Goal: Task Accomplishment & Management: Use online tool/utility

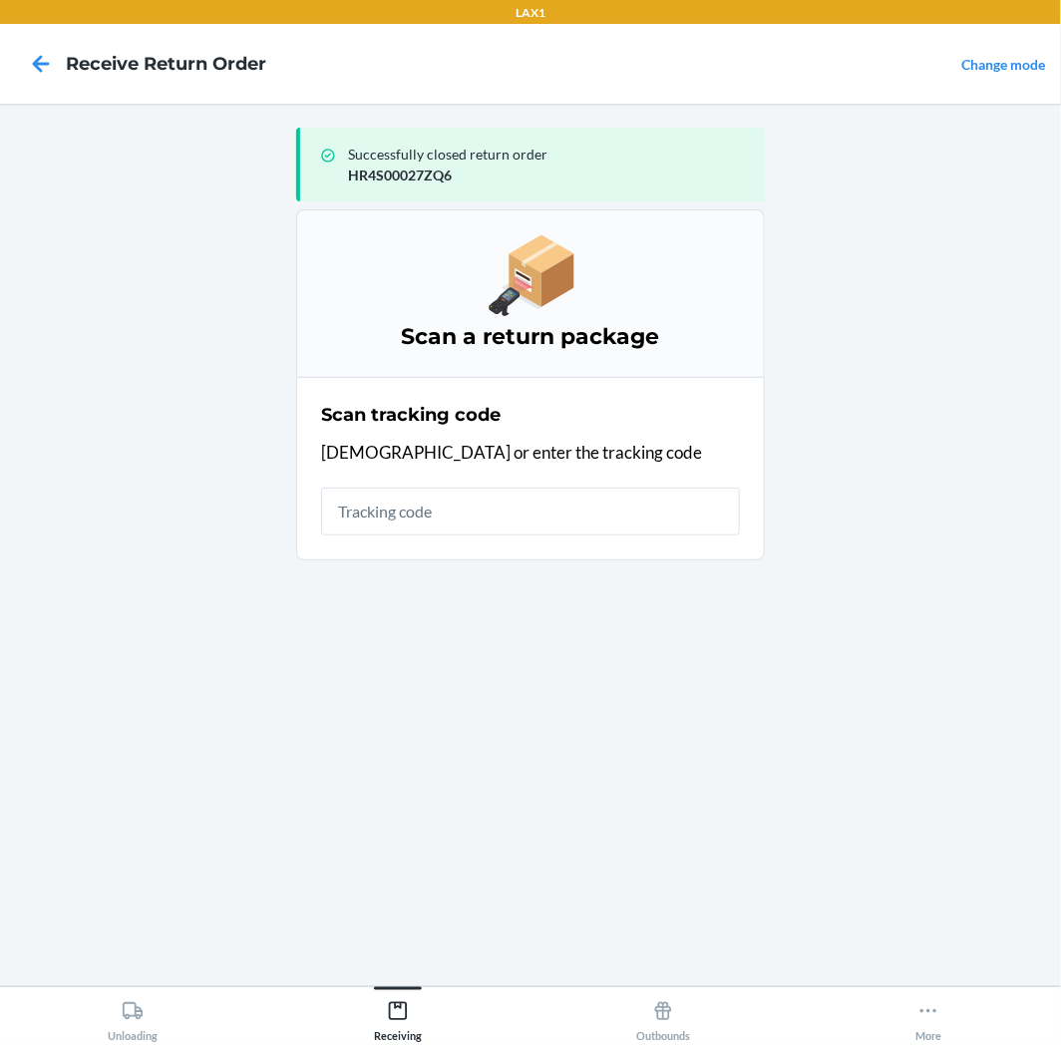
click at [952, 913] on main "Successfully closed return order HR4S00027ZQ6 Scan a return package Scan tracki…" at bounding box center [530, 545] width 1061 height 883
click at [457, 535] on div "Scan tracking code Scan or enter the tracking code" at bounding box center [530, 469] width 419 height 146
drag, startPoint x: 811, startPoint y: 852, endPoint x: 803, endPoint y: 836, distance: 17.8
click at [811, 852] on main "Successfully closed return order HR4S00027ZQ6 Scan a return package Scan tracki…" at bounding box center [530, 545] width 1061 height 883
click at [431, 519] on input "text" at bounding box center [530, 512] width 419 height 48
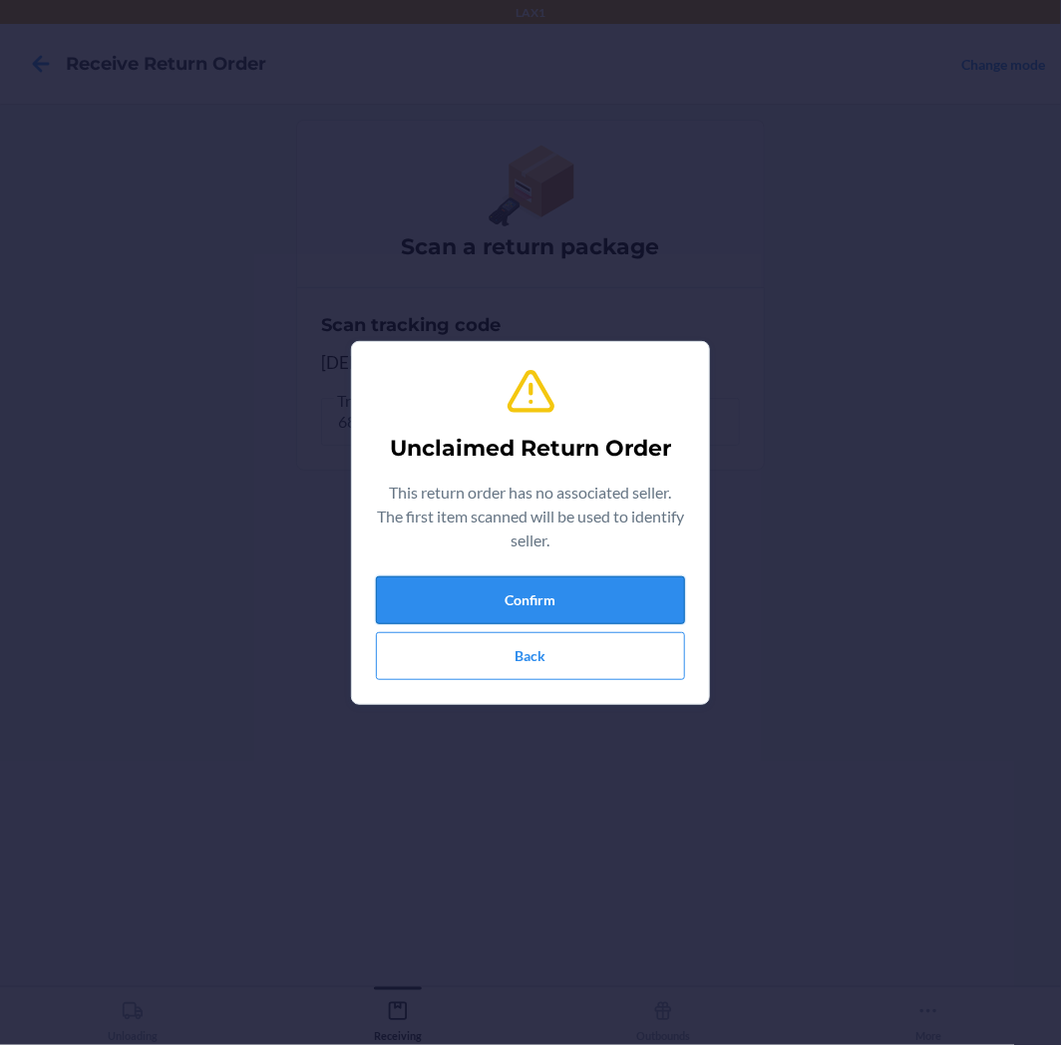
click at [523, 609] on button "Confirm" at bounding box center [530, 600] width 309 height 48
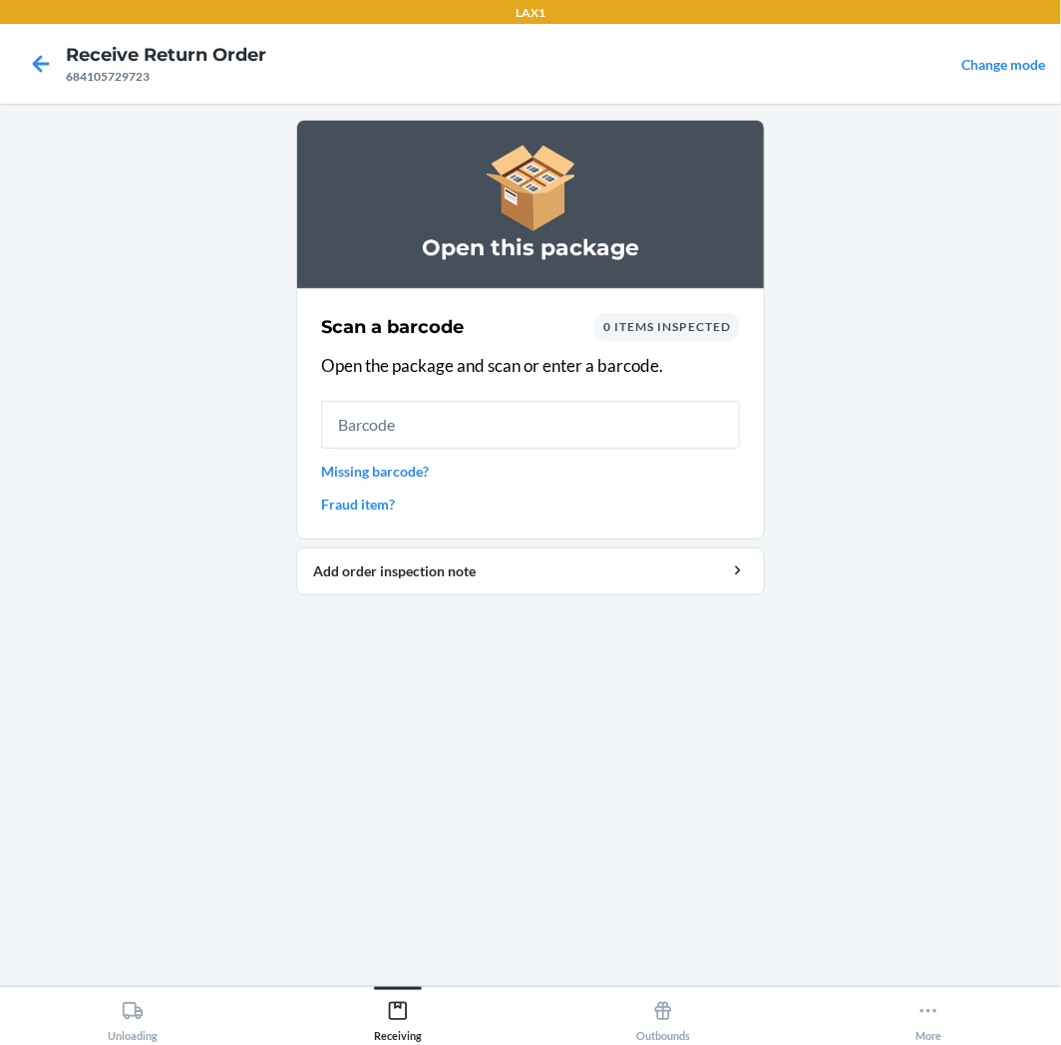
click at [535, 425] on input "text" at bounding box center [530, 425] width 419 height 48
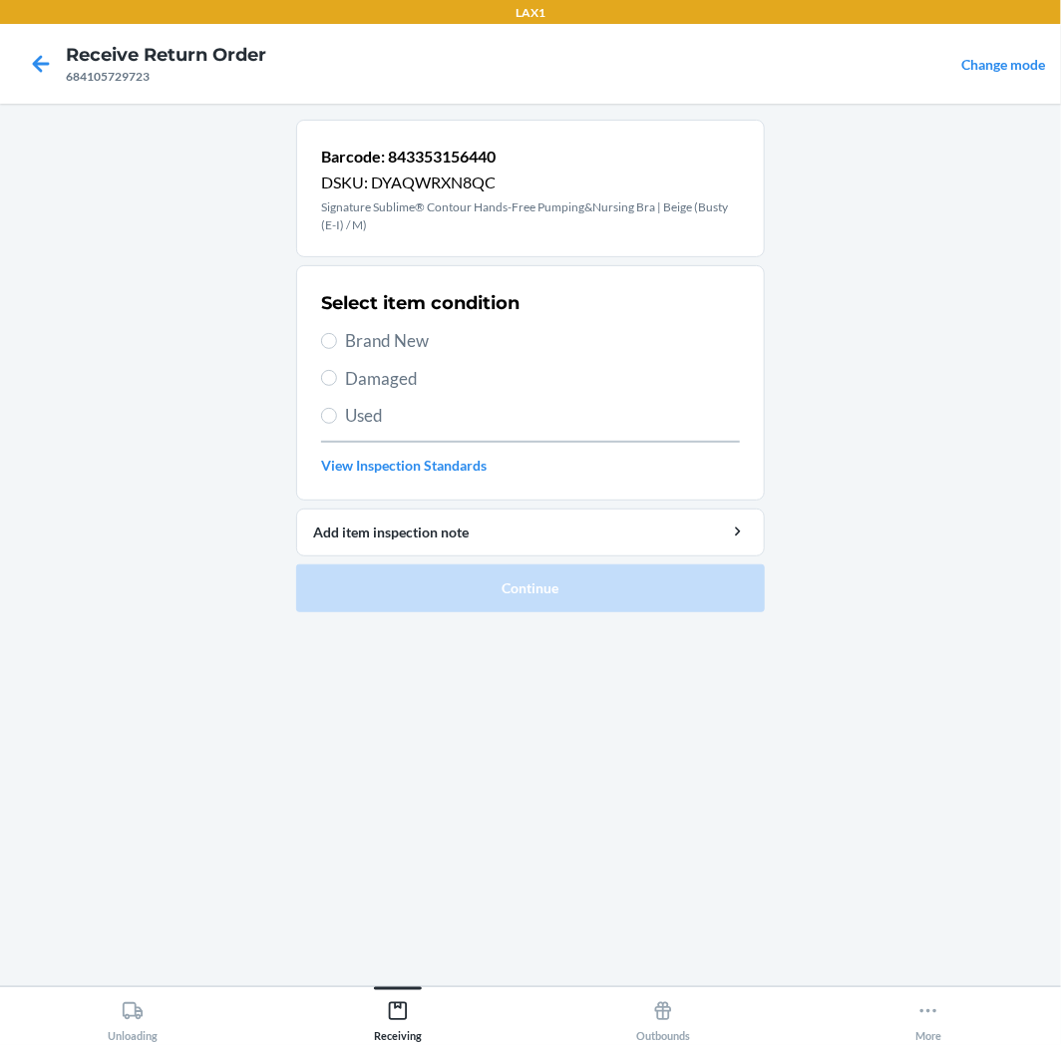
click at [404, 410] on span "Used" at bounding box center [542, 416] width 395 height 26
click at [337, 410] on input "Used" at bounding box center [329, 416] width 16 height 16
radio input "true"
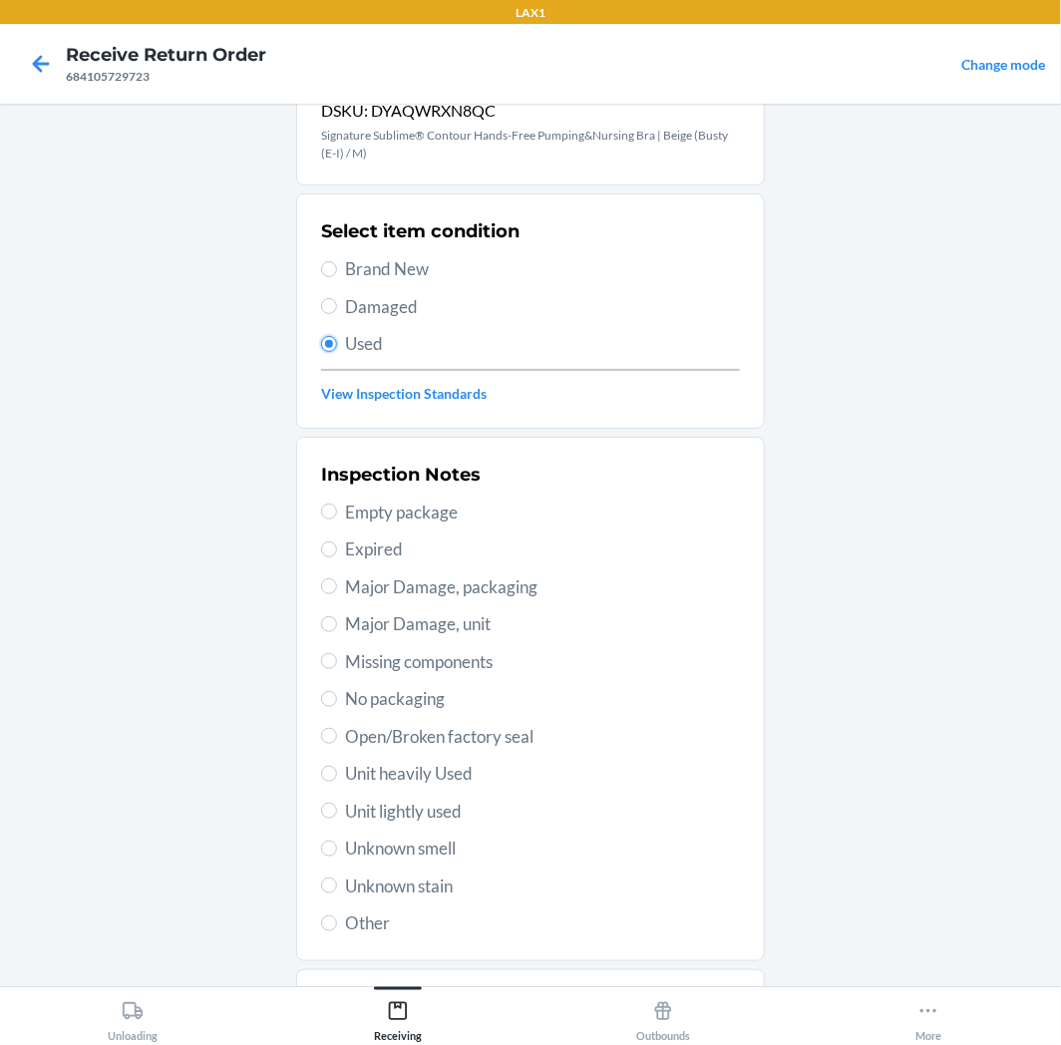
scroll to position [173, 0]
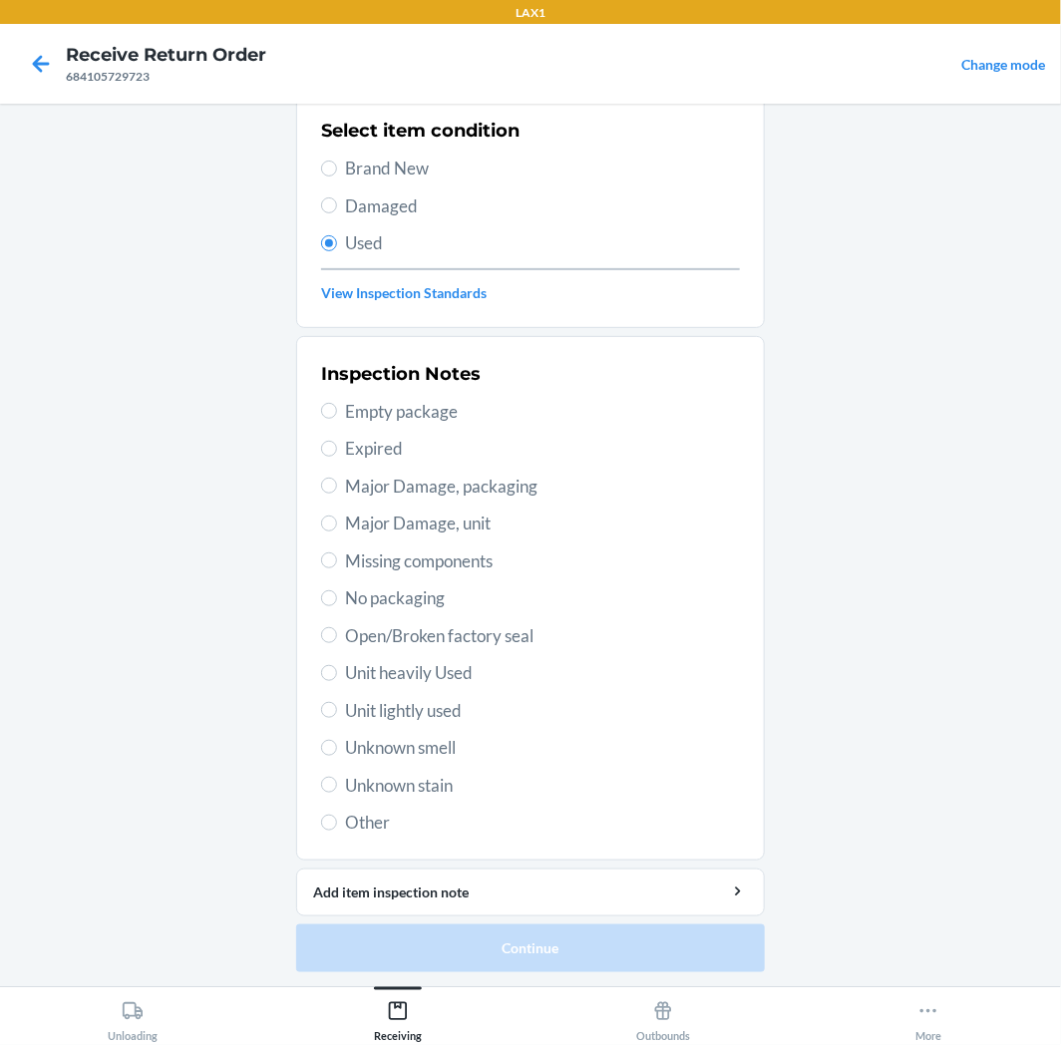
click at [450, 708] on span "Unit lightly used" at bounding box center [542, 711] width 395 height 26
click at [337, 708] on input "Unit lightly used" at bounding box center [329, 710] width 16 height 16
radio input "true"
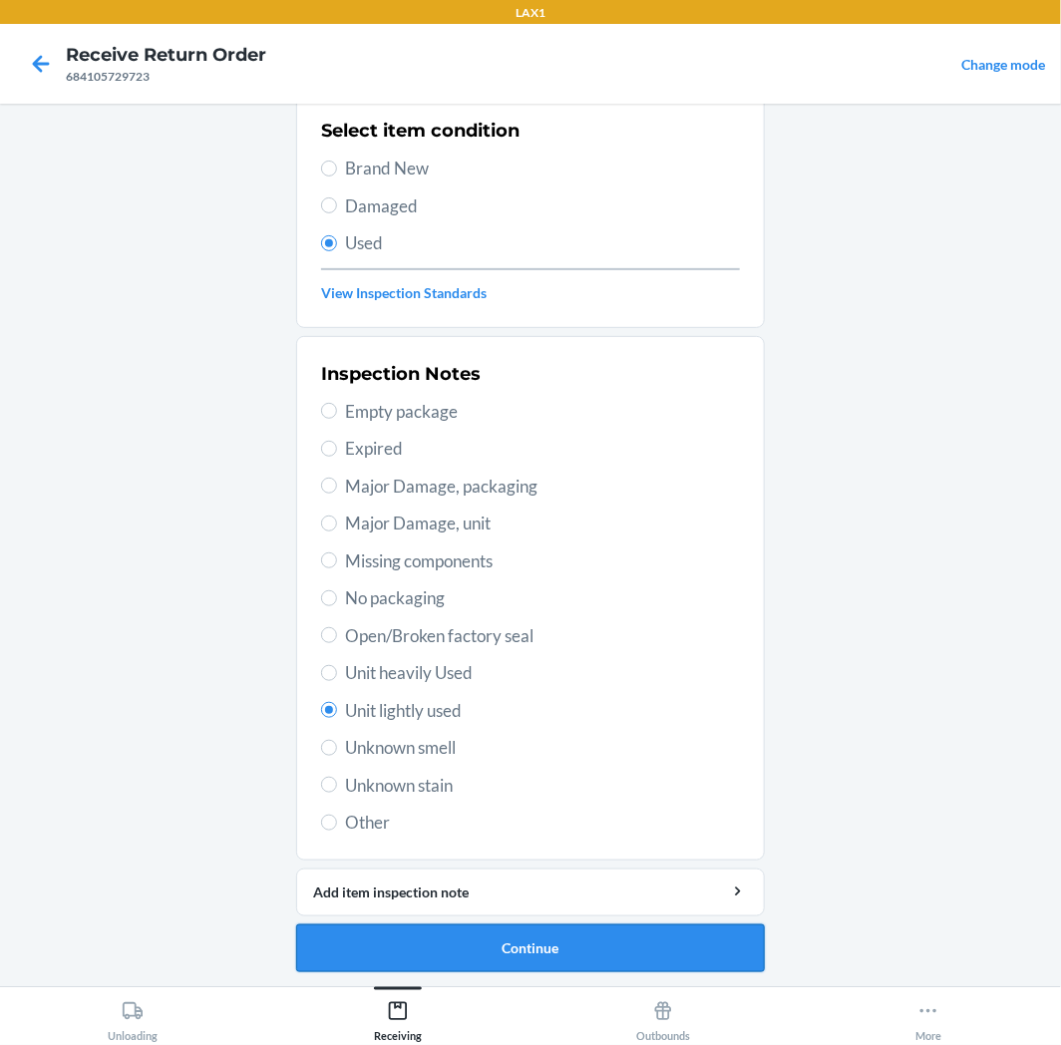
click at [473, 938] on button "Continue" at bounding box center [530, 949] width 469 height 48
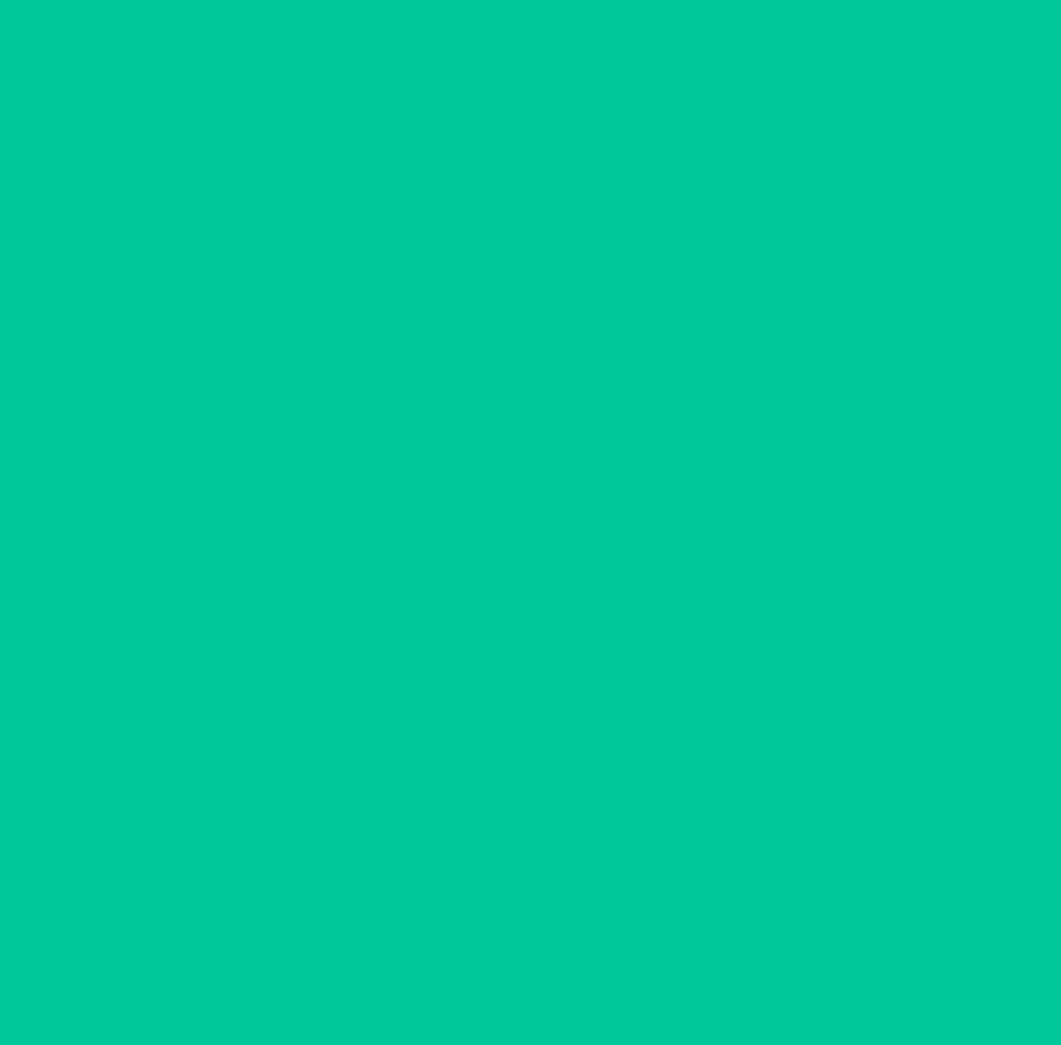
scroll to position [0, 0]
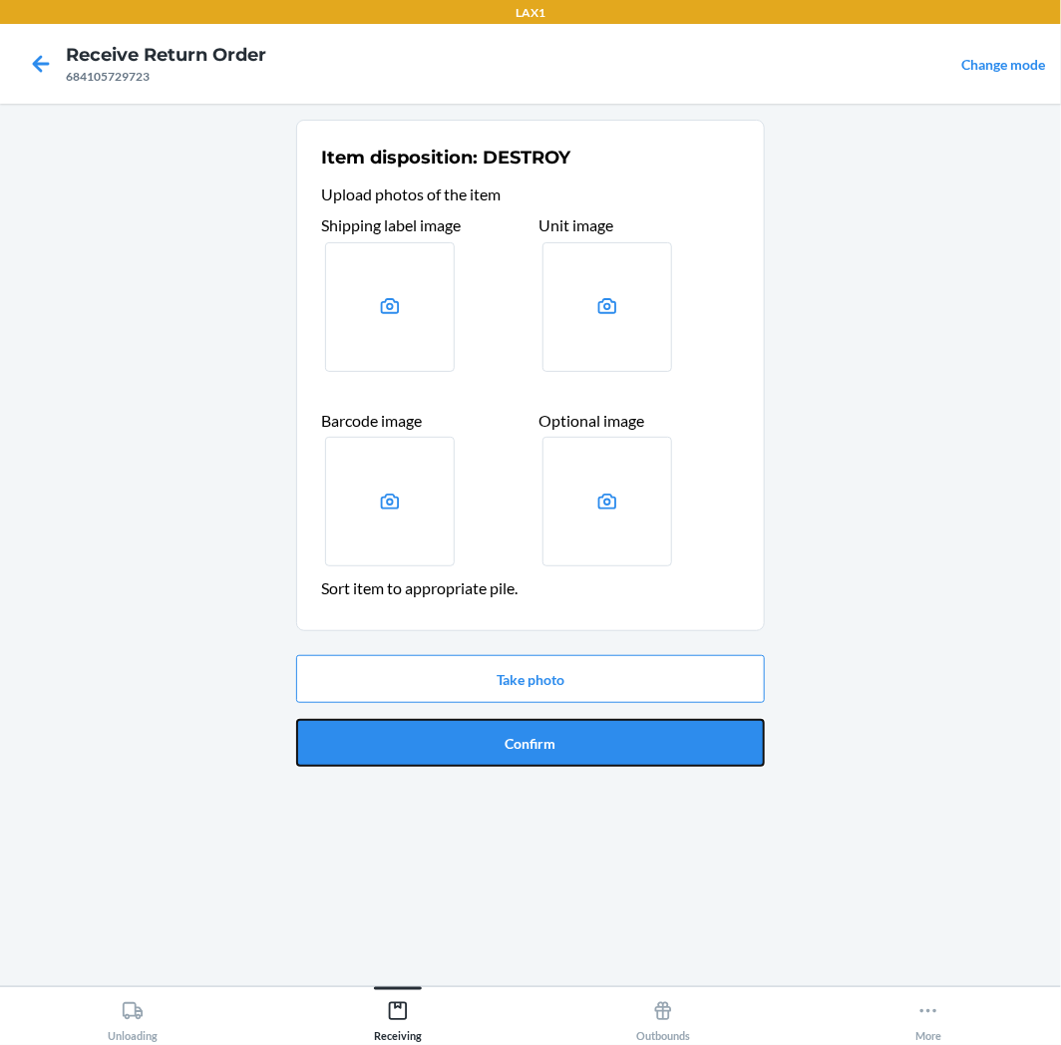
click at [519, 748] on button "Confirm" at bounding box center [530, 743] width 469 height 48
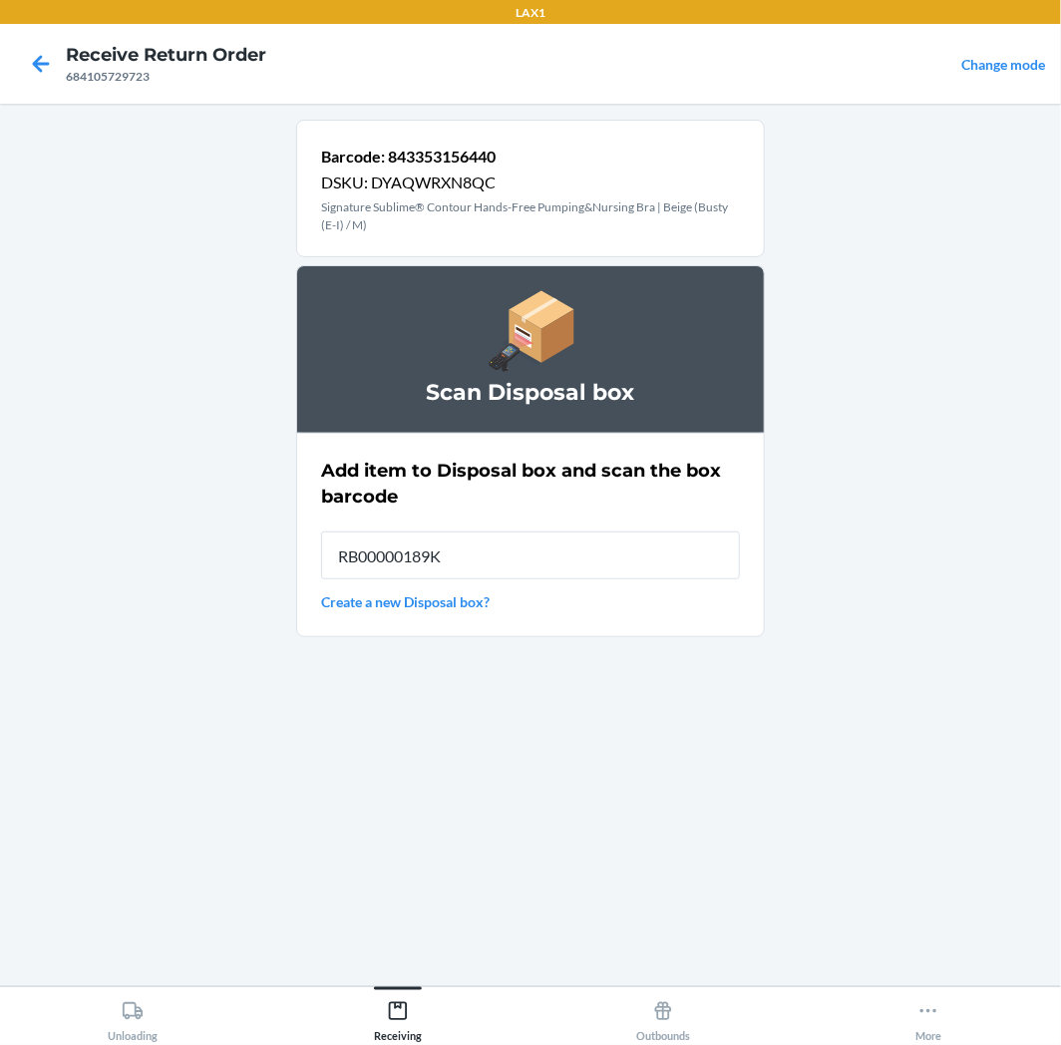
type input "RB00000189K"
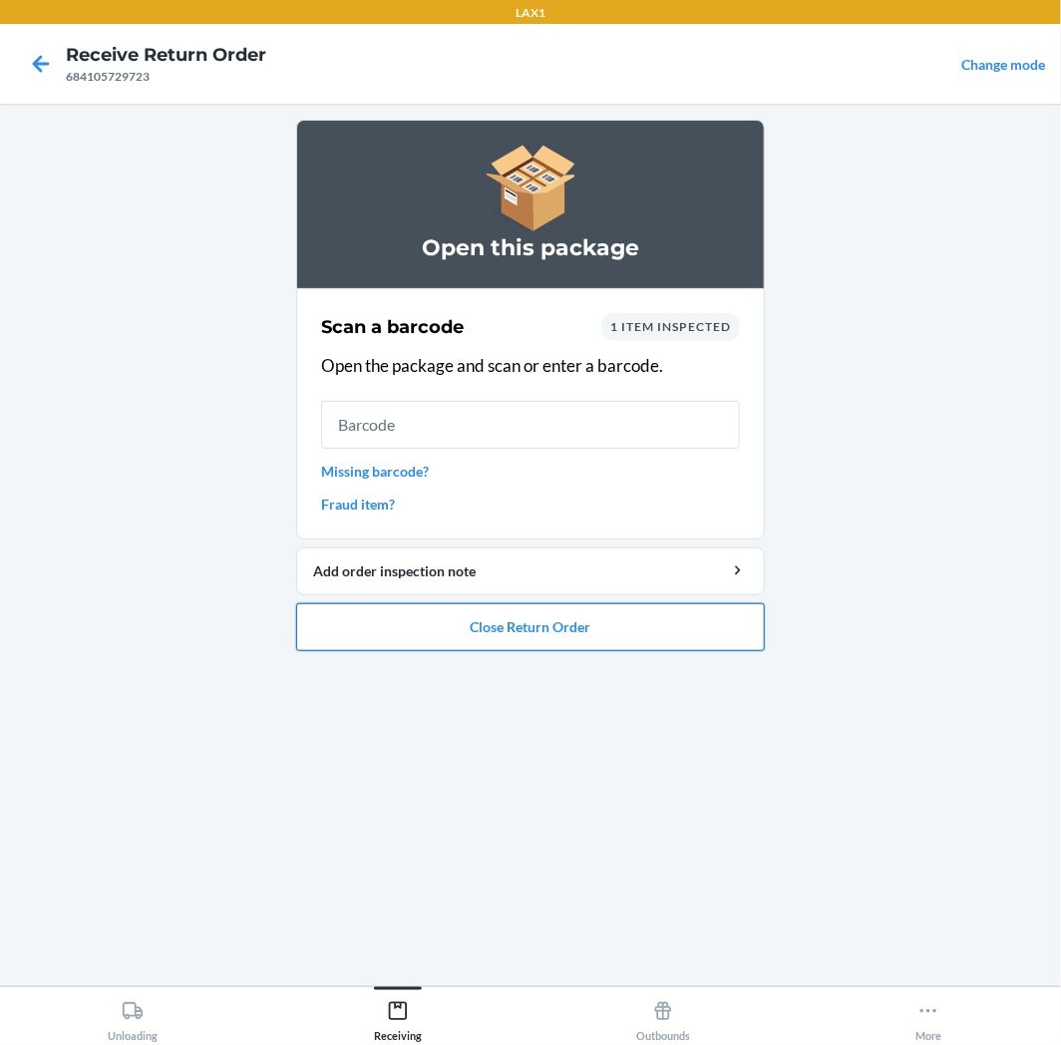
click at [549, 629] on button "Close Return Order" at bounding box center [530, 627] width 469 height 48
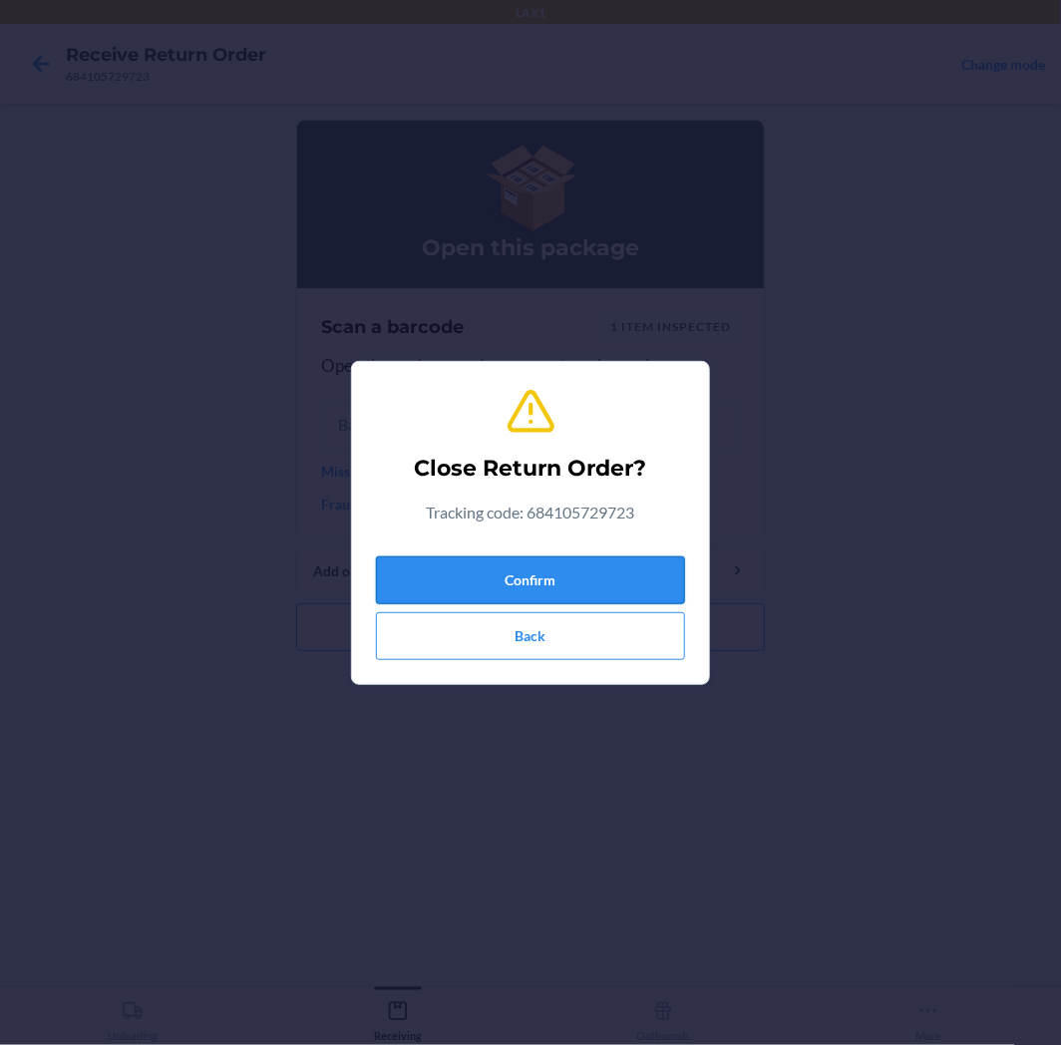
click at [584, 565] on button "Confirm" at bounding box center [530, 581] width 309 height 48
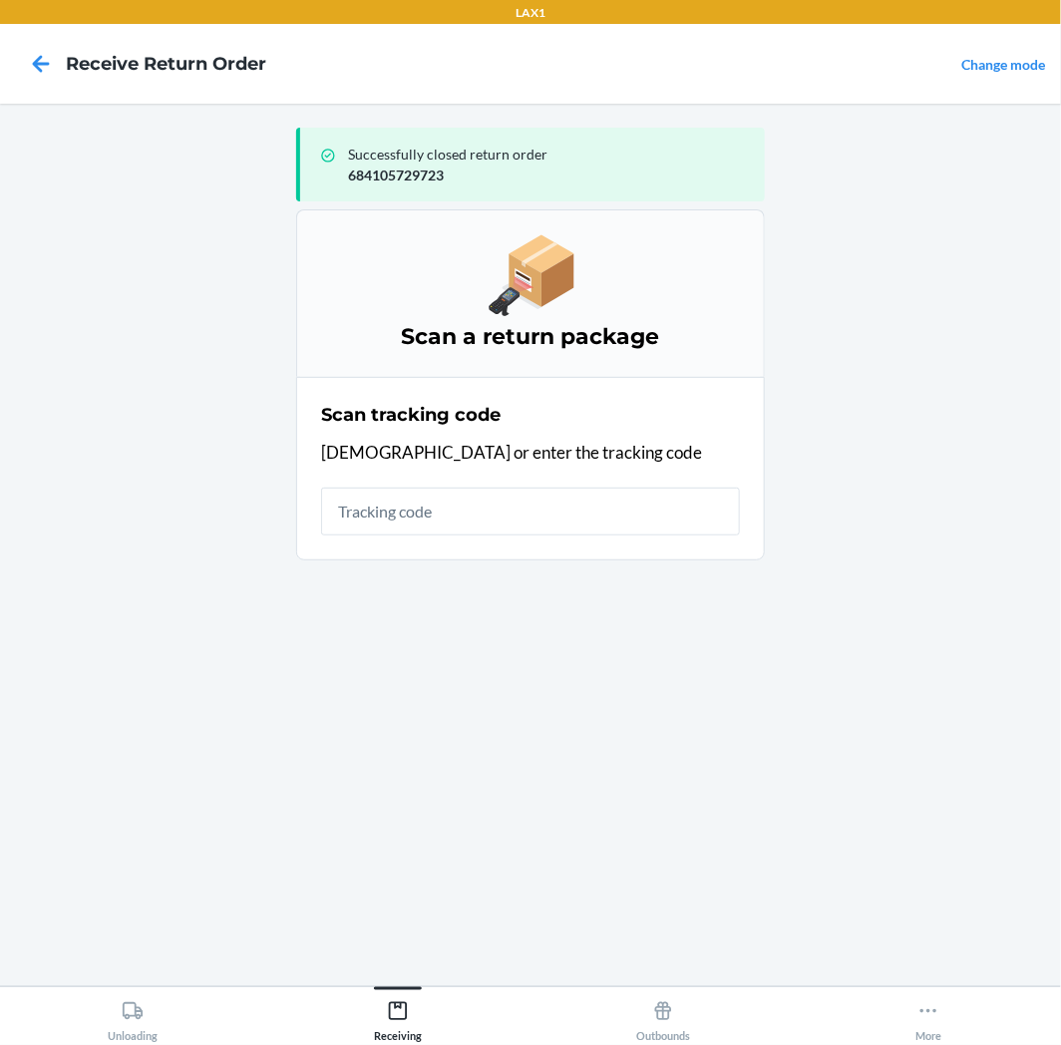
click at [600, 502] on input "text" at bounding box center [530, 512] width 419 height 48
type input "963200196026179092020"
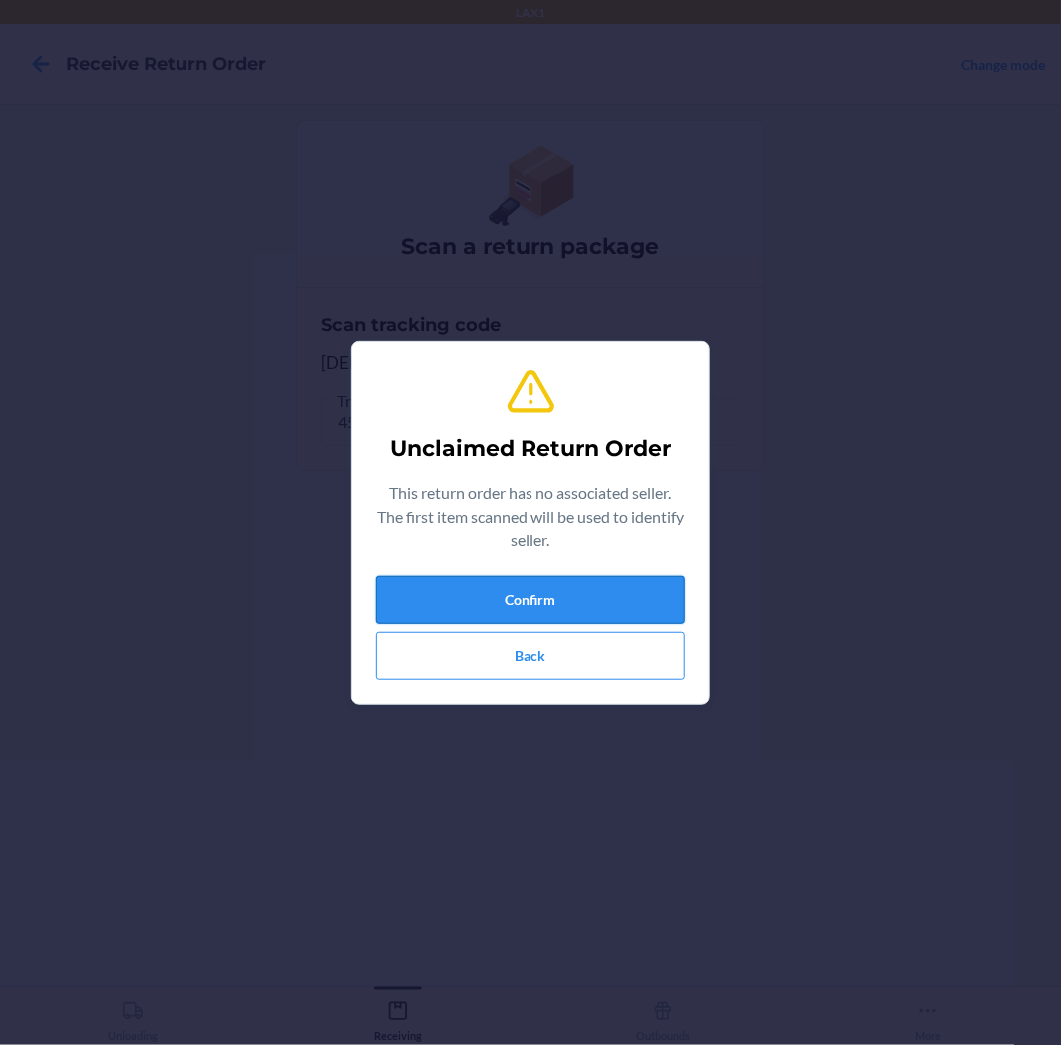
click at [442, 590] on button "Confirm" at bounding box center [530, 600] width 309 height 48
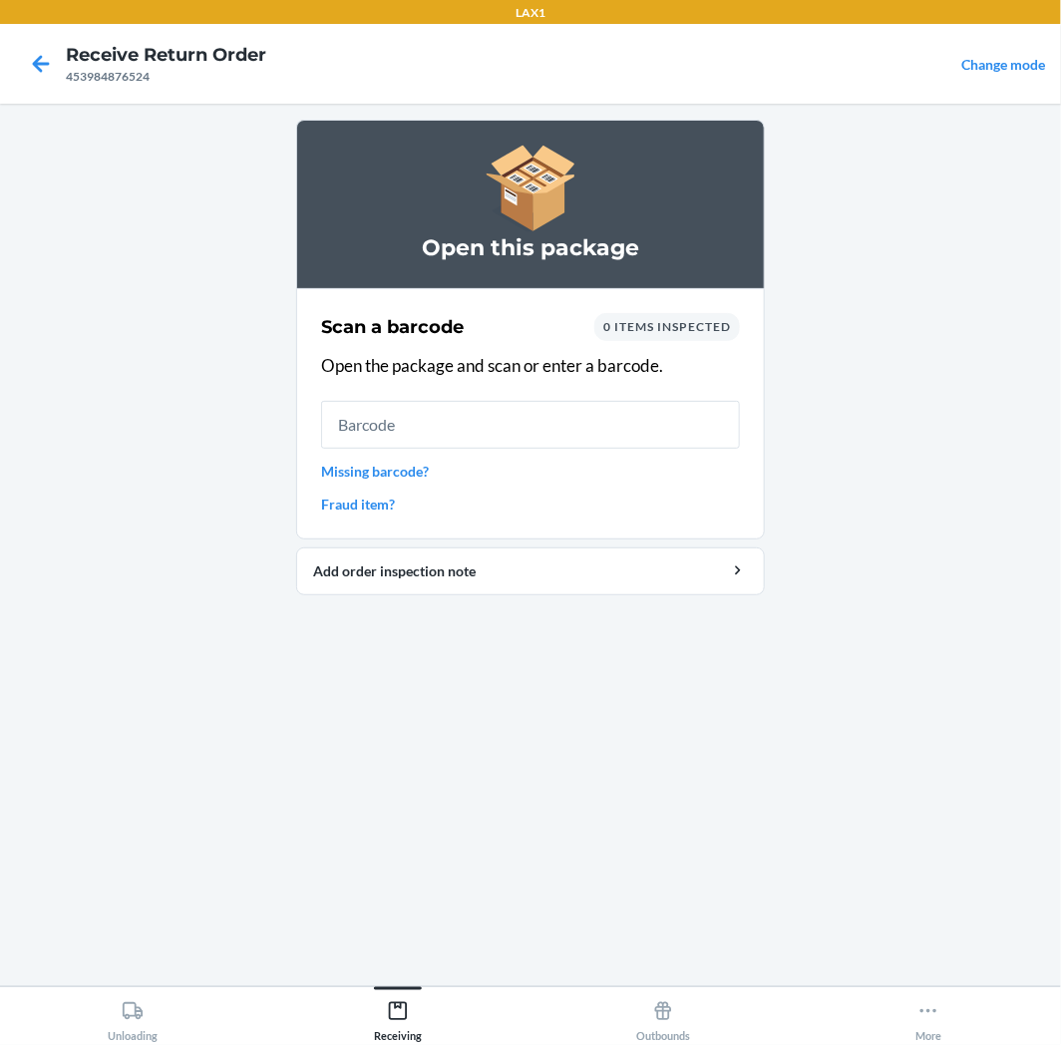
click at [473, 425] on input "text" at bounding box center [530, 425] width 419 height 48
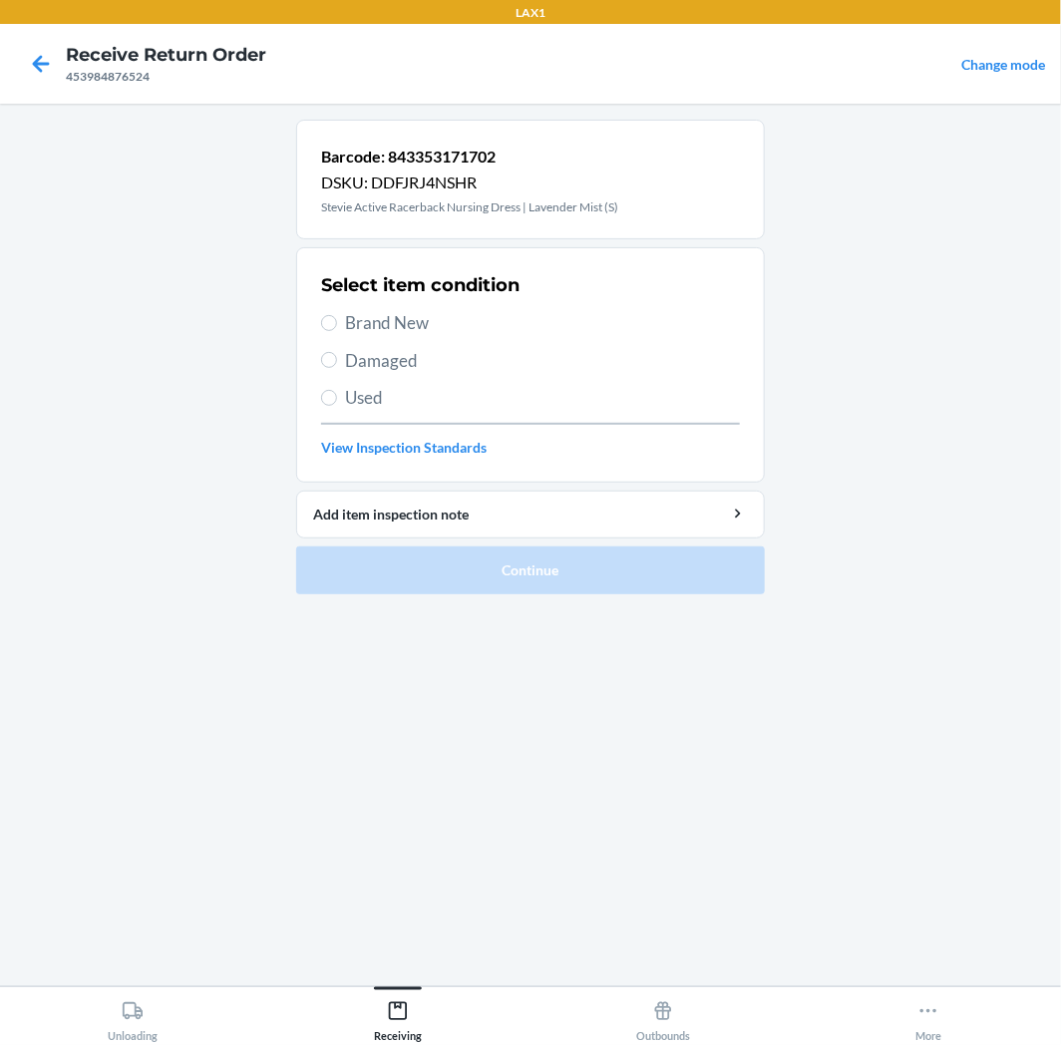
click at [403, 387] on span "Used" at bounding box center [542, 398] width 395 height 26
click at [337, 390] on input "Used" at bounding box center [329, 398] width 16 height 16
radio input "true"
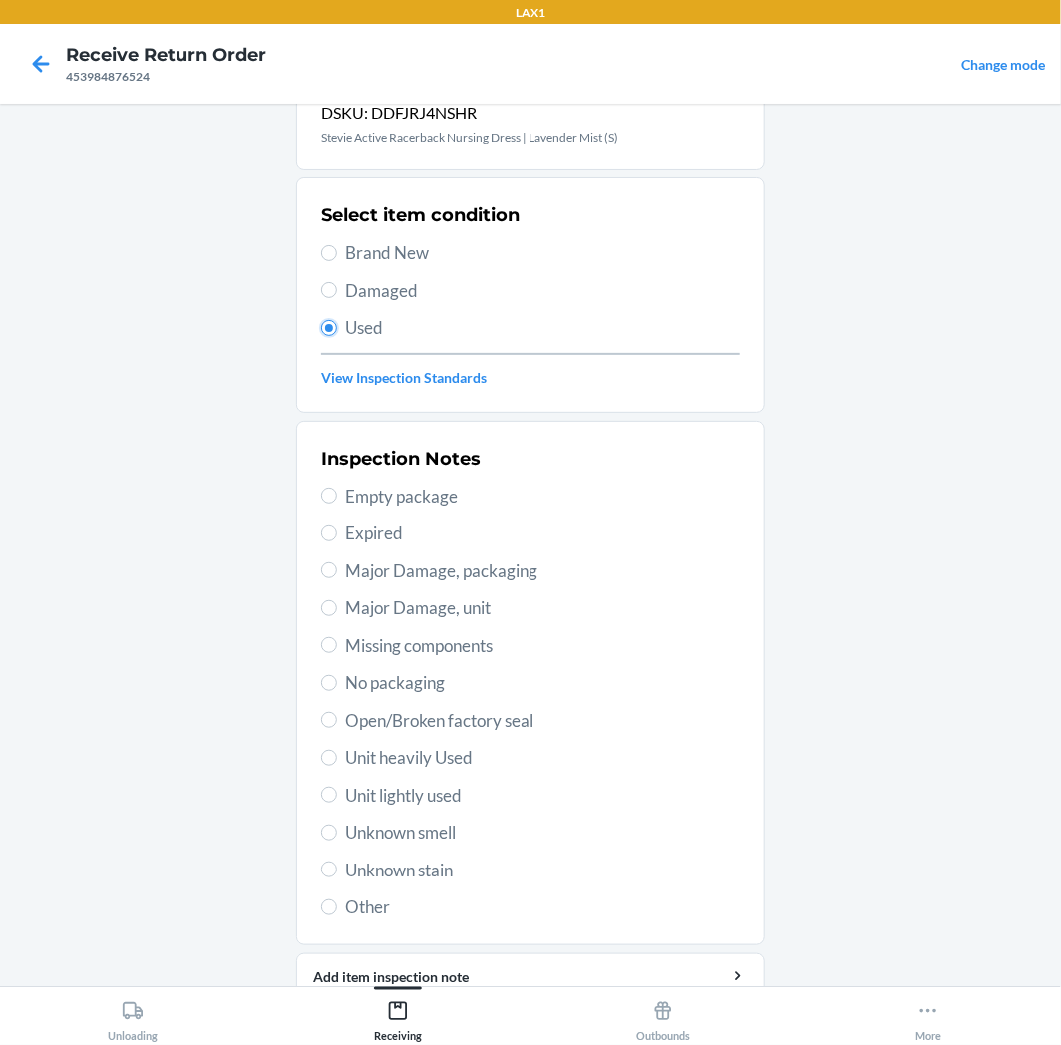
scroll to position [155, 0]
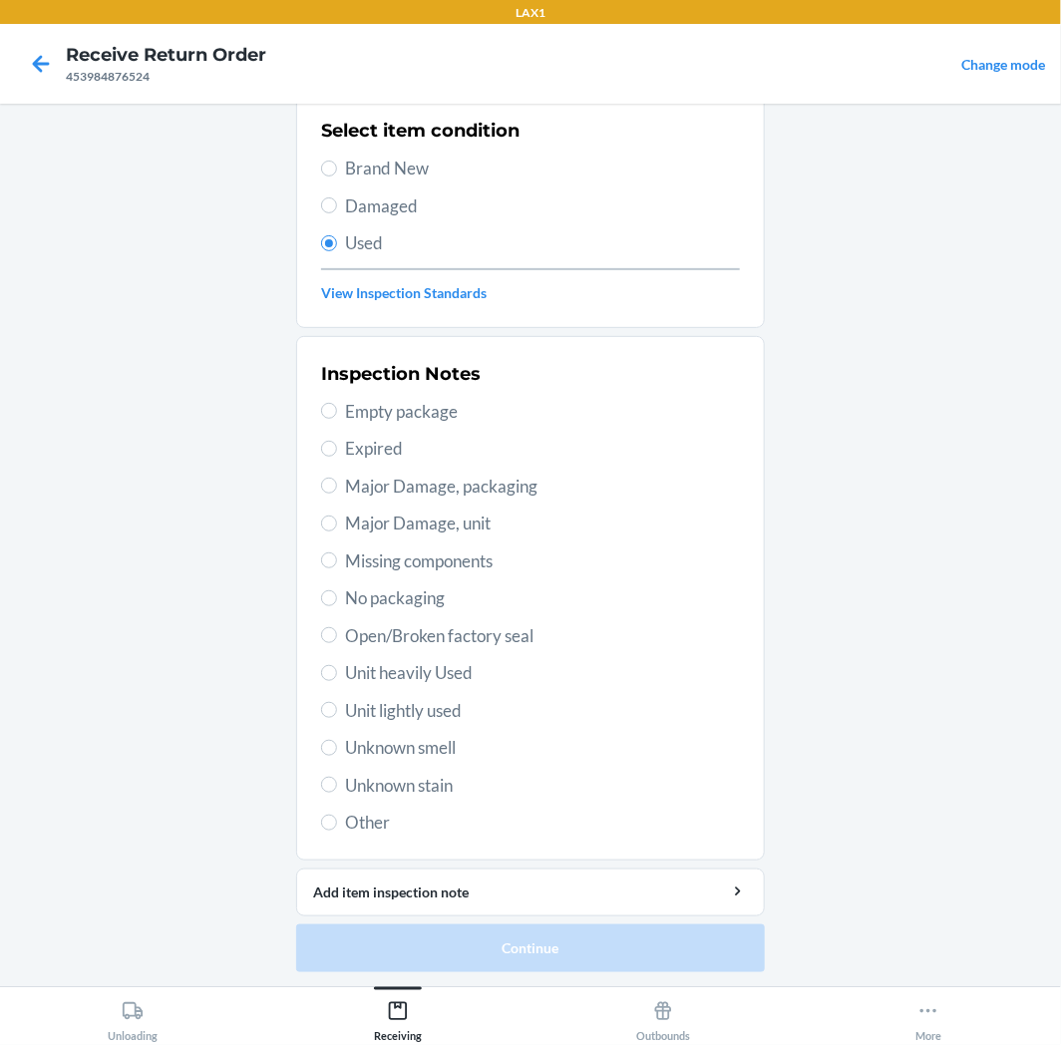
click at [396, 710] on span "Unit lightly used" at bounding box center [542, 711] width 395 height 26
click at [337, 710] on input "Unit lightly used" at bounding box center [329, 710] width 16 height 16
radio input "true"
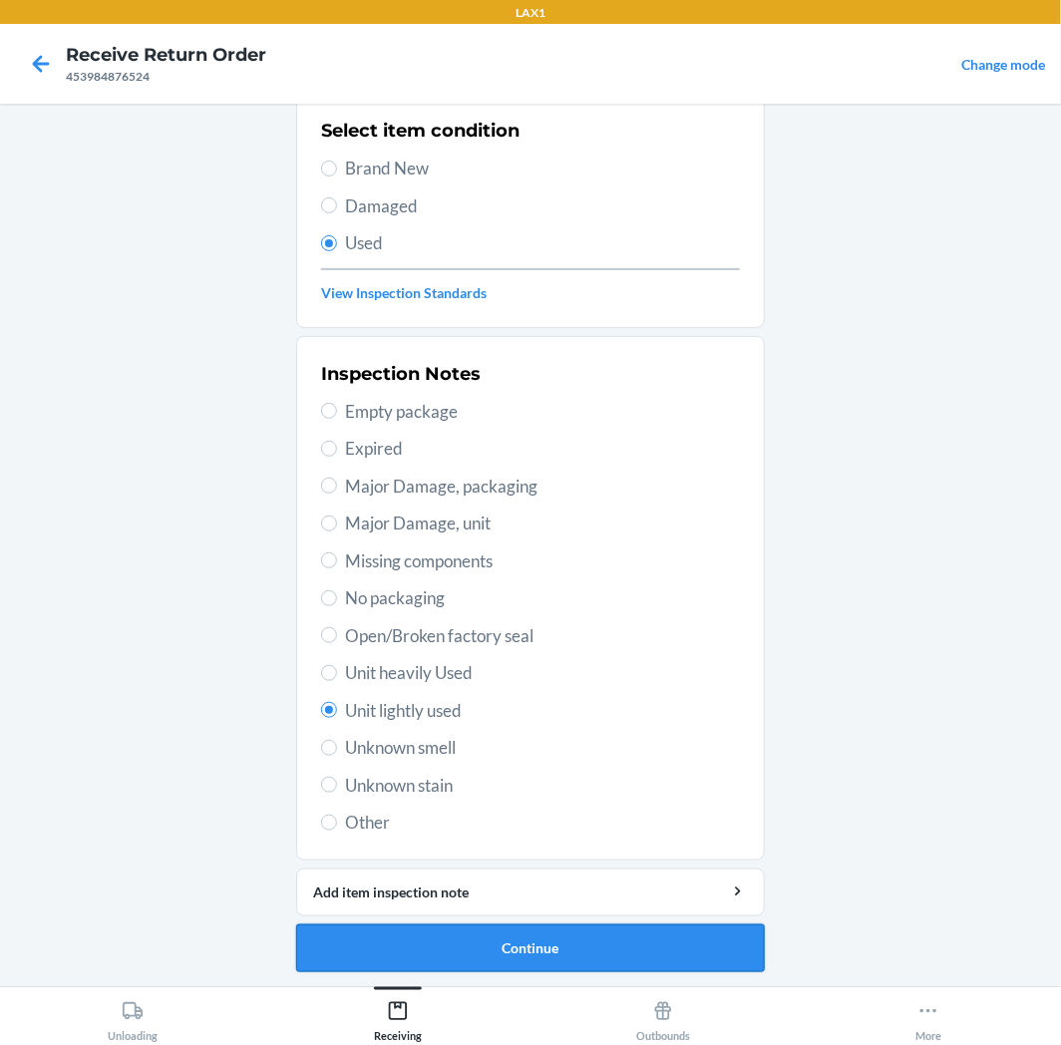
click at [476, 937] on button "Continue" at bounding box center [530, 949] width 469 height 48
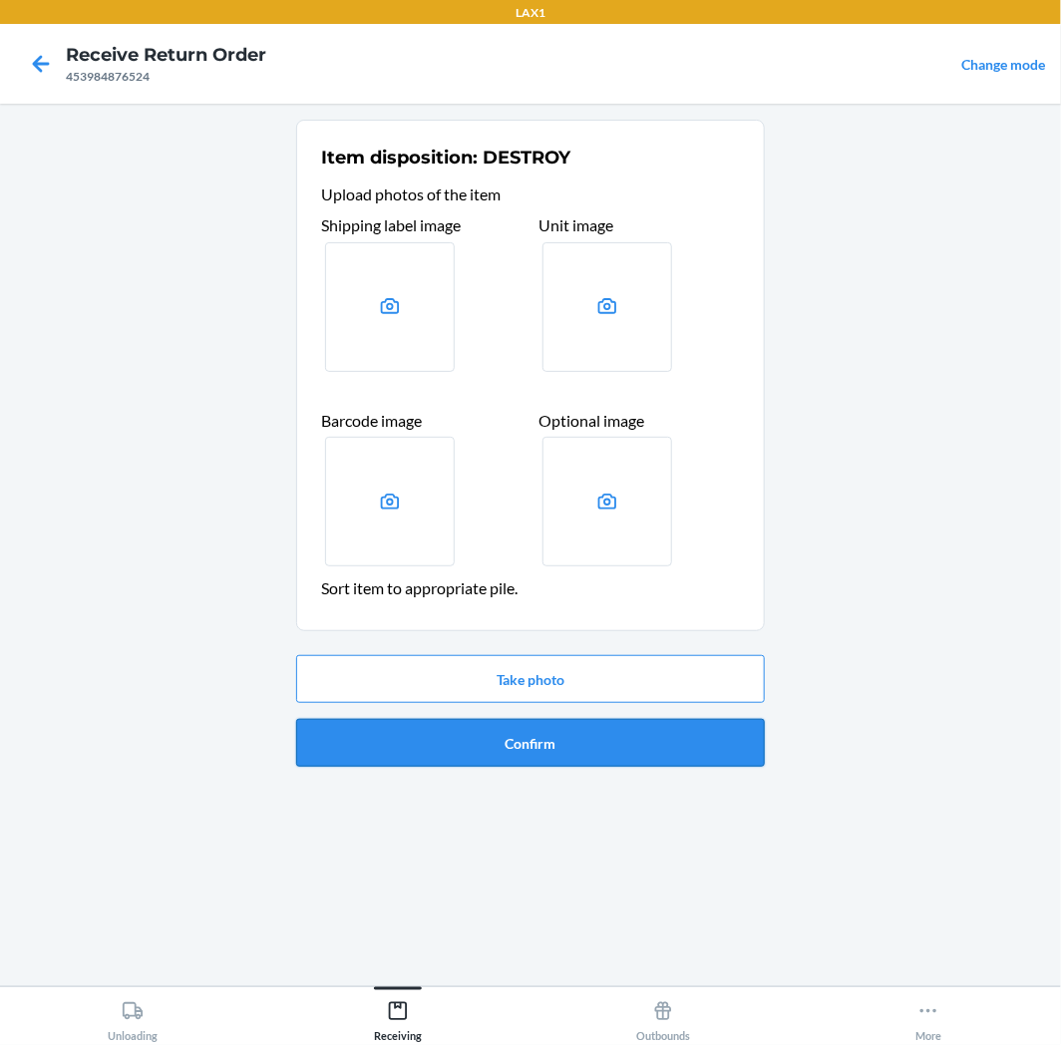
click at [542, 762] on button "Confirm" at bounding box center [530, 743] width 469 height 48
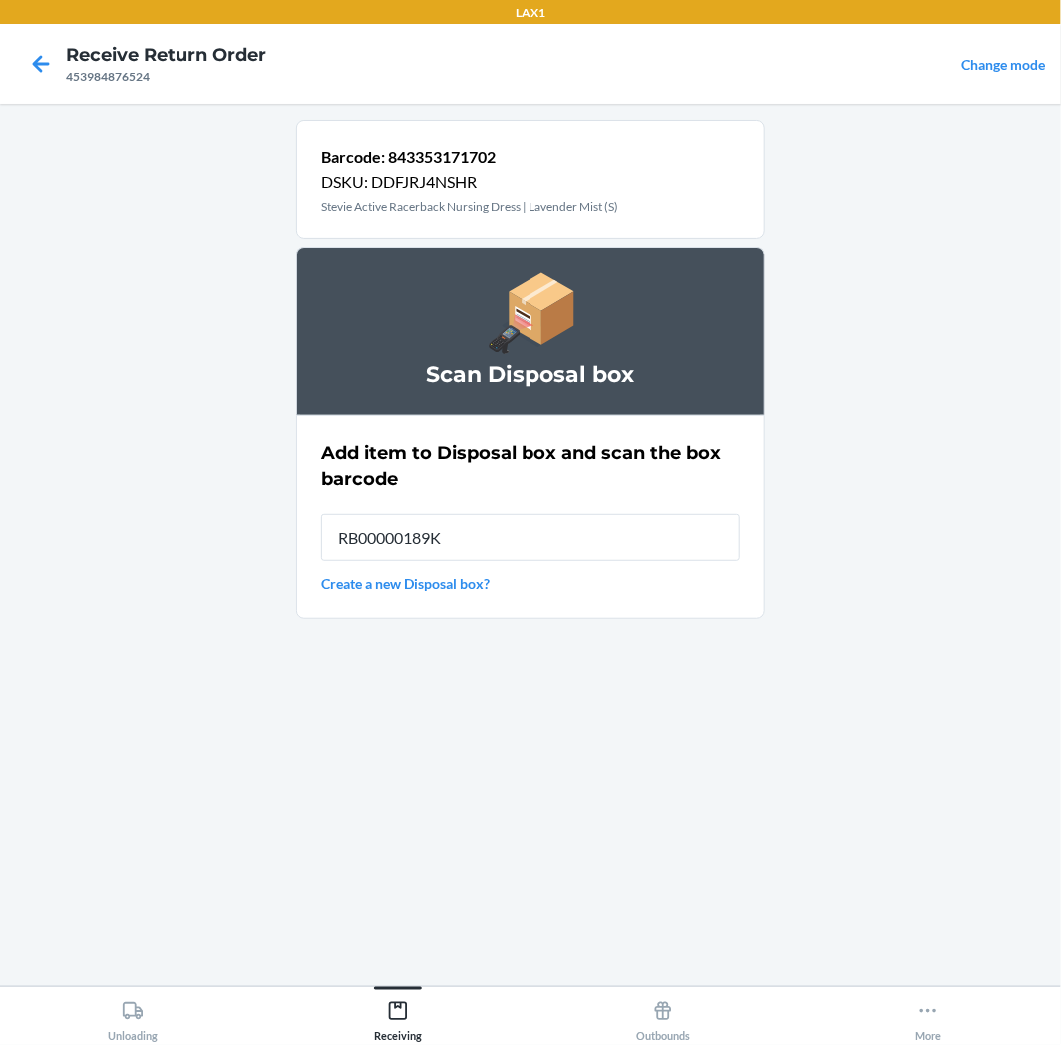
type input "RB00000189K"
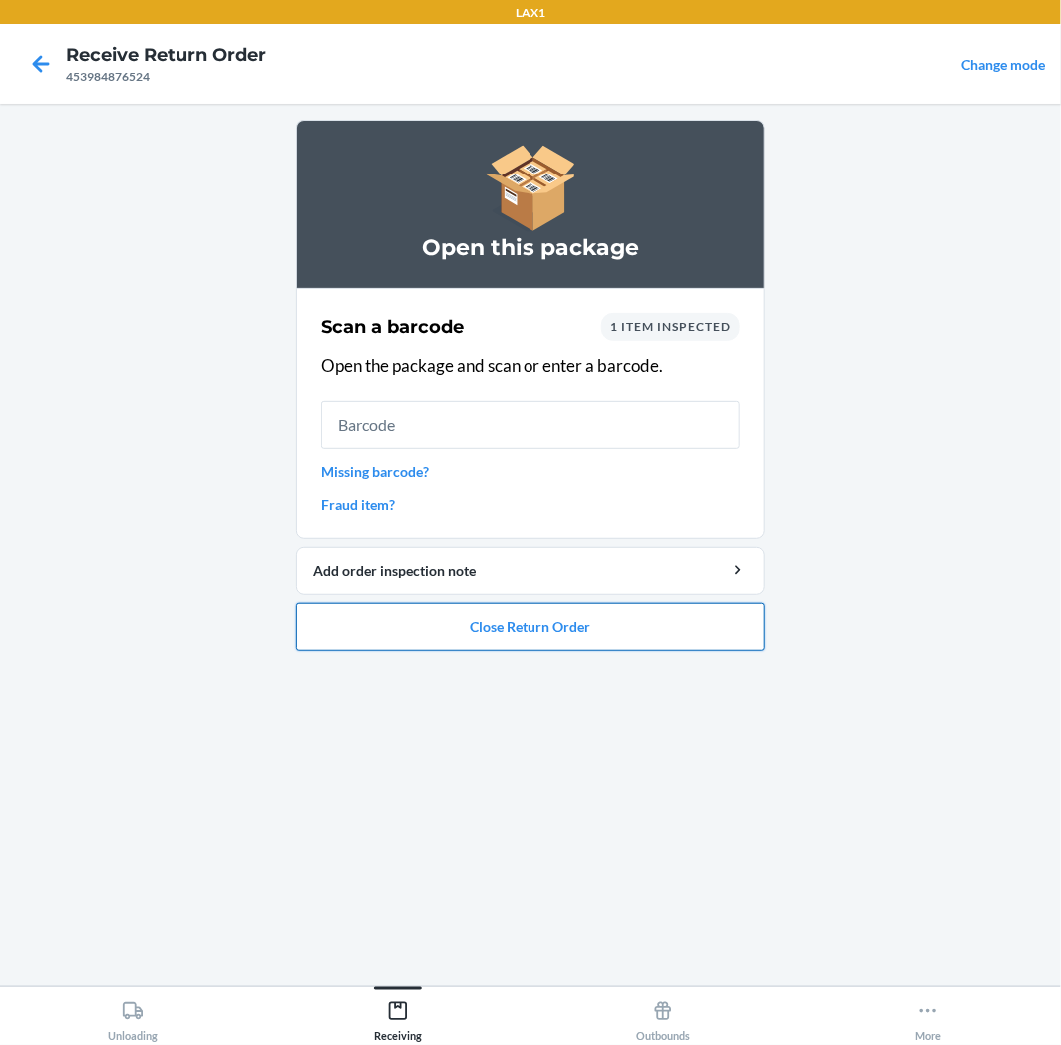
click at [611, 632] on button "Close Return Order" at bounding box center [530, 627] width 469 height 48
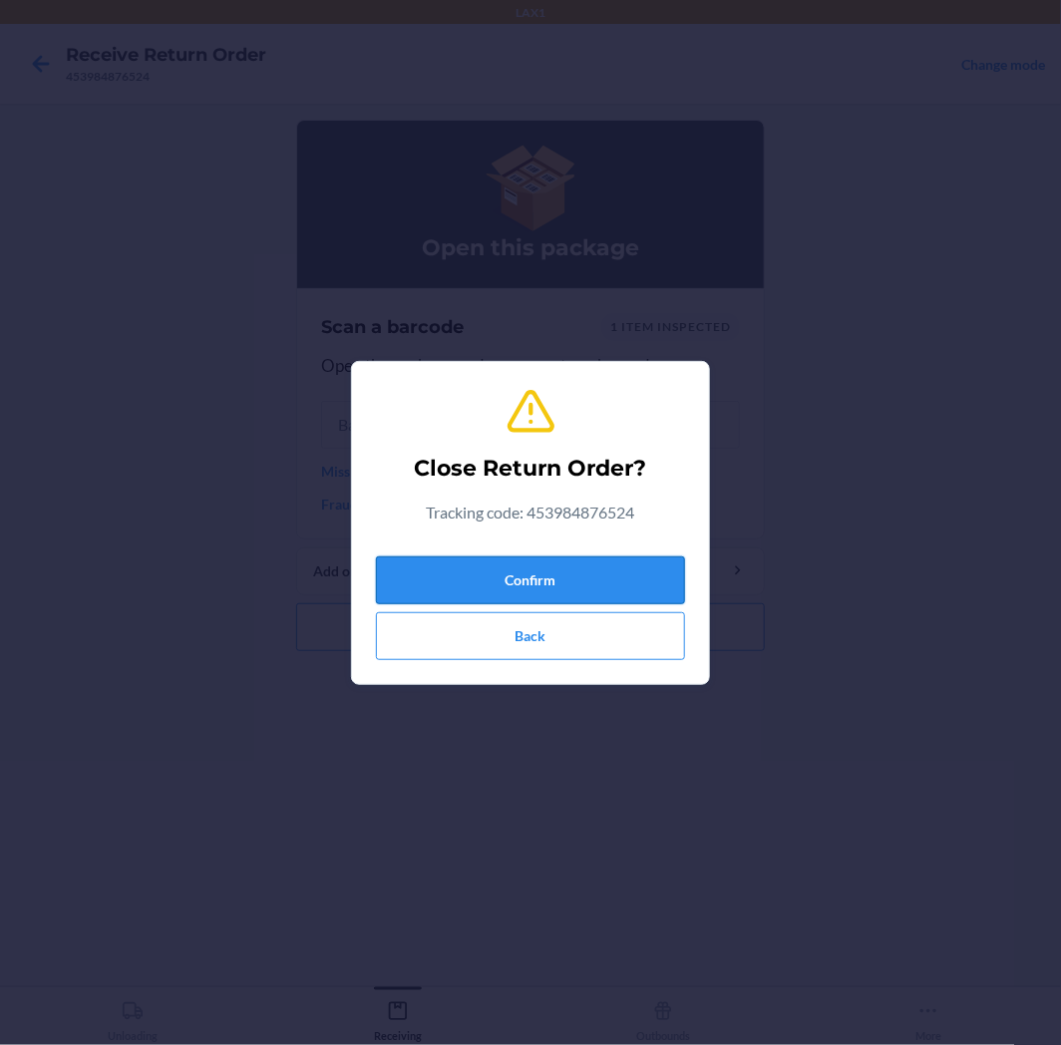
click at [638, 585] on button "Confirm" at bounding box center [530, 581] width 309 height 48
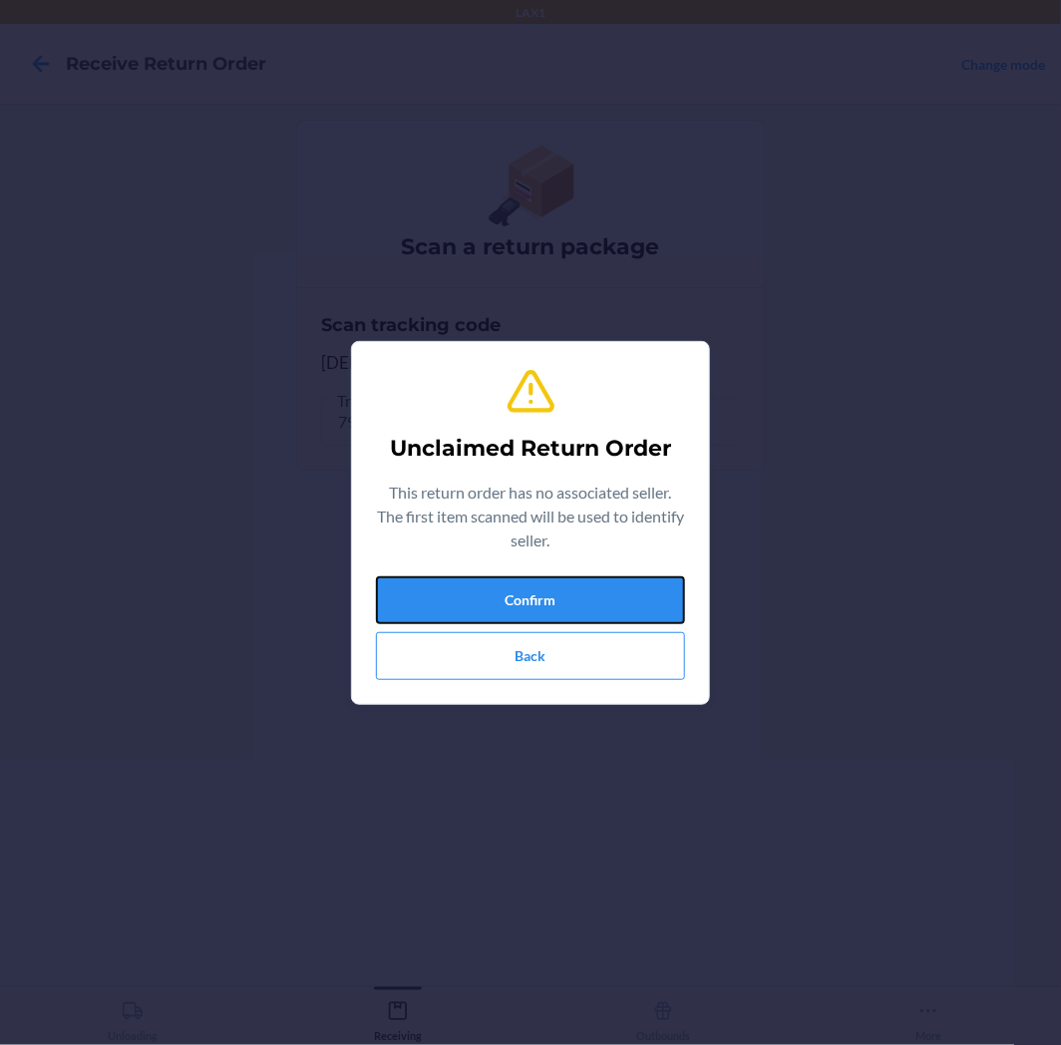
click at [641, 584] on button "Confirm" at bounding box center [530, 600] width 309 height 48
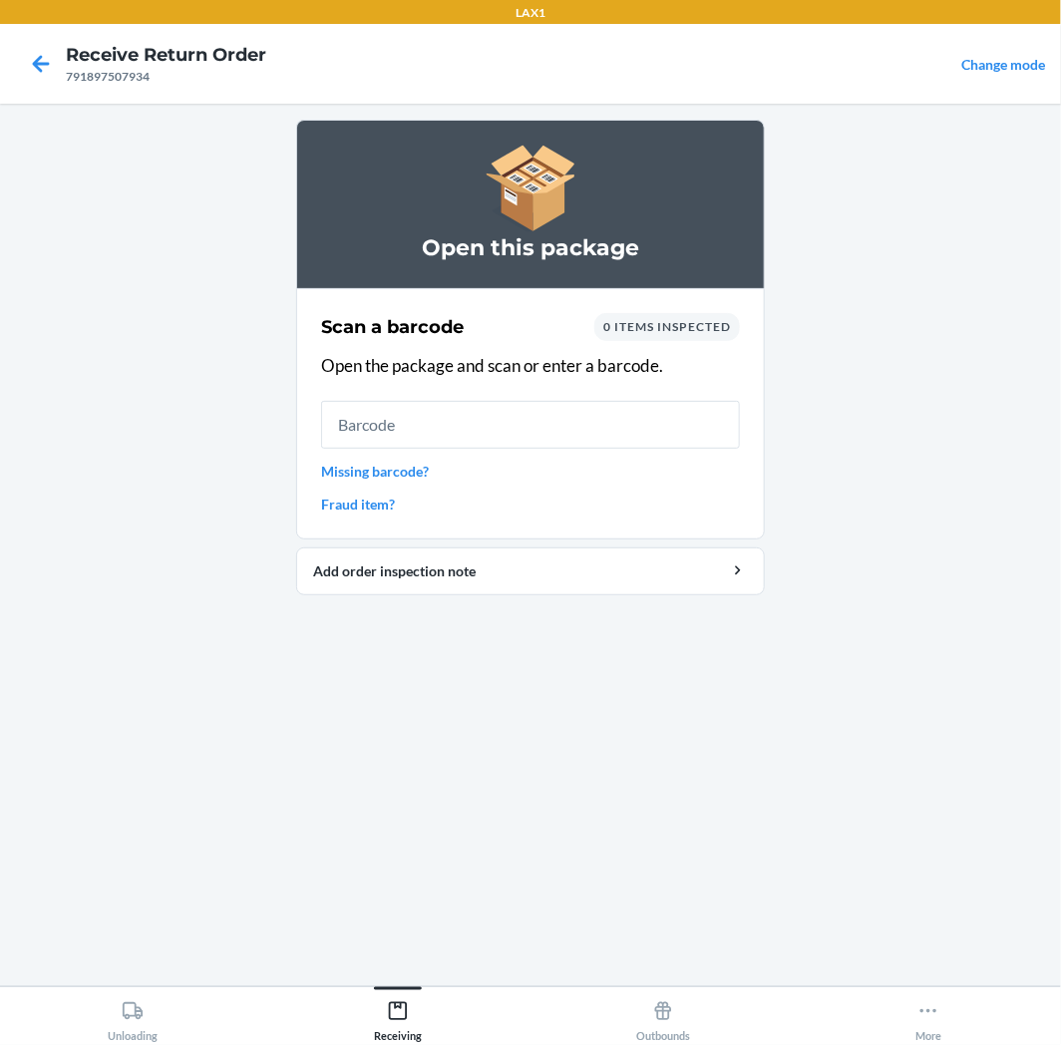
click at [710, 444] on input "text" at bounding box center [530, 425] width 419 height 48
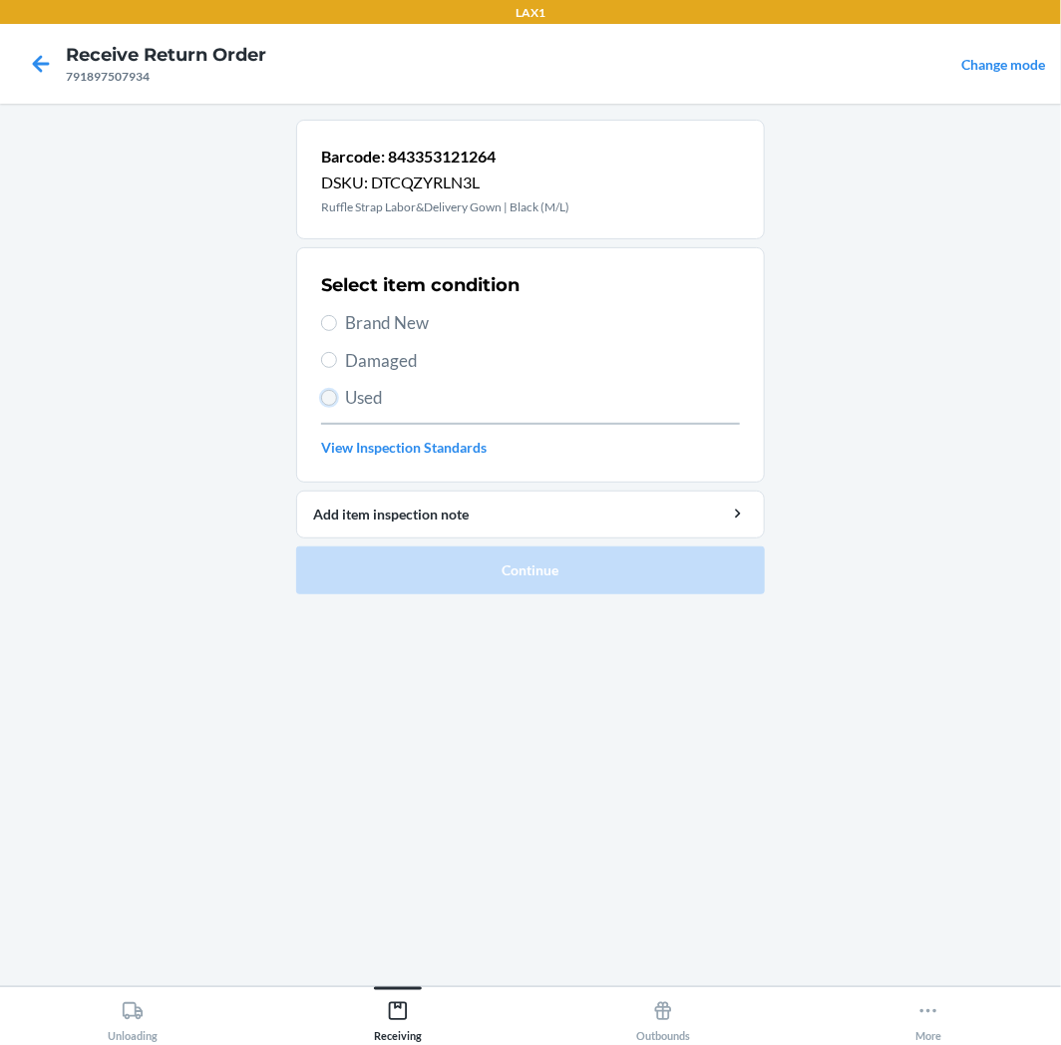
click at [331, 394] on input "Used" at bounding box center [329, 398] width 16 height 16
radio input "true"
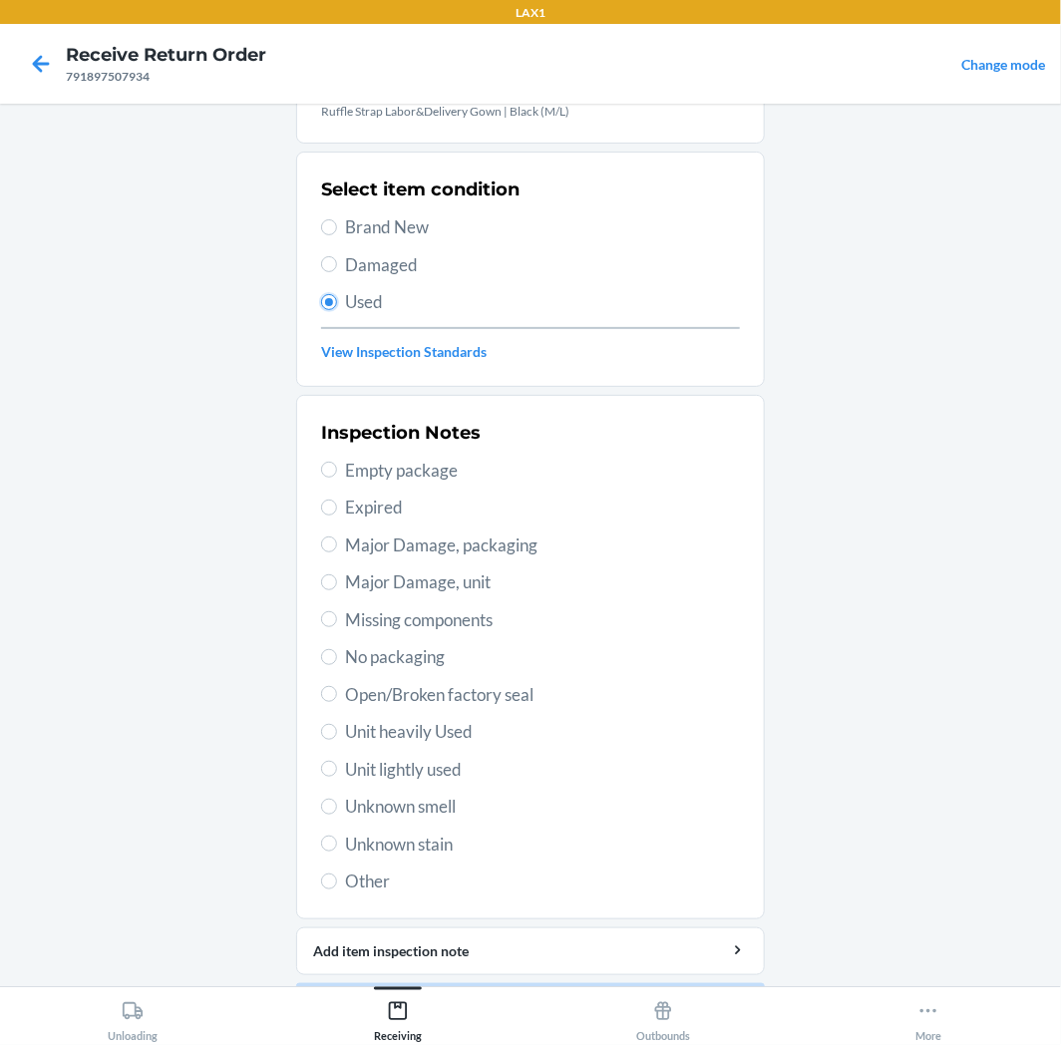
scroll to position [155, 0]
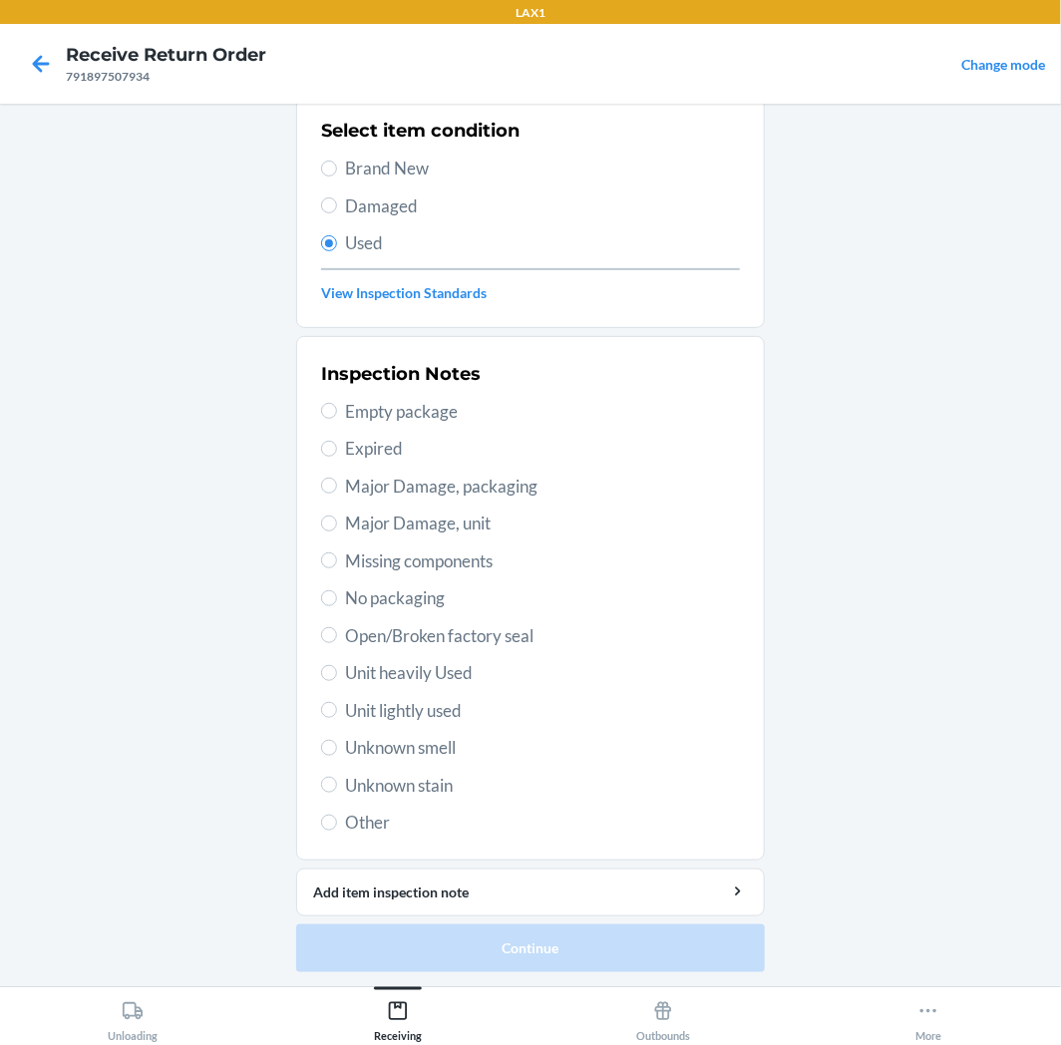
click at [460, 703] on span "Unit lightly used" at bounding box center [542, 711] width 395 height 26
click at [337, 703] on input "Unit lightly used" at bounding box center [329, 710] width 16 height 16
radio input "true"
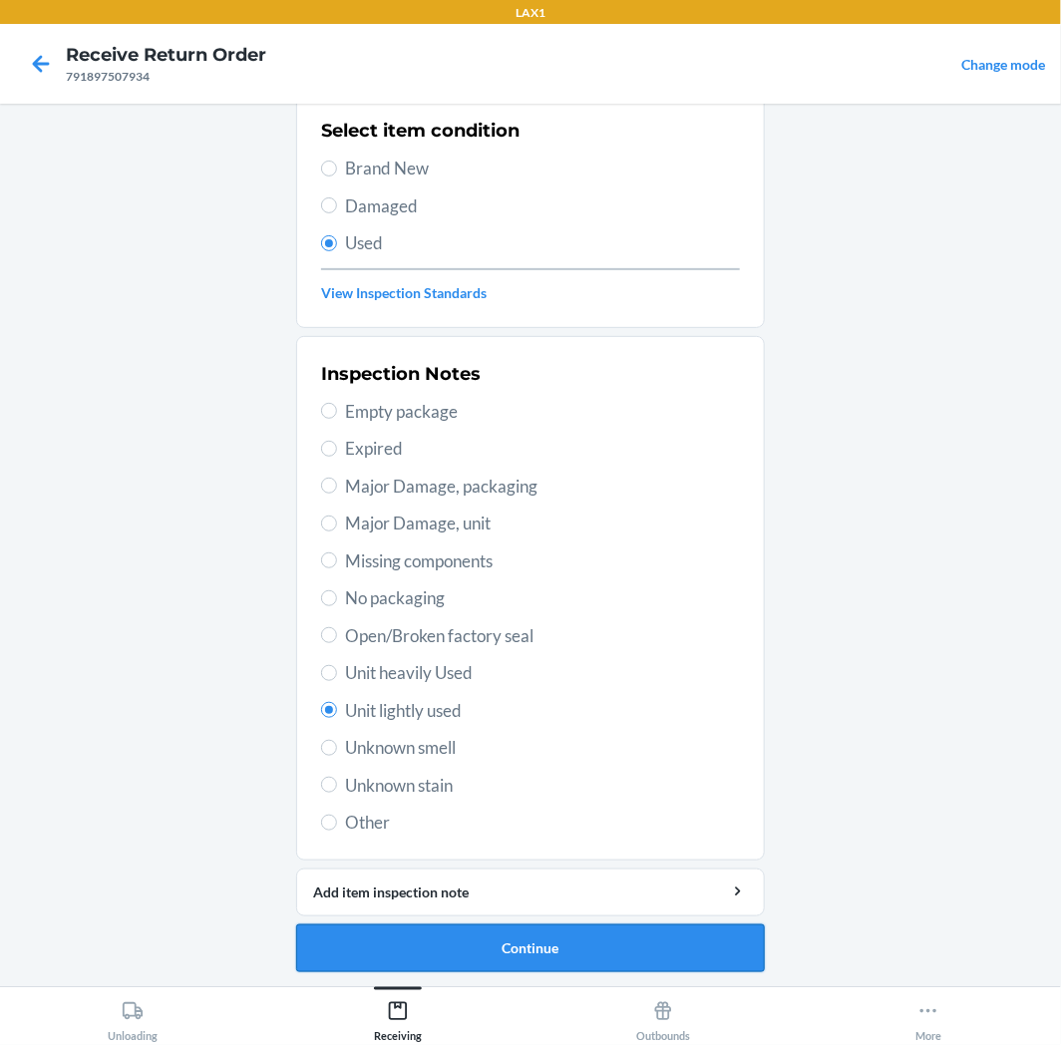
click at [521, 952] on button "Continue" at bounding box center [530, 949] width 469 height 48
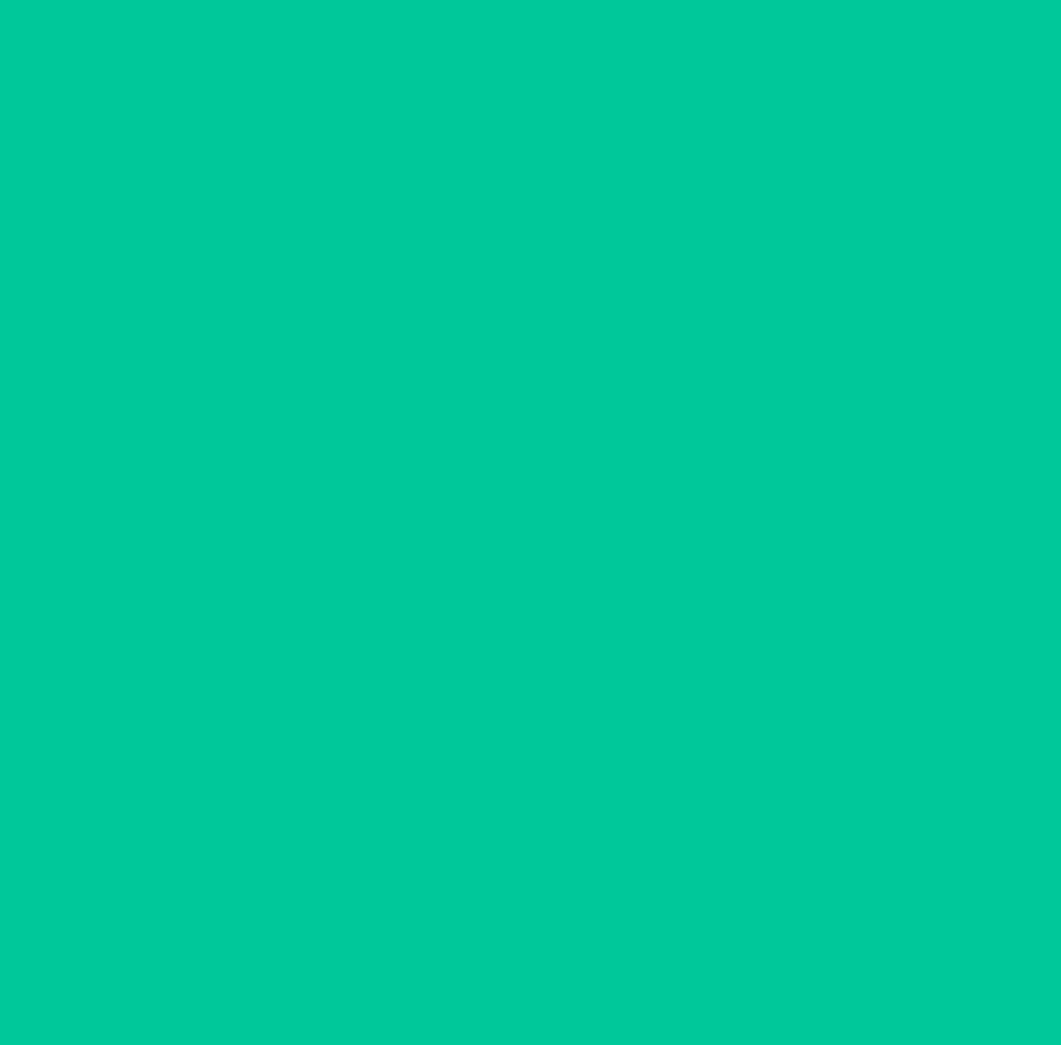
scroll to position [0, 0]
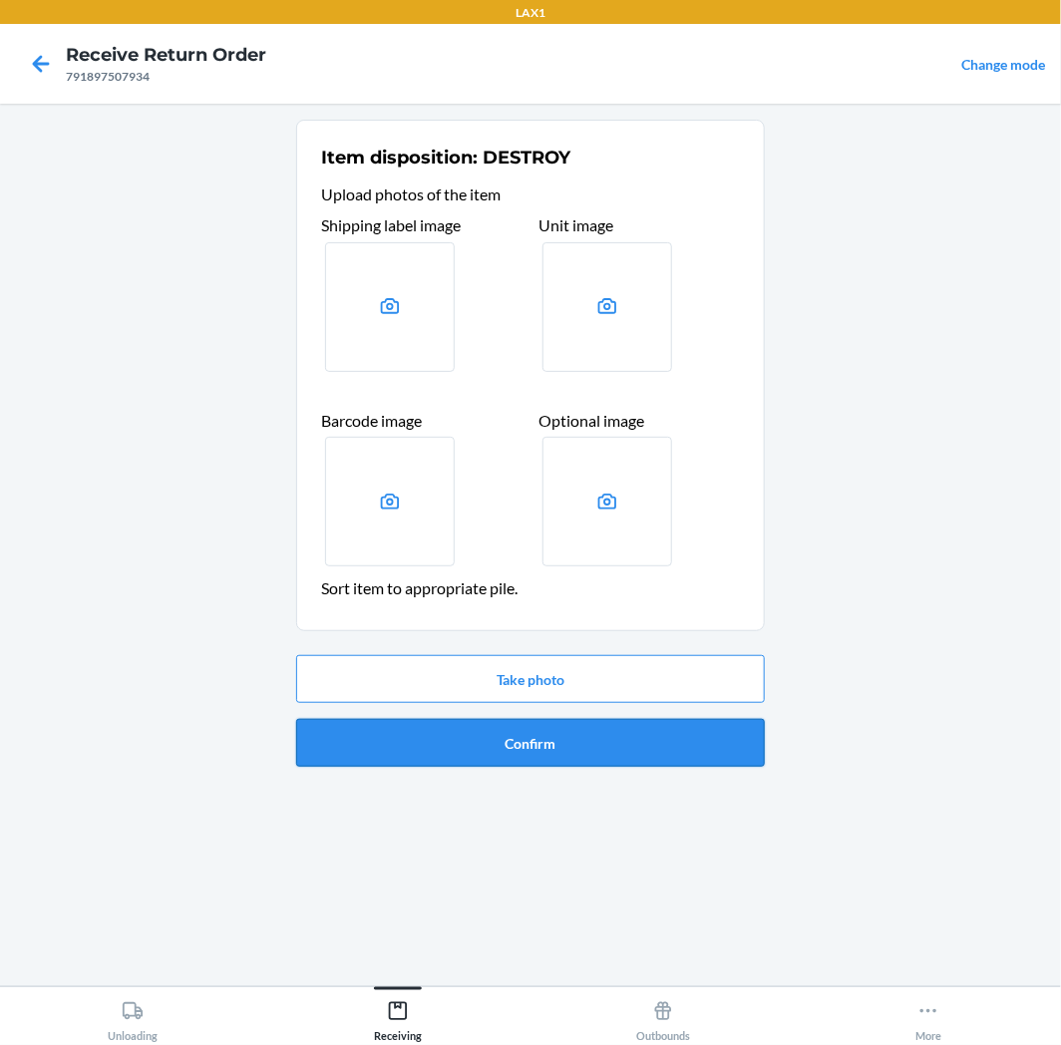
click at [576, 735] on button "Confirm" at bounding box center [530, 743] width 469 height 48
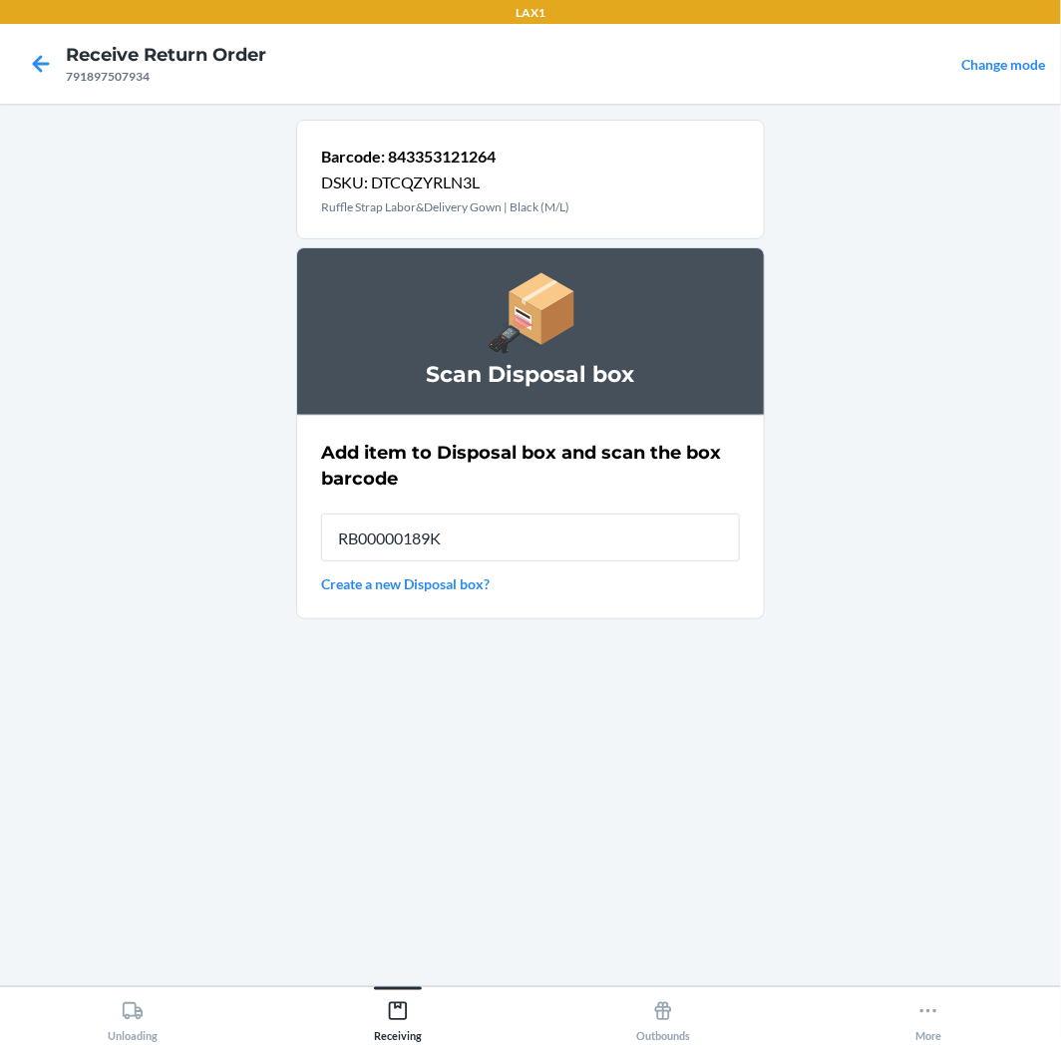
type input "RB00000189K"
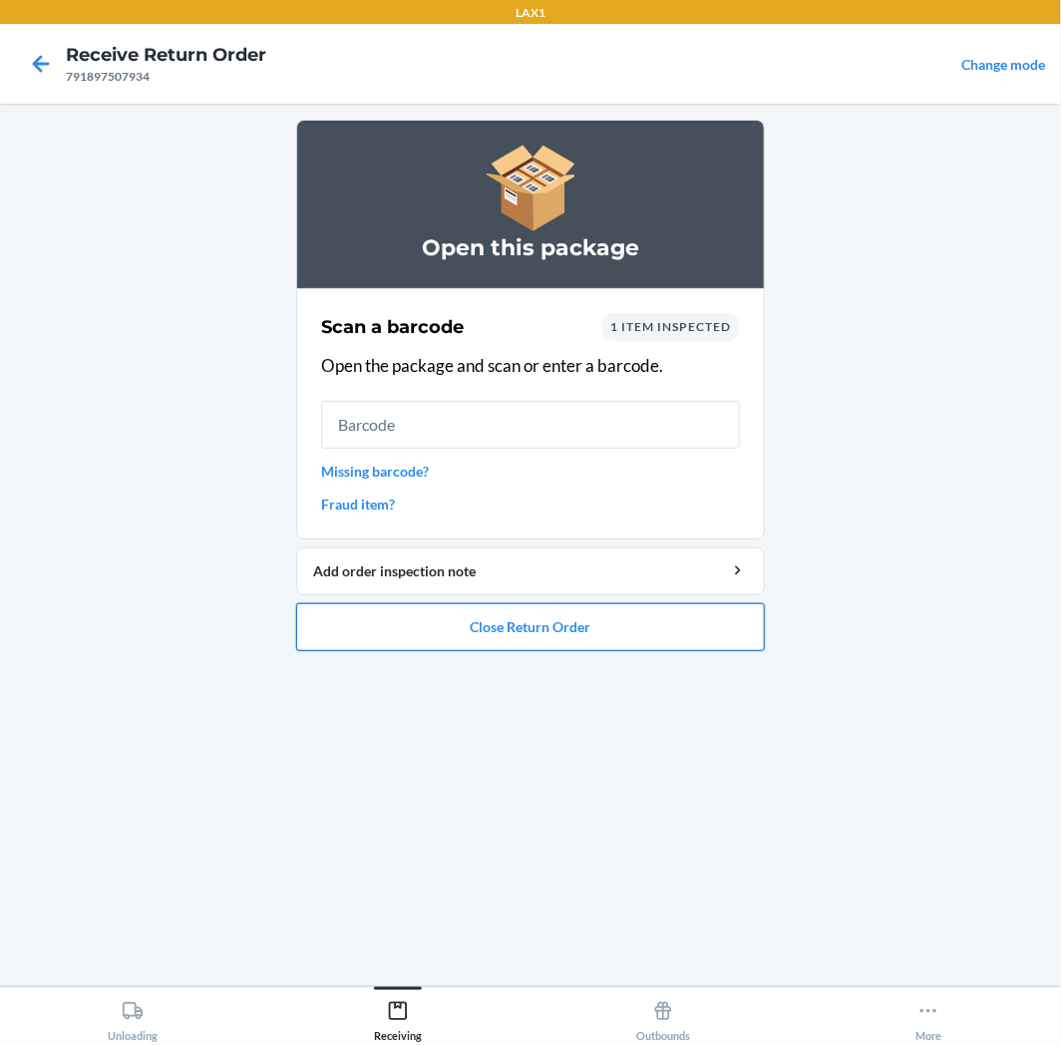
click at [573, 642] on button "Close Return Order" at bounding box center [530, 627] width 469 height 48
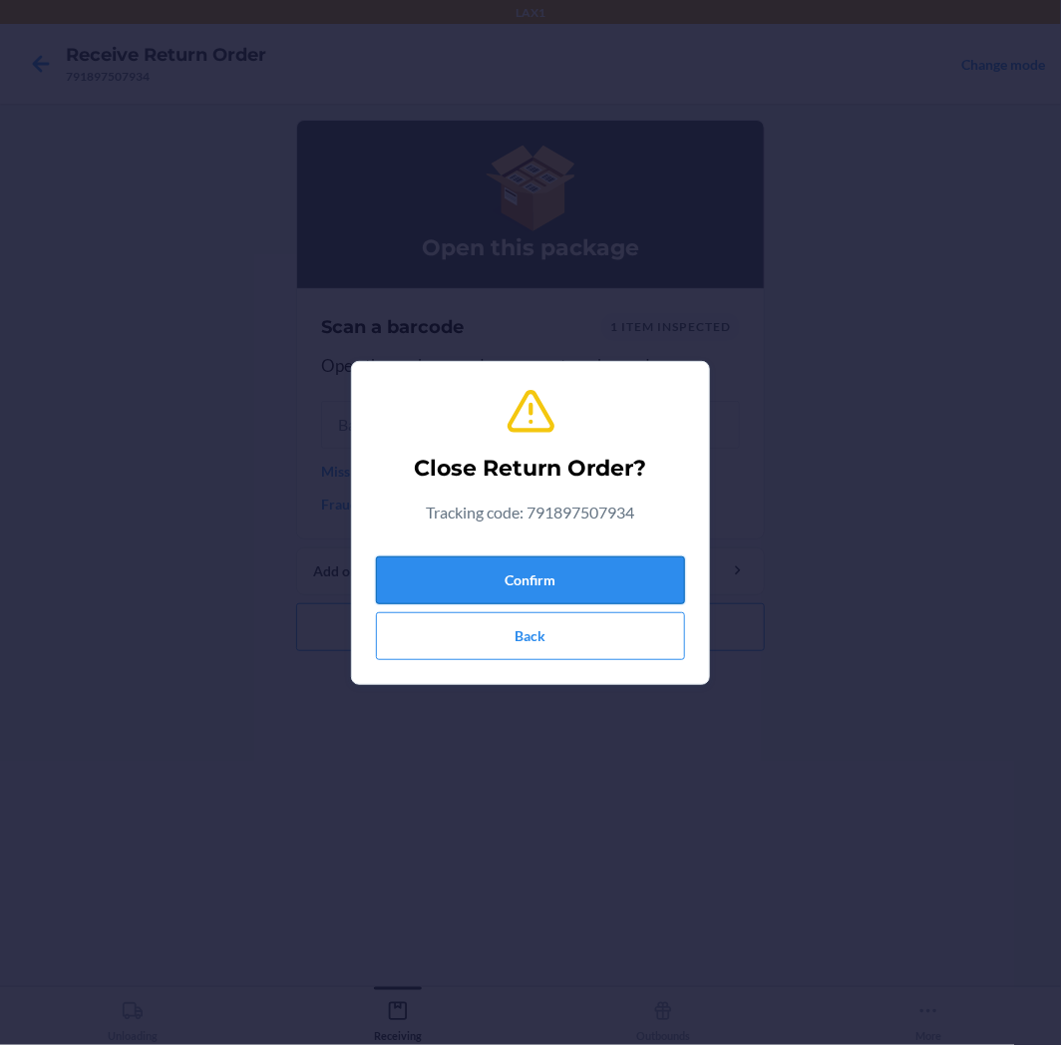
click at [622, 585] on button "Confirm" at bounding box center [530, 581] width 309 height 48
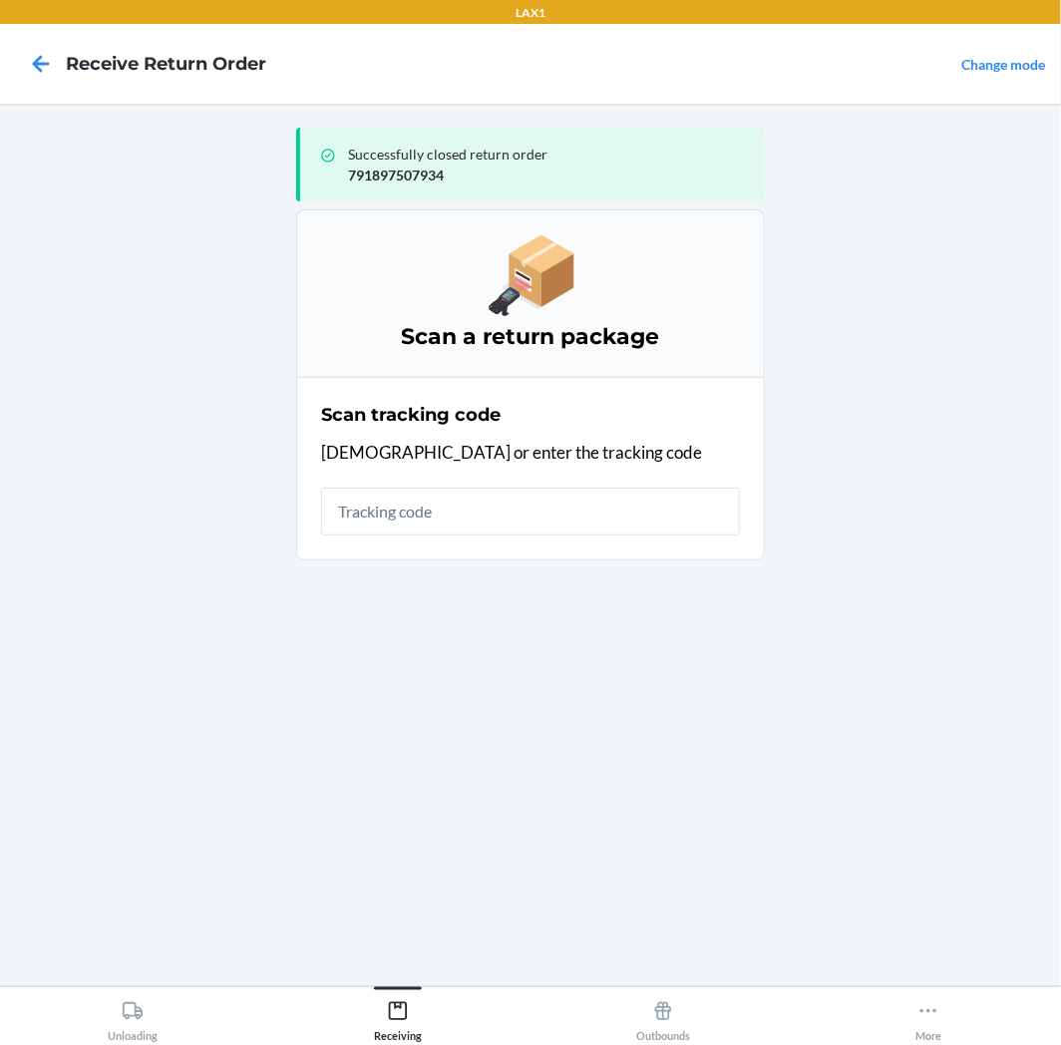
click at [616, 511] on input "text" at bounding box center [530, 512] width 419 height 48
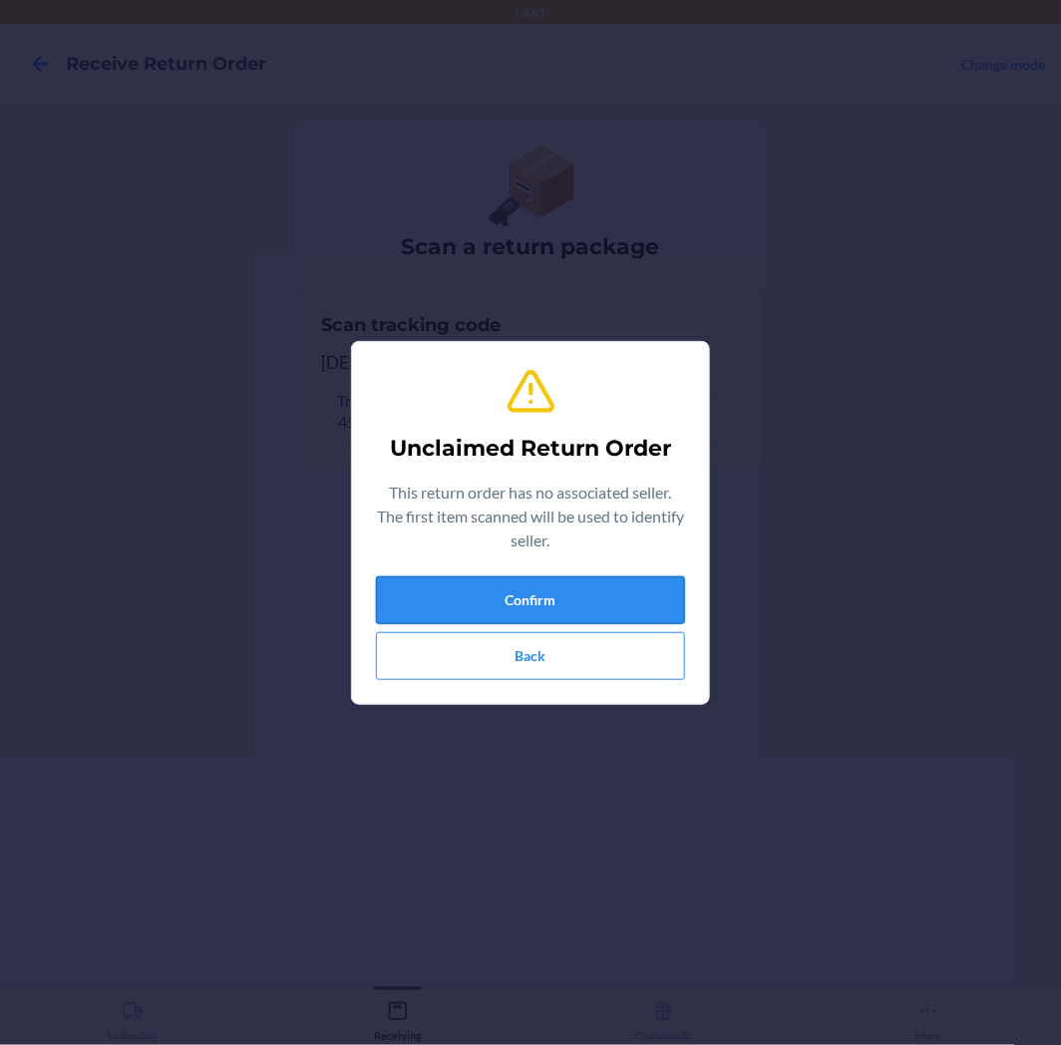
click at [622, 593] on button "Confirm" at bounding box center [530, 600] width 309 height 48
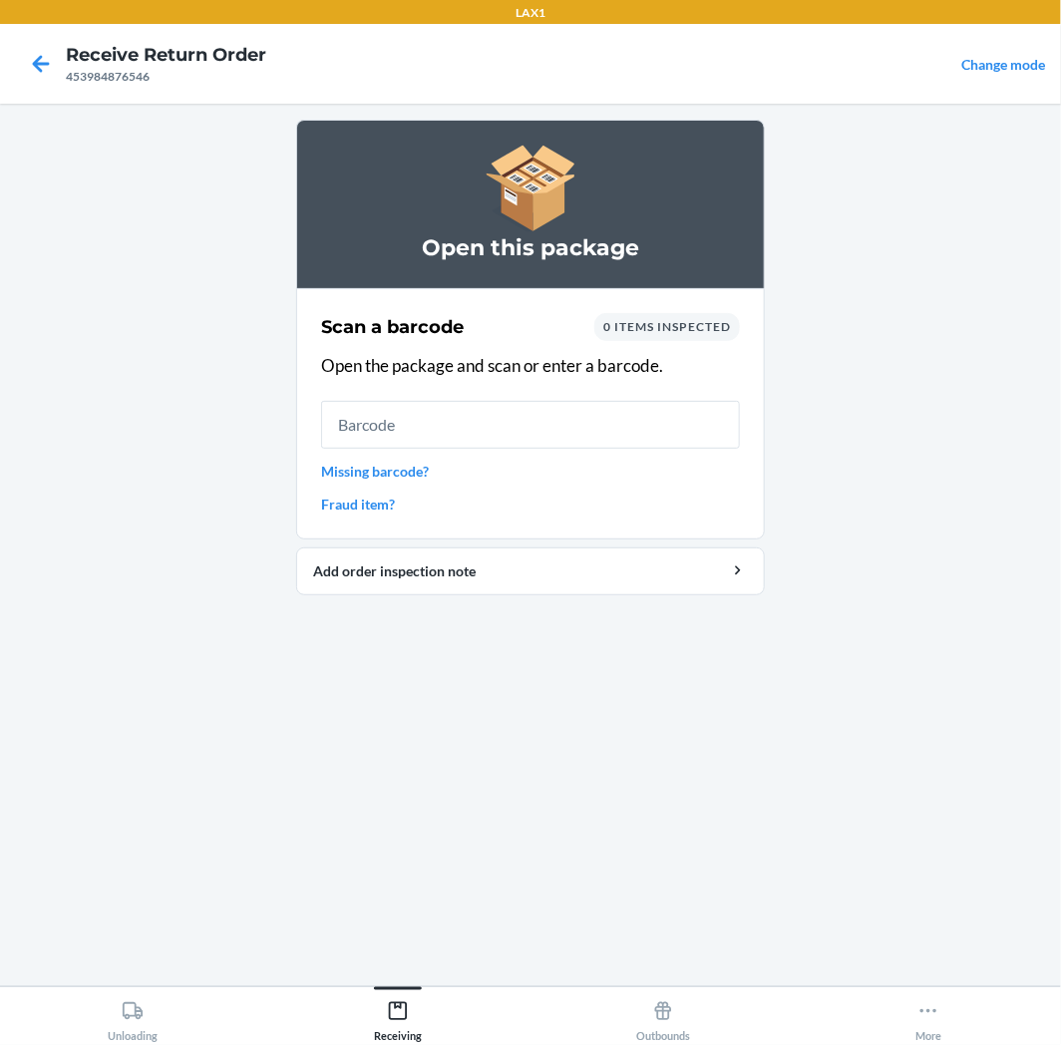
click at [506, 401] on input "text" at bounding box center [530, 425] width 419 height 48
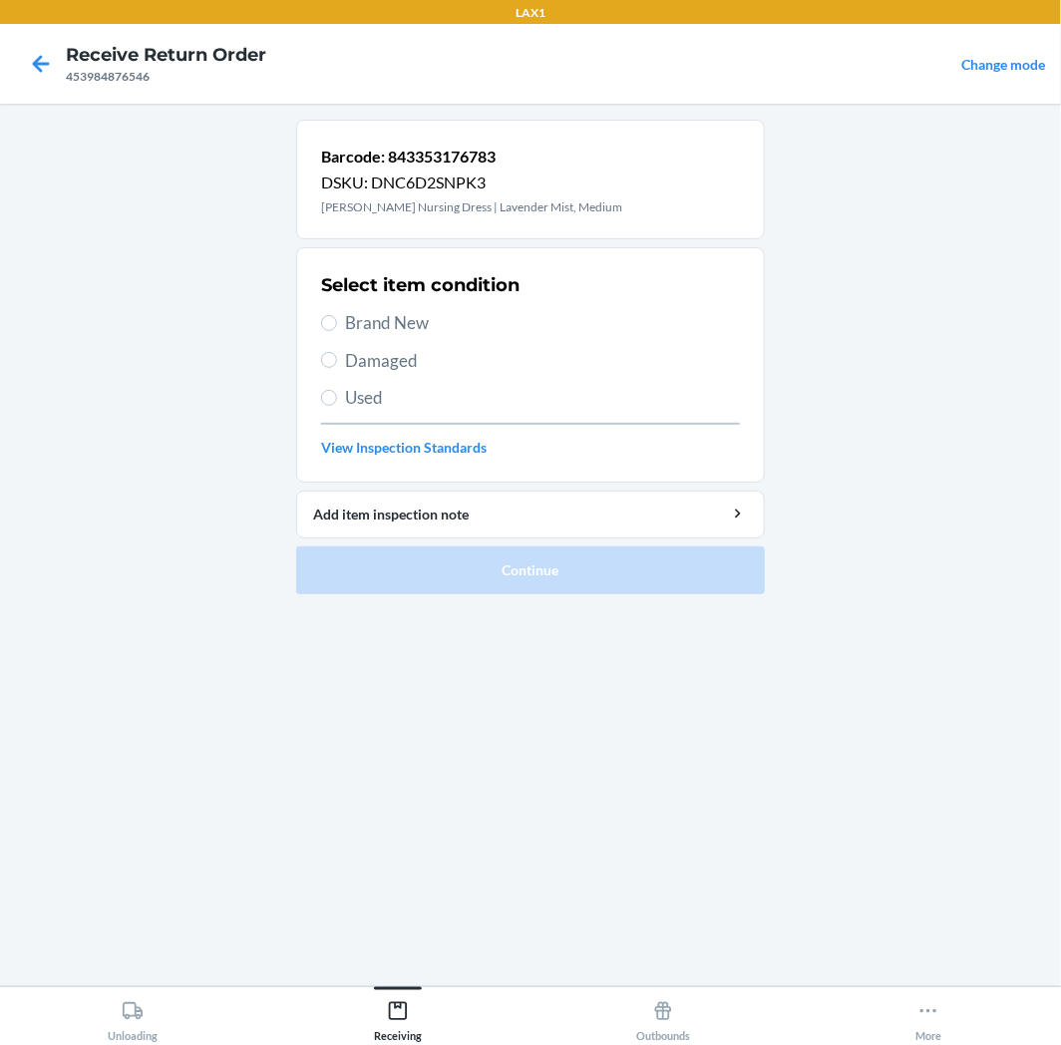
click at [436, 401] on span "Used" at bounding box center [542, 398] width 395 height 26
click at [337, 401] on input "Used" at bounding box center [329, 398] width 16 height 16
radio input "true"
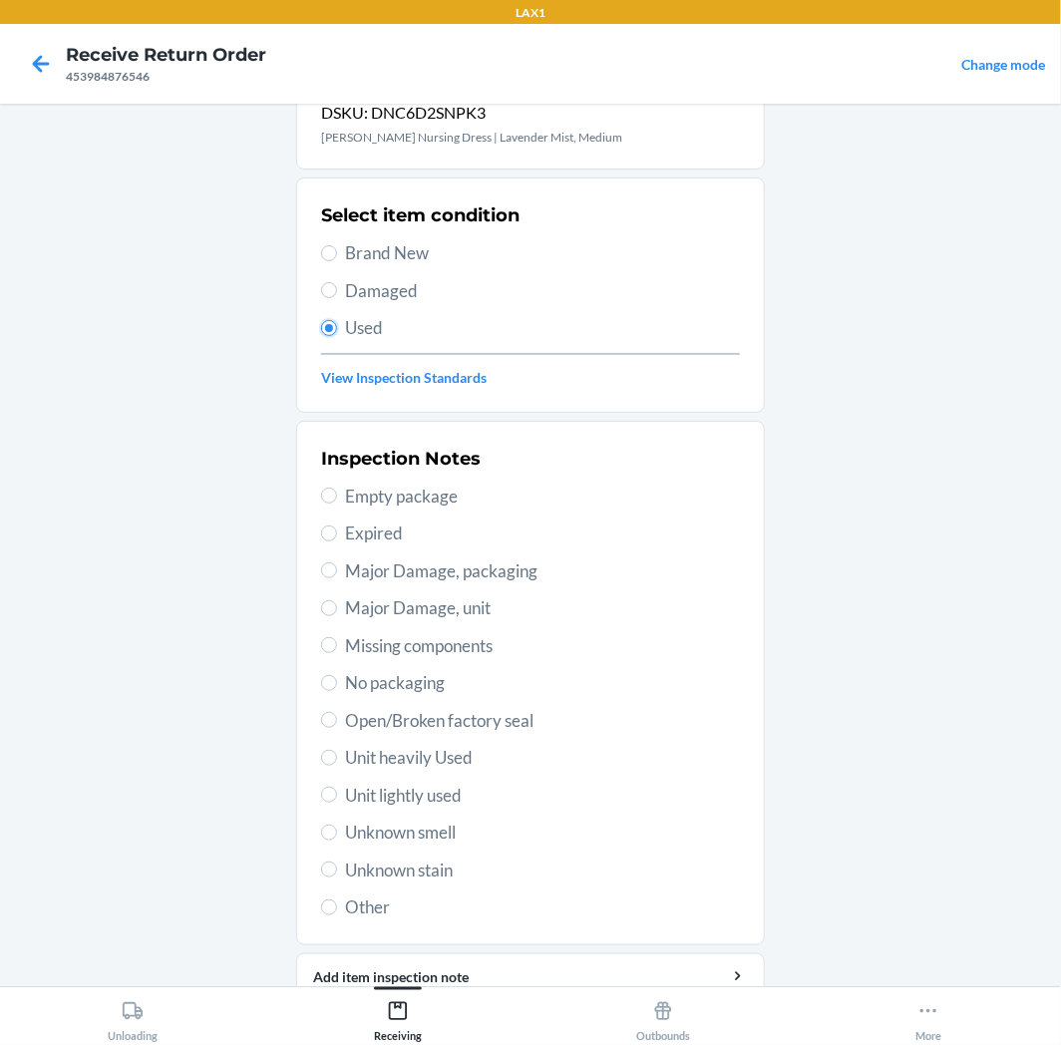
scroll to position [155, 0]
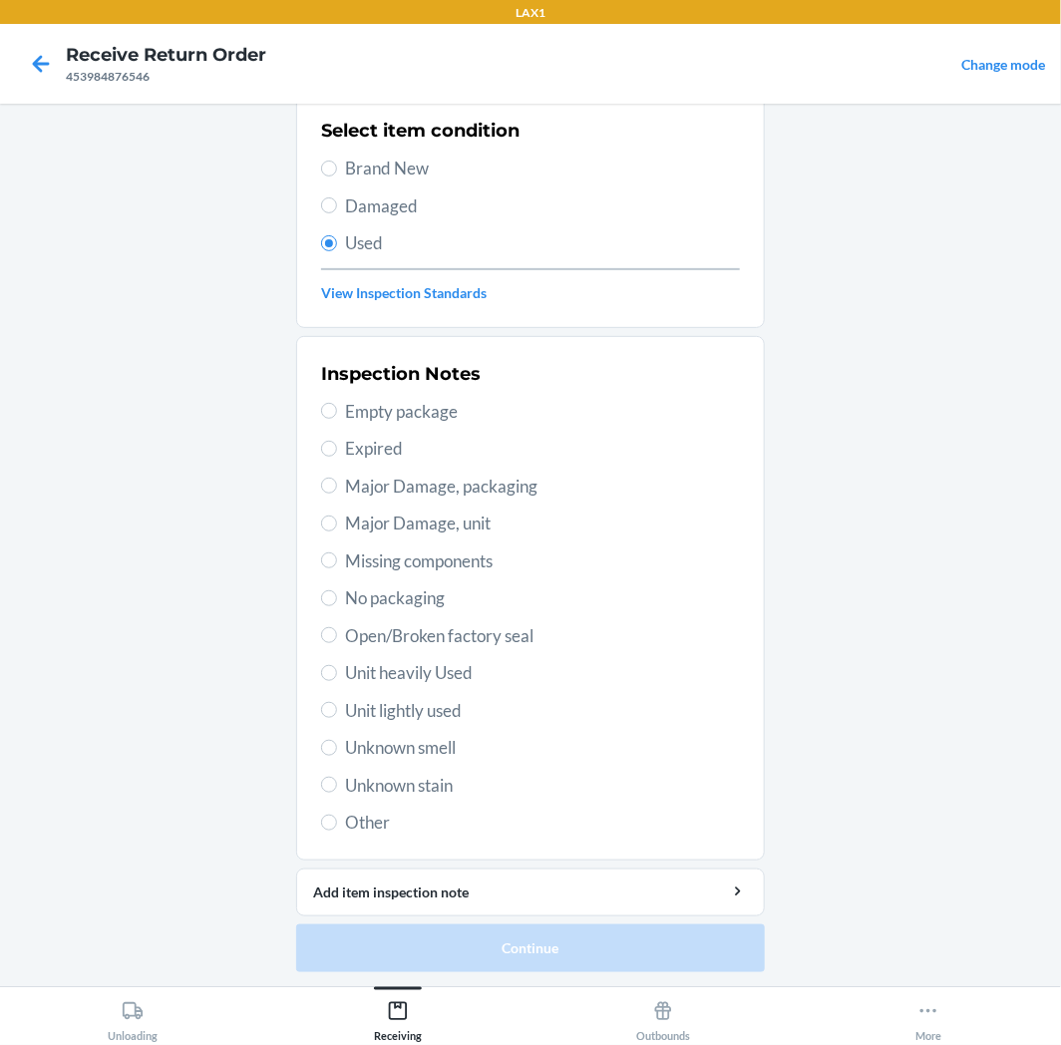
click at [399, 713] on span "Unit lightly used" at bounding box center [542, 711] width 395 height 26
click at [337, 713] on input "Unit lightly used" at bounding box center [329, 710] width 16 height 16
radio input "true"
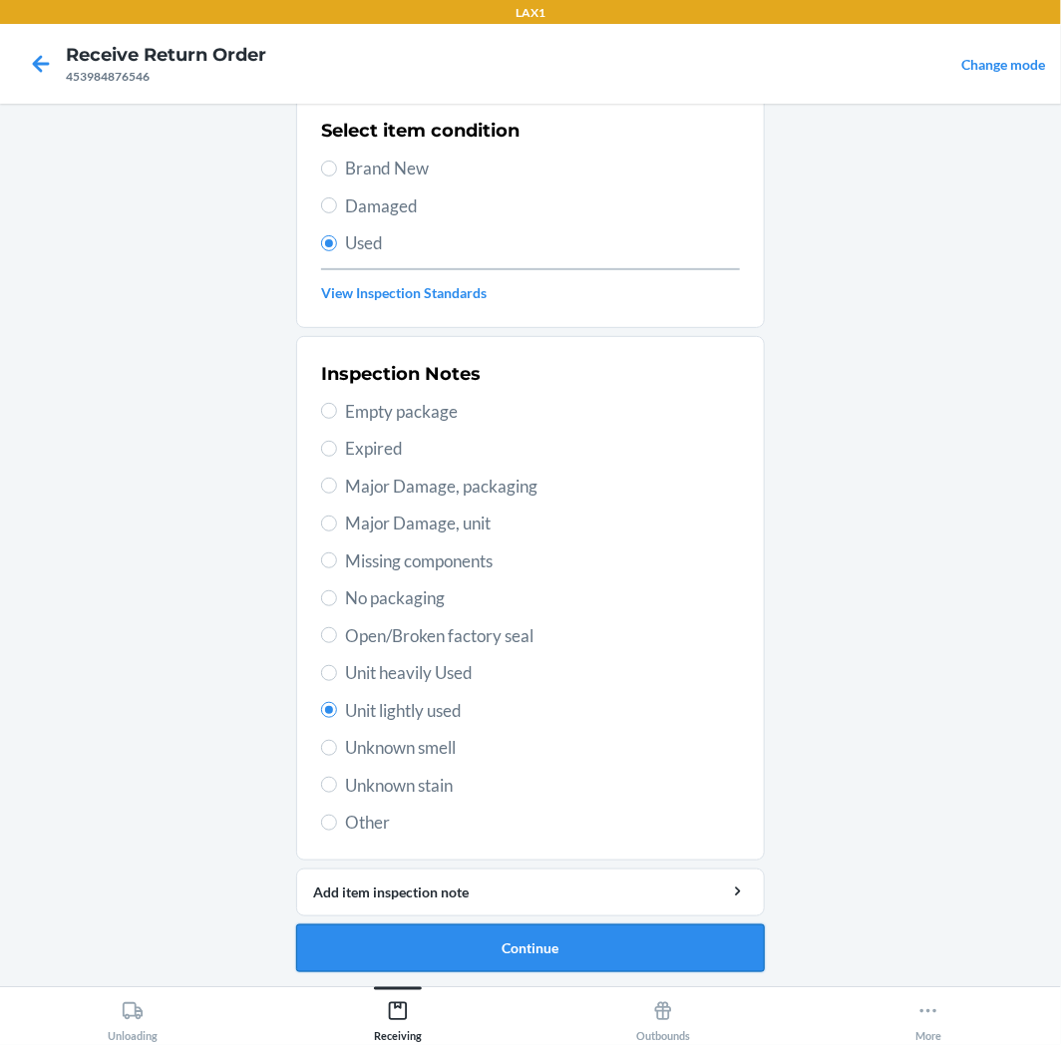
click at [531, 945] on button "Continue" at bounding box center [530, 949] width 469 height 48
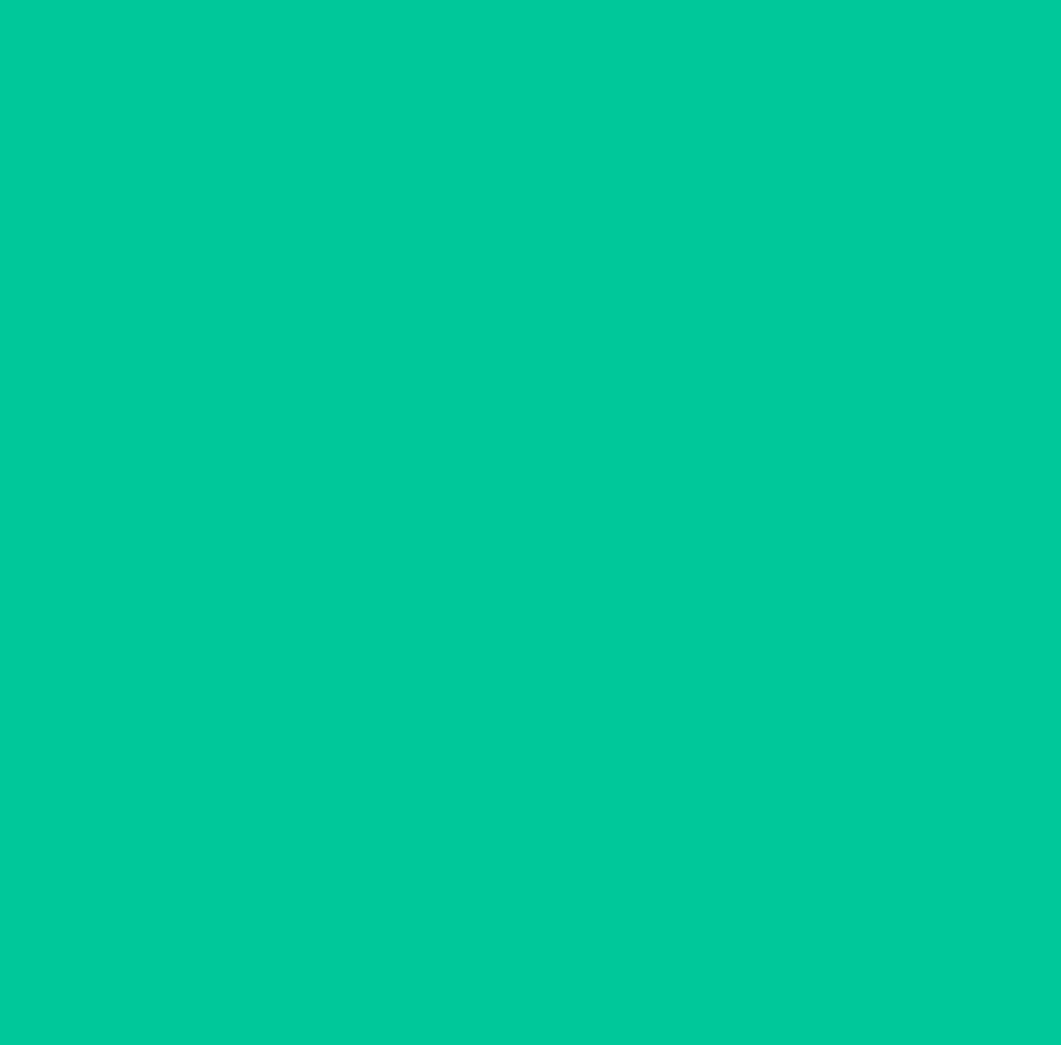
scroll to position [0, 0]
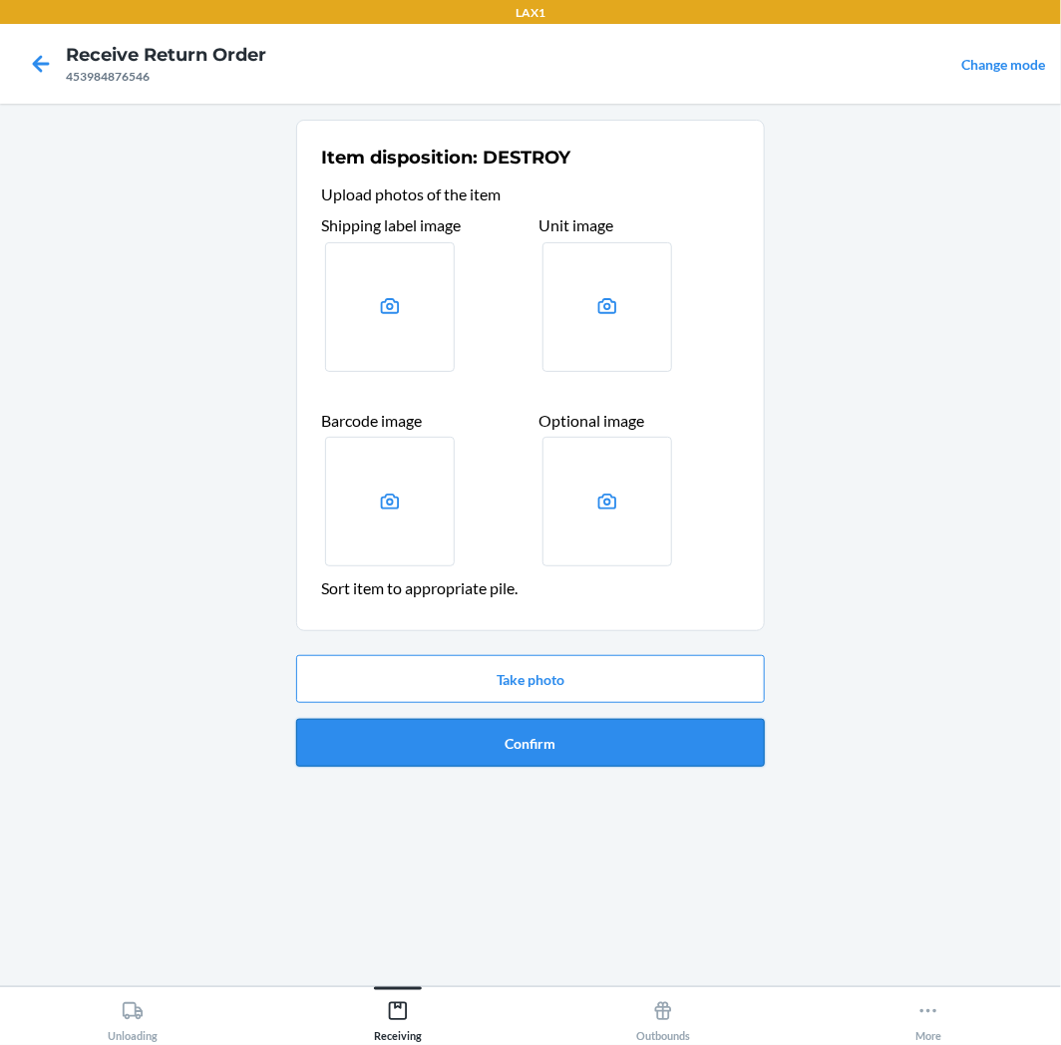
click at [526, 750] on button "Confirm" at bounding box center [530, 743] width 469 height 48
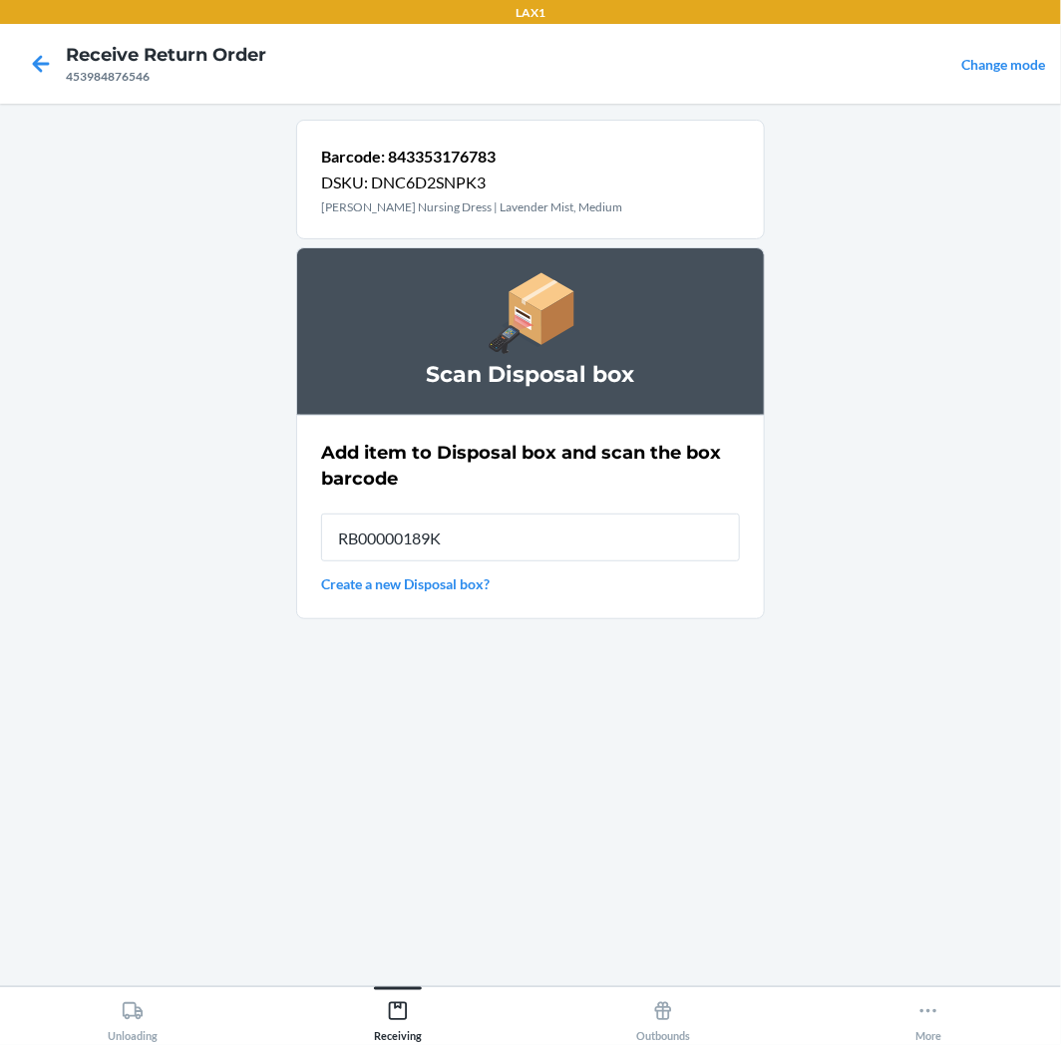
type input "RB00000189K"
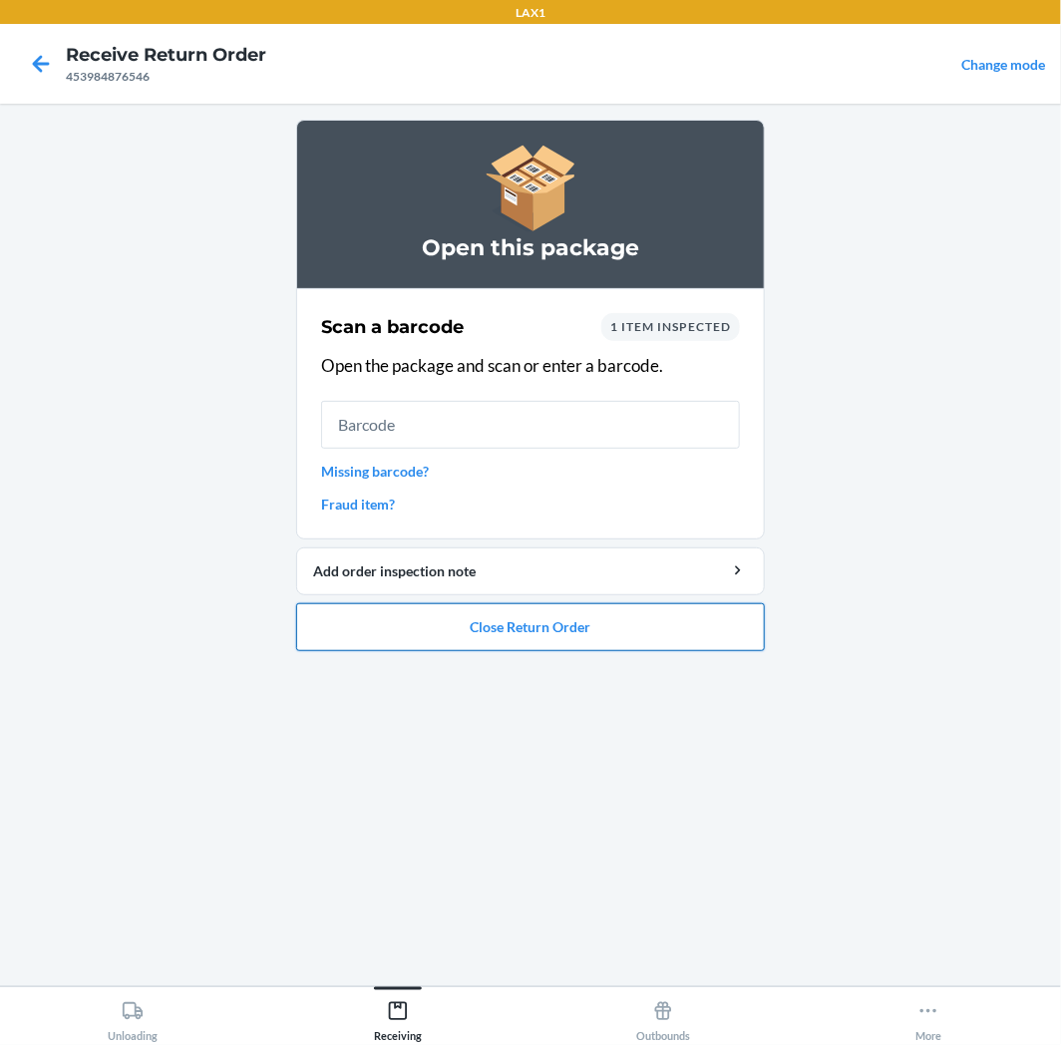
click at [539, 624] on button "Close Return Order" at bounding box center [530, 627] width 469 height 48
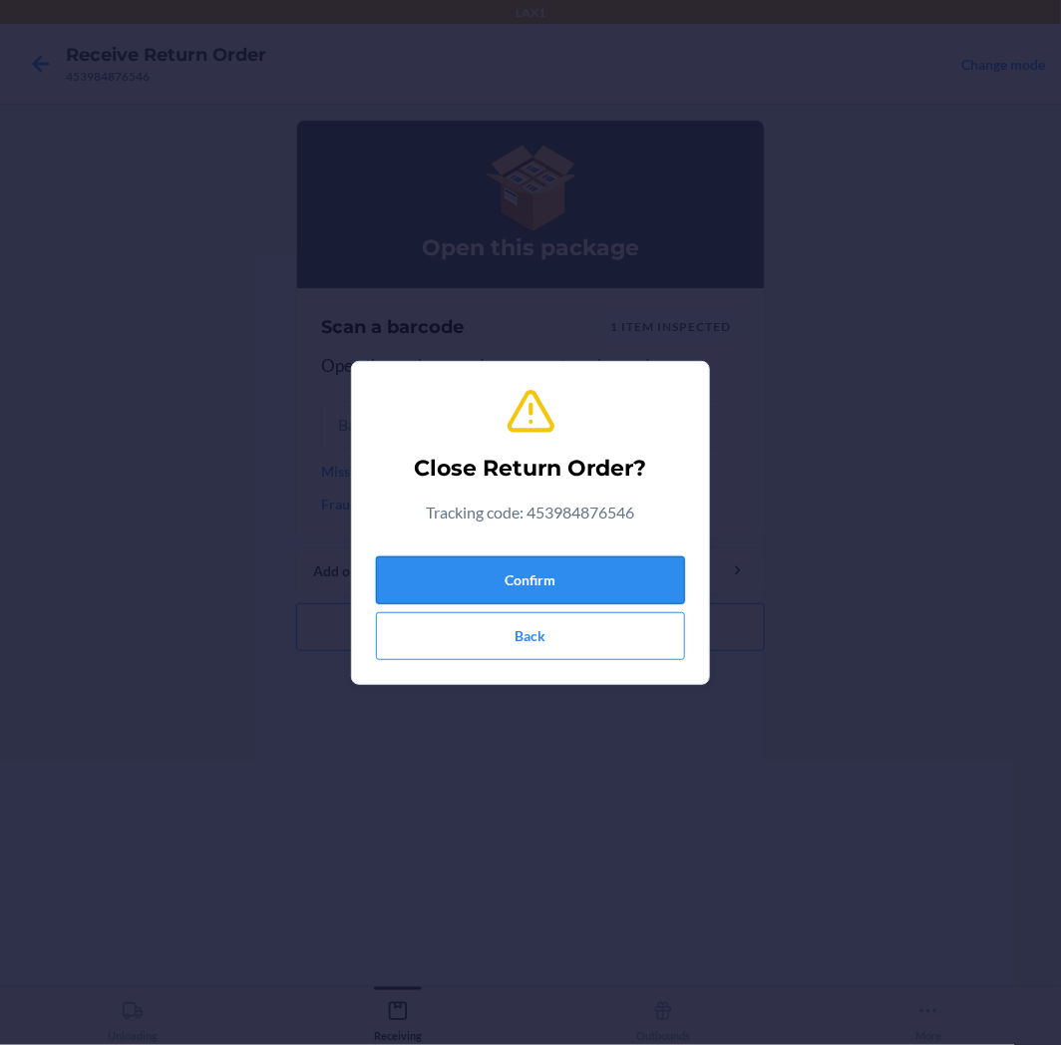
click at [539, 572] on button "Confirm" at bounding box center [530, 581] width 309 height 48
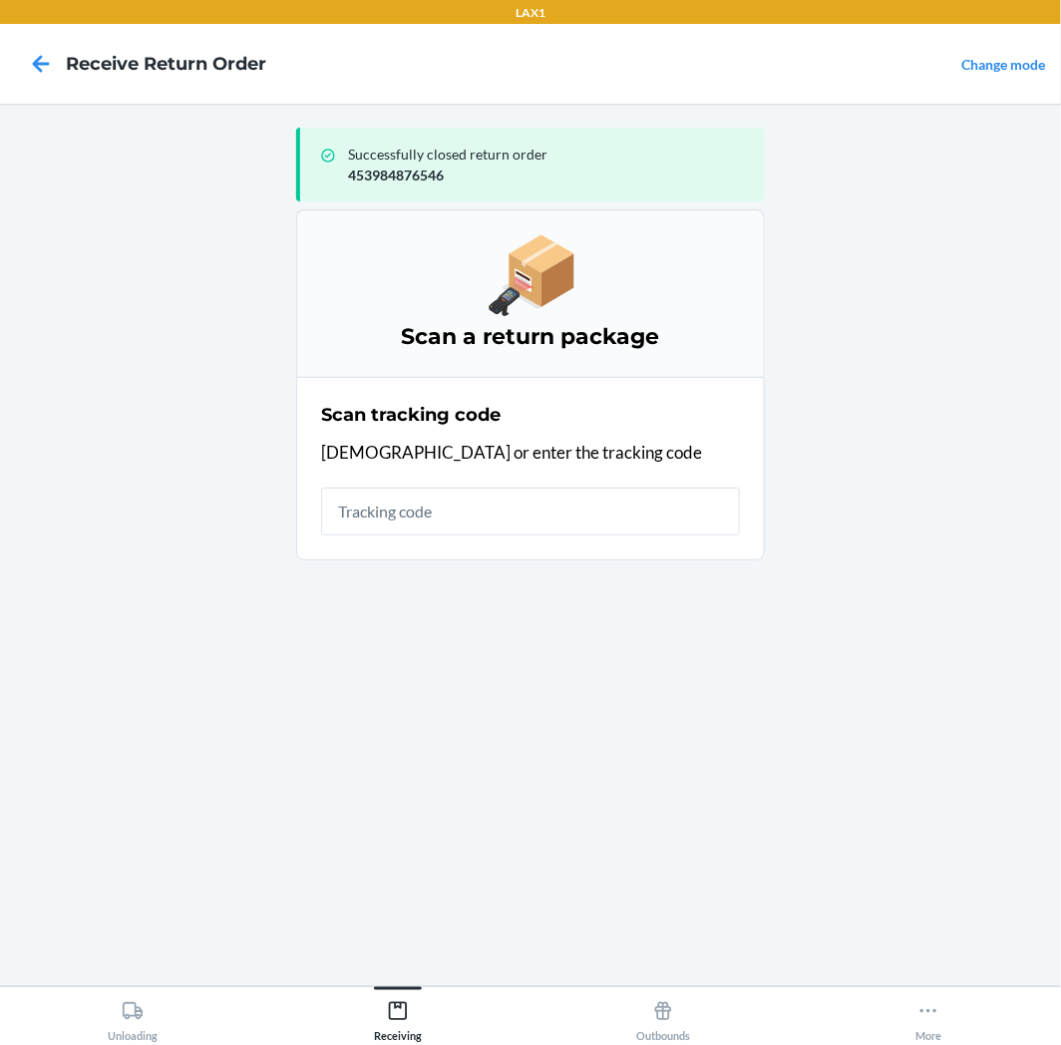
click at [551, 499] on input "text" at bounding box center [530, 512] width 419 height 48
type input "HR32N47D-229"
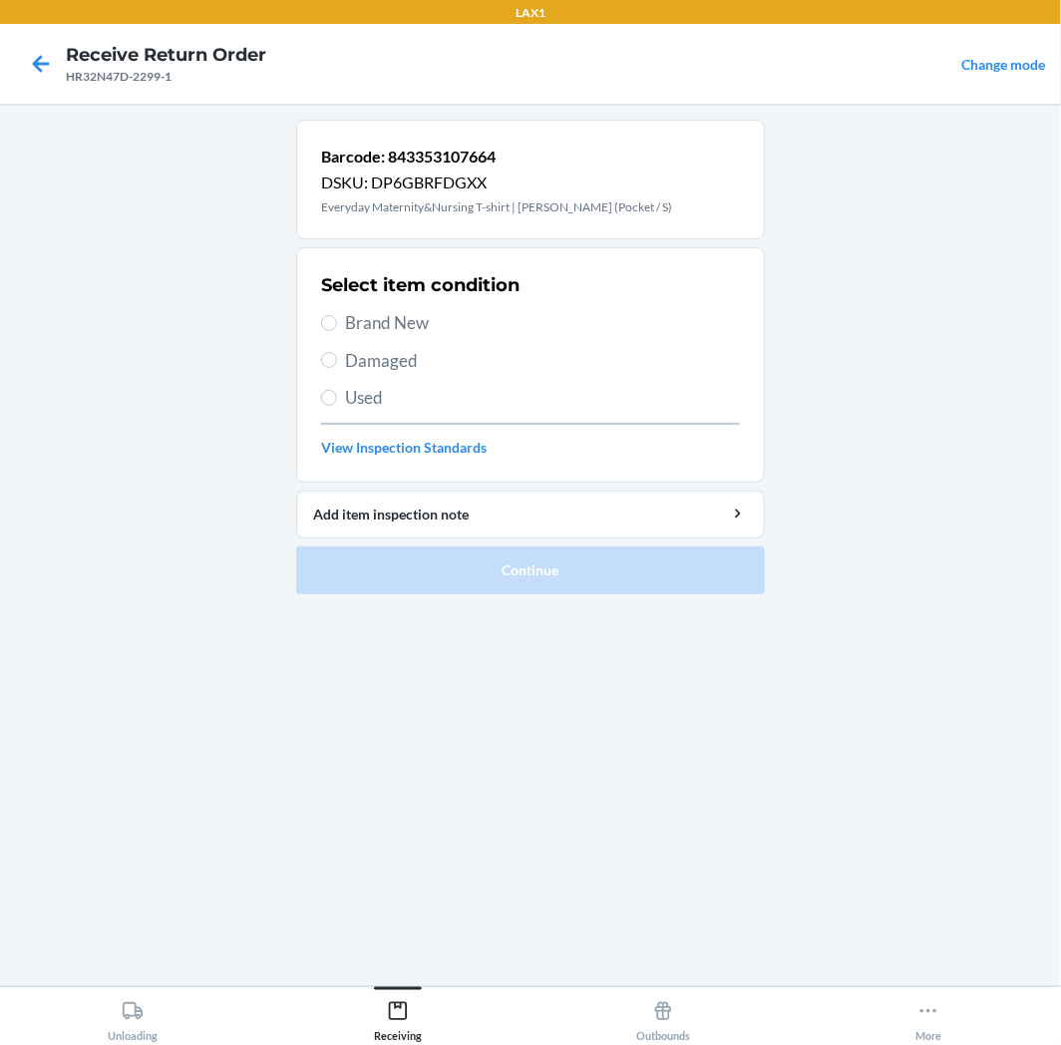
click at [390, 396] on span "Used" at bounding box center [542, 398] width 395 height 26
click at [337, 396] on input "Used" at bounding box center [329, 398] width 16 height 16
radio input "true"
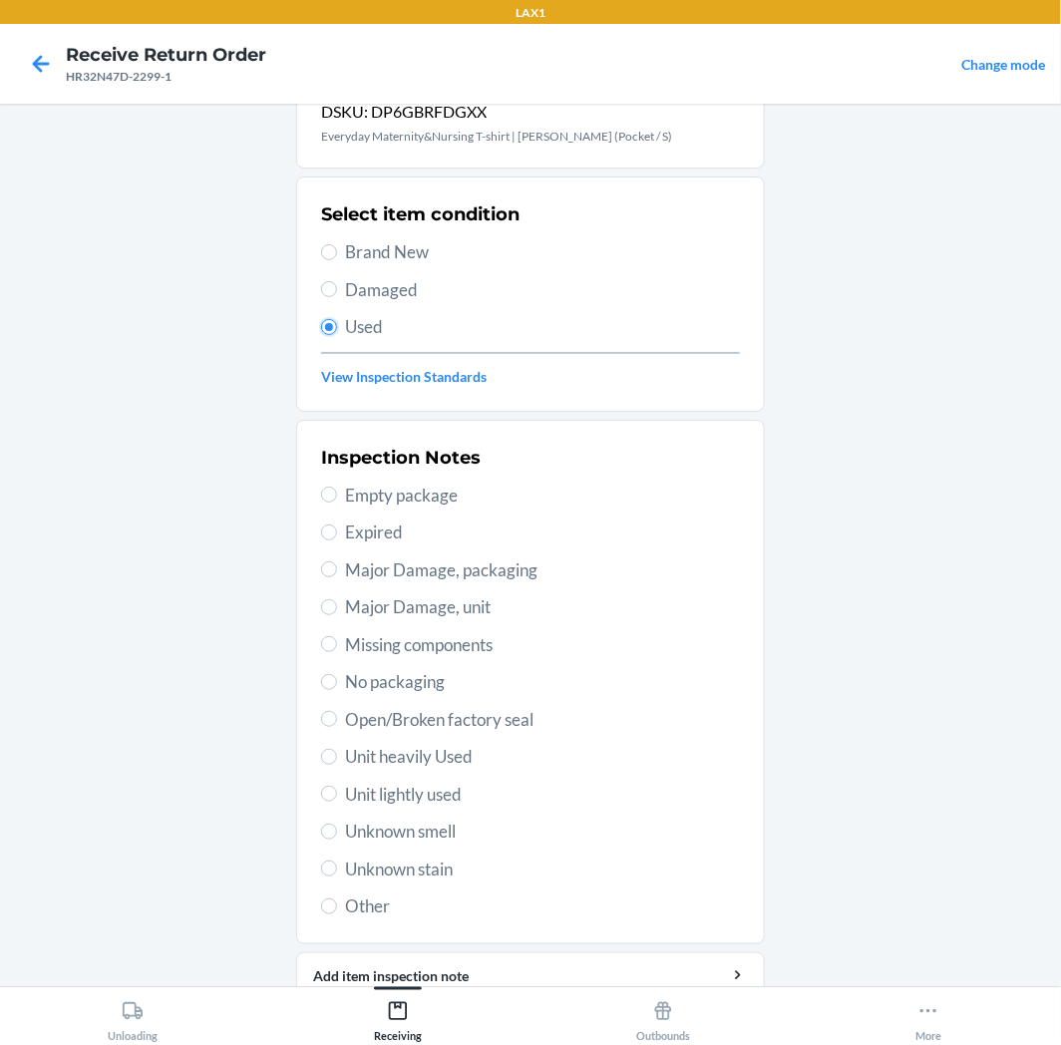
scroll to position [155, 0]
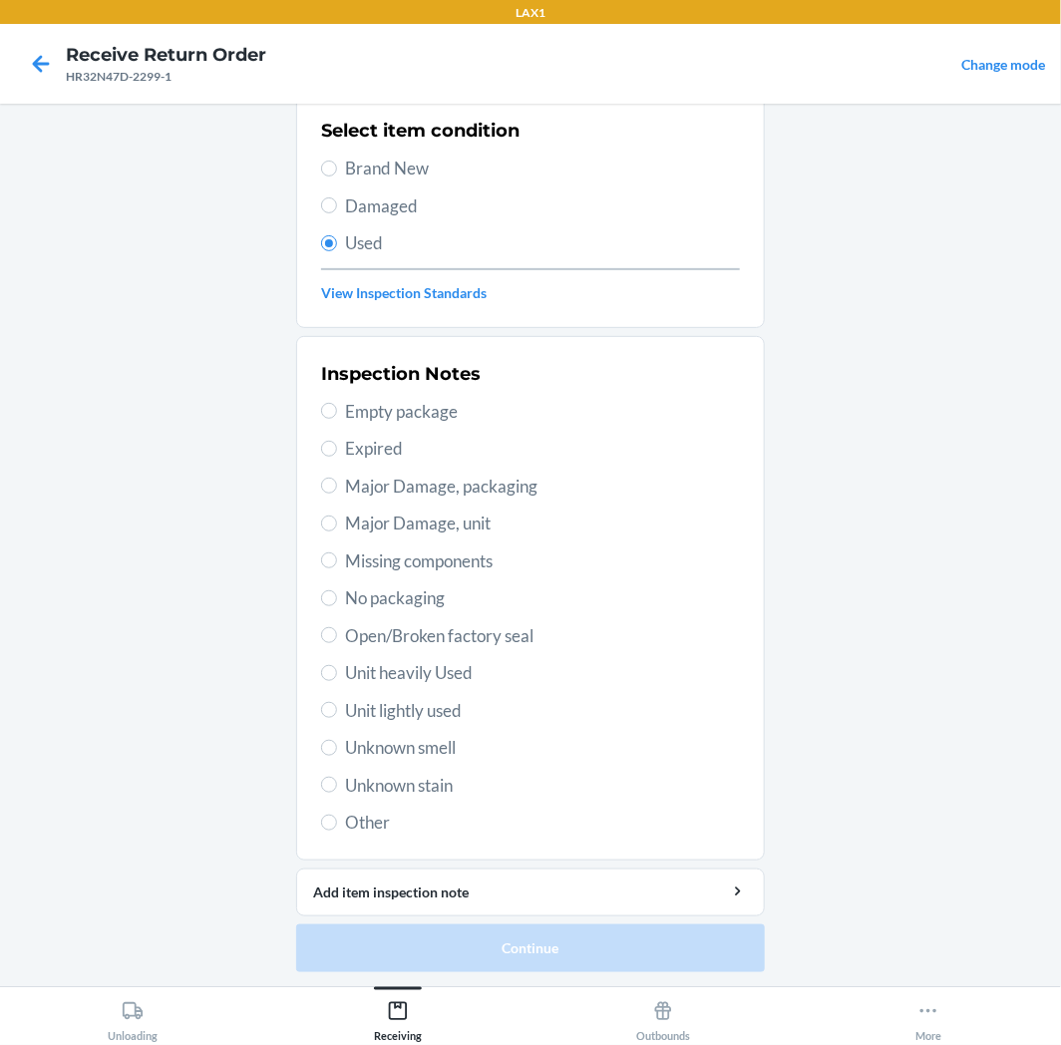
click at [355, 711] on span "Unit lightly used" at bounding box center [542, 711] width 395 height 26
click at [337, 711] on input "Unit lightly used" at bounding box center [329, 710] width 16 height 16
radio input "true"
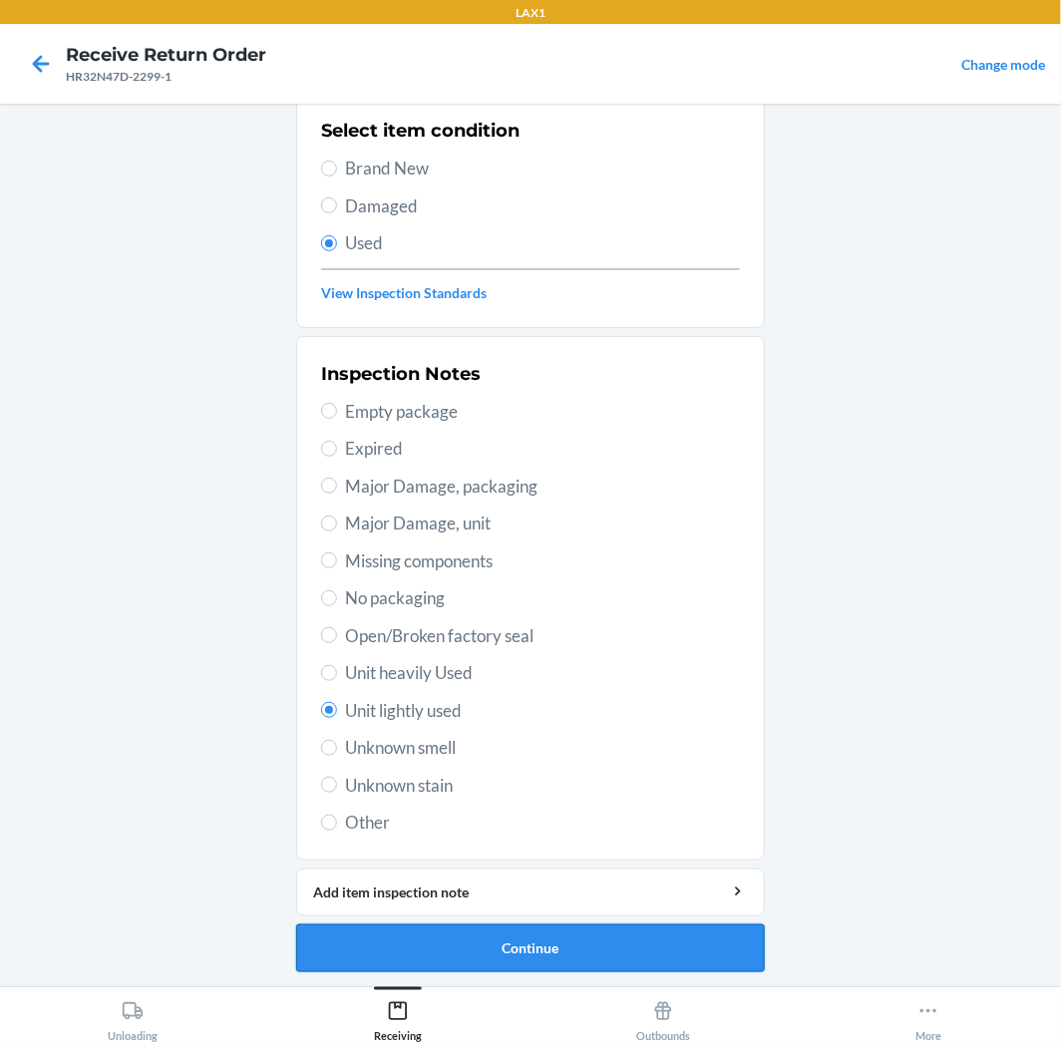
click at [486, 961] on button "Continue" at bounding box center [530, 949] width 469 height 48
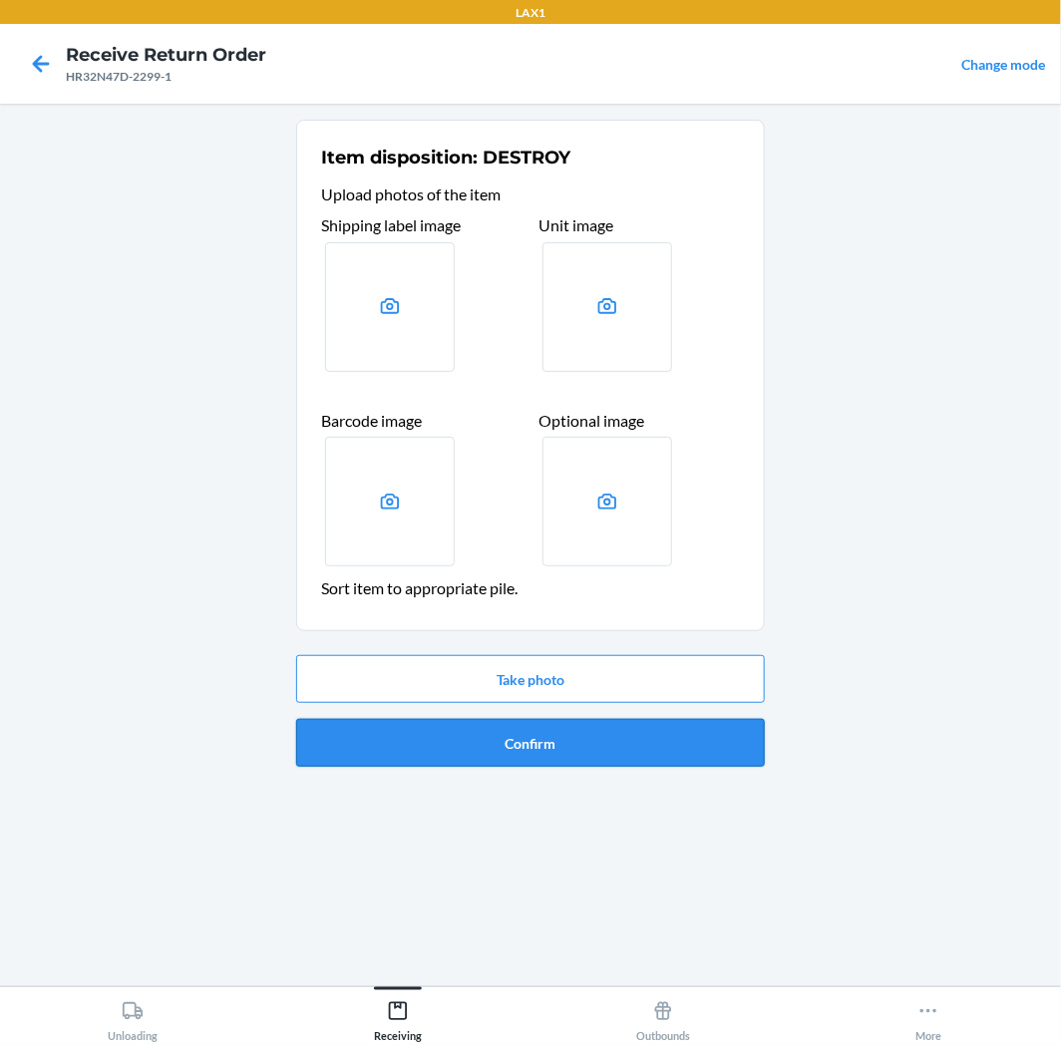
click at [564, 738] on button "Confirm" at bounding box center [530, 743] width 469 height 48
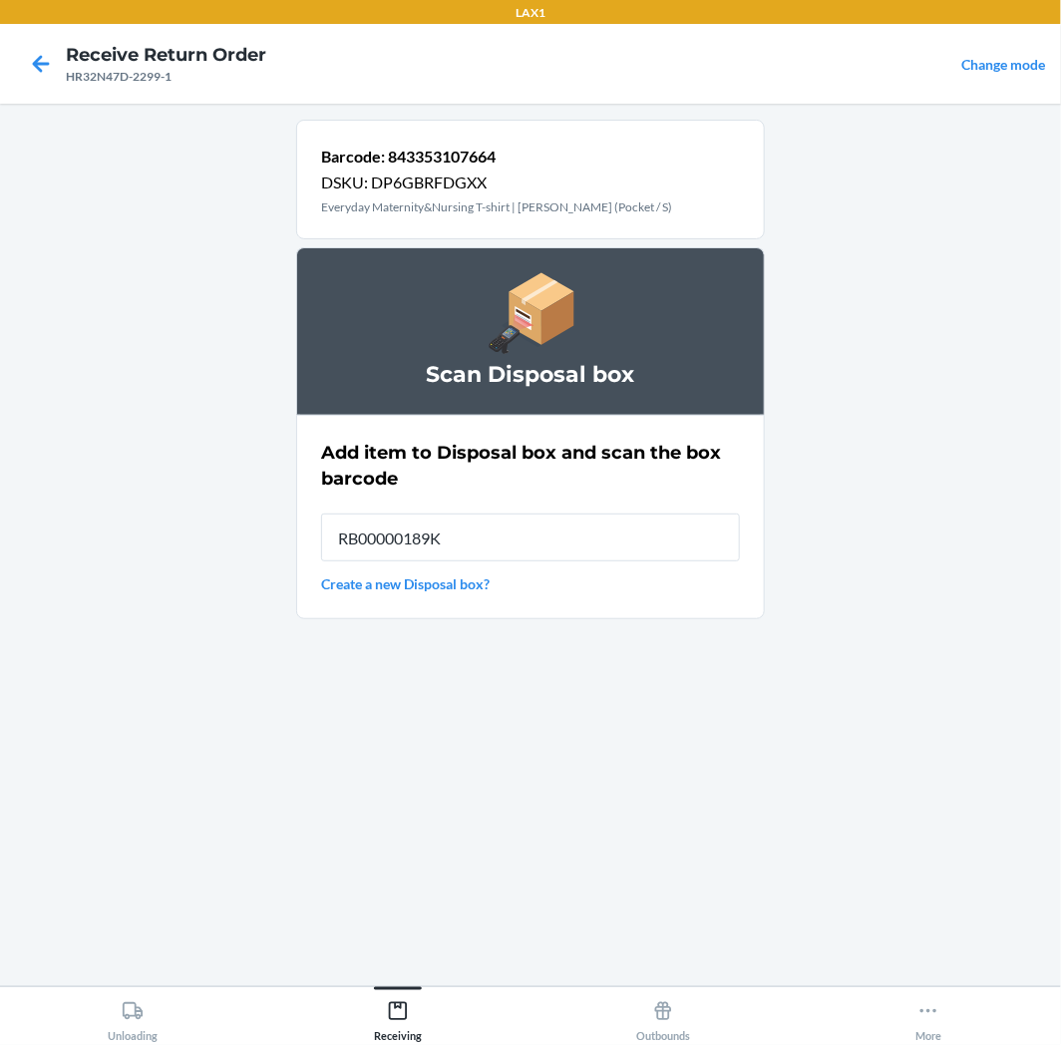
type input "RB00000189K"
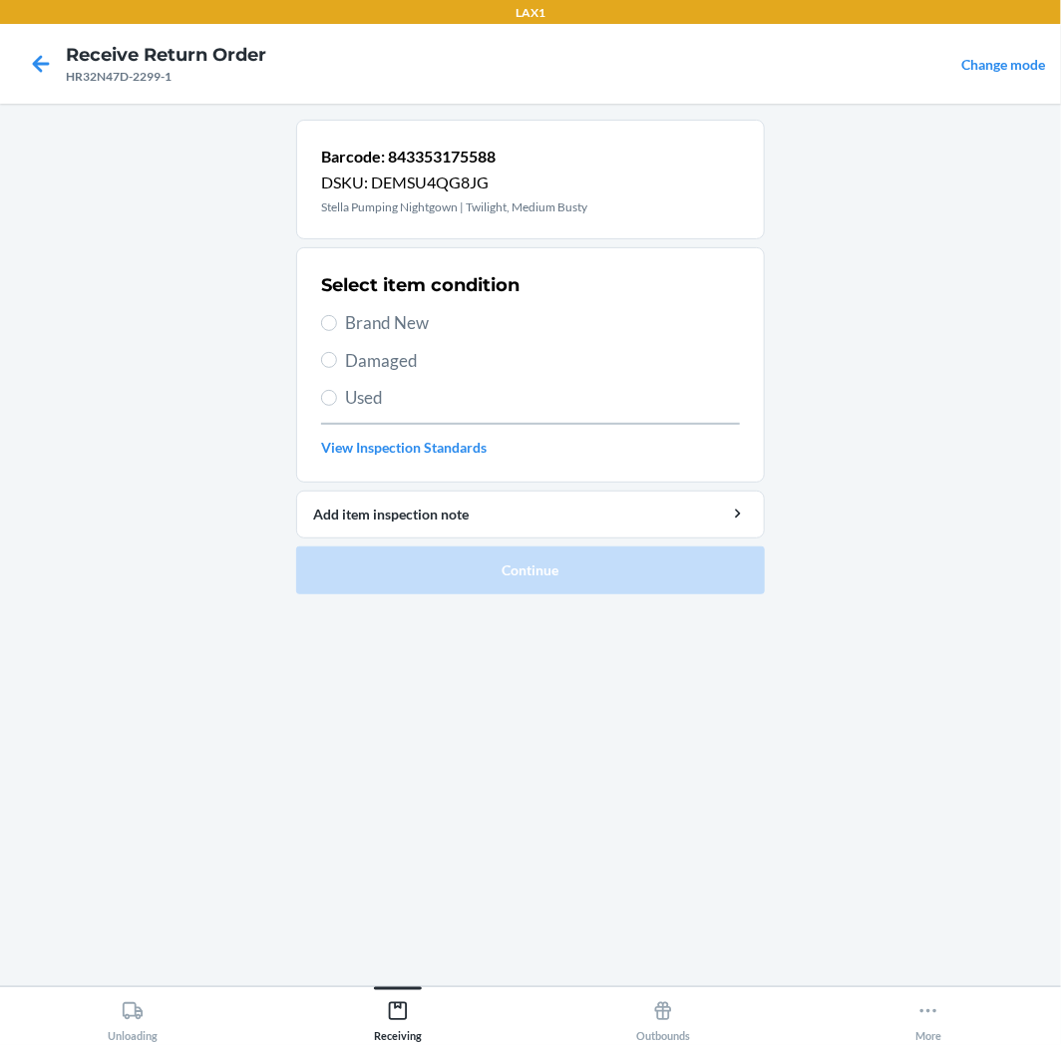
click at [464, 405] on span "Used" at bounding box center [542, 398] width 395 height 26
click at [337, 405] on input "Used" at bounding box center [329, 398] width 16 height 16
radio input "true"
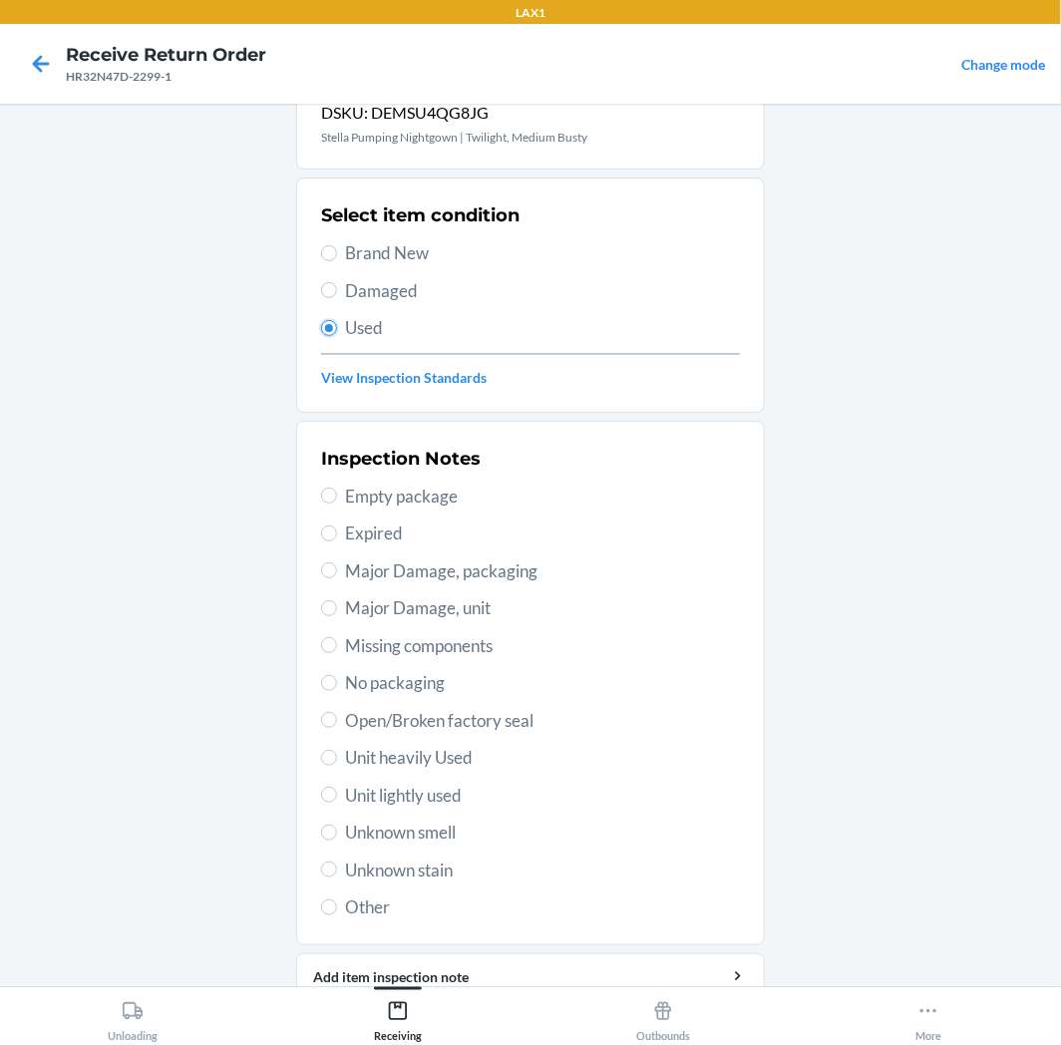
scroll to position [155, 0]
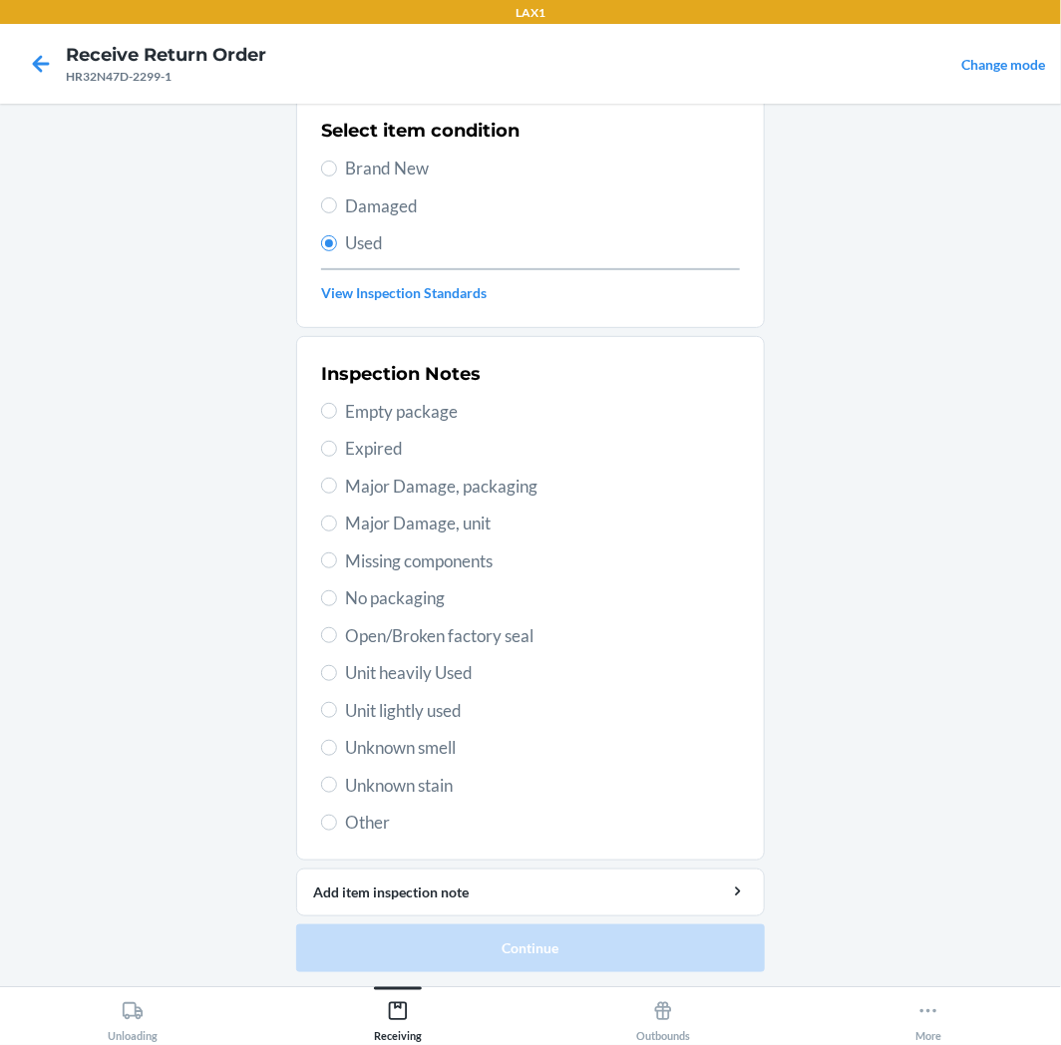
click at [425, 712] on span "Unit lightly used" at bounding box center [542, 711] width 395 height 26
click at [337, 712] on input "Unit lightly used" at bounding box center [329, 710] width 16 height 16
radio input "true"
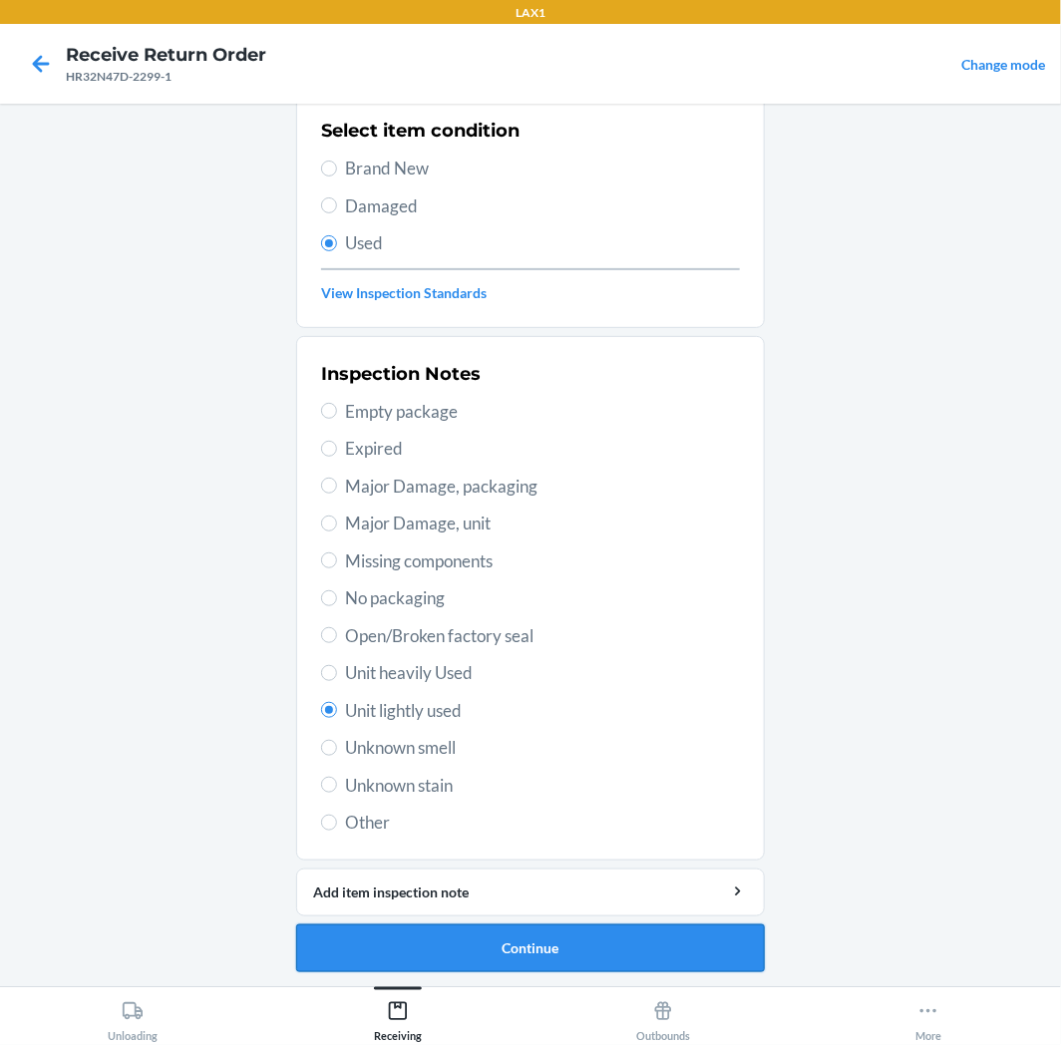
click at [484, 934] on button "Continue" at bounding box center [530, 949] width 469 height 48
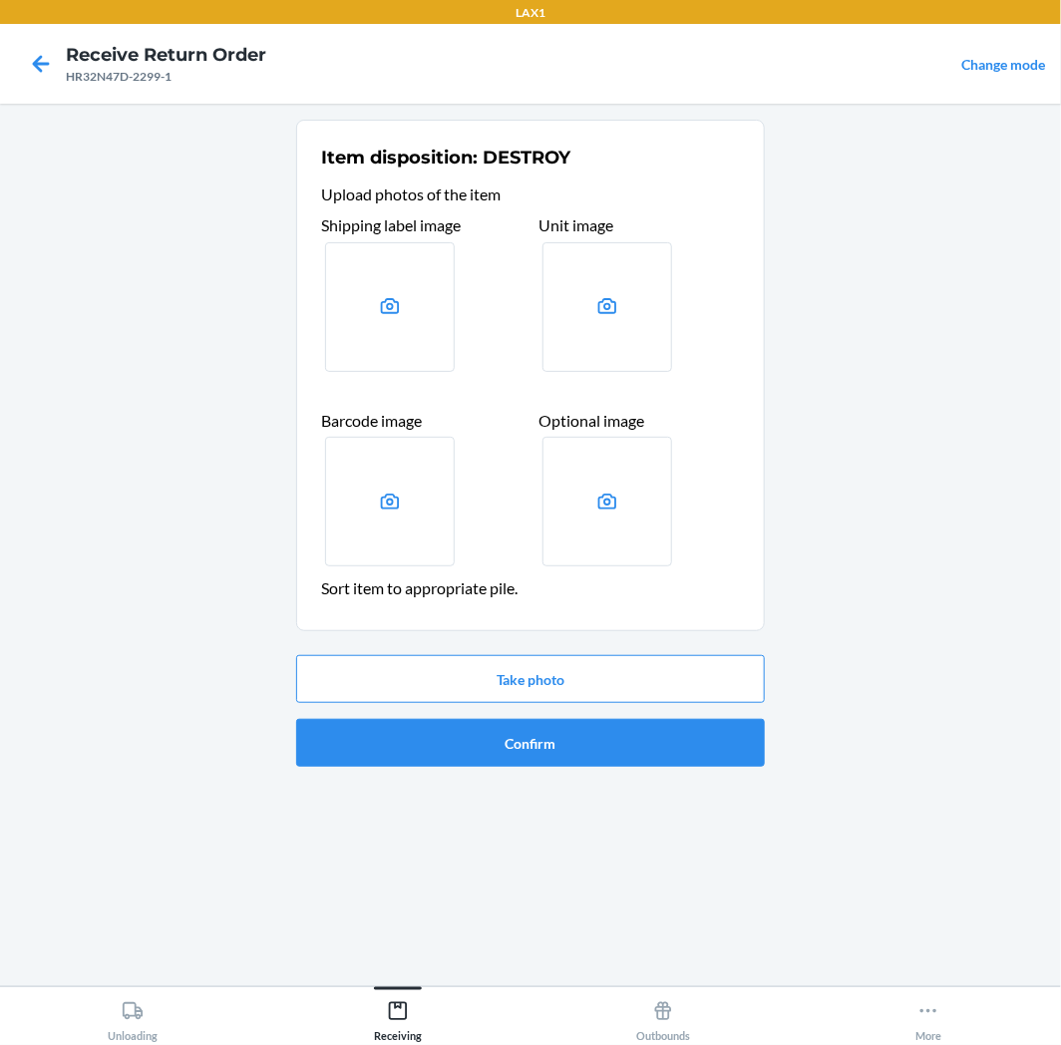
click at [541, 710] on div "Take photo Confirm" at bounding box center [530, 711] width 469 height 128
click at [542, 725] on button "Confirm" at bounding box center [530, 743] width 469 height 48
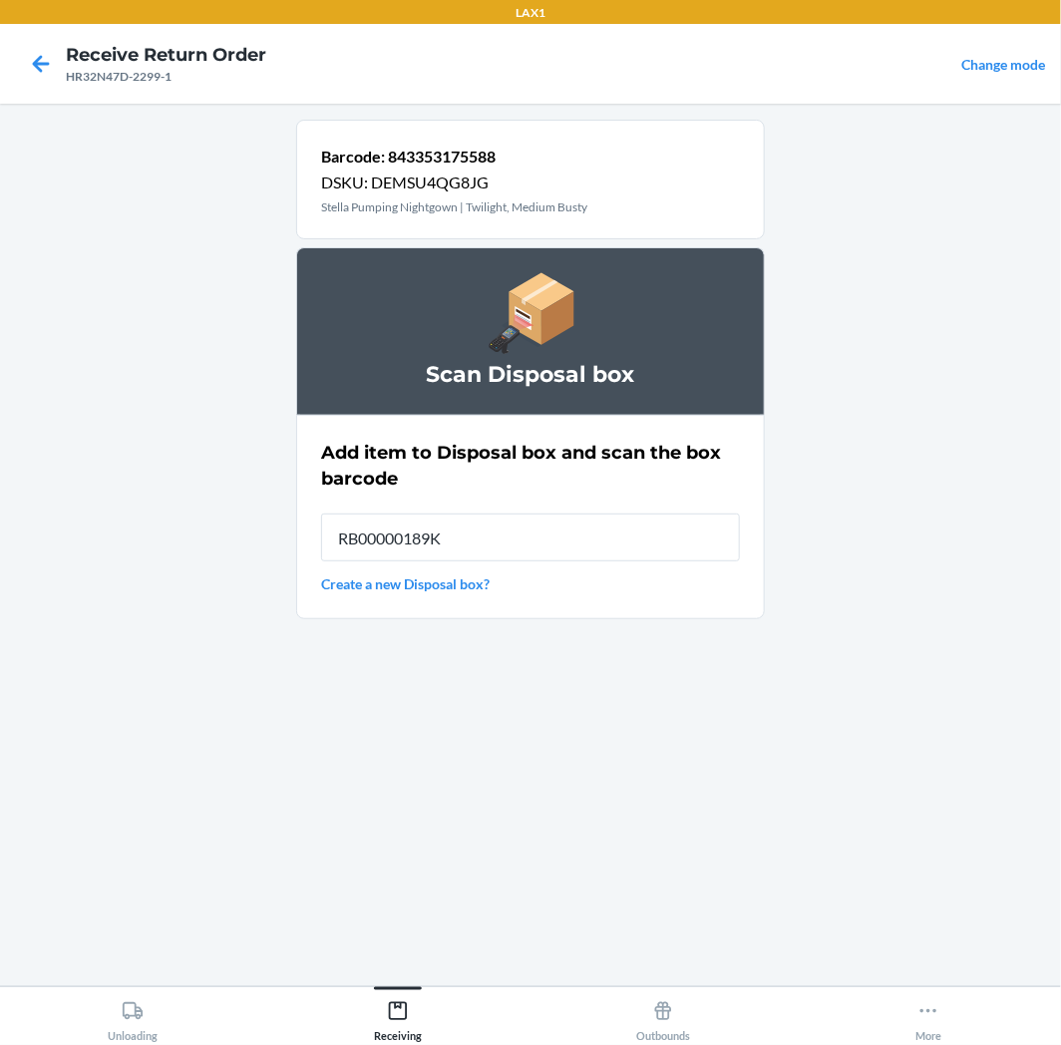
type input "RB00000189K"
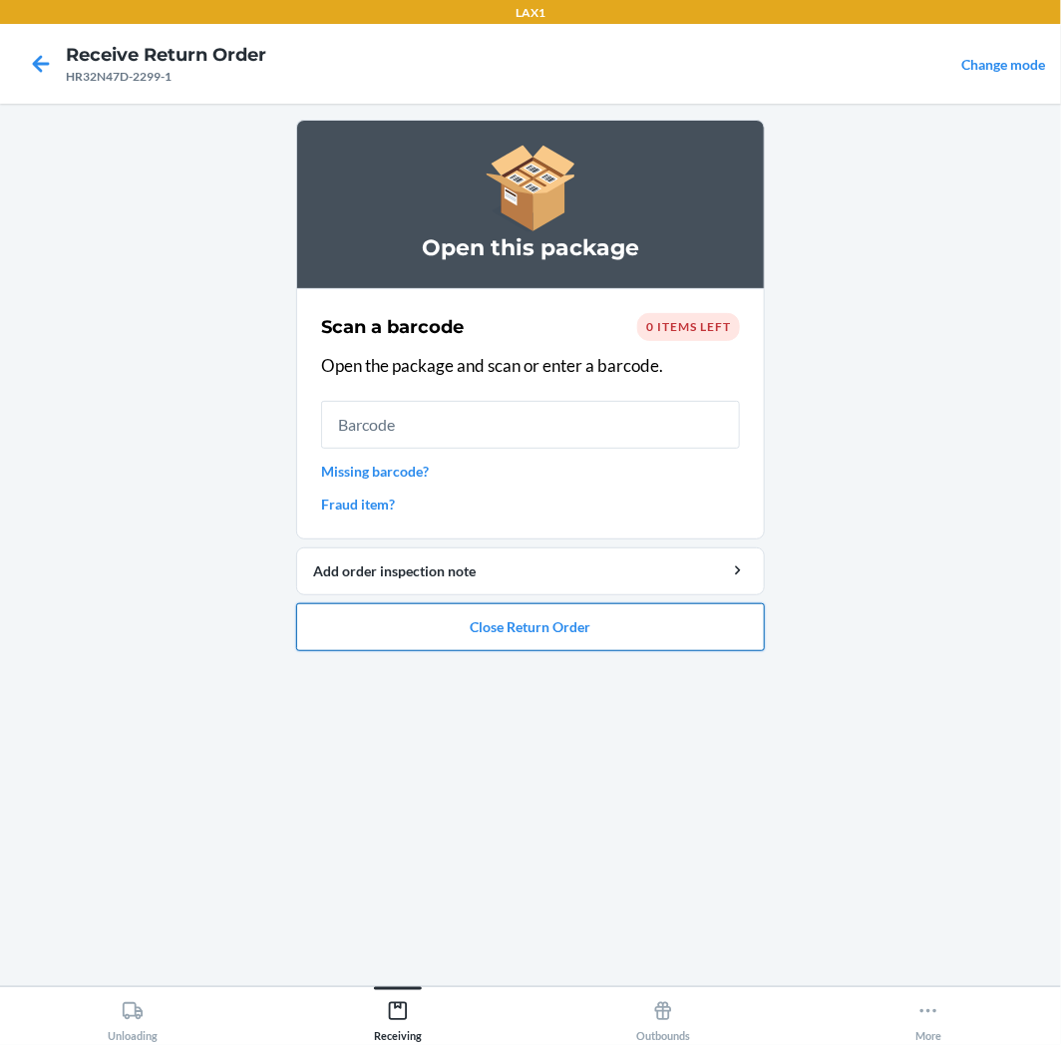
click at [515, 622] on button "Close Return Order" at bounding box center [530, 627] width 469 height 48
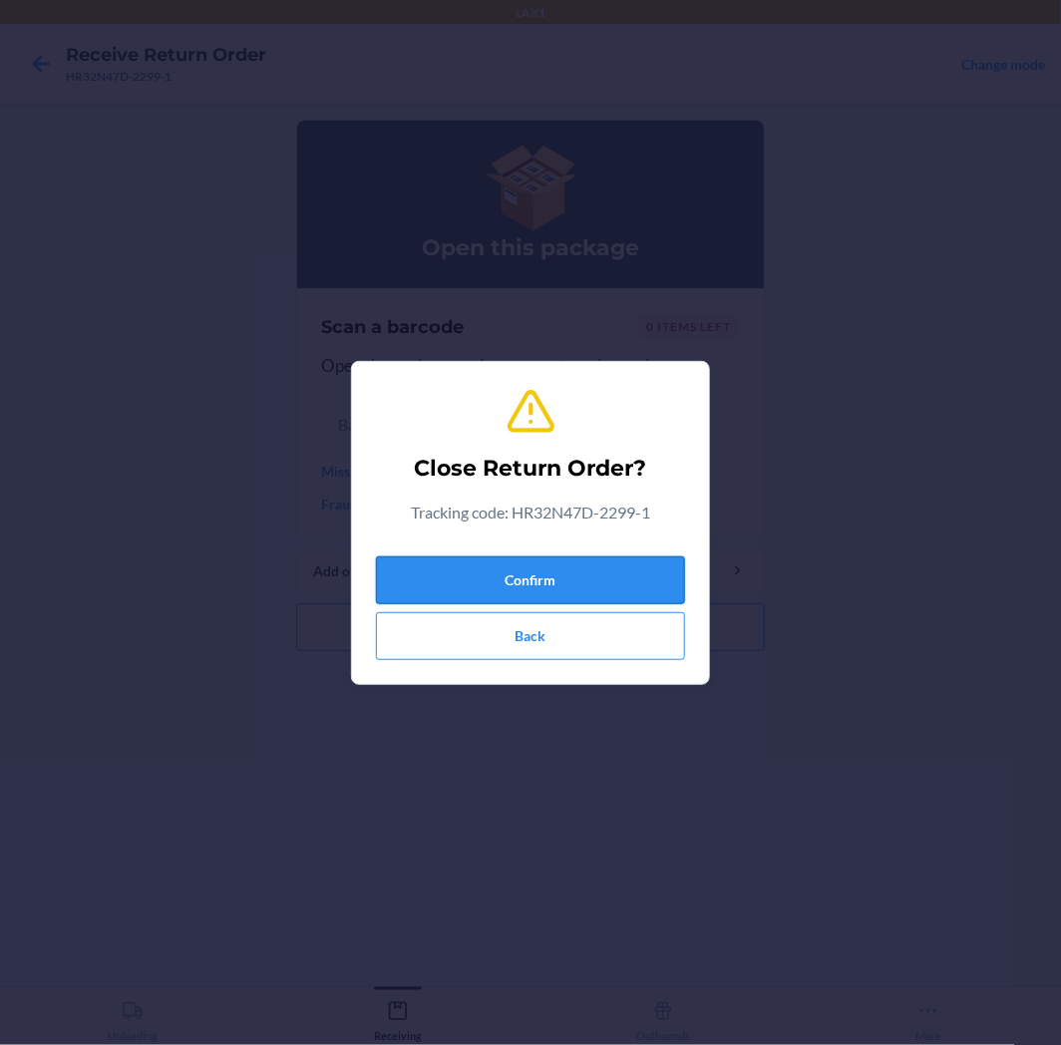
click at [561, 573] on button "Confirm" at bounding box center [530, 581] width 309 height 48
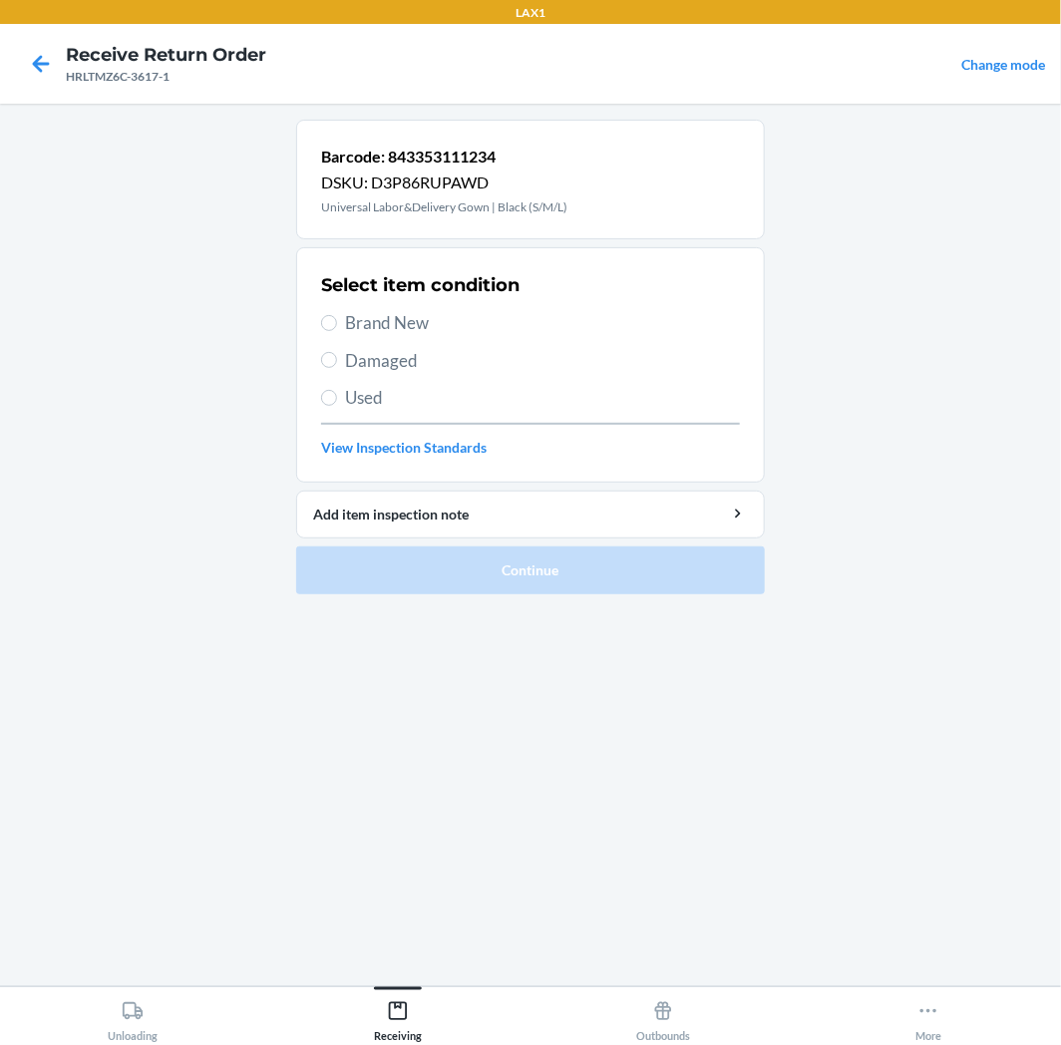
click at [390, 394] on span "Used" at bounding box center [542, 398] width 395 height 26
click at [337, 394] on input "Used" at bounding box center [329, 398] width 16 height 16
radio input "true"
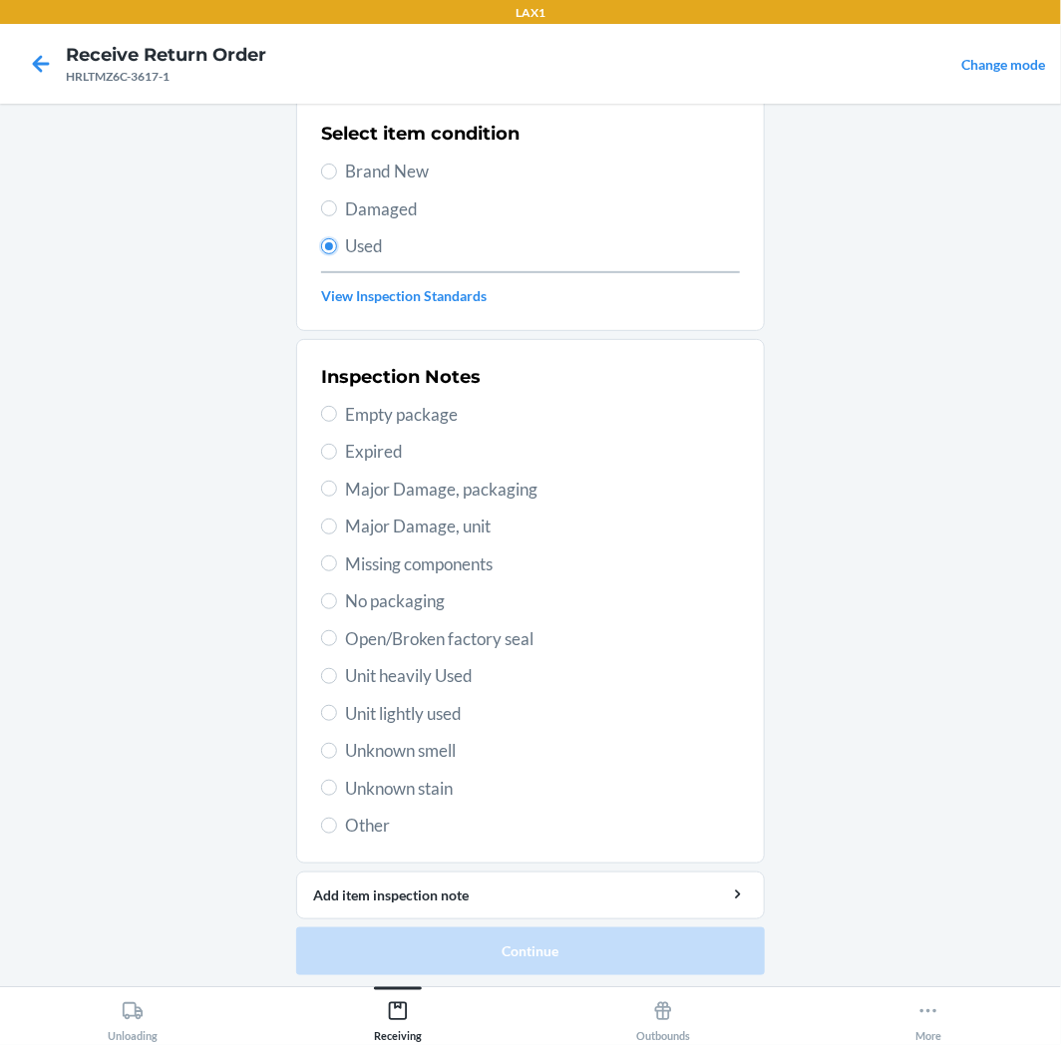
scroll to position [155, 0]
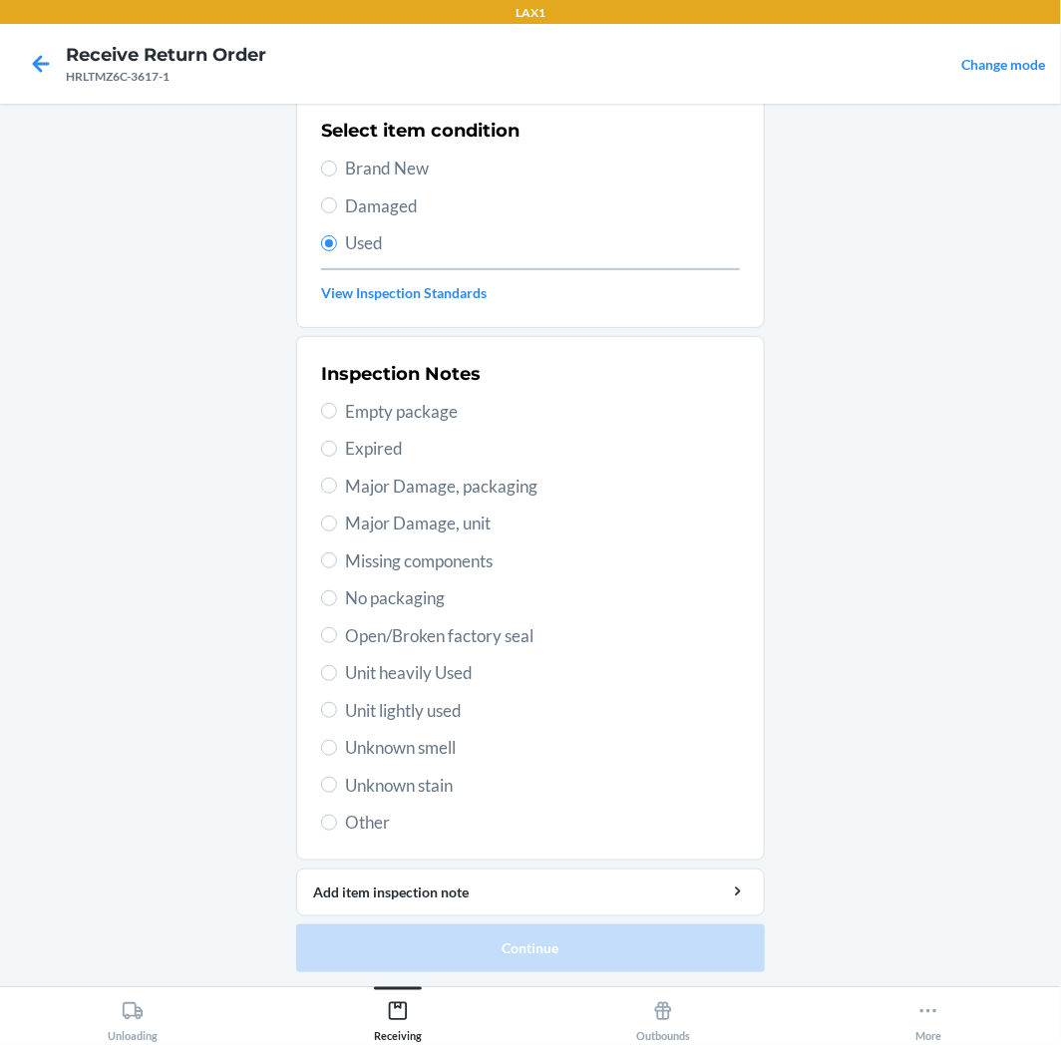
click at [403, 706] on span "Unit lightly used" at bounding box center [542, 711] width 395 height 26
click at [337, 706] on input "Unit lightly used" at bounding box center [329, 710] width 16 height 16
radio input "true"
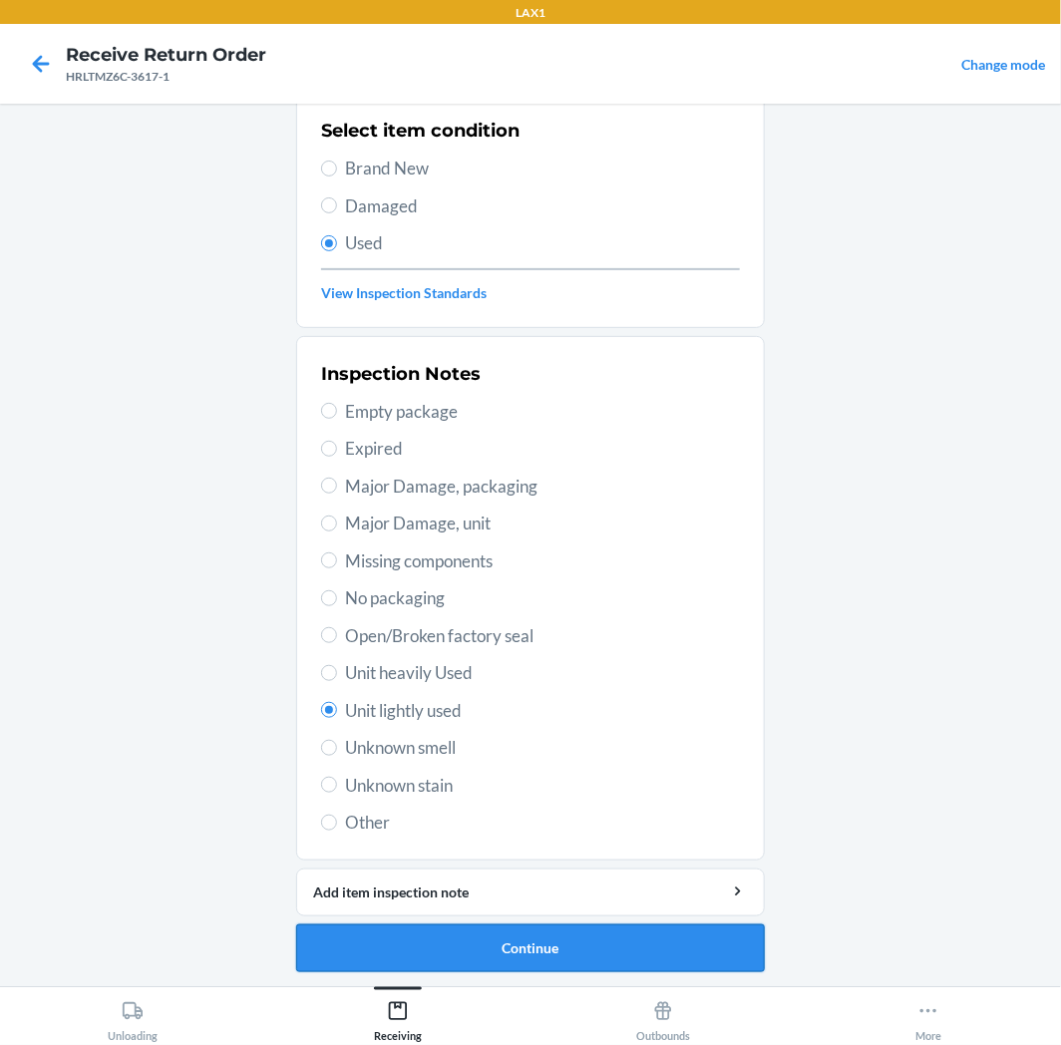
click at [400, 938] on button "Continue" at bounding box center [530, 949] width 469 height 48
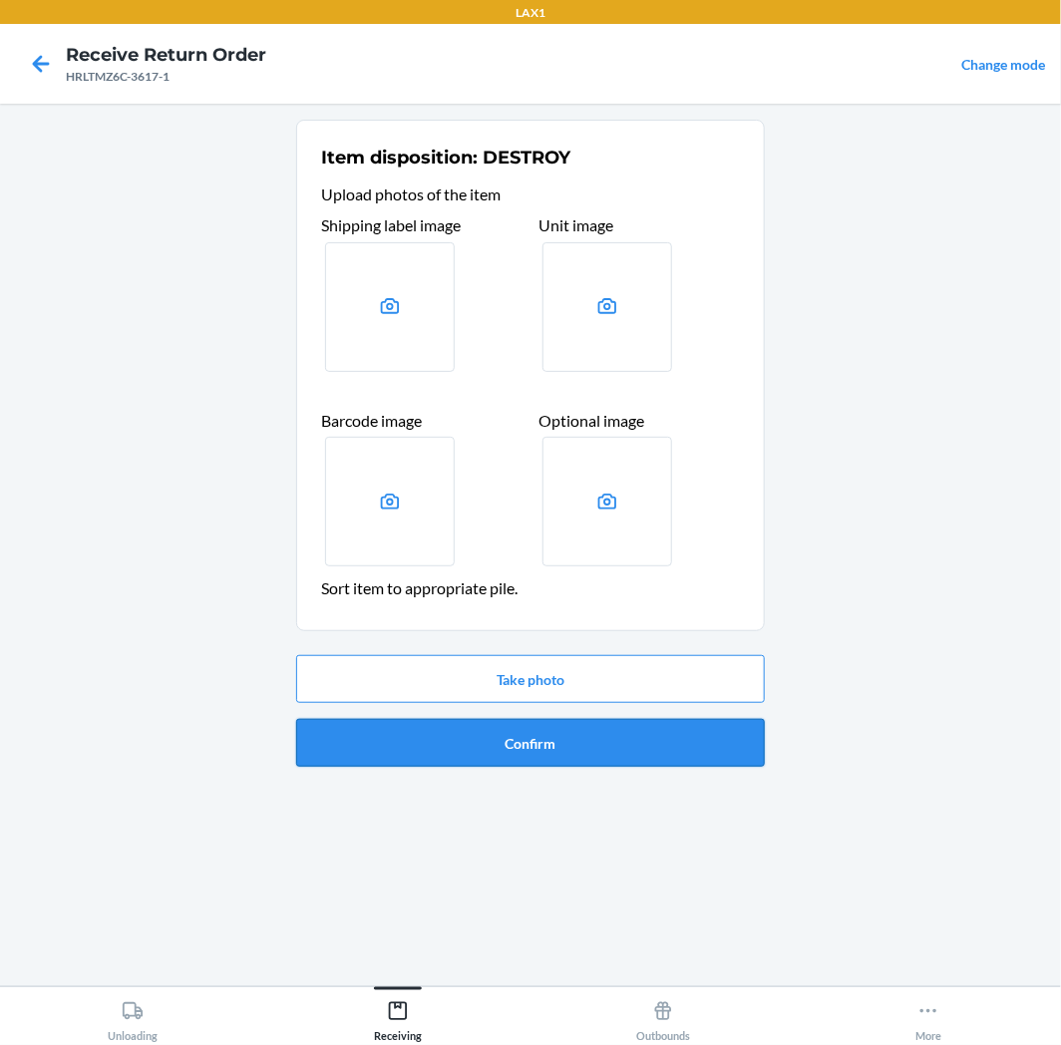
click at [527, 749] on button "Confirm" at bounding box center [530, 743] width 469 height 48
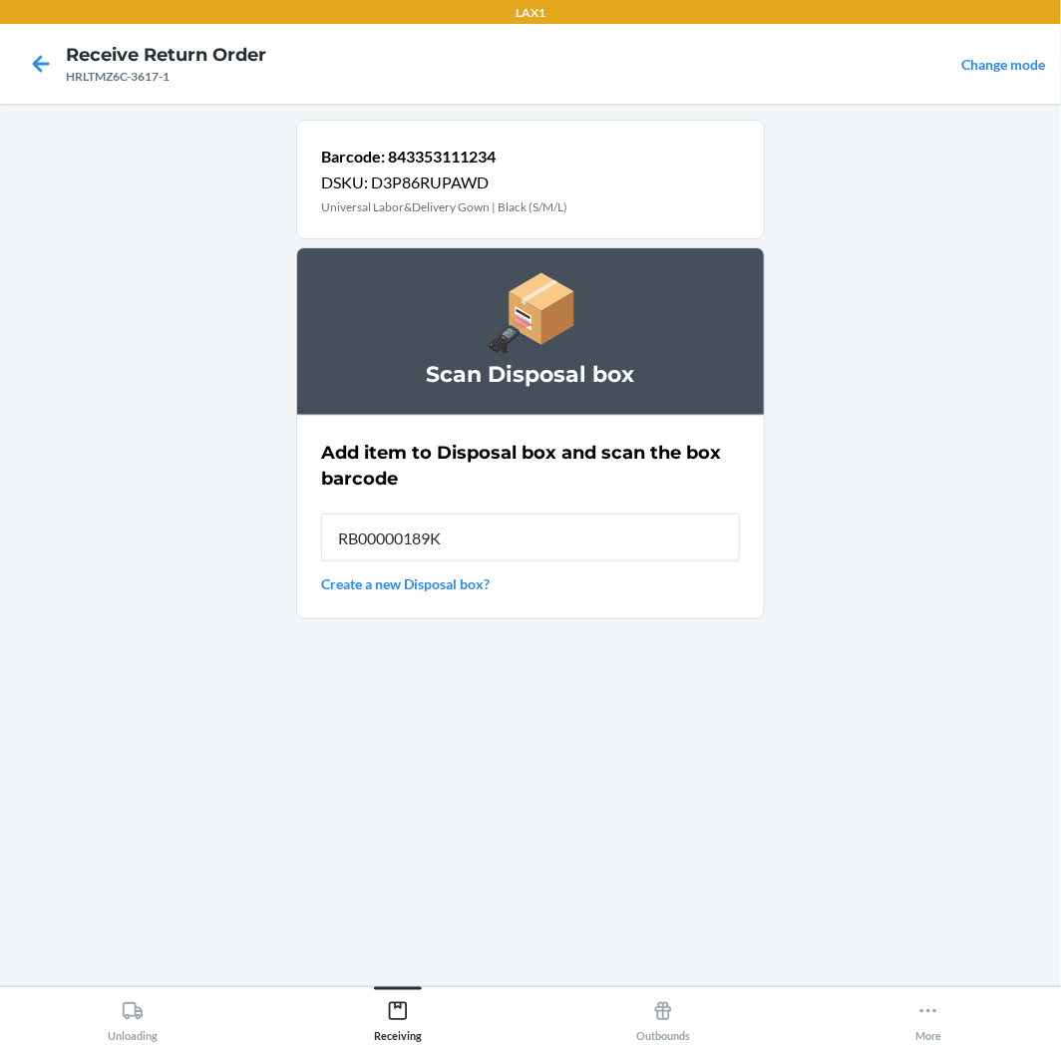
type input "RB00000189K"
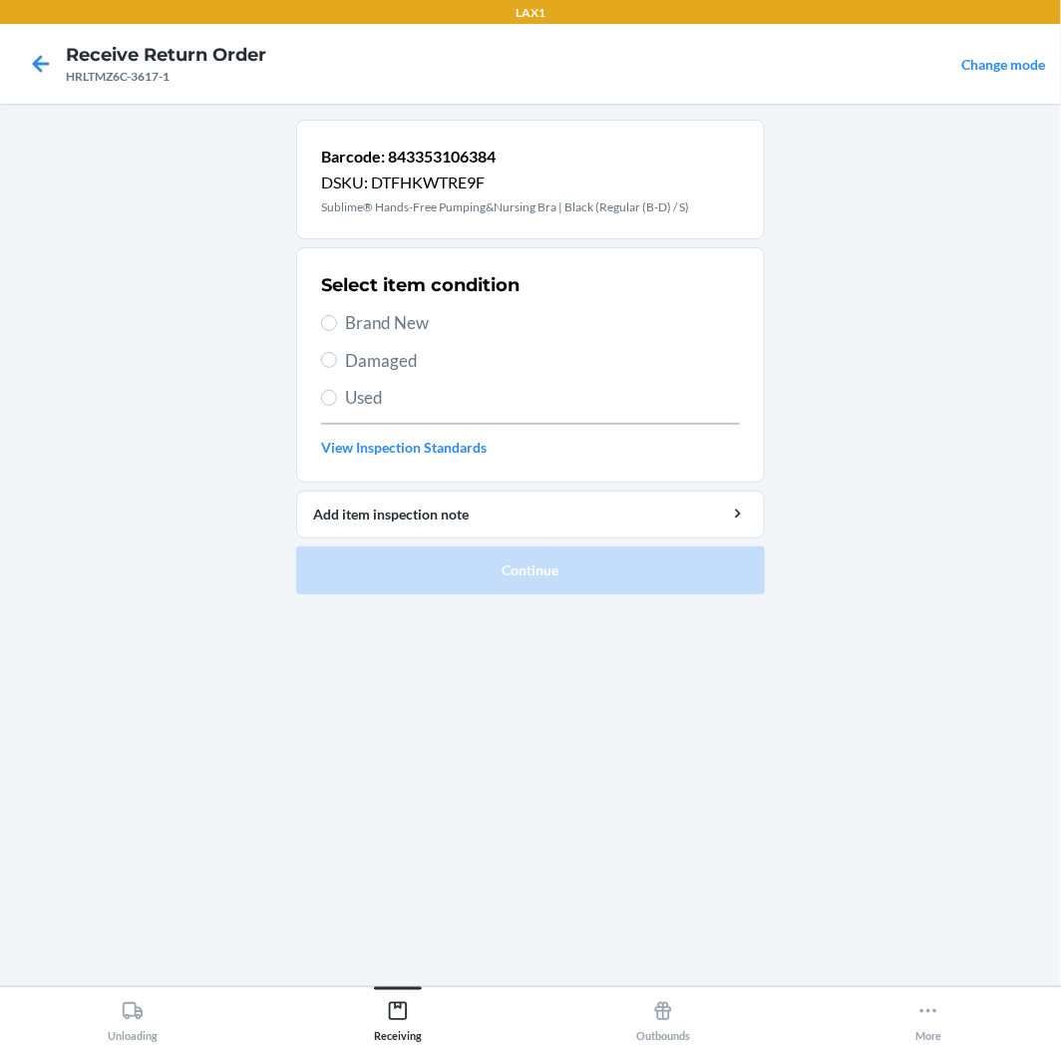
click at [395, 401] on span "Used" at bounding box center [542, 398] width 395 height 26
click at [337, 401] on input "Used" at bounding box center [329, 398] width 16 height 16
radio input "true"
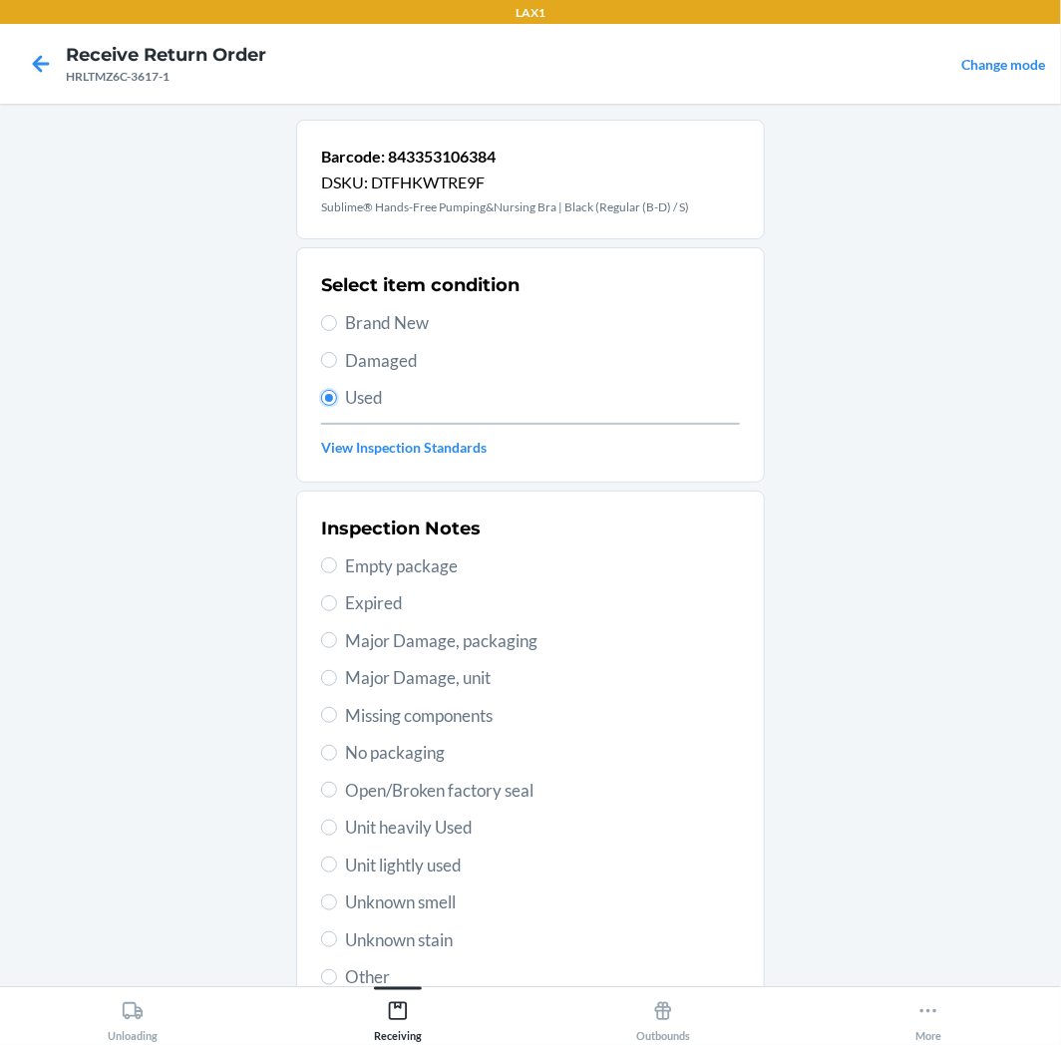
scroll to position [155, 0]
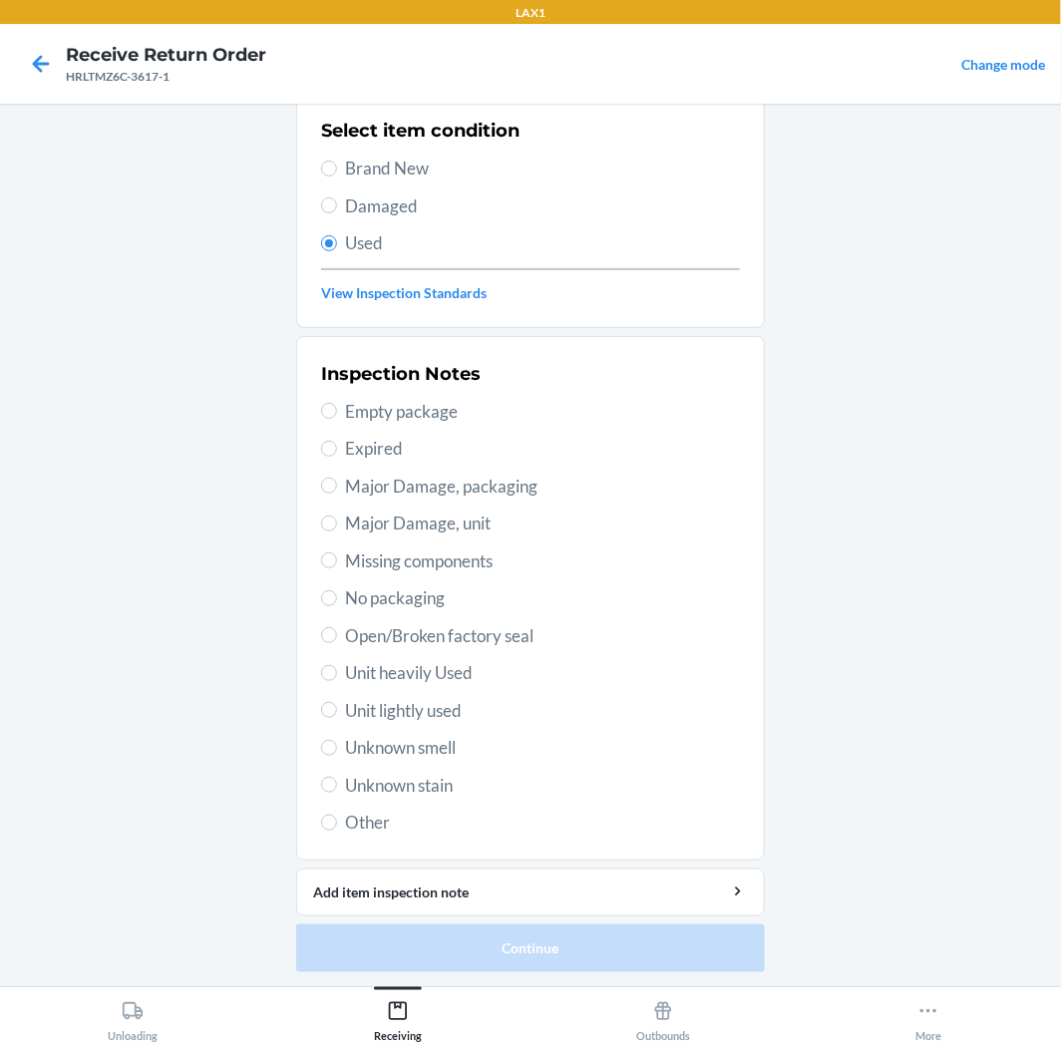
click at [354, 705] on span "Unit lightly used" at bounding box center [542, 711] width 395 height 26
click at [337, 705] on input "Unit lightly used" at bounding box center [329, 710] width 16 height 16
radio input "true"
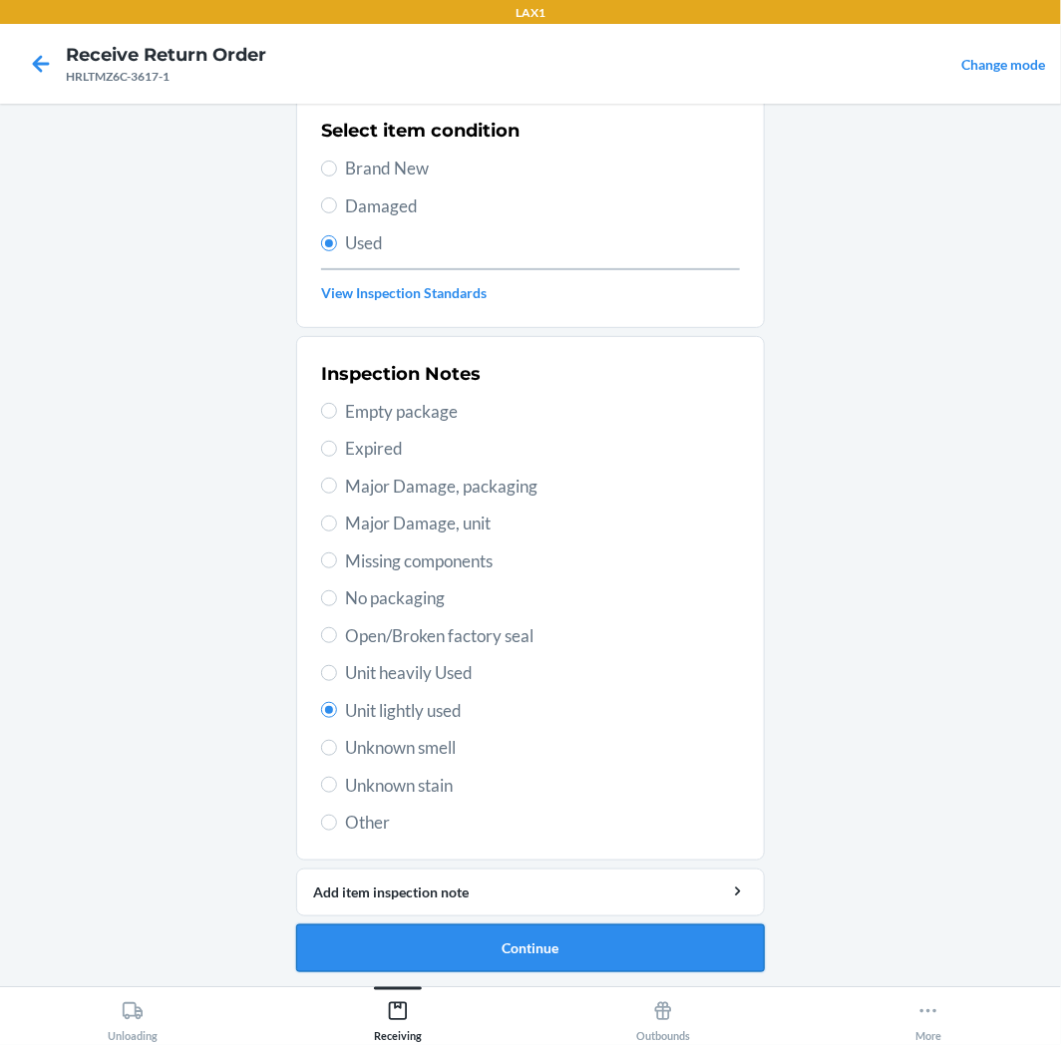
click at [462, 929] on button "Continue" at bounding box center [530, 949] width 469 height 48
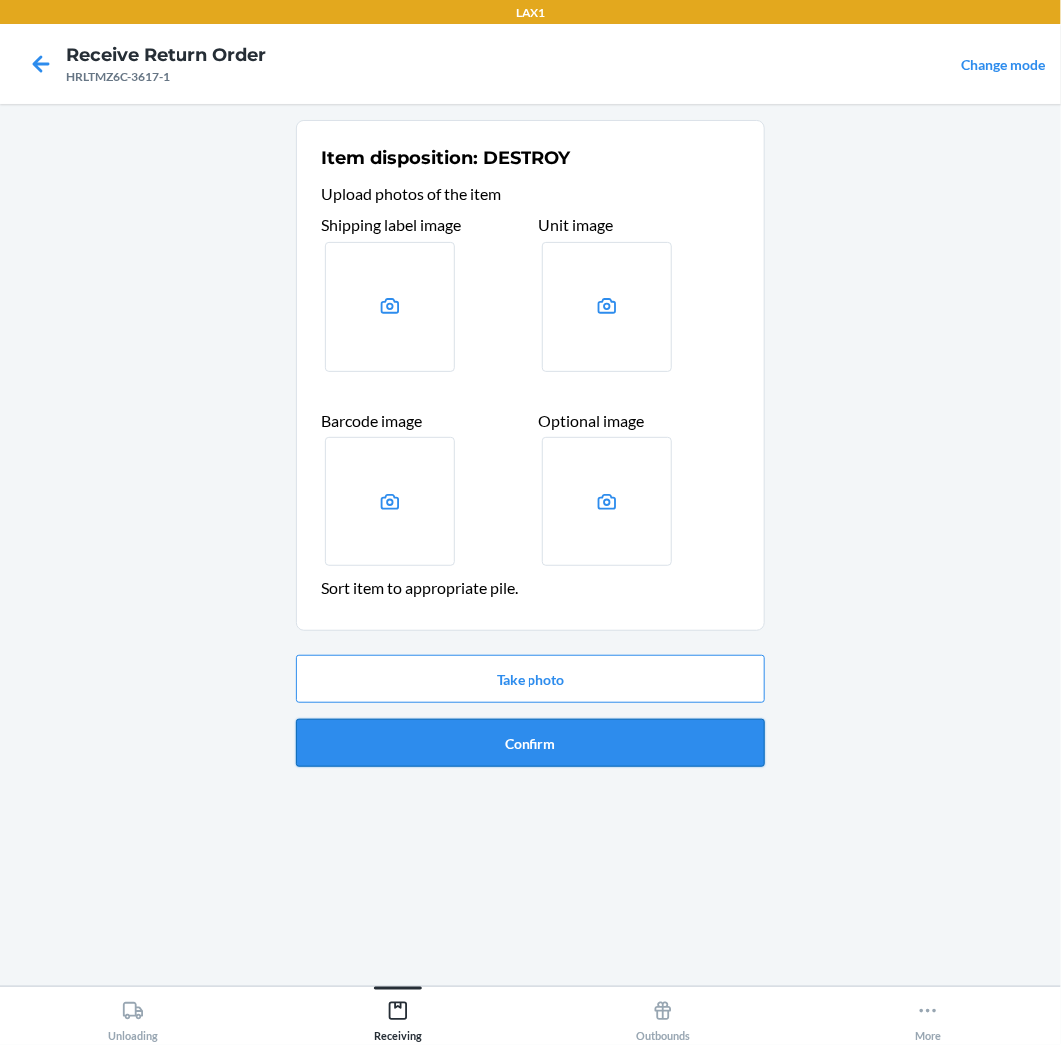
click at [592, 732] on button "Confirm" at bounding box center [530, 743] width 469 height 48
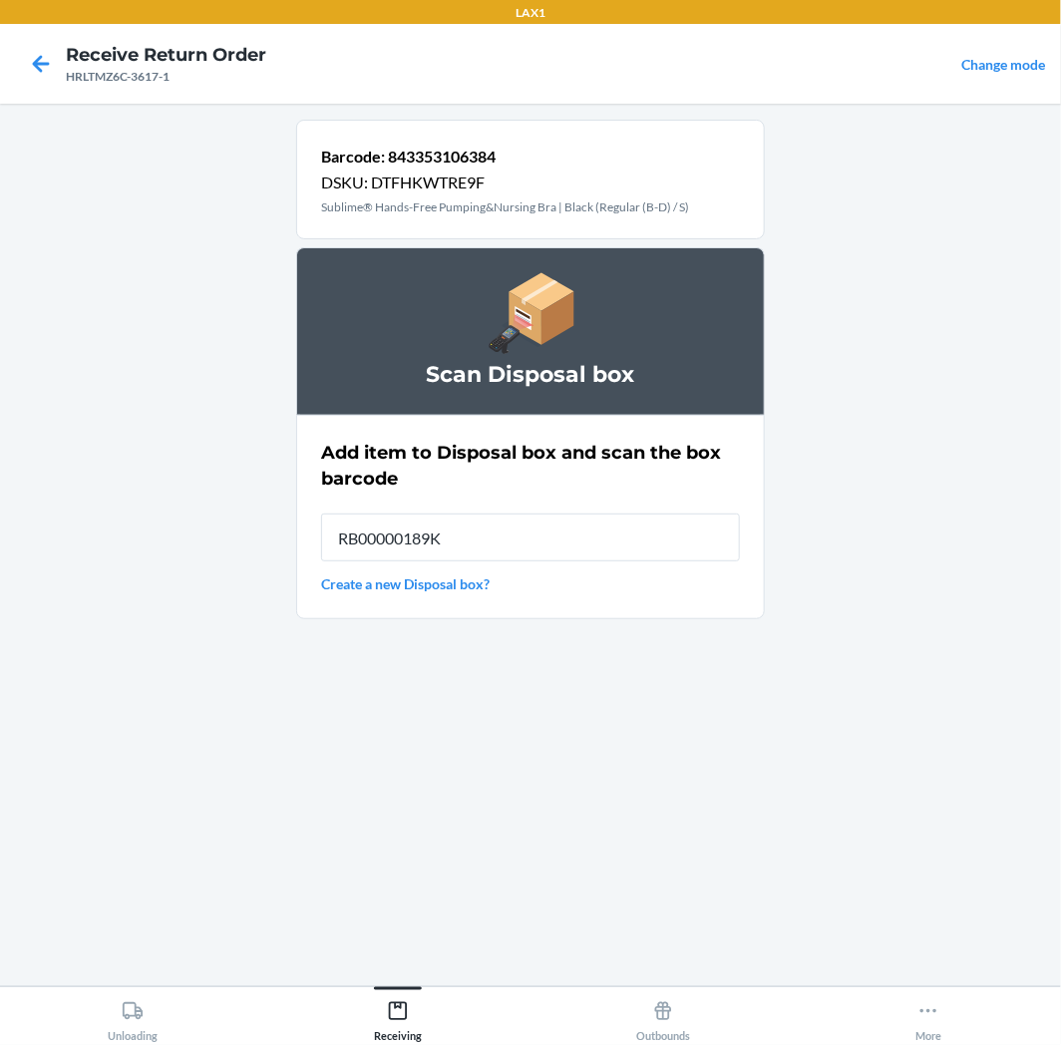
type input "RB00000189K"
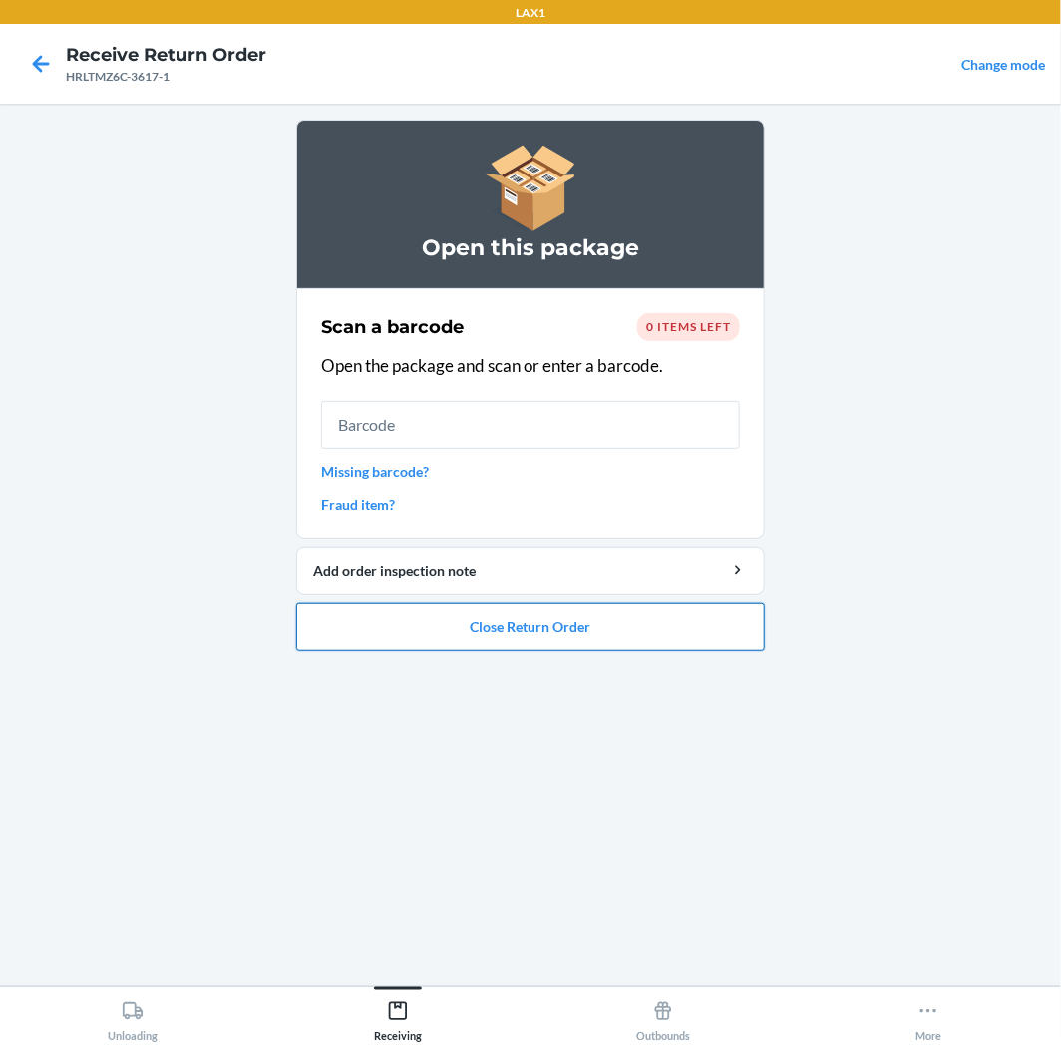
click at [404, 650] on button "Close Return Order" at bounding box center [530, 627] width 469 height 48
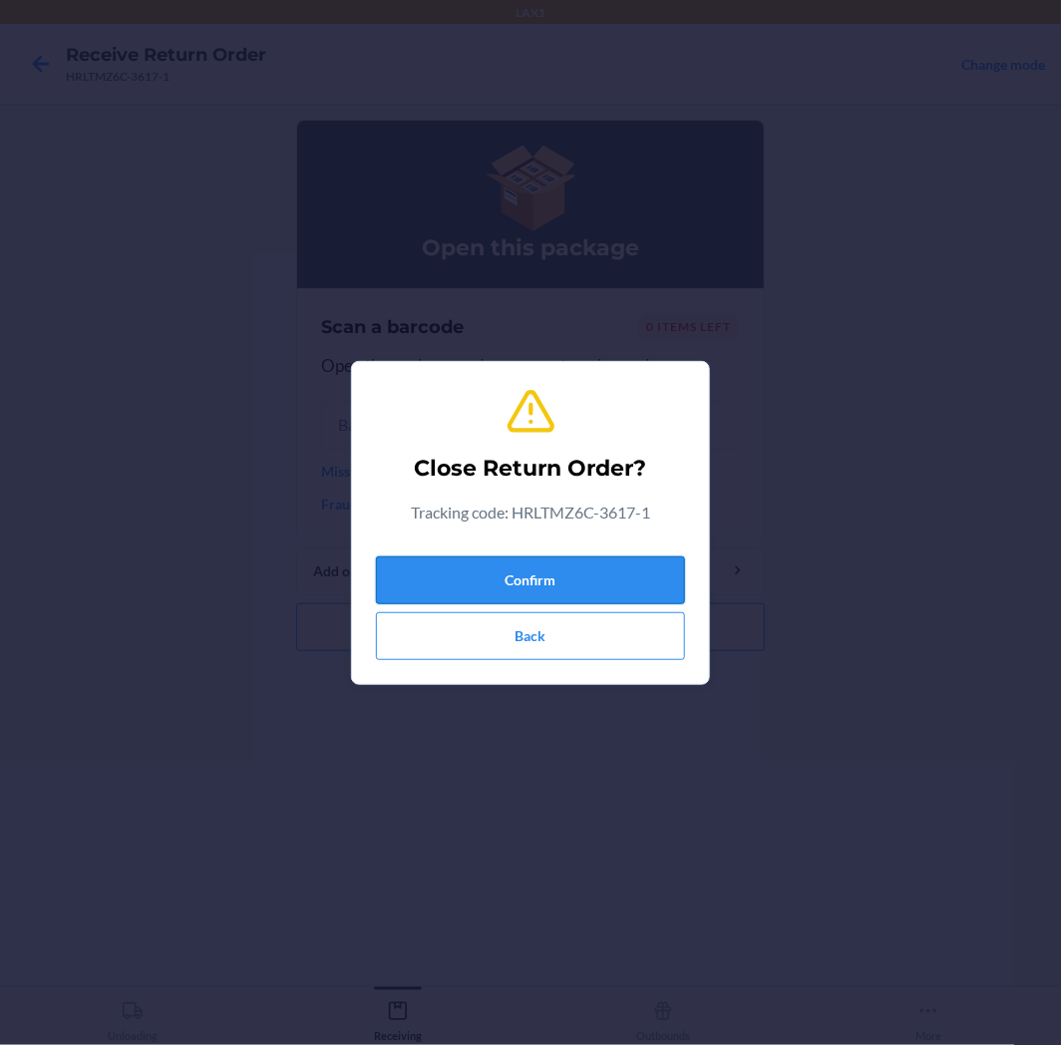
click at [501, 589] on button "Confirm" at bounding box center [530, 581] width 309 height 48
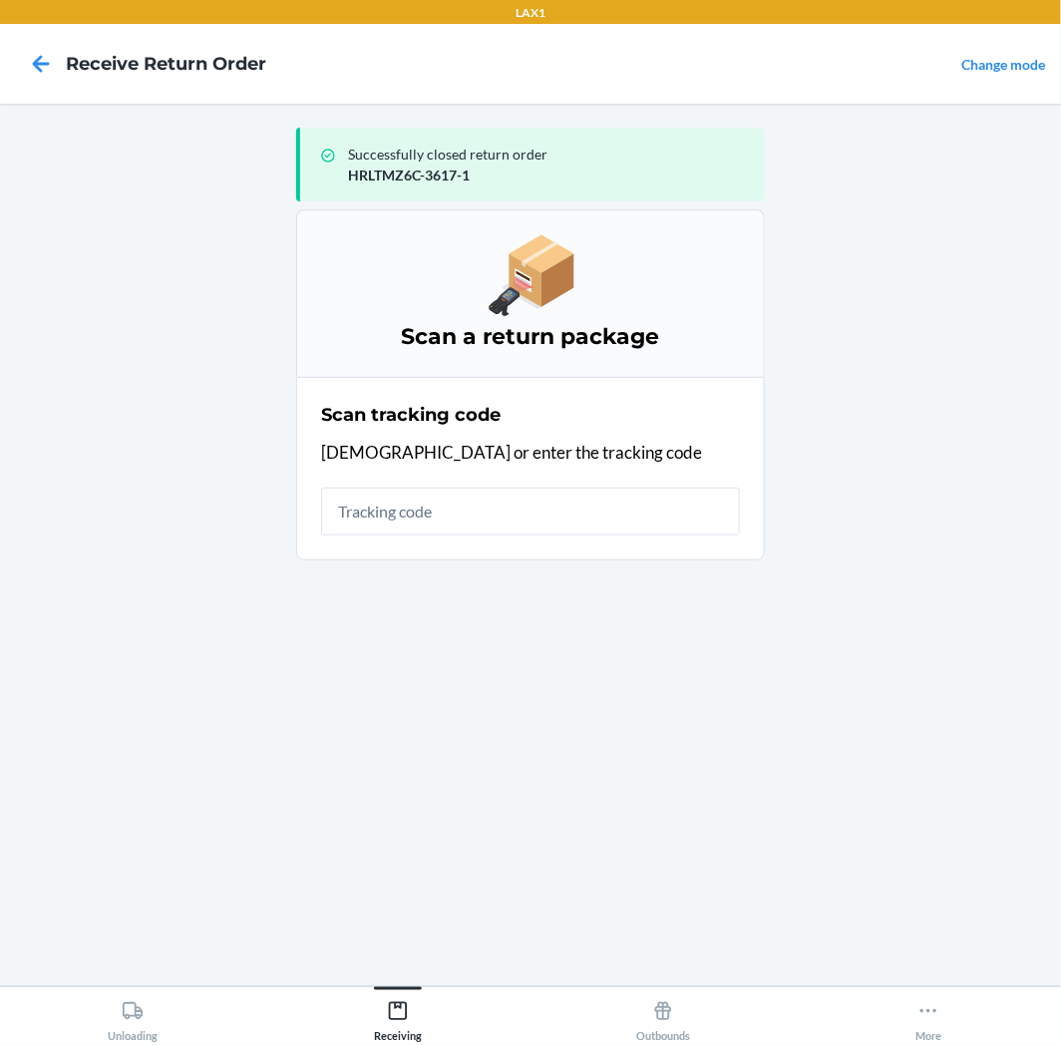
click at [530, 515] on input "text" at bounding box center [530, 512] width 419 height 48
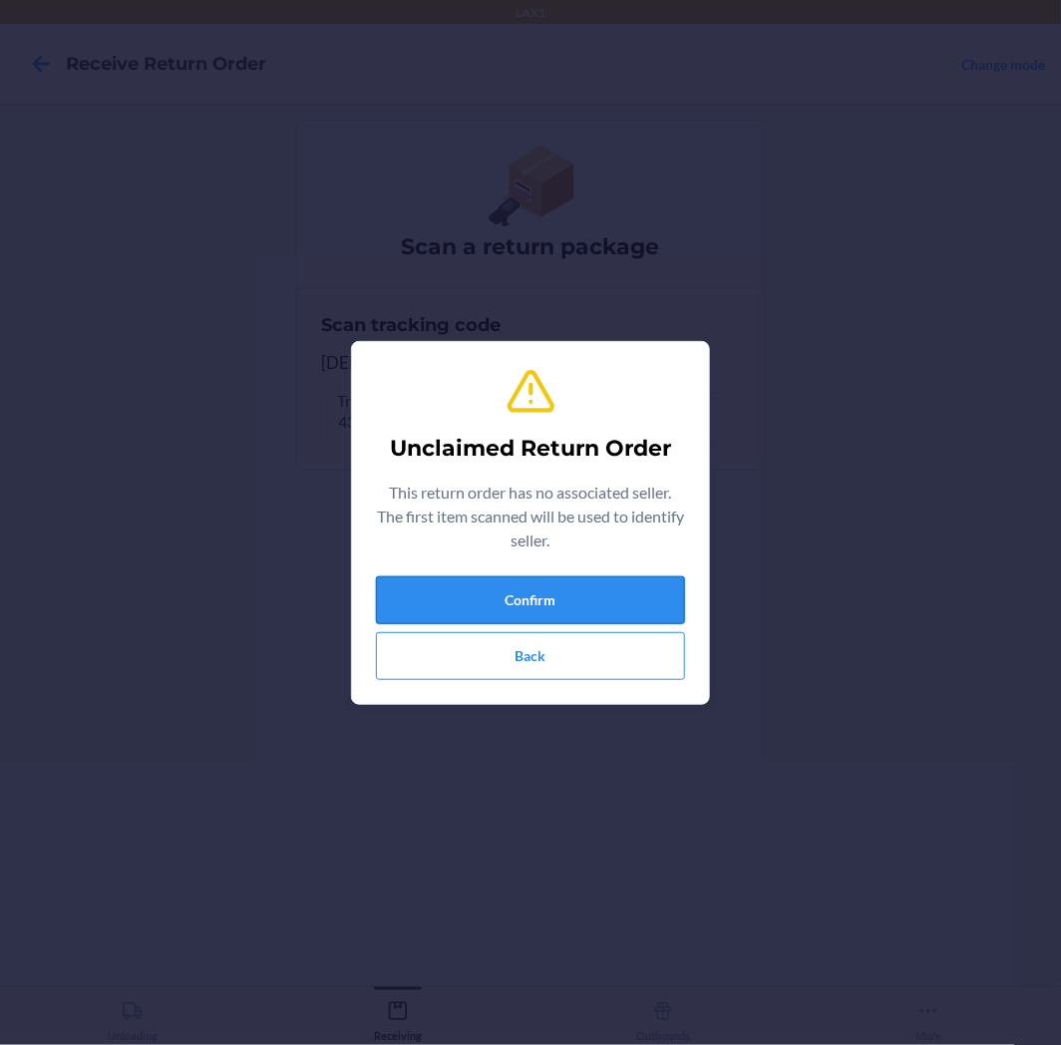
click at [618, 598] on button "Confirm" at bounding box center [530, 600] width 309 height 48
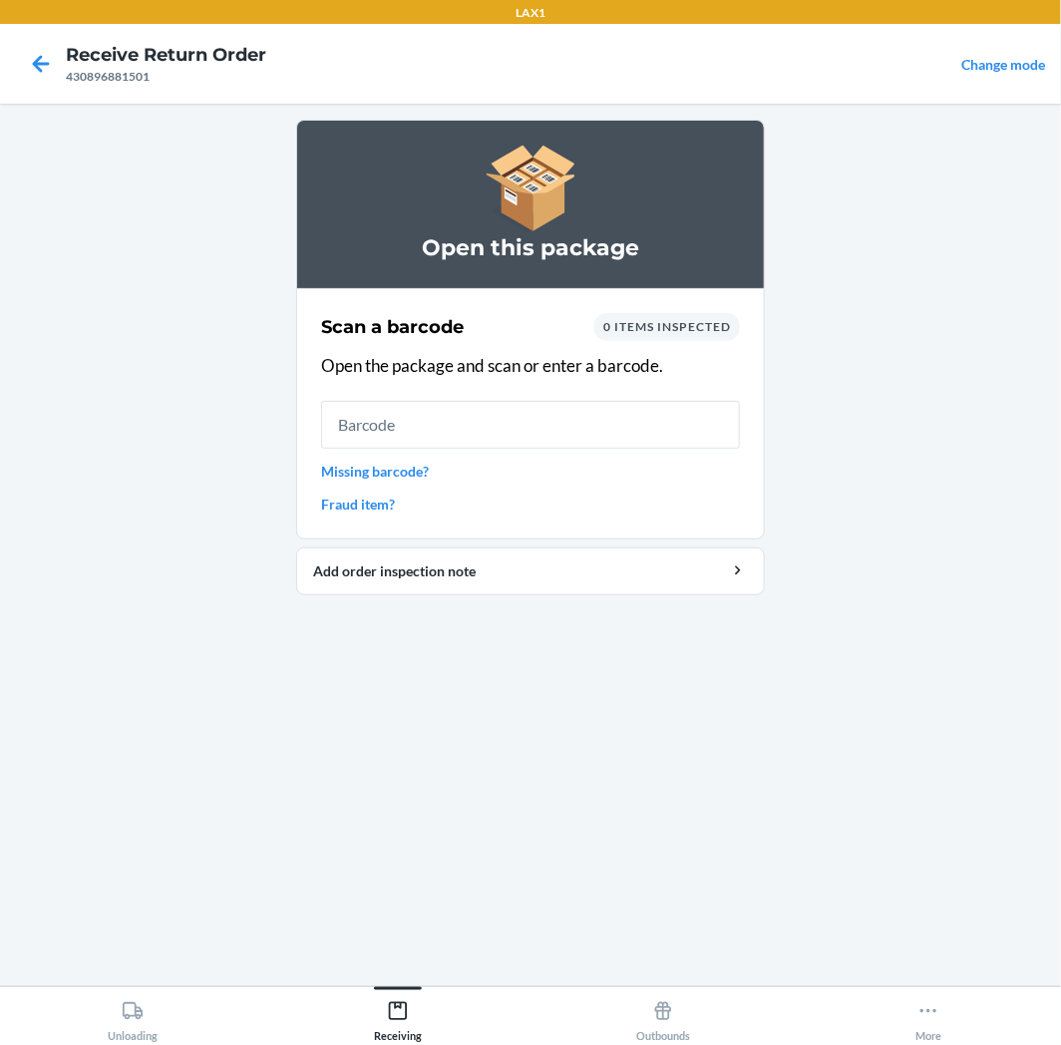
click at [604, 431] on input "text" at bounding box center [530, 425] width 419 height 48
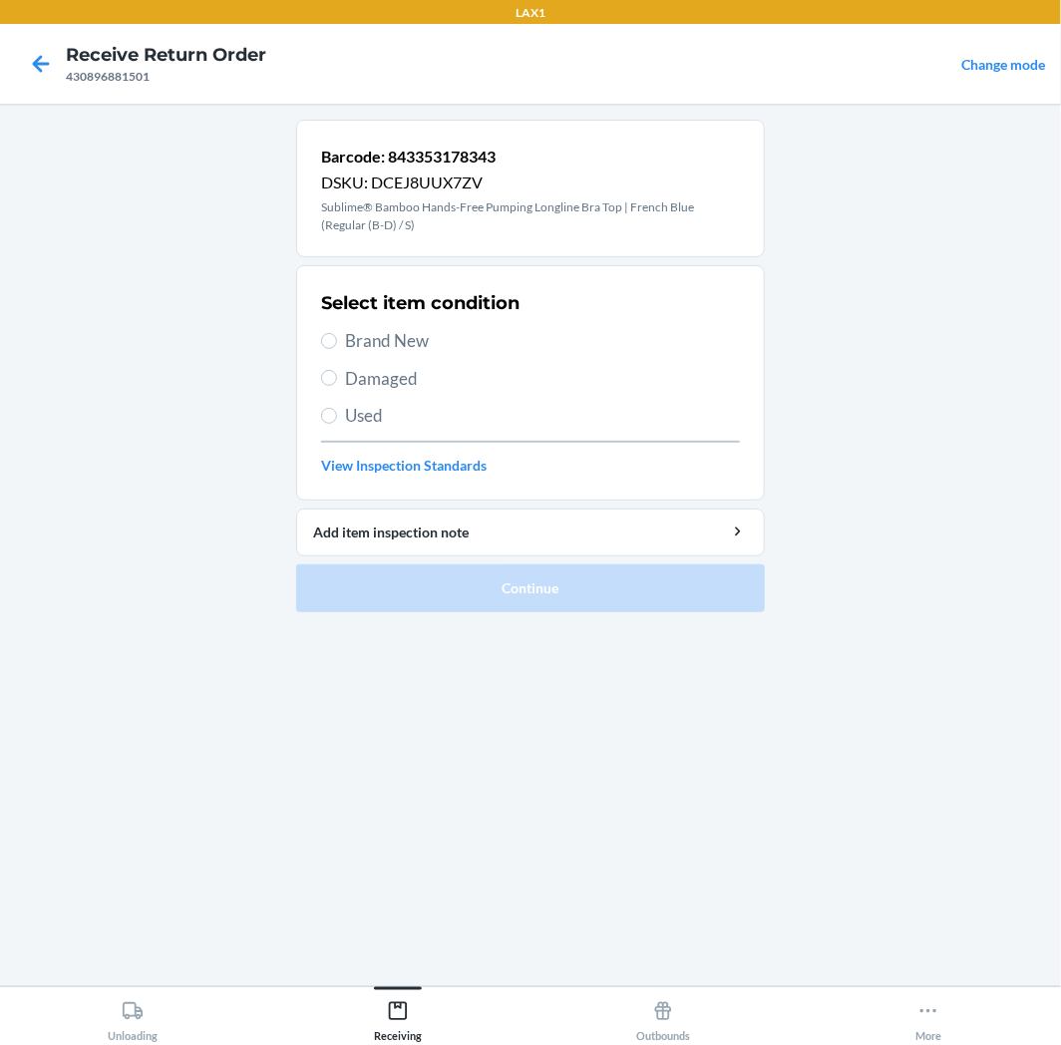
click at [447, 351] on span "Brand New" at bounding box center [542, 341] width 395 height 26
click at [337, 349] on input "Brand New" at bounding box center [329, 341] width 16 height 16
radio input "true"
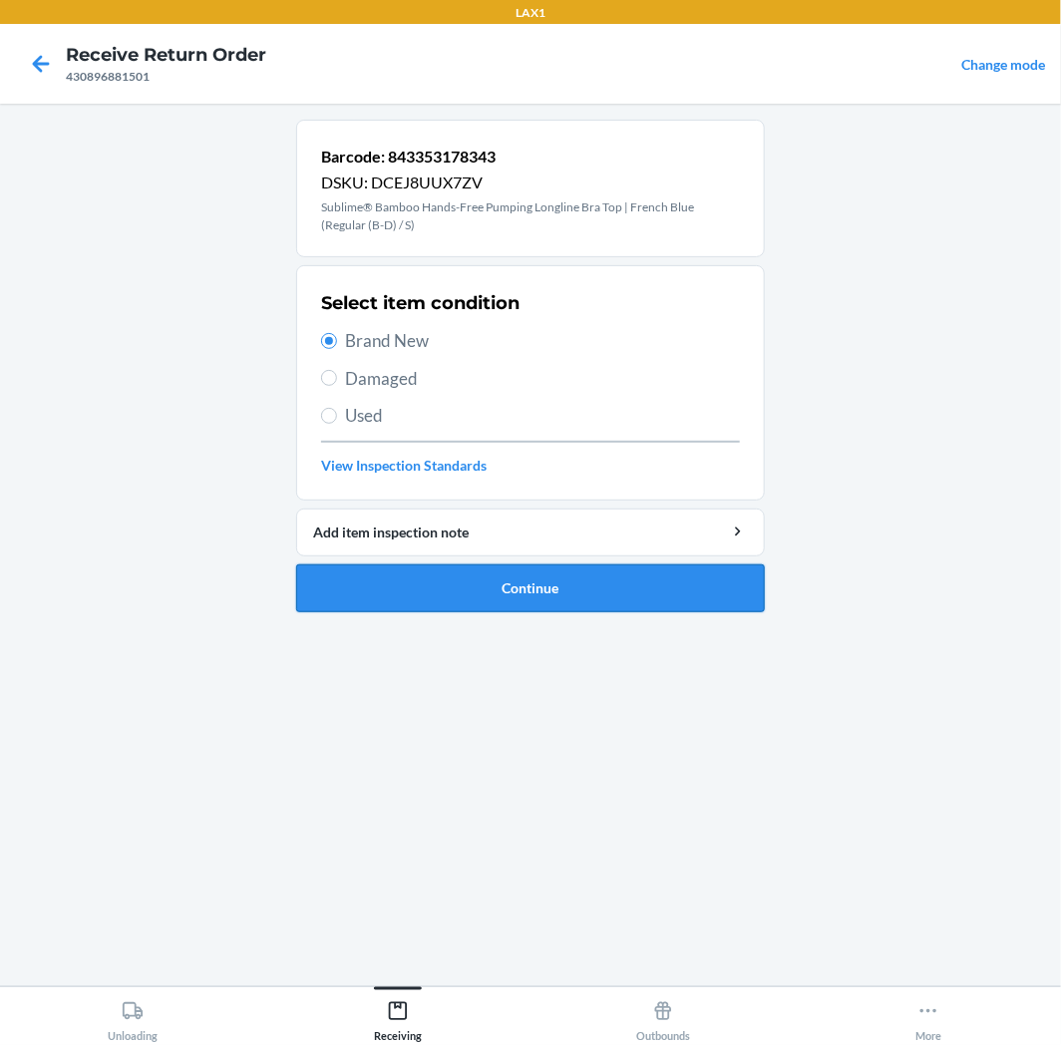
click at [437, 575] on button "Continue" at bounding box center [530, 588] width 469 height 48
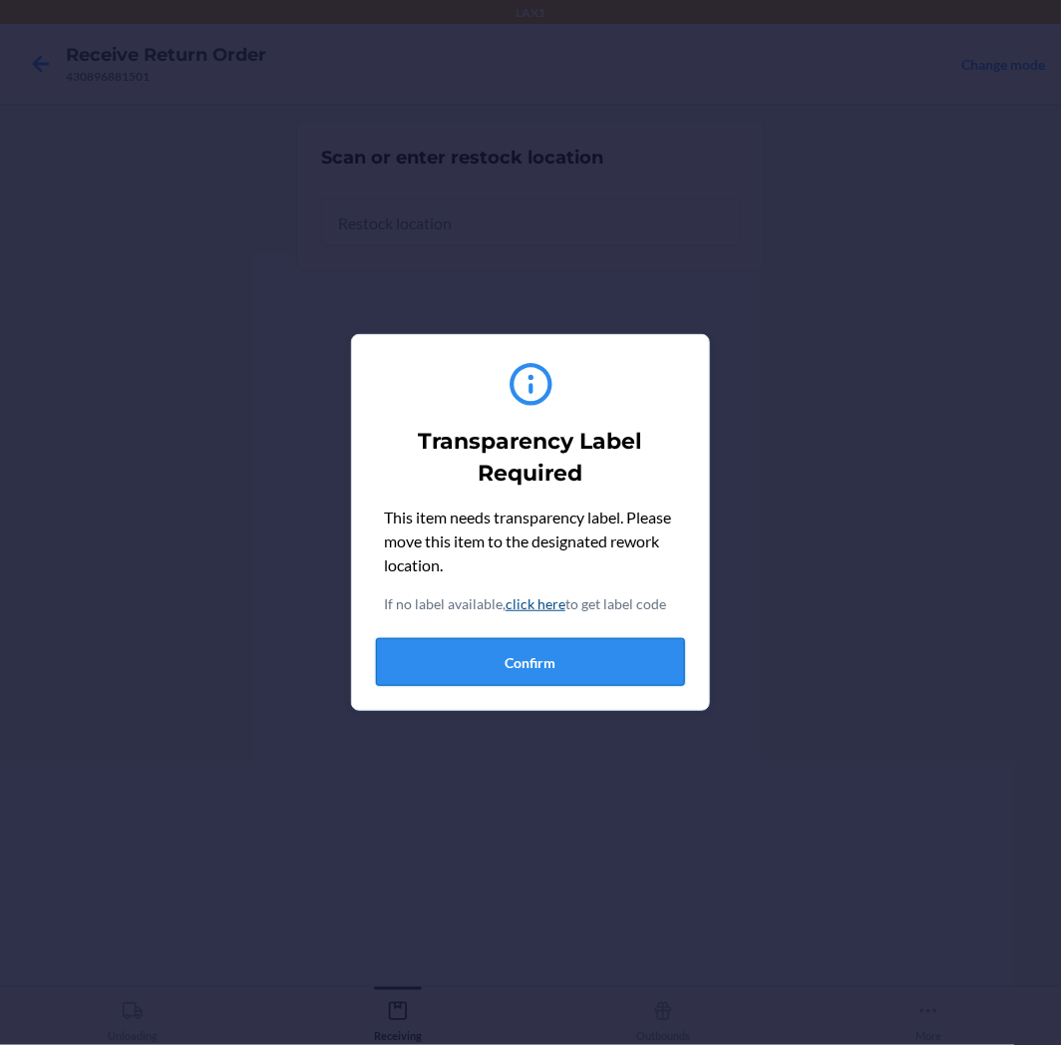
click at [534, 671] on button "Confirm" at bounding box center [530, 662] width 309 height 48
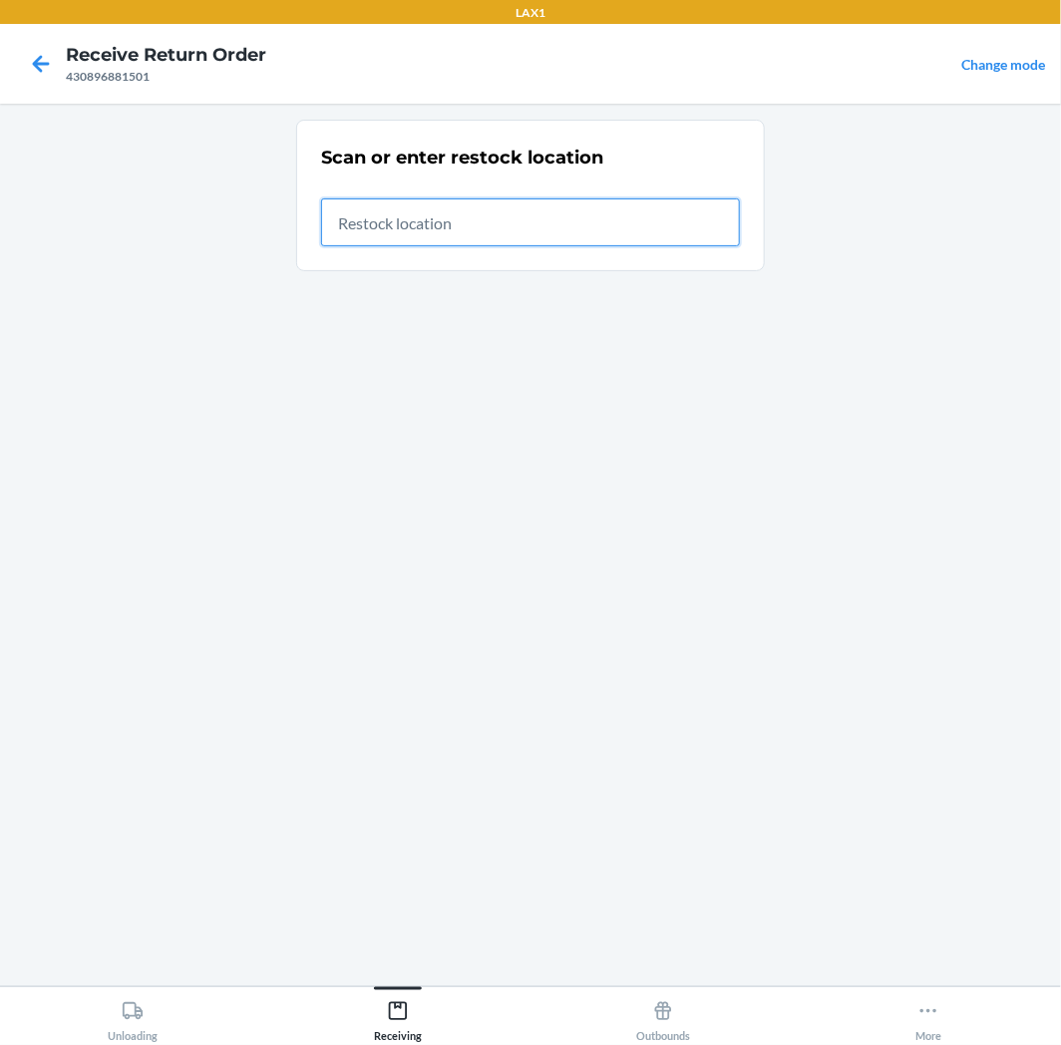
click at [628, 241] on input "text" at bounding box center [530, 222] width 419 height 48
type input "RTCART041"
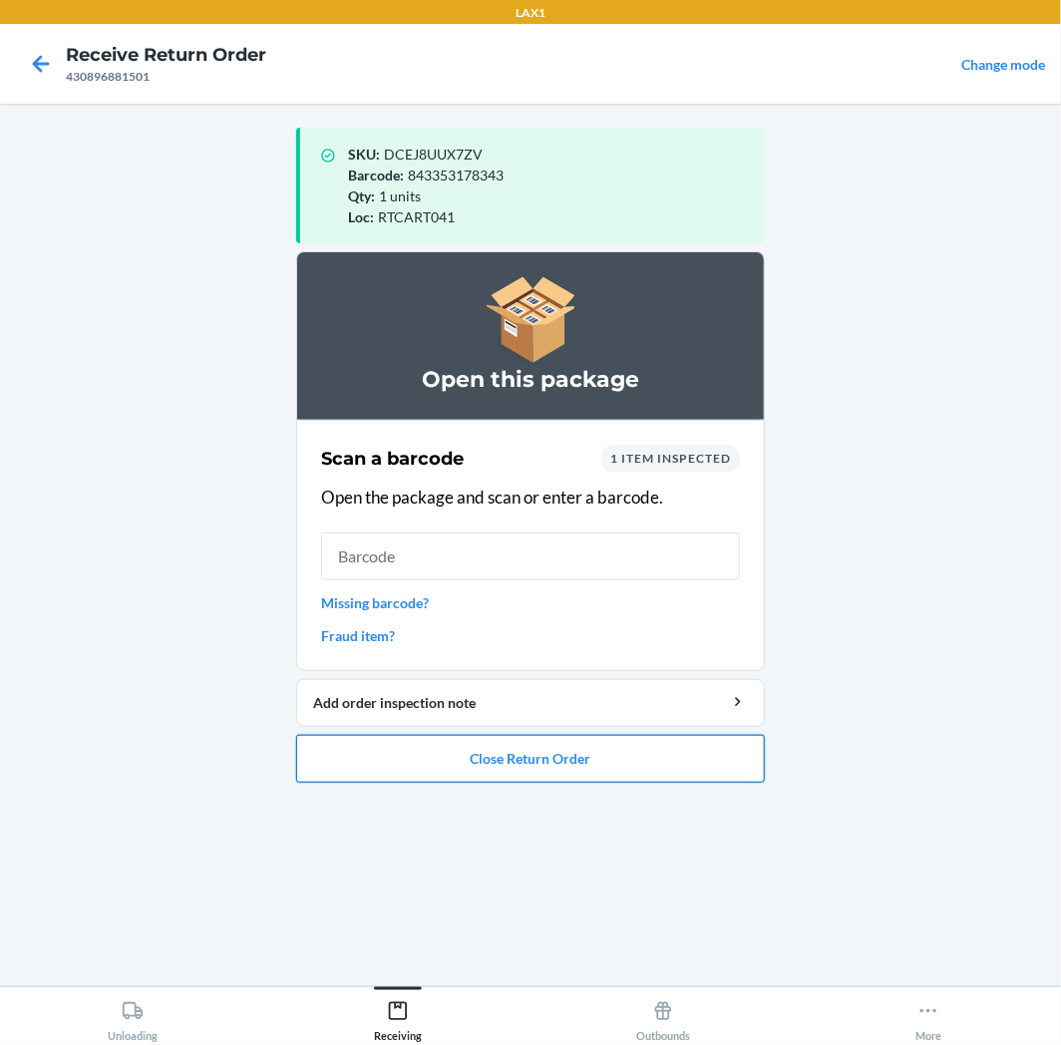
click at [722, 760] on button "Close Return Order" at bounding box center [530, 759] width 469 height 48
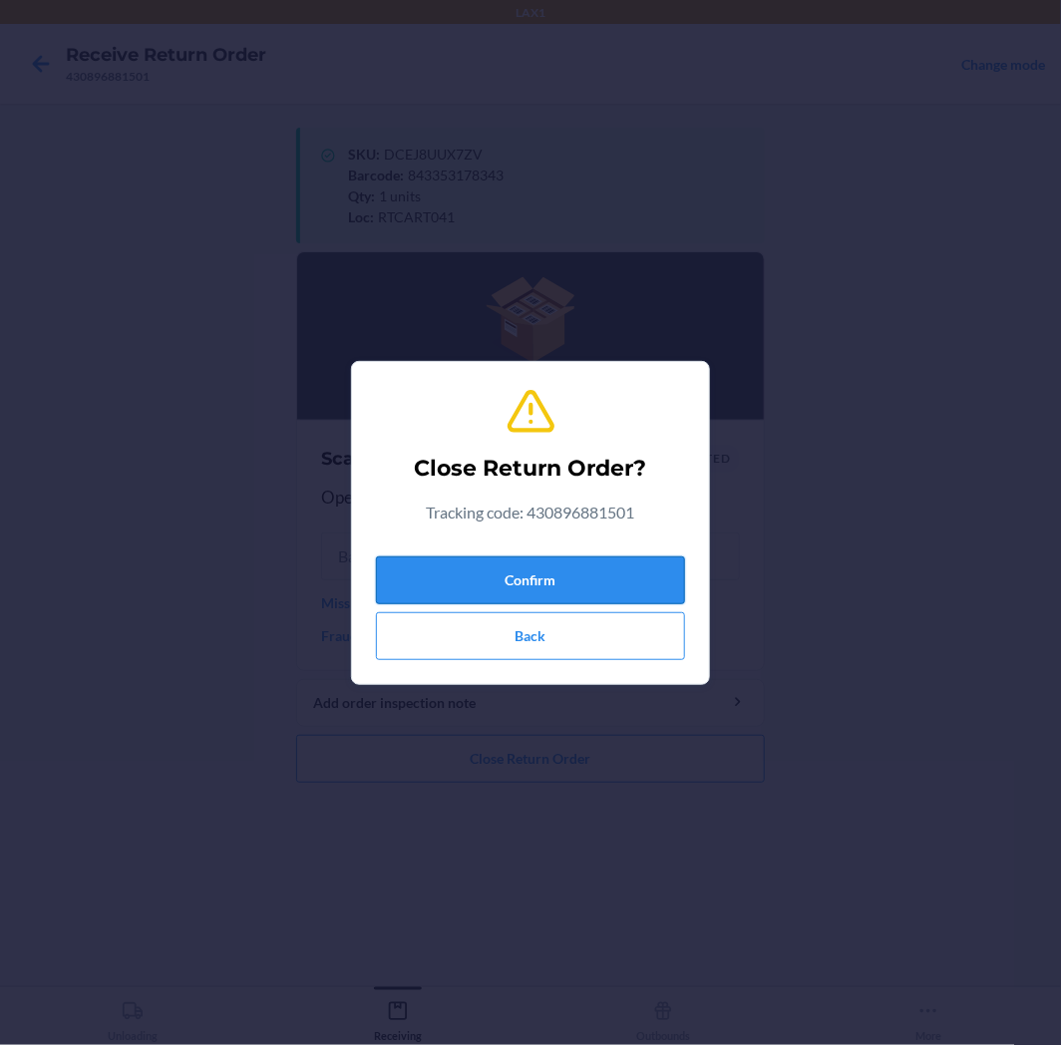
click at [650, 566] on button "Confirm" at bounding box center [530, 581] width 309 height 48
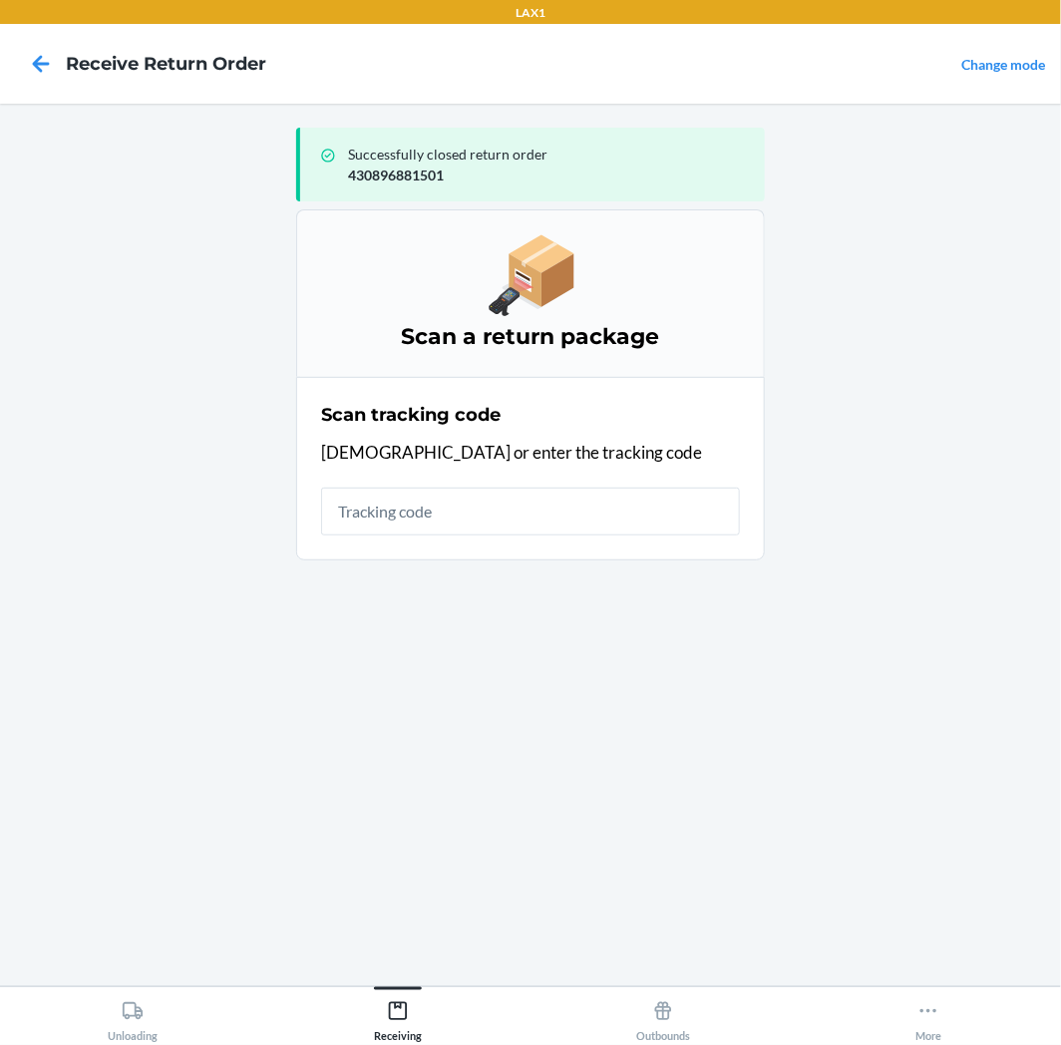
click at [644, 488] on input "text" at bounding box center [530, 512] width 419 height 48
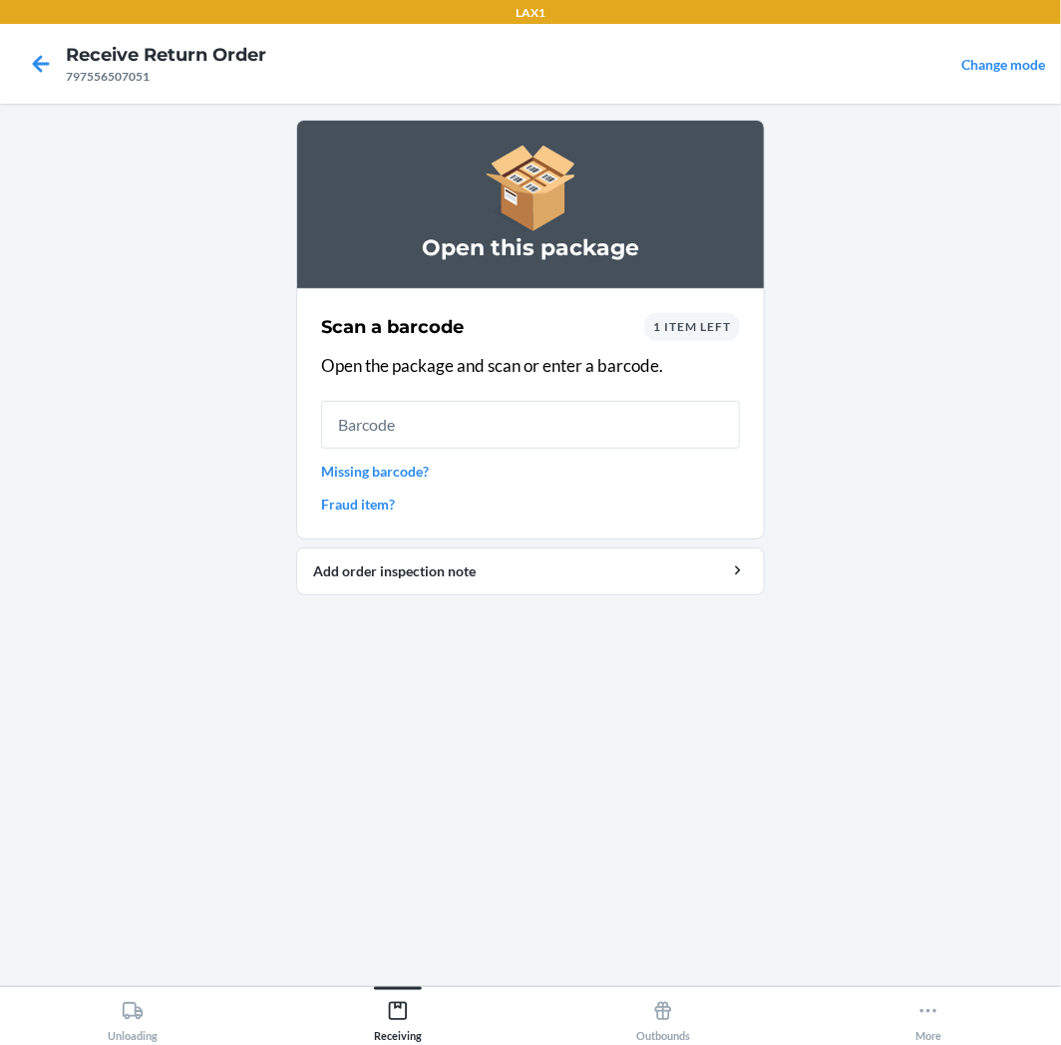
click at [686, 429] on input "text" at bounding box center [530, 425] width 419 height 48
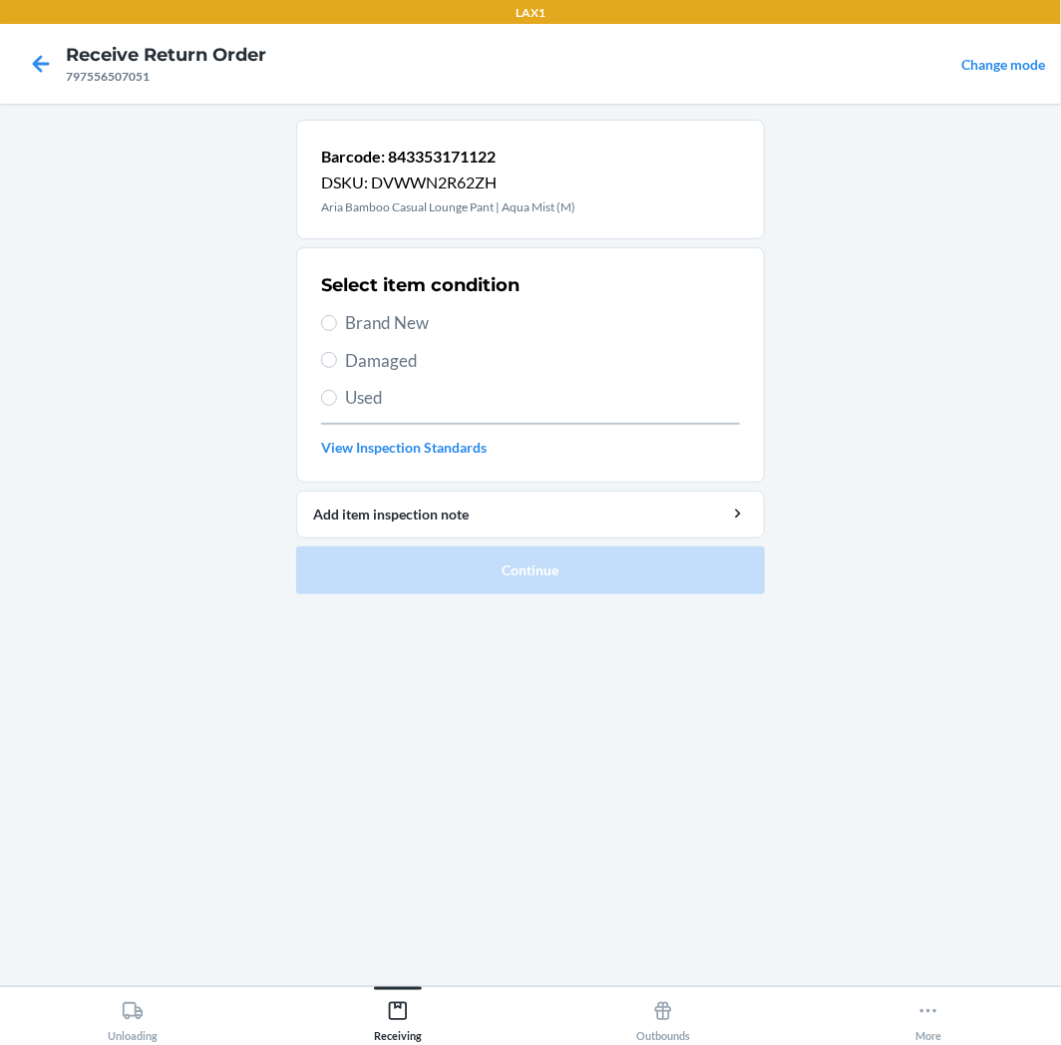
click at [549, 396] on span "Used" at bounding box center [542, 398] width 395 height 26
click at [337, 396] on input "Used" at bounding box center [329, 398] width 16 height 16
radio input "true"
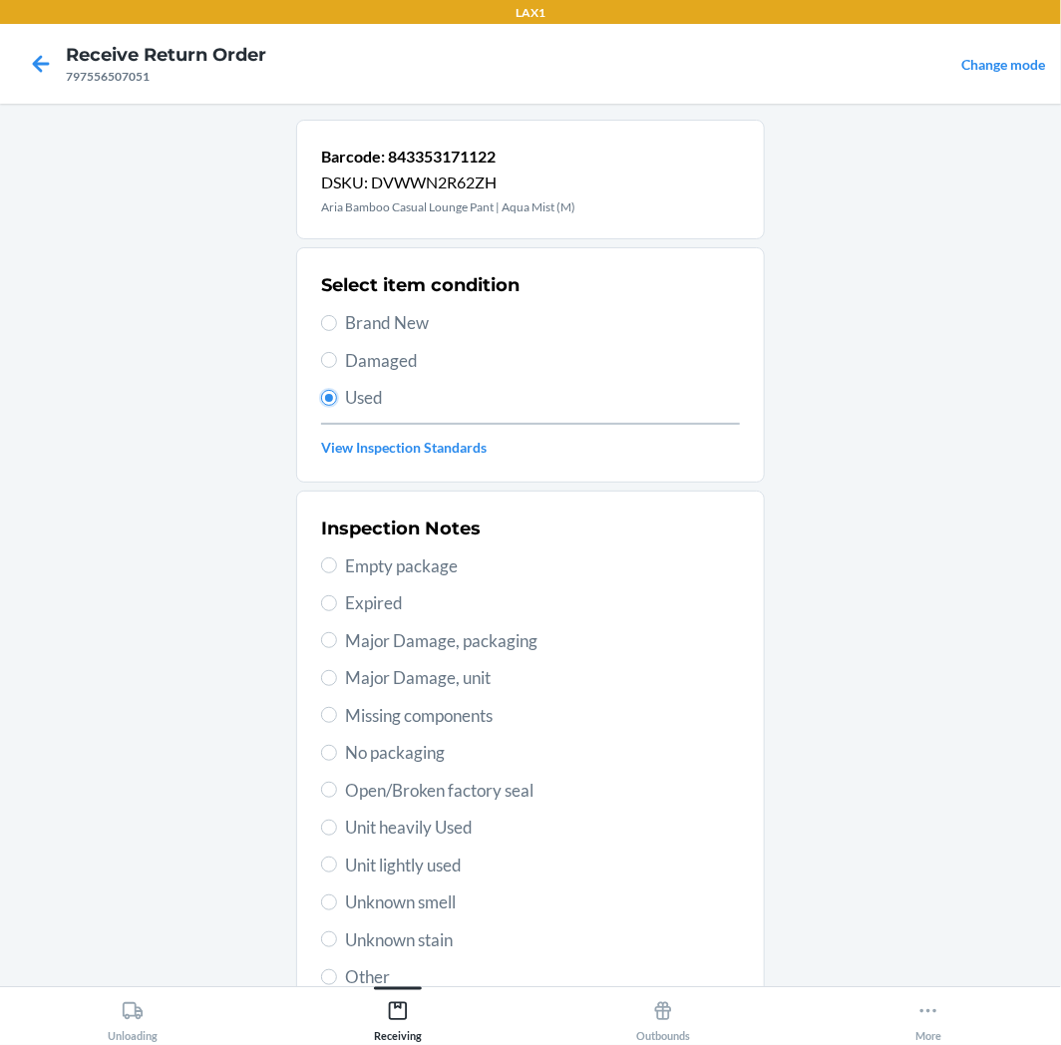
scroll to position [155, 0]
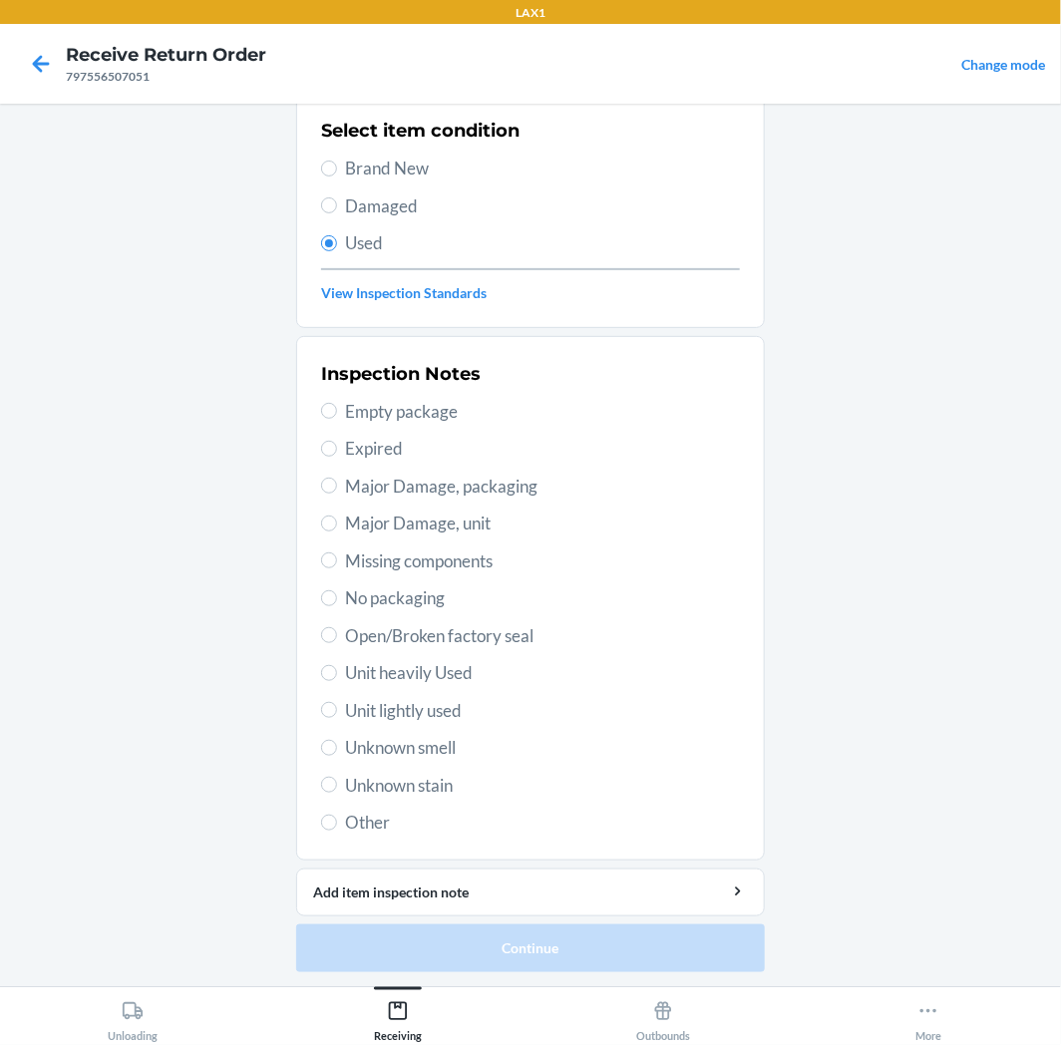
click at [476, 703] on span "Unit lightly used" at bounding box center [542, 711] width 395 height 26
click at [337, 703] on input "Unit lightly used" at bounding box center [329, 710] width 16 height 16
radio input "true"
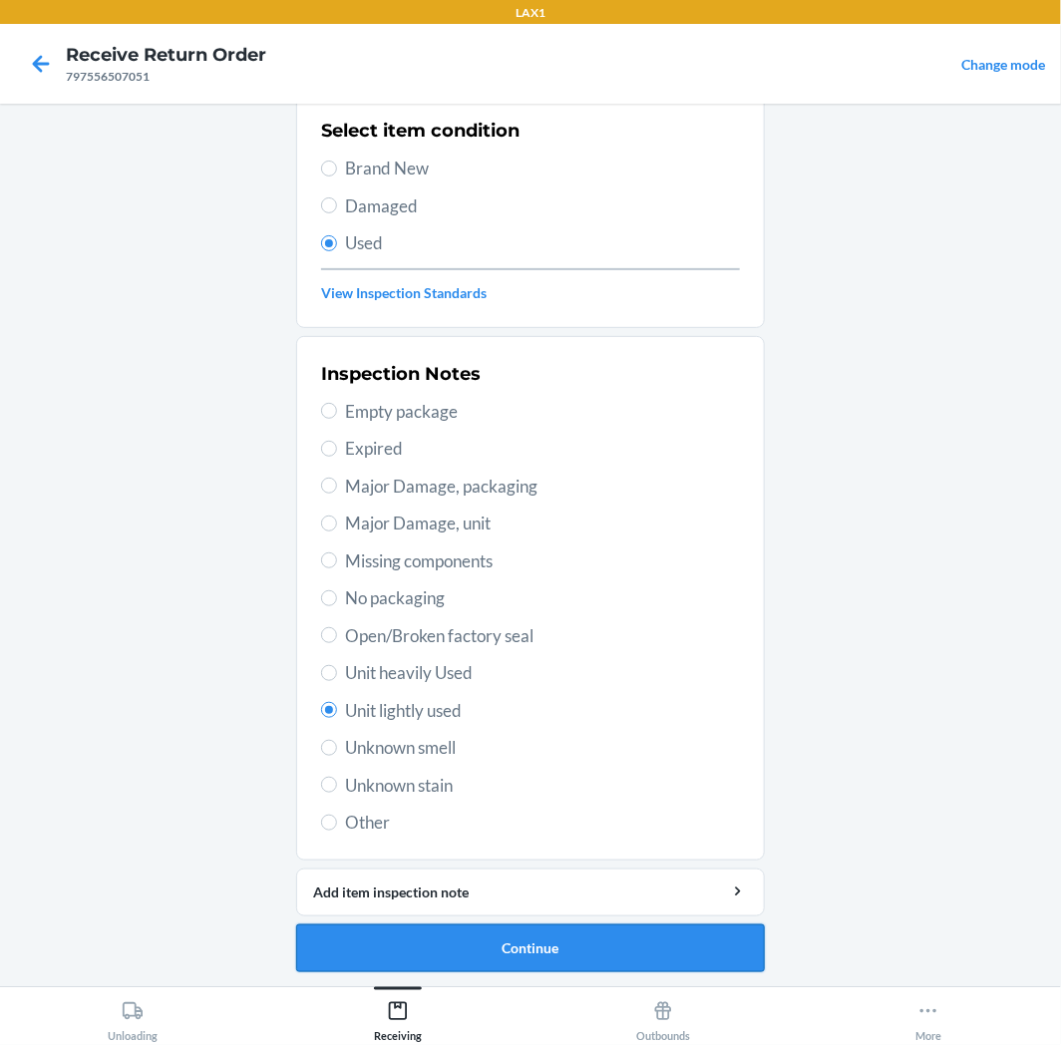
click at [530, 962] on button "Continue" at bounding box center [530, 949] width 469 height 48
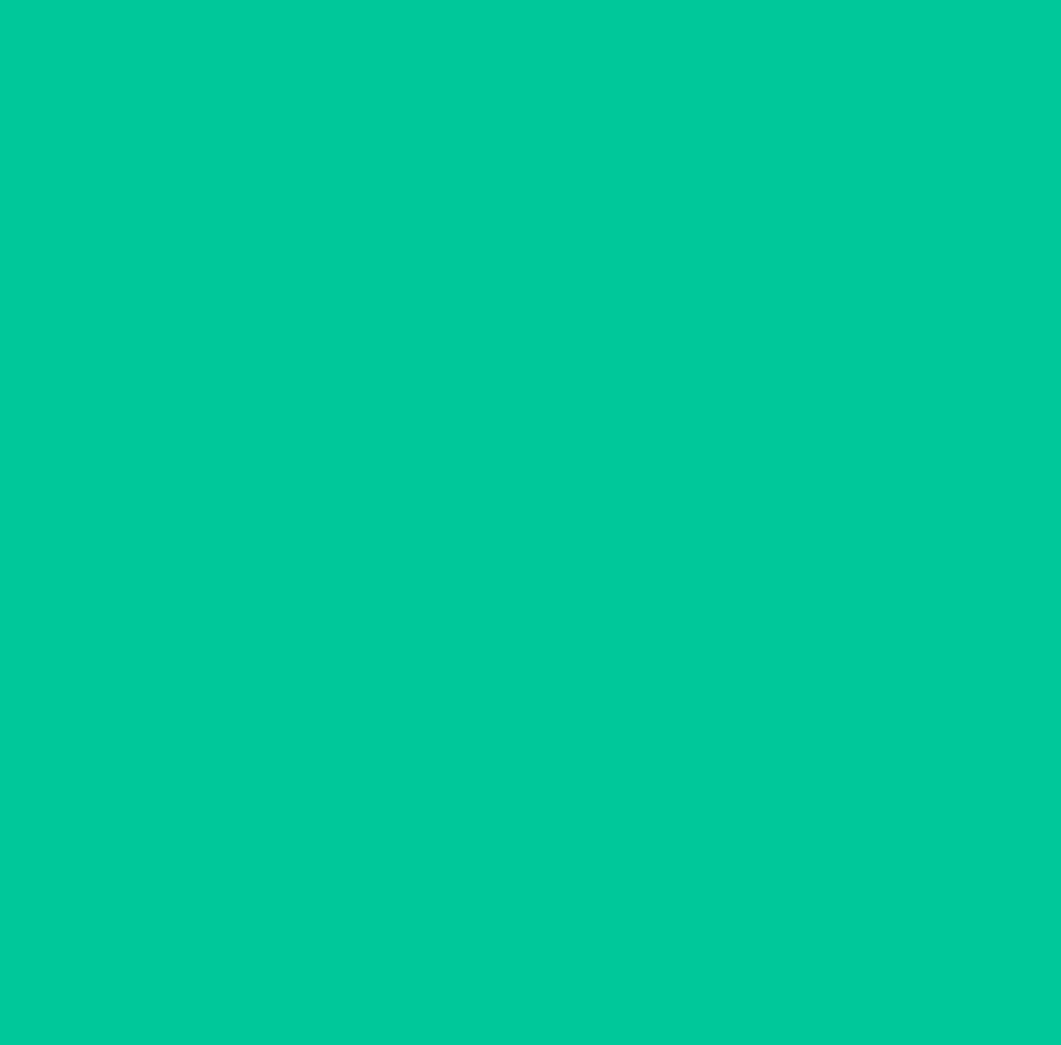
scroll to position [0, 0]
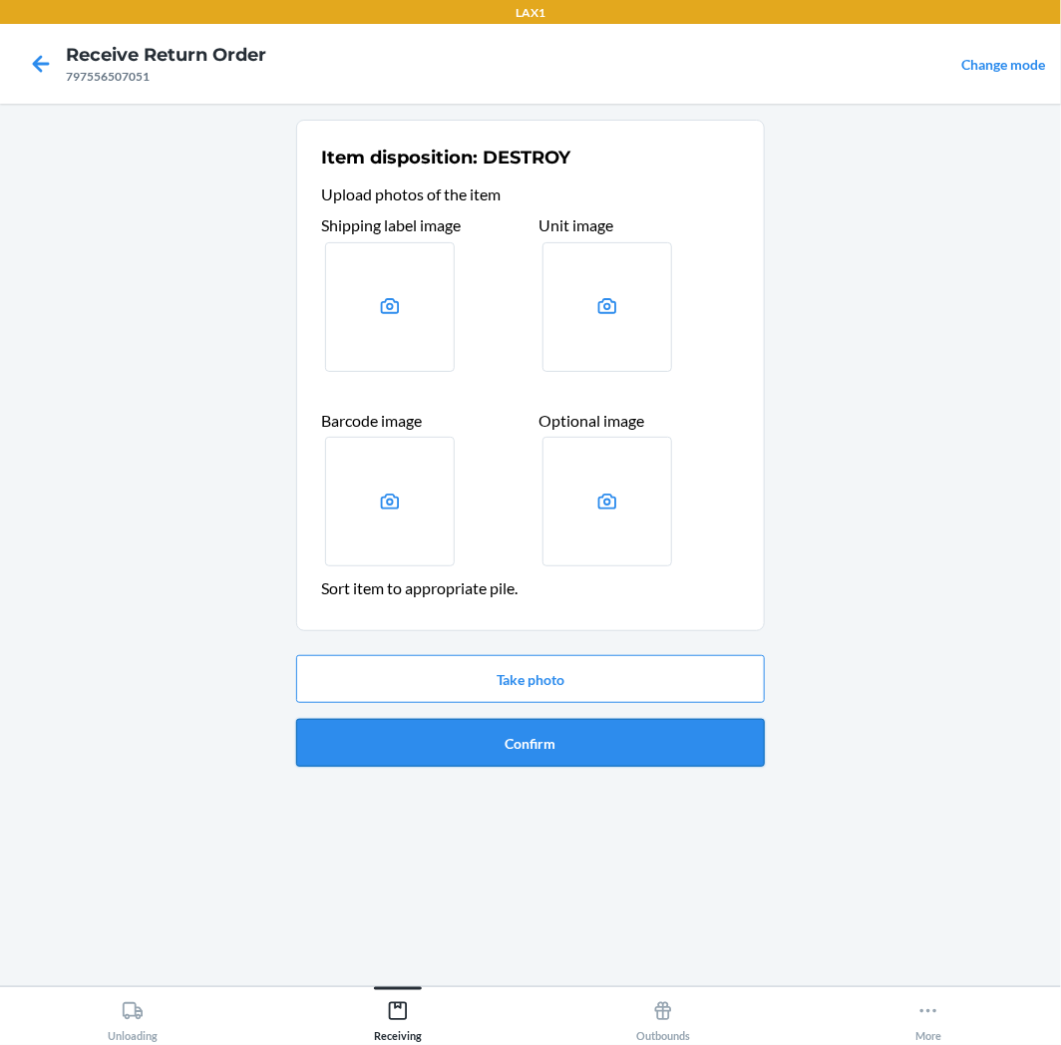
click at [626, 756] on button "Confirm" at bounding box center [530, 743] width 469 height 48
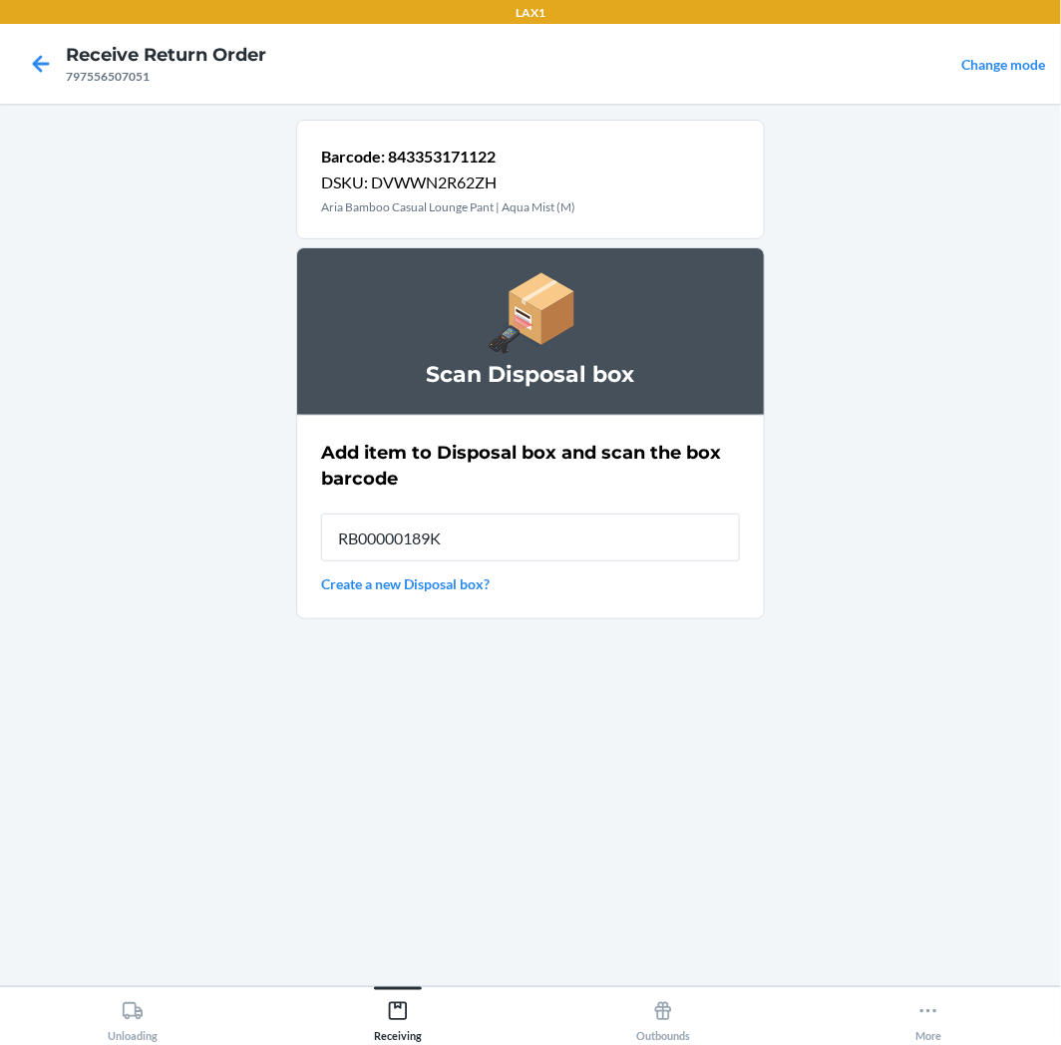
type input "RB00000189K"
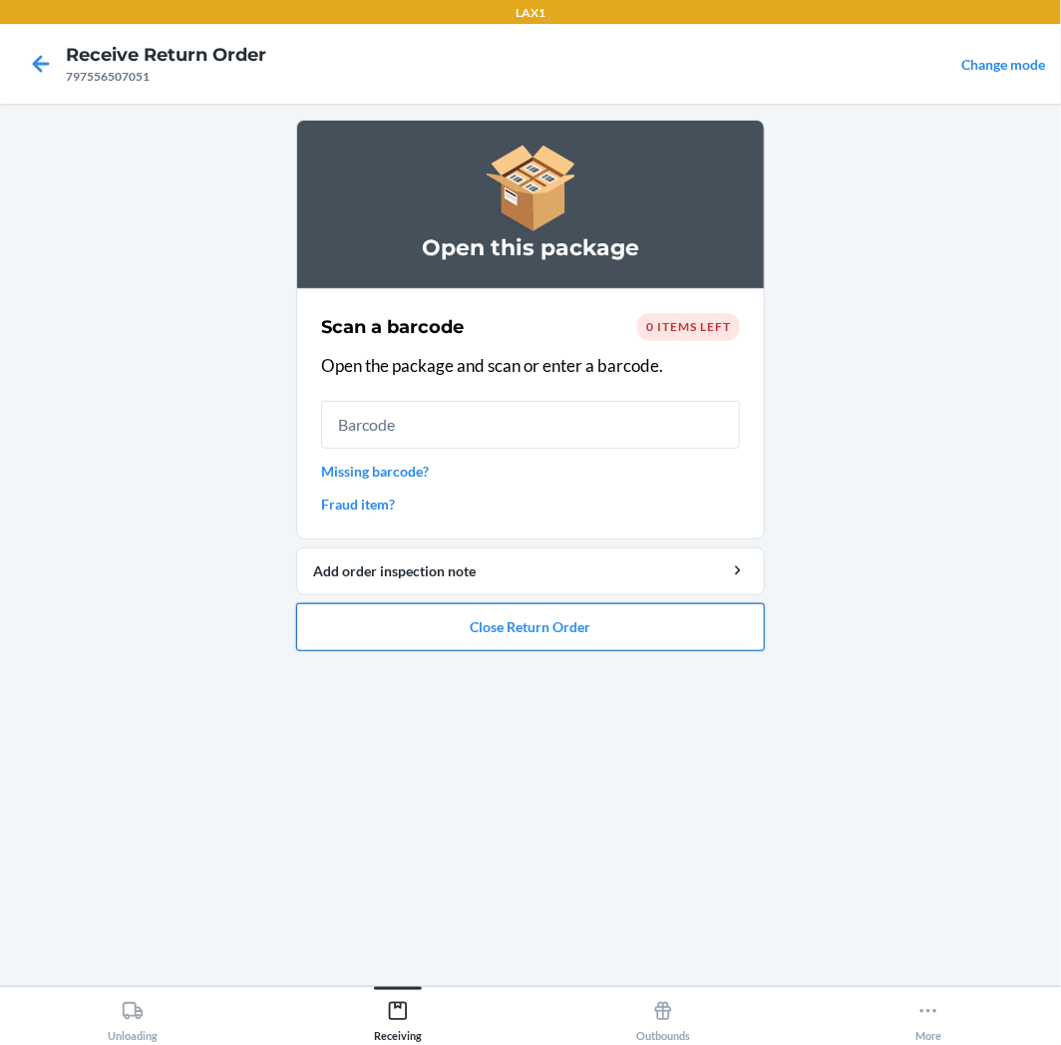
click at [588, 622] on button "Close Return Order" at bounding box center [530, 627] width 469 height 48
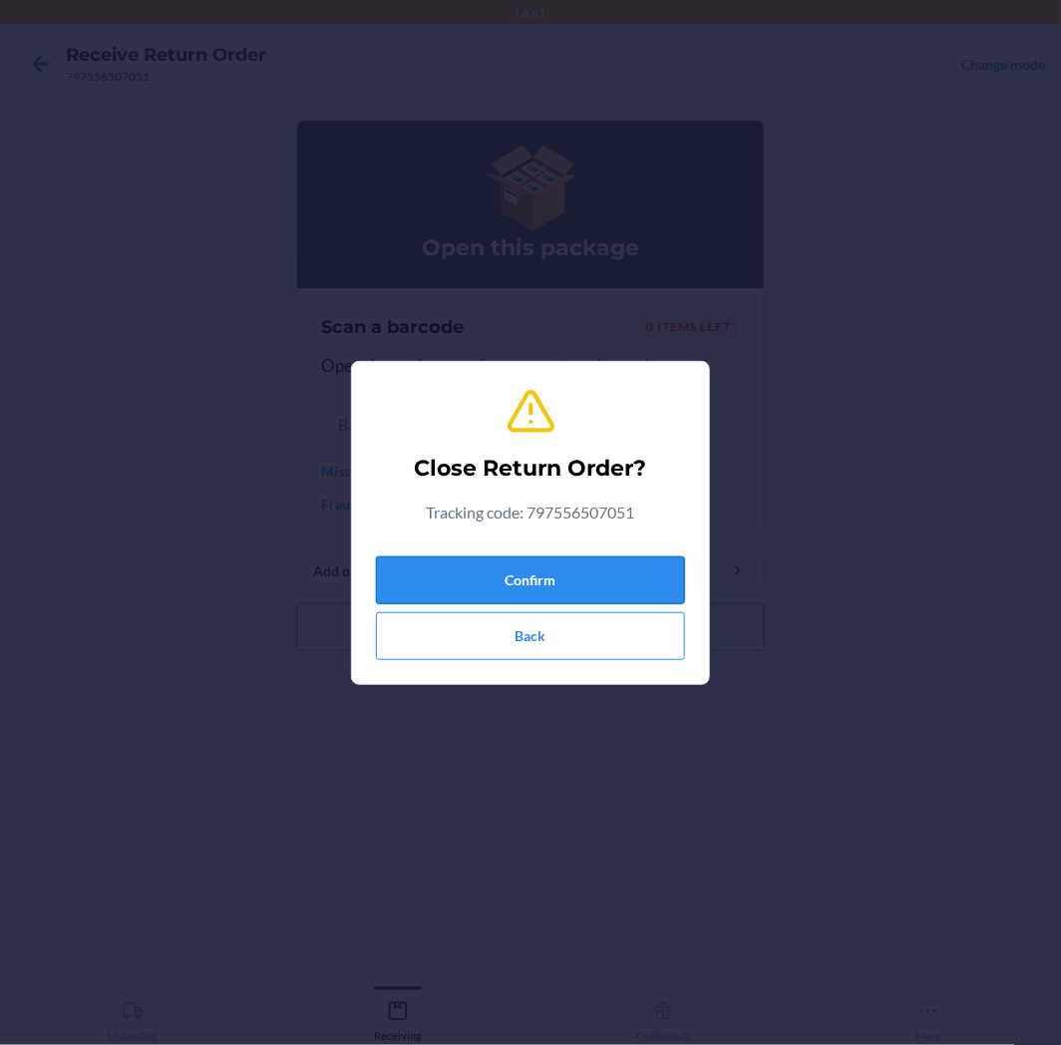
click at [586, 572] on button "Confirm" at bounding box center [530, 581] width 309 height 48
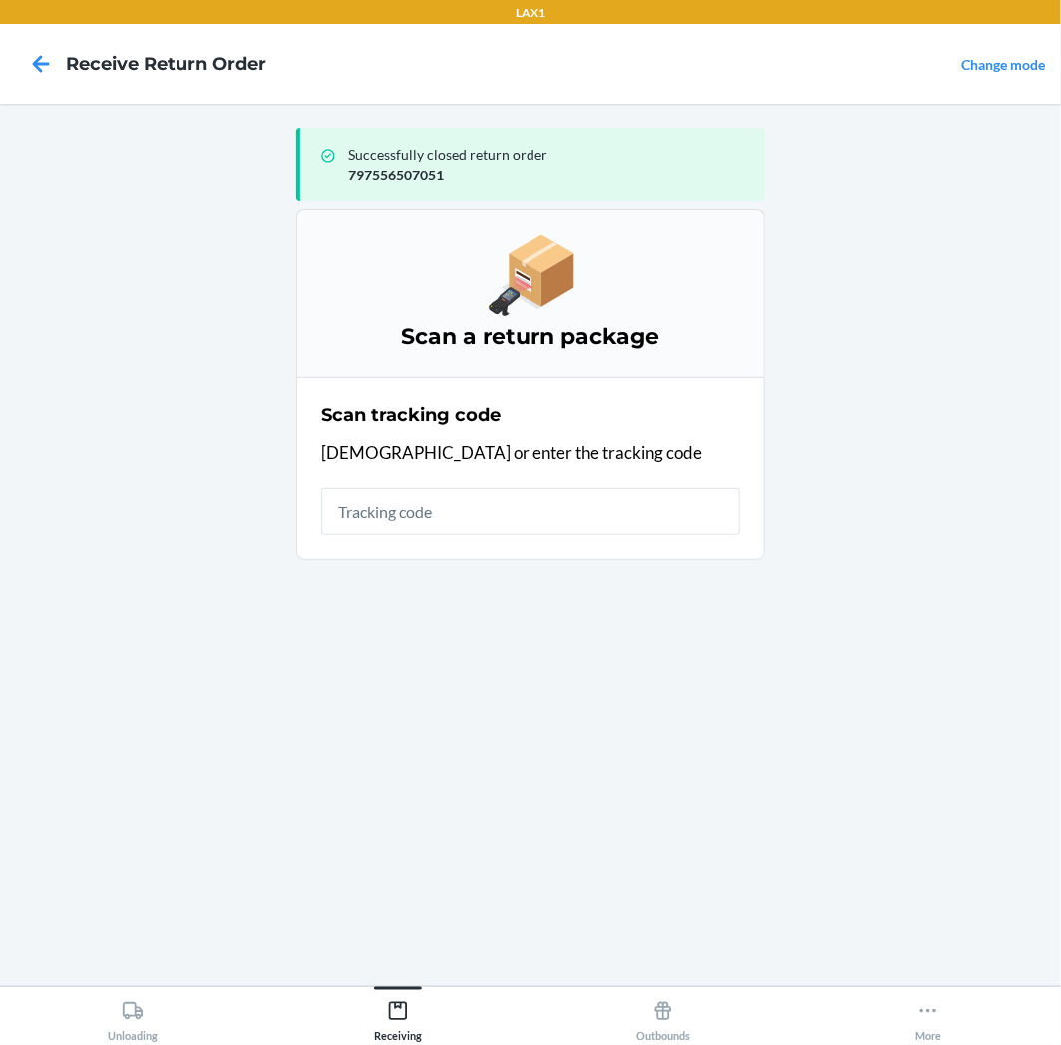
click at [571, 510] on input "text" at bounding box center [530, 512] width 419 height 48
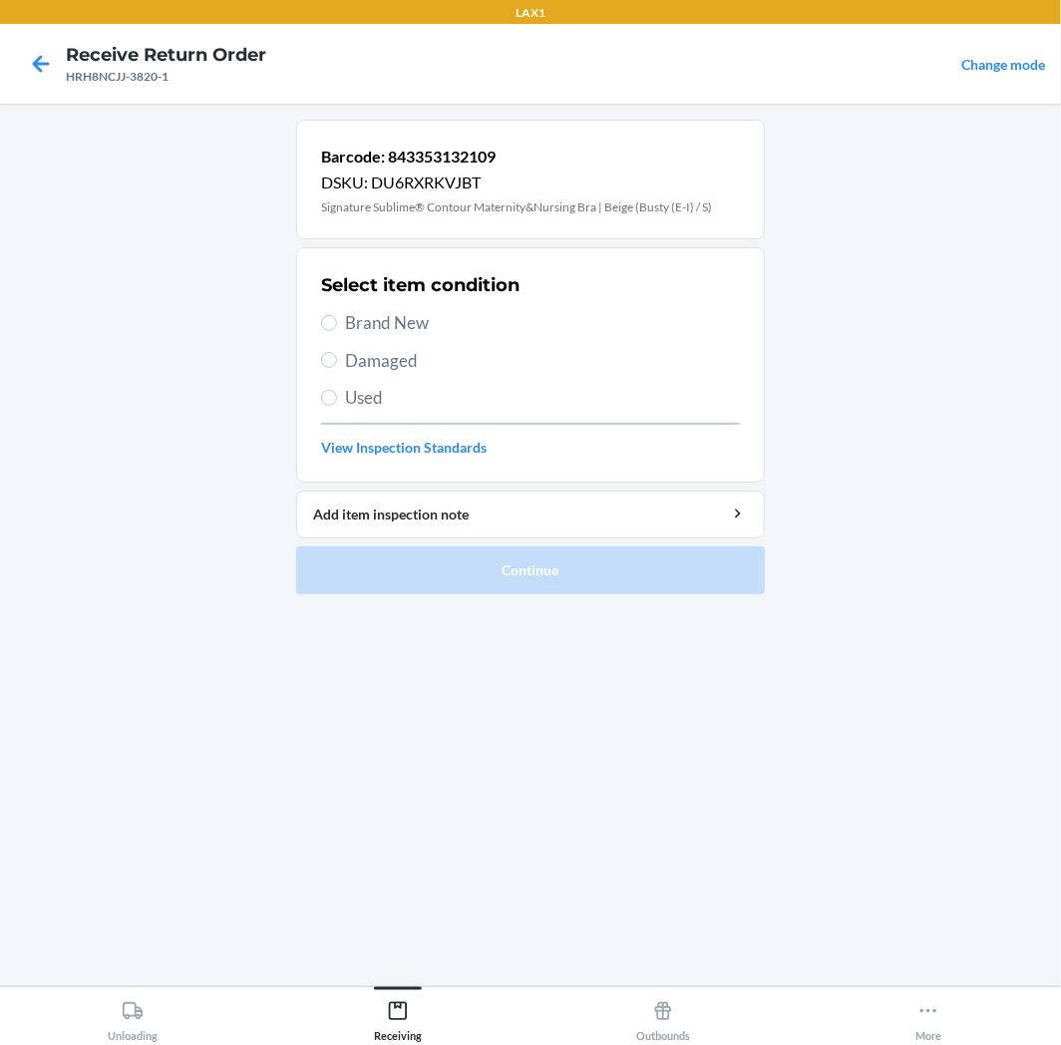
click at [462, 393] on span "Used" at bounding box center [542, 398] width 395 height 26
click at [337, 393] on input "Used" at bounding box center [329, 398] width 16 height 16
radio input "true"
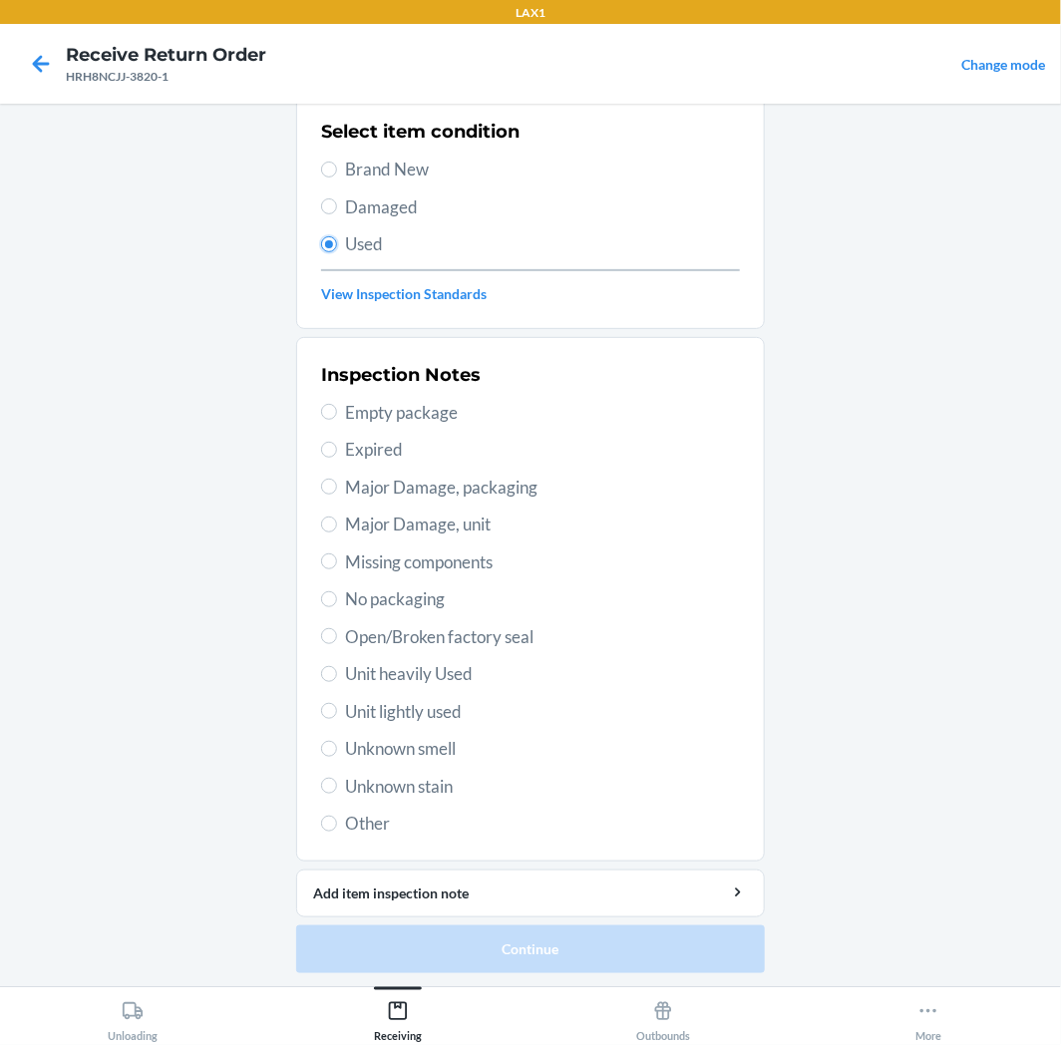
scroll to position [155, 0]
click at [413, 708] on span "Unit lightly used" at bounding box center [542, 711] width 395 height 26
click at [337, 708] on input "Unit lightly used" at bounding box center [329, 710] width 16 height 16
radio input "true"
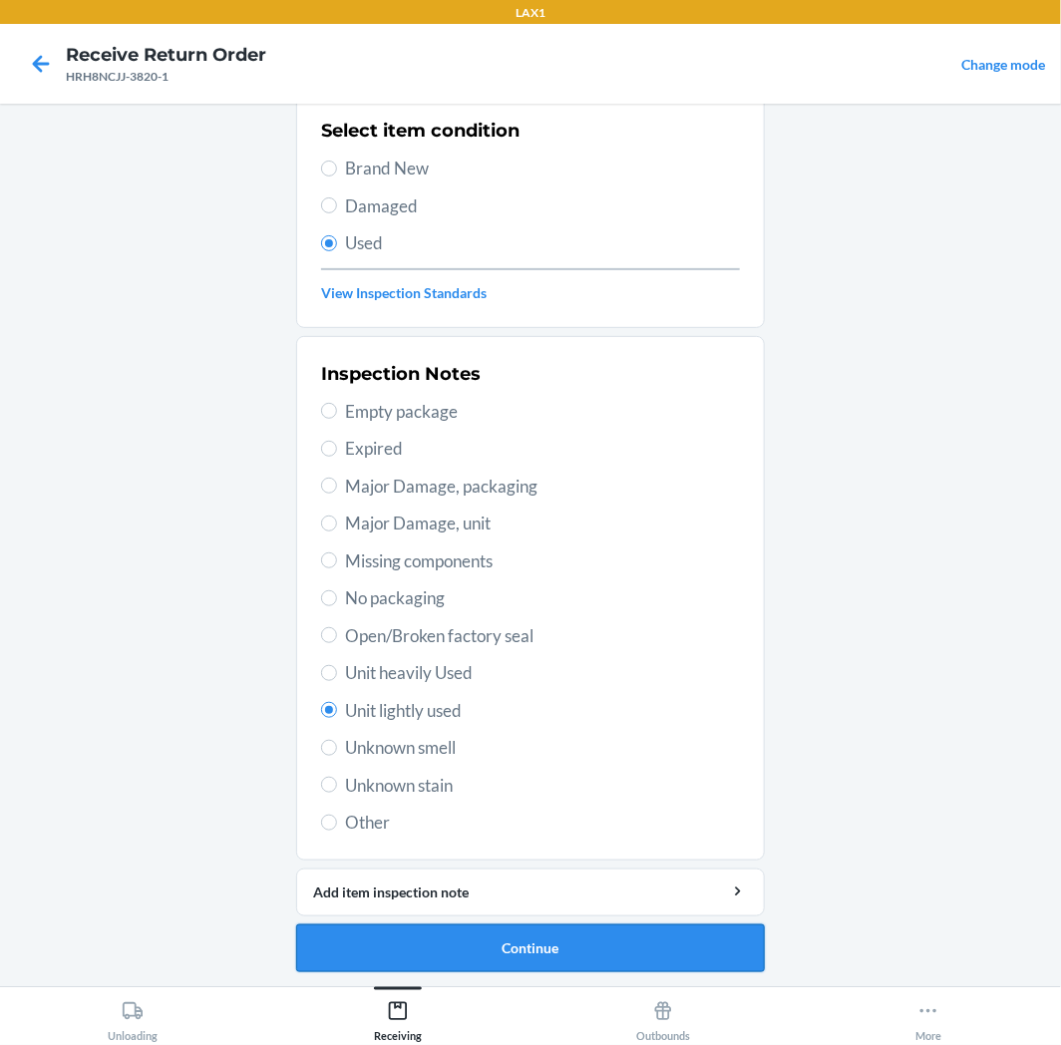
click at [502, 938] on button "Continue" at bounding box center [530, 949] width 469 height 48
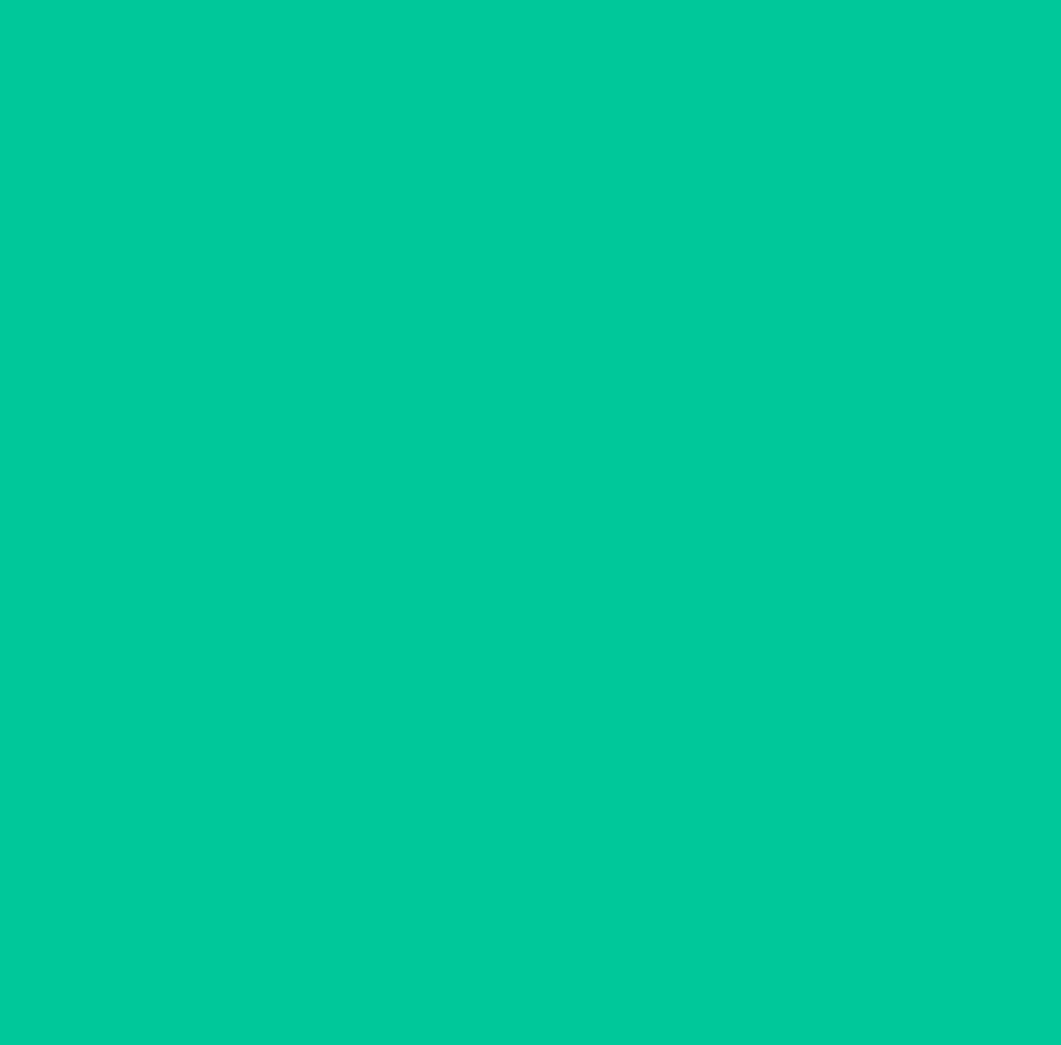
scroll to position [0, 0]
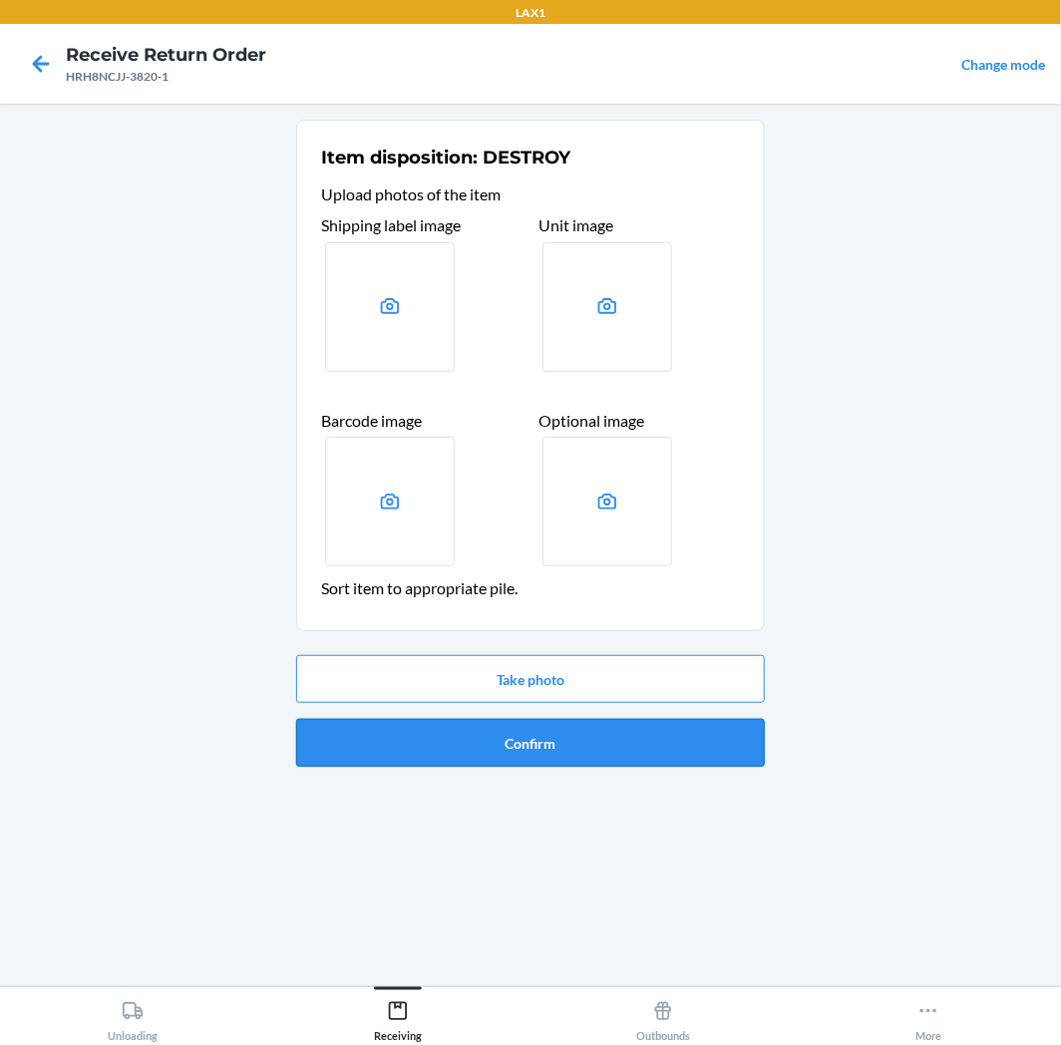
click at [580, 734] on button "Confirm" at bounding box center [530, 743] width 469 height 48
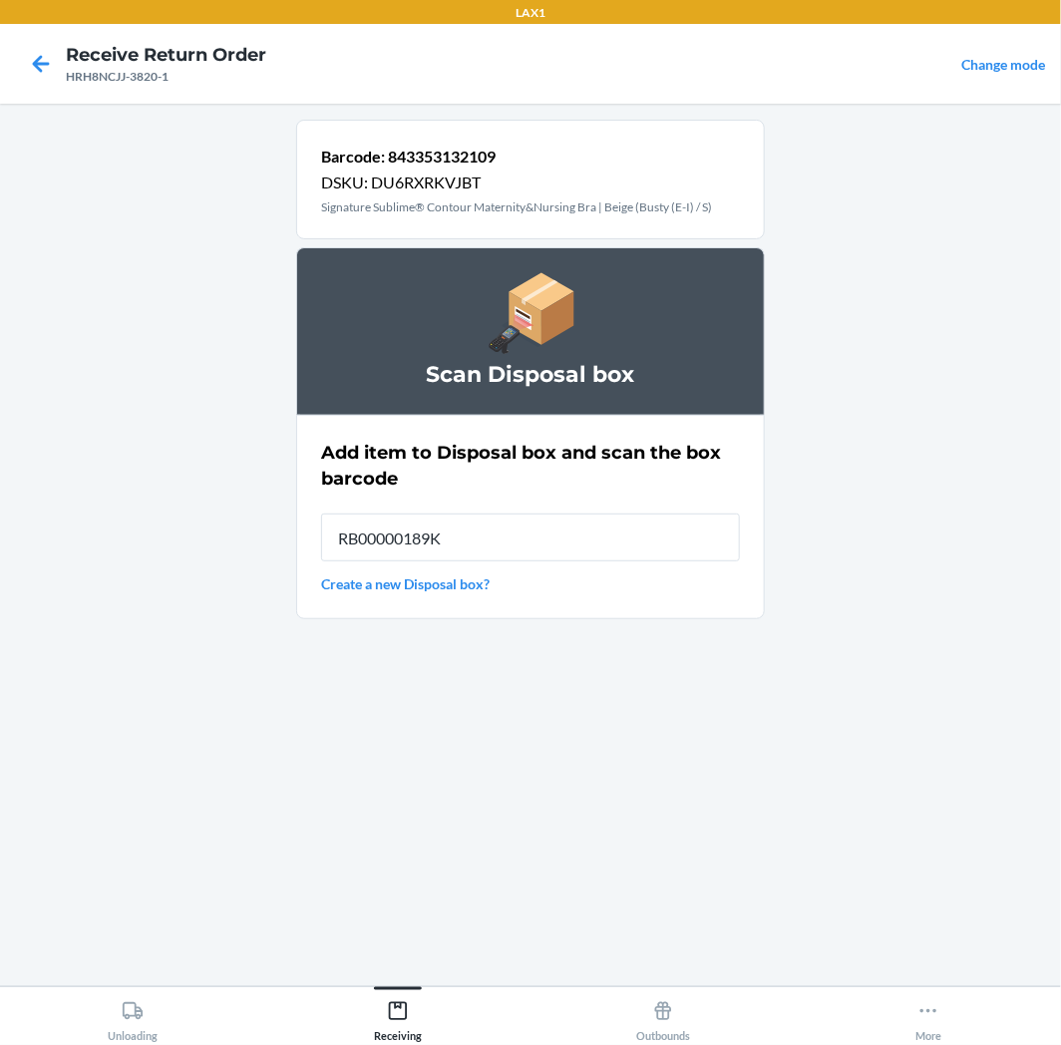
type input "RB00000189K"
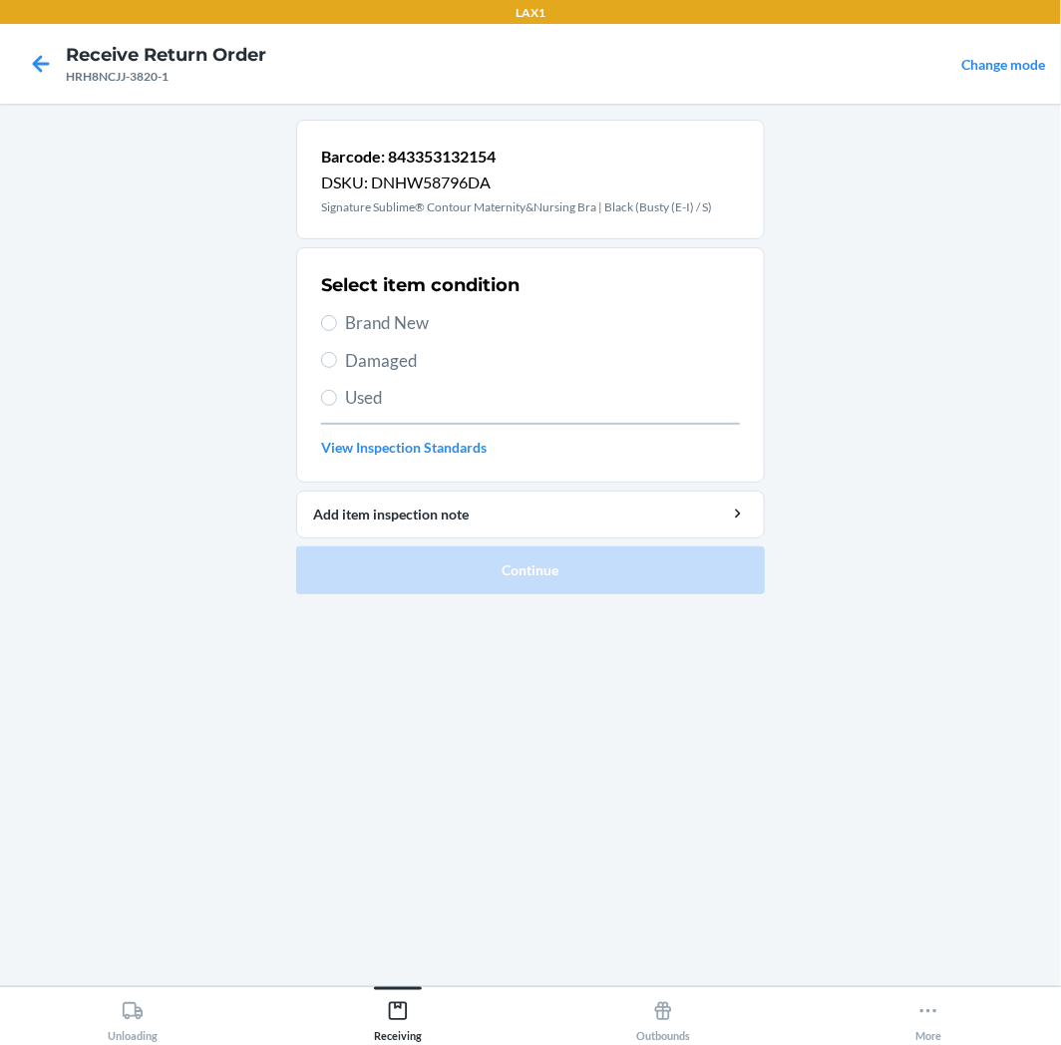
click at [371, 402] on span "Used" at bounding box center [542, 398] width 395 height 26
click at [337, 402] on input "Used" at bounding box center [329, 398] width 16 height 16
radio input "true"
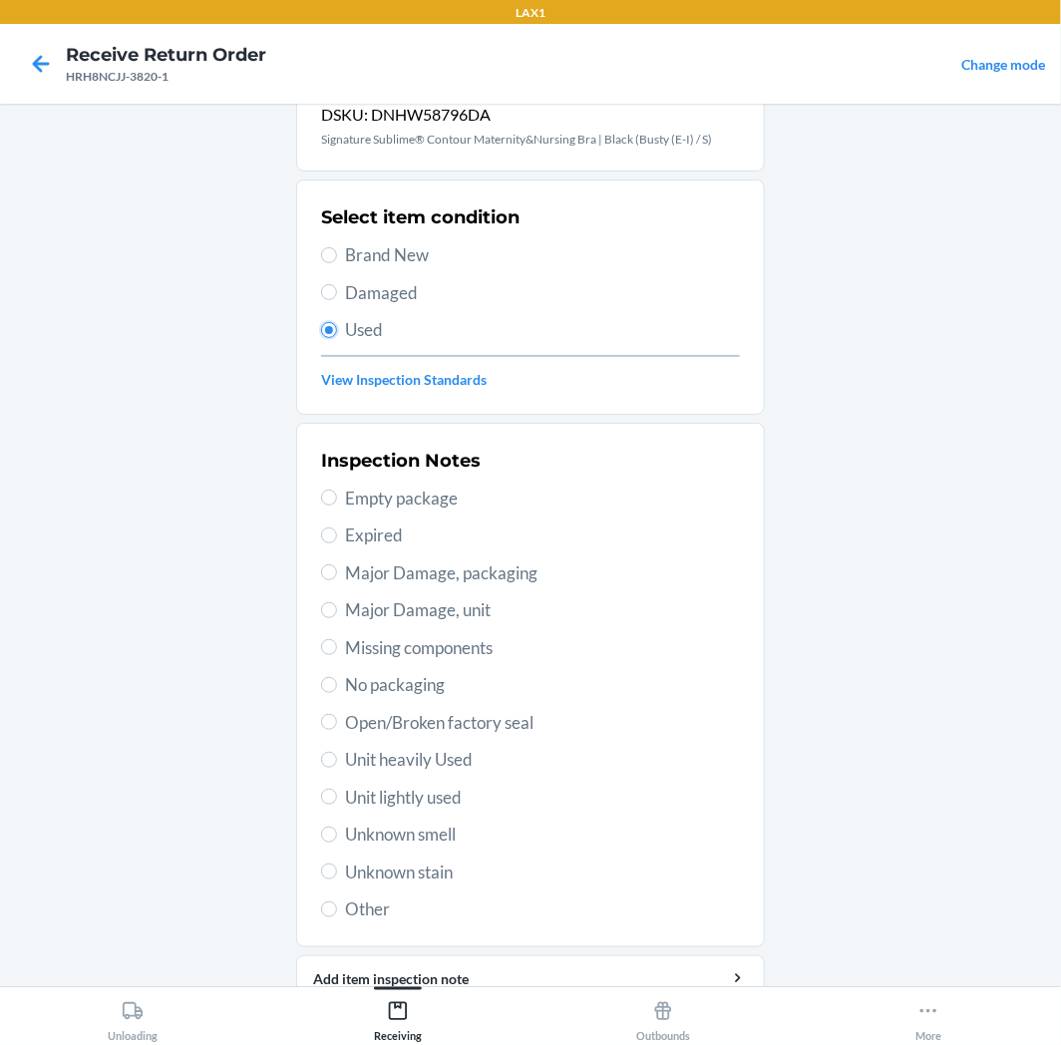
scroll to position [155, 0]
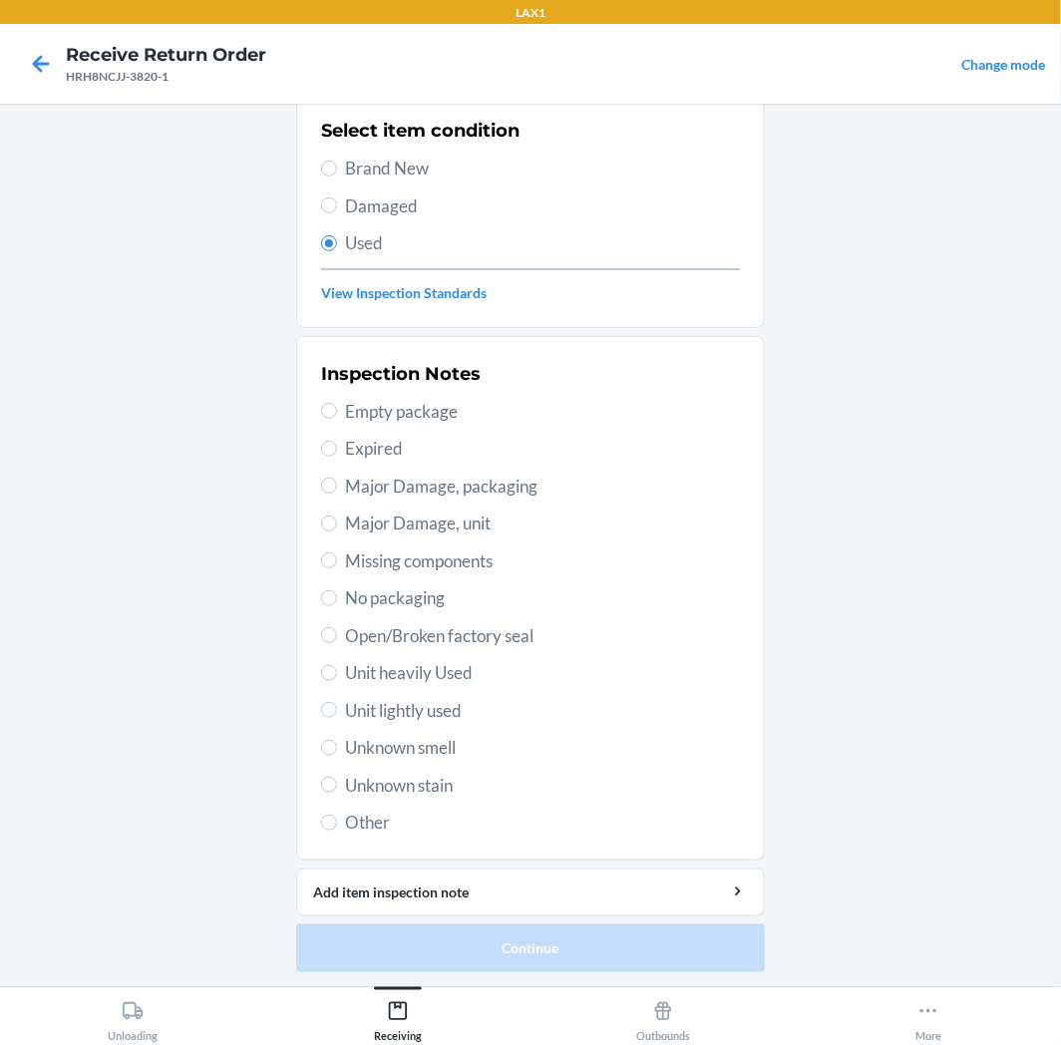
click at [404, 704] on span "Unit lightly used" at bounding box center [542, 711] width 395 height 26
click at [337, 704] on input "Unit lightly used" at bounding box center [329, 710] width 16 height 16
radio input "true"
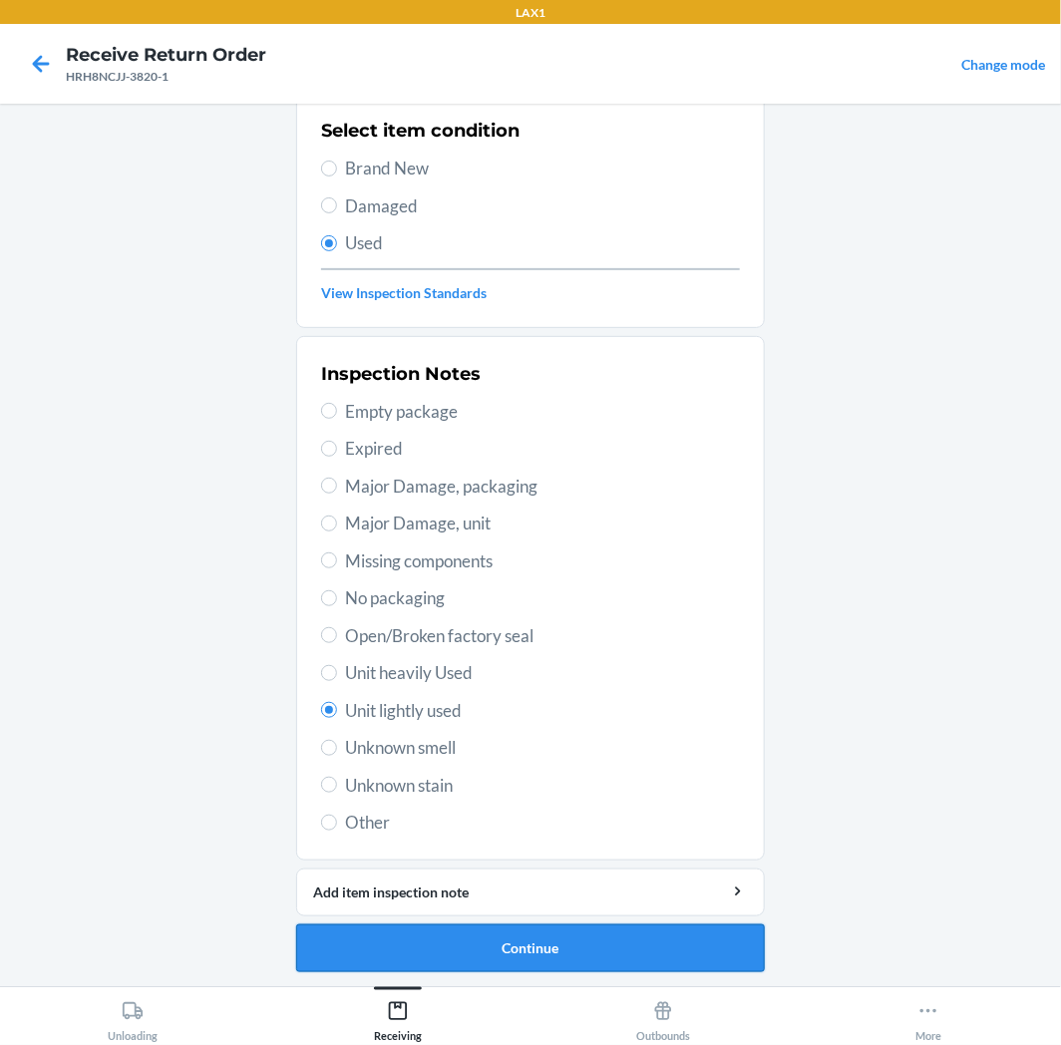
click at [413, 939] on button "Continue" at bounding box center [530, 949] width 469 height 48
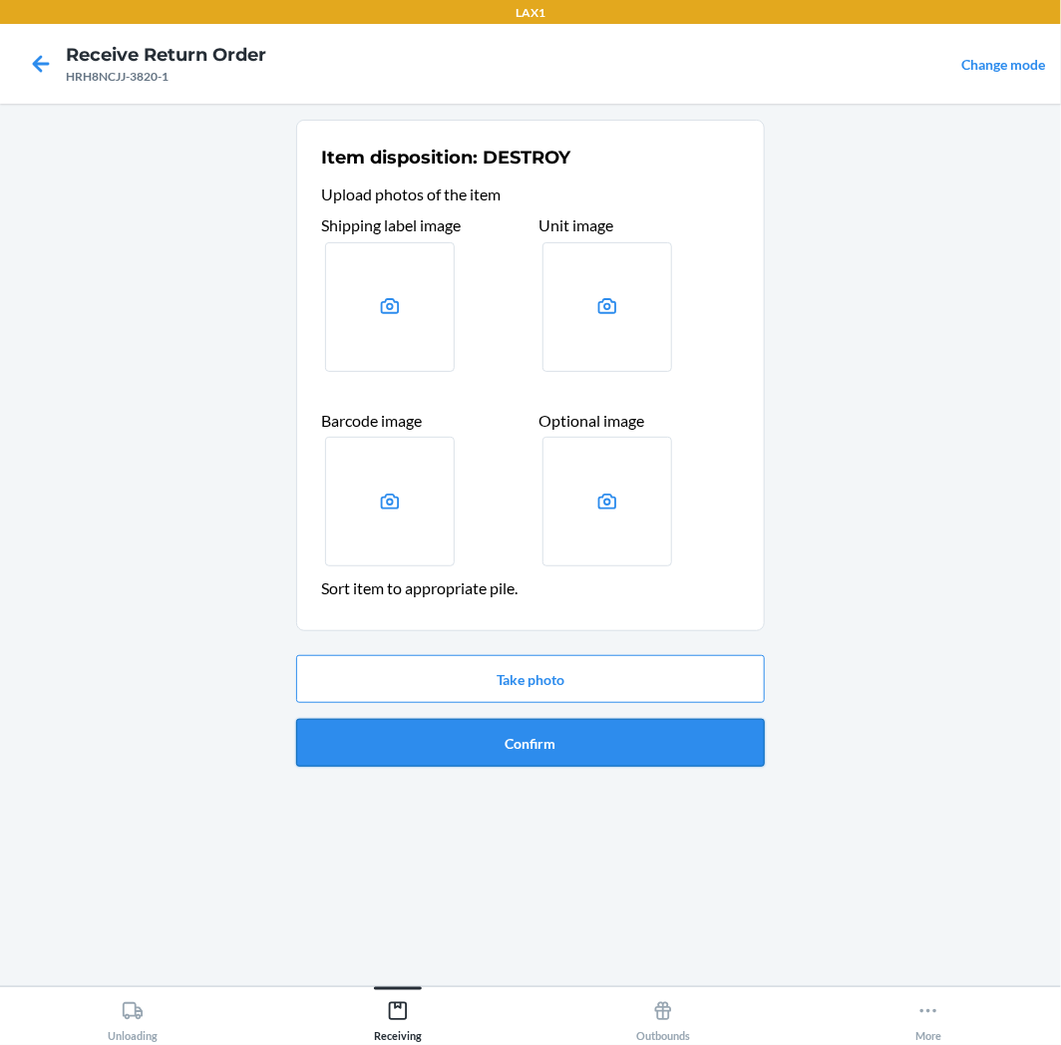
click at [561, 744] on button "Confirm" at bounding box center [530, 743] width 469 height 48
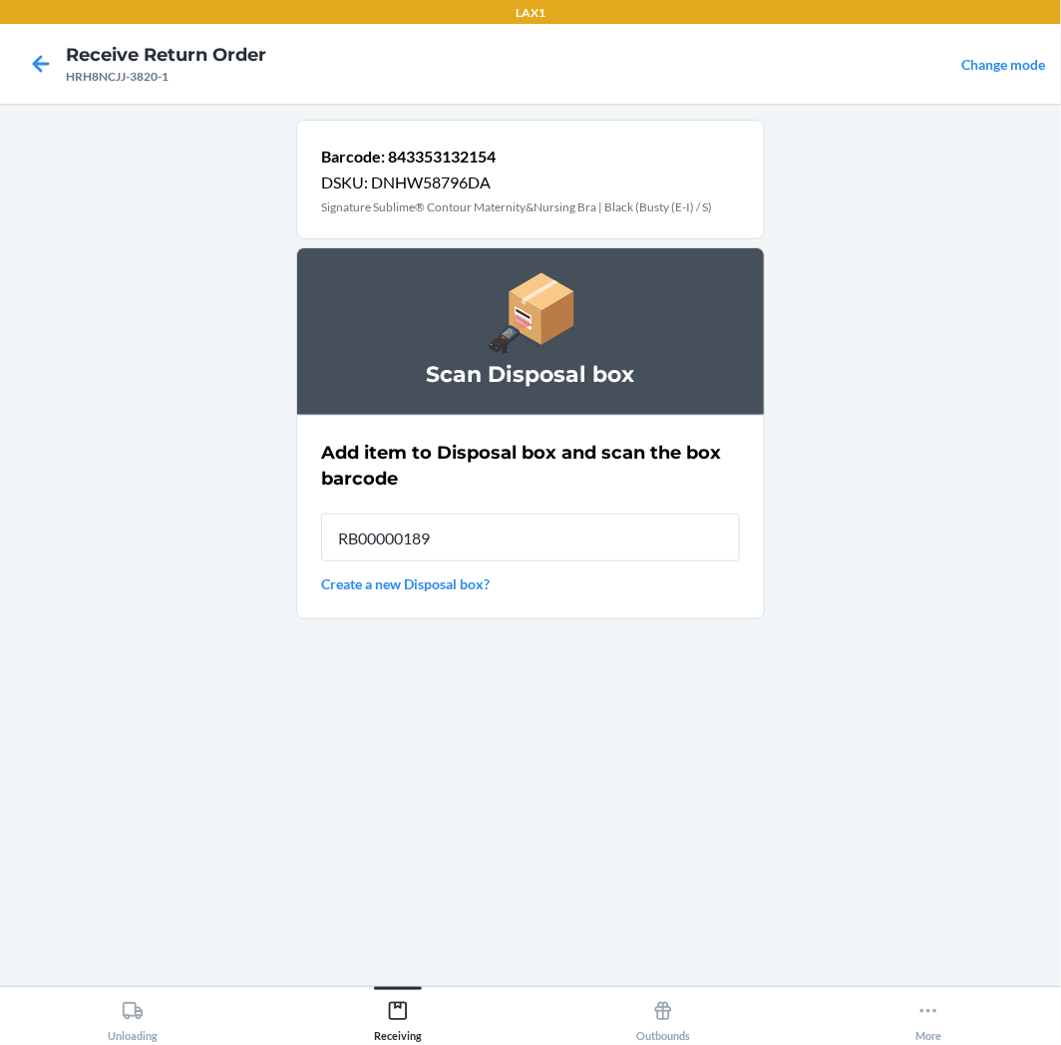
type input "RB00000189K"
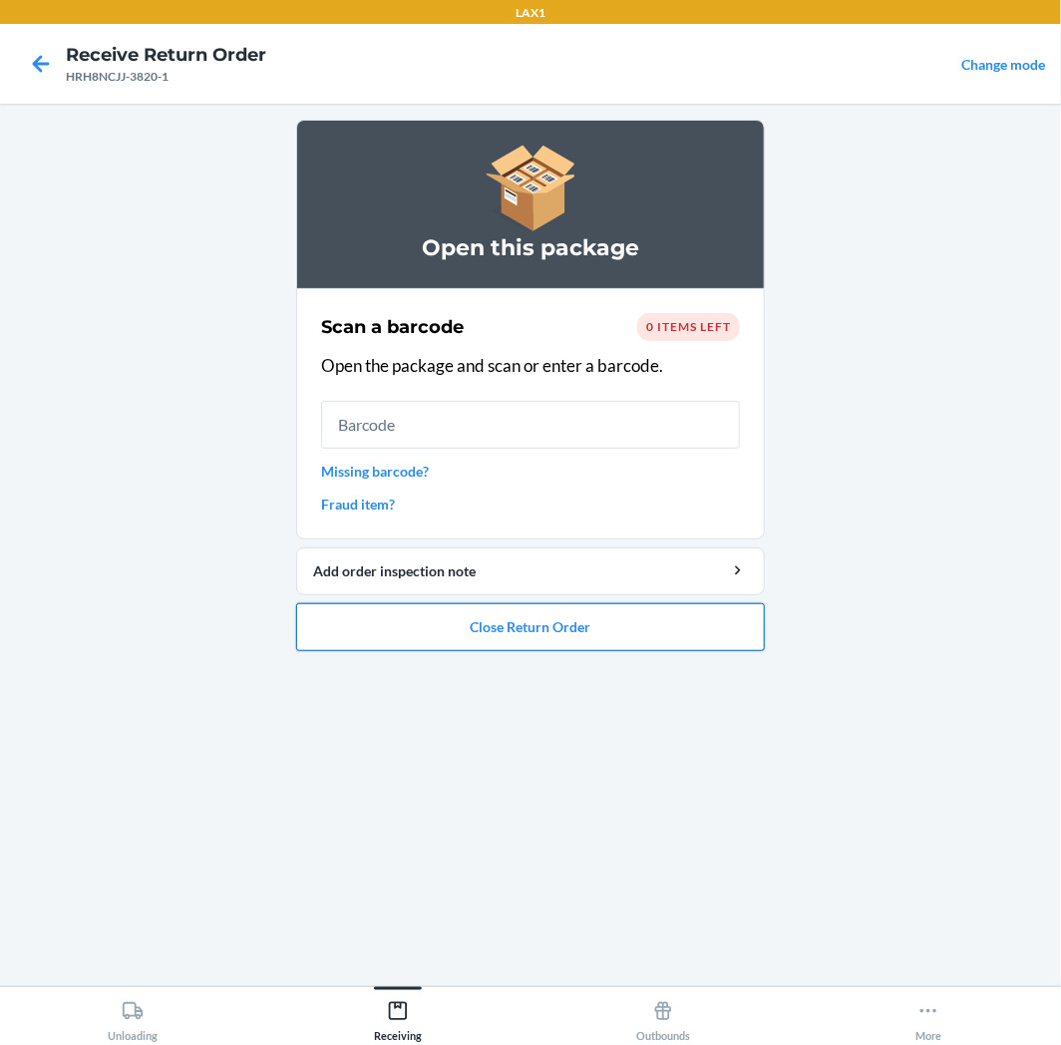
click at [466, 640] on button "Close Return Order" at bounding box center [530, 627] width 469 height 48
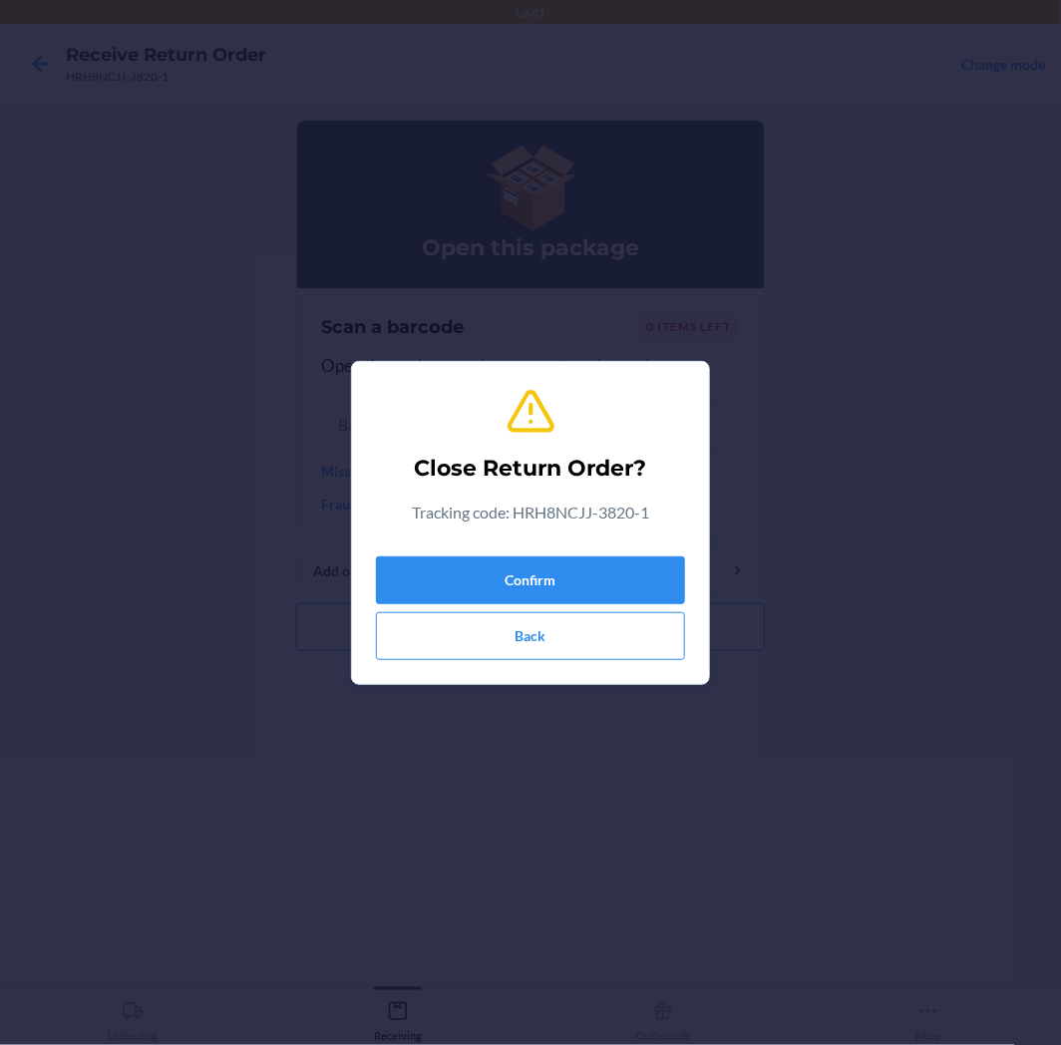
click at [514, 549] on div "Confirm Back" at bounding box center [530, 605] width 309 height 112
click at [512, 566] on button "Confirm" at bounding box center [530, 581] width 309 height 48
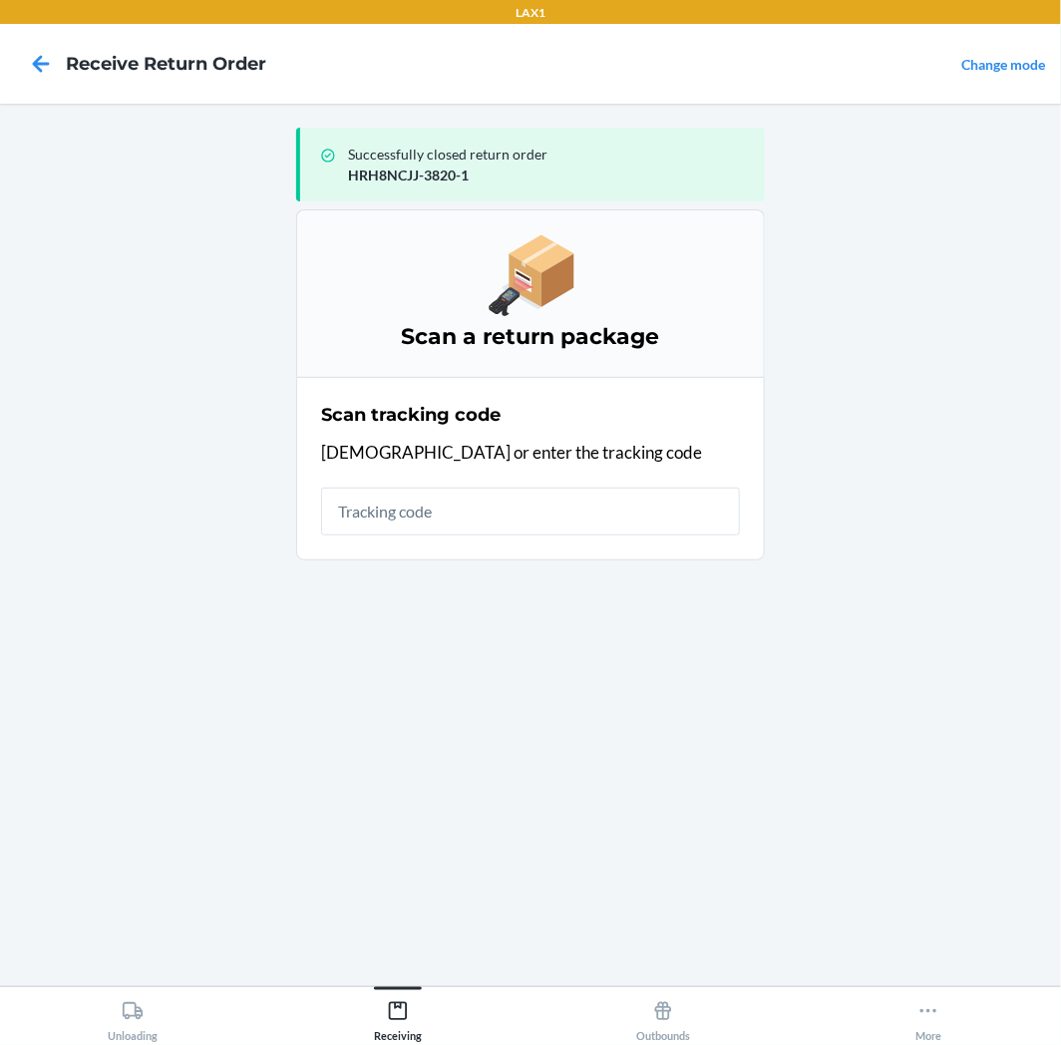
click at [559, 506] on input "text" at bounding box center [530, 512] width 419 height 48
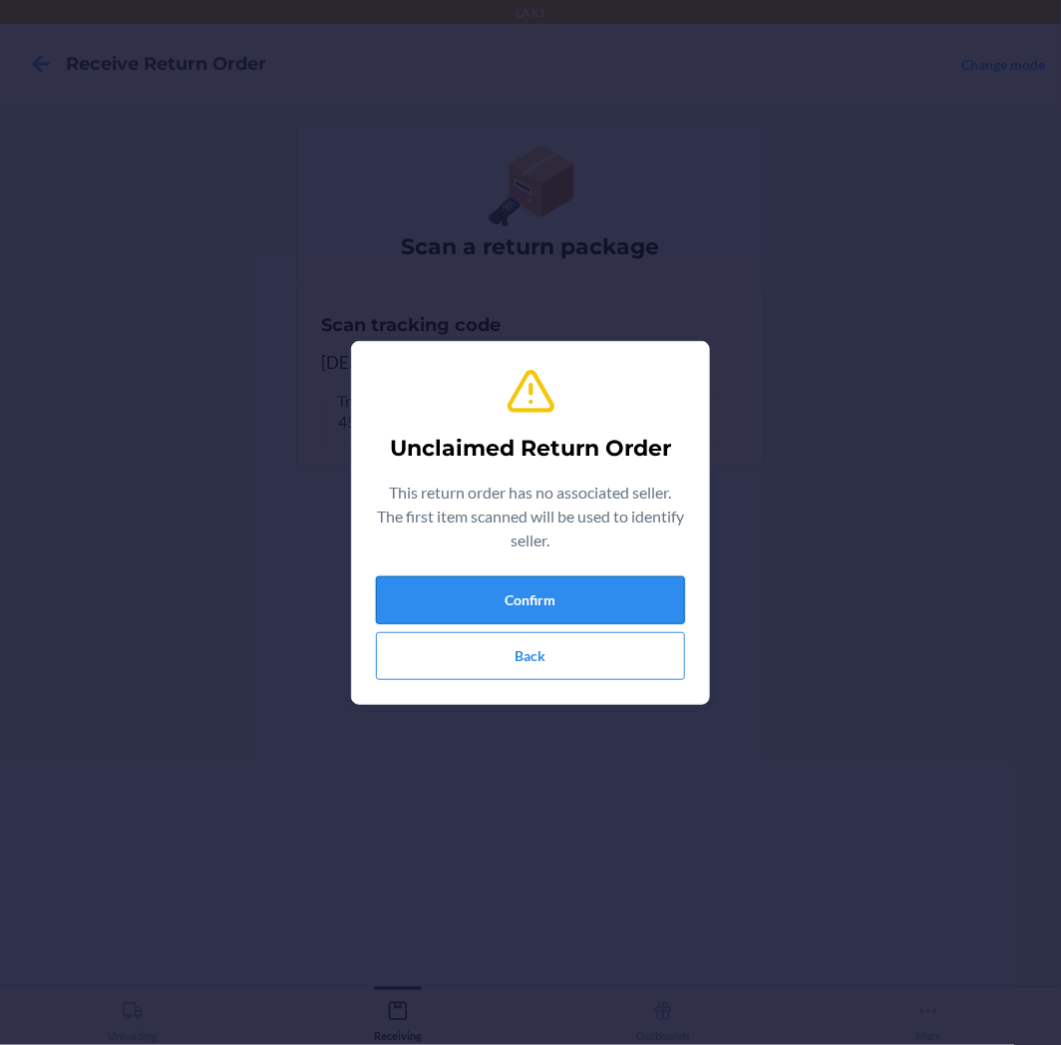
click at [576, 586] on button "Confirm" at bounding box center [530, 600] width 309 height 48
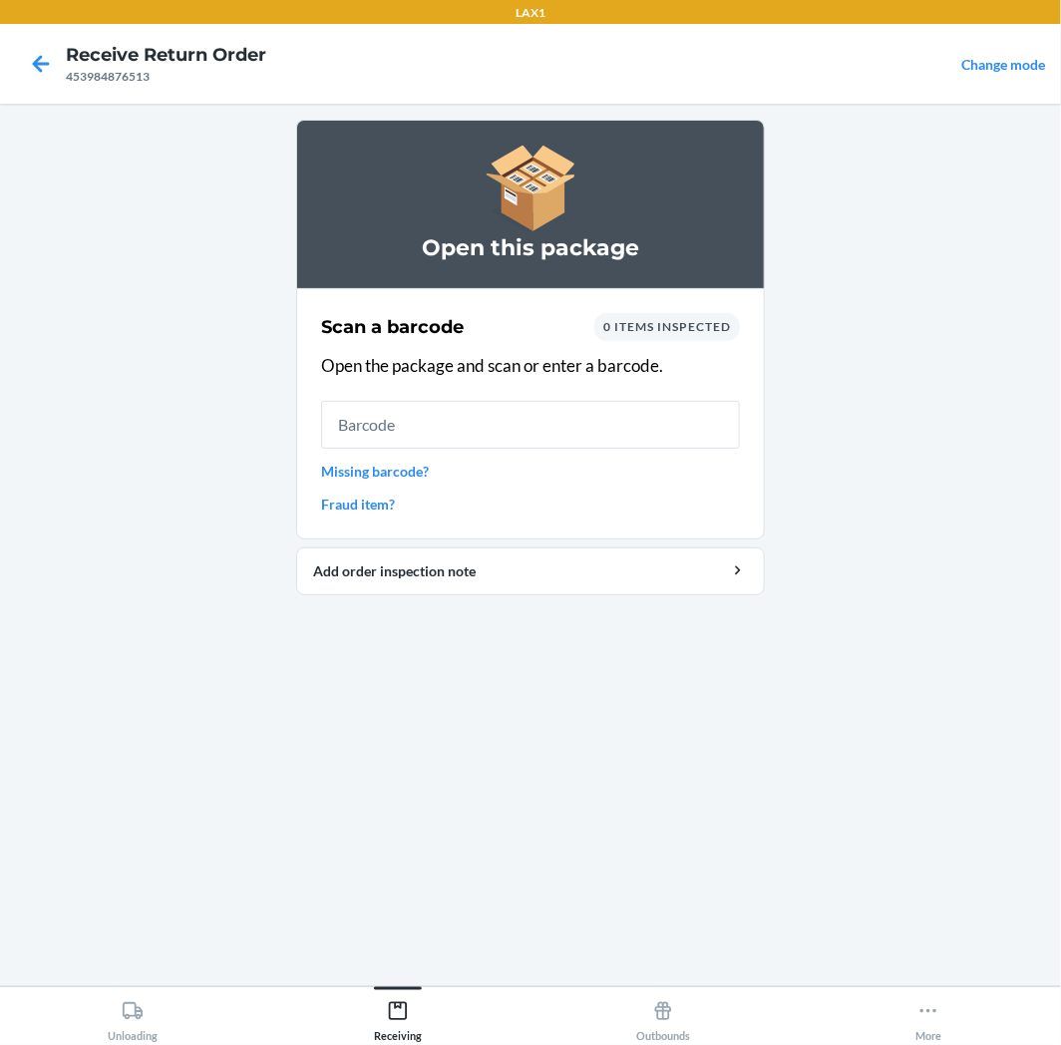
click at [568, 423] on input "text" at bounding box center [530, 425] width 419 height 48
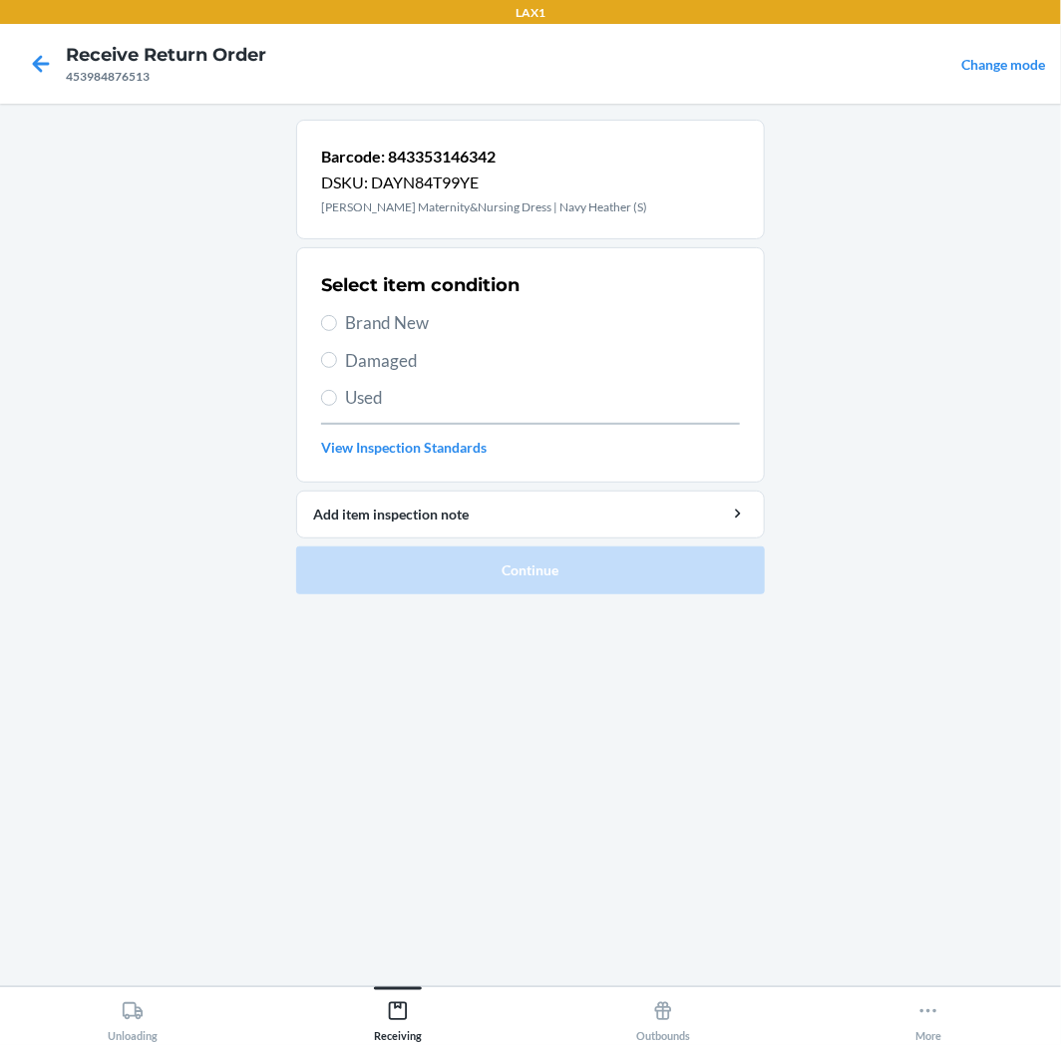
click at [459, 401] on span "Used" at bounding box center [542, 398] width 395 height 26
click at [337, 401] on input "Used" at bounding box center [329, 398] width 16 height 16
radio input "true"
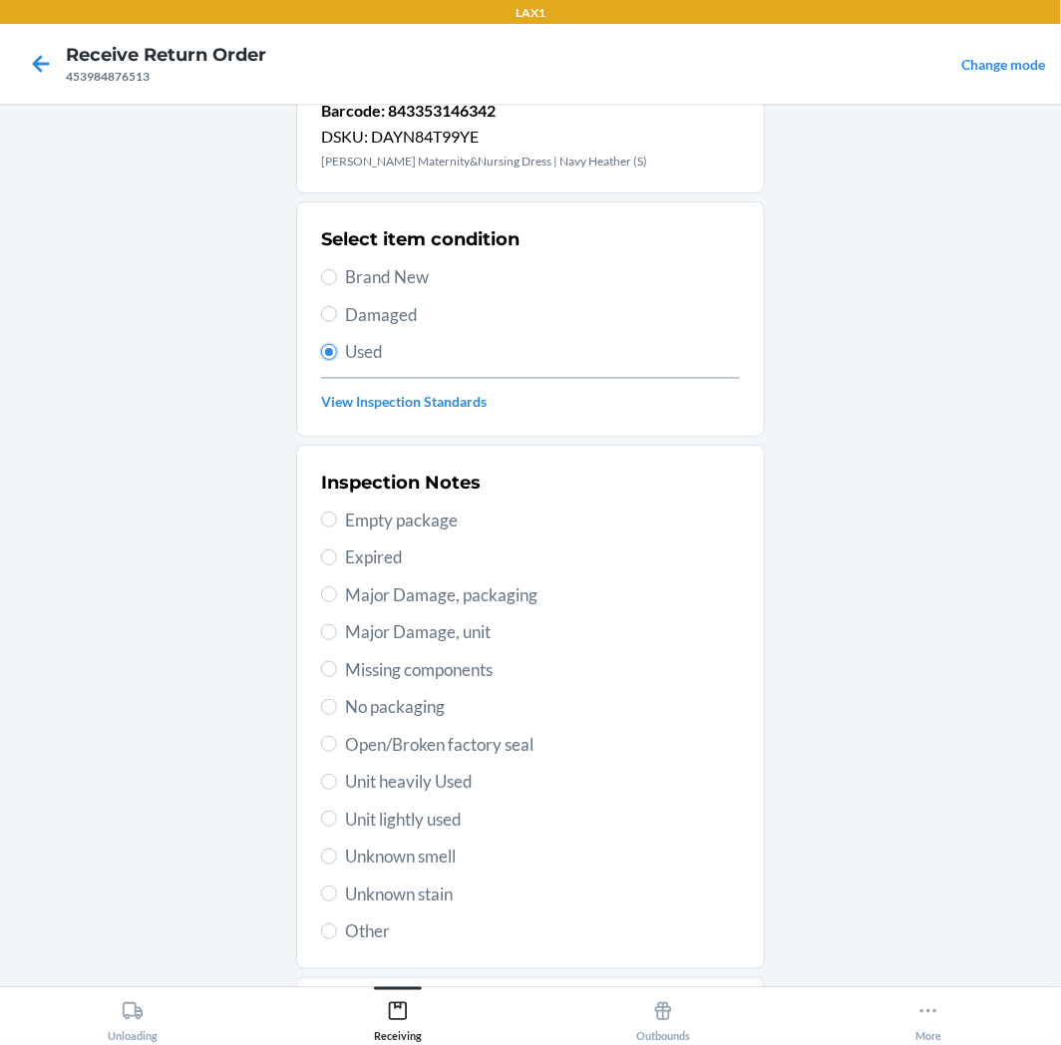
scroll to position [44, 0]
click at [413, 805] on div "Inspection Notes Empty package Expired Major Damage, packaging Major Damage, un…" at bounding box center [530, 709] width 419 height 487
click at [417, 812] on span "Unit lightly used" at bounding box center [542, 822] width 395 height 26
click at [337, 813] on input "Unit lightly used" at bounding box center [329, 821] width 16 height 16
radio input "true"
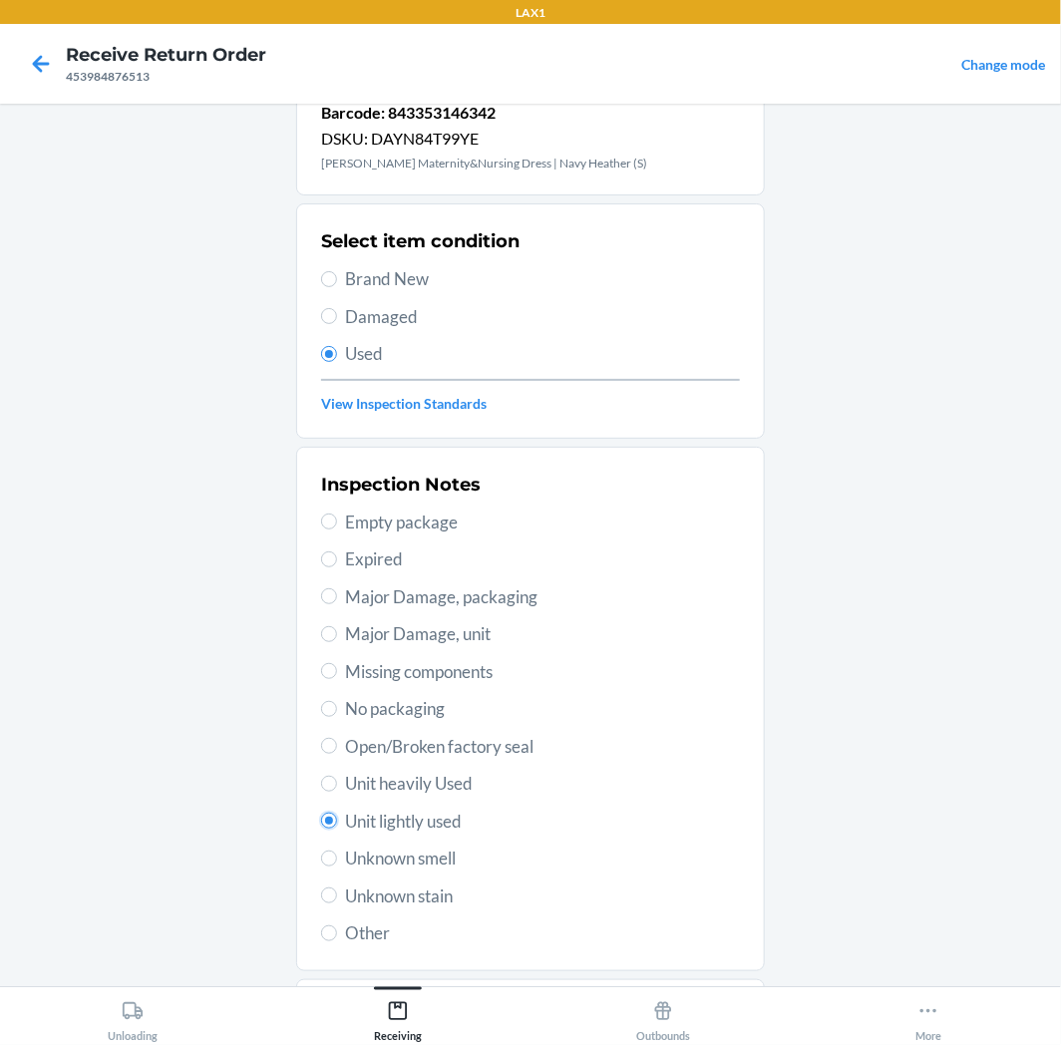
scroll to position [155, 0]
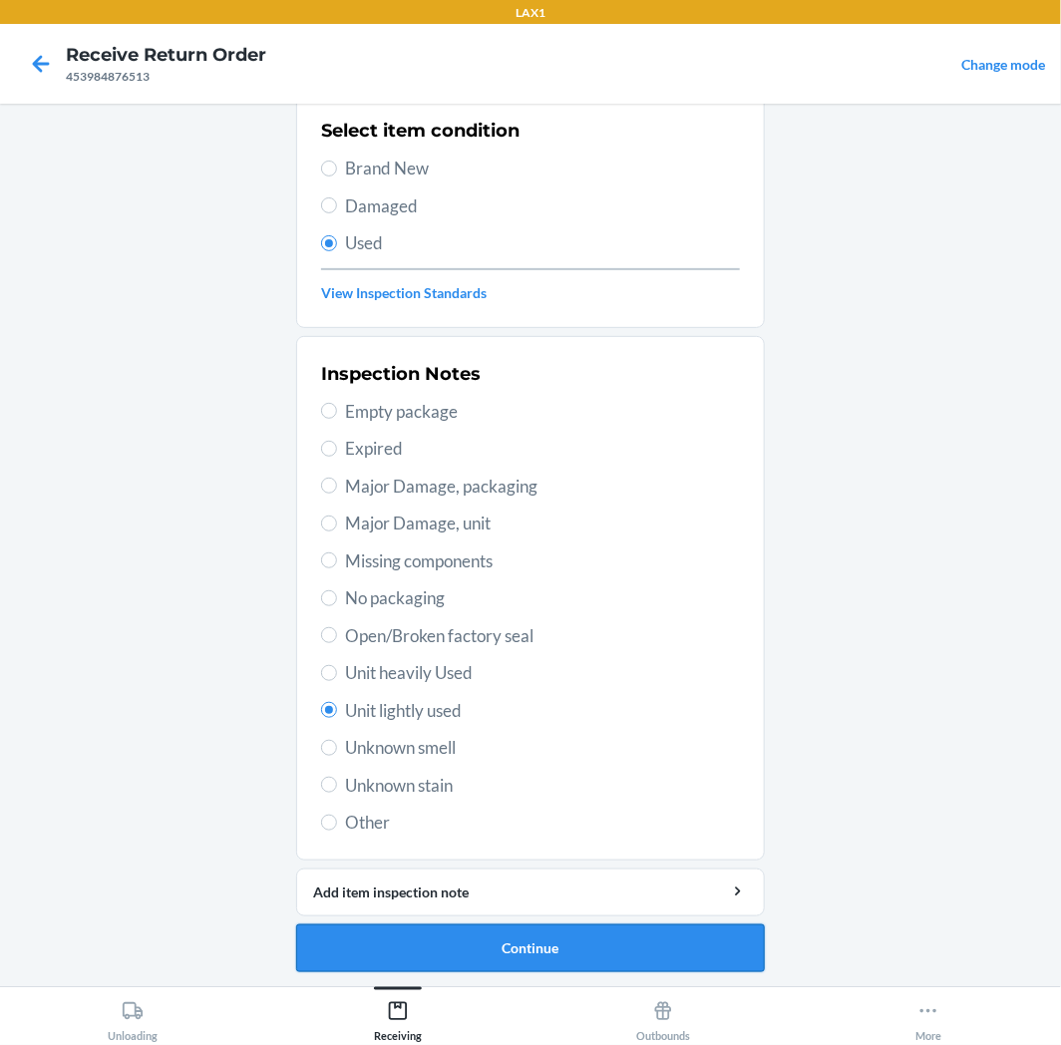
click at [463, 949] on button "Continue" at bounding box center [530, 949] width 469 height 48
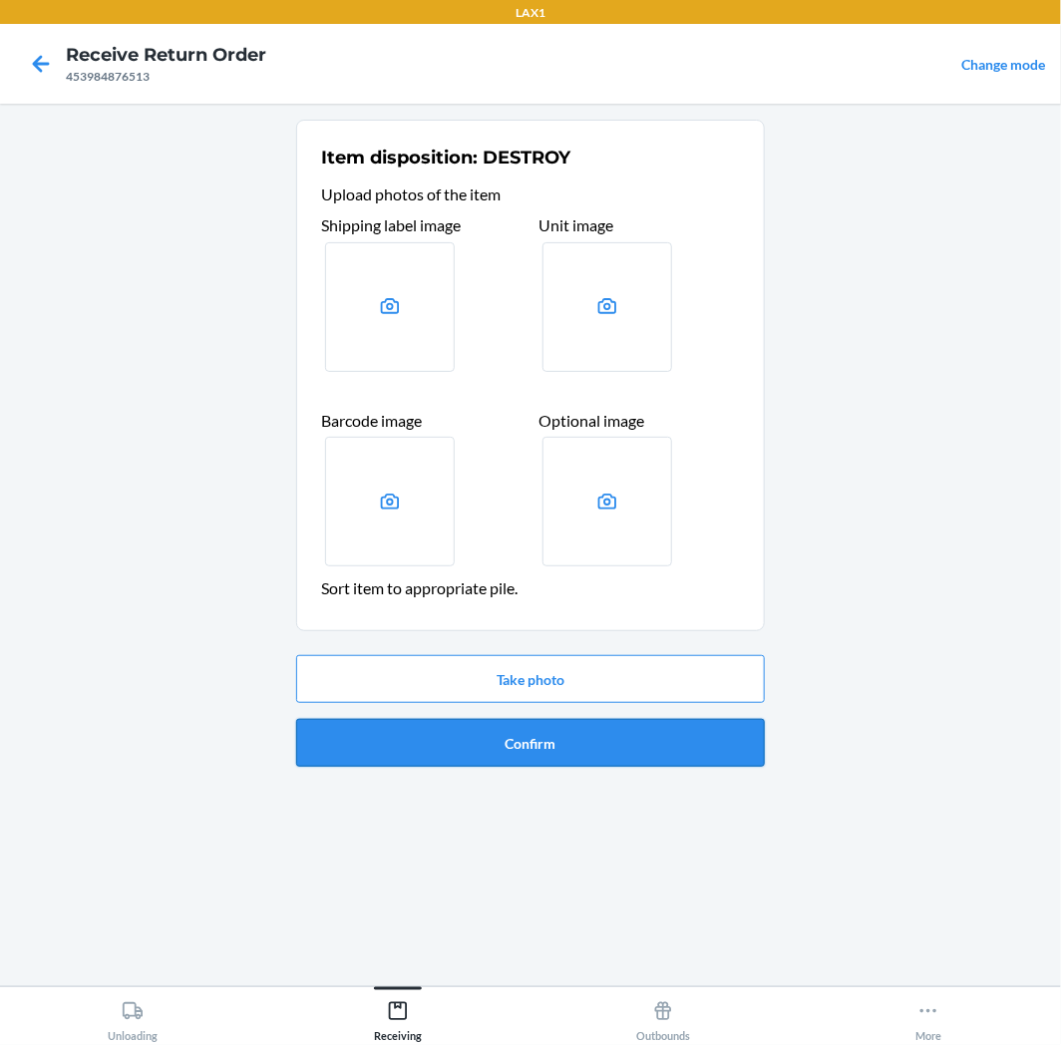
click at [545, 745] on button "Confirm" at bounding box center [530, 743] width 469 height 48
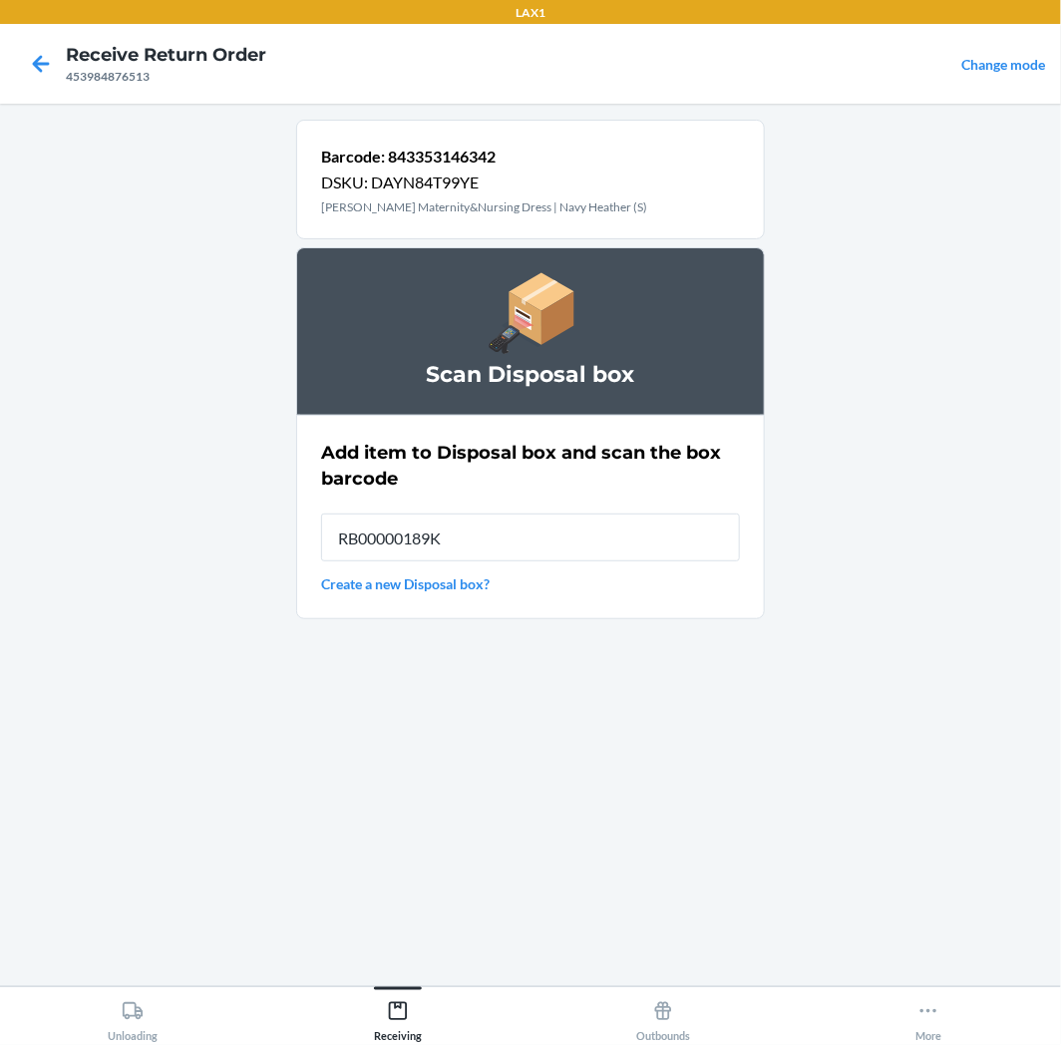
type input "RB00000189K"
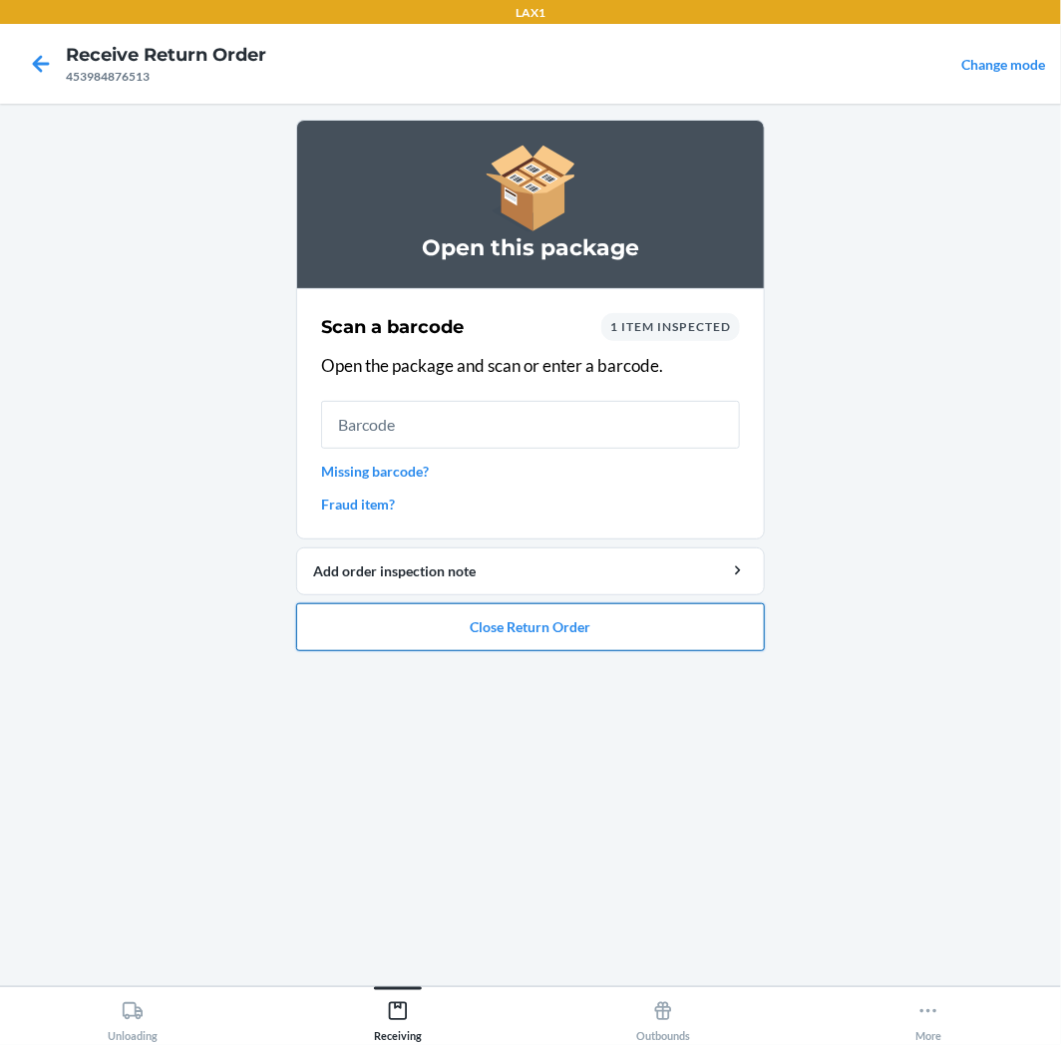
click at [616, 640] on button "Close Return Order" at bounding box center [530, 627] width 469 height 48
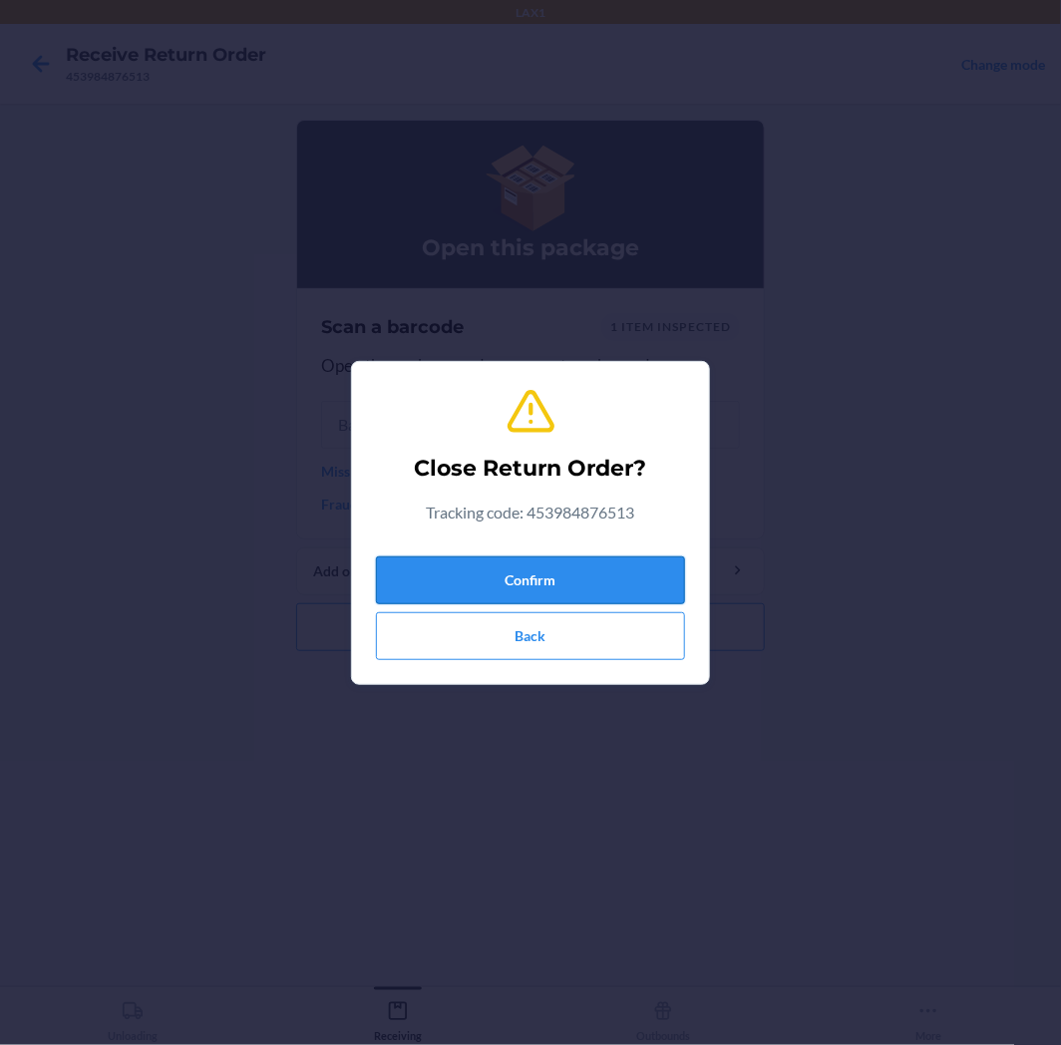
click at [624, 560] on button "Confirm" at bounding box center [530, 581] width 309 height 48
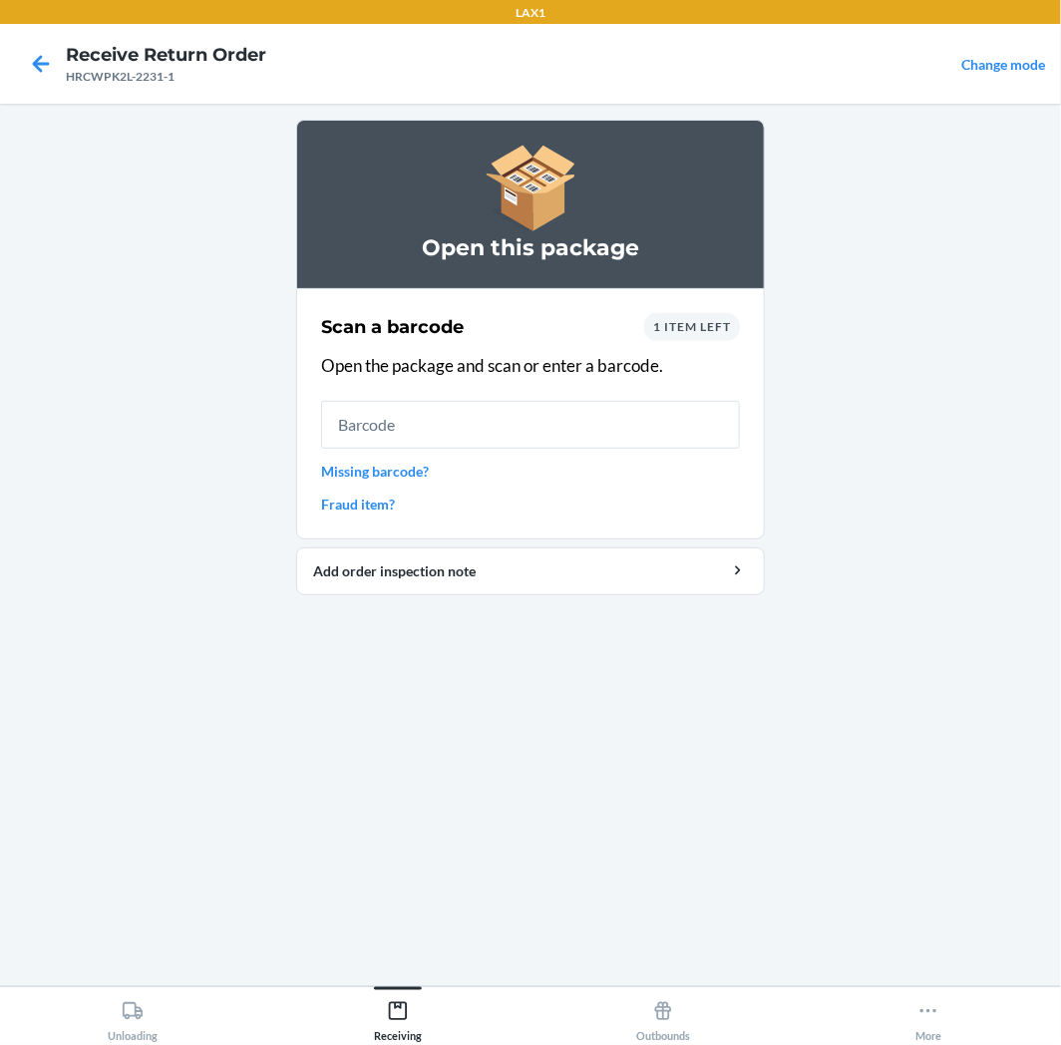
click at [432, 402] on input "text" at bounding box center [530, 425] width 419 height 48
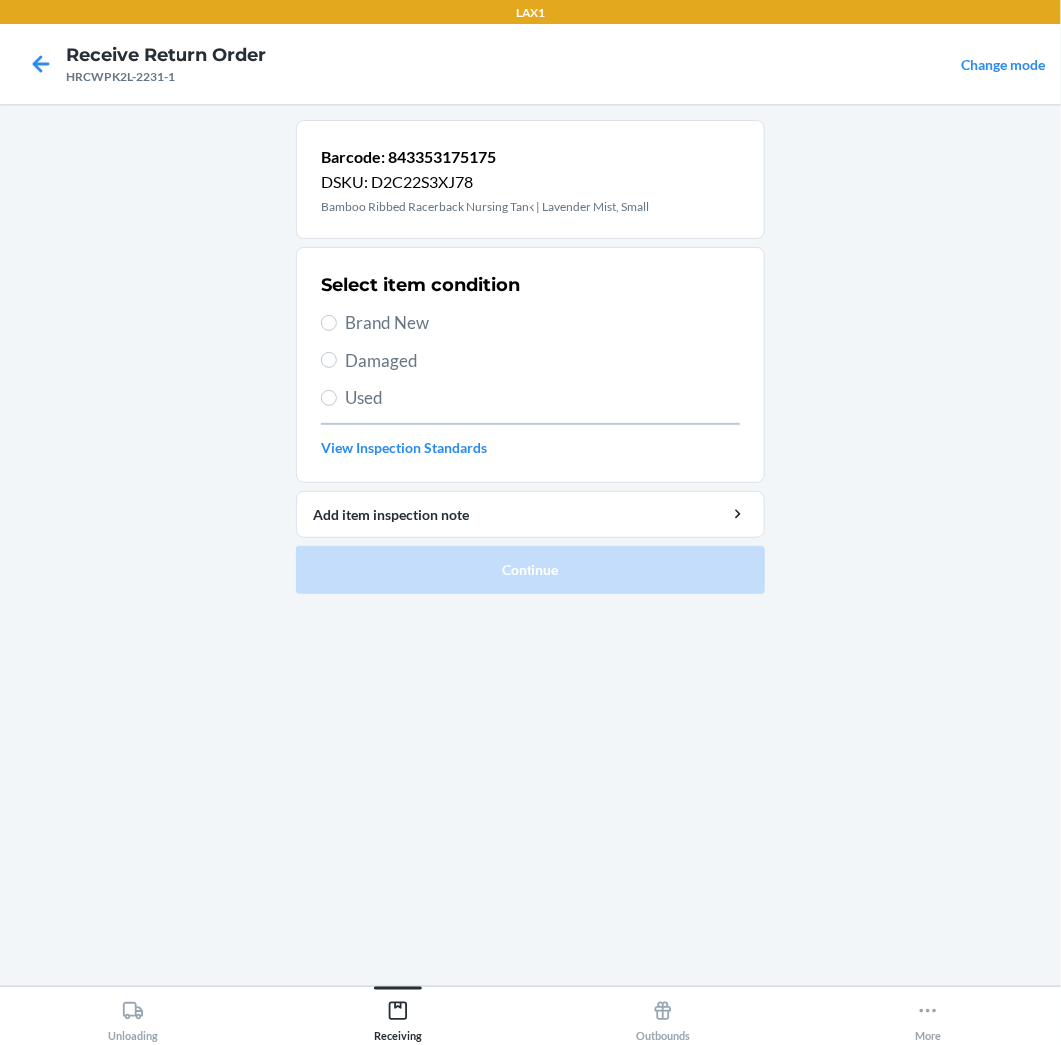
click at [416, 404] on span "Used" at bounding box center [542, 398] width 395 height 26
click at [337, 404] on input "Used" at bounding box center [329, 398] width 16 height 16
radio input "true"
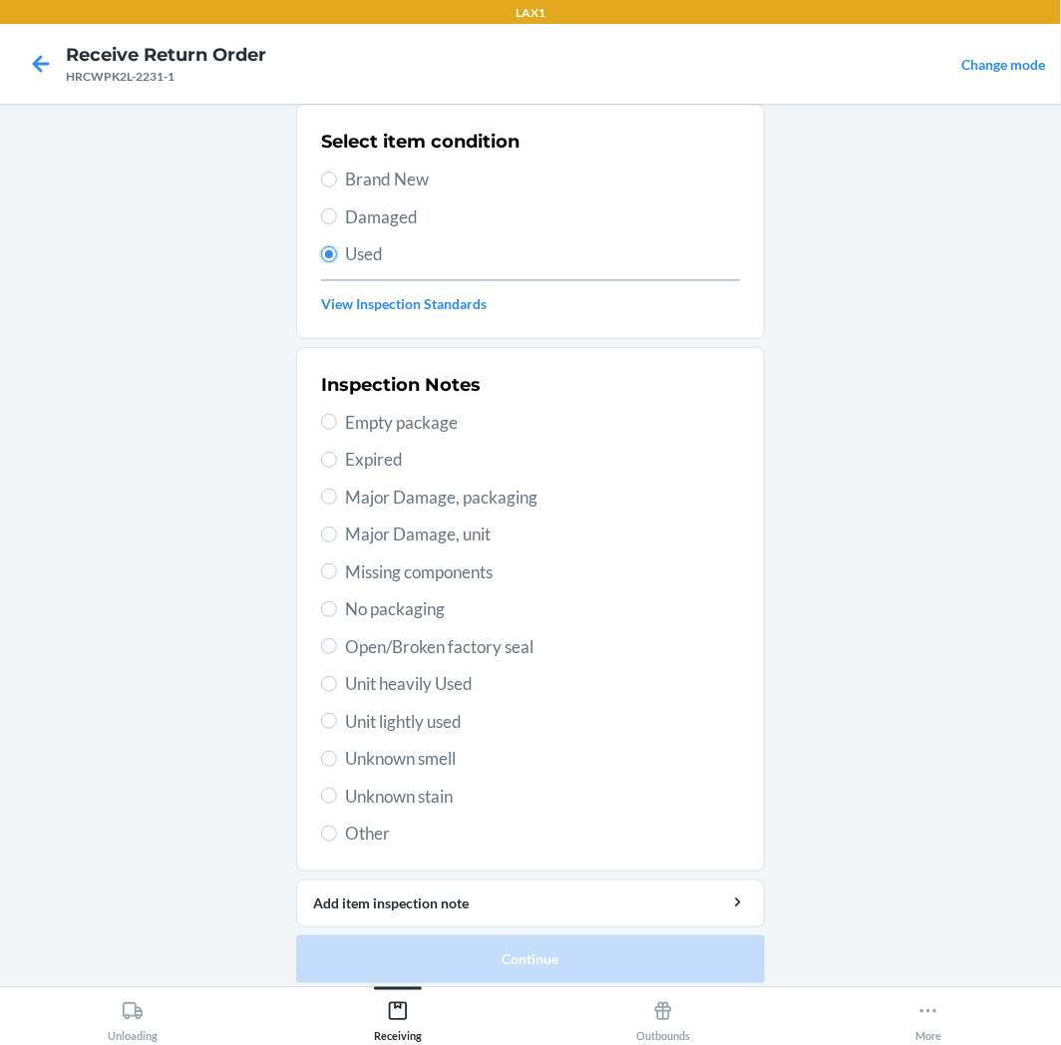
scroll to position [155, 0]
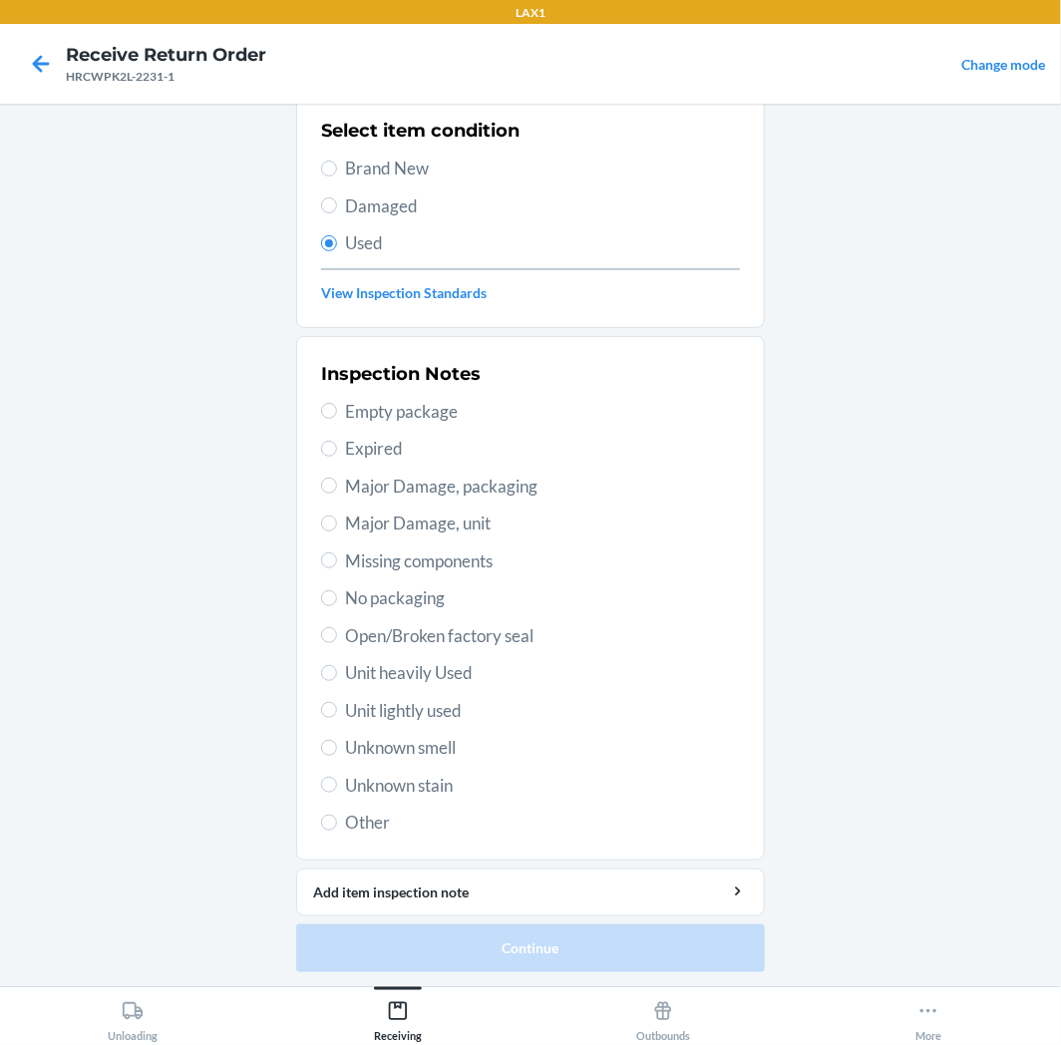
click at [407, 702] on span "Unit lightly used" at bounding box center [542, 711] width 395 height 26
click at [337, 702] on input "Unit lightly used" at bounding box center [329, 710] width 16 height 16
radio input "true"
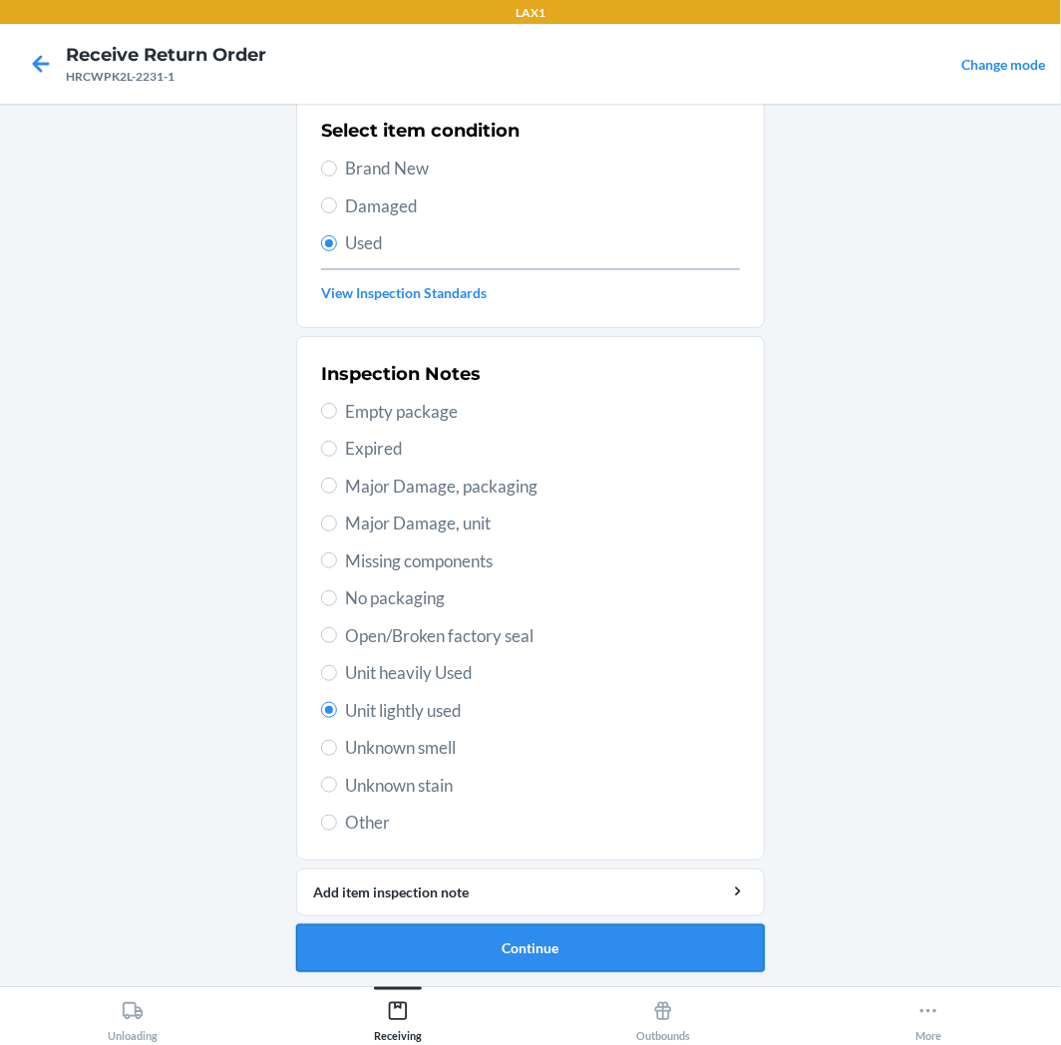
click at [658, 944] on button "Continue" at bounding box center [530, 949] width 469 height 48
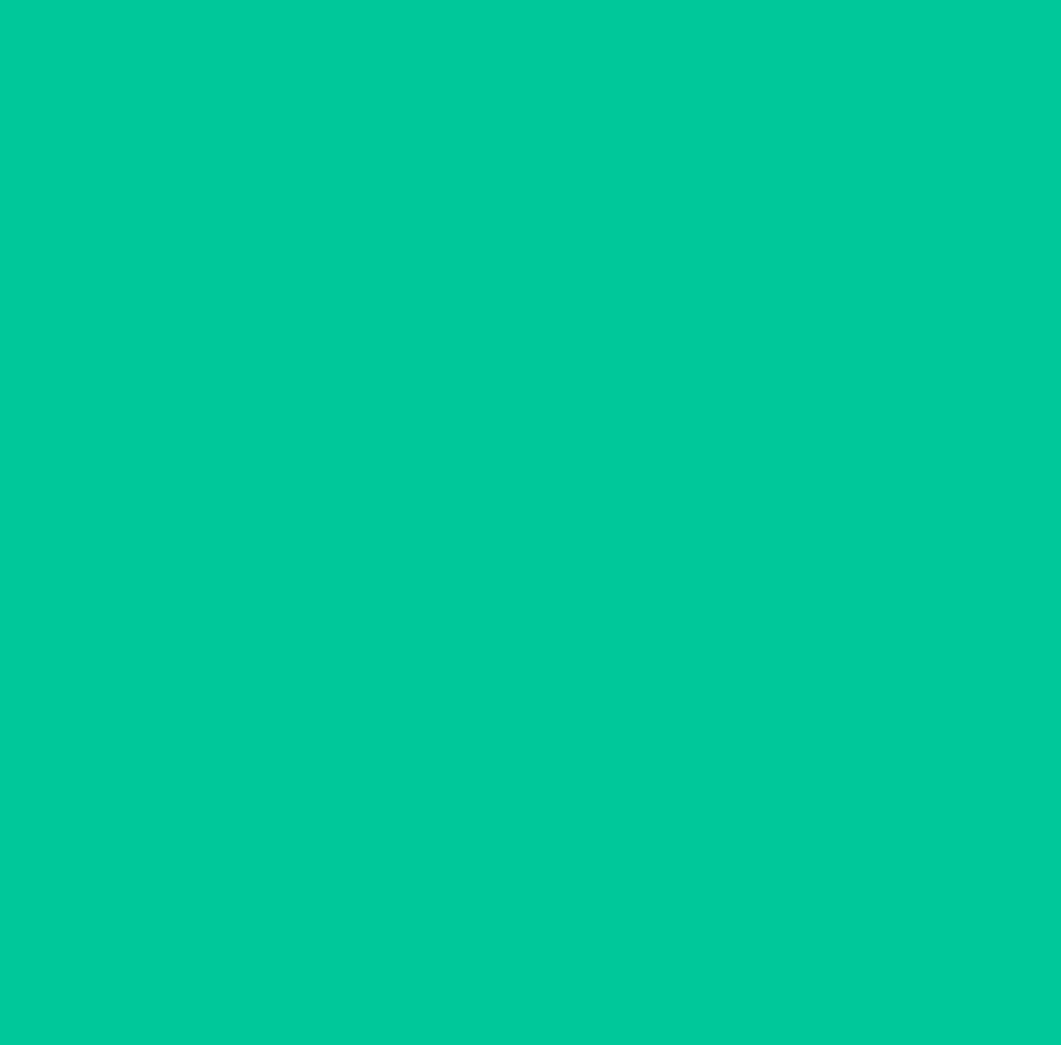
scroll to position [0, 0]
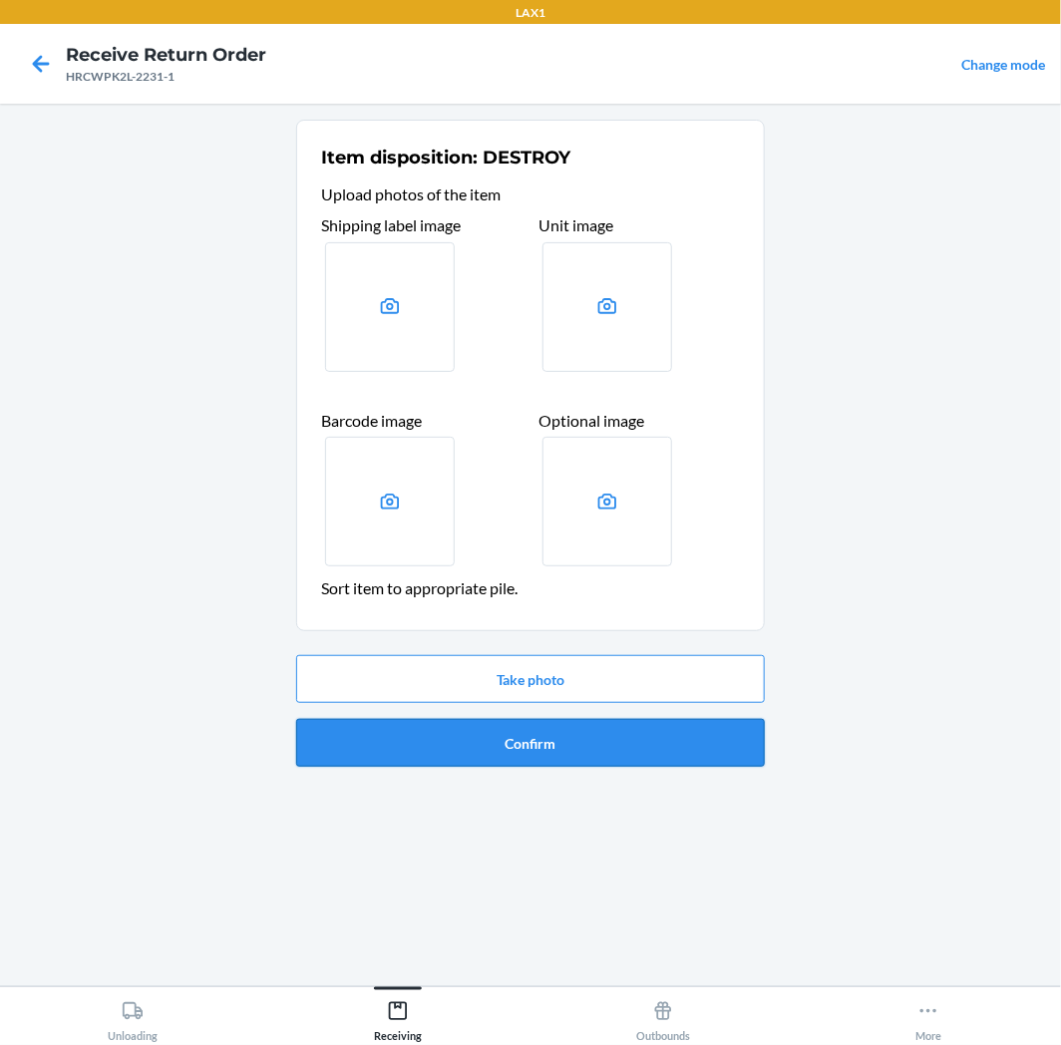
click at [593, 726] on button "Confirm" at bounding box center [530, 743] width 469 height 48
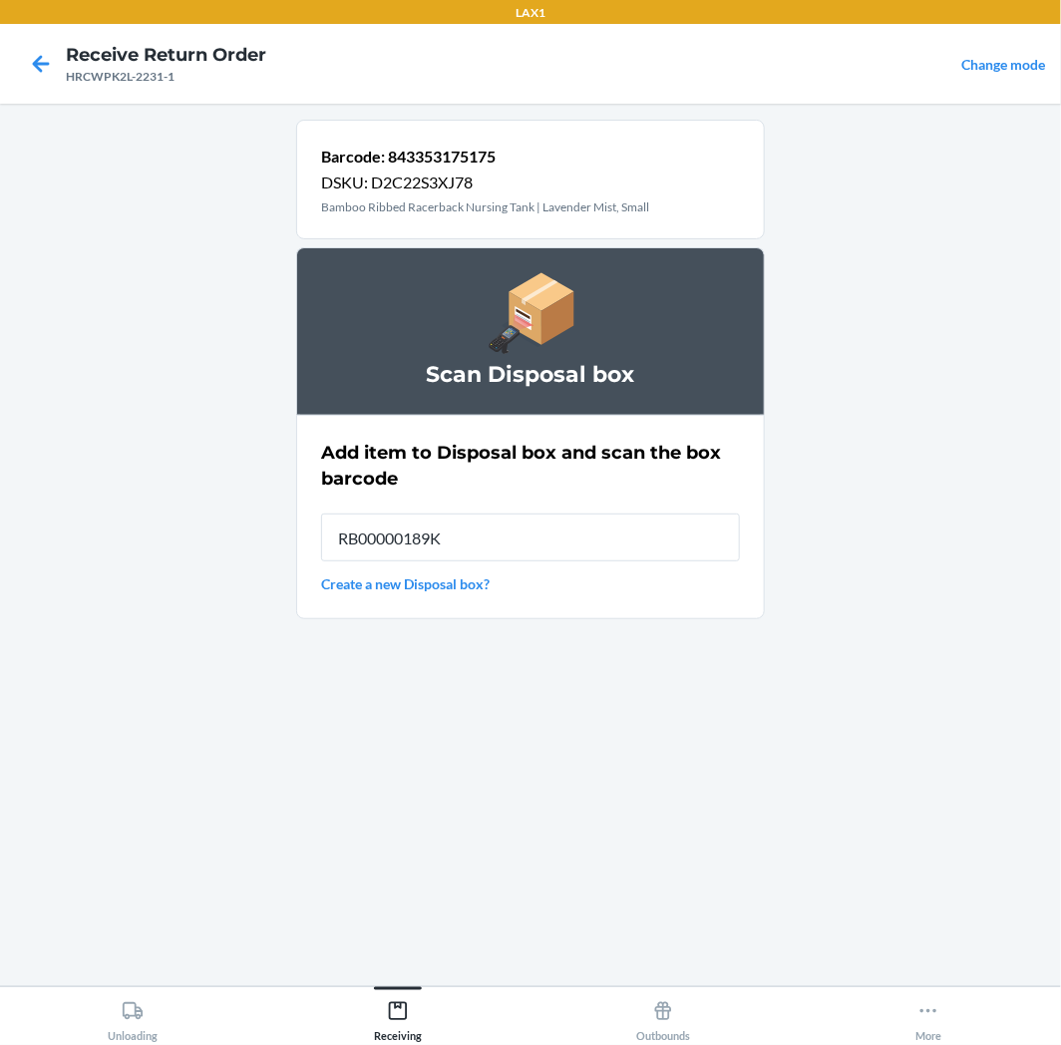
type input "RB00000189K"
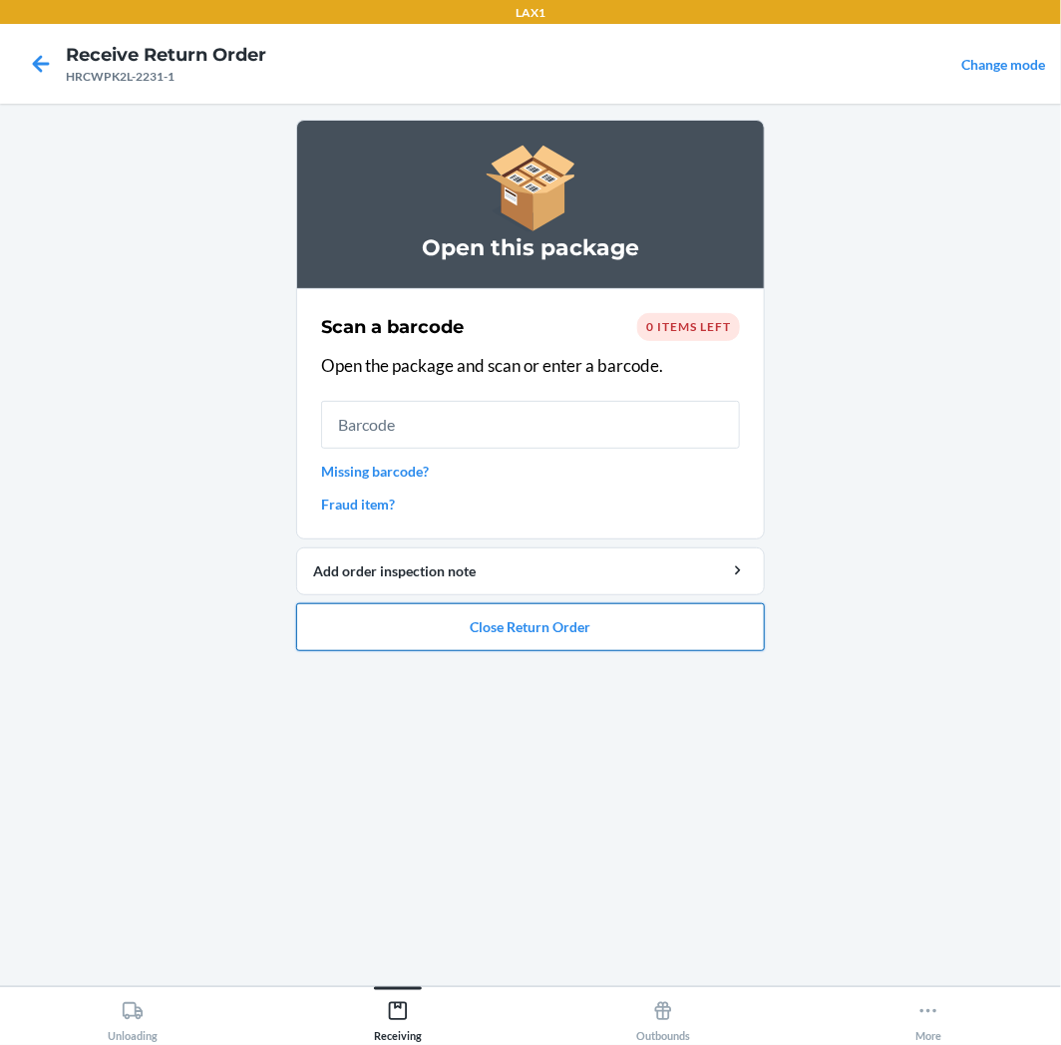
click at [479, 642] on button "Close Return Order" at bounding box center [530, 627] width 469 height 48
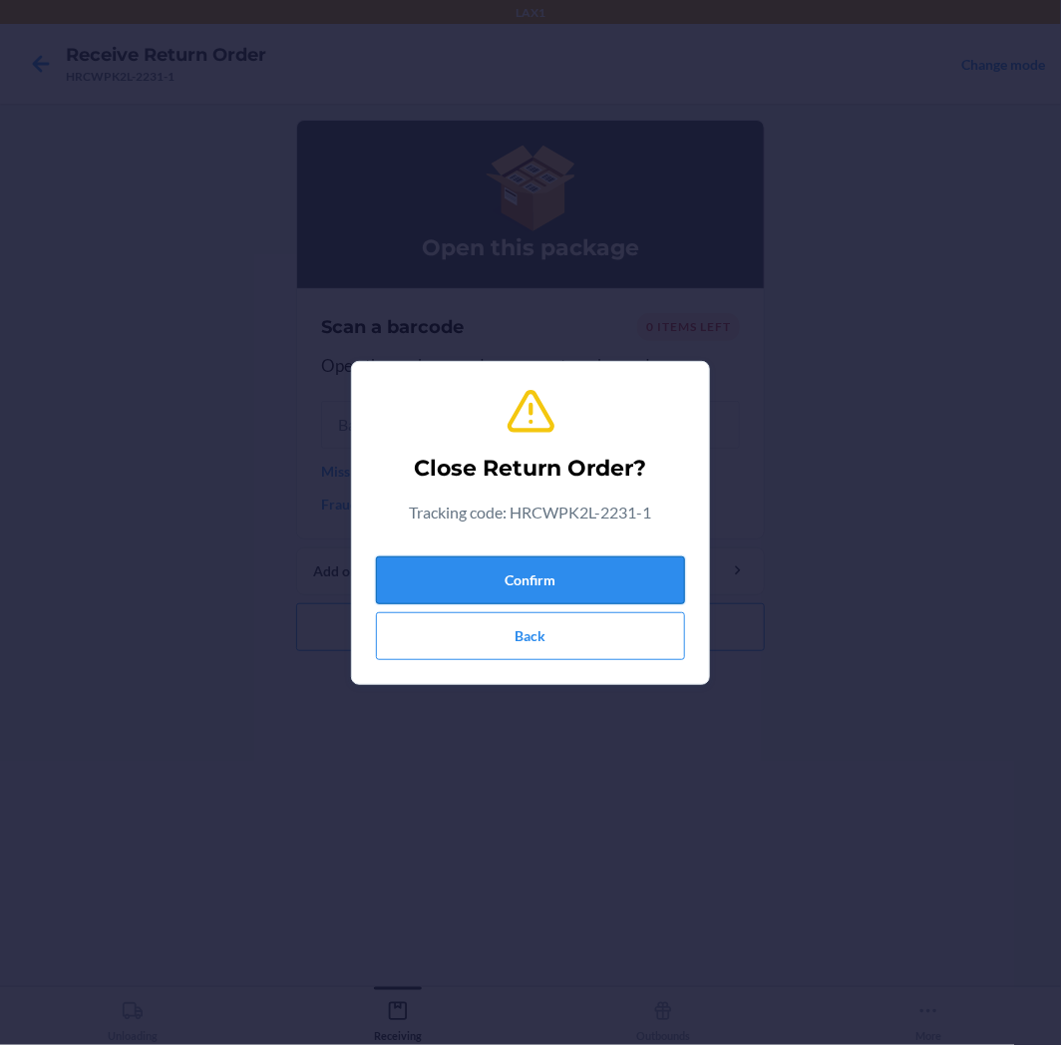
click at [500, 598] on button "Confirm" at bounding box center [530, 581] width 309 height 48
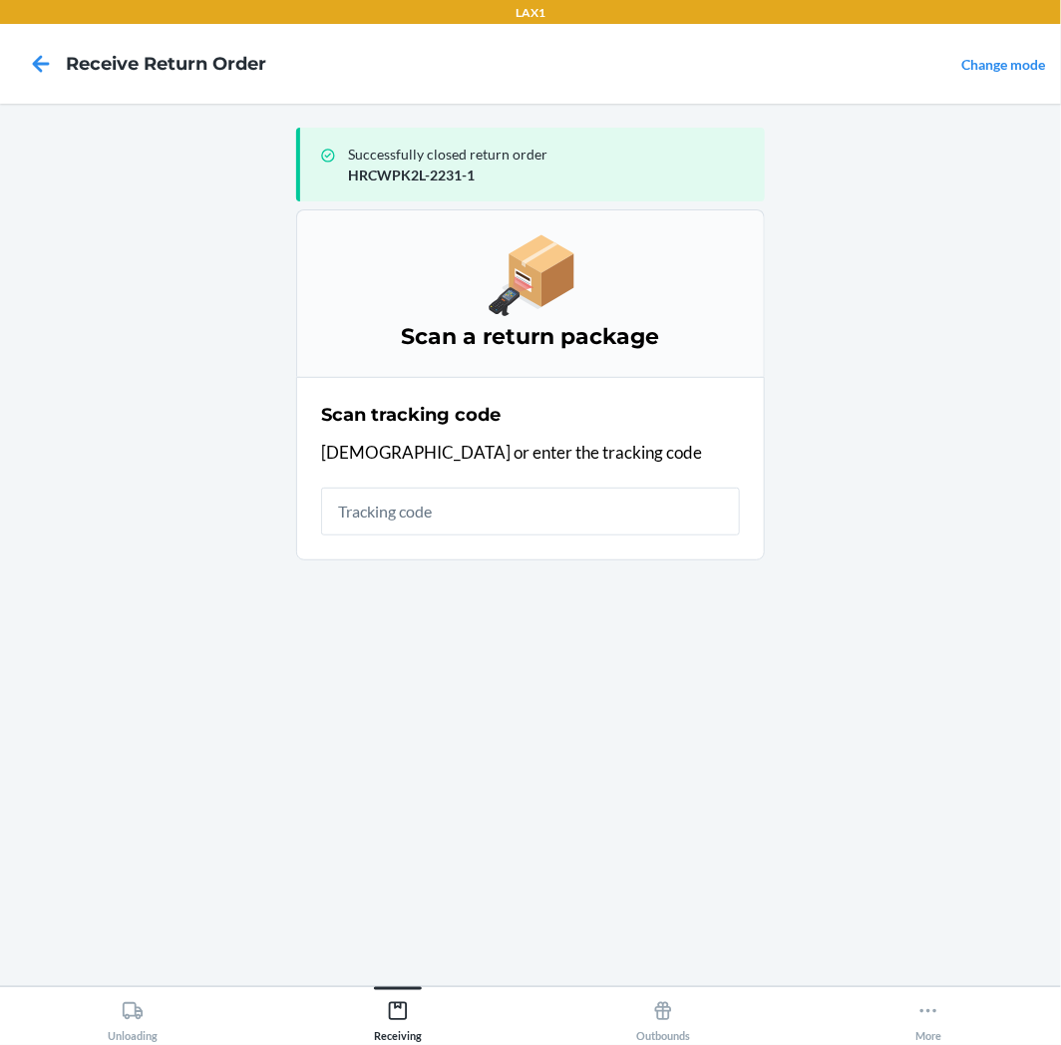
click at [539, 495] on input "text" at bounding box center [530, 512] width 419 height 48
click at [543, 509] on input "text" at bounding box center [530, 512] width 419 height 48
type input "HR4S0"
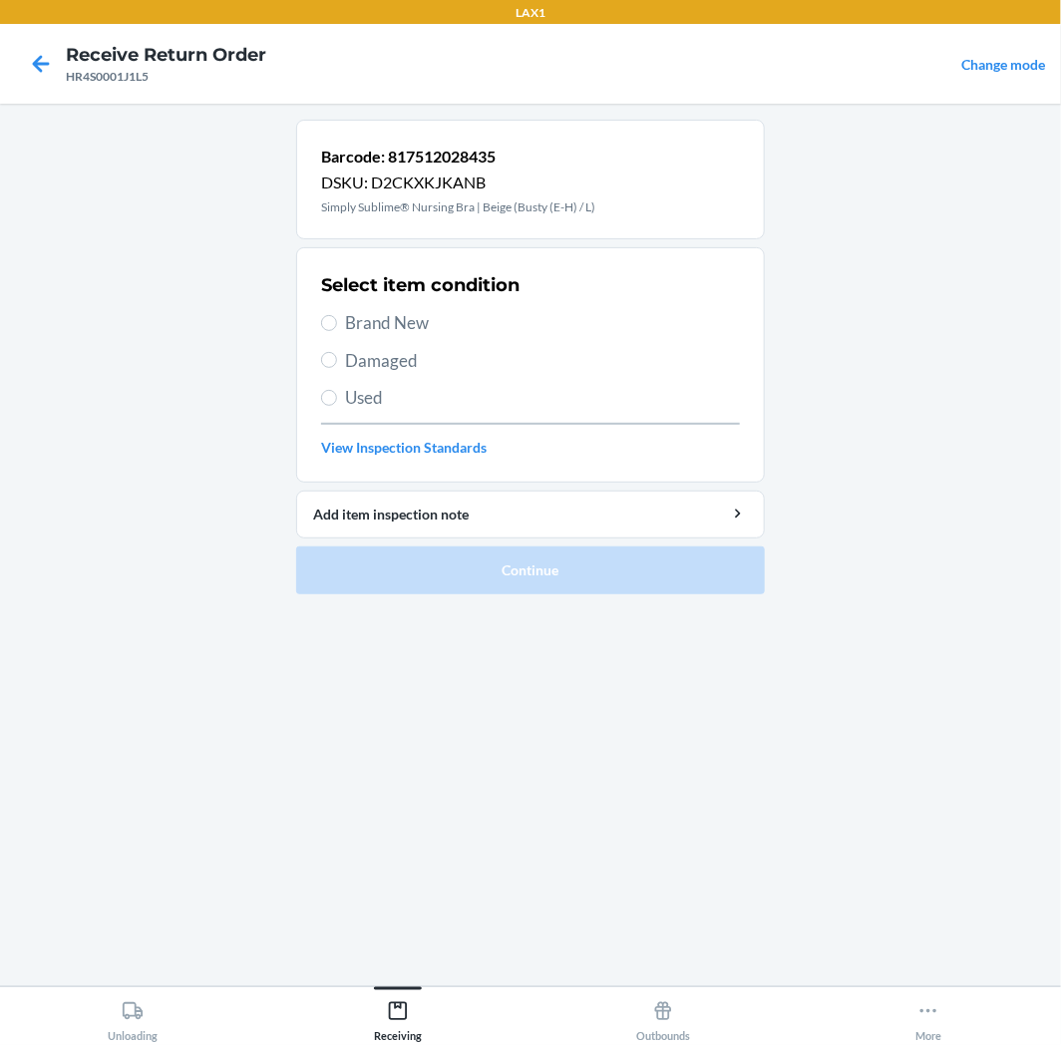
click at [381, 392] on span "Used" at bounding box center [542, 398] width 395 height 26
click at [337, 392] on input "Used" at bounding box center [329, 398] width 16 height 16
radio input "true"
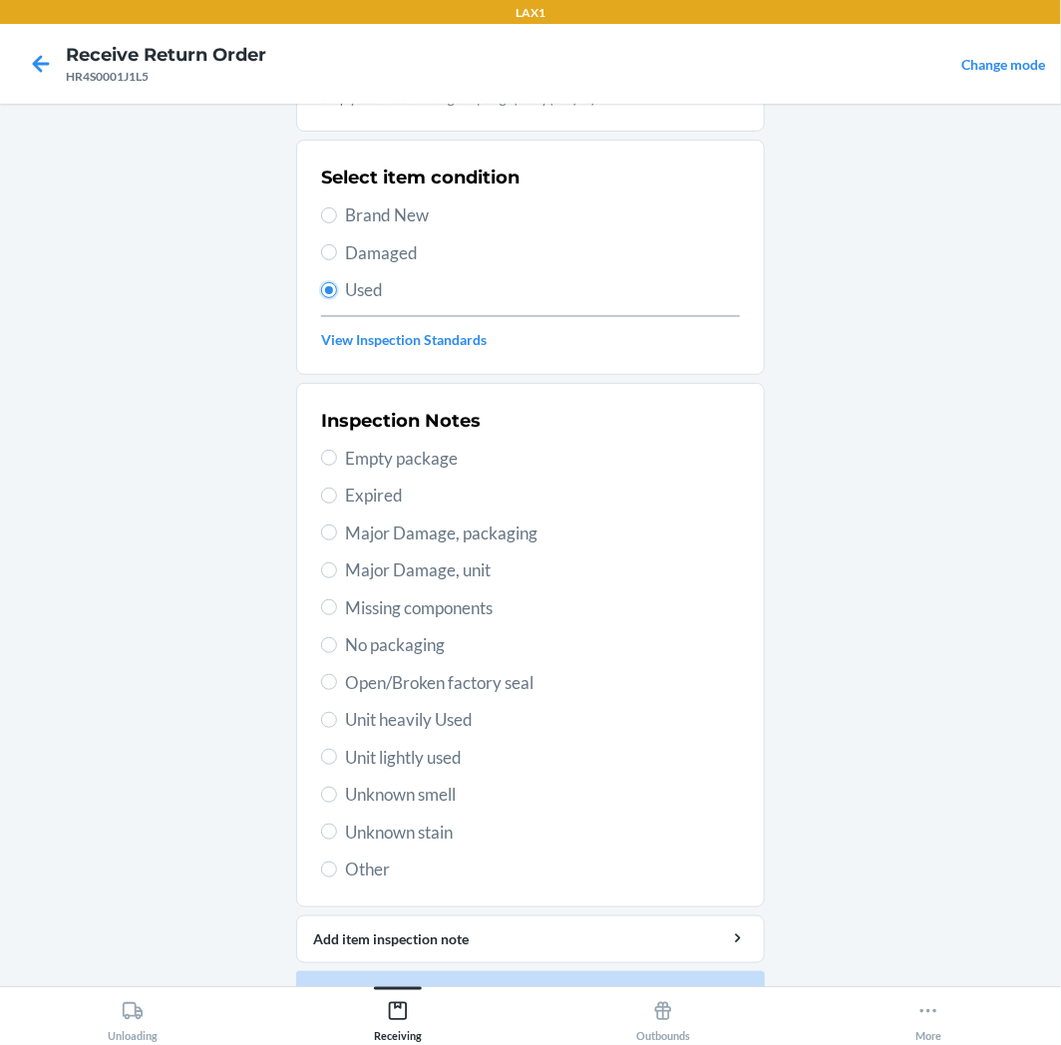
scroll to position [155, 0]
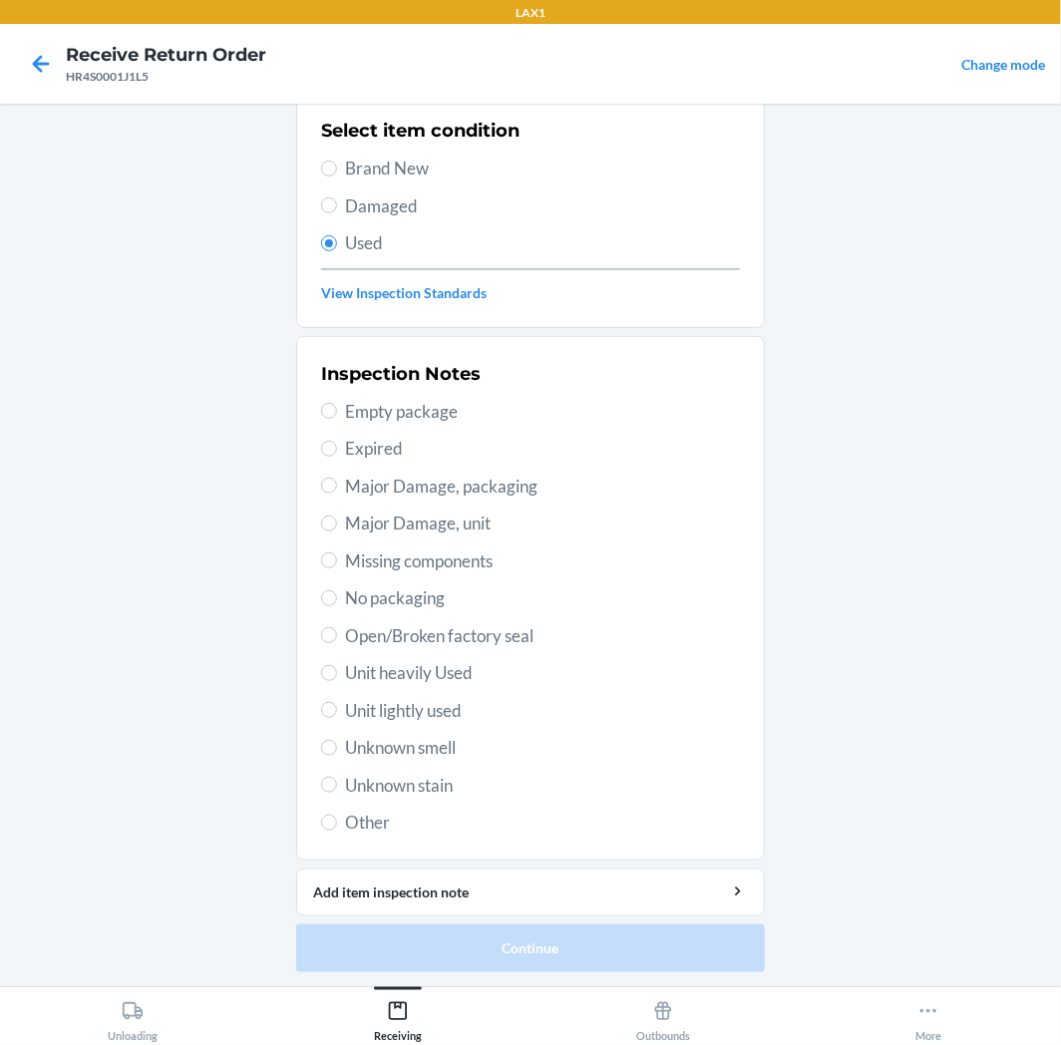
click at [386, 721] on span "Unit lightly used" at bounding box center [542, 711] width 395 height 26
click at [337, 718] on input "Unit lightly used" at bounding box center [329, 710] width 16 height 16
radio input "true"
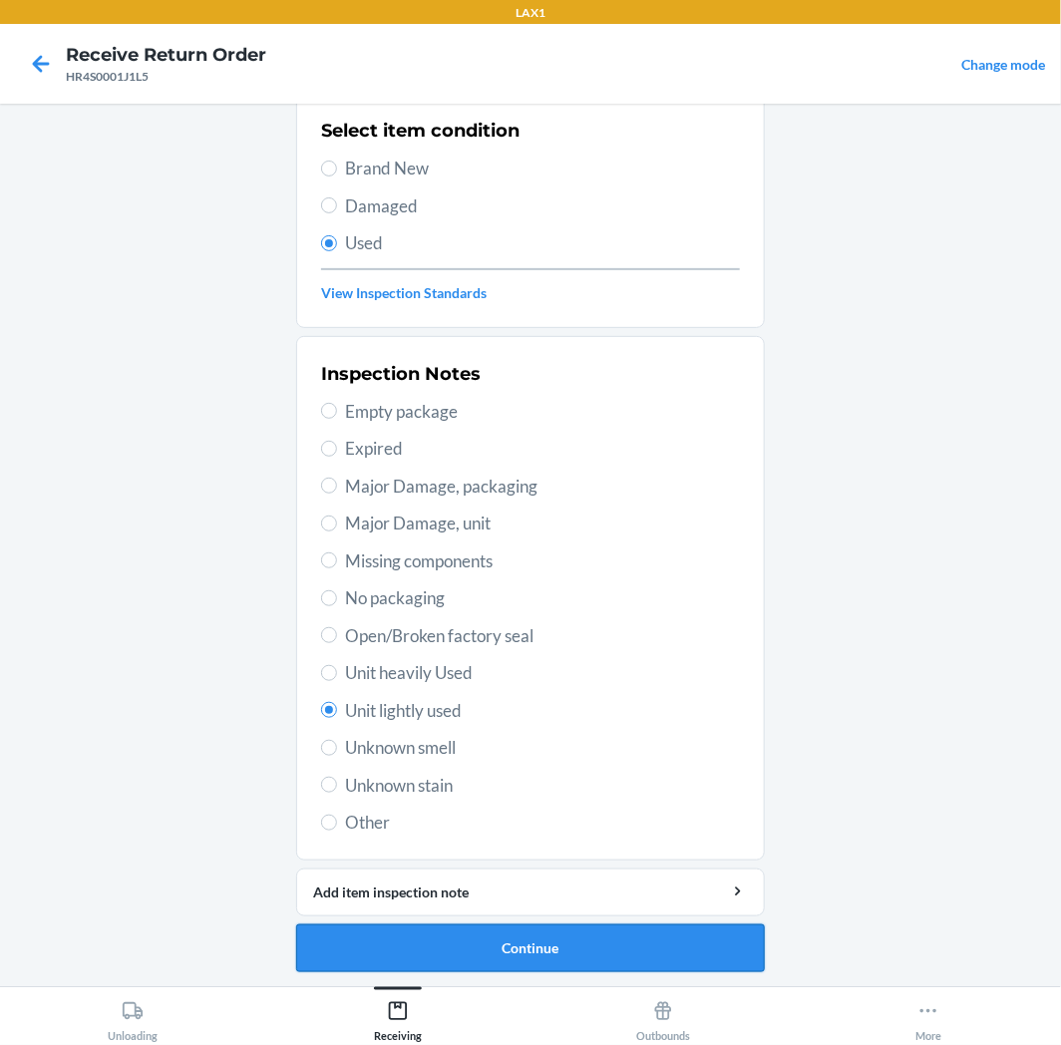
click at [529, 952] on button "Continue" at bounding box center [530, 949] width 469 height 48
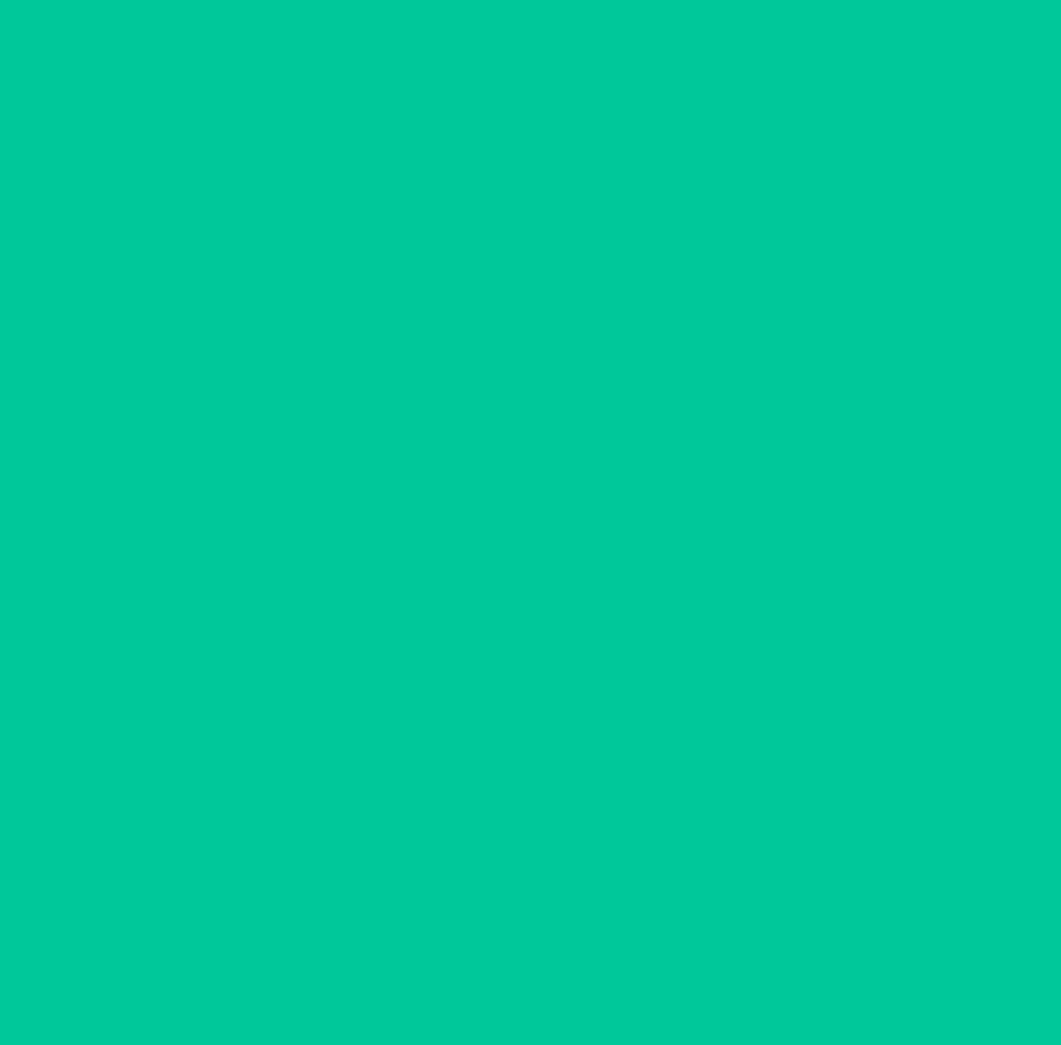
scroll to position [0, 0]
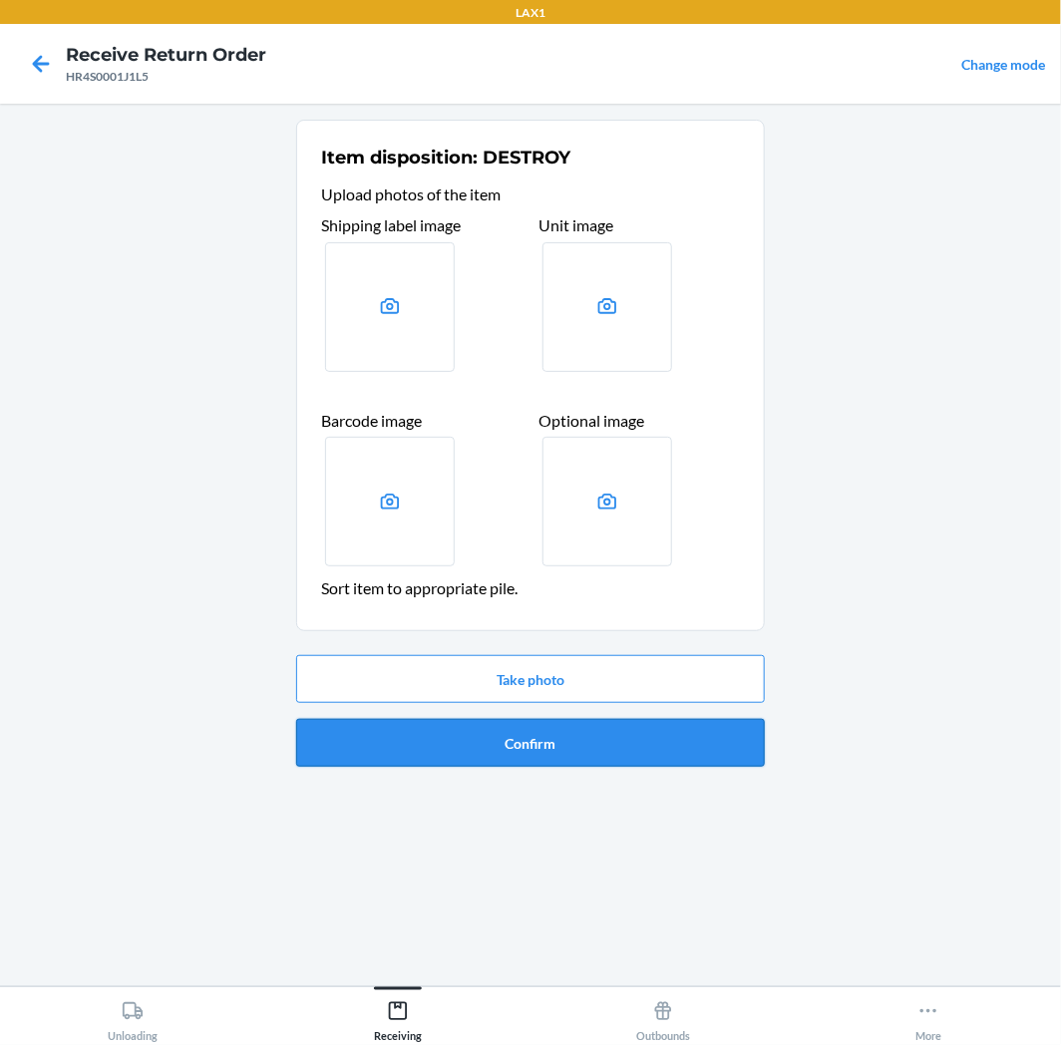
click at [546, 738] on button "Confirm" at bounding box center [530, 743] width 469 height 48
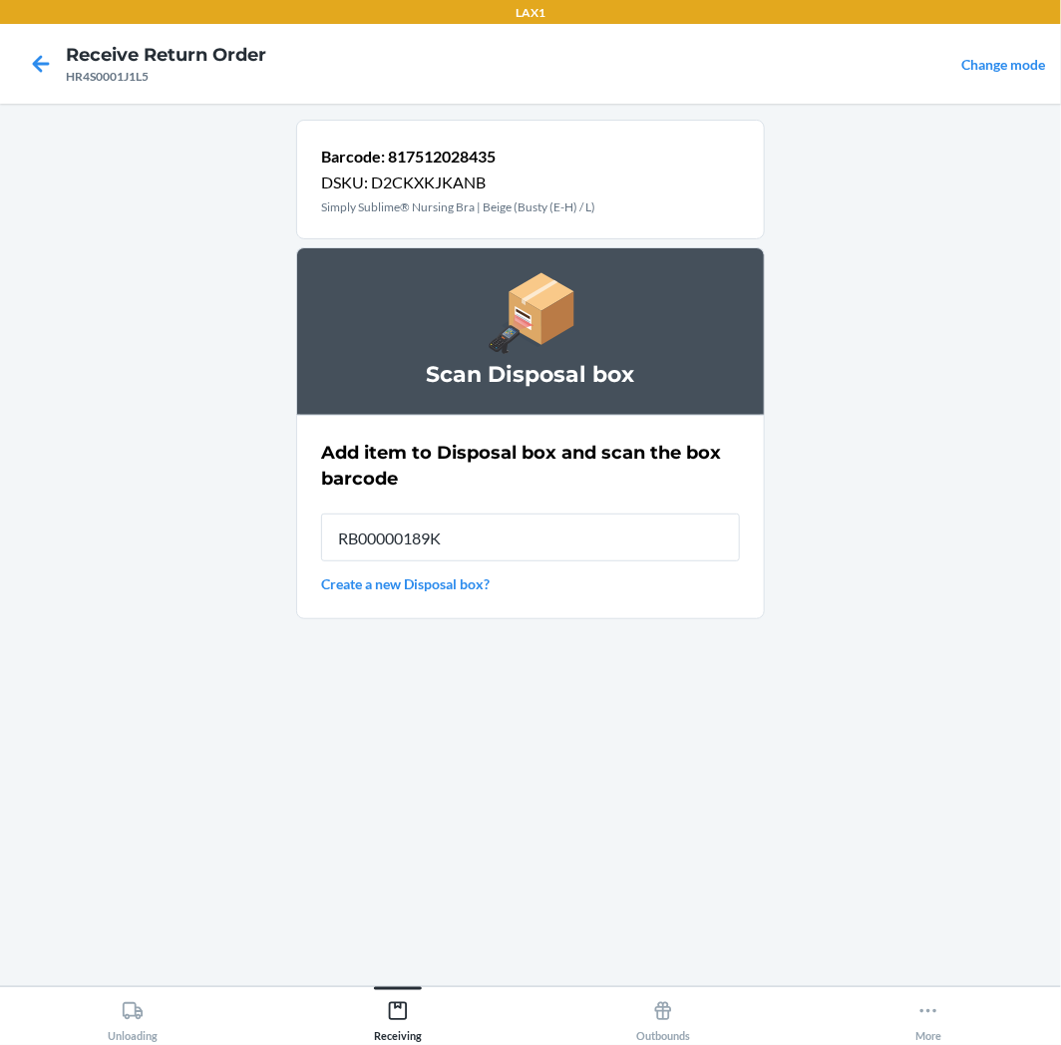
type input "RB00000189K"
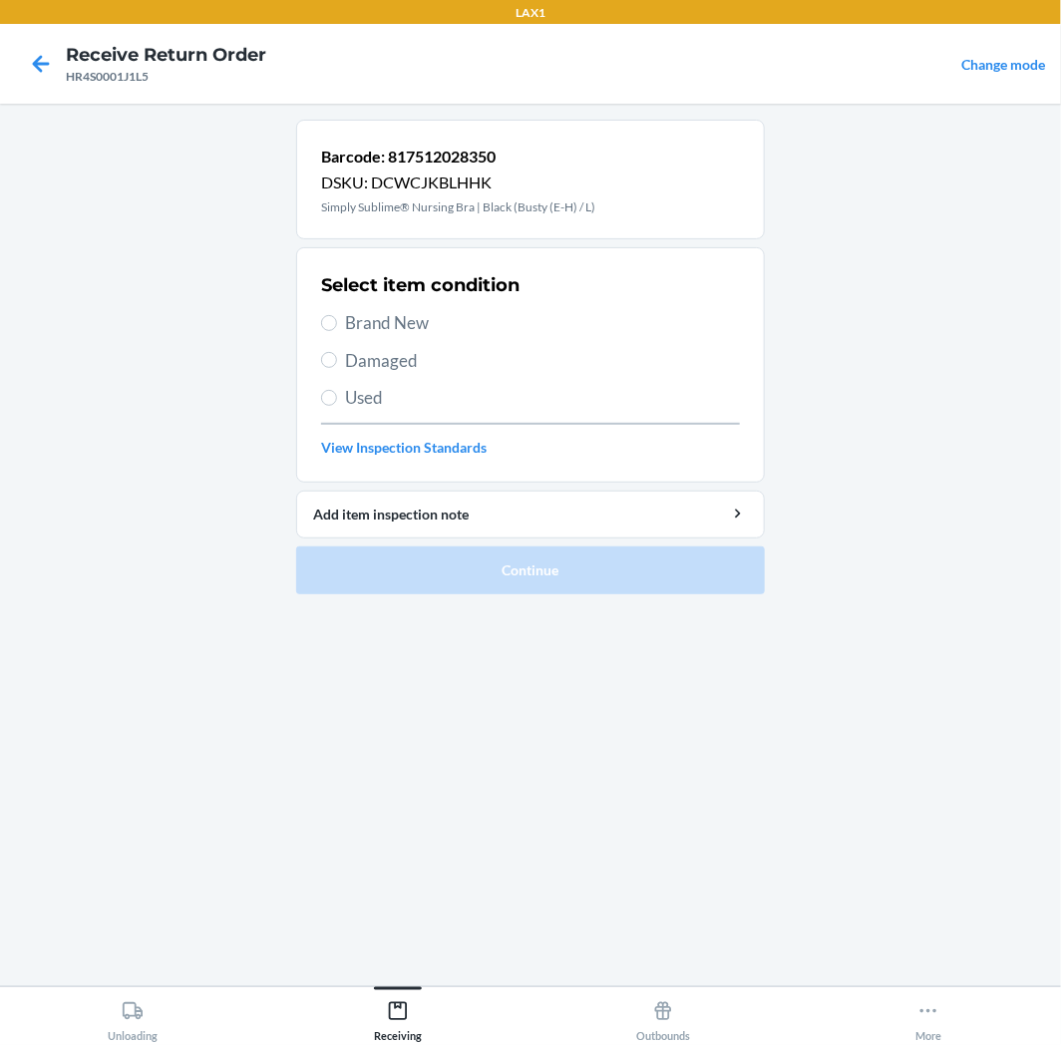
click at [469, 407] on span "Used" at bounding box center [542, 398] width 395 height 26
click at [337, 406] on input "Used" at bounding box center [329, 398] width 16 height 16
radio input "true"
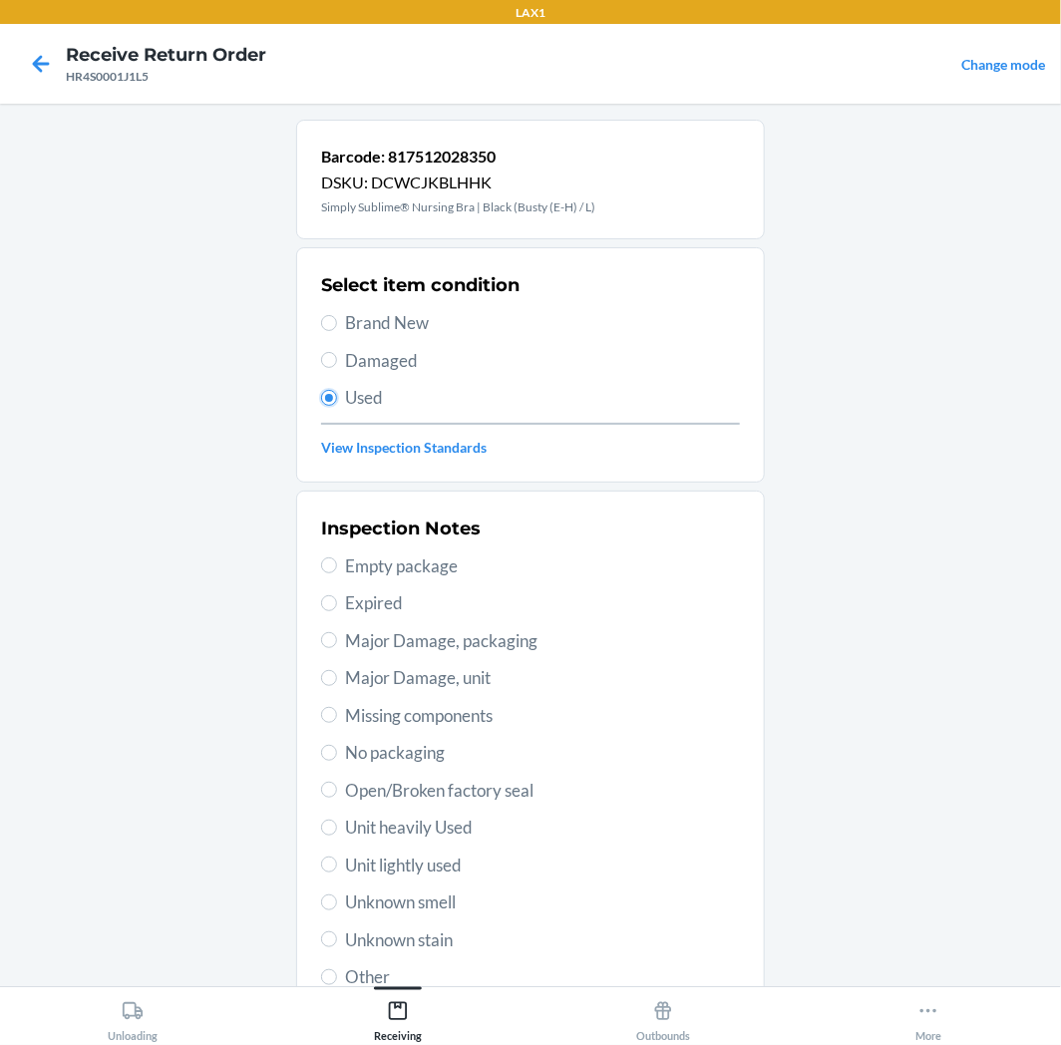
scroll to position [155, 0]
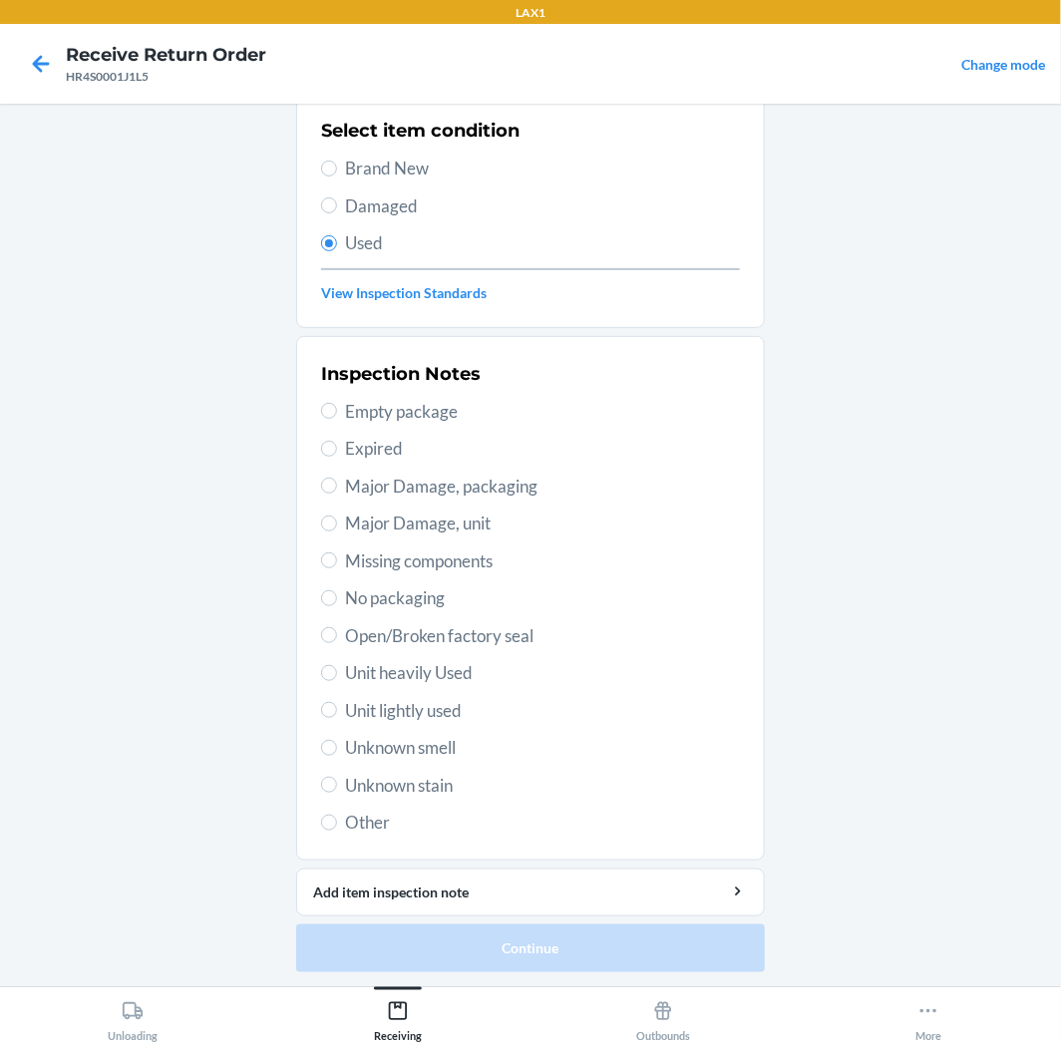
click at [411, 698] on span "Unit lightly used" at bounding box center [542, 711] width 395 height 26
click at [337, 702] on input "Unit lightly used" at bounding box center [329, 710] width 16 height 16
radio input "true"
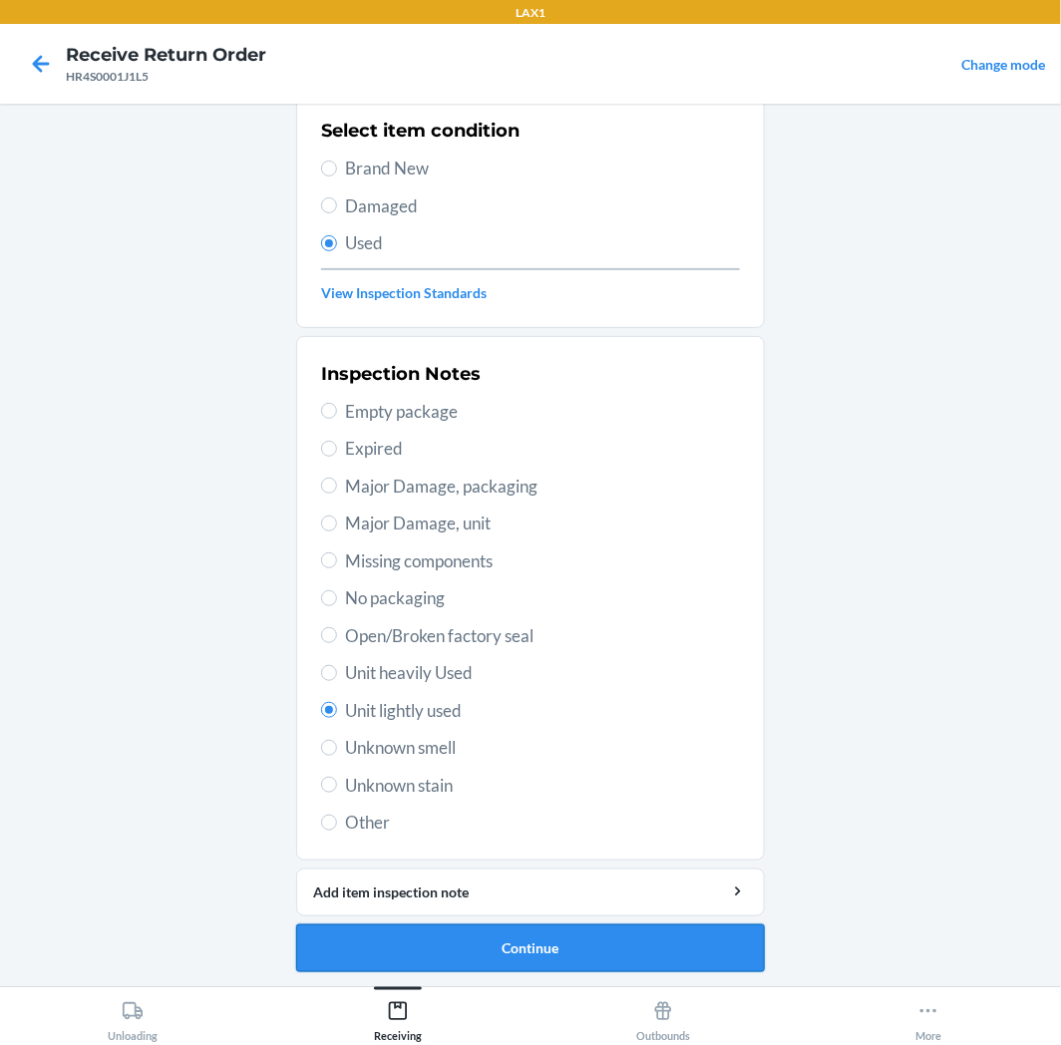
click at [547, 963] on button "Continue" at bounding box center [530, 949] width 469 height 48
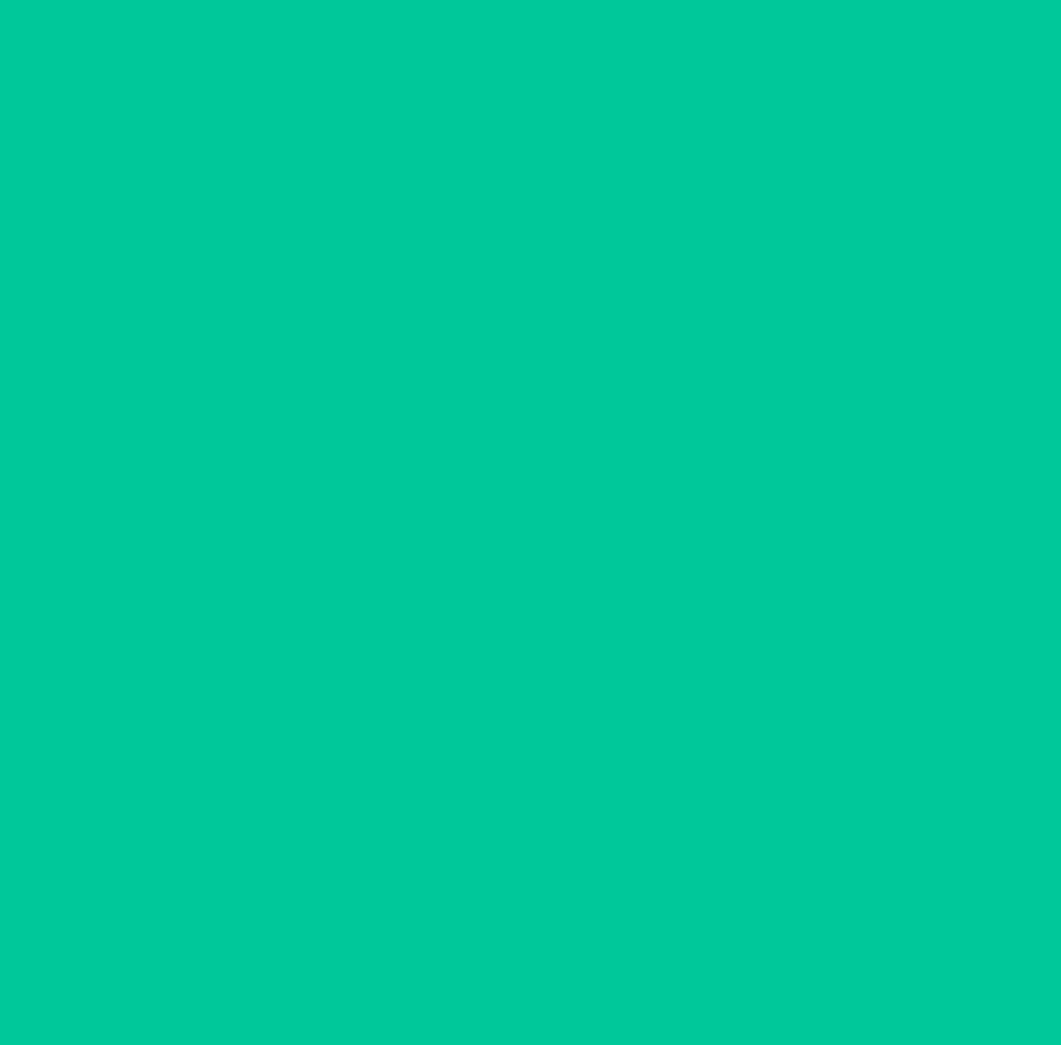
scroll to position [0, 0]
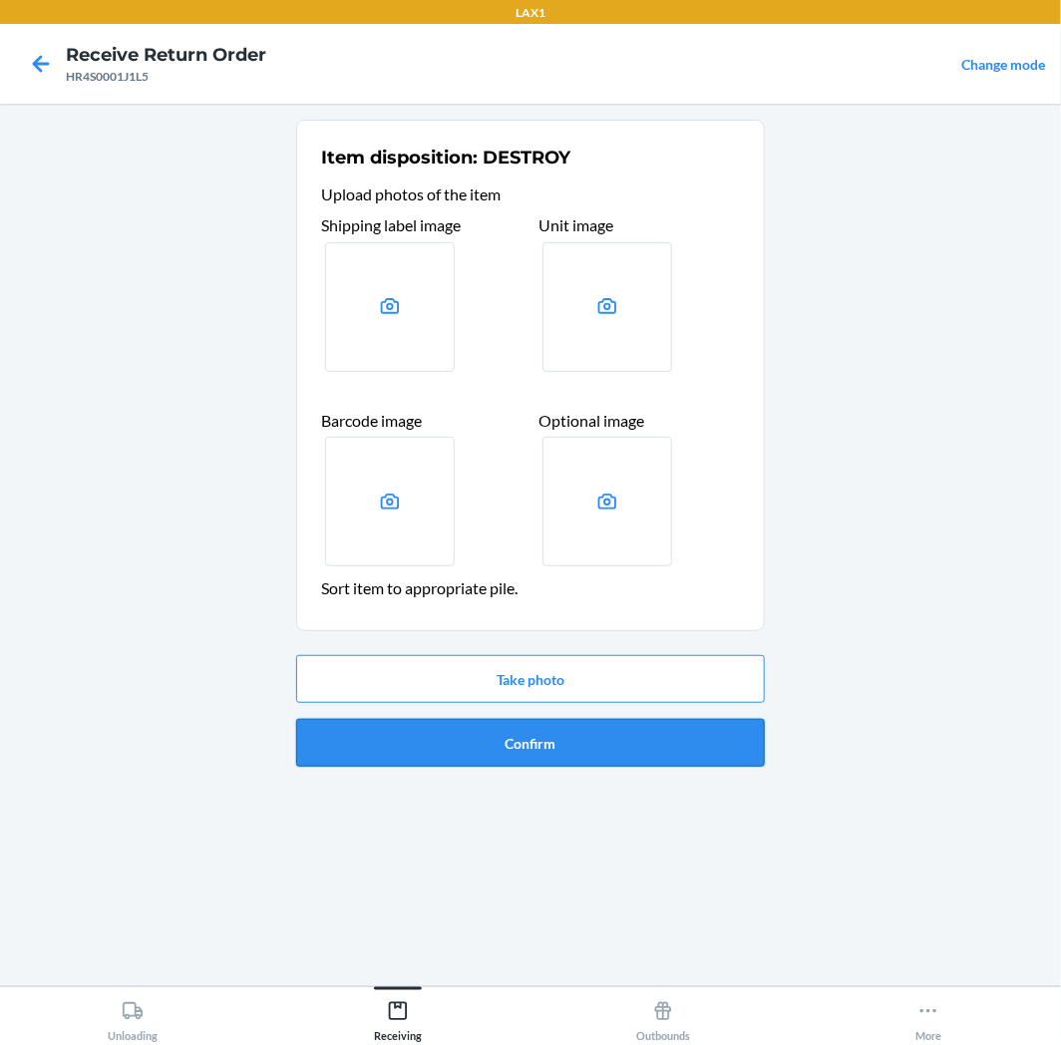
click at [569, 744] on button "Confirm" at bounding box center [530, 743] width 469 height 48
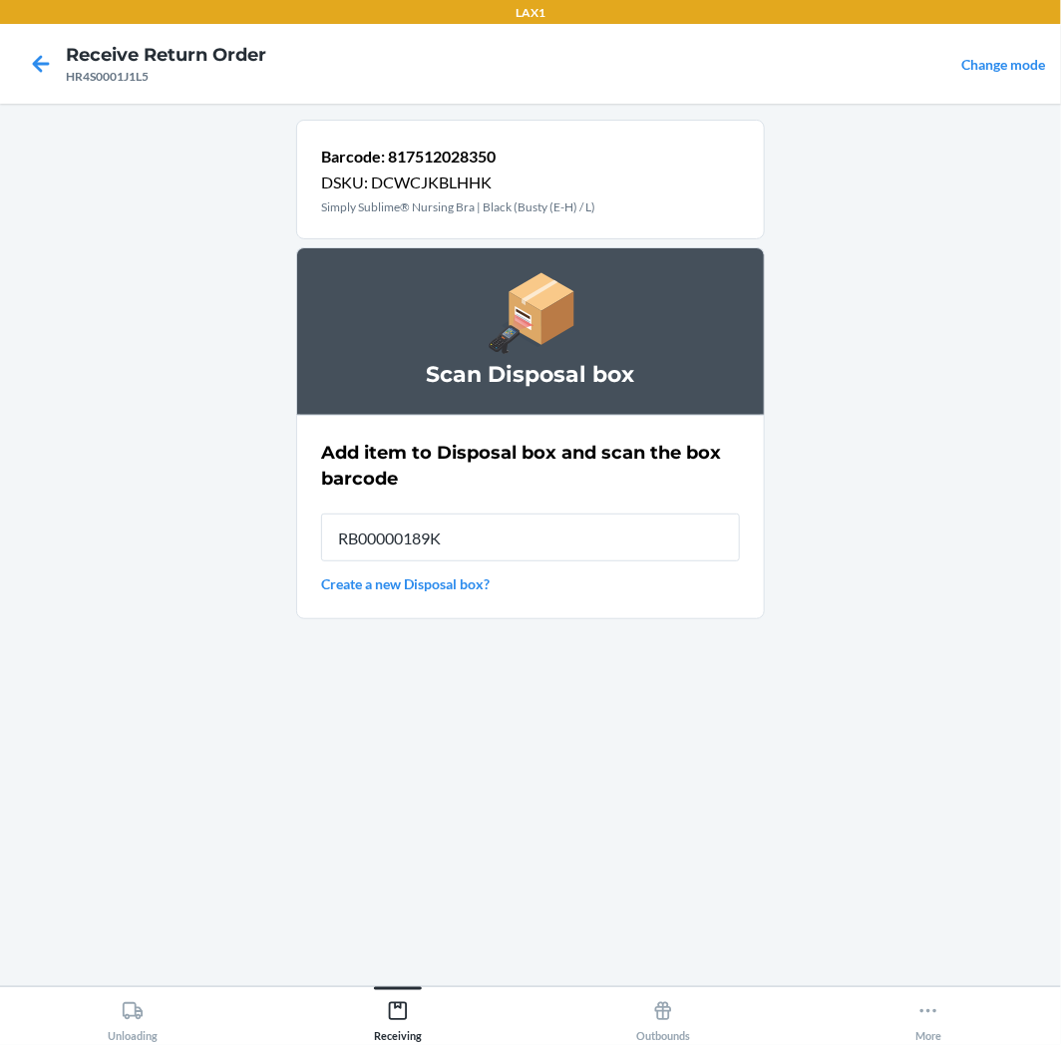
type input "RB00000189K"
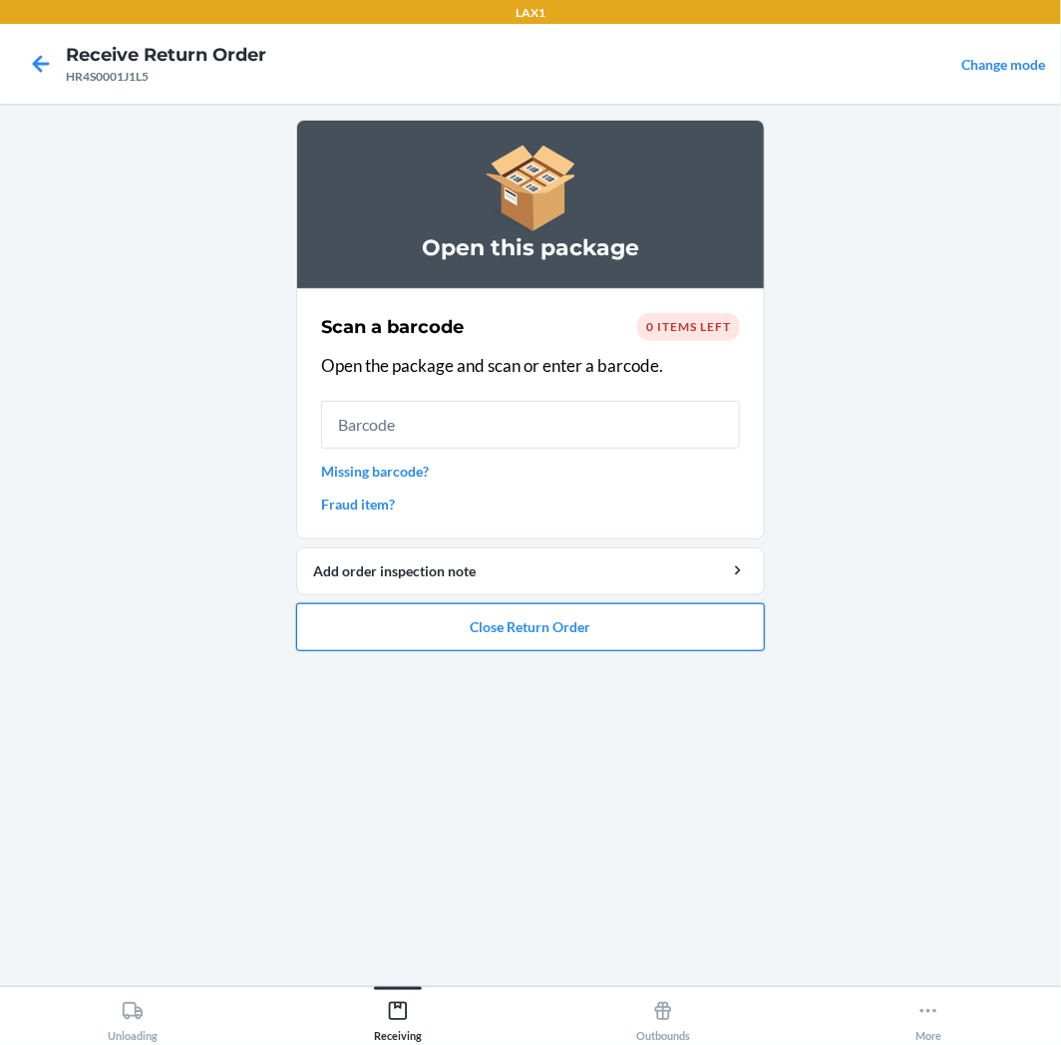
click at [492, 623] on button "Close Return Order" at bounding box center [530, 627] width 469 height 48
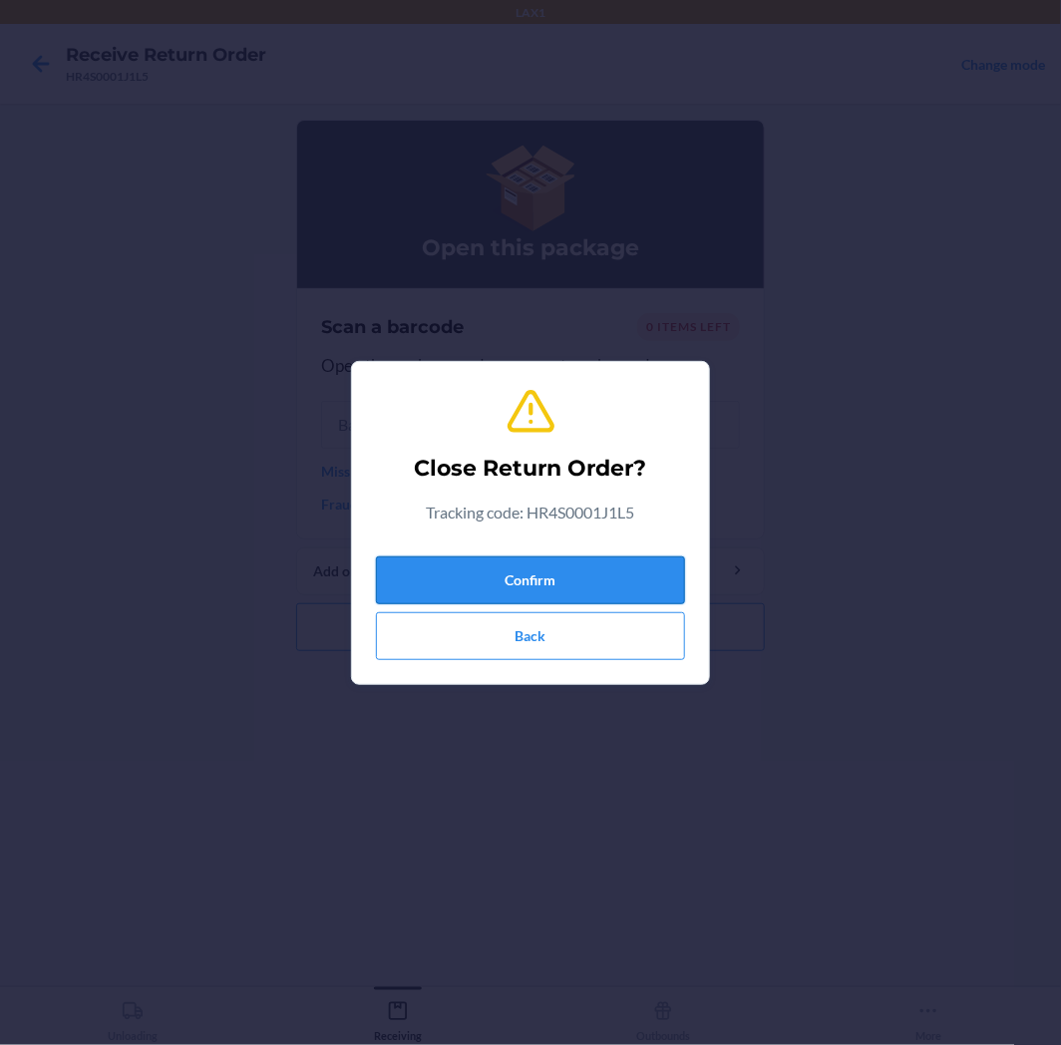
click at [551, 581] on button "Confirm" at bounding box center [530, 581] width 309 height 48
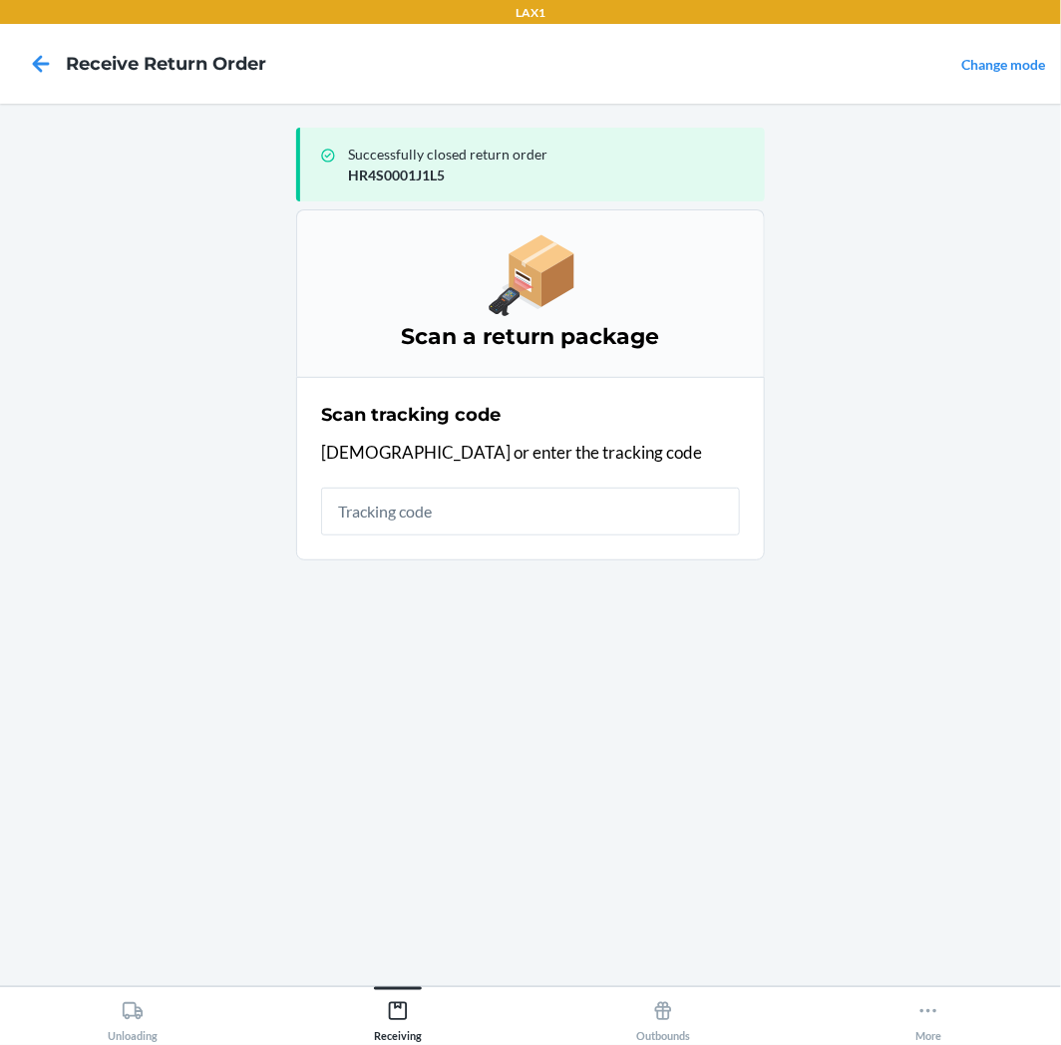
click at [619, 516] on input "text" at bounding box center [530, 512] width 419 height 48
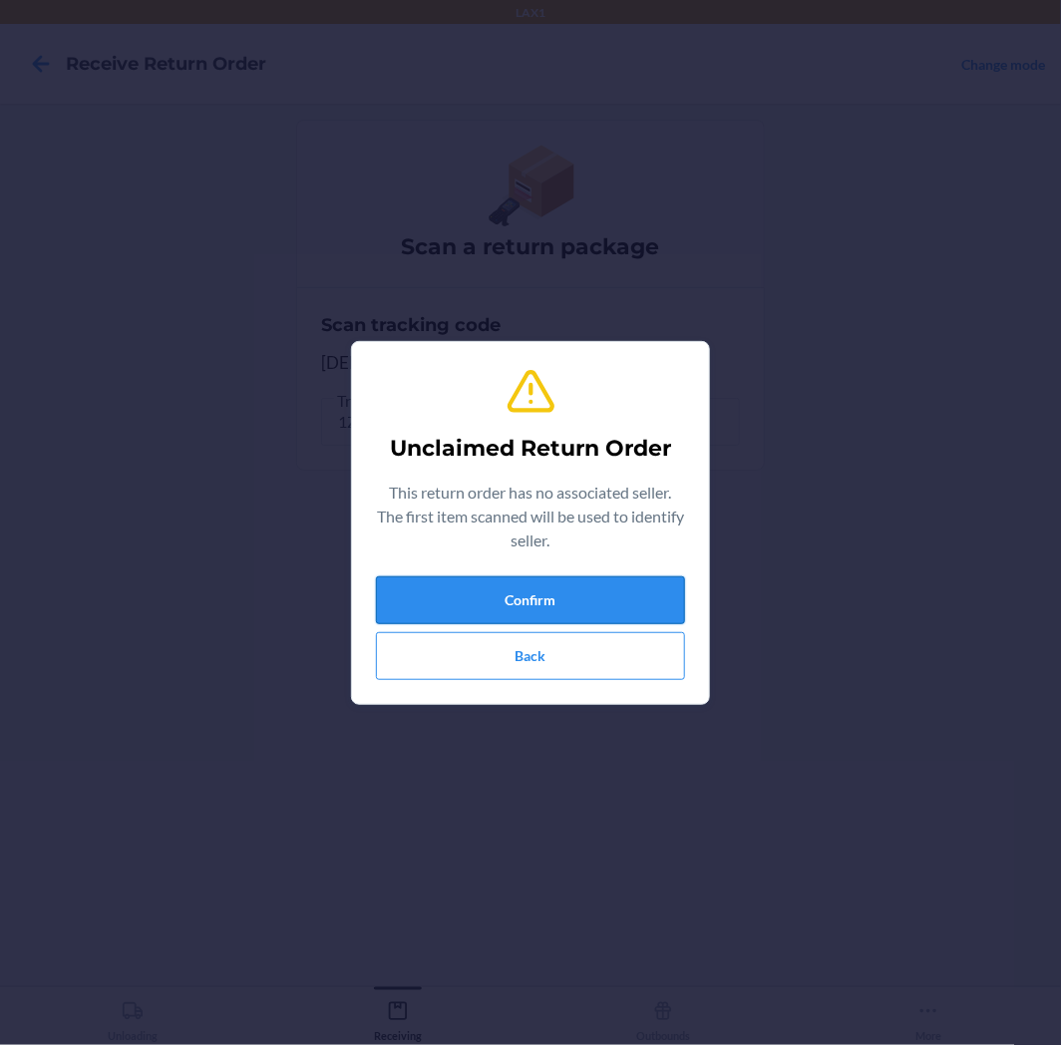
click at [582, 611] on button "Confirm" at bounding box center [530, 600] width 309 height 48
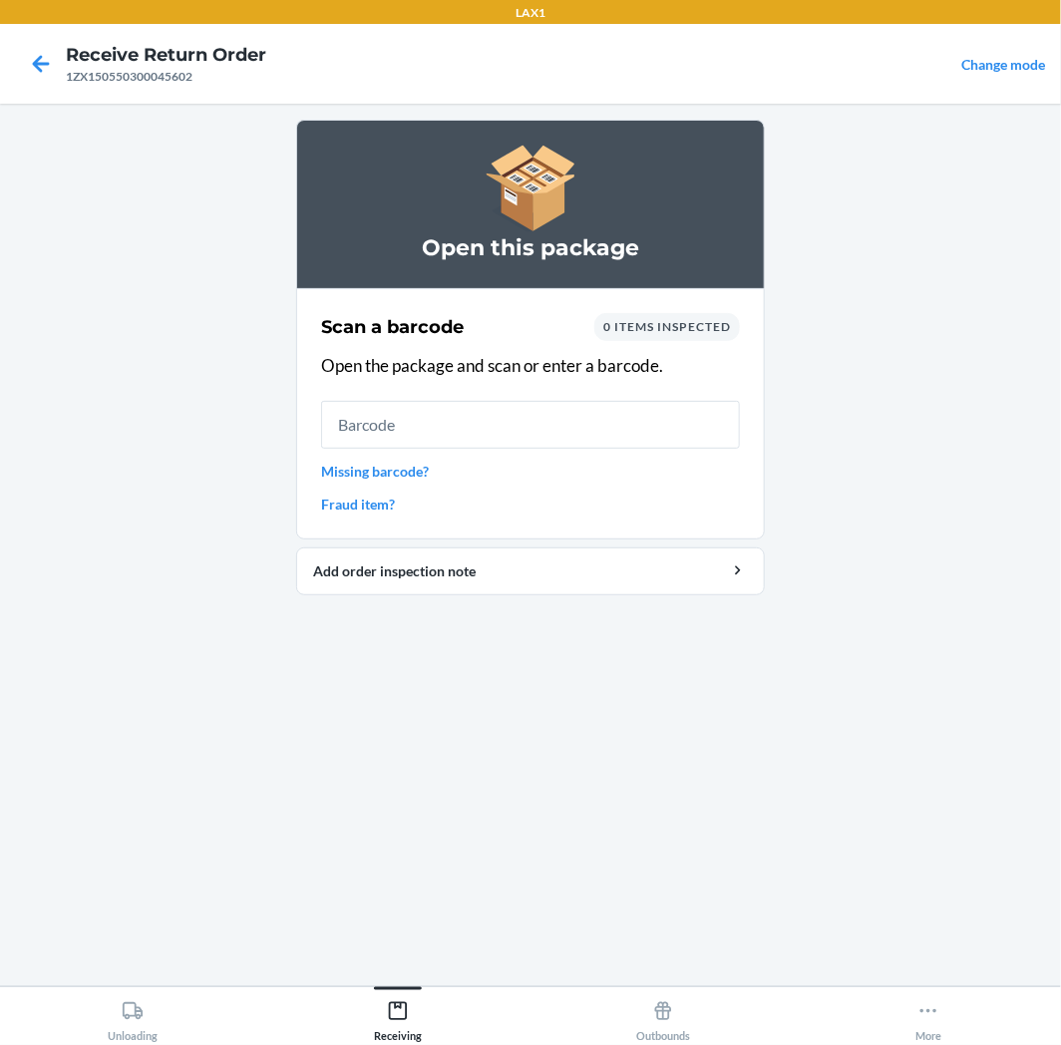
click at [610, 440] on input "text" at bounding box center [530, 425] width 419 height 48
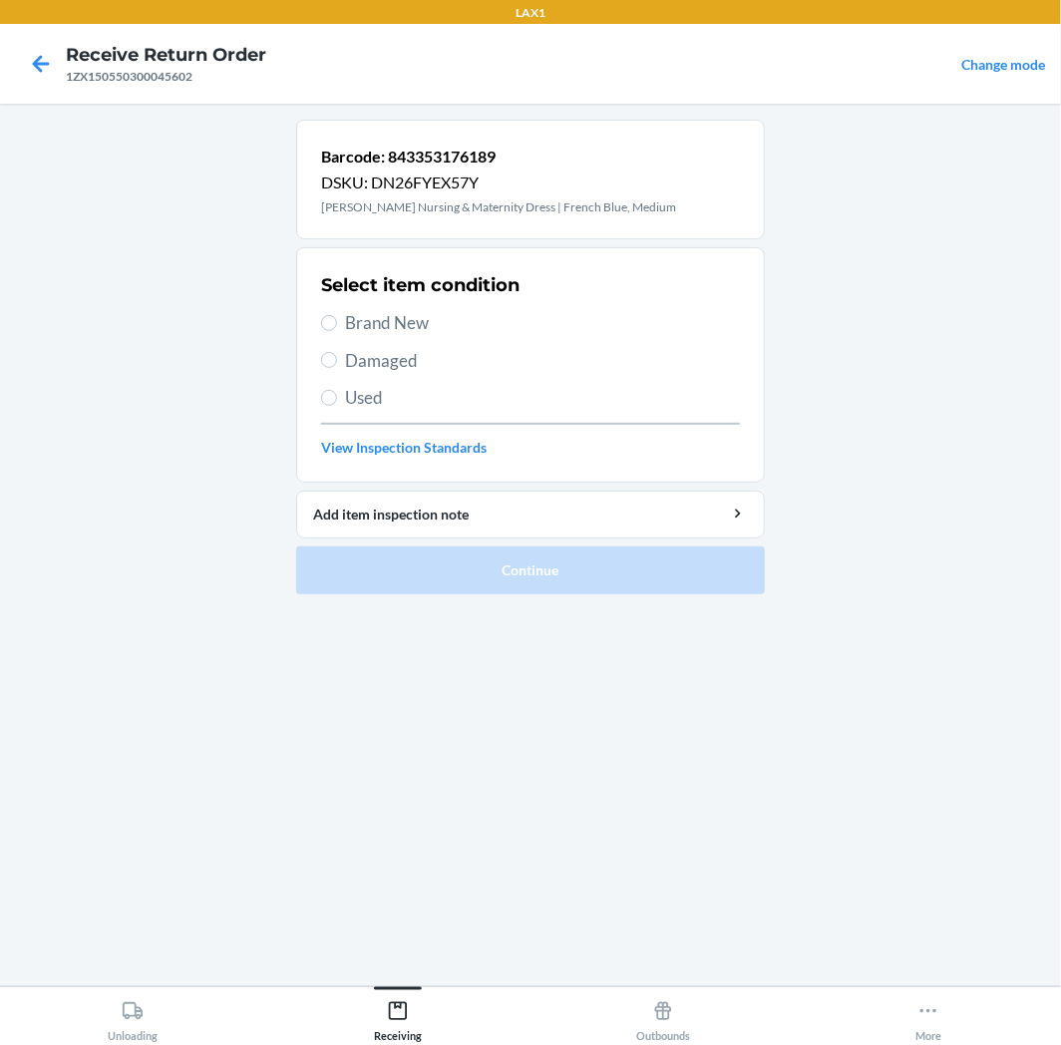
click at [541, 415] on div "Select item condition Brand New Damaged Used View Inspection Standards" at bounding box center [530, 364] width 419 height 197
click at [547, 397] on span "Used" at bounding box center [542, 398] width 395 height 26
click at [337, 397] on input "Used" at bounding box center [329, 398] width 16 height 16
radio input "true"
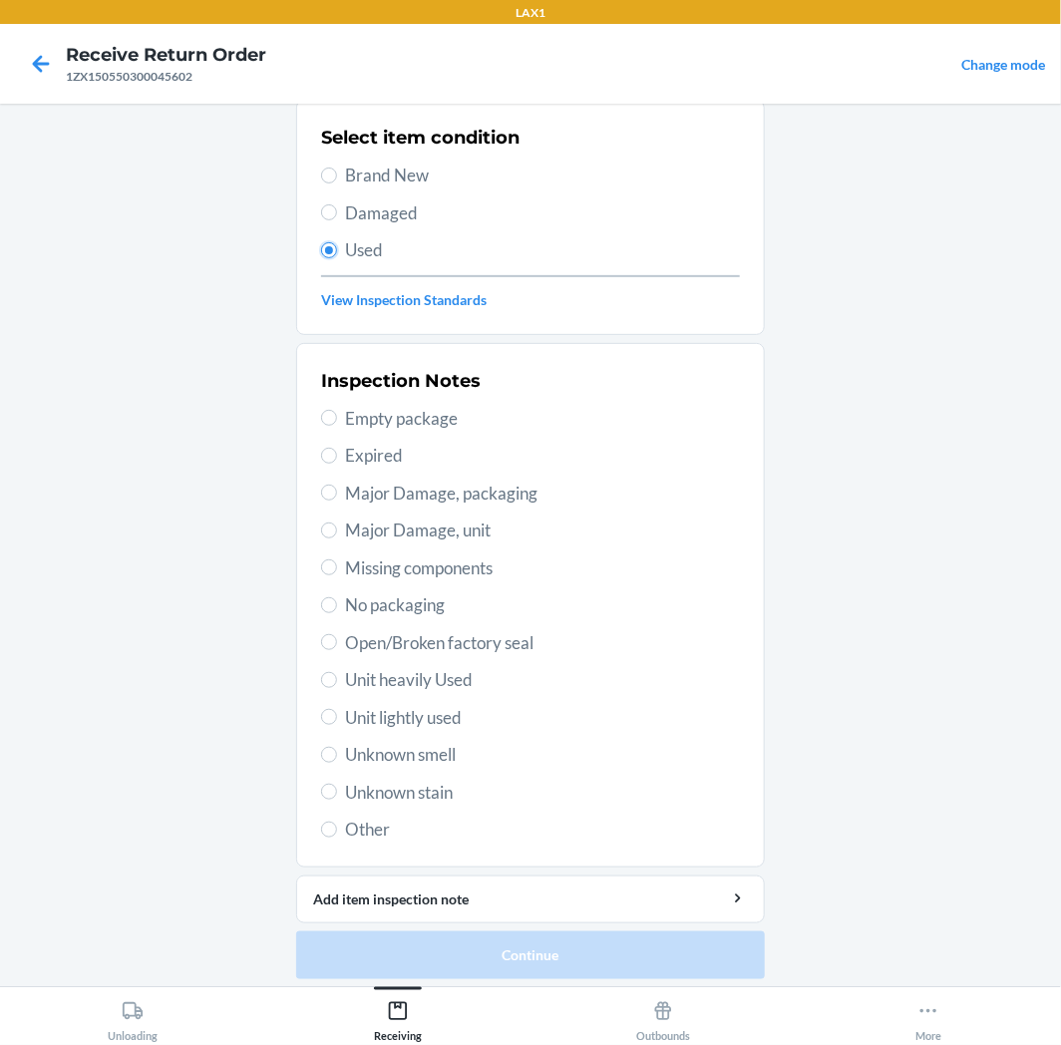
scroll to position [155, 0]
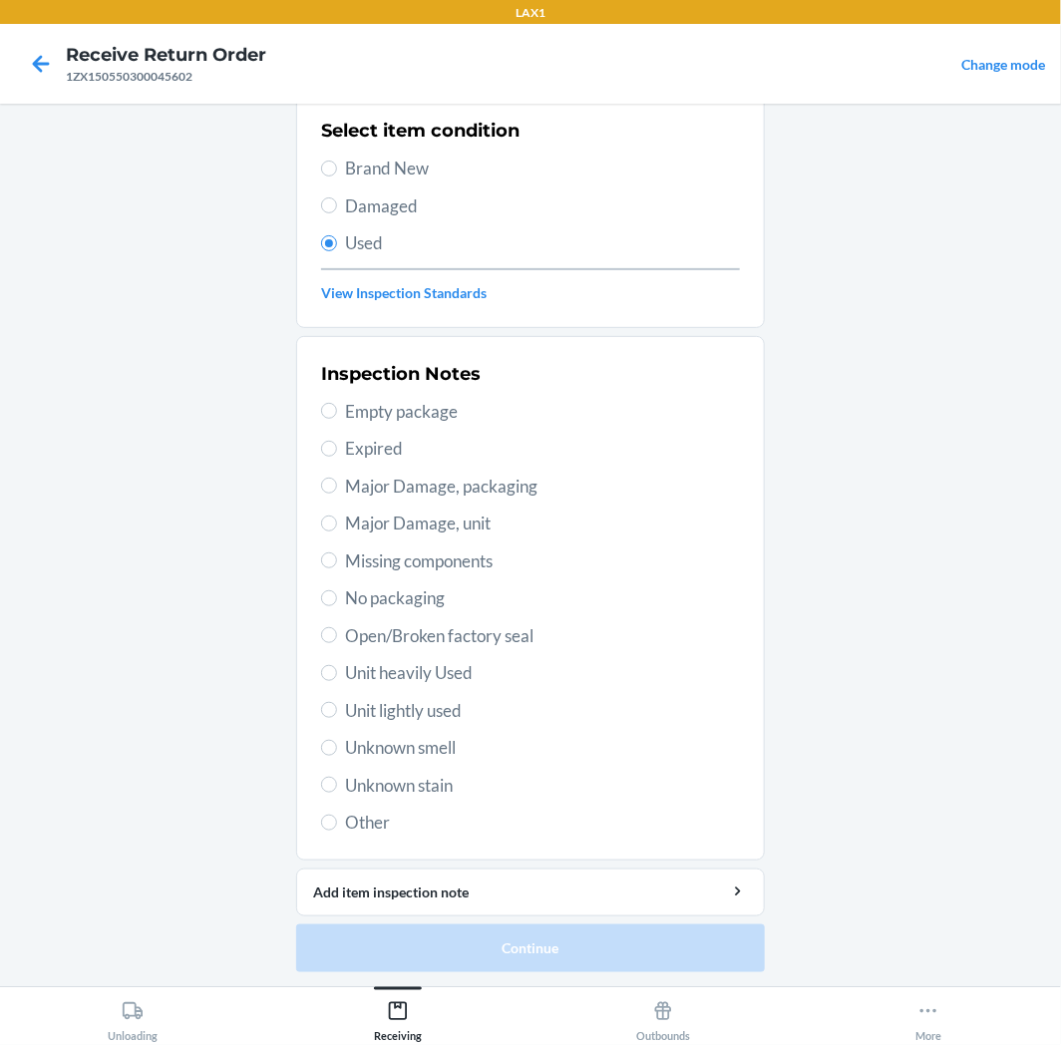
click at [486, 725] on div "Inspection Notes Empty package Expired Major Damage, packaging Major Damage, un…" at bounding box center [530, 598] width 419 height 487
click at [491, 715] on span "Unit lightly used" at bounding box center [542, 711] width 395 height 26
click at [337, 715] on input "Unit lightly used" at bounding box center [329, 710] width 16 height 16
radio input "true"
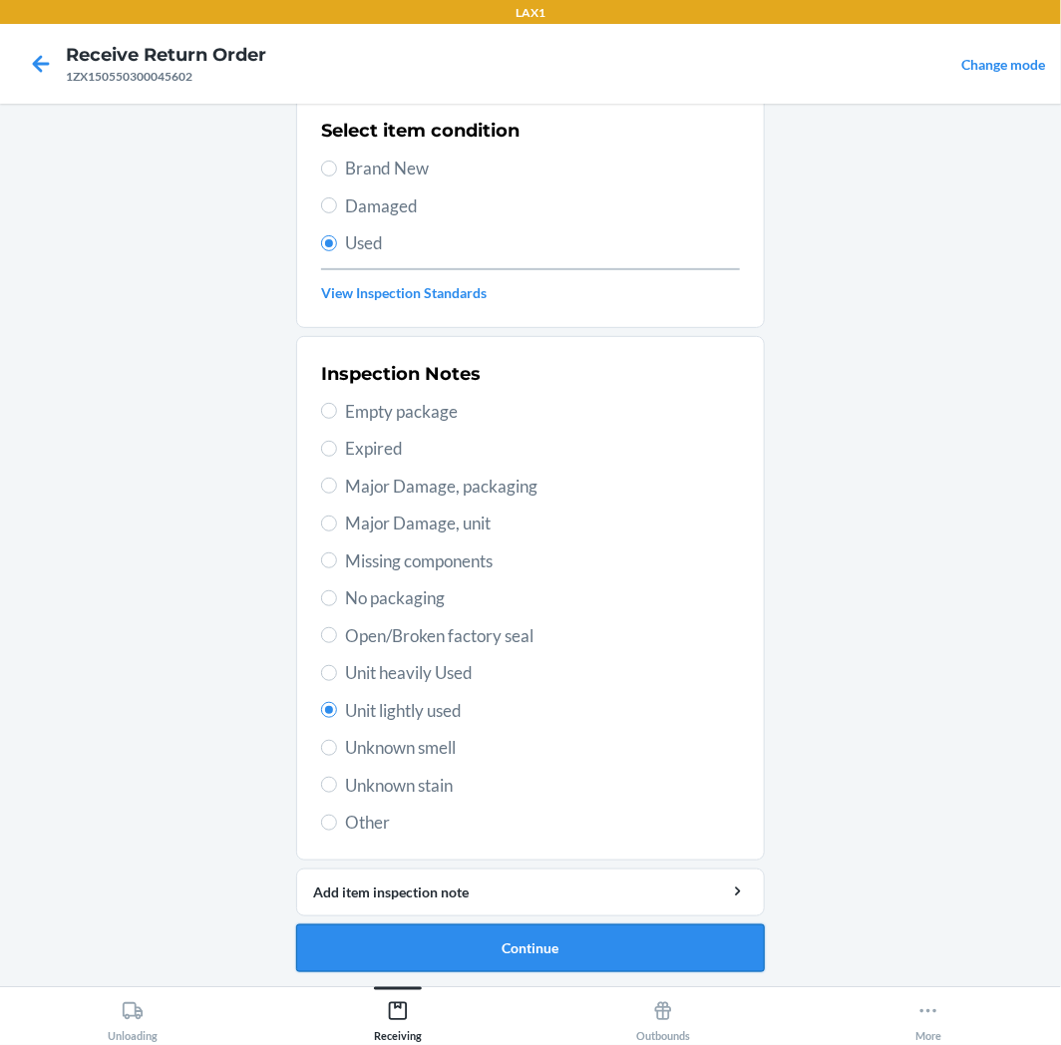
click at [482, 939] on button "Continue" at bounding box center [530, 949] width 469 height 48
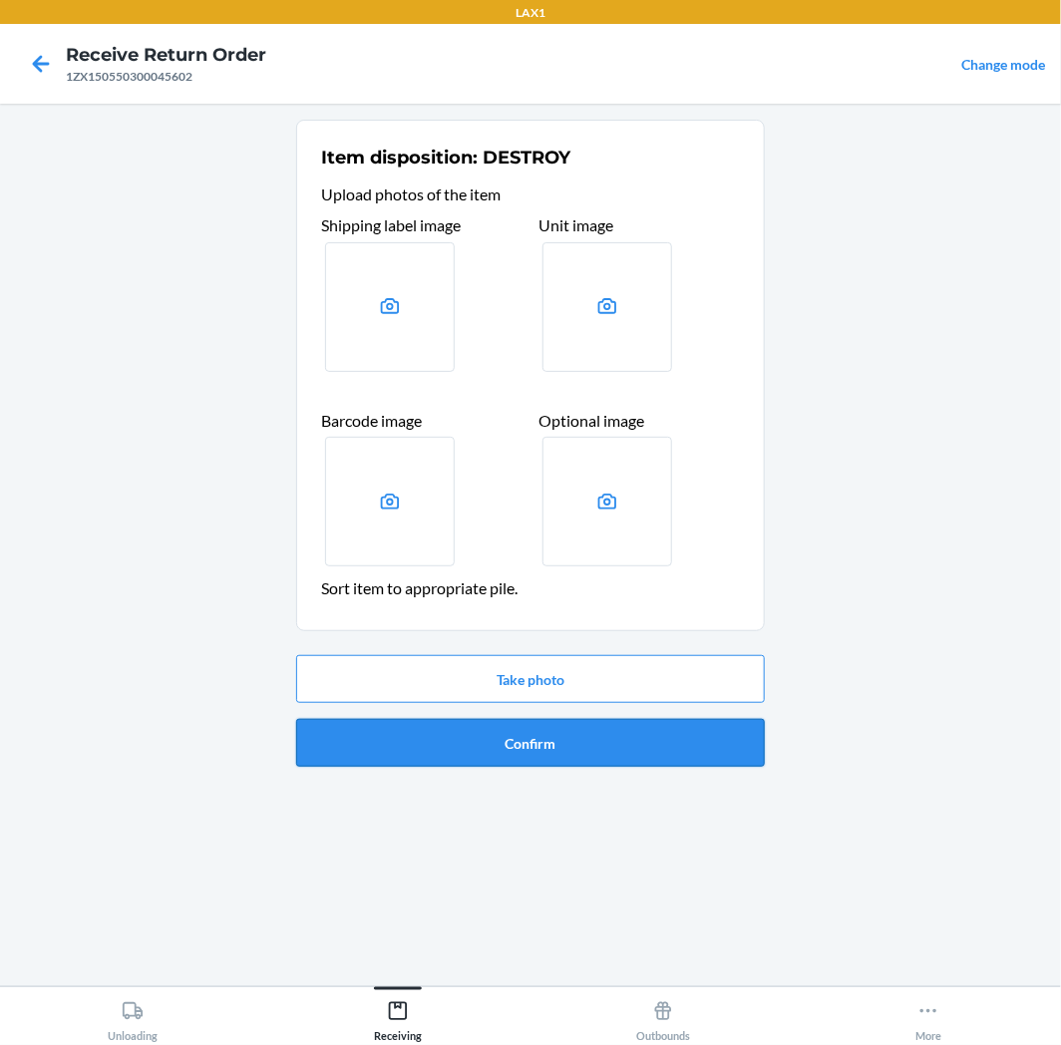
click at [511, 753] on button "Confirm" at bounding box center [530, 743] width 469 height 48
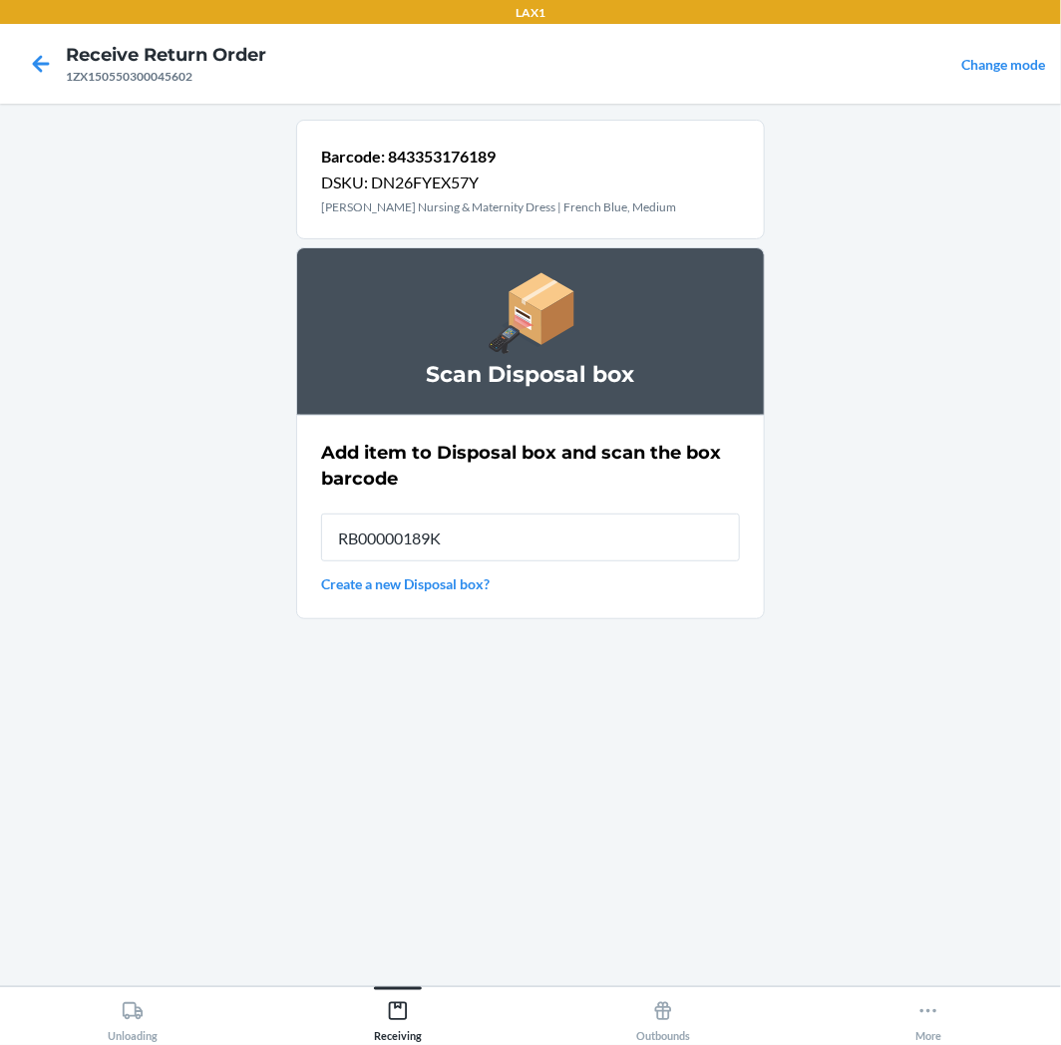
type input "RB00000189K"
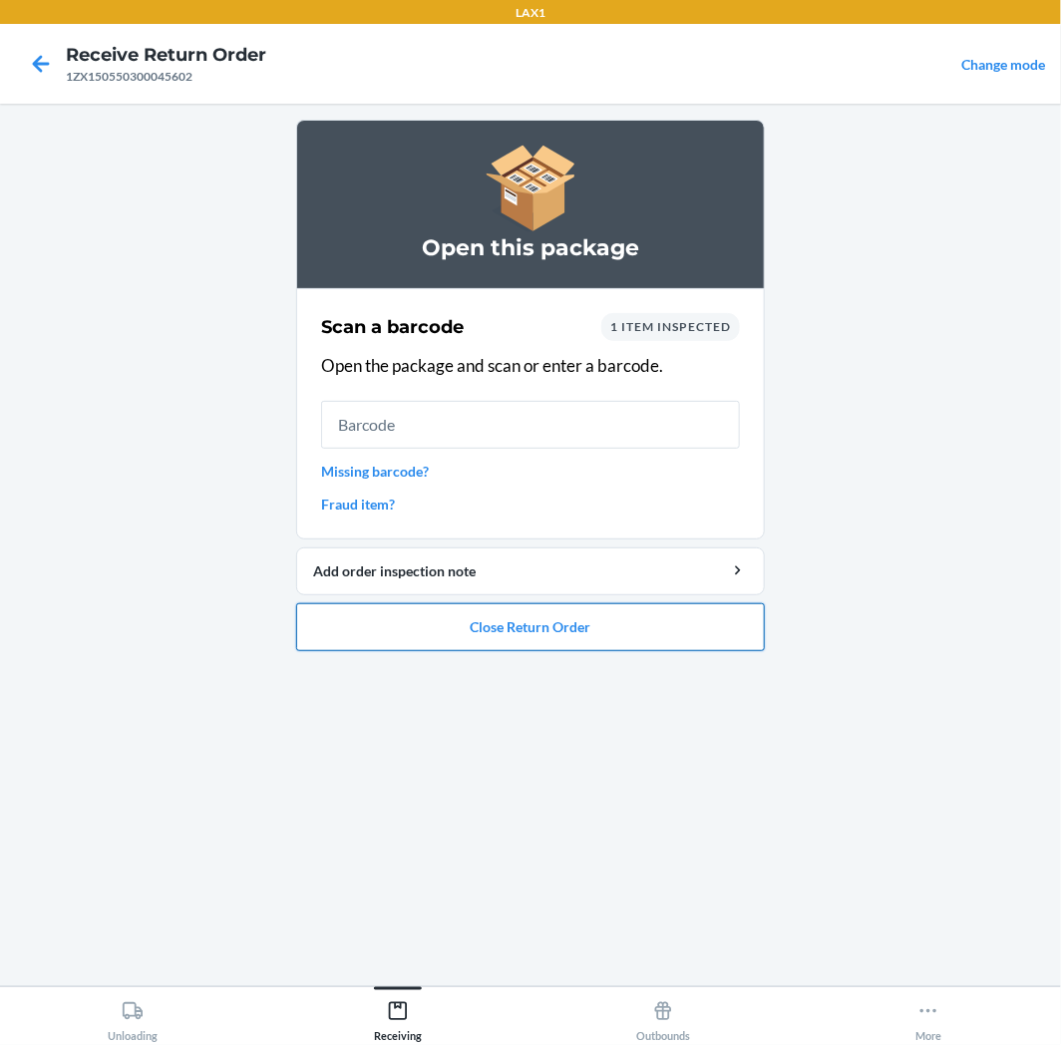
click at [576, 623] on button "Close Return Order" at bounding box center [530, 627] width 469 height 48
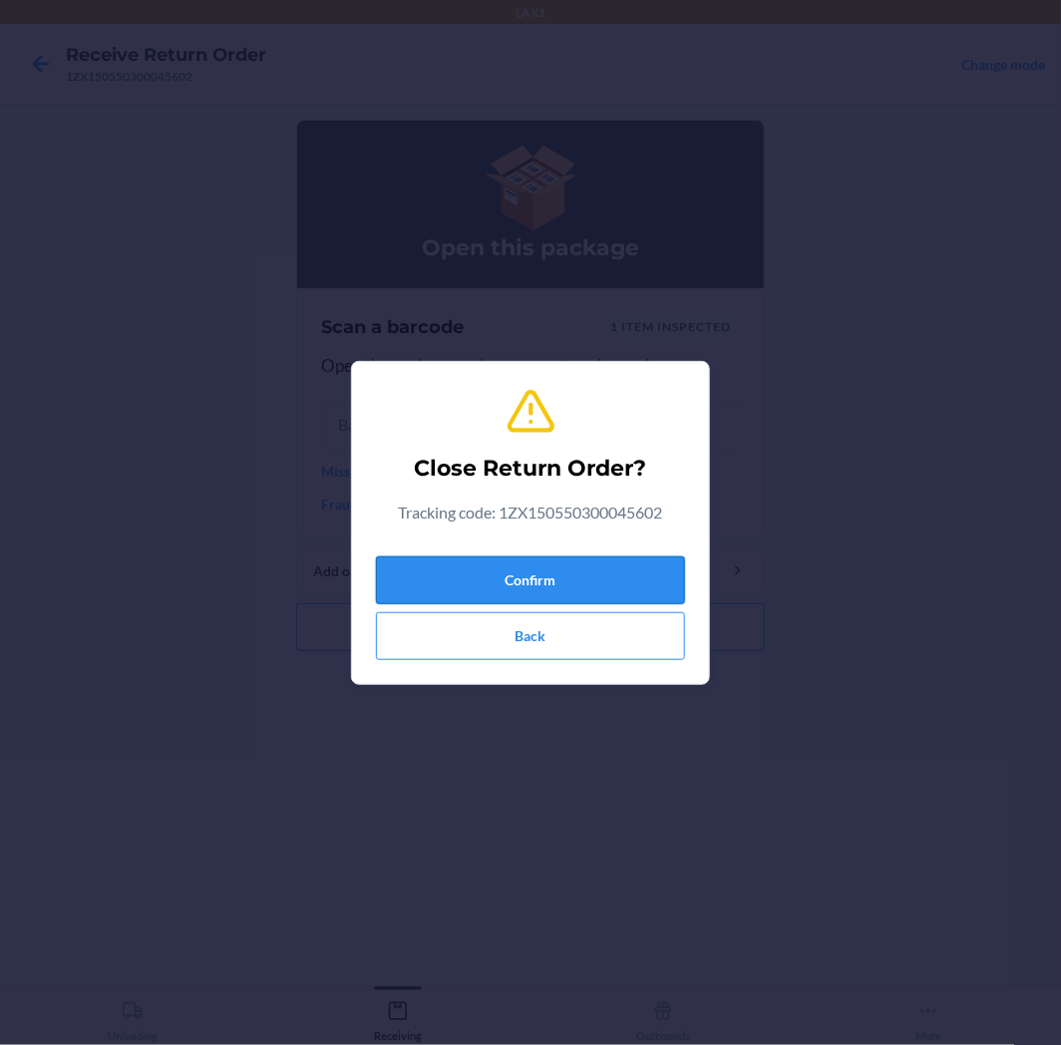
click at [574, 569] on button "Confirm" at bounding box center [530, 581] width 309 height 48
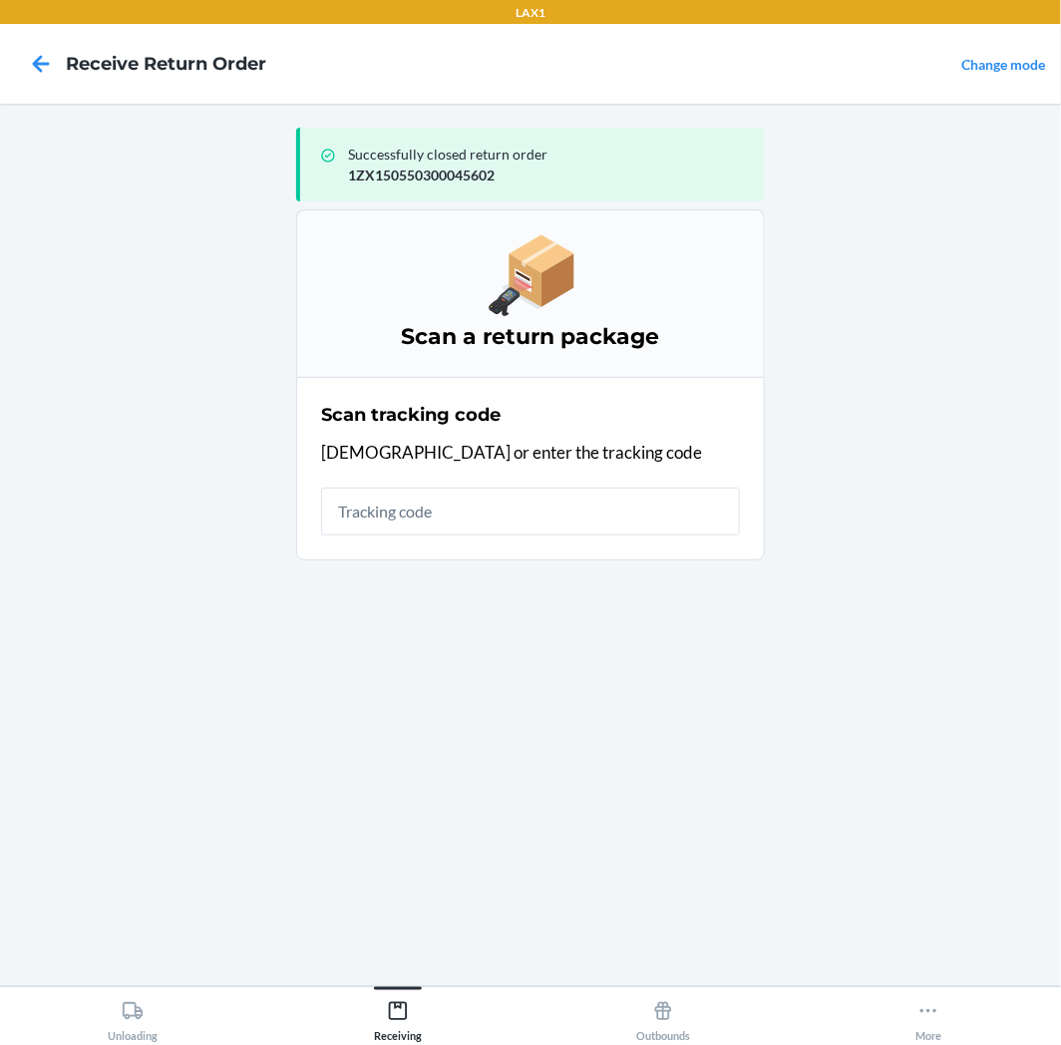
click at [576, 514] on input "text" at bounding box center [530, 512] width 419 height 48
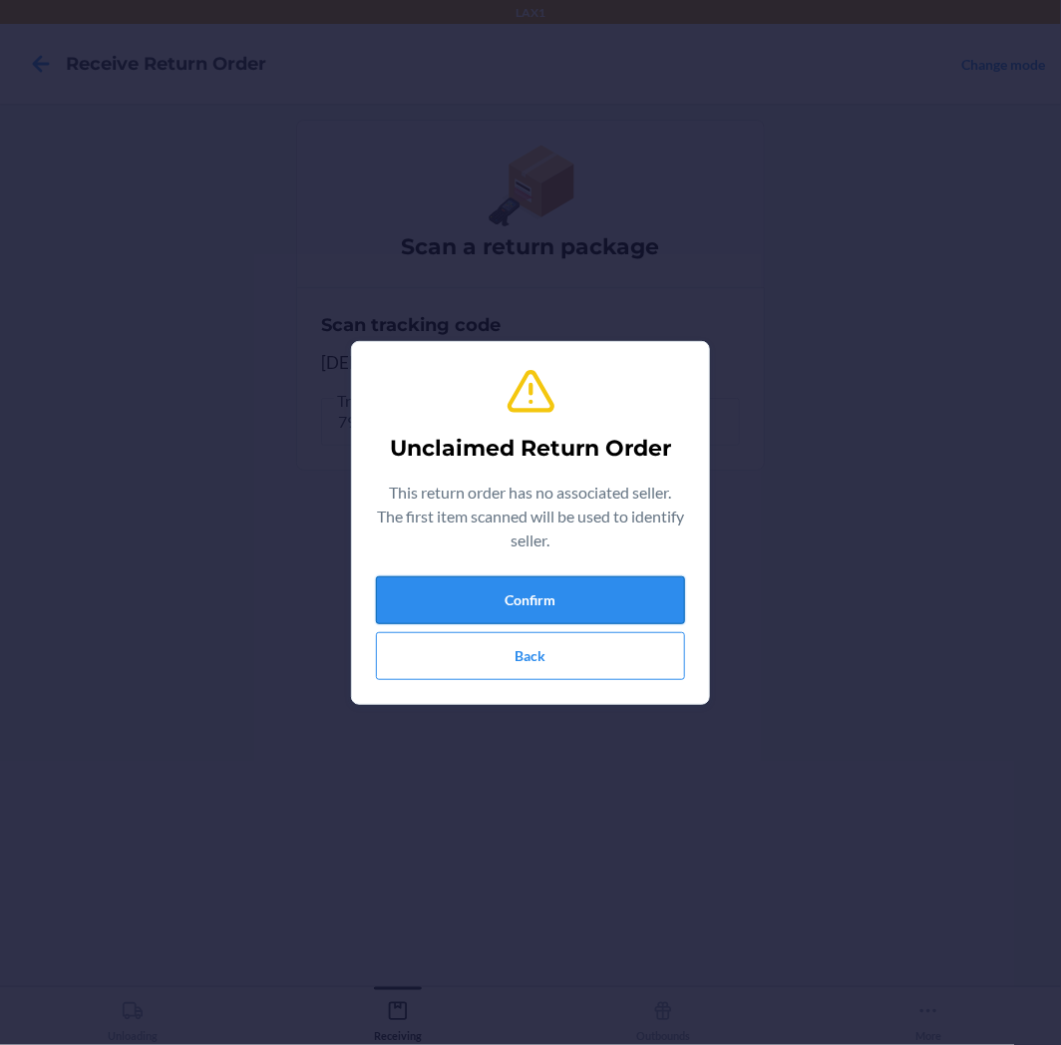
click at [601, 609] on button "Confirm" at bounding box center [530, 600] width 309 height 48
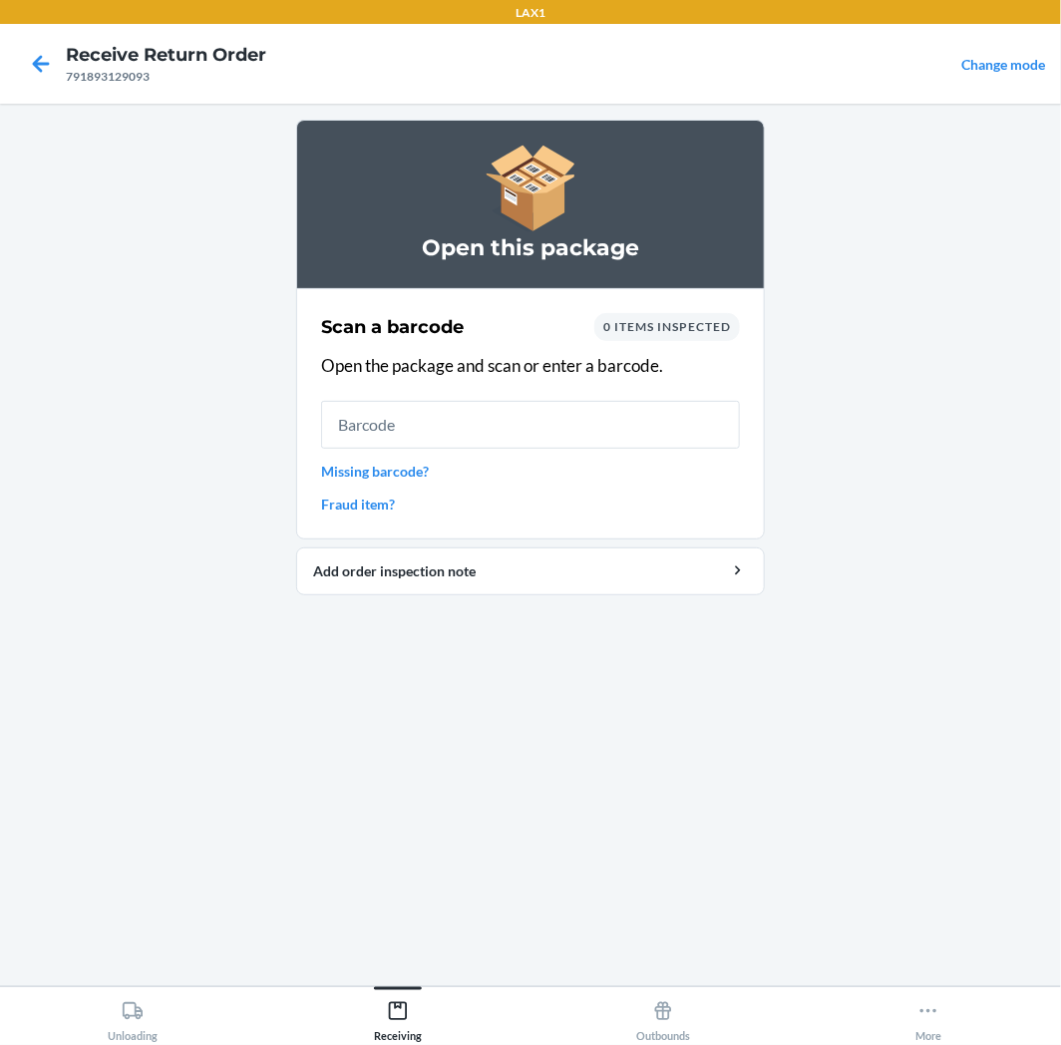
click at [595, 446] on input "text" at bounding box center [530, 425] width 419 height 48
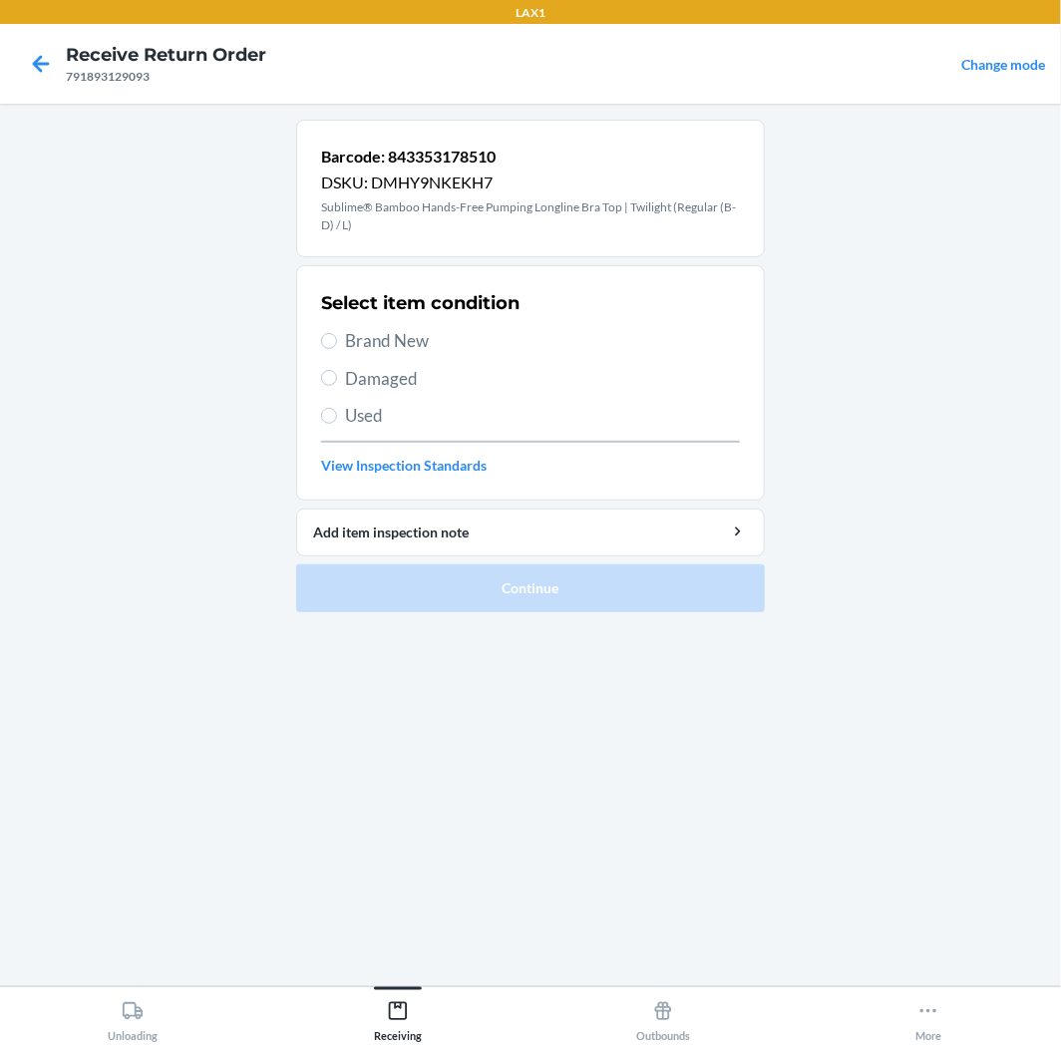
click at [394, 422] on span "Used" at bounding box center [542, 416] width 395 height 26
click at [337, 422] on input "Used" at bounding box center [329, 416] width 16 height 16
radio input "true"
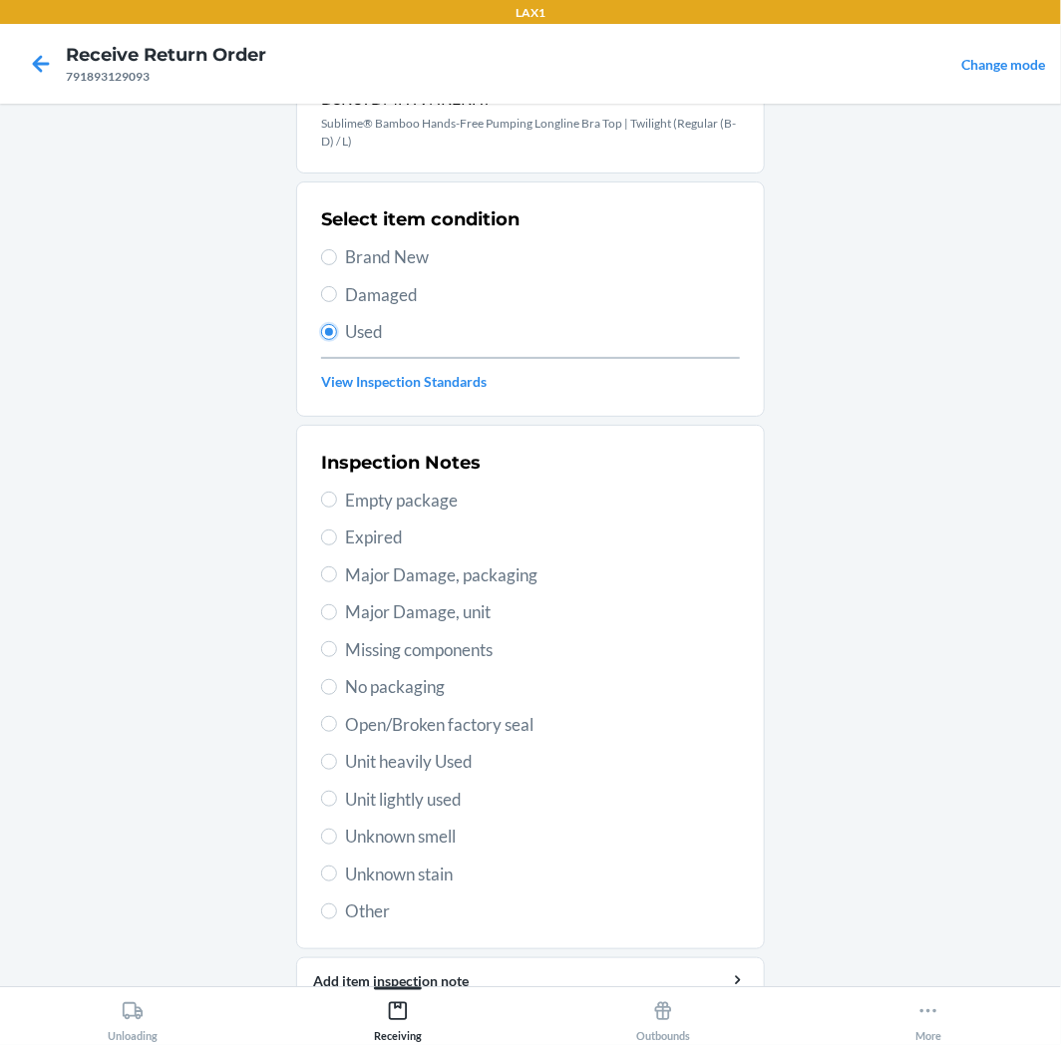
scroll to position [173, 0]
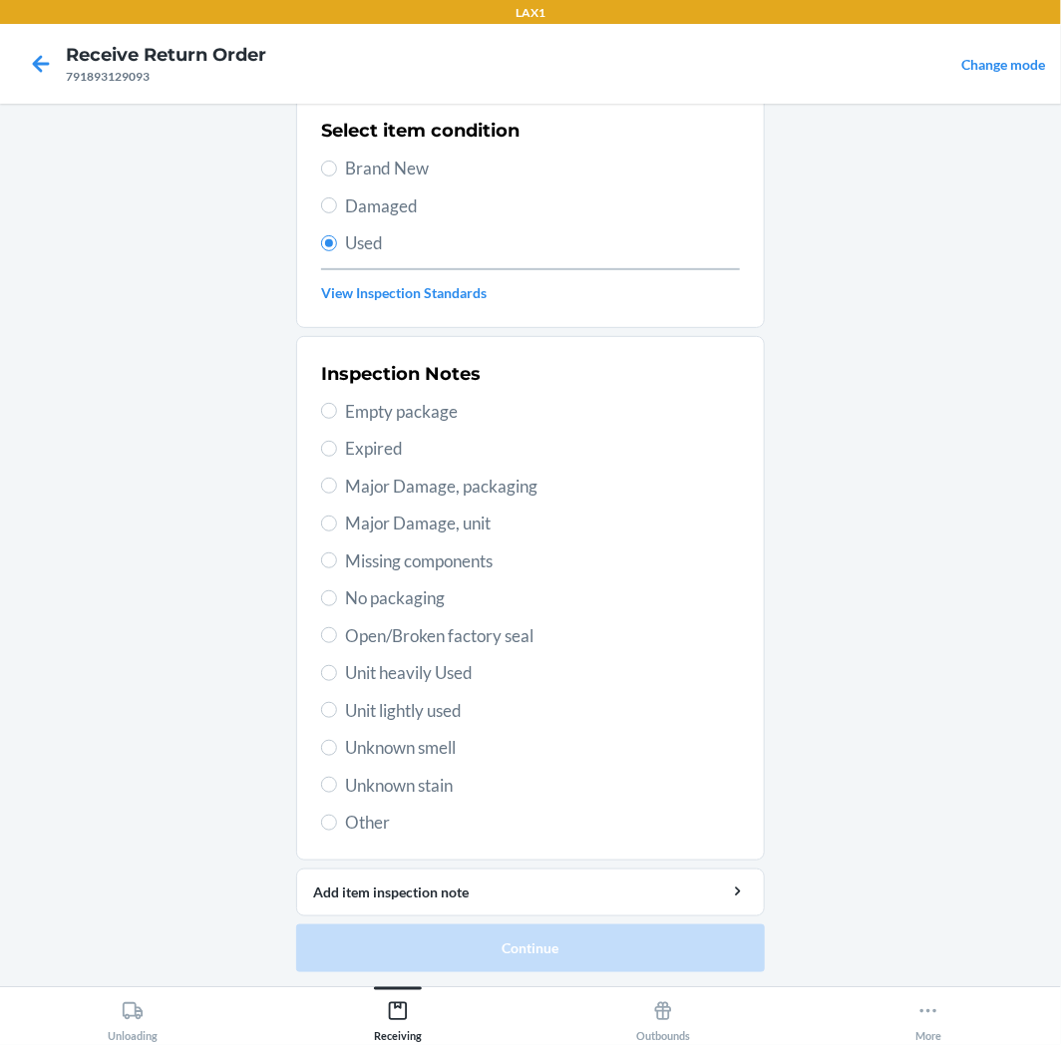
click at [420, 710] on span "Unit lightly used" at bounding box center [542, 711] width 395 height 26
click at [337, 710] on input "Unit lightly used" at bounding box center [329, 710] width 16 height 16
radio input "true"
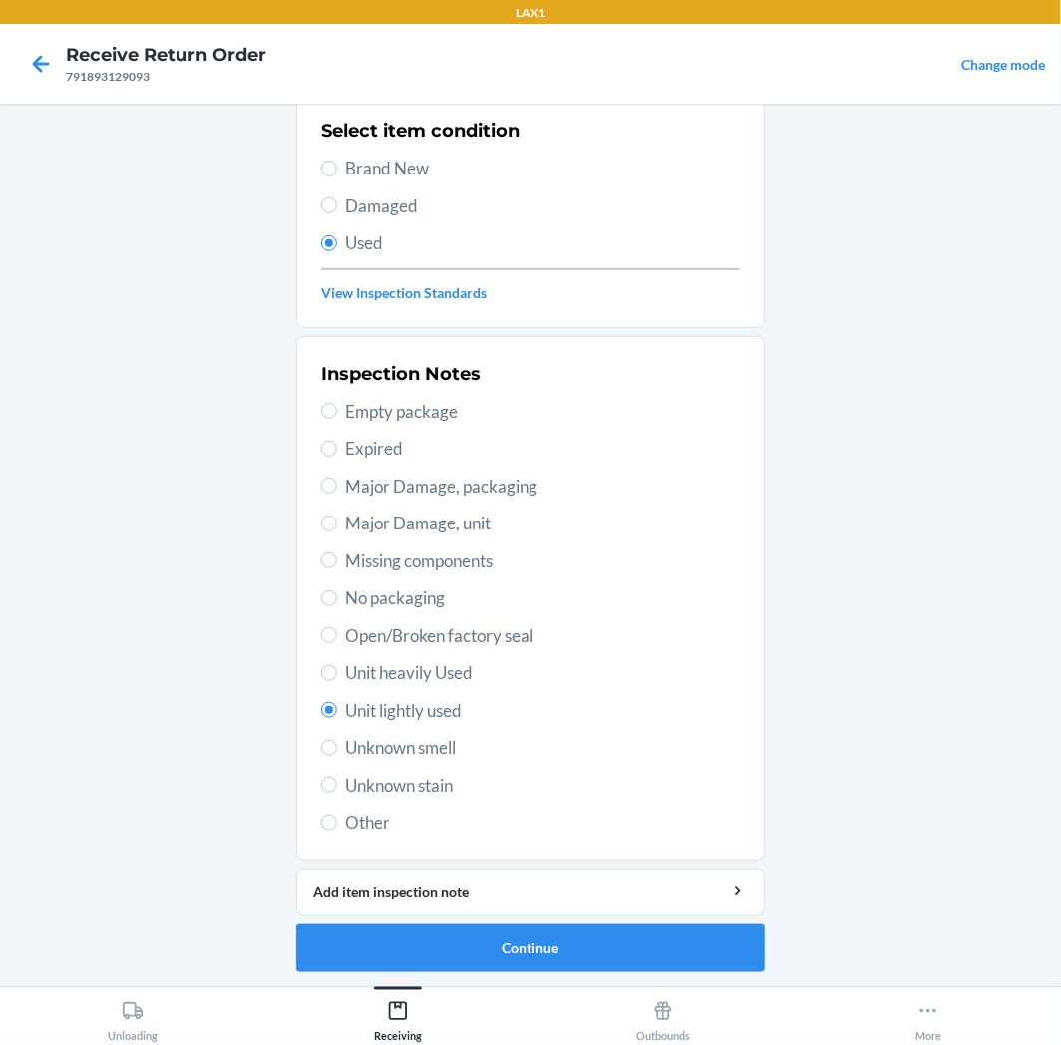
click at [590, 919] on li "Barcode: 843353178510 DSKU: DMHY9NKEKH7 Sublime® Bamboo Hands-Free Pumping Long…" at bounding box center [530, 459] width 469 height 1025
click at [588, 931] on button "Continue" at bounding box center [530, 949] width 469 height 48
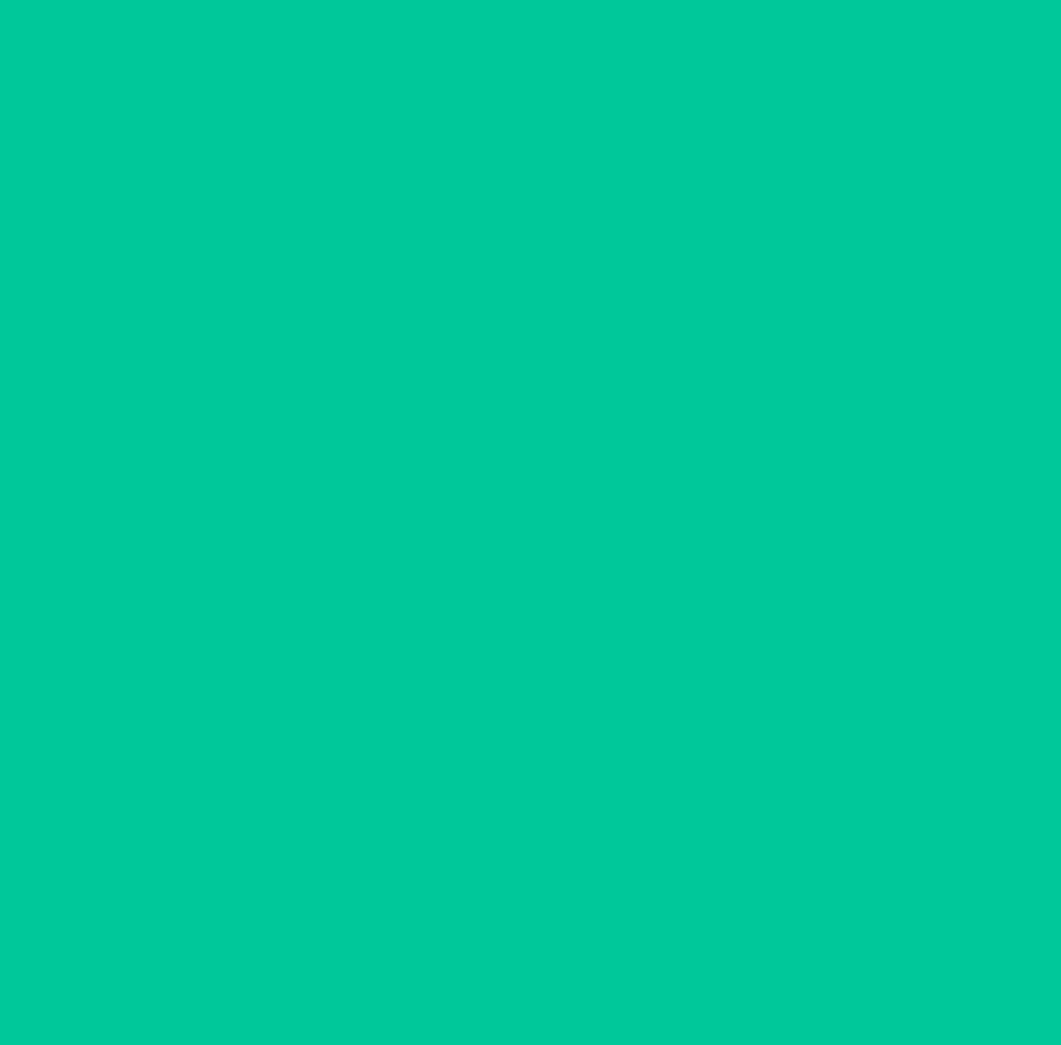
scroll to position [0, 0]
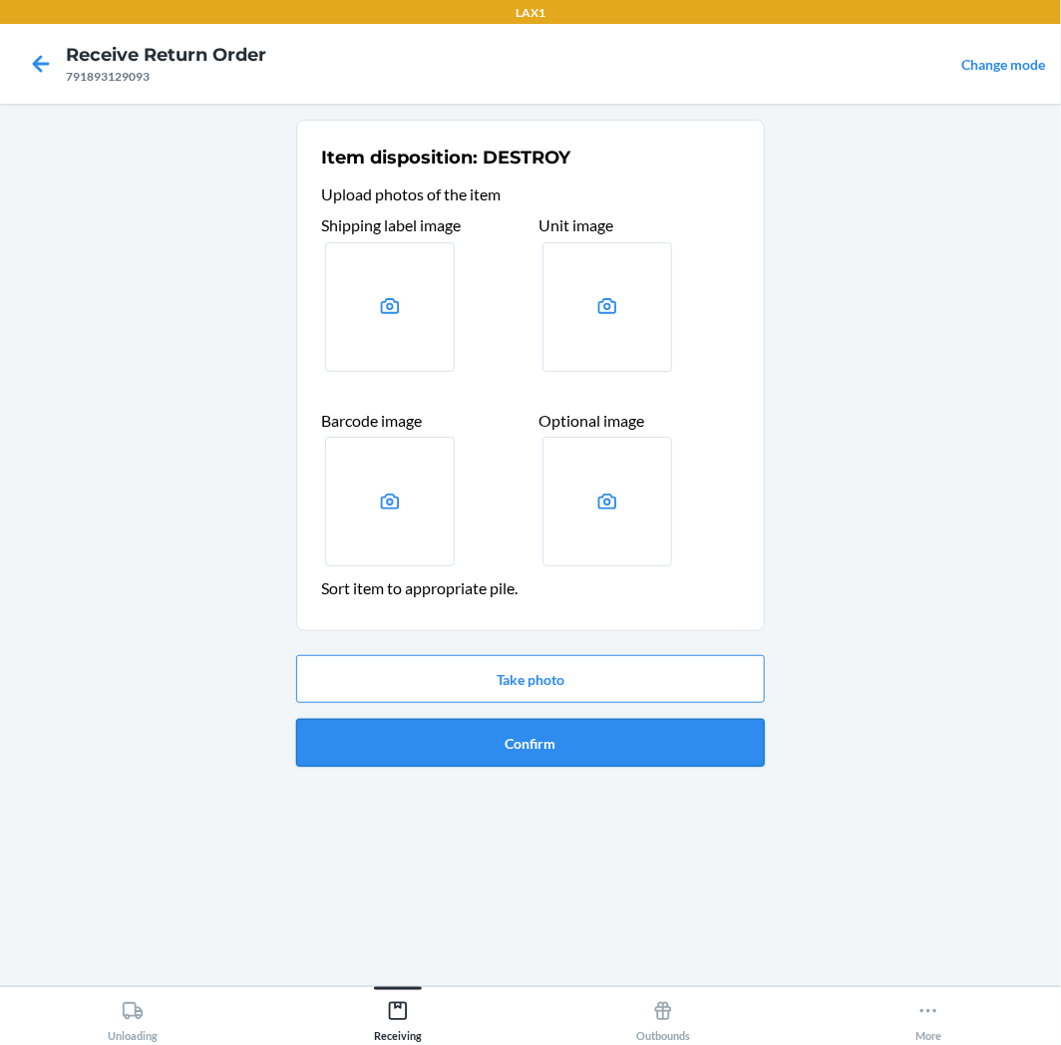
click at [595, 744] on button "Confirm" at bounding box center [530, 743] width 469 height 48
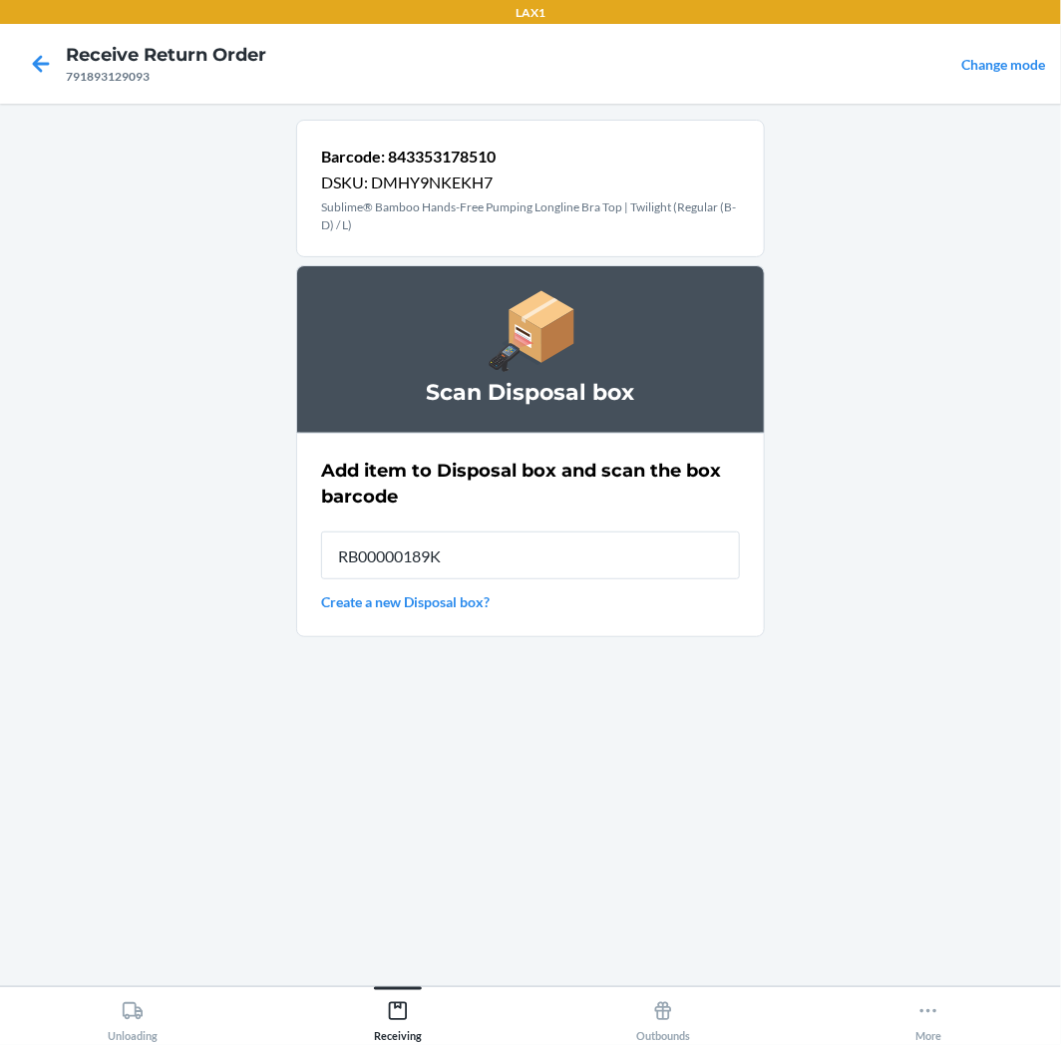
type input "RB00000189K"
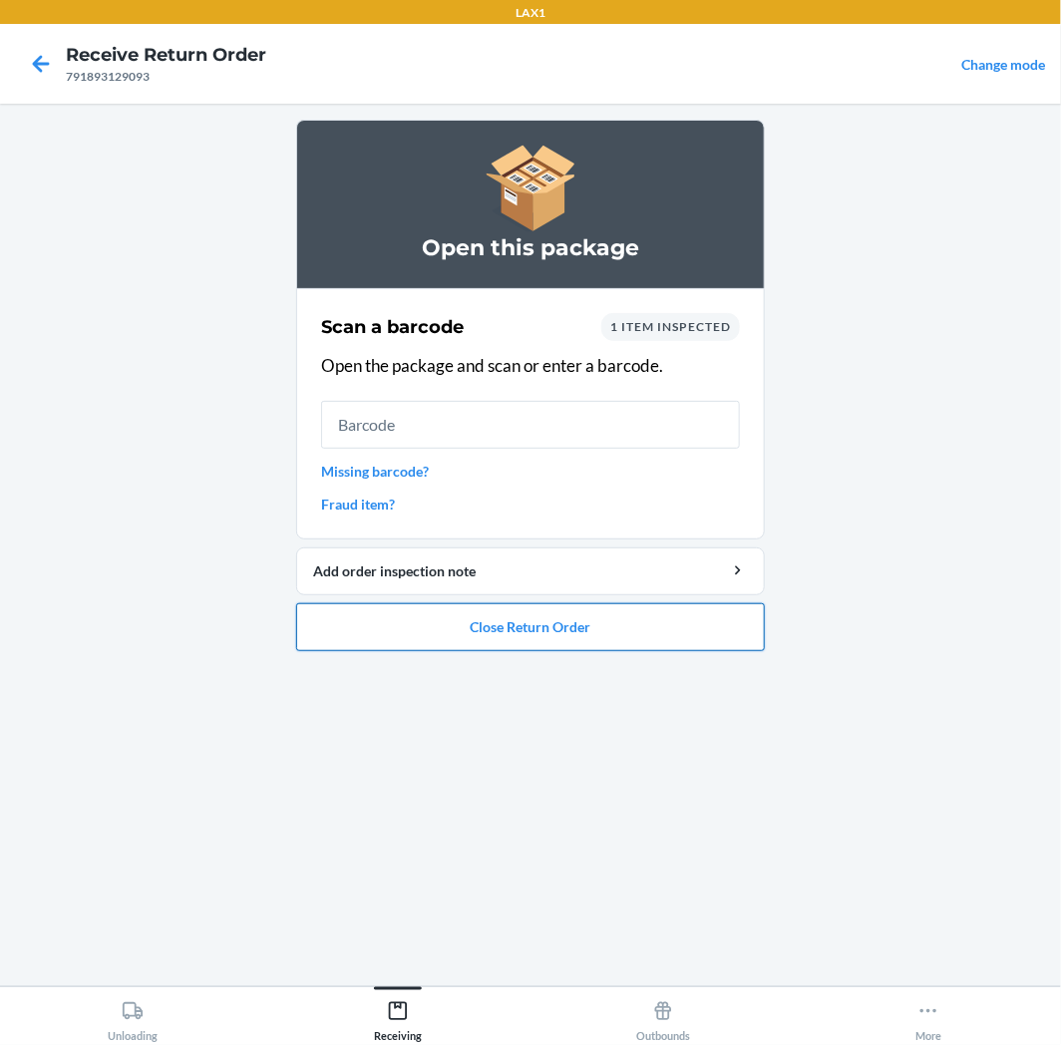
click at [684, 641] on button "Close Return Order" at bounding box center [530, 627] width 469 height 48
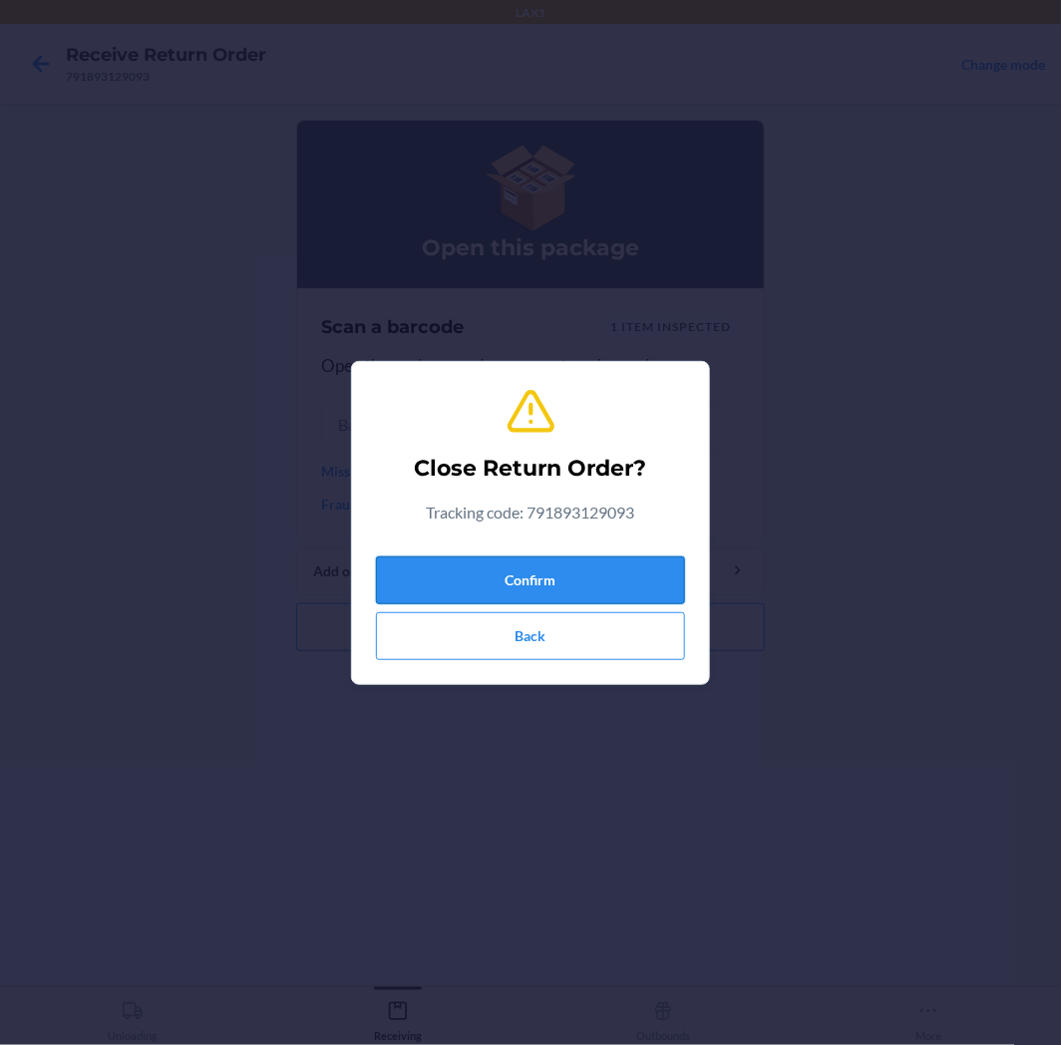
click at [676, 583] on button "Confirm" at bounding box center [530, 581] width 309 height 48
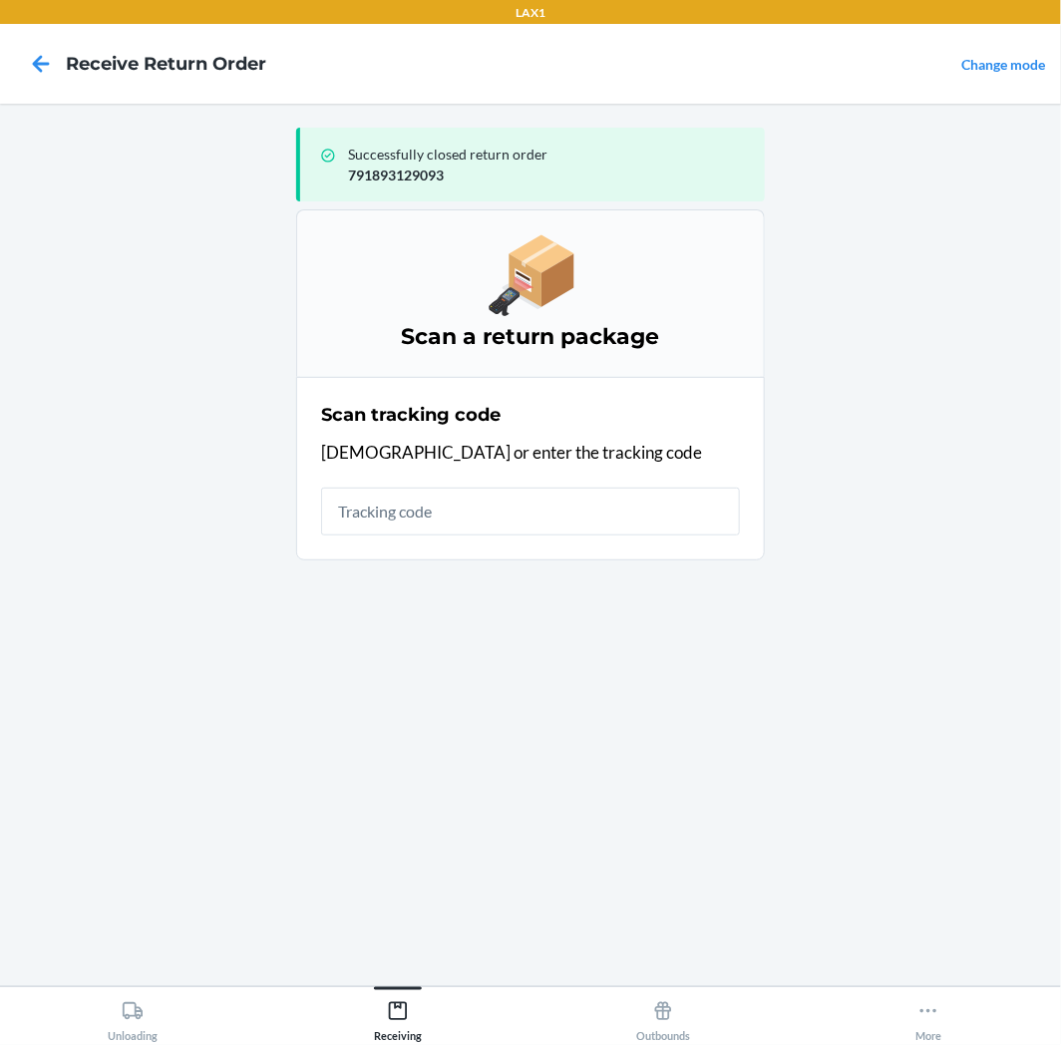
click at [674, 515] on input "text" at bounding box center [530, 512] width 419 height 48
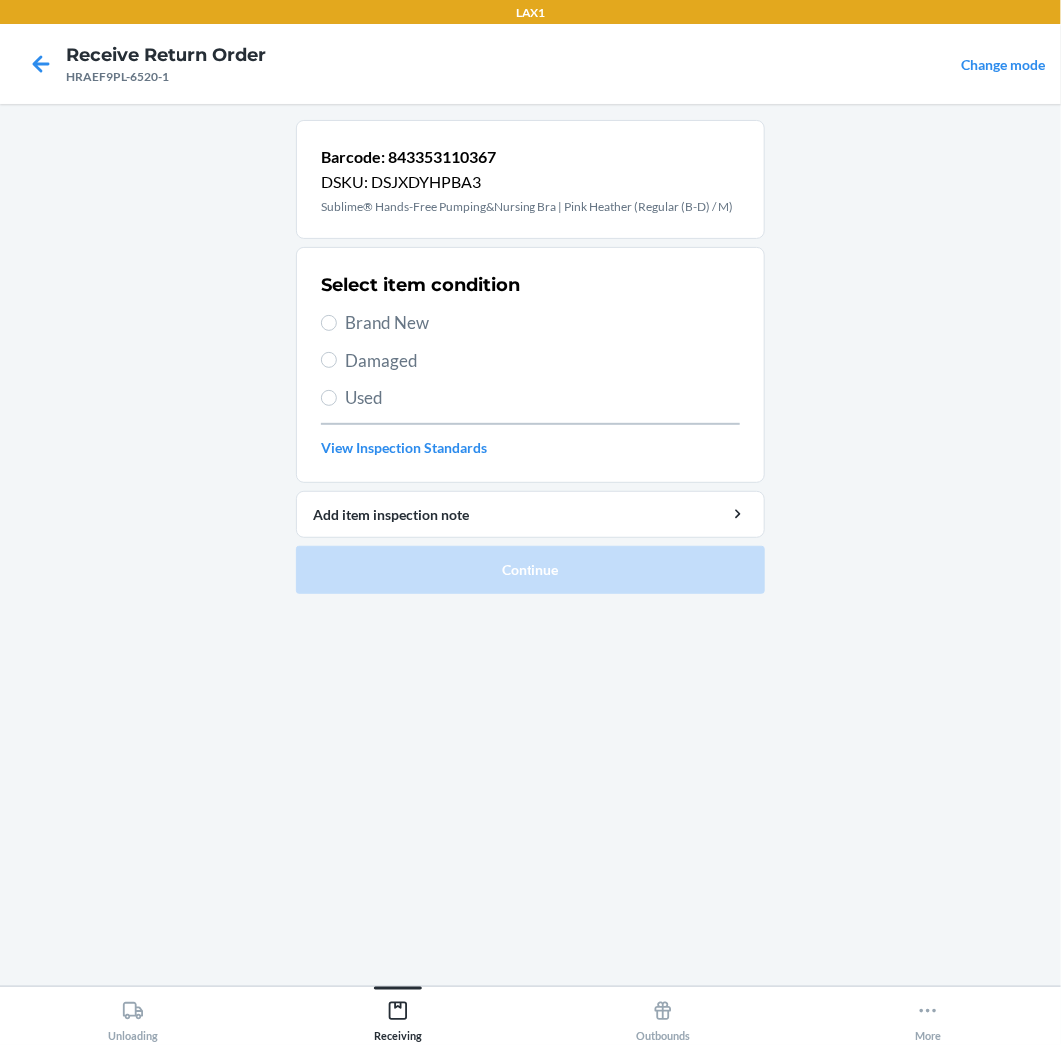
click at [457, 409] on span "Used" at bounding box center [542, 398] width 395 height 26
click at [337, 406] on input "Used" at bounding box center [329, 398] width 16 height 16
radio input "true"
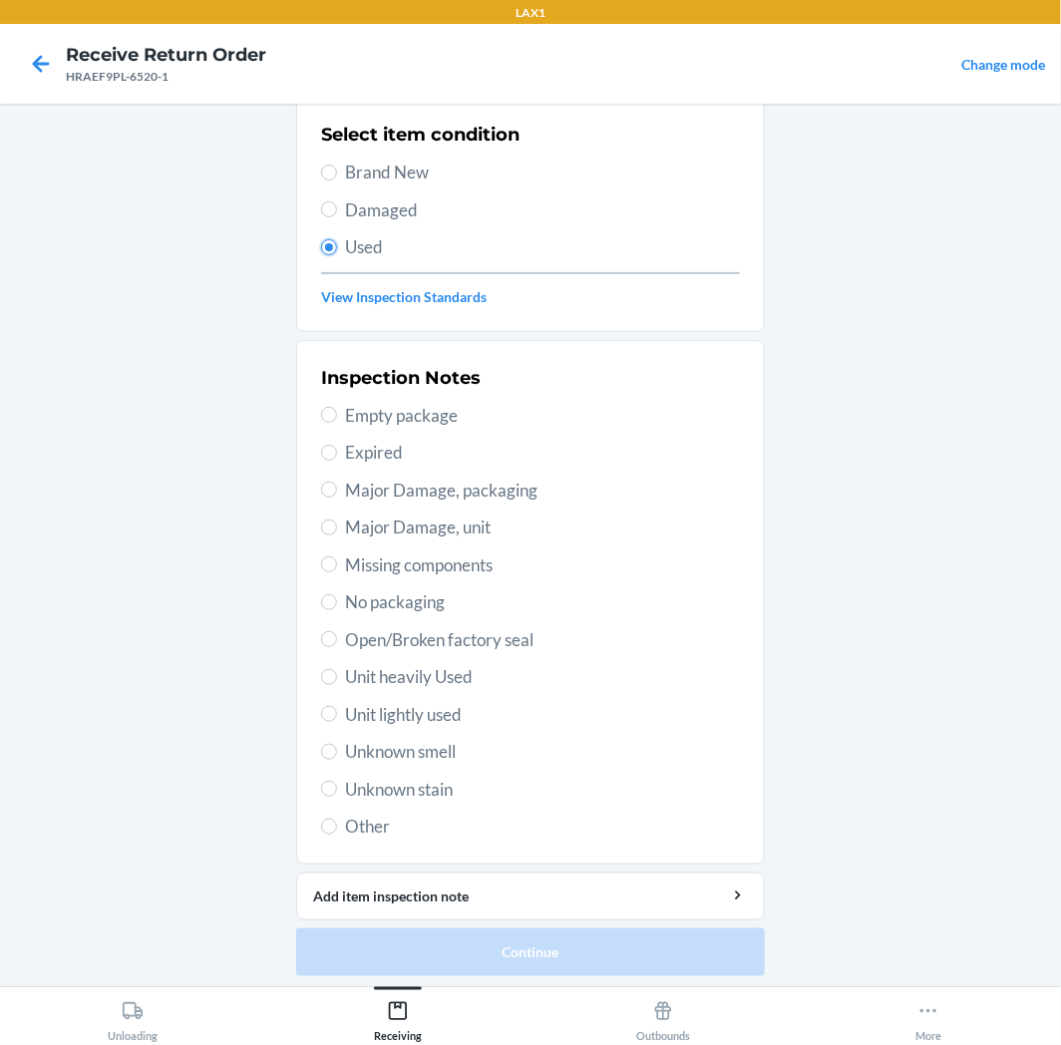
scroll to position [155, 0]
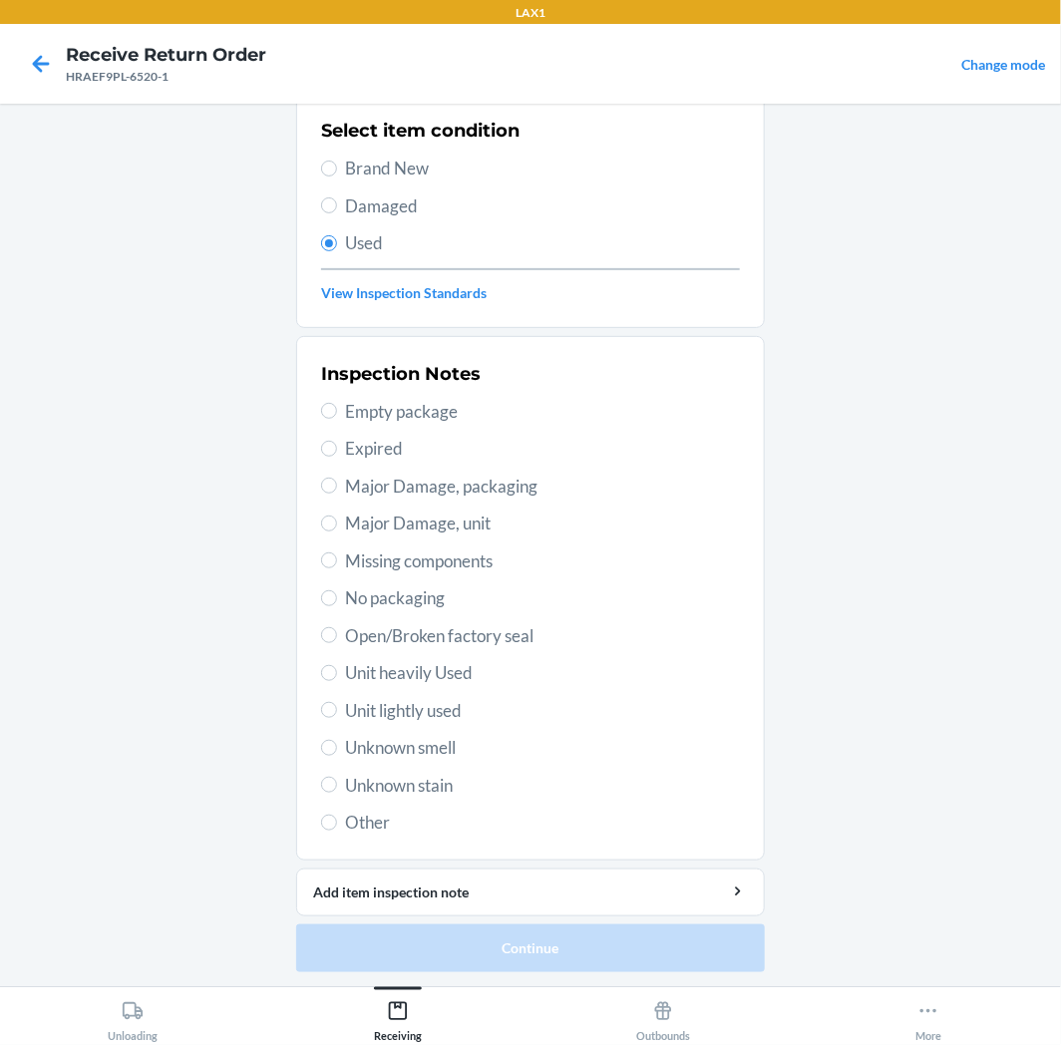
click at [393, 718] on span "Unit lightly used" at bounding box center [542, 711] width 395 height 26
click at [337, 718] on input "Unit lightly used" at bounding box center [329, 710] width 16 height 16
radio input "true"
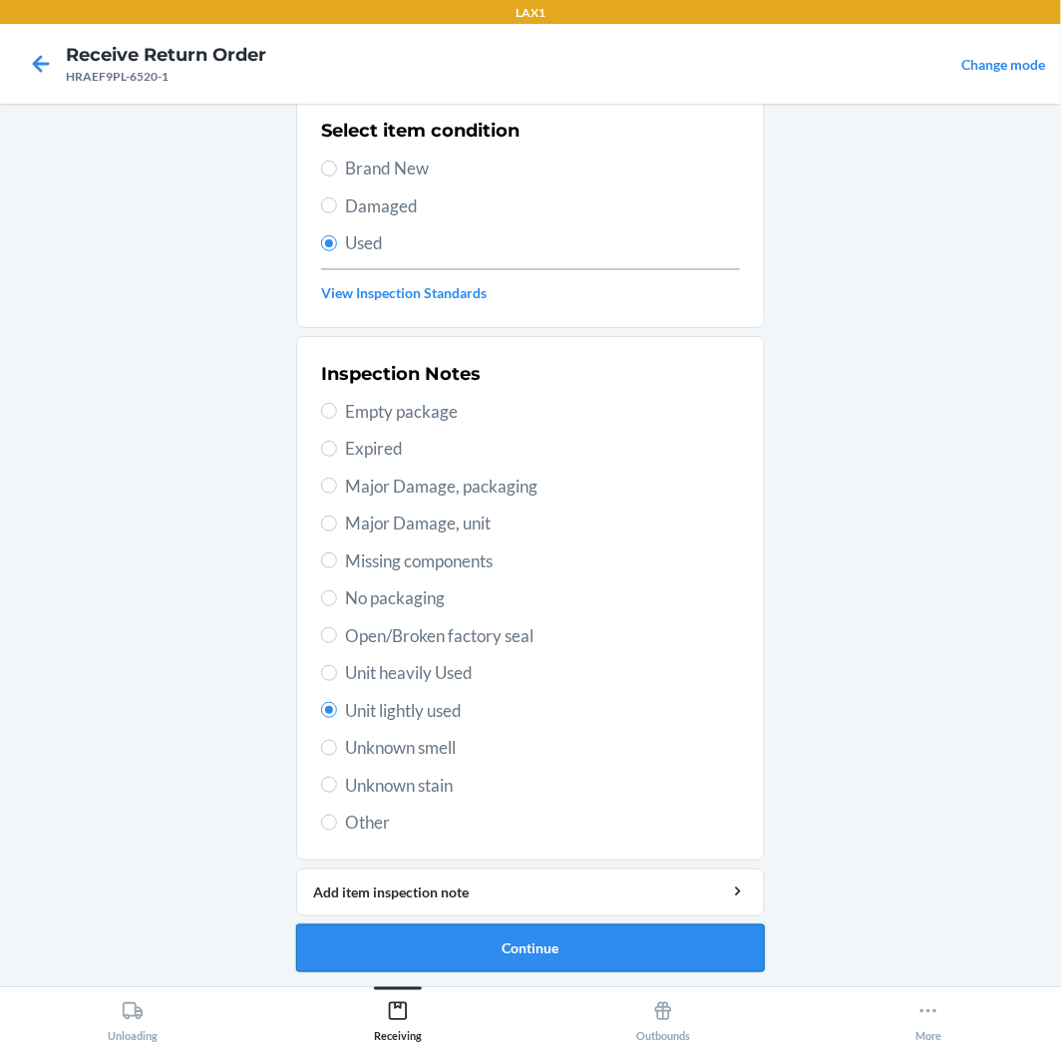
click at [521, 934] on button "Continue" at bounding box center [530, 949] width 469 height 48
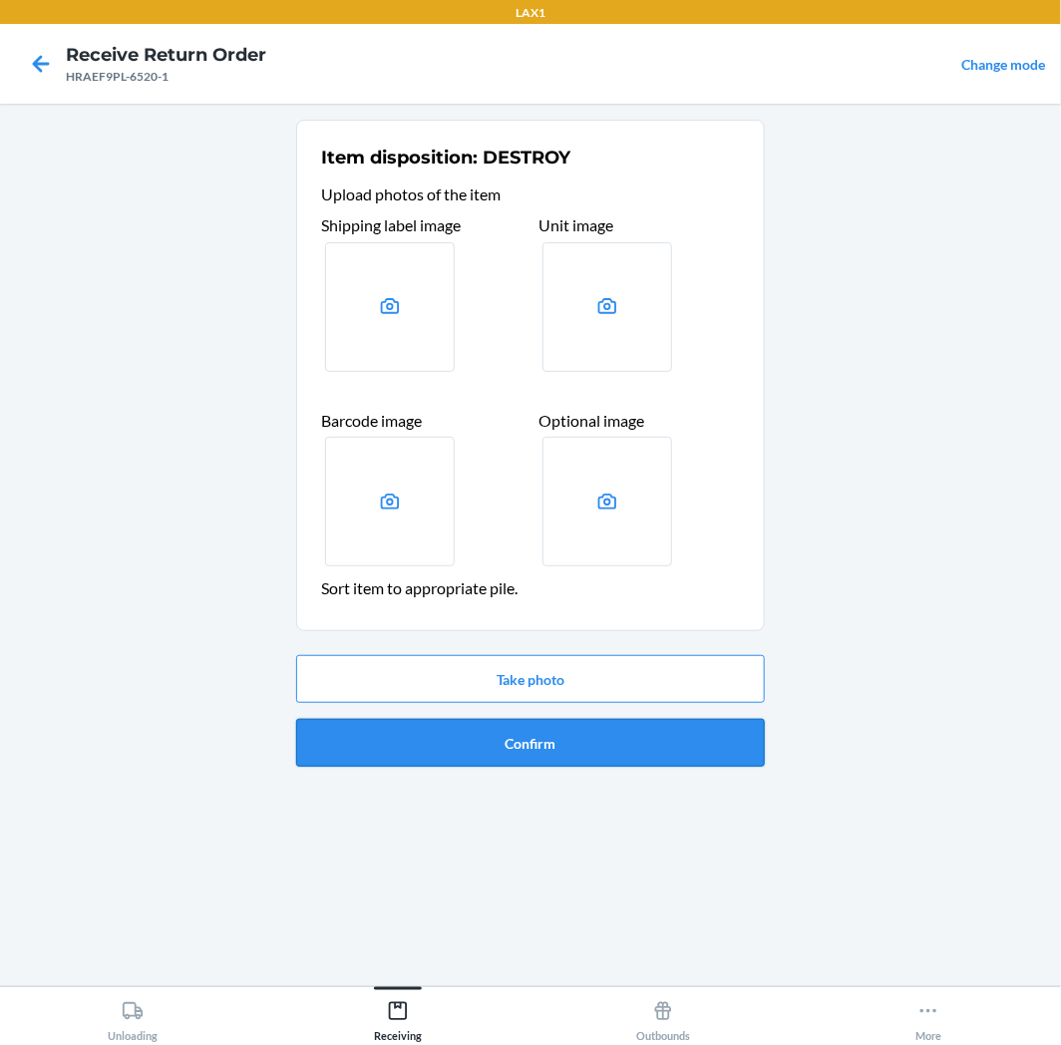
click at [559, 739] on button "Confirm" at bounding box center [530, 743] width 469 height 48
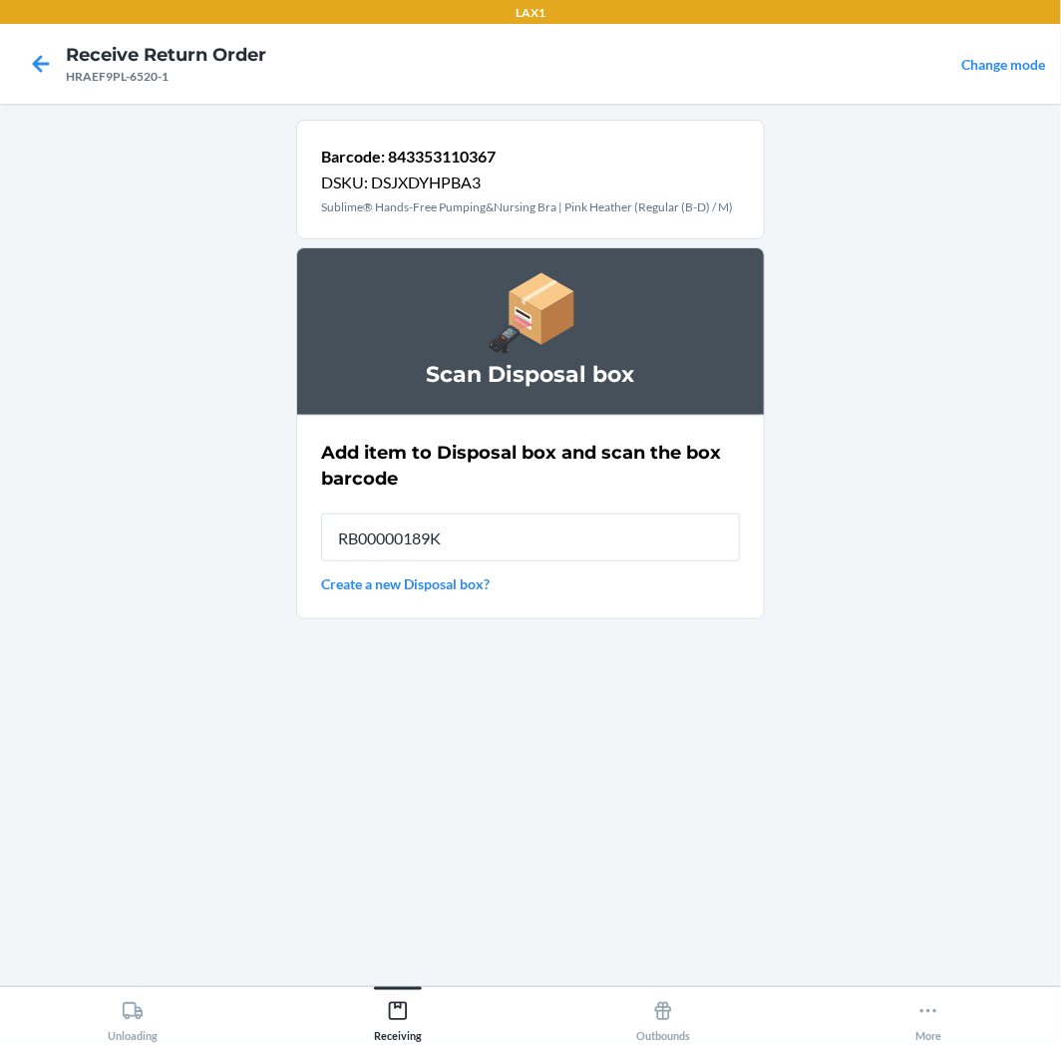
type input "RB00000189K"
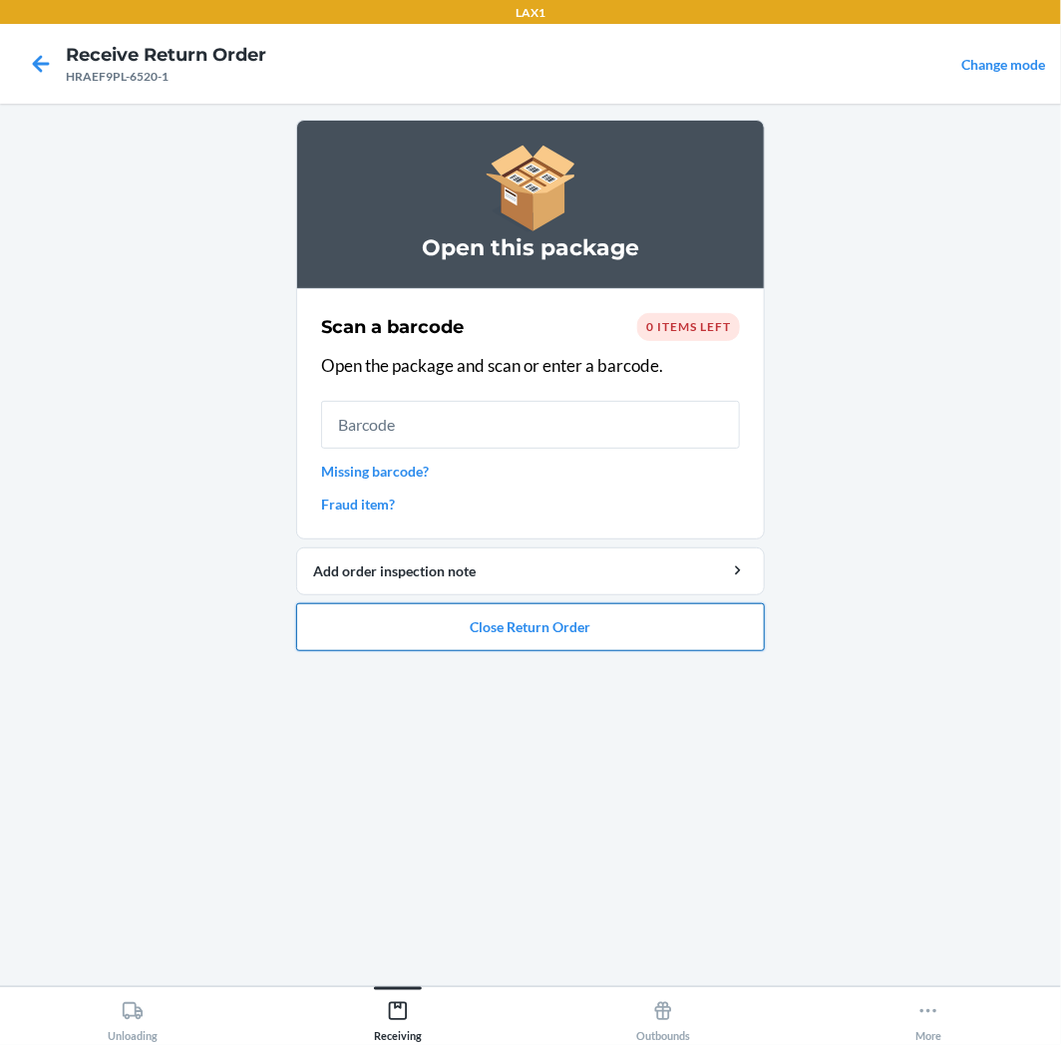
click at [469, 616] on button "Close Return Order" at bounding box center [530, 627] width 469 height 48
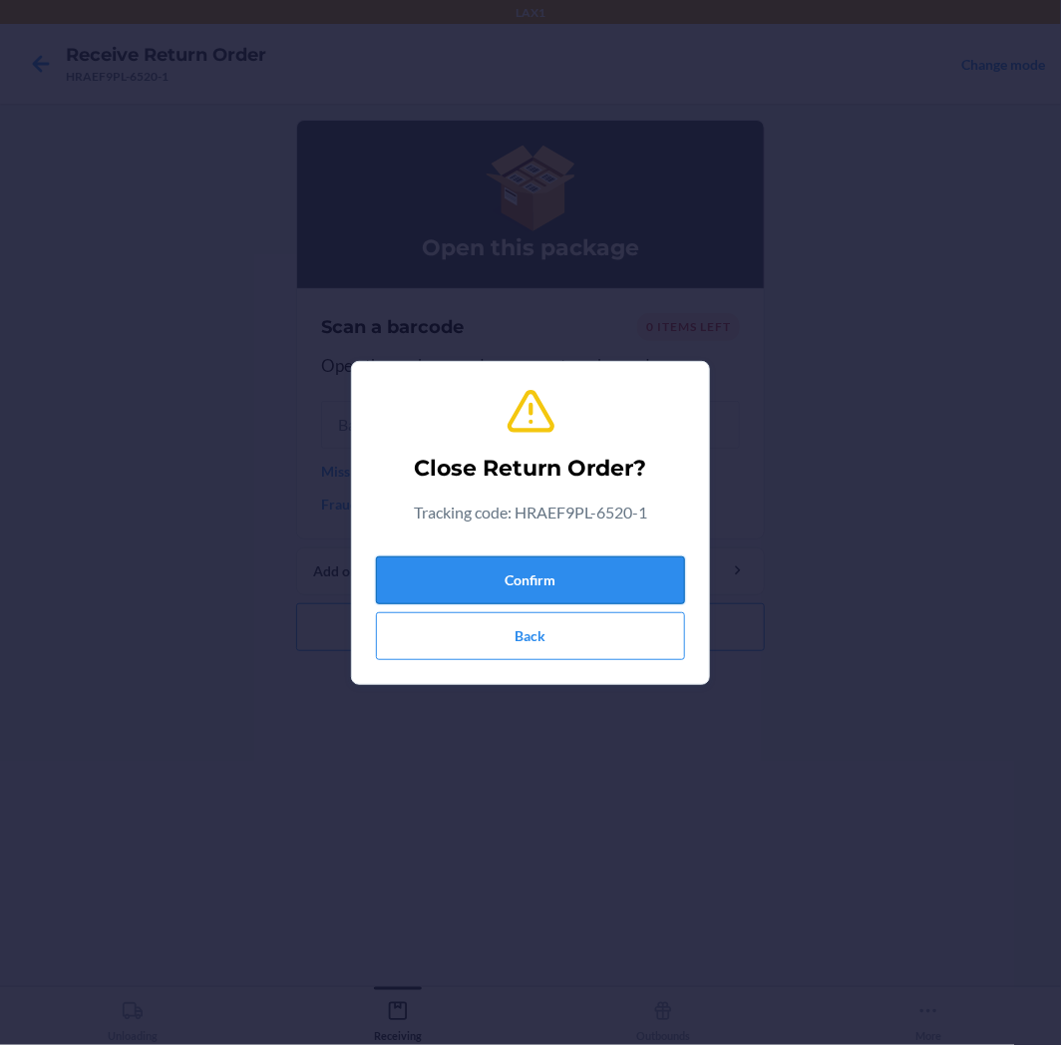
click at [535, 565] on button "Confirm" at bounding box center [530, 581] width 309 height 48
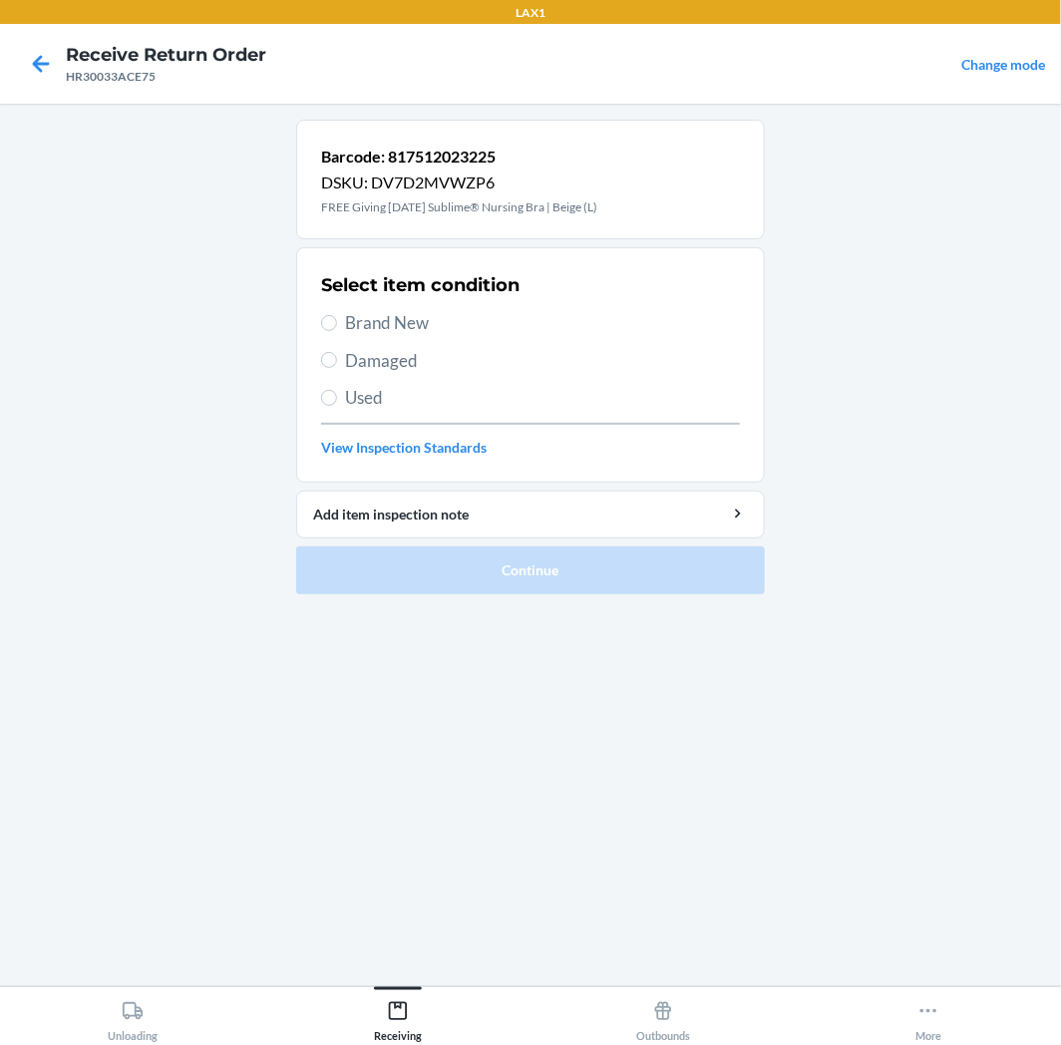
click at [463, 392] on span "Used" at bounding box center [542, 398] width 395 height 26
click at [337, 392] on input "Used" at bounding box center [329, 398] width 16 height 16
radio input "true"
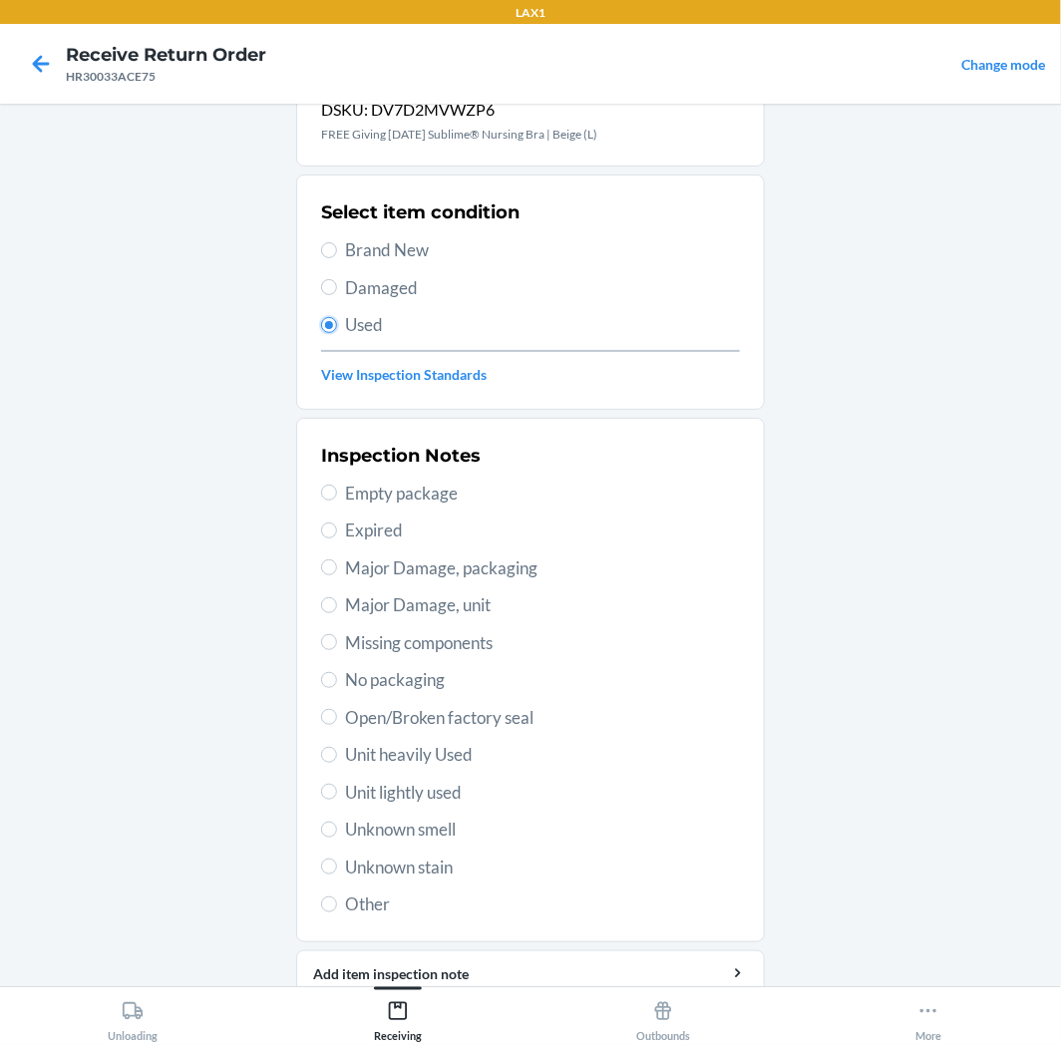
scroll to position [155, 0]
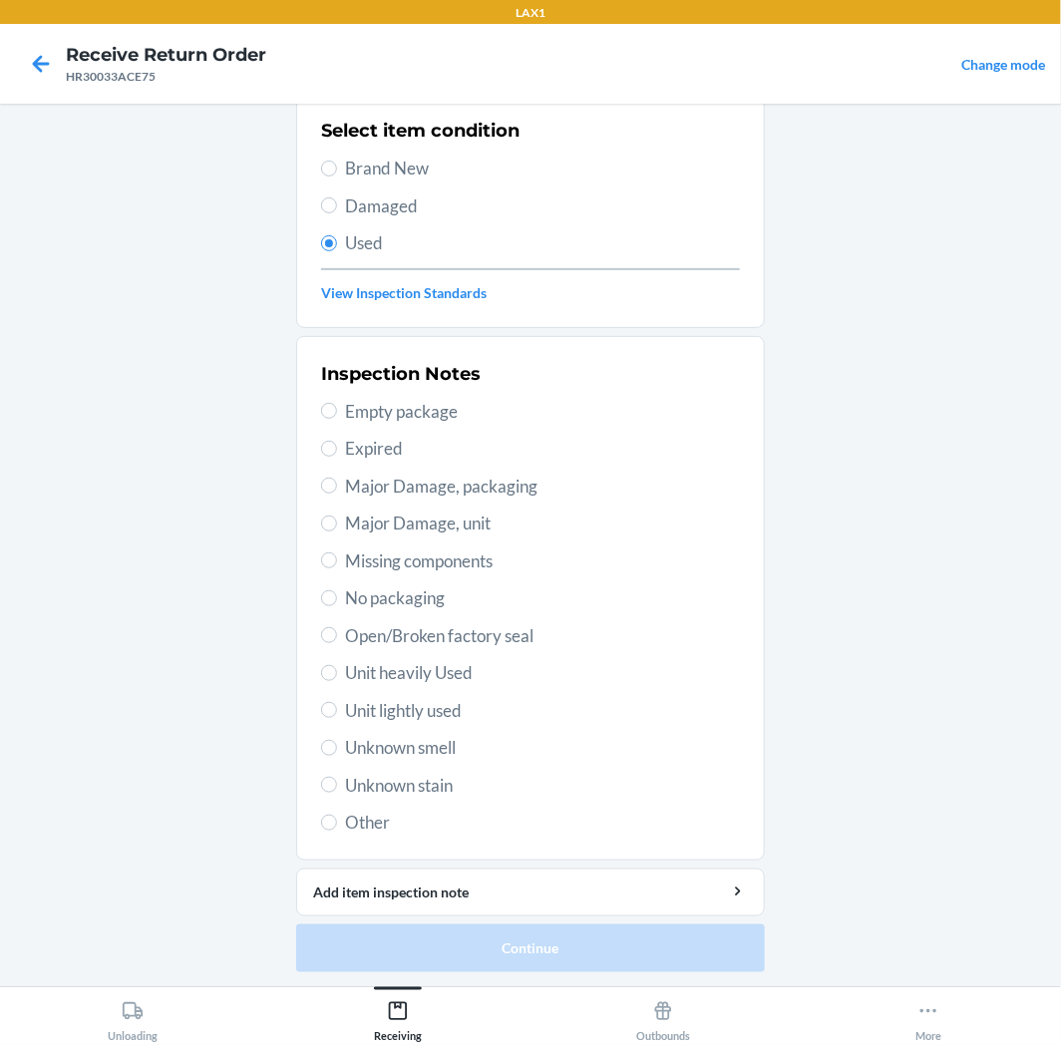
click at [421, 709] on span "Unit lightly used" at bounding box center [542, 711] width 395 height 26
click at [337, 709] on input "Unit lightly used" at bounding box center [329, 710] width 16 height 16
radio input "true"
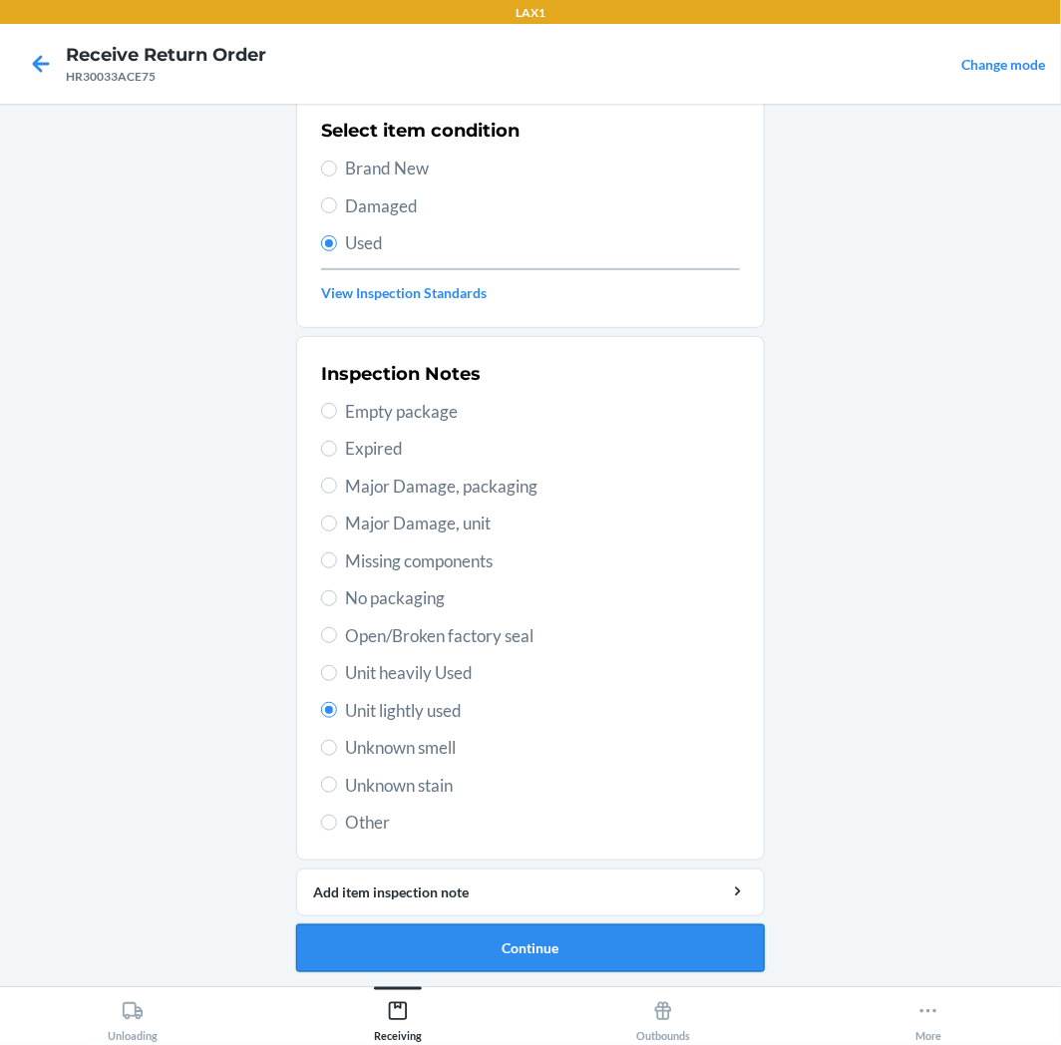
click at [549, 931] on button "Continue" at bounding box center [530, 949] width 469 height 48
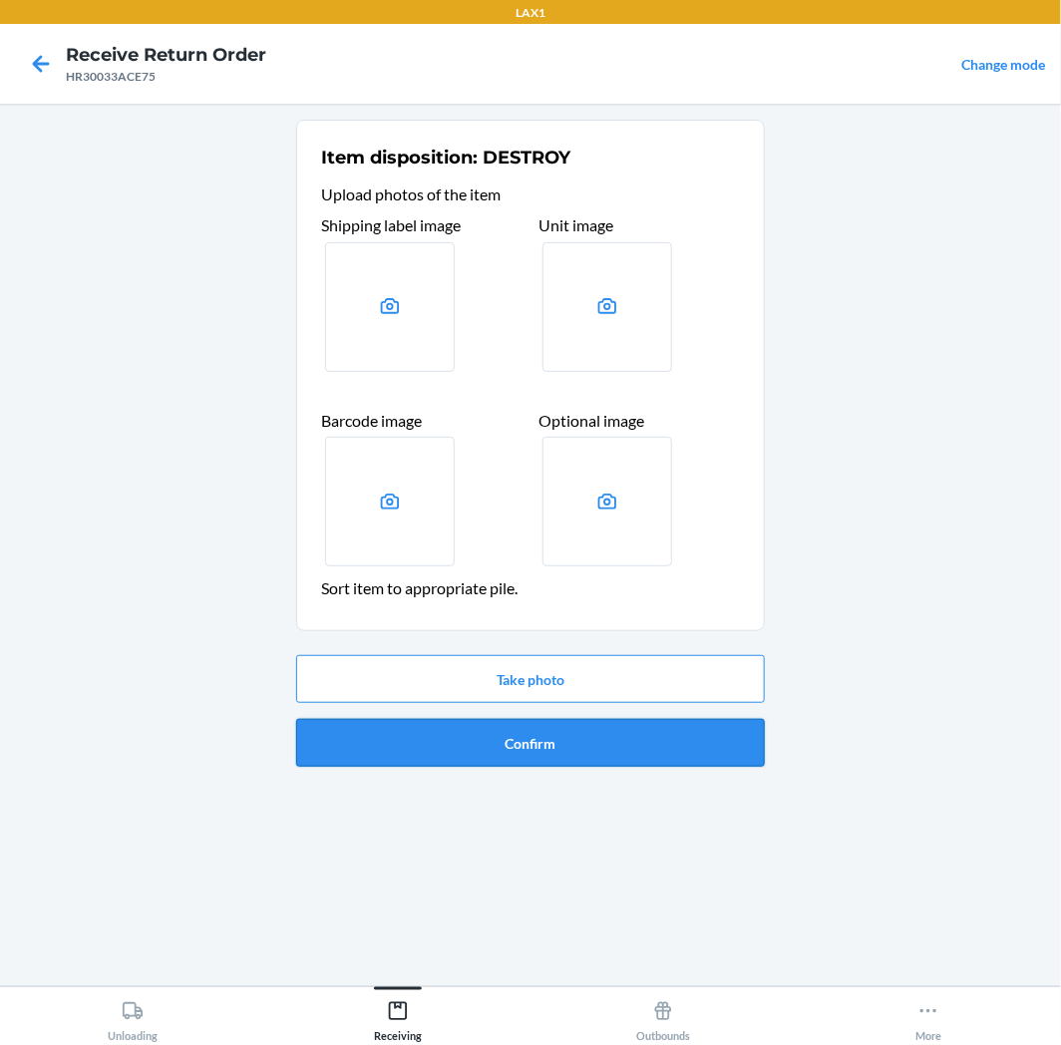
click at [565, 752] on button "Confirm" at bounding box center [530, 743] width 469 height 48
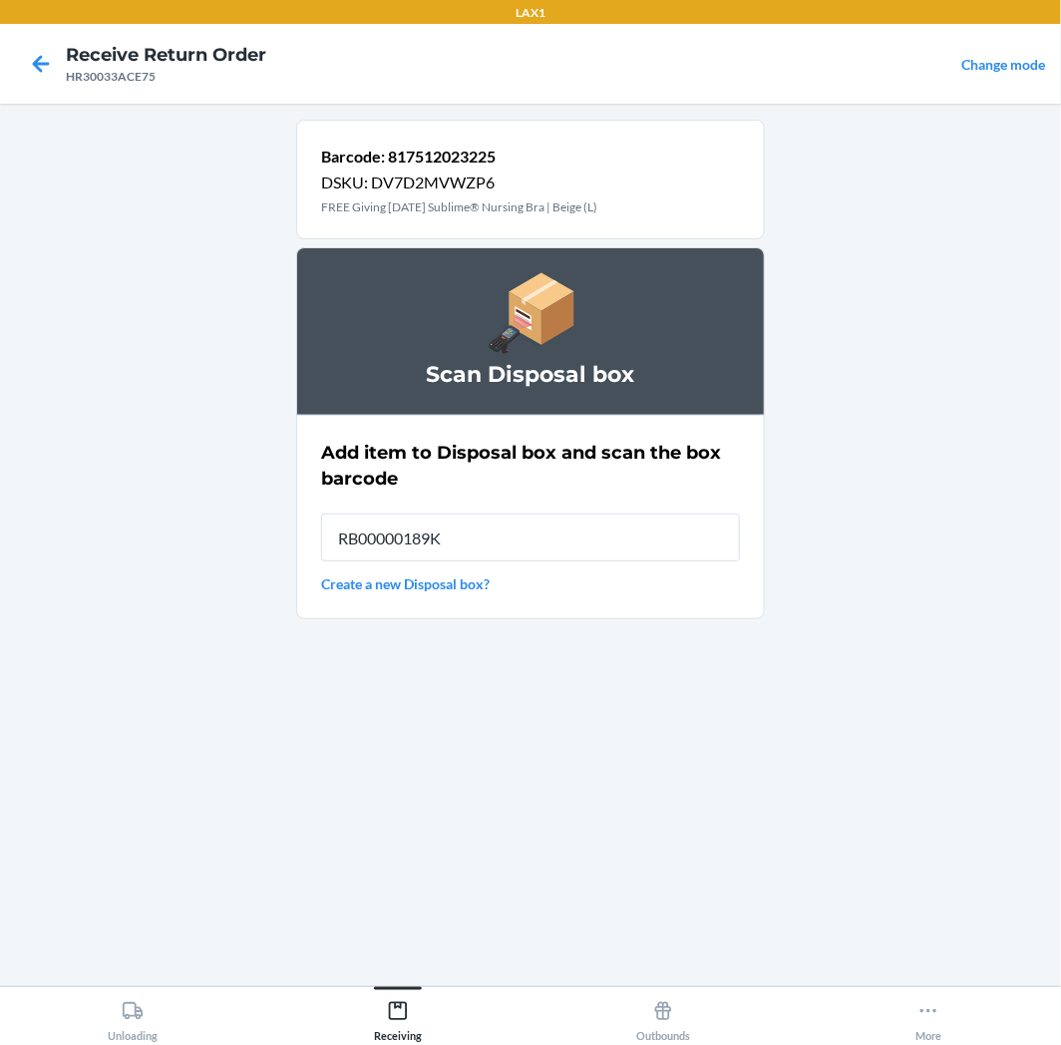
type input "RB00000189K"
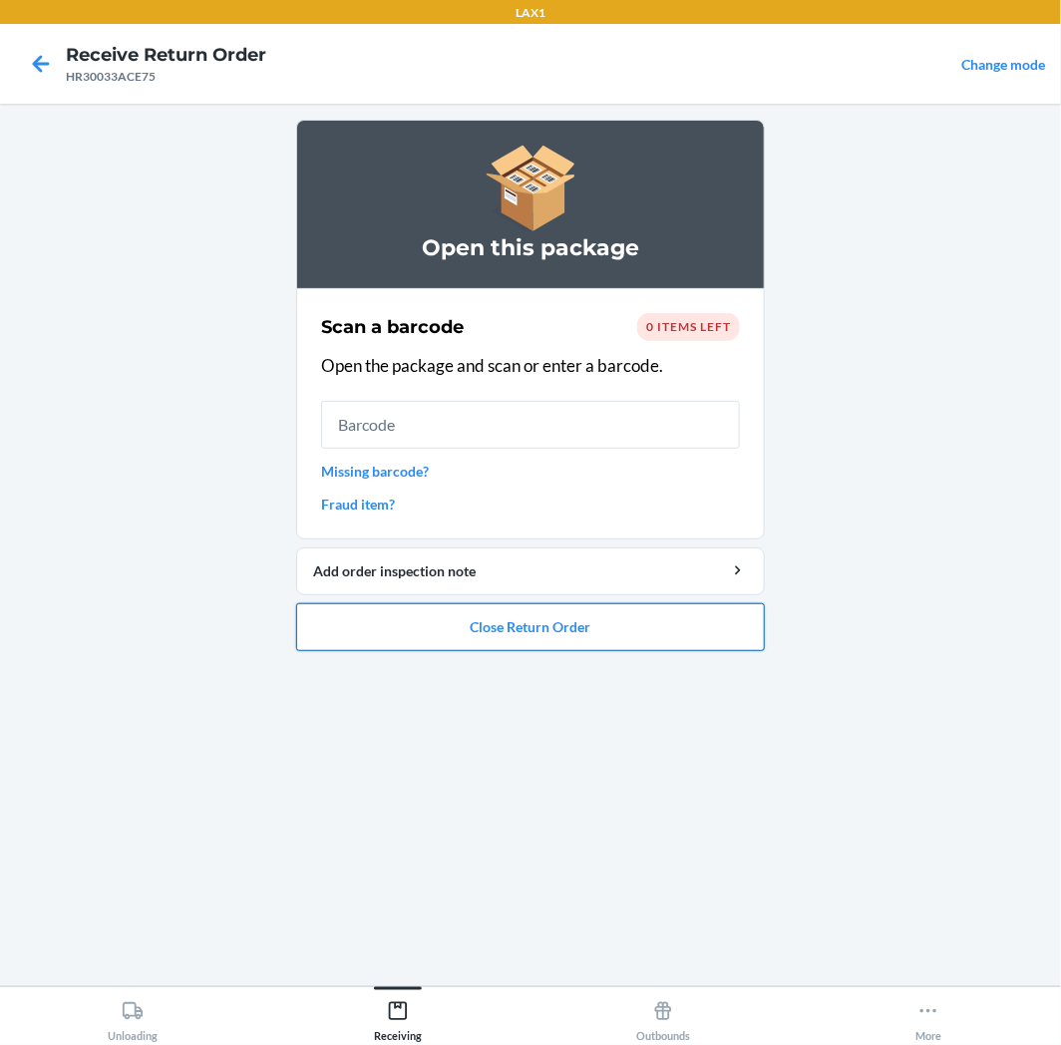
click at [620, 629] on button "Close Return Order" at bounding box center [530, 627] width 469 height 48
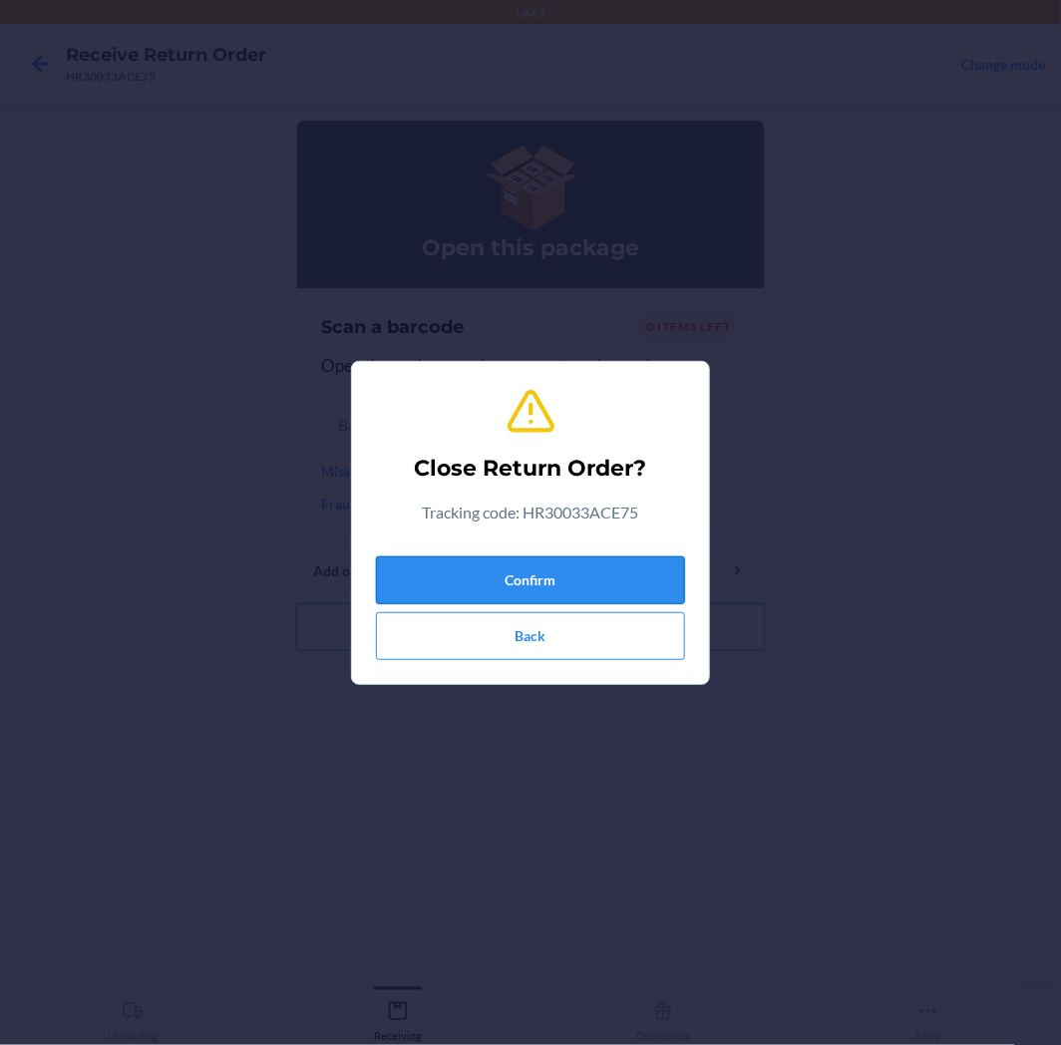
click at [632, 582] on button "Confirm" at bounding box center [530, 581] width 309 height 48
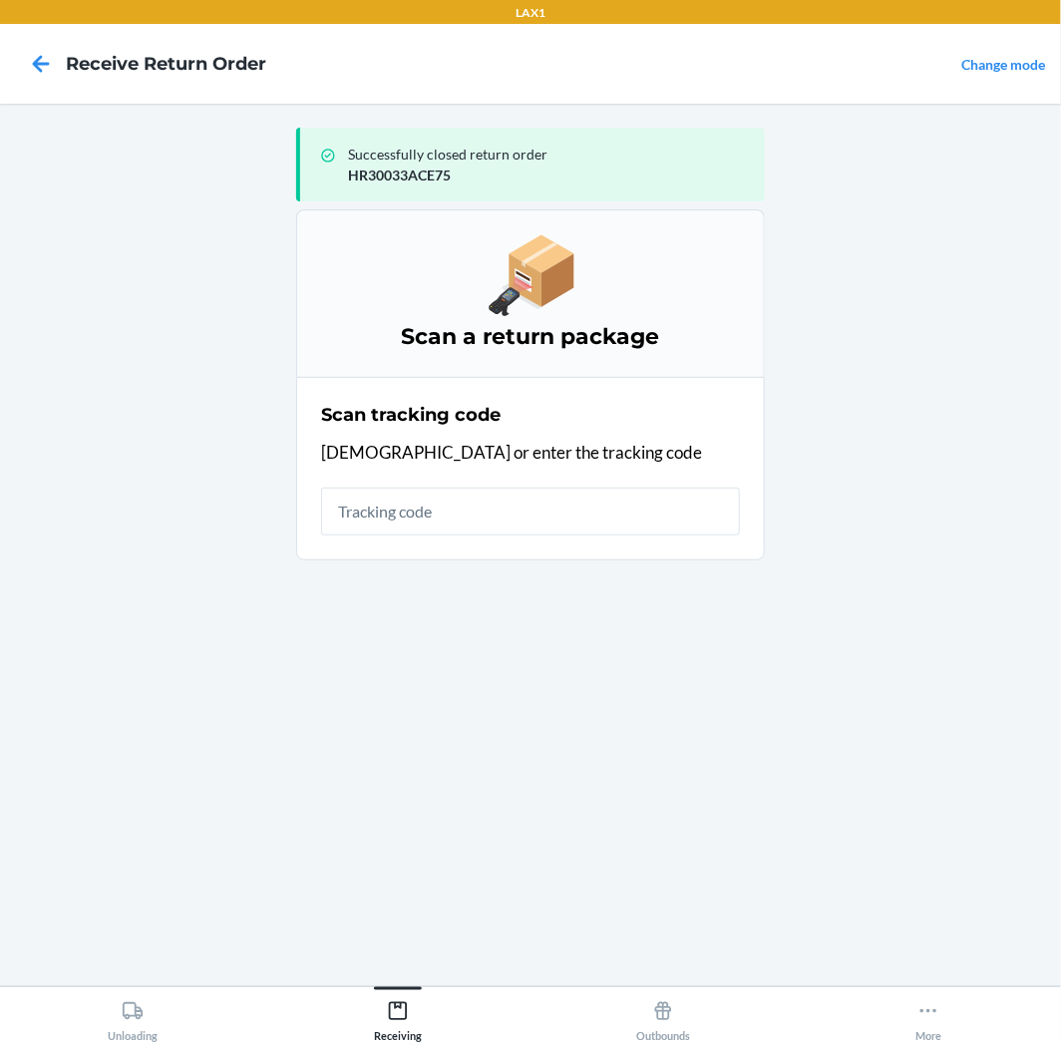
click at [563, 525] on input "text" at bounding box center [530, 512] width 419 height 48
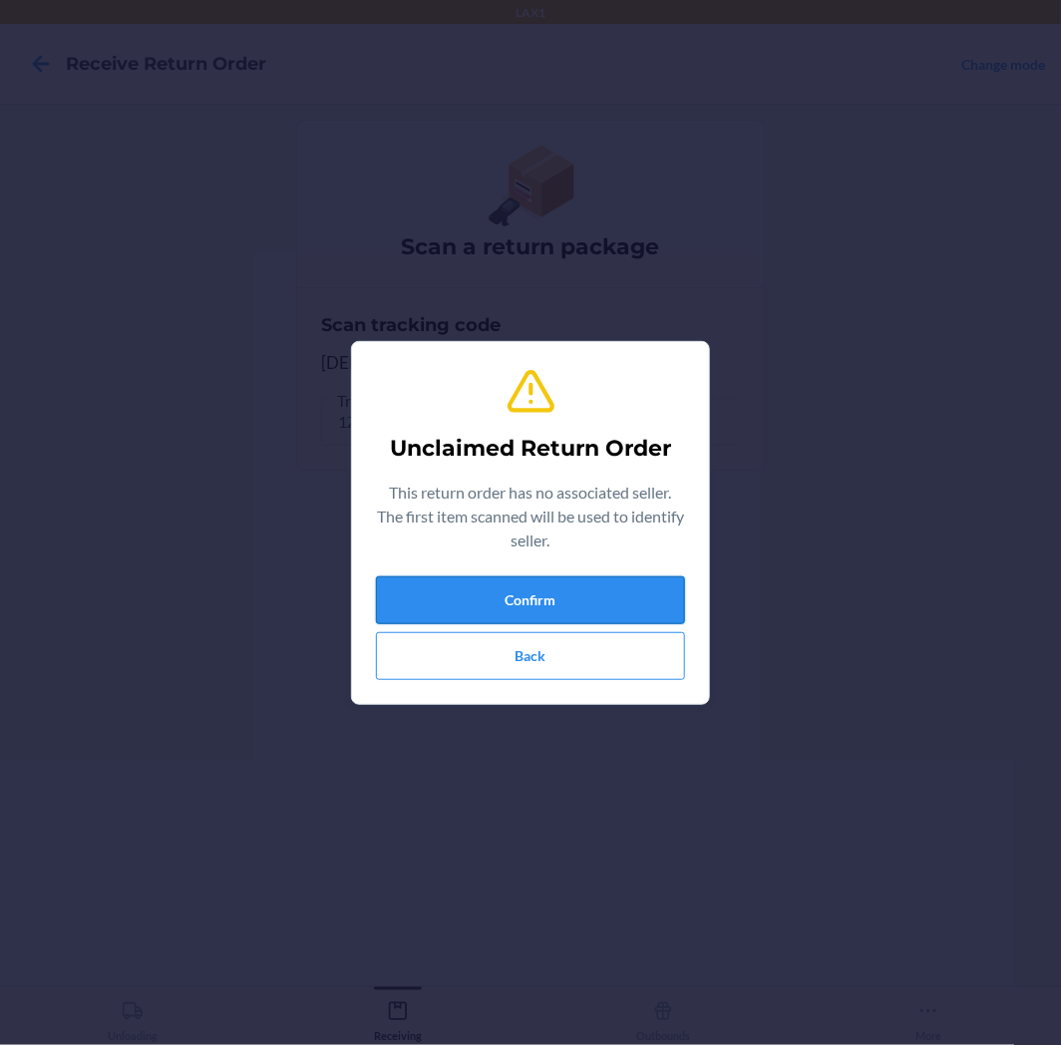
click at [578, 596] on button "Confirm" at bounding box center [530, 600] width 309 height 48
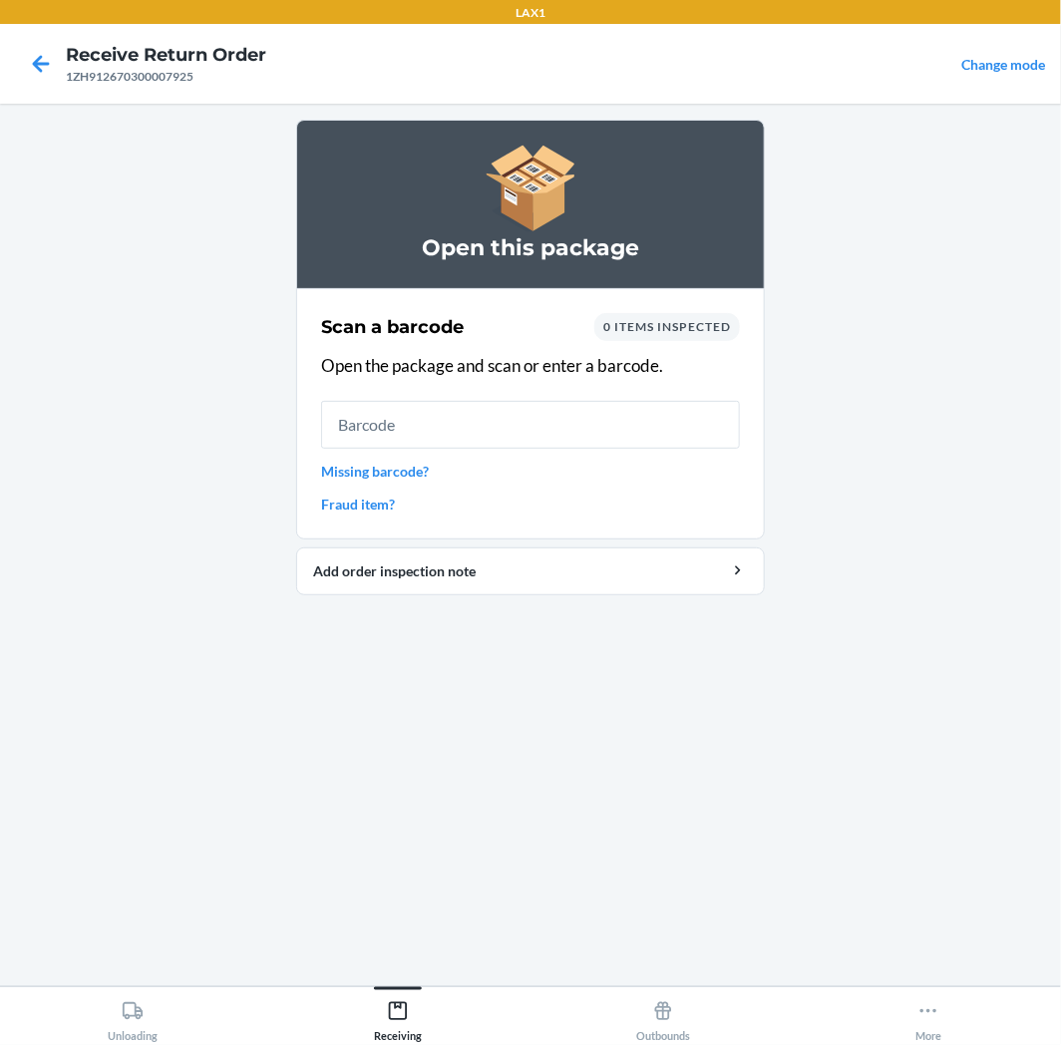
click at [591, 416] on input "text" at bounding box center [530, 425] width 419 height 48
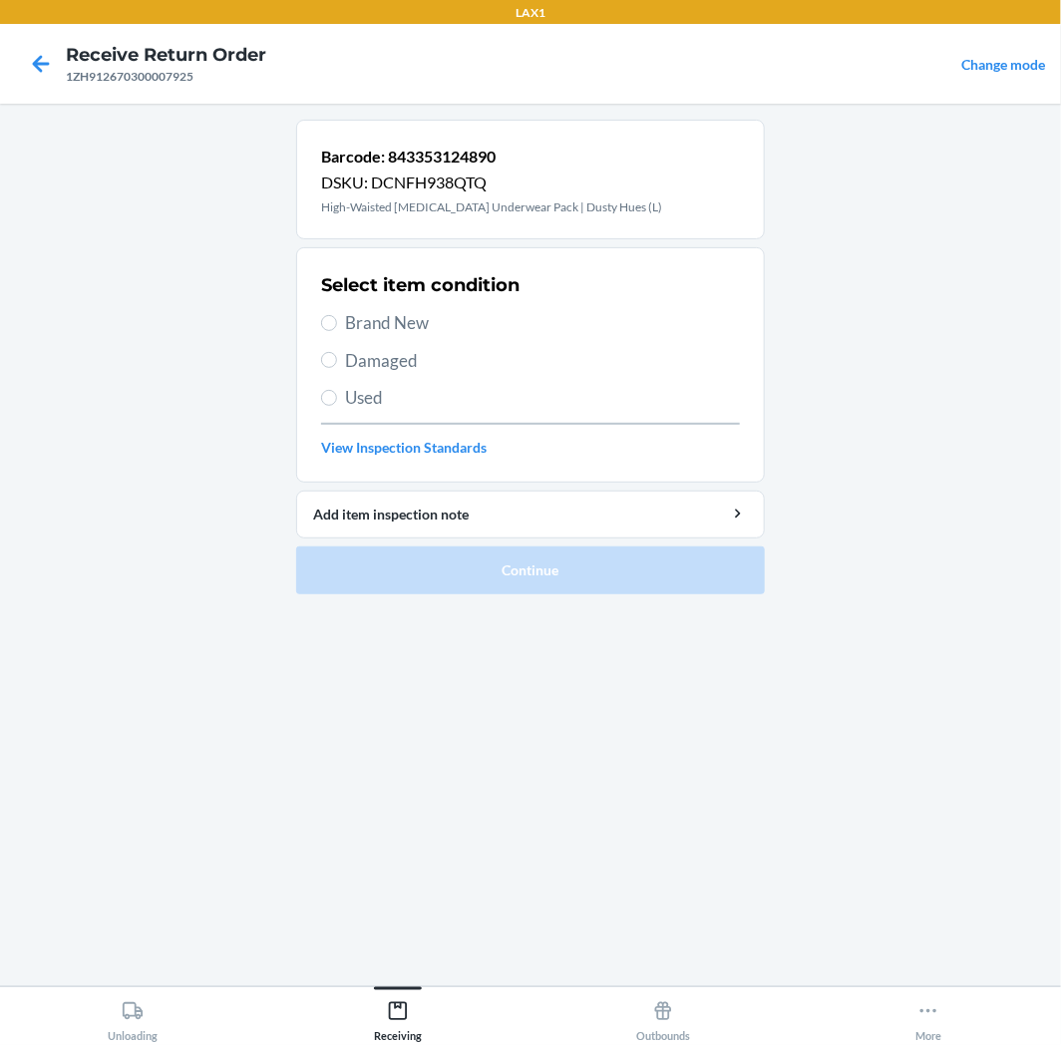
click at [373, 383] on div "Select item condition Brand New Damaged Used View Inspection Standards" at bounding box center [530, 364] width 419 height 197
click at [387, 399] on span "Used" at bounding box center [542, 398] width 395 height 26
click at [337, 399] on input "Used" at bounding box center [329, 398] width 16 height 16
radio input "true"
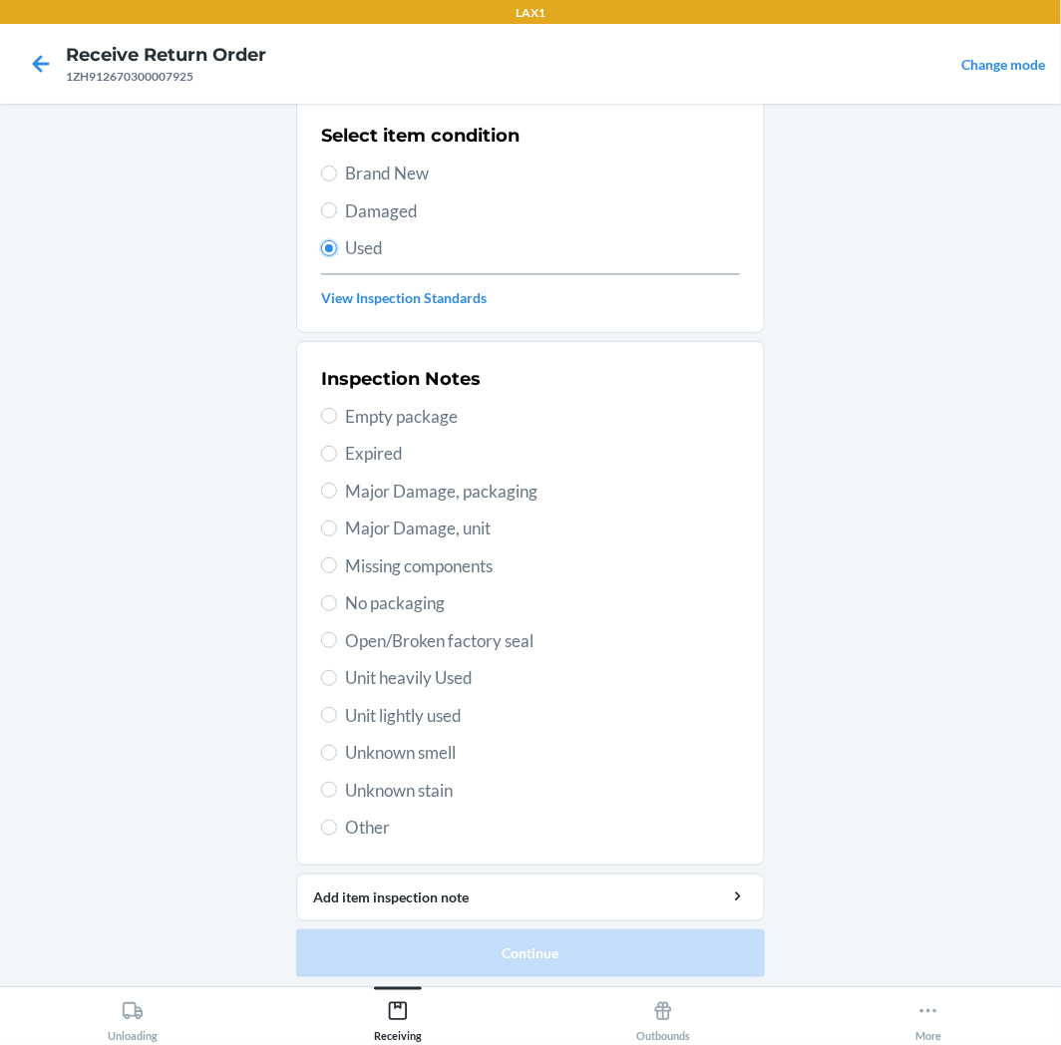
scroll to position [155, 0]
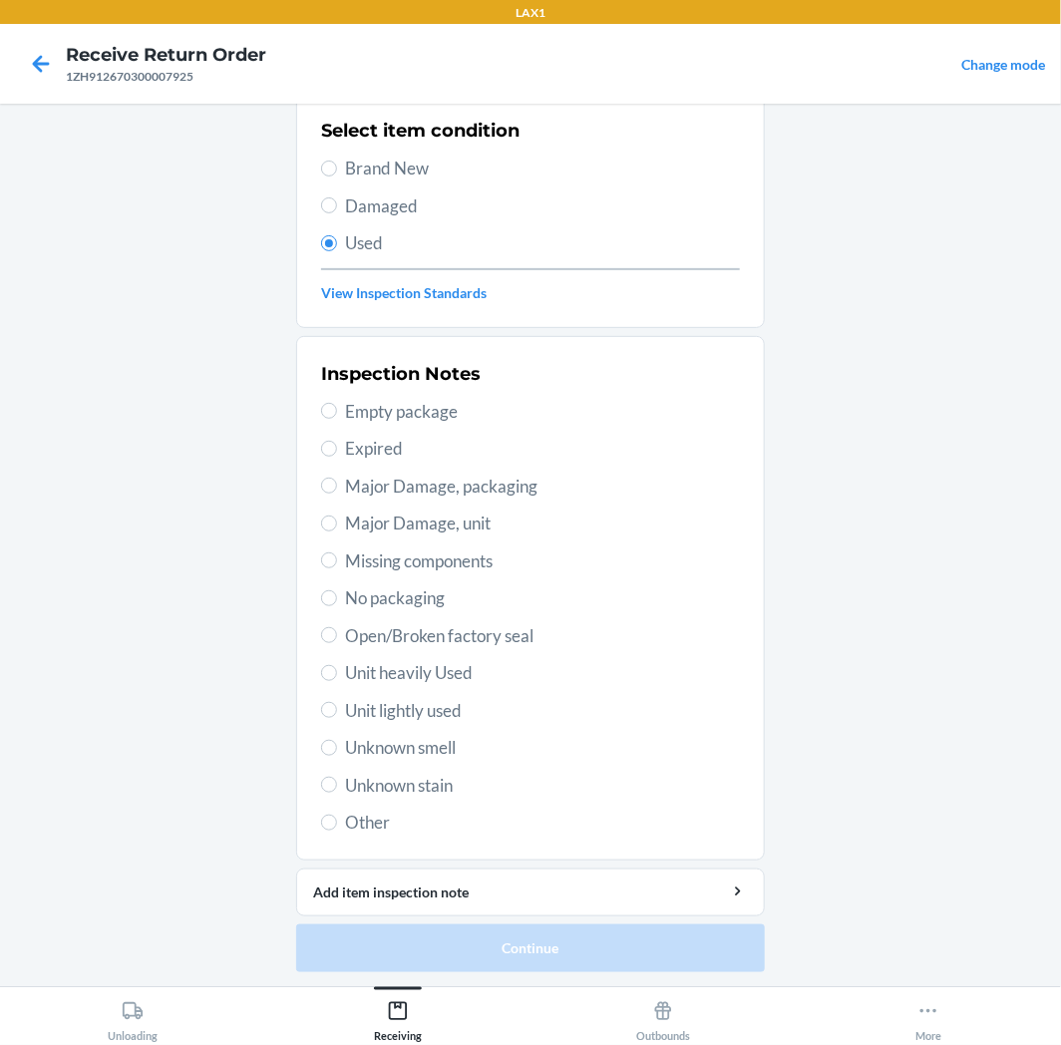
click at [405, 700] on span "Unit lightly used" at bounding box center [542, 711] width 395 height 26
click at [337, 702] on input "Unit lightly used" at bounding box center [329, 710] width 16 height 16
radio input "true"
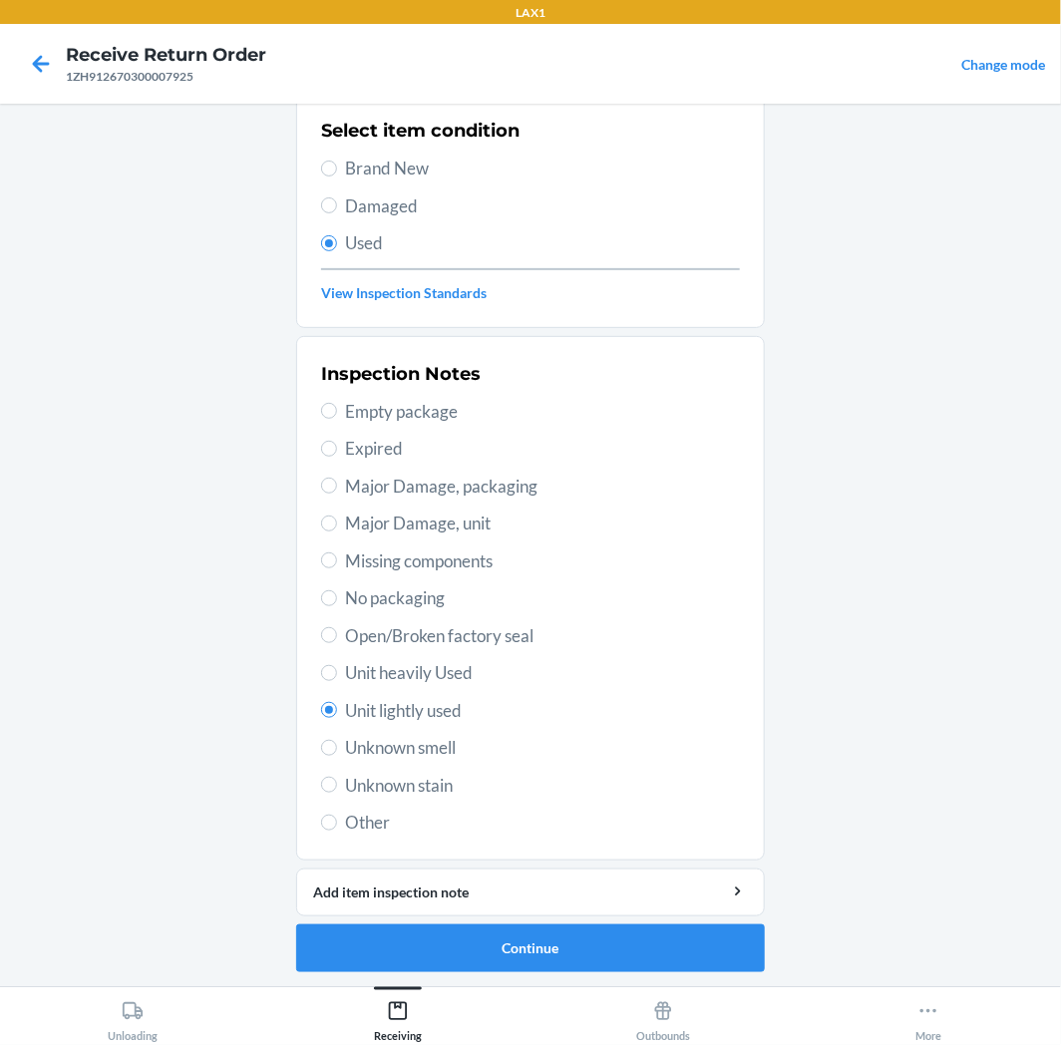
click at [467, 974] on ol "Barcode: 843353124890 DSKU: DCNFH938QTQ High-Waisted Postpartum Underwear Pack …" at bounding box center [530, 476] width 469 height 1023
click at [474, 964] on button "Continue" at bounding box center [530, 949] width 469 height 48
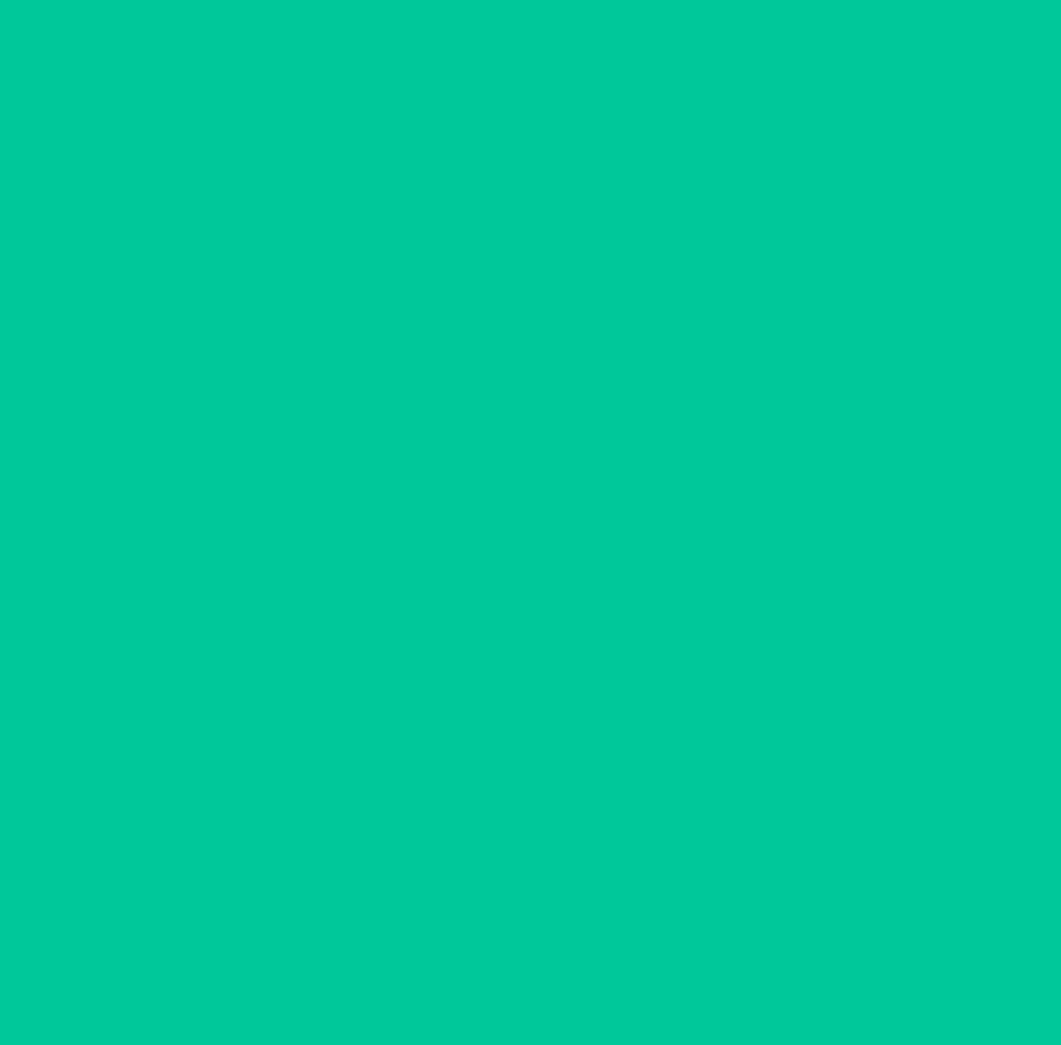
scroll to position [0, 0]
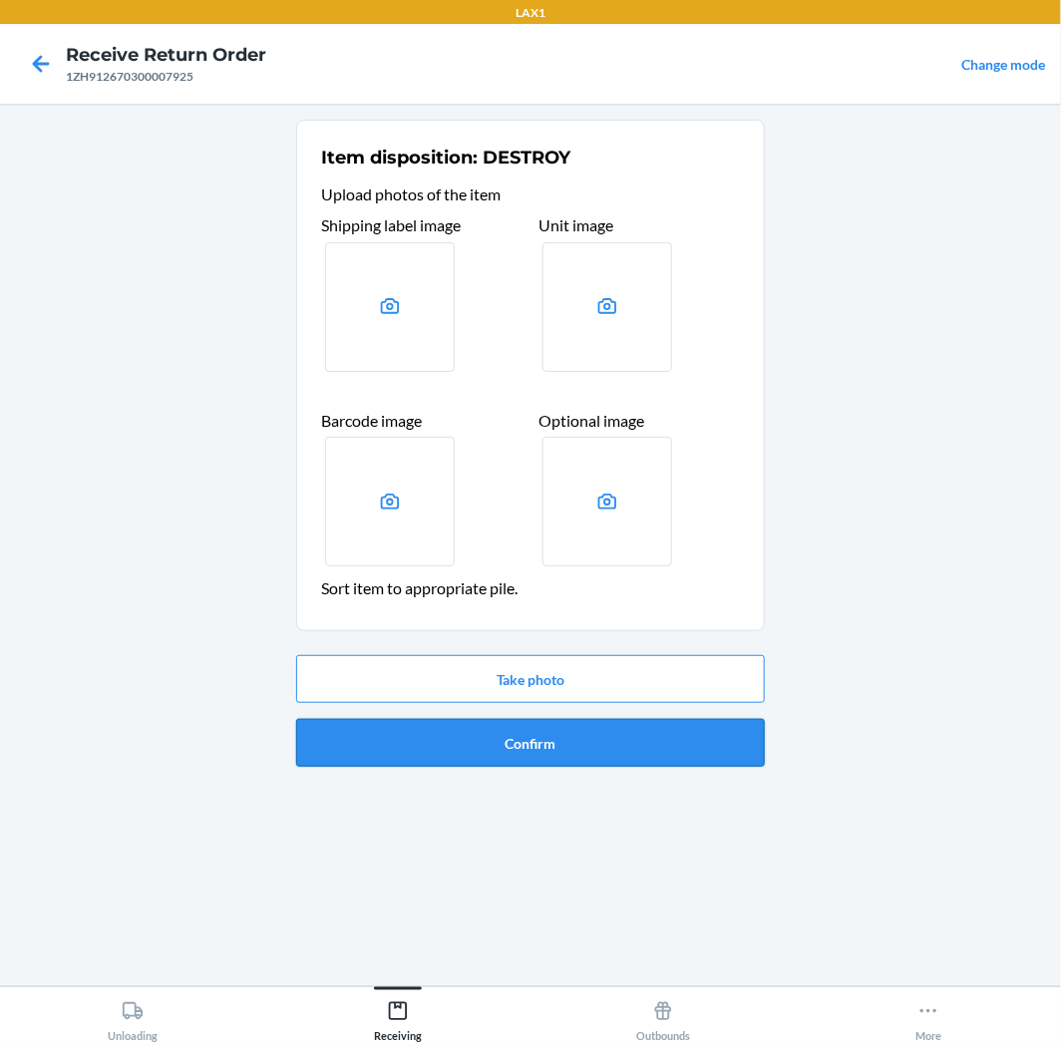
click at [510, 754] on button "Confirm" at bounding box center [530, 743] width 469 height 48
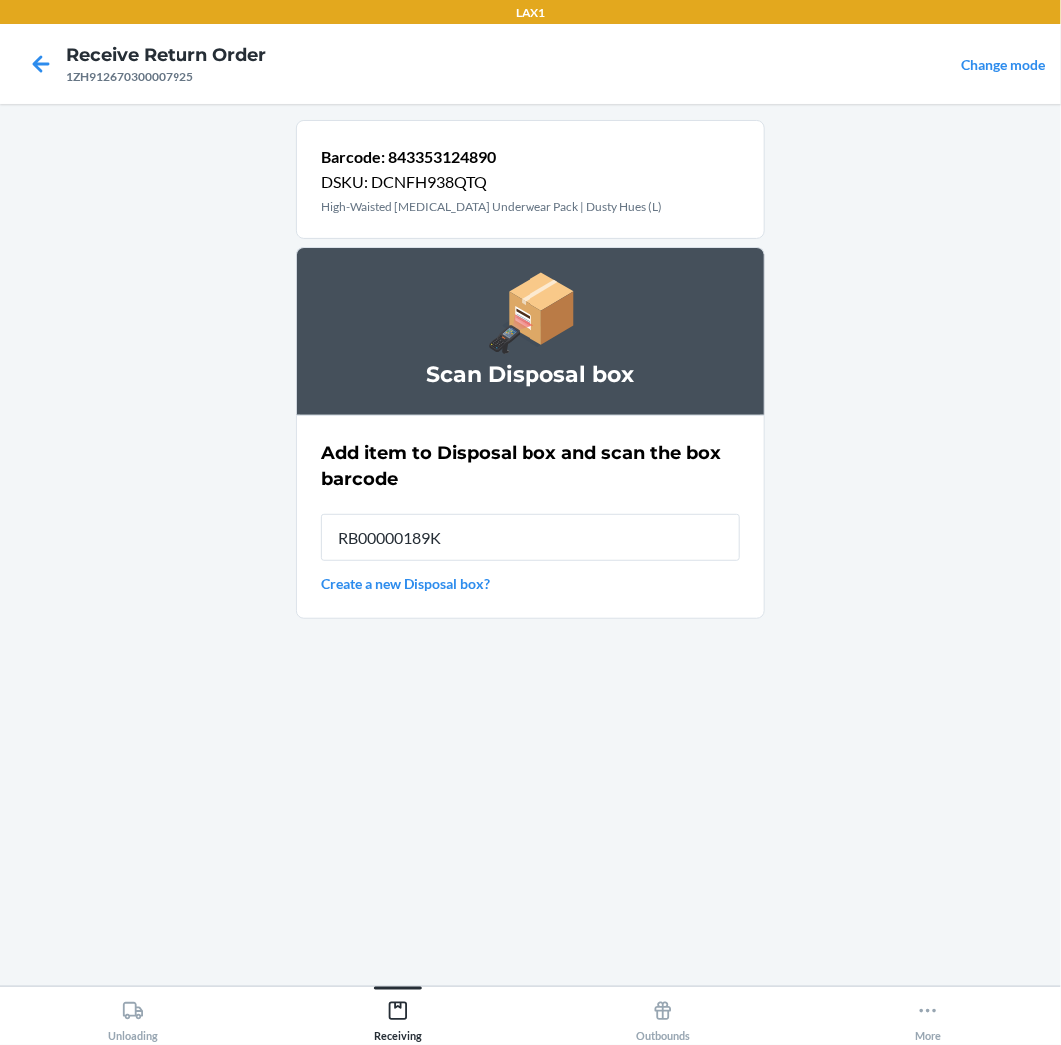
type input "RB00000189K"
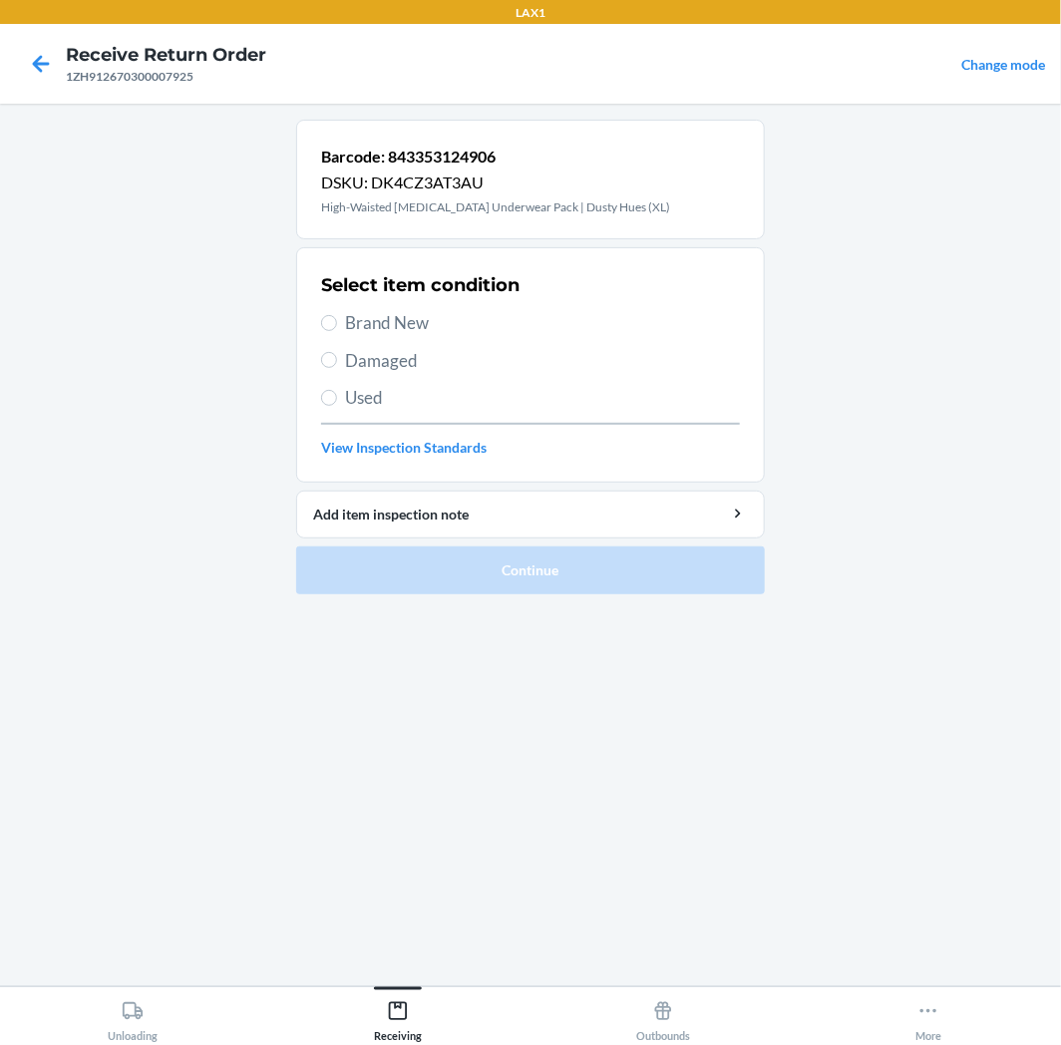
click at [405, 383] on div "Select item condition Brand New Damaged Used View Inspection Standards" at bounding box center [530, 364] width 419 height 197
click at [402, 411] on div "Select item condition Brand New Damaged Used View Inspection Standards" at bounding box center [530, 364] width 419 height 197
click at [404, 404] on span "Used" at bounding box center [542, 398] width 395 height 26
click at [337, 404] on input "Used" at bounding box center [329, 398] width 16 height 16
radio input "true"
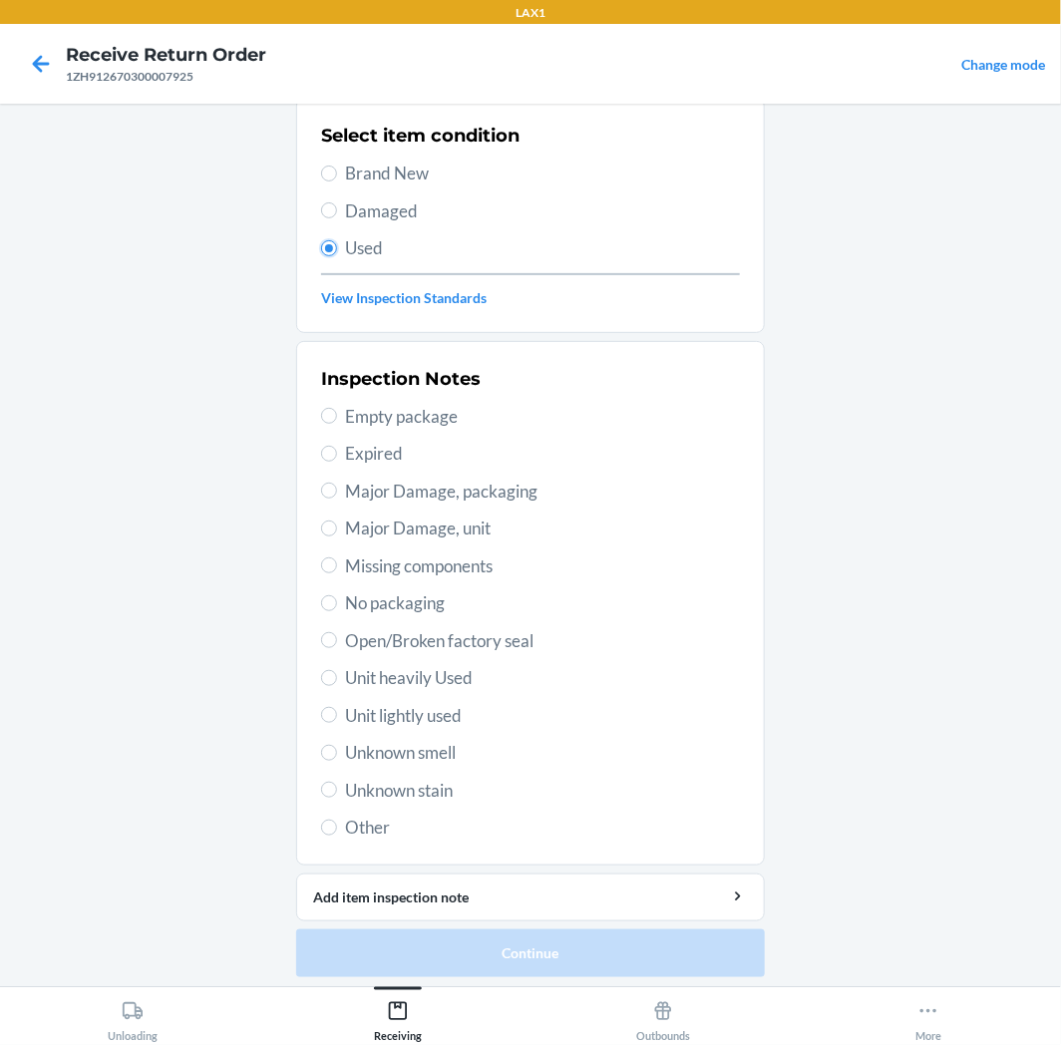
scroll to position [155, 0]
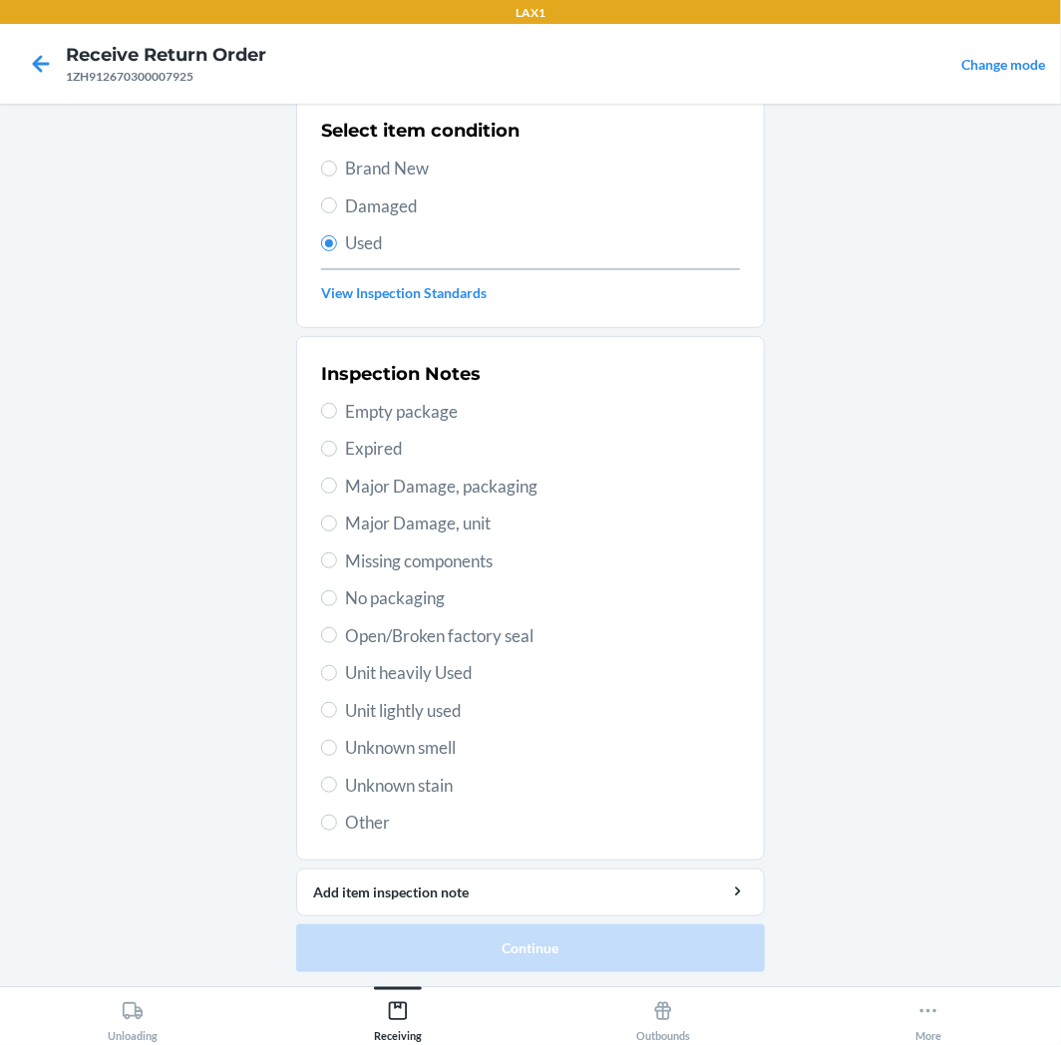
click at [400, 694] on div "Inspection Notes Empty package Expired Major Damage, packaging Major Damage, un…" at bounding box center [530, 598] width 419 height 487
click at [400, 703] on span "Unit lightly used" at bounding box center [542, 711] width 395 height 26
click at [337, 703] on input "Unit lightly used" at bounding box center [329, 710] width 16 height 16
radio input "true"
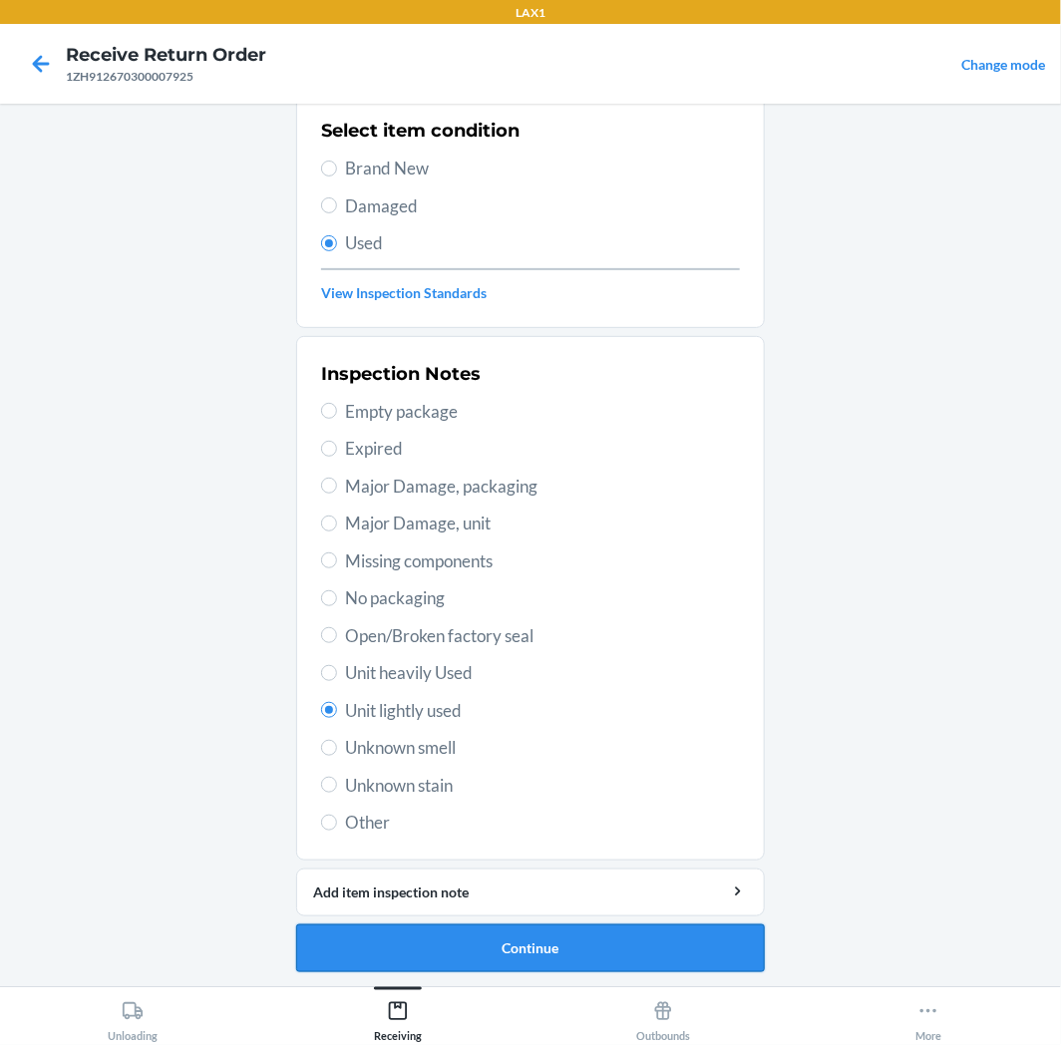
click at [435, 957] on button "Continue" at bounding box center [530, 949] width 469 height 48
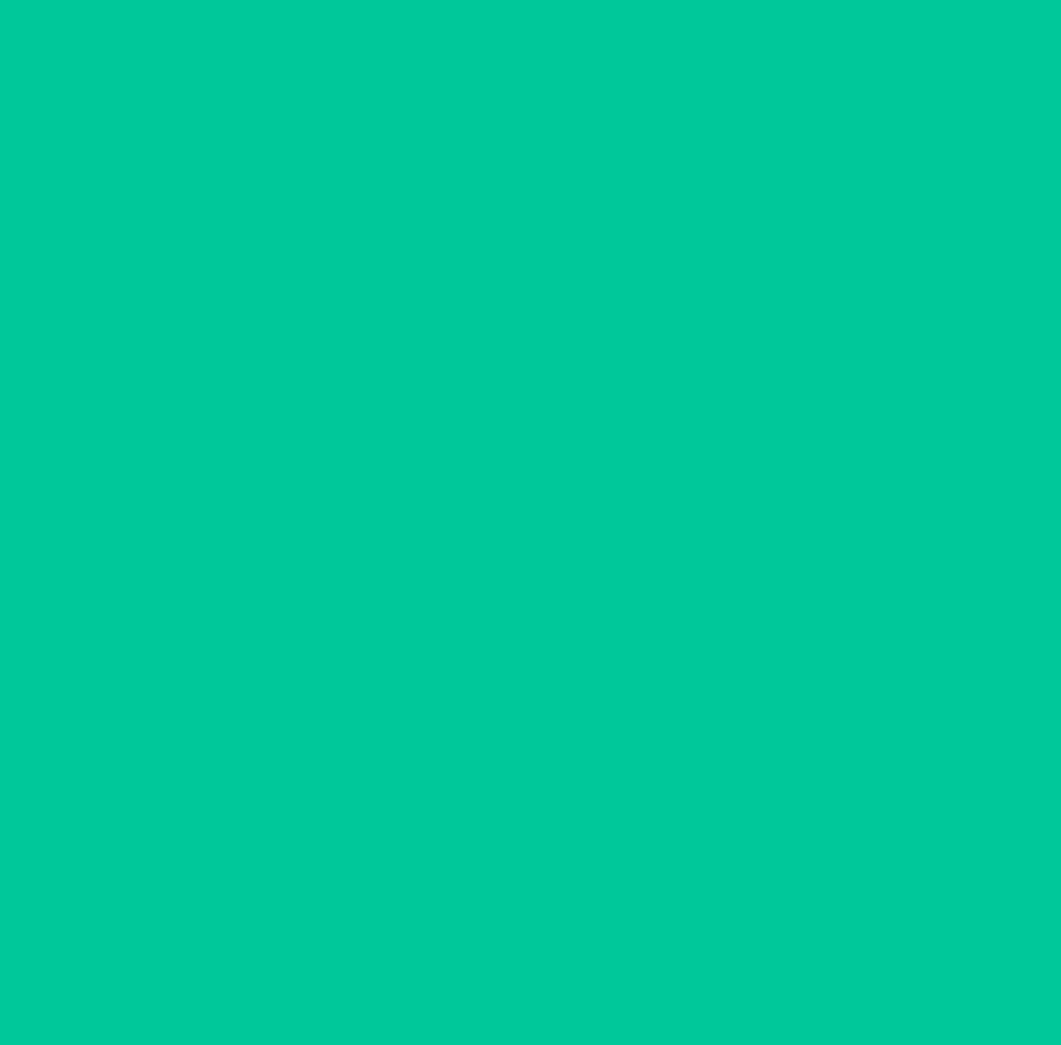
scroll to position [0, 0]
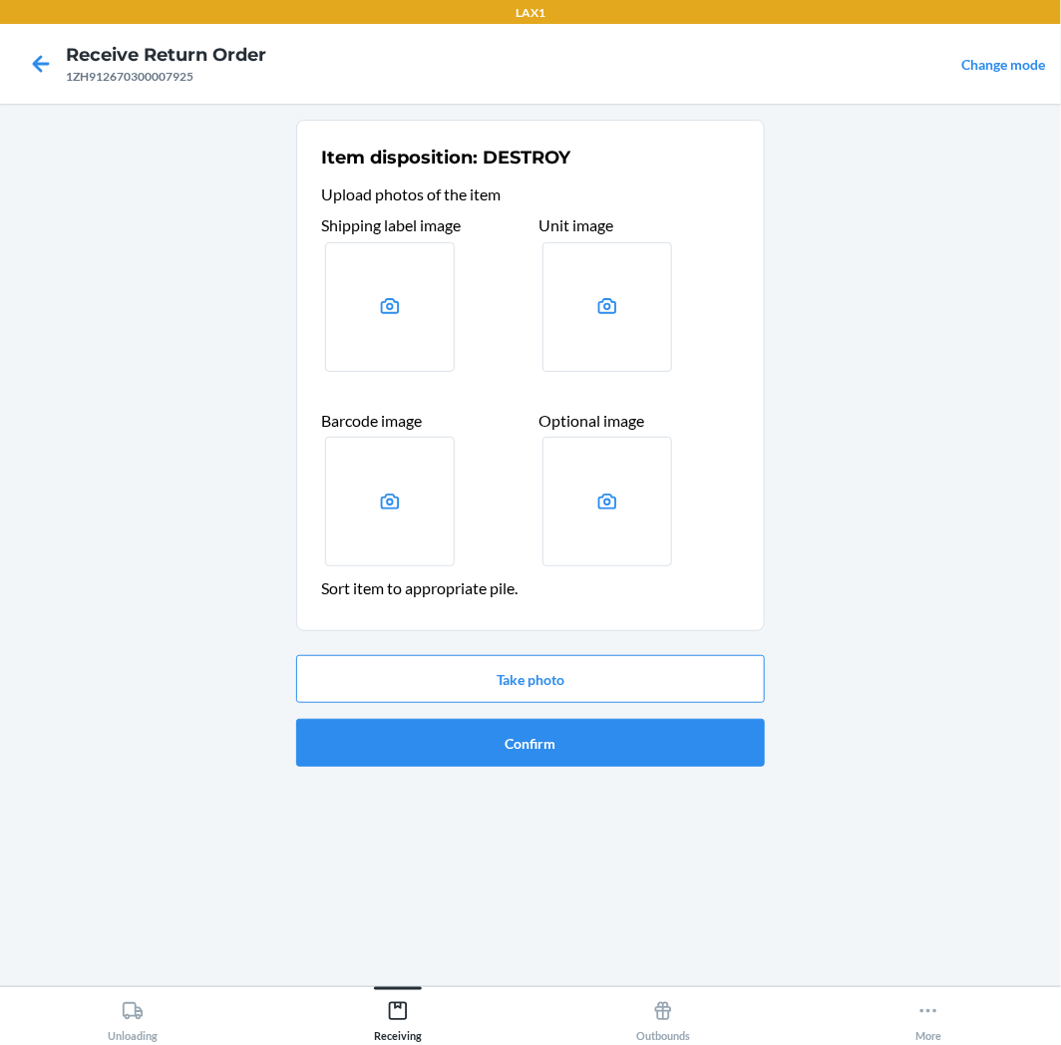
click at [571, 804] on div "Item disposition: DESTROY Upload photos of the item Shipping label image Unit i…" at bounding box center [530, 545] width 469 height 851
click at [608, 752] on button "Confirm" at bounding box center [530, 743] width 469 height 48
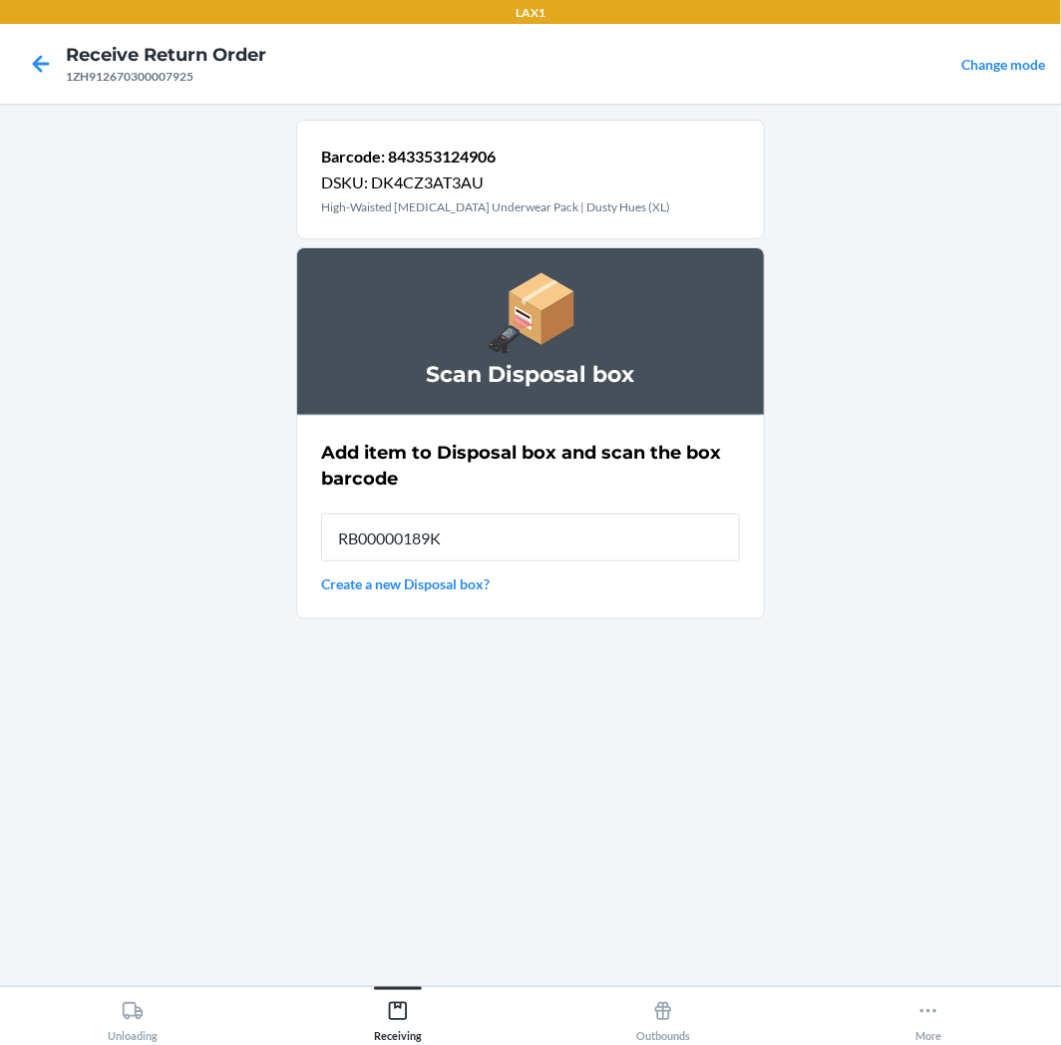
type input "RB00000189K"
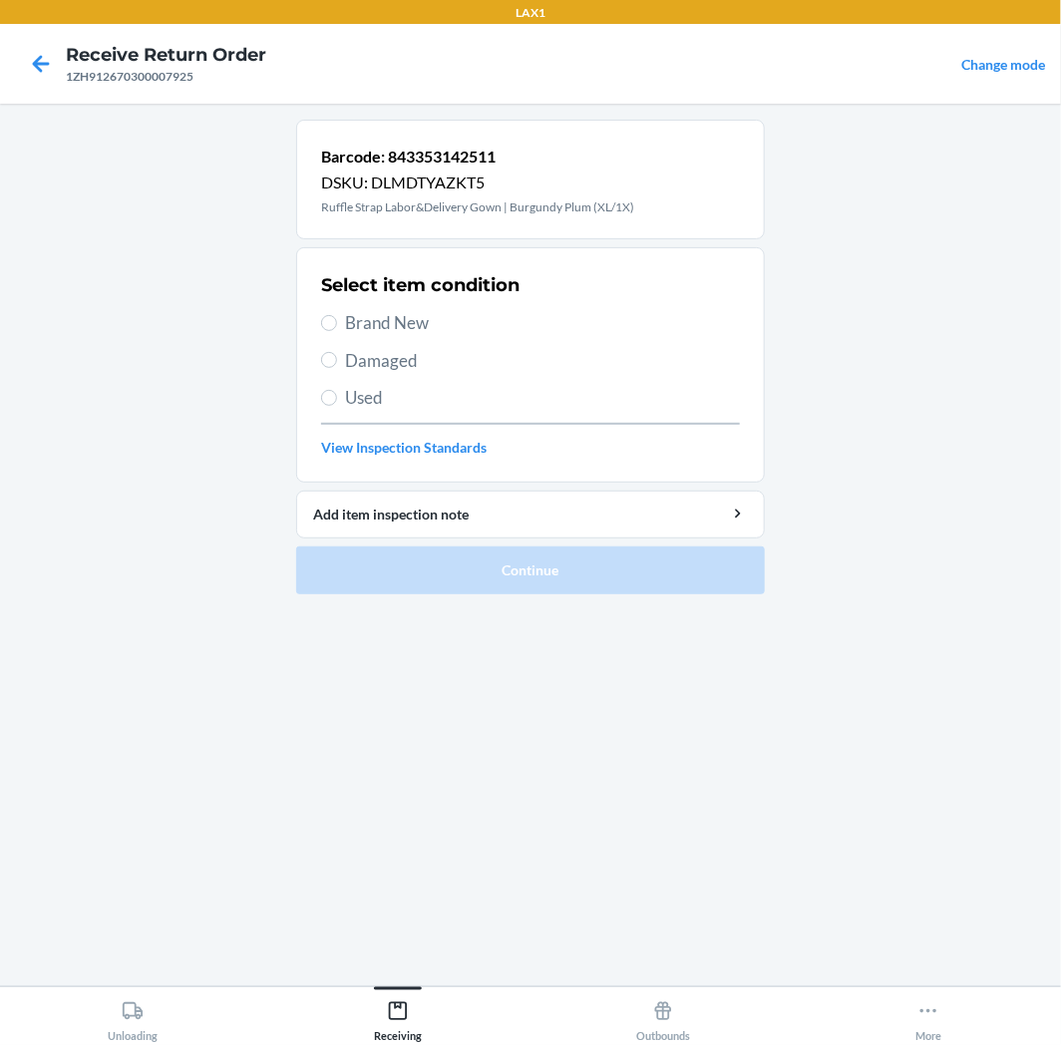
click at [451, 319] on span "Brand New" at bounding box center [542, 323] width 395 height 26
click at [337, 319] on input "Brand New" at bounding box center [329, 323] width 16 height 16
radio input "true"
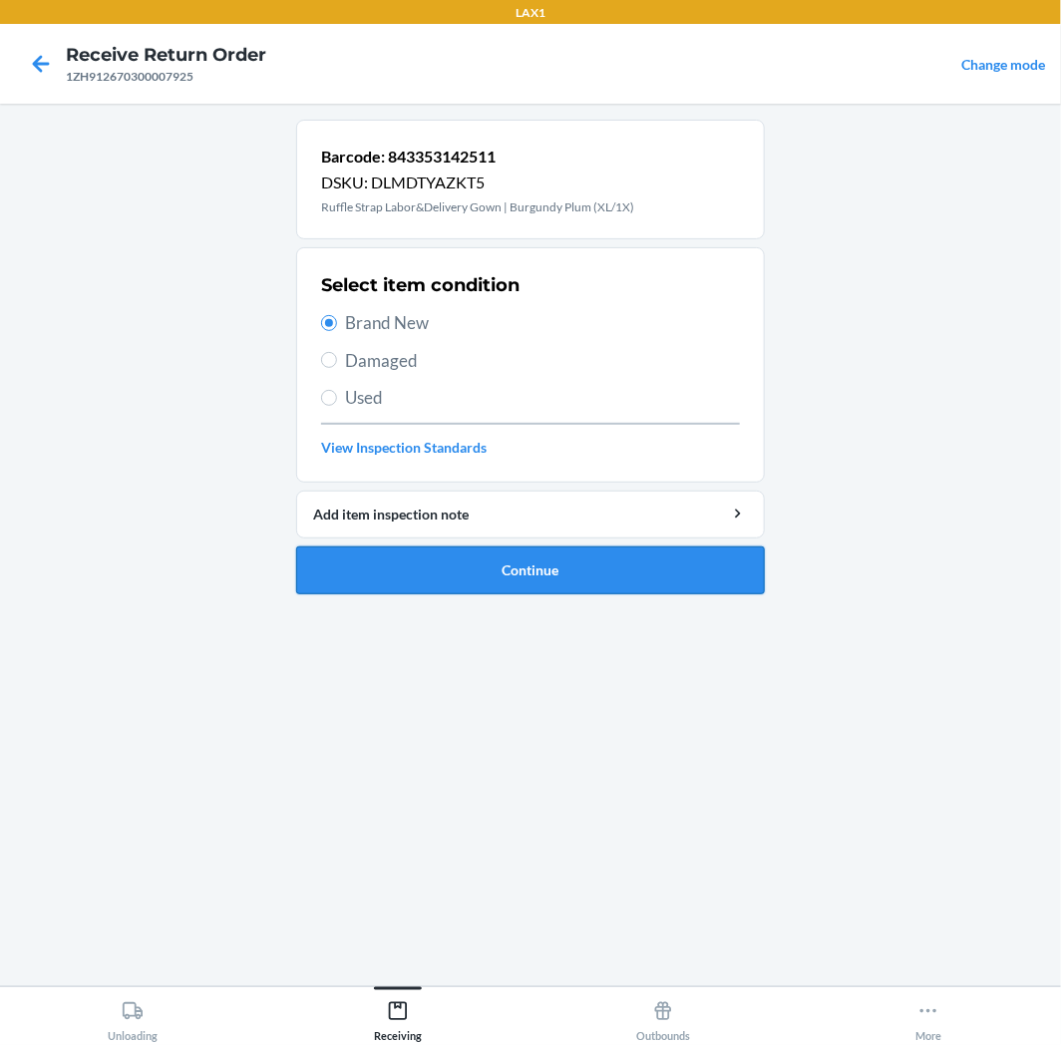
click at [552, 563] on button "Continue" at bounding box center [530, 571] width 469 height 48
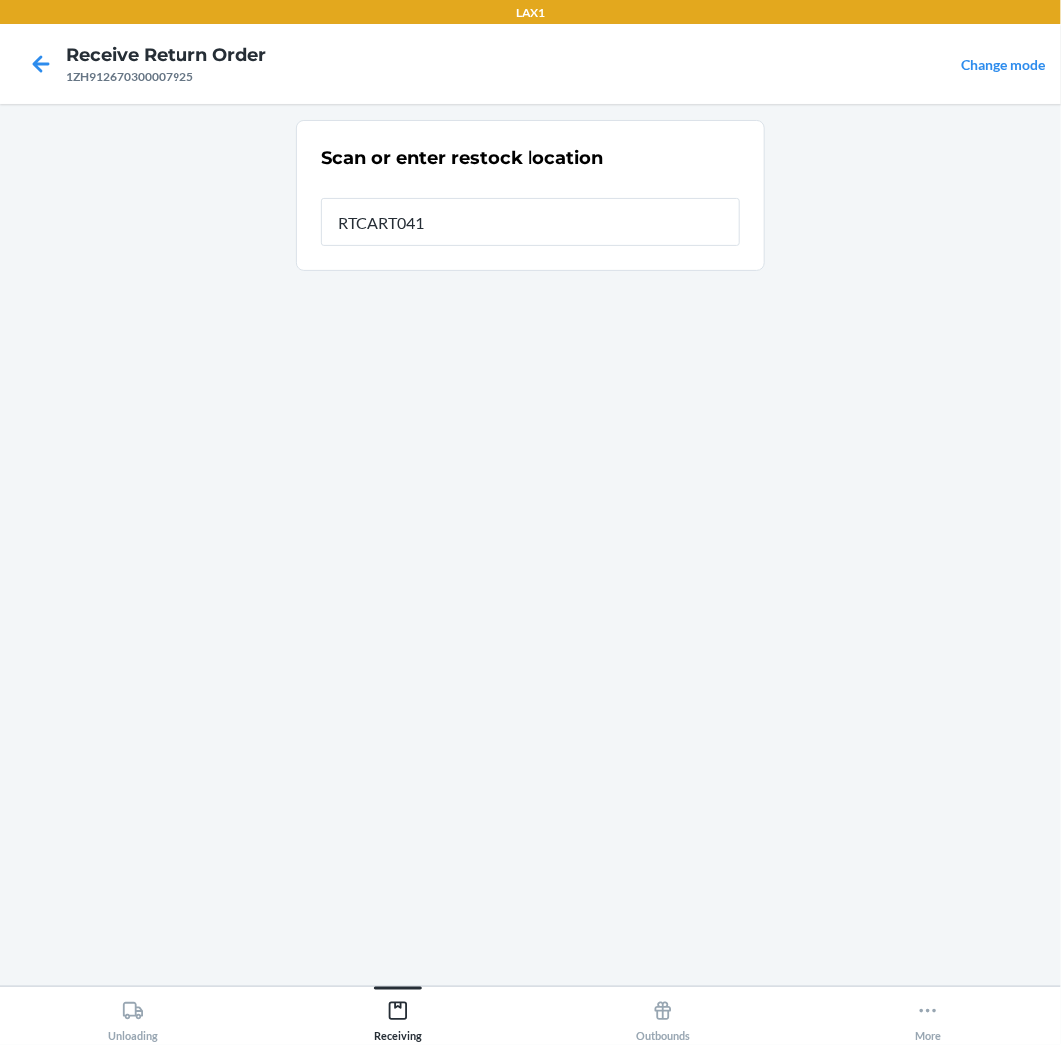
type input "RTCART041"
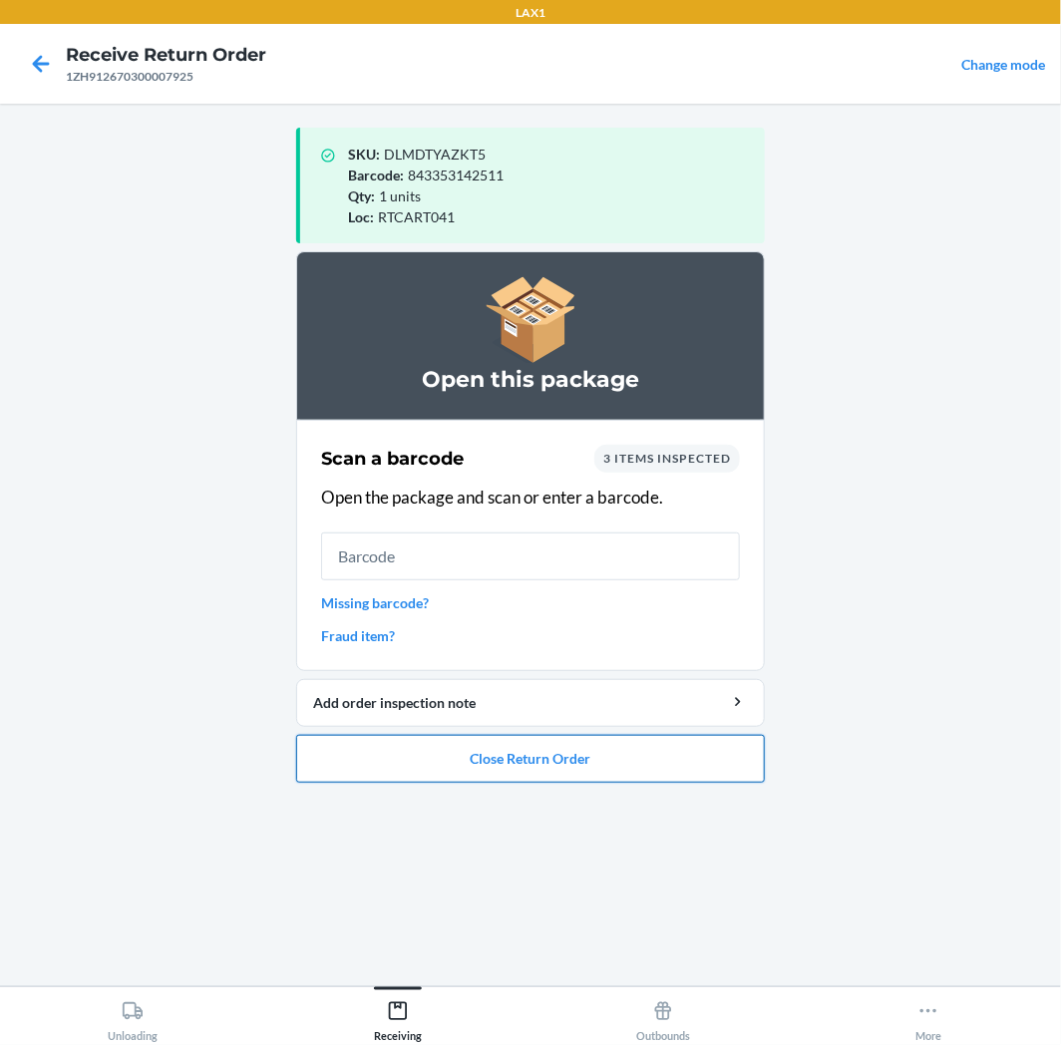
click at [566, 761] on button "Close Return Order" at bounding box center [530, 759] width 469 height 48
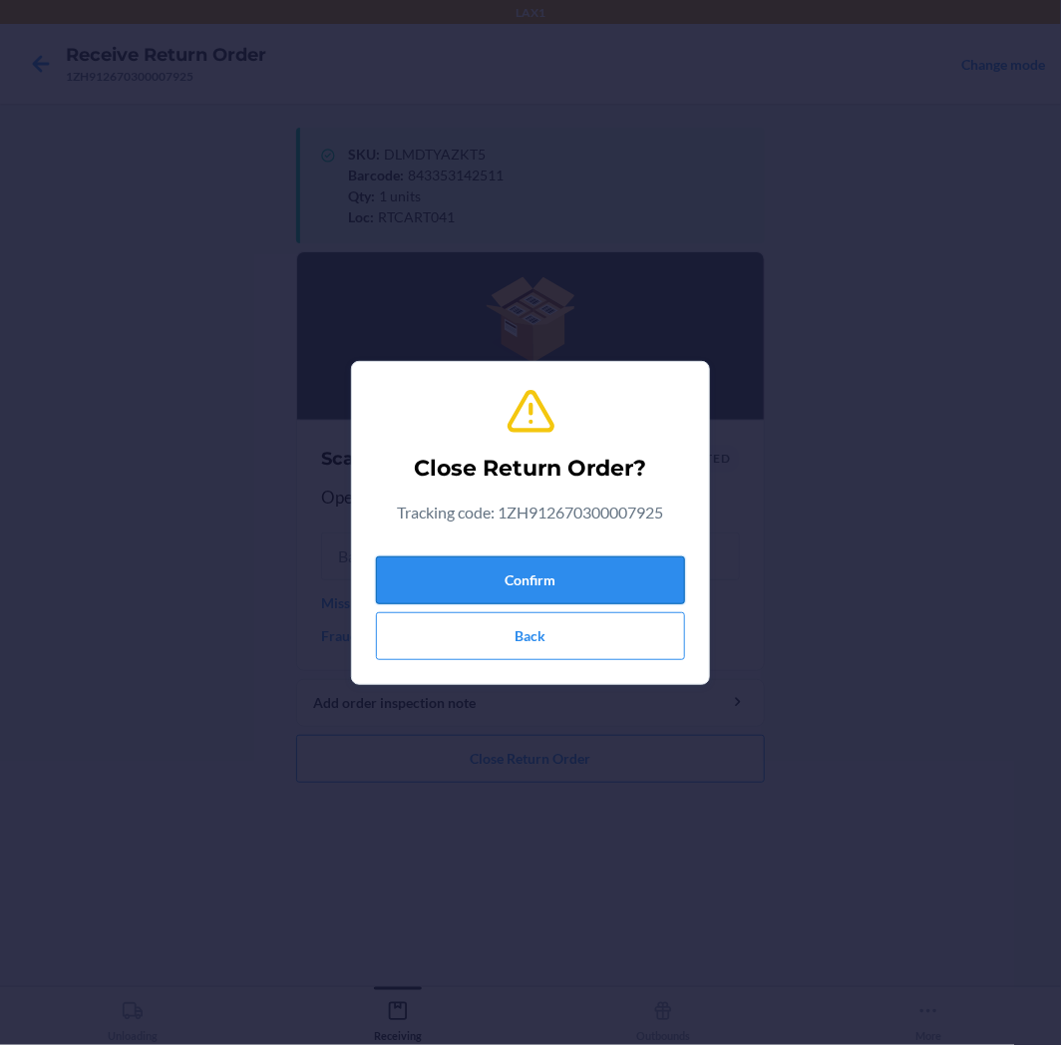
click at [615, 572] on button "Confirm" at bounding box center [530, 581] width 309 height 48
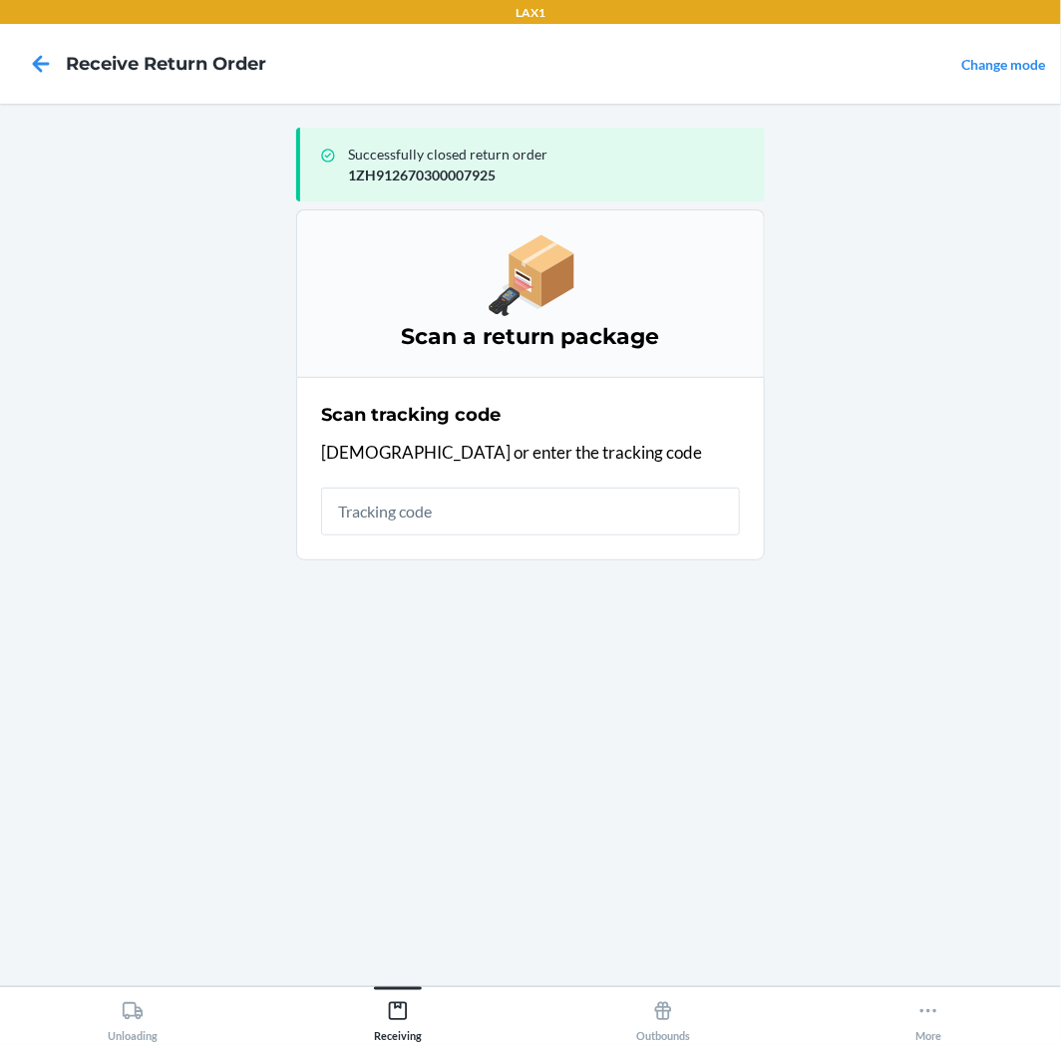
click at [619, 504] on input "text" at bounding box center [530, 512] width 419 height 48
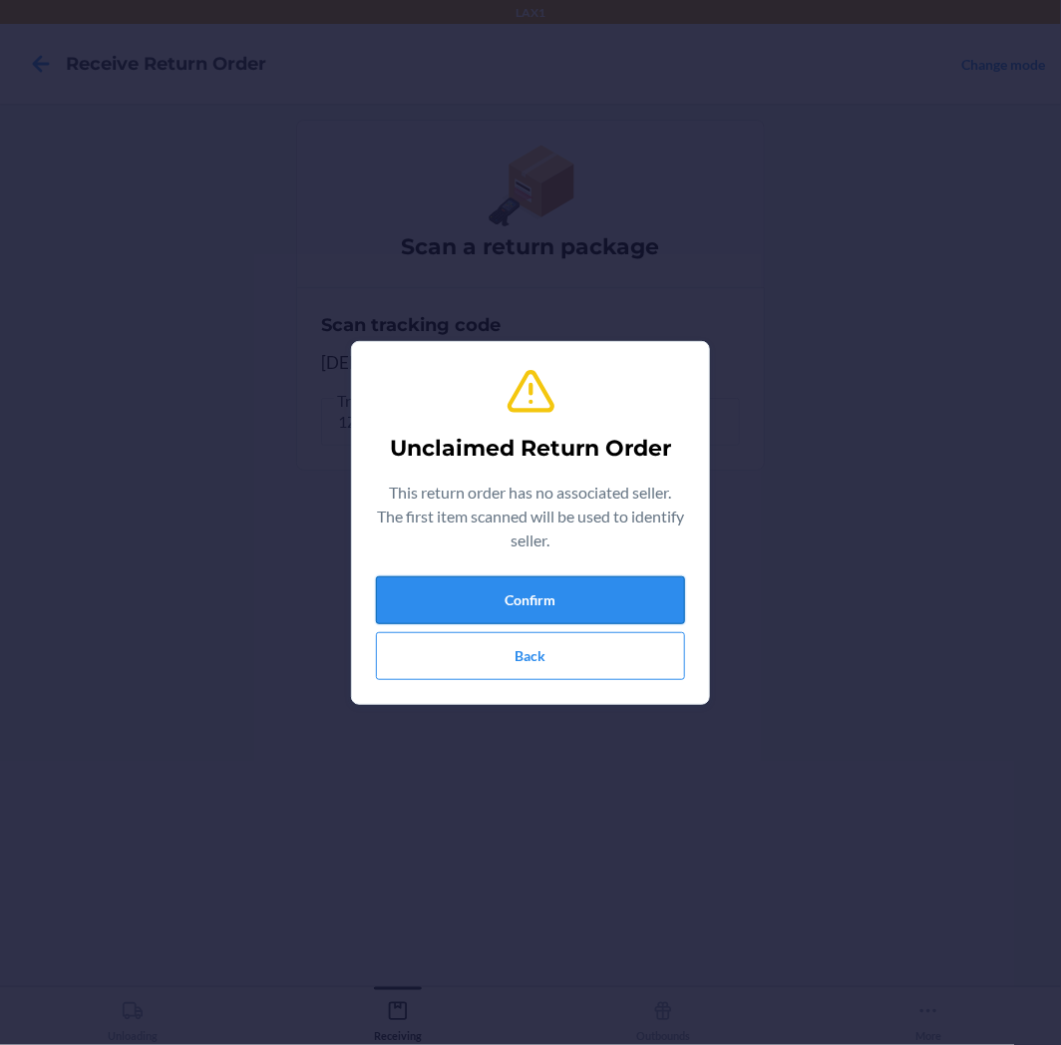
click at [593, 610] on button "Confirm" at bounding box center [530, 600] width 309 height 48
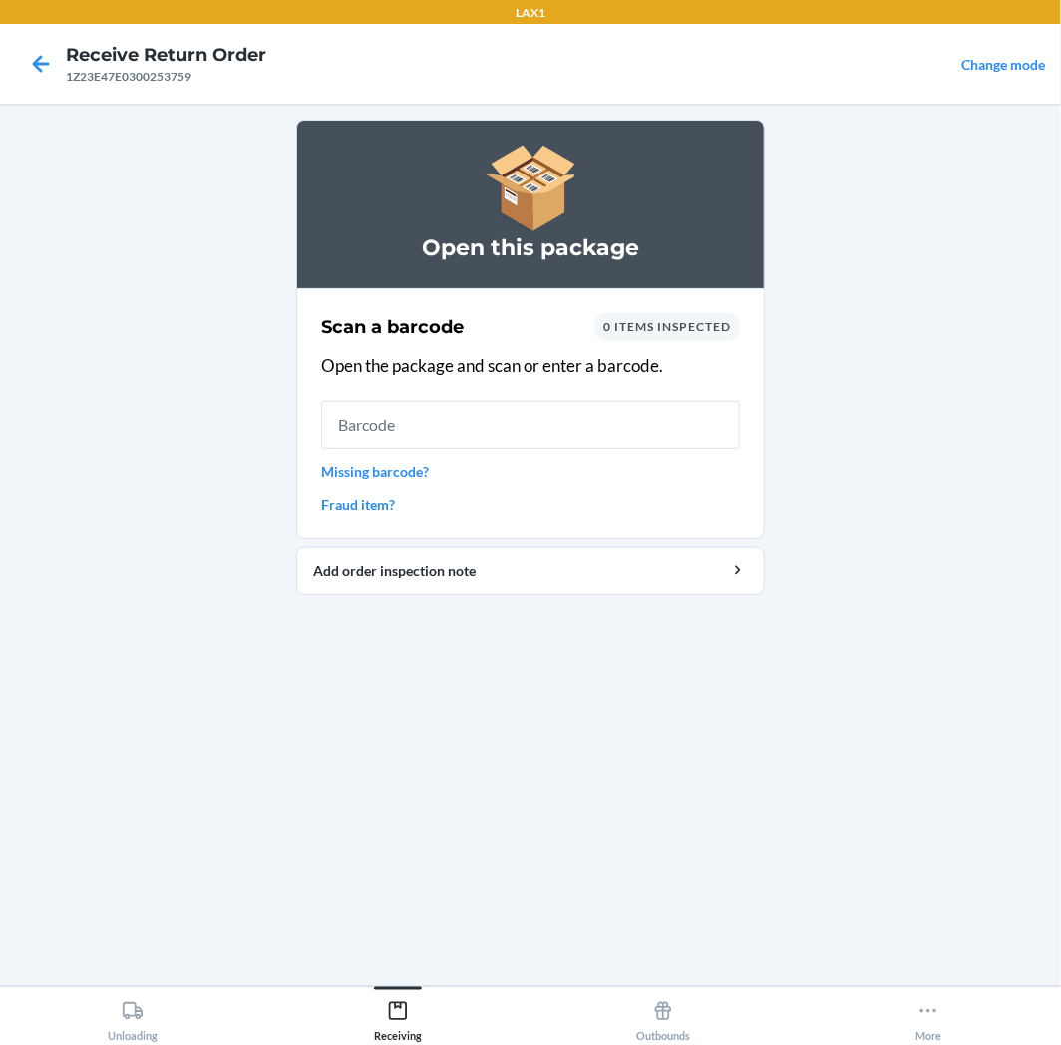
click at [556, 413] on input "text" at bounding box center [530, 425] width 419 height 48
click at [960, 841] on main "Open this package Scan a barcode 0 items inspected Open the package and scan or…" at bounding box center [530, 545] width 1061 height 883
click at [552, 436] on input "text" at bounding box center [530, 425] width 419 height 48
click at [934, 861] on main "Open this package Scan a barcode 0 items inspected Open the package and scan or…" at bounding box center [530, 545] width 1061 height 883
click at [550, 380] on div "Scan a barcode 0 items inspected Open the package and scan or enter a barcode. …" at bounding box center [530, 413] width 419 height 213
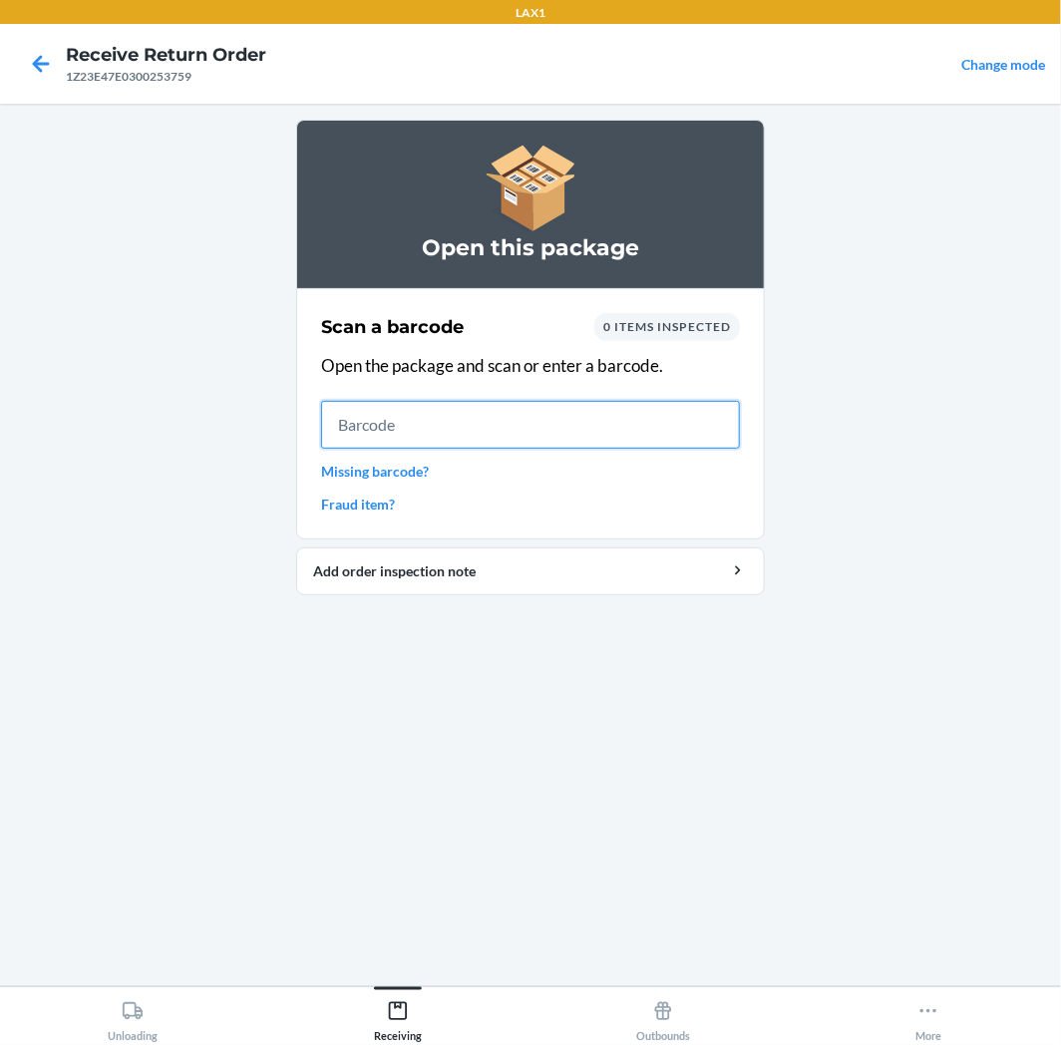
click at [545, 423] on input "text" at bounding box center [530, 425] width 419 height 48
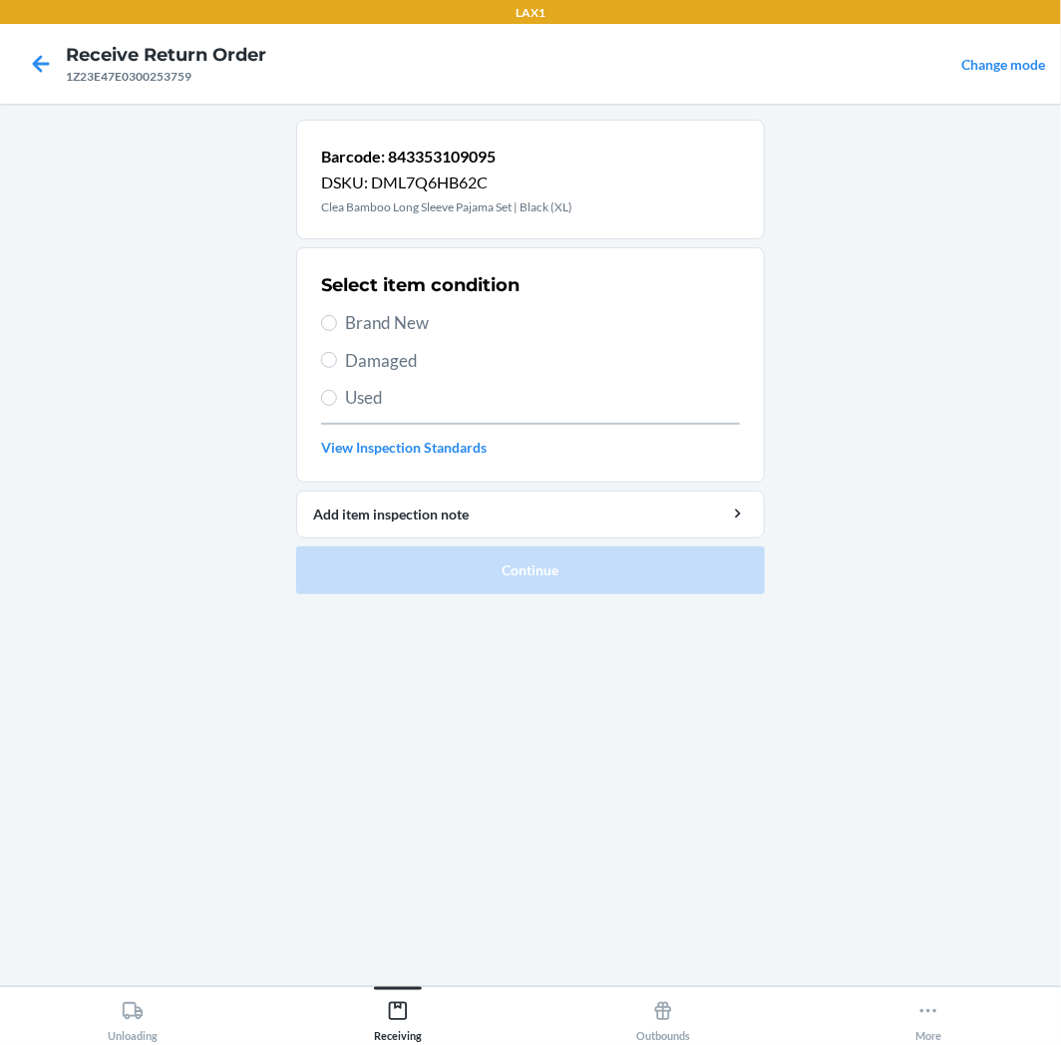
click at [417, 397] on span "Used" at bounding box center [542, 398] width 395 height 26
click at [337, 397] on input "Used" at bounding box center [329, 398] width 16 height 16
radio input "true"
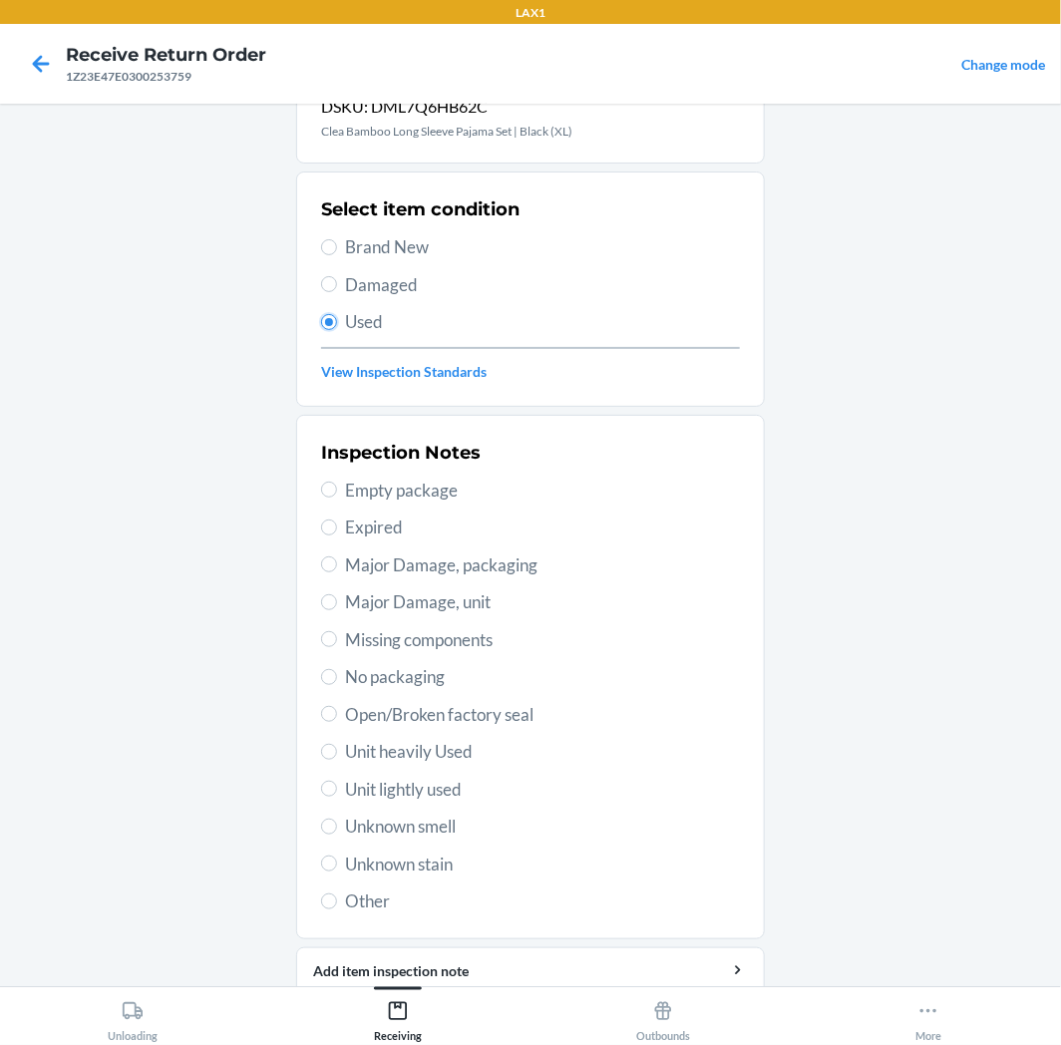
scroll to position [155, 0]
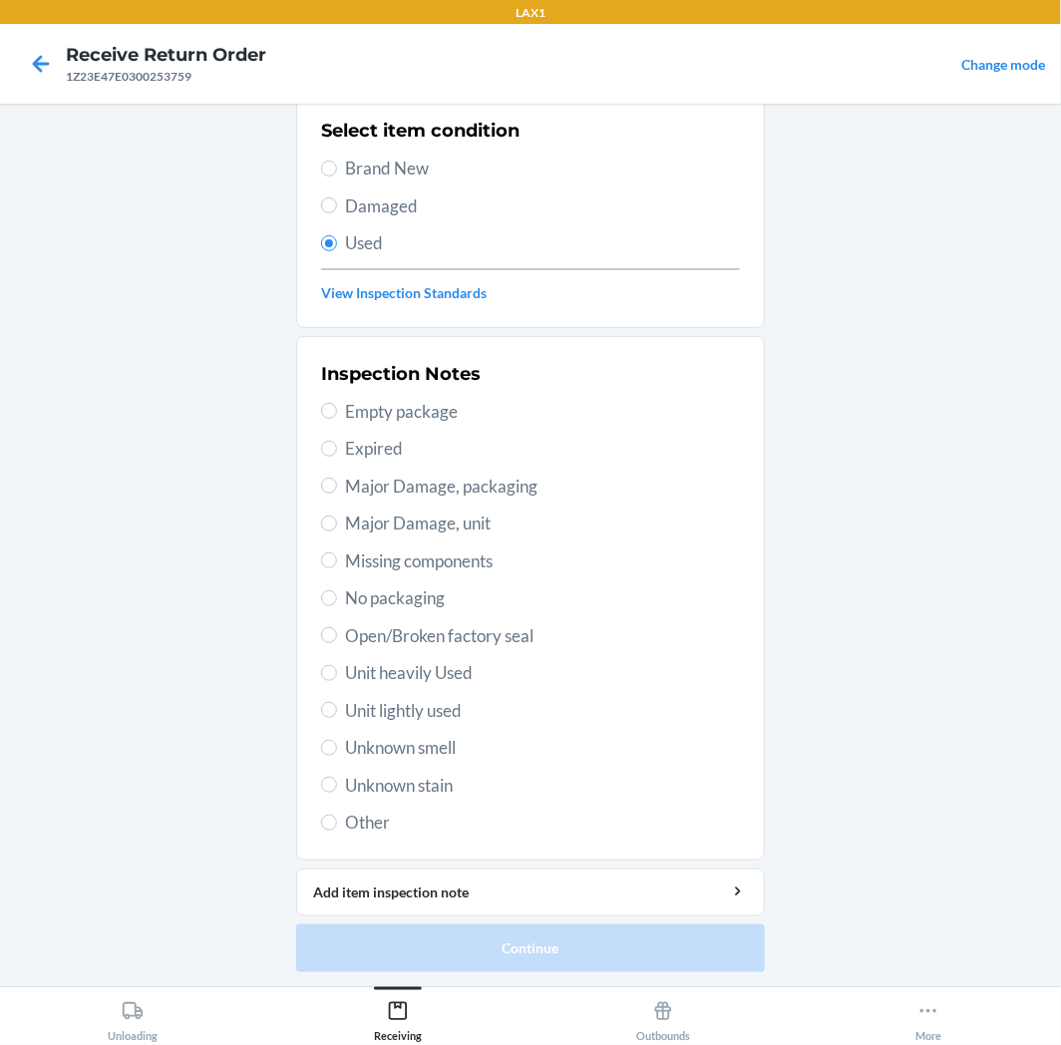
click at [396, 713] on span "Unit lightly used" at bounding box center [542, 711] width 395 height 26
click at [337, 713] on input "Unit lightly used" at bounding box center [329, 710] width 16 height 16
radio input "true"
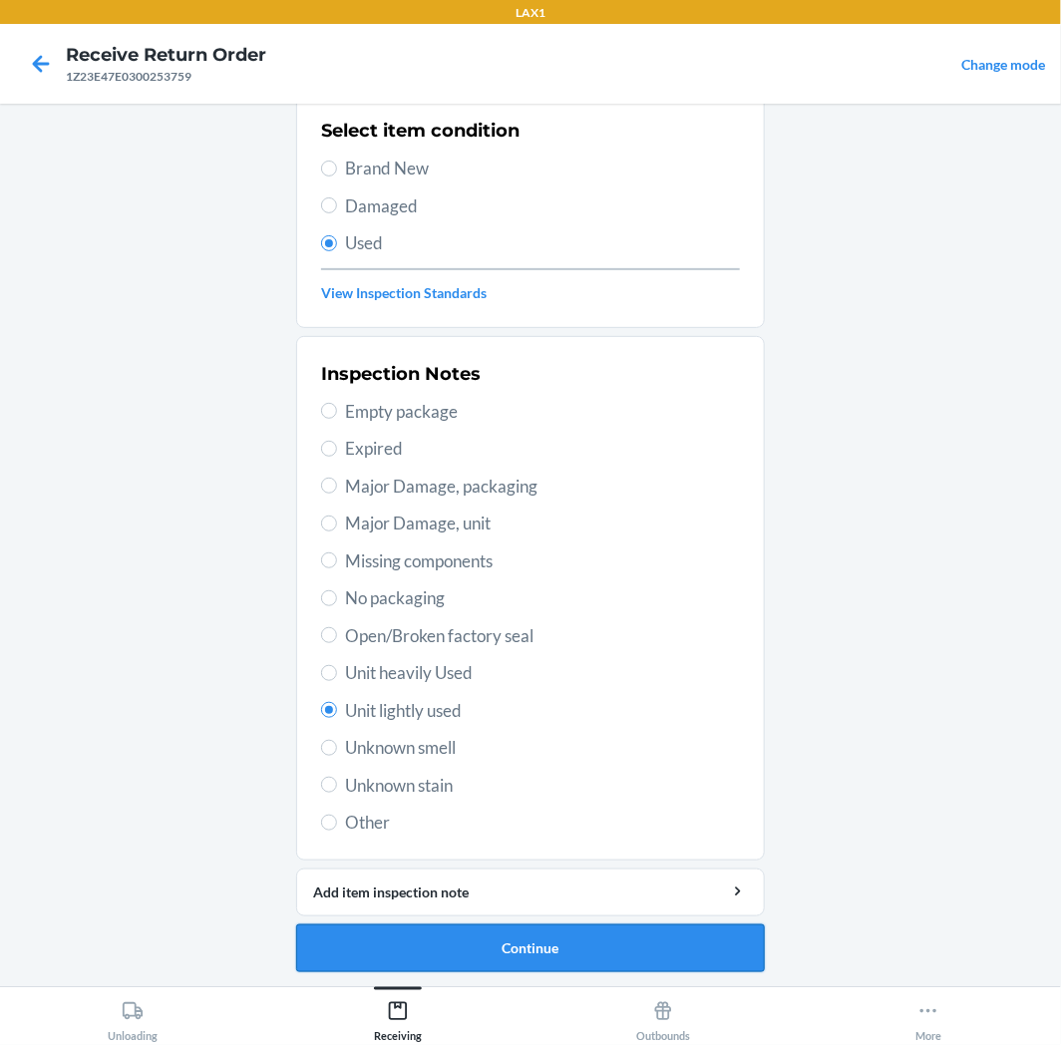
click at [531, 949] on button "Continue" at bounding box center [530, 949] width 469 height 48
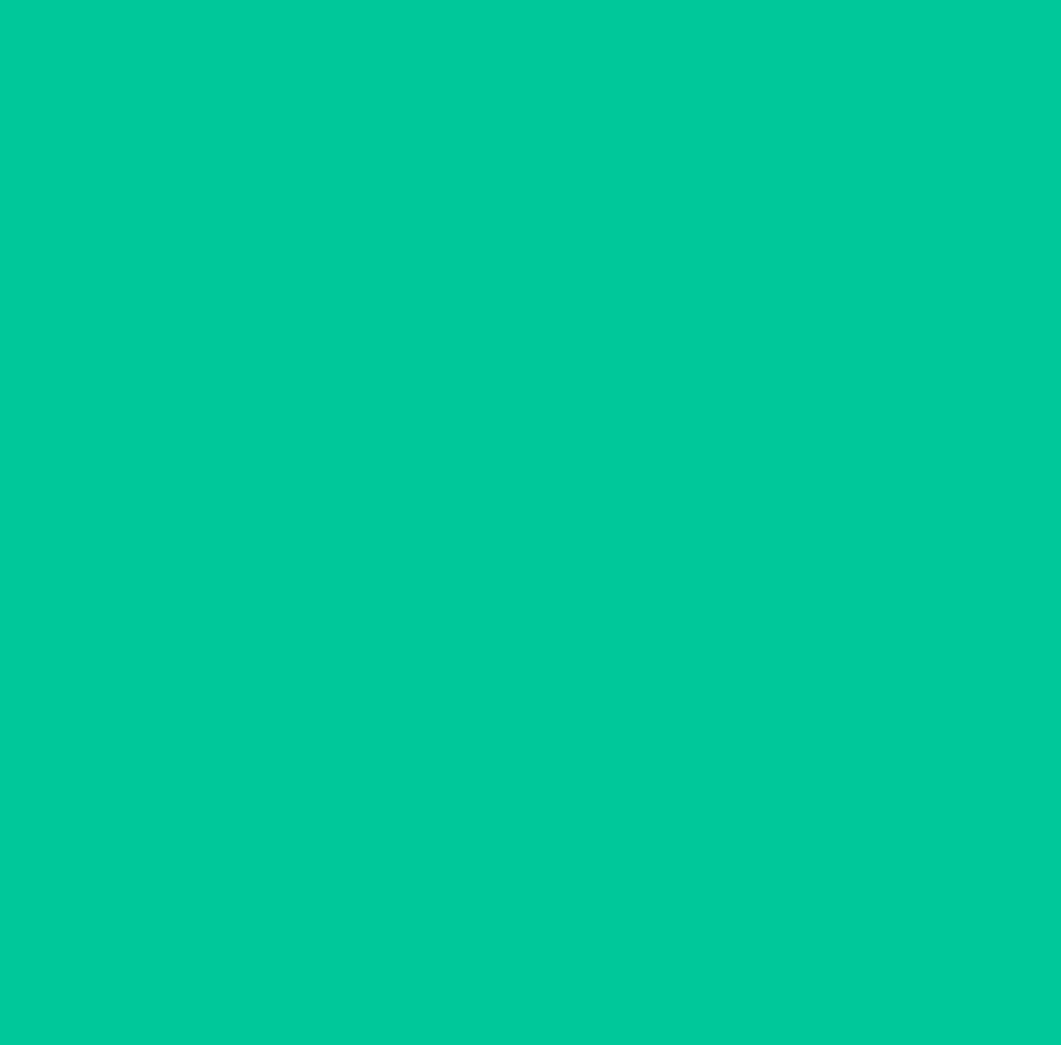
scroll to position [0, 0]
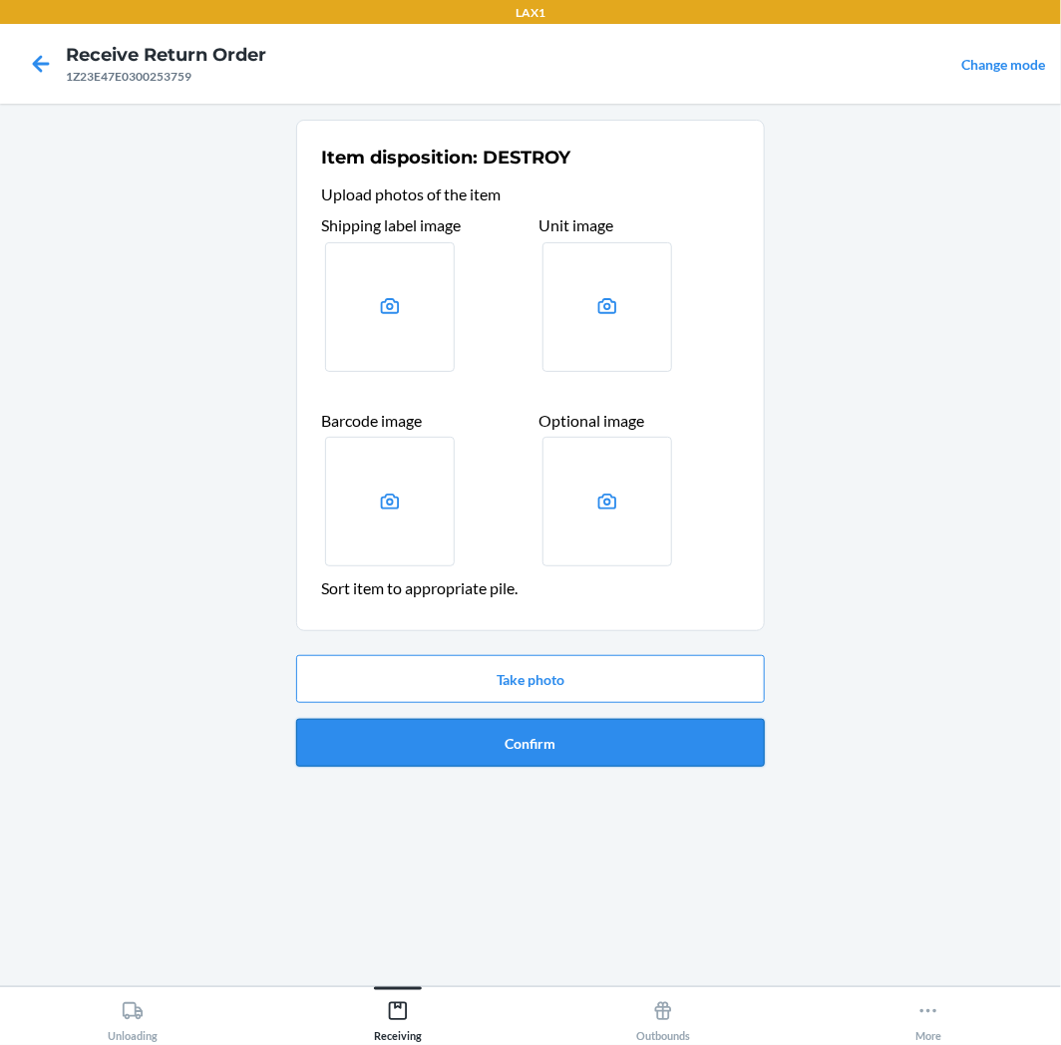
click at [560, 748] on button "Confirm" at bounding box center [530, 743] width 469 height 48
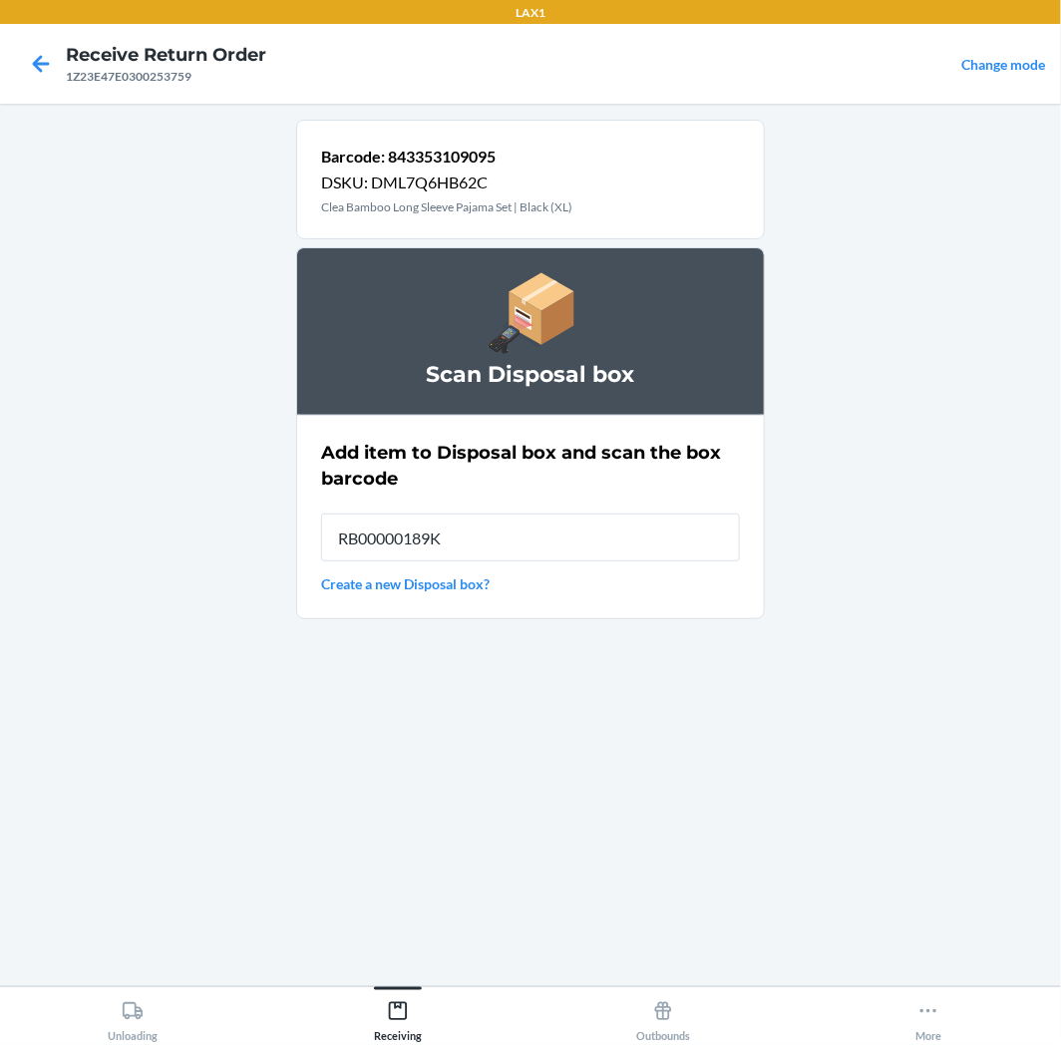
type input "RB00000189K"
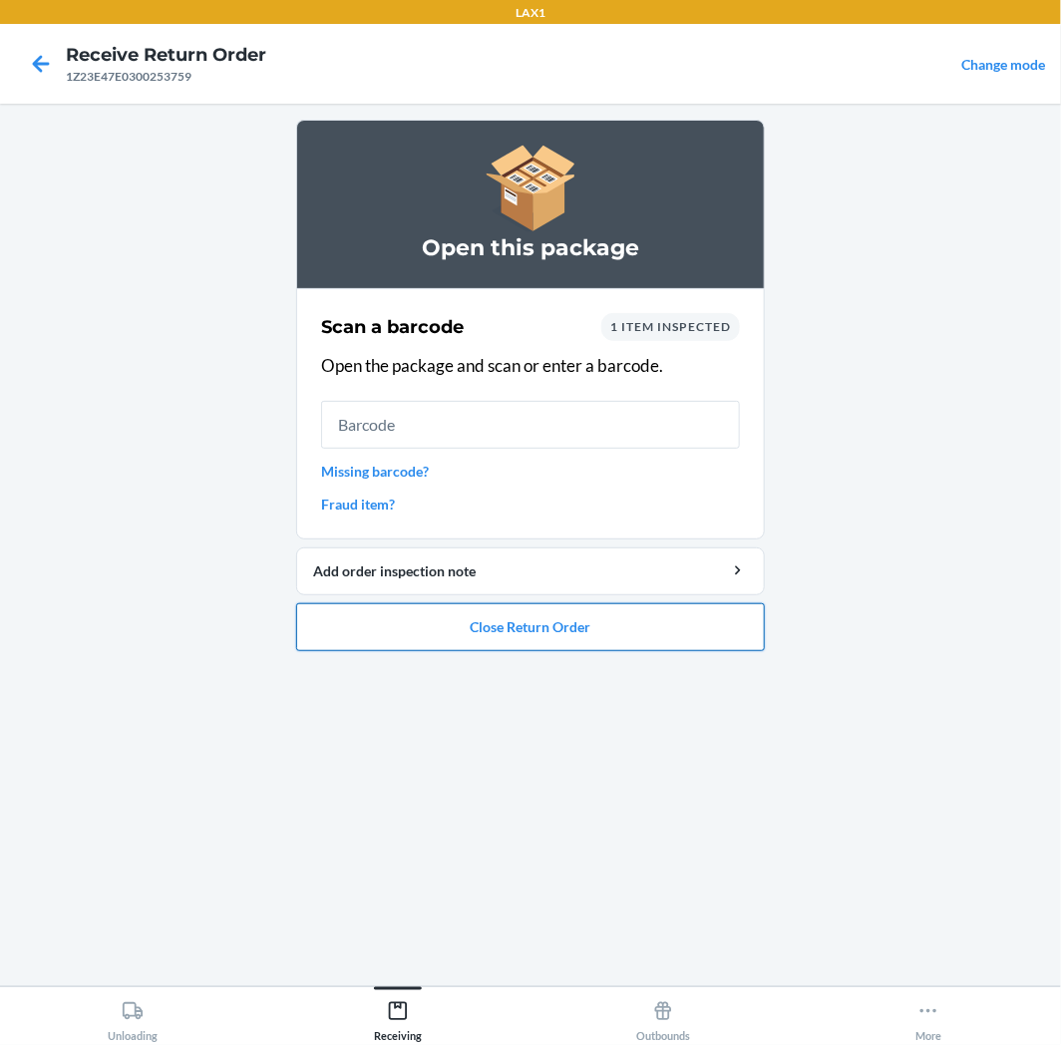
click at [574, 626] on button "Close Return Order" at bounding box center [530, 627] width 469 height 48
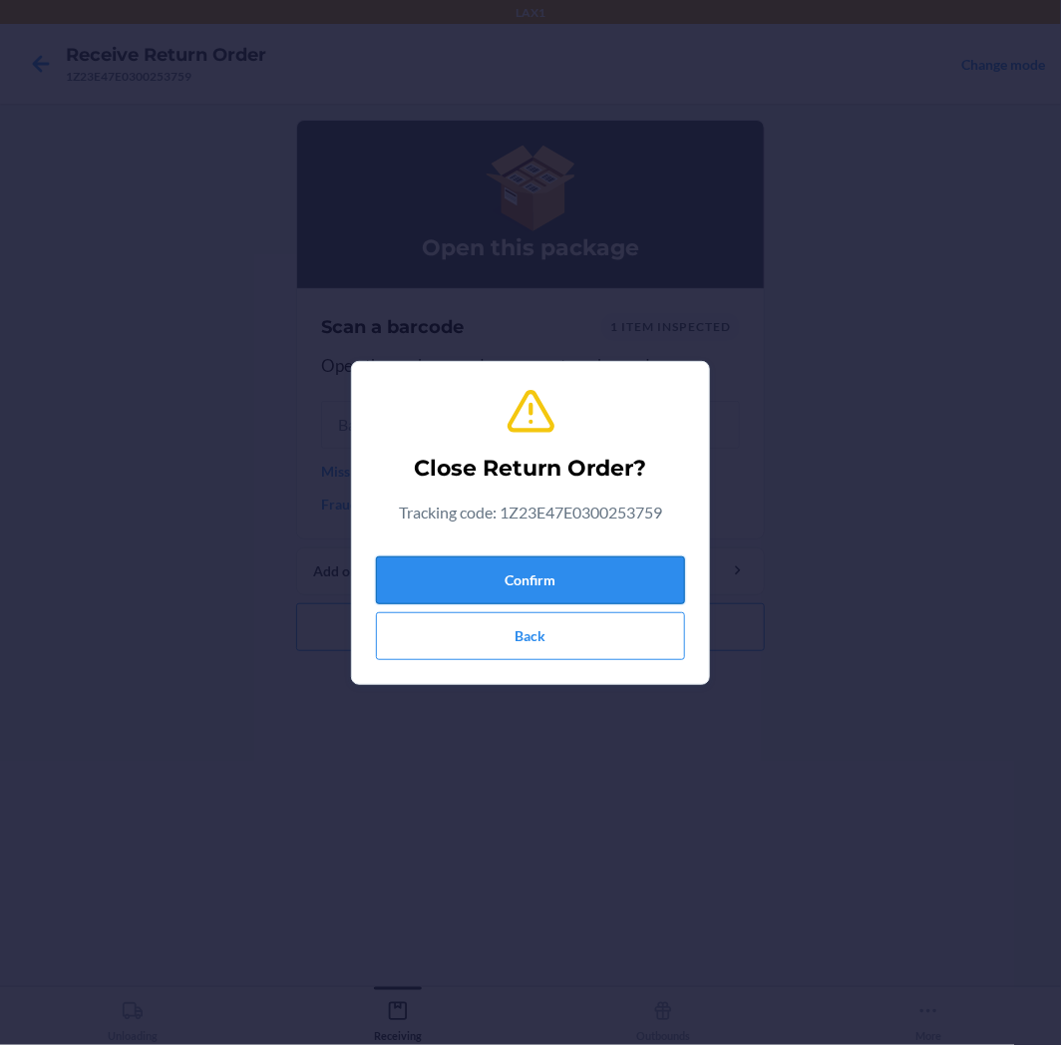
click at [574, 573] on button "Confirm" at bounding box center [530, 581] width 309 height 48
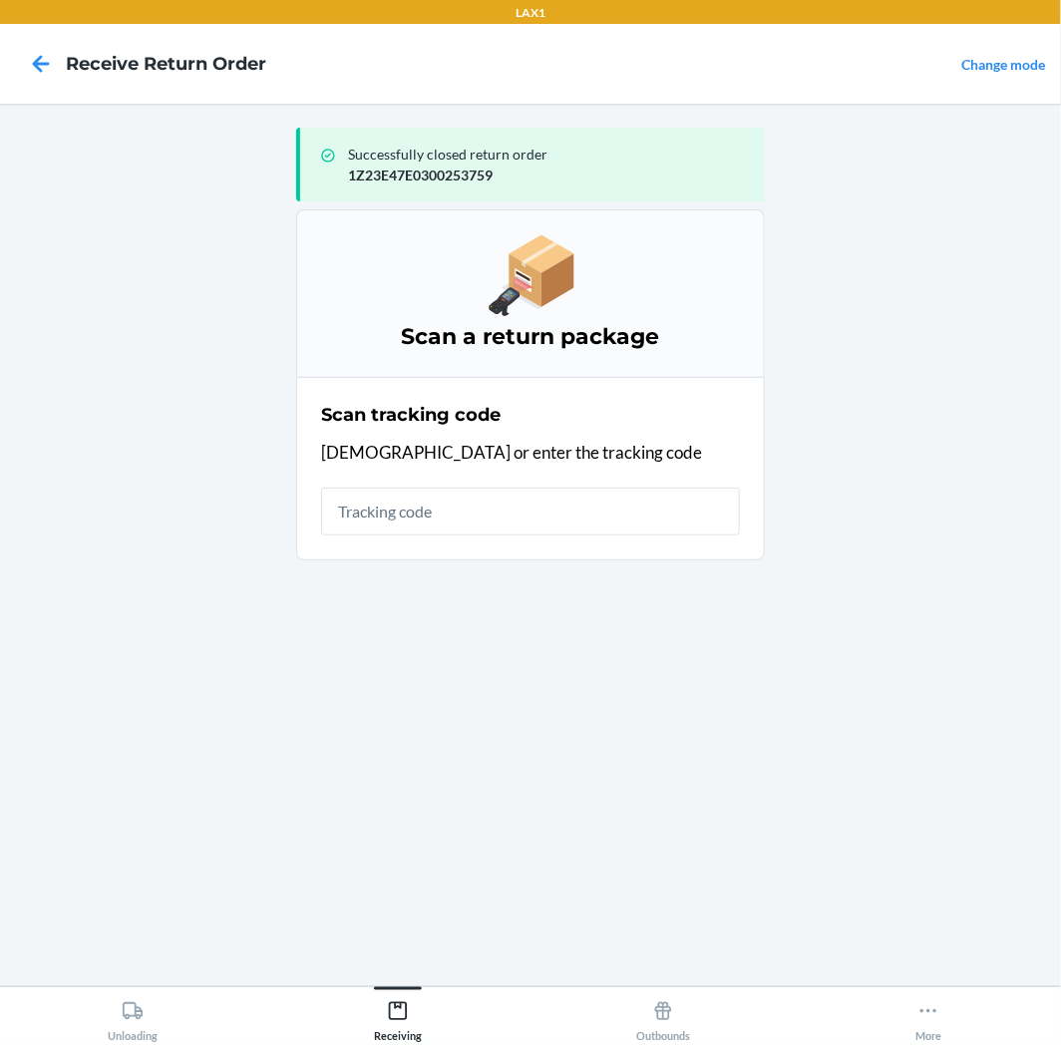
click at [582, 506] on input "text" at bounding box center [530, 512] width 419 height 48
click at [146, 1009] on div "Unloading" at bounding box center [133, 1017] width 50 height 50
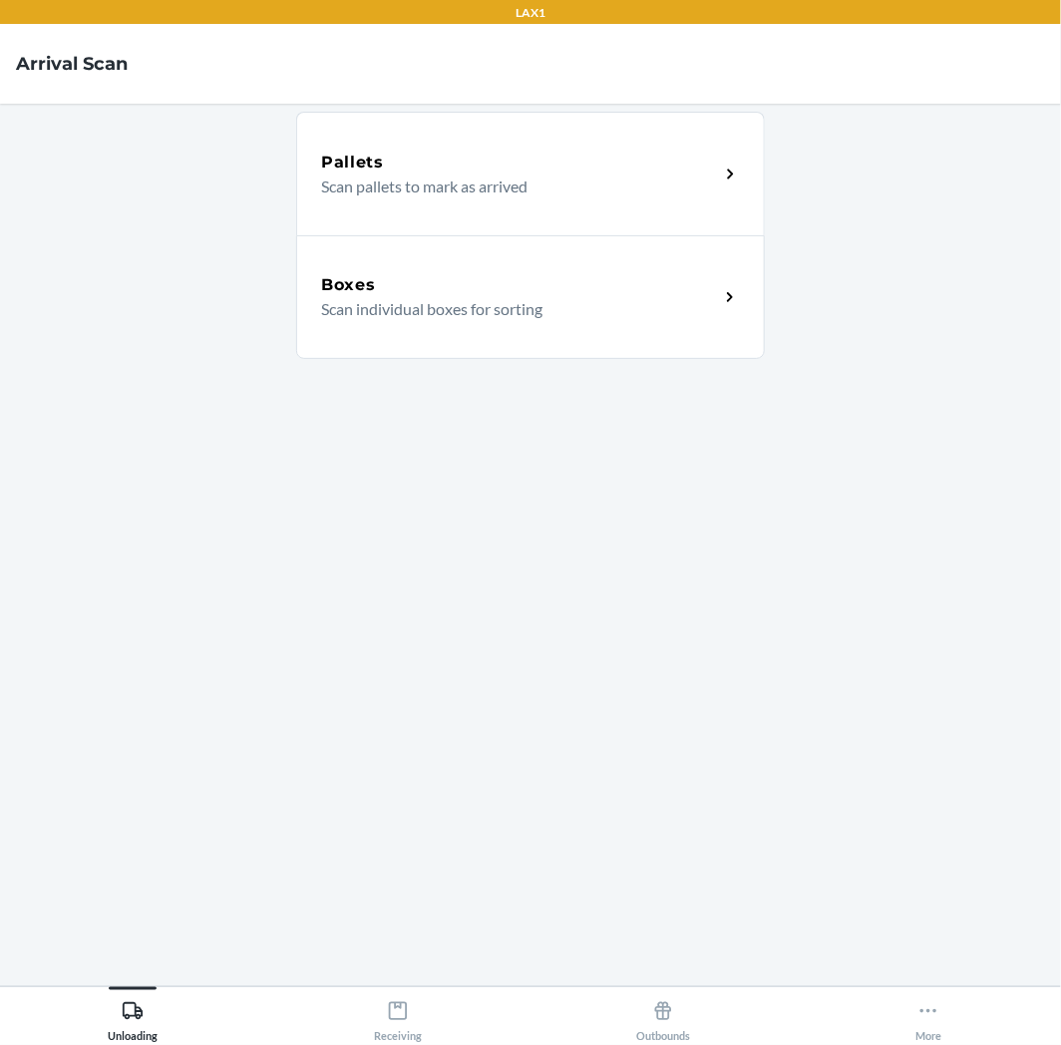
click at [463, 345] on div "Boxes Scan individual boxes for sorting" at bounding box center [530, 297] width 469 height 124
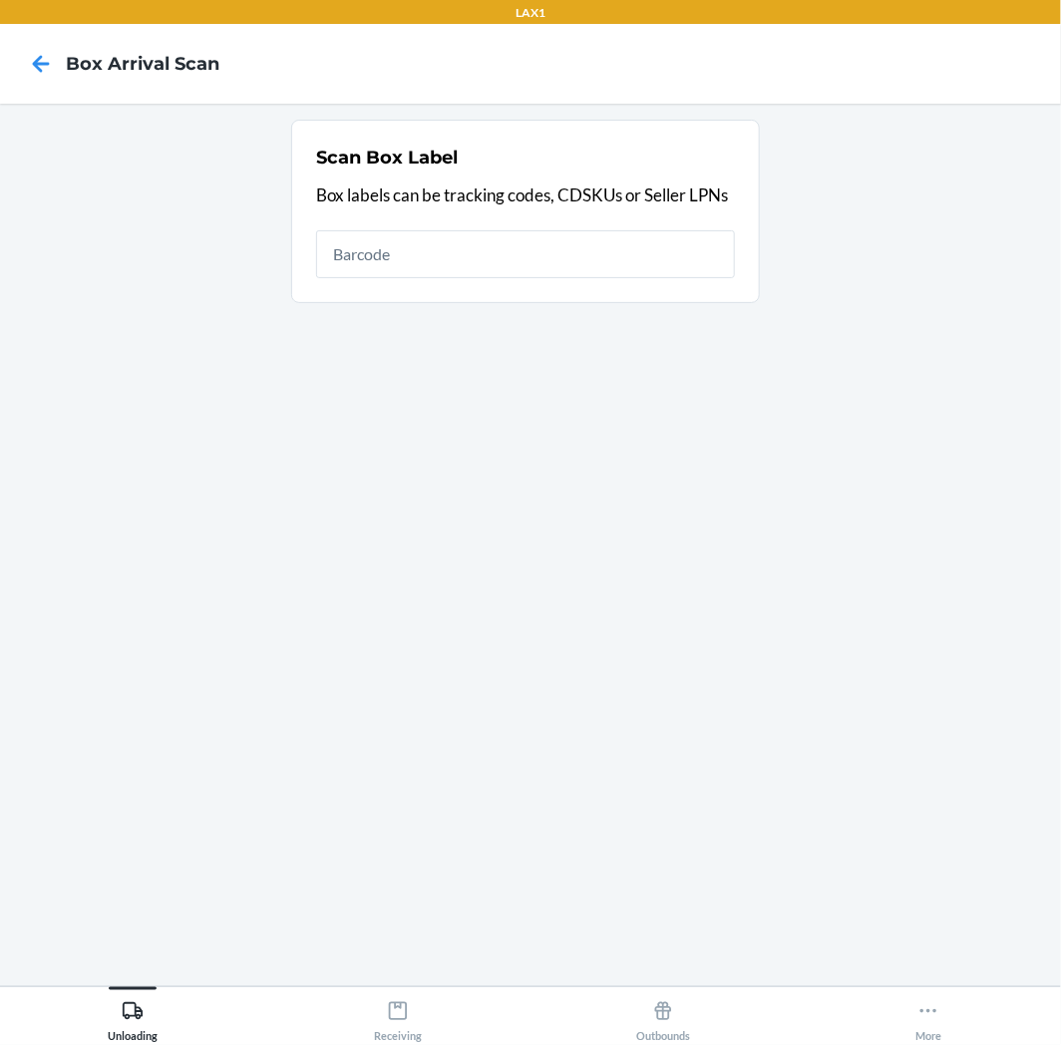
click at [475, 251] on input "text" at bounding box center [525, 254] width 419 height 48
type input "9632001960441655584100427145103420"
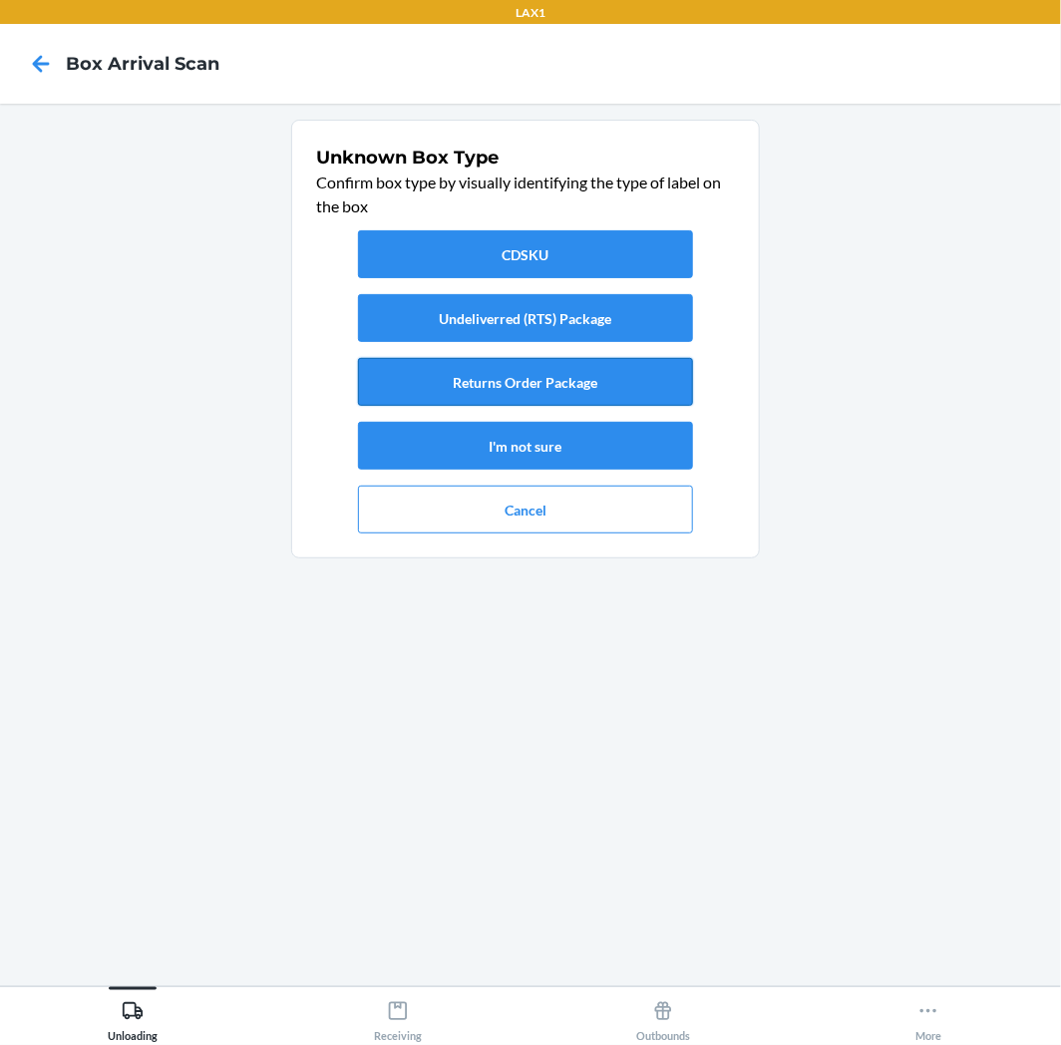
click at [443, 376] on button "Returns Order Package" at bounding box center [525, 382] width 335 height 48
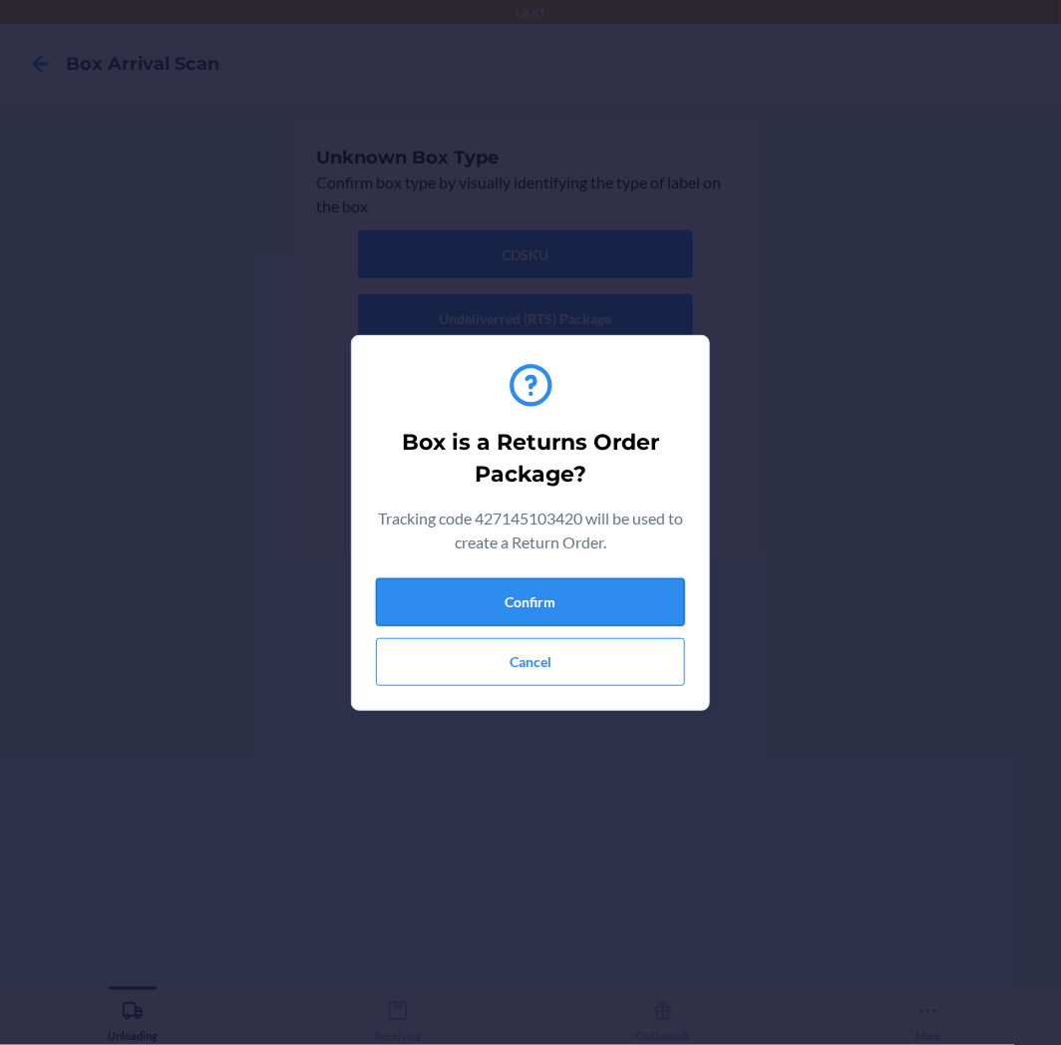
click at [560, 581] on button "Confirm" at bounding box center [530, 602] width 309 height 48
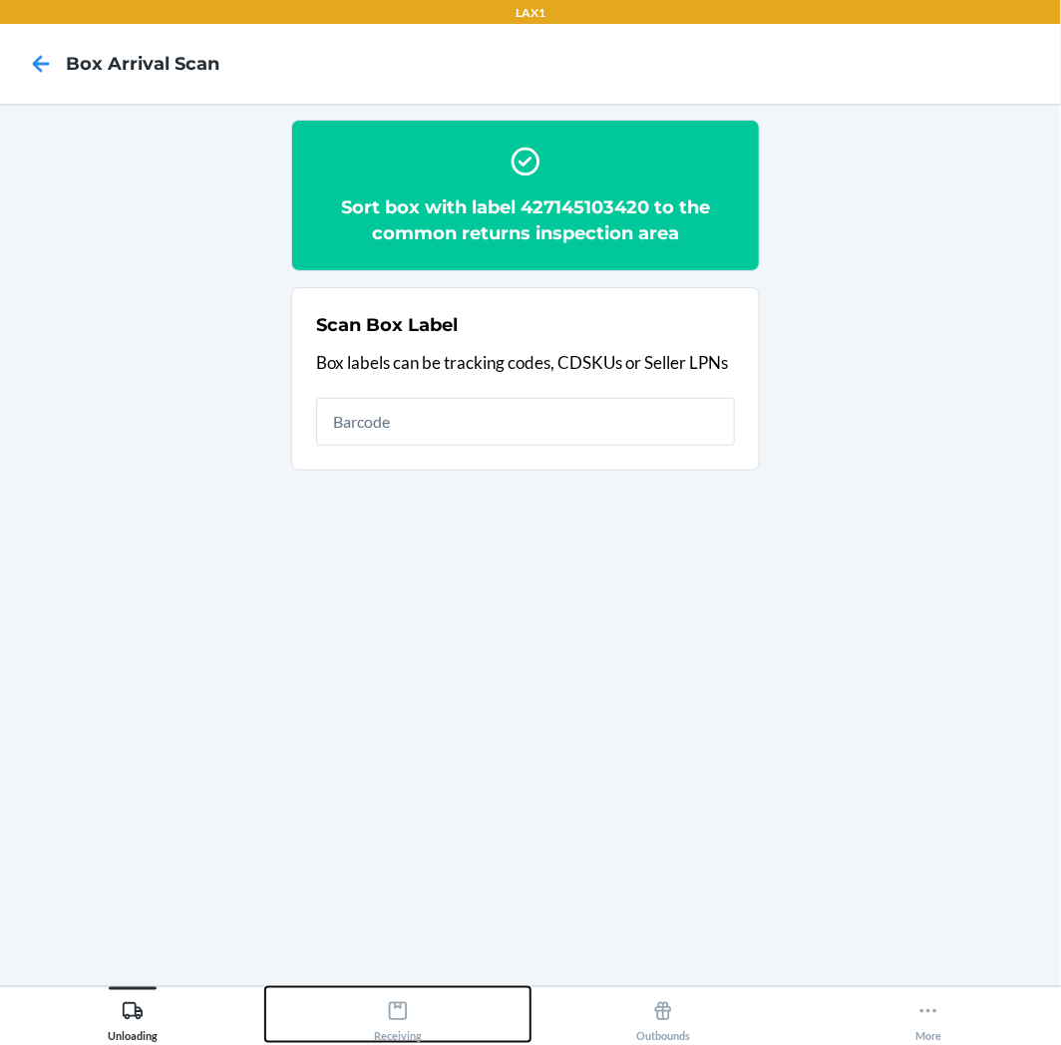
click at [473, 1002] on button "Receiving" at bounding box center [397, 1014] width 265 height 55
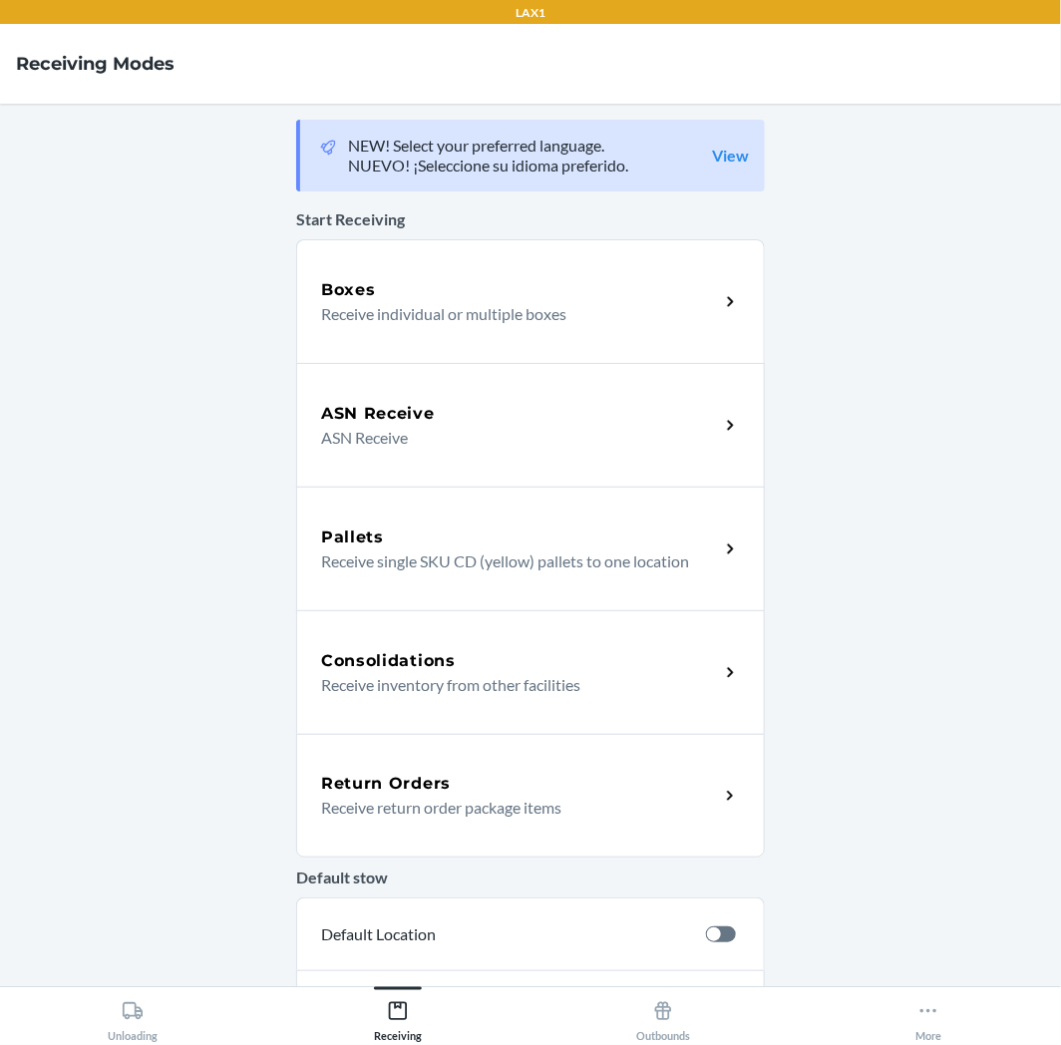
click at [497, 789] on div "Return Orders" at bounding box center [520, 784] width 398 height 24
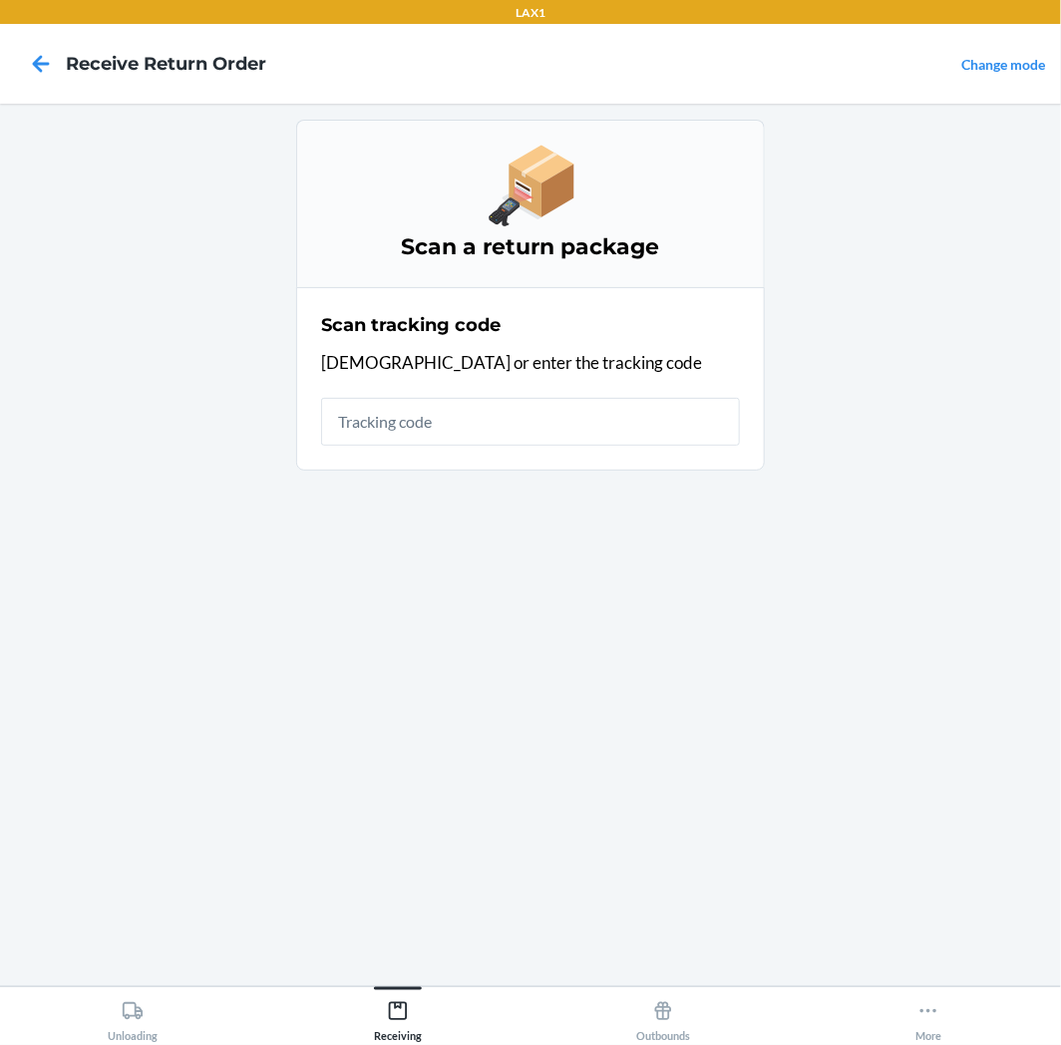
click at [554, 389] on div "Scan tracking code Scan or enter the tracking code" at bounding box center [530, 379] width 419 height 146
click at [579, 403] on input "text" at bounding box center [530, 422] width 419 height 48
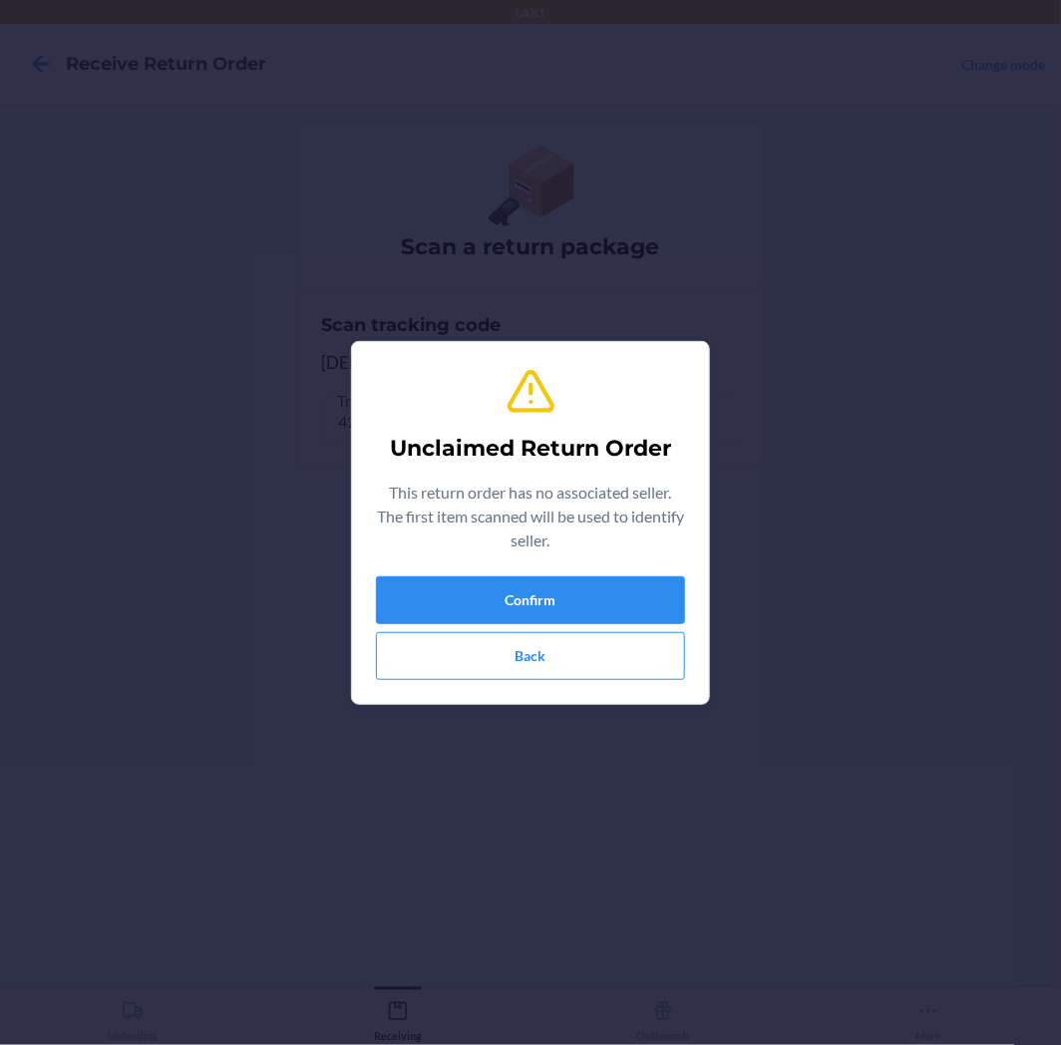
click at [459, 573] on div "Unclaimed Return Order This return order has no associated seller. The first it…" at bounding box center [530, 523] width 309 height 330
click at [463, 579] on button "Confirm" at bounding box center [530, 600] width 309 height 48
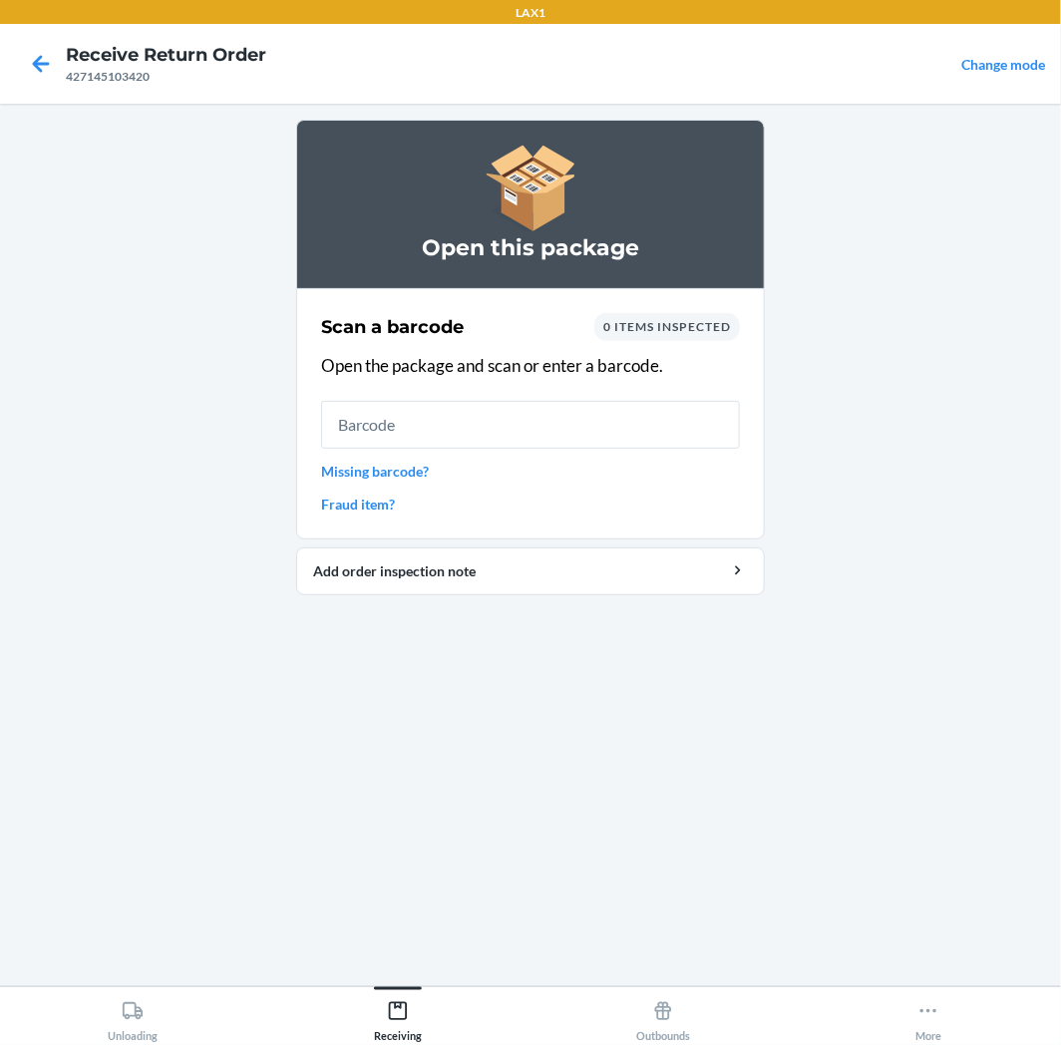
click at [452, 409] on input "text" at bounding box center [530, 425] width 419 height 48
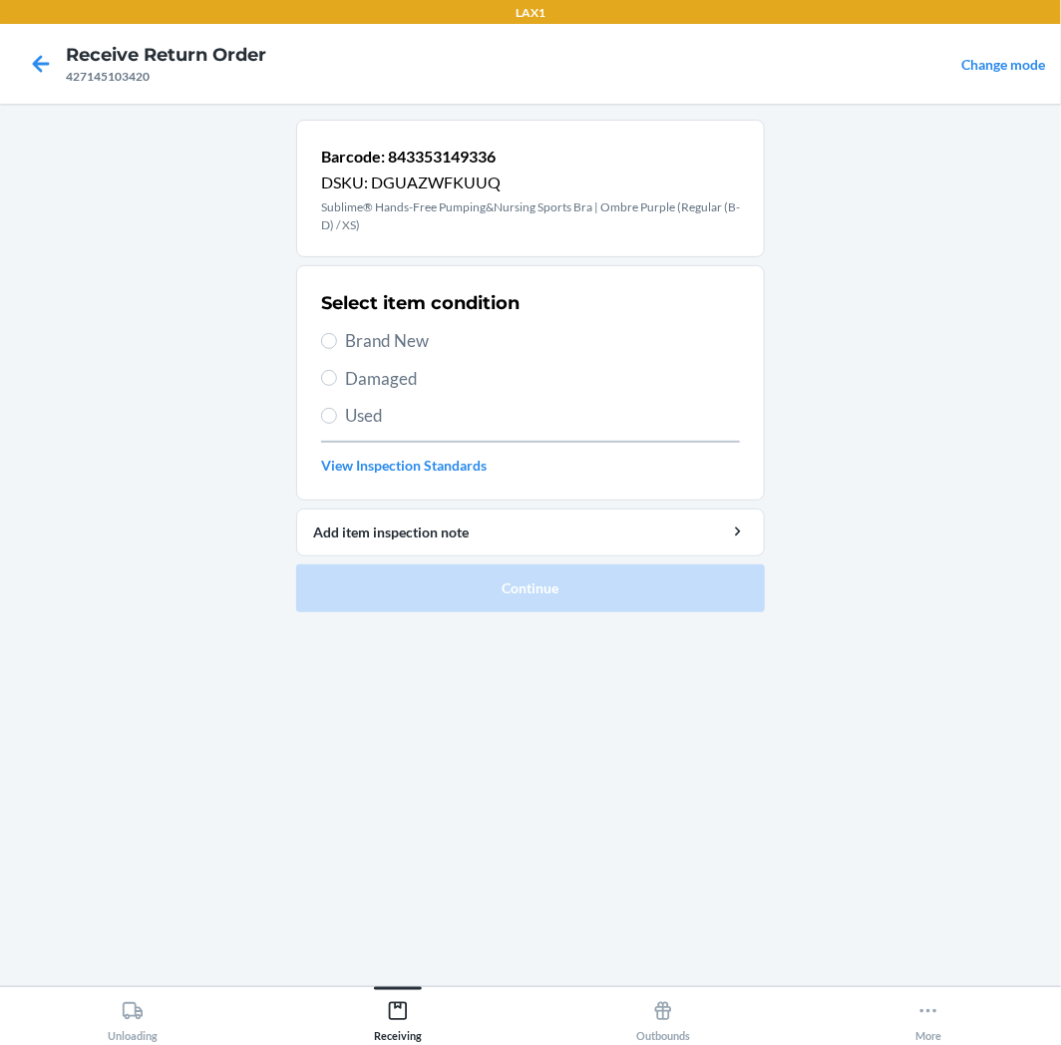
click at [416, 339] on span "Brand New" at bounding box center [542, 341] width 395 height 26
click at [337, 339] on input "Brand New" at bounding box center [329, 341] width 16 height 16
radio input "true"
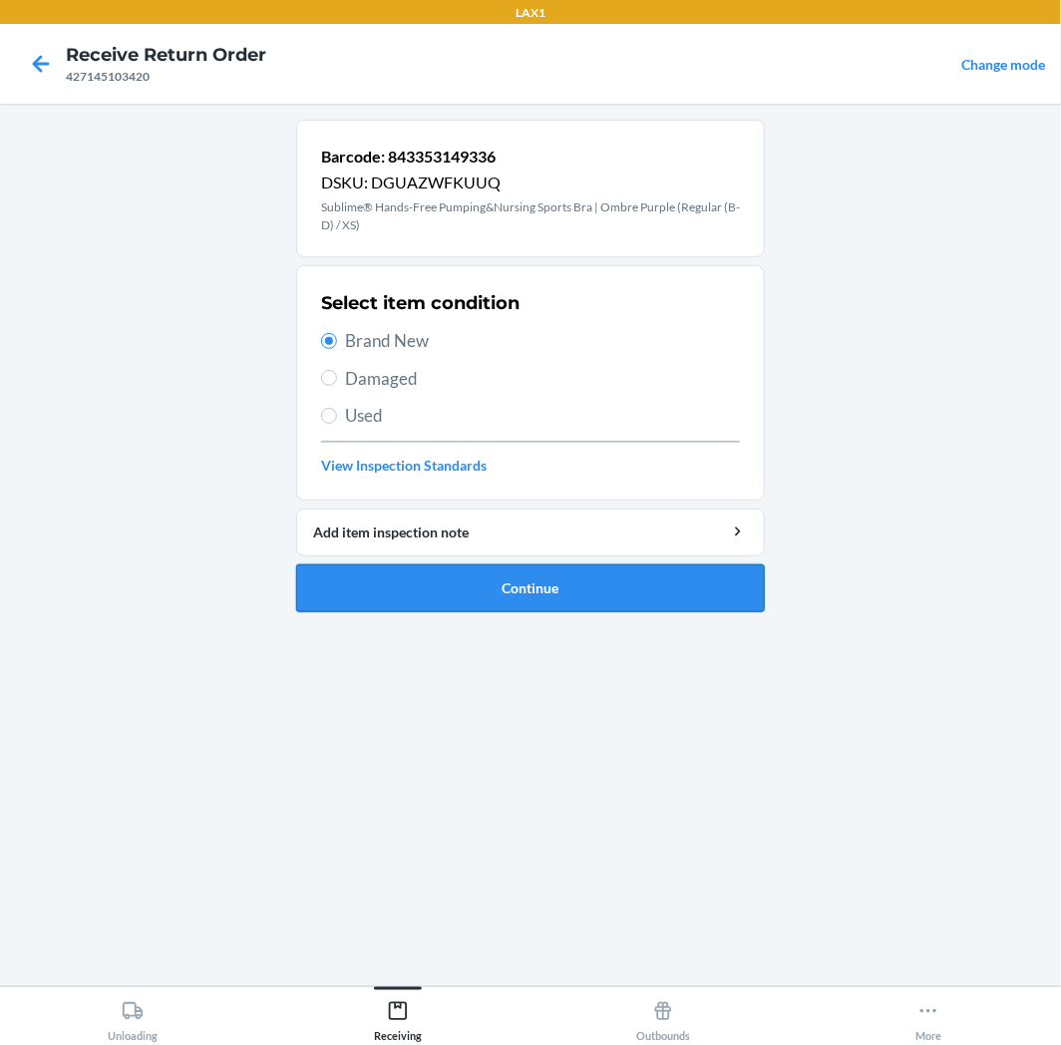
click at [430, 571] on button "Continue" at bounding box center [530, 588] width 469 height 48
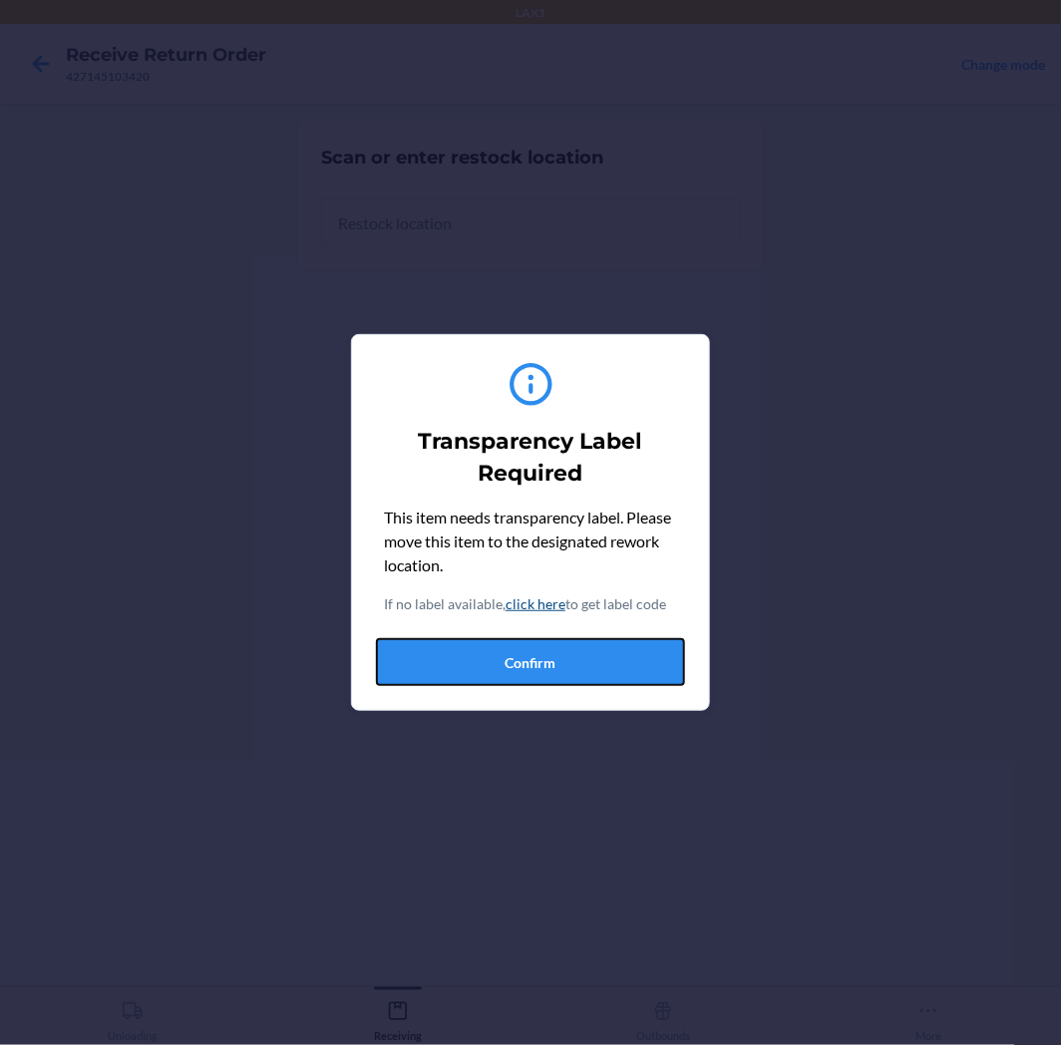
click at [505, 668] on button "Confirm" at bounding box center [530, 662] width 309 height 48
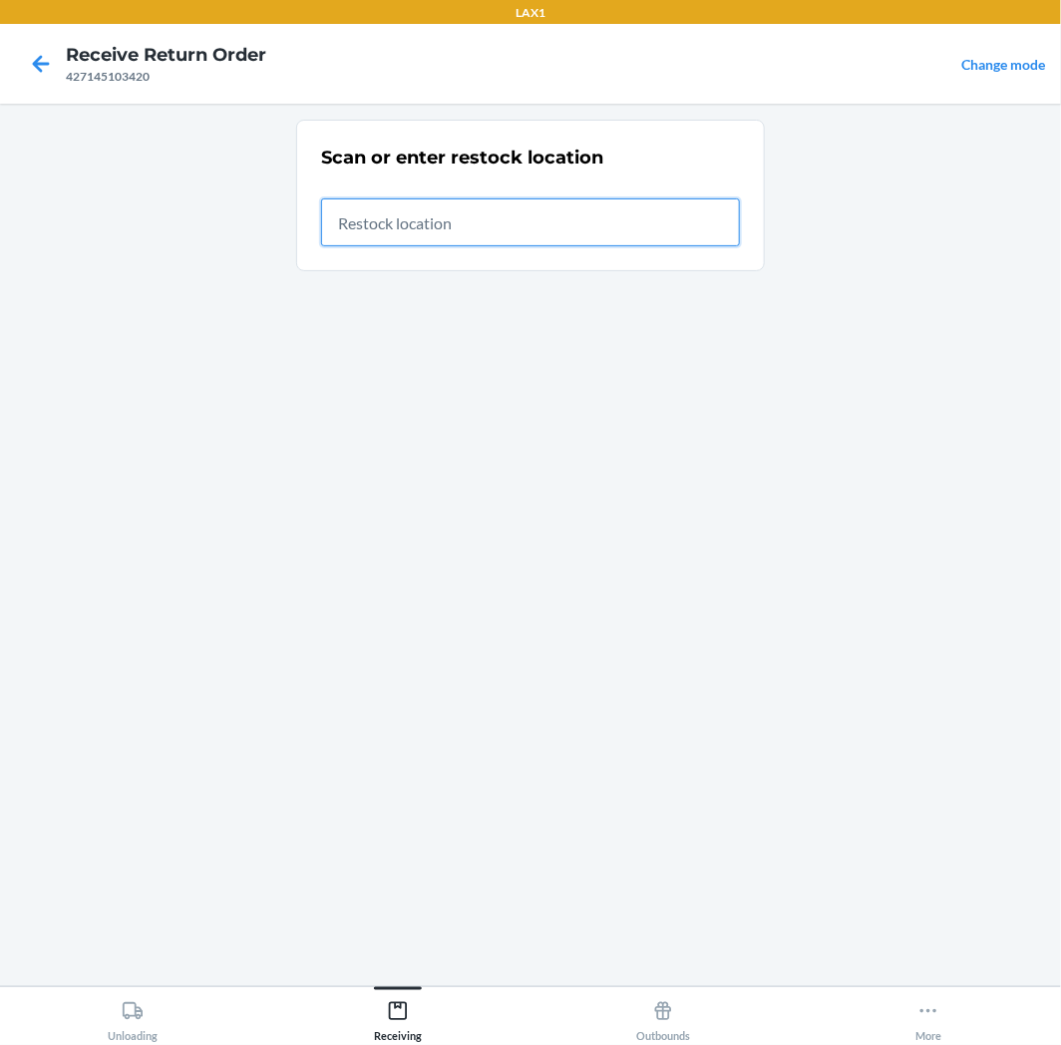
click at [601, 230] on input "text" at bounding box center [530, 222] width 419 height 48
type input "RTCART041"
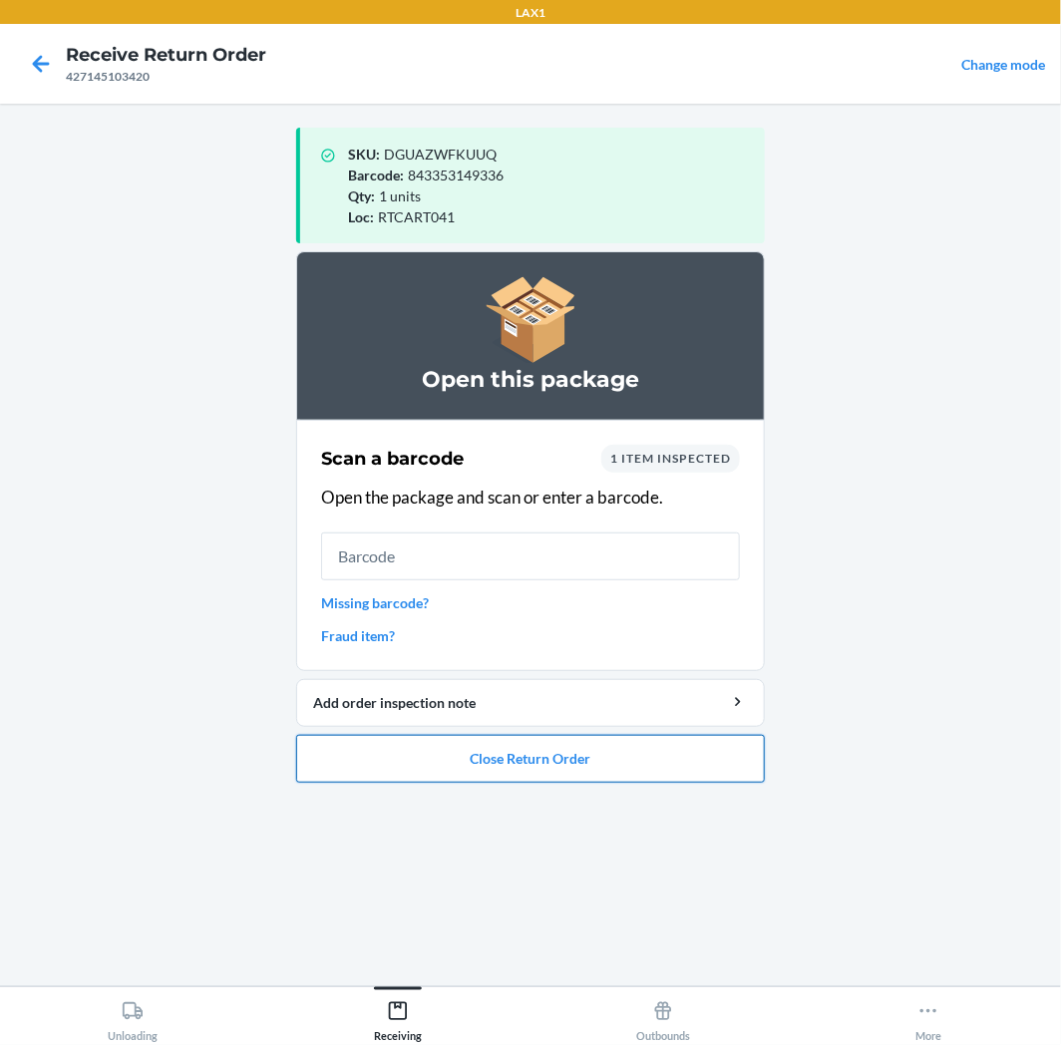
click at [574, 746] on button "Close Return Order" at bounding box center [530, 759] width 469 height 48
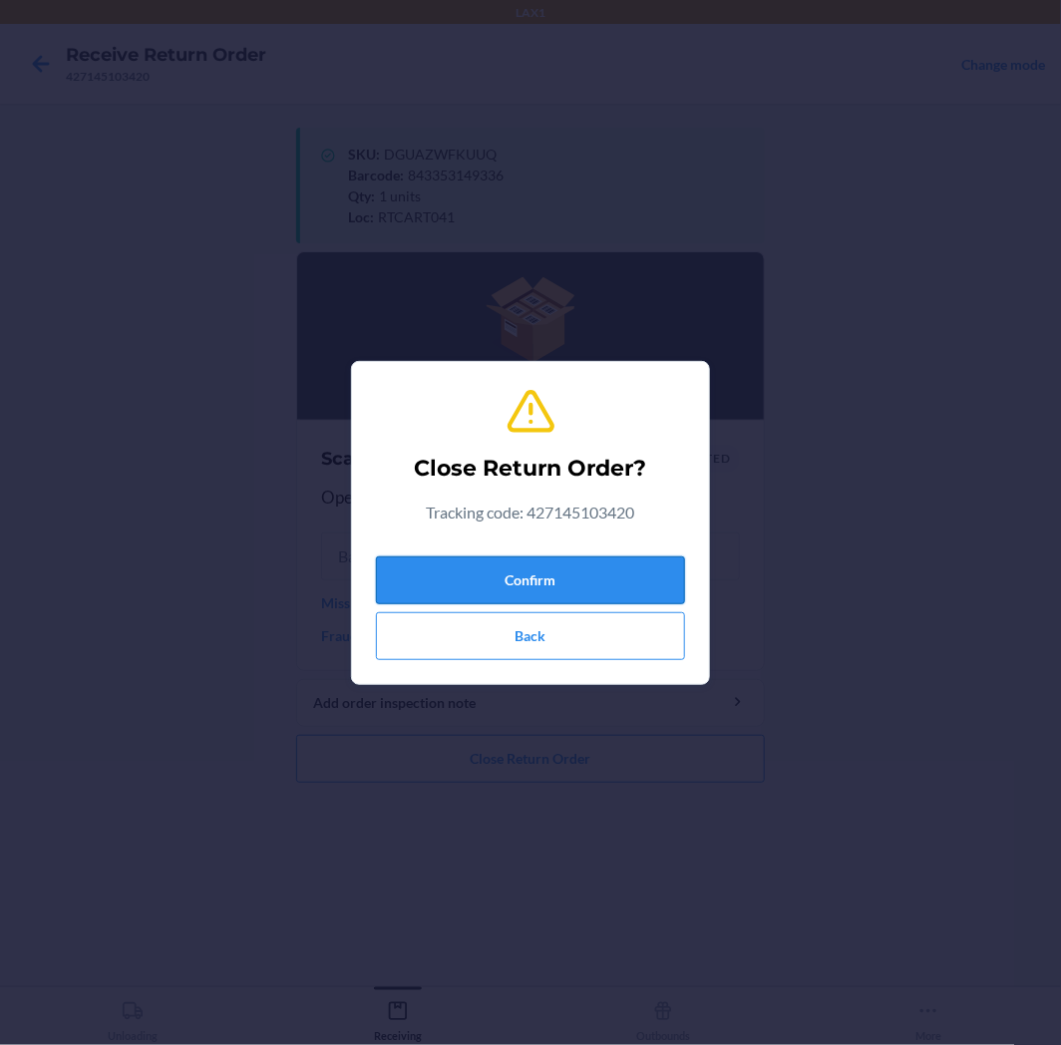
click at [588, 592] on button "Confirm" at bounding box center [530, 581] width 309 height 48
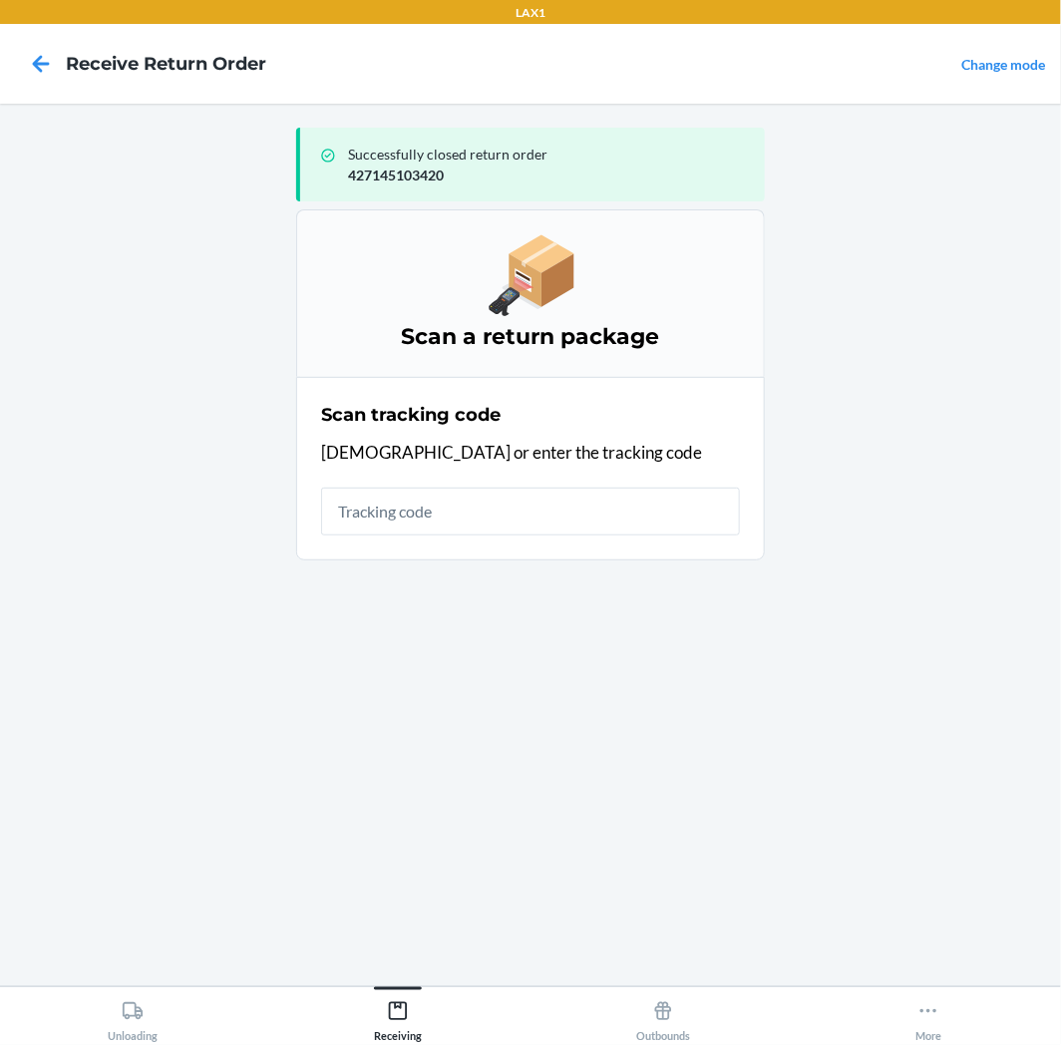
click at [596, 516] on input "text" at bounding box center [530, 512] width 419 height 48
click at [130, 1035] on div "Unloading" at bounding box center [133, 1017] width 50 height 50
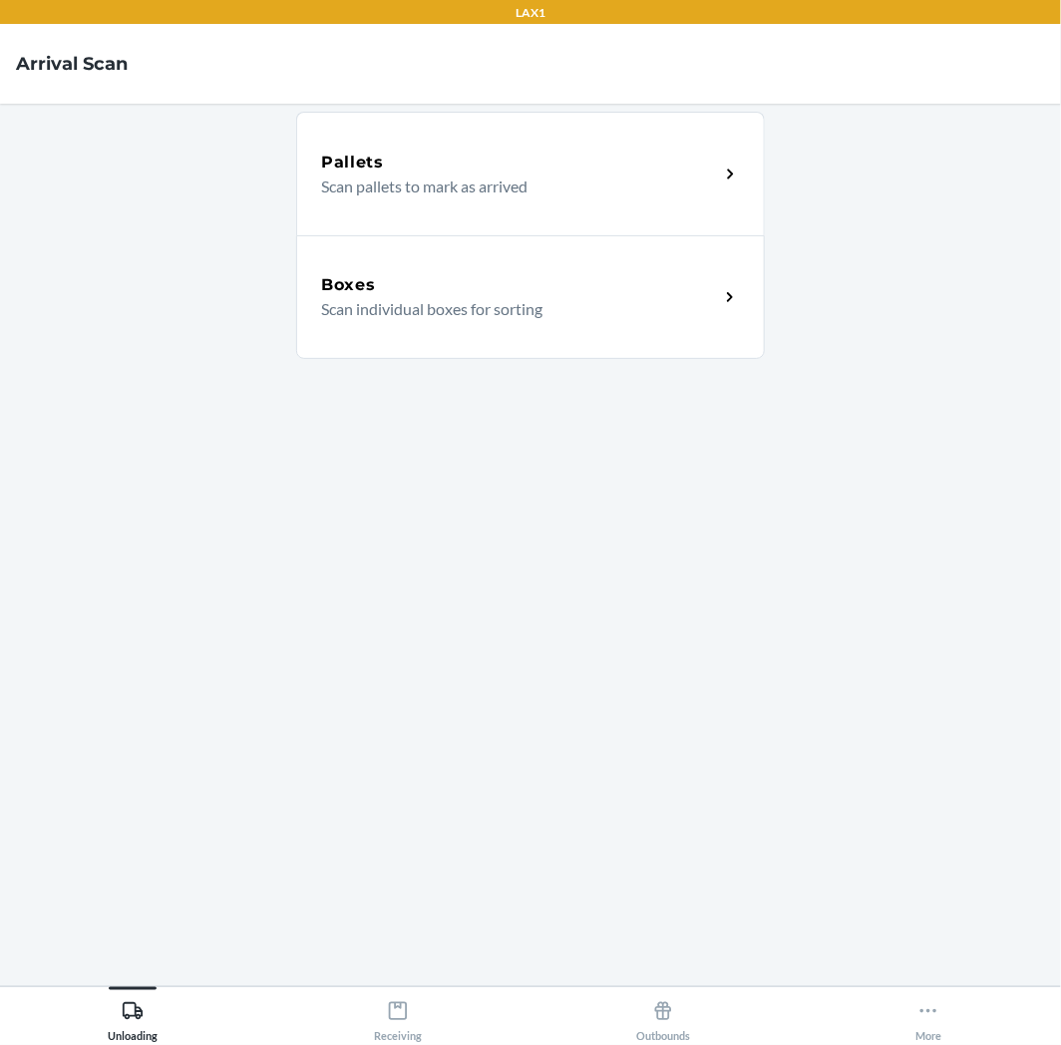
click at [470, 313] on p "Scan individual boxes for sorting" at bounding box center [512, 309] width 382 height 24
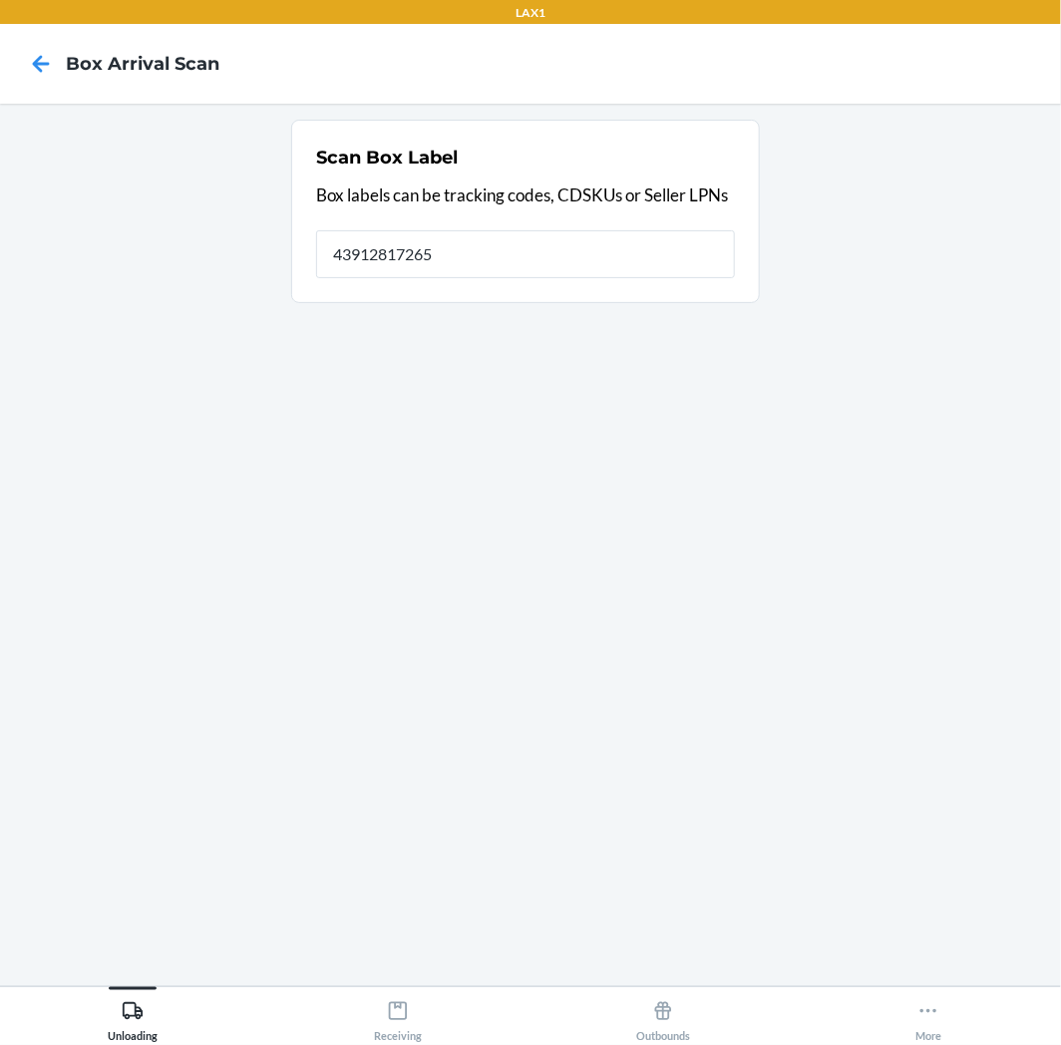
type input "439128172656"
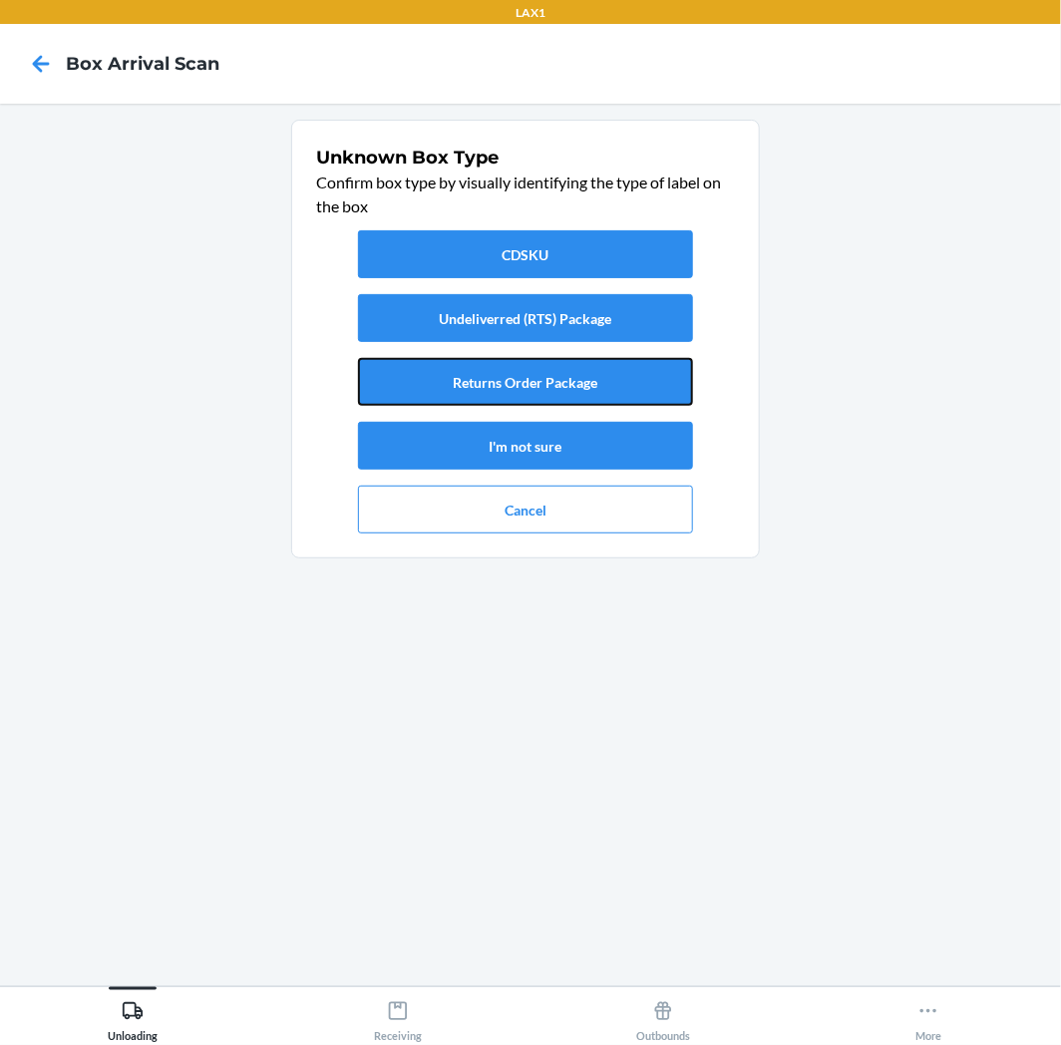
click at [542, 396] on button "Returns Order Package" at bounding box center [525, 382] width 335 height 48
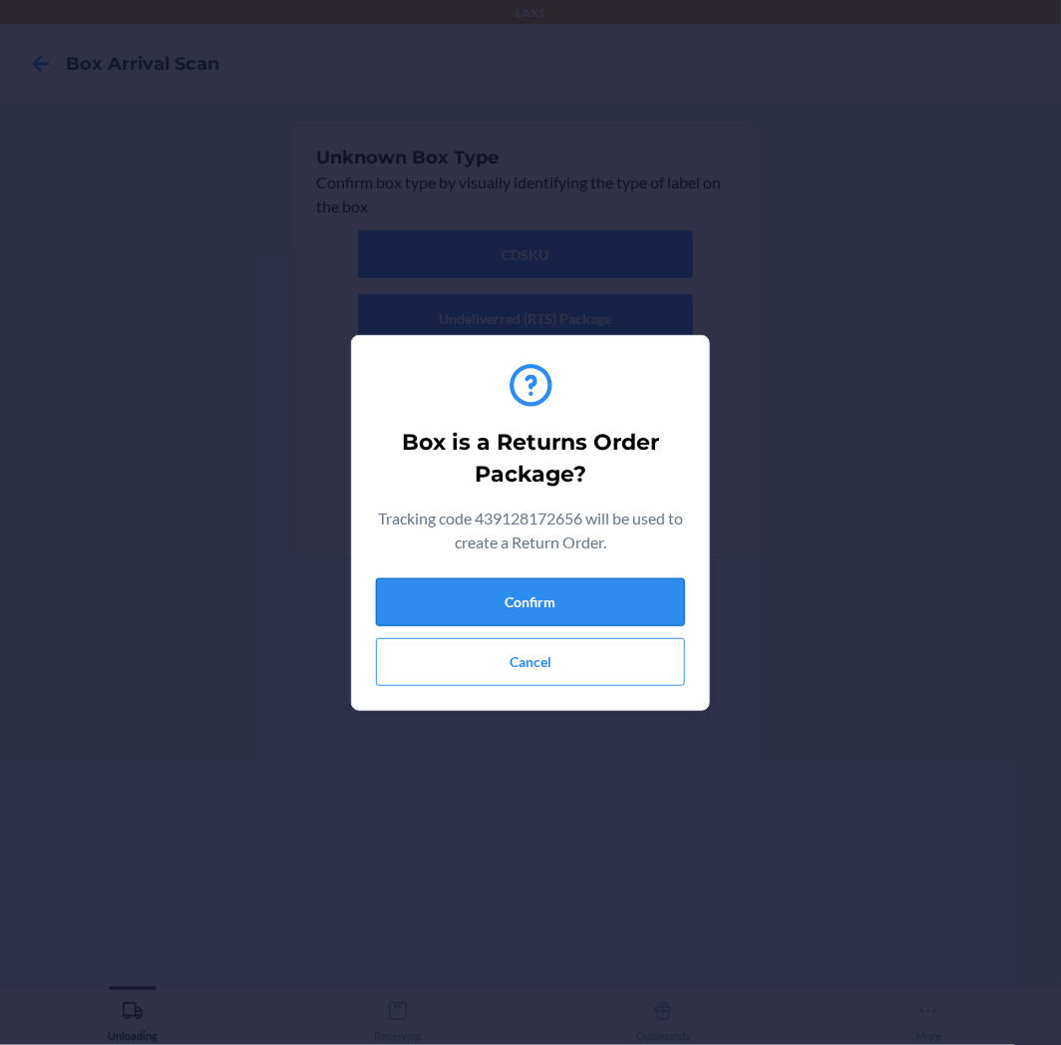
click at [571, 589] on button "Confirm" at bounding box center [530, 602] width 309 height 48
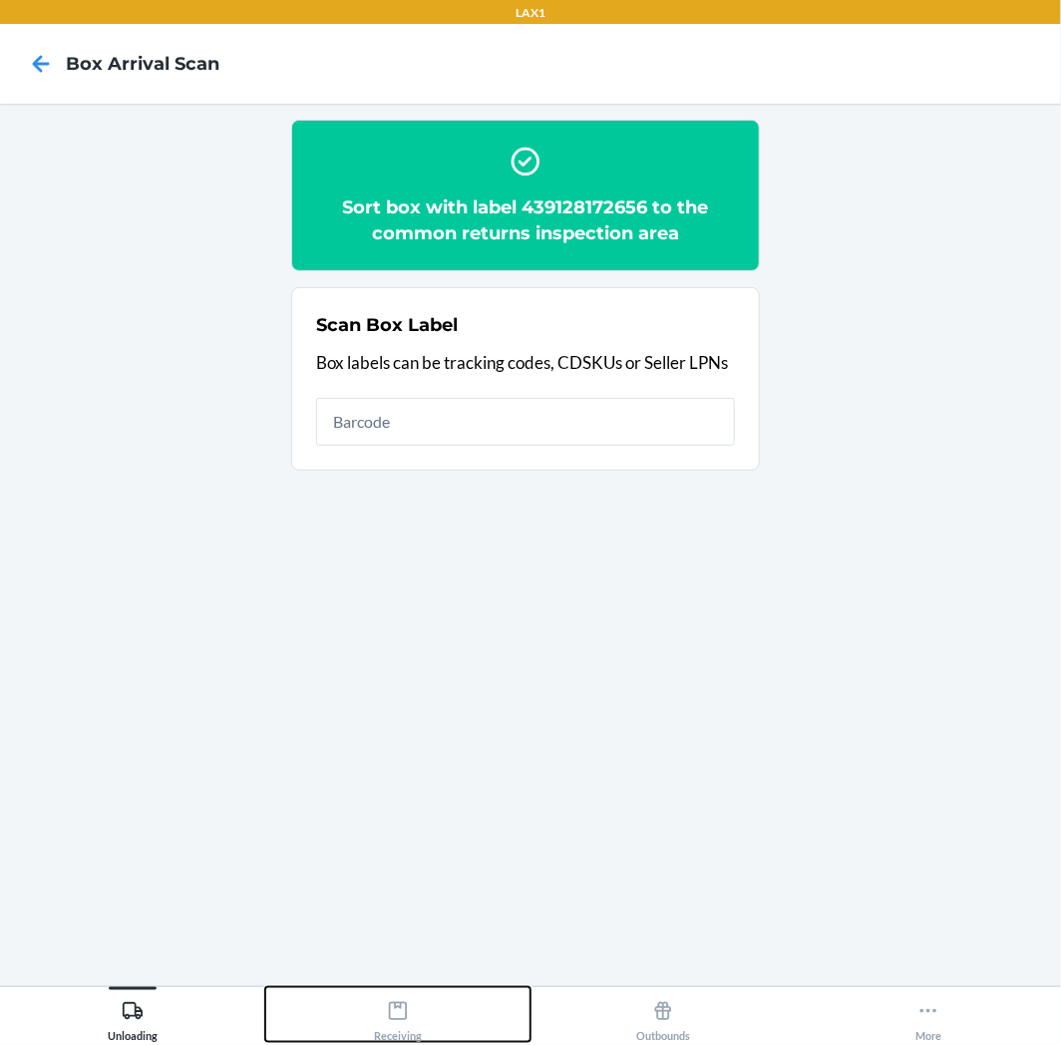
click at [453, 1013] on button "Receiving" at bounding box center [397, 1014] width 265 height 55
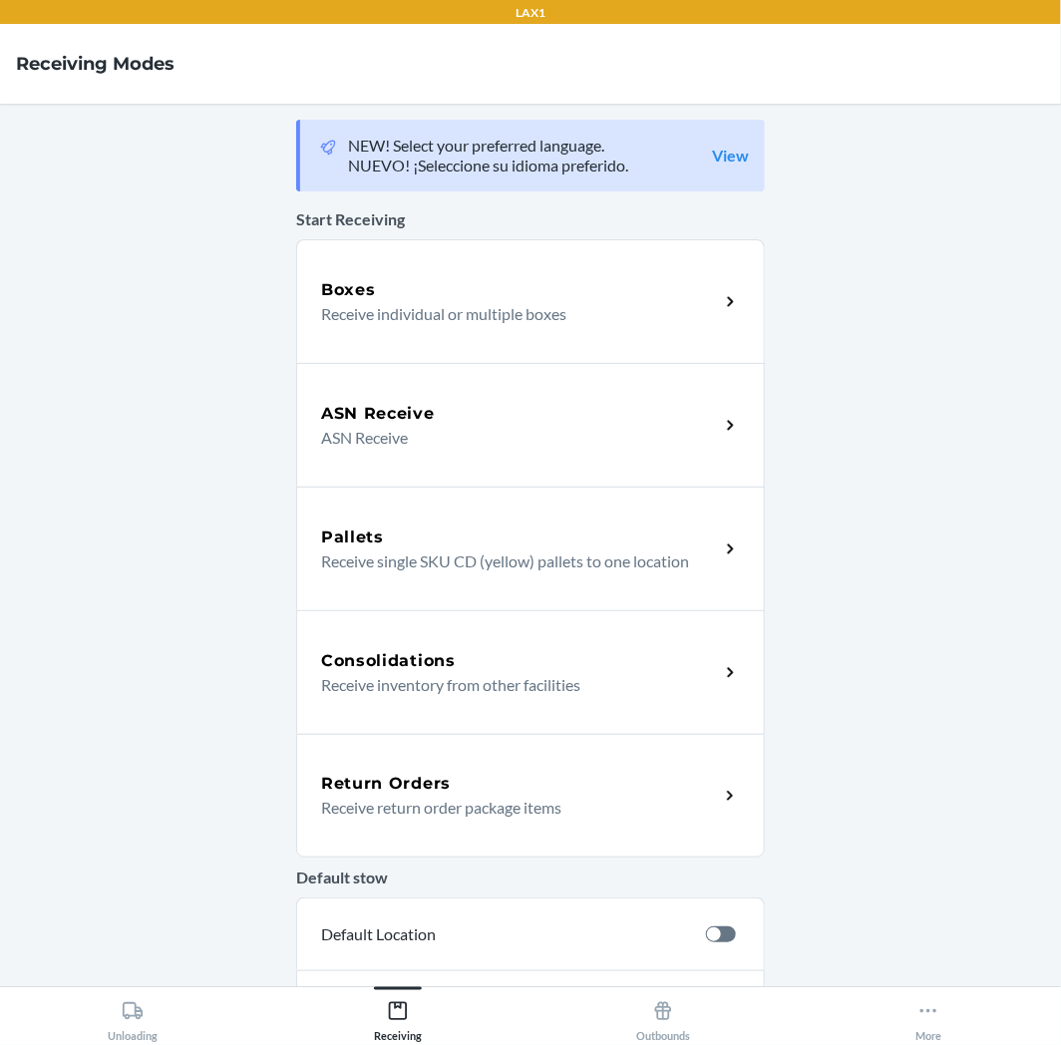
click at [489, 762] on div "Return Orders Receive return order package items" at bounding box center [530, 796] width 469 height 124
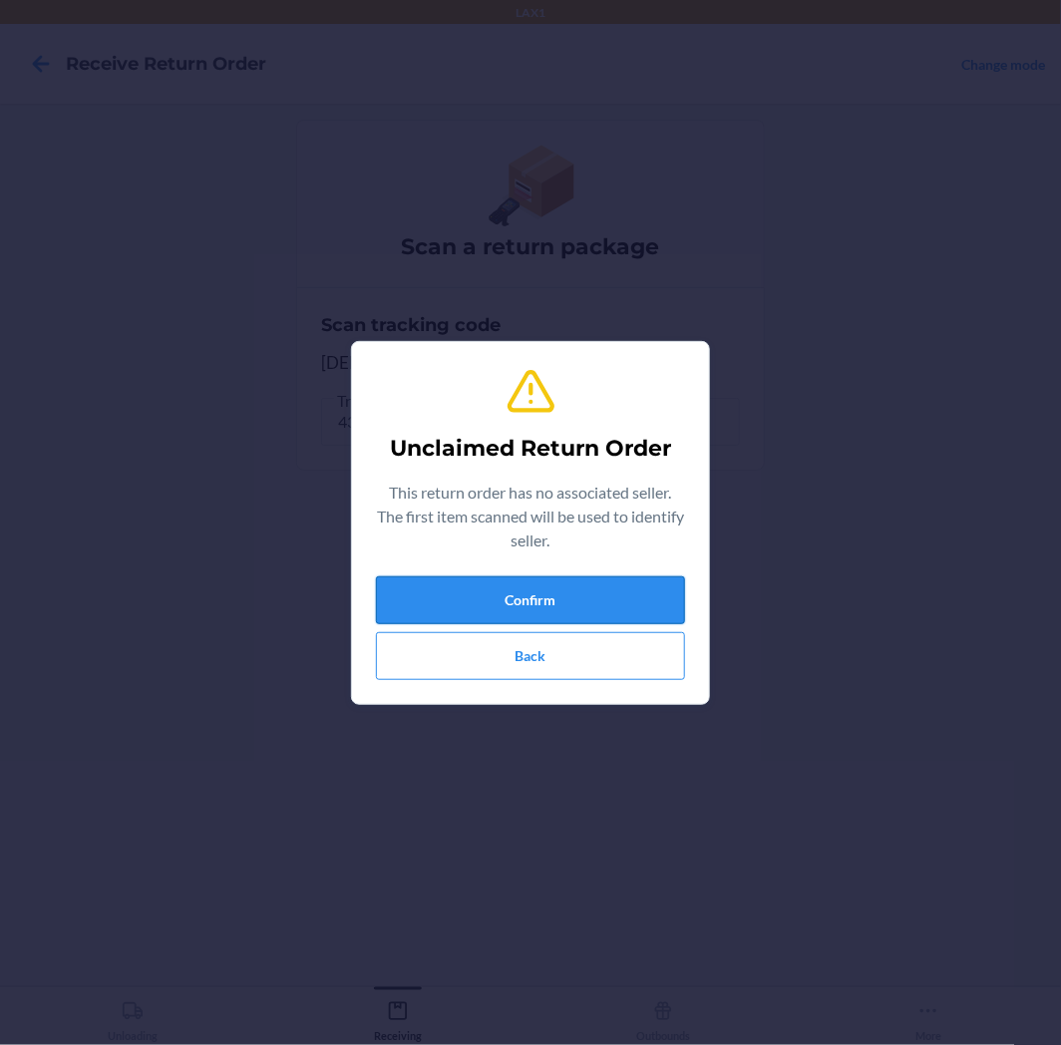
click at [493, 600] on button "Confirm" at bounding box center [530, 600] width 309 height 48
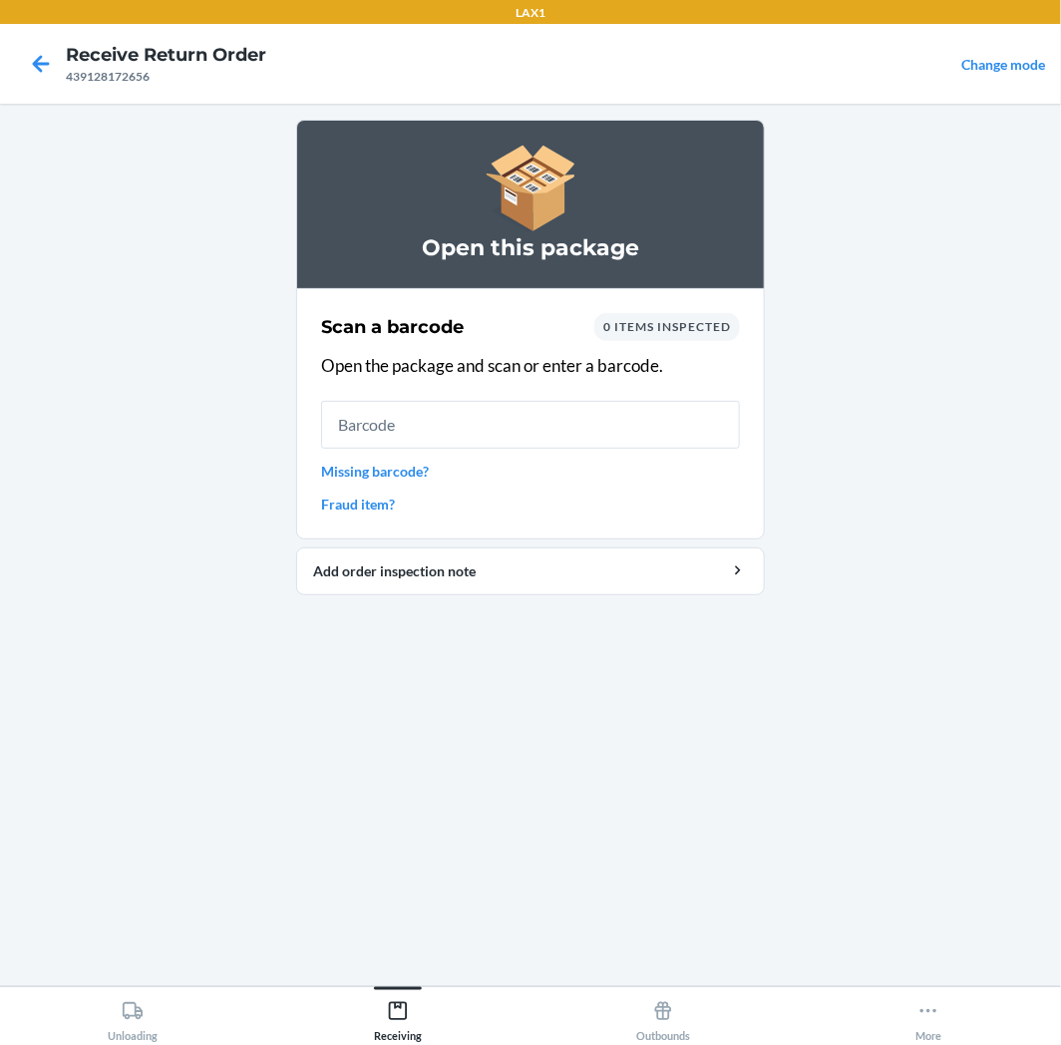
click at [495, 433] on input "text" at bounding box center [530, 425] width 419 height 48
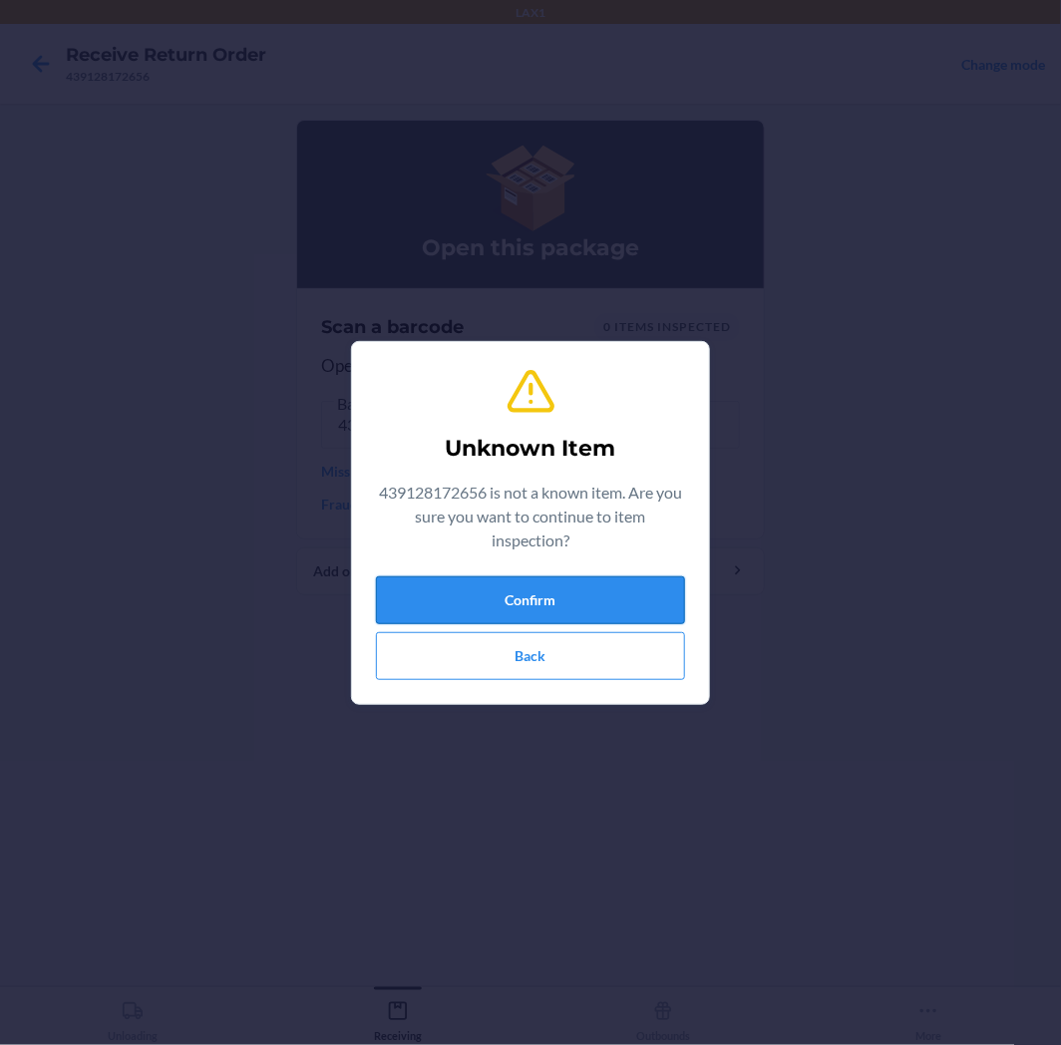
click at [602, 596] on button "Confirm" at bounding box center [530, 600] width 309 height 48
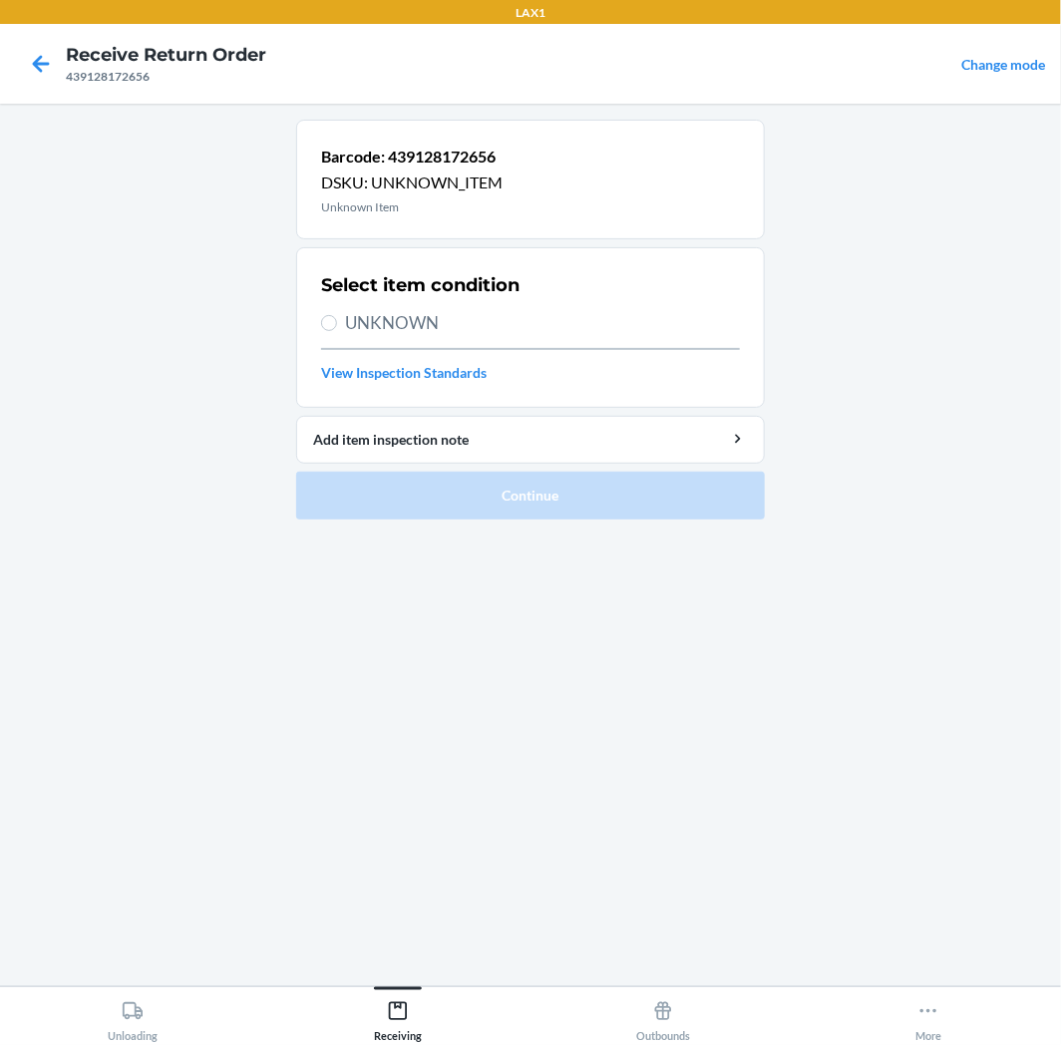
click at [454, 326] on span "UNKNOWN" at bounding box center [542, 323] width 395 height 26
click at [337, 326] on input "UNKNOWN" at bounding box center [329, 323] width 16 height 16
radio input "true"
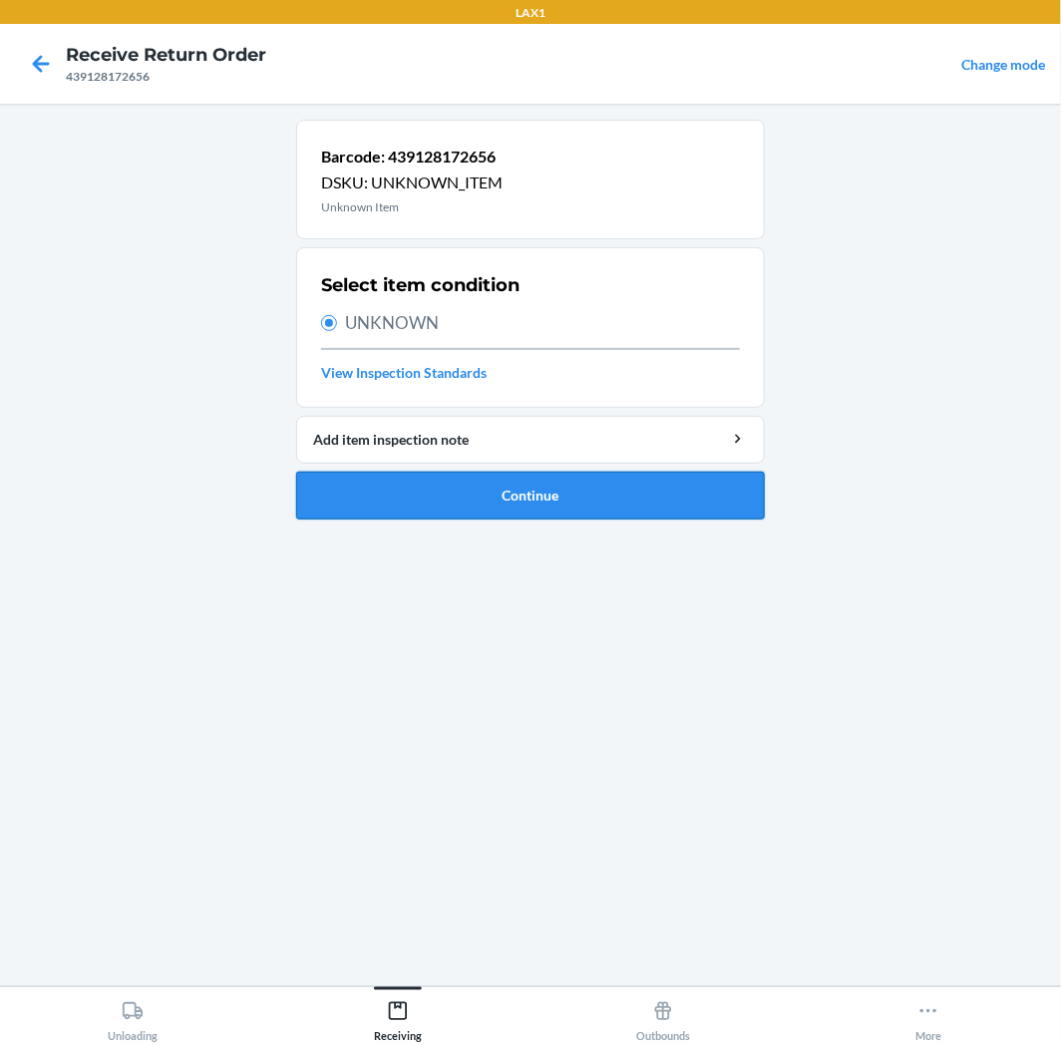
click at [441, 475] on button "Continue" at bounding box center [530, 496] width 469 height 48
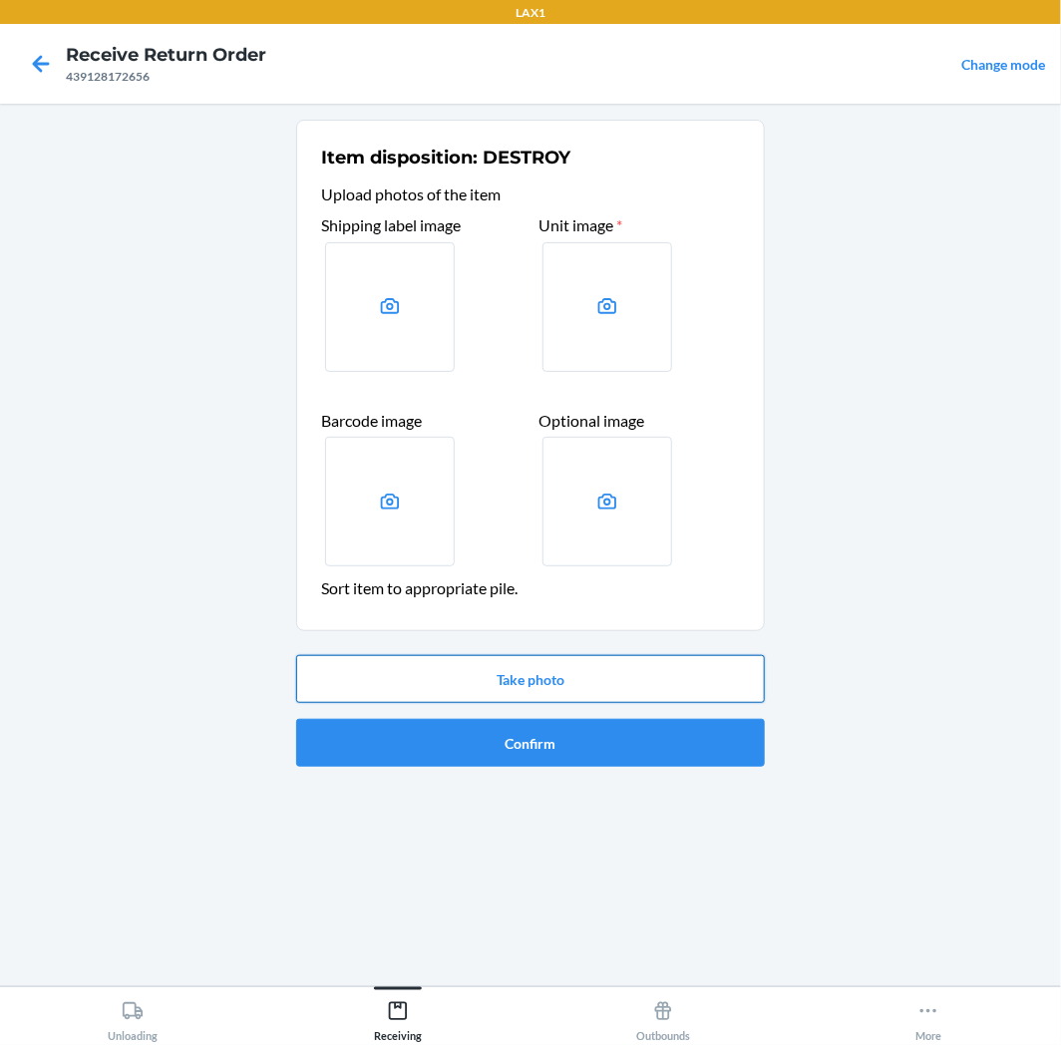
click at [490, 694] on button "Take photo" at bounding box center [530, 679] width 469 height 48
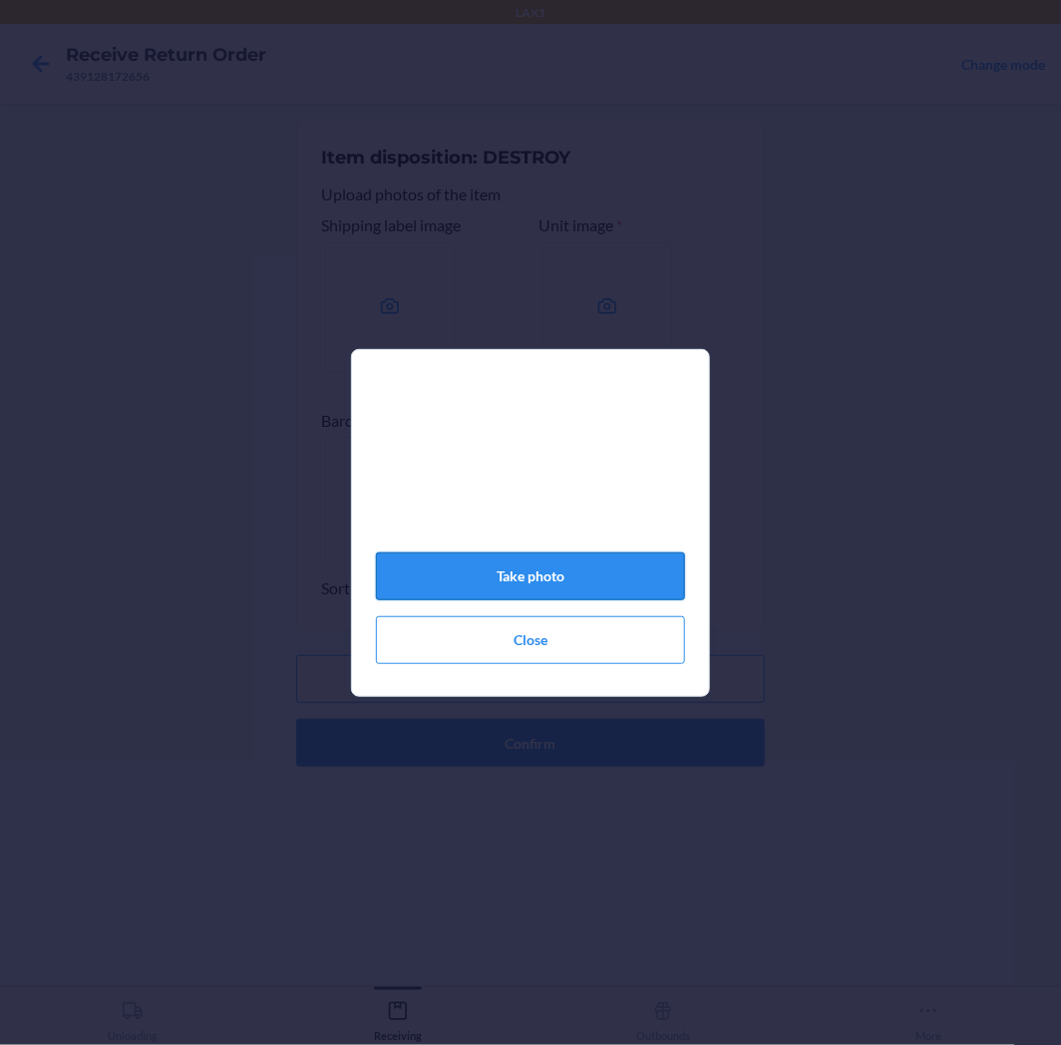
click at [517, 568] on button "Take photo" at bounding box center [530, 577] width 309 height 48
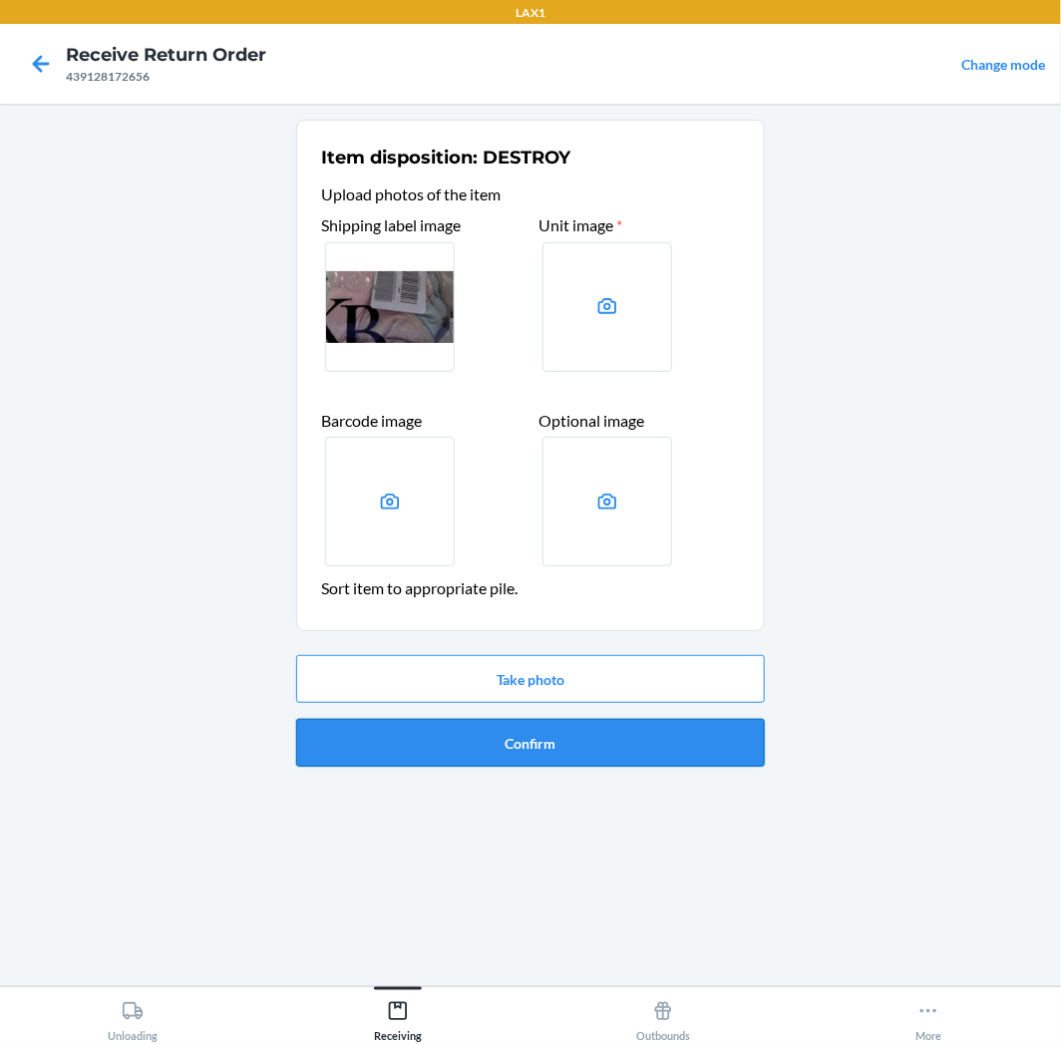
click at [534, 739] on button "Confirm" at bounding box center [530, 743] width 469 height 48
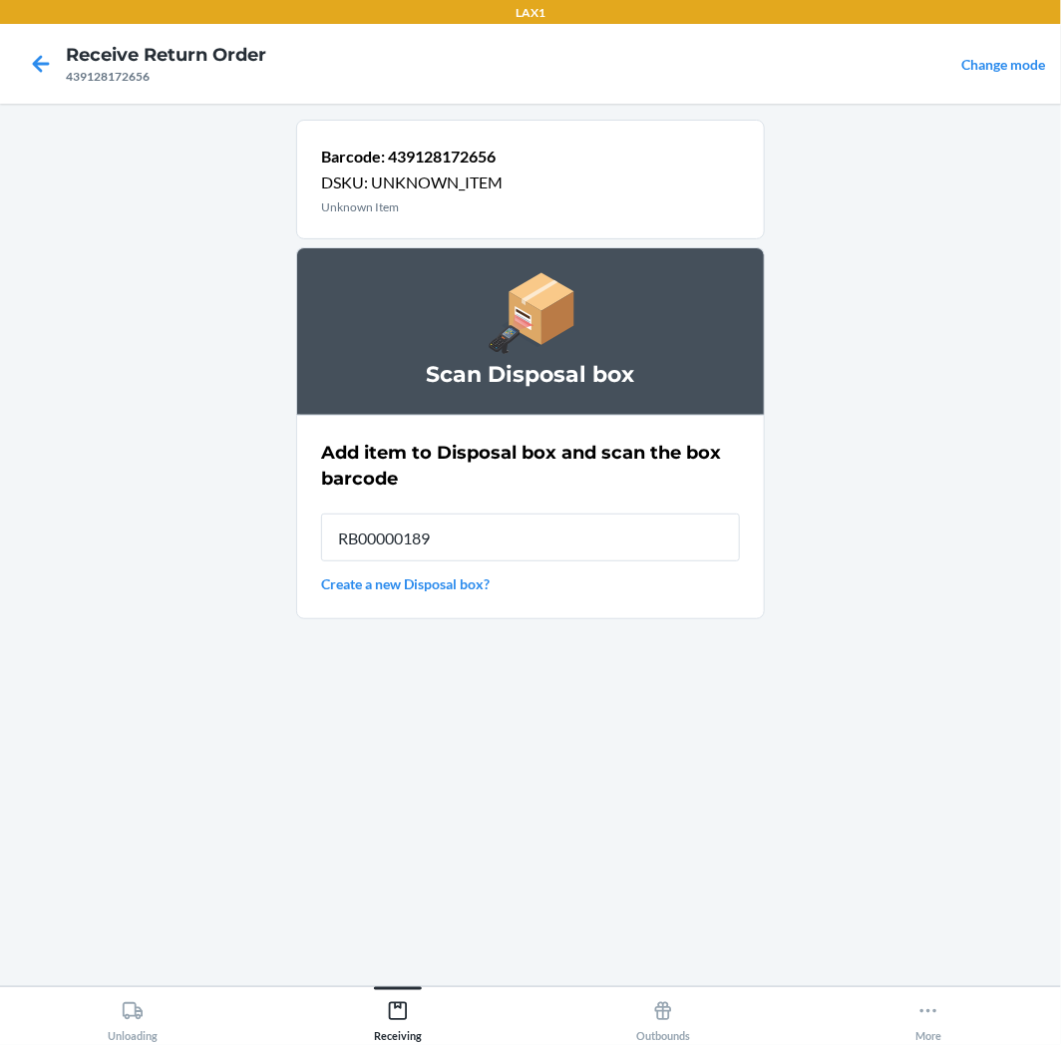
type input "RB00000189K"
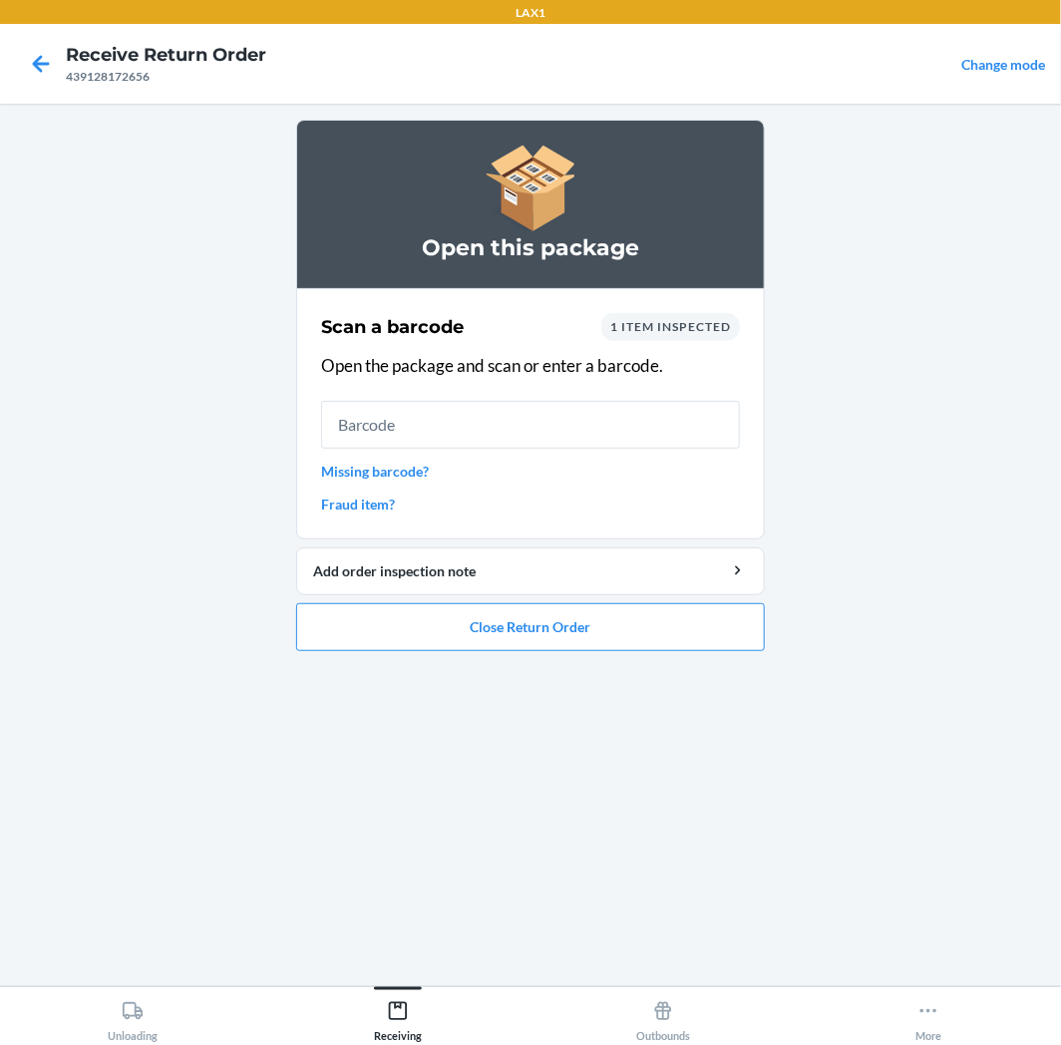
click at [594, 665] on ol "Open this package Scan a barcode 1 item inspected Open the package and scan or …" at bounding box center [530, 394] width 469 height 548
click at [594, 634] on button "Close Return Order" at bounding box center [530, 627] width 469 height 48
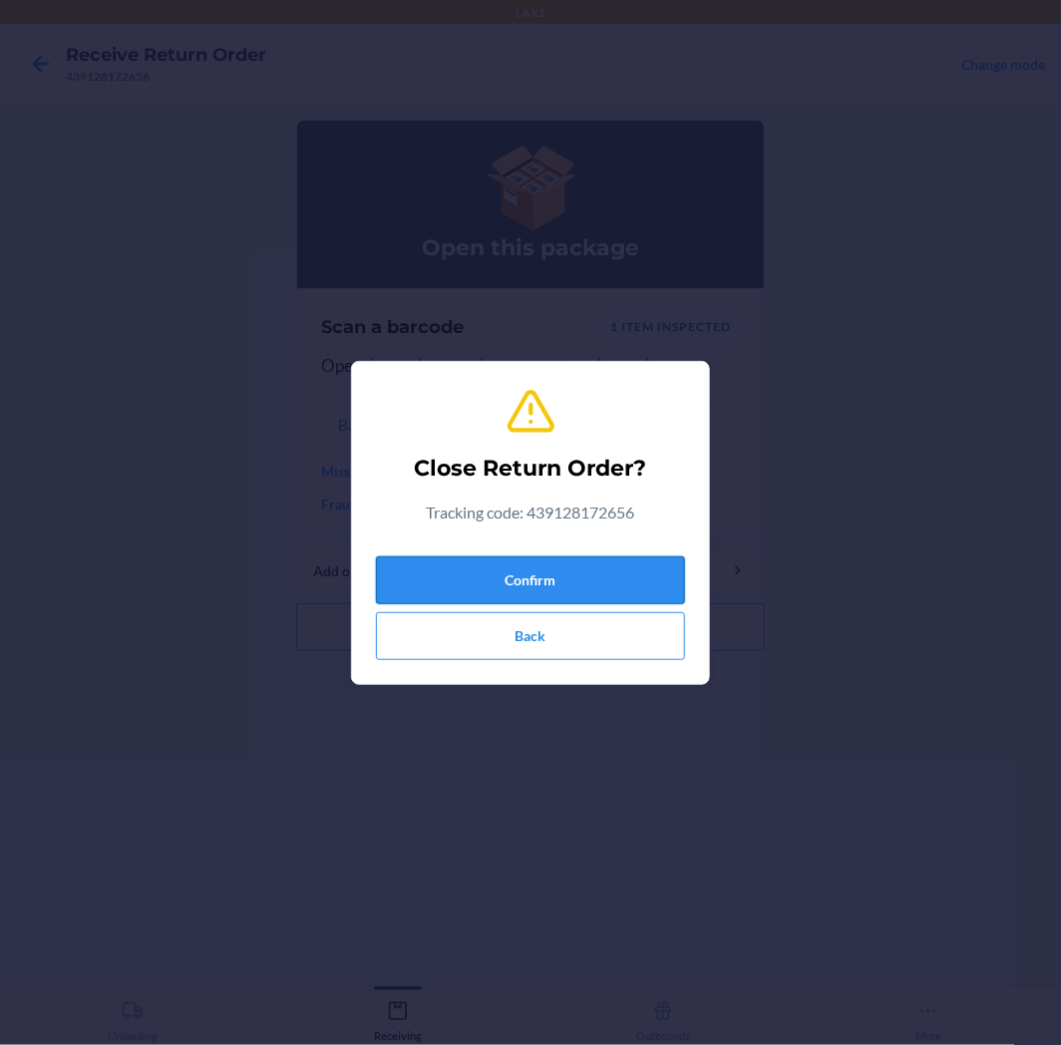
click at [595, 572] on button "Confirm" at bounding box center [530, 581] width 309 height 48
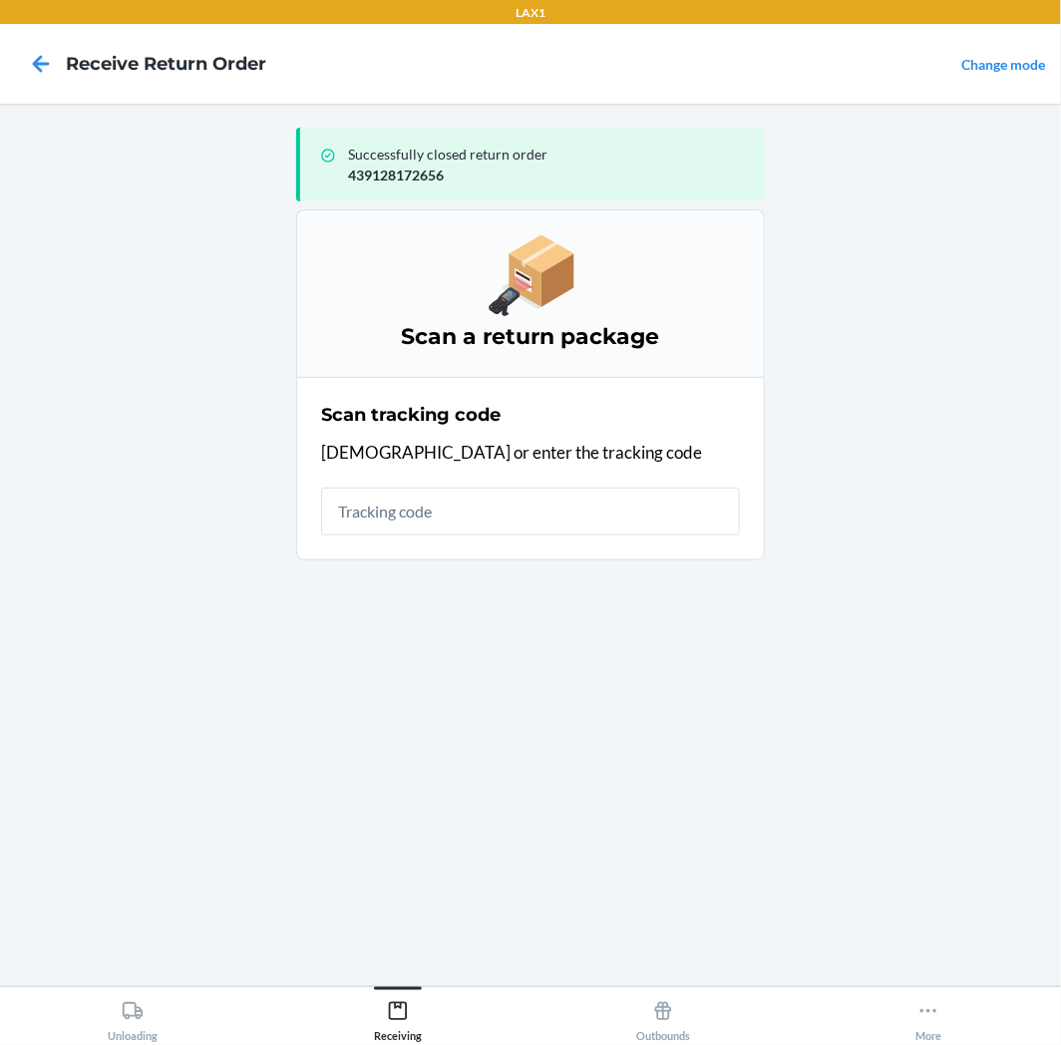
click at [578, 506] on input "text" at bounding box center [530, 512] width 419 height 48
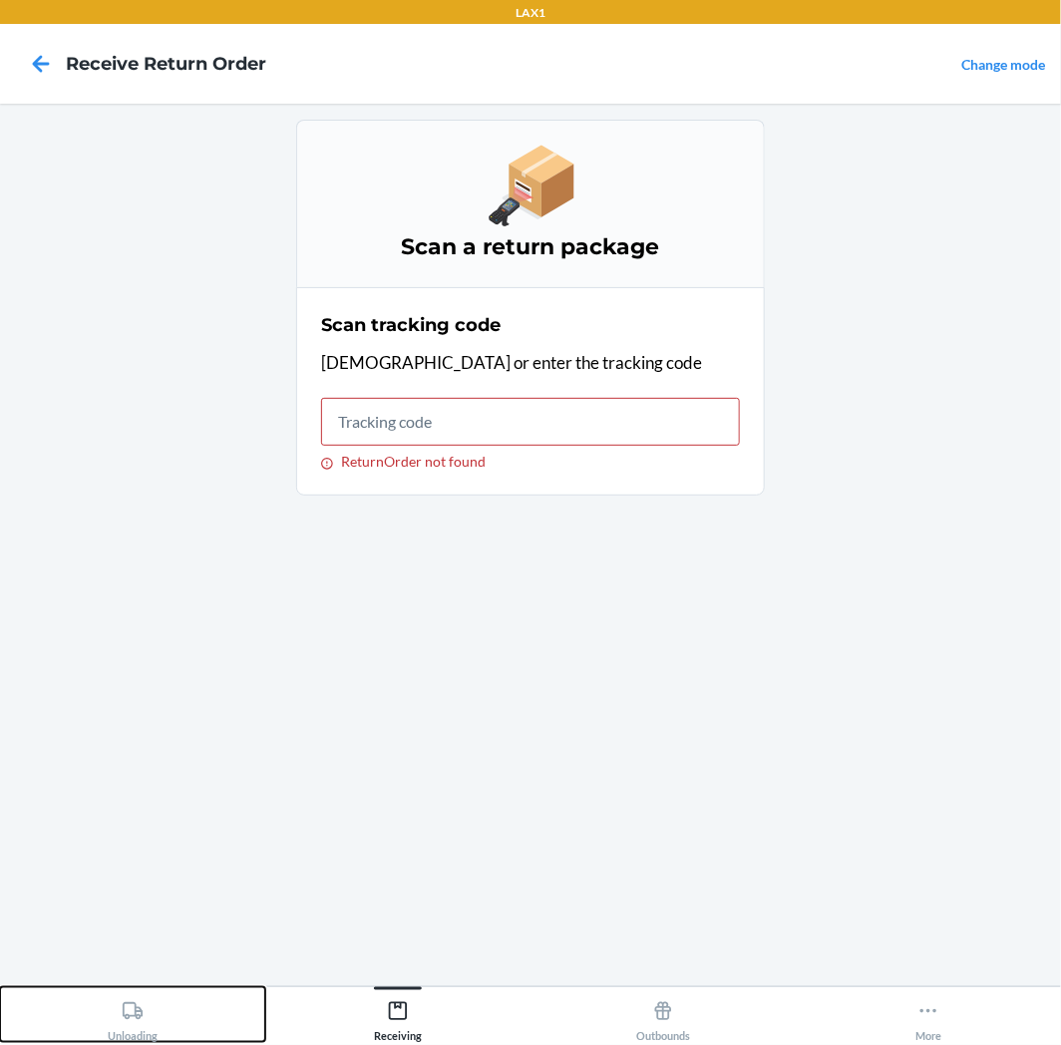
click at [141, 1013] on icon at bounding box center [133, 1011] width 22 height 22
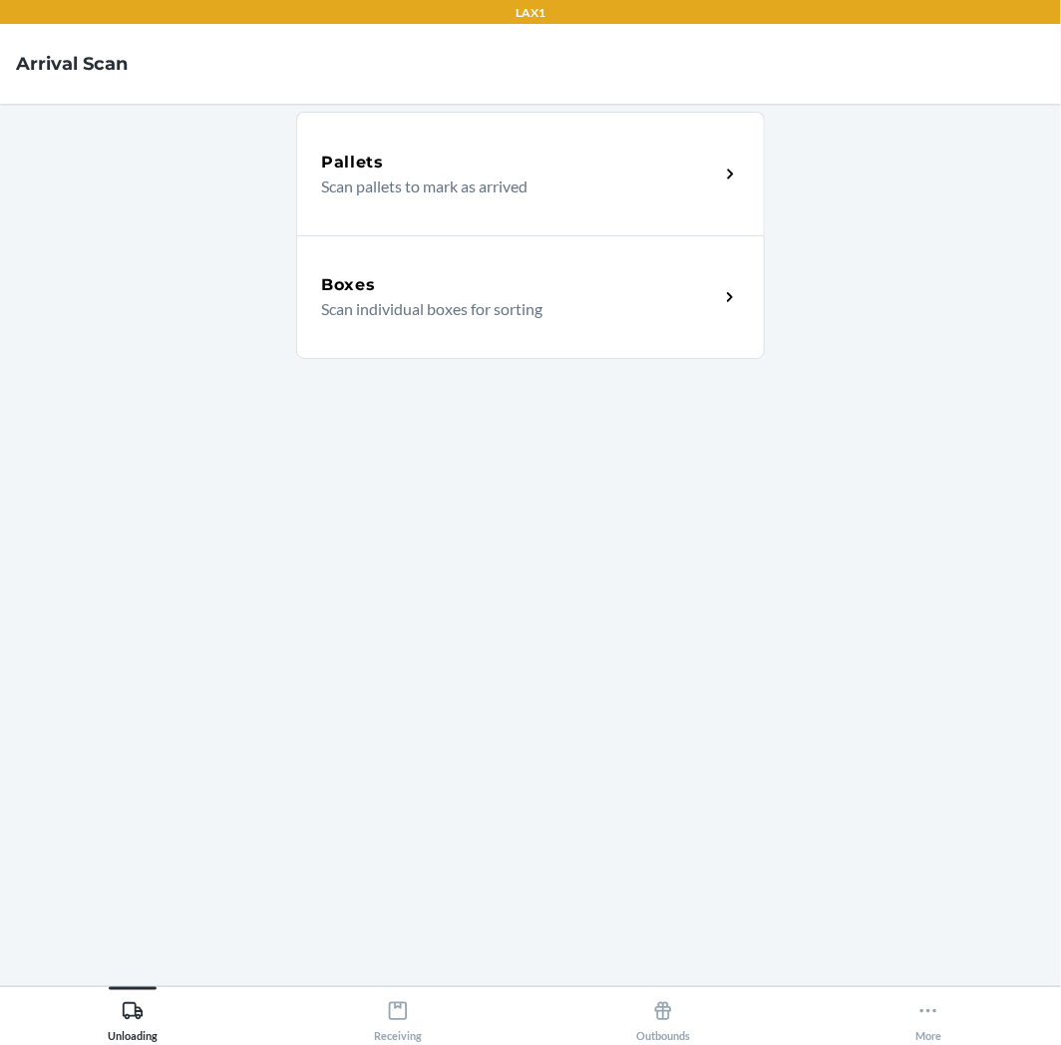
click at [602, 281] on div "Boxes" at bounding box center [520, 285] width 398 height 24
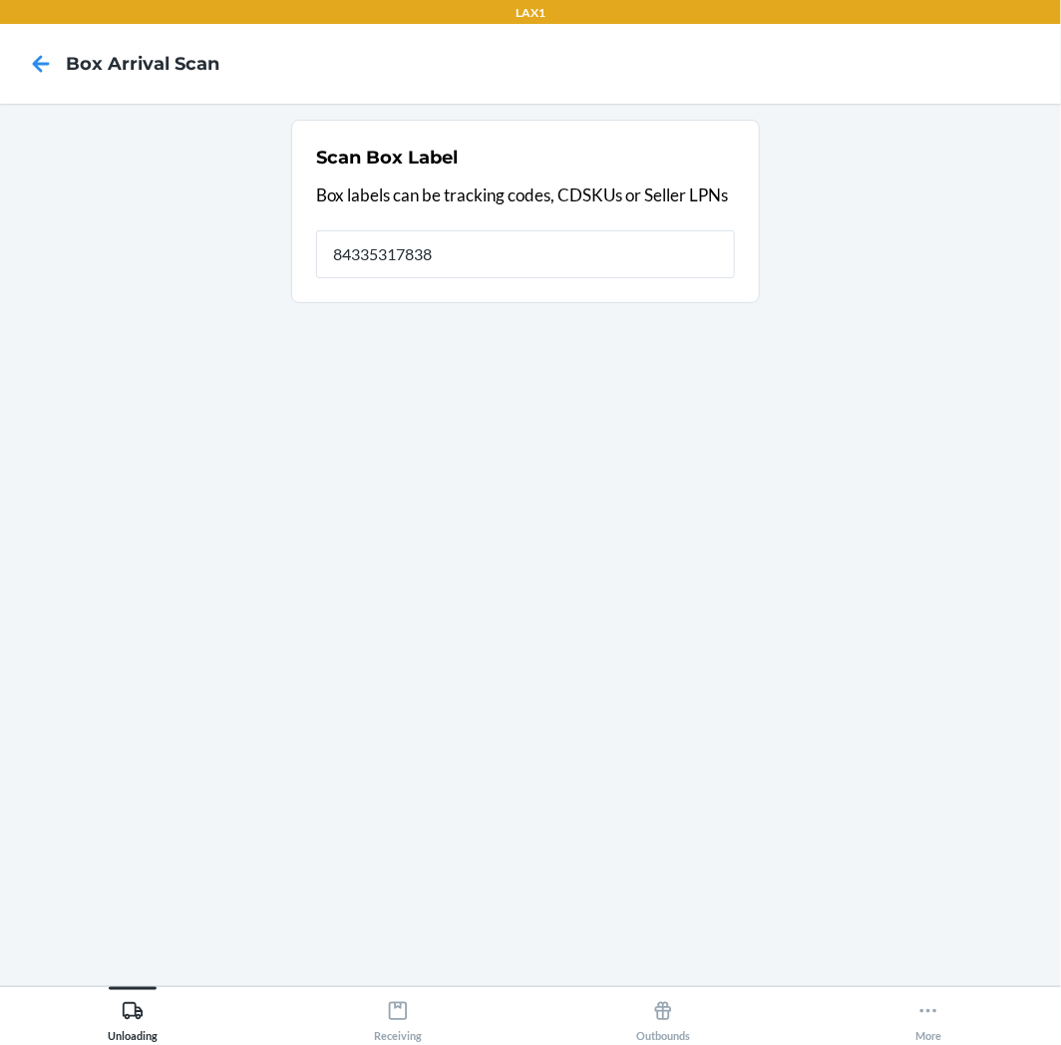
type input "843353178381"
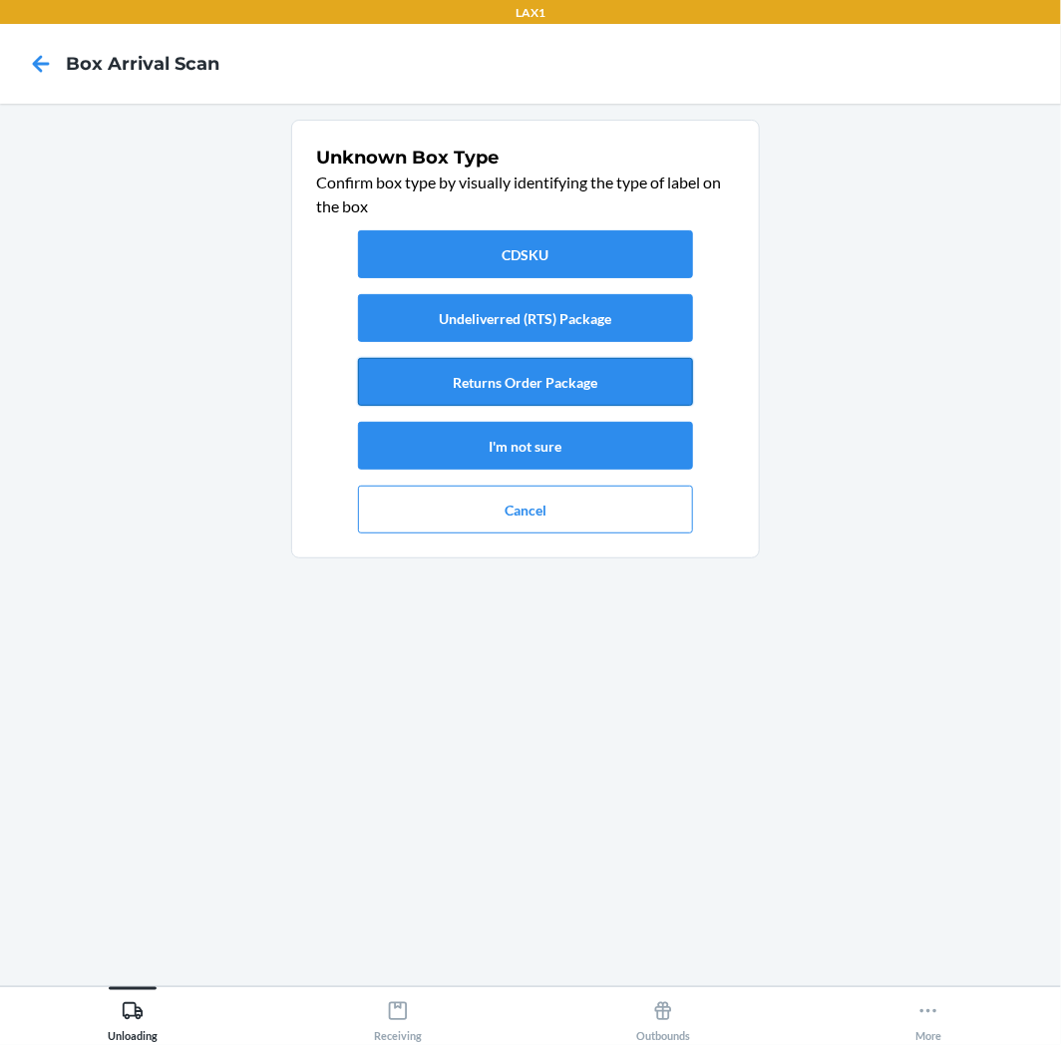
click at [531, 399] on button "Returns Order Package" at bounding box center [525, 382] width 335 height 48
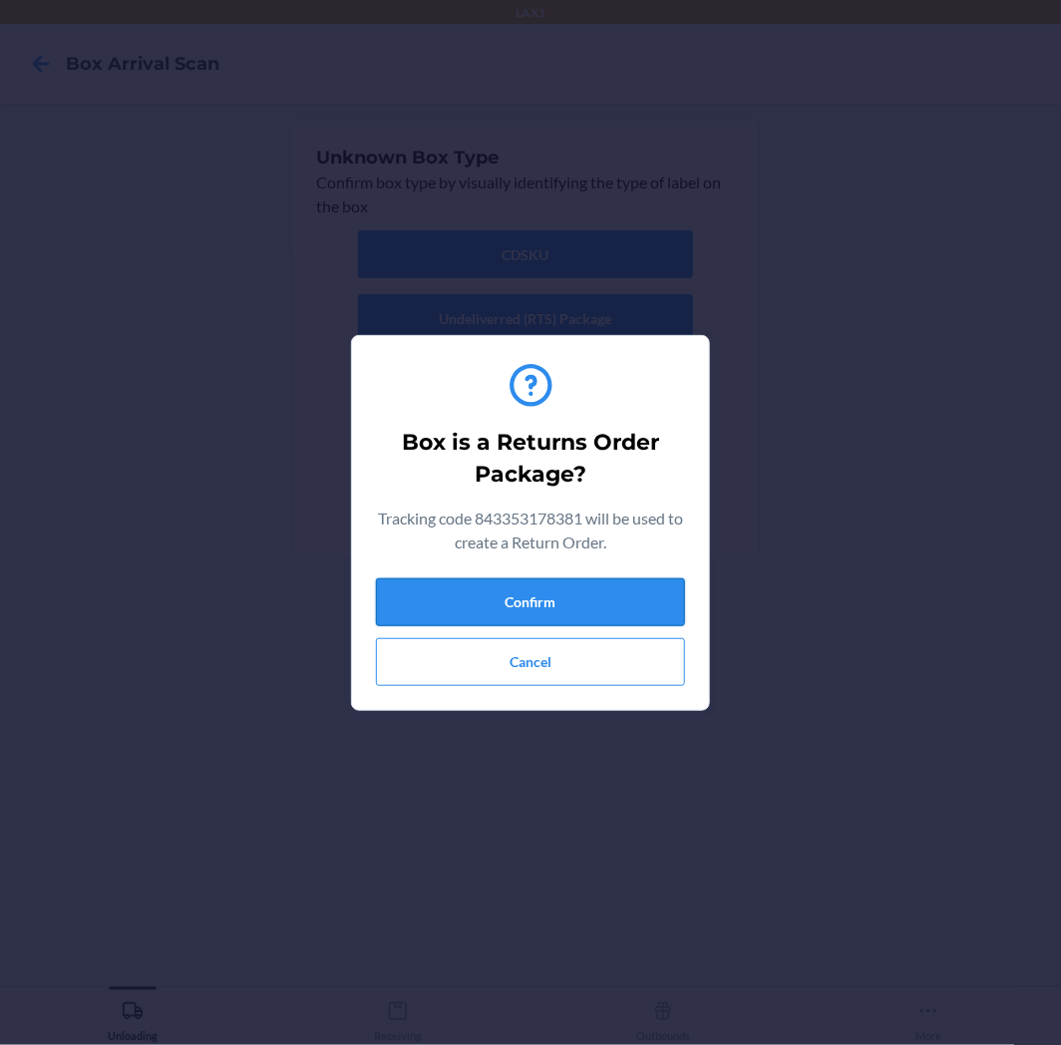
click at [547, 588] on button "Confirm" at bounding box center [530, 602] width 309 height 48
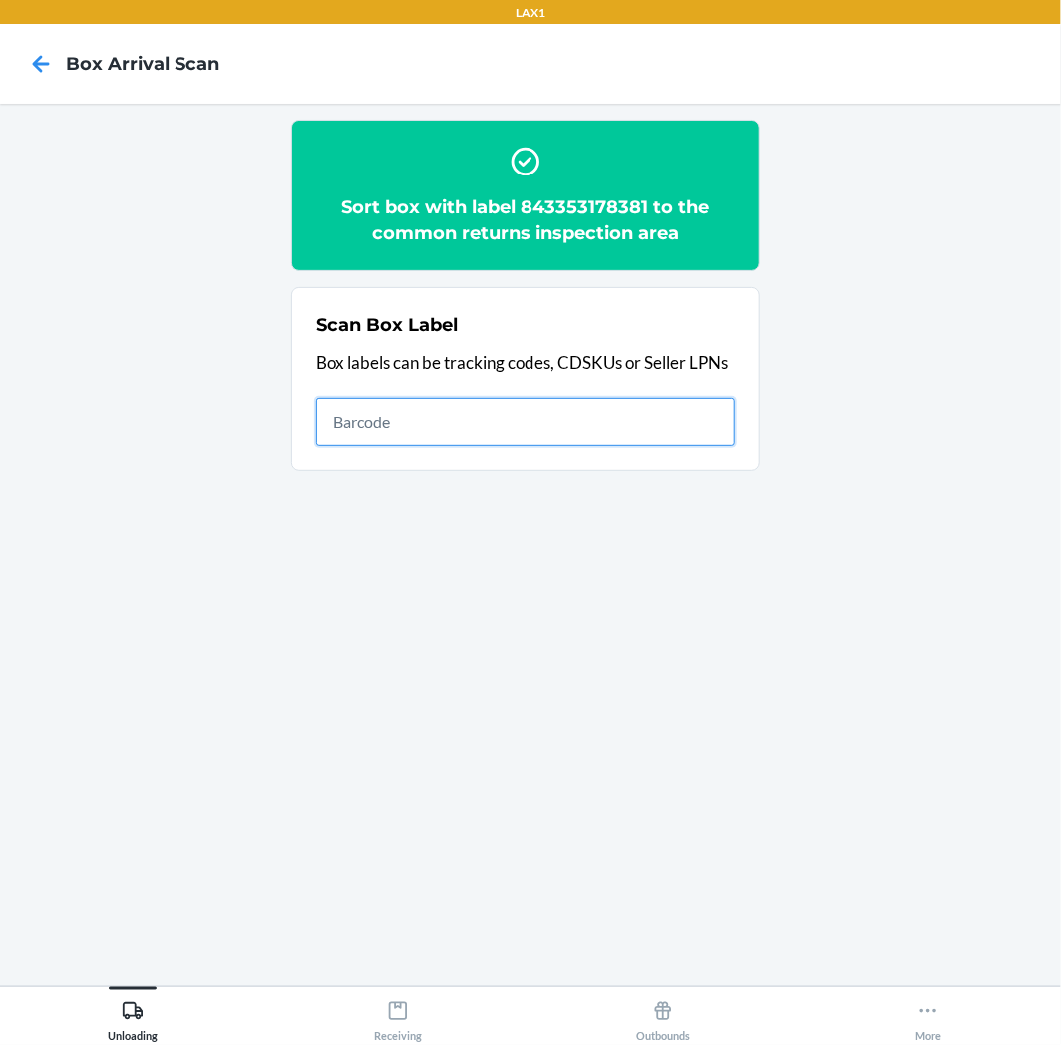
click at [436, 1001] on button "Receiving" at bounding box center [397, 1014] width 265 height 55
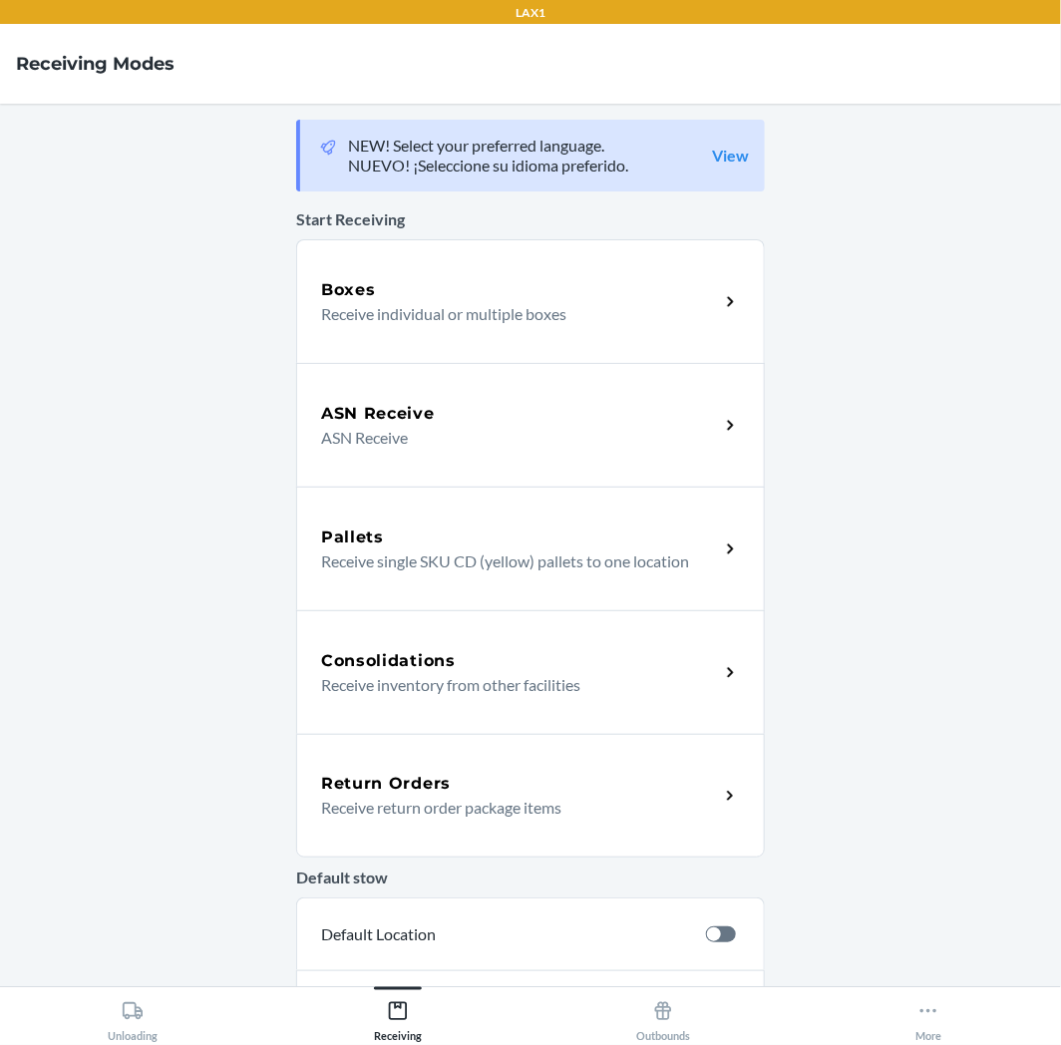
click at [501, 780] on div "Return Orders" at bounding box center [520, 784] width 398 height 24
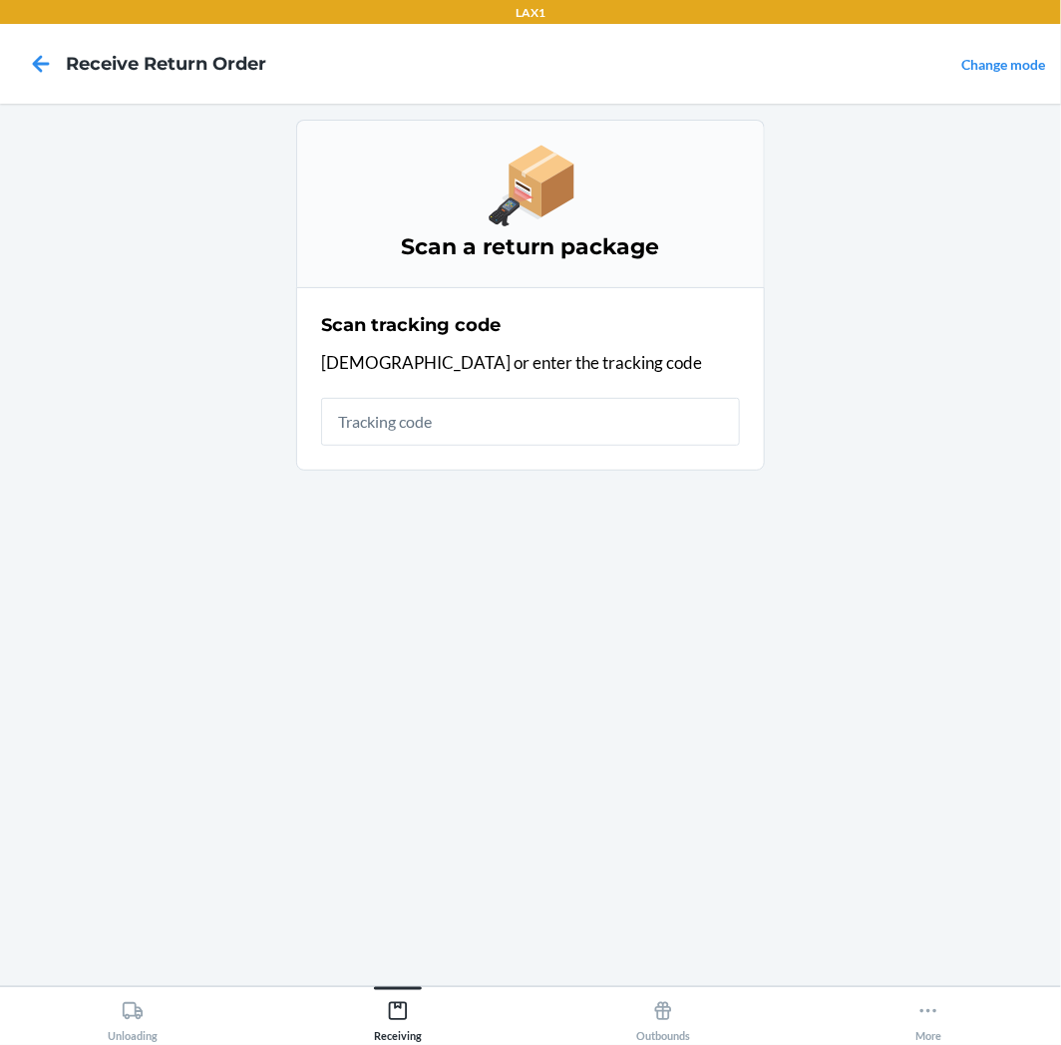
click at [537, 417] on input "text" at bounding box center [530, 422] width 419 height 48
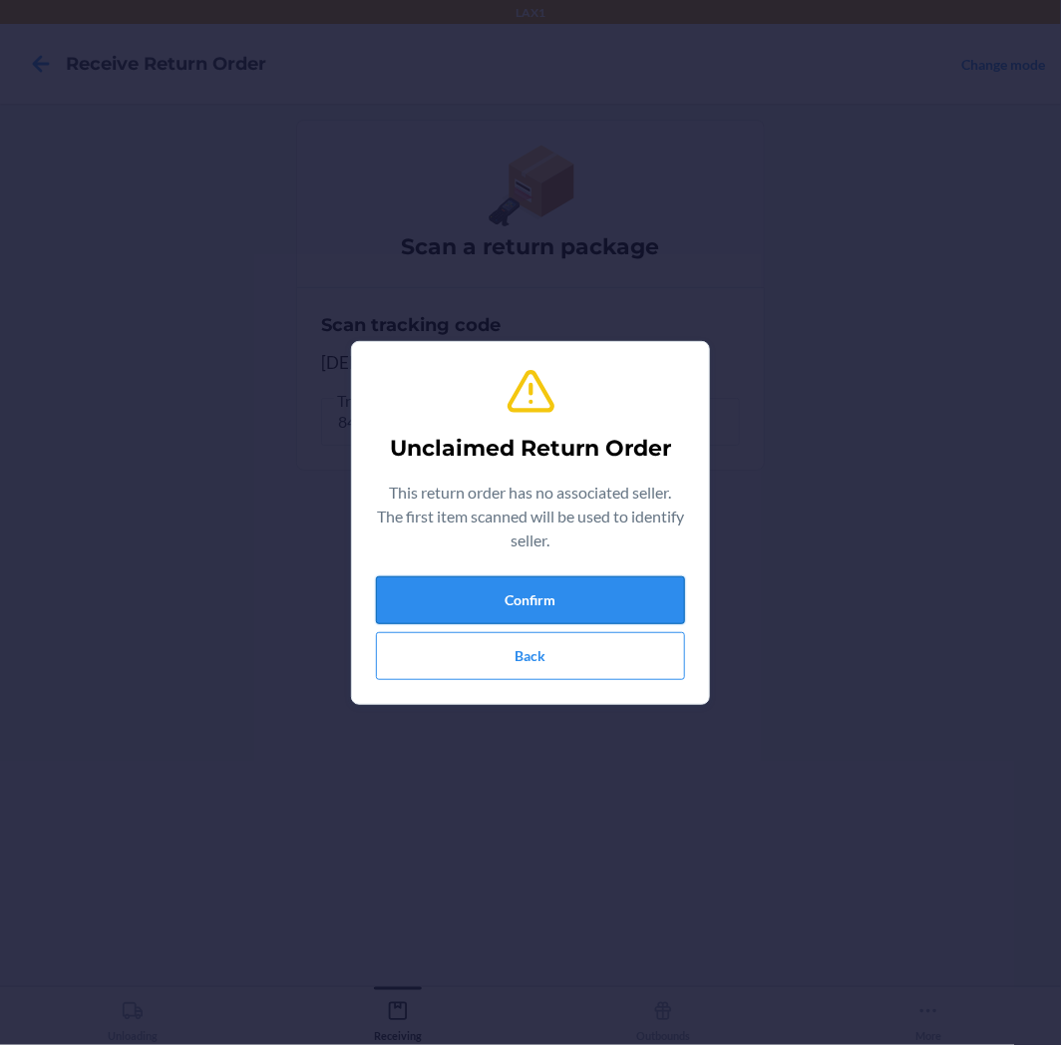
click at [503, 603] on button "Confirm" at bounding box center [530, 600] width 309 height 48
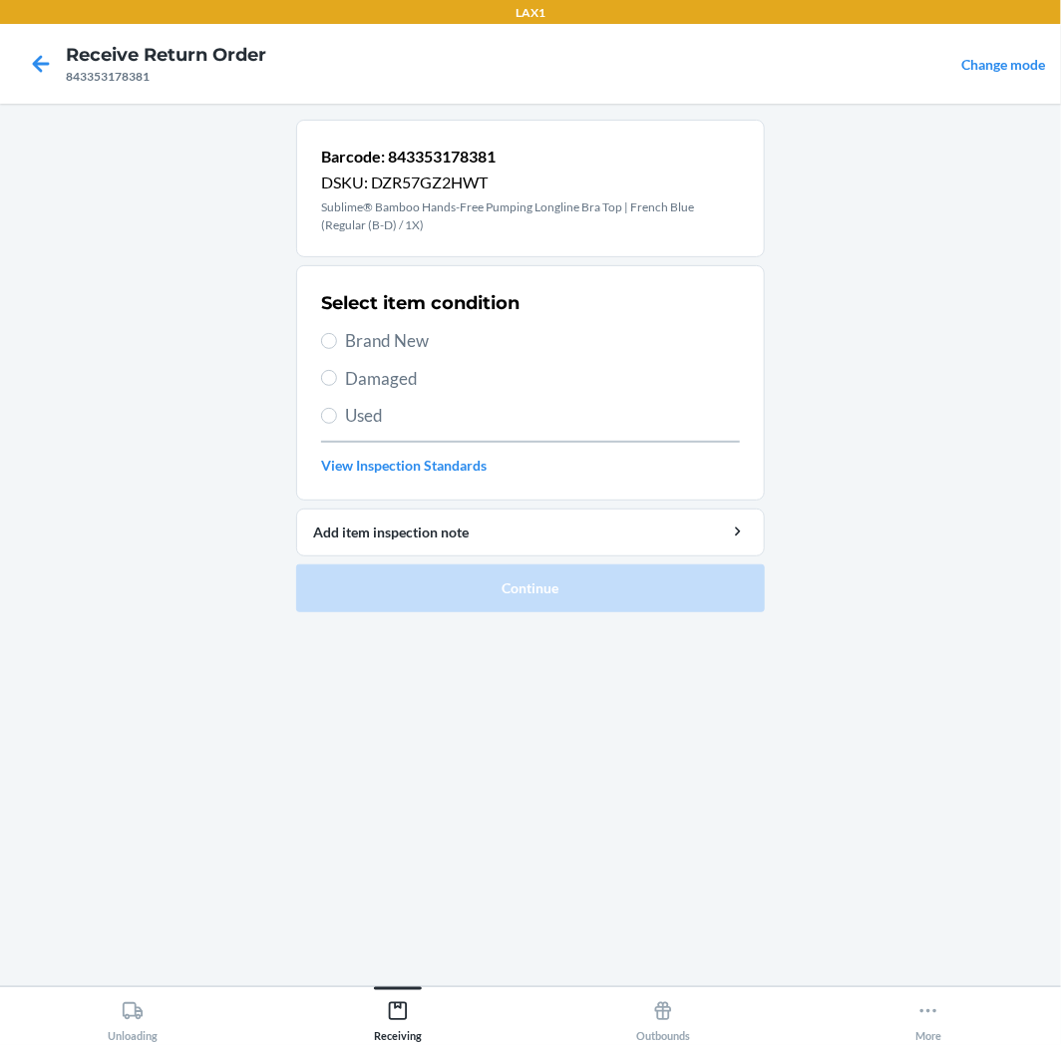
click at [447, 422] on span "Used" at bounding box center [542, 416] width 395 height 26
click at [337, 422] on input "Used" at bounding box center [329, 416] width 16 height 16
radio input "true"
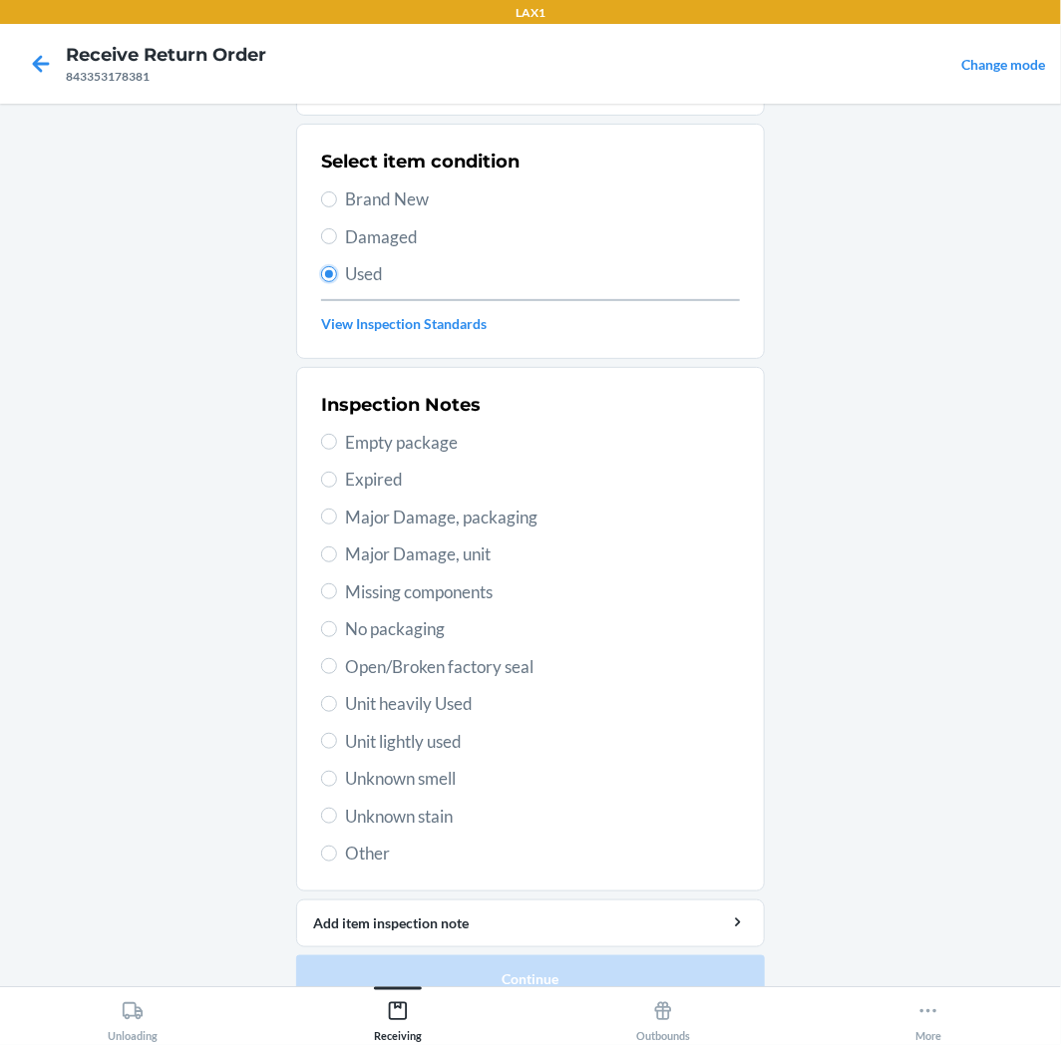
scroll to position [173, 0]
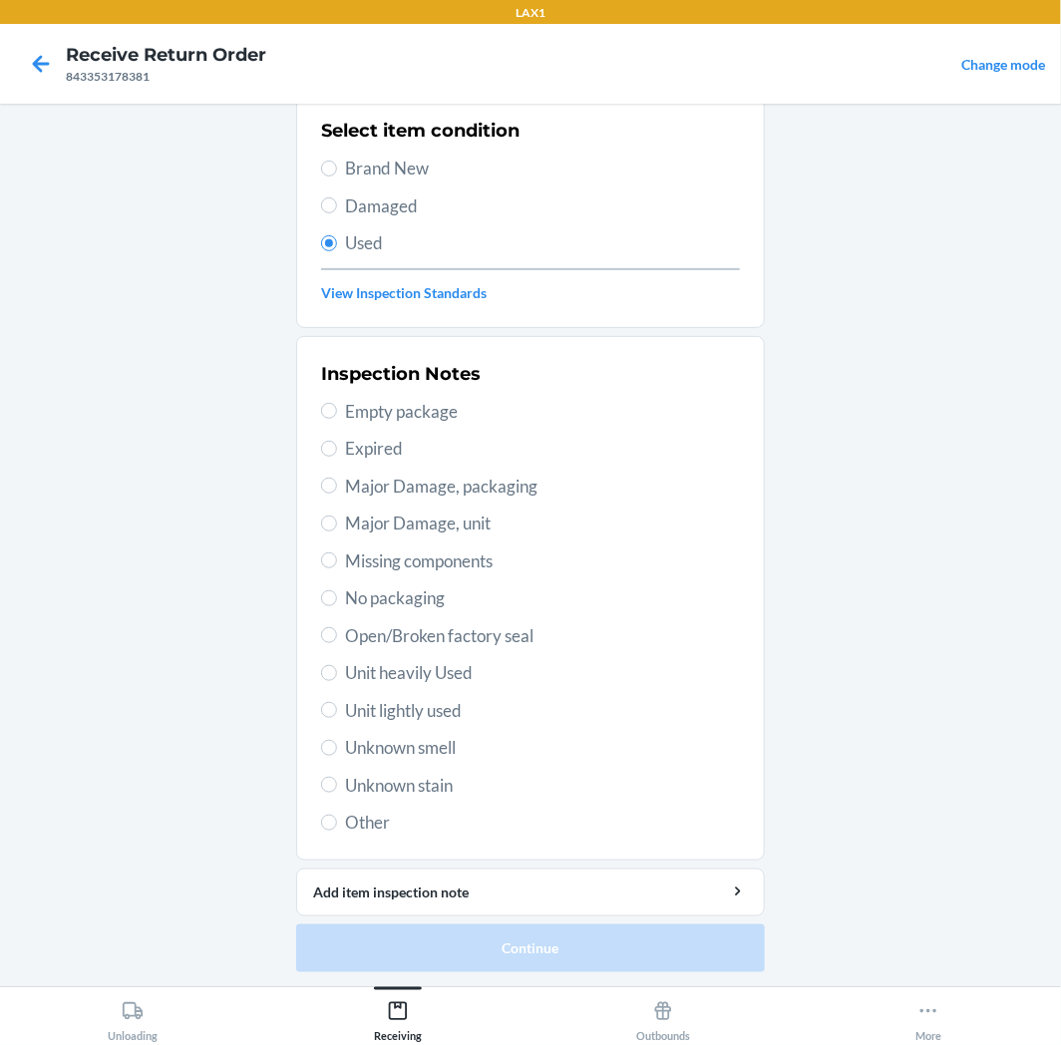
click at [425, 709] on span "Unit lightly used" at bounding box center [542, 711] width 395 height 26
click at [337, 709] on input "Unit lightly used" at bounding box center [329, 710] width 16 height 16
radio input "true"
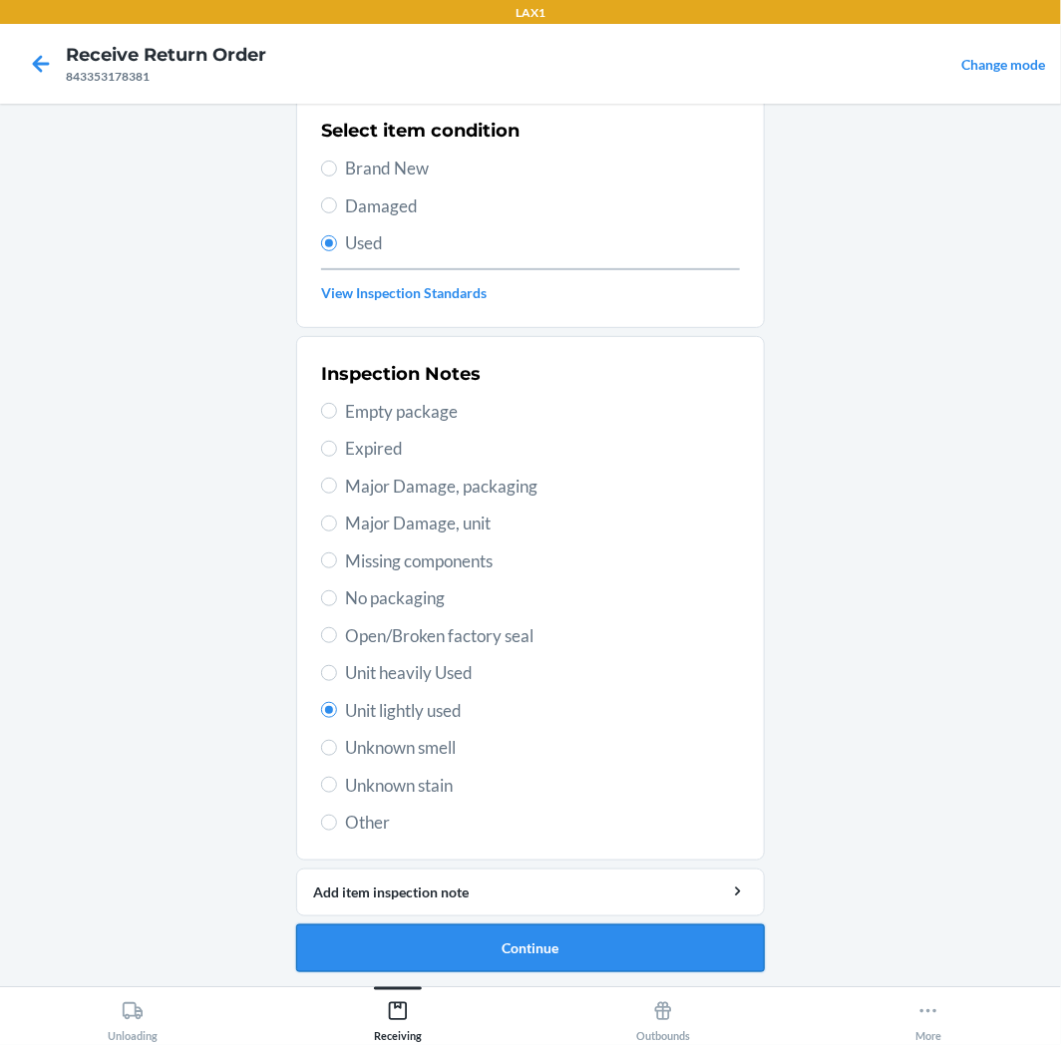
click at [392, 949] on button "Continue" at bounding box center [530, 949] width 469 height 48
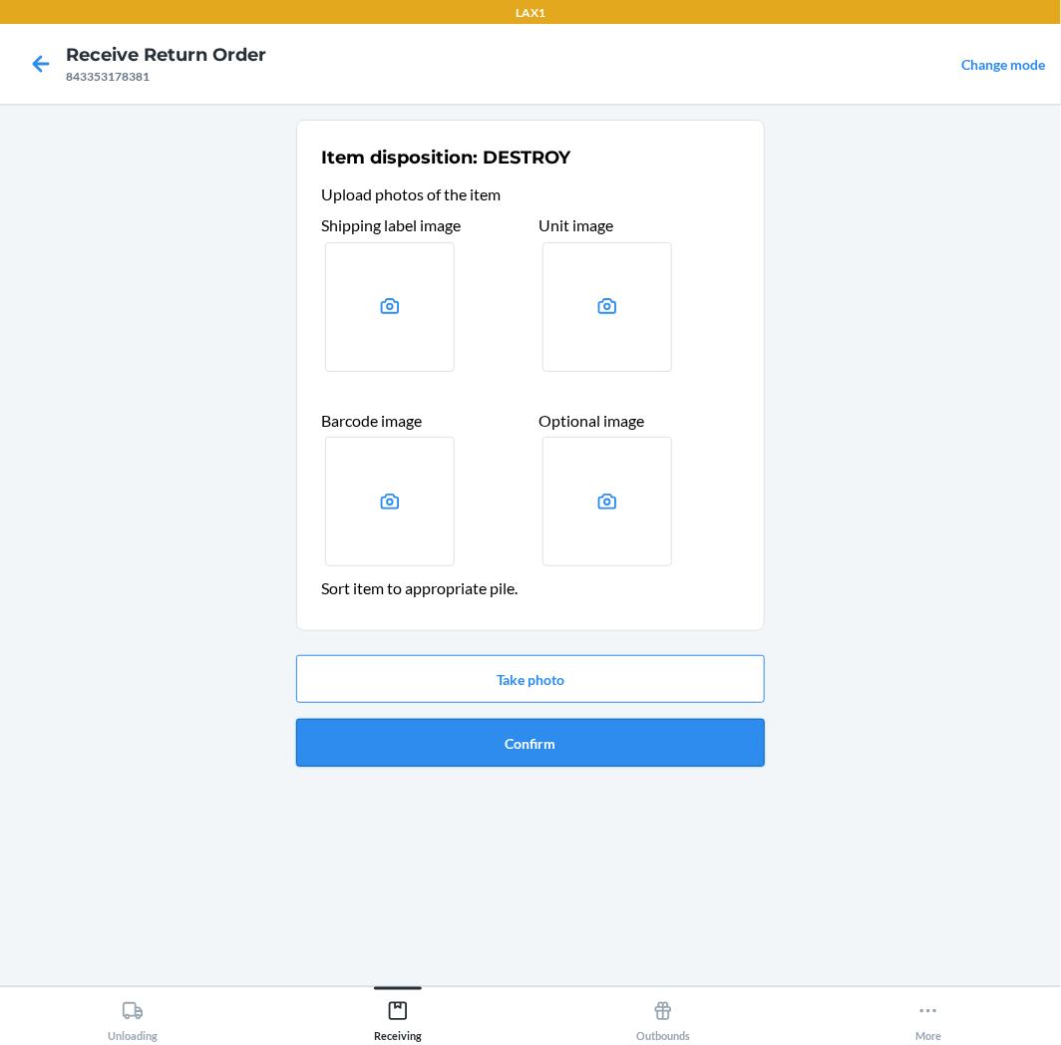
click at [467, 729] on button "Confirm" at bounding box center [530, 743] width 469 height 48
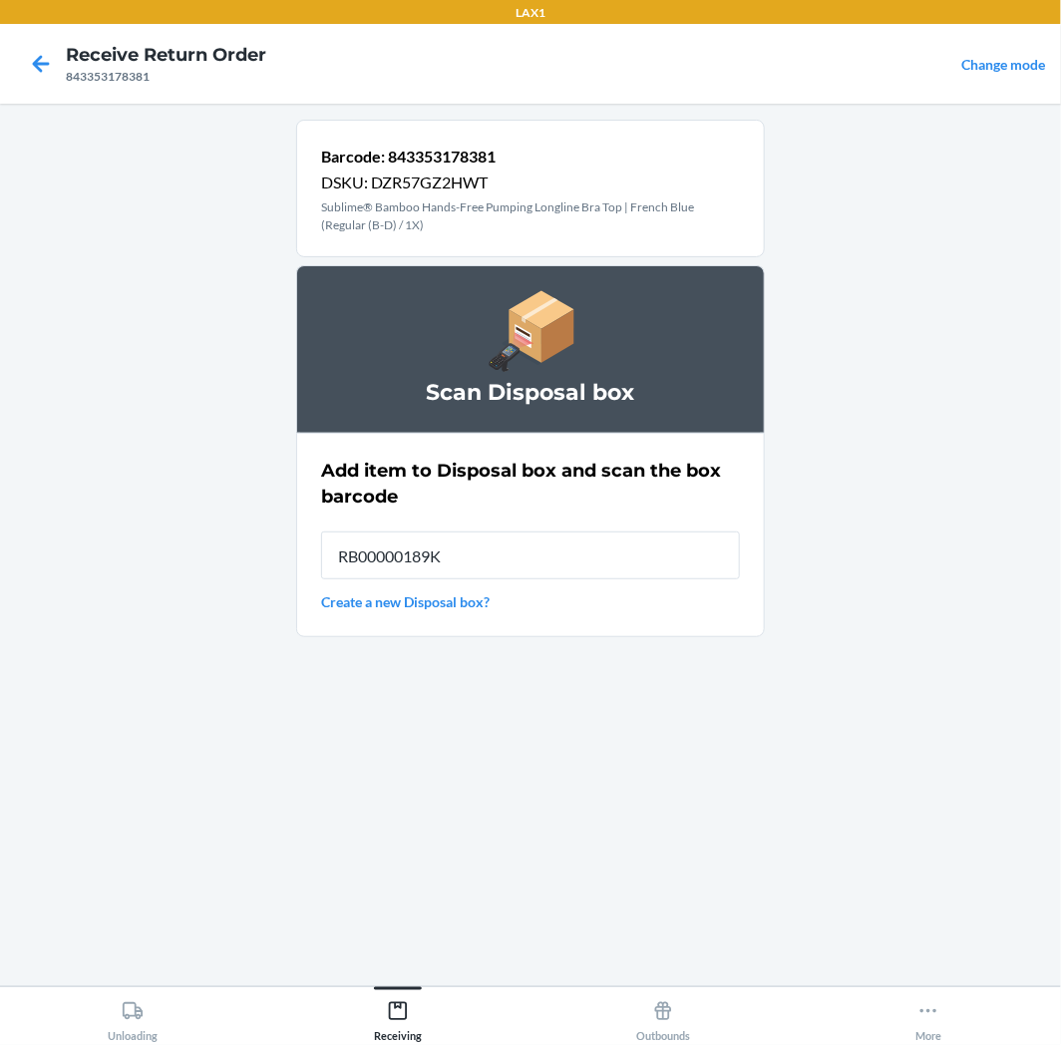
type input "RB00000189K"
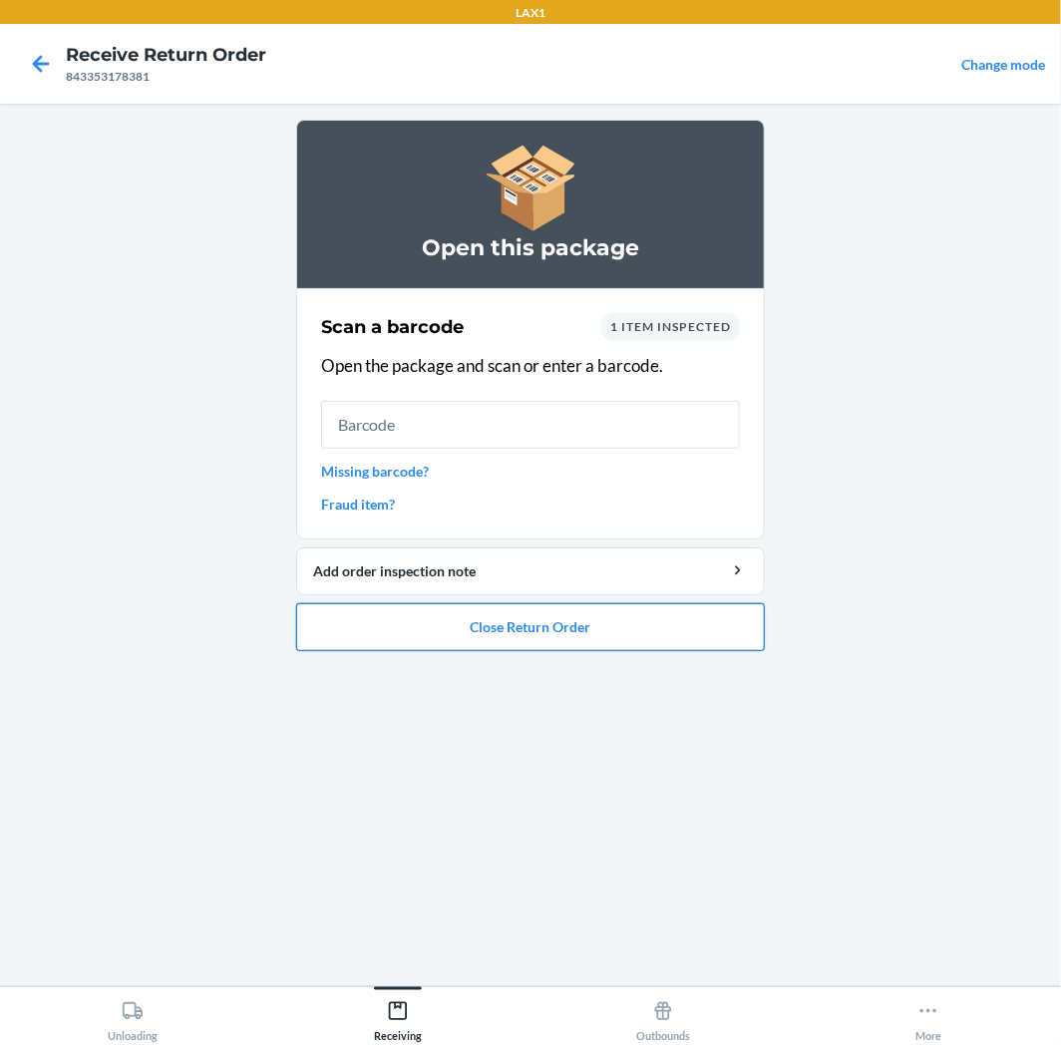
click at [316, 631] on button "Close Return Order" at bounding box center [530, 627] width 469 height 48
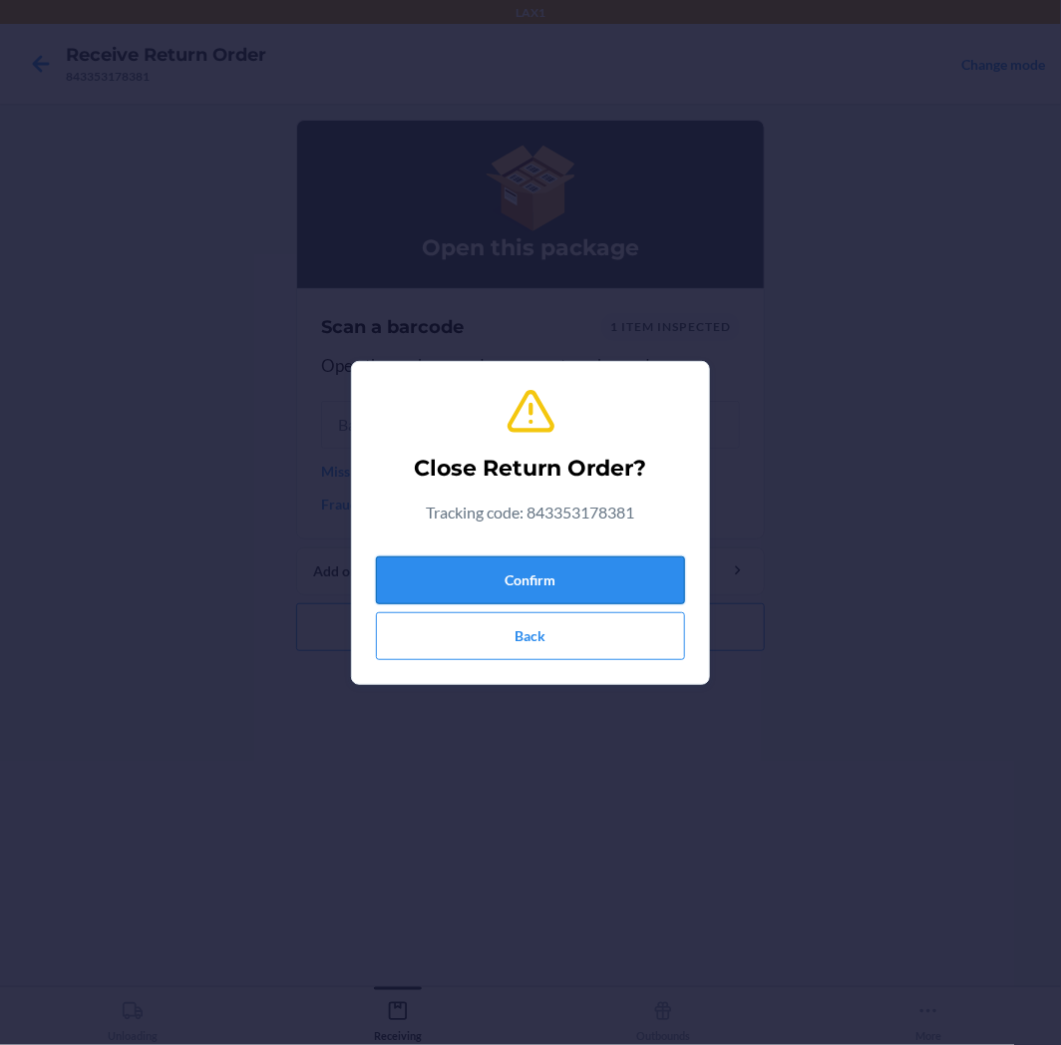
click at [412, 583] on button "Confirm" at bounding box center [530, 581] width 309 height 48
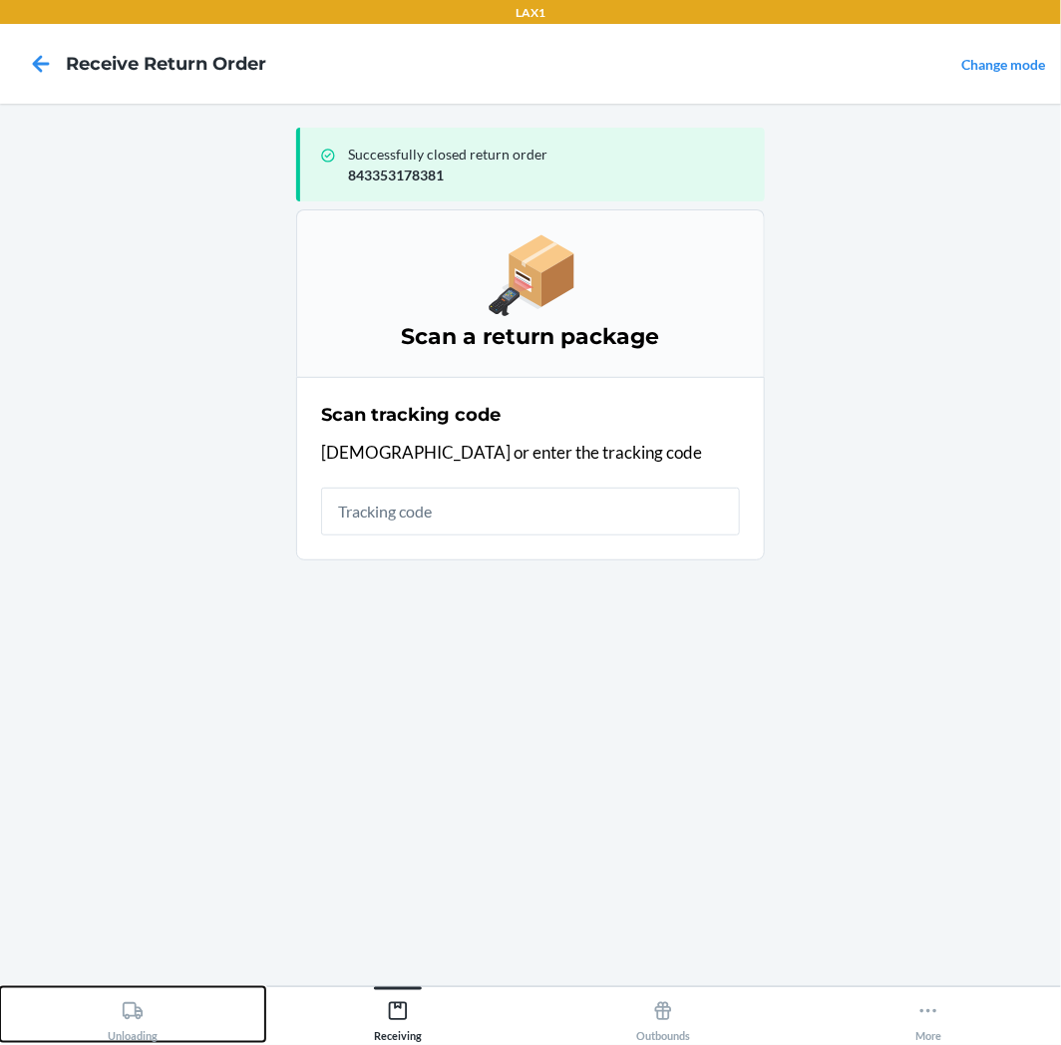
click at [204, 1011] on button "Unloading" at bounding box center [132, 1014] width 265 height 55
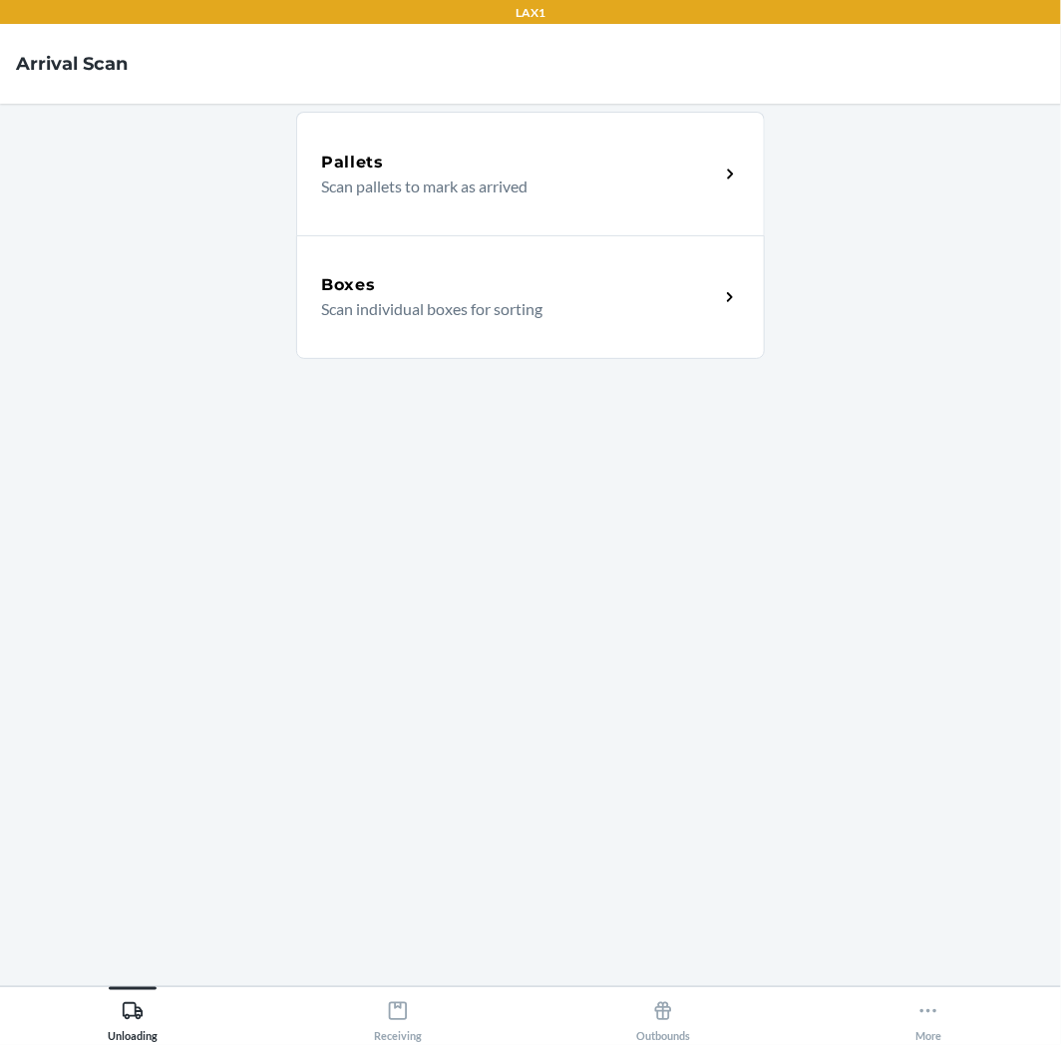
click at [662, 355] on div "Boxes Scan individual boxes for sorting" at bounding box center [530, 297] width 469 height 124
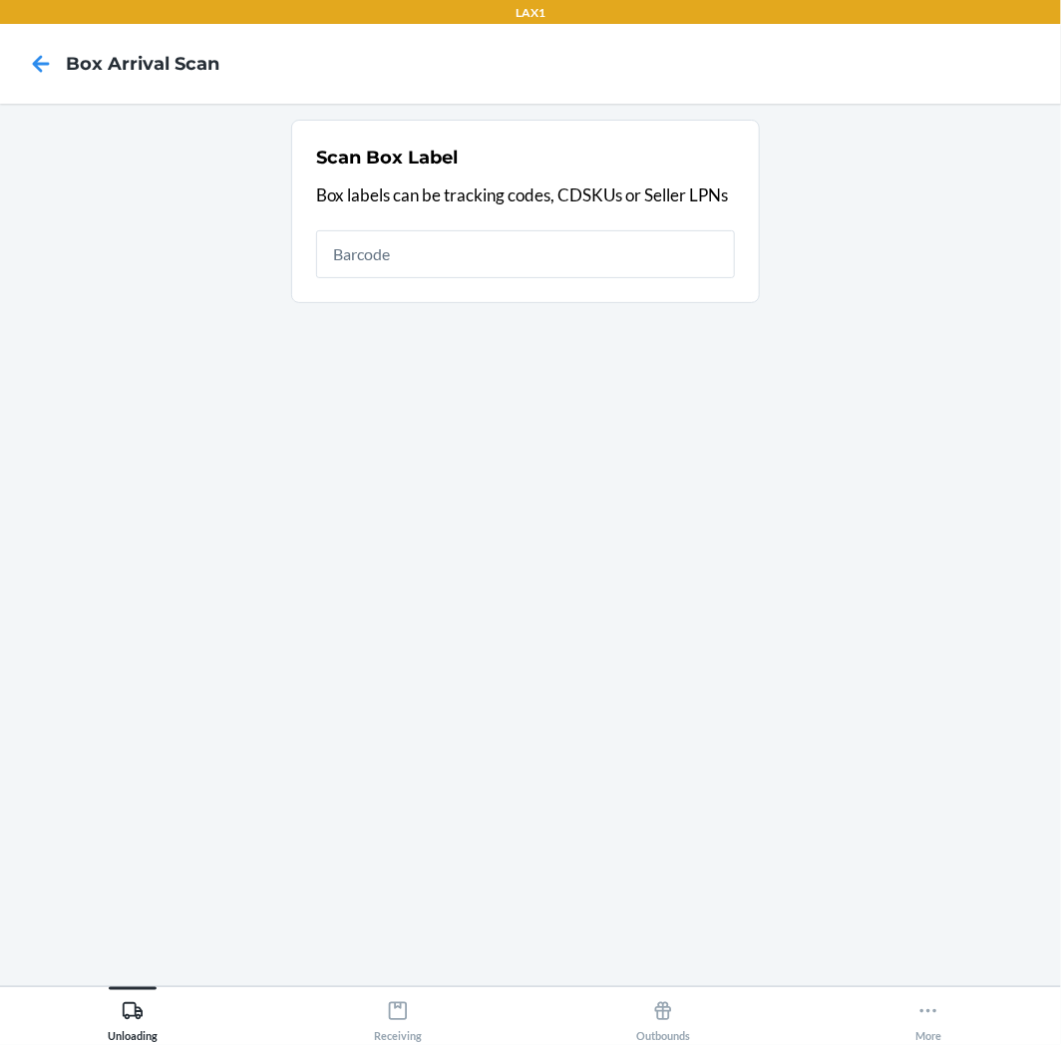
click at [633, 264] on input "text" at bounding box center [525, 254] width 419 height 48
type input "9622001900005686273500449916758309"
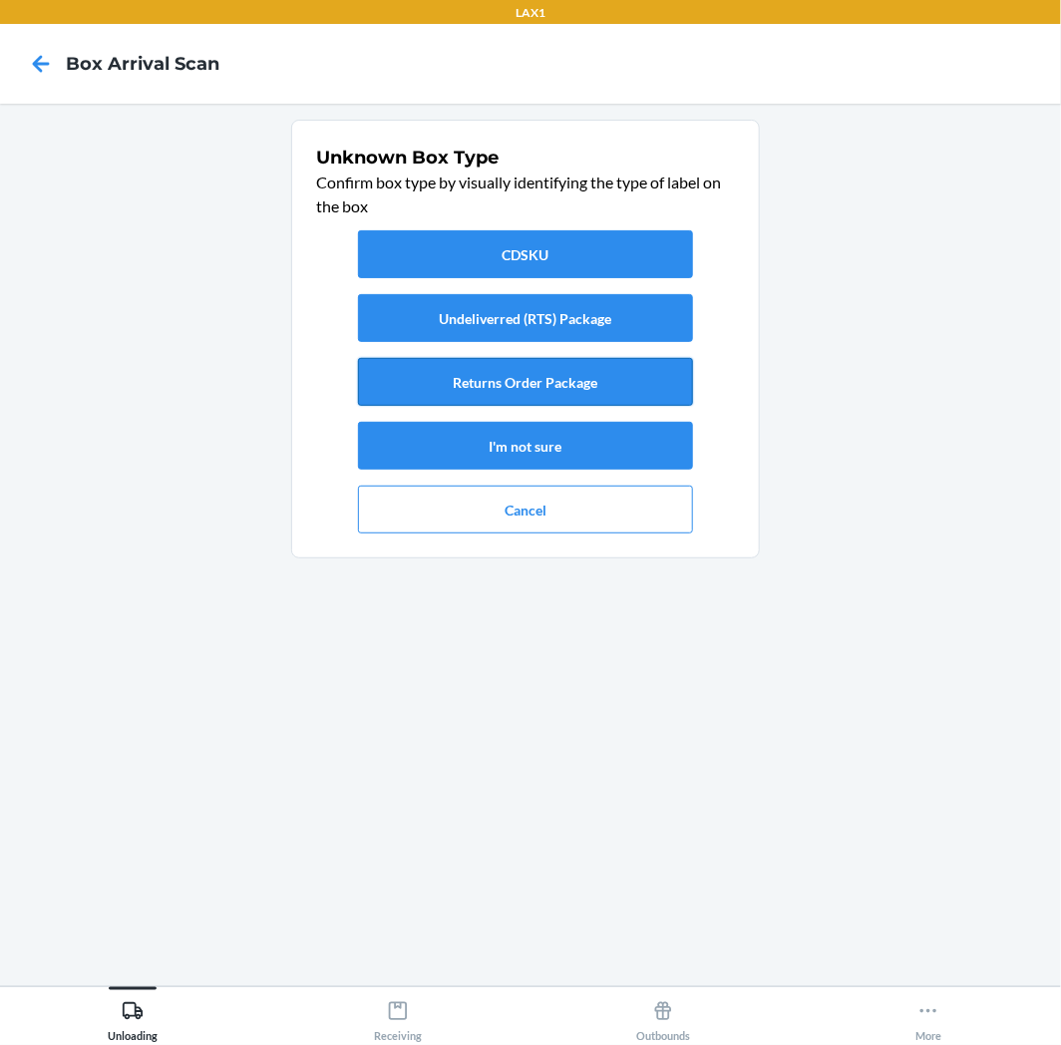
click at [611, 387] on button "Returns Order Package" at bounding box center [525, 382] width 335 height 48
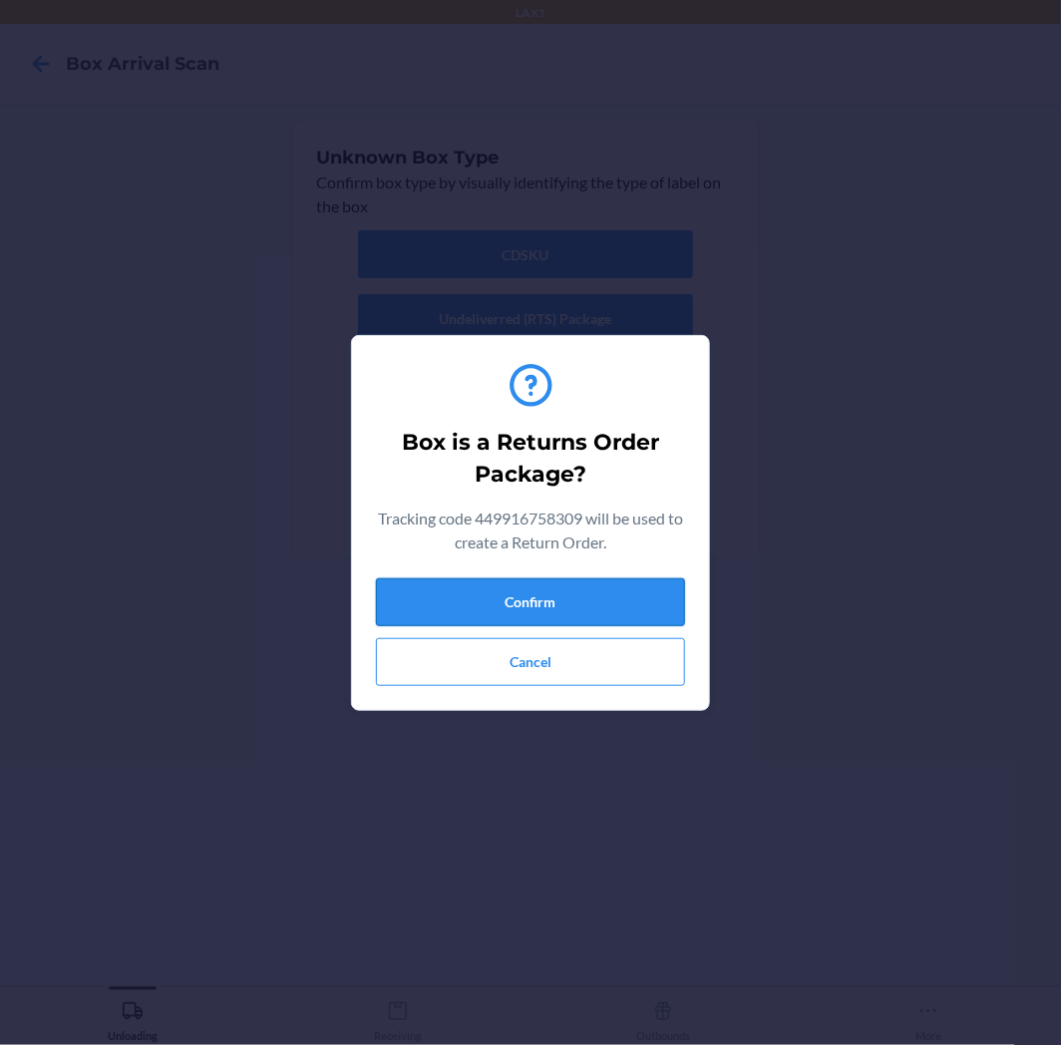
click at [596, 602] on button "Confirm" at bounding box center [530, 602] width 309 height 48
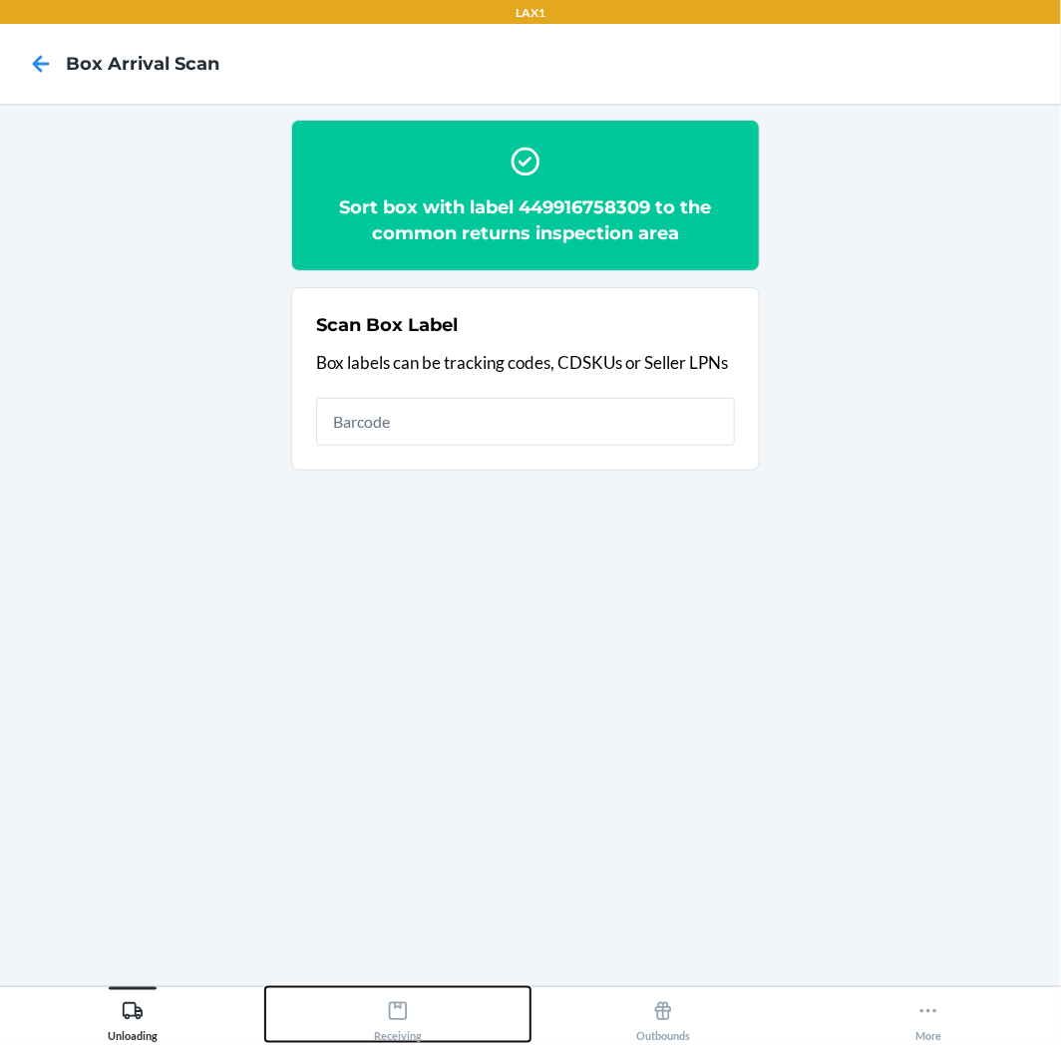
click at [389, 1005] on icon at bounding box center [398, 1011] width 18 height 18
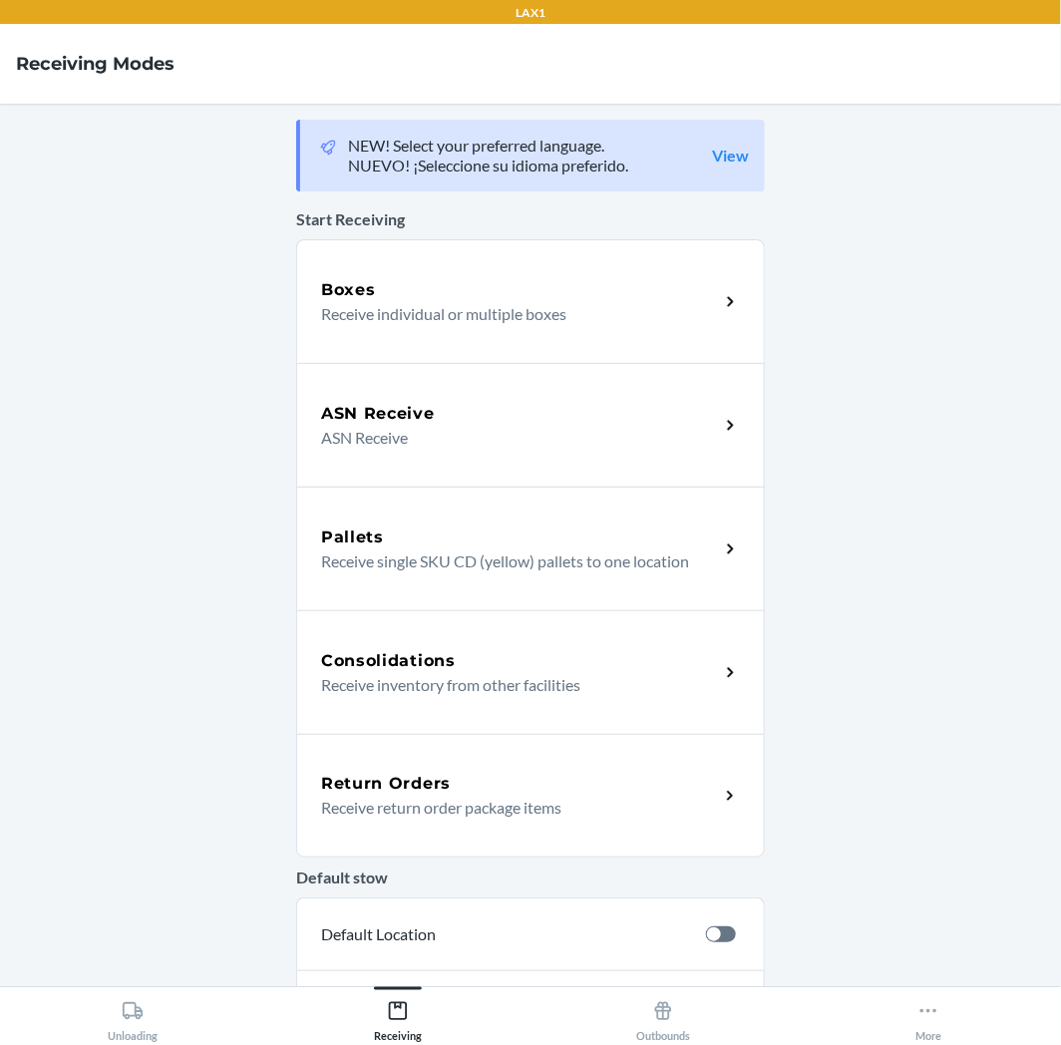
click at [457, 762] on div "Return Orders Receive return order package items" at bounding box center [530, 796] width 469 height 124
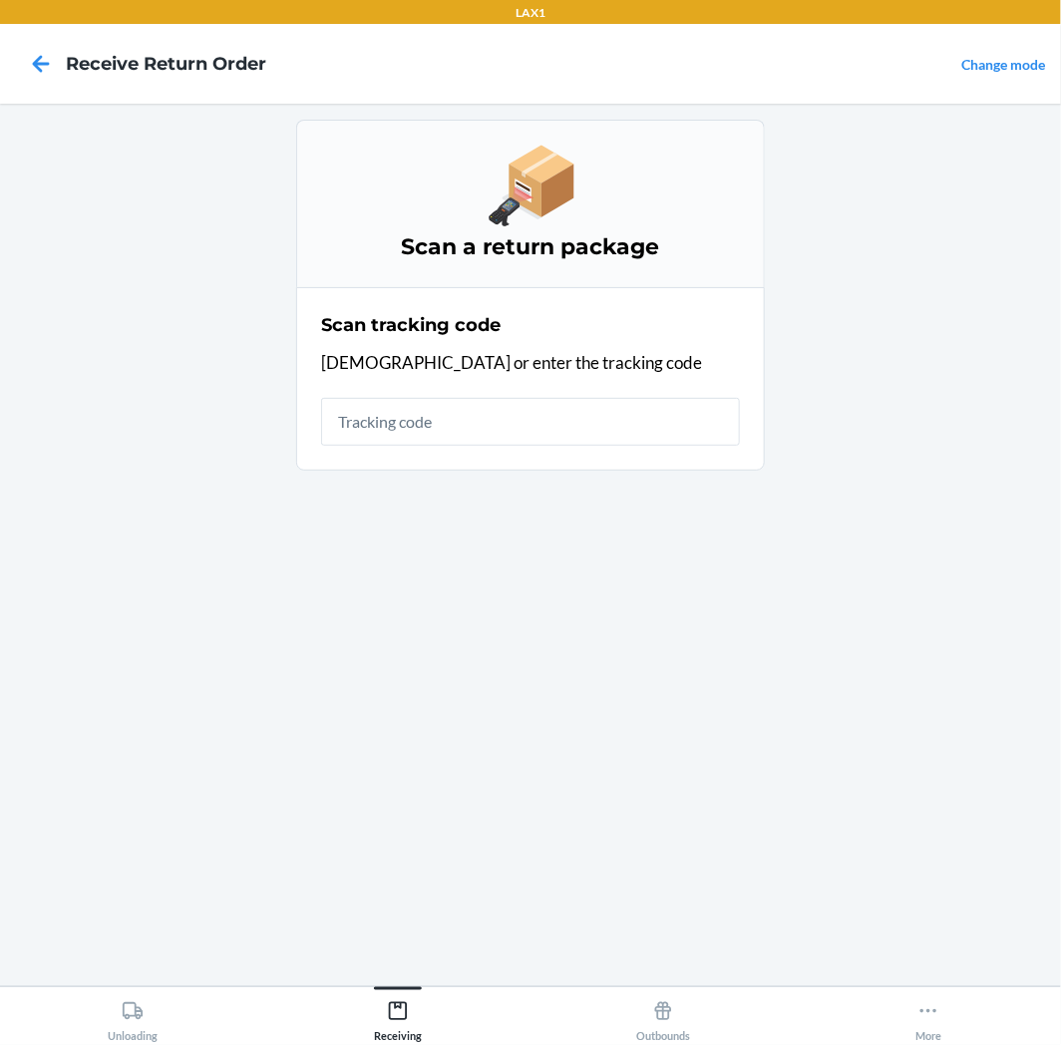
click at [475, 416] on input "text" at bounding box center [530, 422] width 419 height 48
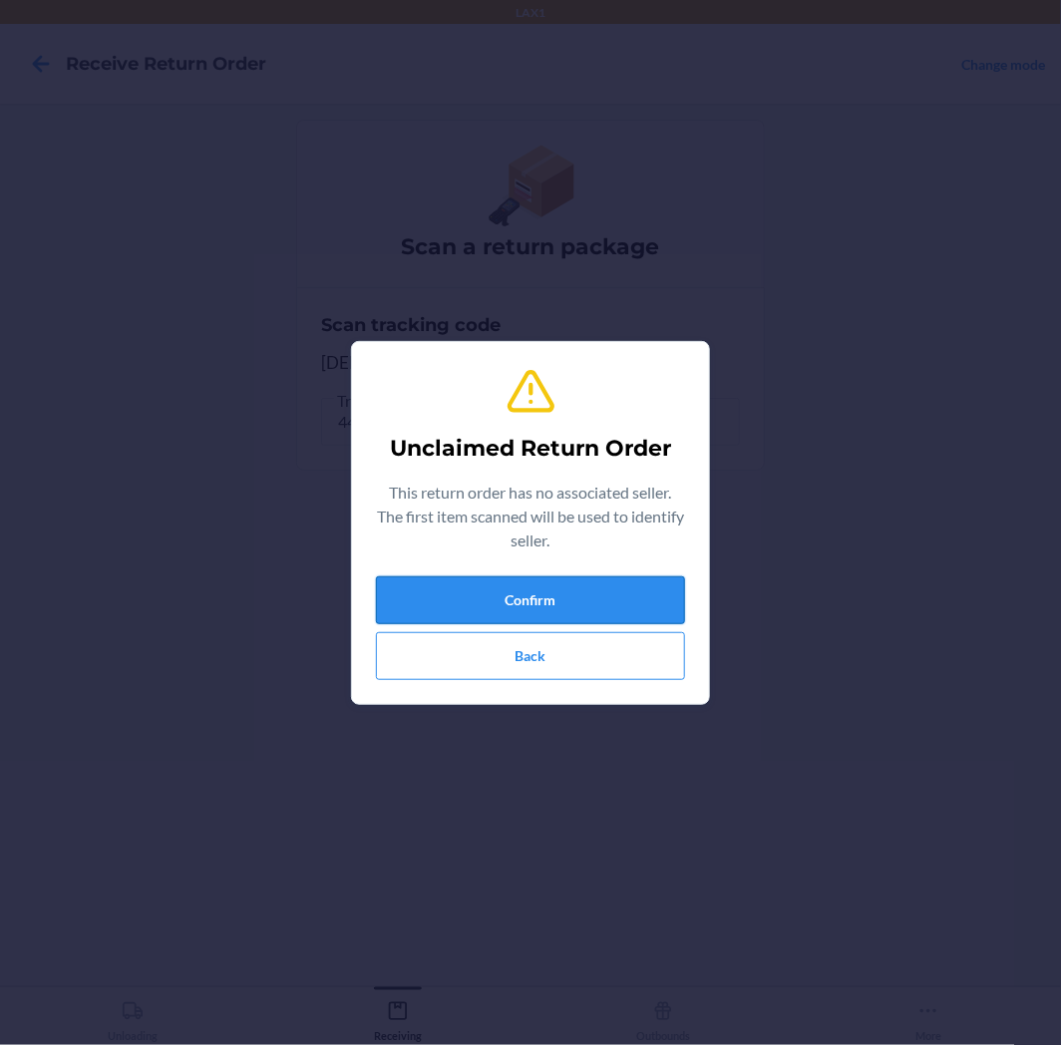
click at [565, 590] on button "Confirm" at bounding box center [530, 600] width 309 height 48
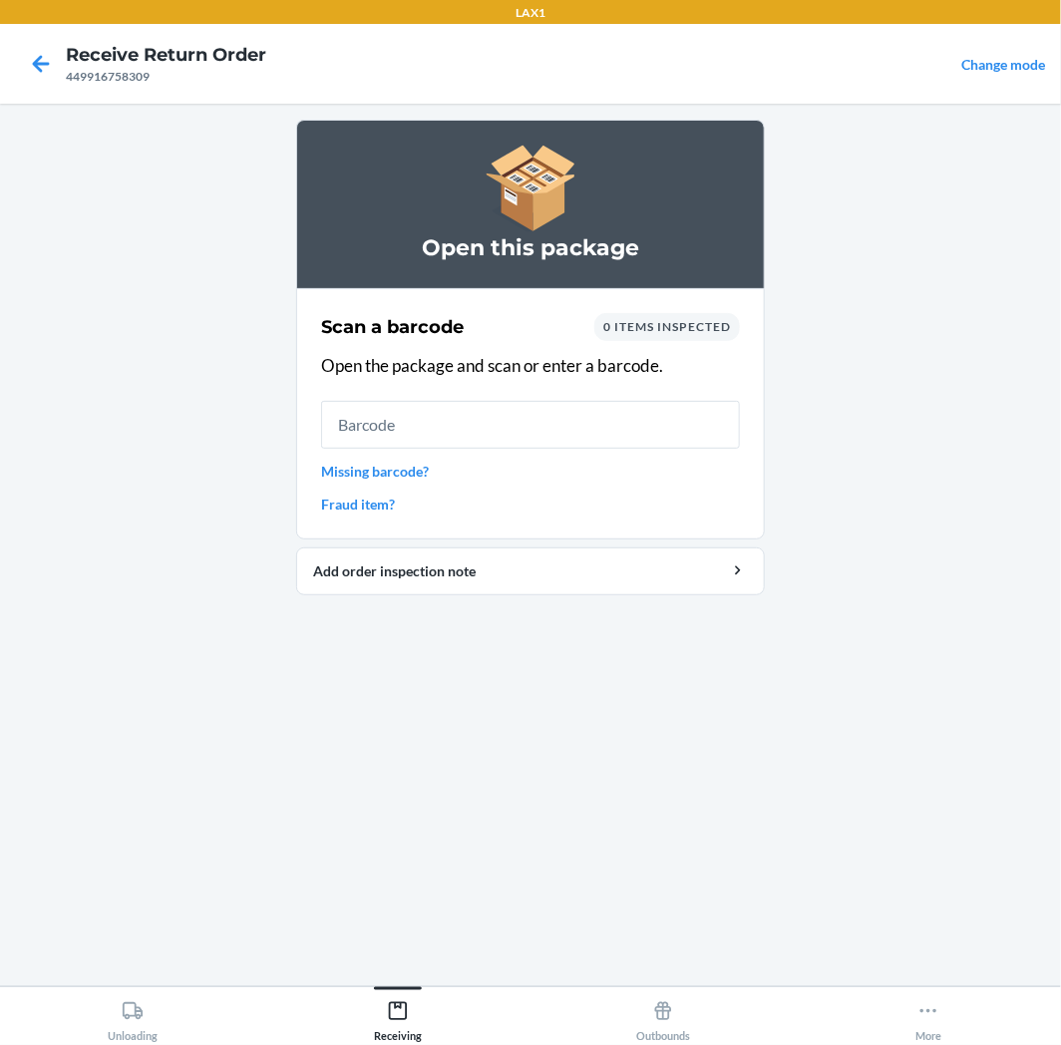
click at [472, 441] on input "text" at bounding box center [530, 425] width 419 height 48
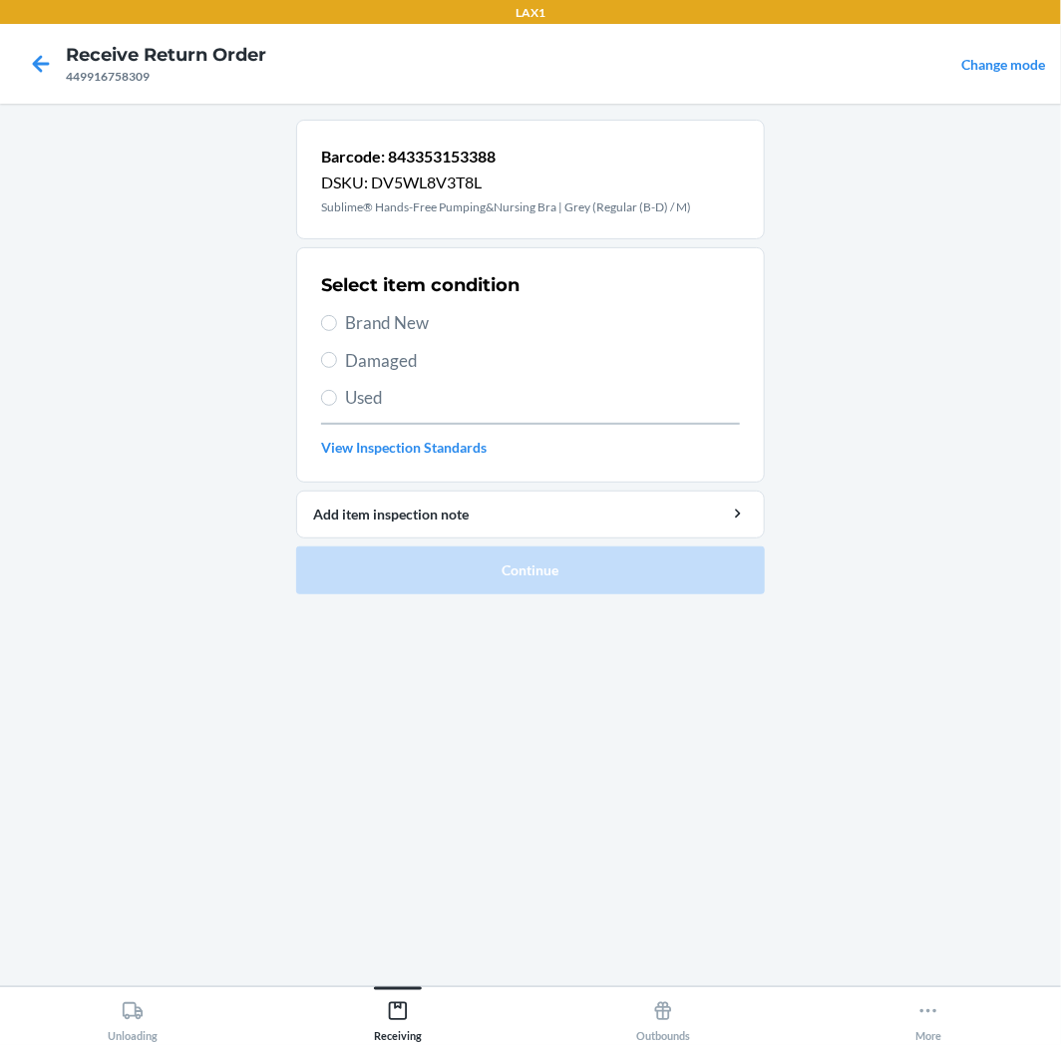
click at [393, 315] on span "Brand New" at bounding box center [542, 323] width 395 height 26
click at [337, 315] on input "Brand New" at bounding box center [329, 323] width 16 height 16
radio input "true"
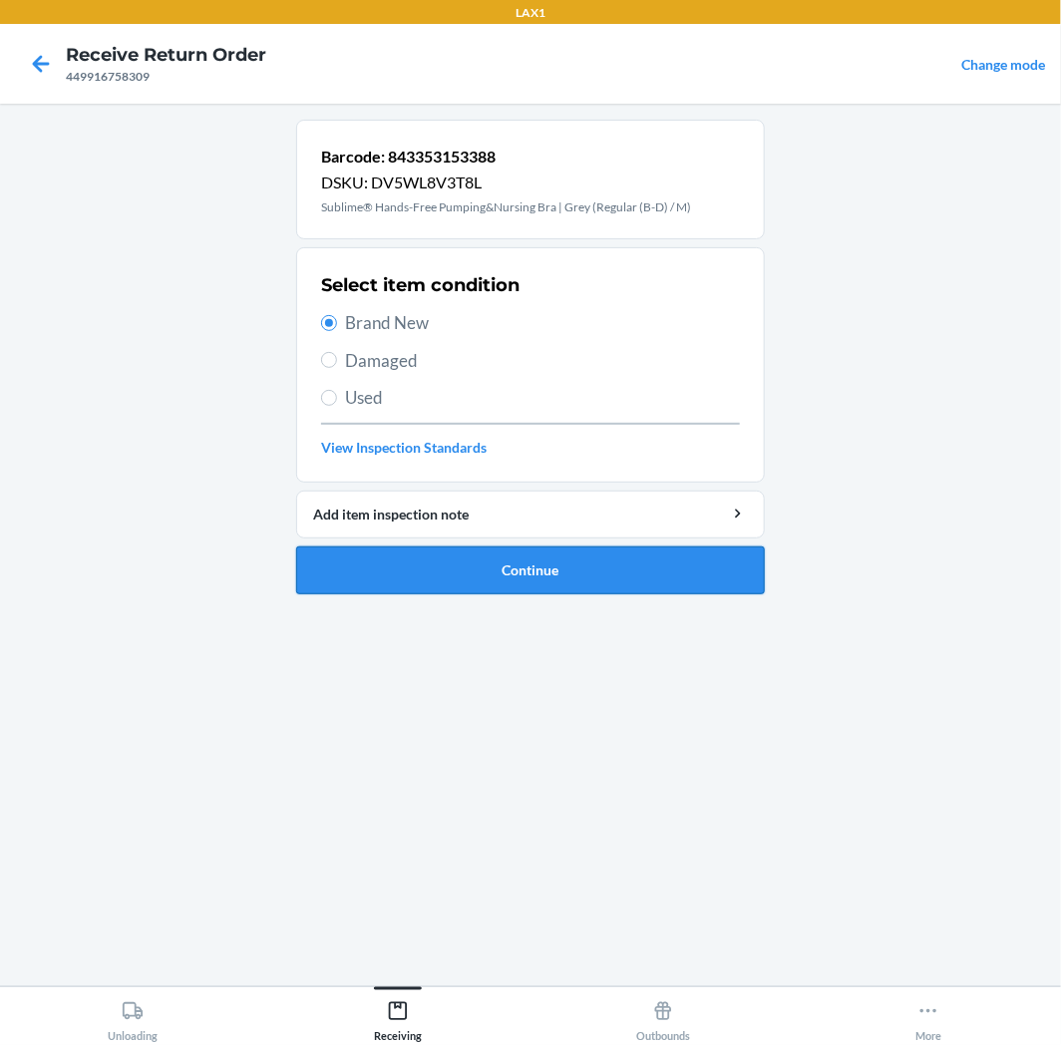
click at [393, 572] on button "Continue" at bounding box center [530, 571] width 469 height 48
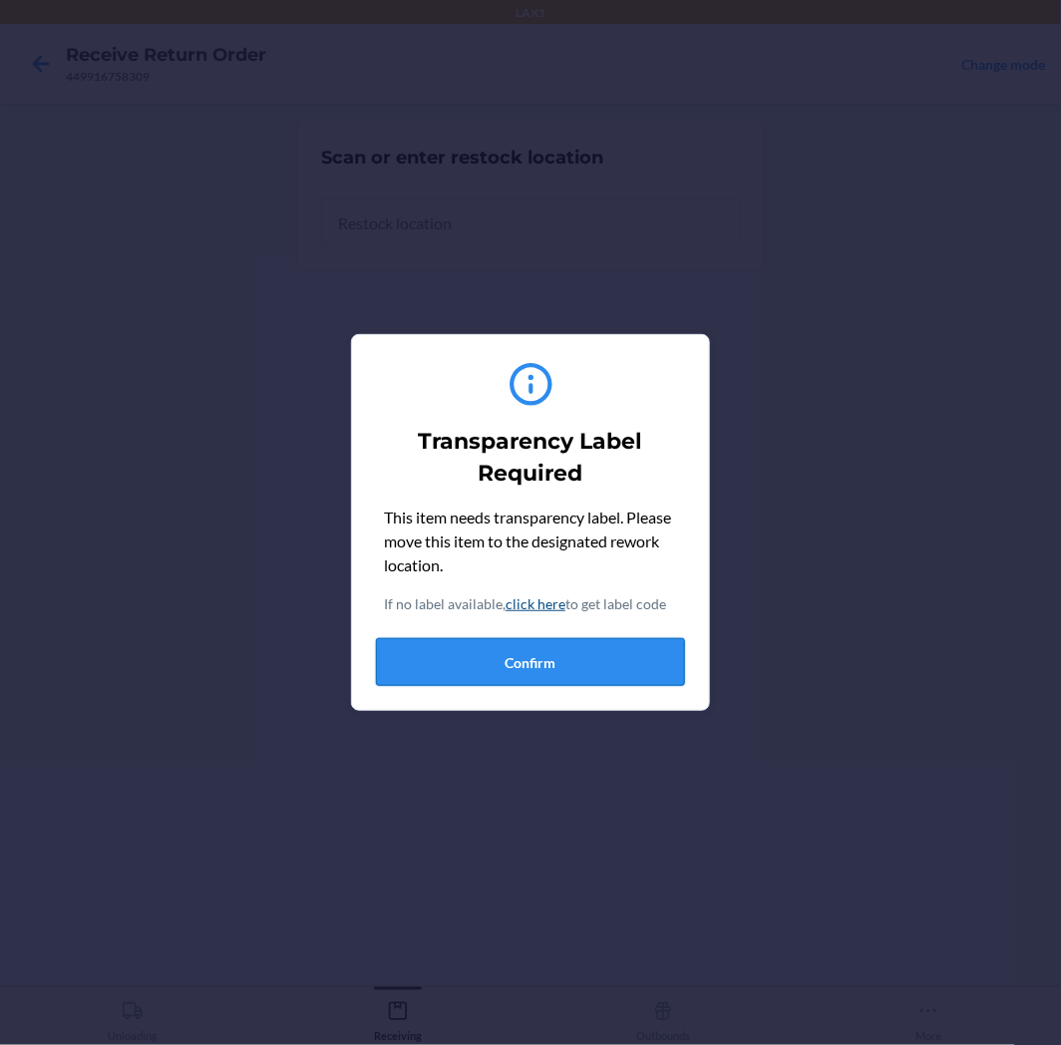
click at [512, 655] on button "Confirm" at bounding box center [530, 662] width 309 height 48
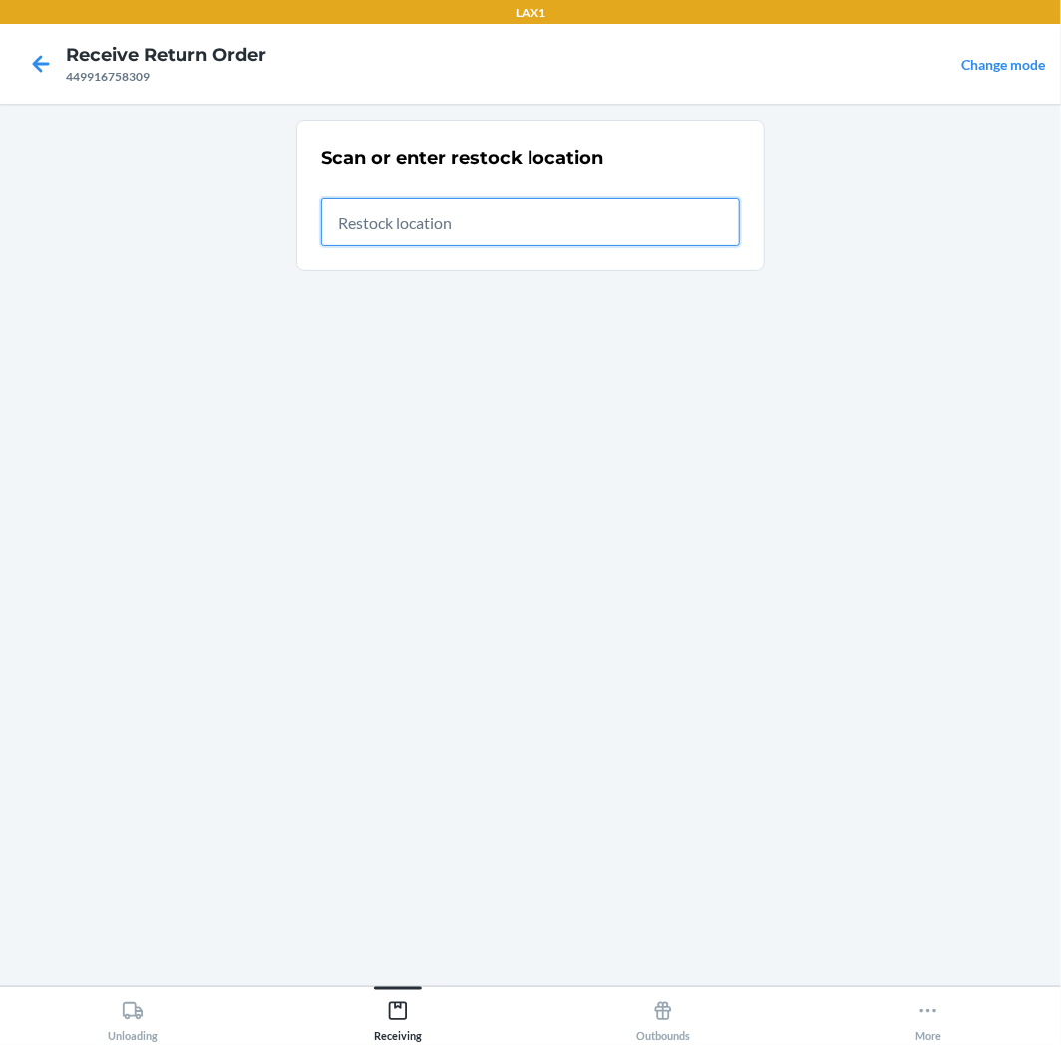
click at [504, 227] on input "text" at bounding box center [530, 222] width 419 height 48
type input "RTCART041"
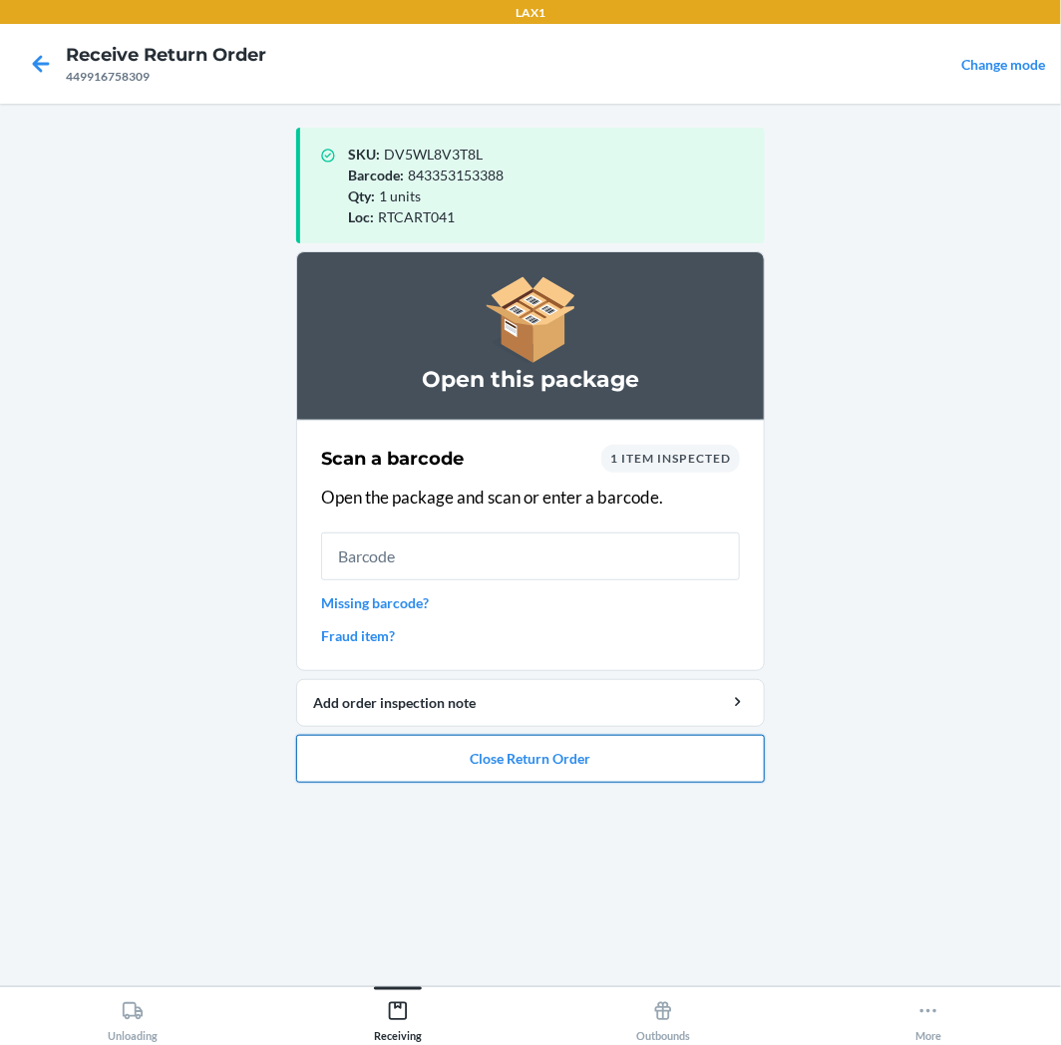
click at [582, 744] on button "Close Return Order" at bounding box center [530, 759] width 469 height 48
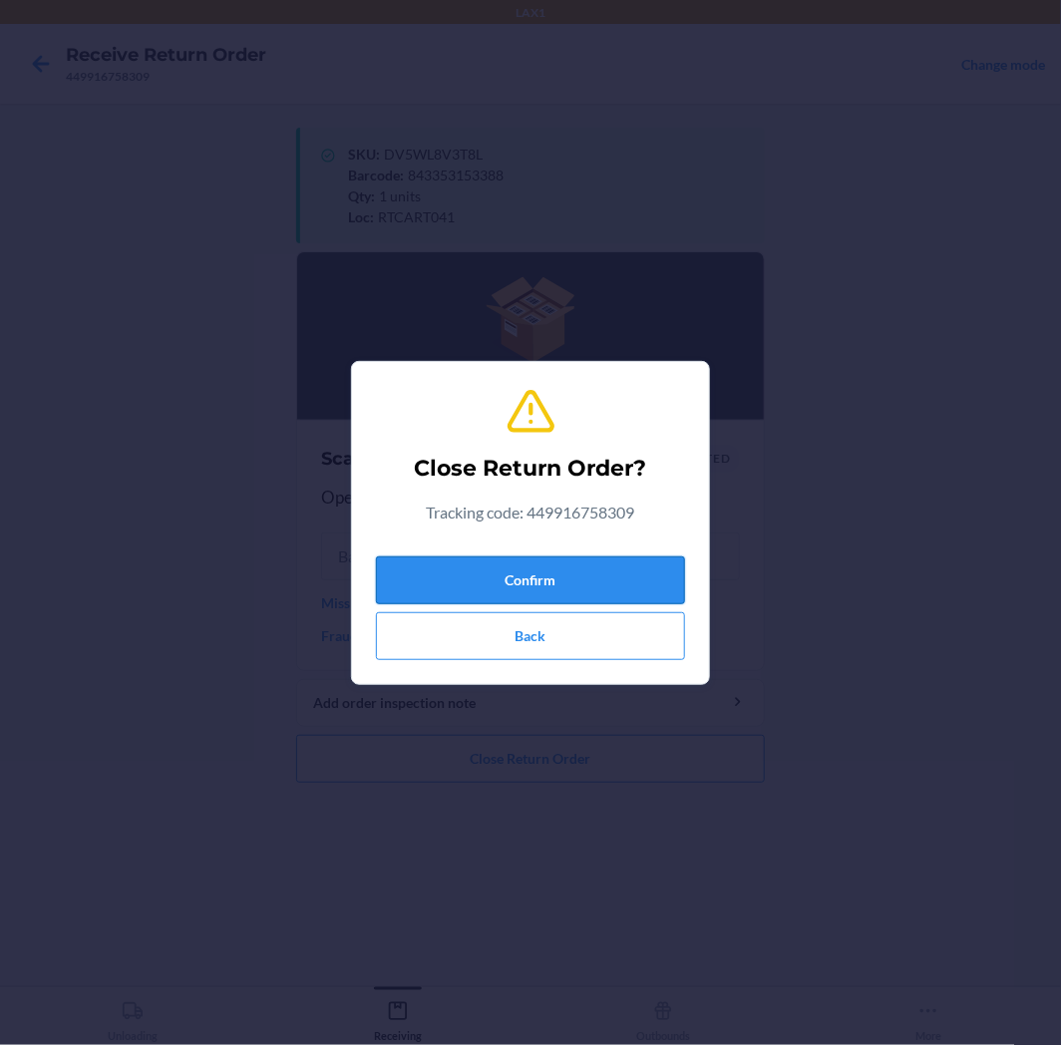
click at [556, 582] on button "Confirm" at bounding box center [530, 581] width 309 height 48
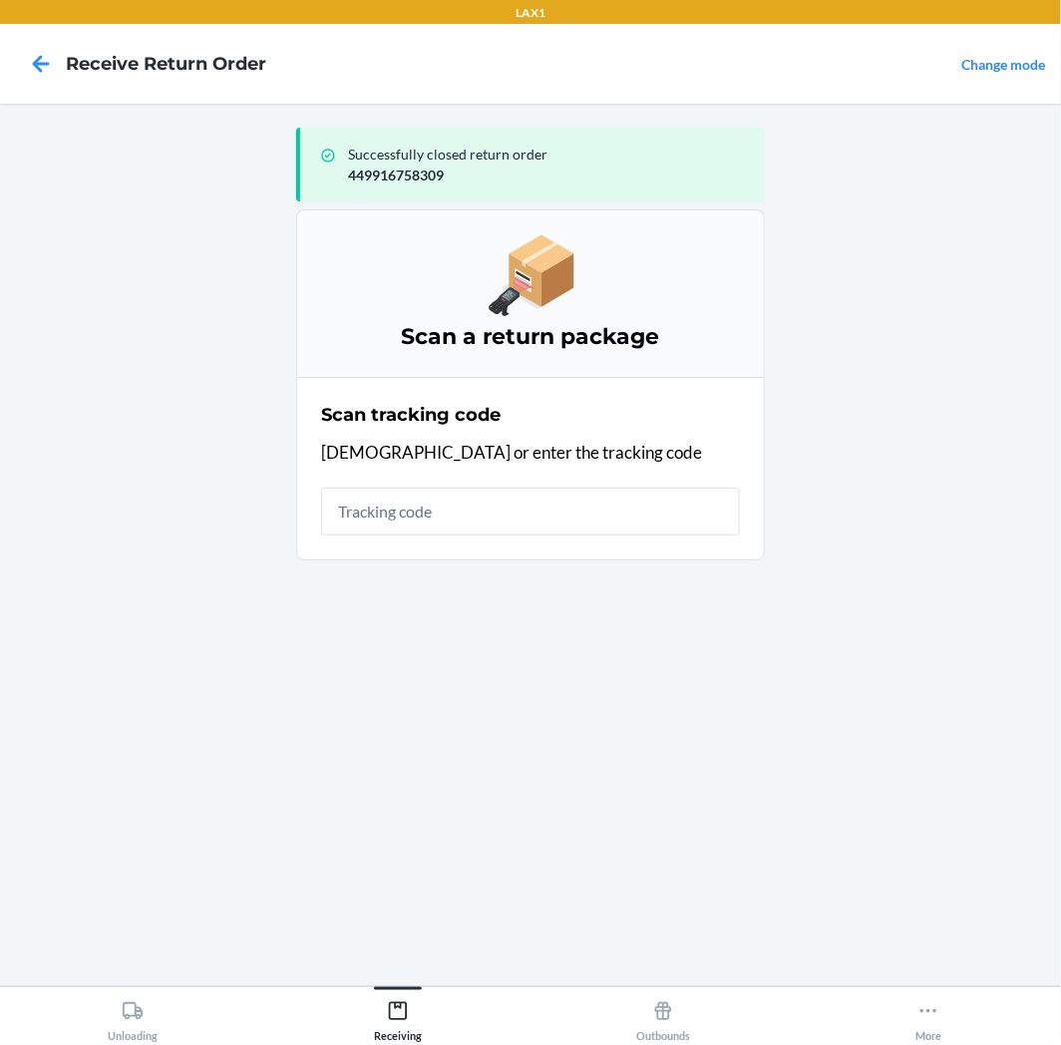
click at [436, 524] on input "text" at bounding box center [530, 512] width 419 height 48
click at [122, 1014] on icon at bounding box center [133, 1011] width 22 height 22
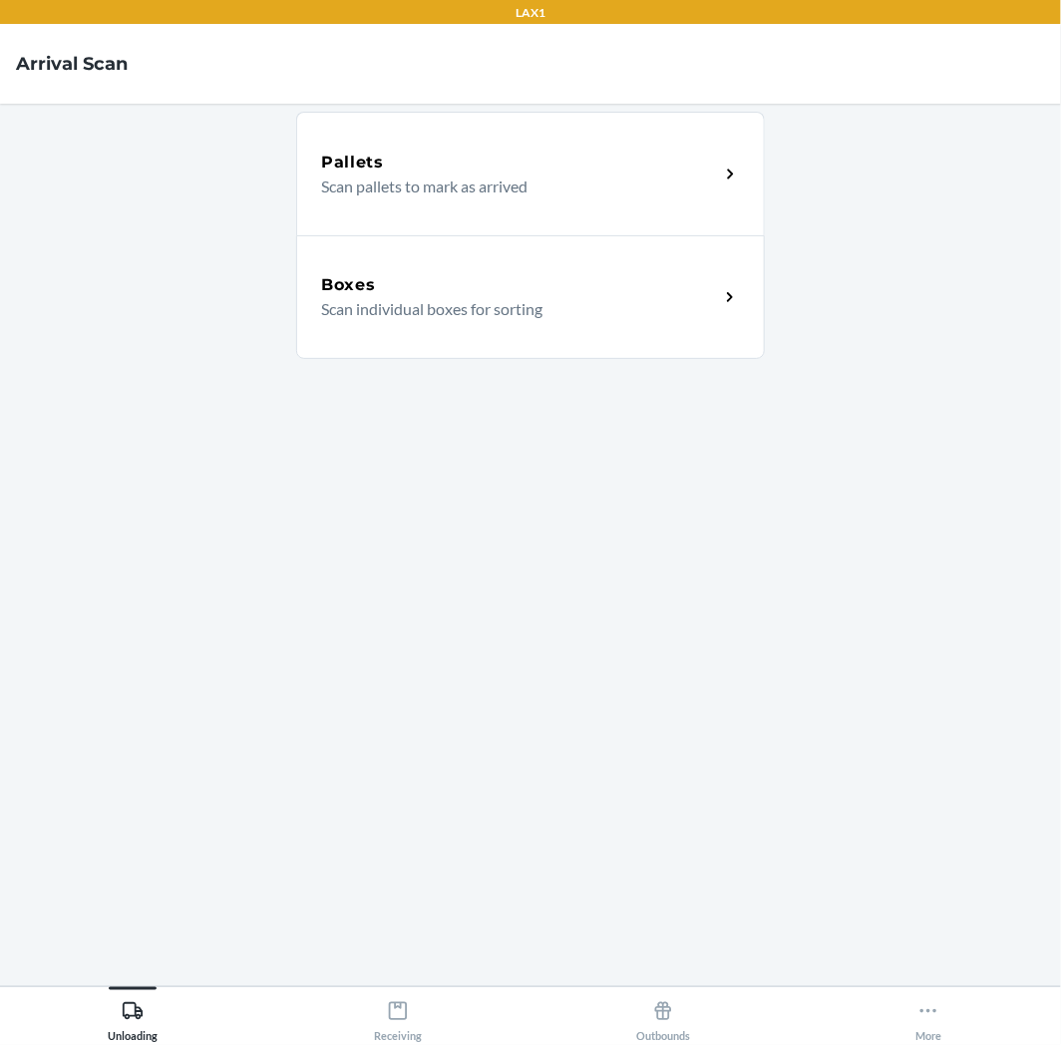
click at [524, 254] on div "Boxes Scan individual boxes for sorting" at bounding box center [530, 297] width 469 height 124
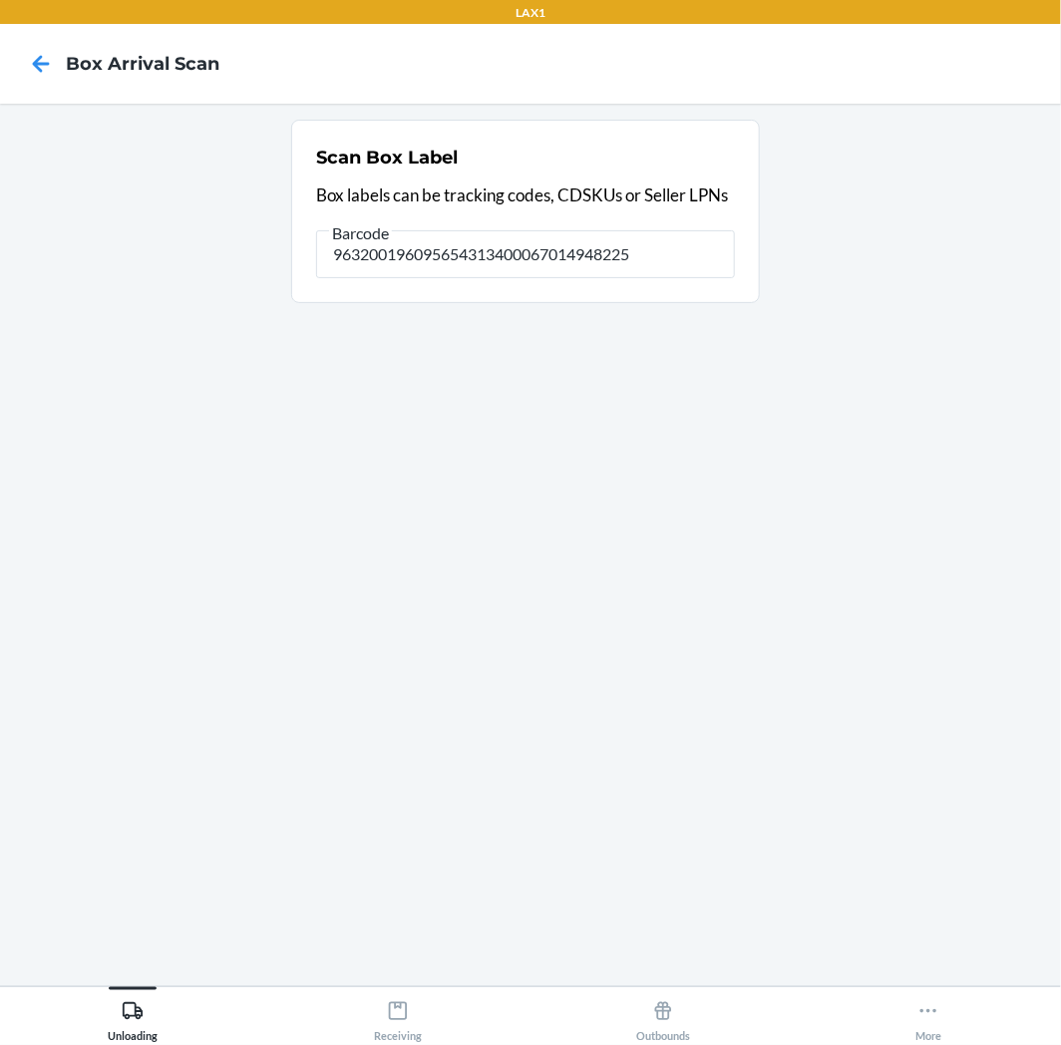
type input "9632001960956543134000670149482258"
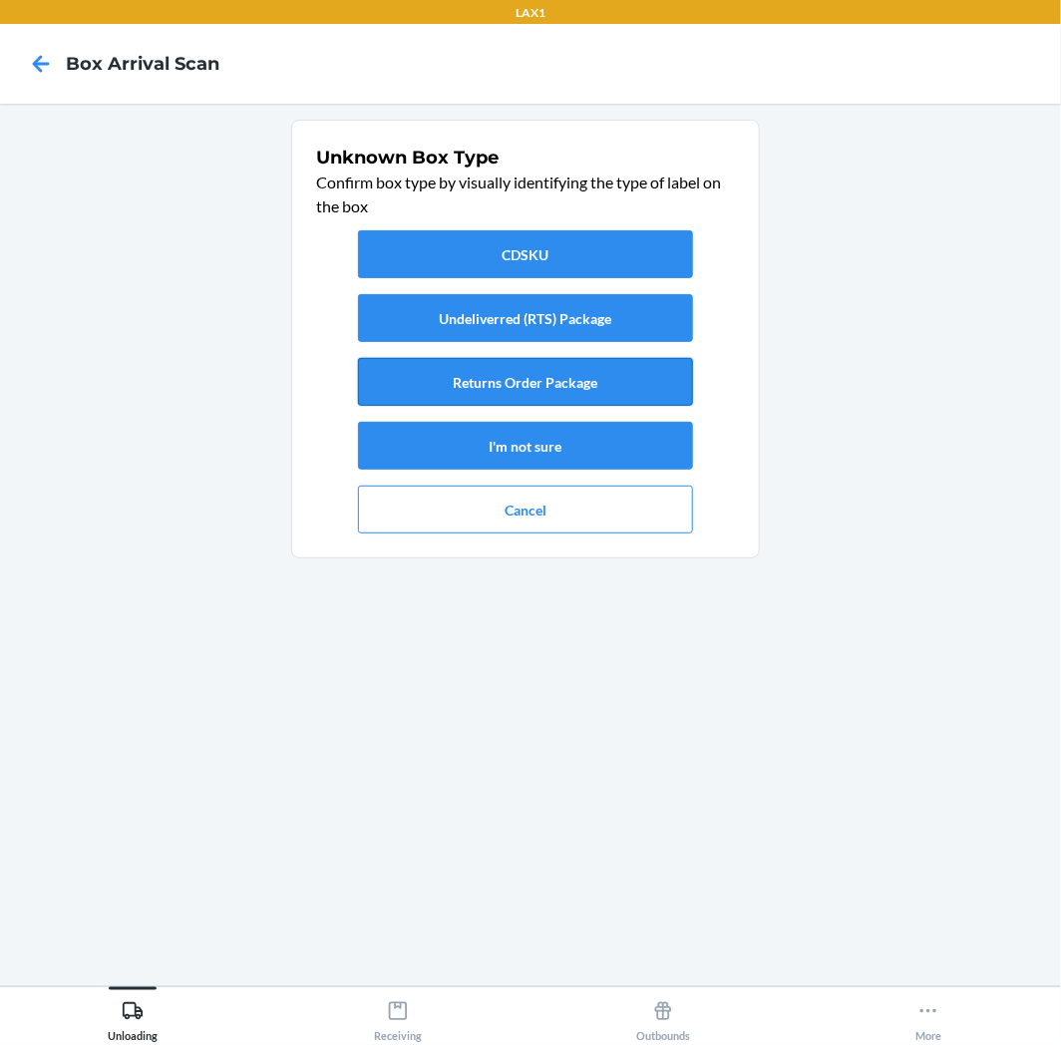
click at [490, 370] on button "Returns Order Package" at bounding box center [525, 382] width 335 height 48
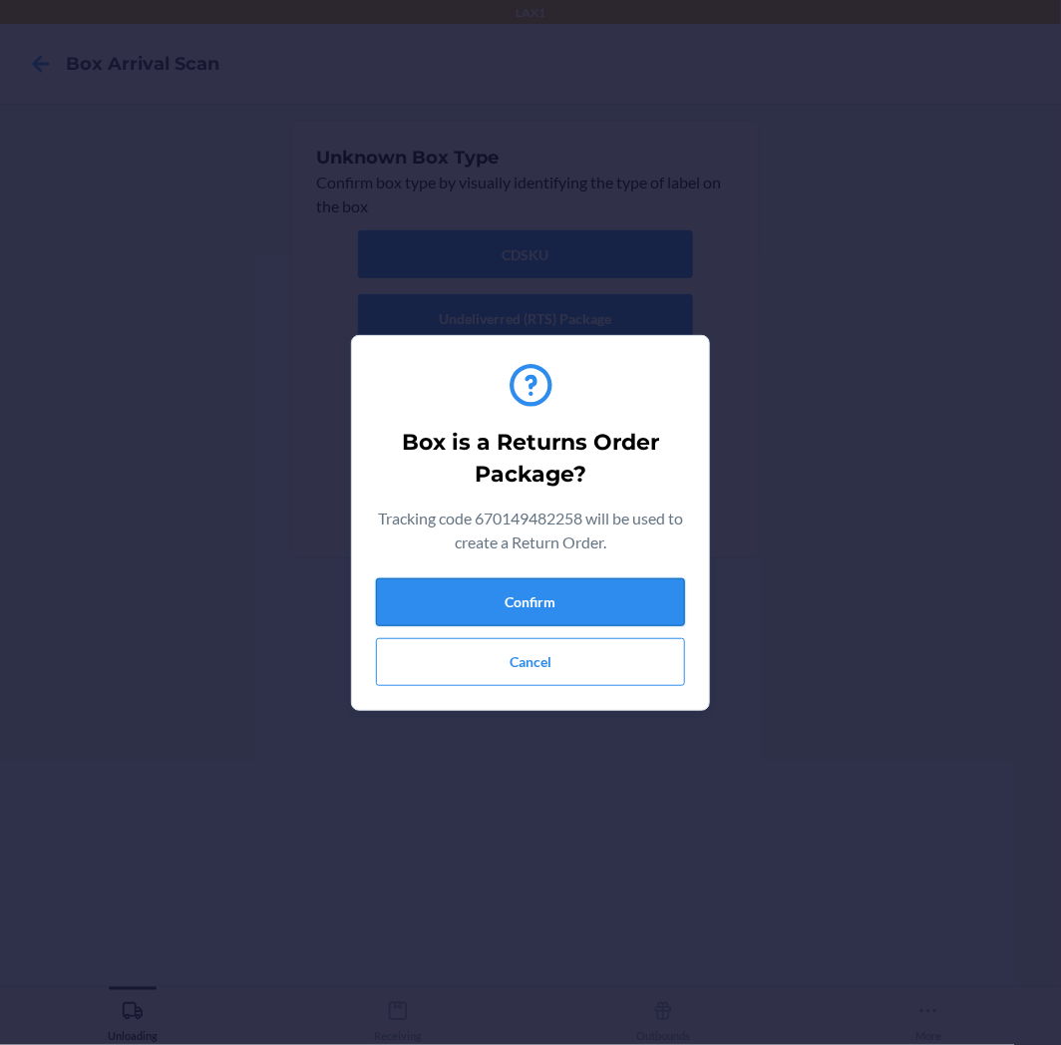
click at [618, 572] on div "Box is a Returns Order Package? Tracking code 670149482258 will be used to crea…" at bounding box center [530, 523] width 309 height 342
click at [621, 584] on button "Confirm" at bounding box center [530, 602] width 309 height 48
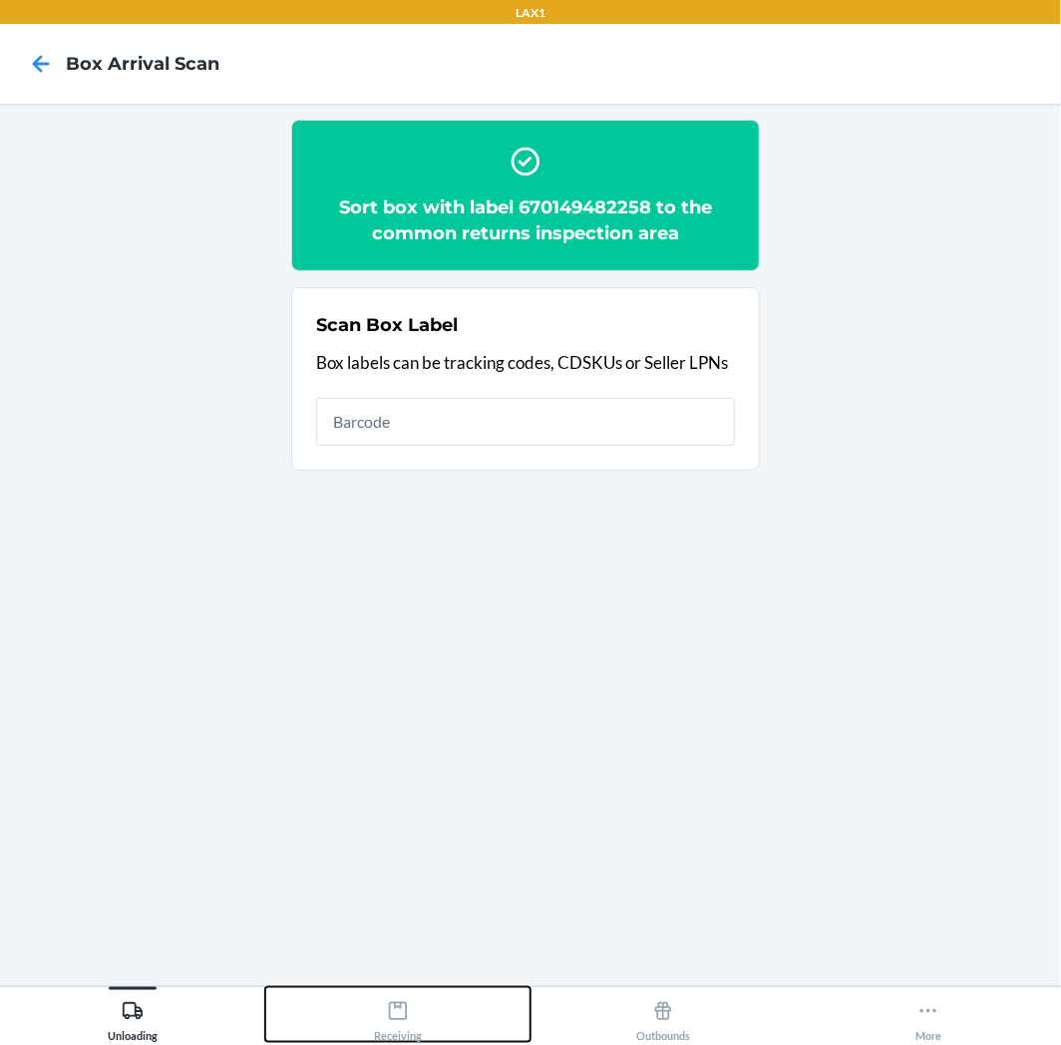
drag, startPoint x: 377, startPoint y: 1020, endPoint x: 387, endPoint y: 999, distance: 23.2
click at [380, 1020] on div "Receiving" at bounding box center [398, 1017] width 48 height 50
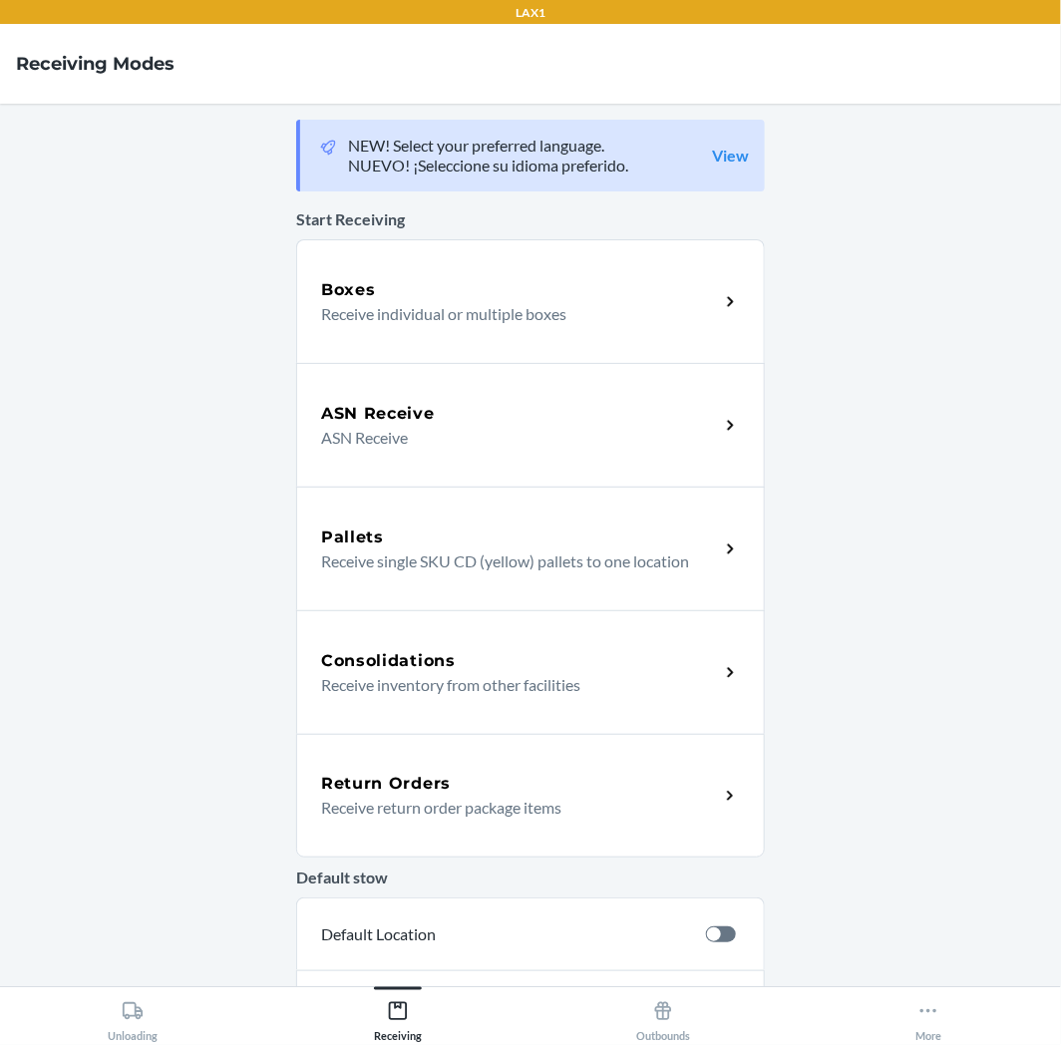
click at [447, 786] on div "Return Orders" at bounding box center [520, 784] width 398 height 24
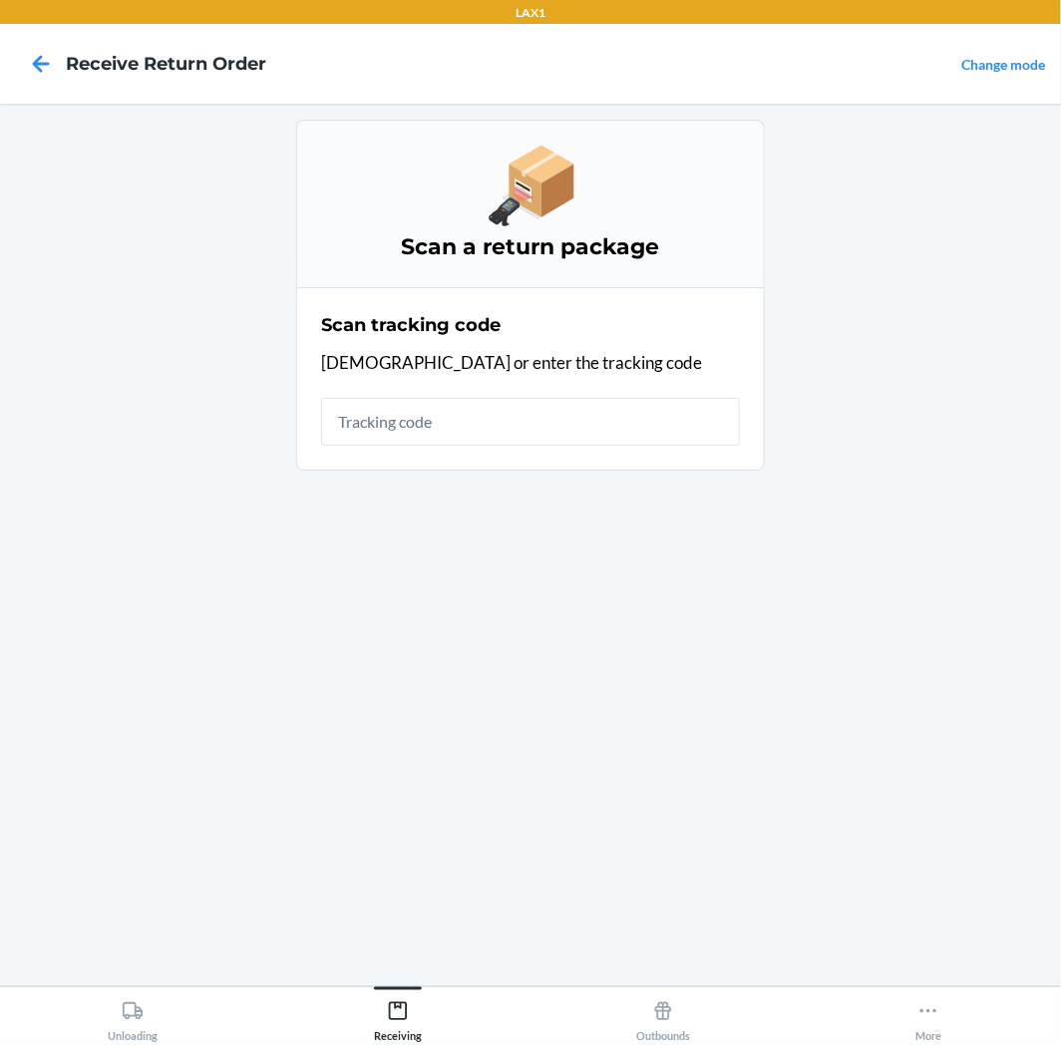
click at [524, 394] on div "Scan tracking code Scan or enter the tracking code" at bounding box center [530, 379] width 419 height 146
click at [537, 420] on input "text" at bounding box center [530, 422] width 419 height 48
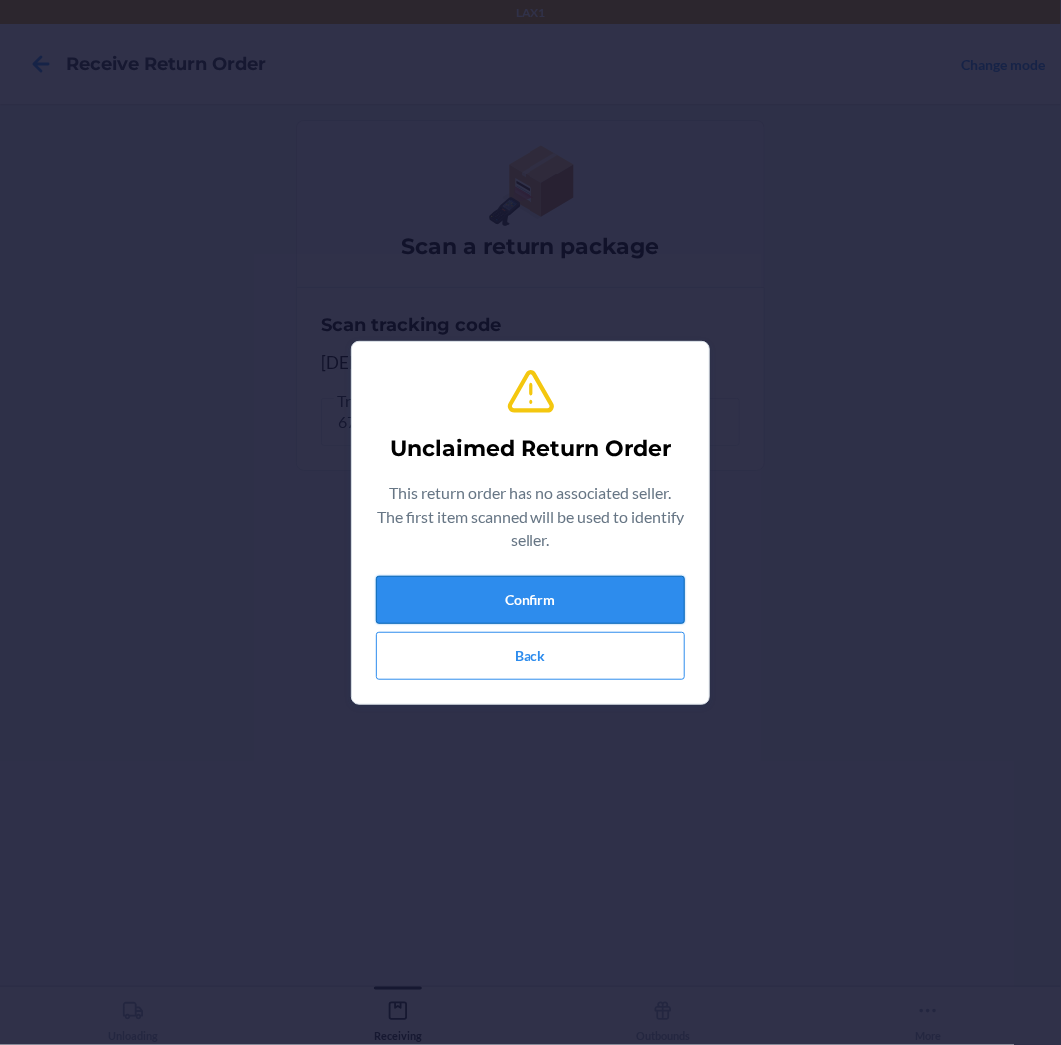
click at [561, 580] on button "Confirm" at bounding box center [530, 600] width 309 height 48
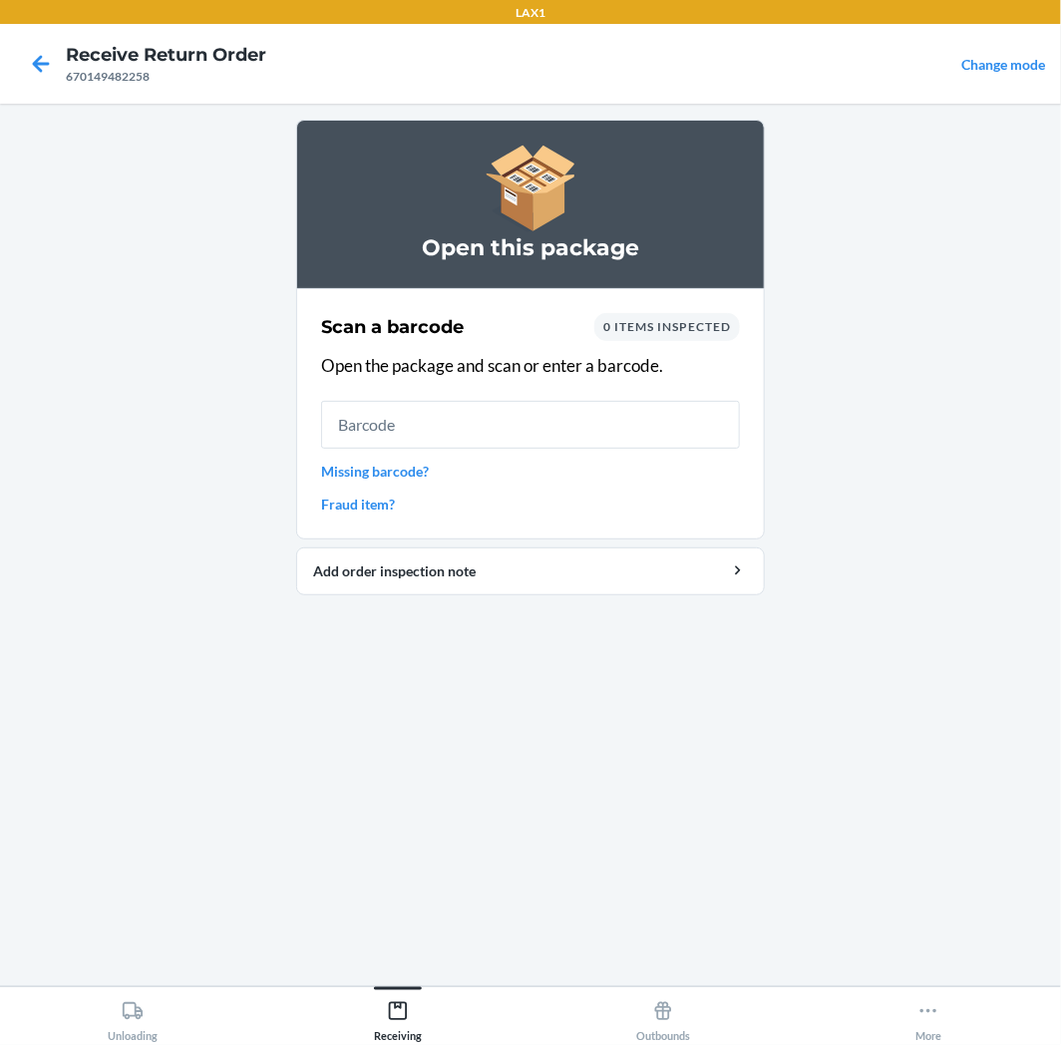
click at [426, 412] on input "text" at bounding box center [530, 425] width 419 height 48
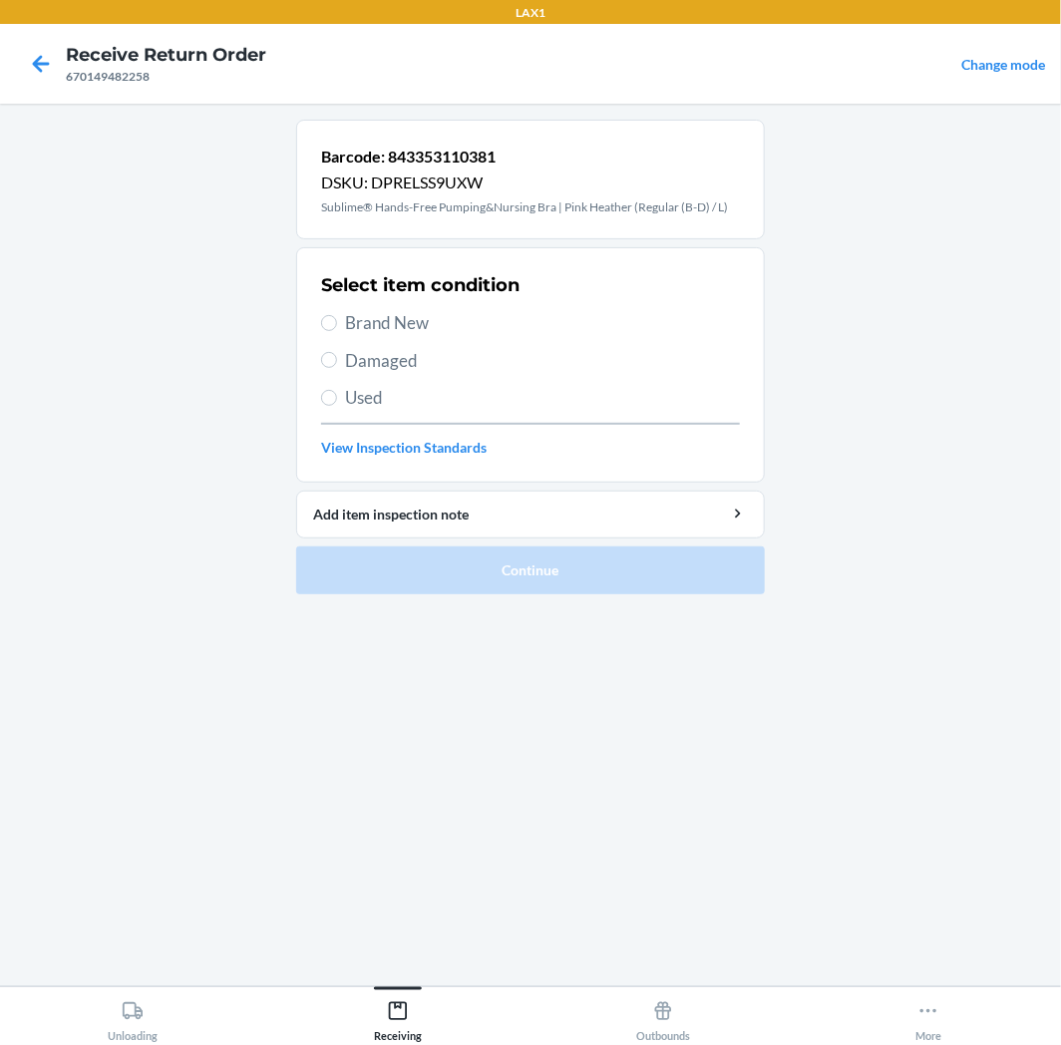
click at [343, 319] on label "Brand New" at bounding box center [530, 323] width 419 height 26
click at [337, 319] on input "Brand New" at bounding box center [329, 323] width 16 height 16
radio input "true"
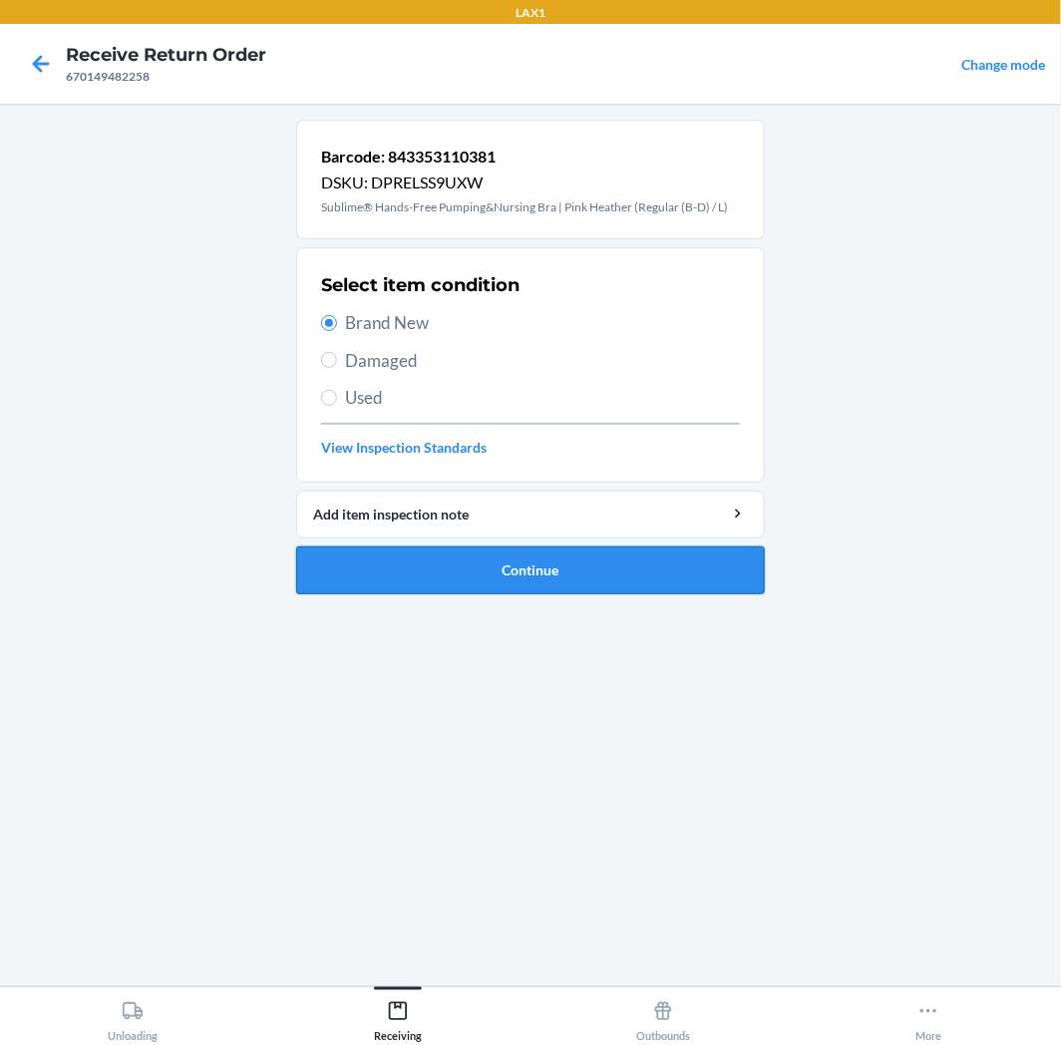
click at [433, 582] on button "Continue" at bounding box center [530, 571] width 469 height 48
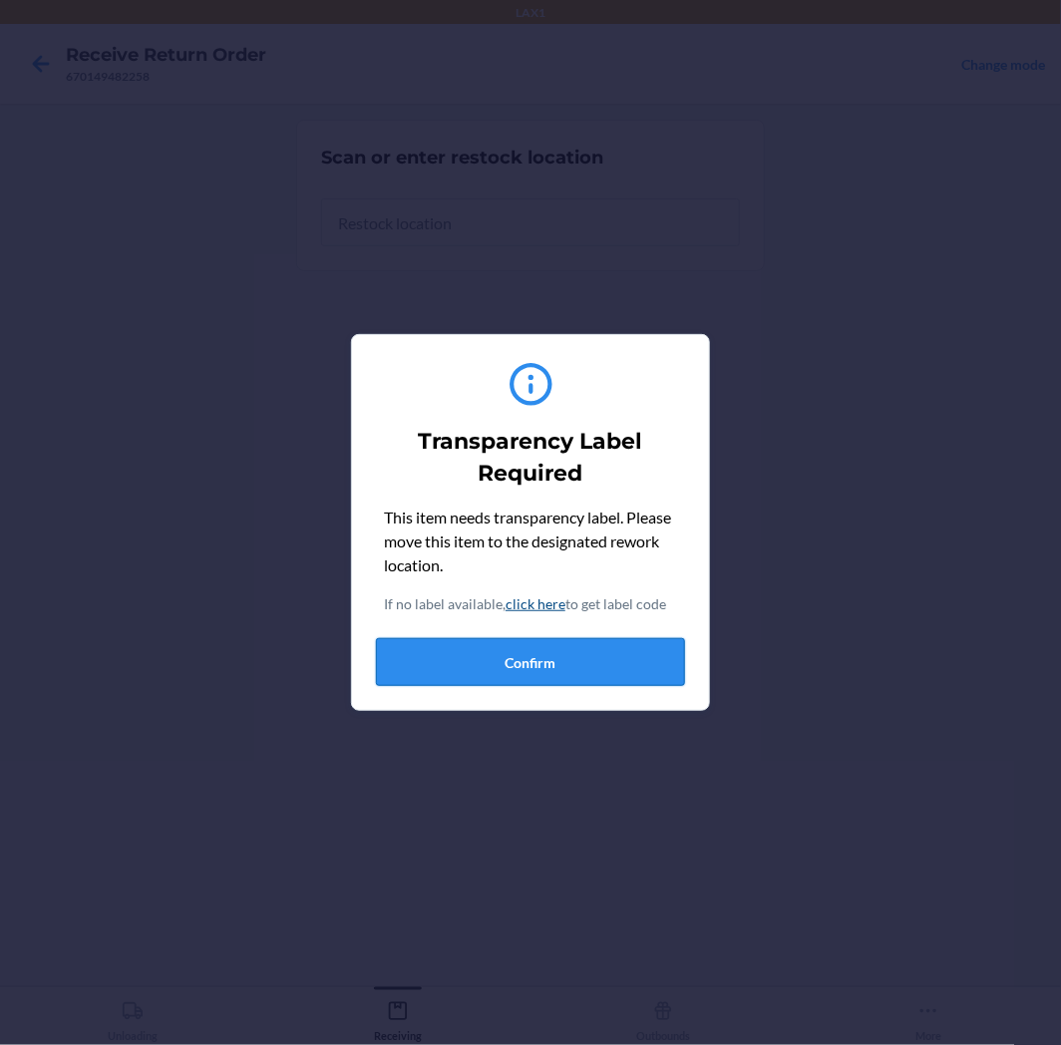
click at [543, 679] on button "Confirm" at bounding box center [530, 662] width 309 height 48
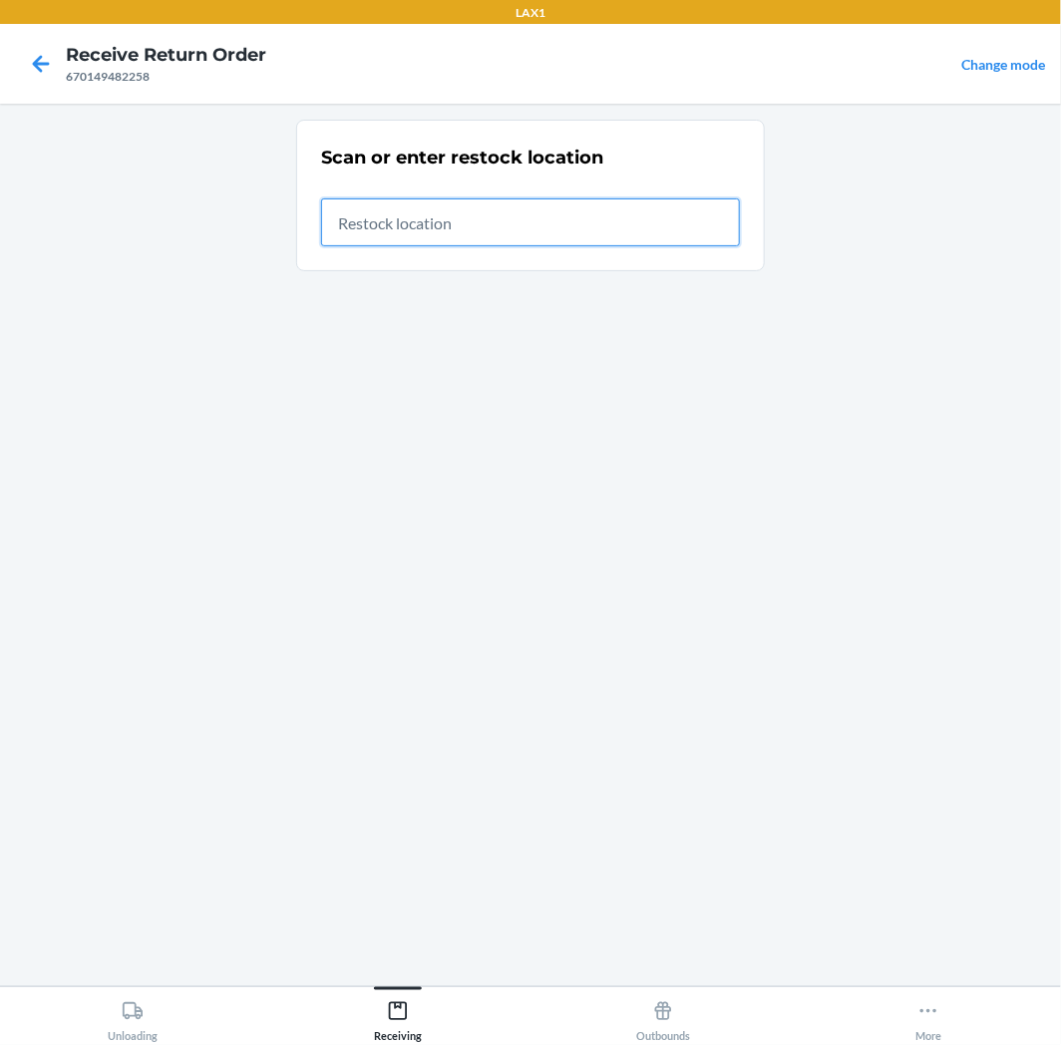
click at [581, 206] on input "text" at bounding box center [530, 222] width 419 height 48
type input "RTCART041"
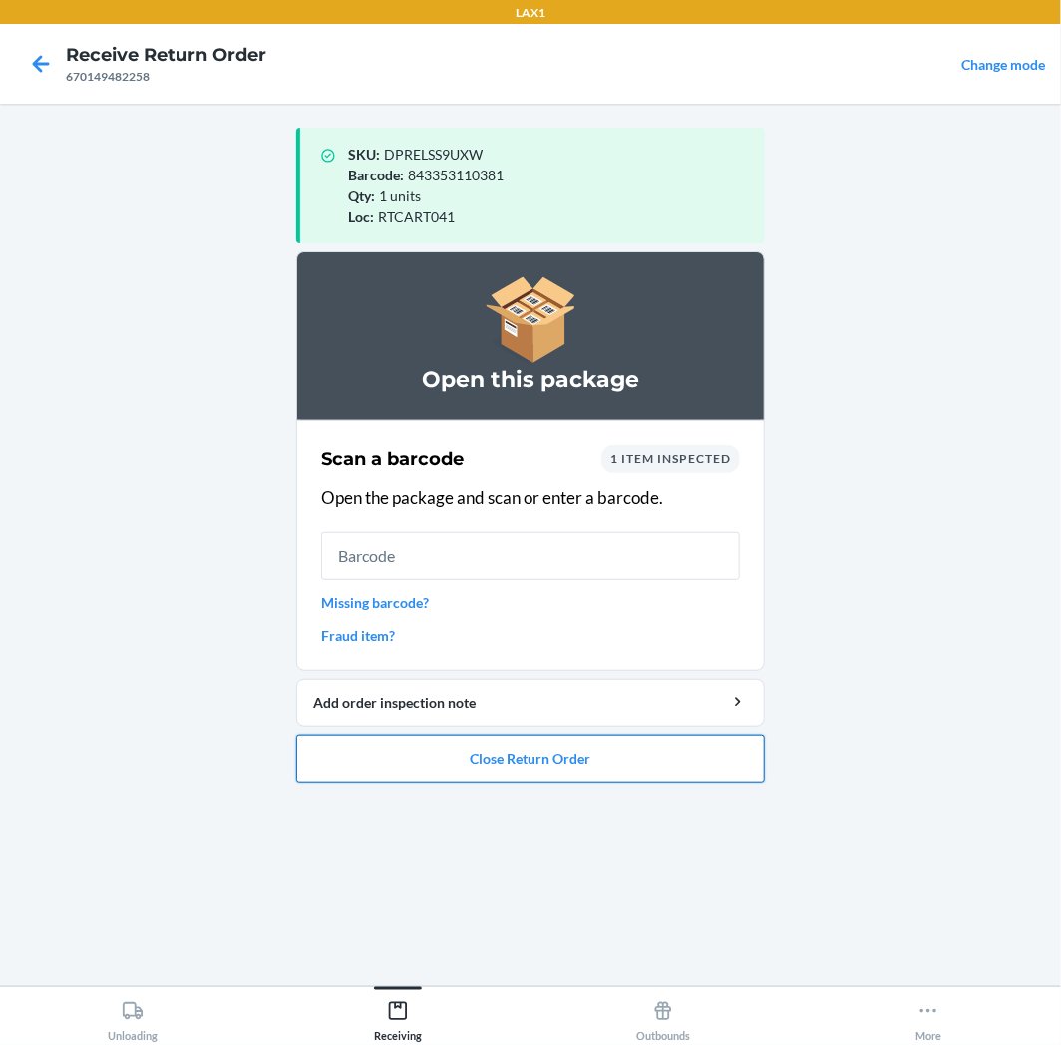
click at [623, 744] on button "Close Return Order" at bounding box center [530, 759] width 469 height 48
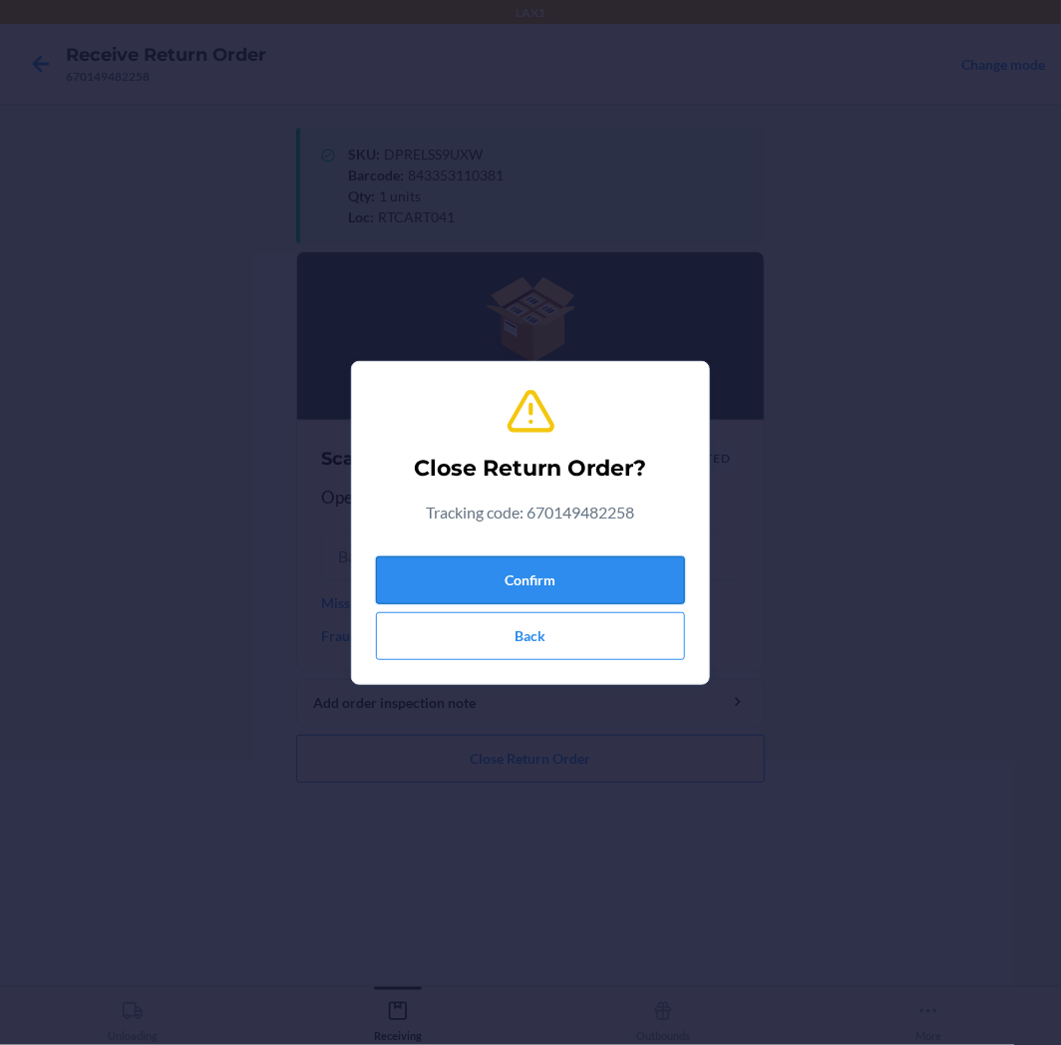
click at [605, 585] on button "Confirm" at bounding box center [530, 581] width 309 height 48
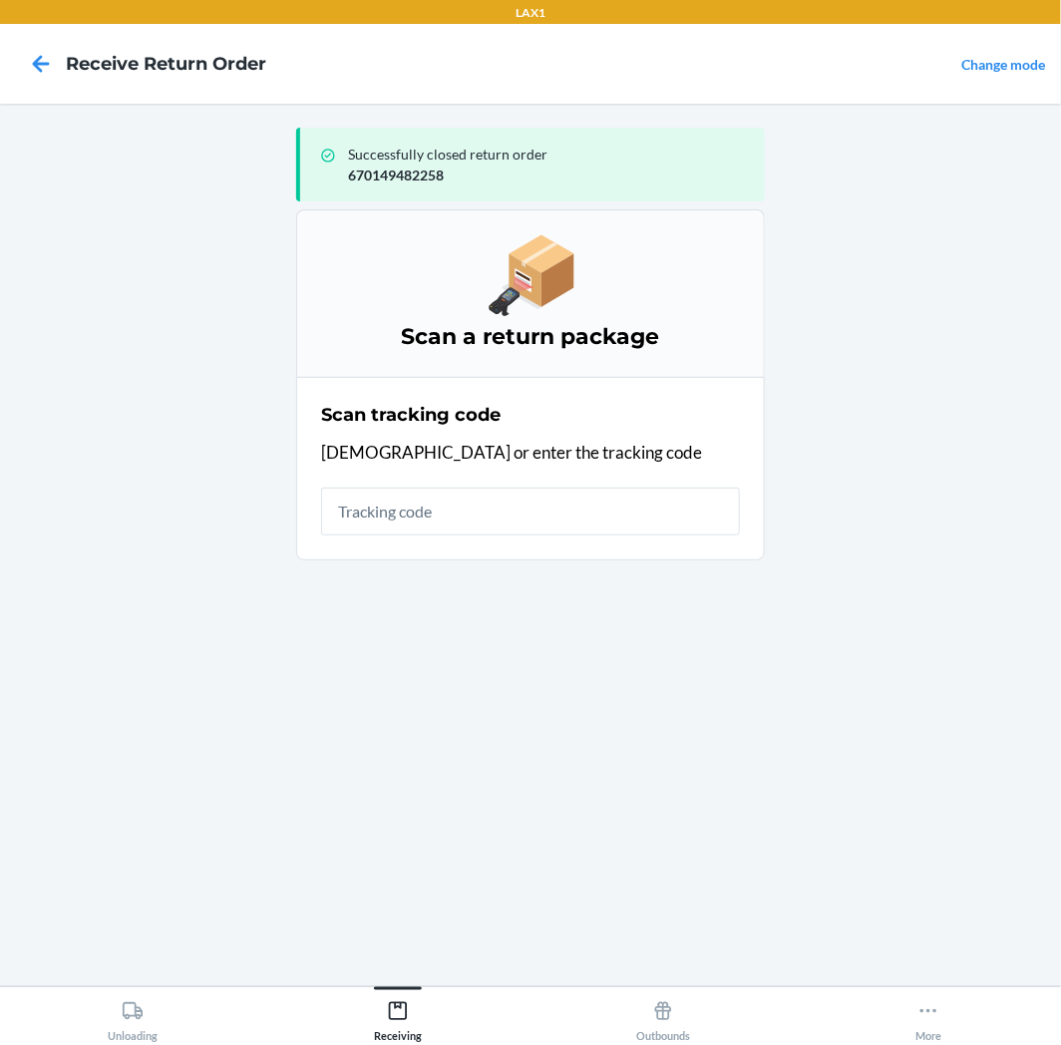
click at [575, 540] on div "Scan tracking code Scan or enter the tracking code" at bounding box center [530, 469] width 419 height 146
click at [584, 511] on input "text" at bounding box center [530, 512] width 419 height 48
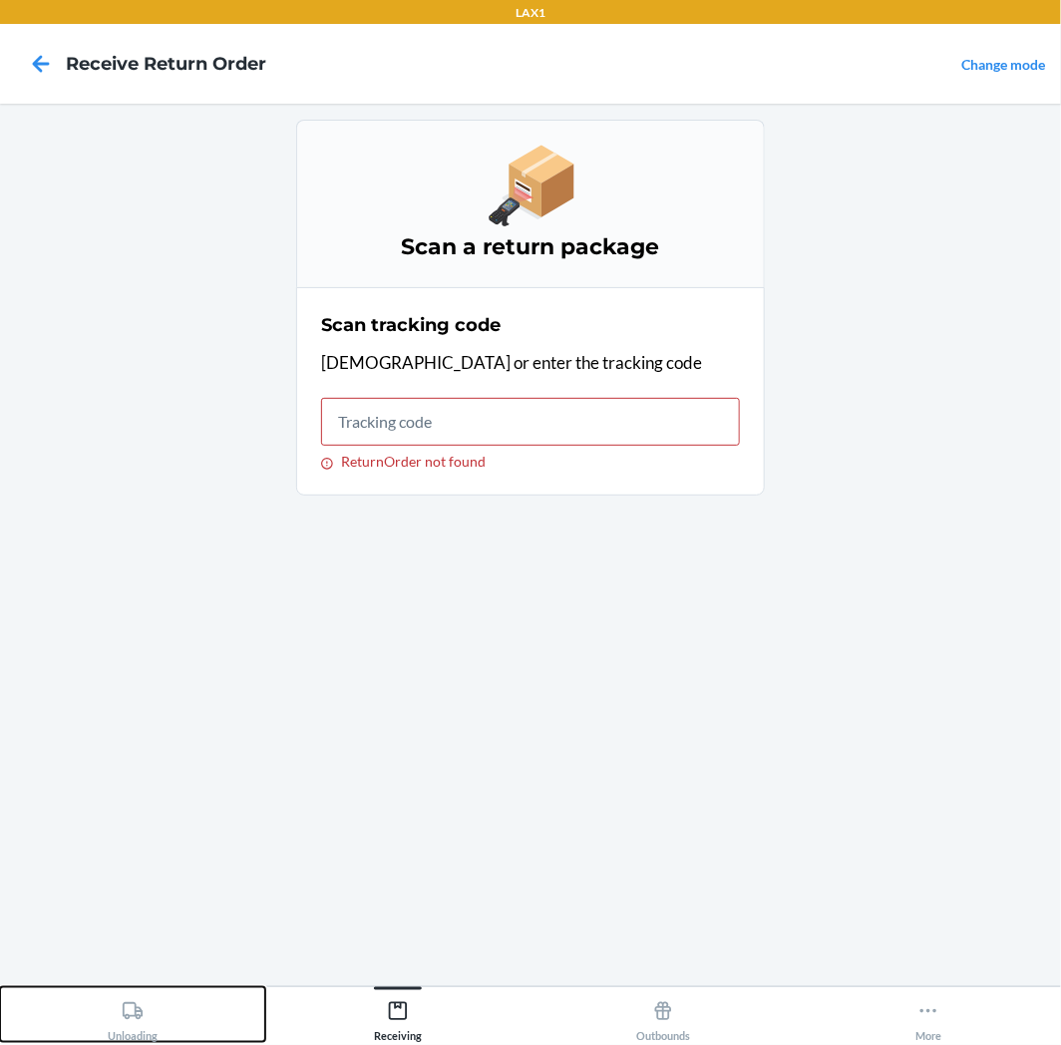
click at [98, 1001] on button "Unloading" at bounding box center [132, 1014] width 265 height 55
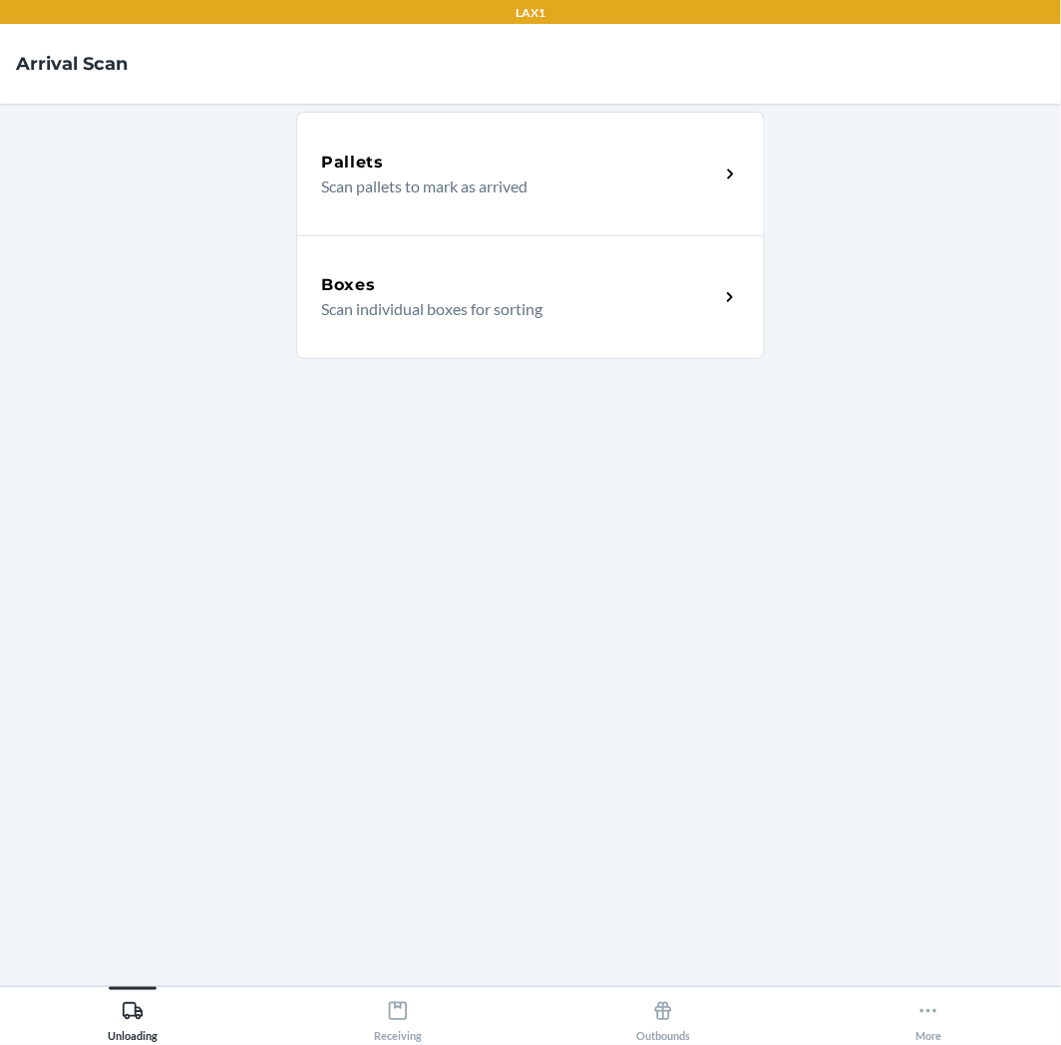
click at [362, 289] on h5 "Boxes" at bounding box center [348, 285] width 55 height 24
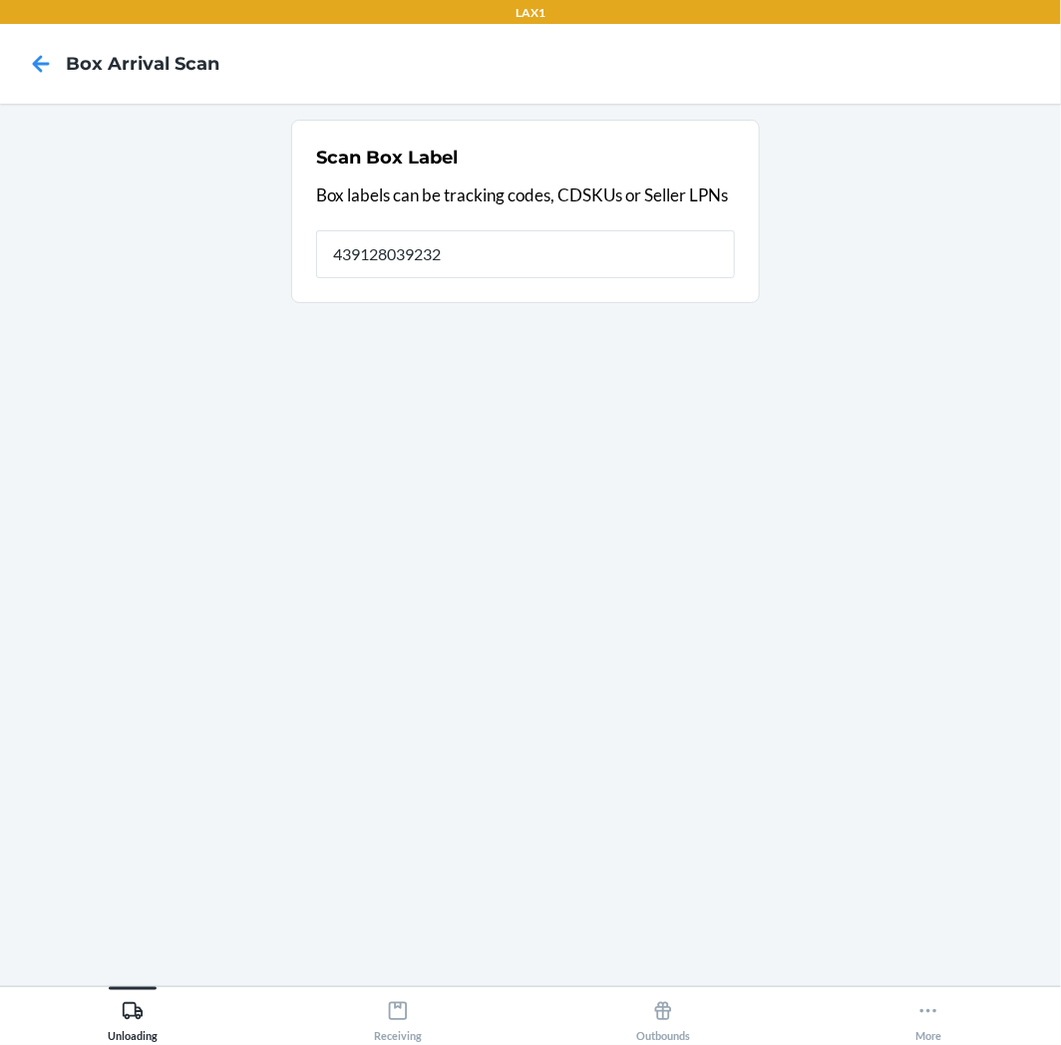
type input "439128039232"
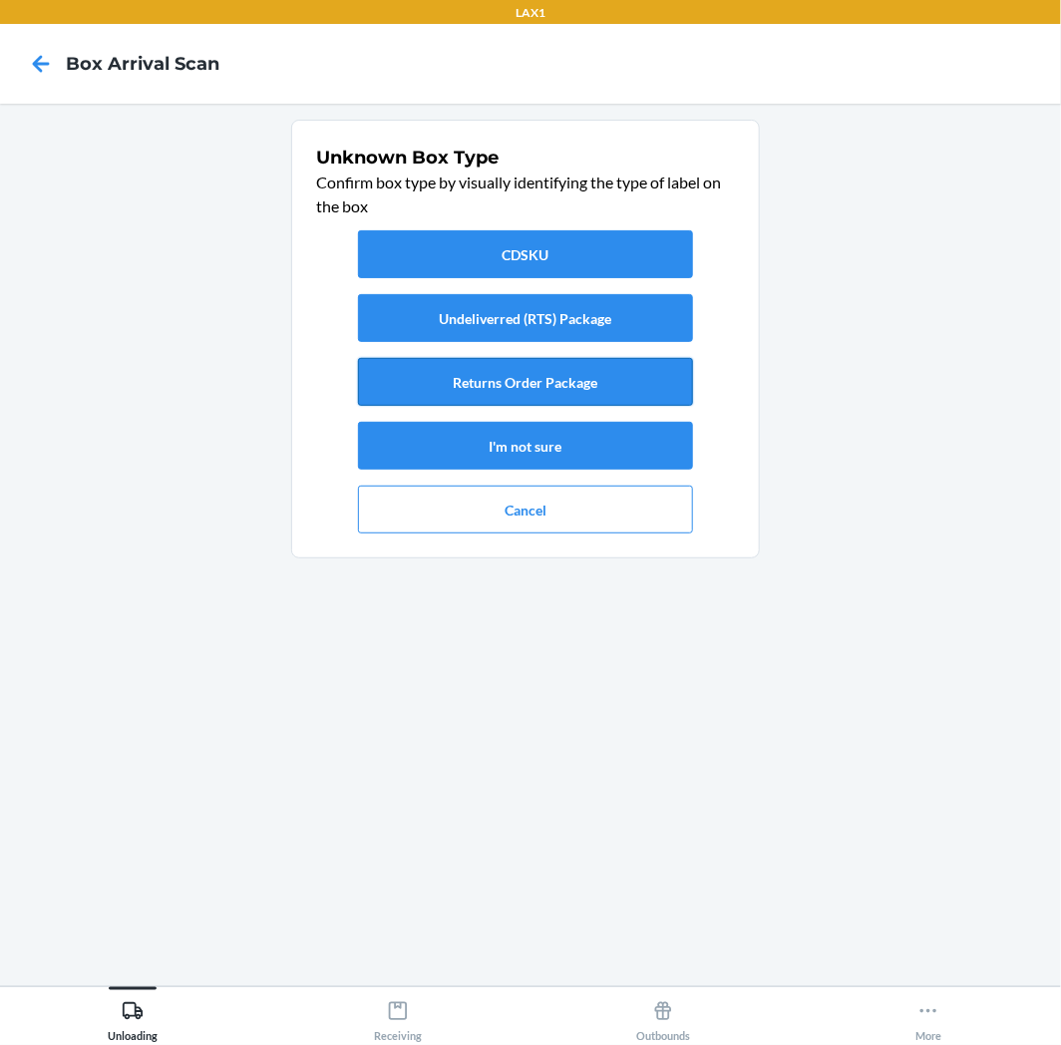
click at [419, 385] on button "Returns Order Package" at bounding box center [525, 382] width 335 height 48
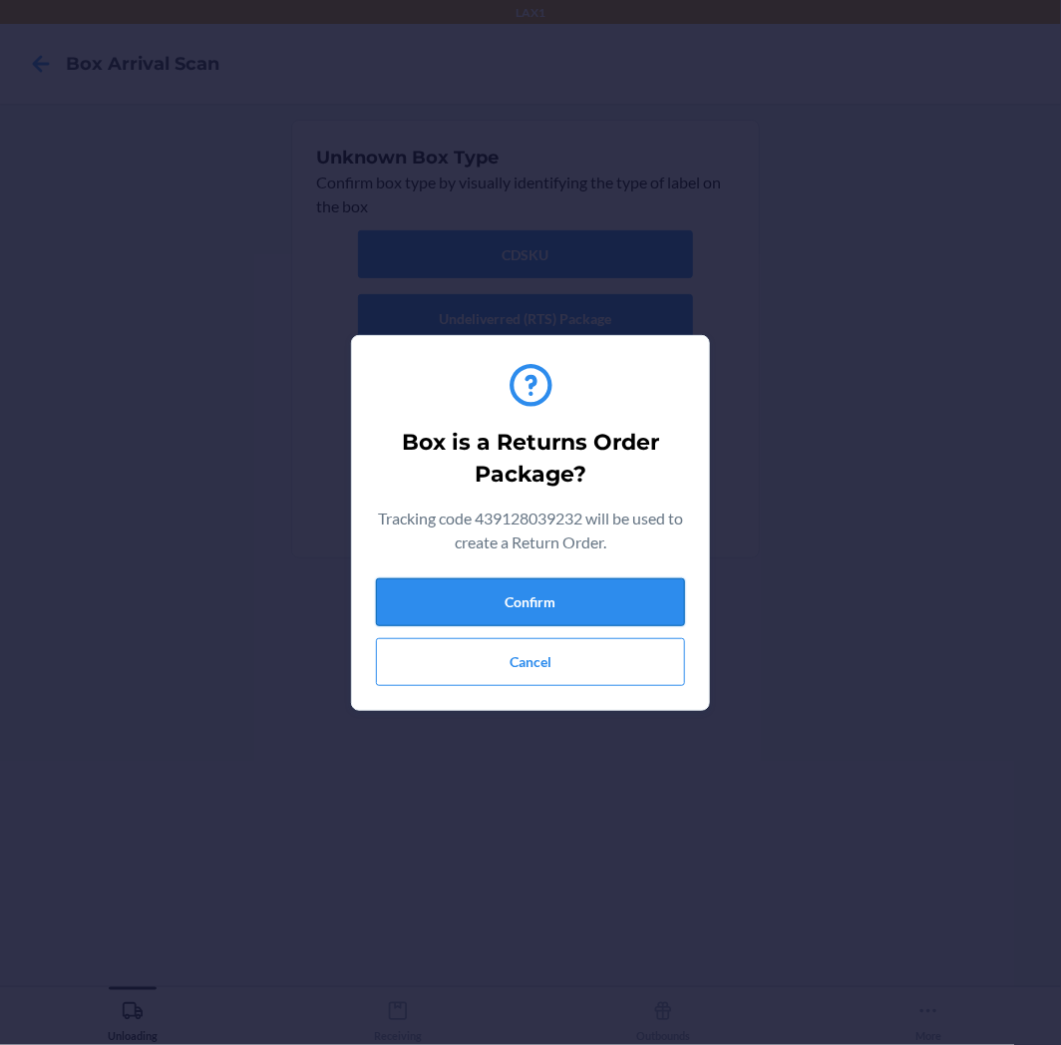
click at [411, 579] on button "Confirm" at bounding box center [530, 602] width 309 height 48
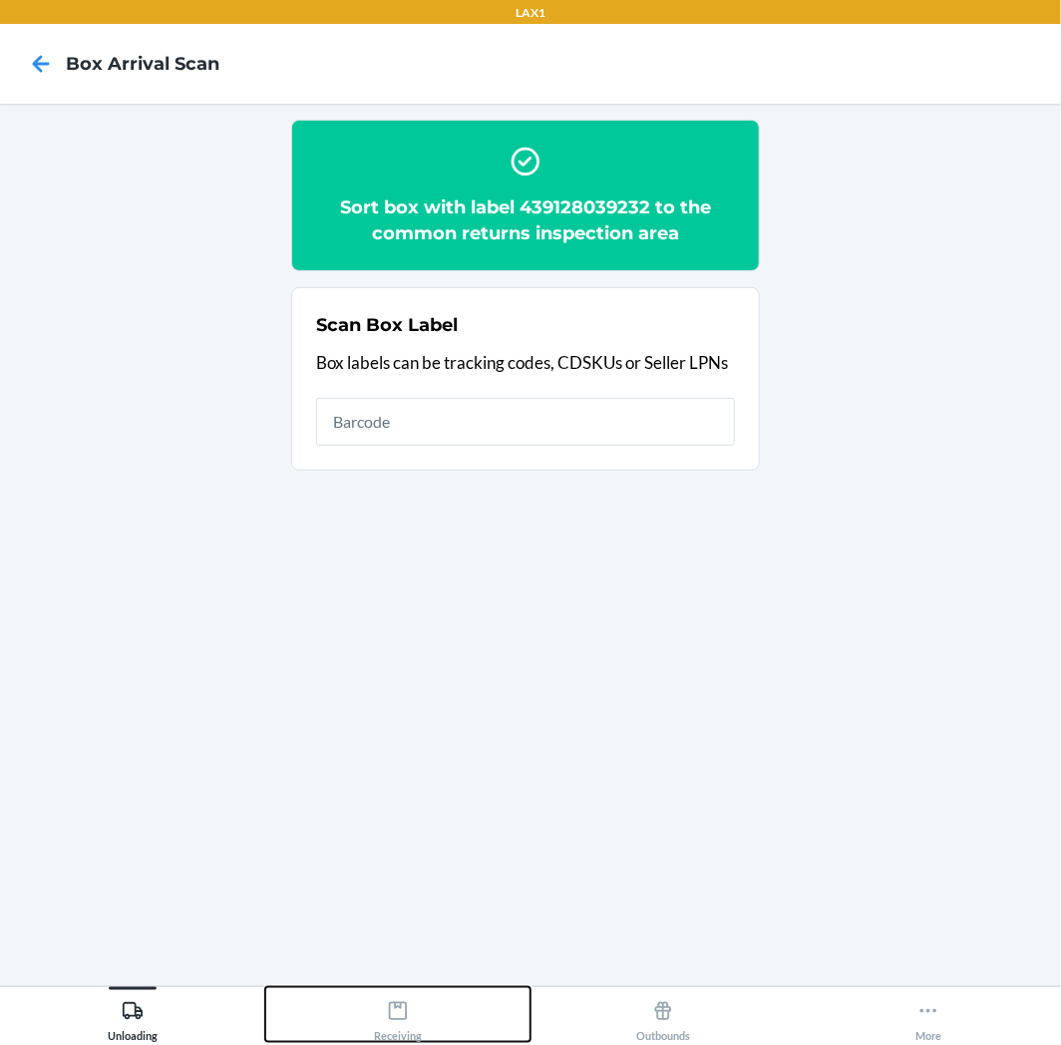
click at [430, 1011] on button "Receiving" at bounding box center [397, 1014] width 265 height 55
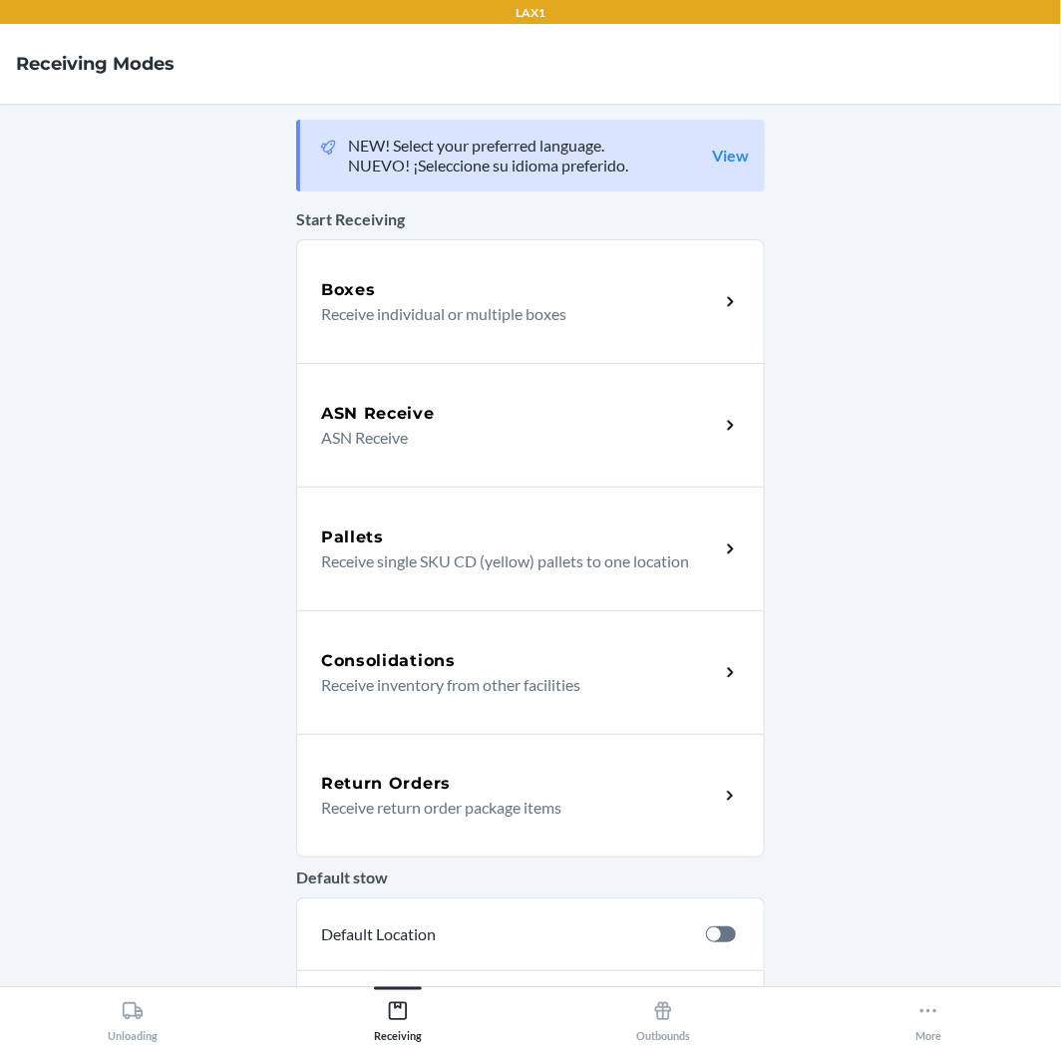
click at [430, 801] on p "Receive return order package items" at bounding box center [512, 808] width 382 height 24
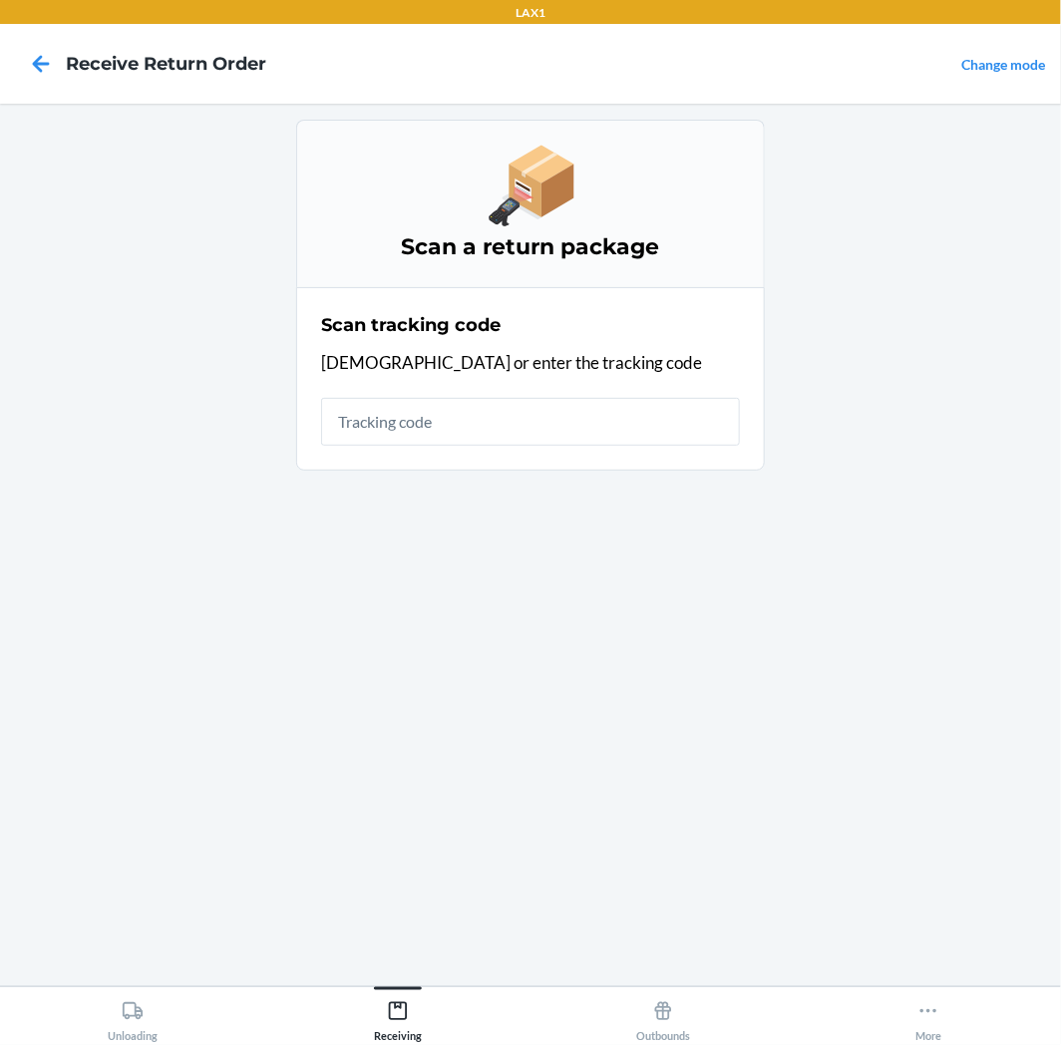
click at [454, 415] on input "text" at bounding box center [530, 422] width 419 height 48
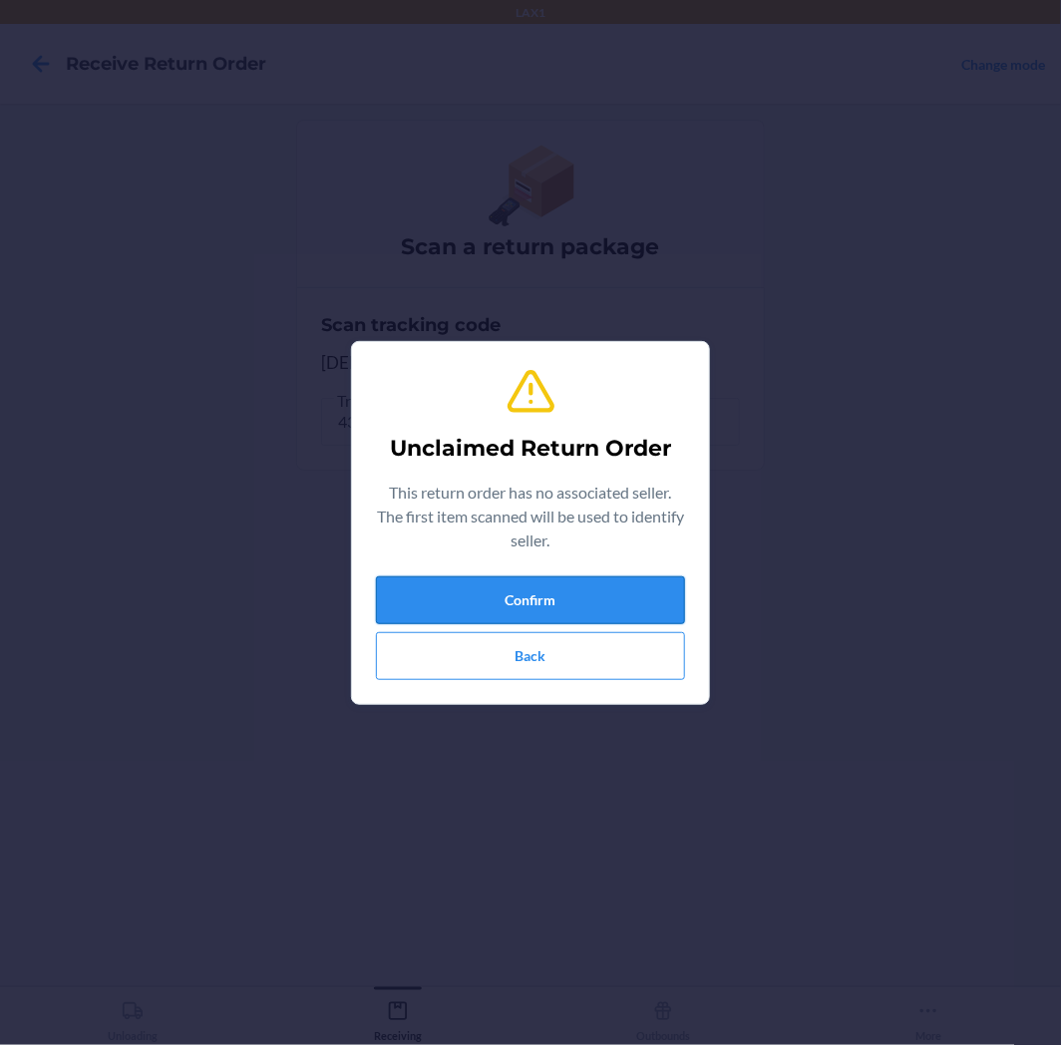
click at [449, 580] on button "Confirm" at bounding box center [530, 600] width 309 height 48
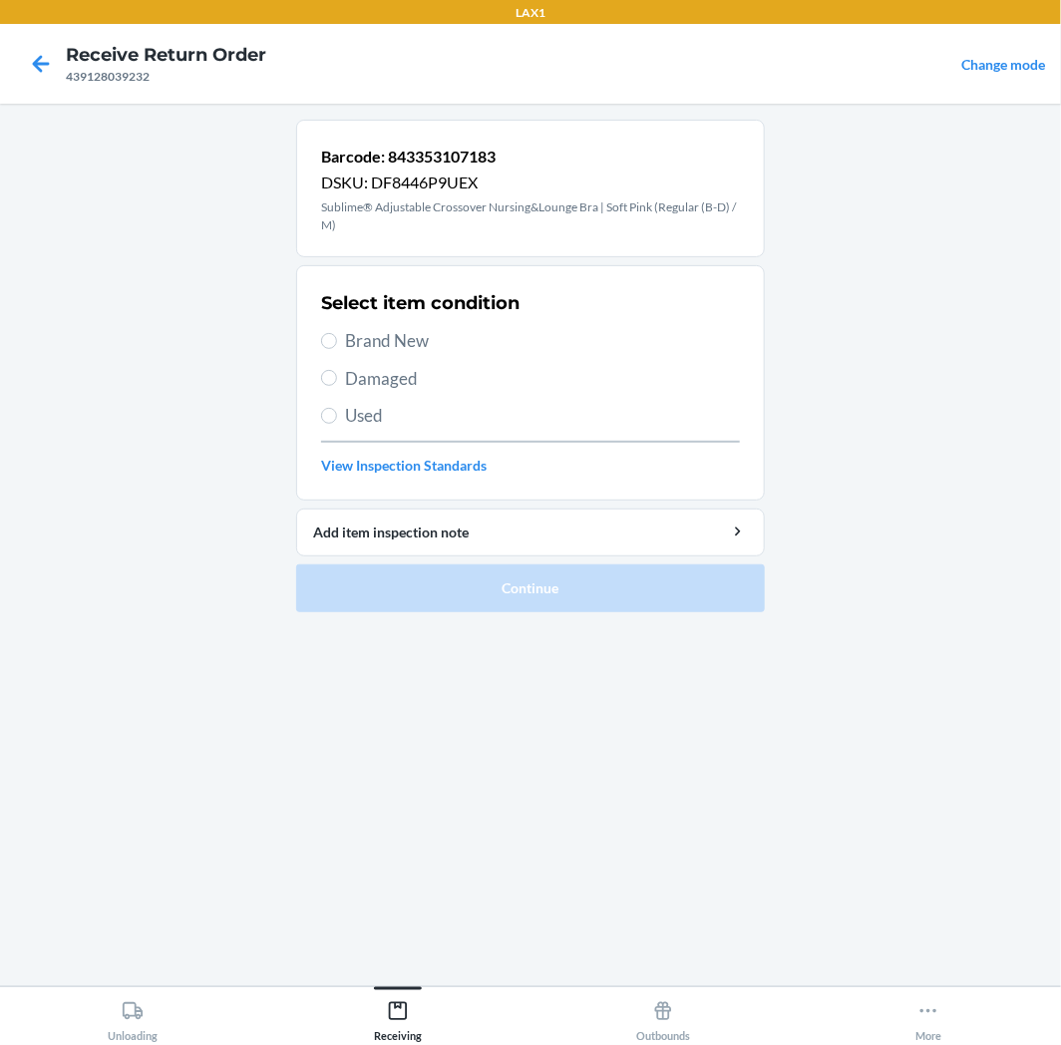
click at [409, 413] on span "Used" at bounding box center [542, 416] width 395 height 26
click at [337, 413] on input "Used" at bounding box center [329, 416] width 16 height 16
radio input "true"
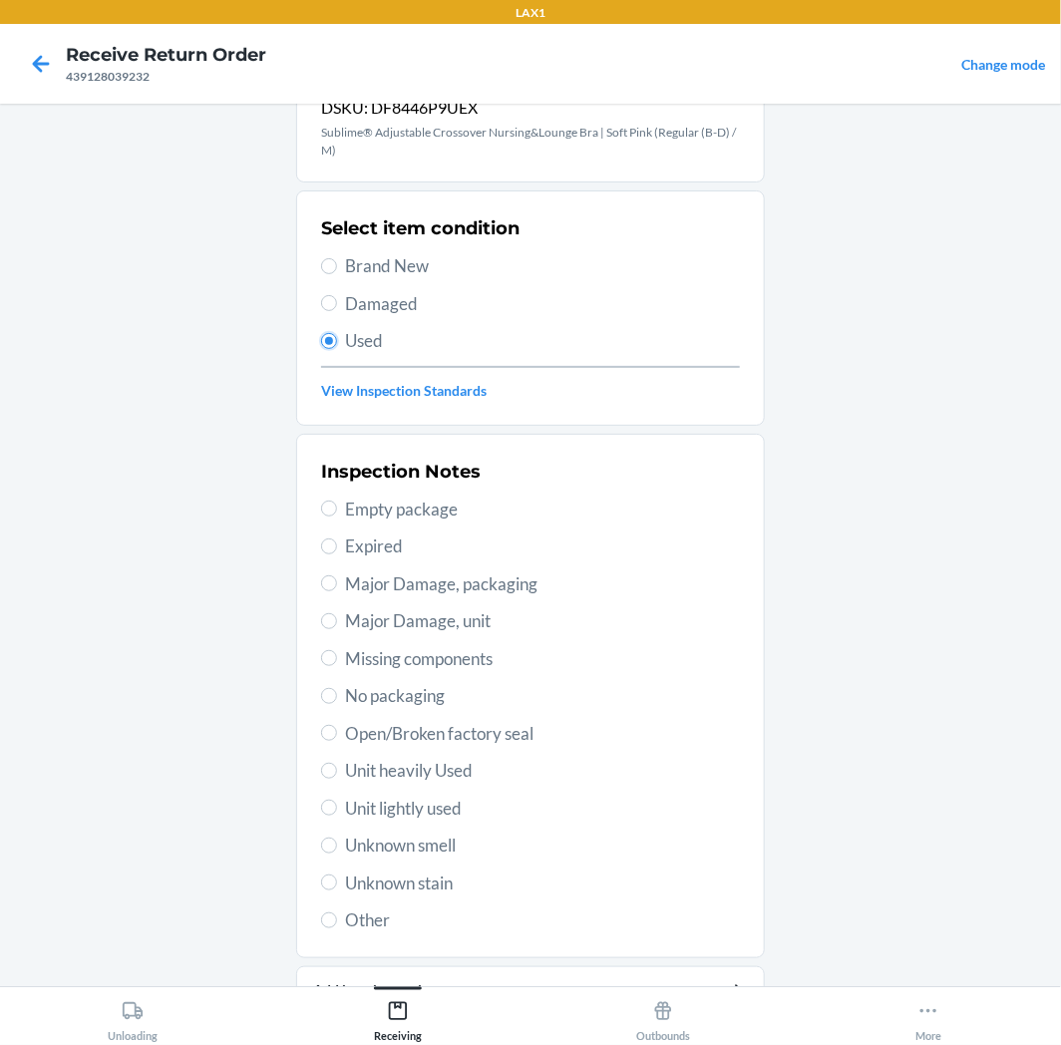
scroll to position [173, 0]
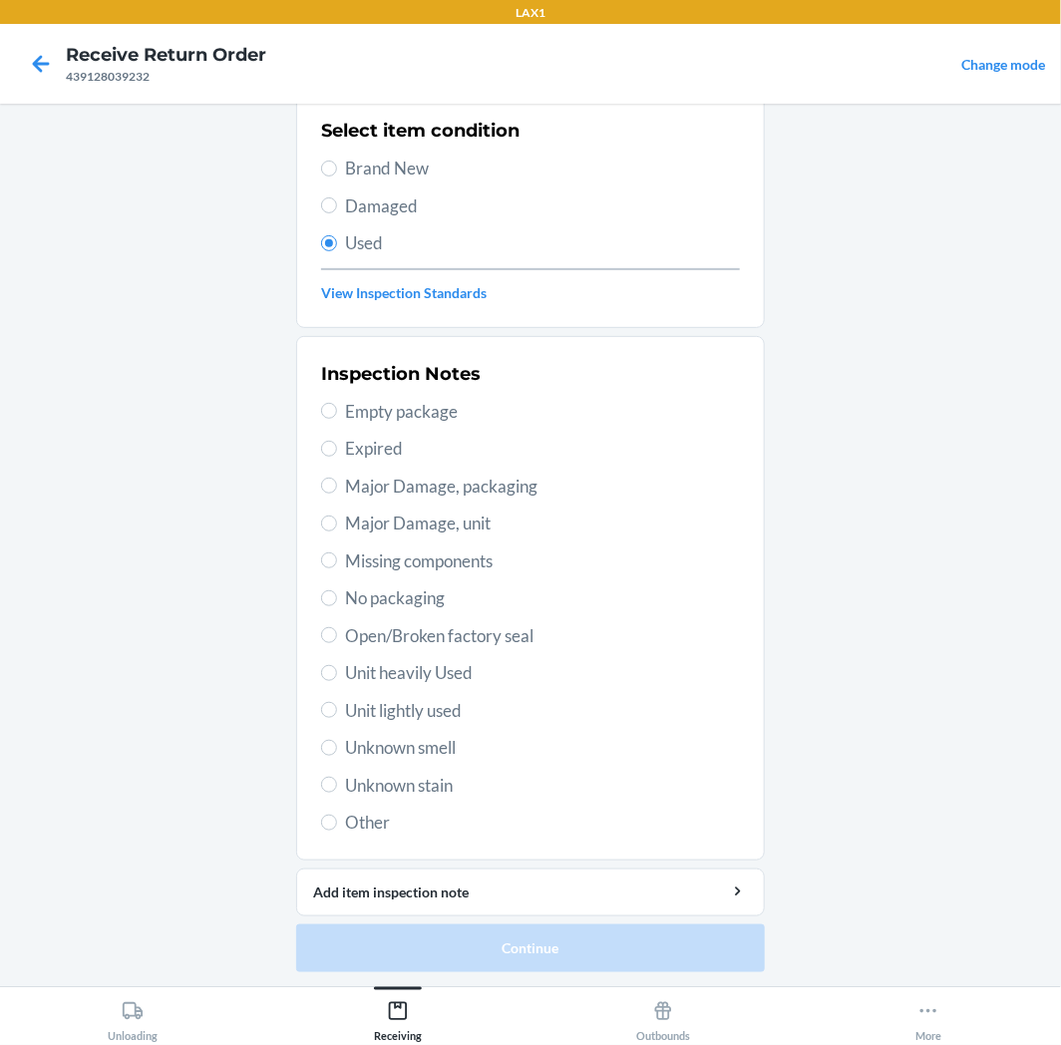
click at [389, 710] on span "Unit lightly used" at bounding box center [542, 711] width 395 height 26
click at [337, 710] on input "Unit lightly used" at bounding box center [329, 710] width 16 height 16
radio input "true"
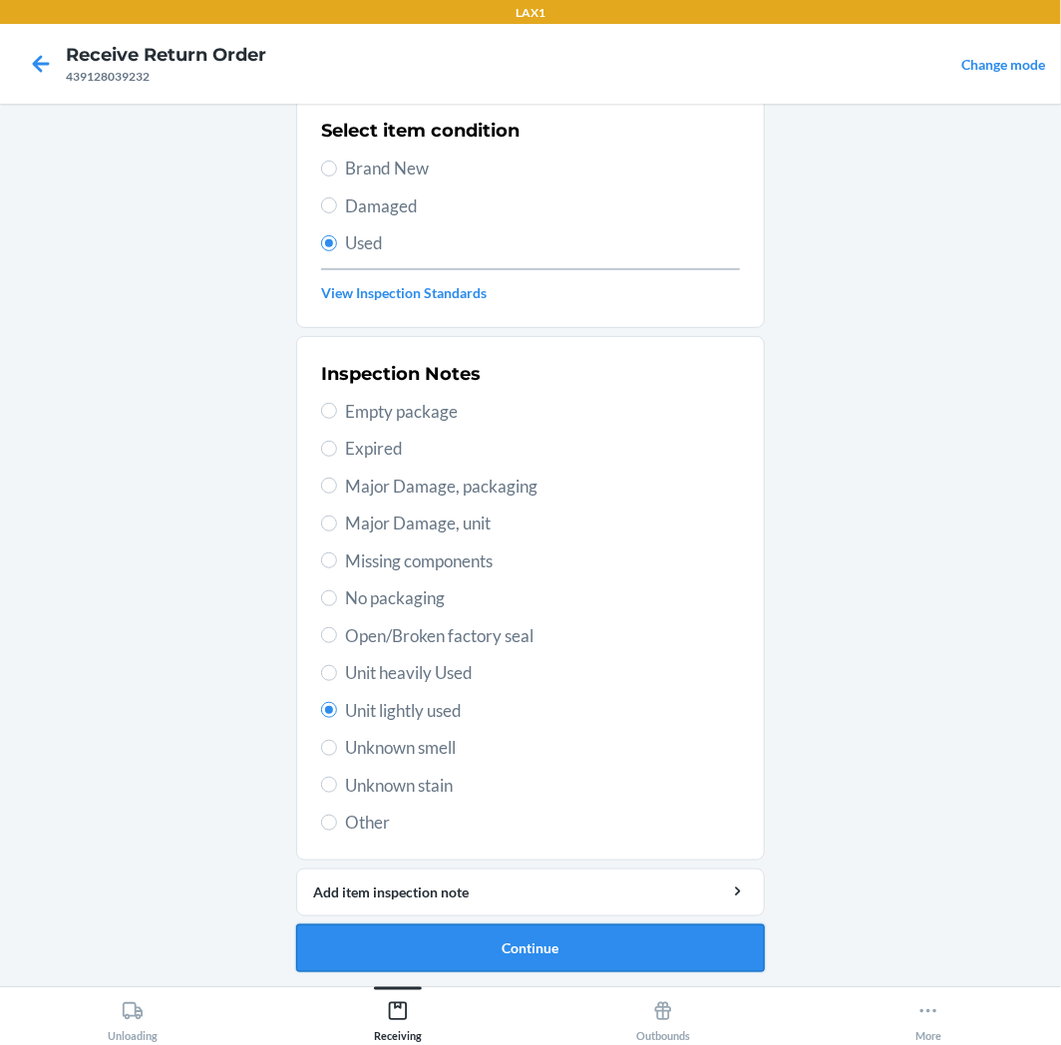
click at [454, 935] on button "Continue" at bounding box center [530, 949] width 469 height 48
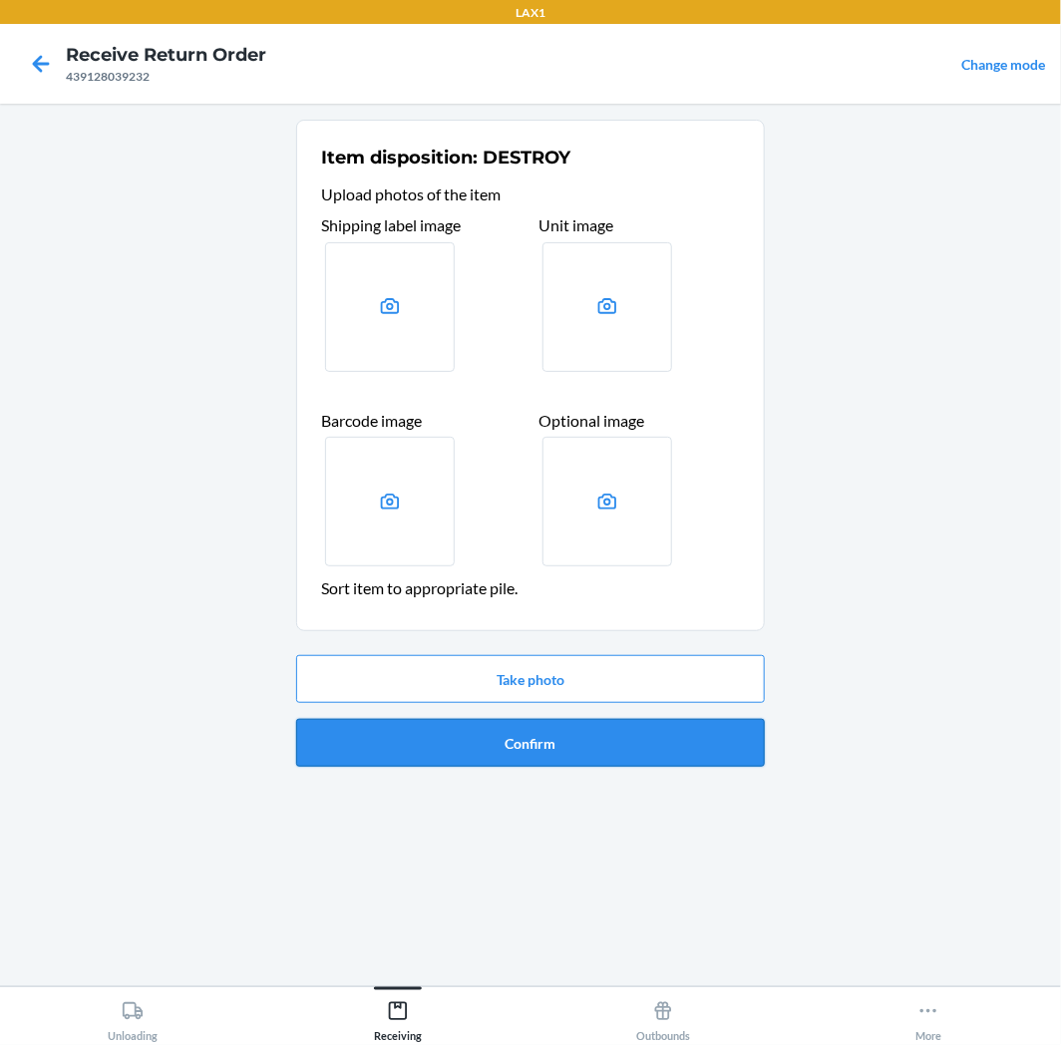
click at [576, 743] on button "Confirm" at bounding box center [530, 743] width 469 height 48
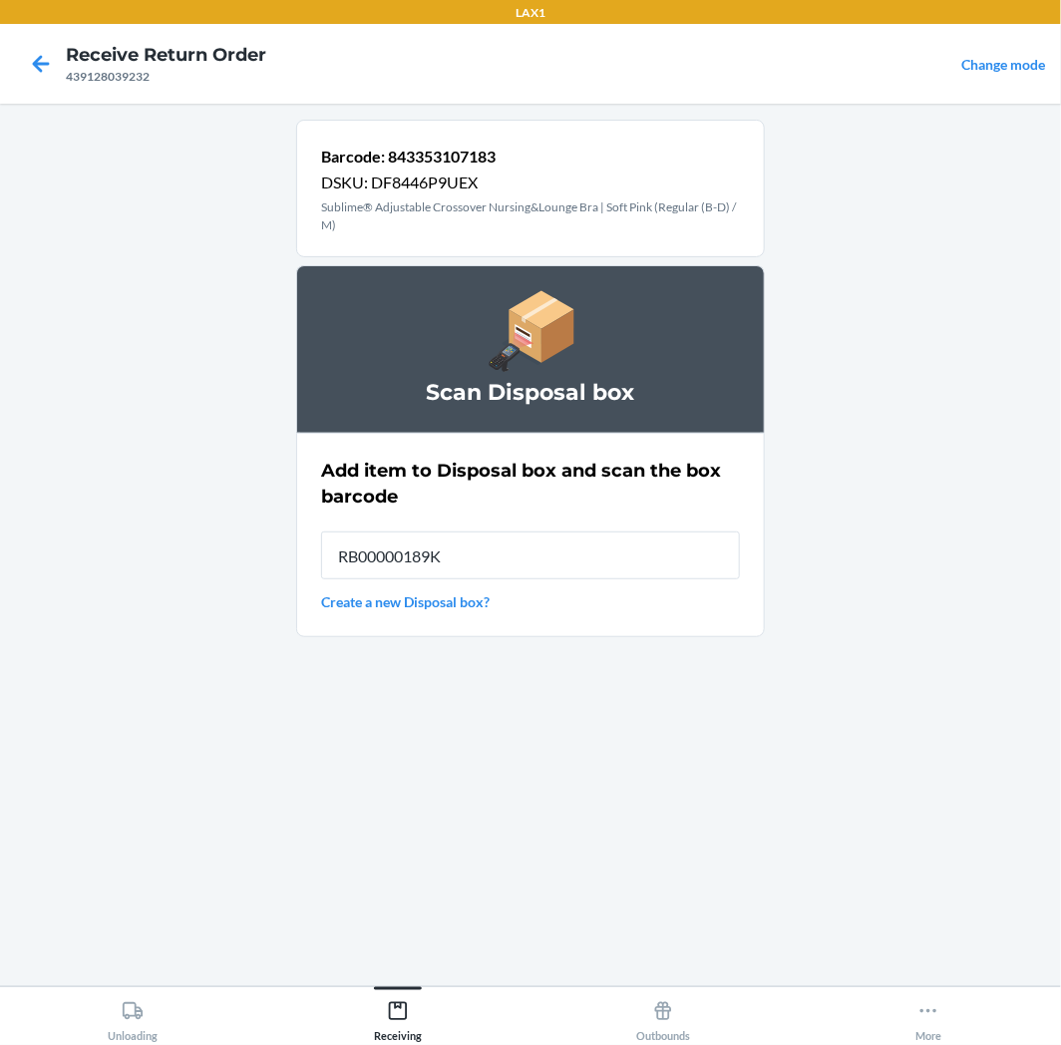
type input "RB00000189K"
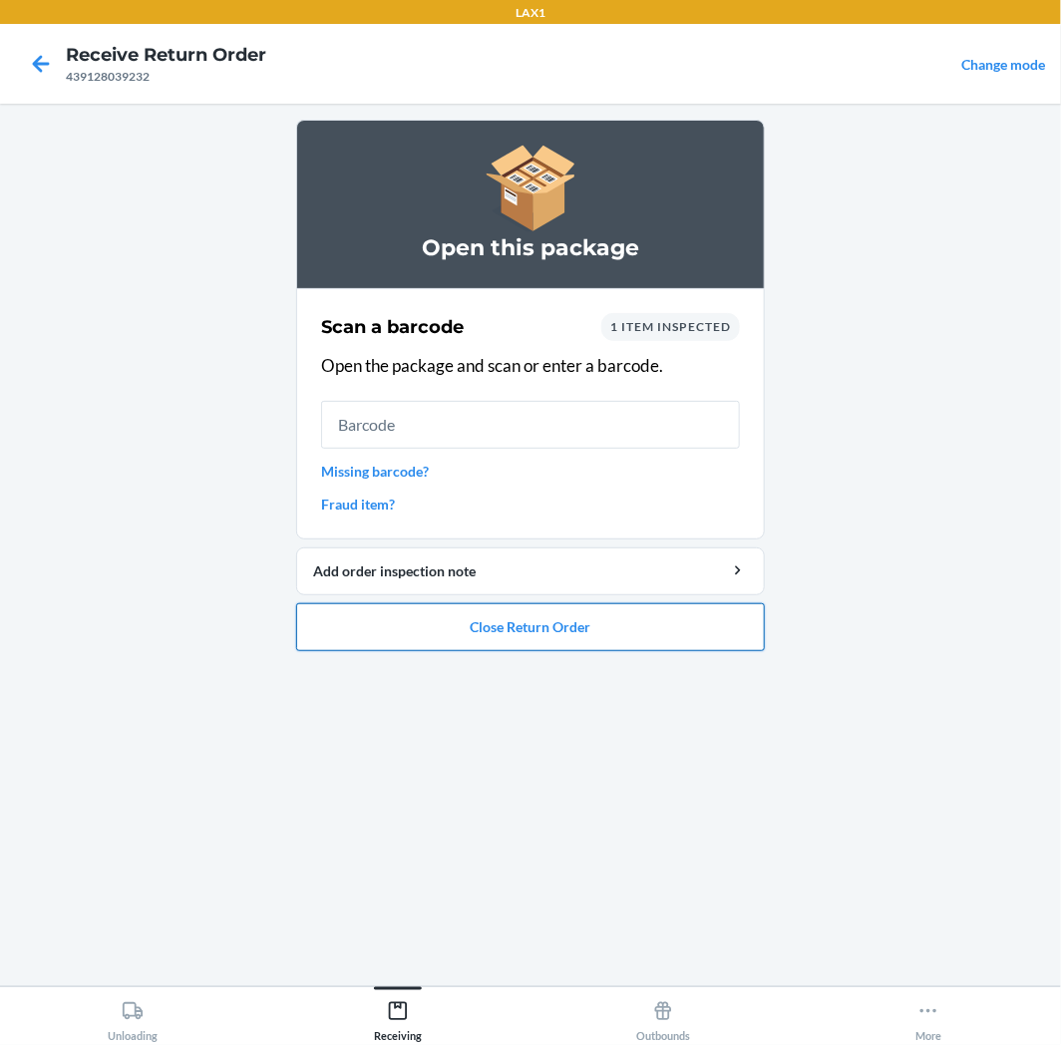
click at [552, 616] on button "Close Return Order" at bounding box center [530, 627] width 469 height 48
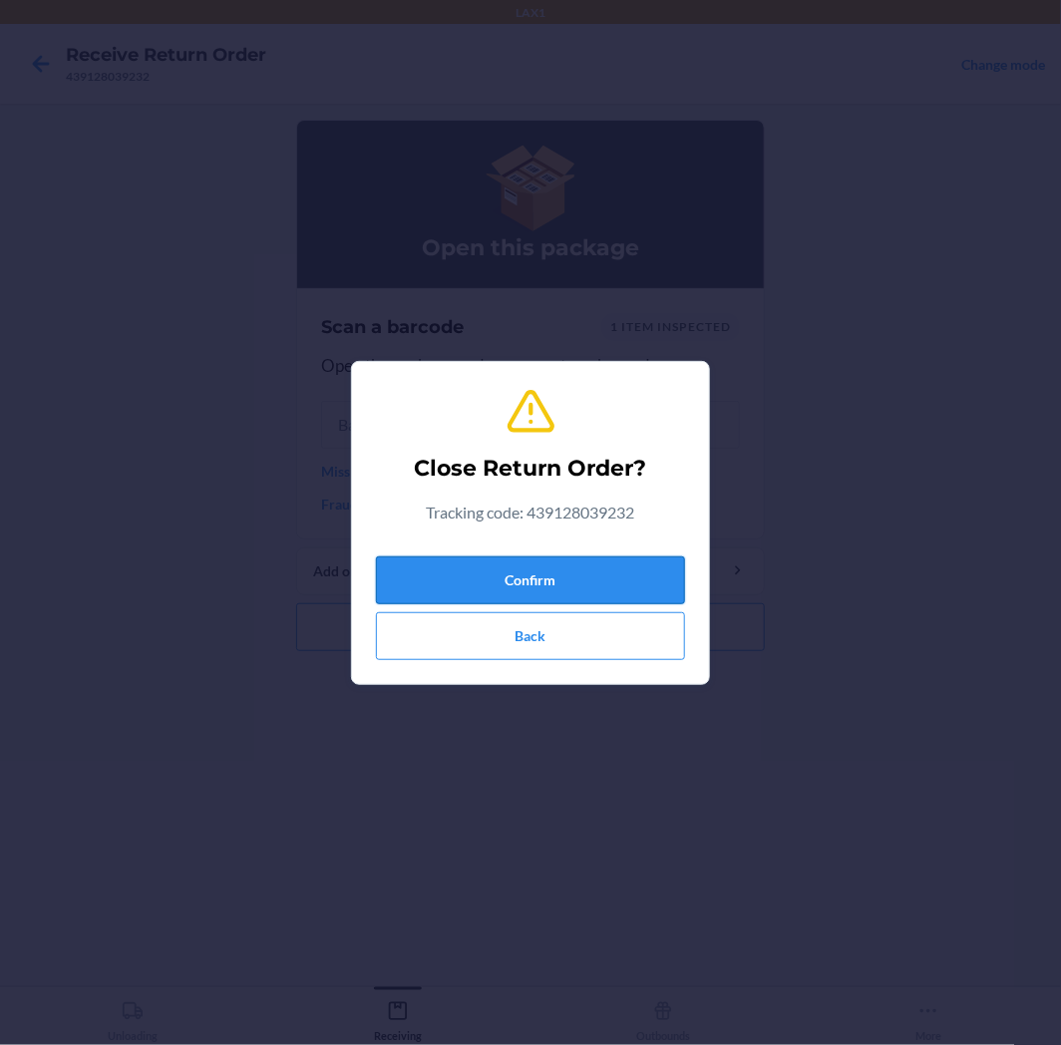
click at [569, 569] on button "Confirm" at bounding box center [530, 581] width 309 height 48
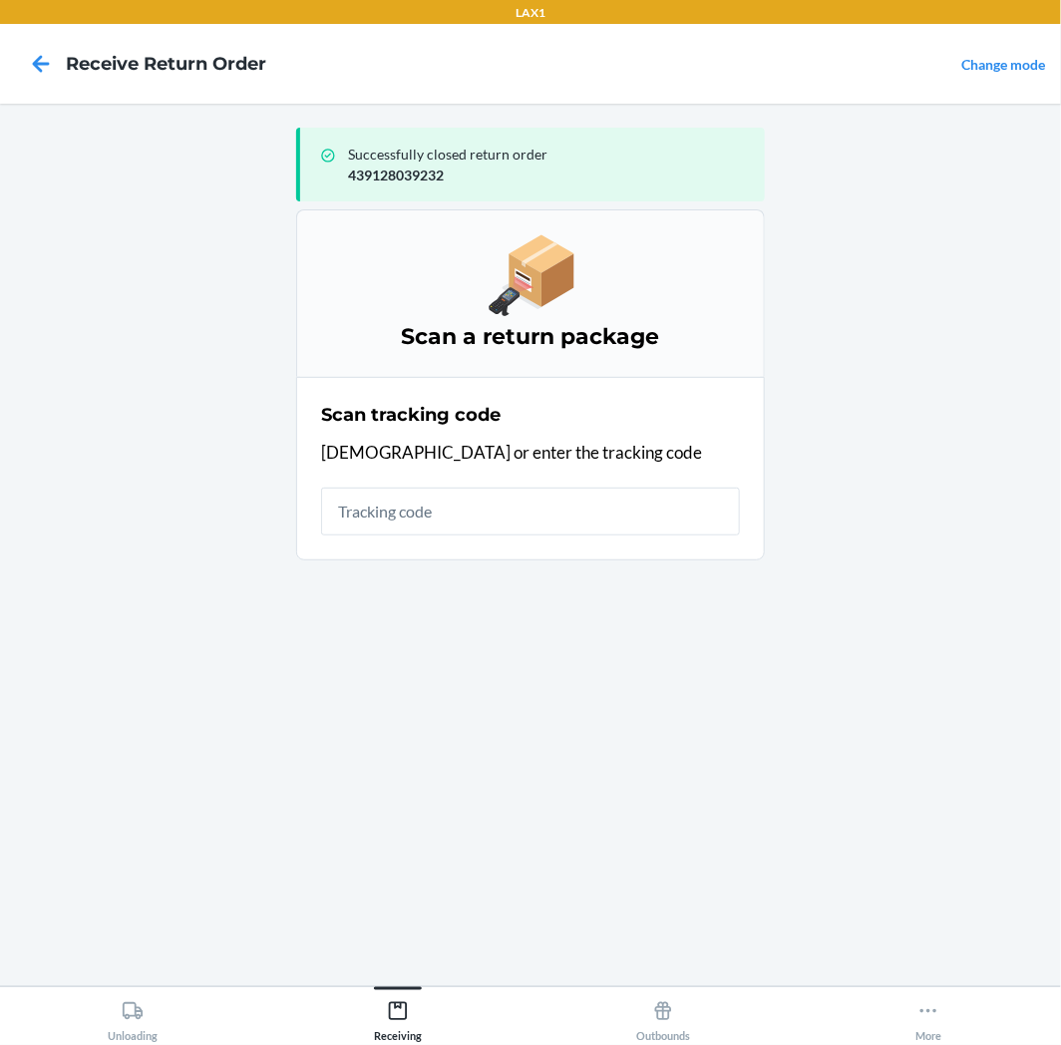
click at [562, 495] on input "text" at bounding box center [530, 512] width 419 height 48
click at [575, 522] on input "text" at bounding box center [530, 512] width 419 height 48
click at [170, 1008] on button "Unloading" at bounding box center [132, 1014] width 265 height 55
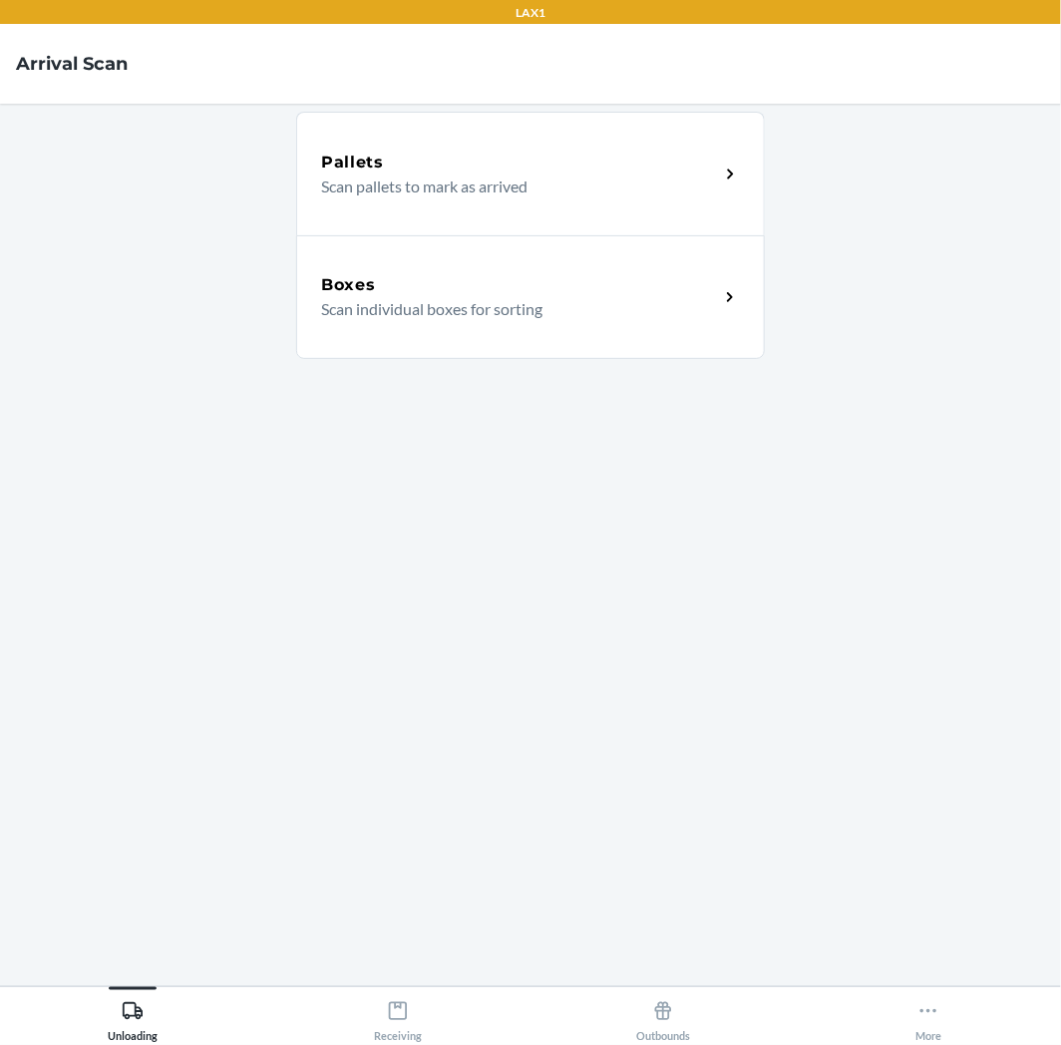
click at [550, 339] on div "Boxes Scan individual boxes for sorting" at bounding box center [530, 297] width 469 height 124
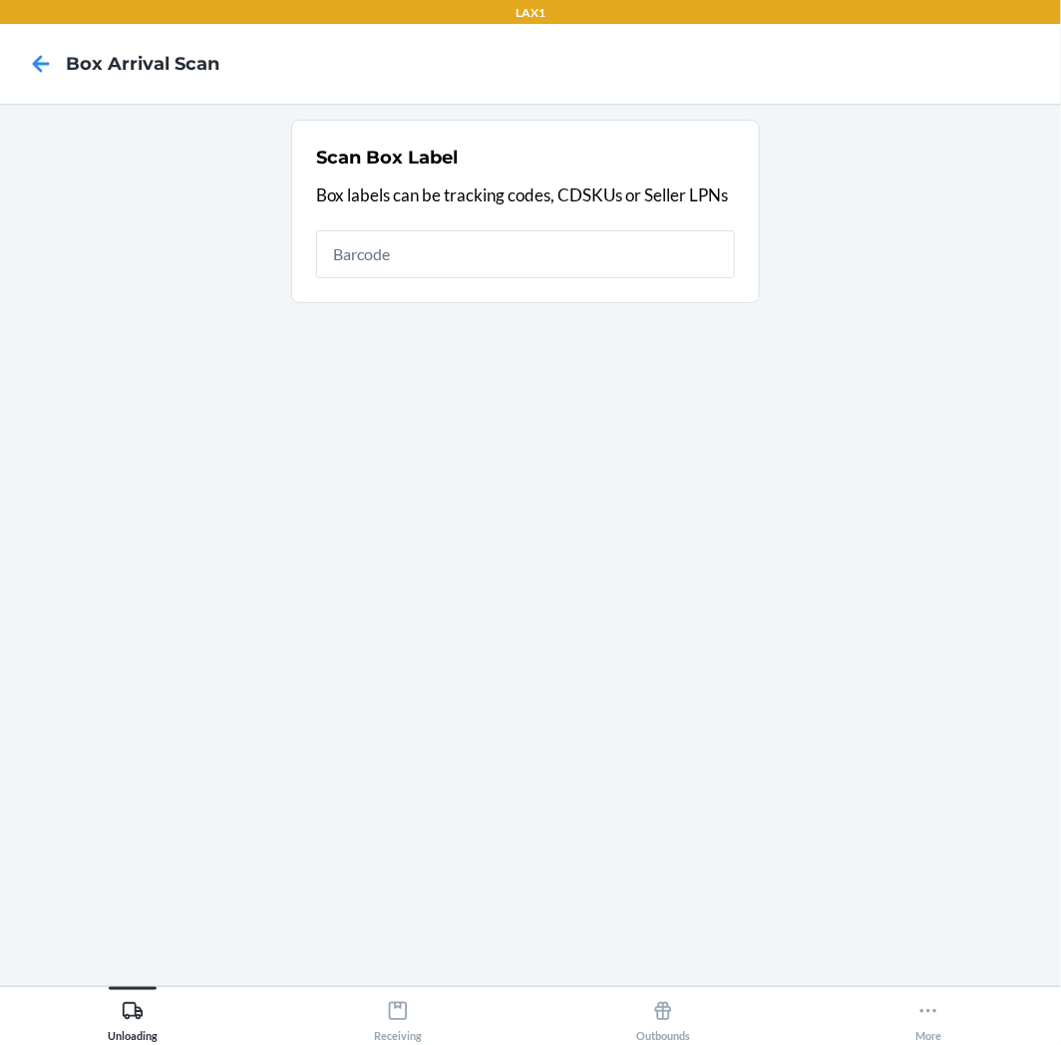
click at [539, 239] on input "text" at bounding box center [525, 254] width 419 height 48
type input "9622001900005505379800674082481974"
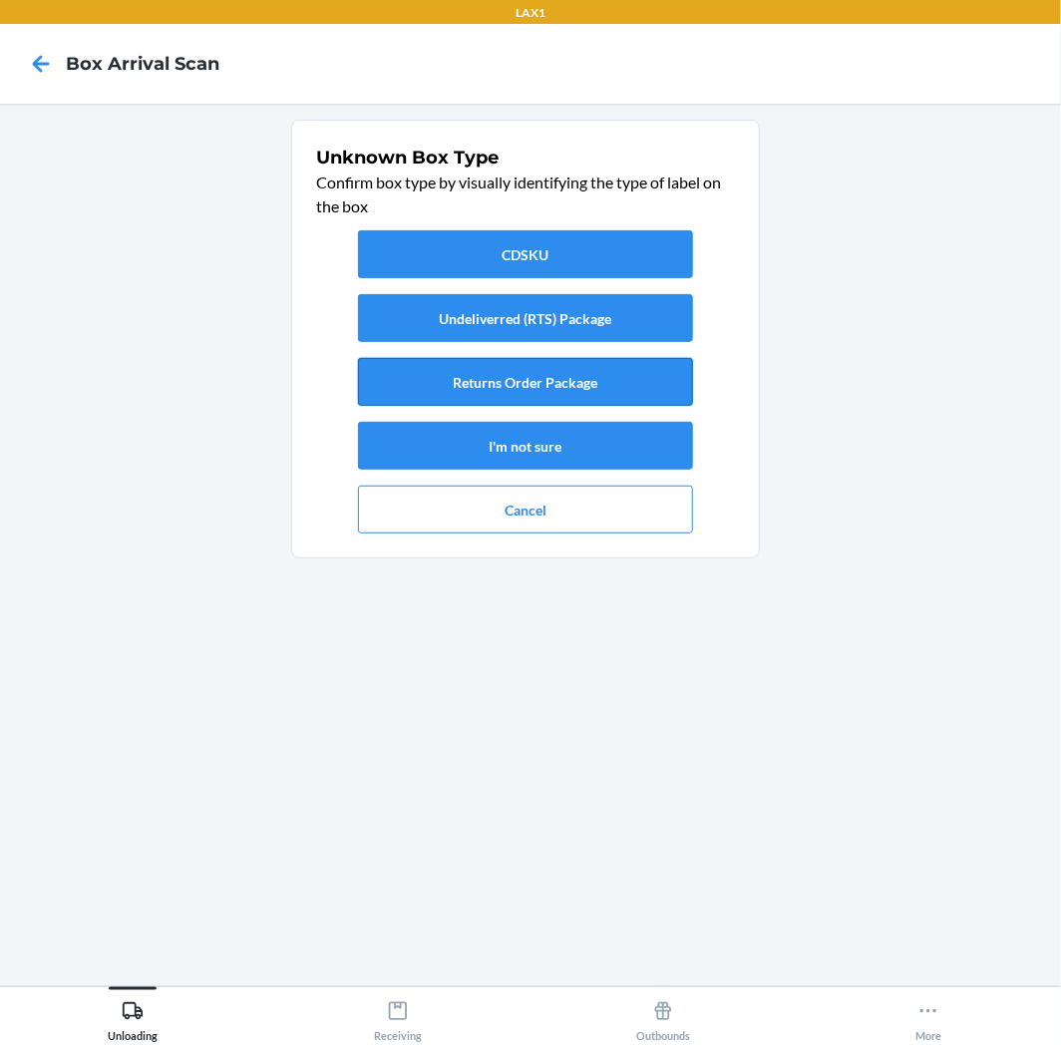
click at [505, 369] on button "Returns Order Package" at bounding box center [525, 382] width 335 height 48
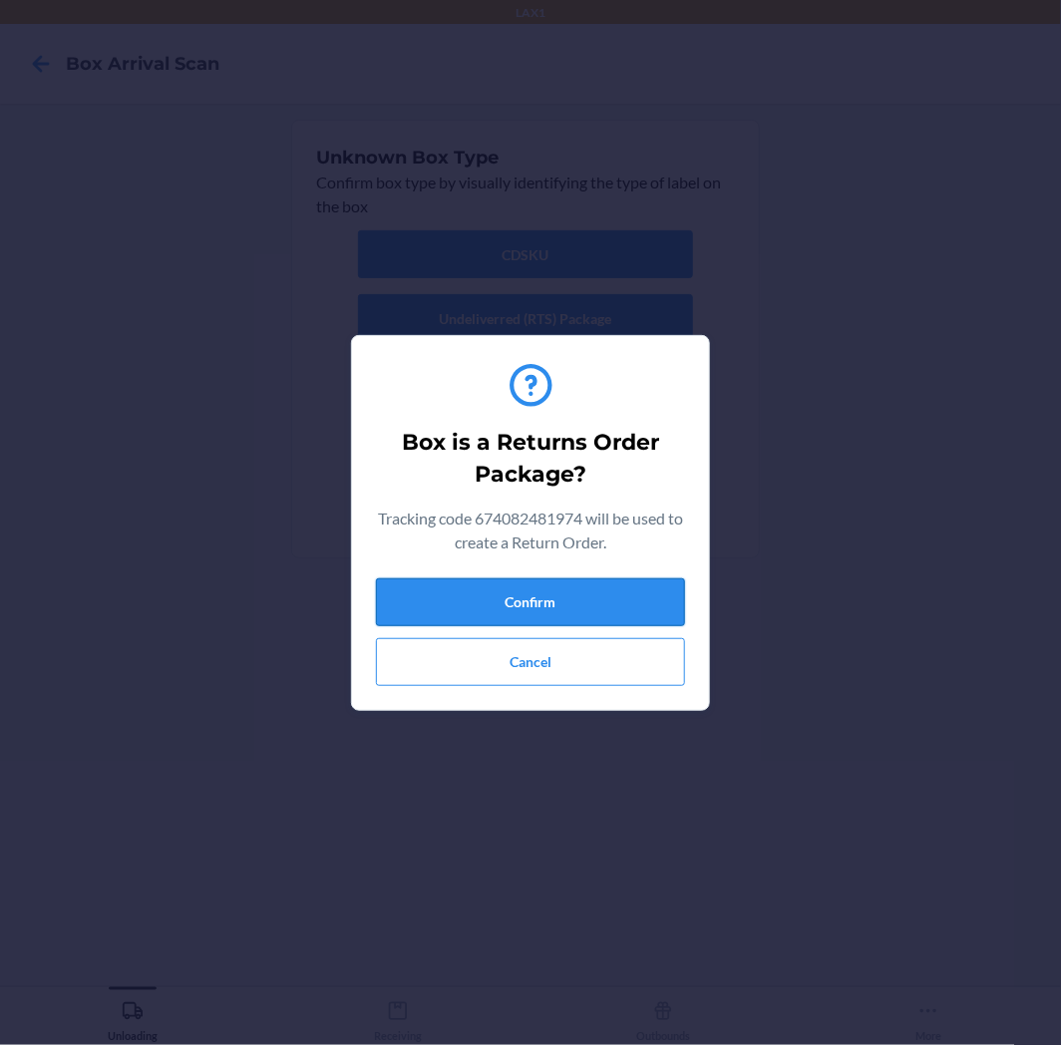
click at [486, 608] on button "Confirm" at bounding box center [530, 602] width 309 height 48
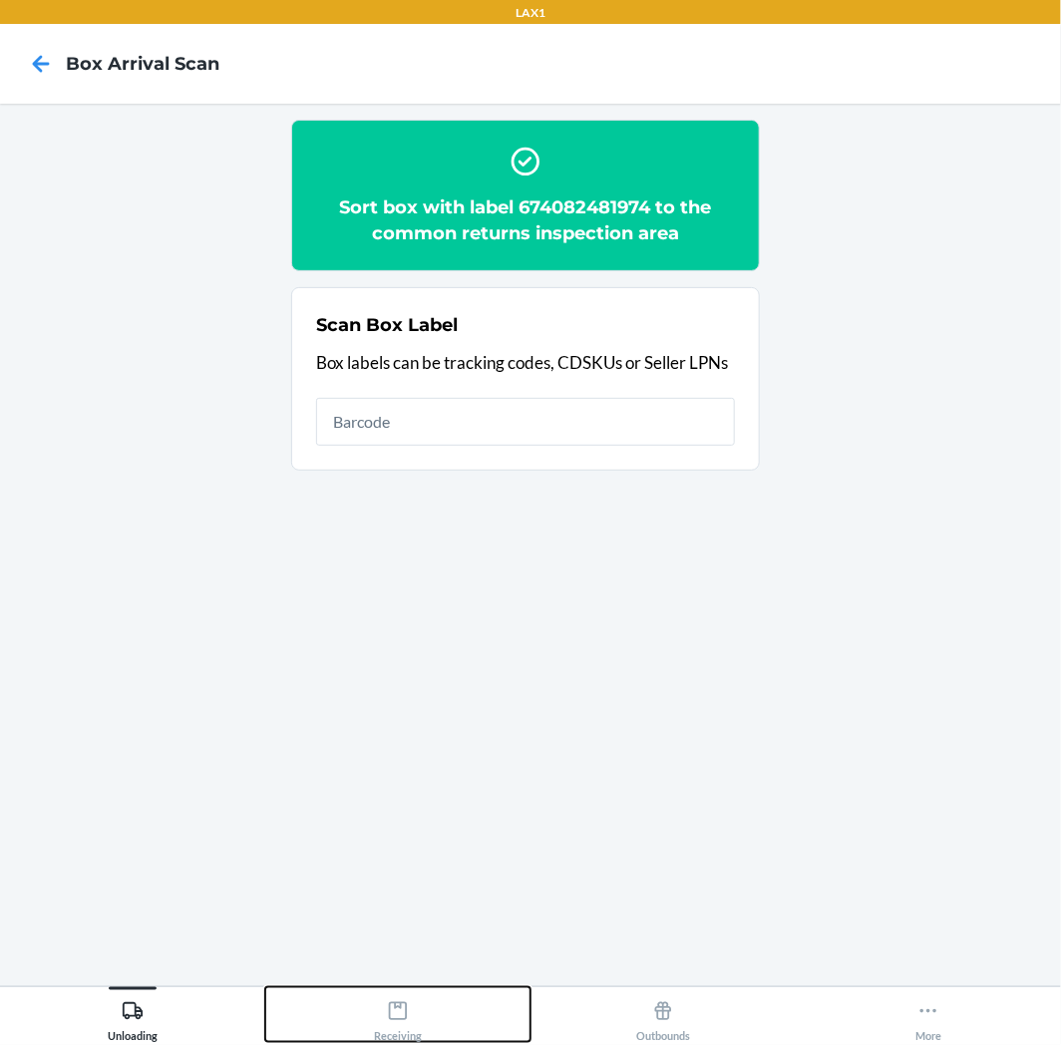
click at [441, 1015] on button "Receiving" at bounding box center [397, 1014] width 265 height 55
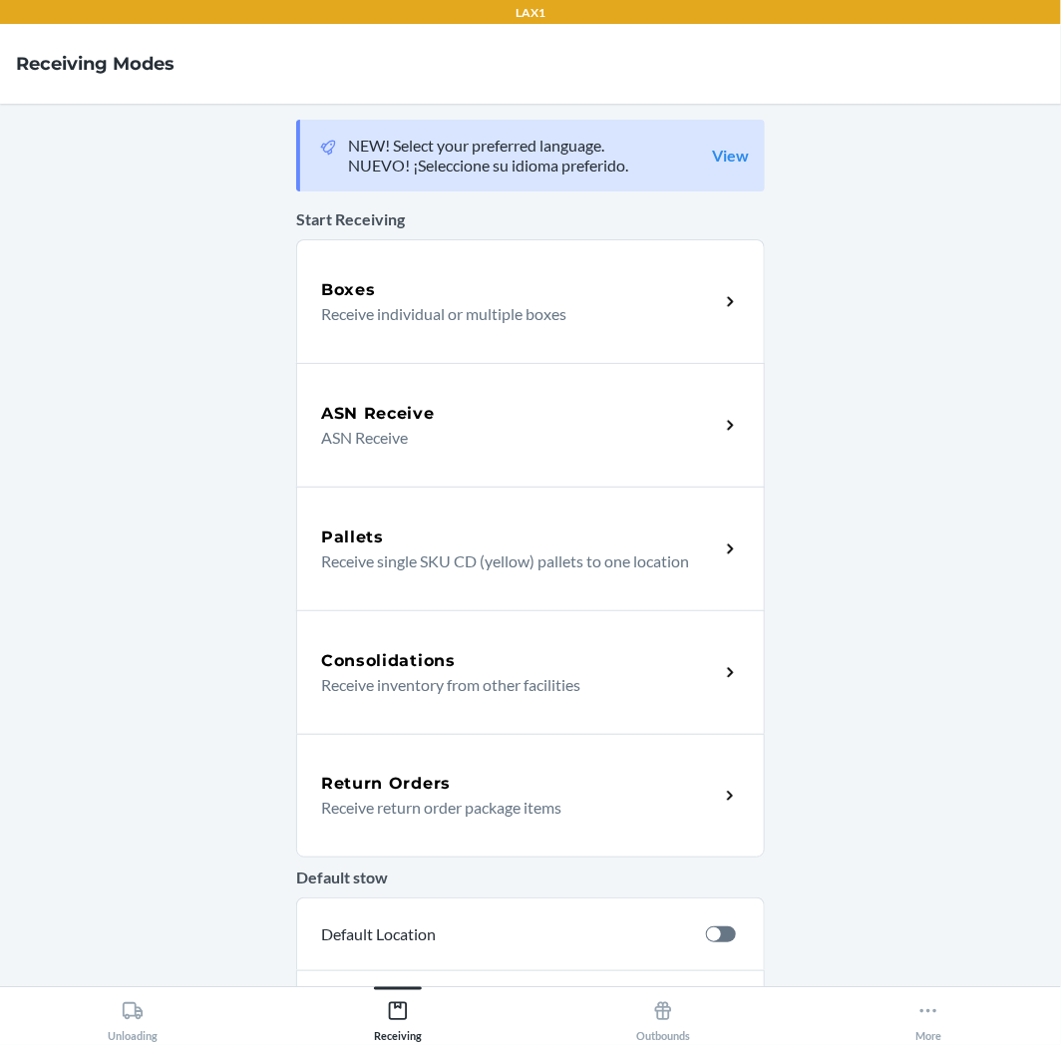
click at [515, 796] on p "Receive return order package items" at bounding box center [512, 808] width 382 height 24
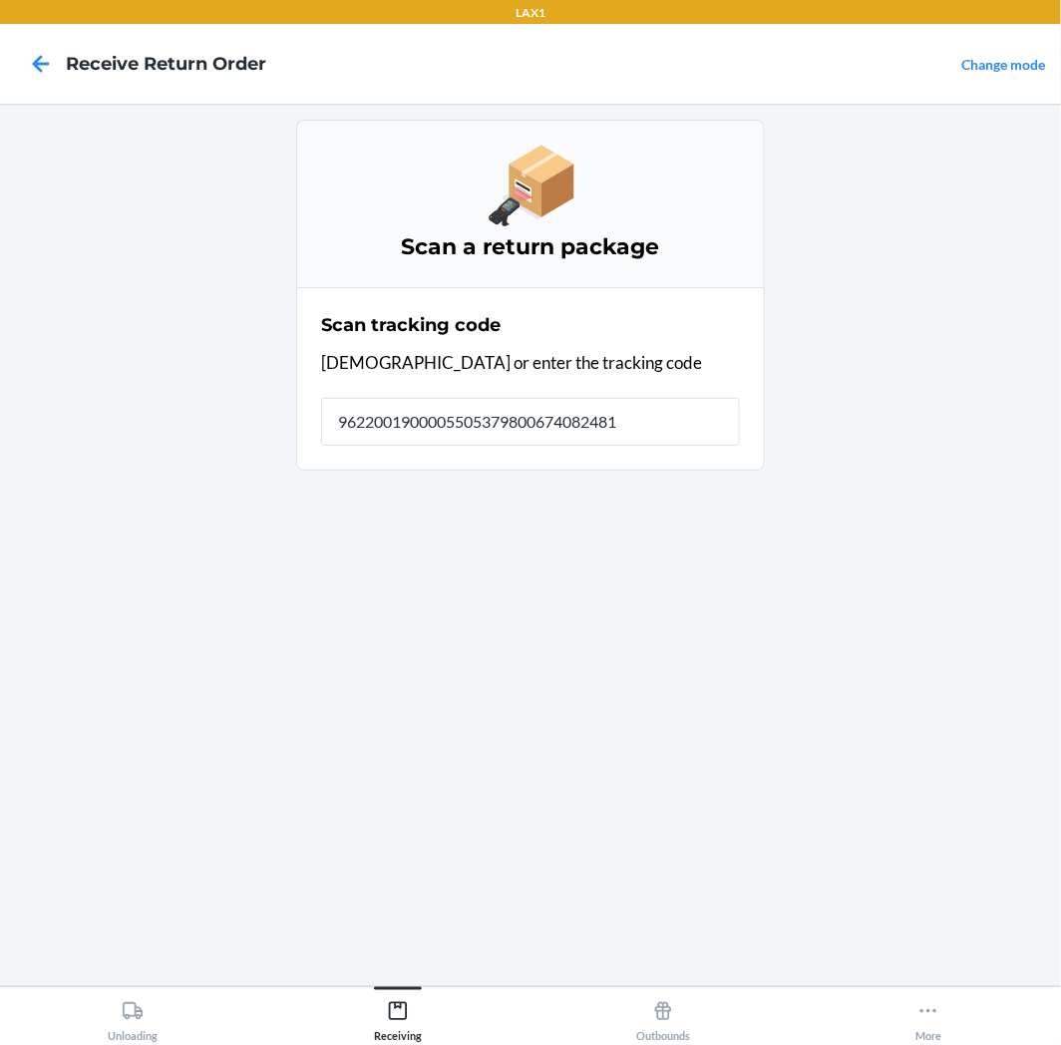
type input "96220019000055053798006740824819"
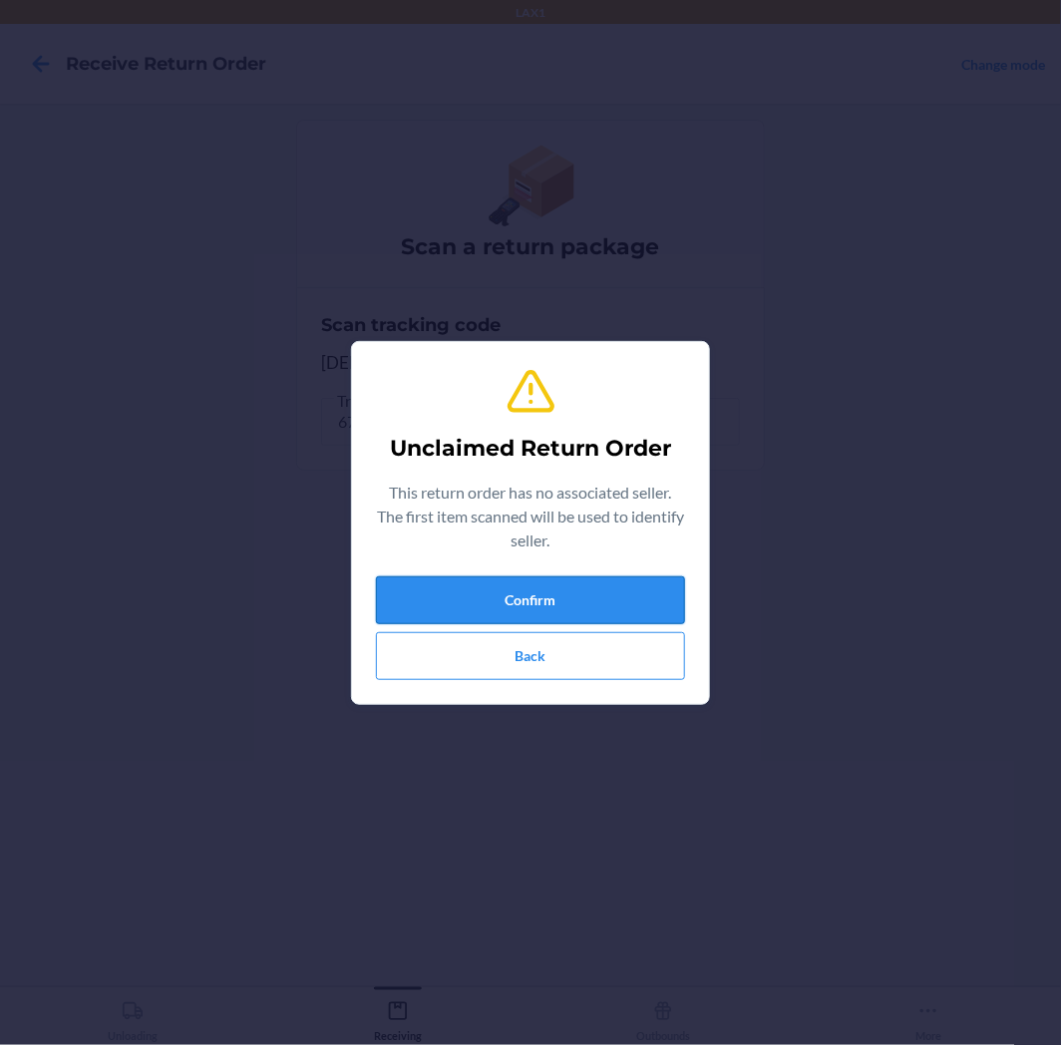
click at [559, 591] on button "Confirm" at bounding box center [530, 600] width 309 height 48
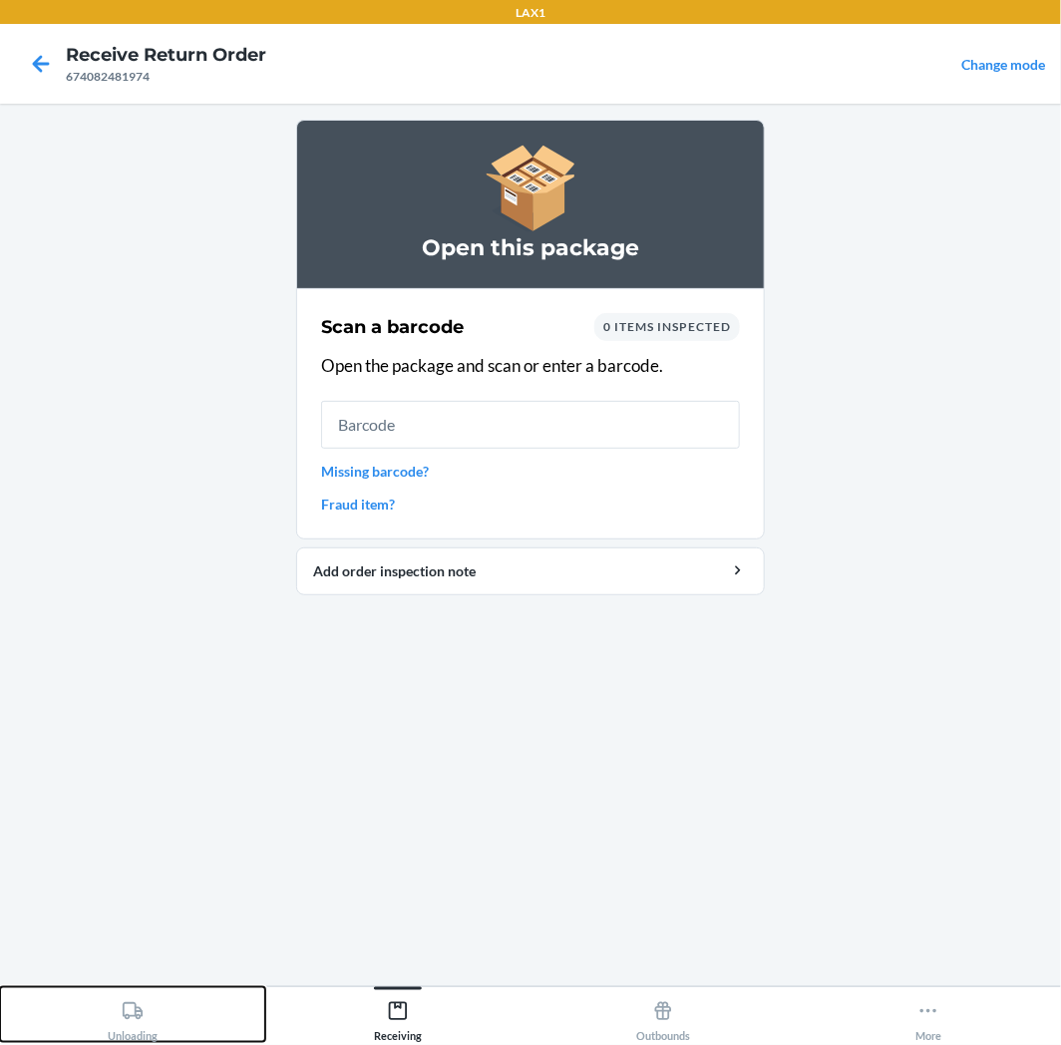
click at [216, 1017] on button "Unloading" at bounding box center [132, 1014] width 265 height 55
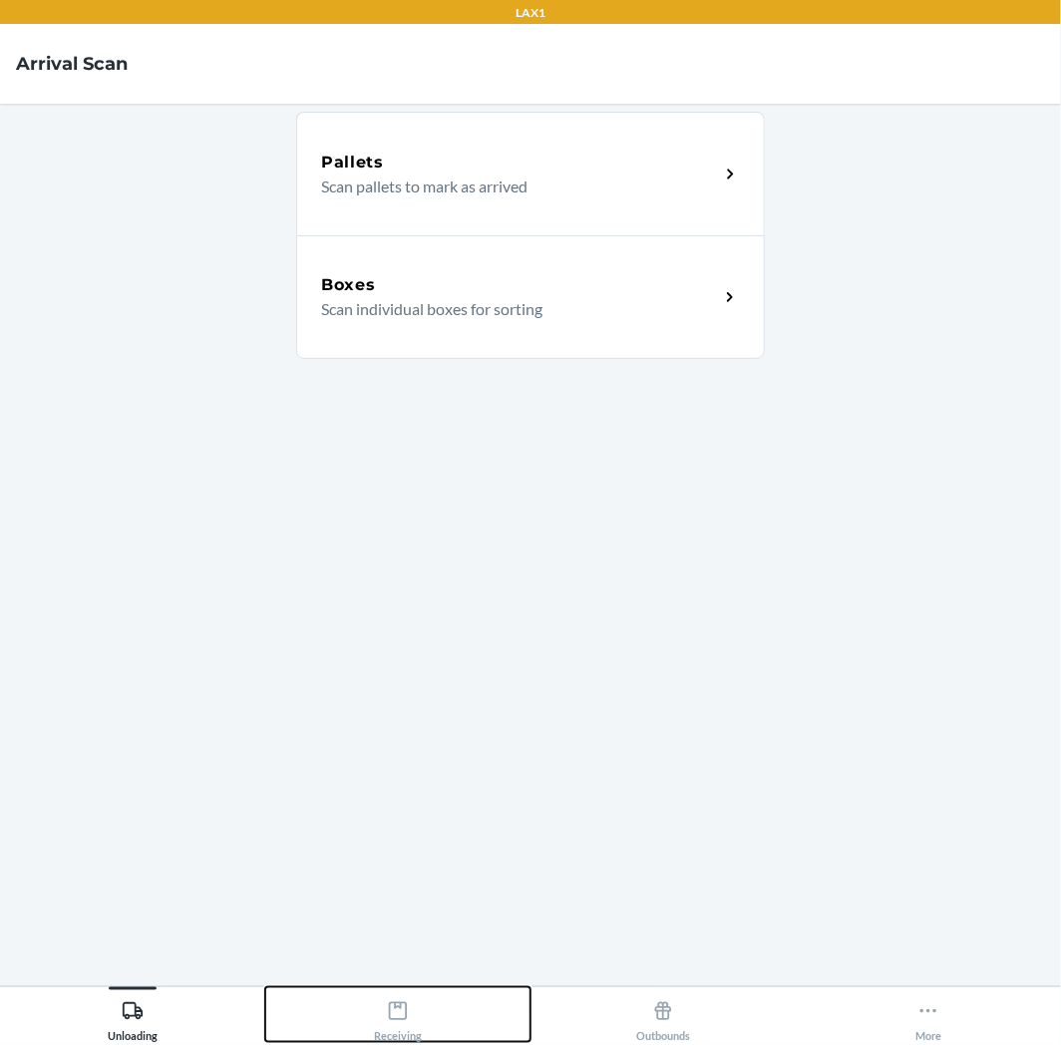
click at [374, 997] on div "Receiving" at bounding box center [398, 1017] width 48 height 50
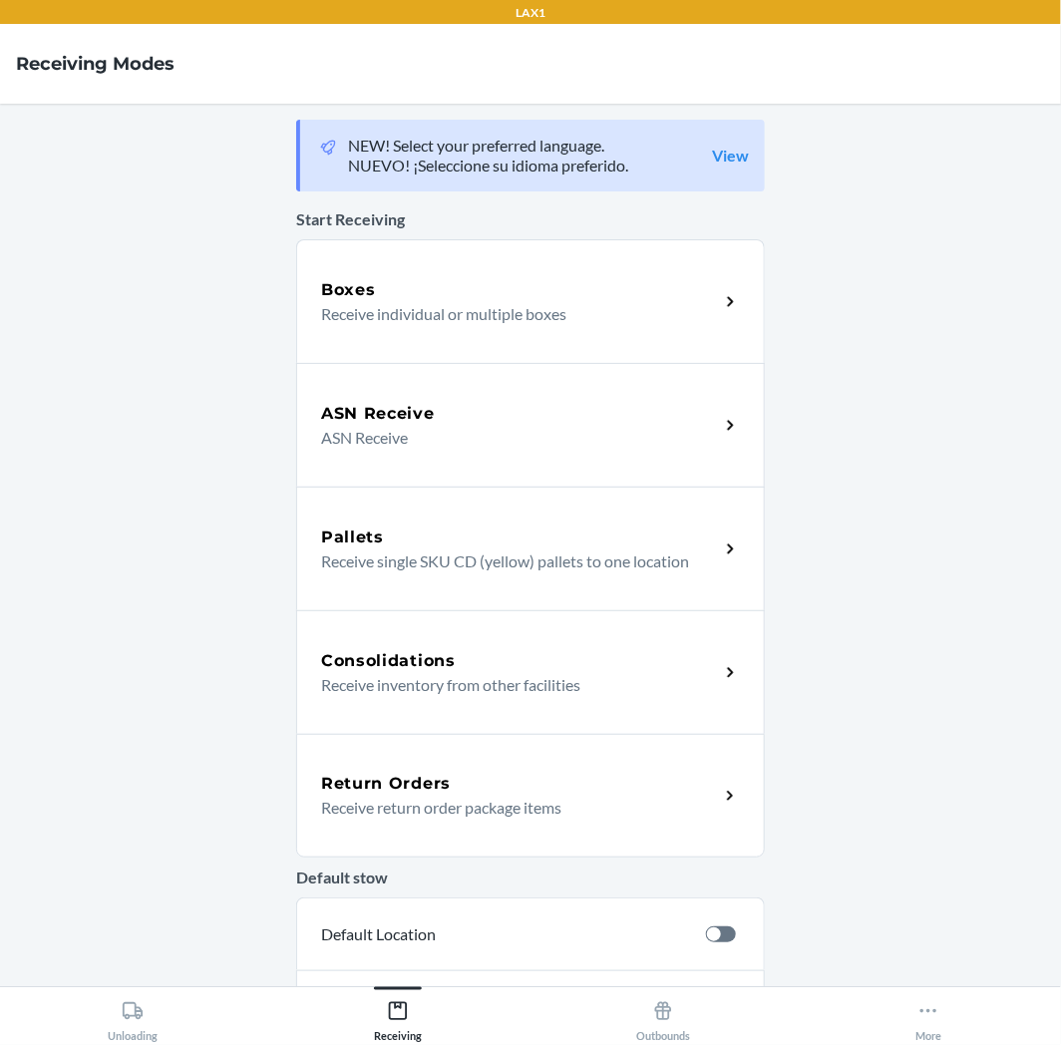
click at [412, 792] on h5 "Return Orders" at bounding box center [386, 784] width 130 height 24
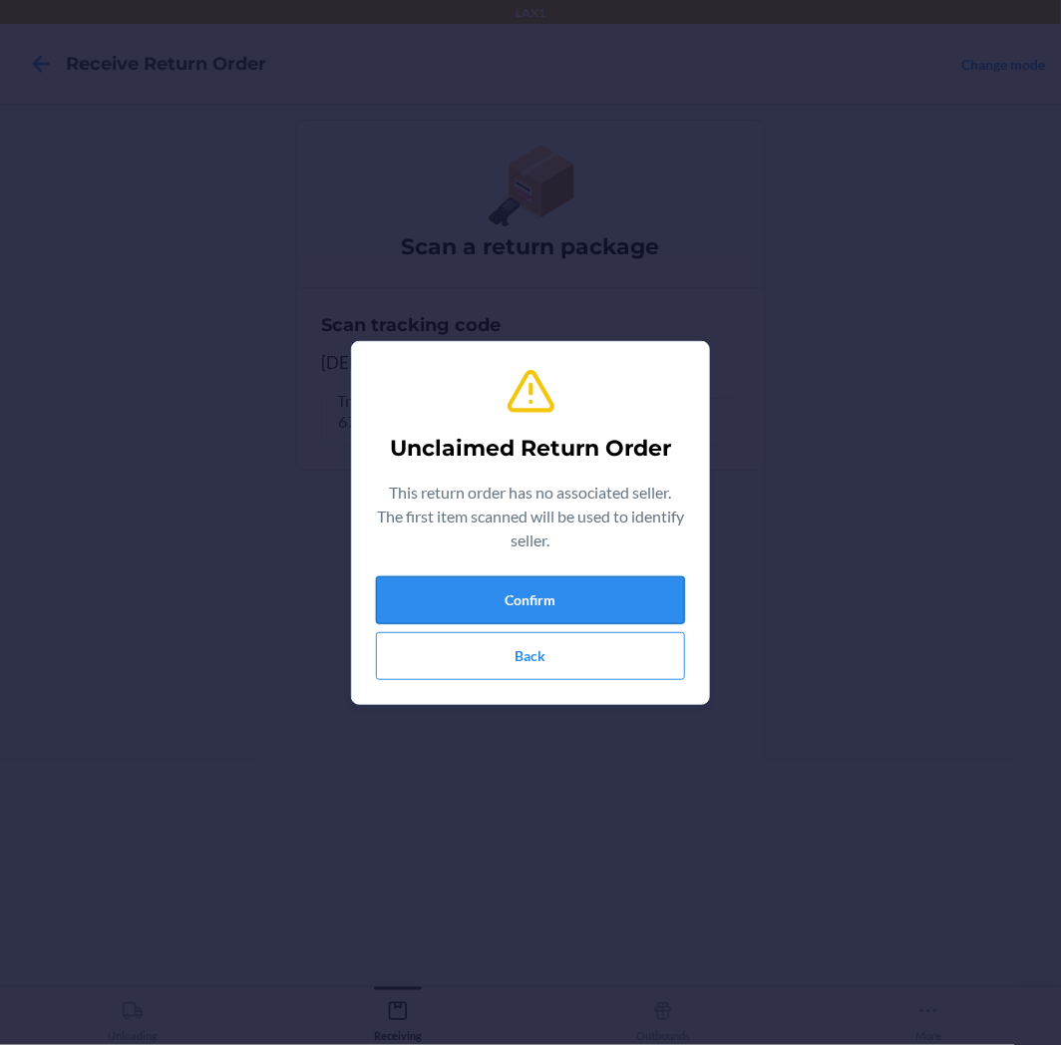
click at [504, 588] on button "Confirm" at bounding box center [530, 600] width 309 height 48
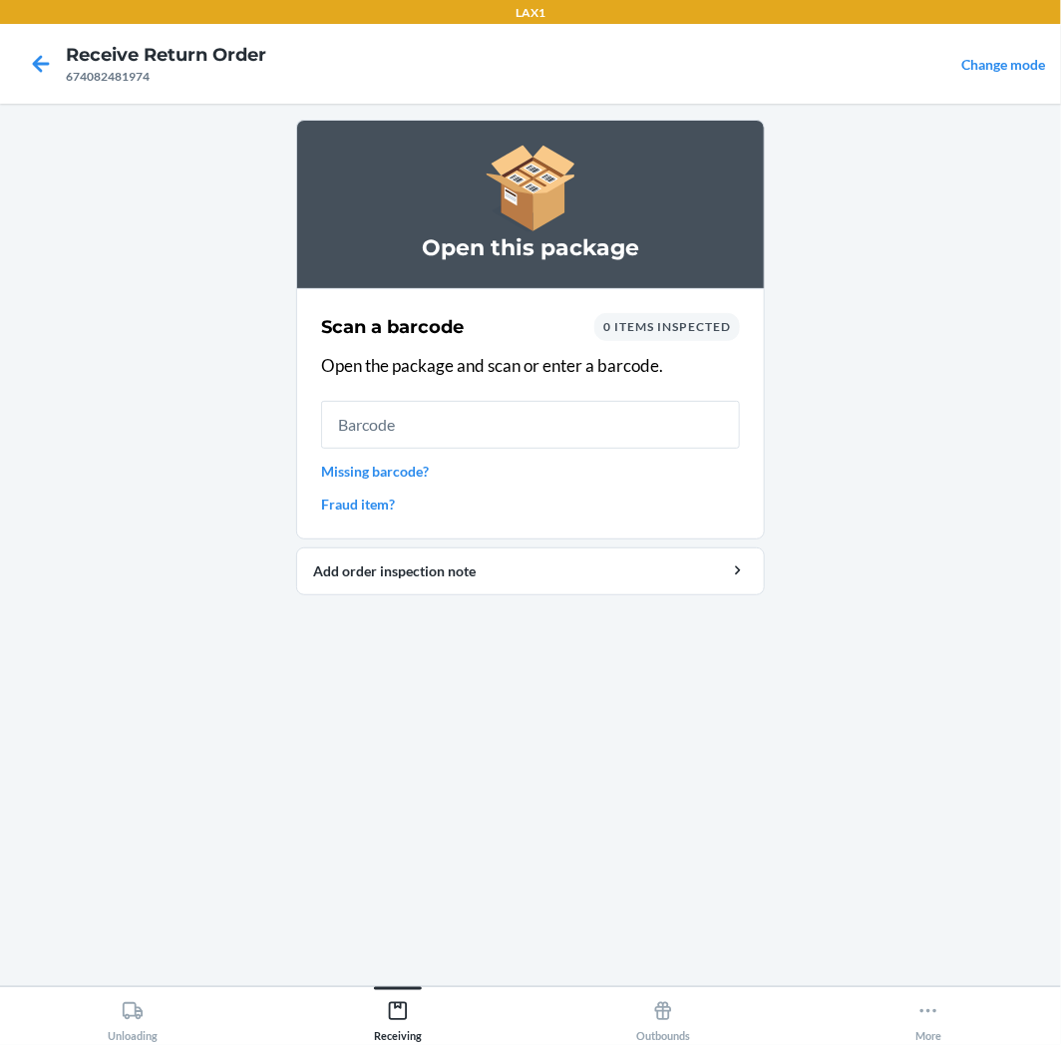
click at [543, 413] on input "text" at bounding box center [530, 425] width 419 height 48
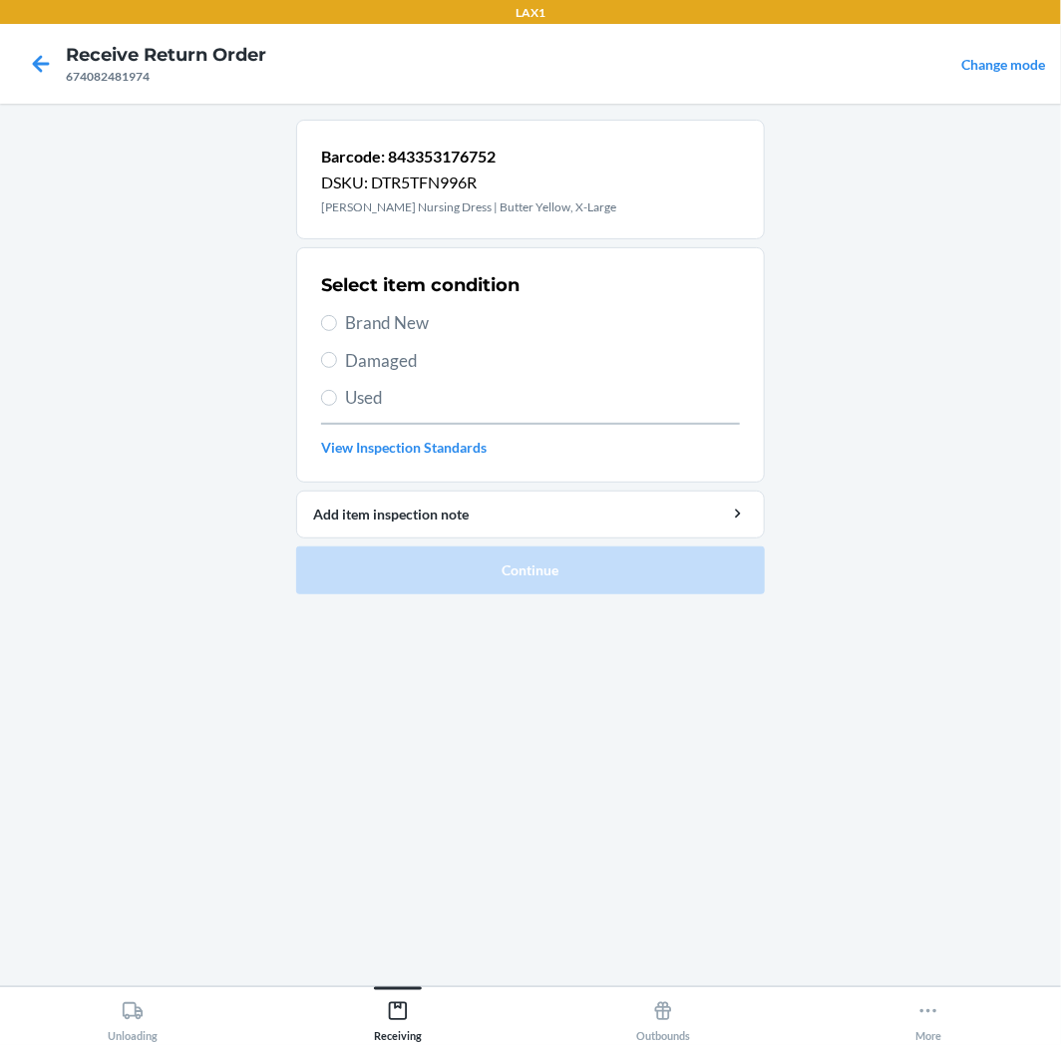
click at [485, 407] on span "Used" at bounding box center [542, 398] width 395 height 26
click at [337, 406] on input "Used" at bounding box center [329, 398] width 16 height 16
radio input "true"
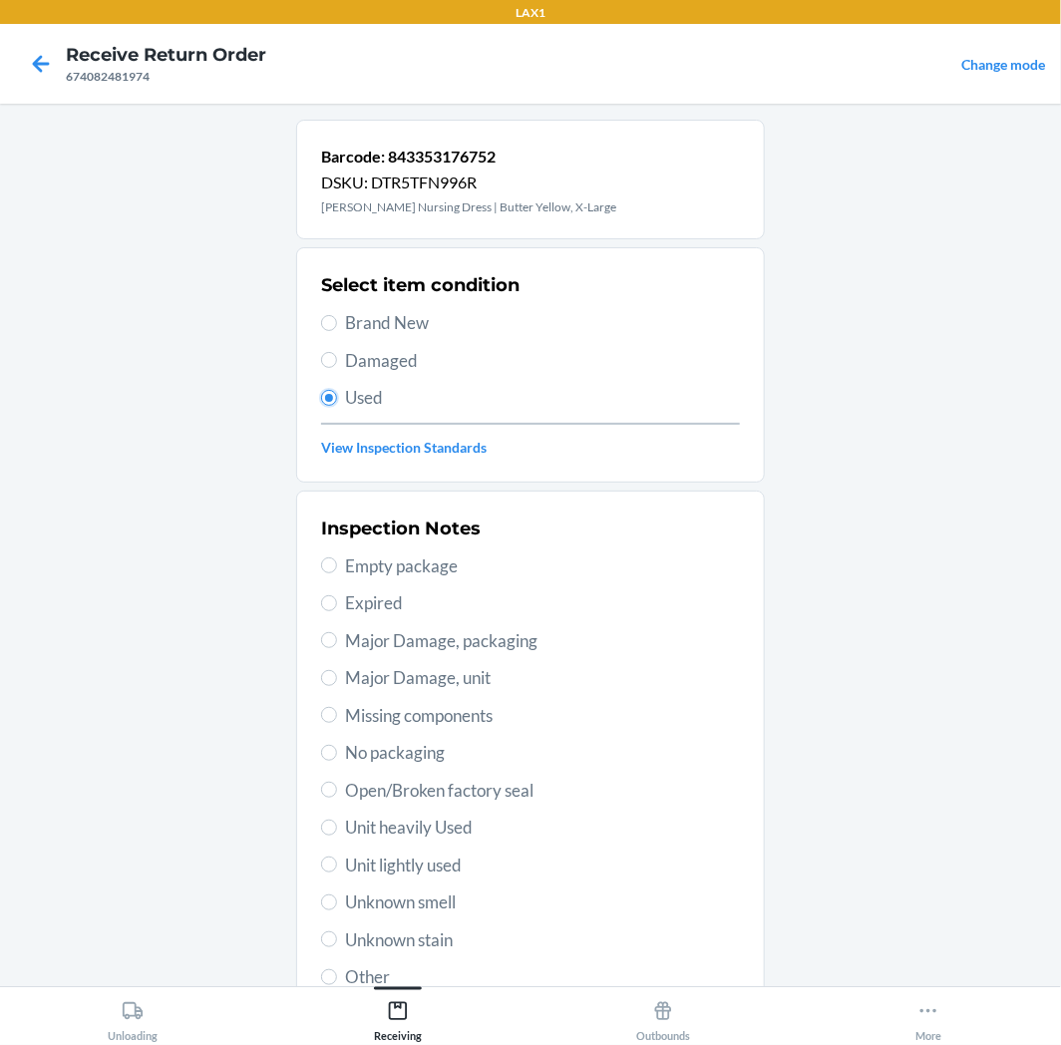
scroll to position [155, 0]
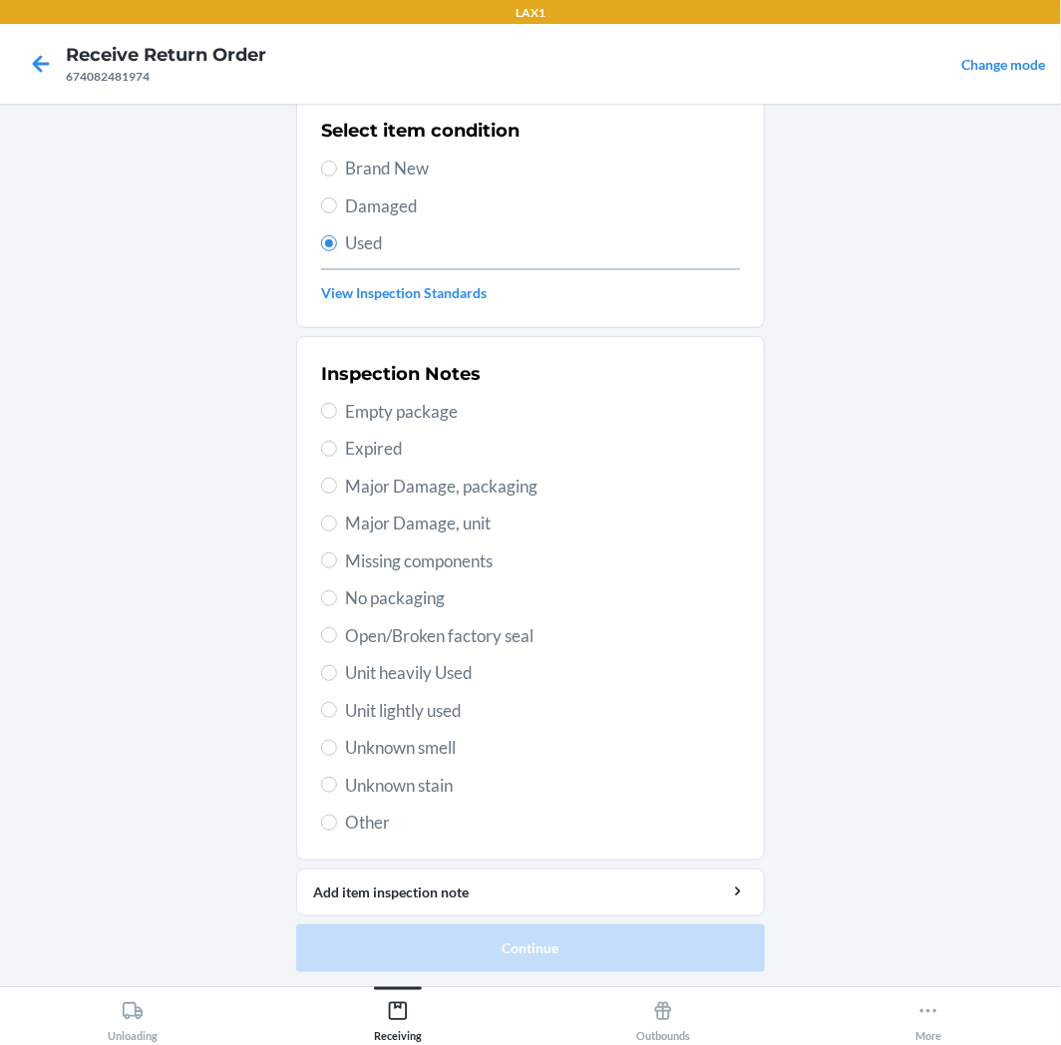
click at [400, 700] on span "Unit lightly used" at bounding box center [542, 711] width 395 height 26
click at [337, 702] on input "Unit lightly used" at bounding box center [329, 710] width 16 height 16
radio input "true"
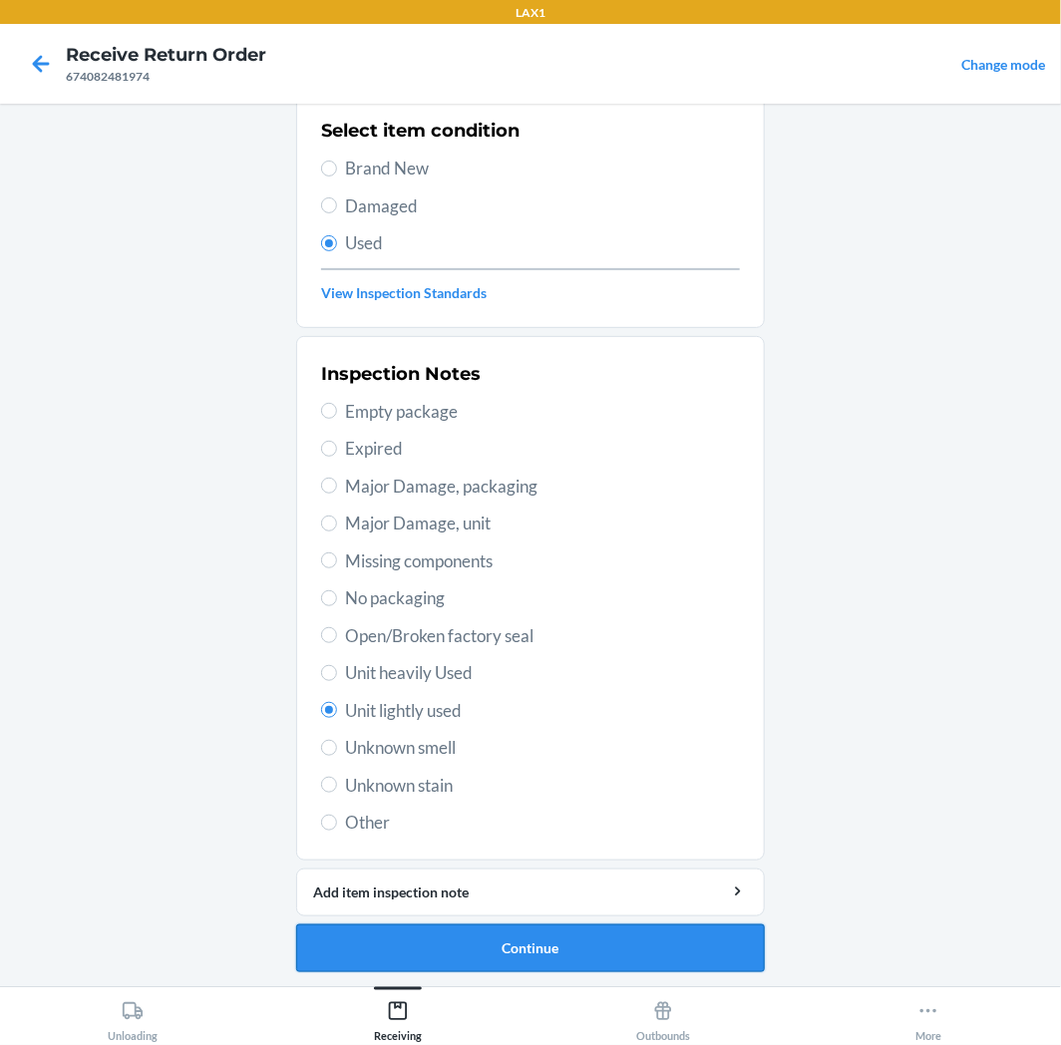
click at [487, 940] on button "Continue" at bounding box center [530, 949] width 469 height 48
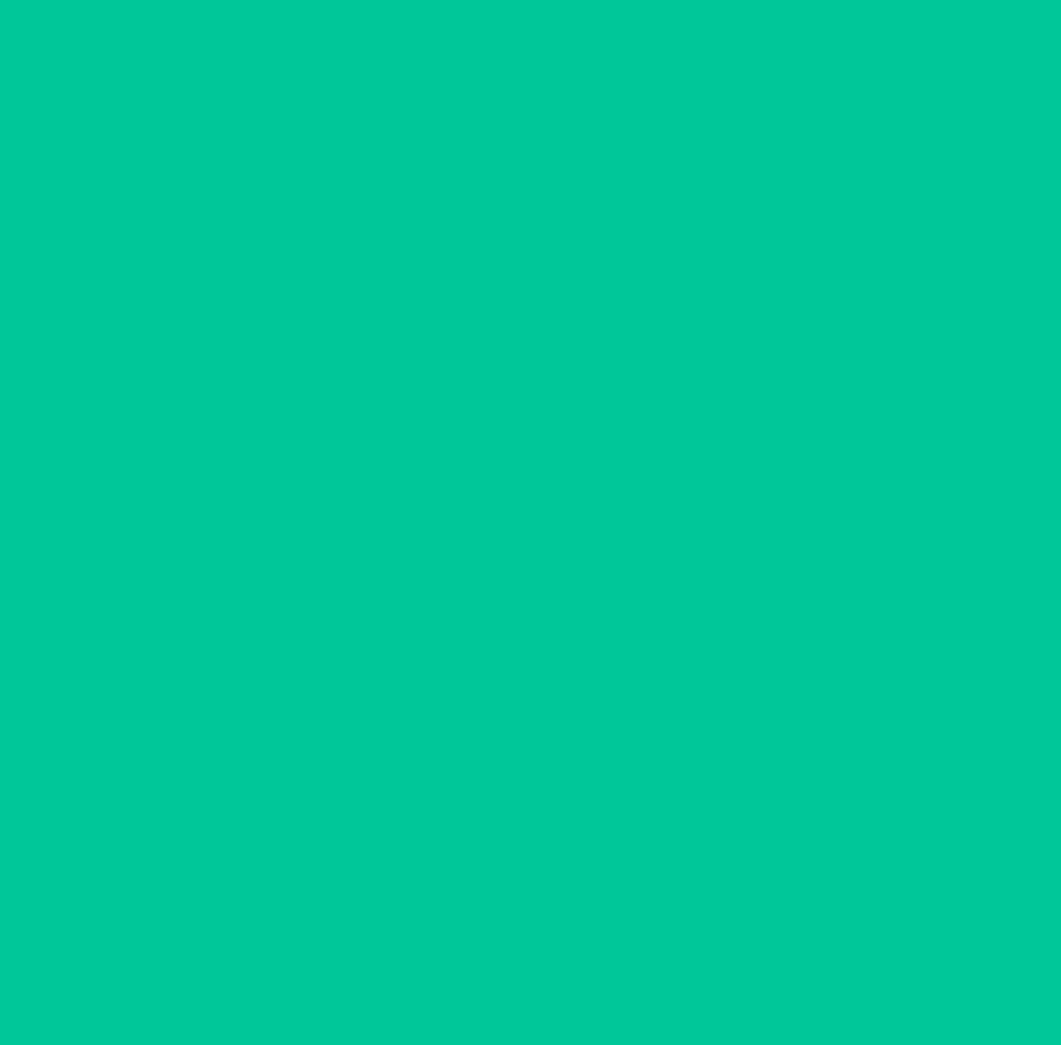
scroll to position [0, 0]
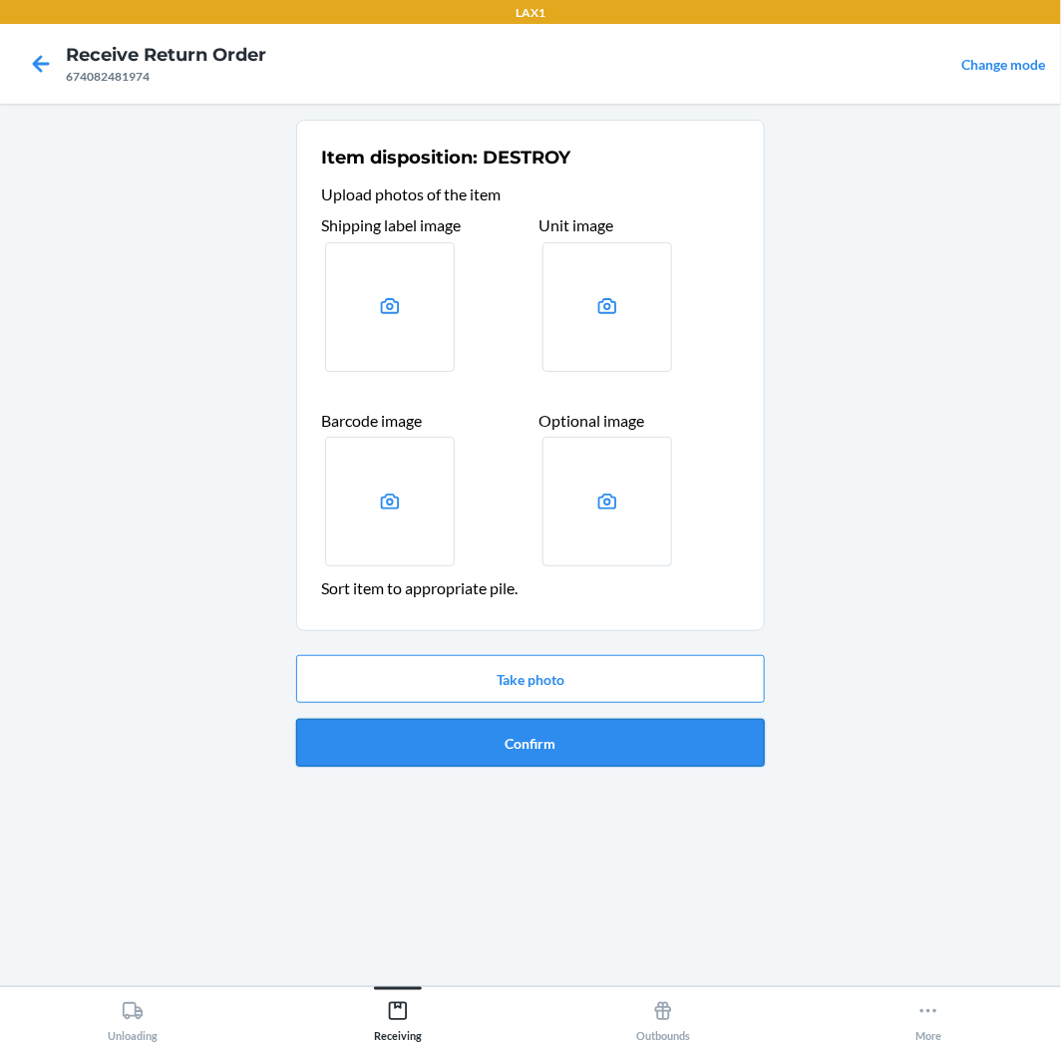
click at [519, 732] on button "Confirm" at bounding box center [530, 743] width 469 height 48
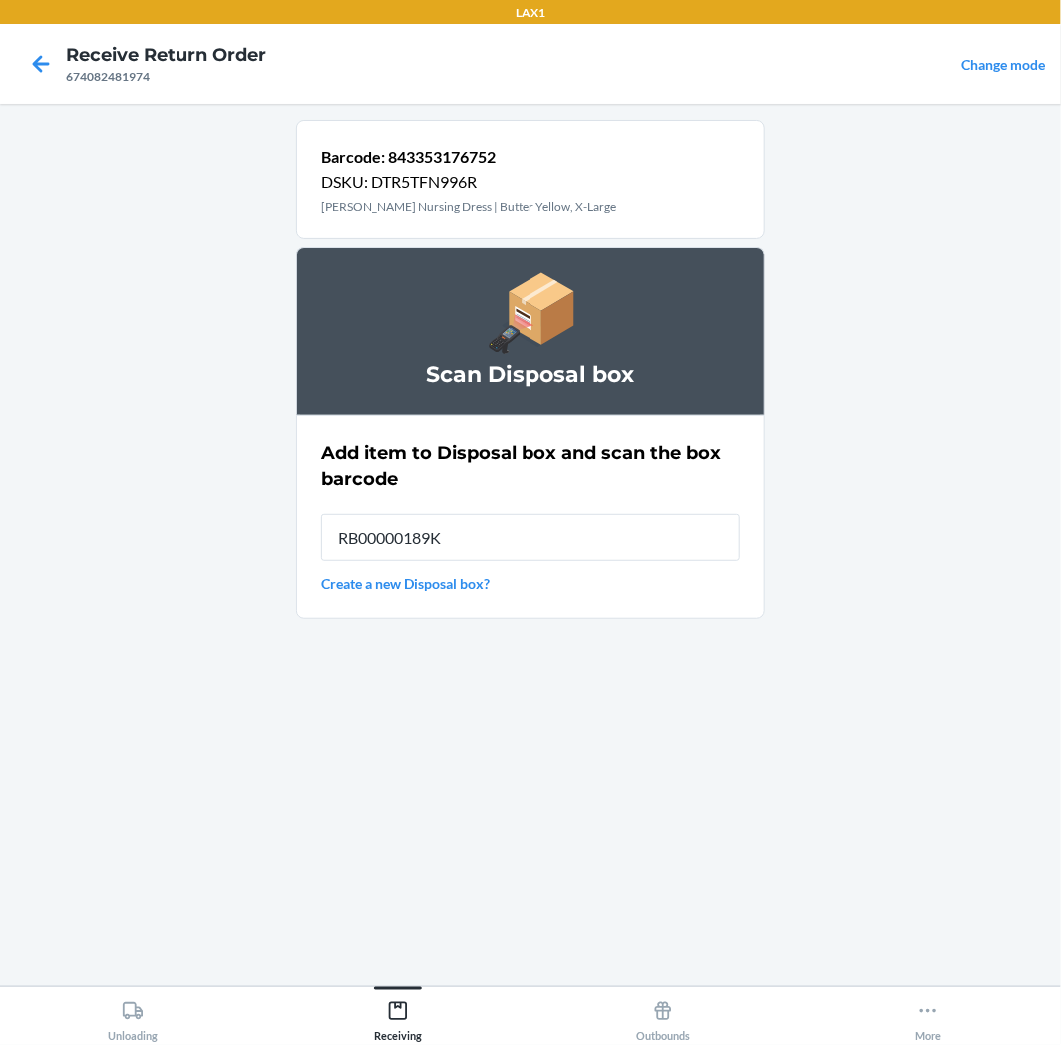
type input "RB00000189K"
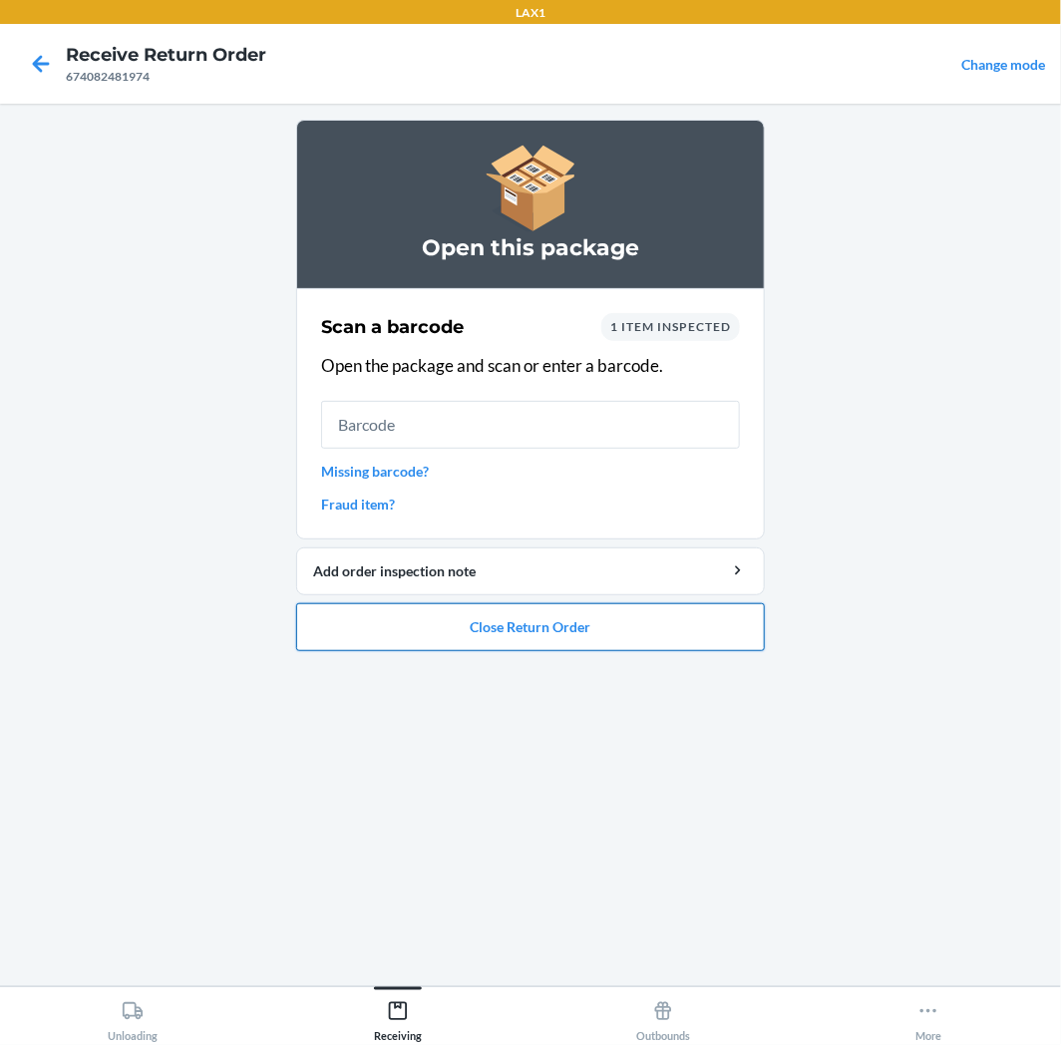
click at [504, 616] on button "Close Return Order" at bounding box center [530, 627] width 469 height 48
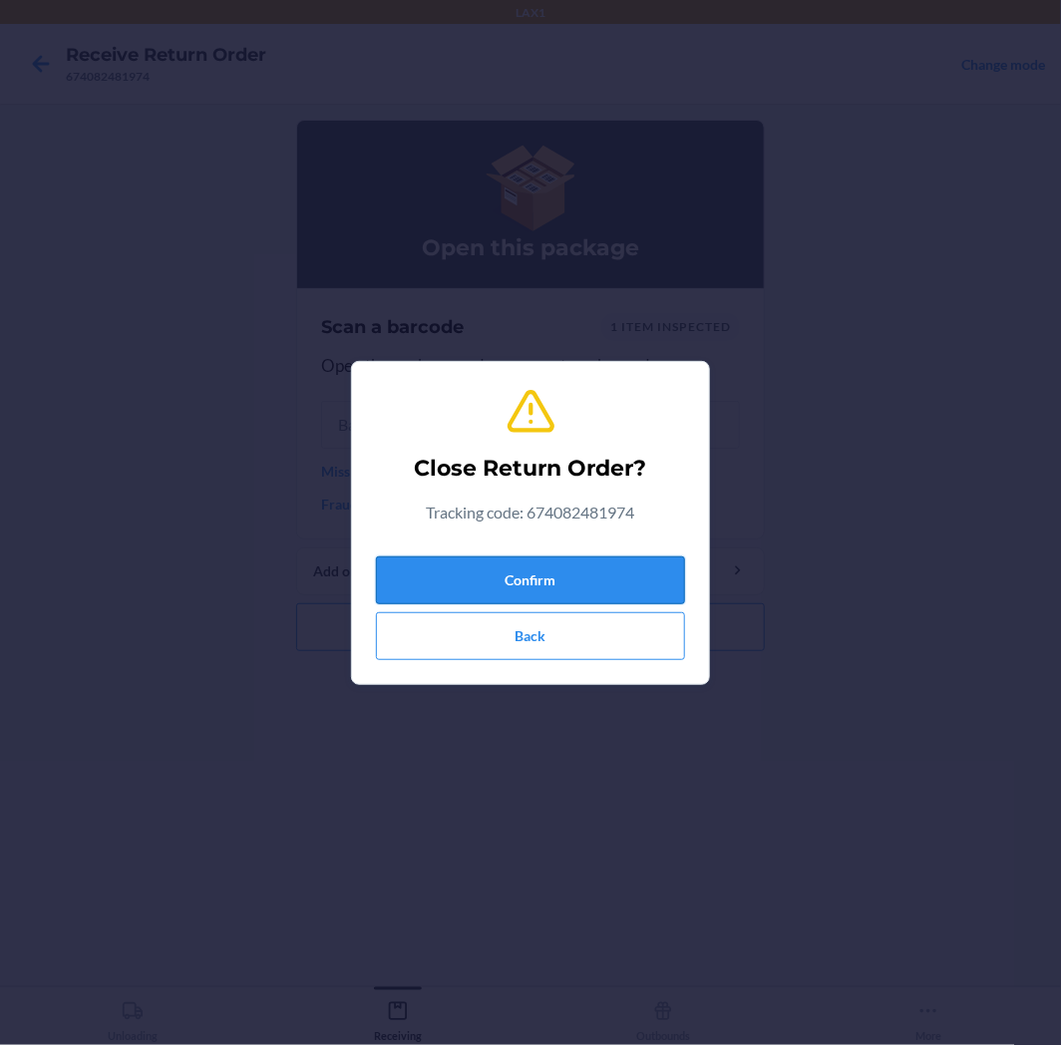
click at [534, 578] on button "Confirm" at bounding box center [530, 581] width 309 height 48
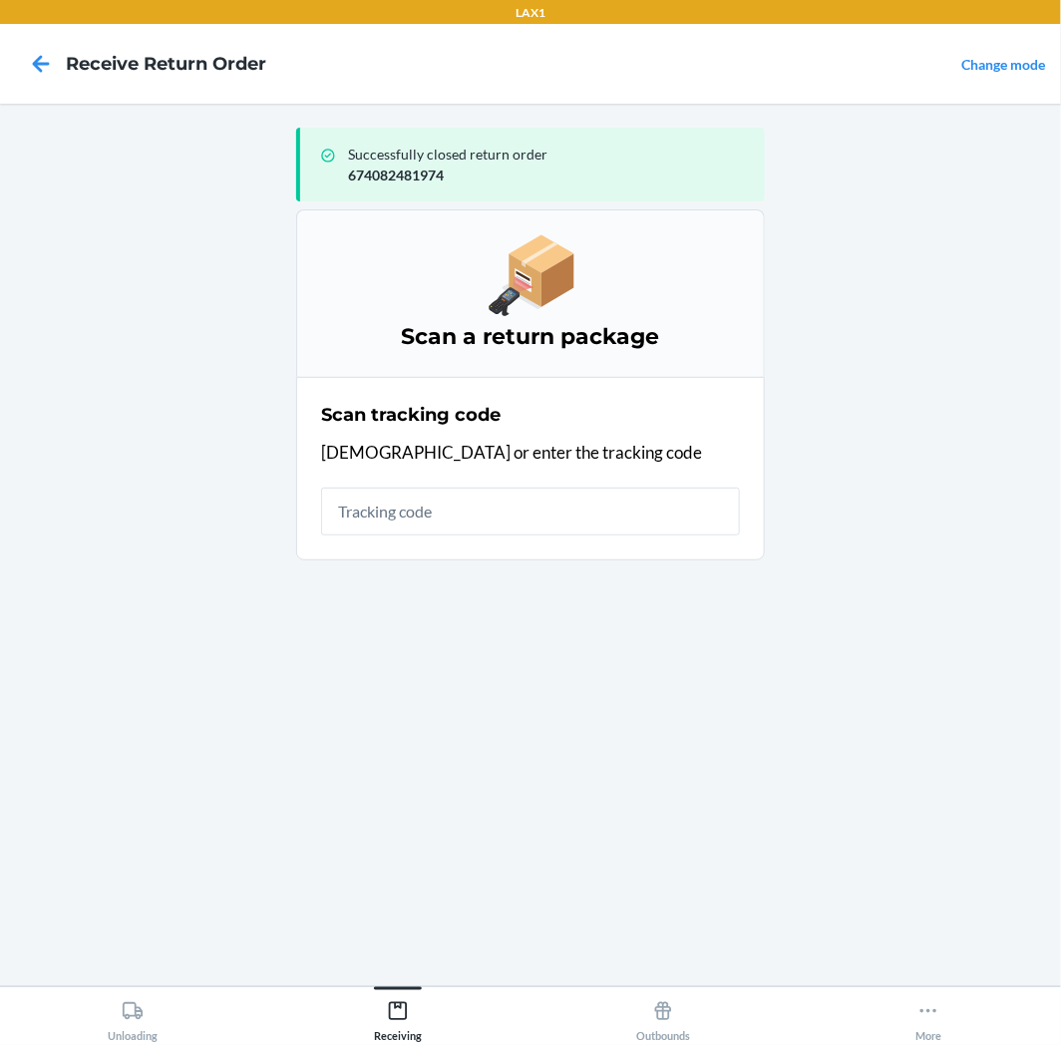
click at [513, 517] on input "text" at bounding box center [530, 512] width 419 height 48
click at [148, 973] on main "Successfully closed return order 674082481974 Scan a return package Scan tracki…" at bounding box center [530, 545] width 1061 height 883
click at [162, 1000] on button "Unloading" at bounding box center [132, 1014] width 265 height 55
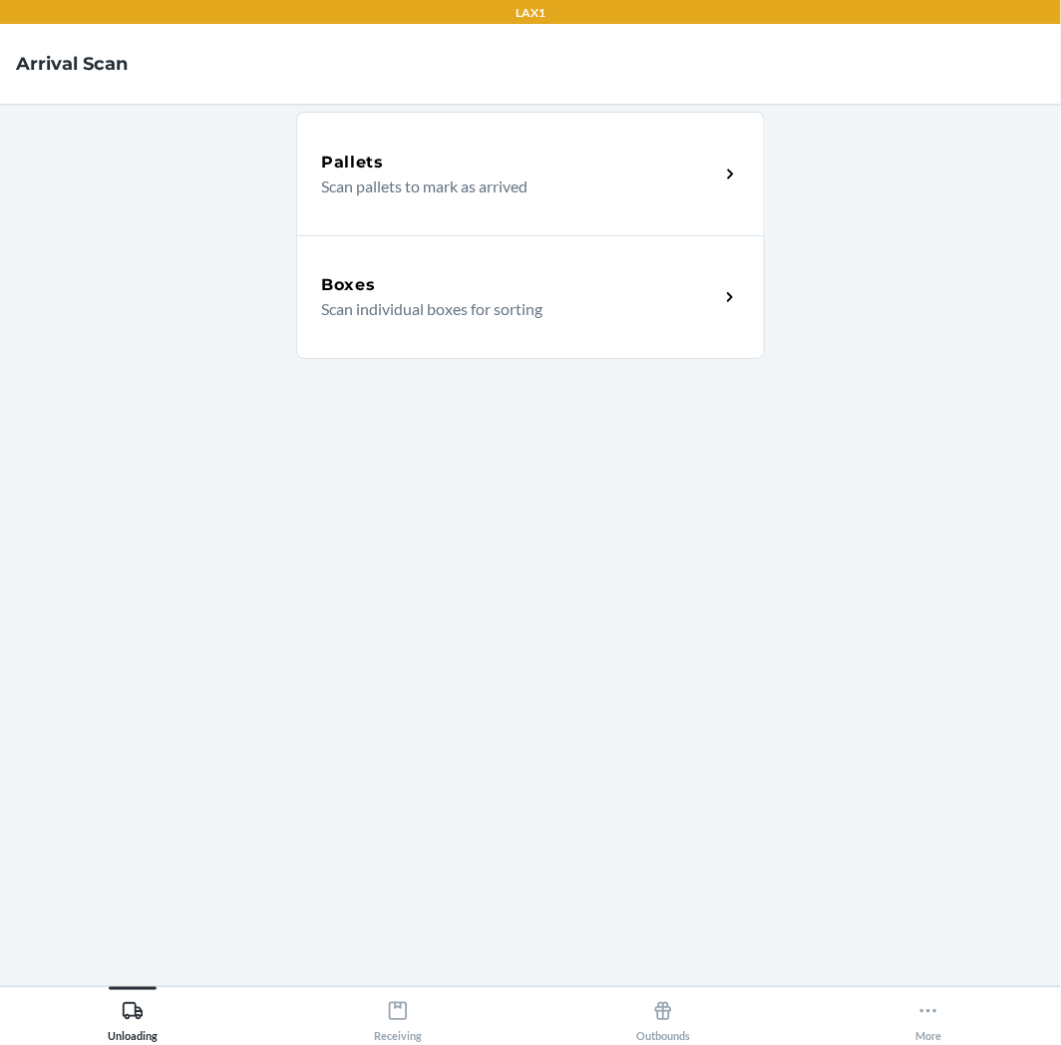
click at [557, 336] on div "Boxes Scan individual boxes for sorting" at bounding box center [530, 297] width 469 height 124
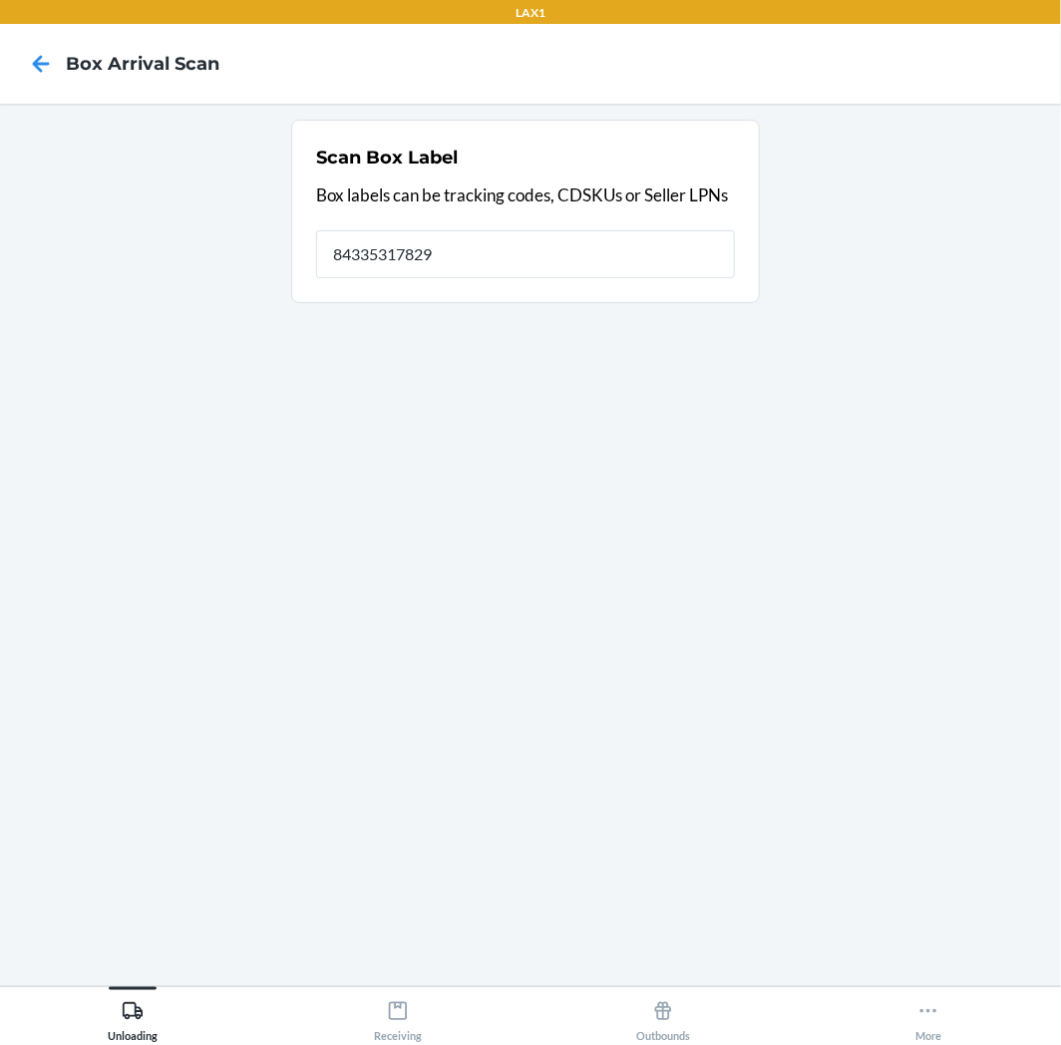
type input "843353178299"
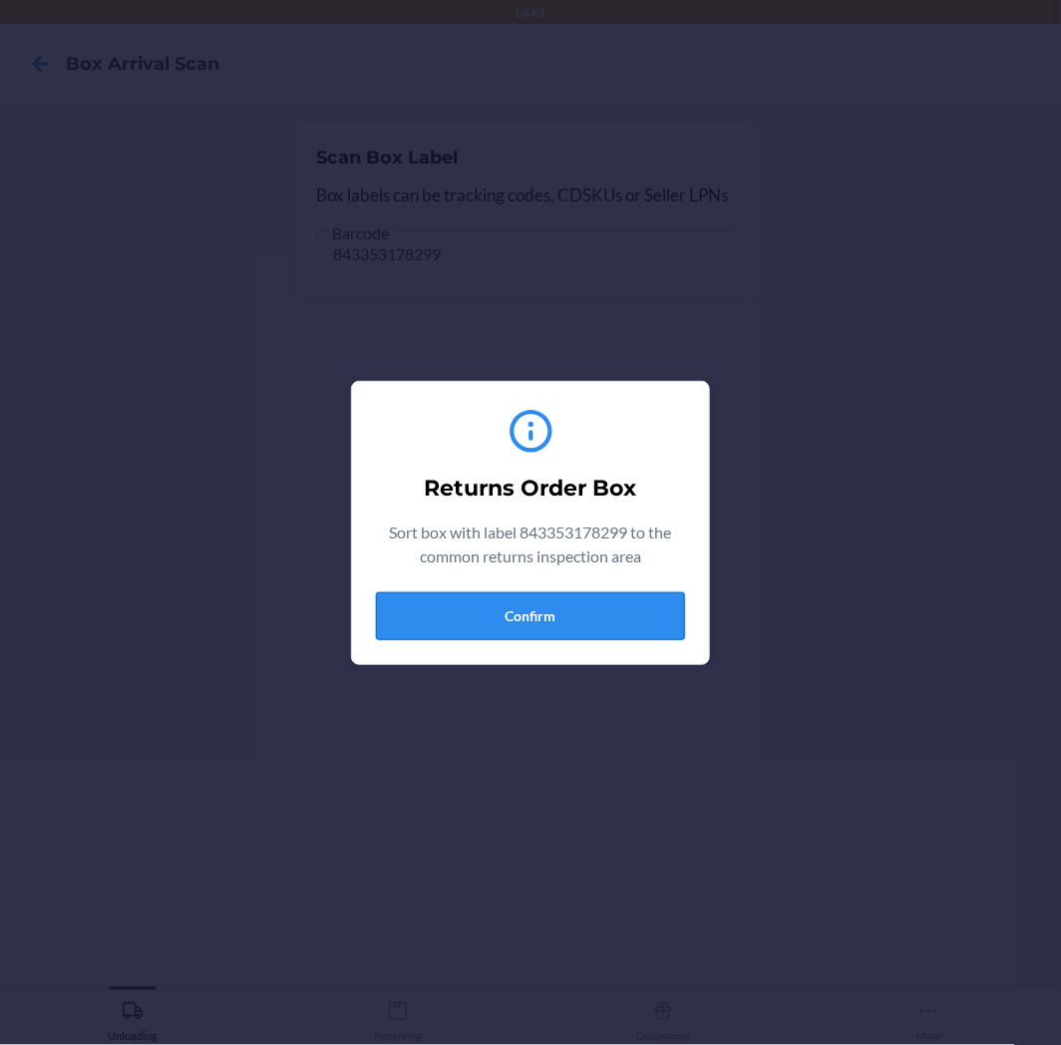
click at [560, 608] on button "Confirm" at bounding box center [530, 616] width 309 height 48
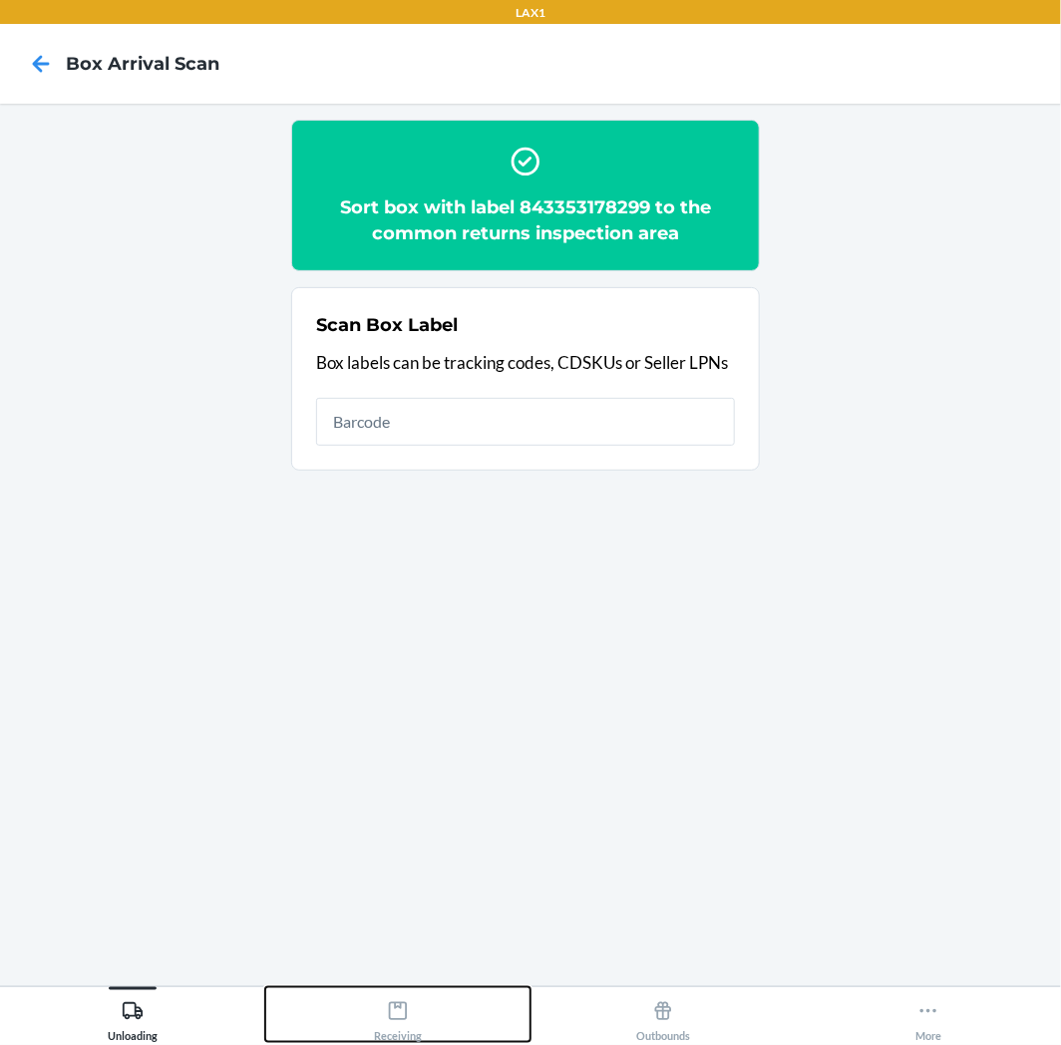
click at [365, 1020] on button "Receiving" at bounding box center [397, 1014] width 265 height 55
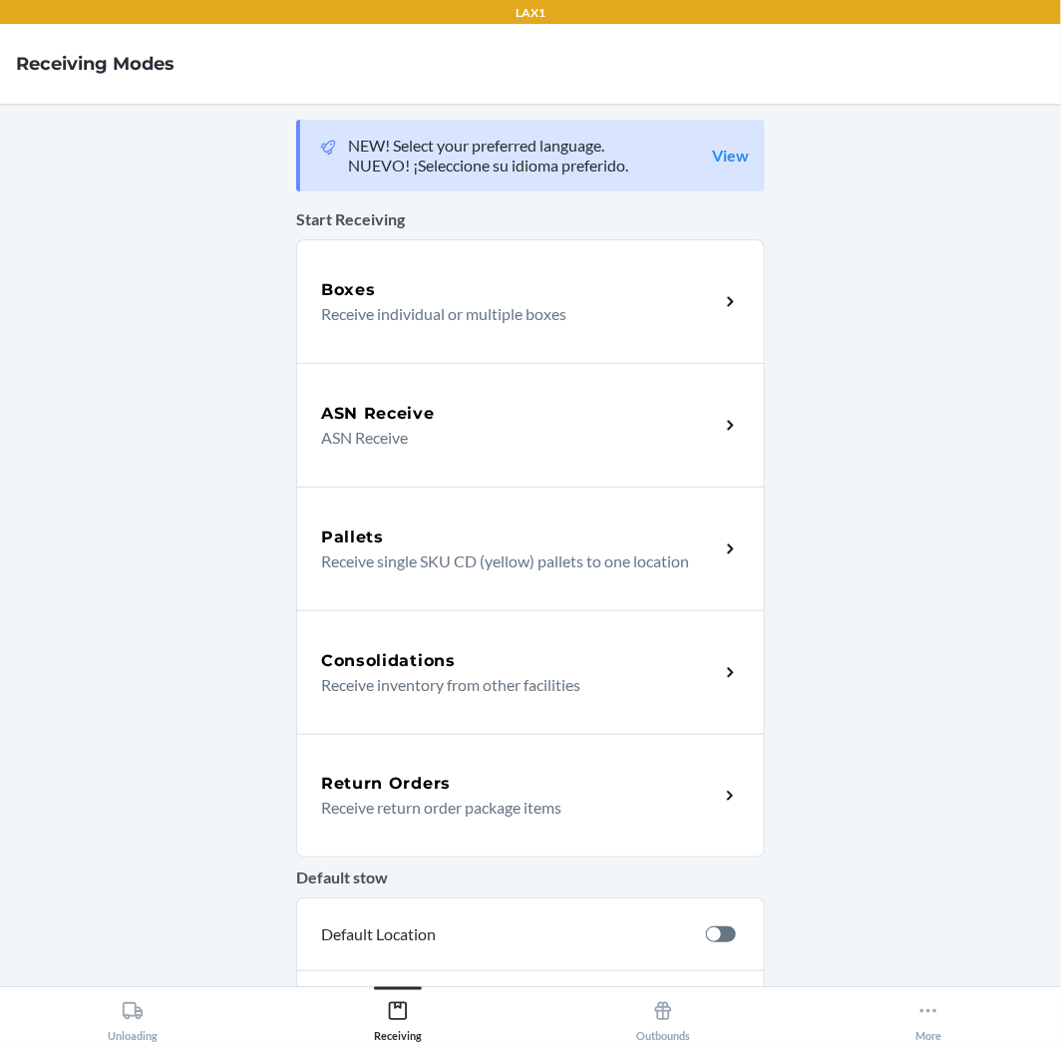
click at [434, 785] on h5 "Return Orders" at bounding box center [386, 784] width 130 height 24
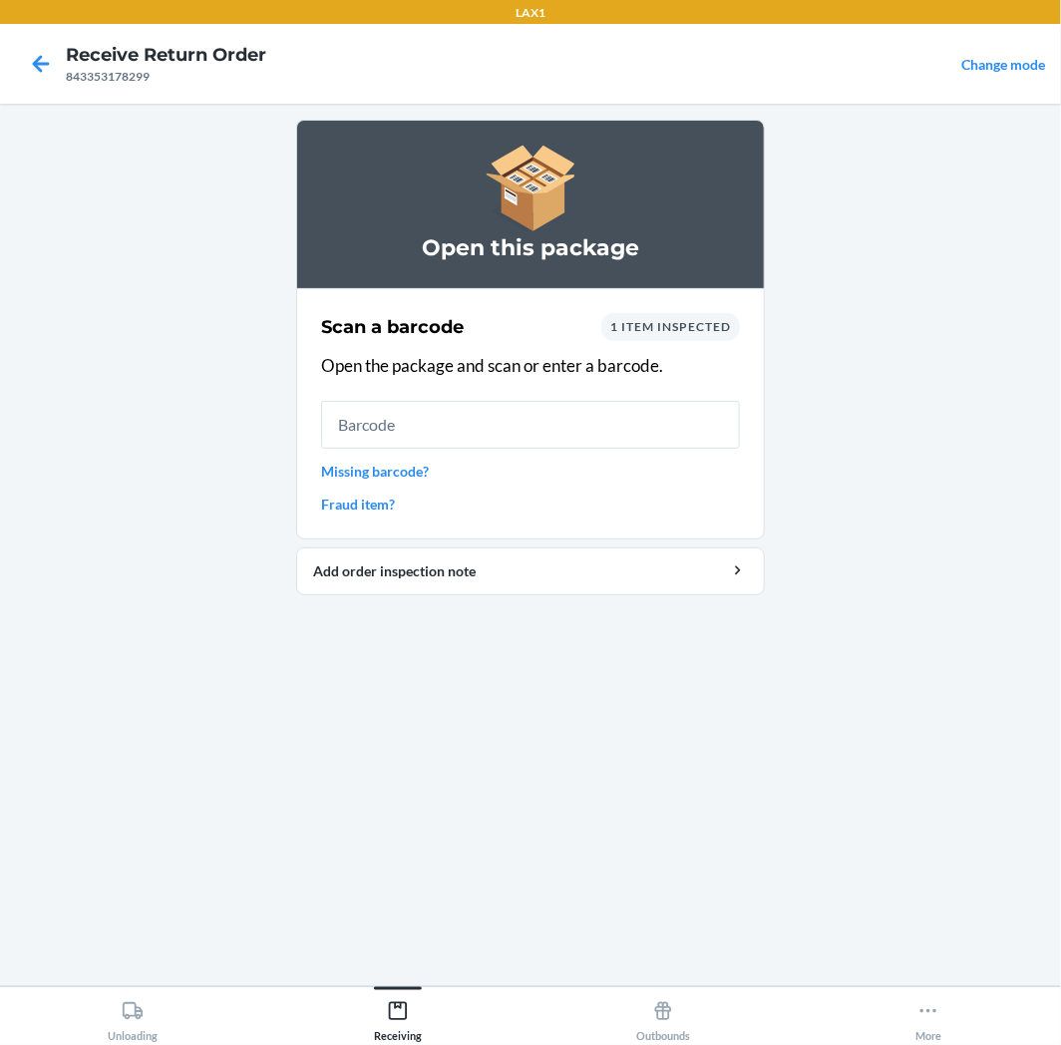
click at [521, 414] on input "text" at bounding box center [530, 425] width 419 height 48
click at [521, 417] on input "text" at bounding box center [530, 425] width 419 height 48
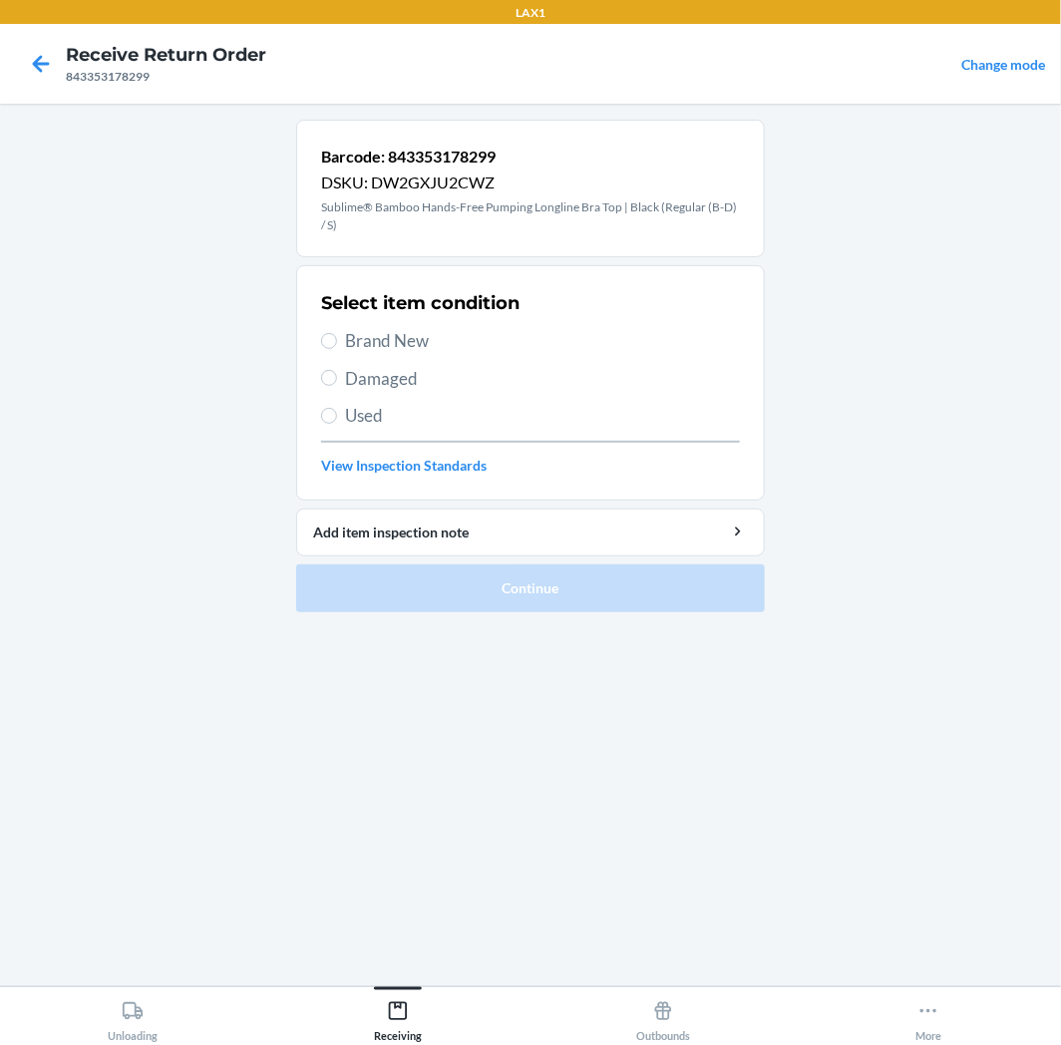
click at [497, 435] on div "Select item condition Brand New Damaged Used View Inspection Standards" at bounding box center [530, 382] width 419 height 197
click at [490, 429] on div "Select item condition Brand New Damaged Used View Inspection Standards" at bounding box center [530, 382] width 419 height 197
click at [485, 419] on span "Used" at bounding box center [542, 416] width 395 height 26
click at [337, 419] on input "Used" at bounding box center [329, 416] width 16 height 16
radio input "true"
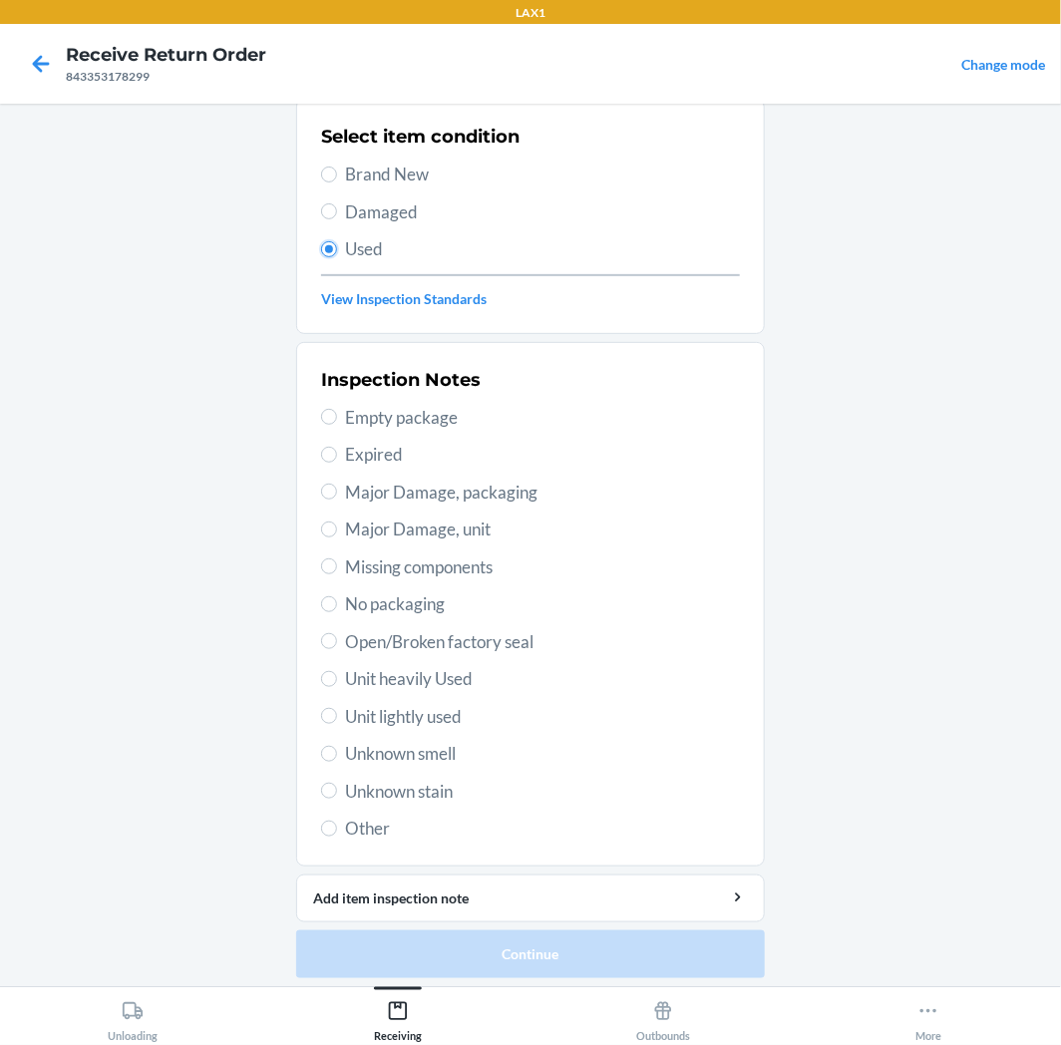
scroll to position [173, 0]
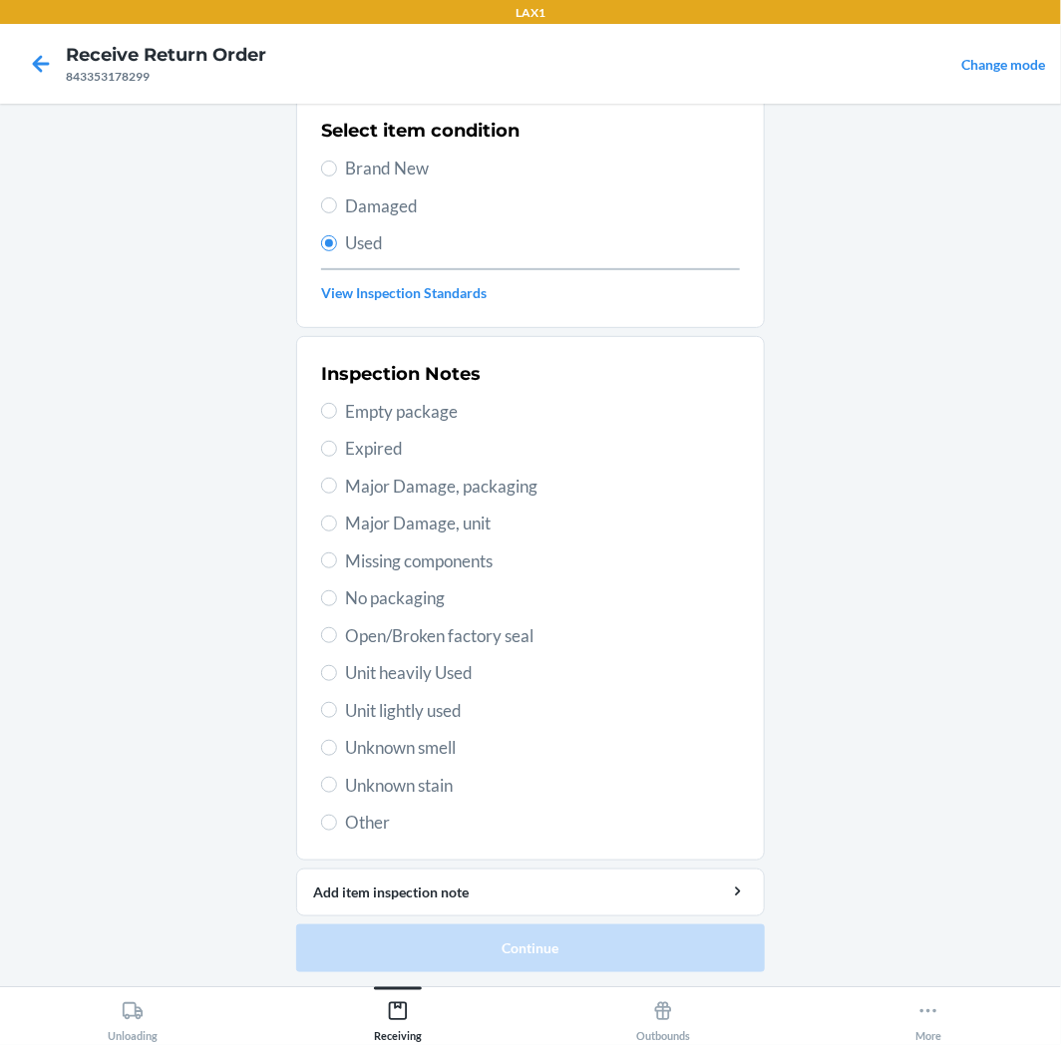
click at [461, 703] on span "Unit lightly used" at bounding box center [542, 711] width 395 height 26
click at [337, 703] on input "Unit lightly used" at bounding box center [329, 710] width 16 height 16
radio input "true"
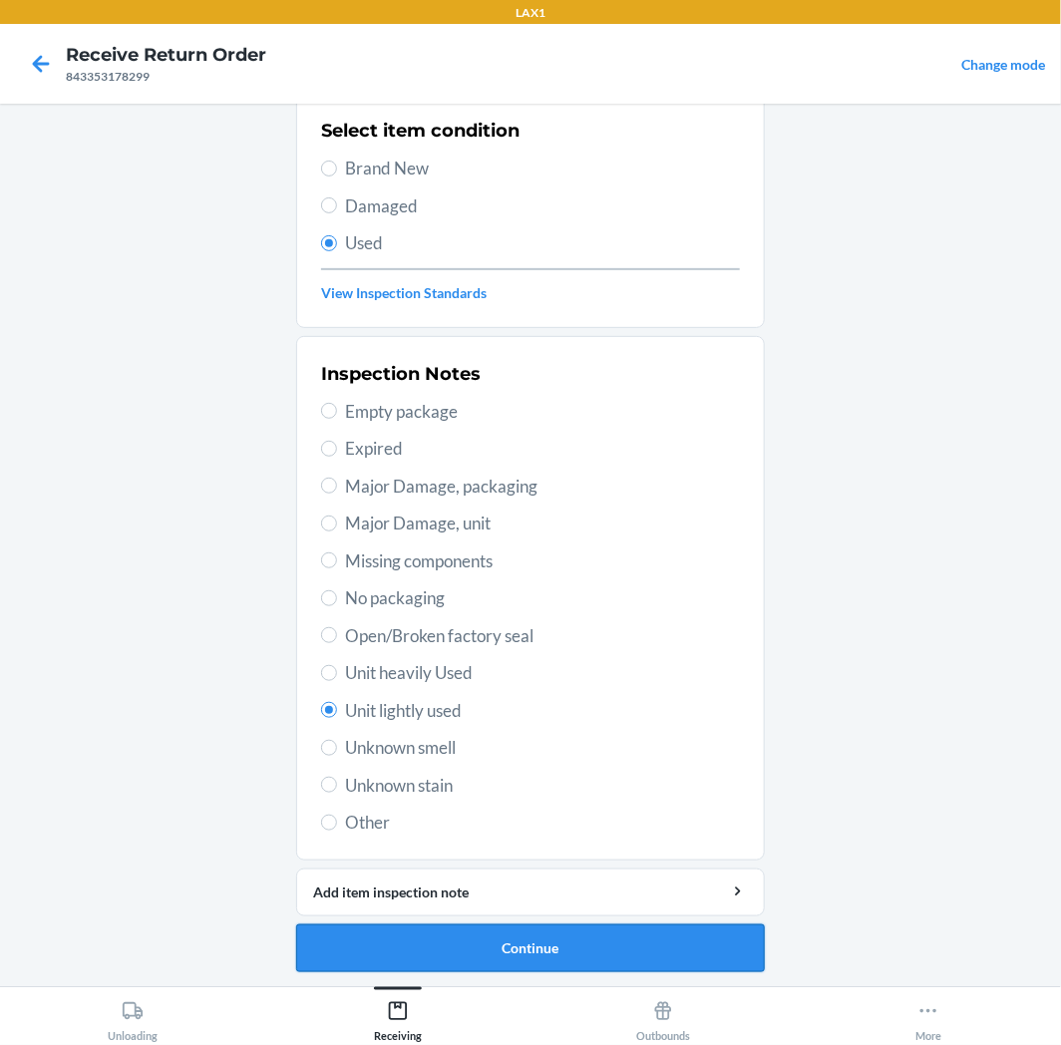
click at [485, 964] on button "Continue" at bounding box center [530, 949] width 469 height 48
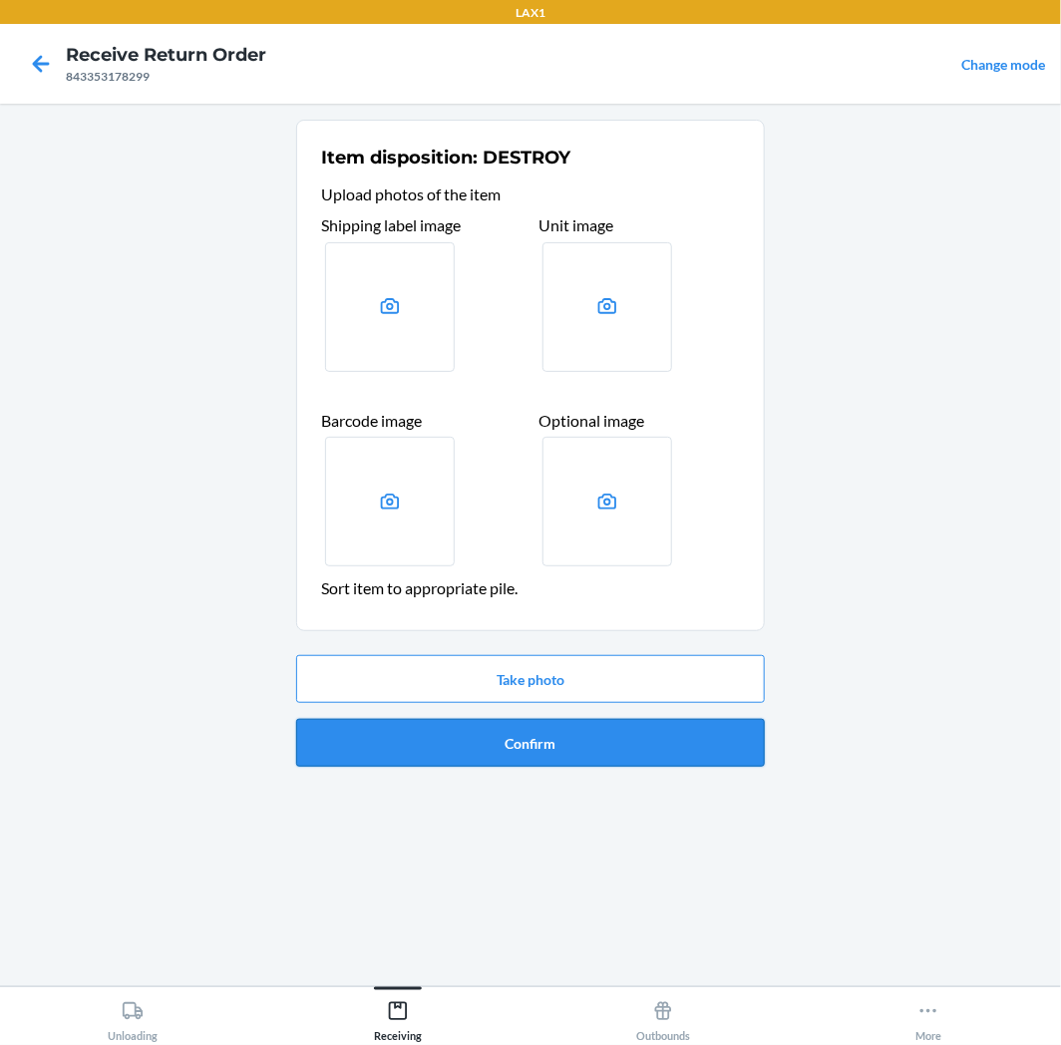
click at [517, 764] on button "Confirm" at bounding box center [530, 743] width 469 height 48
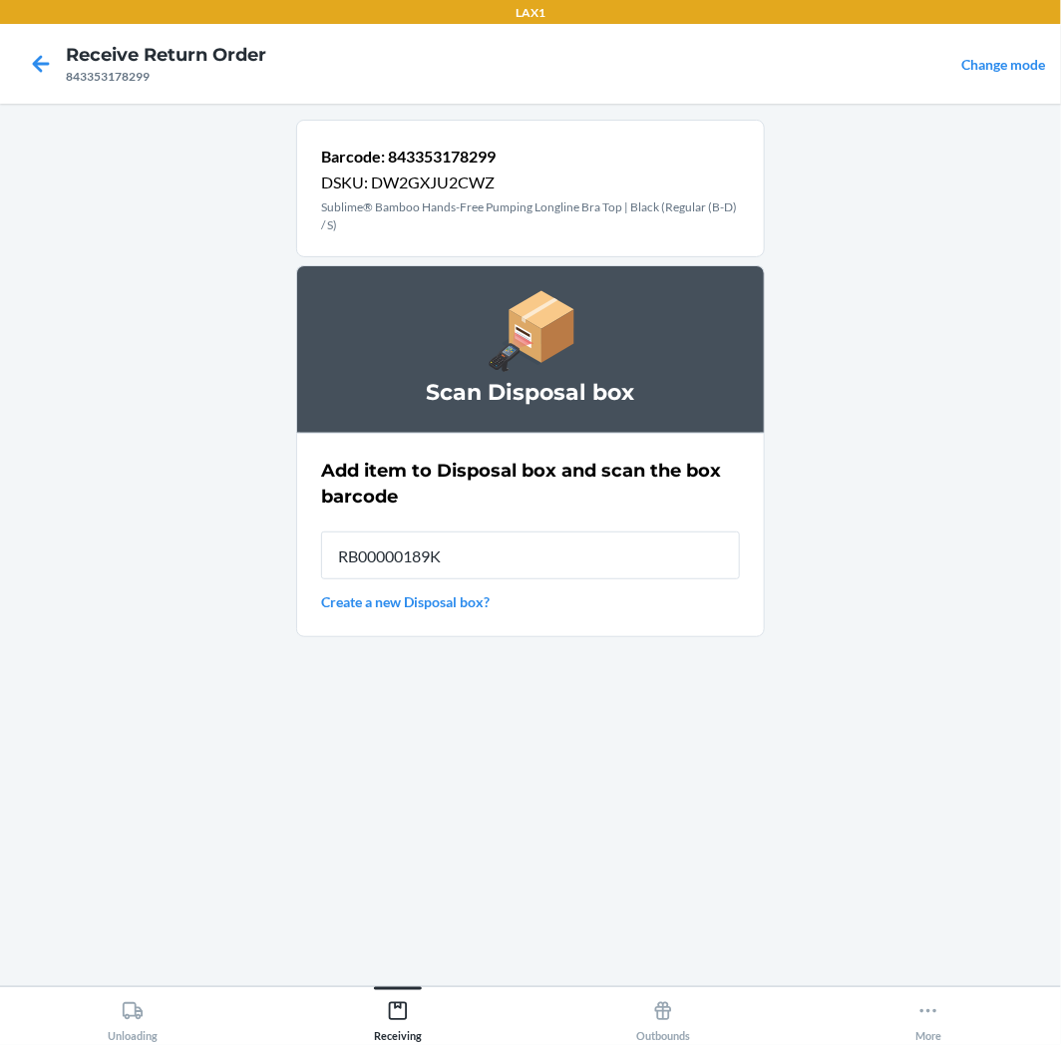
type input "RB00000189K"
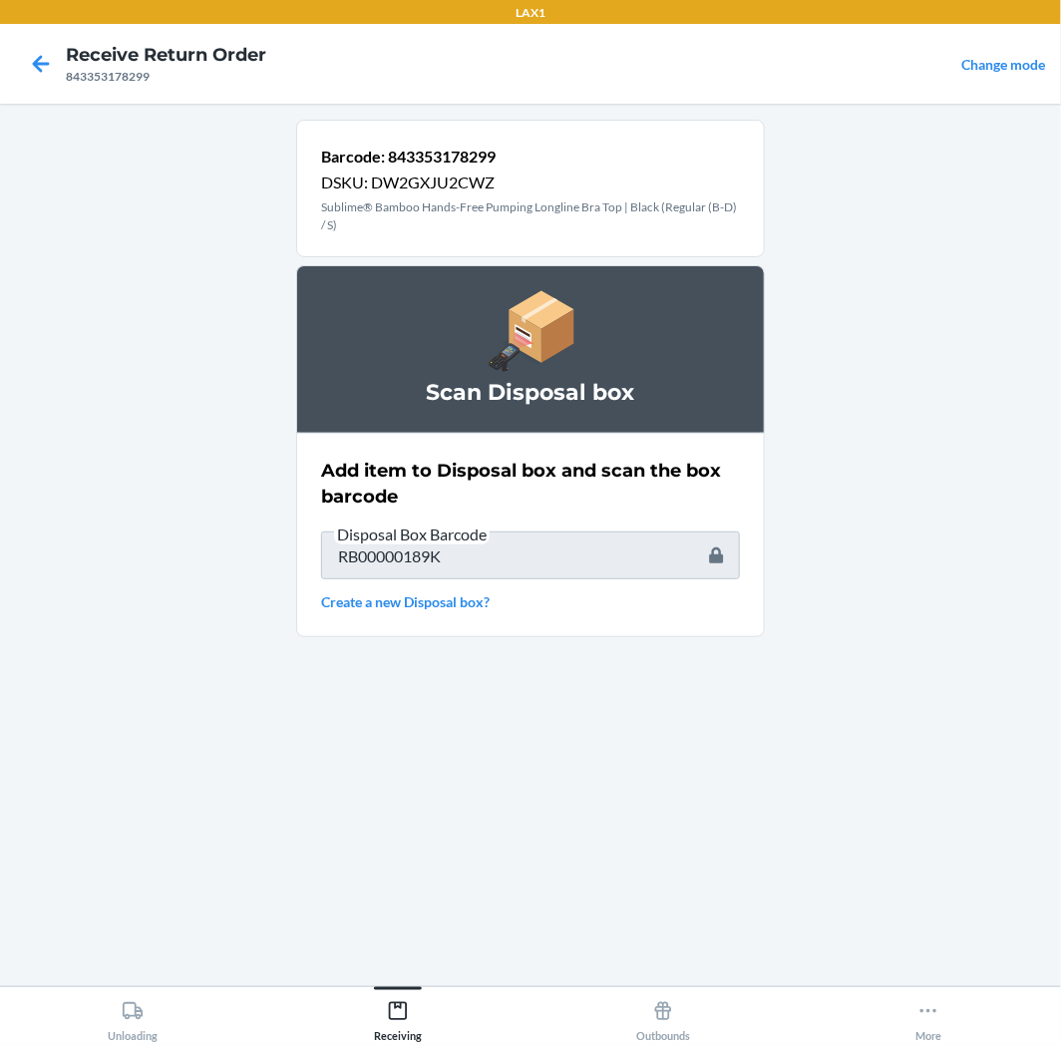
drag, startPoint x: 950, startPoint y: 245, endPoint x: 830, endPoint y: 299, distance: 132.1
click at [943, 247] on main "Barcode: 843353178299 DSKU: DW2GXJU2CWZ Sublime® Bamboo Hands-Free Pumping Long…" at bounding box center [530, 545] width 1061 height 883
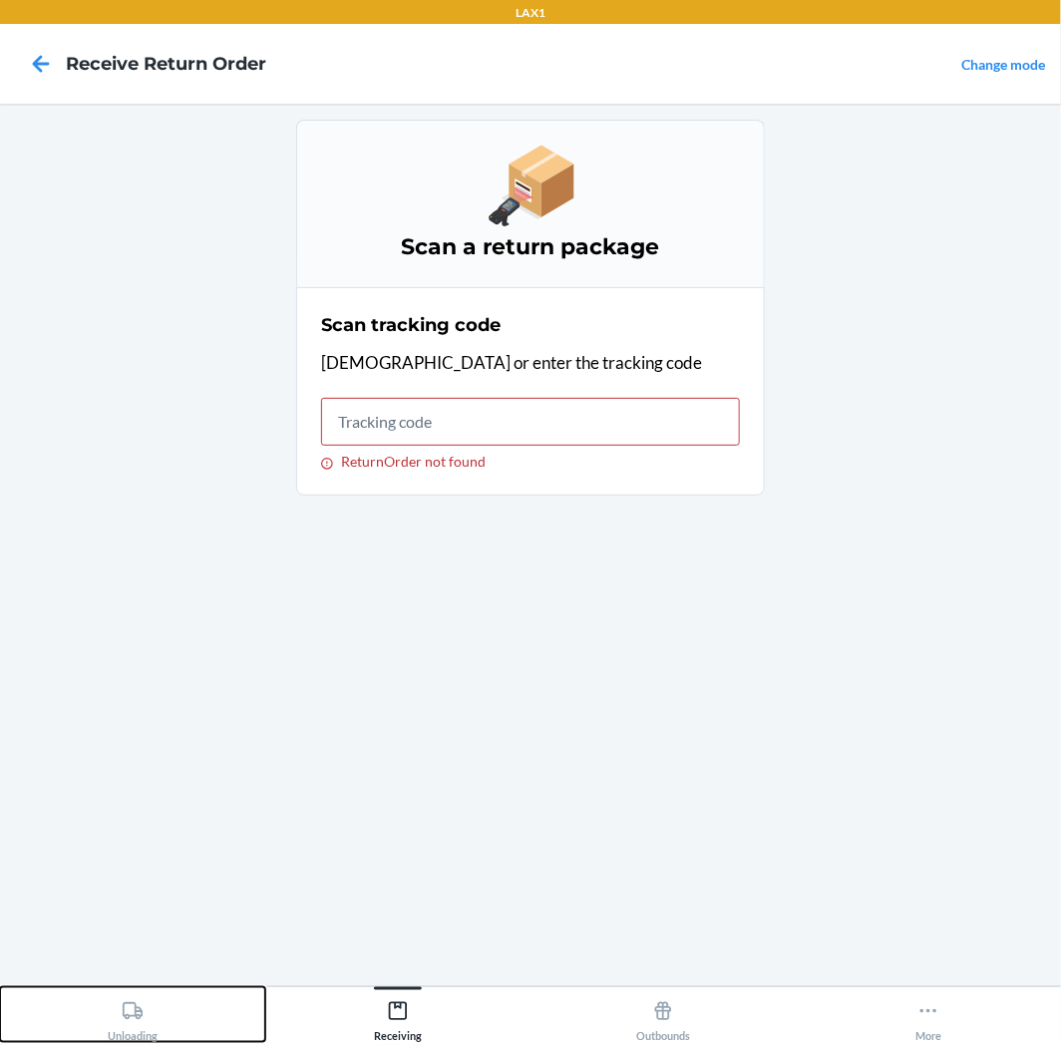
click at [174, 1033] on button "Unloading" at bounding box center [132, 1014] width 265 height 55
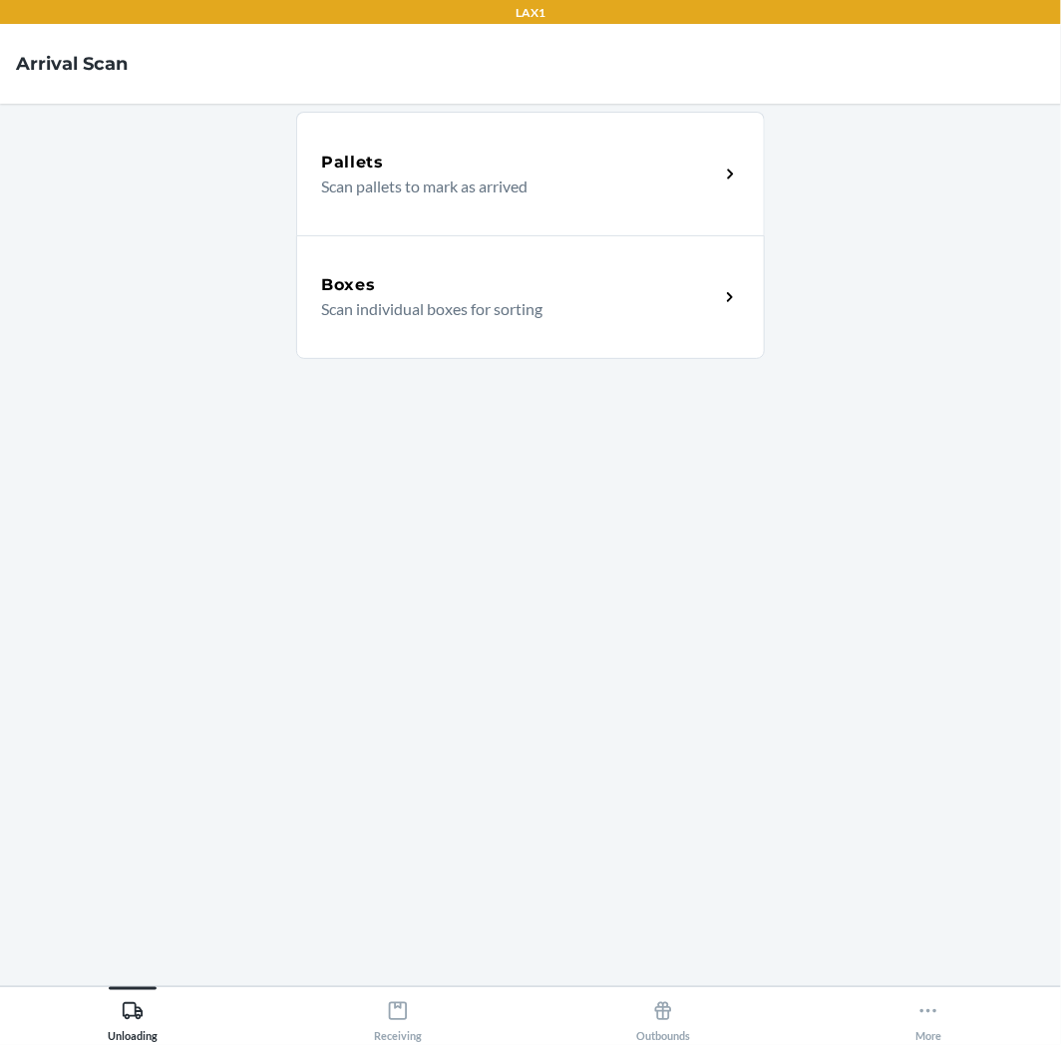
click at [416, 319] on p "Scan individual boxes for sorting" at bounding box center [512, 309] width 382 height 24
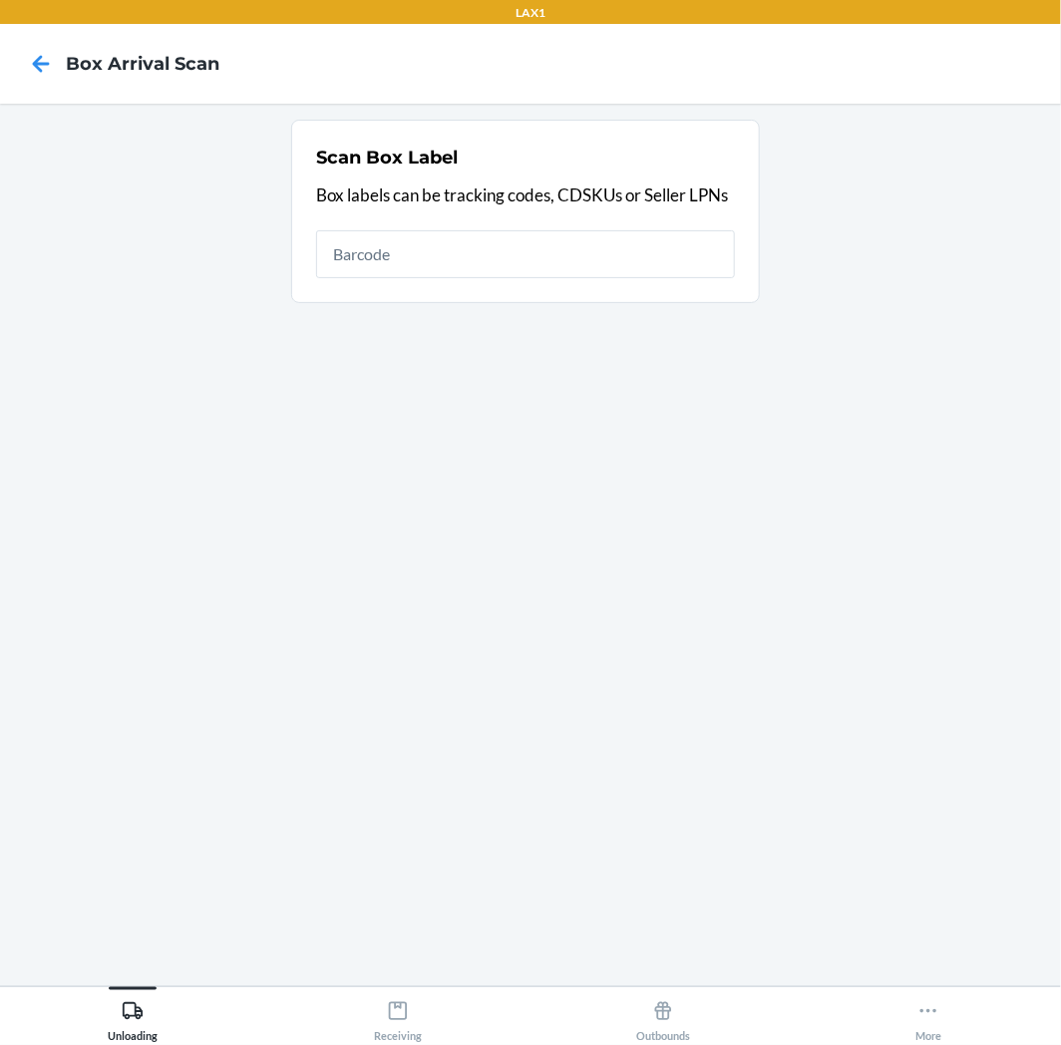
click at [470, 237] on input "text" at bounding box center [525, 254] width 419 height 48
click at [482, 255] on input "text" at bounding box center [525, 254] width 419 height 48
type input "843353110398"
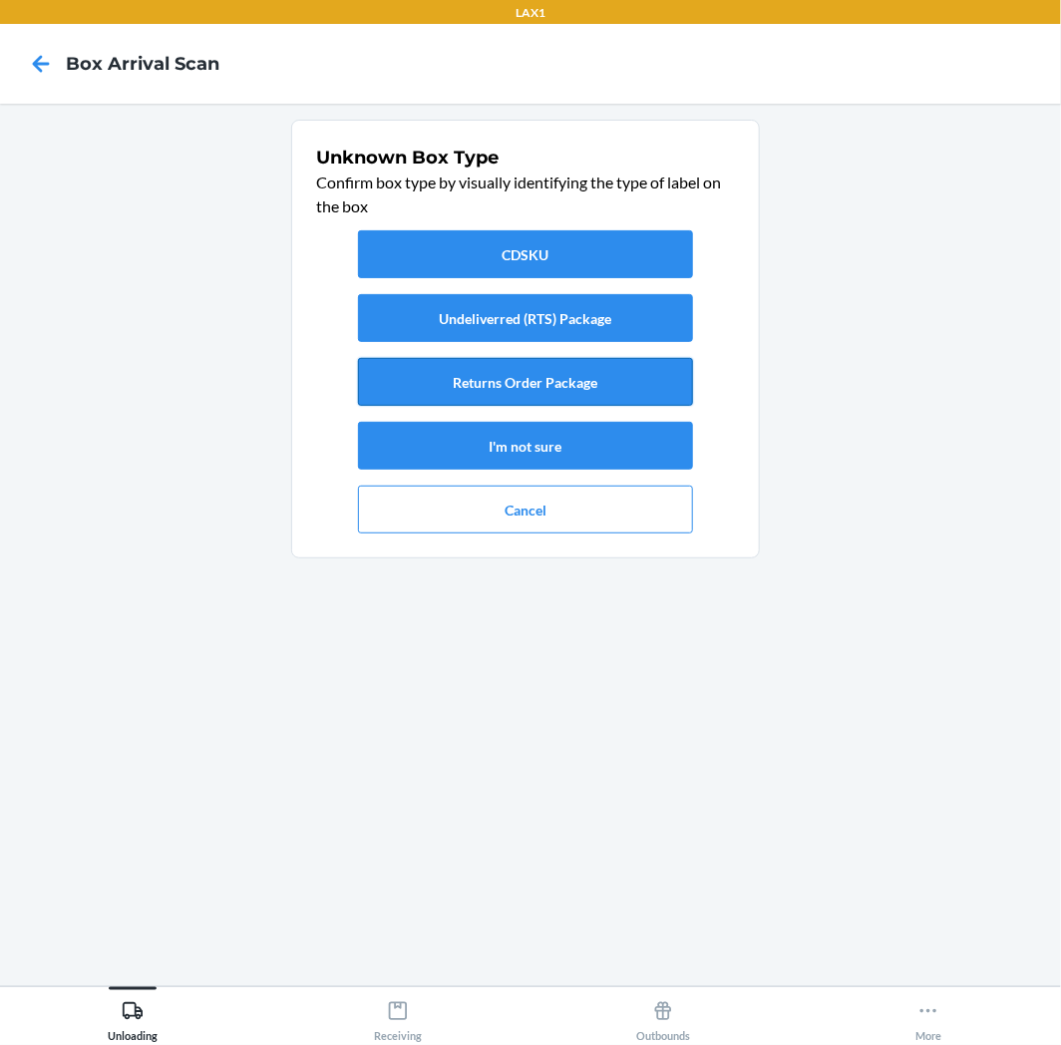
click at [499, 372] on button "Returns Order Package" at bounding box center [525, 382] width 335 height 48
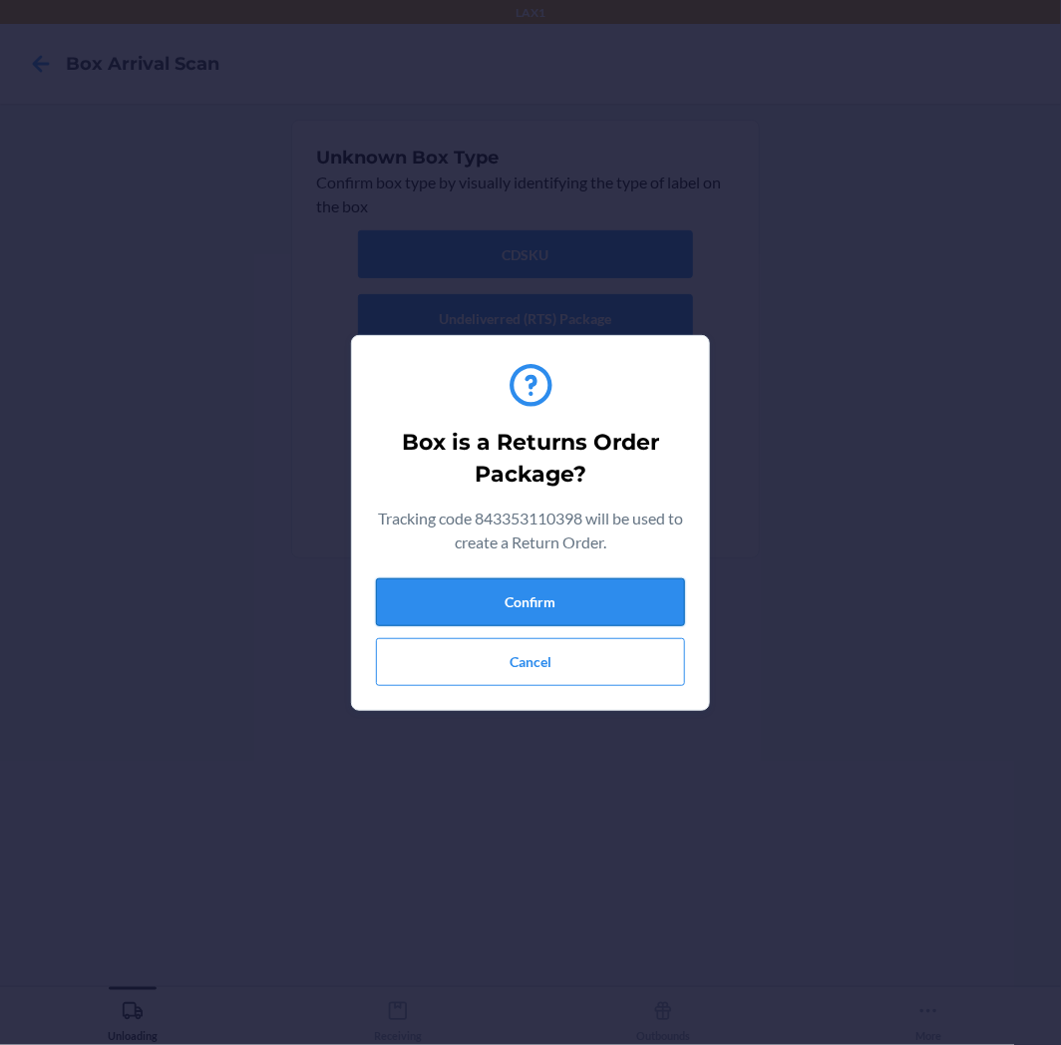
click at [550, 606] on button "Confirm" at bounding box center [530, 602] width 309 height 48
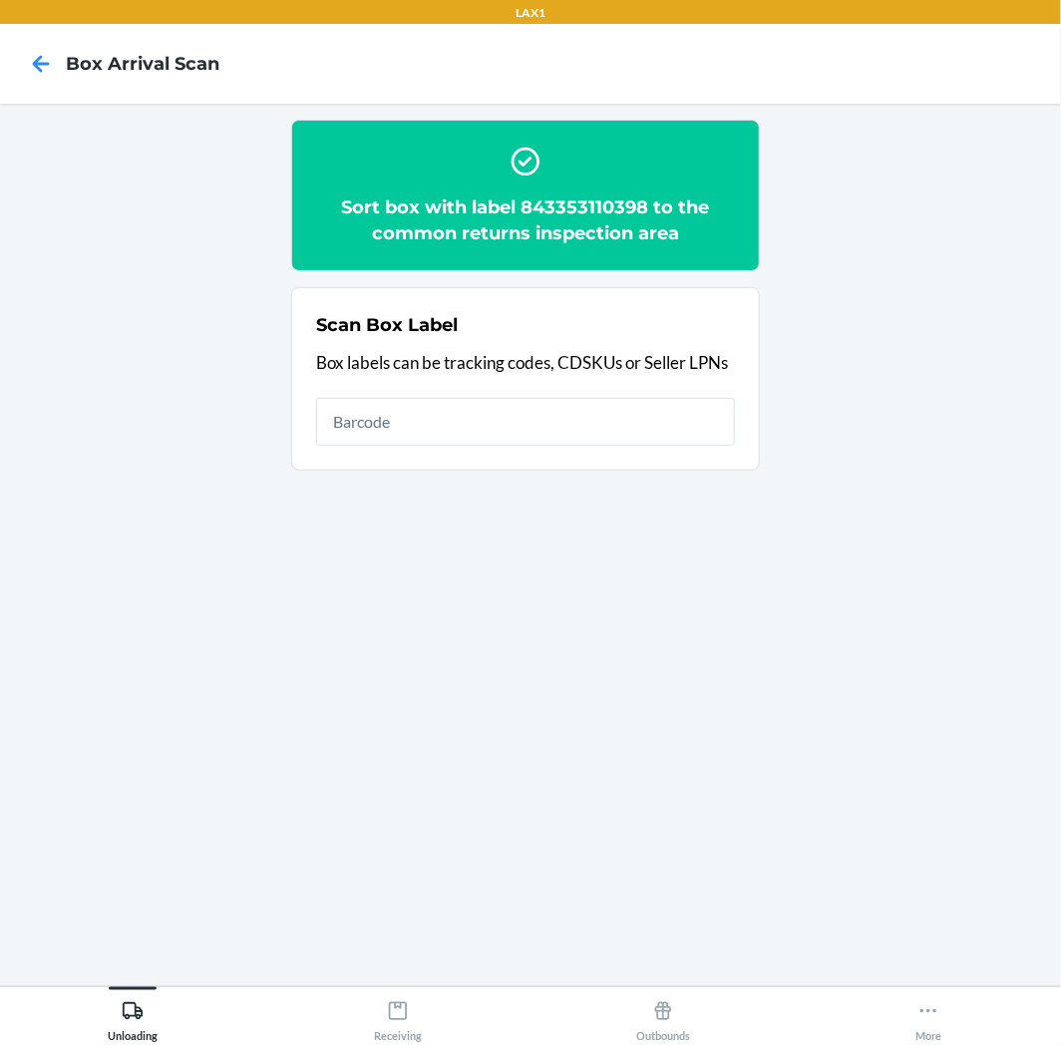
click at [575, 411] on input "text" at bounding box center [525, 422] width 419 height 48
click at [441, 1030] on button "Receiving" at bounding box center [397, 1014] width 265 height 55
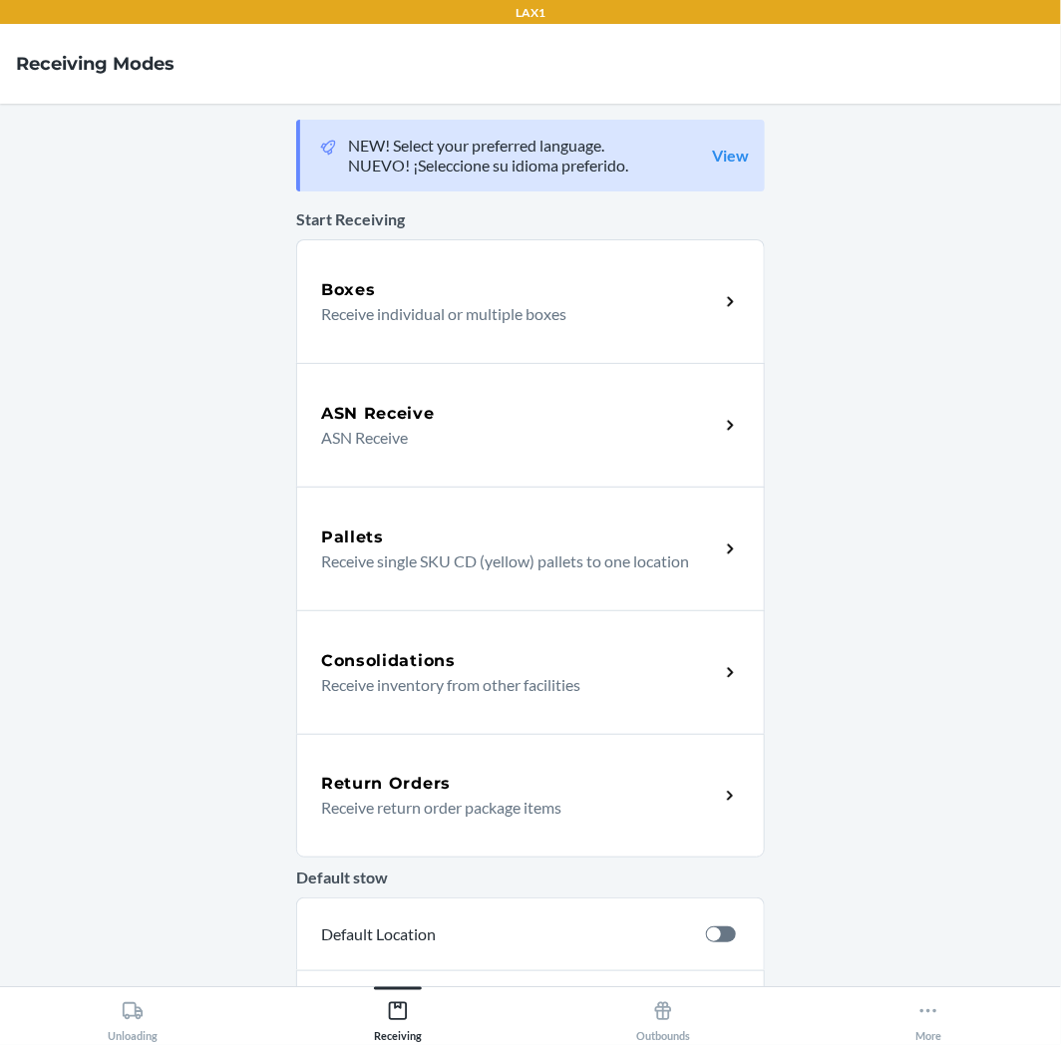
click at [414, 802] on p "Receive return order package items" at bounding box center [512, 808] width 382 height 24
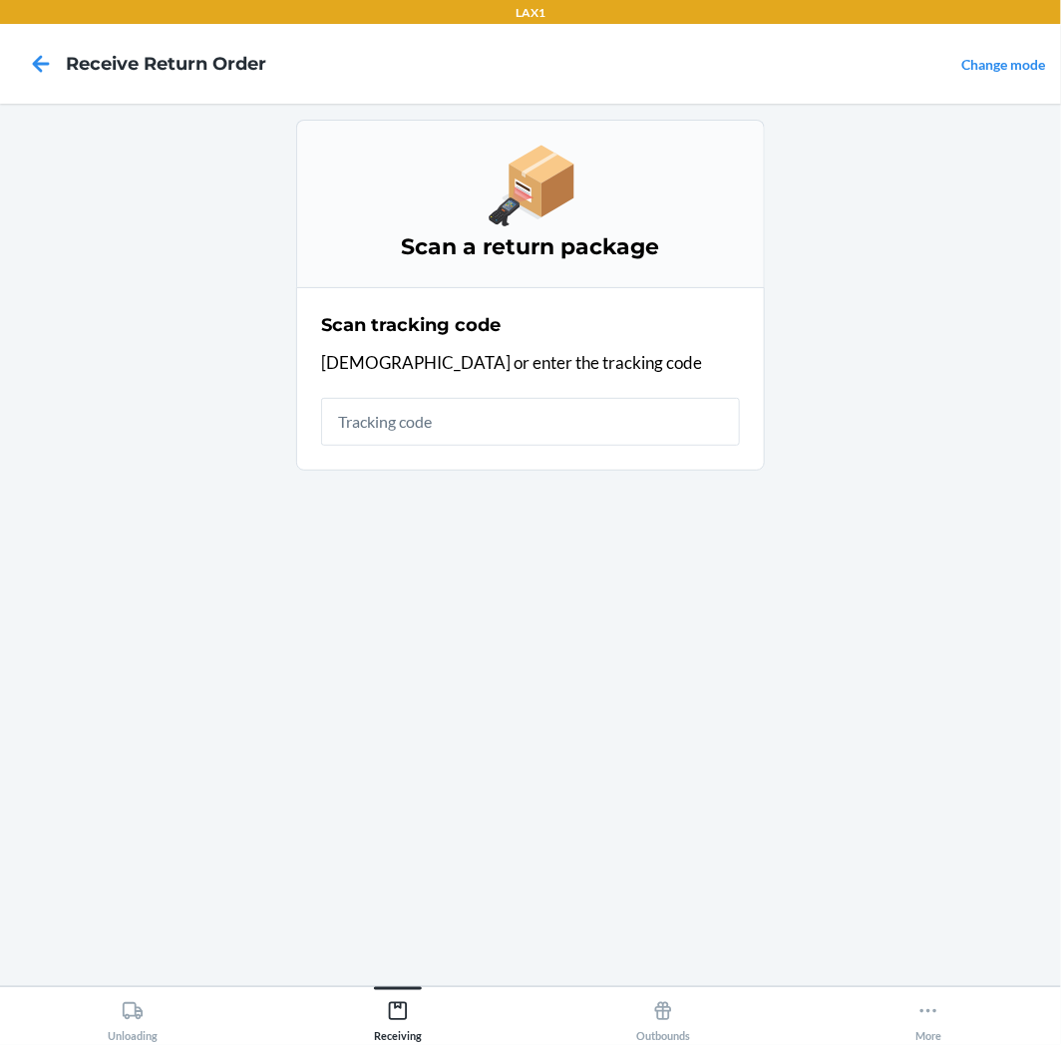
click at [539, 417] on input "text" at bounding box center [530, 422] width 419 height 48
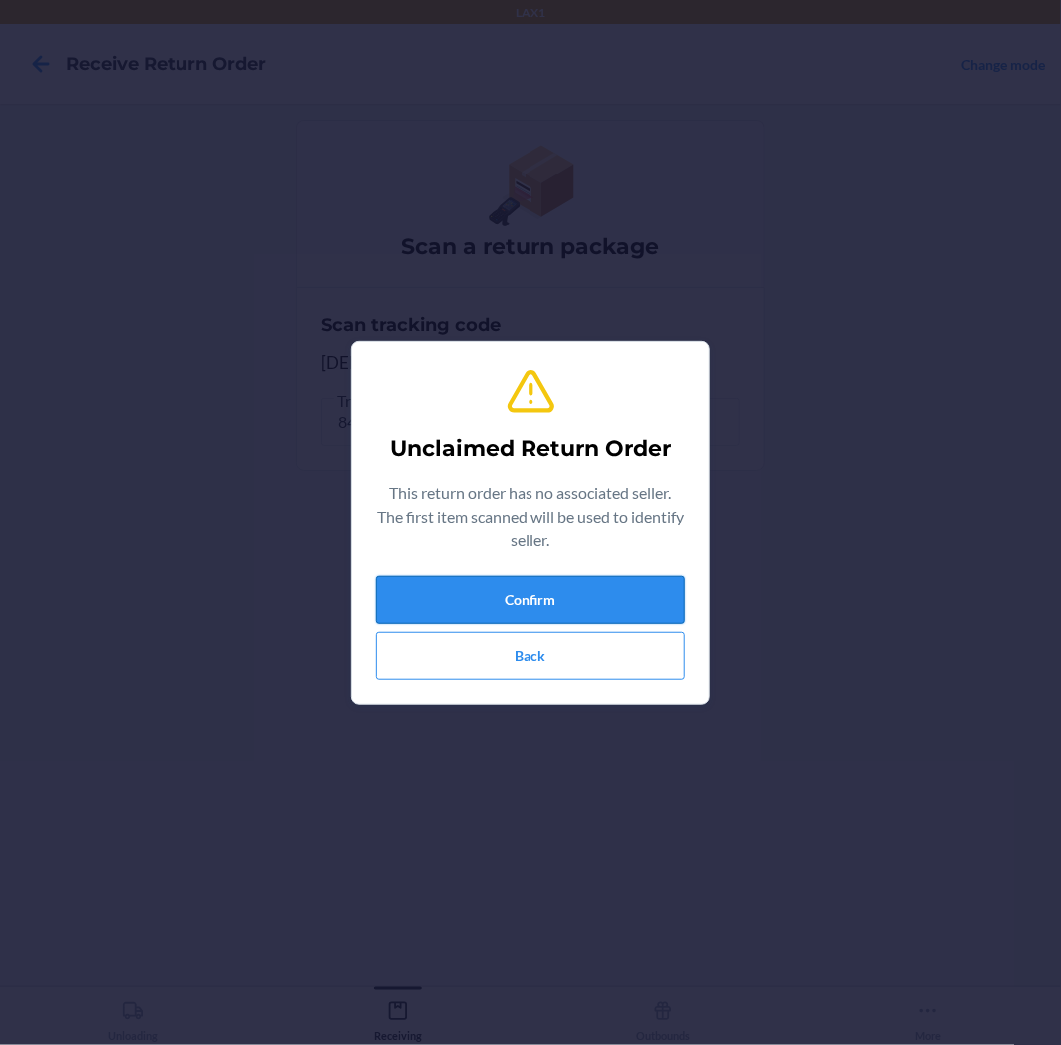
click at [551, 579] on button "Confirm" at bounding box center [530, 600] width 309 height 48
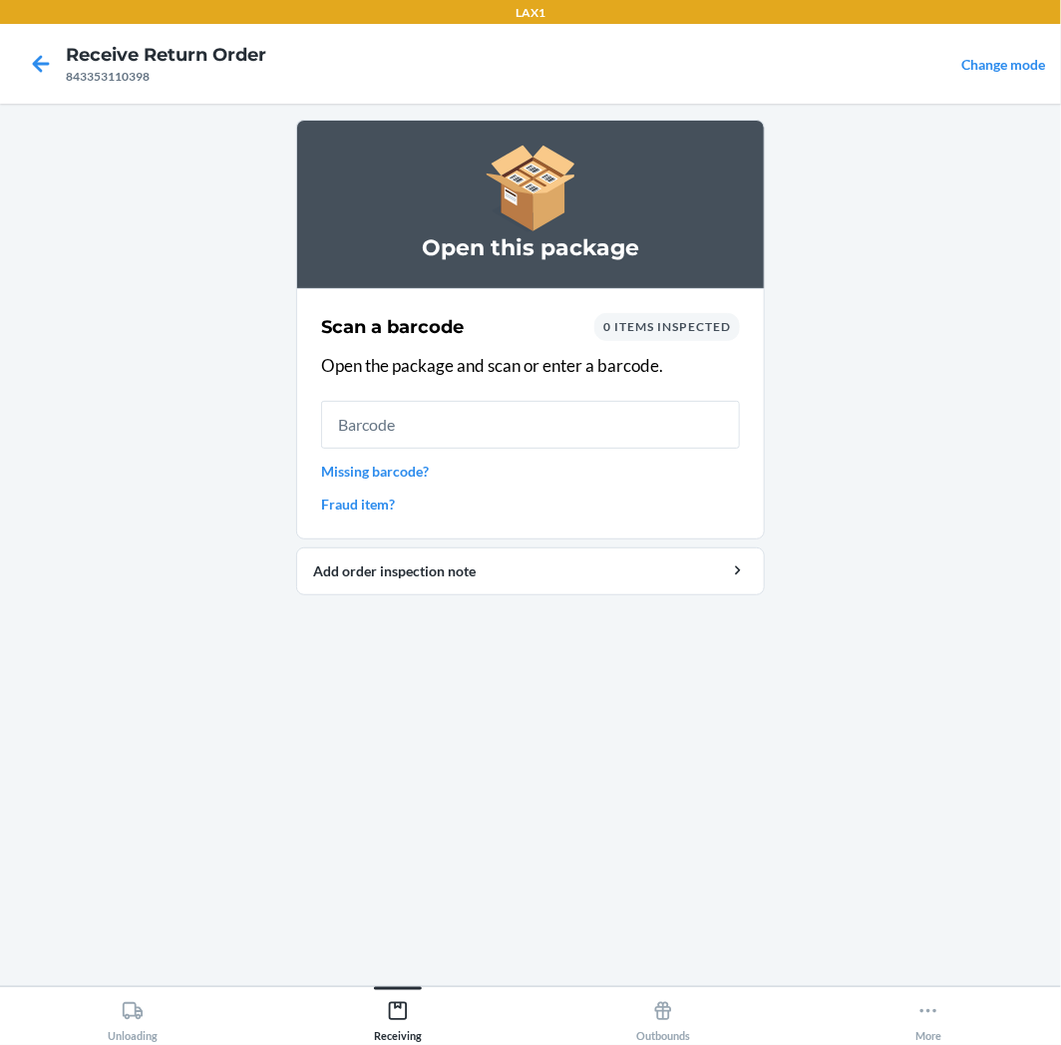
drag, startPoint x: 435, startPoint y: 902, endPoint x: 222, endPoint y: 1027, distance: 246.8
click at [434, 898] on div "Open this package Scan a barcode 0 items inspected Open the package and scan or…" at bounding box center [530, 545] width 469 height 851
click at [189, 1005] on button "Unloading" at bounding box center [132, 1014] width 265 height 55
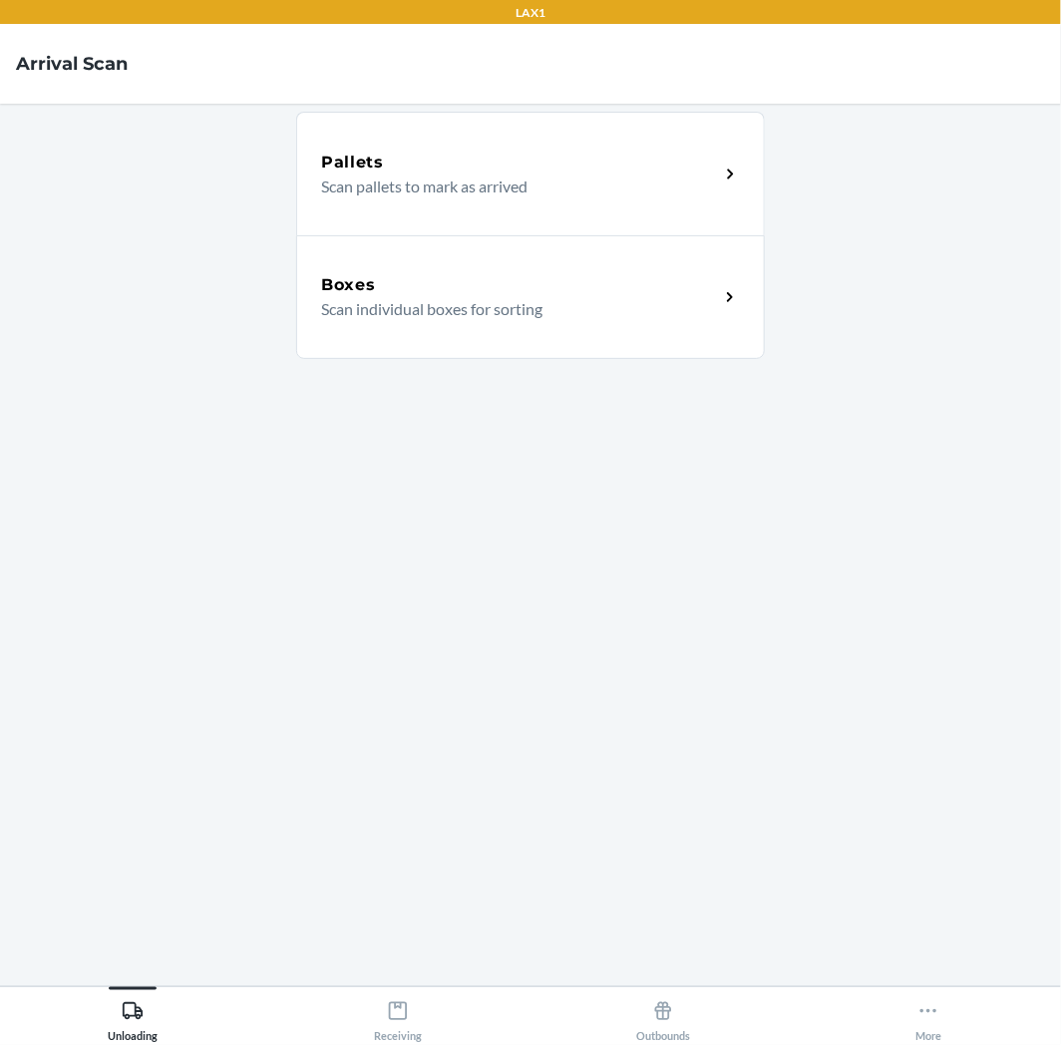
click at [549, 249] on div "Boxes Scan individual boxes for sorting" at bounding box center [530, 297] width 469 height 124
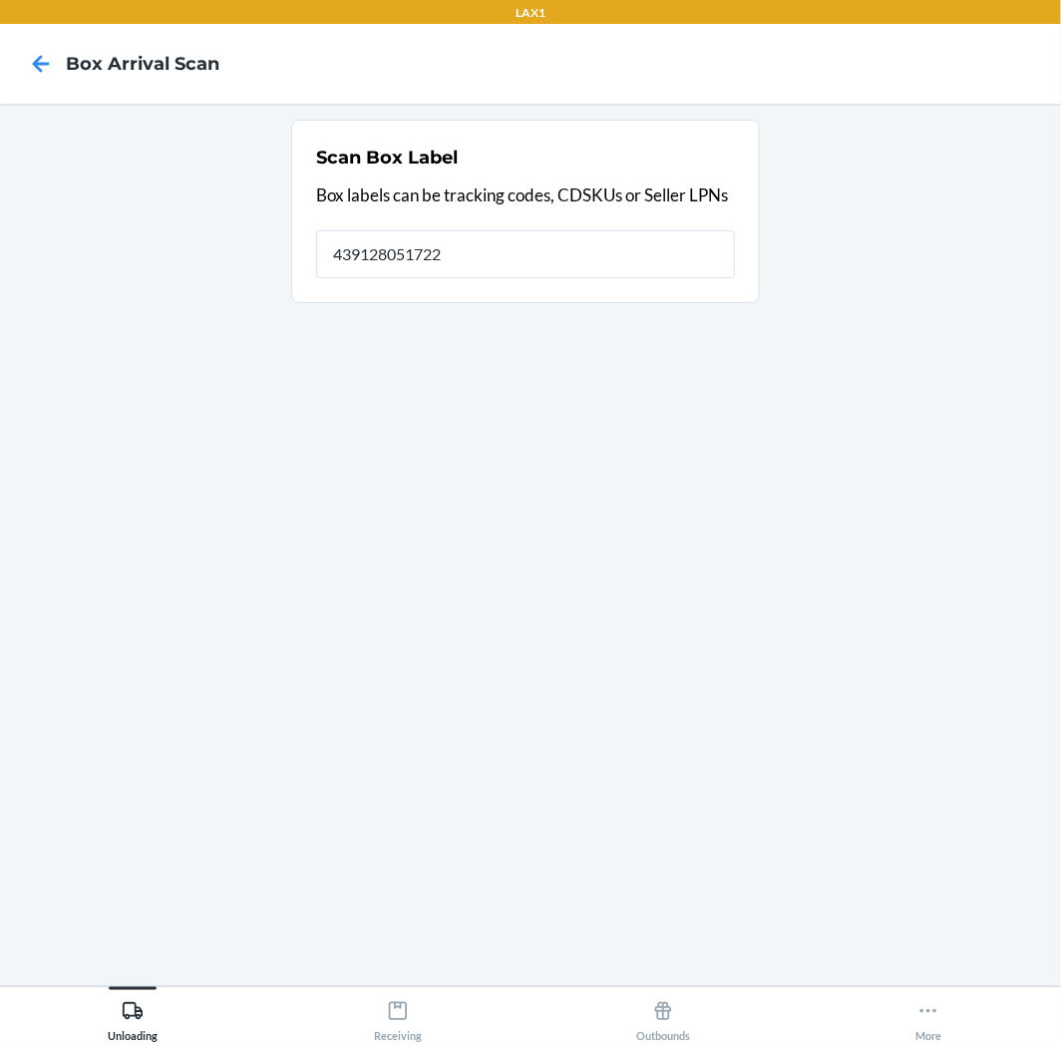
type input "439128051722"
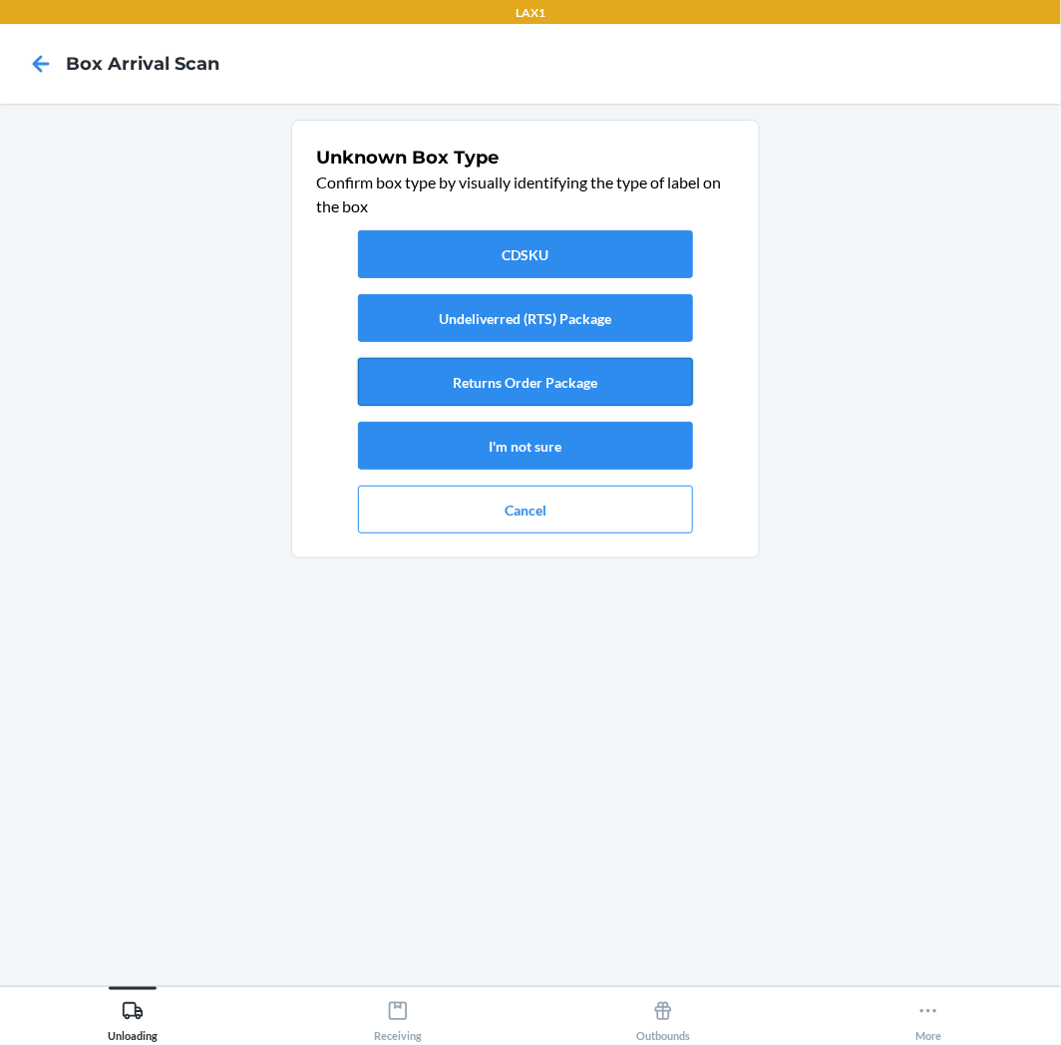
click at [526, 381] on button "Returns Order Package" at bounding box center [525, 382] width 335 height 48
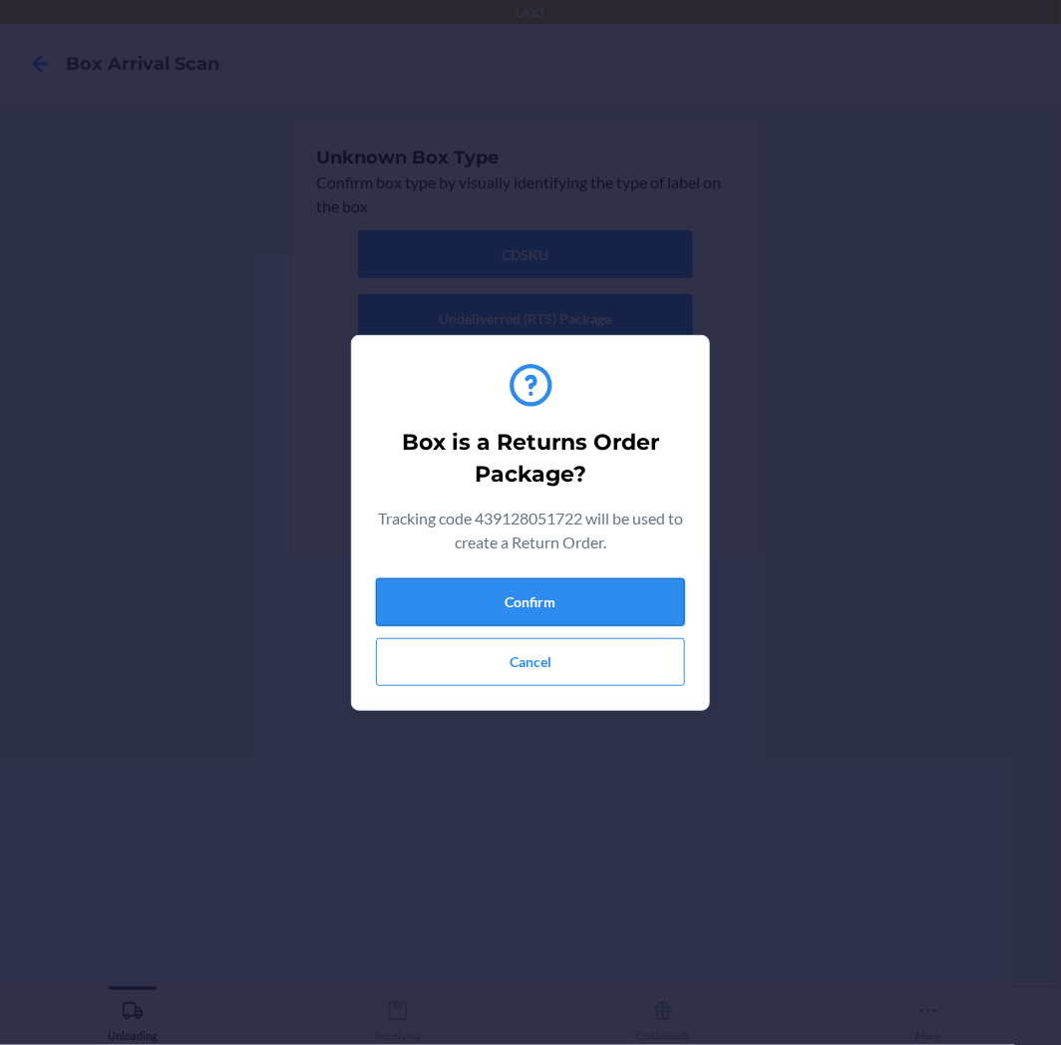
click at [467, 604] on button "Confirm" at bounding box center [530, 602] width 309 height 48
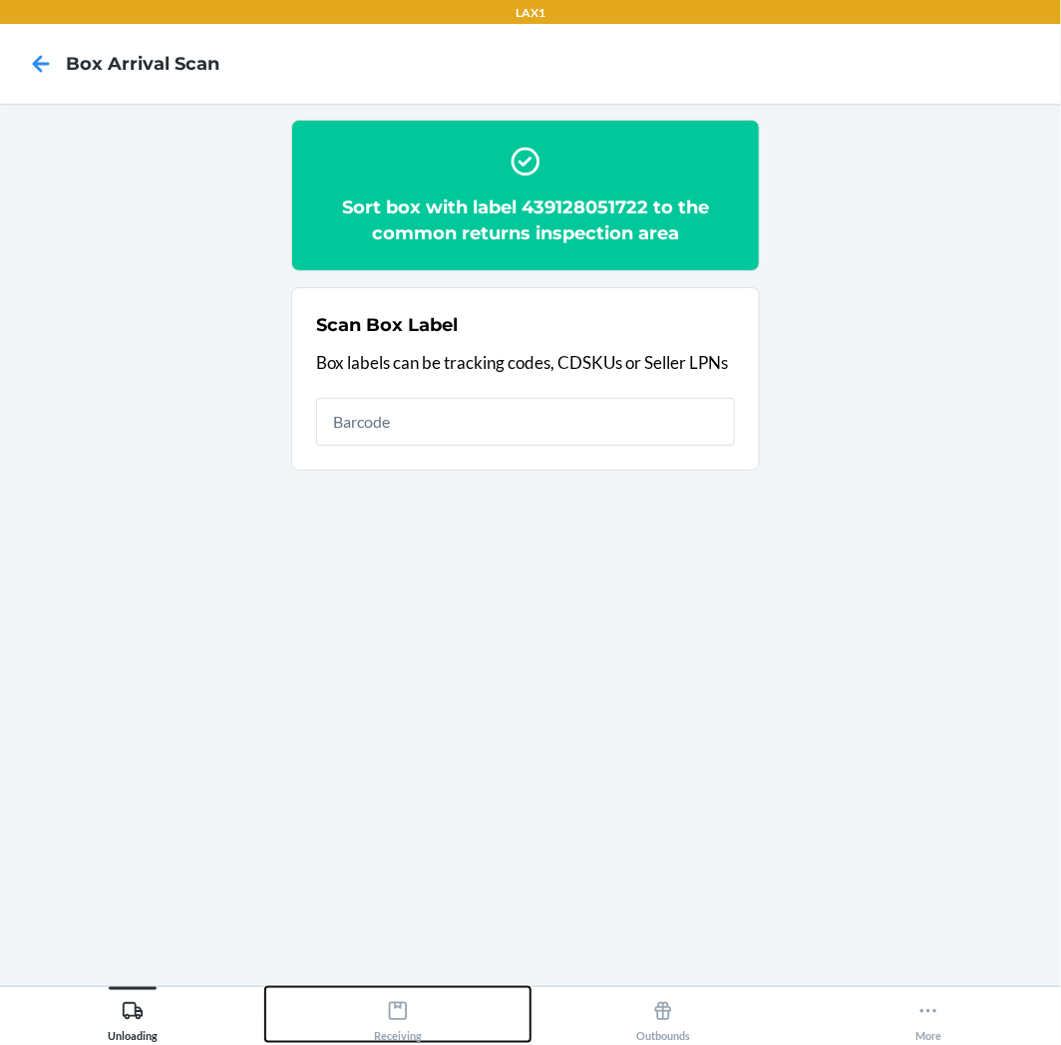
click at [363, 992] on button "Receiving" at bounding box center [397, 1014] width 265 height 55
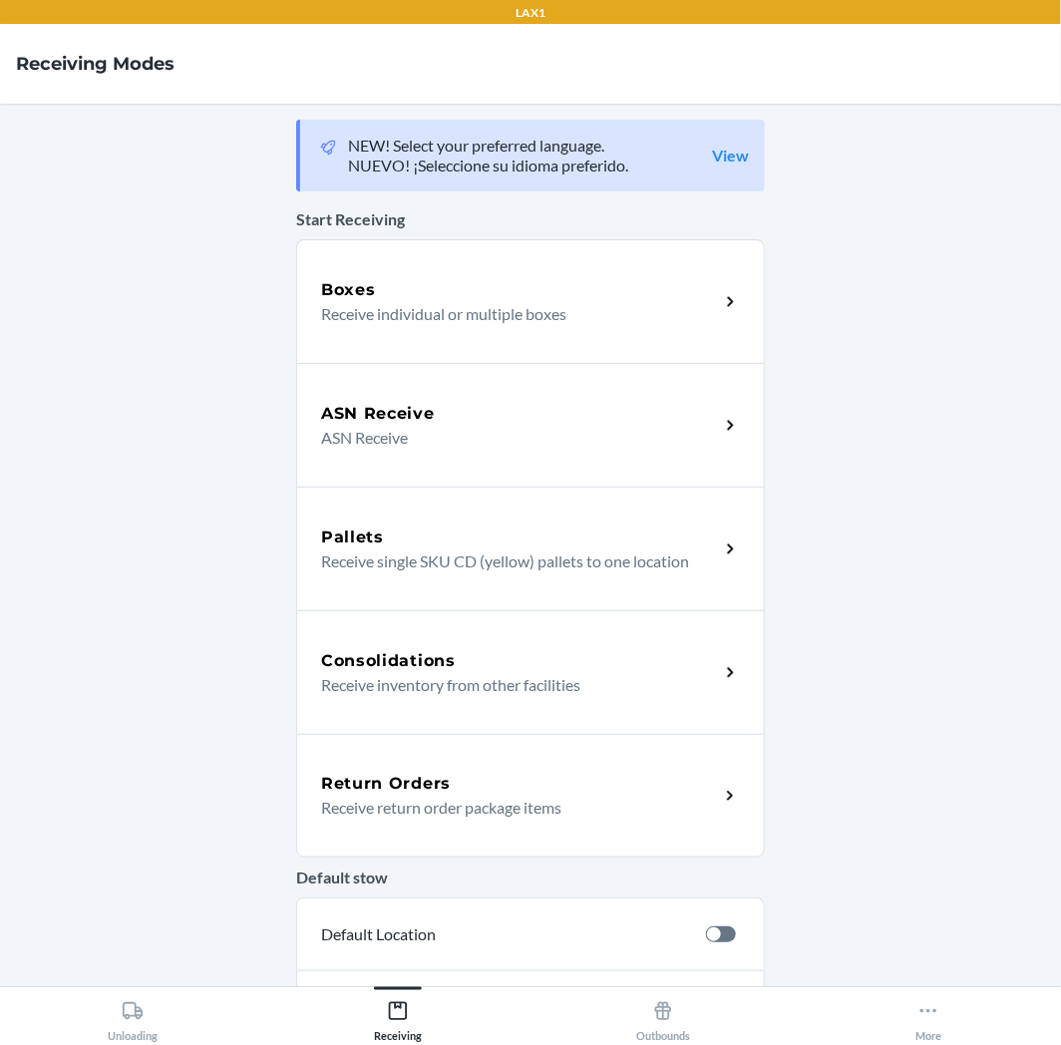
click at [449, 825] on div "Return Orders Receive return order package items" at bounding box center [530, 796] width 469 height 124
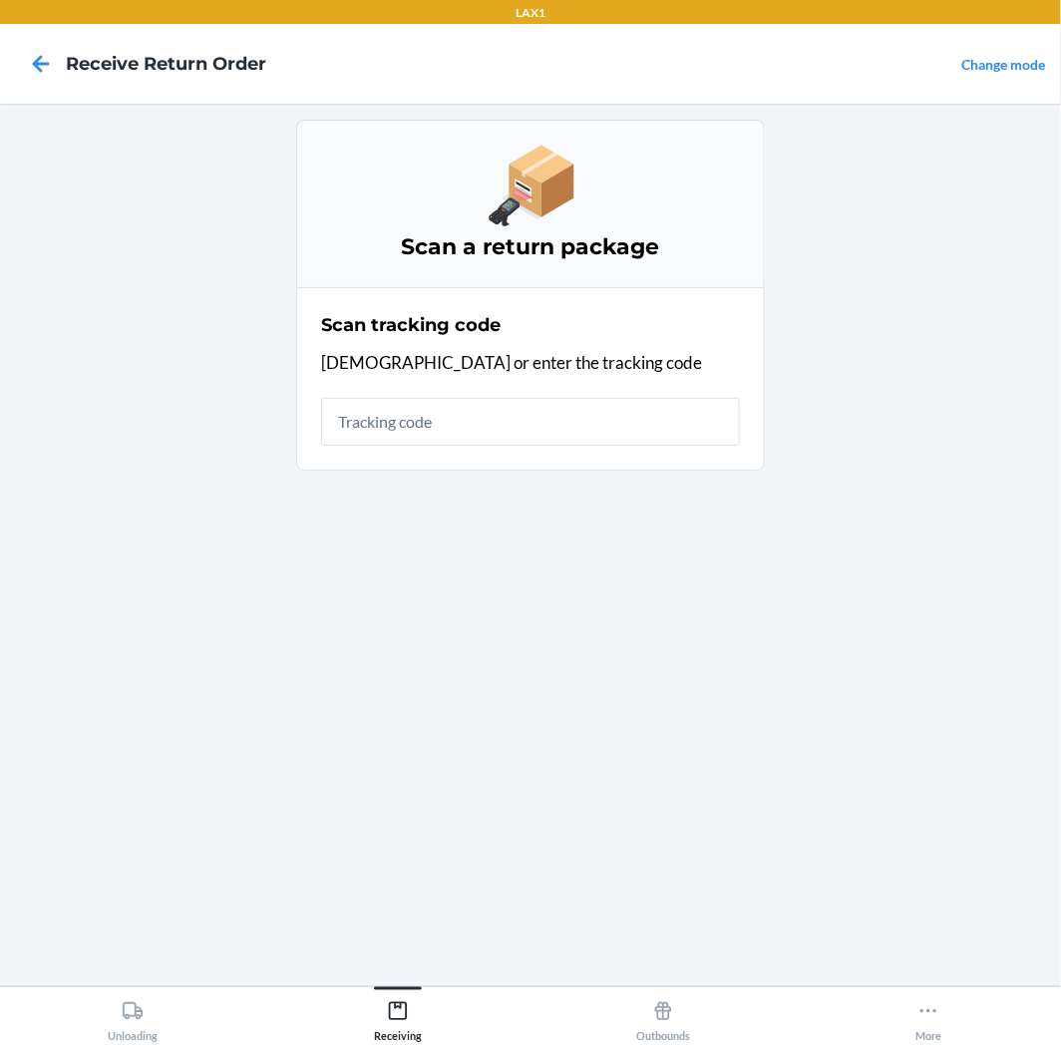
click at [487, 412] on input "text" at bounding box center [530, 422] width 419 height 48
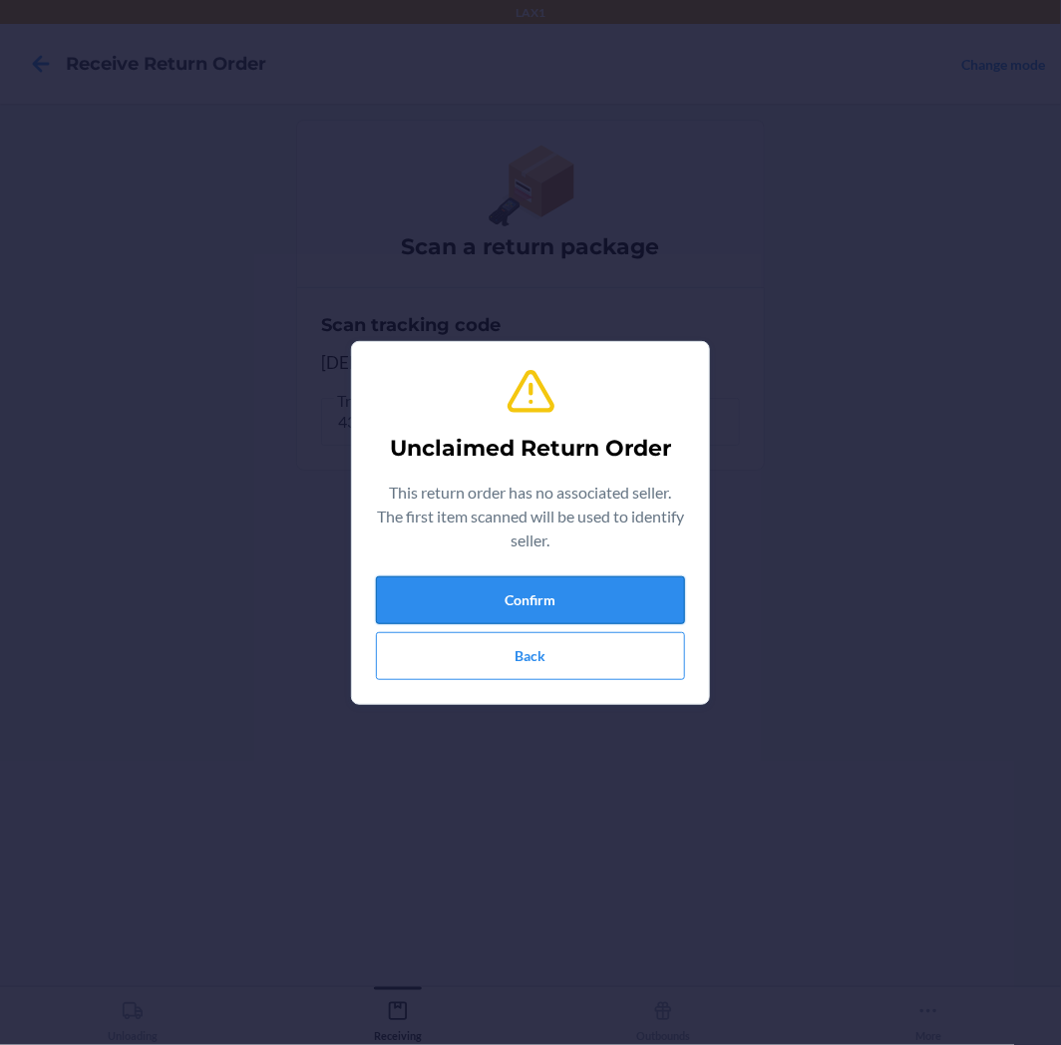
click at [497, 585] on button "Confirm" at bounding box center [530, 600] width 309 height 48
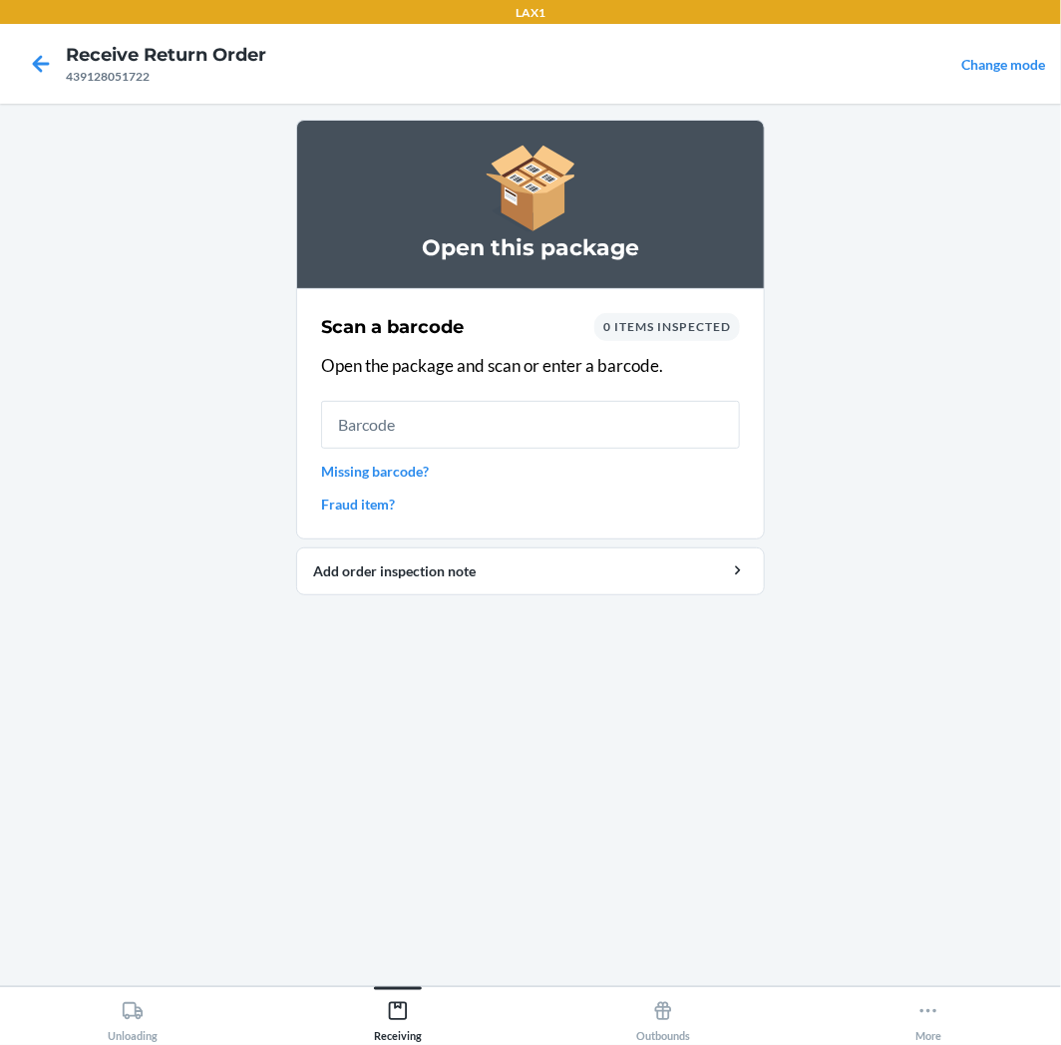
drag, startPoint x: 532, startPoint y: 410, endPoint x: 522, endPoint y: 421, distance: 14.8
click at [522, 420] on input "text" at bounding box center [530, 425] width 419 height 48
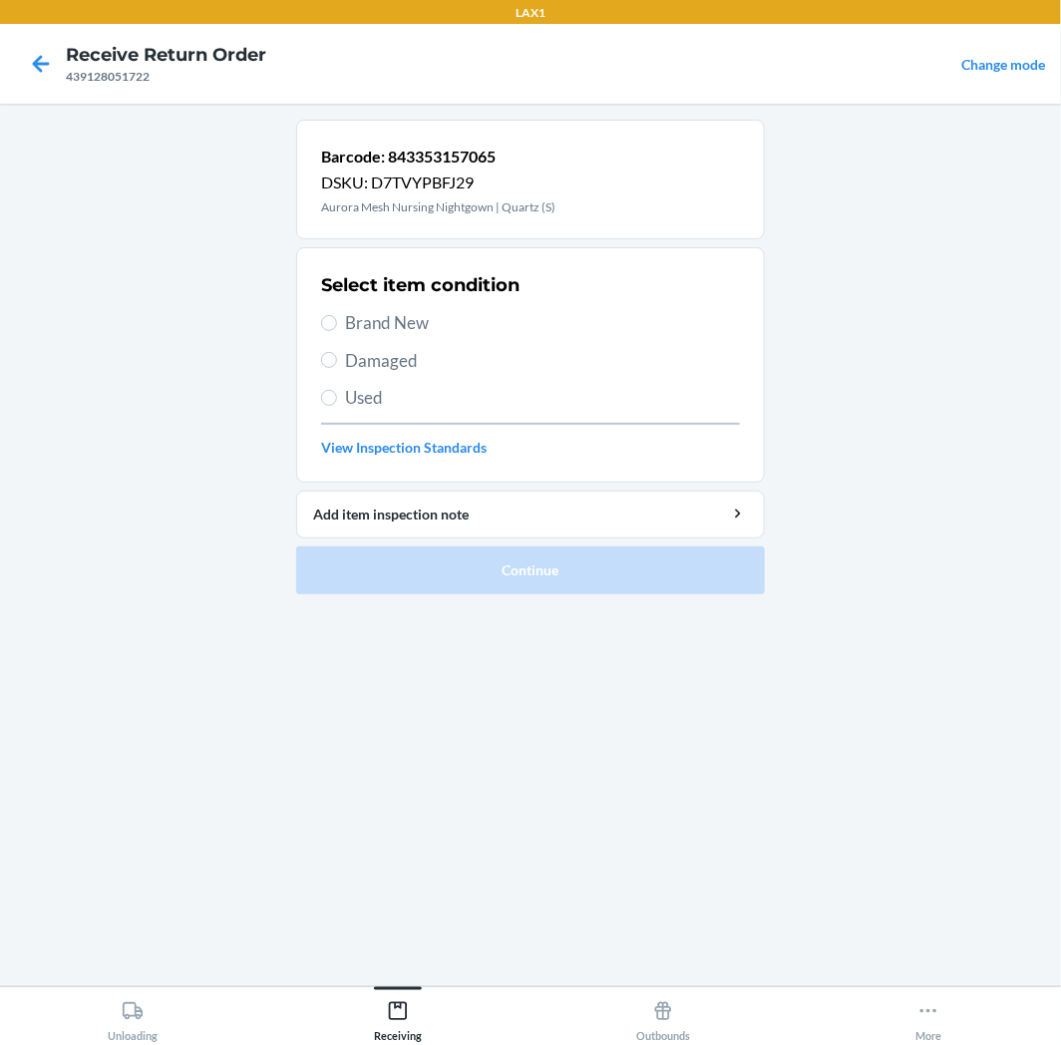
click at [383, 395] on span "Used" at bounding box center [542, 398] width 395 height 26
click at [337, 395] on input "Used" at bounding box center [329, 398] width 16 height 16
radio input "true"
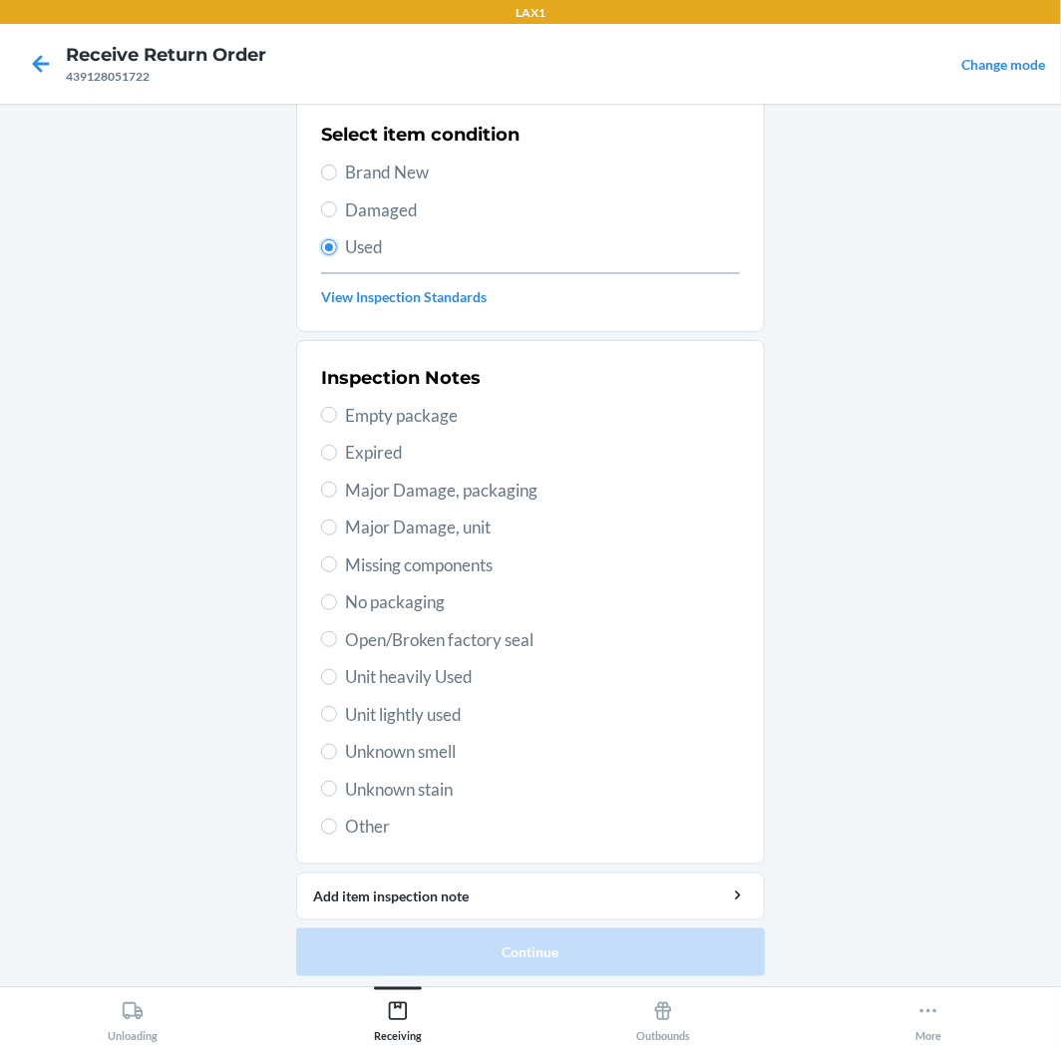
scroll to position [155, 0]
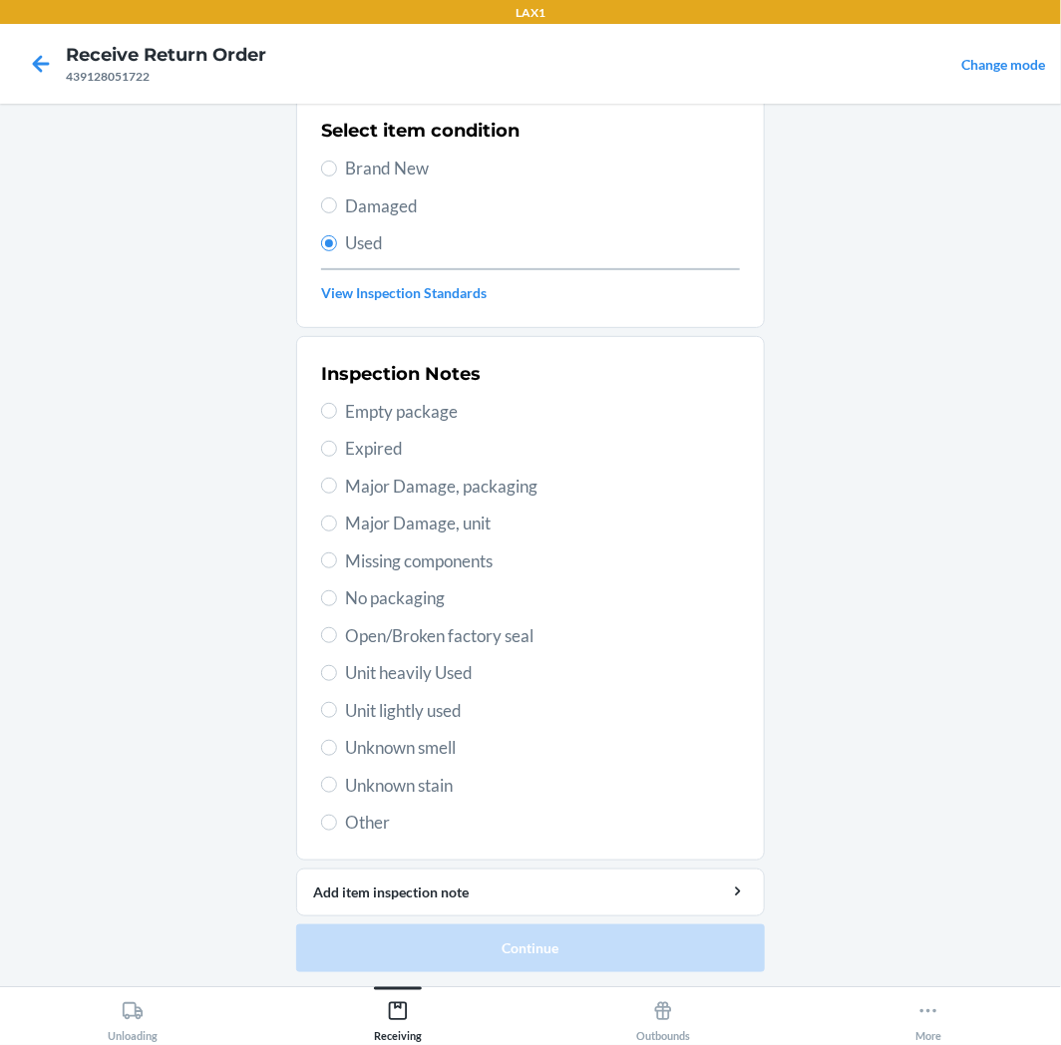
click at [381, 705] on span "Unit lightly used" at bounding box center [542, 711] width 395 height 26
click at [337, 705] on input "Unit lightly used" at bounding box center [329, 710] width 16 height 16
radio input "true"
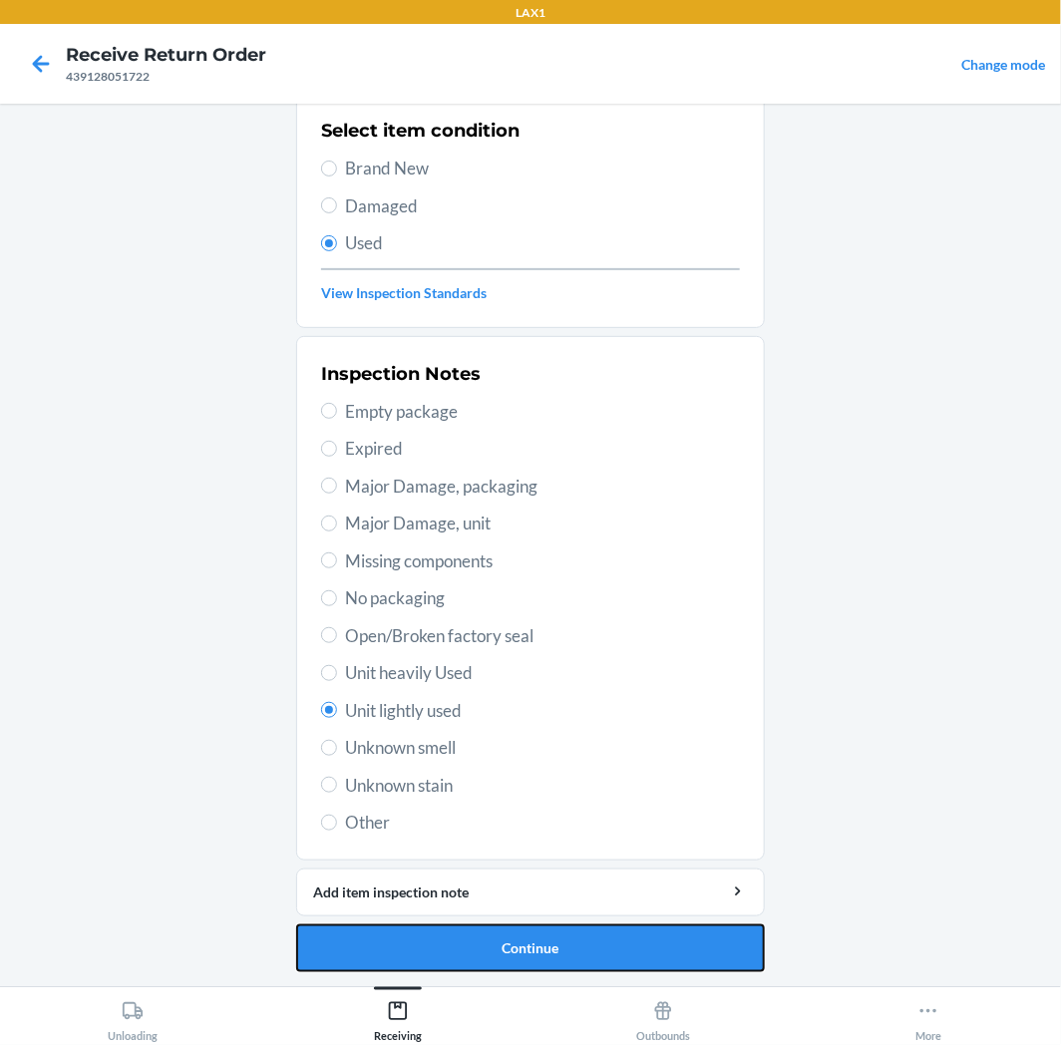
click at [526, 965] on button "Continue" at bounding box center [530, 949] width 469 height 48
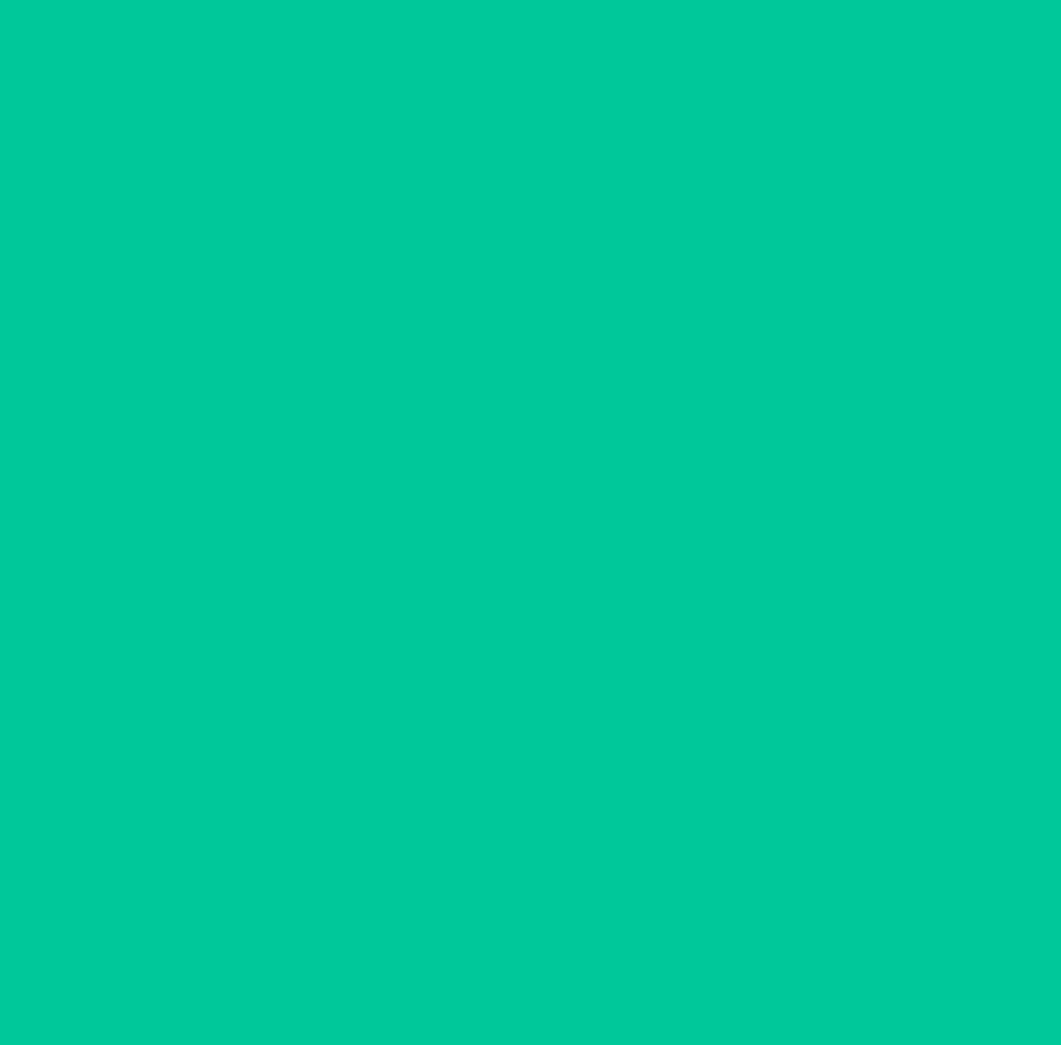
scroll to position [0, 0]
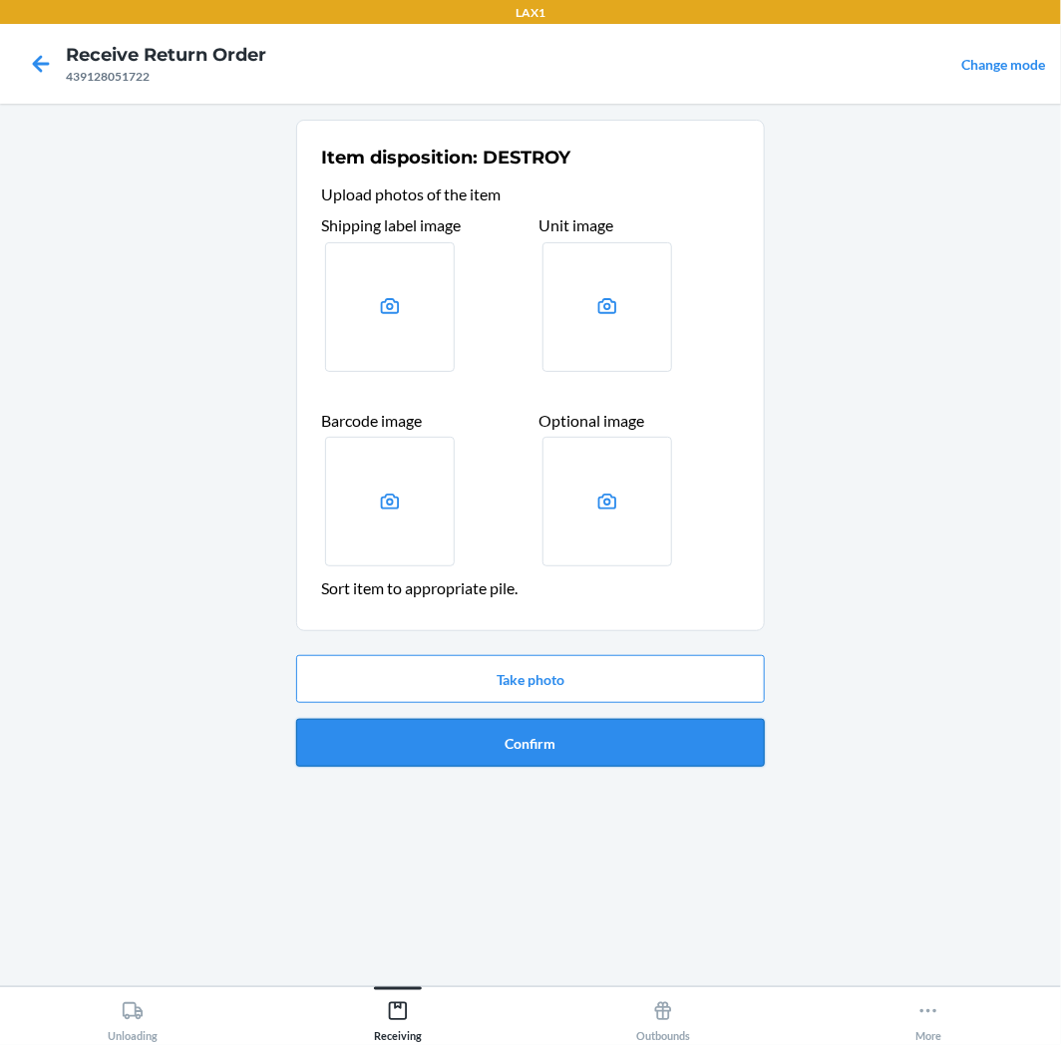
click at [573, 720] on button "Confirm" at bounding box center [530, 743] width 469 height 48
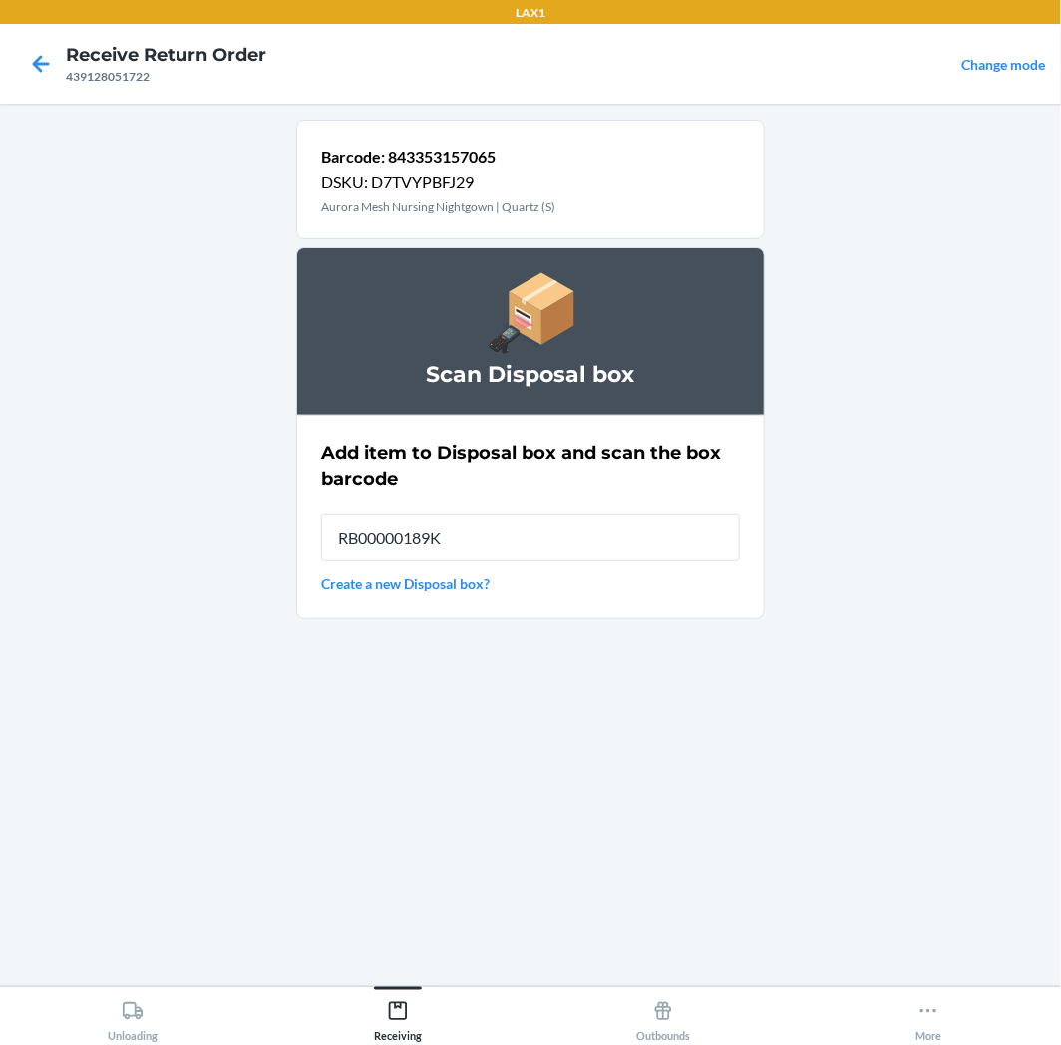
type input "RB00000189K"
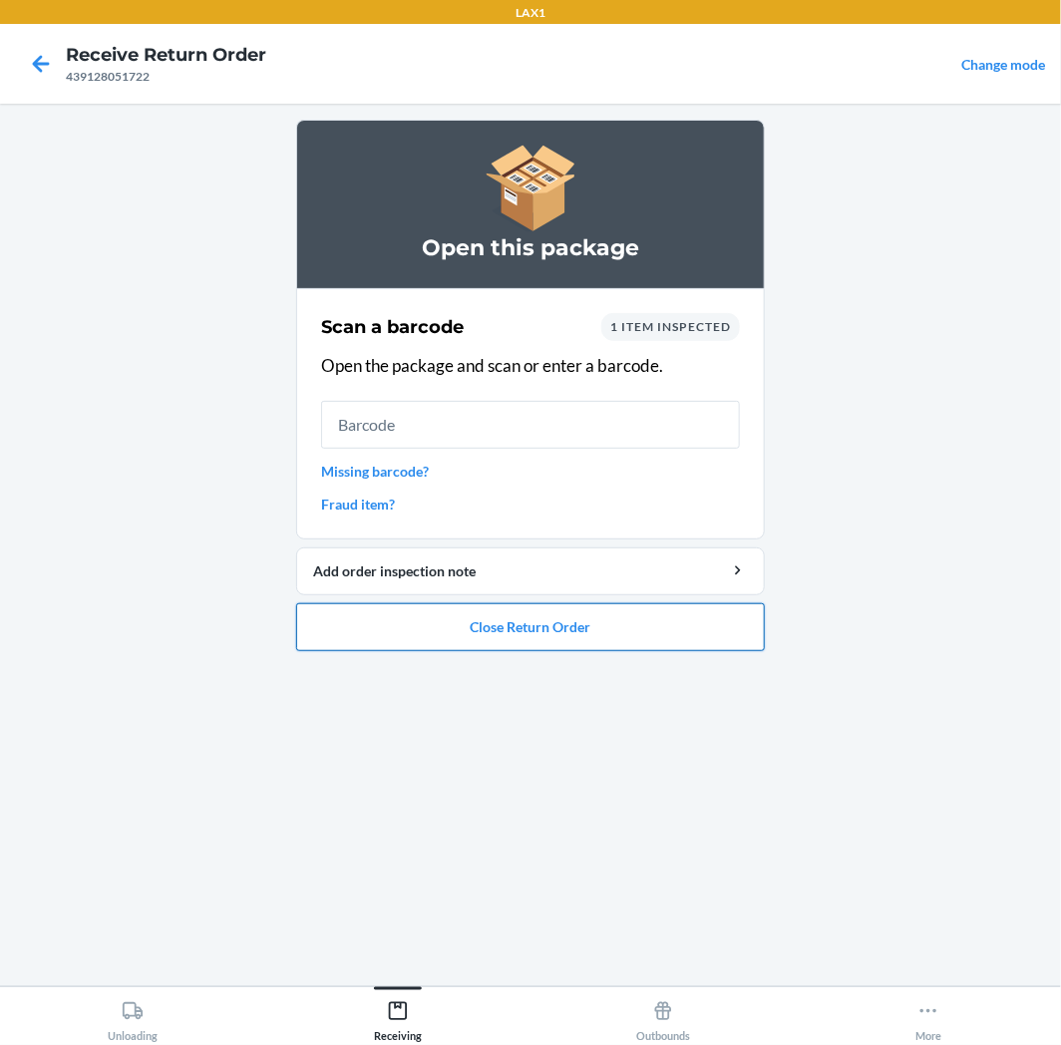
click at [545, 620] on button "Close Return Order" at bounding box center [530, 627] width 469 height 48
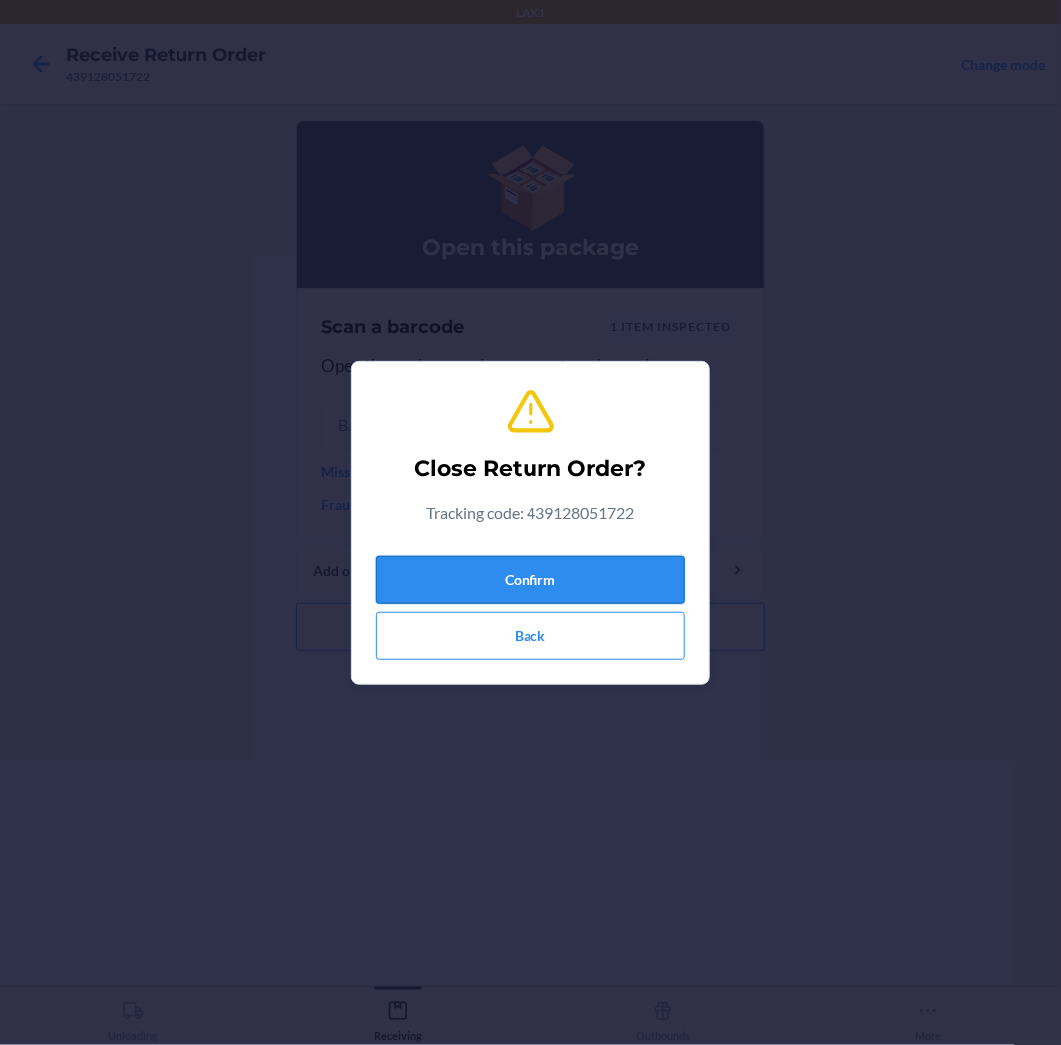
click at [555, 580] on button "Confirm" at bounding box center [530, 581] width 309 height 48
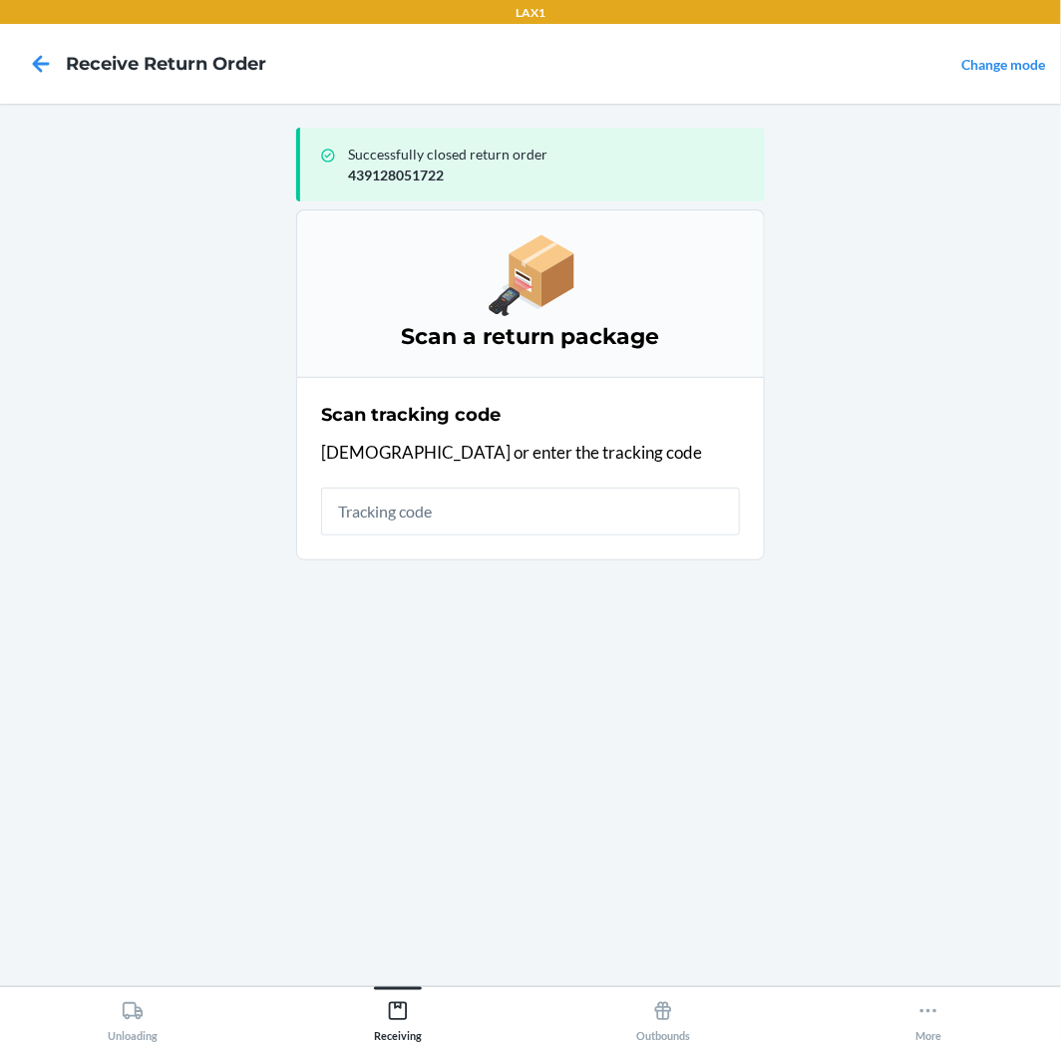
click at [137, 982] on main "Successfully closed return order 439128051722 Scan a return package Scan tracki…" at bounding box center [530, 545] width 1061 height 883
click at [701, 453] on p "Scan or enter the tracking code" at bounding box center [530, 453] width 419 height 26
click at [671, 488] on input "text" at bounding box center [530, 512] width 419 height 48
click at [601, 635] on div "Successfully closed return order 439128051722 Scan a return package Scan tracki…" at bounding box center [530, 545] width 469 height 851
click at [531, 520] on input "text" at bounding box center [530, 512] width 419 height 48
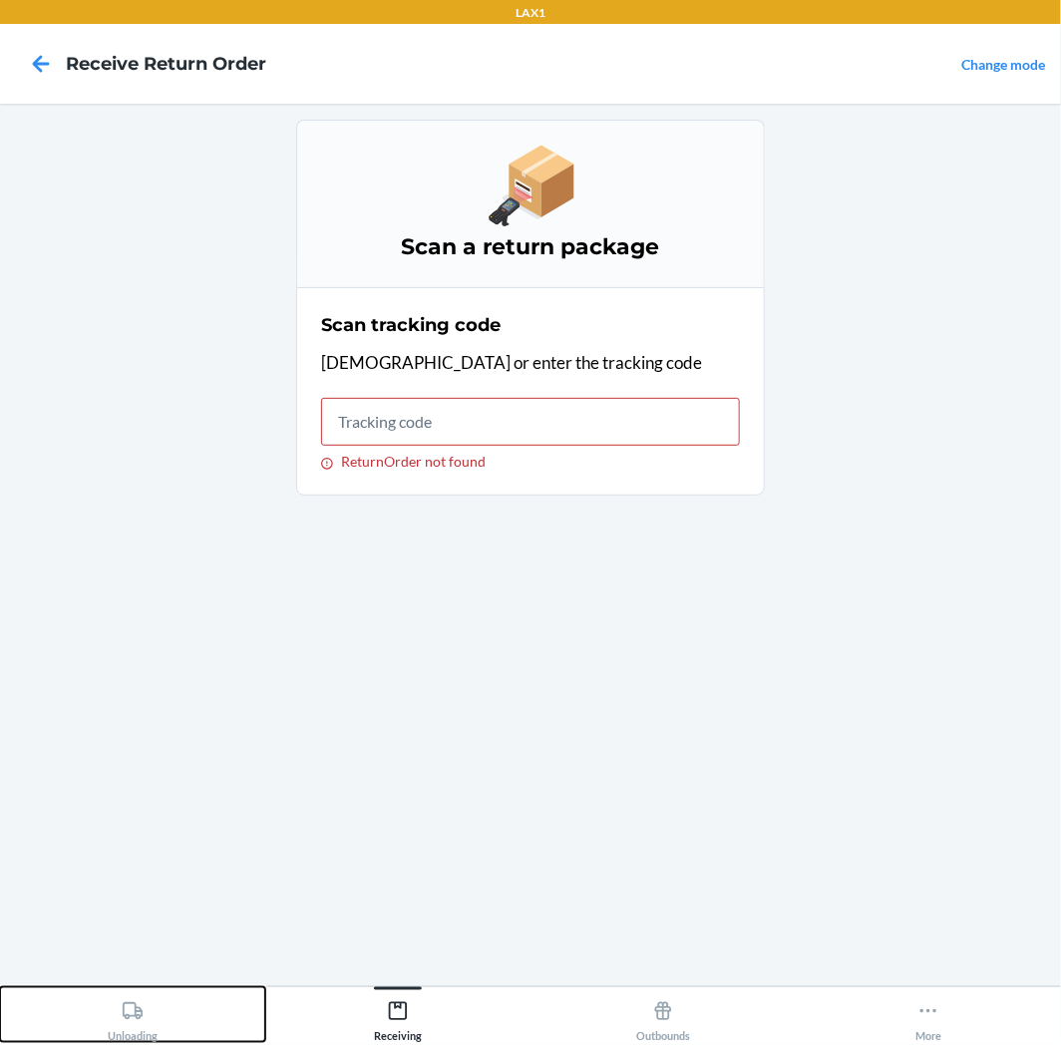
click at [168, 1021] on button "Unloading" at bounding box center [132, 1014] width 265 height 55
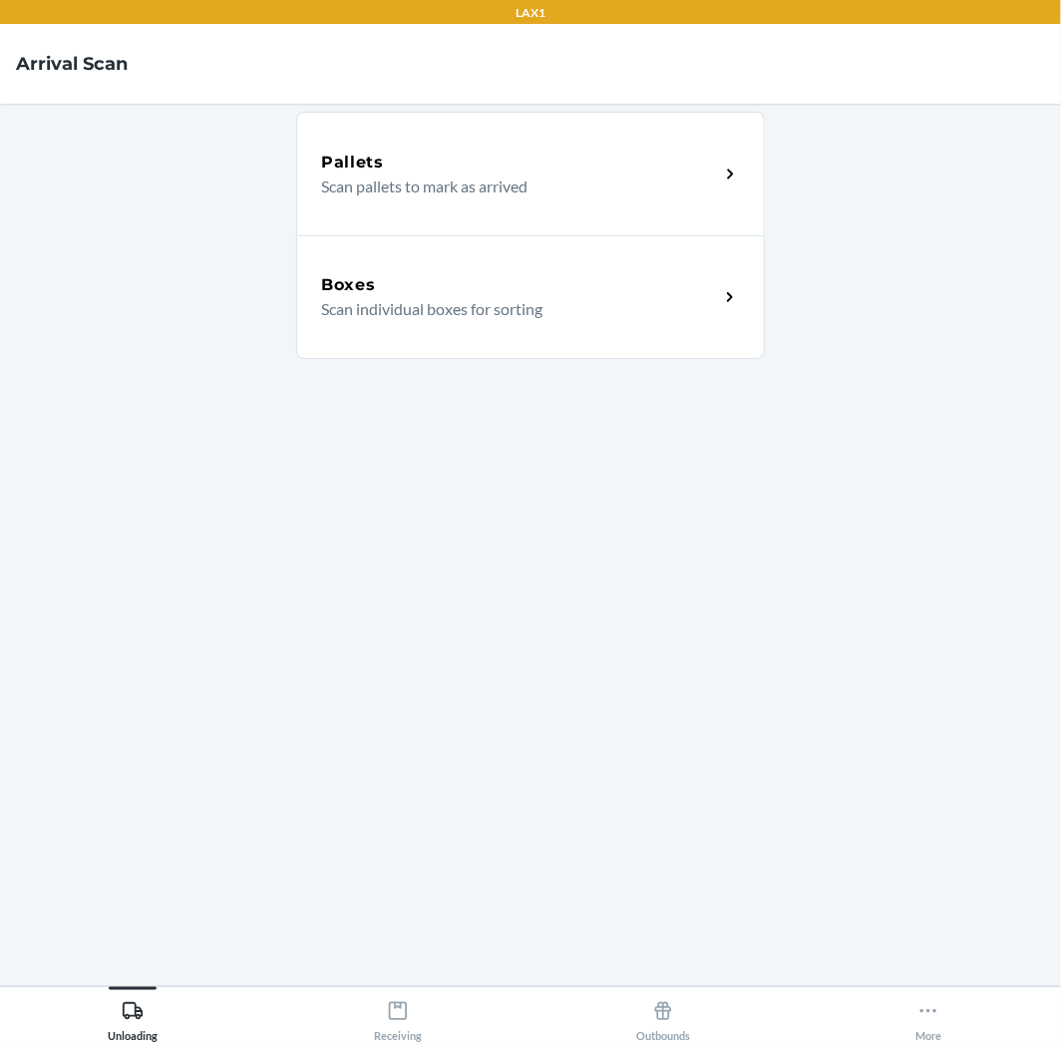
click at [531, 284] on div "Boxes" at bounding box center [520, 285] width 398 height 24
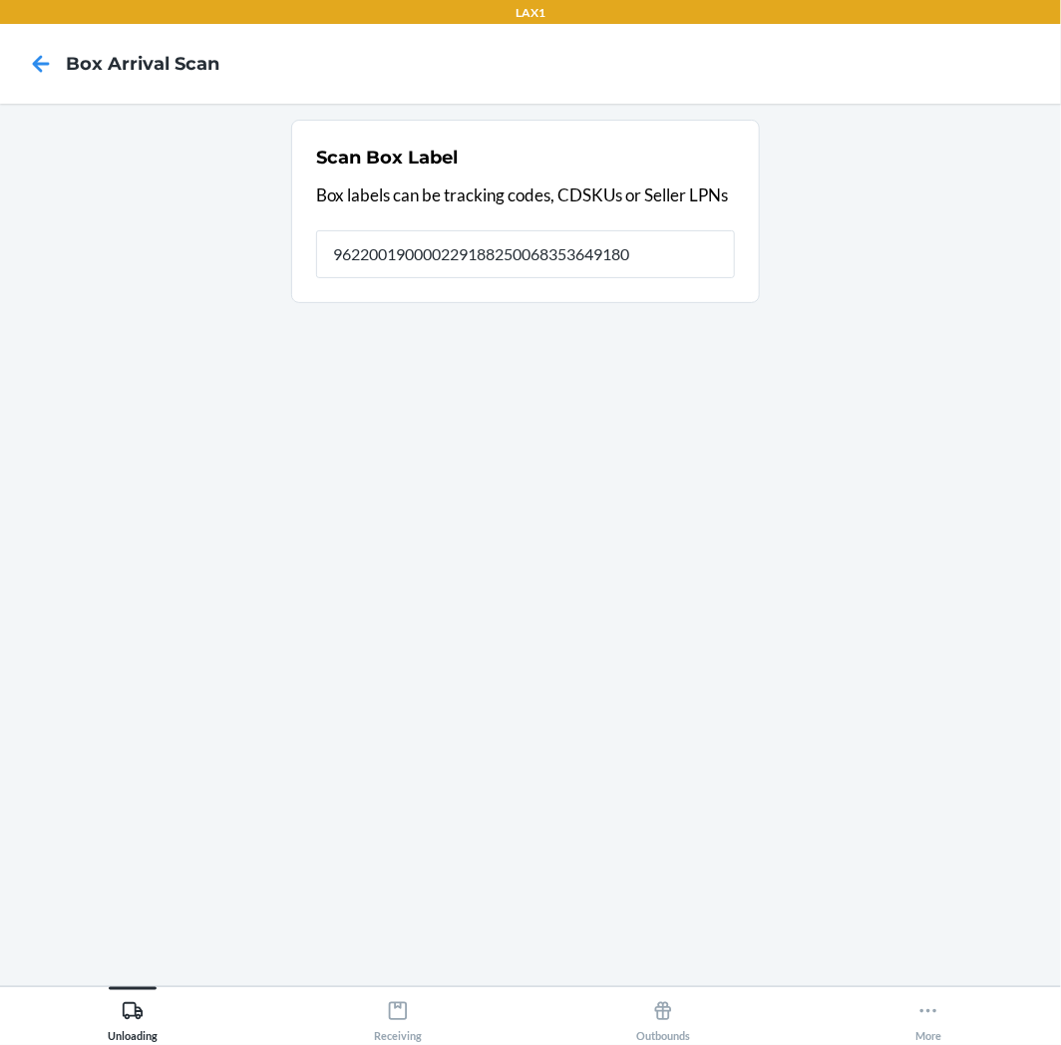
type input "9622001900002291882500683536491805"
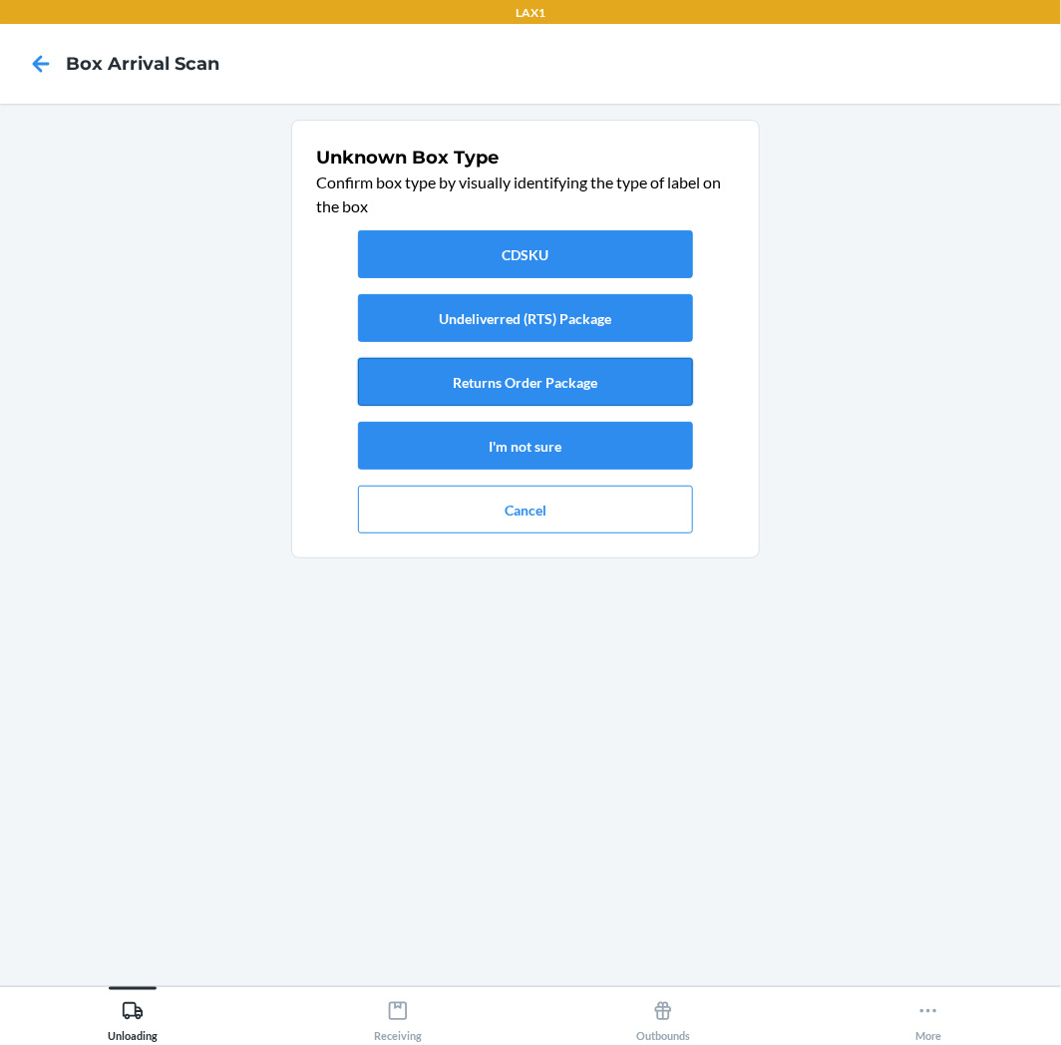
click at [566, 387] on button "Returns Order Package" at bounding box center [525, 382] width 335 height 48
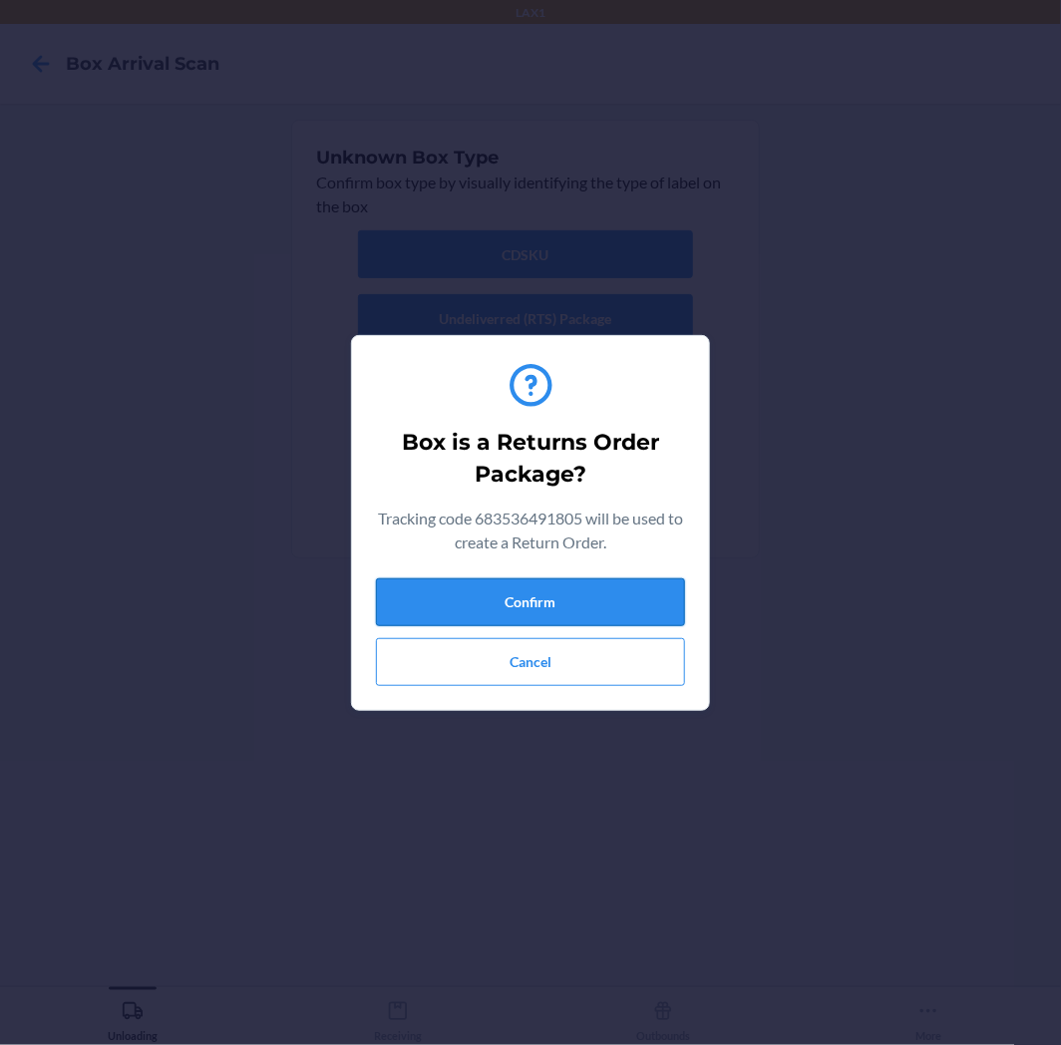
click at [588, 610] on button "Confirm" at bounding box center [530, 602] width 309 height 48
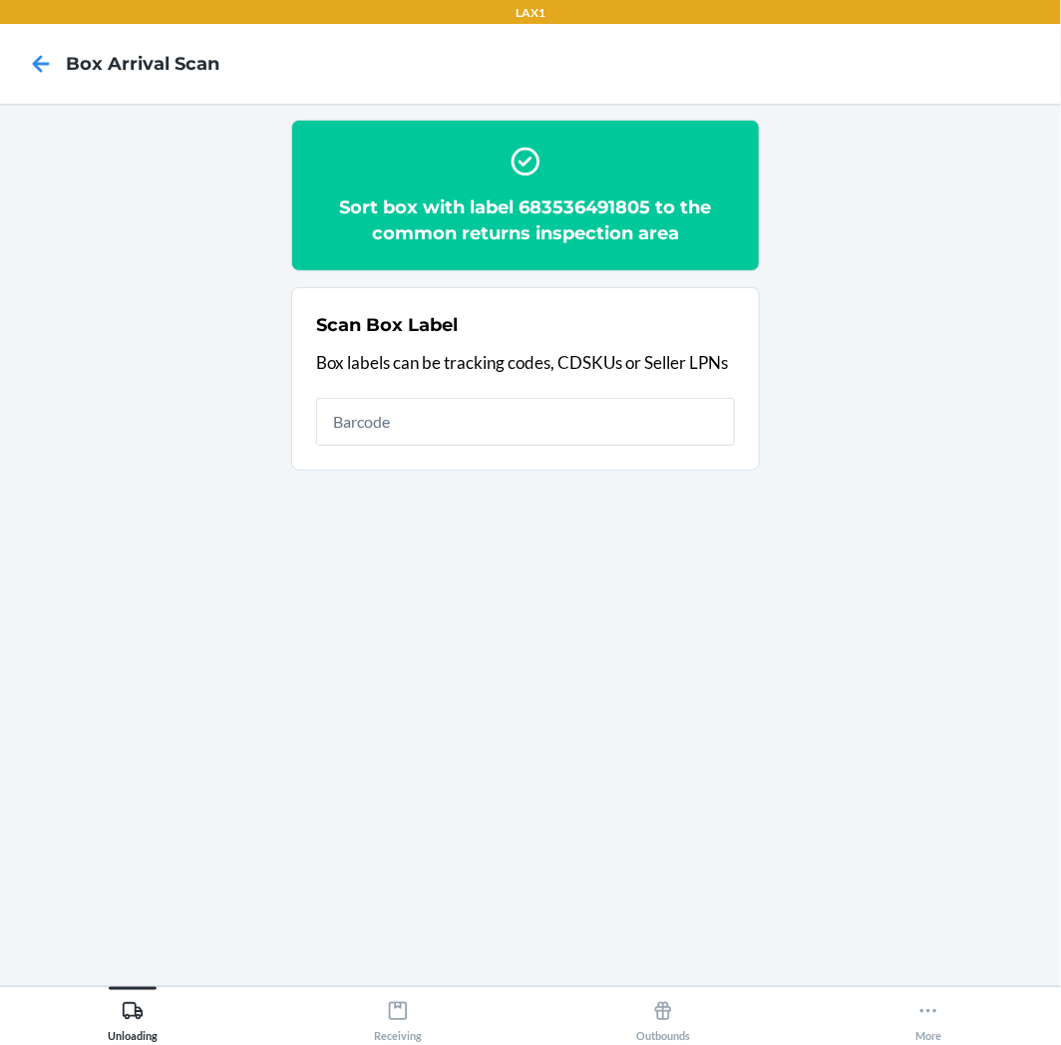
click at [430, 969] on section "Sort box with label 683536491805 to the common returns inspection area Scan Box…" at bounding box center [530, 545] width 1029 height 851
click at [425, 987] on button "Receiving" at bounding box center [397, 1014] width 265 height 55
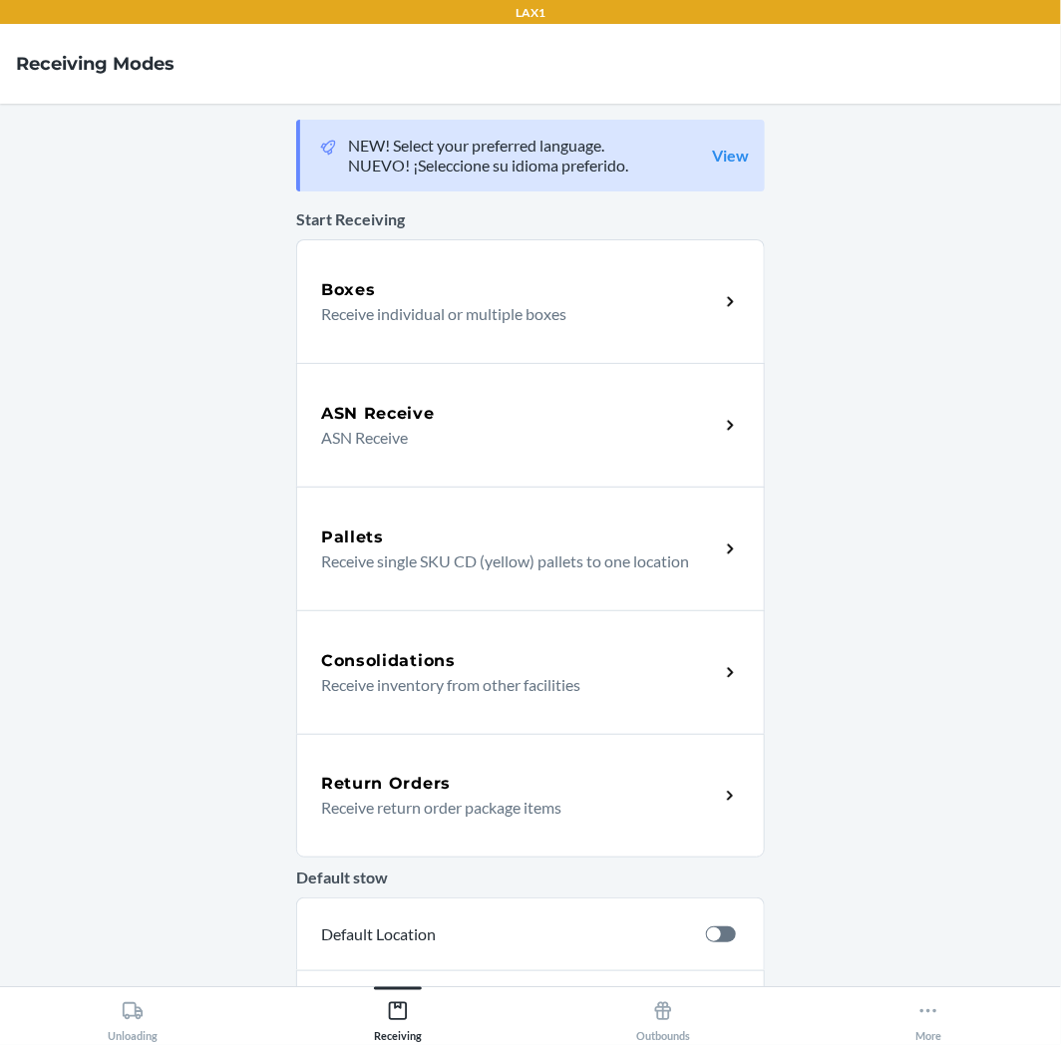
click at [531, 746] on div "Return Orders Receive return order package items" at bounding box center [530, 796] width 469 height 124
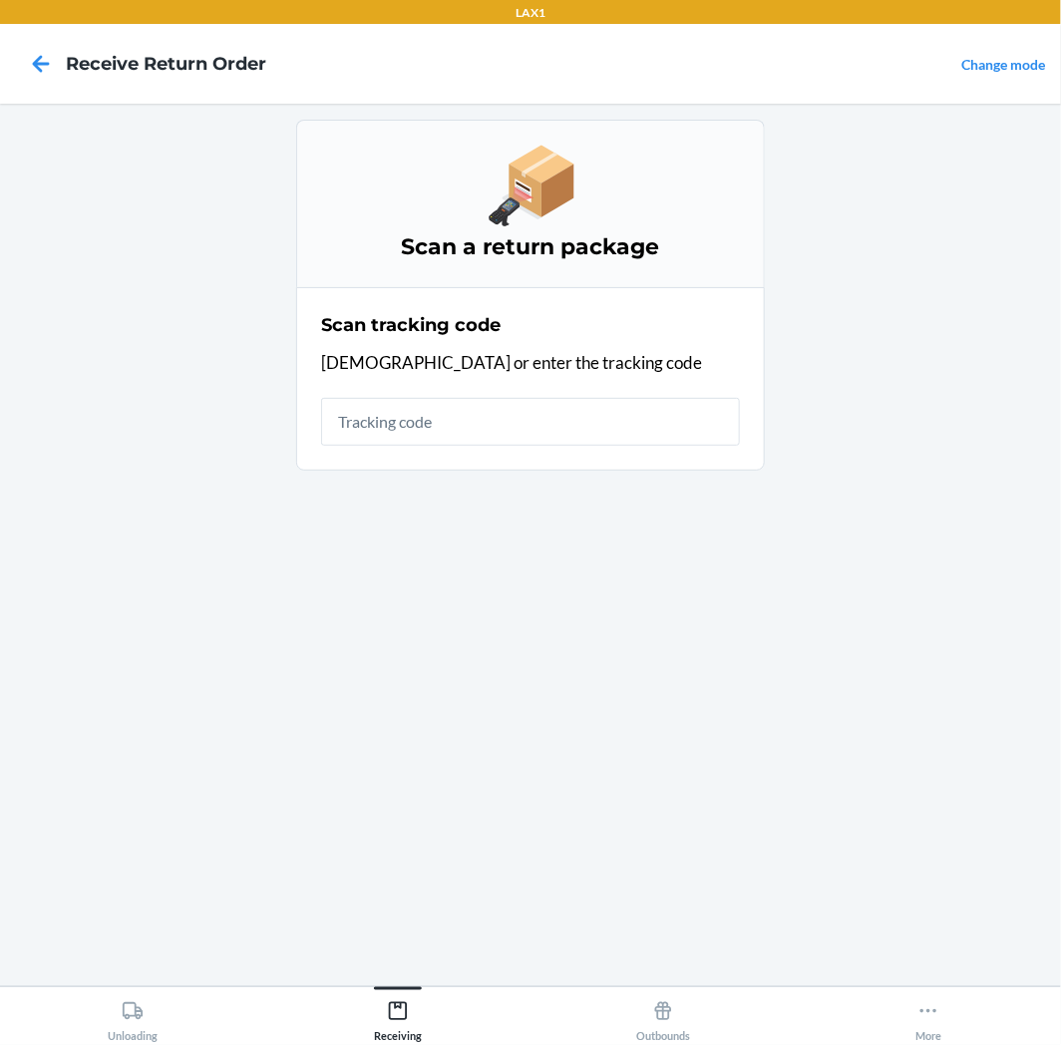
click at [674, 424] on input "text" at bounding box center [530, 422] width 419 height 48
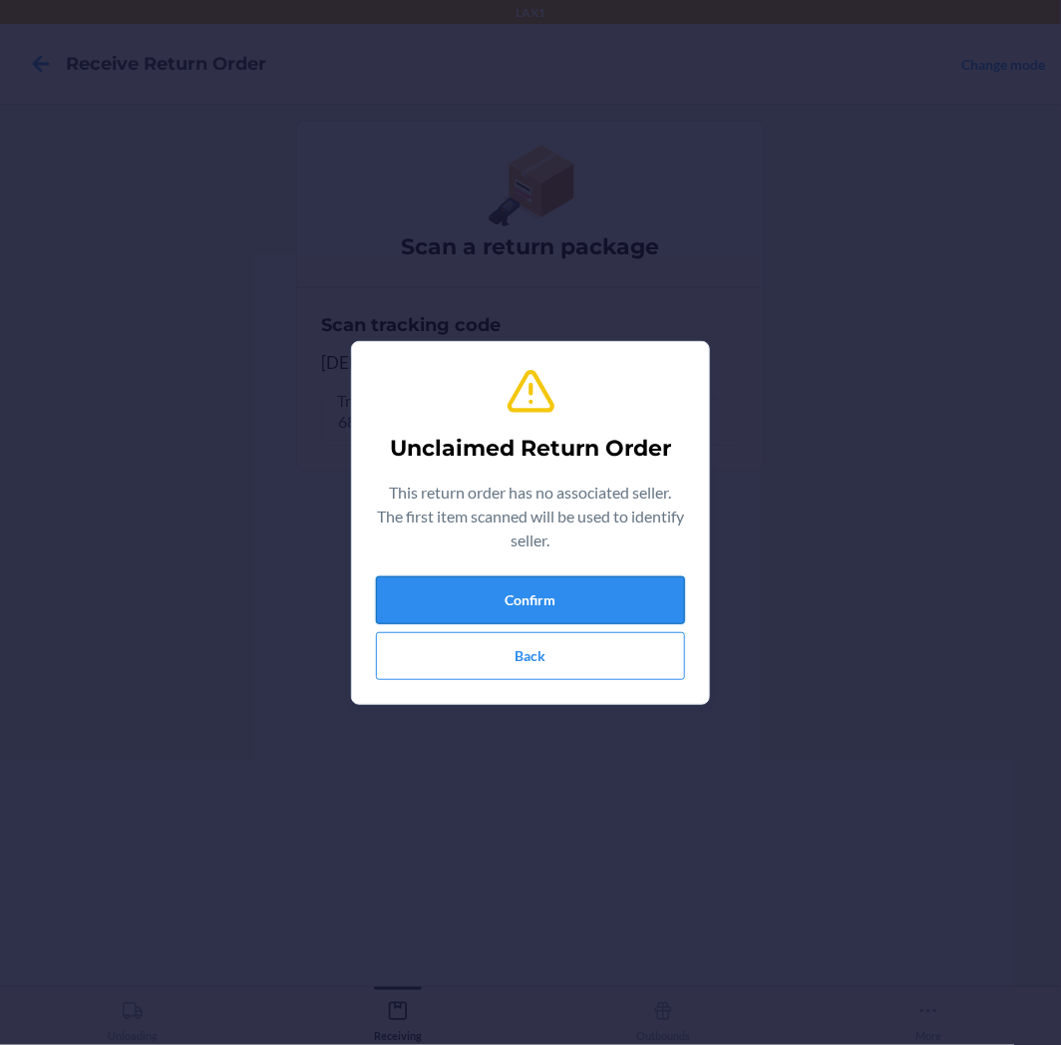
click at [485, 590] on button "Confirm" at bounding box center [530, 600] width 309 height 48
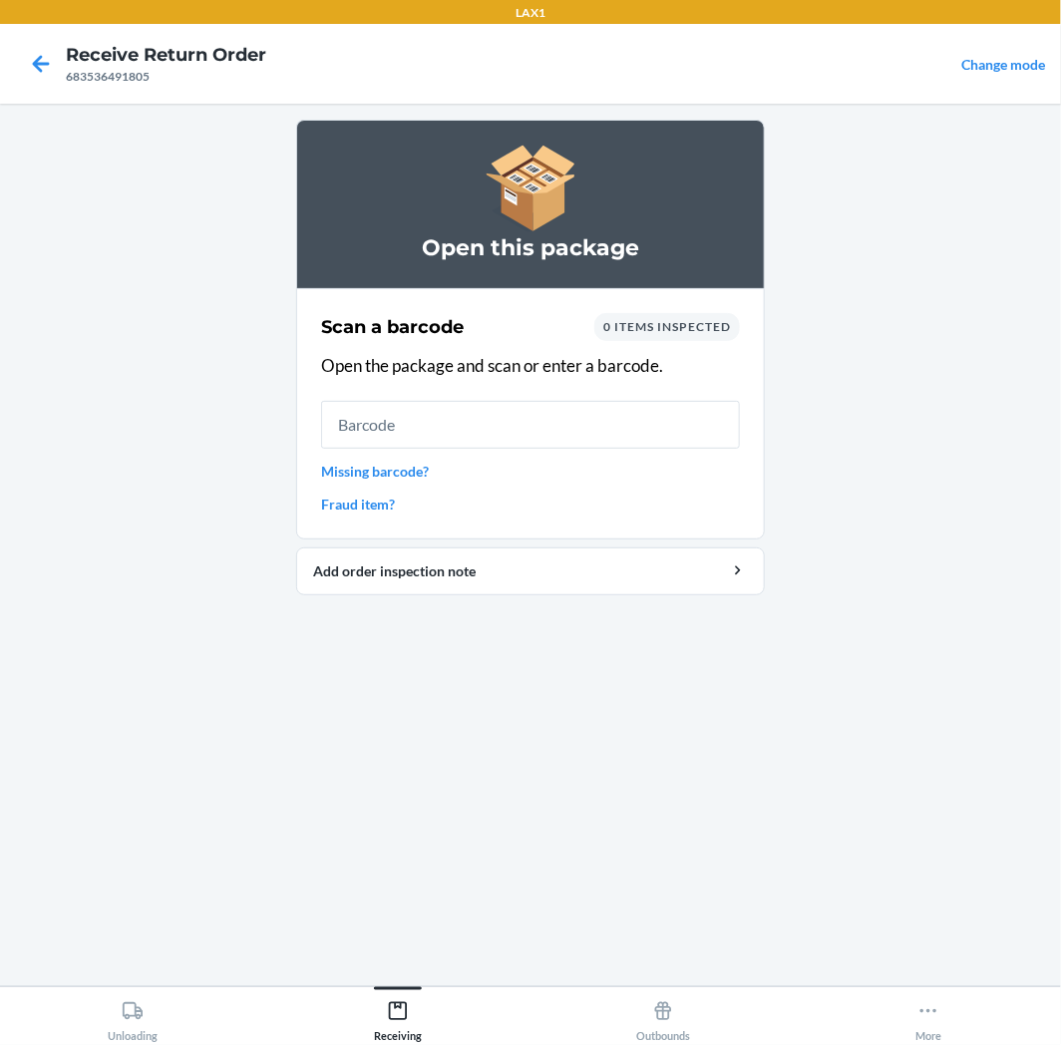
click at [550, 419] on input "text" at bounding box center [530, 425] width 419 height 48
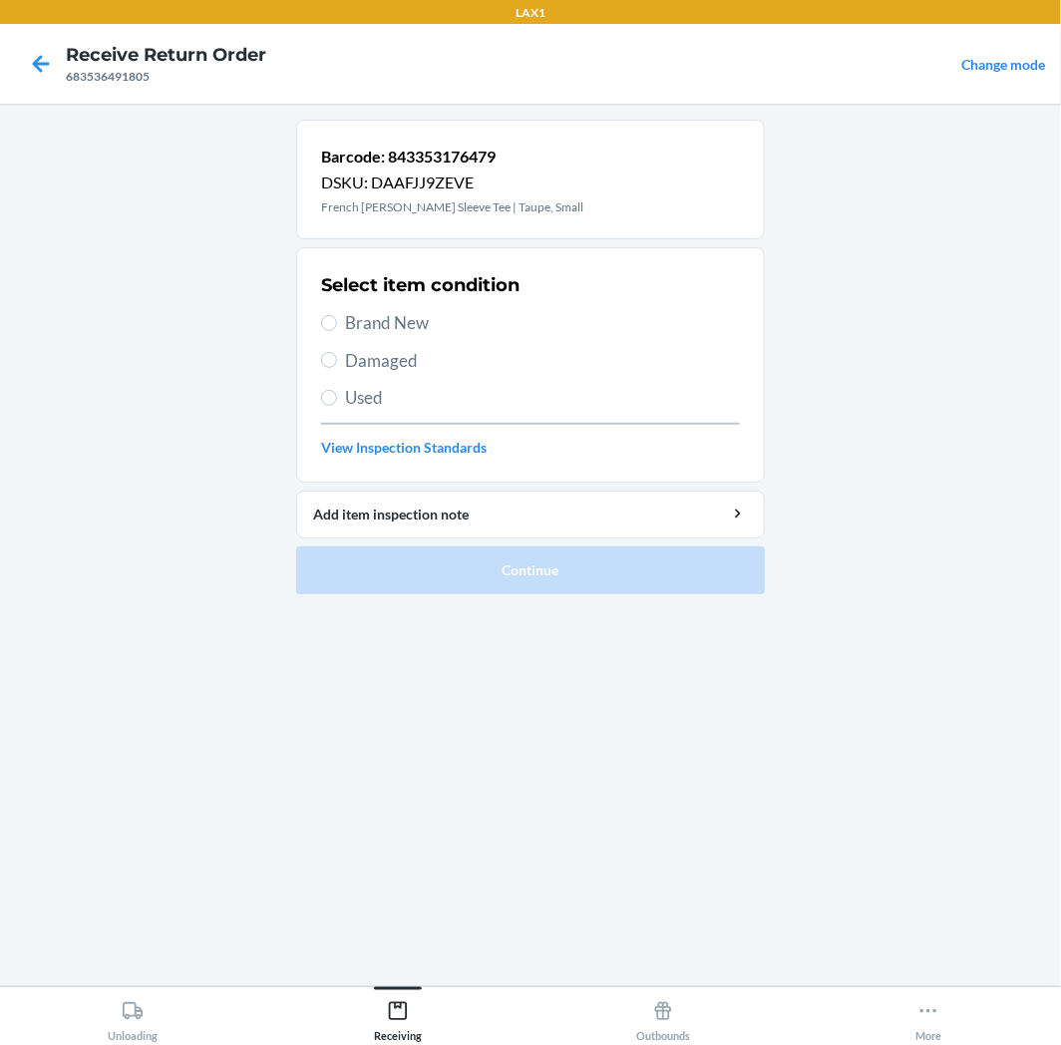
click at [397, 377] on div "Select item condition Brand New Damaged Used View Inspection Standards" at bounding box center [530, 364] width 419 height 197
click at [394, 390] on span "Used" at bounding box center [542, 398] width 395 height 26
click at [337, 390] on input "Used" at bounding box center [329, 398] width 16 height 16
radio input "true"
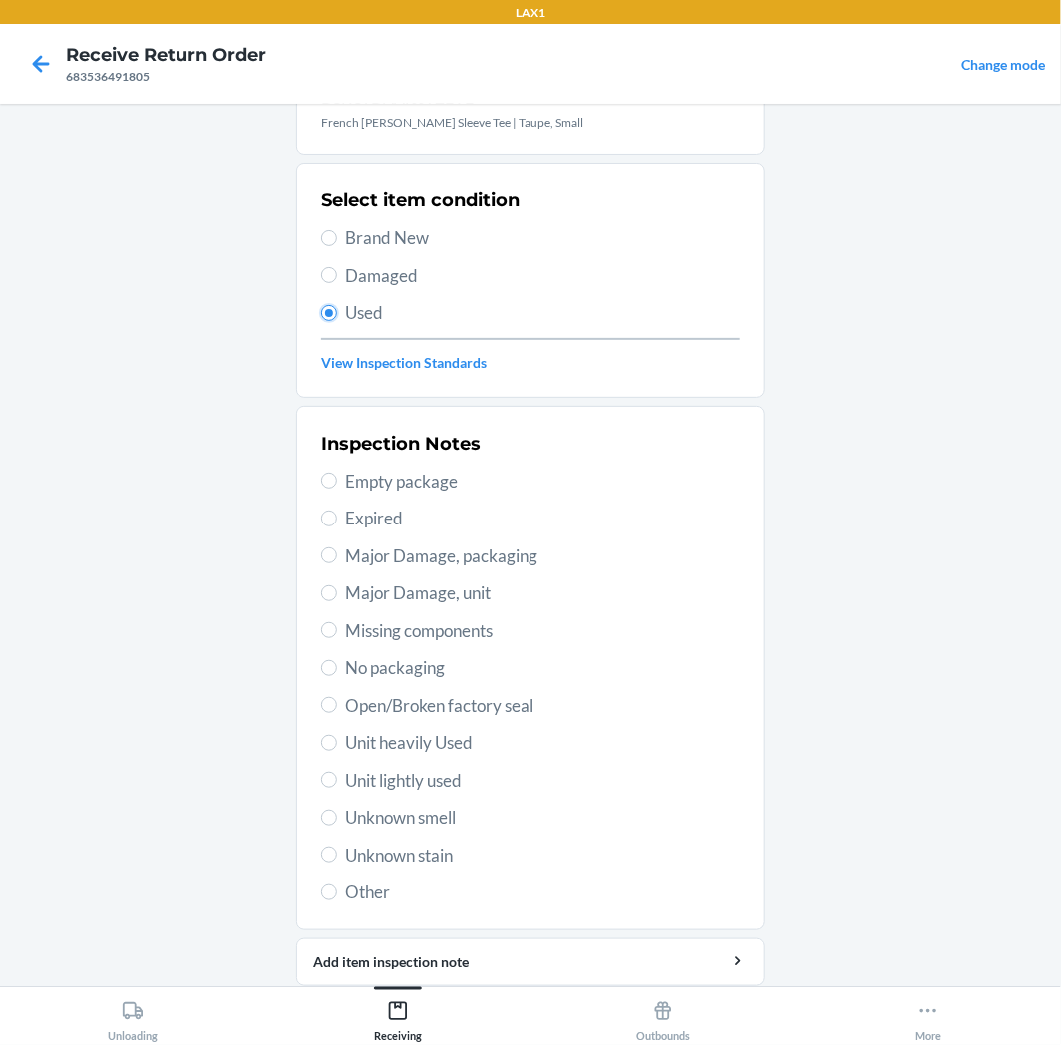
scroll to position [155, 0]
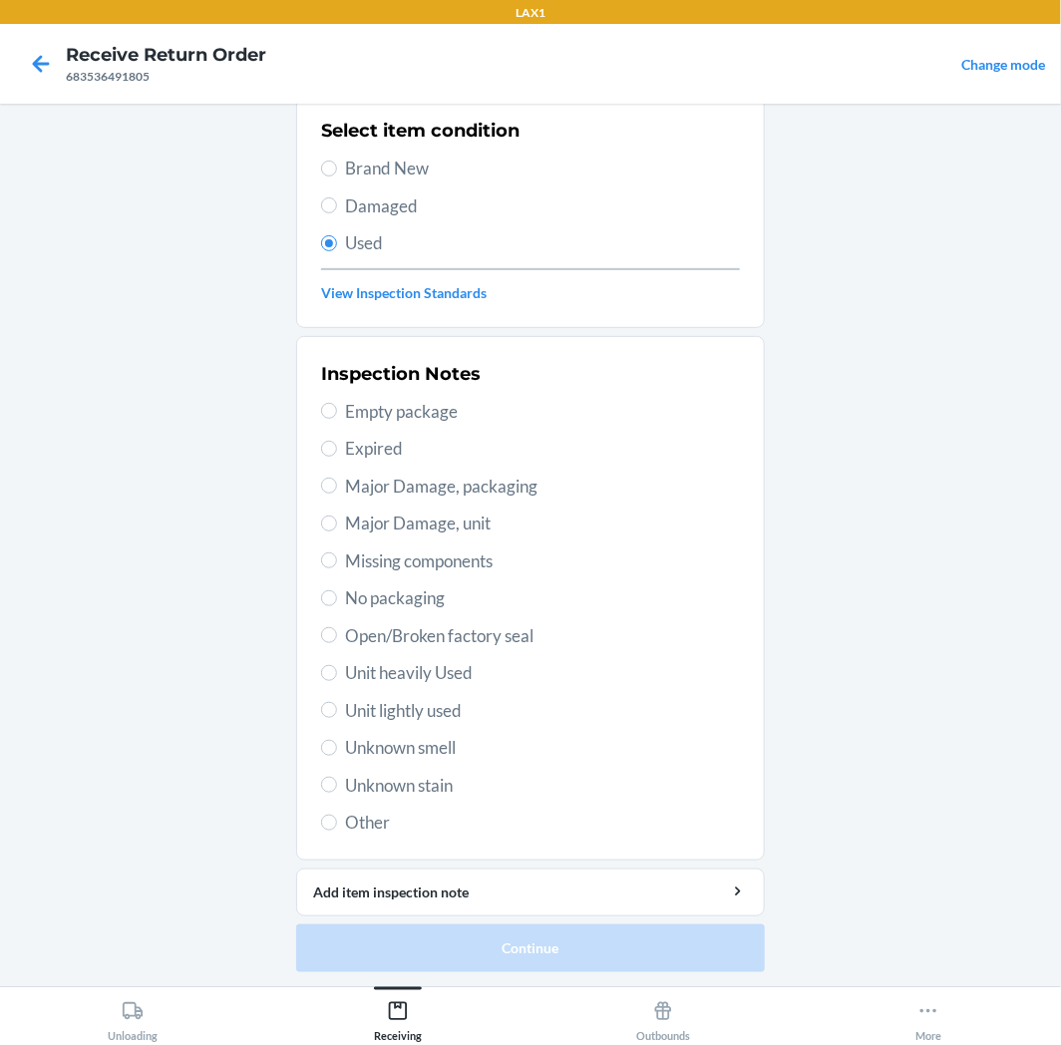
click at [445, 700] on span "Unit lightly used" at bounding box center [542, 711] width 395 height 26
click at [337, 702] on input "Unit lightly used" at bounding box center [329, 710] width 16 height 16
radio input "true"
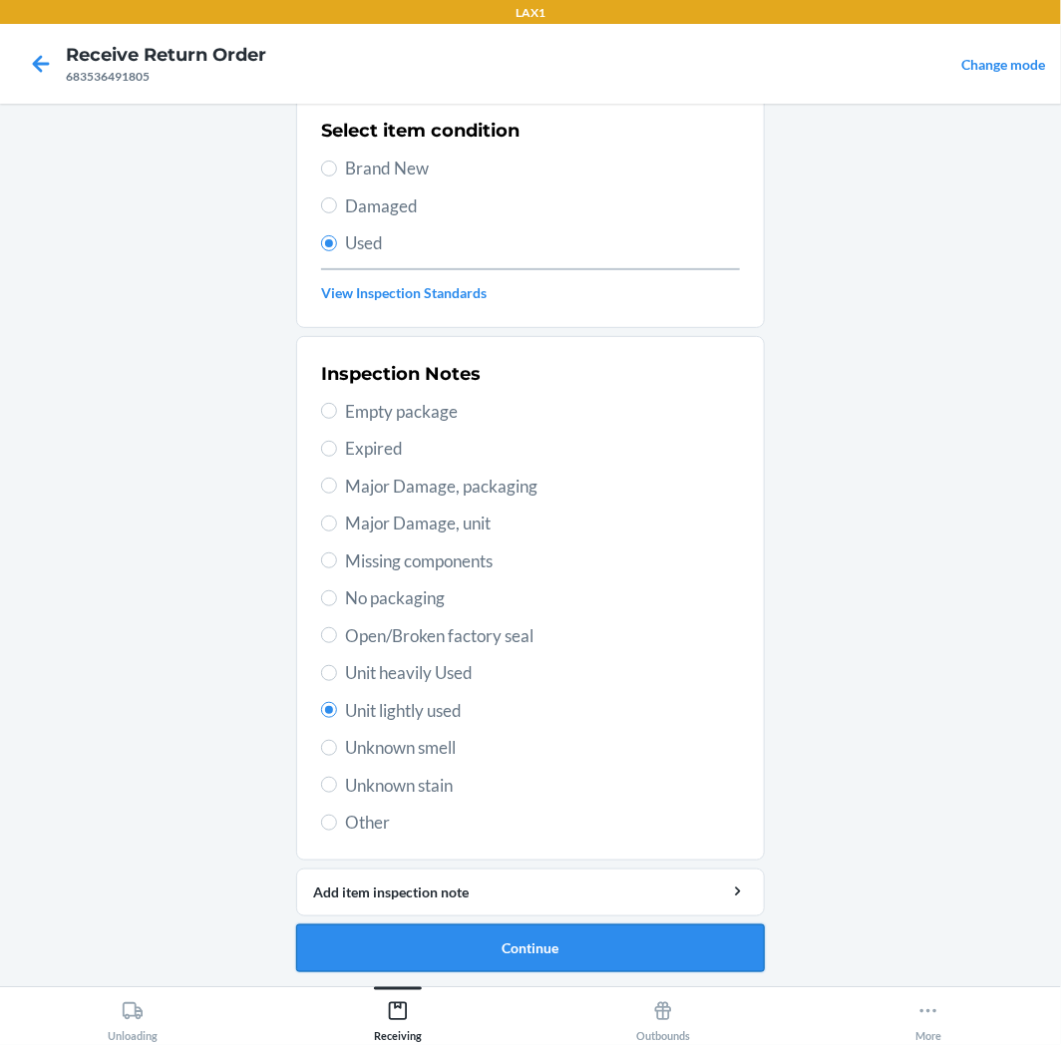
click at [459, 941] on button "Continue" at bounding box center [530, 949] width 469 height 48
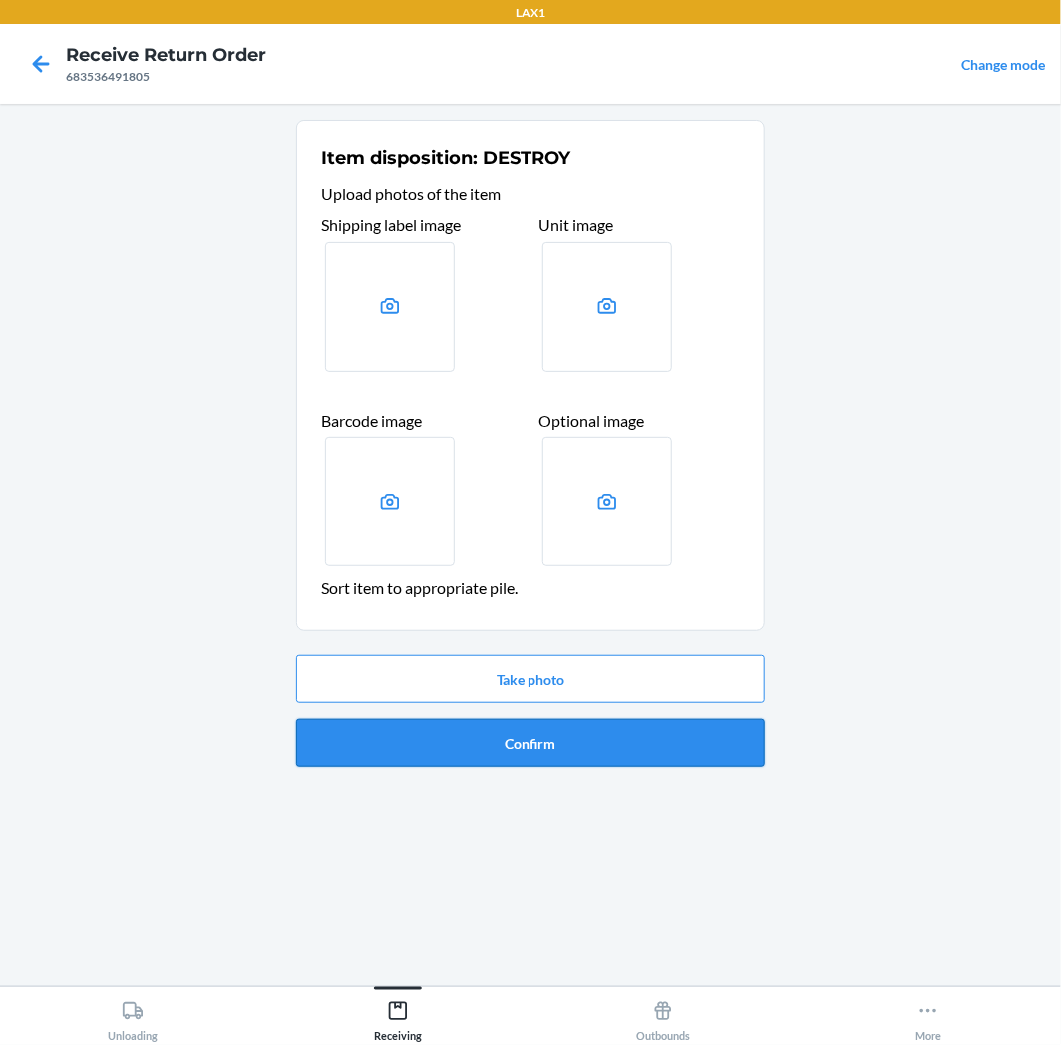
click at [536, 749] on button "Confirm" at bounding box center [530, 743] width 469 height 48
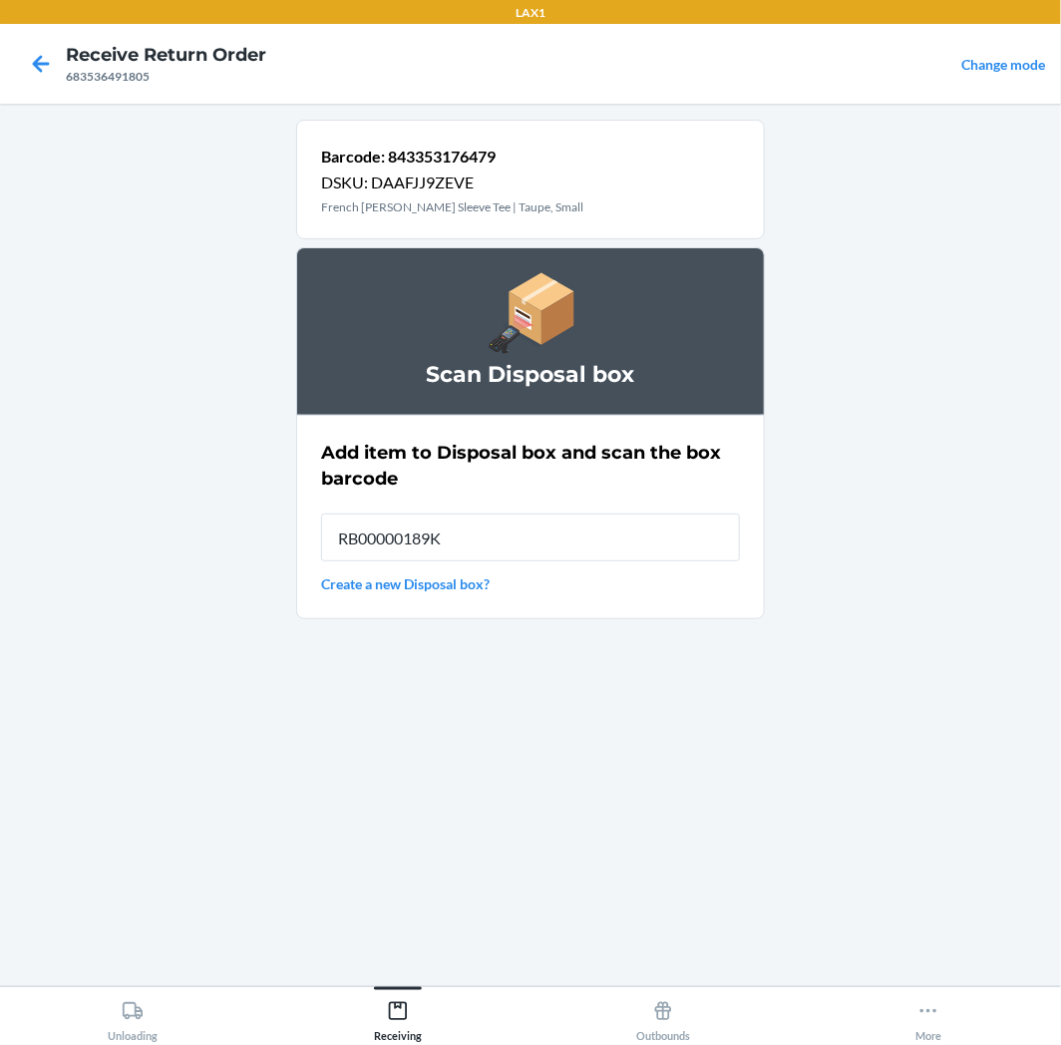
type input "RB00000189K"
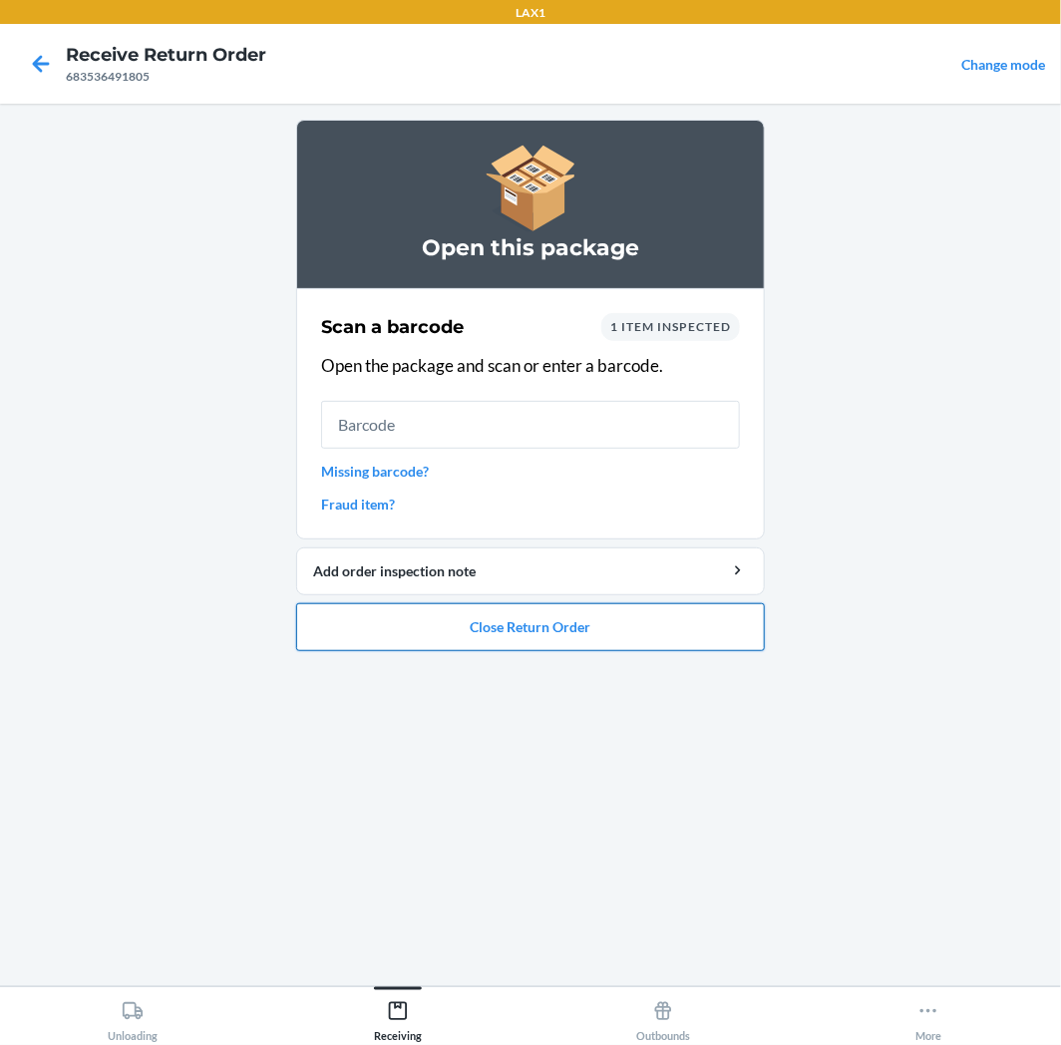
click at [547, 638] on button "Close Return Order" at bounding box center [530, 627] width 469 height 48
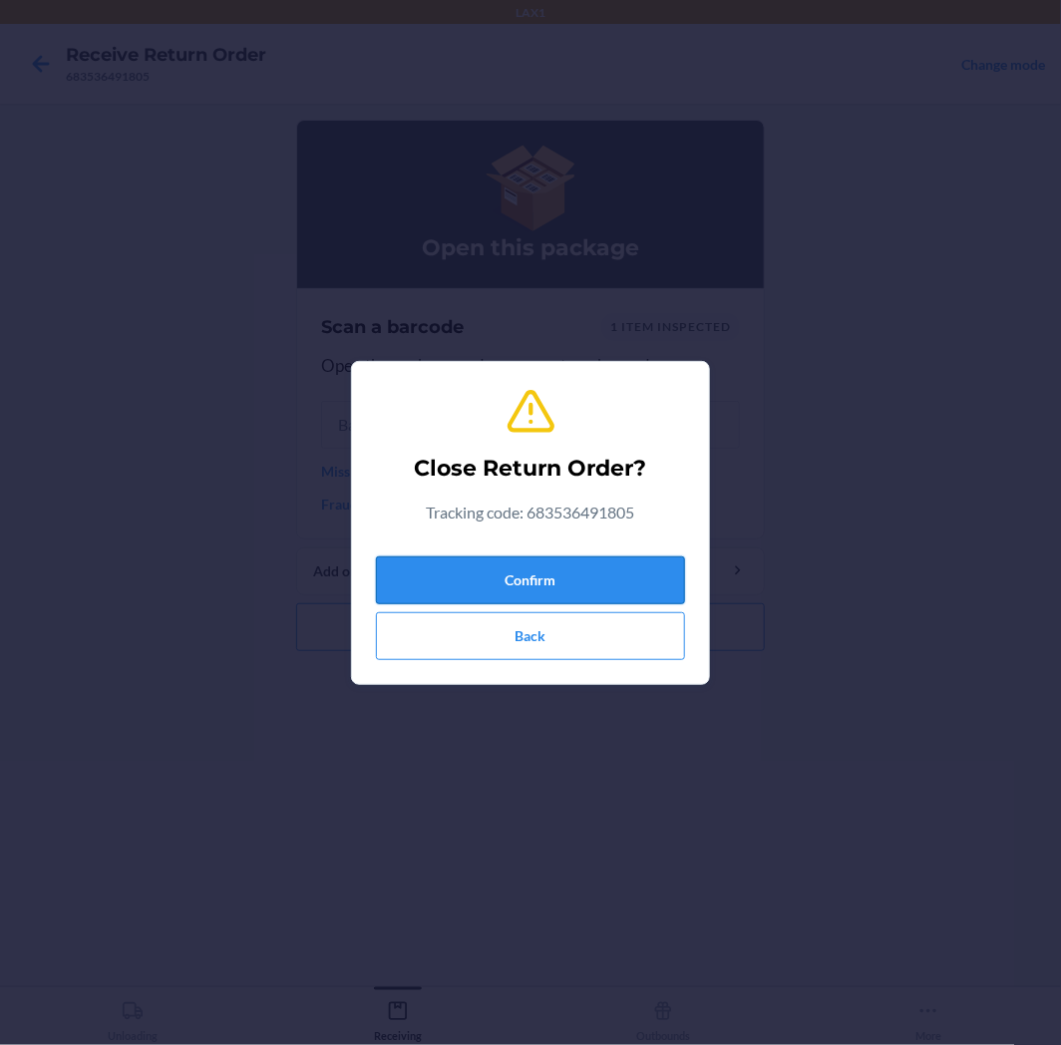
click at [566, 586] on button "Confirm" at bounding box center [530, 581] width 309 height 48
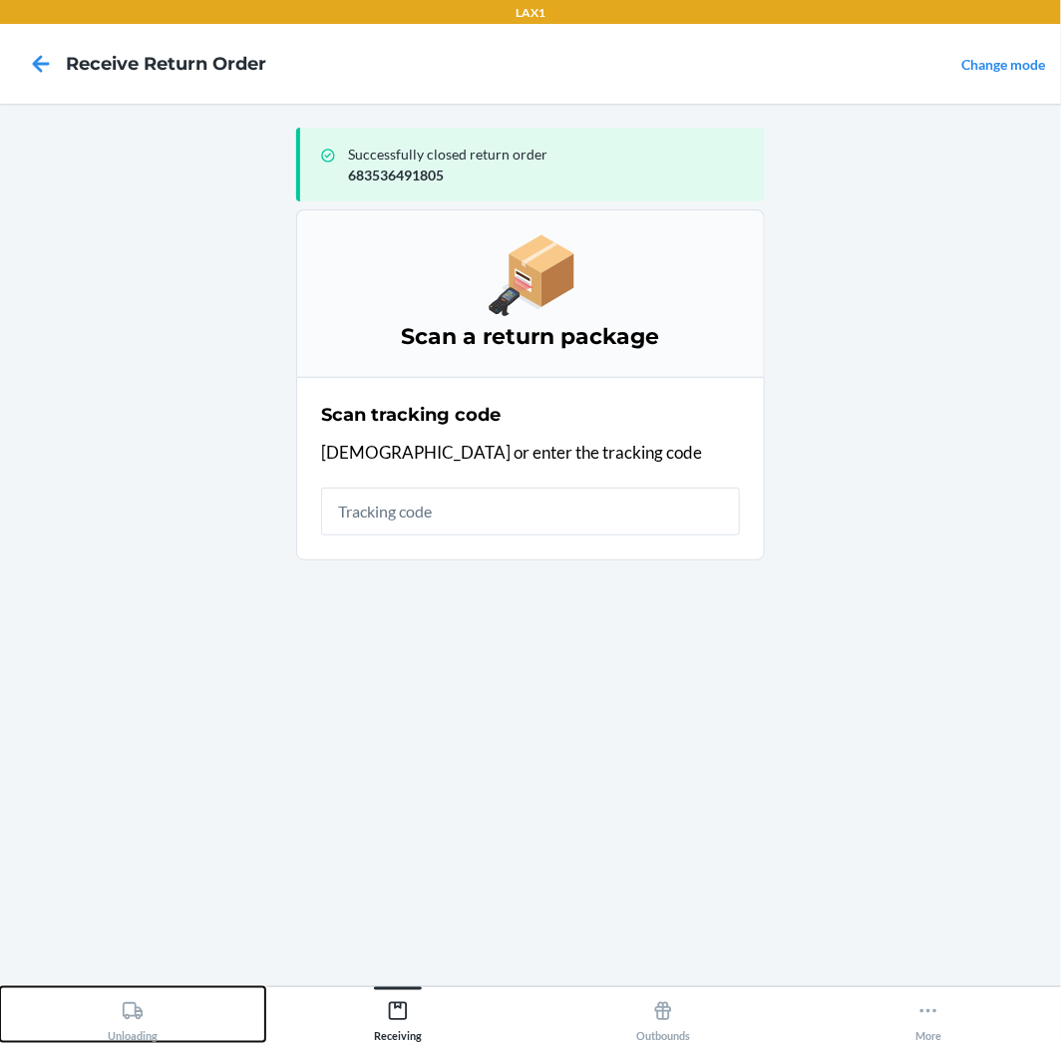
click at [177, 1013] on button "Unloading" at bounding box center [132, 1014] width 265 height 55
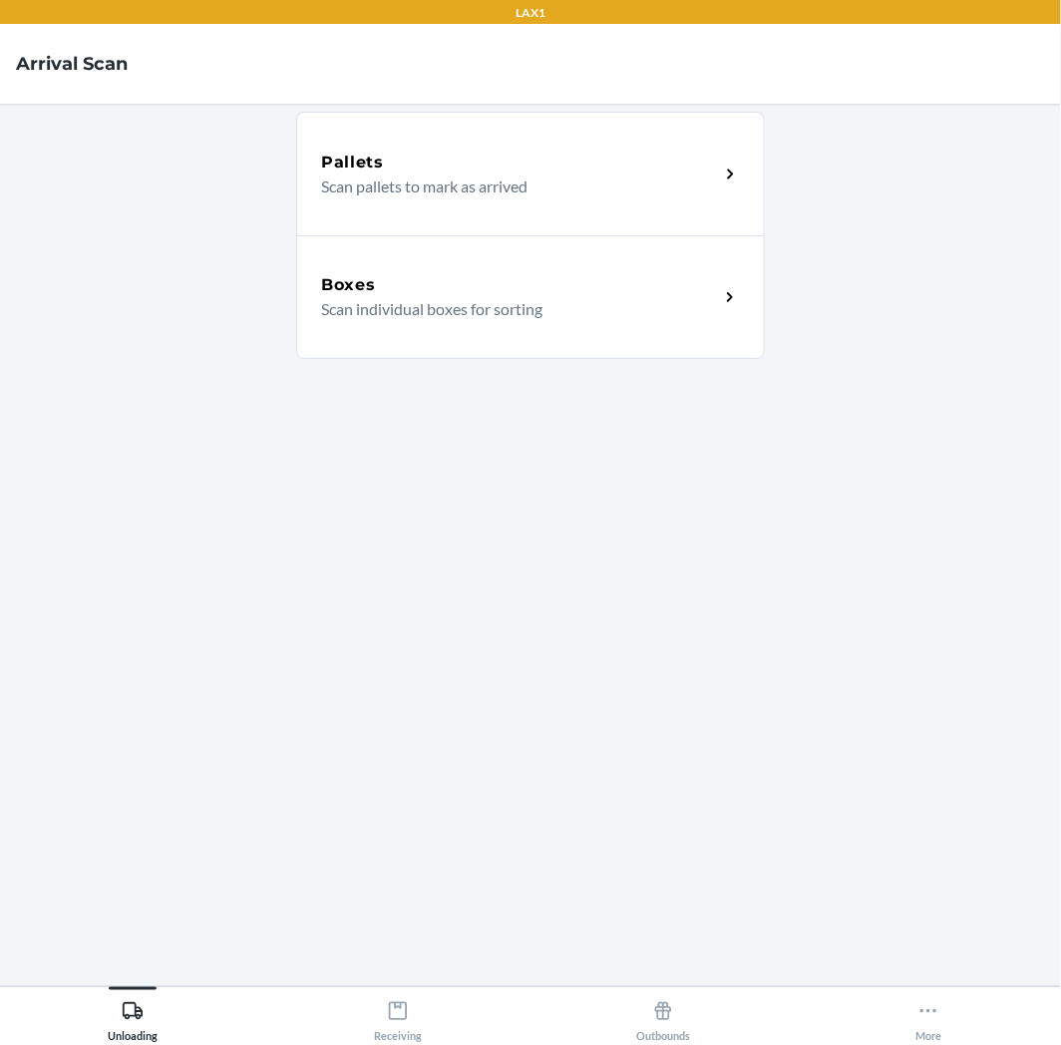
click at [452, 345] on div "Boxes Scan individual boxes for sorting" at bounding box center [530, 297] width 469 height 124
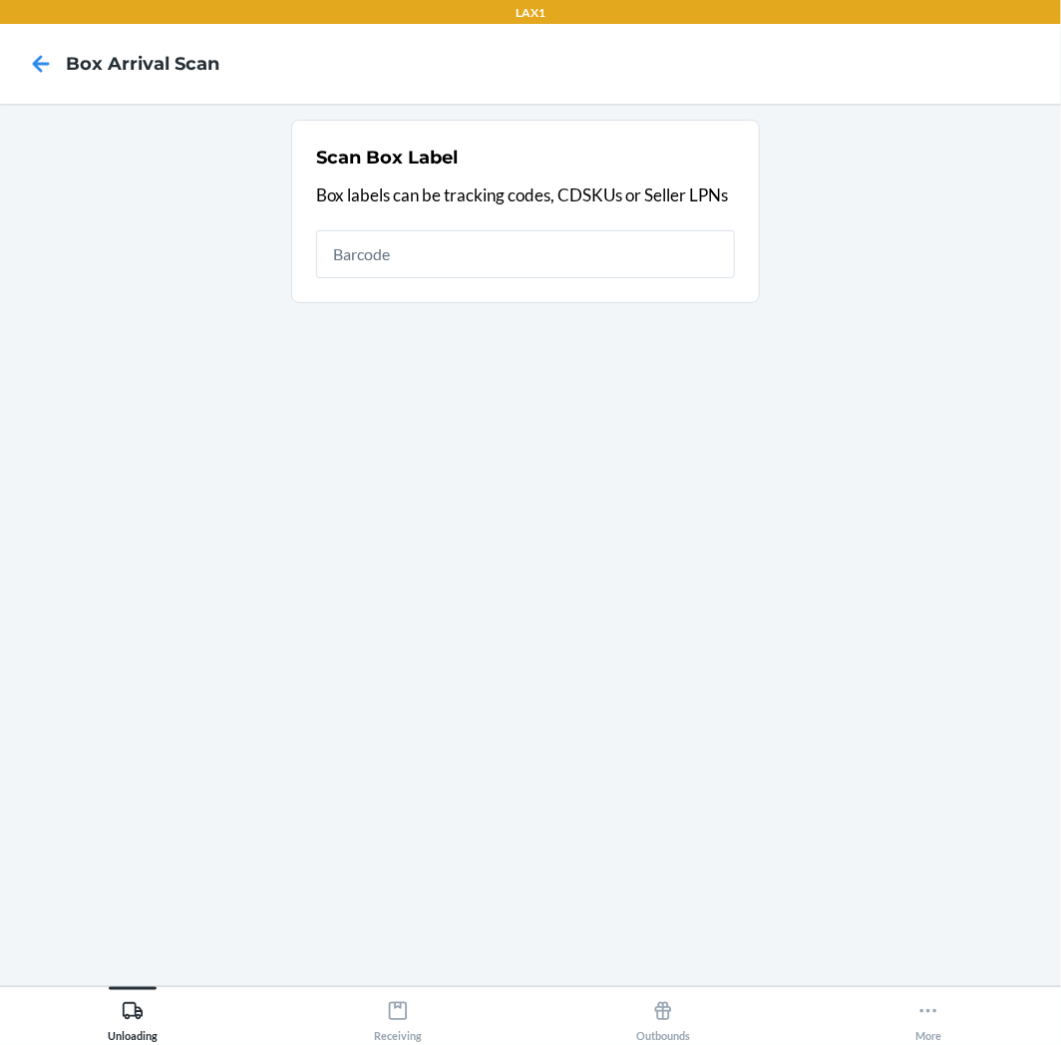
click at [507, 269] on input "text" at bounding box center [525, 254] width 419 height 48
type input "439128055256"
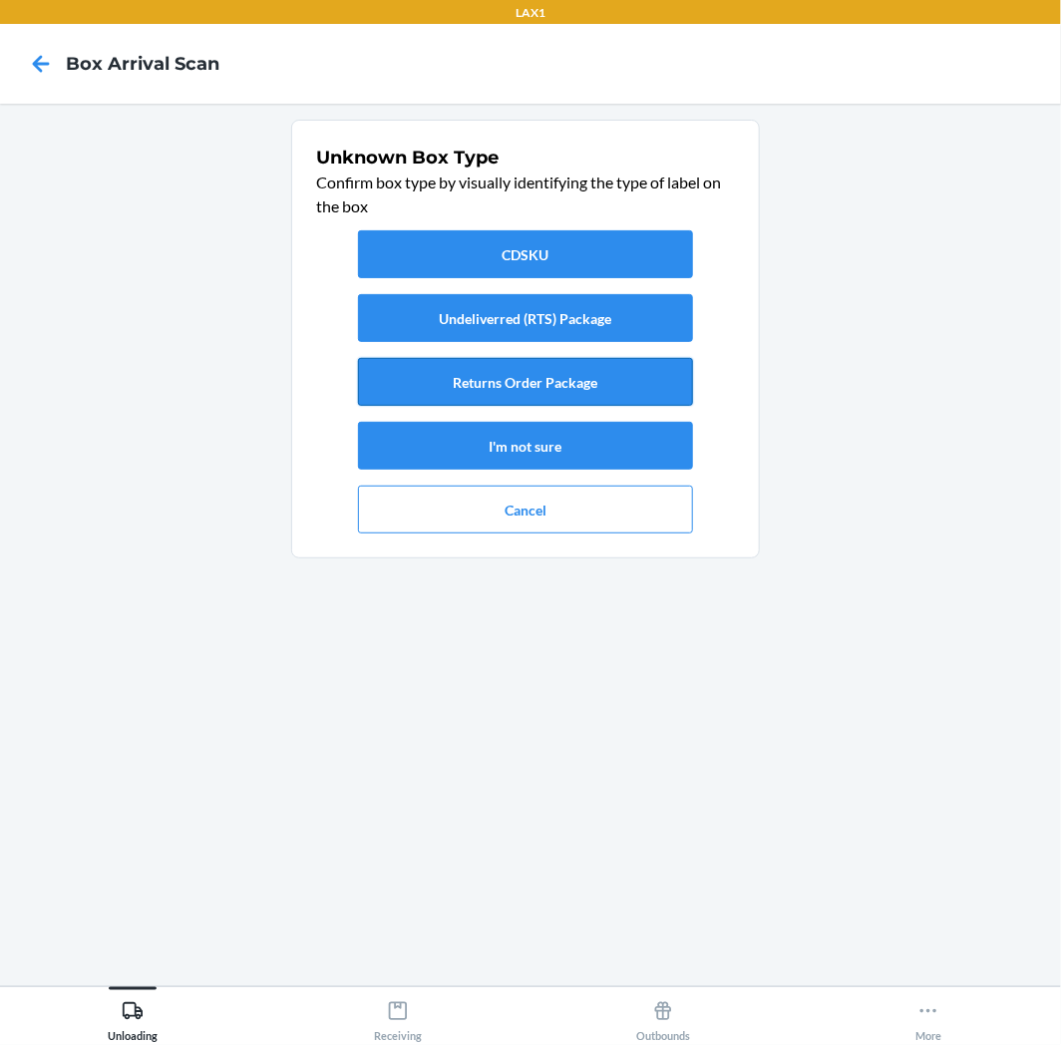
click at [576, 382] on button "Returns Order Package" at bounding box center [525, 382] width 335 height 48
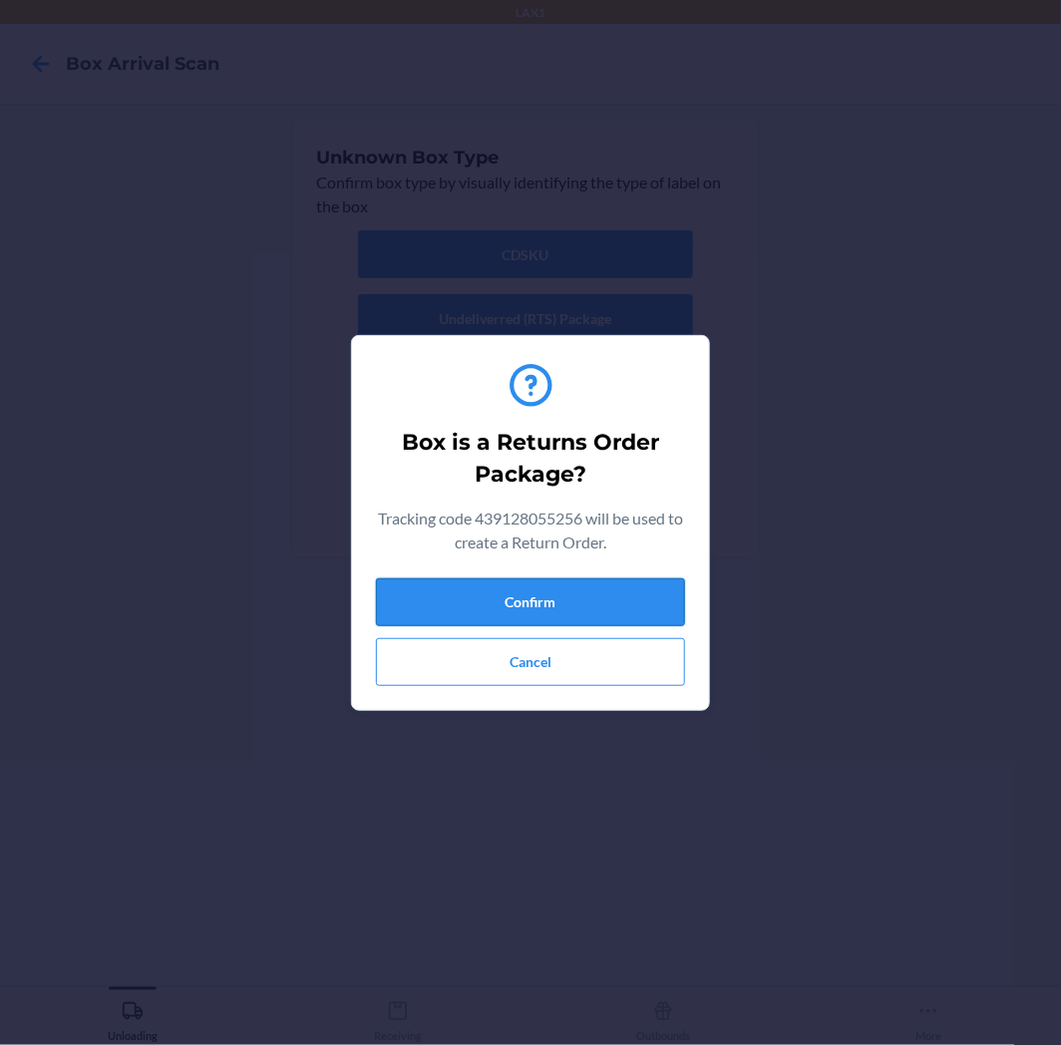
click at [590, 580] on button "Confirm" at bounding box center [530, 602] width 309 height 48
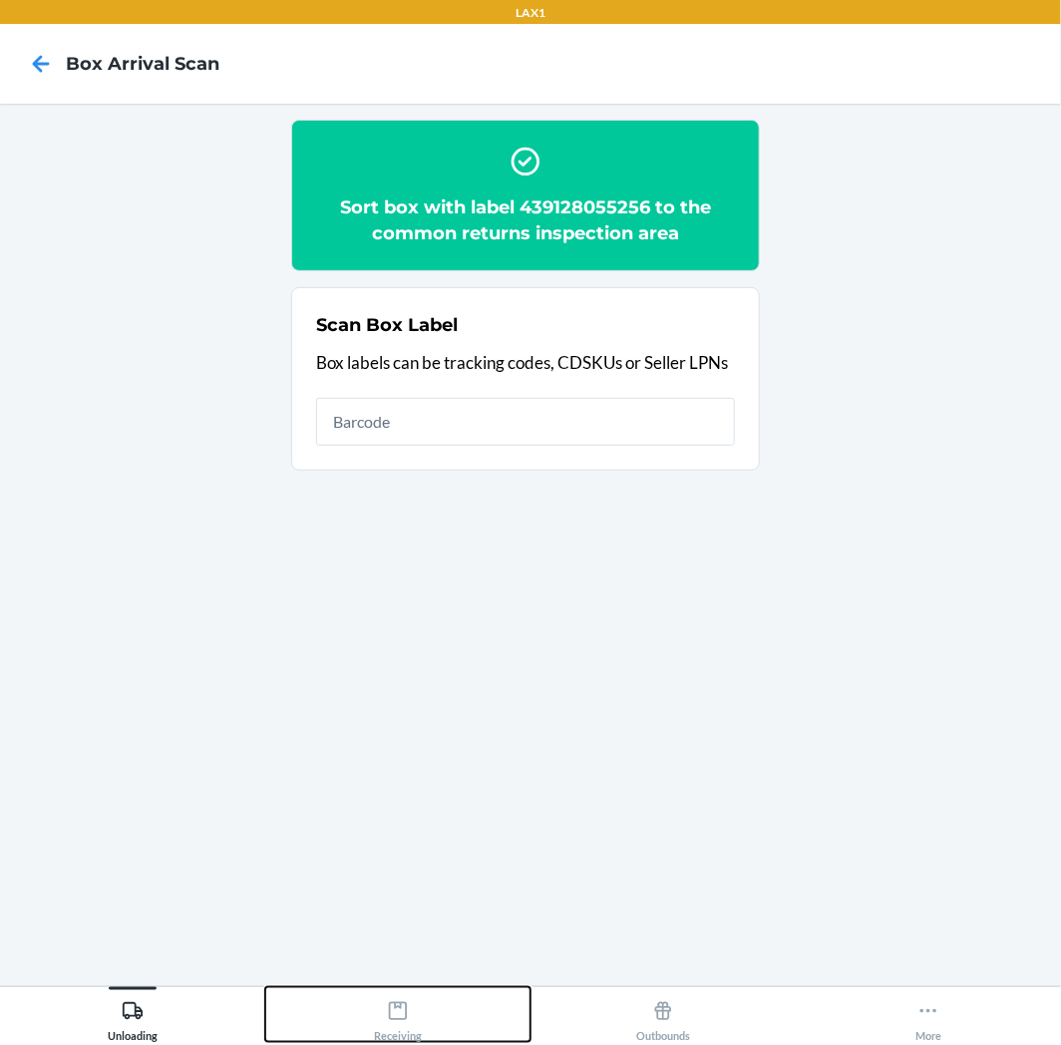
click at [447, 994] on button "Receiving" at bounding box center [397, 1014] width 265 height 55
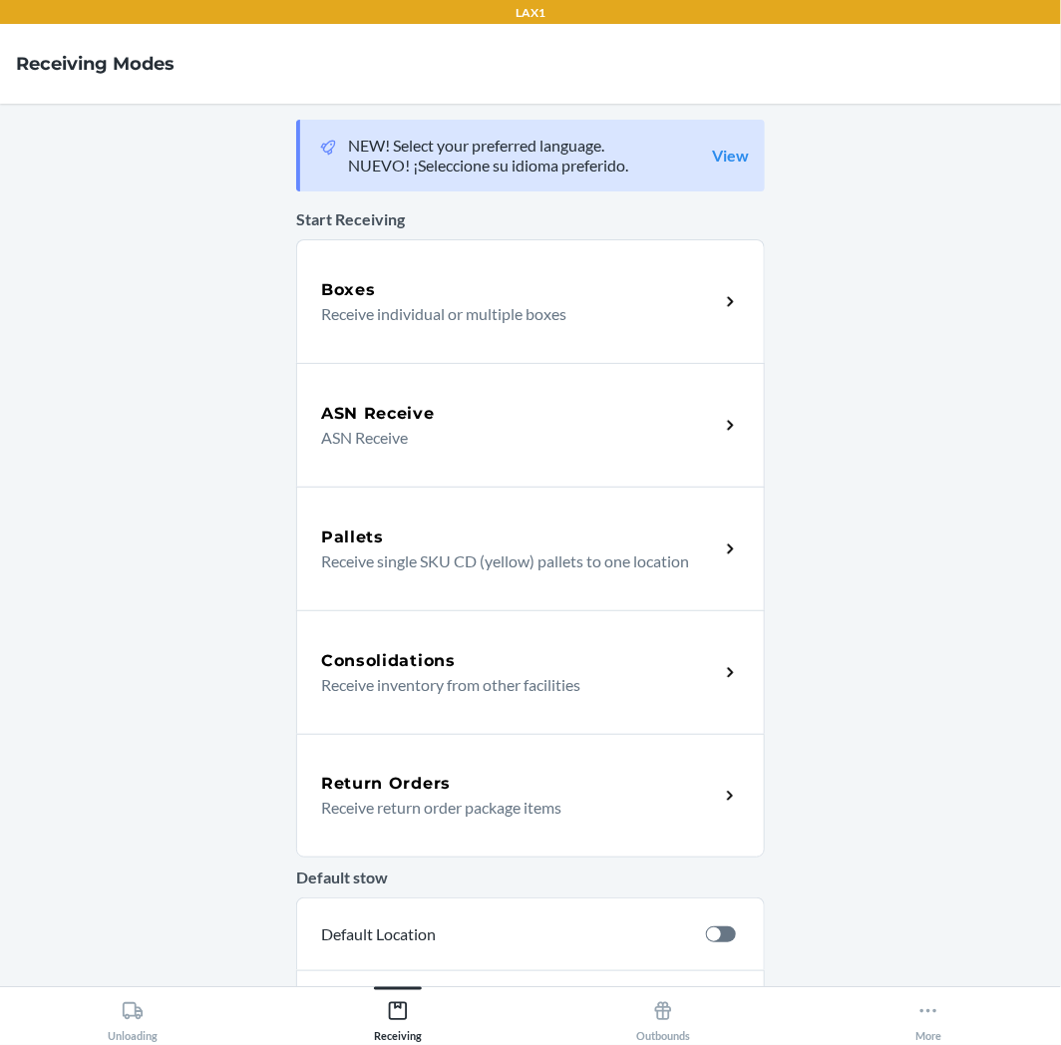
click at [491, 752] on div "Return Orders Receive return order package items" at bounding box center [530, 796] width 469 height 124
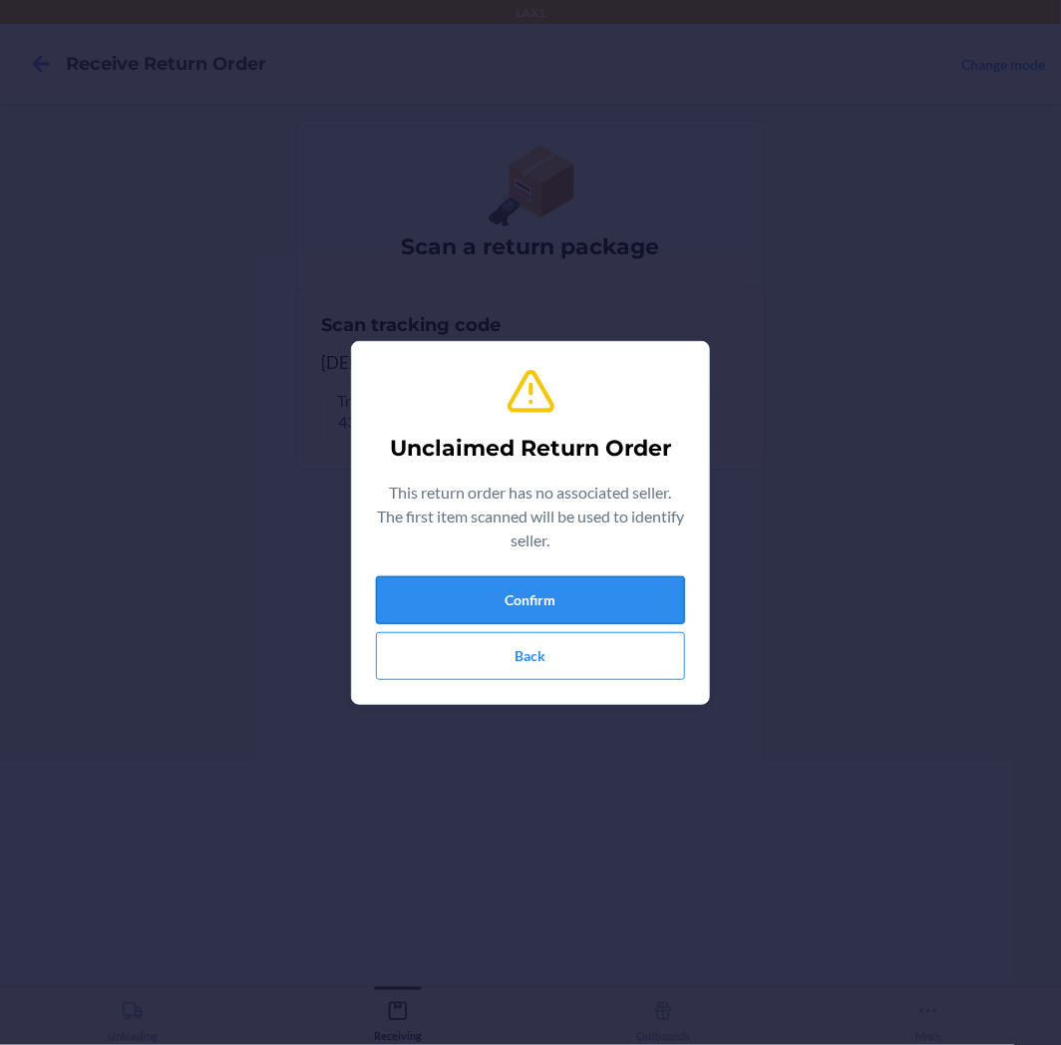
click at [610, 610] on button "Confirm" at bounding box center [530, 600] width 309 height 48
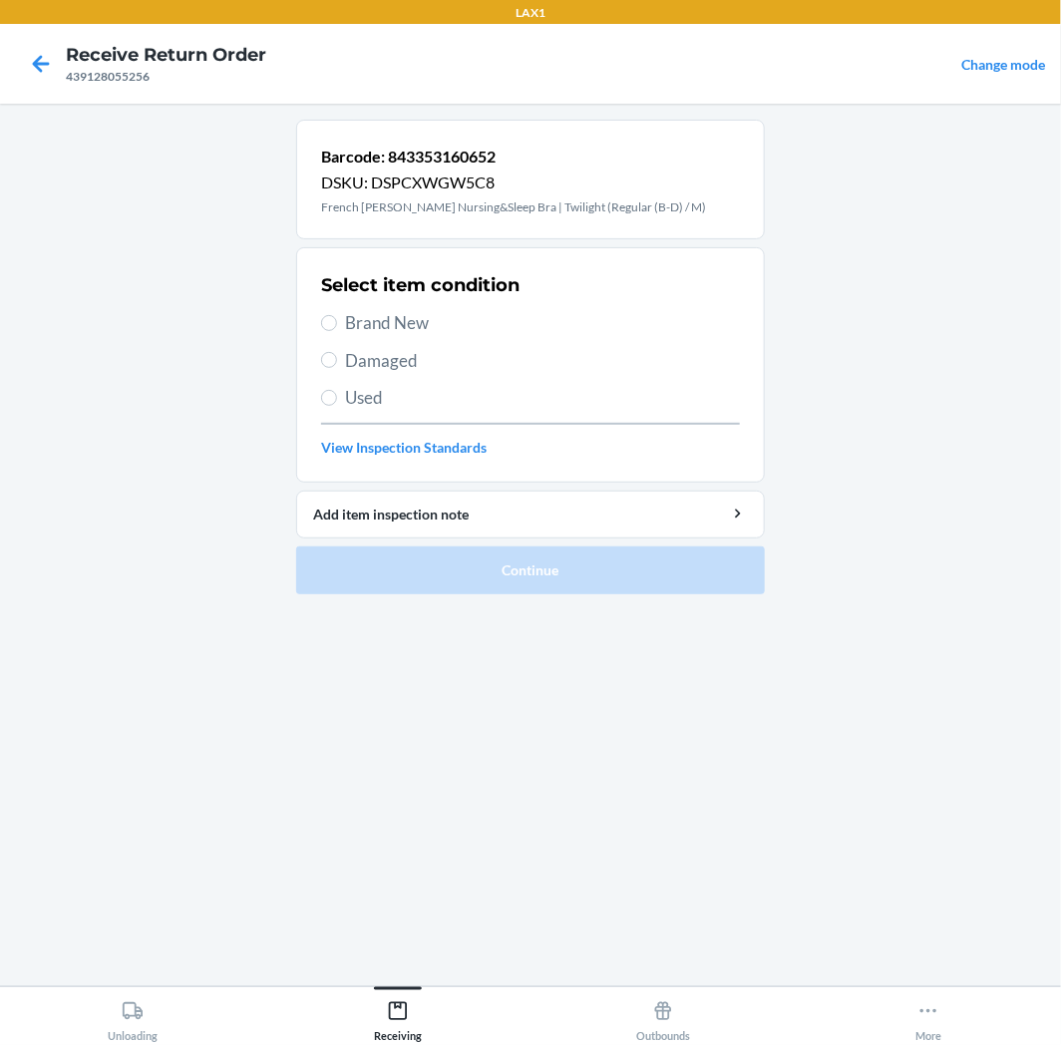
click at [410, 404] on span "Used" at bounding box center [542, 398] width 395 height 26
click at [337, 404] on input "Used" at bounding box center [329, 398] width 16 height 16
radio input "true"
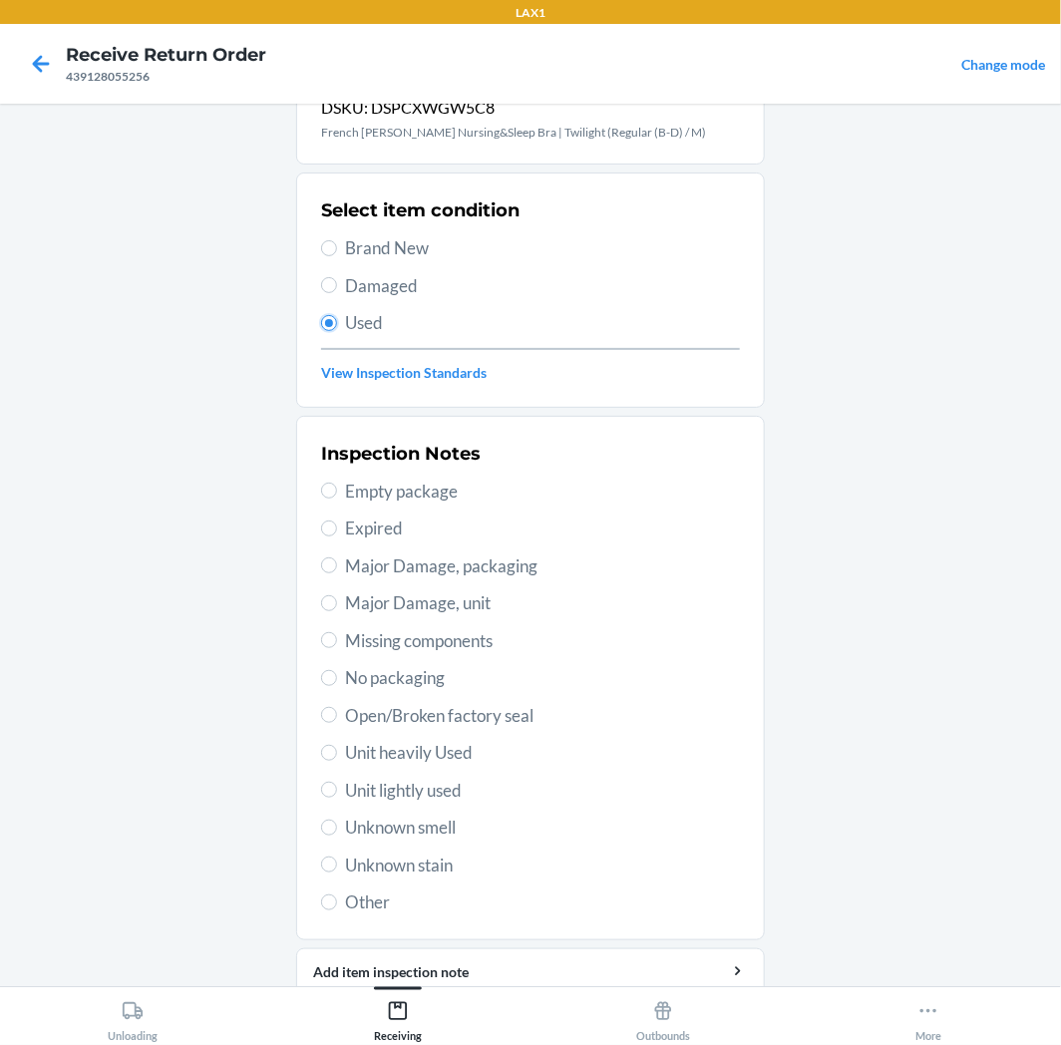
scroll to position [155, 0]
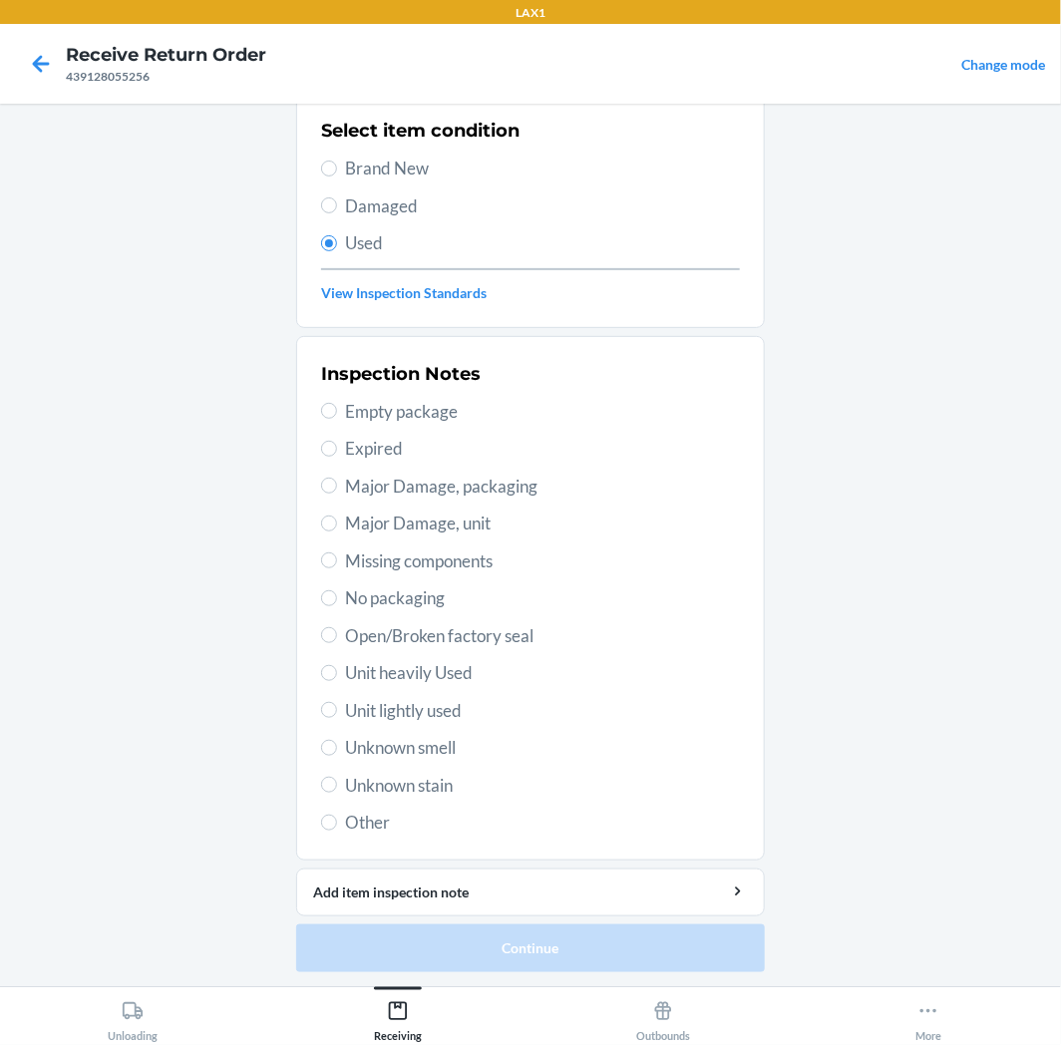
click at [394, 706] on span "Unit lightly used" at bounding box center [542, 711] width 395 height 26
click at [337, 706] on input "Unit lightly used" at bounding box center [329, 710] width 16 height 16
radio input "true"
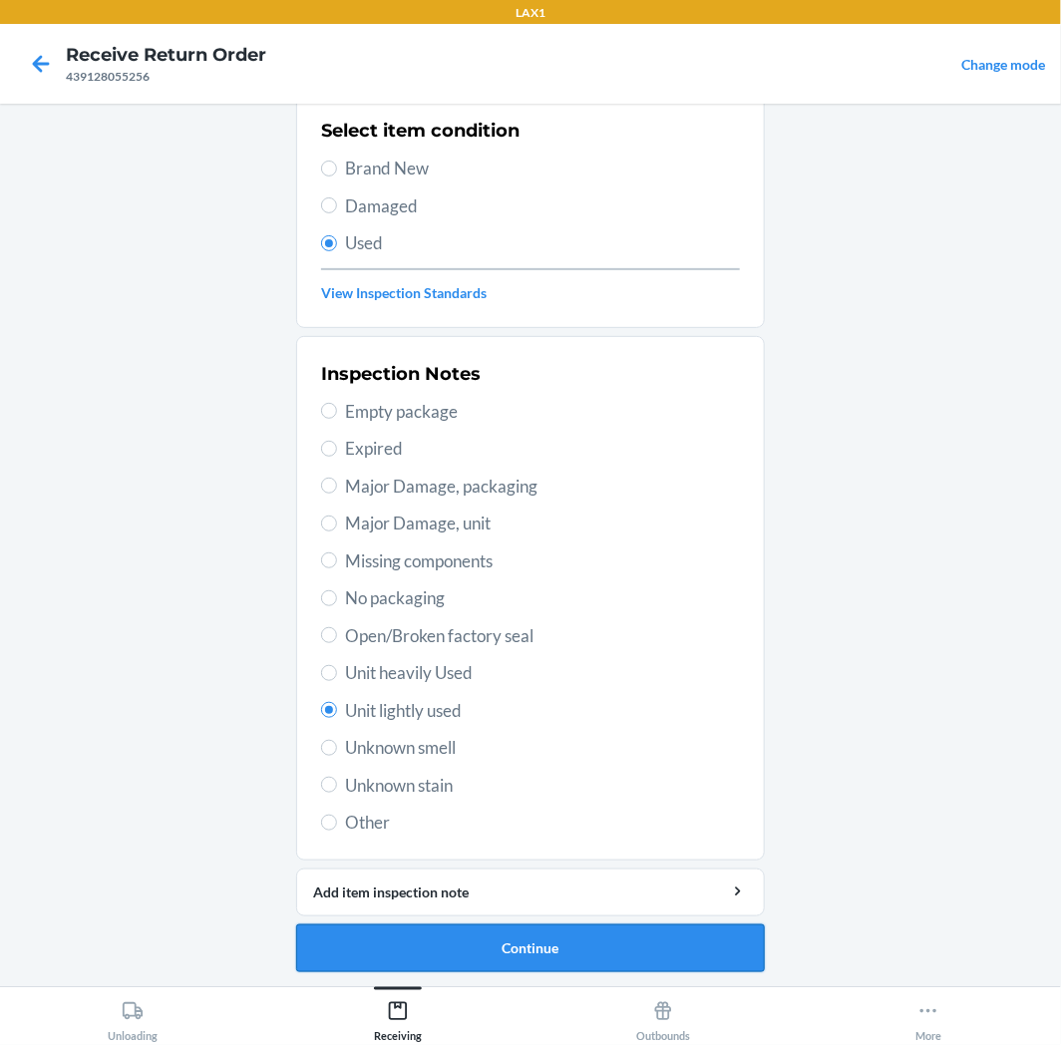
click at [416, 929] on button "Continue" at bounding box center [530, 949] width 469 height 48
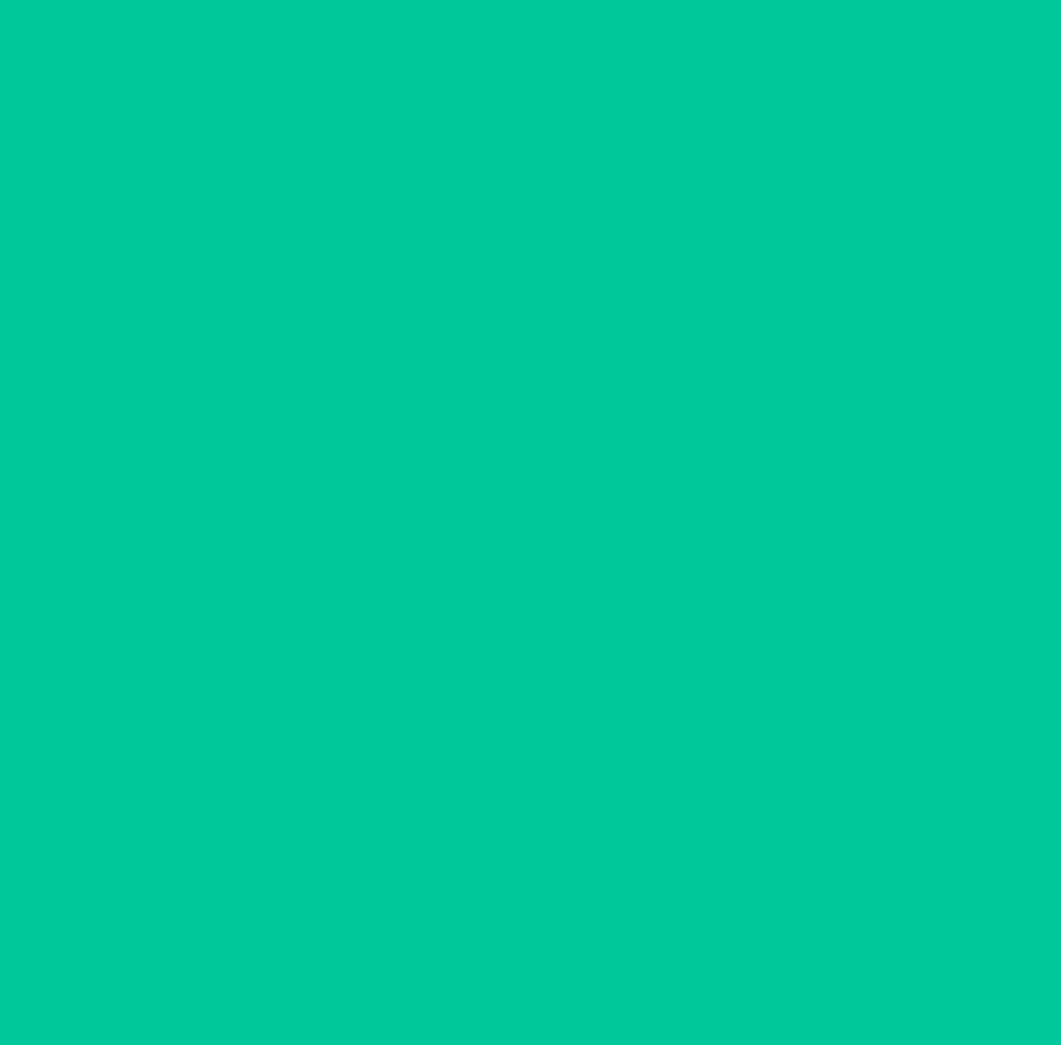
scroll to position [0, 0]
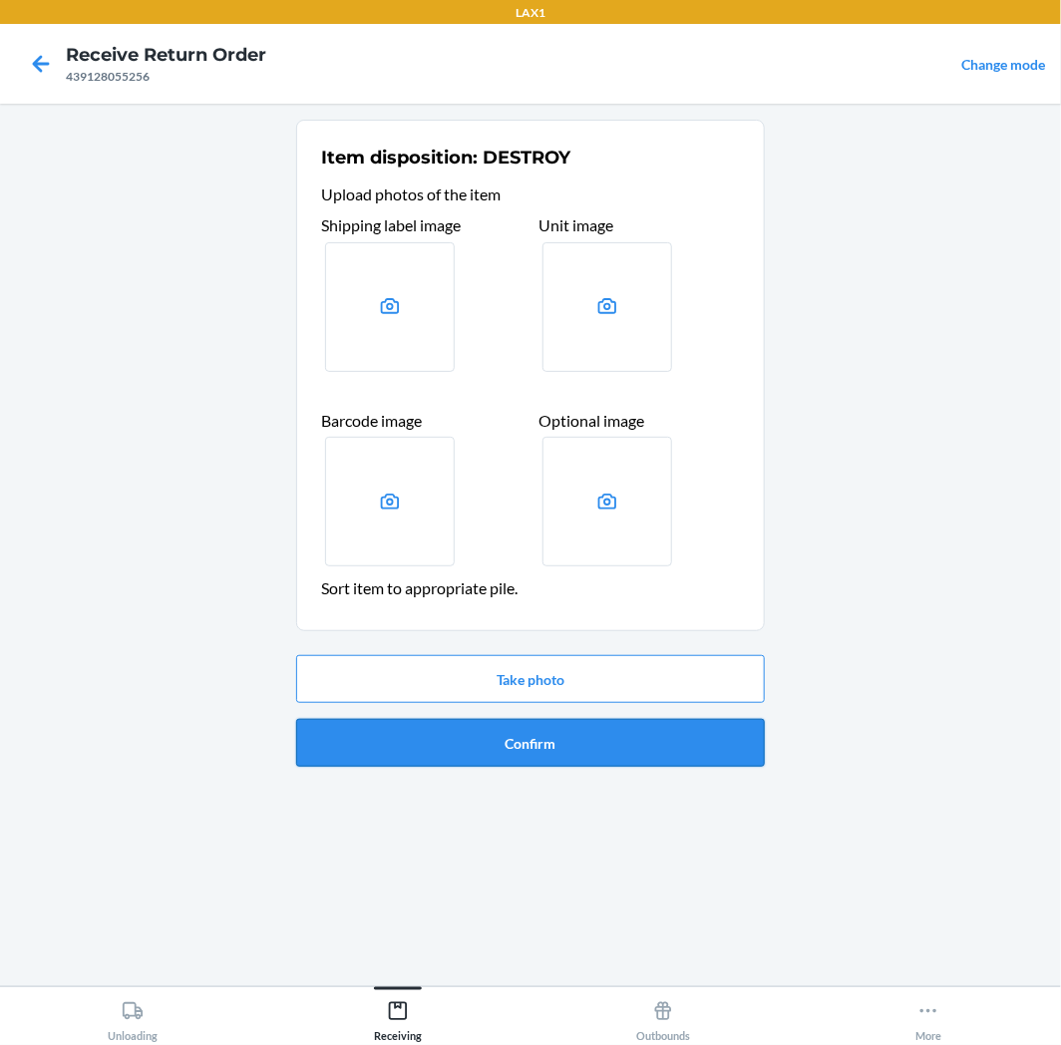
click at [421, 764] on button "Confirm" at bounding box center [530, 743] width 469 height 48
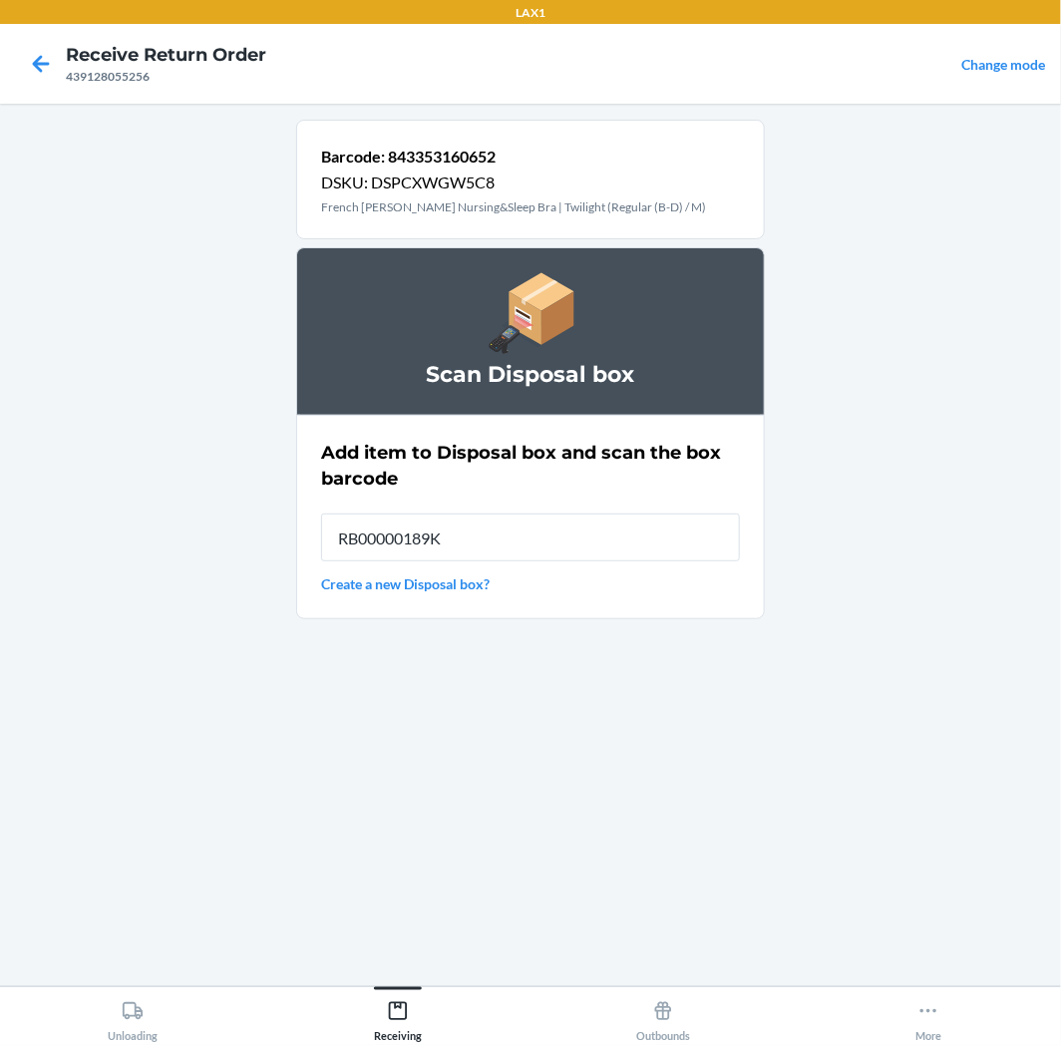
type input "RB00000189K"
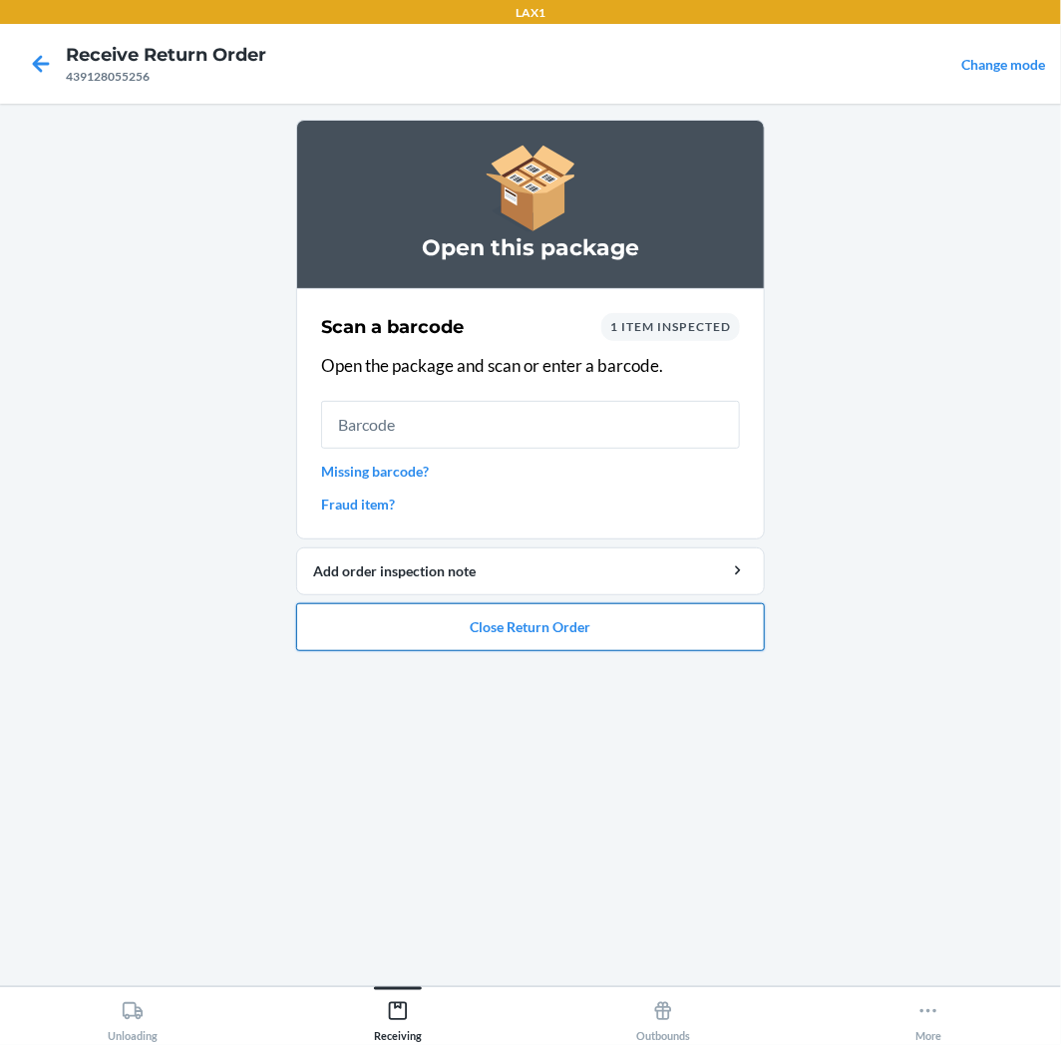
click at [674, 622] on button "Close Return Order" at bounding box center [530, 627] width 469 height 48
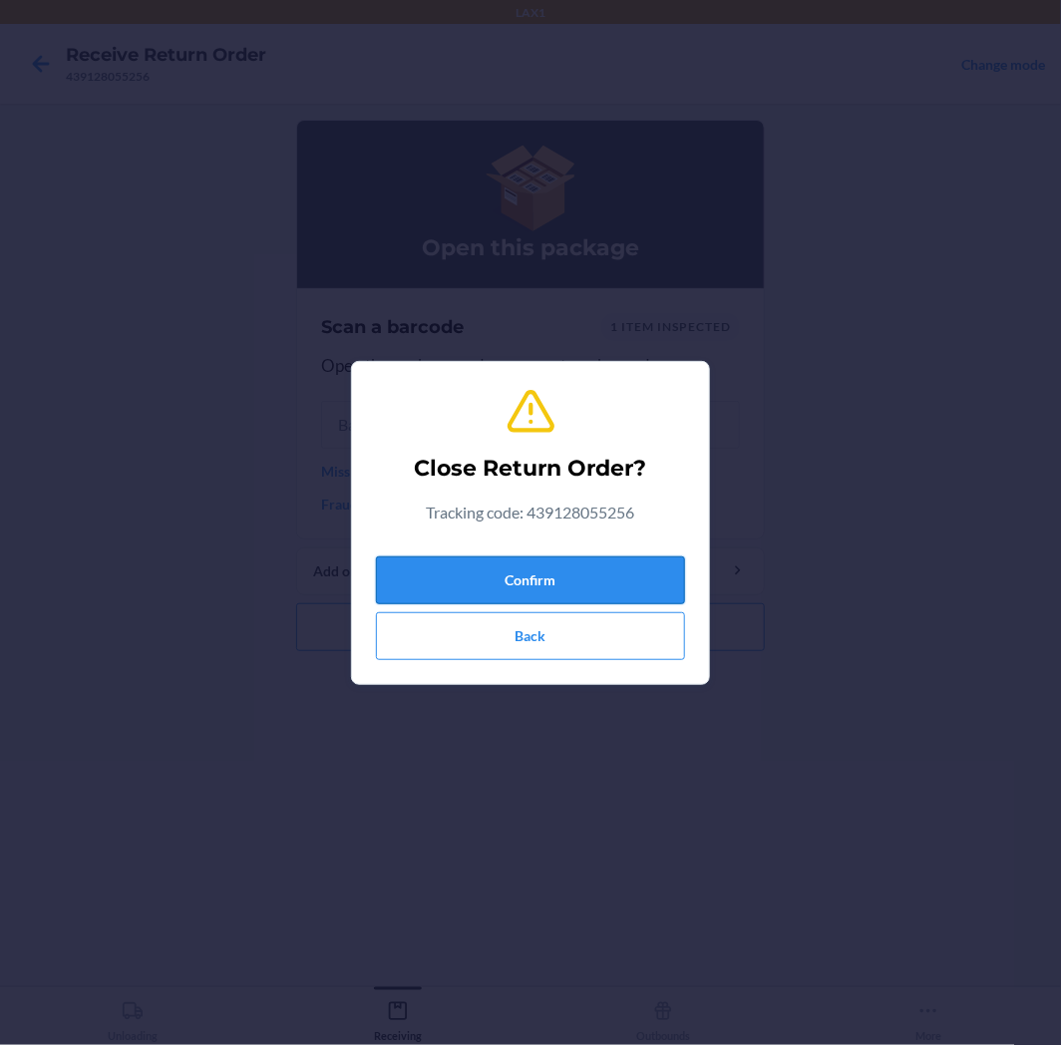
click at [586, 565] on button "Confirm" at bounding box center [530, 581] width 309 height 48
click at [610, 572] on button "Confirm" at bounding box center [530, 581] width 309 height 48
click at [589, 566] on button "Confirm" at bounding box center [530, 581] width 309 height 48
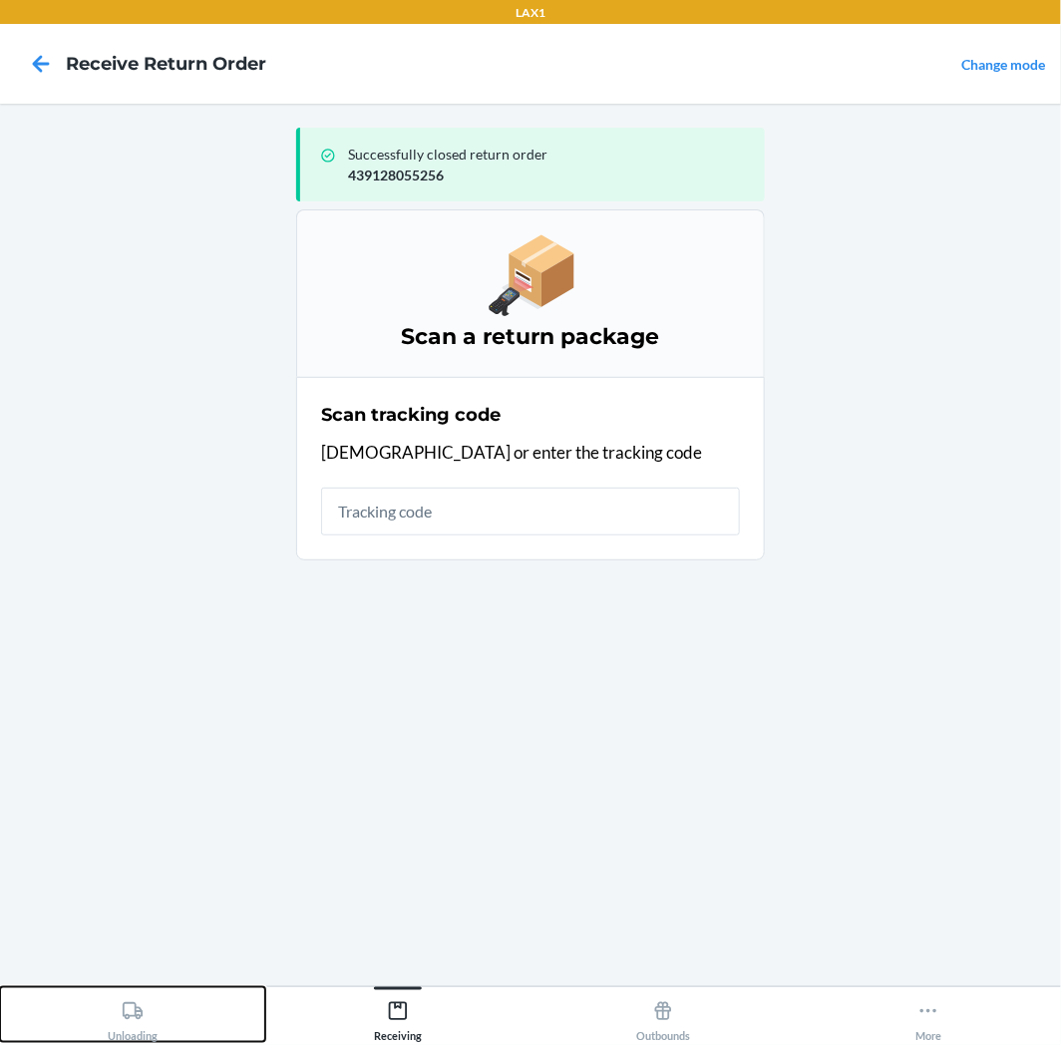
drag, startPoint x: 125, startPoint y: 989, endPoint x: 116, endPoint y: 1012, distance: 24.6
click at [120, 1003] on button "Unloading" at bounding box center [132, 1014] width 265 height 55
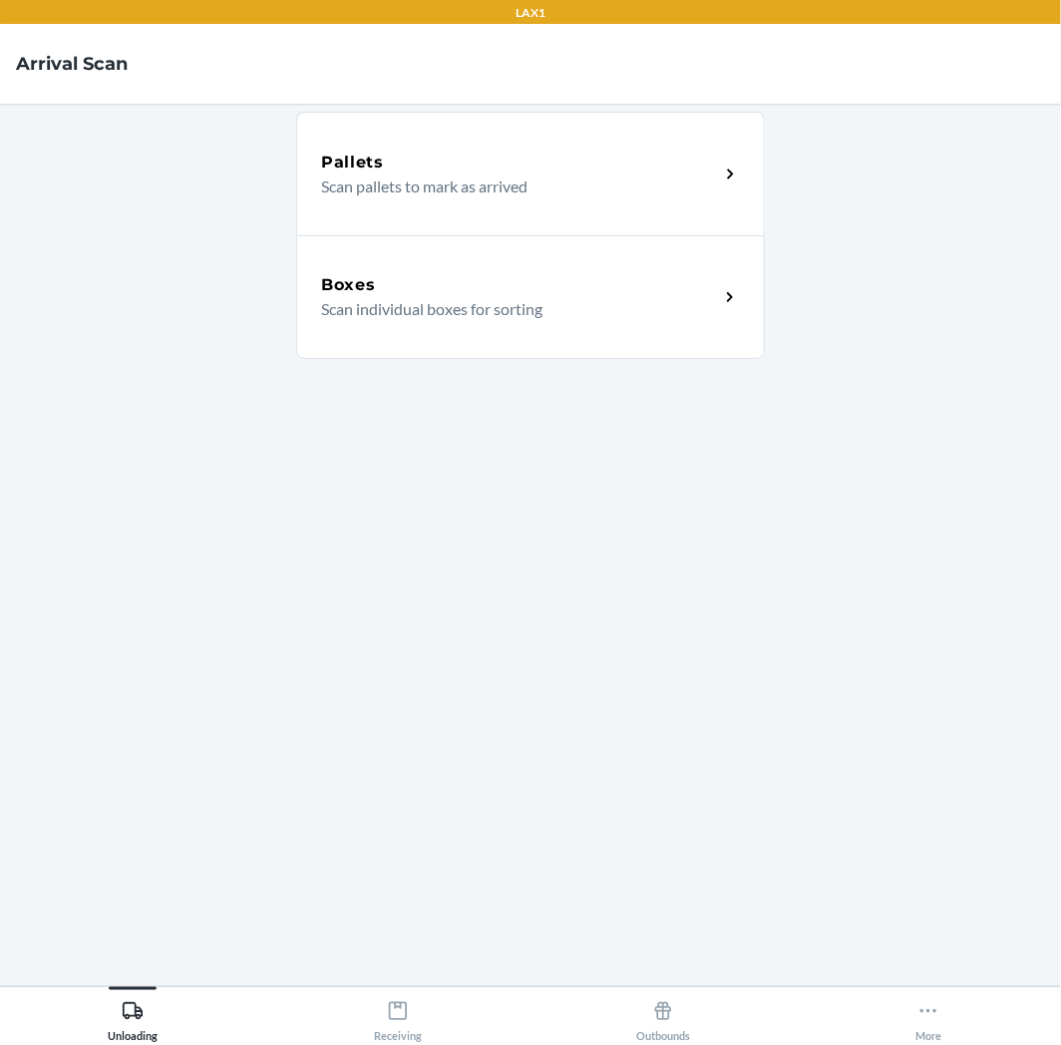
click at [618, 285] on div "Boxes" at bounding box center [520, 285] width 398 height 24
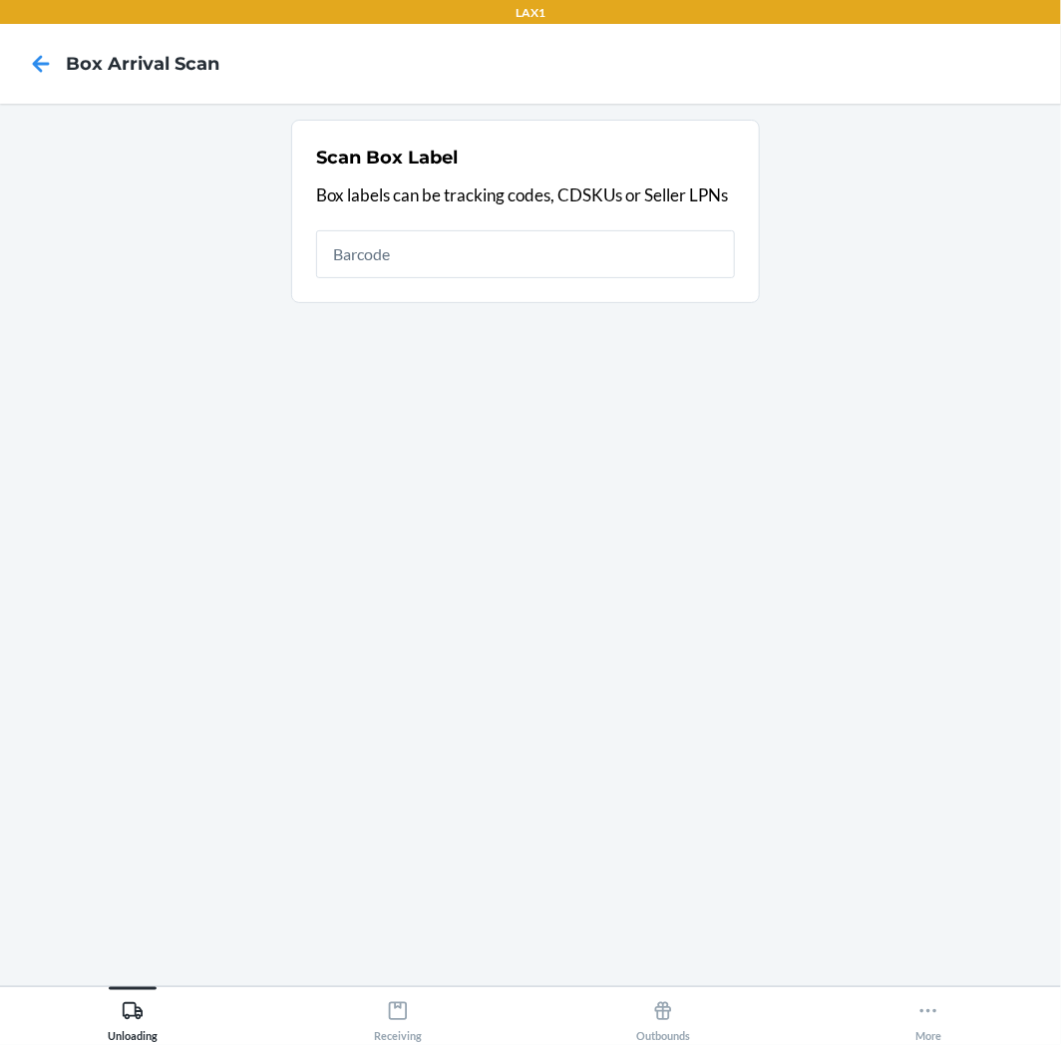
click at [605, 254] on input "text" at bounding box center [525, 254] width 419 height 48
type input "817512023218"
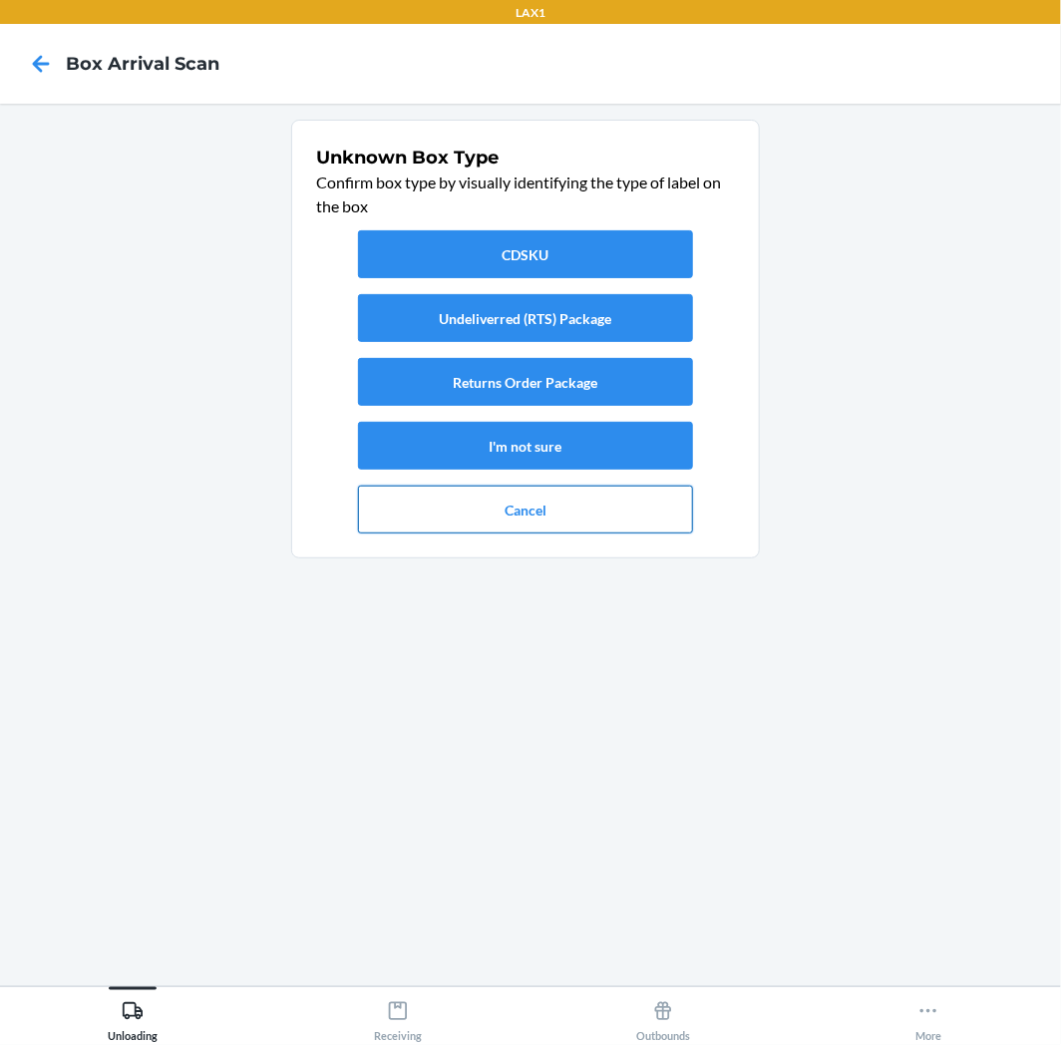
click at [540, 523] on button "Cancel" at bounding box center [525, 510] width 335 height 48
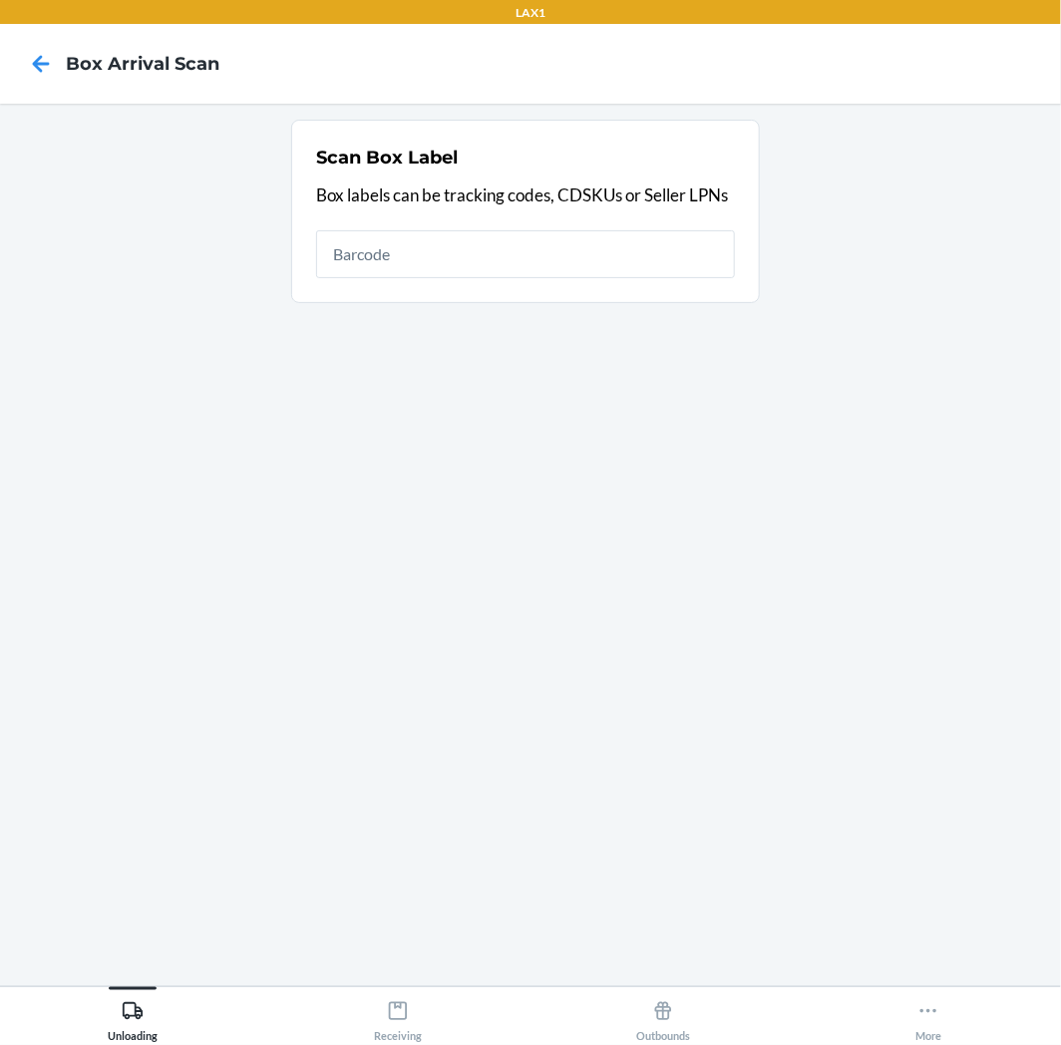
click at [482, 267] on input "text" at bounding box center [525, 254] width 419 height 48
type input "439128052880"
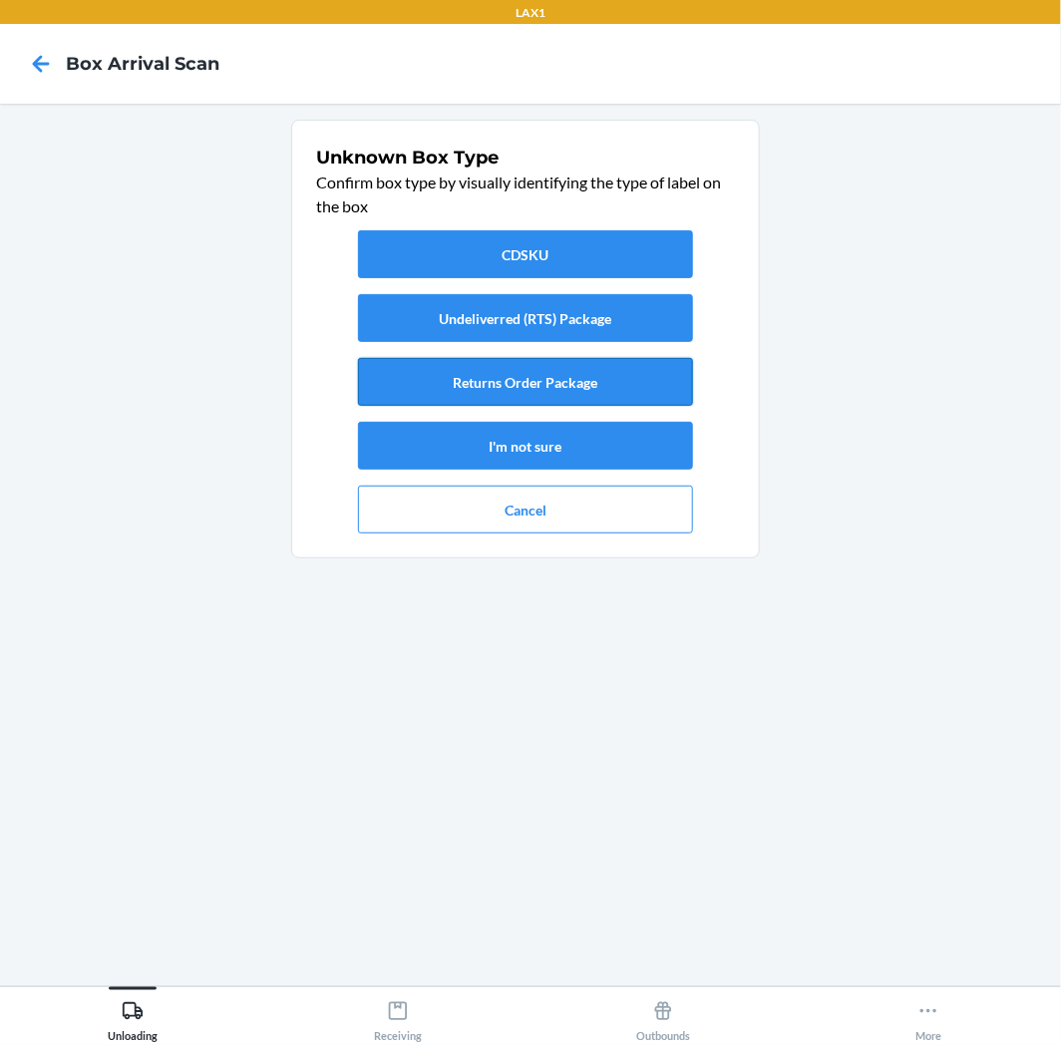
click at [466, 386] on button "Returns Order Package" at bounding box center [525, 382] width 335 height 48
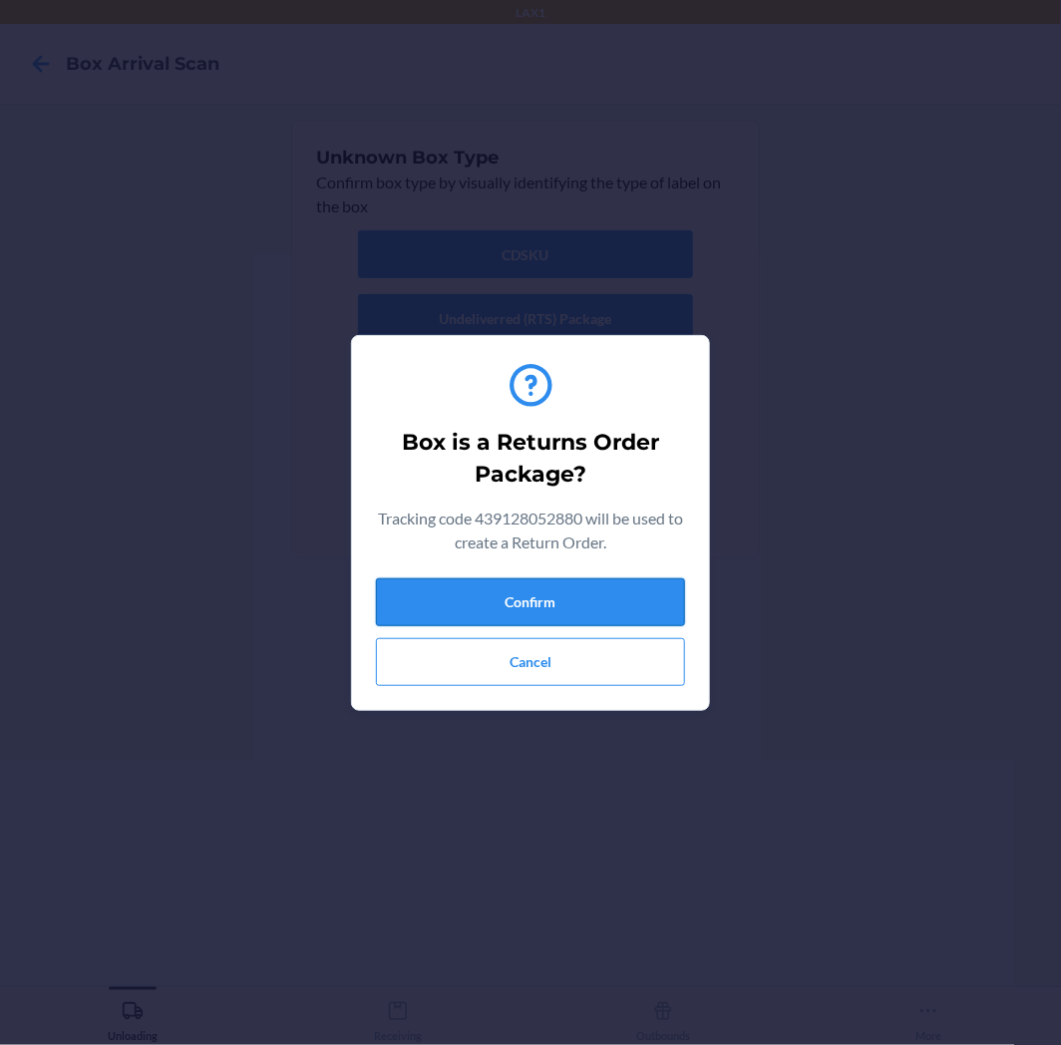
click at [479, 606] on button "Confirm" at bounding box center [530, 602] width 309 height 48
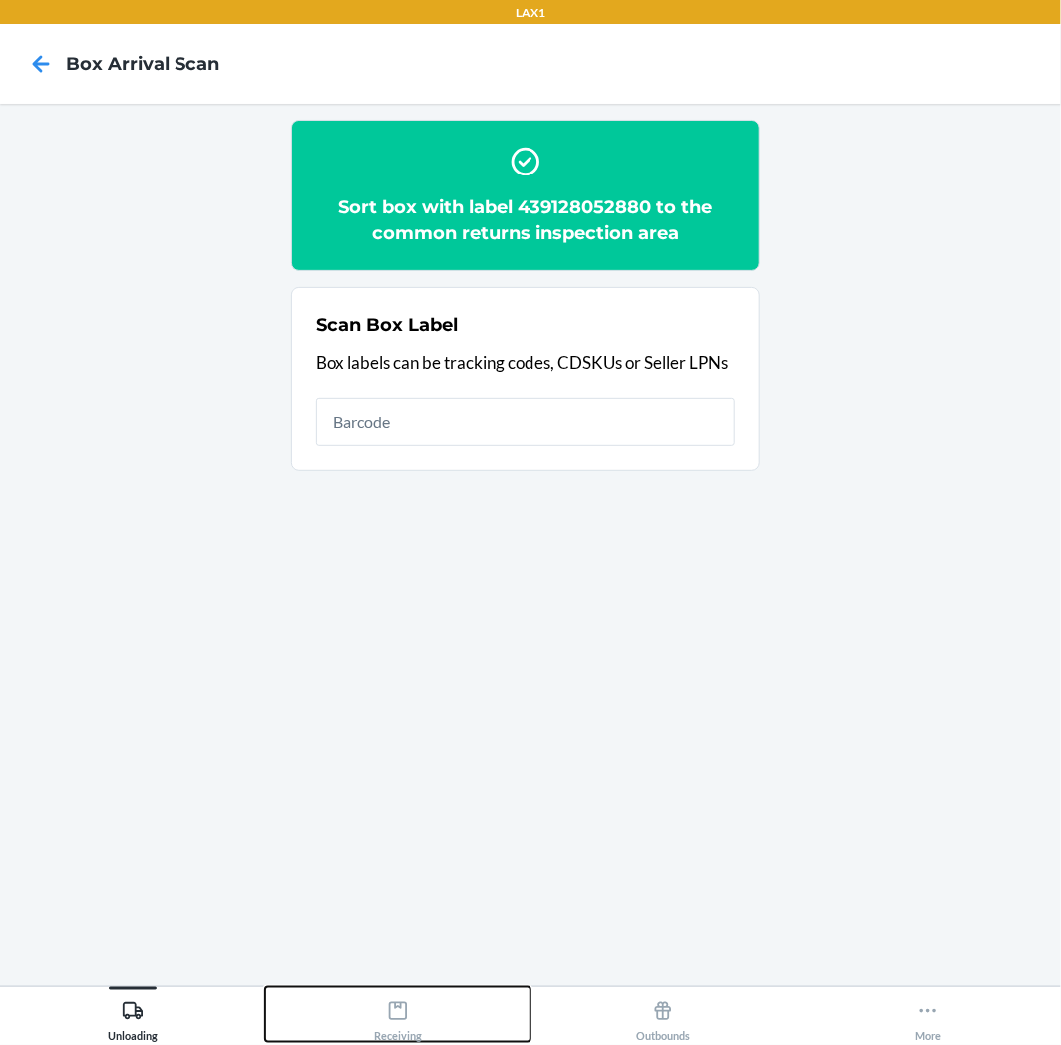
click at [371, 1004] on button "Receiving" at bounding box center [397, 1014] width 265 height 55
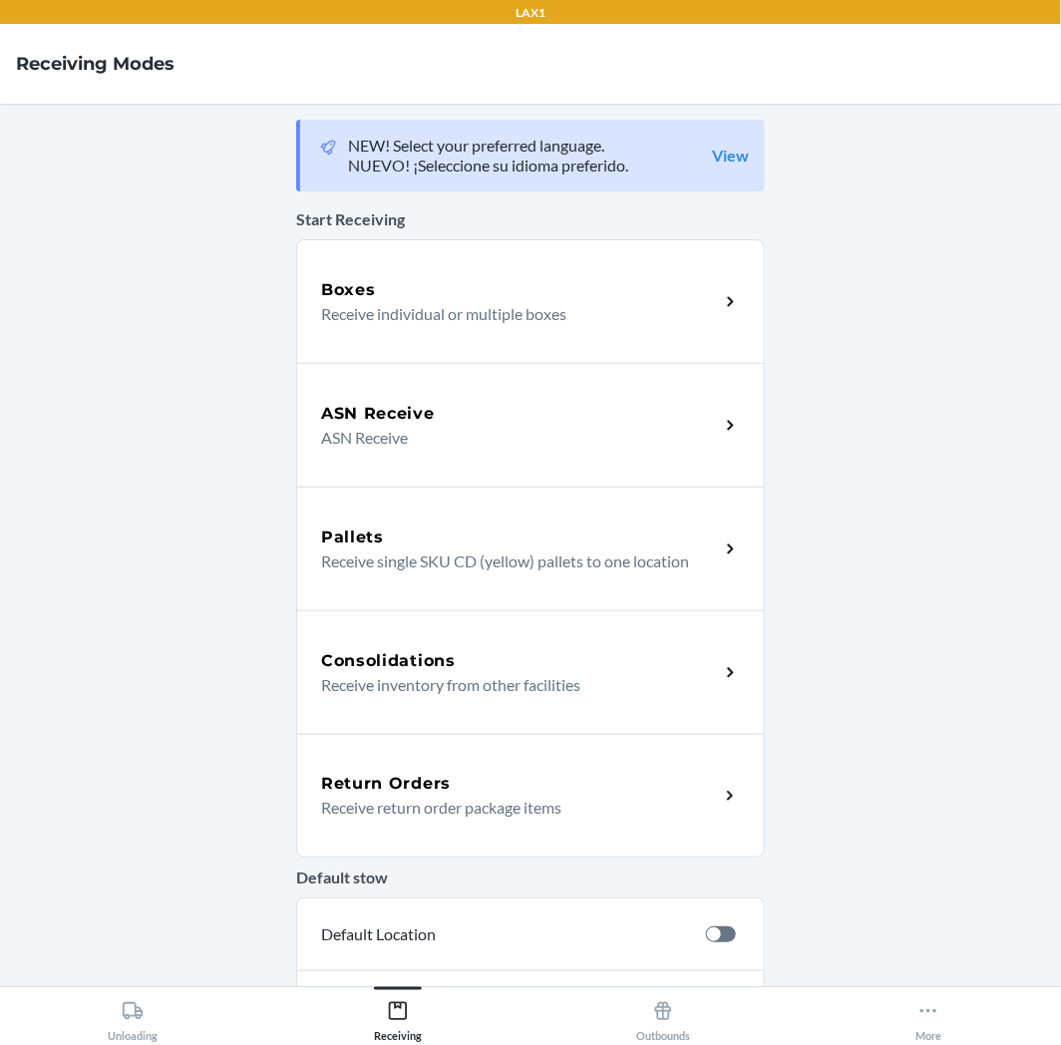
click at [450, 815] on p "Receive return order package items" at bounding box center [512, 808] width 382 height 24
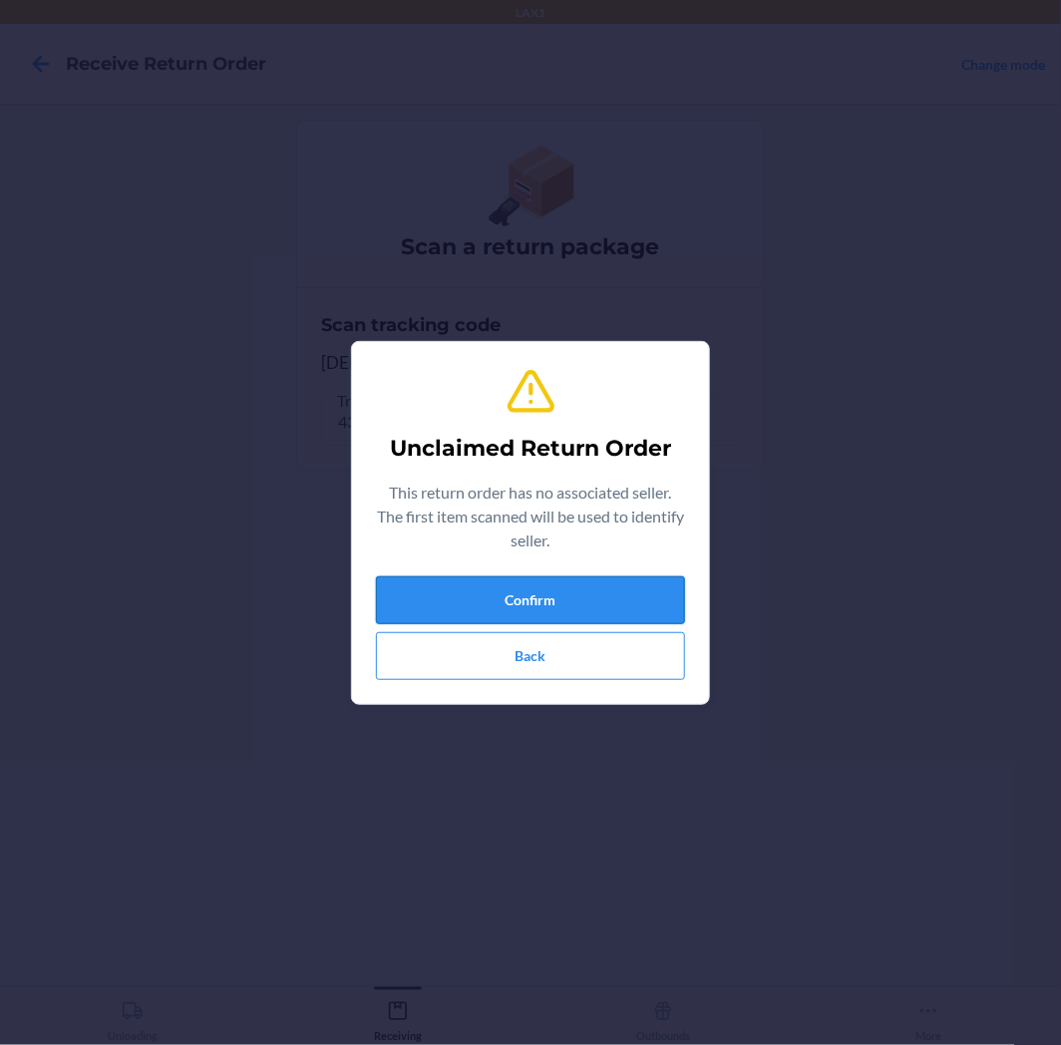
click at [514, 601] on button "Confirm" at bounding box center [530, 600] width 309 height 48
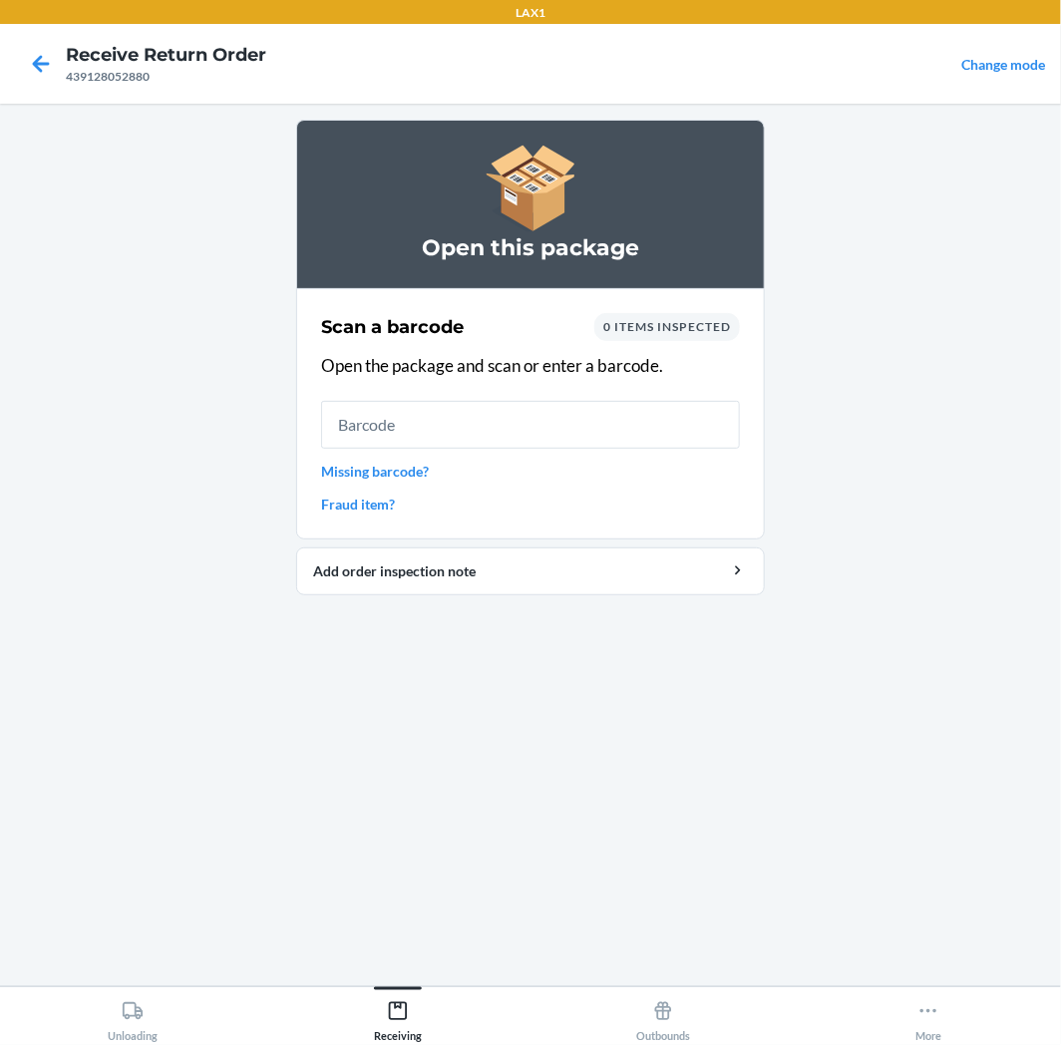
click at [539, 413] on input "text" at bounding box center [530, 425] width 419 height 48
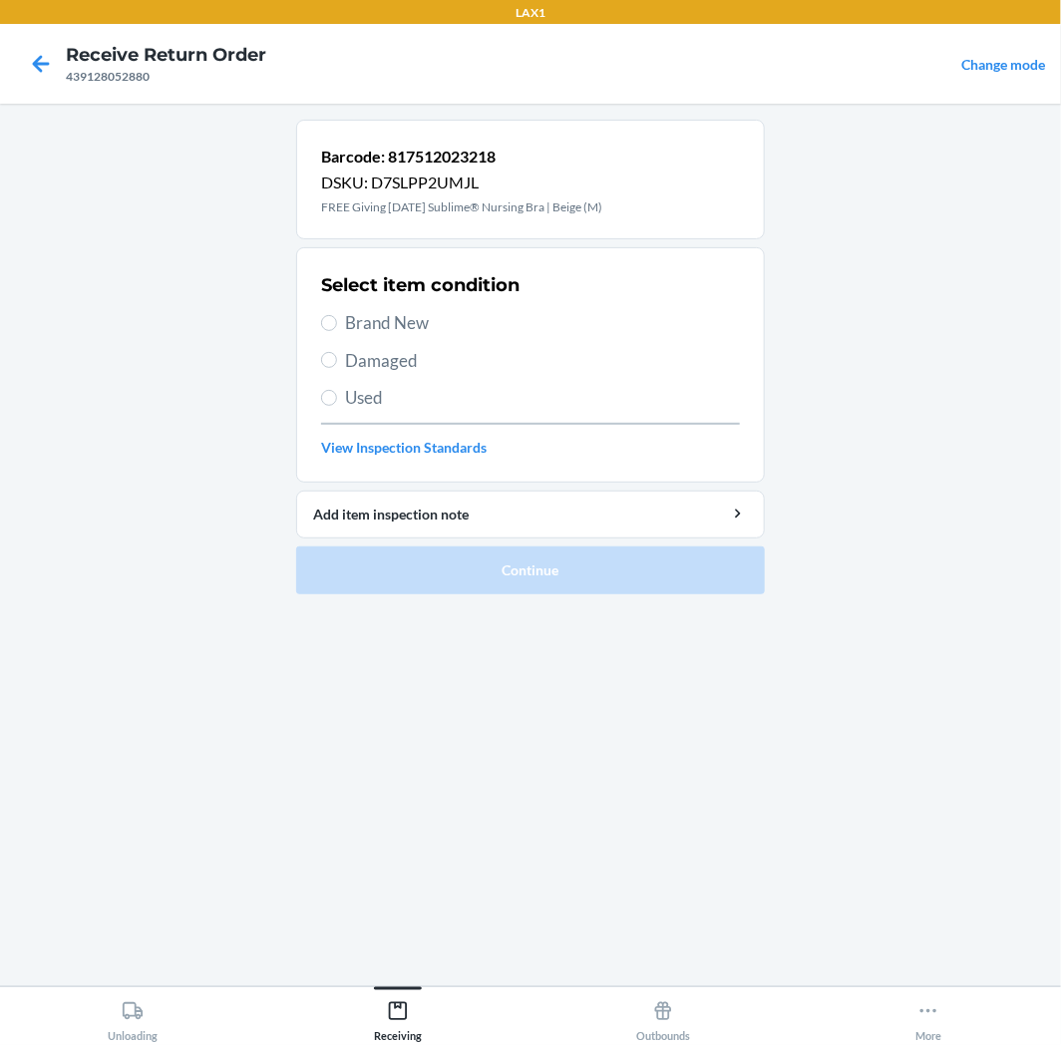
click at [472, 413] on div "Select item condition Brand New Damaged Used View Inspection Standards" at bounding box center [530, 364] width 419 height 197
click at [470, 407] on span "Used" at bounding box center [542, 398] width 395 height 26
click at [337, 406] on input "Used" at bounding box center [329, 398] width 16 height 16
radio input "true"
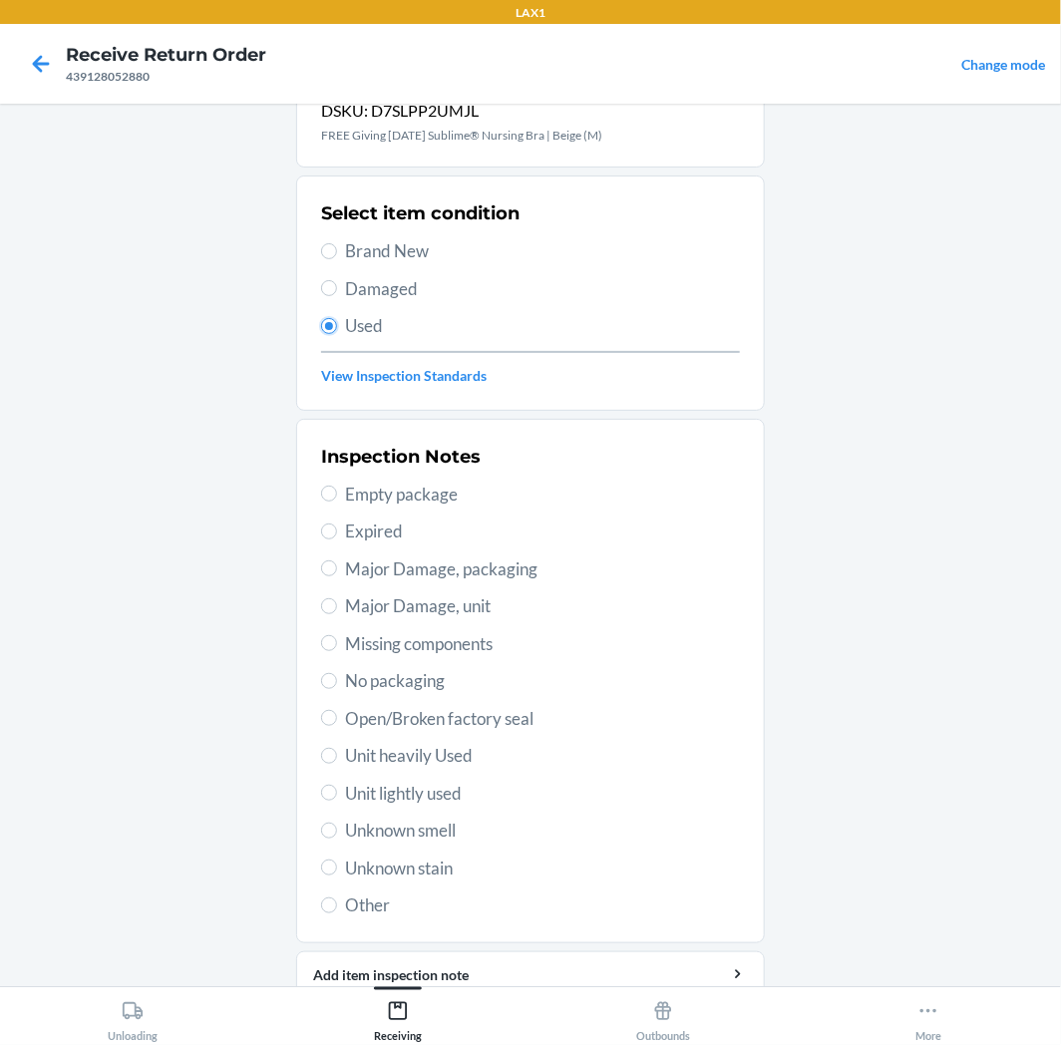
scroll to position [155, 0]
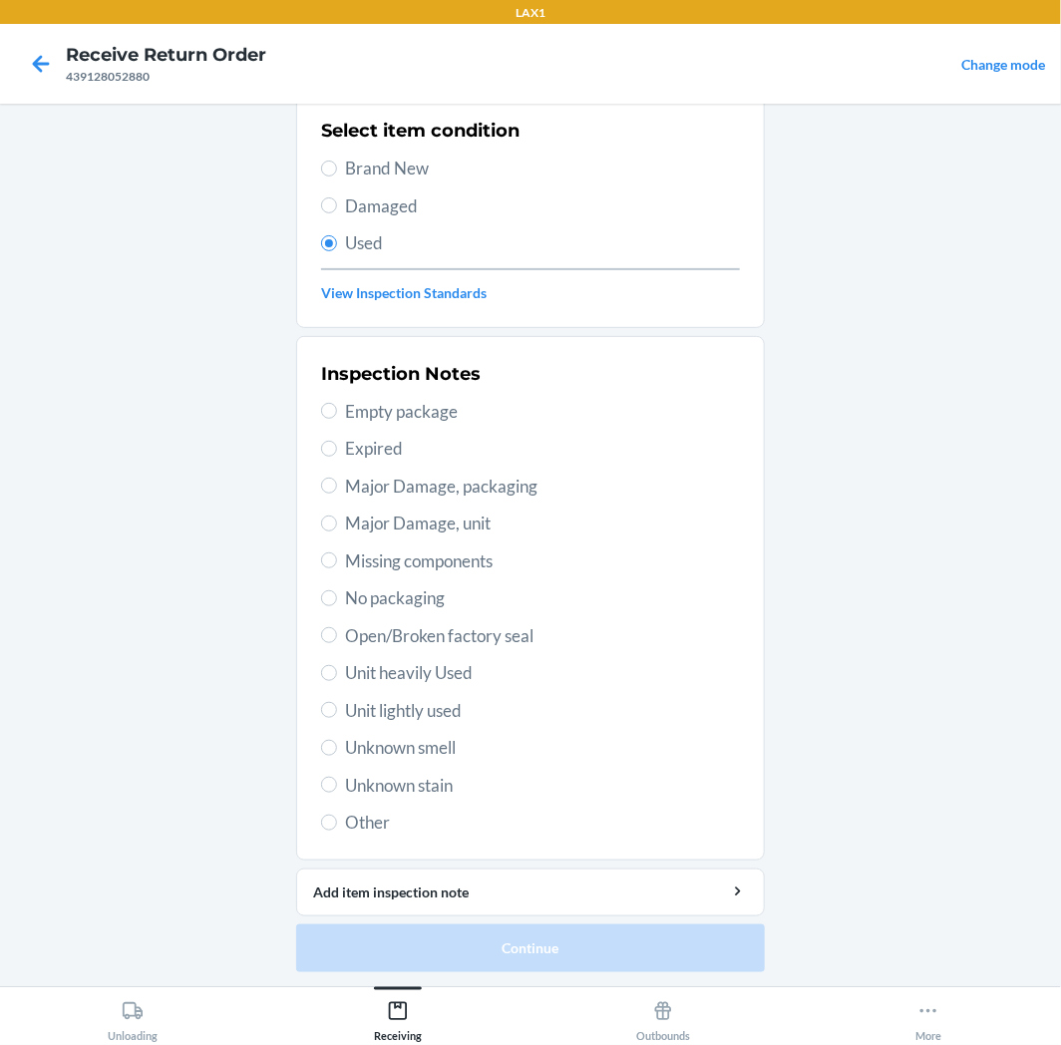
click at [456, 704] on span "Unit lightly used" at bounding box center [542, 711] width 395 height 26
click at [337, 704] on input "Unit lightly used" at bounding box center [329, 710] width 16 height 16
radio input "true"
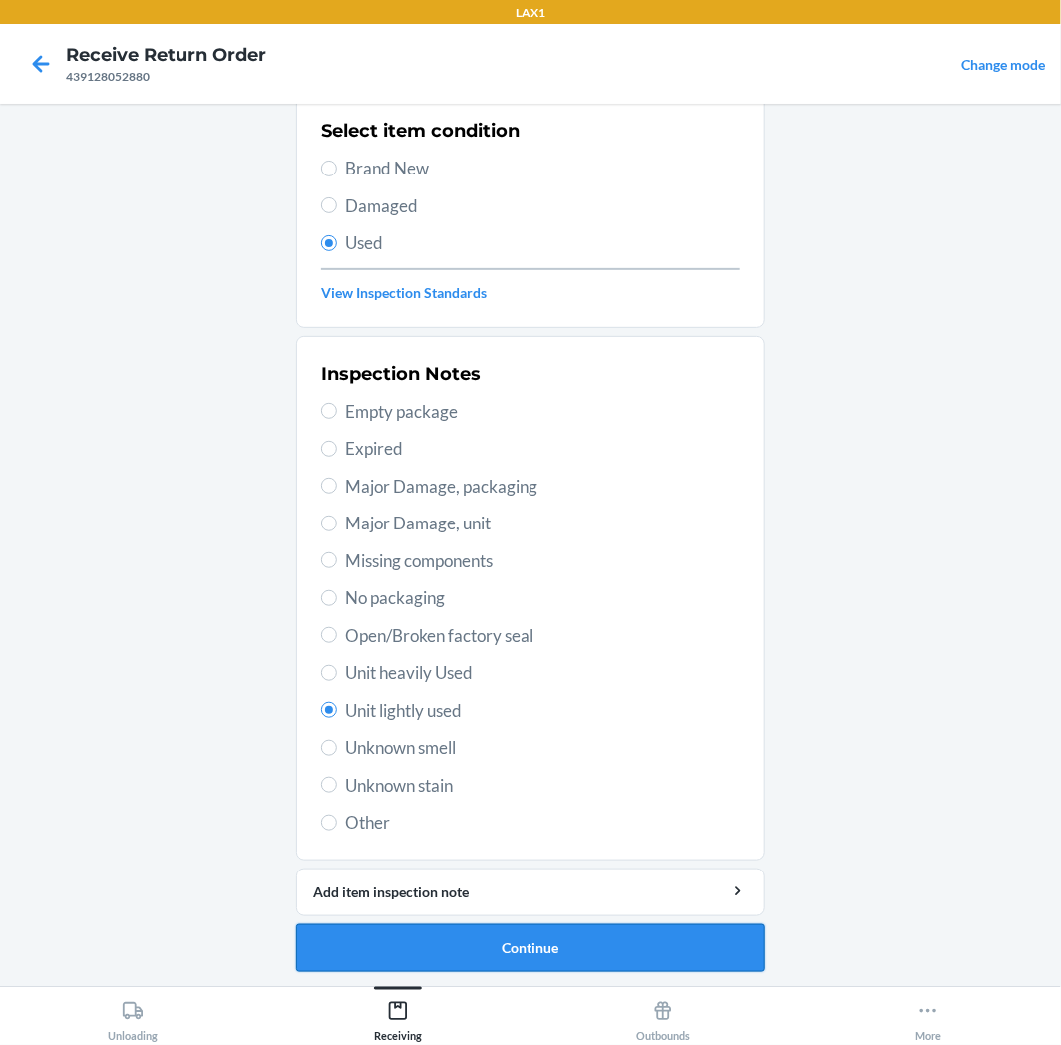
click at [449, 954] on button "Continue" at bounding box center [530, 949] width 469 height 48
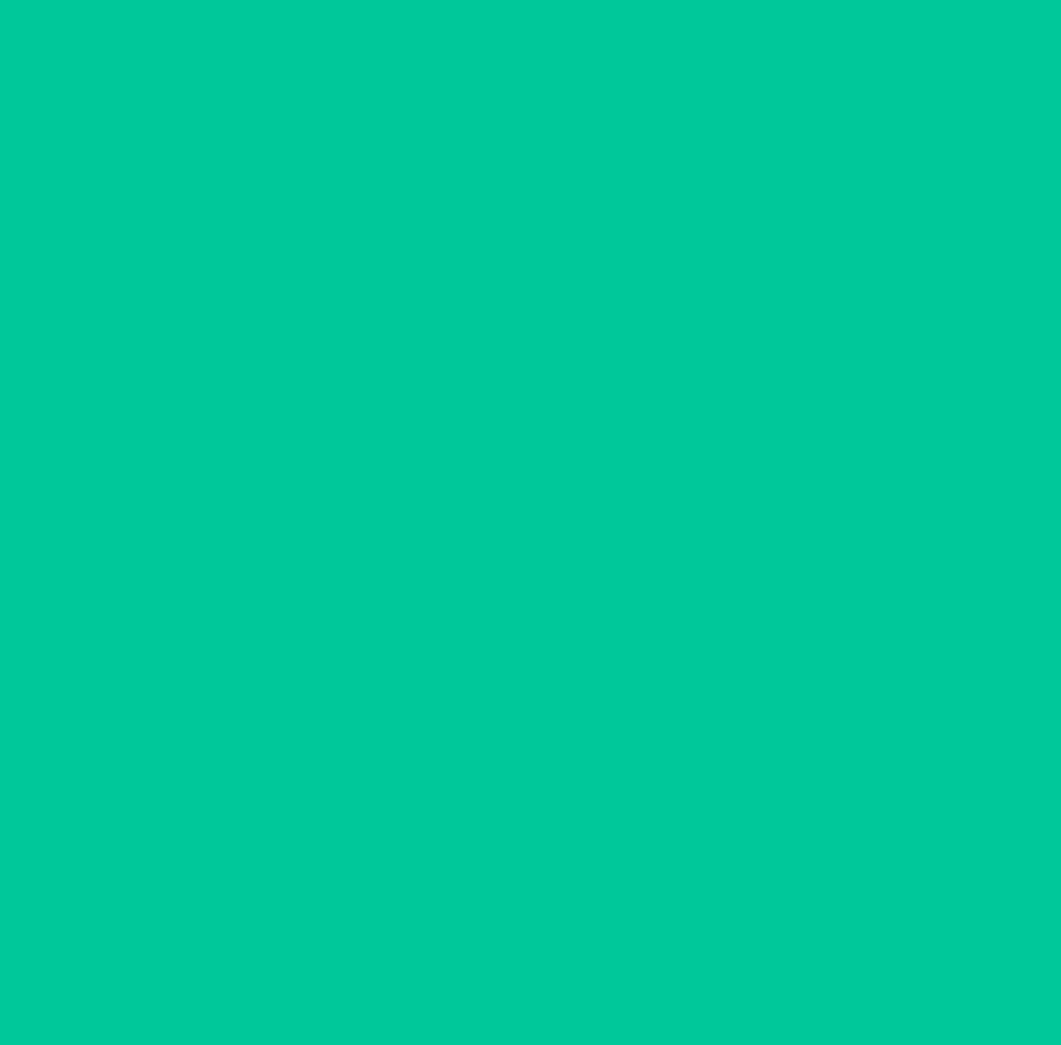
scroll to position [0, 0]
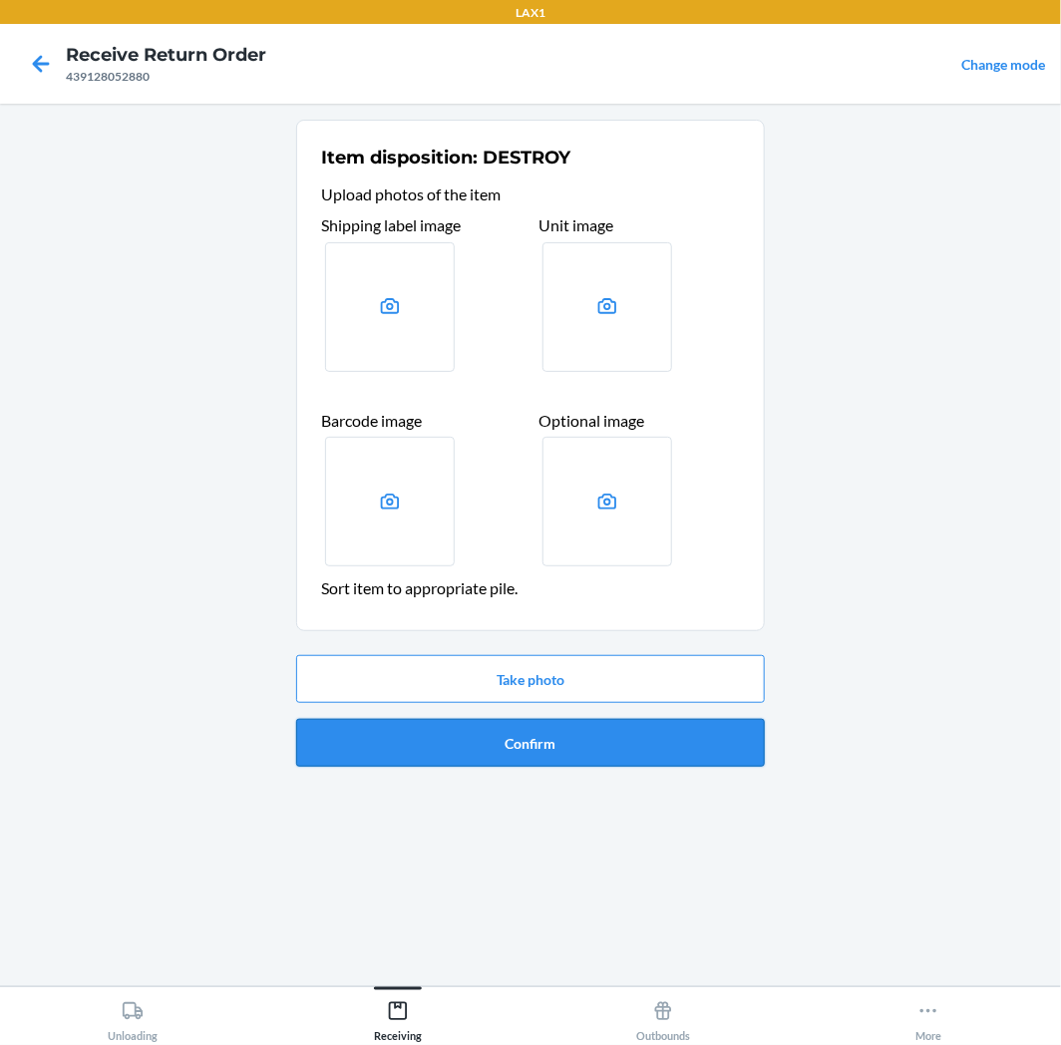
click at [574, 739] on button "Confirm" at bounding box center [530, 743] width 469 height 48
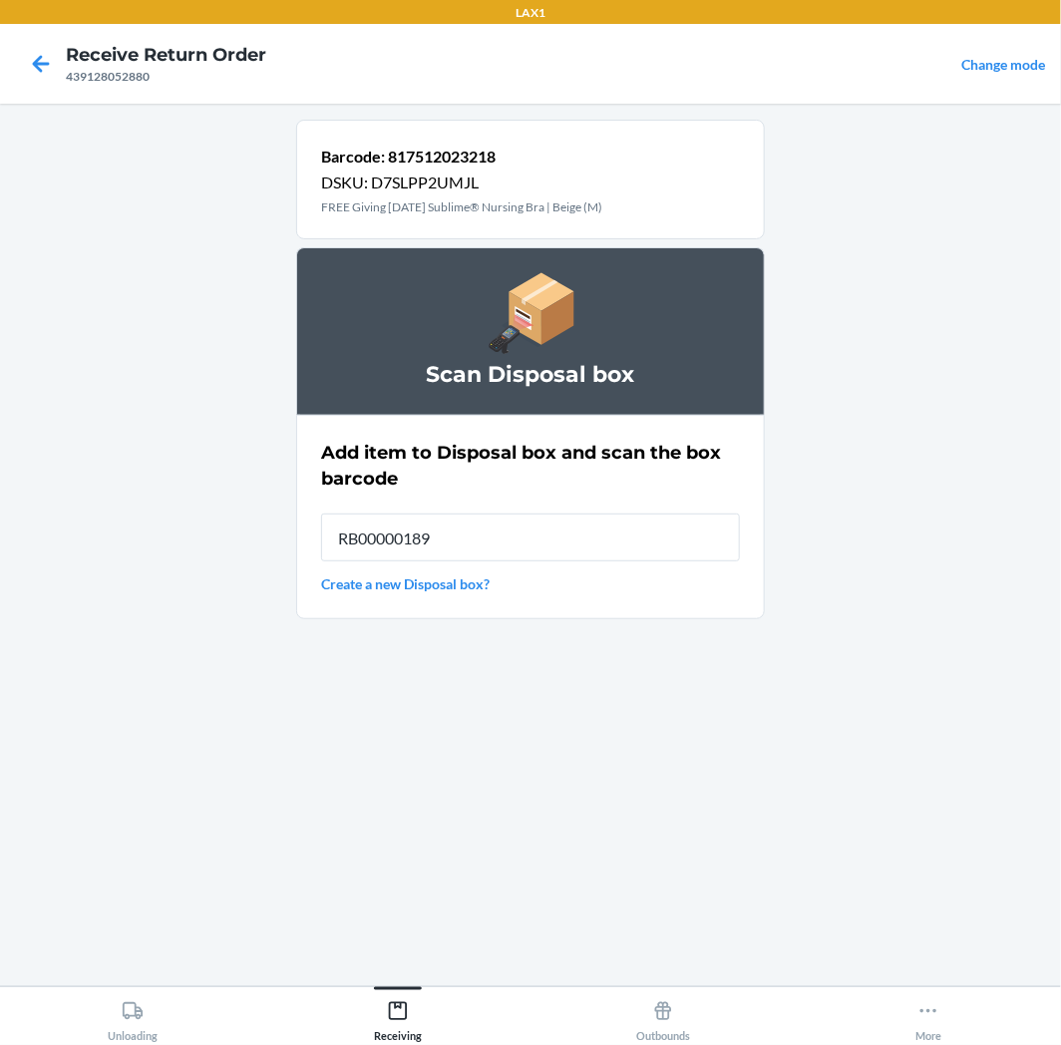
type input "RB00000189K"
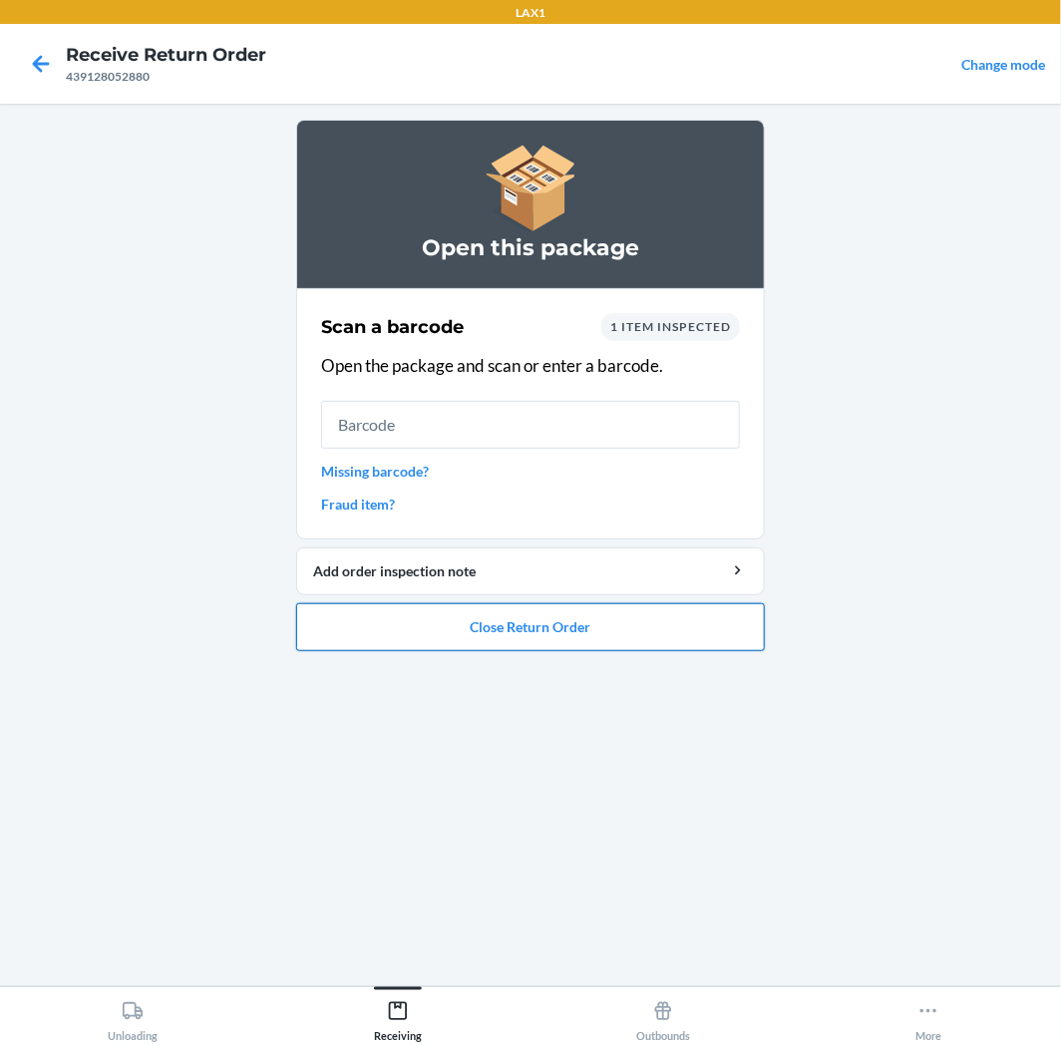
click at [575, 611] on button "Close Return Order" at bounding box center [530, 627] width 469 height 48
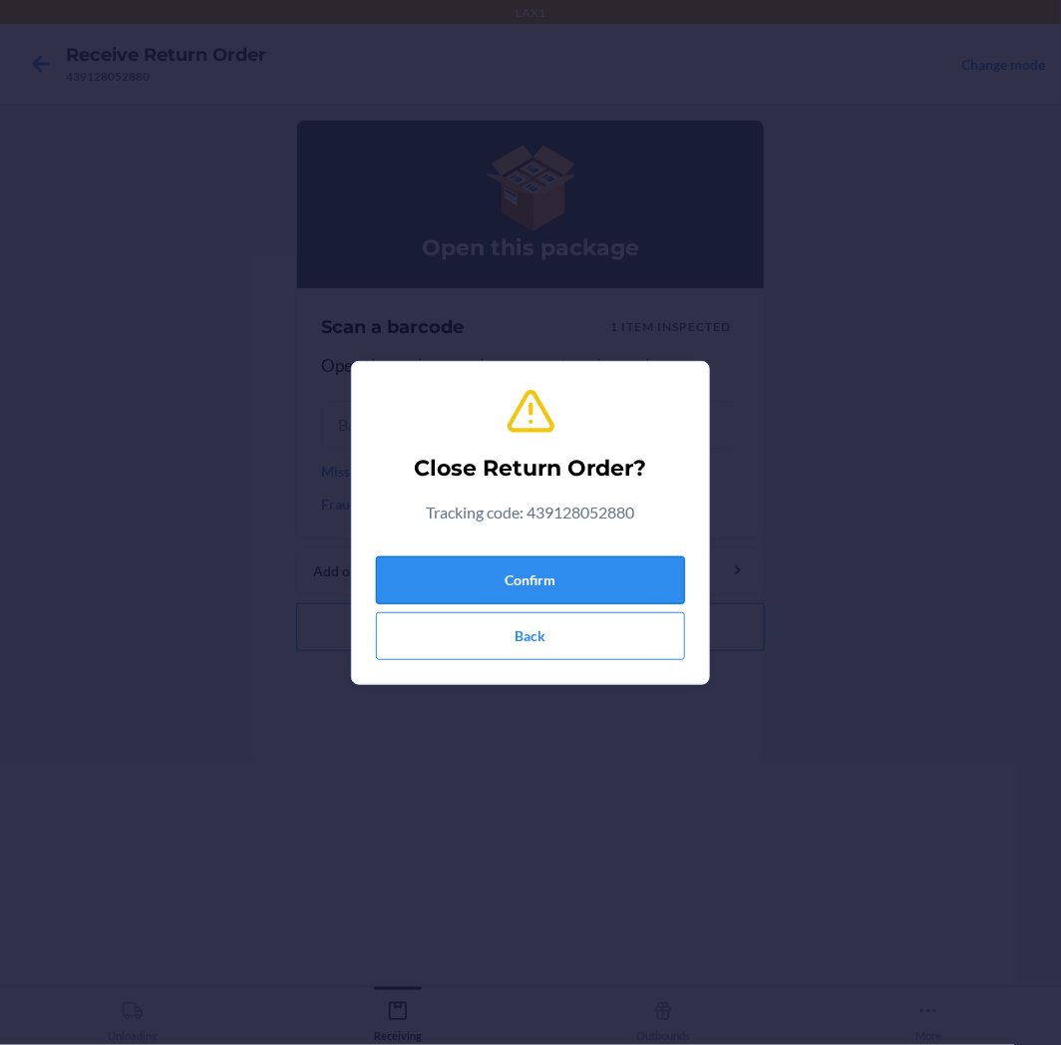
click at [578, 596] on button "Confirm" at bounding box center [530, 581] width 309 height 48
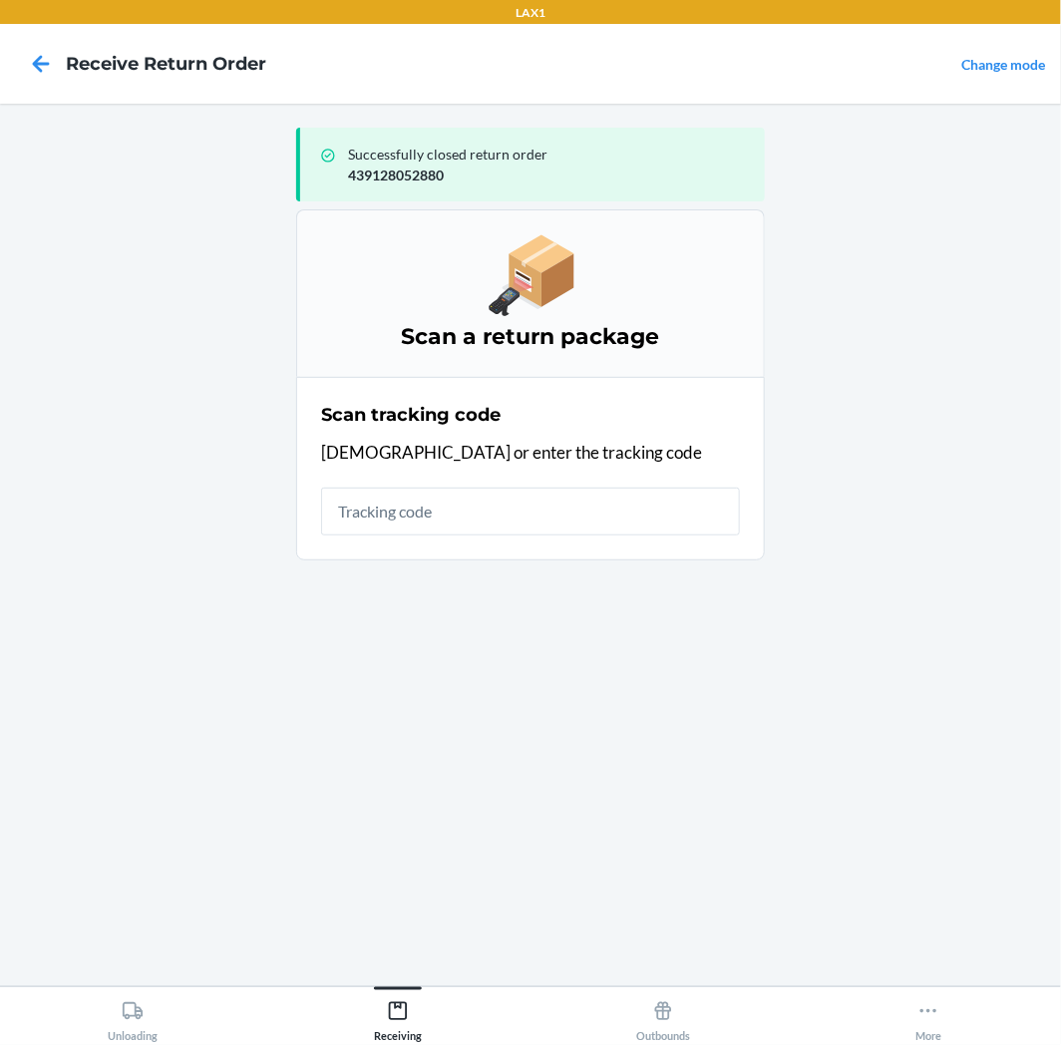
click at [556, 501] on input "text" at bounding box center [530, 512] width 419 height 48
click at [140, 974] on main "Successfully closed return order 439128052880 Scan a return package Scan tracki…" at bounding box center [530, 545] width 1061 height 883
click at [143, 1004] on icon at bounding box center [133, 1011] width 22 height 22
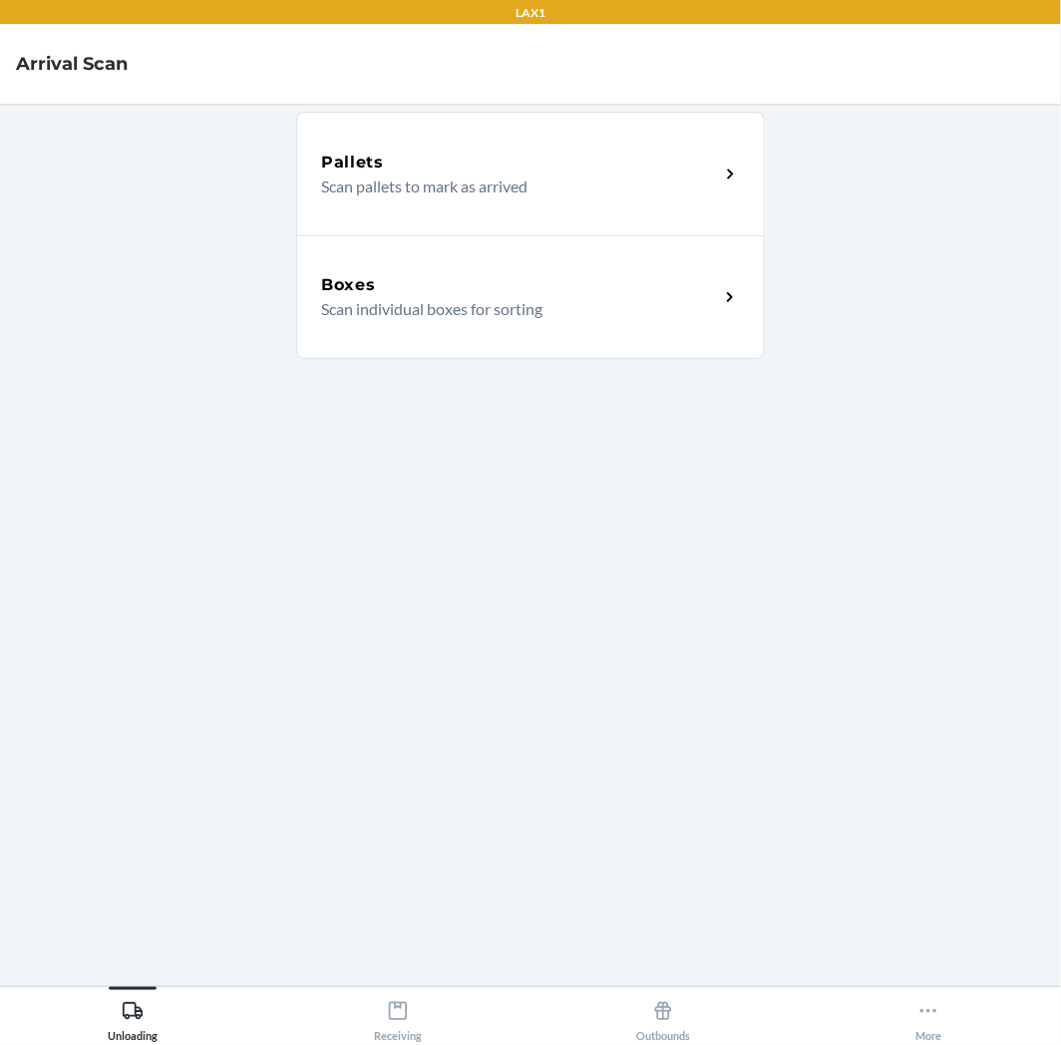
click at [445, 263] on div "Boxes Scan individual boxes for sorting" at bounding box center [530, 297] width 469 height 124
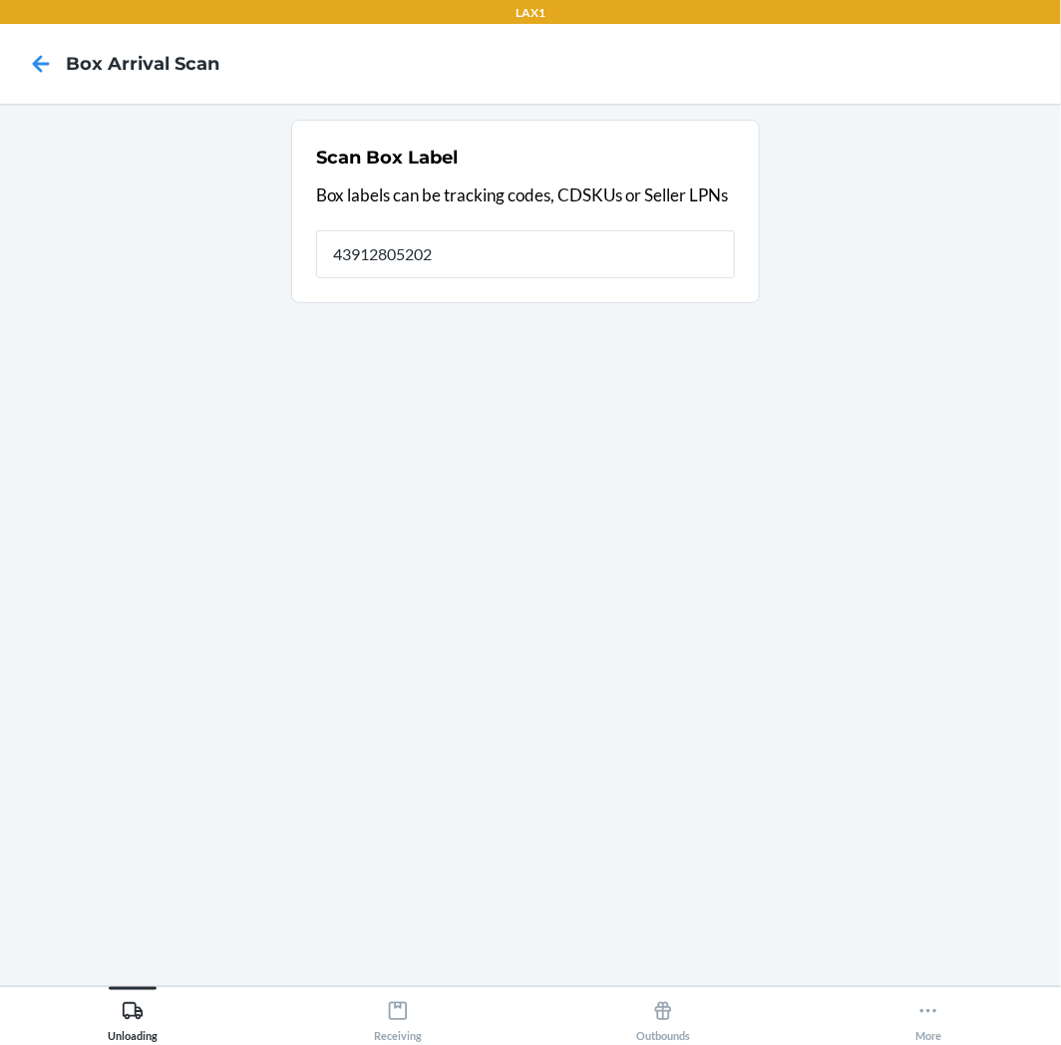
type input "439128052026"
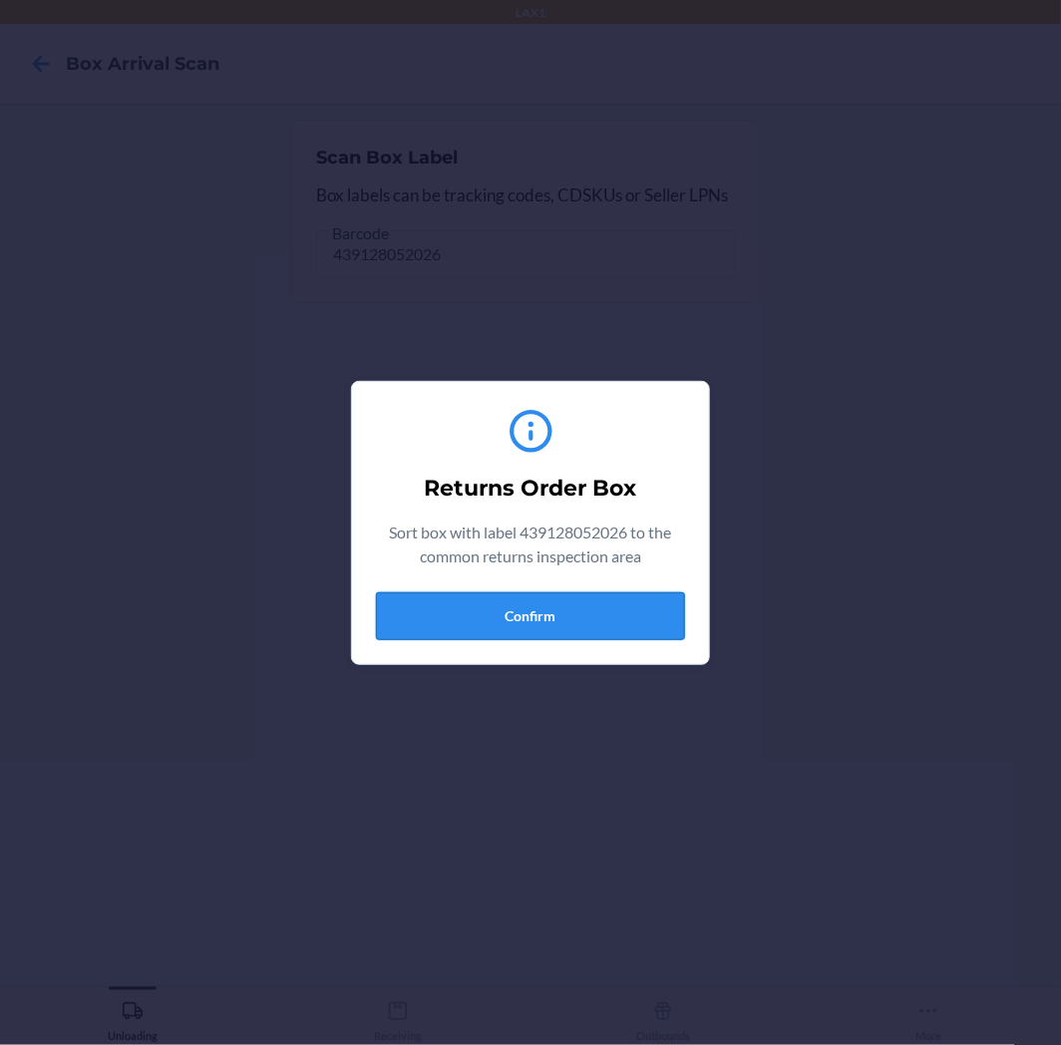
click at [543, 620] on button "Confirm" at bounding box center [530, 616] width 309 height 48
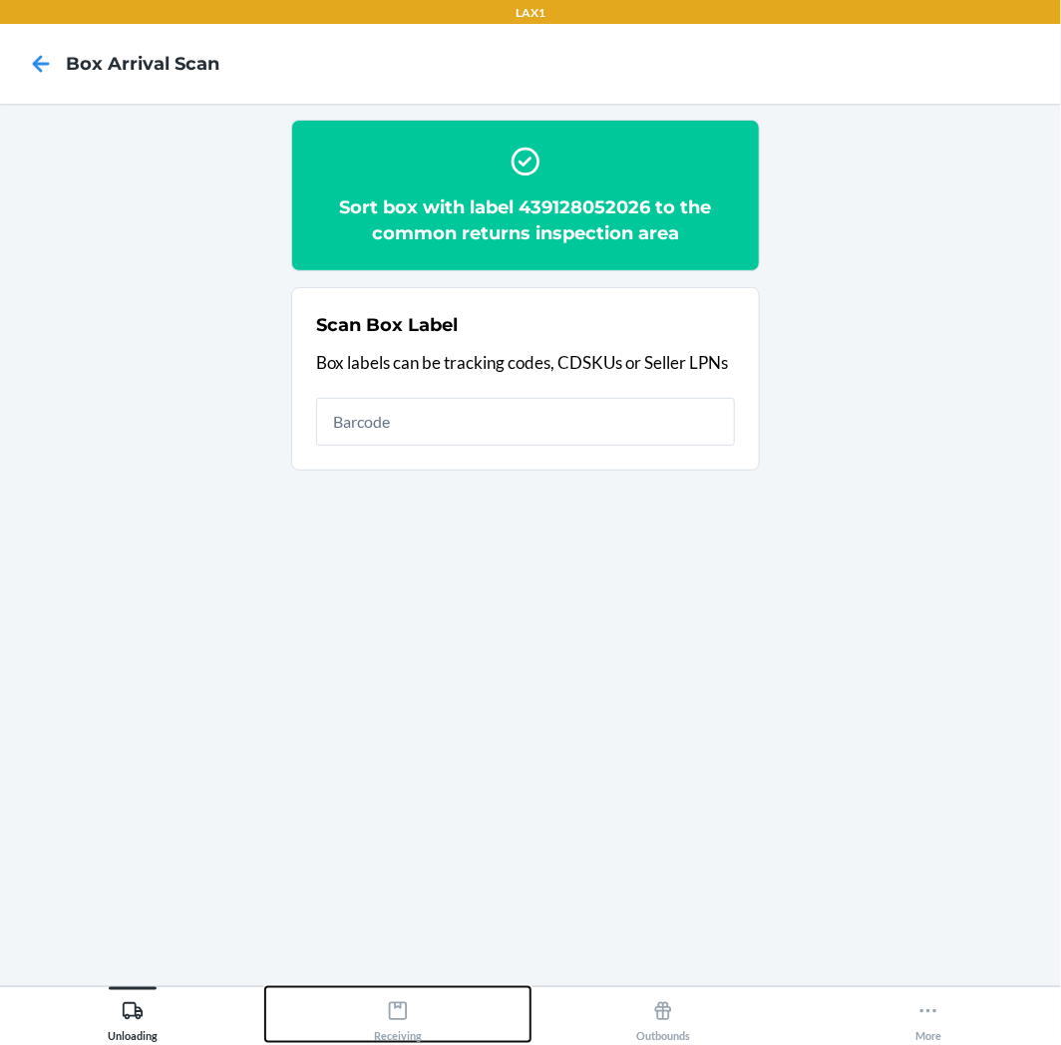
click at [380, 998] on div "Receiving" at bounding box center [398, 1017] width 48 height 50
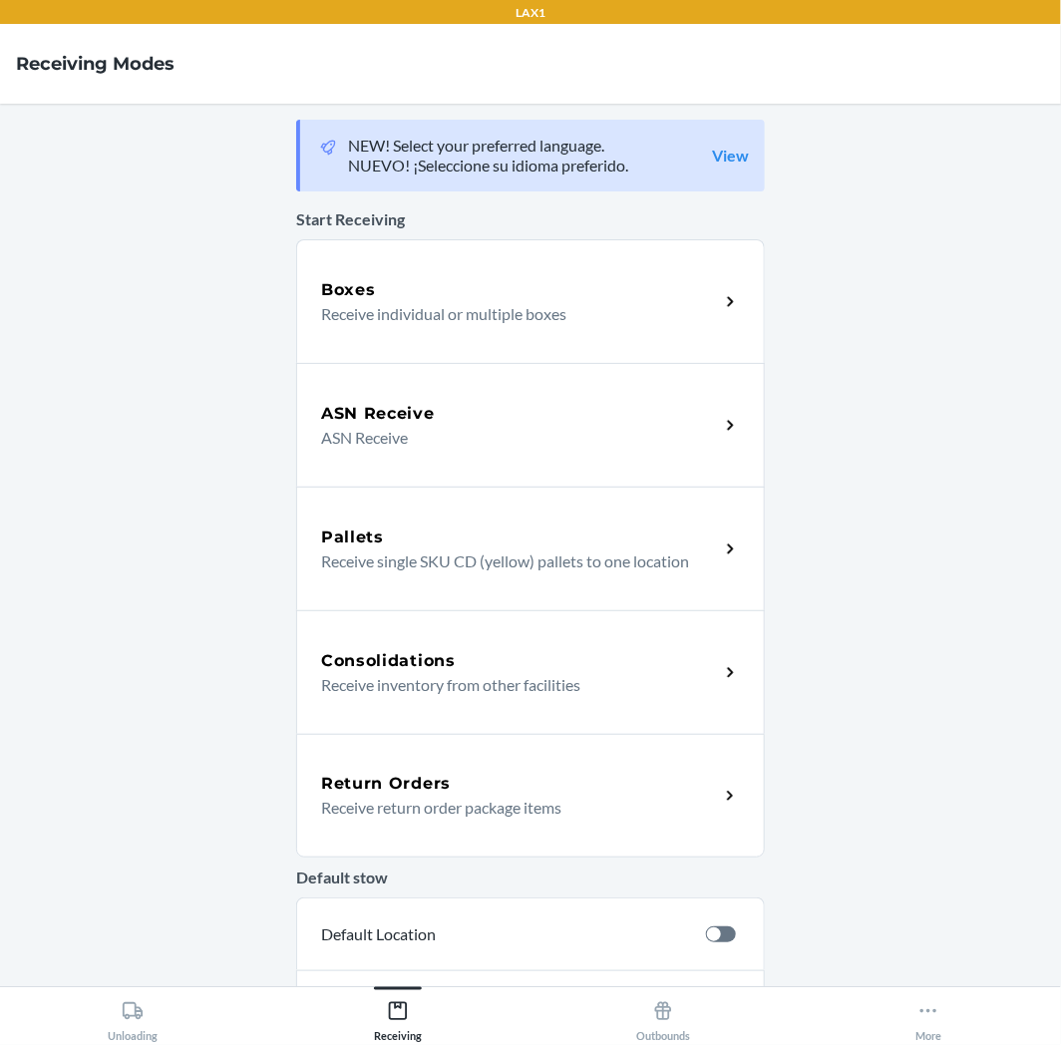
click at [459, 766] on div "Return Orders Receive return order package items" at bounding box center [530, 796] width 469 height 124
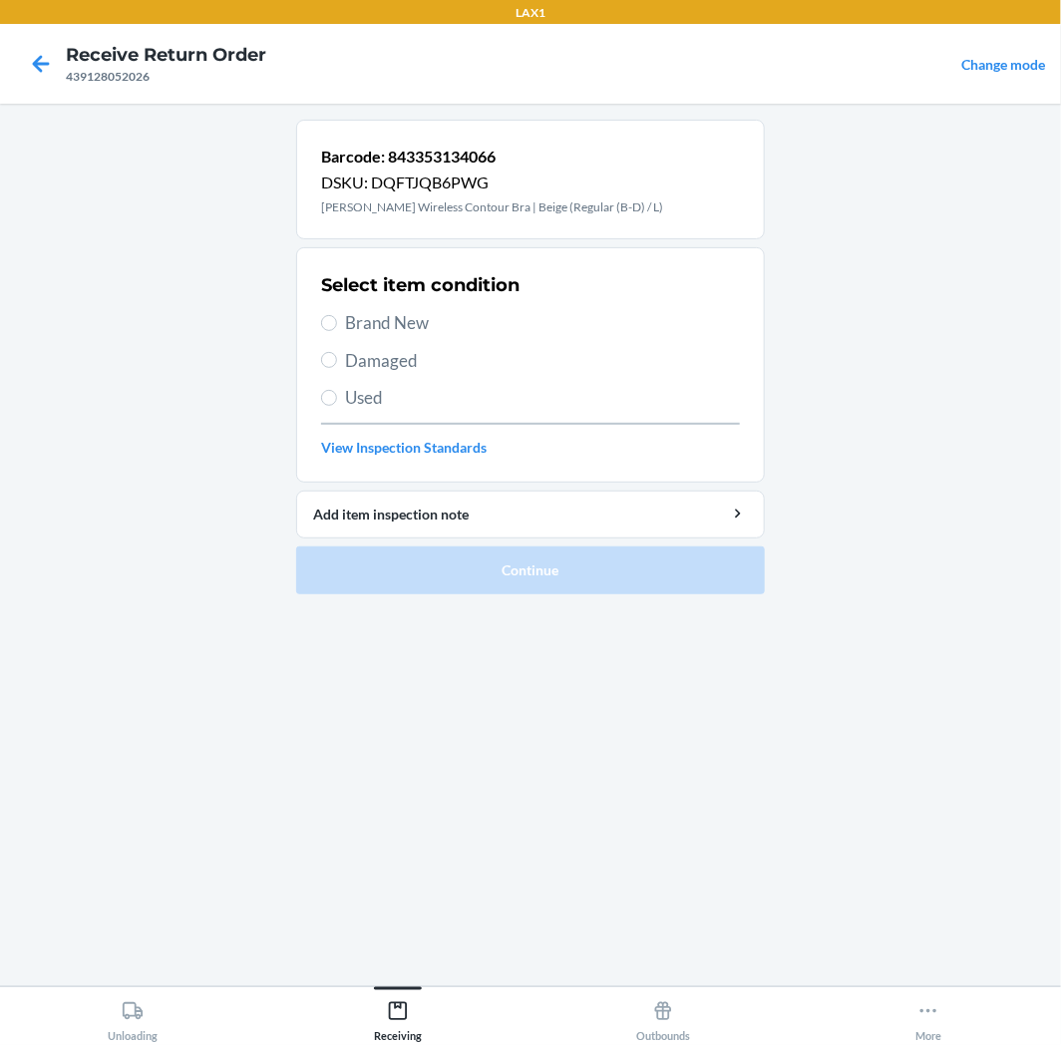
click at [359, 402] on span "Used" at bounding box center [542, 398] width 395 height 26
click at [337, 402] on input "Used" at bounding box center [329, 398] width 16 height 16
radio input "true"
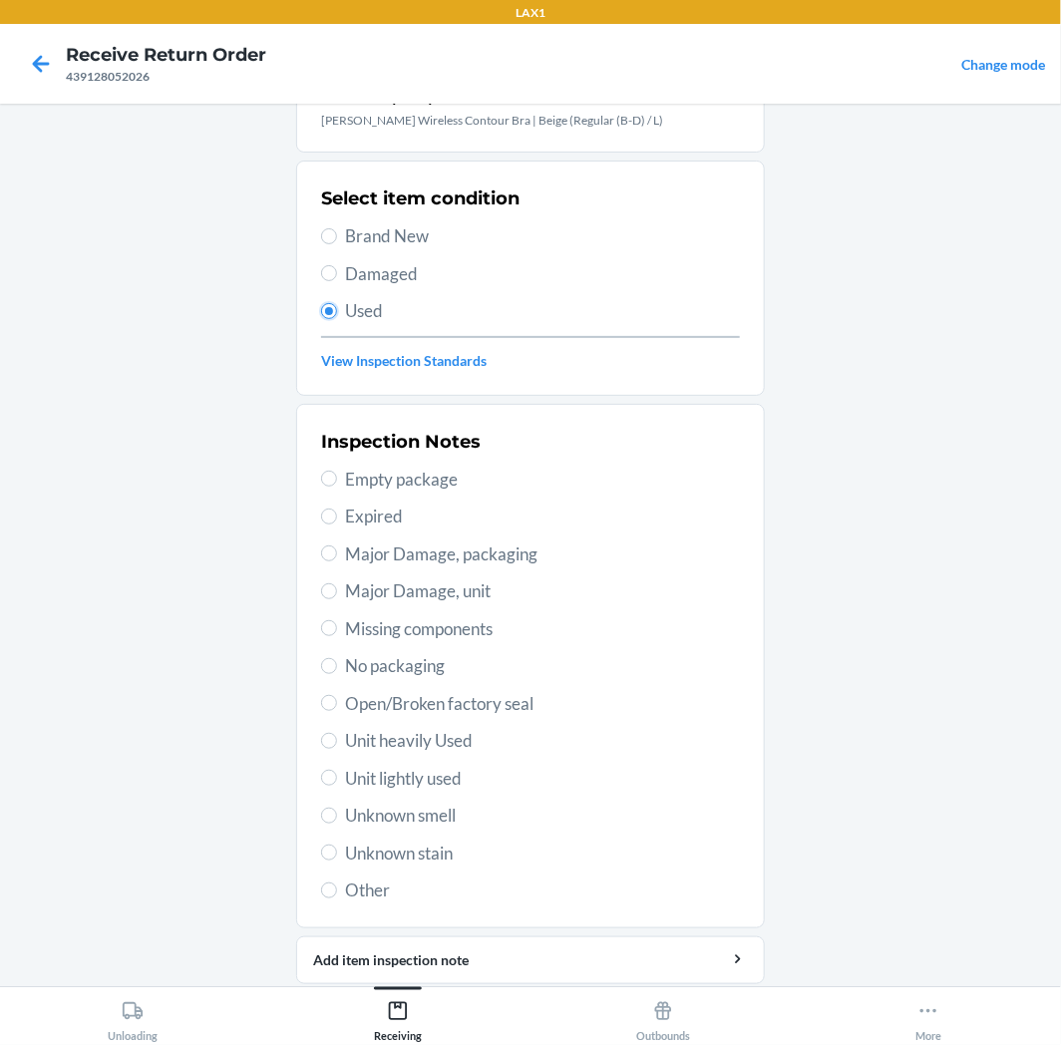
scroll to position [155, 0]
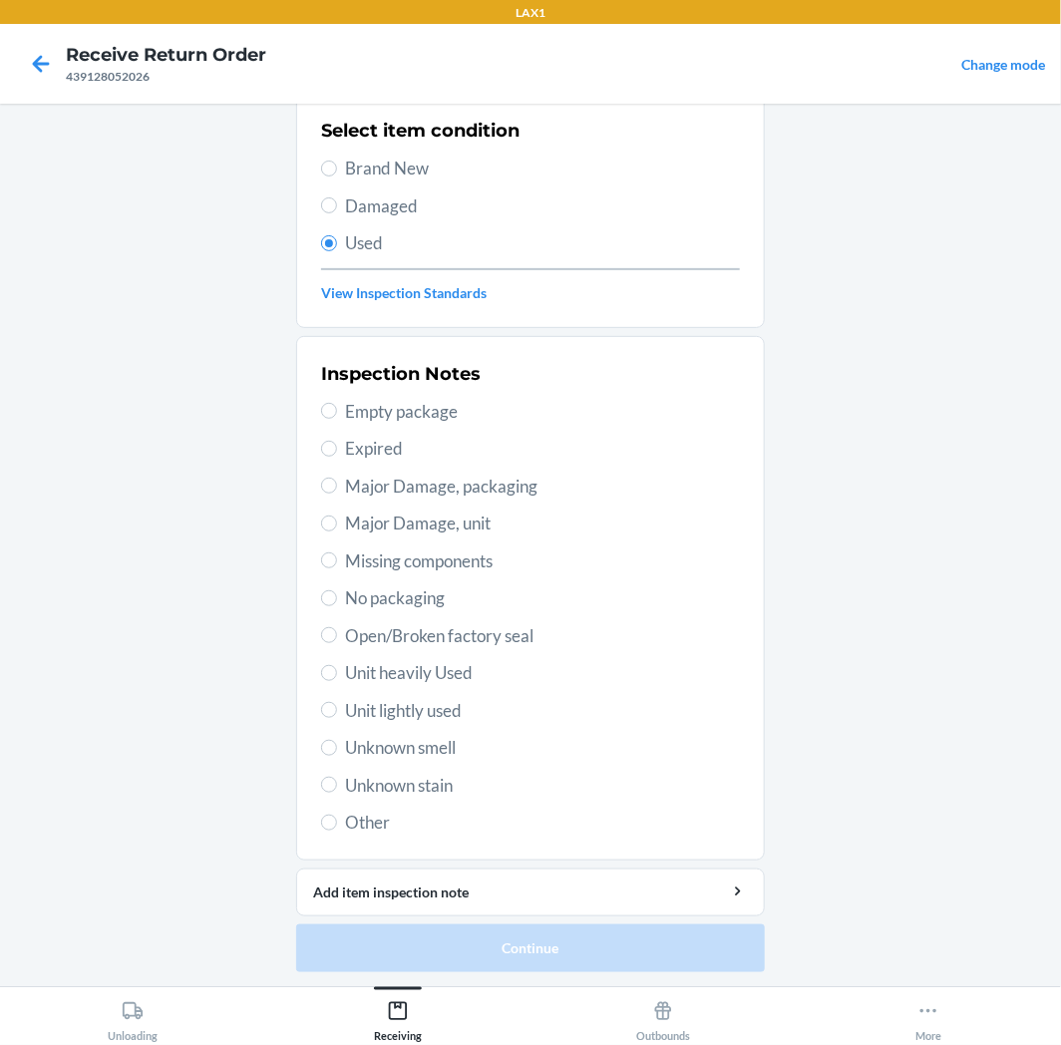
click at [369, 700] on span "Unit lightly used" at bounding box center [542, 711] width 395 height 26
click at [337, 702] on input "Unit lightly used" at bounding box center [329, 710] width 16 height 16
radio input "true"
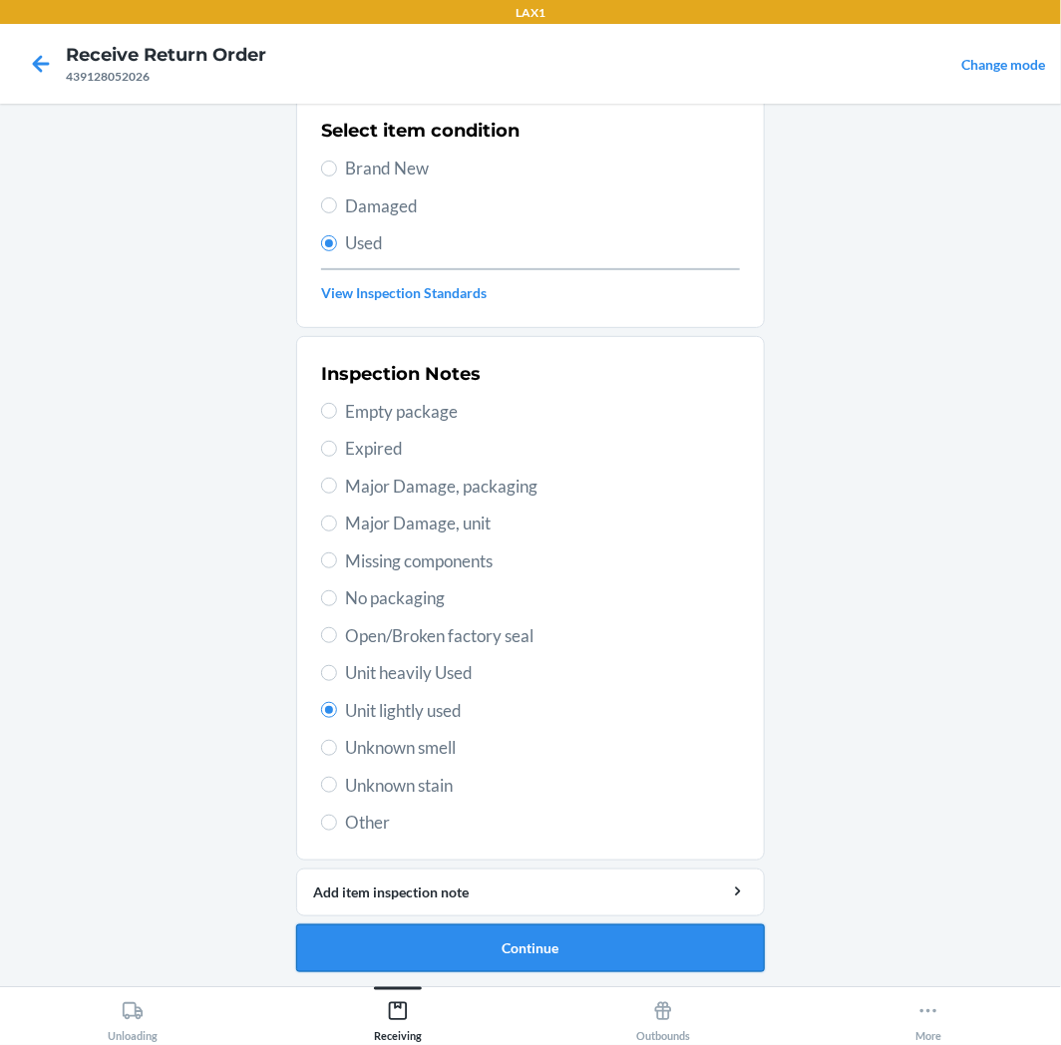
click at [405, 947] on button "Continue" at bounding box center [530, 949] width 469 height 48
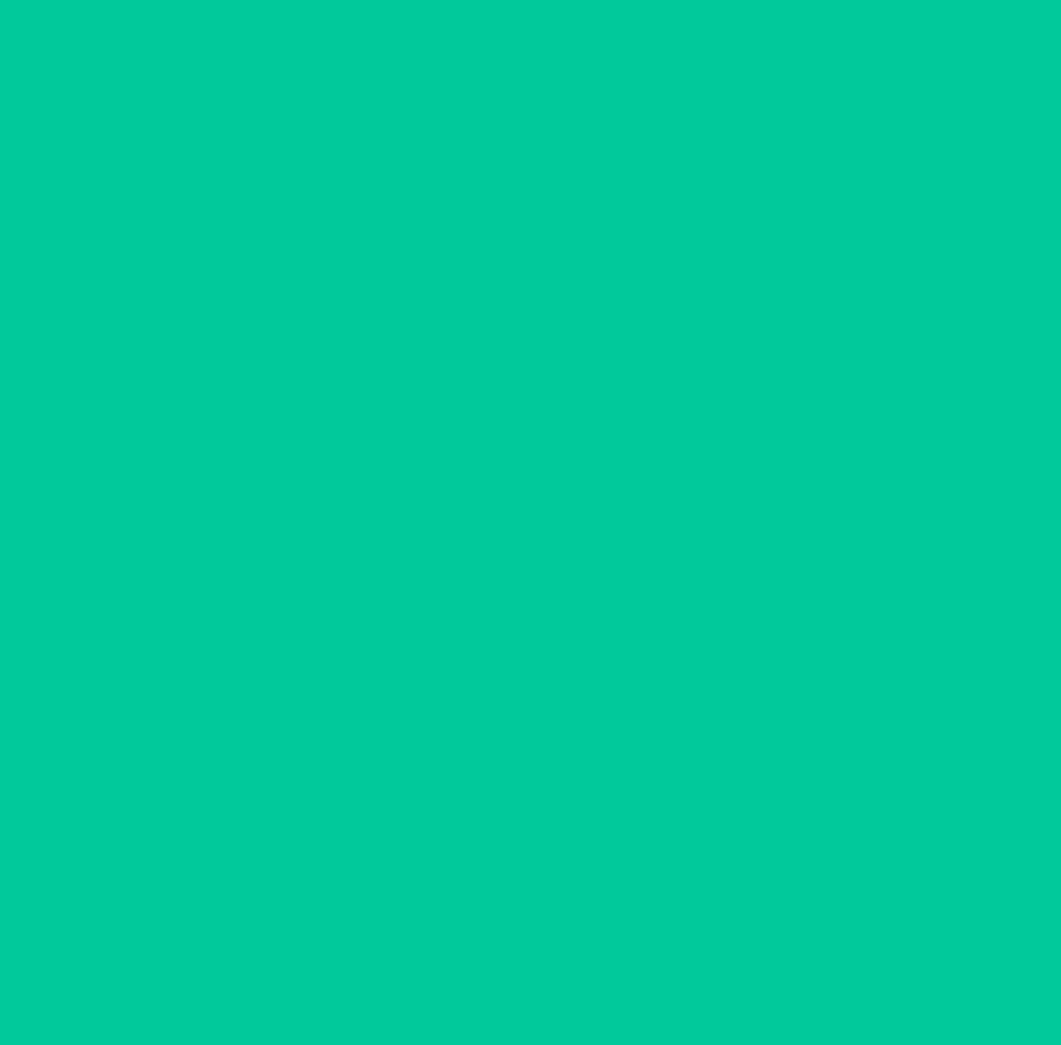
scroll to position [0, 0]
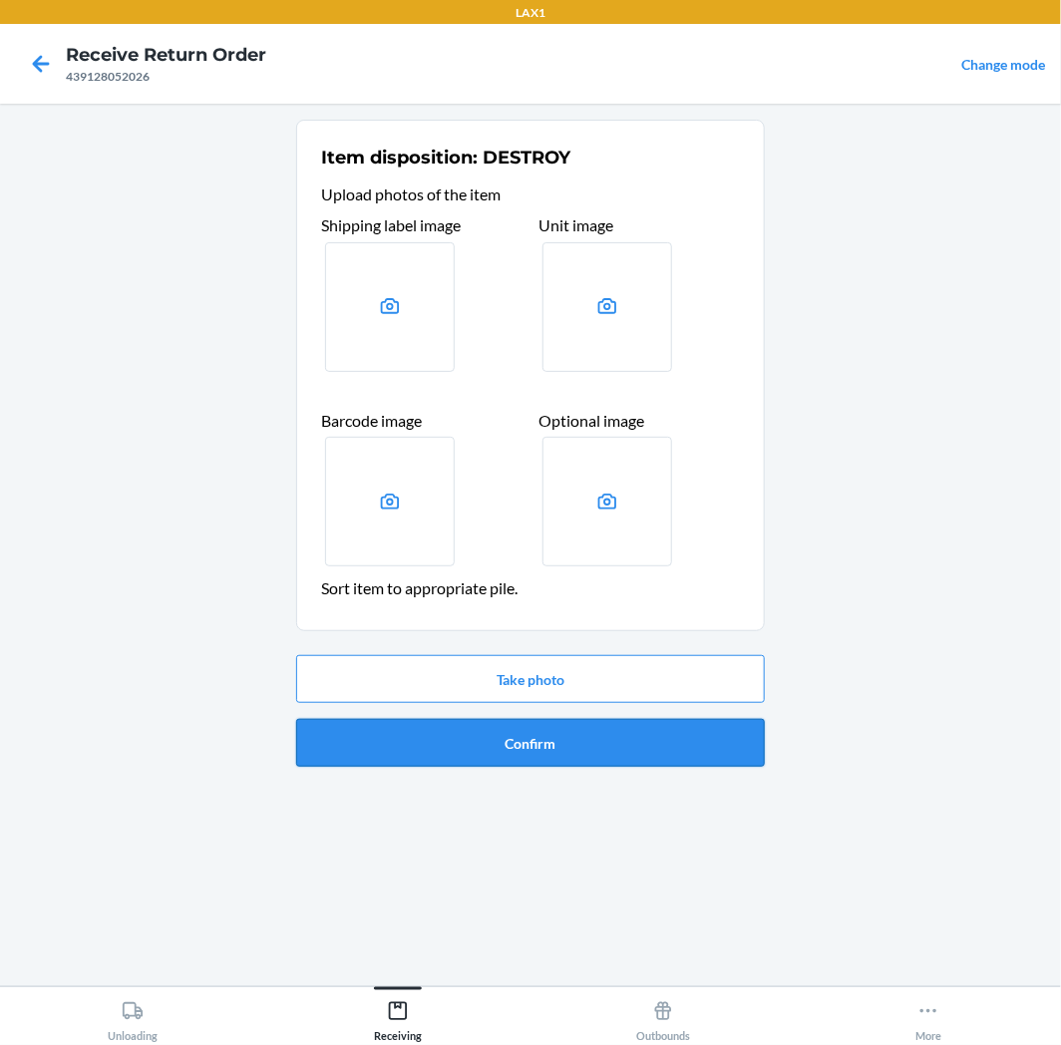
click at [432, 758] on button "Confirm" at bounding box center [530, 743] width 469 height 48
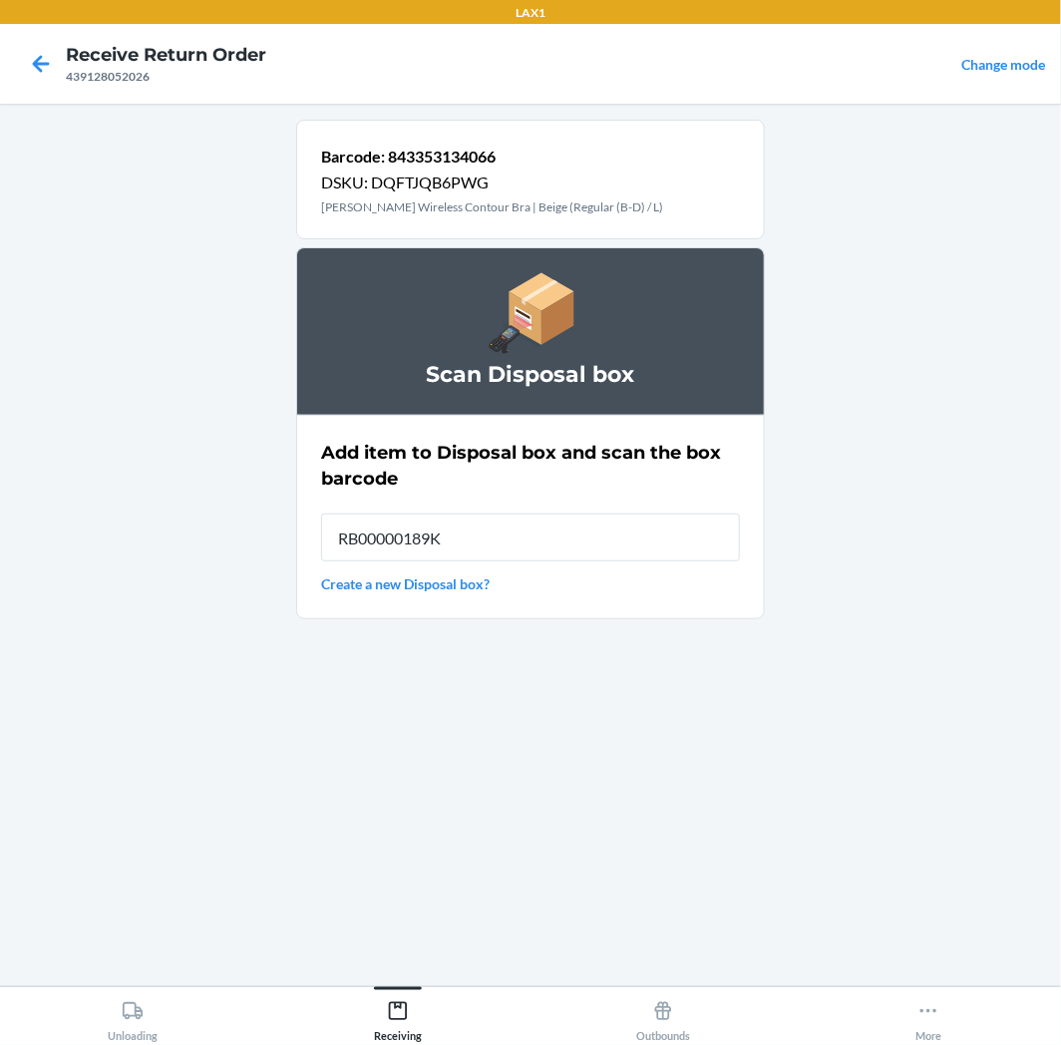
type input "RB00000189K"
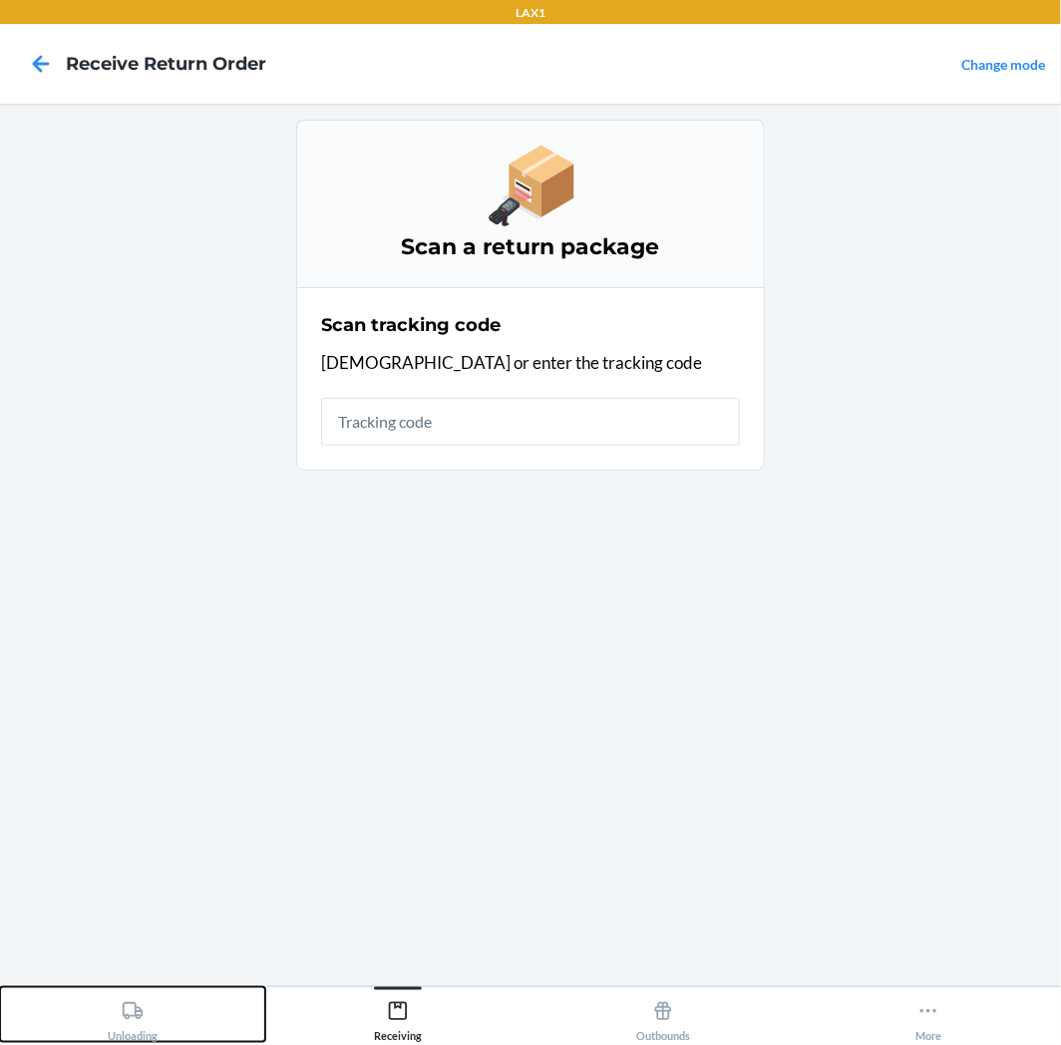
click at [182, 994] on button "Unloading" at bounding box center [132, 1014] width 265 height 55
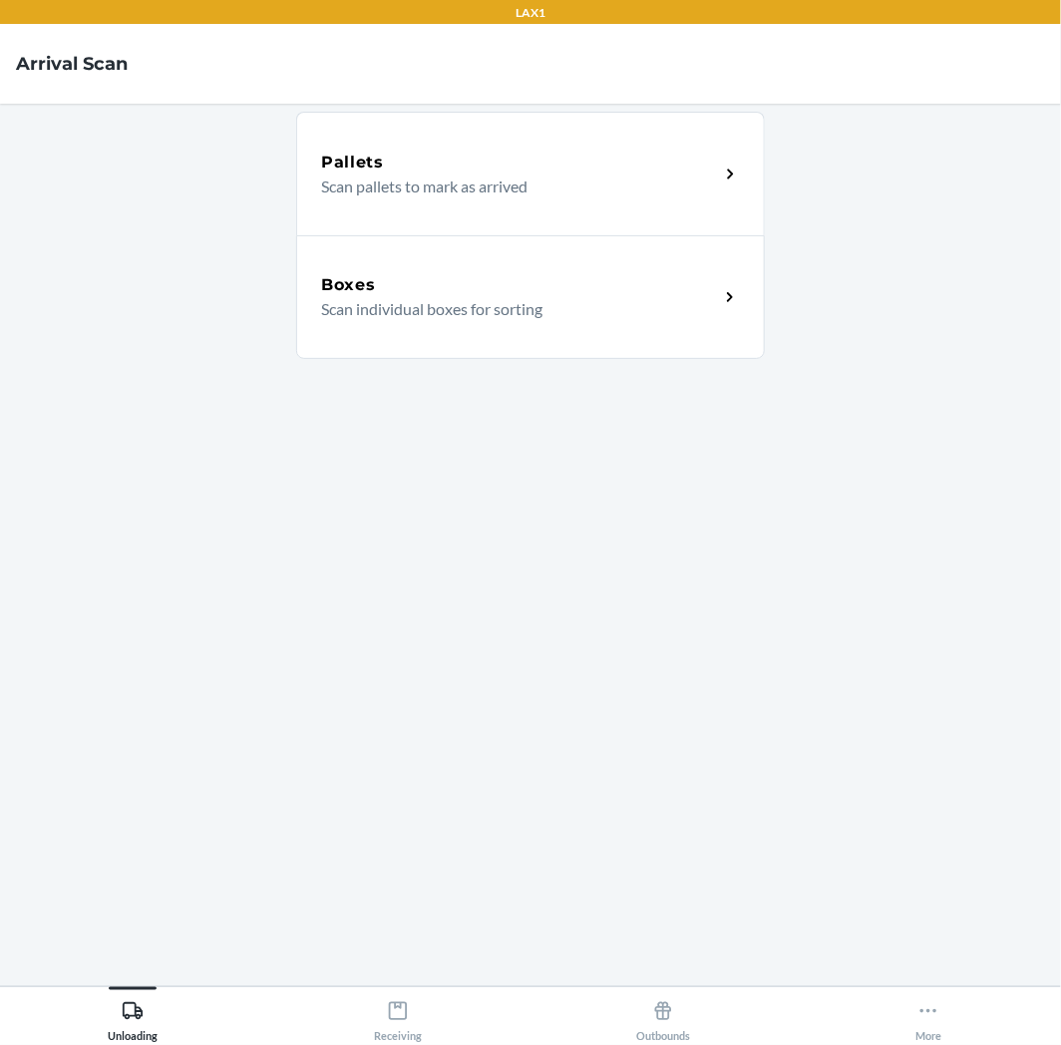
click at [399, 277] on div "Boxes" at bounding box center [520, 285] width 398 height 24
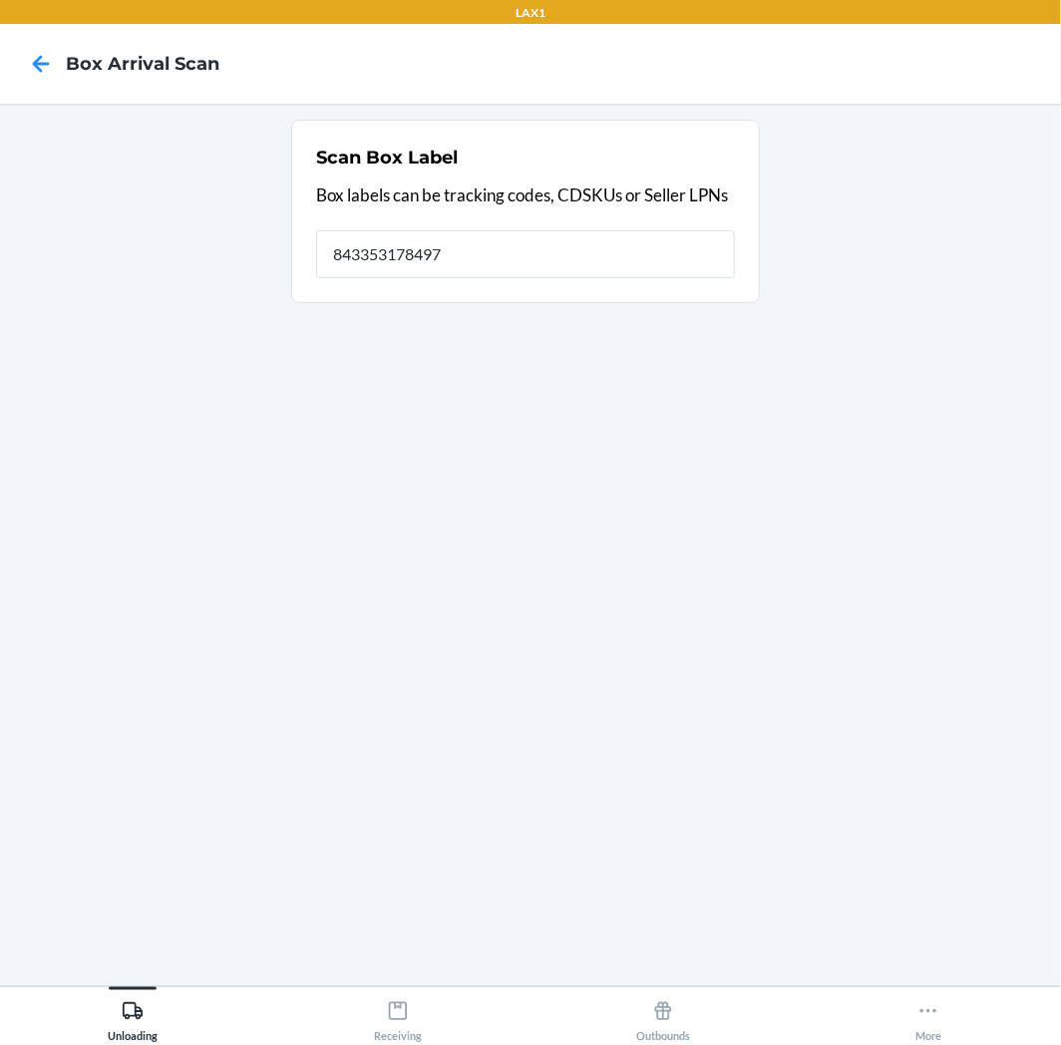
type input "843353178497"
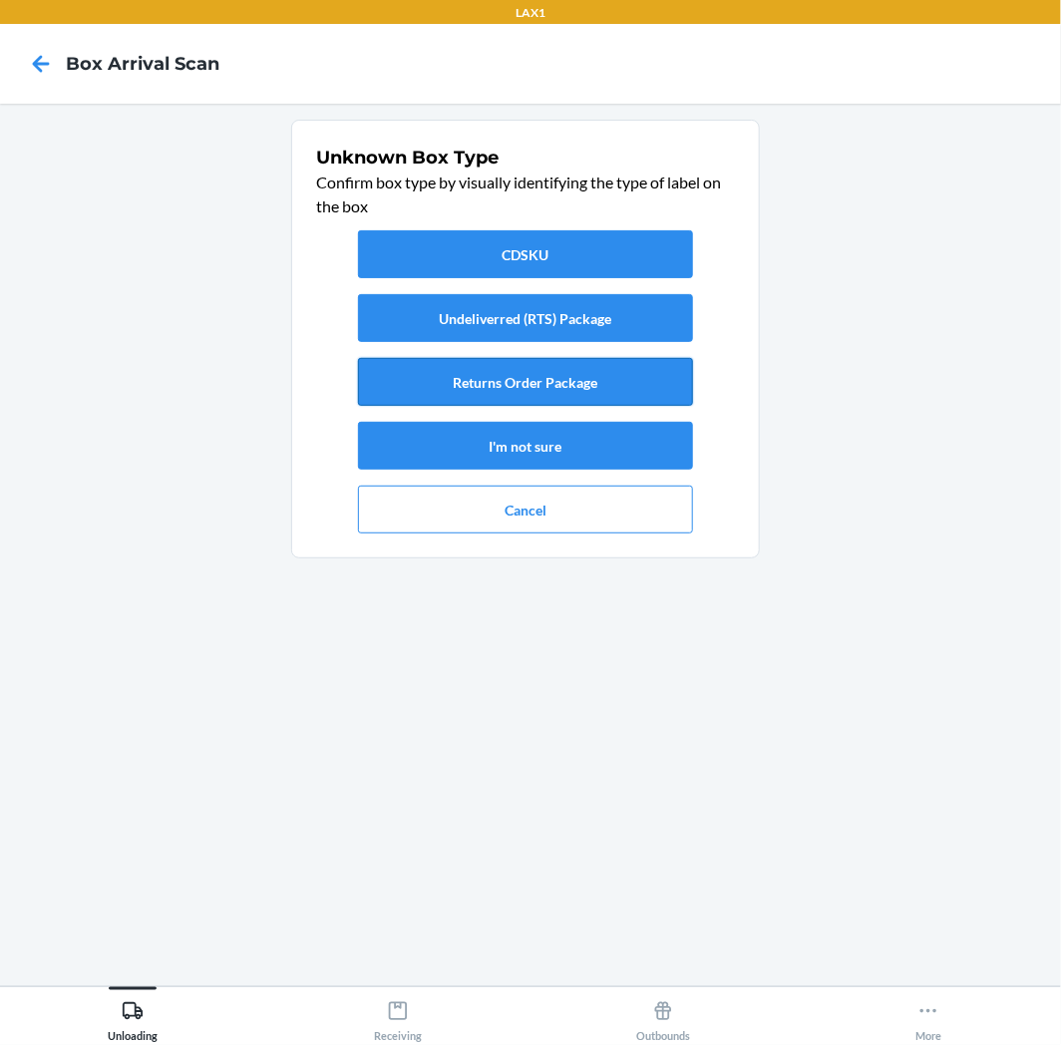
click at [559, 367] on button "Returns Order Package" at bounding box center [525, 382] width 335 height 48
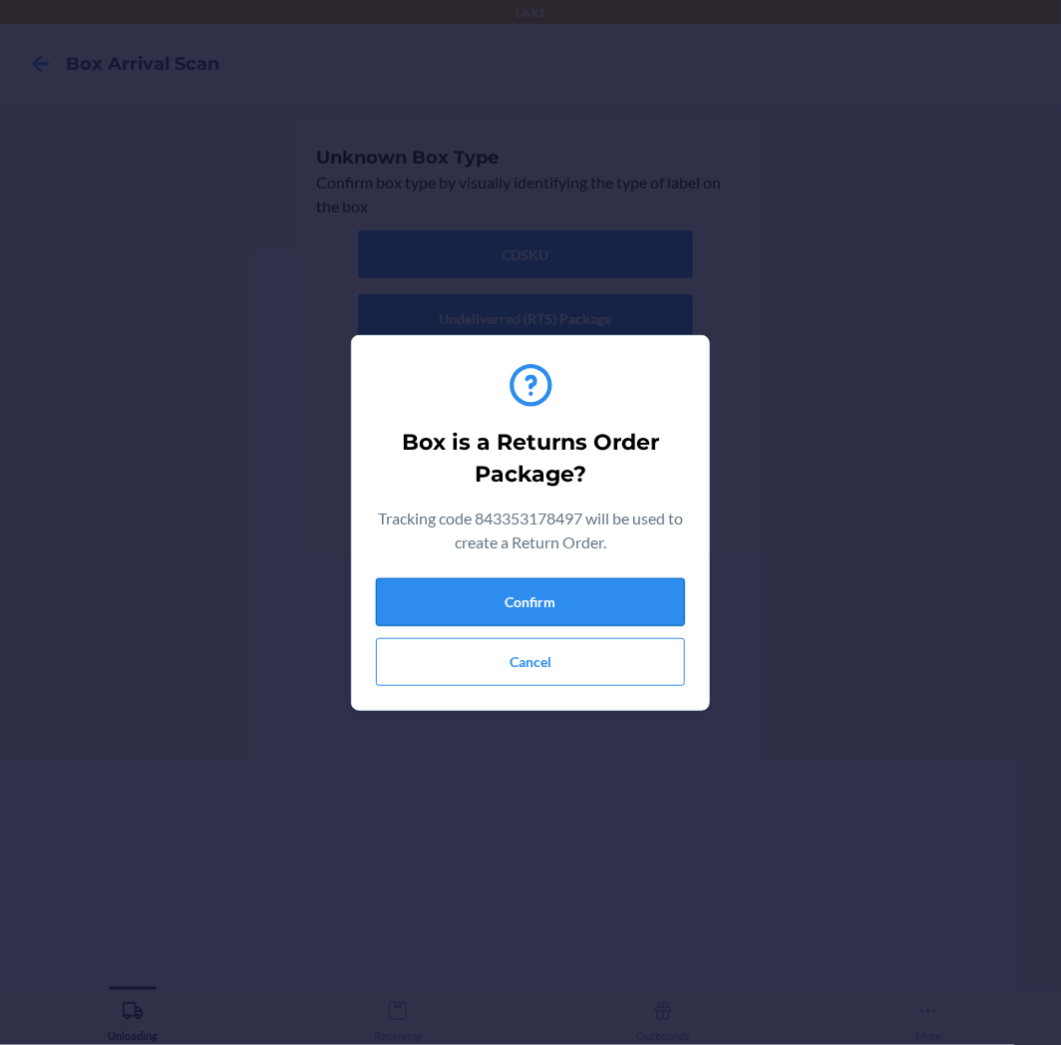
drag, startPoint x: 620, startPoint y: 599, endPoint x: 591, endPoint y: 608, distance: 30.3
click at [614, 609] on button "Confirm" at bounding box center [530, 602] width 309 height 48
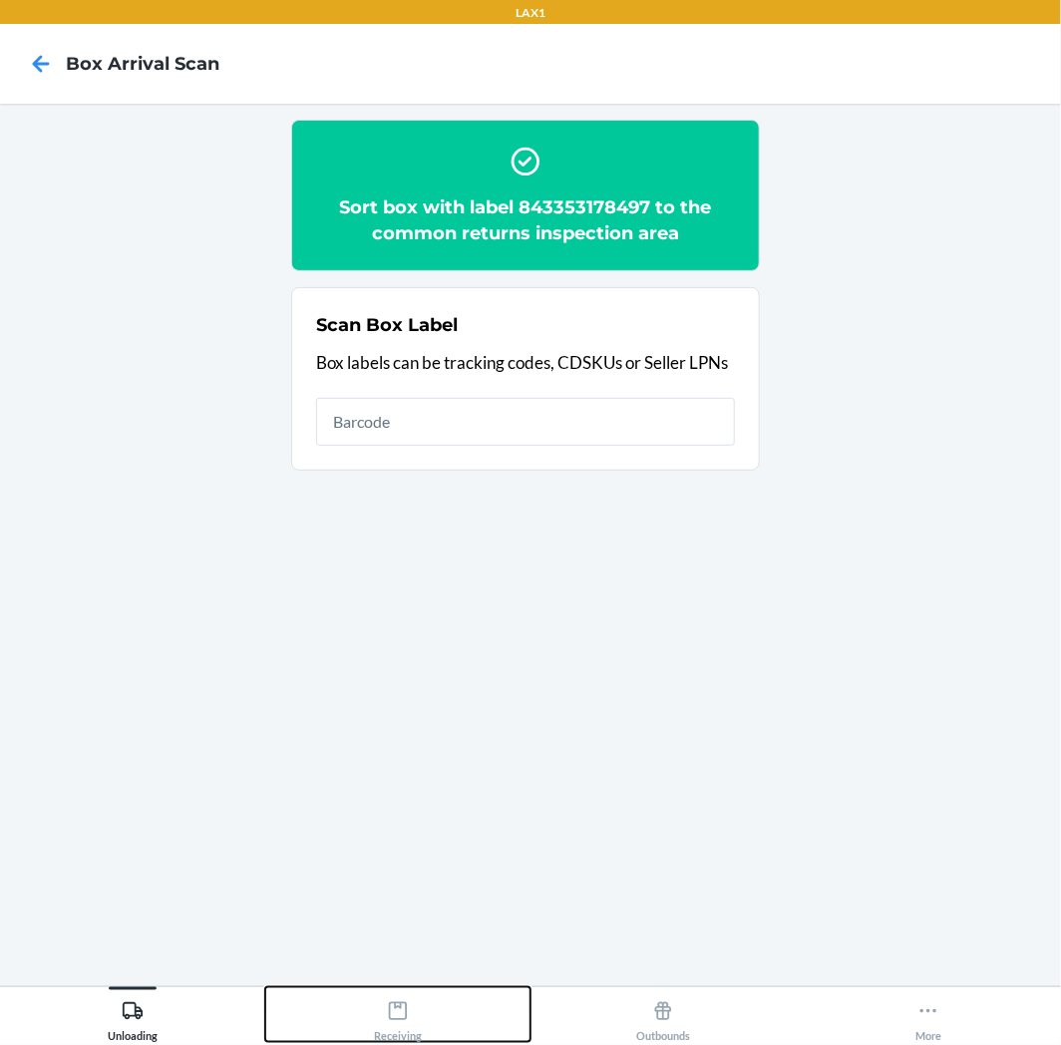
click at [411, 1001] on div "Receiving" at bounding box center [398, 1017] width 48 height 50
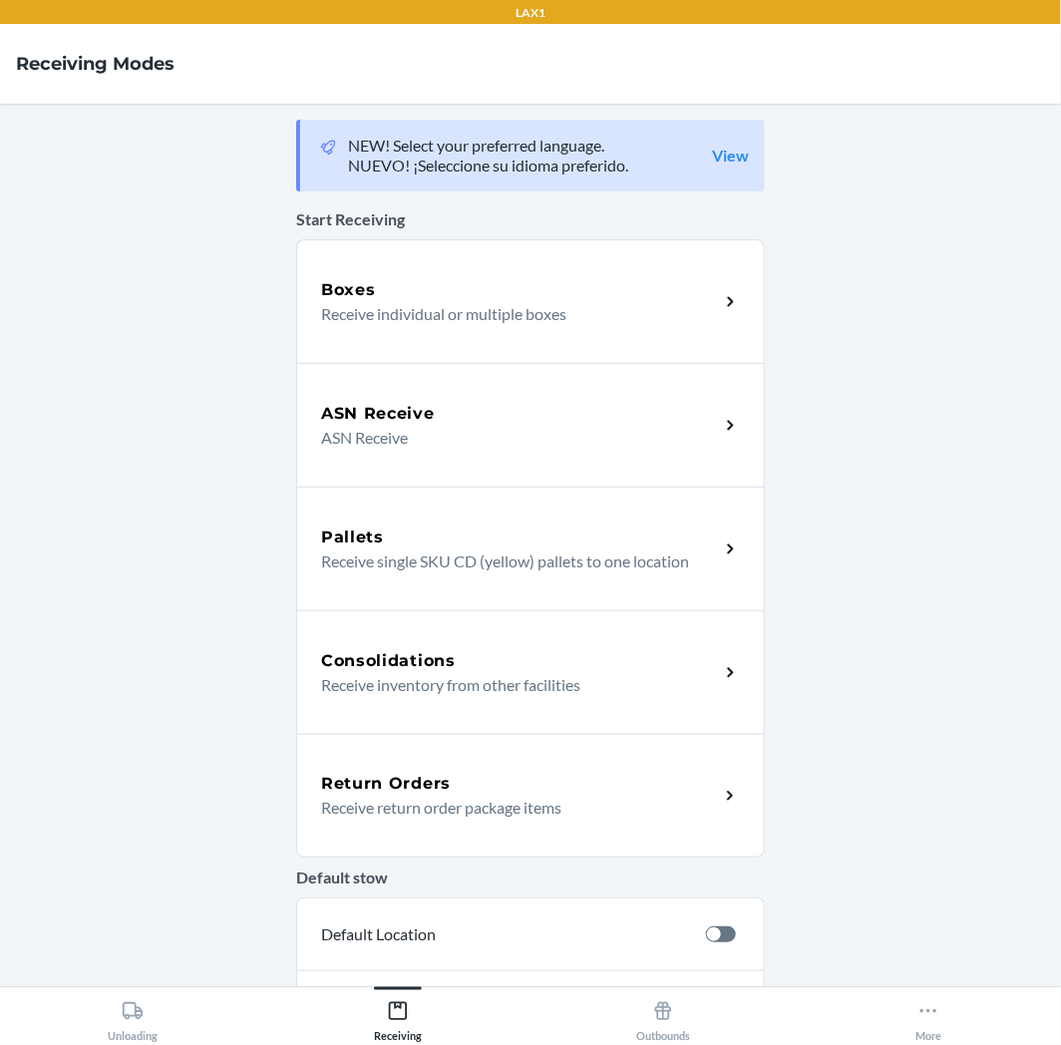
click at [477, 814] on p "Receive return order package items" at bounding box center [512, 808] width 382 height 24
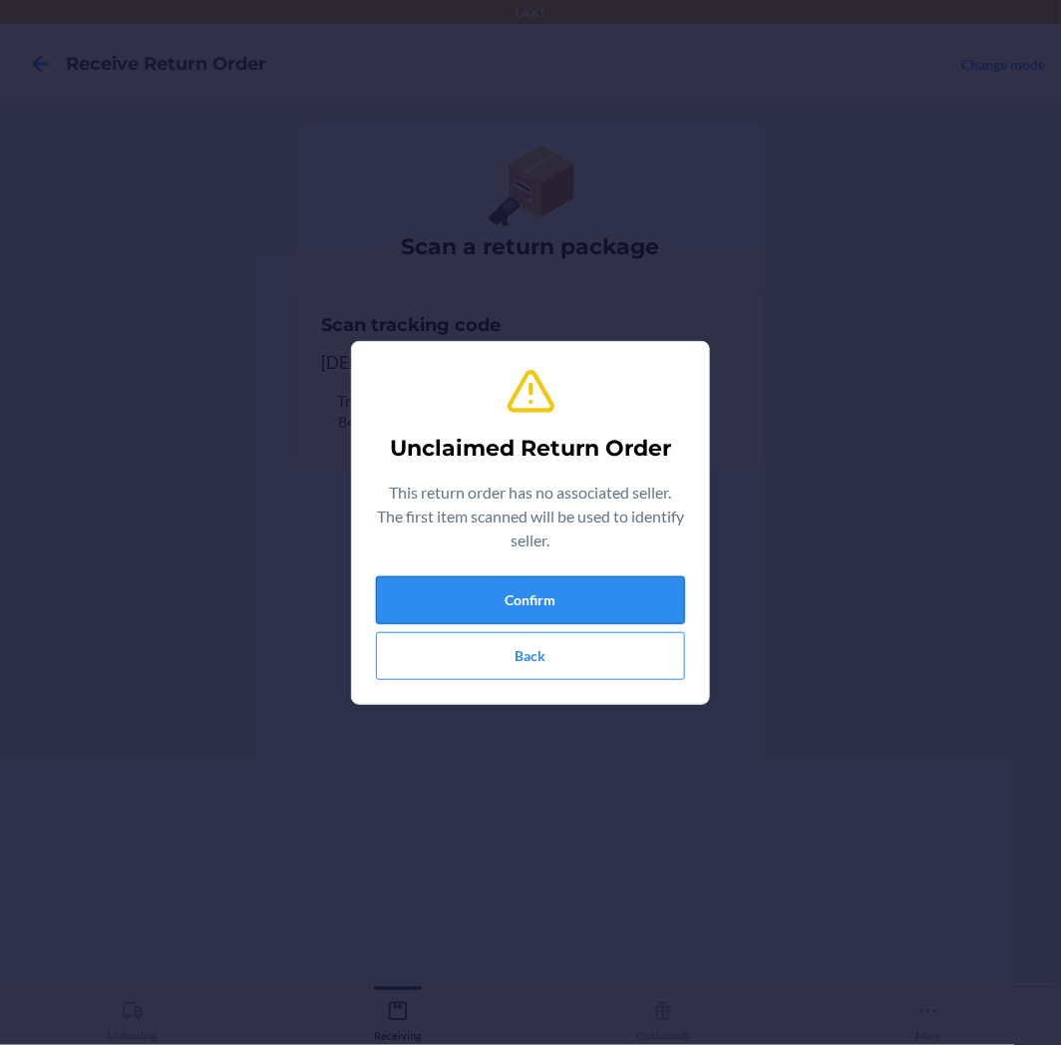
click at [497, 576] on button "Confirm" at bounding box center [530, 600] width 309 height 48
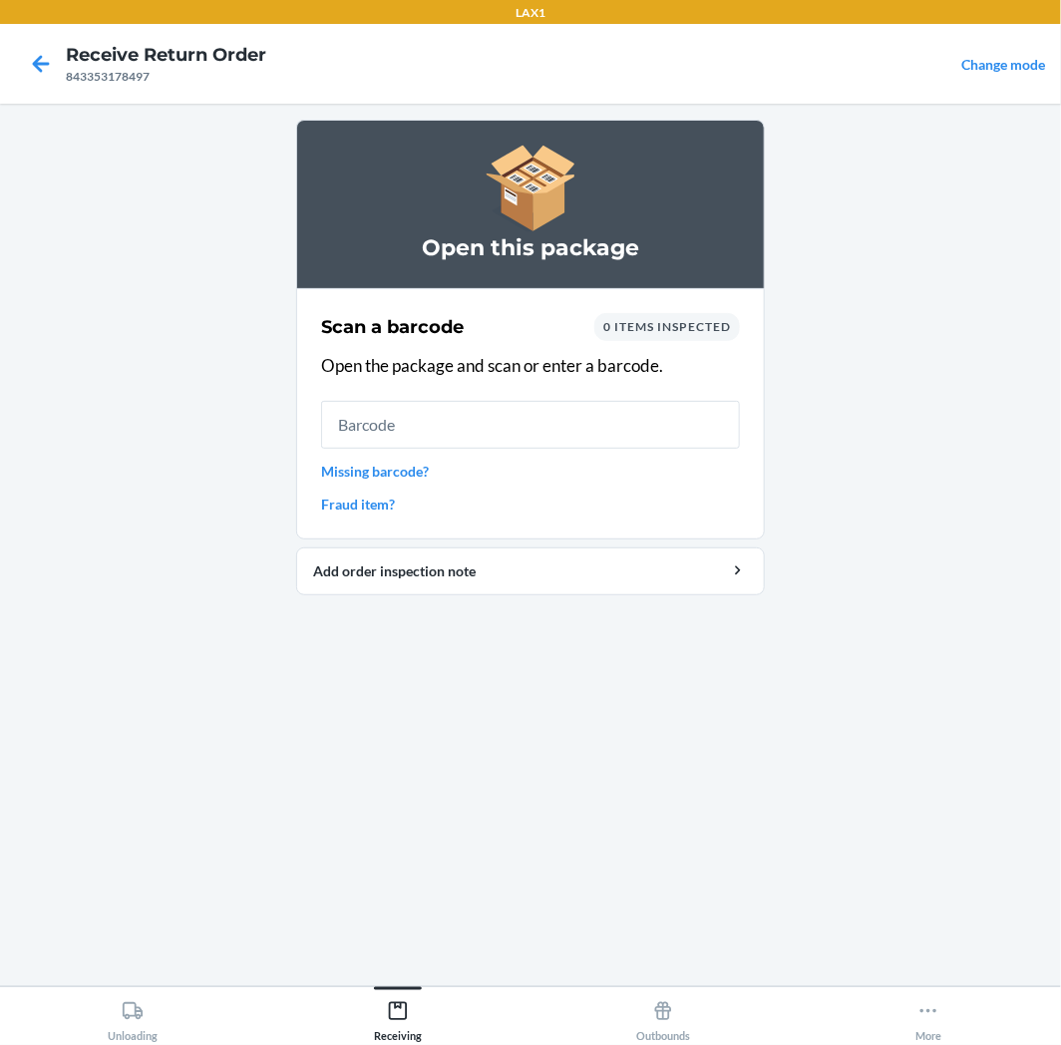
click at [427, 465] on link "Missing barcode?" at bounding box center [530, 471] width 419 height 21
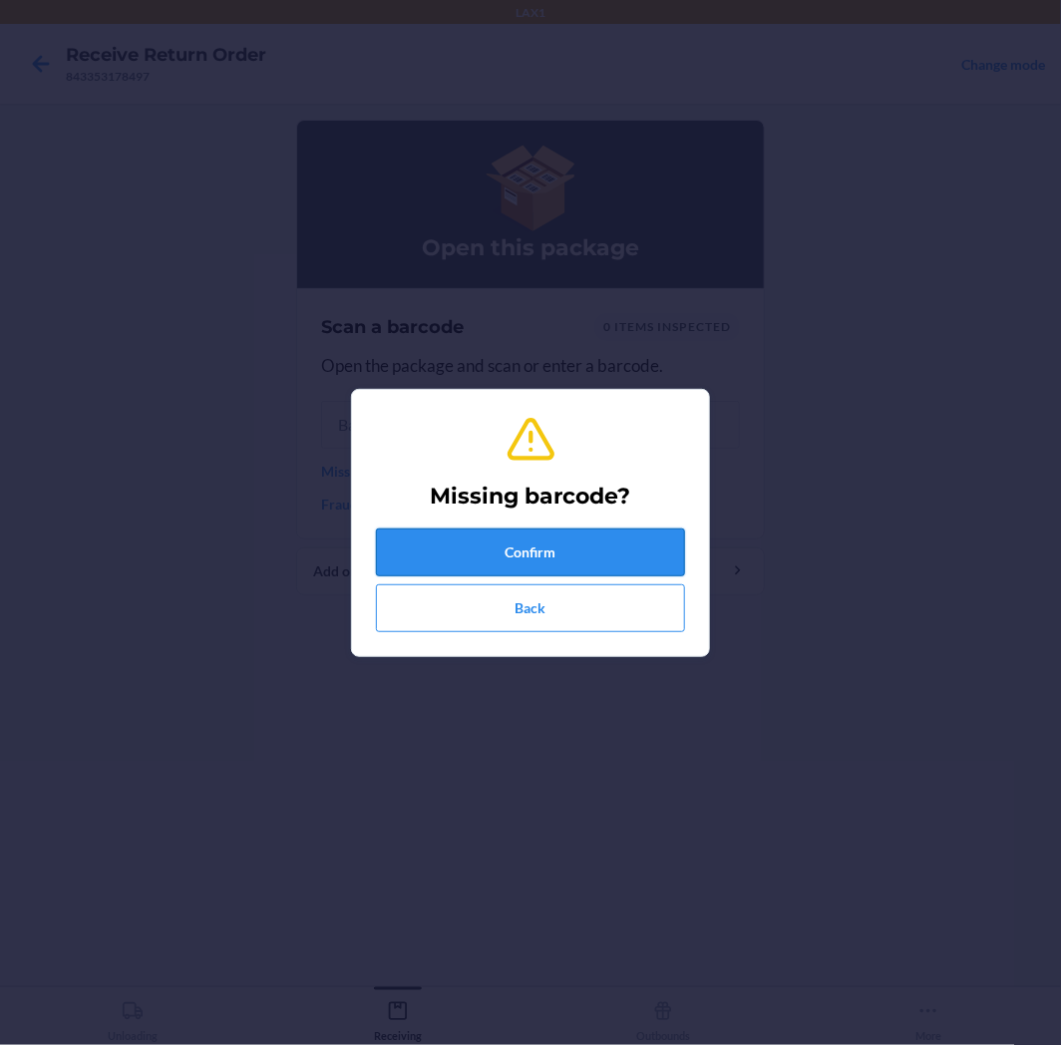
click at [523, 544] on button "Confirm" at bounding box center [530, 553] width 309 height 48
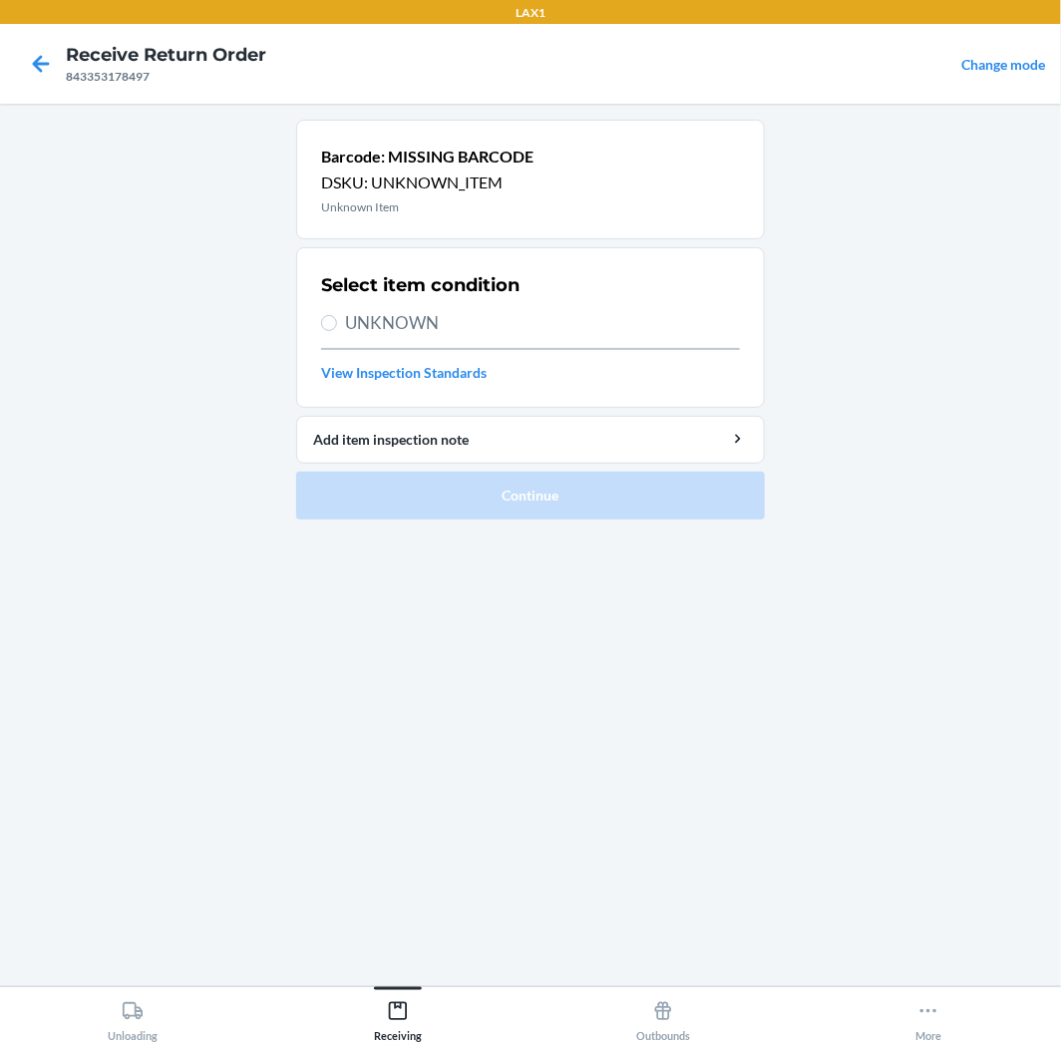
click at [389, 336] on div "Select item condition UNKNOWN View Inspection Standards" at bounding box center [530, 327] width 419 height 123
click at [402, 326] on span "UNKNOWN" at bounding box center [542, 323] width 395 height 26
click at [499, 317] on span "UNKNOWN" at bounding box center [542, 323] width 395 height 26
click at [337, 317] on input "UNKNOWN" at bounding box center [329, 323] width 16 height 16
radio input "true"
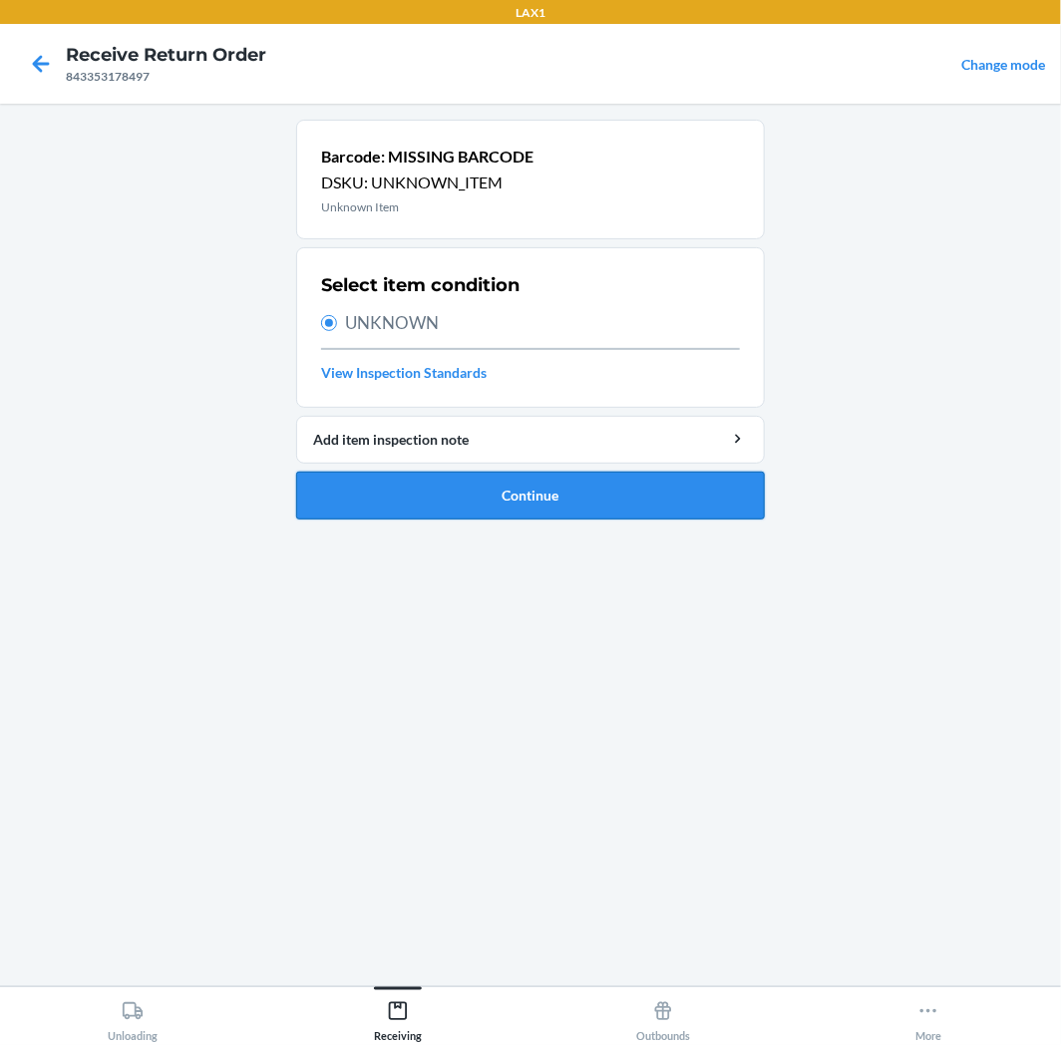
click at [516, 480] on button "Continue" at bounding box center [530, 496] width 469 height 48
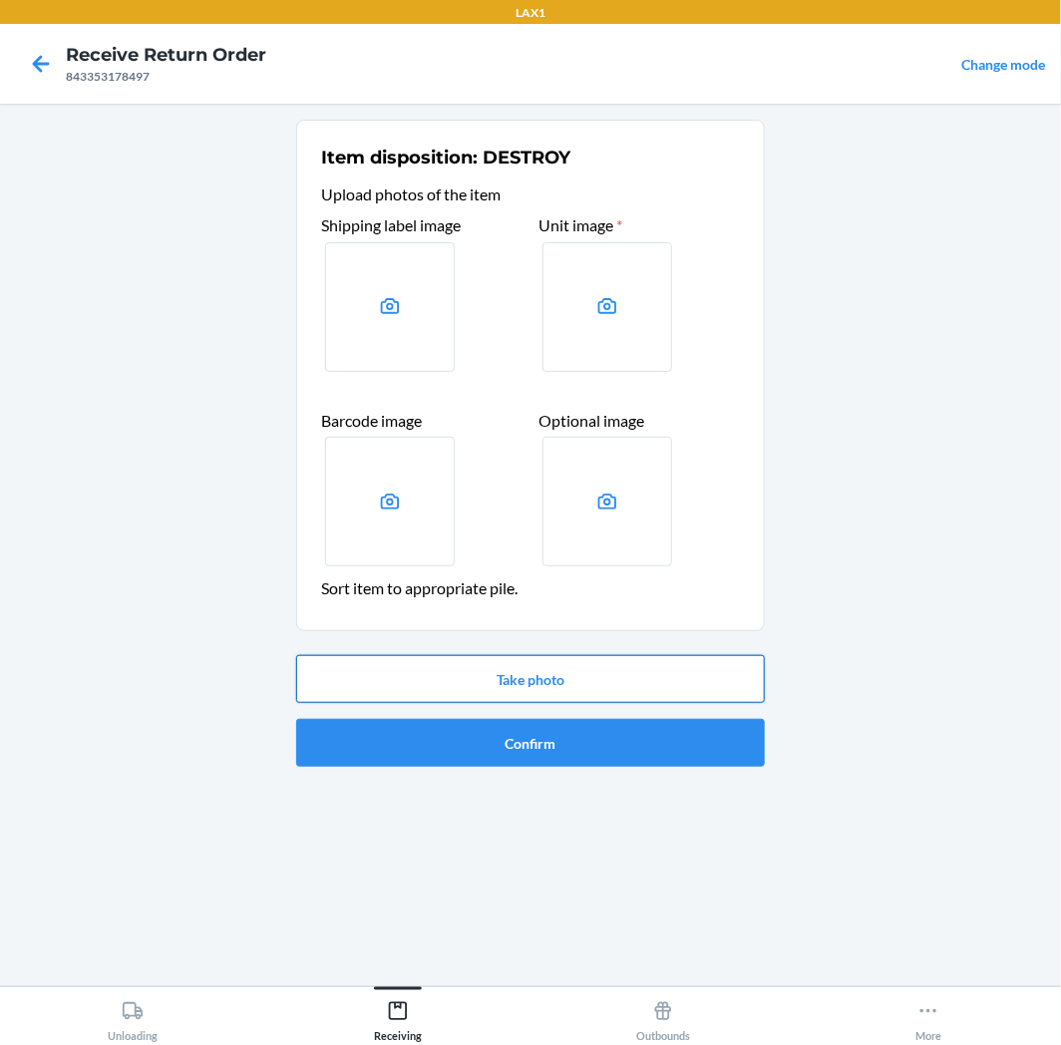
click at [551, 673] on button "Take photo" at bounding box center [530, 679] width 469 height 48
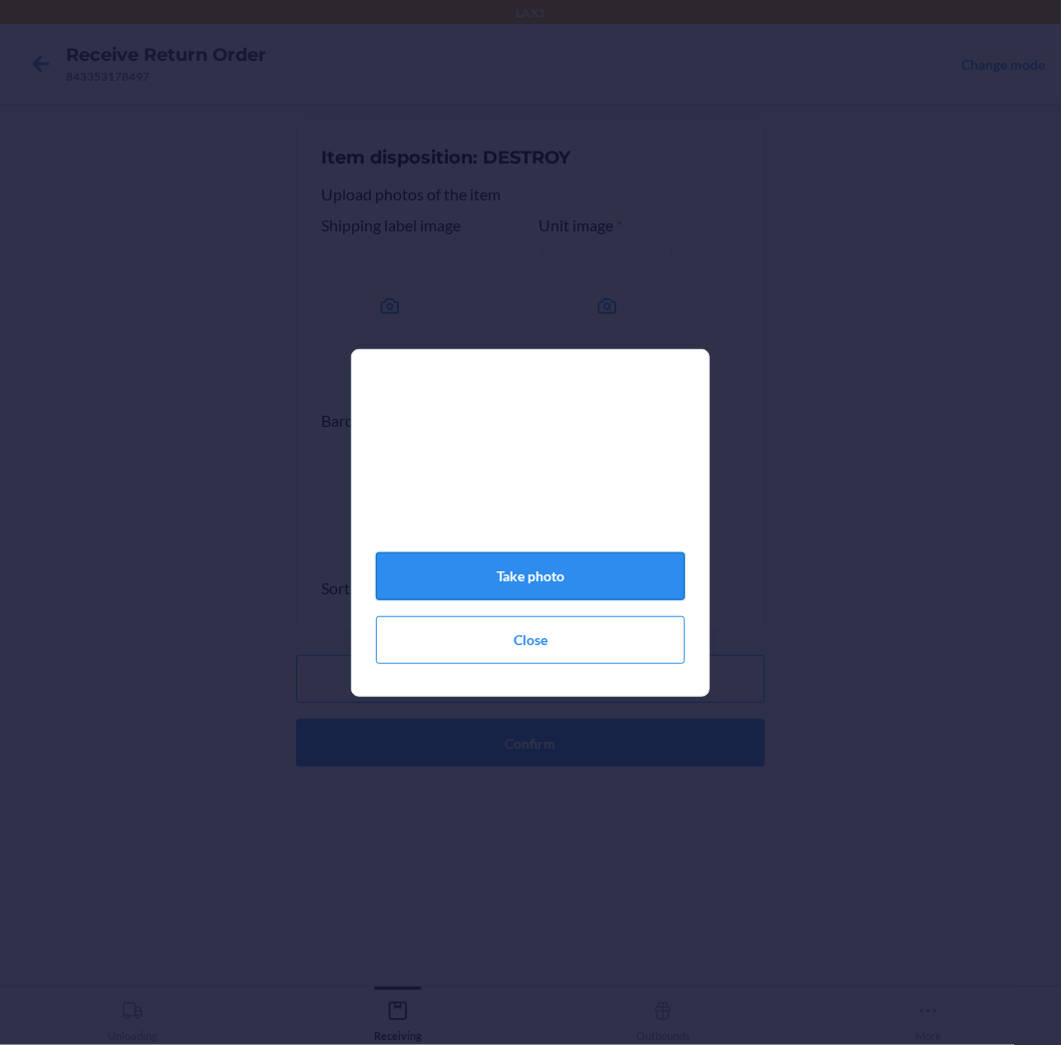
click at [592, 574] on button "Take photo" at bounding box center [530, 577] width 309 height 48
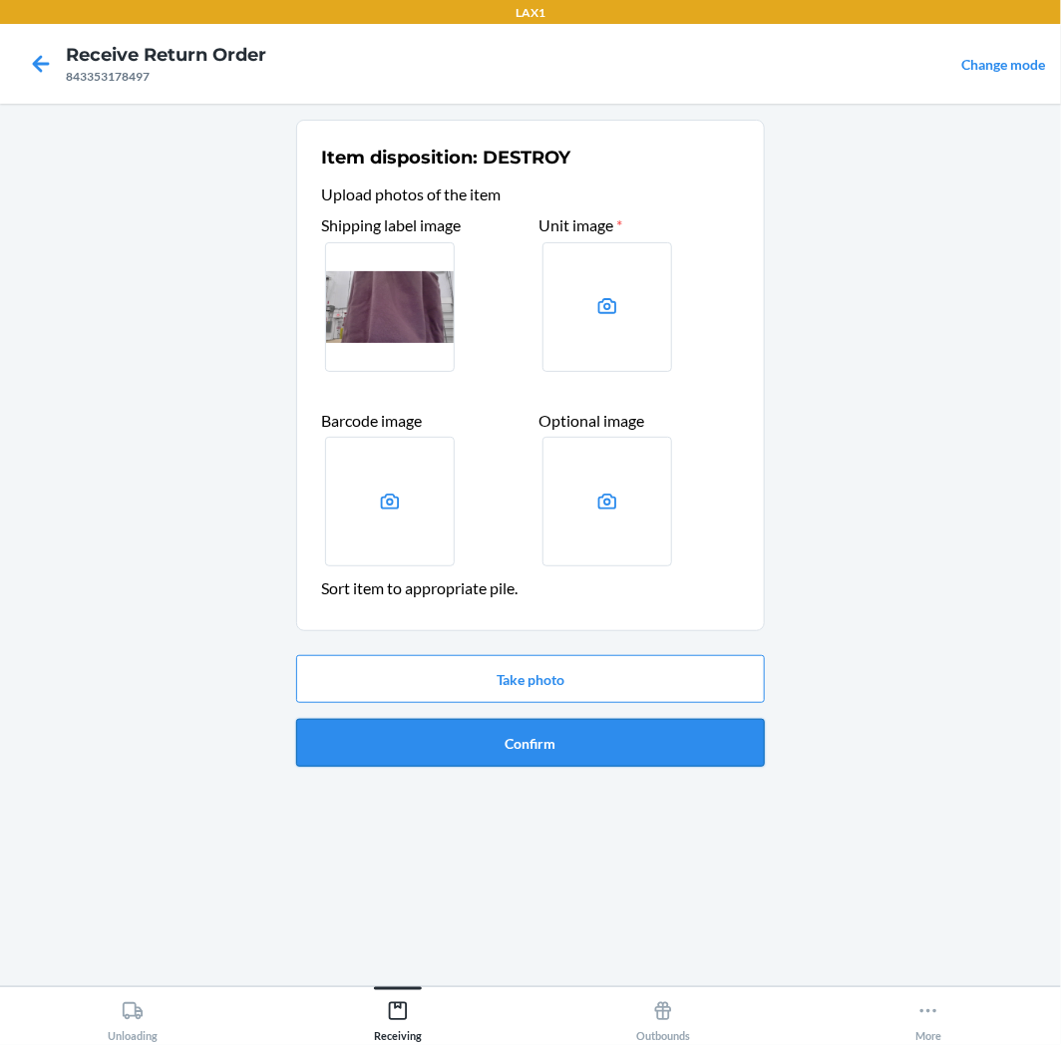
click at [543, 730] on button "Confirm" at bounding box center [530, 743] width 469 height 48
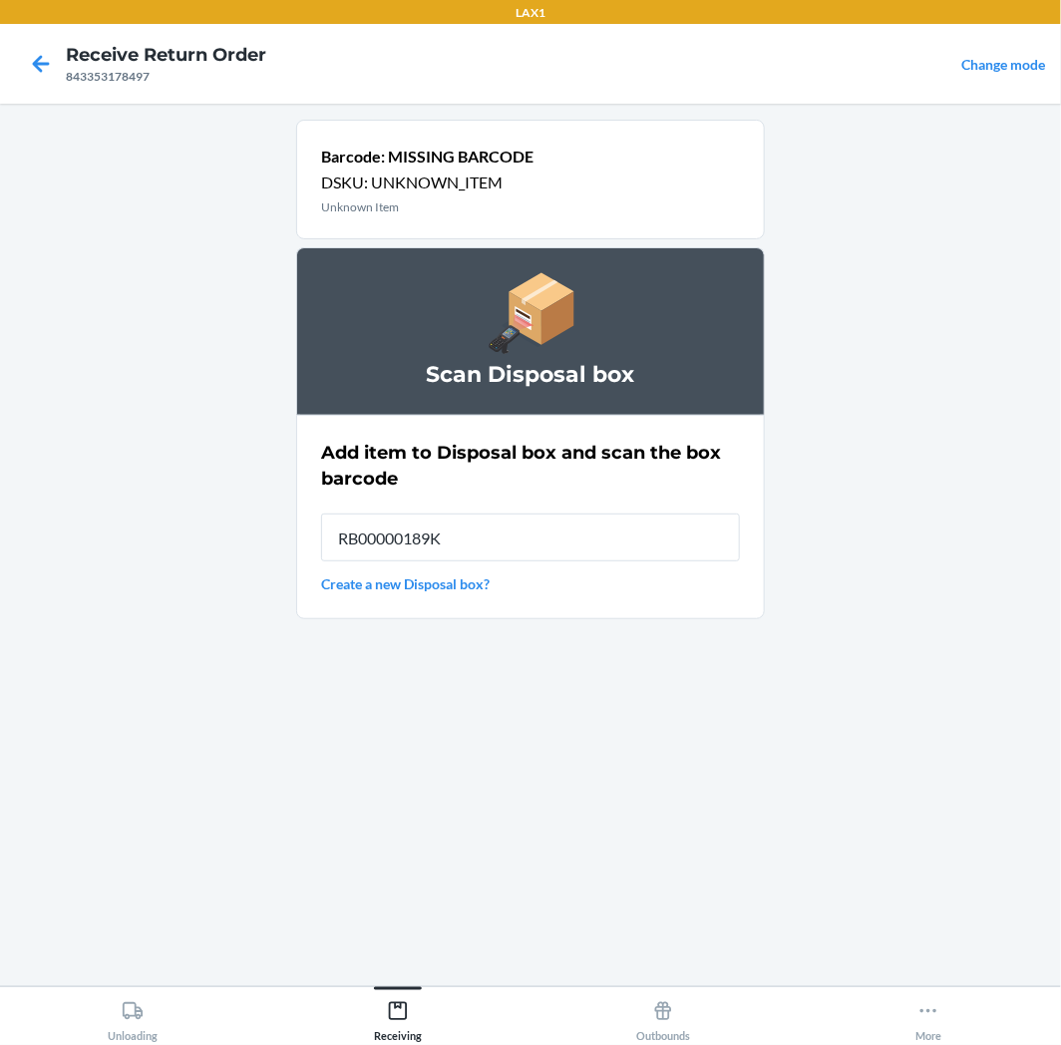
type input "RB00000189K"
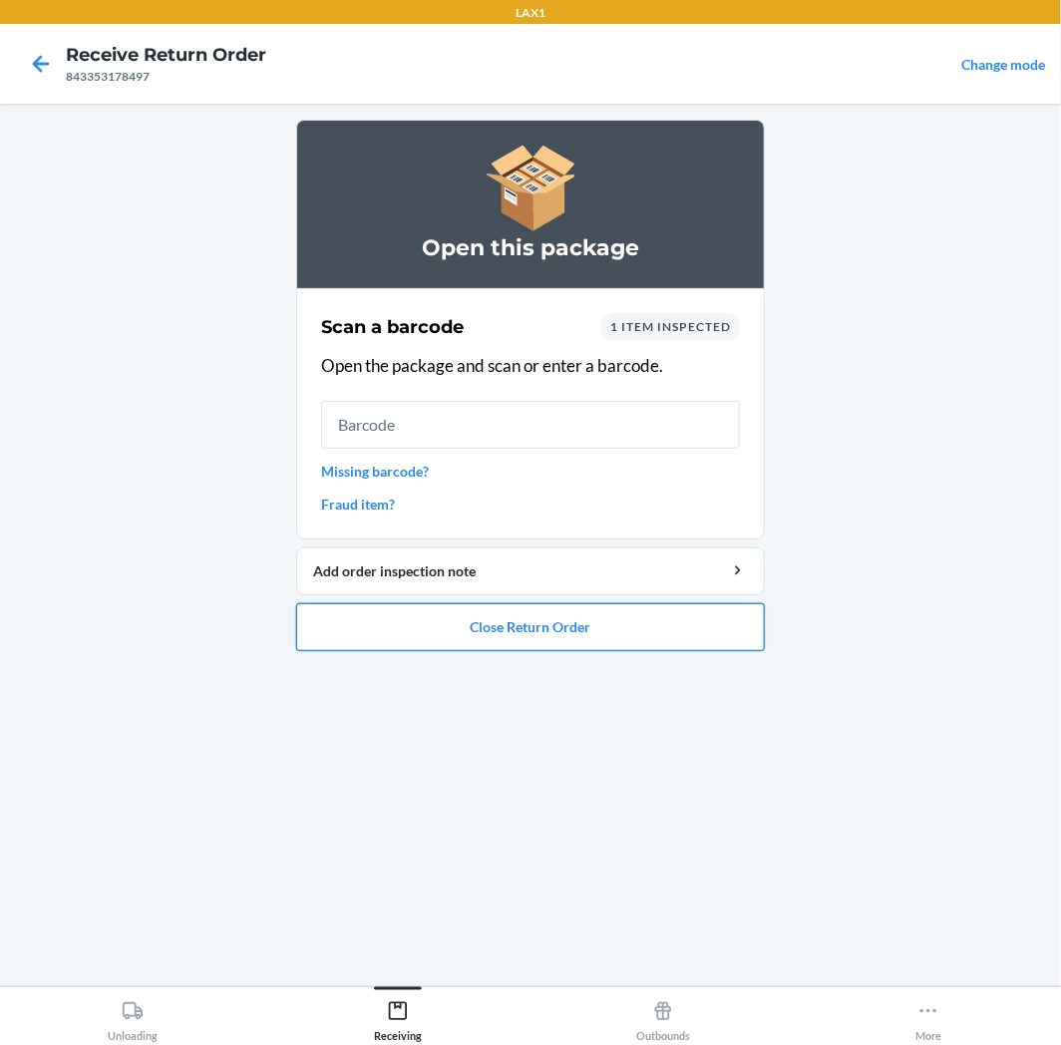
click at [506, 628] on button "Close Return Order" at bounding box center [530, 627] width 469 height 48
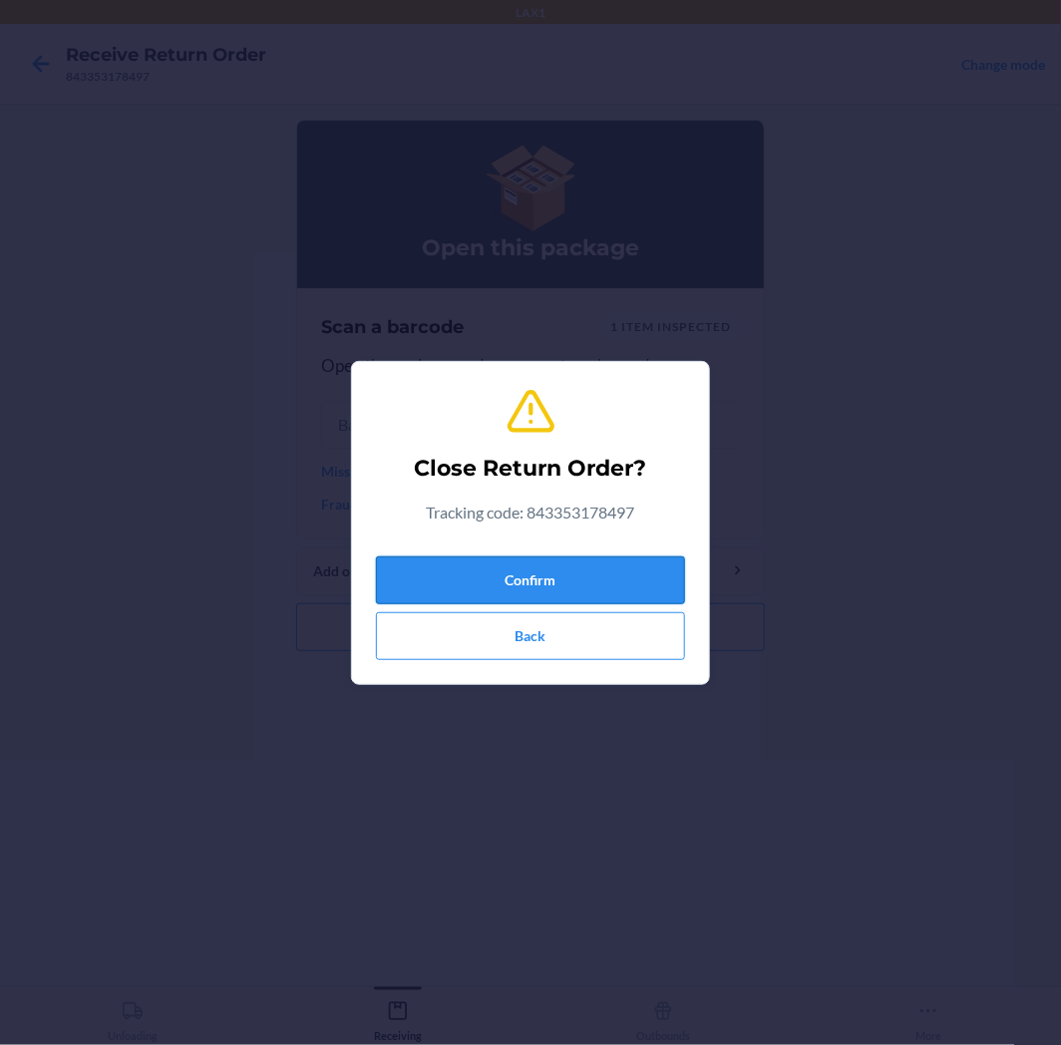
click at [580, 582] on button "Confirm" at bounding box center [530, 581] width 309 height 48
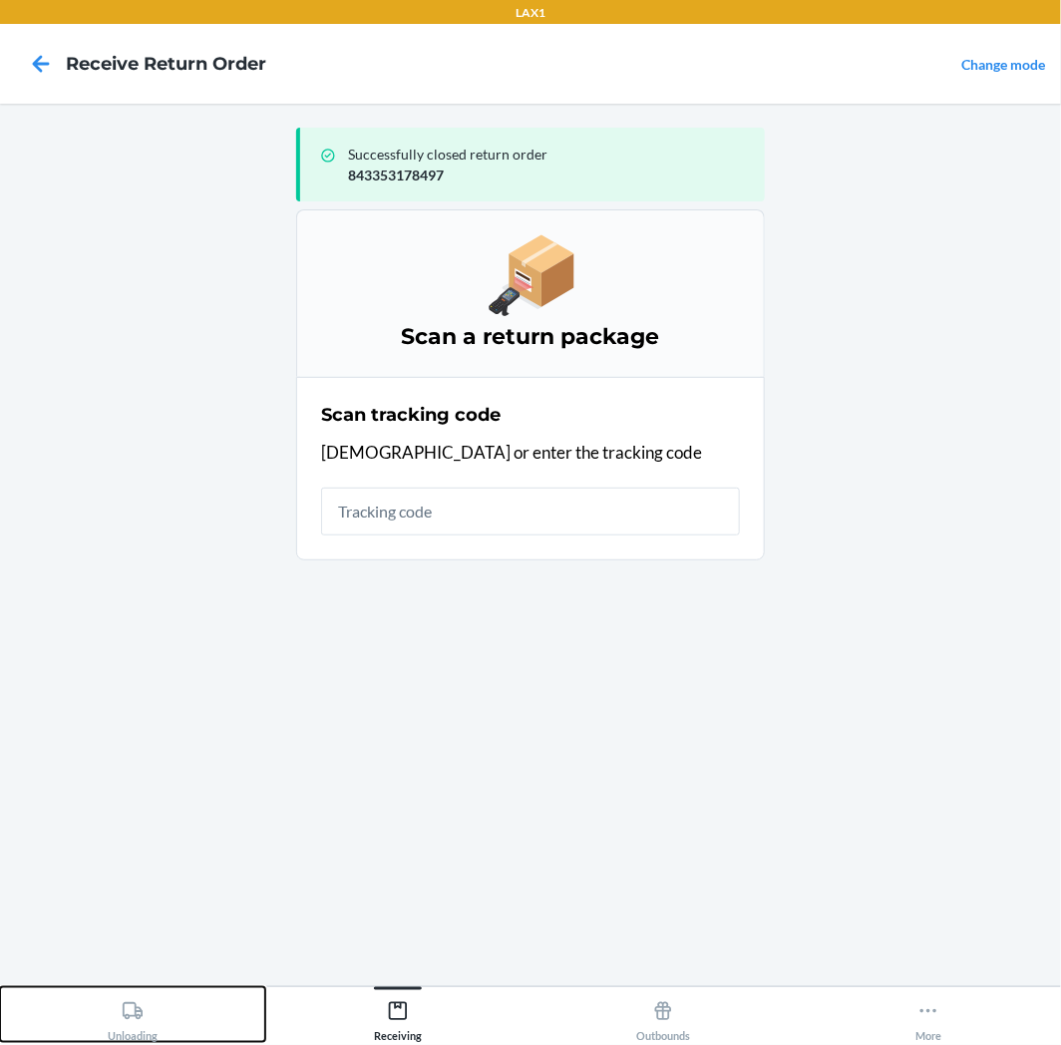
click at [195, 1007] on button "Unloading" at bounding box center [132, 1014] width 265 height 55
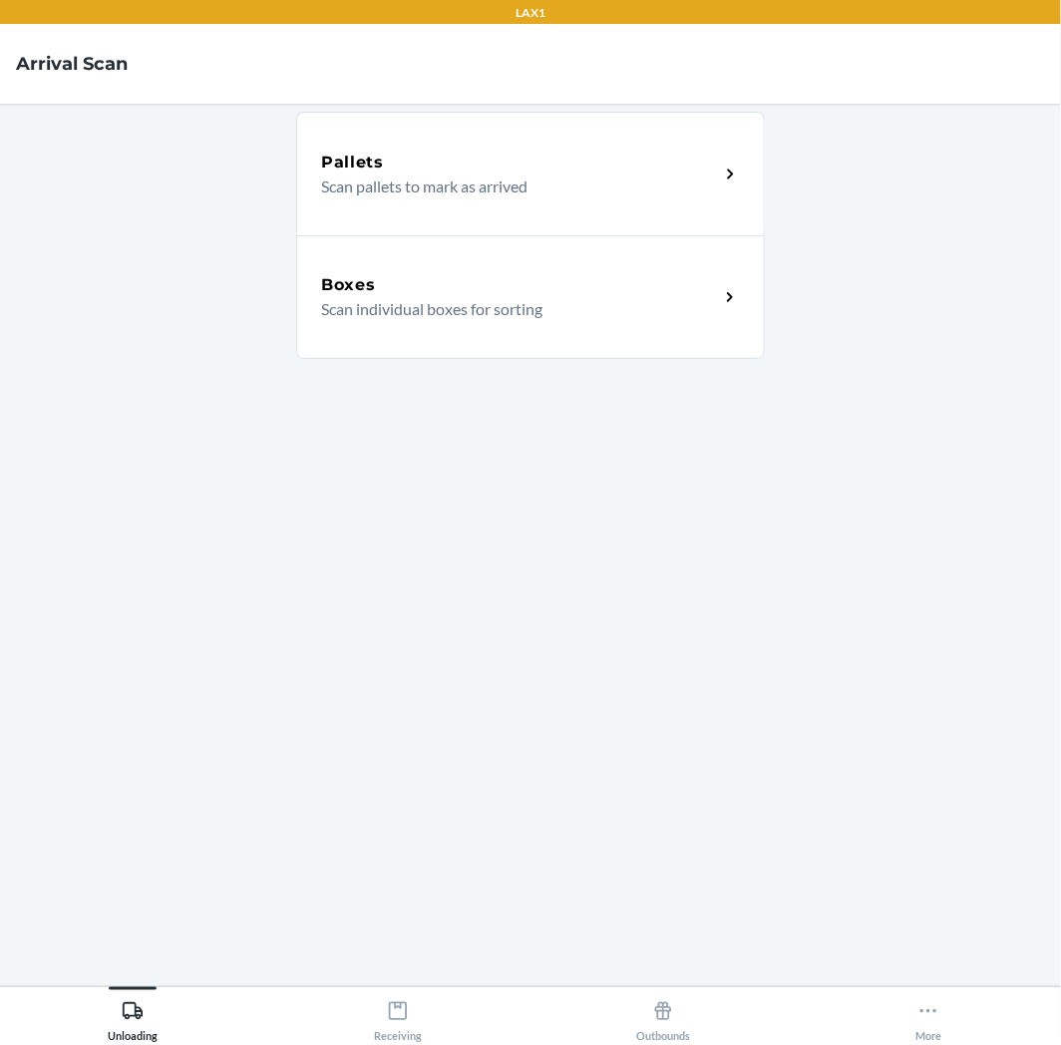
click at [689, 330] on div "Boxes Scan individual boxes for sorting" at bounding box center [530, 297] width 469 height 124
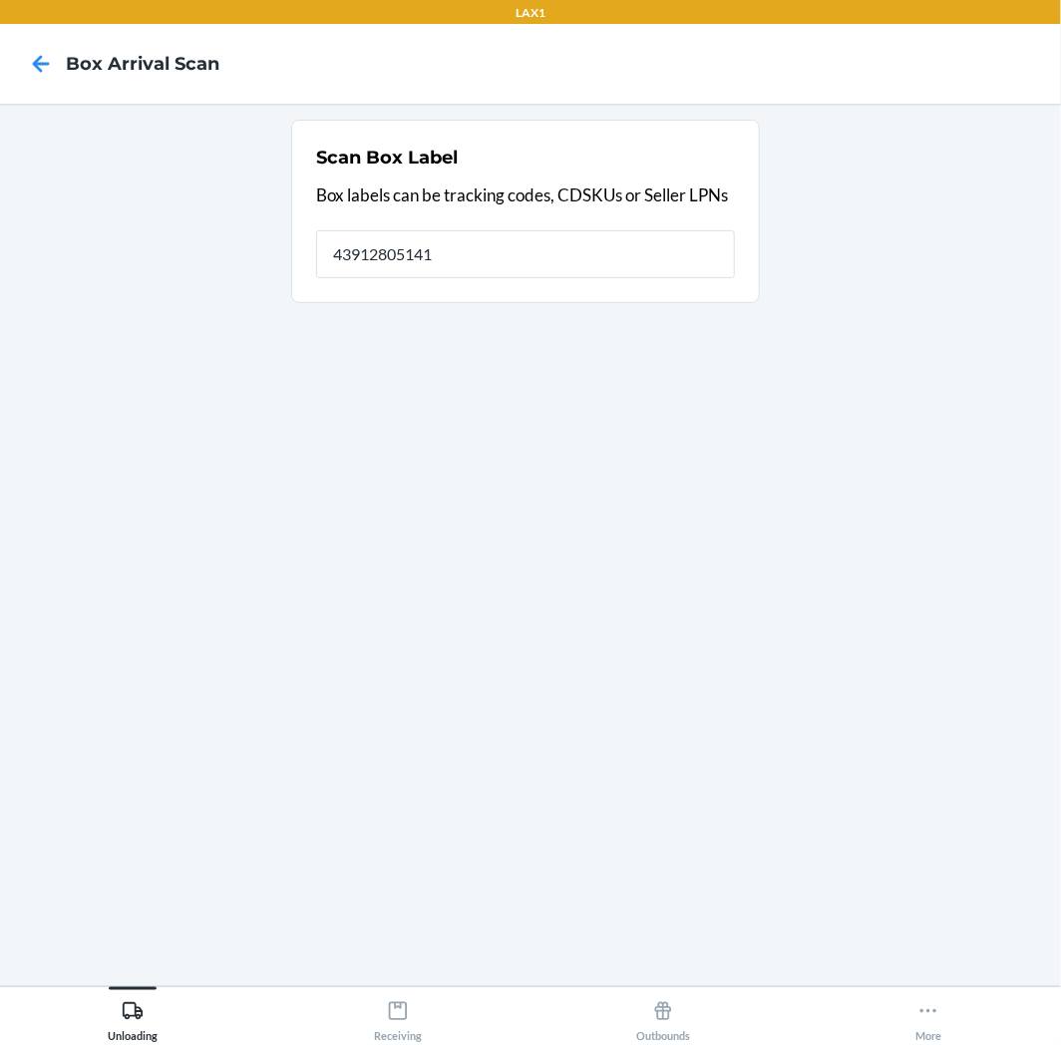
type input "439128051418"
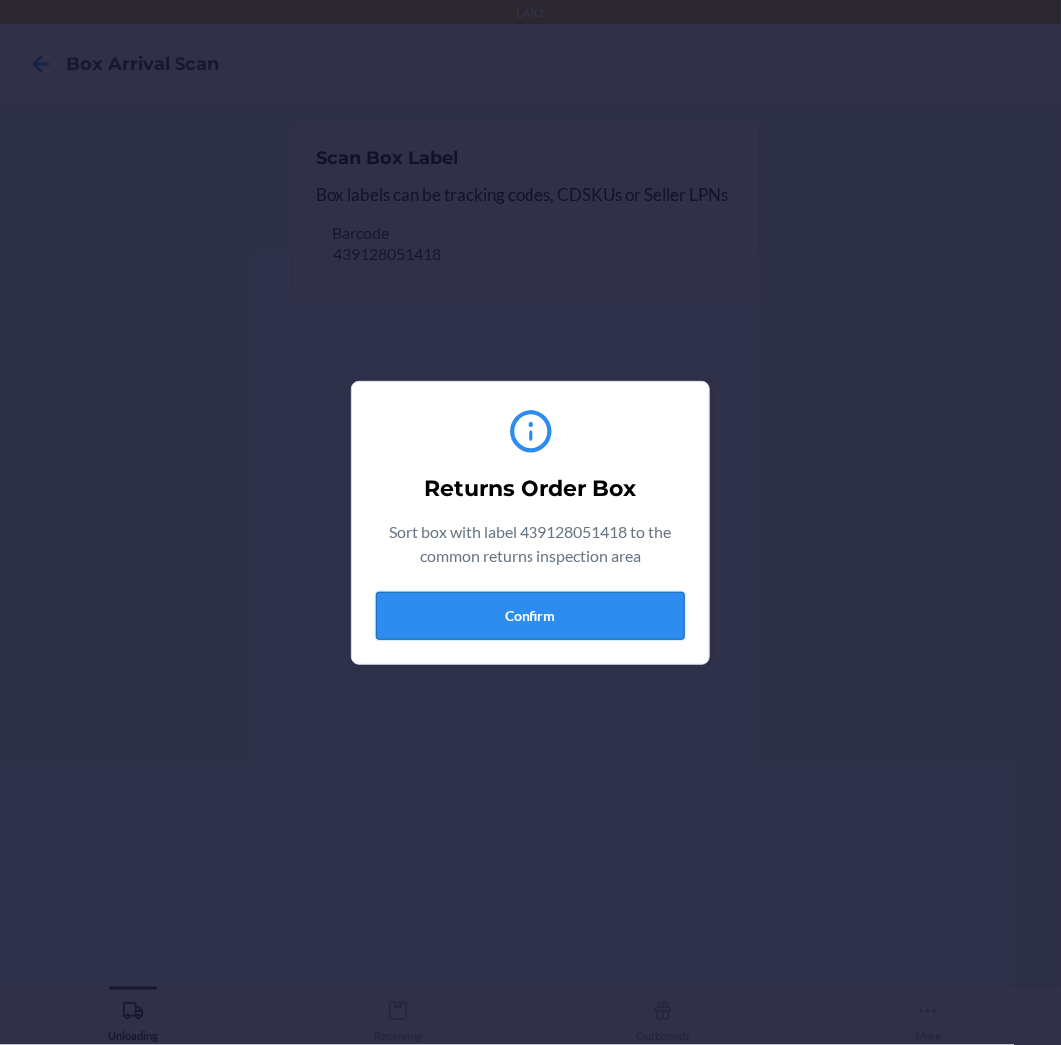
click at [532, 600] on button "Confirm" at bounding box center [530, 616] width 309 height 48
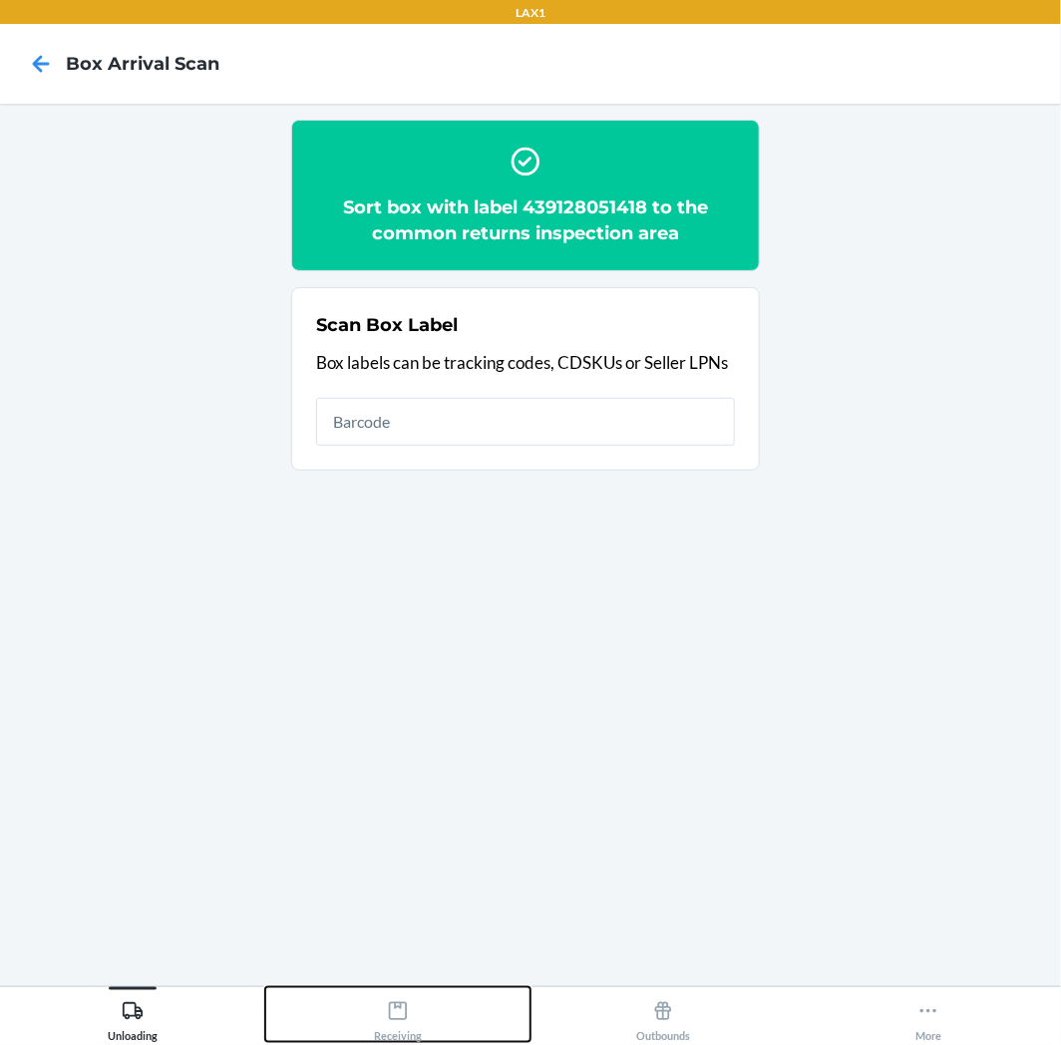
click at [346, 1009] on button "Receiving" at bounding box center [397, 1014] width 265 height 55
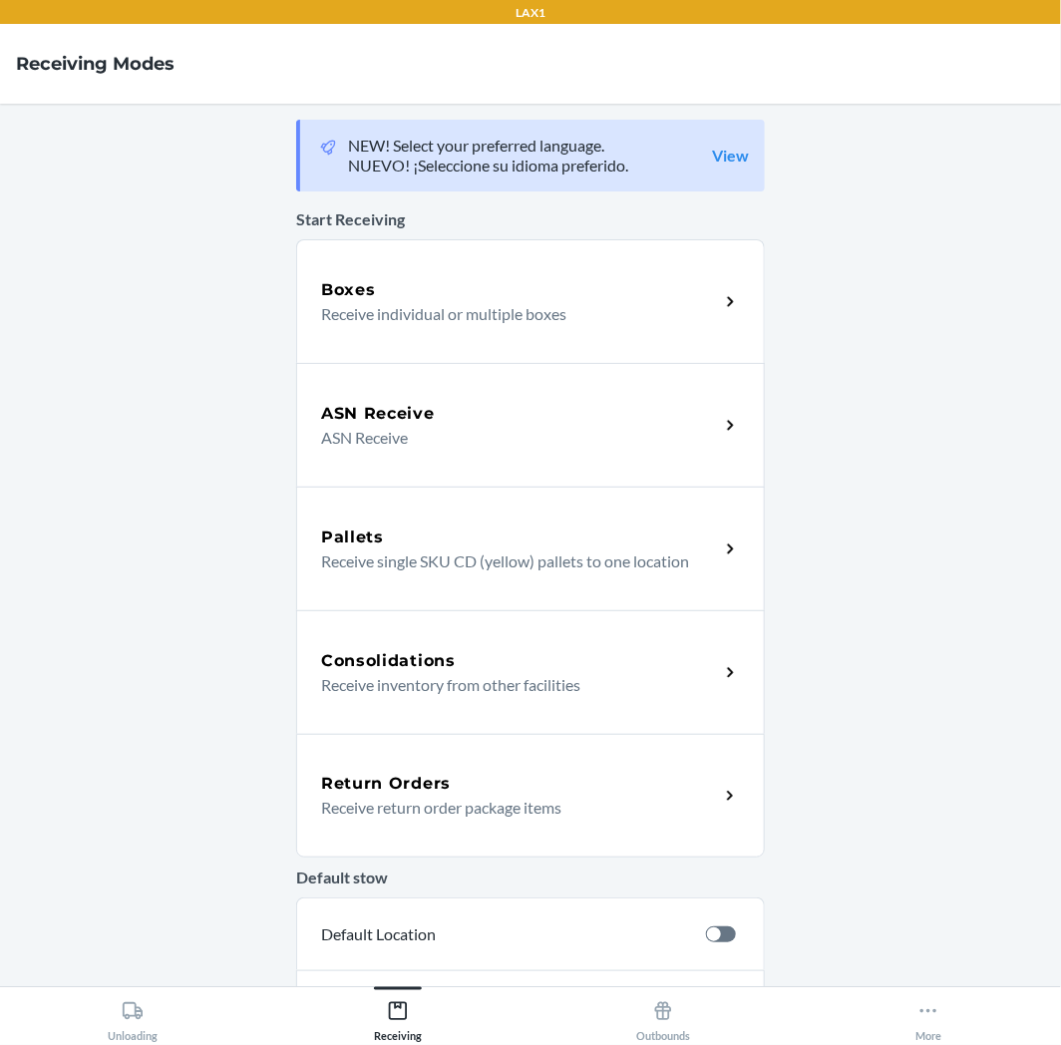
click at [460, 754] on div "Return Orders Receive return order package items" at bounding box center [530, 796] width 469 height 124
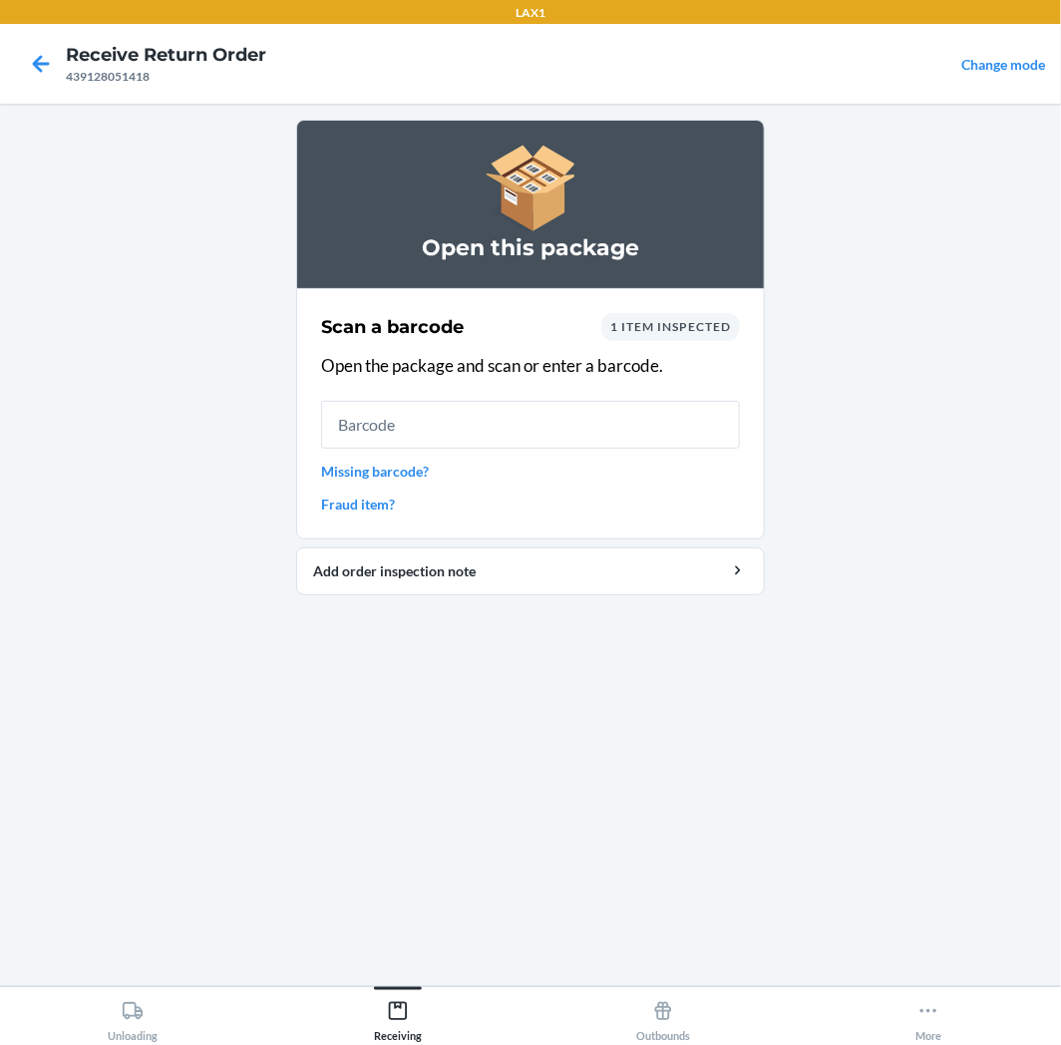
click at [564, 433] on input "text" at bounding box center [530, 425] width 419 height 48
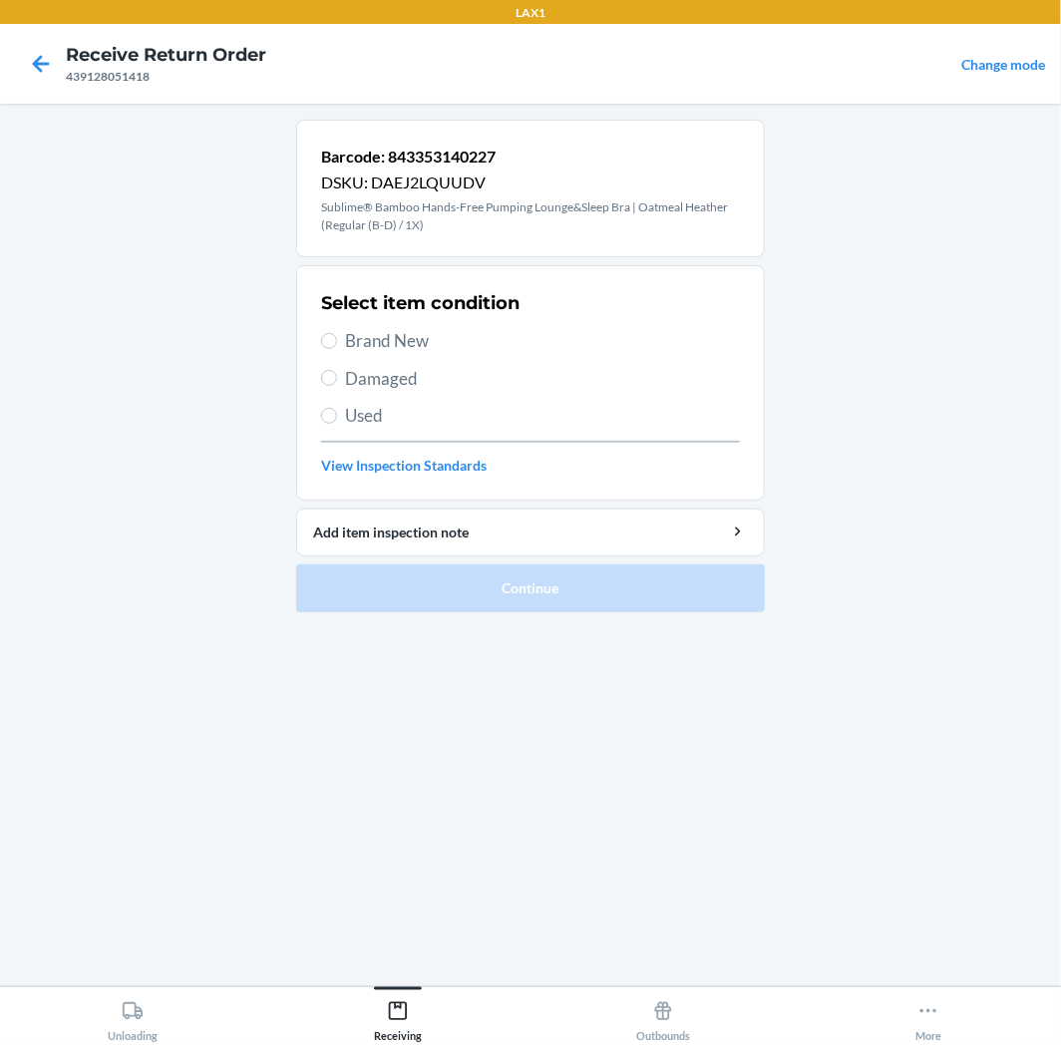
click at [322, 400] on div "Select item condition Brand New Damaged Used View Inspection Standards" at bounding box center [530, 382] width 419 height 197
click at [332, 408] on input "Used" at bounding box center [329, 416] width 16 height 16
radio input "true"
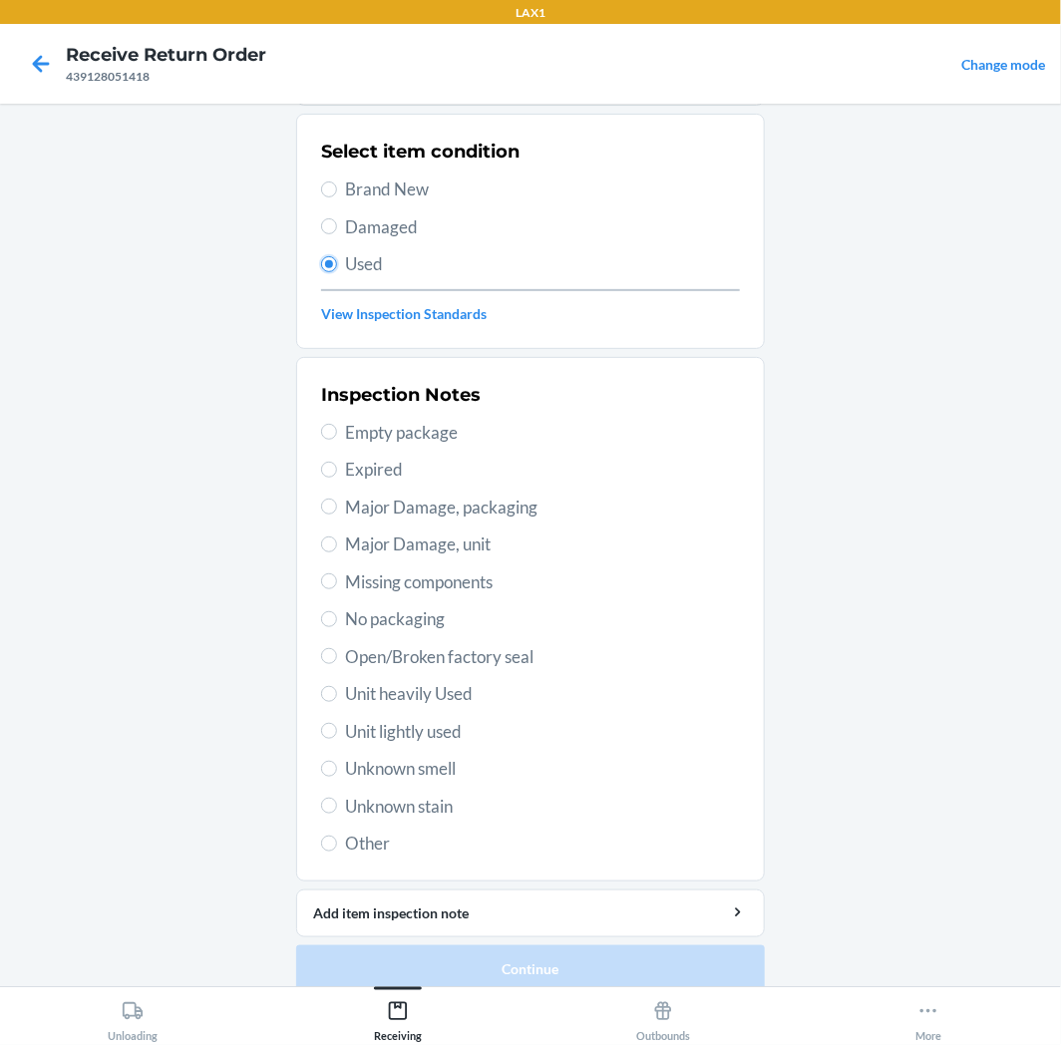
scroll to position [173, 0]
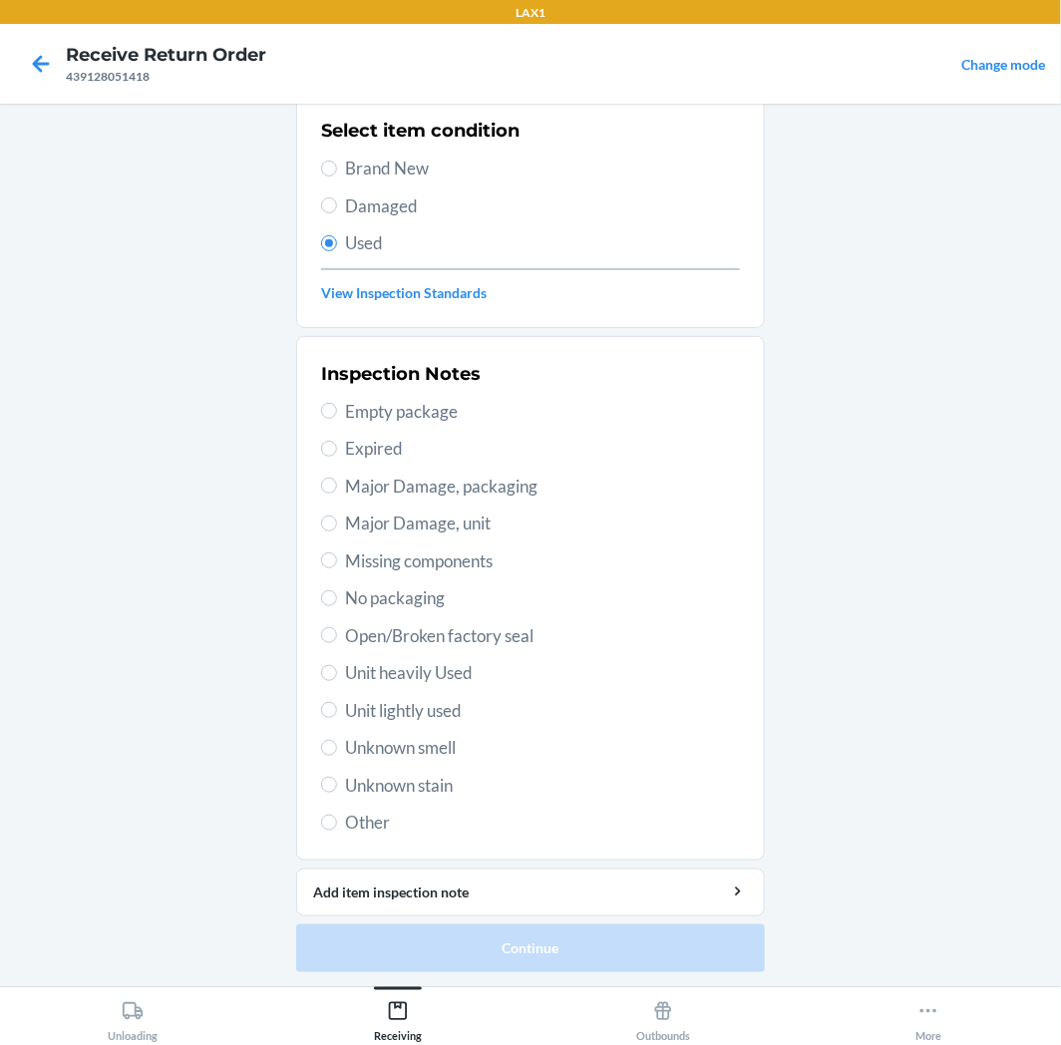
click at [346, 703] on span "Unit lightly used" at bounding box center [542, 711] width 395 height 26
click at [337, 703] on input "Unit lightly used" at bounding box center [329, 710] width 16 height 16
radio input "true"
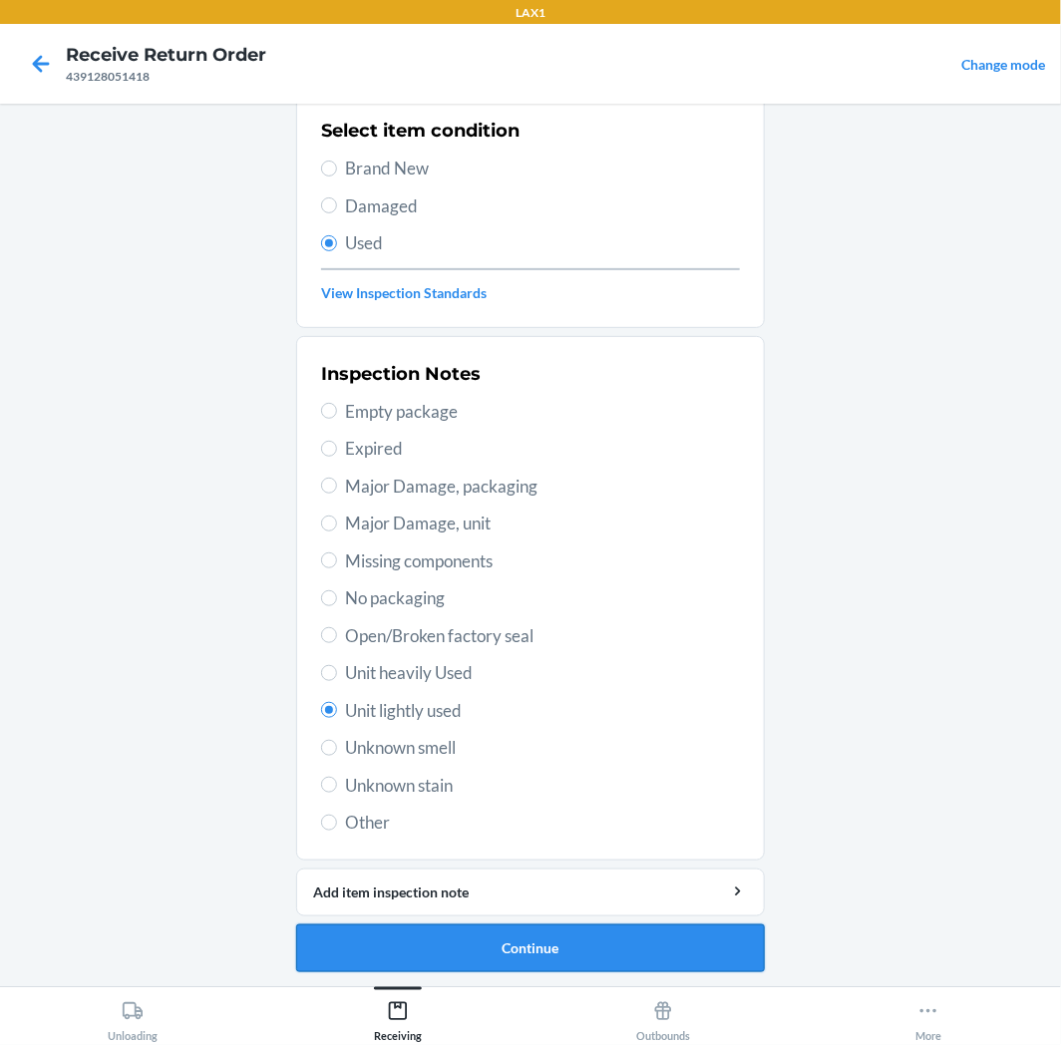
click at [462, 935] on button "Continue" at bounding box center [530, 949] width 469 height 48
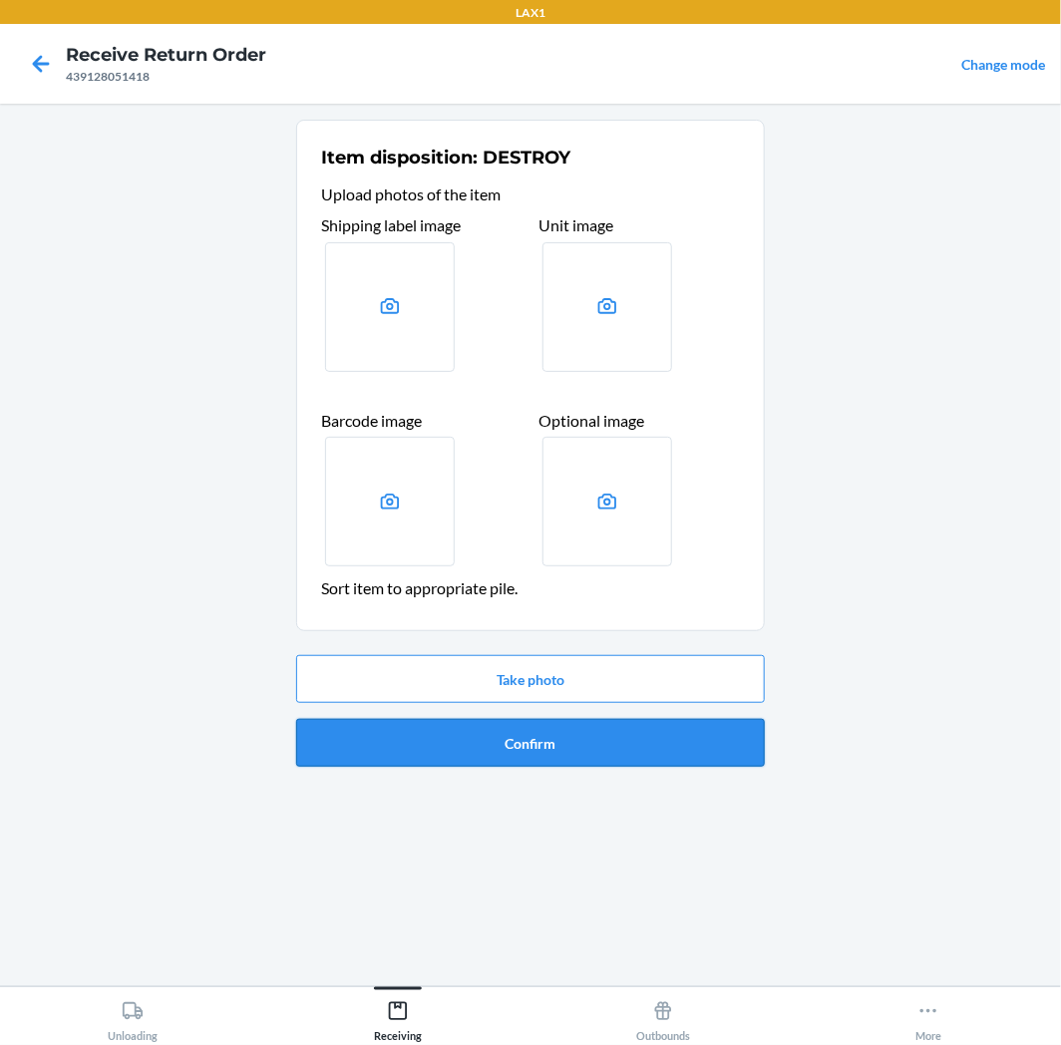
click at [495, 761] on button "Confirm" at bounding box center [530, 743] width 469 height 48
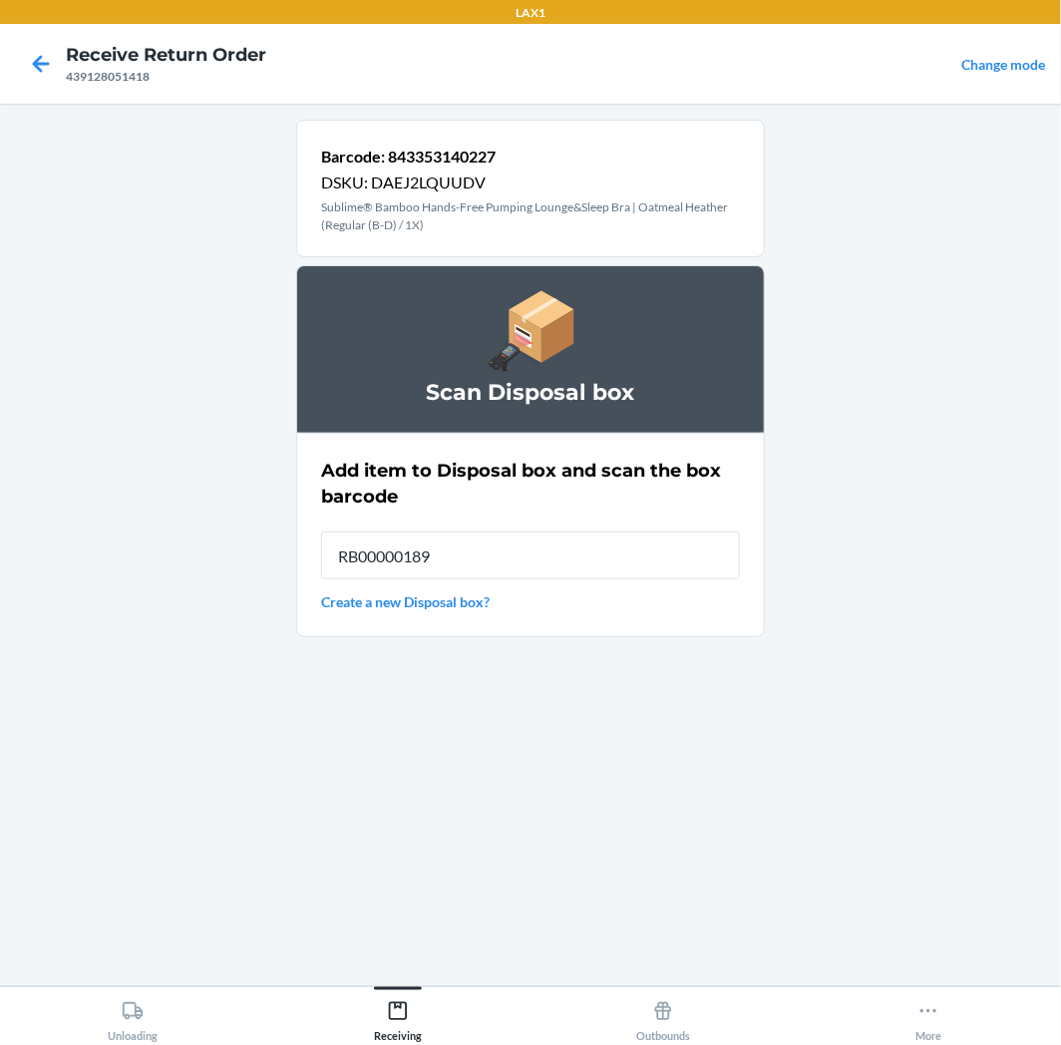
type input "RB00000189K"
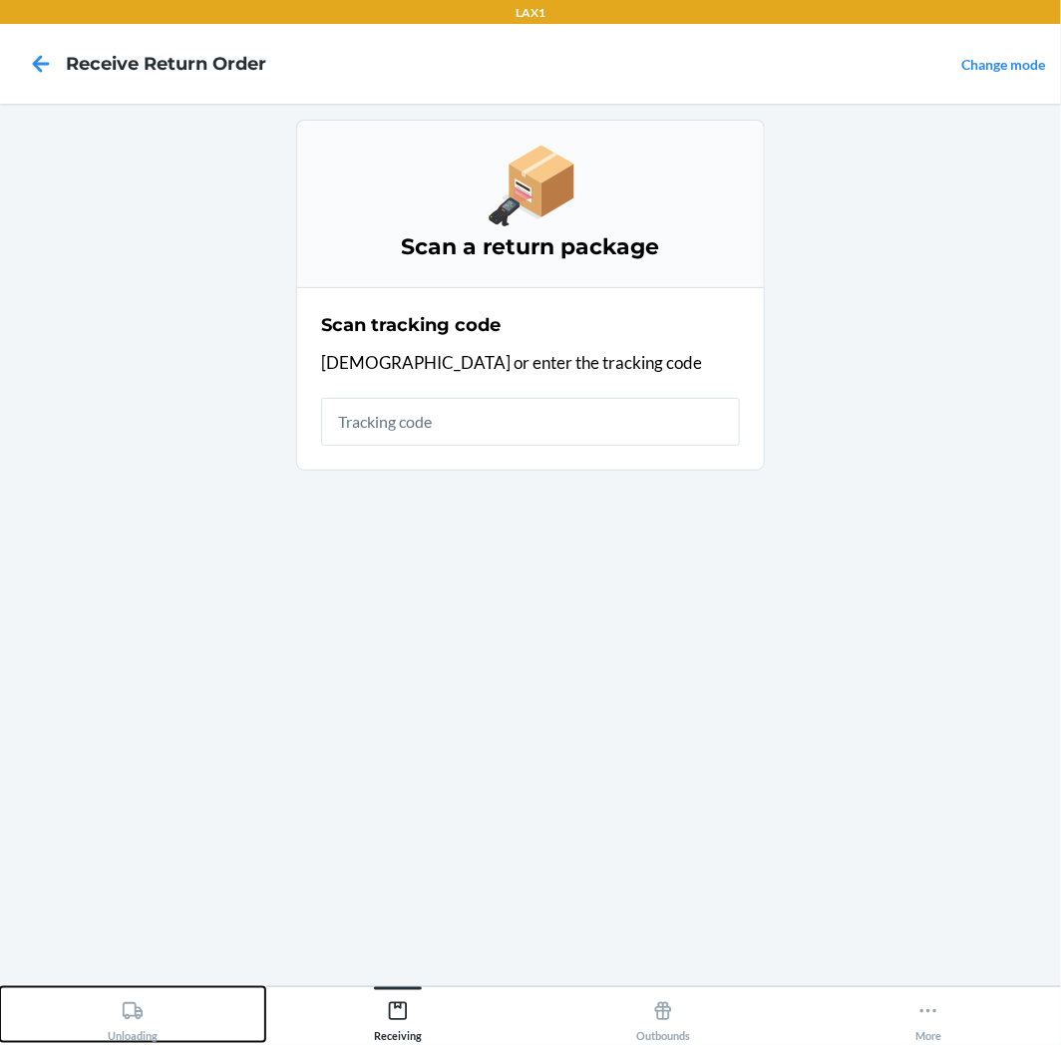
click at [120, 1031] on div "Unloading" at bounding box center [133, 1017] width 50 height 50
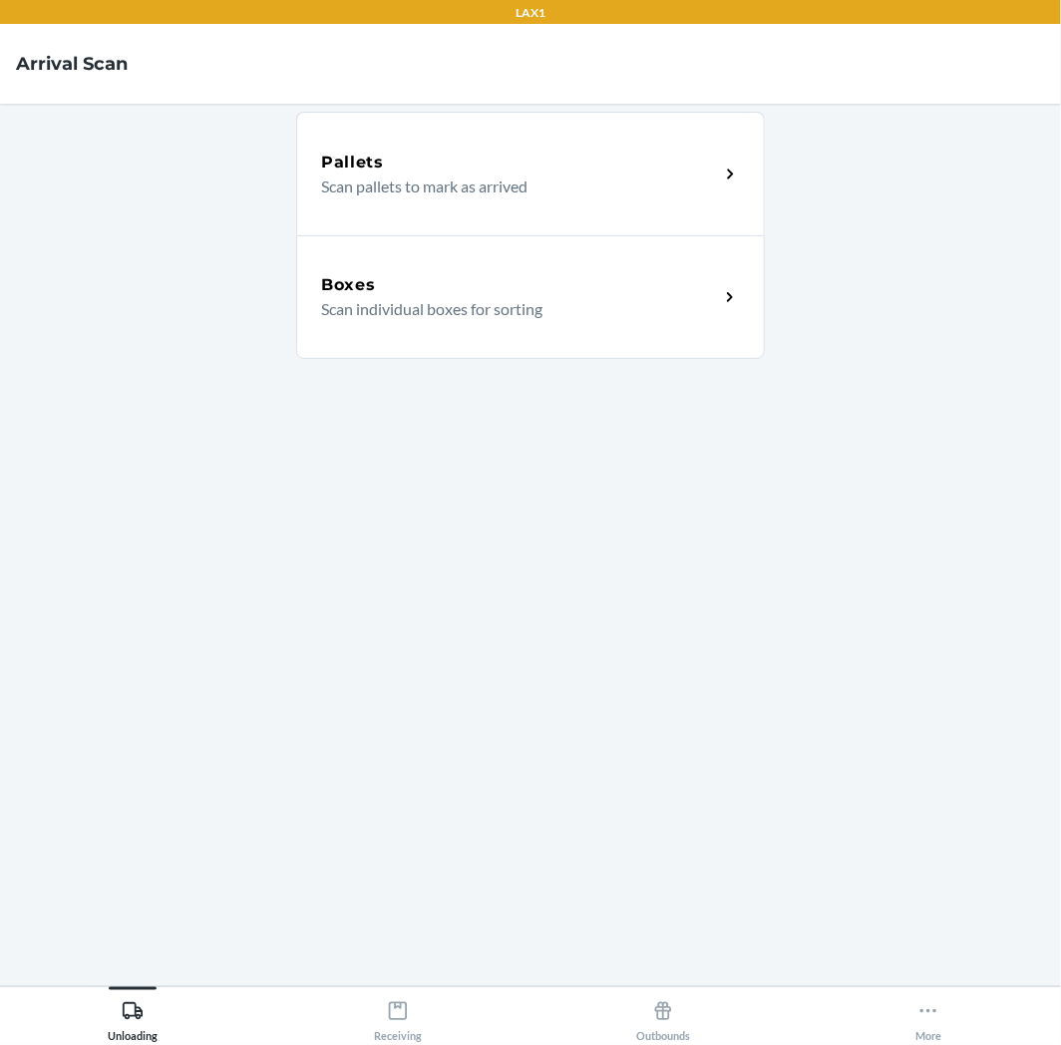
click at [456, 339] on div "Boxes Scan individual boxes for sorting" at bounding box center [530, 297] width 469 height 124
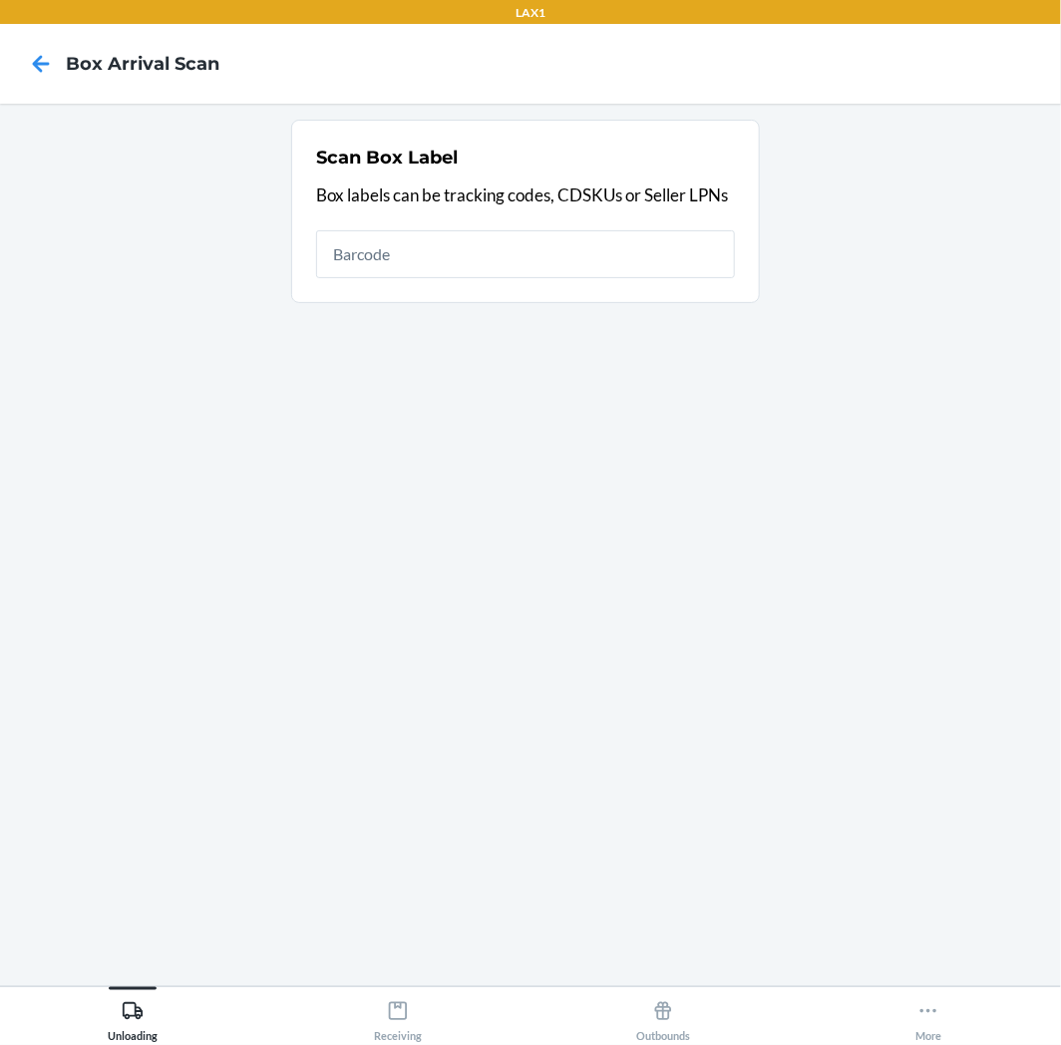
click at [546, 257] on input "text" at bounding box center [525, 254] width 419 height 48
type input "9622001900005506610300684106209139"
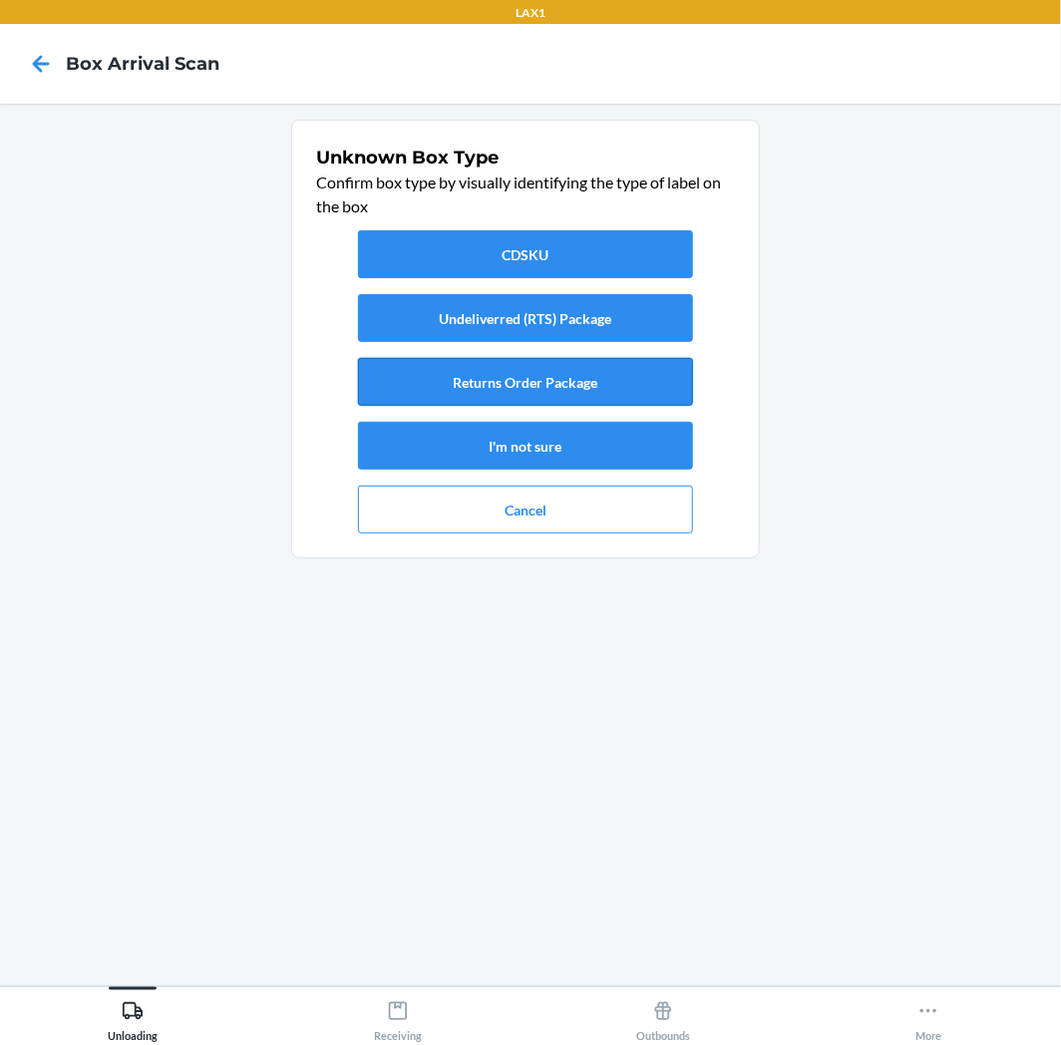
click at [509, 392] on button "Returns Order Package" at bounding box center [525, 382] width 335 height 48
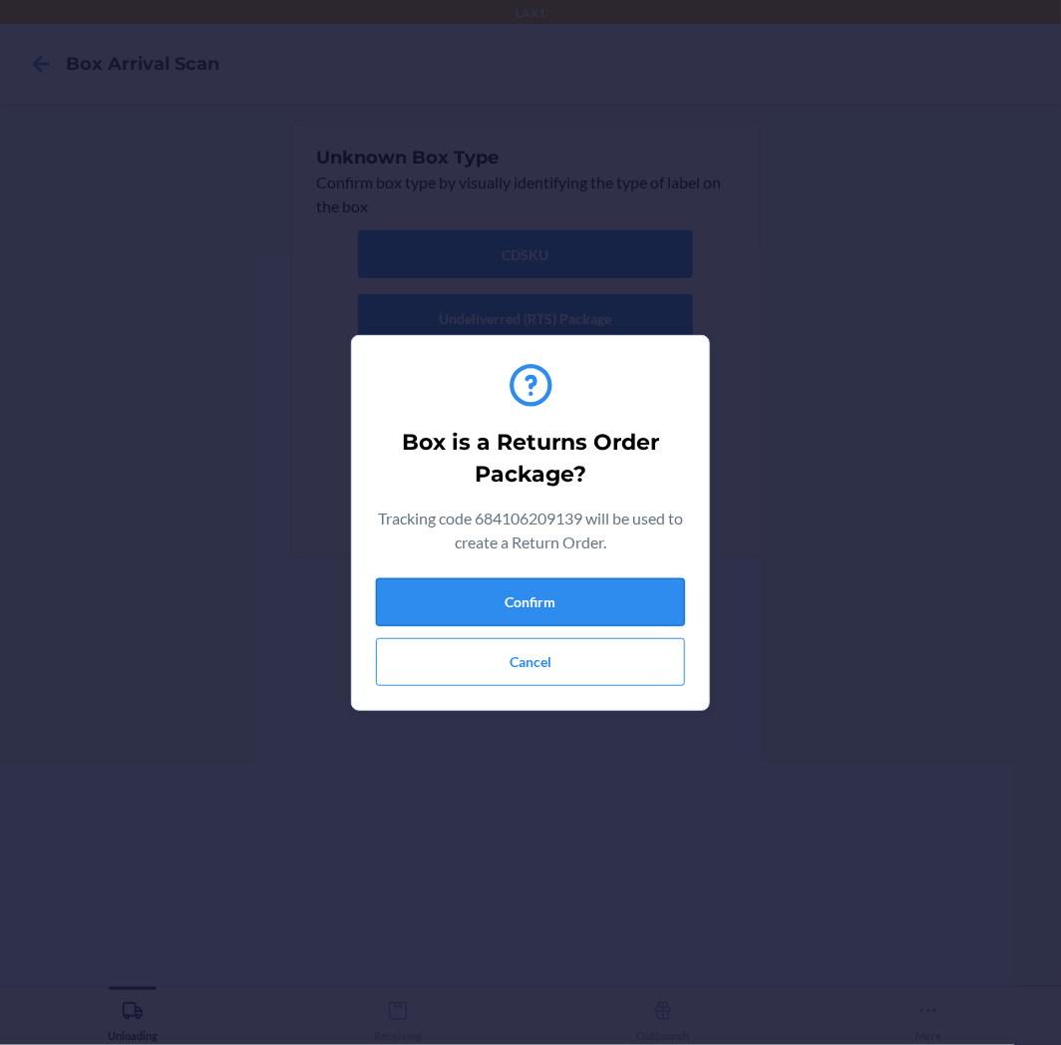
click at [485, 600] on button "Confirm" at bounding box center [530, 602] width 309 height 48
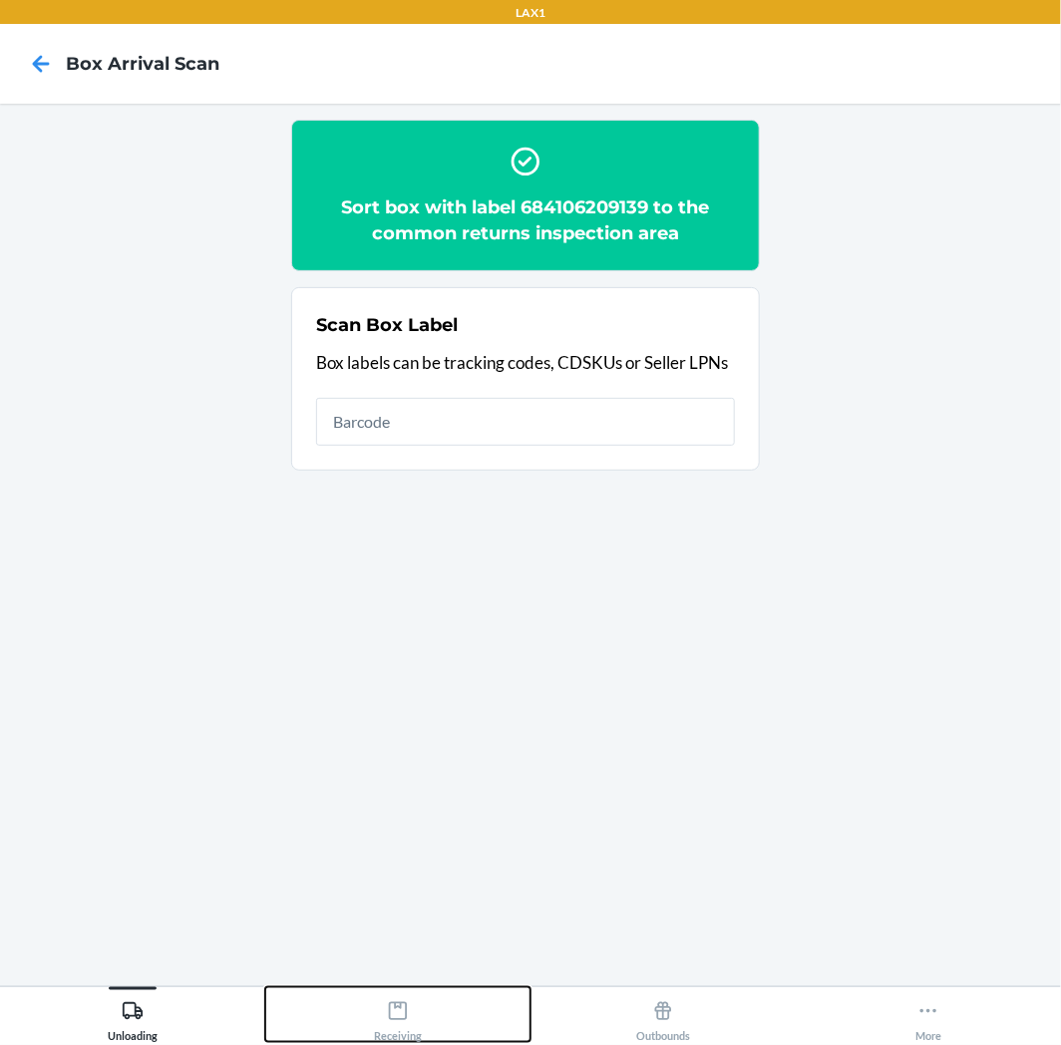
click at [406, 990] on button "Receiving" at bounding box center [397, 1014] width 265 height 55
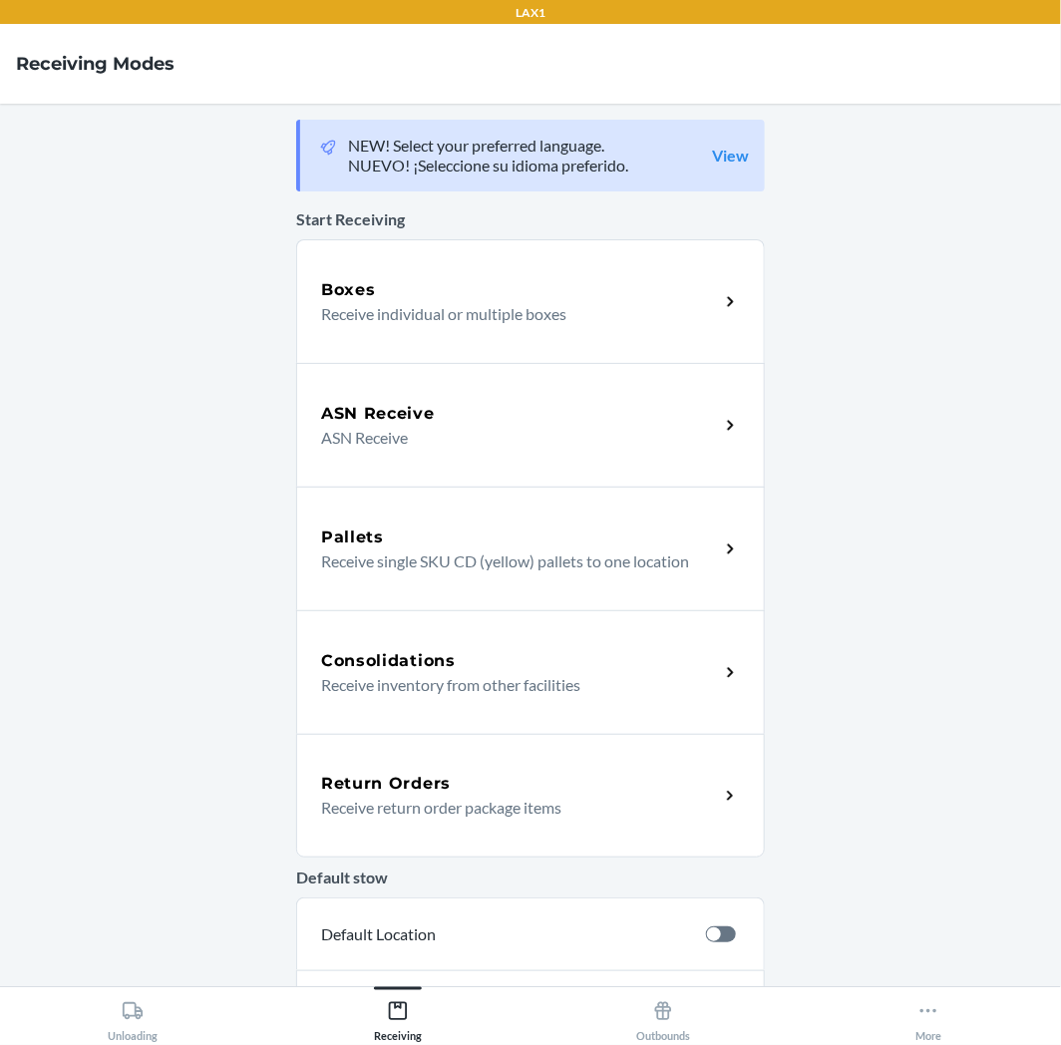
click at [459, 839] on div "Return Orders Receive return order package items" at bounding box center [530, 796] width 469 height 124
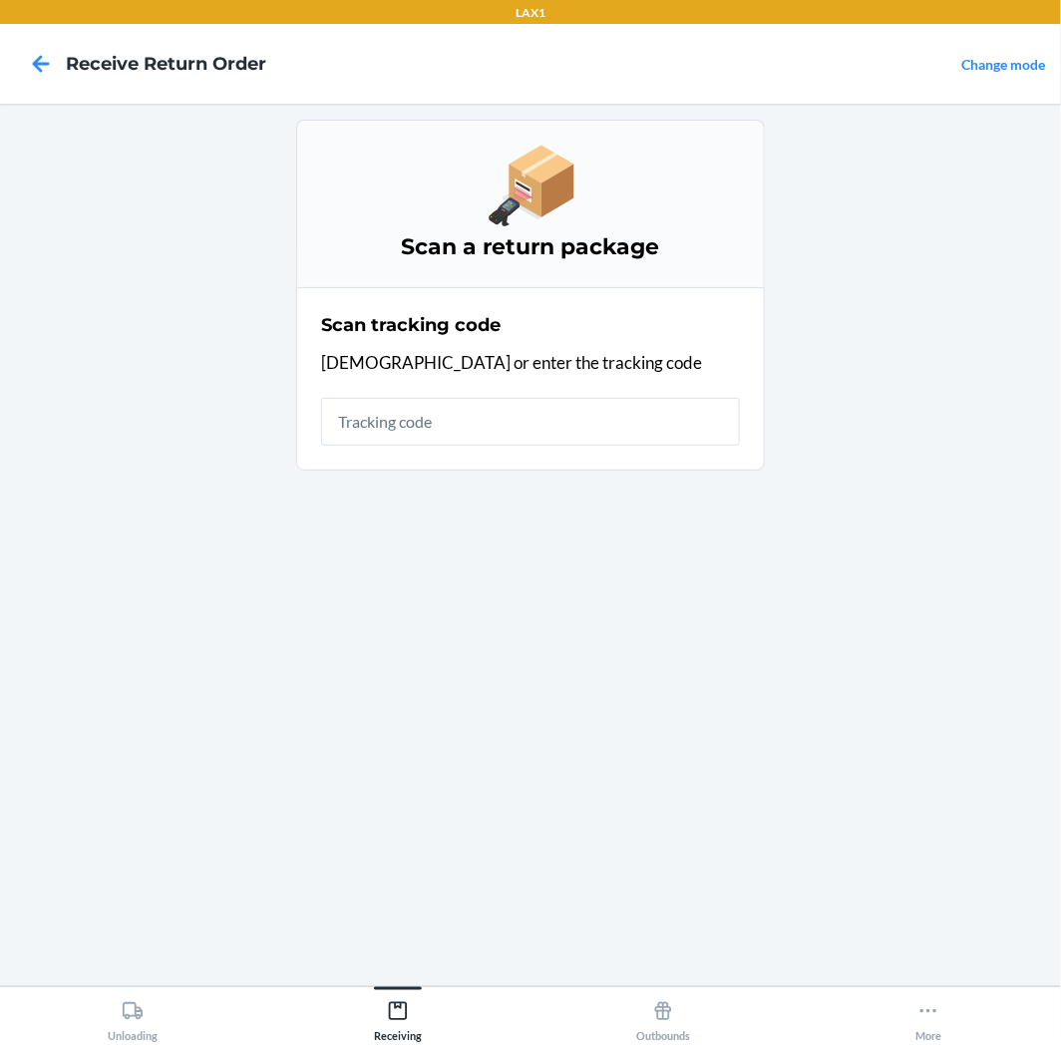
click at [506, 427] on input "text" at bounding box center [530, 422] width 419 height 48
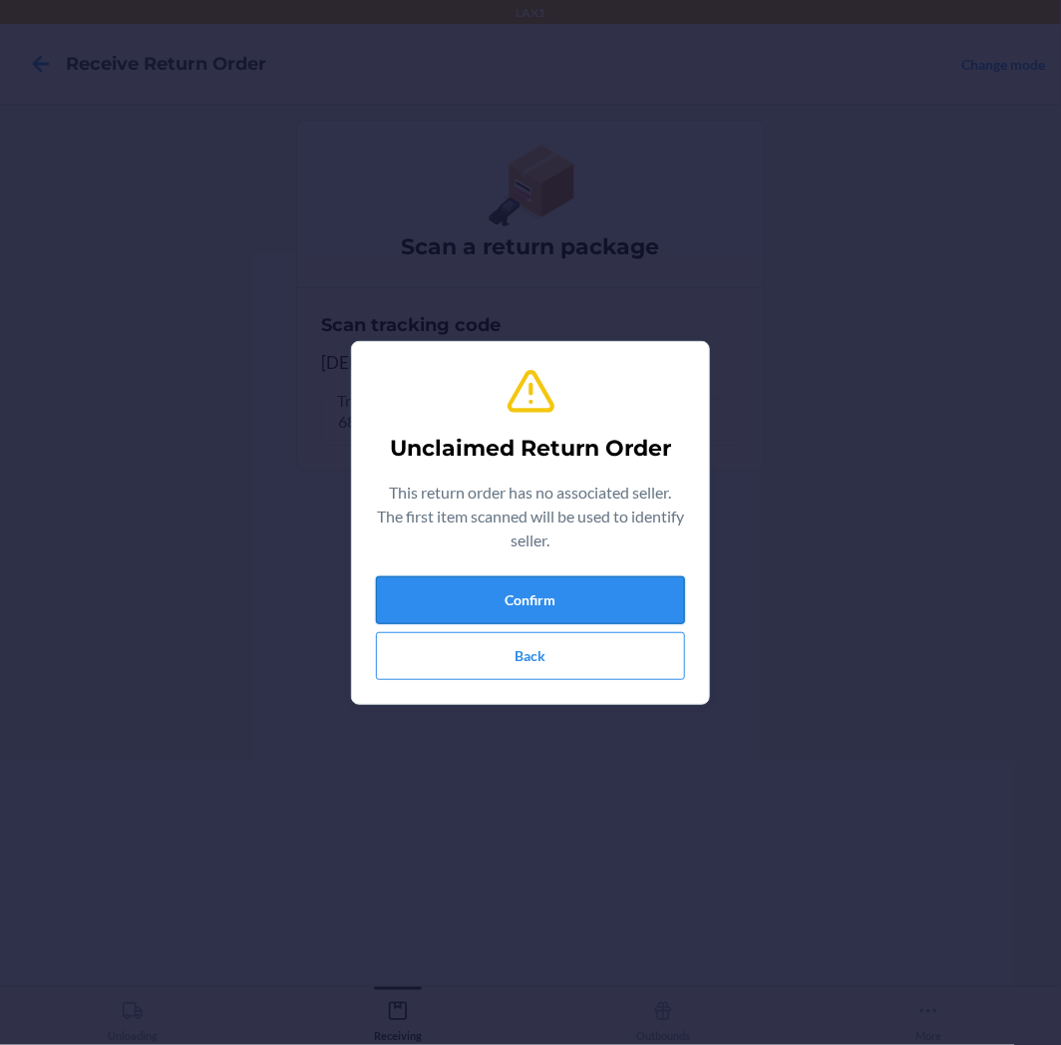
click at [542, 581] on button "Confirm" at bounding box center [530, 600] width 309 height 48
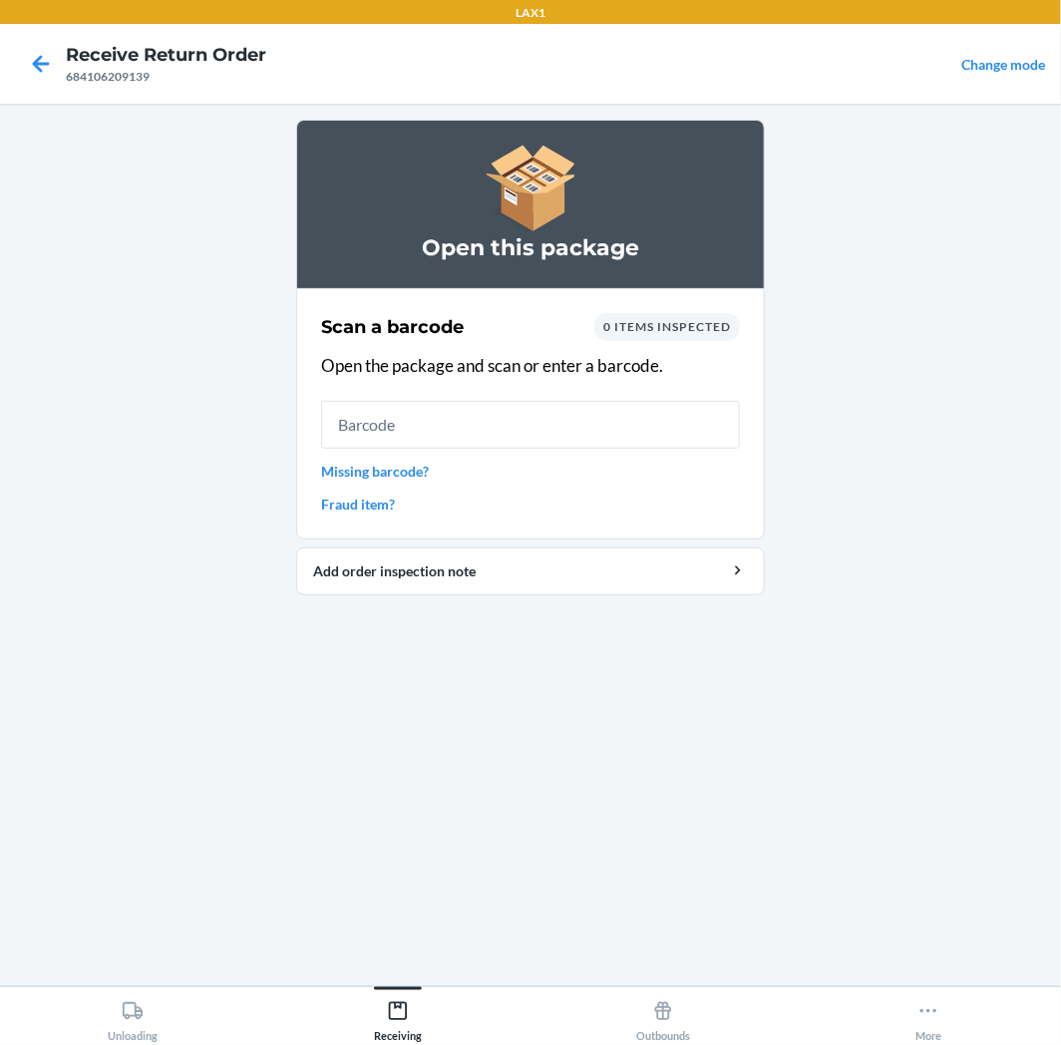
click at [595, 442] on input "text" at bounding box center [530, 425] width 419 height 48
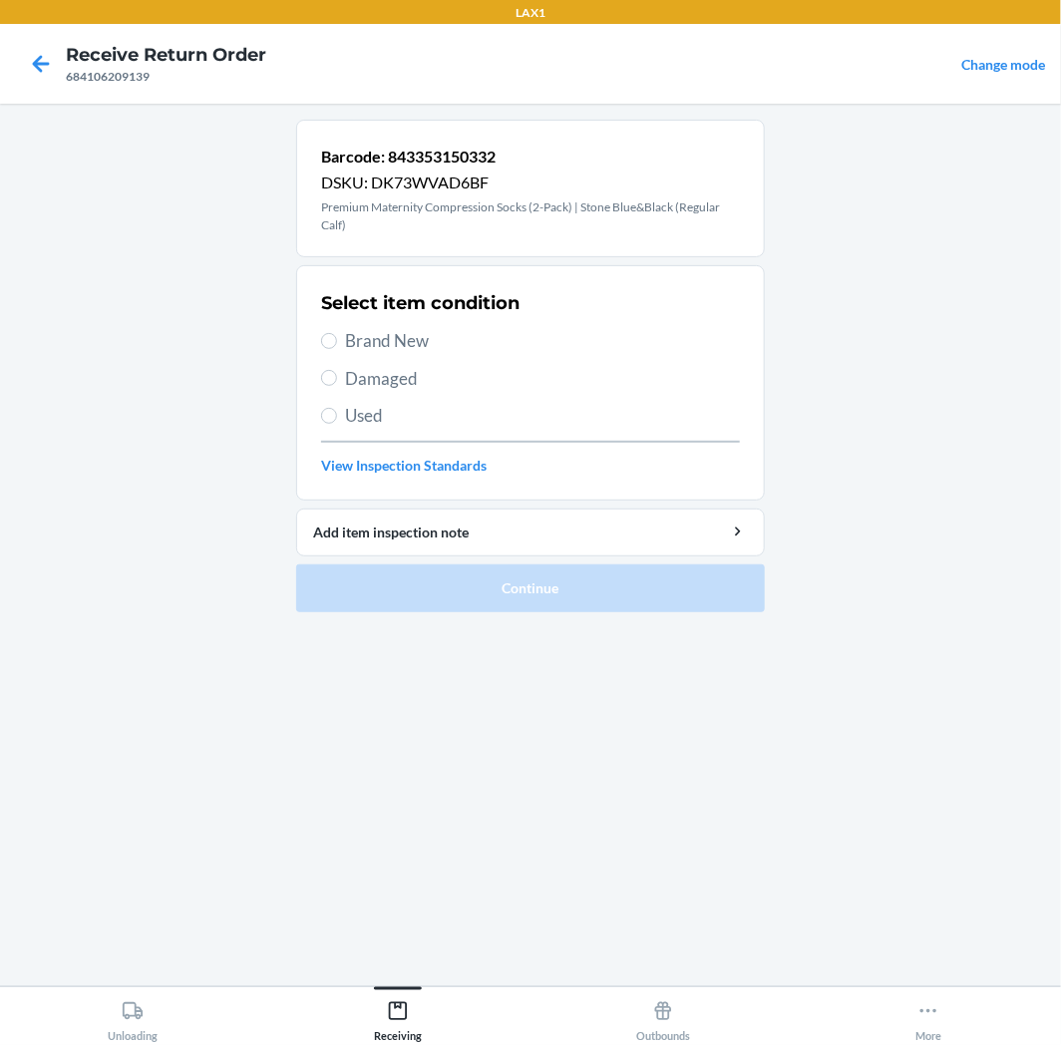
click at [440, 412] on span "Used" at bounding box center [542, 416] width 395 height 26
click at [337, 412] on input "Used" at bounding box center [329, 416] width 16 height 16
radio input "true"
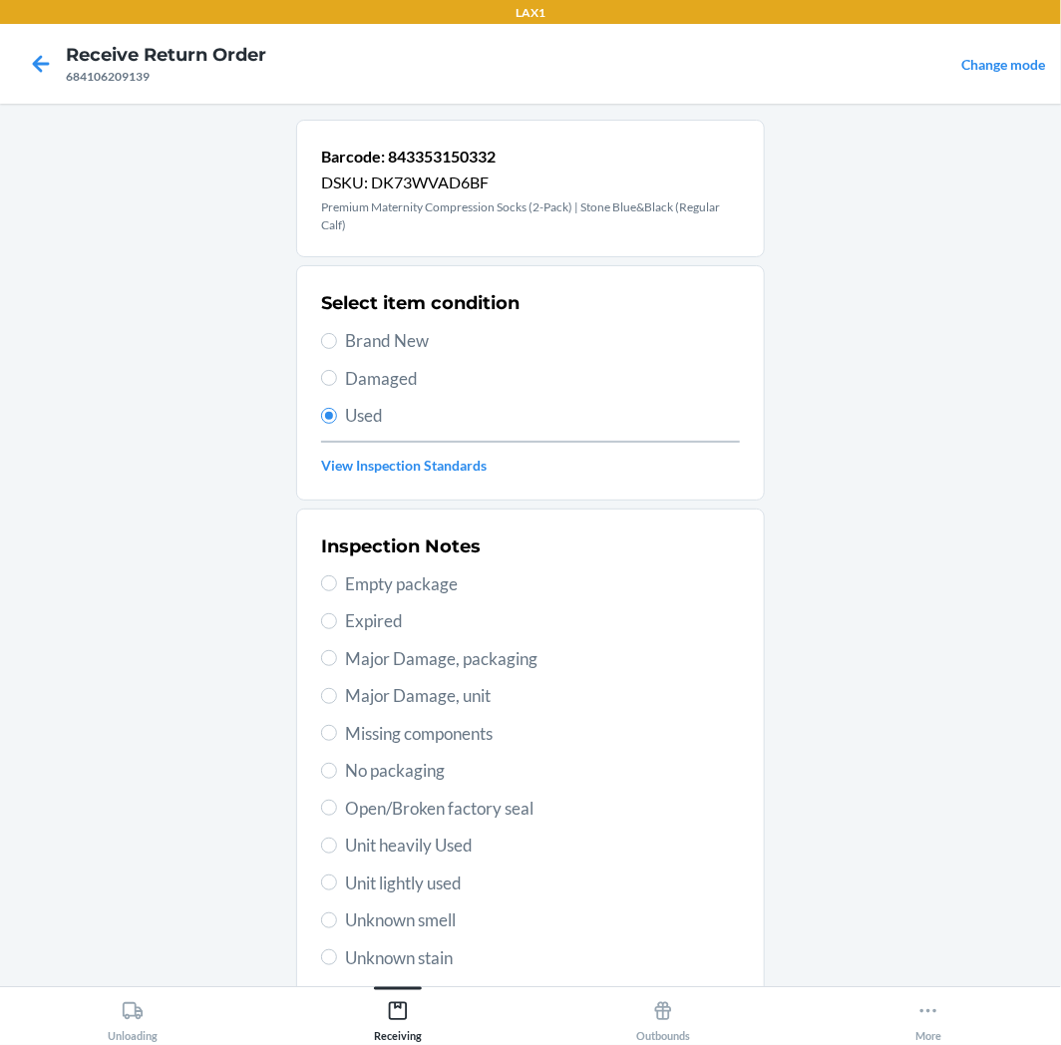
click at [440, 347] on span "Brand New" at bounding box center [542, 341] width 395 height 26
click at [337, 347] on input "Brand New" at bounding box center [329, 341] width 16 height 16
radio input "true"
radio input "false"
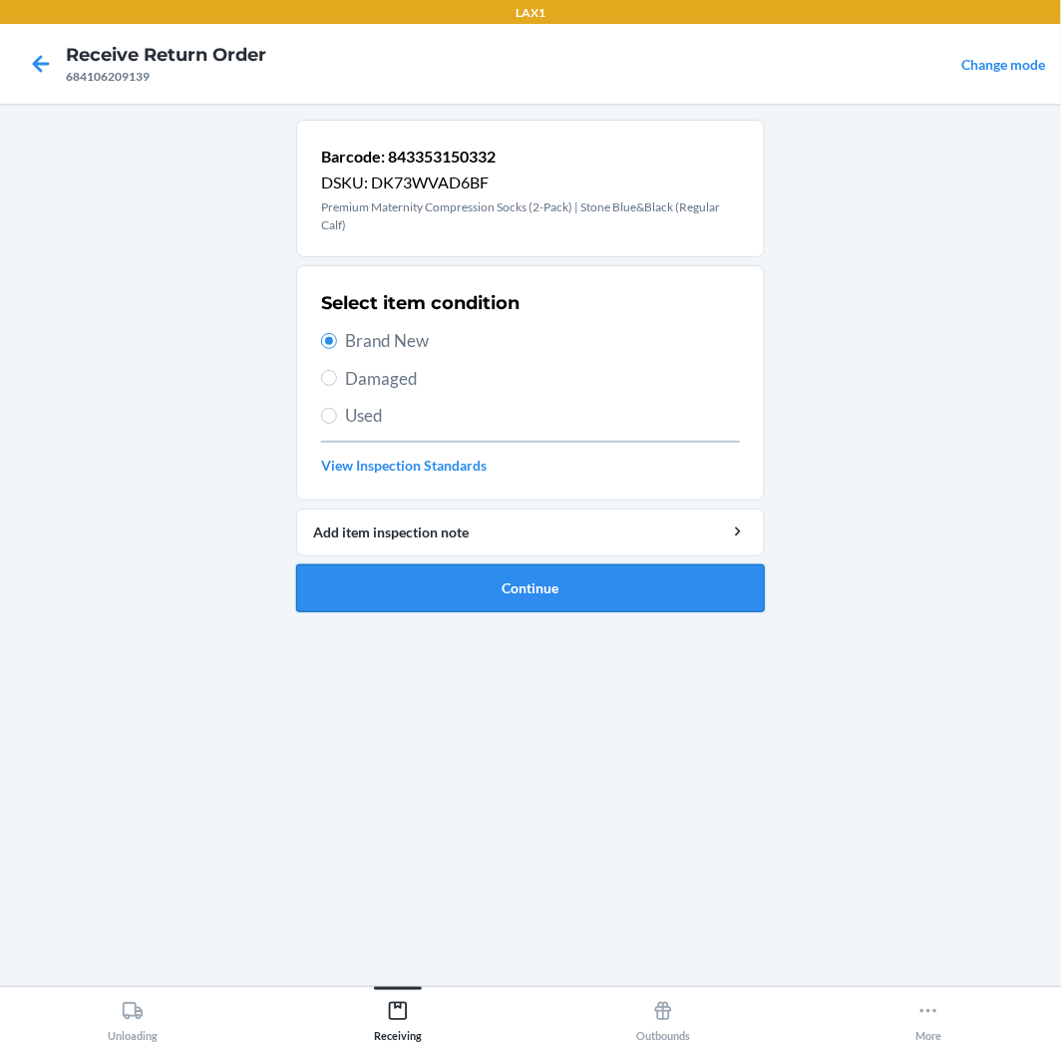
click at [443, 601] on button "Continue" at bounding box center [530, 588] width 469 height 48
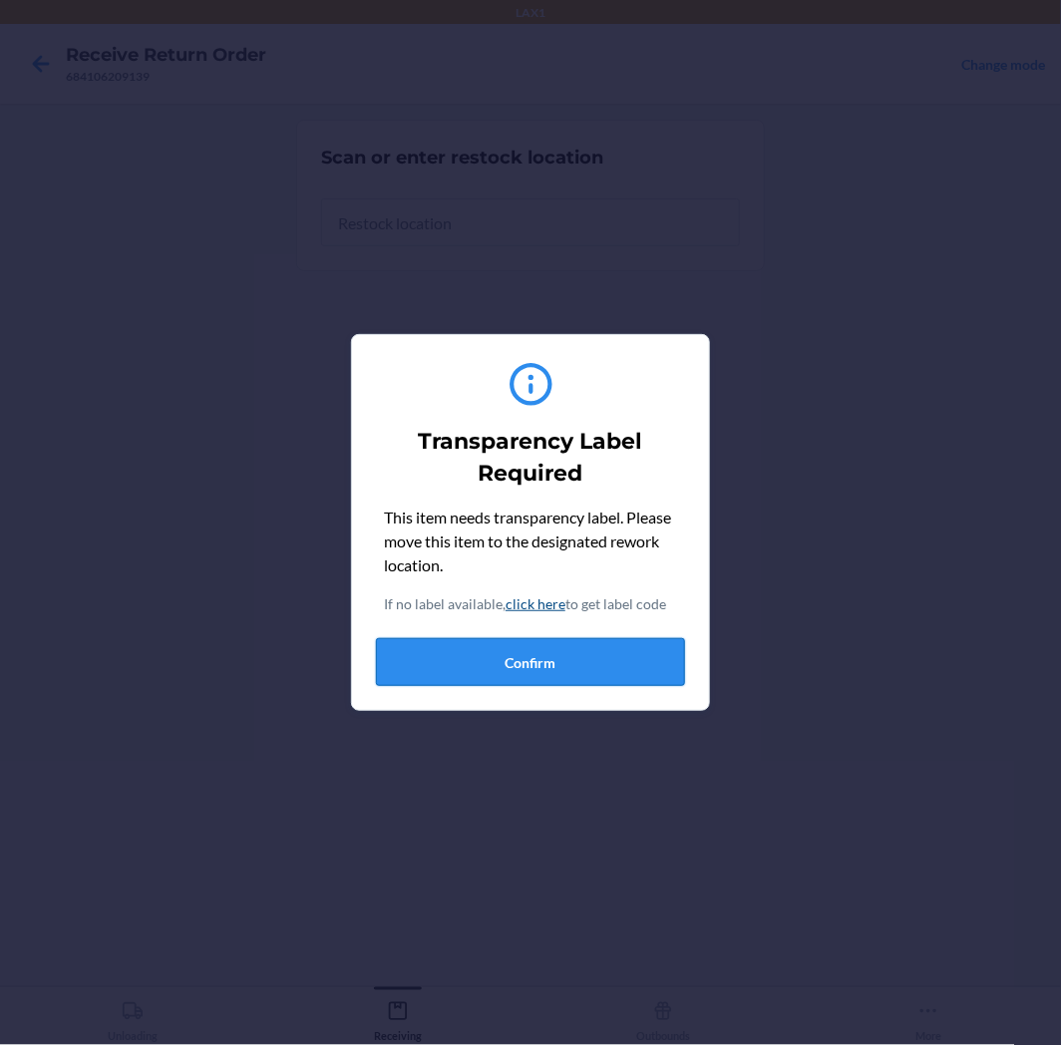
click at [590, 663] on button "Confirm" at bounding box center [530, 662] width 309 height 48
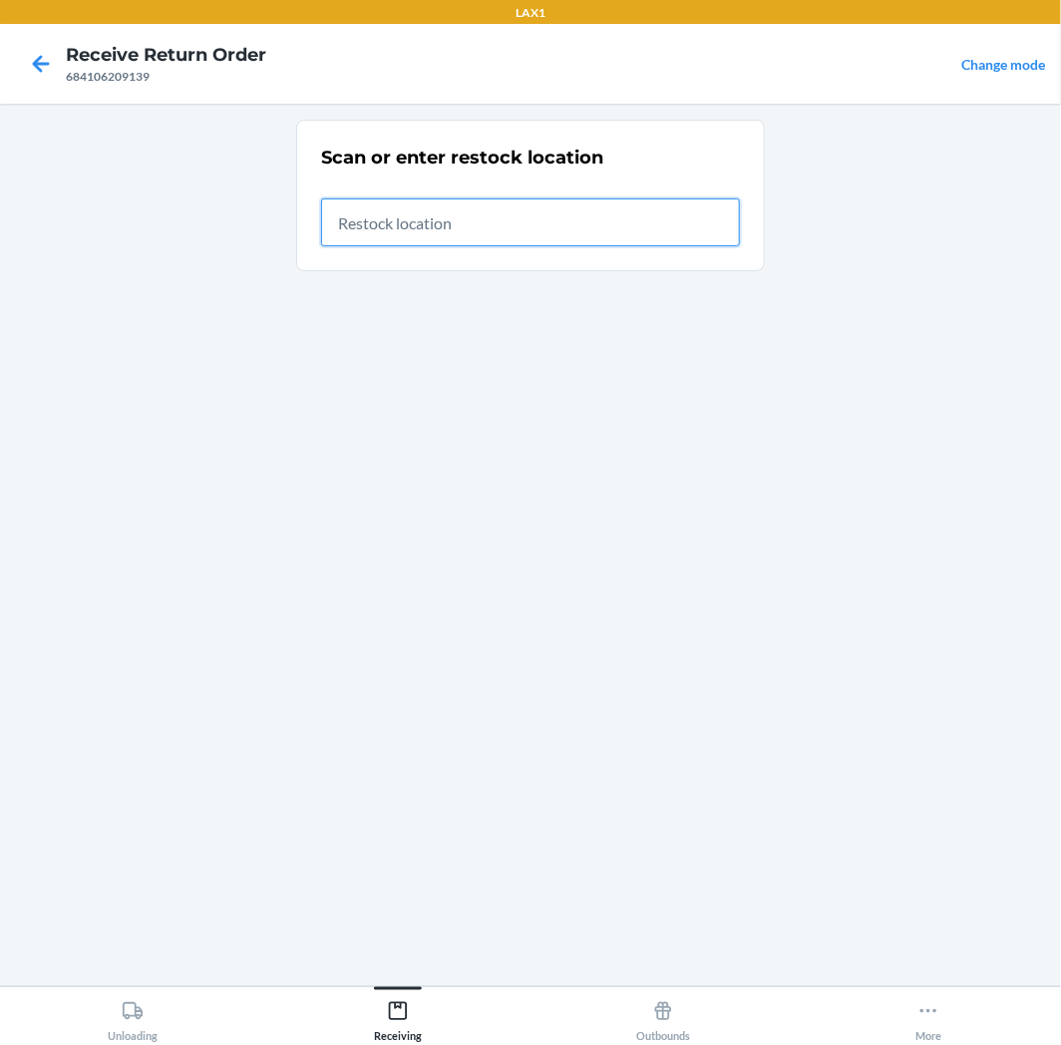
click at [600, 216] on input "text" at bounding box center [530, 222] width 419 height 48
type input "RTCART041"
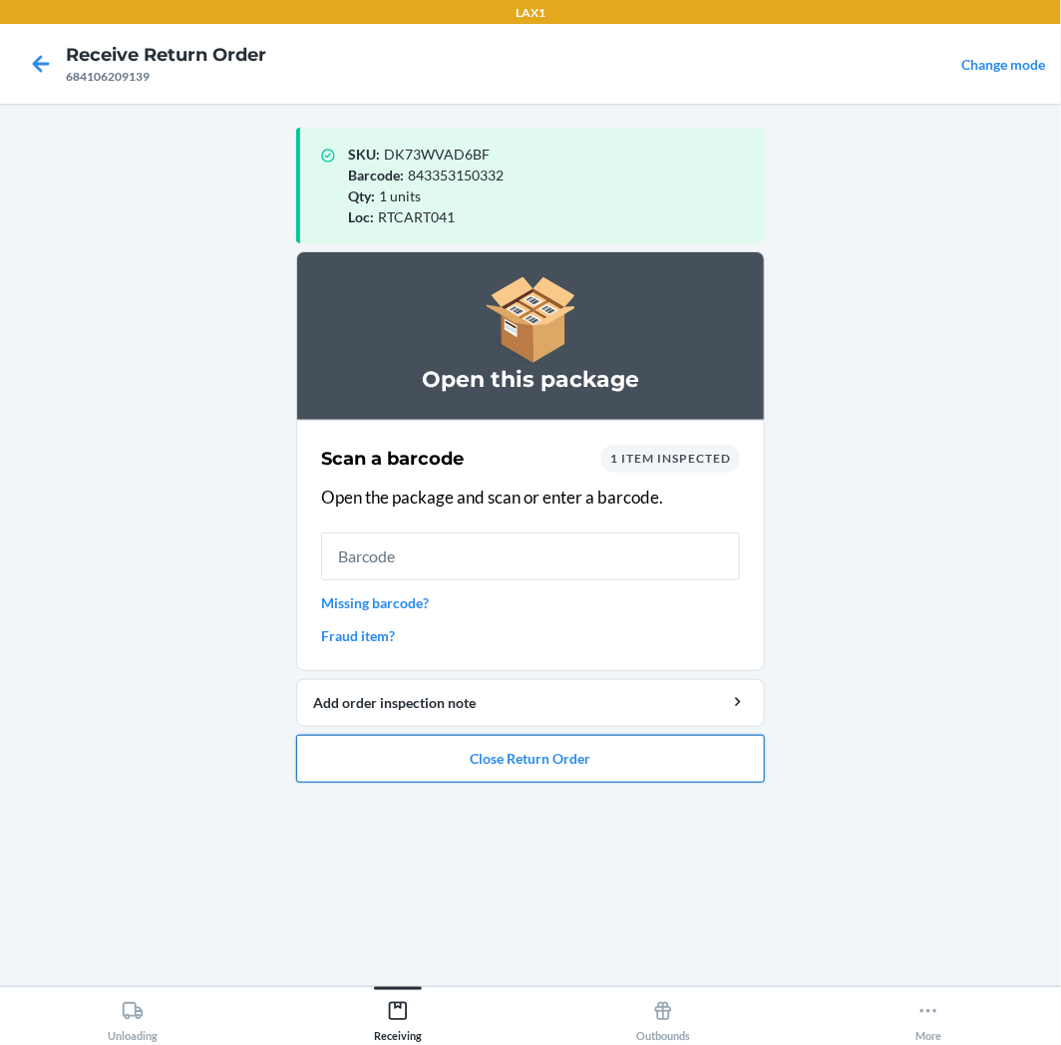
click at [611, 780] on button "Close Return Order" at bounding box center [530, 759] width 469 height 48
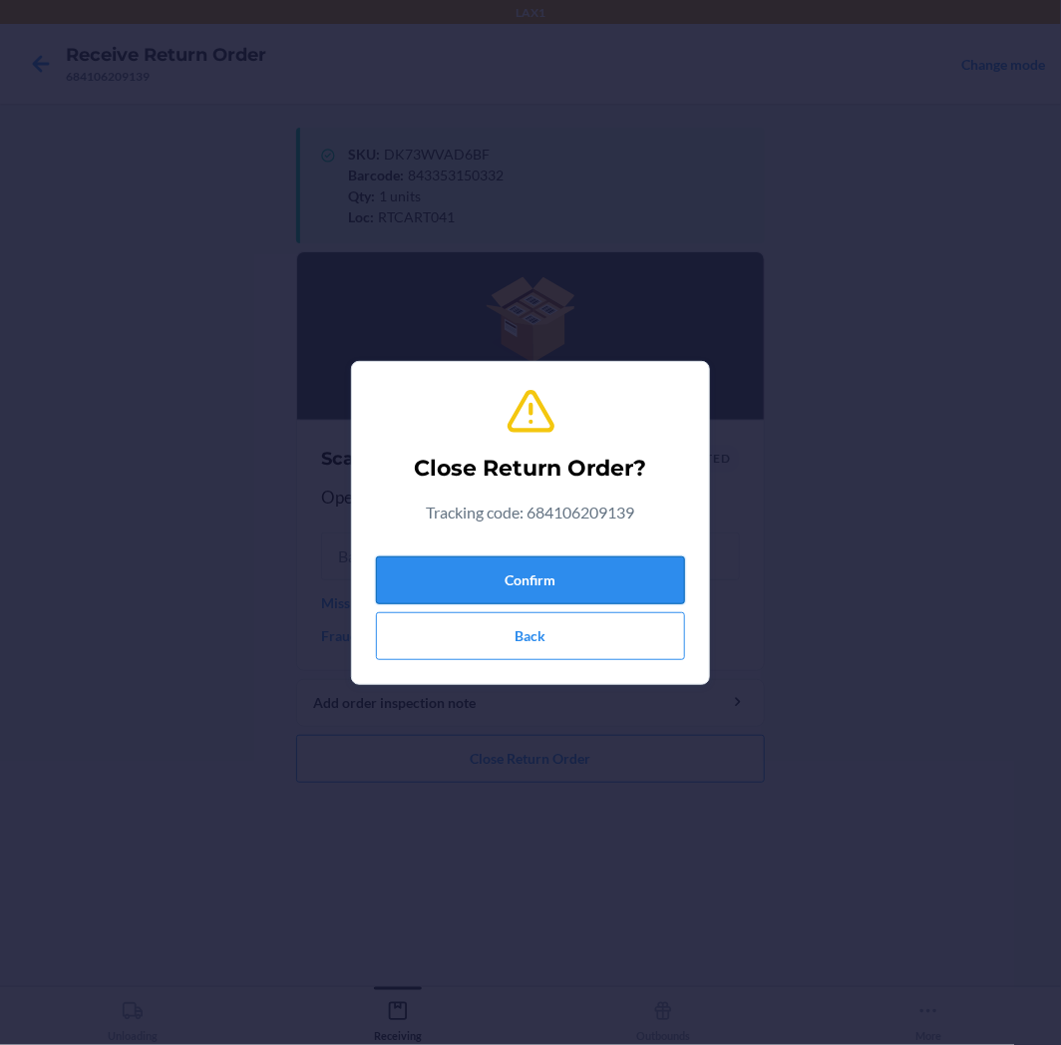
click at [630, 602] on button "Confirm" at bounding box center [530, 581] width 309 height 48
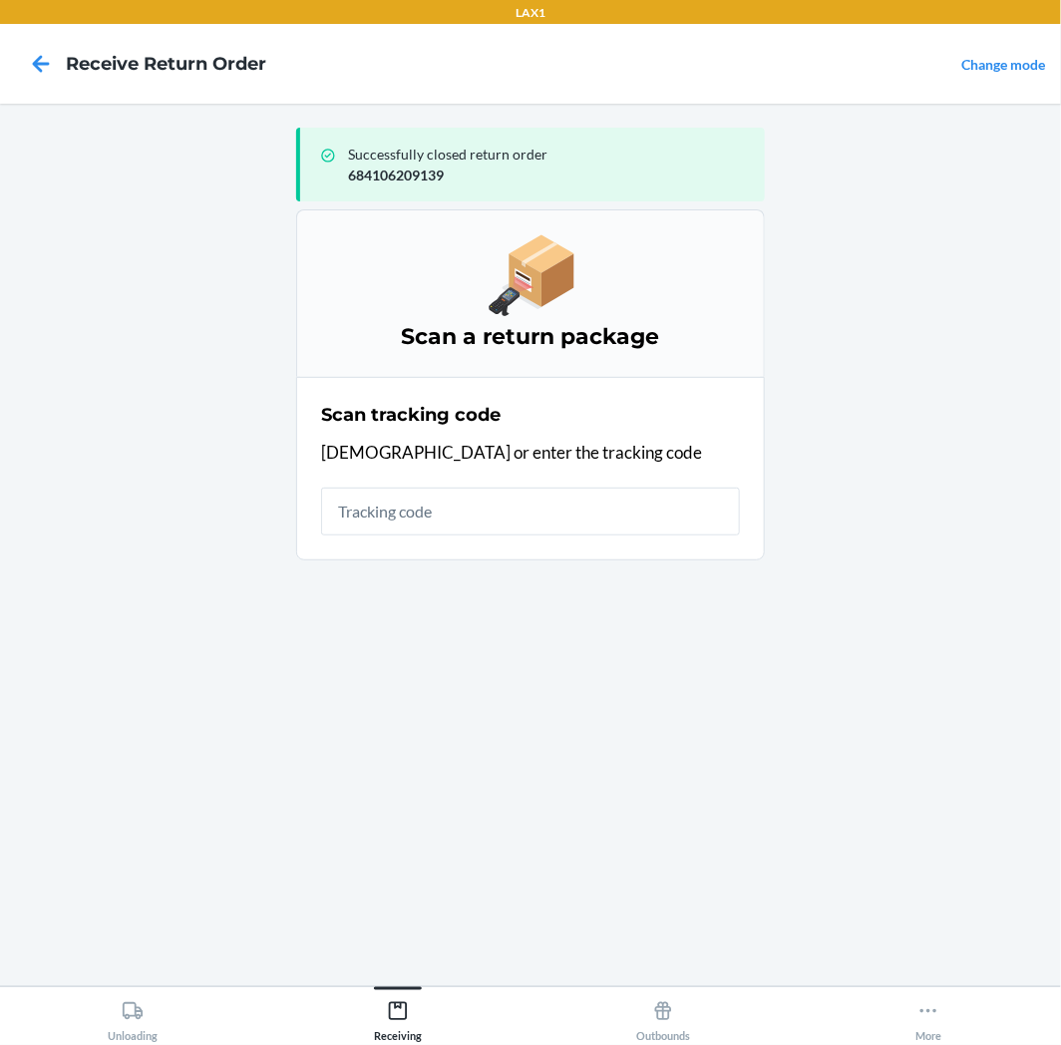
click at [600, 513] on input "text" at bounding box center [530, 512] width 419 height 48
drag, startPoint x: 195, startPoint y: 1012, endPoint x: 185, endPoint y: 1022, distance: 14.8
click at [192, 1015] on button "Unloading" at bounding box center [132, 1014] width 265 height 55
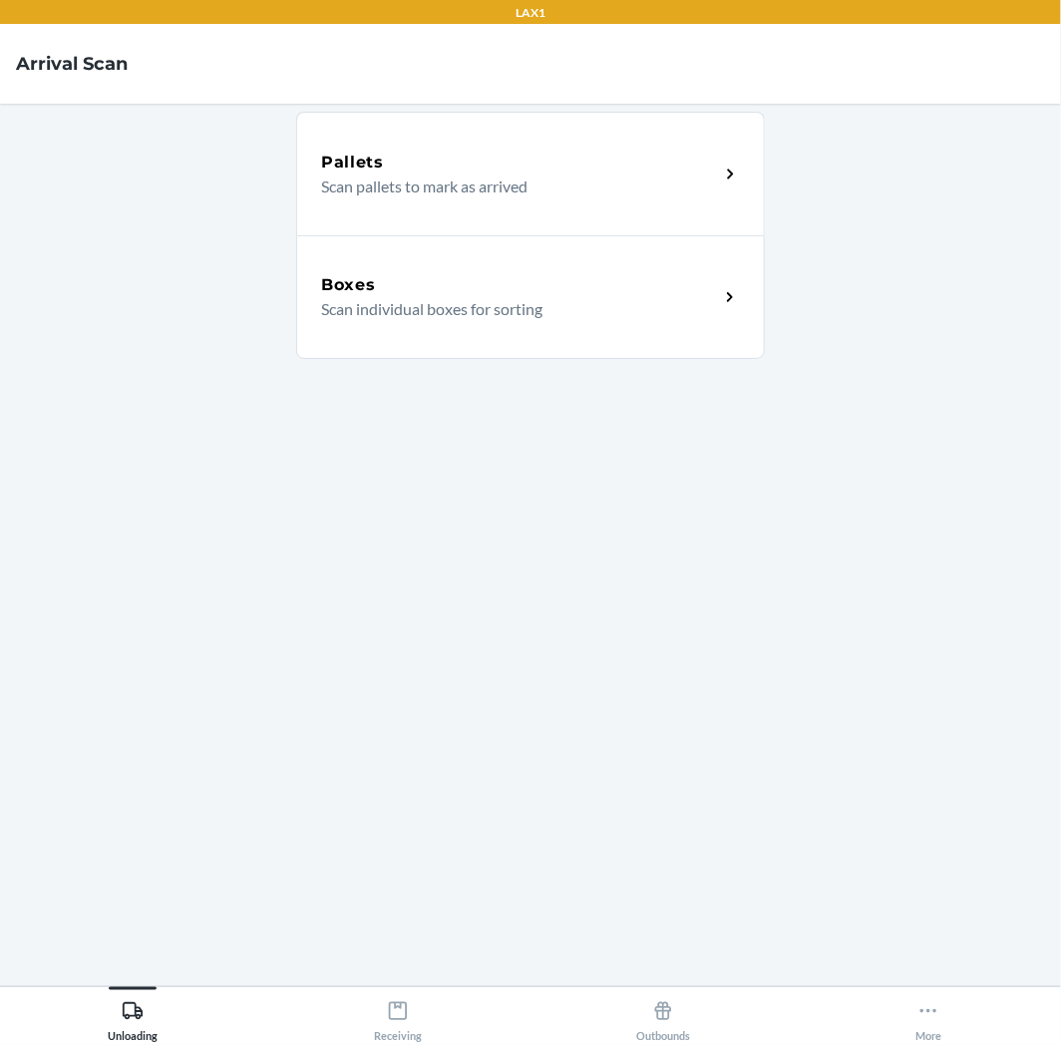
click at [510, 335] on div "Boxes Scan individual boxes for sorting" at bounding box center [530, 297] width 469 height 124
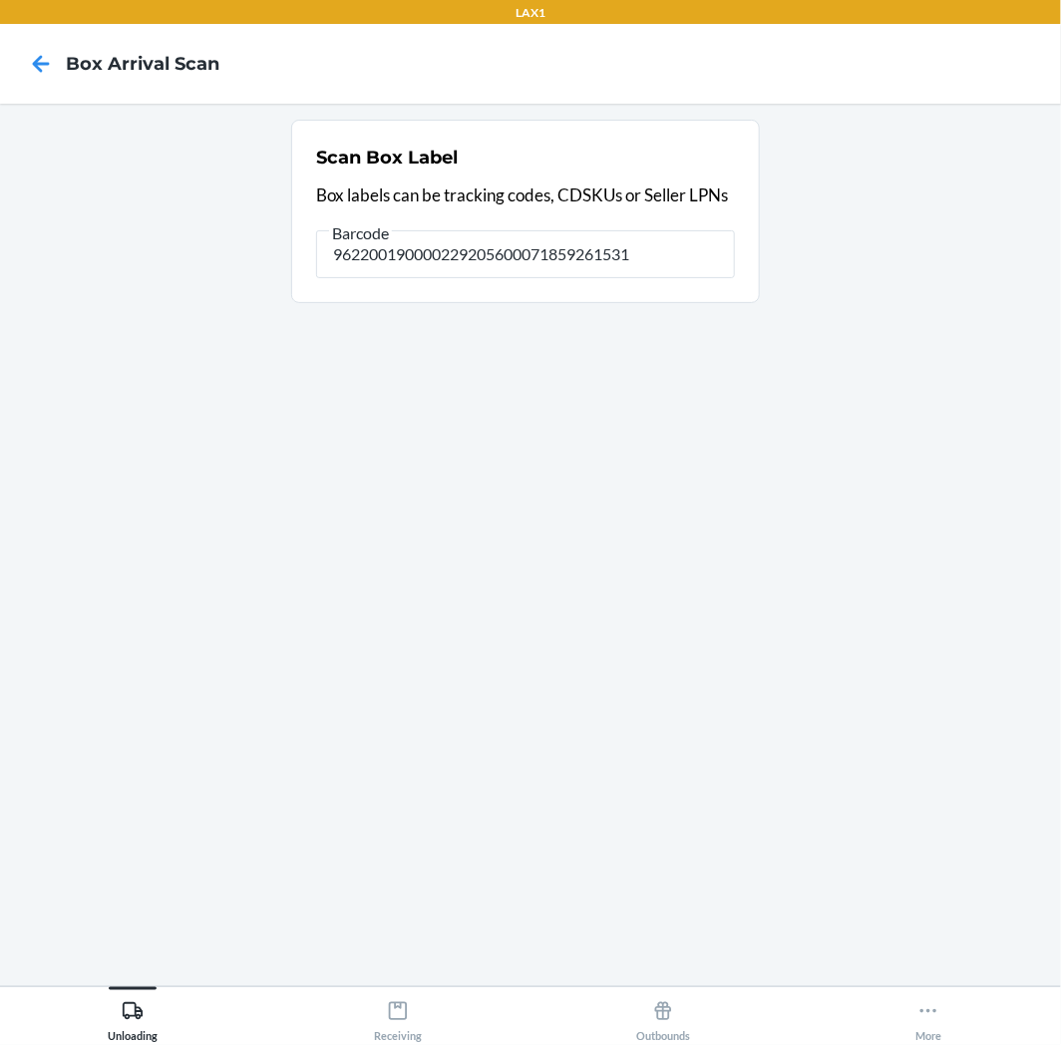
type input "9622001900002292056000718592615314"
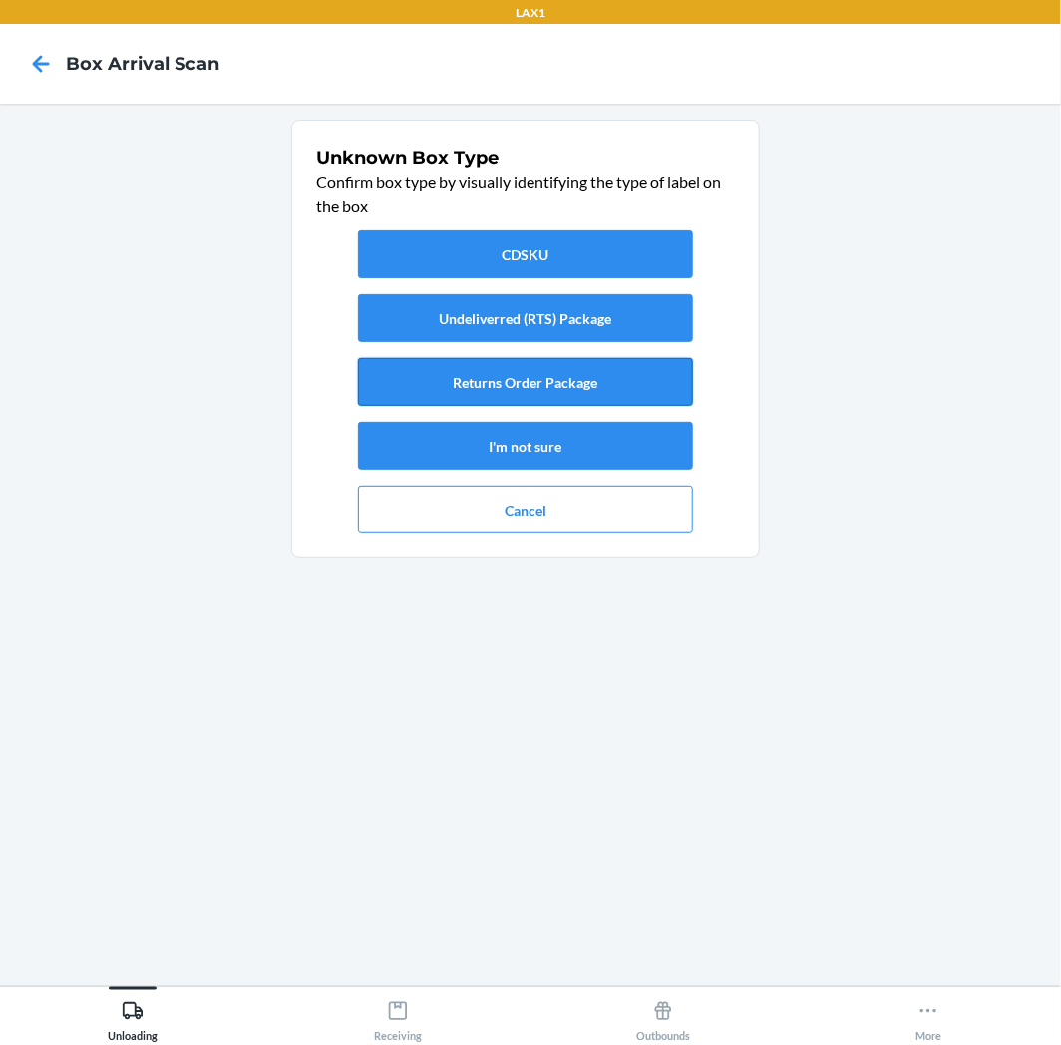
click at [436, 390] on button "Returns Order Package" at bounding box center [525, 382] width 335 height 48
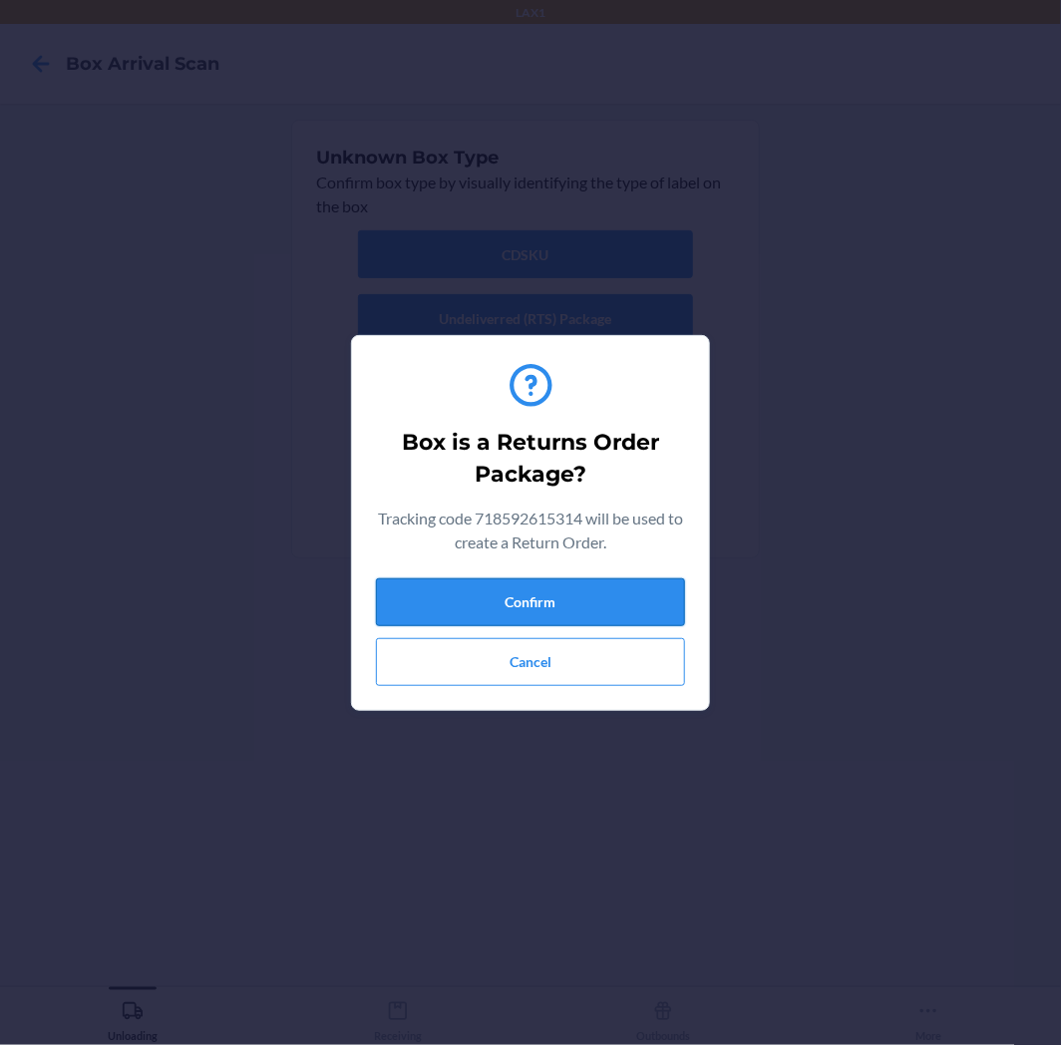
click at [479, 582] on button "Confirm" at bounding box center [530, 602] width 309 height 48
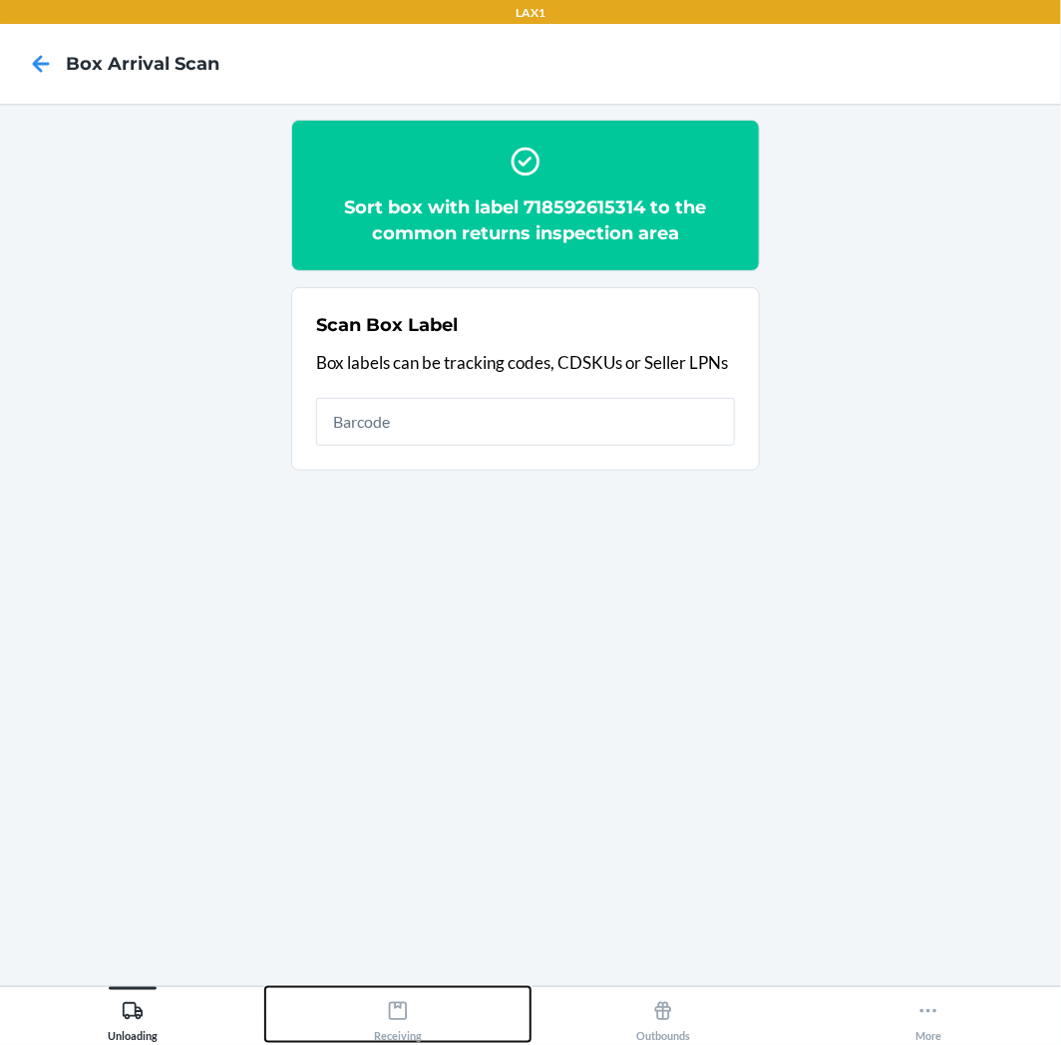
click at [393, 1024] on div "Receiving" at bounding box center [398, 1017] width 48 height 50
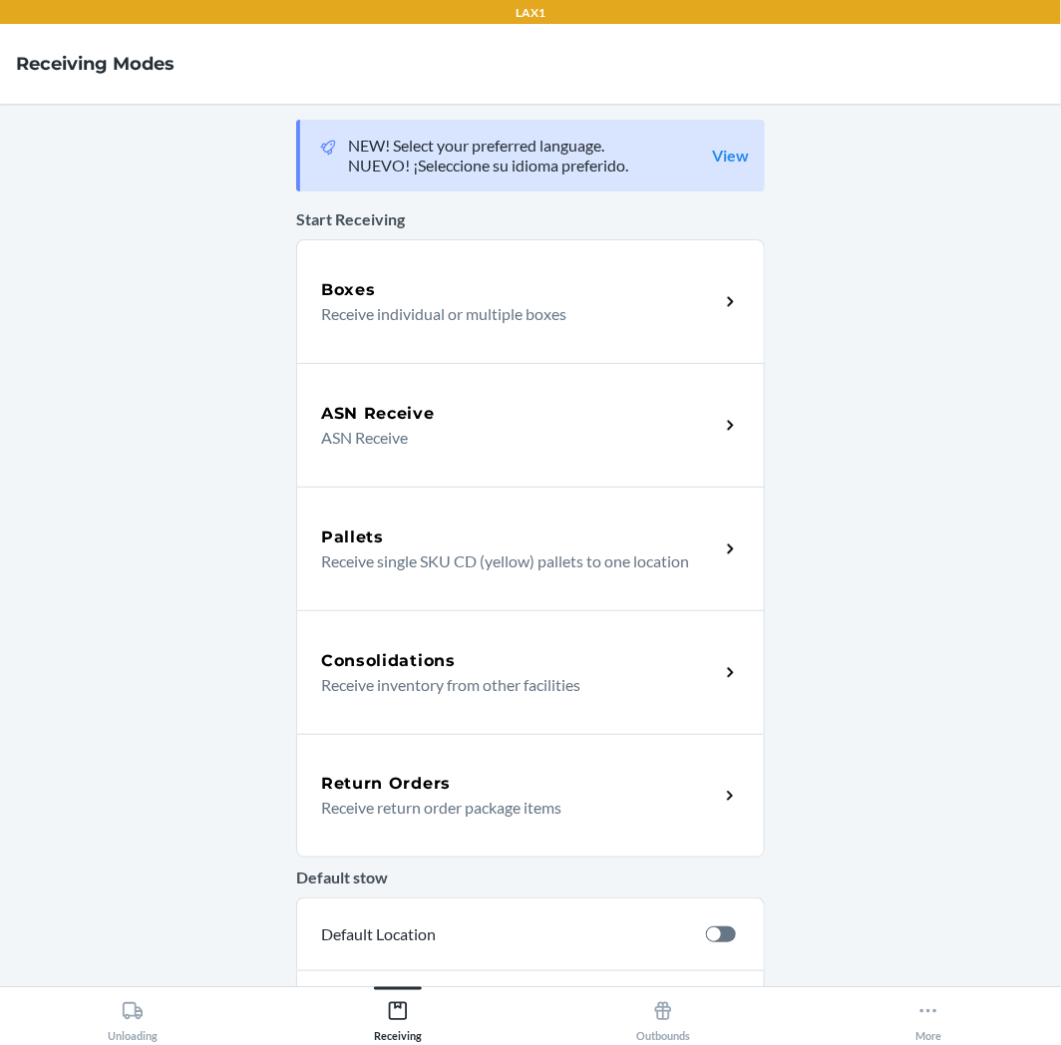
click at [453, 820] on div "Return Orders Receive return order package items" at bounding box center [530, 796] width 469 height 124
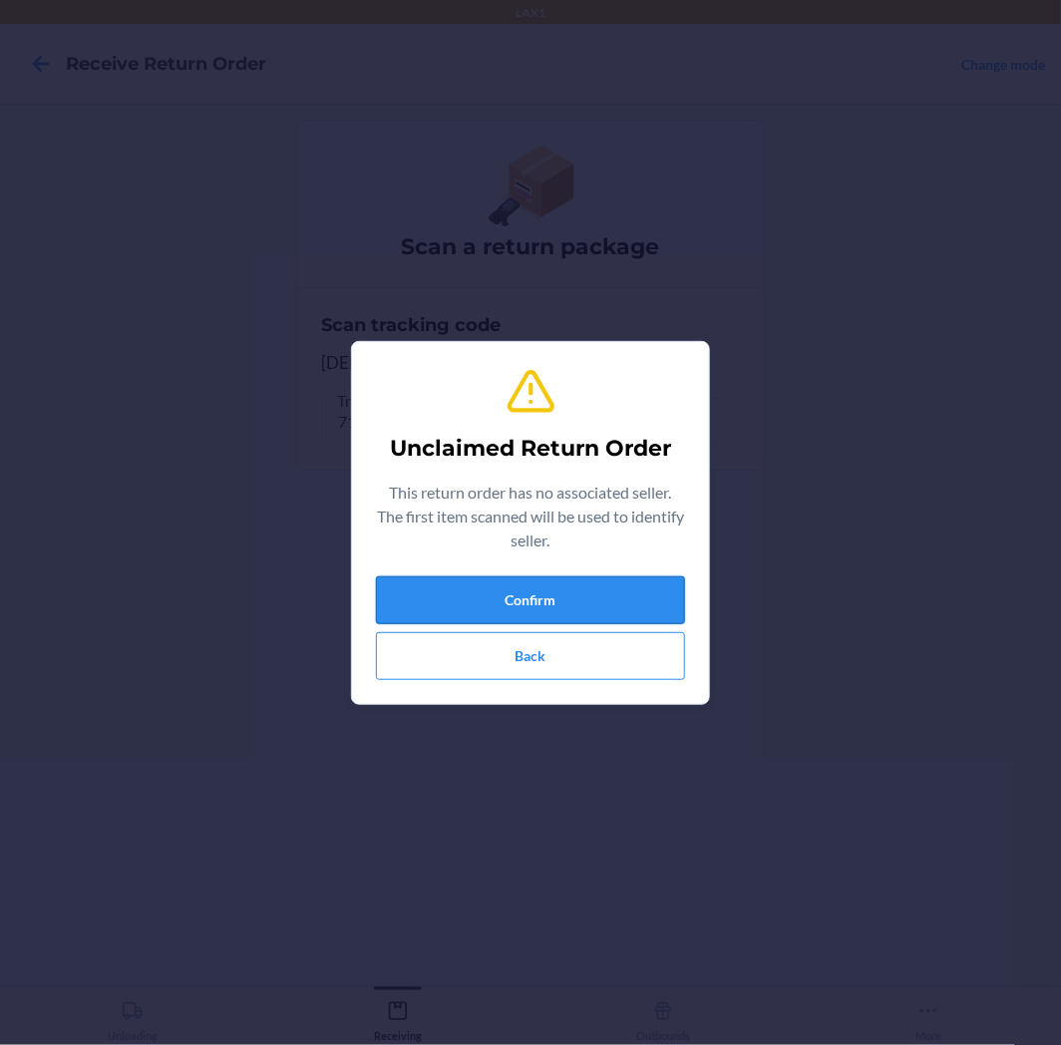
click at [619, 609] on button "Confirm" at bounding box center [530, 600] width 309 height 48
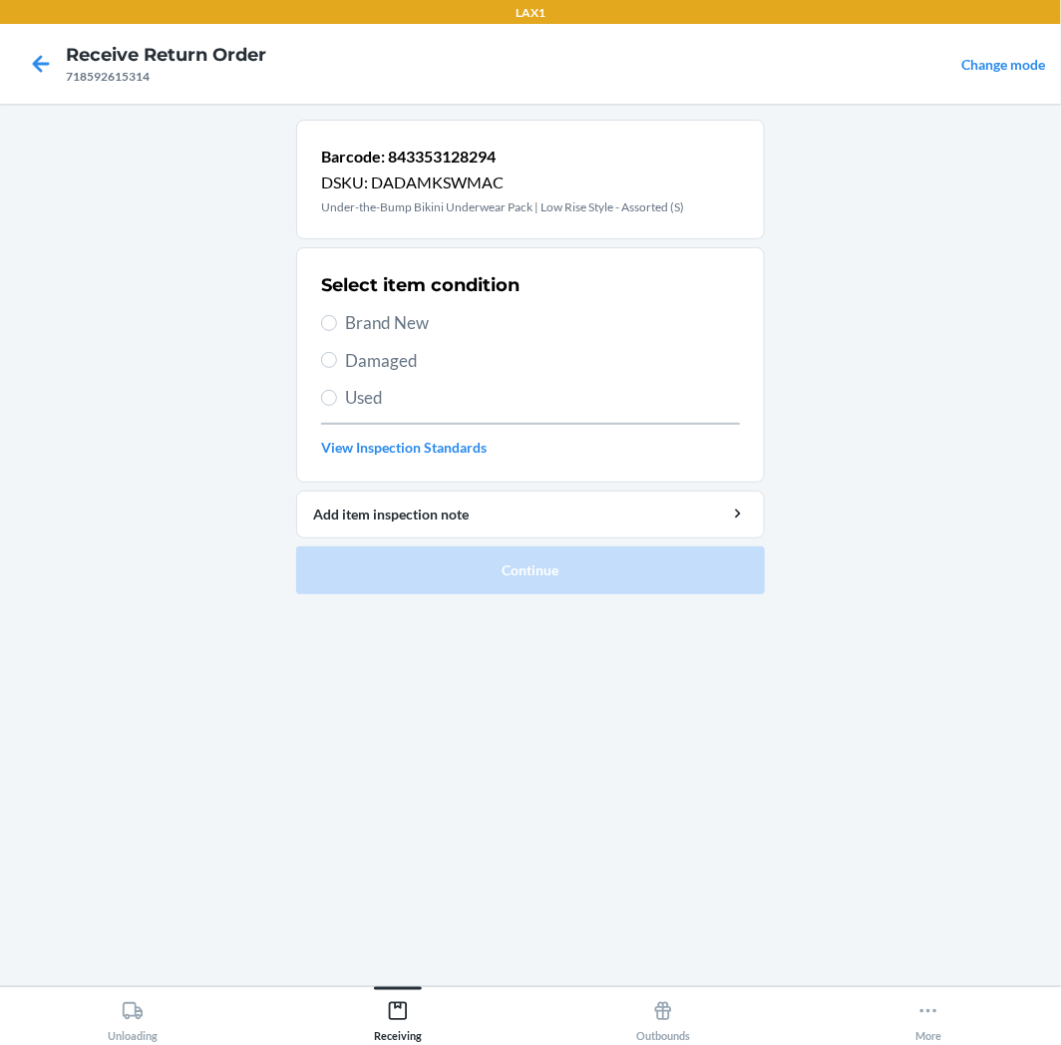
click at [479, 404] on span "Used" at bounding box center [542, 398] width 395 height 26
click at [337, 404] on input "Used" at bounding box center [329, 398] width 16 height 16
radio input "true"
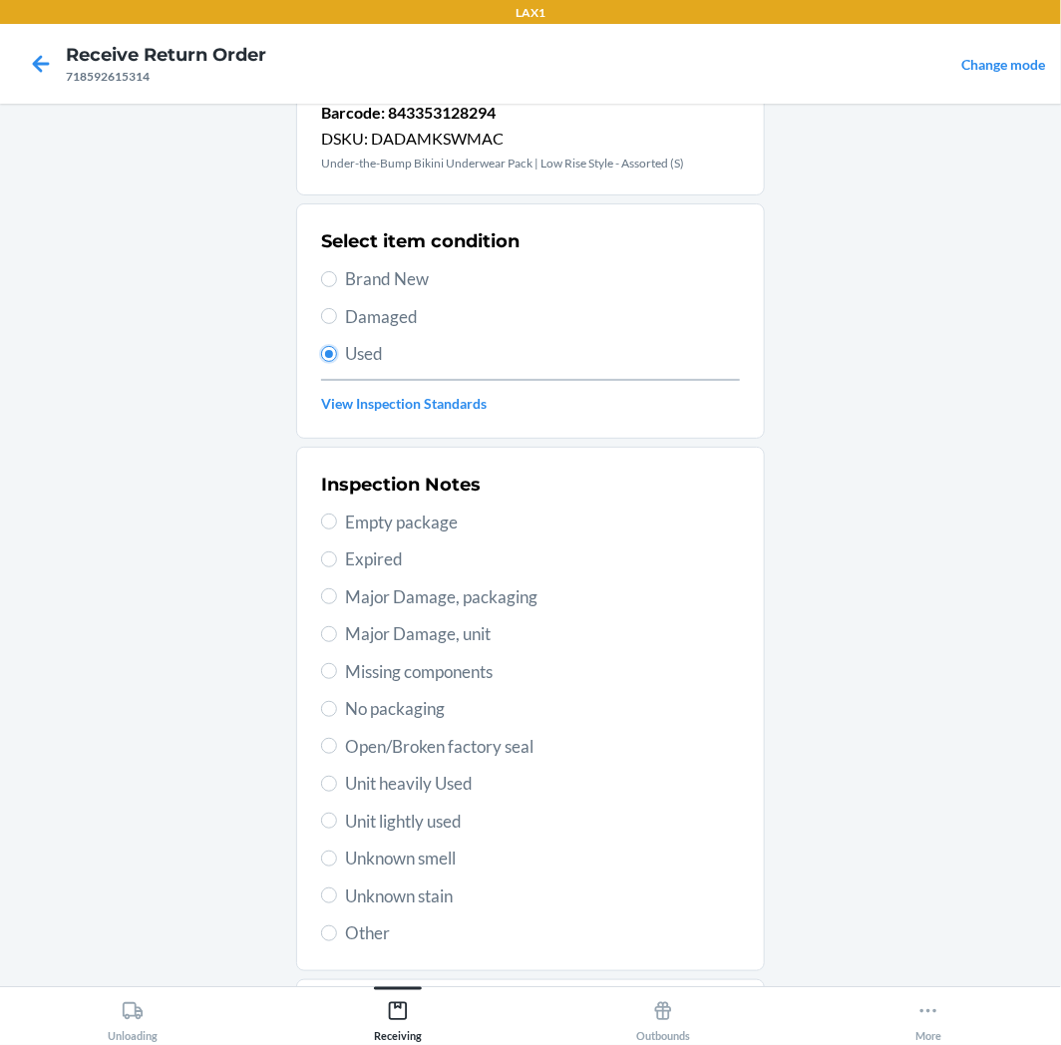
scroll to position [155, 0]
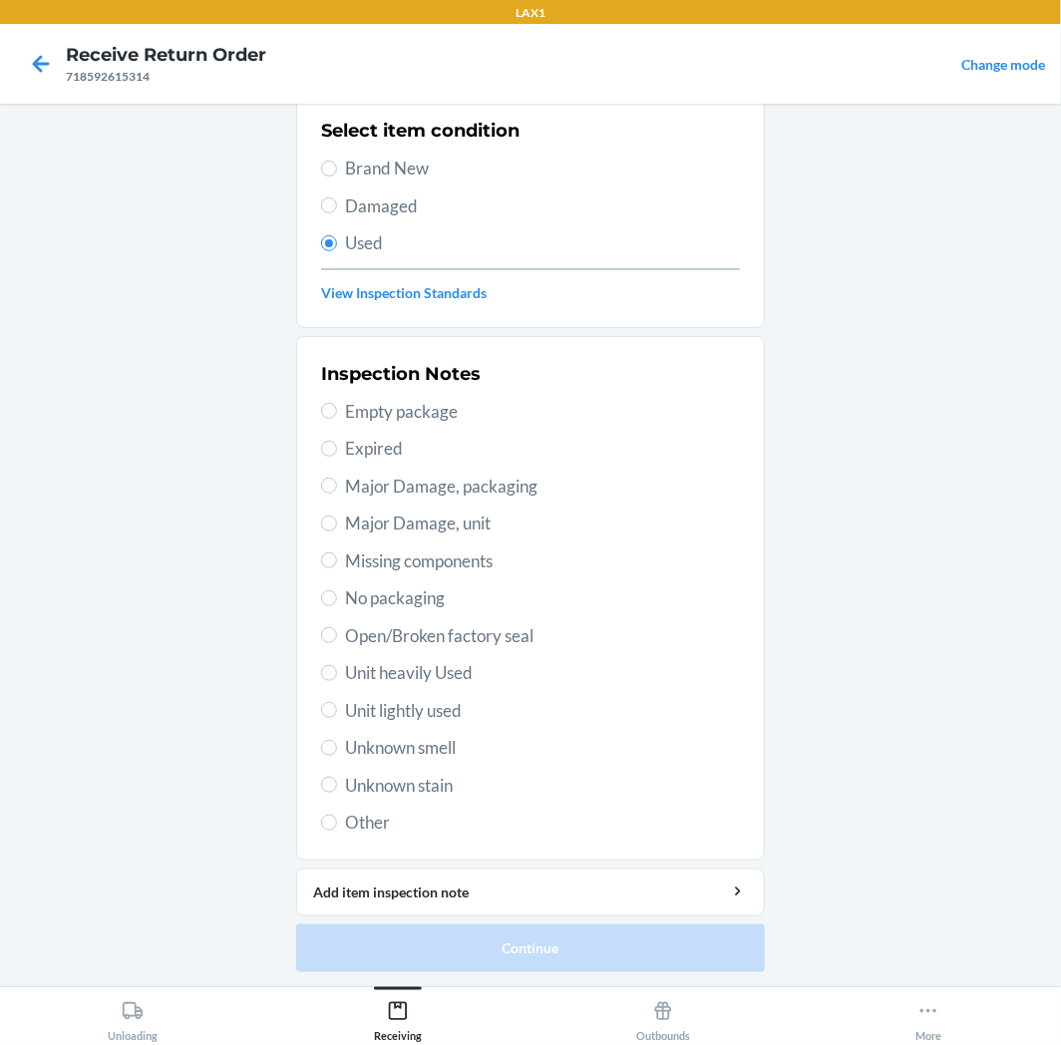
click at [415, 691] on div "Inspection Notes Empty package Expired Major Damage, packaging Major Damage, un…" at bounding box center [530, 598] width 419 height 487
click at [416, 704] on span "Unit lightly used" at bounding box center [542, 711] width 395 height 26
click at [337, 704] on input "Unit lightly used" at bounding box center [329, 710] width 16 height 16
radio input "true"
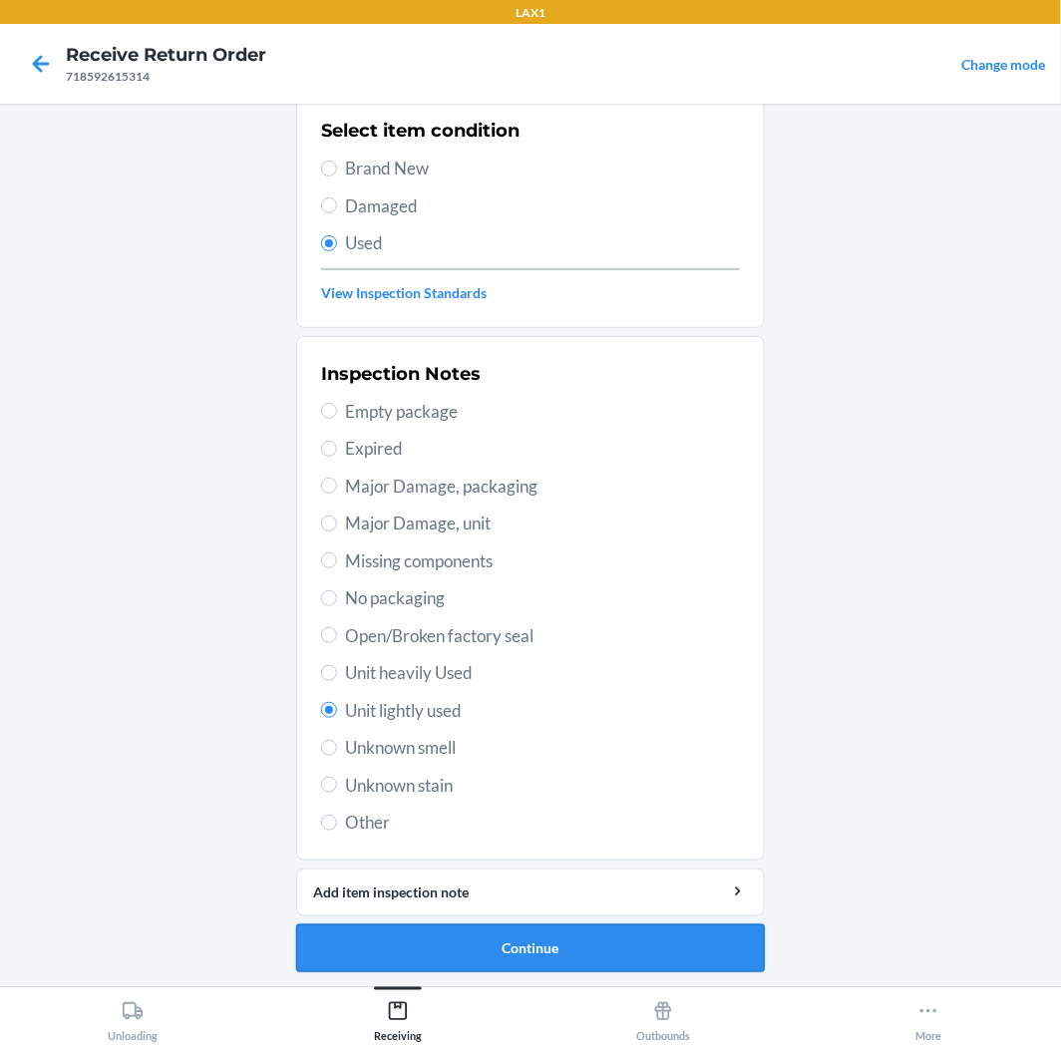
click at [564, 937] on button "Continue" at bounding box center [530, 949] width 469 height 48
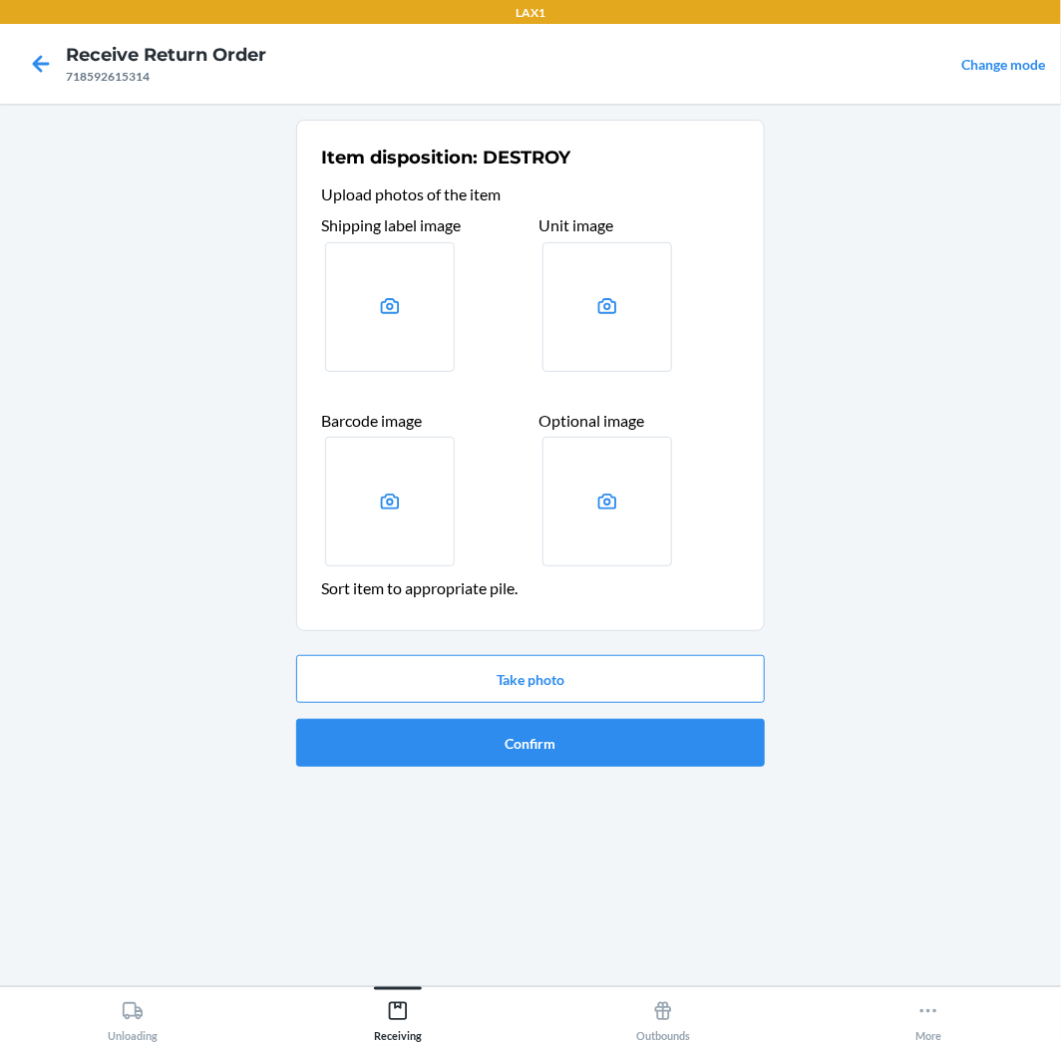
click at [636, 768] on div "Take photo Confirm" at bounding box center [530, 711] width 469 height 128
click at [642, 751] on button "Confirm" at bounding box center [530, 743] width 469 height 48
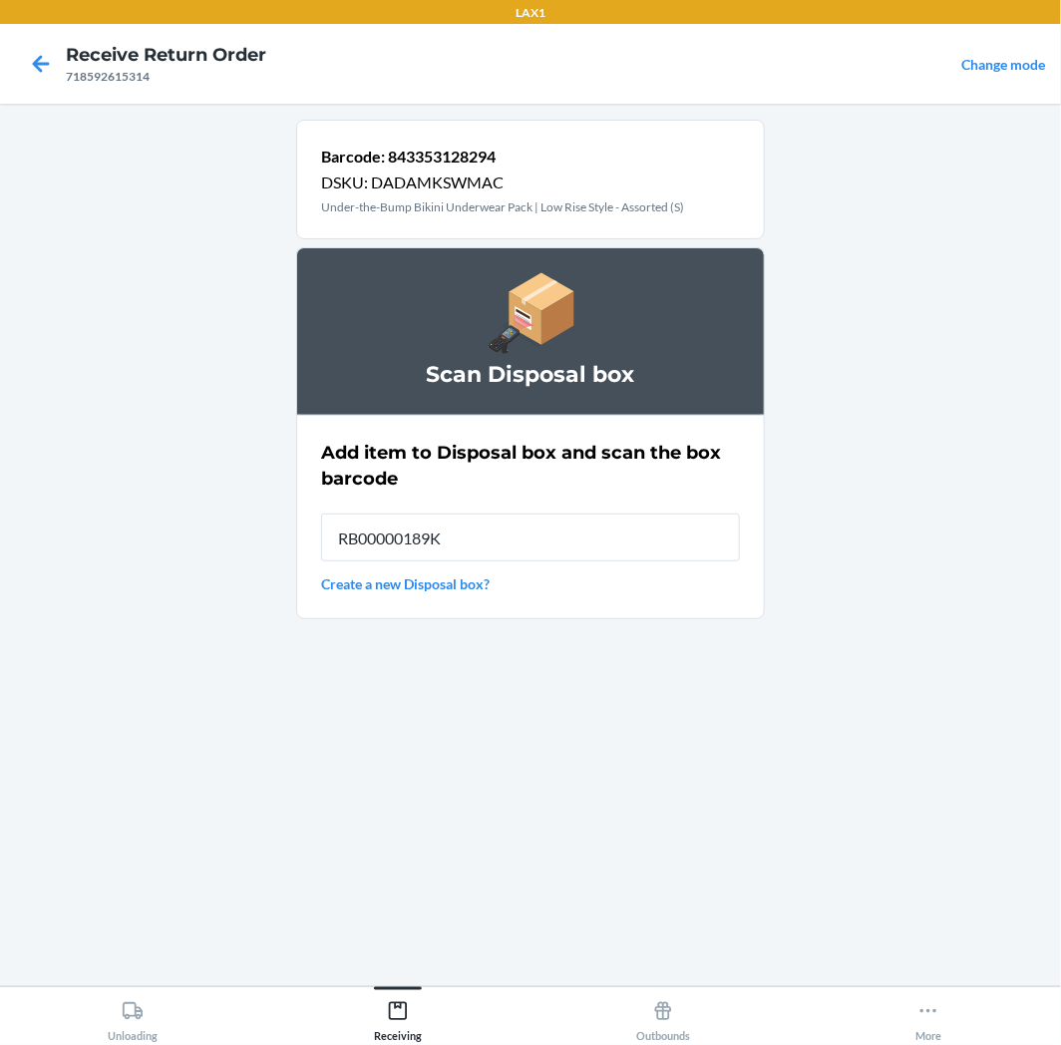
type input "RB00000189K"
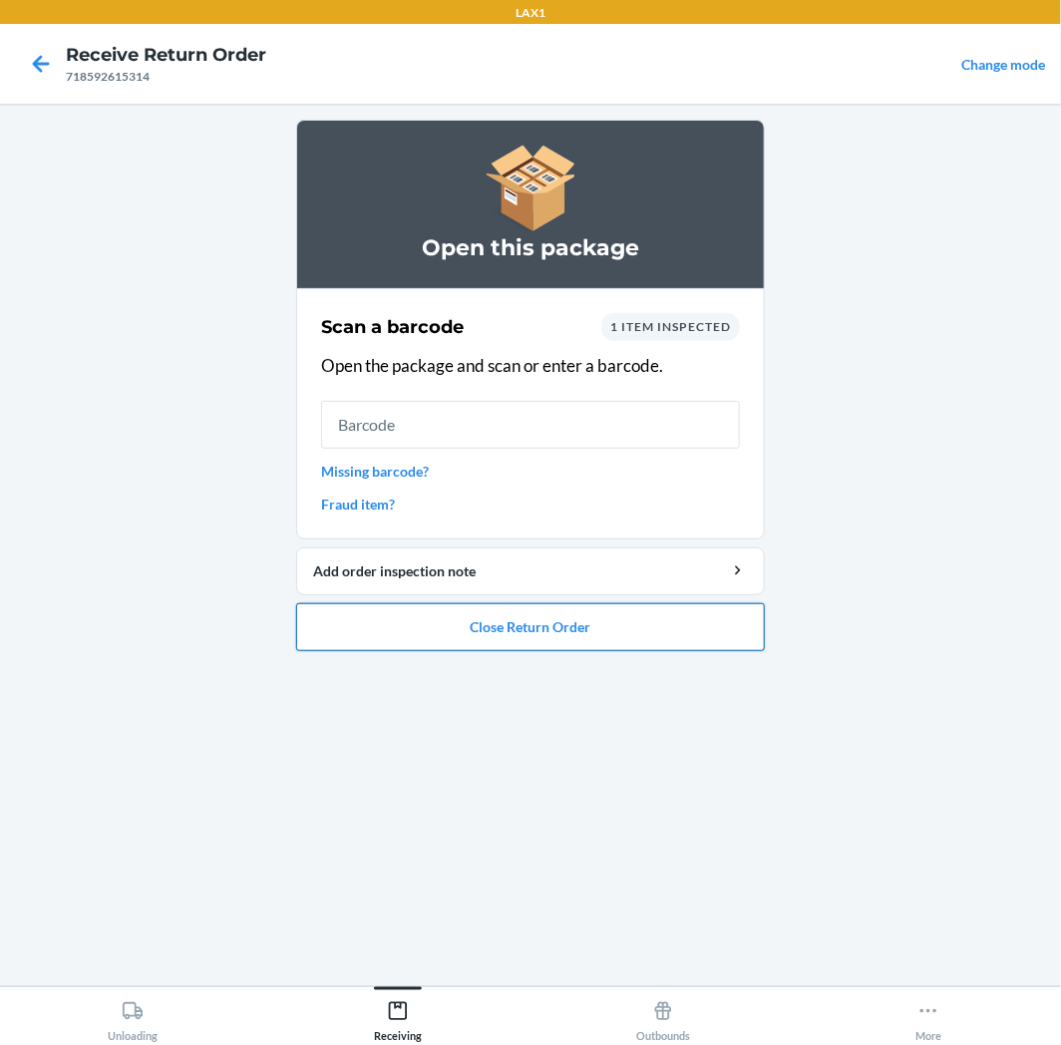
click at [372, 629] on button "Close Return Order" at bounding box center [530, 627] width 469 height 48
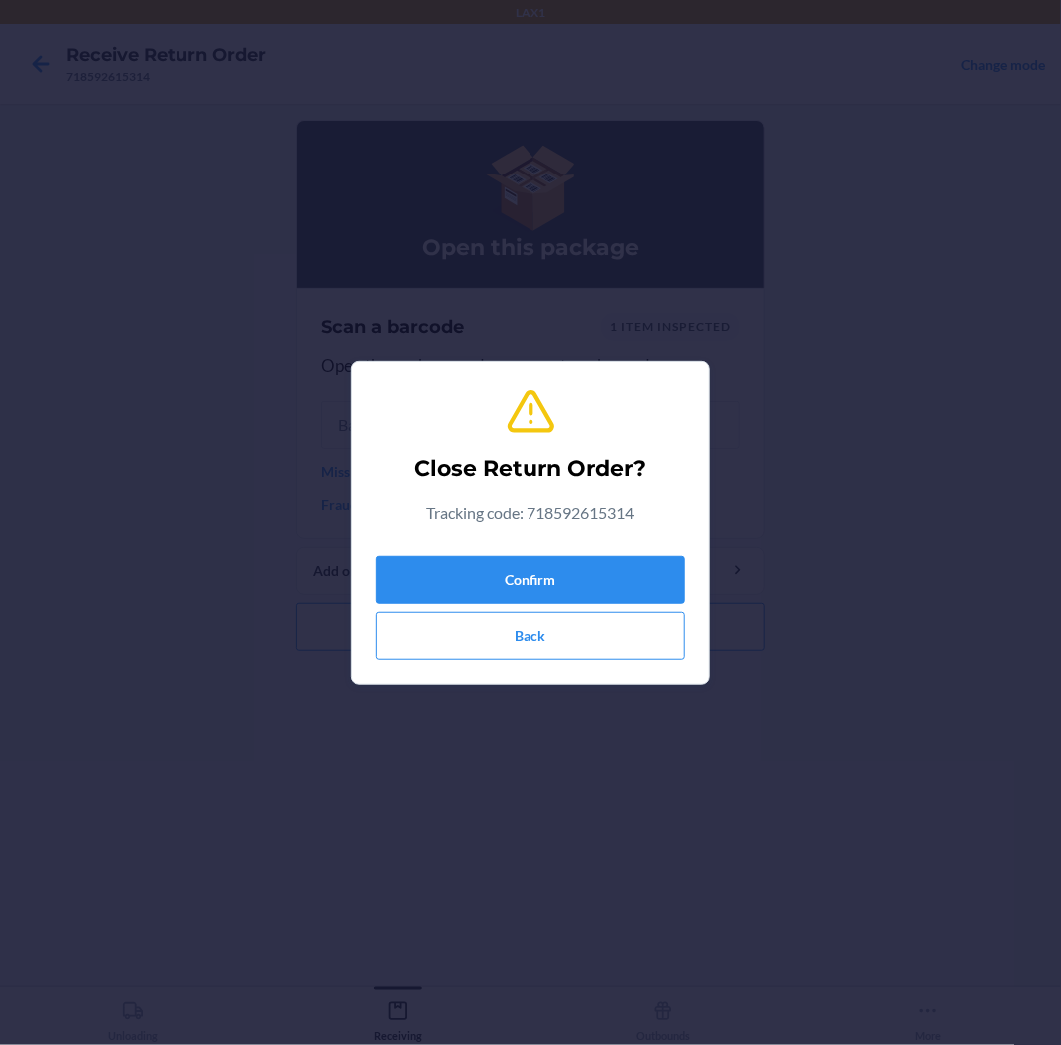
click at [470, 555] on div "Confirm Back" at bounding box center [530, 605] width 309 height 112
click at [481, 564] on button "Confirm" at bounding box center [530, 581] width 309 height 48
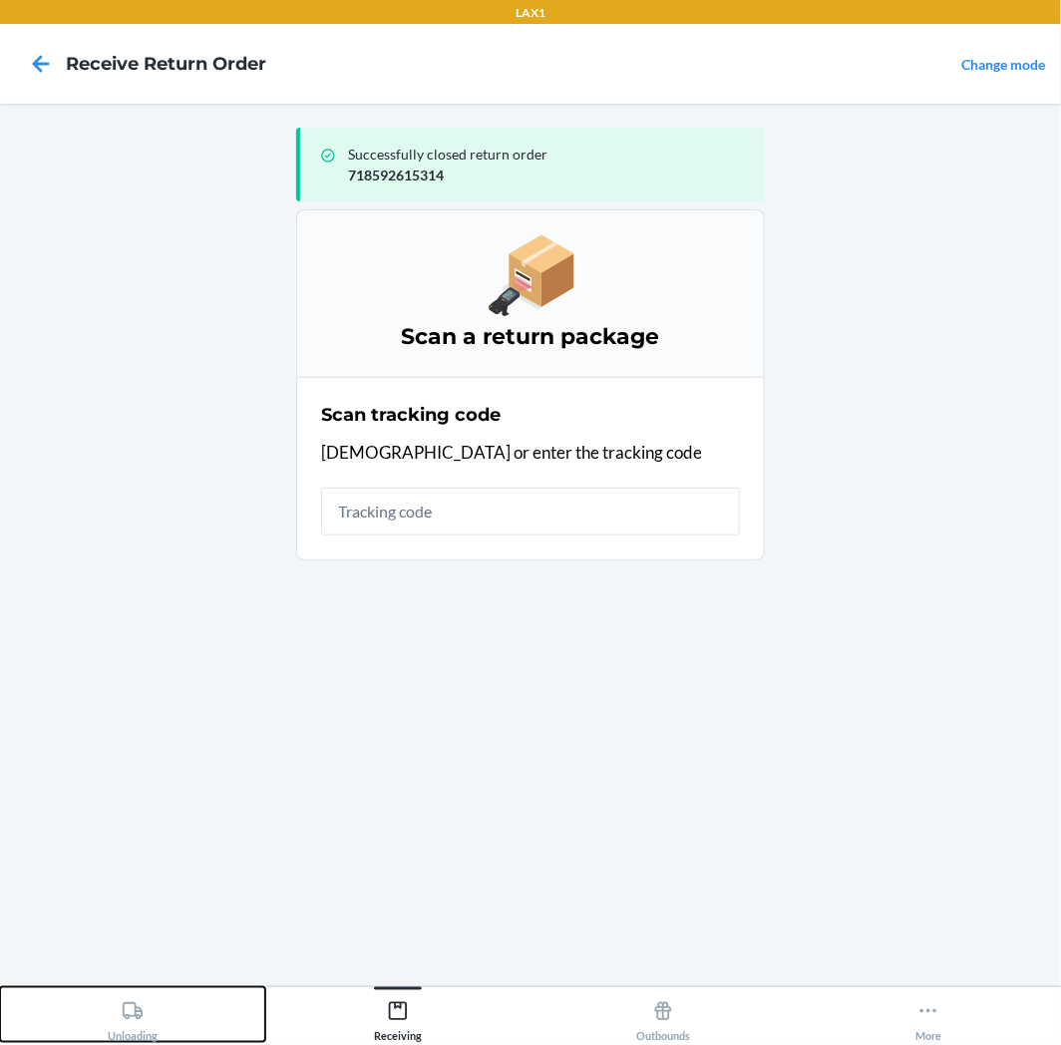
click at [180, 1021] on button "Unloading" at bounding box center [132, 1014] width 265 height 55
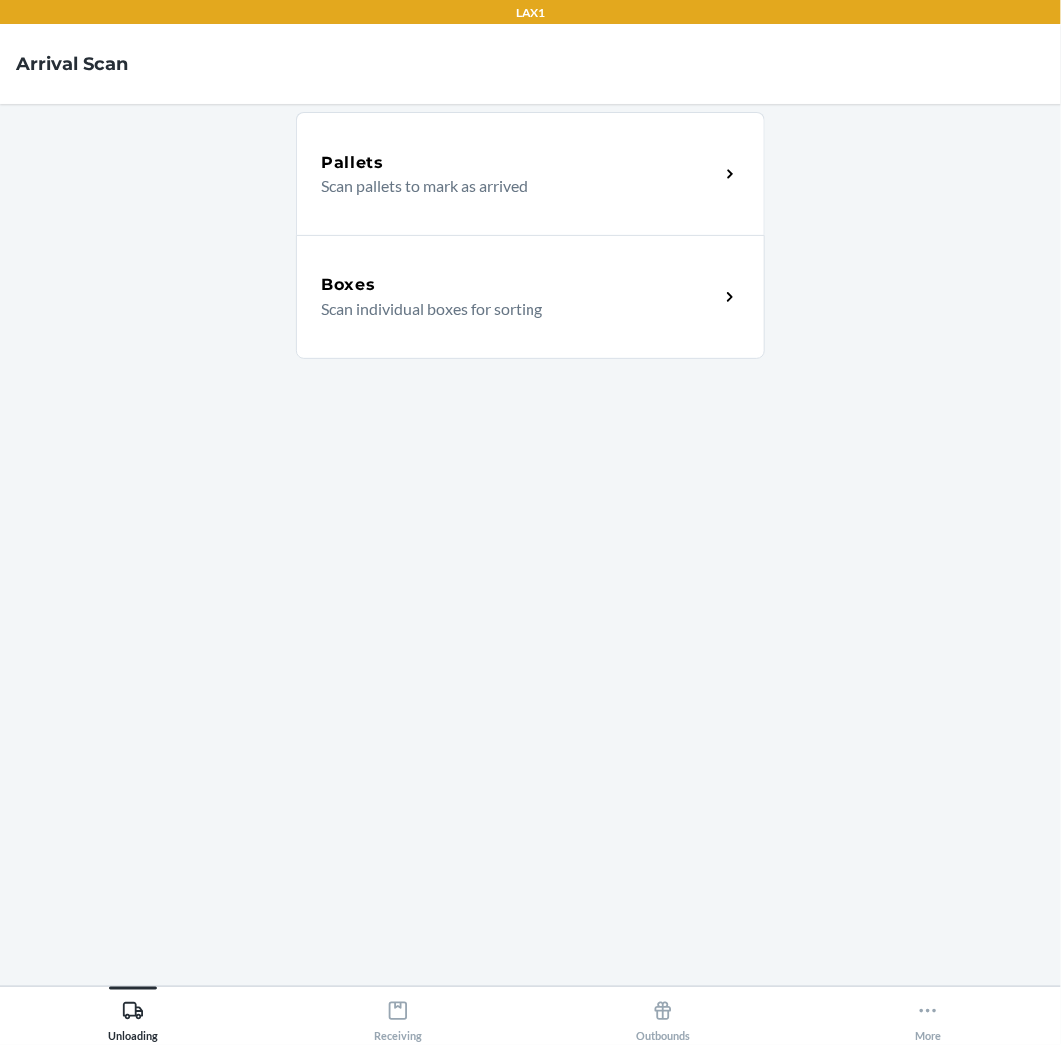
click at [522, 270] on div "Boxes Scan individual boxes for sorting" at bounding box center [530, 297] width 469 height 124
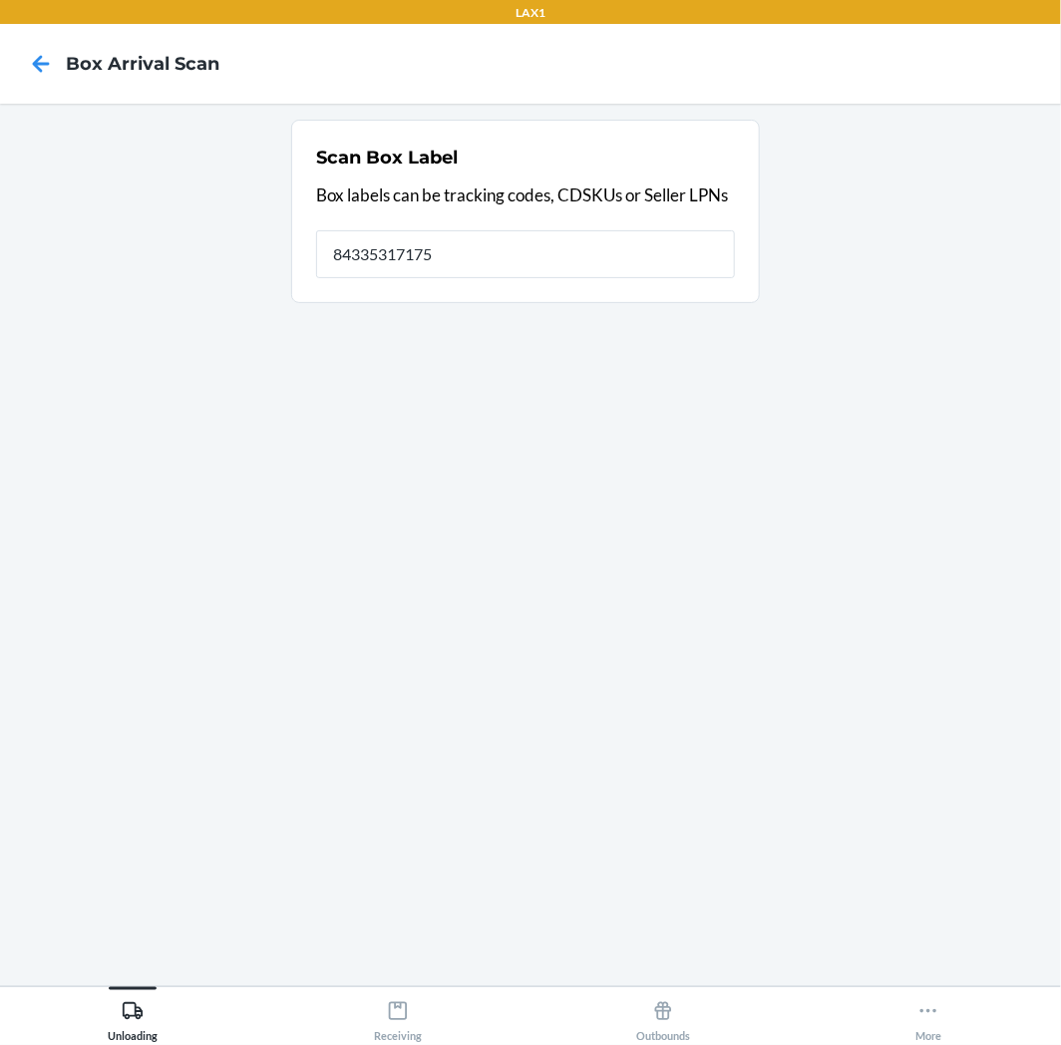
type input "843353171757"
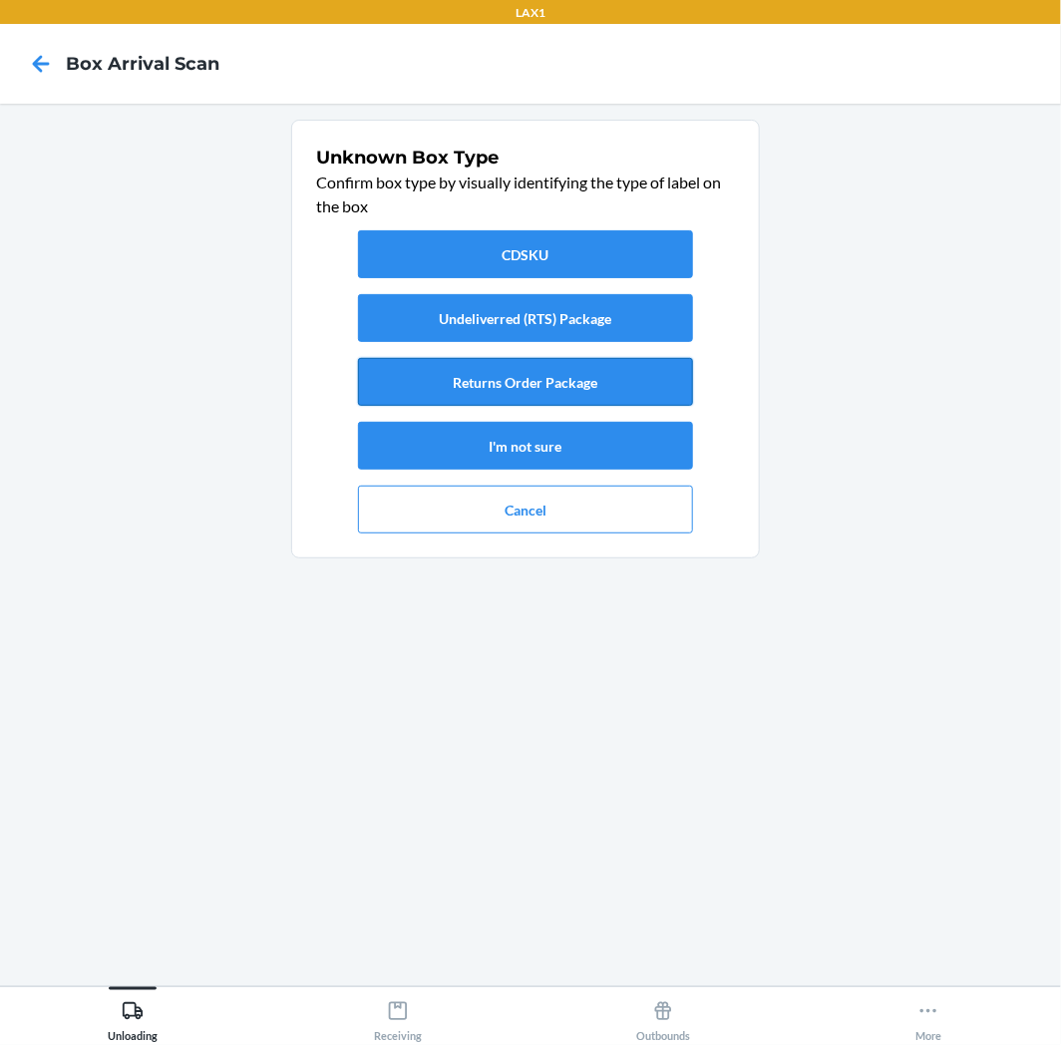
click at [496, 395] on button "Returns Order Package" at bounding box center [525, 382] width 335 height 48
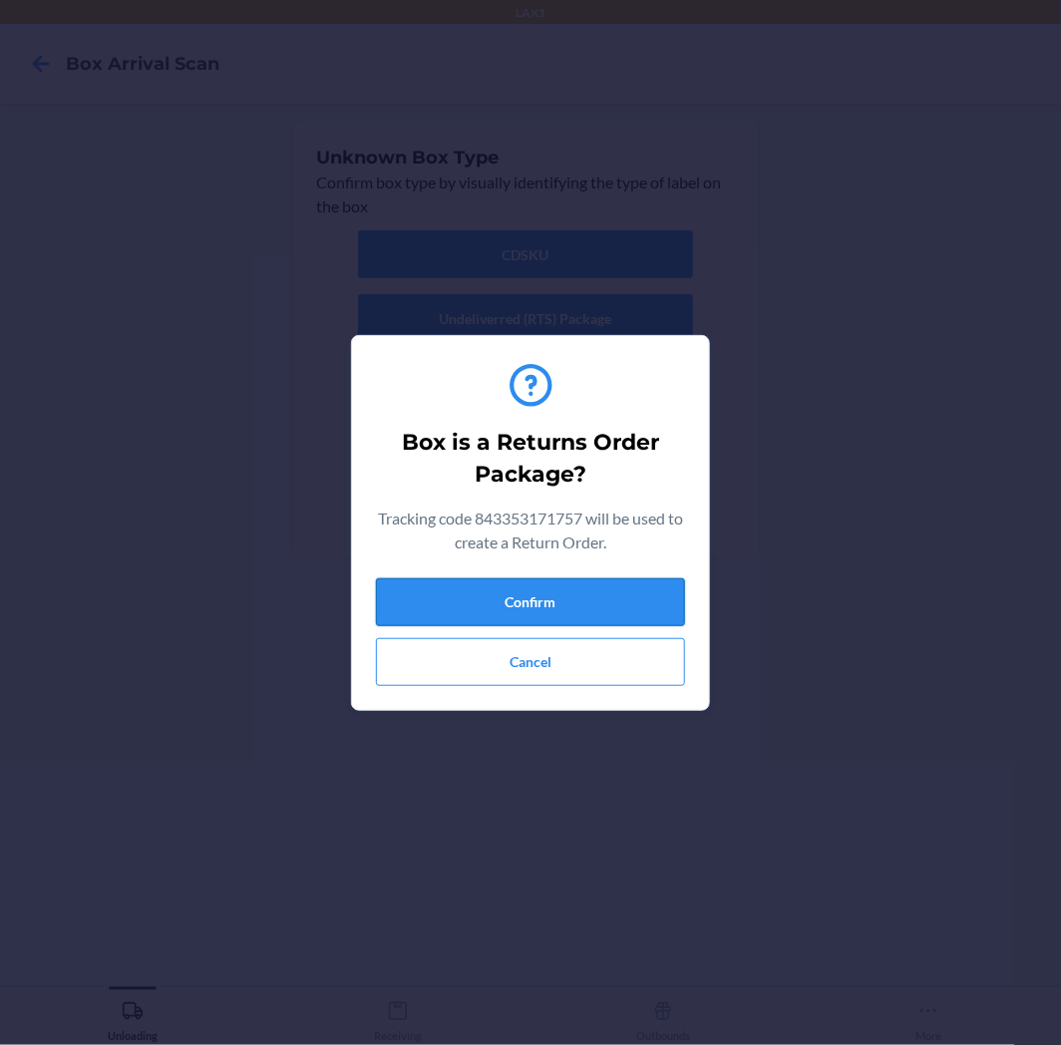
click at [550, 585] on button "Confirm" at bounding box center [530, 602] width 309 height 48
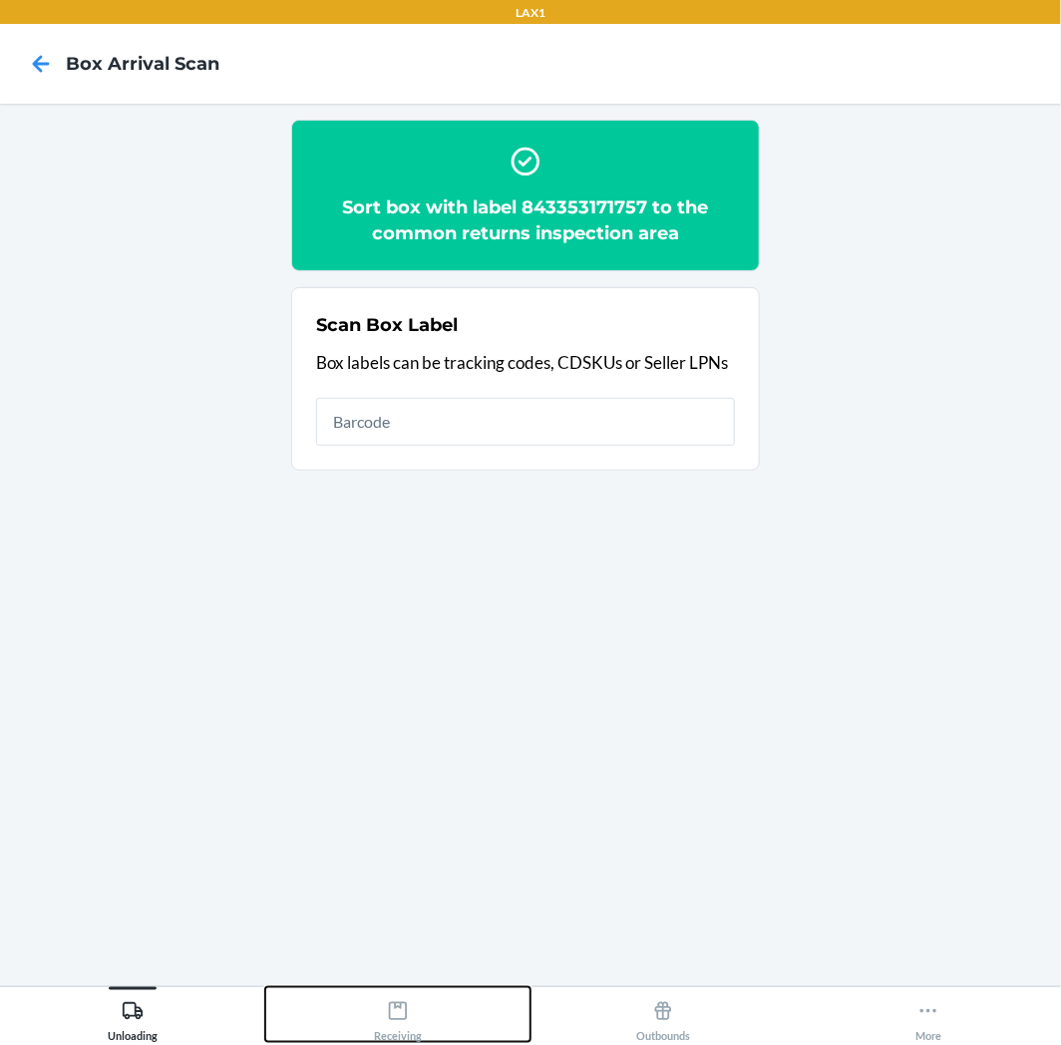
click at [361, 1001] on button "Receiving" at bounding box center [397, 1014] width 265 height 55
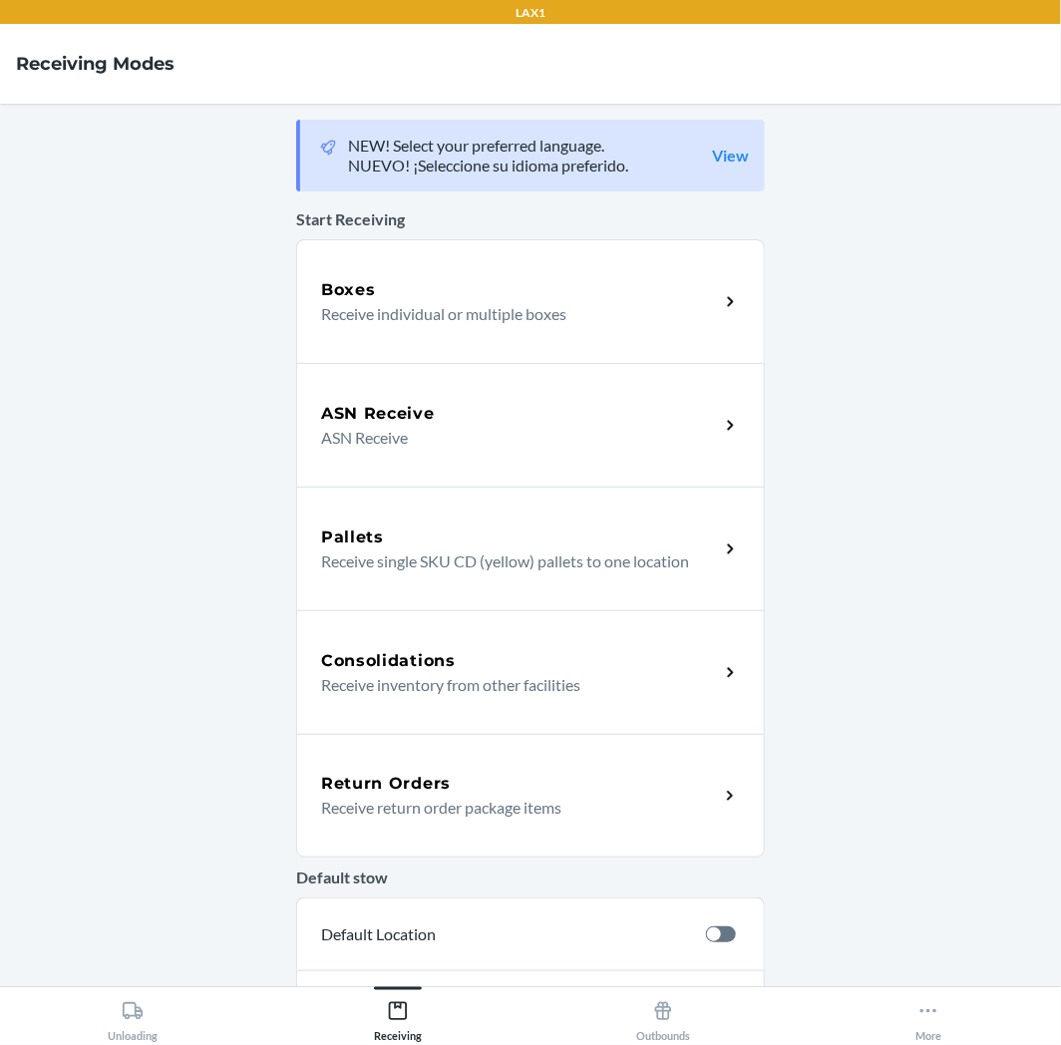
click at [484, 773] on div "Return Orders" at bounding box center [520, 784] width 398 height 24
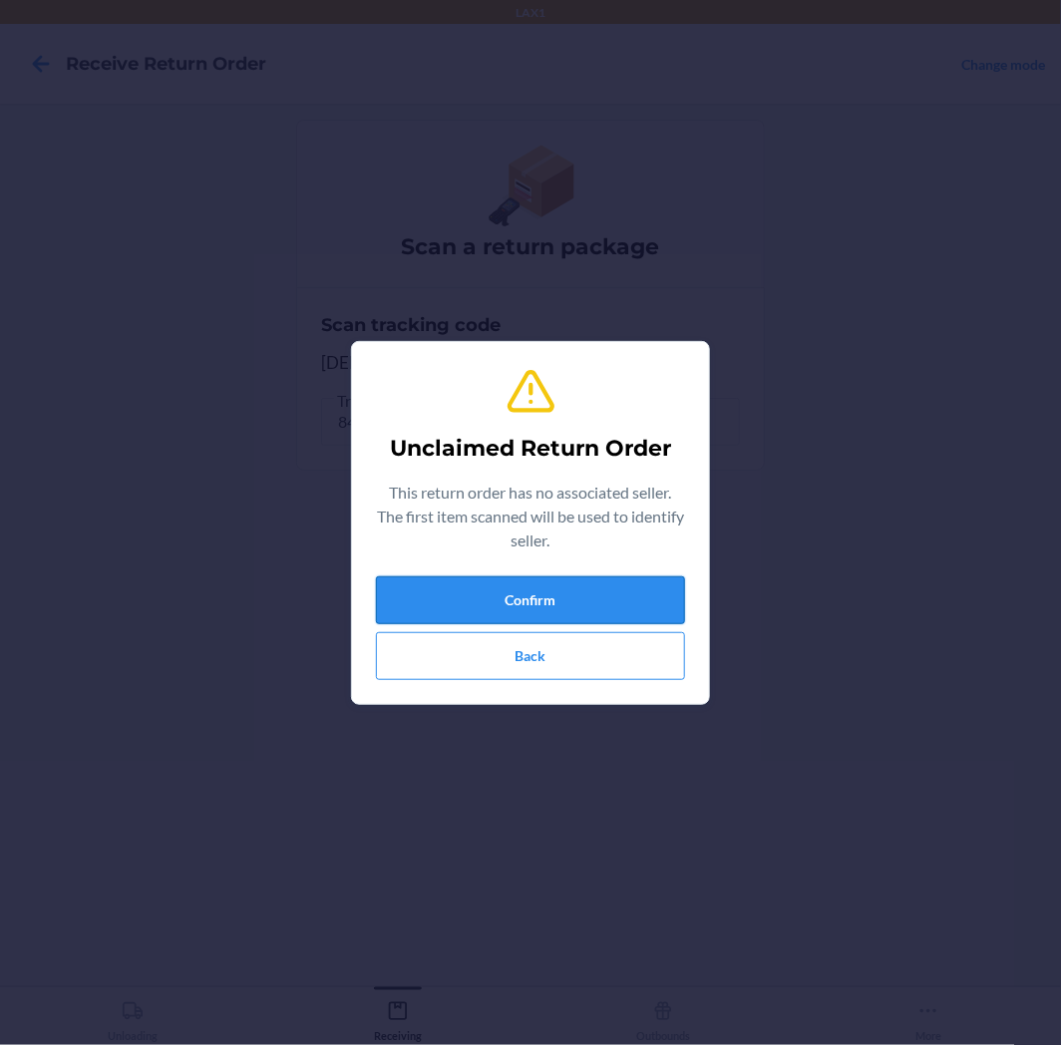
click at [542, 612] on button "Confirm" at bounding box center [530, 600] width 309 height 48
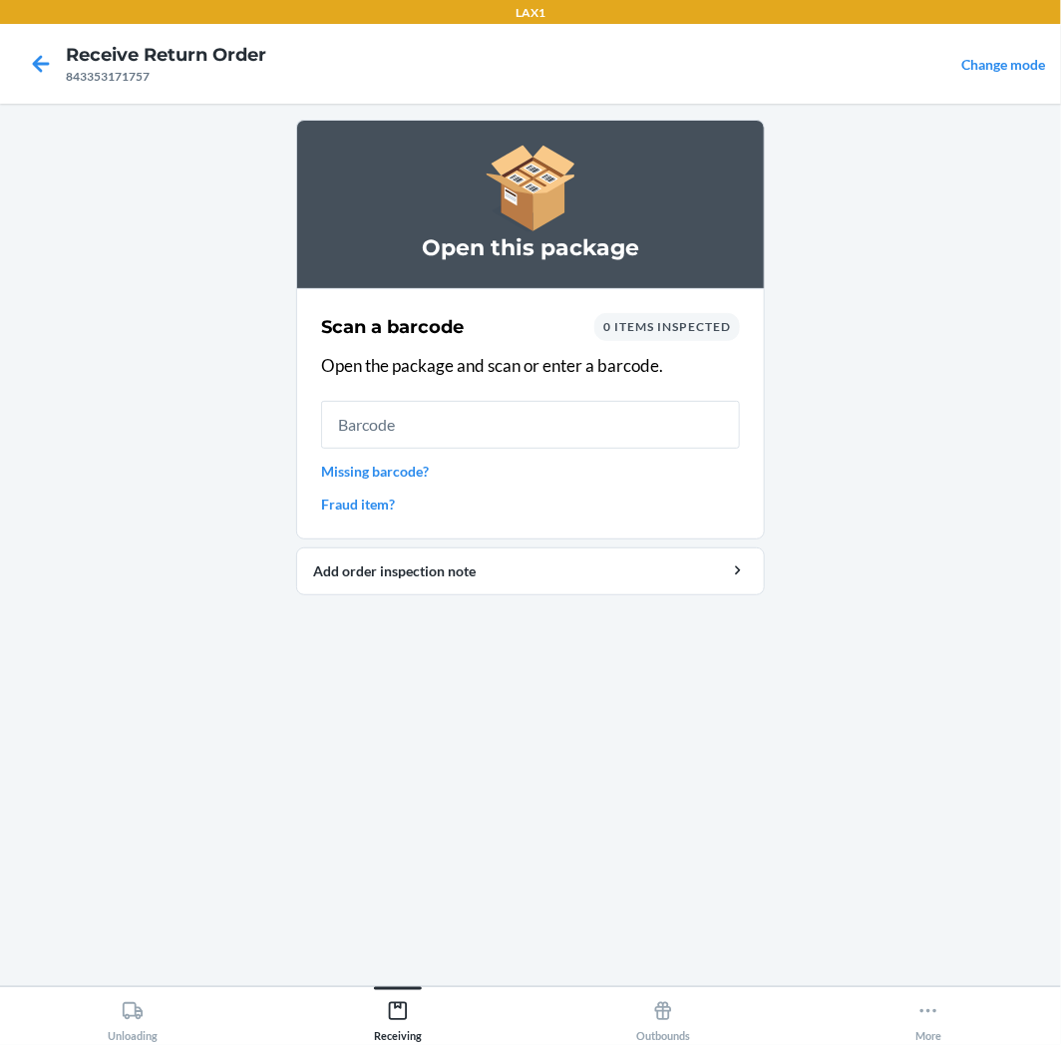
click at [532, 409] on input "text" at bounding box center [530, 425] width 419 height 48
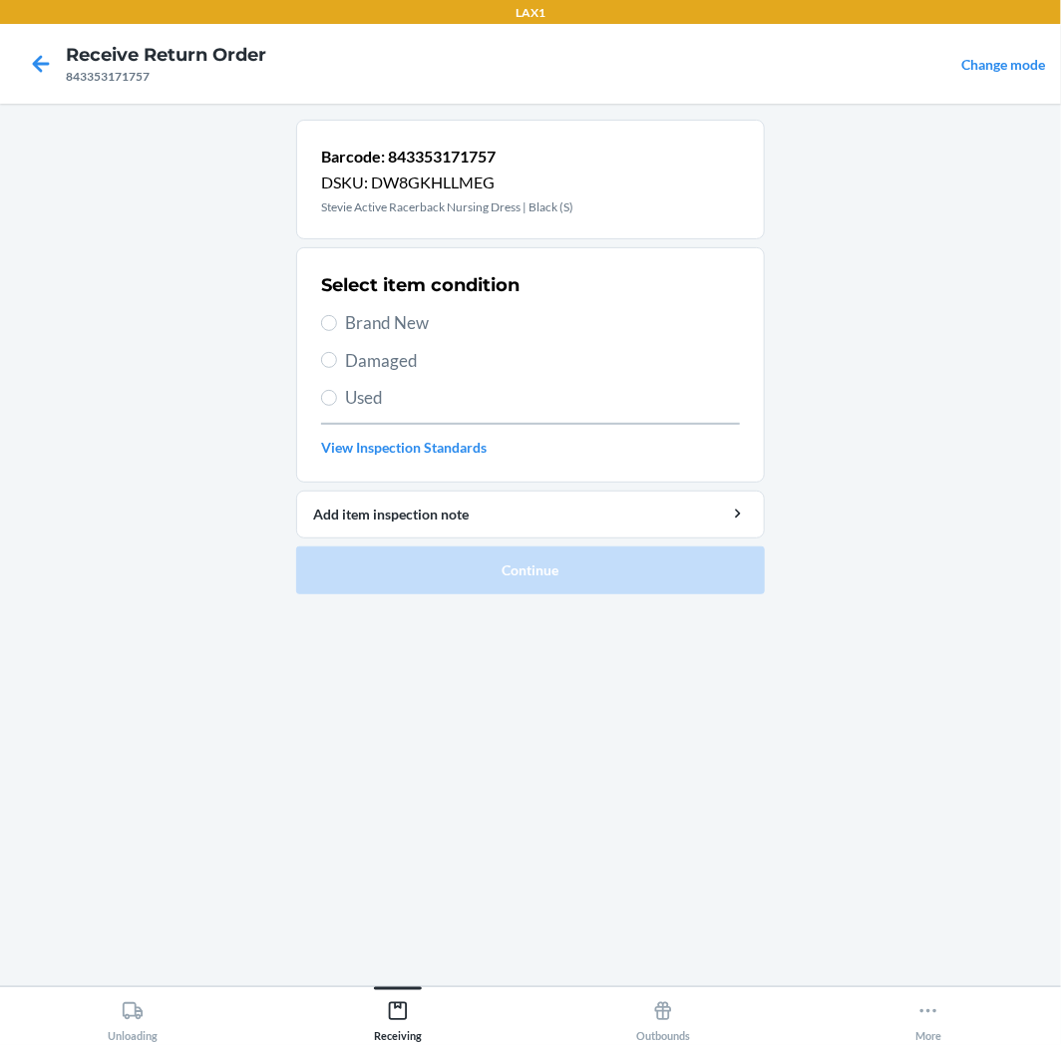
click at [515, 406] on span "Used" at bounding box center [542, 398] width 395 height 26
click at [337, 406] on input "Used" at bounding box center [329, 398] width 16 height 16
radio input "true"
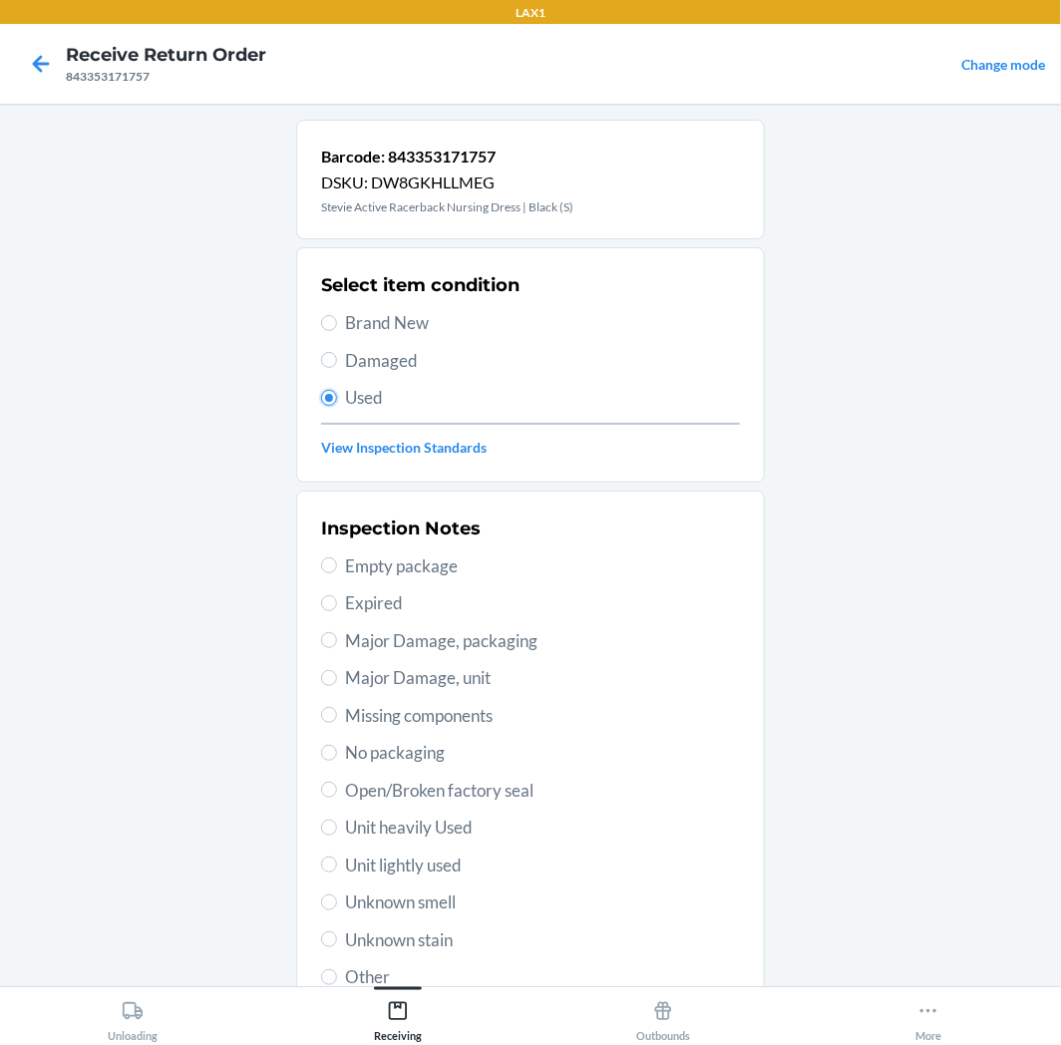
scroll to position [155, 0]
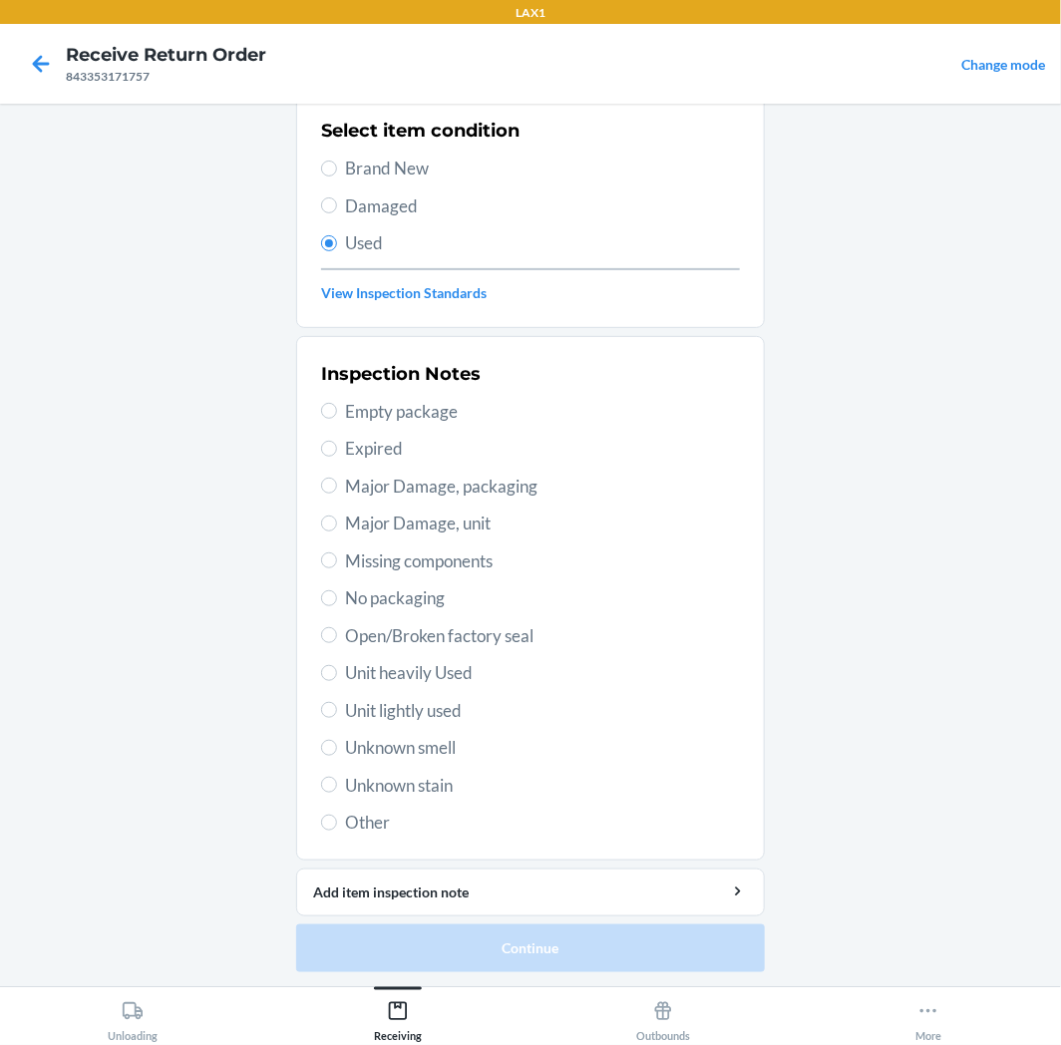
click at [481, 702] on span "Unit lightly used" at bounding box center [542, 711] width 395 height 26
click at [337, 702] on input "Unit lightly used" at bounding box center [329, 710] width 16 height 16
radio input "true"
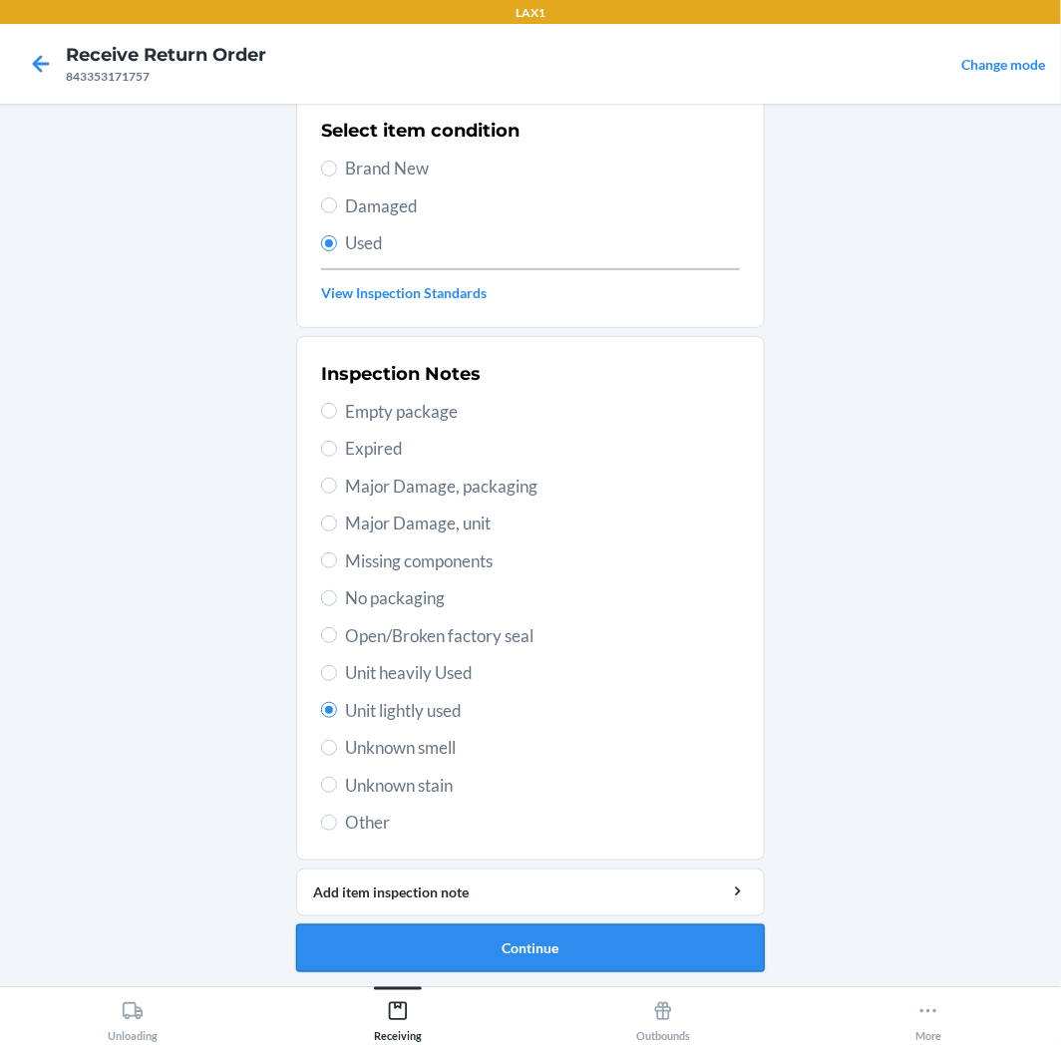
click at [473, 928] on button "Continue" at bounding box center [530, 949] width 469 height 48
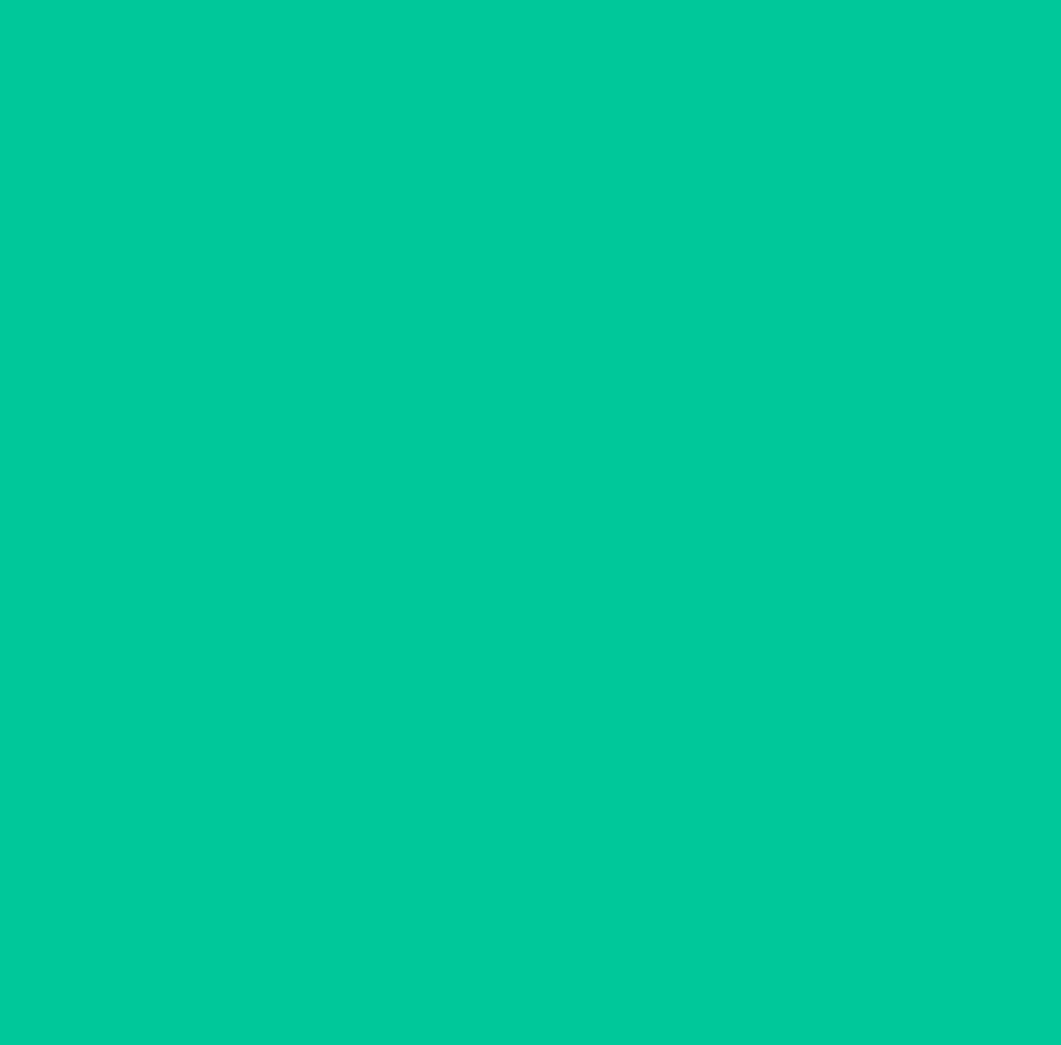
scroll to position [0, 0]
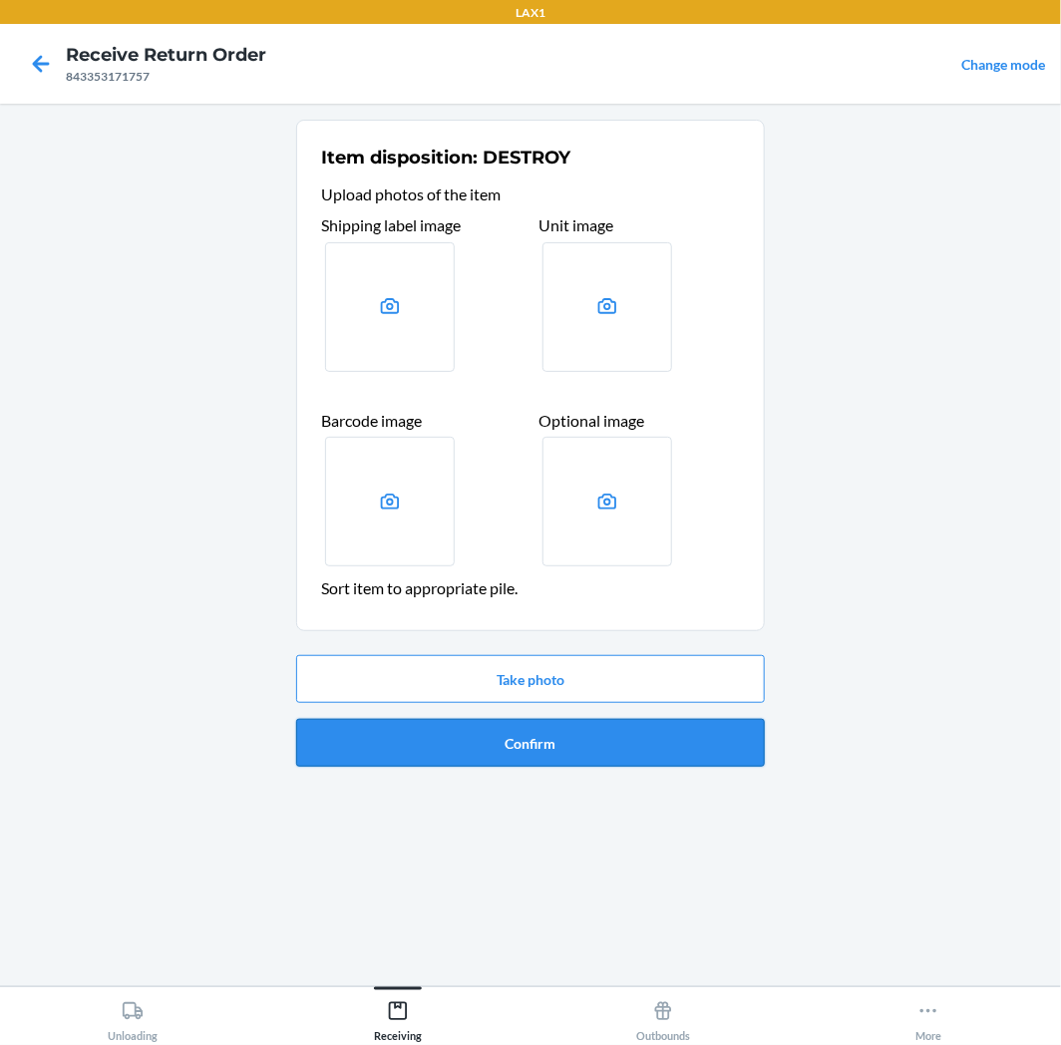
click at [512, 740] on button "Confirm" at bounding box center [530, 743] width 469 height 48
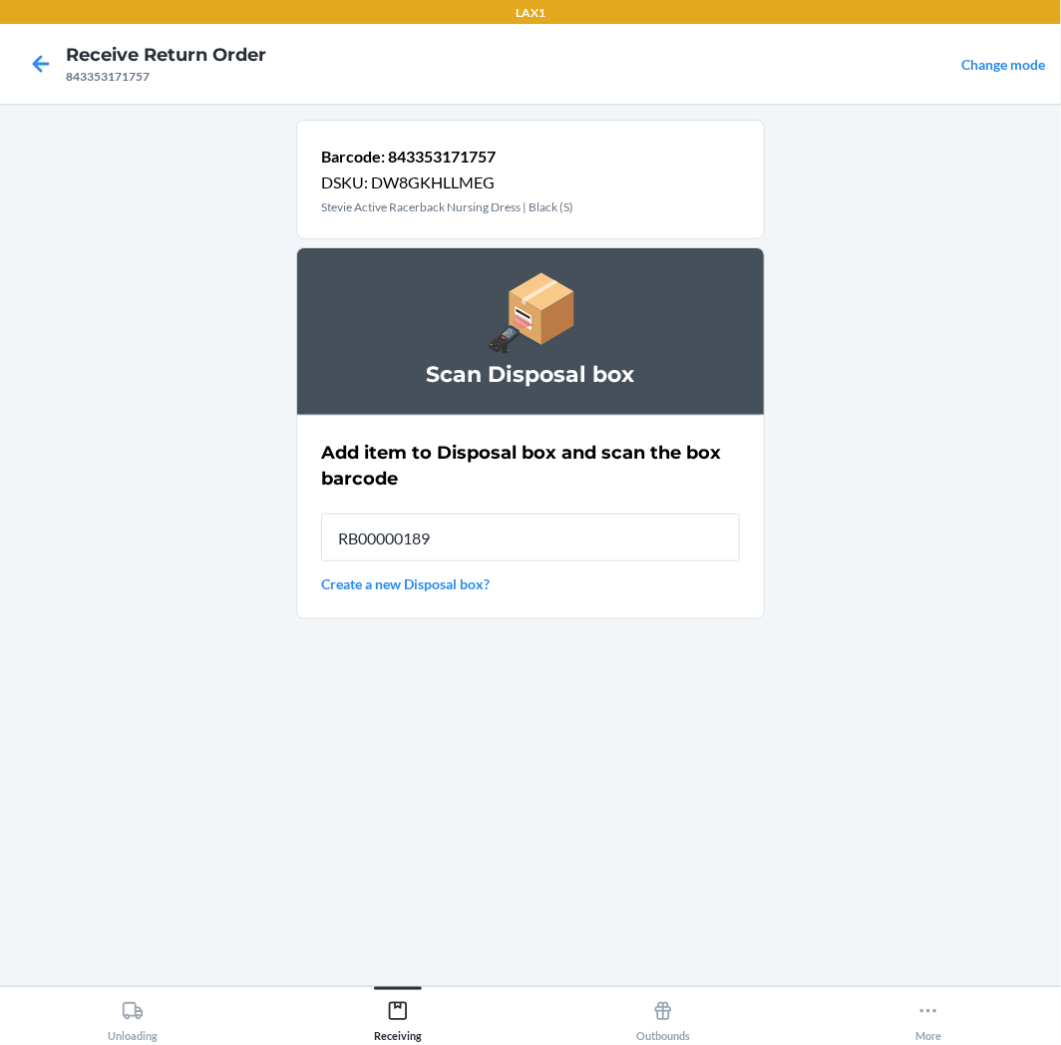
type input "RB00000189K"
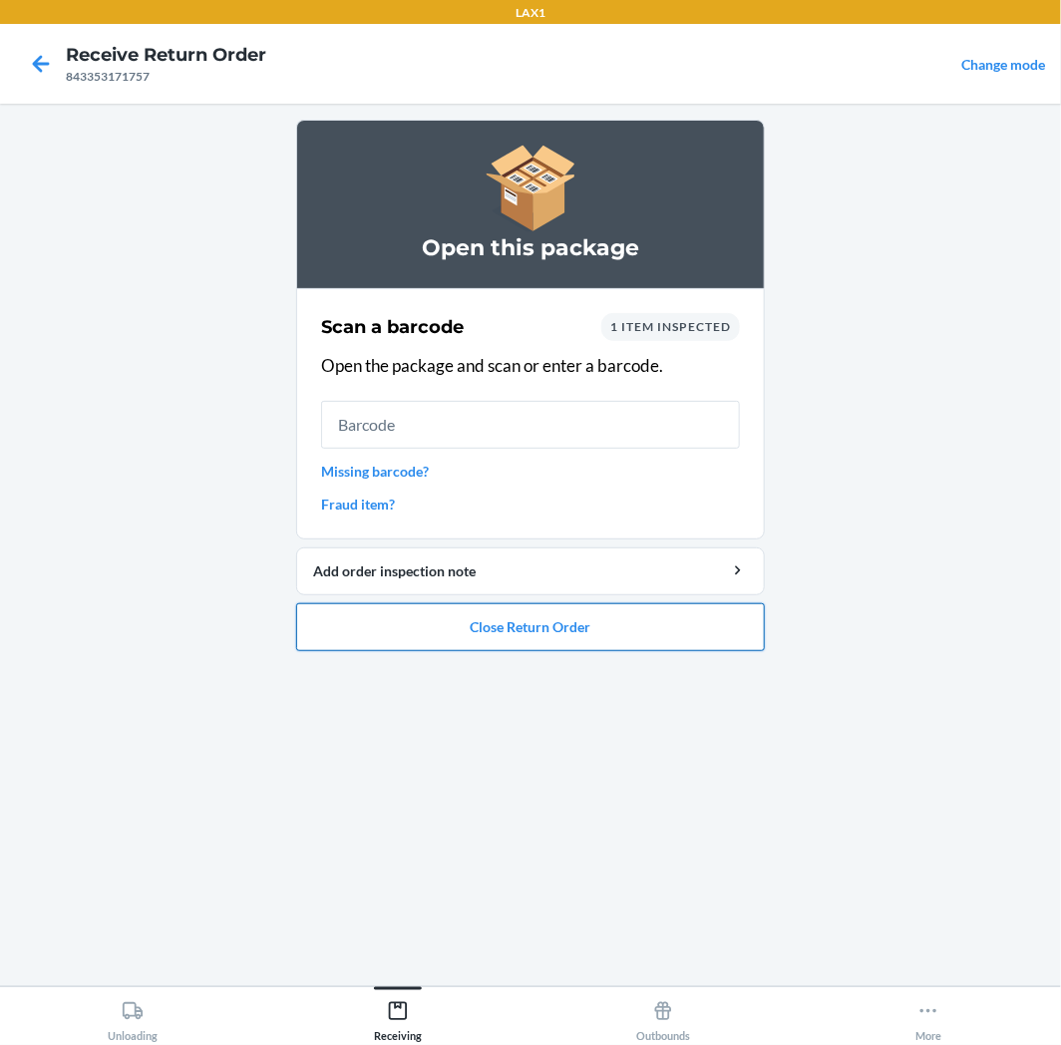
click at [569, 621] on button "Close Return Order" at bounding box center [530, 627] width 469 height 48
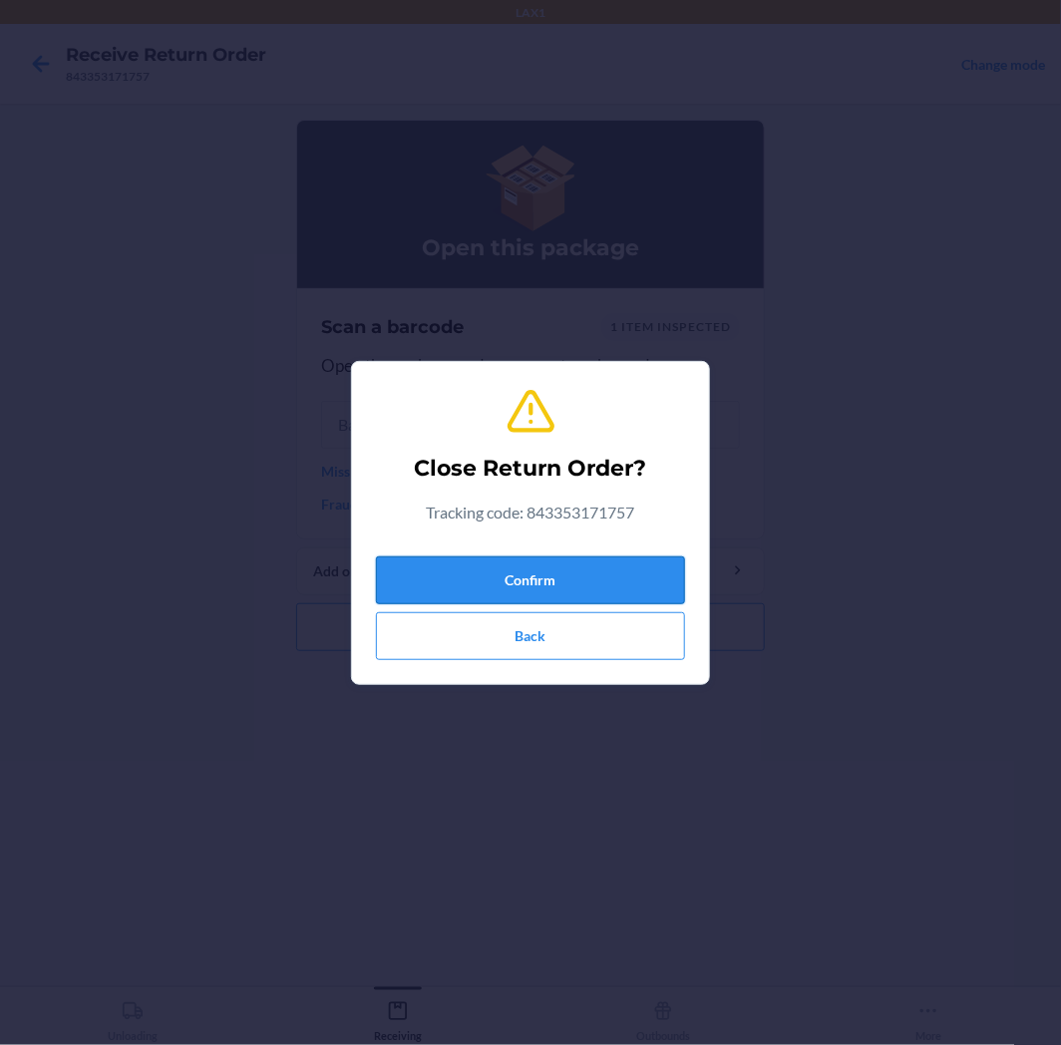
click at [595, 568] on button "Confirm" at bounding box center [530, 581] width 309 height 48
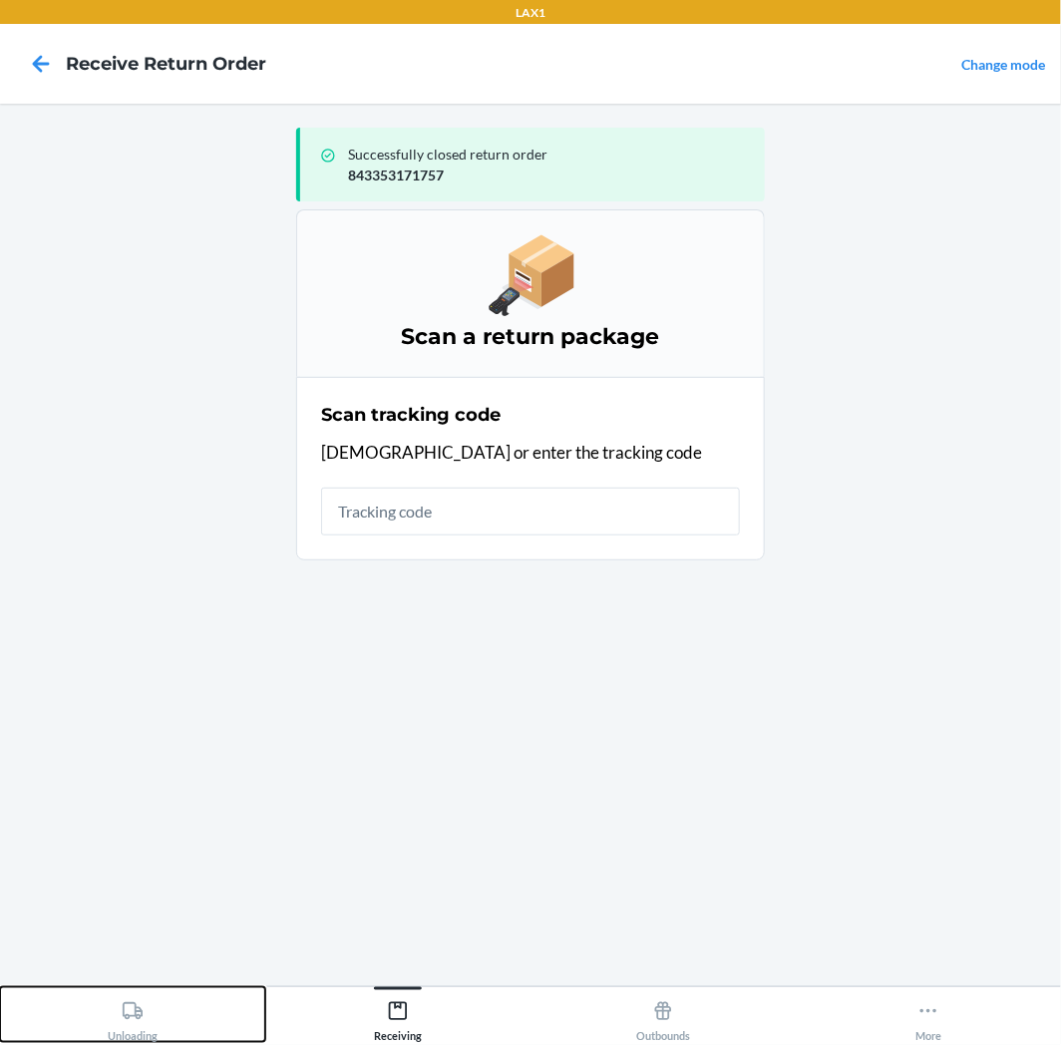
click at [120, 1014] on div "Unloading" at bounding box center [133, 1017] width 50 height 50
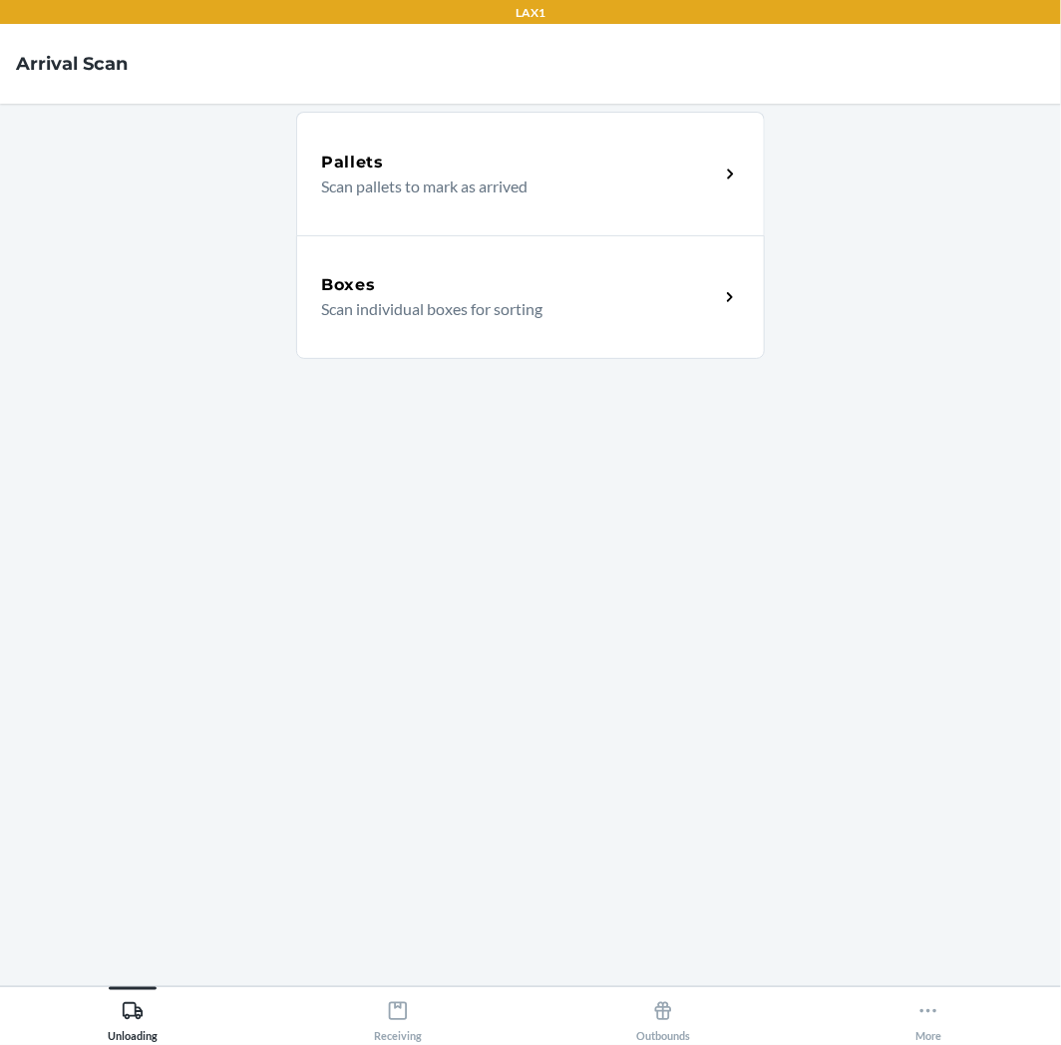
click at [497, 327] on div "Boxes Scan individual boxes for sorting" at bounding box center [530, 297] width 469 height 124
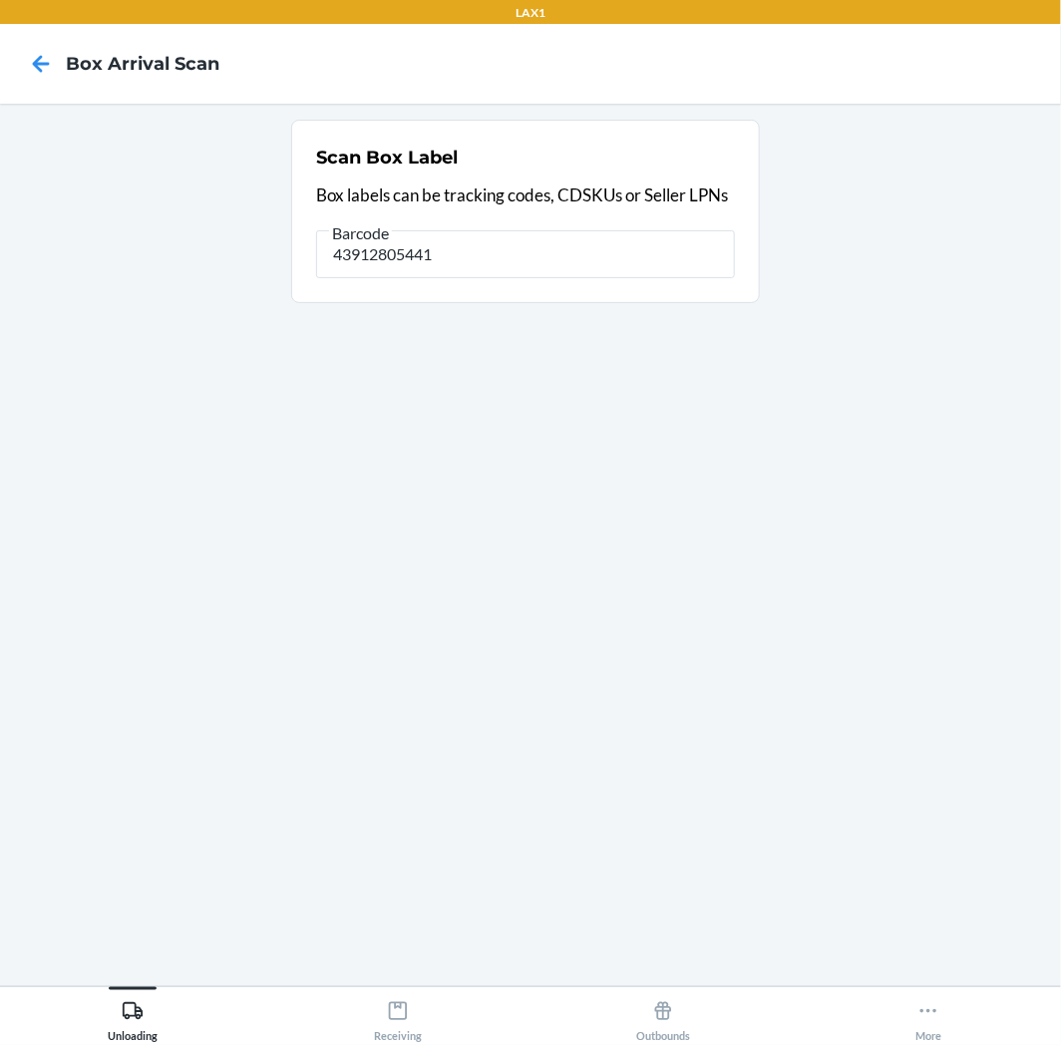
type input "439128054419"
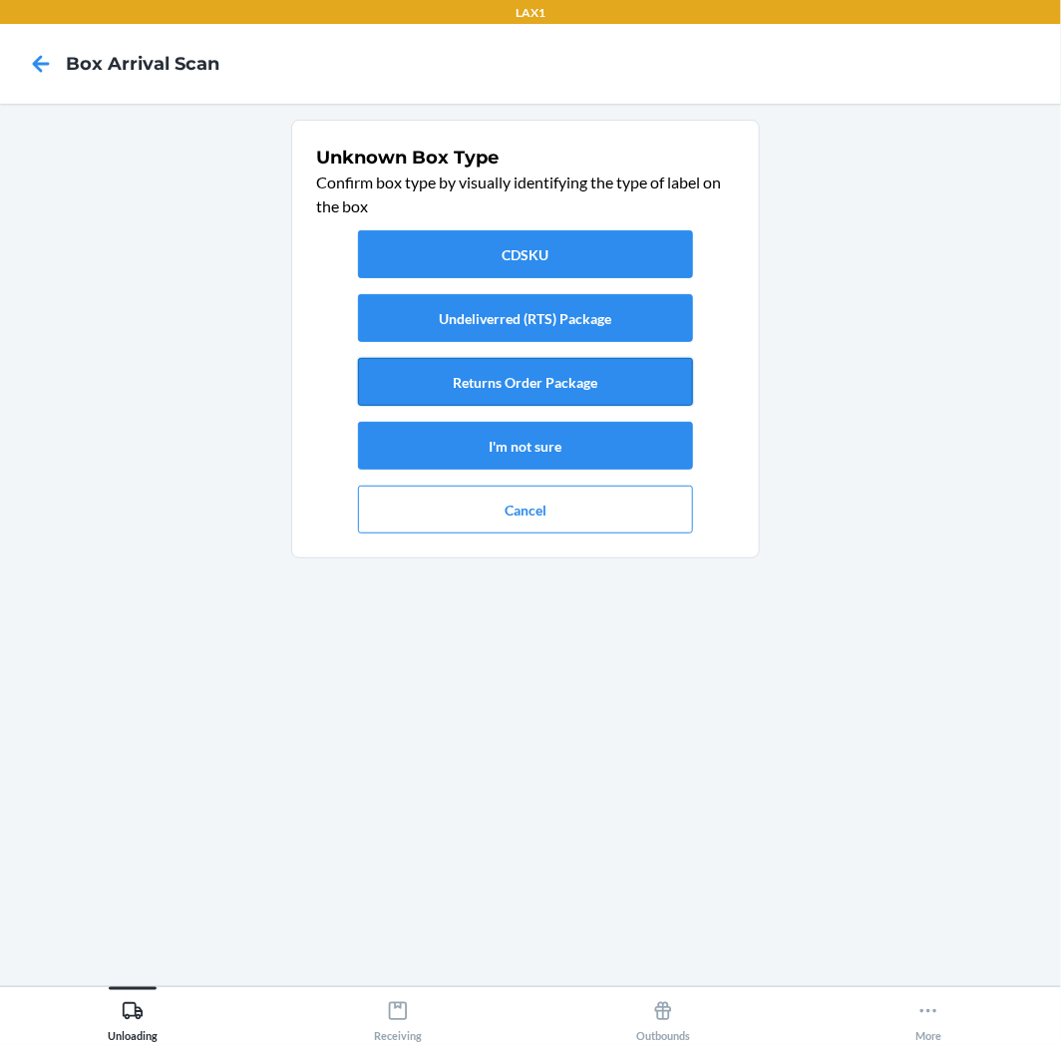
click at [553, 383] on button "Returns Order Package" at bounding box center [525, 382] width 335 height 48
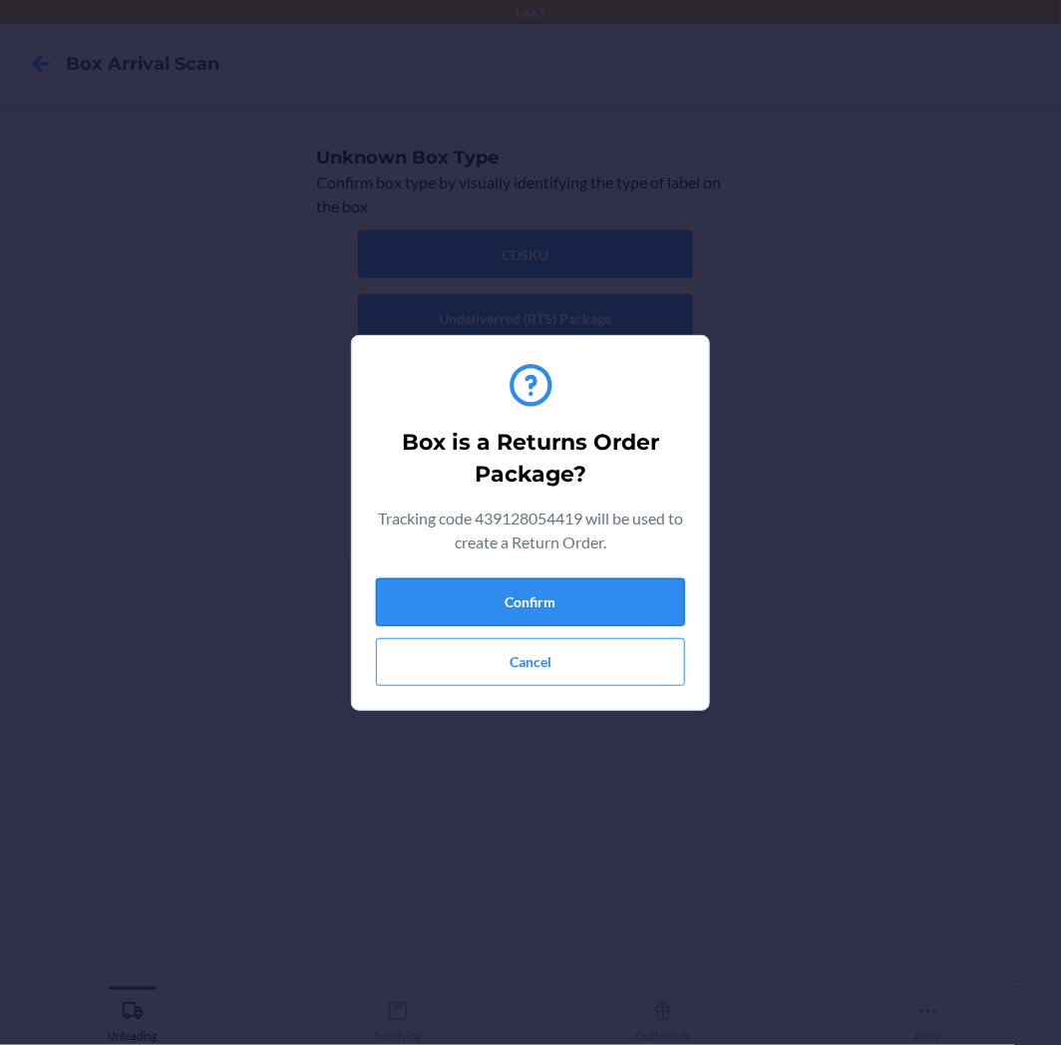
click at [523, 589] on button "Confirm" at bounding box center [530, 602] width 309 height 48
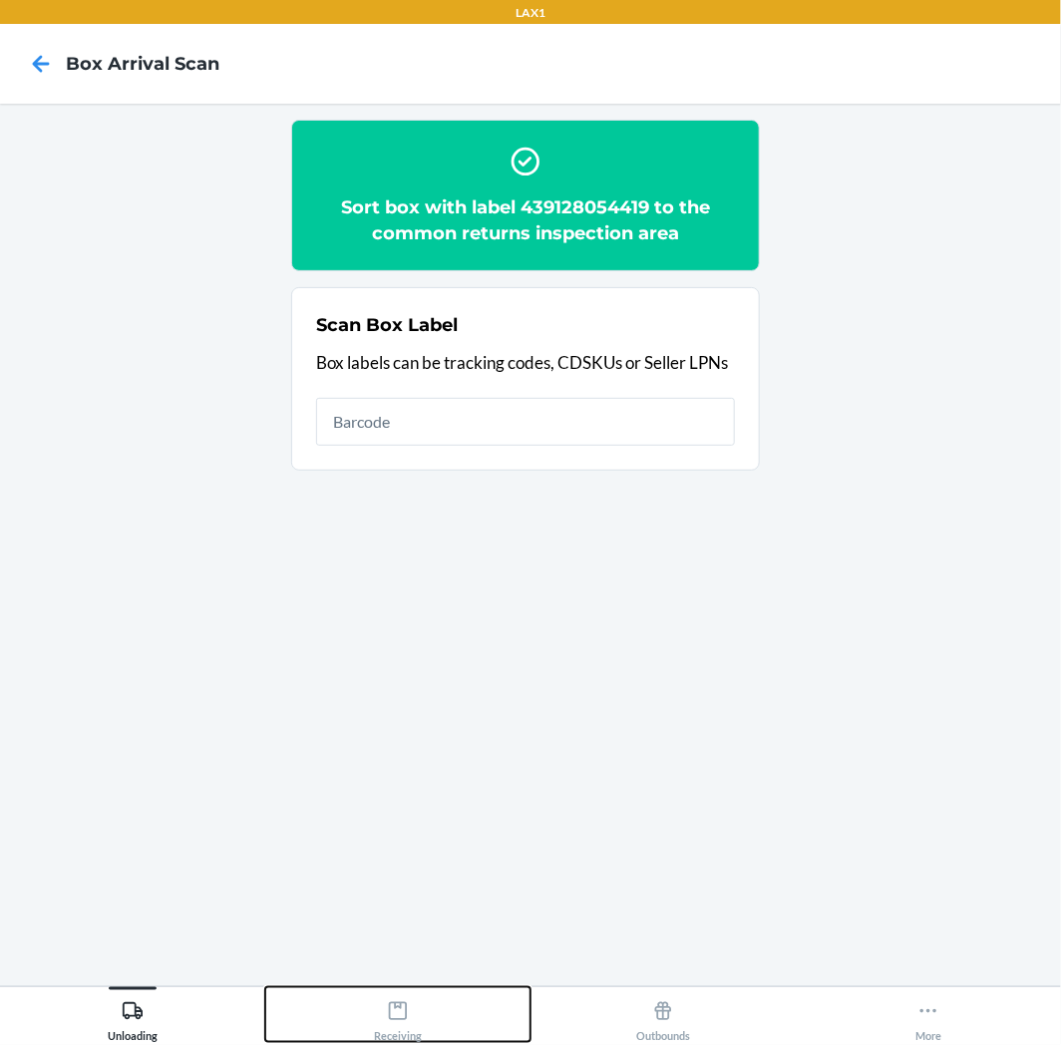
click at [364, 988] on button "Receiving" at bounding box center [397, 1014] width 265 height 55
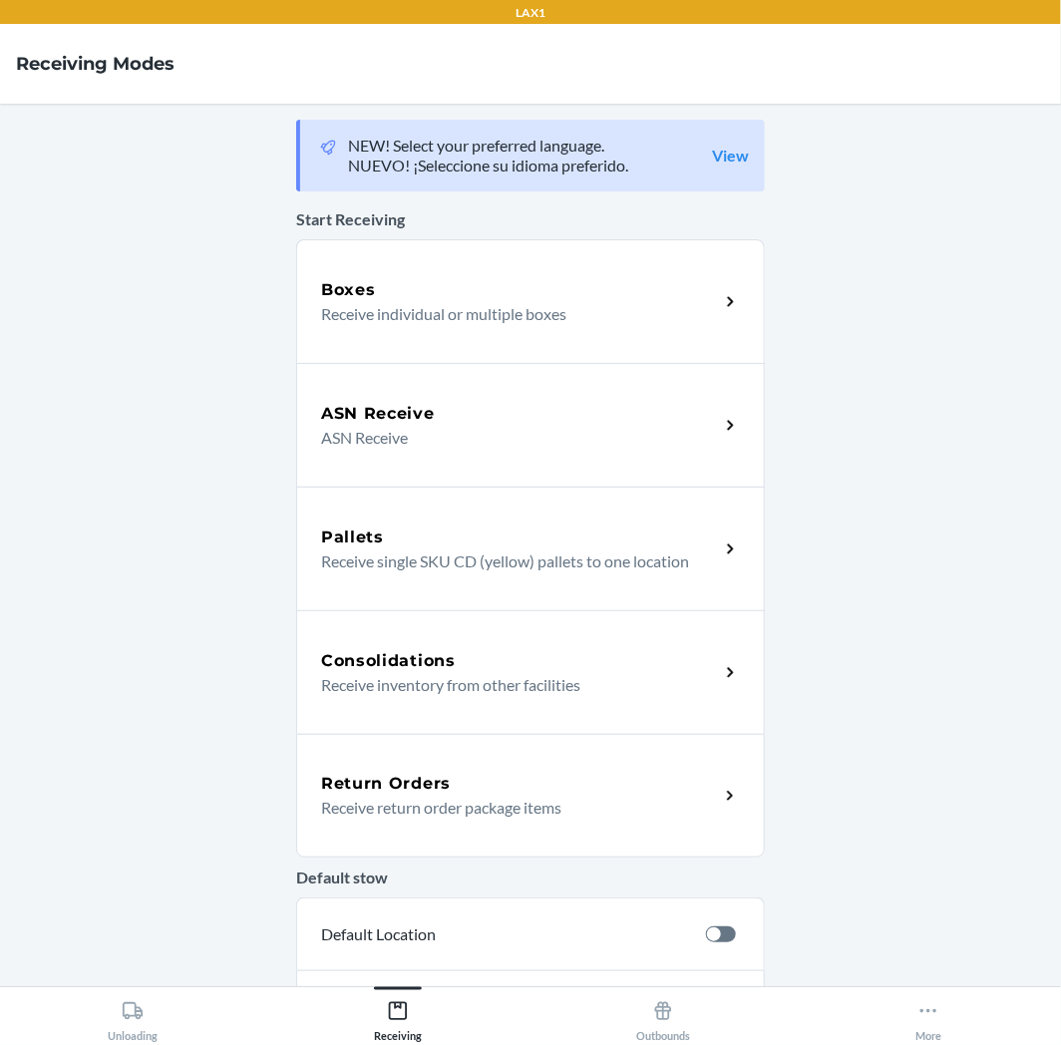
click at [491, 796] on p "Receive return order package items" at bounding box center [512, 808] width 382 height 24
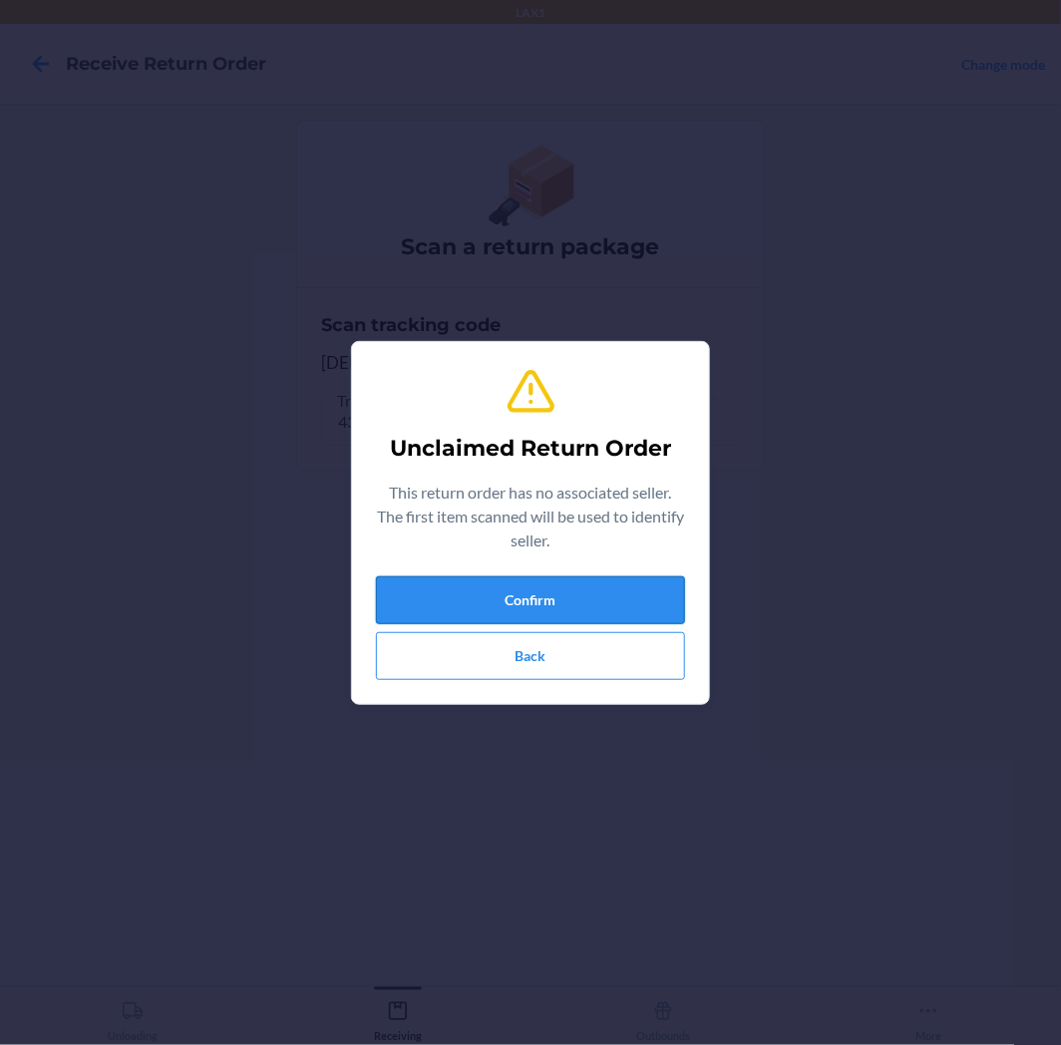
click at [609, 592] on button "Confirm" at bounding box center [530, 600] width 309 height 48
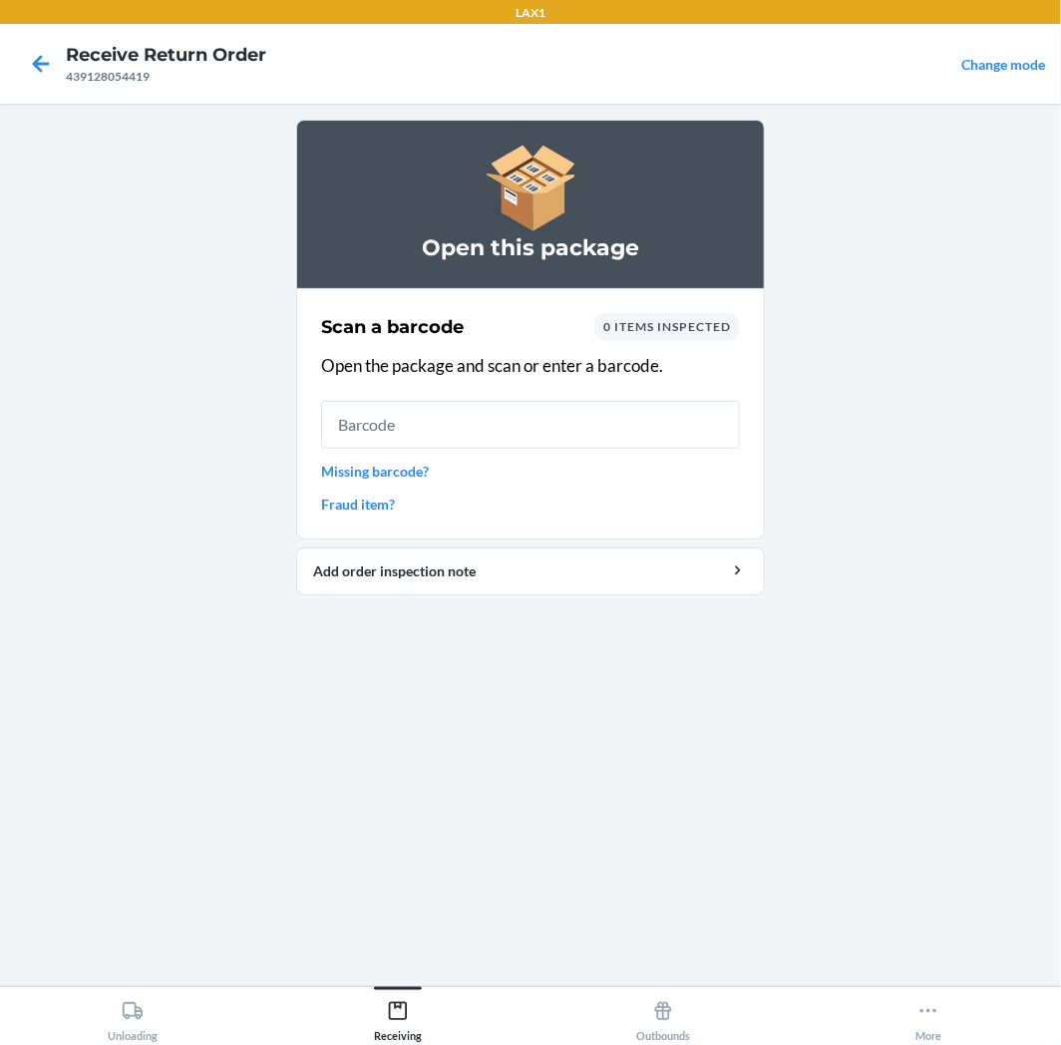
click at [583, 431] on input "text" at bounding box center [530, 425] width 419 height 48
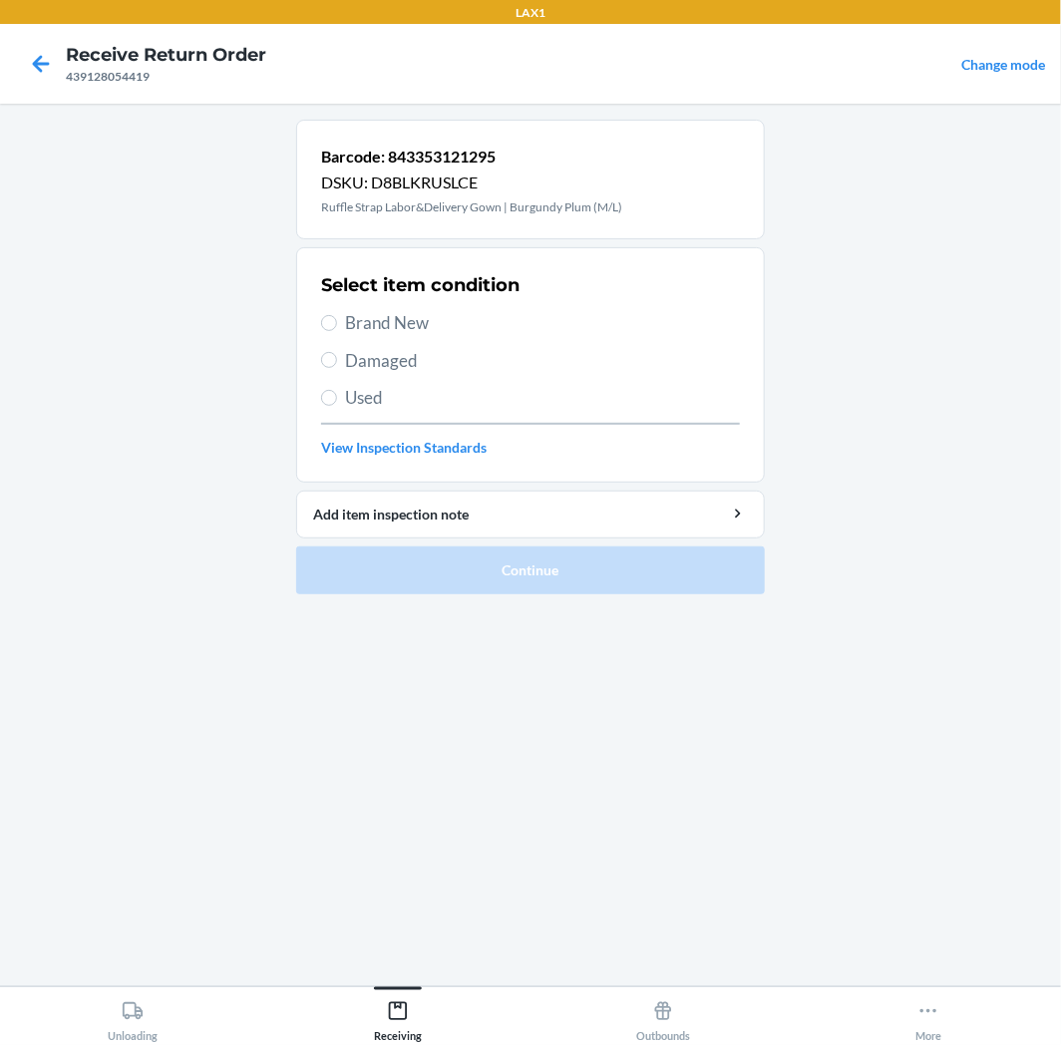
click at [603, 405] on span "Used" at bounding box center [542, 398] width 395 height 26
click at [337, 405] on input "Used" at bounding box center [329, 398] width 16 height 16
radio input "true"
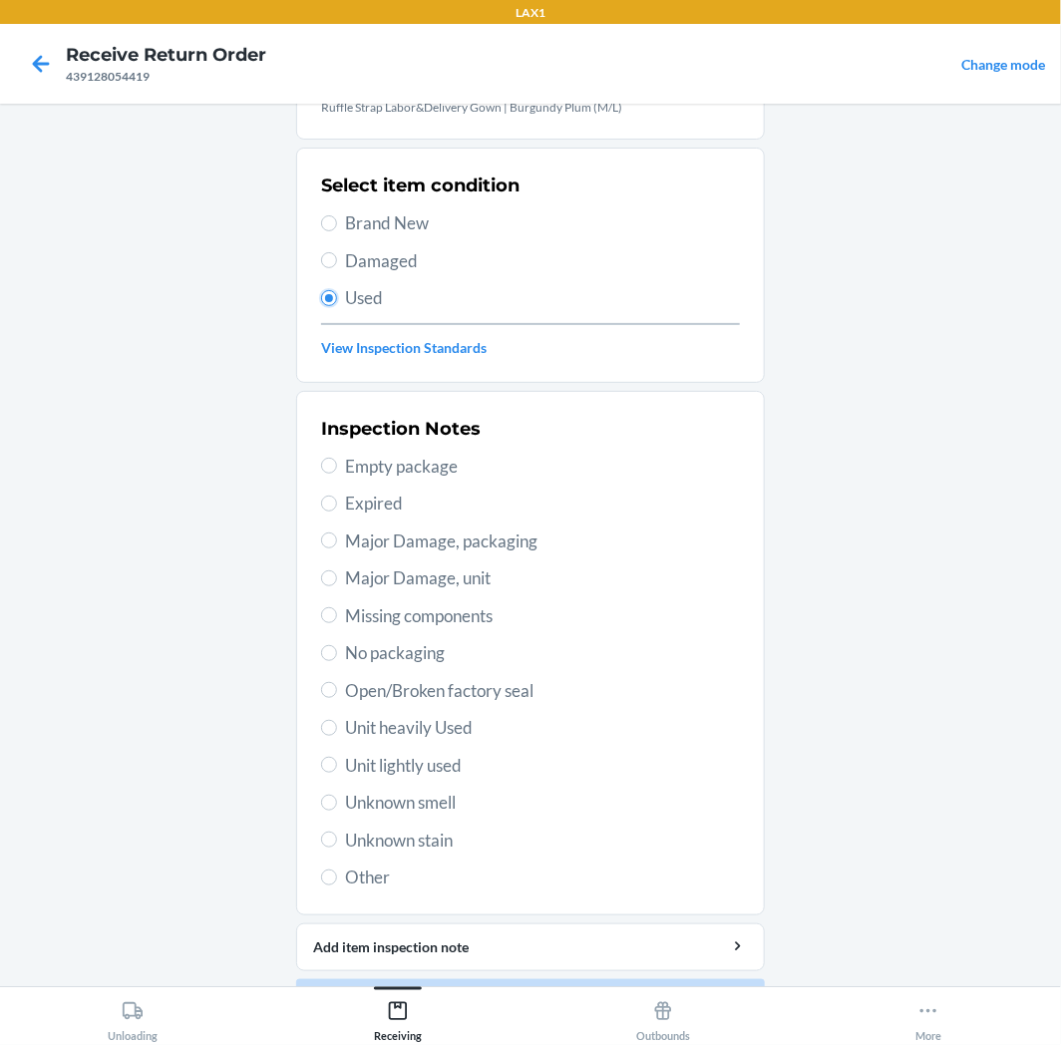
scroll to position [155, 0]
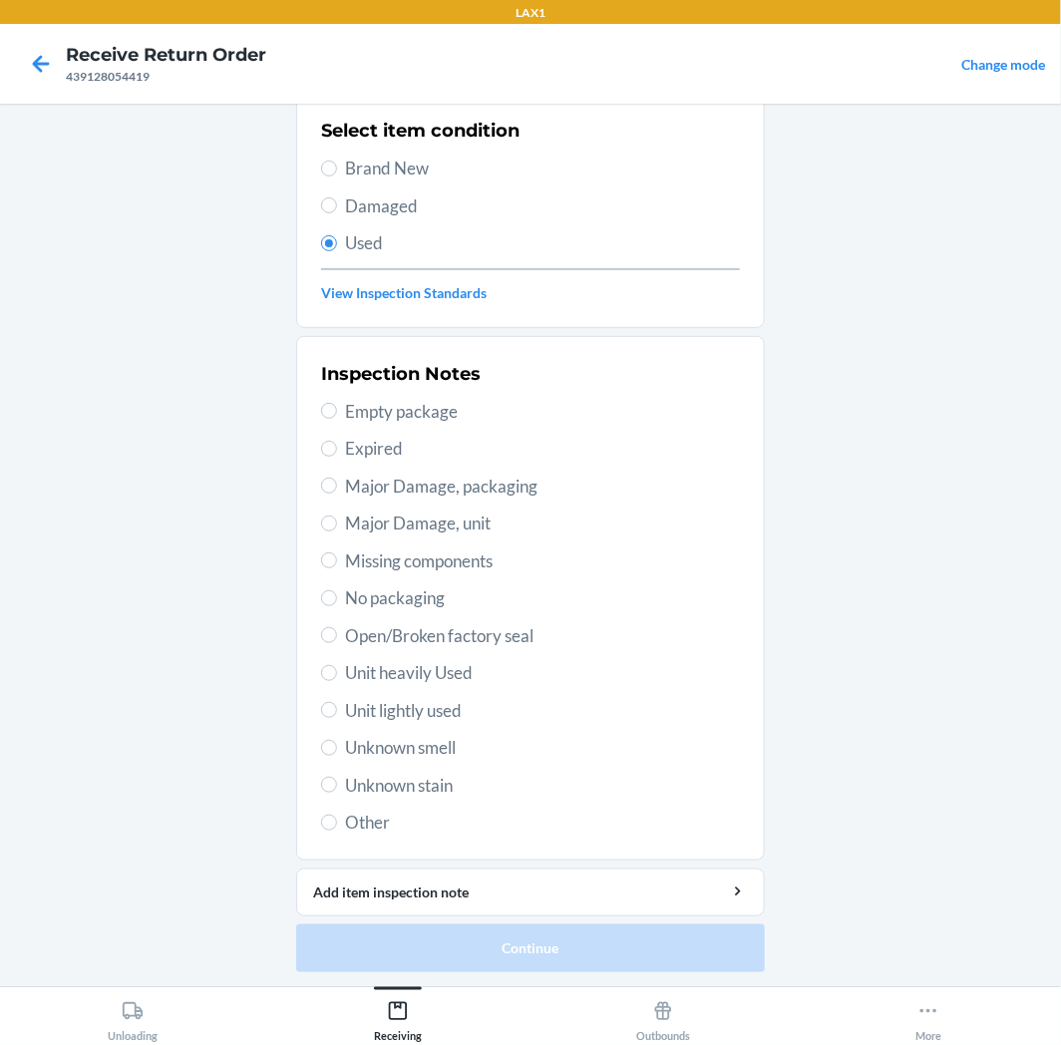
click at [373, 698] on span "Unit lightly used" at bounding box center [542, 711] width 395 height 26
click at [337, 702] on input "Unit lightly used" at bounding box center [329, 710] width 16 height 16
radio input "true"
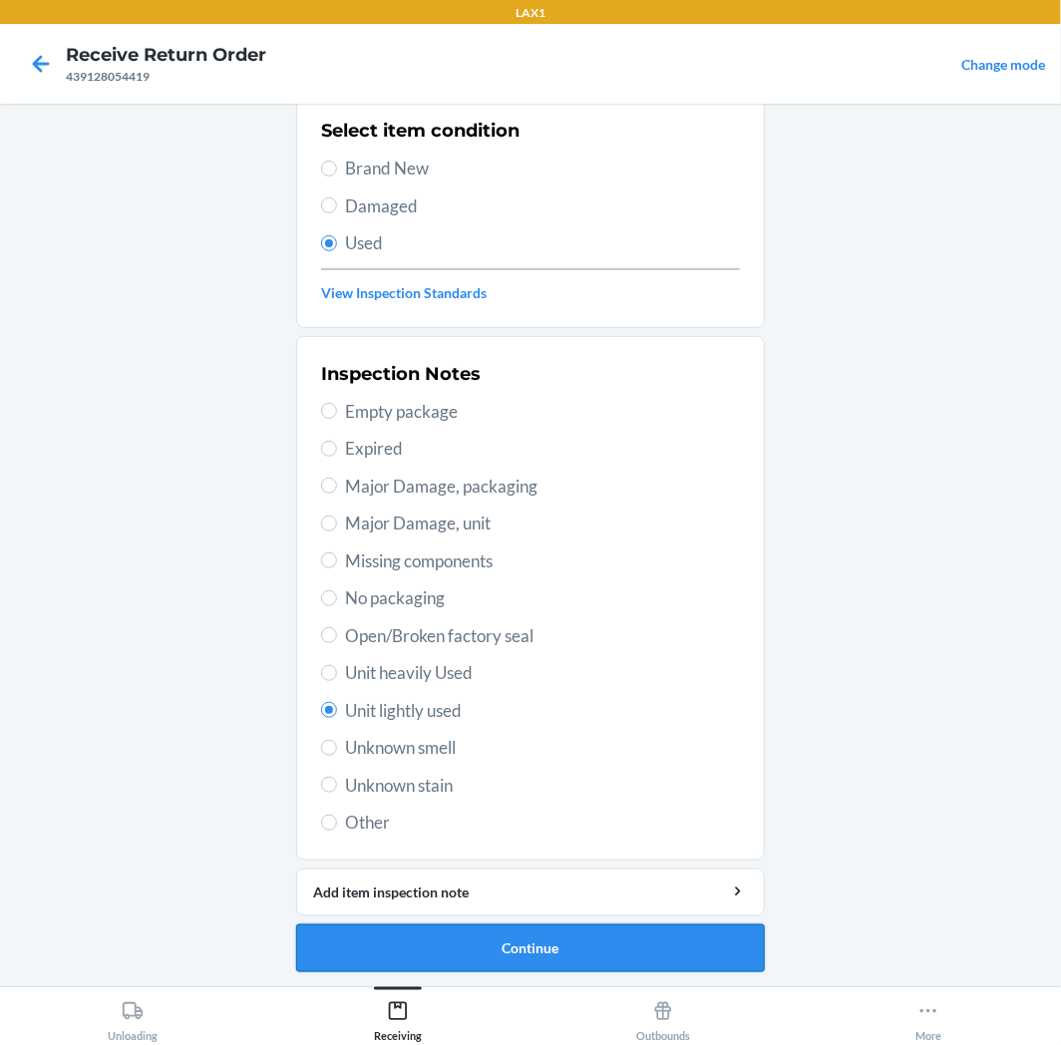
click at [479, 963] on button "Continue" at bounding box center [530, 949] width 469 height 48
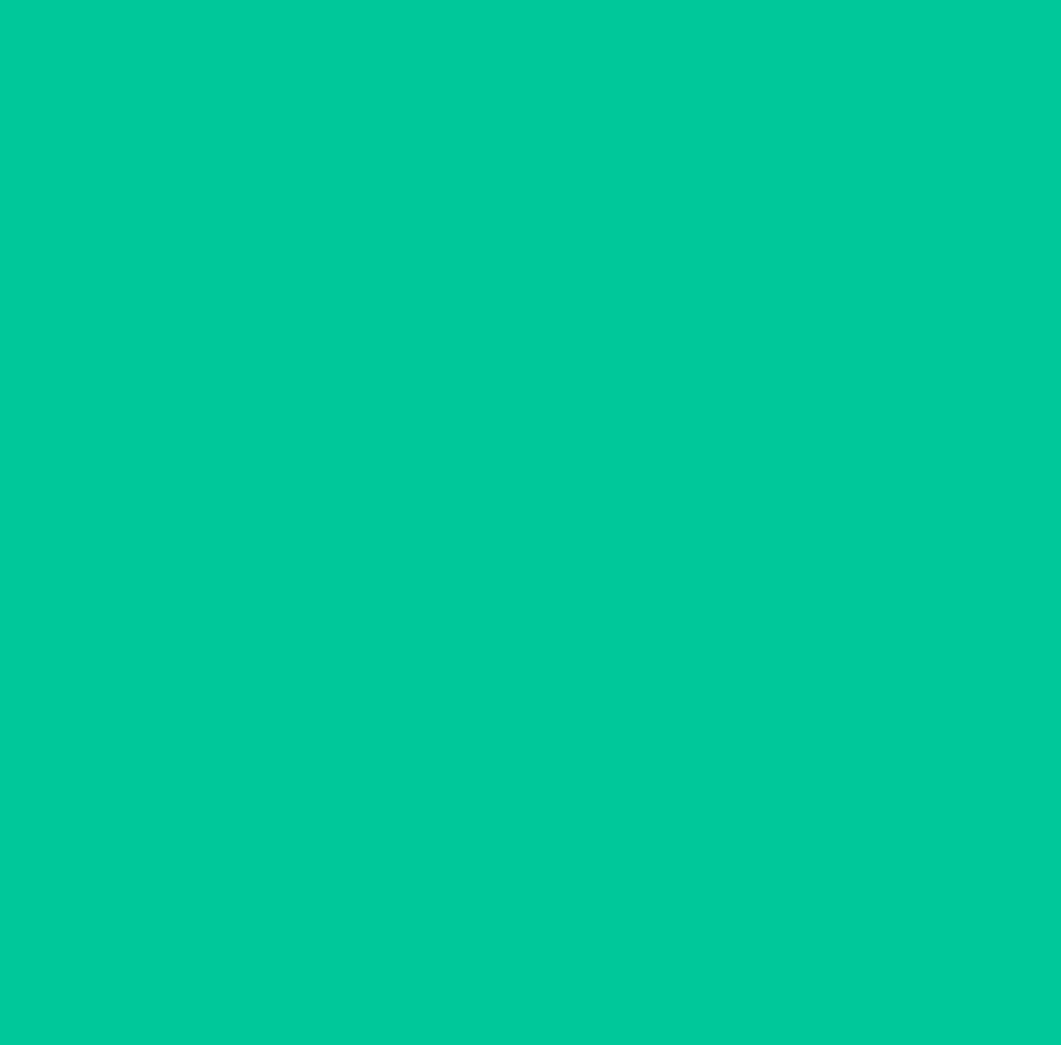
scroll to position [0, 0]
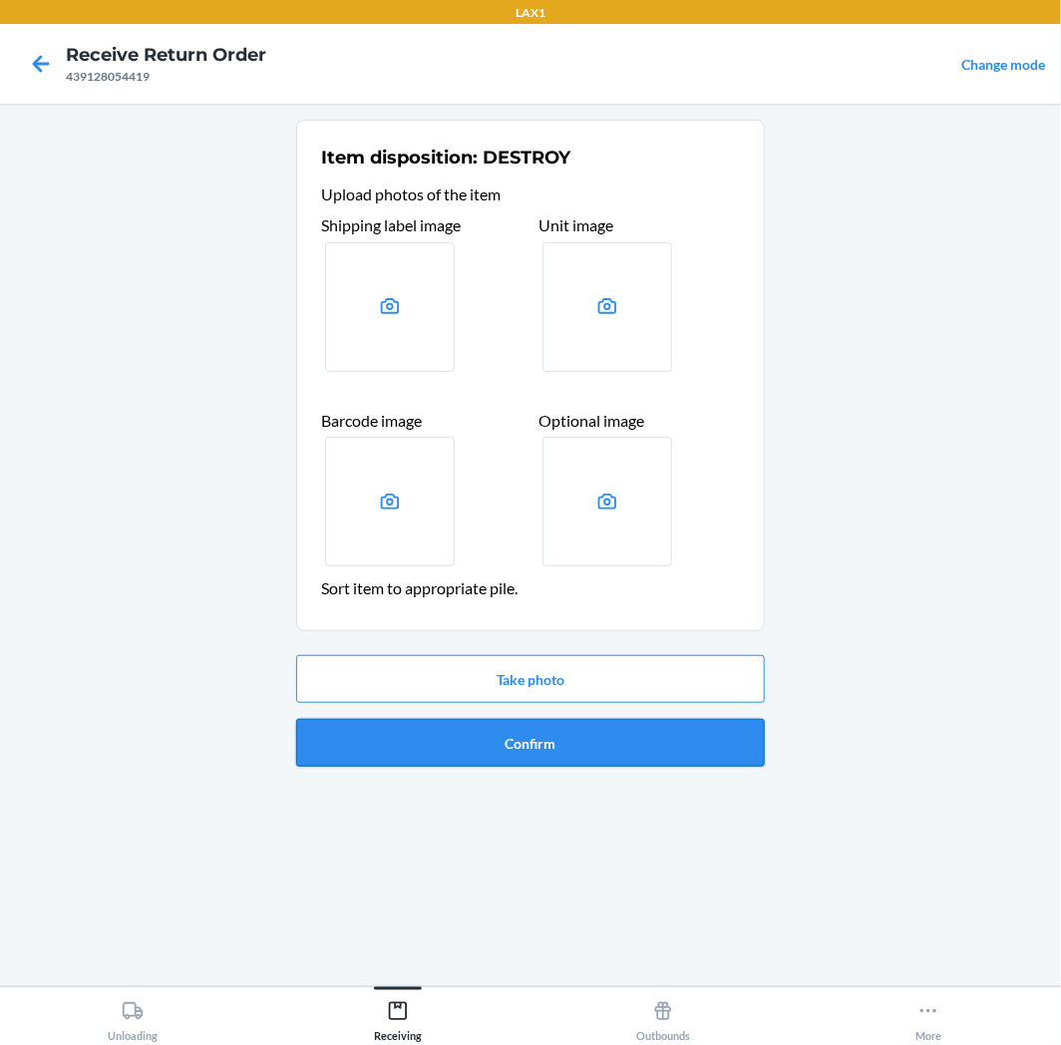
click at [540, 756] on button "Confirm" at bounding box center [530, 743] width 469 height 48
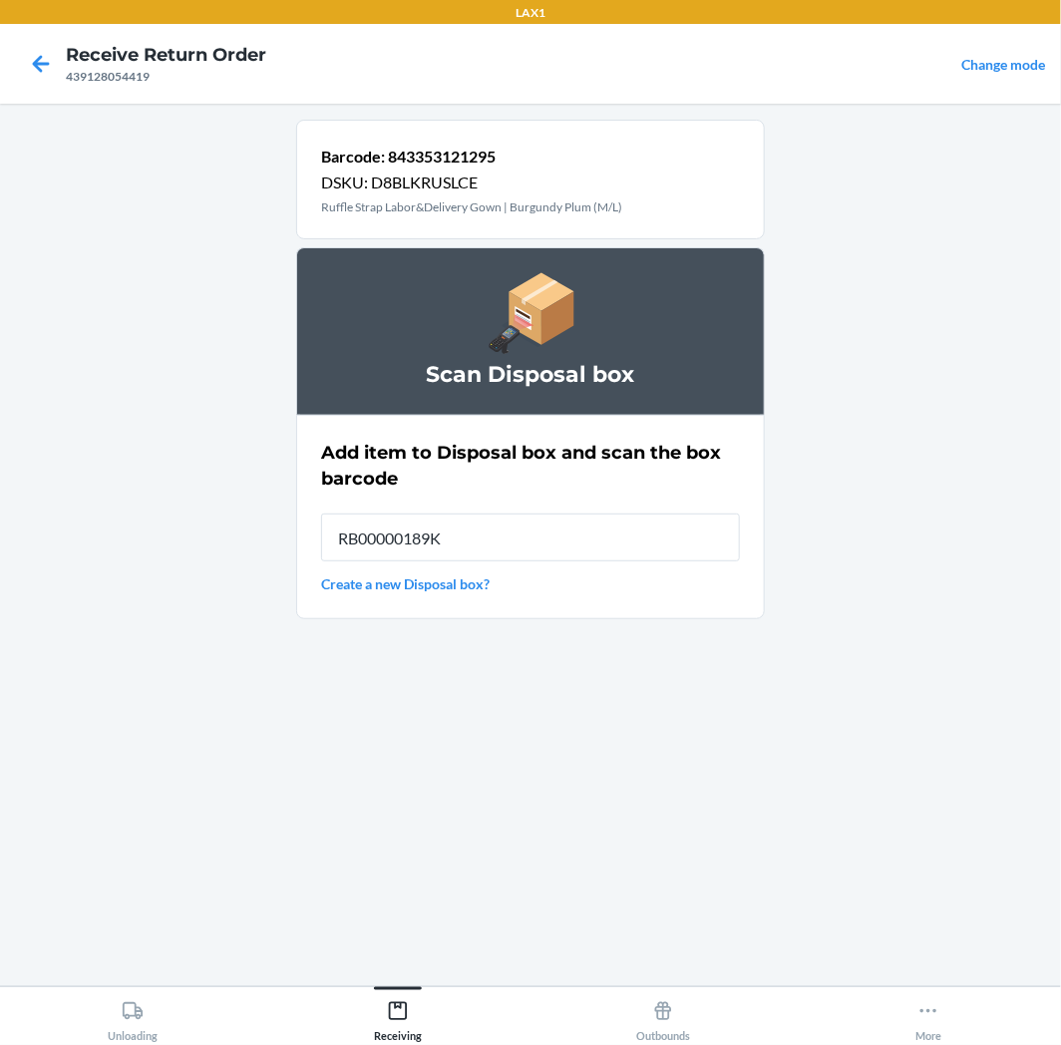
type input "RB00000189K"
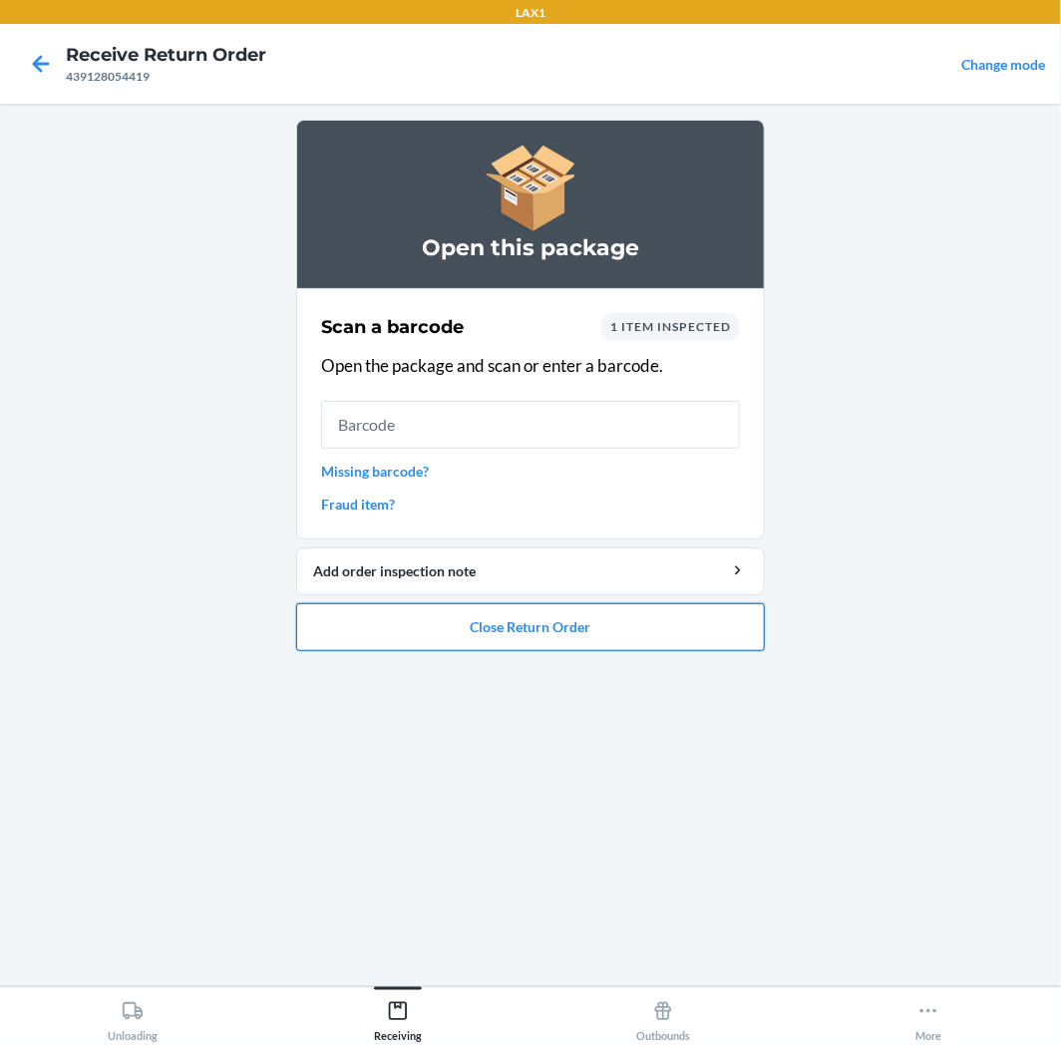
click at [612, 615] on button "Close Return Order" at bounding box center [530, 627] width 469 height 48
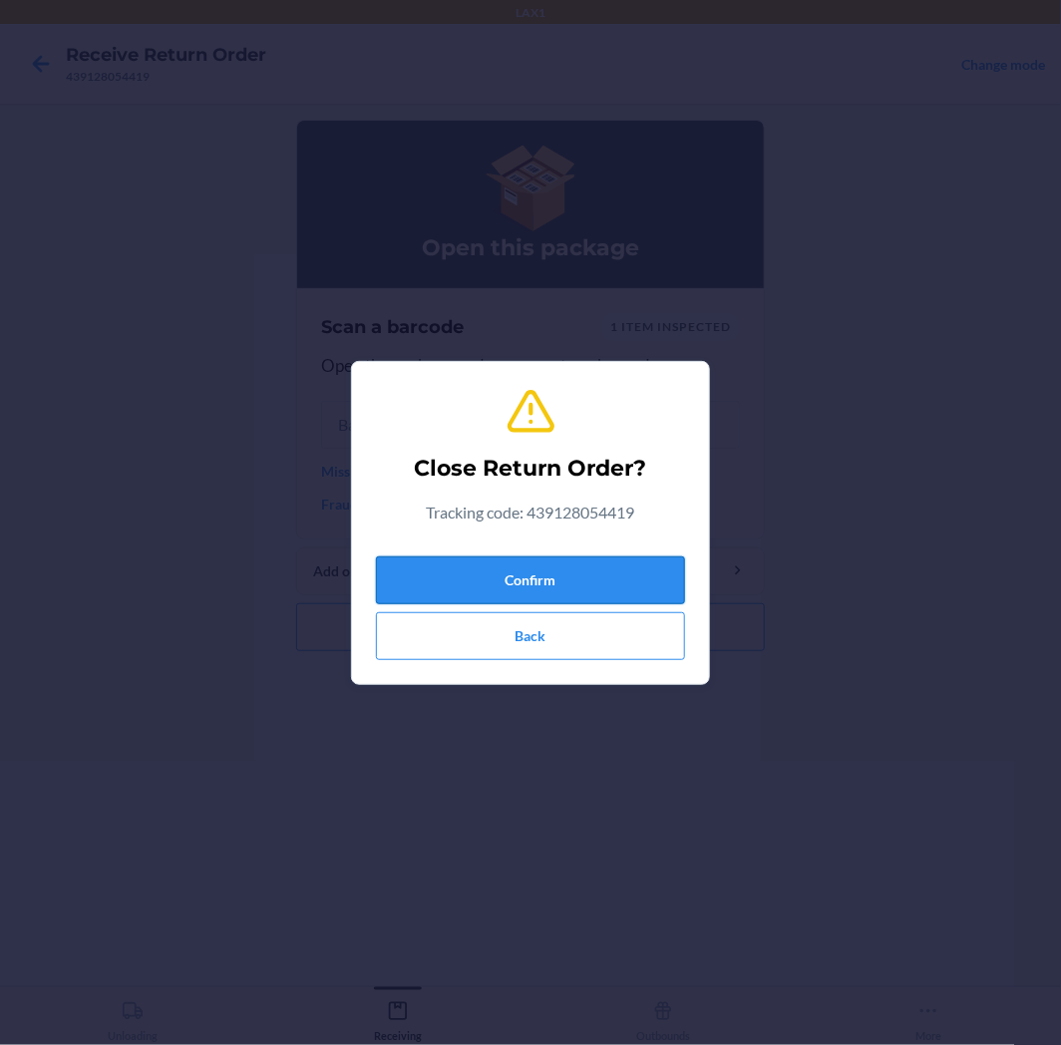
click at [625, 576] on button "Confirm" at bounding box center [530, 581] width 309 height 48
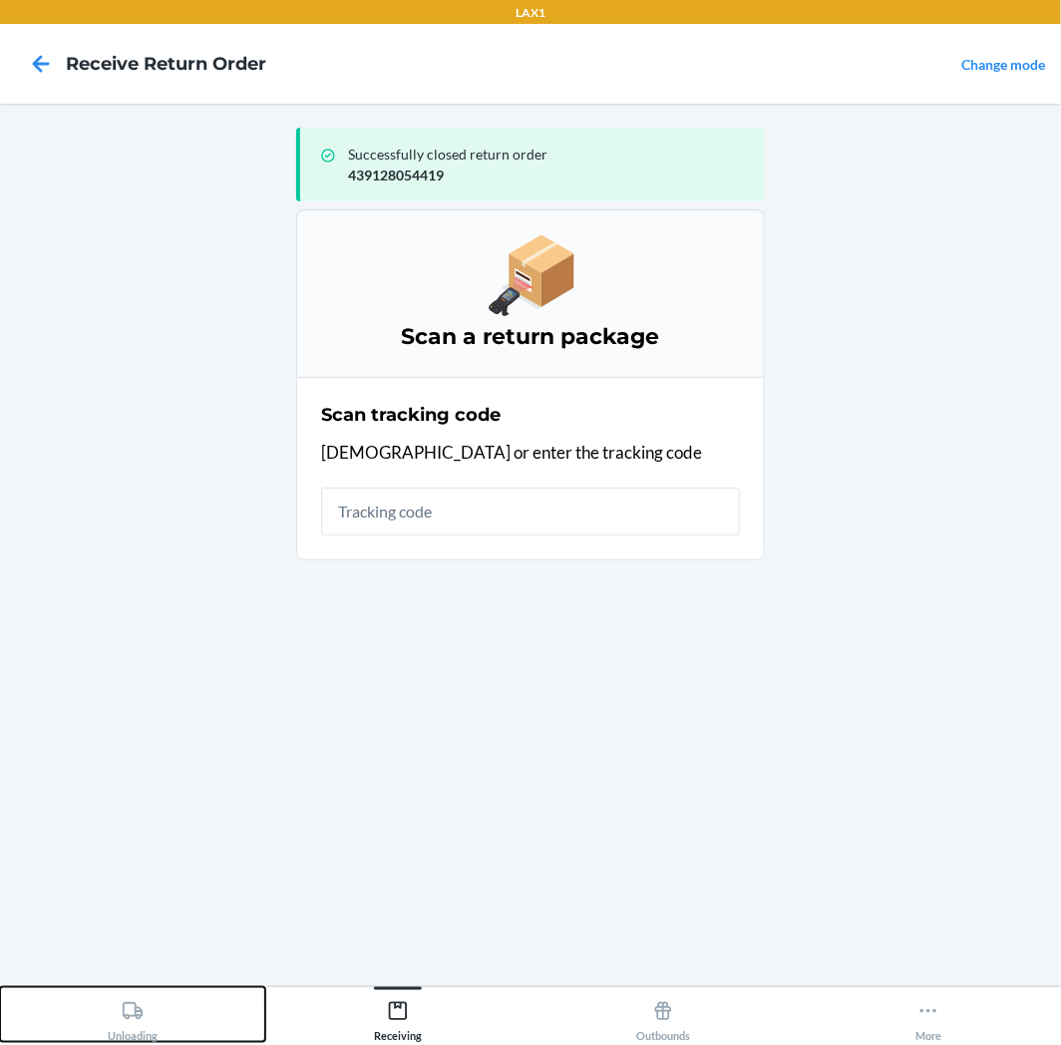
click at [177, 1011] on button "Unloading" at bounding box center [132, 1014] width 265 height 55
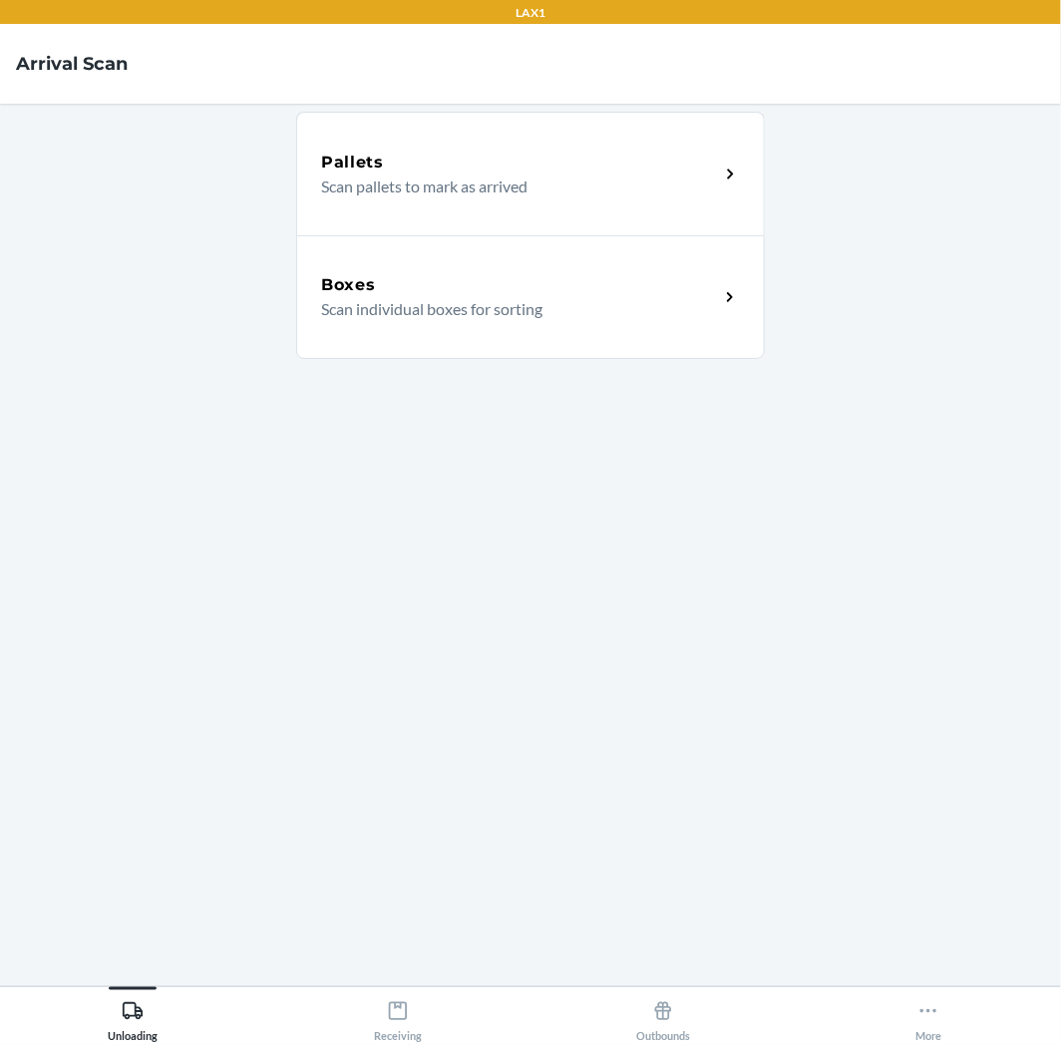
click at [395, 293] on div "Boxes" at bounding box center [520, 285] width 398 height 24
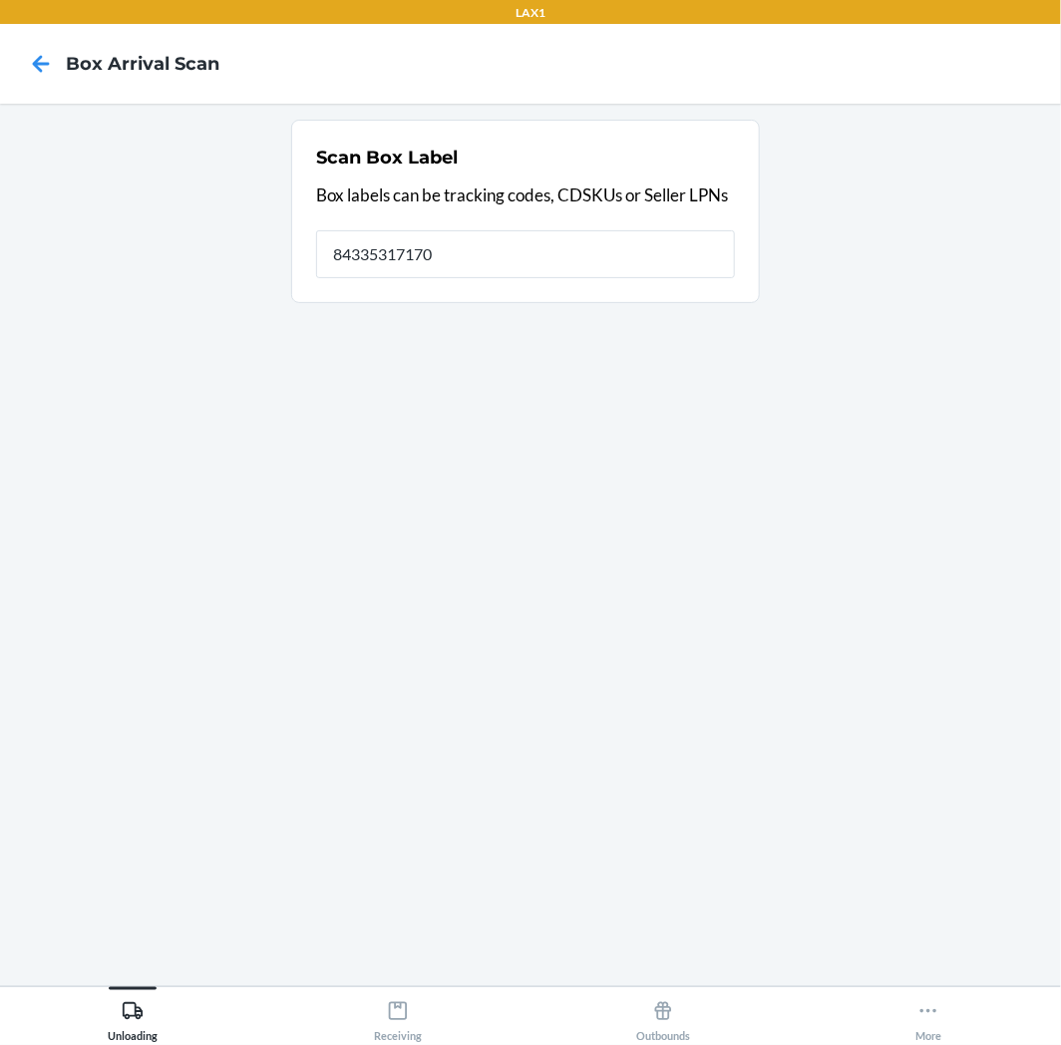
type input "843353171702"
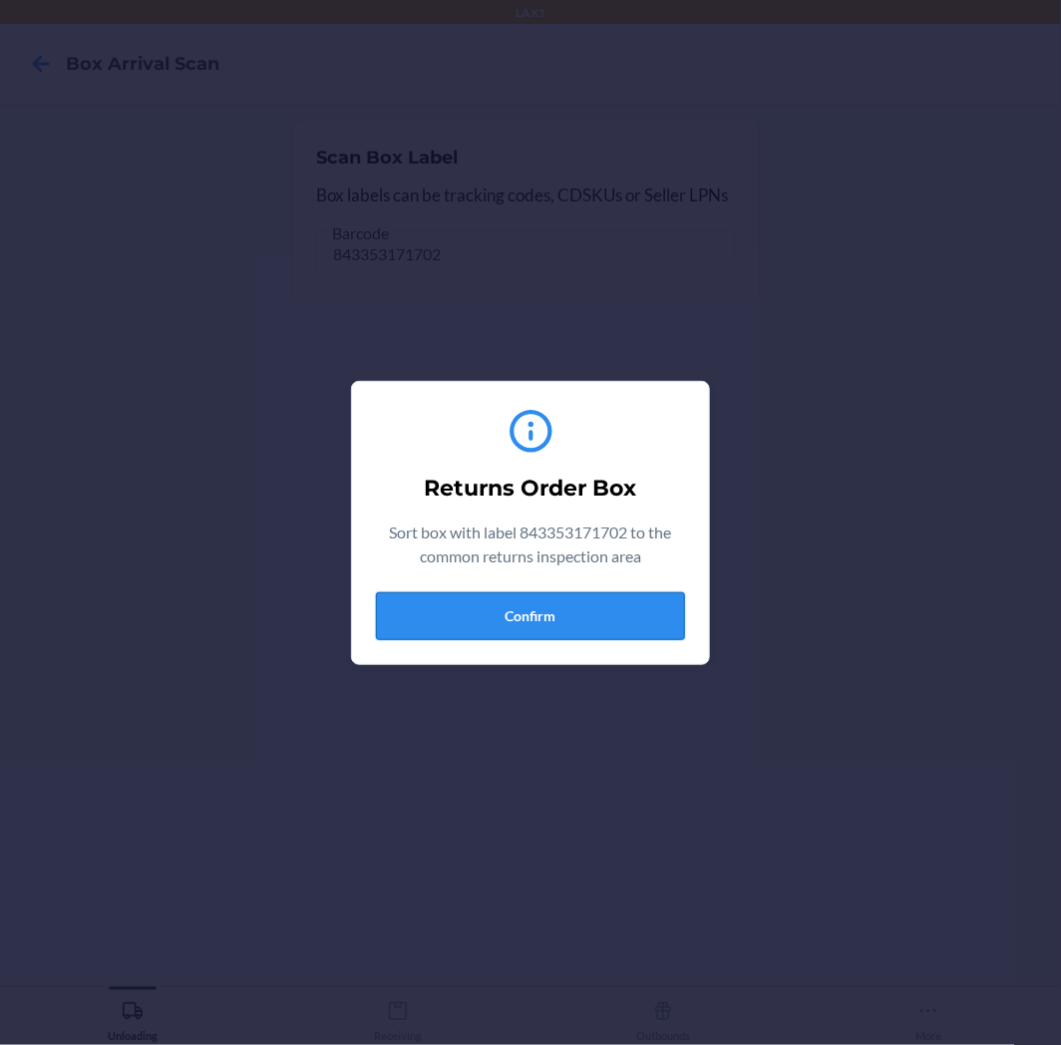
click at [461, 596] on button "Confirm" at bounding box center [530, 616] width 309 height 48
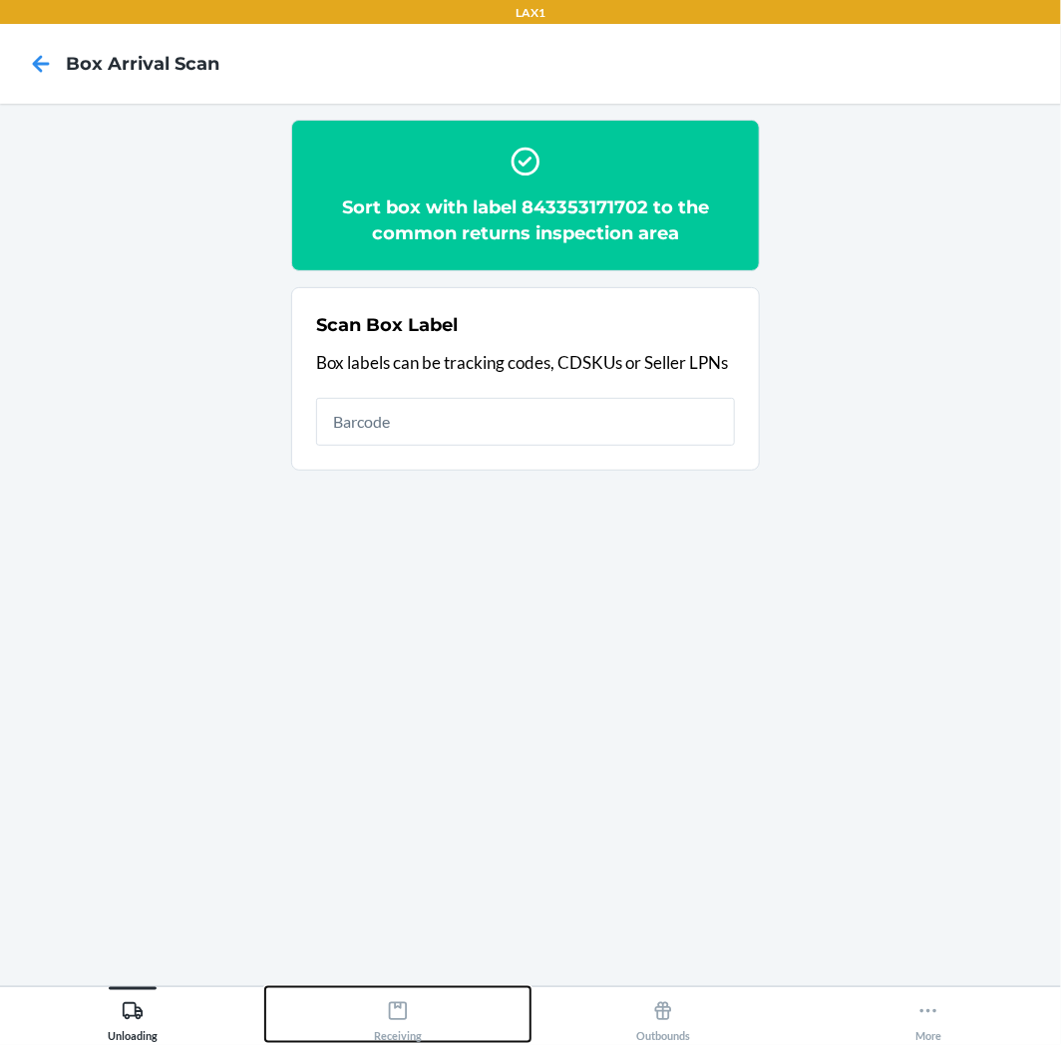
click at [423, 1030] on button "Receiving" at bounding box center [397, 1014] width 265 height 55
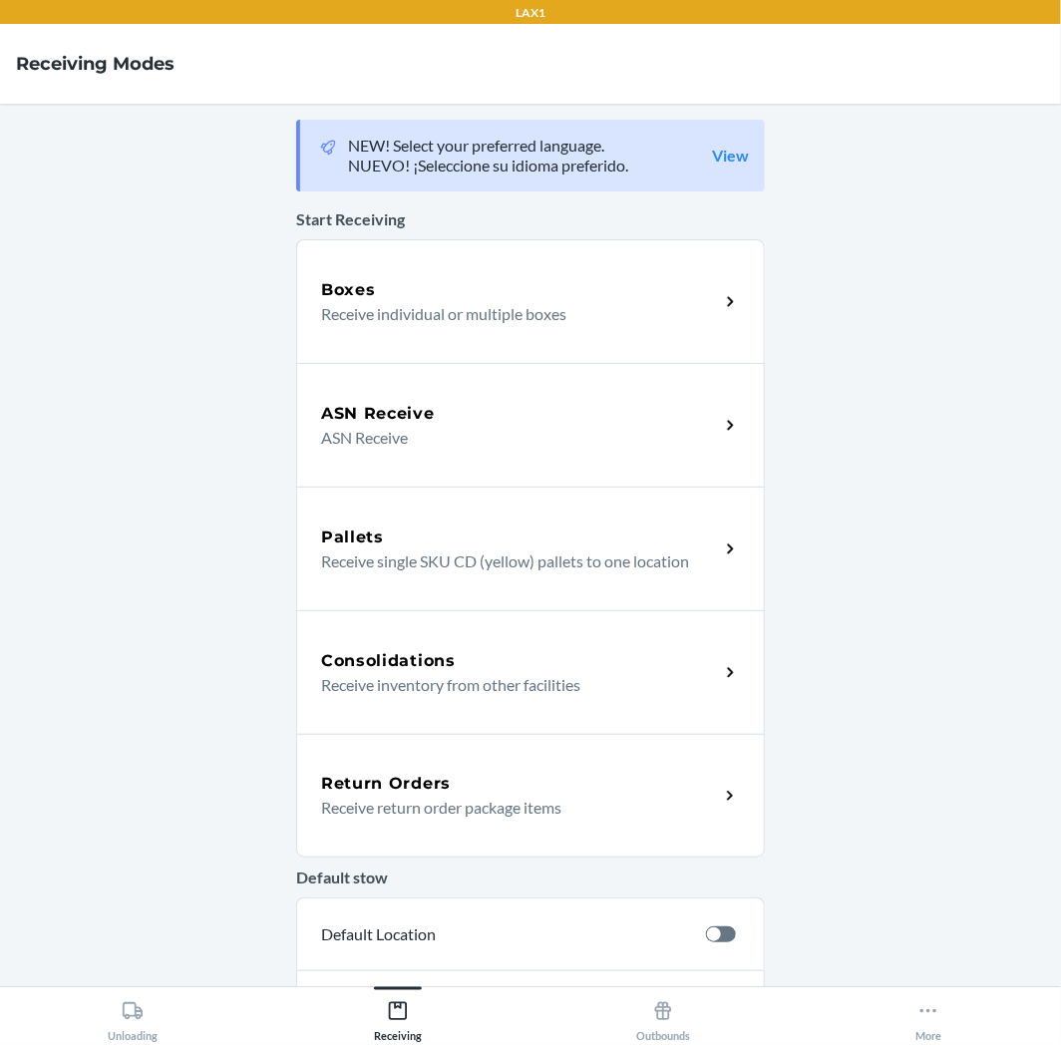
click at [500, 768] on div "Return Orders Receive return order package items" at bounding box center [530, 796] width 469 height 124
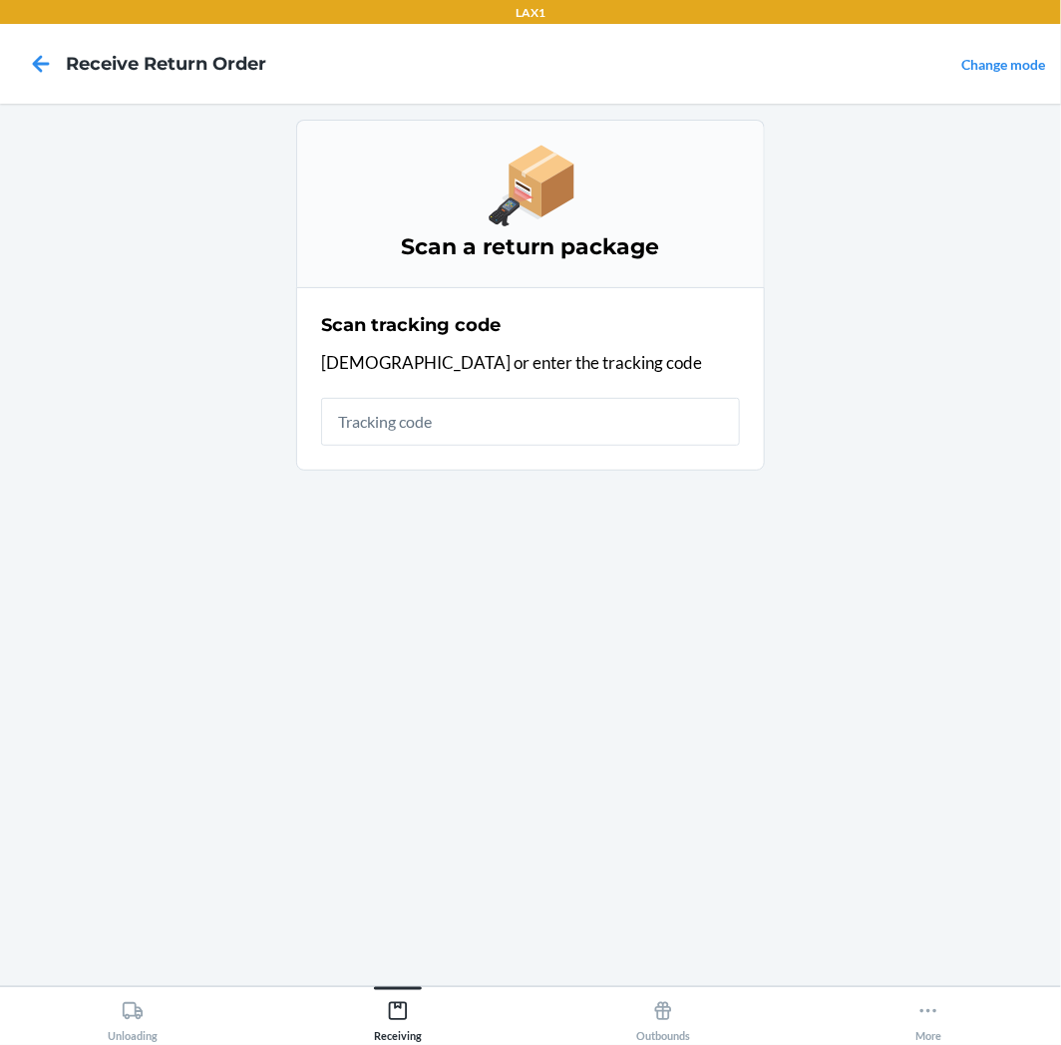
click at [583, 440] on input "text" at bounding box center [530, 422] width 419 height 48
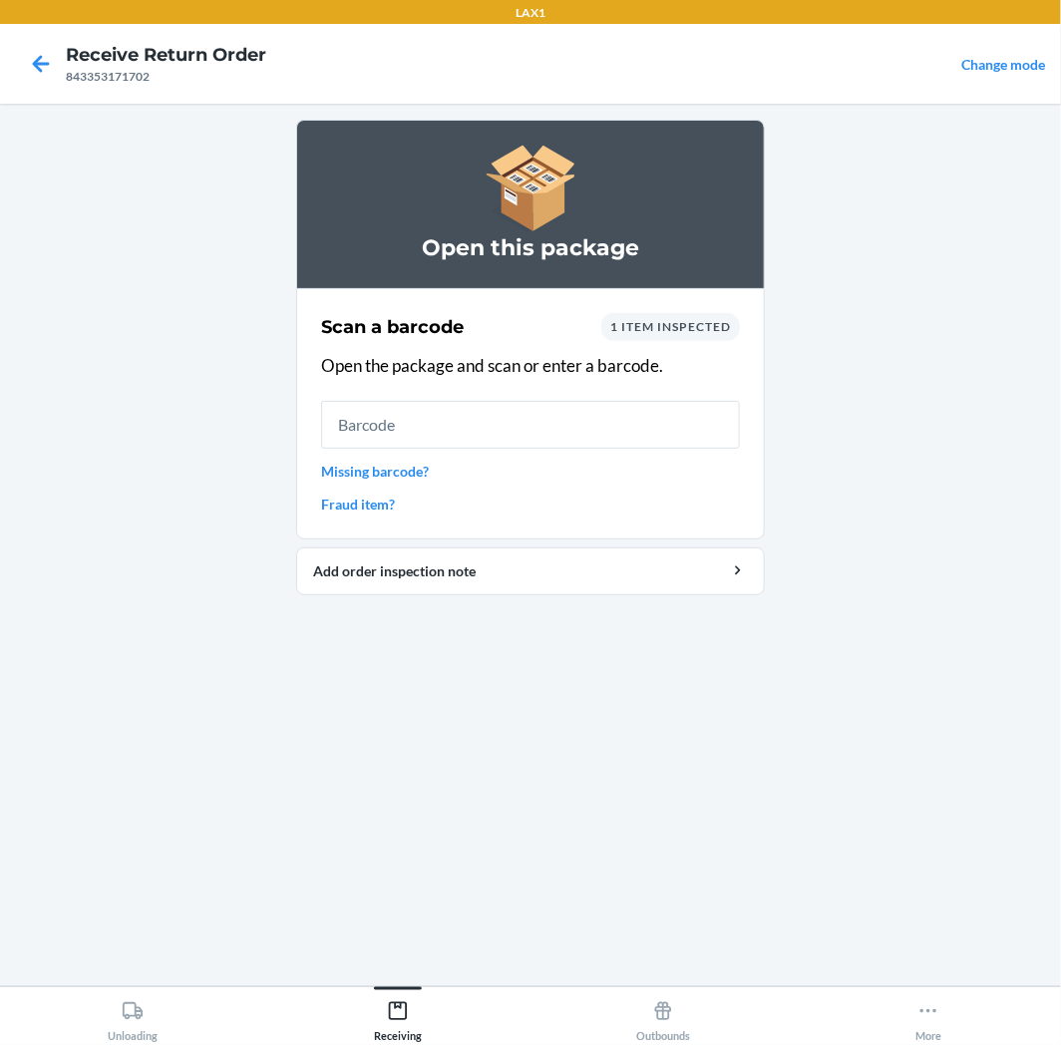
click at [585, 429] on input "text" at bounding box center [530, 425] width 419 height 48
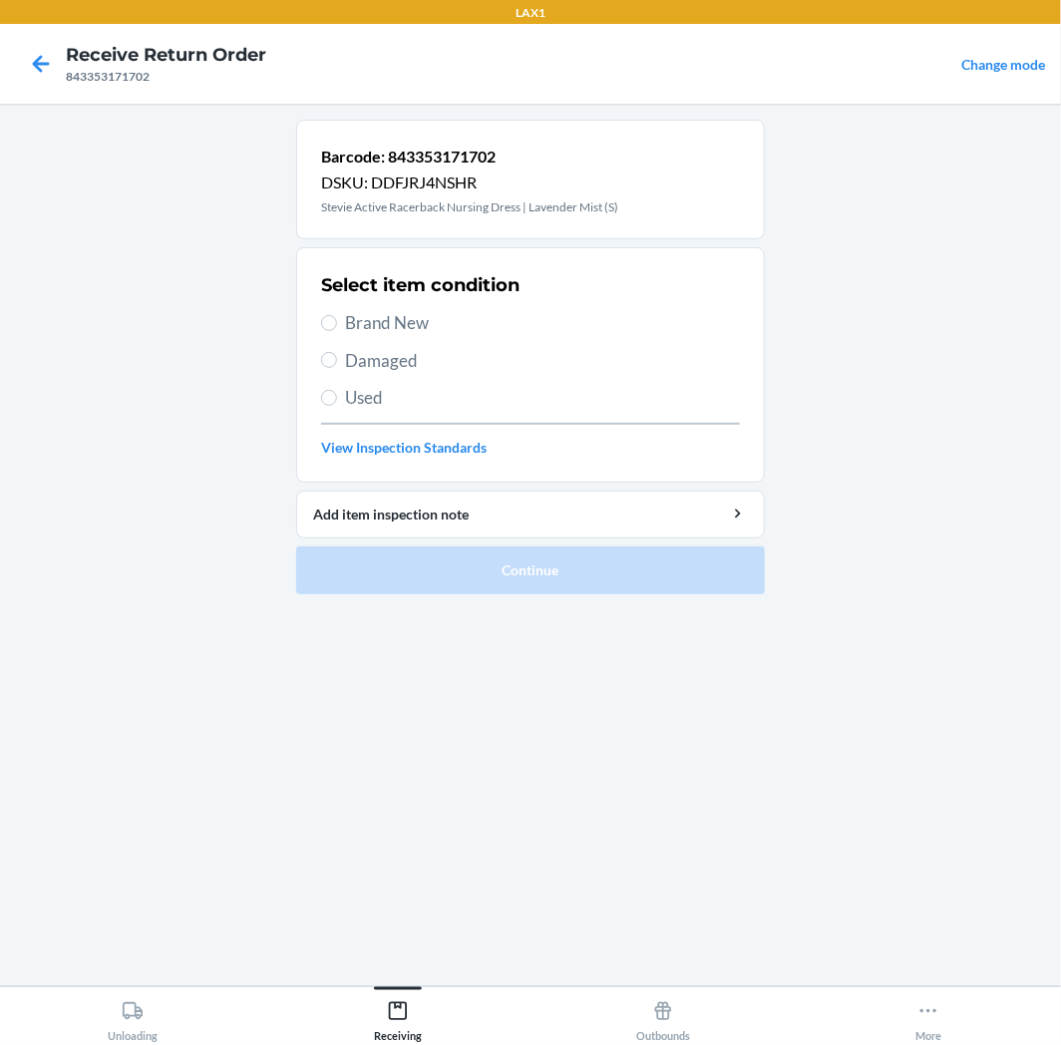
click at [406, 407] on span "Used" at bounding box center [542, 398] width 395 height 26
click at [337, 406] on input "Used" at bounding box center [329, 398] width 16 height 16
radio input "true"
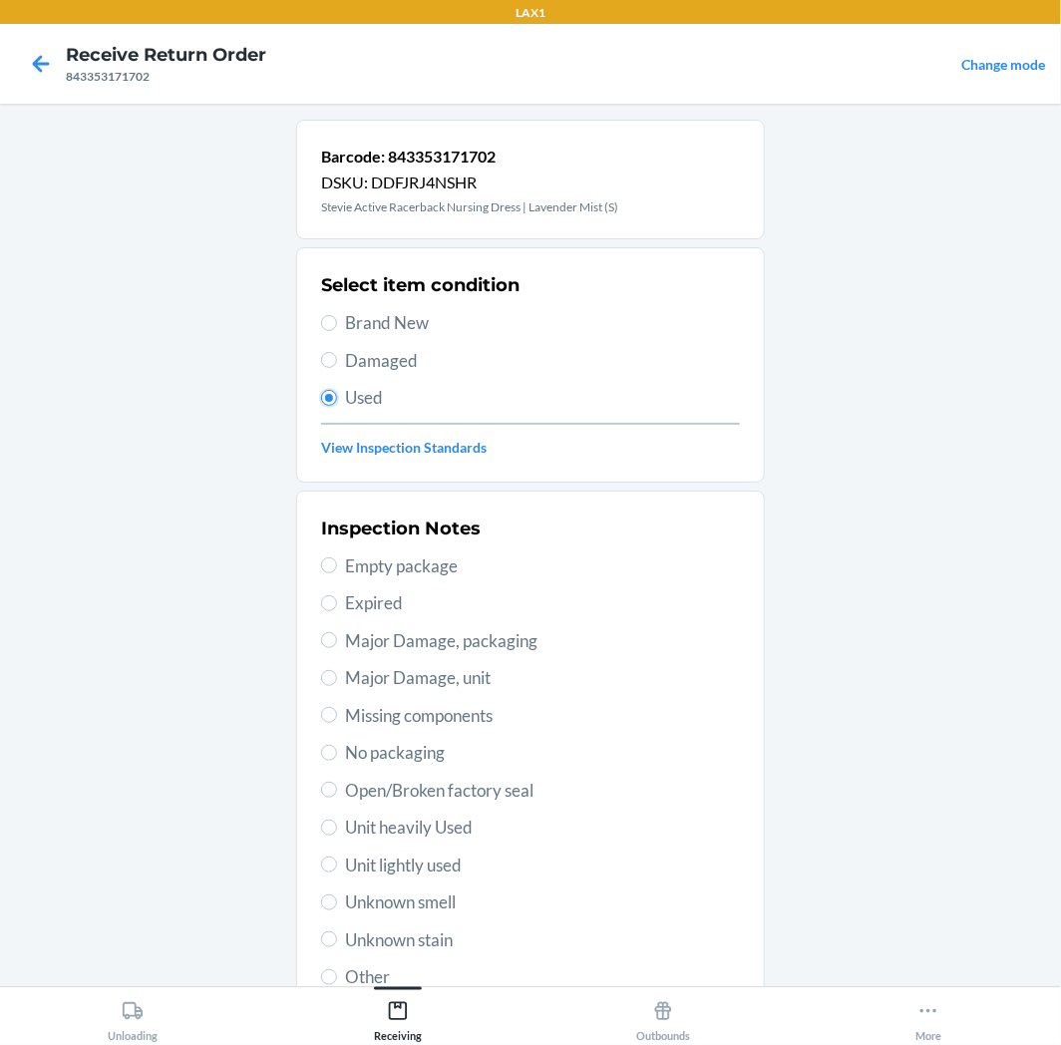
scroll to position [155, 0]
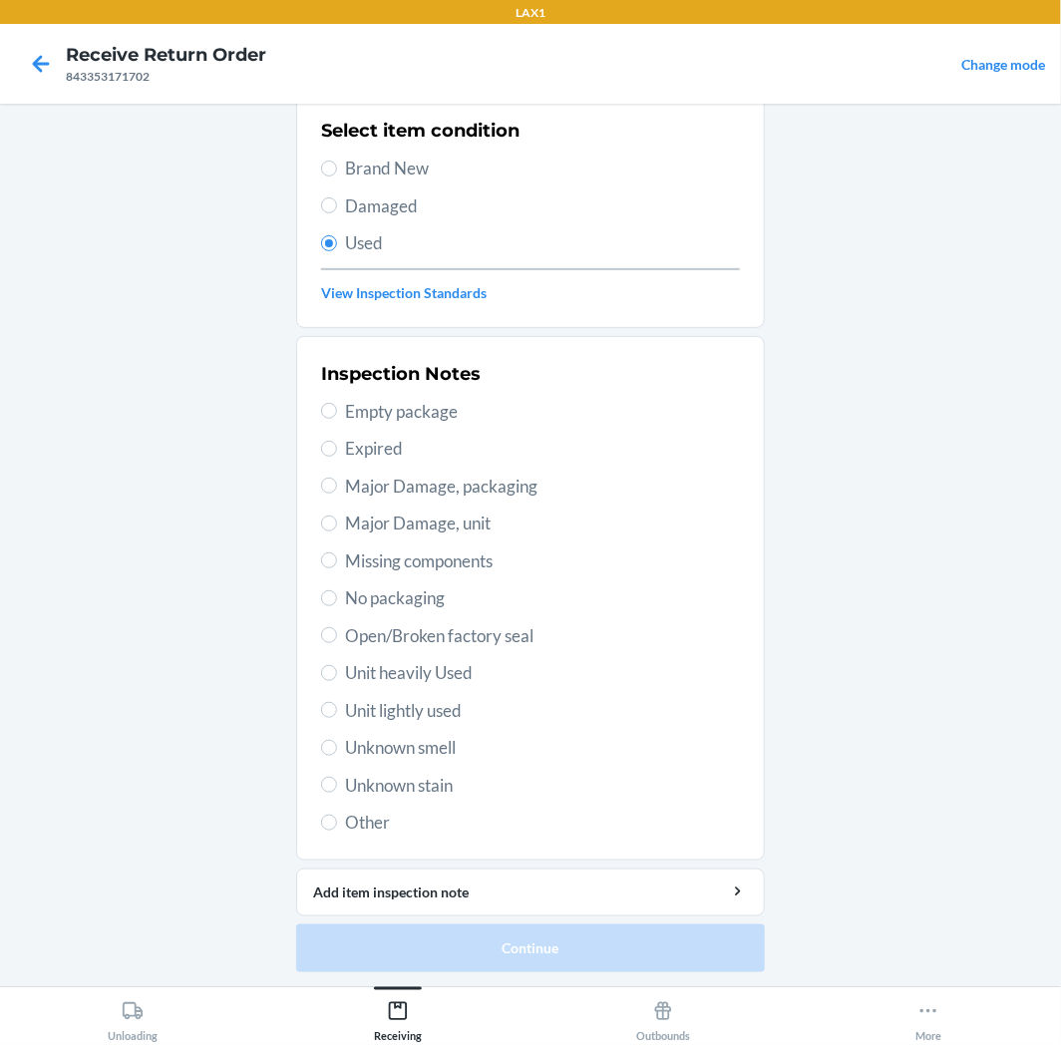
click at [377, 708] on span "Unit lightly used" at bounding box center [542, 711] width 395 height 26
click at [337, 708] on input "Unit lightly used" at bounding box center [329, 710] width 16 height 16
radio input "true"
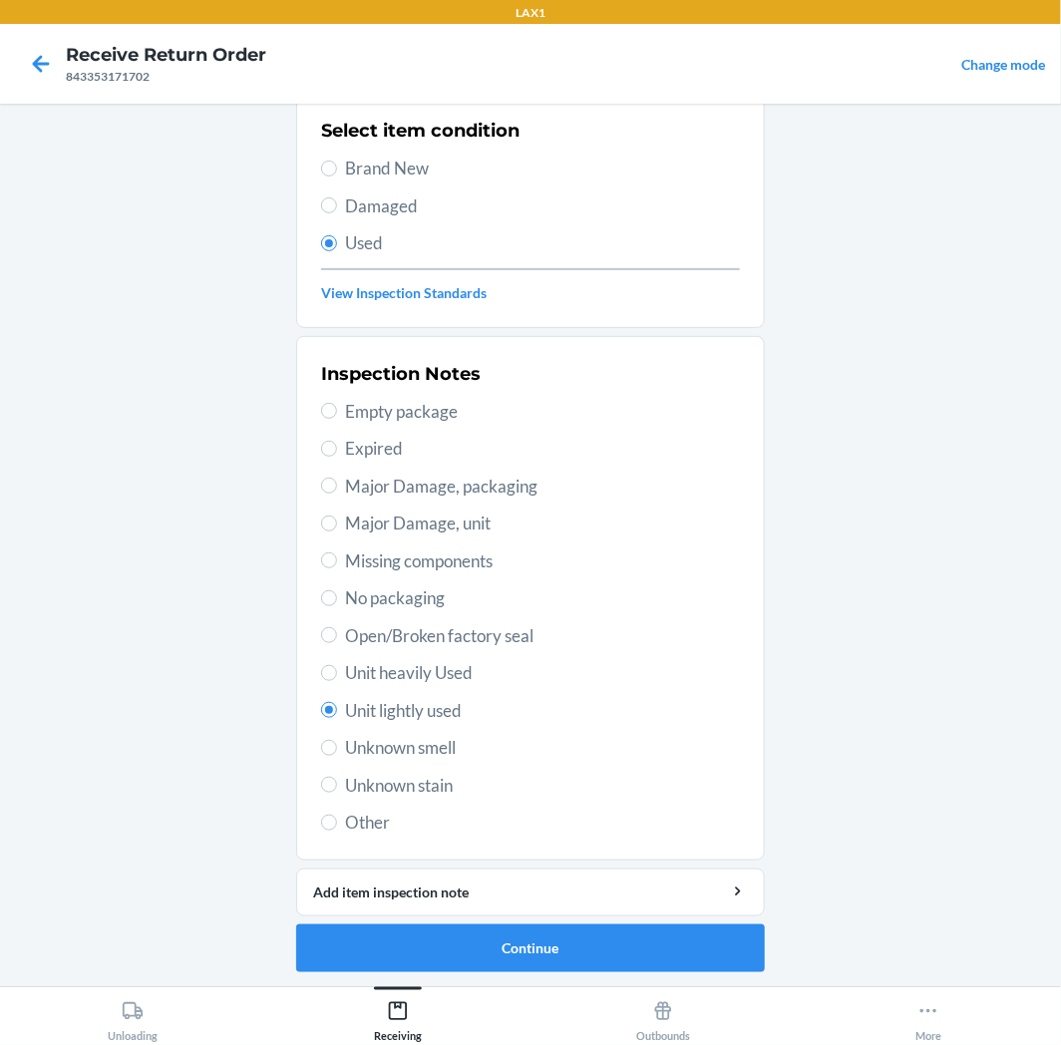
click at [460, 974] on ol "Barcode: 843353171702 DSKU: DDFJRJ4NSHR Stevie Active Racerback Nursing Dress |…" at bounding box center [530, 476] width 469 height 1023
click at [483, 947] on button "Continue" at bounding box center [530, 949] width 469 height 48
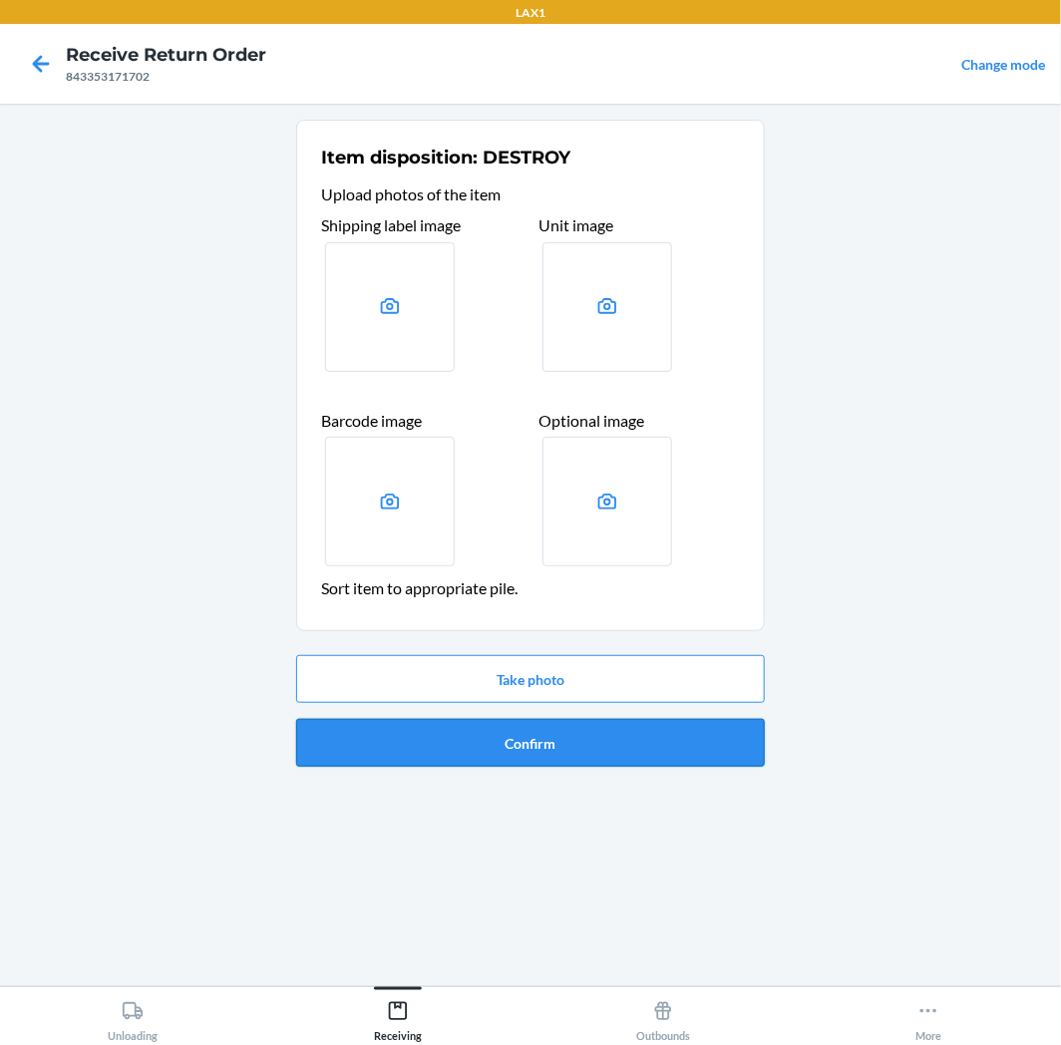
click at [516, 764] on button "Confirm" at bounding box center [530, 743] width 469 height 48
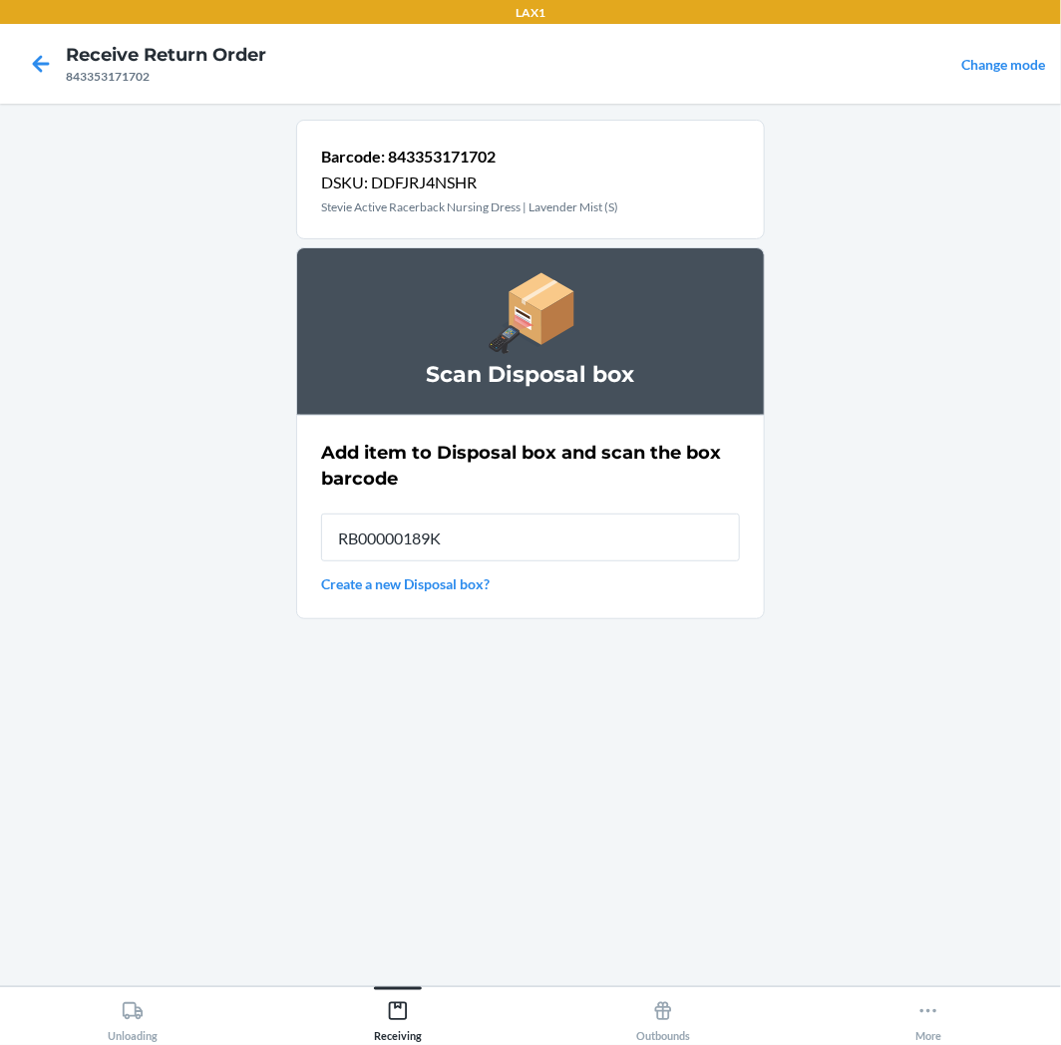
type input "RB00000189K"
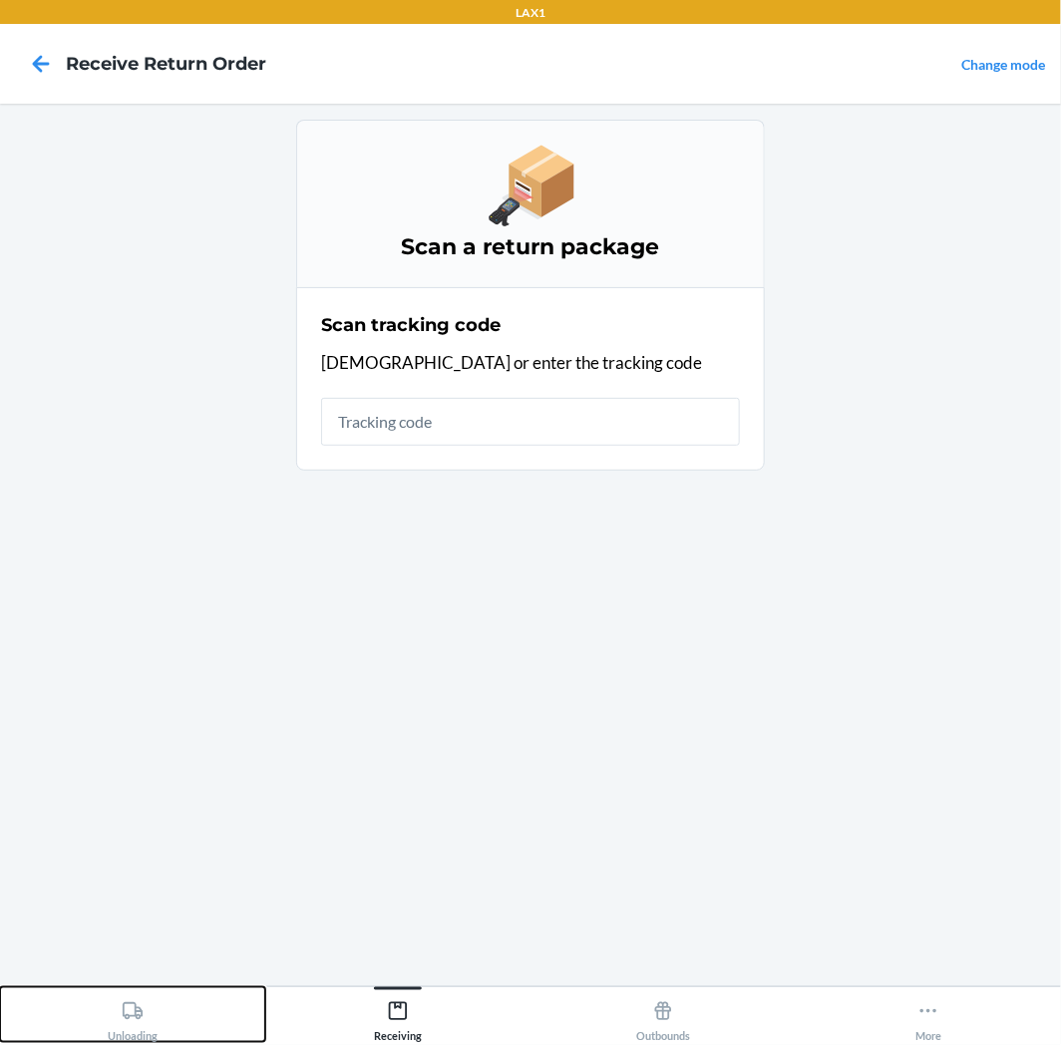
click at [151, 1002] on div "Unloading" at bounding box center [133, 1017] width 50 height 50
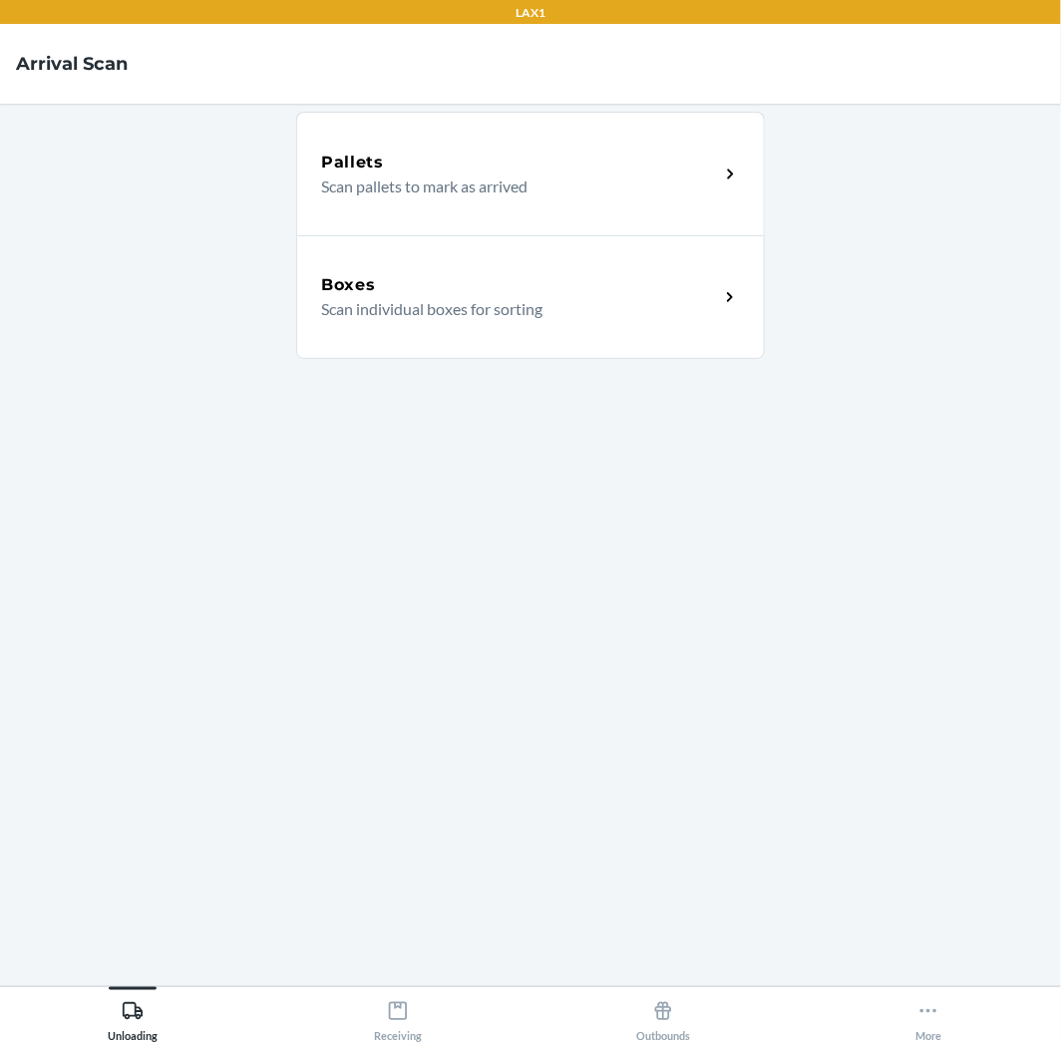
click at [407, 316] on p "Scan individual boxes for sorting" at bounding box center [512, 309] width 382 height 24
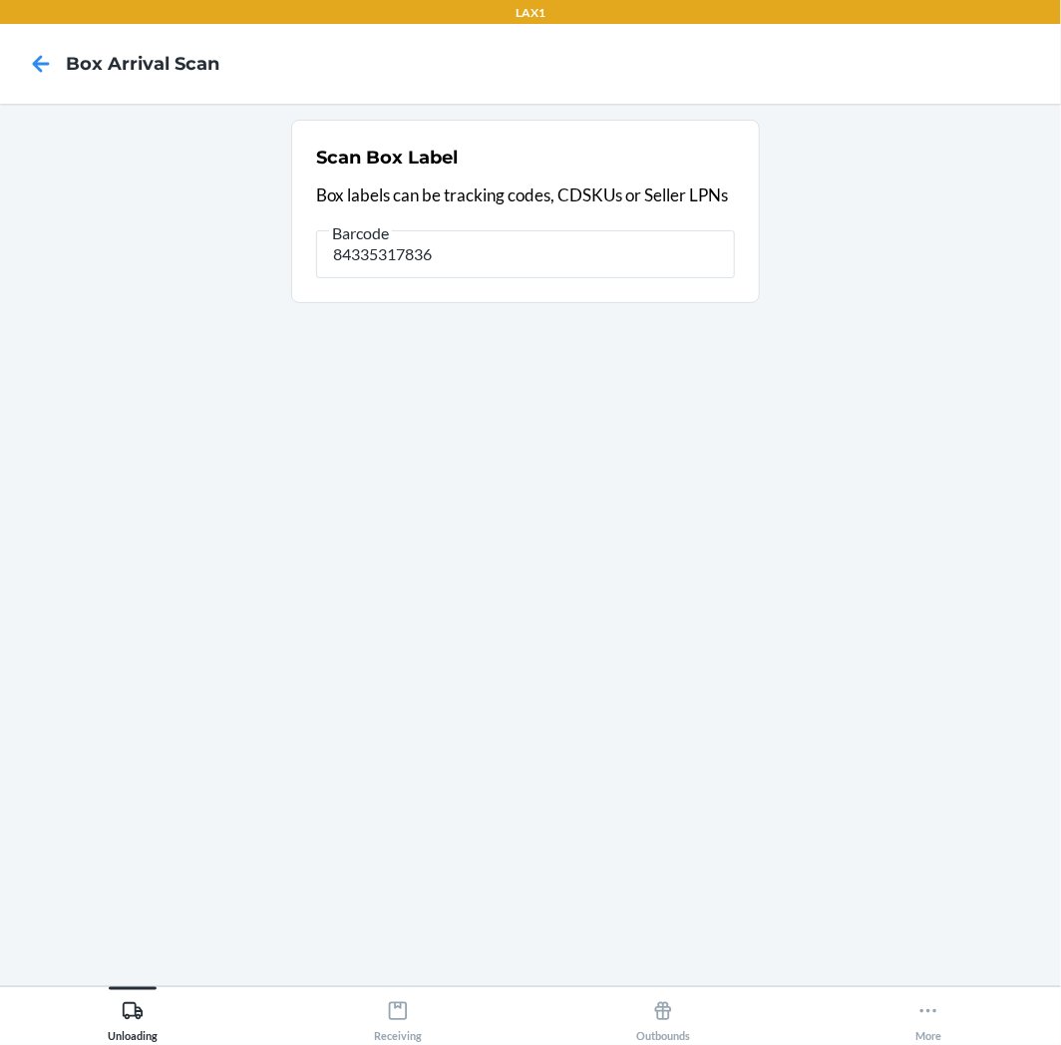
type input "843353178367"
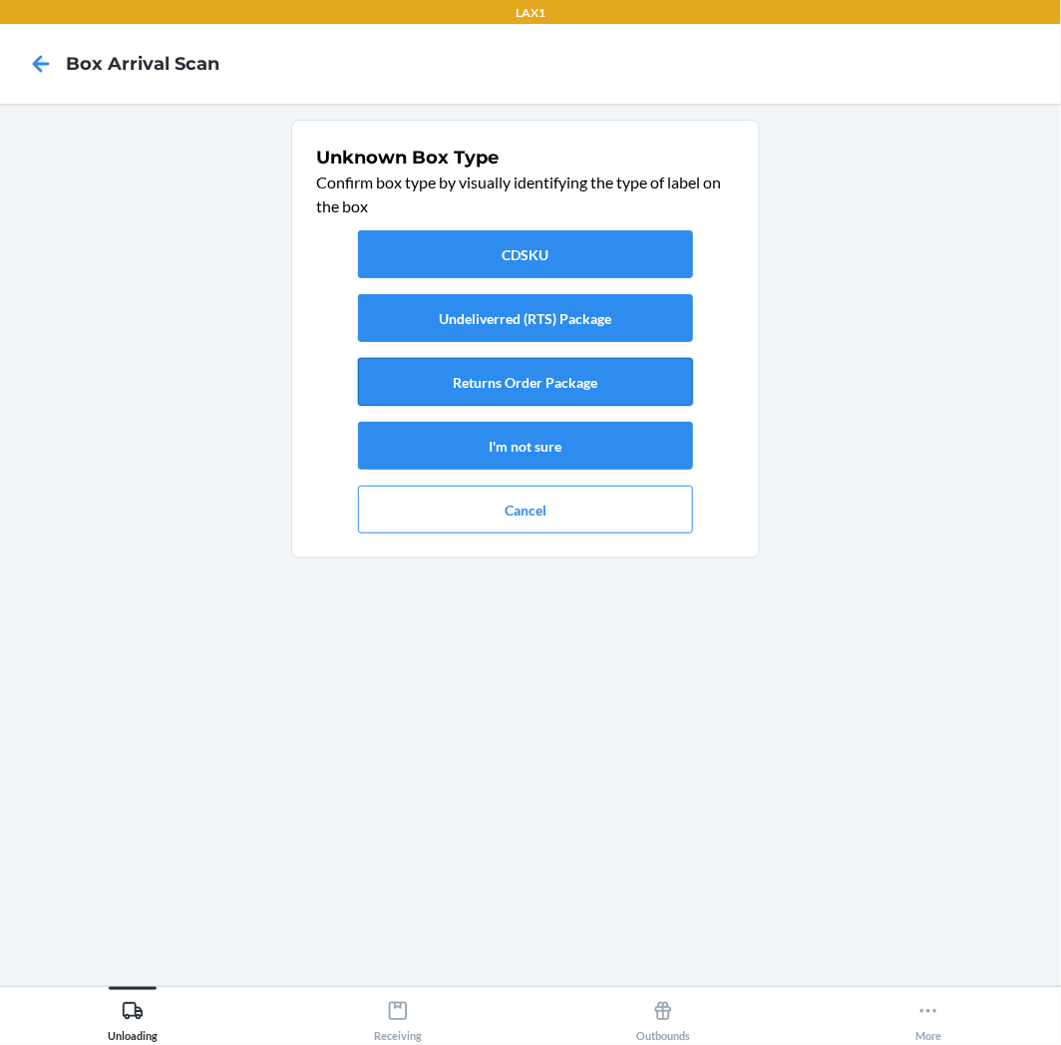
click at [540, 382] on button "Returns Order Package" at bounding box center [525, 382] width 335 height 48
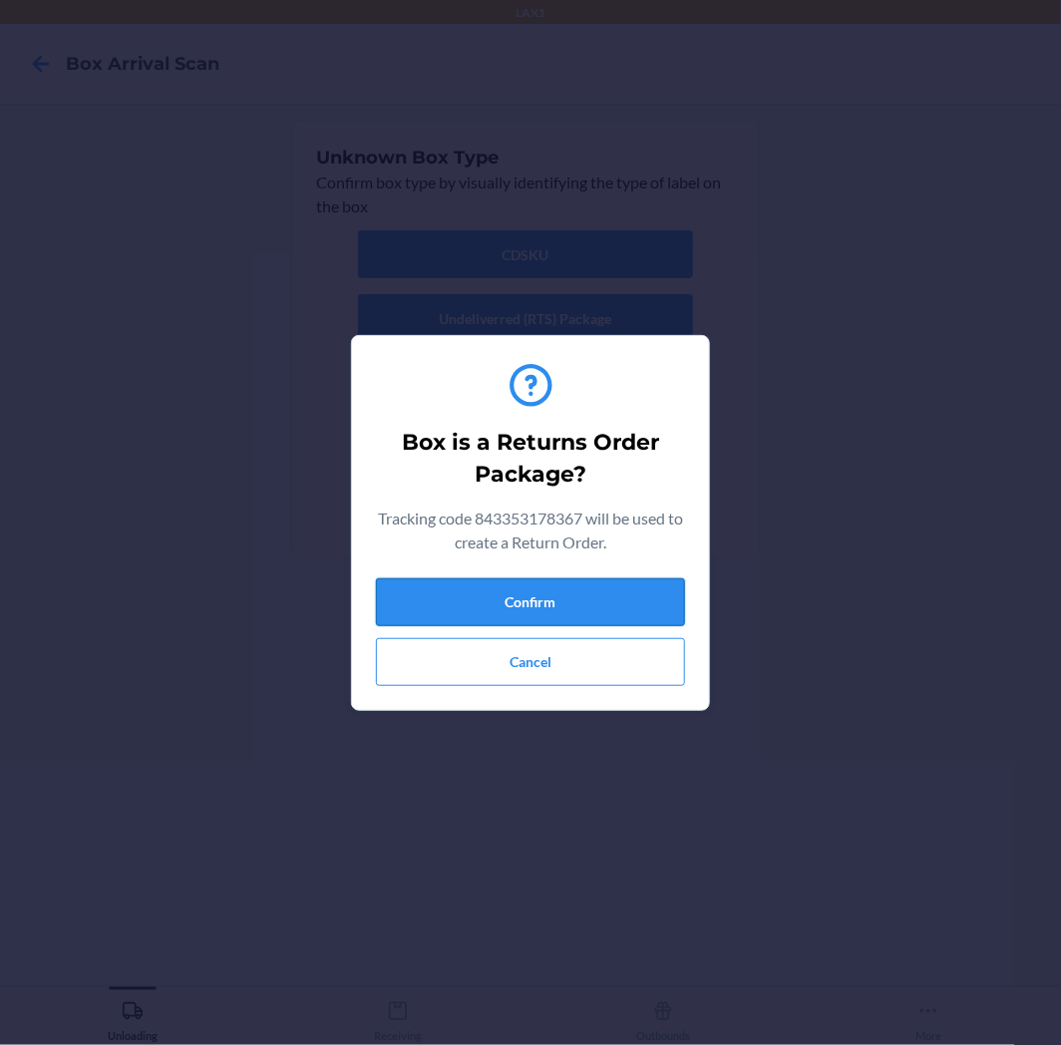
click at [540, 602] on button "Confirm" at bounding box center [530, 602] width 309 height 48
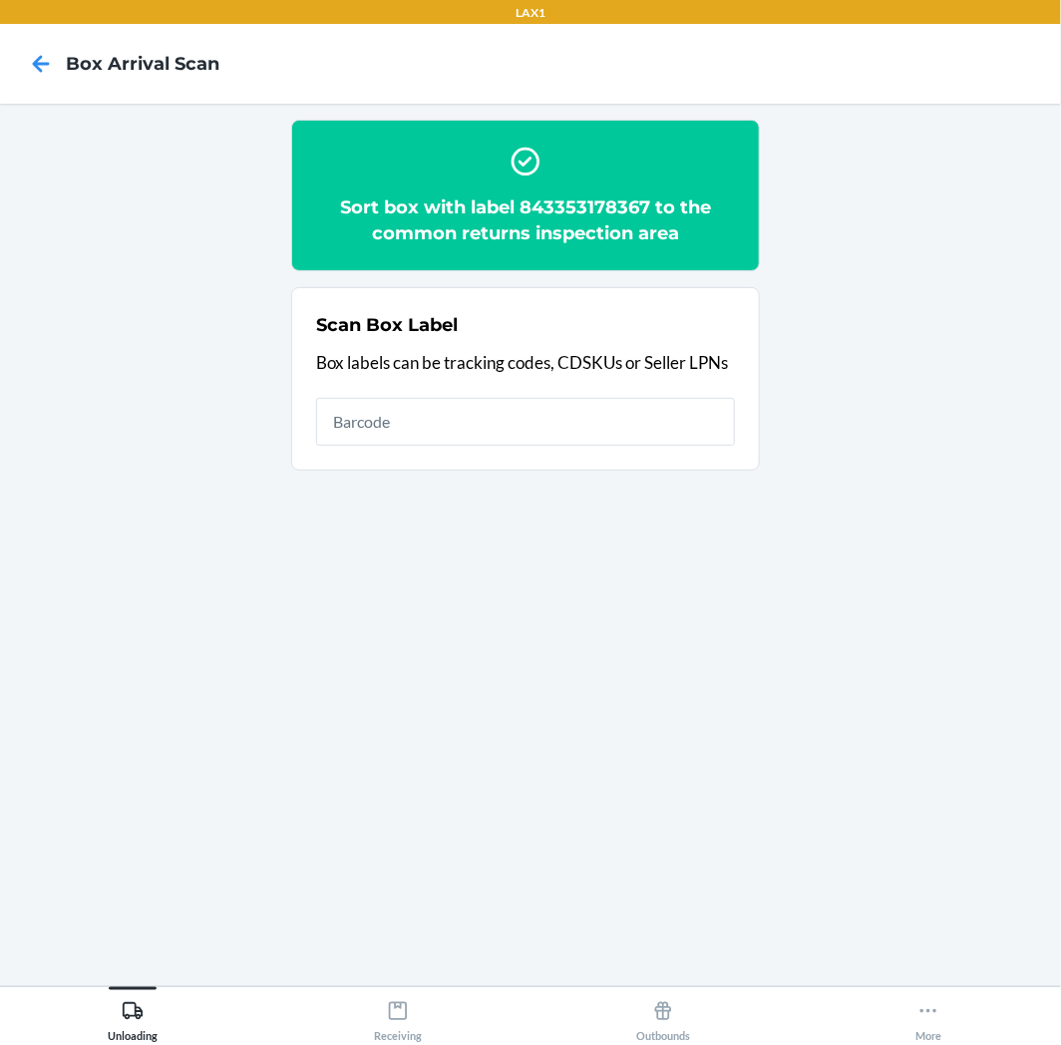
click at [335, 978] on main "Sort box with label 843353178367 to the common returns inspection area Scan Box…" at bounding box center [530, 545] width 1061 height 883
click at [362, 1015] on button "Receiving" at bounding box center [397, 1014] width 265 height 55
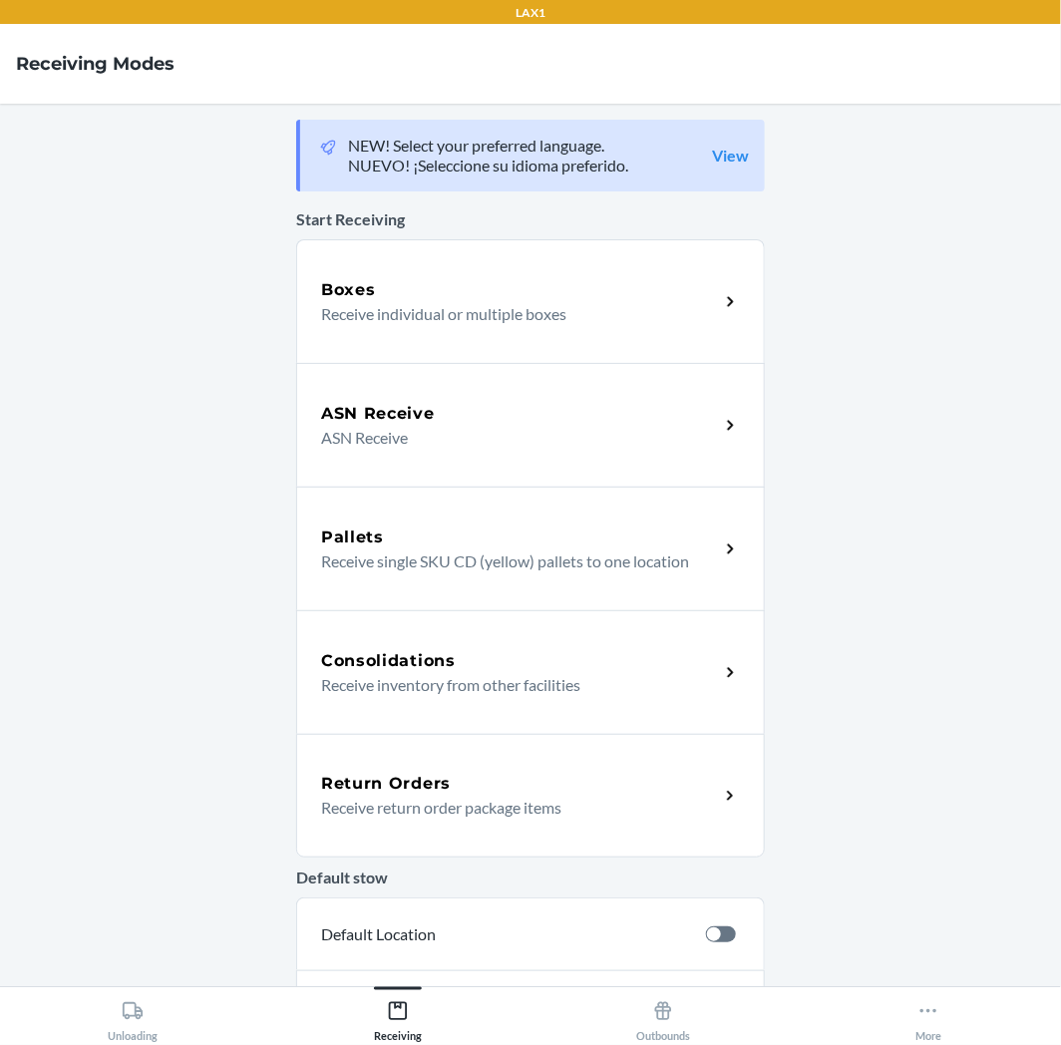
click at [523, 782] on div "Return Orders" at bounding box center [520, 784] width 398 height 24
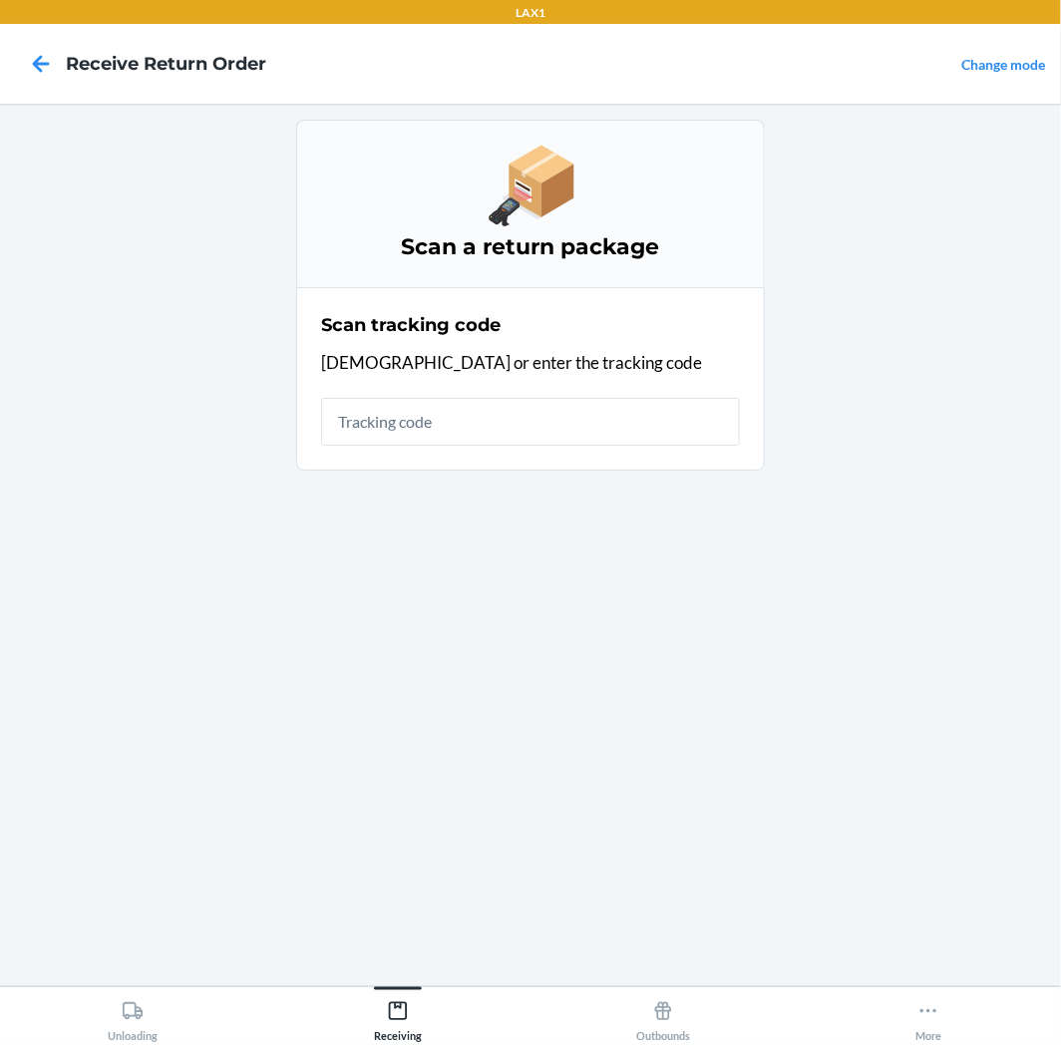
click at [638, 390] on div "Scan tracking code Scan or enter the tracking code" at bounding box center [530, 379] width 419 height 146
click at [633, 405] on input "text" at bounding box center [530, 422] width 419 height 48
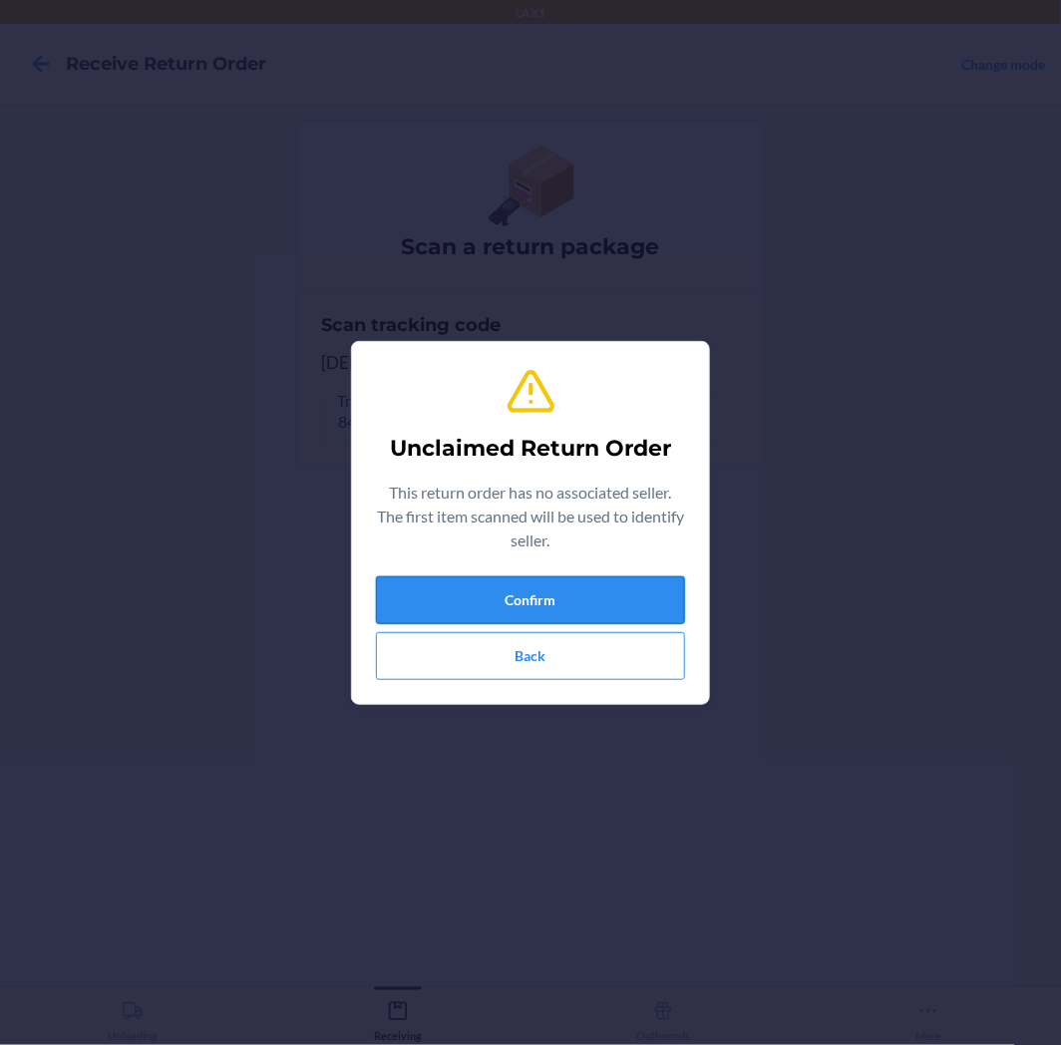
click at [622, 584] on button "Confirm" at bounding box center [530, 600] width 309 height 48
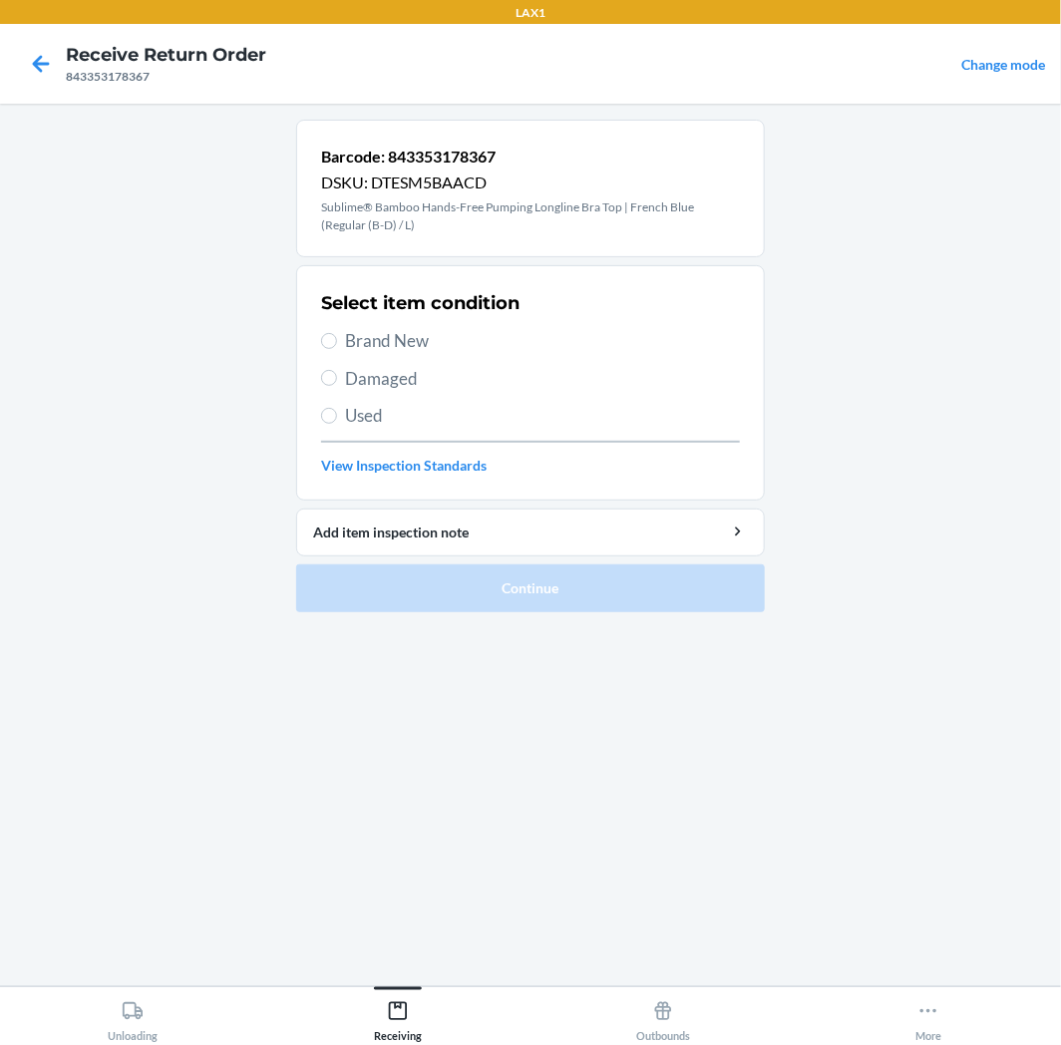
click at [466, 436] on div "Select item condition Brand New Damaged Used View Inspection Standards" at bounding box center [530, 382] width 419 height 197
click at [461, 421] on span "Used" at bounding box center [542, 416] width 395 height 26
click at [337, 421] on input "Used" at bounding box center [329, 416] width 16 height 16
radio input "true"
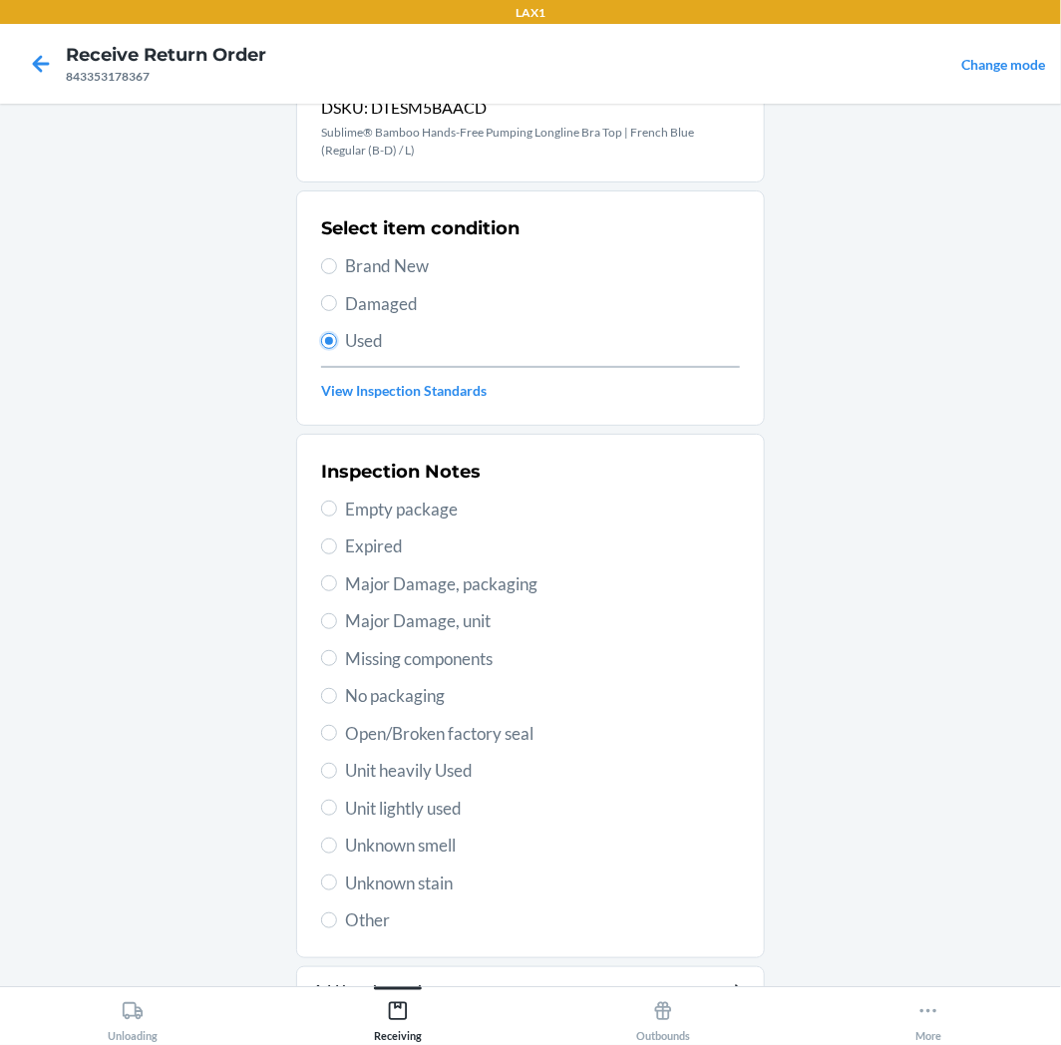
scroll to position [173, 0]
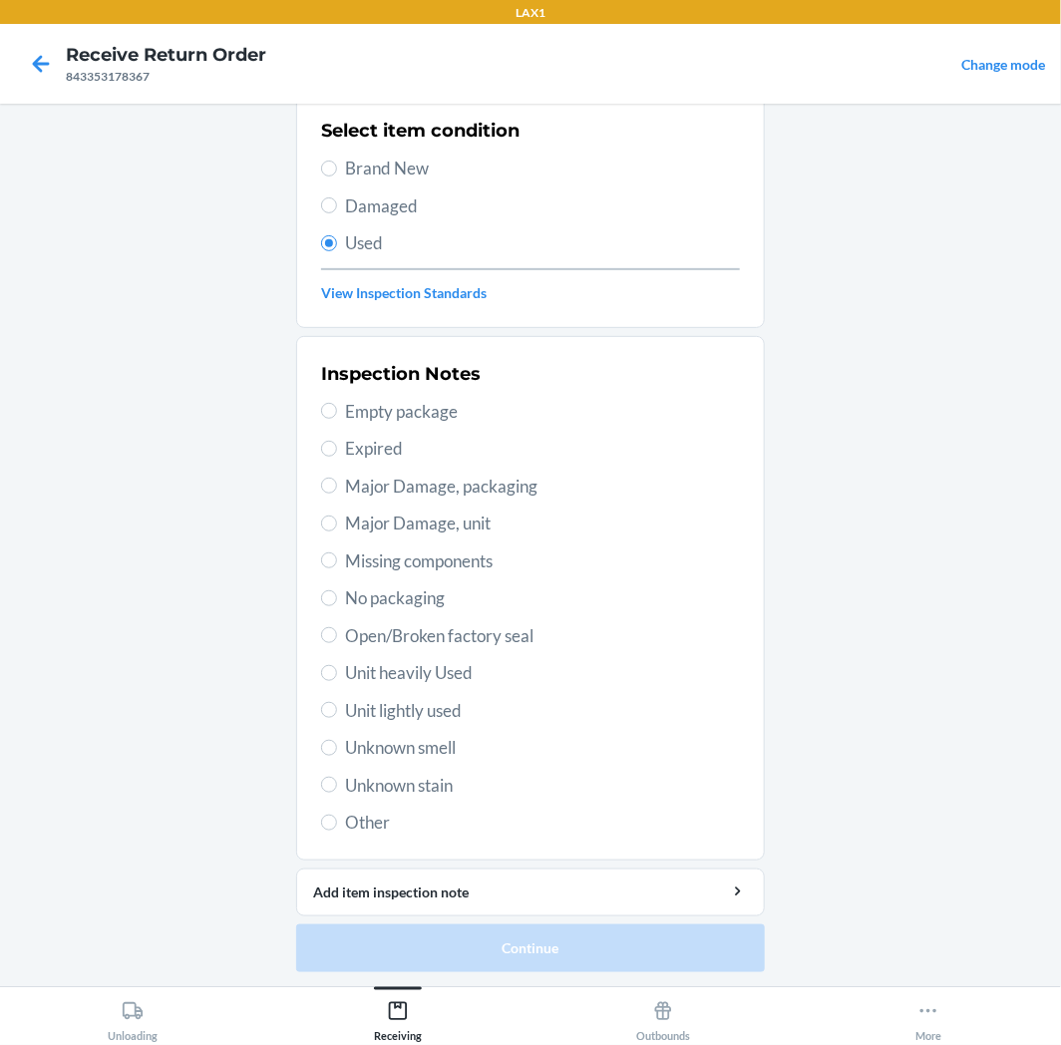
click at [355, 699] on span "Unit lightly used" at bounding box center [542, 711] width 395 height 26
click at [337, 702] on input "Unit lightly used" at bounding box center [329, 710] width 16 height 16
radio input "true"
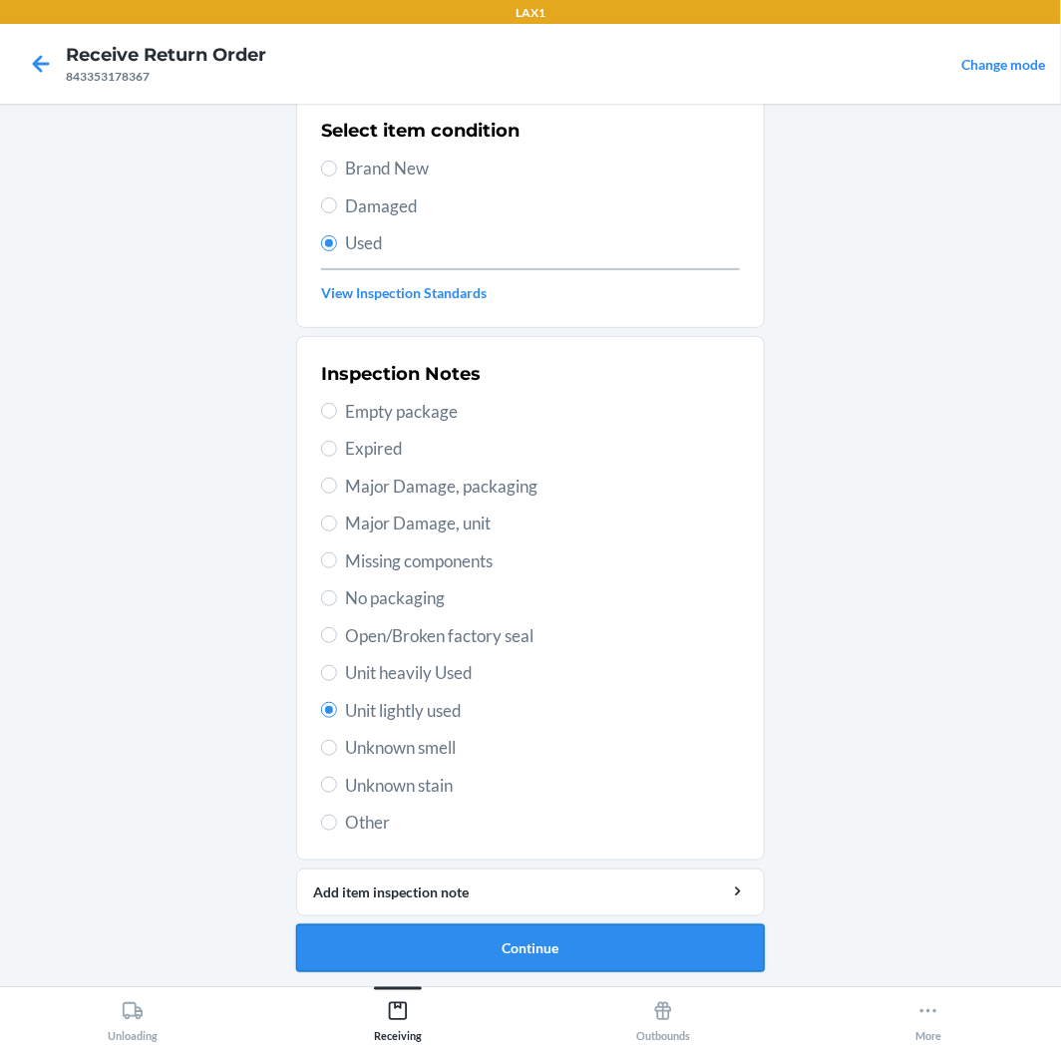
click at [437, 934] on button "Continue" at bounding box center [530, 949] width 469 height 48
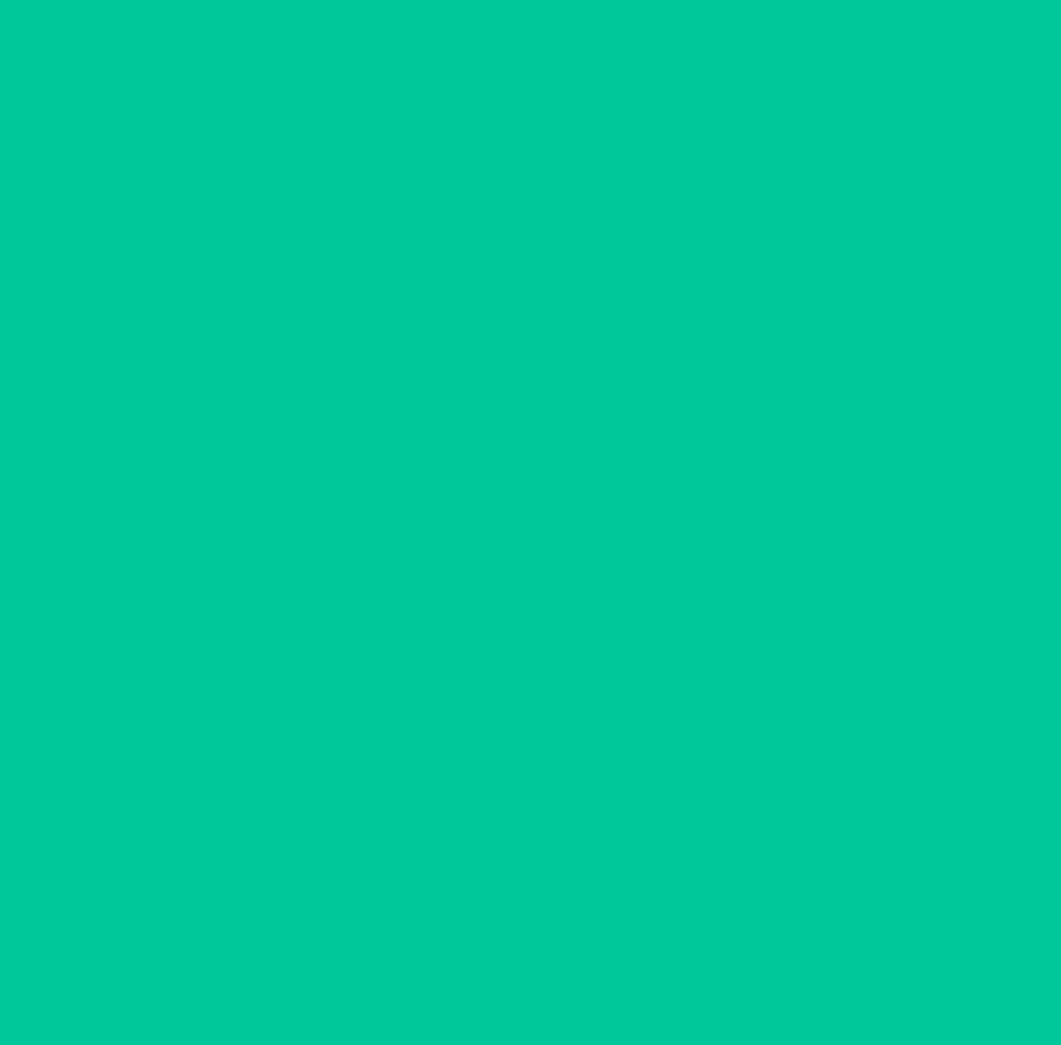
scroll to position [0, 0]
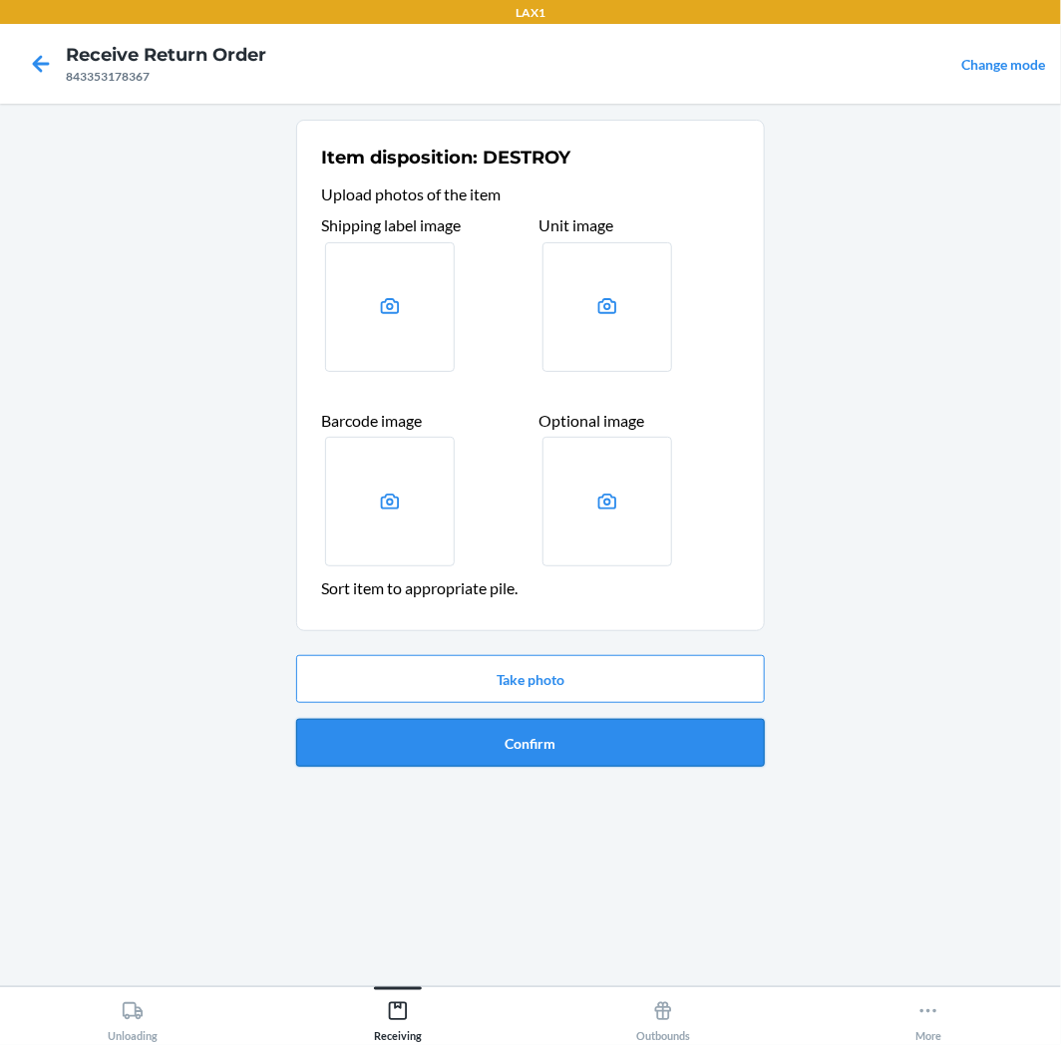
click at [520, 736] on button "Confirm" at bounding box center [530, 743] width 469 height 48
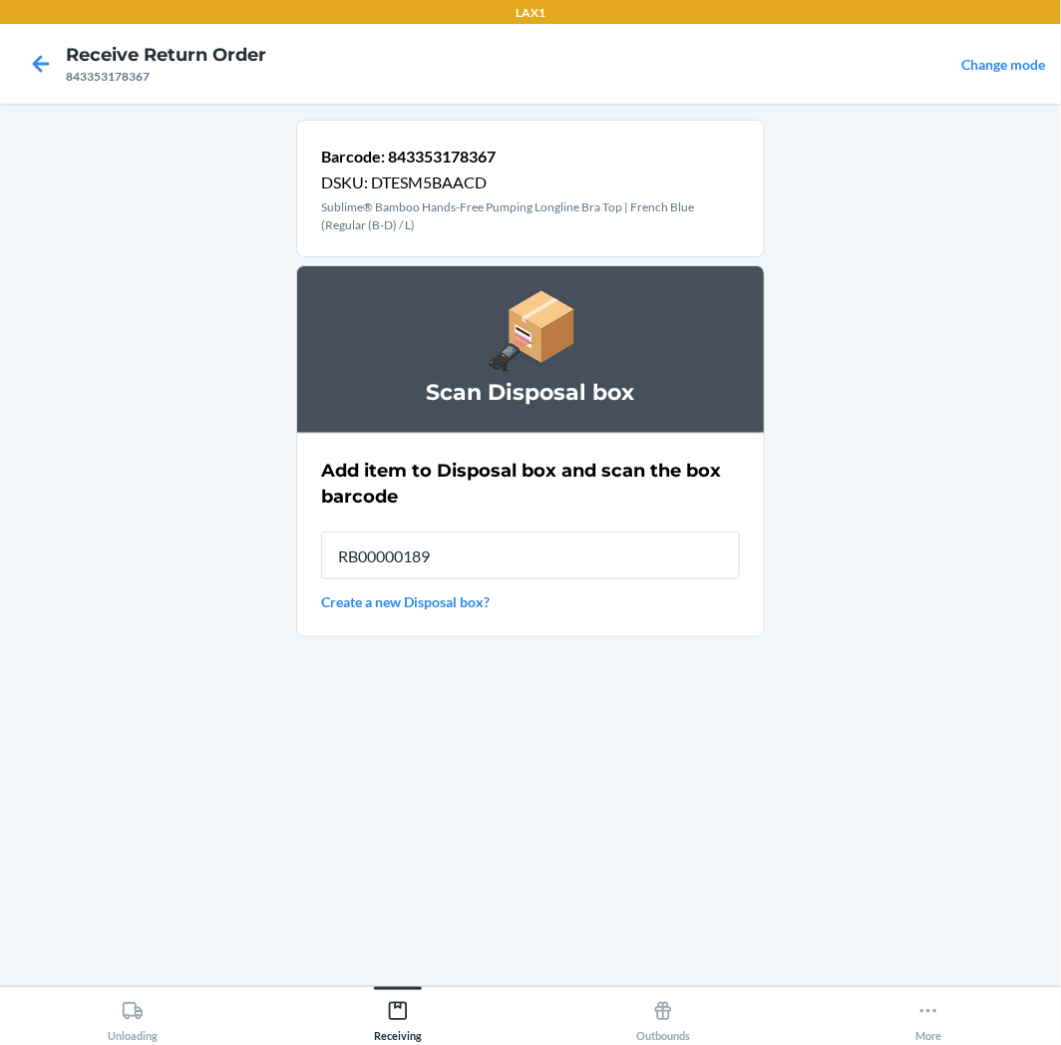
type input "RB00000189K"
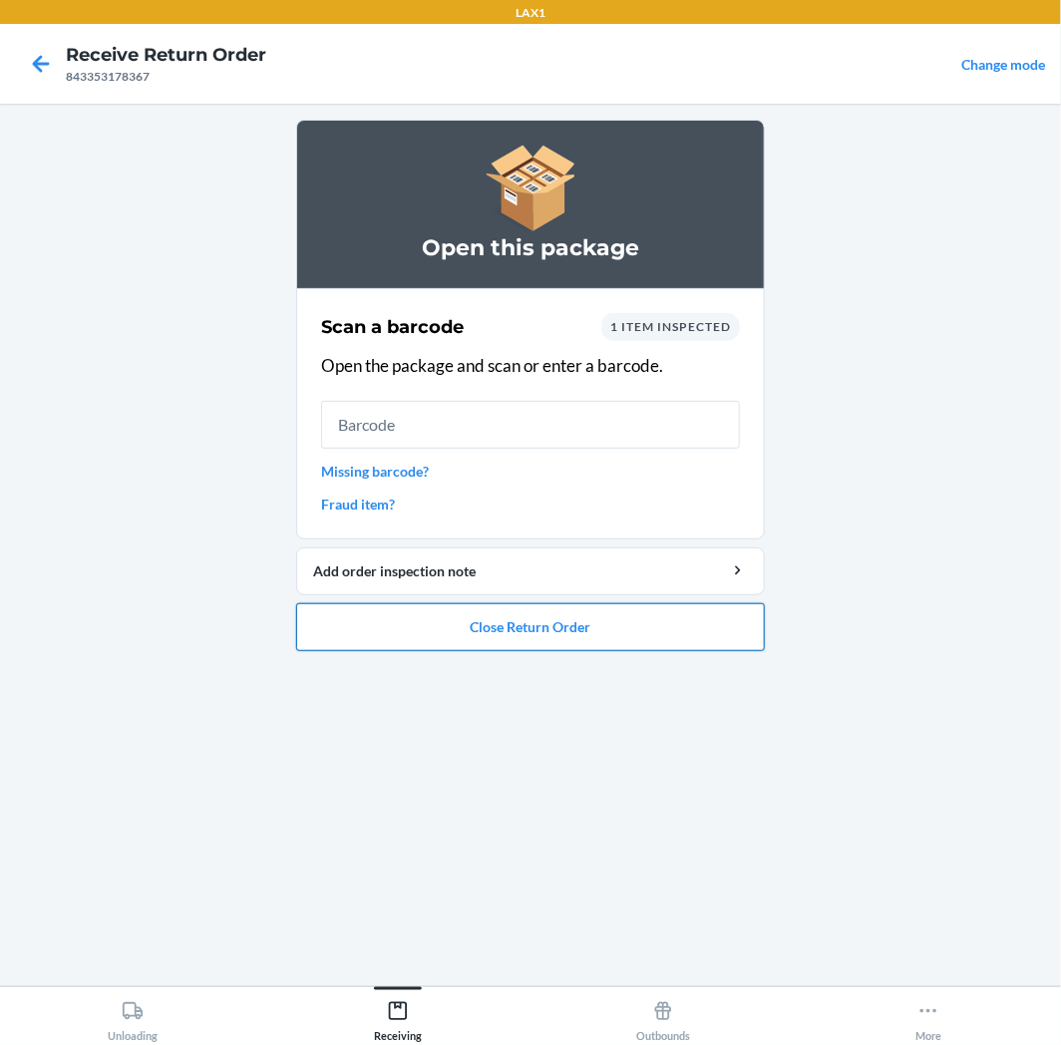
click at [534, 628] on button "Close Return Order" at bounding box center [530, 627] width 469 height 48
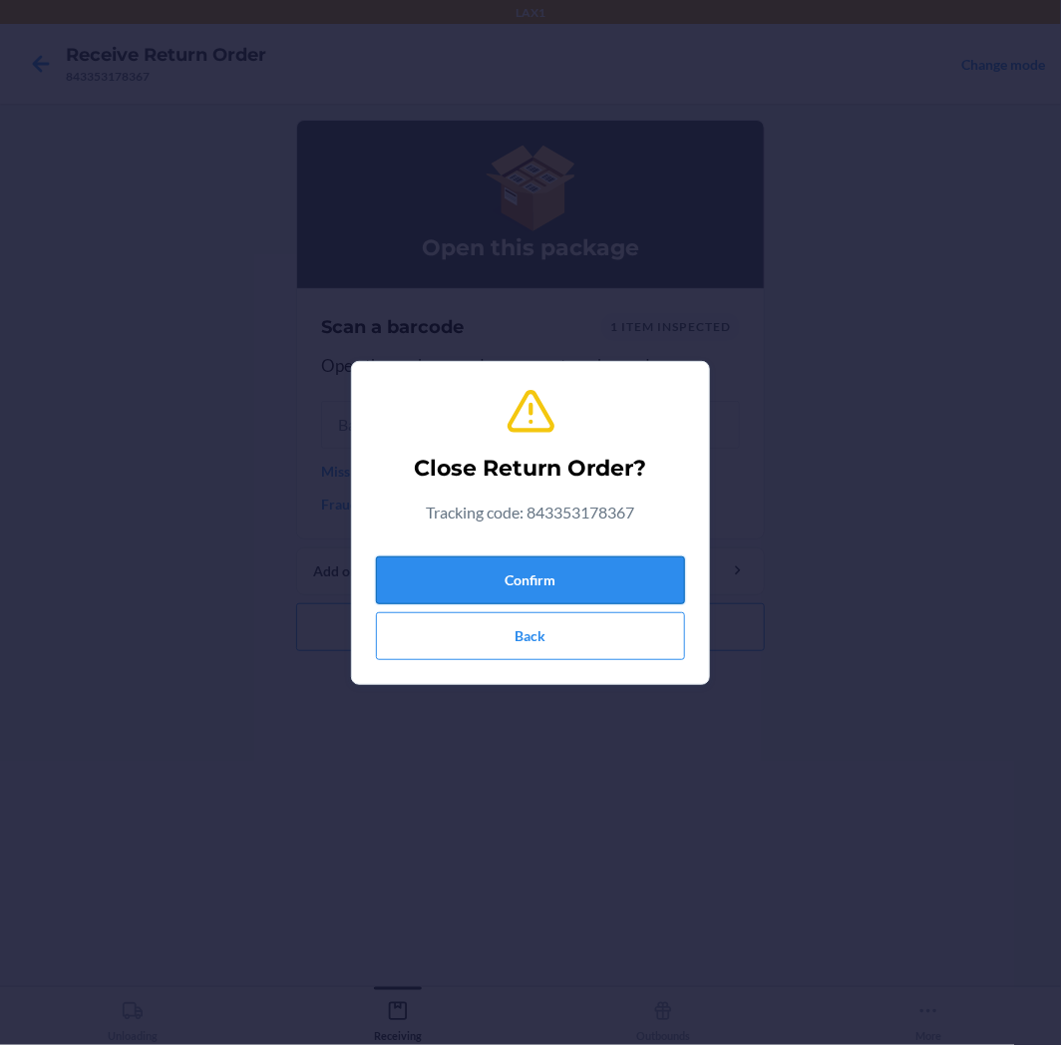
click at [546, 582] on button "Confirm" at bounding box center [530, 581] width 309 height 48
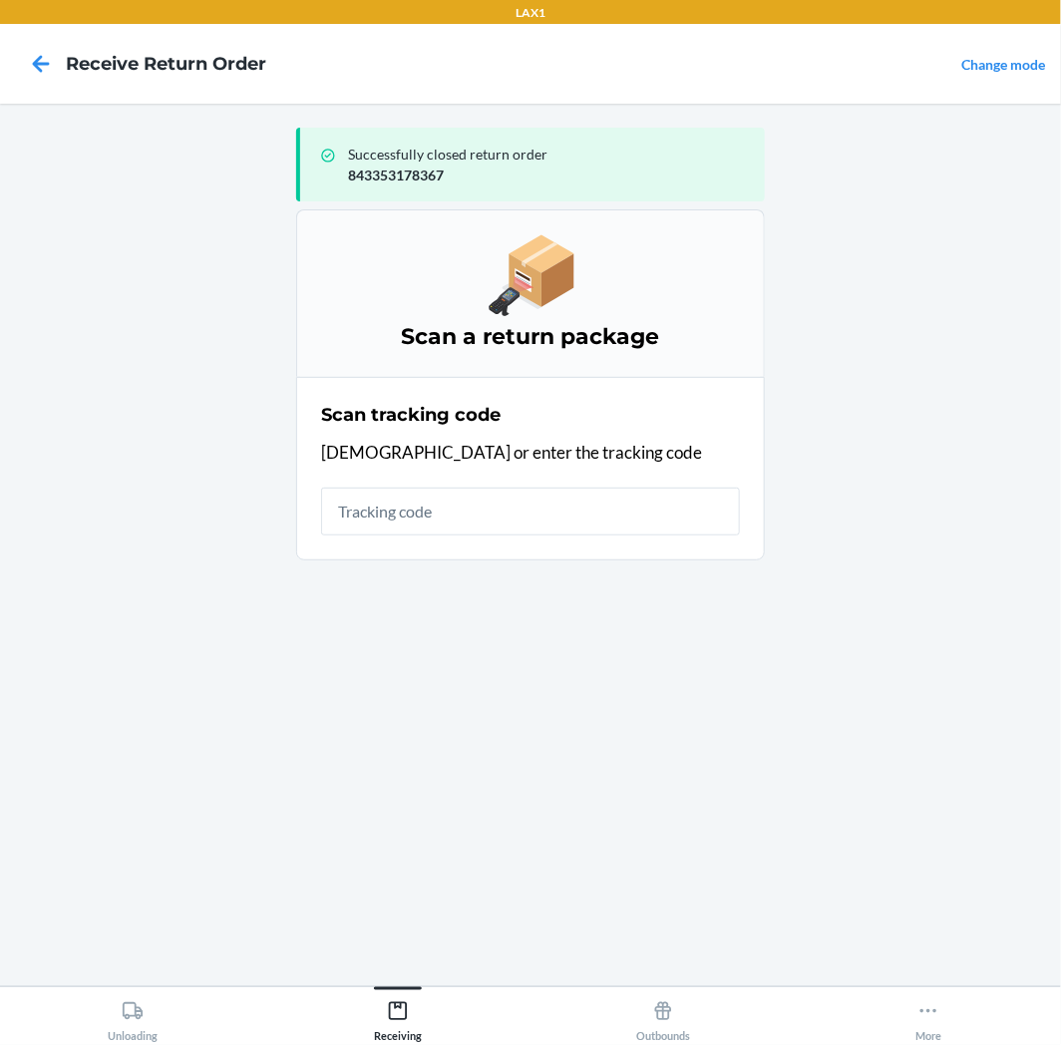
click at [494, 534] on input "text" at bounding box center [530, 512] width 419 height 48
drag, startPoint x: 177, startPoint y: 1022, endPoint x: 200, endPoint y: 942, distance: 83.3
click at [177, 1019] on button "Unloading" at bounding box center [132, 1014] width 265 height 55
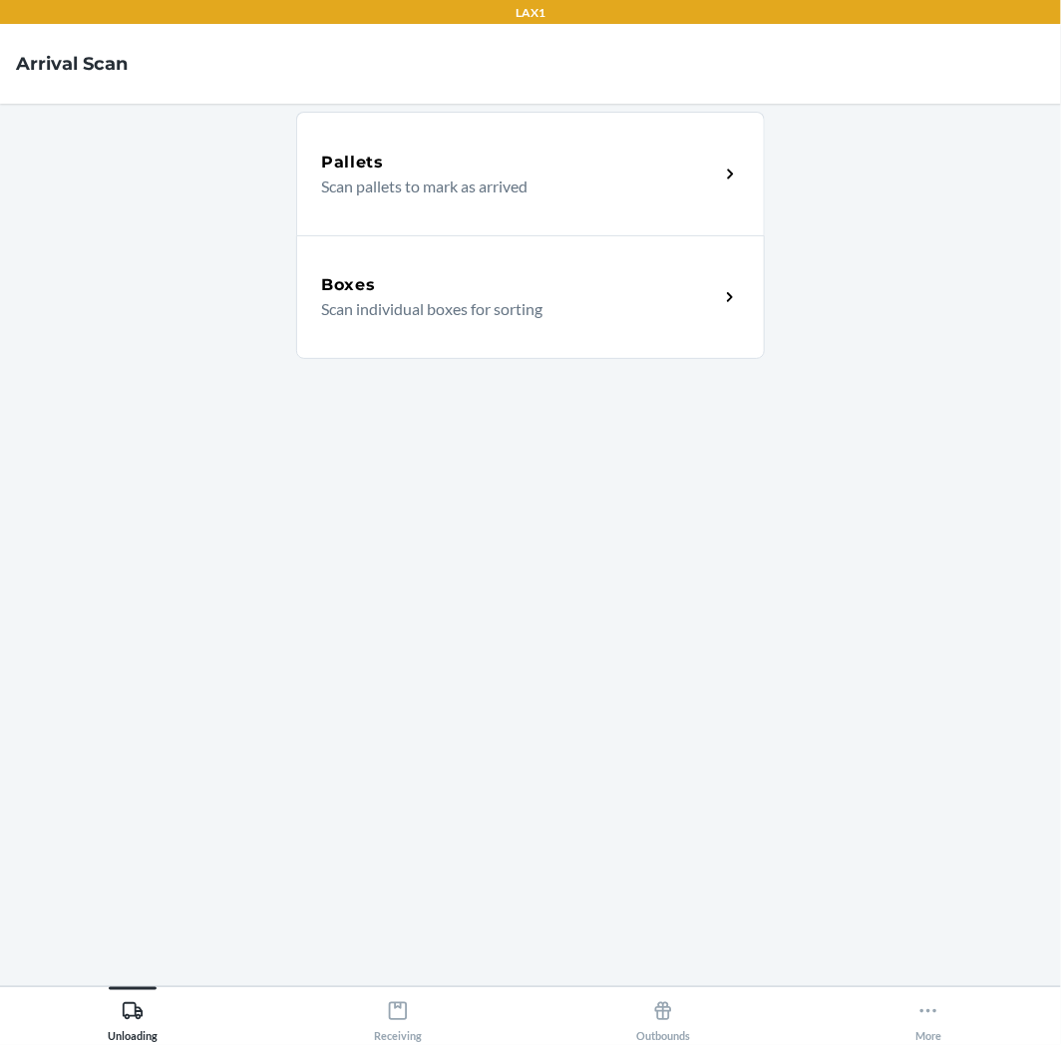
click at [485, 292] on div "Boxes" at bounding box center [520, 285] width 398 height 24
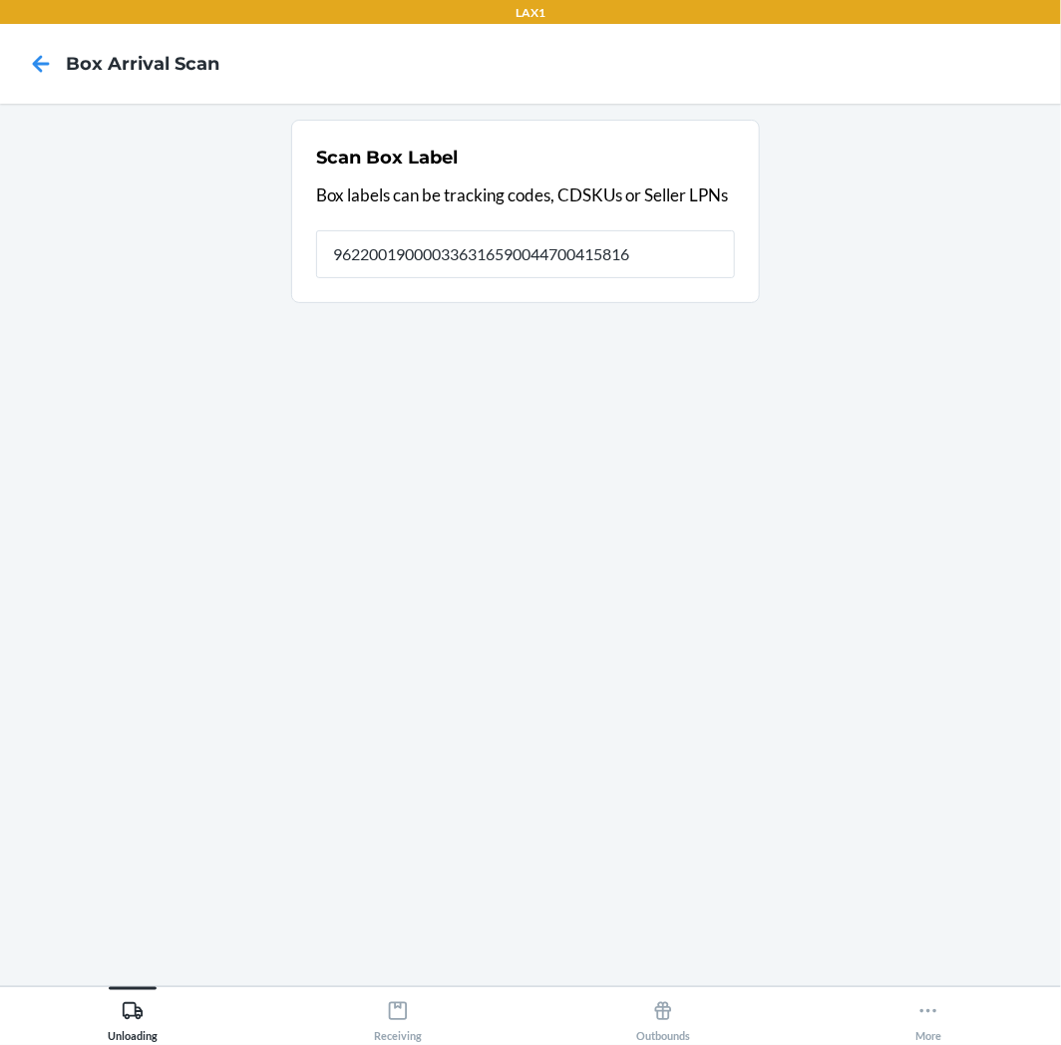
type input "9622001900003363165900447004158161"
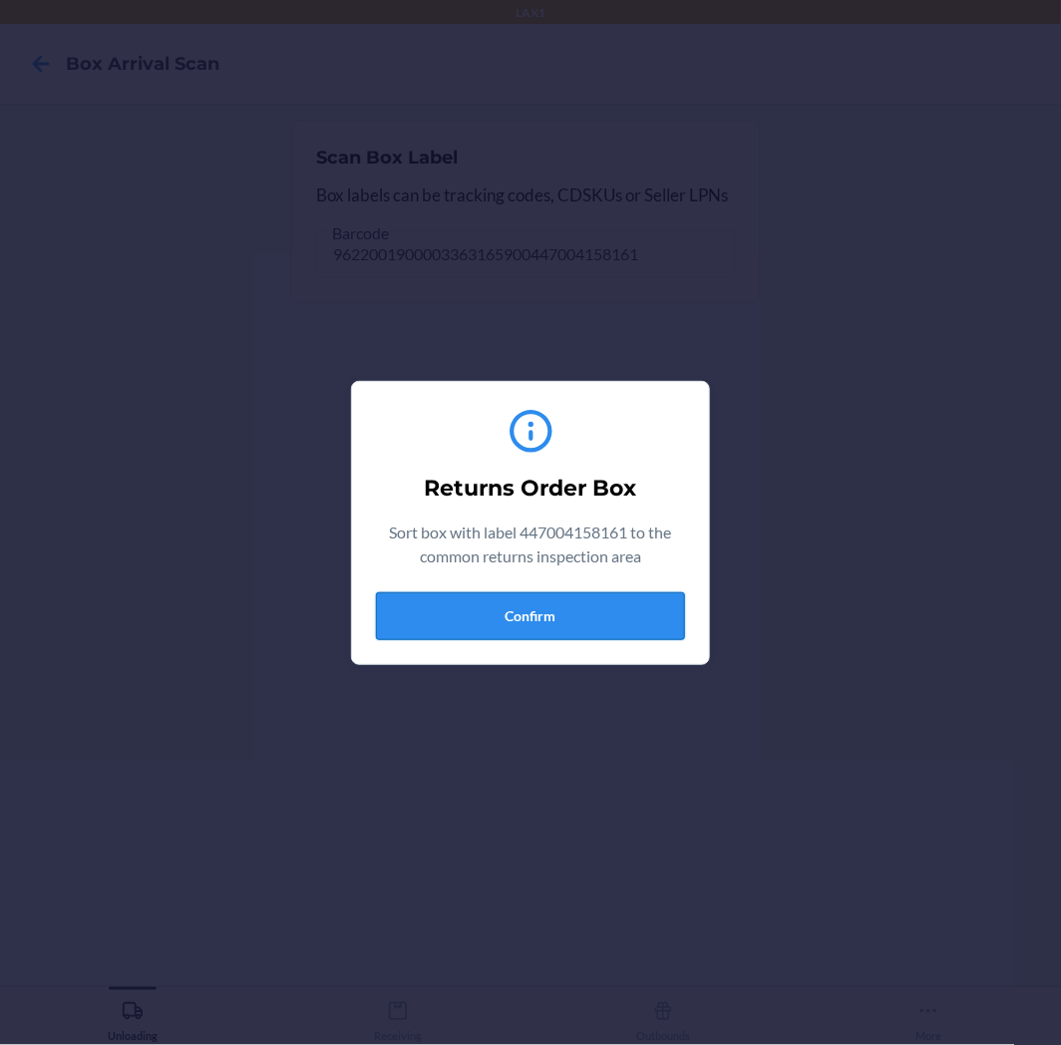
click at [540, 608] on button "Confirm" at bounding box center [530, 616] width 309 height 48
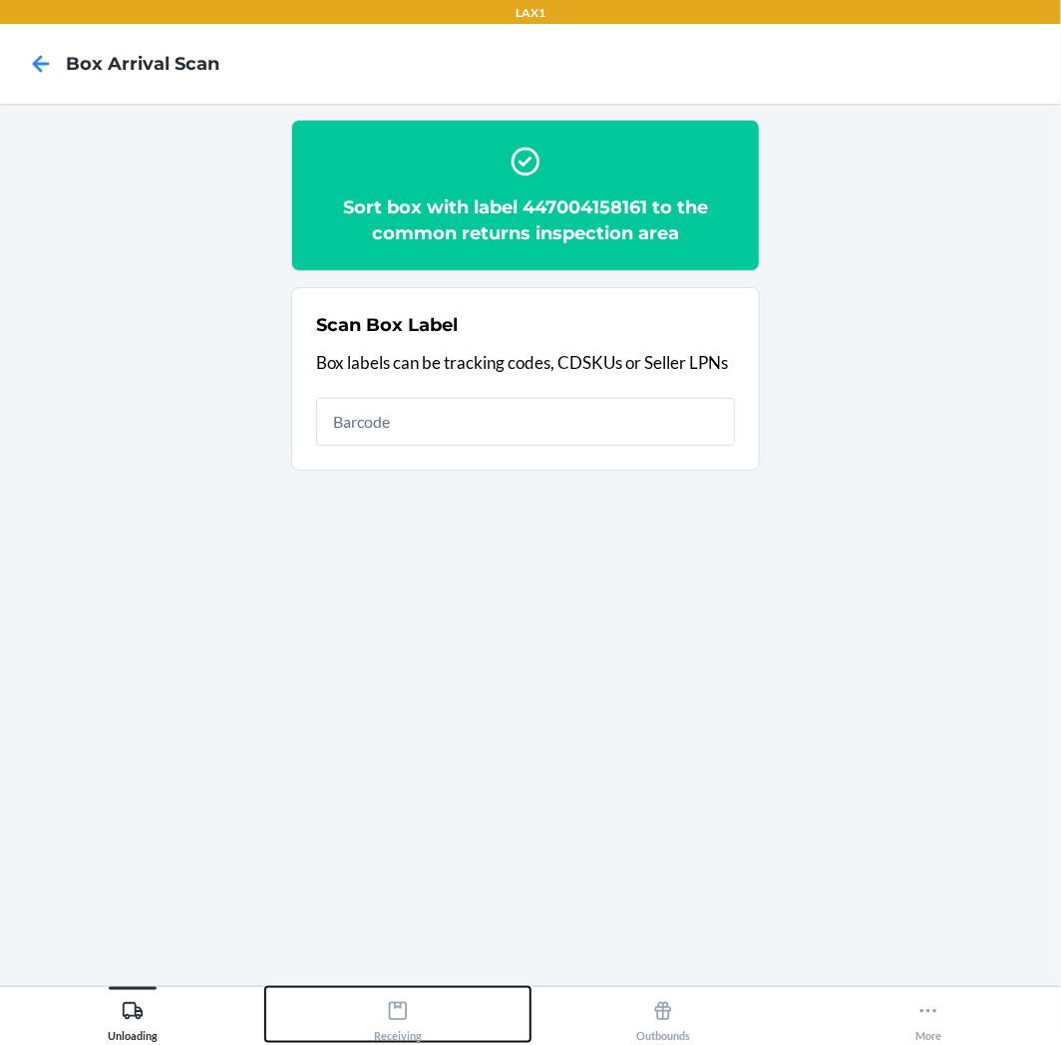
click at [433, 1022] on button "Receiving" at bounding box center [397, 1014] width 265 height 55
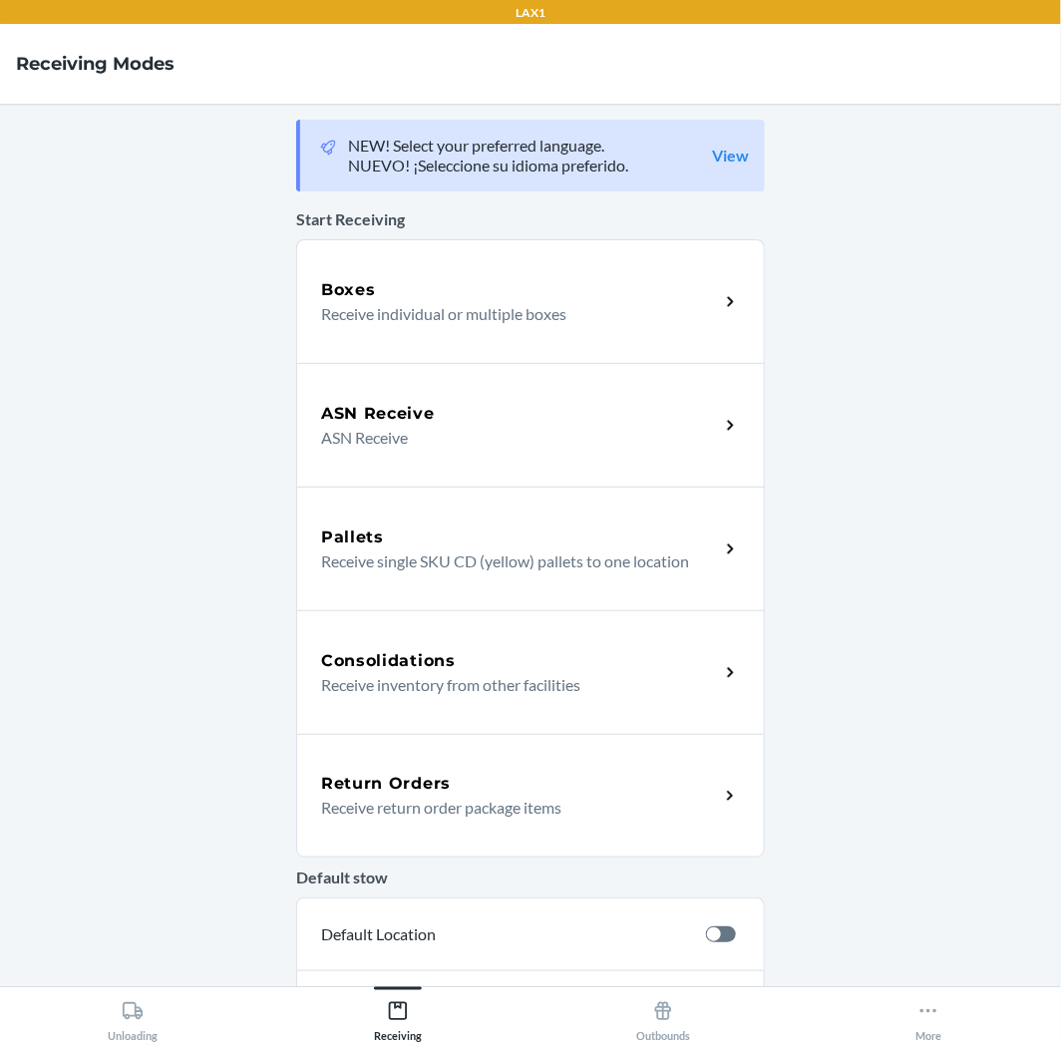
click at [473, 742] on div "Return Orders Receive return order package items" at bounding box center [530, 796] width 469 height 124
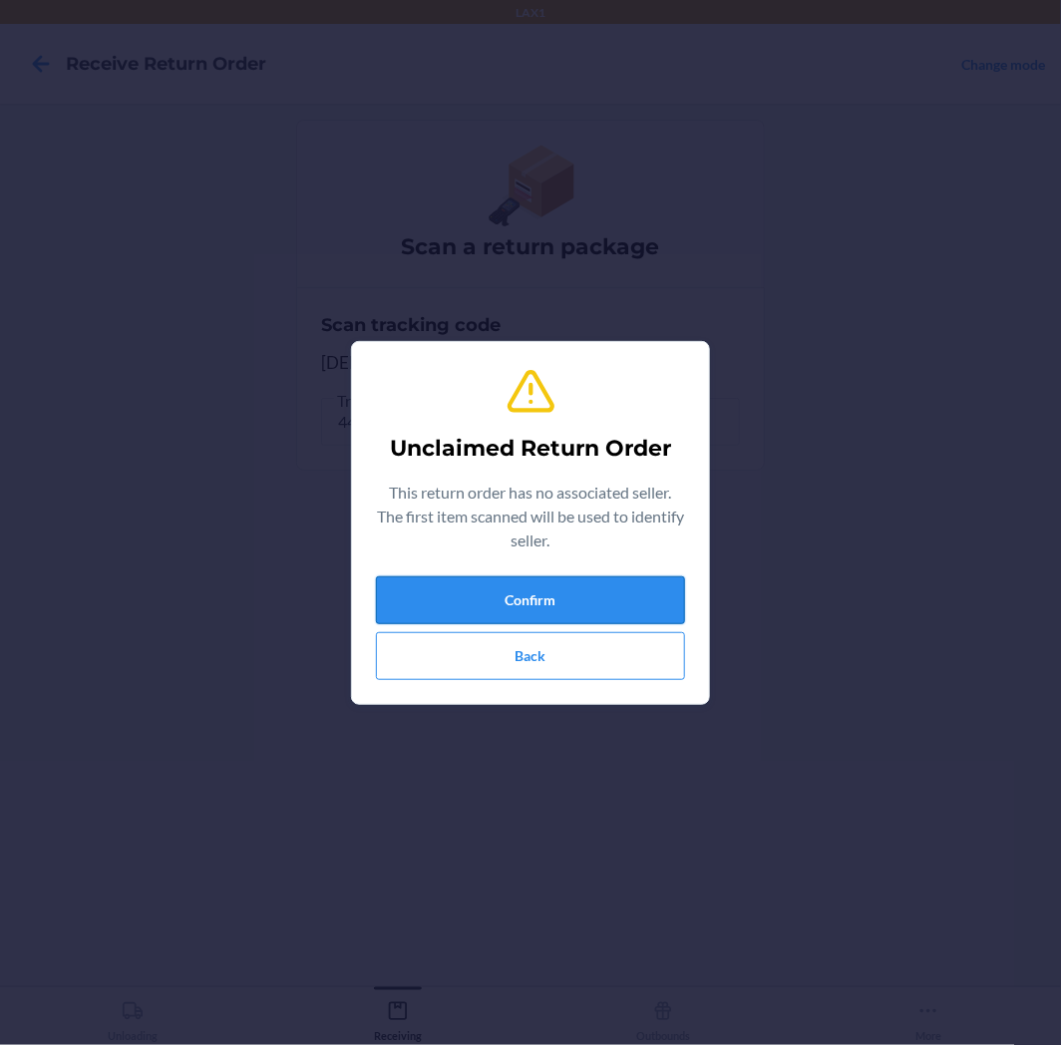
click at [549, 622] on button "Confirm" at bounding box center [530, 600] width 309 height 48
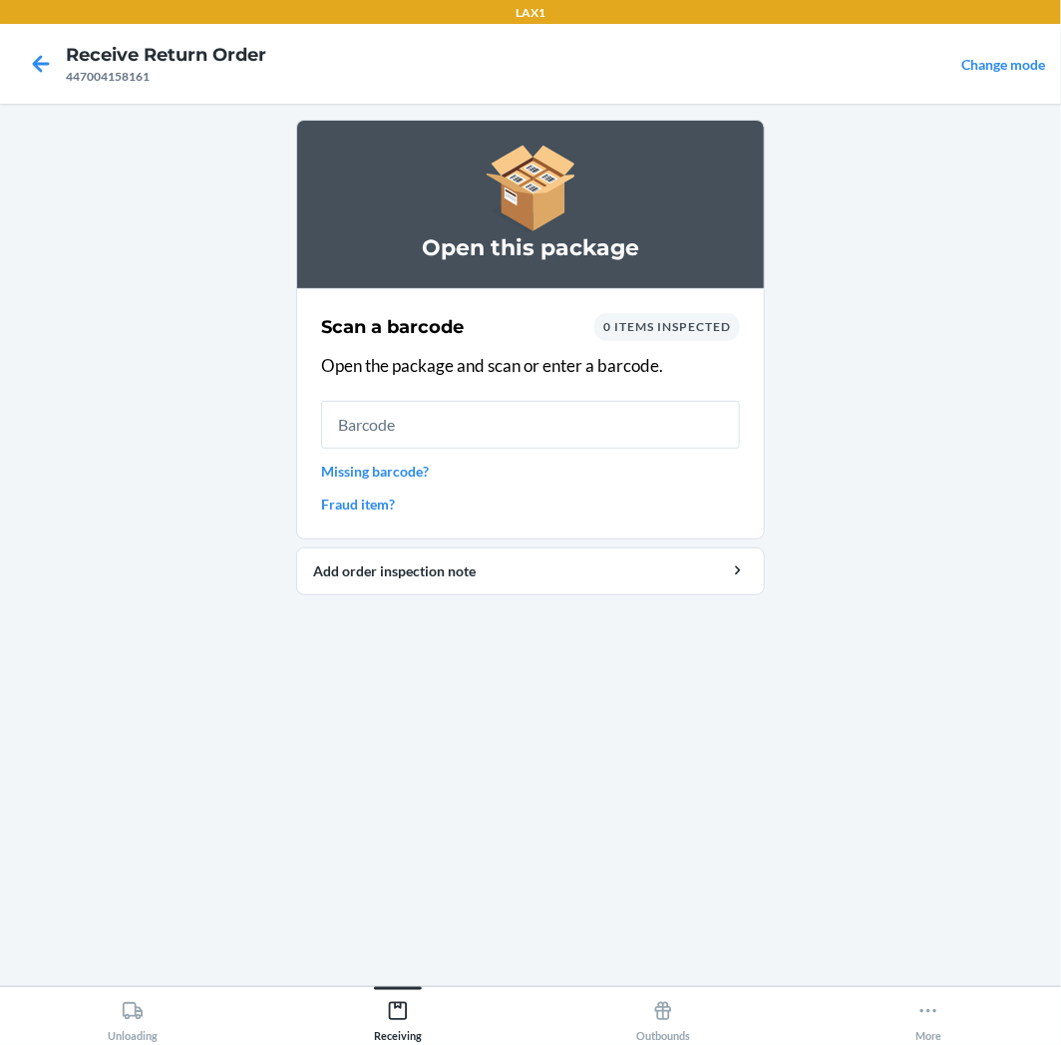
click at [569, 424] on input "text" at bounding box center [530, 425] width 419 height 48
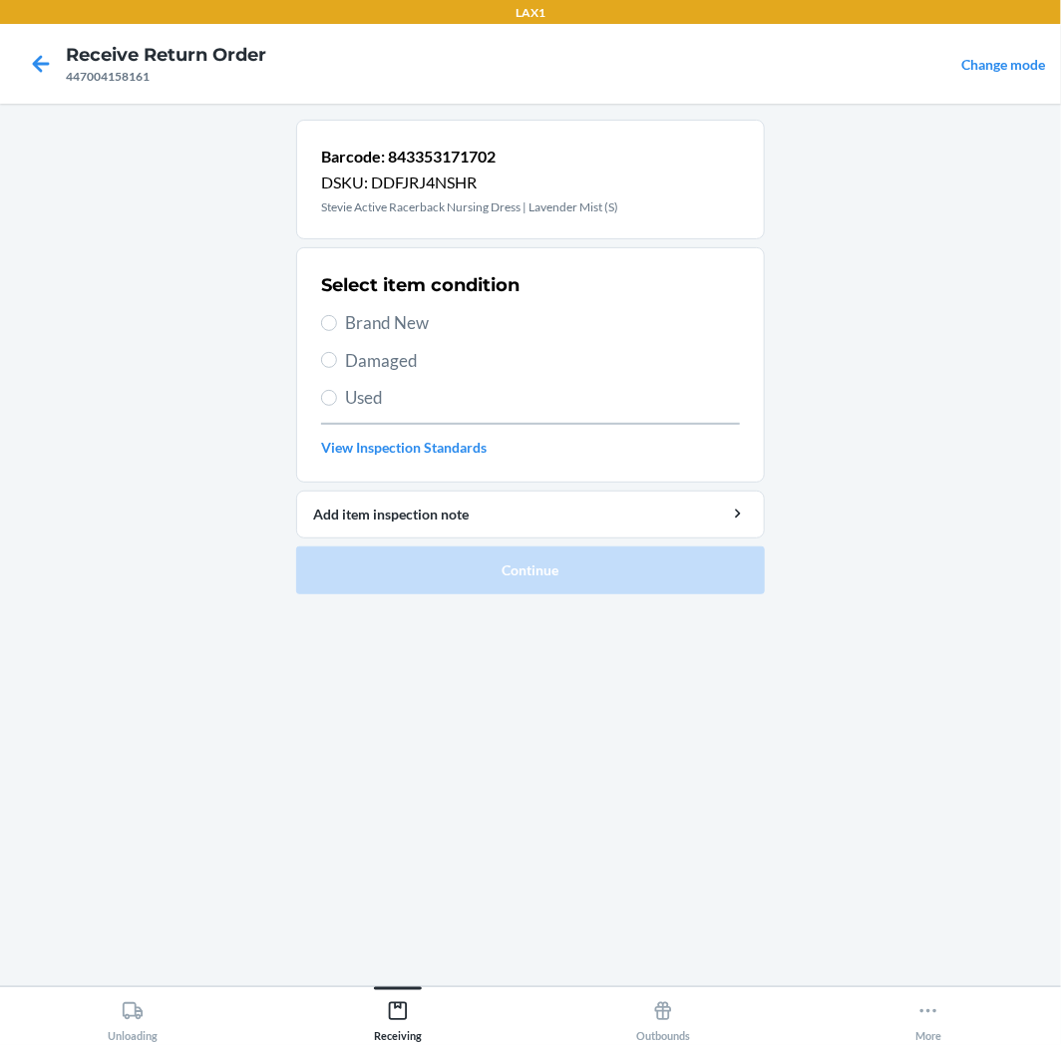
click at [504, 391] on span "Used" at bounding box center [542, 398] width 395 height 26
click at [337, 391] on input "Used" at bounding box center [329, 398] width 16 height 16
radio input "true"
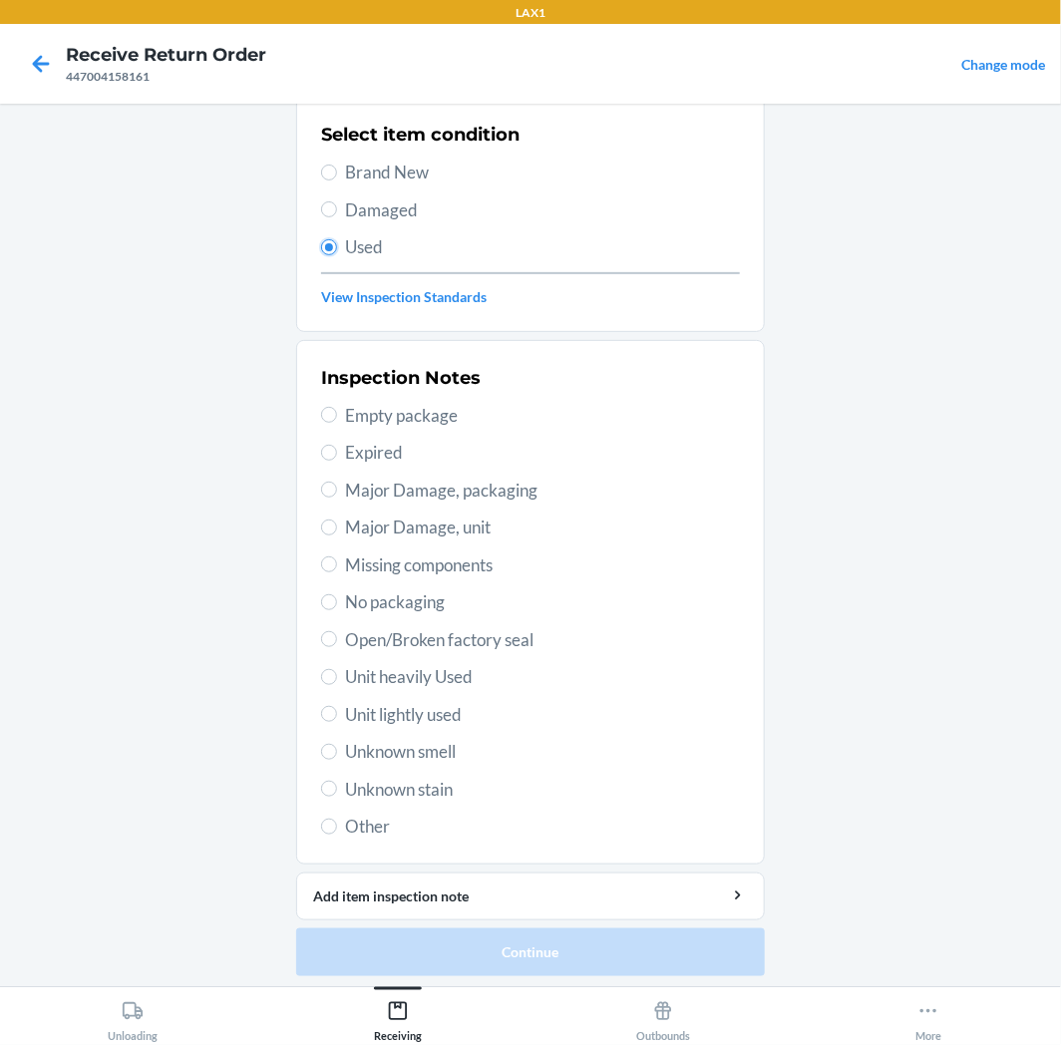
scroll to position [155, 0]
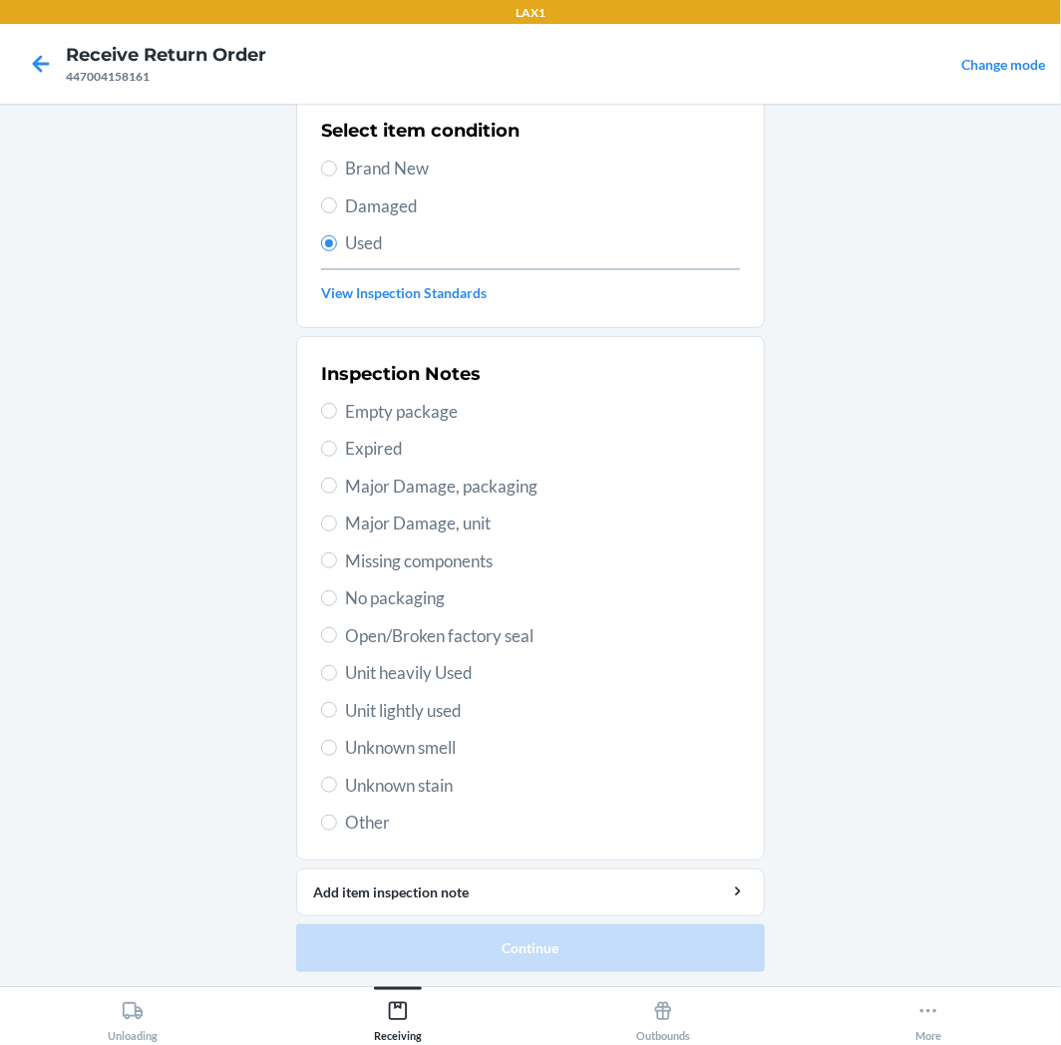
click at [381, 709] on span "Unit lightly used" at bounding box center [542, 711] width 395 height 26
click at [337, 709] on input "Unit lightly used" at bounding box center [329, 710] width 16 height 16
radio input "true"
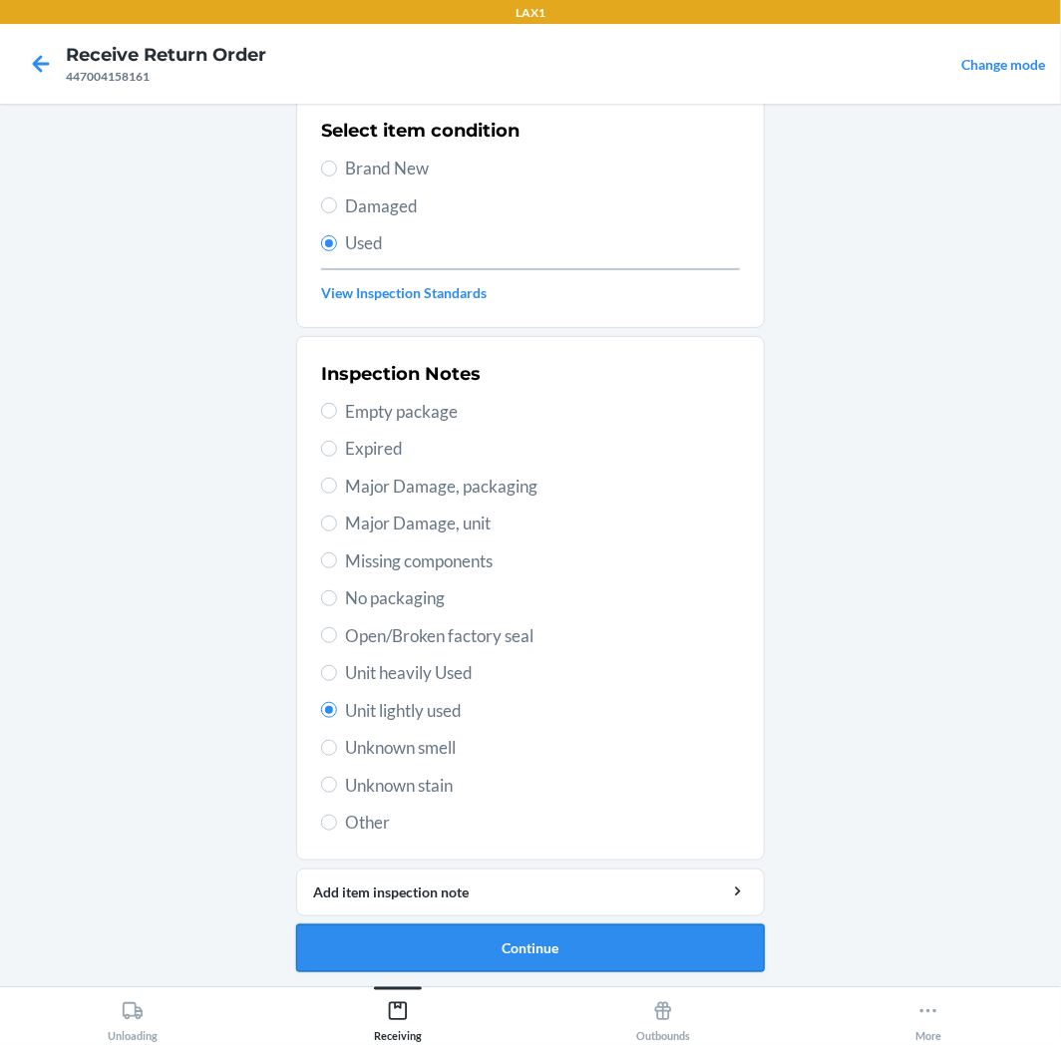
click at [406, 943] on button "Continue" at bounding box center [530, 949] width 469 height 48
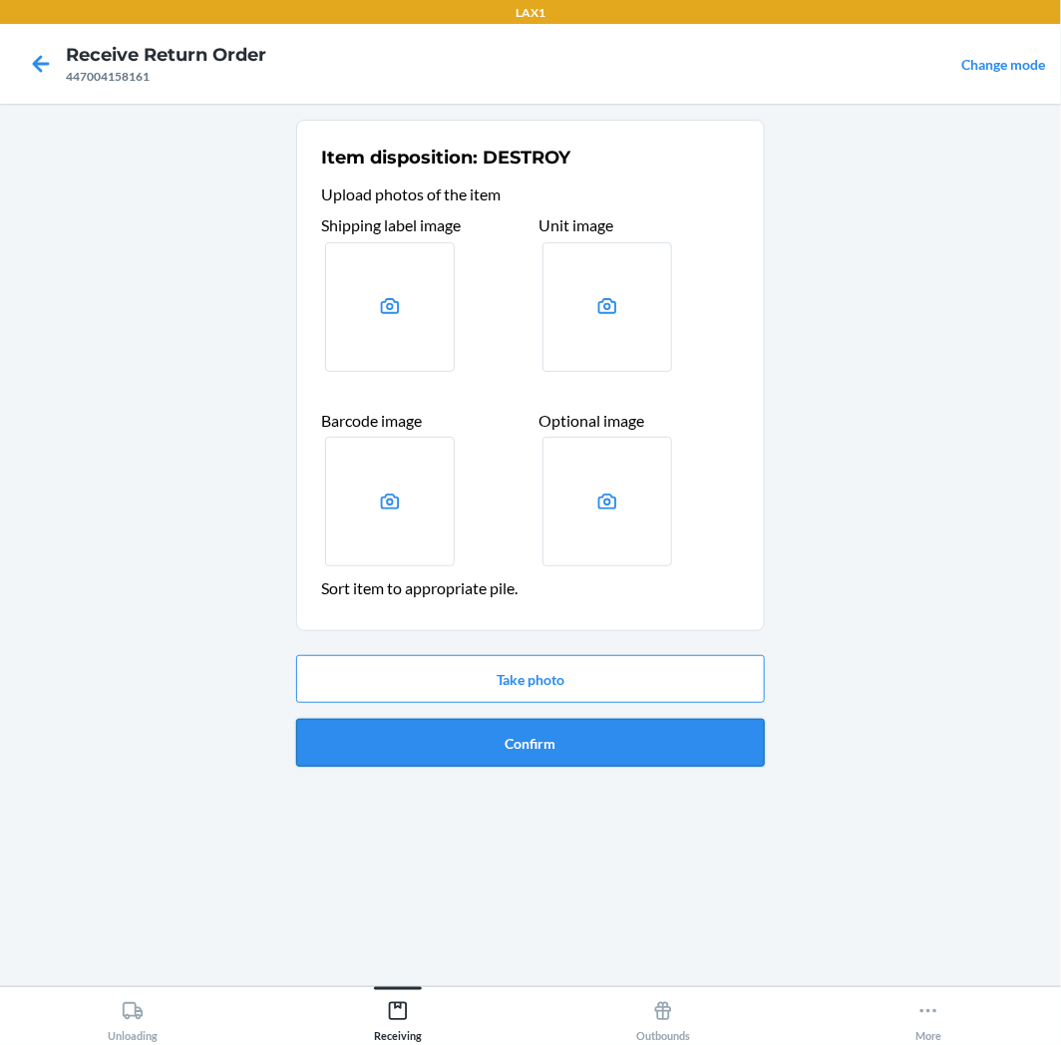
click at [509, 744] on button "Confirm" at bounding box center [530, 743] width 469 height 48
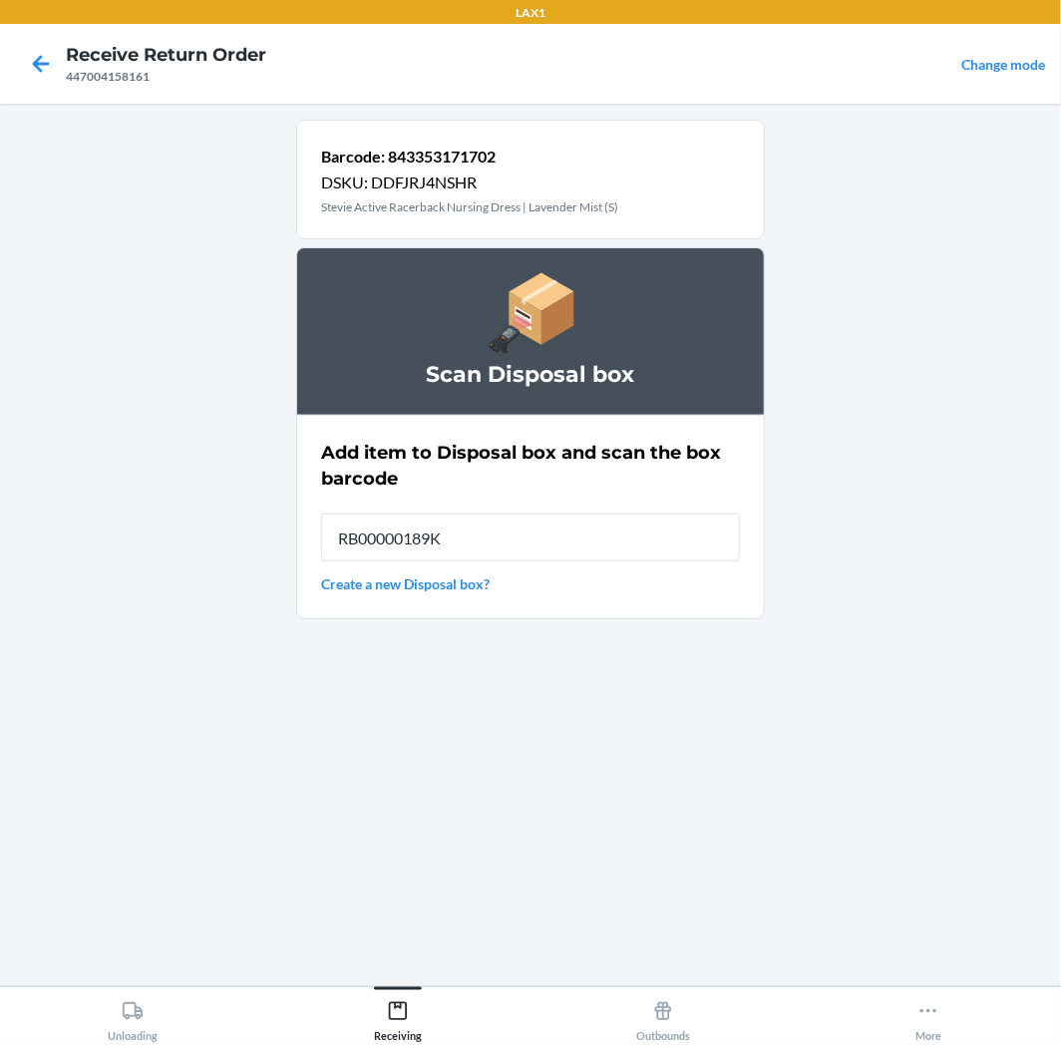
type input "RB00000189K"
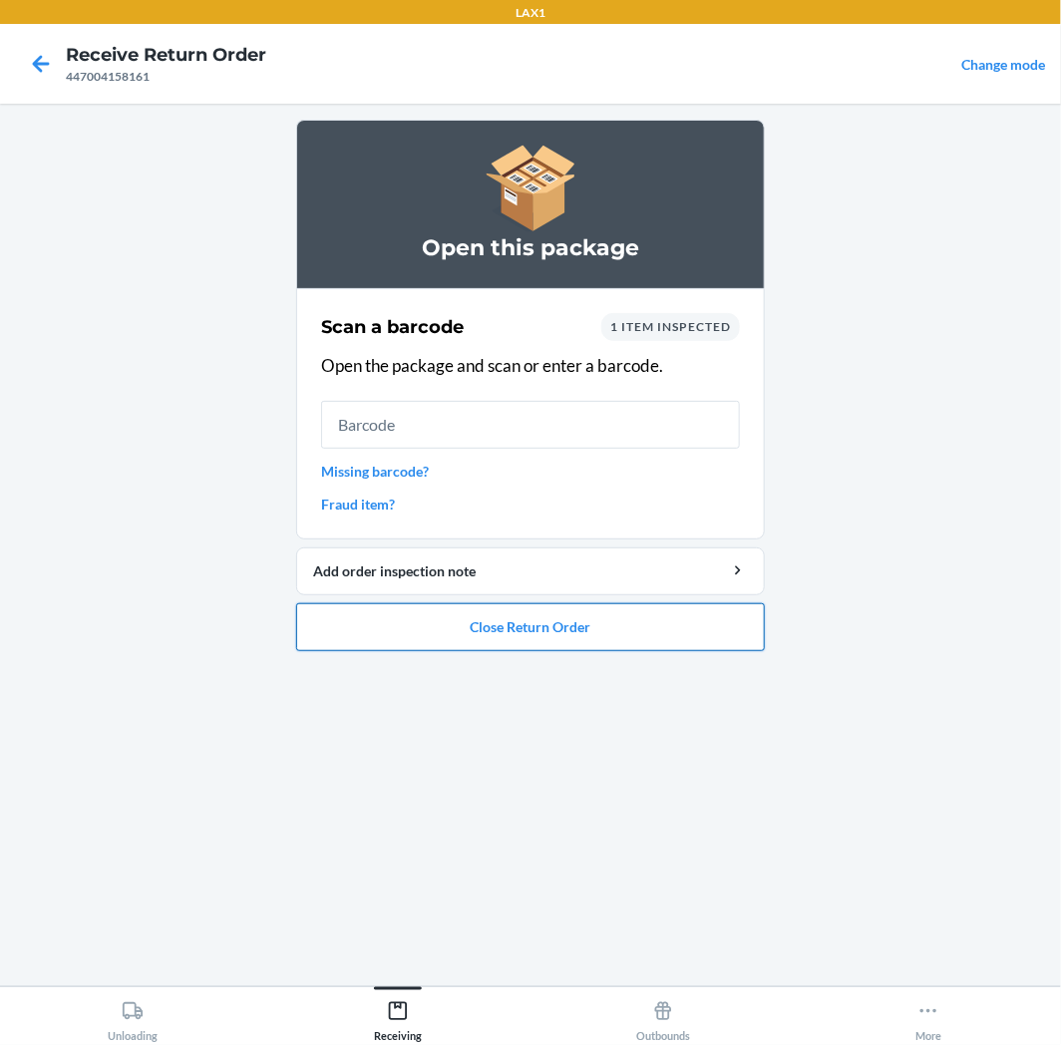
click at [543, 624] on button "Close Return Order" at bounding box center [530, 627] width 469 height 48
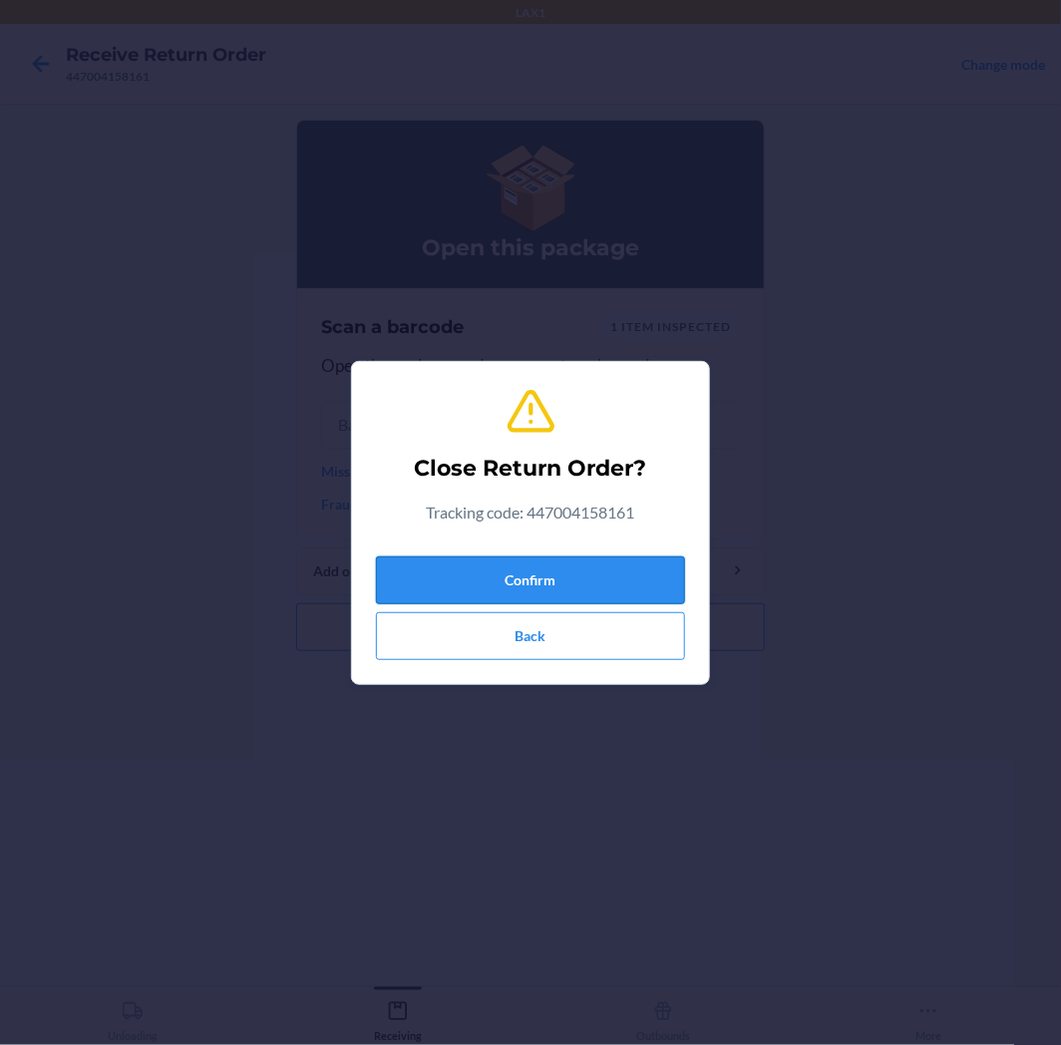
click at [556, 593] on button "Confirm" at bounding box center [530, 581] width 309 height 48
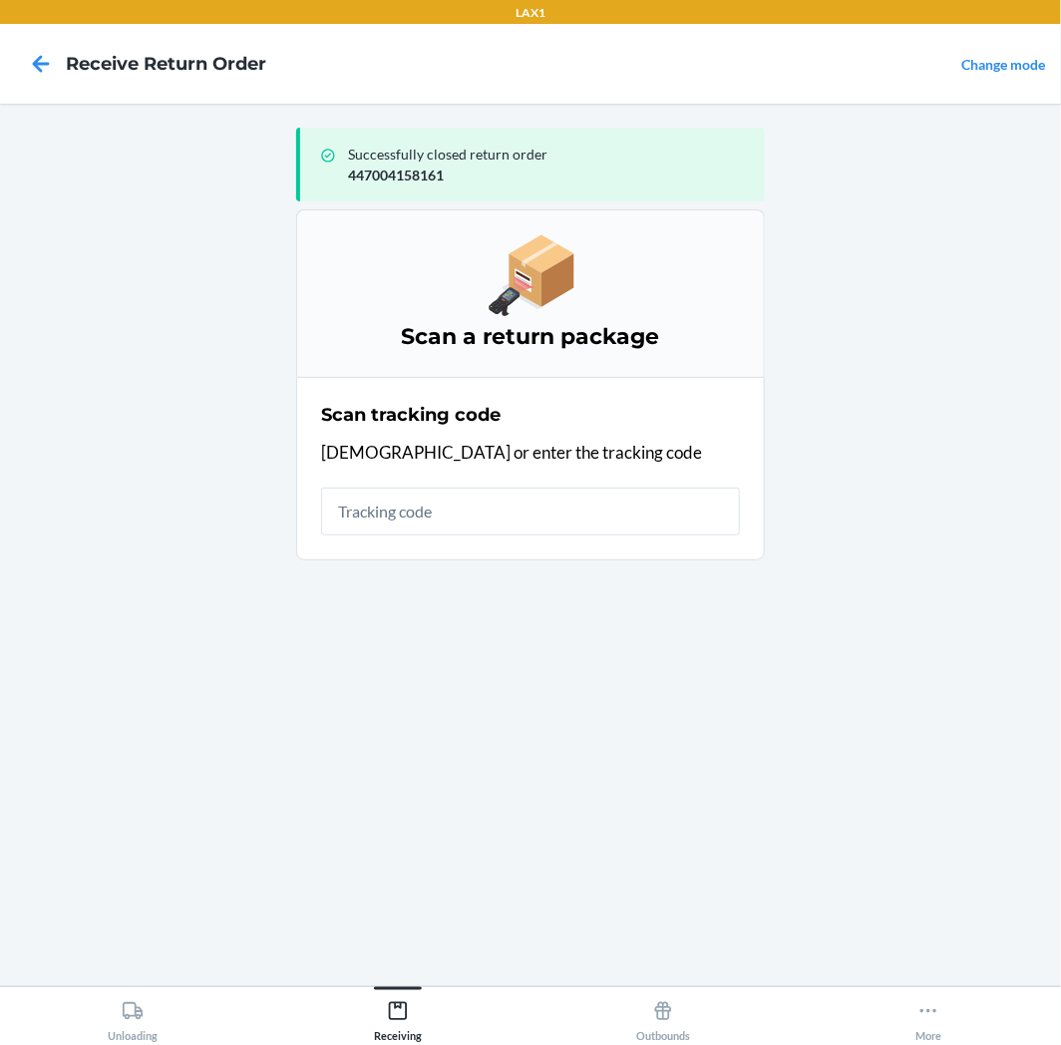
click at [562, 510] on input "text" at bounding box center [530, 512] width 419 height 48
click at [491, 521] on input "text" at bounding box center [530, 512] width 419 height 48
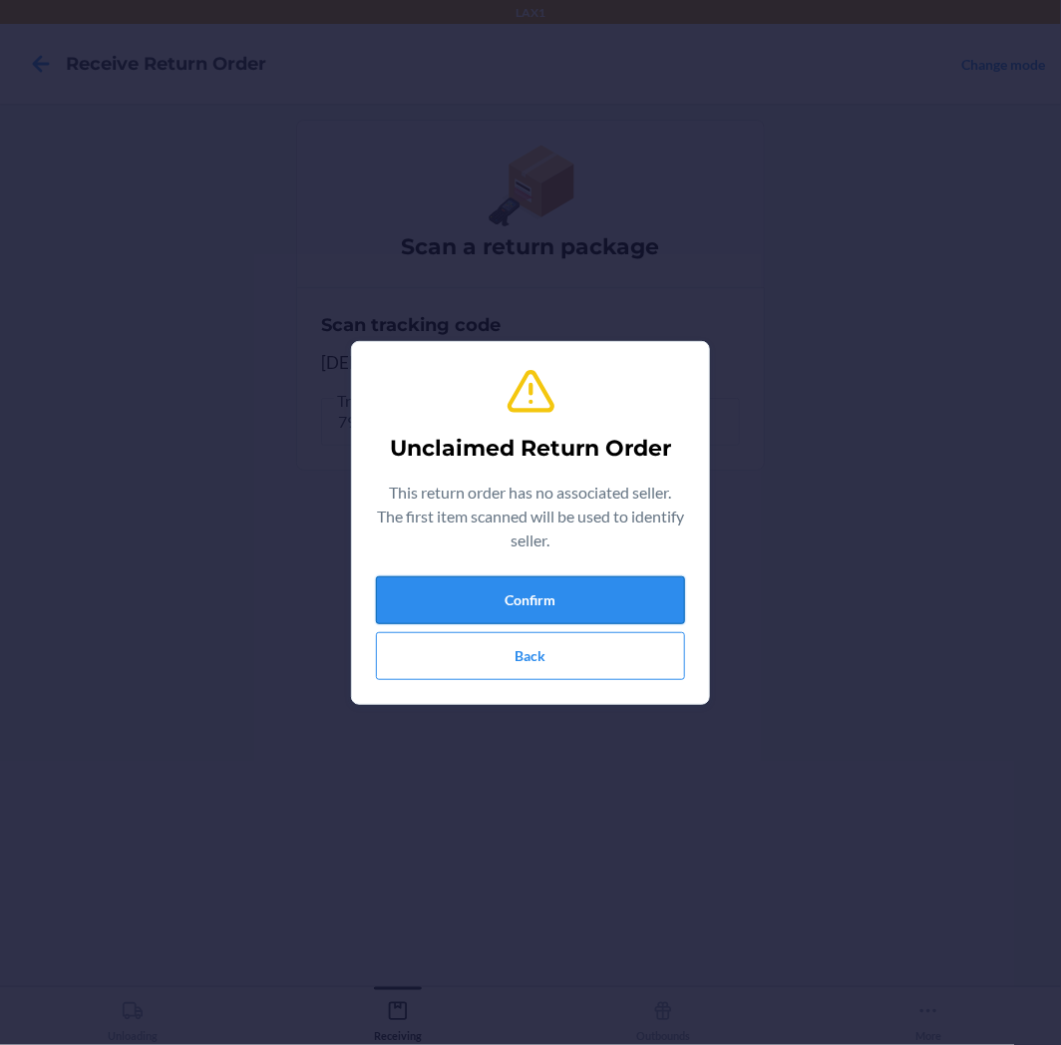
click at [582, 612] on button "Confirm" at bounding box center [530, 600] width 309 height 48
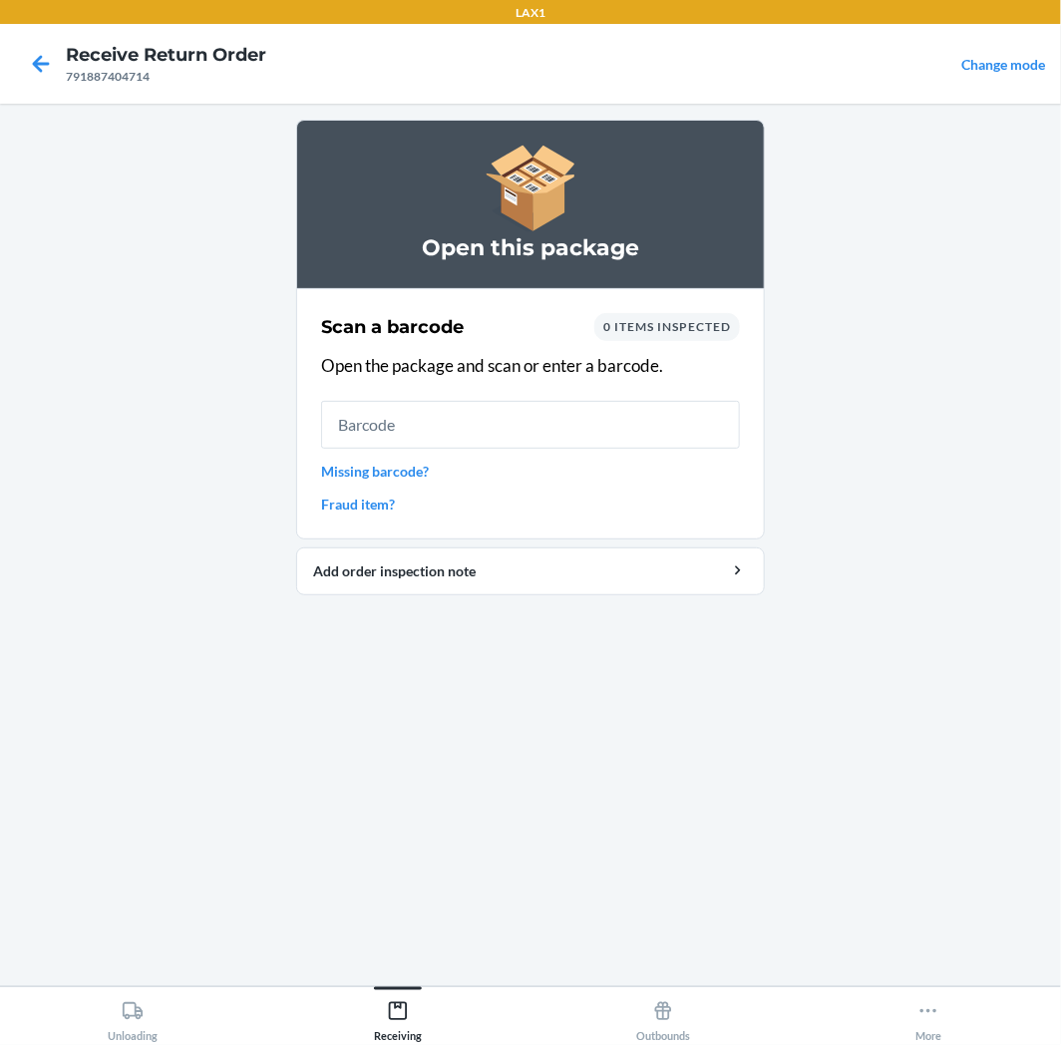
click at [573, 411] on input "text" at bounding box center [530, 425] width 419 height 48
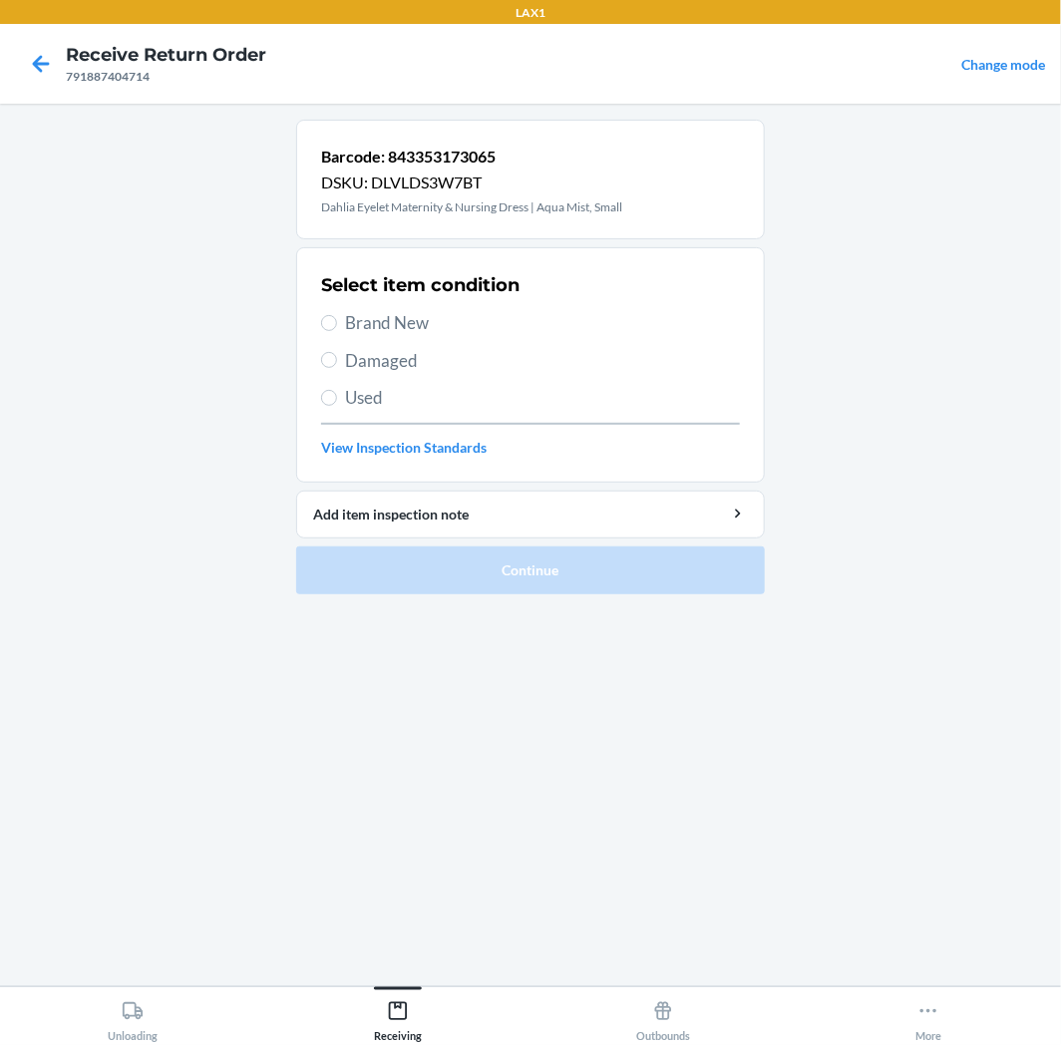
click at [537, 390] on span "Used" at bounding box center [542, 398] width 395 height 26
click at [337, 390] on input "Used" at bounding box center [329, 398] width 16 height 16
radio input "true"
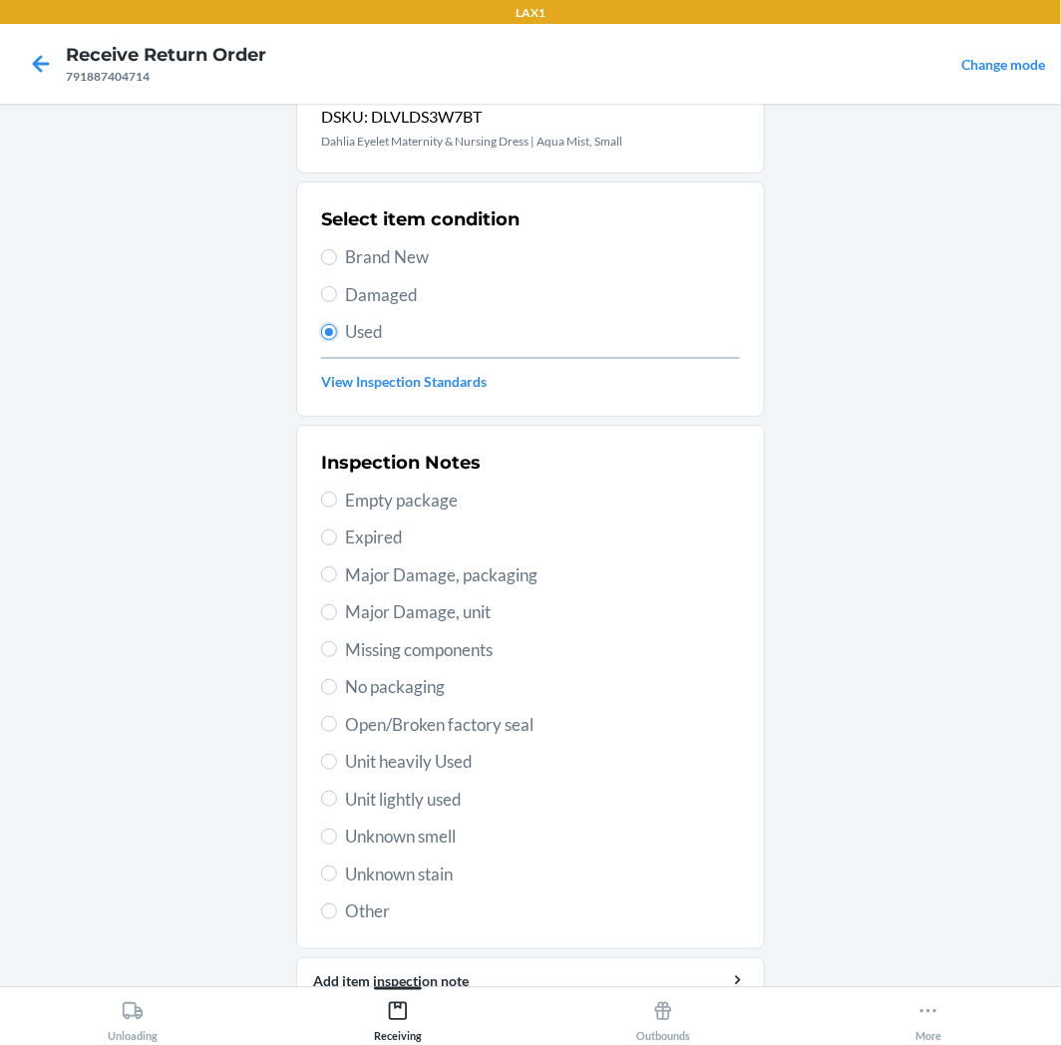
scroll to position [155, 0]
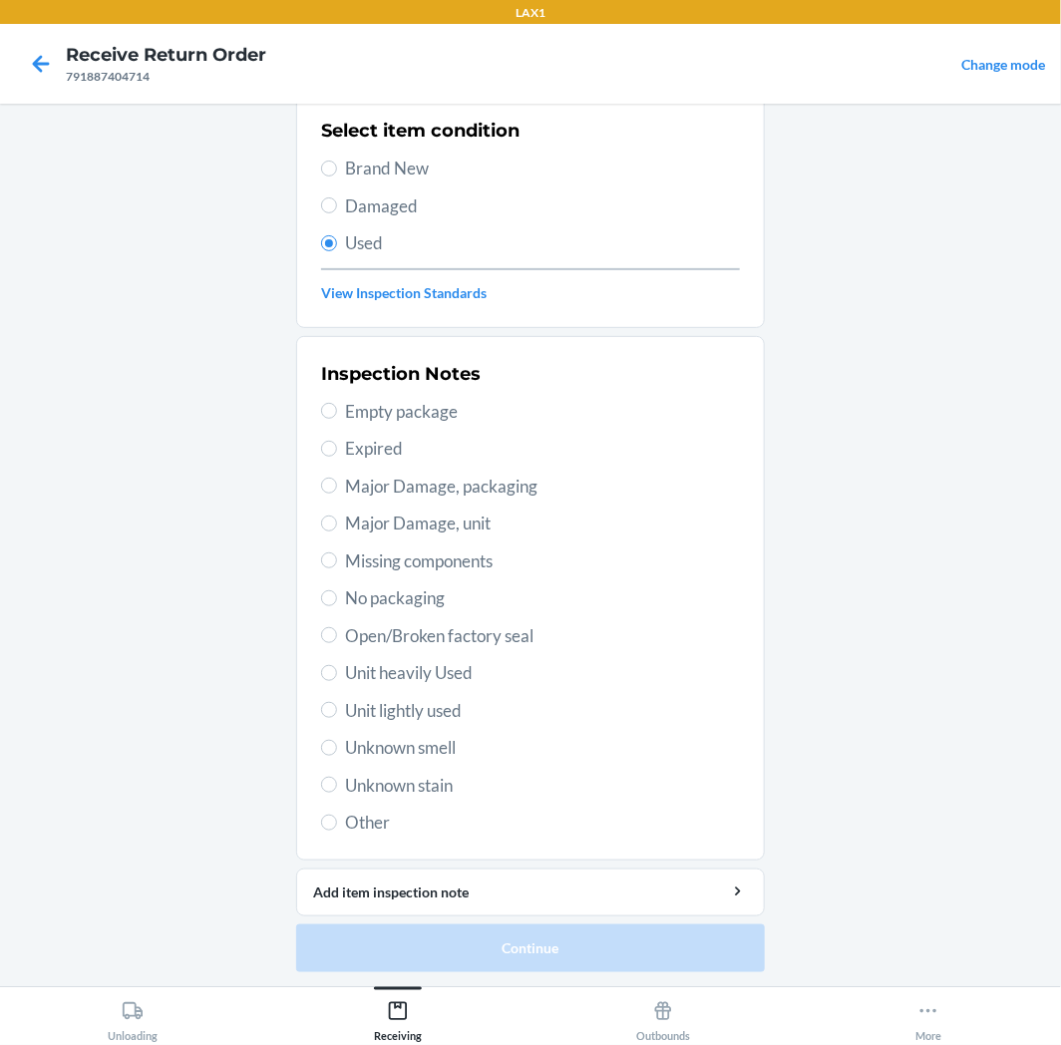
click at [434, 699] on span "Unit lightly used" at bounding box center [542, 711] width 395 height 26
click at [337, 702] on input "Unit lightly used" at bounding box center [329, 710] width 16 height 16
radio input "true"
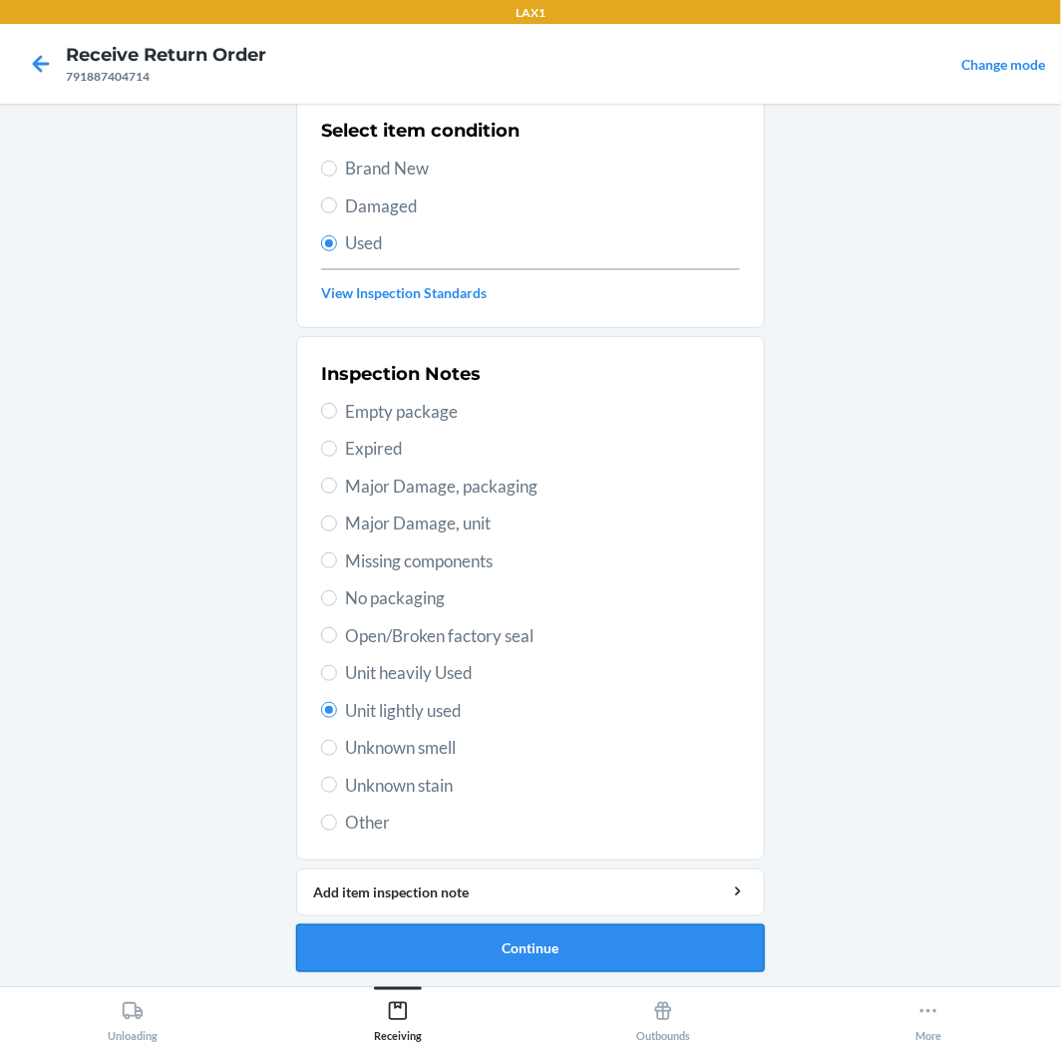
click at [451, 934] on button "Continue" at bounding box center [530, 949] width 469 height 48
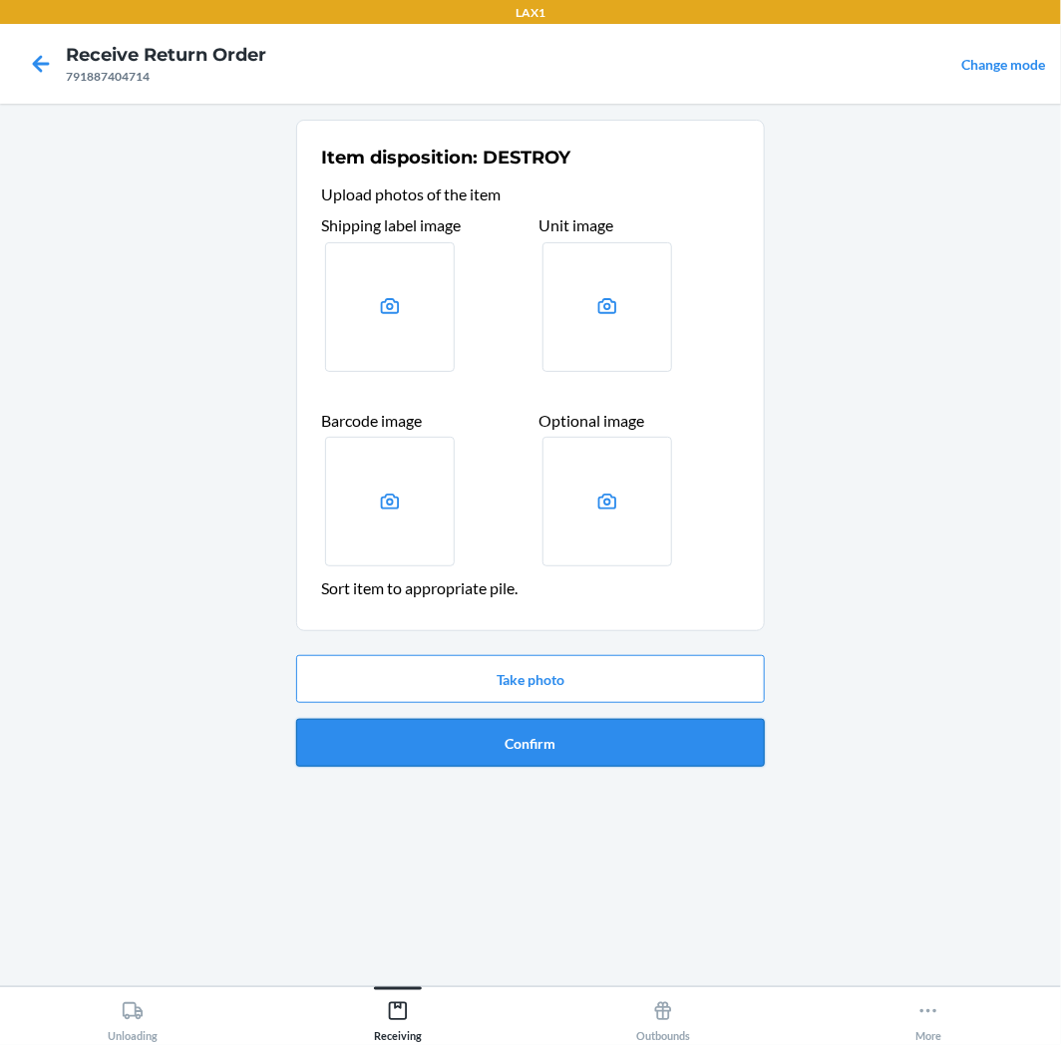
click at [492, 761] on button "Confirm" at bounding box center [530, 743] width 469 height 48
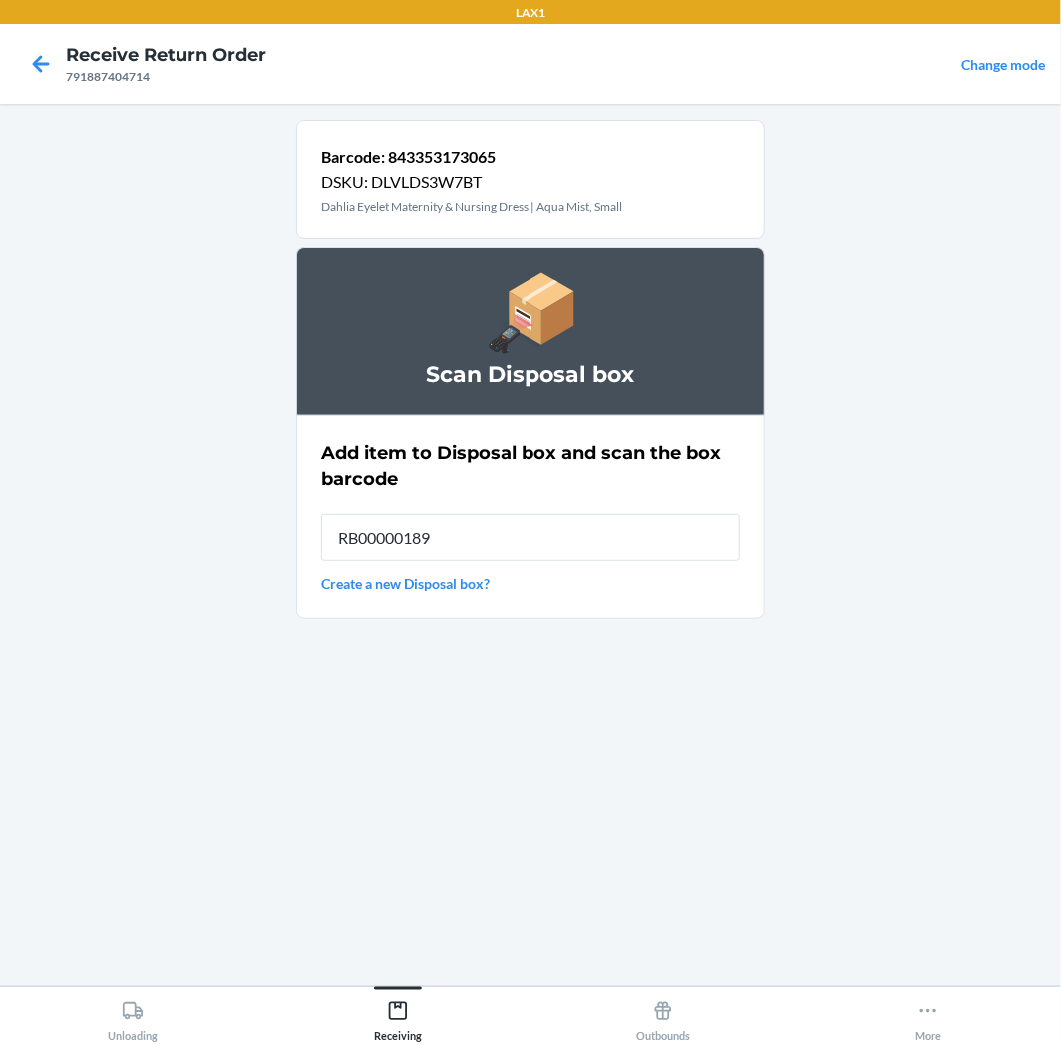
type input "RB00000189K"
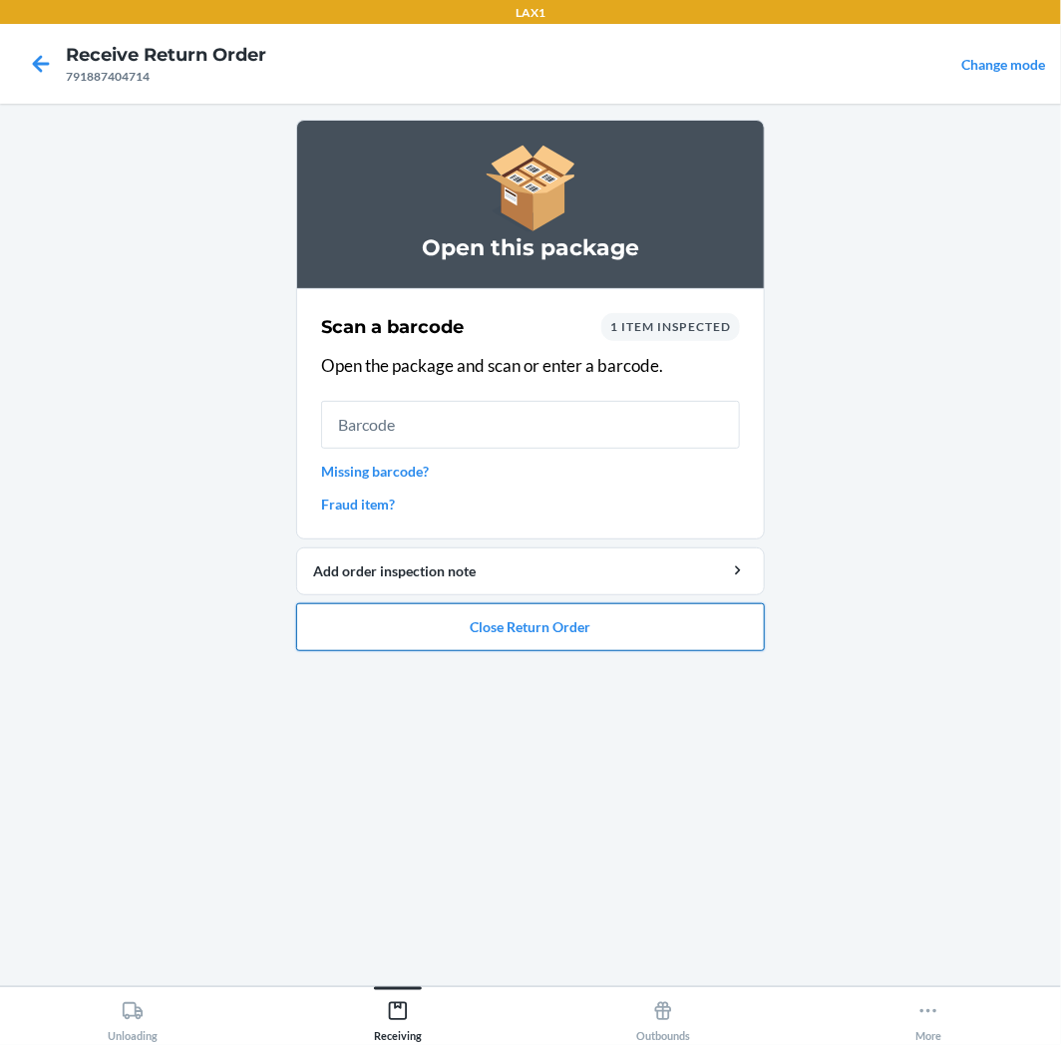
click at [564, 620] on button "Close Return Order" at bounding box center [530, 627] width 469 height 48
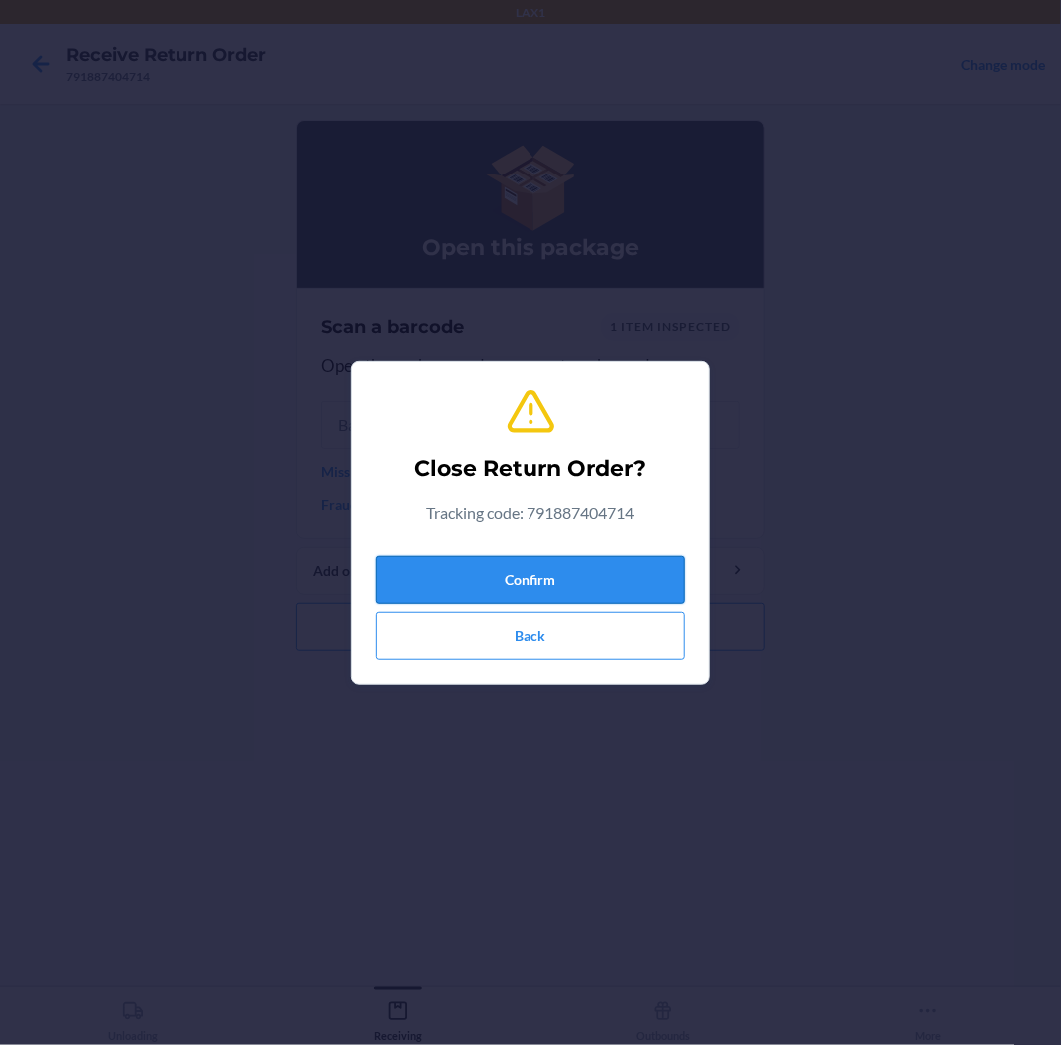
click at [642, 570] on button "Confirm" at bounding box center [530, 581] width 309 height 48
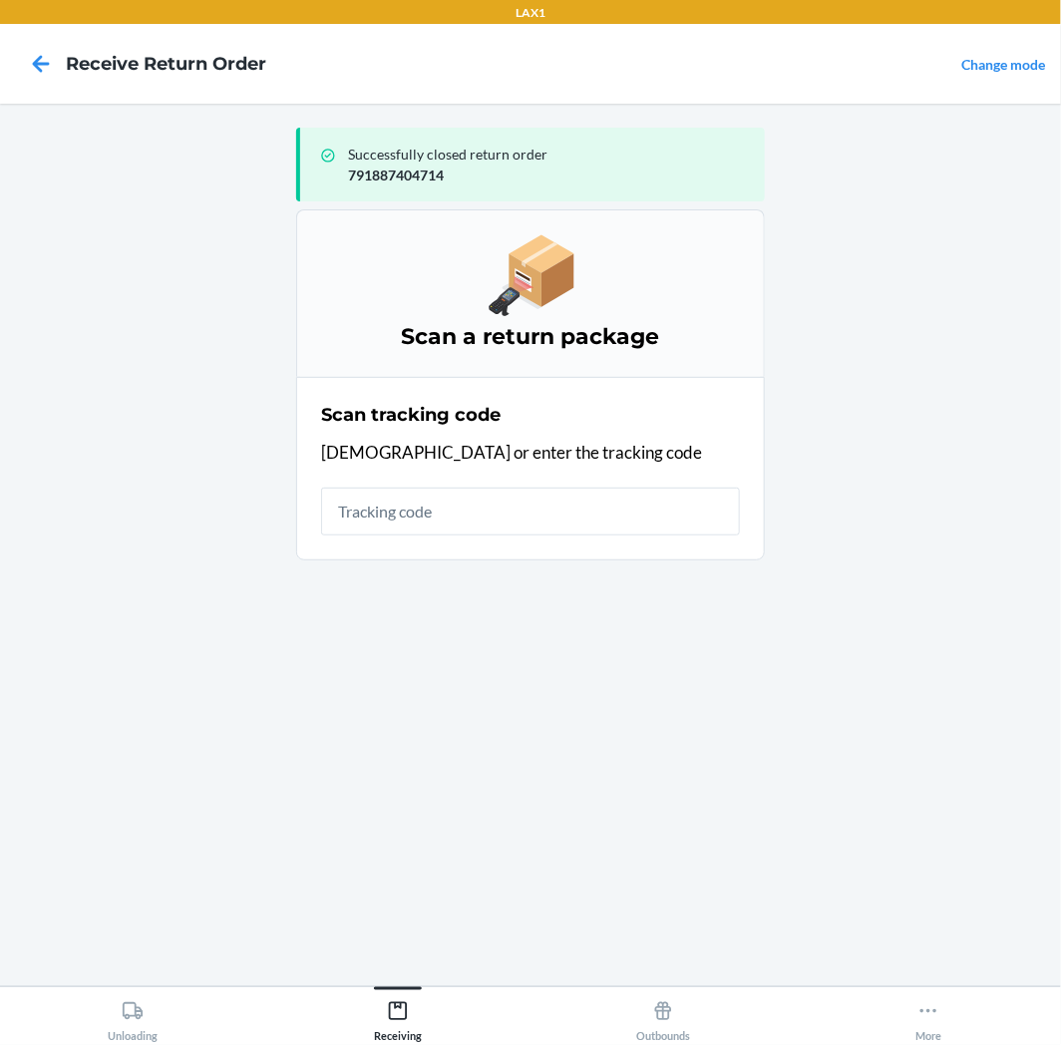
click at [459, 522] on input "text" at bounding box center [530, 512] width 419 height 48
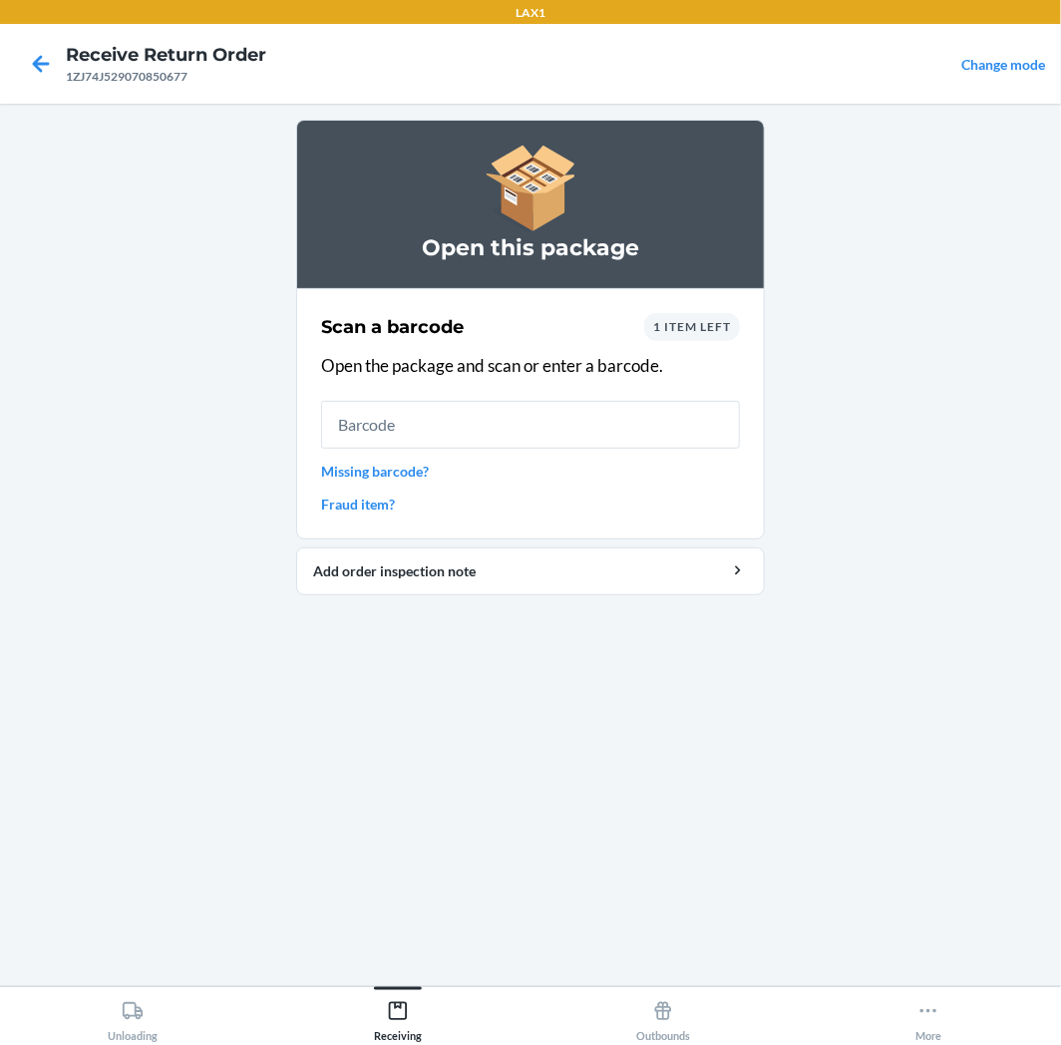
drag, startPoint x: 628, startPoint y: 402, endPoint x: 2125, endPoint y: 1099, distance: 1651.4
click at [1060, 1044] on html "LAX1 Receive Return Order 1ZJ74J529070850677 Change mode Open this package Scan…" at bounding box center [530, 522] width 1061 height 1045
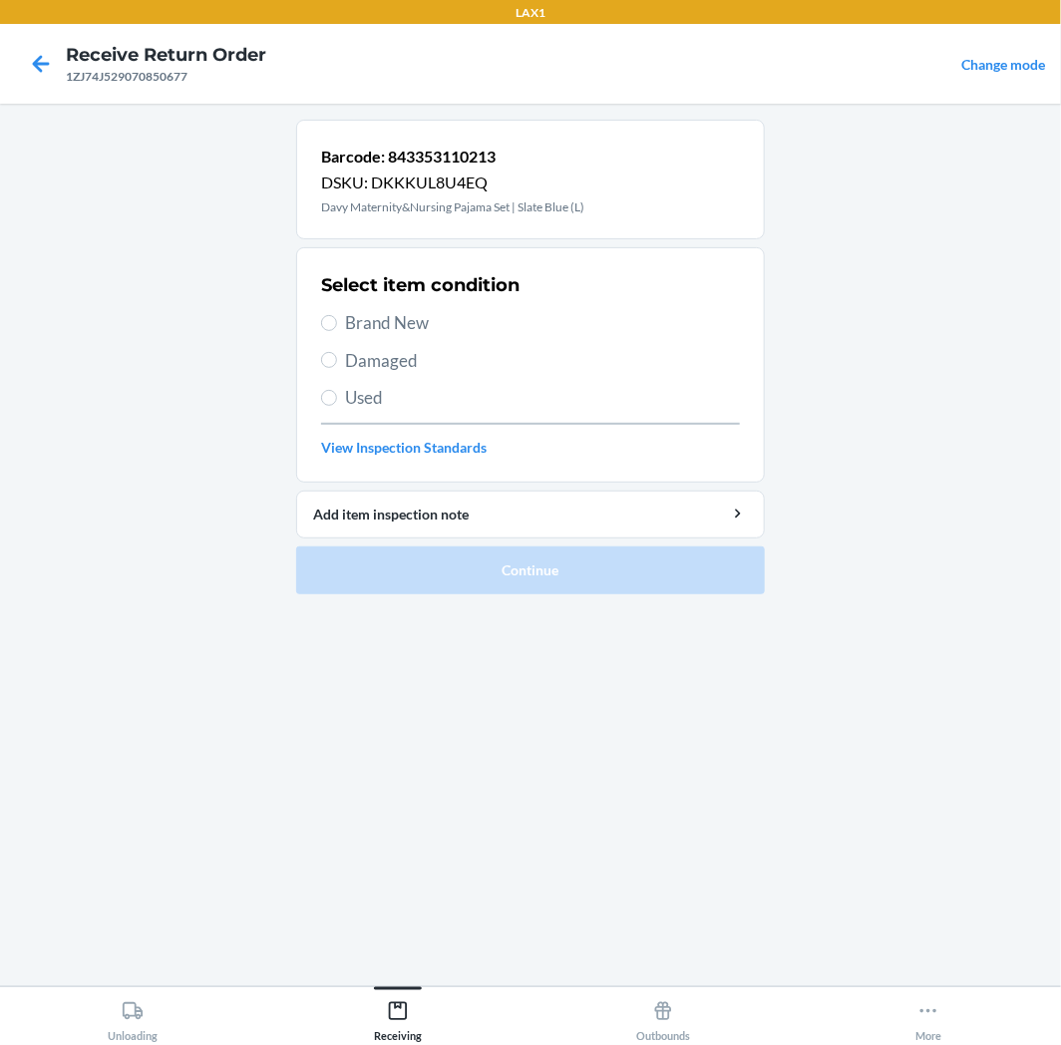
click at [371, 399] on span "Used" at bounding box center [542, 398] width 395 height 26
click at [337, 399] on input "Used" at bounding box center [329, 398] width 16 height 16
radio input "true"
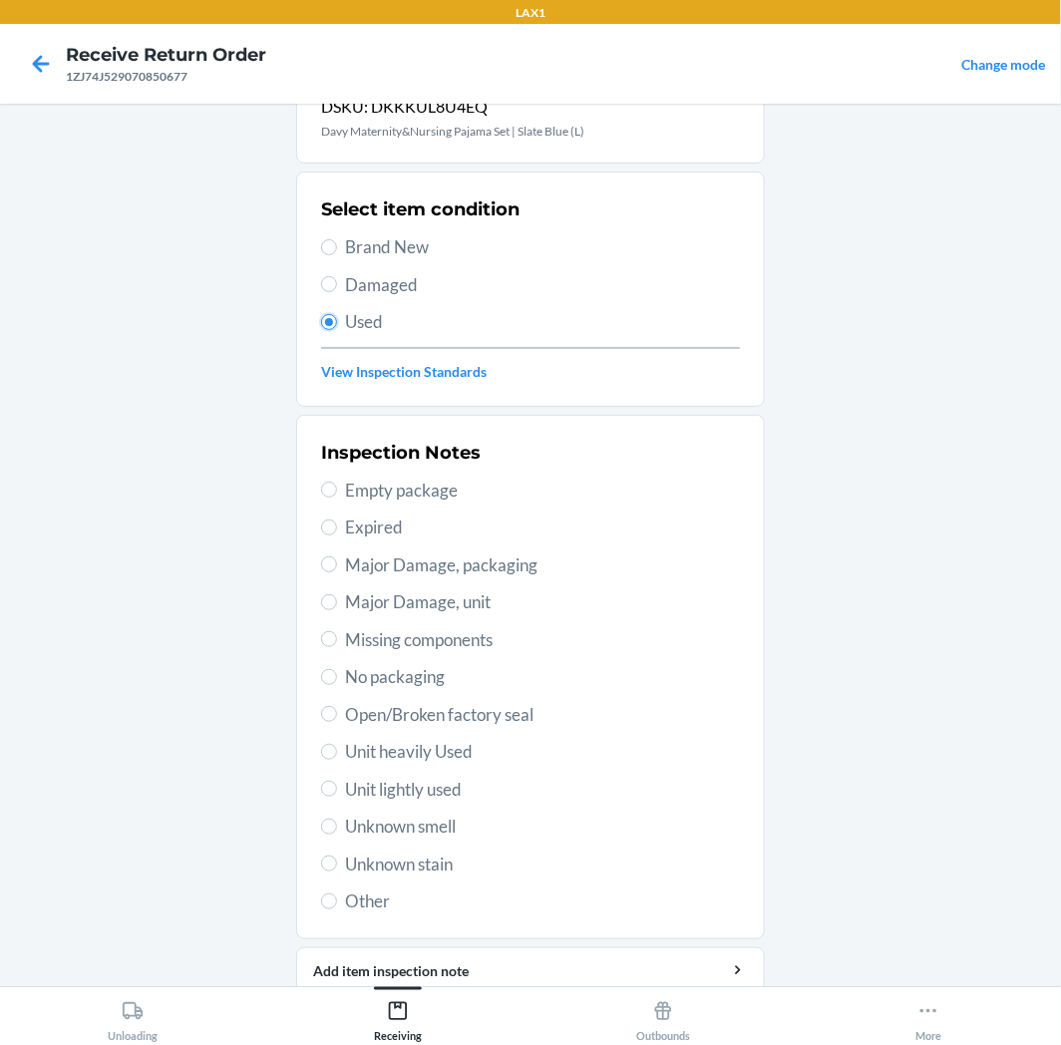
scroll to position [155, 0]
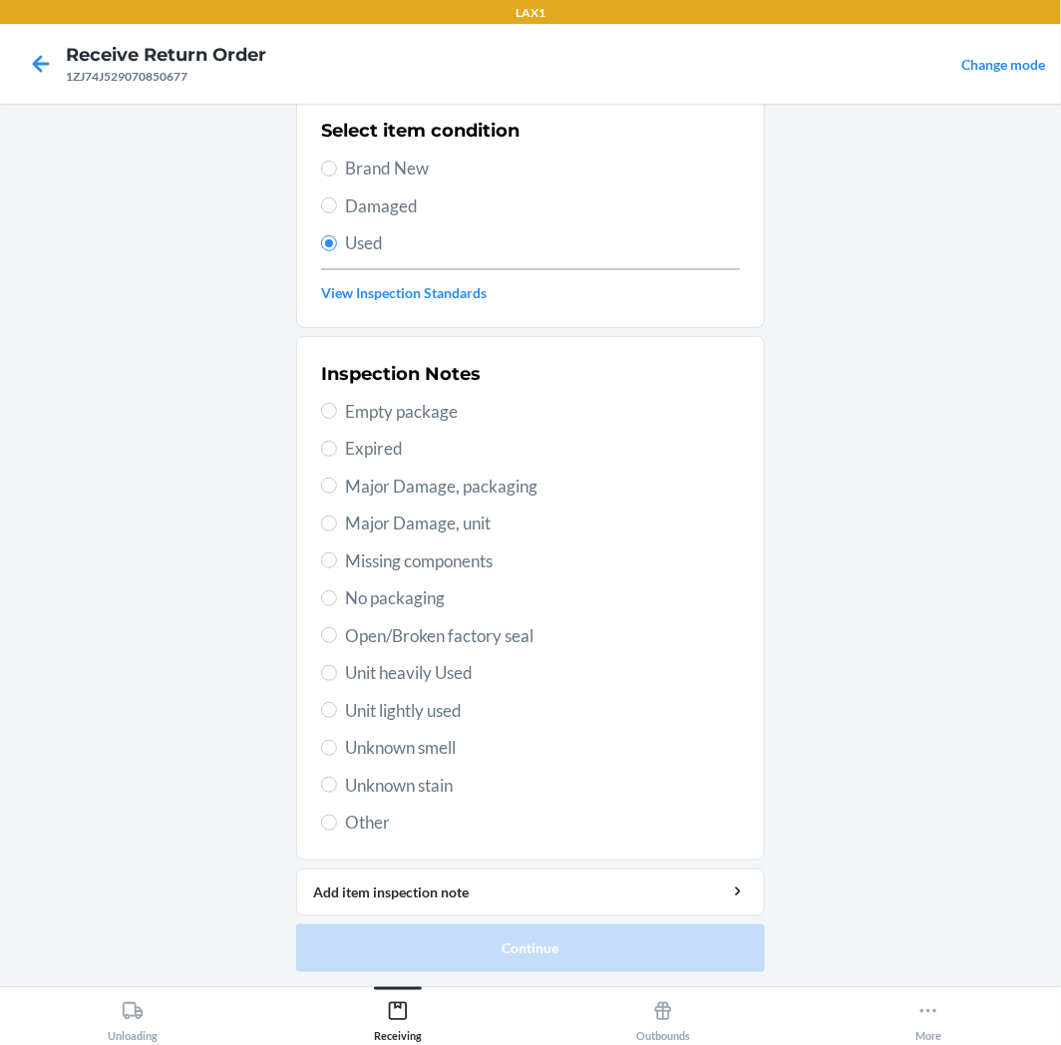
click at [421, 708] on span "Unit lightly used" at bounding box center [542, 711] width 395 height 26
click at [337, 708] on input "Unit lightly used" at bounding box center [329, 710] width 16 height 16
radio input "true"
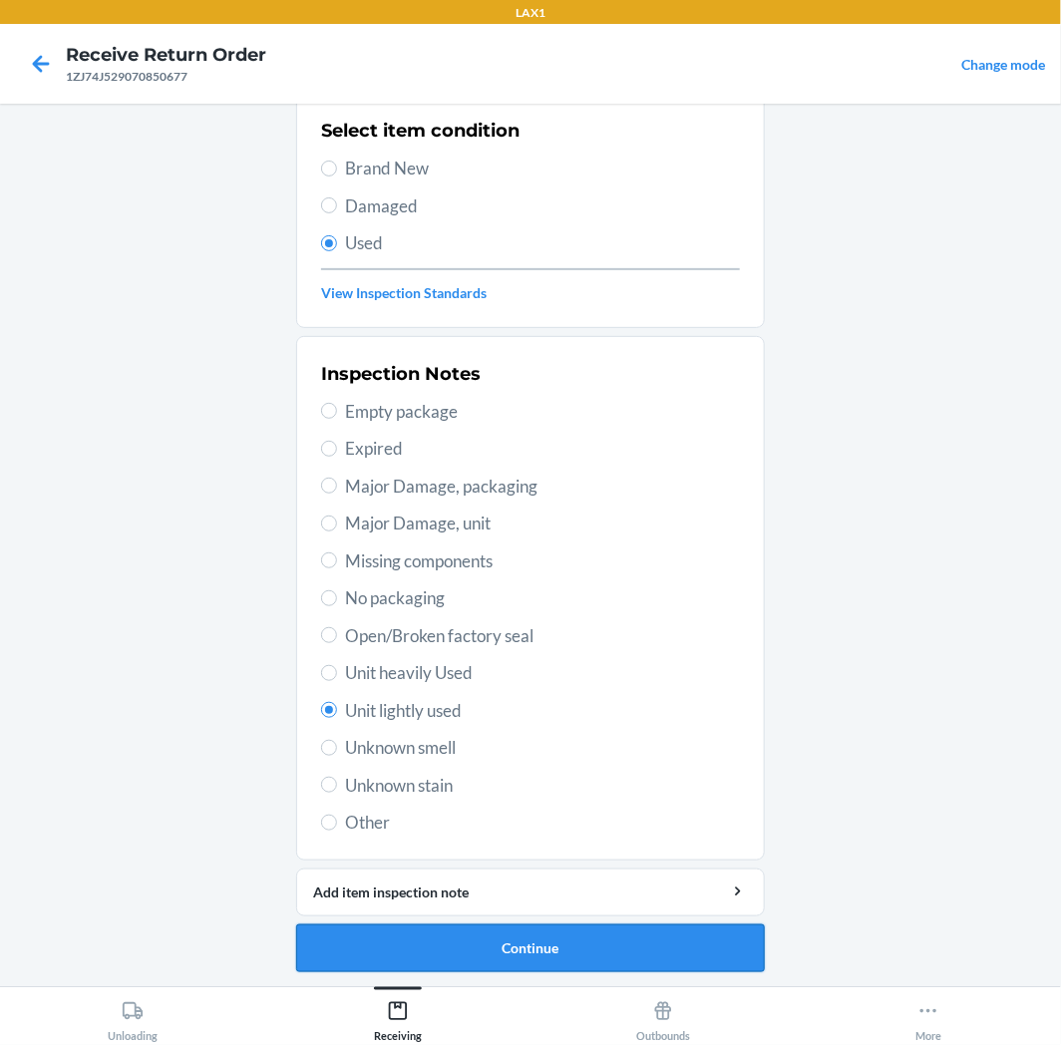
click at [471, 933] on button "Continue" at bounding box center [530, 949] width 469 height 48
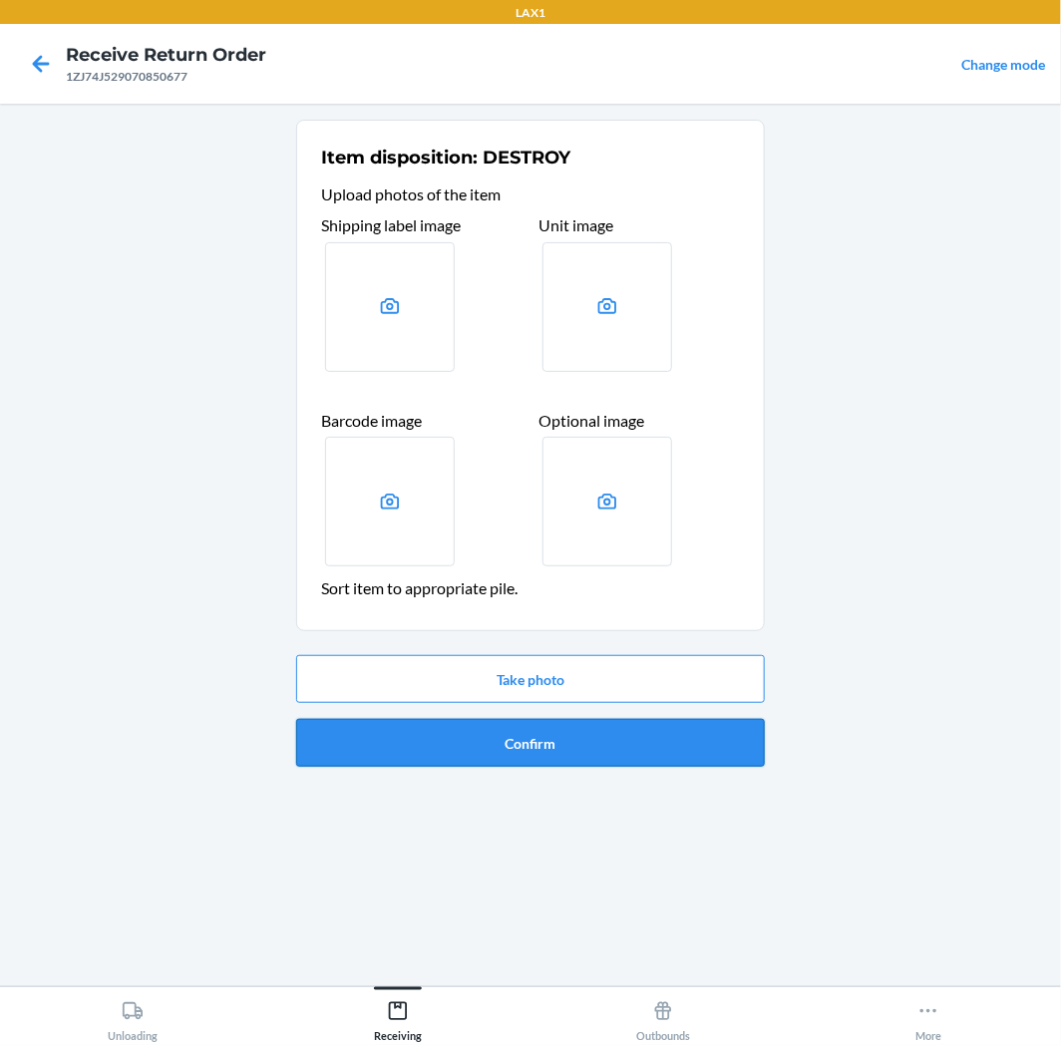
click at [514, 733] on button "Confirm" at bounding box center [530, 743] width 469 height 48
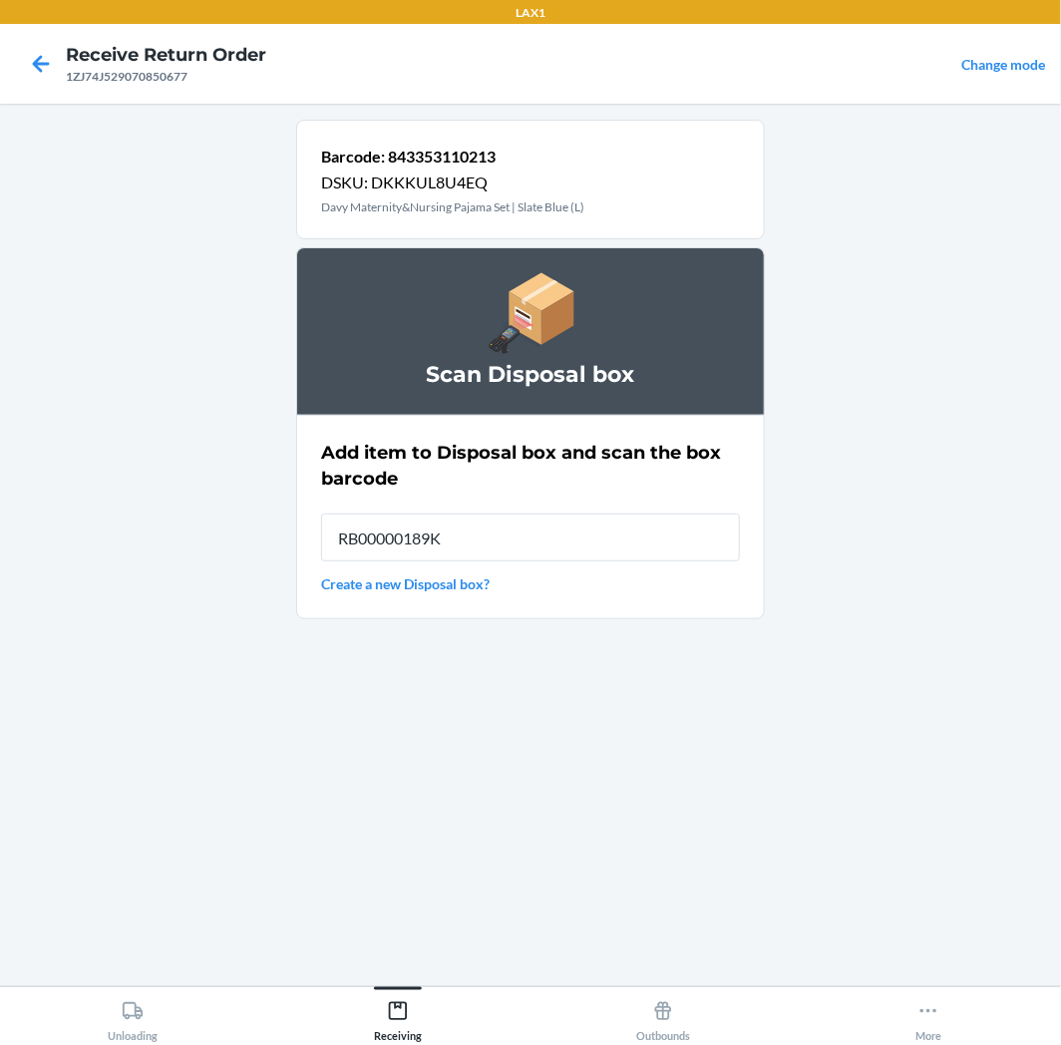
type input "RB00000189K"
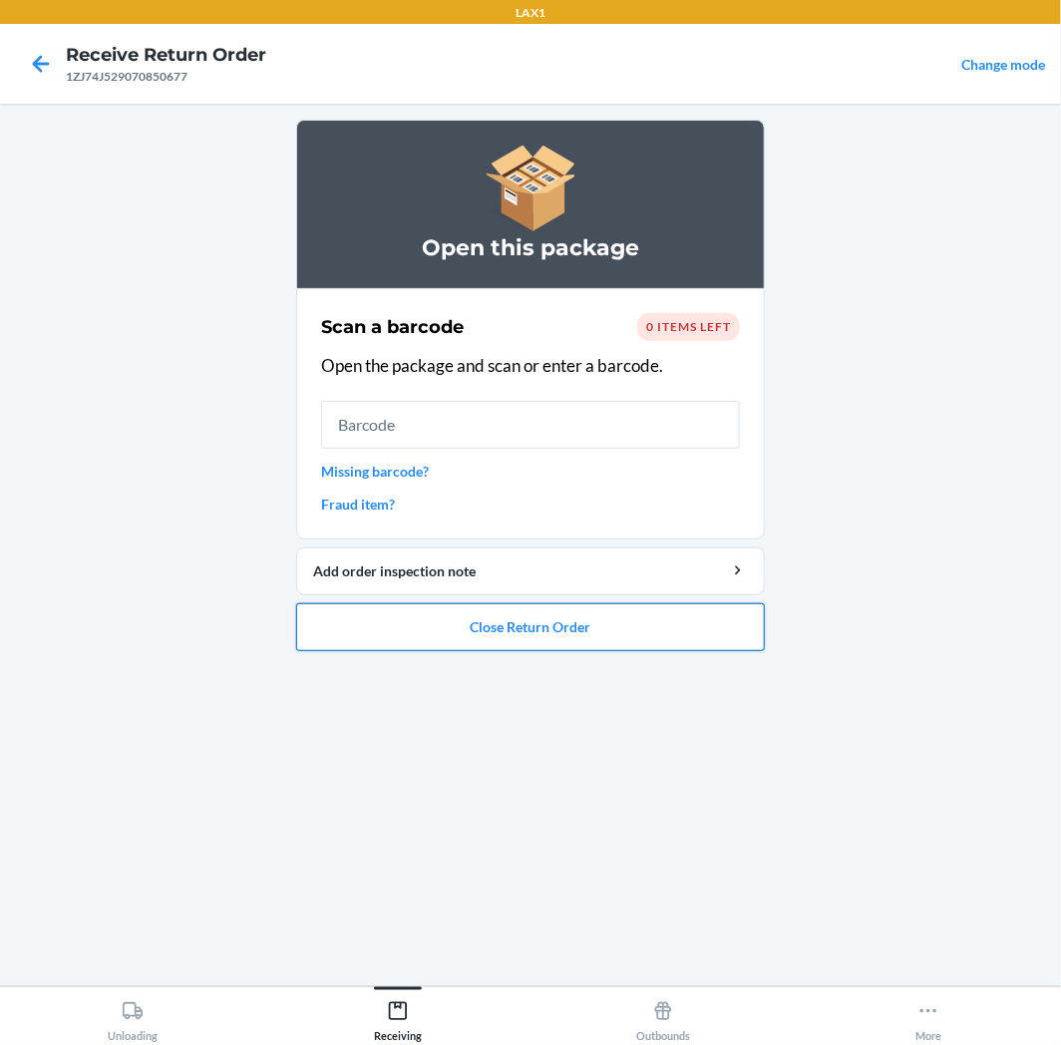
click at [544, 611] on button "Close Return Order" at bounding box center [530, 627] width 469 height 48
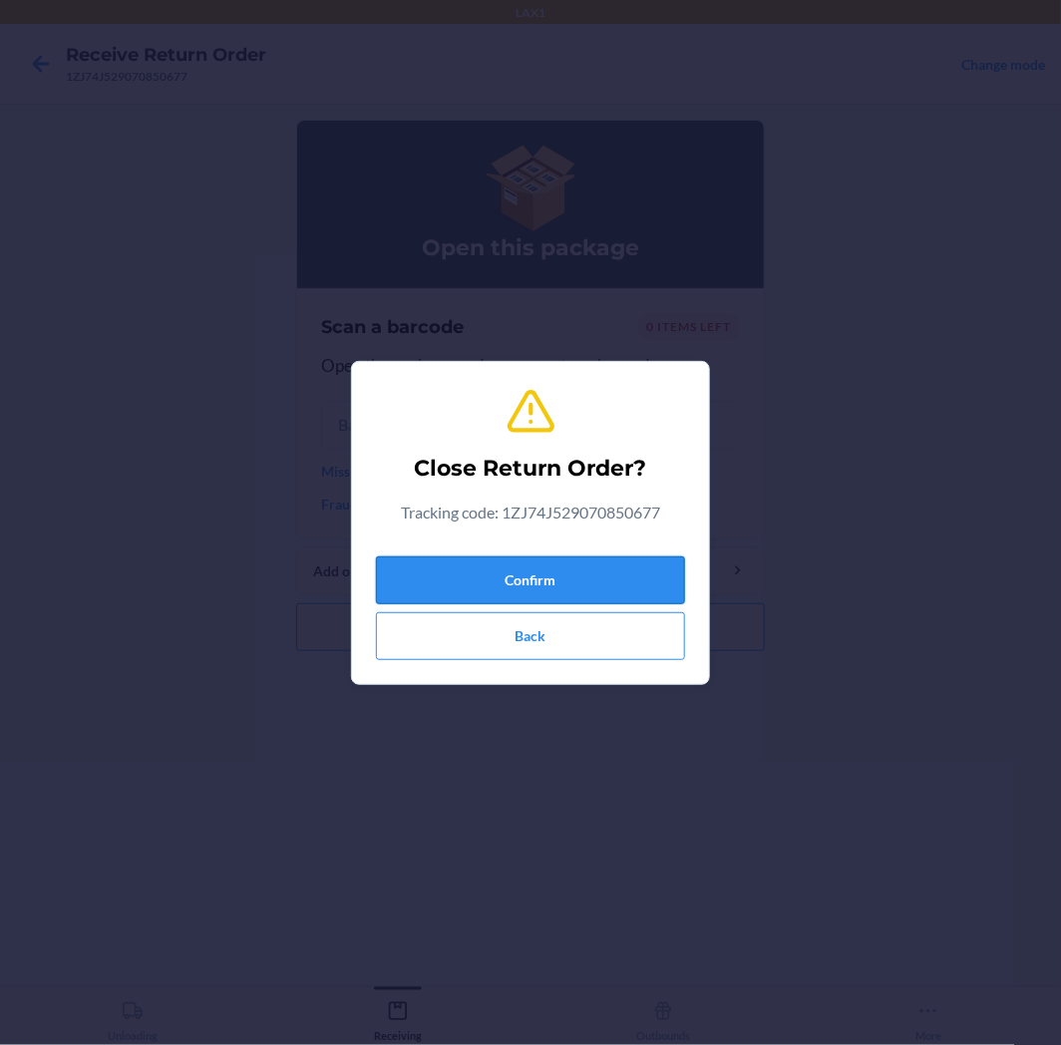
click at [551, 588] on button "Confirm" at bounding box center [530, 581] width 309 height 48
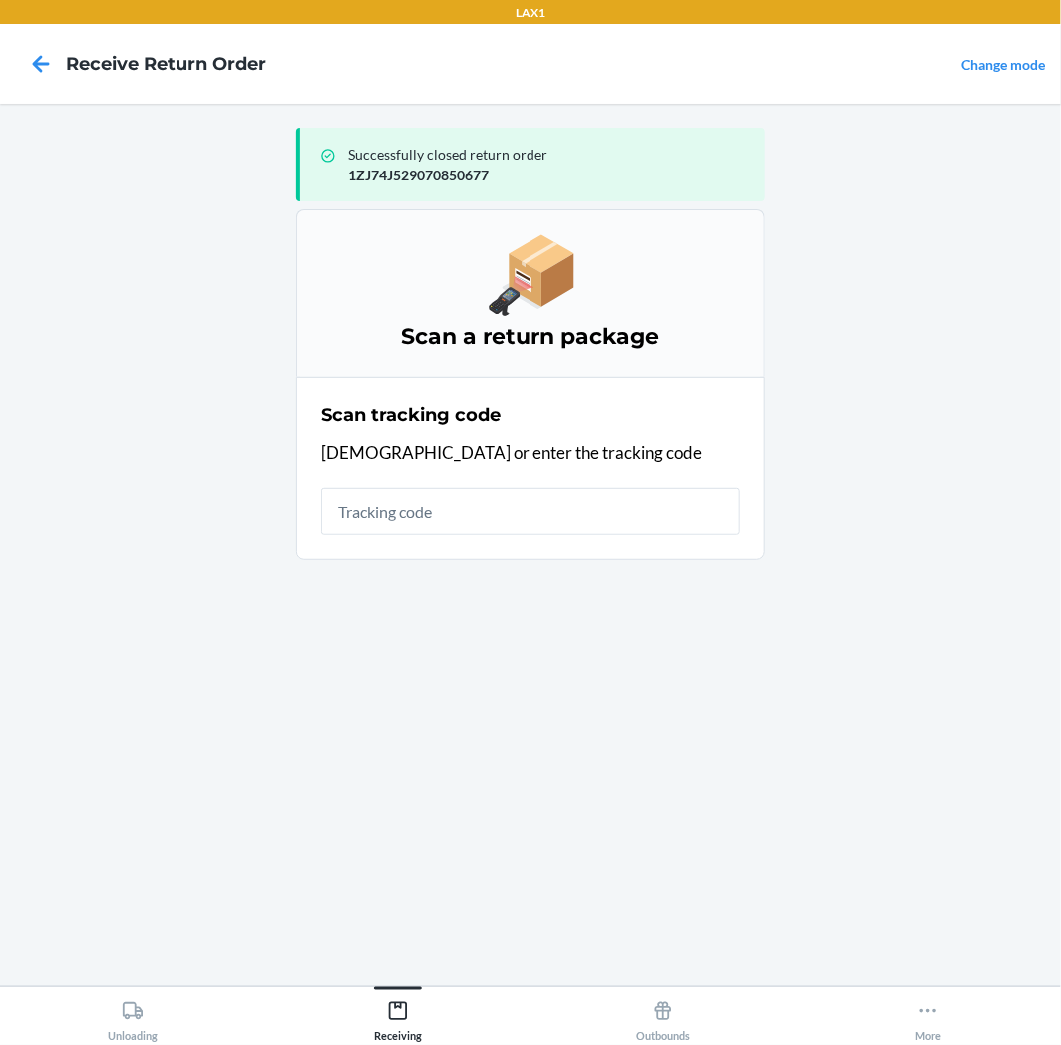
click at [592, 532] on div "Scan tracking code Scan or enter the tracking code" at bounding box center [530, 469] width 419 height 146
click at [598, 515] on input "text" at bounding box center [530, 512] width 419 height 48
click at [475, 497] on input "text" at bounding box center [530, 512] width 419 height 48
click at [466, 500] on input "text" at bounding box center [530, 512] width 419 height 48
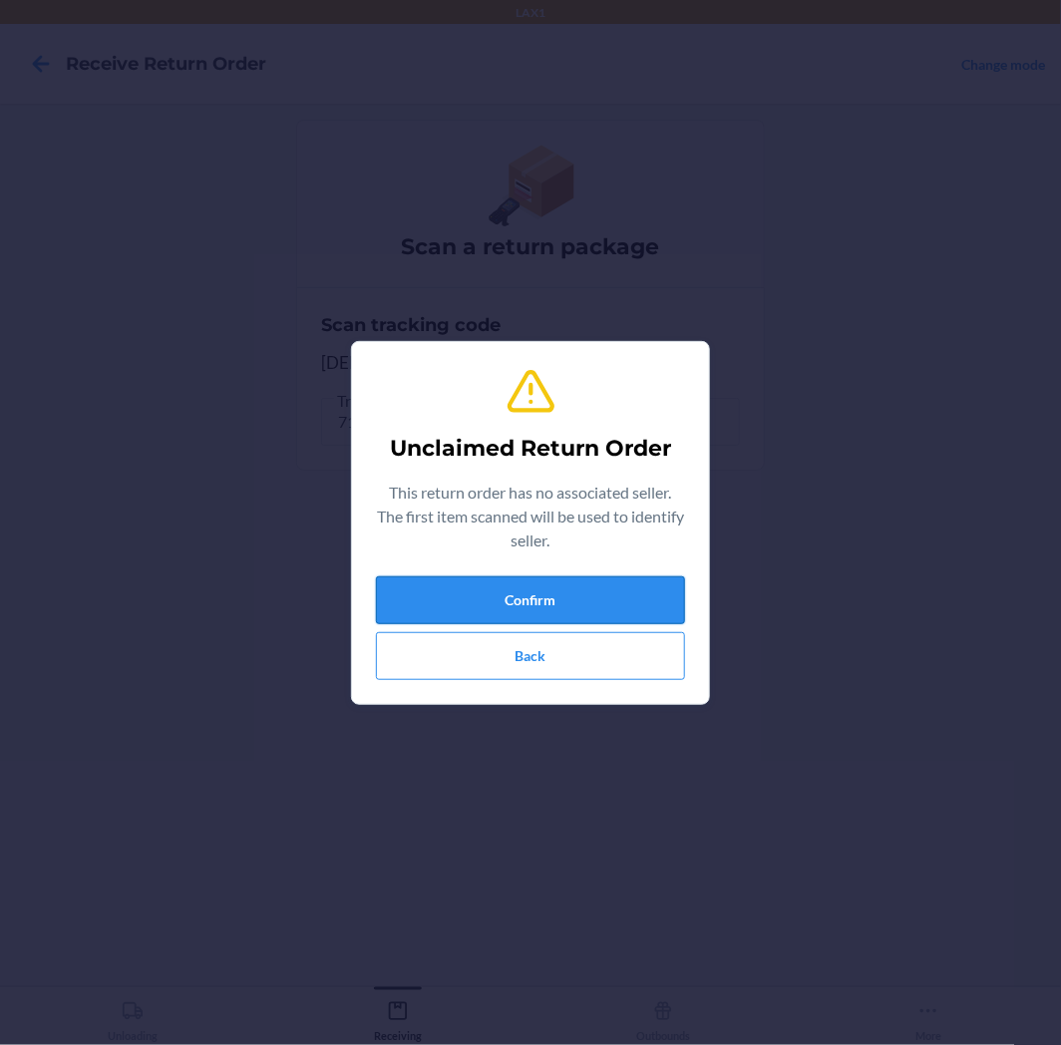
click at [574, 593] on button "Confirm" at bounding box center [530, 600] width 309 height 48
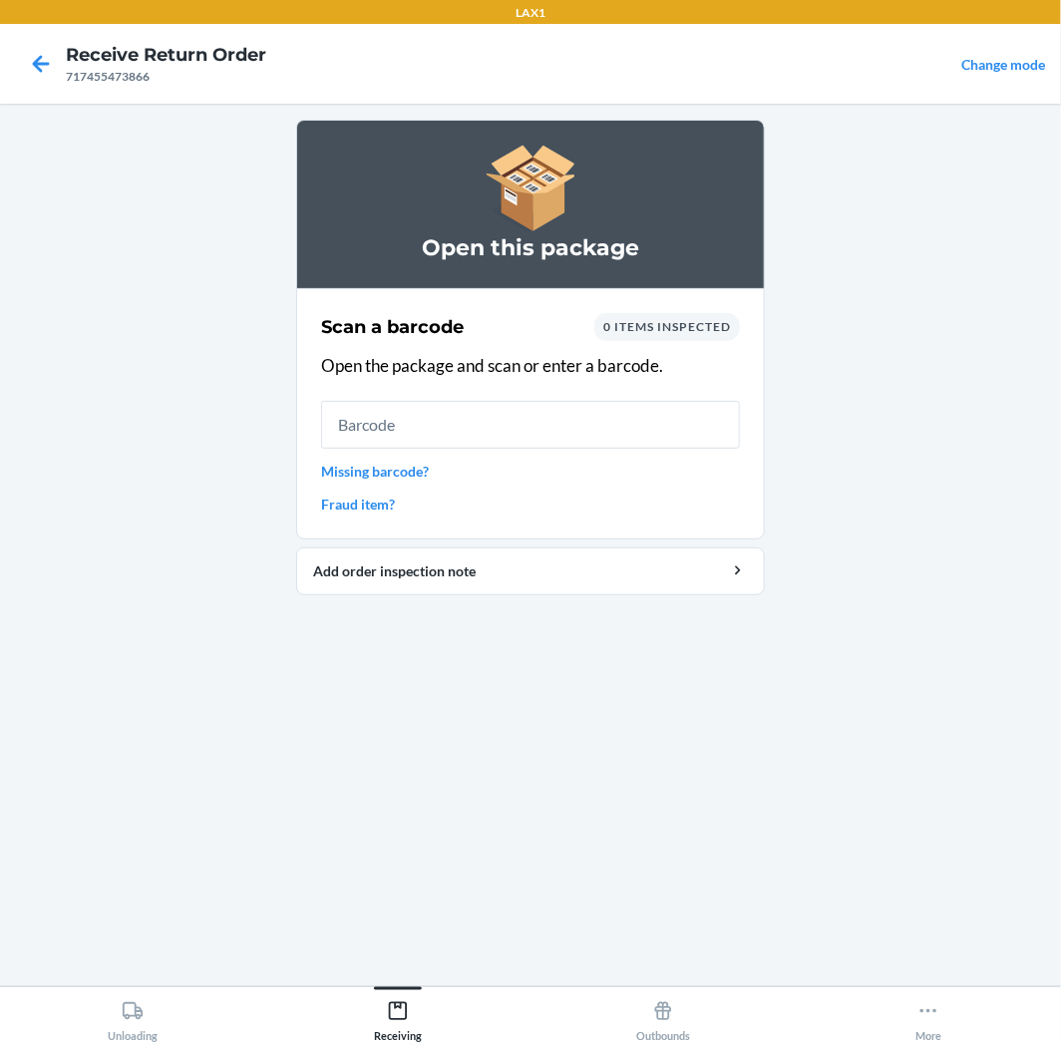
click at [557, 413] on input "text" at bounding box center [530, 425] width 419 height 48
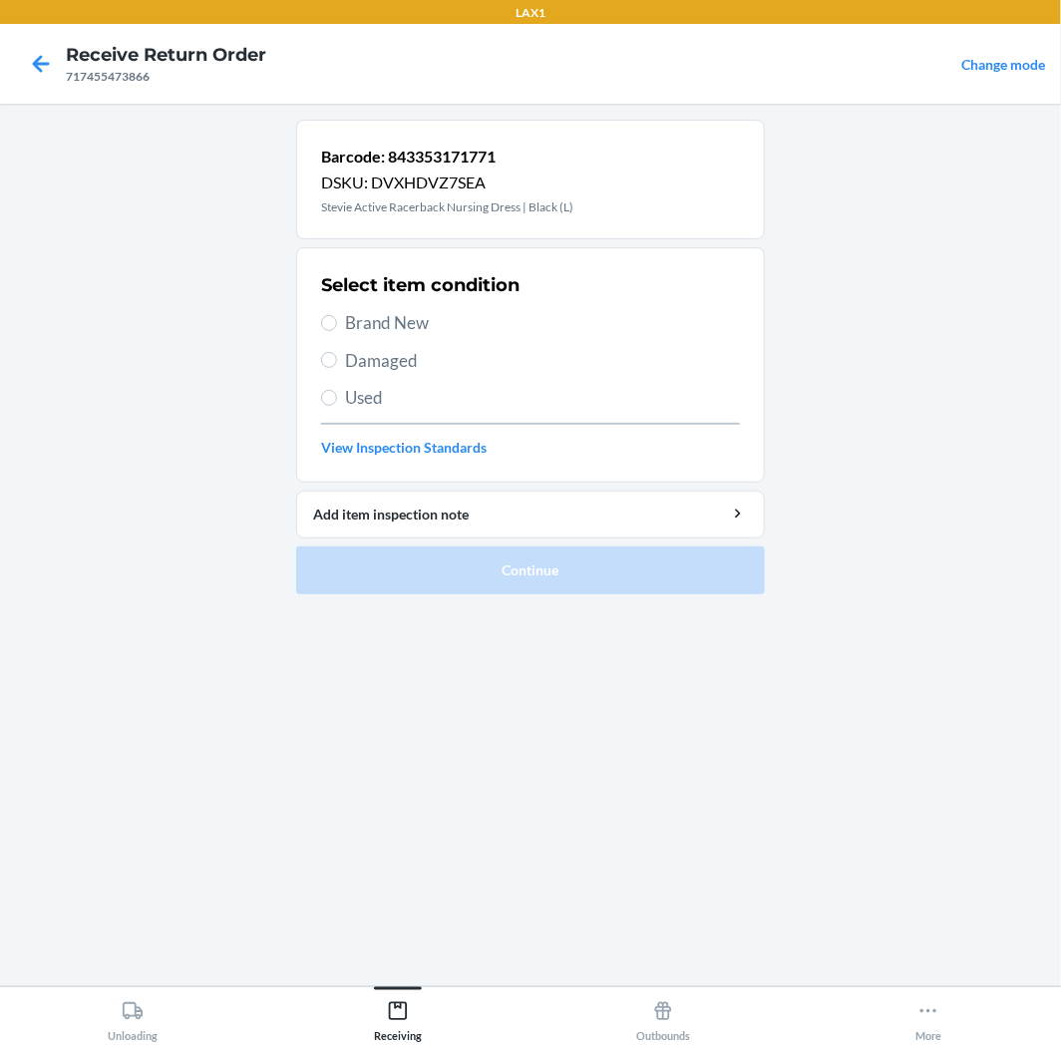
click at [426, 403] on span "Used" at bounding box center [542, 398] width 395 height 26
click at [337, 403] on input "Used" at bounding box center [329, 398] width 16 height 16
radio input "true"
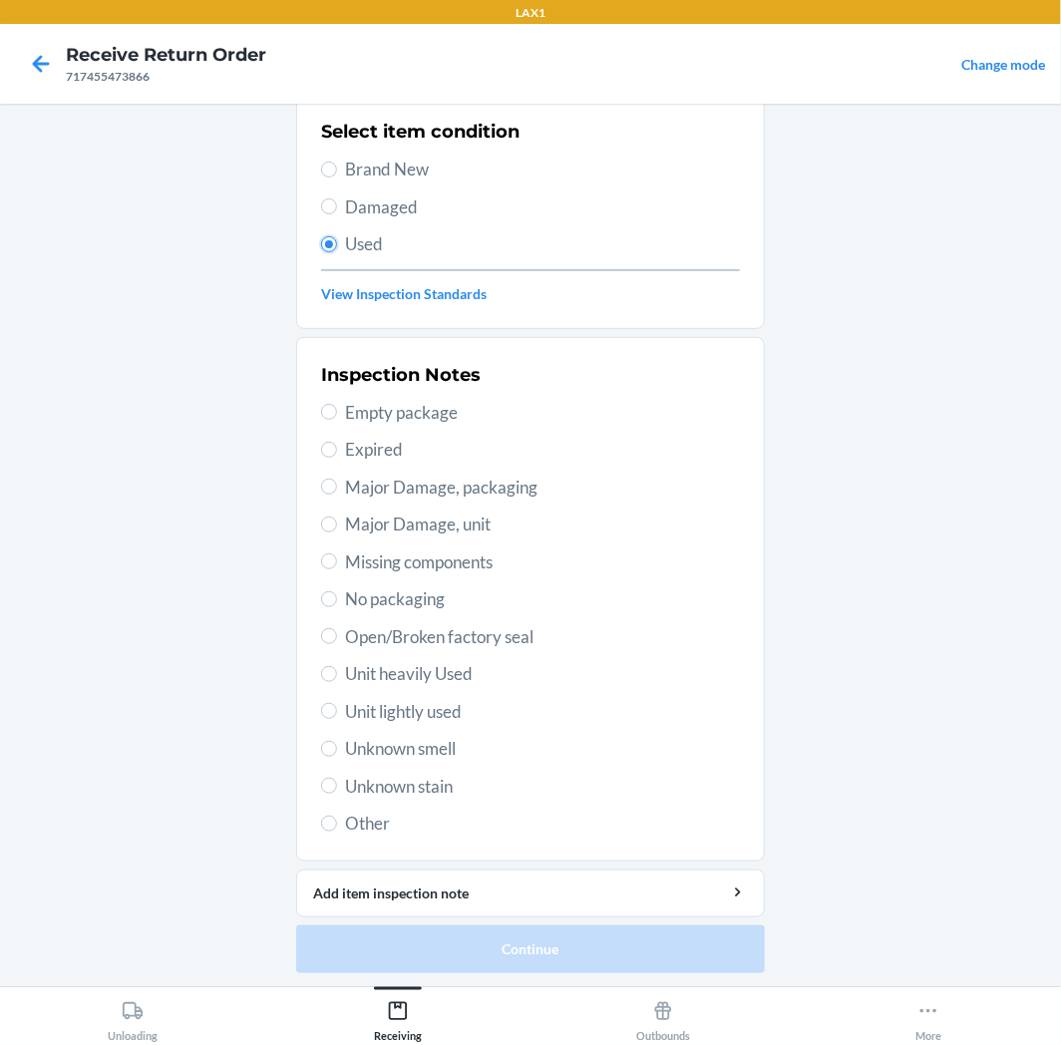
scroll to position [155, 0]
click at [450, 710] on span "Unit lightly used" at bounding box center [542, 711] width 395 height 26
click at [337, 710] on input "Unit lightly used" at bounding box center [329, 710] width 16 height 16
radio input "true"
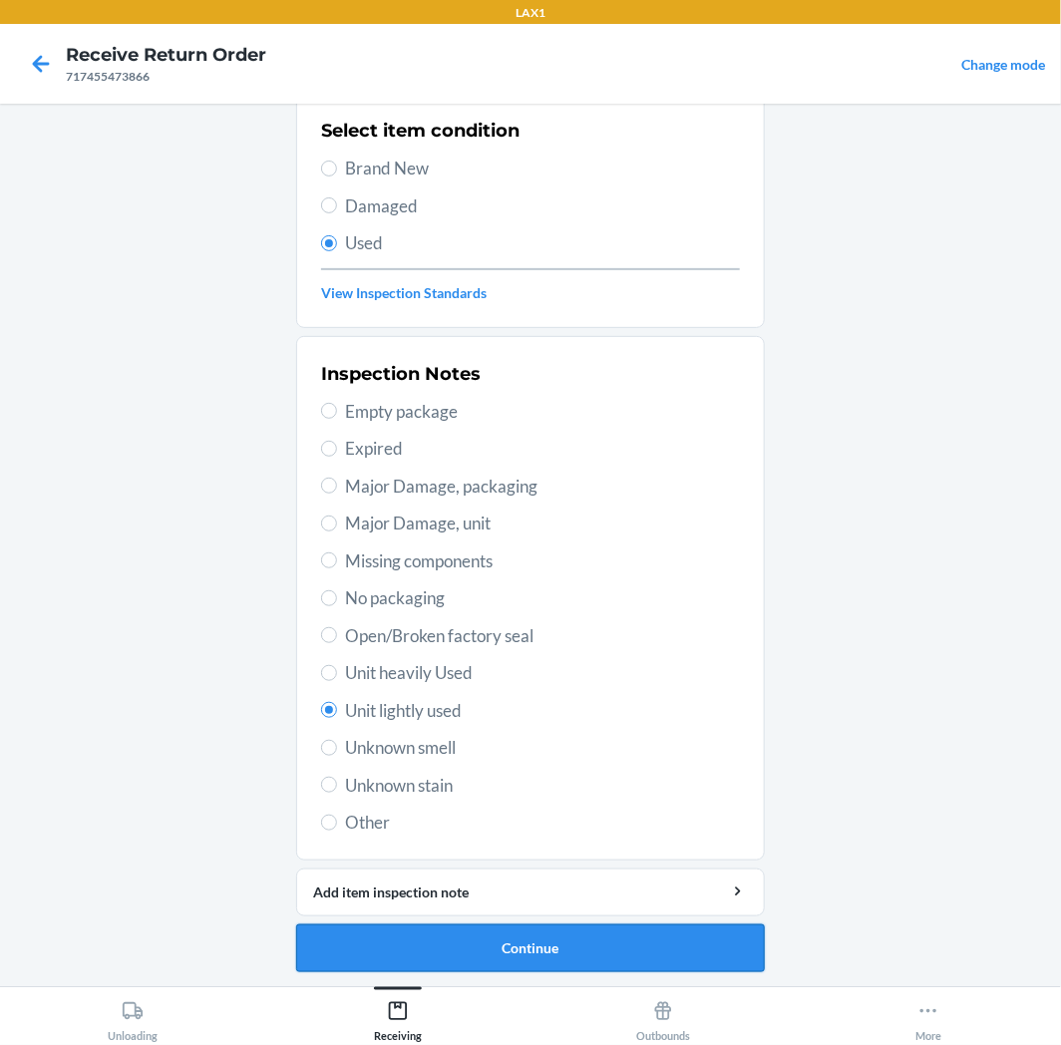
click at [480, 938] on button "Continue" at bounding box center [530, 949] width 469 height 48
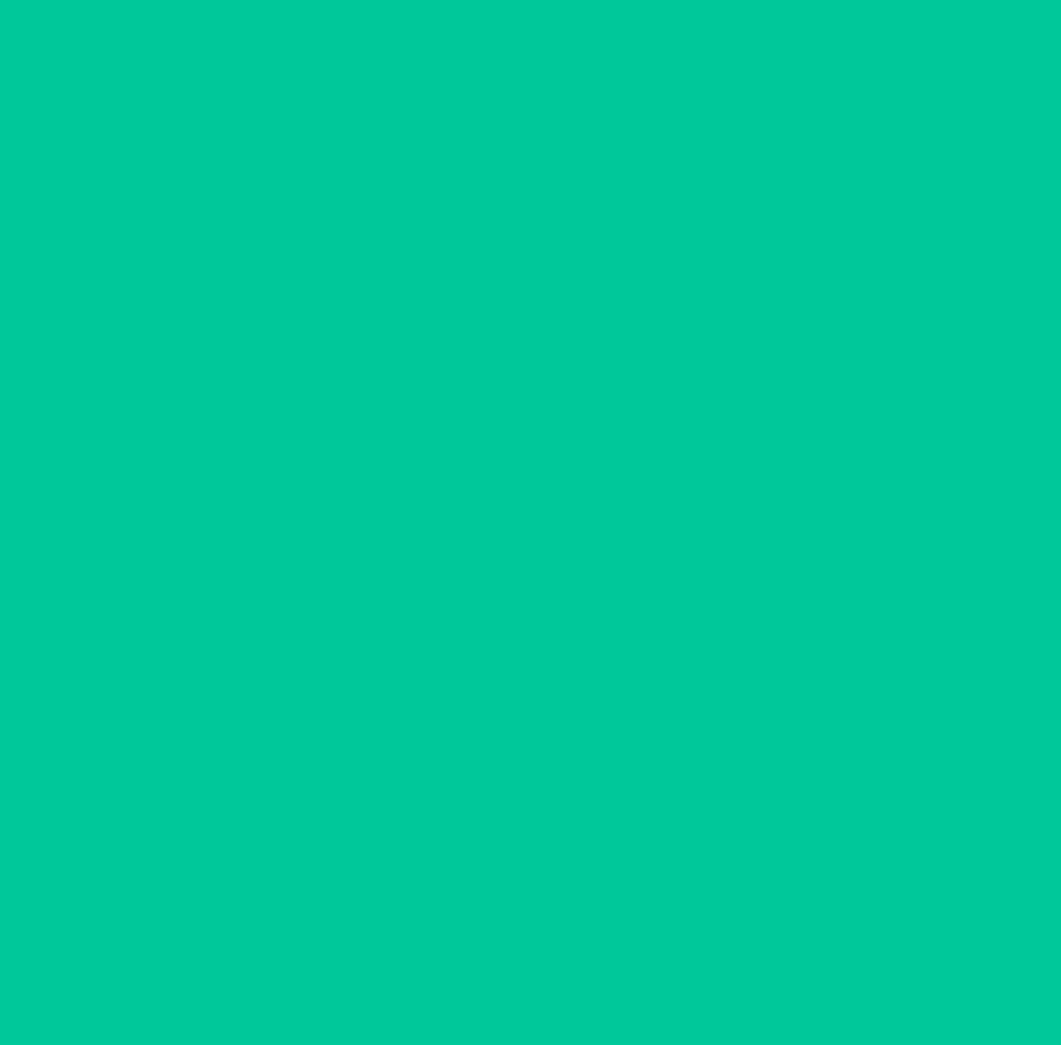
scroll to position [0, 0]
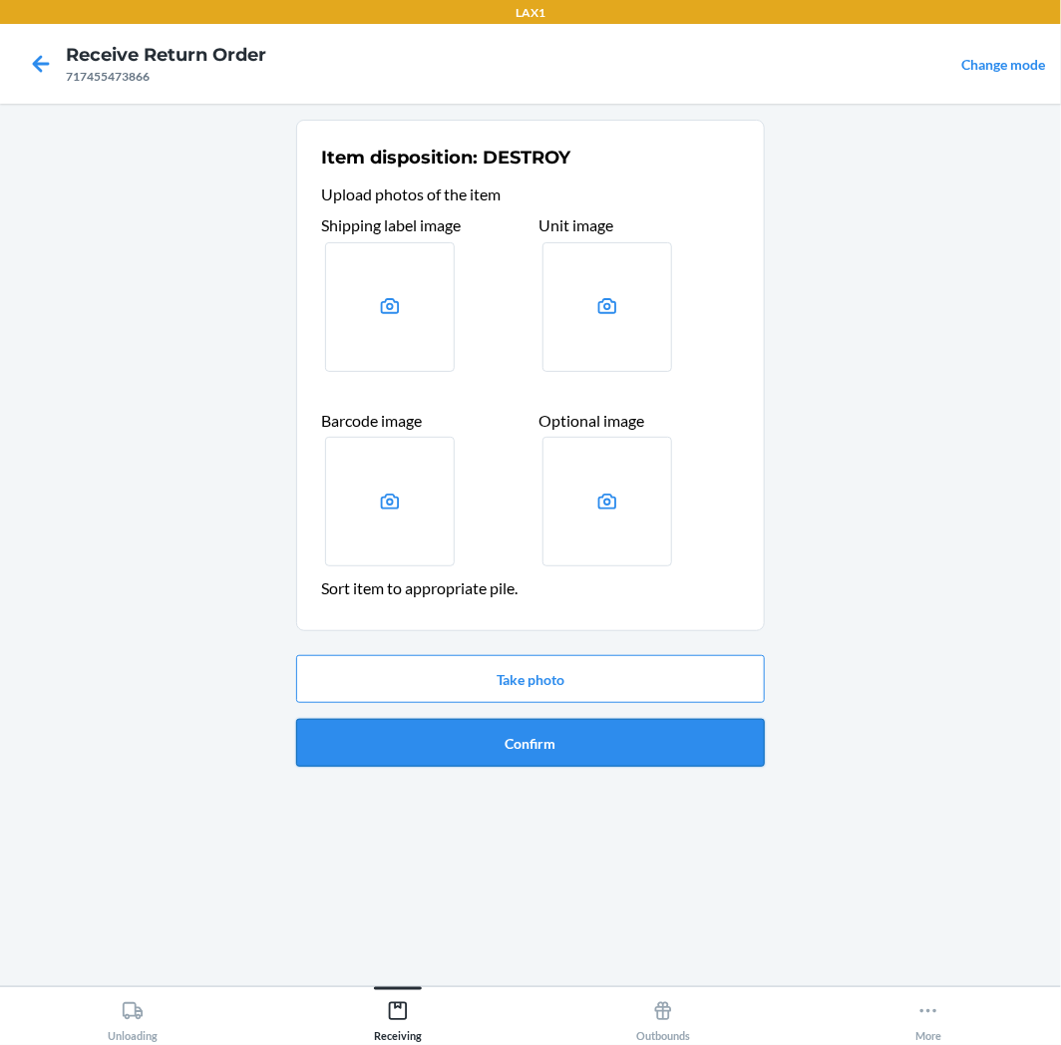
click at [520, 745] on button "Confirm" at bounding box center [530, 743] width 469 height 48
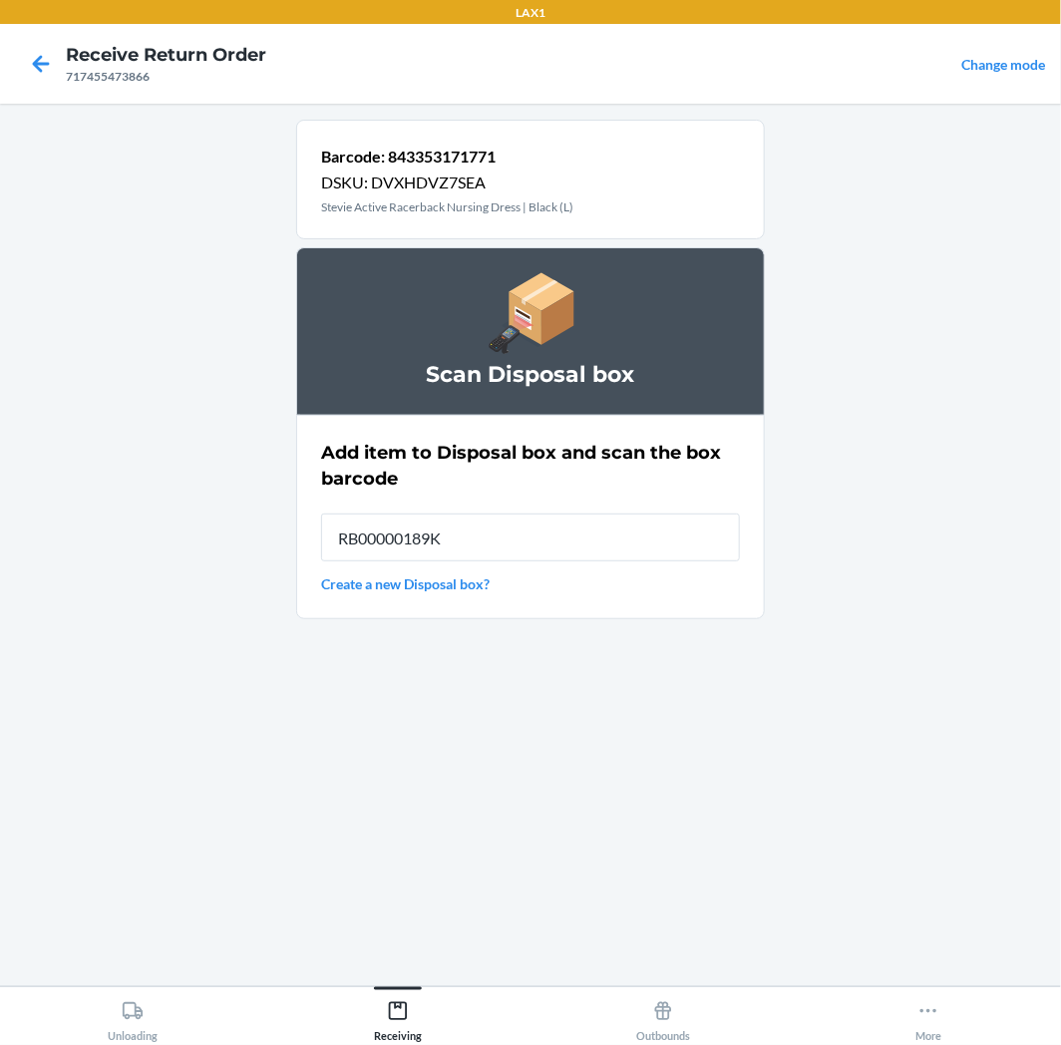
type input "RB00000189K"
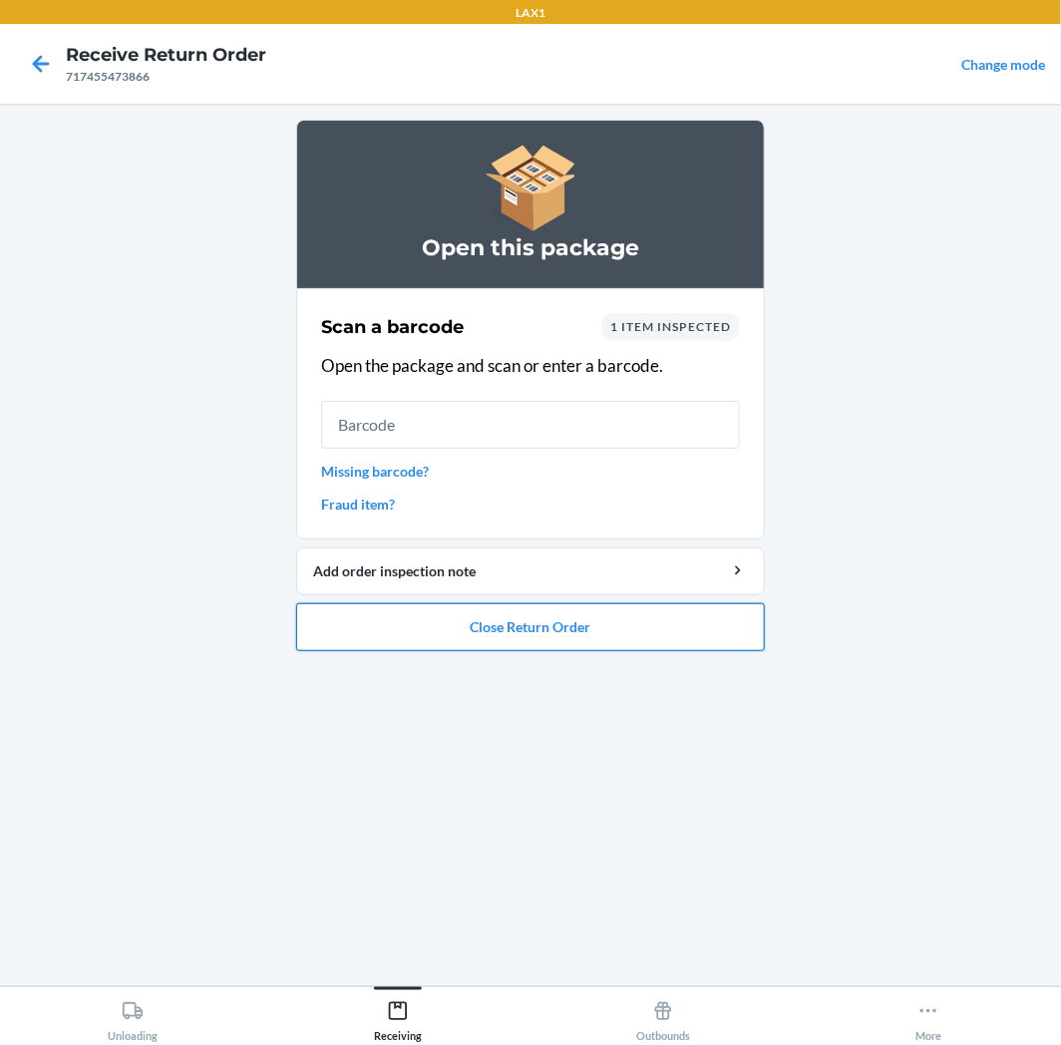
click at [511, 635] on button "Close Return Order" at bounding box center [530, 627] width 469 height 48
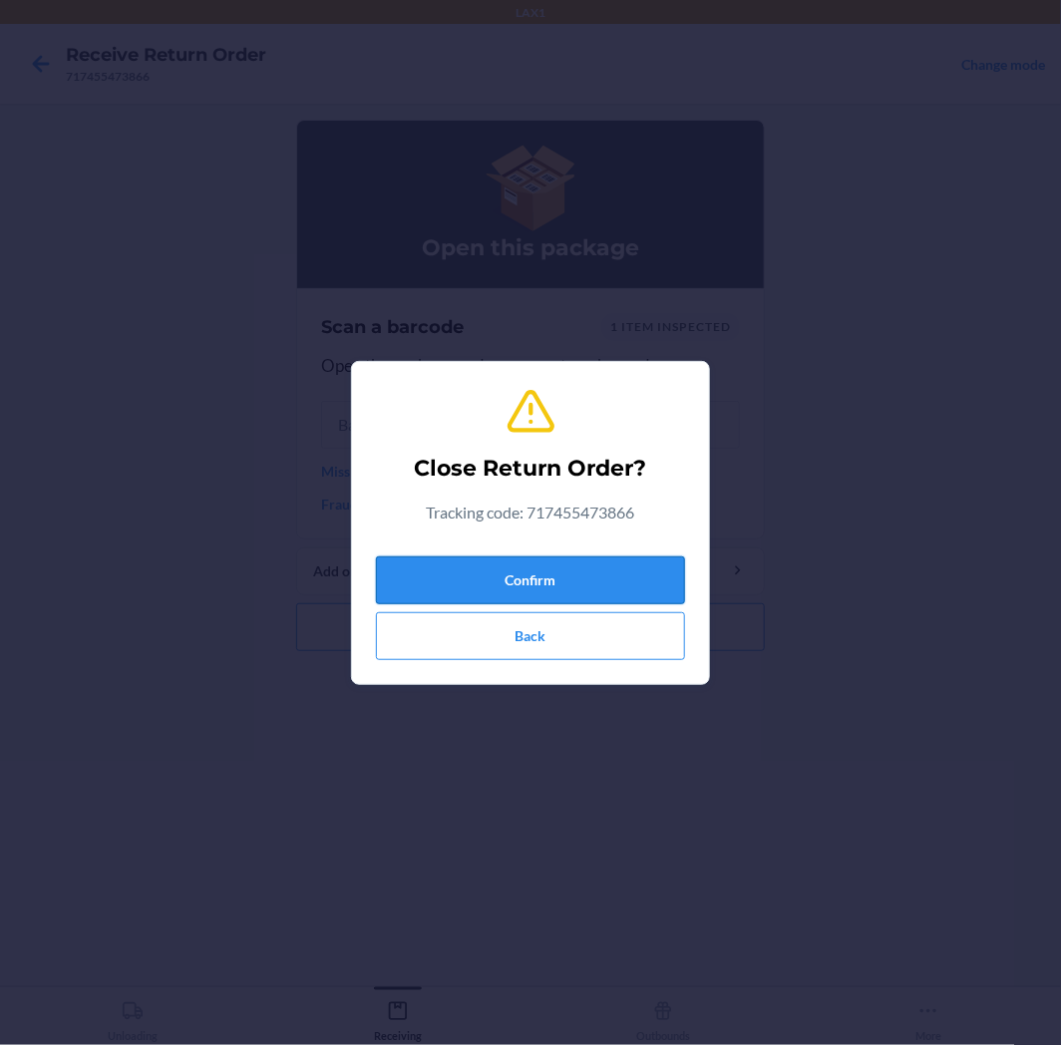
click at [519, 570] on button "Confirm" at bounding box center [530, 581] width 309 height 48
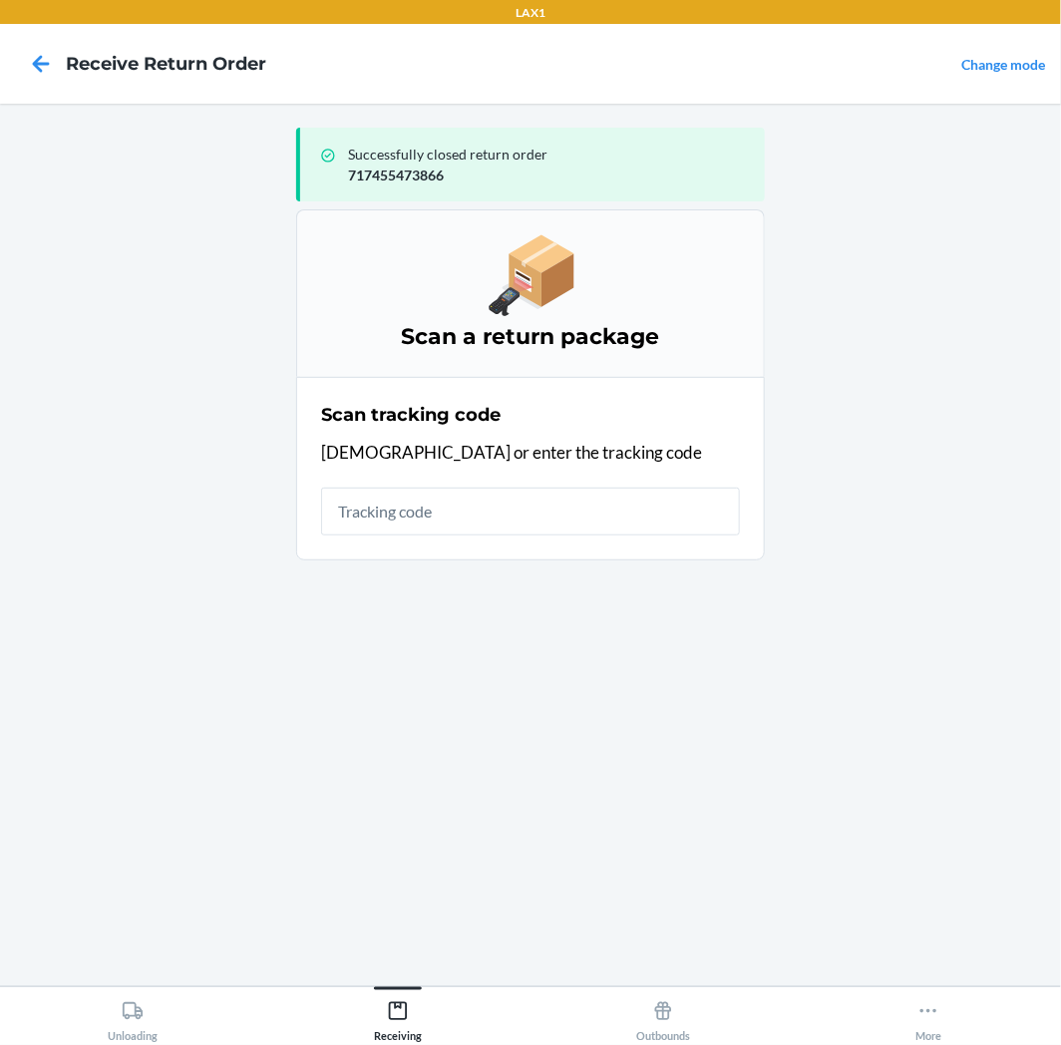
click at [521, 499] on input "text" at bounding box center [530, 512] width 419 height 48
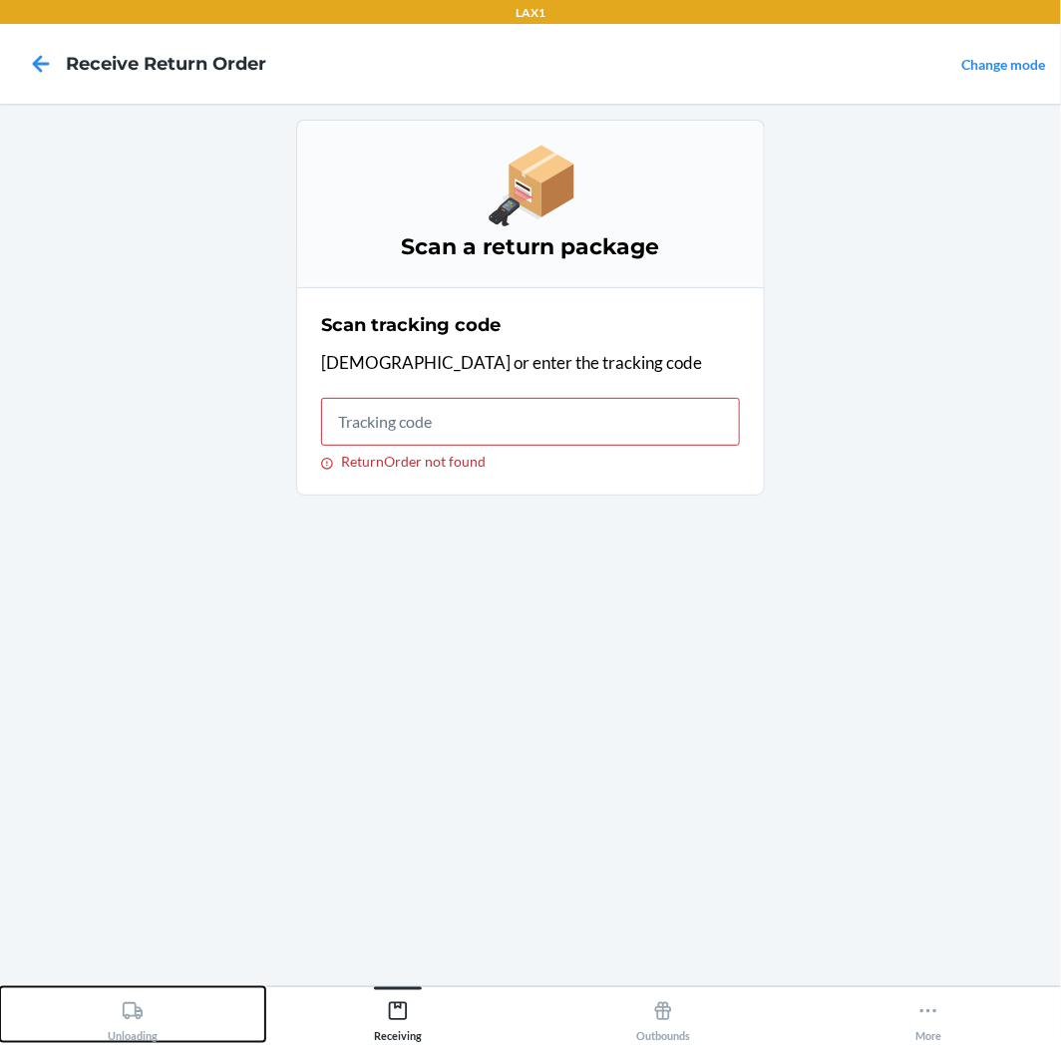
click at [201, 1010] on button "Unloading" at bounding box center [132, 1014] width 265 height 55
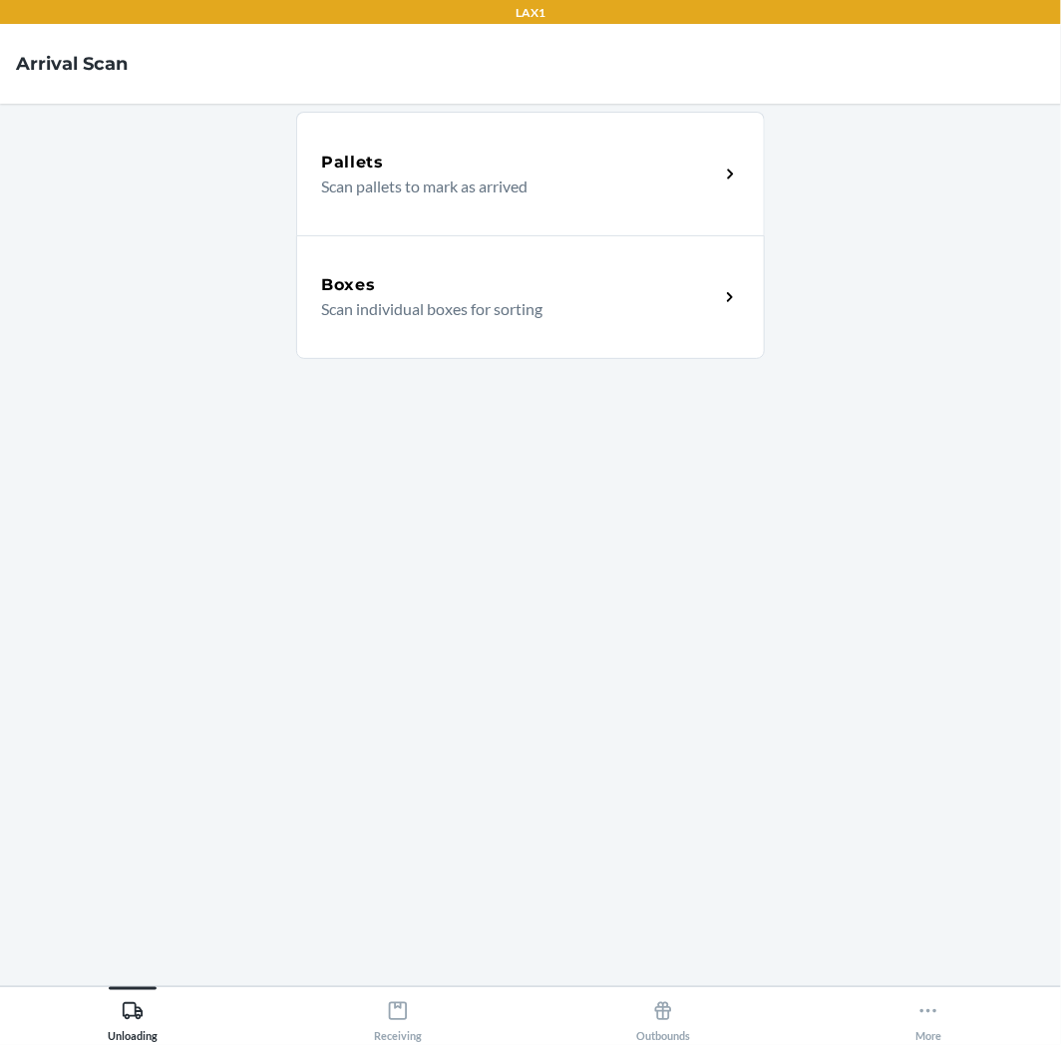
click at [479, 276] on div "Boxes" at bounding box center [520, 285] width 398 height 24
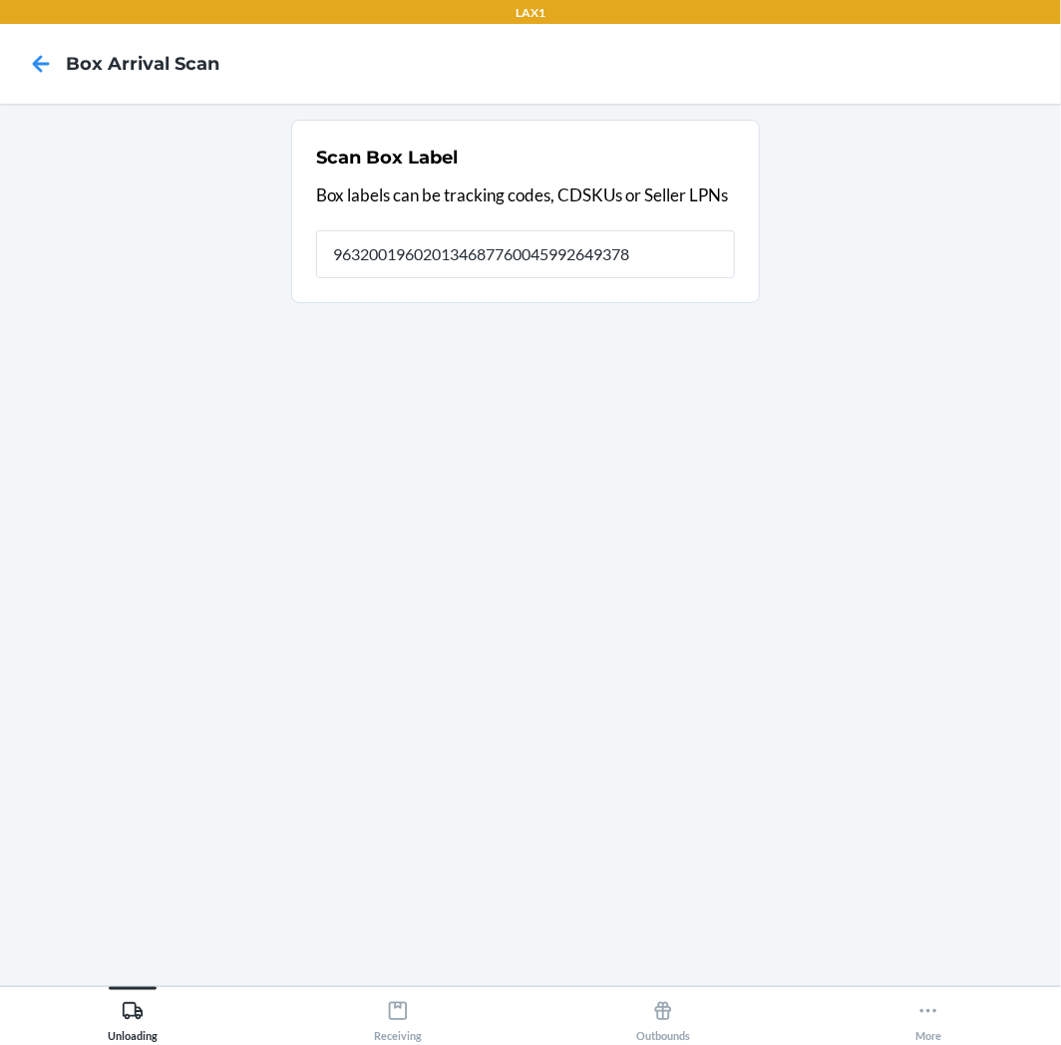
type input "9632001960201346877600459926493782"
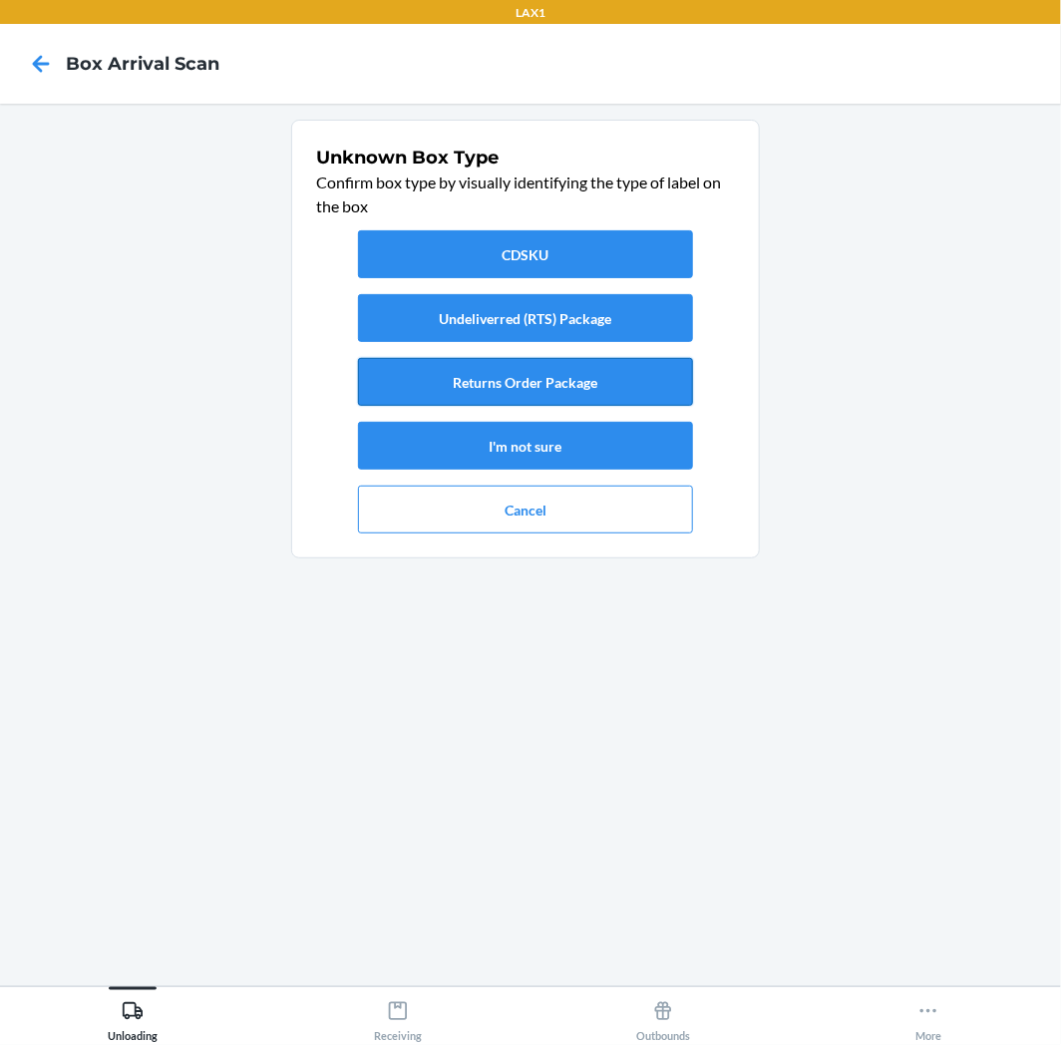
click at [519, 389] on button "Returns Order Package" at bounding box center [525, 382] width 335 height 48
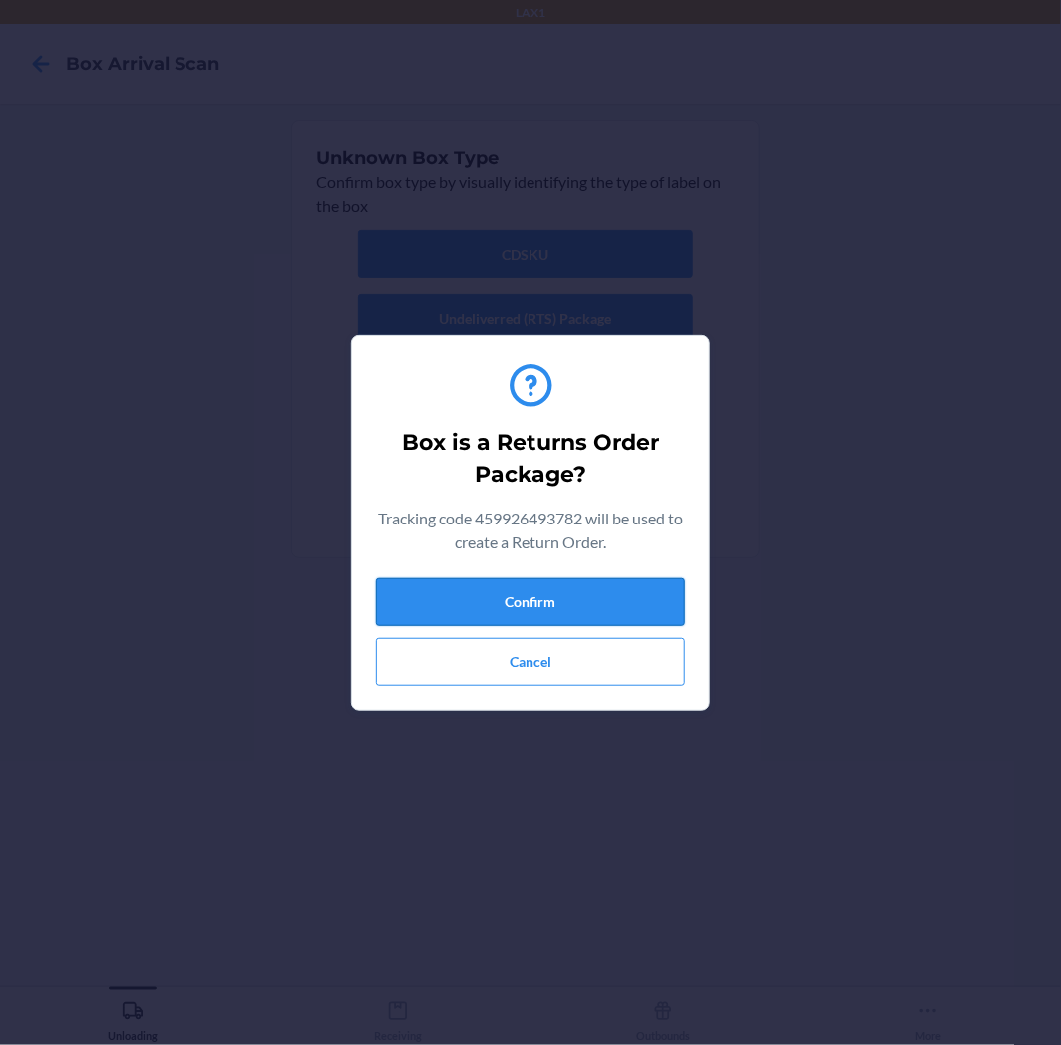
click at [614, 596] on button "Confirm" at bounding box center [530, 602] width 309 height 48
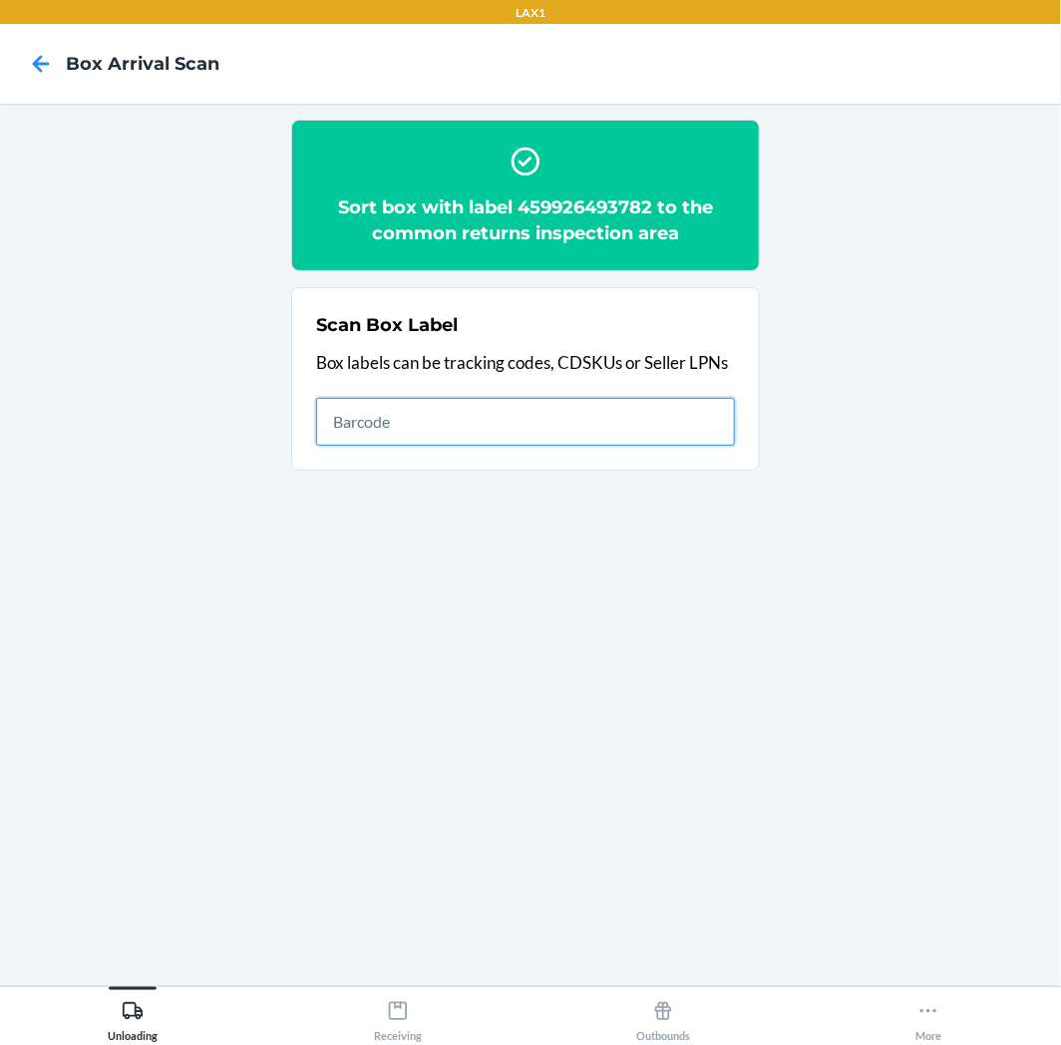
click at [429, 993] on button "Receiving" at bounding box center [397, 1014] width 265 height 55
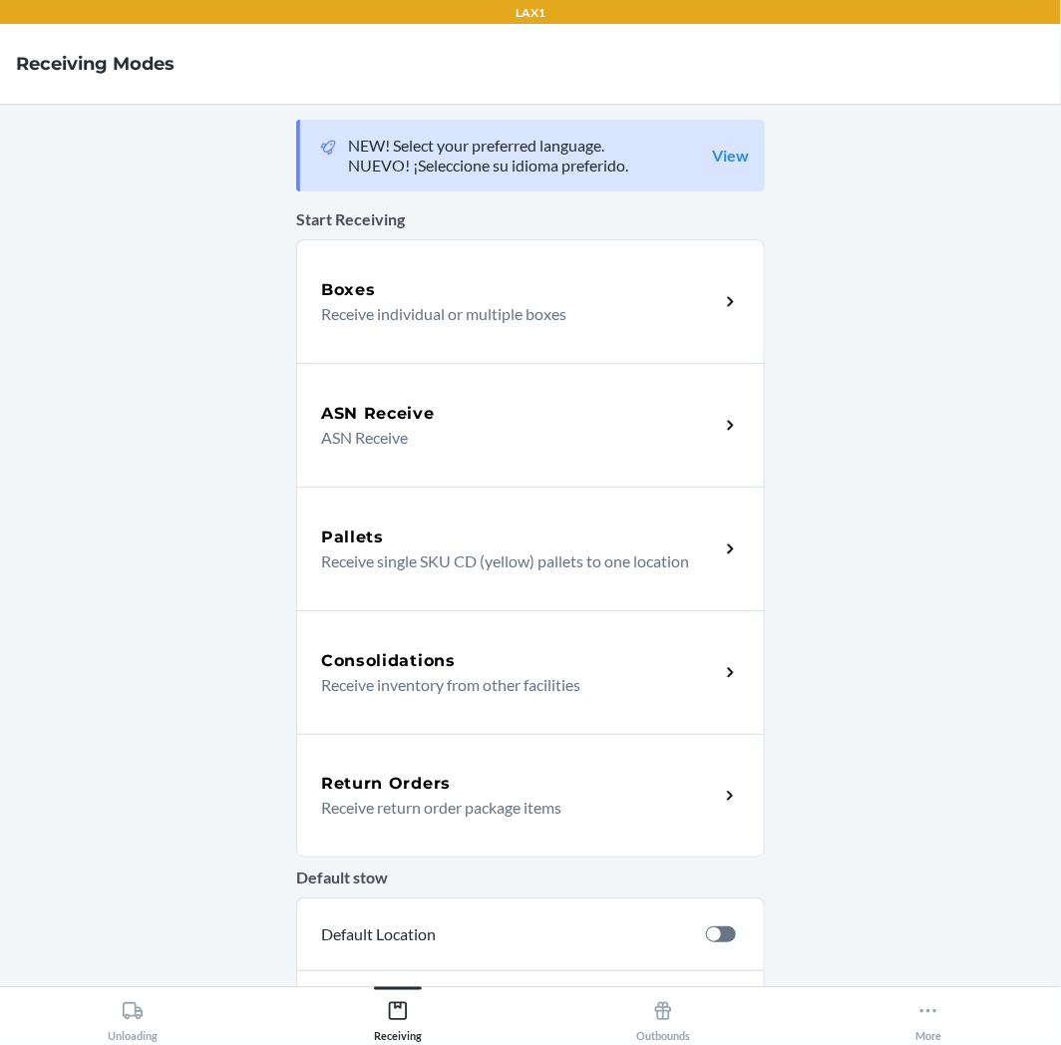
click at [549, 811] on p "Receive return order package items" at bounding box center [512, 808] width 382 height 24
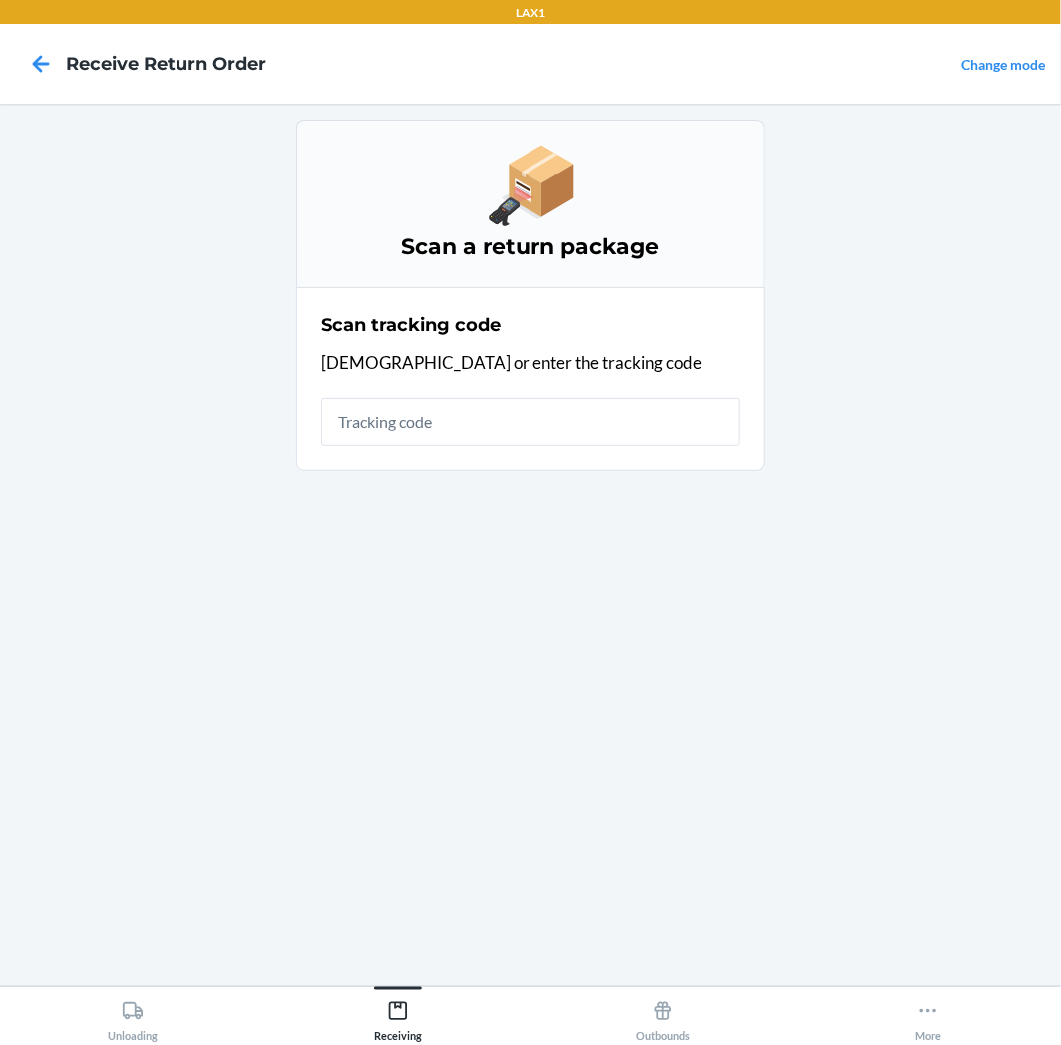
click at [600, 413] on input "text" at bounding box center [530, 422] width 419 height 48
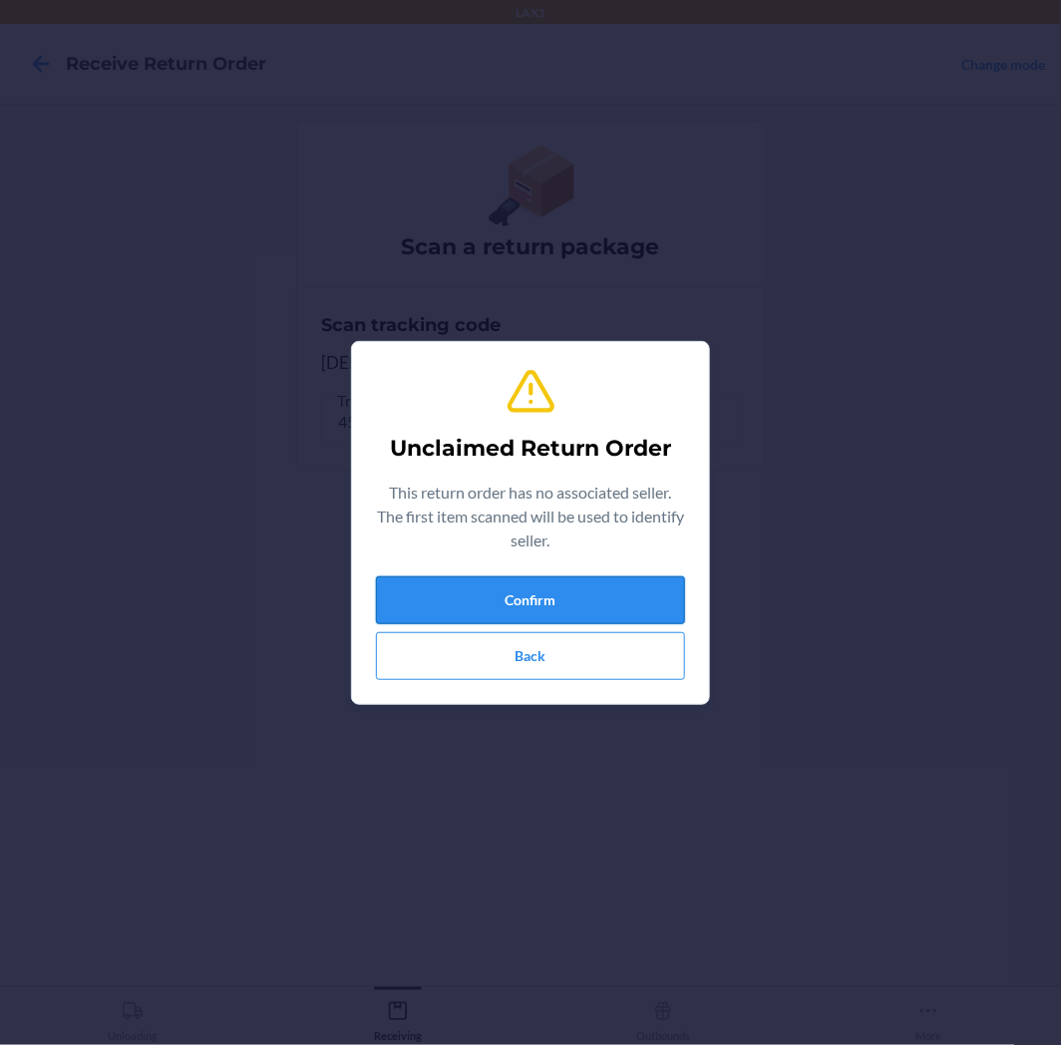
click at [534, 580] on button "Confirm" at bounding box center [530, 600] width 309 height 48
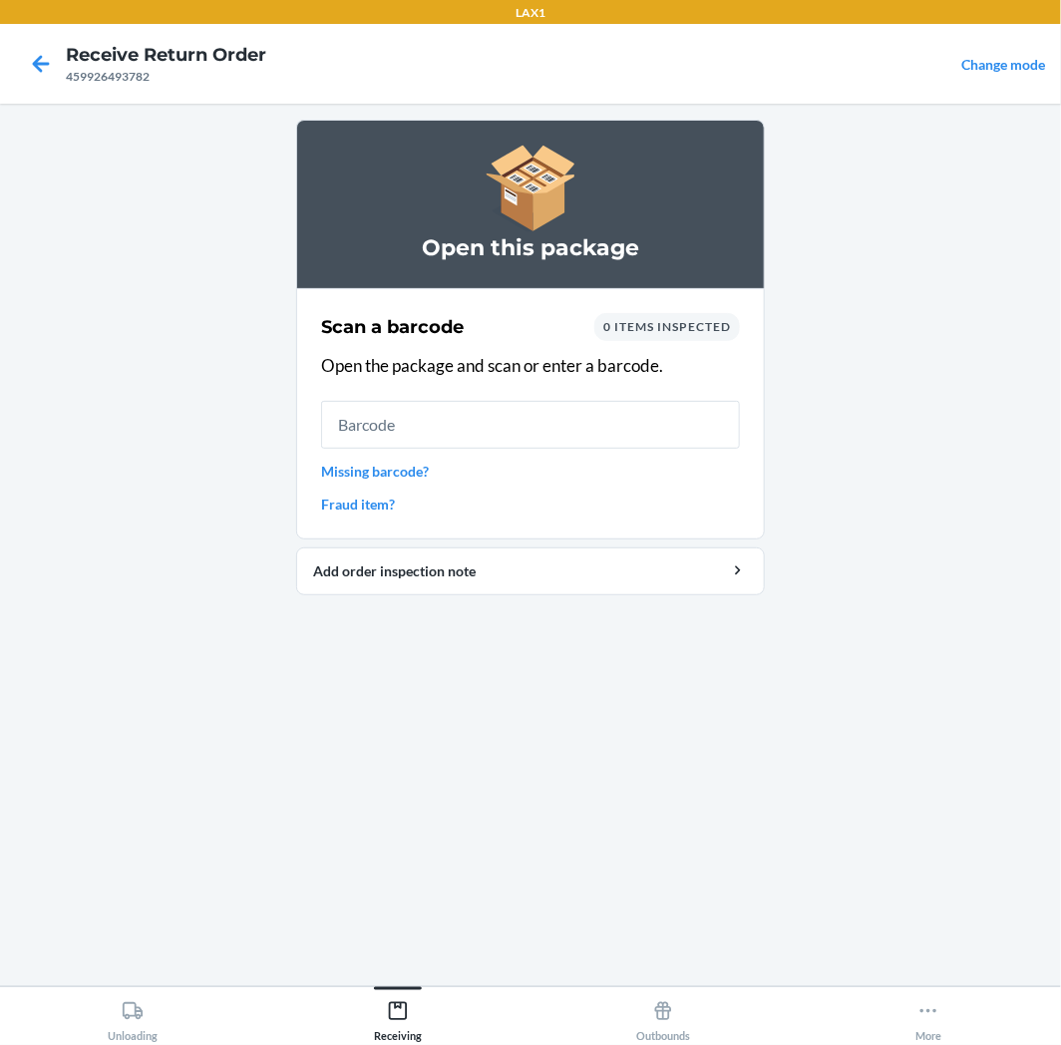
click at [550, 430] on input "text" at bounding box center [530, 425] width 419 height 48
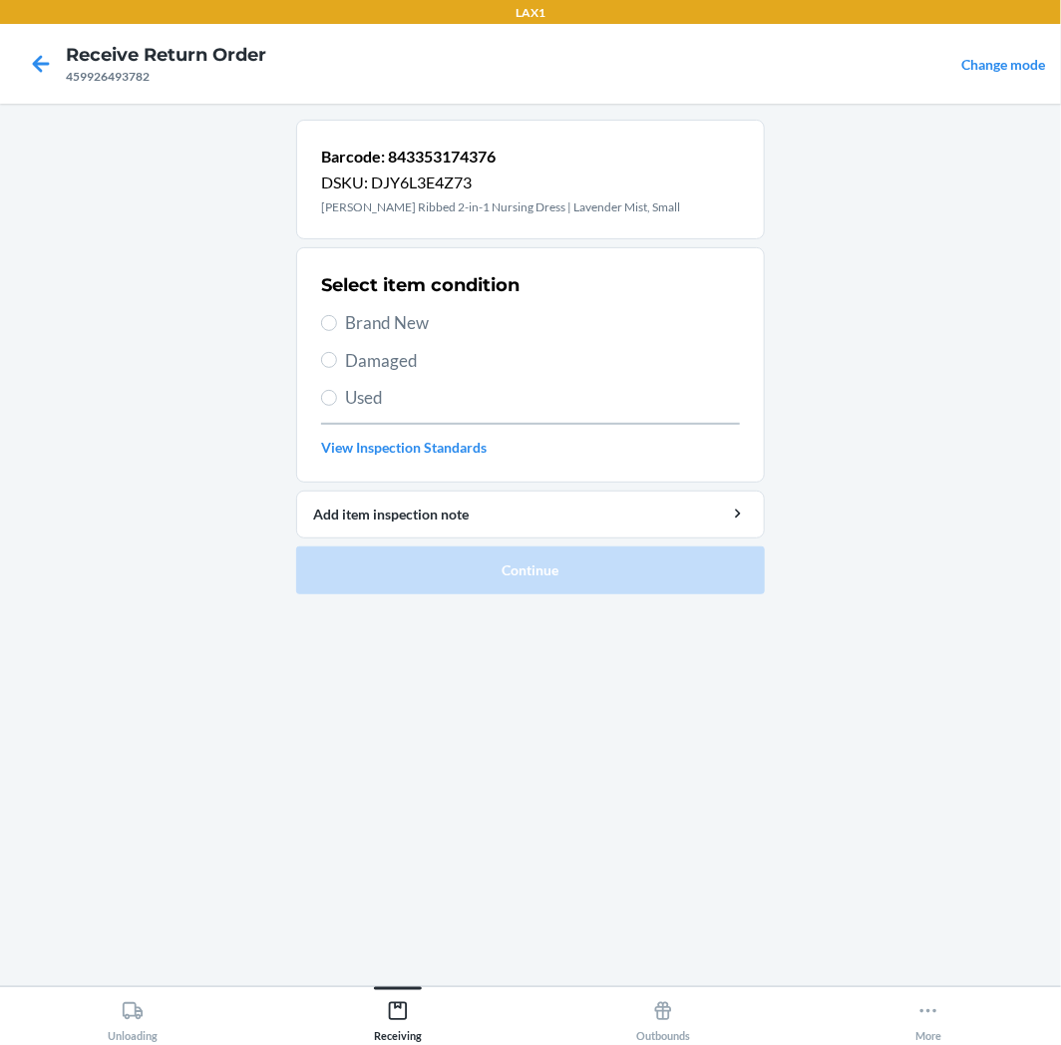
click at [490, 402] on span "Used" at bounding box center [542, 398] width 395 height 26
click at [337, 402] on input "Used" at bounding box center [329, 398] width 16 height 16
radio input "true"
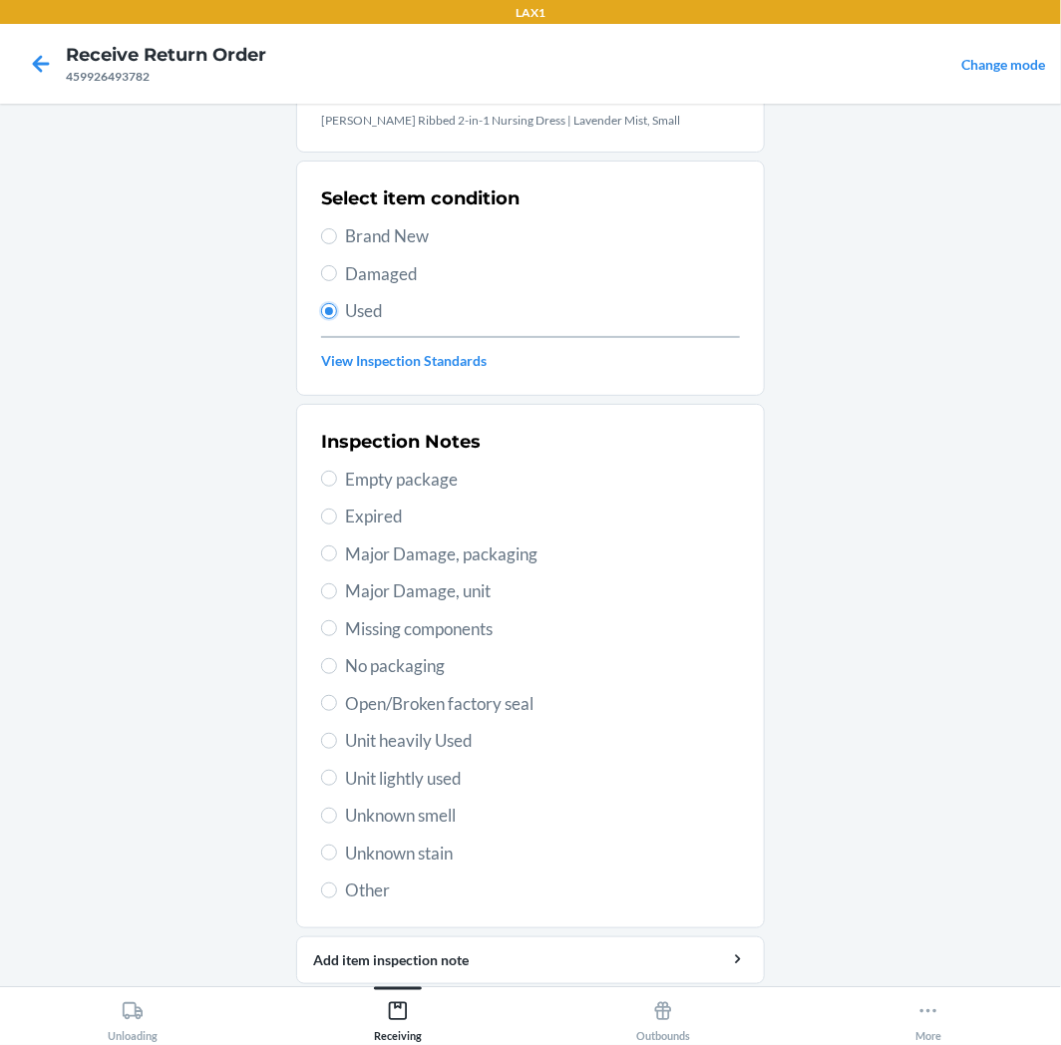
scroll to position [155, 0]
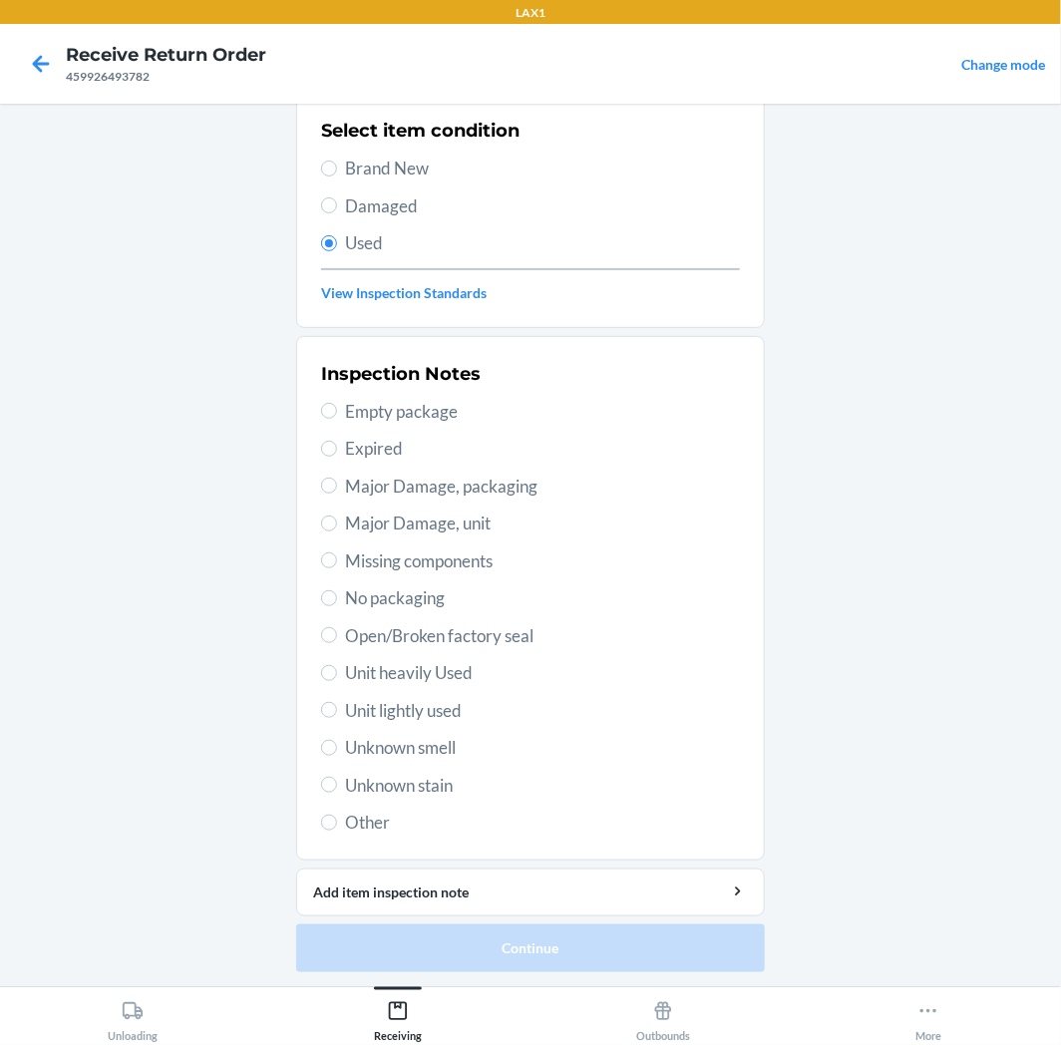
click at [450, 700] on div "Inspection Notes Empty package Expired Major Damage, packaging Major Damage, un…" at bounding box center [530, 598] width 419 height 487
click at [450, 705] on span "Unit lightly used" at bounding box center [542, 711] width 395 height 26
click at [337, 705] on input "Unit lightly used" at bounding box center [329, 710] width 16 height 16
radio input "true"
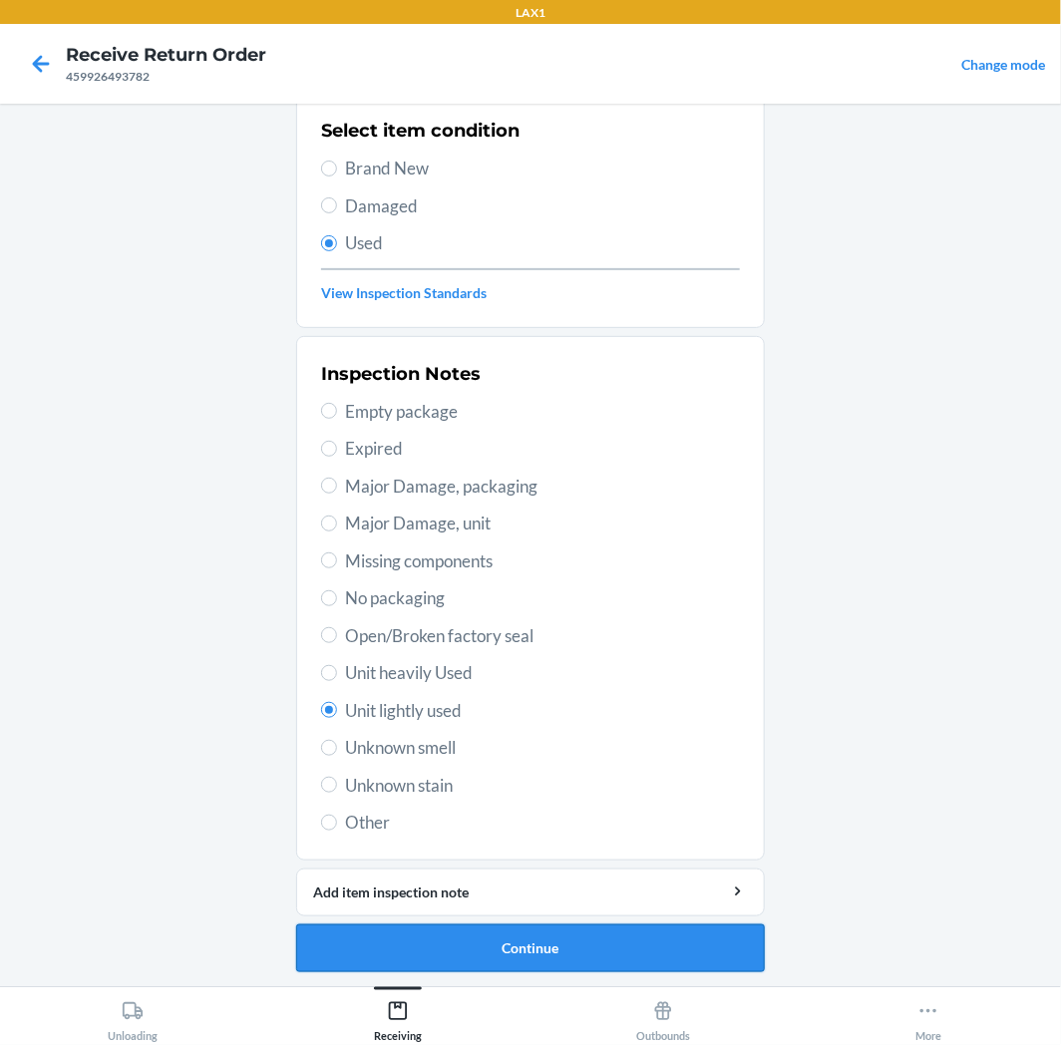
click at [434, 931] on button "Continue" at bounding box center [530, 949] width 469 height 48
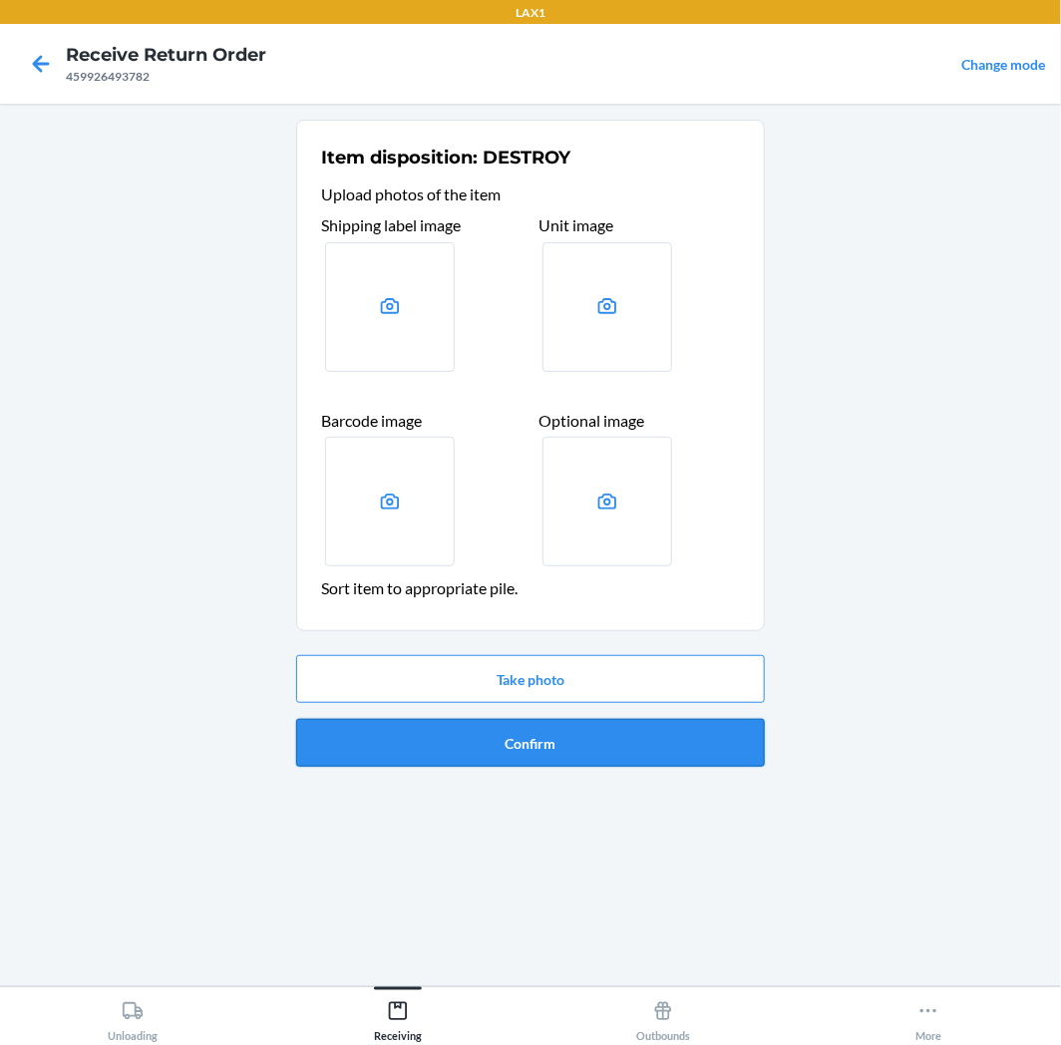
click at [515, 738] on button "Confirm" at bounding box center [530, 743] width 469 height 48
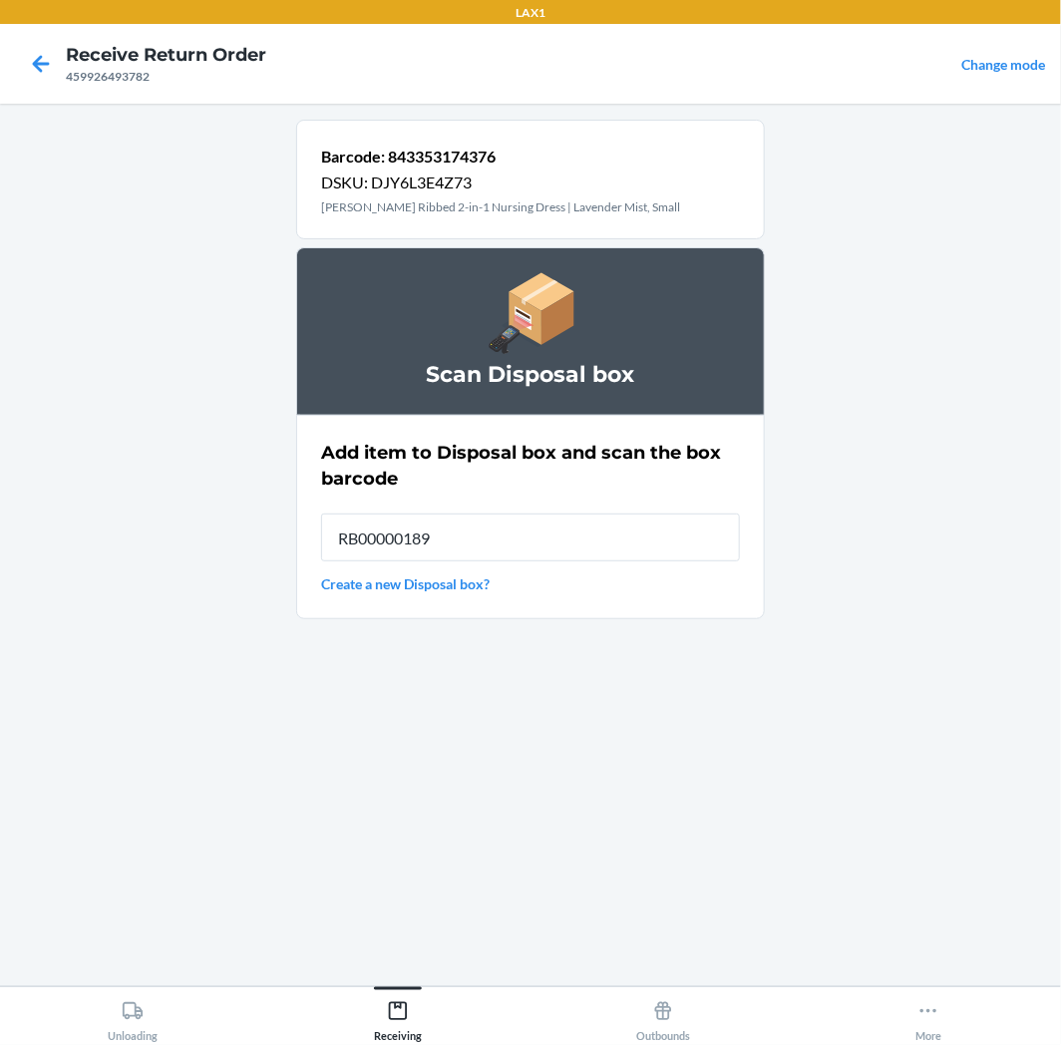
type input "RB00000189K"
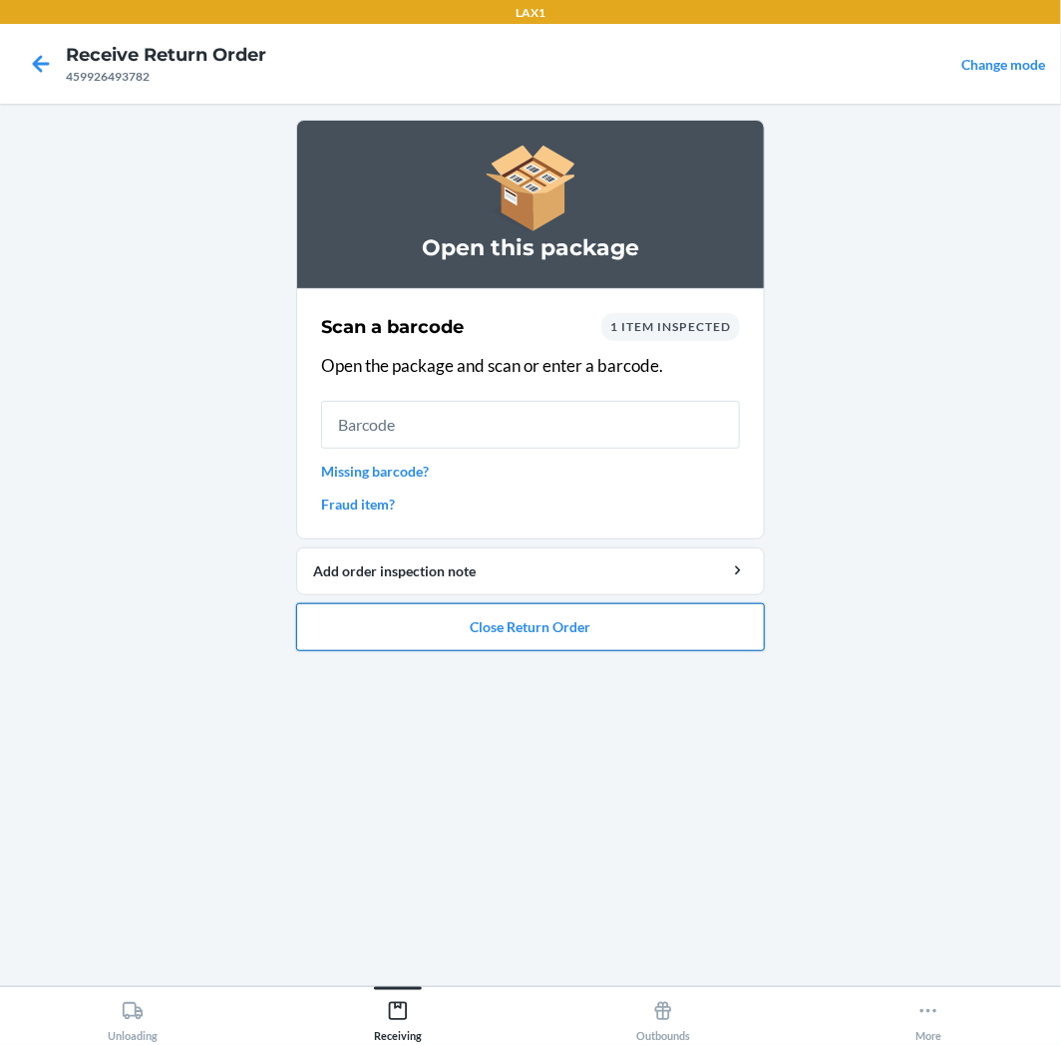
click at [605, 618] on button "Close Return Order" at bounding box center [530, 627] width 469 height 48
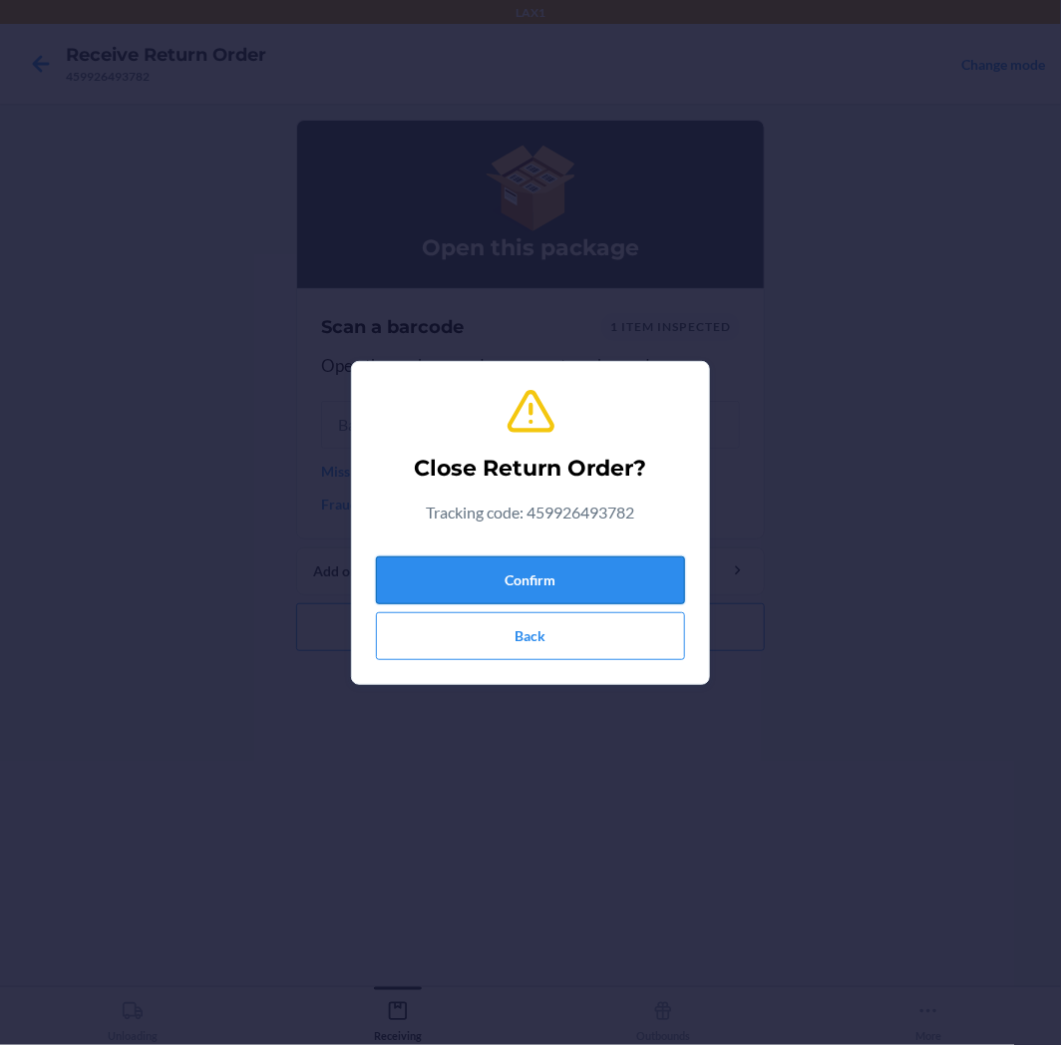
click at [591, 559] on button "Confirm" at bounding box center [530, 581] width 309 height 48
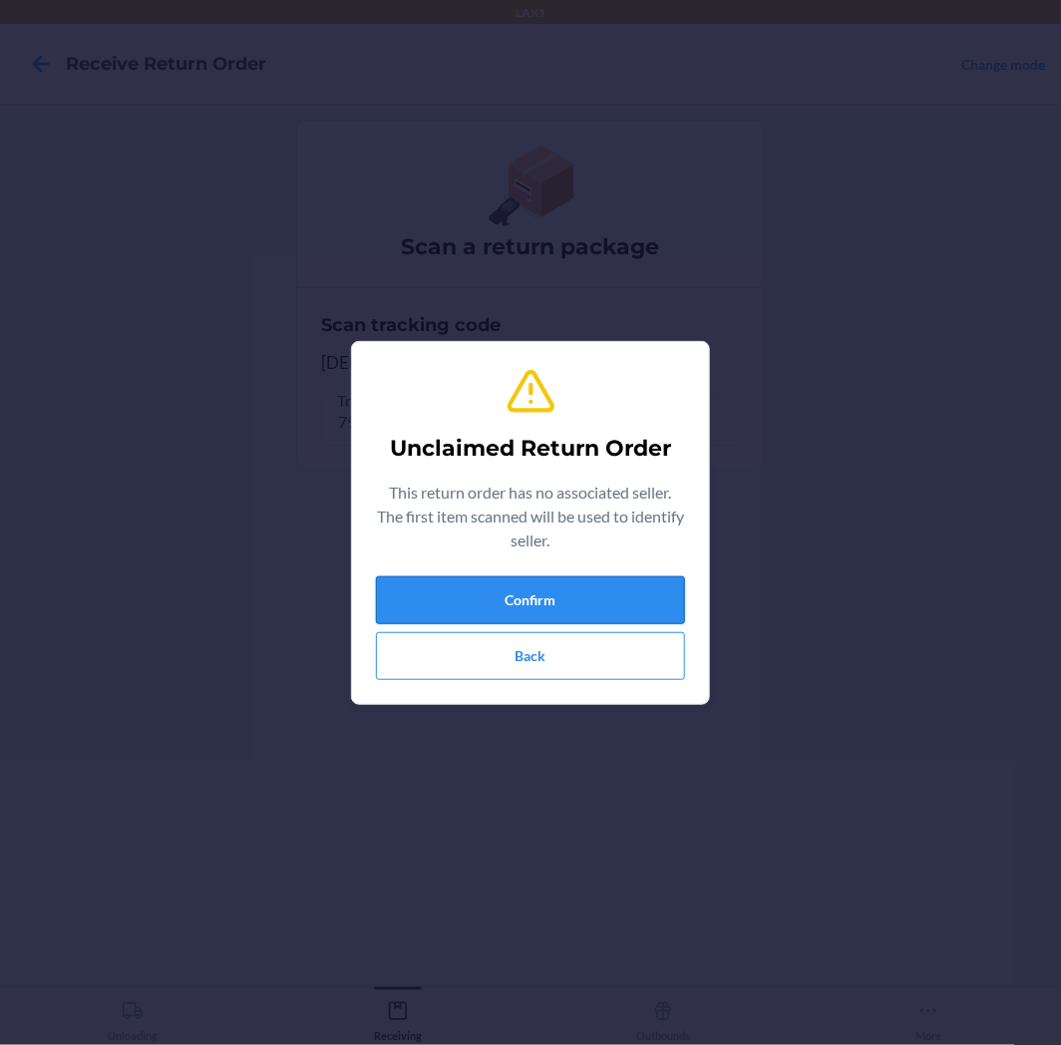
click at [521, 579] on button "Confirm" at bounding box center [530, 600] width 309 height 48
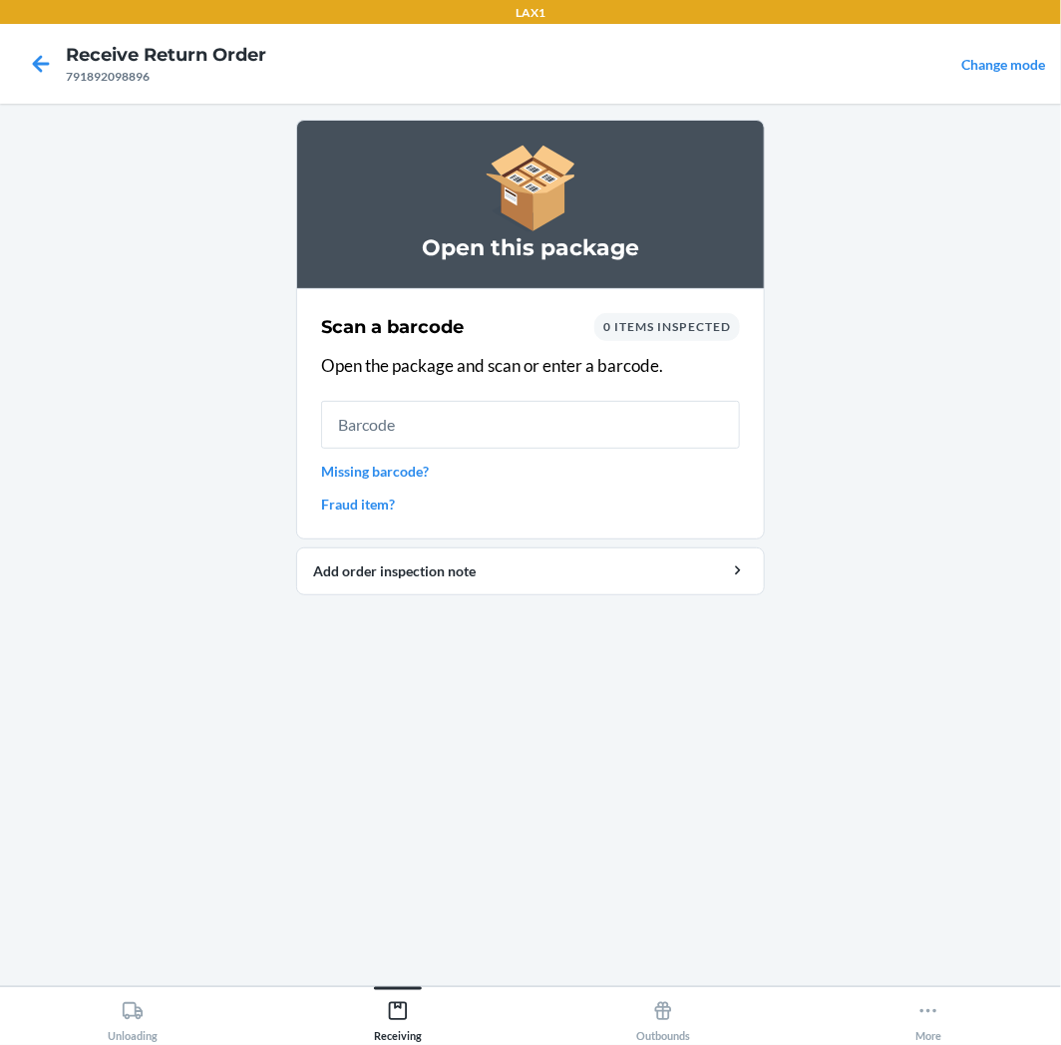
click at [596, 435] on input "text" at bounding box center [530, 425] width 419 height 48
click at [411, 470] on link "Missing barcode?" at bounding box center [530, 471] width 419 height 21
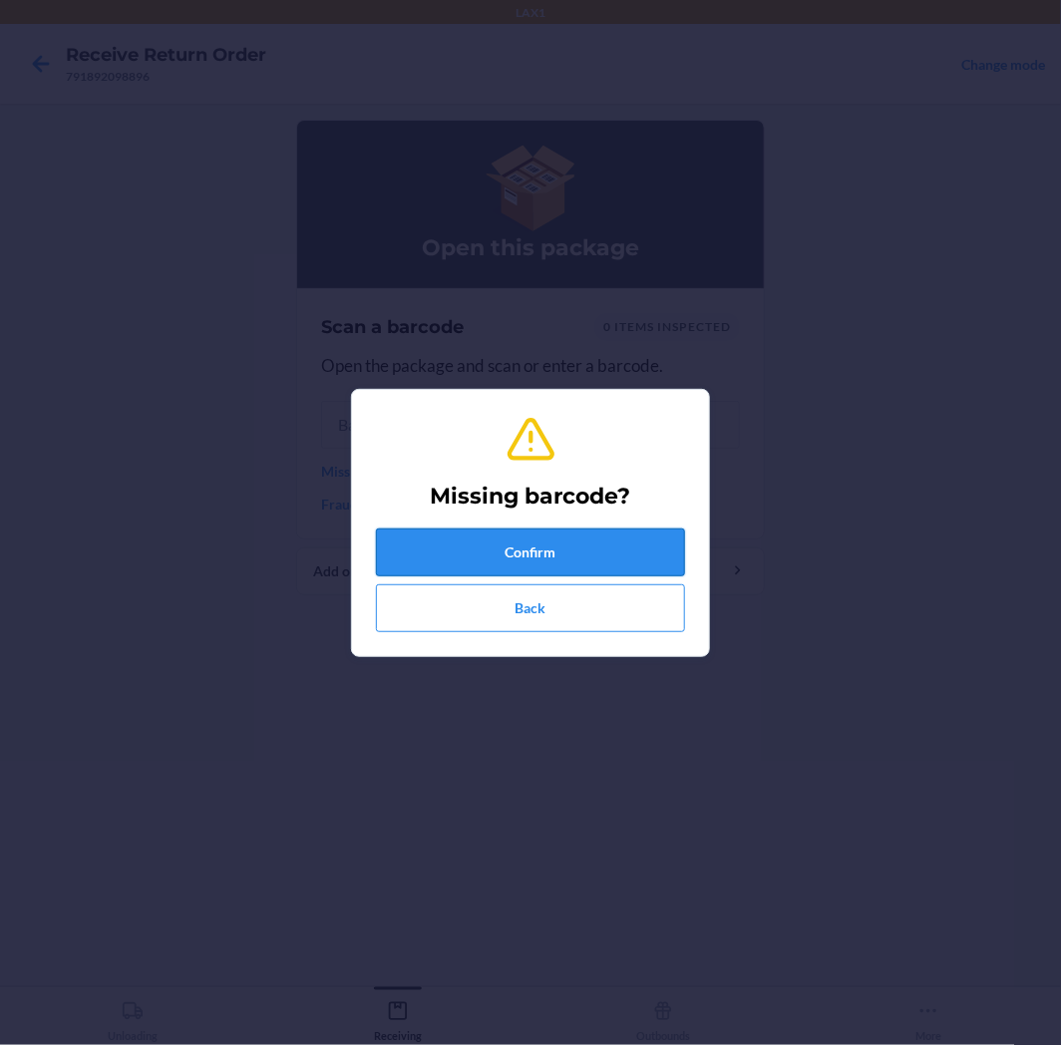
click at [465, 552] on button "Confirm" at bounding box center [530, 553] width 309 height 48
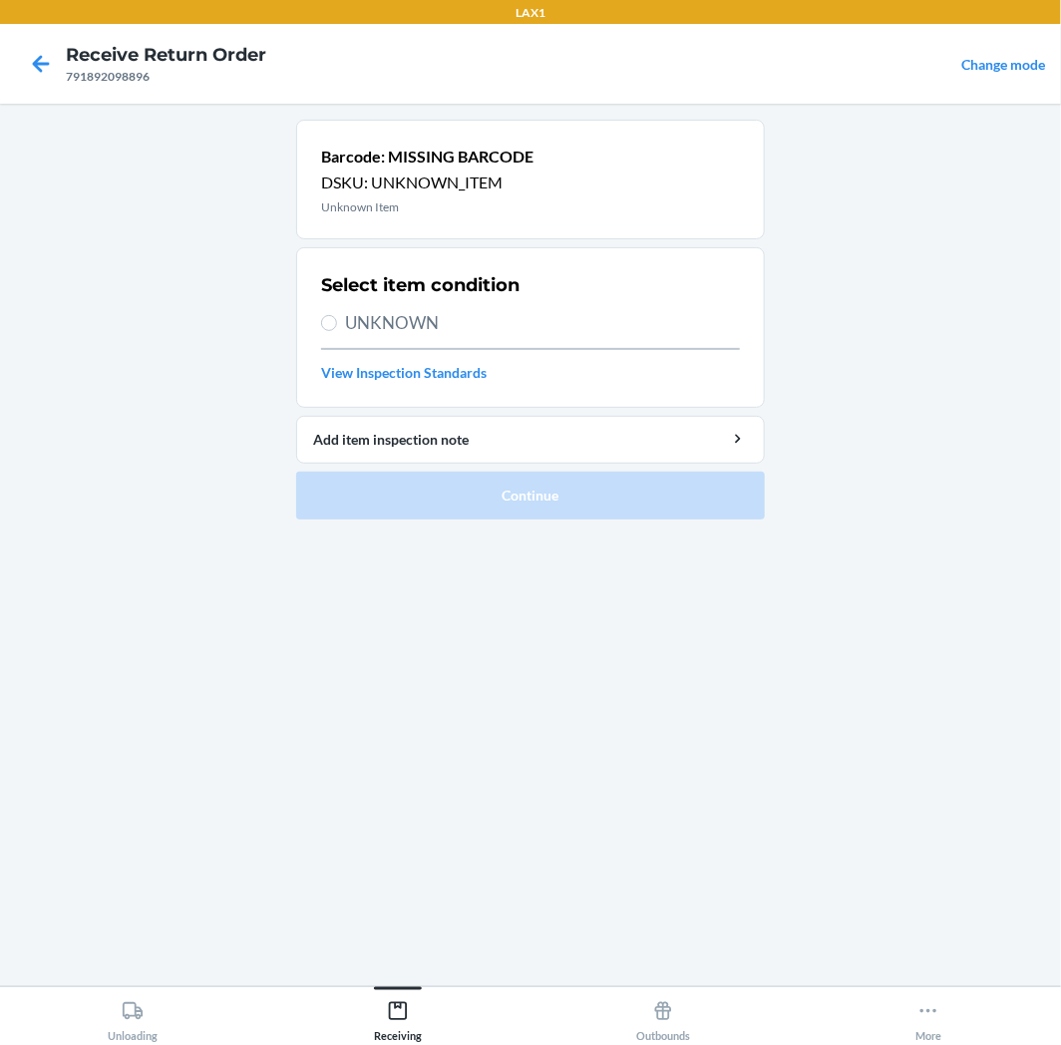
click at [436, 340] on div "Select item condition UNKNOWN View Inspection Standards" at bounding box center [530, 327] width 419 height 123
click at [445, 307] on div "Select item condition UNKNOWN View Inspection Standards" at bounding box center [530, 327] width 419 height 123
click at [444, 321] on span "UNKNOWN" at bounding box center [542, 323] width 395 height 26
click at [337, 321] on input "UNKNOWN" at bounding box center [329, 323] width 16 height 16
radio input "true"
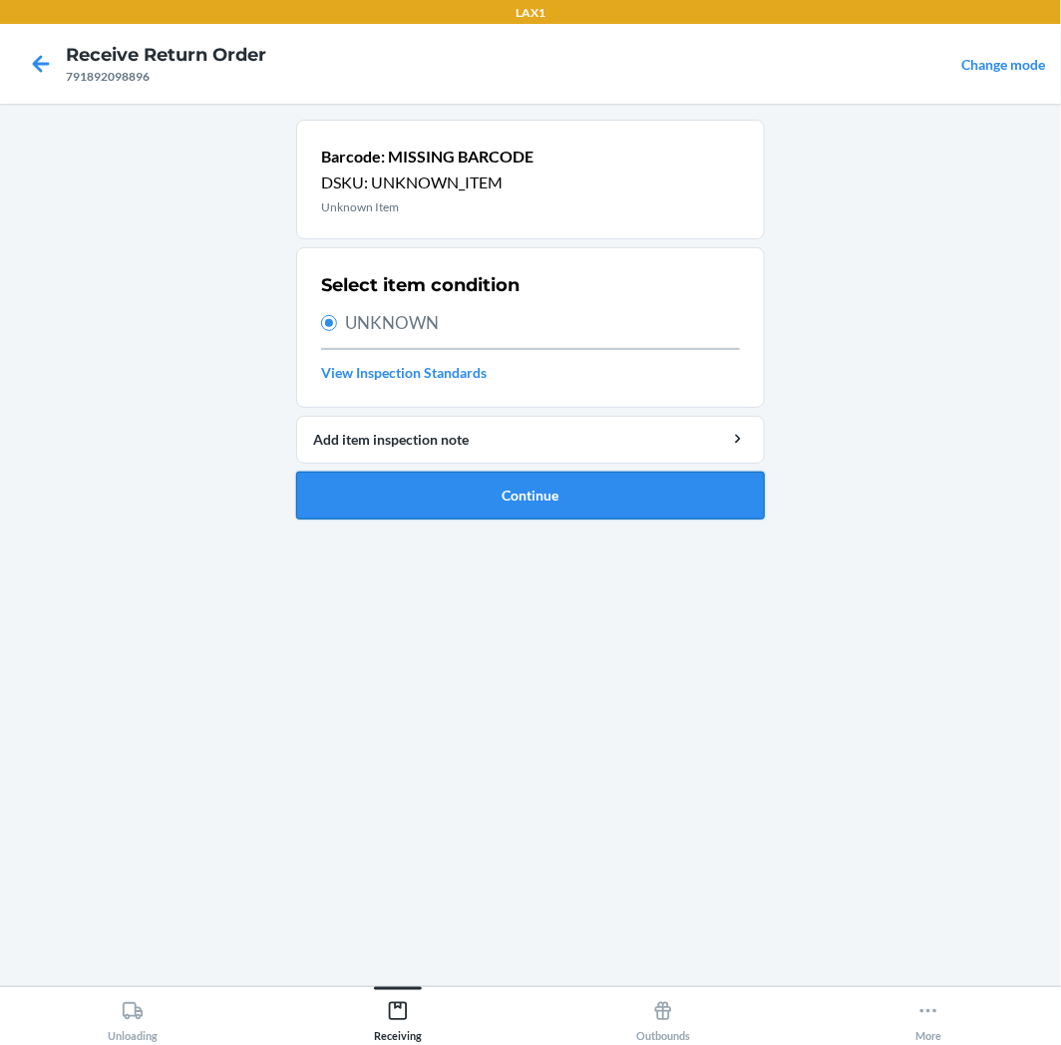
click at [504, 480] on button "Continue" at bounding box center [530, 496] width 469 height 48
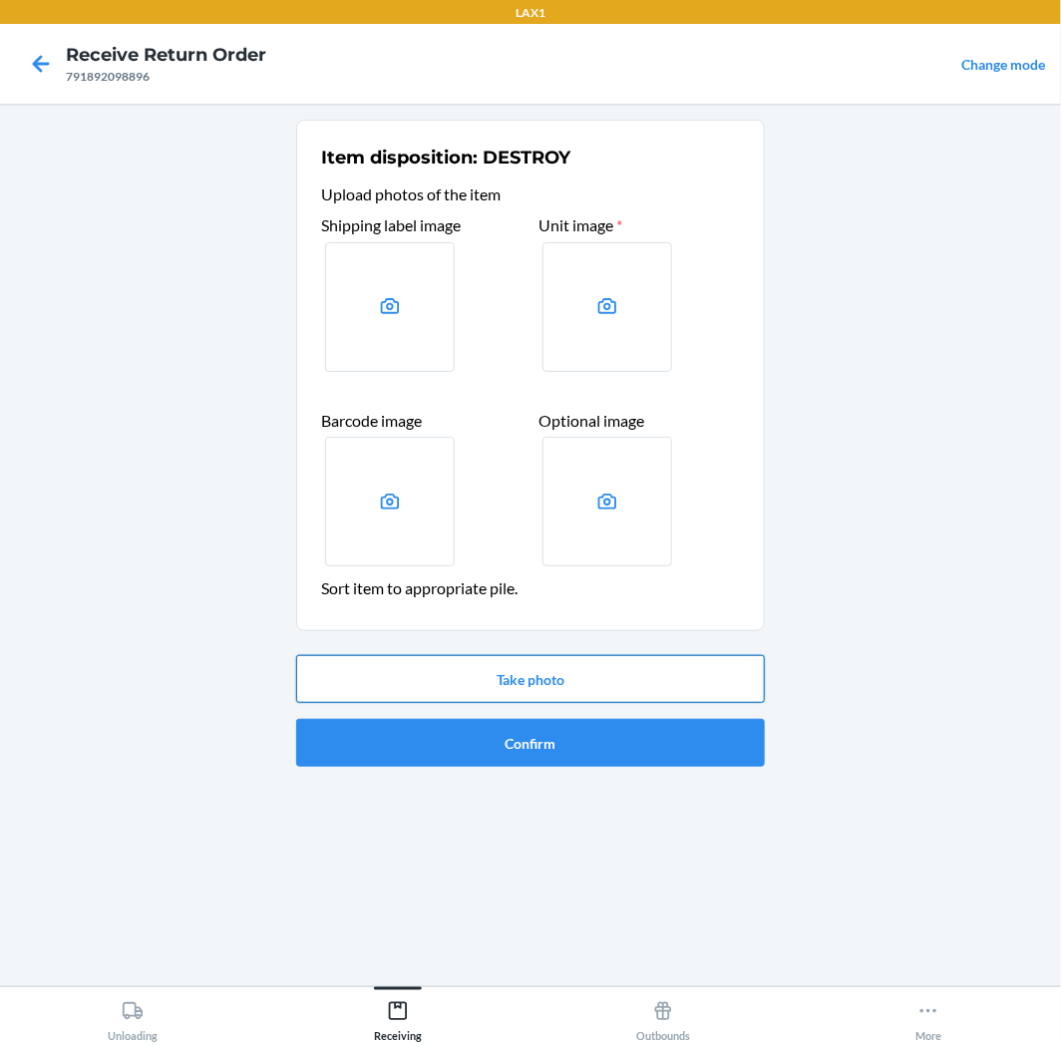
click at [460, 670] on button "Take photo" at bounding box center [530, 679] width 469 height 48
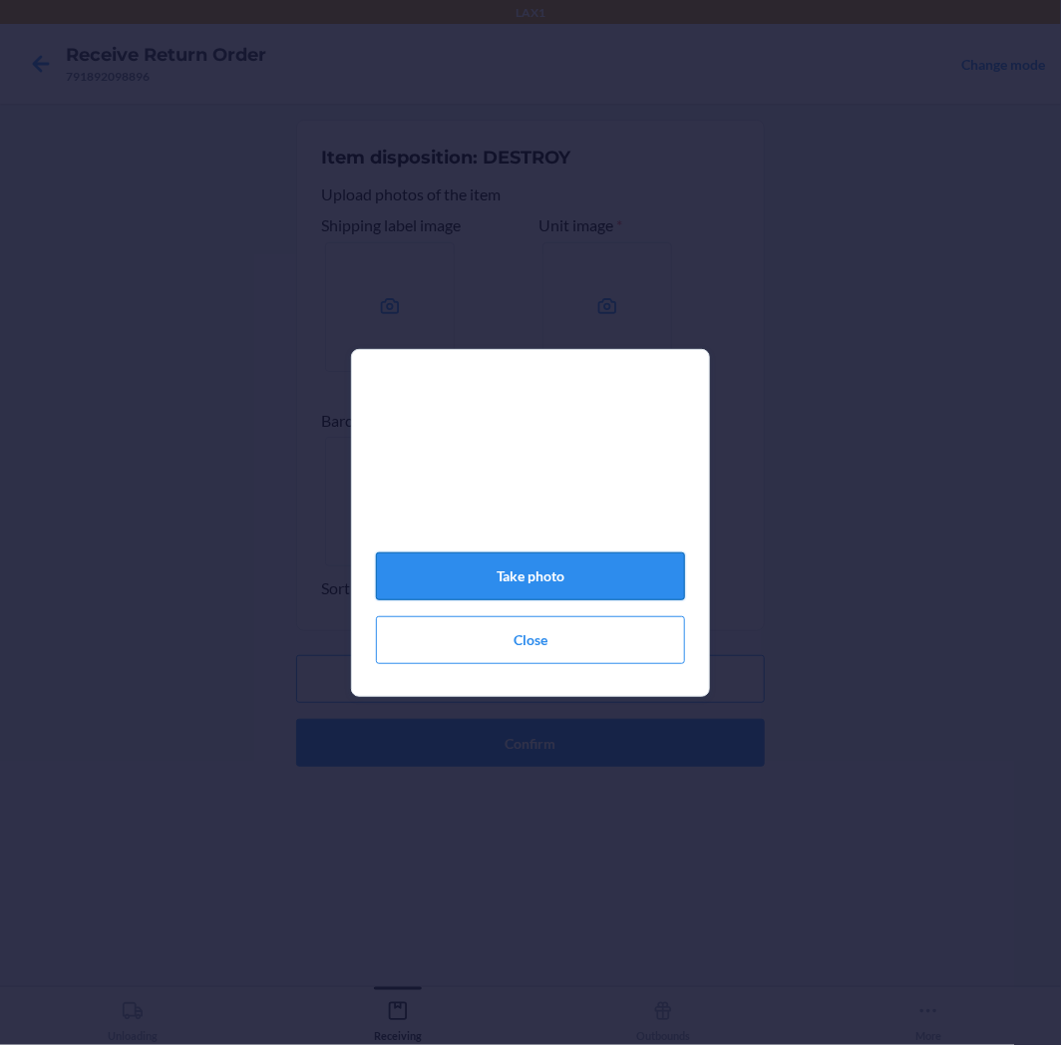
click at [521, 581] on button "Take photo" at bounding box center [530, 577] width 309 height 48
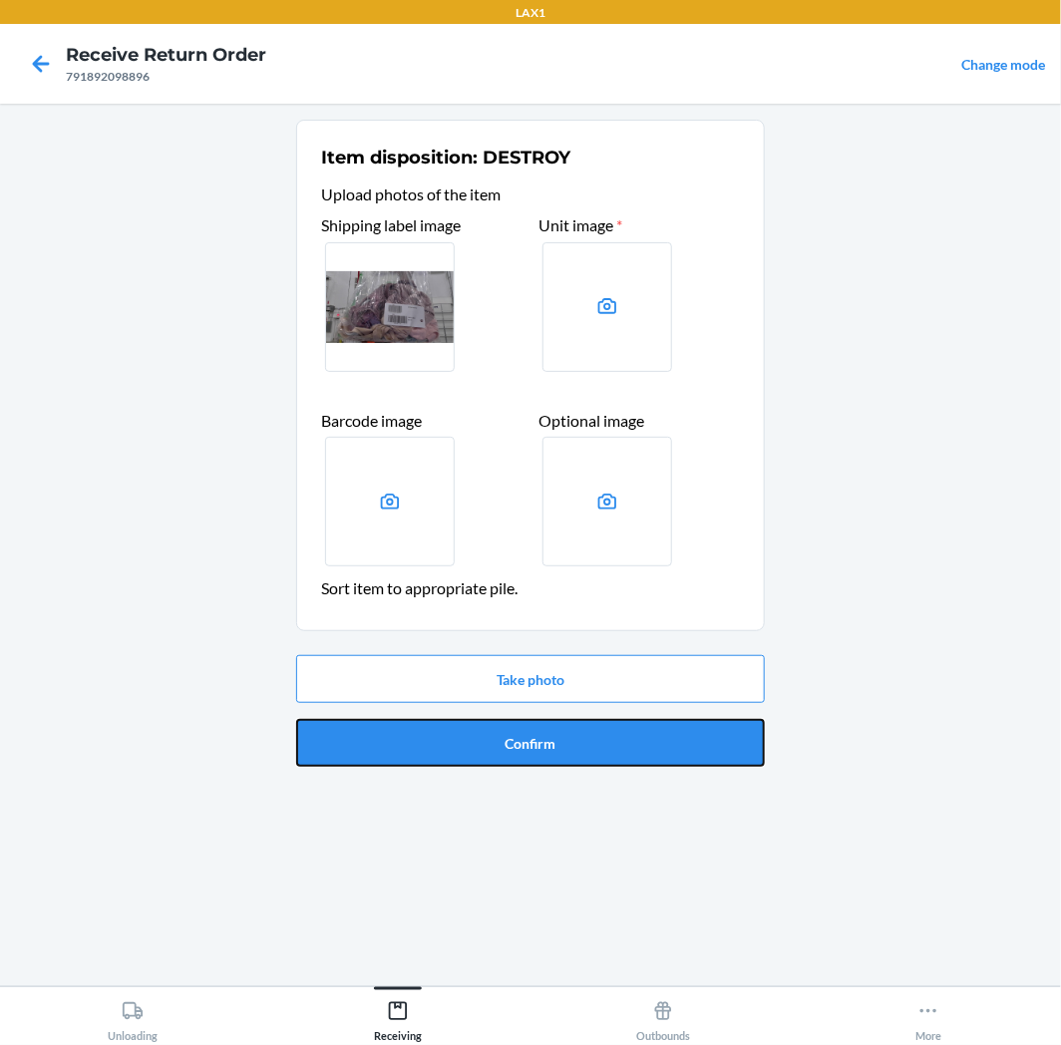
click at [568, 752] on button "Confirm" at bounding box center [530, 743] width 469 height 48
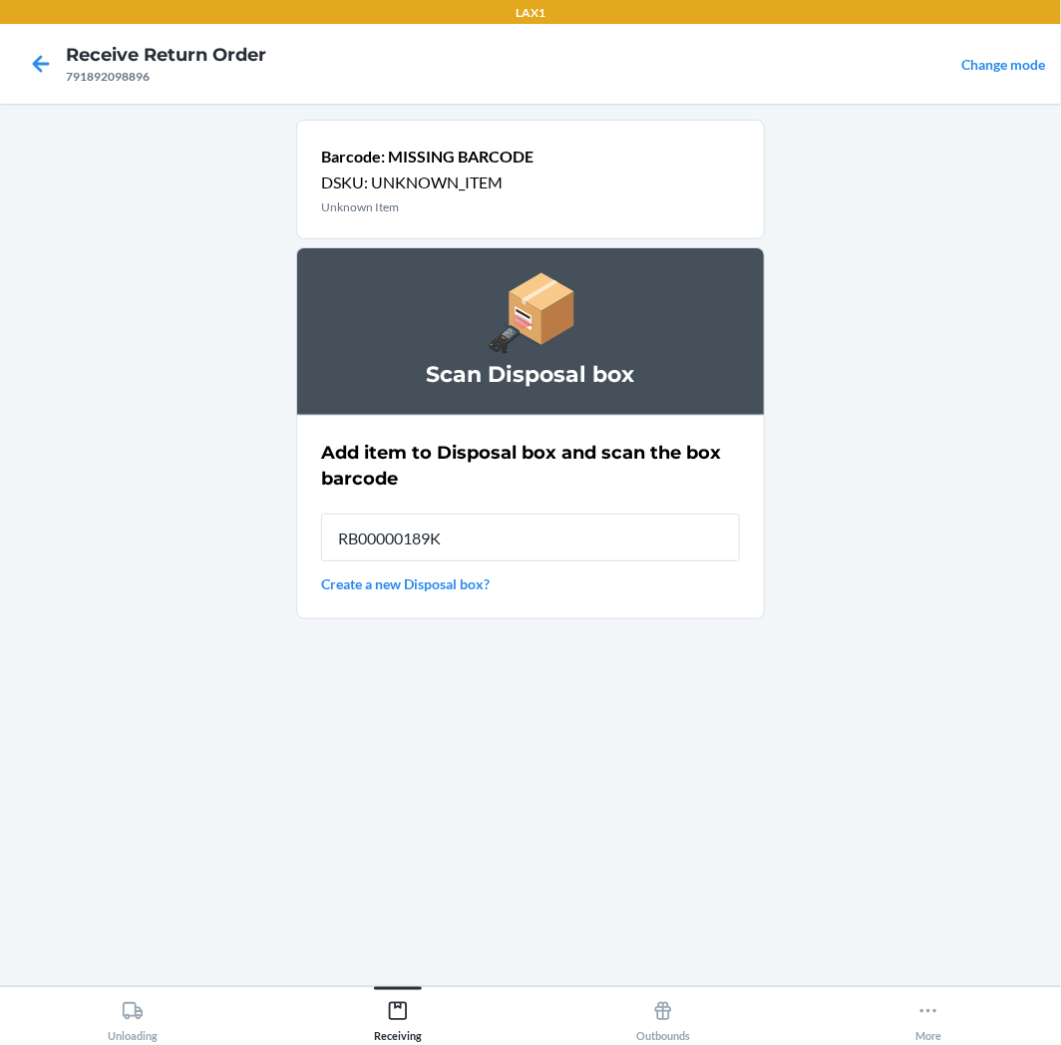
type input "RB00000189K"
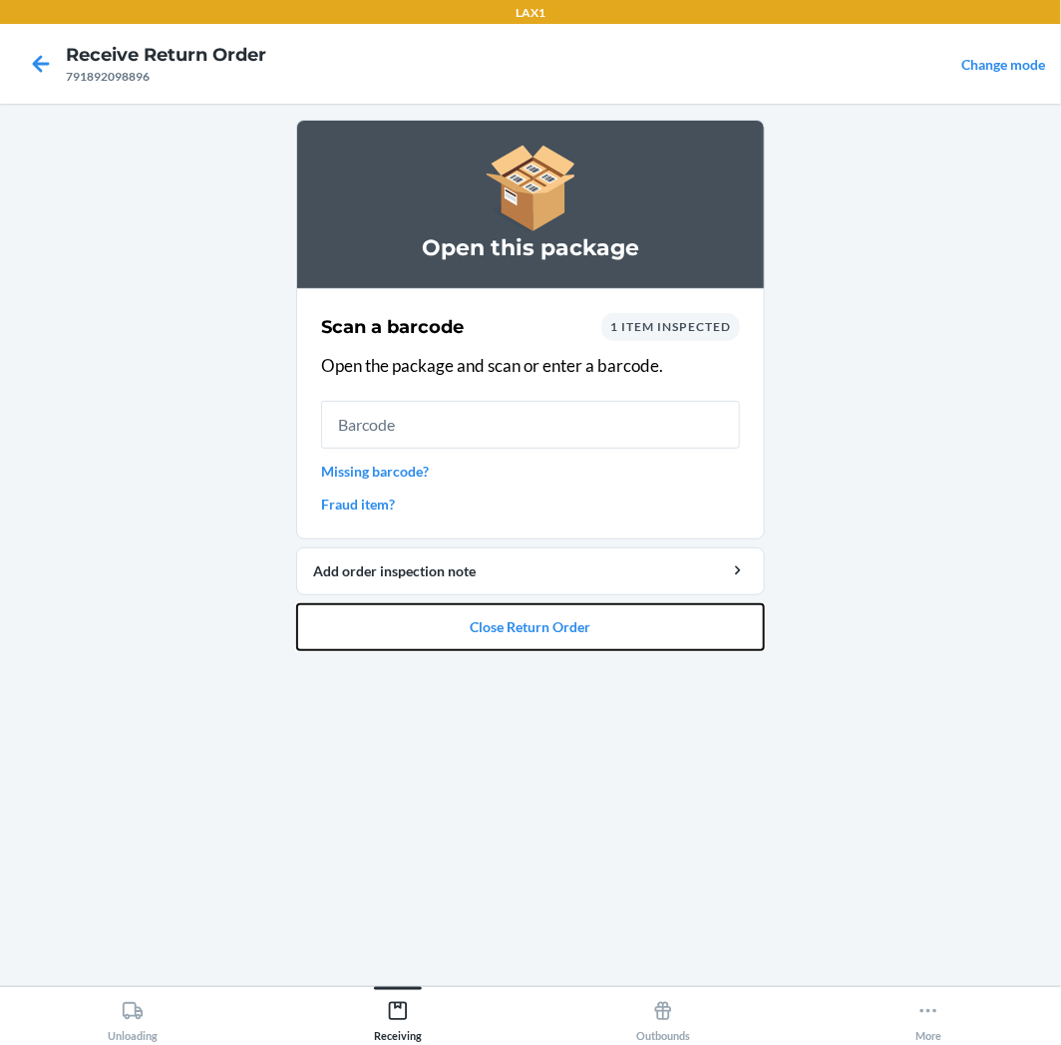
click at [481, 619] on button "Close Return Order" at bounding box center [530, 627] width 469 height 48
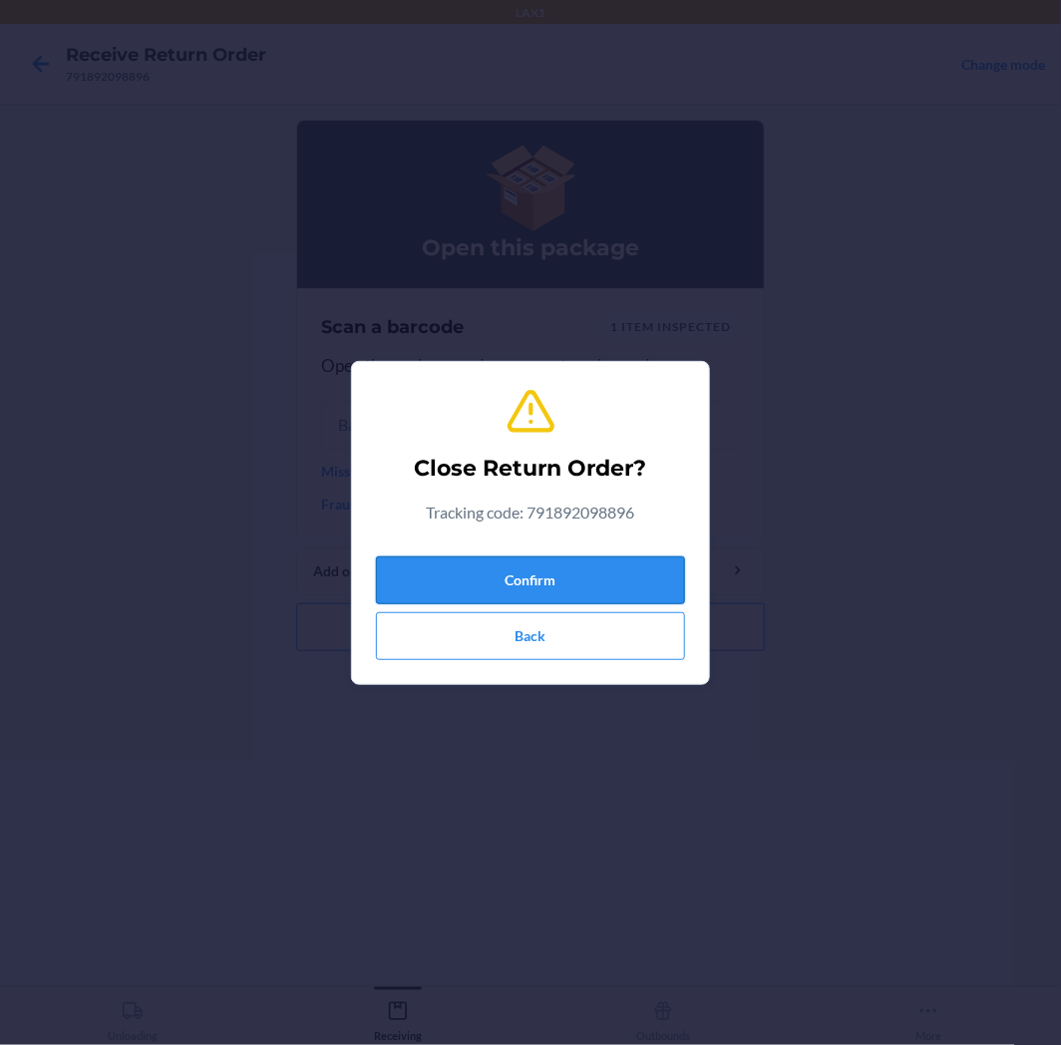
click at [535, 580] on button "Confirm" at bounding box center [530, 581] width 309 height 48
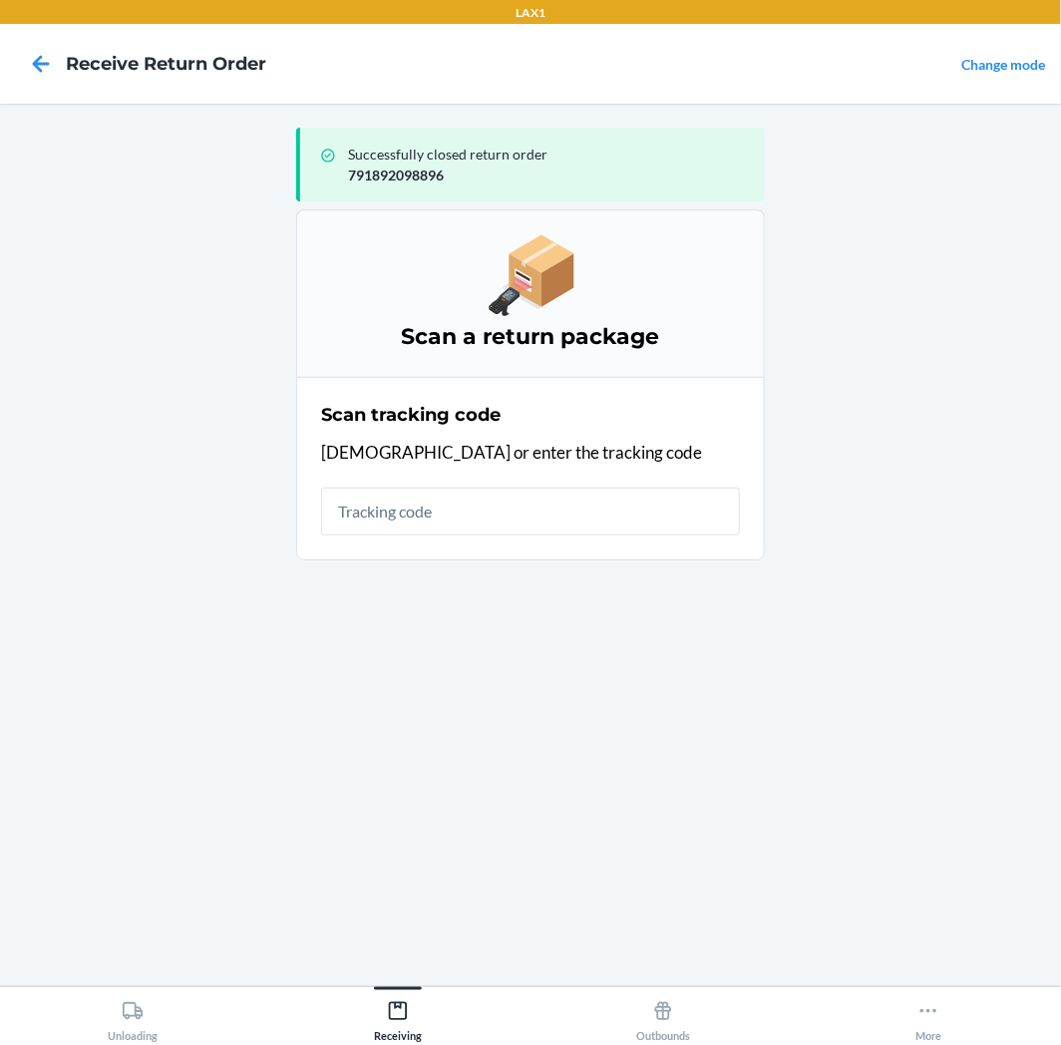
click at [526, 485] on div "Scan tracking code Scan or enter the tracking code" at bounding box center [530, 469] width 419 height 146
click at [530, 499] on input "text" at bounding box center [530, 512] width 419 height 48
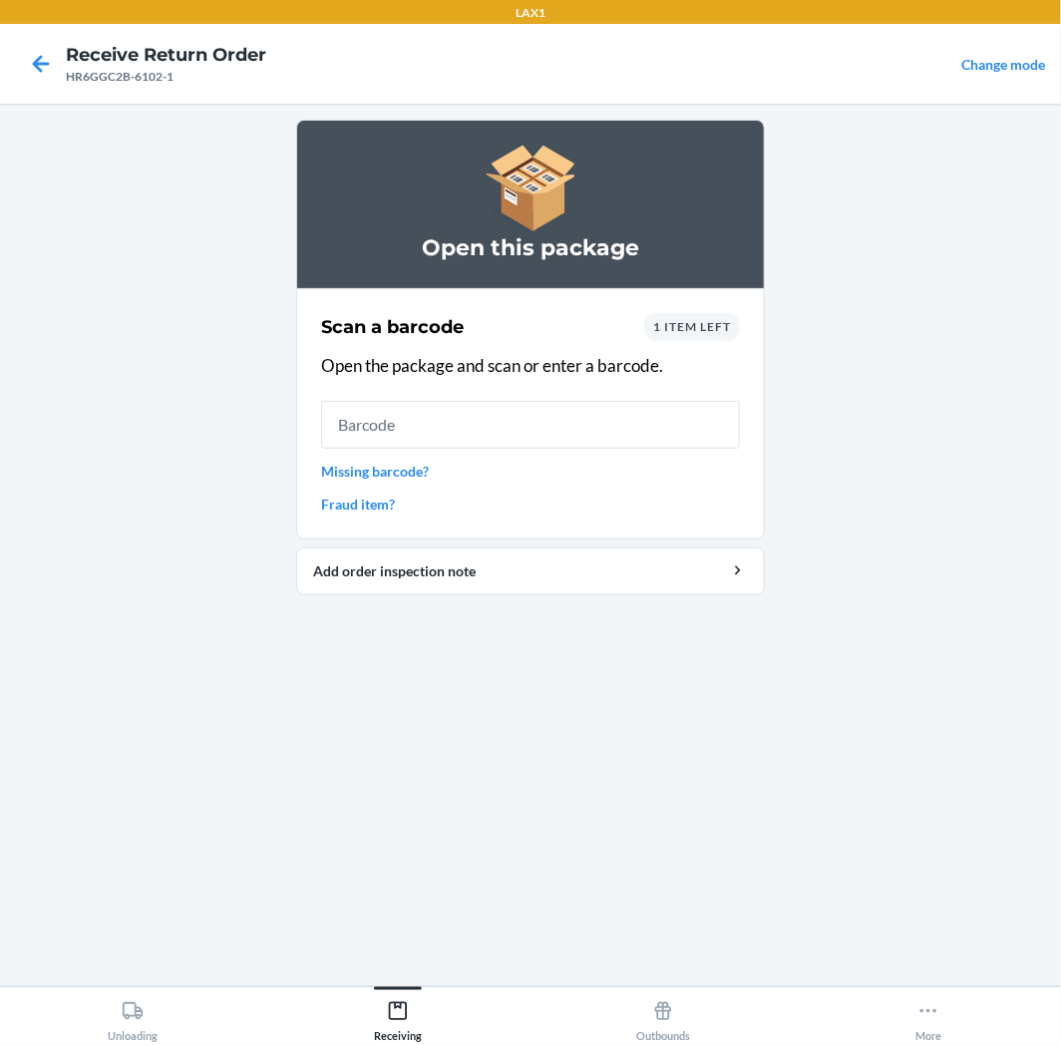
click at [716, 335] on div "1 item left" at bounding box center [692, 327] width 96 height 28
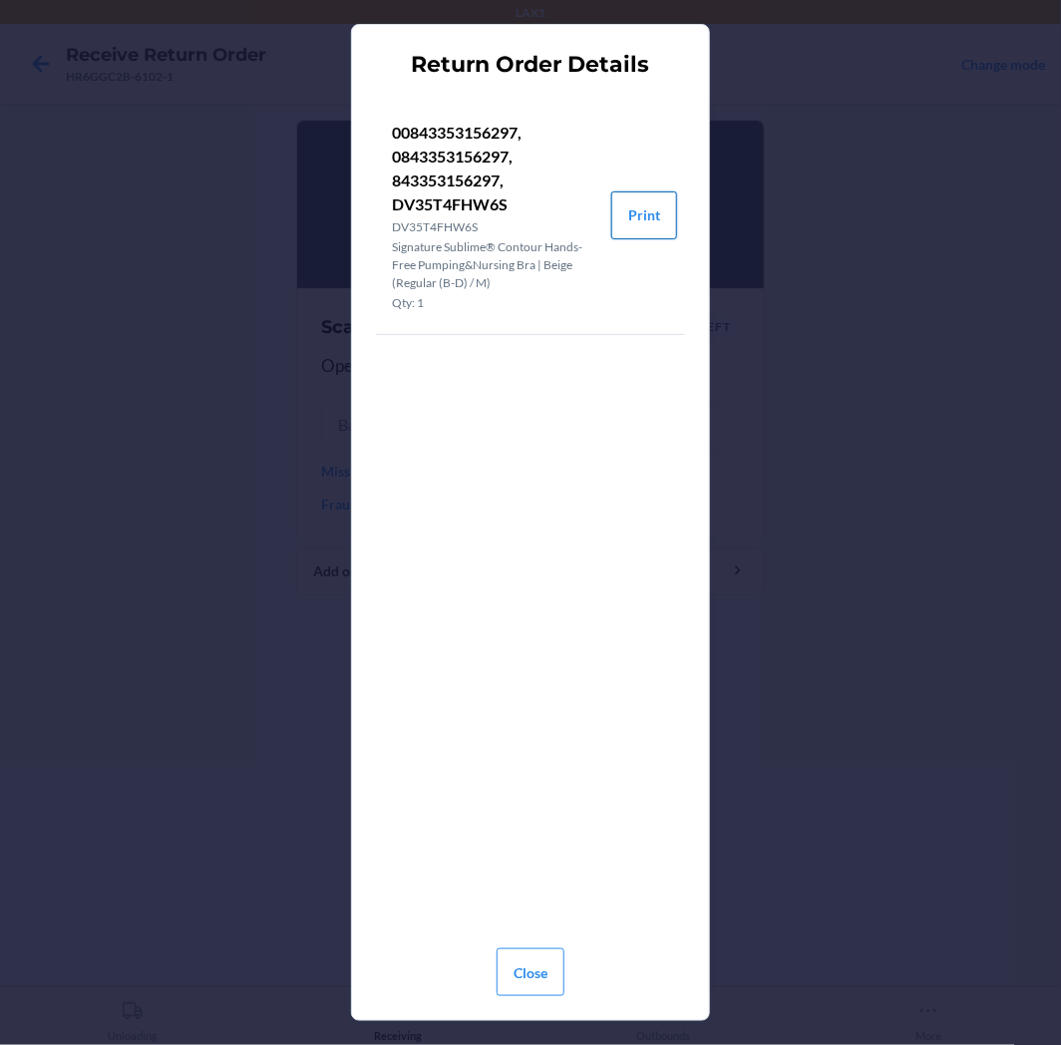
click at [629, 219] on button "Print" at bounding box center [644, 215] width 66 height 48
click at [526, 944] on div "Close" at bounding box center [531, 965] width 68 height 80
click at [529, 958] on button "Close" at bounding box center [531, 972] width 68 height 48
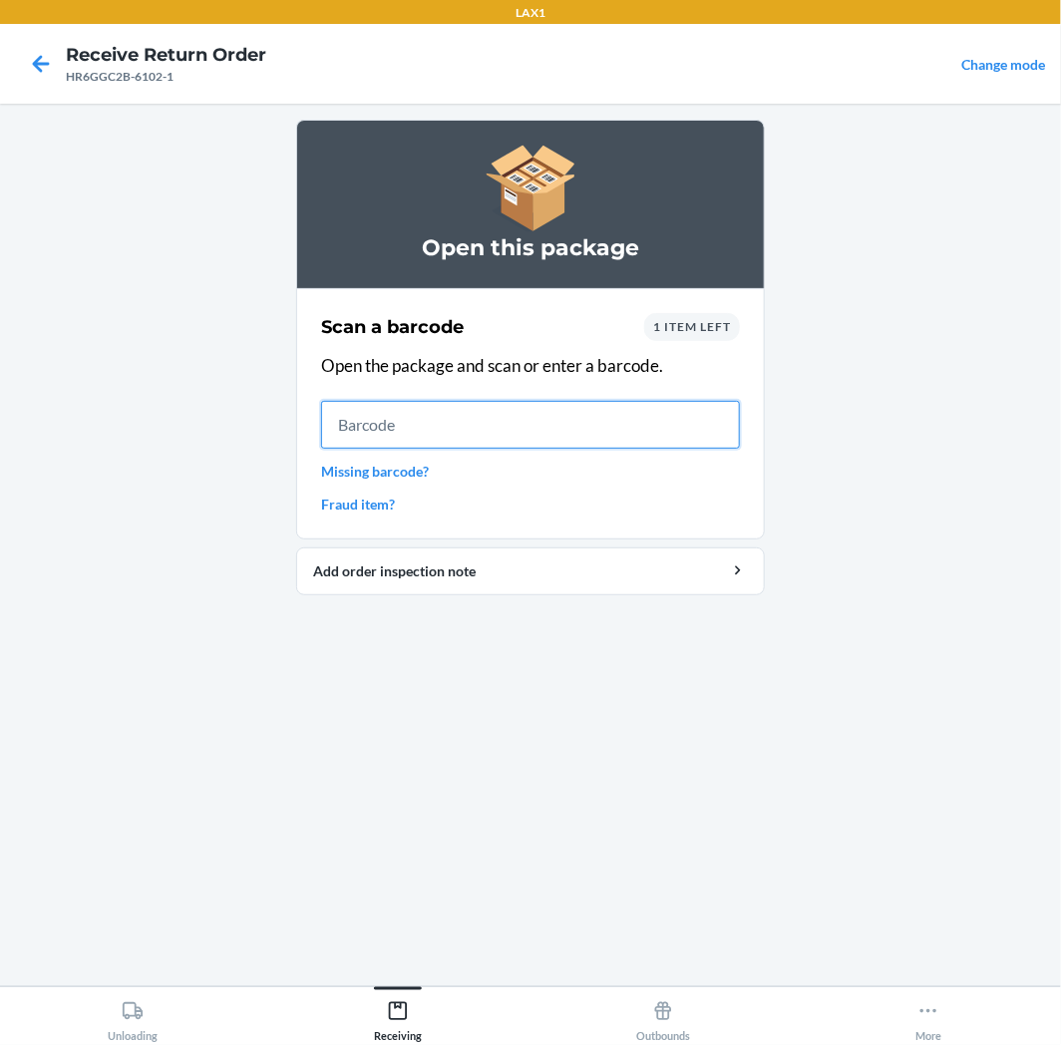
click at [480, 424] on input "text" at bounding box center [530, 425] width 419 height 48
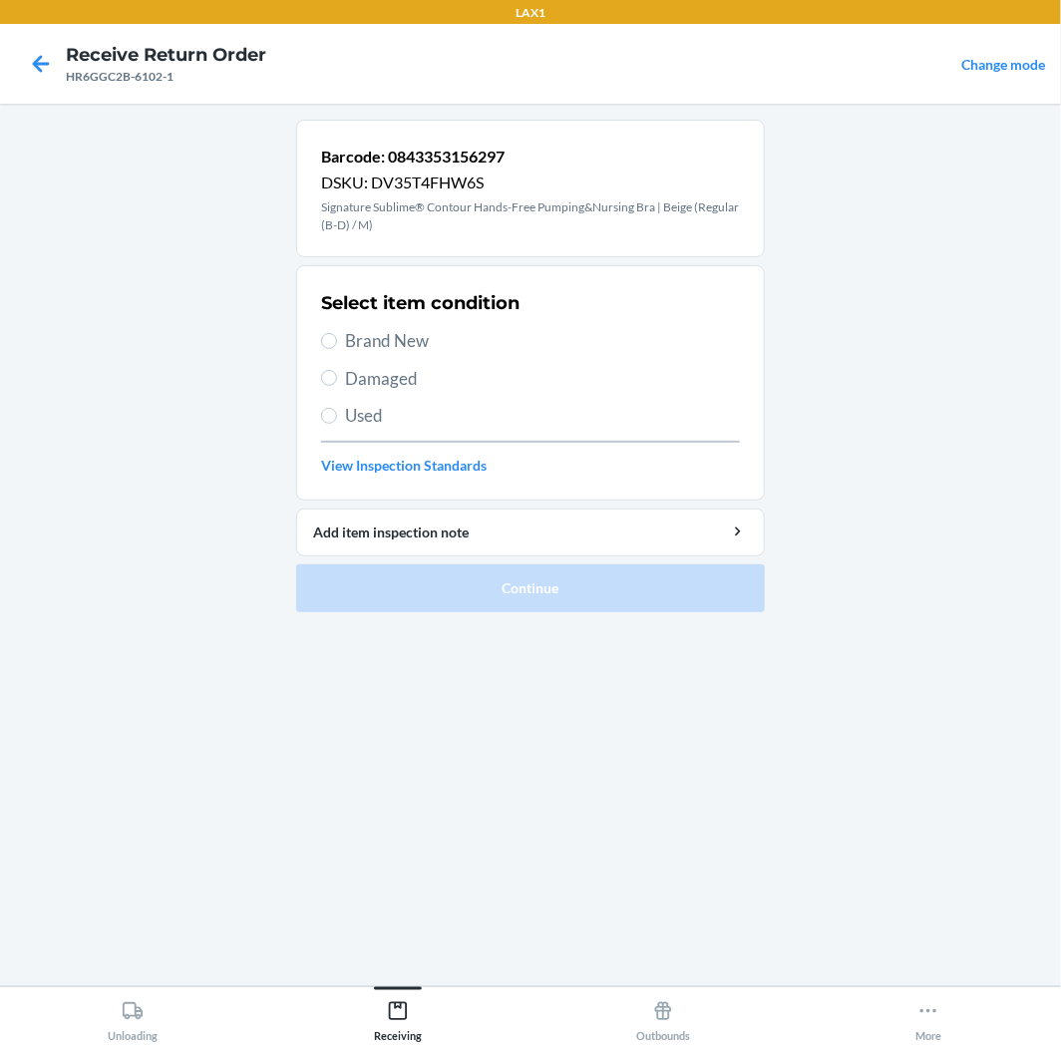
click at [480, 424] on span "Used" at bounding box center [542, 416] width 395 height 26
click at [337, 424] on input "Used" at bounding box center [329, 416] width 16 height 16
radio input "true"
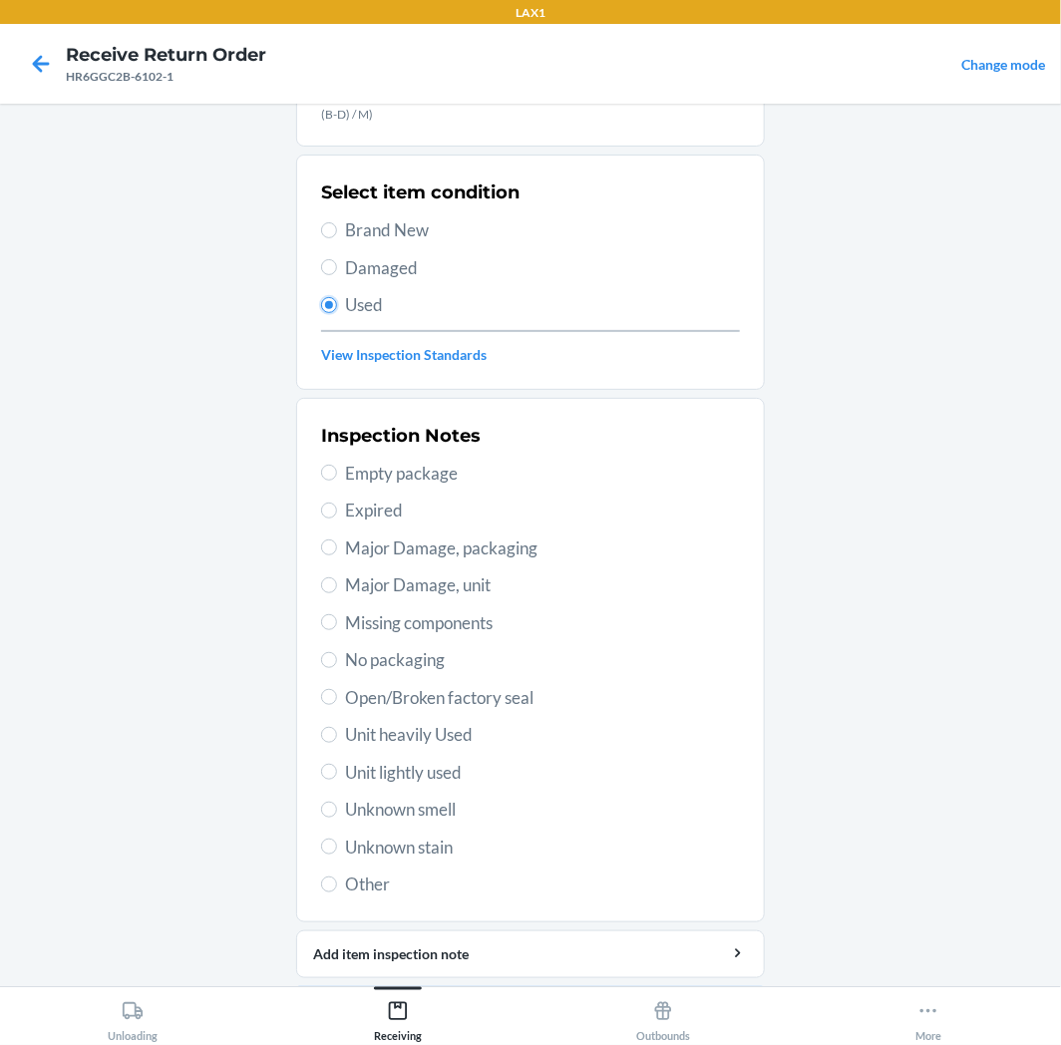
scroll to position [173, 0]
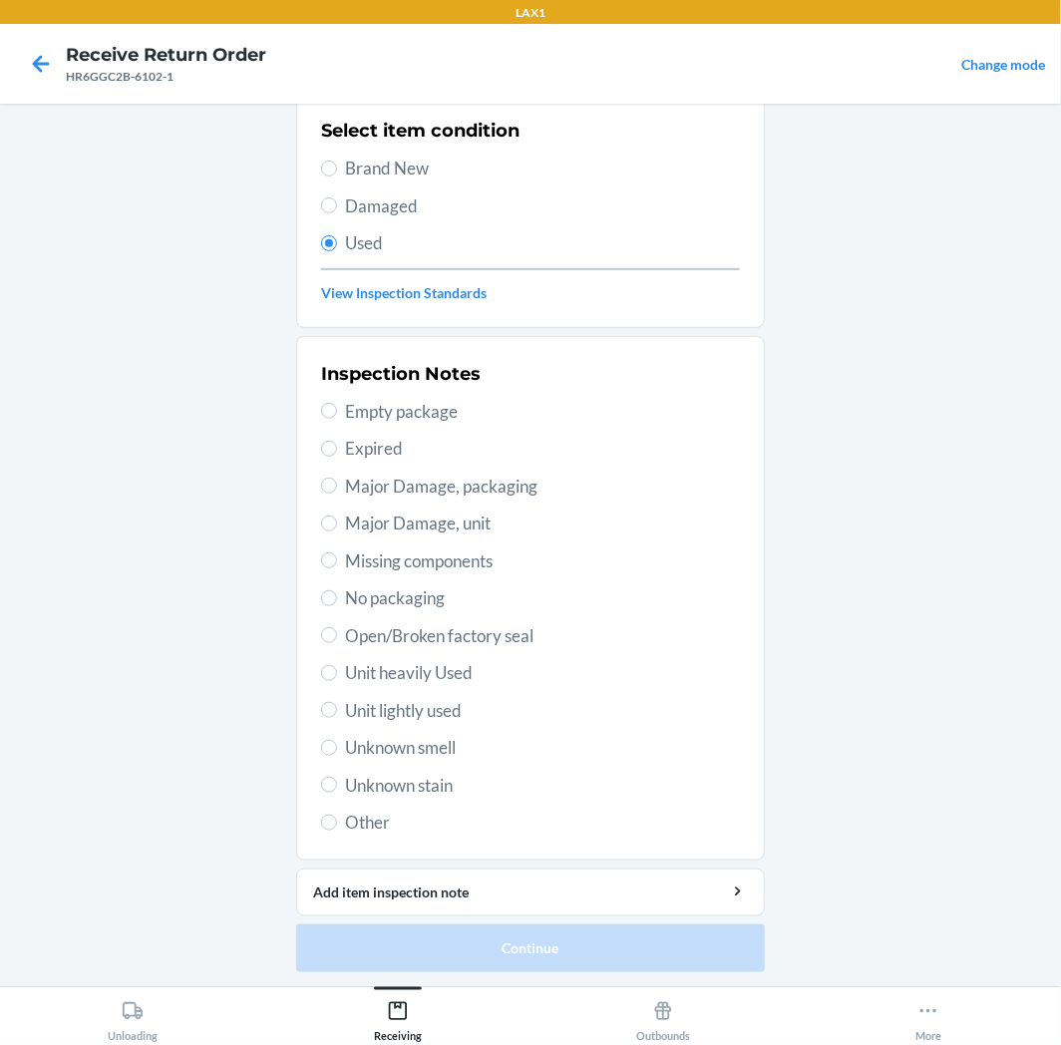
click at [386, 706] on span "Unit lightly used" at bounding box center [542, 711] width 395 height 26
click at [337, 706] on input "Unit lightly used" at bounding box center [329, 710] width 16 height 16
radio input "true"
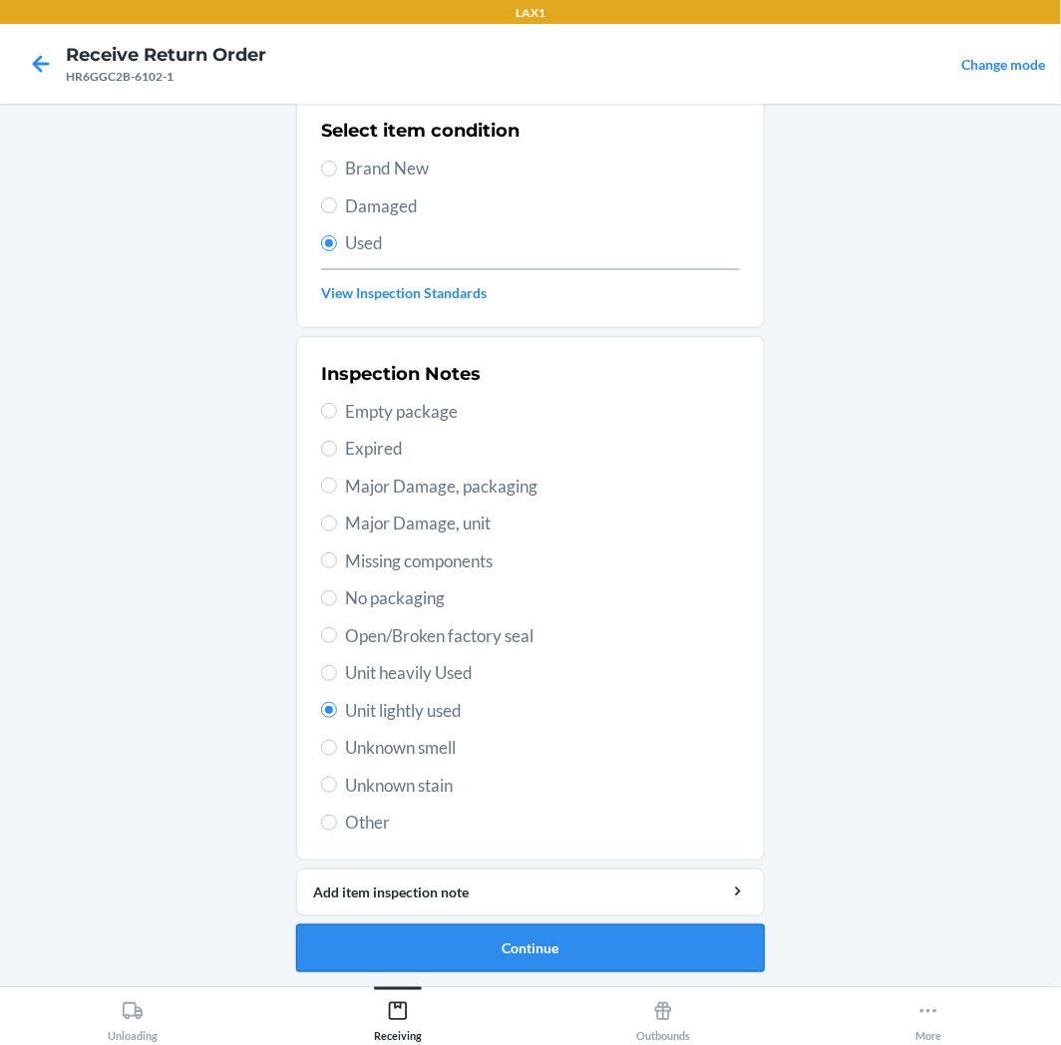
click at [483, 954] on button "Continue" at bounding box center [530, 949] width 469 height 48
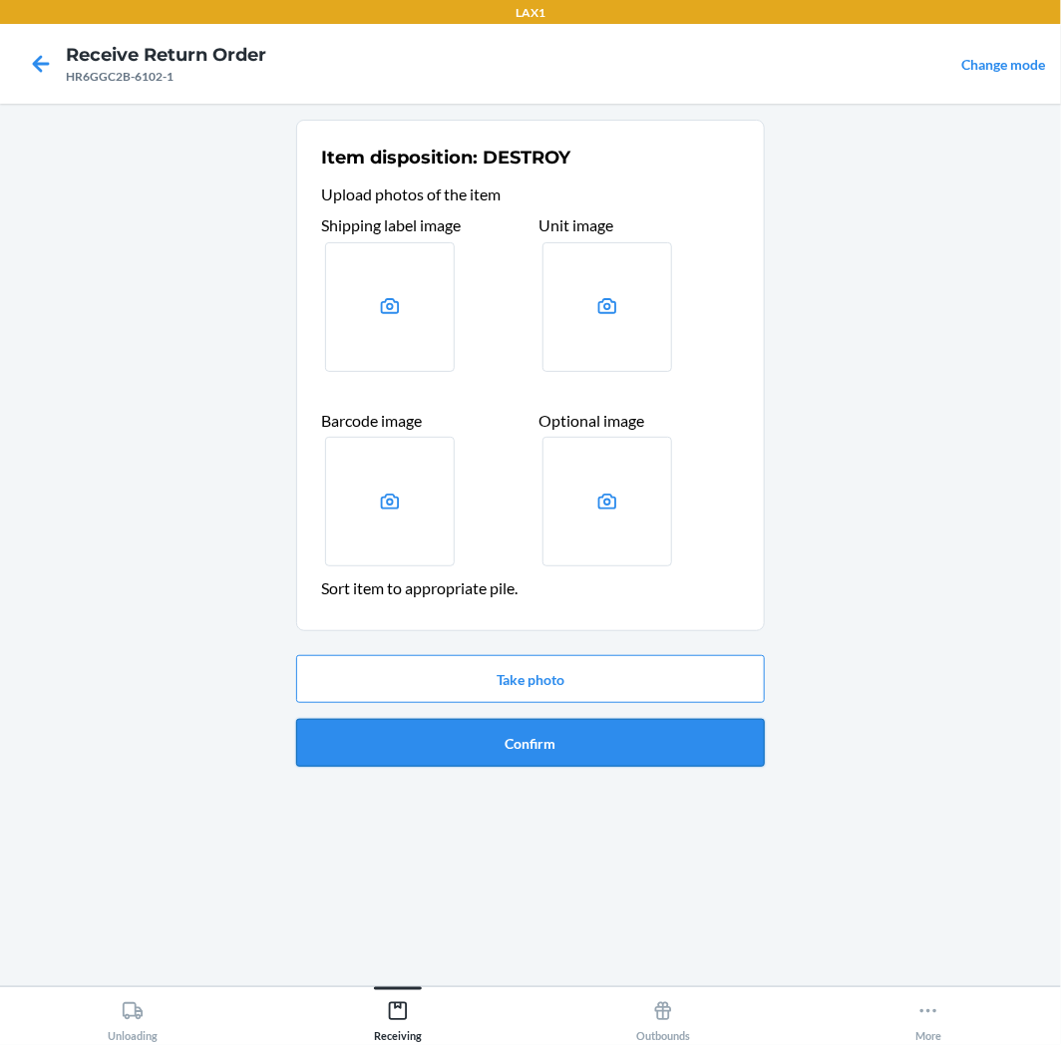
click at [586, 756] on button "Confirm" at bounding box center [530, 743] width 469 height 48
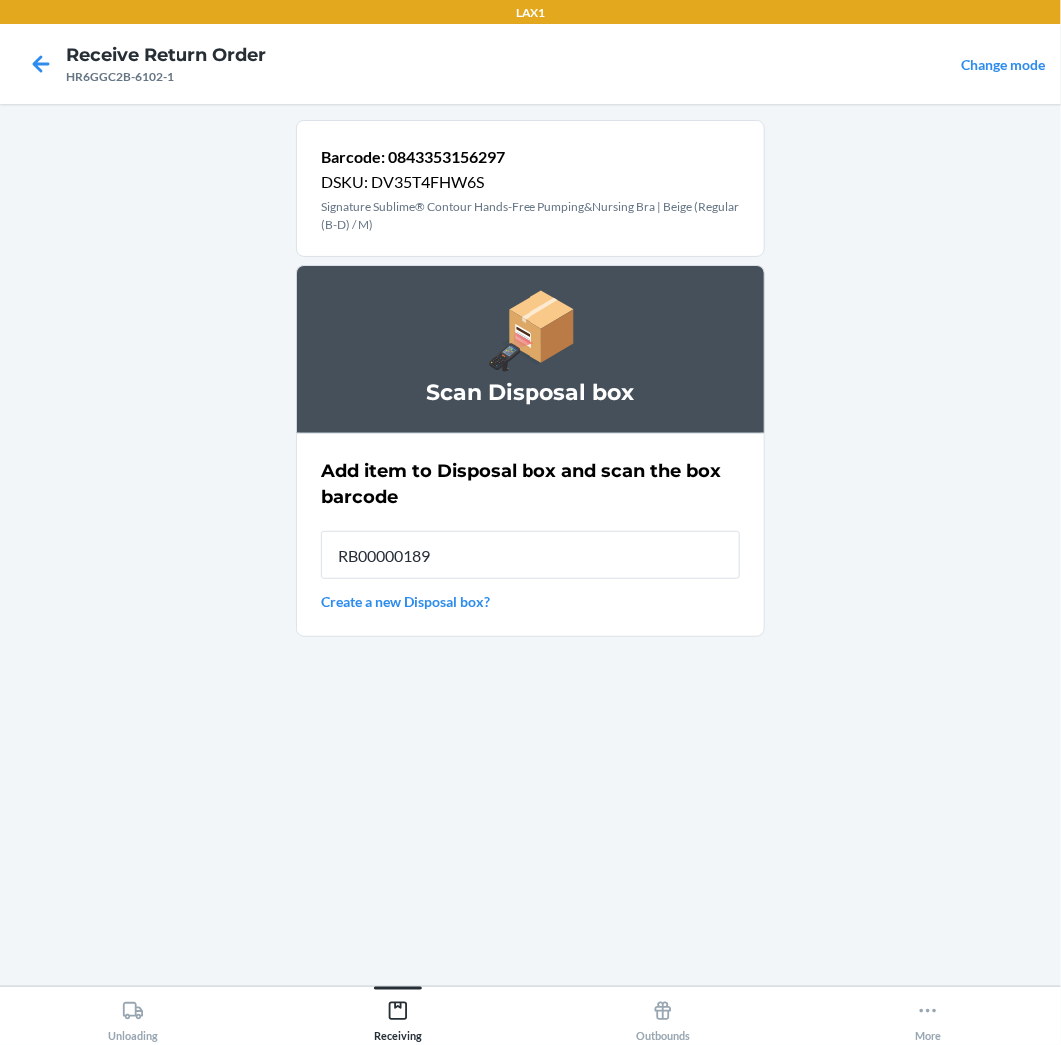
type input "RB00000189K"
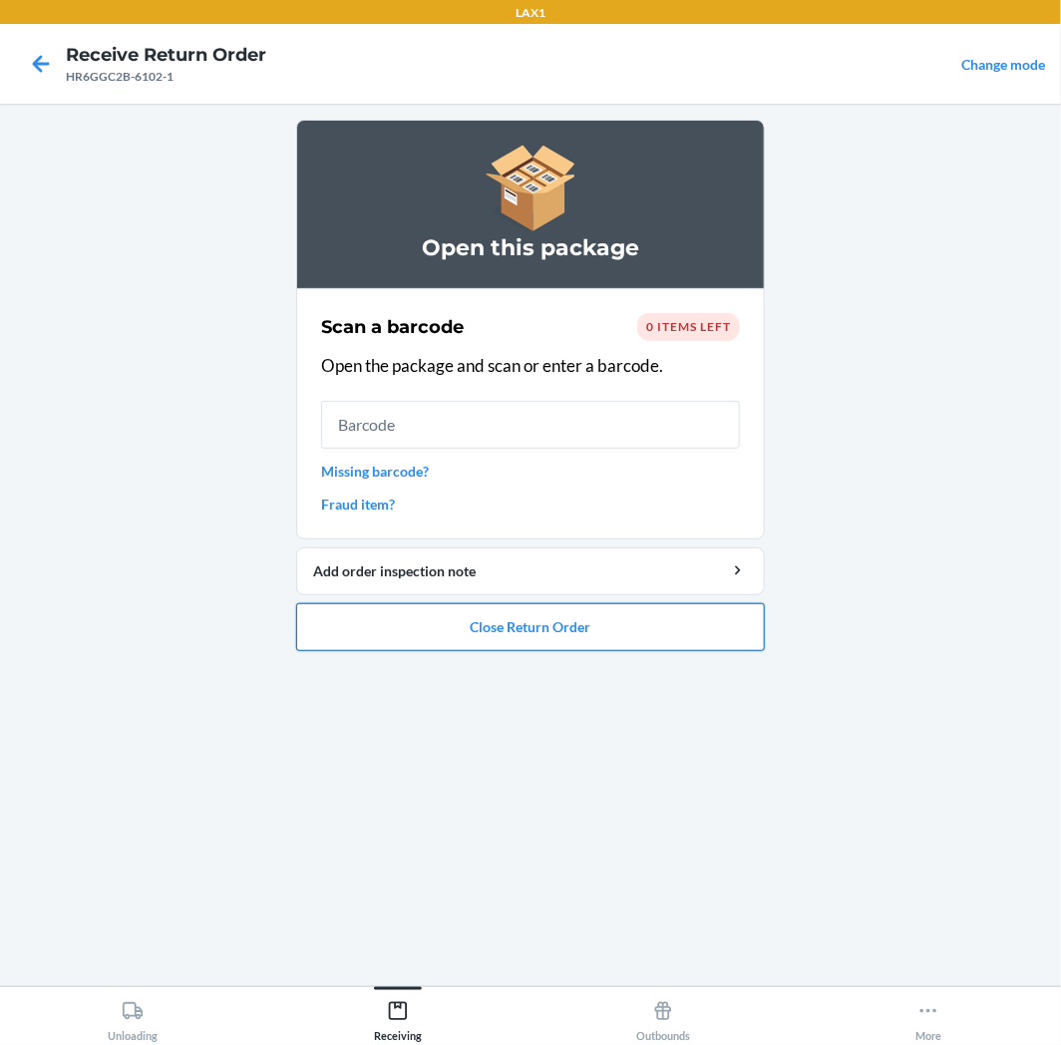
click at [606, 618] on button "Close Return Order" at bounding box center [530, 627] width 469 height 48
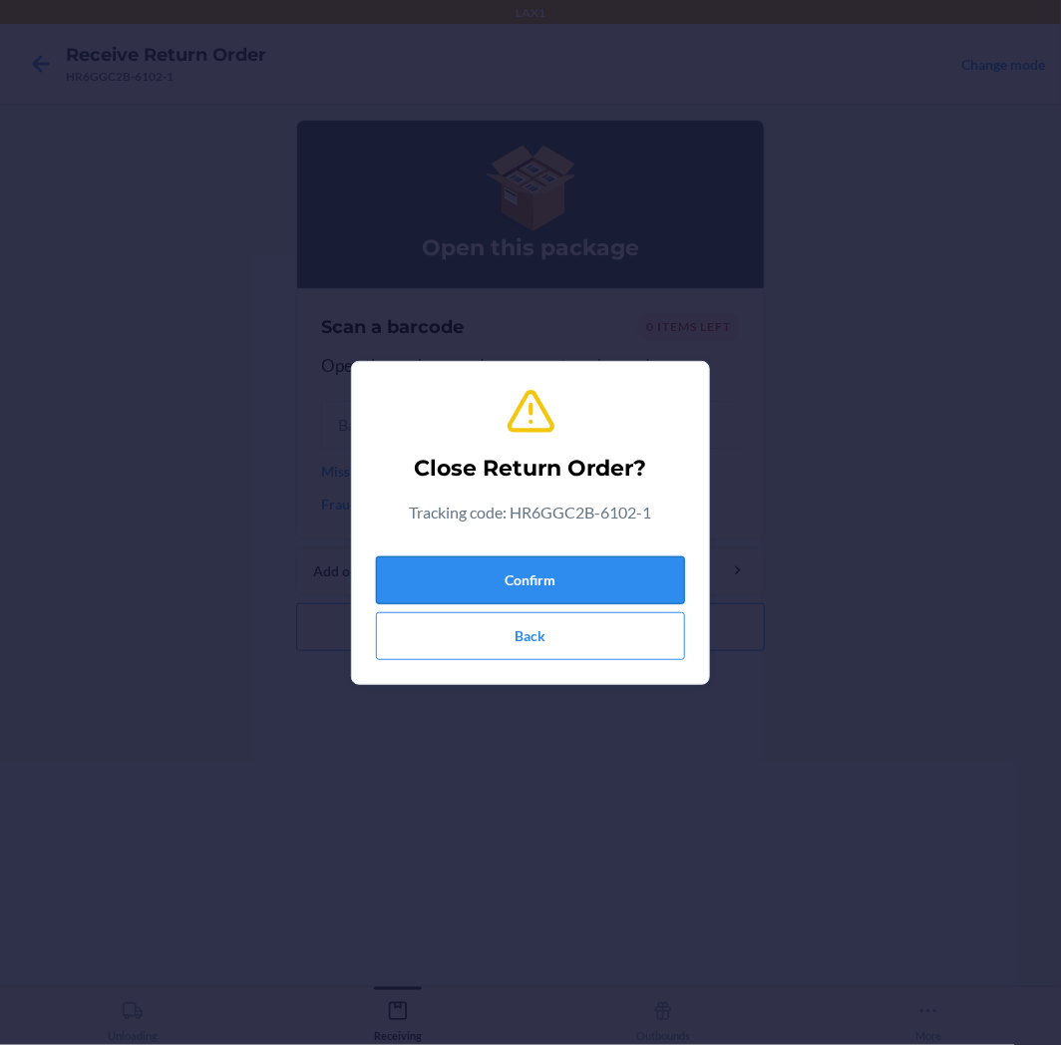
click at [640, 569] on button "Confirm" at bounding box center [530, 581] width 309 height 48
click at [574, 565] on button "Confirm" at bounding box center [530, 581] width 309 height 48
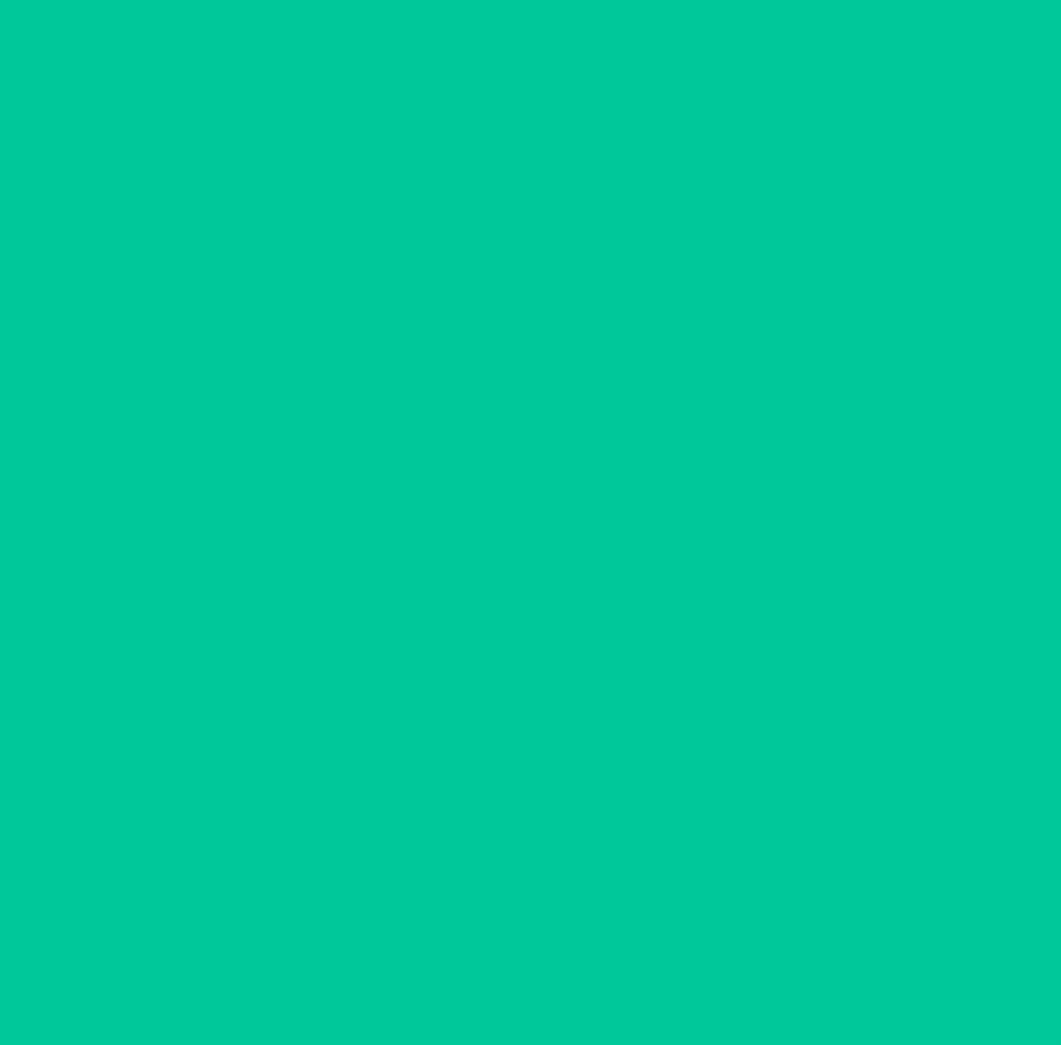
click at [606, 513] on input "text" at bounding box center [530, 512] width 419 height 48
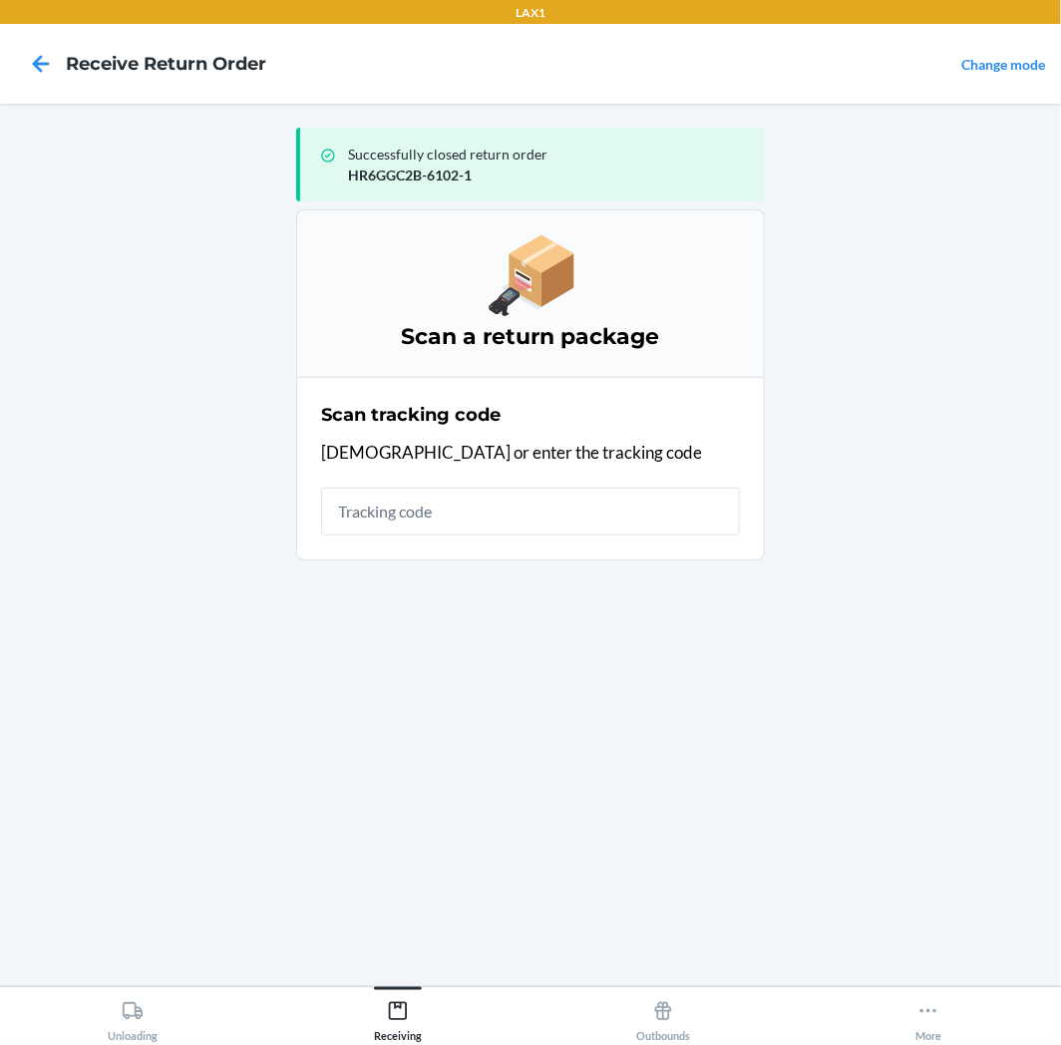
click at [606, 513] on input "text" at bounding box center [530, 512] width 419 height 48
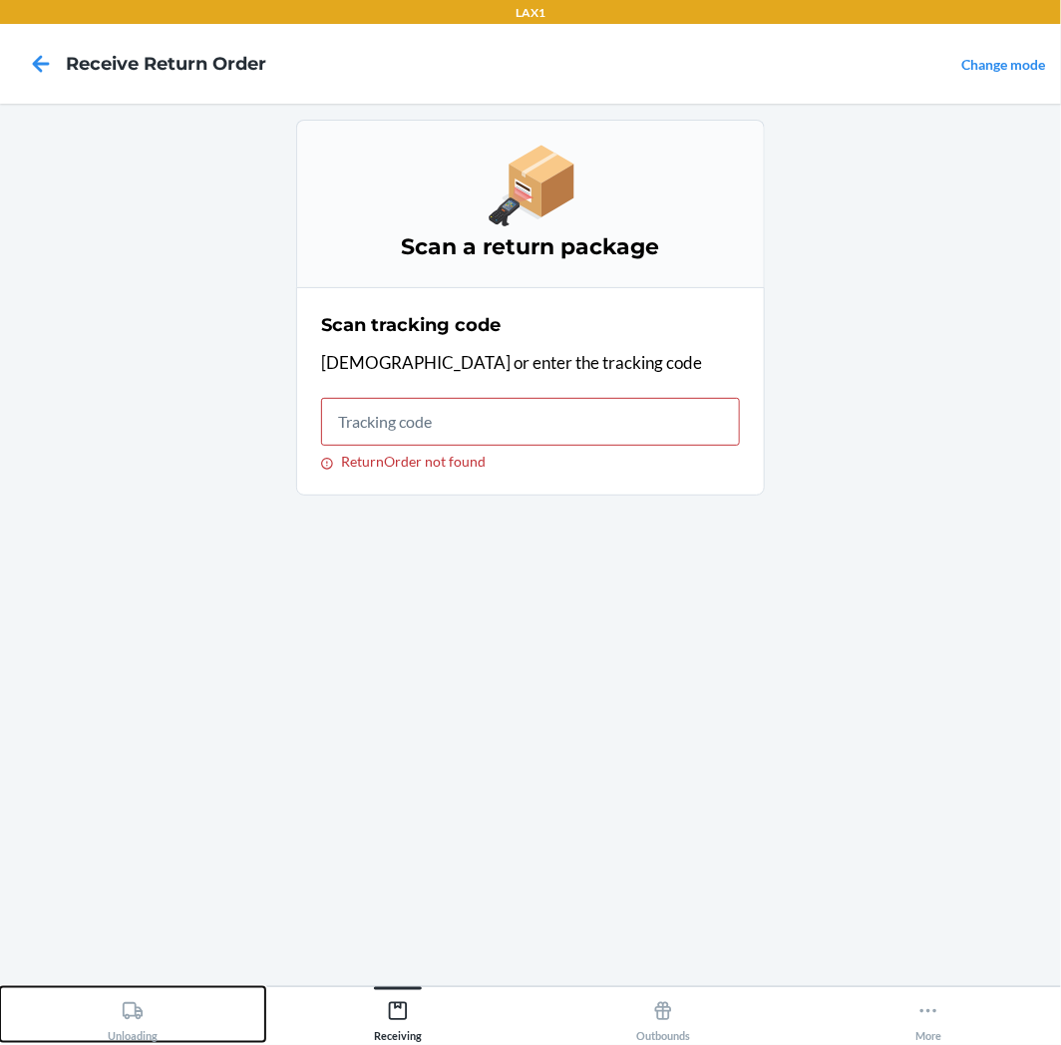
click at [221, 1005] on button "Unloading" at bounding box center [132, 1014] width 265 height 55
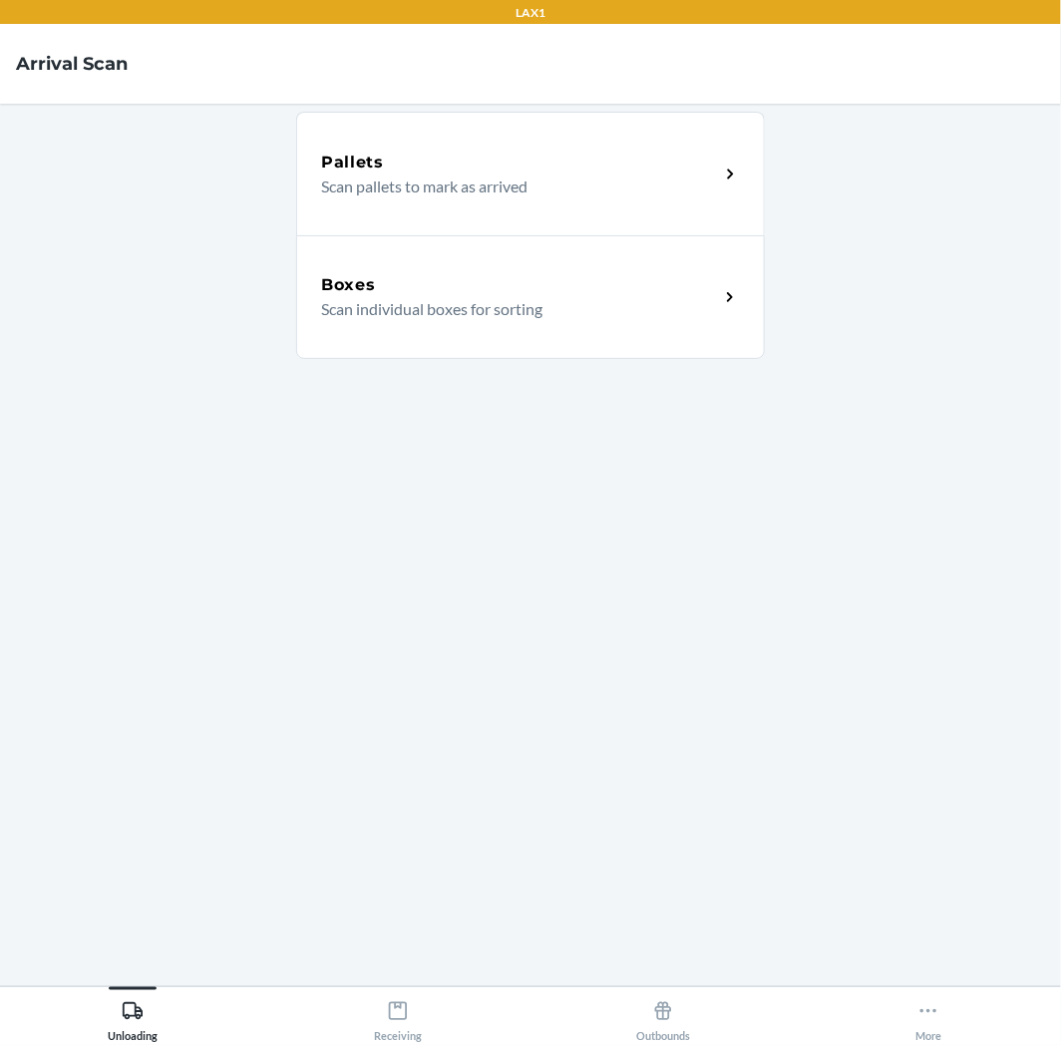
click at [497, 320] on p "Scan individual boxes for sorting" at bounding box center [512, 309] width 382 height 24
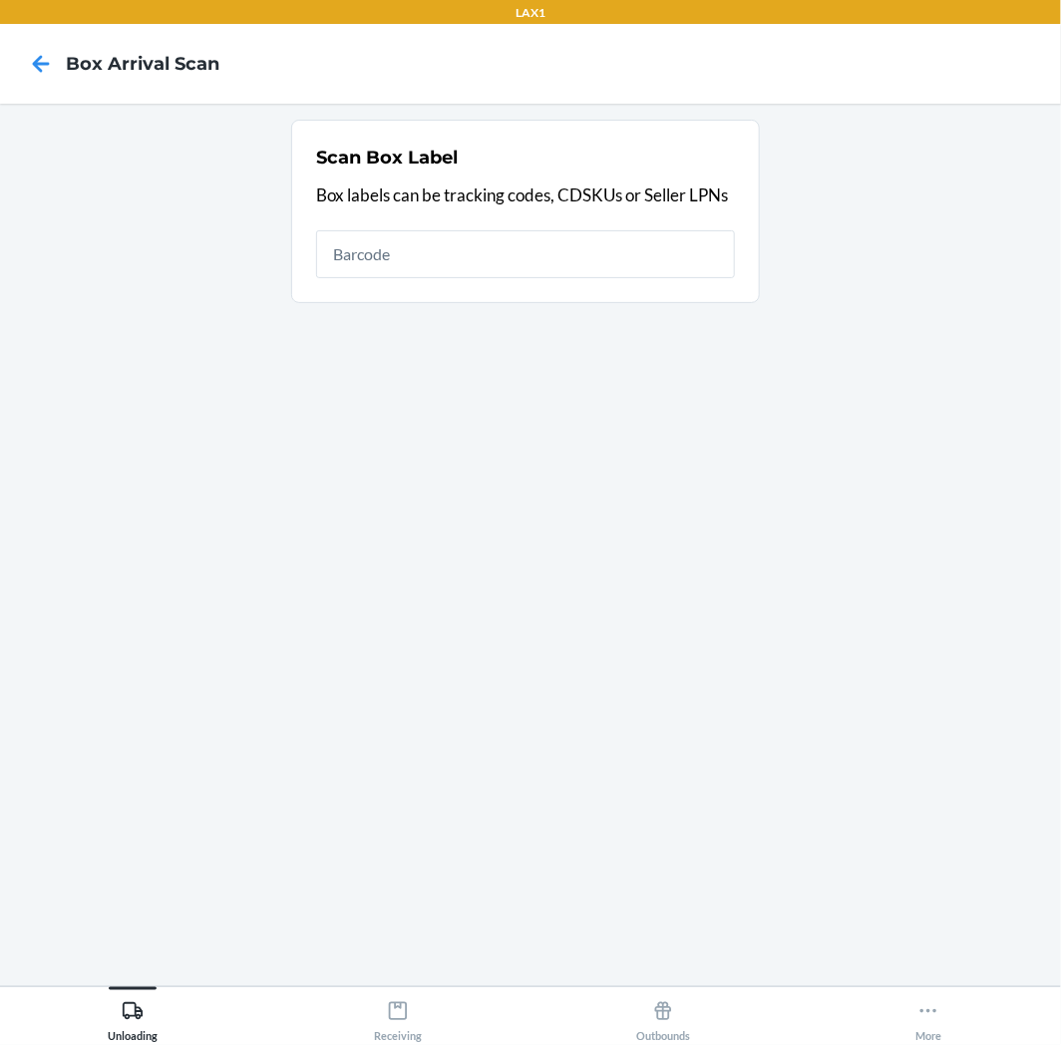
click at [501, 270] on input "text" at bounding box center [525, 254] width 419 height 48
type input "9622001900005277056200406563223015"
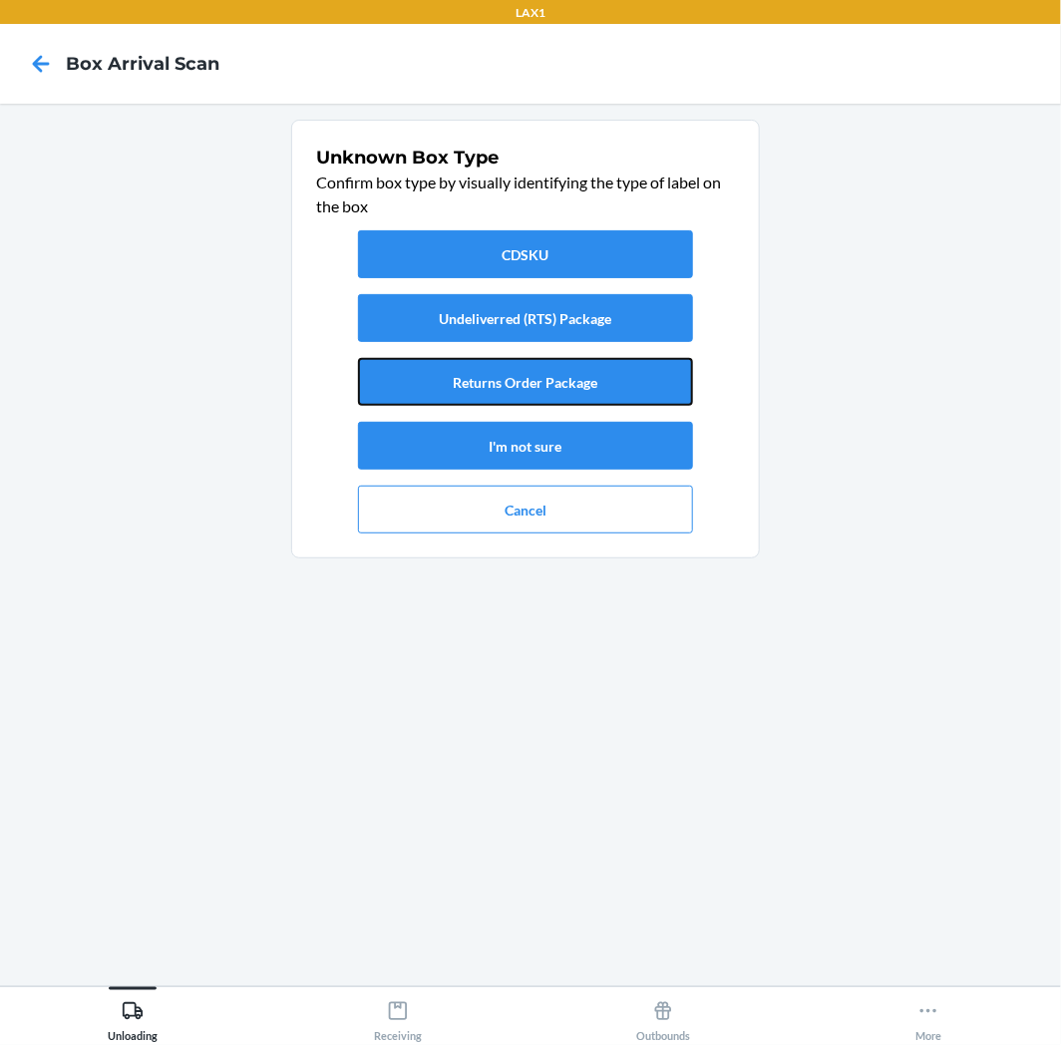
click at [502, 356] on div "CDSKU Undeliverred (RTS) Package Returns Order Package I'm not sure Cancel" at bounding box center [525, 381] width 419 height 319
click at [512, 381] on button "Returns Order Package" at bounding box center [525, 382] width 335 height 48
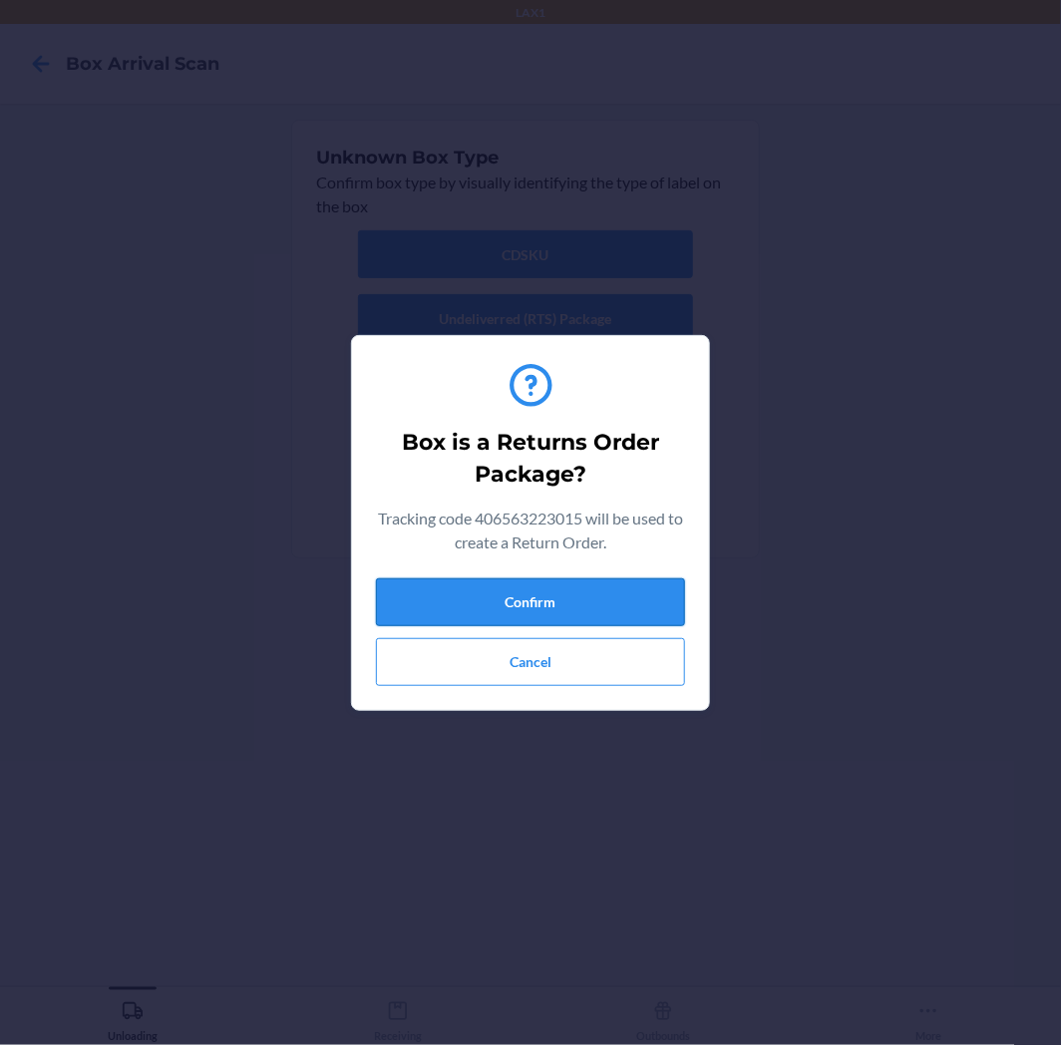
click at [579, 600] on button "Confirm" at bounding box center [530, 602] width 309 height 48
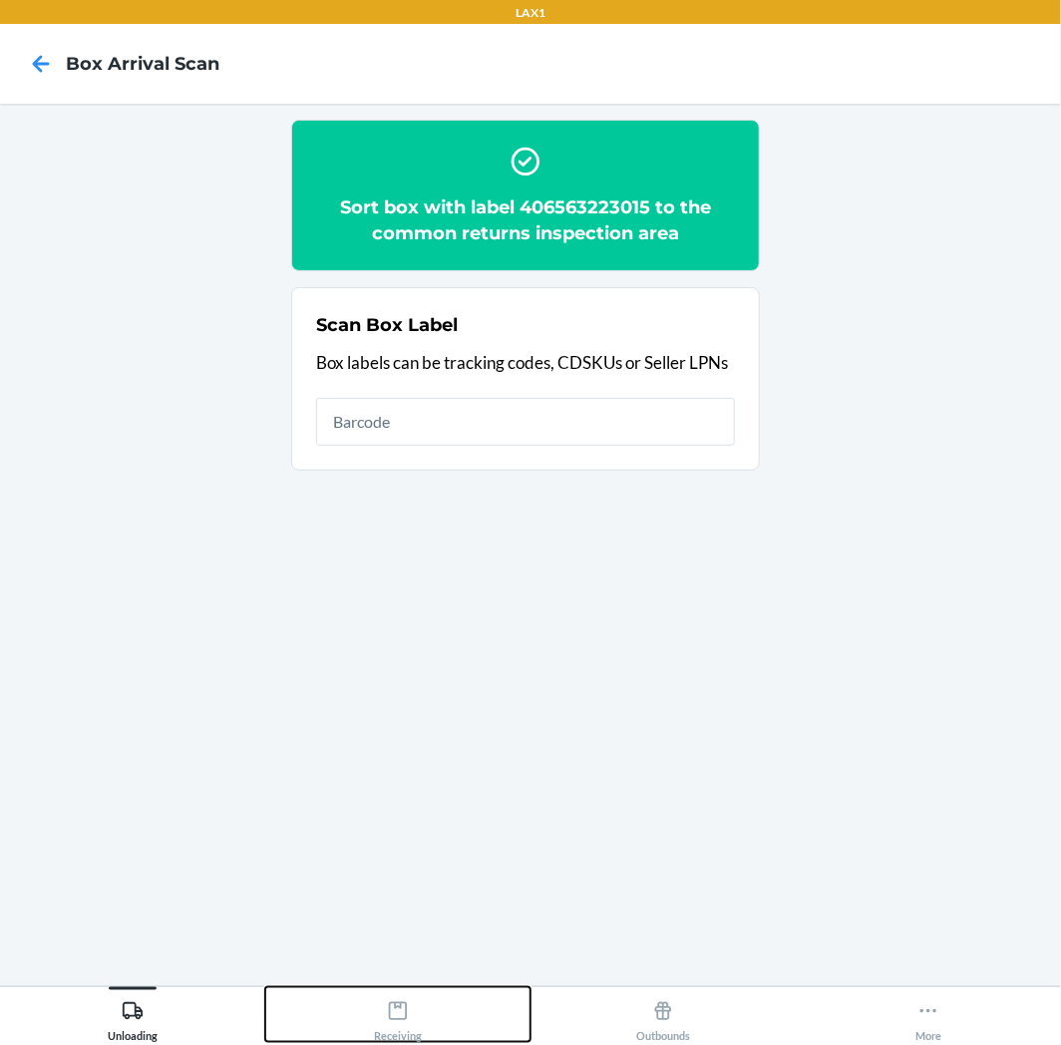
click at [442, 998] on button "Receiving" at bounding box center [397, 1014] width 265 height 55
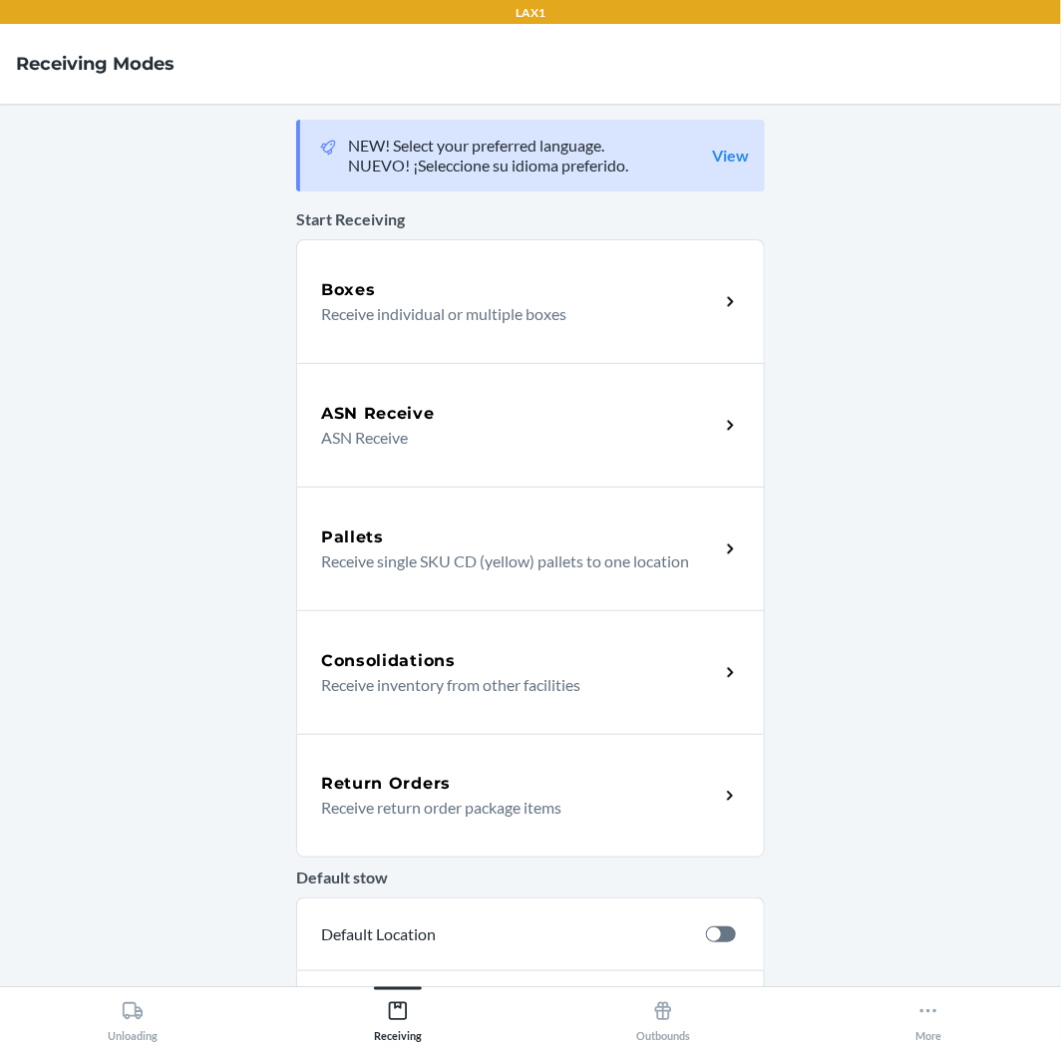
click at [516, 794] on div "Return Orders" at bounding box center [520, 784] width 398 height 24
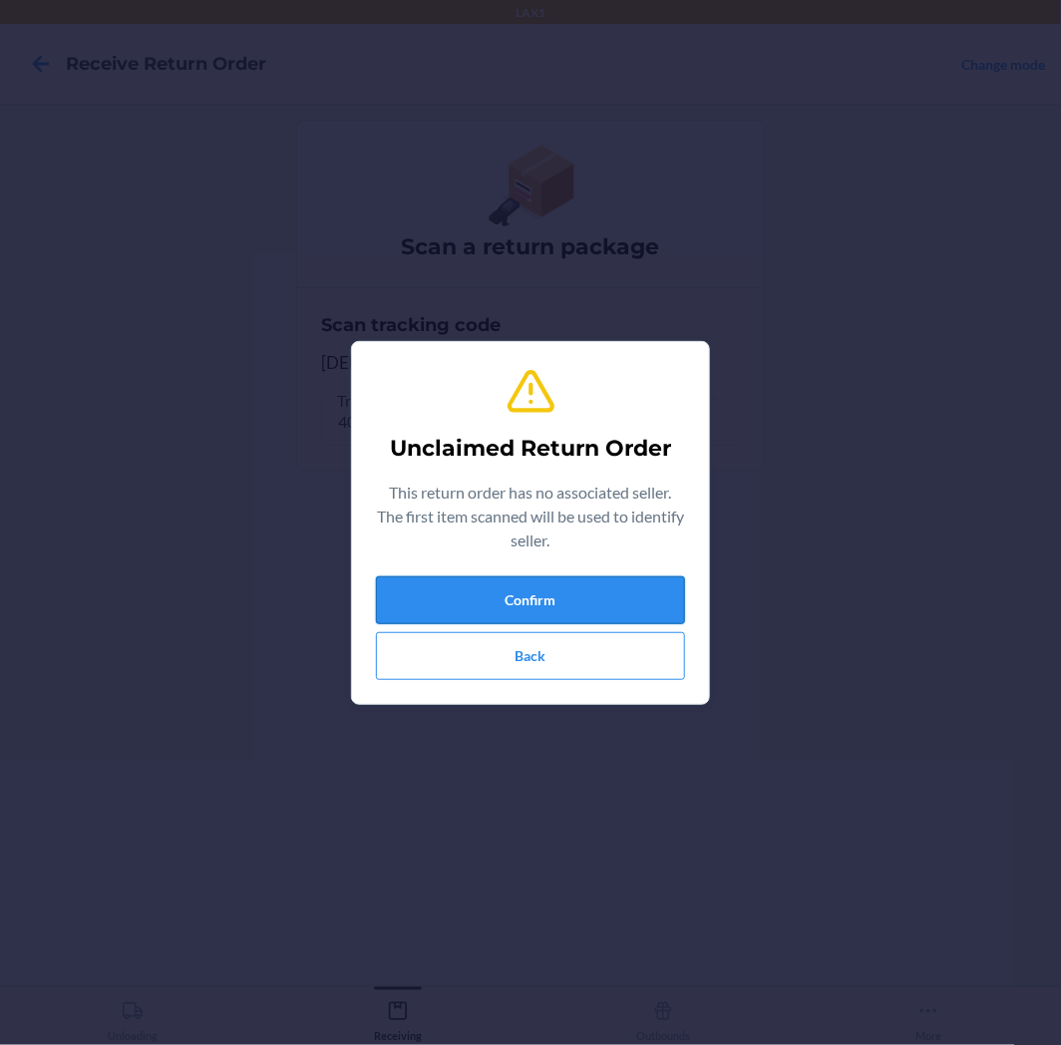
click at [500, 605] on button "Confirm" at bounding box center [530, 600] width 309 height 48
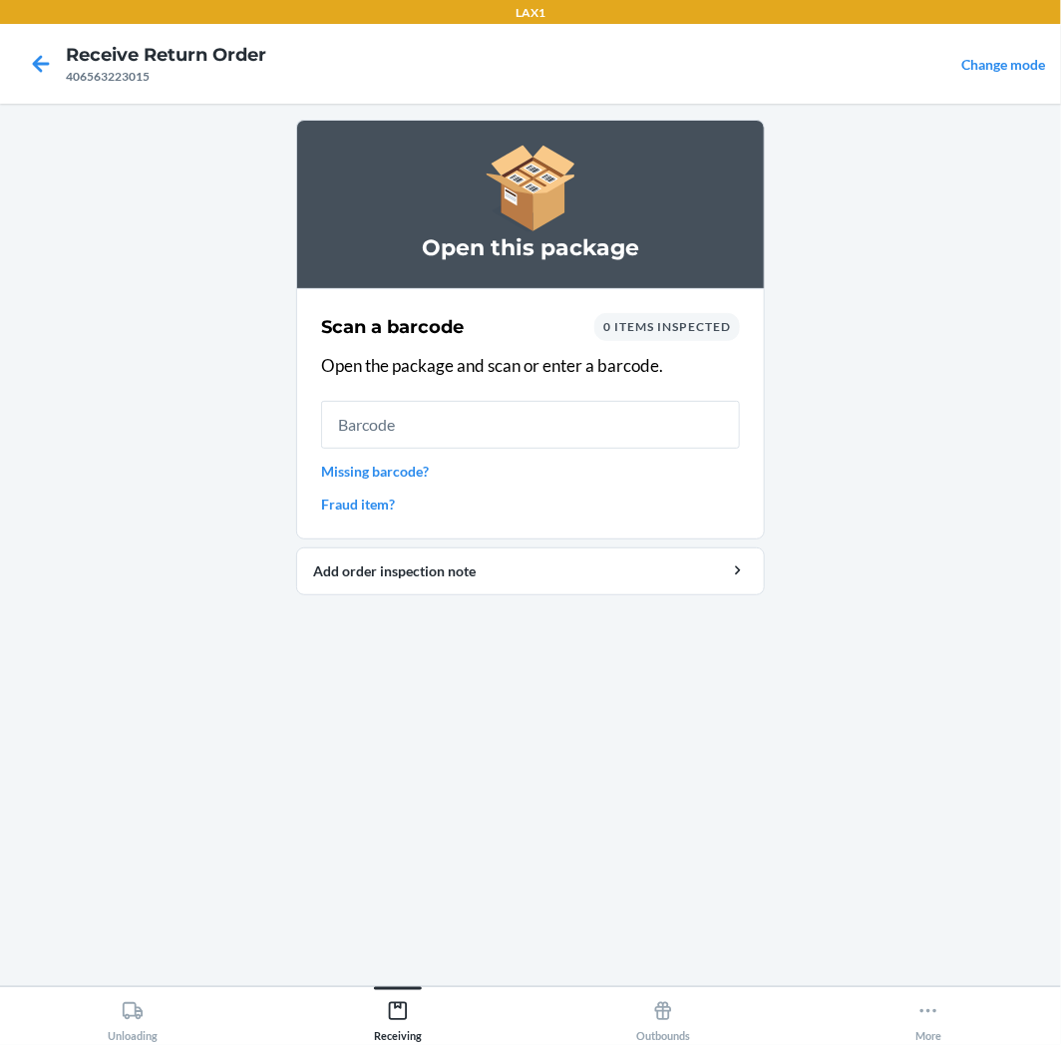
click at [521, 405] on input "text" at bounding box center [530, 425] width 419 height 48
click at [527, 411] on input "text" at bounding box center [530, 425] width 419 height 48
click at [191, 1012] on button "Unloading" at bounding box center [132, 1014] width 265 height 55
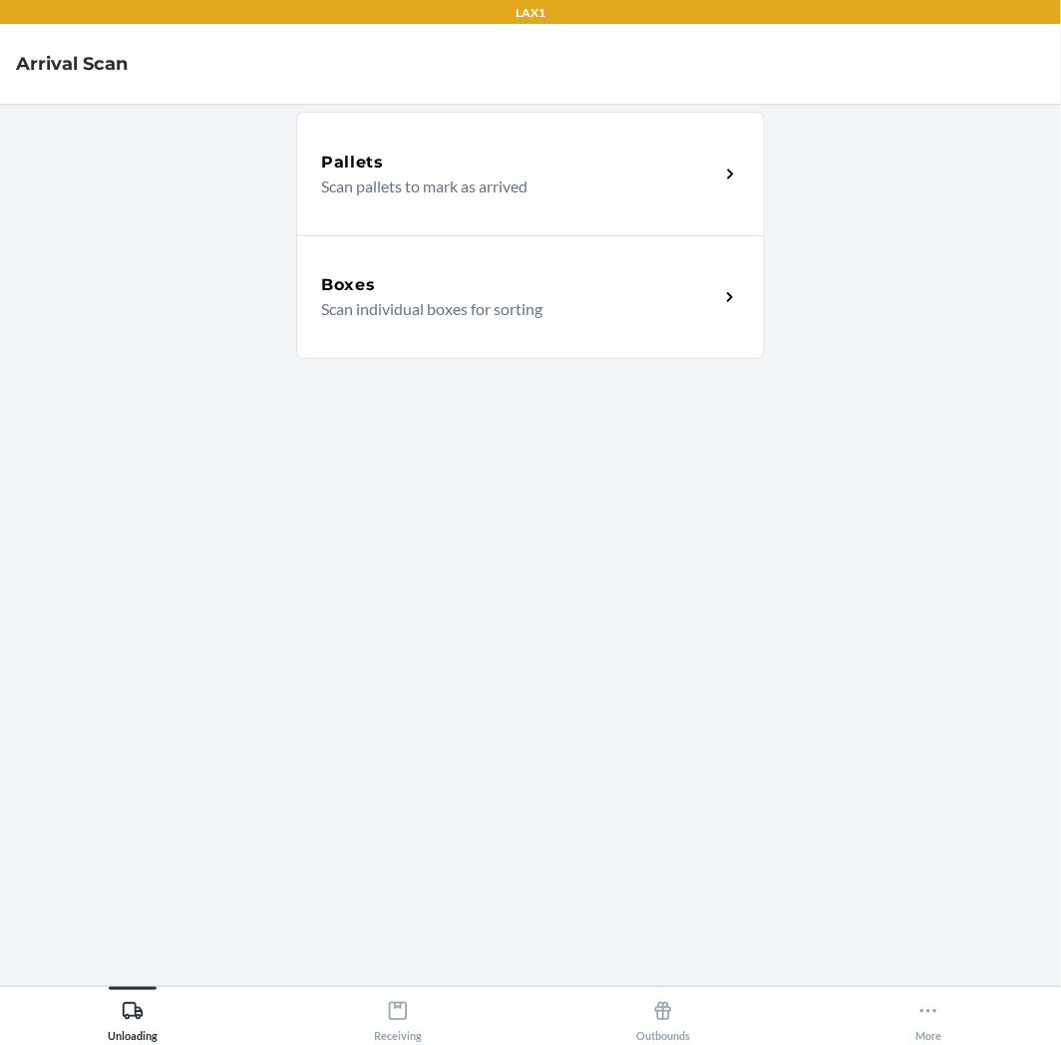
click at [330, 311] on p "Scan individual boxes for sorting" at bounding box center [512, 309] width 382 height 24
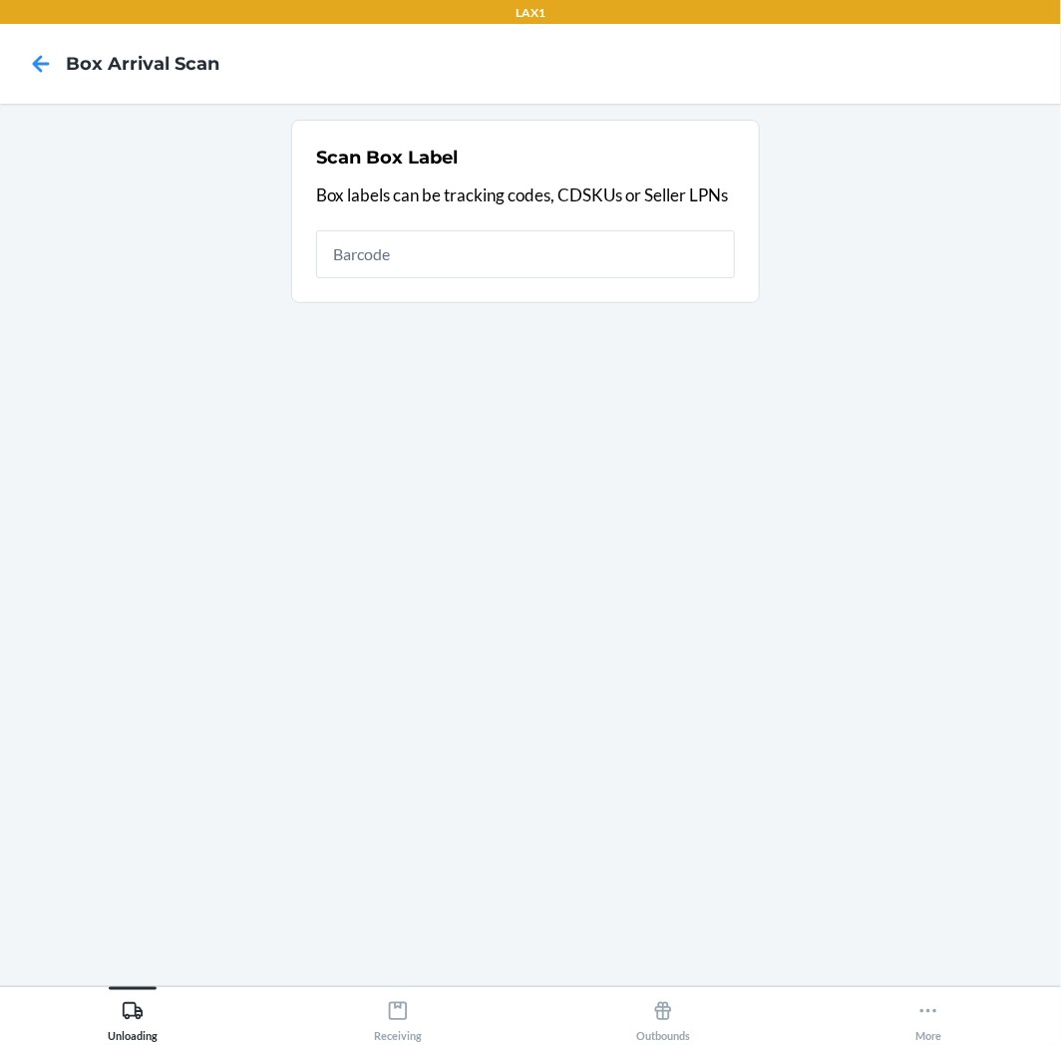
click at [523, 243] on input "text" at bounding box center [525, 254] width 419 height 48
type input "439128145988"
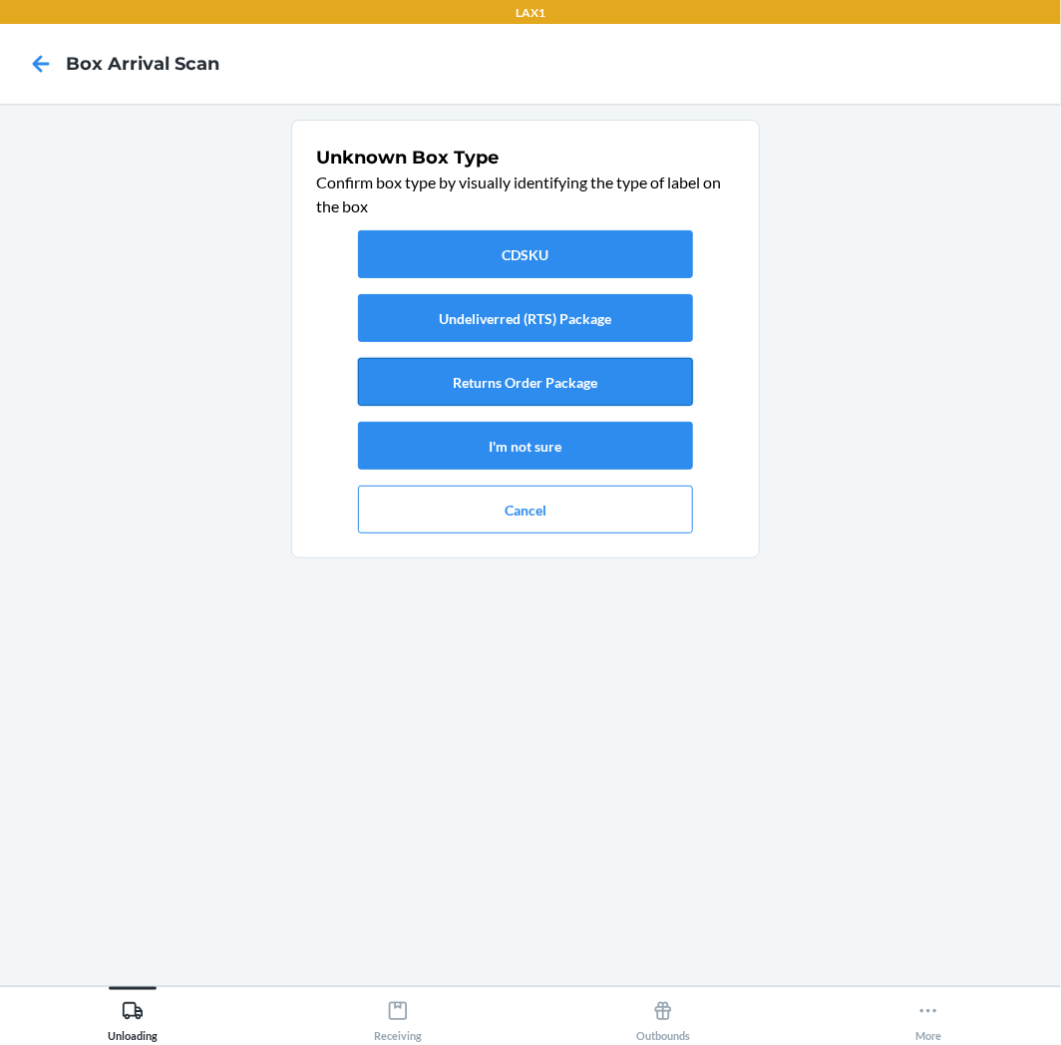
click at [485, 374] on button "Returns Order Package" at bounding box center [525, 382] width 335 height 48
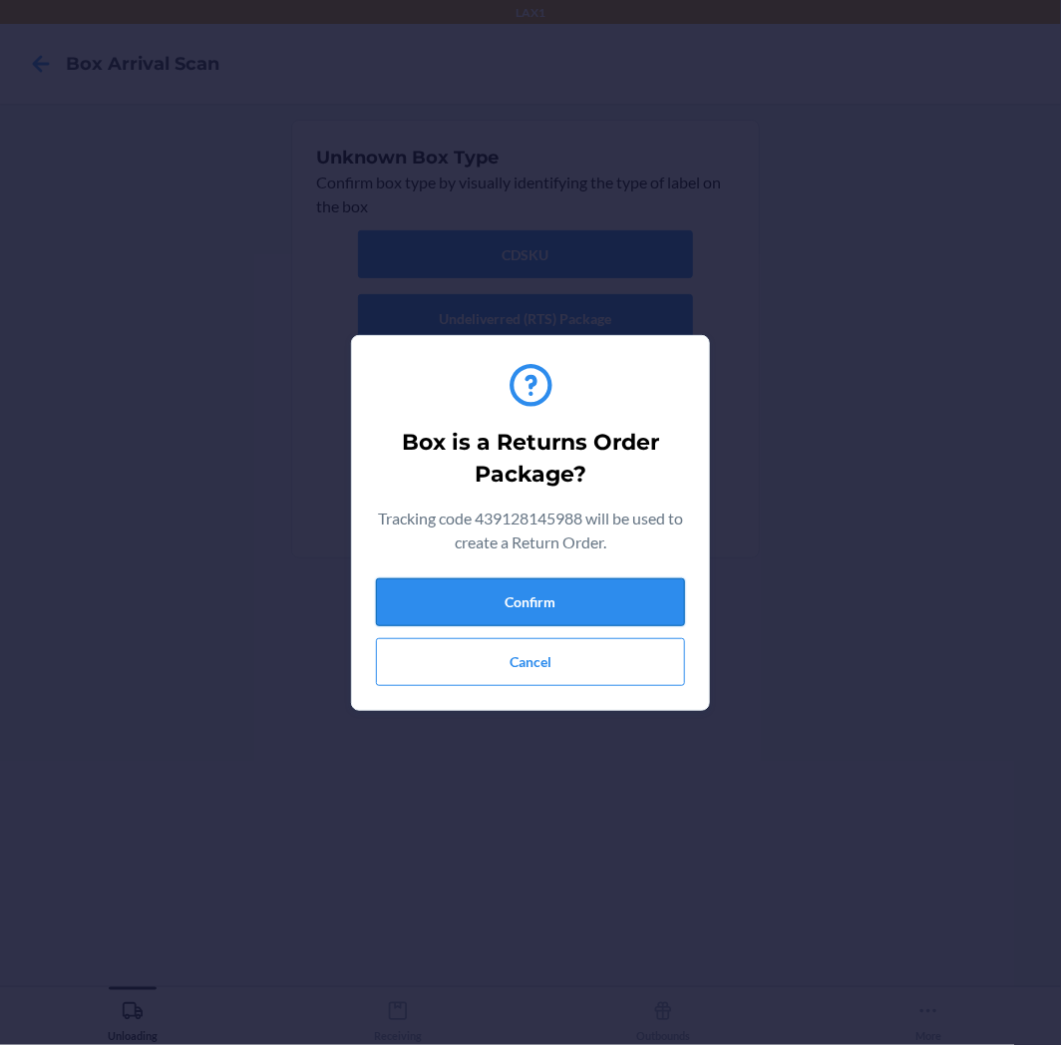
click at [628, 595] on button "Confirm" at bounding box center [530, 602] width 309 height 48
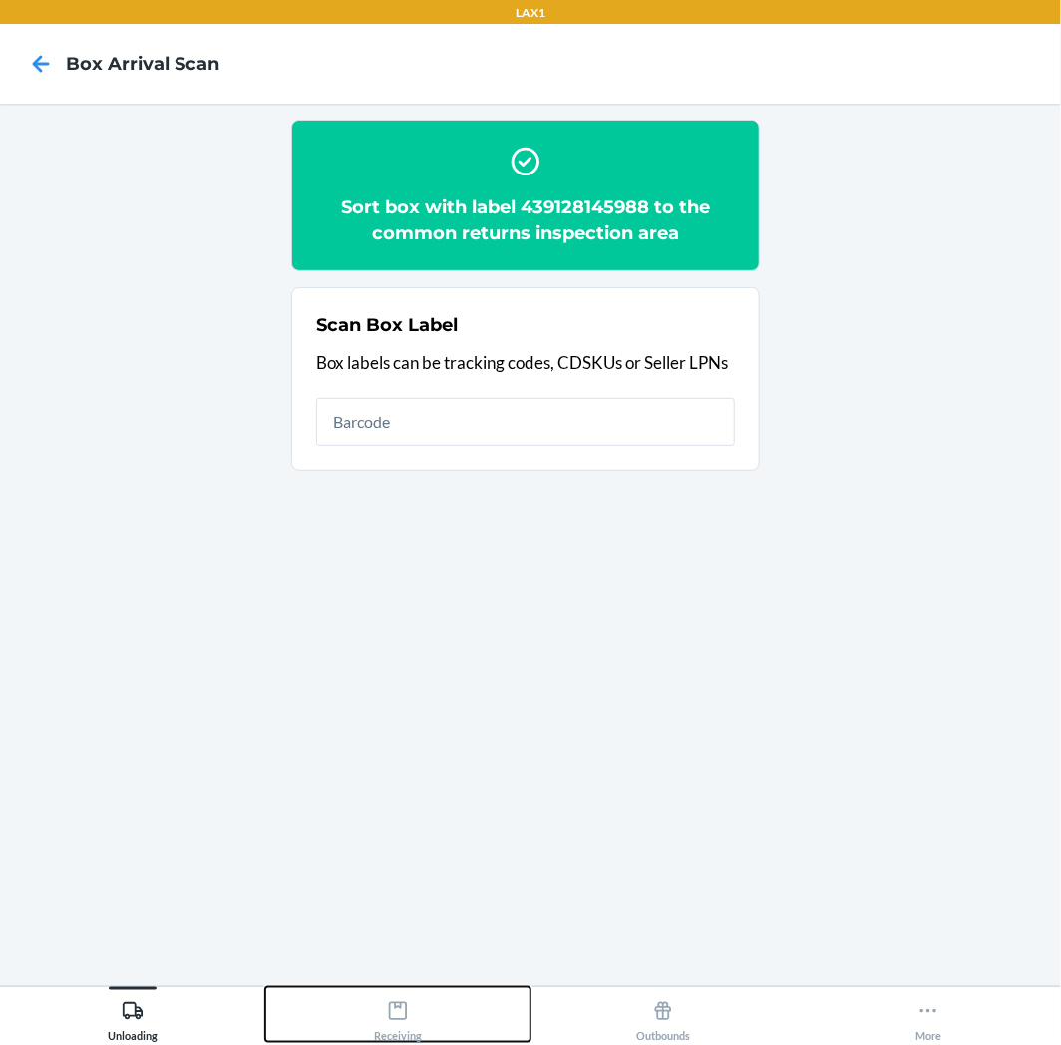
click at [419, 1023] on div "Receiving" at bounding box center [398, 1017] width 48 height 50
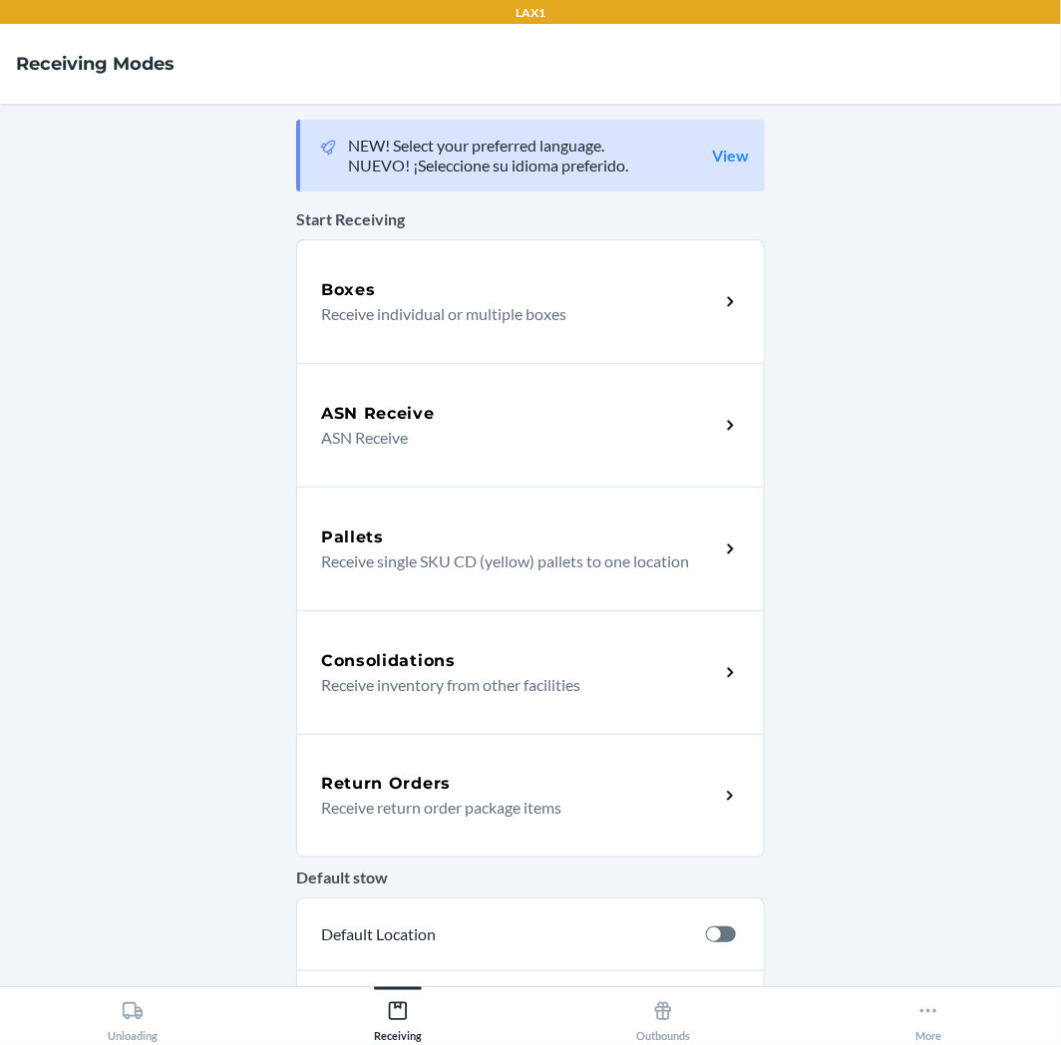
click at [626, 740] on div "Return Orders Receive return order package items" at bounding box center [530, 796] width 469 height 124
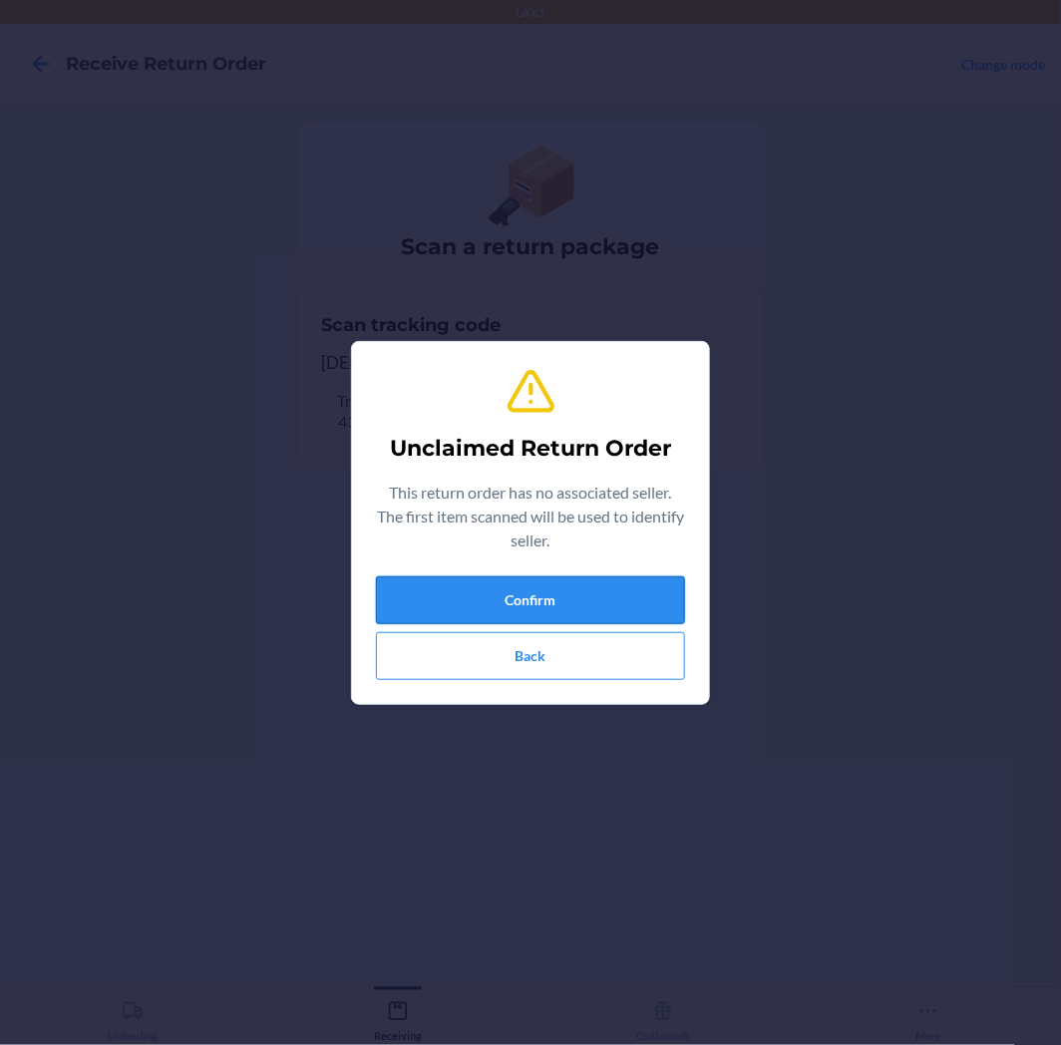
click at [568, 576] on button "Confirm" at bounding box center [530, 600] width 309 height 48
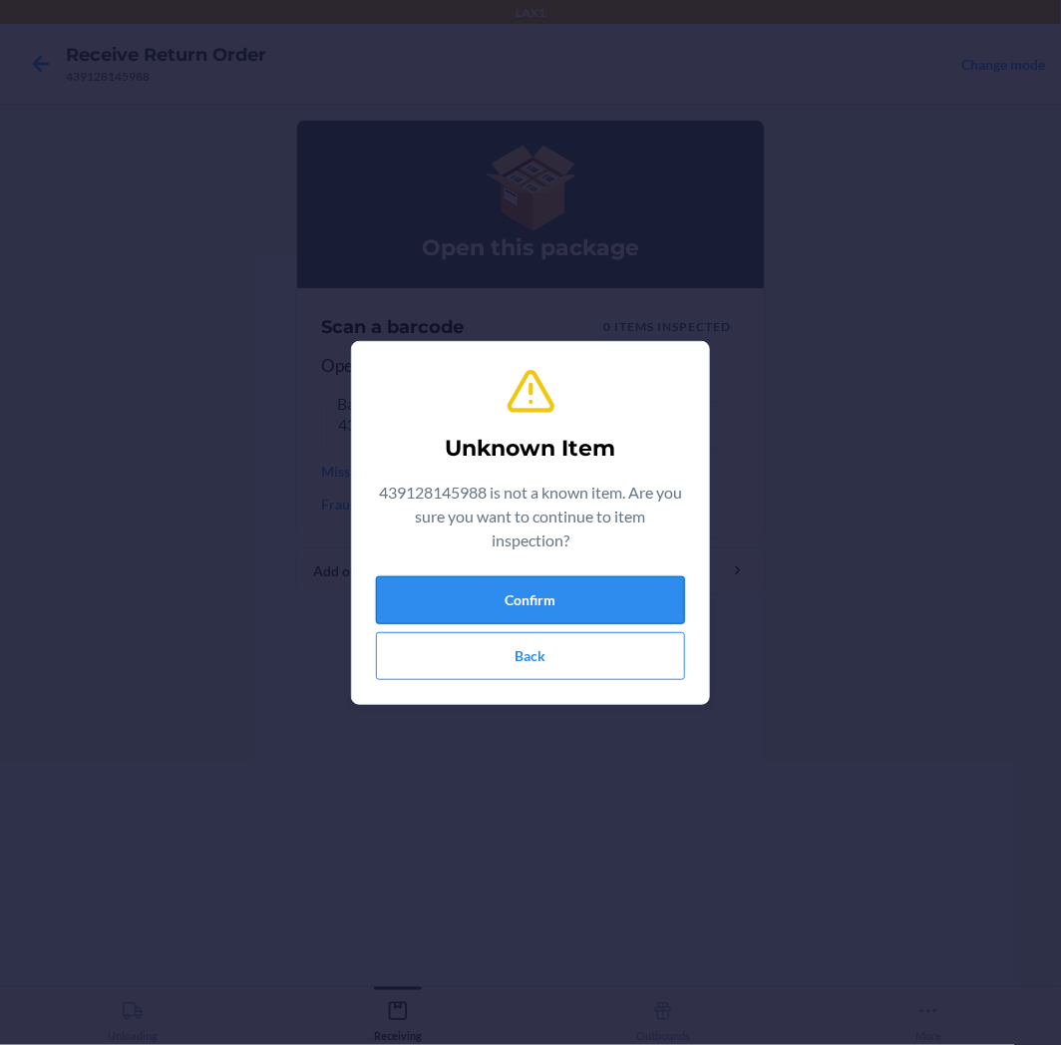
click at [572, 609] on button "Confirm" at bounding box center [530, 600] width 309 height 48
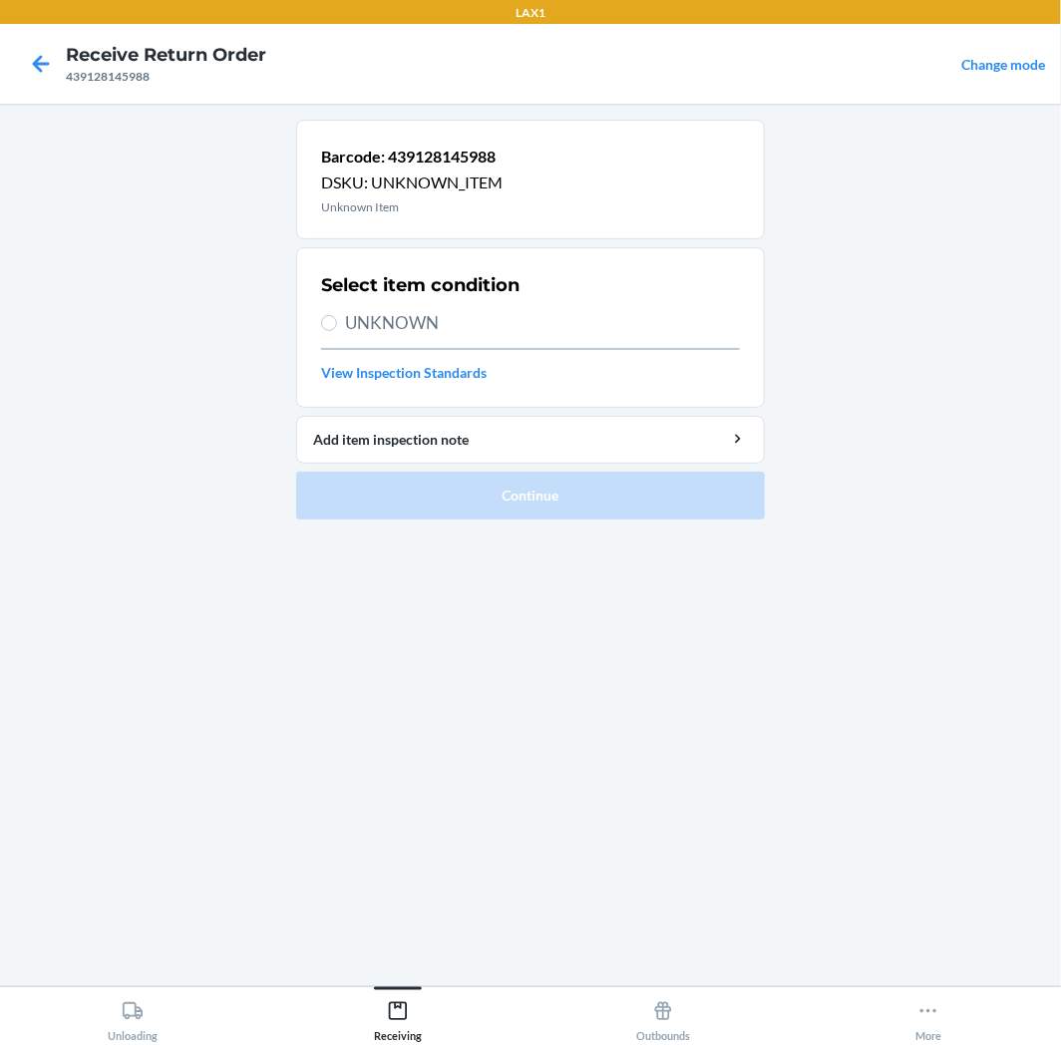
click at [465, 334] on span "UNKNOWN" at bounding box center [542, 323] width 395 height 26
click at [337, 331] on input "UNKNOWN" at bounding box center [329, 323] width 16 height 16
radio input "true"
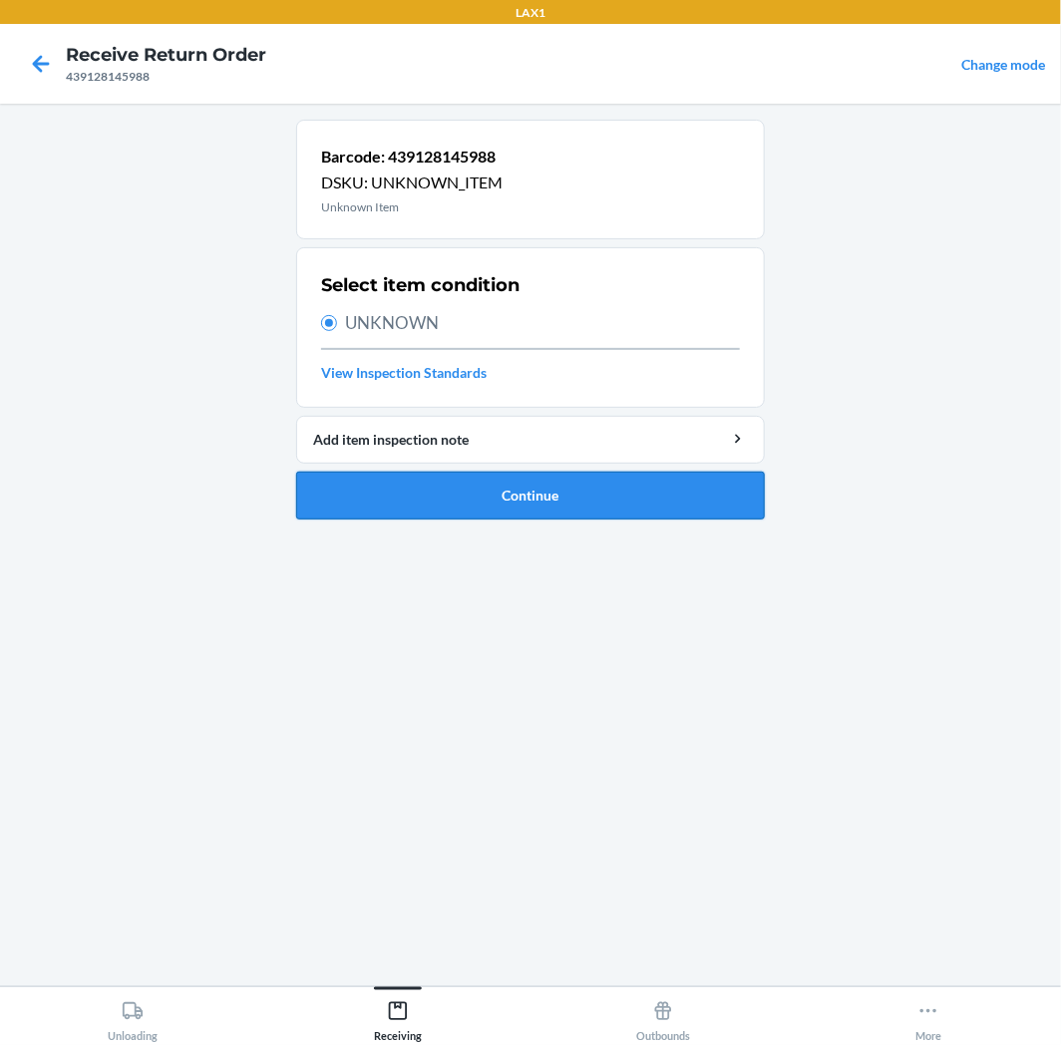
click at [482, 499] on button "Continue" at bounding box center [530, 496] width 469 height 48
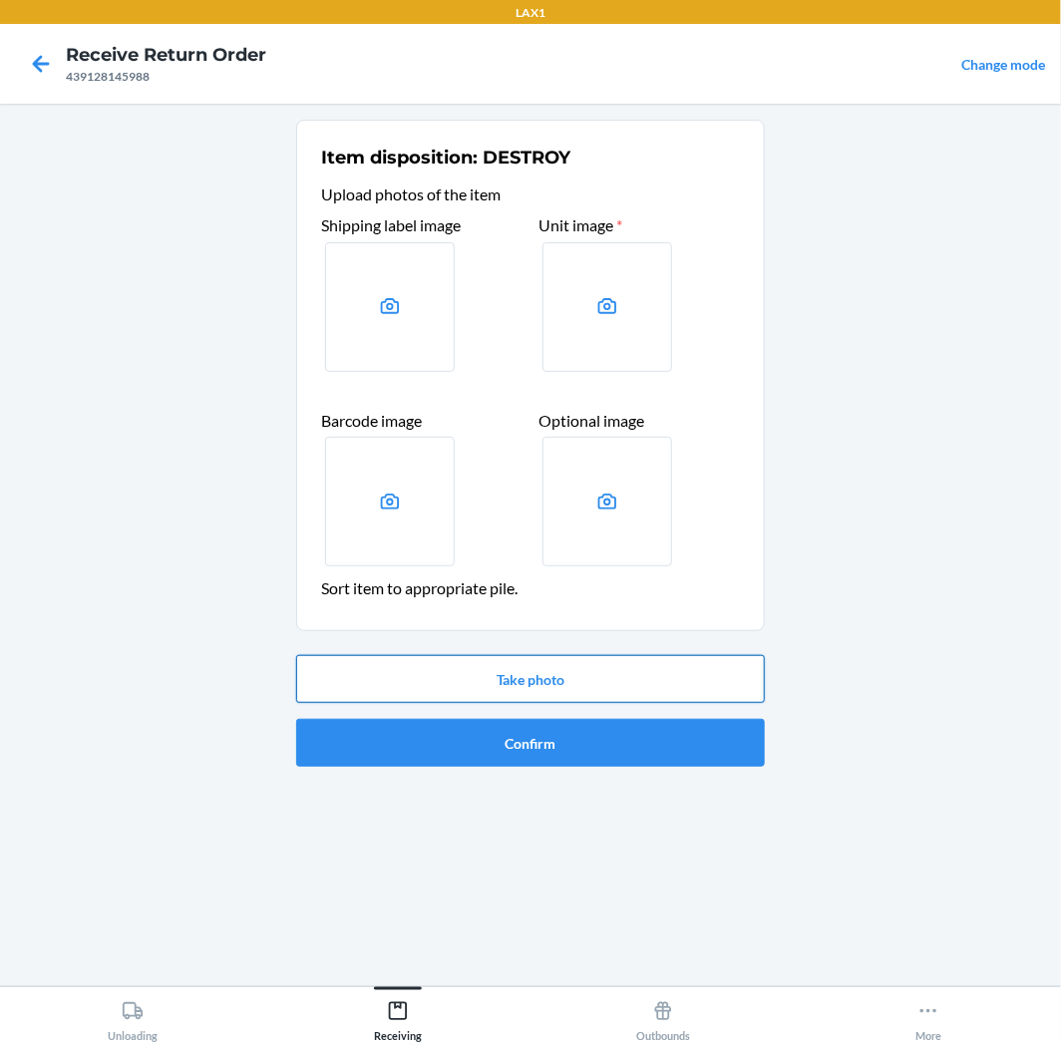
click at [469, 672] on button "Take photo" at bounding box center [530, 679] width 469 height 48
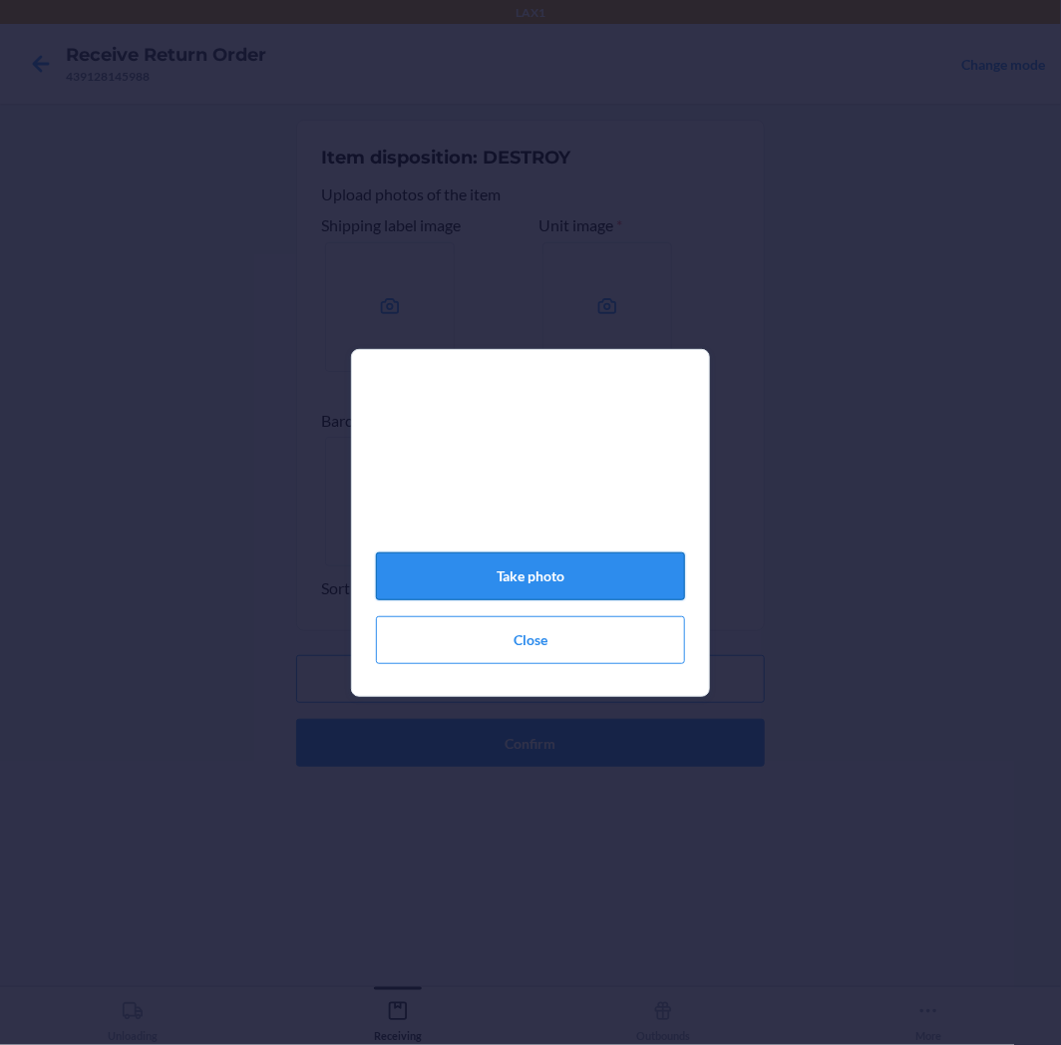
click at [549, 578] on button "Take photo" at bounding box center [530, 577] width 309 height 48
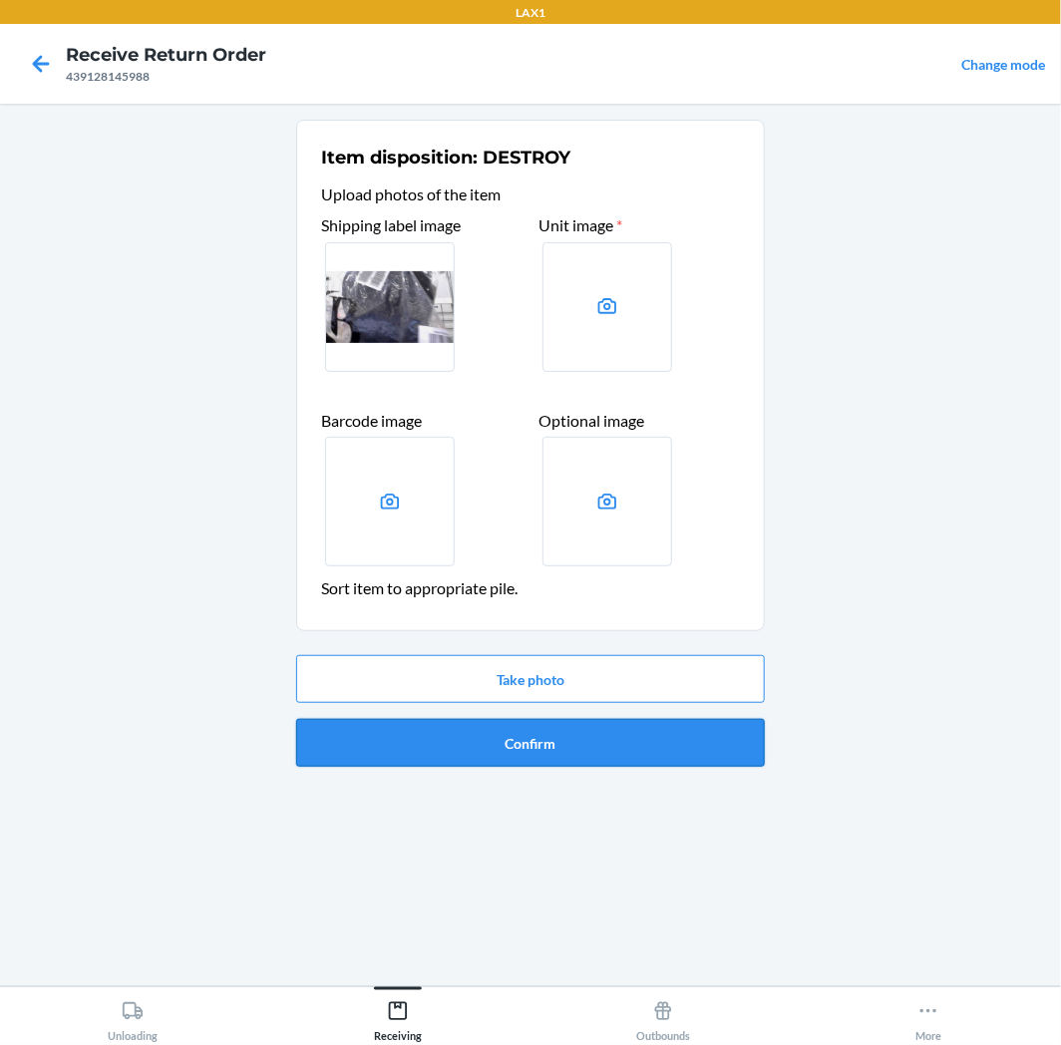
click at [603, 736] on button "Confirm" at bounding box center [530, 743] width 469 height 48
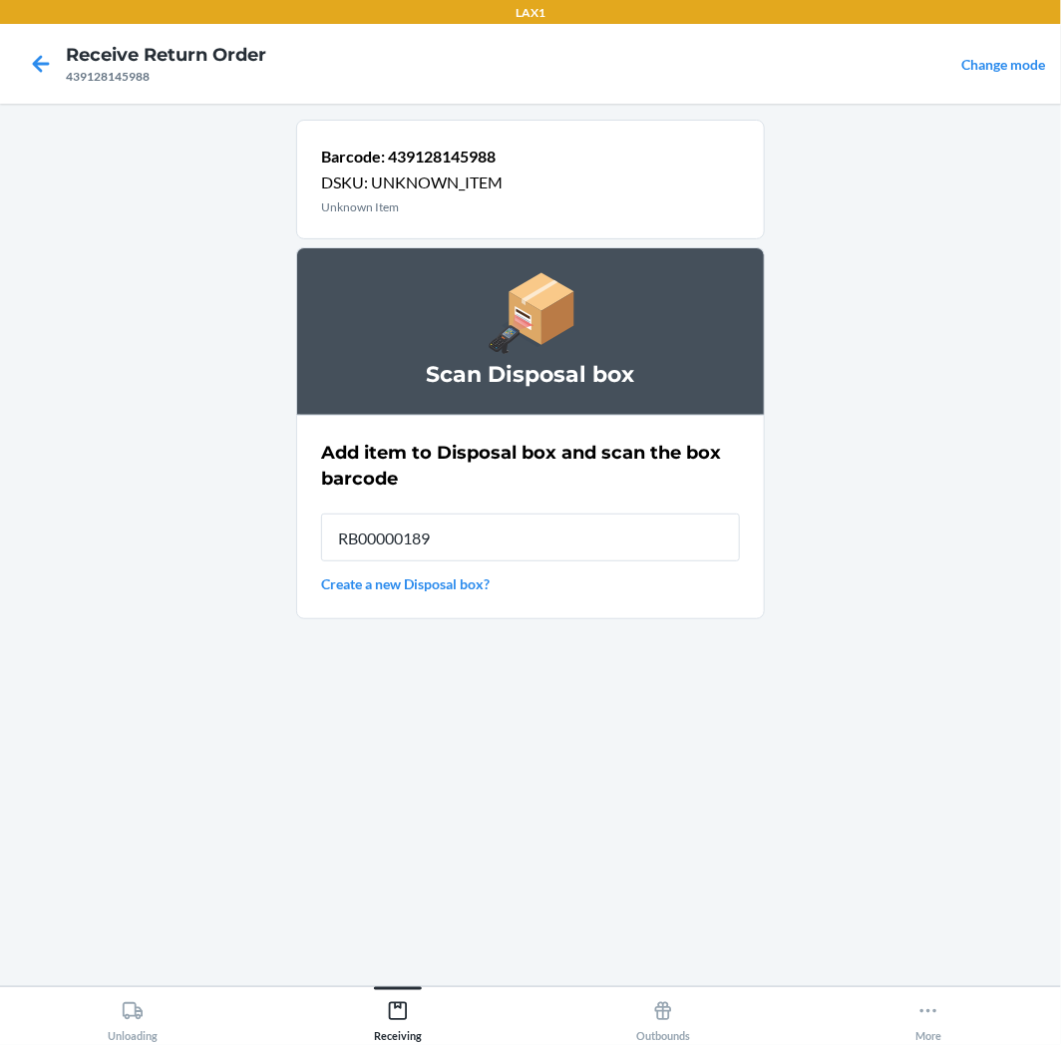
type input "RB00000189K"
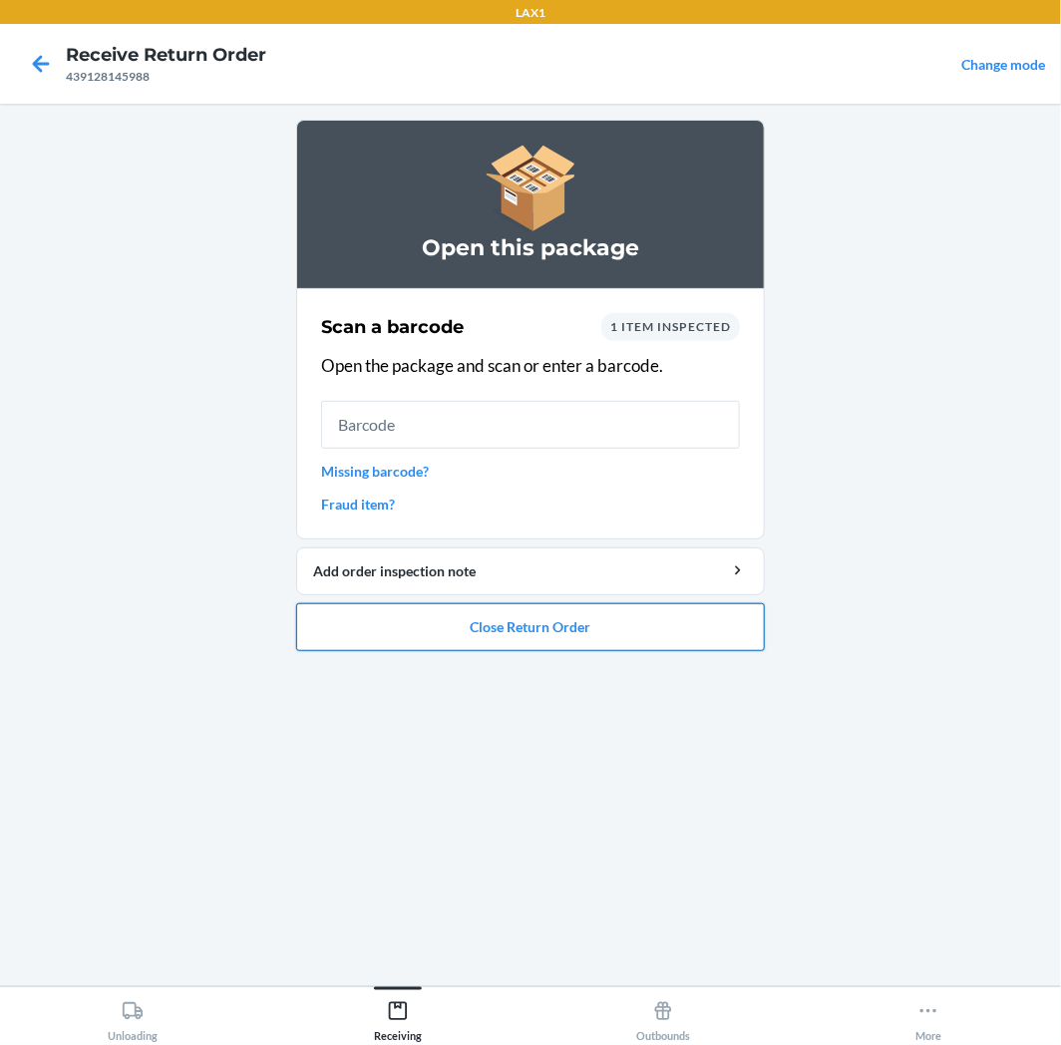
click at [502, 631] on button "Close Return Order" at bounding box center [530, 627] width 469 height 48
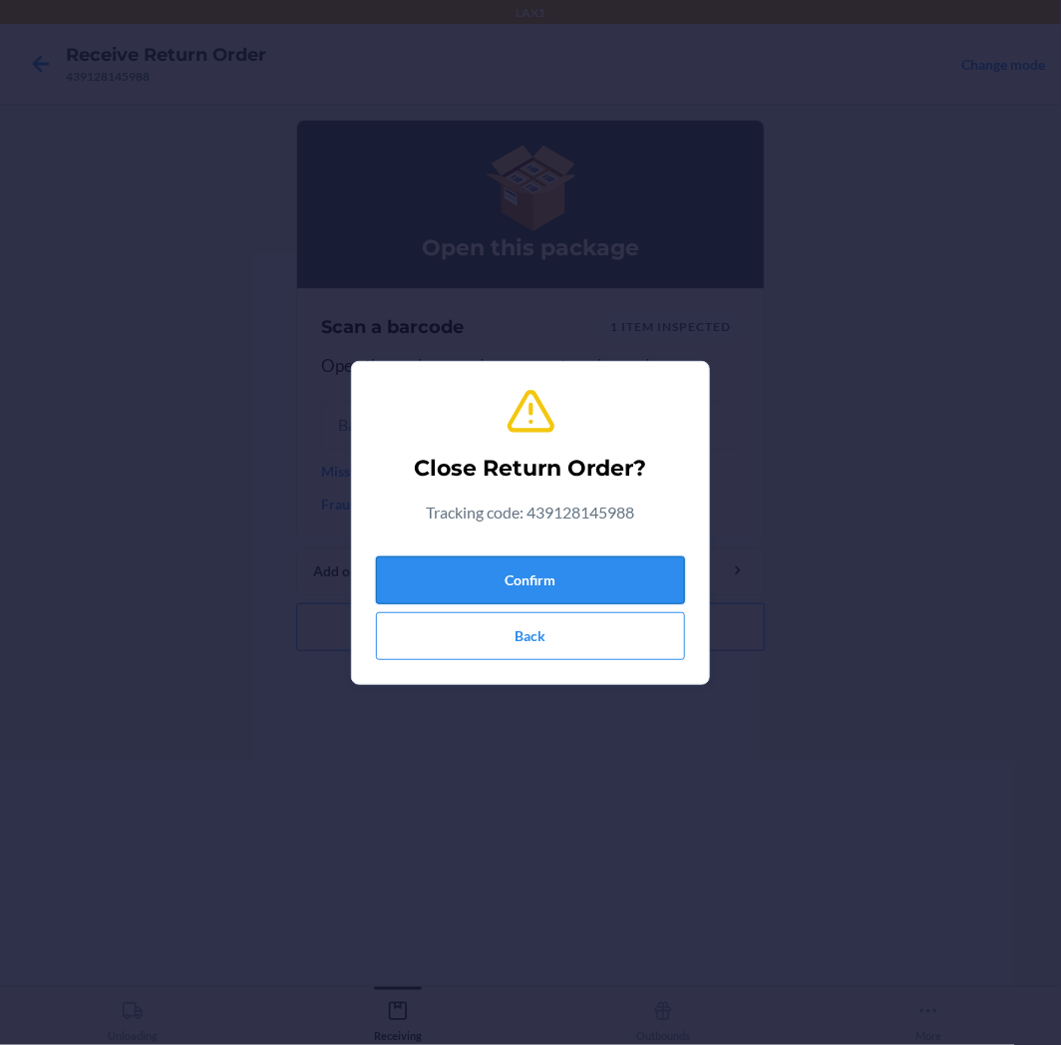
click at [519, 573] on button "Confirm" at bounding box center [530, 581] width 309 height 48
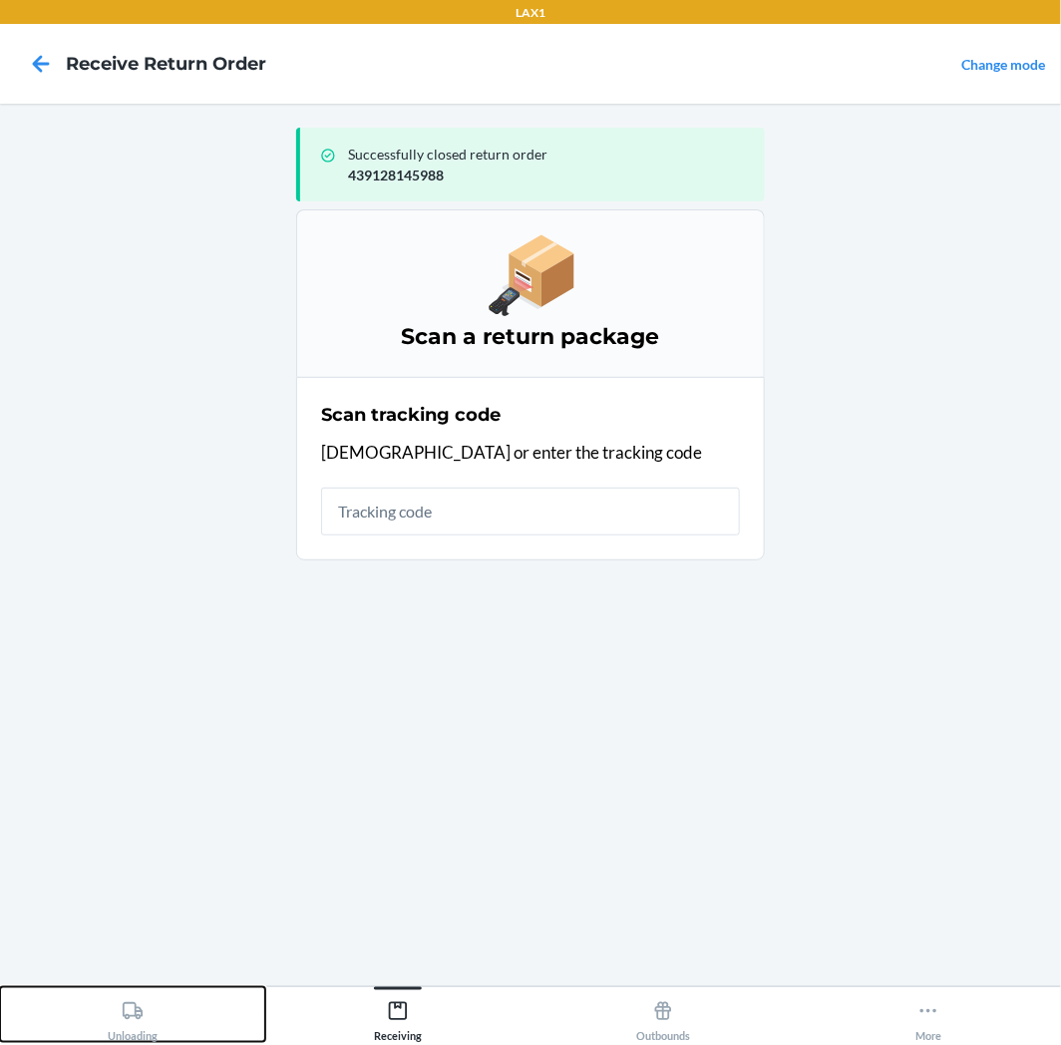
click at [146, 1003] on div "Unloading" at bounding box center [133, 1017] width 50 height 50
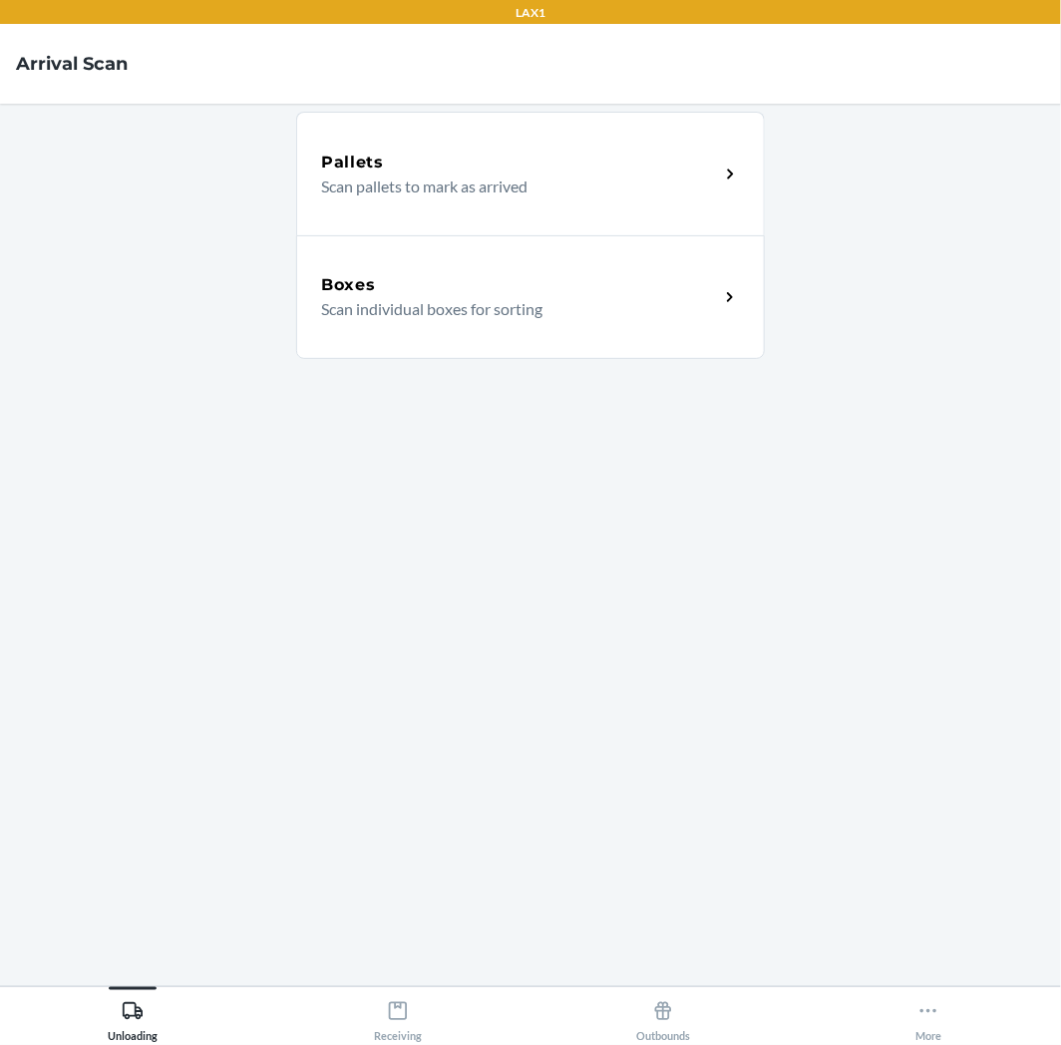
click at [670, 345] on div "Boxes Scan individual boxes for sorting" at bounding box center [530, 297] width 469 height 124
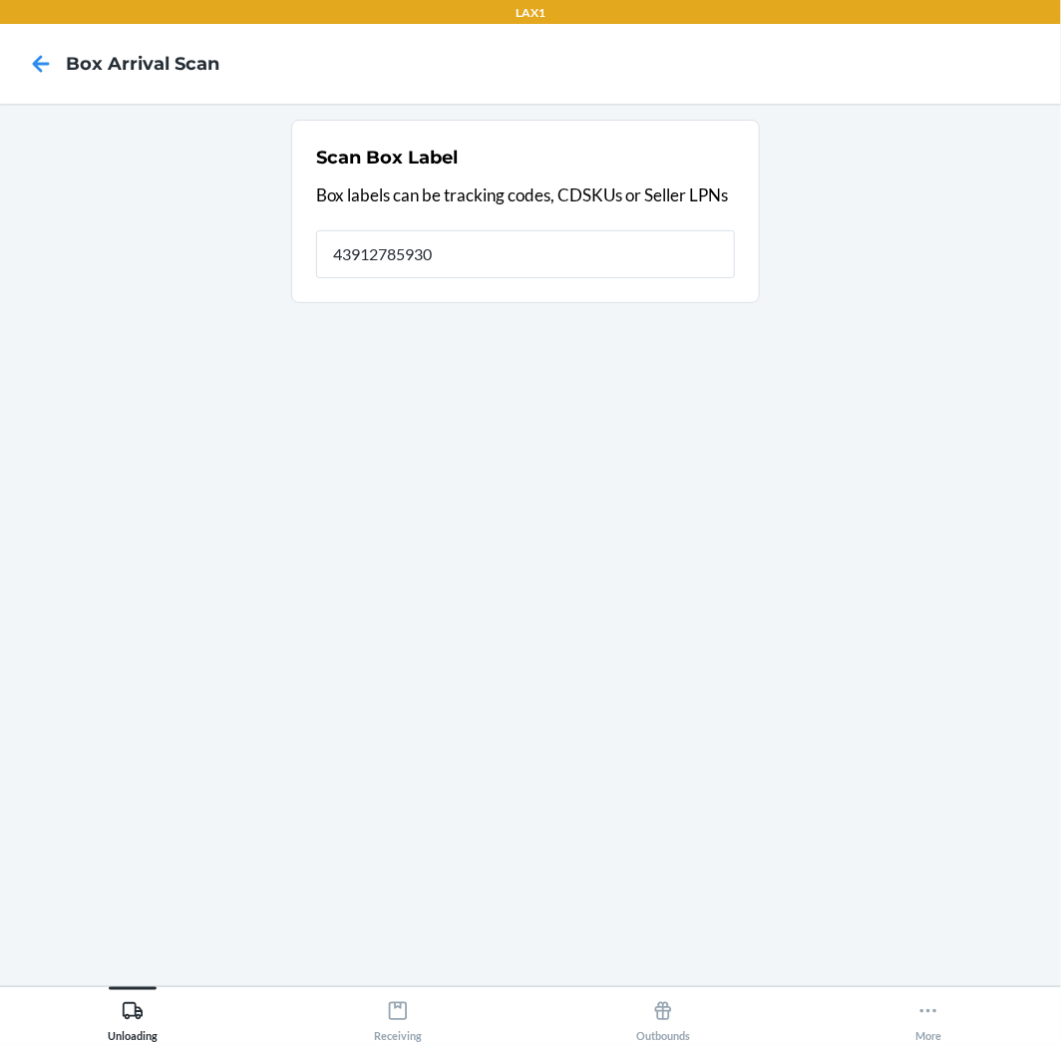
type input "439127859305"
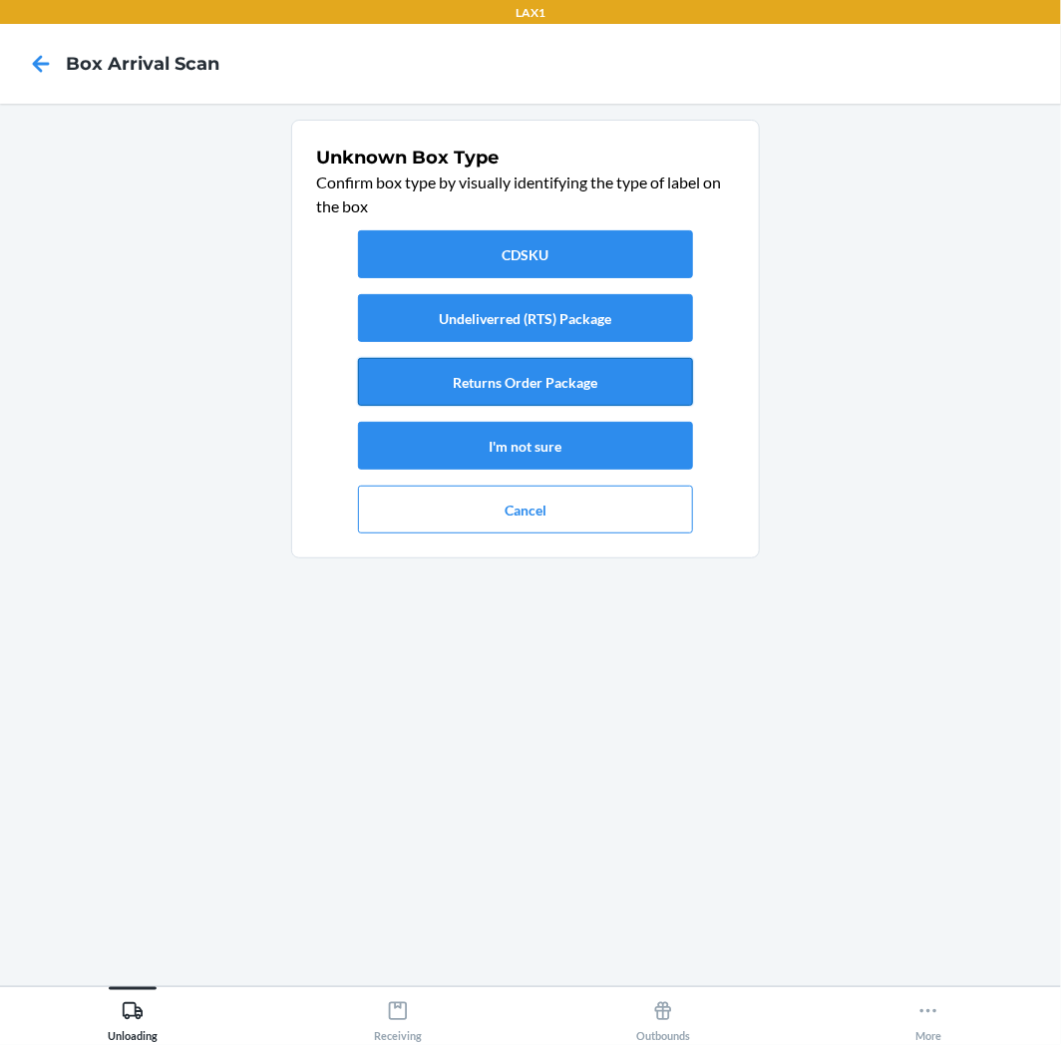
click at [510, 372] on button "Returns Order Package" at bounding box center [525, 382] width 335 height 48
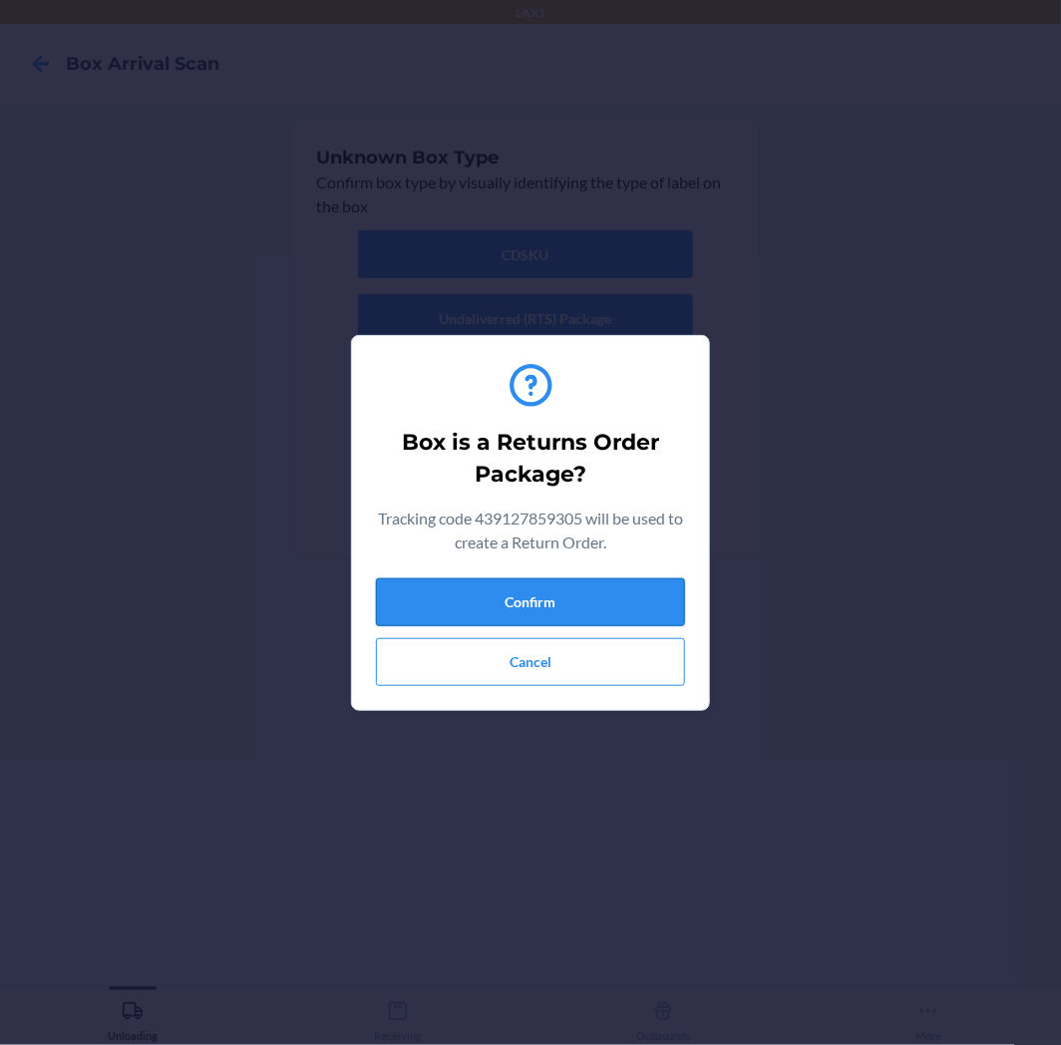
click at [510, 598] on button "Confirm" at bounding box center [530, 602] width 309 height 48
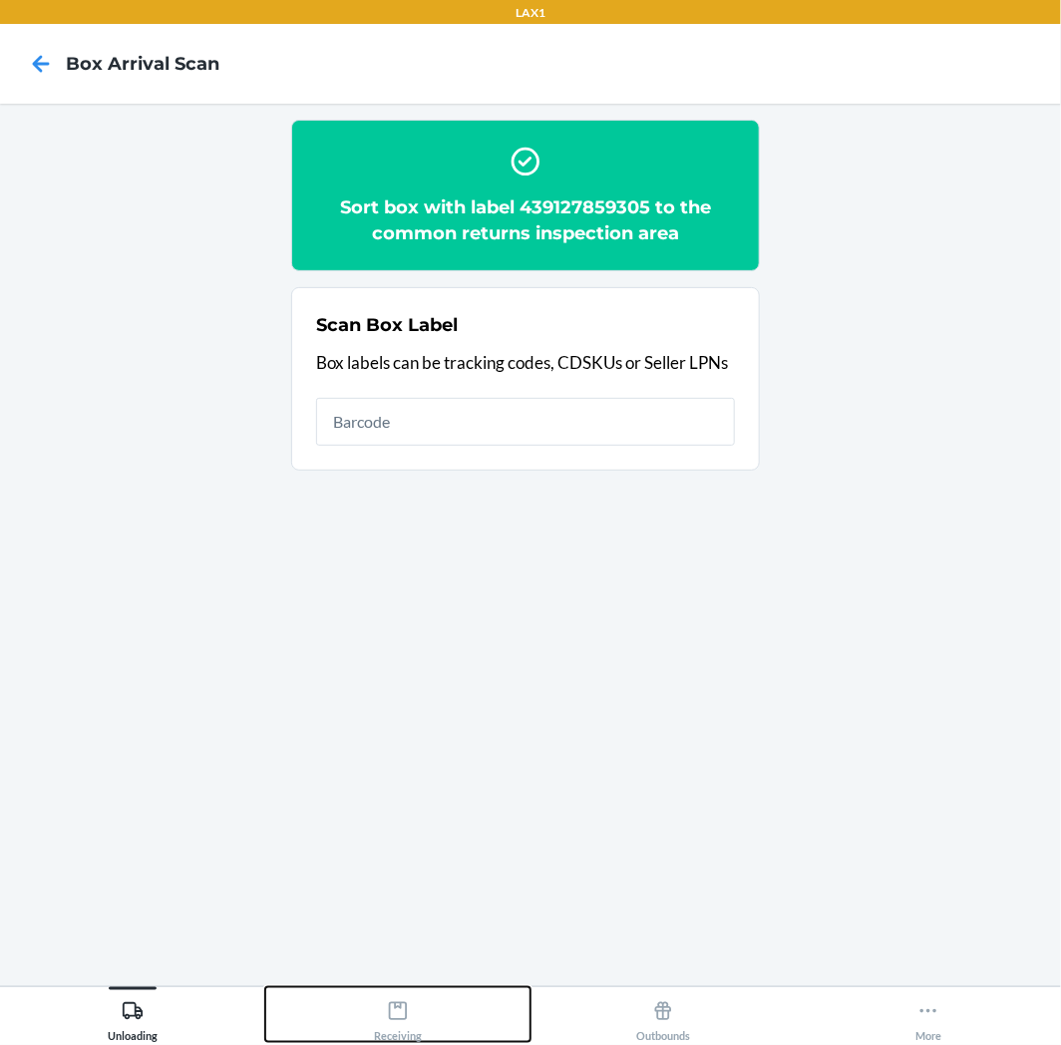
click at [360, 1001] on button "Receiving" at bounding box center [397, 1014] width 265 height 55
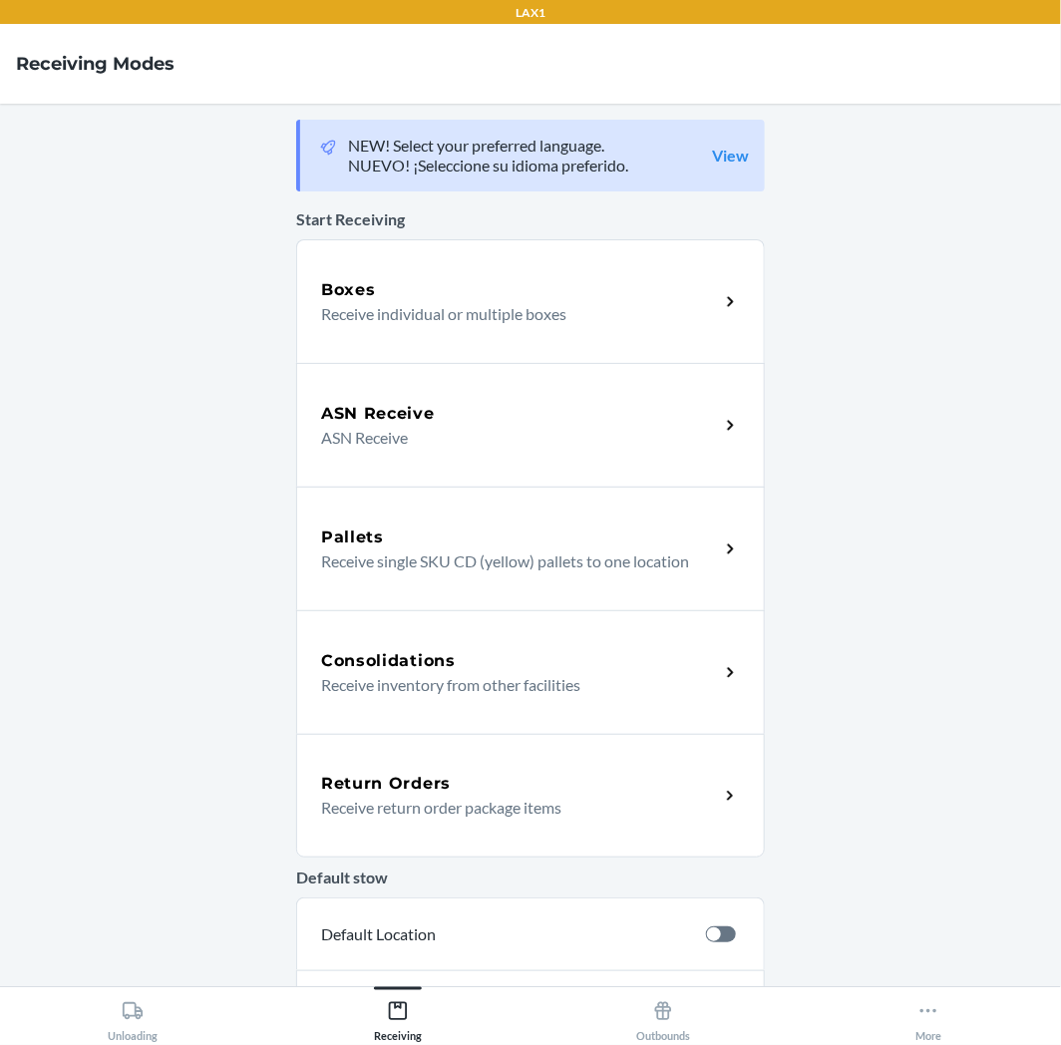
click at [421, 778] on h5 "Return Orders" at bounding box center [386, 784] width 130 height 24
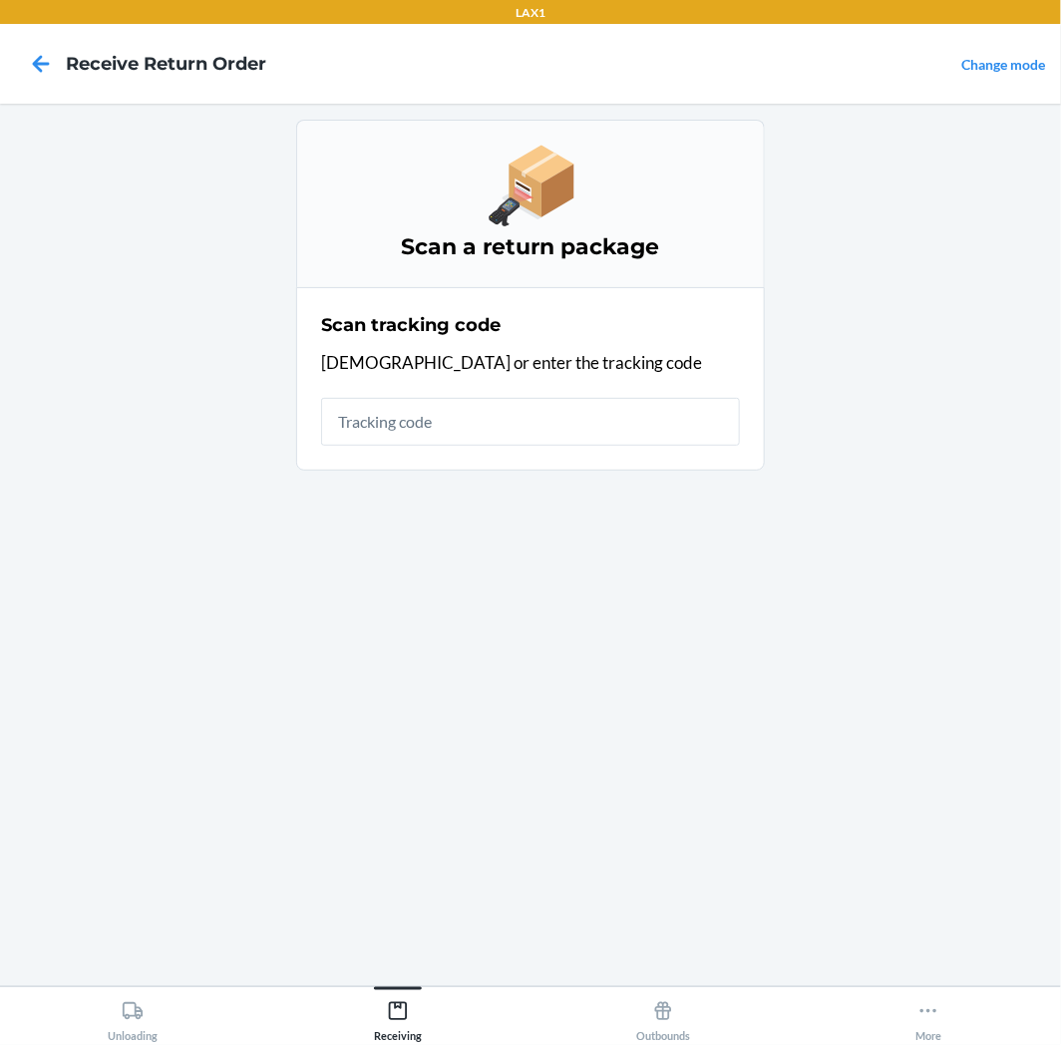
click at [536, 425] on input "text" at bounding box center [530, 422] width 419 height 48
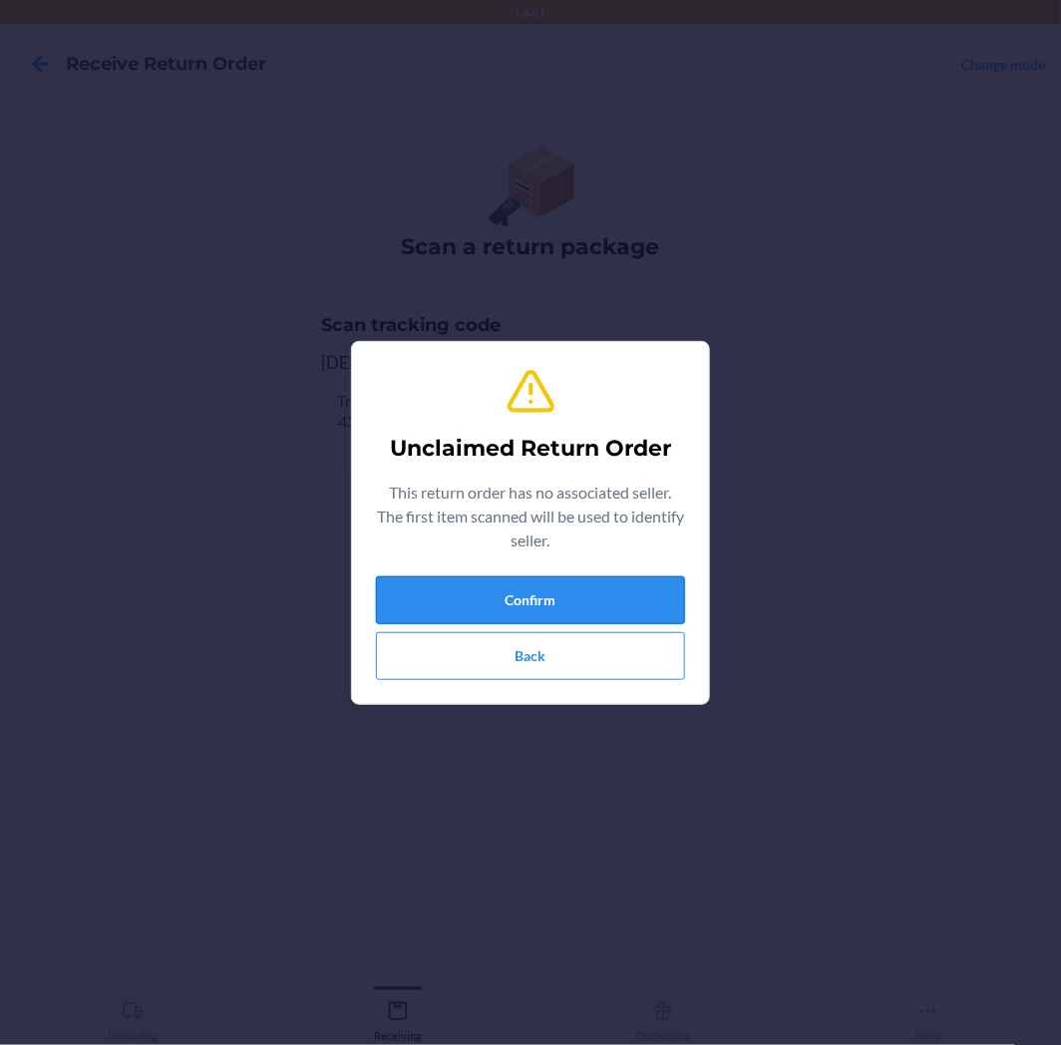
click at [522, 604] on button "Confirm" at bounding box center [530, 600] width 309 height 48
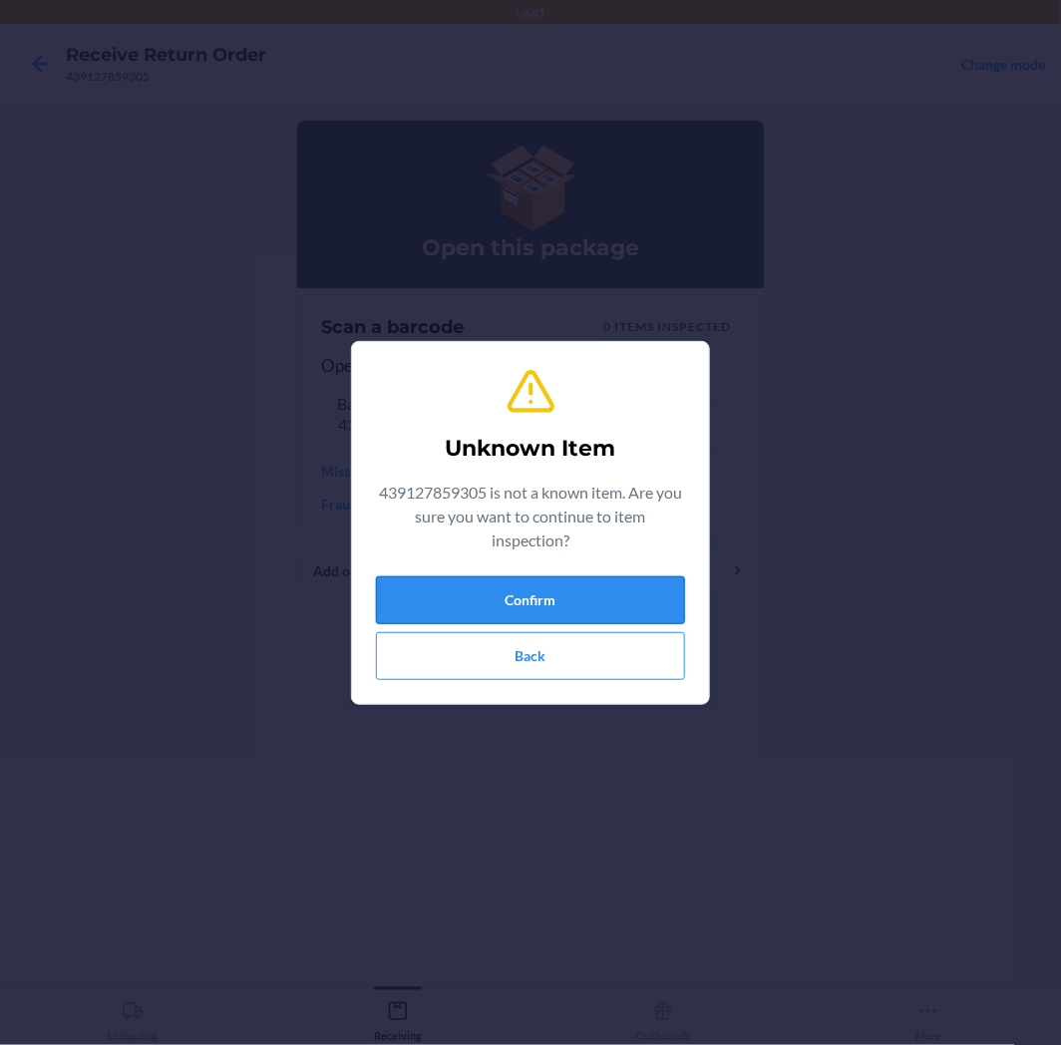
click at [556, 595] on button "Confirm" at bounding box center [530, 600] width 309 height 48
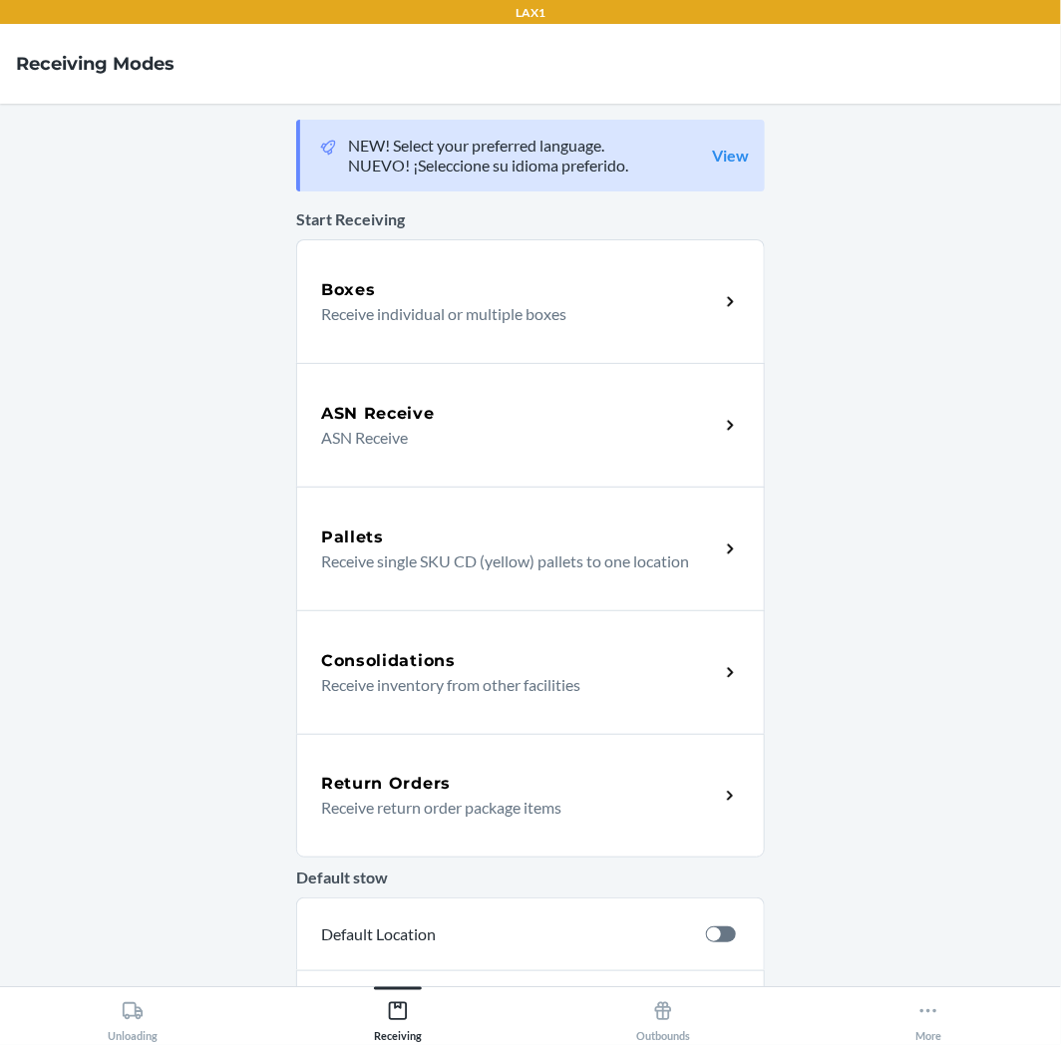
click at [533, 793] on div "Return Orders" at bounding box center [520, 784] width 398 height 24
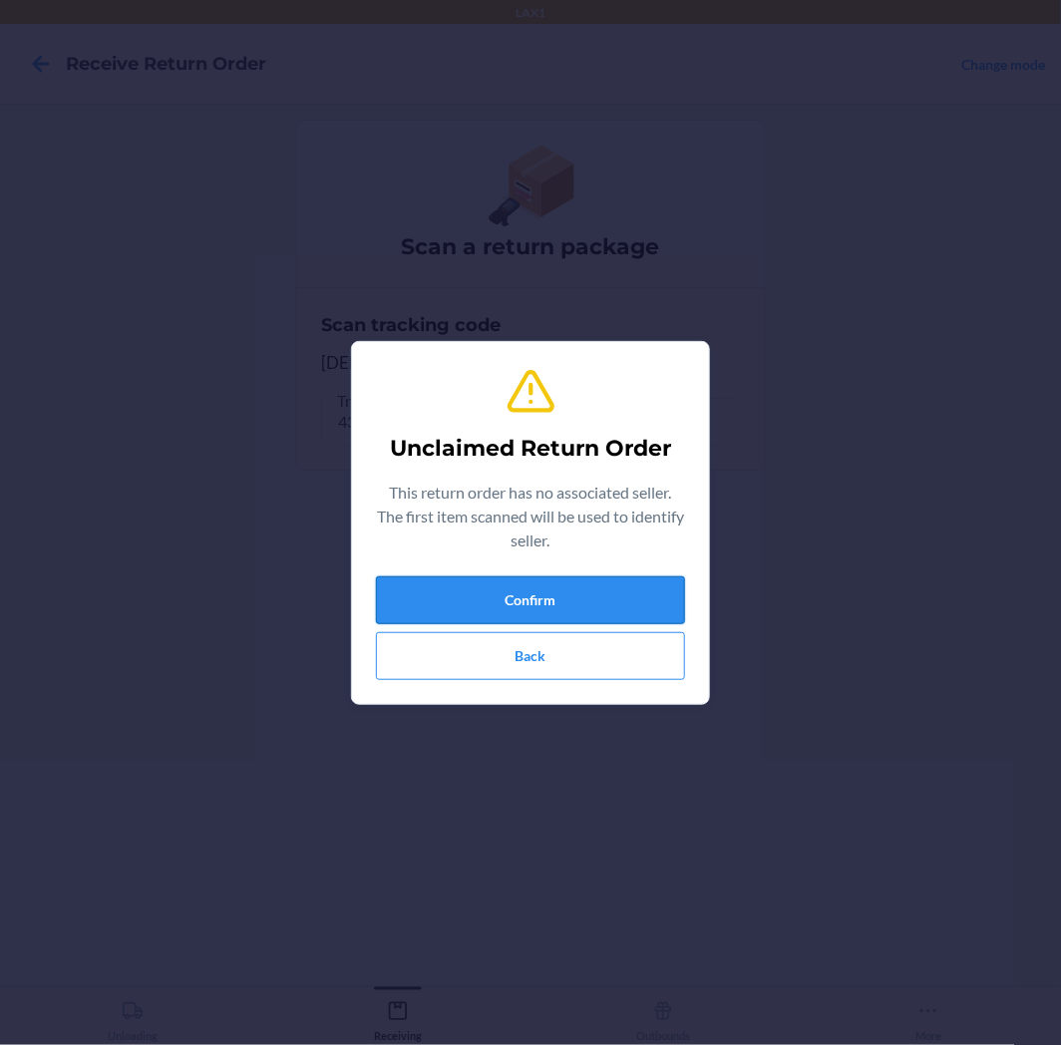
click at [484, 594] on button "Confirm" at bounding box center [530, 600] width 309 height 48
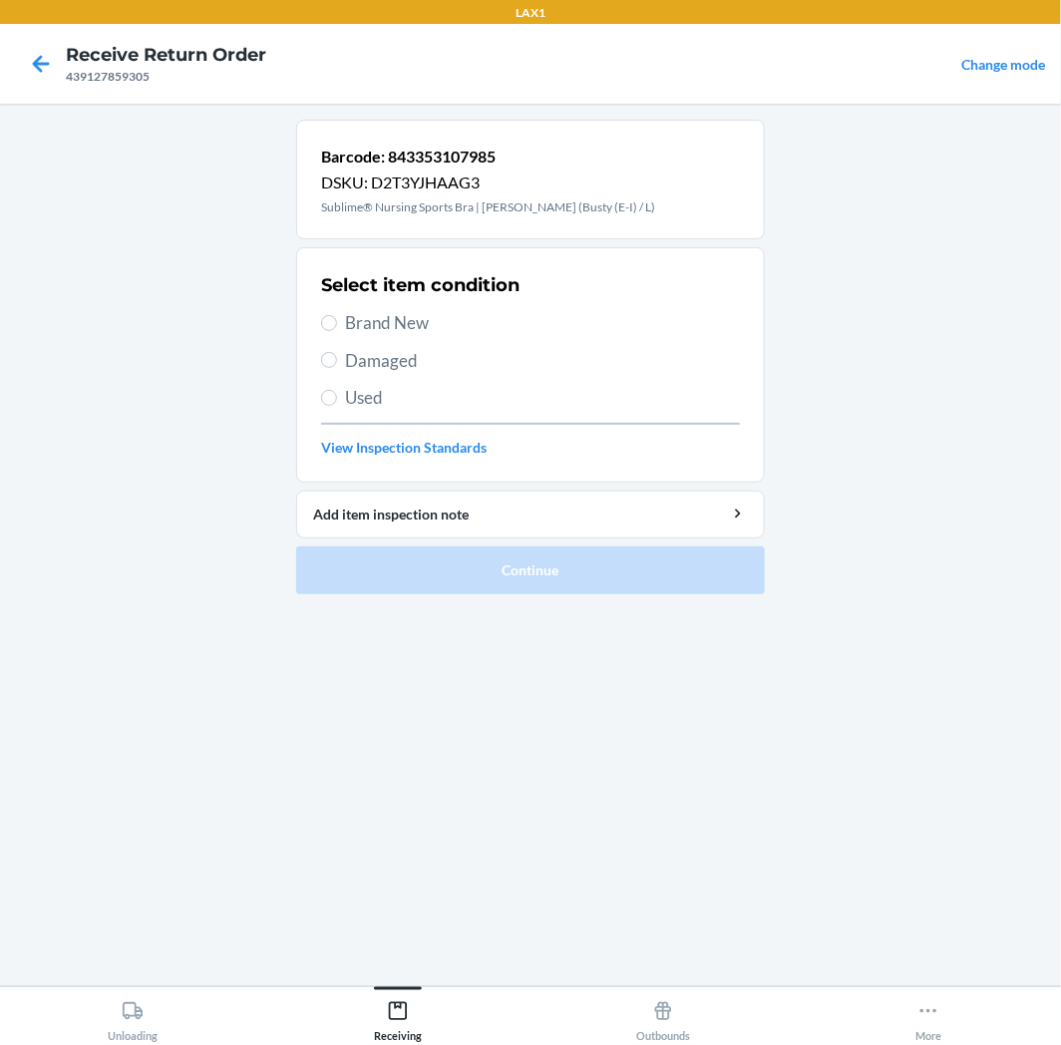
click at [431, 399] on span "Used" at bounding box center [542, 398] width 395 height 26
click at [337, 399] on input "Used" at bounding box center [329, 398] width 16 height 16
radio input "true"
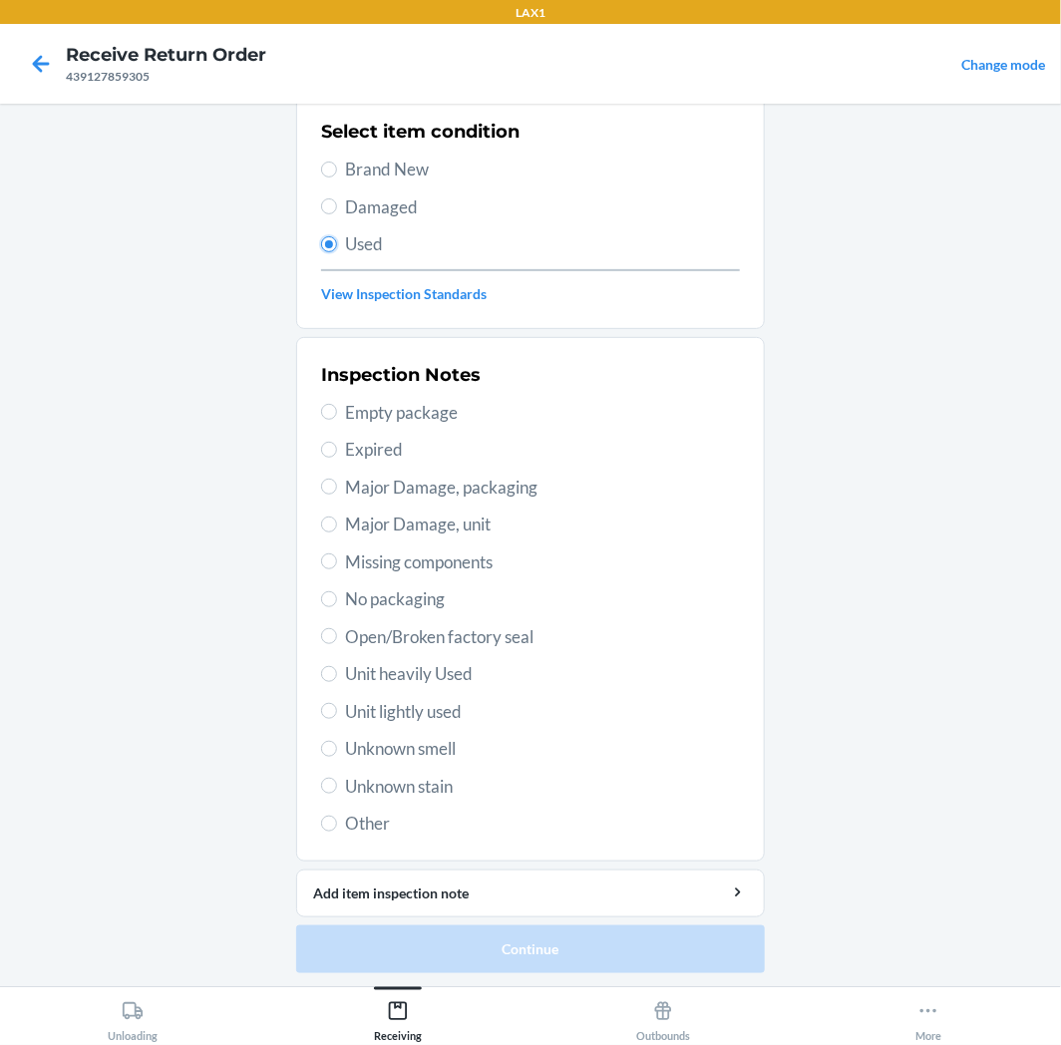
scroll to position [155, 0]
click at [430, 705] on span "Unit lightly used" at bounding box center [542, 711] width 395 height 26
click at [337, 705] on input "Unit lightly used" at bounding box center [329, 710] width 16 height 16
radio input "true"
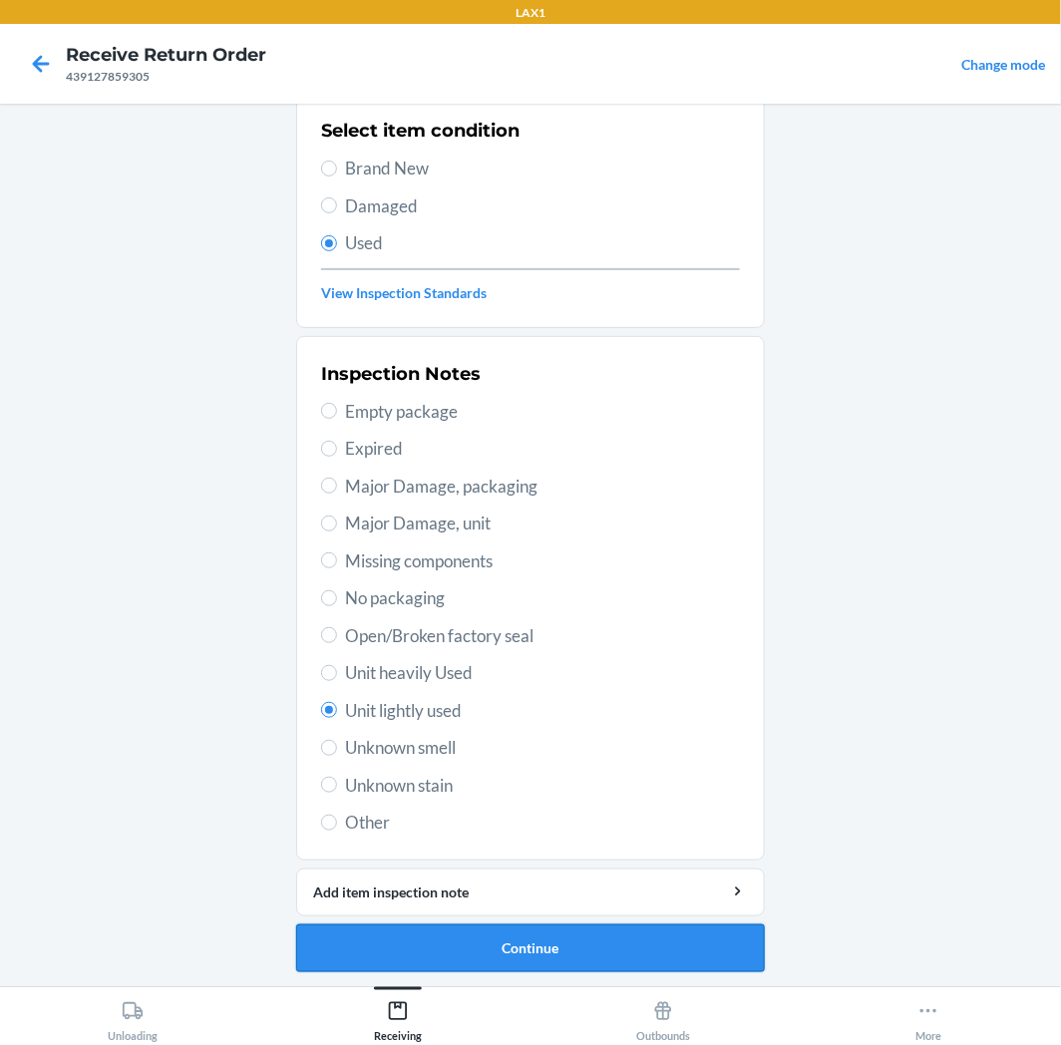
click at [441, 930] on button "Continue" at bounding box center [530, 949] width 469 height 48
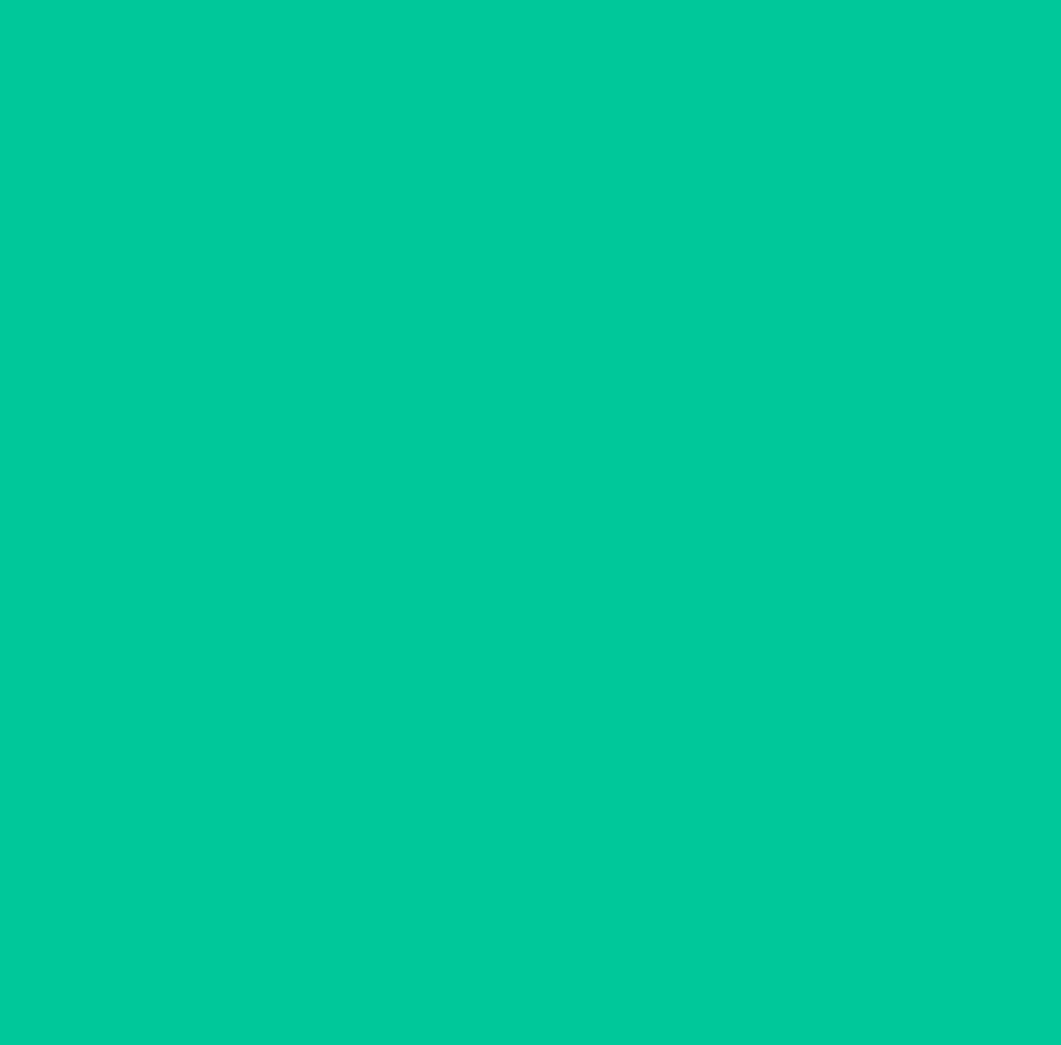
scroll to position [0, 0]
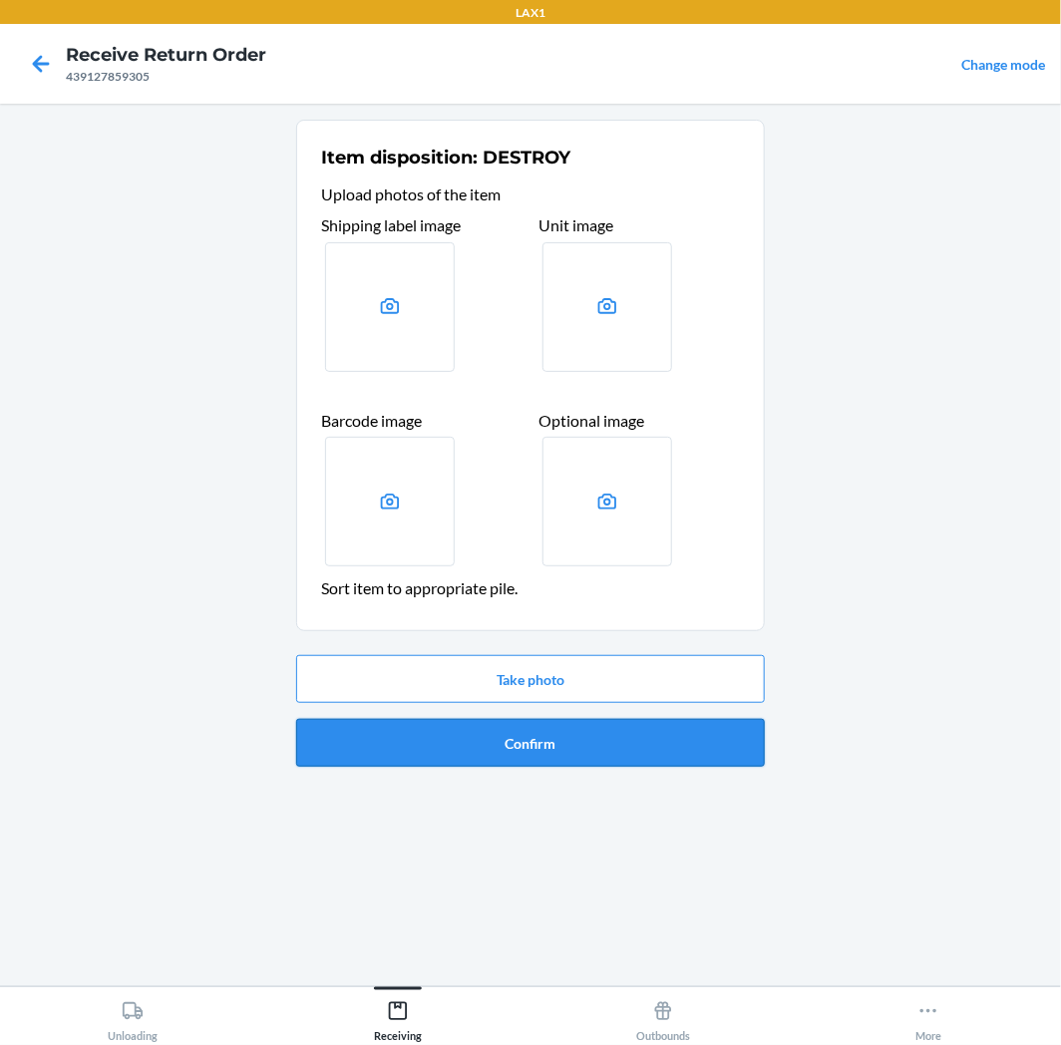
click at [479, 741] on button "Confirm" at bounding box center [530, 743] width 469 height 48
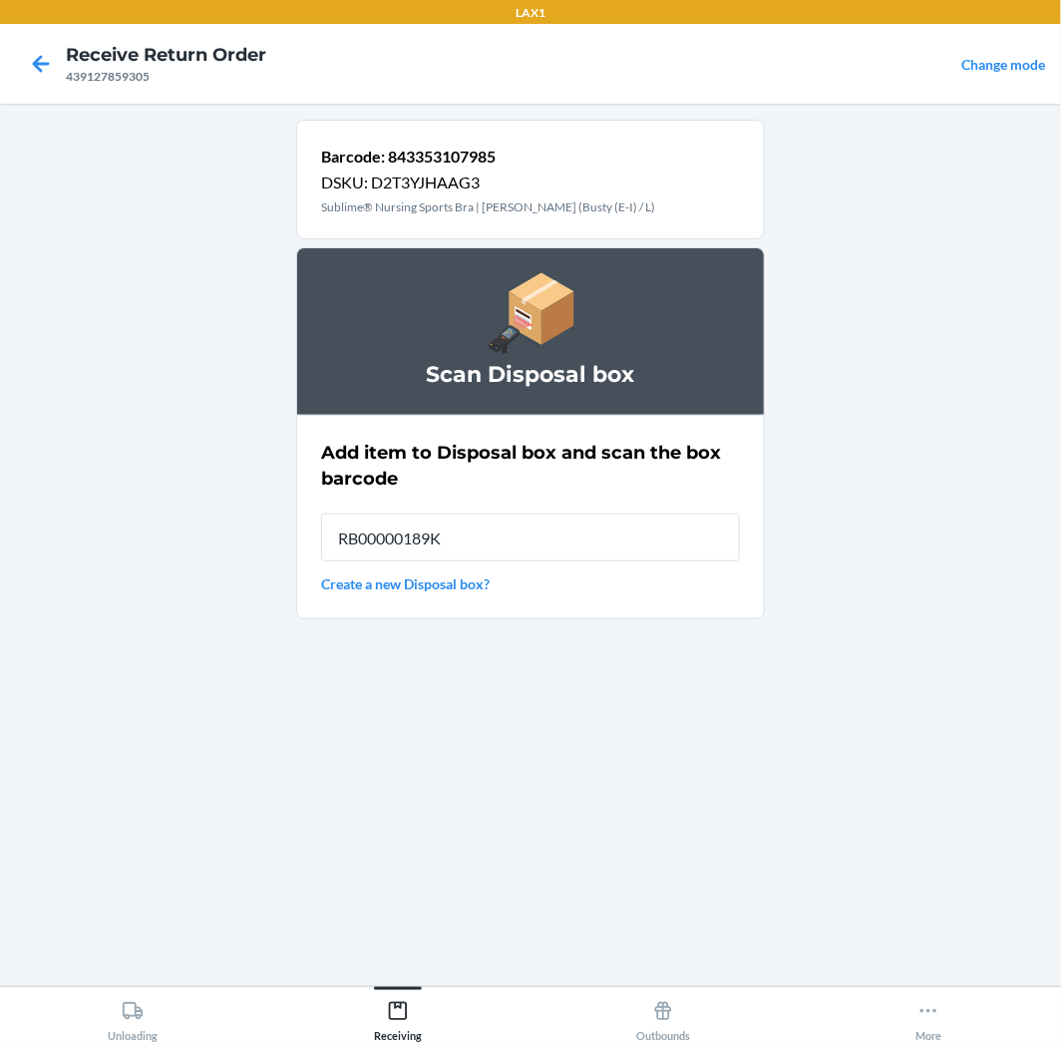
type input "RB00000189K"
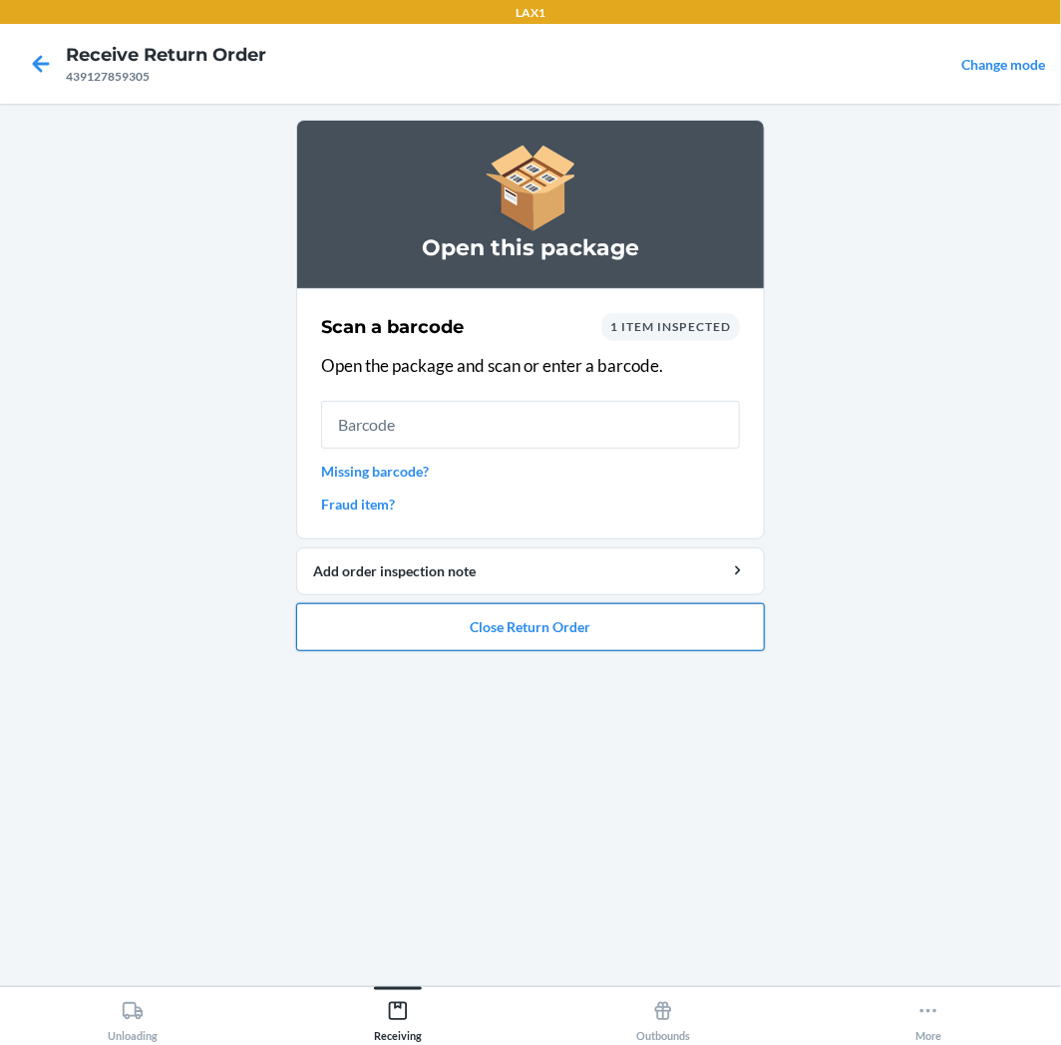
click at [502, 630] on button "Close Return Order" at bounding box center [530, 627] width 469 height 48
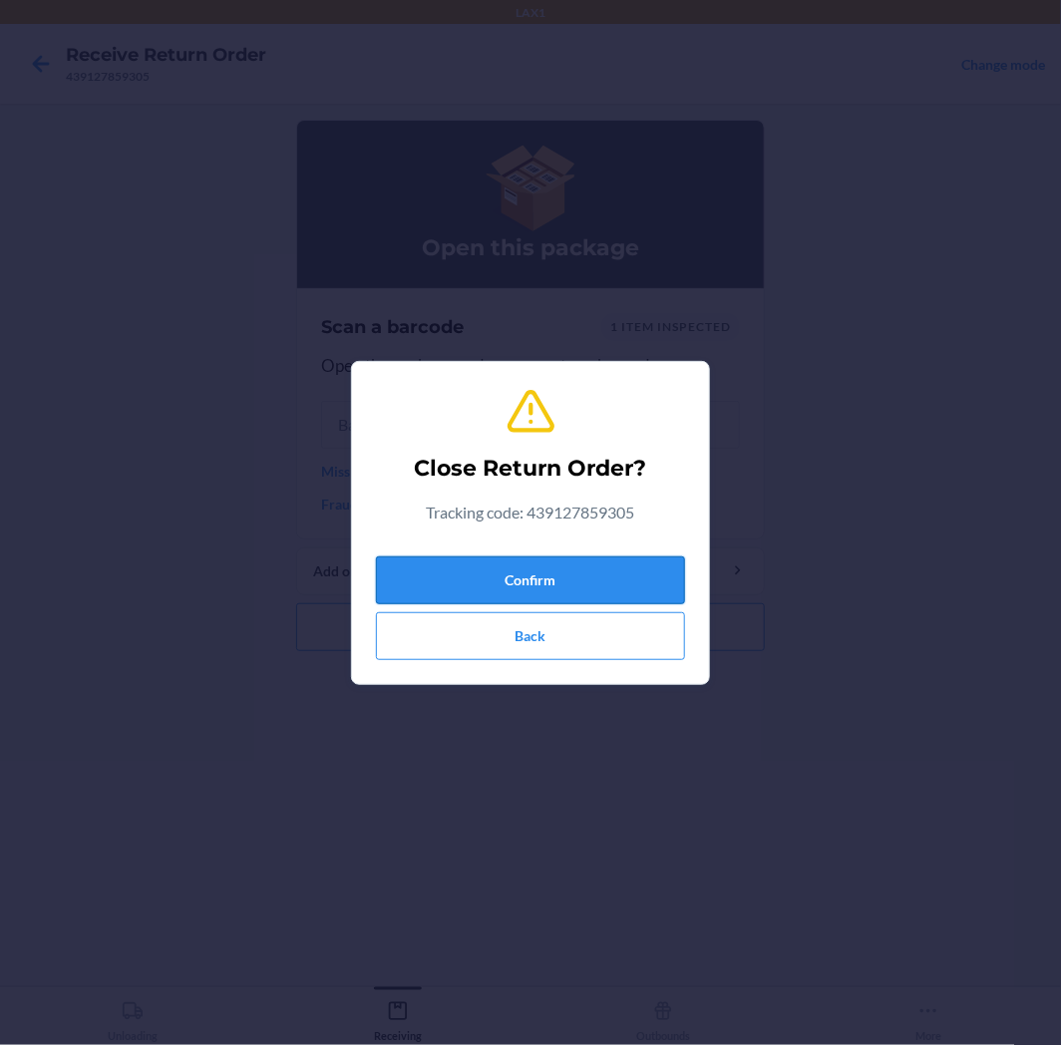
click at [551, 557] on button "Confirm" at bounding box center [530, 581] width 309 height 48
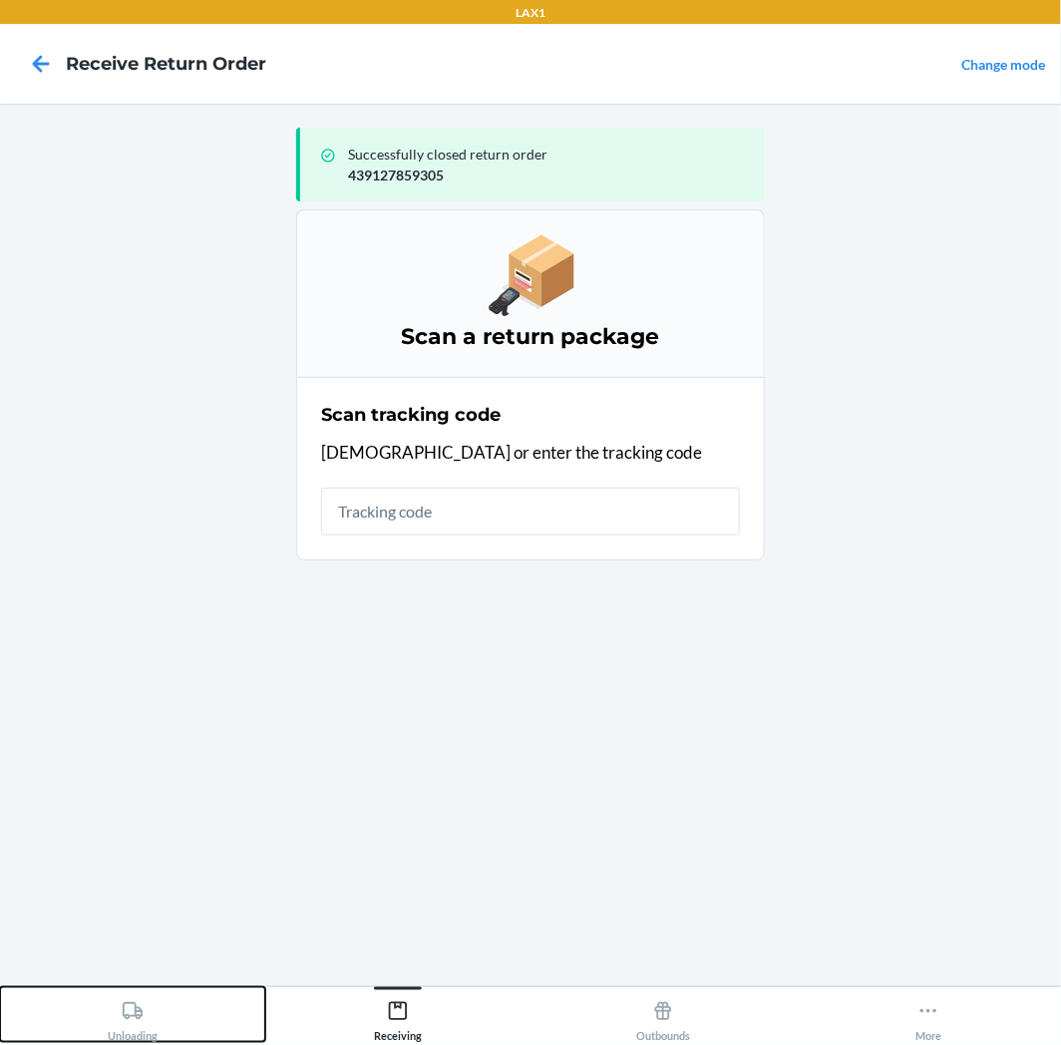
click at [217, 1003] on button "Unloading" at bounding box center [132, 1014] width 265 height 55
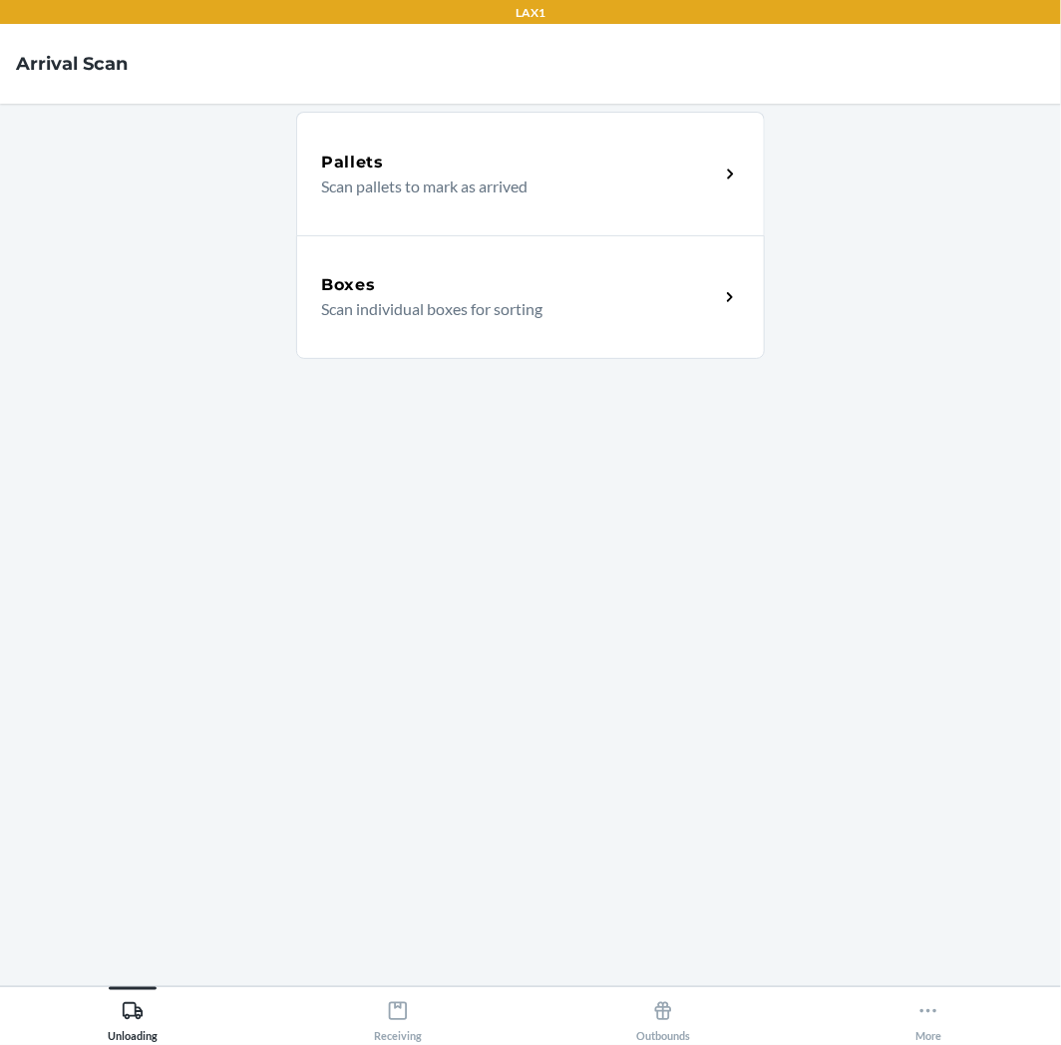
click at [551, 342] on div "Boxes Scan individual boxes for sorting" at bounding box center [530, 297] width 469 height 124
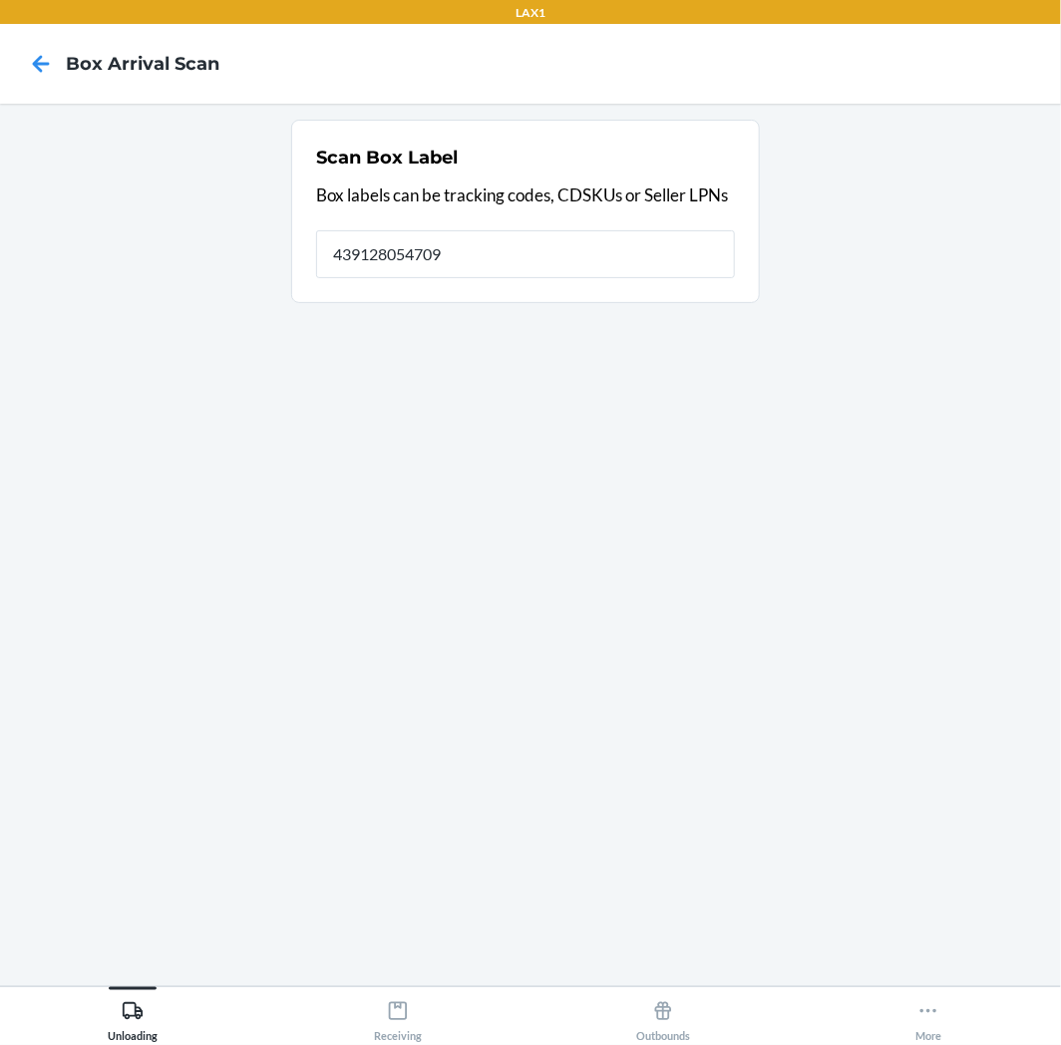
type input "439128054709"
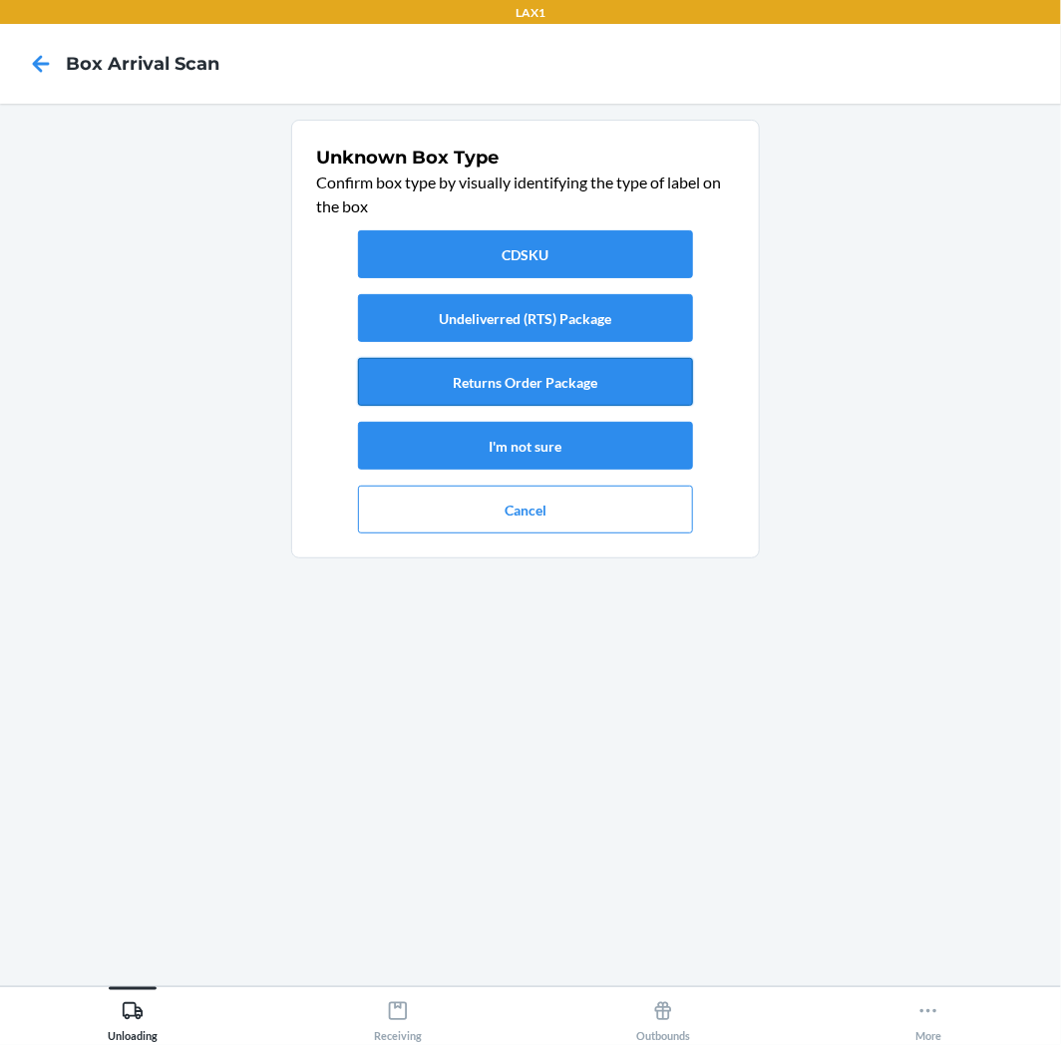
click at [590, 360] on button "Returns Order Package" at bounding box center [525, 382] width 335 height 48
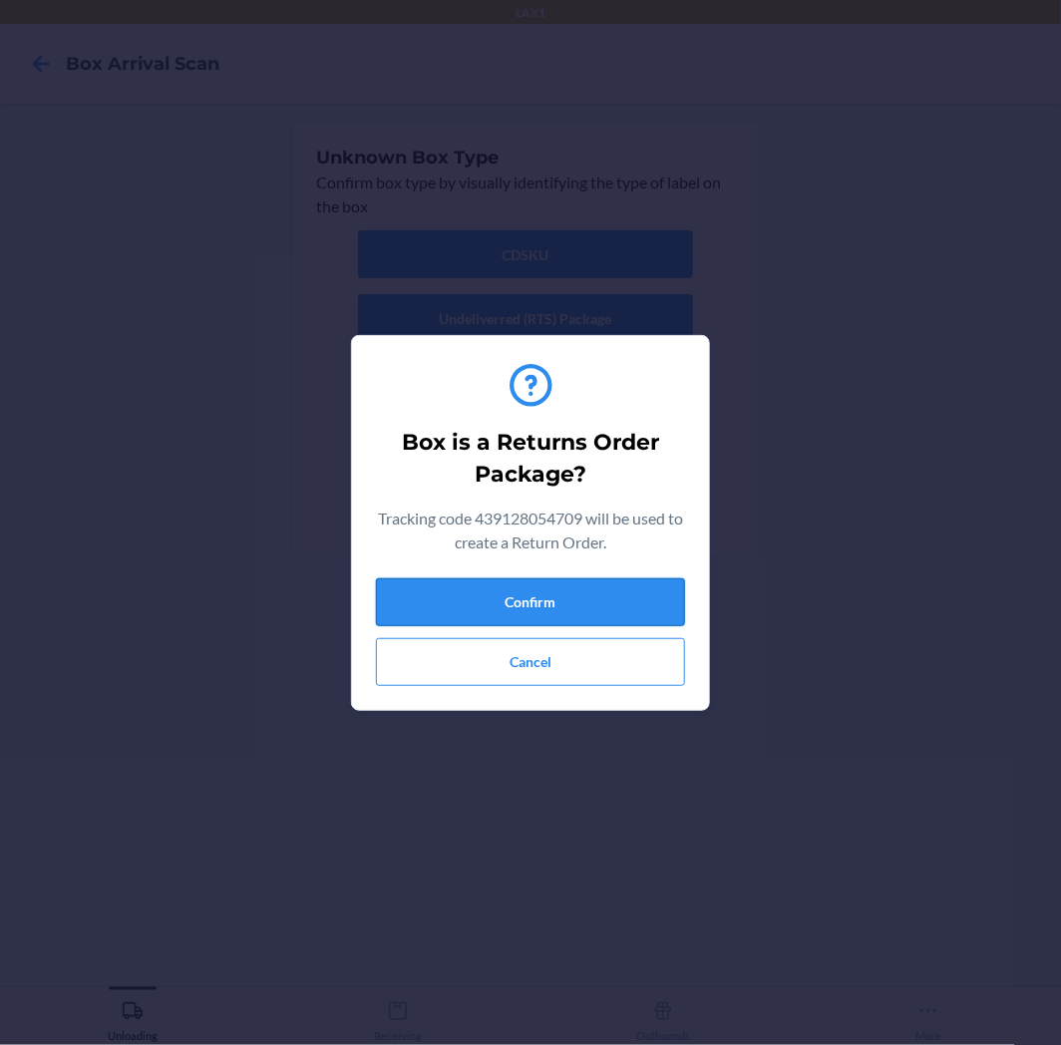
click at [450, 606] on button "Confirm" at bounding box center [530, 602] width 309 height 48
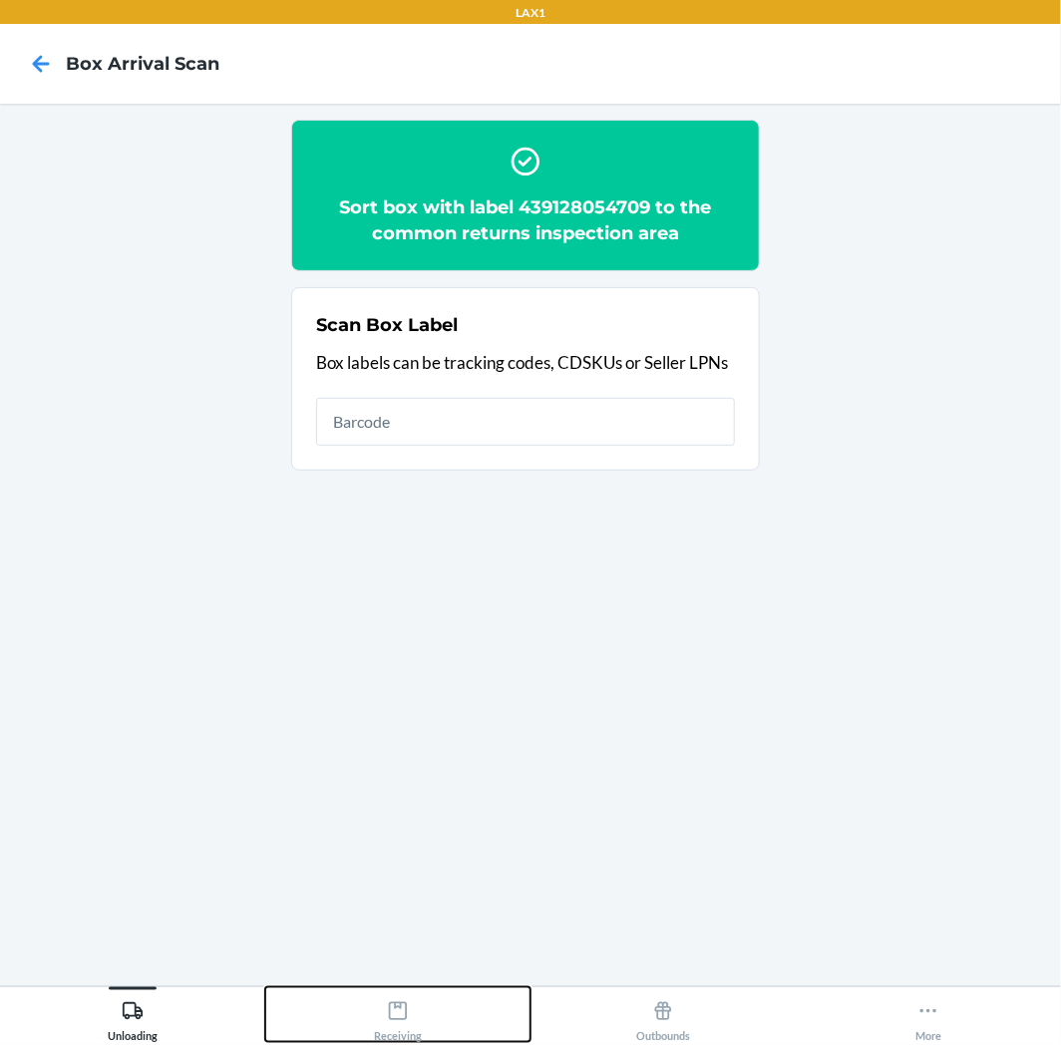
click at [377, 994] on div "Receiving" at bounding box center [398, 1017] width 48 height 50
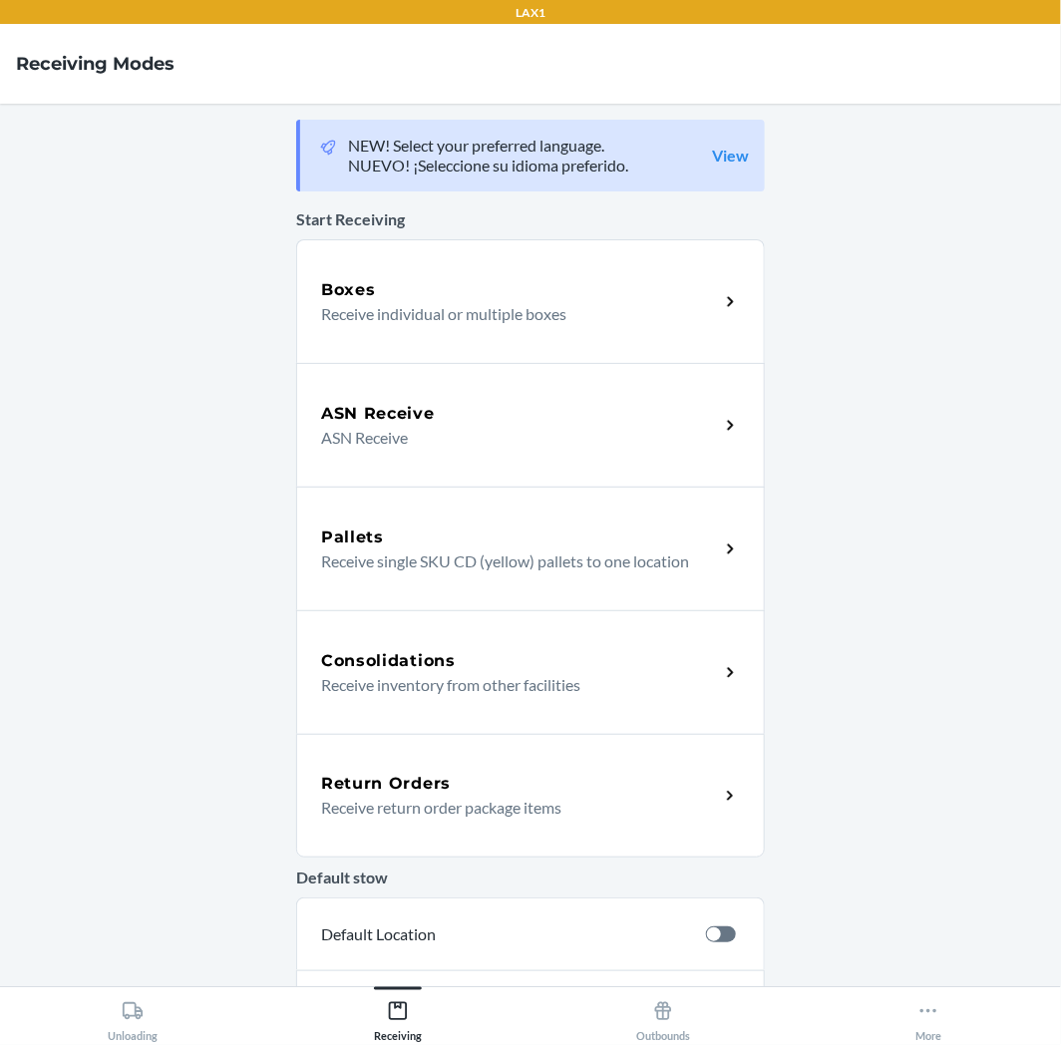
click at [552, 822] on div "Return Orders Receive return order package items" at bounding box center [530, 796] width 469 height 124
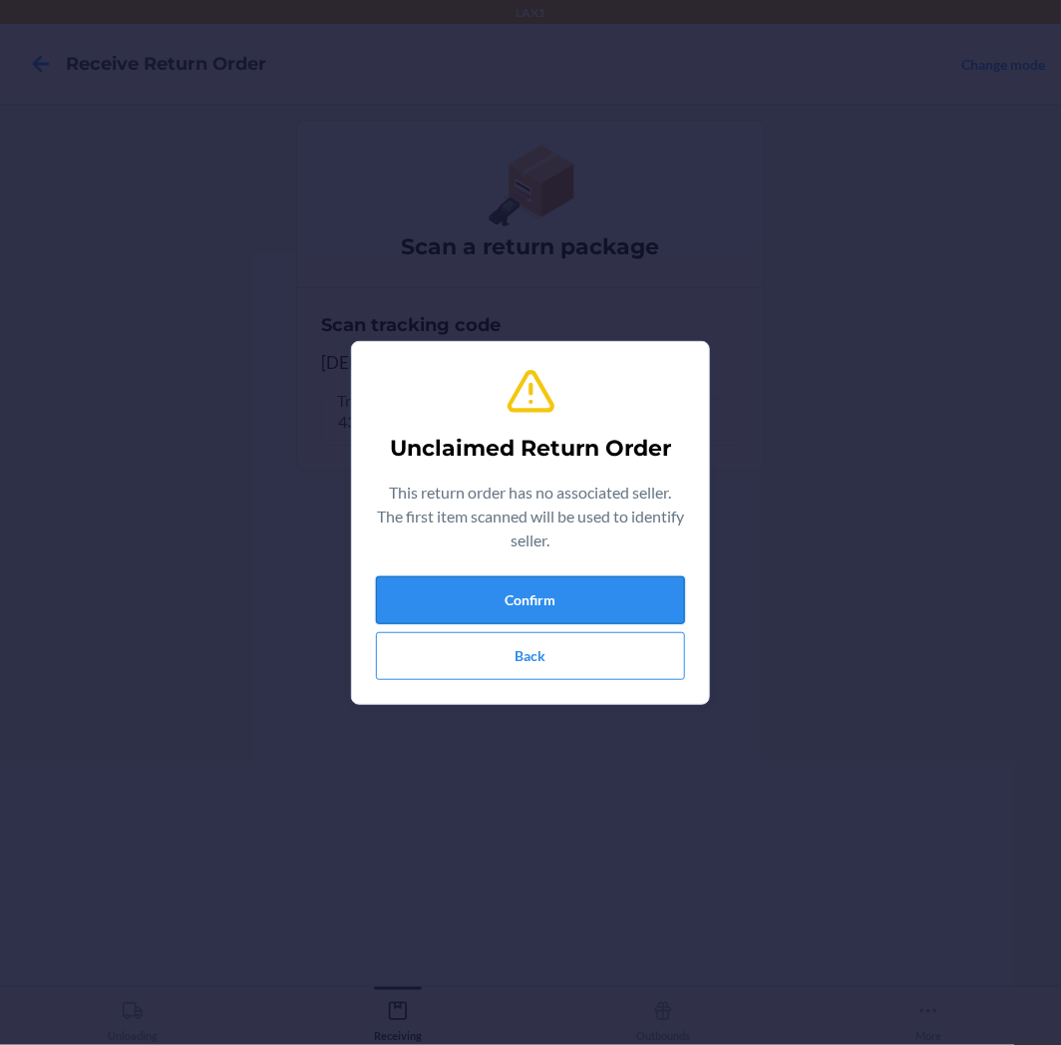
click at [591, 619] on button "Confirm" at bounding box center [530, 600] width 309 height 48
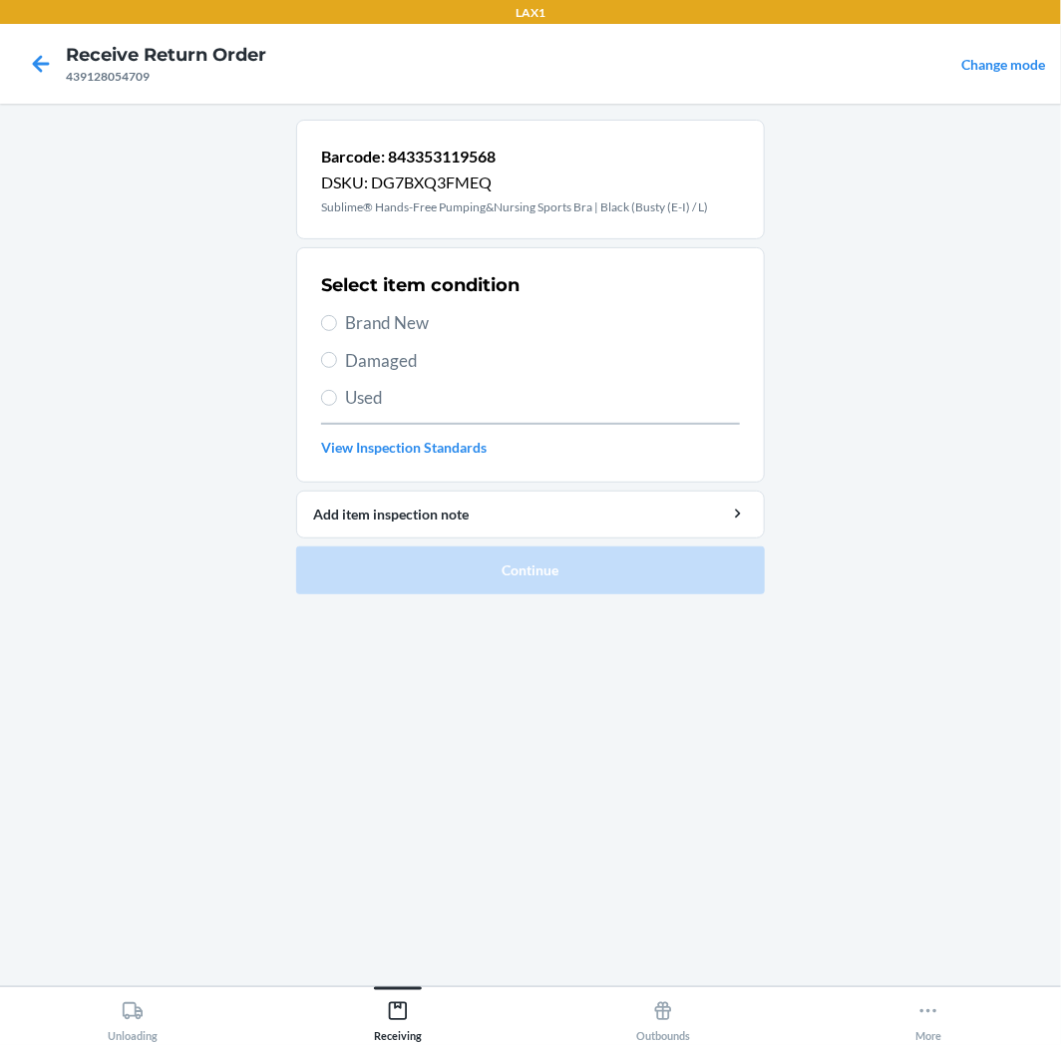
click at [437, 387] on span "Used" at bounding box center [542, 398] width 395 height 26
click at [337, 390] on input "Used" at bounding box center [329, 398] width 16 height 16
radio input "true"
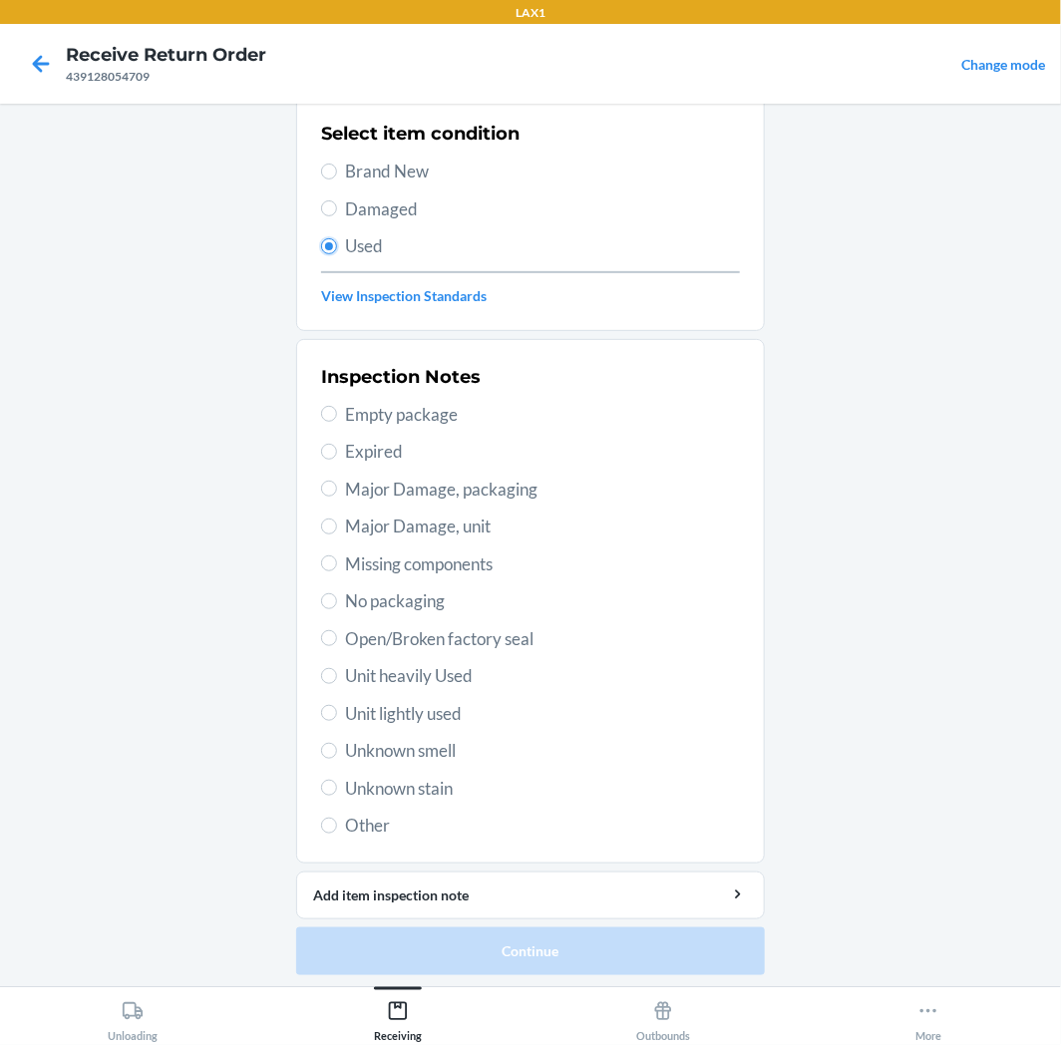
scroll to position [155, 0]
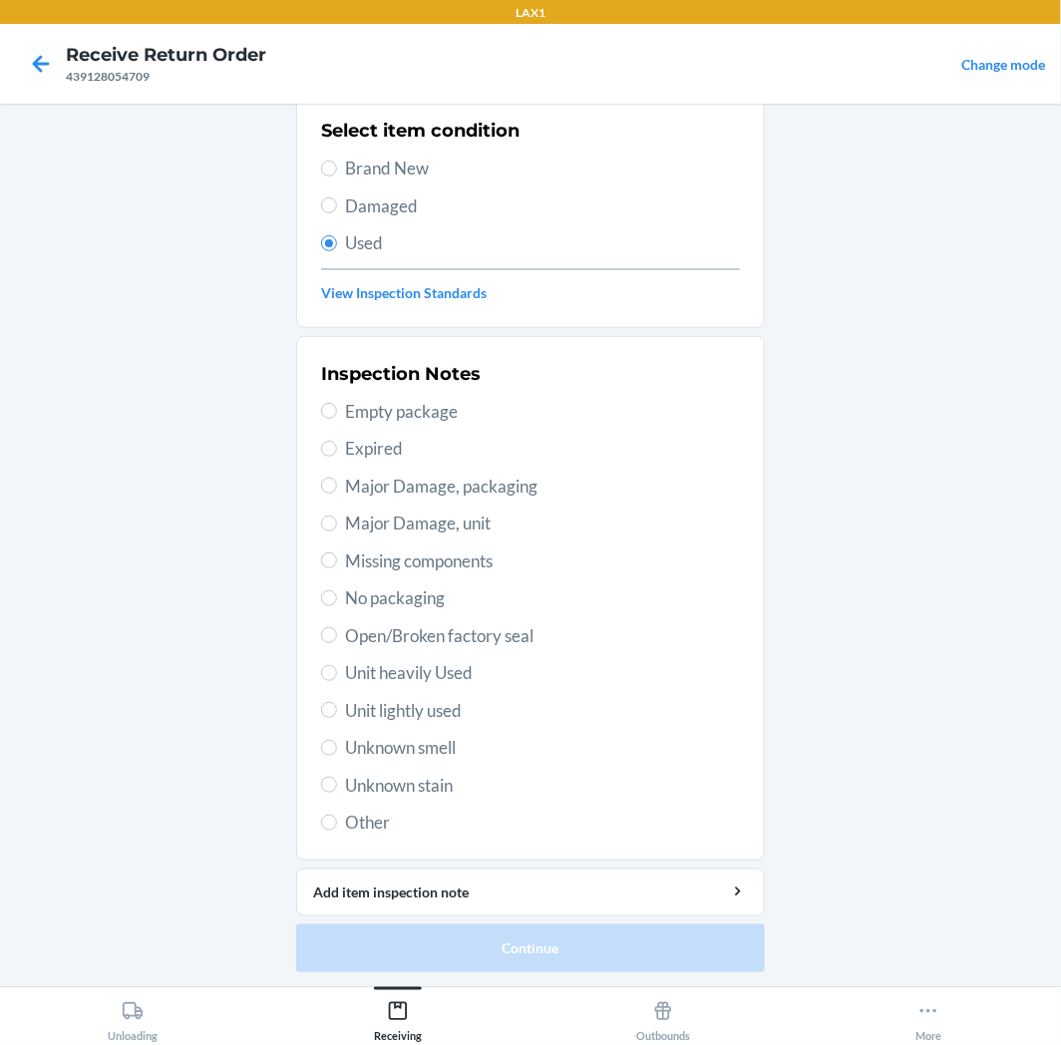
click at [477, 706] on span "Unit lightly used" at bounding box center [542, 711] width 395 height 26
click at [337, 706] on input "Unit lightly used" at bounding box center [329, 710] width 16 height 16
radio input "true"
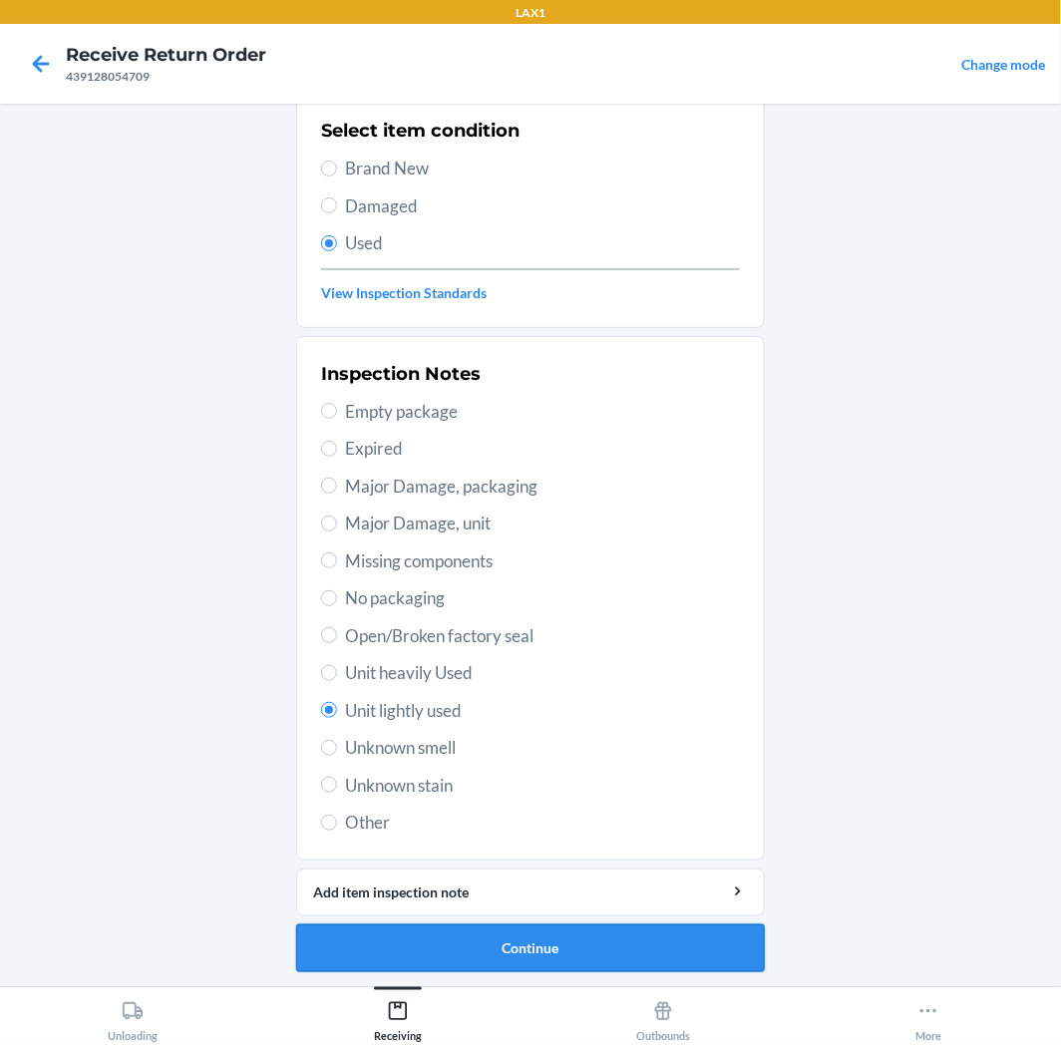
click at [510, 951] on button "Continue" at bounding box center [530, 949] width 469 height 48
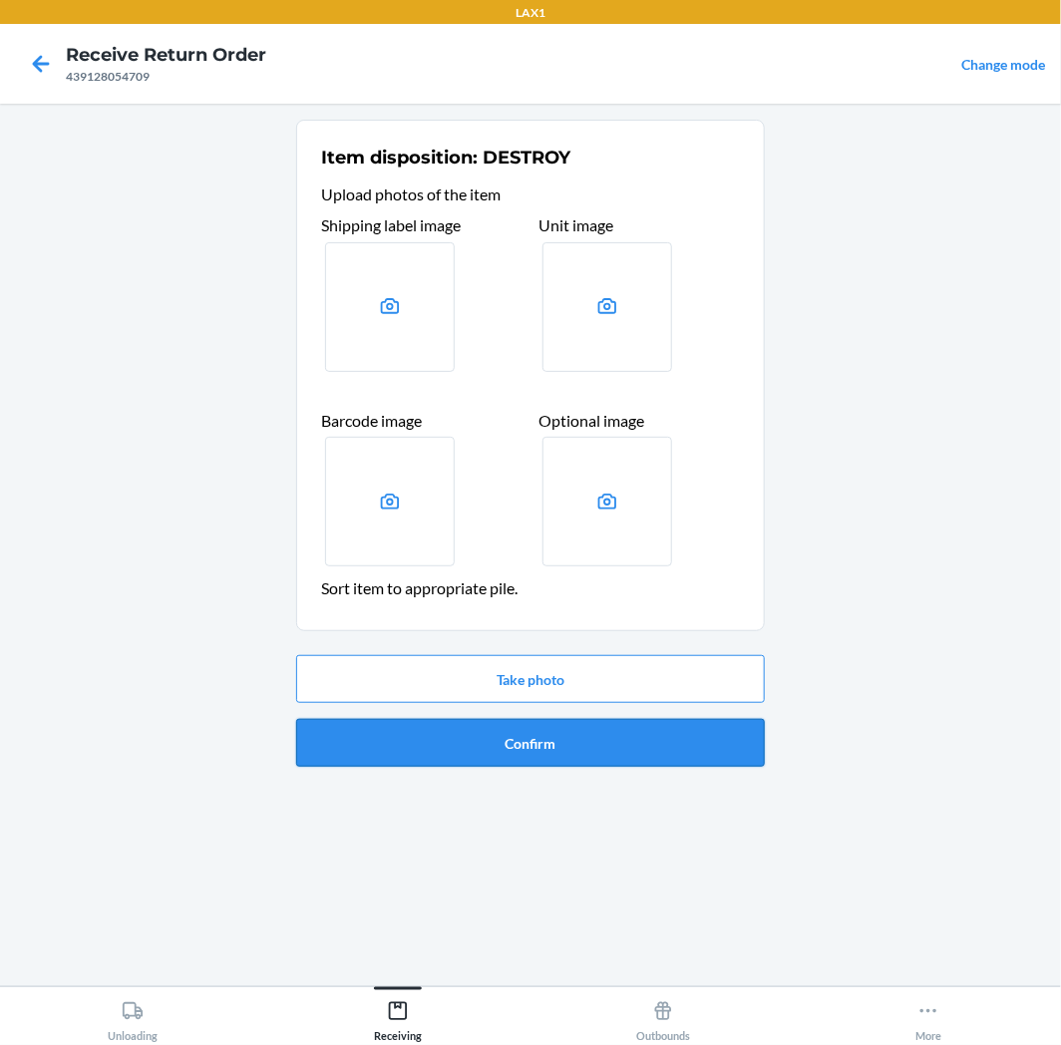
click at [541, 730] on button "Confirm" at bounding box center [530, 743] width 469 height 48
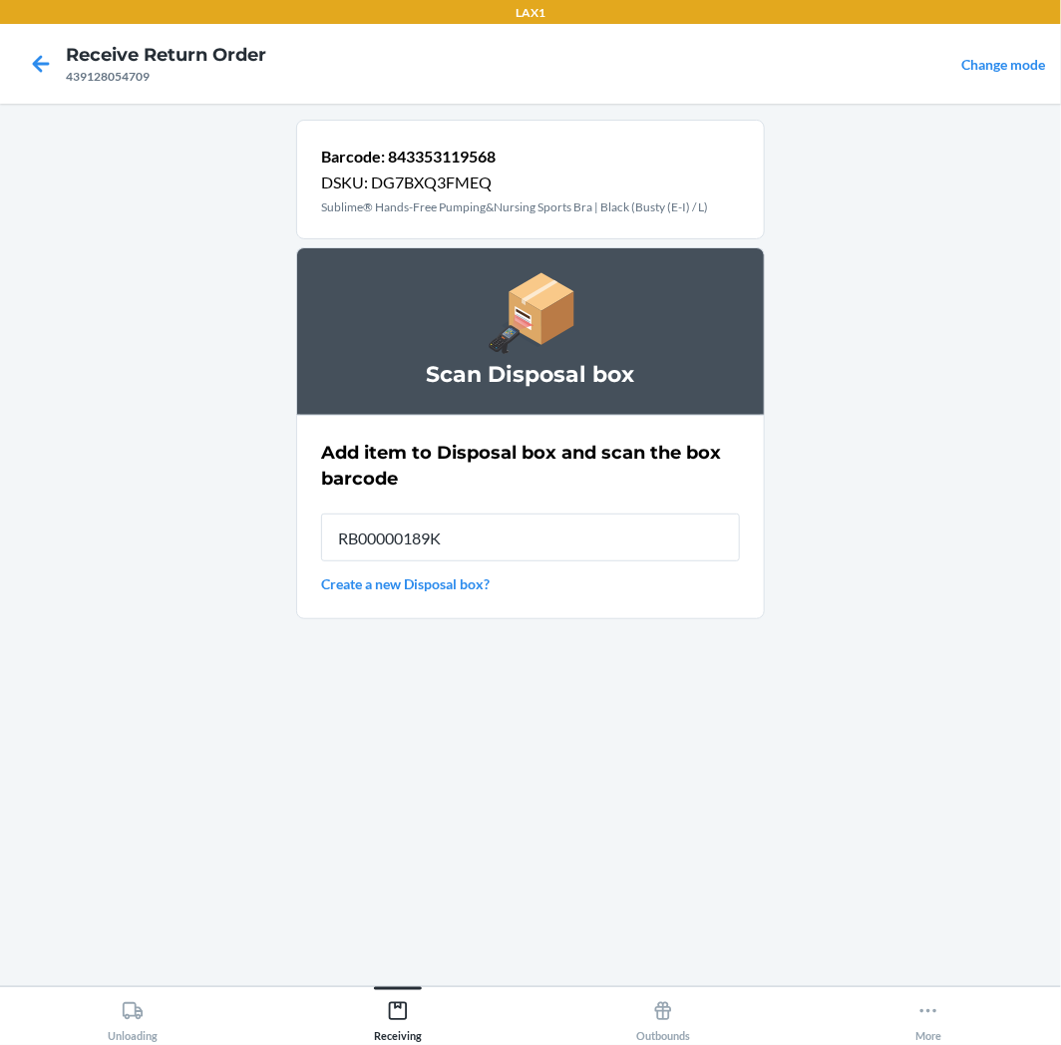
type input "RB00000189K"
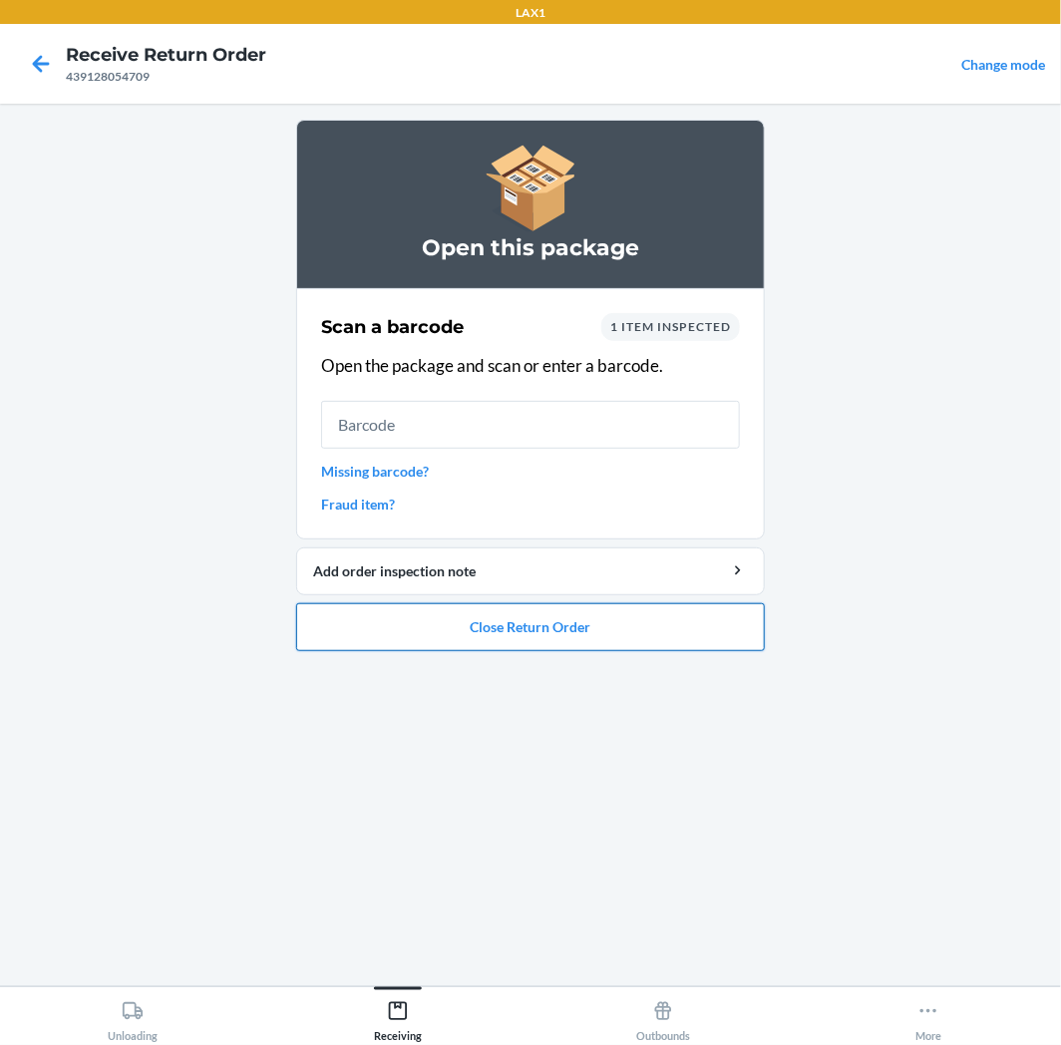
click at [620, 606] on button "Close Return Order" at bounding box center [530, 627] width 469 height 48
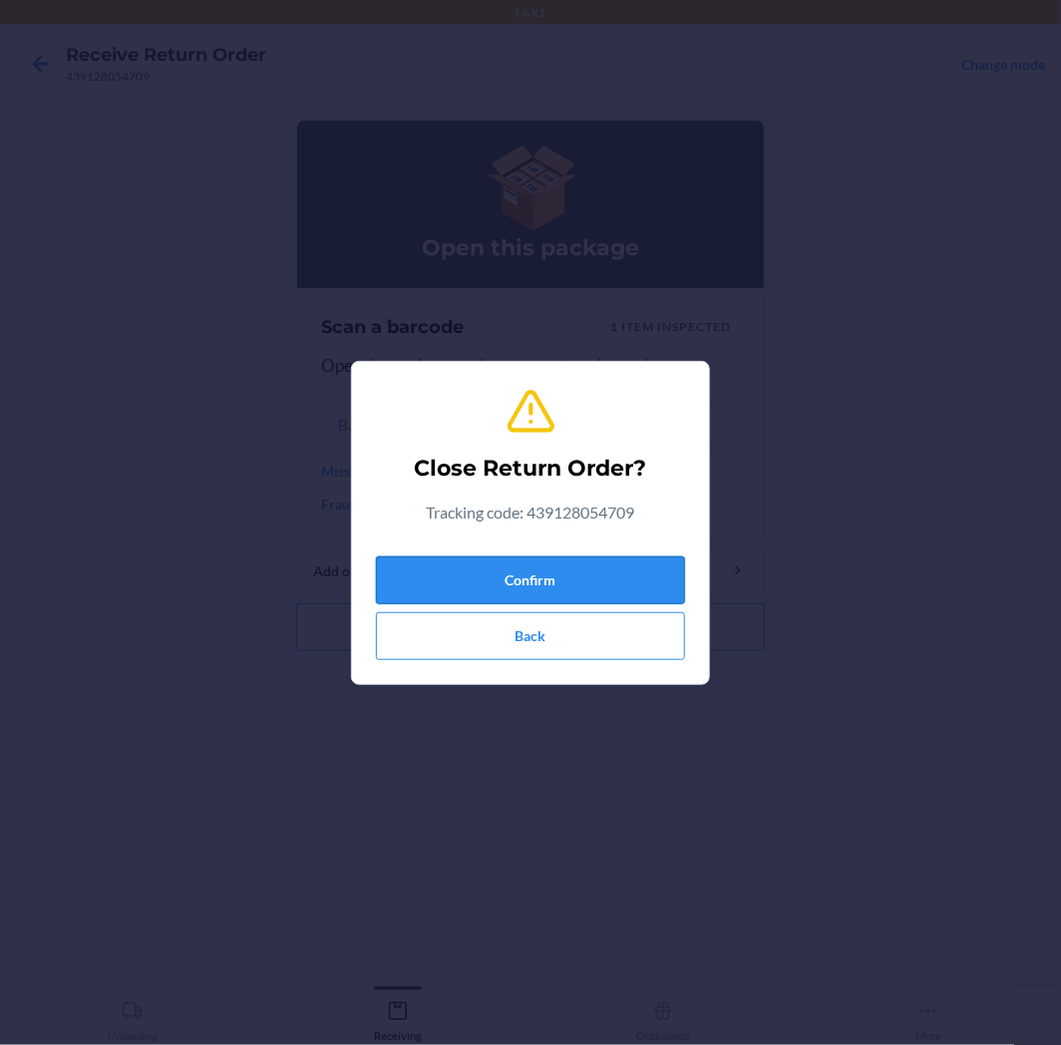
click at [652, 576] on button "Confirm" at bounding box center [530, 581] width 309 height 48
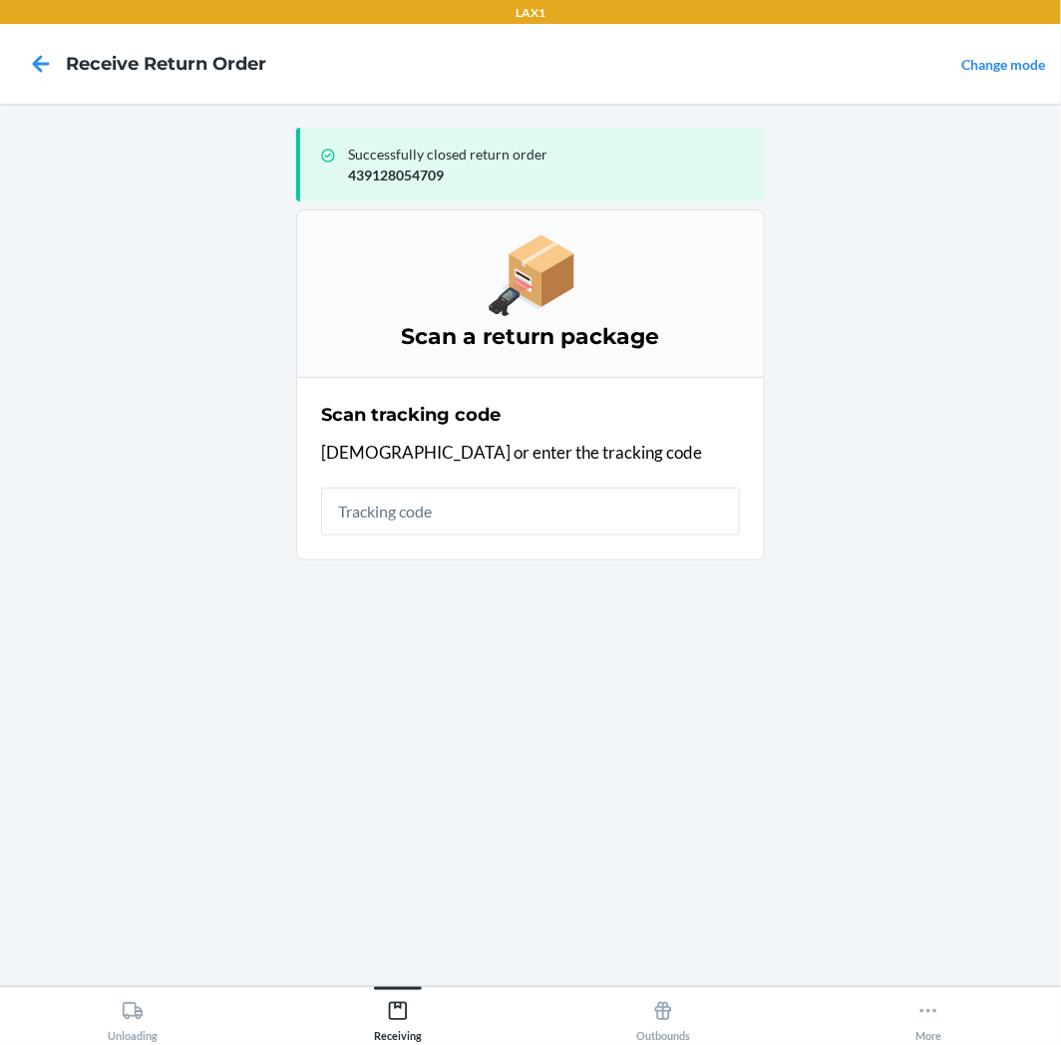
click at [602, 496] on input "text" at bounding box center [530, 512] width 419 height 48
click at [162, 1029] on button "Unloading" at bounding box center [132, 1014] width 265 height 55
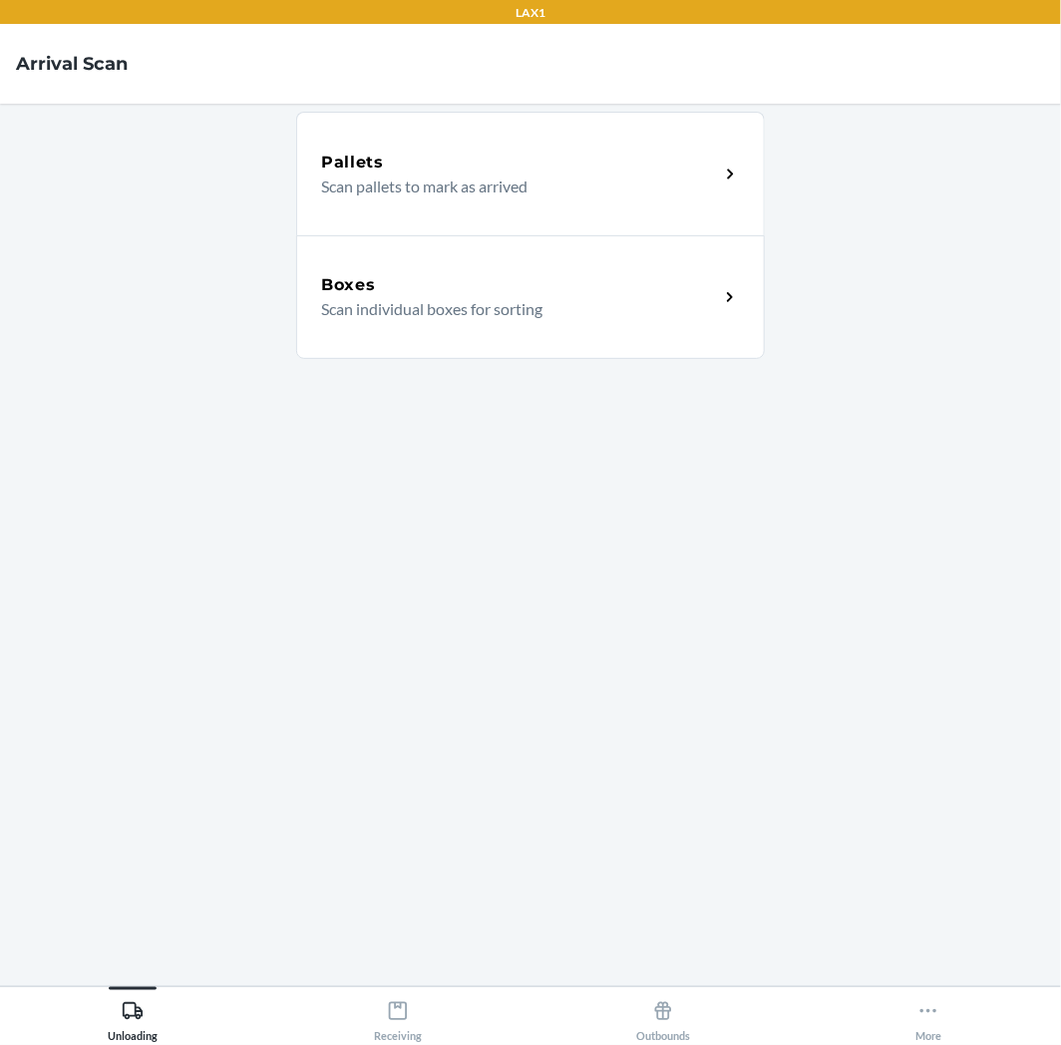
click at [646, 250] on div "Boxes Scan individual boxes for sorting" at bounding box center [530, 297] width 469 height 124
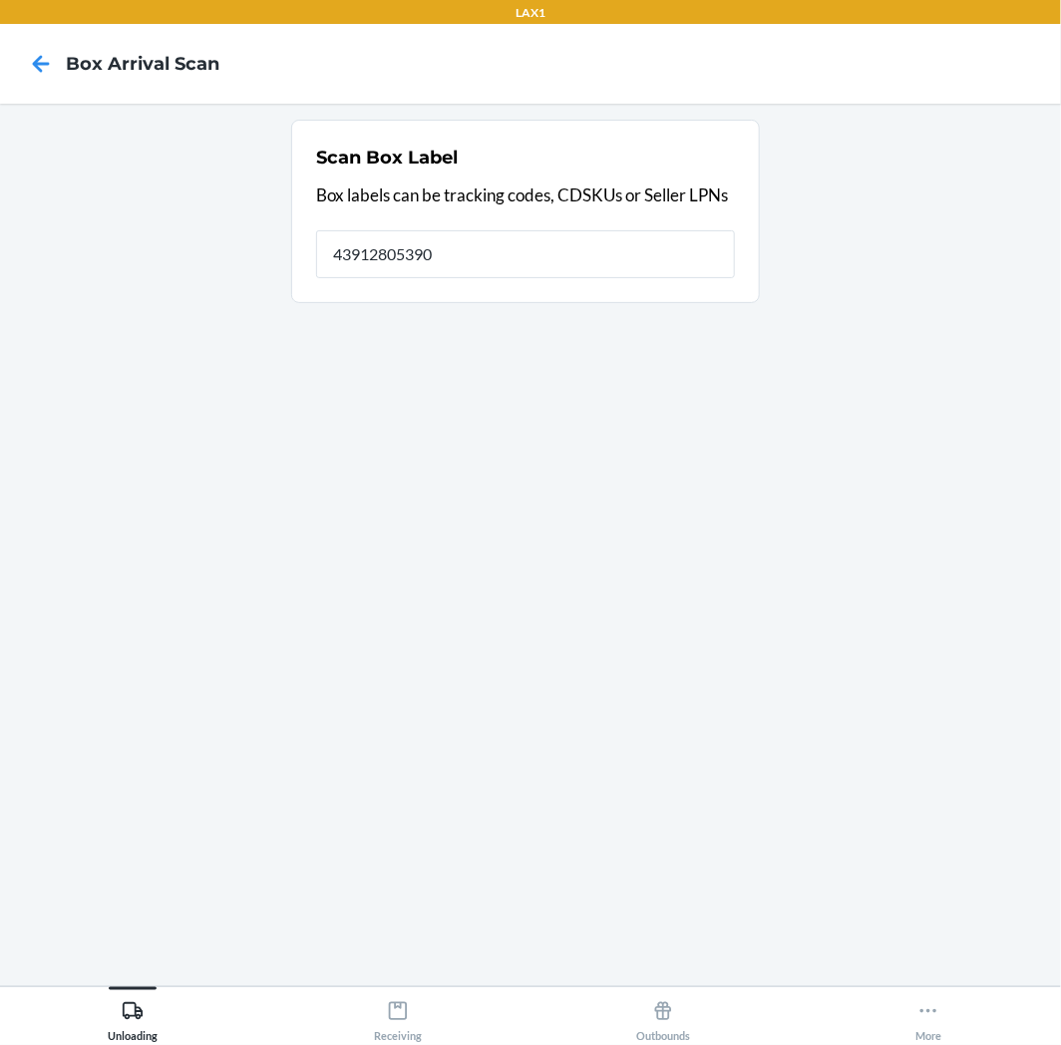
type input "439128053900"
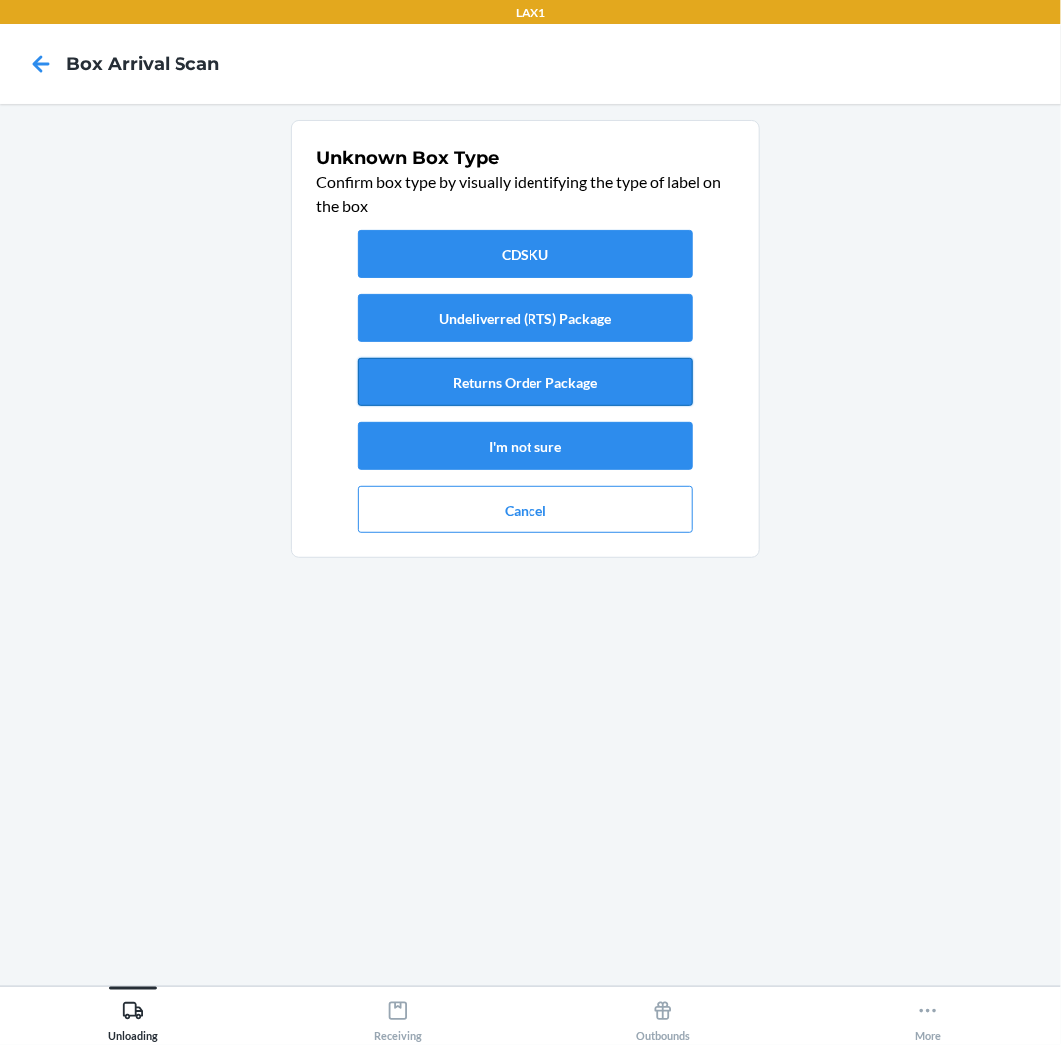
click at [656, 376] on button "Returns Order Package" at bounding box center [525, 382] width 335 height 48
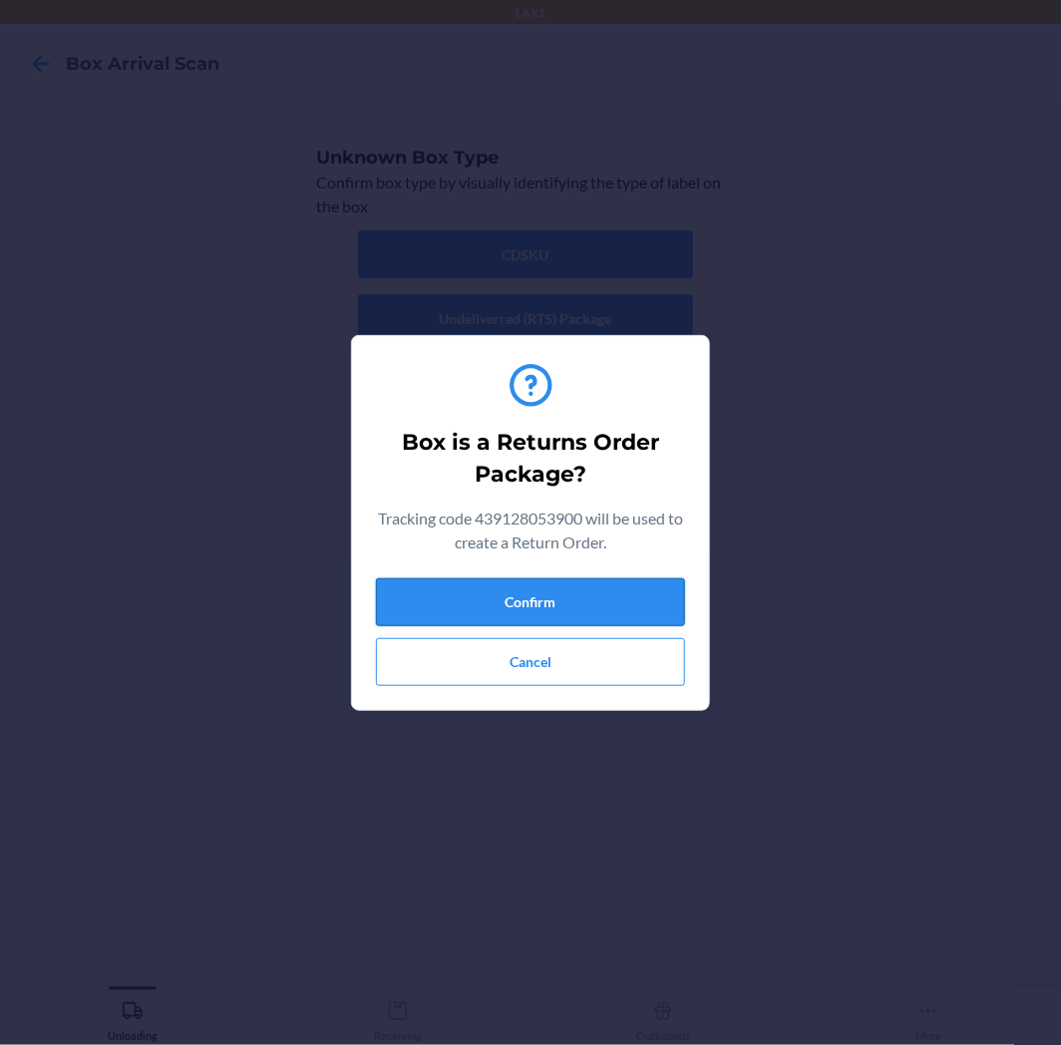
click at [615, 588] on button "Confirm" at bounding box center [530, 602] width 309 height 48
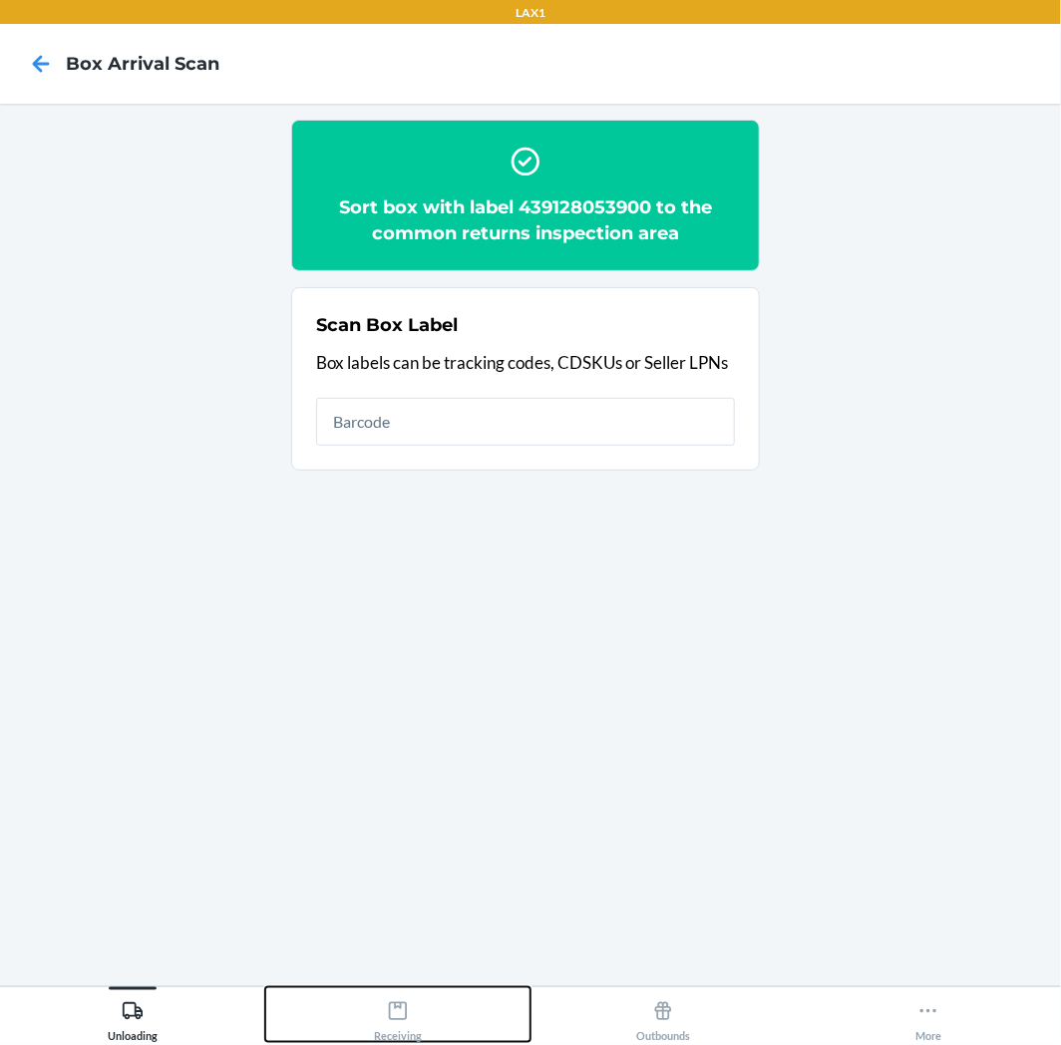
click at [435, 1032] on button "Receiving" at bounding box center [397, 1014] width 265 height 55
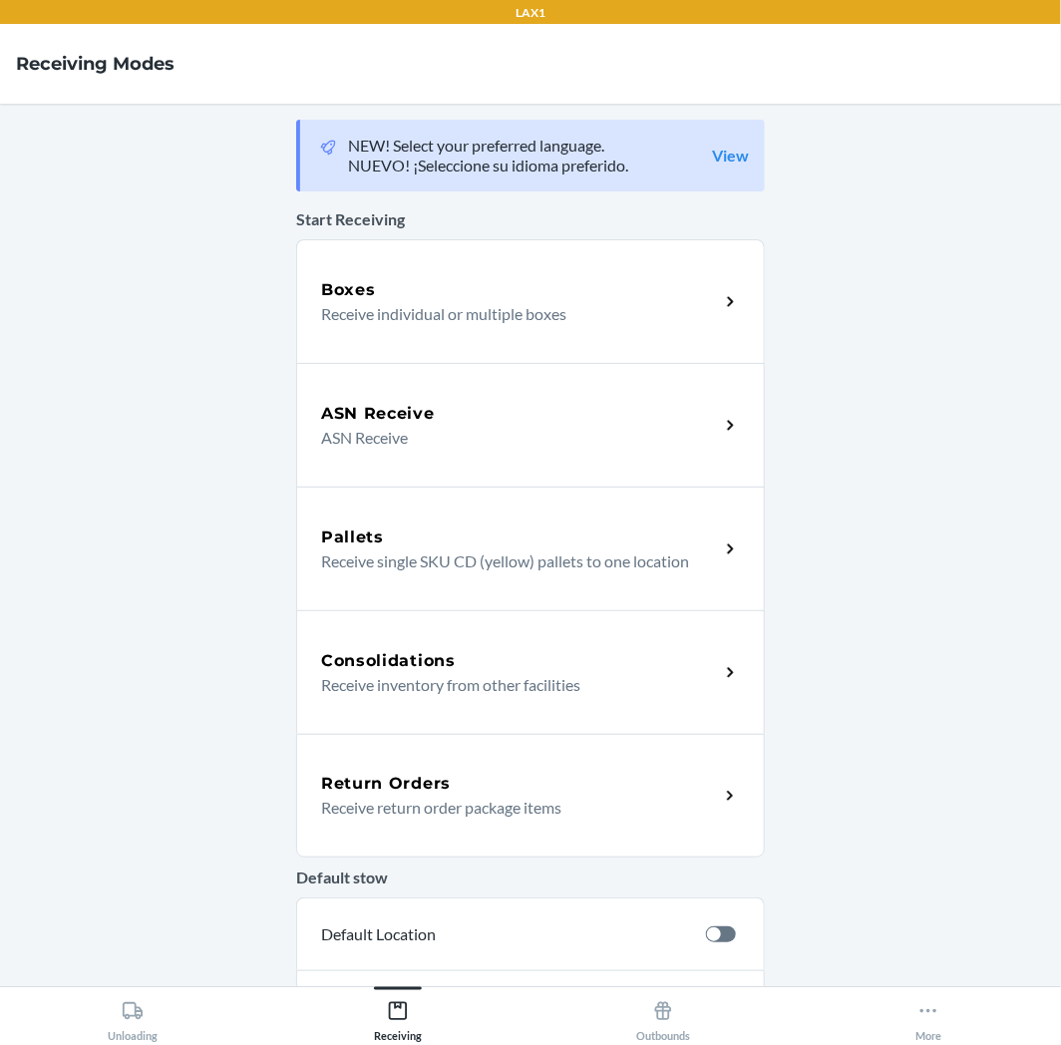
click at [471, 782] on div "Return Orders" at bounding box center [520, 784] width 398 height 24
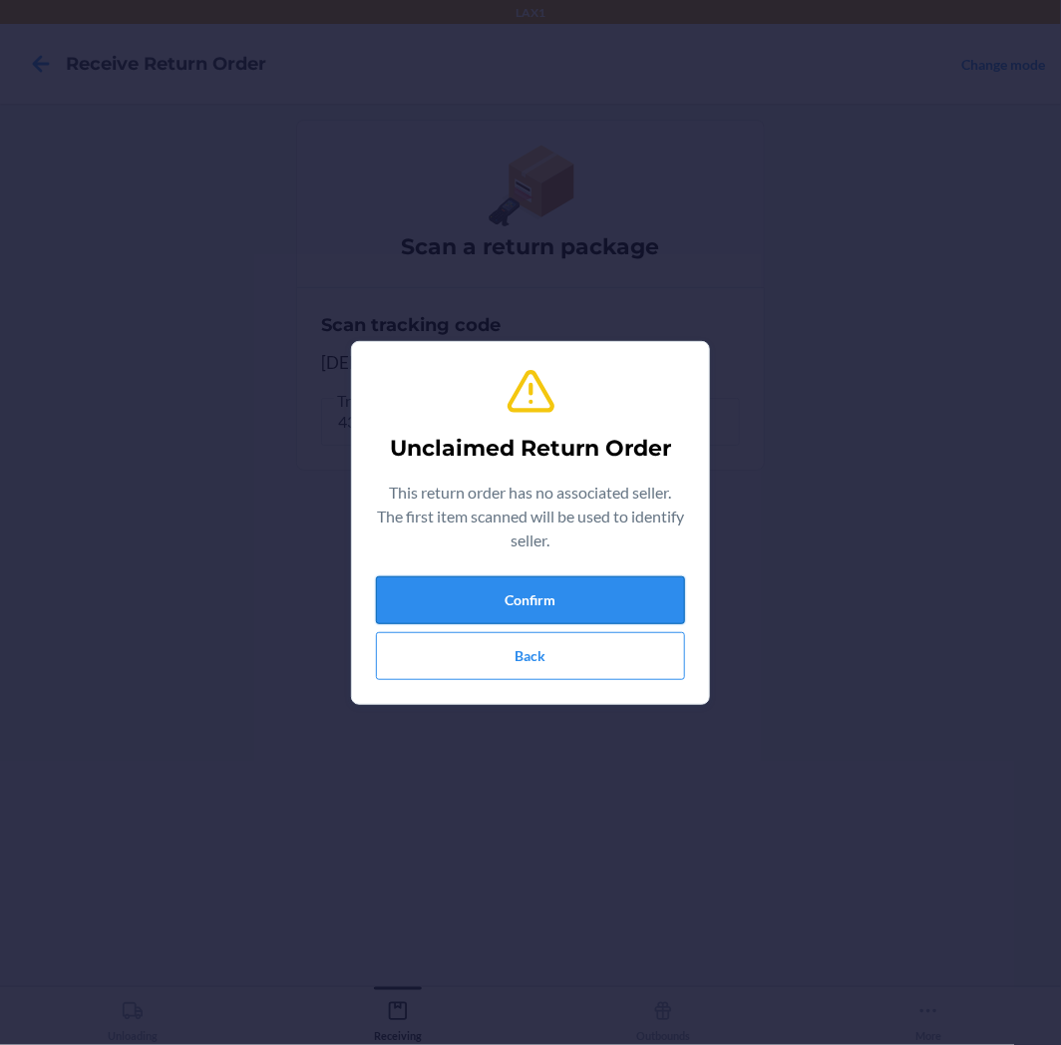
click at [574, 601] on button "Confirm" at bounding box center [530, 600] width 309 height 48
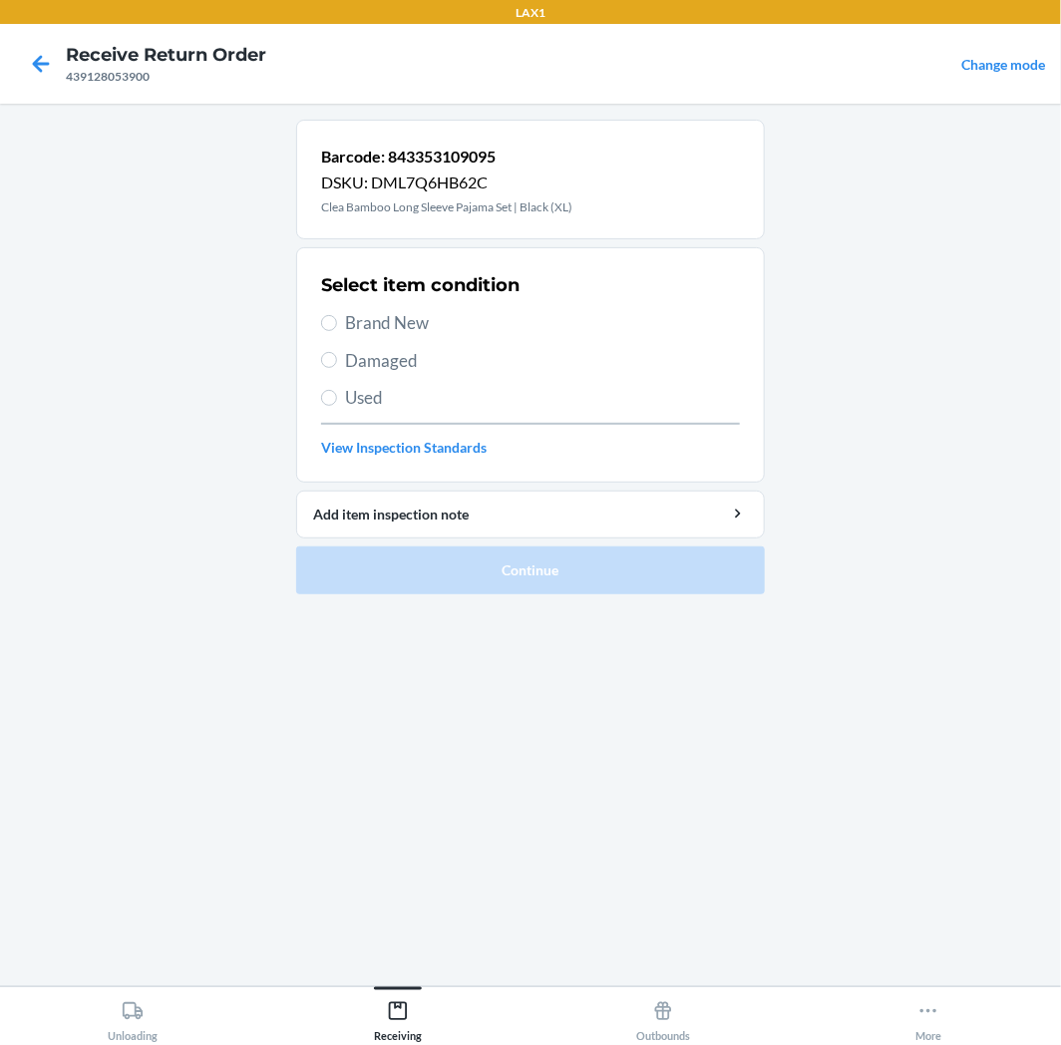
click at [382, 383] on div "Select item condition Brand New Damaged Used View Inspection Standards" at bounding box center [530, 364] width 419 height 197
click at [382, 390] on span "Used" at bounding box center [542, 398] width 395 height 26
click at [337, 390] on input "Used" at bounding box center [329, 398] width 16 height 16
radio input "true"
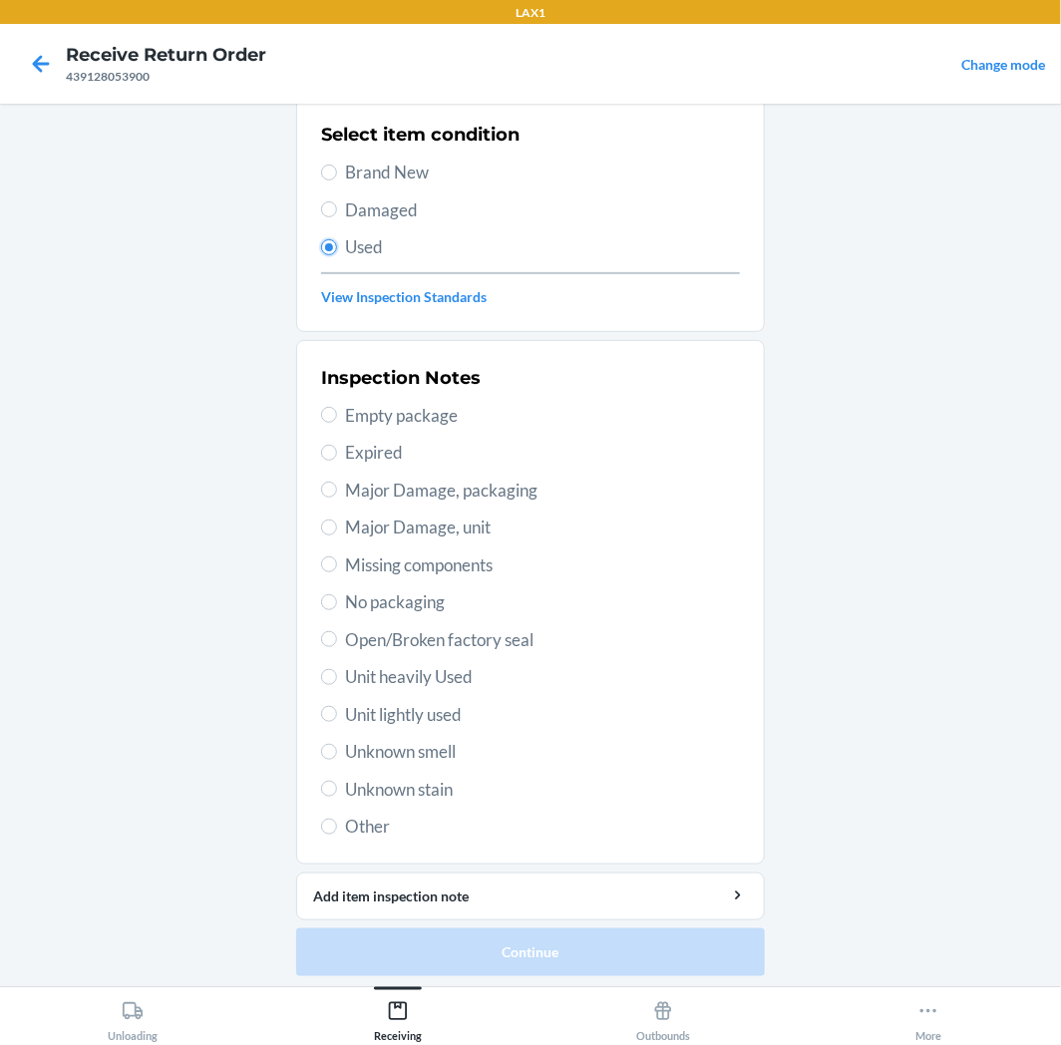
scroll to position [155, 0]
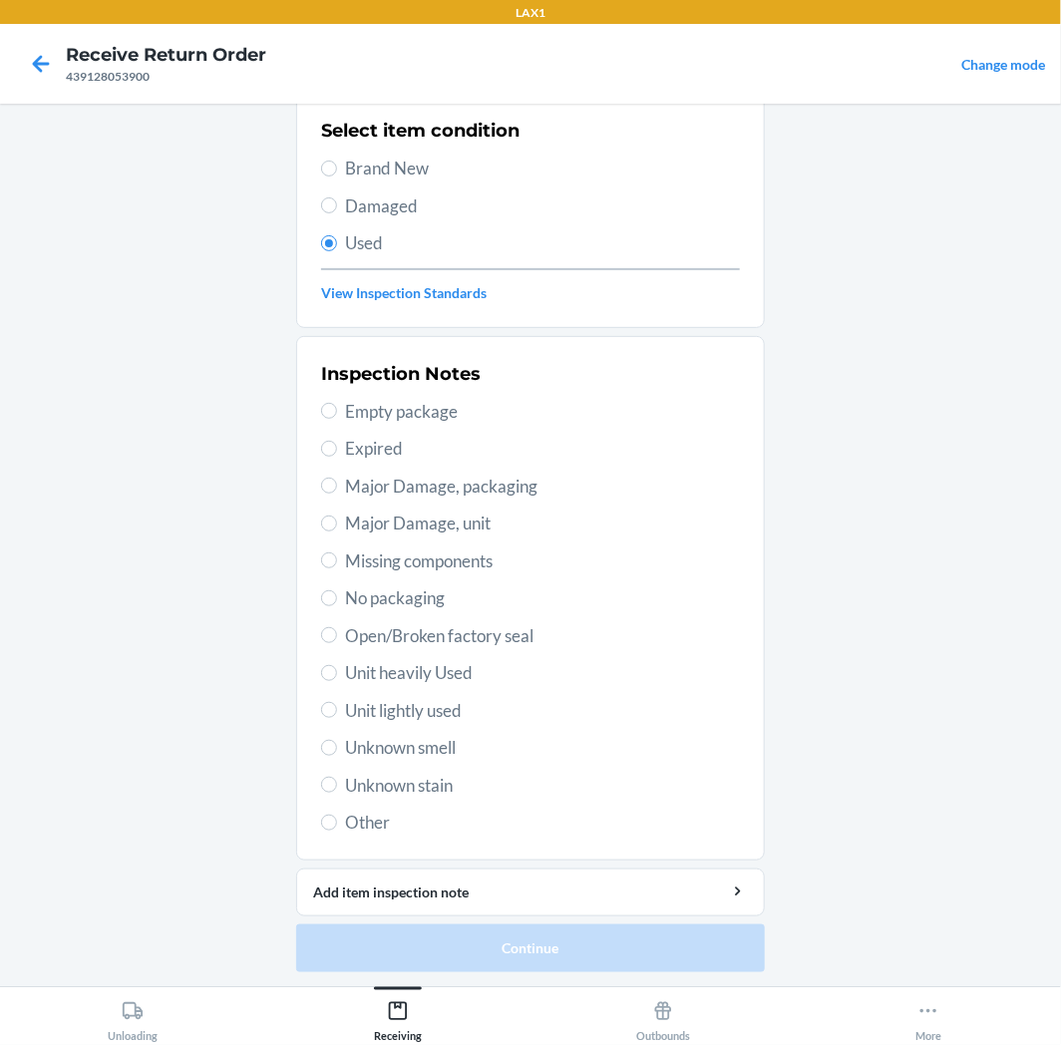
click at [401, 718] on span "Unit lightly used" at bounding box center [542, 711] width 395 height 26
click at [337, 718] on input "Unit lightly used" at bounding box center [329, 710] width 16 height 16
radio input "true"
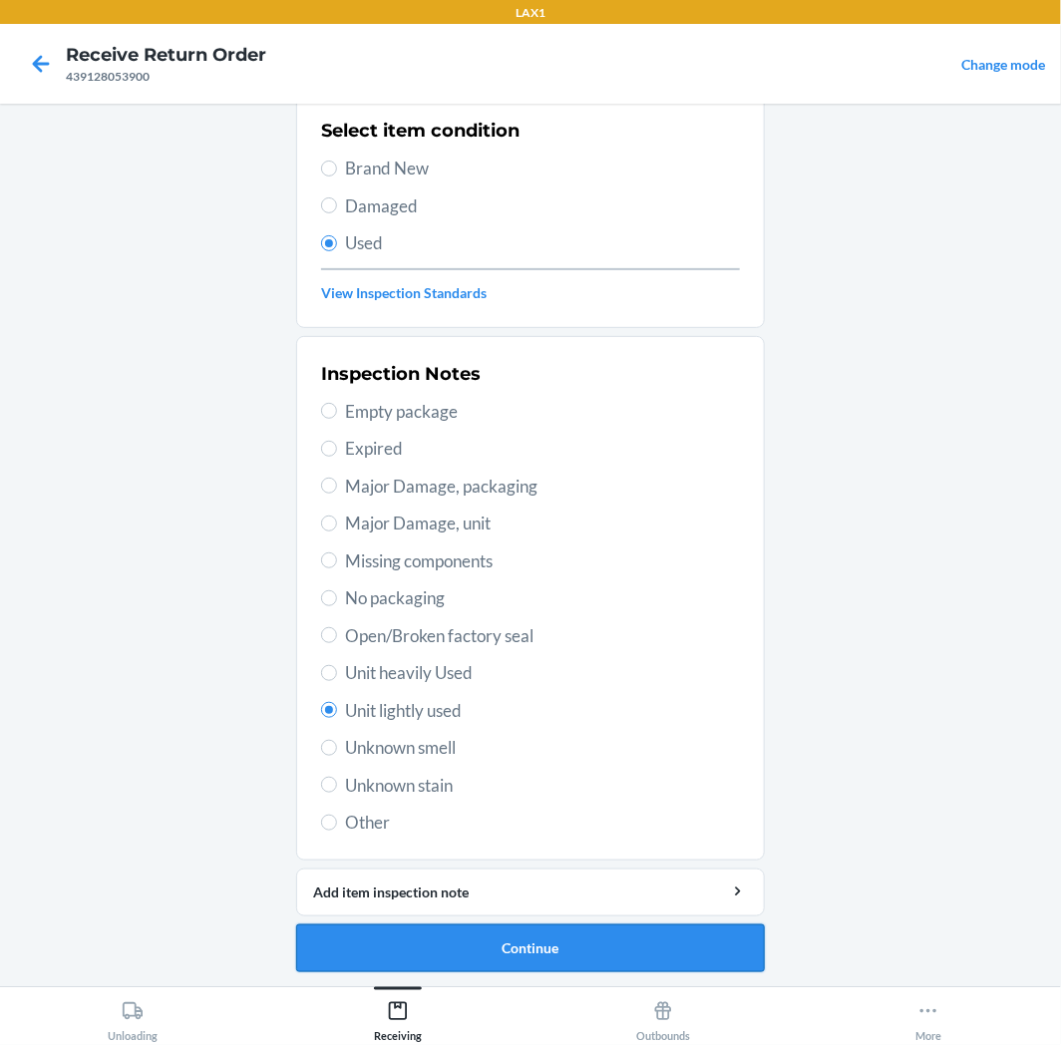
click at [370, 958] on button "Continue" at bounding box center [530, 949] width 469 height 48
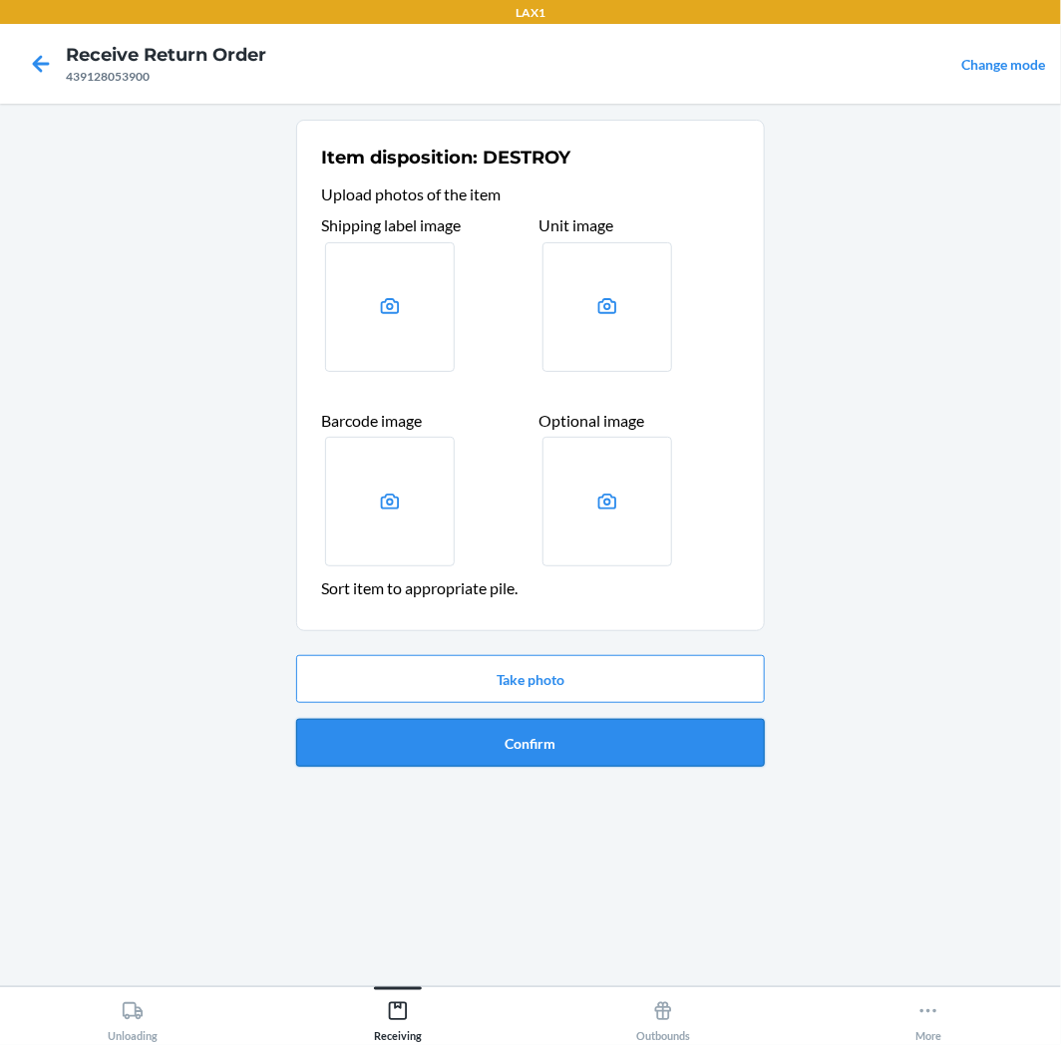
click at [461, 751] on button "Confirm" at bounding box center [530, 743] width 469 height 48
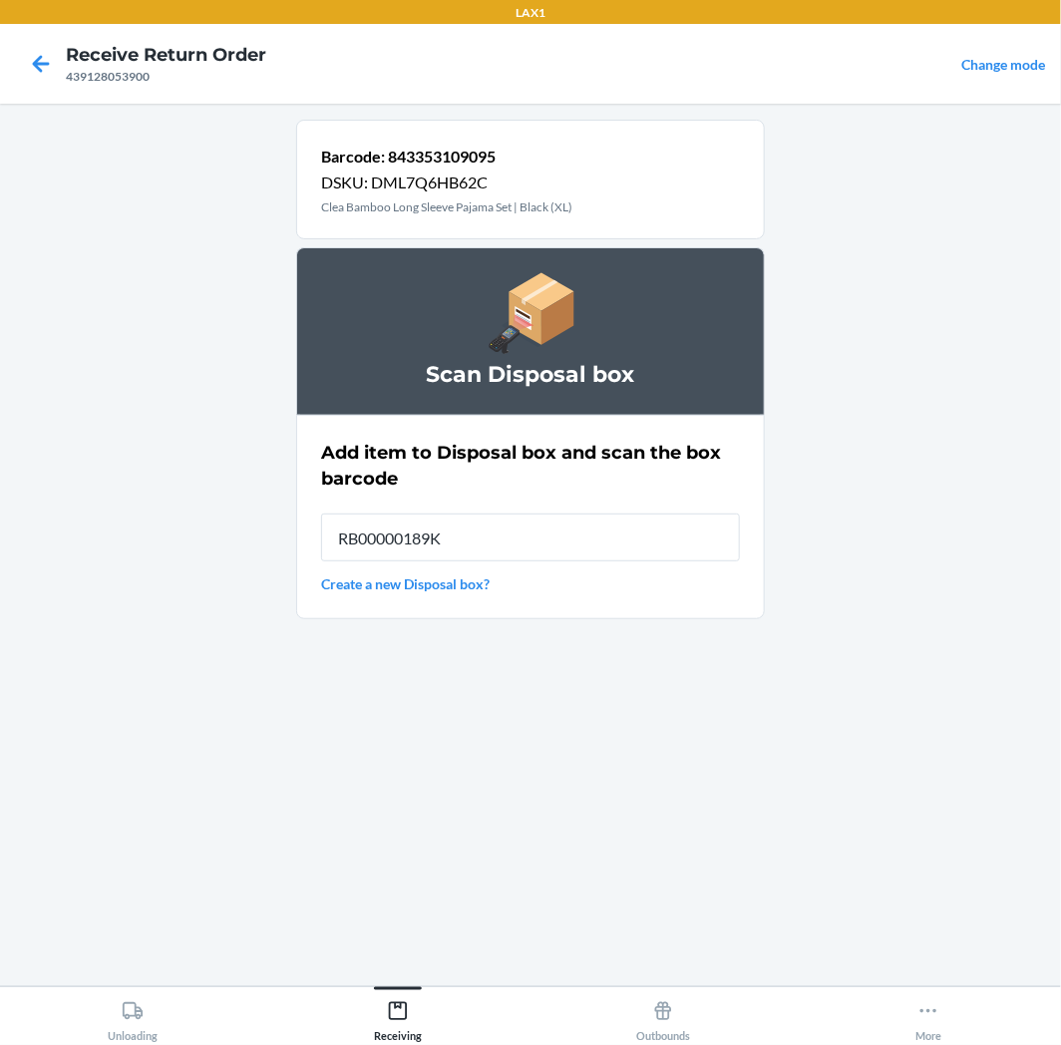
type input "RB00000189K"
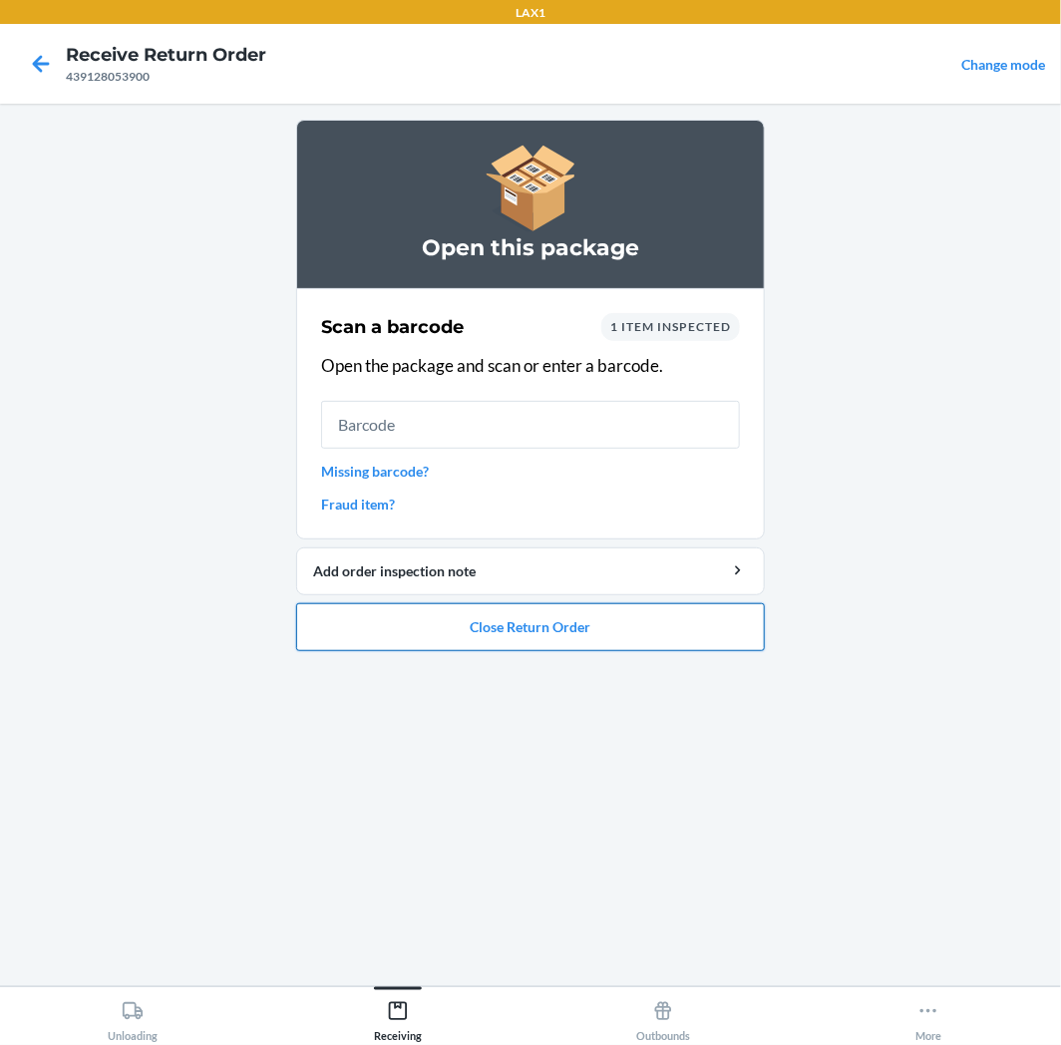
click at [600, 618] on button "Close Return Order" at bounding box center [530, 627] width 469 height 48
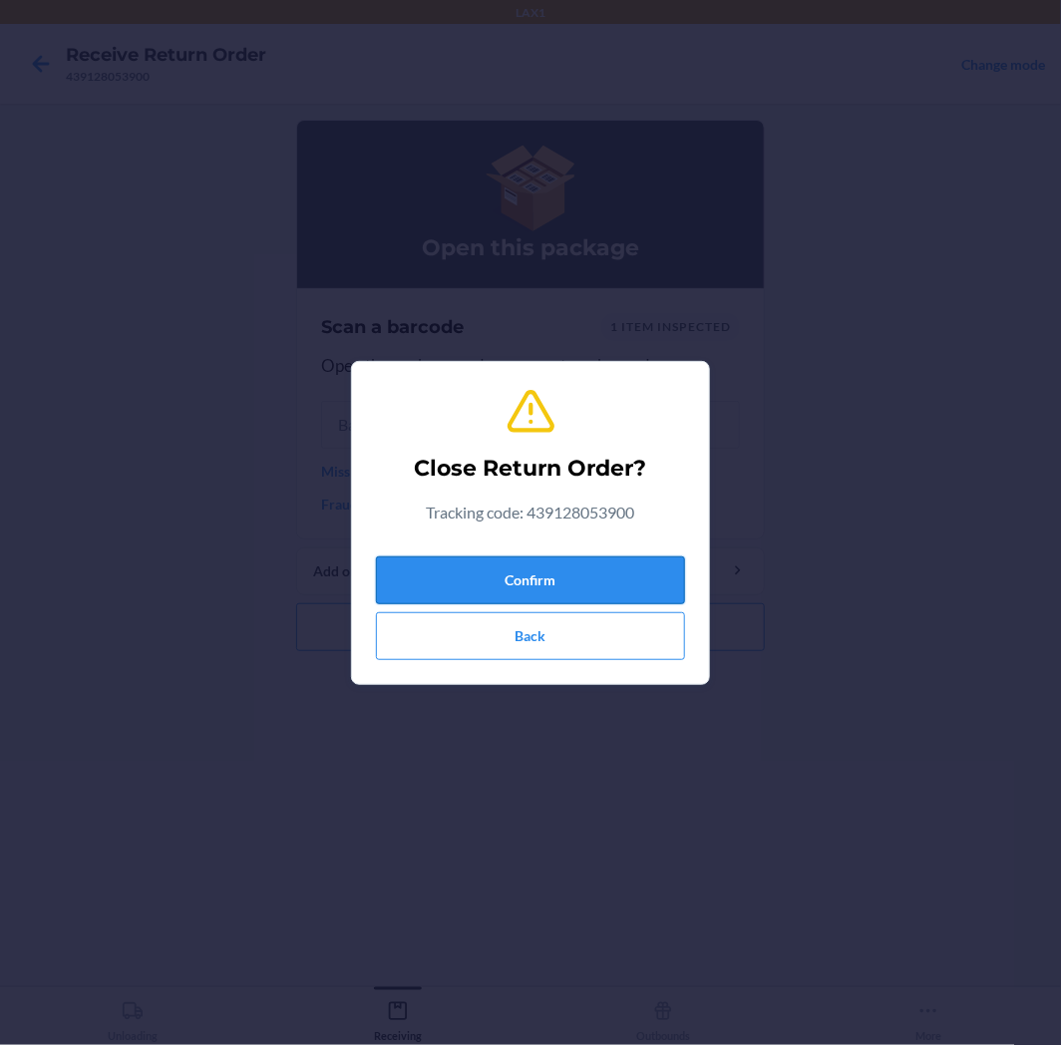
click at [600, 560] on button "Confirm" at bounding box center [530, 581] width 309 height 48
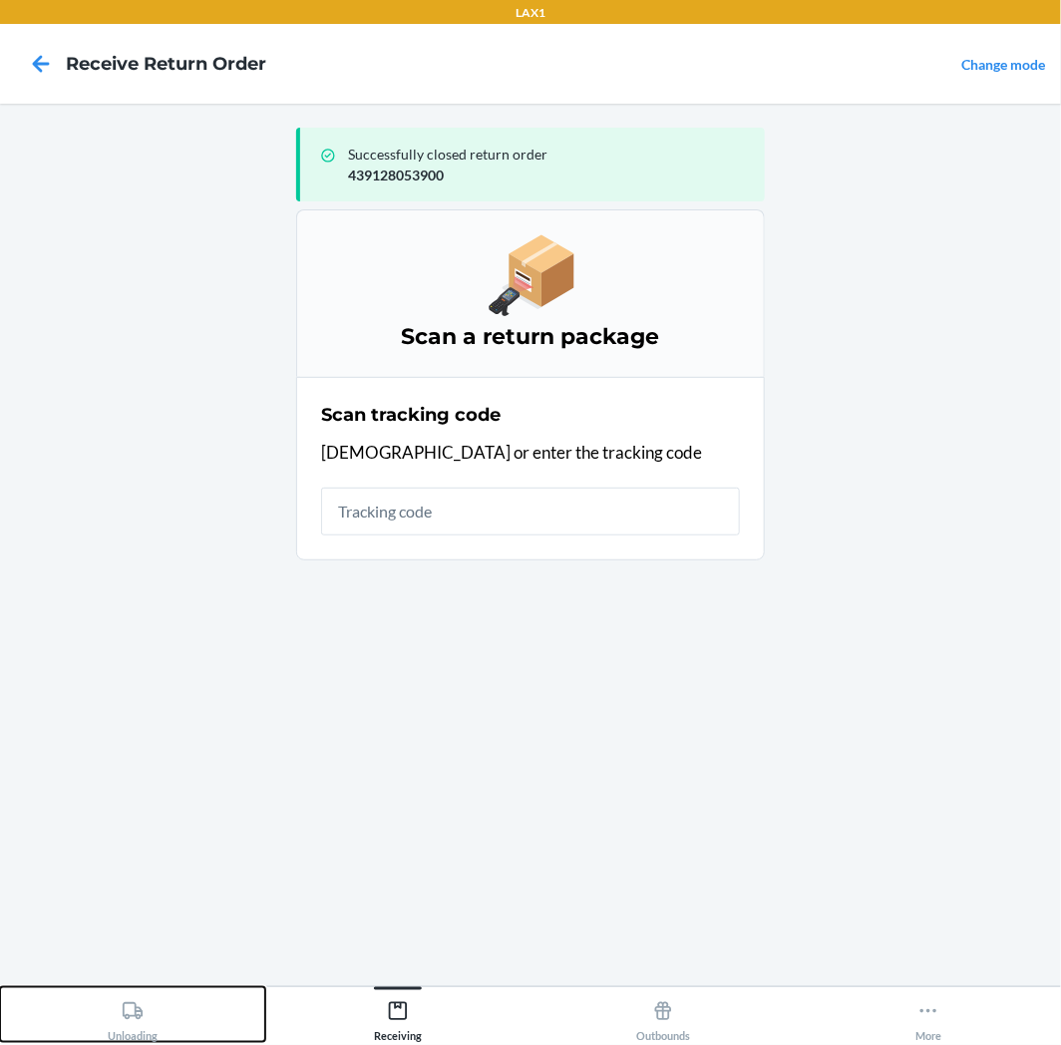
click at [117, 1039] on div "Unloading" at bounding box center [133, 1017] width 50 height 50
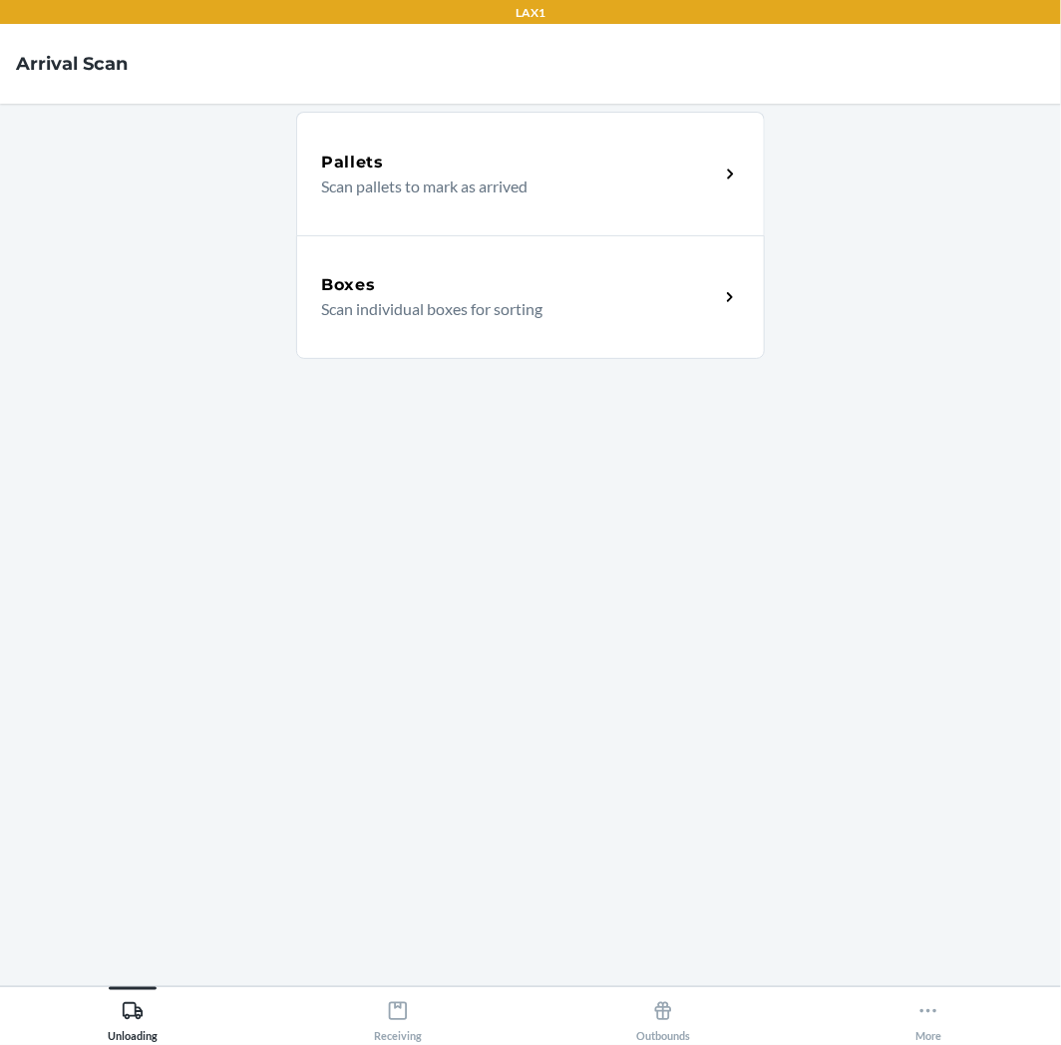
click at [572, 273] on div "Boxes" at bounding box center [520, 285] width 398 height 24
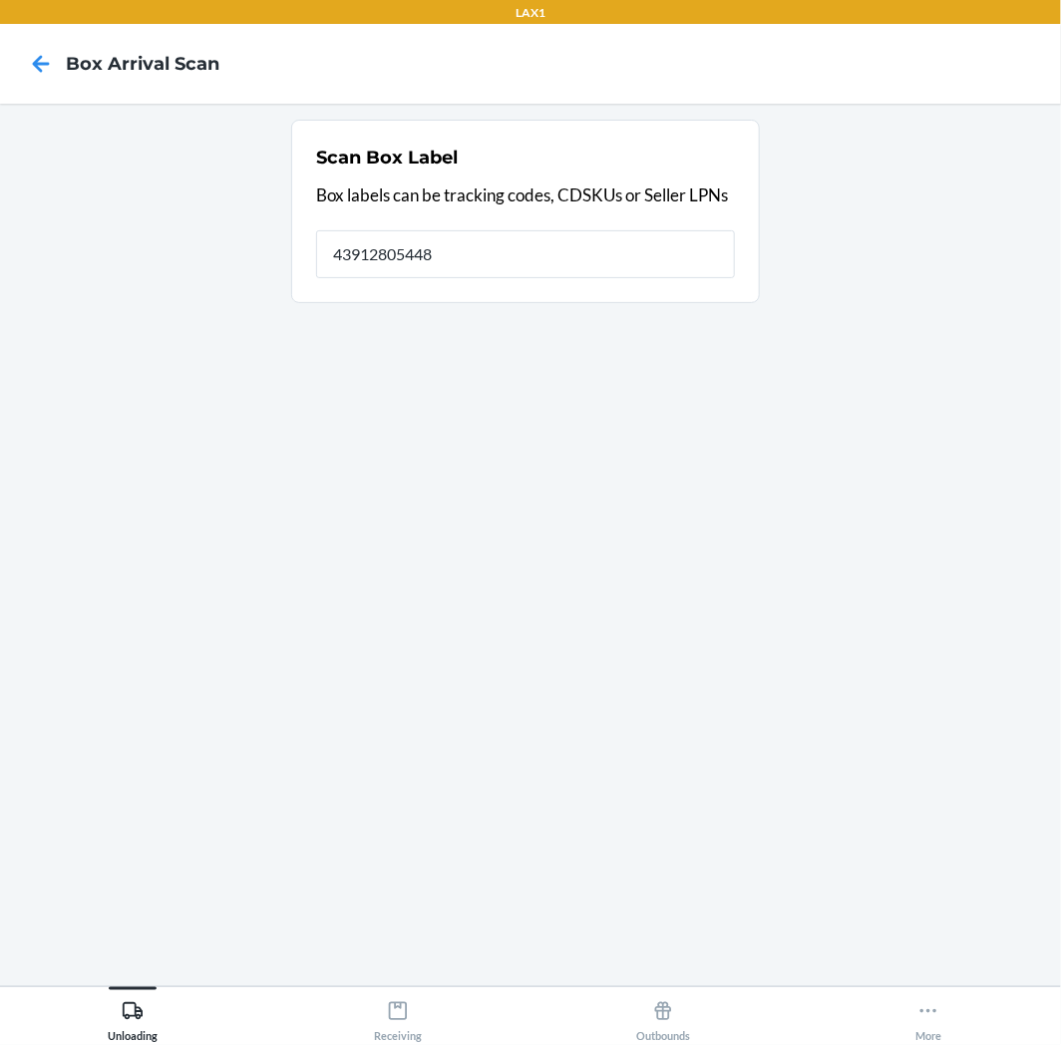
type input "439128054488"
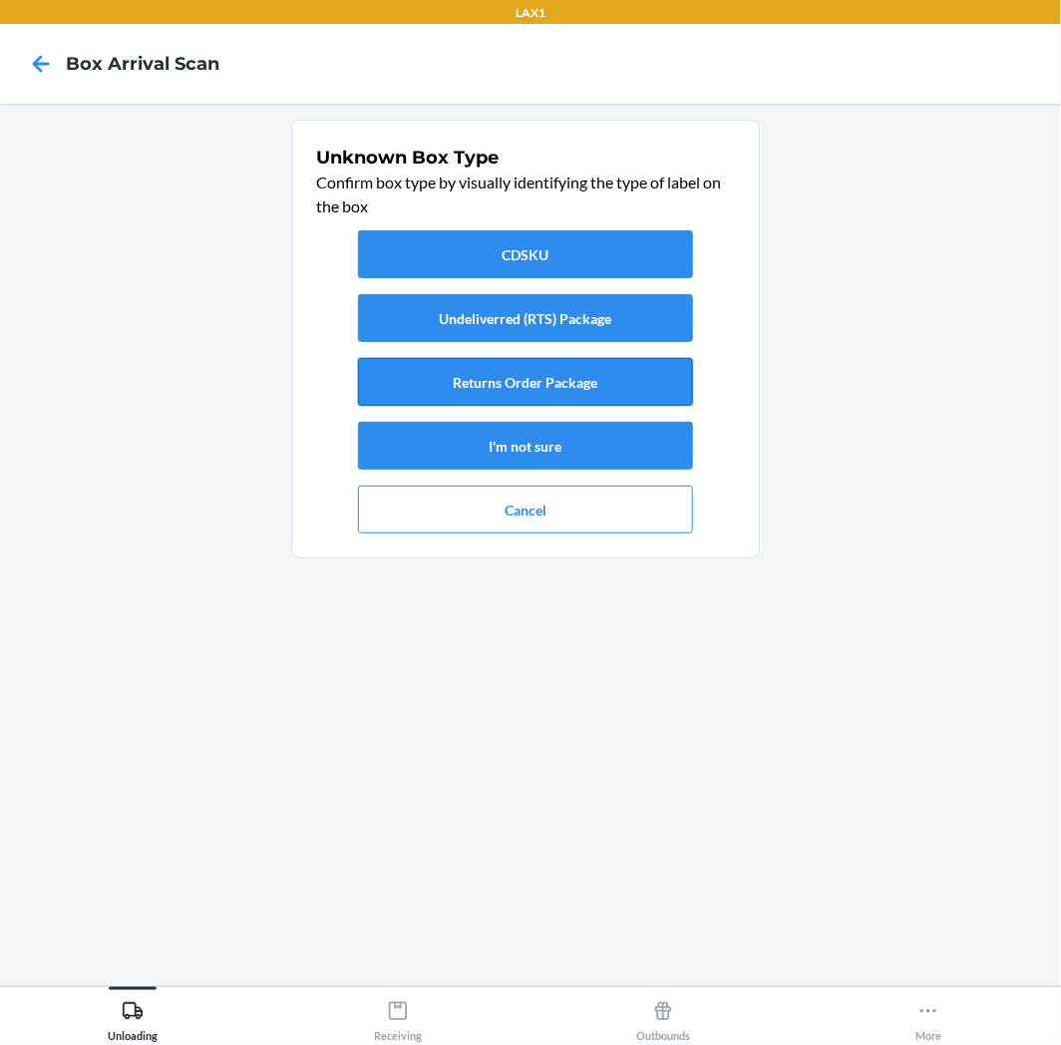
click at [511, 372] on button "Returns Order Package" at bounding box center [525, 382] width 335 height 48
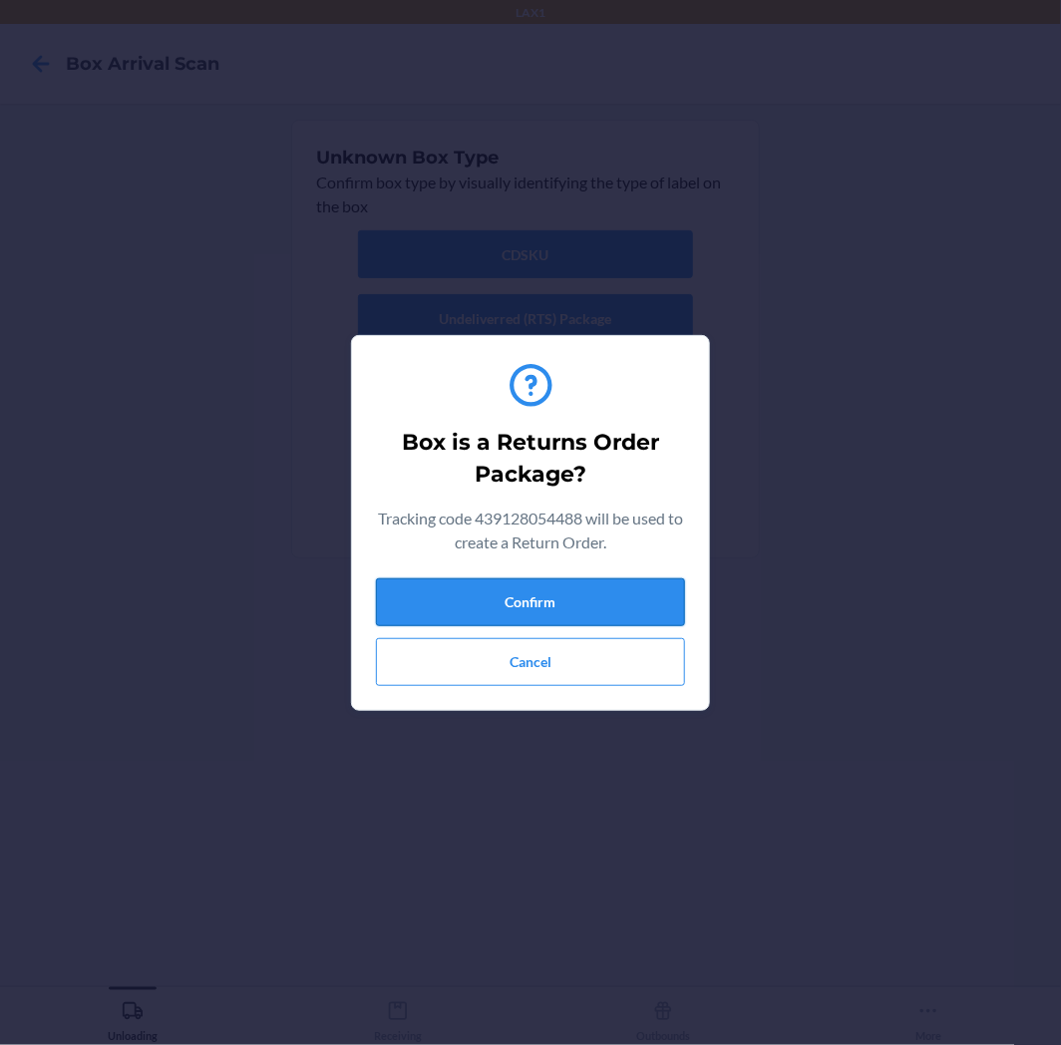
click at [530, 591] on button "Confirm" at bounding box center [530, 602] width 309 height 48
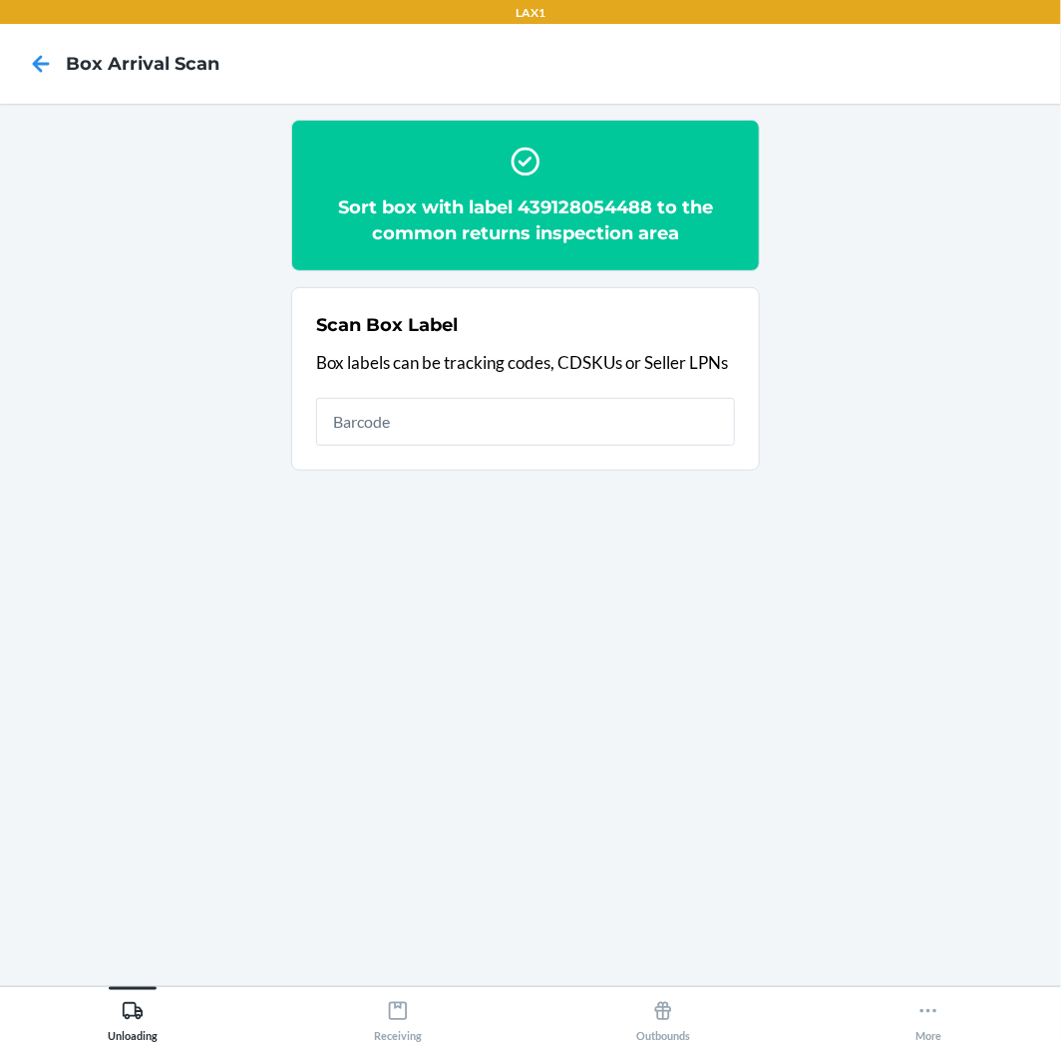
click at [530, 591] on section "Sort box with label 439128054488 to the common returns inspection area Scan Box…" at bounding box center [530, 545] width 1029 height 851
click at [513, 427] on input "text" at bounding box center [525, 422] width 419 height 48
click at [416, 990] on button "Receiving" at bounding box center [397, 1014] width 265 height 55
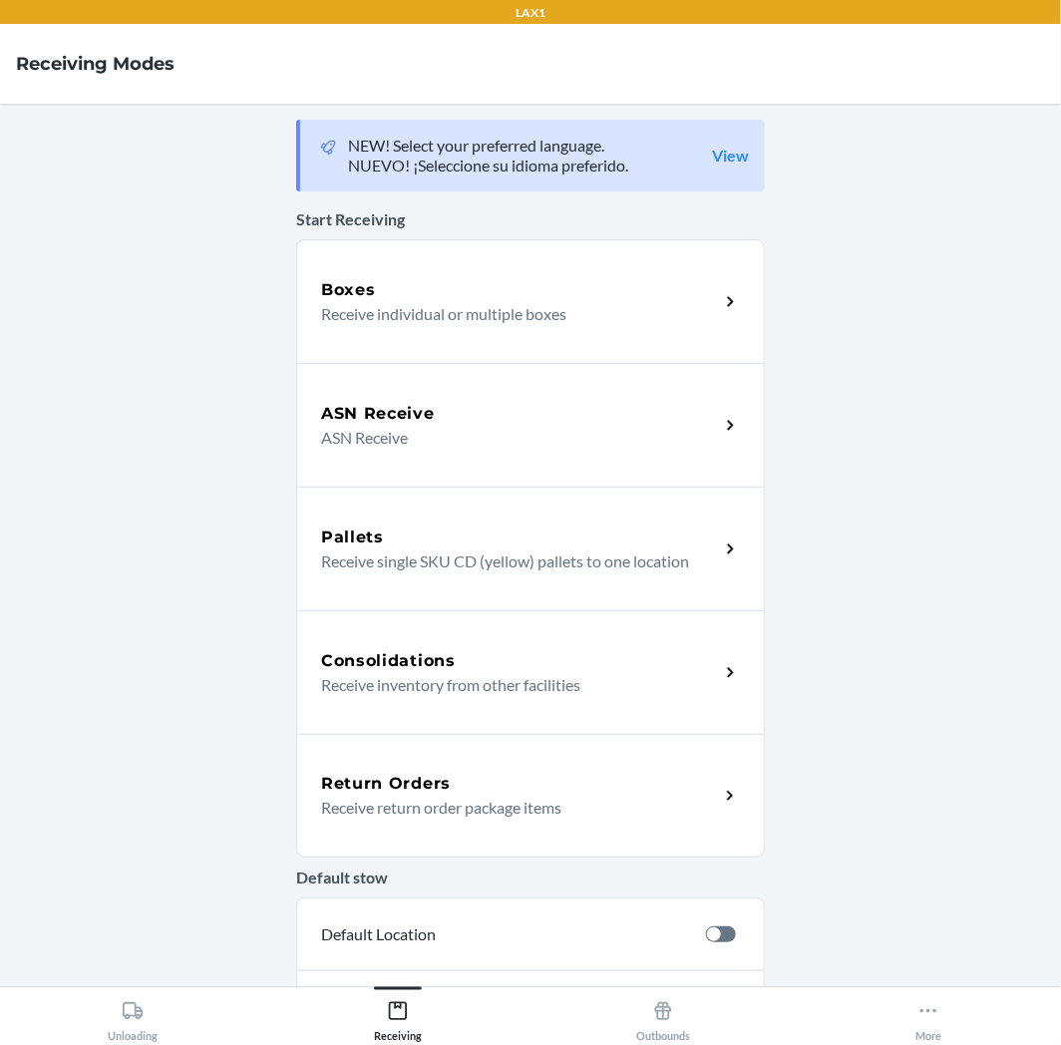
click at [437, 840] on div "Return Orders Receive return order package items" at bounding box center [530, 796] width 469 height 124
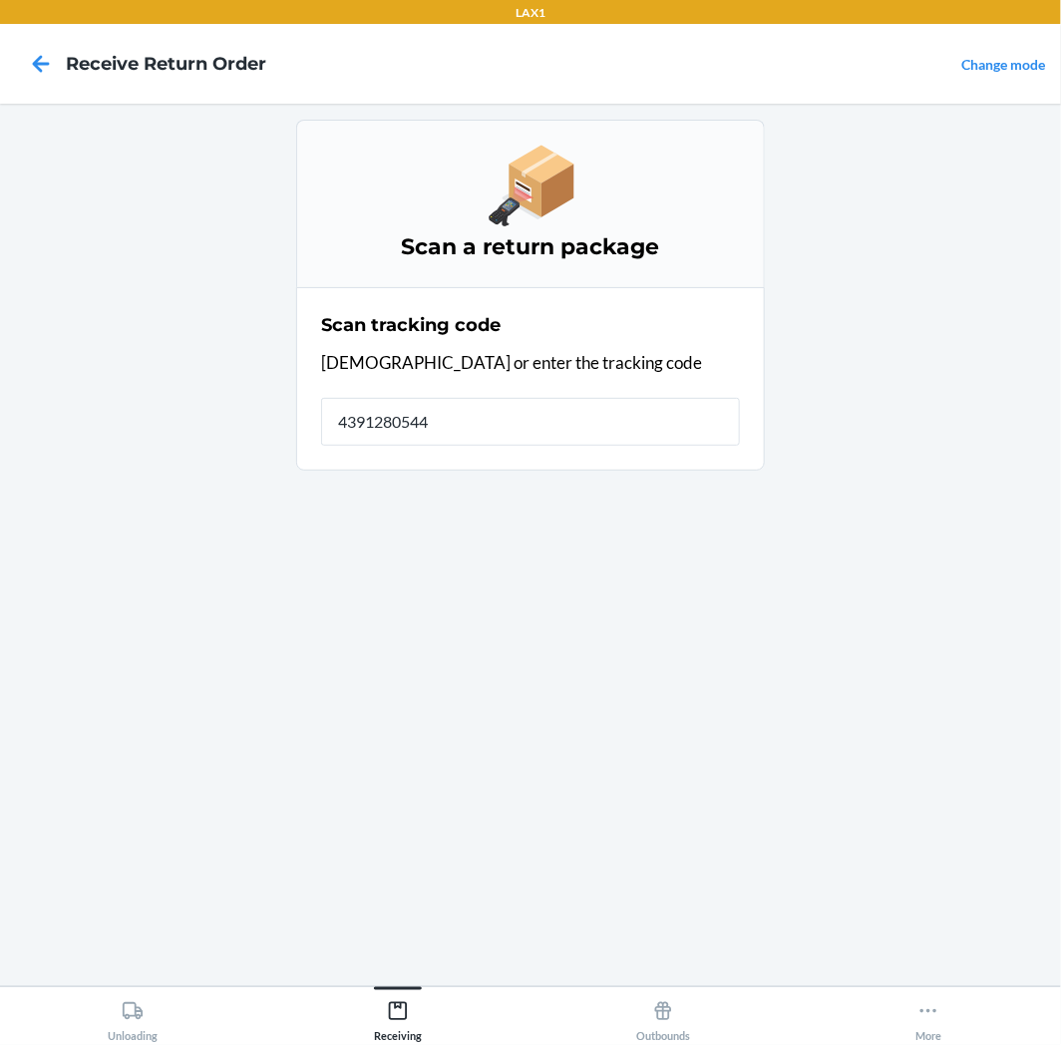
type input "43912805448"
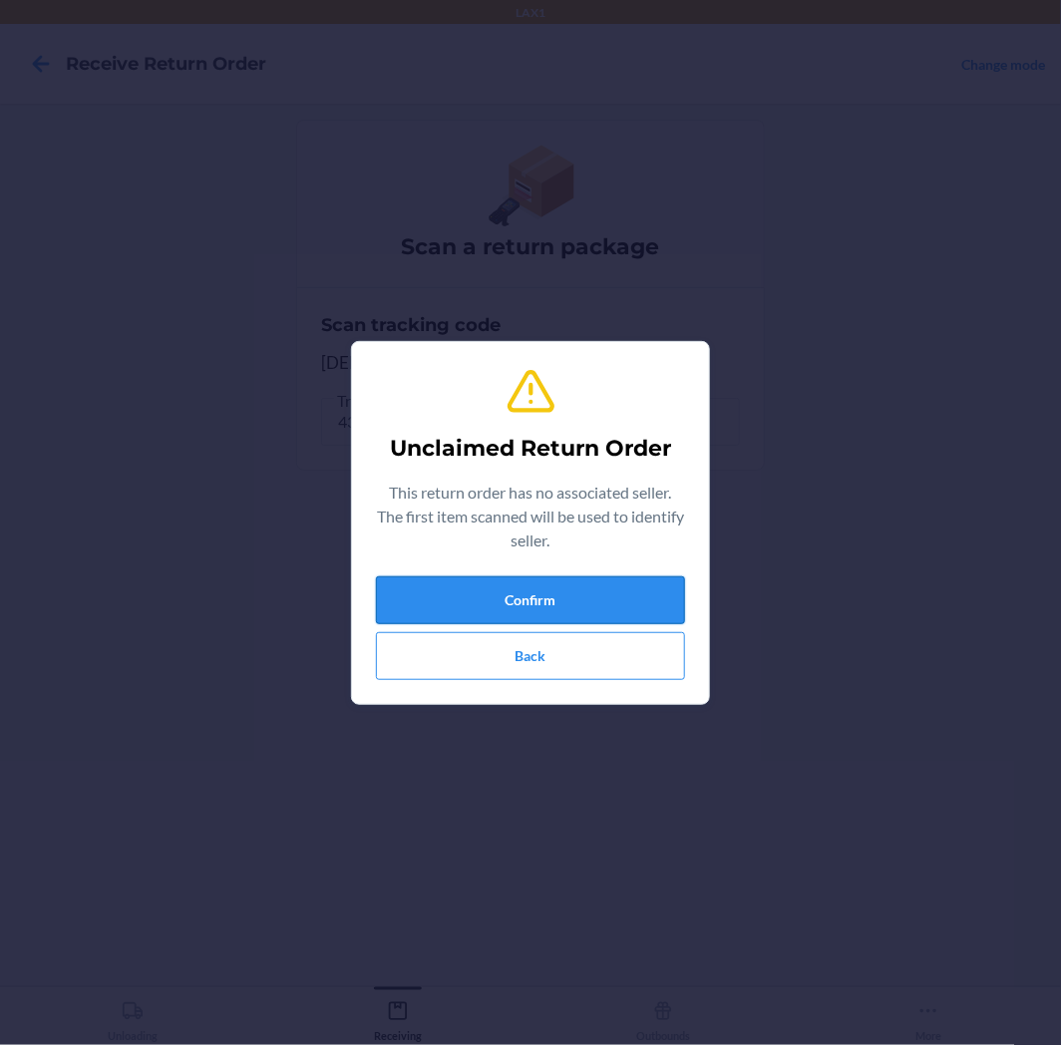
click at [611, 583] on button "Confirm" at bounding box center [530, 600] width 309 height 48
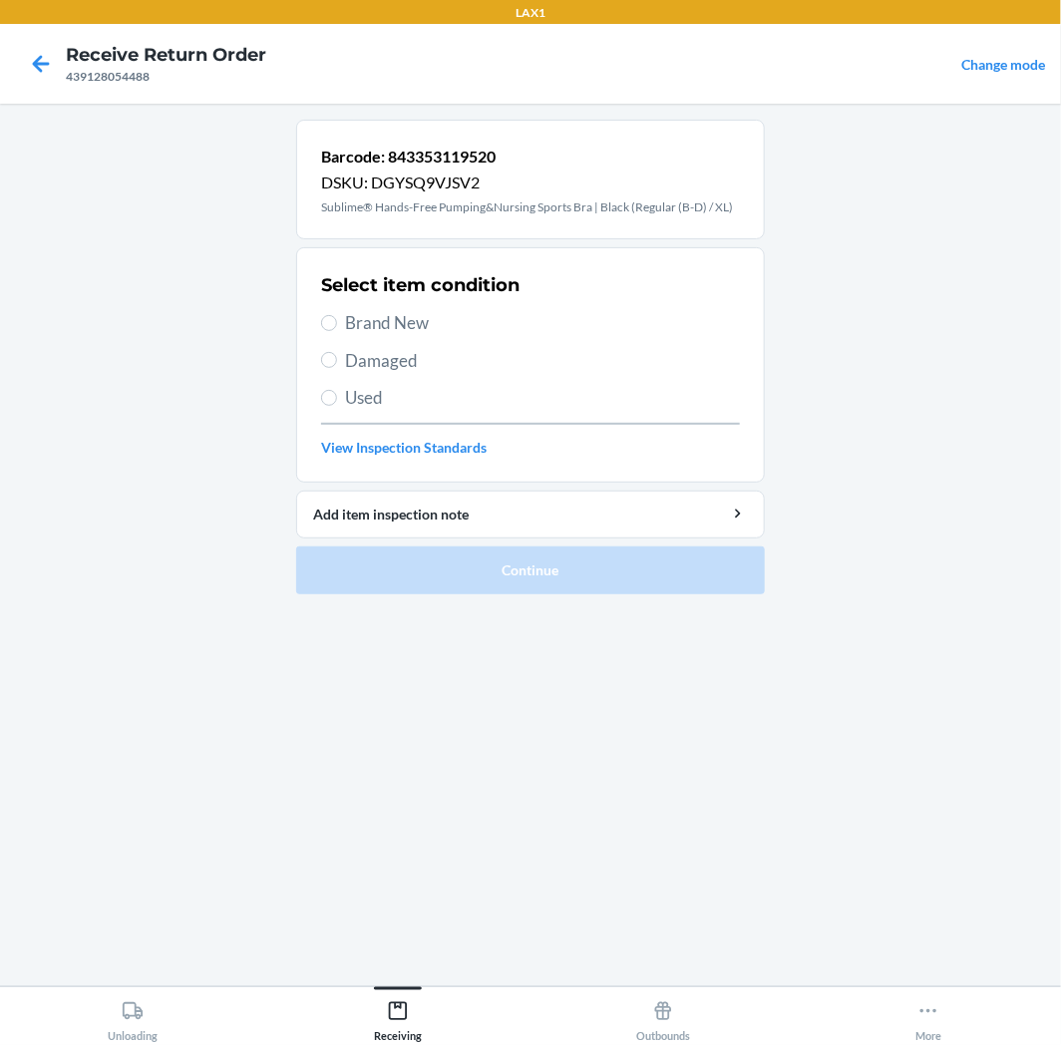
click at [417, 395] on span "Used" at bounding box center [542, 398] width 395 height 26
click at [337, 395] on input "Used" at bounding box center [329, 398] width 16 height 16
radio input "true"
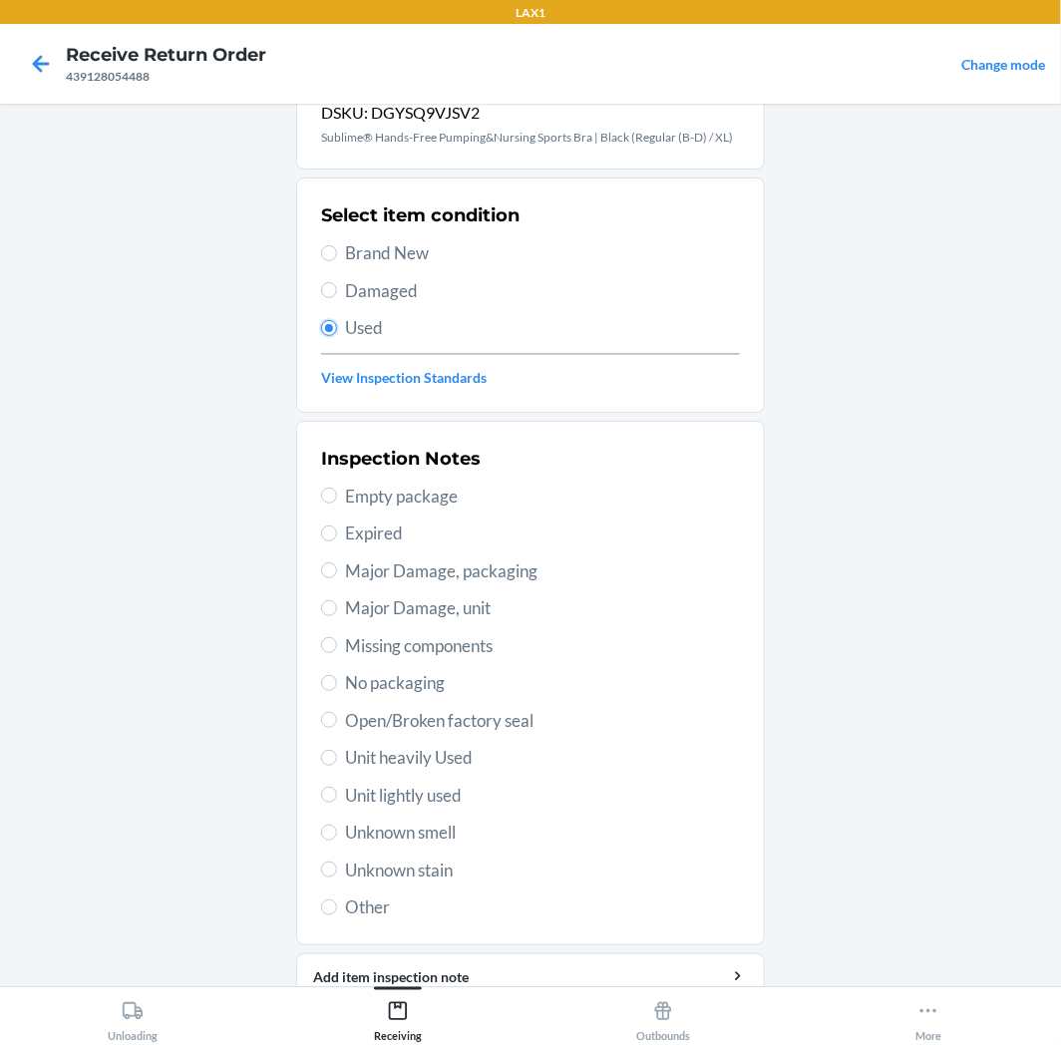
scroll to position [155, 0]
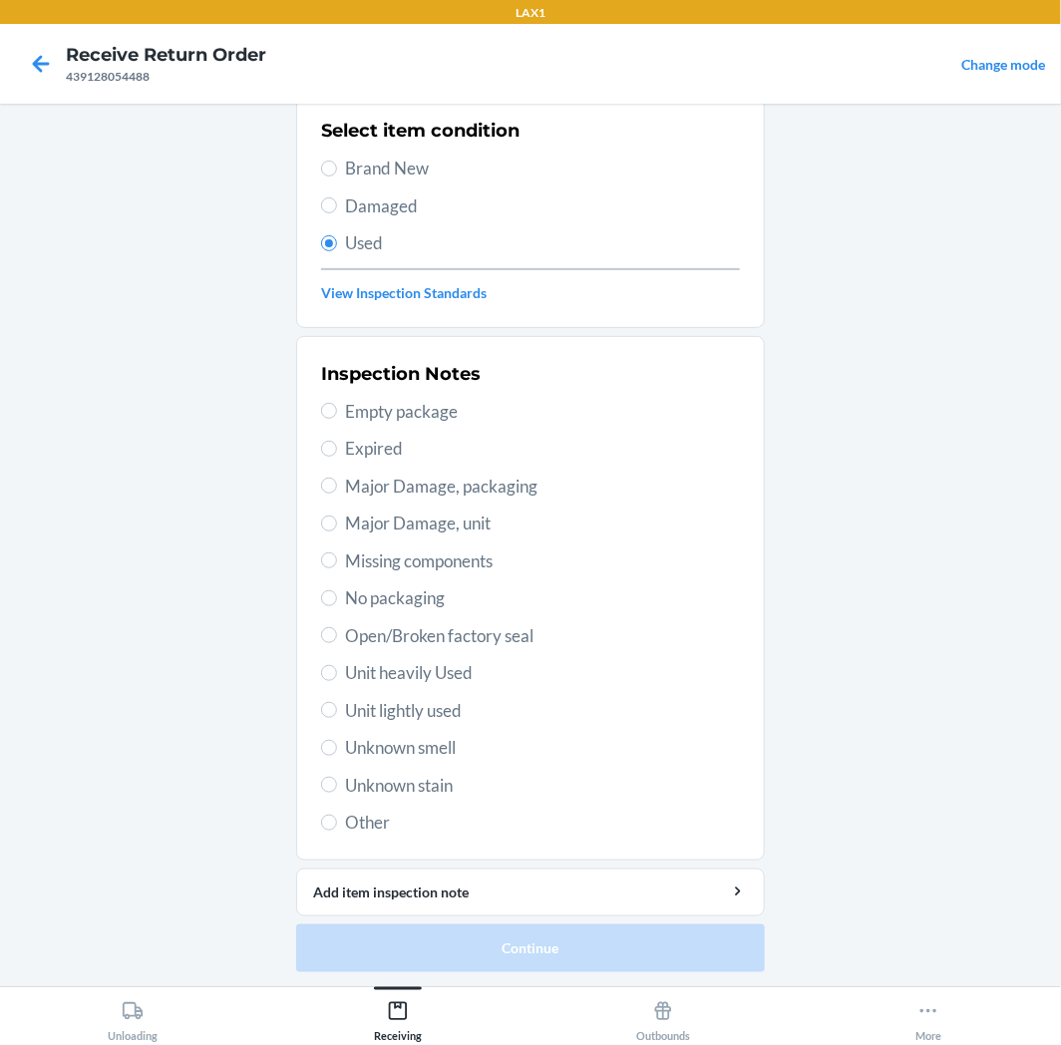
click at [471, 705] on span "Unit lightly used" at bounding box center [542, 711] width 395 height 26
click at [337, 705] on input "Unit lightly used" at bounding box center [329, 710] width 16 height 16
radio input "true"
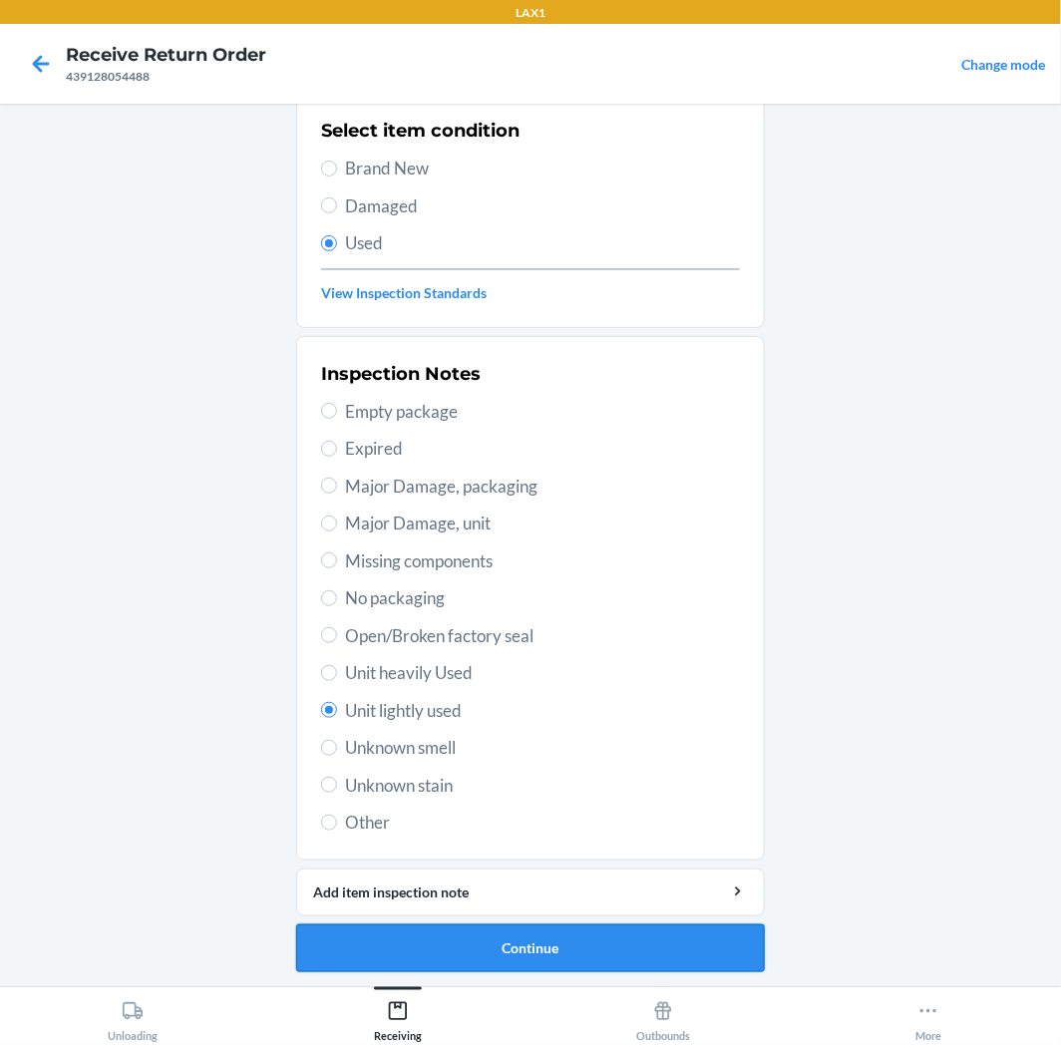
click at [533, 947] on button "Continue" at bounding box center [530, 949] width 469 height 48
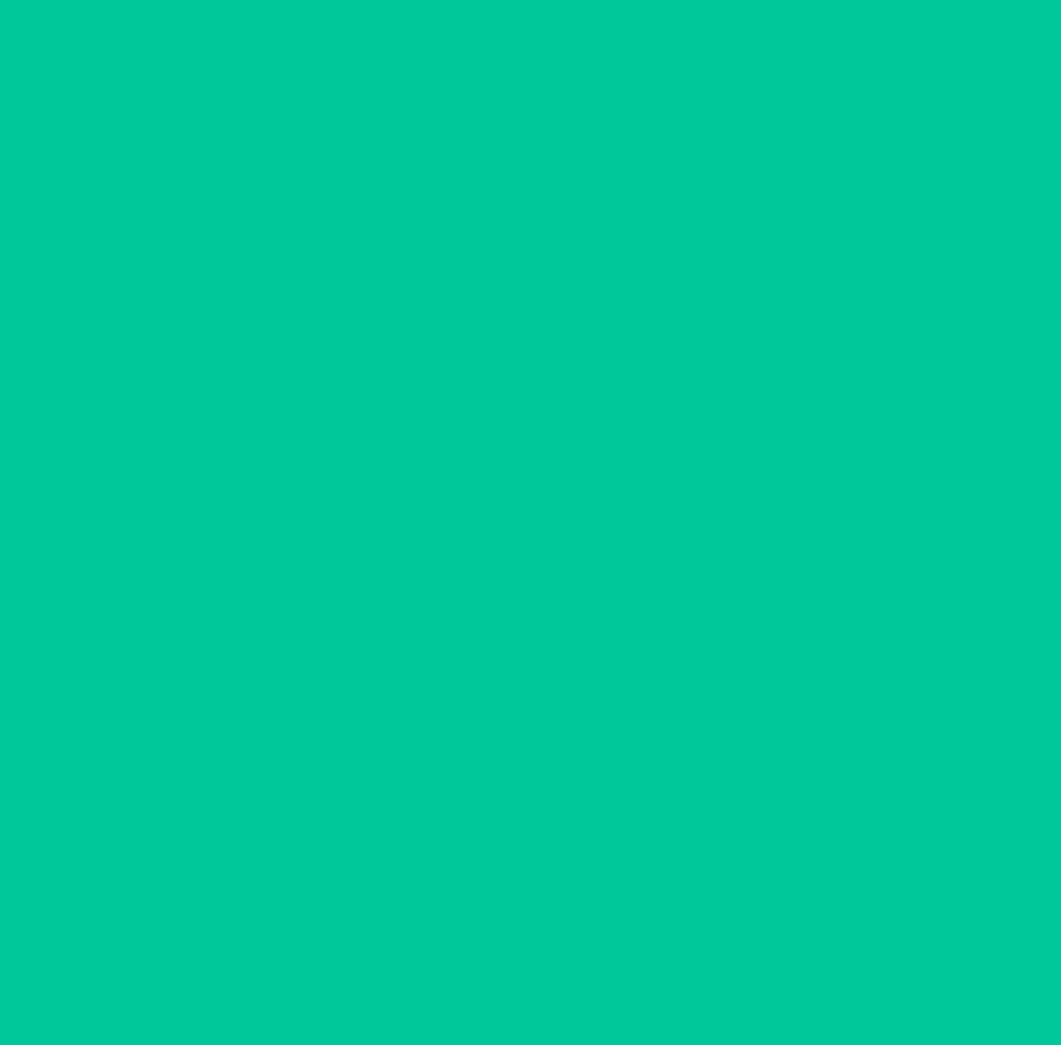
scroll to position [0, 0]
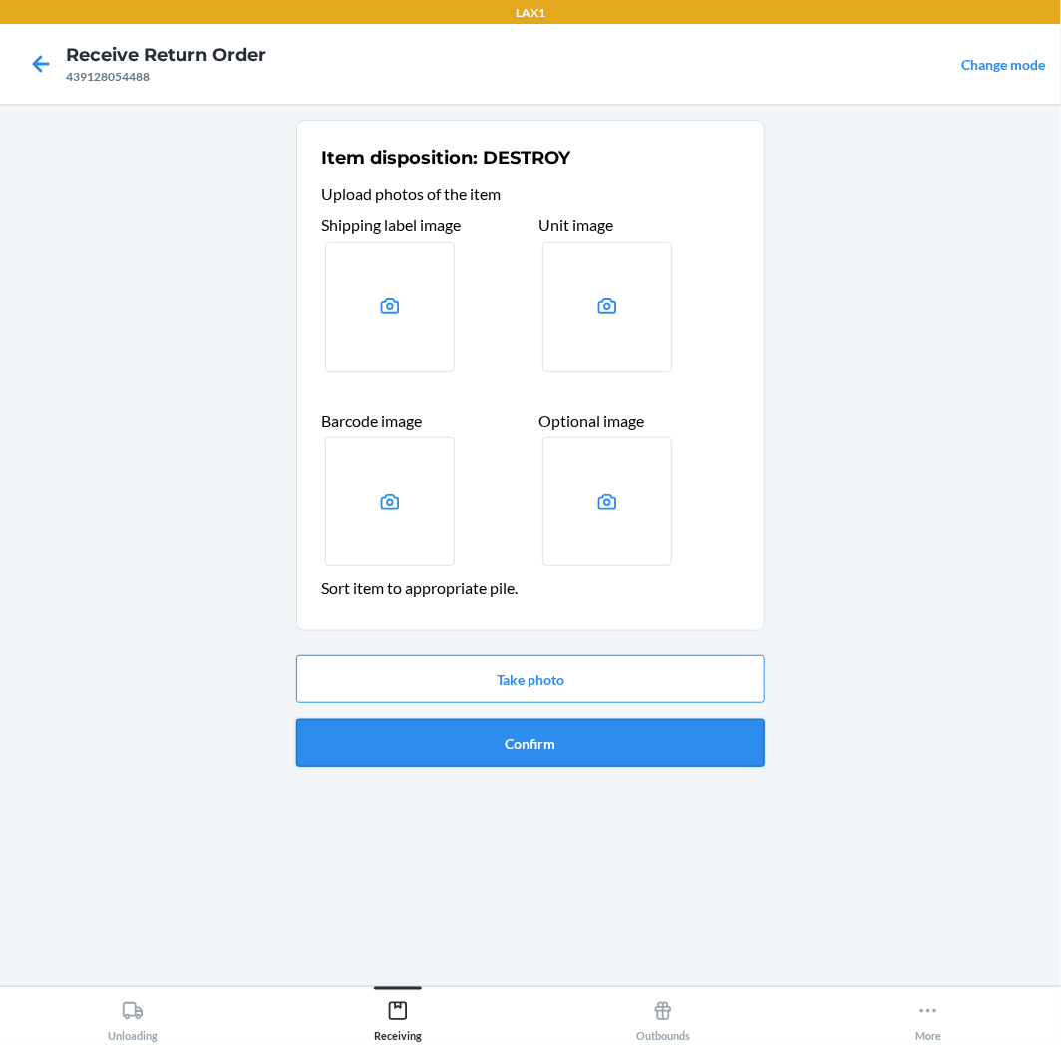
click at [571, 734] on button "Confirm" at bounding box center [530, 743] width 469 height 48
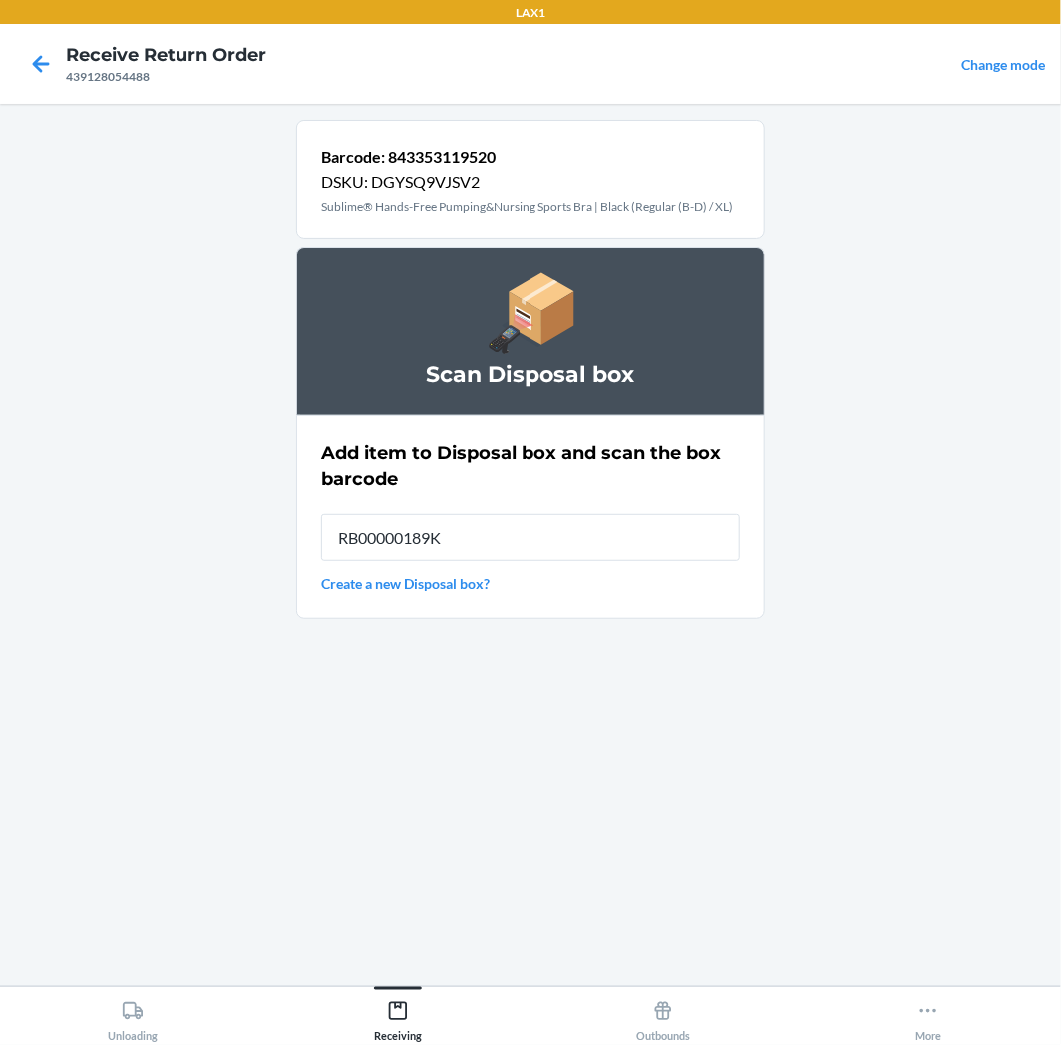
type input "RB00000189K"
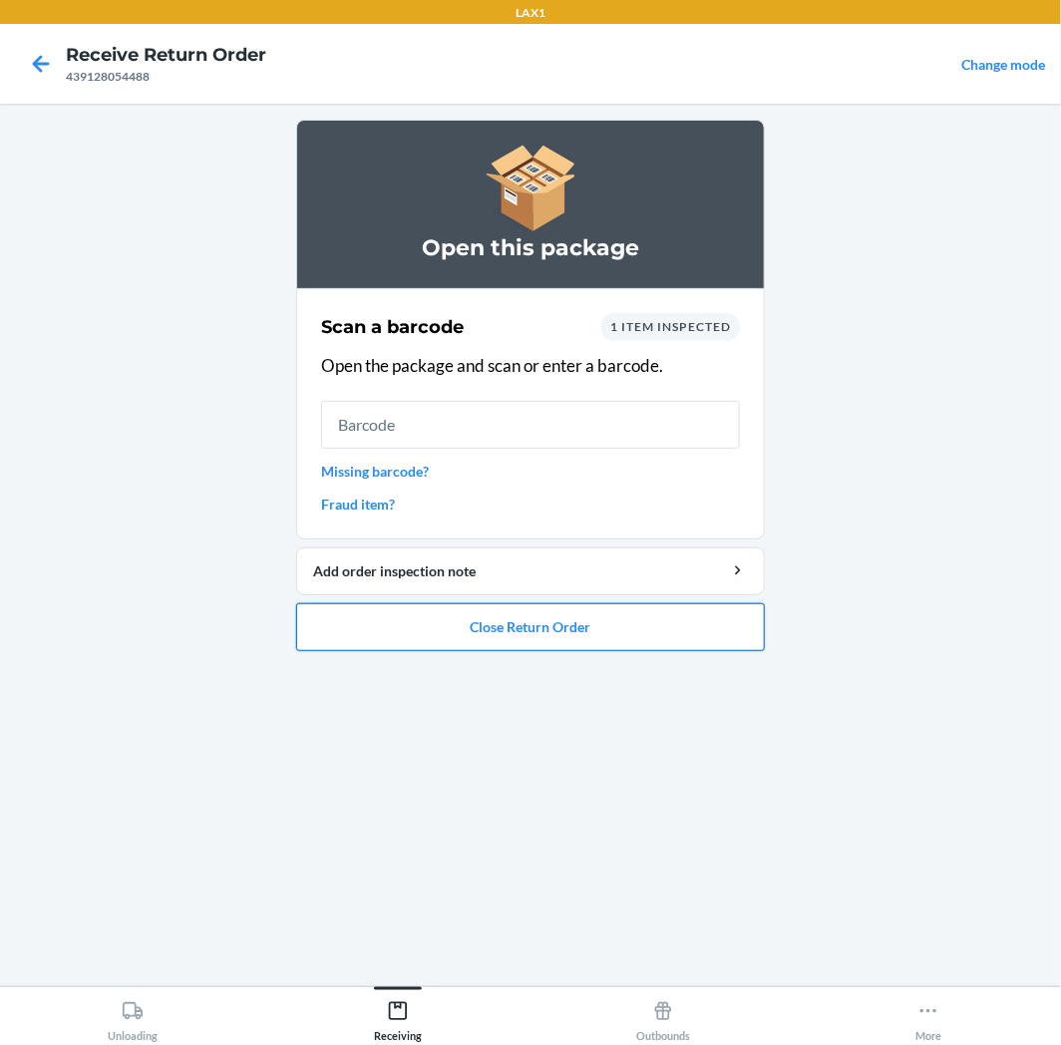
click at [615, 615] on button "Close Return Order" at bounding box center [530, 627] width 469 height 48
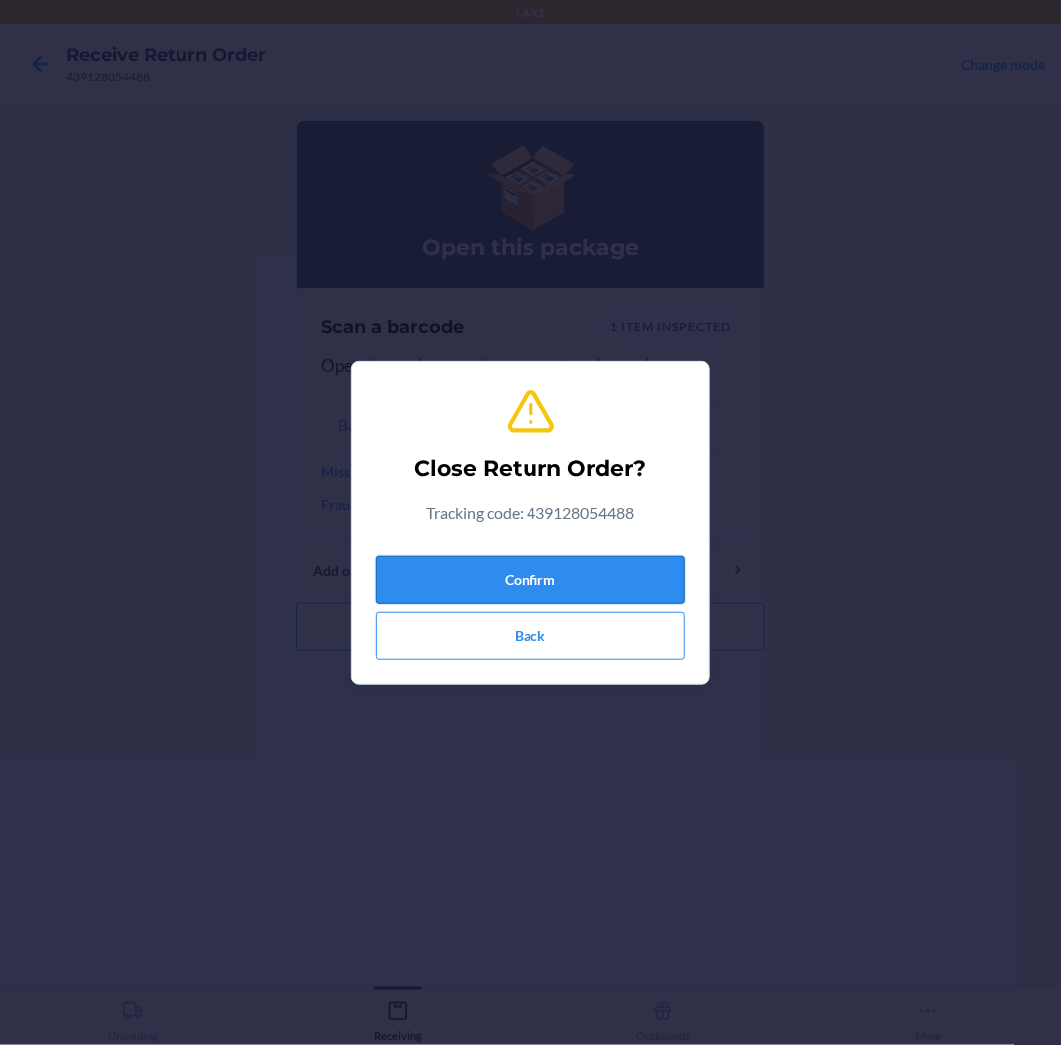
click at [614, 580] on button "Confirm" at bounding box center [530, 581] width 309 height 48
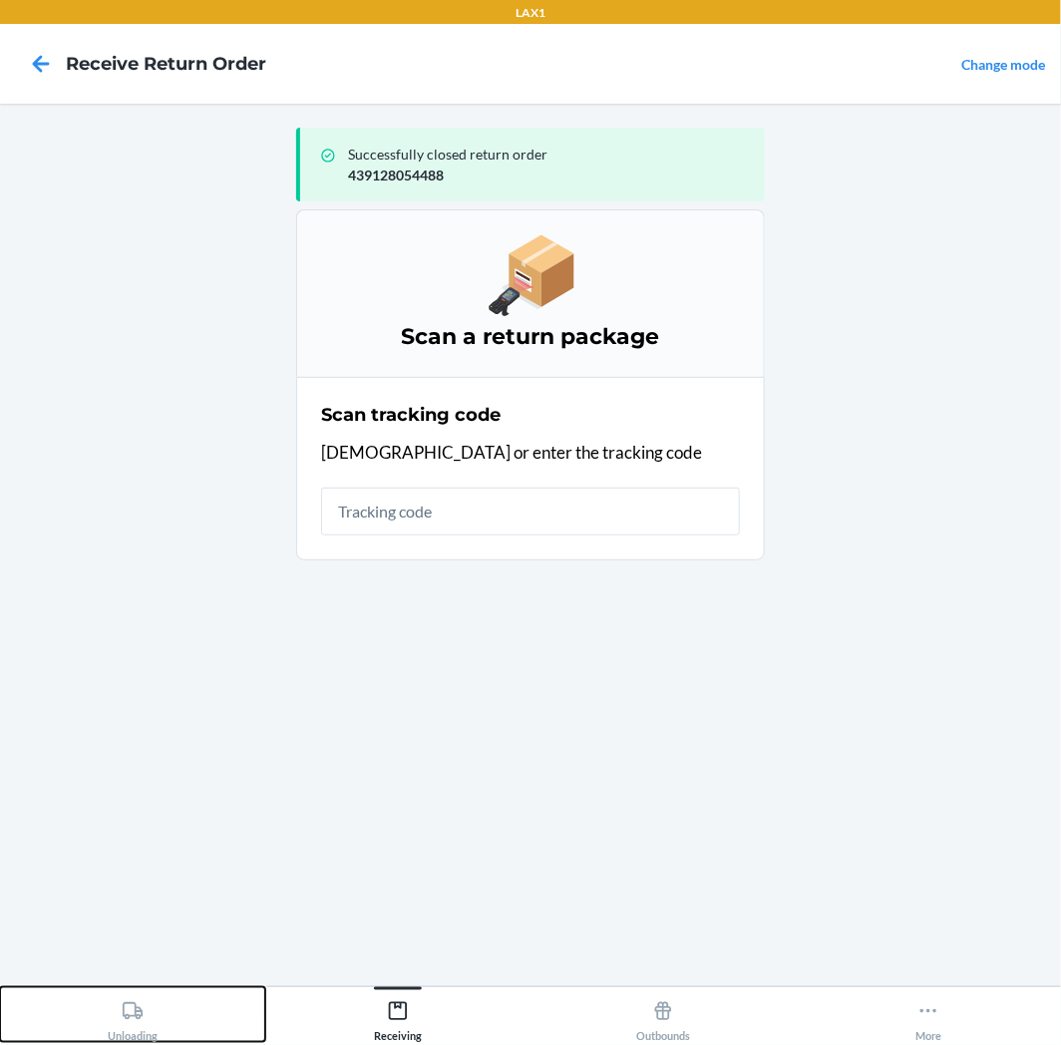
click at [147, 1004] on div "Unloading" at bounding box center [133, 1017] width 50 height 50
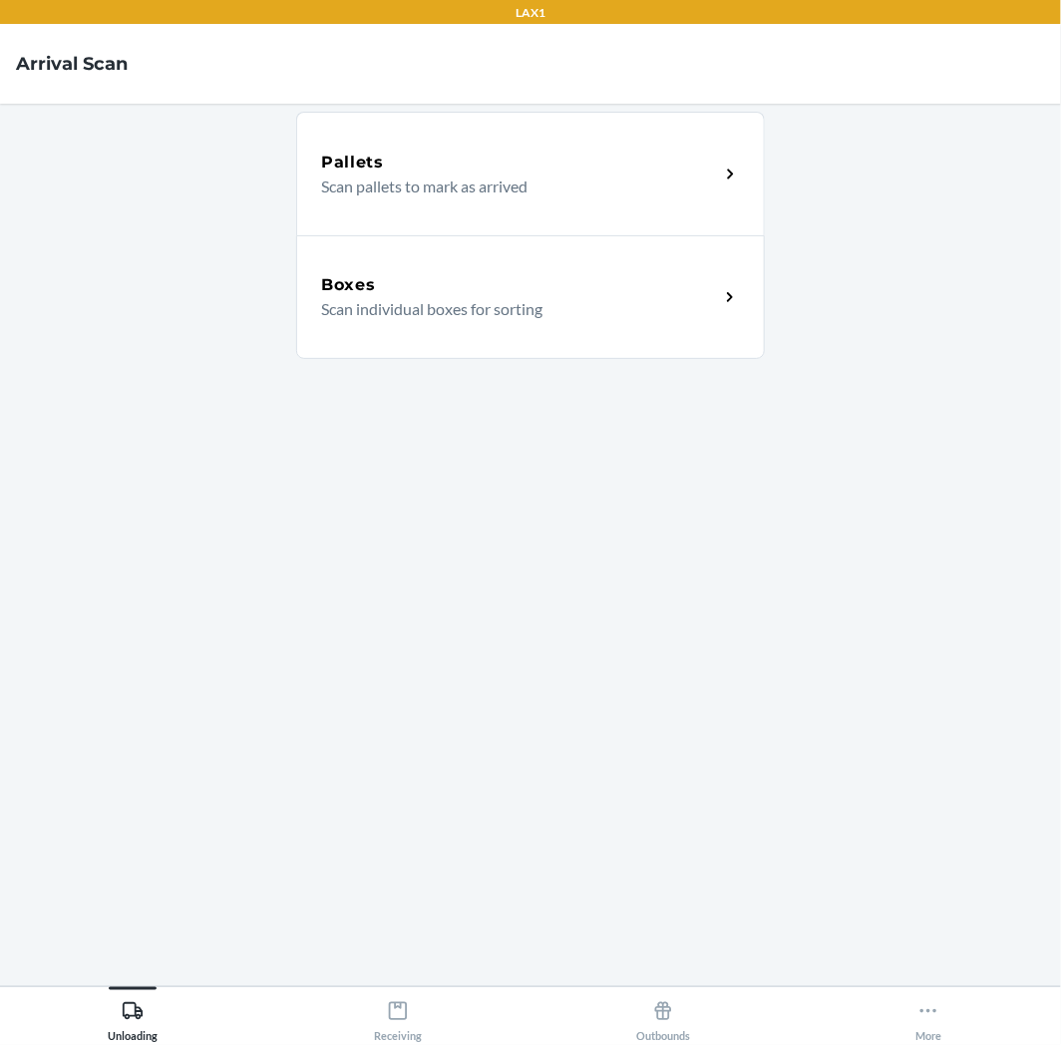
click at [389, 343] on div "Boxes Scan individual boxes for sorting" at bounding box center [530, 297] width 469 height 124
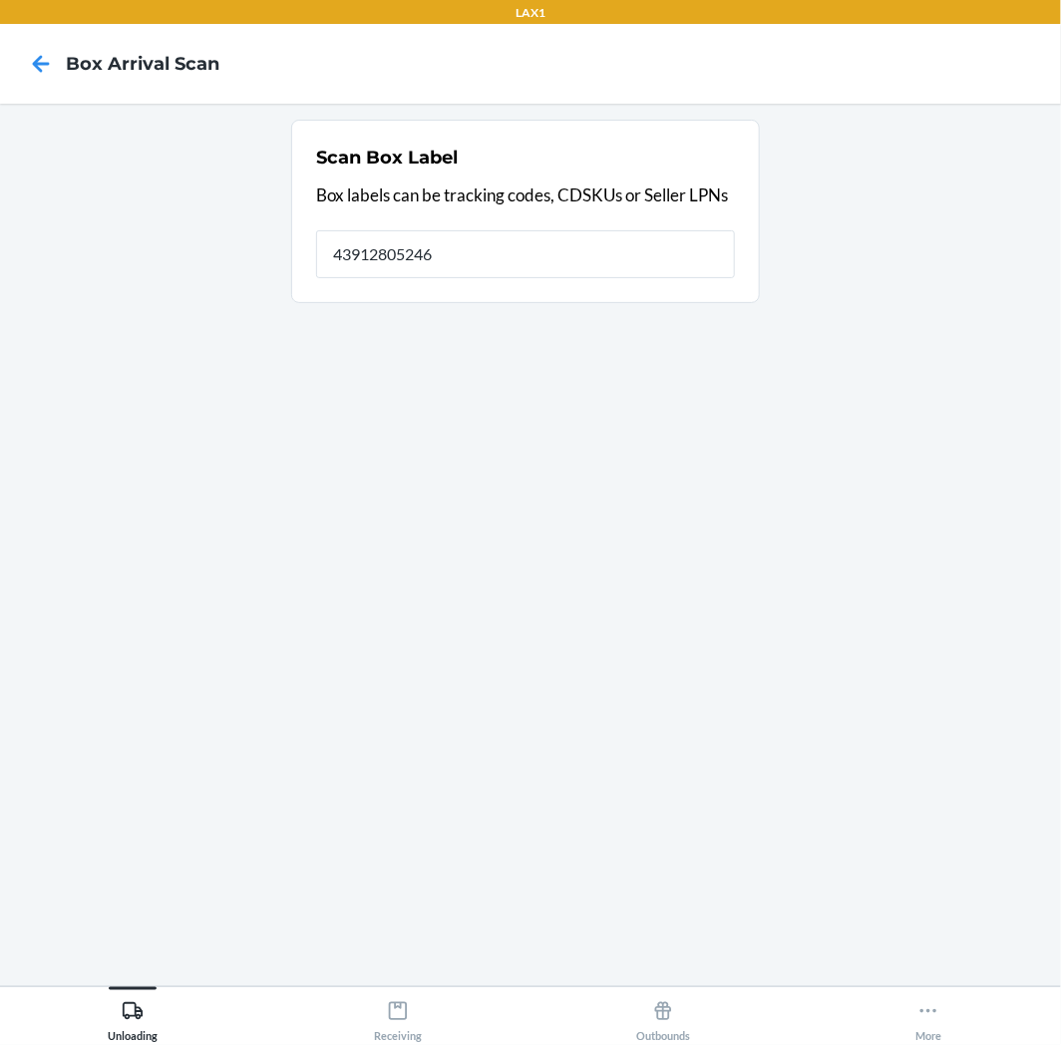
type input "439128052460"
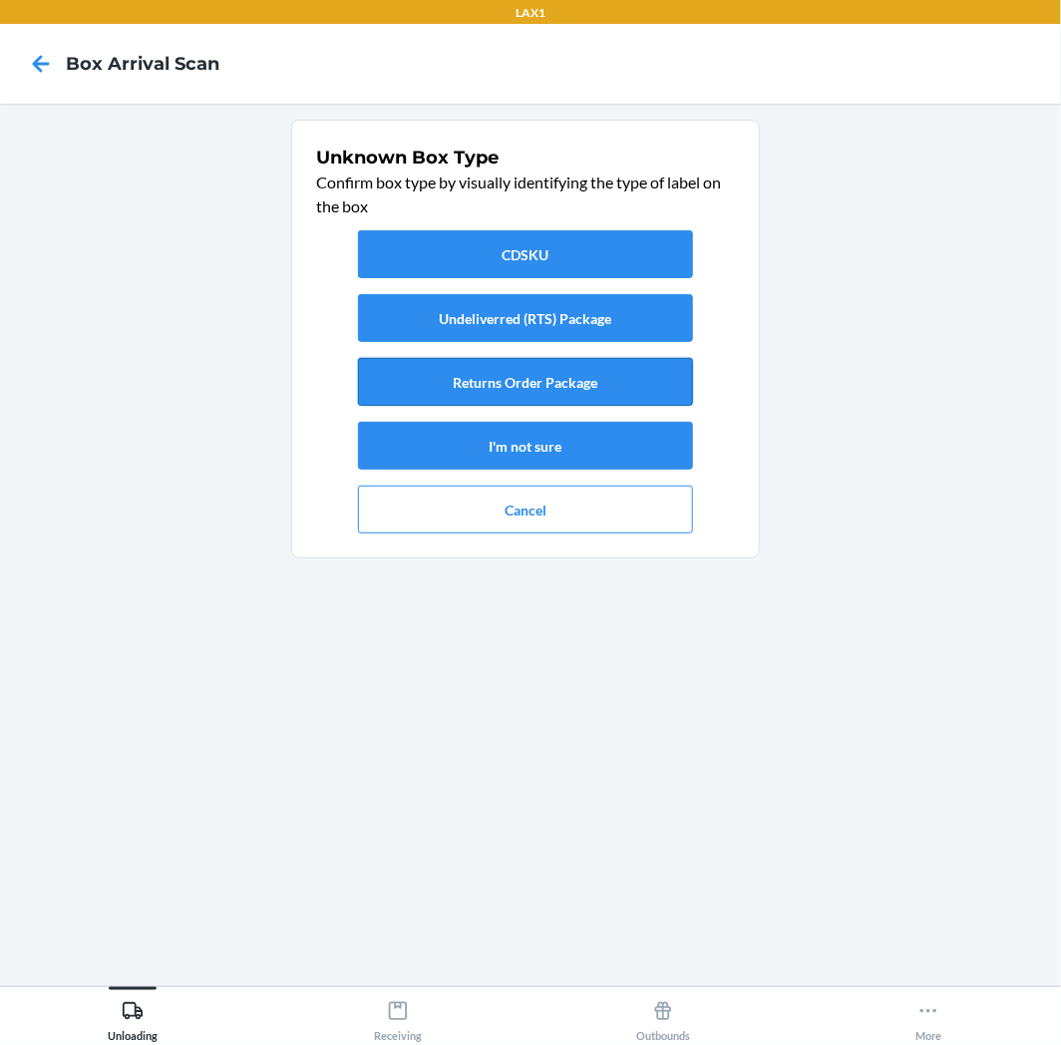
click at [522, 369] on button "Returns Order Package" at bounding box center [525, 382] width 335 height 48
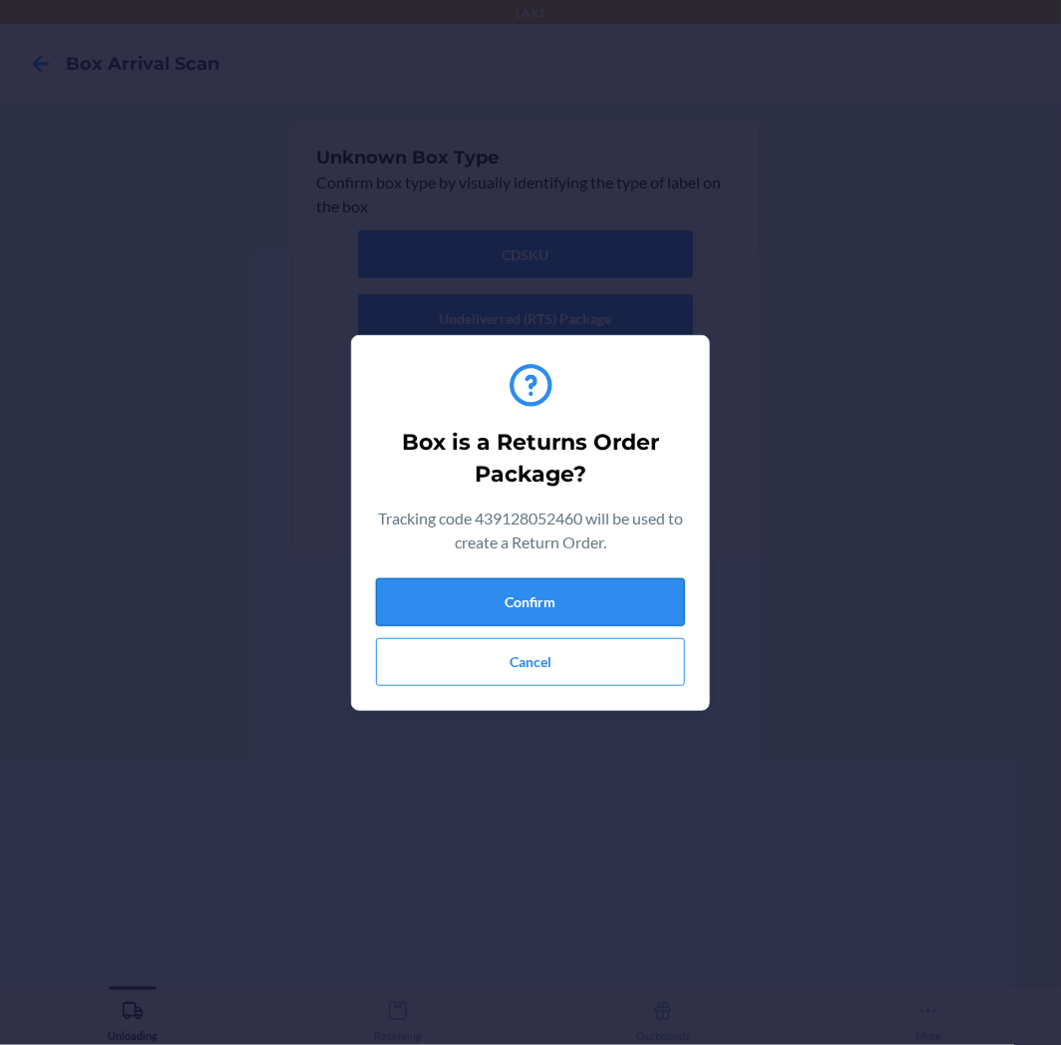
click at [573, 599] on button "Confirm" at bounding box center [530, 602] width 309 height 48
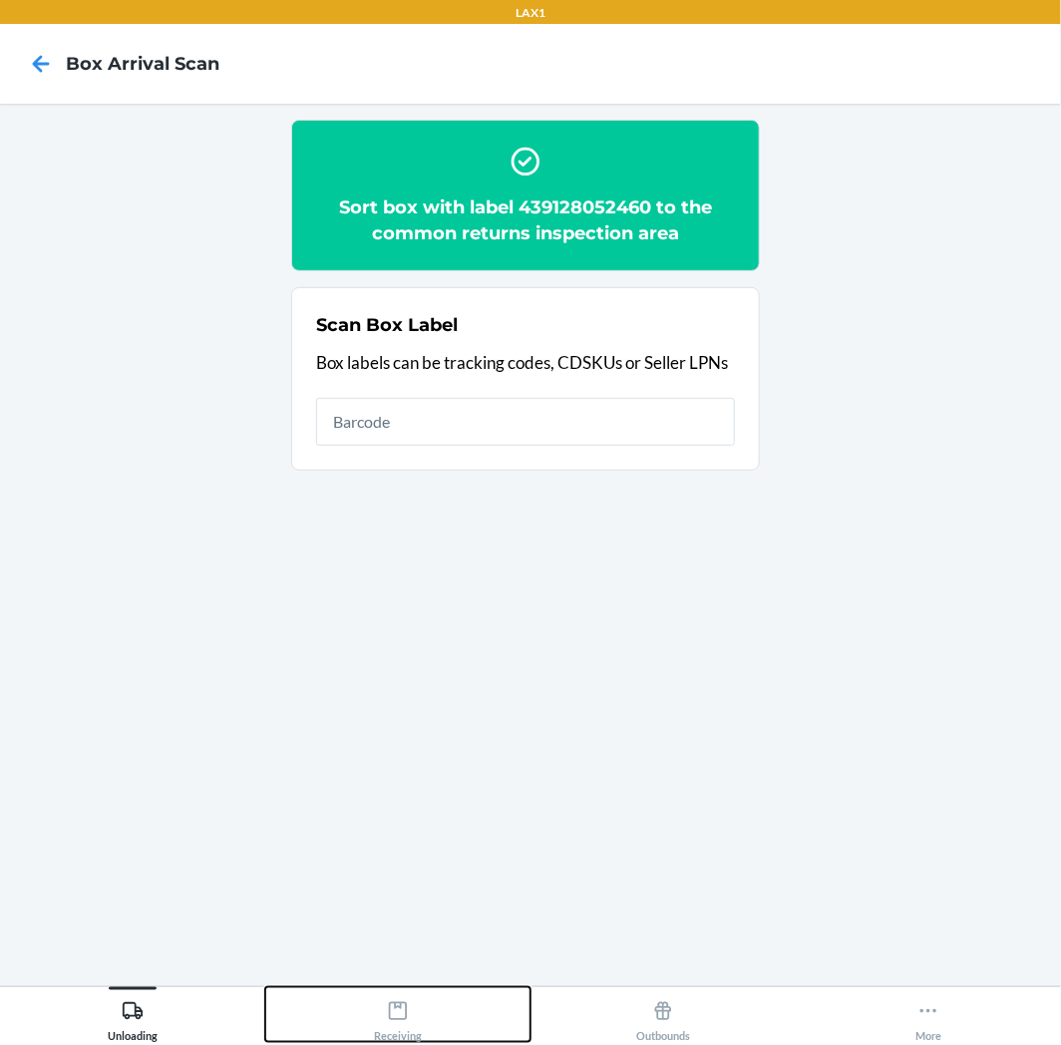
click at [400, 1021] on icon at bounding box center [398, 1011] width 22 height 22
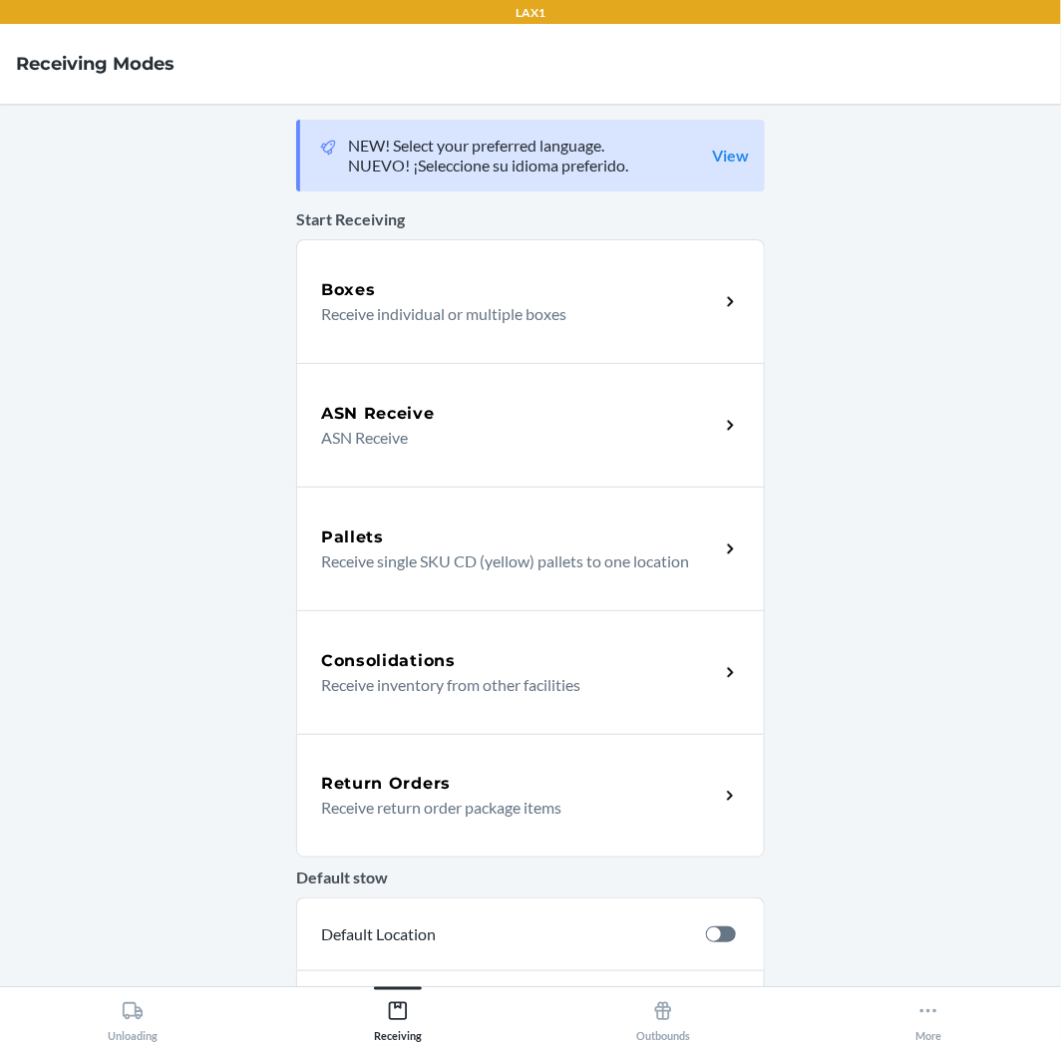
click at [573, 765] on div "Return Orders Receive return order package items" at bounding box center [530, 796] width 469 height 124
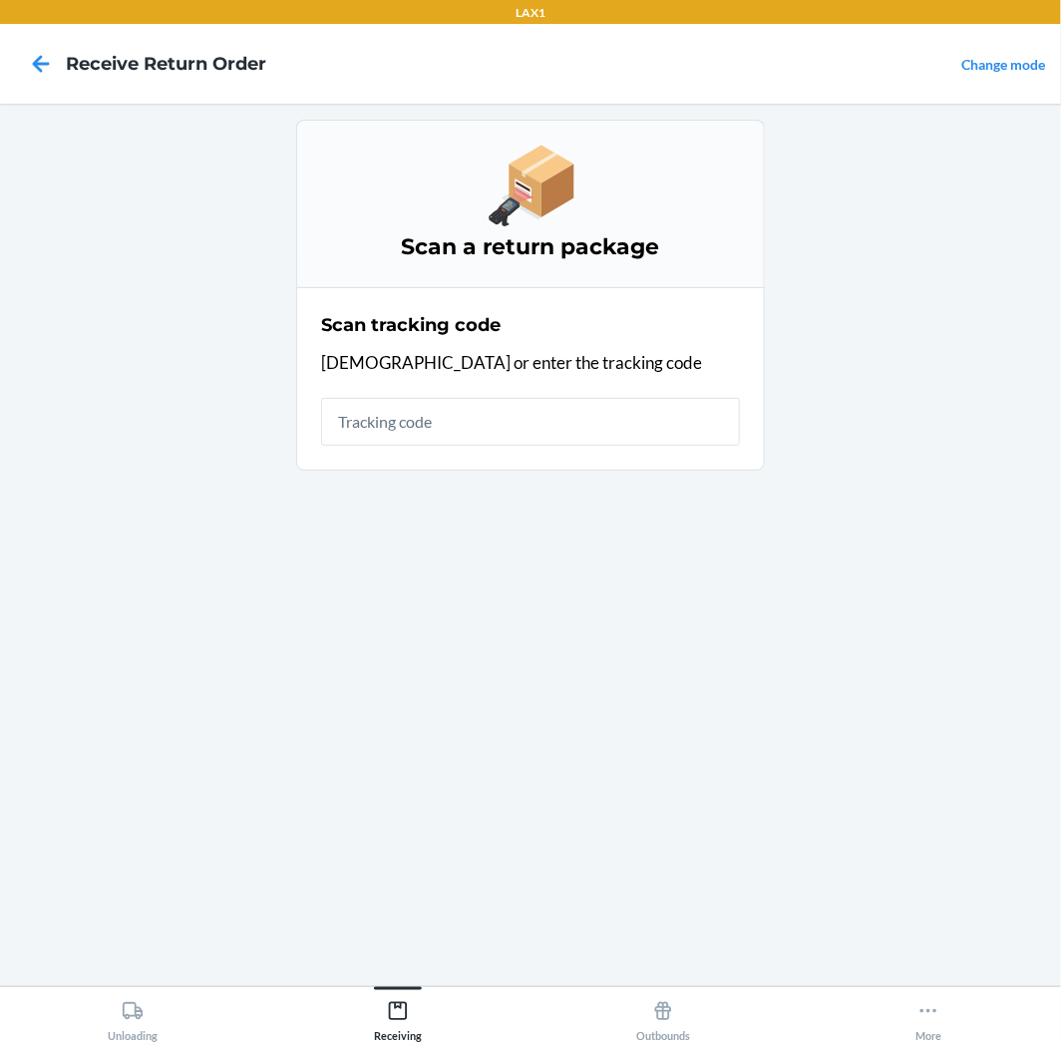
click at [582, 416] on input "text" at bounding box center [530, 422] width 419 height 48
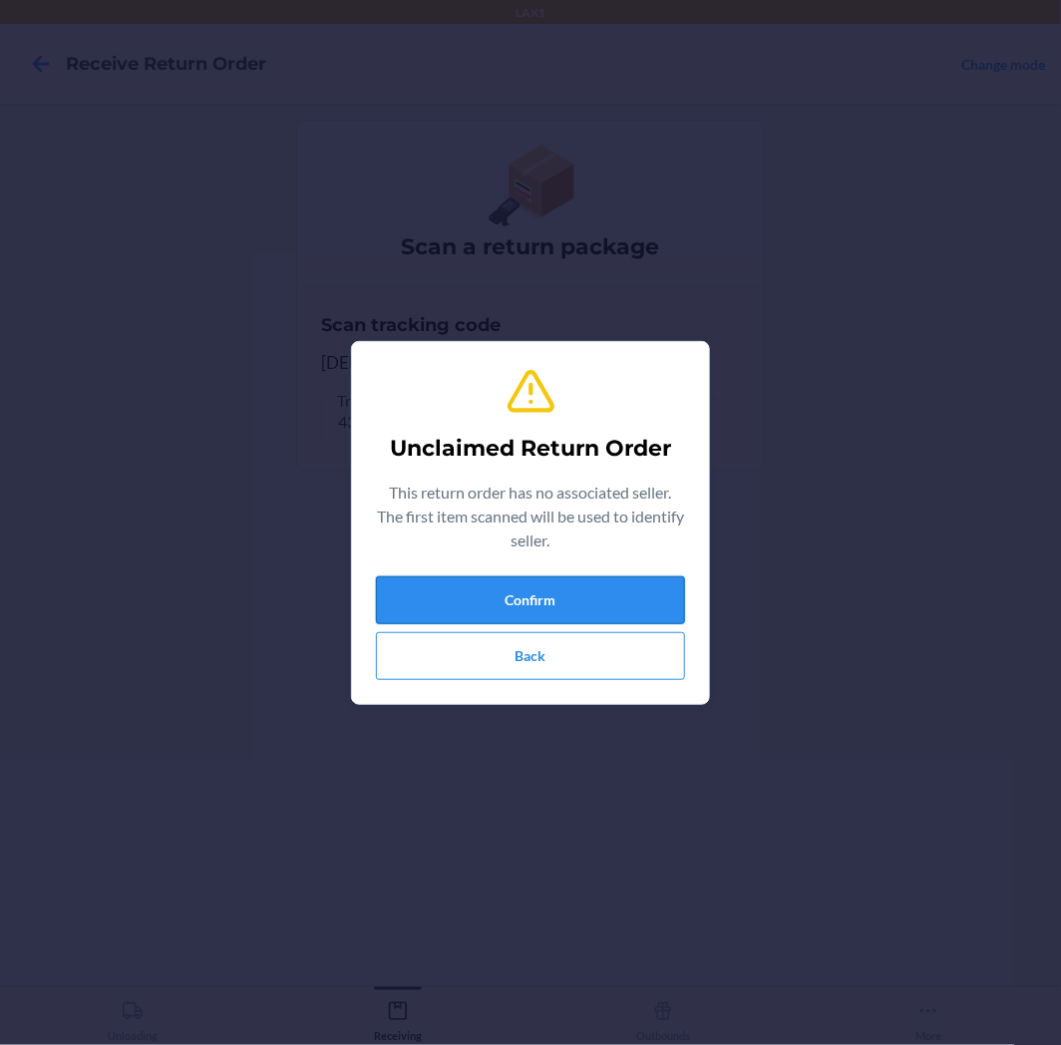
click at [566, 623] on button "Confirm" at bounding box center [530, 600] width 309 height 48
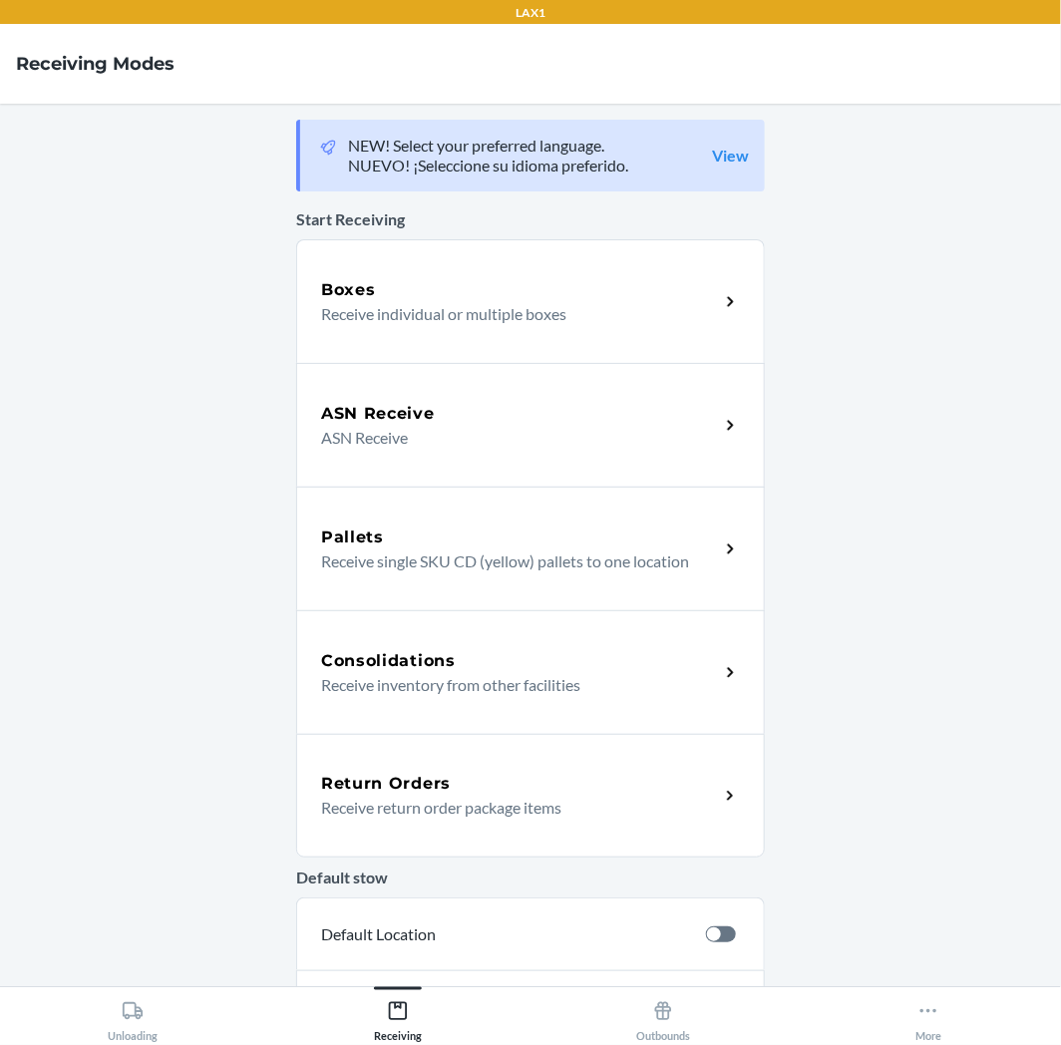
click at [546, 804] on p "Receive return order package items" at bounding box center [512, 808] width 382 height 24
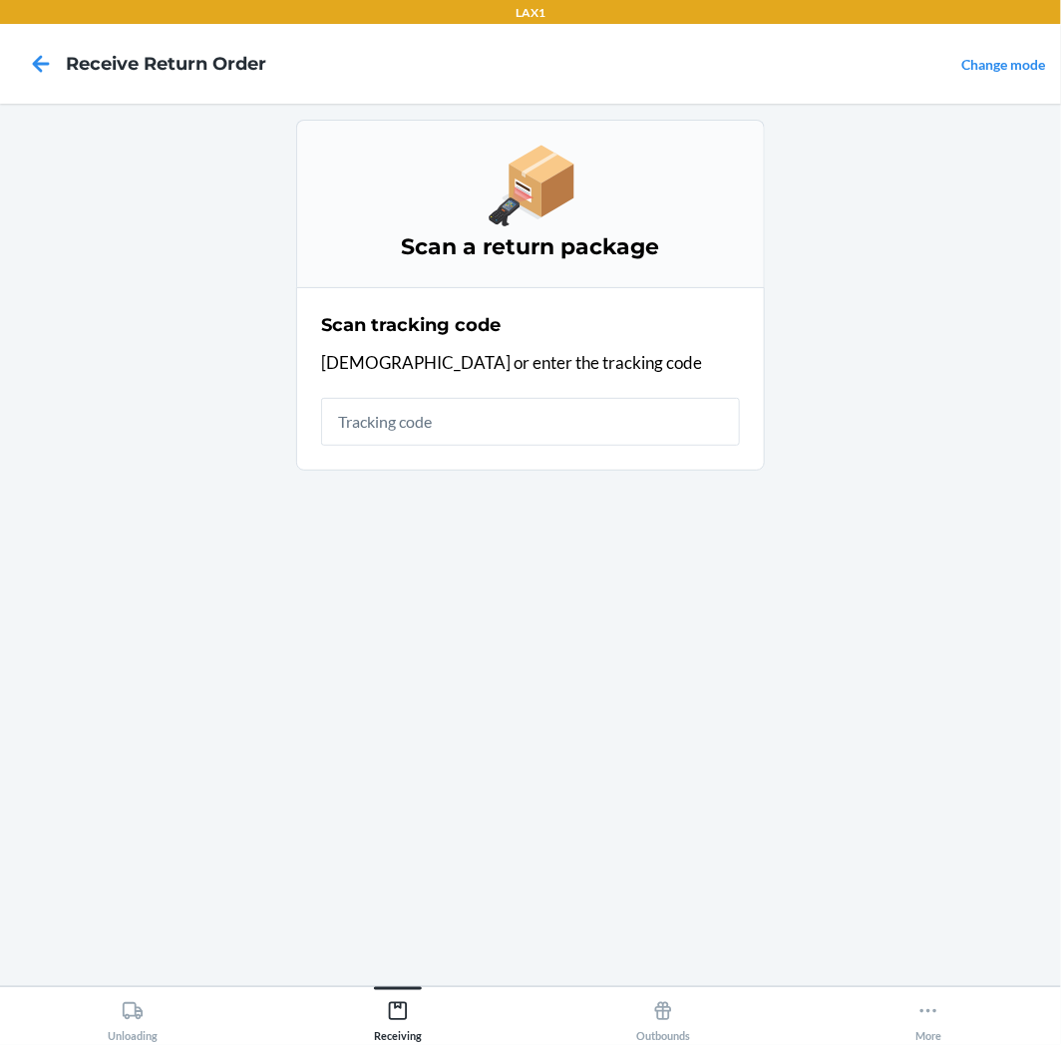
click at [407, 406] on input "text" at bounding box center [530, 422] width 419 height 48
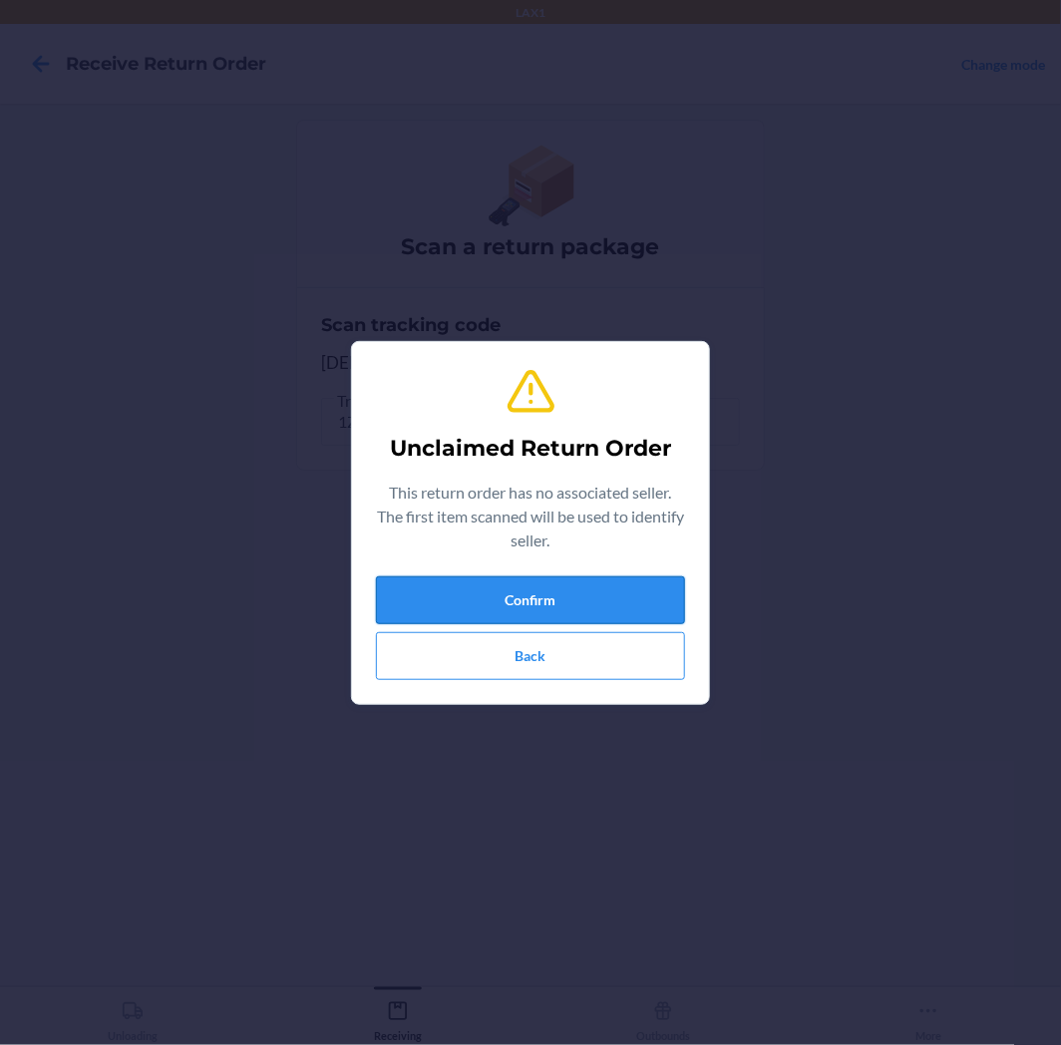
click at [484, 590] on button "Confirm" at bounding box center [530, 600] width 309 height 48
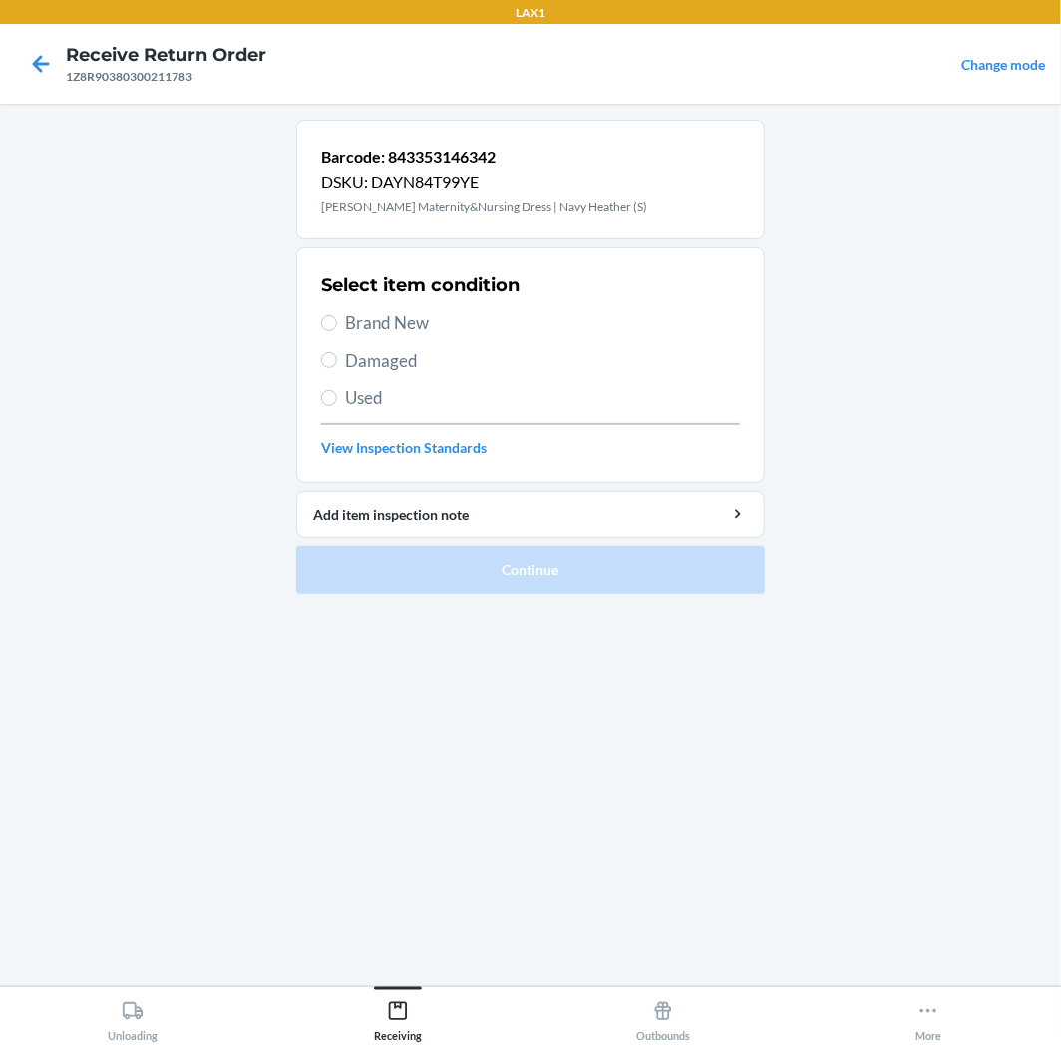
click at [501, 410] on span "Used" at bounding box center [542, 398] width 395 height 26
click at [337, 406] on input "Used" at bounding box center [329, 398] width 16 height 16
radio input "true"
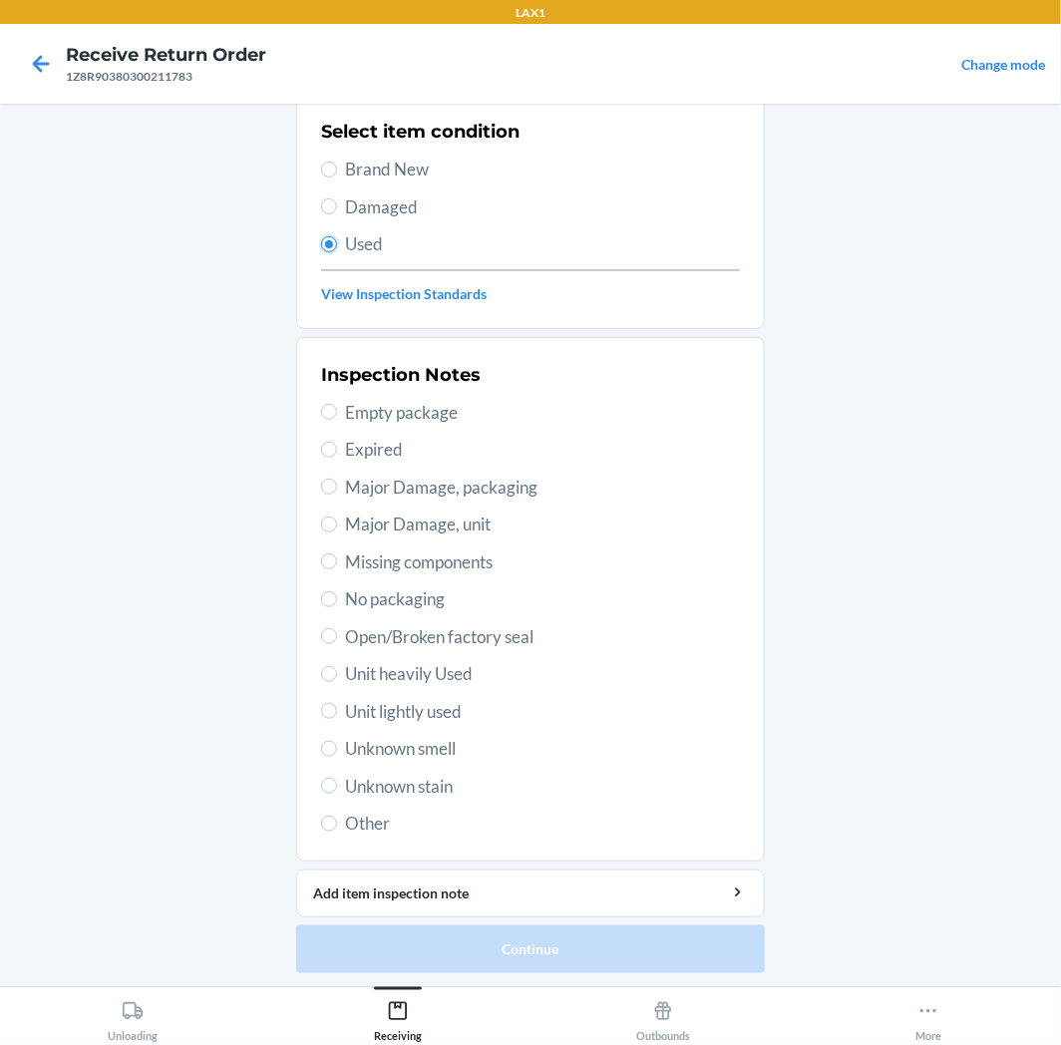
scroll to position [155, 0]
click at [411, 704] on span "Unit lightly used" at bounding box center [542, 711] width 395 height 26
click at [337, 704] on input "Unit lightly used" at bounding box center [329, 710] width 16 height 16
radio input "true"
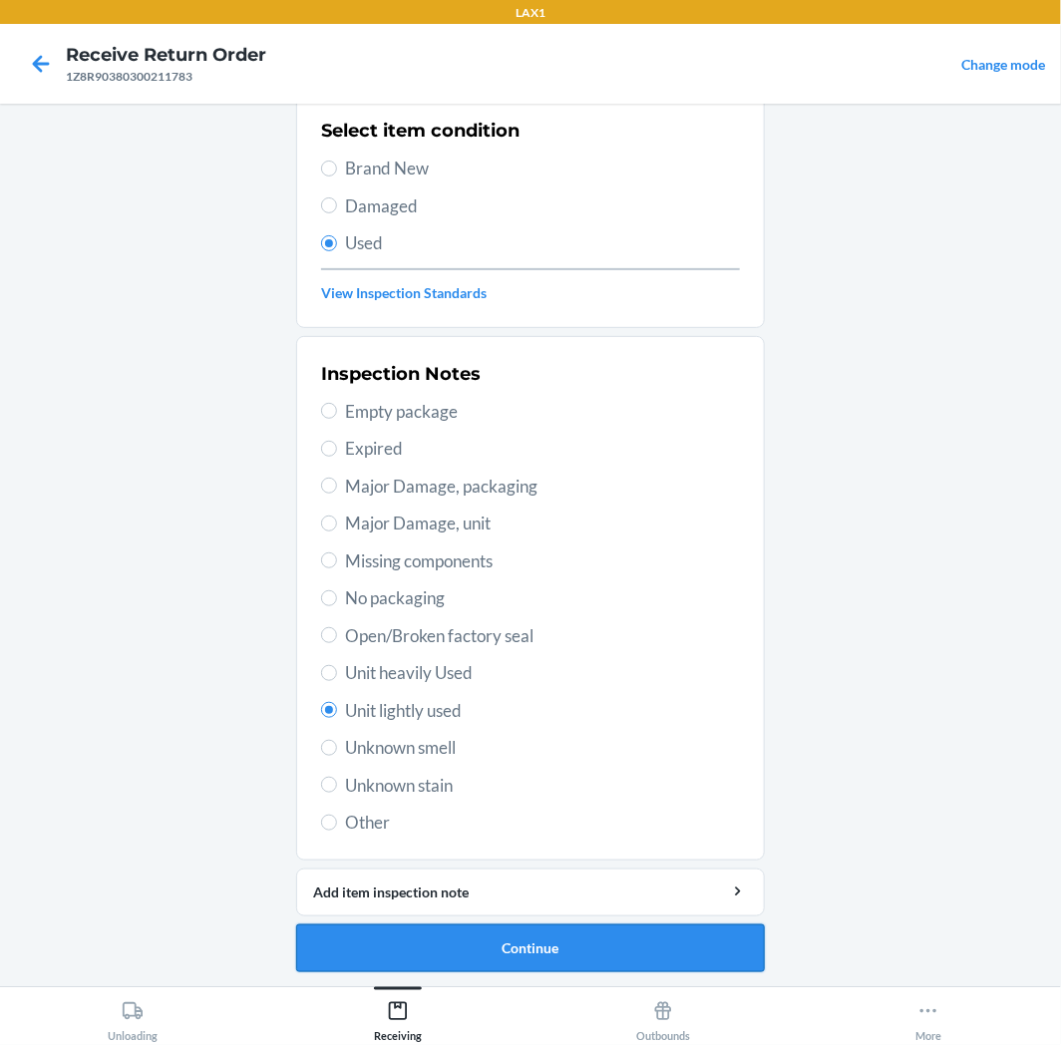
click at [504, 940] on button "Continue" at bounding box center [530, 949] width 469 height 48
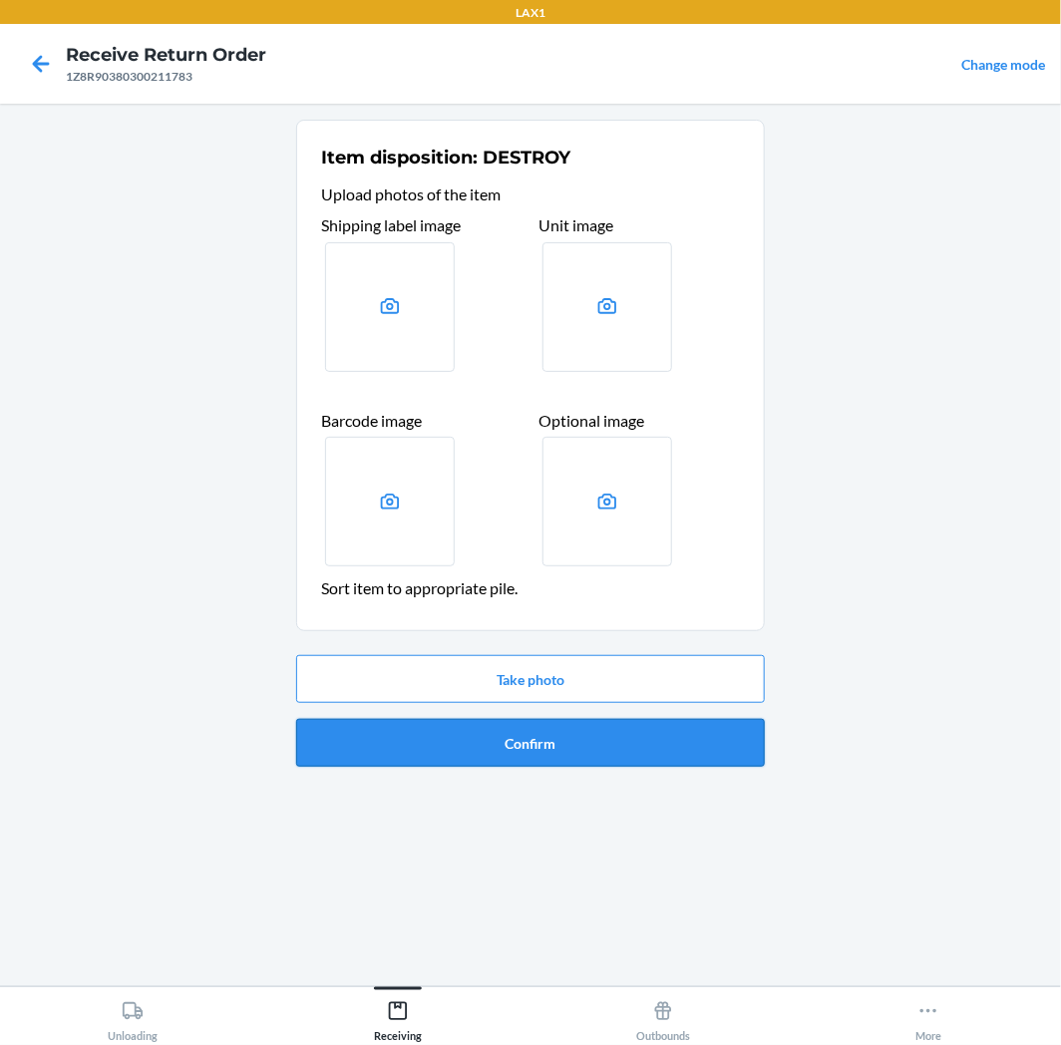
click at [517, 742] on button "Confirm" at bounding box center [530, 743] width 469 height 48
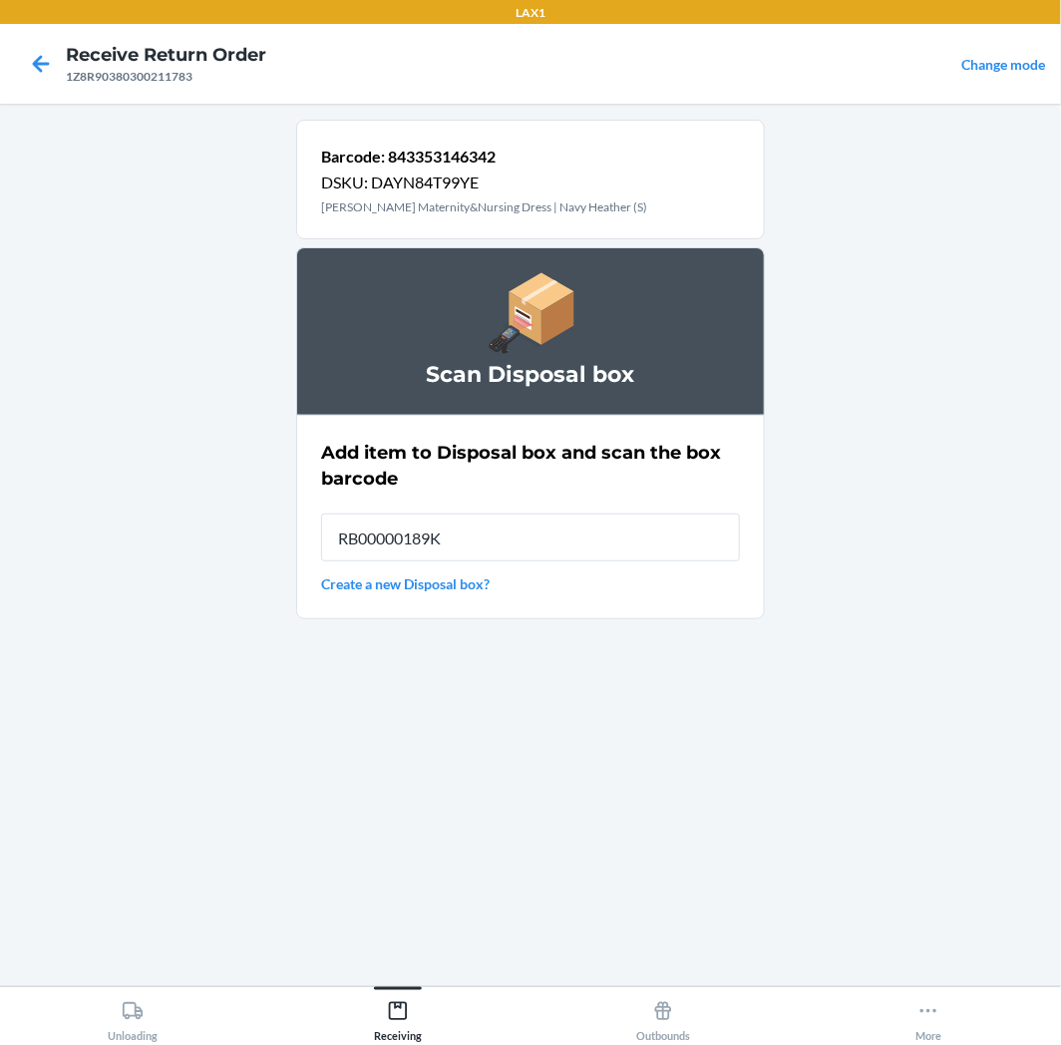
type input "RB00000189K"
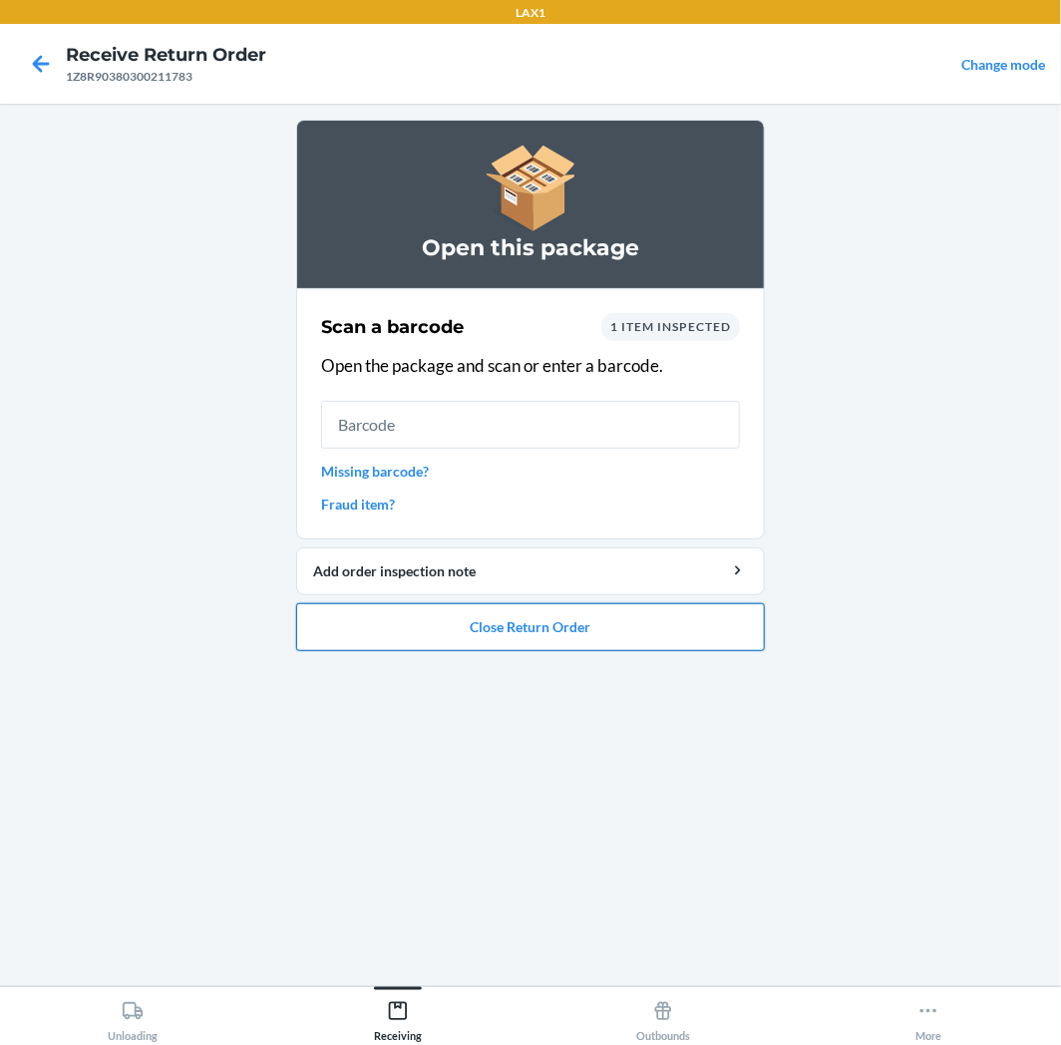
click at [536, 628] on button "Close Return Order" at bounding box center [530, 627] width 469 height 48
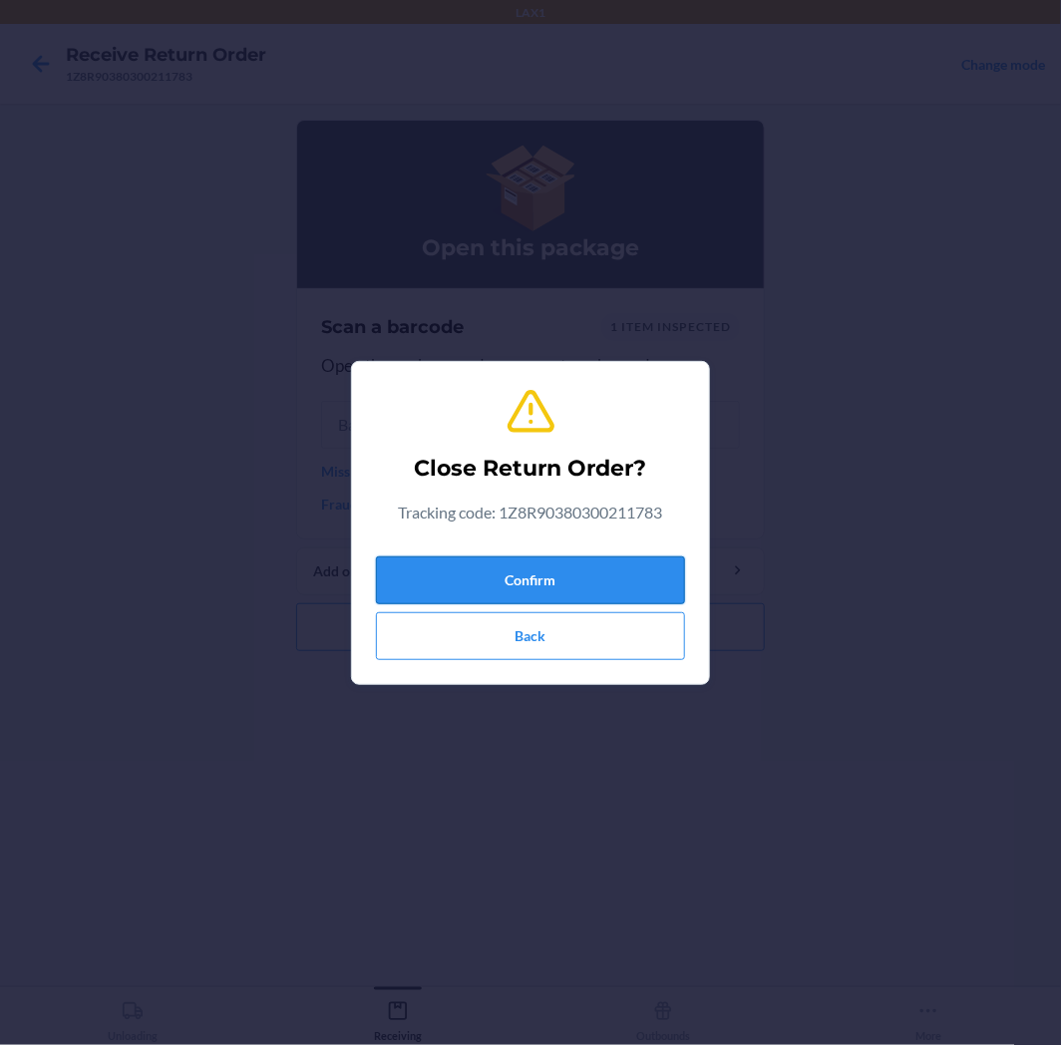
click at [531, 569] on button "Confirm" at bounding box center [530, 581] width 309 height 48
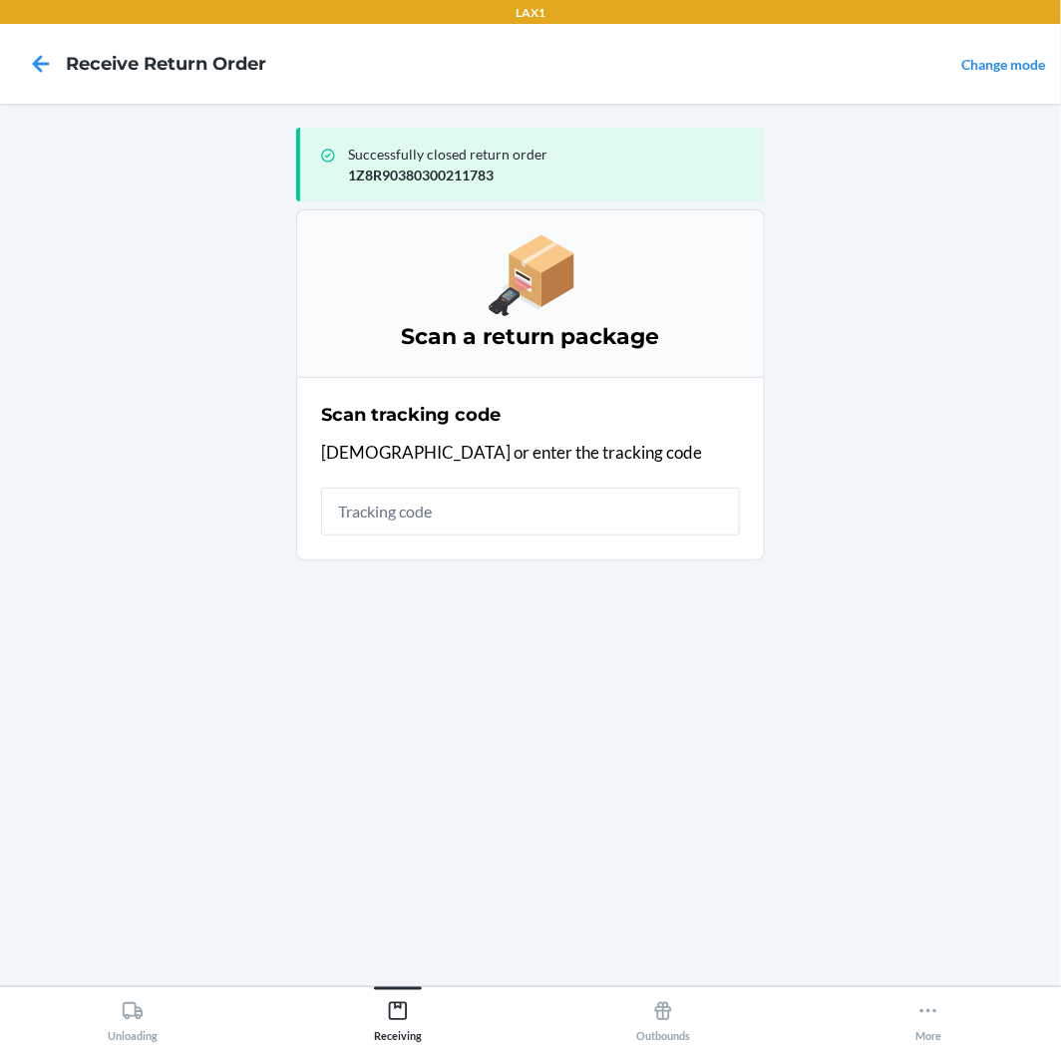
click at [536, 511] on input "text" at bounding box center [530, 512] width 419 height 48
type input "962200190000"
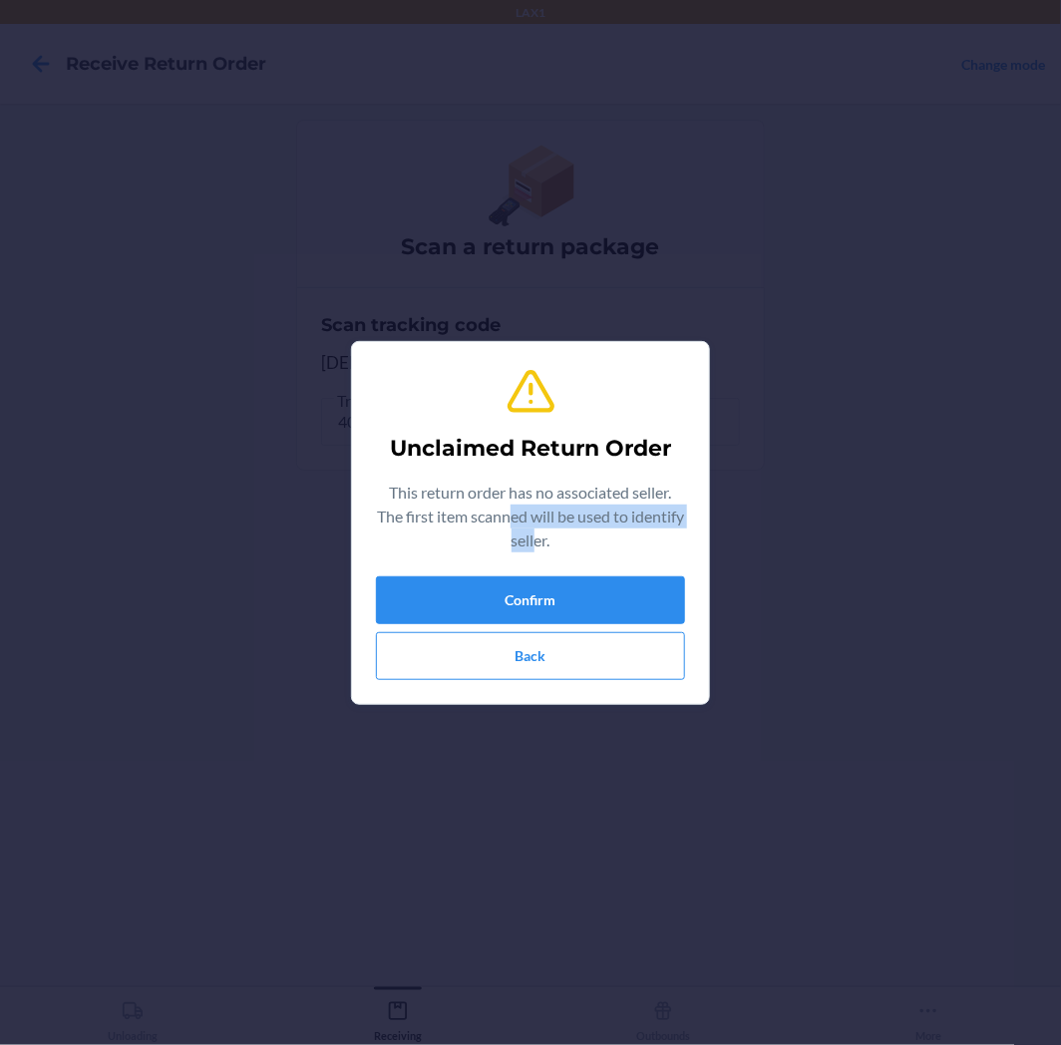
drag, startPoint x: 536, startPoint y: 511, endPoint x: 608, endPoint y: 565, distance: 91.2
click at [608, 565] on div "Unclaimed Return Order This return order has no associated seller. The first it…" at bounding box center [530, 523] width 309 height 330
click at [635, 578] on button "Confirm" at bounding box center [530, 600] width 309 height 48
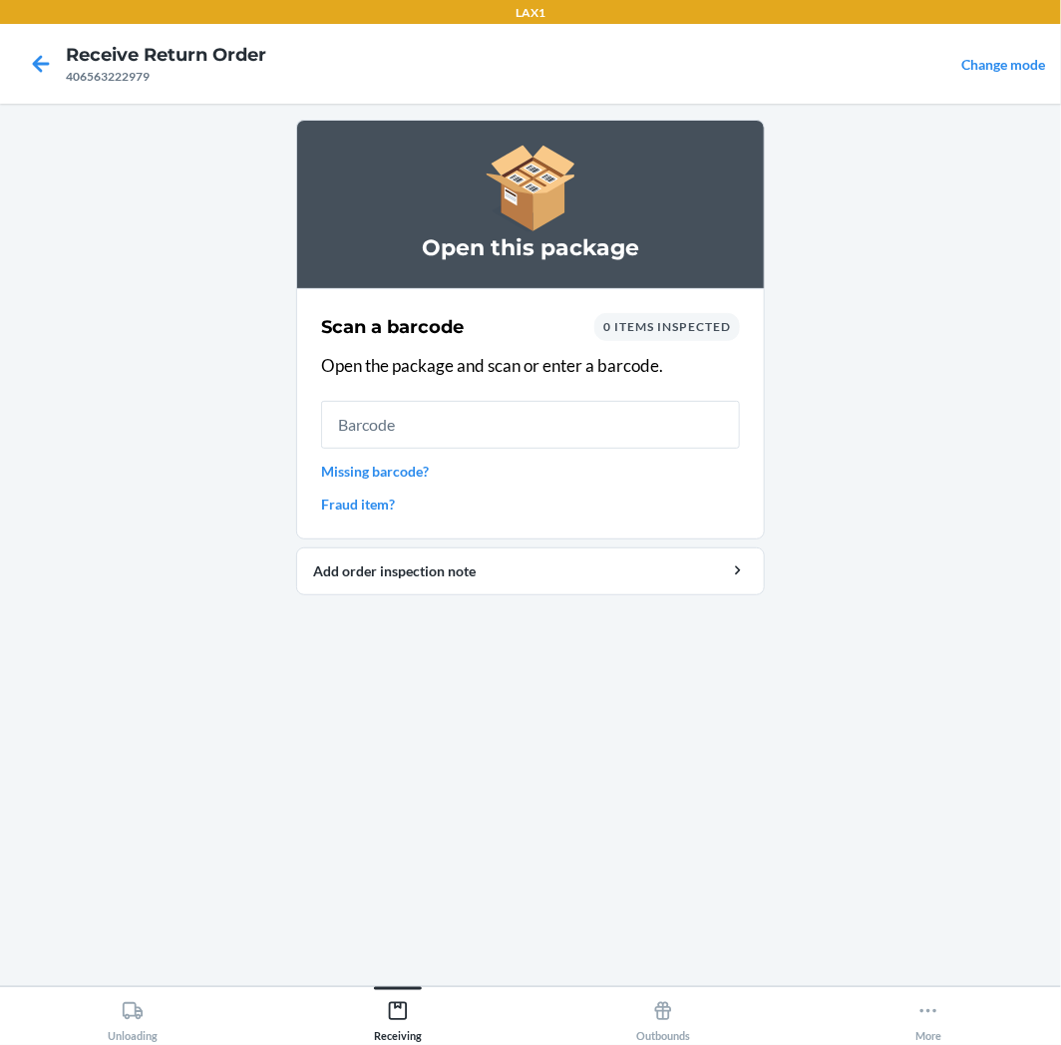
click at [683, 443] on input "text" at bounding box center [530, 425] width 419 height 48
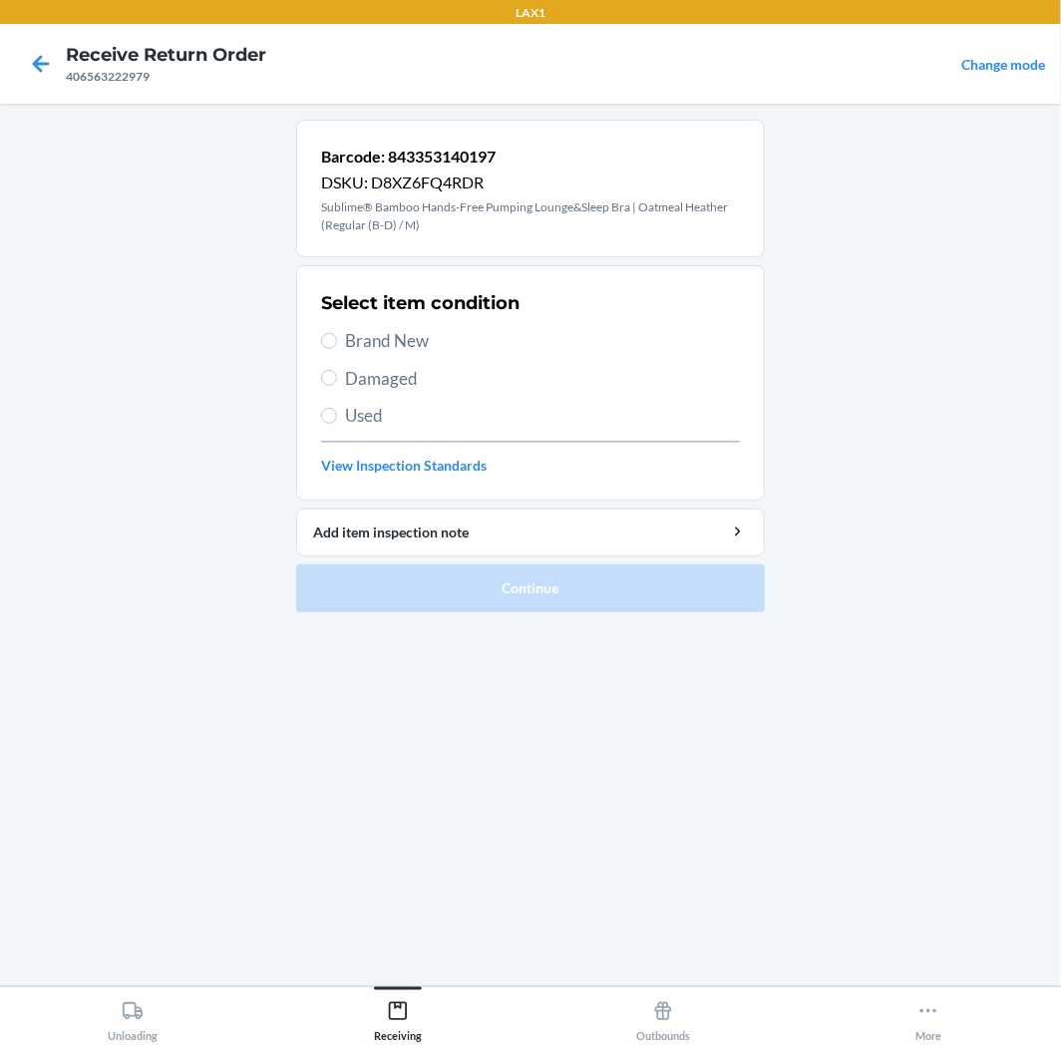
click at [419, 411] on span "Used" at bounding box center [542, 416] width 395 height 26
click at [337, 411] on input "Used" at bounding box center [329, 416] width 16 height 16
radio input "true"
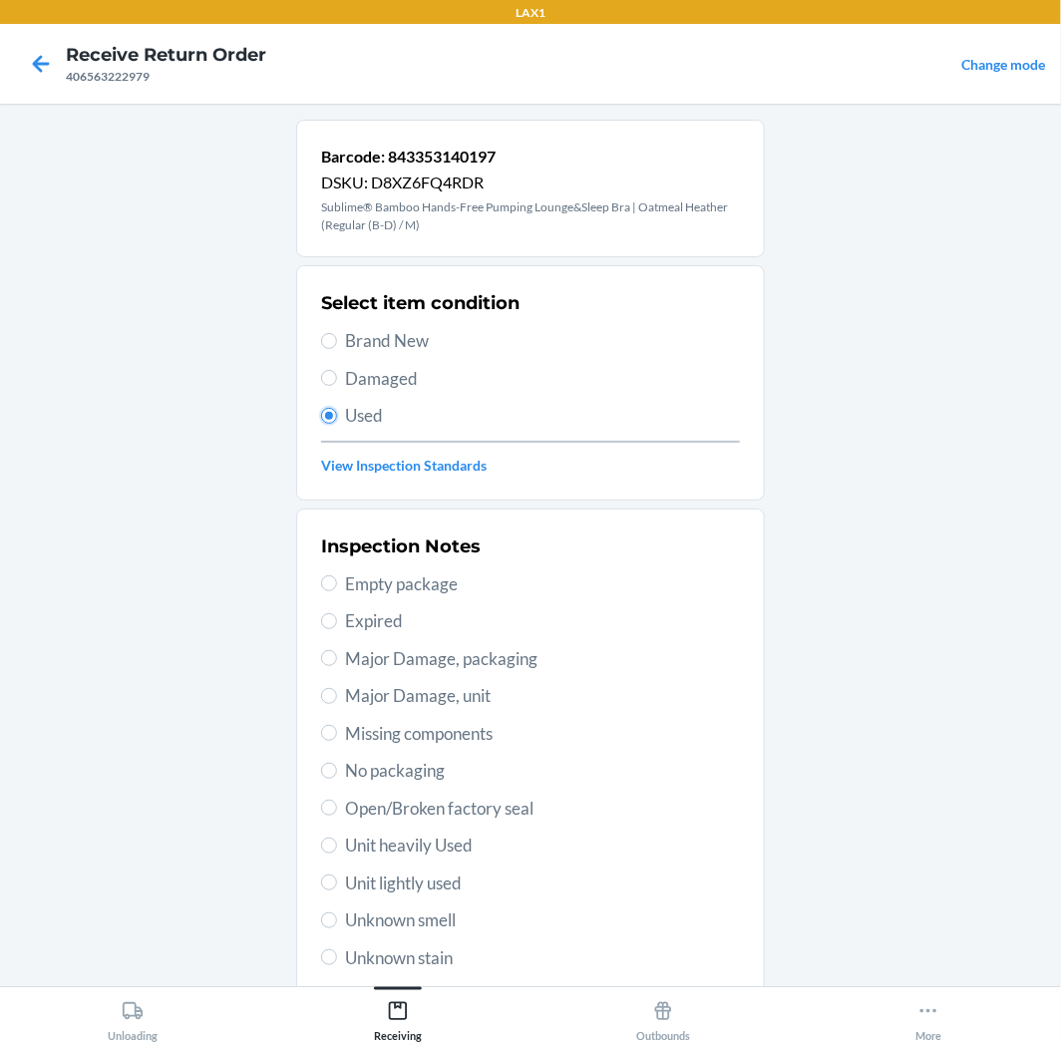
scroll to position [173, 0]
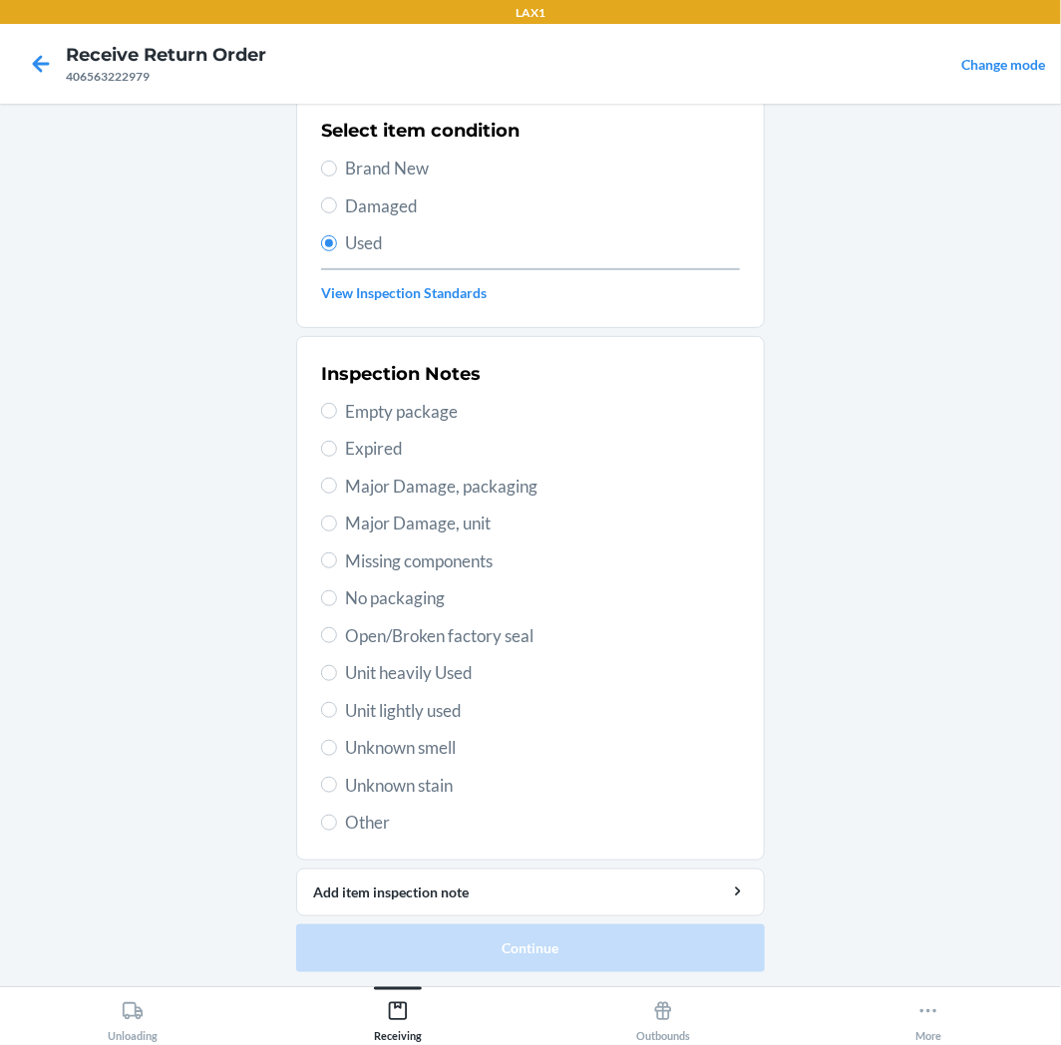
click at [429, 701] on span "Unit lightly used" at bounding box center [542, 711] width 395 height 26
click at [337, 702] on input "Unit lightly used" at bounding box center [329, 710] width 16 height 16
radio input "true"
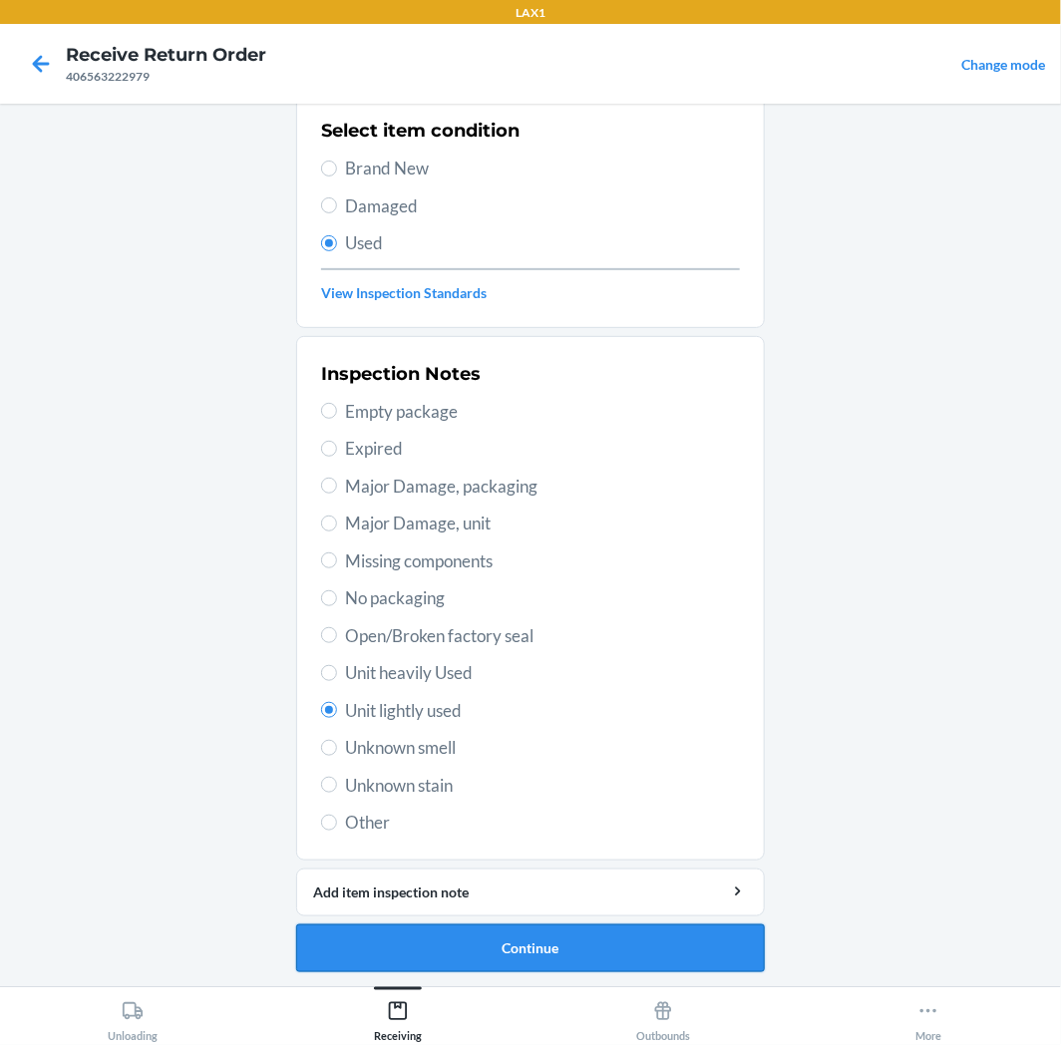
click at [497, 949] on button "Continue" at bounding box center [530, 949] width 469 height 48
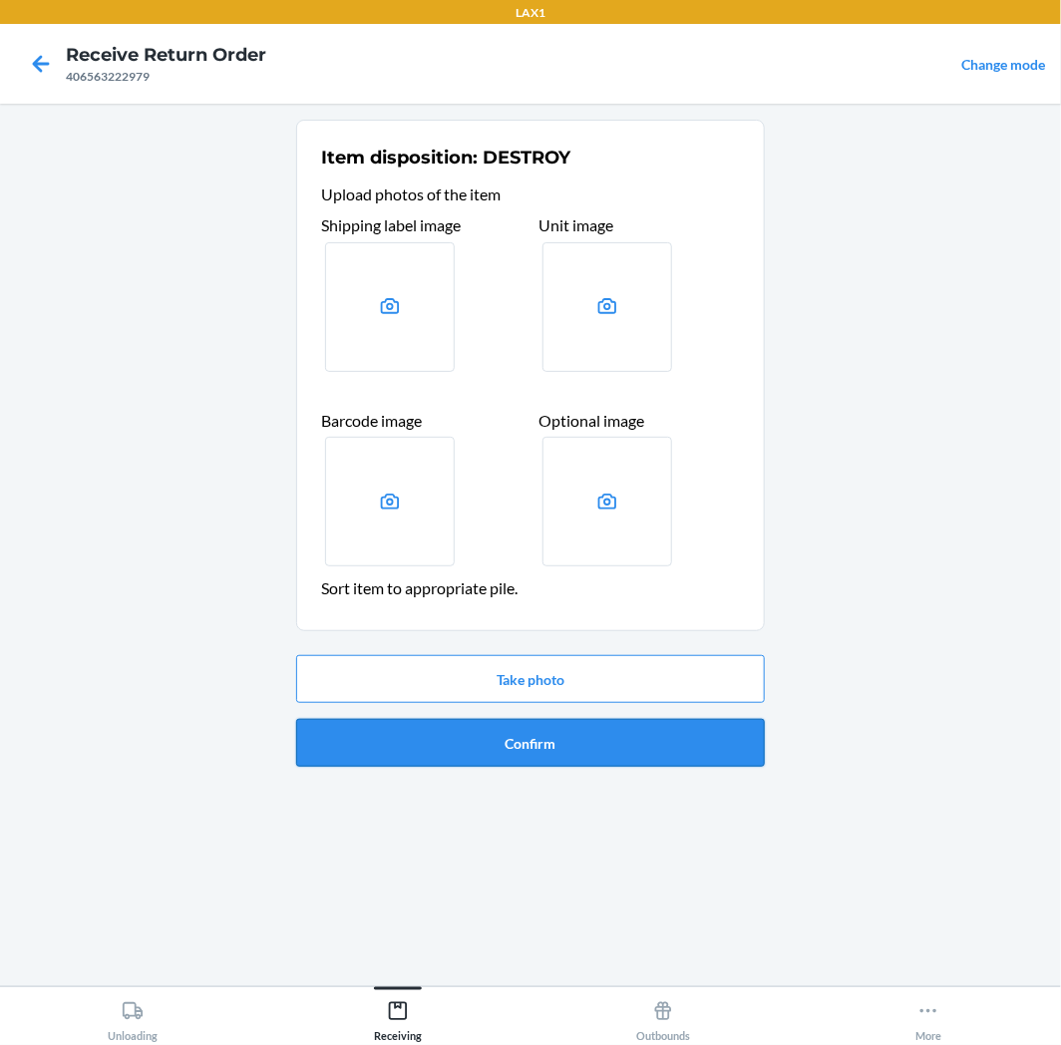
click at [586, 759] on button "Confirm" at bounding box center [530, 743] width 469 height 48
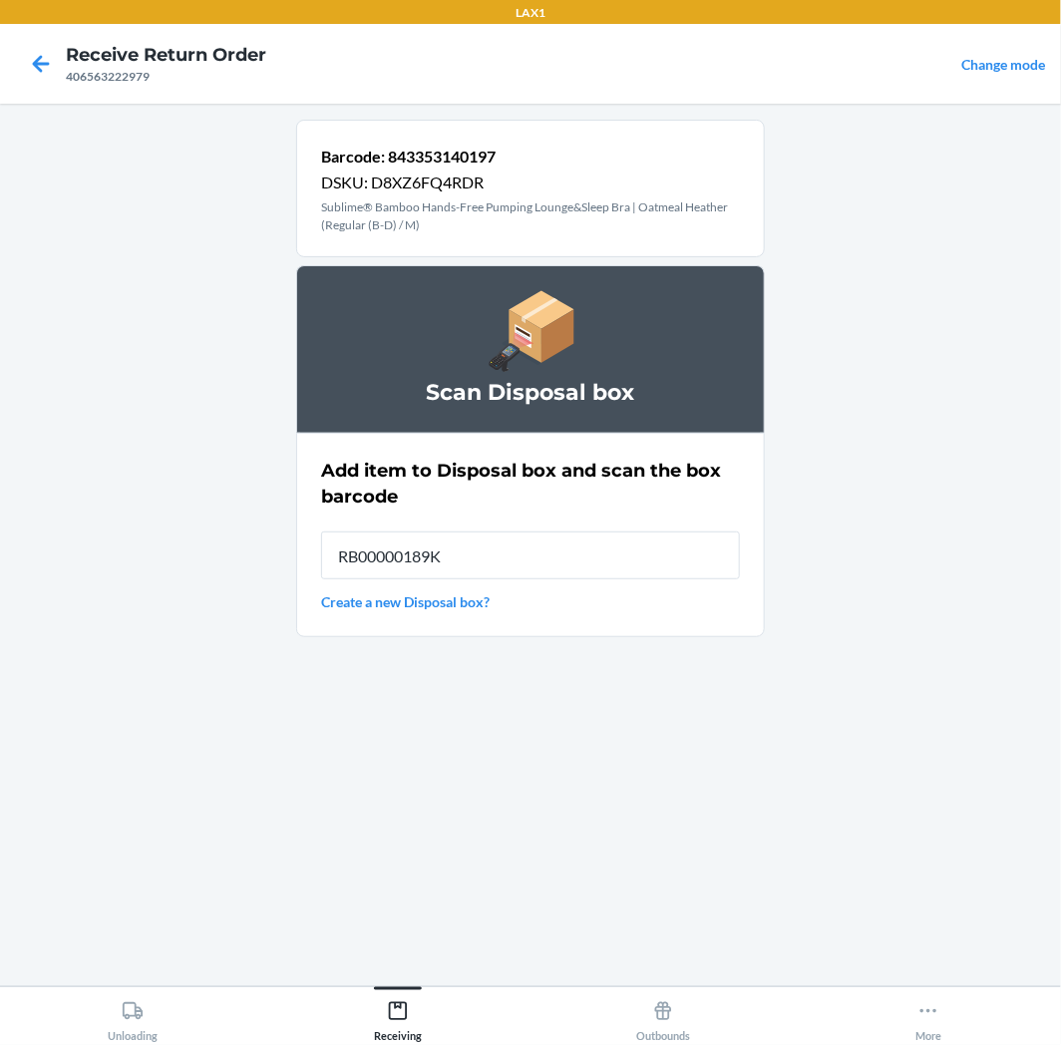
type input "RB00000189K"
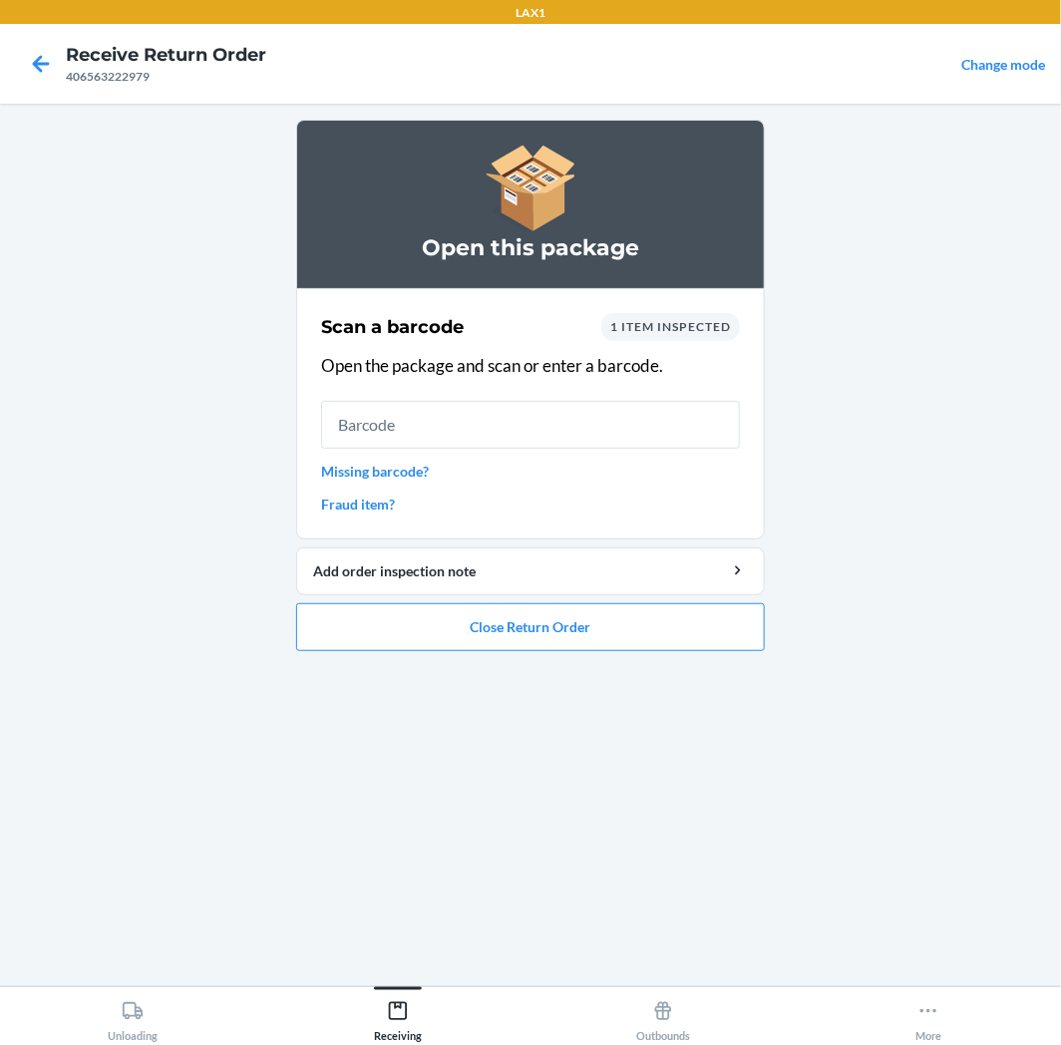
click at [630, 415] on input "text" at bounding box center [530, 425] width 419 height 48
click at [552, 630] on button "Close Return Order" at bounding box center [530, 627] width 469 height 48
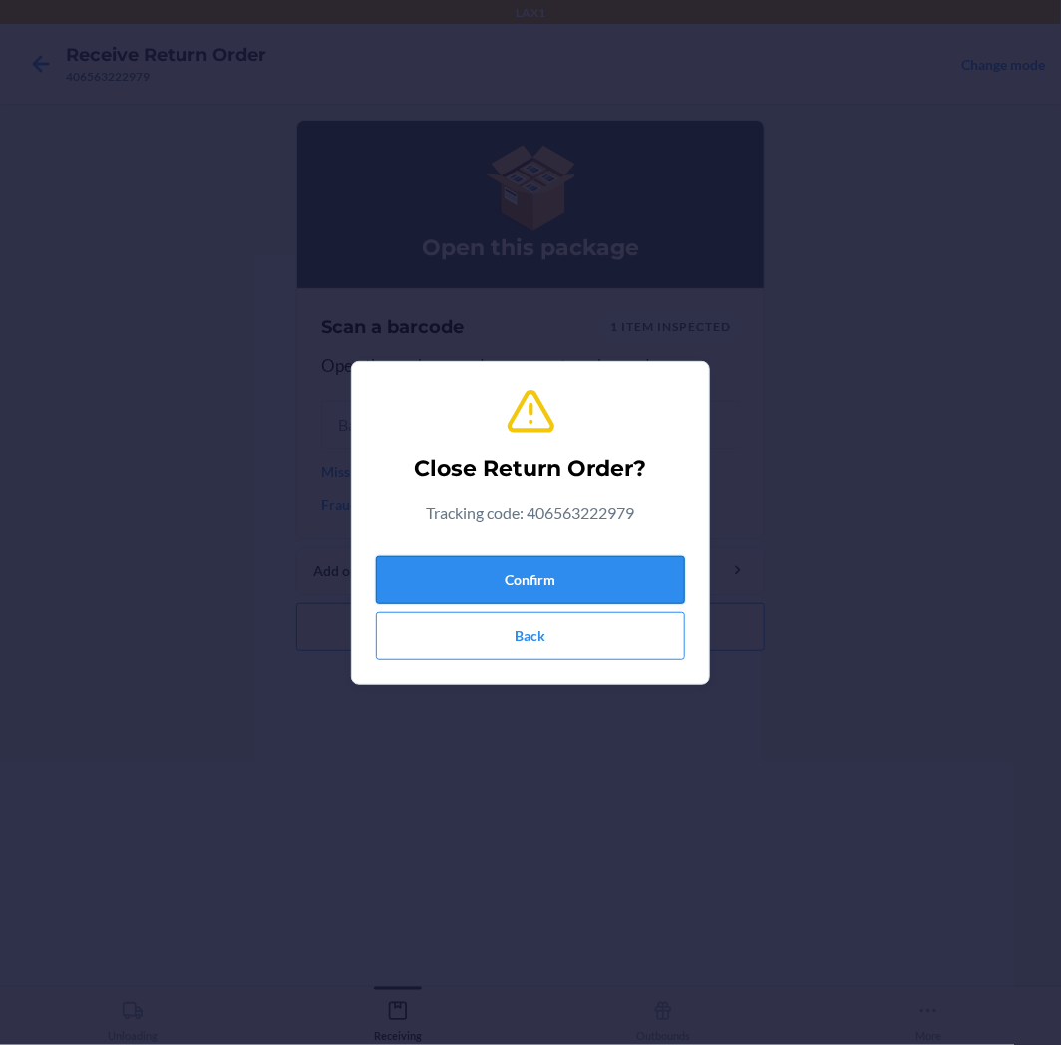
click at [590, 569] on button "Confirm" at bounding box center [530, 581] width 309 height 48
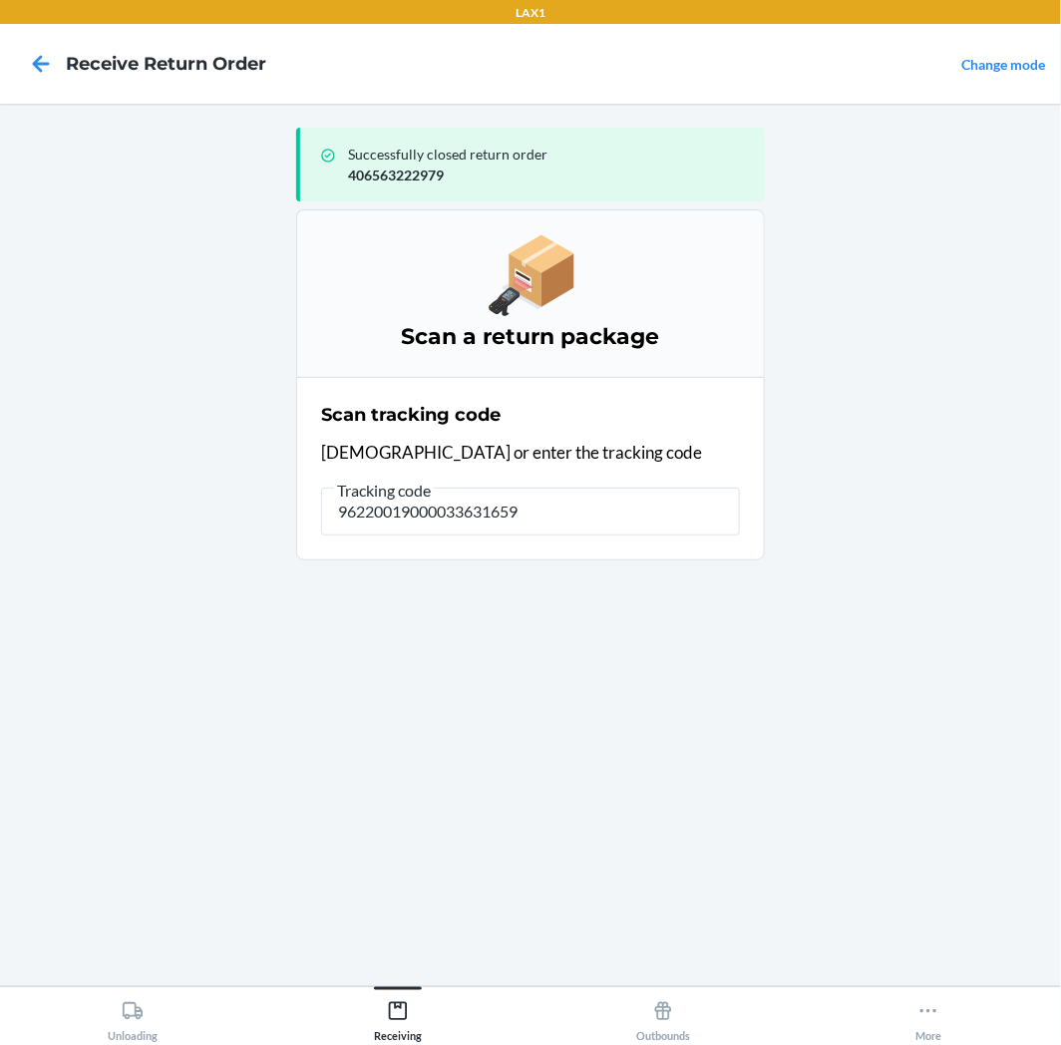
type input "962200190000336316590"
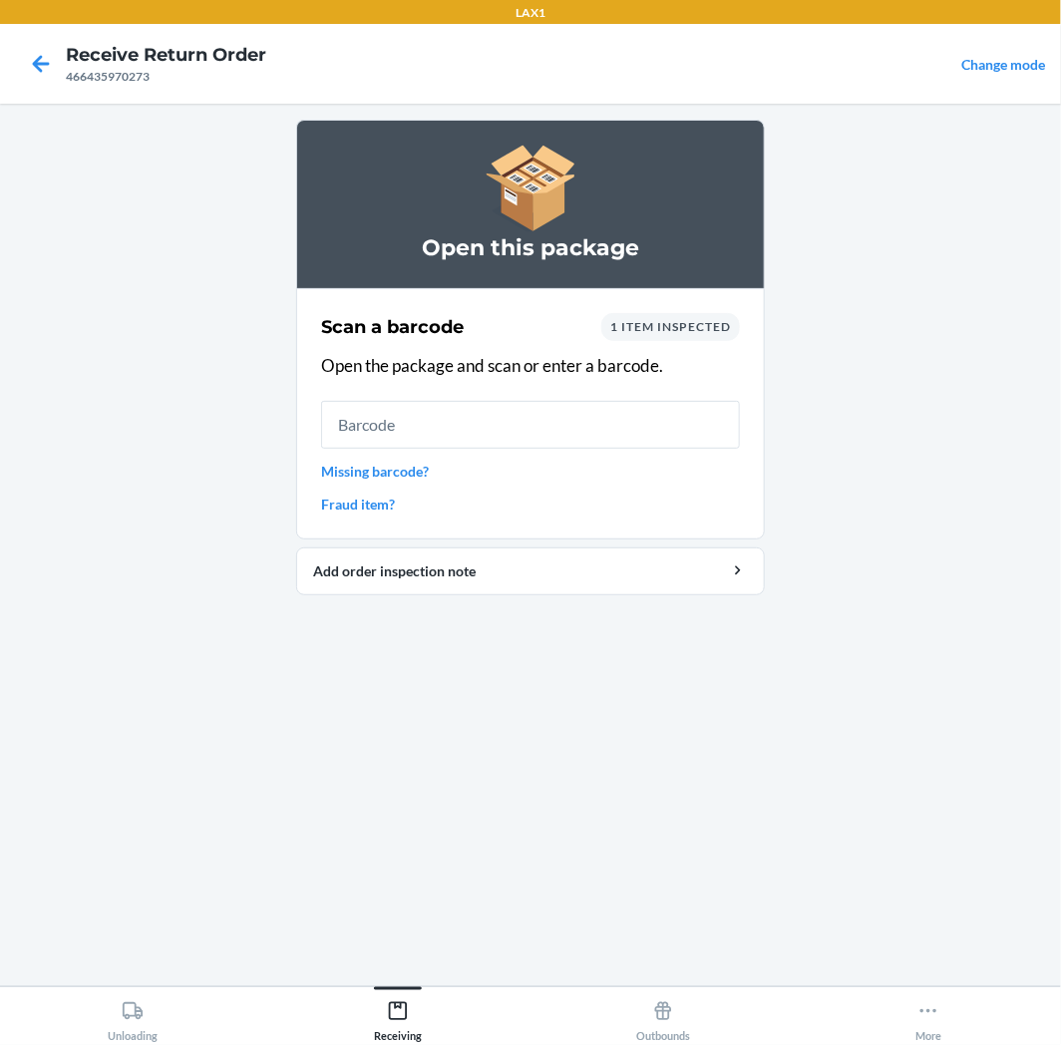
click at [601, 419] on input "text" at bounding box center [530, 425] width 419 height 48
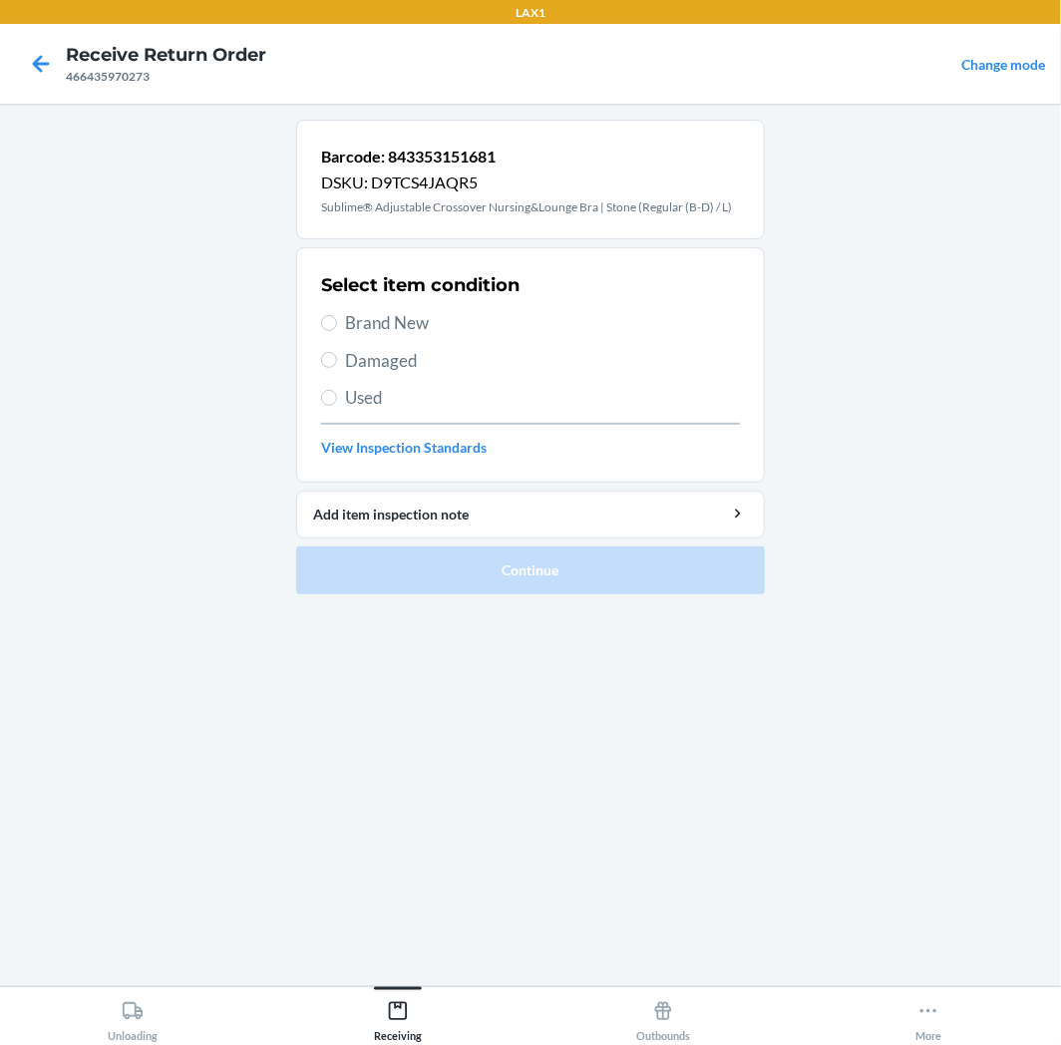
click at [407, 333] on span "Brand New" at bounding box center [542, 323] width 395 height 26
click at [337, 331] on input "Brand New" at bounding box center [329, 323] width 16 height 16
radio input "true"
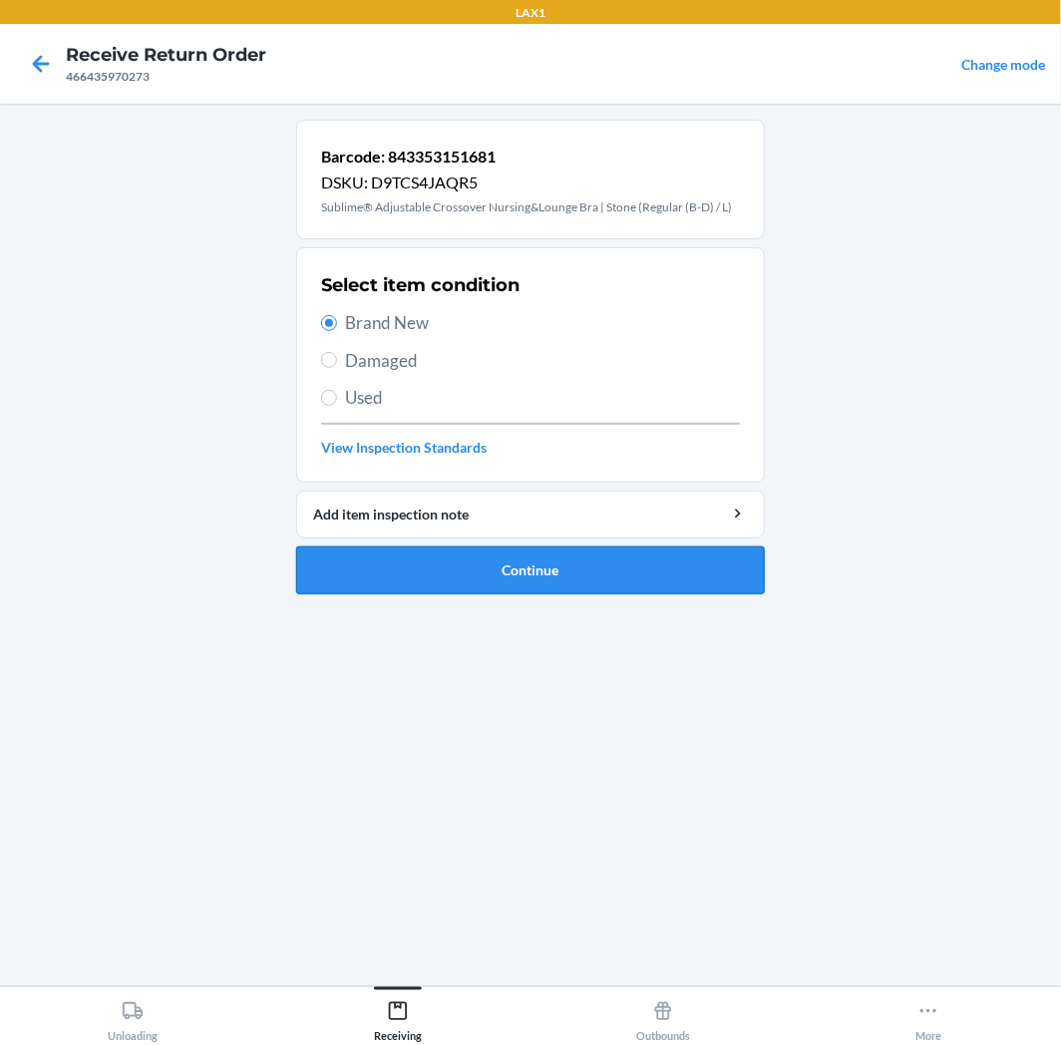
click at [439, 580] on button "Continue" at bounding box center [530, 571] width 469 height 48
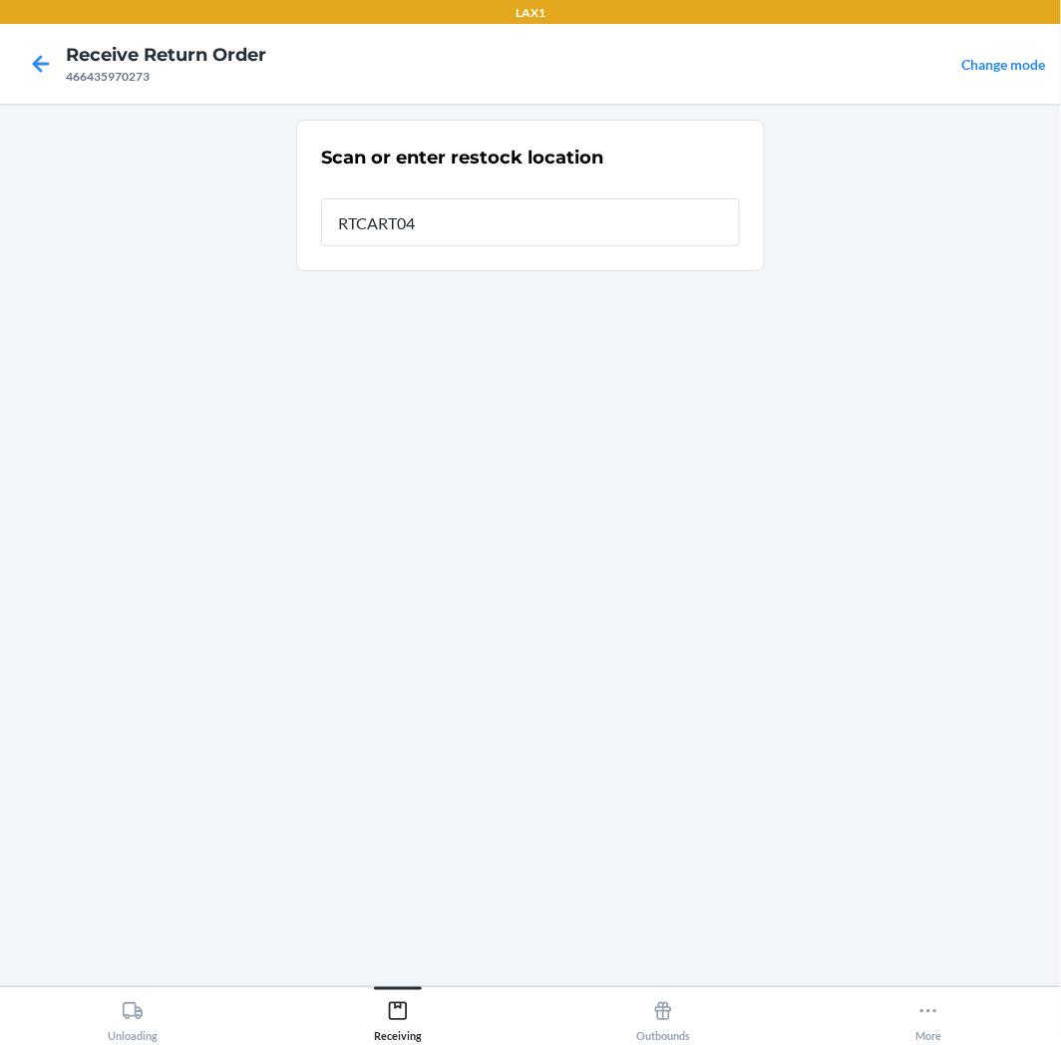
type input "RTCART041"
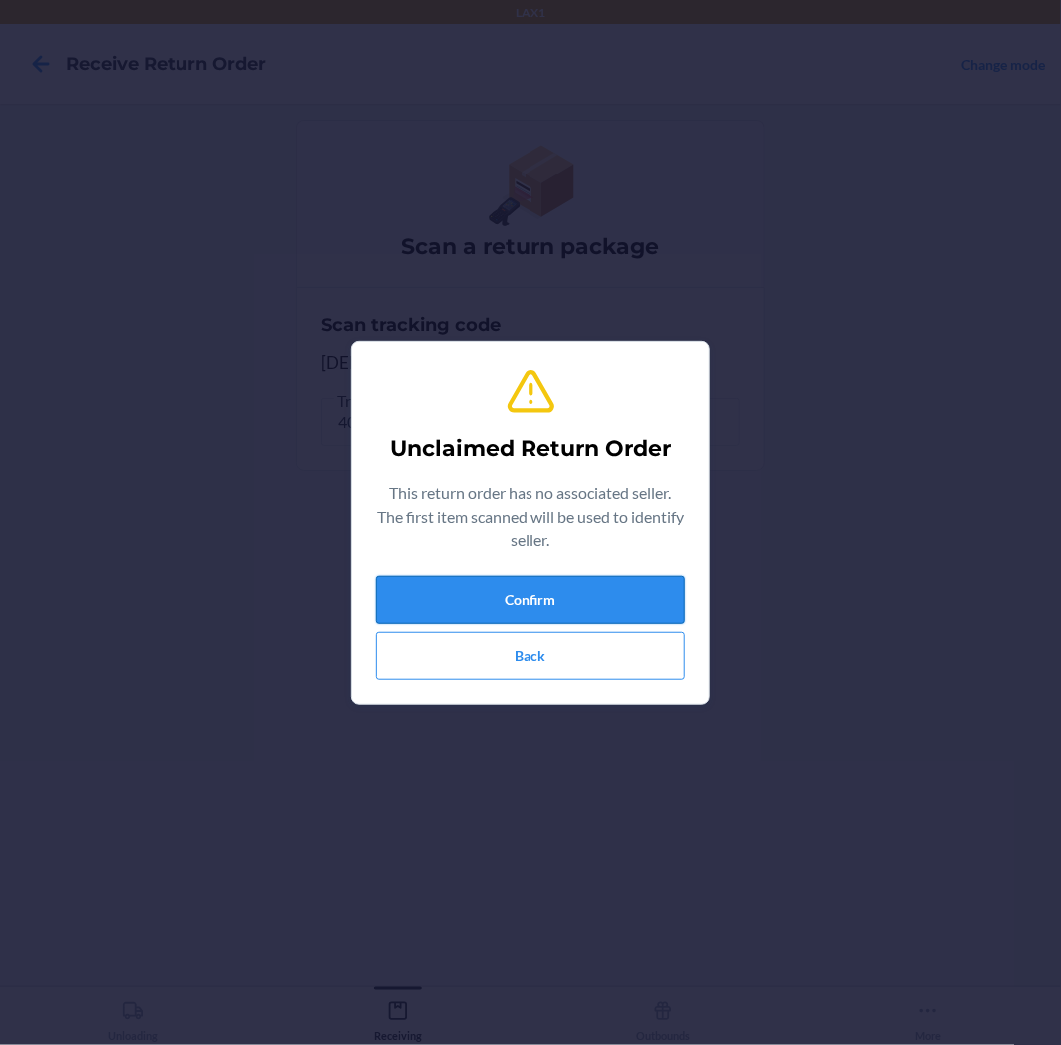
click at [568, 611] on button "Confirm" at bounding box center [530, 600] width 309 height 48
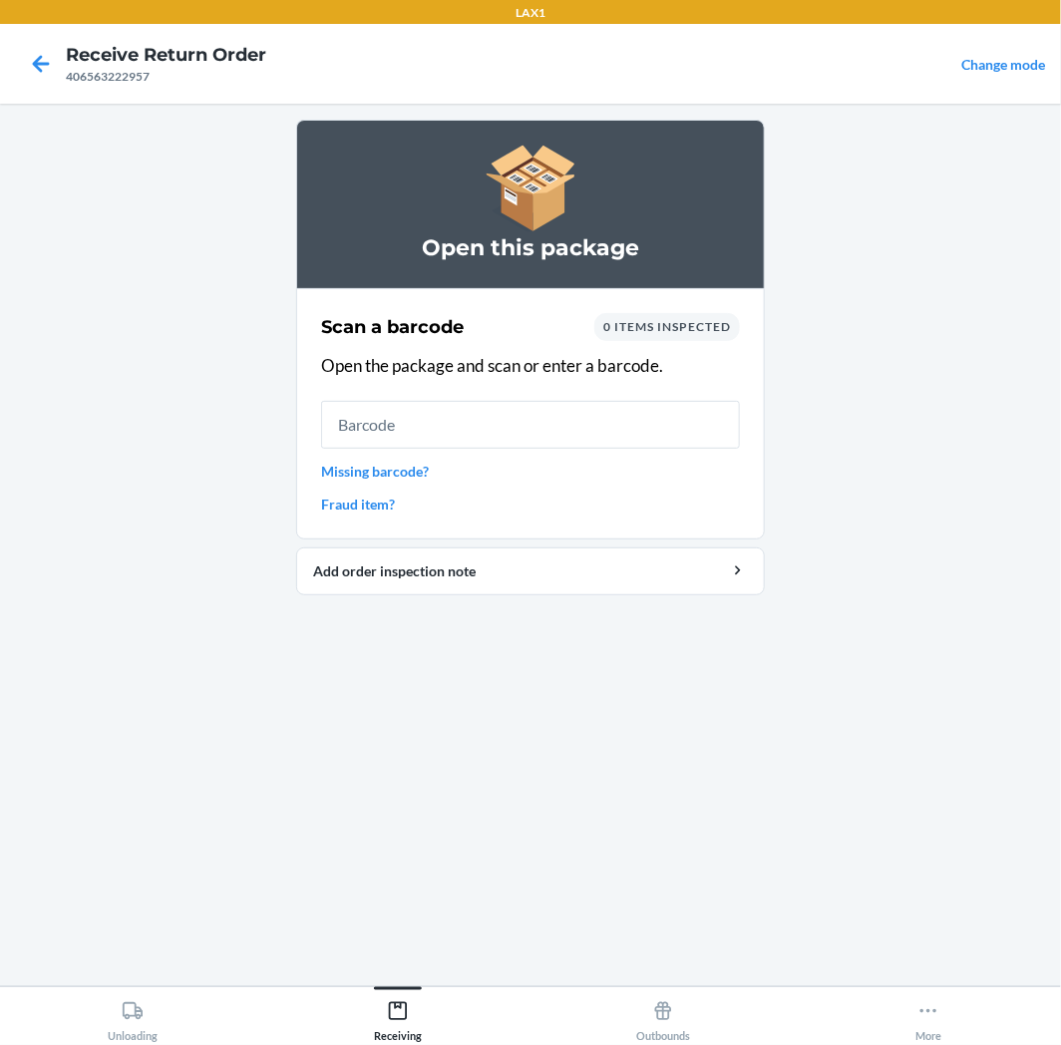
drag, startPoint x: 613, startPoint y: 414, endPoint x: 625, endPoint y: 400, distance: 18.4
click at [622, 411] on input "text" at bounding box center [530, 425] width 419 height 48
click at [426, 479] on link "Missing barcode?" at bounding box center [530, 471] width 419 height 21
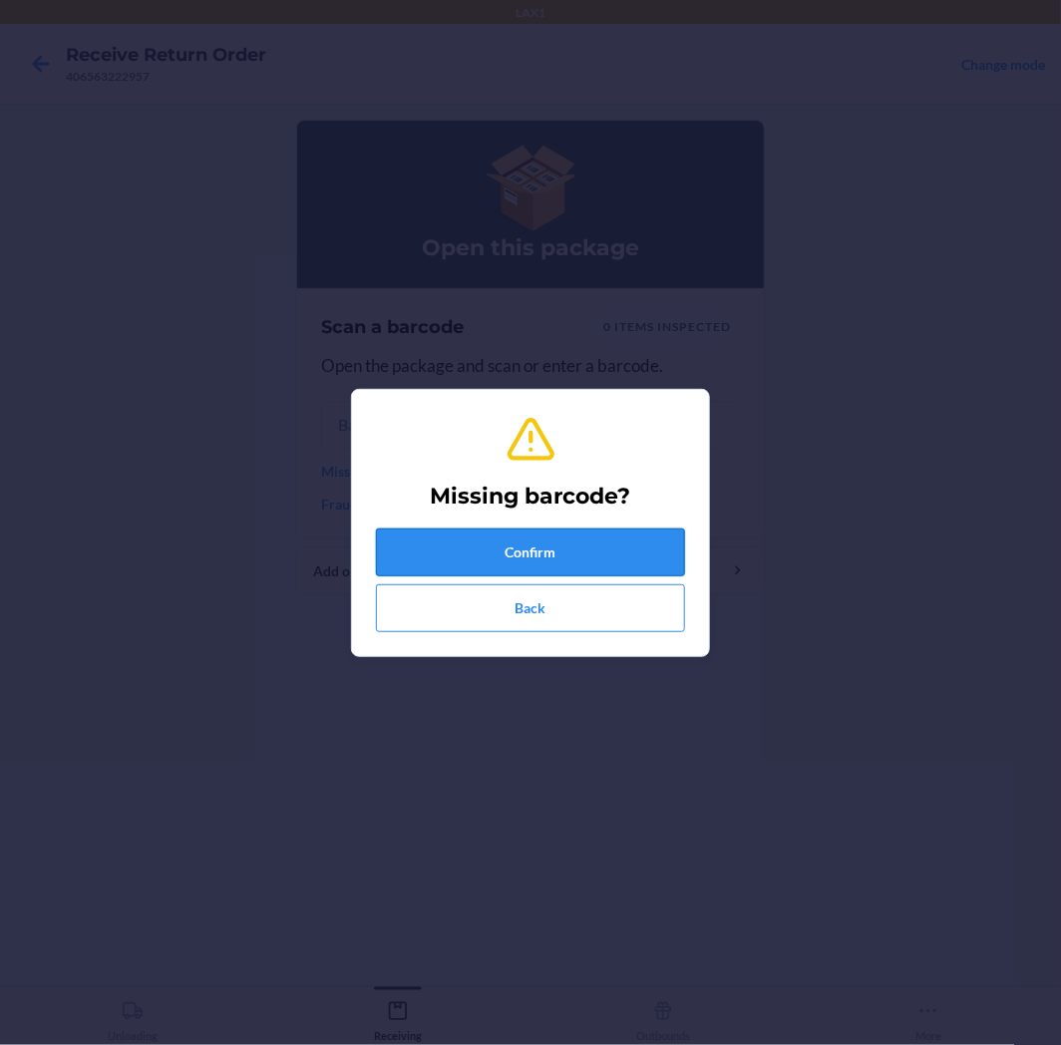
click at [449, 530] on button "Confirm" at bounding box center [530, 553] width 309 height 48
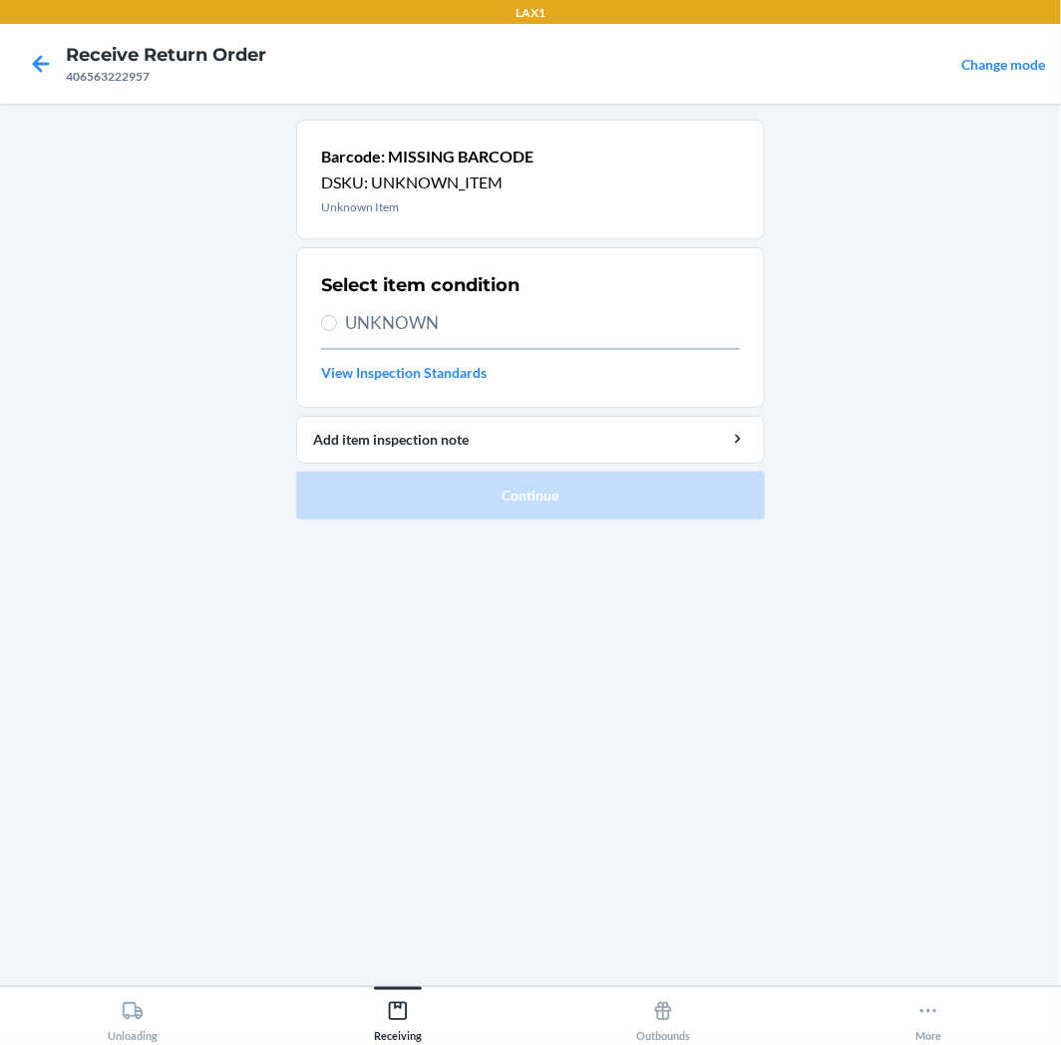
click at [482, 312] on span "UNKNOWN" at bounding box center [542, 323] width 395 height 26
click at [337, 315] on input "UNKNOWN" at bounding box center [329, 323] width 16 height 16
radio input "true"
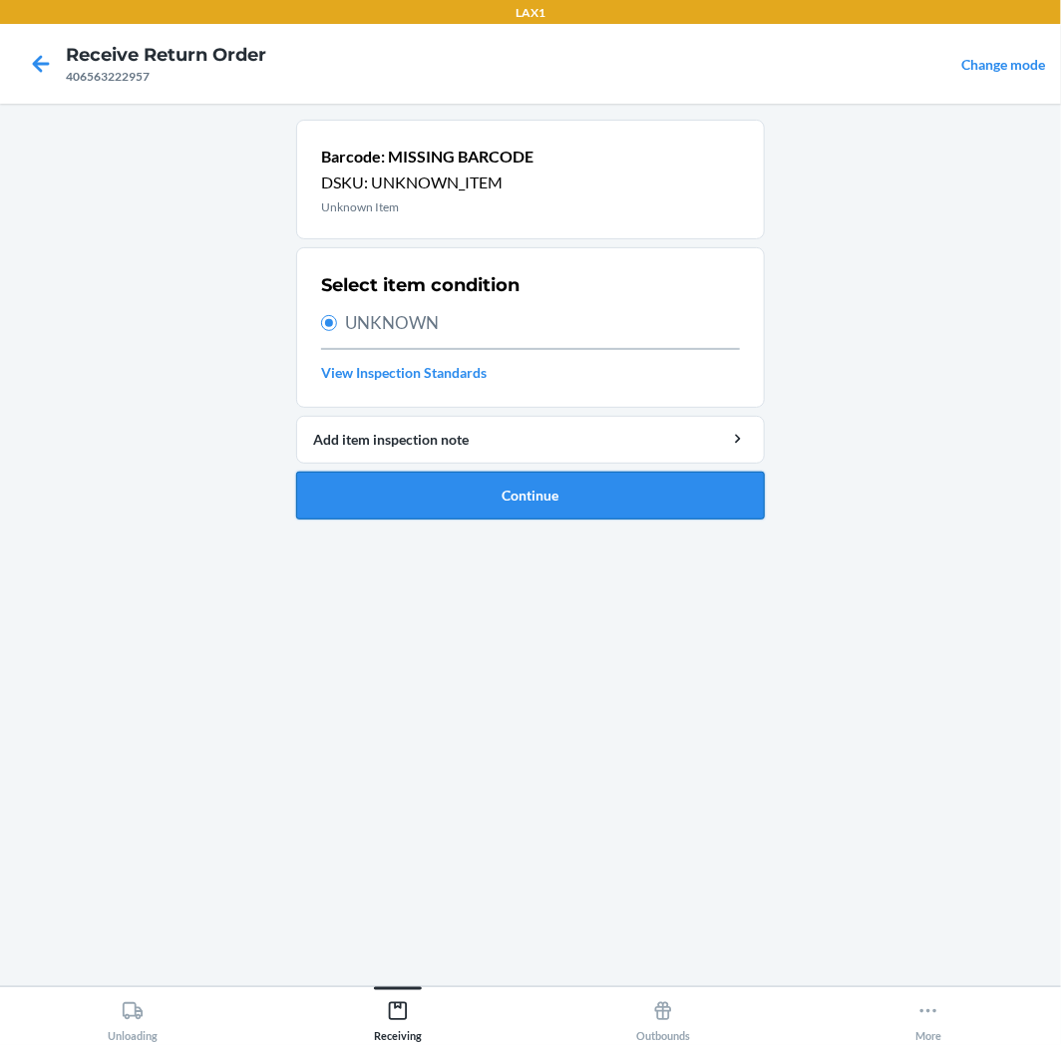
click at [506, 482] on button "Continue" at bounding box center [530, 496] width 469 height 48
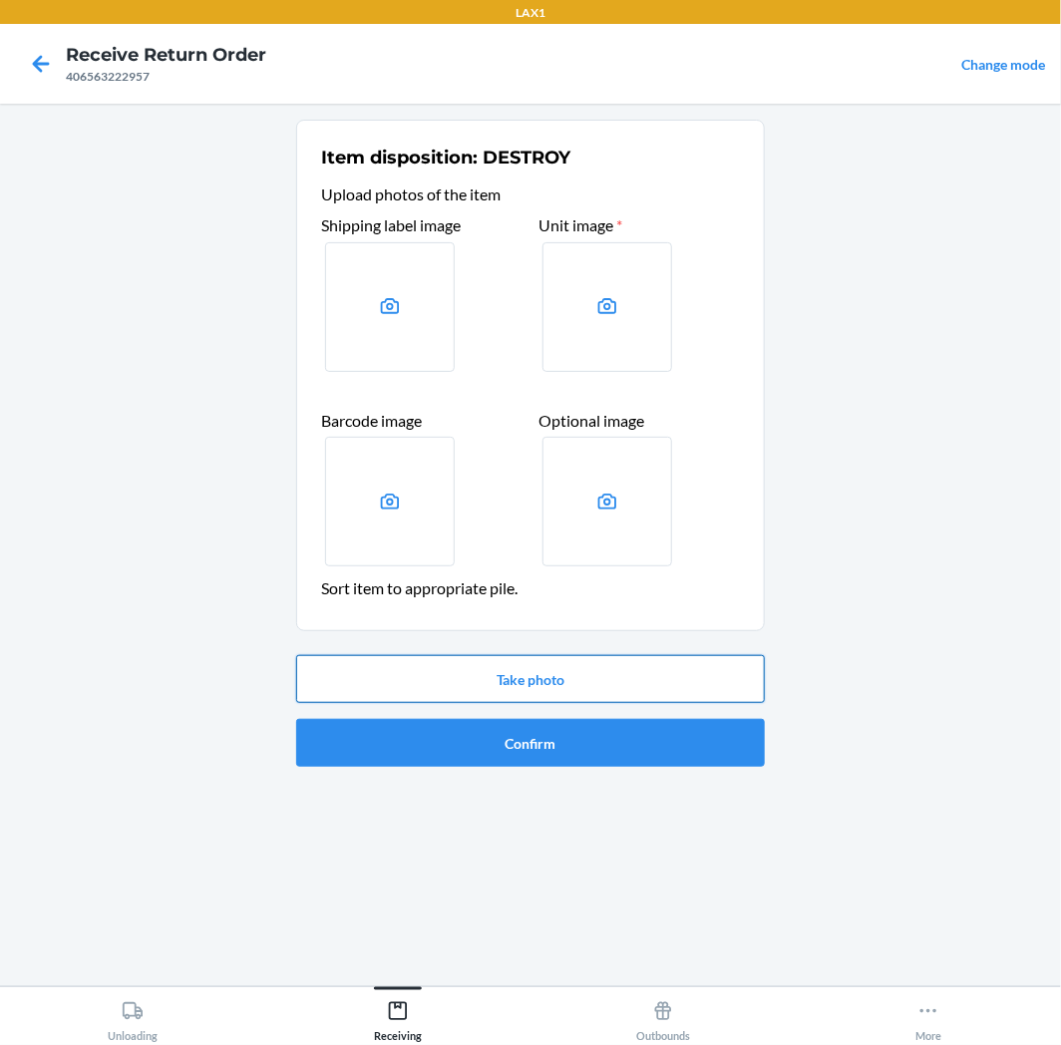
click at [547, 685] on button "Take photo" at bounding box center [530, 679] width 469 height 48
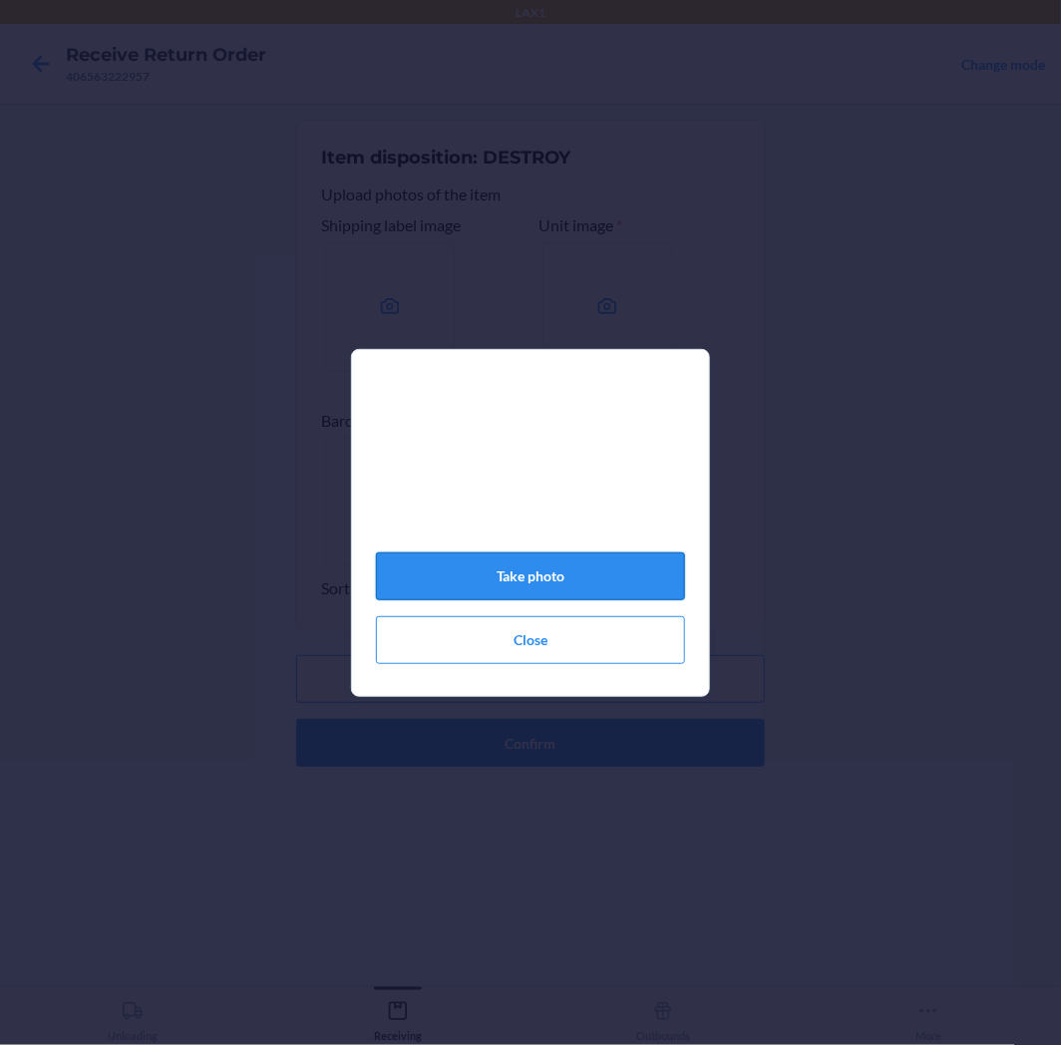
click at [589, 586] on button "Take photo" at bounding box center [530, 577] width 309 height 48
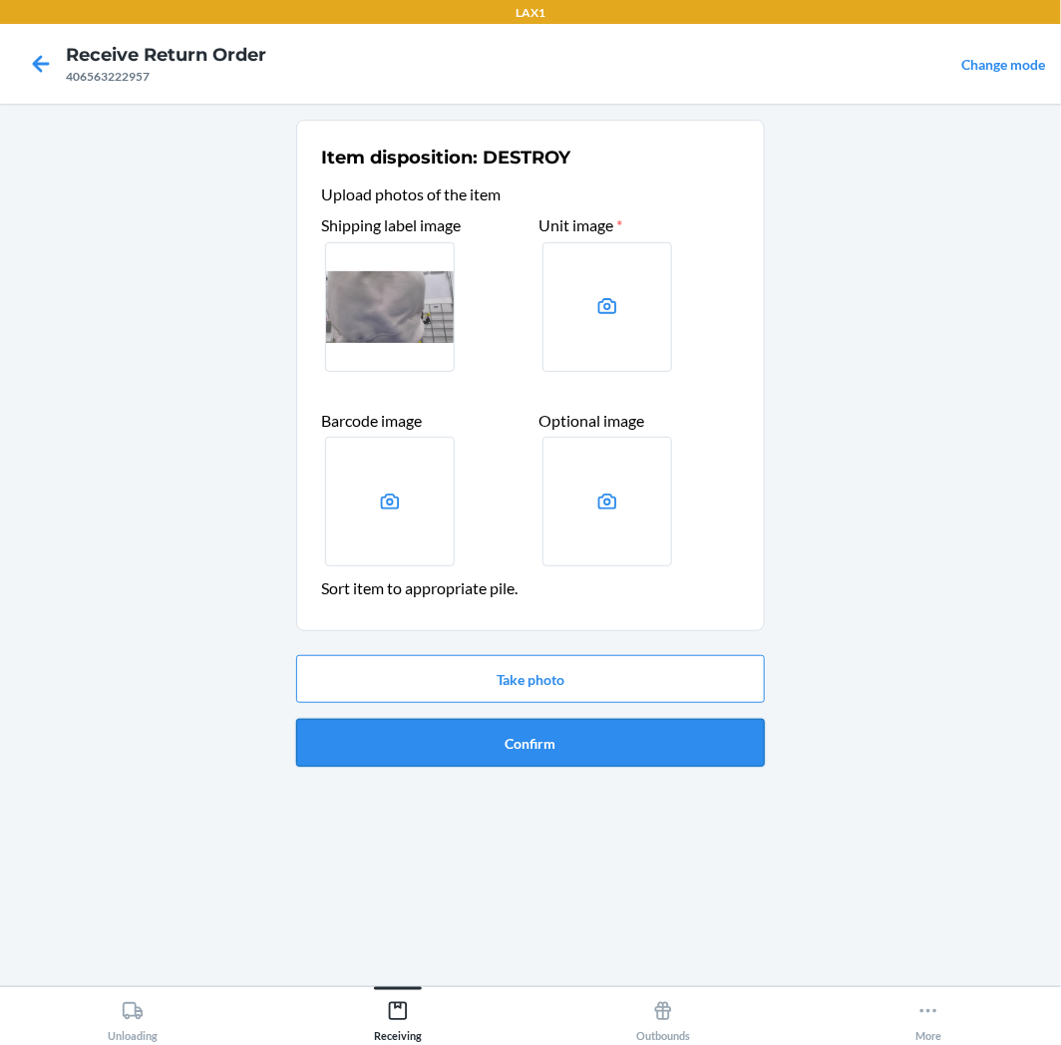
click at [585, 725] on button "Confirm" at bounding box center [530, 743] width 469 height 48
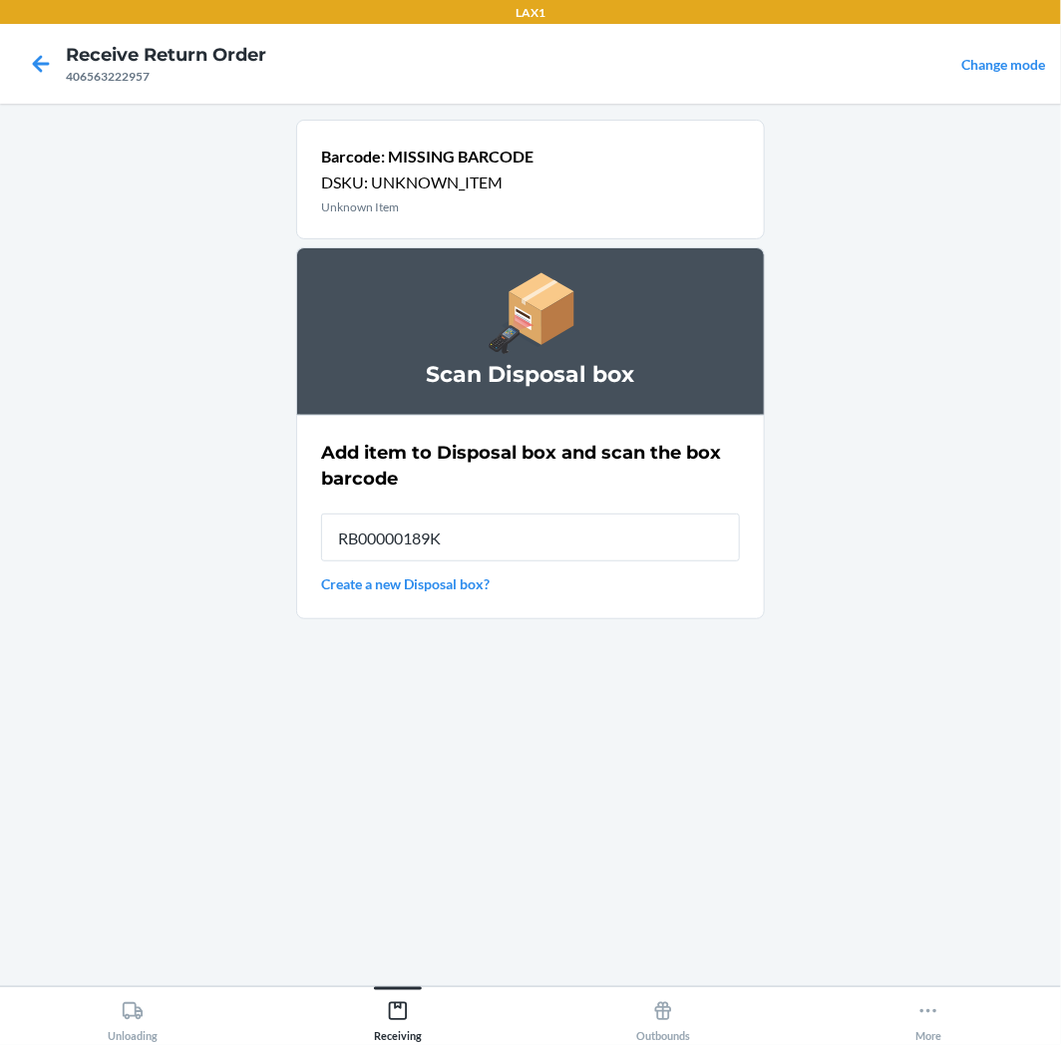
type input "RB00000189K"
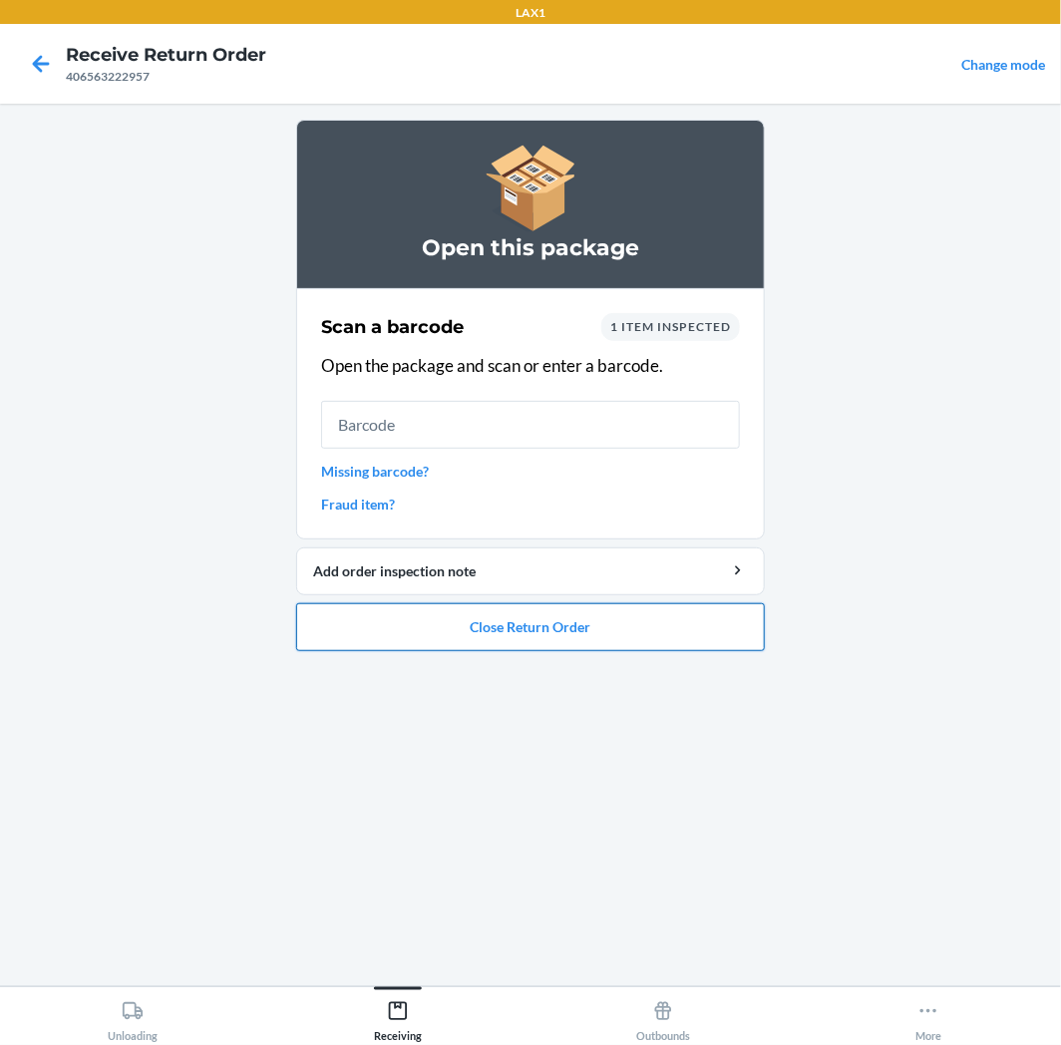
click at [485, 610] on button "Close Return Order" at bounding box center [530, 627] width 469 height 48
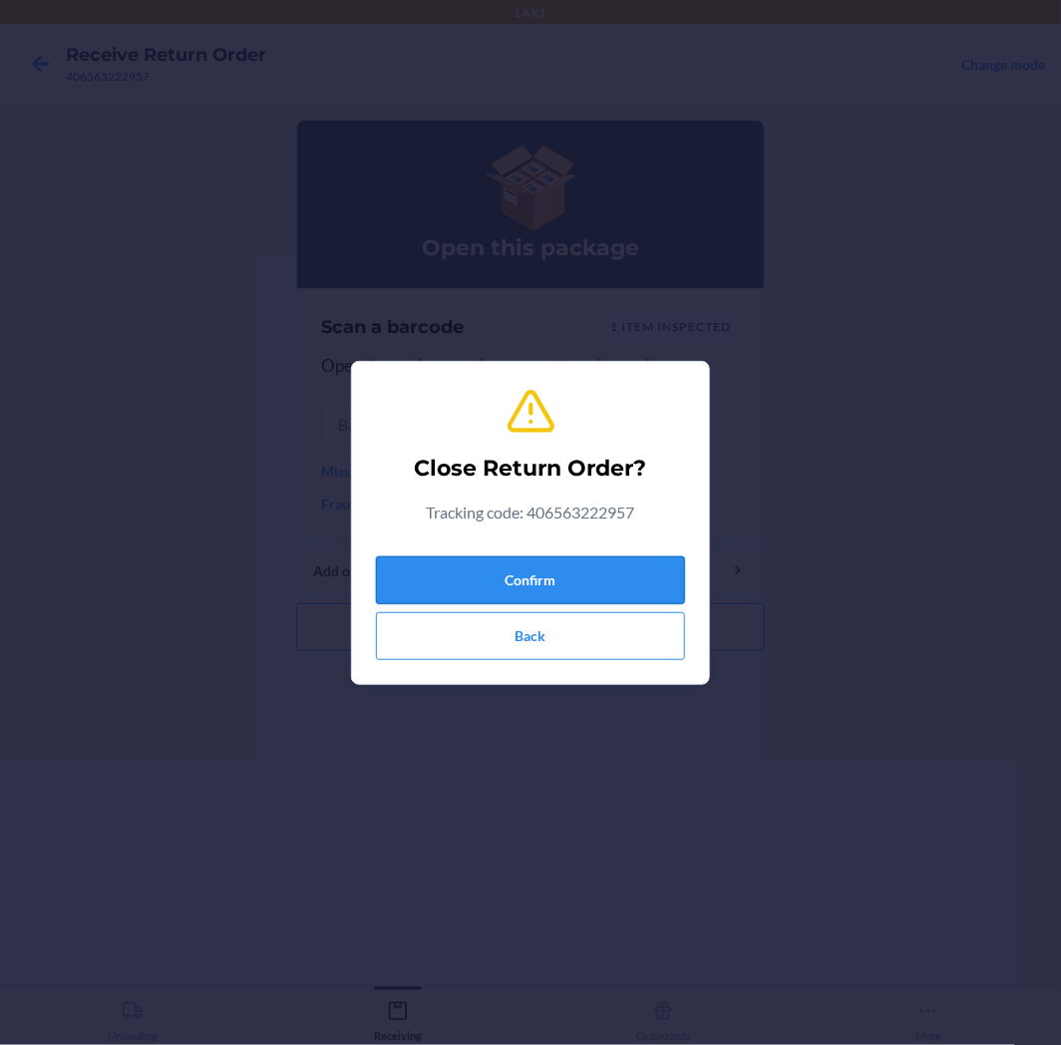
click at [522, 571] on button "Confirm" at bounding box center [530, 581] width 309 height 48
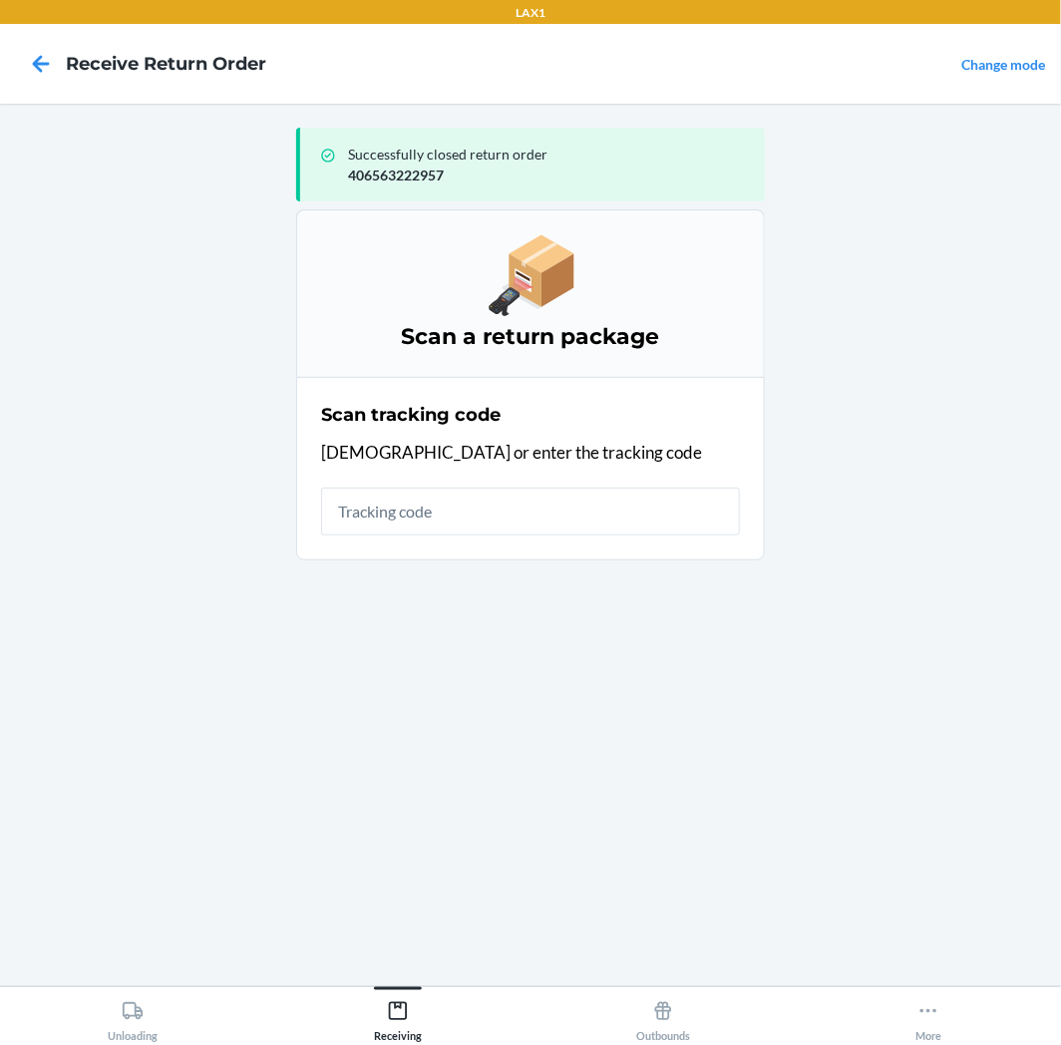
click at [522, 507] on input "text" at bounding box center [530, 512] width 419 height 48
type input "963208040026179174940"
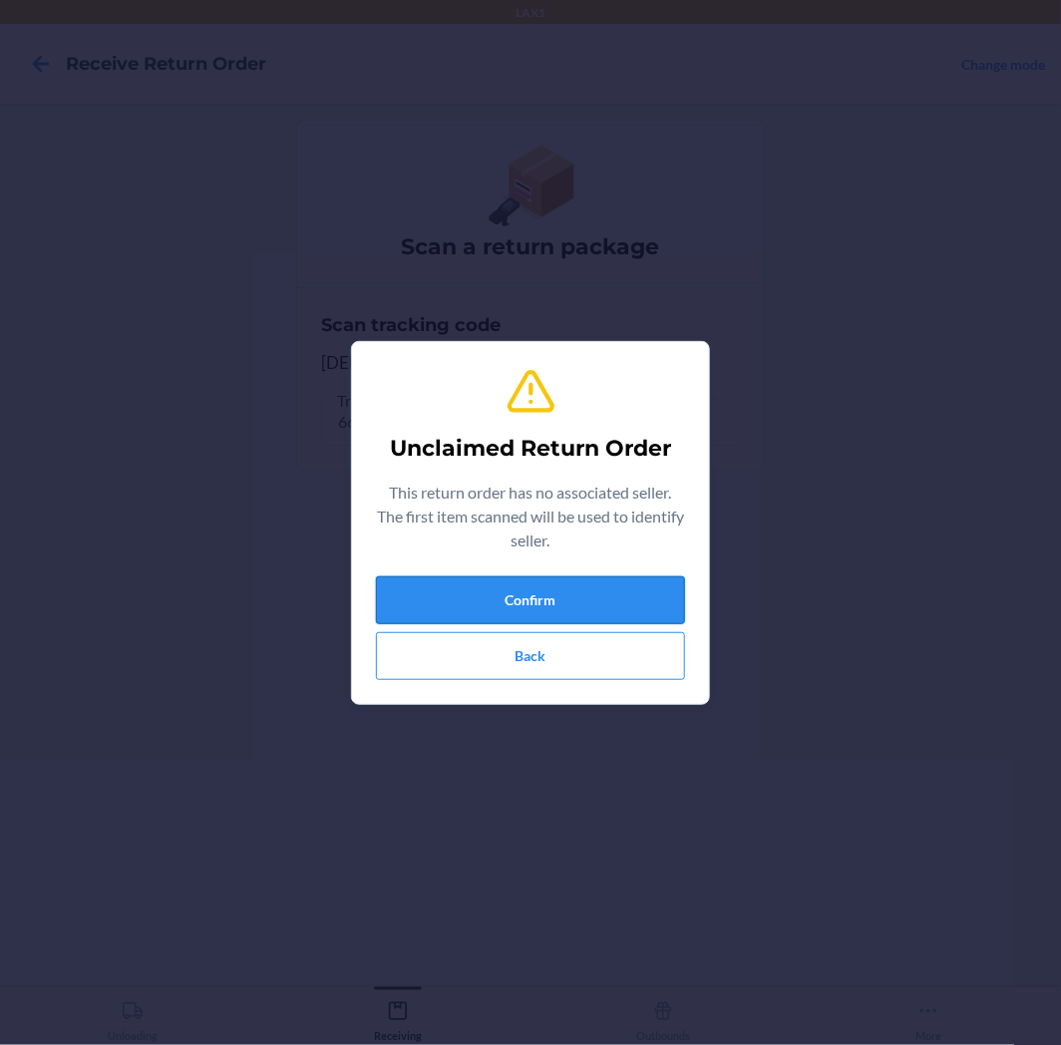
click at [632, 601] on button "Confirm" at bounding box center [530, 600] width 309 height 48
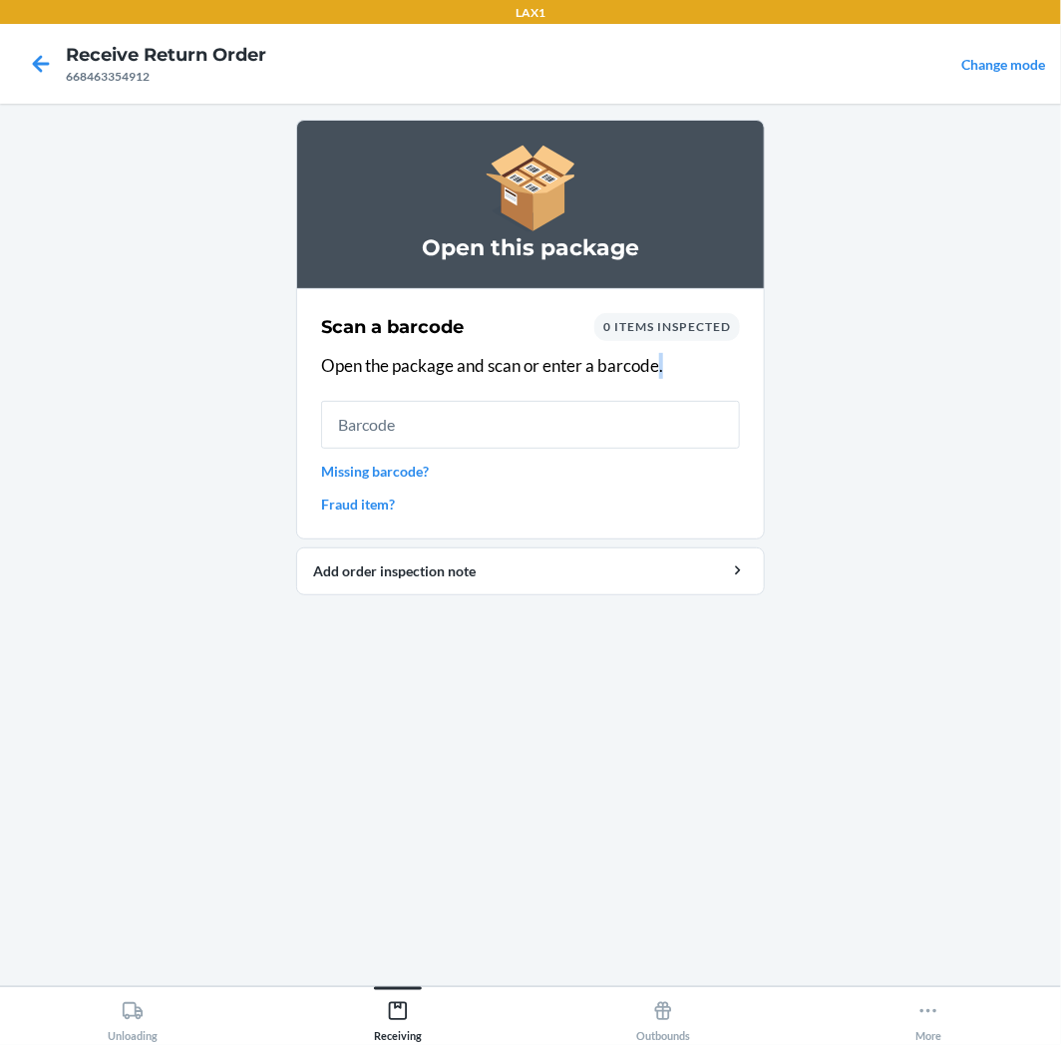
drag, startPoint x: 661, startPoint y: 381, endPoint x: 663, endPoint y: 405, distance: 24.0
click at [663, 405] on div "Scan a barcode 0 items inspected Open the package and scan or enter a barcode. …" at bounding box center [530, 413] width 419 height 213
click at [663, 405] on input "text" at bounding box center [530, 425] width 419 height 48
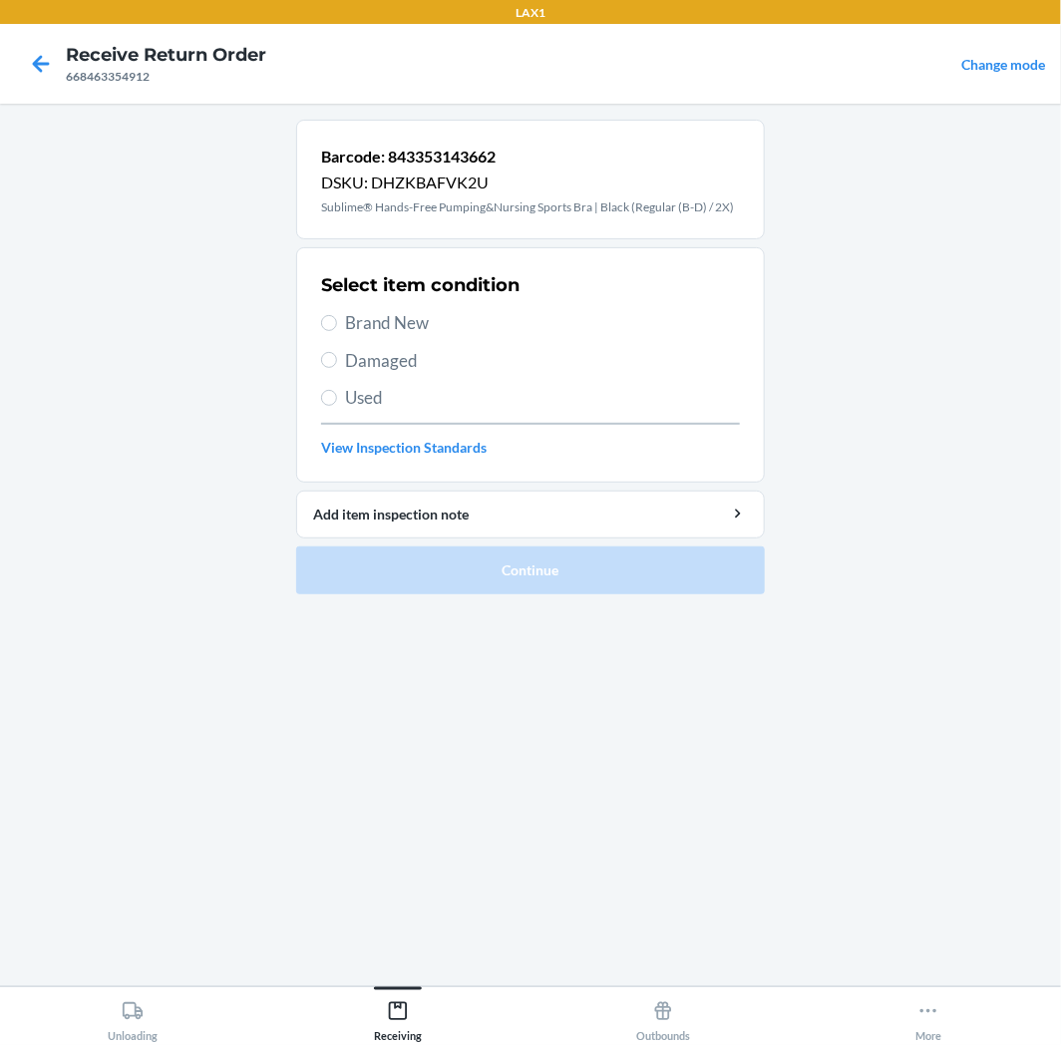
click at [332, 381] on div "Select item condition Brand New Damaged Used View Inspection Standards" at bounding box center [530, 364] width 419 height 197
click at [339, 392] on label "Used" at bounding box center [530, 398] width 419 height 26
click at [337, 392] on input "Used" at bounding box center [329, 398] width 16 height 16
radio input "true"
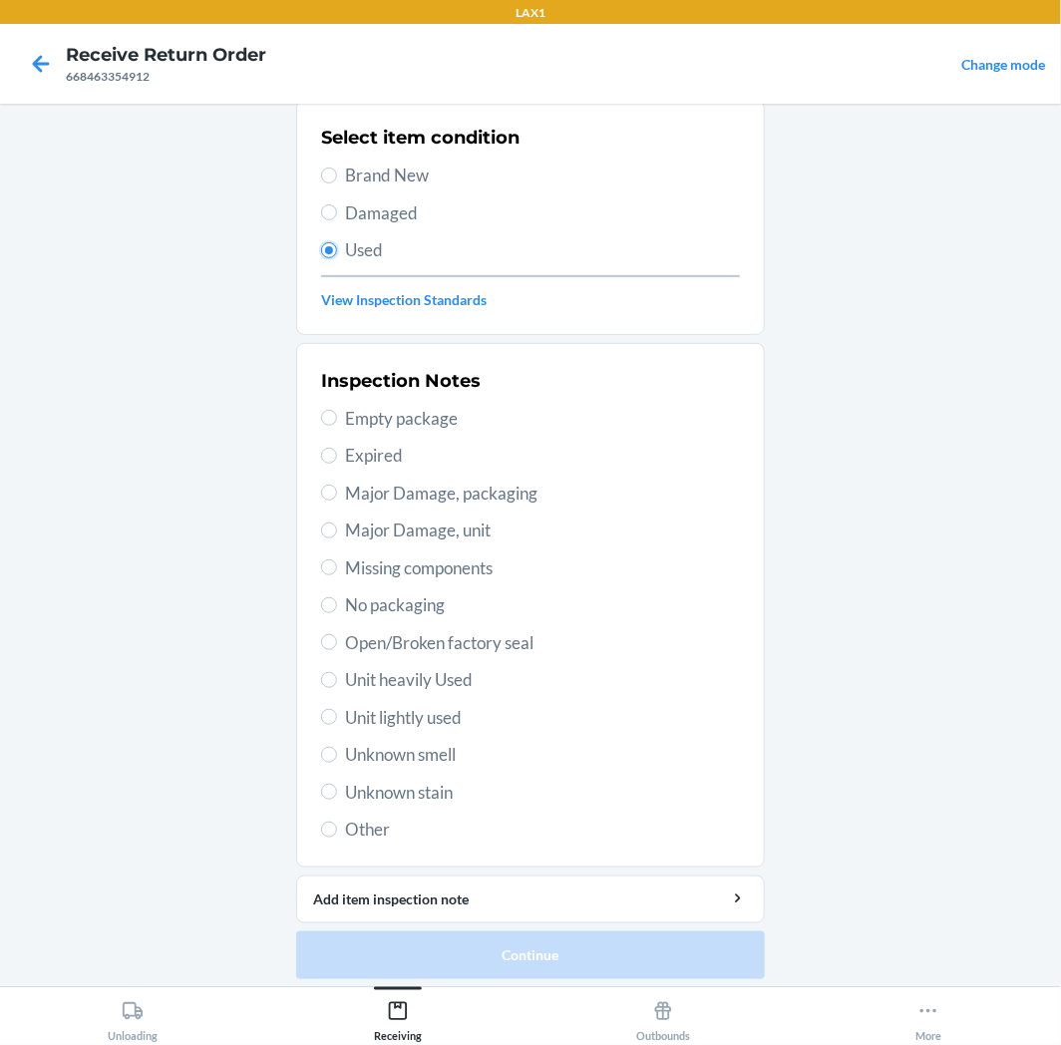
scroll to position [155, 0]
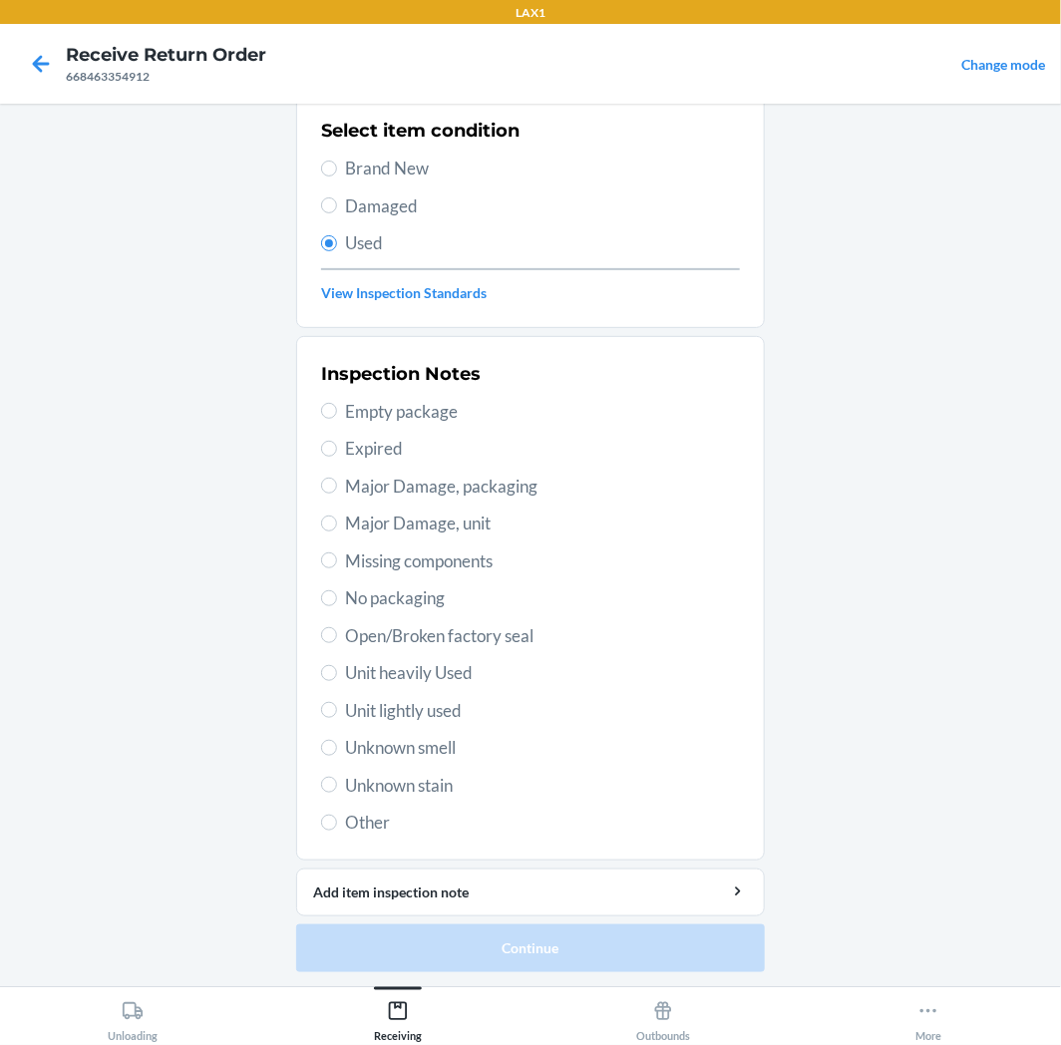
click at [393, 704] on span "Unit lightly used" at bounding box center [542, 711] width 395 height 26
click at [337, 704] on input "Unit lightly used" at bounding box center [329, 710] width 16 height 16
radio input "true"
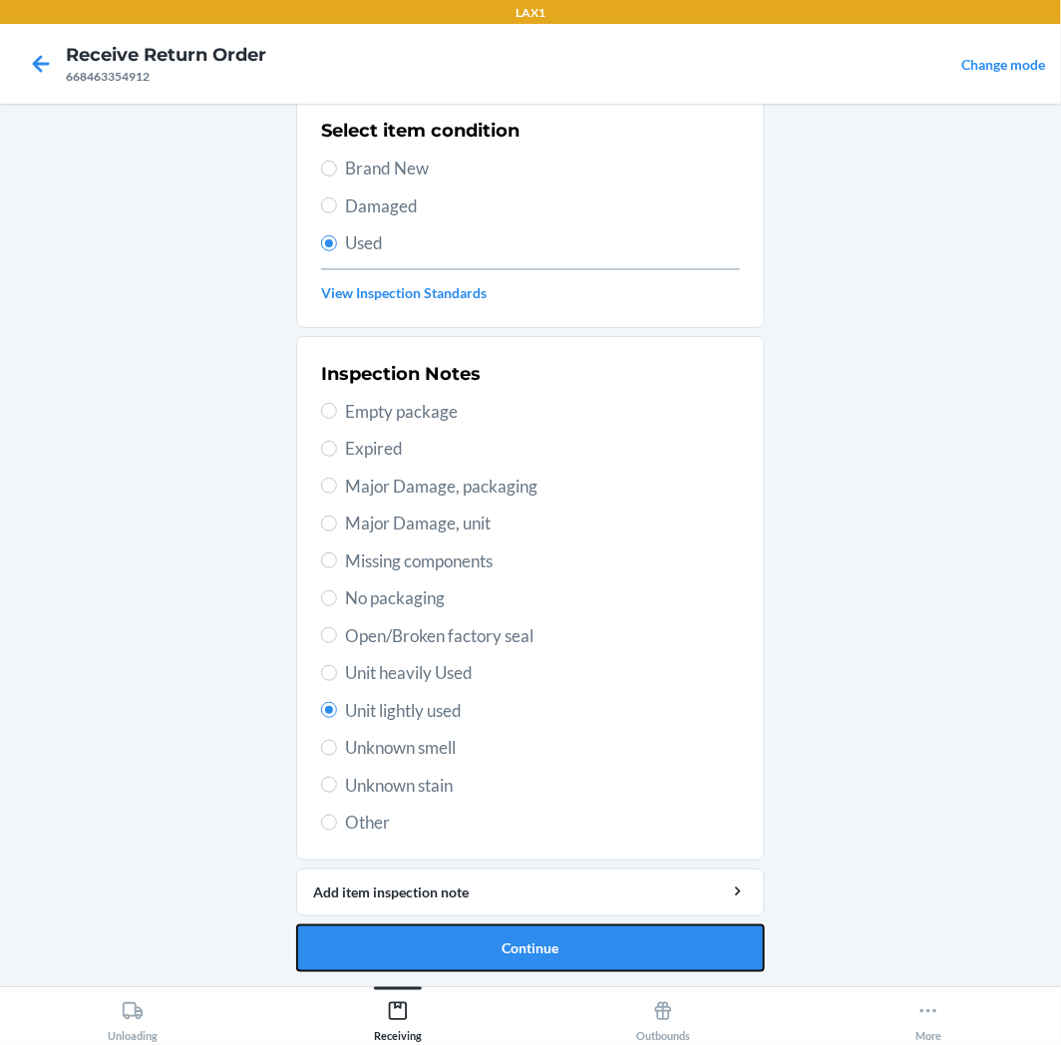
click at [479, 944] on button "Continue" at bounding box center [530, 949] width 469 height 48
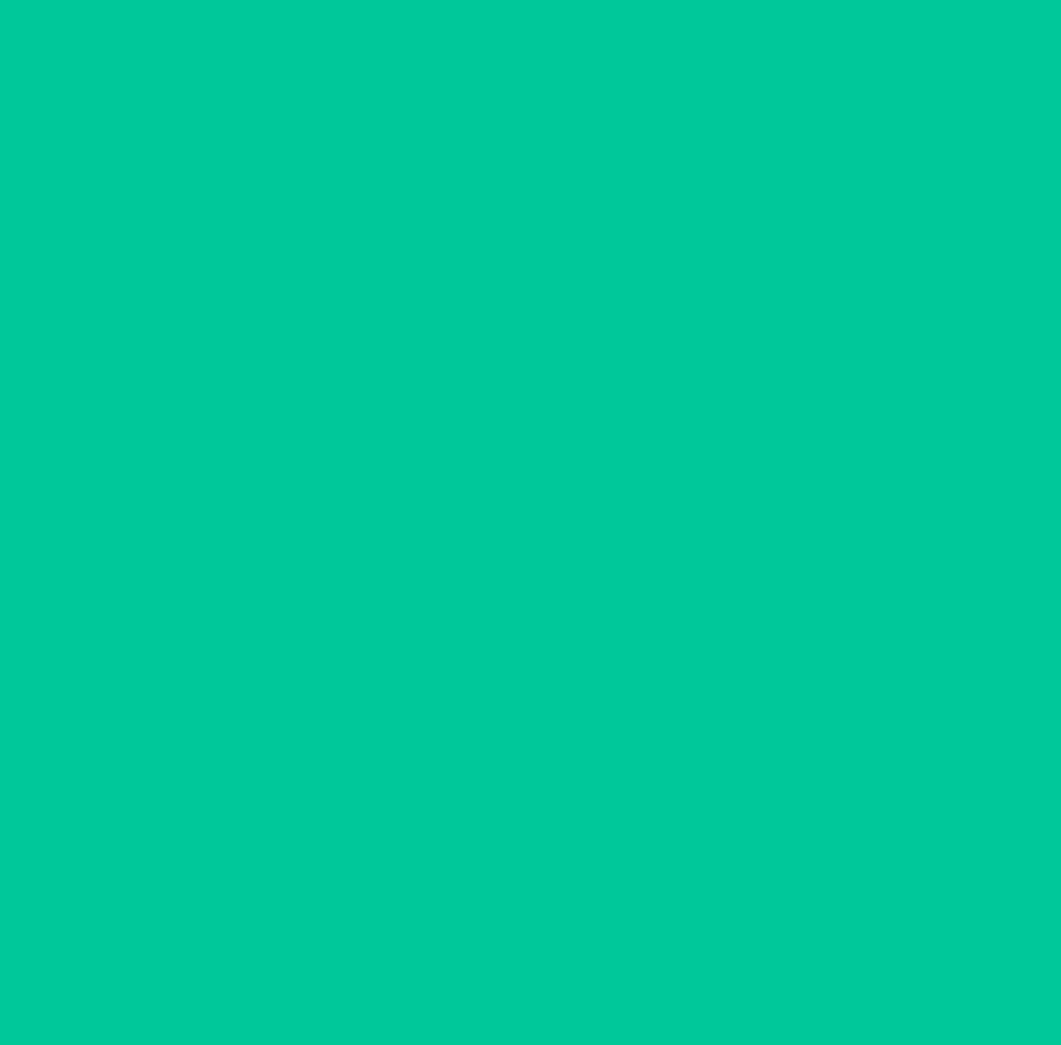
scroll to position [0, 0]
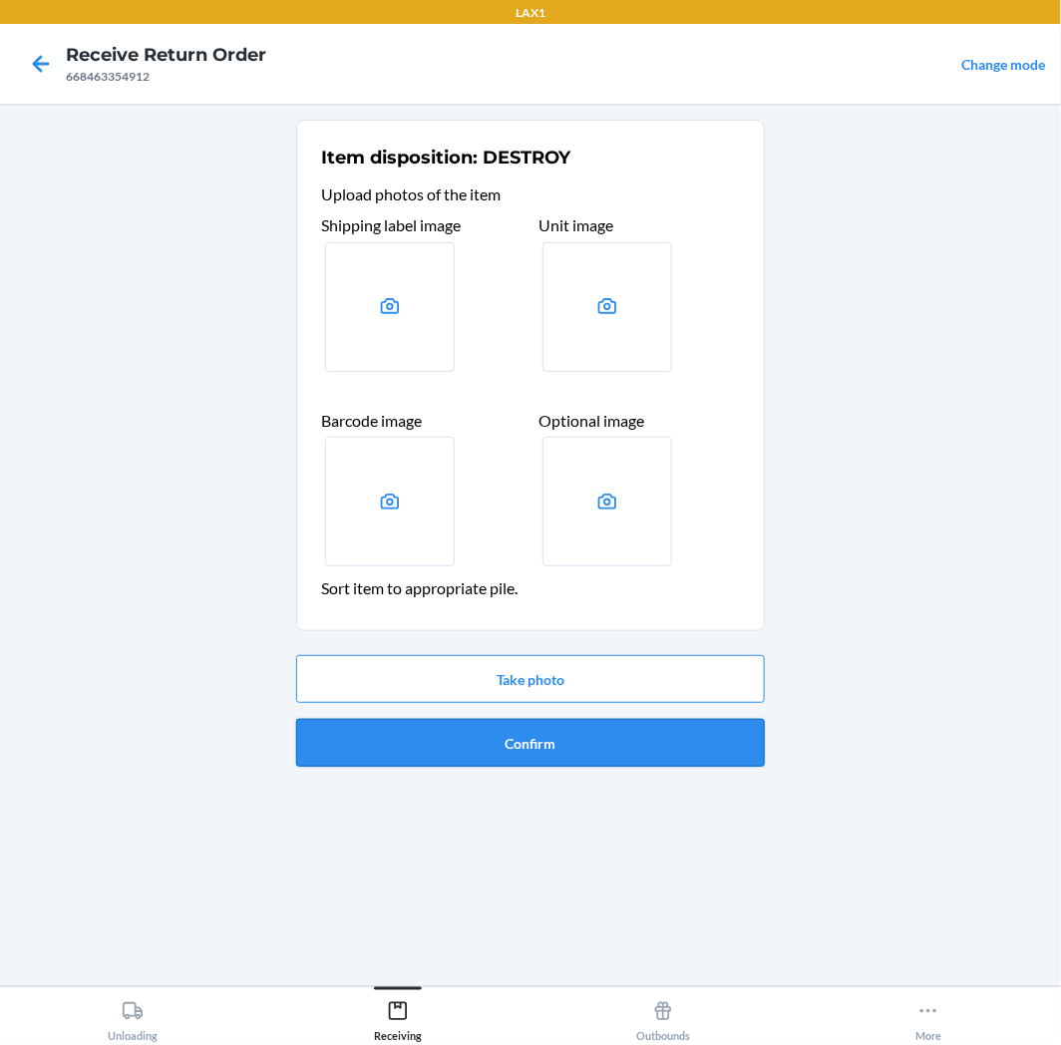
click at [515, 755] on button "Confirm" at bounding box center [530, 743] width 469 height 48
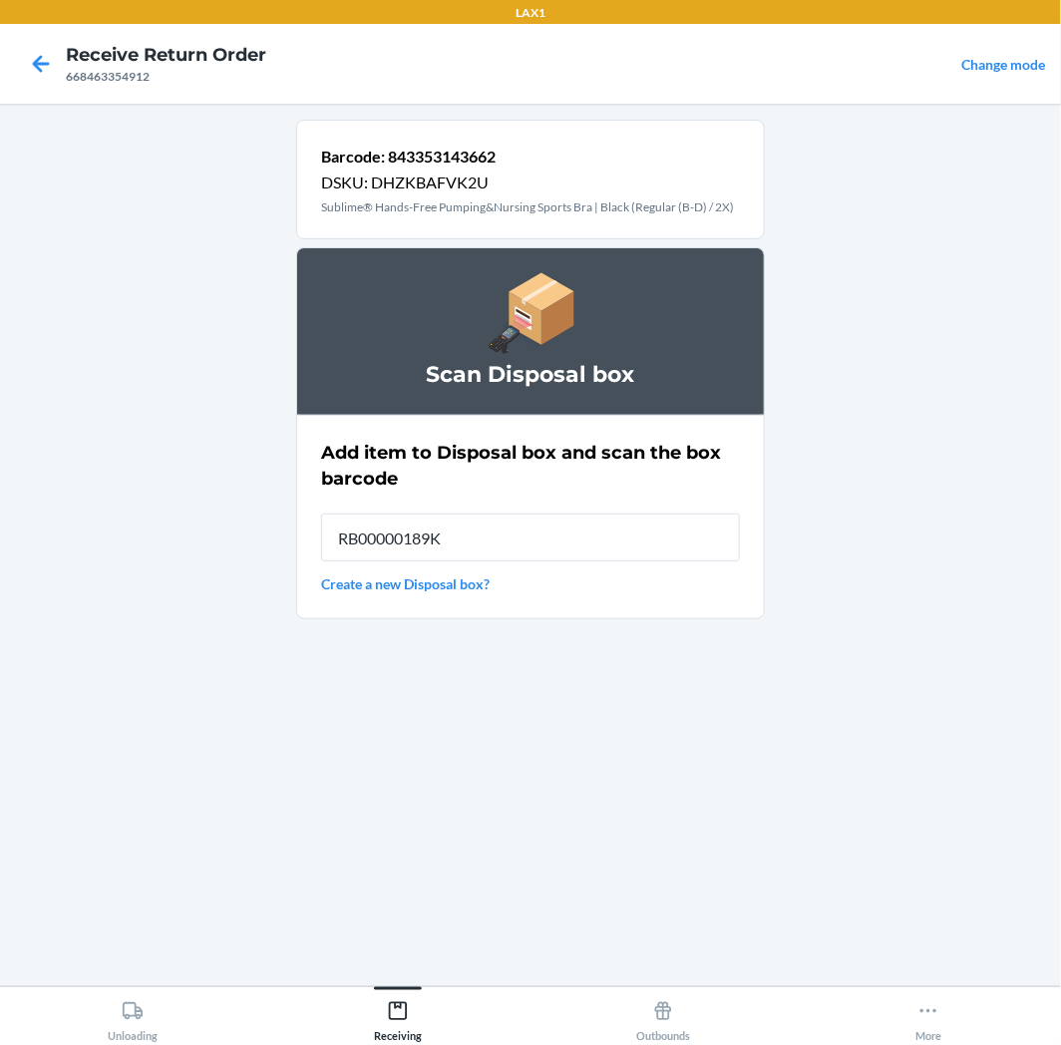
type input "RB00000189K"
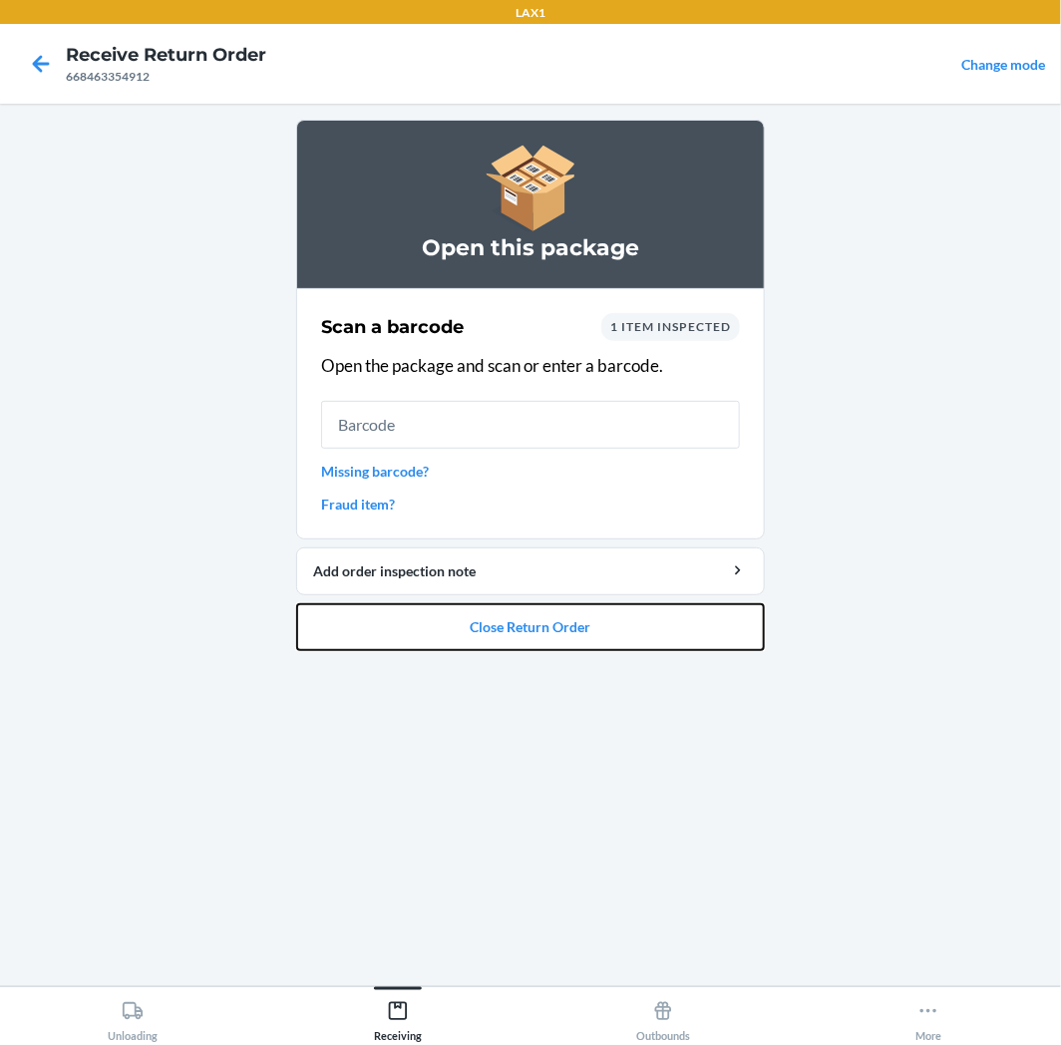
click at [576, 619] on button "Close Return Order" at bounding box center [530, 627] width 469 height 48
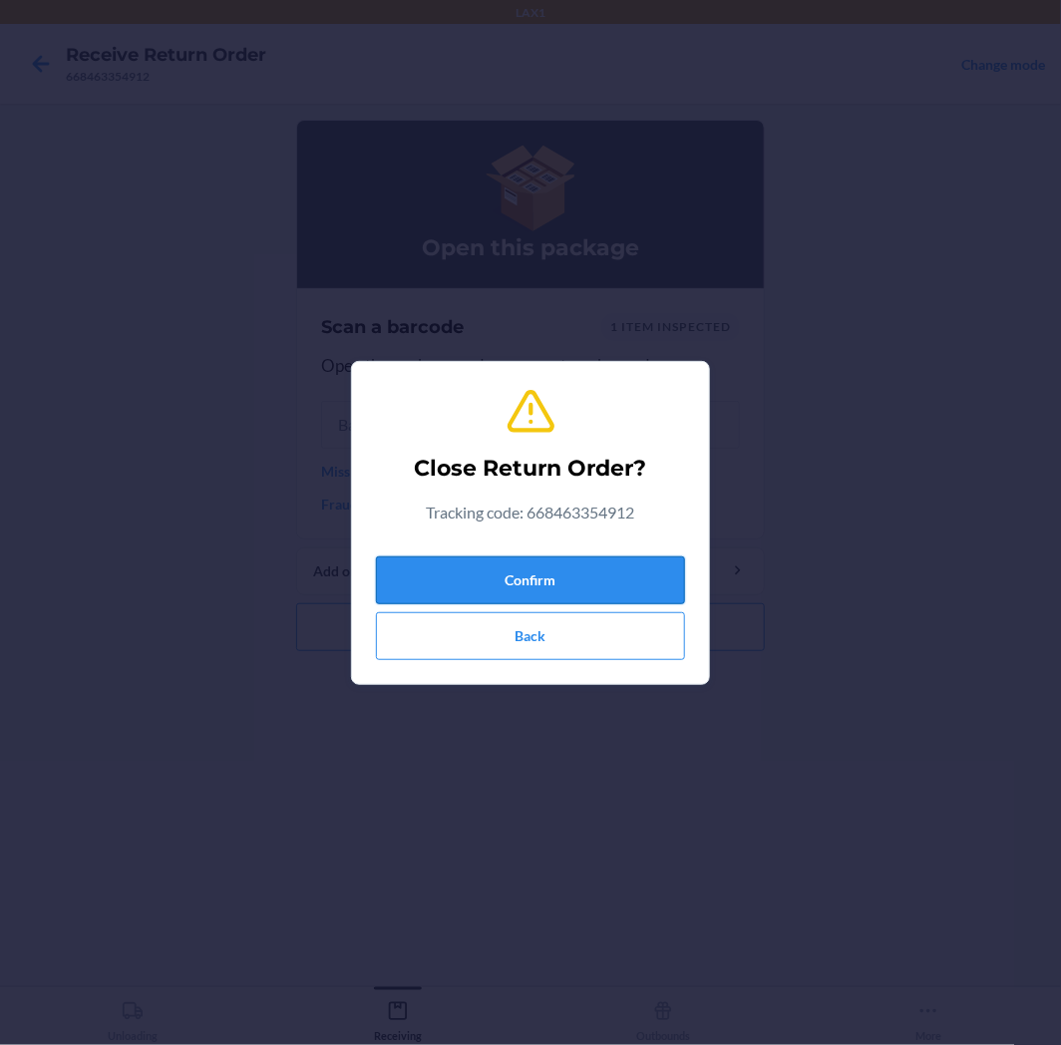
click at [605, 591] on button "Confirm" at bounding box center [530, 581] width 309 height 48
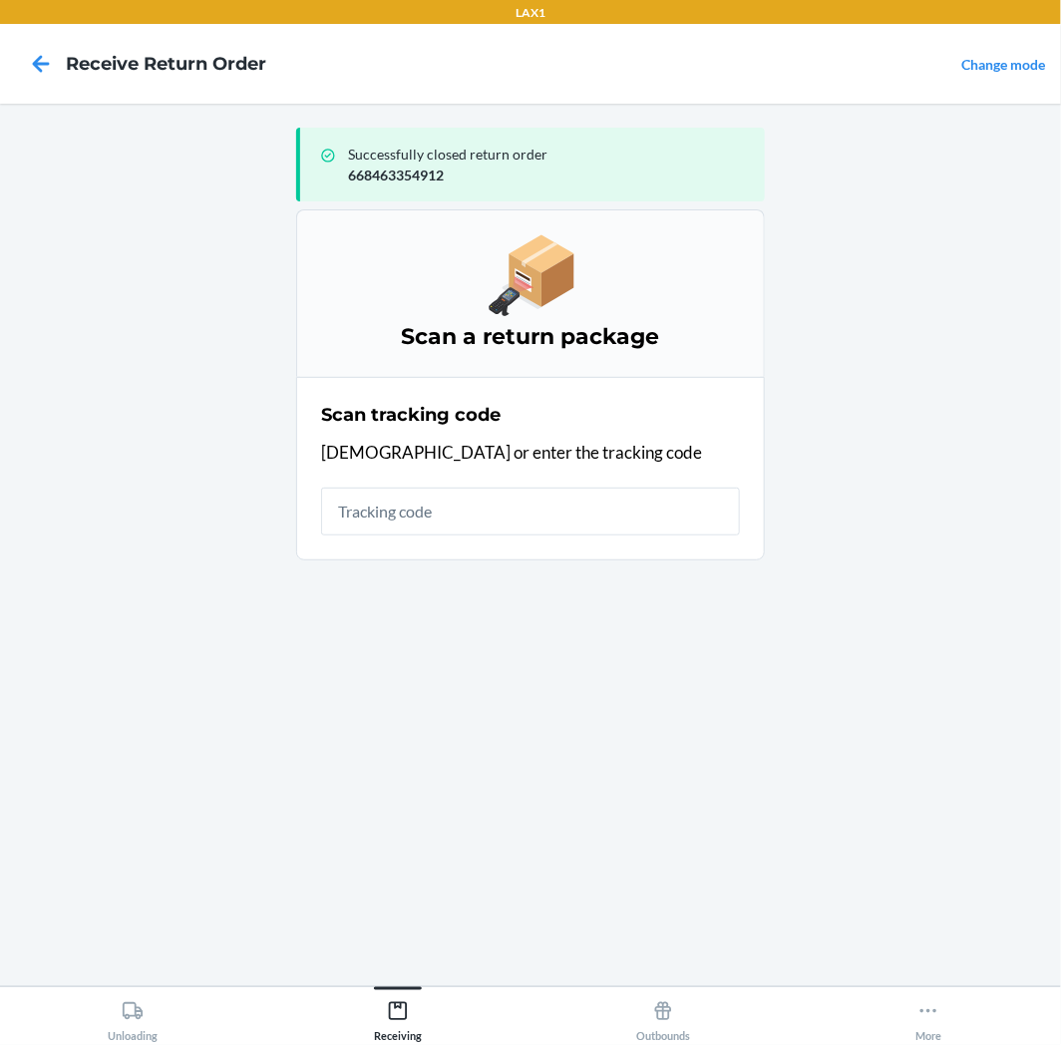
click at [611, 495] on input "text" at bounding box center [530, 512] width 419 height 48
type input "9632013760204984201300"
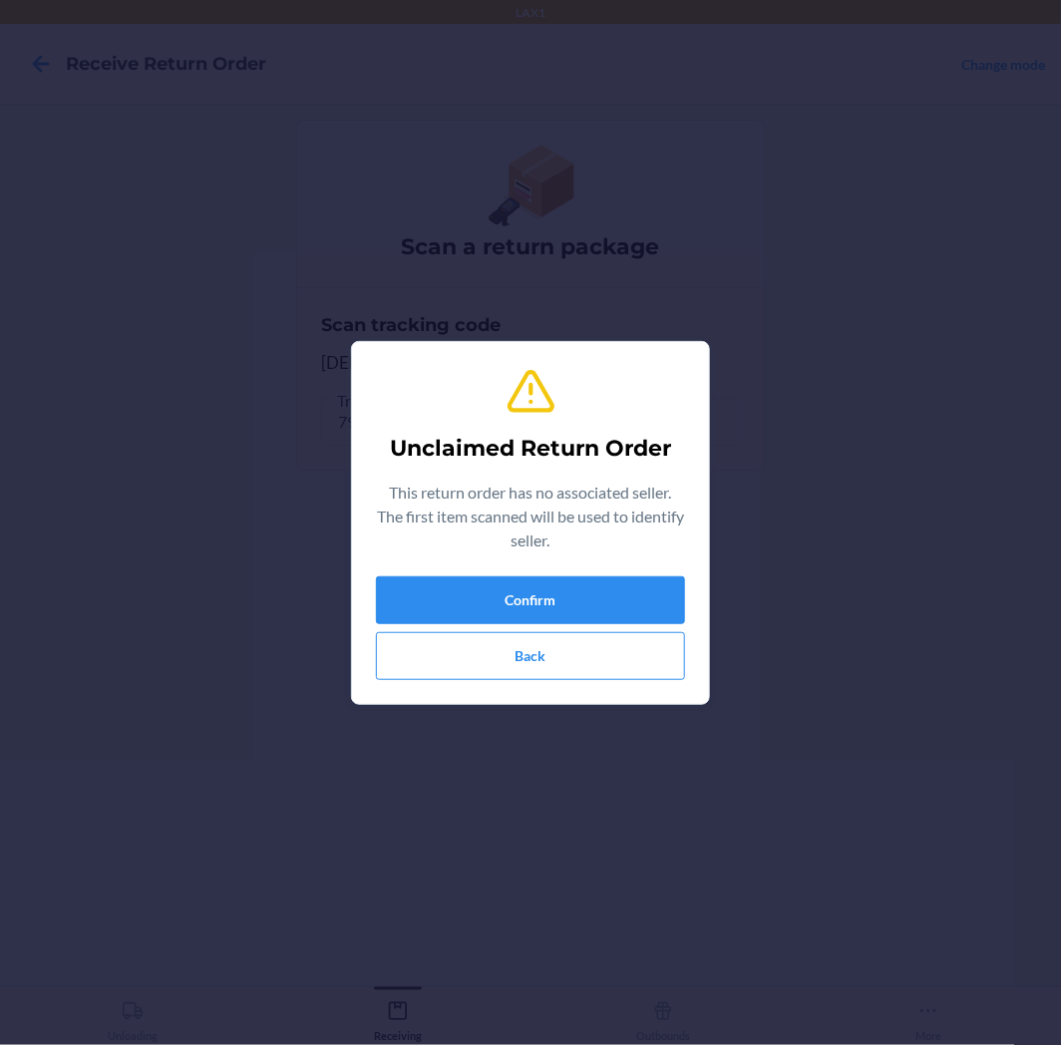
click at [507, 696] on section "Unclaimed Return Order This return order has no associated seller. The first it…" at bounding box center [530, 523] width 359 height 364
click at [541, 596] on button "Confirm" at bounding box center [530, 600] width 309 height 48
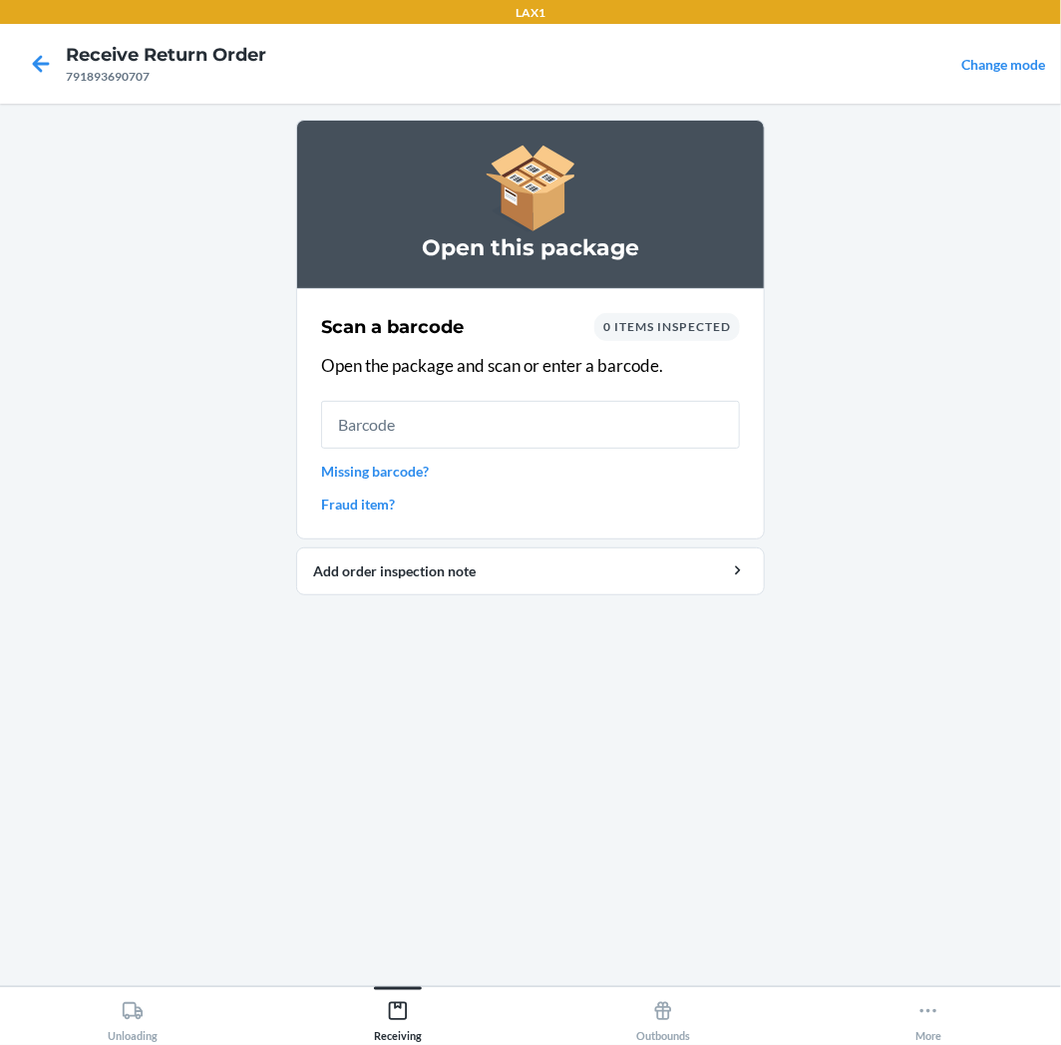
click at [539, 447] on input "text" at bounding box center [530, 425] width 419 height 48
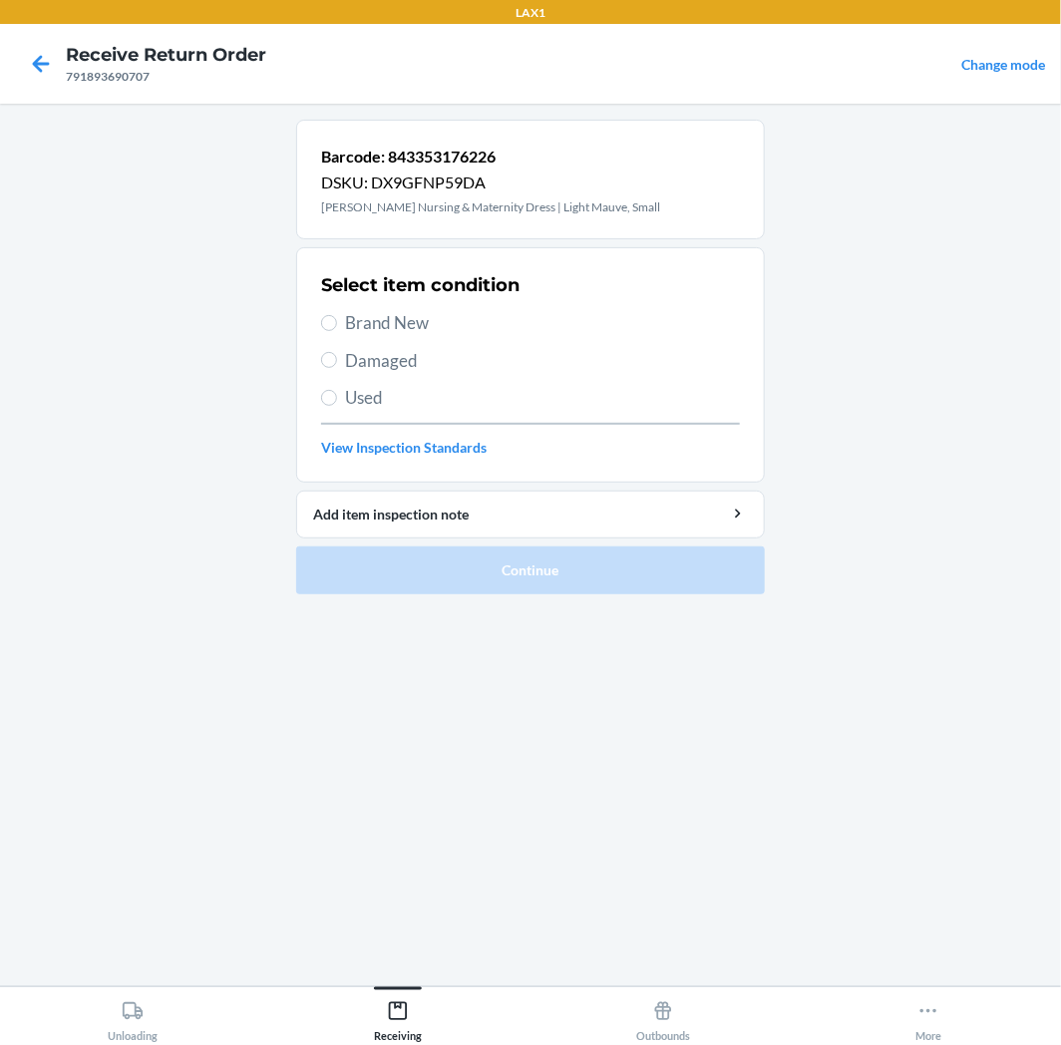
drag, startPoint x: 360, startPoint y: 325, endPoint x: 369, endPoint y: 417, distance: 92.2
click at [356, 367] on div "Select item condition Brand New Damaged Used View Inspection Standards" at bounding box center [530, 364] width 419 height 197
click at [416, 326] on span "Brand New" at bounding box center [542, 323] width 395 height 26
click at [337, 326] on input "Brand New" at bounding box center [329, 323] width 16 height 16
radio input "true"
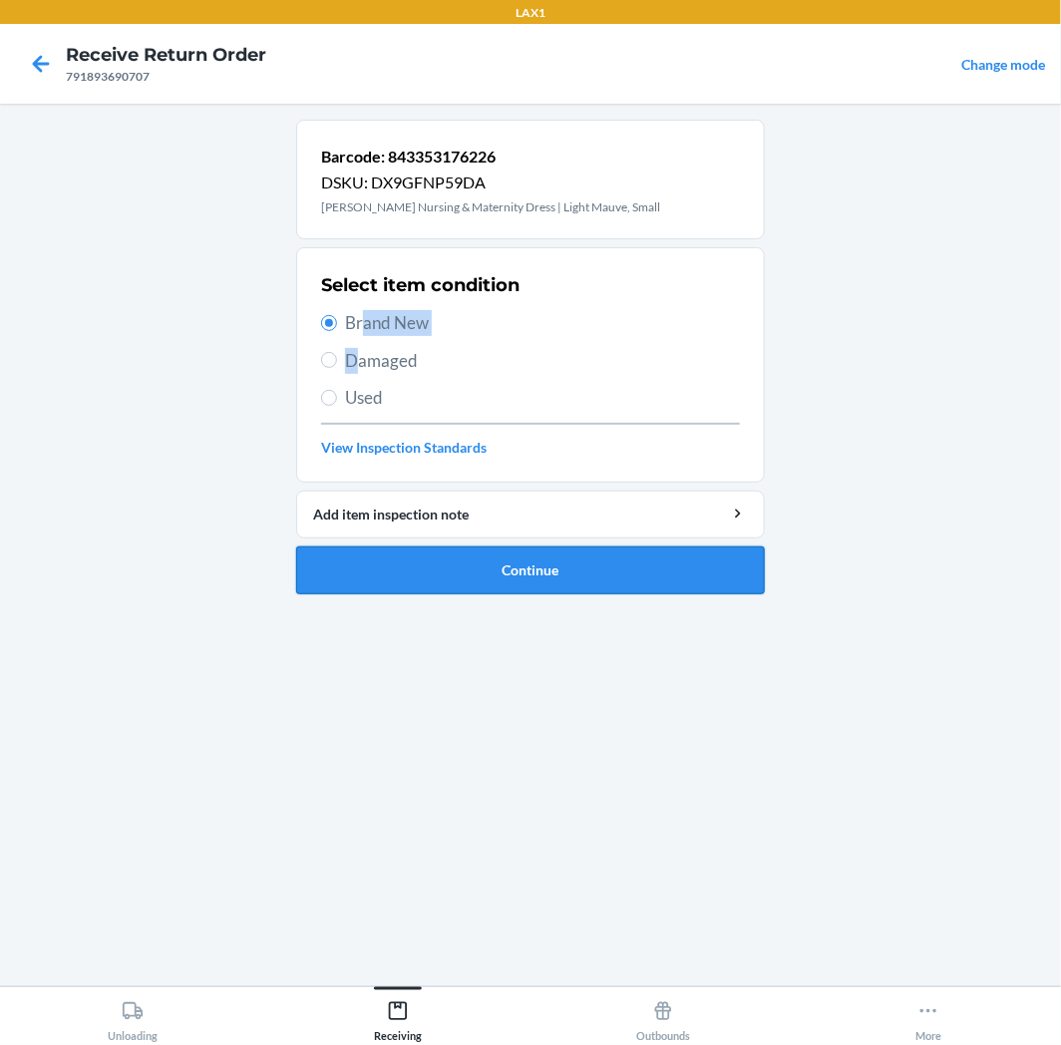
click at [477, 581] on button "Continue" at bounding box center [530, 571] width 469 height 48
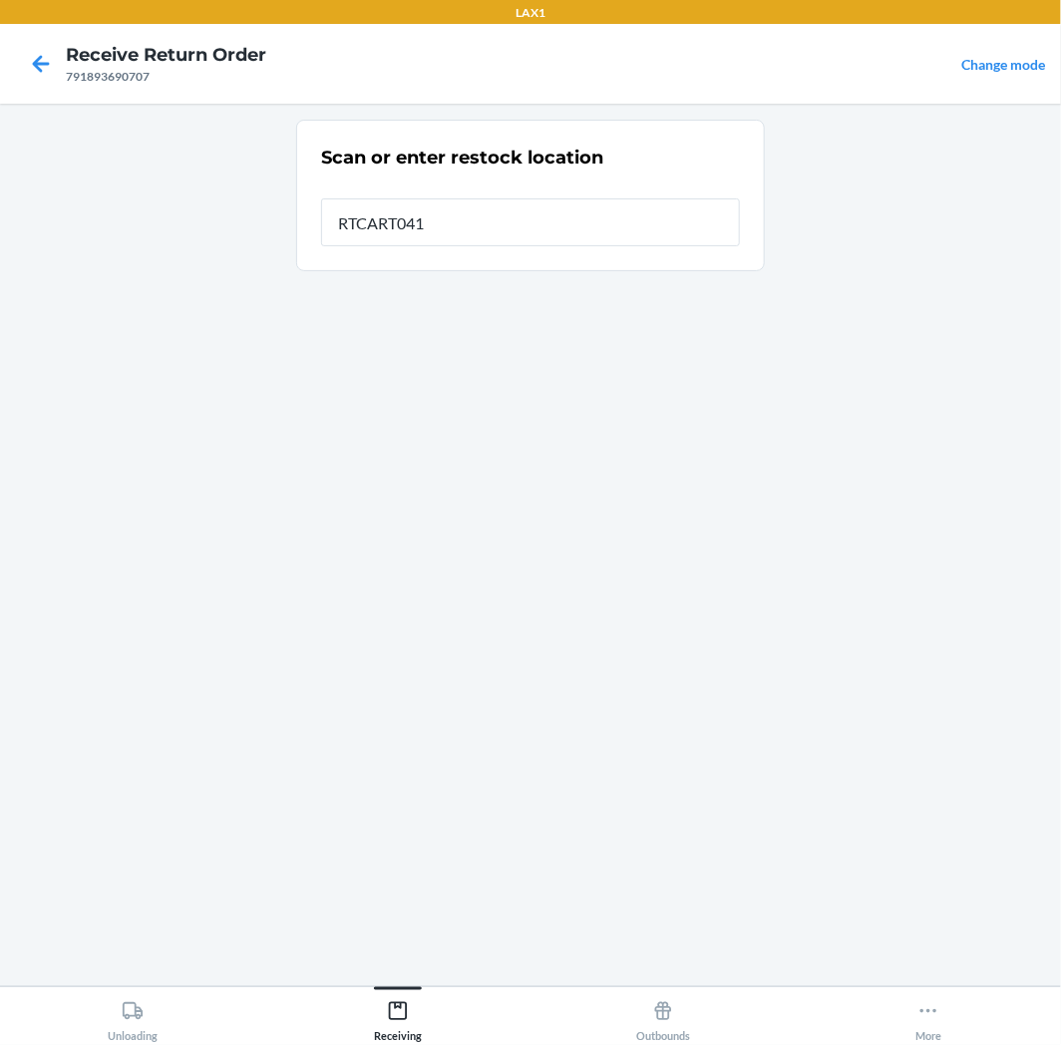
type input "RTCART041"
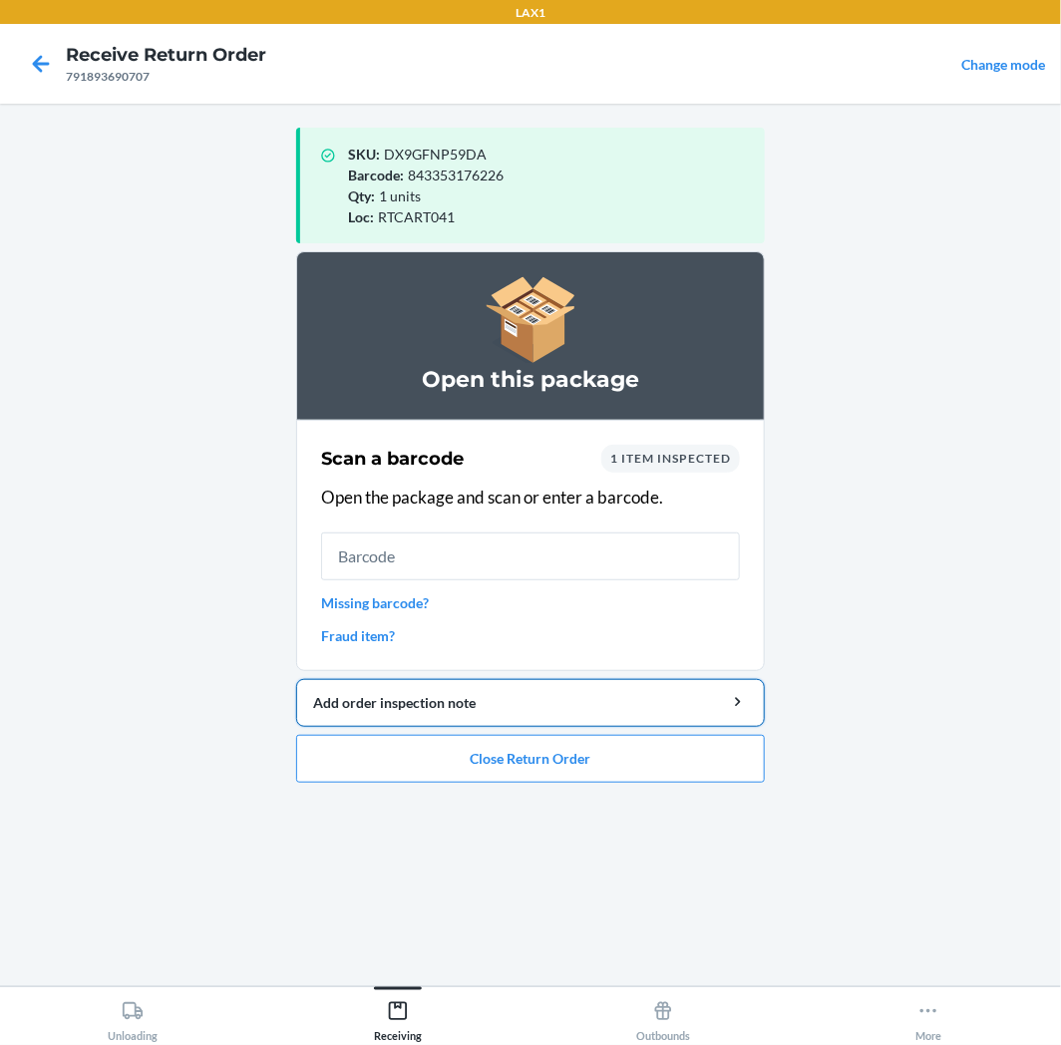
click at [568, 722] on button "Add order inspection note" at bounding box center [530, 703] width 469 height 48
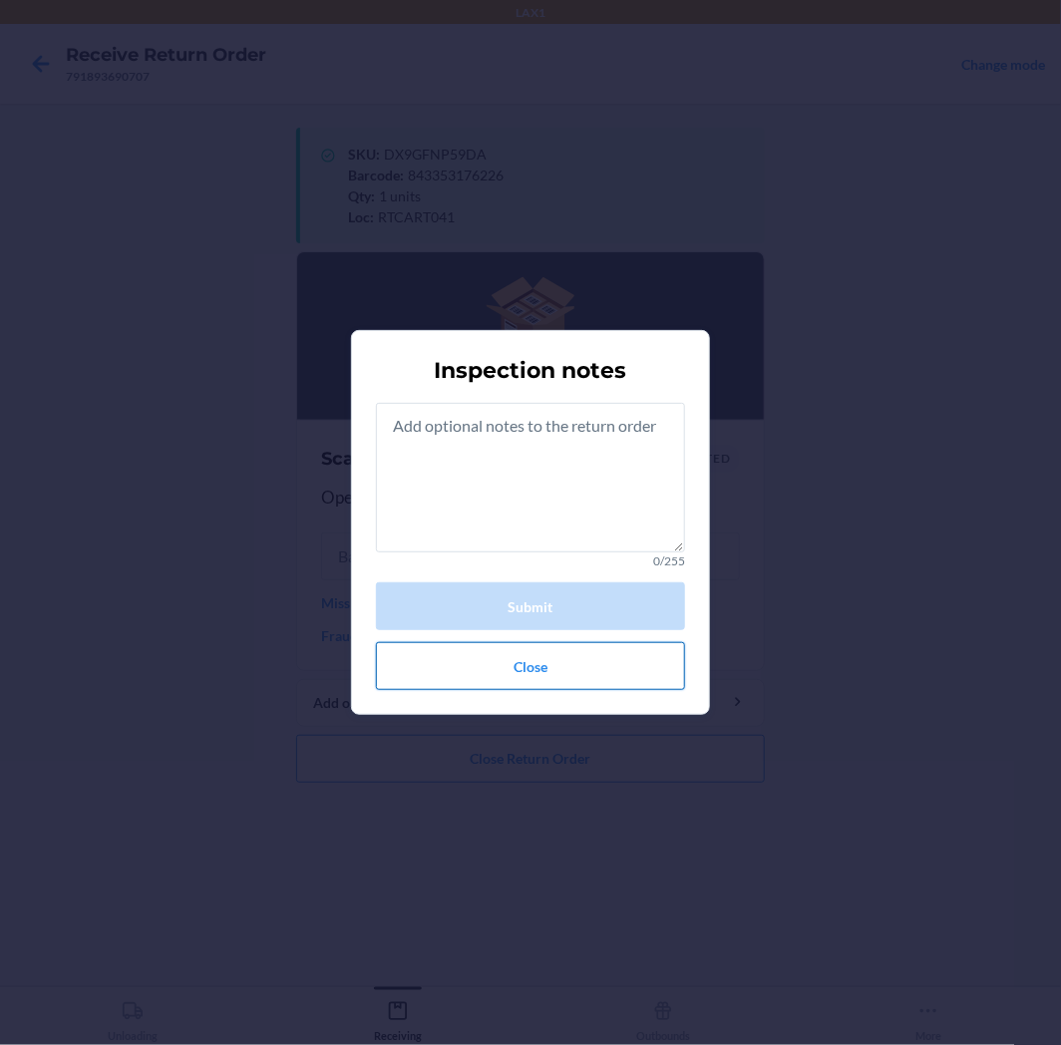
click at [595, 643] on button "Close" at bounding box center [530, 666] width 309 height 48
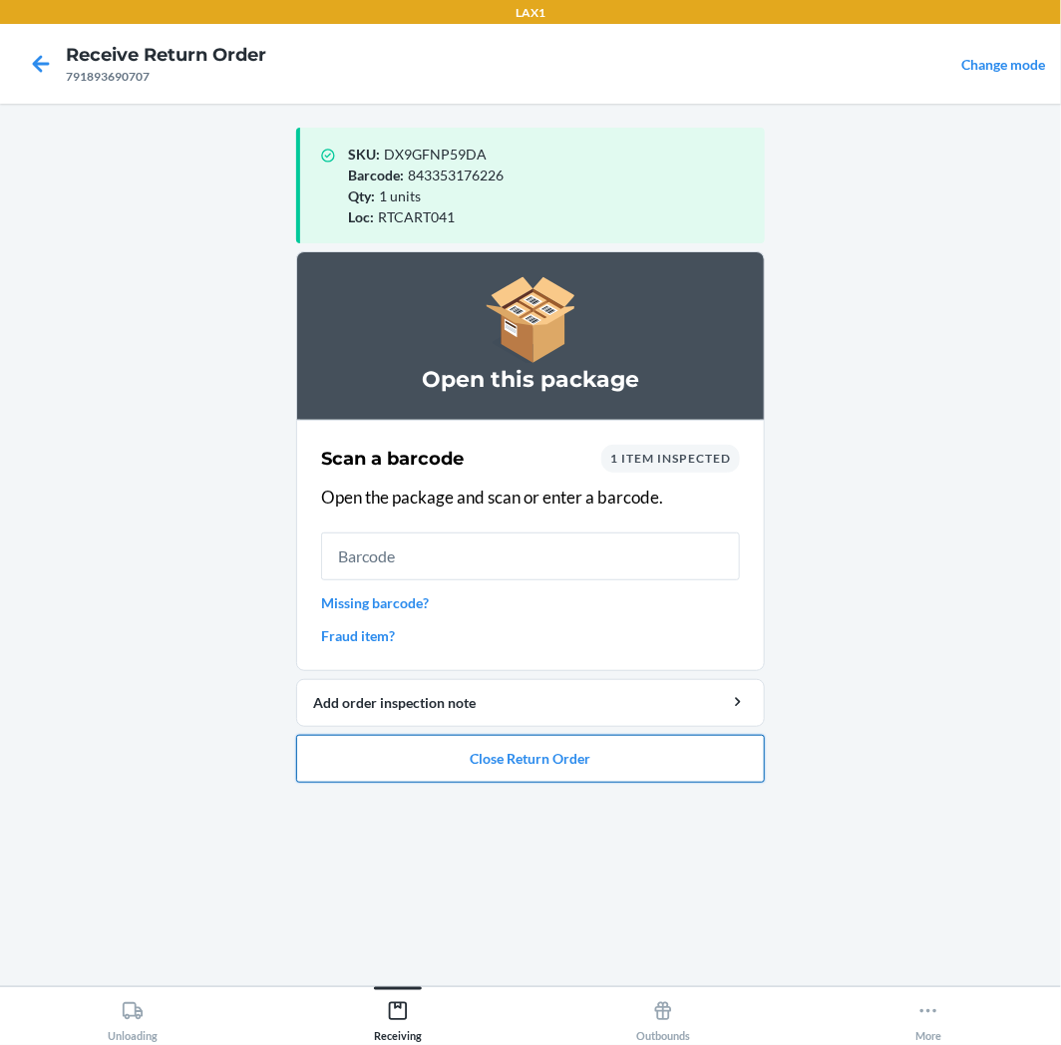
click at [602, 744] on button "Close Return Order" at bounding box center [530, 759] width 469 height 48
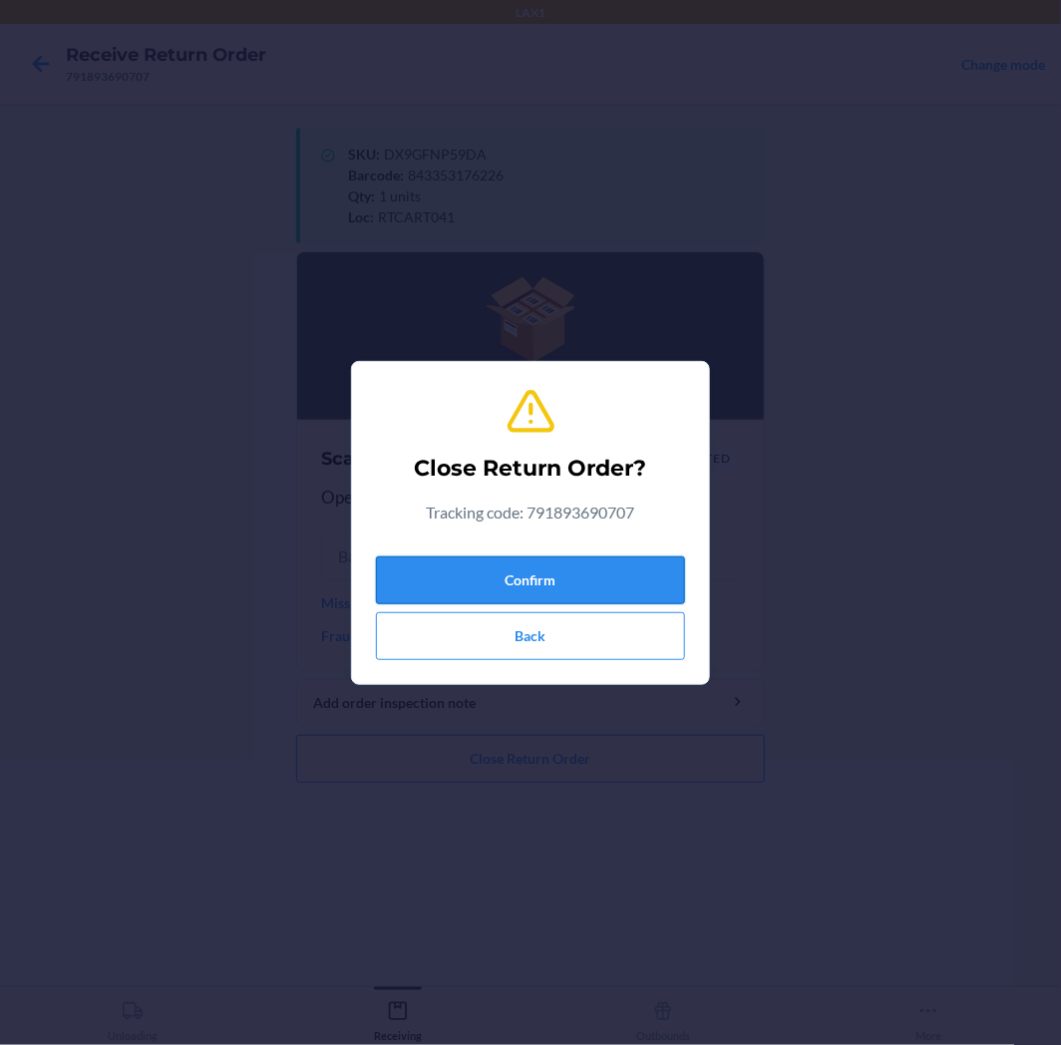
click at [639, 583] on button "Confirm" at bounding box center [530, 581] width 309 height 48
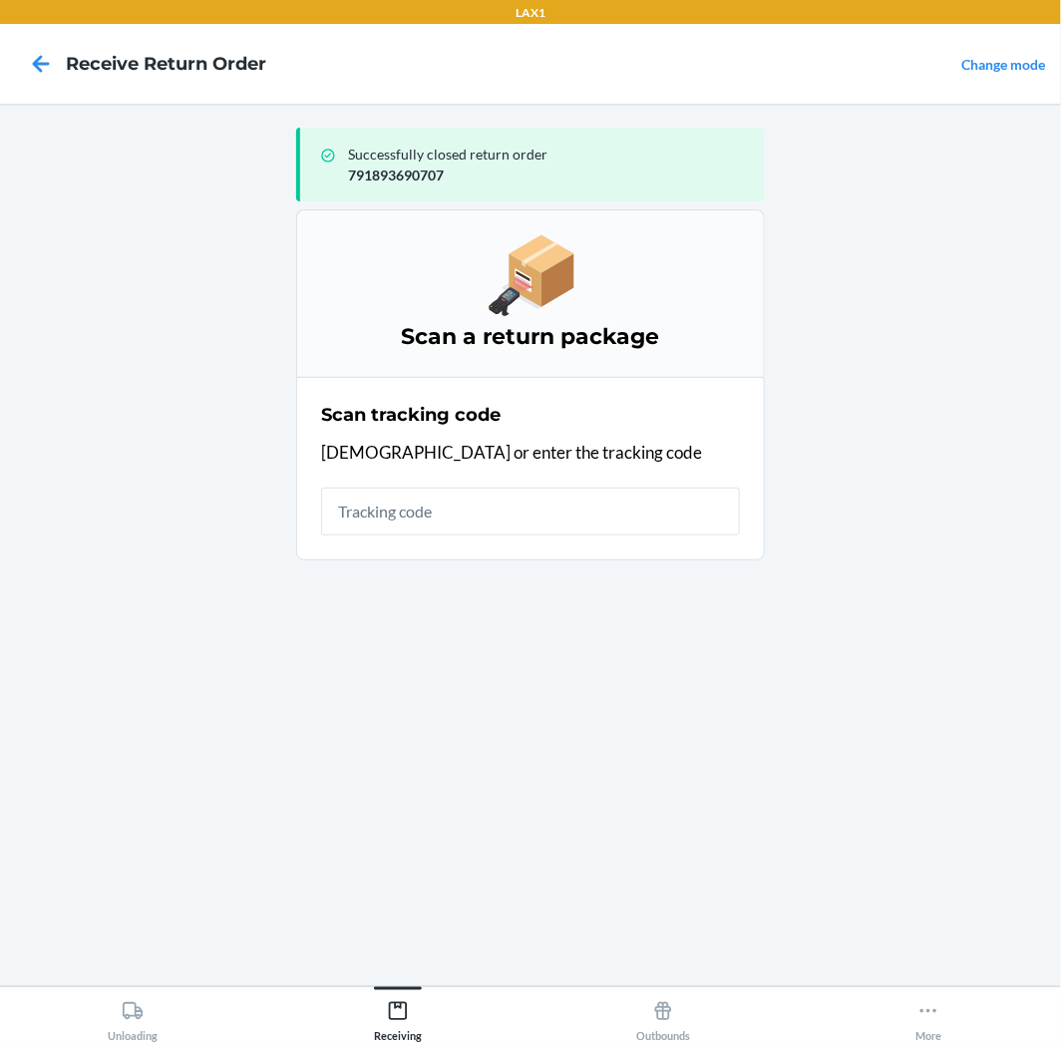
drag, startPoint x: 644, startPoint y: 568, endPoint x: 649, endPoint y: 559, distance: 11.2
click at [649, 559] on ol "Scan a return package Scan tracking code Scan or enter the tracking code" at bounding box center [530, 392] width 469 height 367
click at [661, 523] on input "text" at bounding box center [530, 512] width 419 height 48
type input "962200190000229"
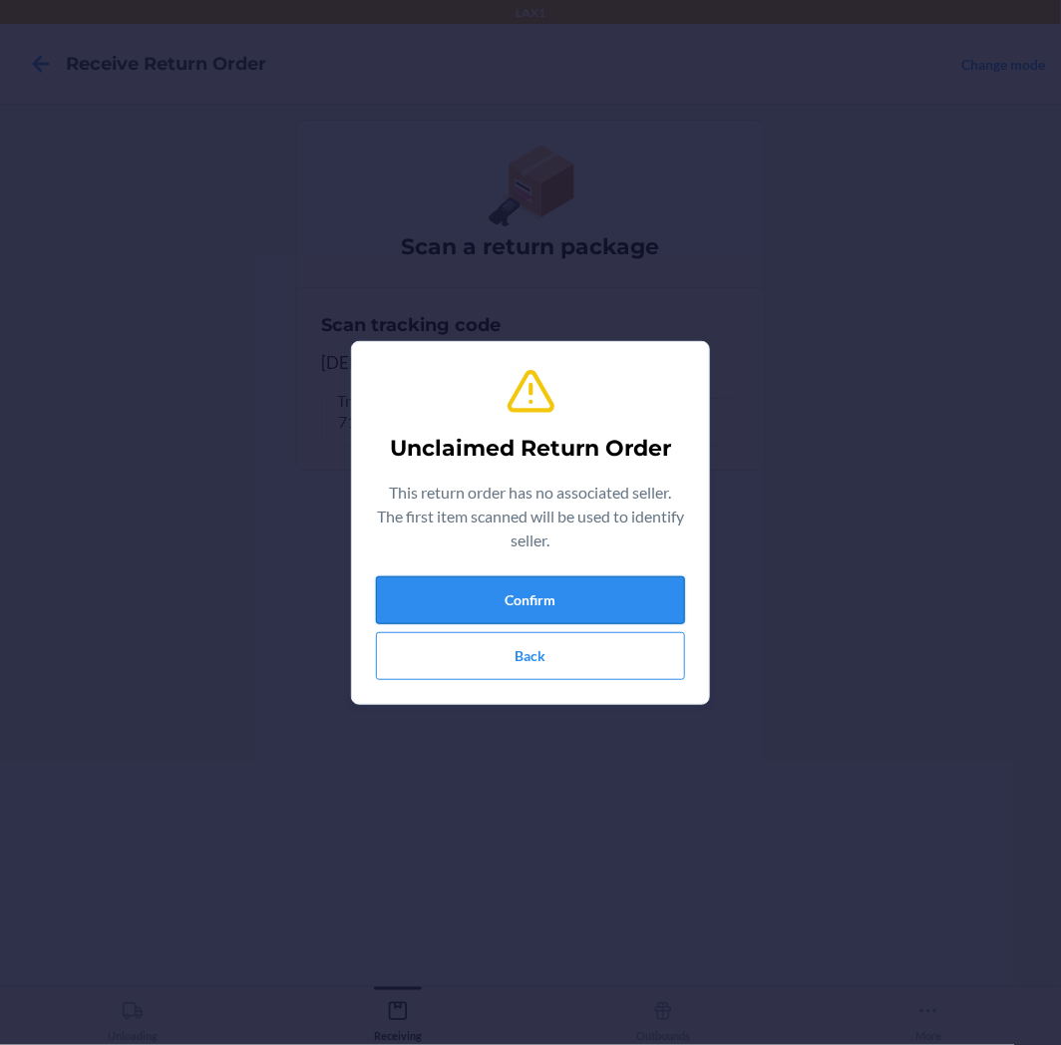
click at [650, 595] on button "Confirm" at bounding box center [530, 600] width 309 height 48
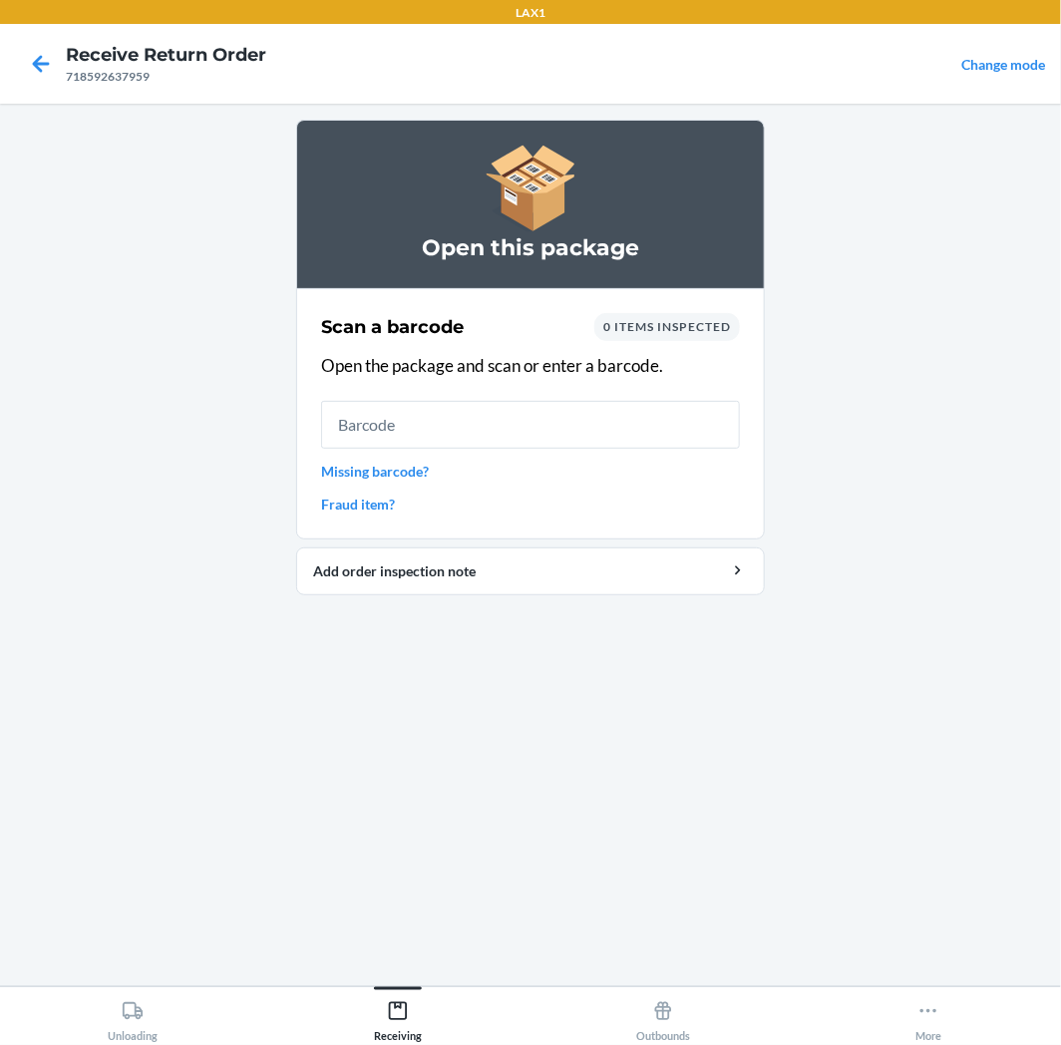
click at [612, 435] on input "text" at bounding box center [530, 425] width 419 height 48
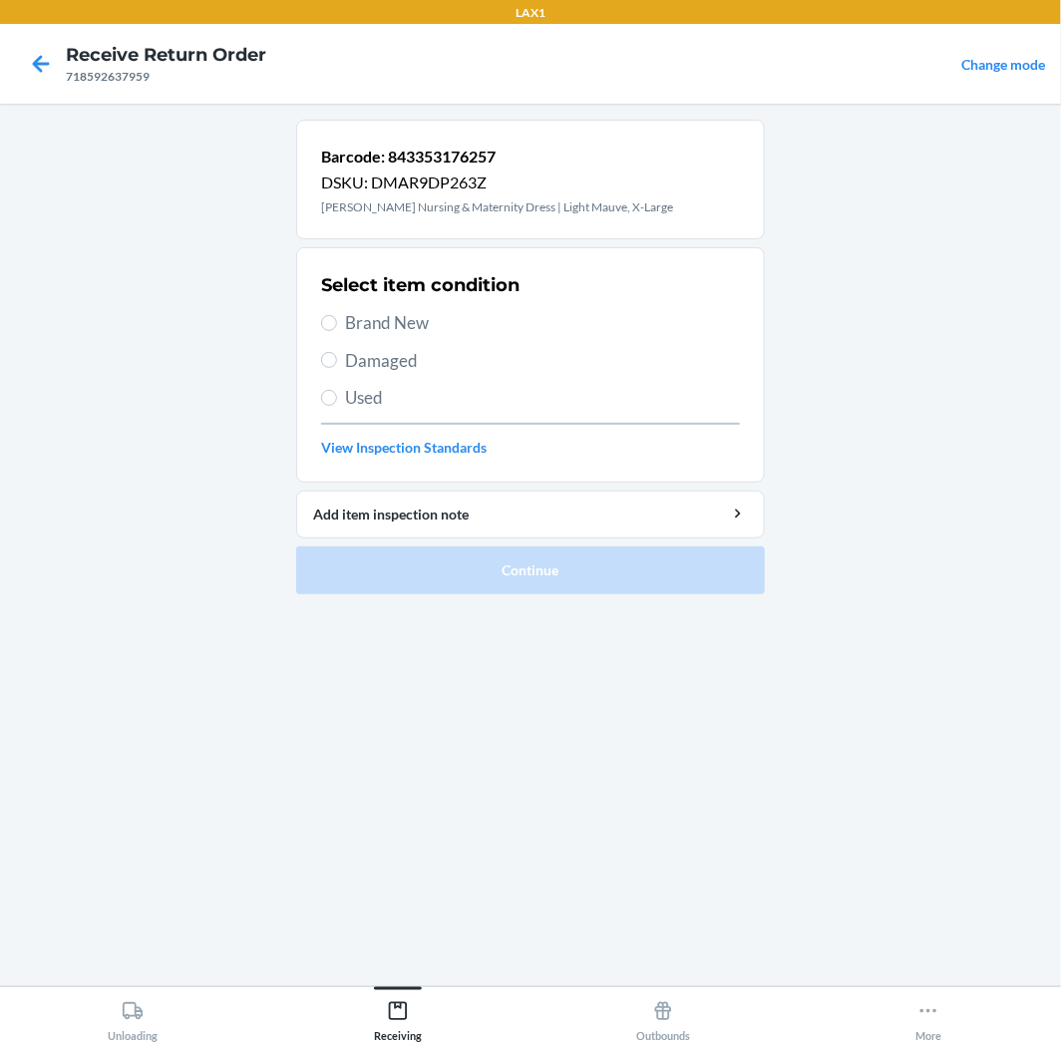
click at [387, 400] on span "Used" at bounding box center [542, 398] width 395 height 26
click at [337, 400] on input "Used" at bounding box center [329, 398] width 16 height 16
radio input "true"
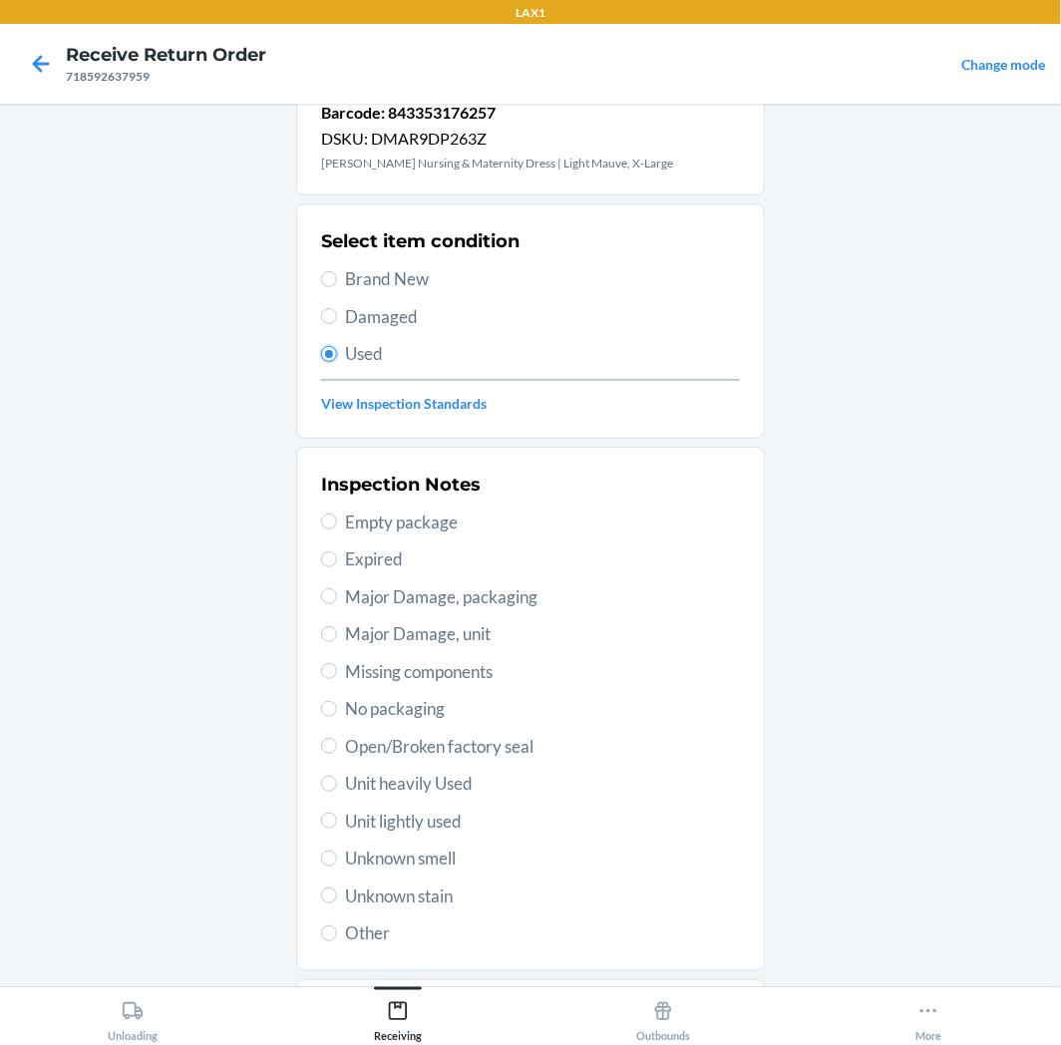
scroll to position [155, 0]
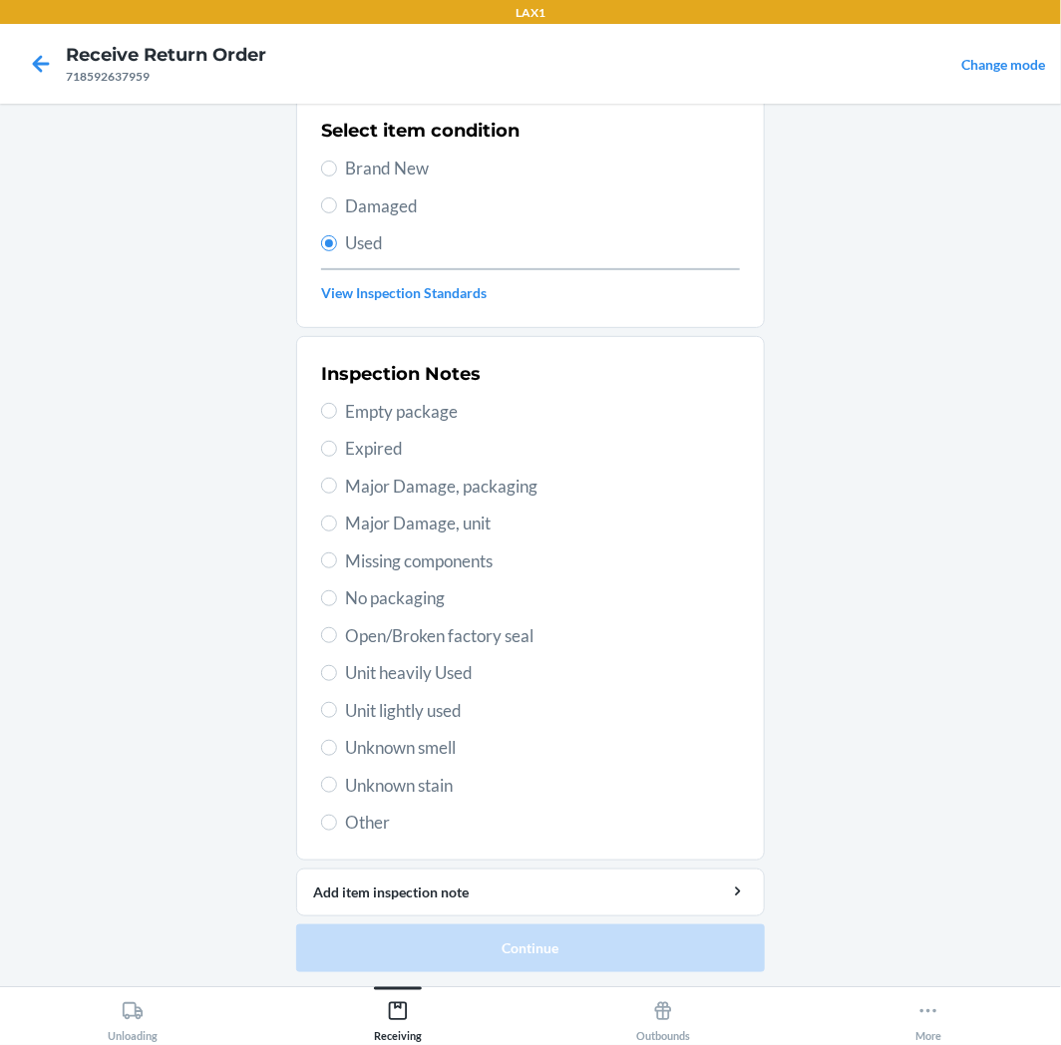
click at [427, 694] on div "Inspection Notes Empty package Expired Major Damage, packaging Major Damage, un…" at bounding box center [530, 598] width 419 height 487
click at [421, 713] on span "Unit lightly used" at bounding box center [542, 711] width 395 height 26
click at [337, 713] on input "Unit lightly used" at bounding box center [329, 710] width 16 height 16
radio input "true"
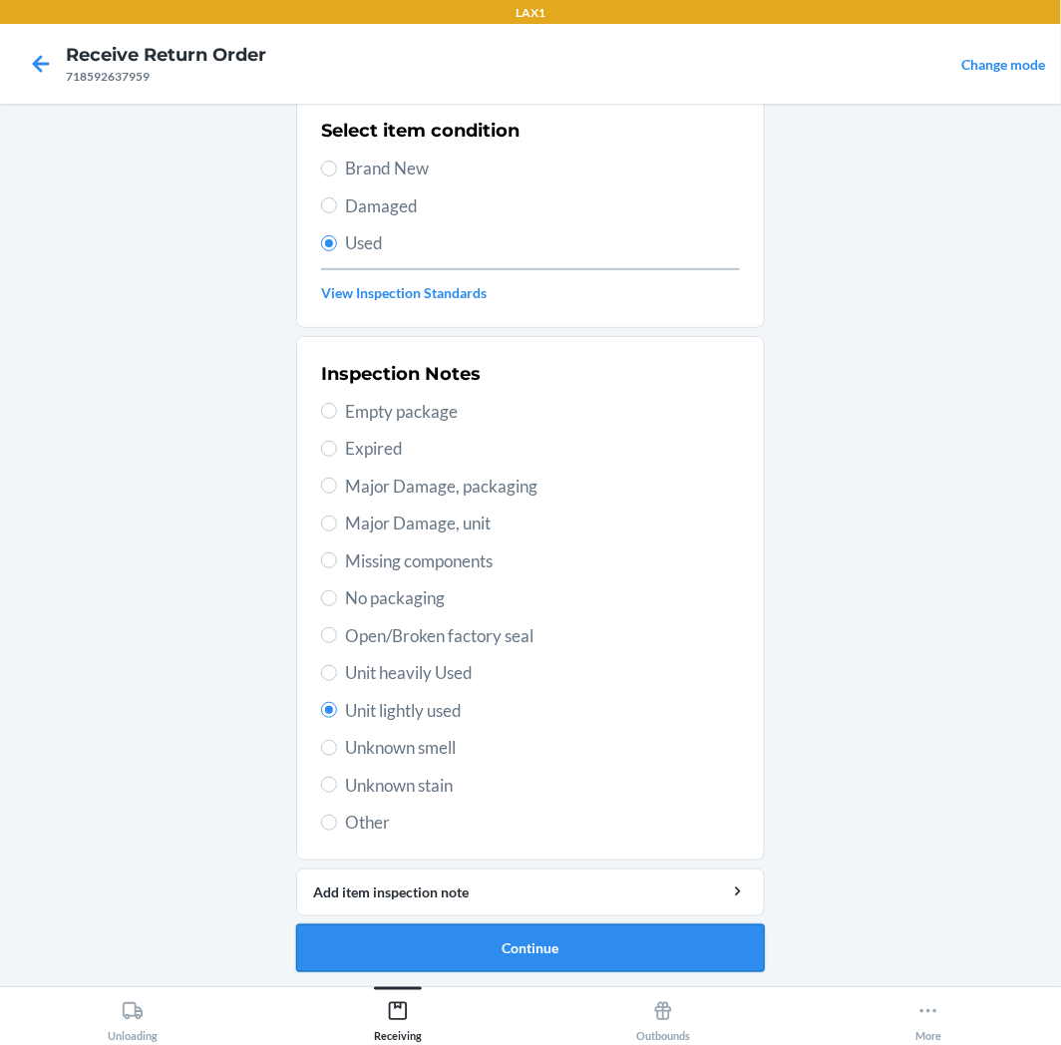
click at [462, 938] on button "Continue" at bounding box center [530, 949] width 469 height 48
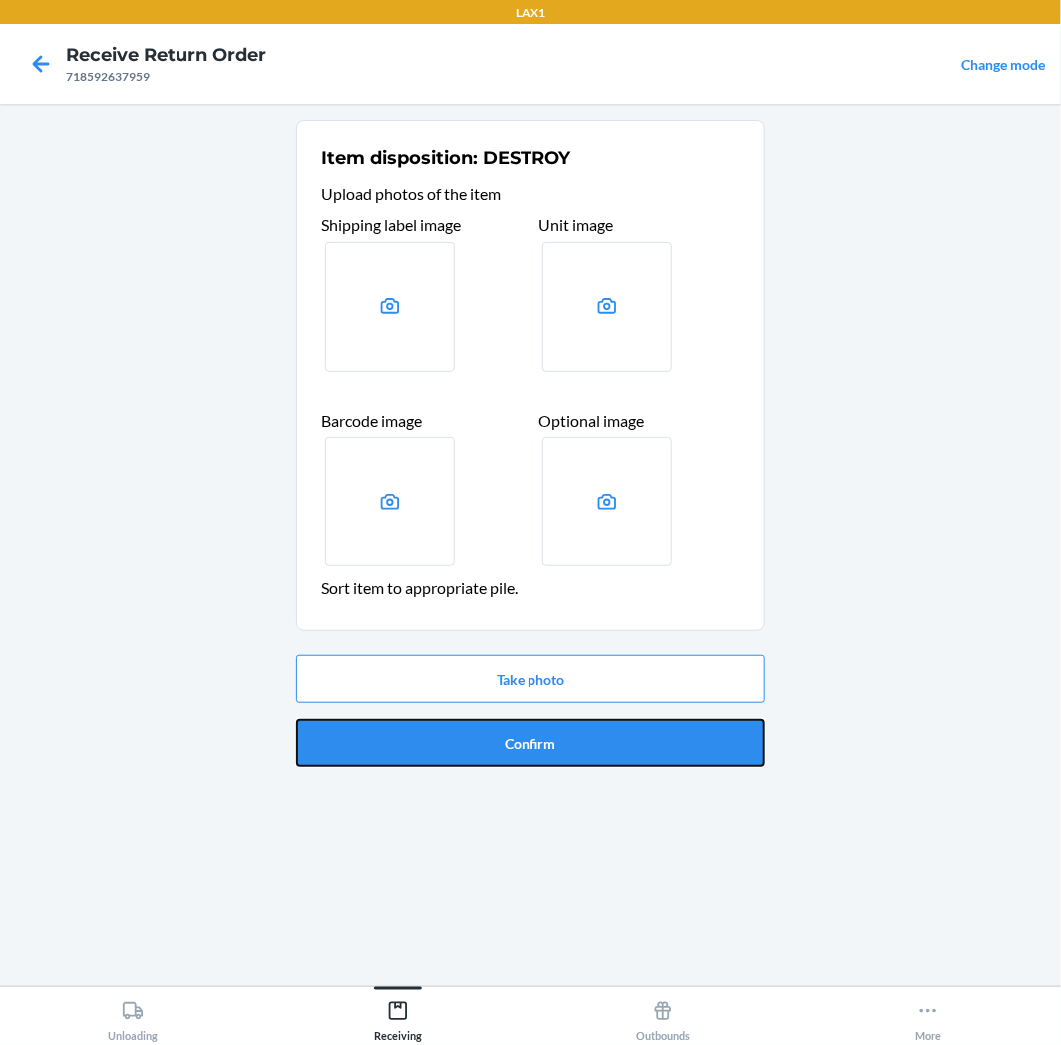
click at [483, 729] on button "Confirm" at bounding box center [530, 743] width 469 height 48
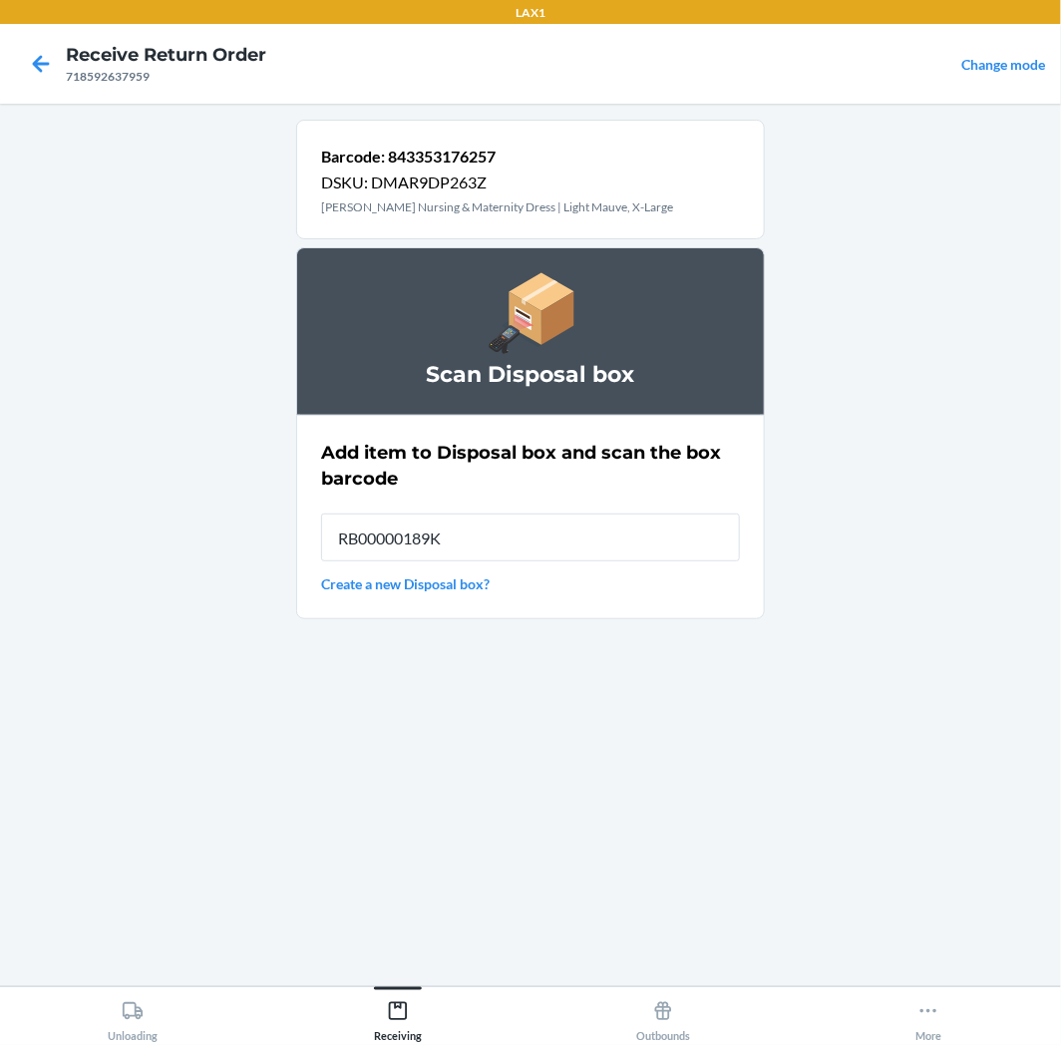
type input "RB00000189K"
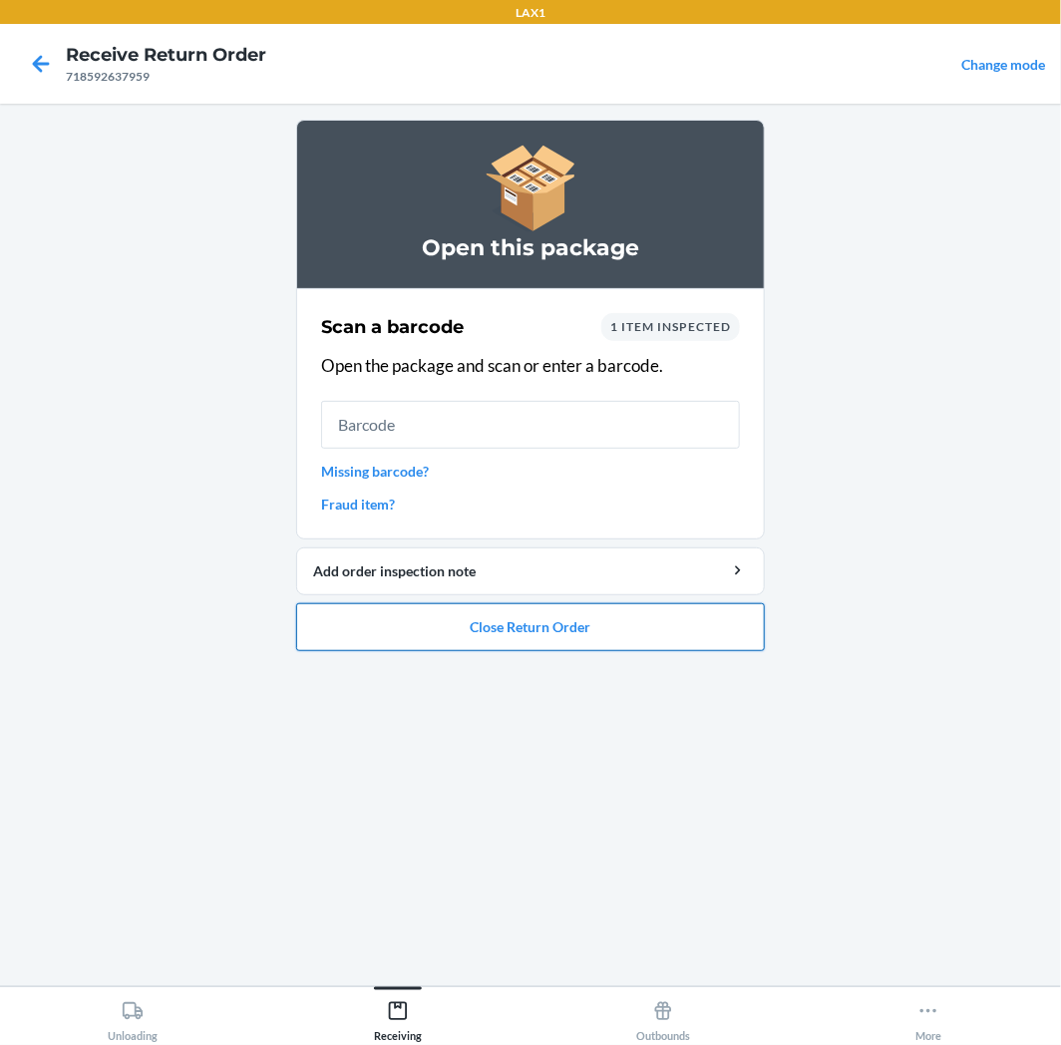
click at [554, 609] on button "Close Return Order" at bounding box center [530, 627] width 469 height 48
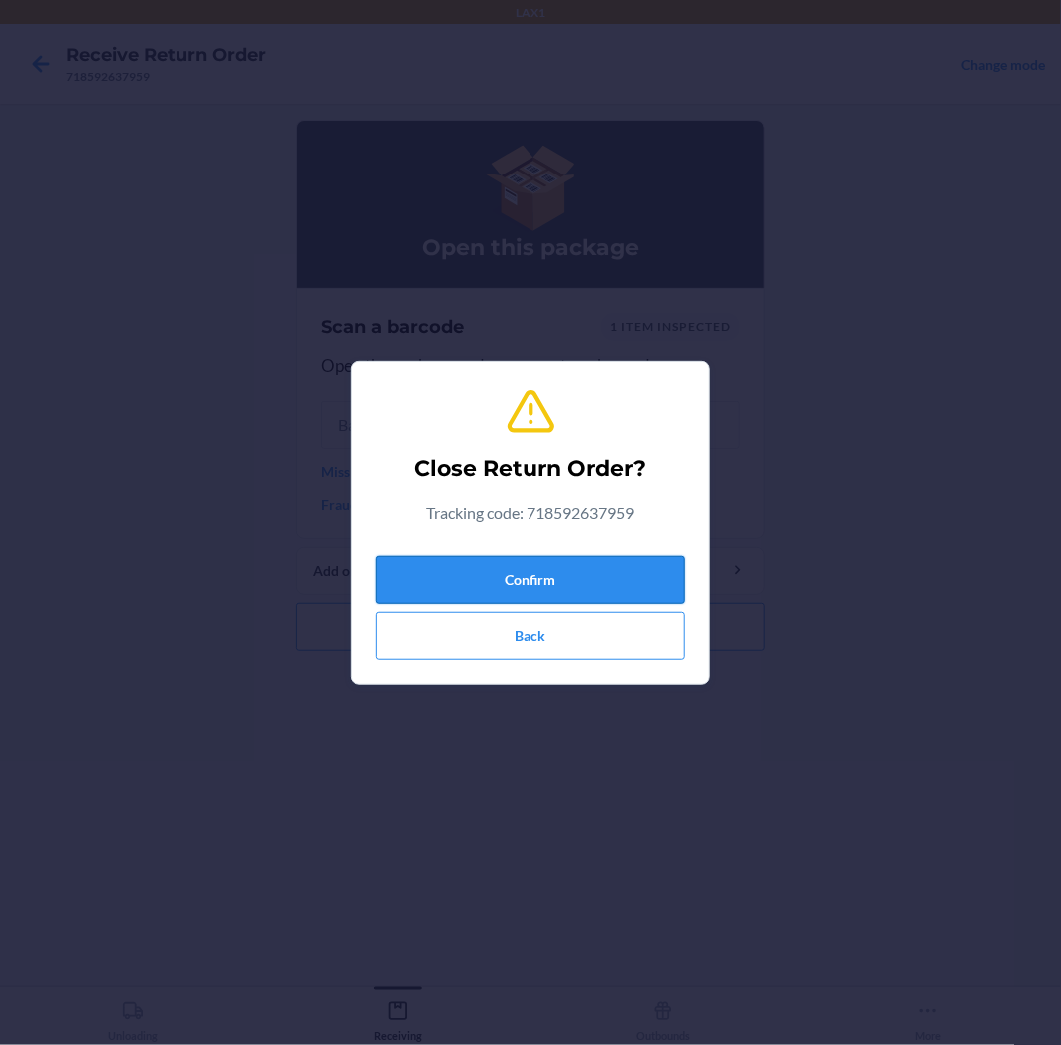
click at [559, 572] on button "Confirm" at bounding box center [530, 581] width 309 height 48
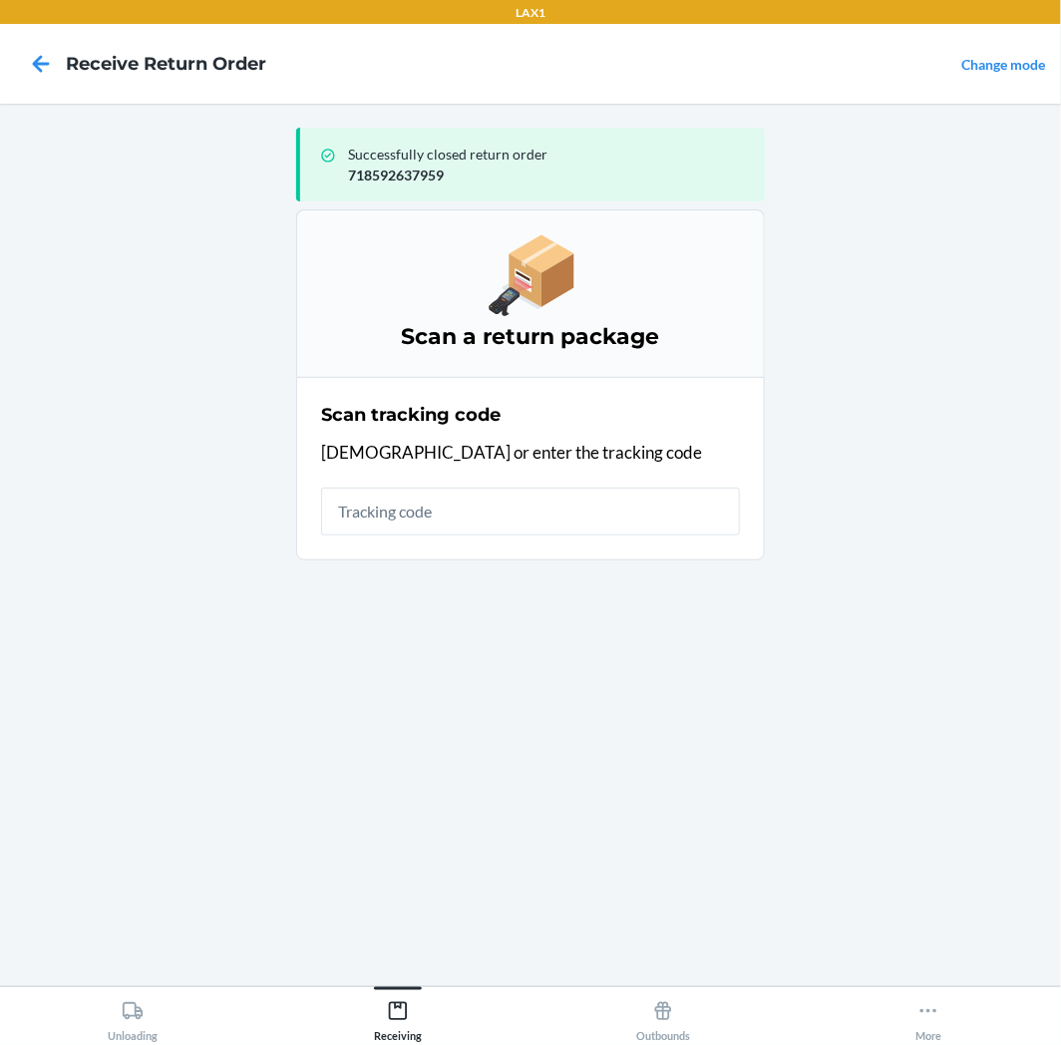
click at [583, 526] on input "text" at bounding box center [530, 512] width 419 height 48
click at [641, 497] on input "text" at bounding box center [530, 512] width 419 height 48
click at [642, 502] on input "text" at bounding box center [530, 512] width 419 height 48
type input "962200190000527705620"
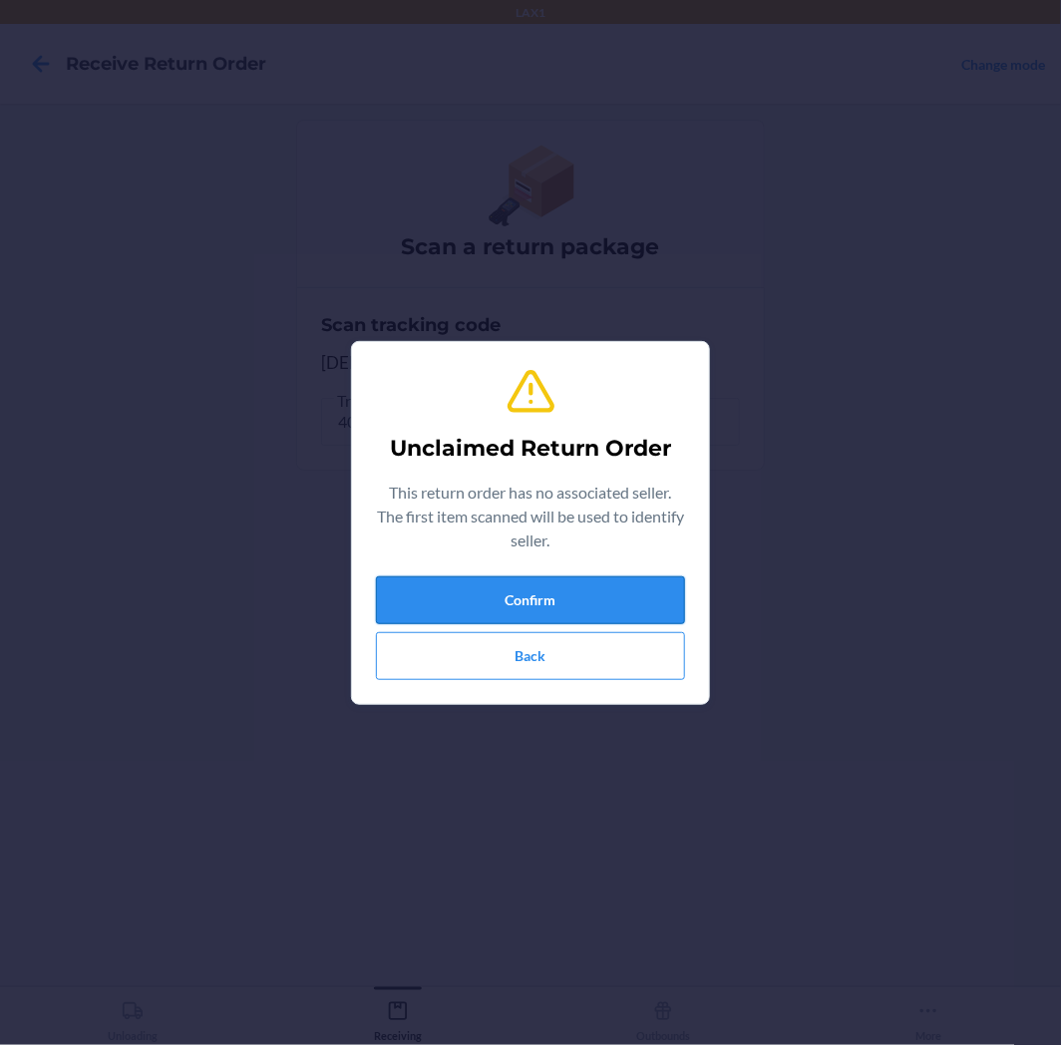
click at [539, 590] on button "Confirm" at bounding box center [530, 600] width 309 height 48
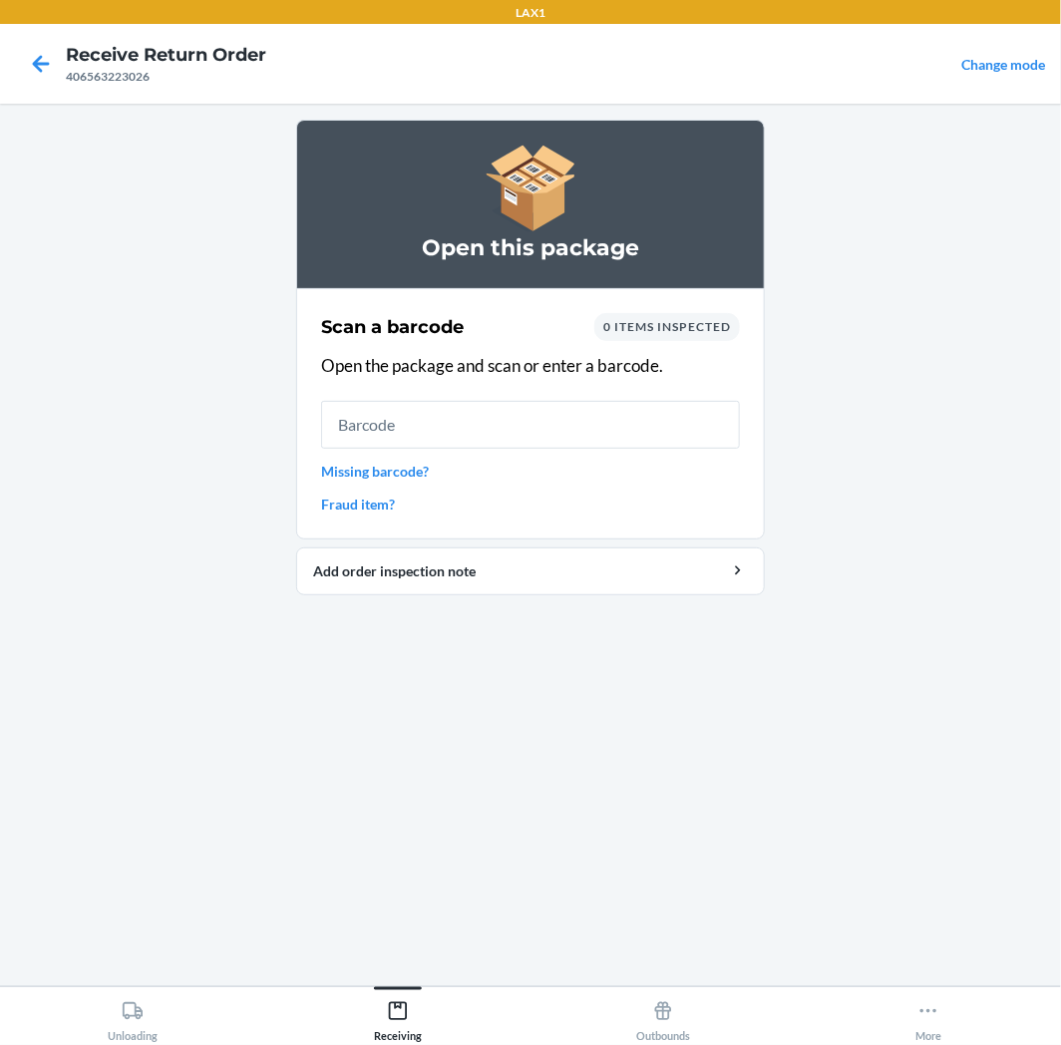
click at [551, 422] on input "text" at bounding box center [530, 425] width 419 height 48
click at [174, 1013] on button "Unloading" at bounding box center [132, 1014] width 265 height 55
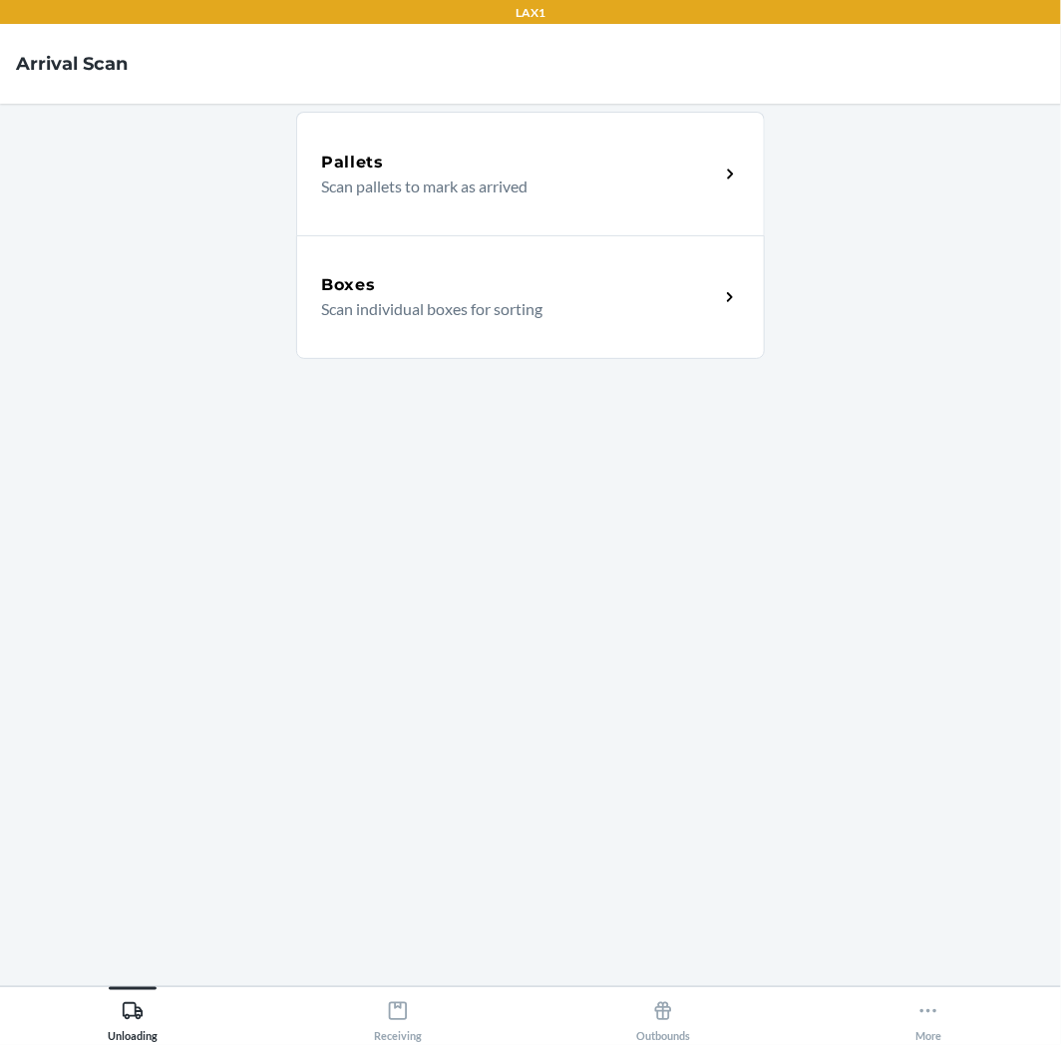
click at [382, 337] on div "Boxes Scan individual boxes for sorting" at bounding box center [530, 297] width 469 height 124
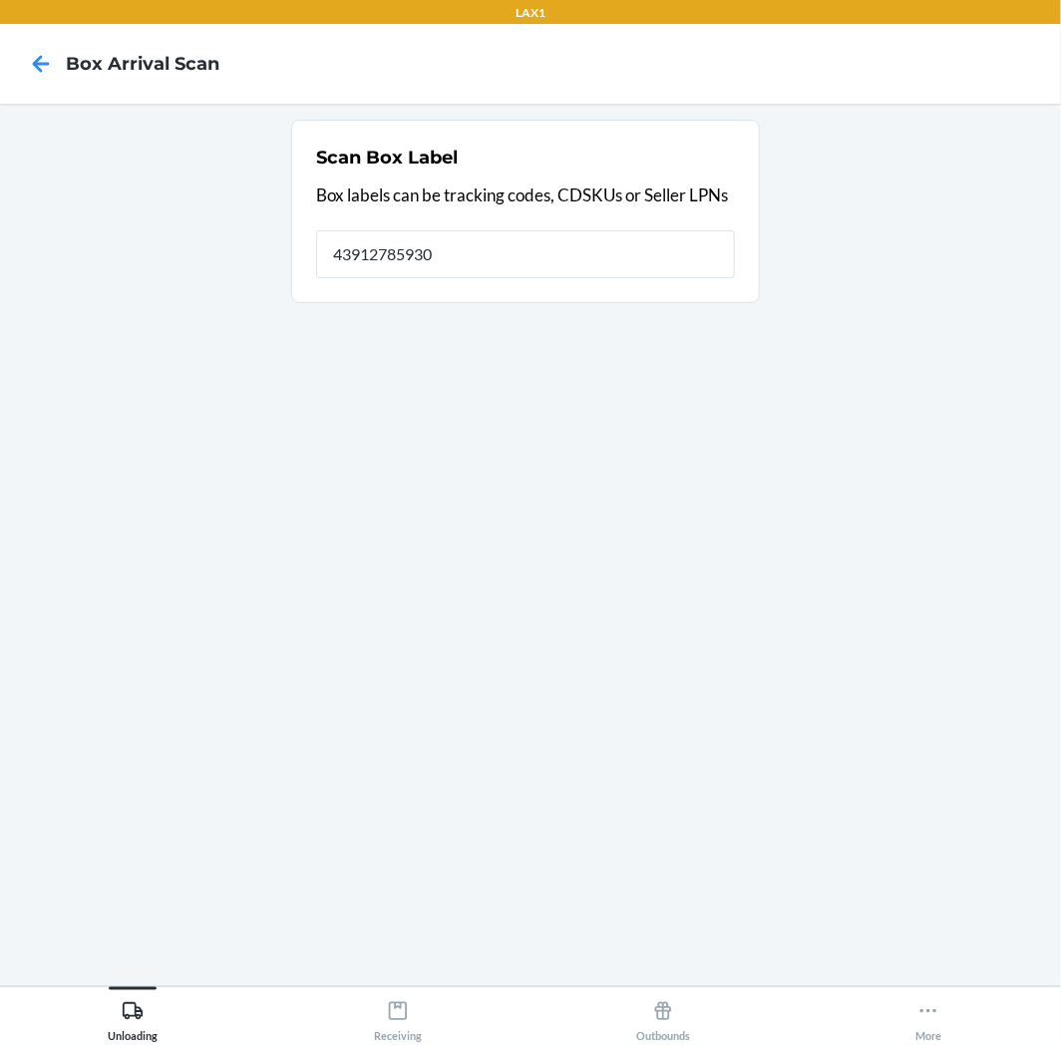
type input "439127859305"
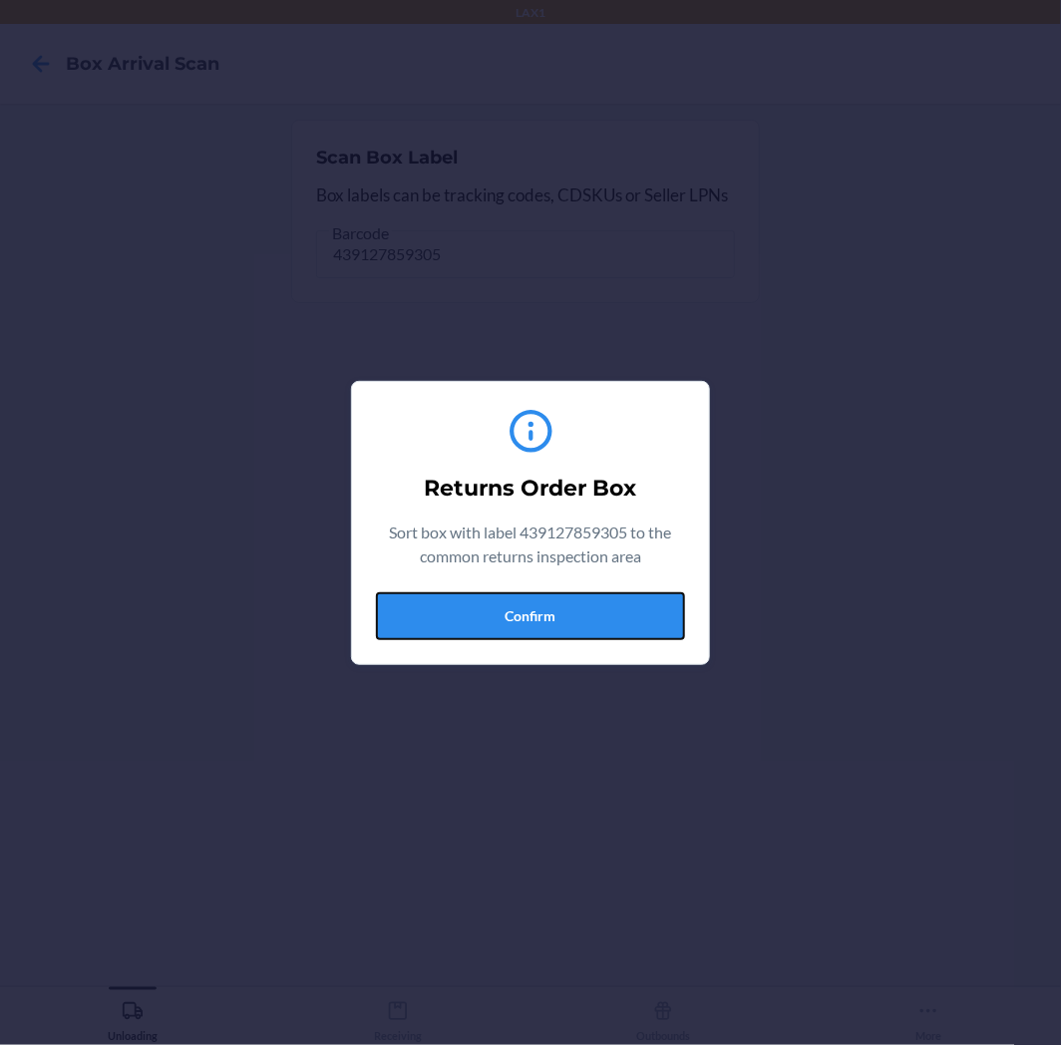
click at [542, 622] on button "Confirm" at bounding box center [530, 616] width 309 height 48
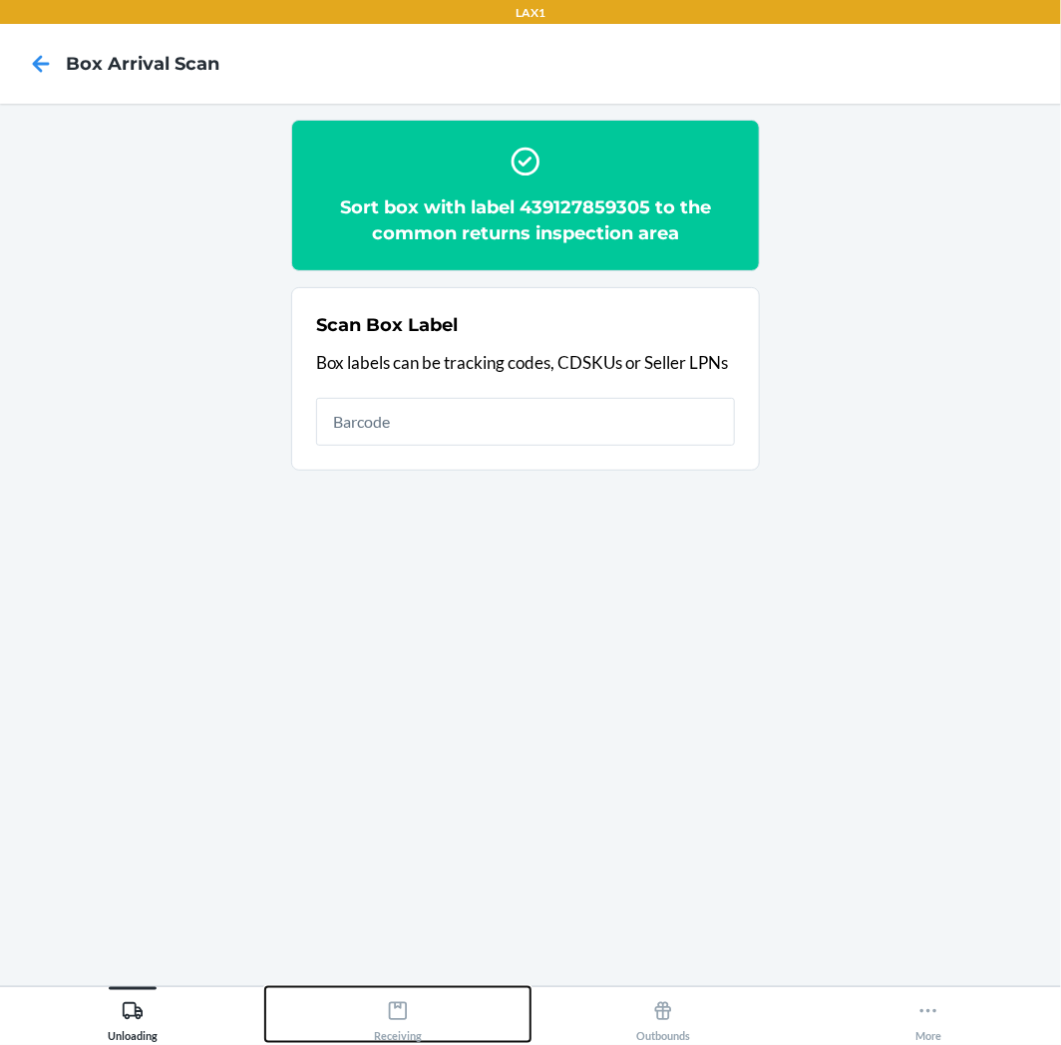
drag, startPoint x: 385, startPoint y: 1011, endPoint x: 397, endPoint y: 992, distance: 22.4
click at [387, 1010] on div "Receiving" at bounding box center [398, 1017] width 48 height 50
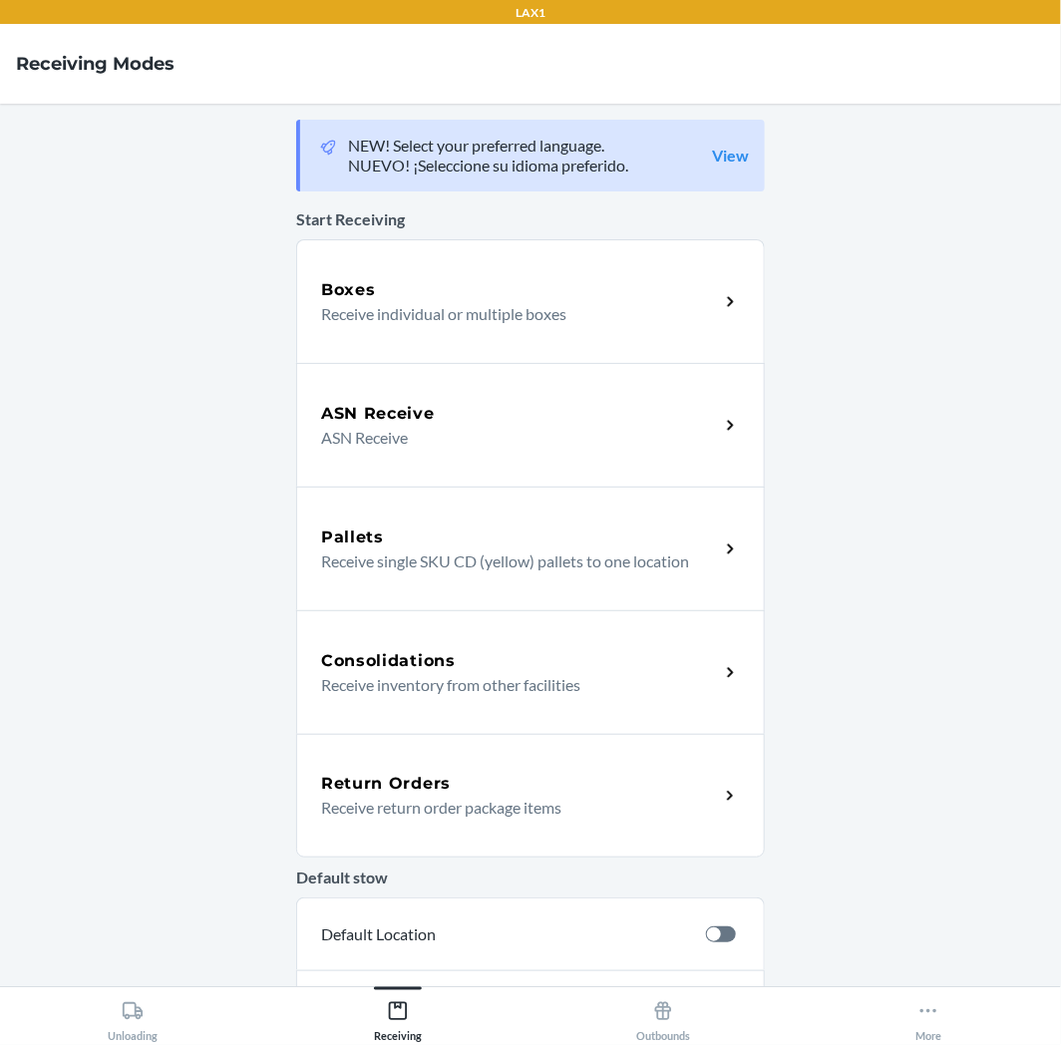
click at [429, 790] on h5 "Return Orders" at bounding box center [386, 784] width 130 height 24
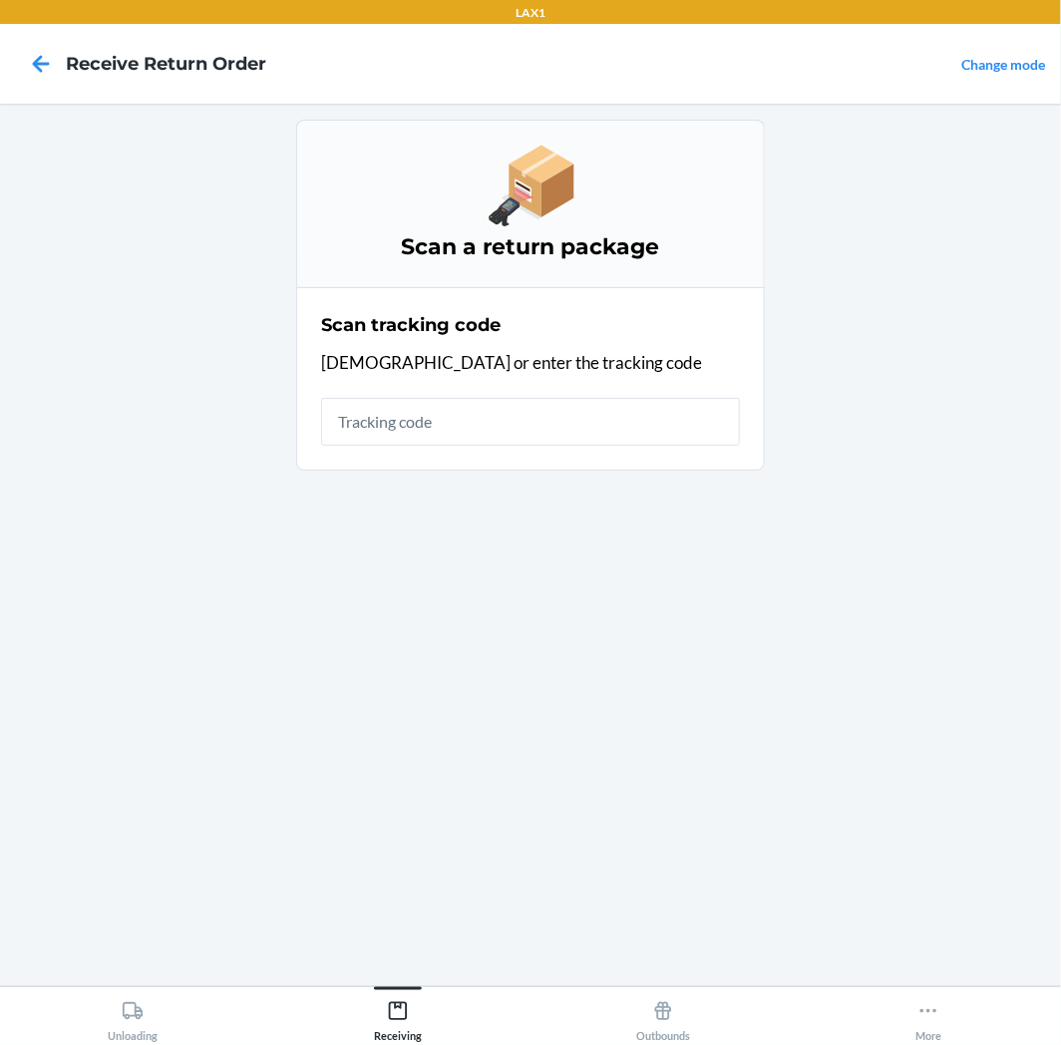
click at [480, 423] on input "text" at bounding box center [530, 422] width 419 height 48
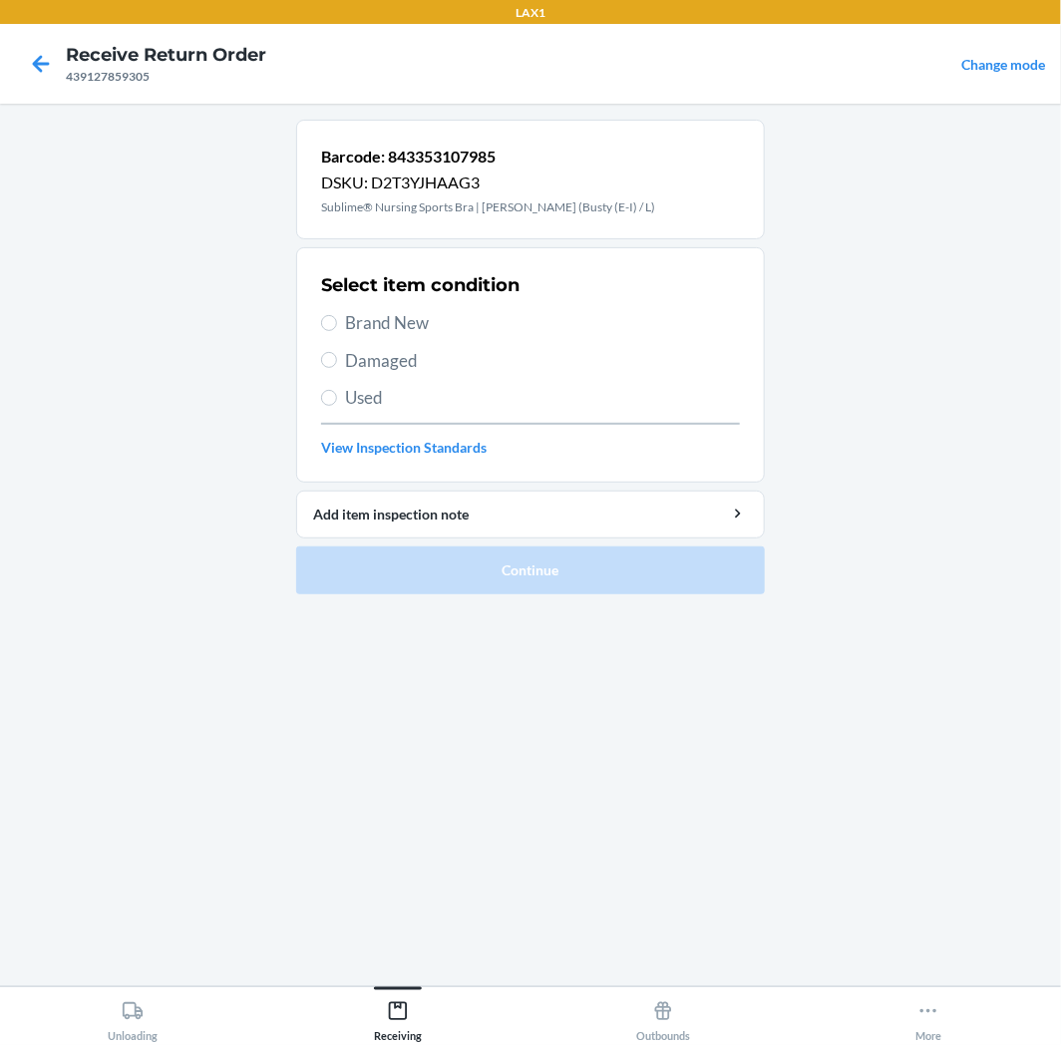
click at [336, 391] on label "Used" at bounding box center [530, 398] width 419 height 26
click at [336, 391] on input "Used" at bounding box center [329, 398] width 16 height 16
radio input "true"
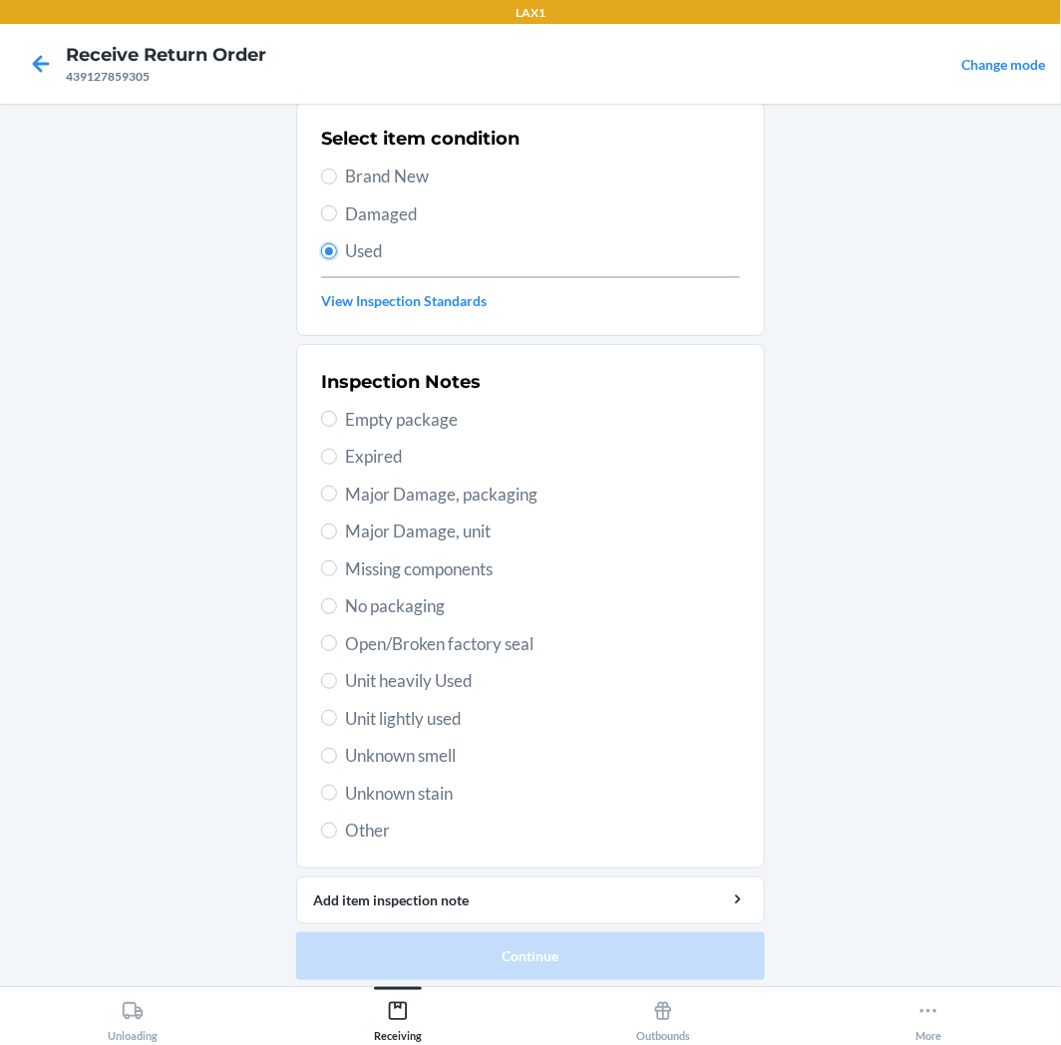
scroll to position [155, 0]
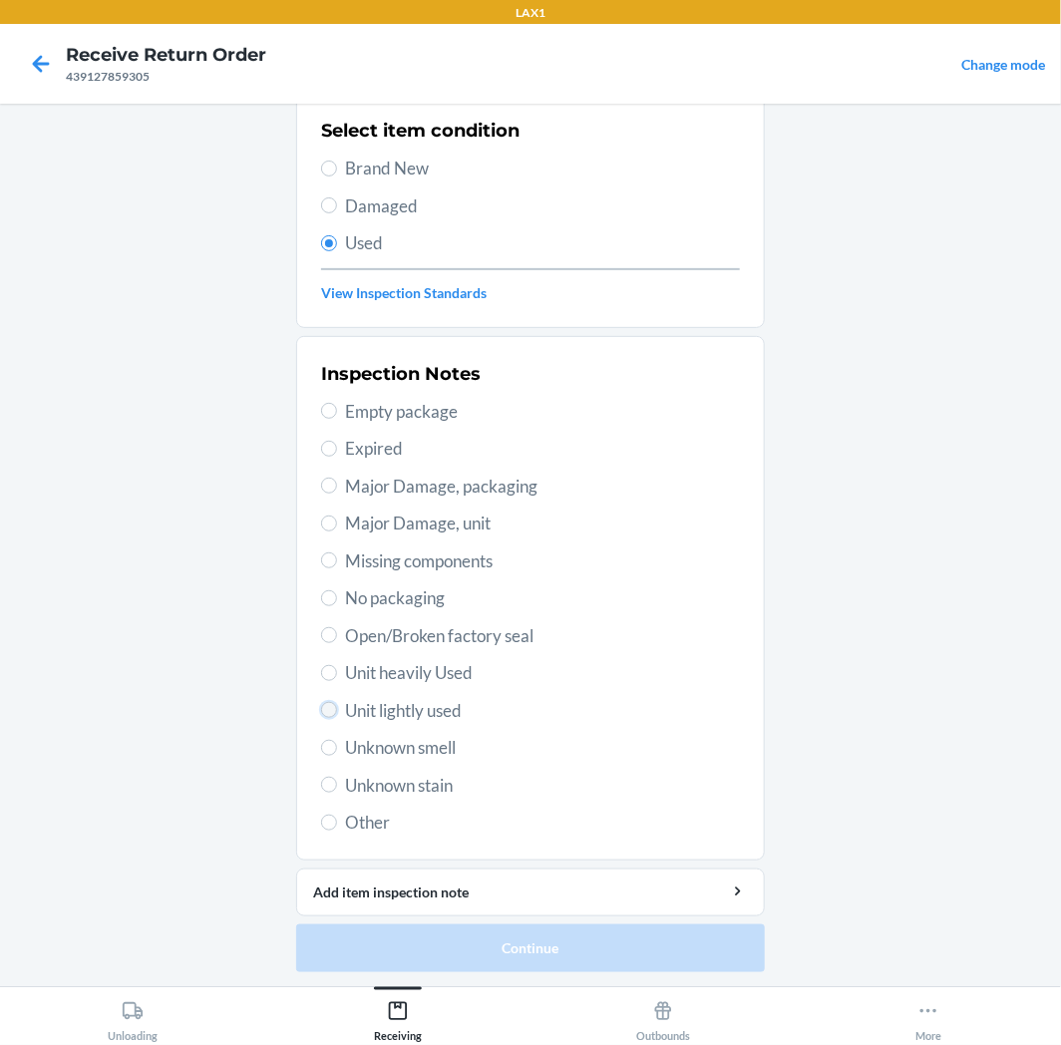
click at [324, 712] on input "Unit lightly used" at bounding box center [329, 710] width 16 height 16
radio input "true"
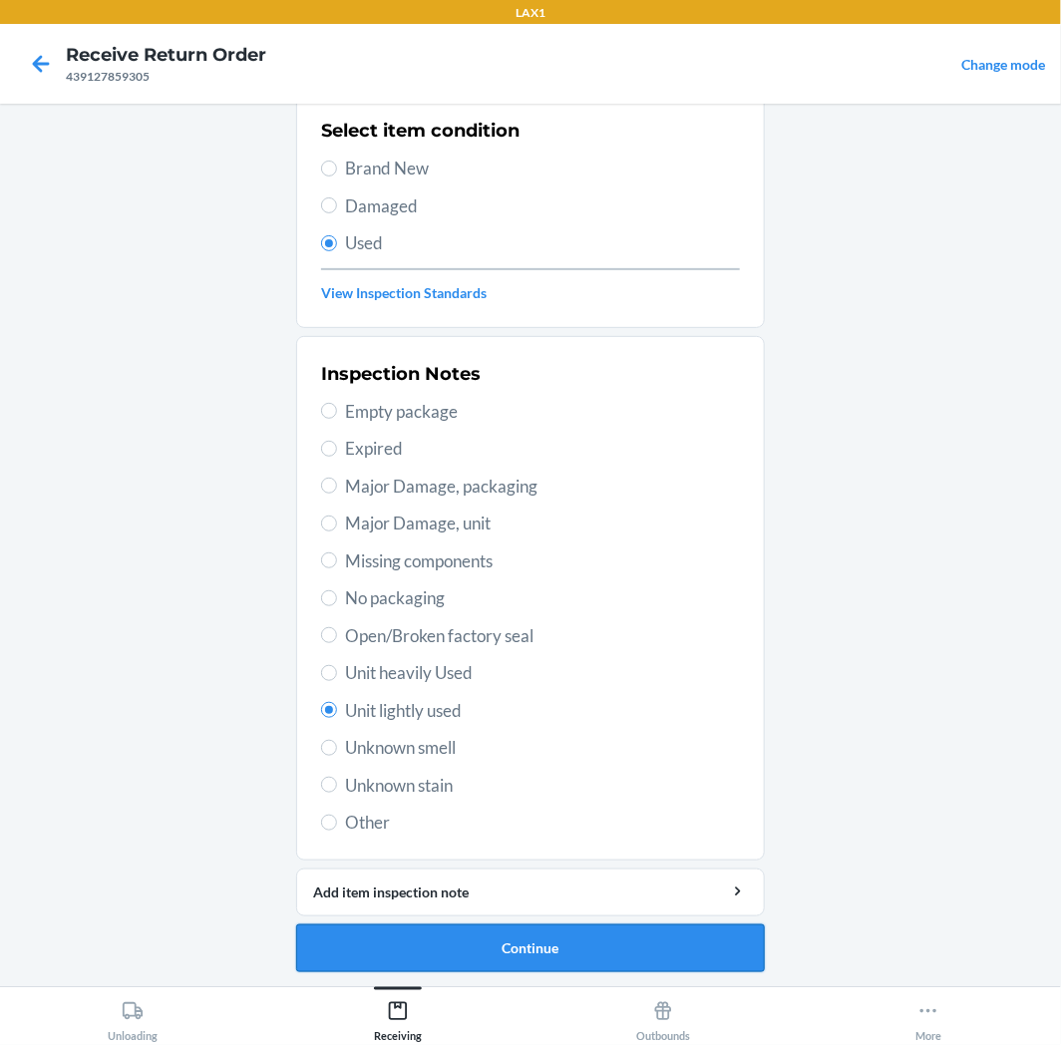
click at [441, 925] on button "Continue" at bounding box center [530, 949] width 469 height 48
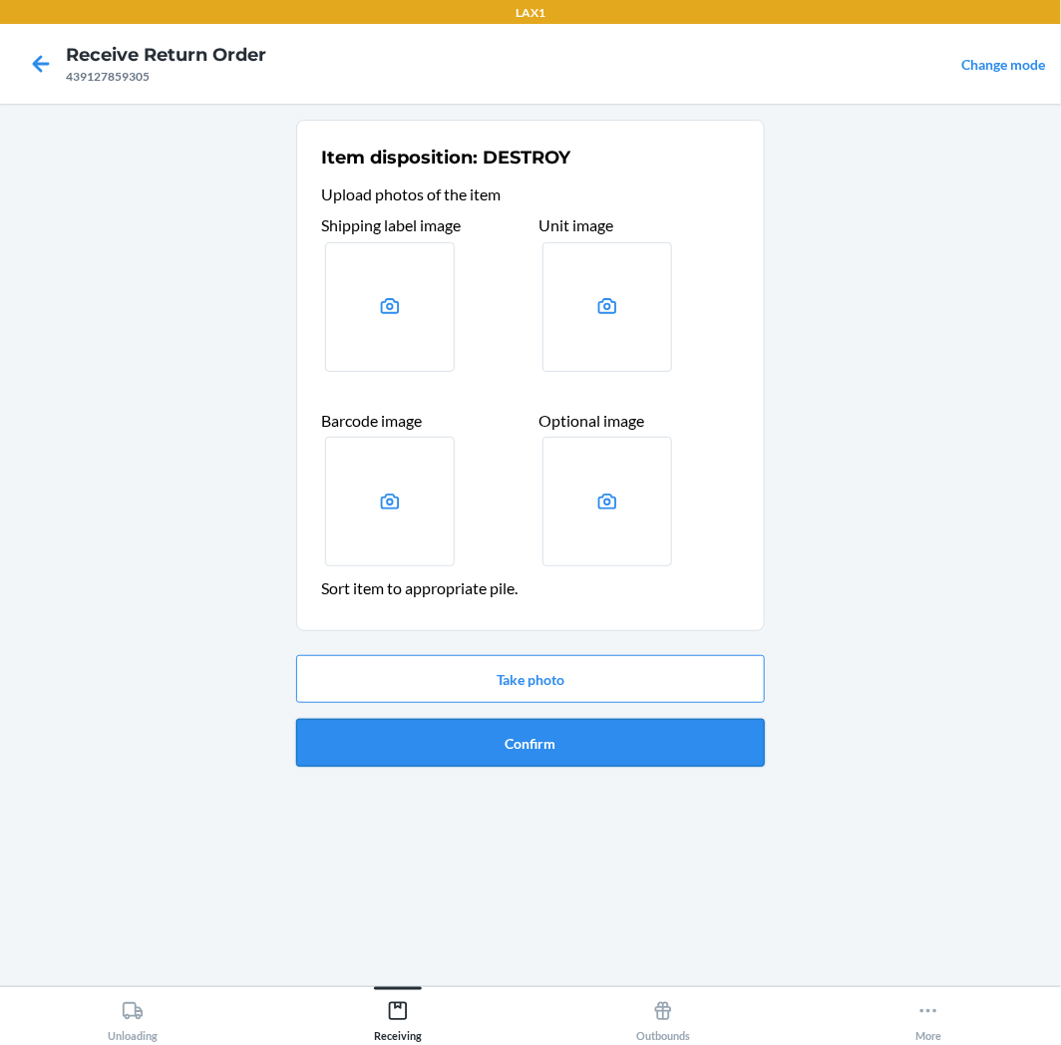
click at [510, 766] on button "Confirm" at bounding box center [530, 743] width 469 height 48
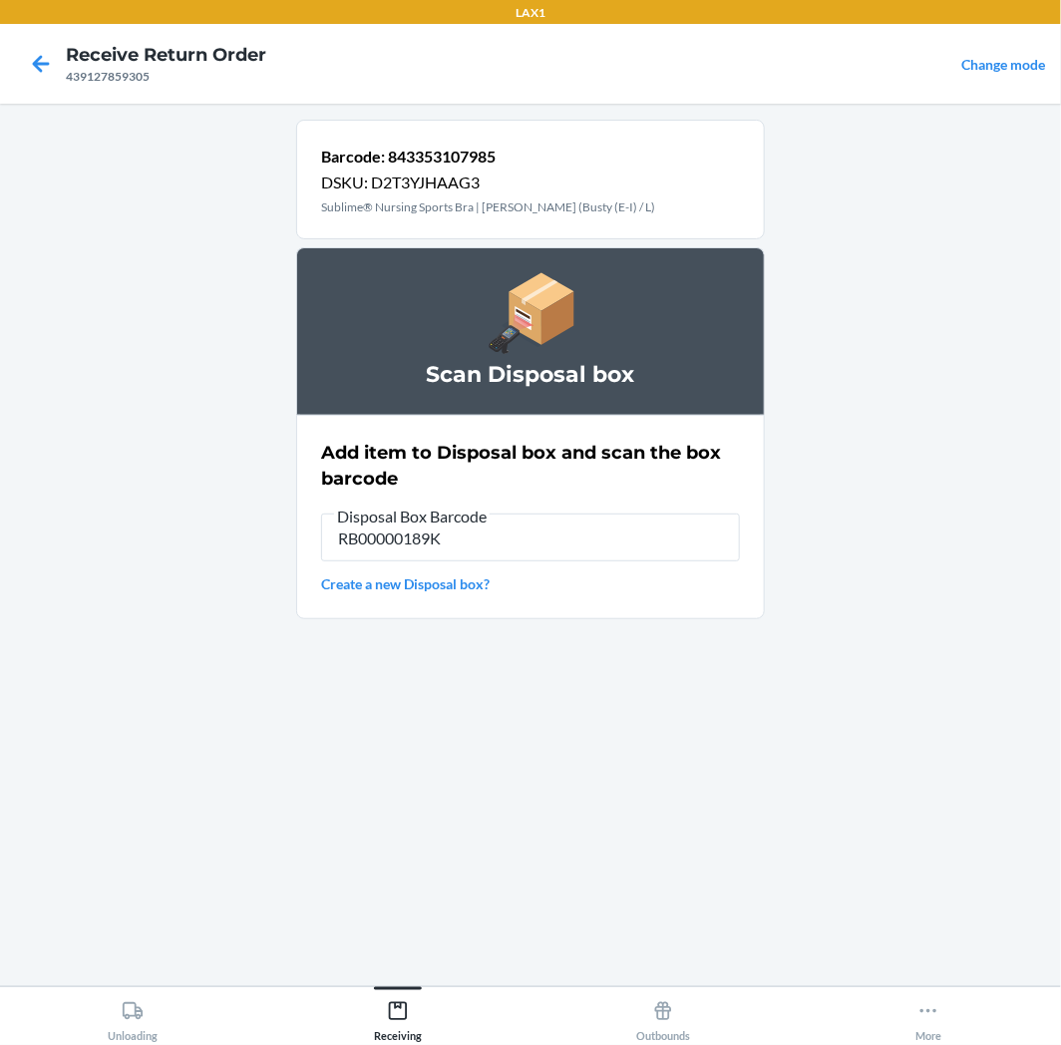
type input "RB00000189K"
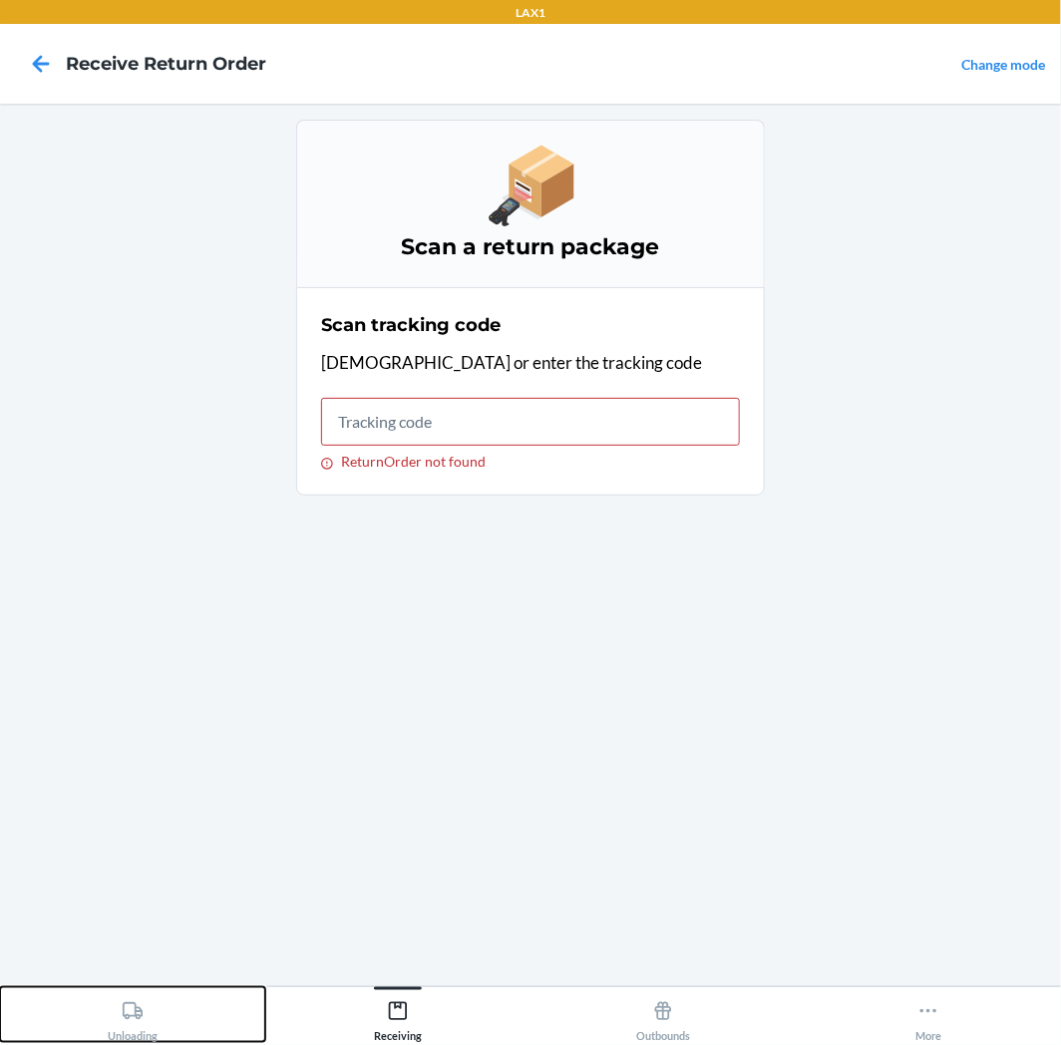
click at [187, 1030] on button "Unloading" at bounding box center [132, 1014] width 265 height 55
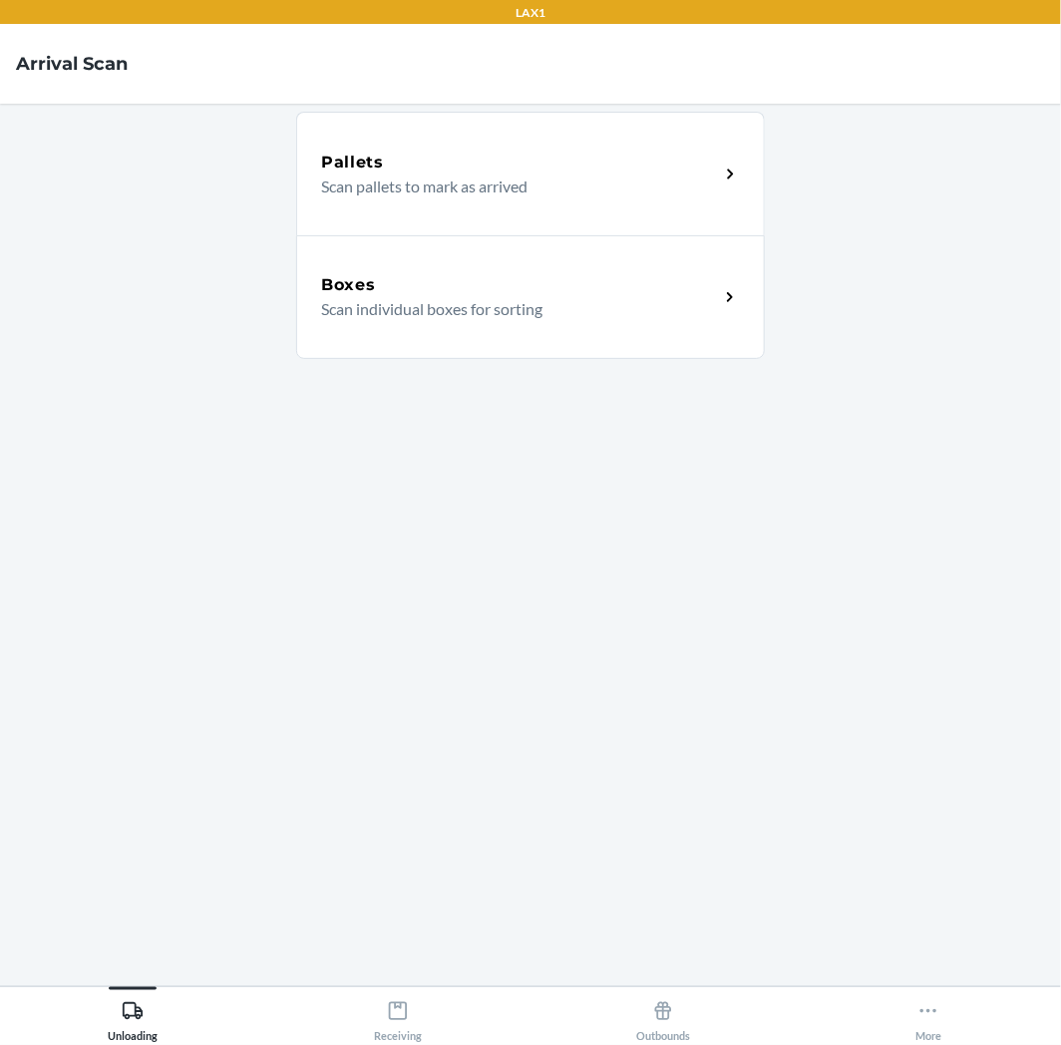
click at [569, 275] on div "Boxes" at bounding box center [520, 285] width 398 height 24
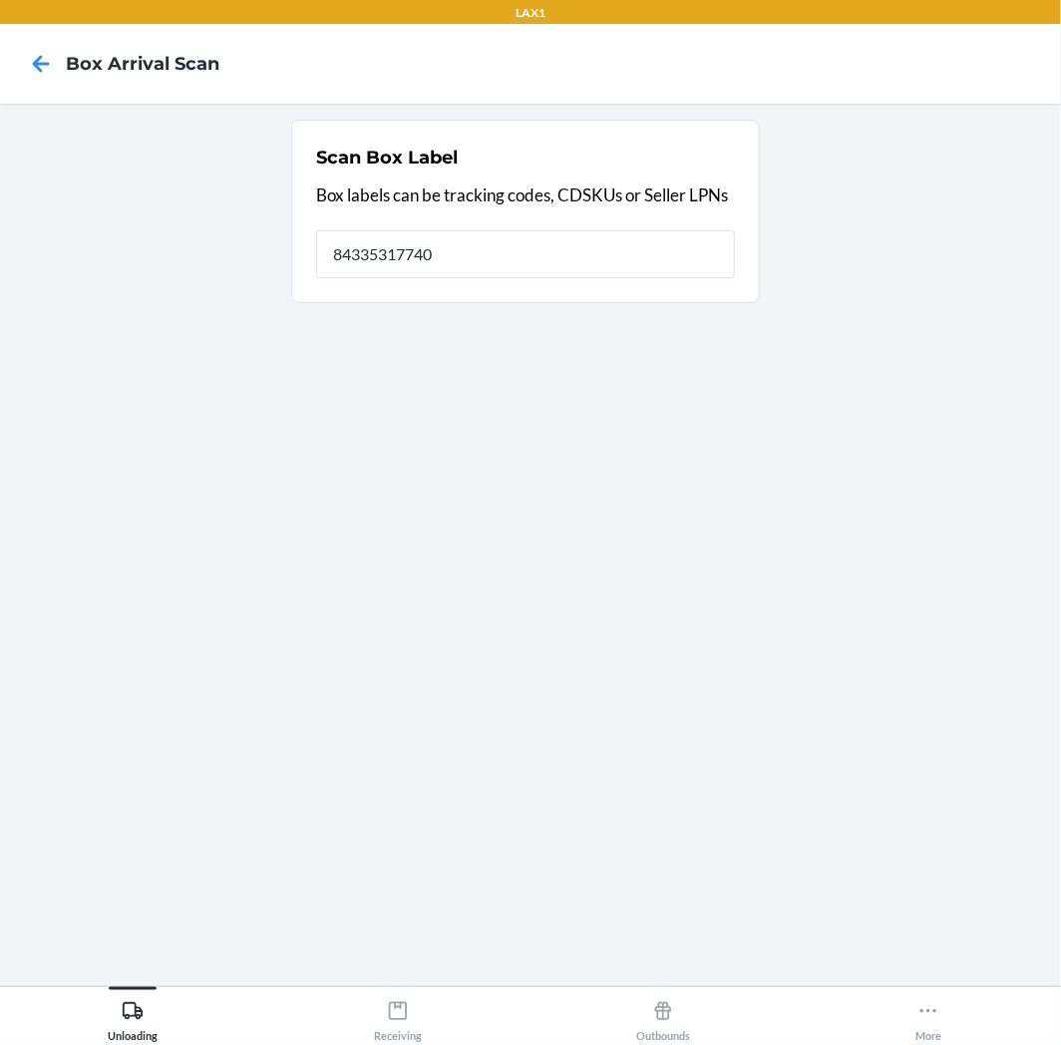
type input "843353177407"
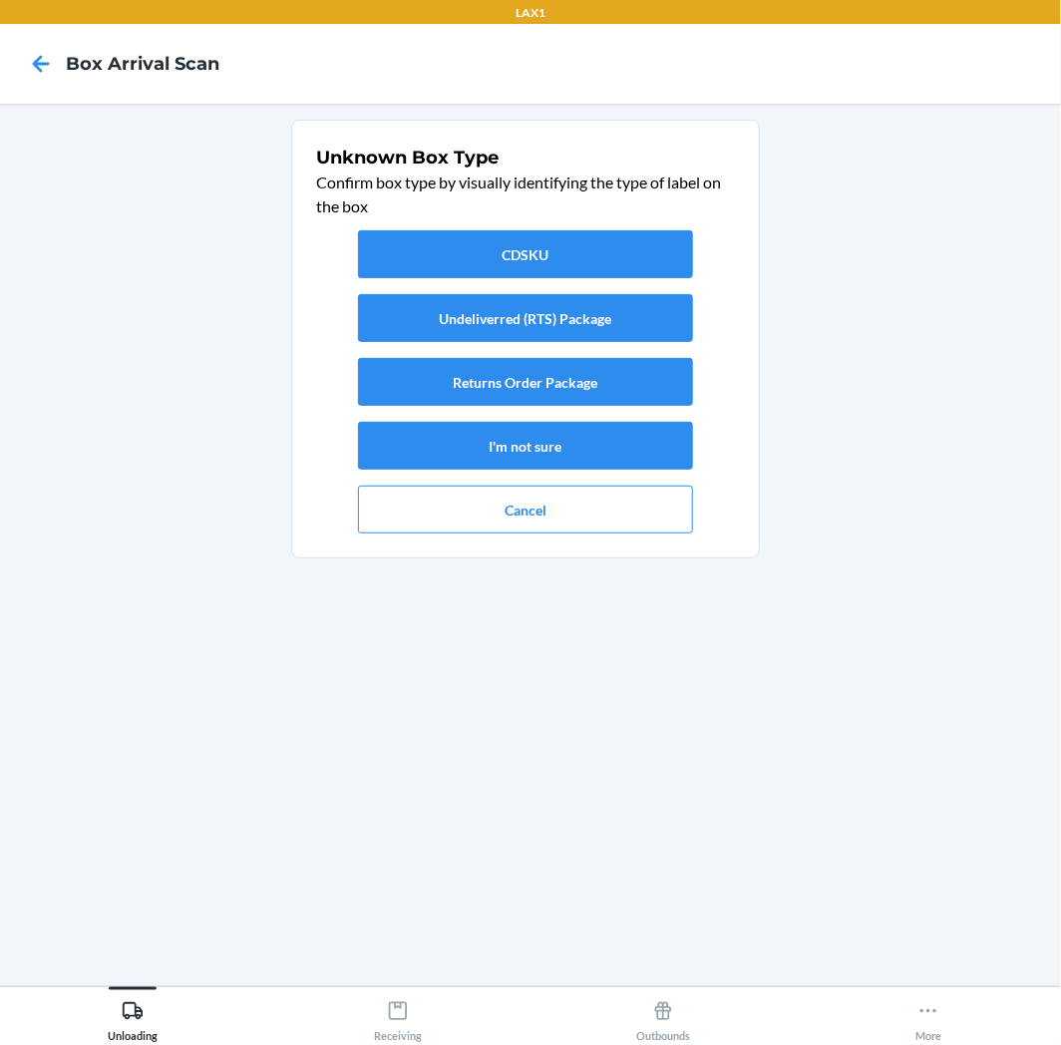
click at [574, 351] on div "CDSKU Undeliverred (RTS) Package Returns Order Package I'm not sure Cancel" at bounding box center [525, 381] width 419 height 319
click at [574, 355] on div "CDSKU Undeliverred (RTS) Package Returns Order Package I'm not sure Cancel" at bounding box center [525, 381] width 419 height 319
click at [562, 396] on button "Returns Order Package" at bounding box center [525, 382] width 335 height 48
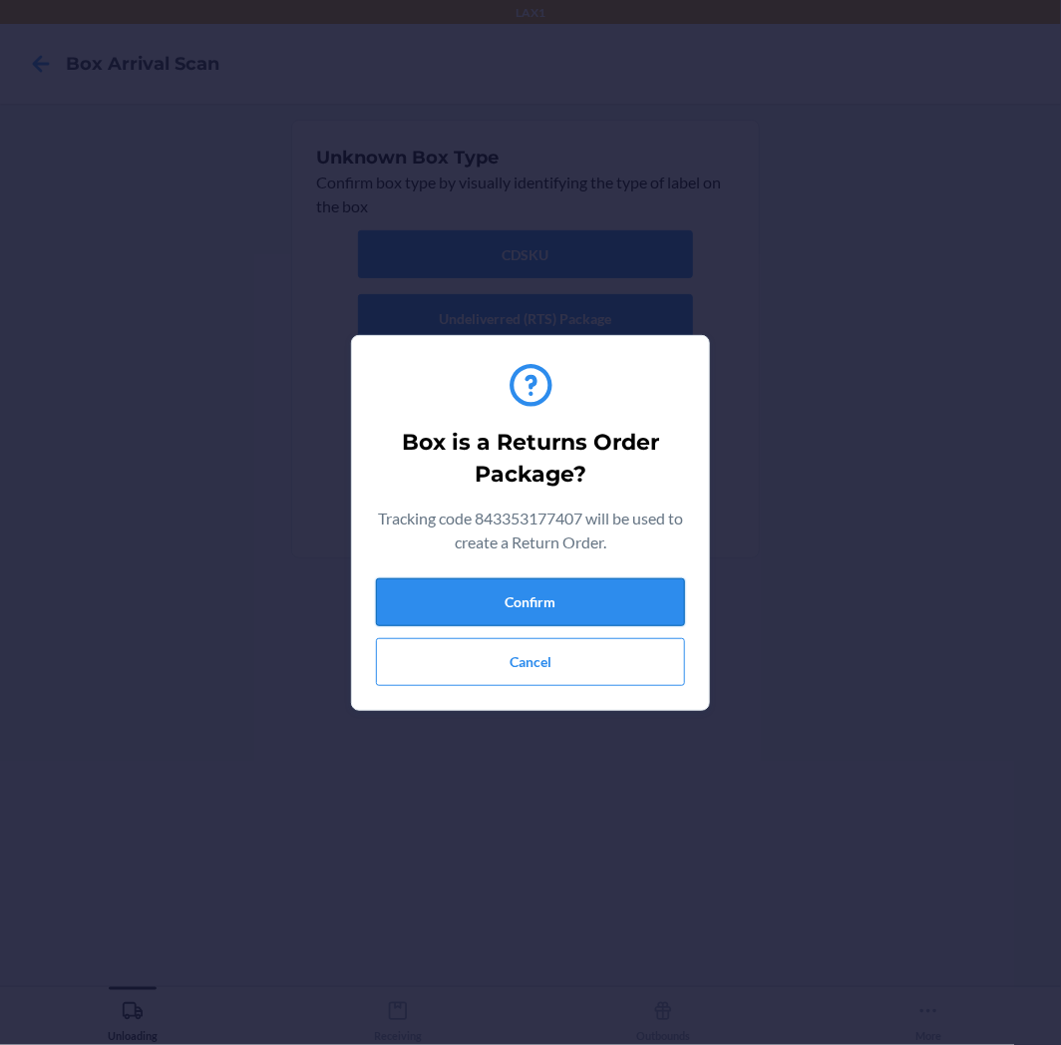
click at [621, 604] on button "Confirm" at bounding box center [530, 602] width 309 height 48
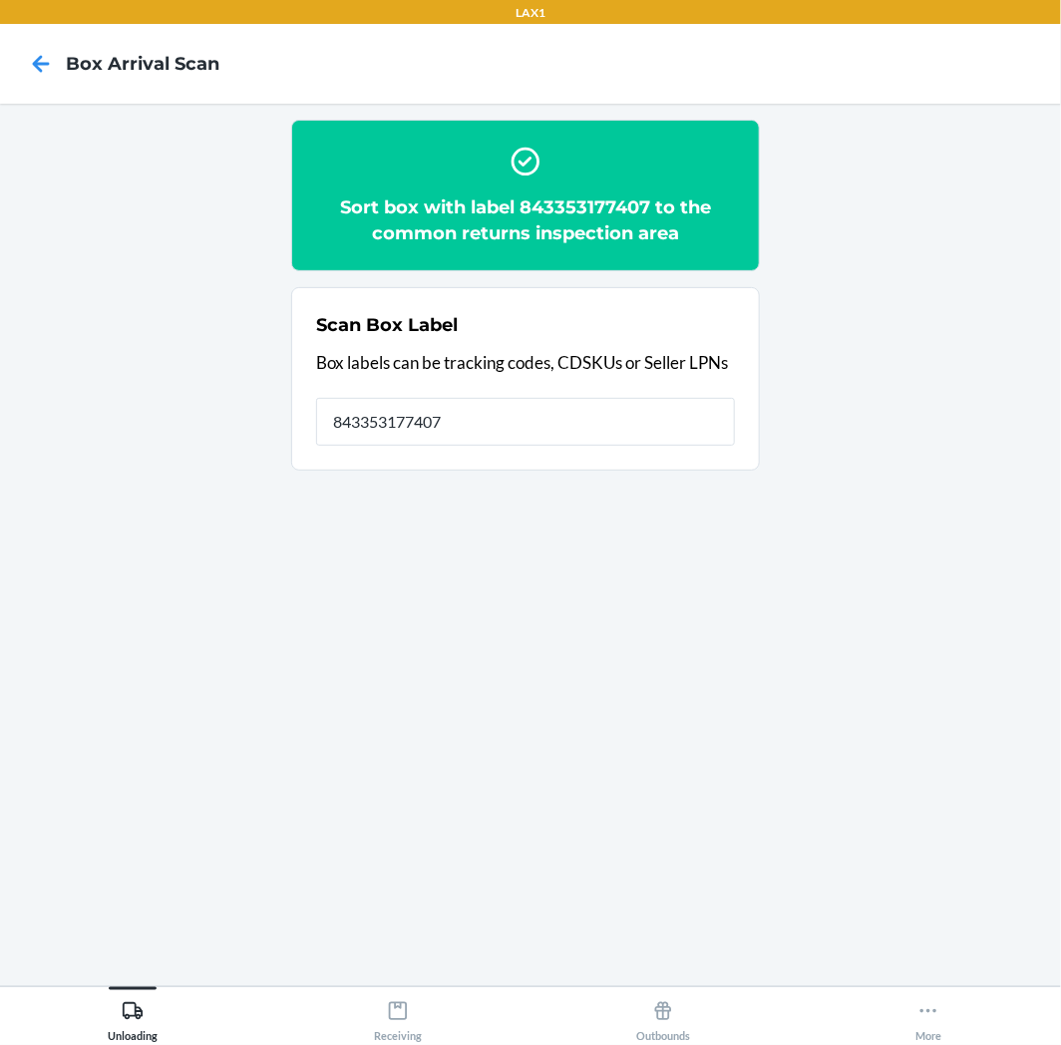
type input "843353177407"
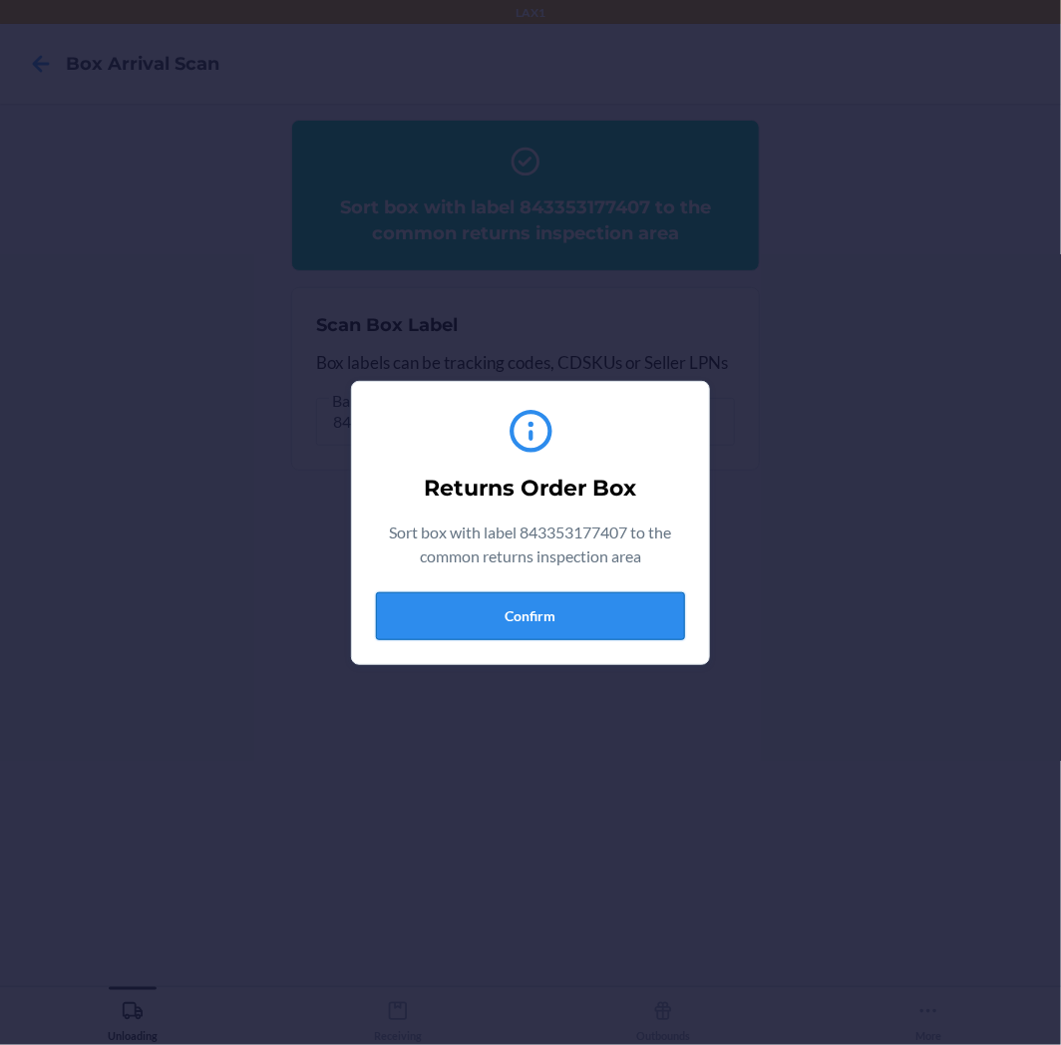
click at [539, 610] on button "Confirm" at bounding box center [530, 616] width 309 height 48
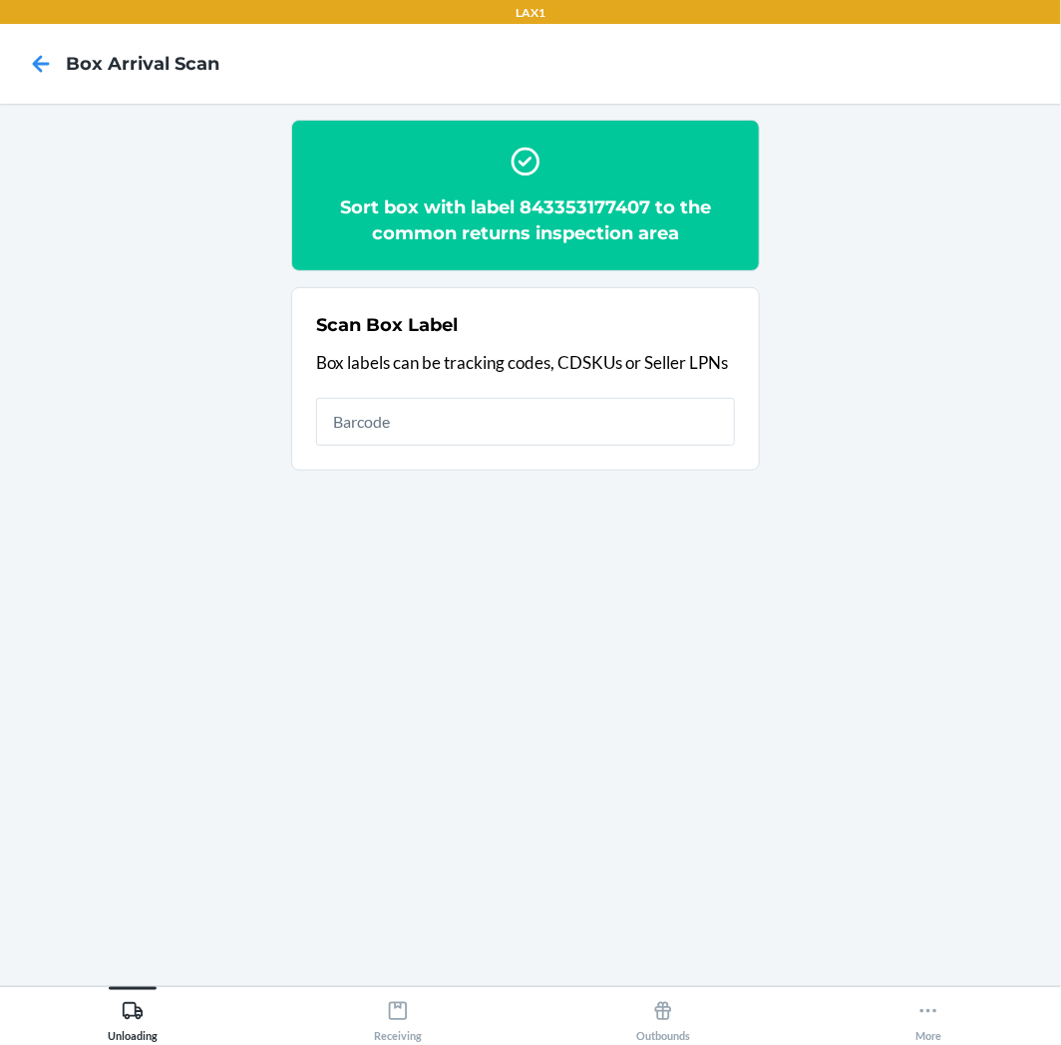
click at [379, 982] on main "Sort box with label 843353177407 to the common returns inspection area Scan Box…" at bounding box center [530, 545] width 1061 height 883
click at [382, 997] on div "Receiving" at bounding box center [398, 1017] width 48 height 50
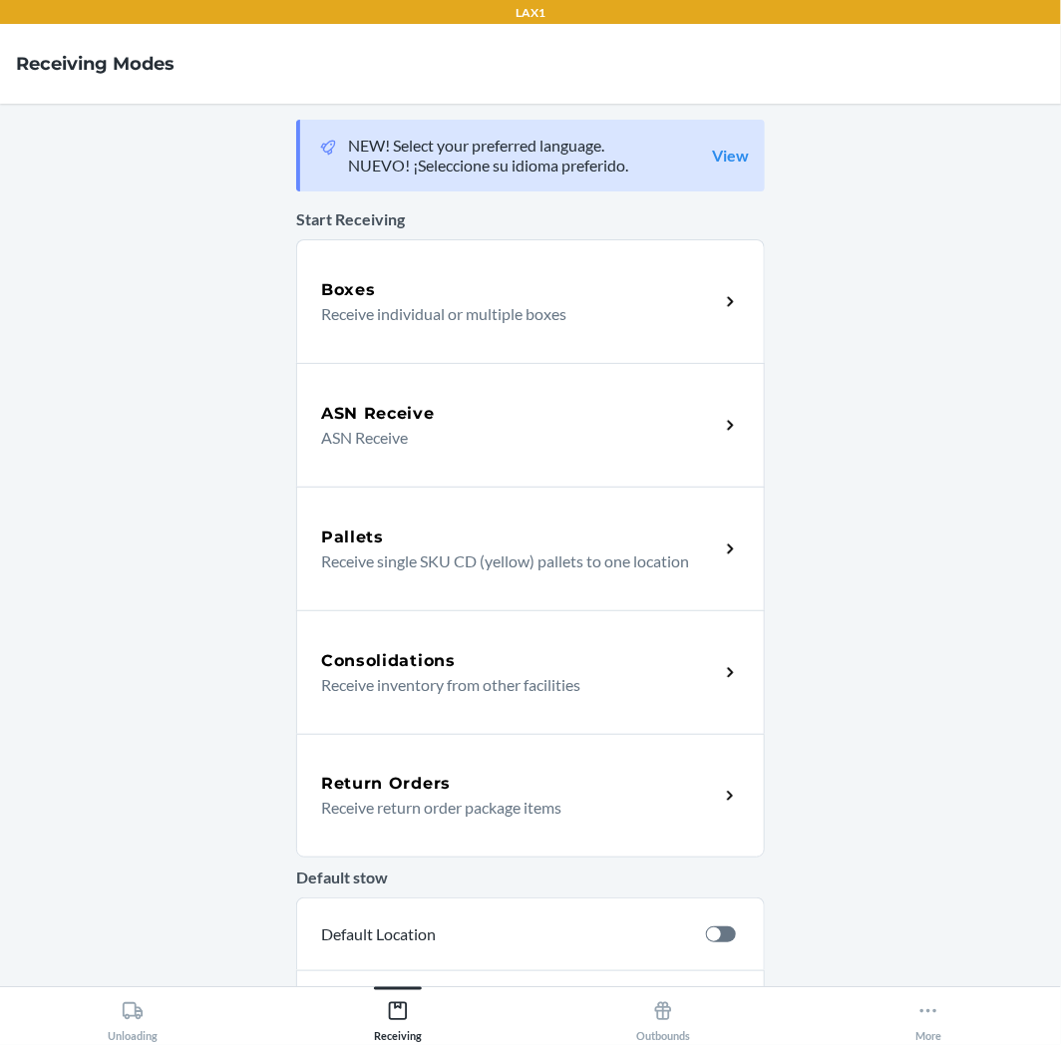
click at [435, 808] on p "Receive return order package items" at bounding box center [512, 808] width 382 height 24
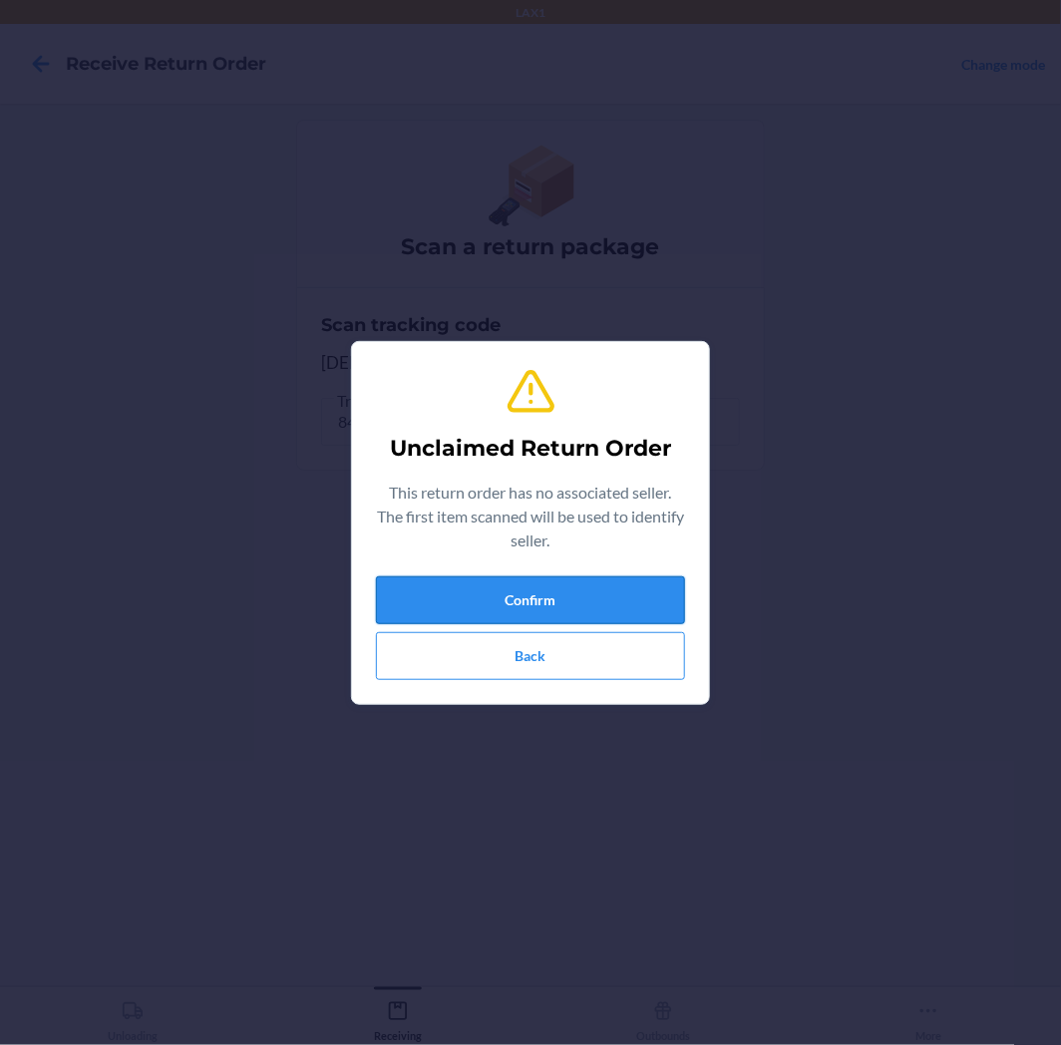
click at [525, 593] on button "Confirm" at bounding box center [530, 600] width 309 height 48
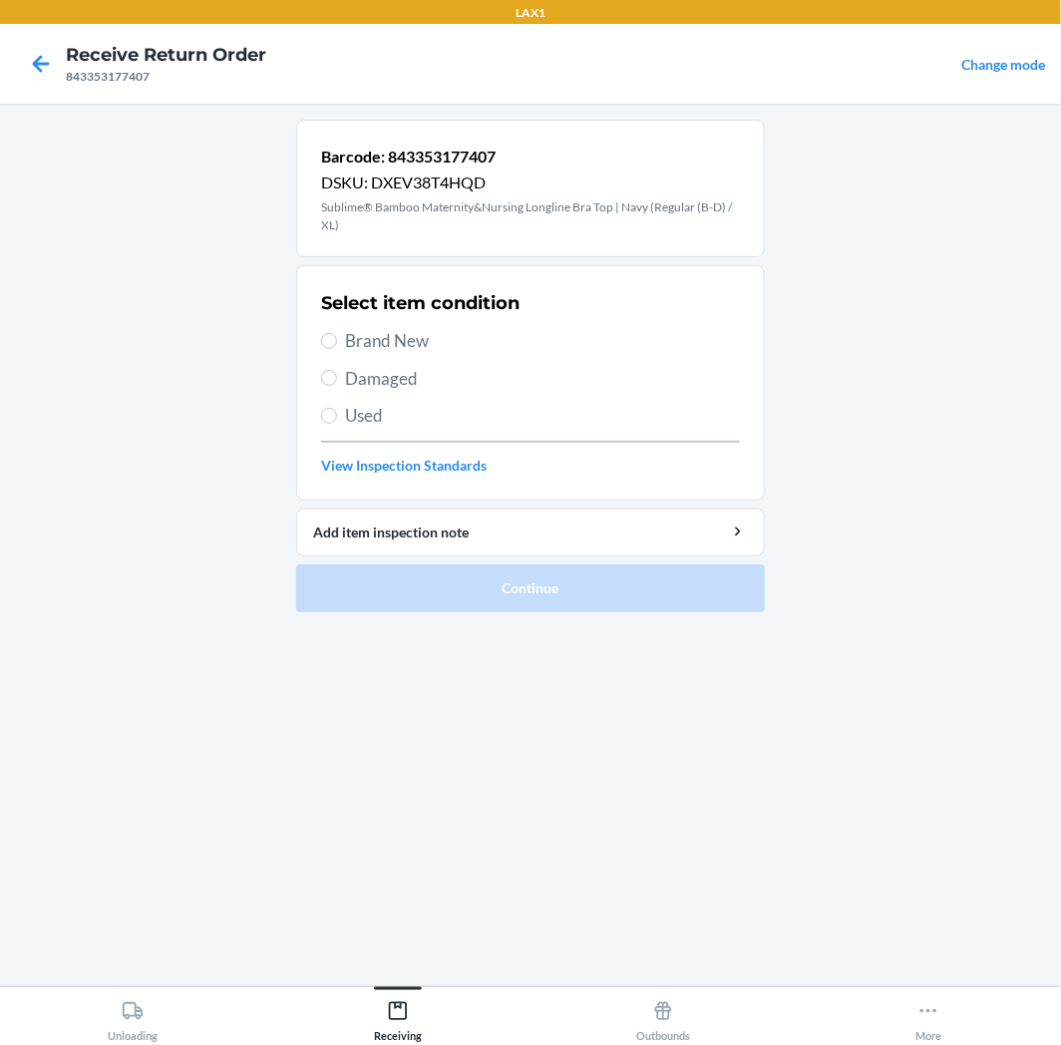
drag, startPoint x: 520, startPoint y: 406, endPoint x: 519, endPoint y: 416, distance: 10.0
click at [520, 407] on span "Used" at bounding box center [542, 416] width 395 height 26
click at [337, 408] on input "Used" at bounding box center [329, 416] width 16 height 16
radio input "true"
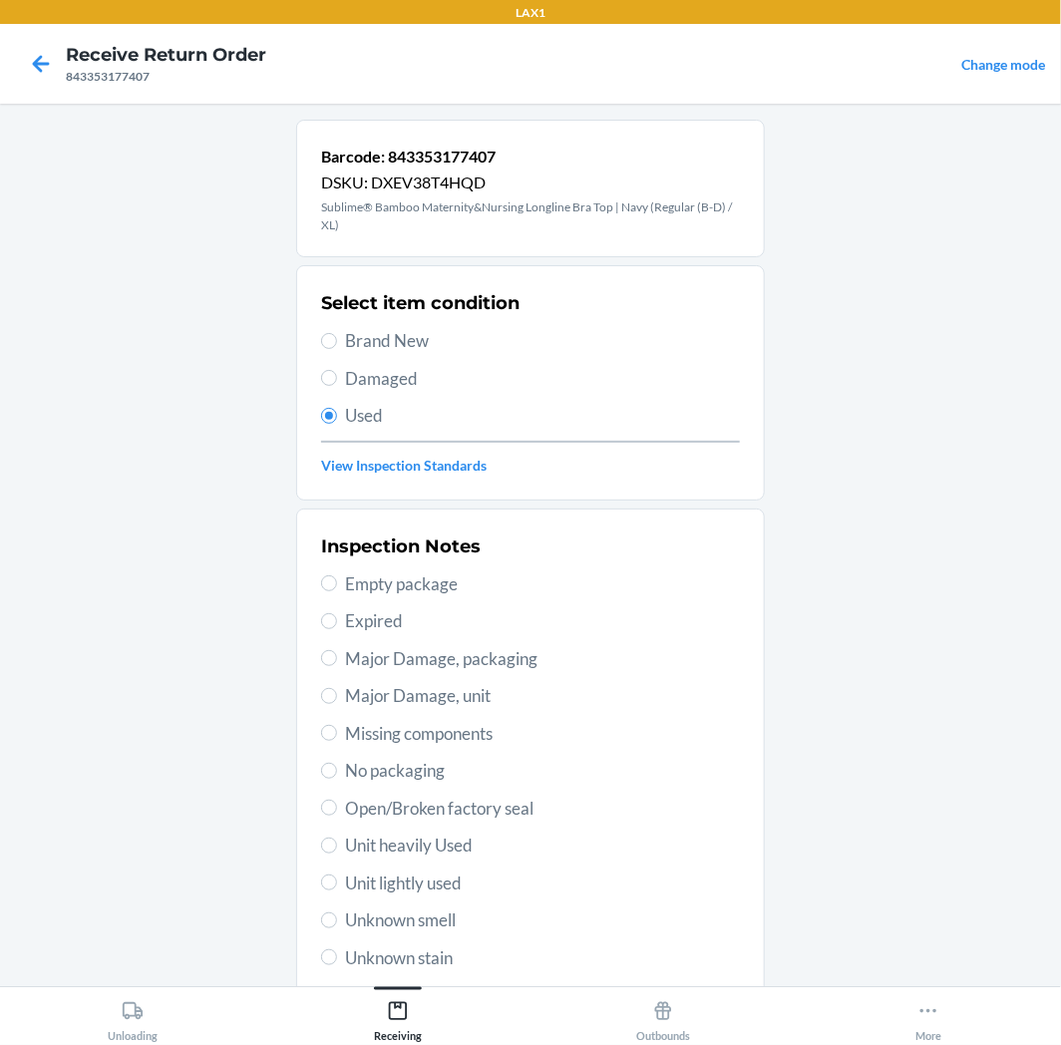
click at [517, 421] on span "Used" at bounding box center [542, 416] width 395 height 26
click at [337, 421] on input "Used" at bounding box center [329, 416] width 16 height 16
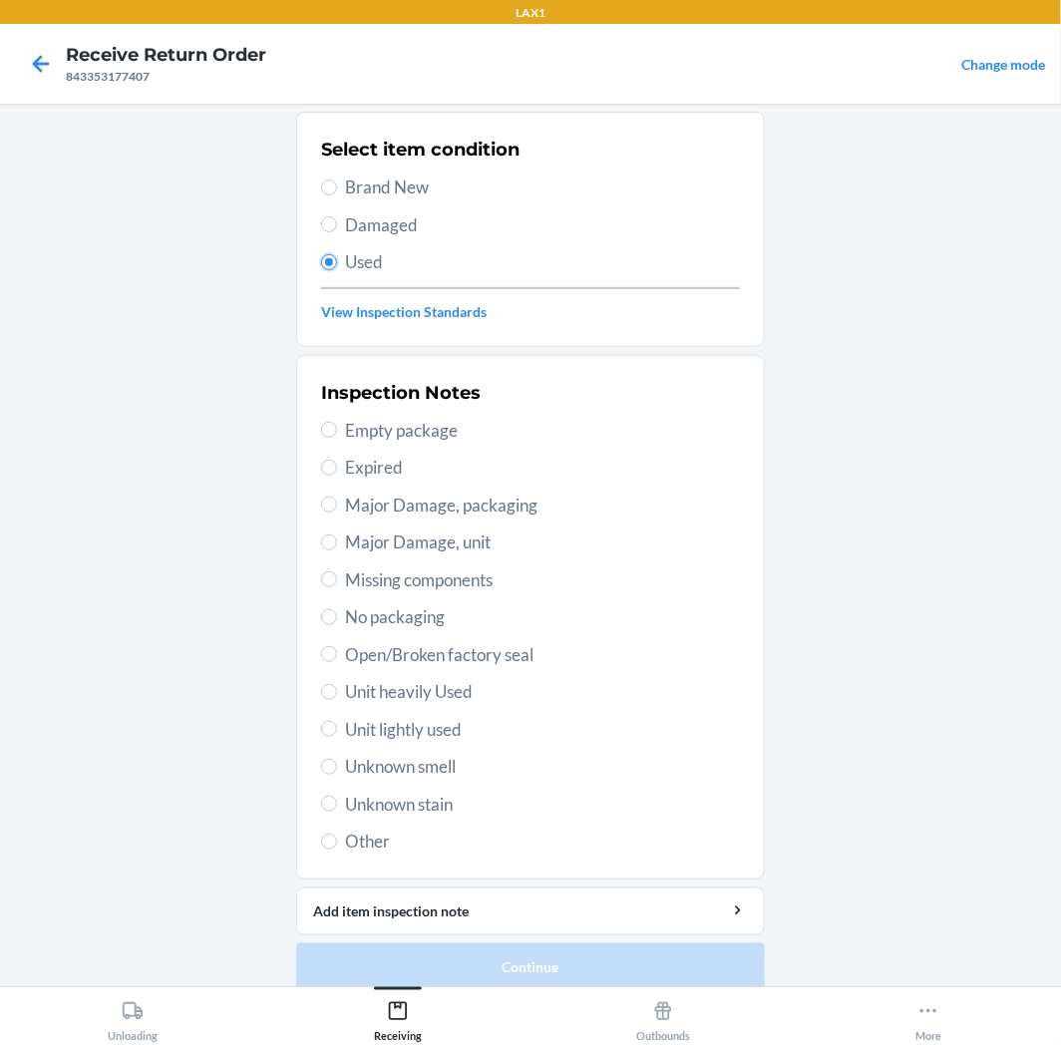
scroll to position [173, 0]
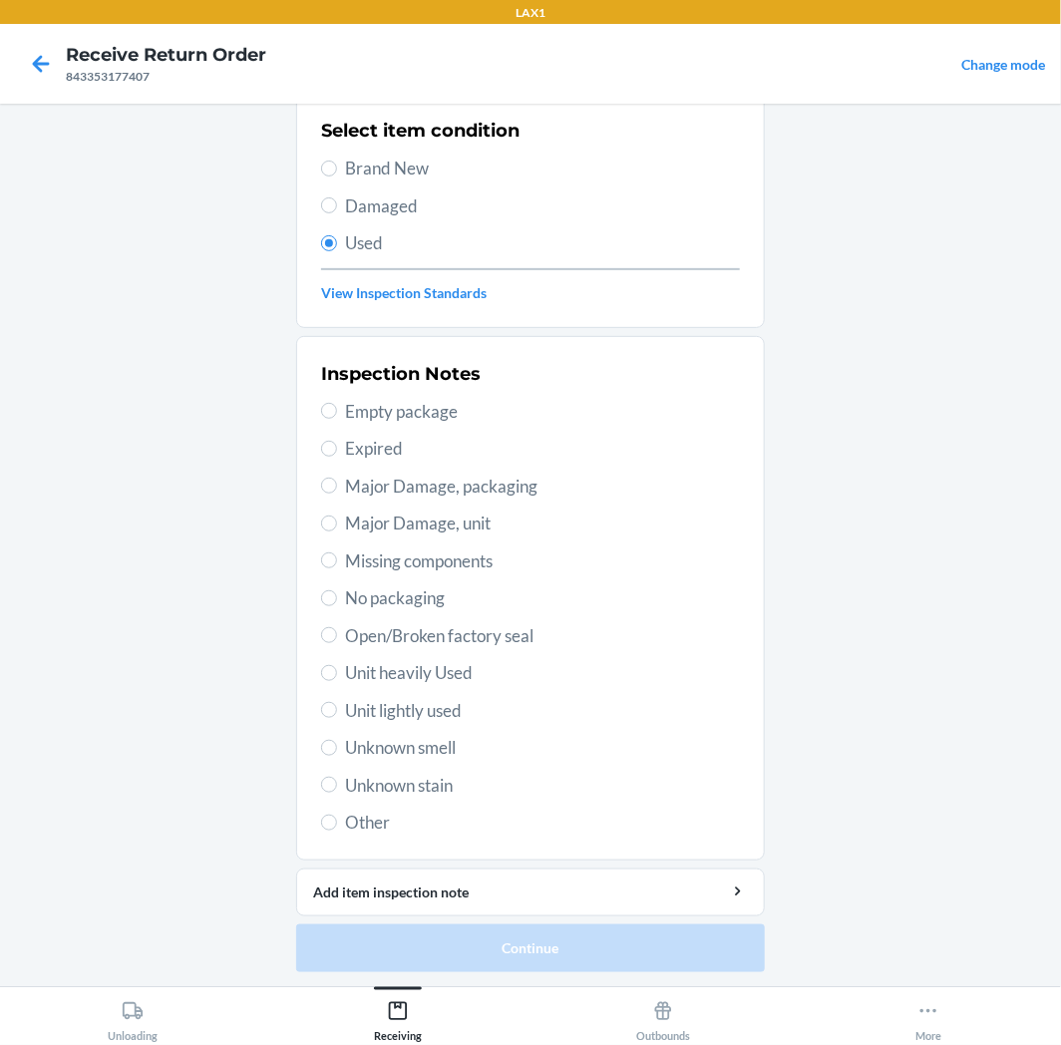
click at [423, 713] on span "Unit lightly used" at bounding box center [542, 711] width 395 height 26
click at [337, 713] on input "Unit lightly used" at bounding box center [329, 710] width 16 height 16
radio input "true"
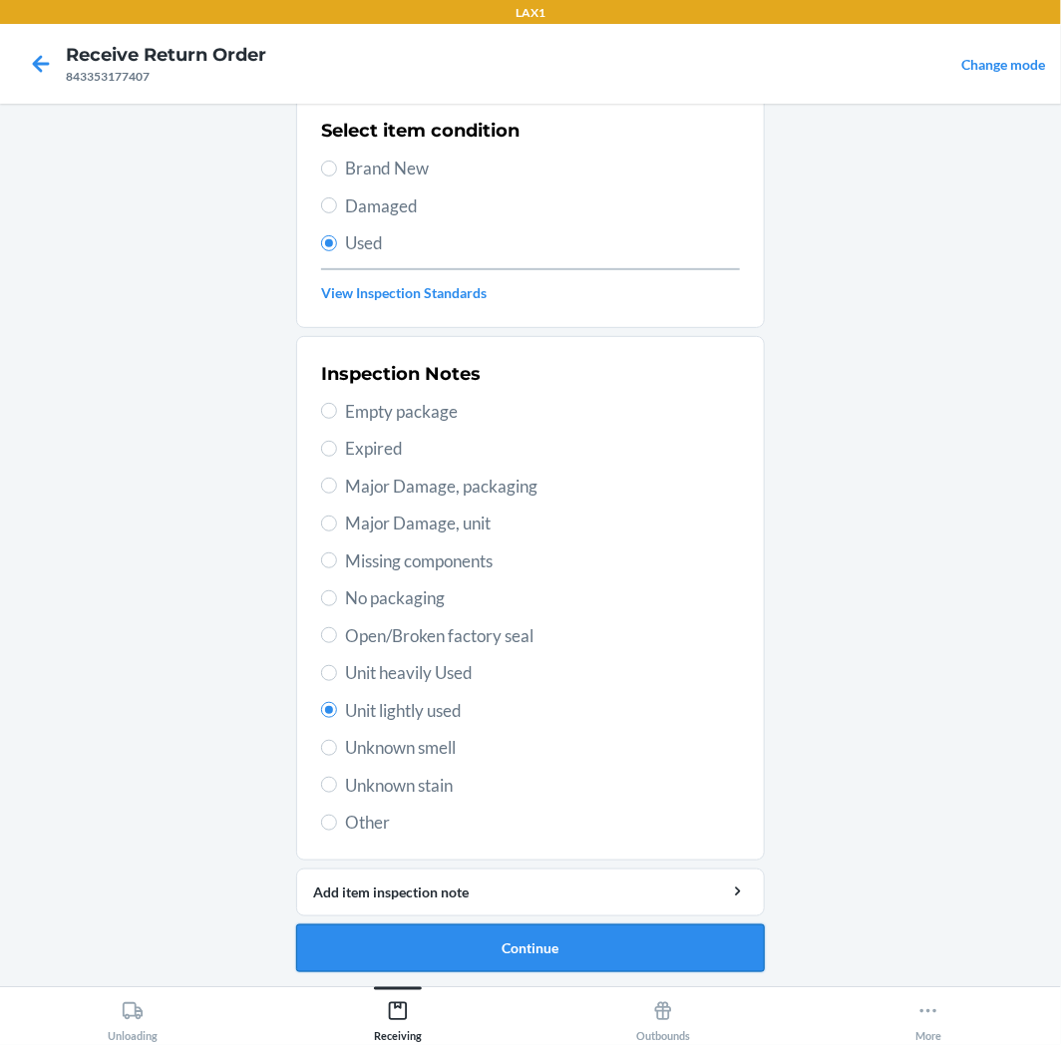
click at [379, 950] on button "Continue" at bounding box center [530, 949] width 469 height 48
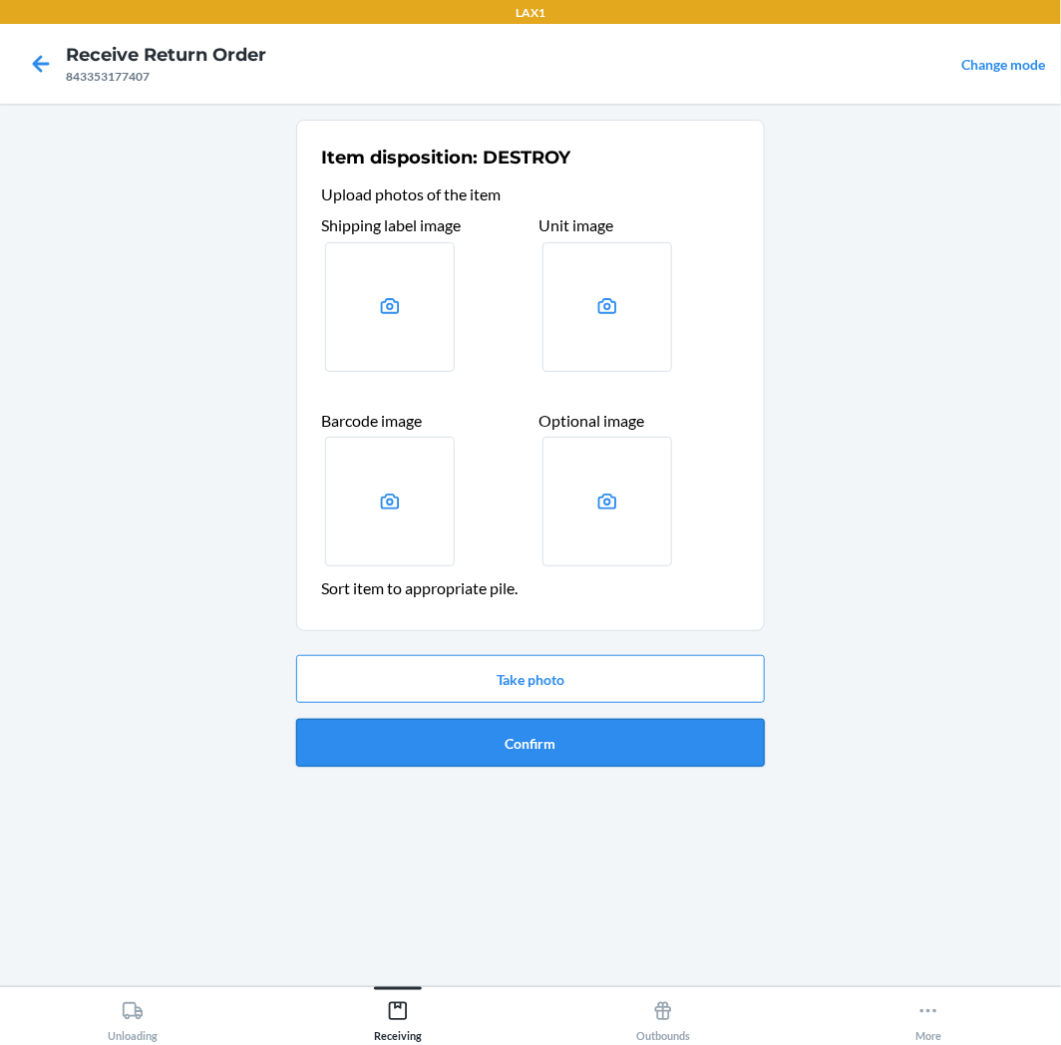
click at [565, 758] on button "Confirm" at bounding box center [530, 743] width 469 height 48
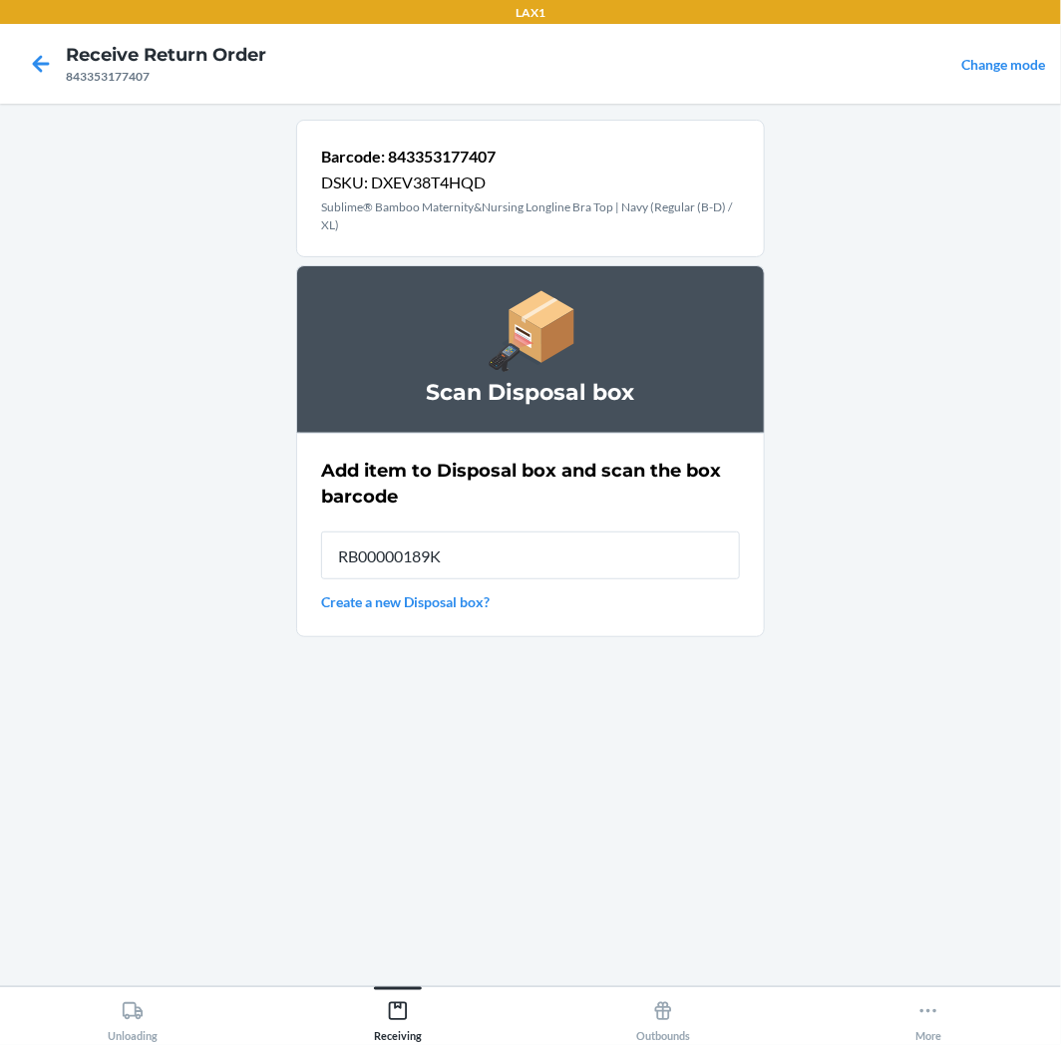
type input "RB00000189K"
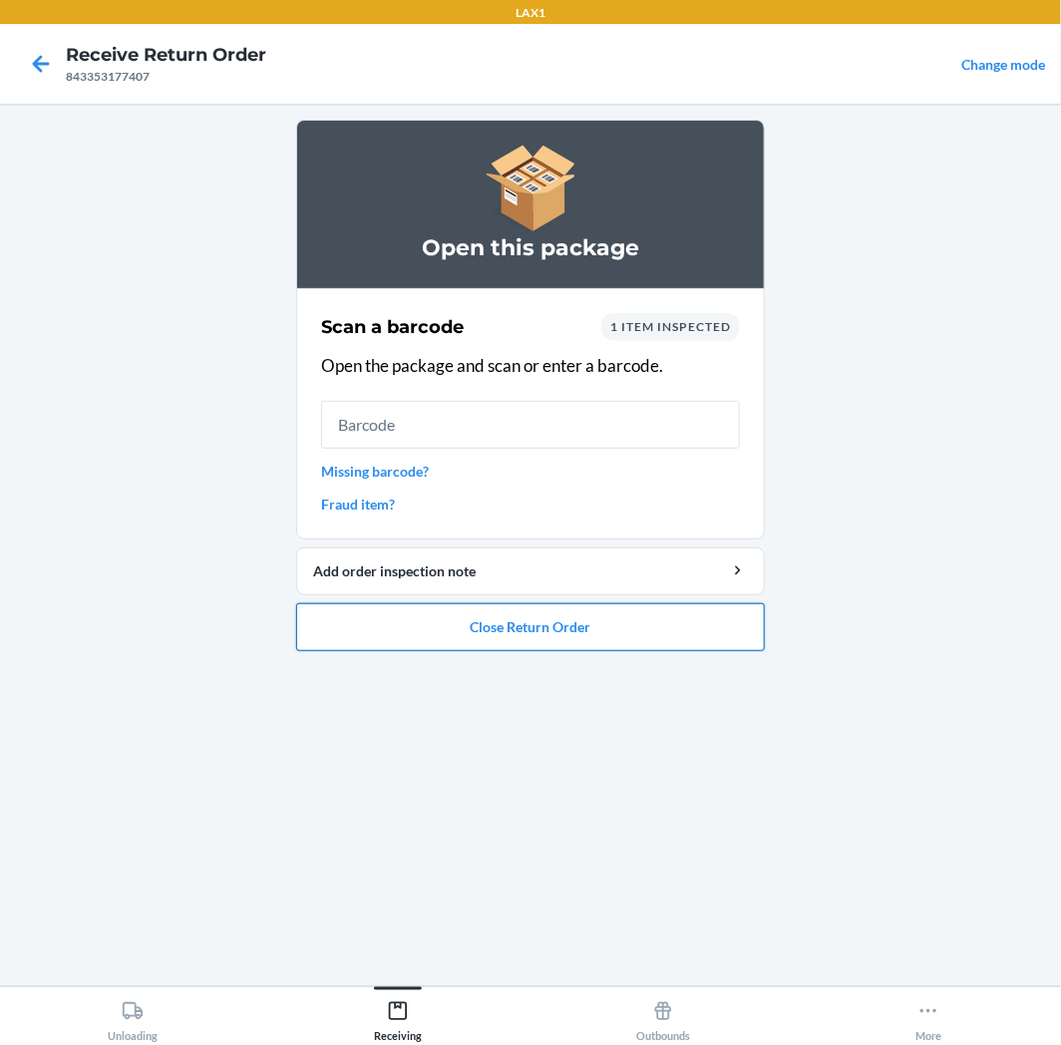
click at [631, 620] on button "Close Return Order" at bounding box center [530, 627] width 469 height 48
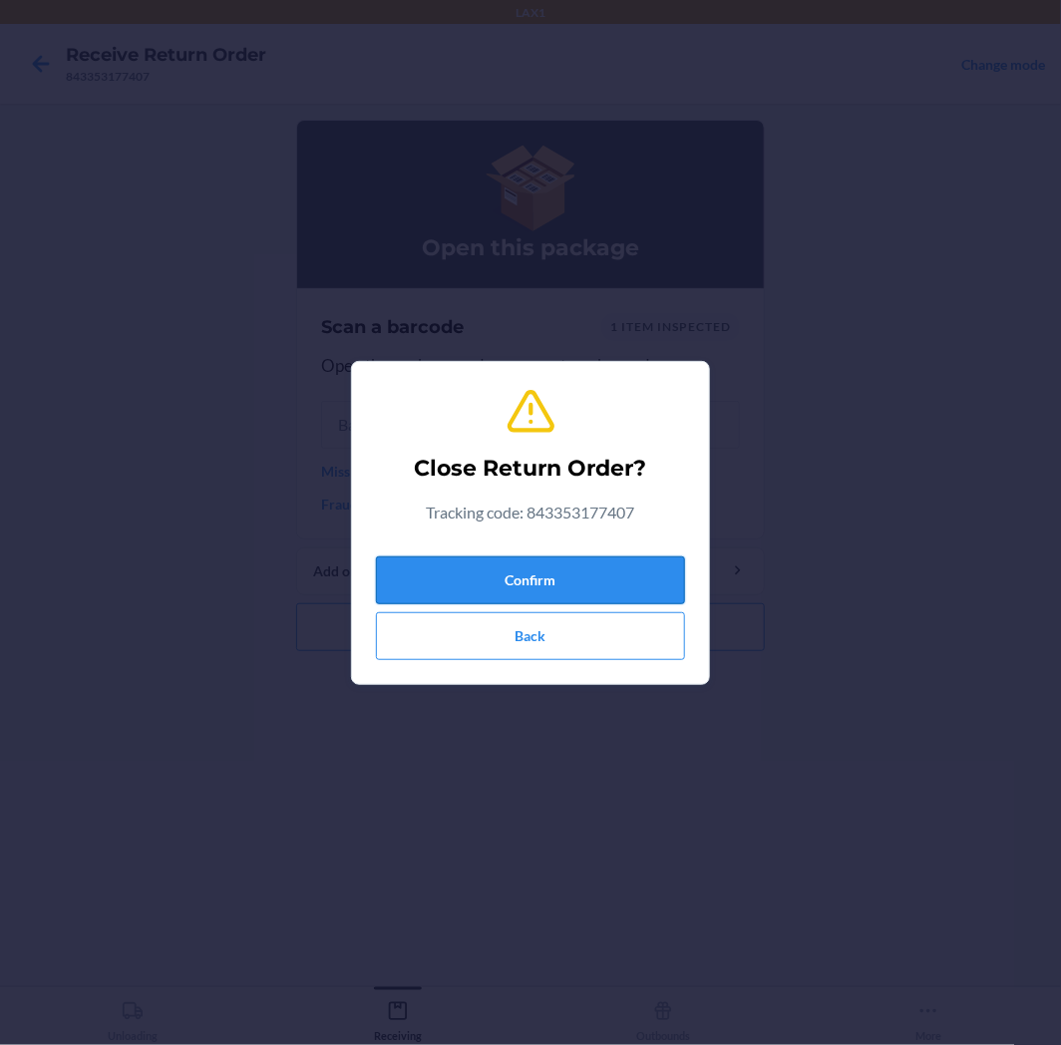
click at [628, 571] on button "Confirm" at bounding box center [530, 581] width 309 height 48
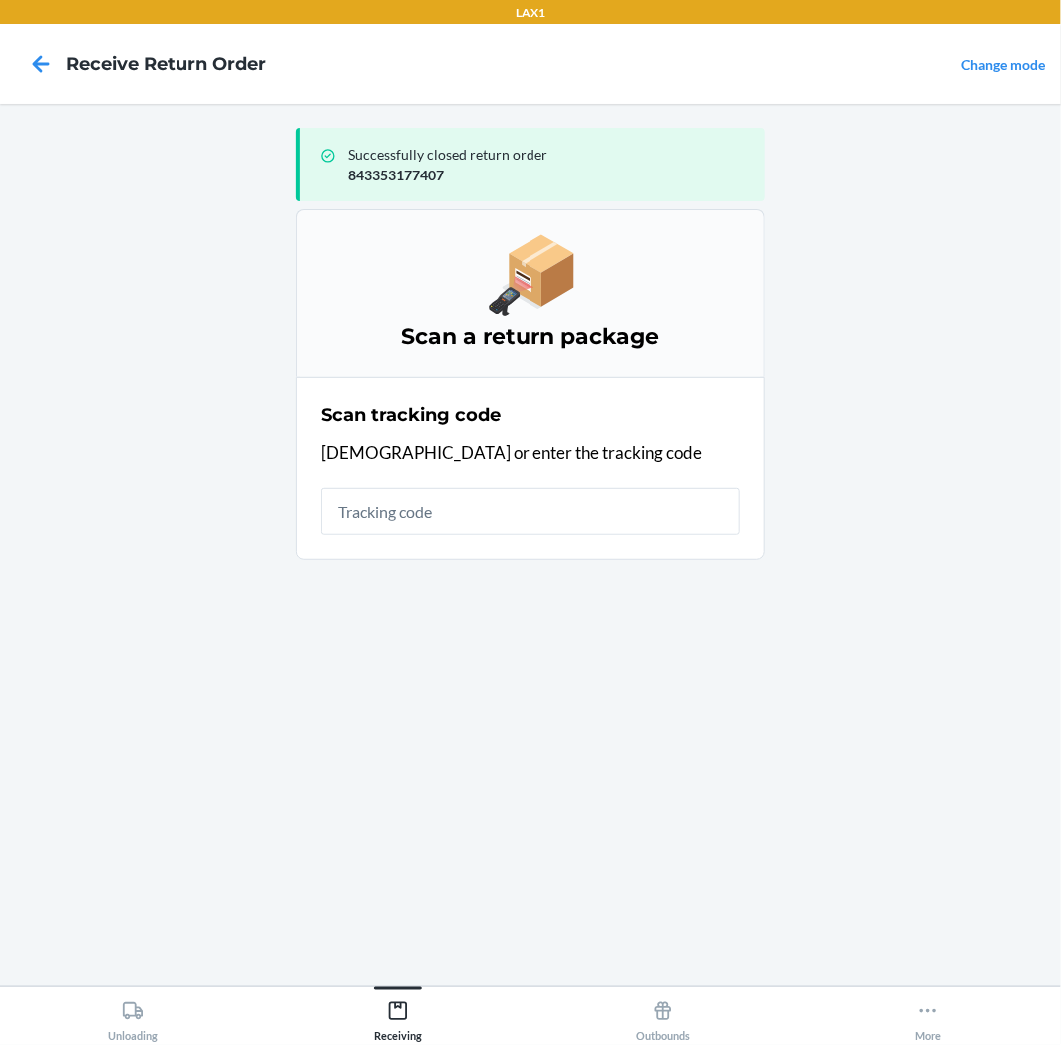
click at [589, 532] on input "text" at bounding box center [530, 512] width 419 height 48
click at [157, 1012] on div "Unloading" at bounding box center [133, 1017] width 50 height 50
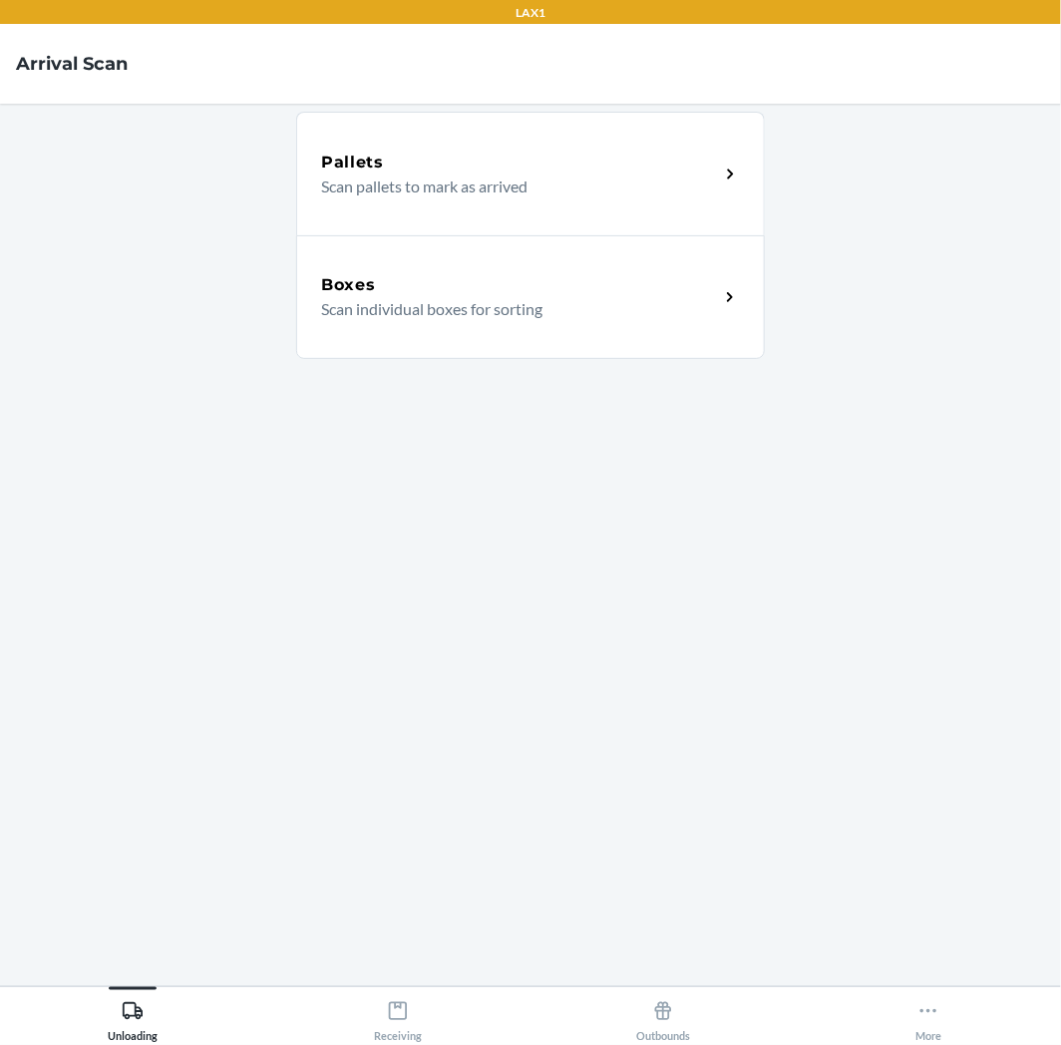
click at [363, 331] on div "Boxes Scan individual boxes for sorting" at bounding box center [530, 297] width 469 height 124
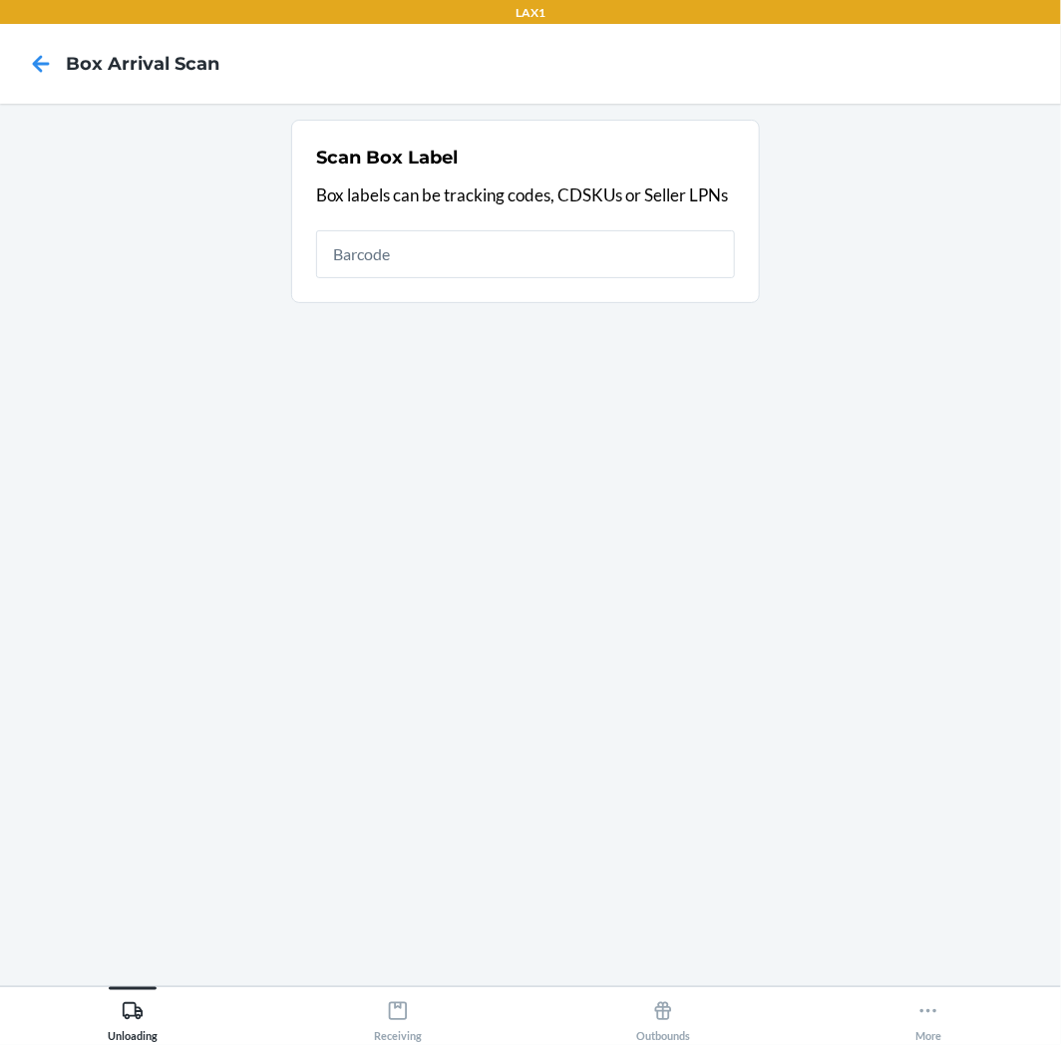
click at [474, 264] on input "text" at bounding box center [525, 254] width 419 height 48
type input "843353174468"
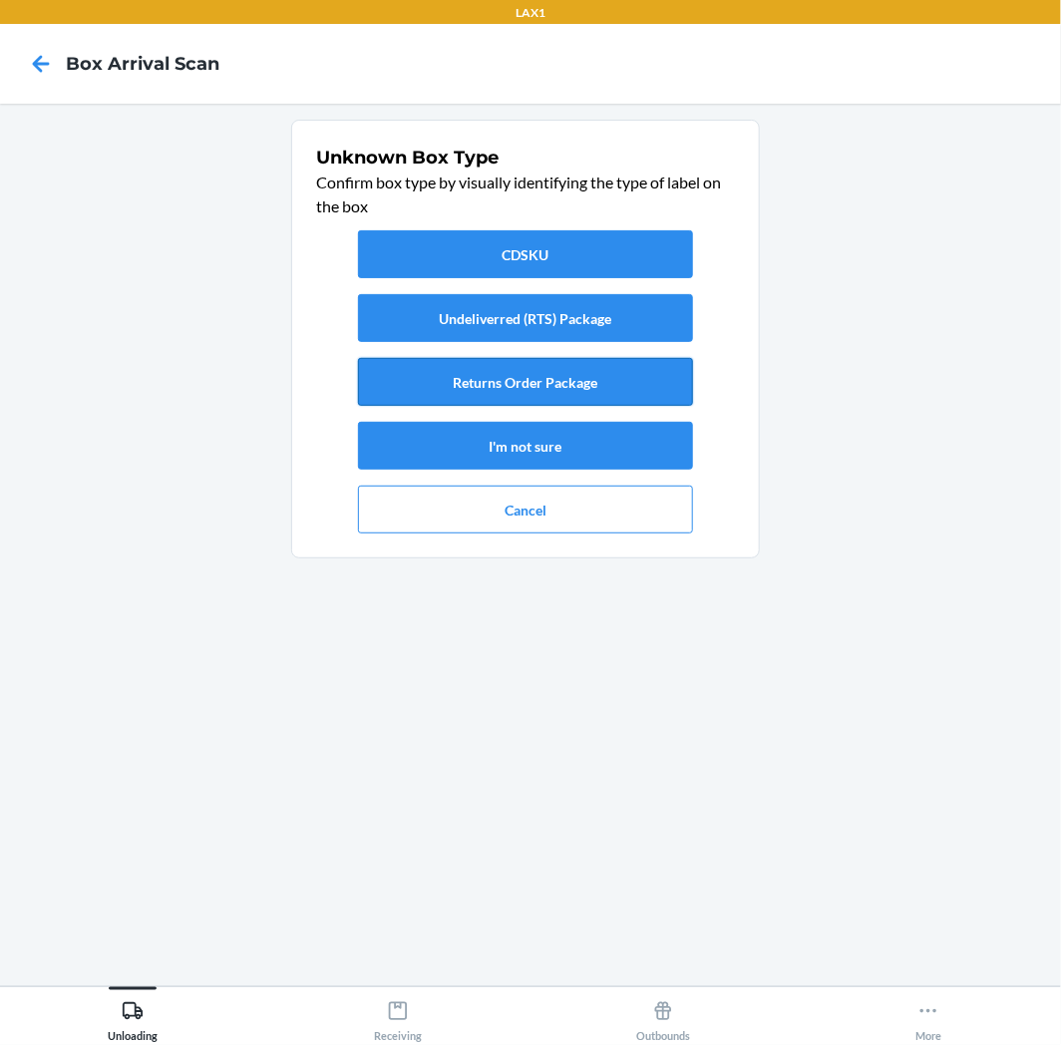
click at [487, 391] on button "Returns Order Package" at bounding box center [525, 382] width 335 height 48
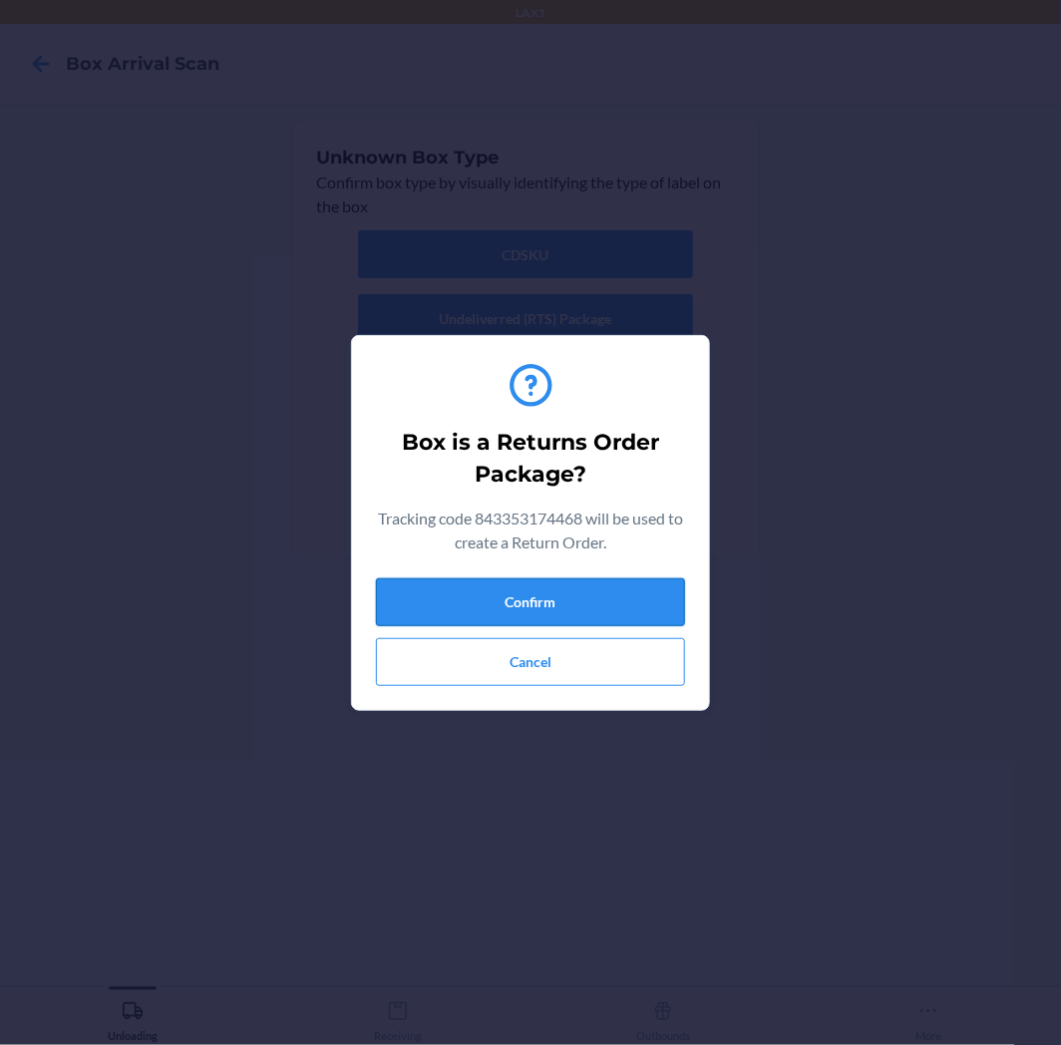
click at [546, 602] on button "Confirm" at bounding box center [530, 602] width 309 height 48
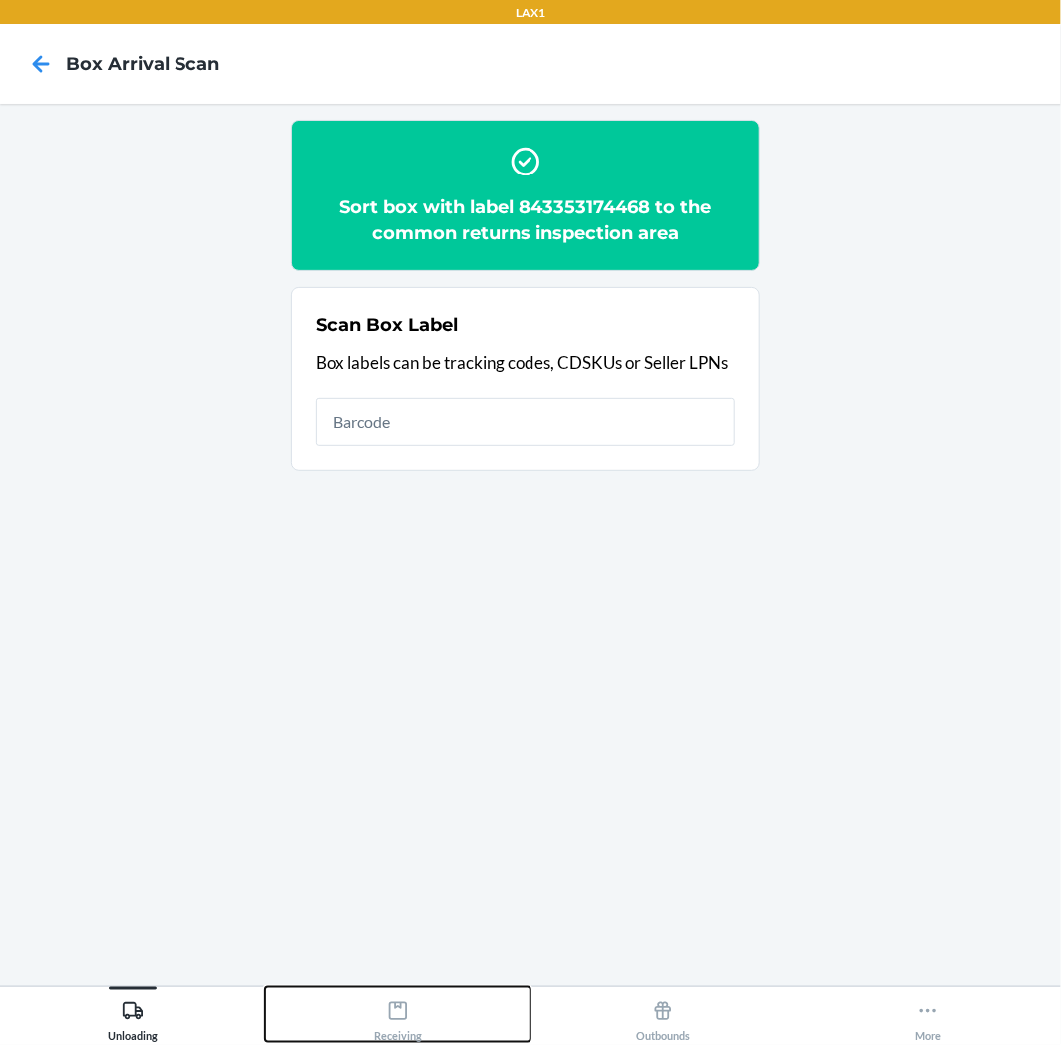
click at [460, 1010] on button "Receiving" at bounding box center [397, 1014] width 265 height 55
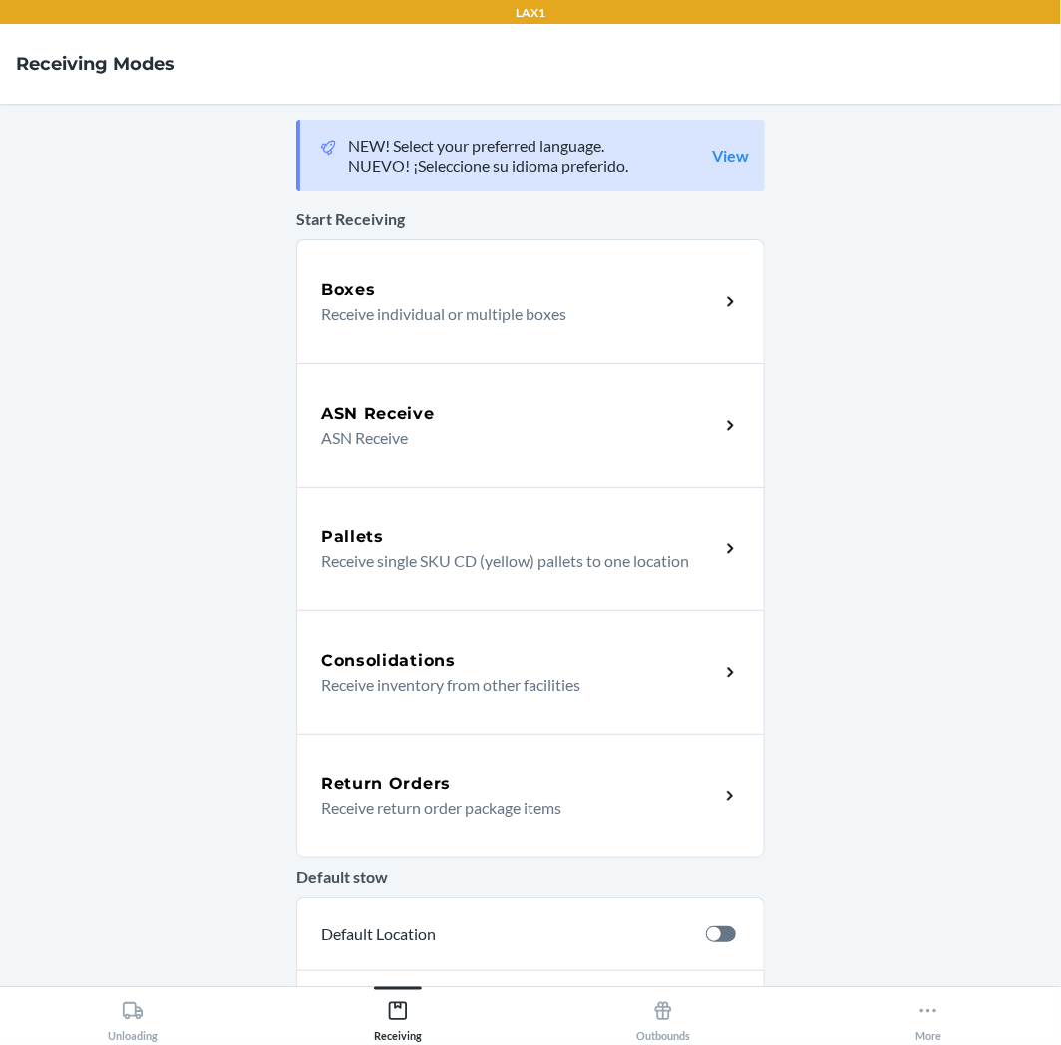
click at [531, 814] on p "Receive return order package items" at bounding box center [512, 808] width 382 height 24
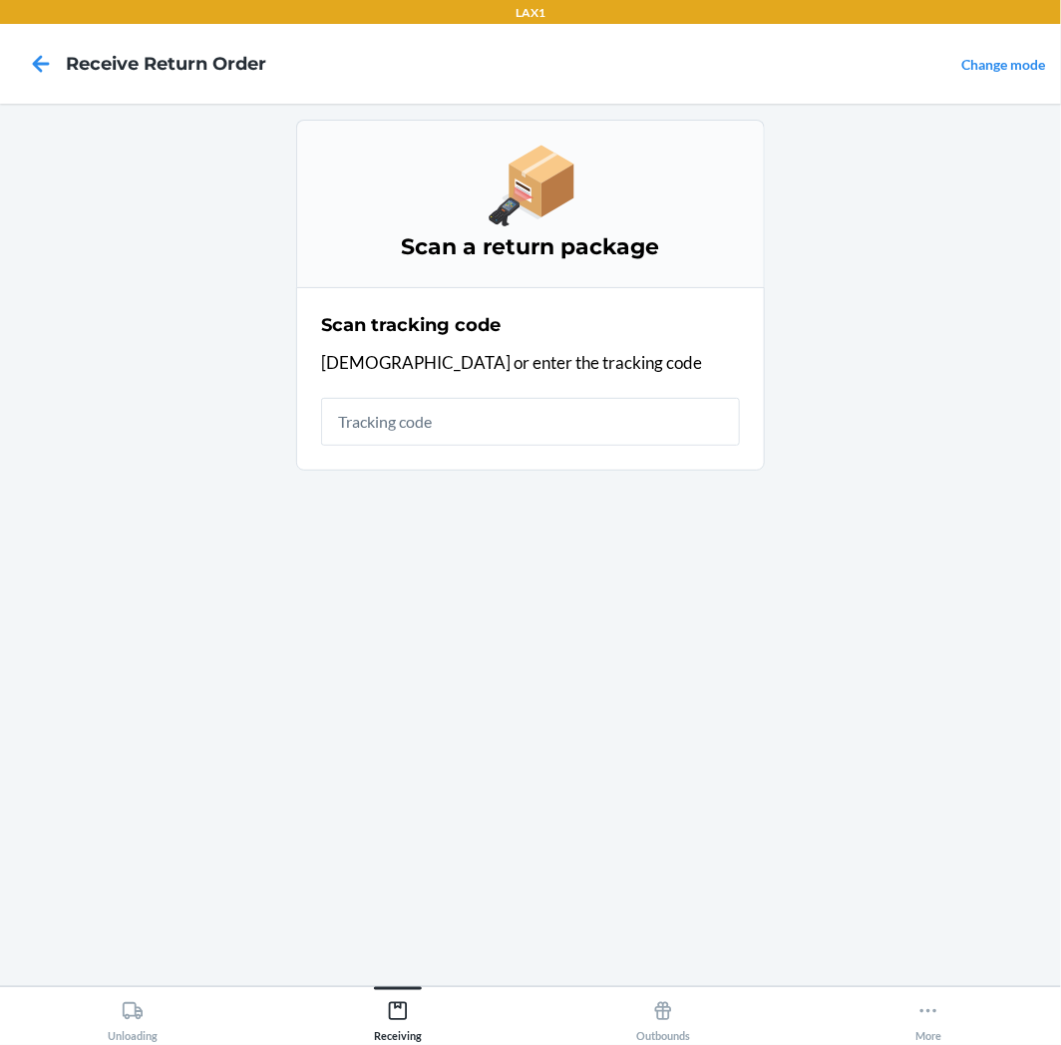
click at [679, 424] on input "text" at bounding box center [530, 422] width 419 height 48
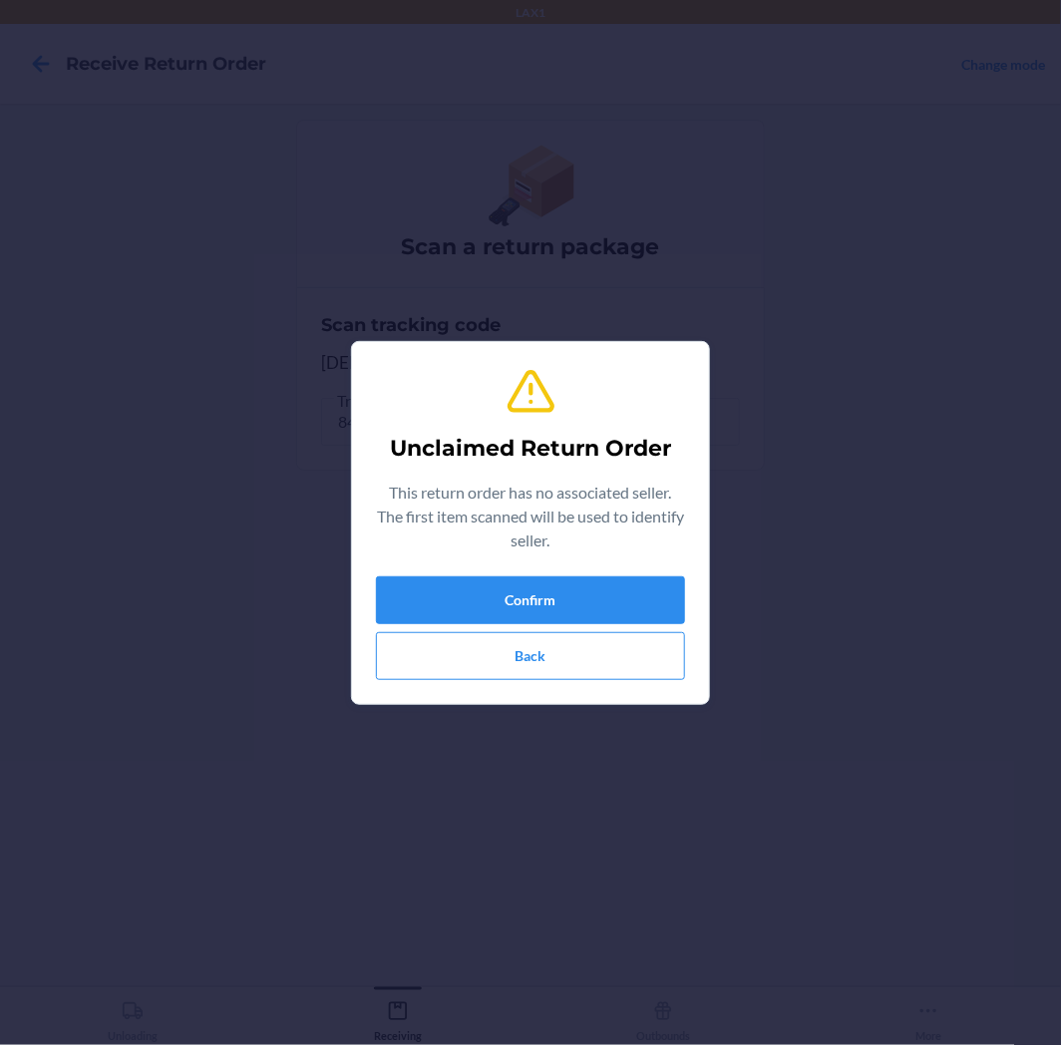
click at [565, 626] on div "Confirm Back" at bounding box center [530, 628] width 309 height 104
click at [576, 603] on button "Confirm" at bounding box center [530, 600] width 309 height 48
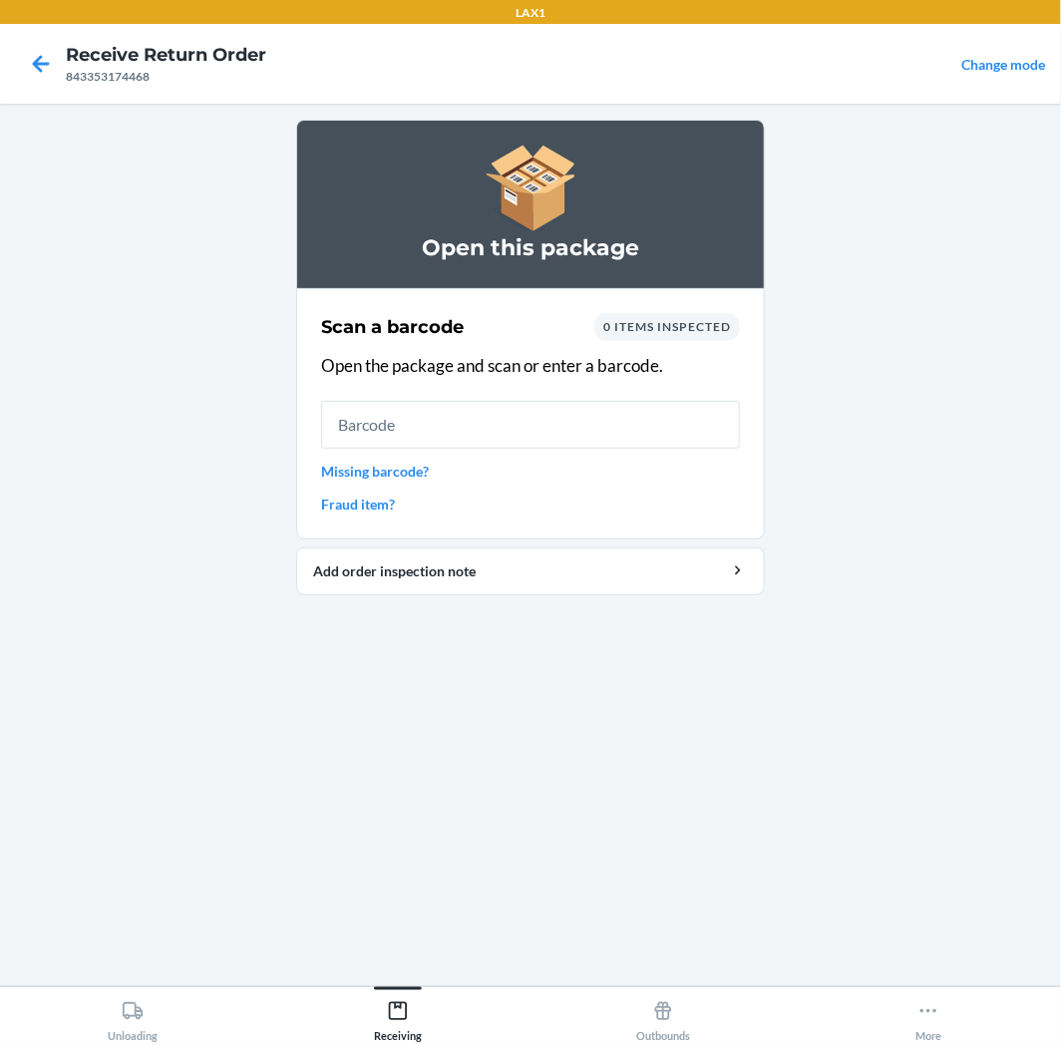
click at [589, 407] on input "text" at bounding box center [530, 425] width 419 height 48
click at [581, 407] on input "text" at bounding box center [530, 425] width 419 height 48
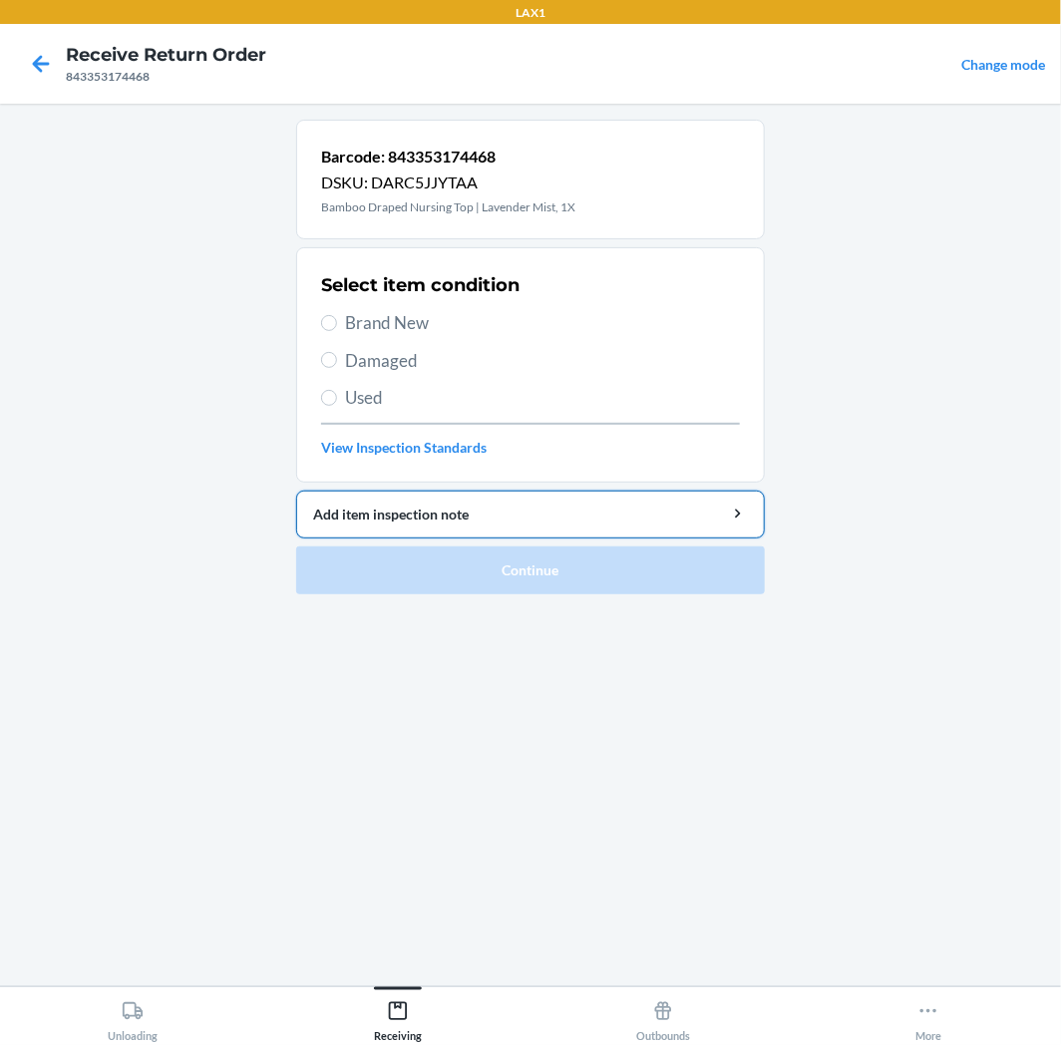
click at [310, 527] on button "Add item inspection note" at bounding box center [530, 515] width 469 height 48
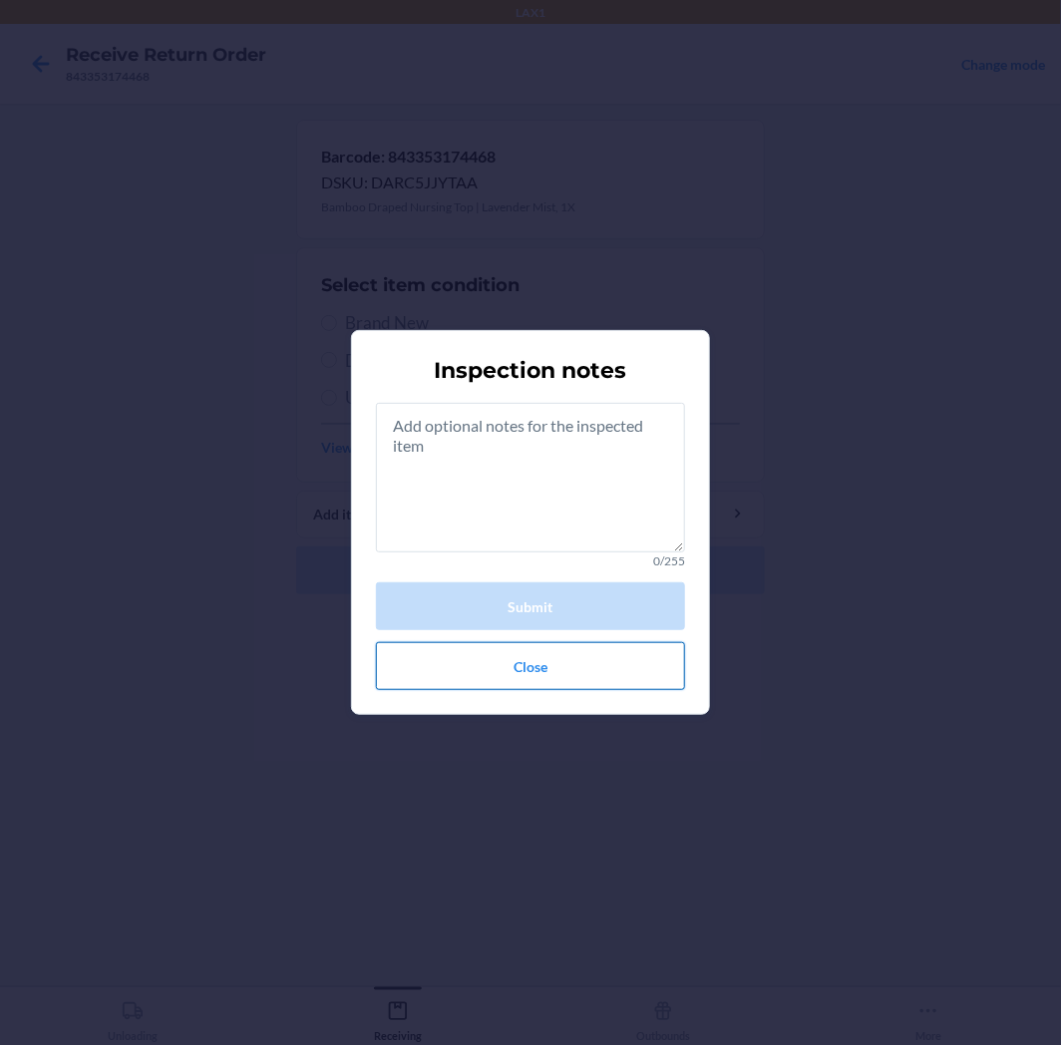
click at [403, 689] on button "Close" at bounding box center [530, 666] width 309 height 48
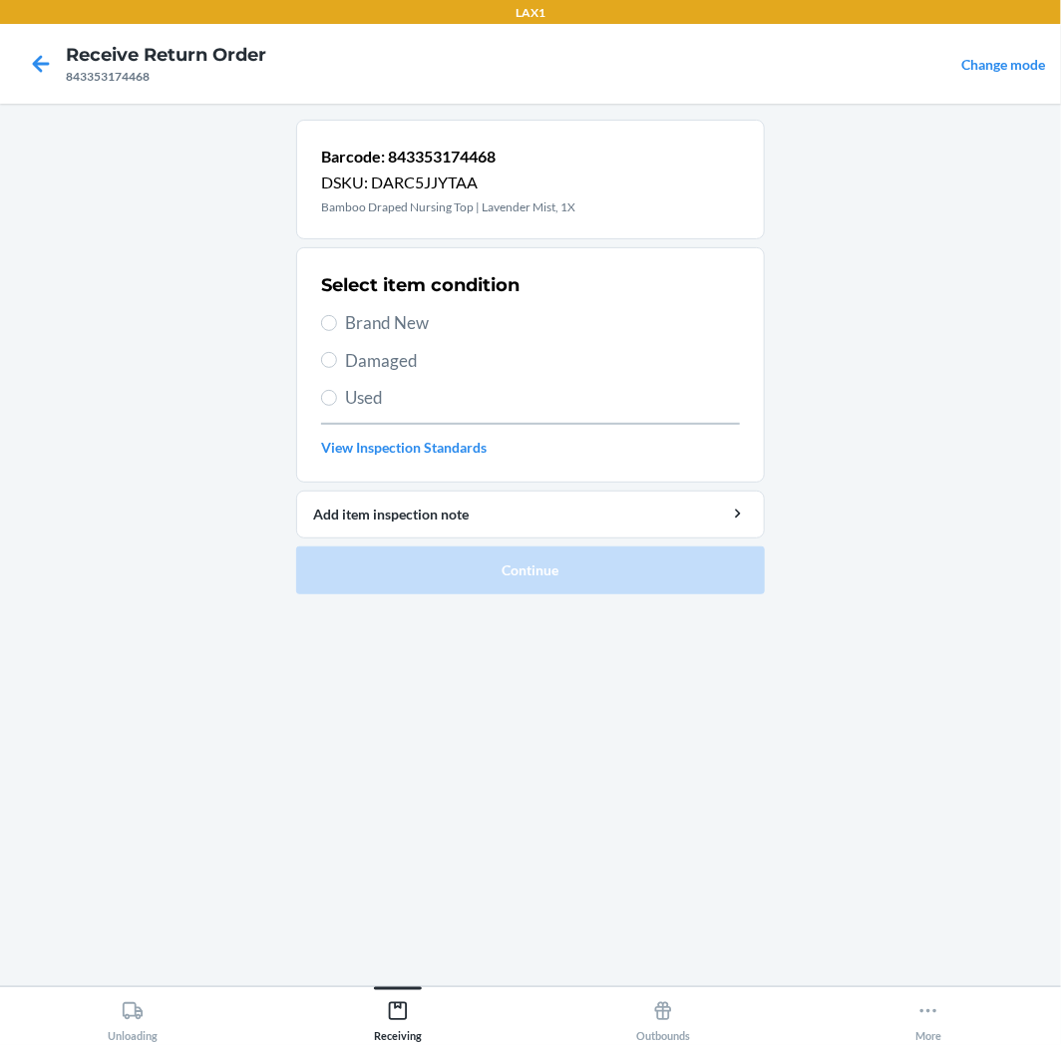
click at [384, 414] on div "Select item condition Brand New Damaged Used View Inspection Standards" at bounding box center [530, 364] width 419 height 197
click at [387, 401] on span "Used" at bounding box center [542, 398] width 395 height 26
click at [337, 401] on input "Used" at bounding box center [329, 398] width 16 height 16
radio input "true"
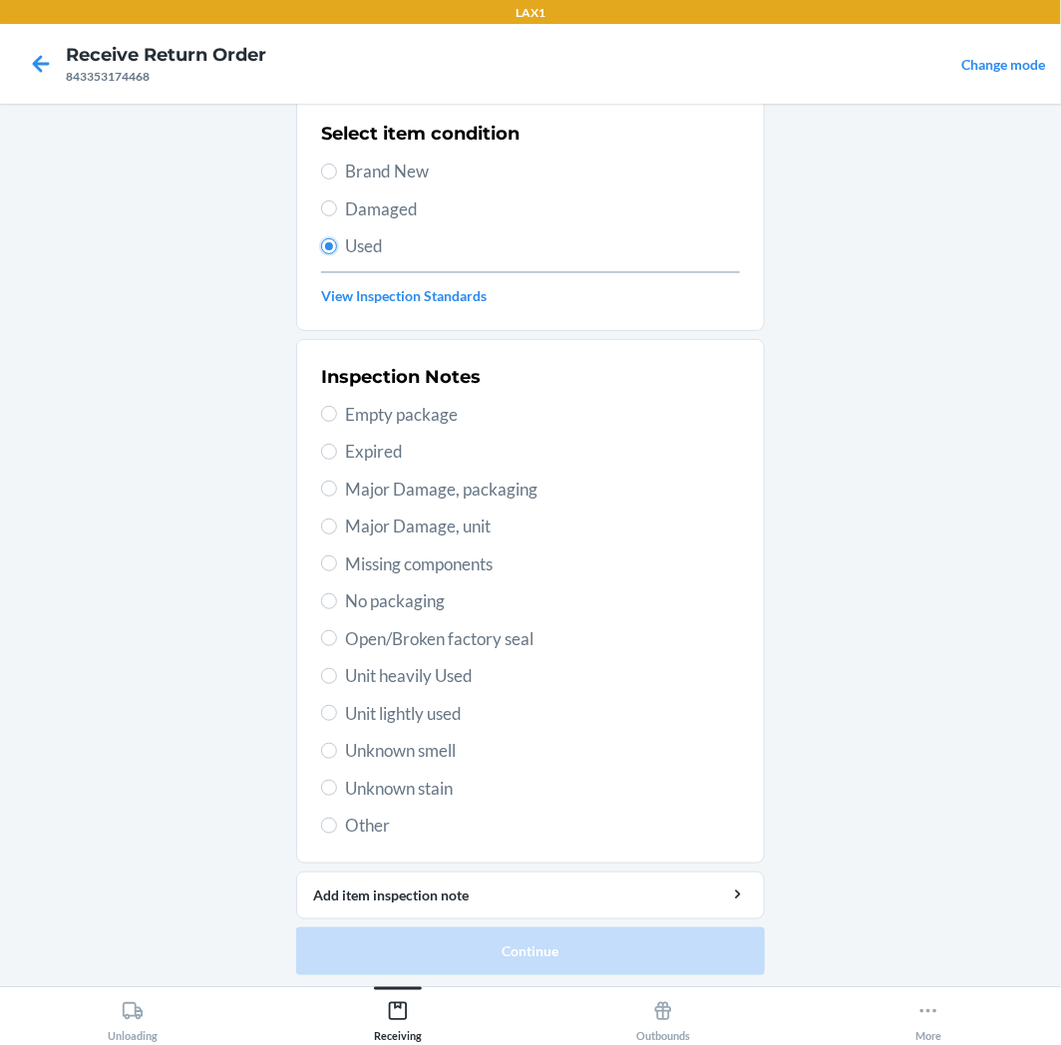
scroll to position [155, 0]
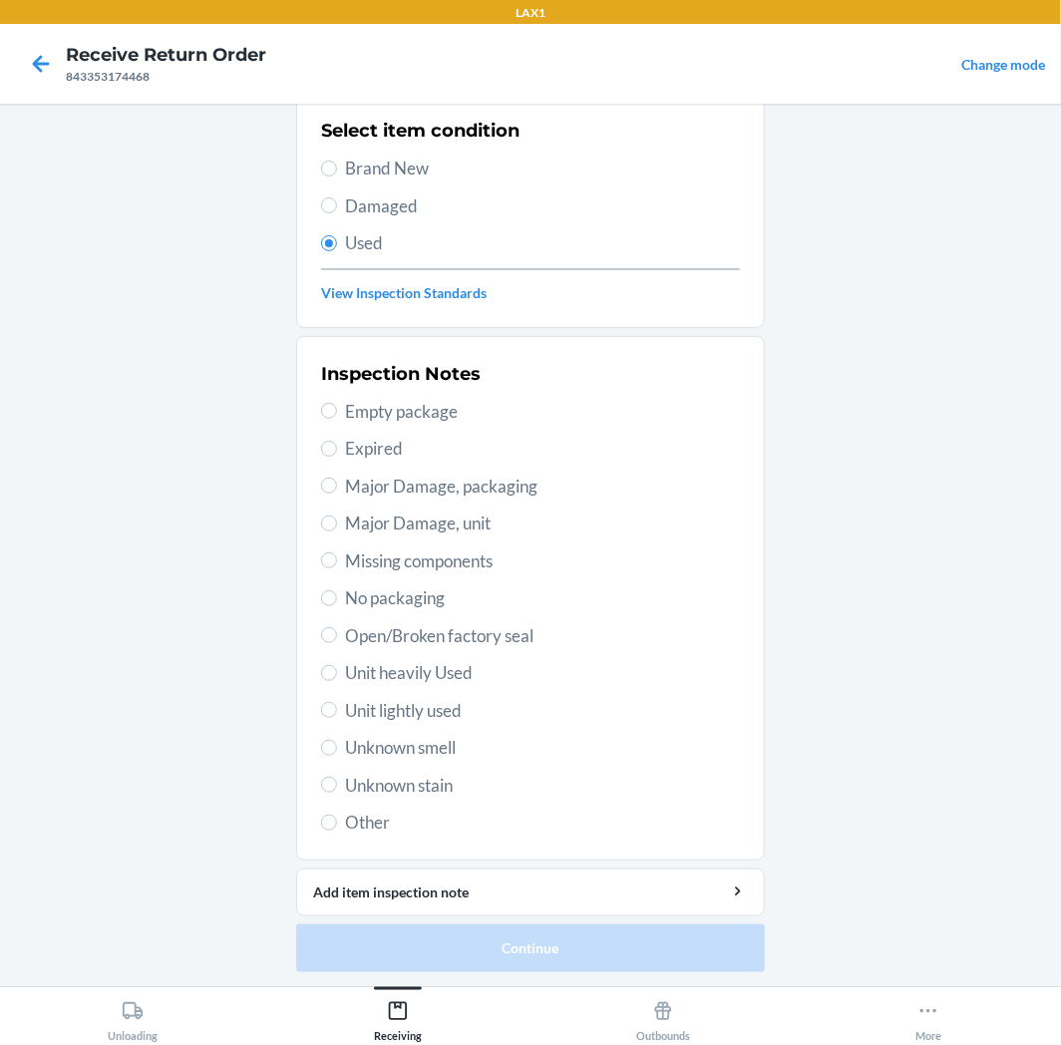
click at [455, 716] on span "Unit lightly used" at bounding box center [542, 711] width 395 height 26
click at [337, 716] on input "Unit lightly used" at bounding box center [329, 710] width 16 height 16
radio input "true"
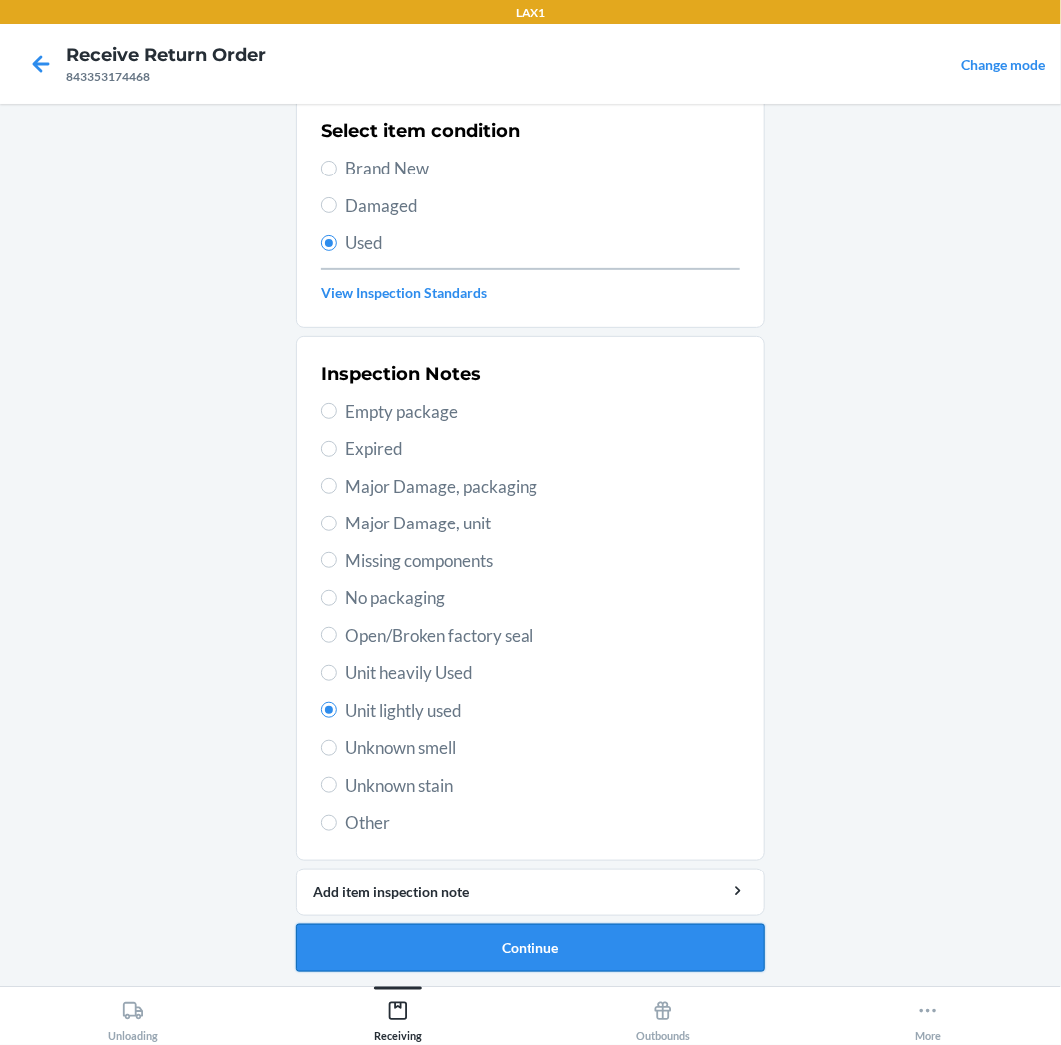
click at [449, 959] on button "Continue" at bounding box center [530, 949] width 469 height 48
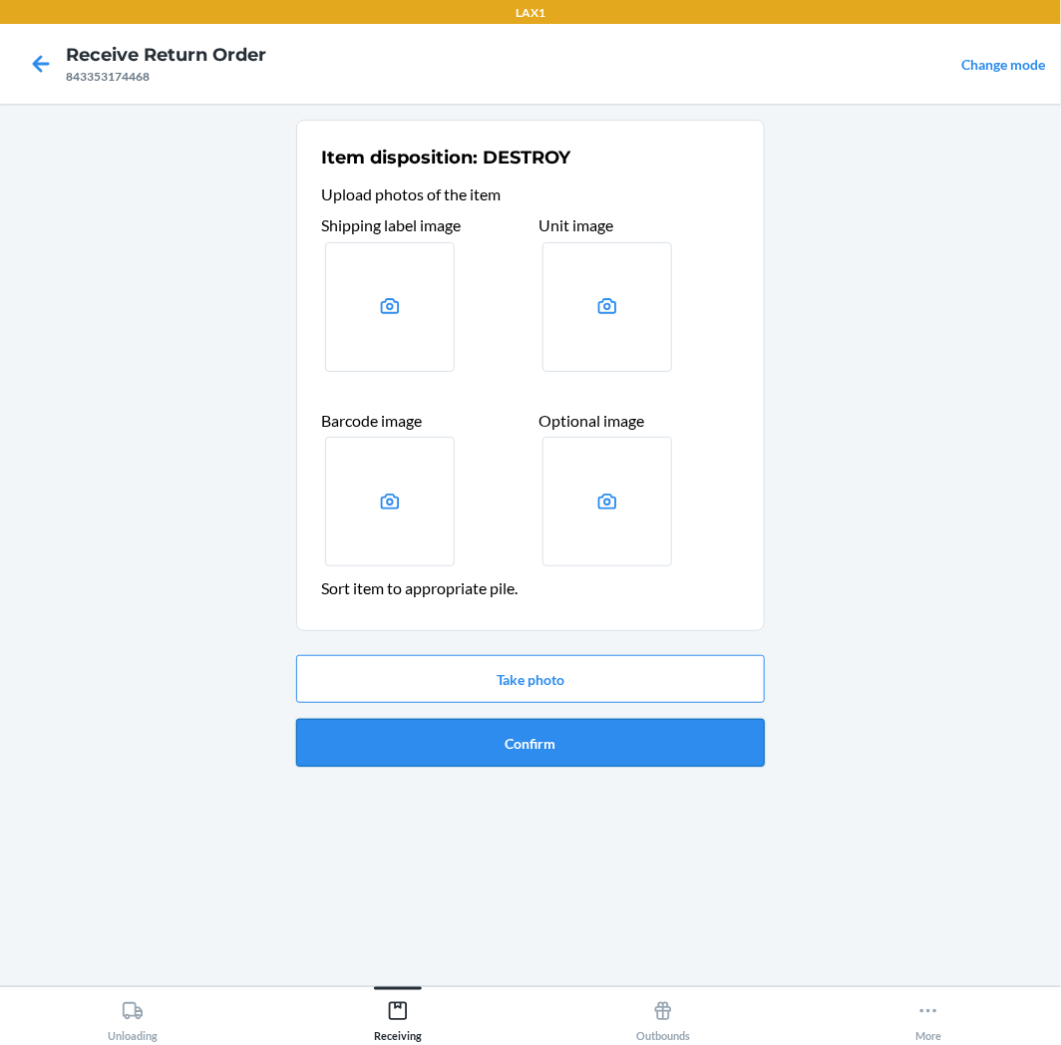
click at [509, 741] on button "Confirm" at bounding box center [530, 743] width 469 height 48
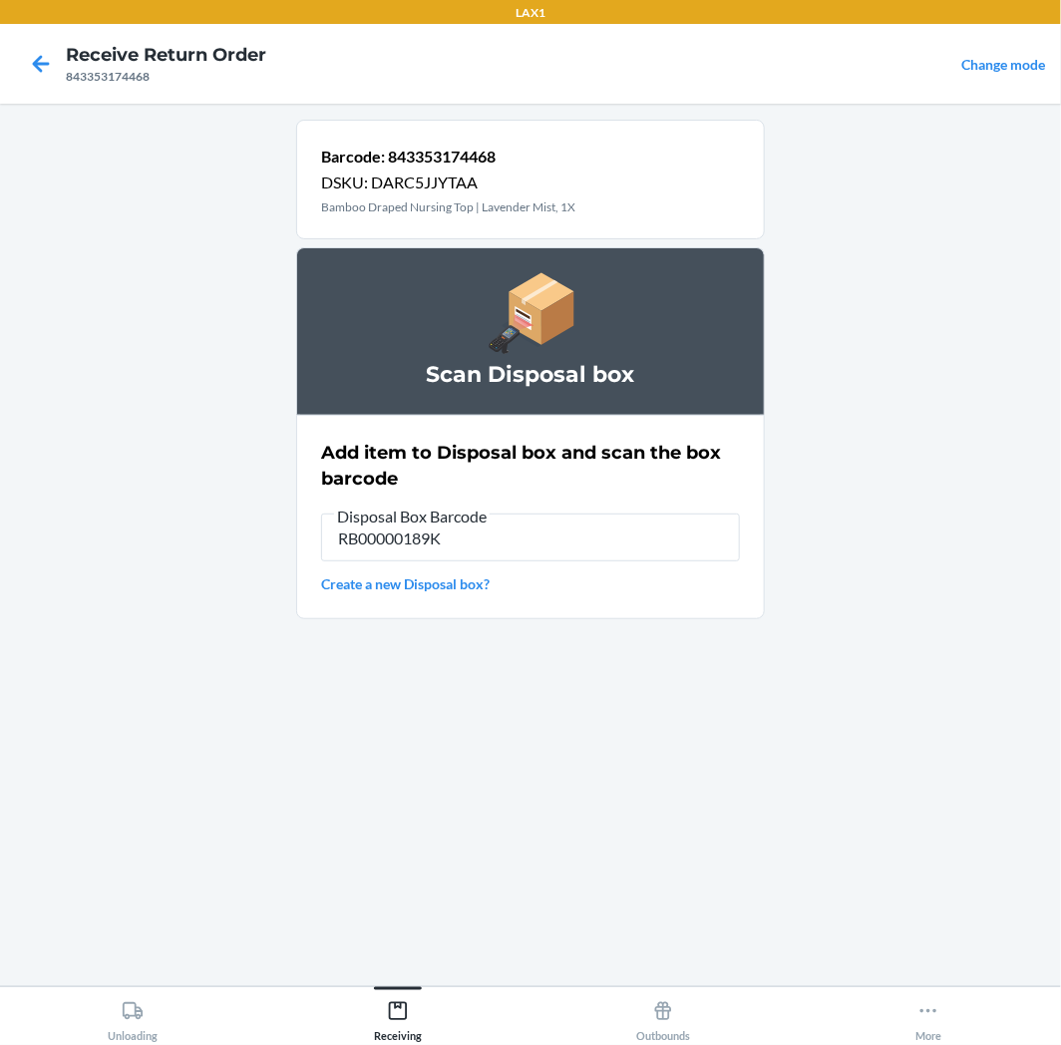
type input "RB00000189K"
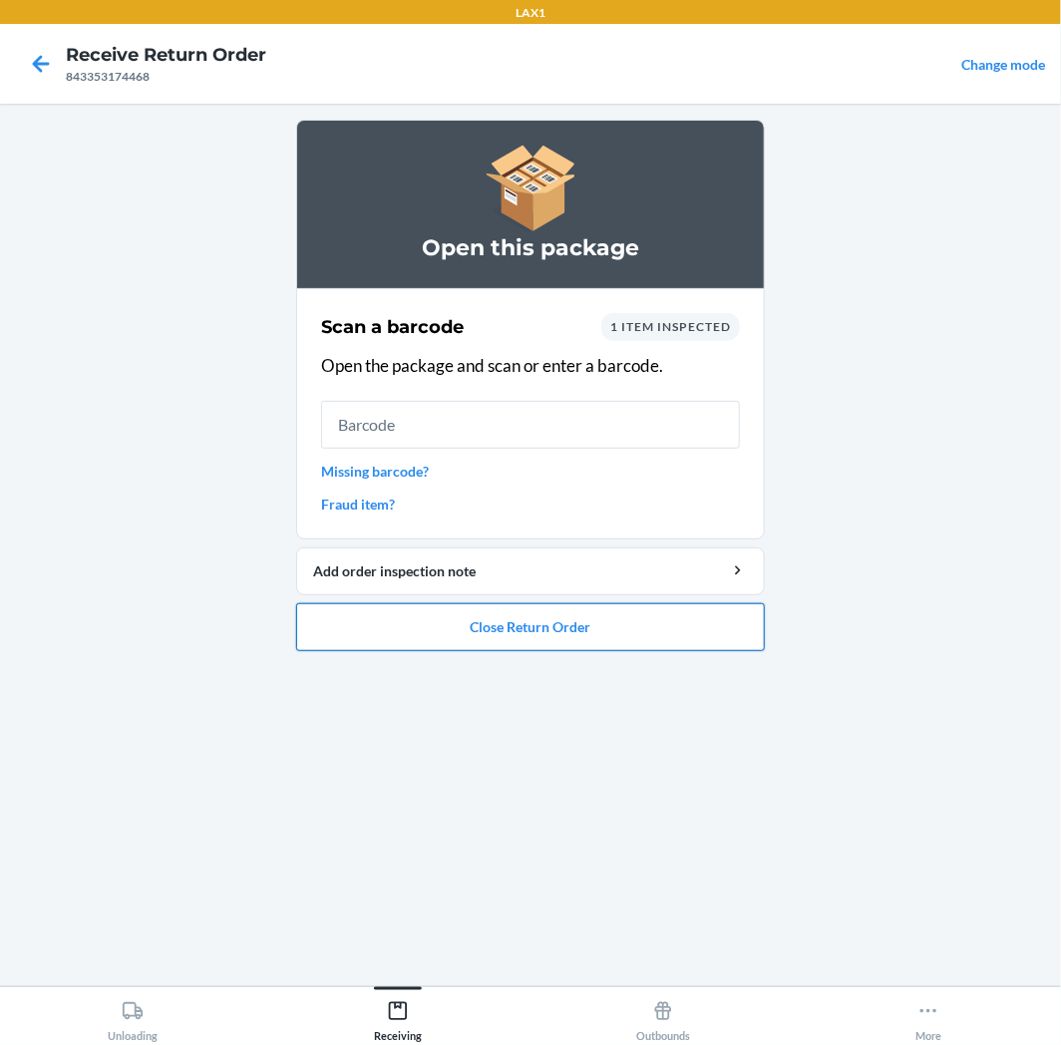
click at [411, 606] on button "Close Return Order" at bounding box center [530, 627] width 469 height 48
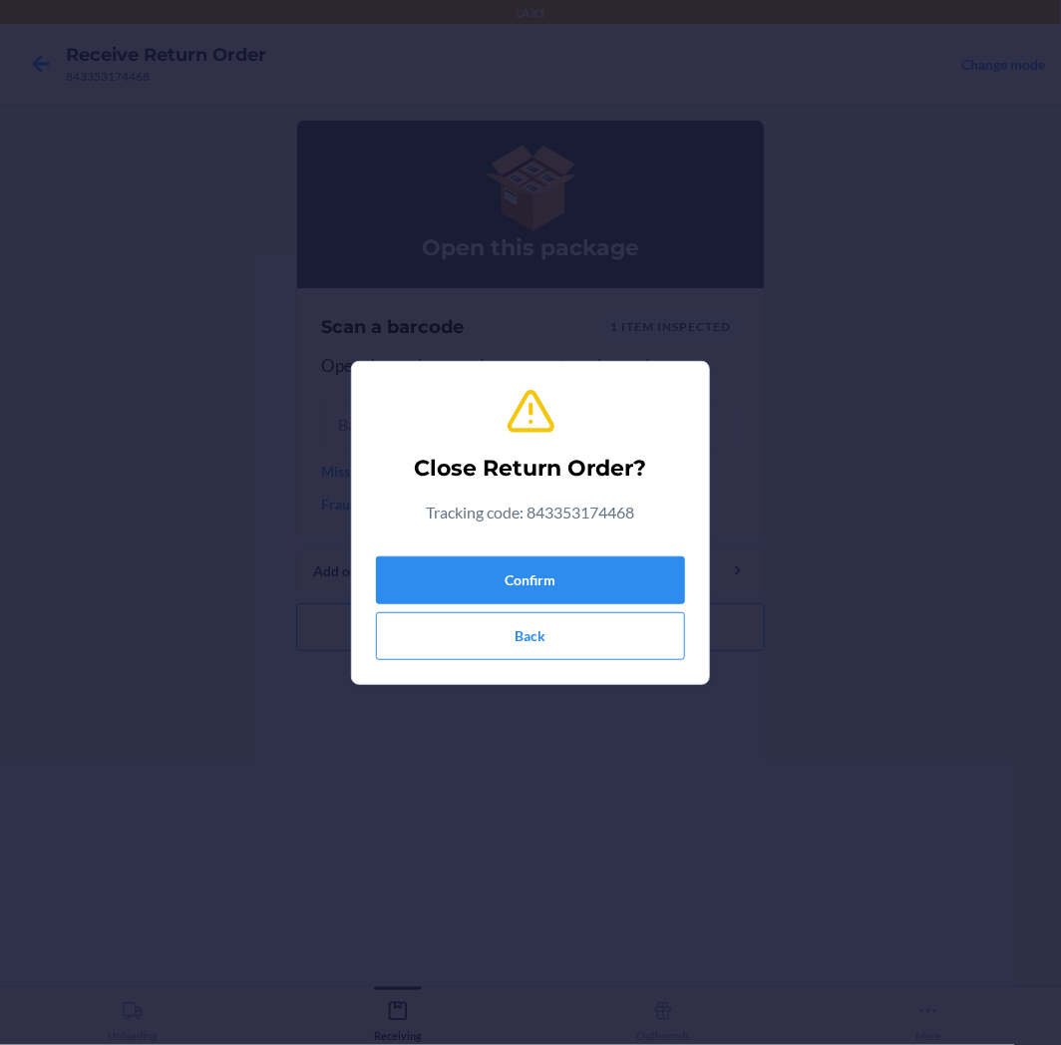
click at [476, 554] on div "Confirm Back" at bounding box center [530, 605] width 309 height 112
click at [484, 570] on button "Confirm" at bounding box center [530, 581] width 309 height 48
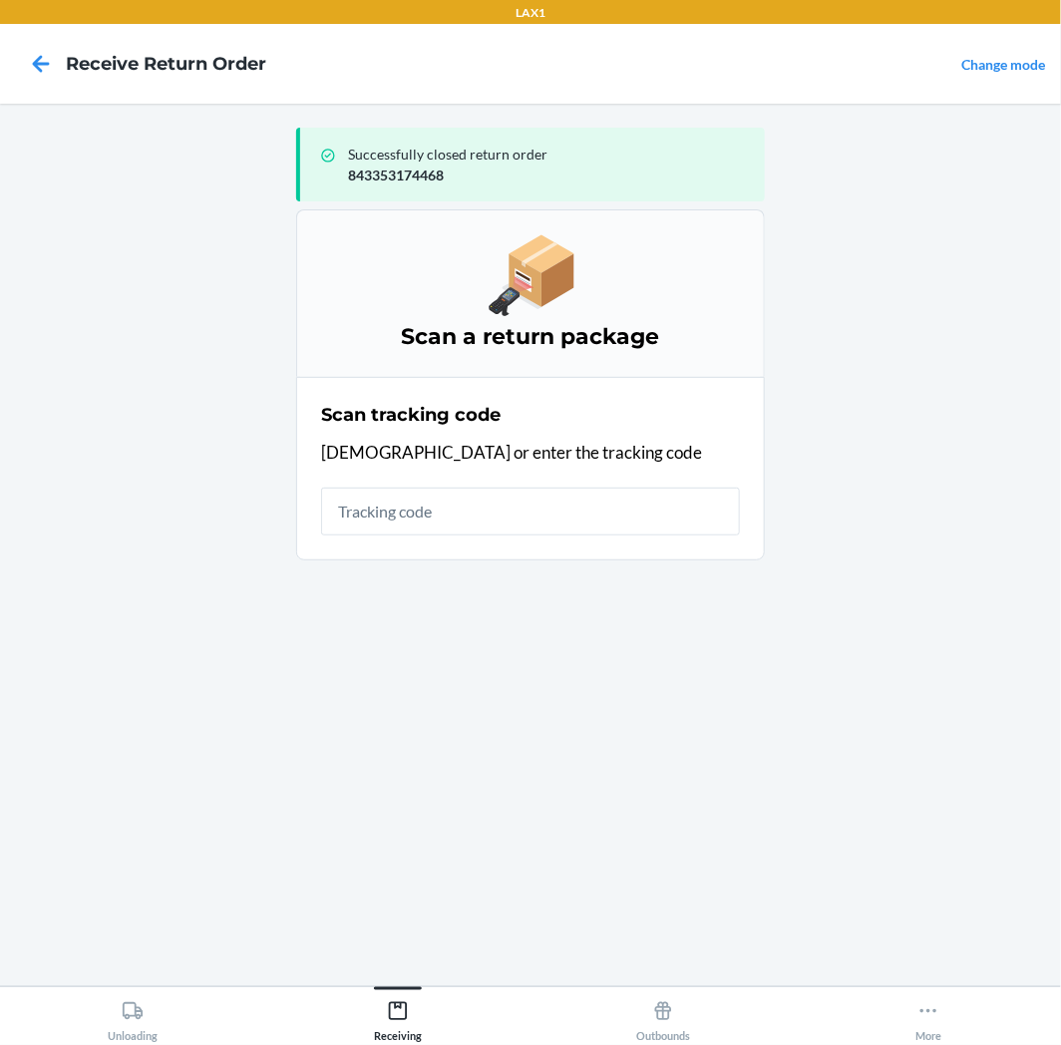
click at [546, 524] on input "text" at bounding box center [530, 512] width 419 height 48
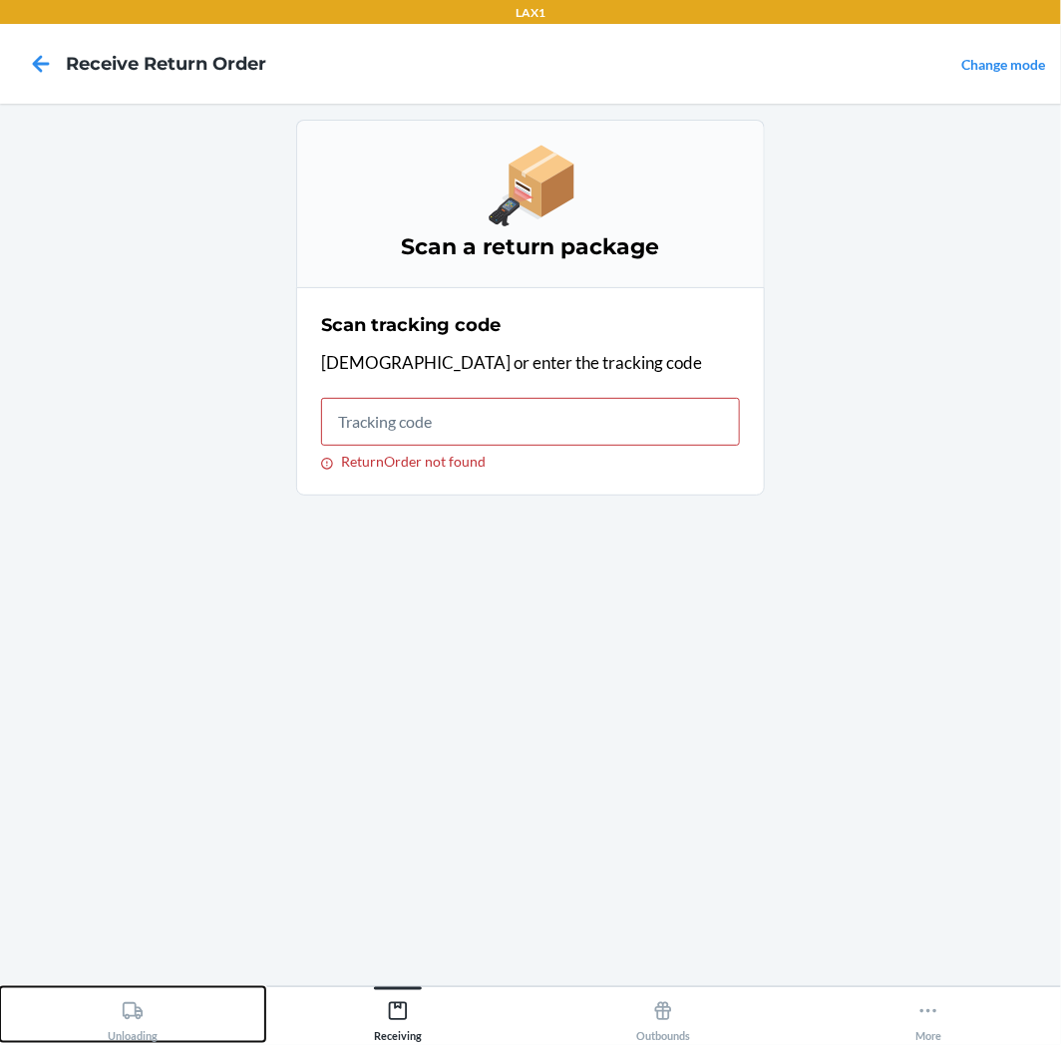
click at [220, 1020] on button "Unloading" at bounding box center [132, 1014] width 265 height 55
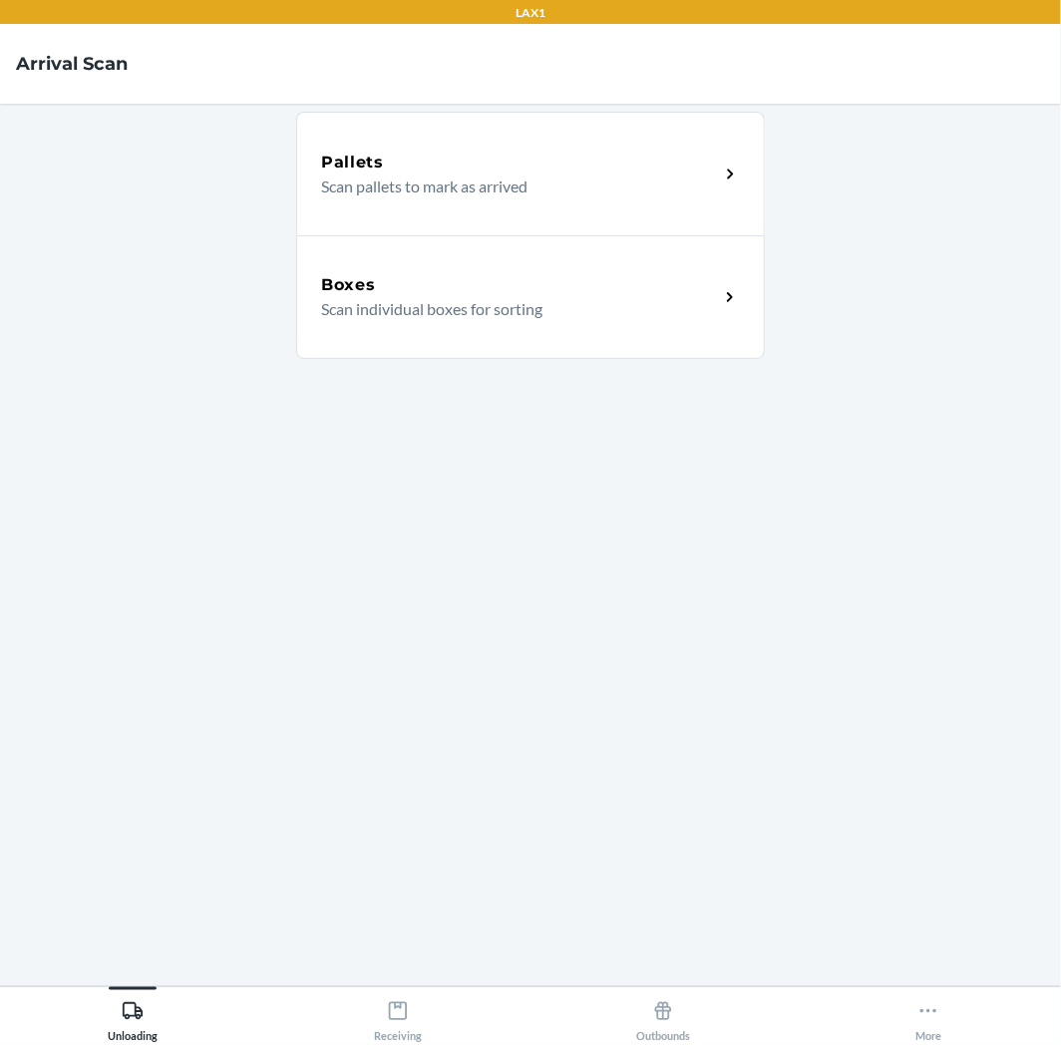
click at [382, 303] on p "Scan individual boxes for sorting" at bounding box center [512, 309] width 382 height 24
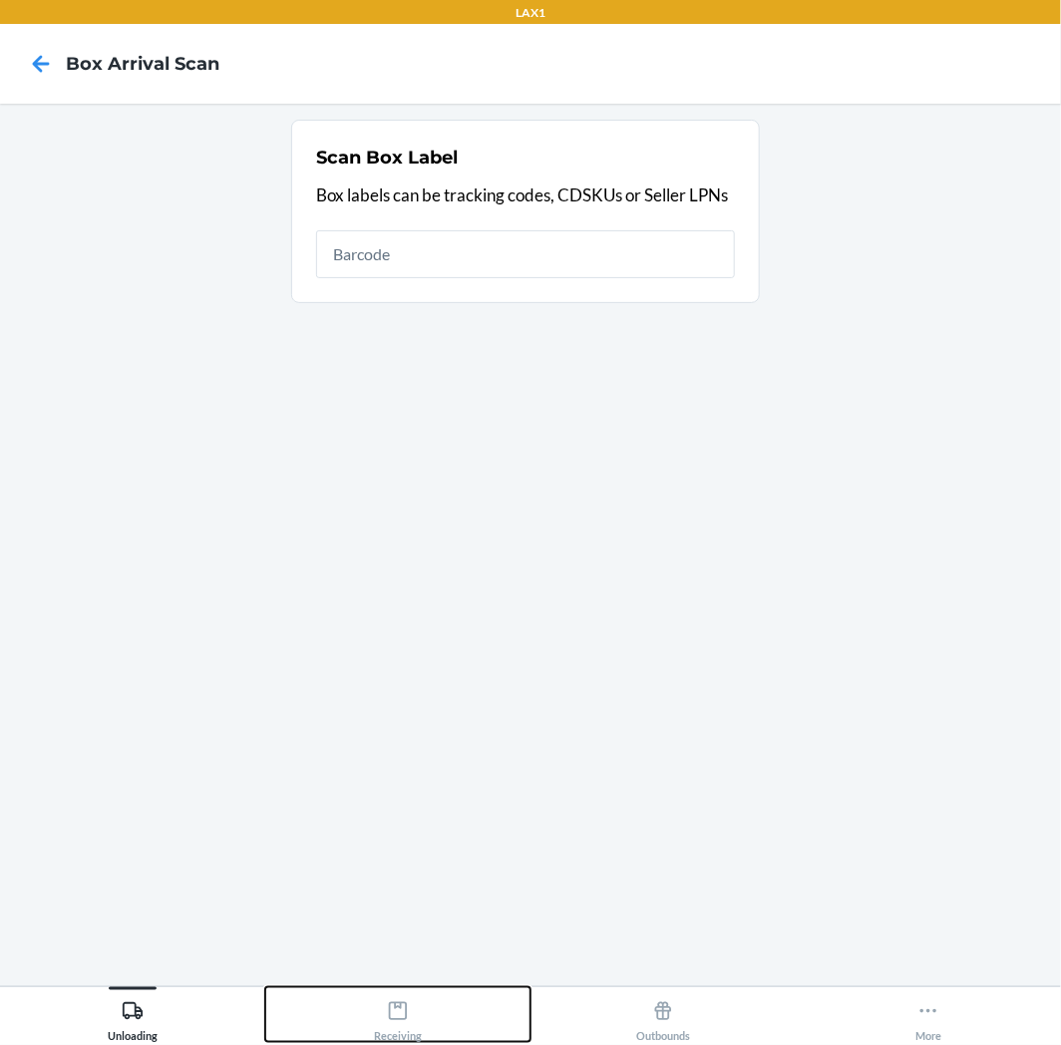
click at [369, 1025] on button "Receiving" at bounding box center [397, 1014] width 265 height 55
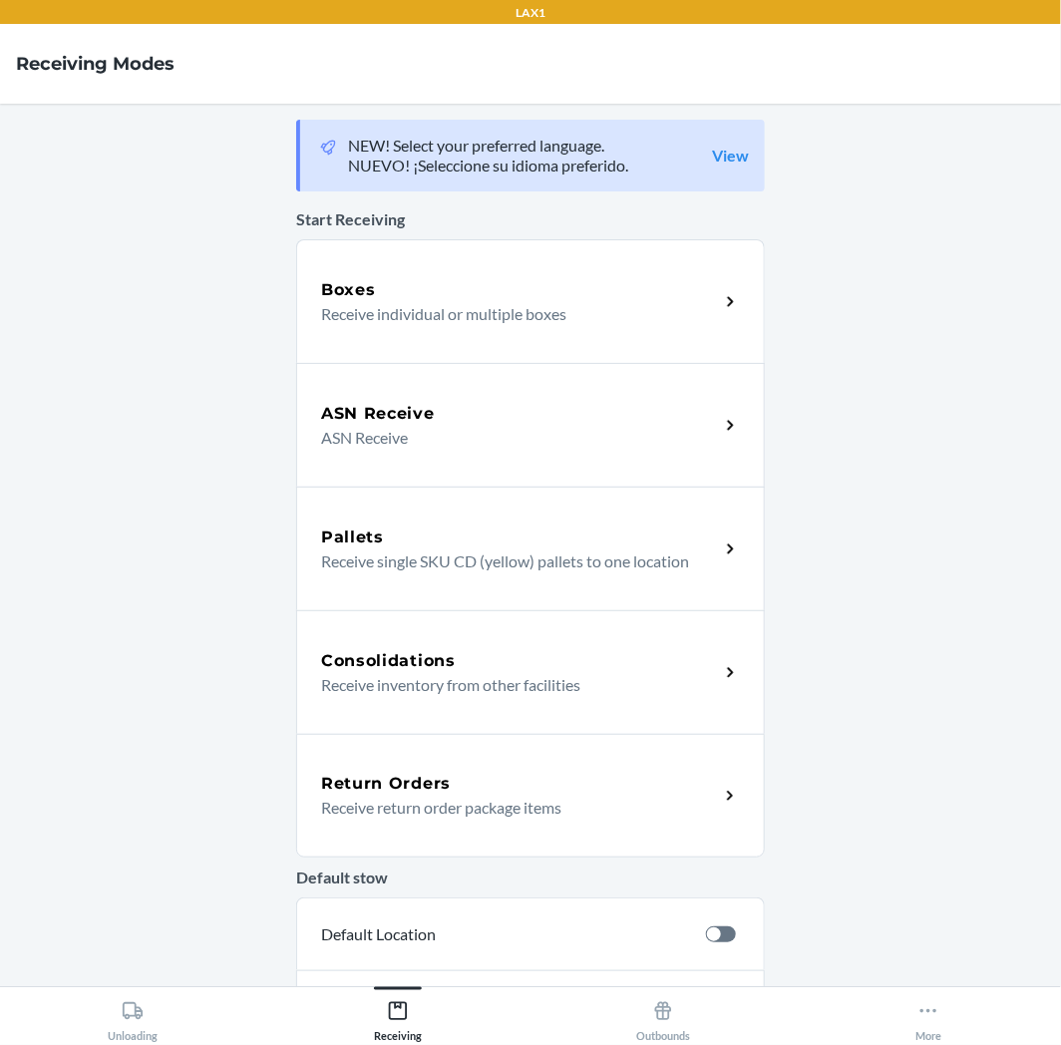
click at [535, 769] on div "Return Orders Receive return order package items" at bounding box center [530, 796] width 469 height 124
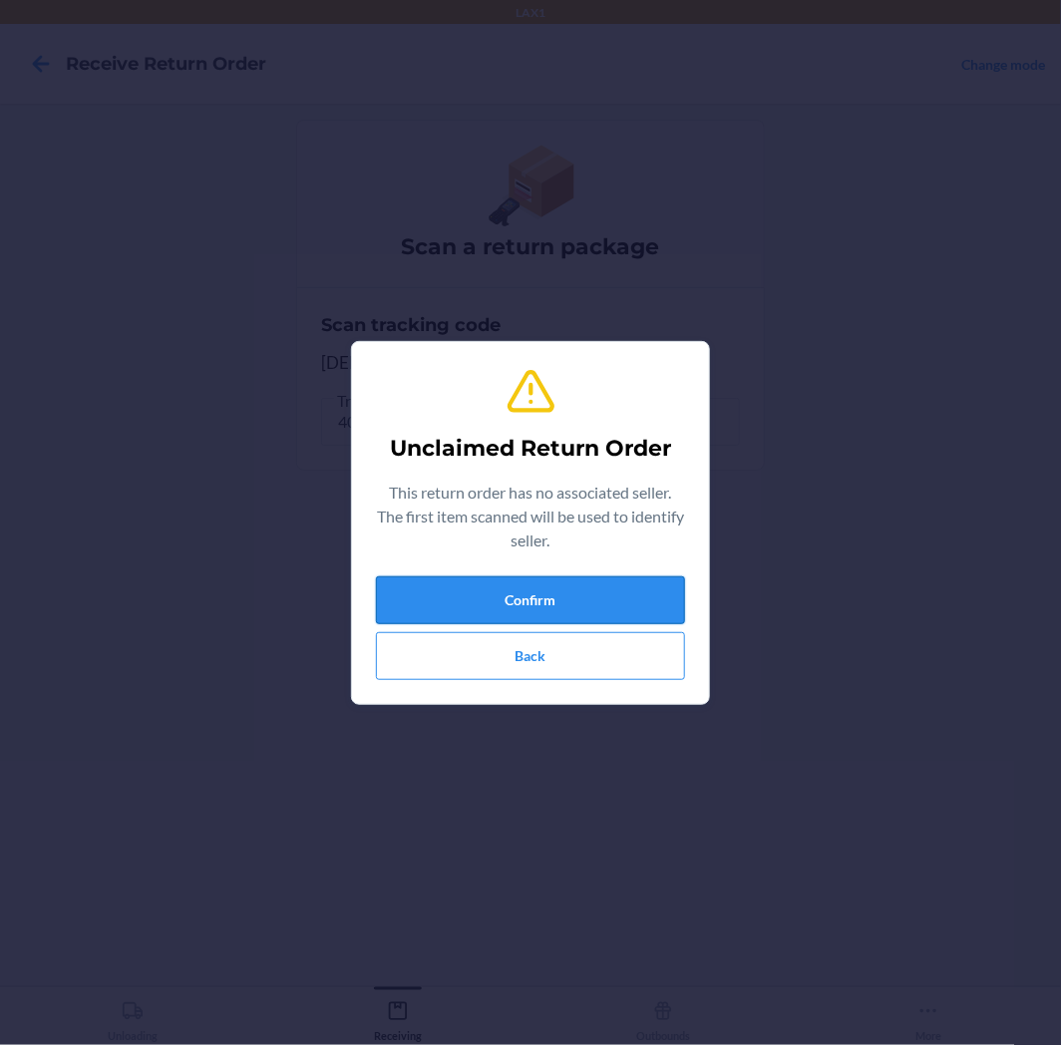
click at [506, 611] on button "Confirm" at bounding box center [530, 600] width 309 height 48
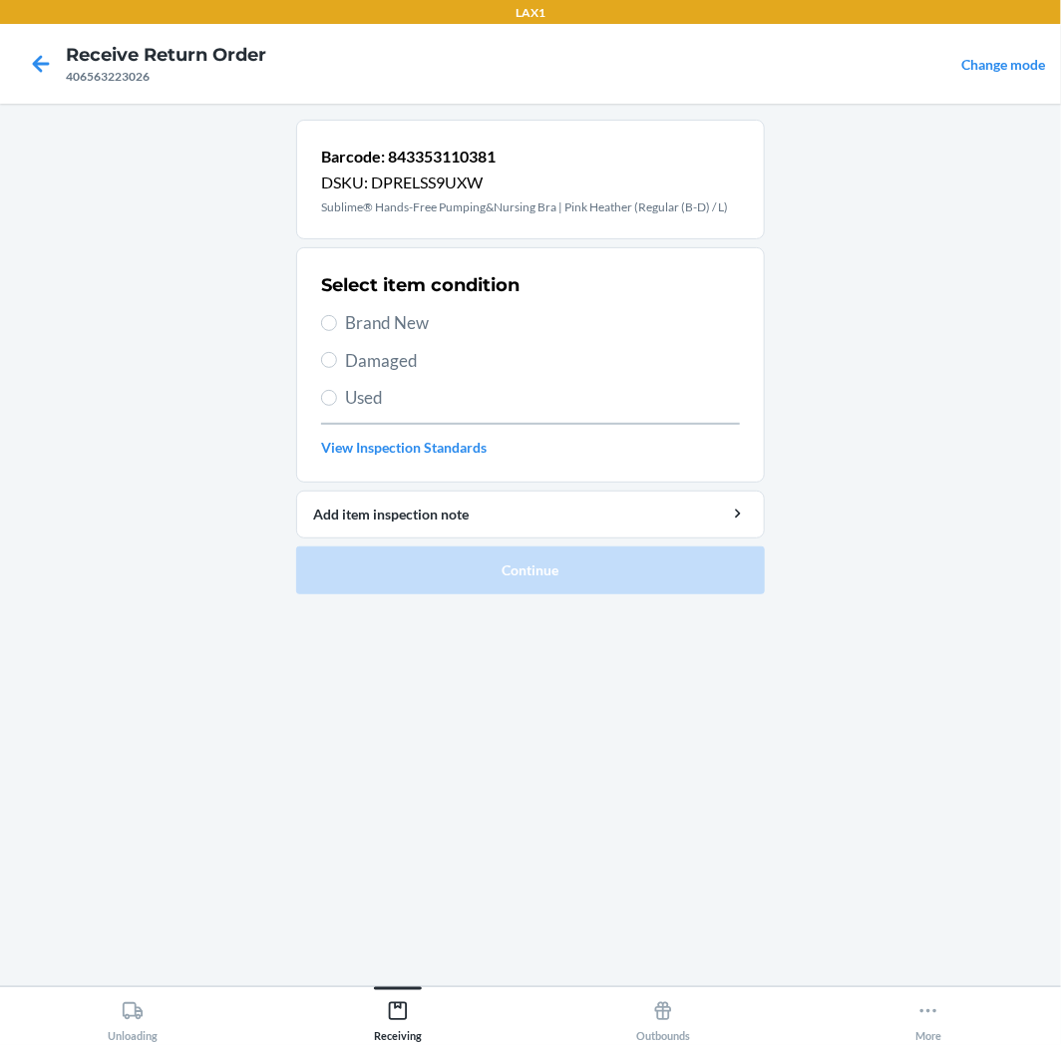
click at [474, 402] on span "Used" at bounding box center [542, 398] width 395 height 26
click at [337, 402] on input "Used" at bounding box center [329, 398] width 16 height 16
radio input "true"
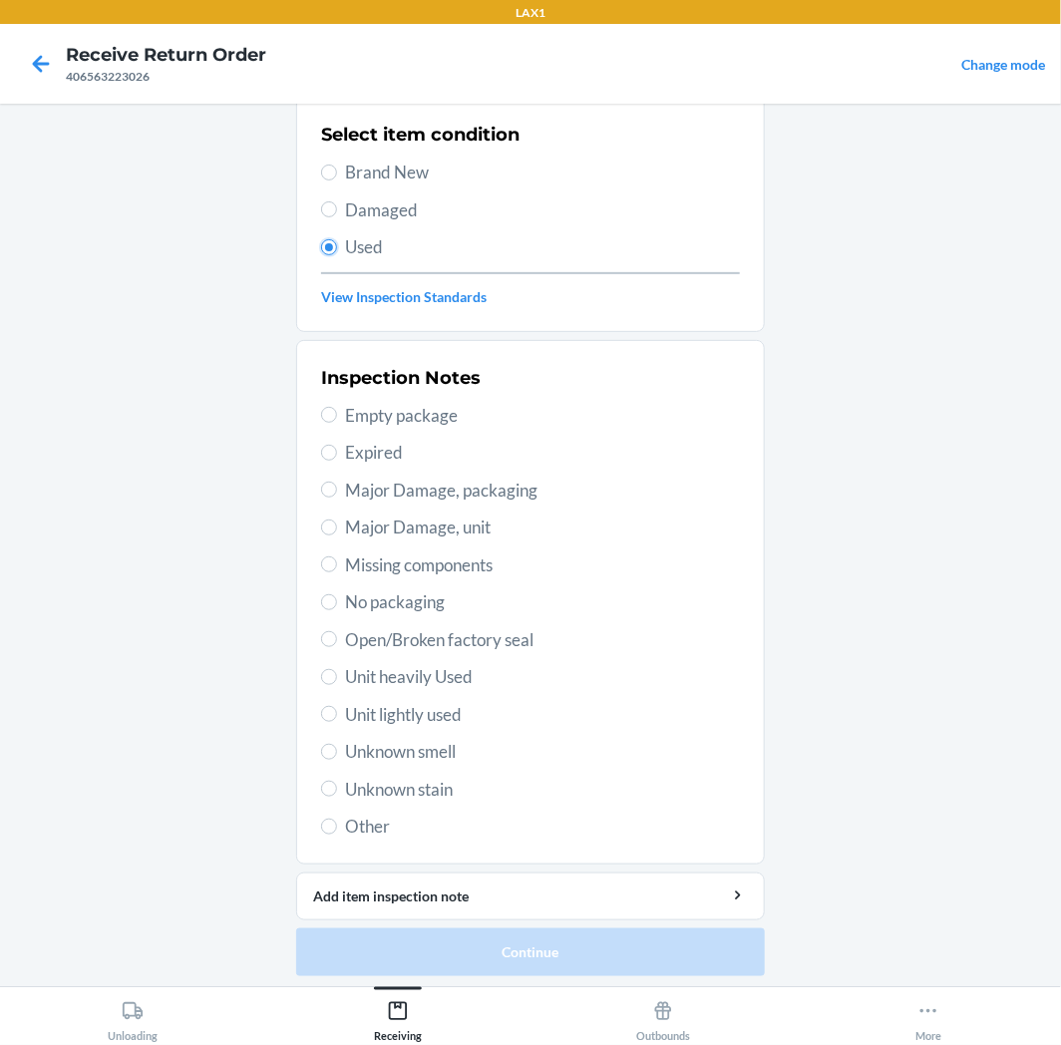
scroll to position [155, 0]
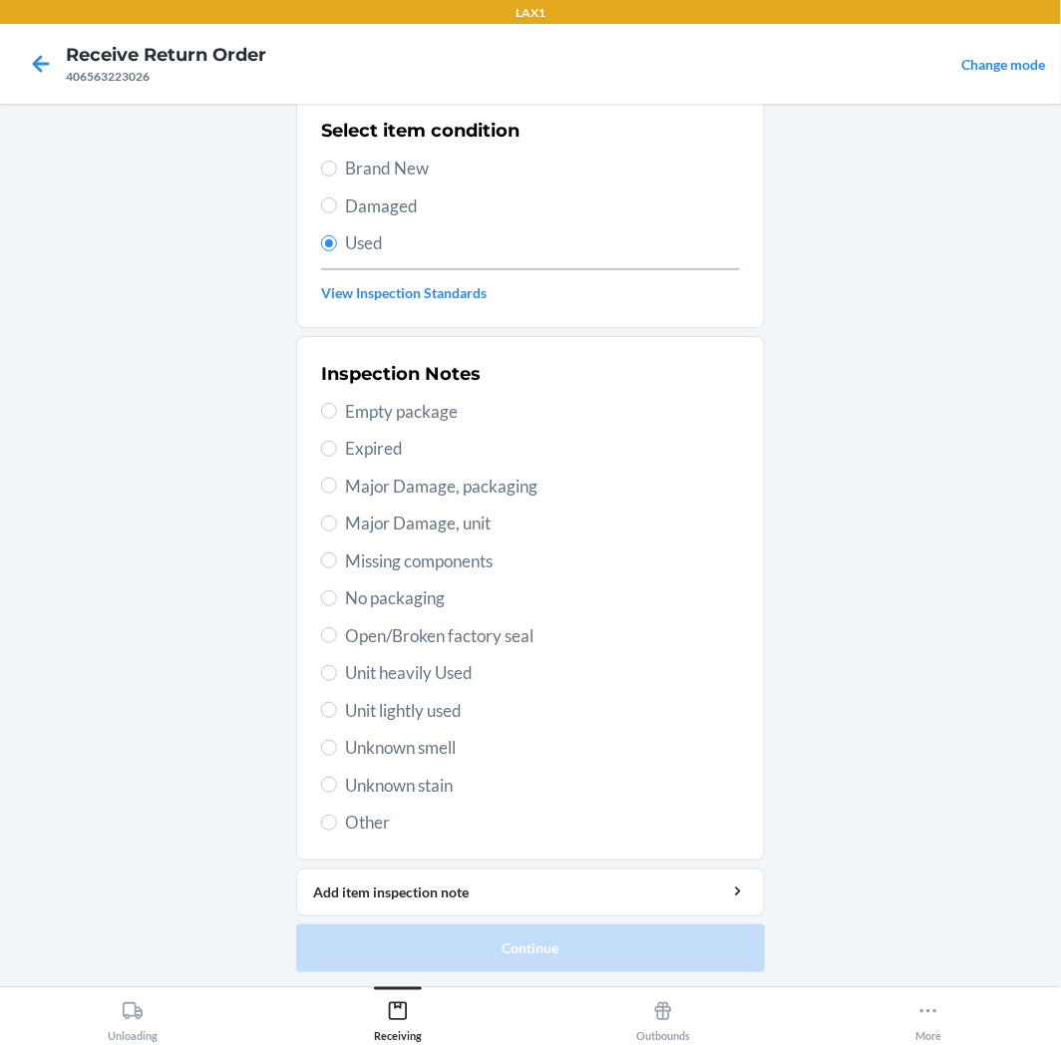
click at [439, 690] on div "Inspection Notes Empty package Expired Major Damage, packaging Major Damage, un…" at bounding box center [530, 598] width 419 height 487
click at [440, 698] on span "Unit lightly used" at bounding box center [542, 711] width 395 height 26
click at [337, 702] on input "Unit lightly used" at bounding box center [329, 710] width 16 height 16
radio input "true"
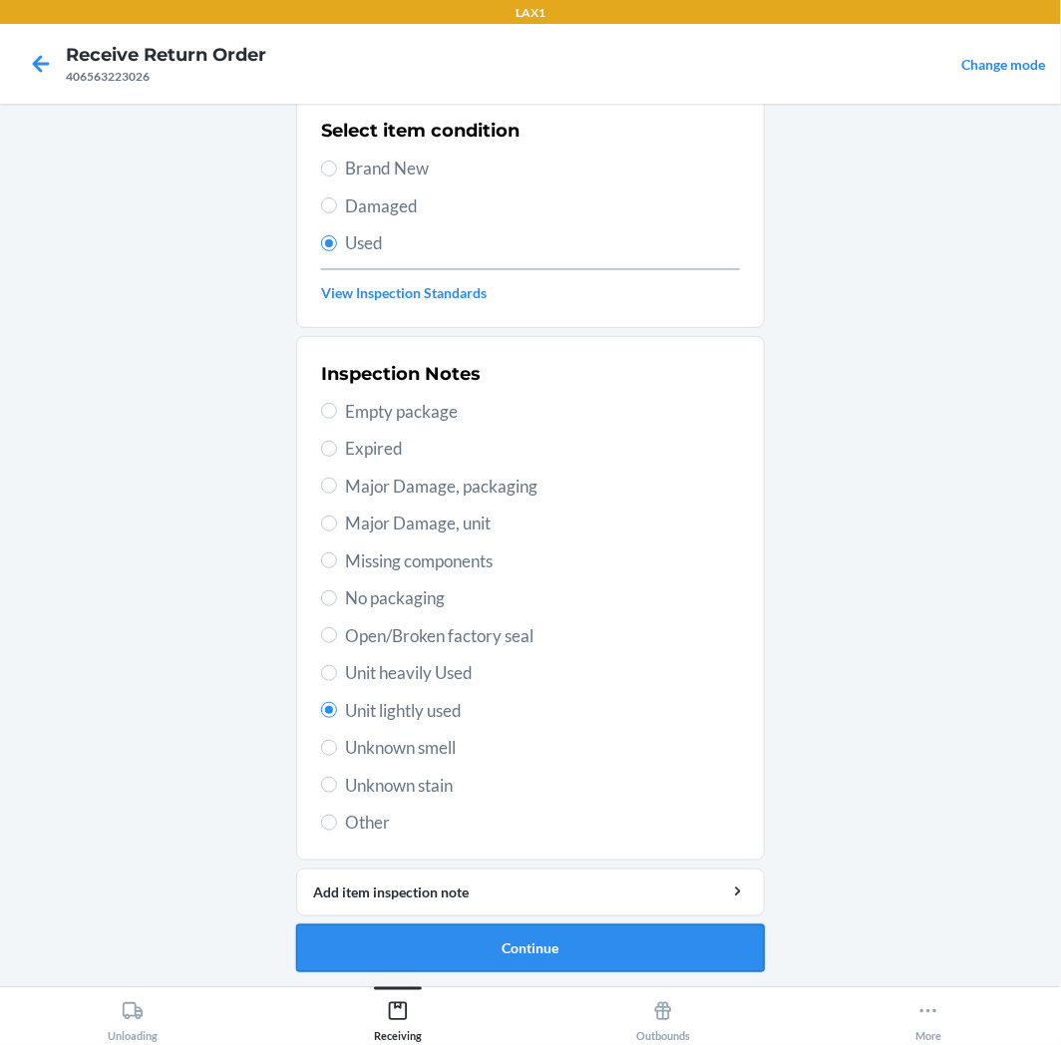
click at [475, 937] on button "Continue" at bounding box center [530, 949] width 469 height 48
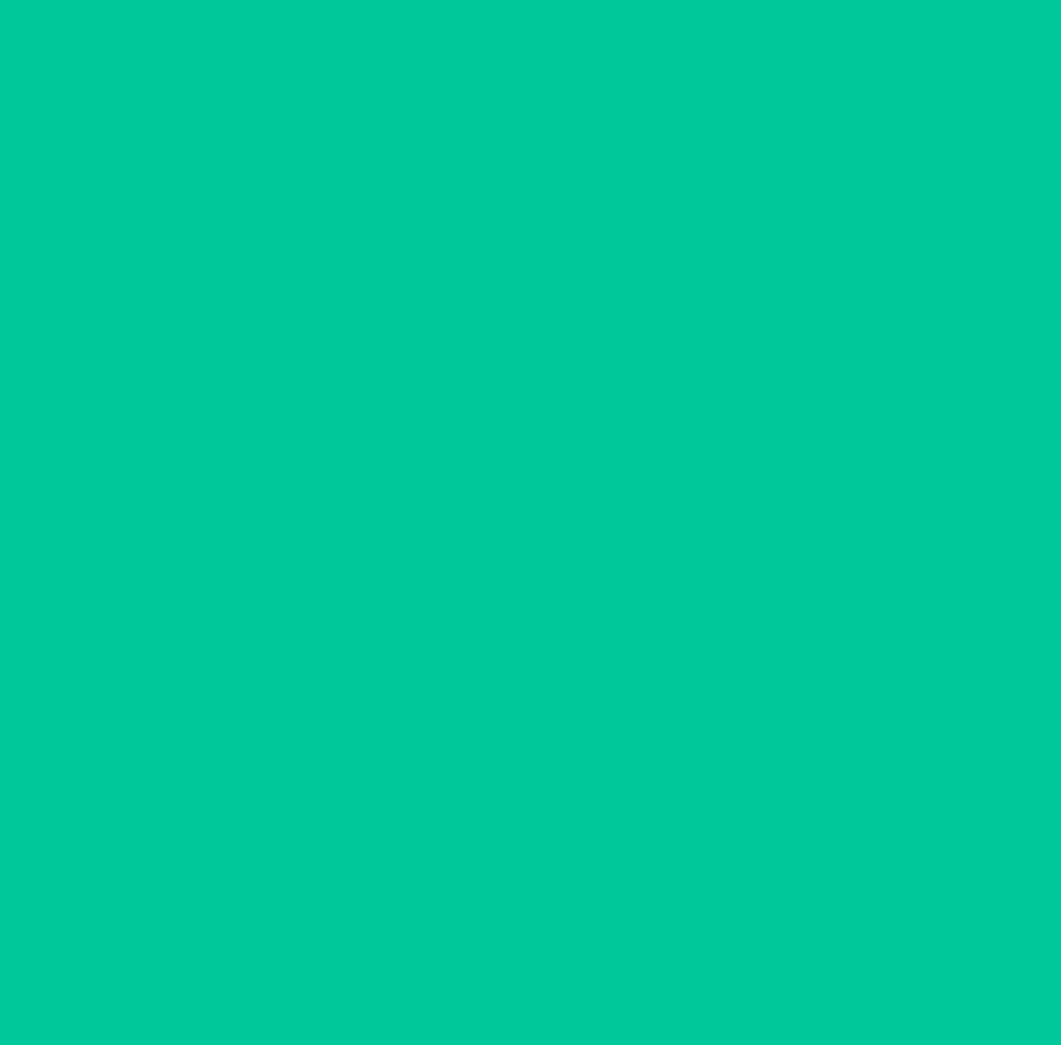
scroll to position [0, 0]
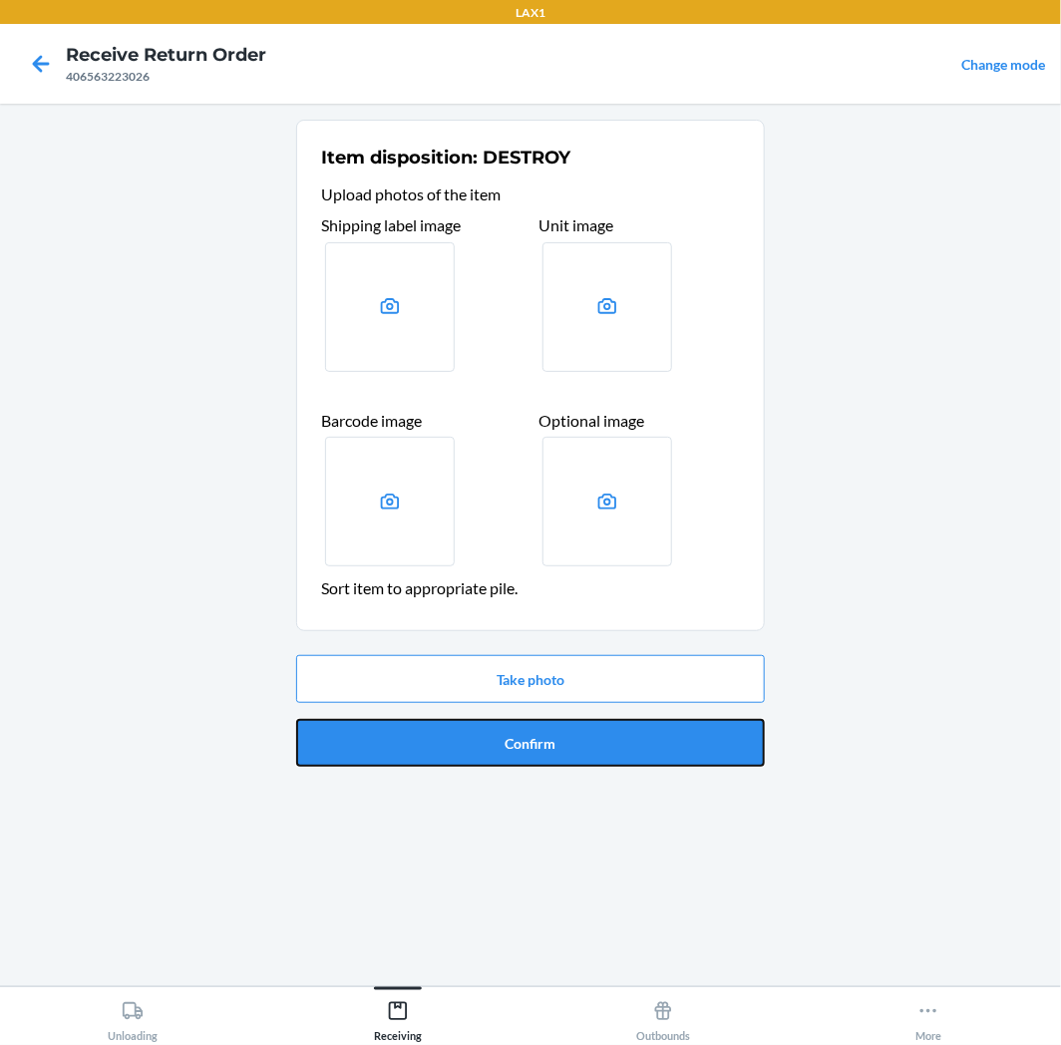
click at [505, 745] on button "Confirm" at bounding box center [530, 743] width 469 height 48
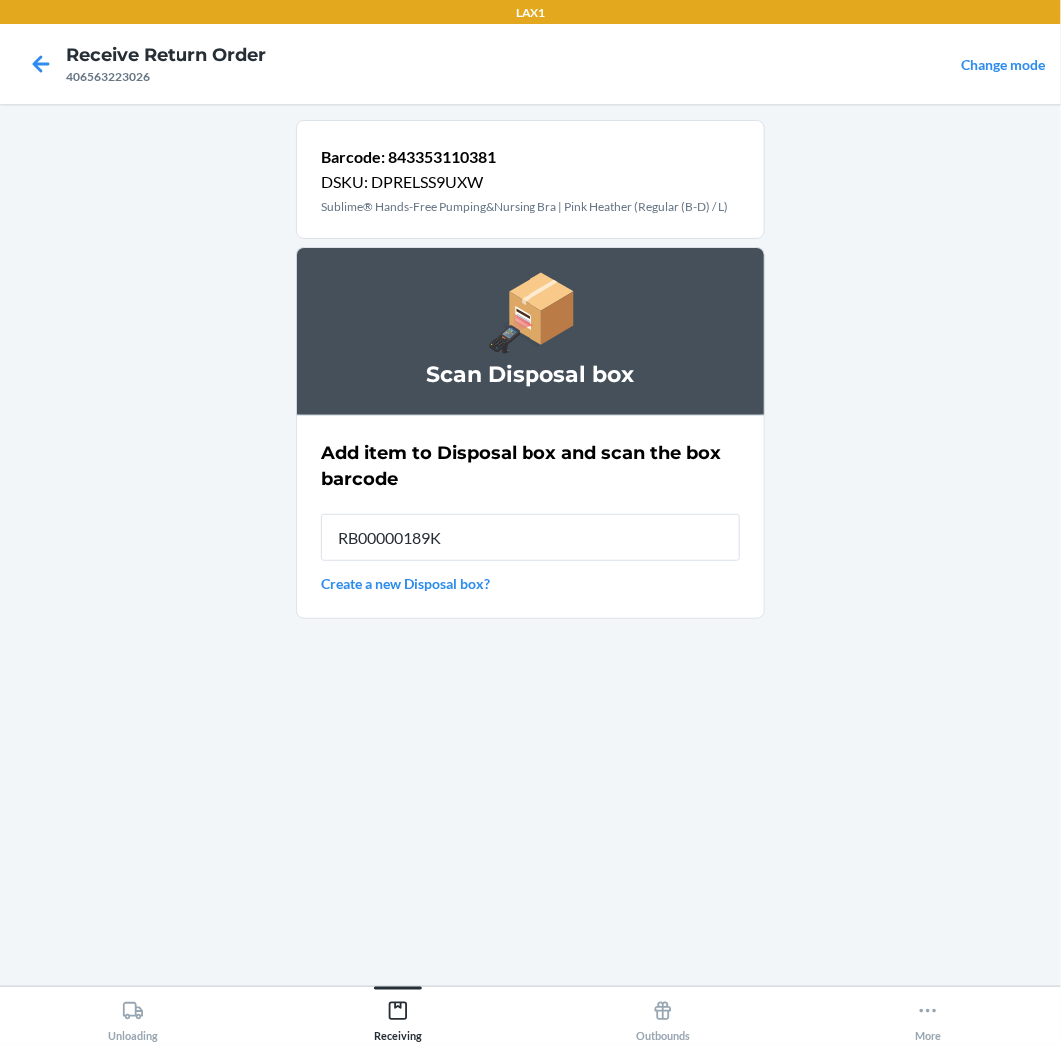
type input "RB00000189K"
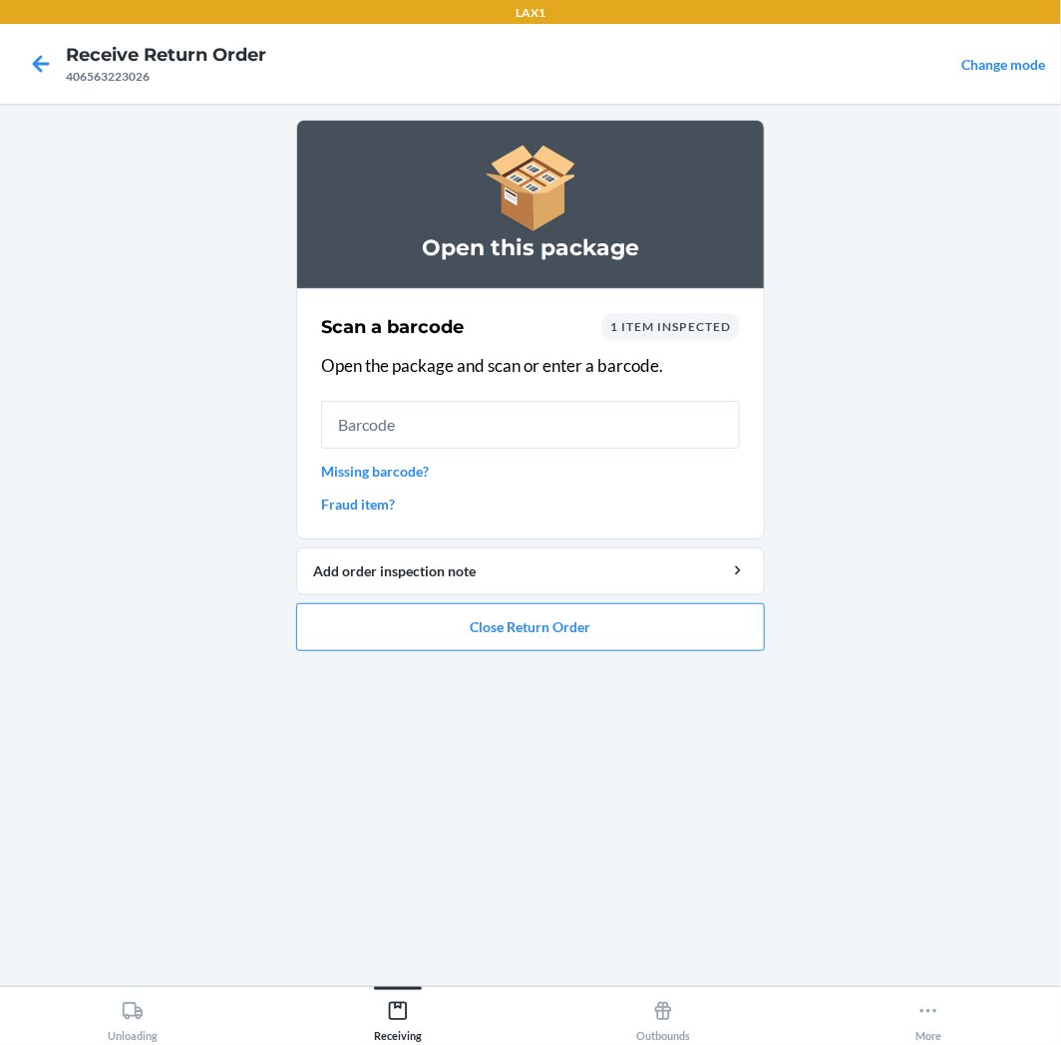
click at [402, 432] on input "text" at bounding box center [530, 425] width 419 height 48
click at [616, 635] on button "Close Return Order" at bounding box center [530, 627] width 469 height 48
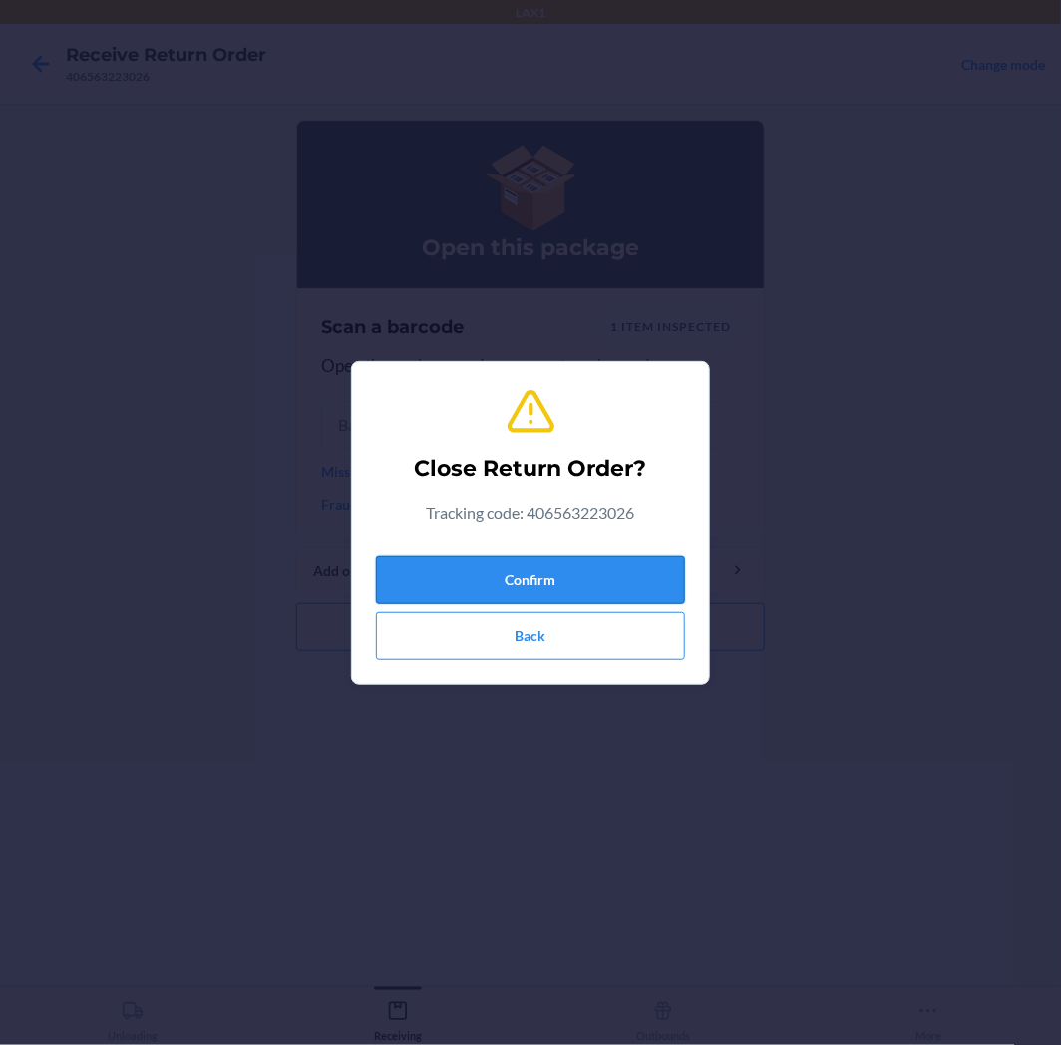
click at [624, 585] on button "Confirm" at bounding box center [530, 581] width 309 height 48
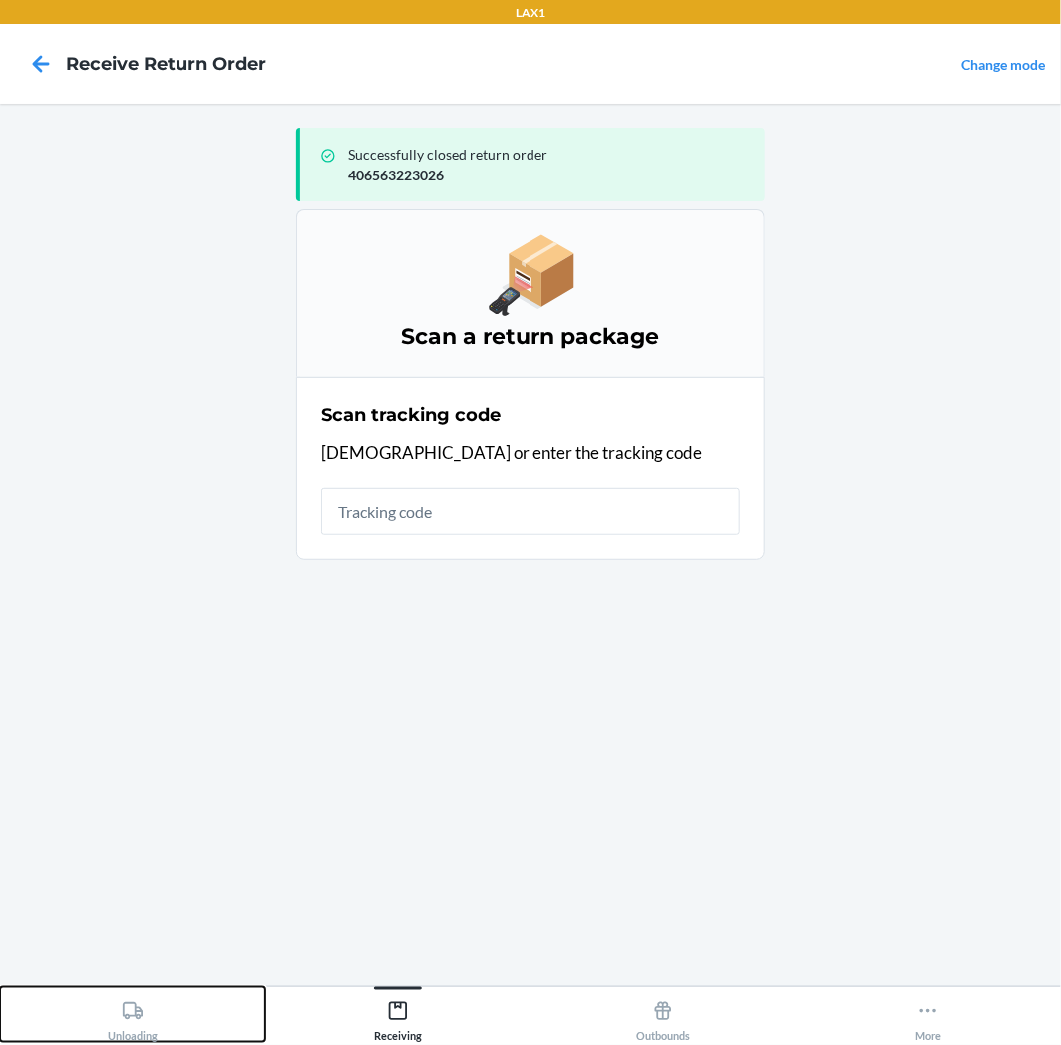
click at [146, 1040] on div "Unloading" at bounding box center [133, 1017] width 50 height 50
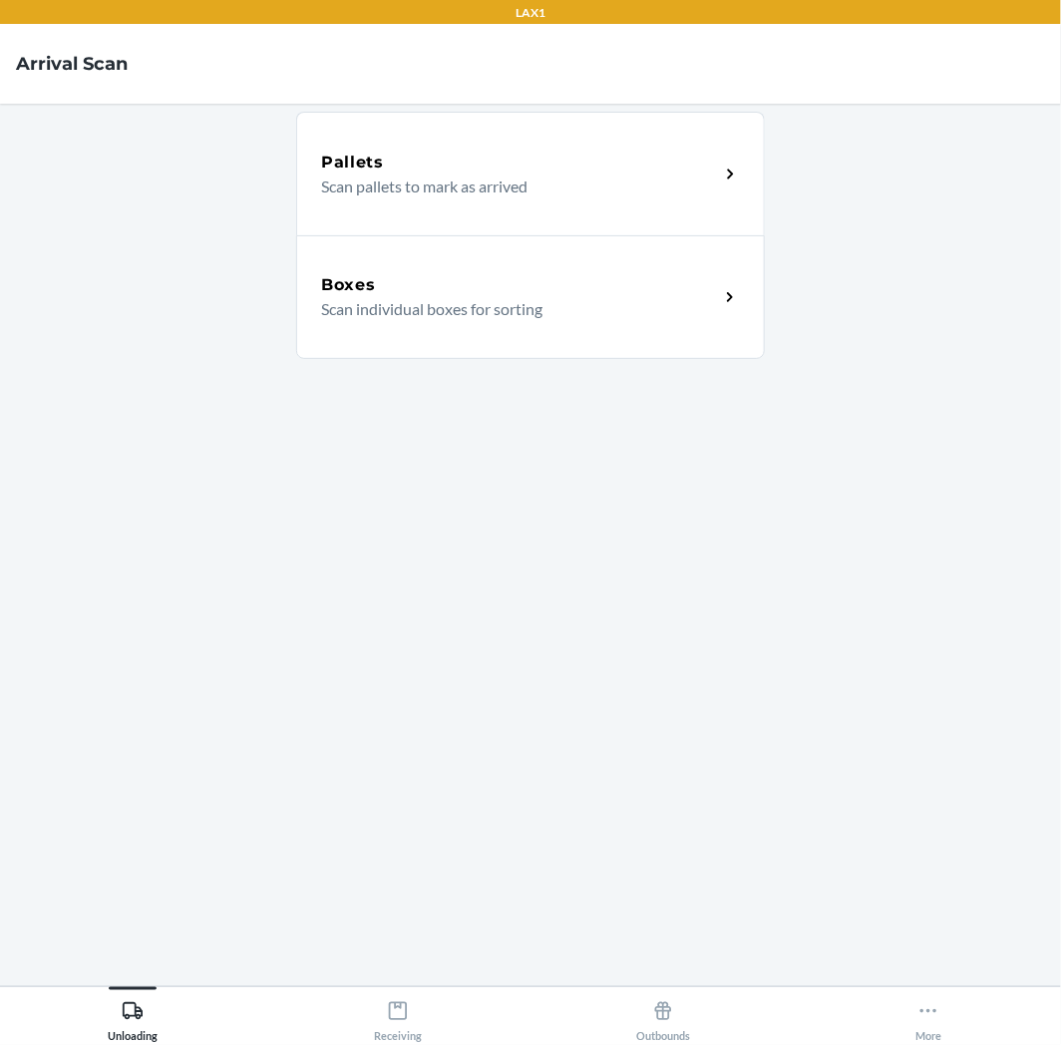
click at [517, 312] on p "Scan individual boxes for sorting" at bounding box center [512, 309] width 382 height 24
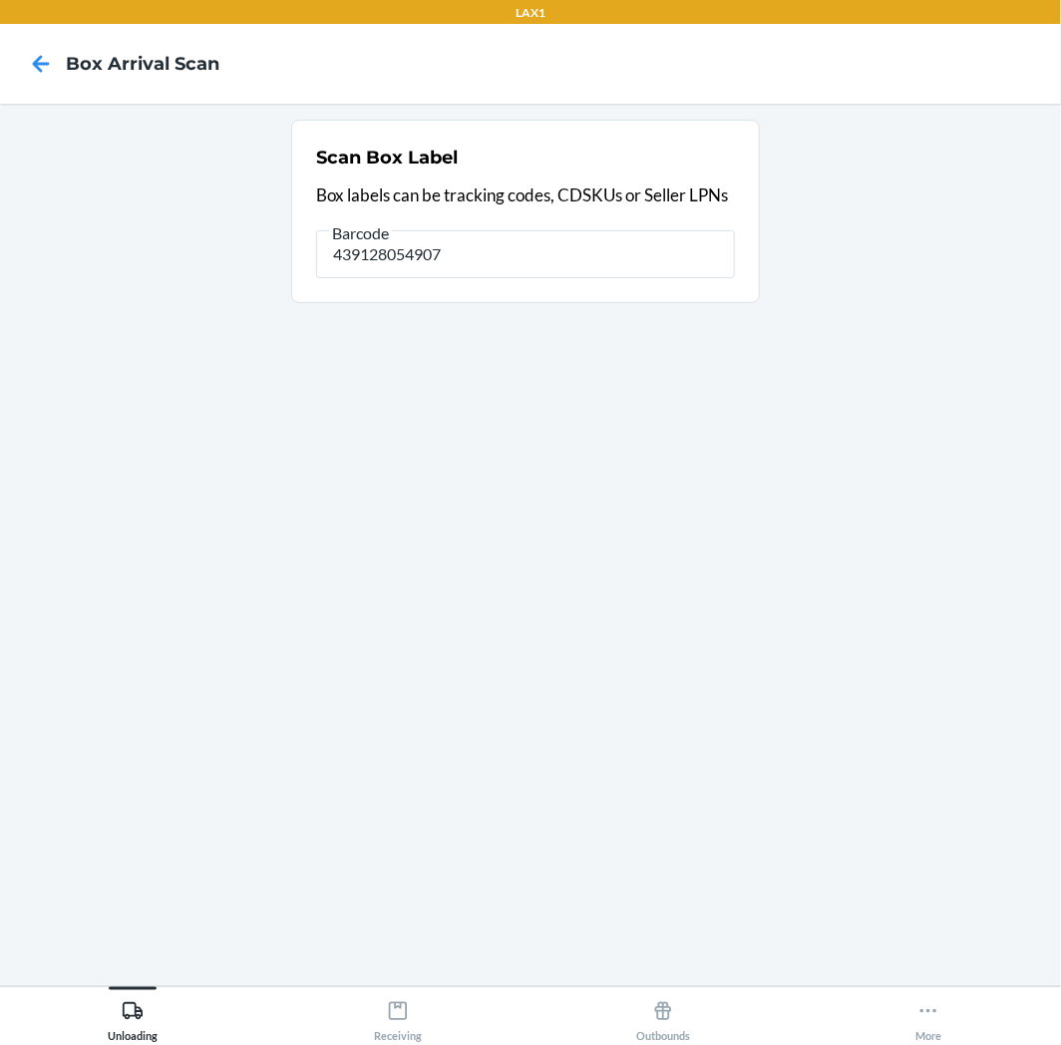
type input "439128054907"
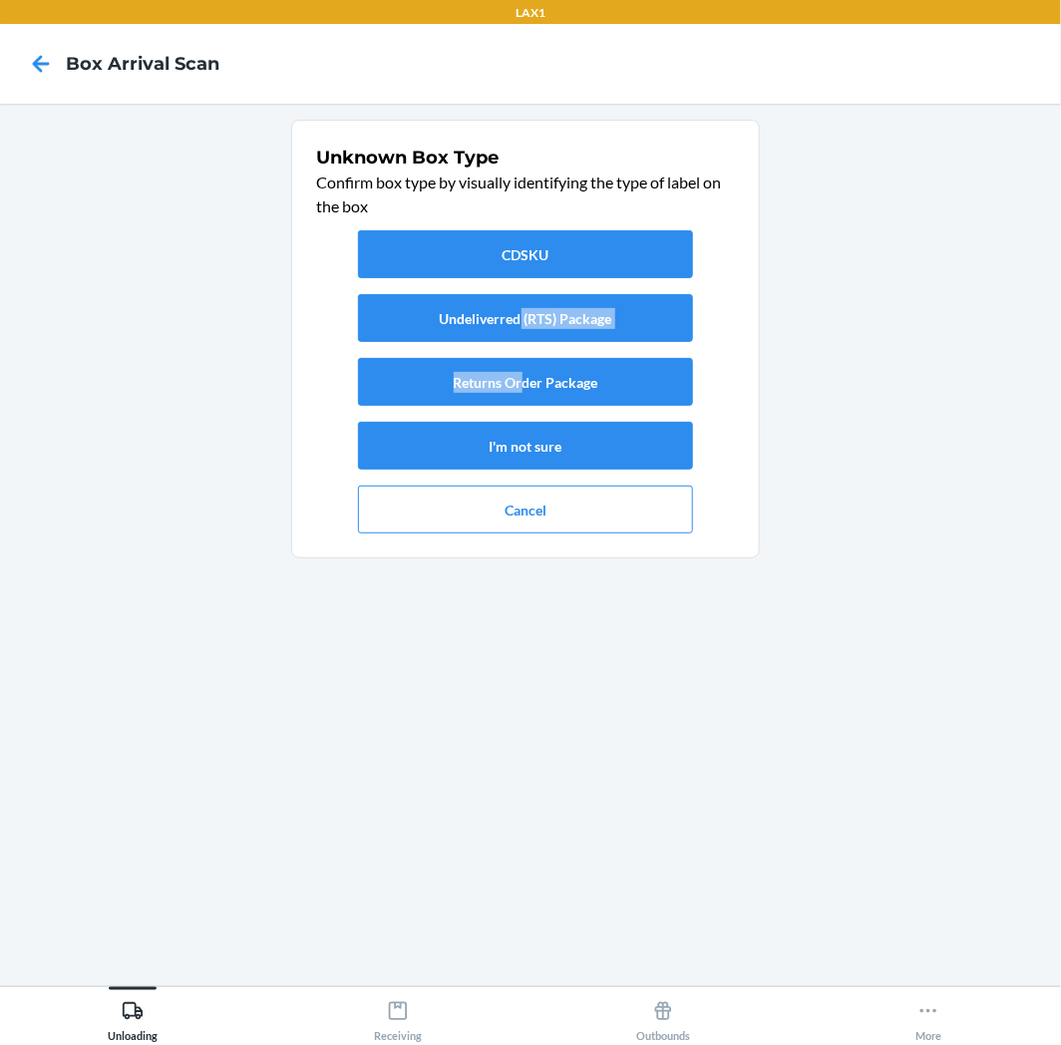
click at [523, 351] on div "CDSKU Undeliverred (RTS) Package Returns Order Package I'm not sure Cancel" at bounding box center [525, 381] width 419 height 319
click at [519, 386] on button "Returns Order Package" at bounding box center [525, 382] width 335 height 48
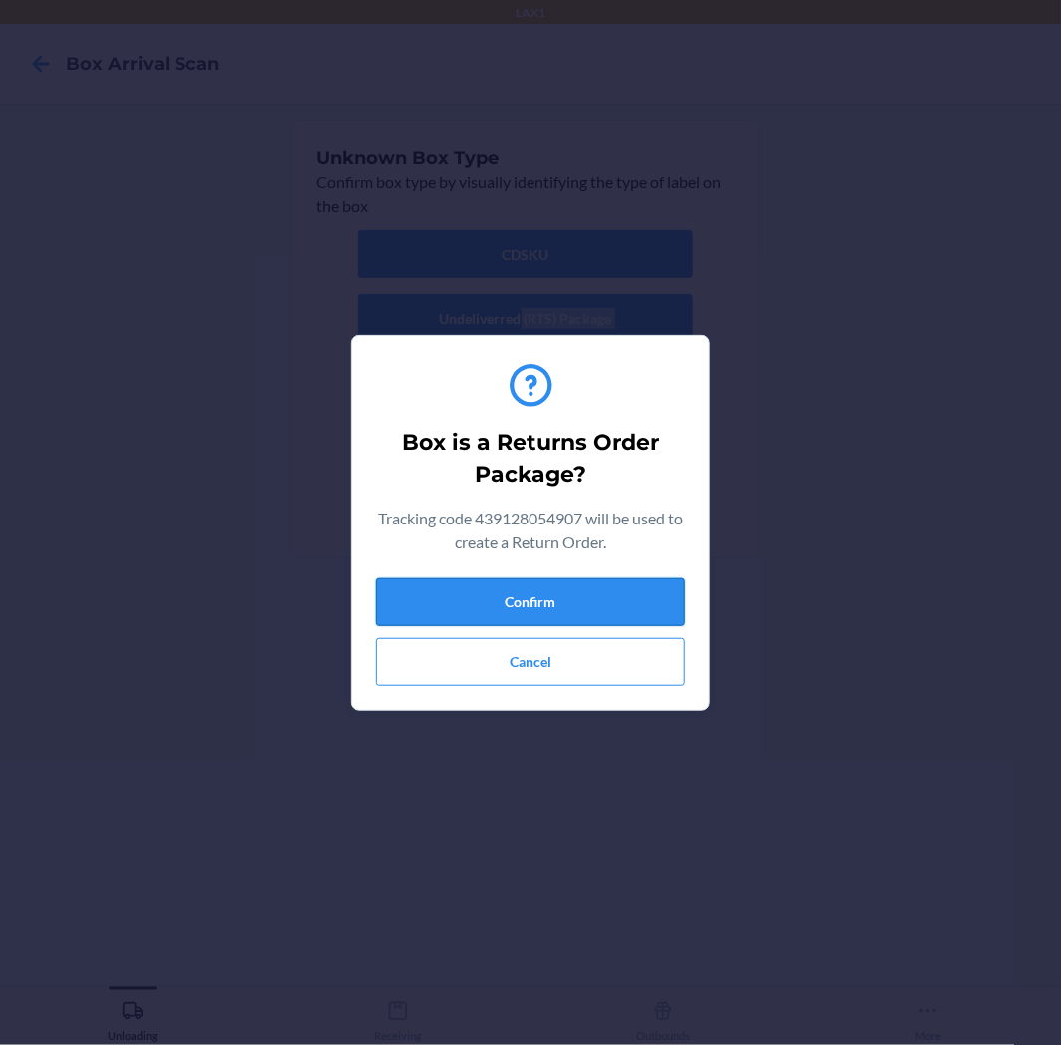
click at [541, 602] on button "Confirm" at bounding box center [530, 602] width 309 height 48
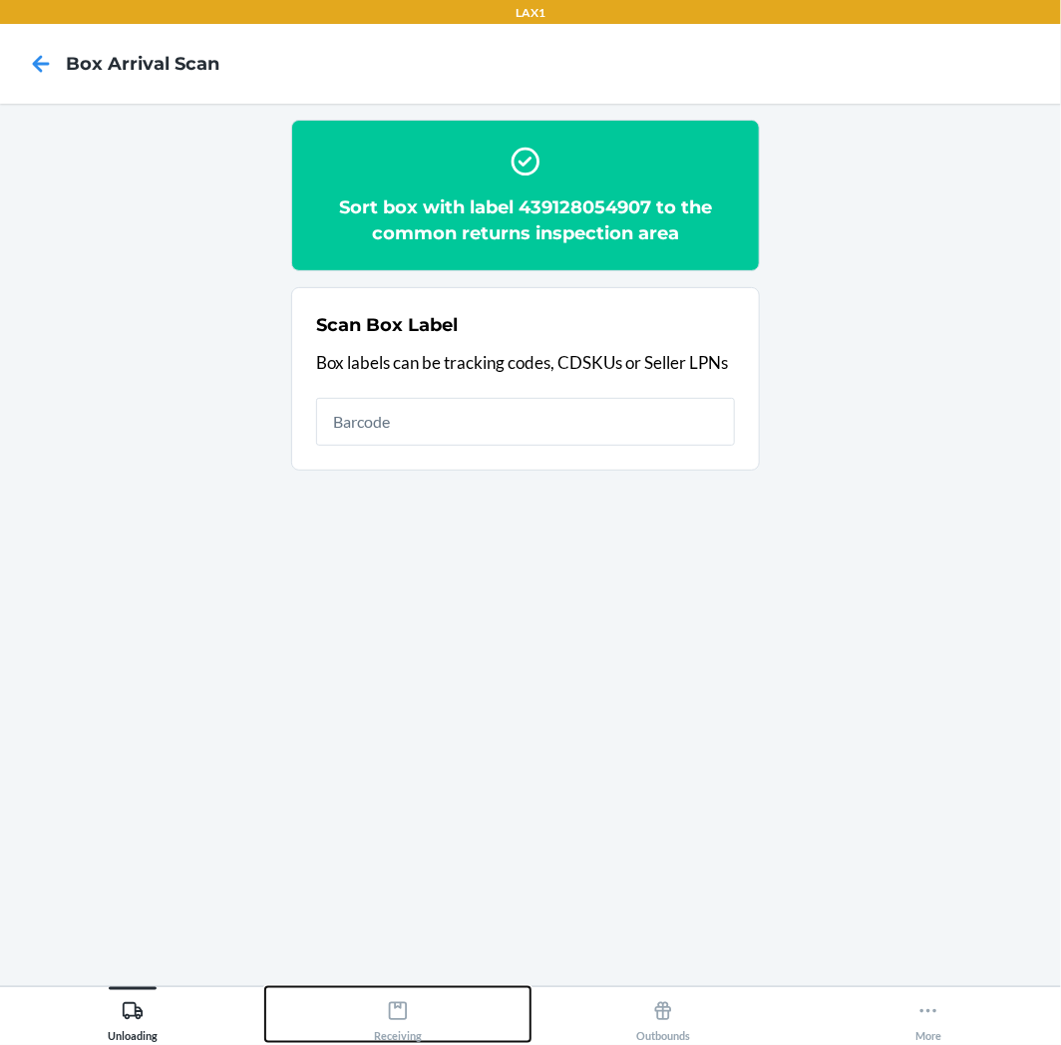
click at [400, 1005] on icon at bounding box center [398, 1011] width 18 height 18
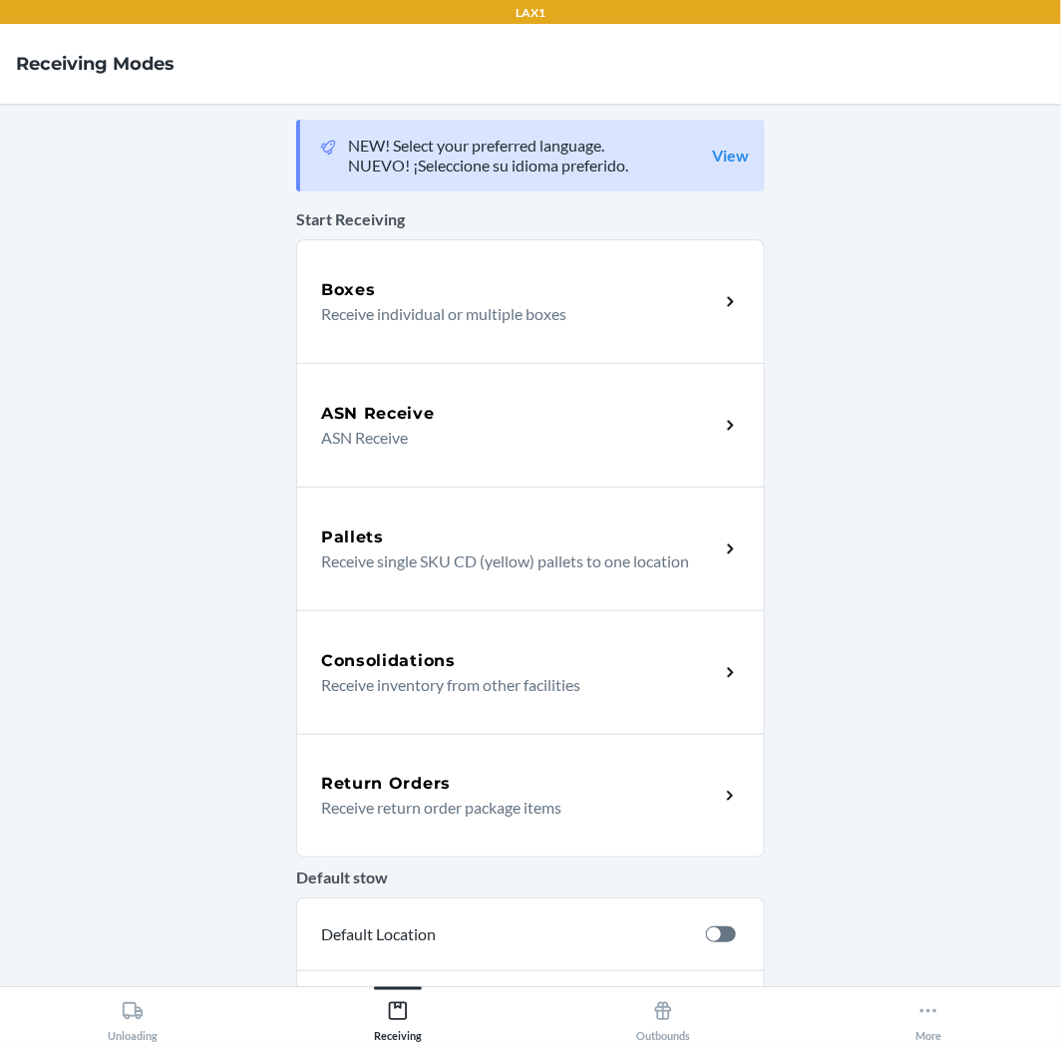
click at [410, 781] on h5 "Return Orders" at bounding box center [386, 784] width 130 height 24
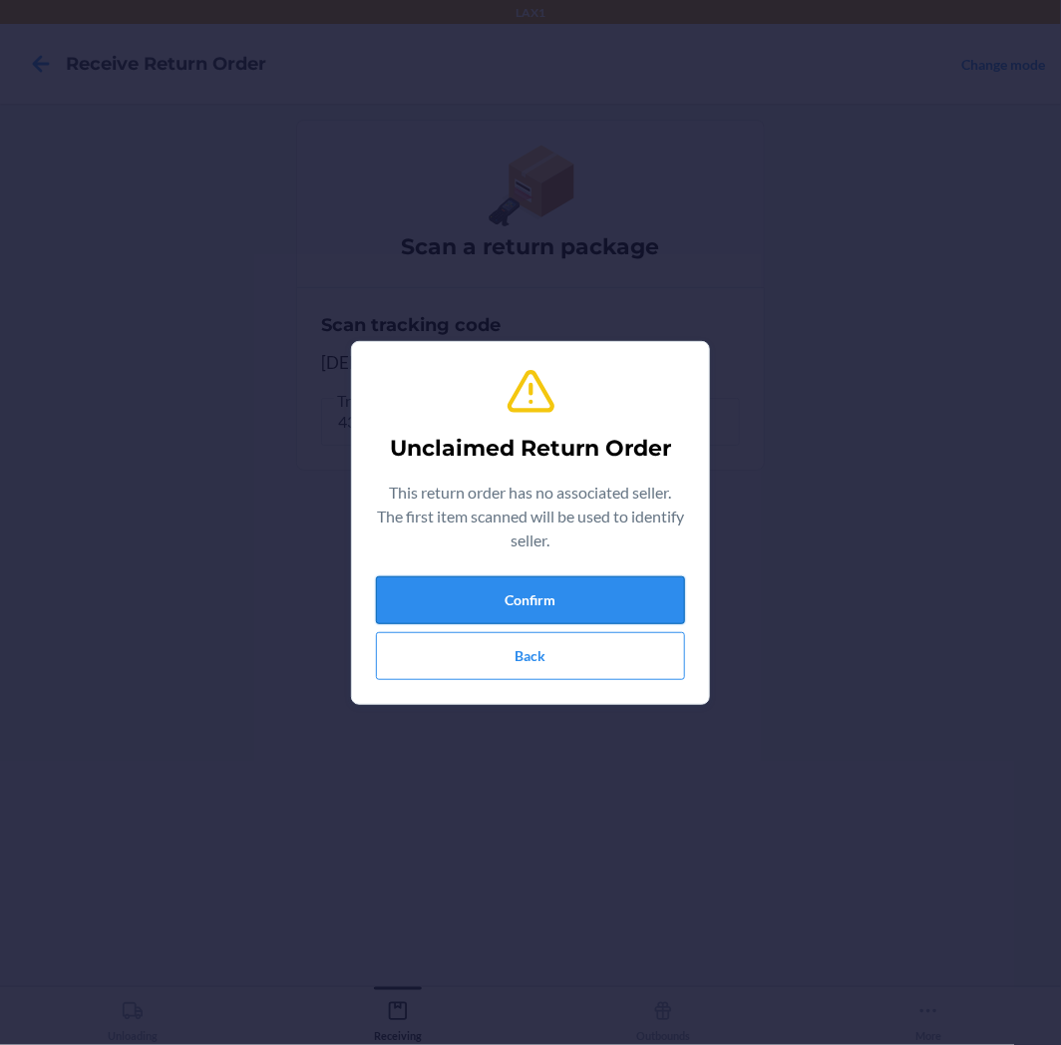
click at [557, 606] on button "Confirm" at bounding box center [530, 600] width 309 height 48
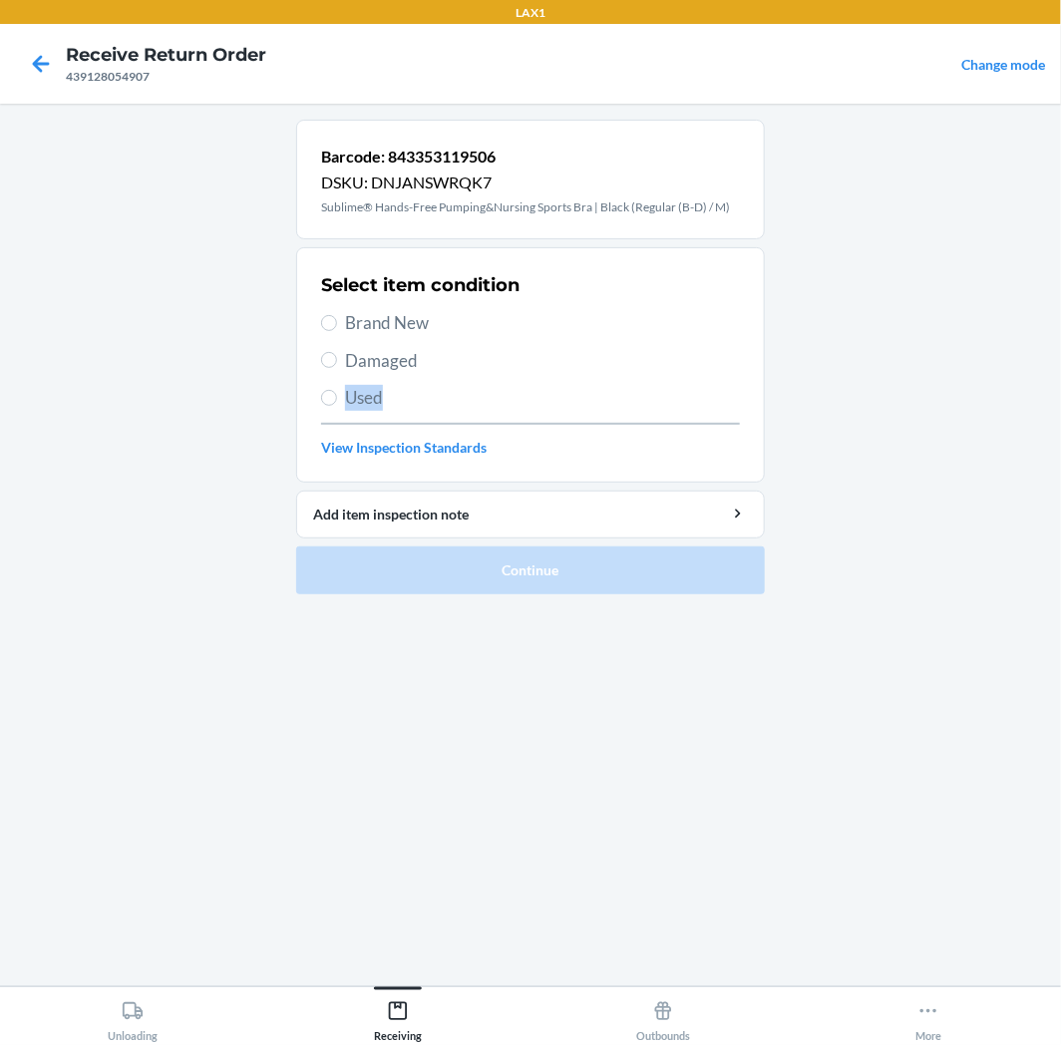
drag, startPoint x: 409, startPoint y: 412, endPoint x: 409, endPoint y: 449, distance: 36.9
click at [409, 430] on div "Select item condition Brand New Damaged Used View Inspection Standards" at bounding box center [530, 364] width 419 height 197
click at [361, 397] on span "Used" at bounding box center [542, 398] width 395 height 26
click at [337, 397] on input "Used" at bounding box center [329, 398] width 16 height 16
radio input "true"
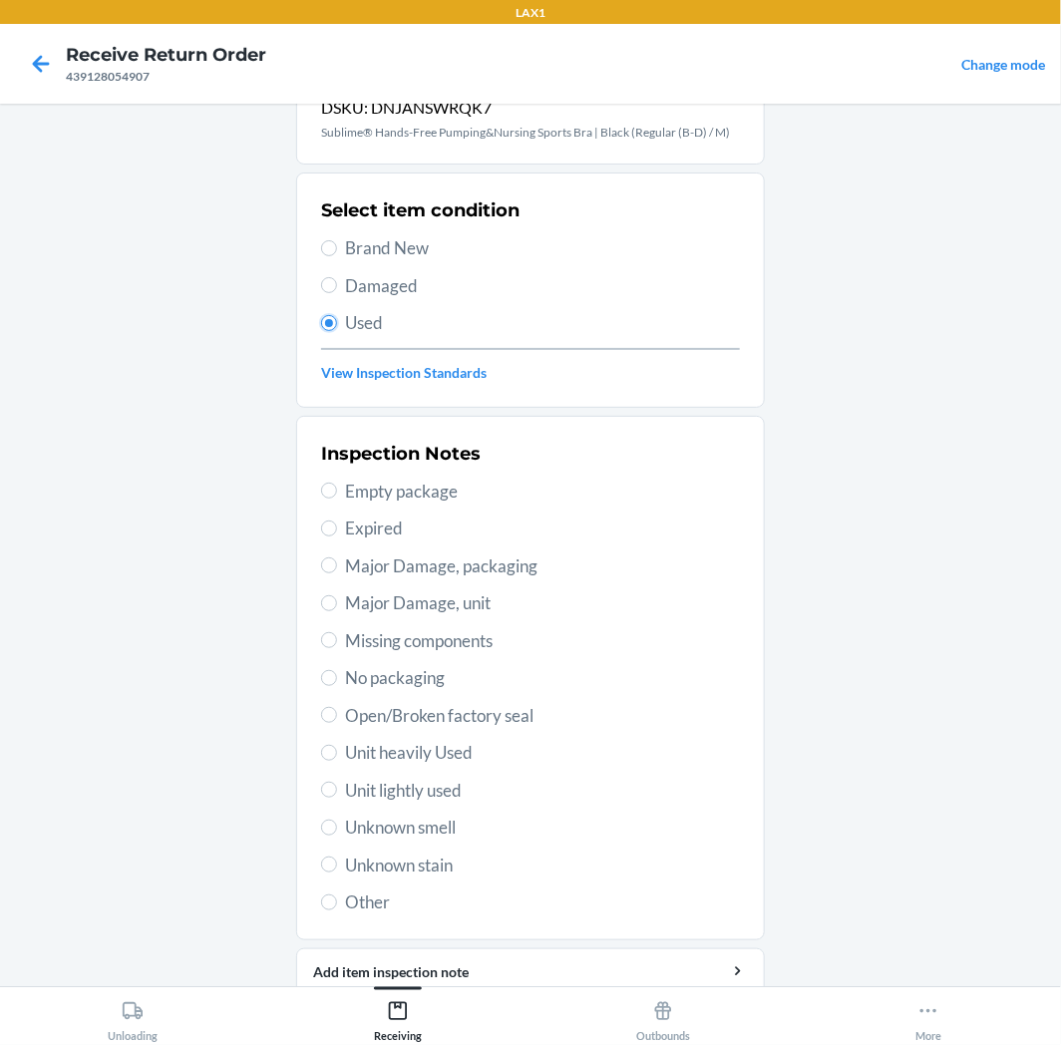
scroll to position [155, 0]
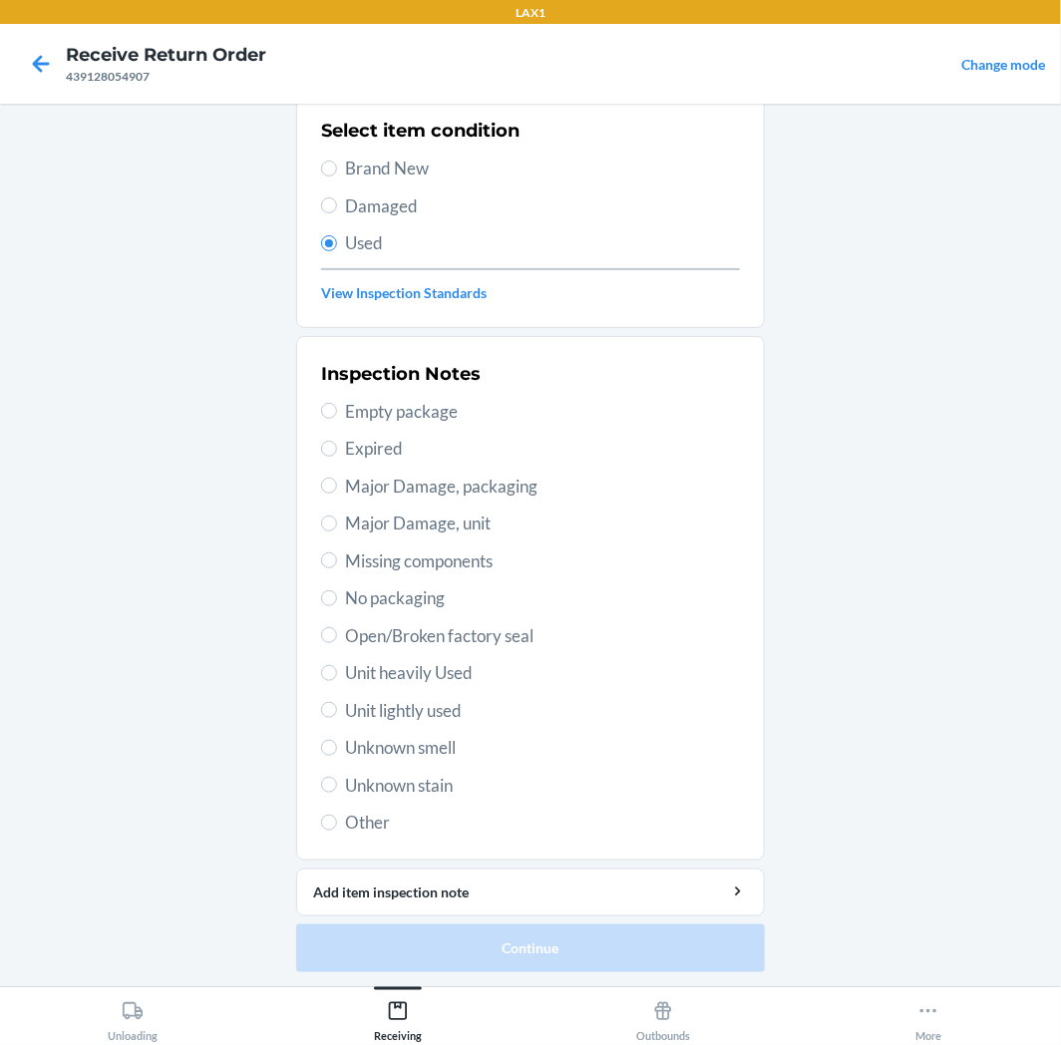
click at [359, 704] on span "Unit lightly used" at bounding box center [542, 711] width 395 height 26
click at [337, 704] on input "Unit lightly used" at bounding box center [329, 710] width 16 height 16
radio input "true"
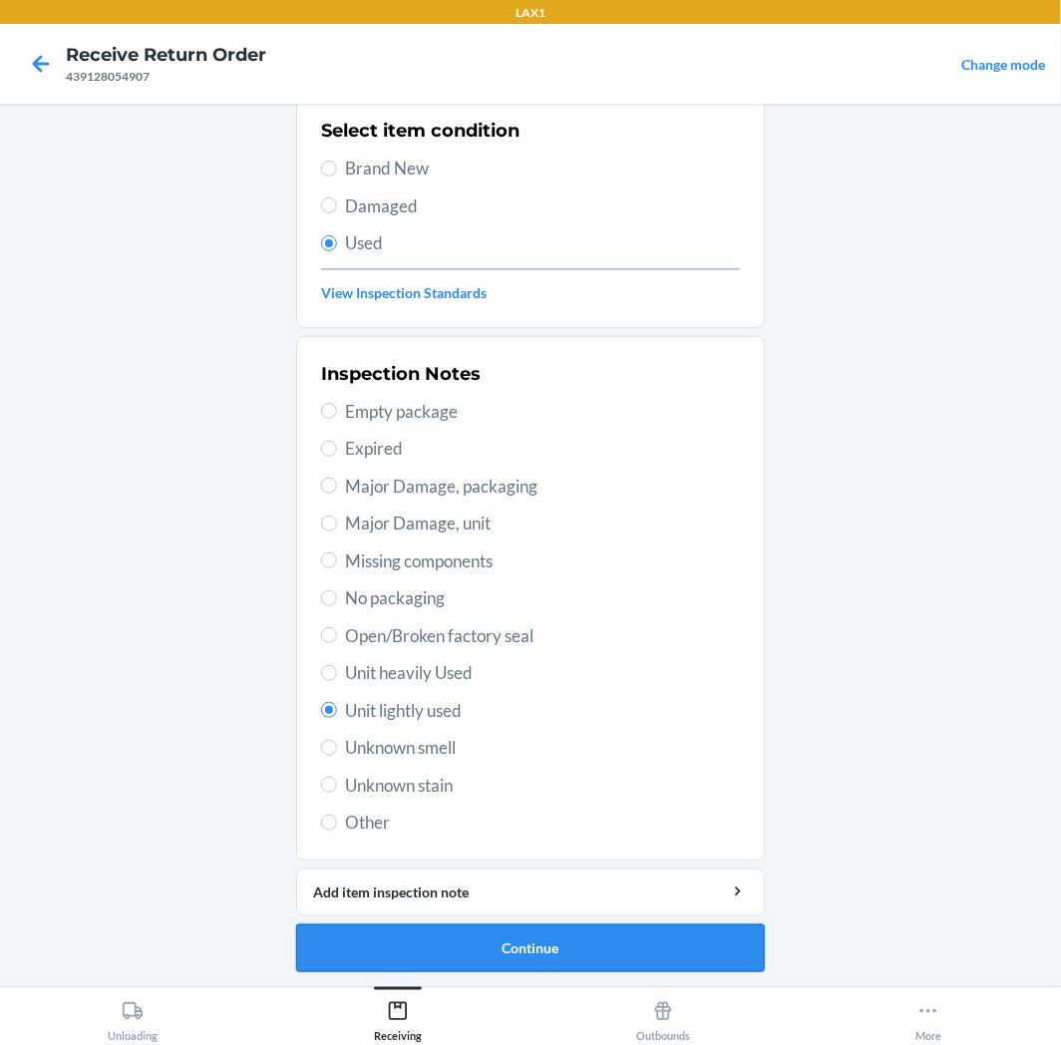
click at [433, 937] on button "Continue" at bounding box center [530, 949] width 469 height 48
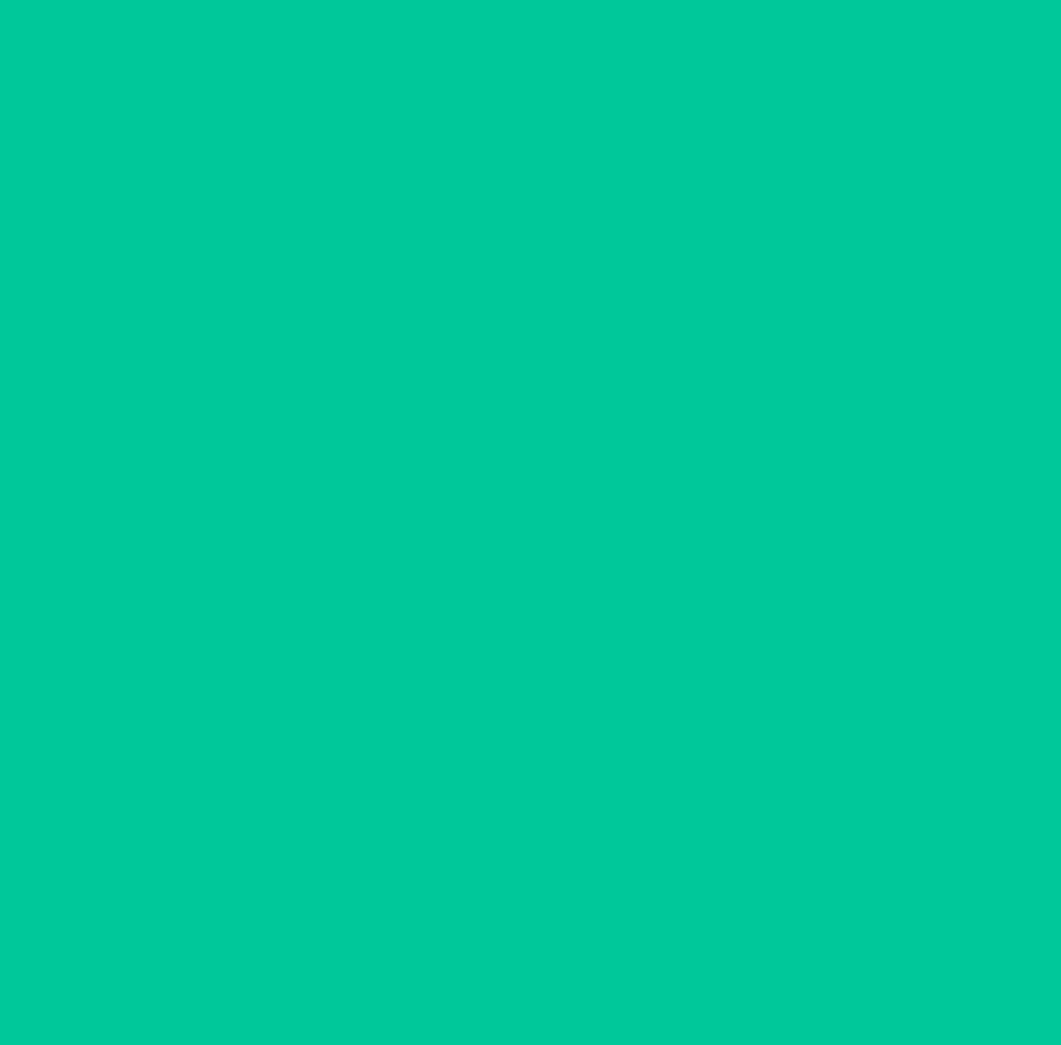
scroll to position [0, 0]
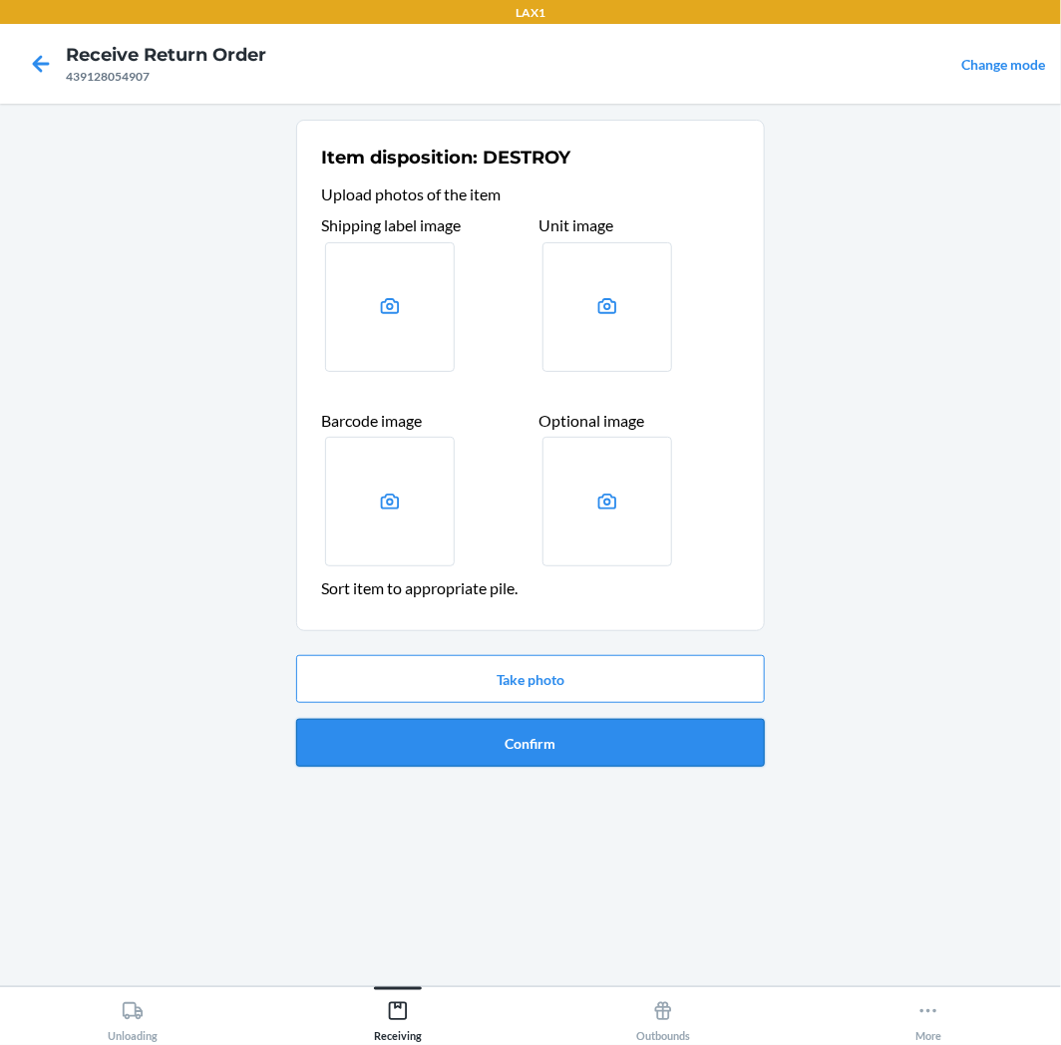
click at [477, 756] on button "Confirm" at bounding box center [530, 743] width 469 height 48
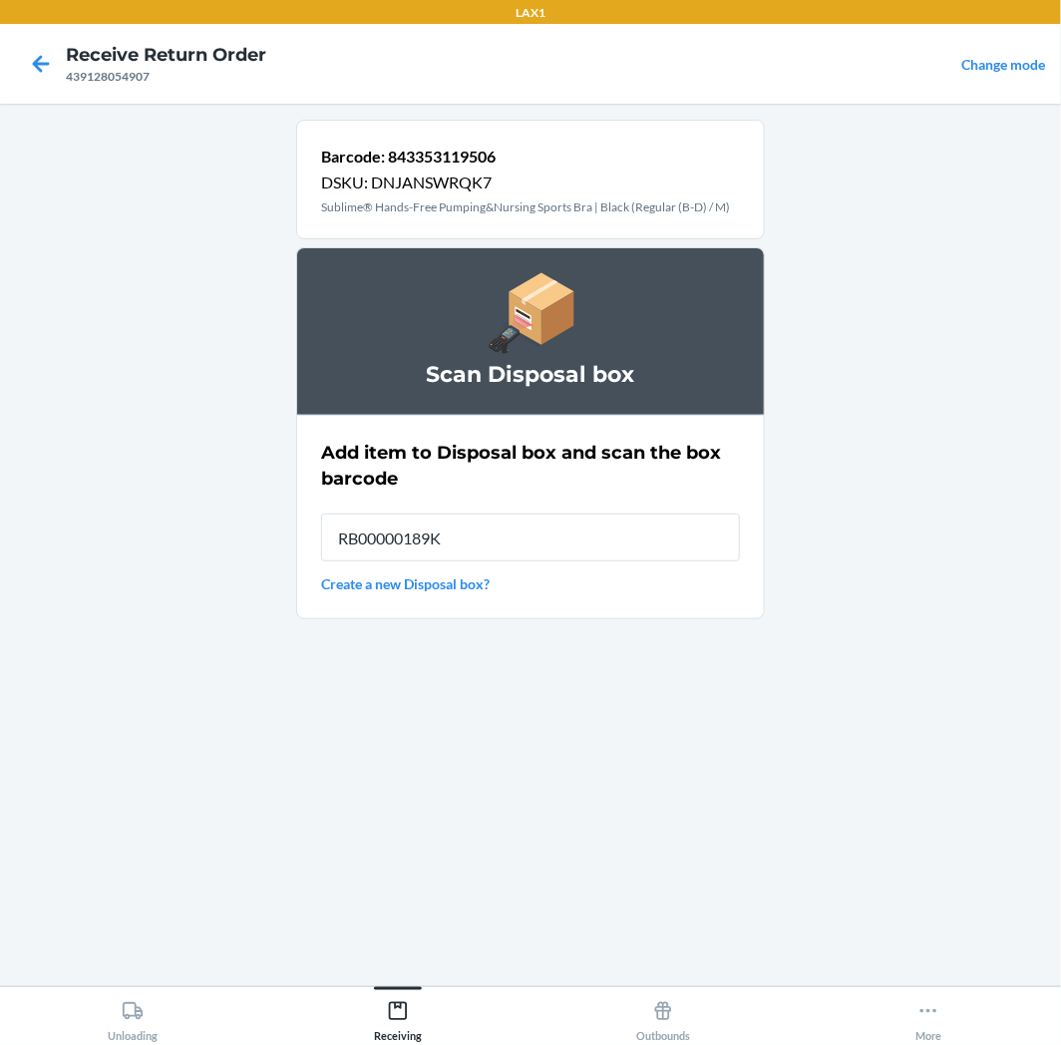
type input "RB00000189K"
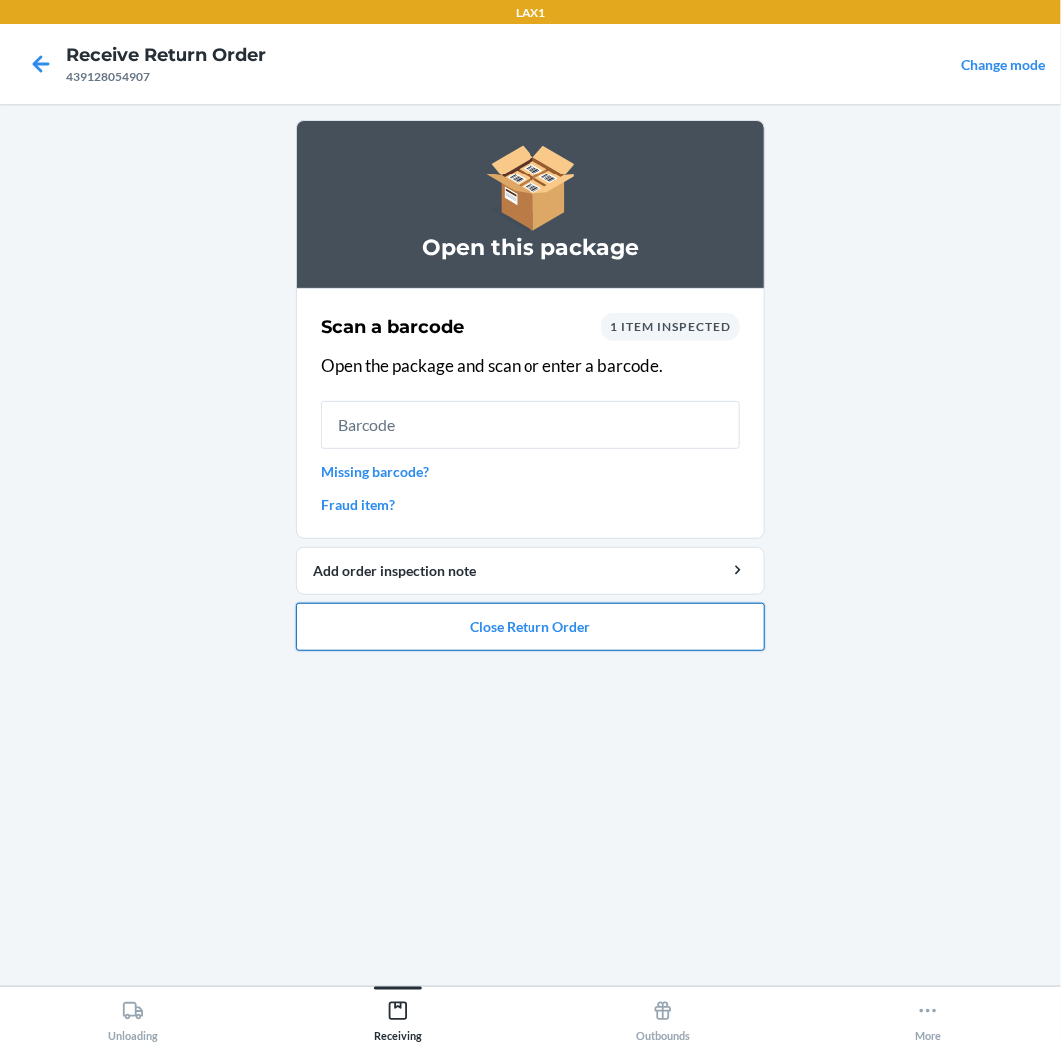
click at [555, 638] on button "Close Return Order" at bounding box center [530, 627] width 469 height 48
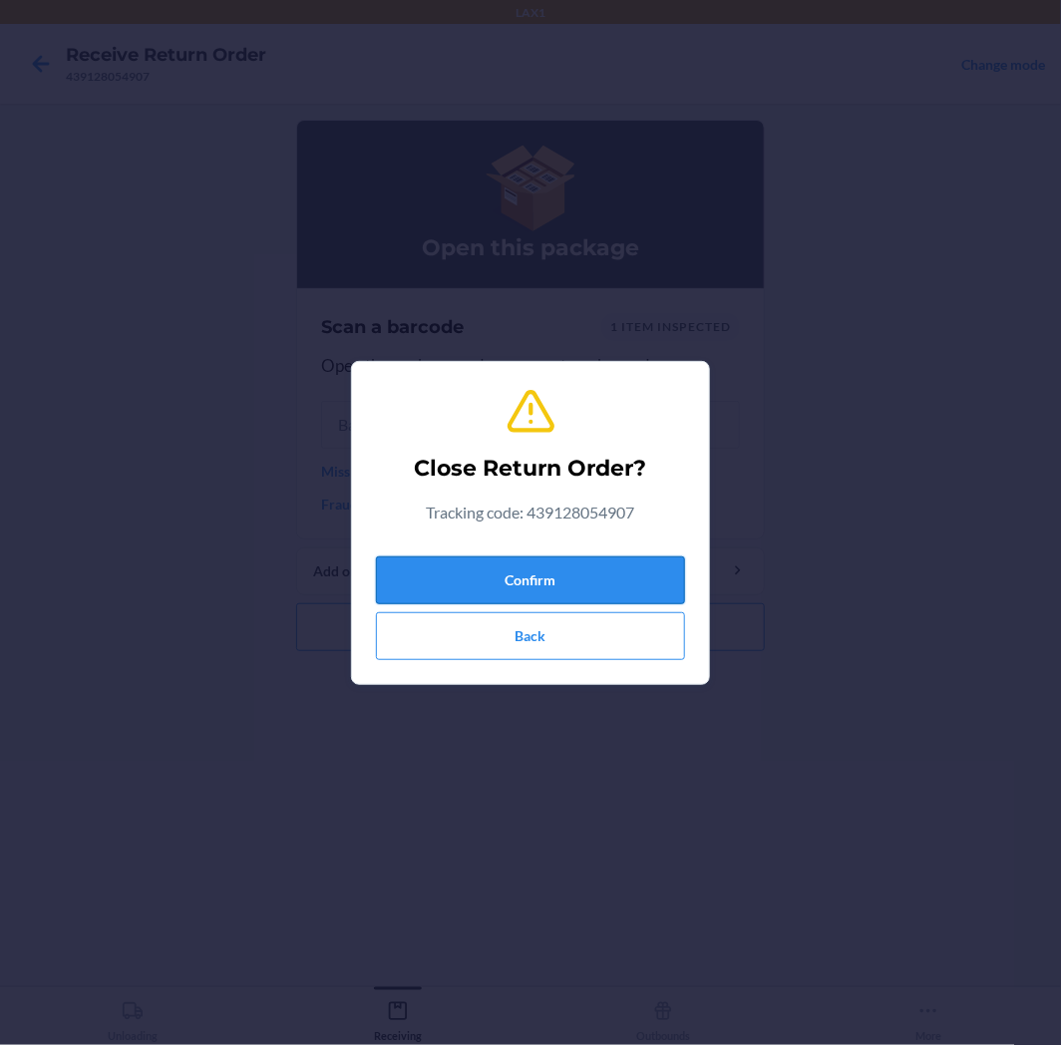
click at [539, 592] on button "Confirm" at bounding box center [530, 581] width 309 height 48
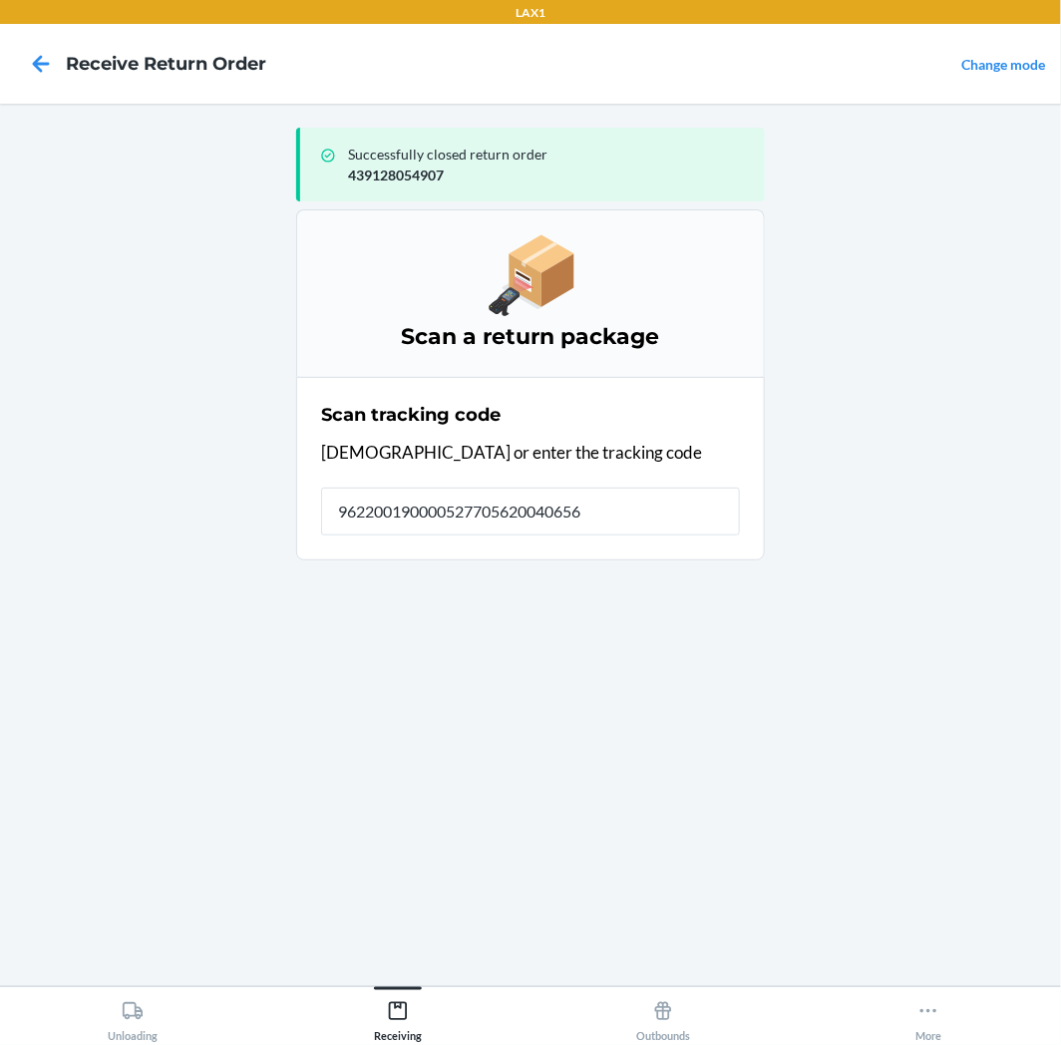
type input "9622001900005277056200406563"
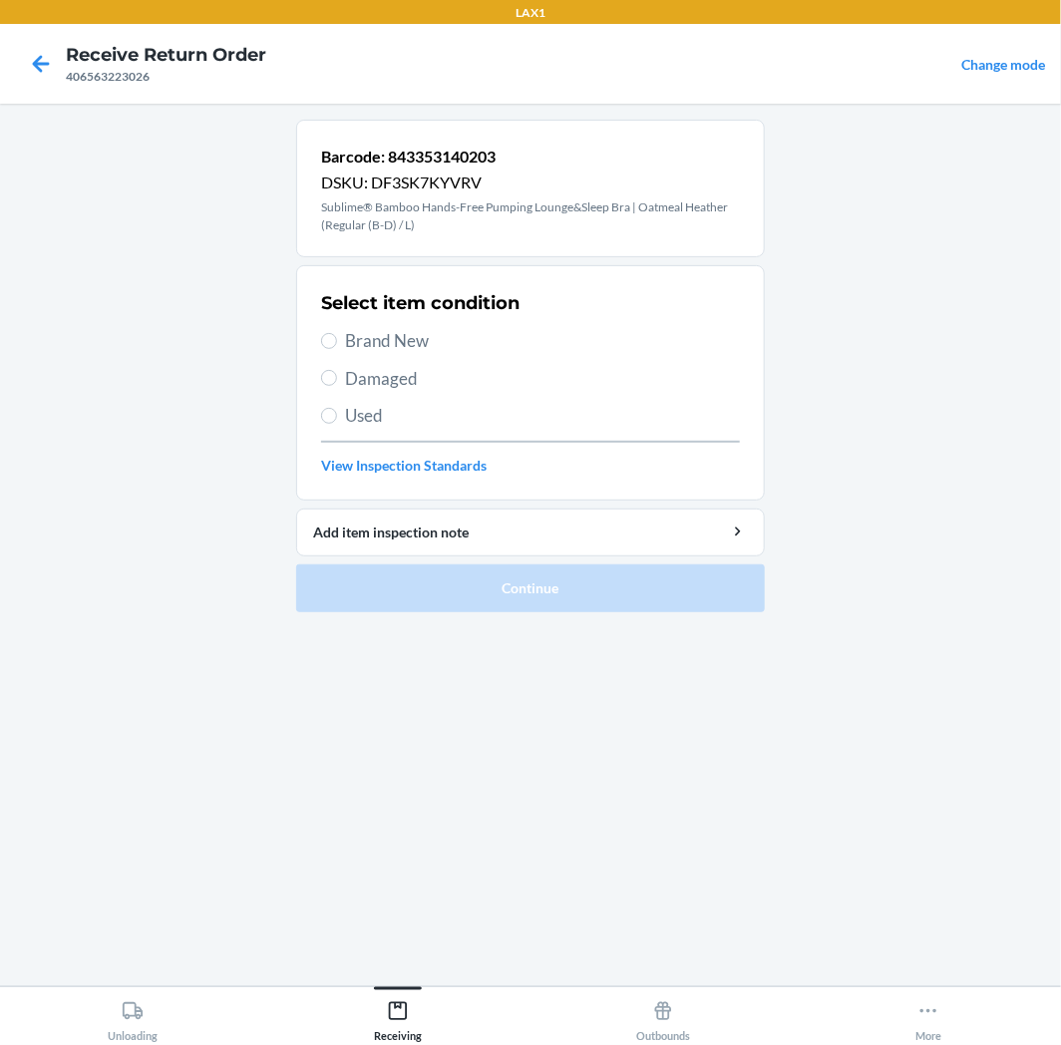
click at [349, 404] on span "Used" at bounding box center [542, 416] width 395 height 26
click at [337, 408] on input "Used" at bounding box center [329, 416] width 16 height 16
radio input "true"
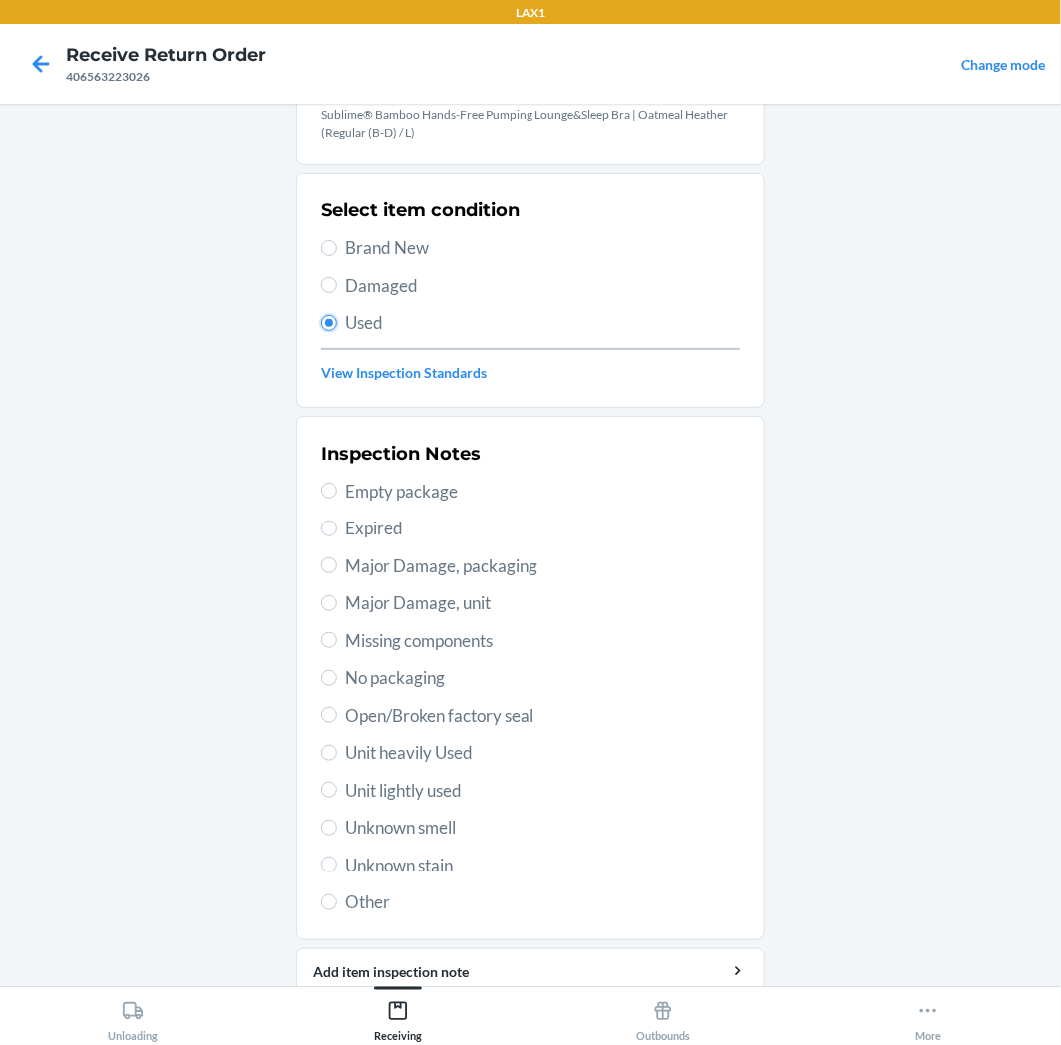
scroll to position [62, 0]
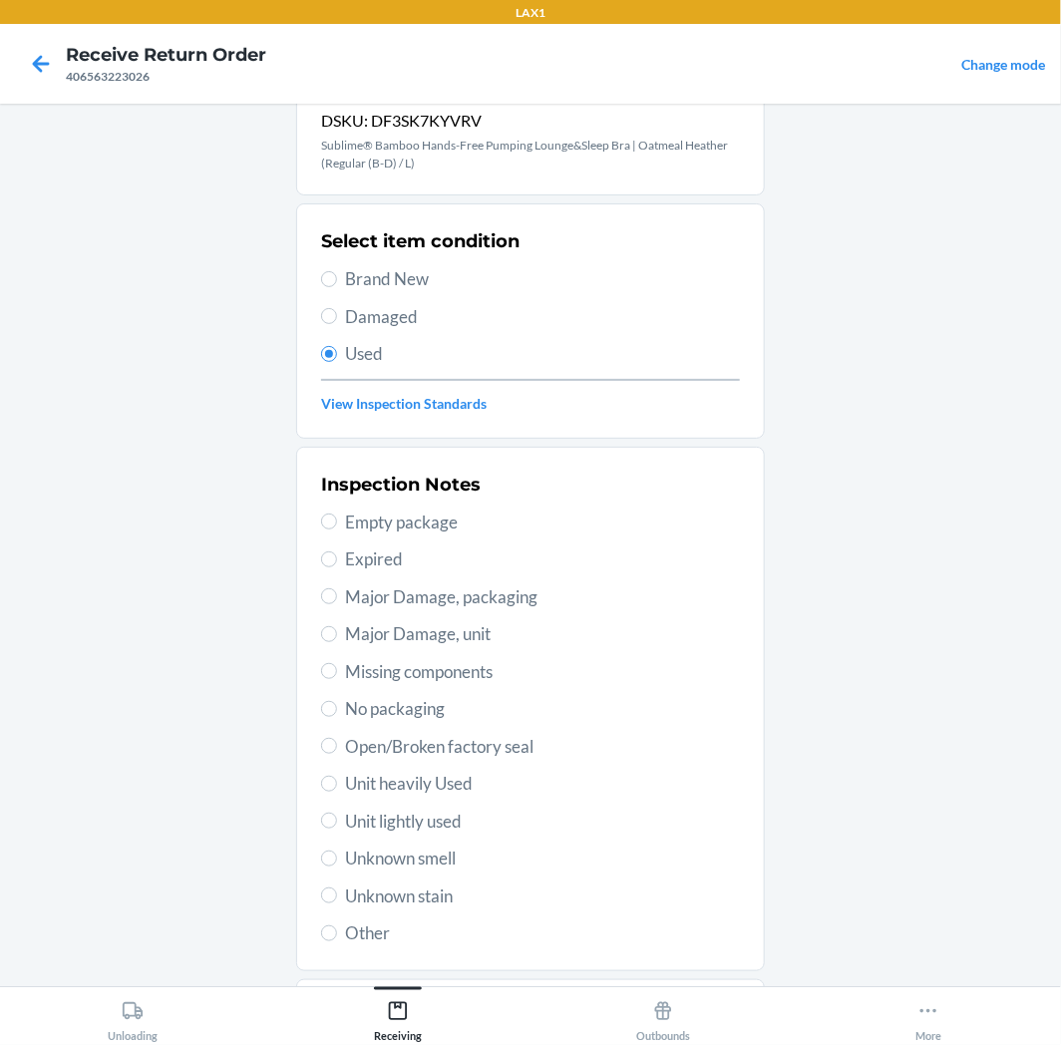
click at [361, 793] on span "Unit heavily Used" at bounding box center [542, 784] width 395 height 26
click at [337, 792] on input "Unit heavily Used" at bounding box center [329, 784] width 16 height 16
radio input "true"
click at [364, 809] on span "Unit lightly used" at bounding box center [542, 822] width 395 height 26
click at [337, 813] on input "Unit lightly used" at bounding box center [329, 821] width 16 height 16
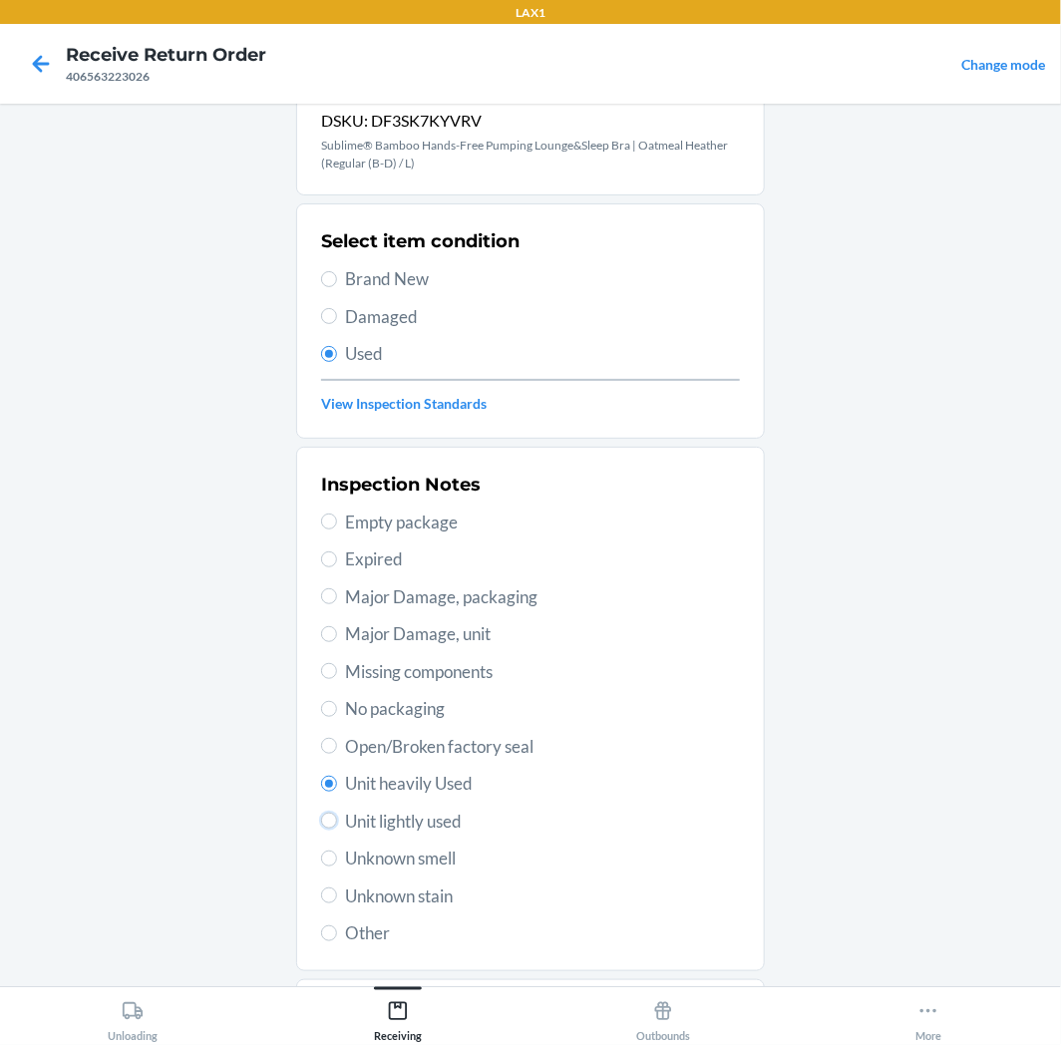
radio input "true"
radio input "false"
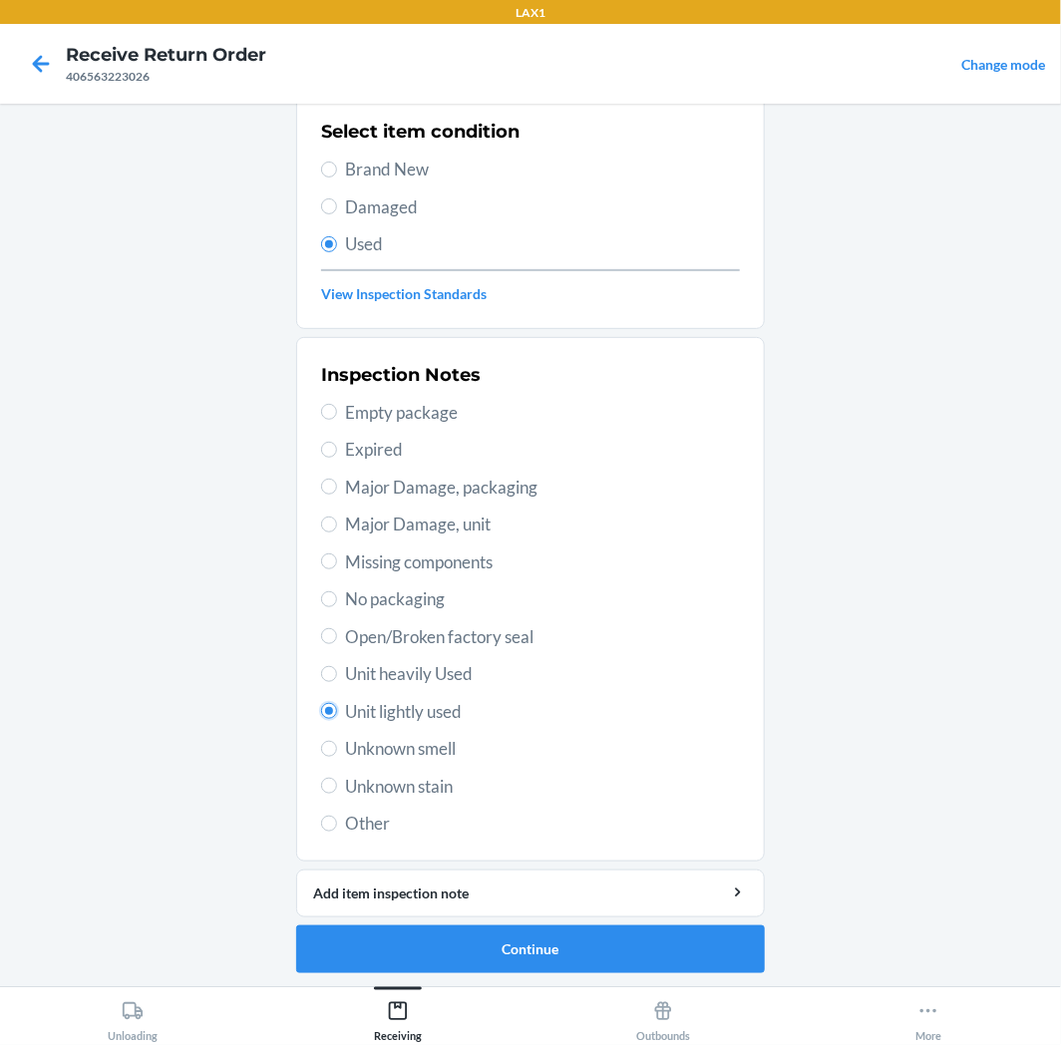
scroll to position [173, 0]
click at [549, 941] on button "Continue" at bounding box center [530, 949] width 469 height 48
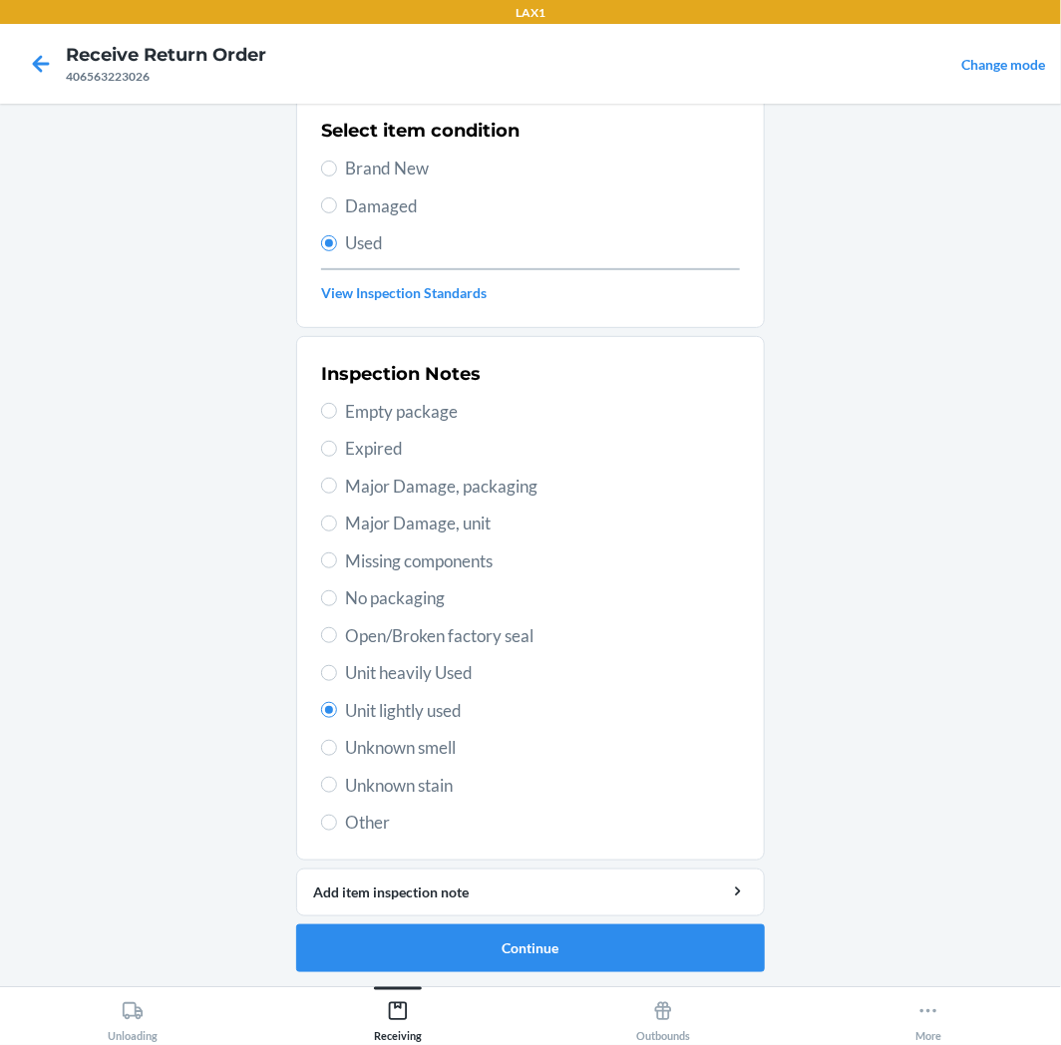
scroll to position [0, 0]
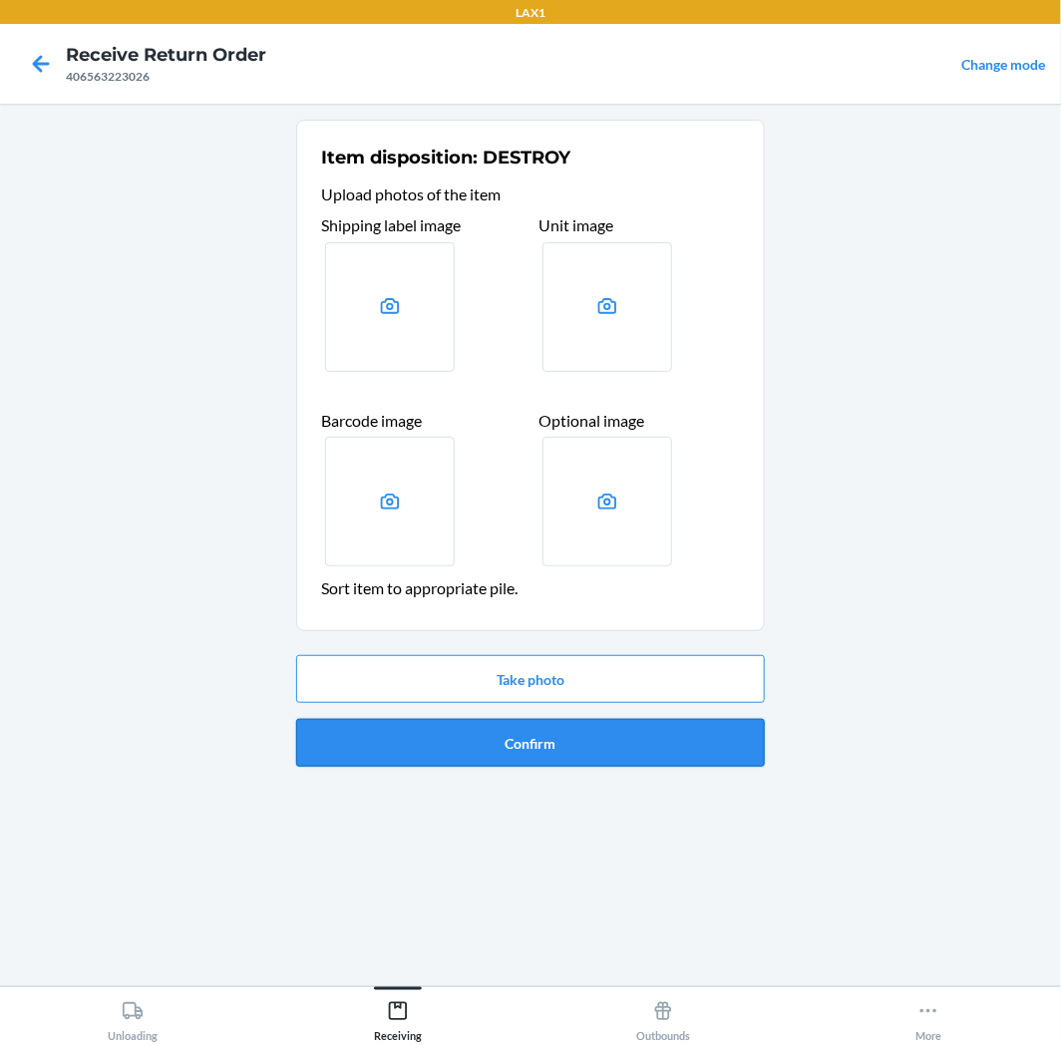
click at [456, 743] on button "Confirm" at bounding box center [530, 743] width 469 height 48
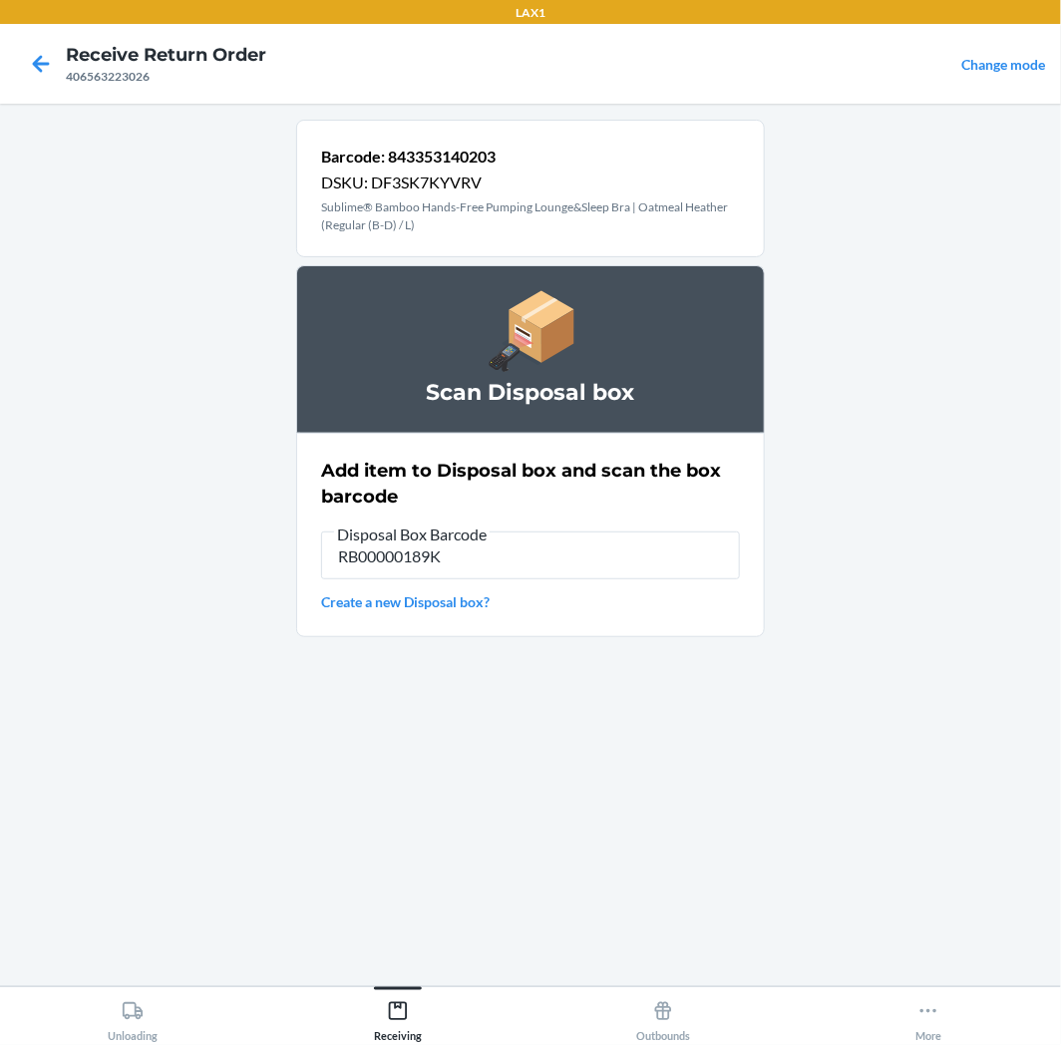
type input "RB00000189K"
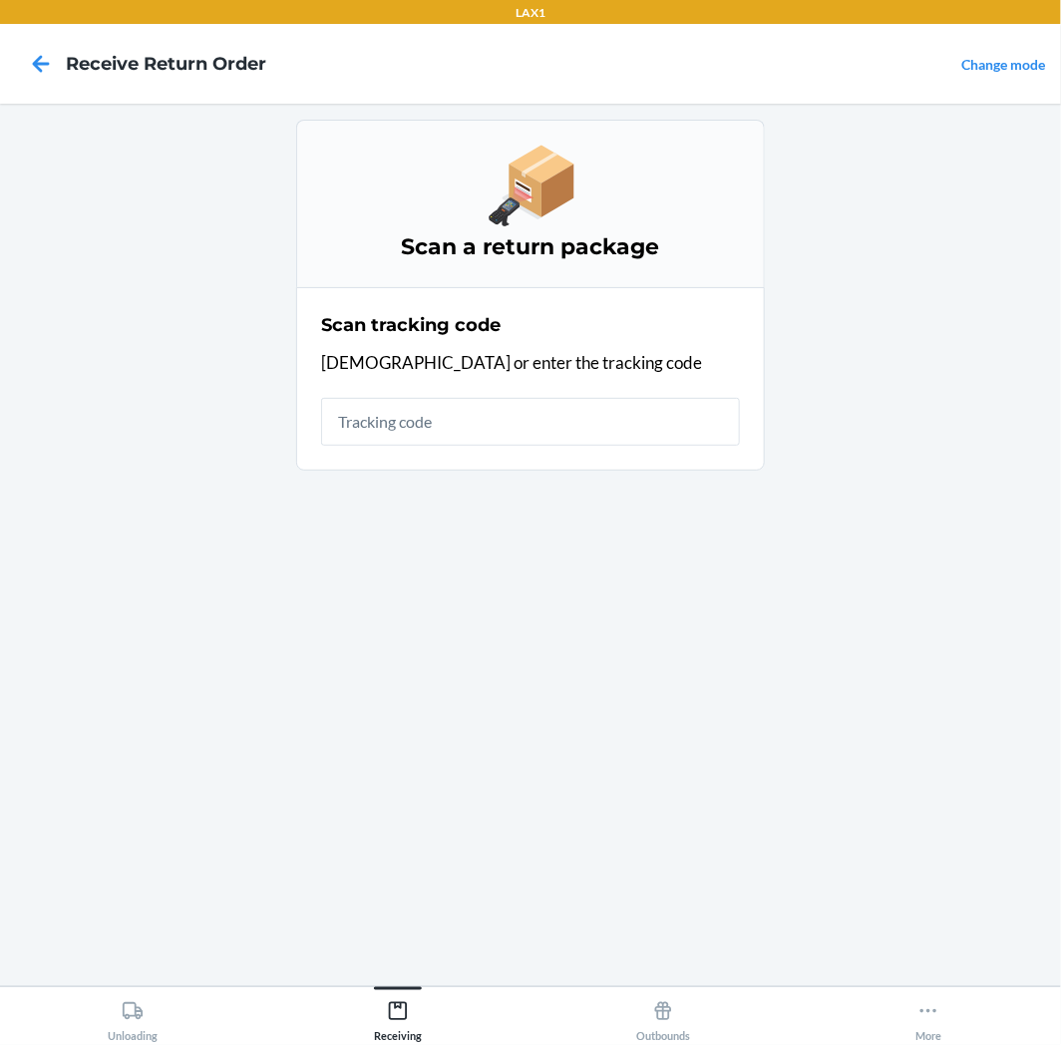
click at [608, 431] on input "text" at bounding box center [530, 422] width 419 height 48
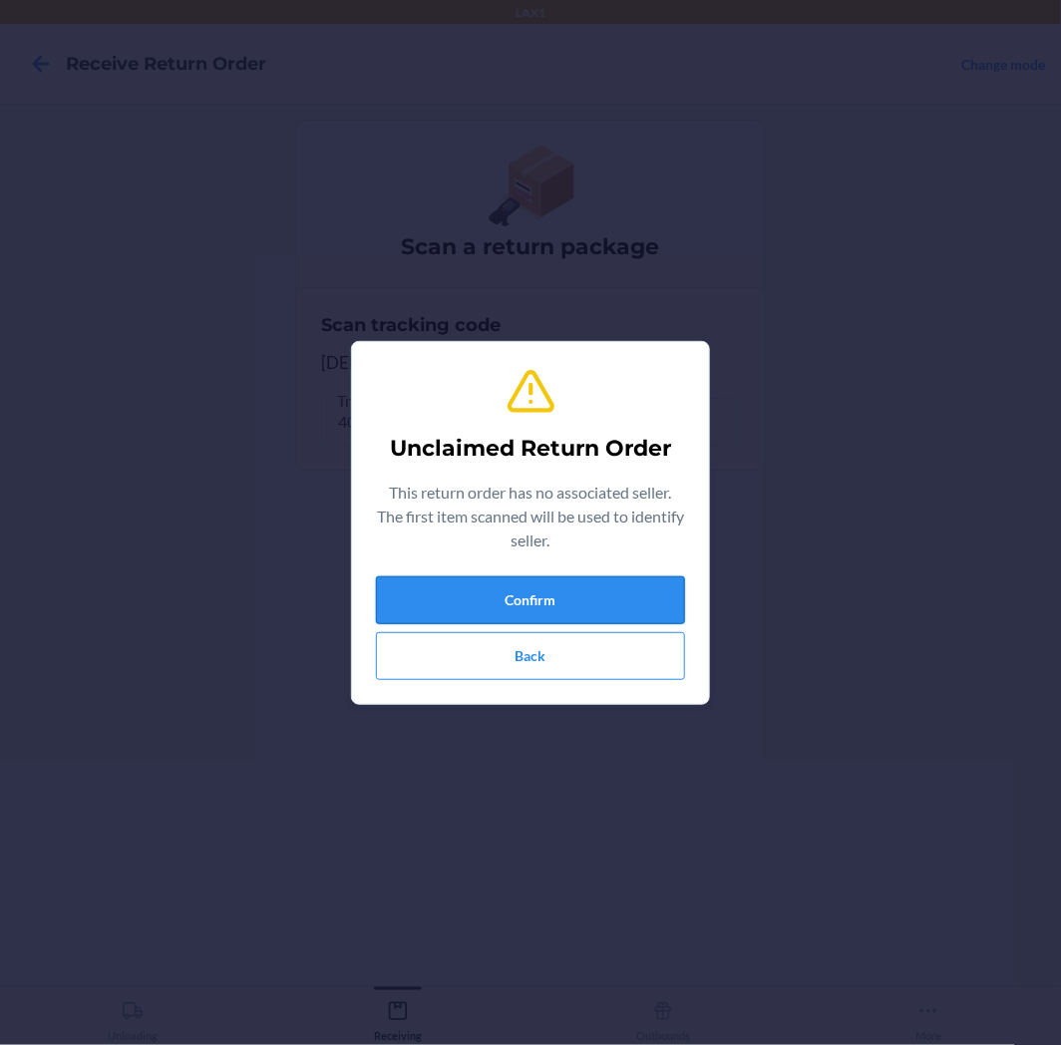
click at [529, 588] on button "Confirm" at bounding box center [530, 600] width 309 height 48
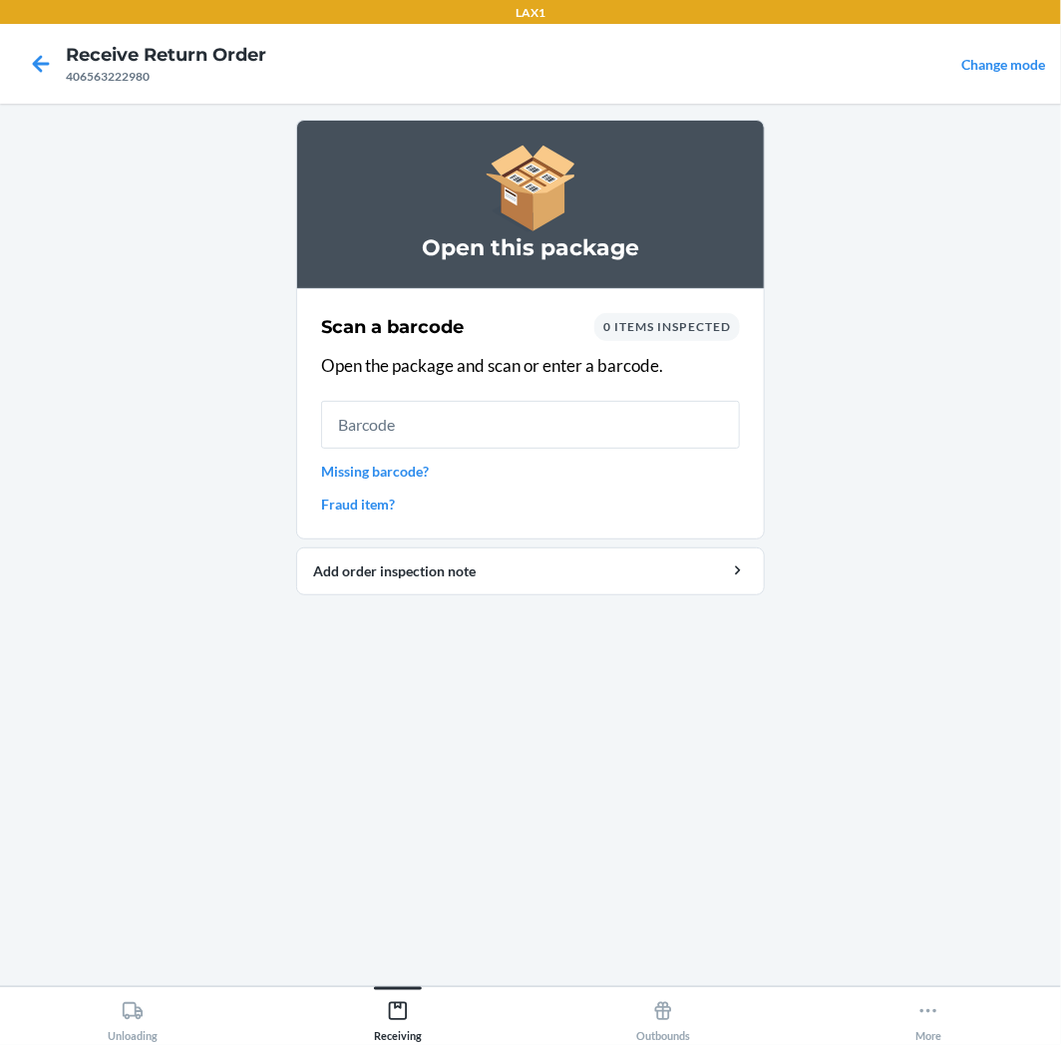
click at [527, 421] on input "text" at bounding box center [530, 425] width 419 height 48
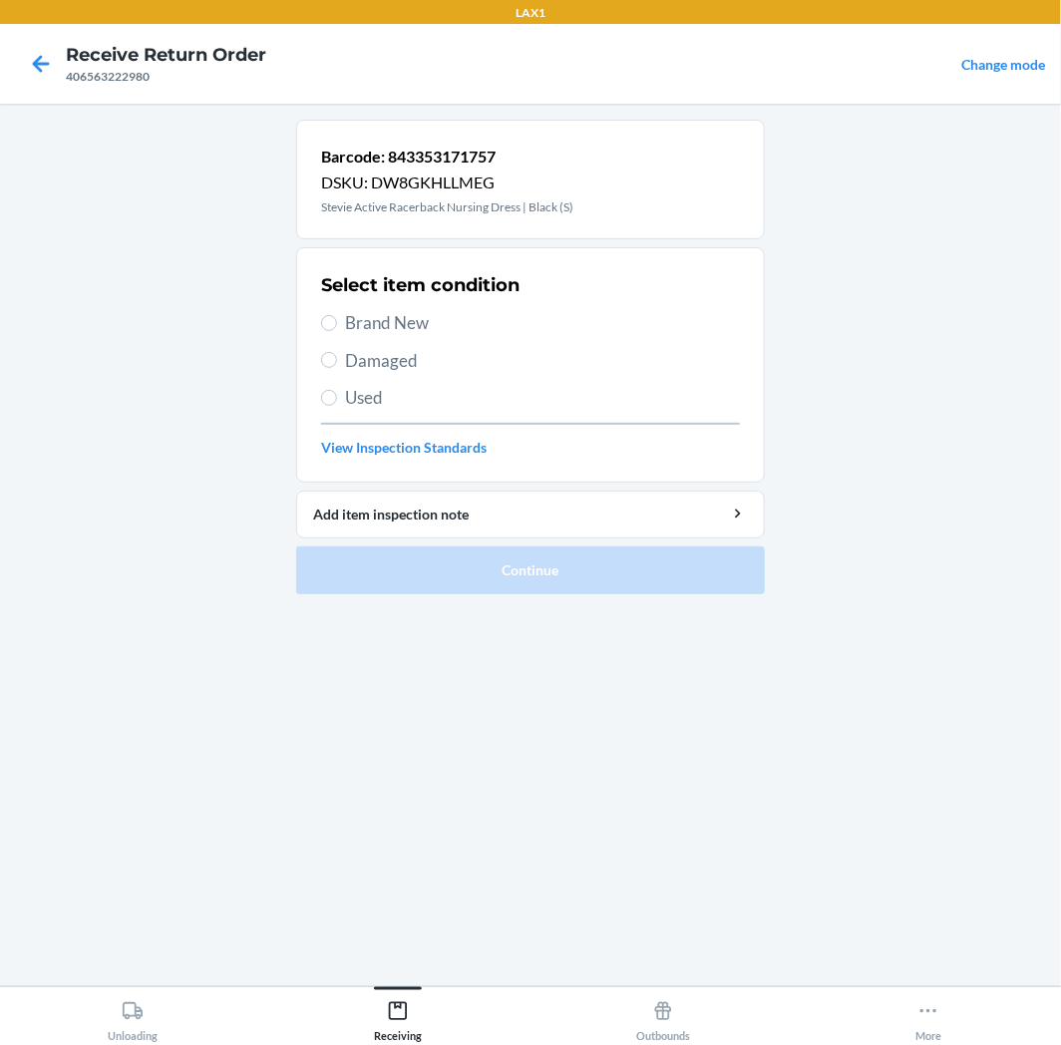
click at [477, 397] on span "Used" at bounding box center [542, 398] width 395 height 26
click at [337, 397] on input "Used" at bounding box center [329, 398] width 16 height 16
radio input "true"
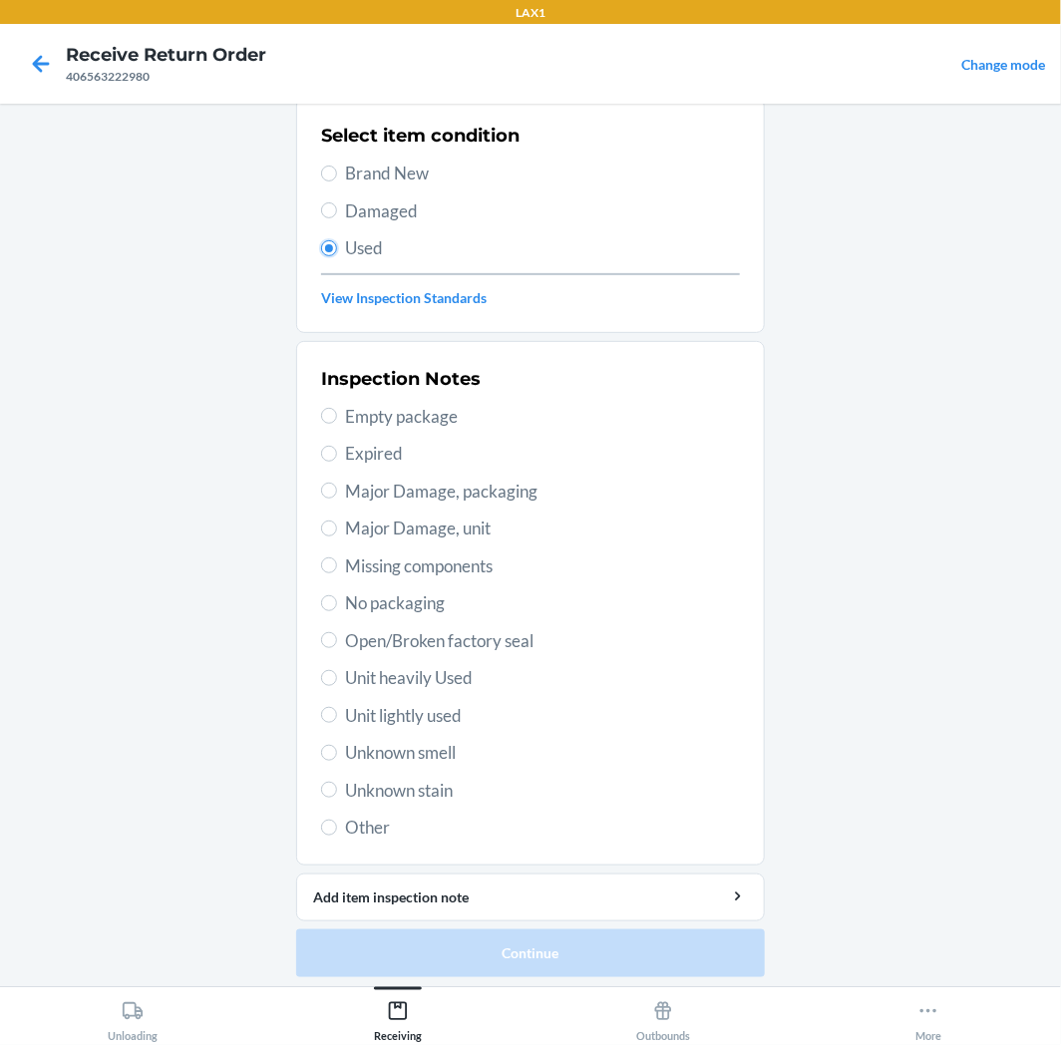
scroll to position [155, 0]
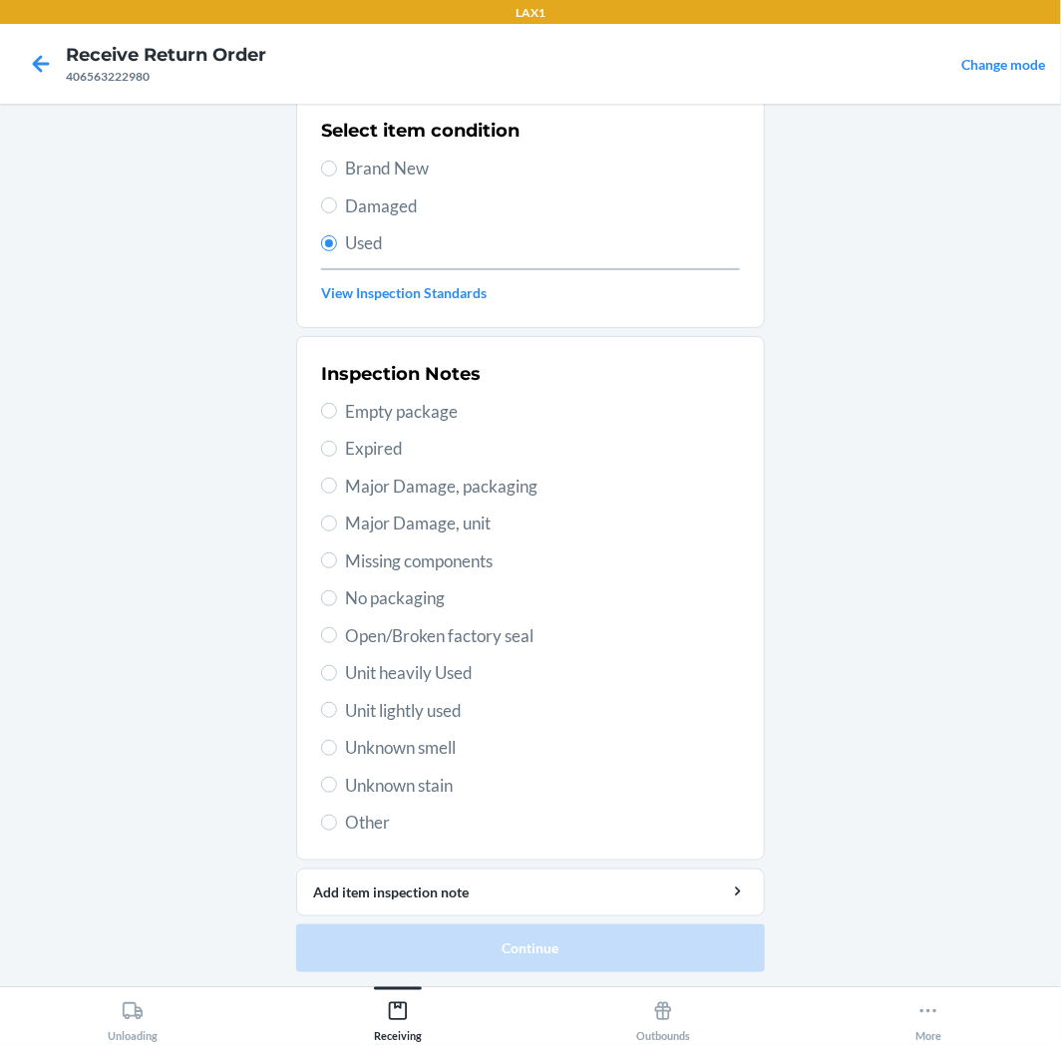
click at [392, 700] on span "Unit lightly used" at bounding box center [542, 711] width 395 height 26
click at [337, 702] on input "Unit lightly used" at bounding box center [329, 710] width 16 height 16
radio input "true"
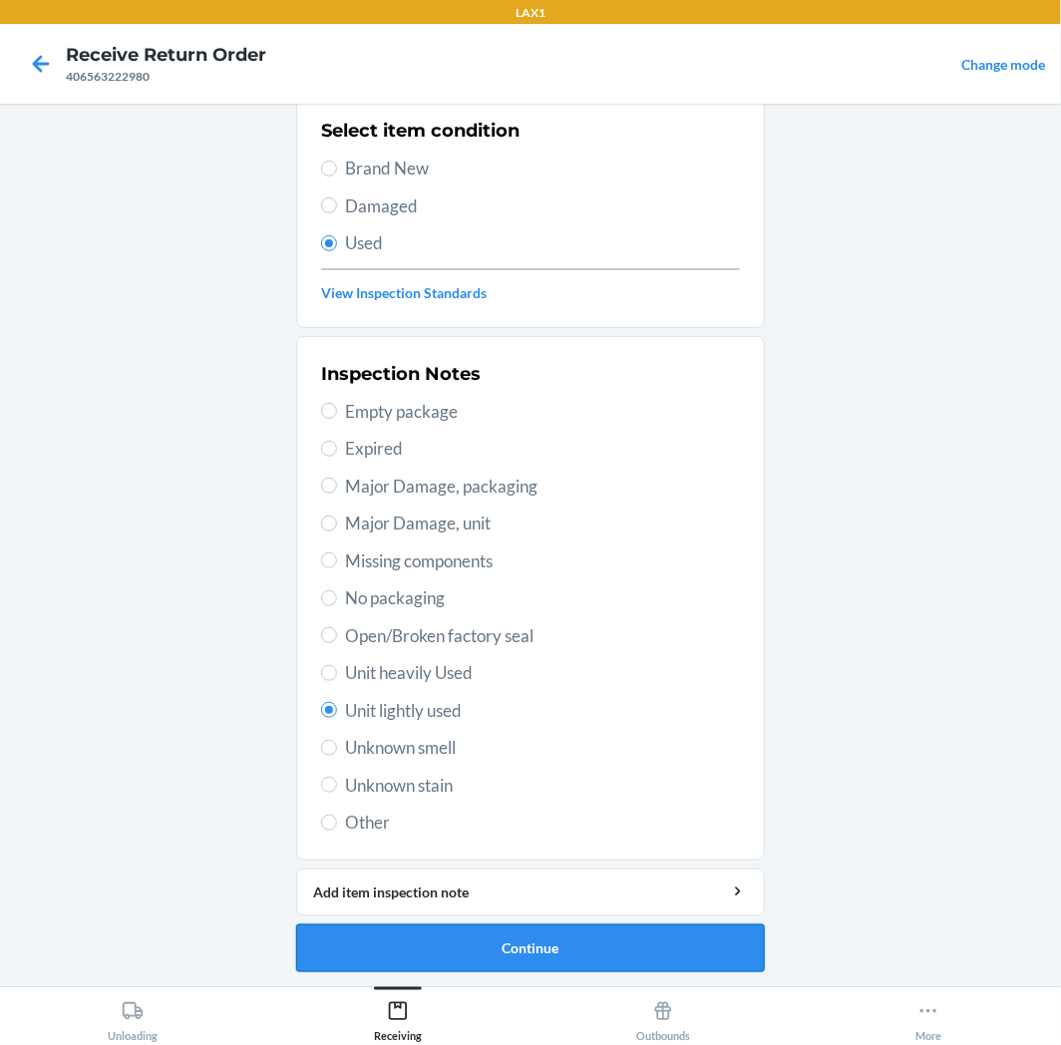
click at [457, 933] on button "Continue" at bounding box center [530, 949] width 469 height 48
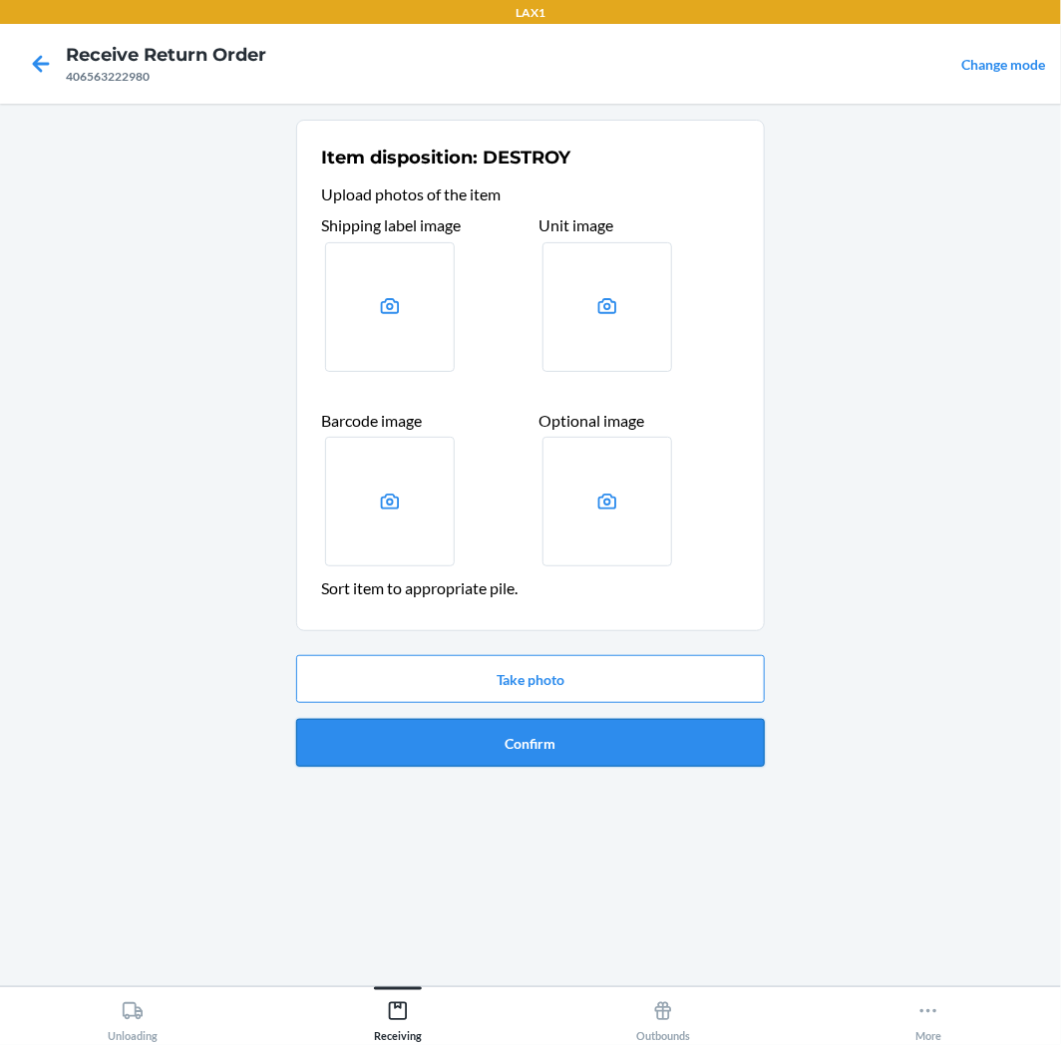
click at [556, 725] on button "Confirm" at bounding box center [530, 743] width 469 height 48
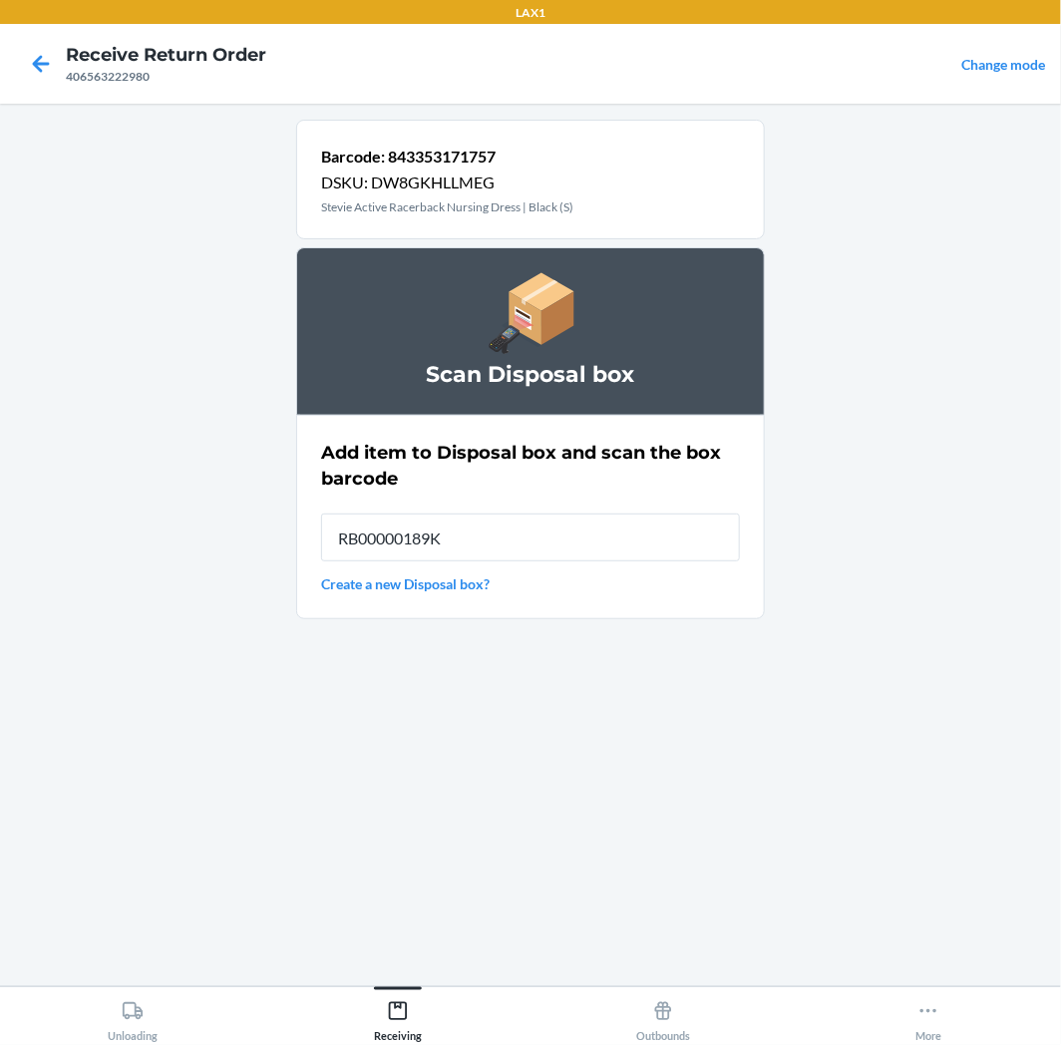
type input "RB00000189K"
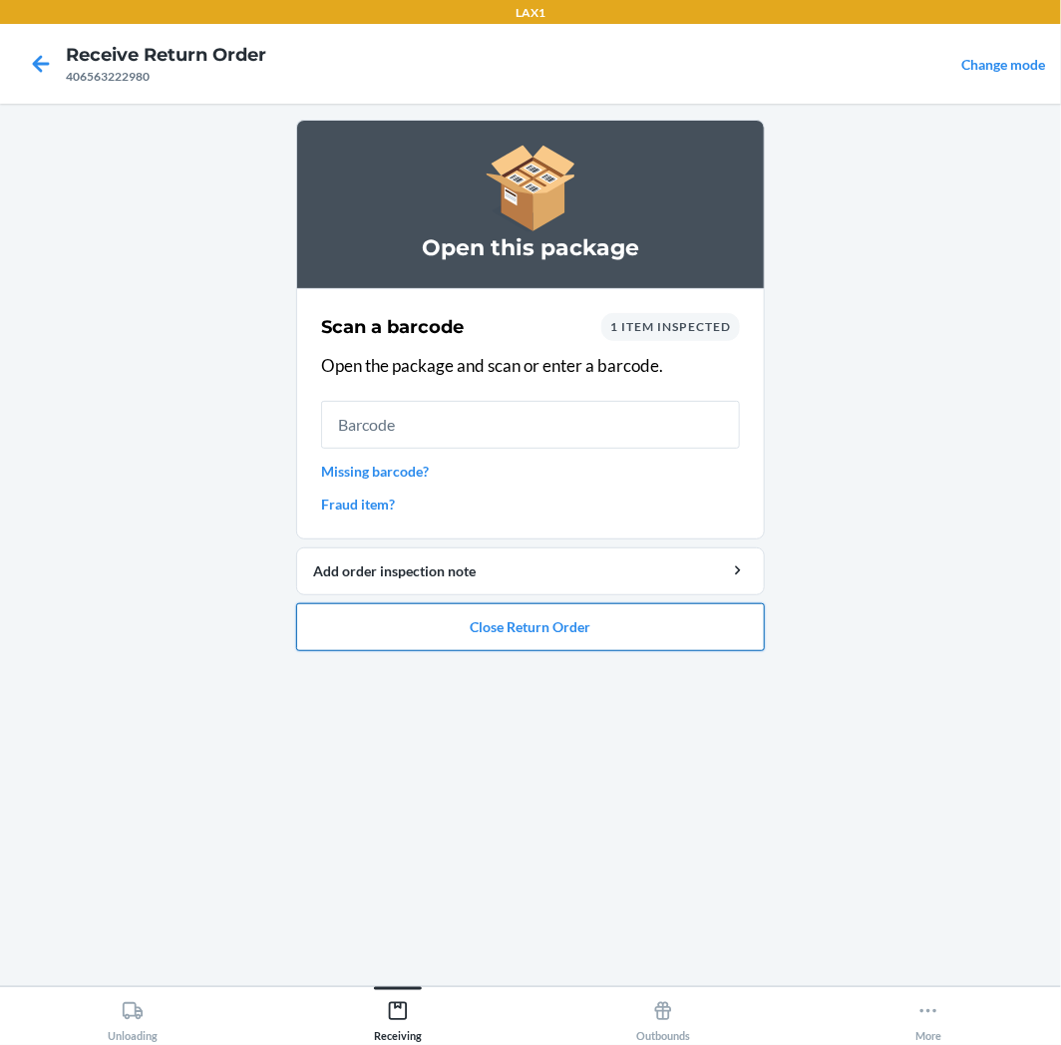
click at [606, 625] on button "Close Return Order" at bounding box center [530, 627] width 469 height 48
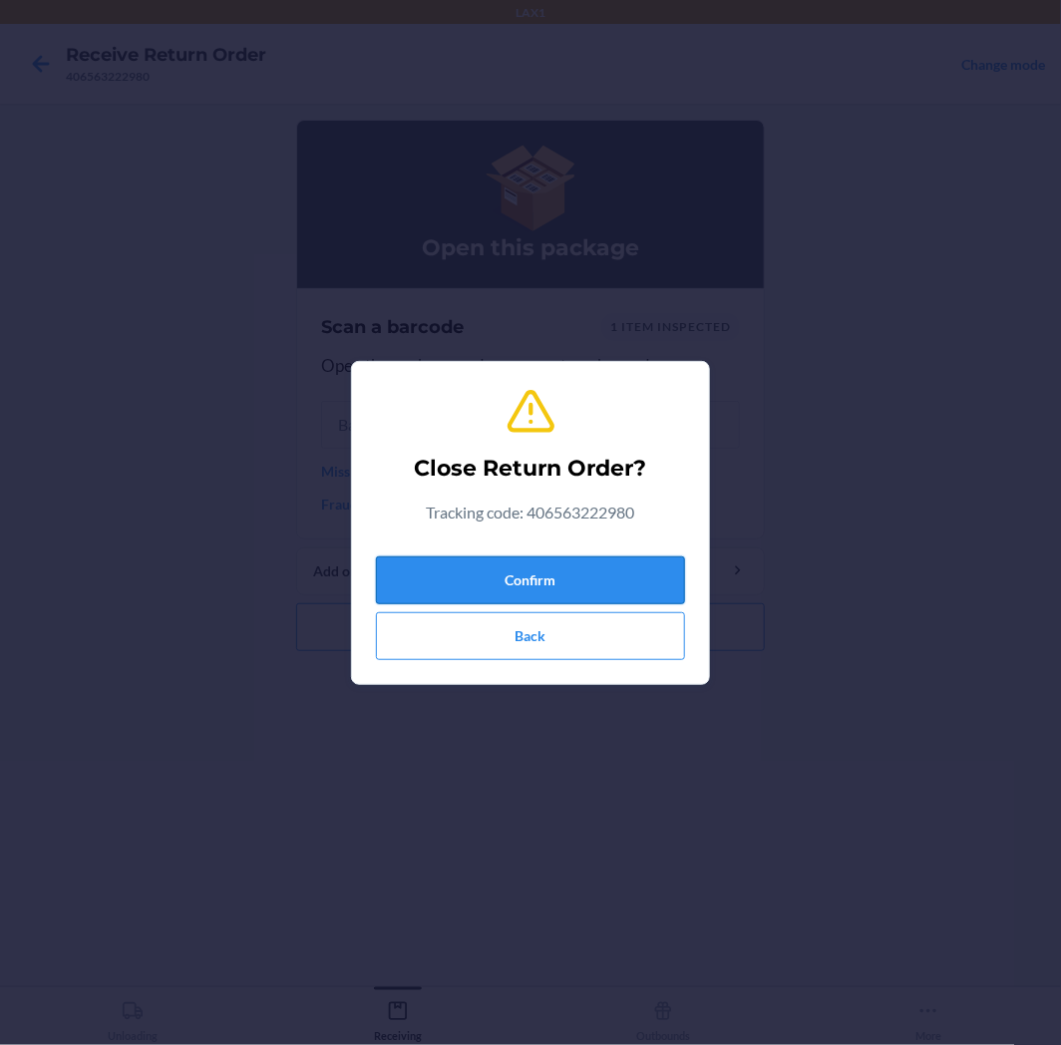
click at [605, 570] on button "Confirm" at bounding box center [530, 581] width 309 height 48
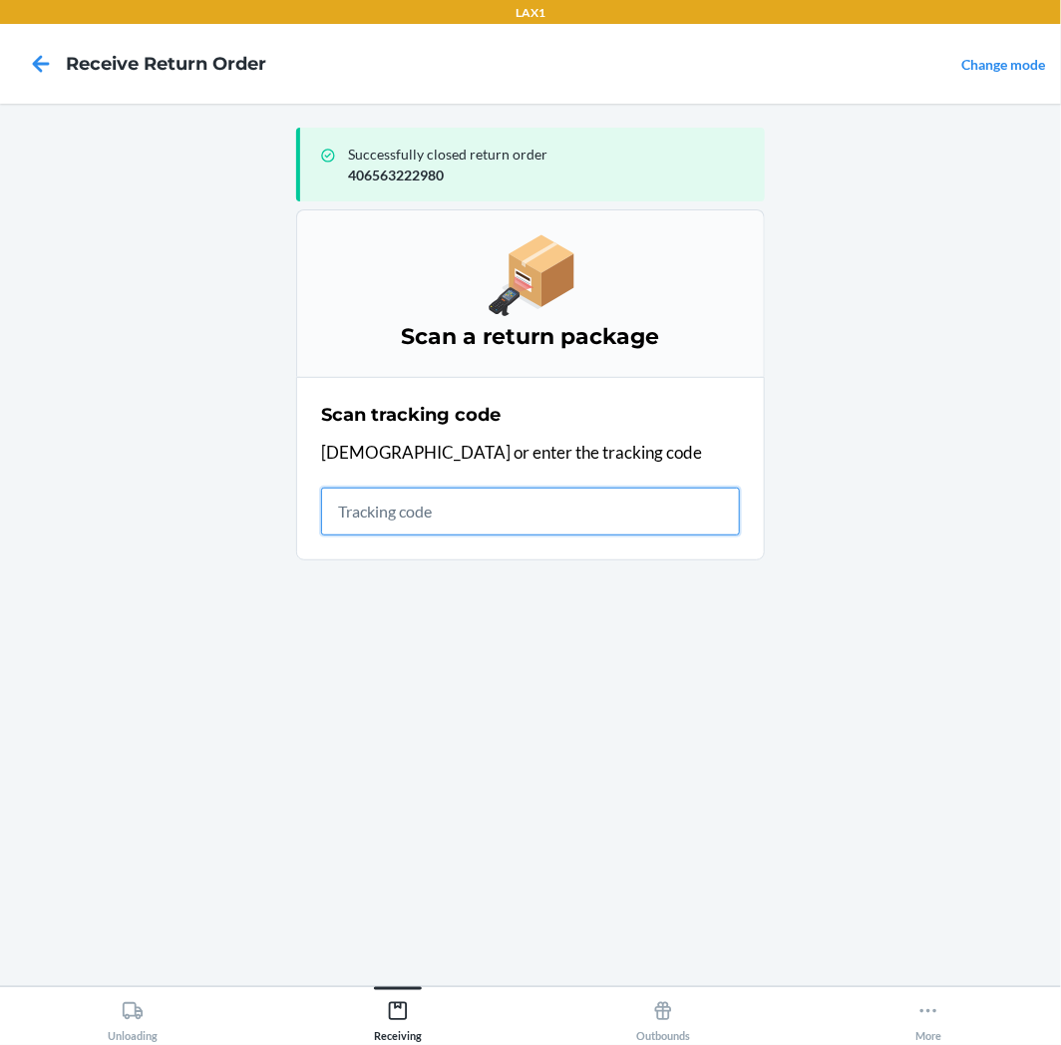
click at [610, 570] on ol "Scan a return package Scan tracking code Scan or enter the tracking code" at bounding box center [530, 392] width 469 height 367
click at [610, 517] on input "text" at bounding box center [530, 512] width 419 height 48
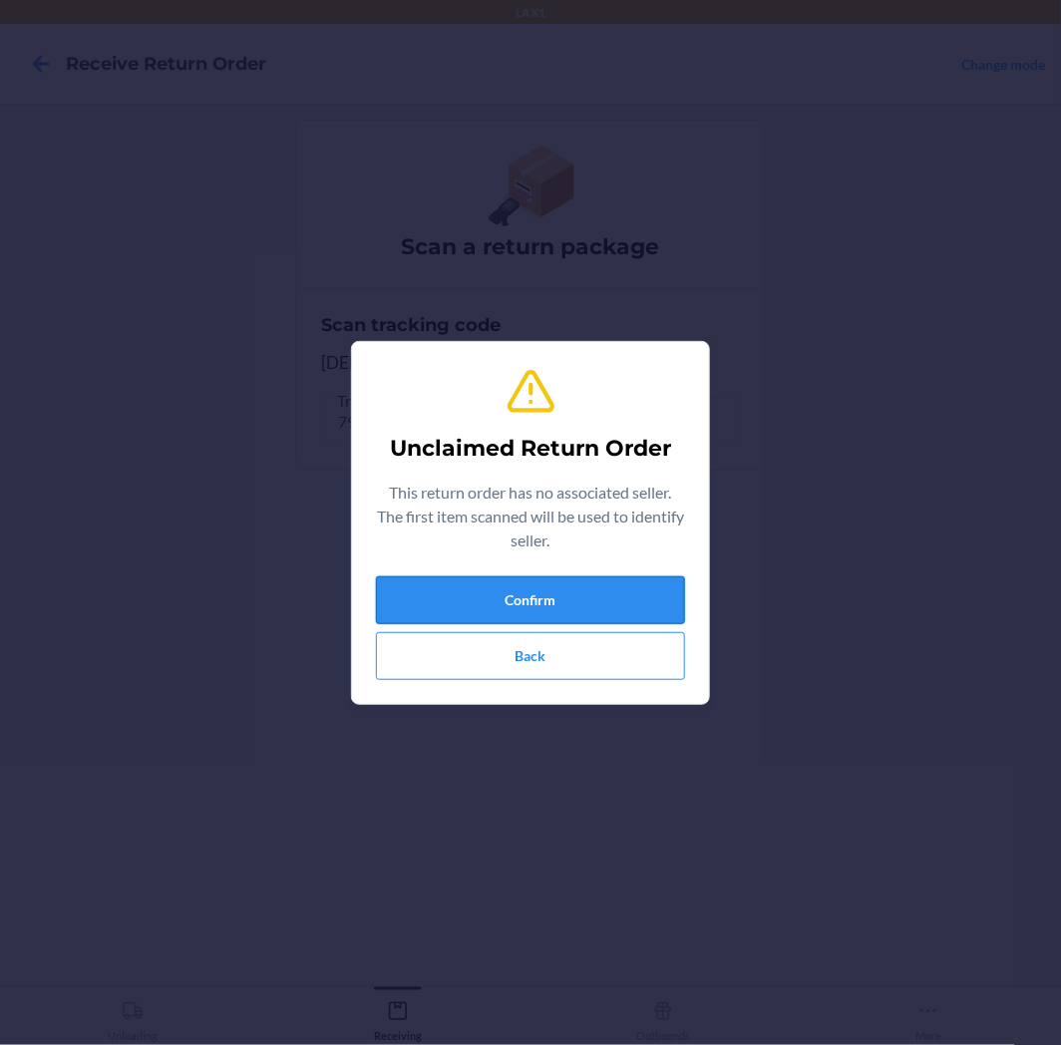
click at [442, 591] on button "Confirm" at bounding box center [530, 600] width 309 height 48
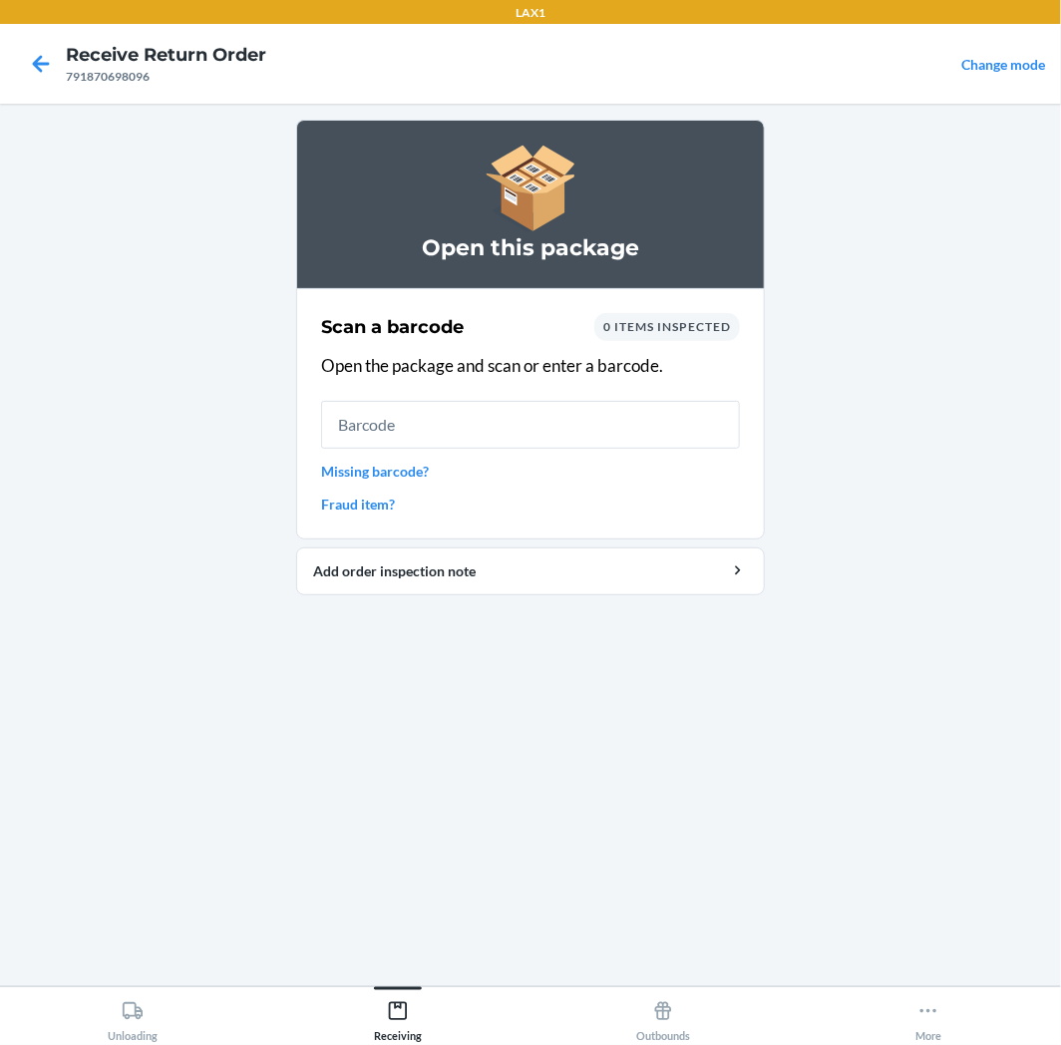
click at [526, 441] on input "text" at bounding box center [530, 425] width 419 height 48
click at [151, 992] on div "Unloading" at bounding box center [133, 1017] width 50 height 50
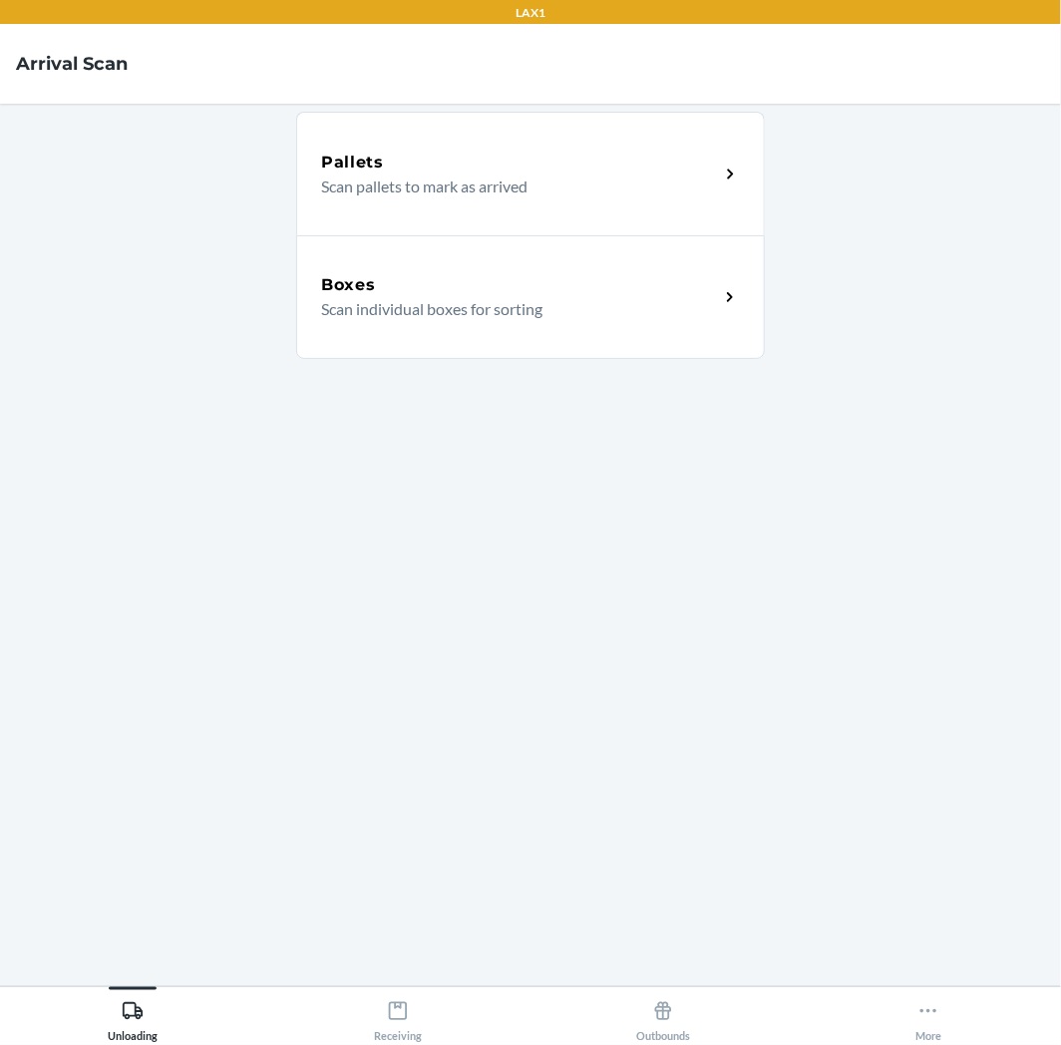
click at [570, 337] on div "Boxes Scan individual boxes for sorting" at bounding box center [530, 297] width 469 height 124
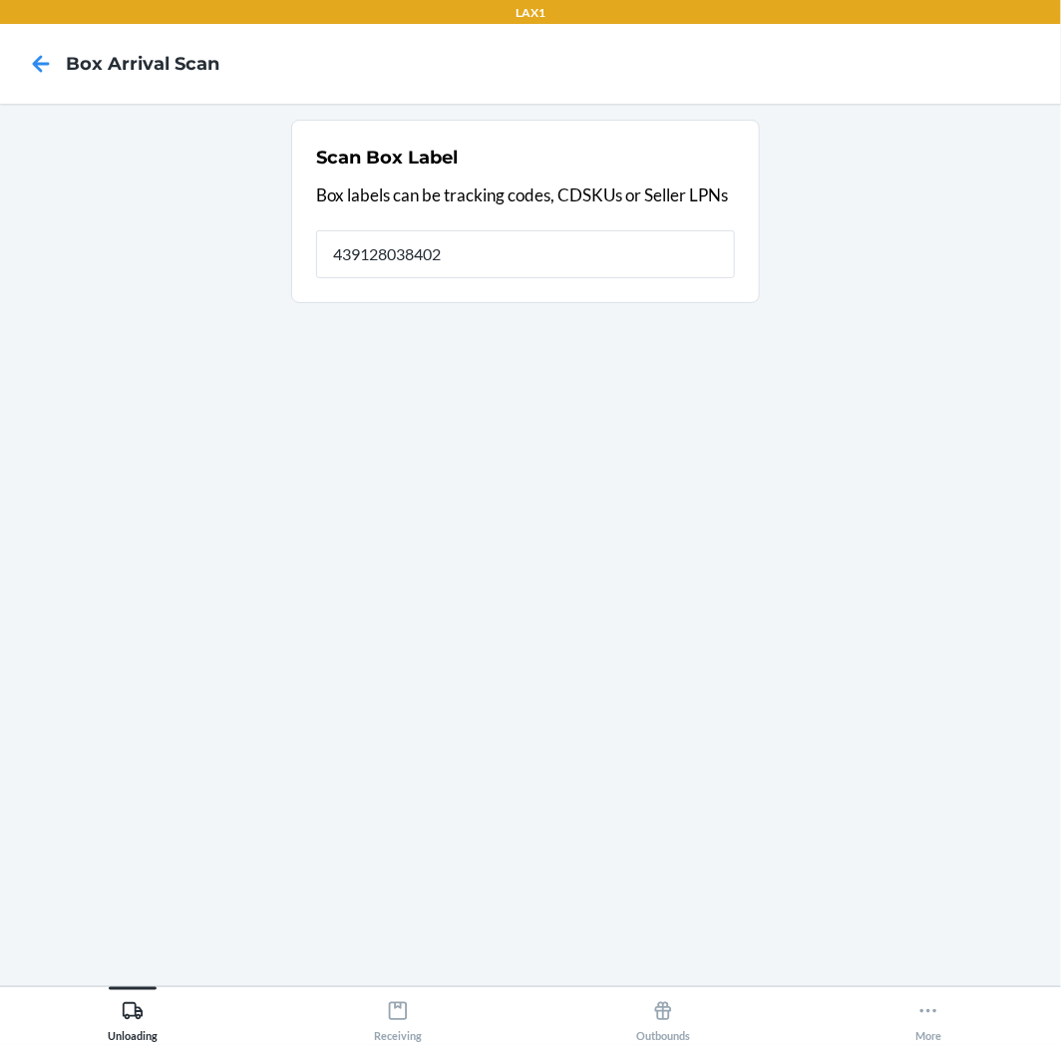
type input "439128038402"
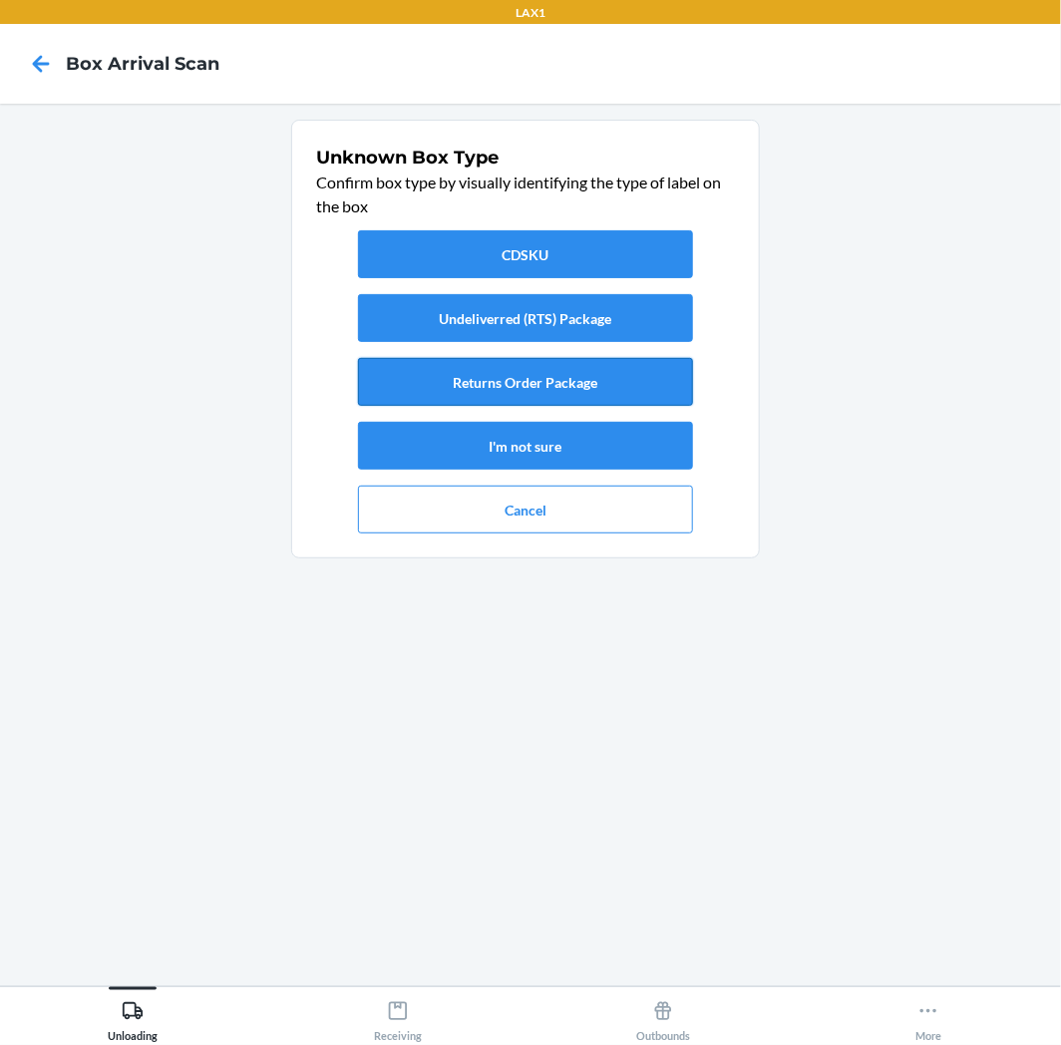
click at [561, 363] on button "Returns Order Package" at bounding box center [525, 382] width 335 height 48
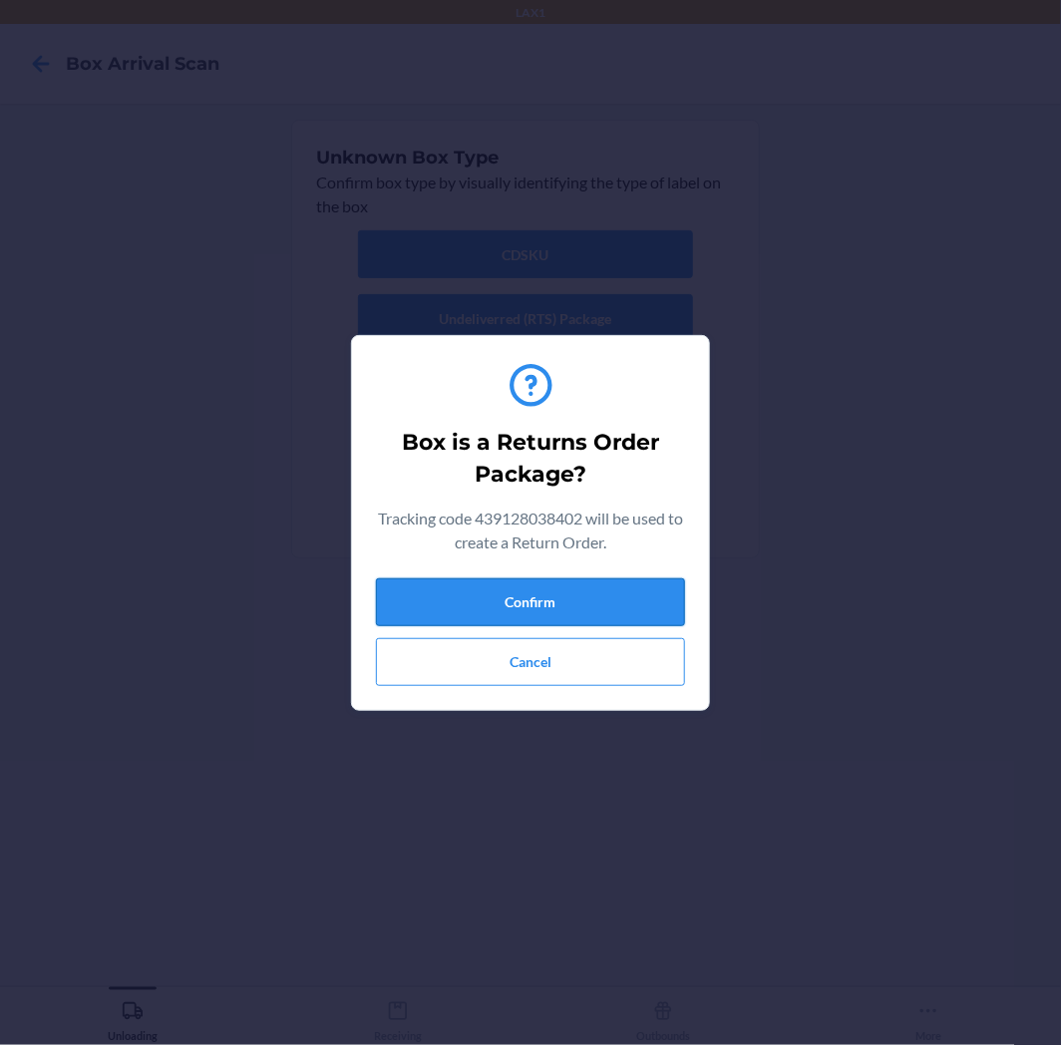
click at [551, 593] on button "Confirm" at bounding box center [530, 602] width 309 height 48
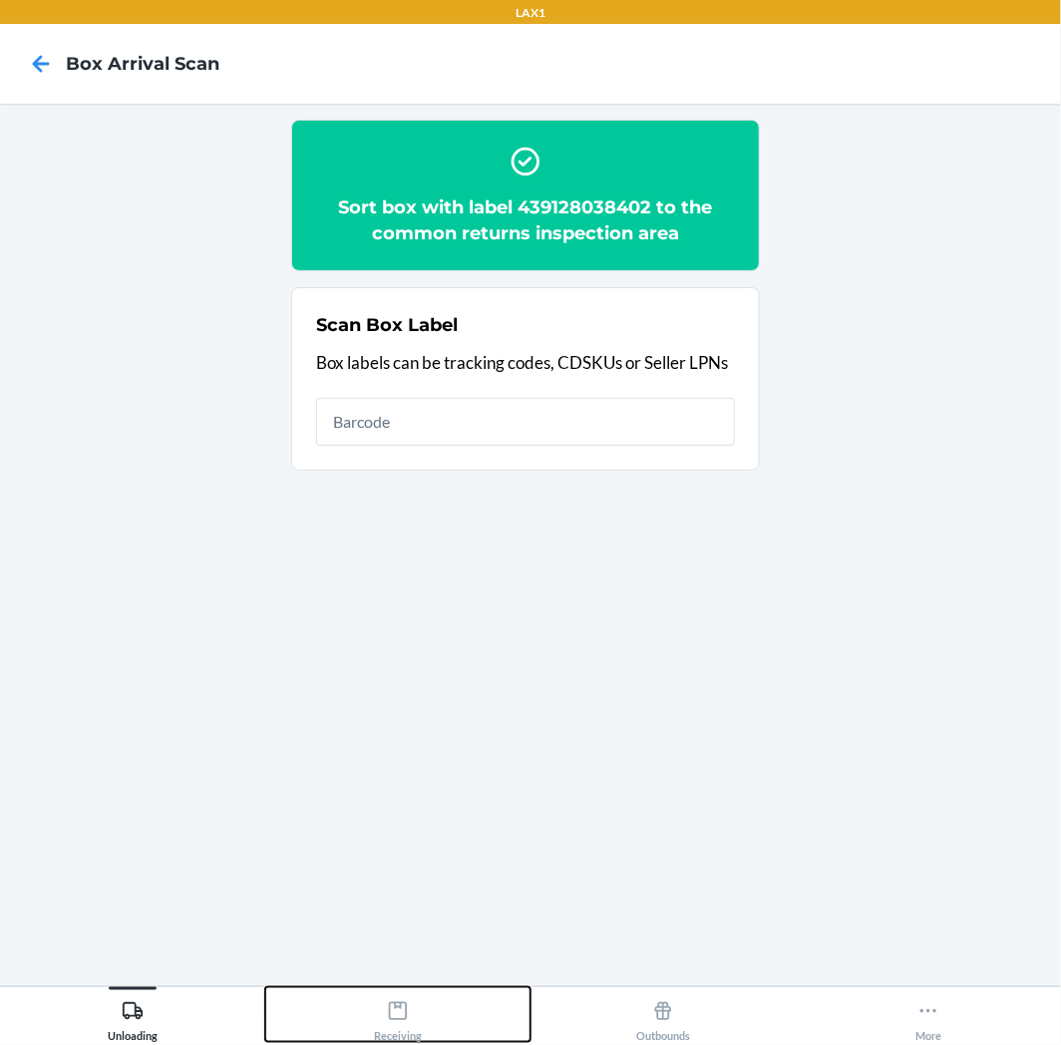
click at [456, 1024] on button "Receiving" at bounding box center [397, 1014] width 265 height 55
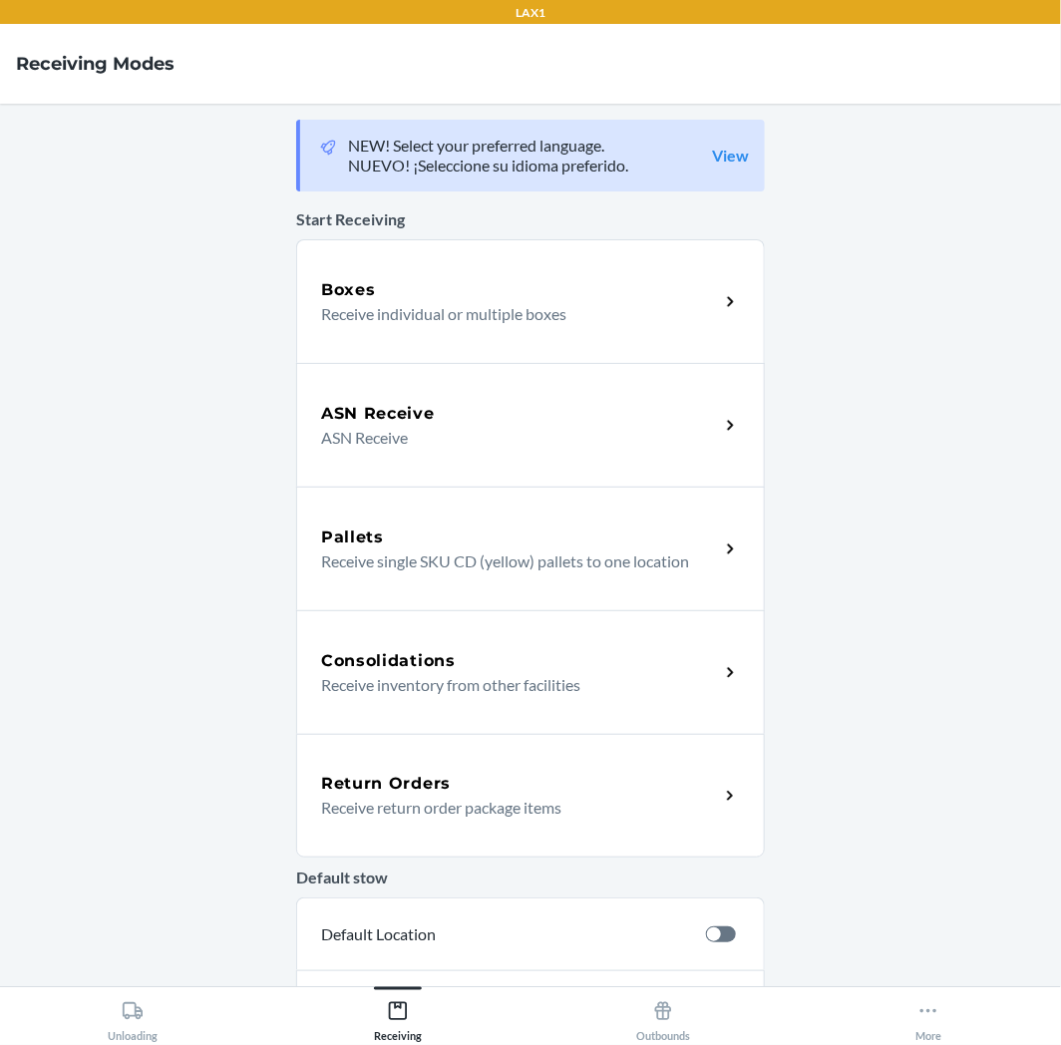
click at [469, 779] on div "Return Orders" at bounding box center [520, 784] width 398 height 24
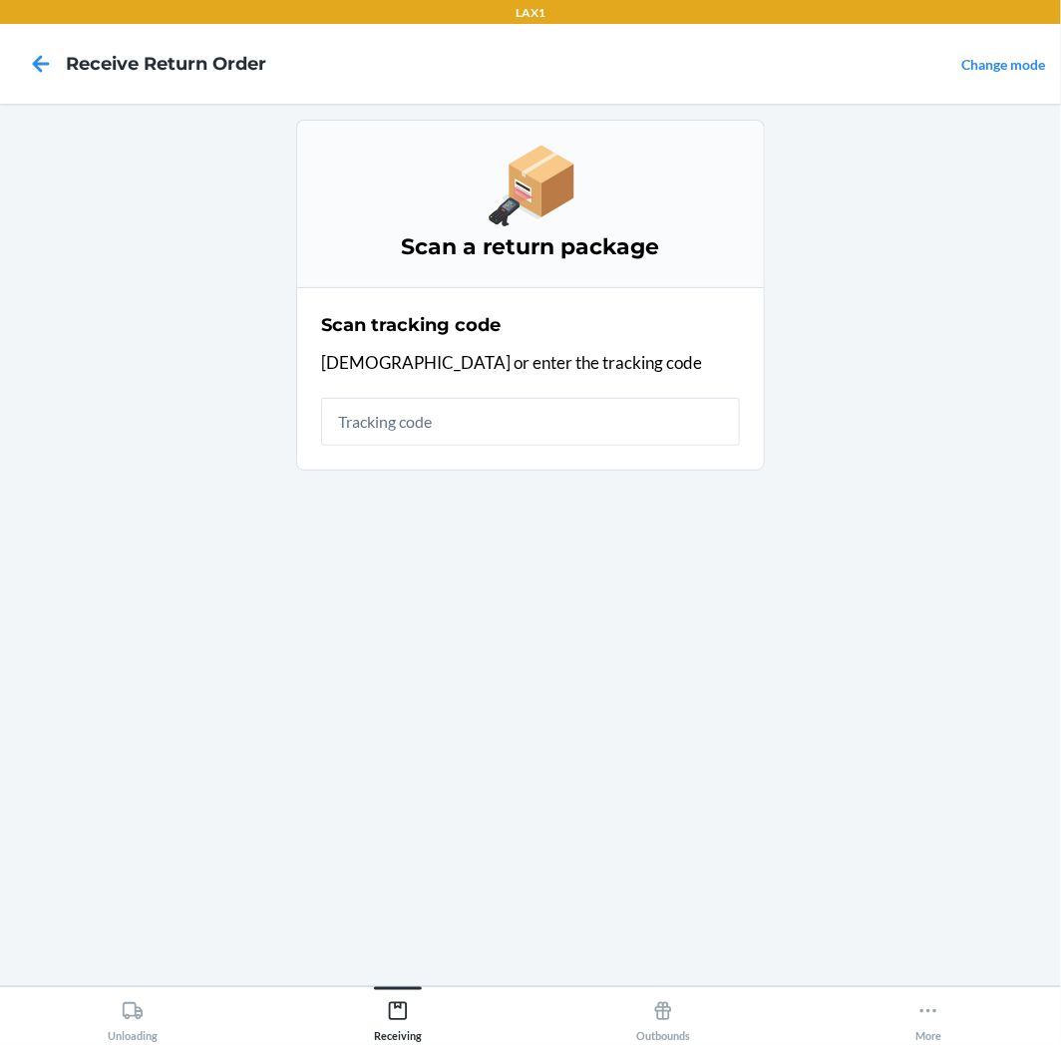
click at [523, 406] on input "text" at bounding box center [530, 422] width 419 height 48
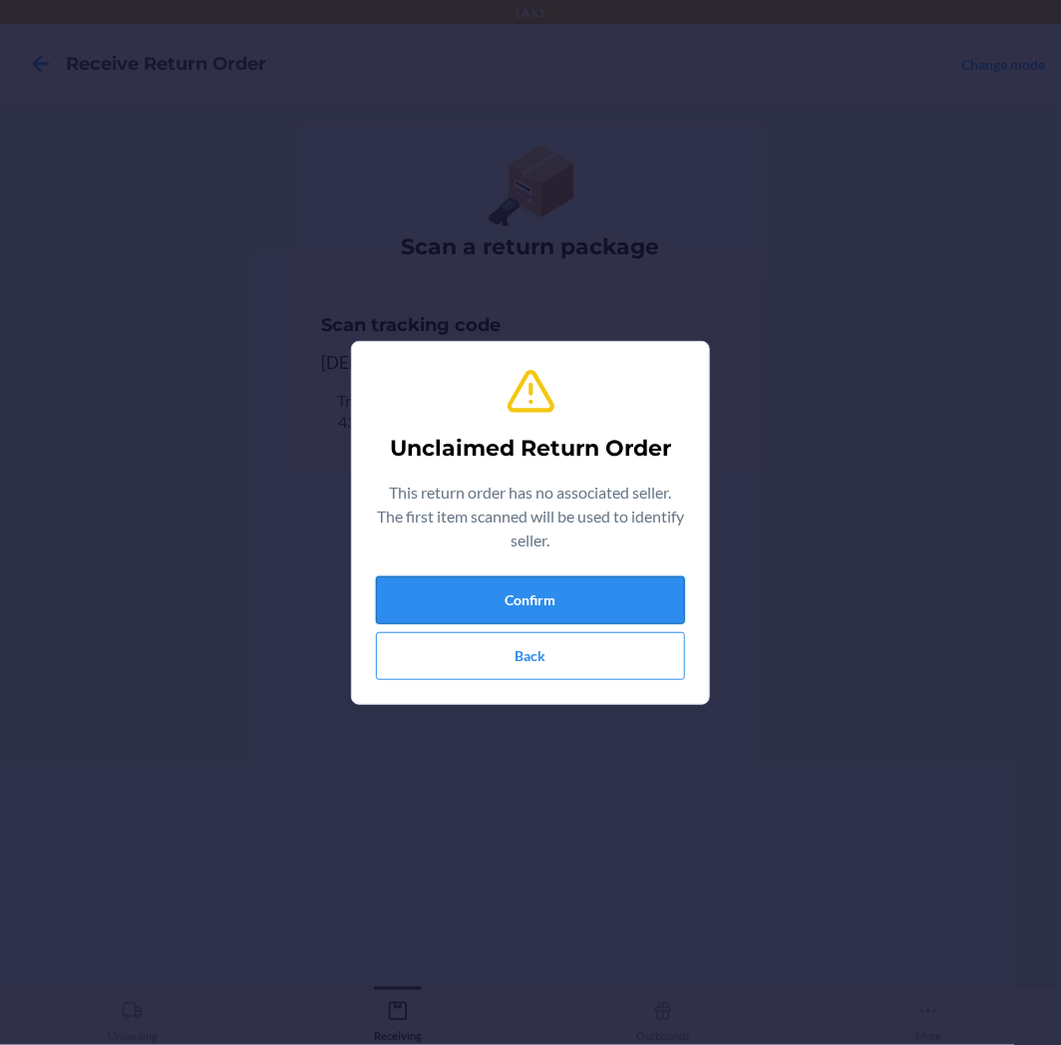
click at [601, 616] on button "Confirm" at bounding box center [530, 600] width 309 height 48
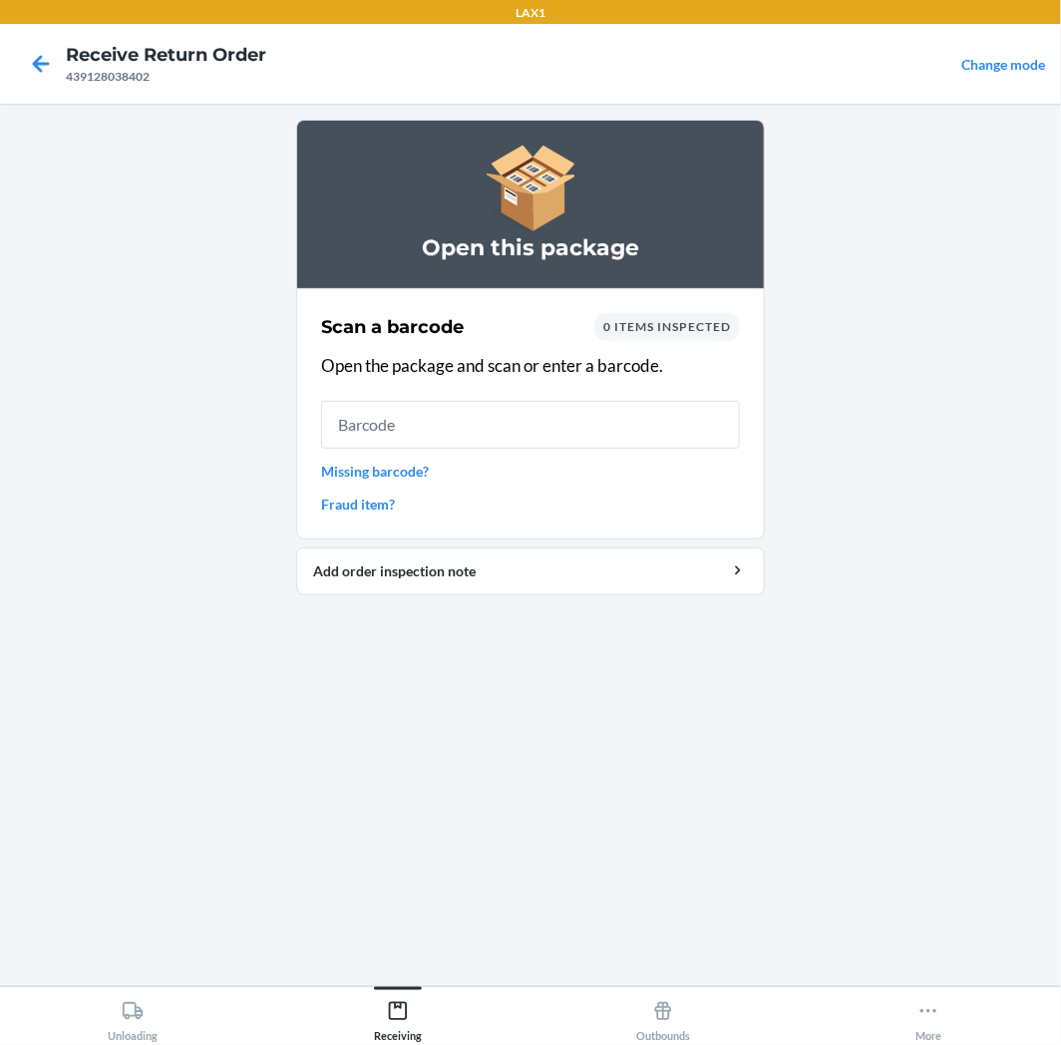
click at [430, 467] on link "Missing barcode?" at bounding box center [530, 471] width 419 height 21
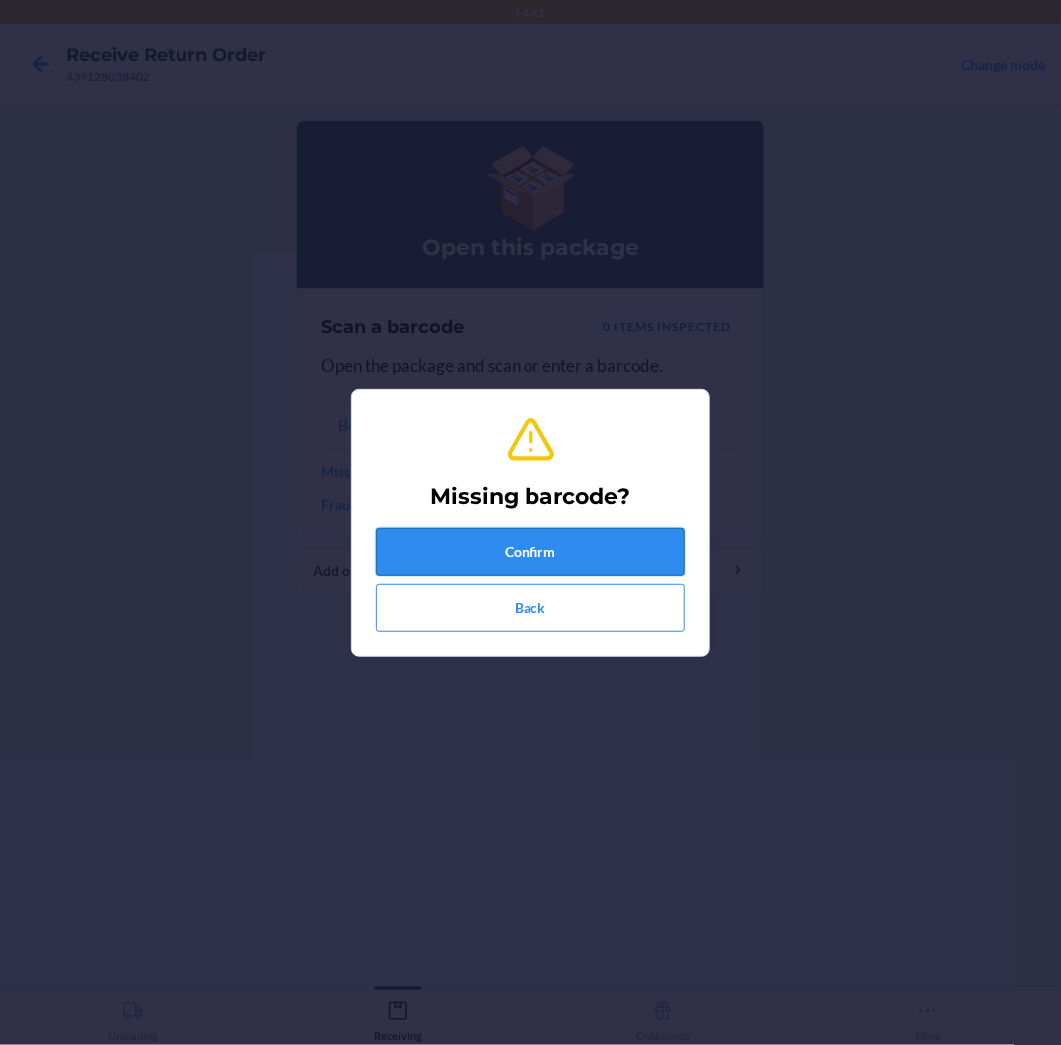
click at [515, 533] on button "Confirm" at bounding box center [530, 553] width 309 height 48
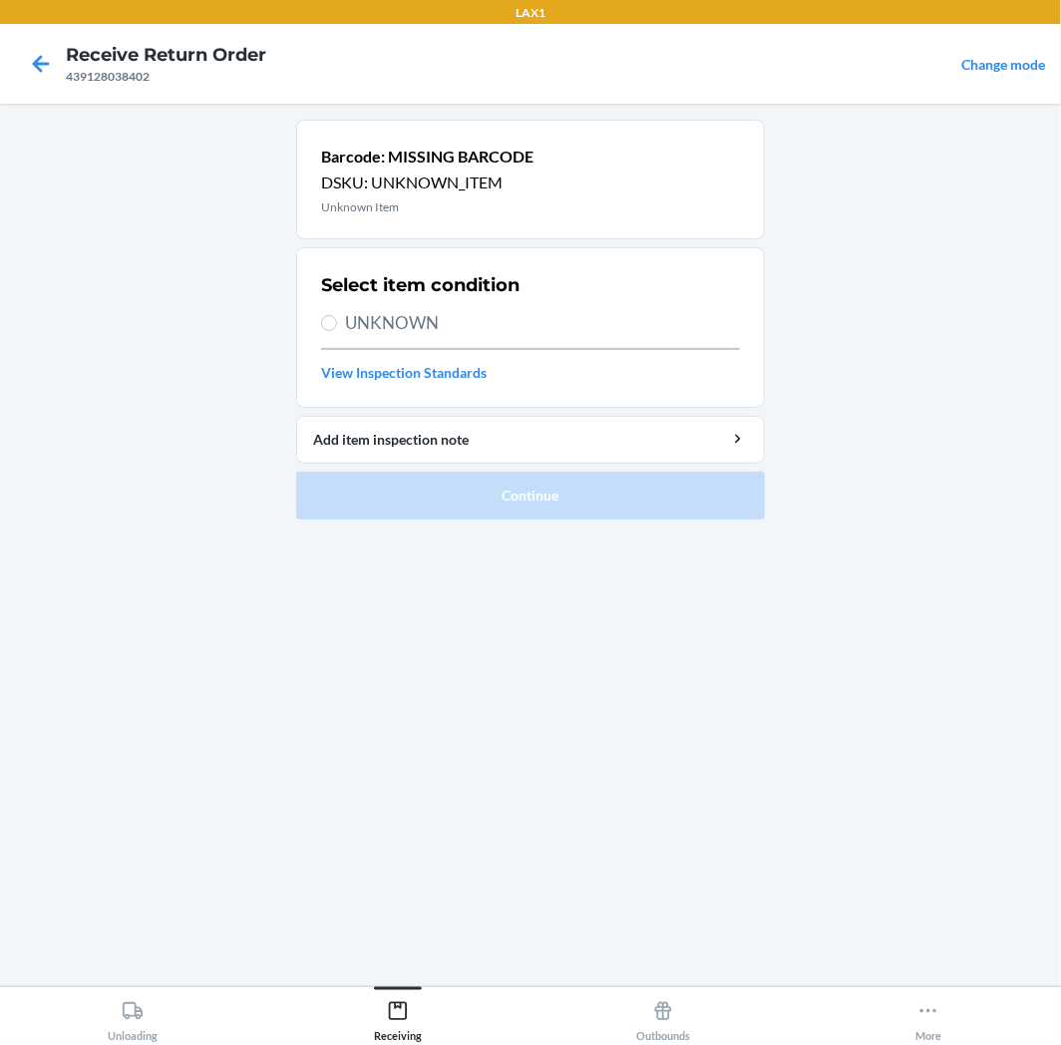
click at [456, 329] on span "UNKNOWN" at bounding box center [542, 323] width 395 height 26
click at [337, 329] on input "UNKNOWN" at bounding box center [329, 323] width 16 height 16
radio input "true"
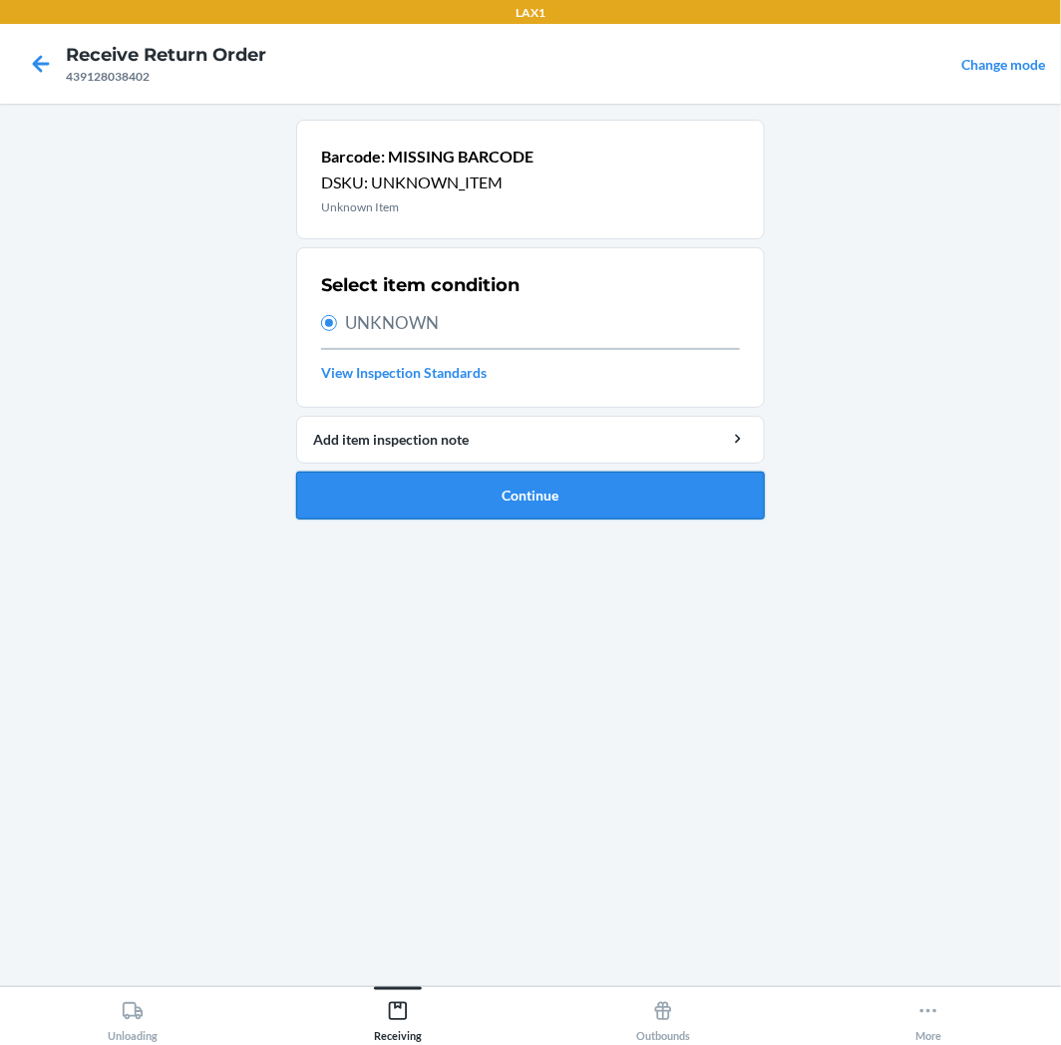
click at [513, 482] on button "Continue" at bounding box center [530, 496] width 469 height 48
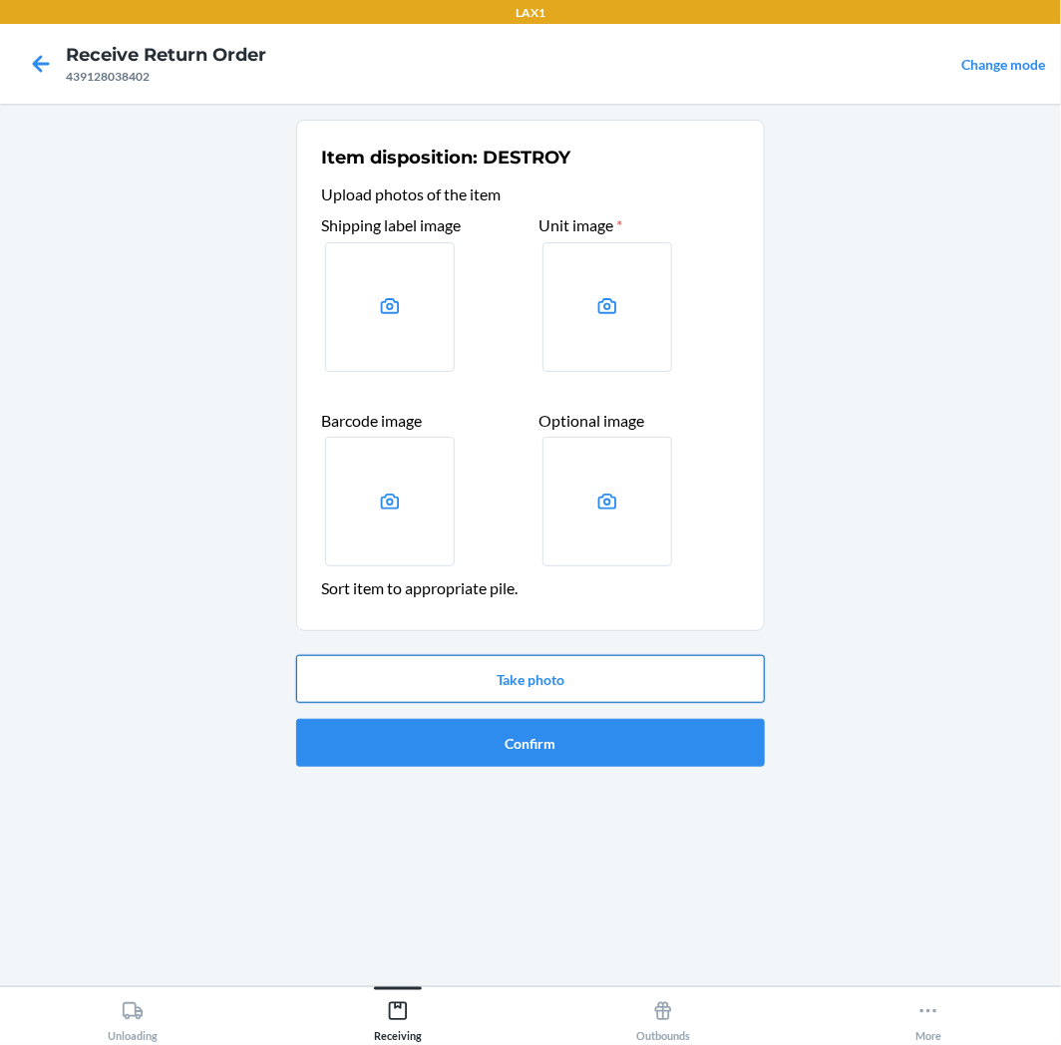
click at [525, 675] on button "Take photo" at bounding box center [530, 679] width 469 height 48
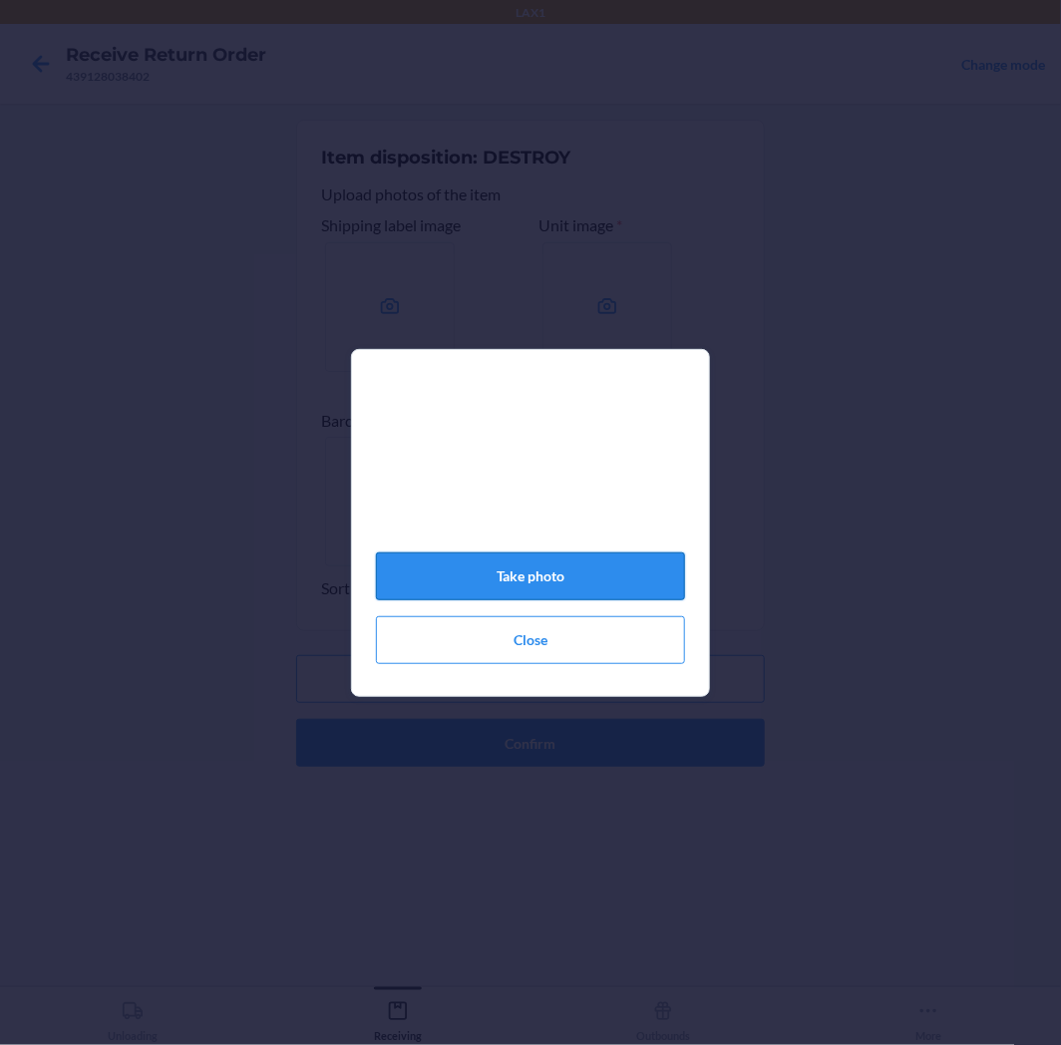
click at [595, 571] on button "Take photo" at bounding box center [530, 577] width 309 height 48
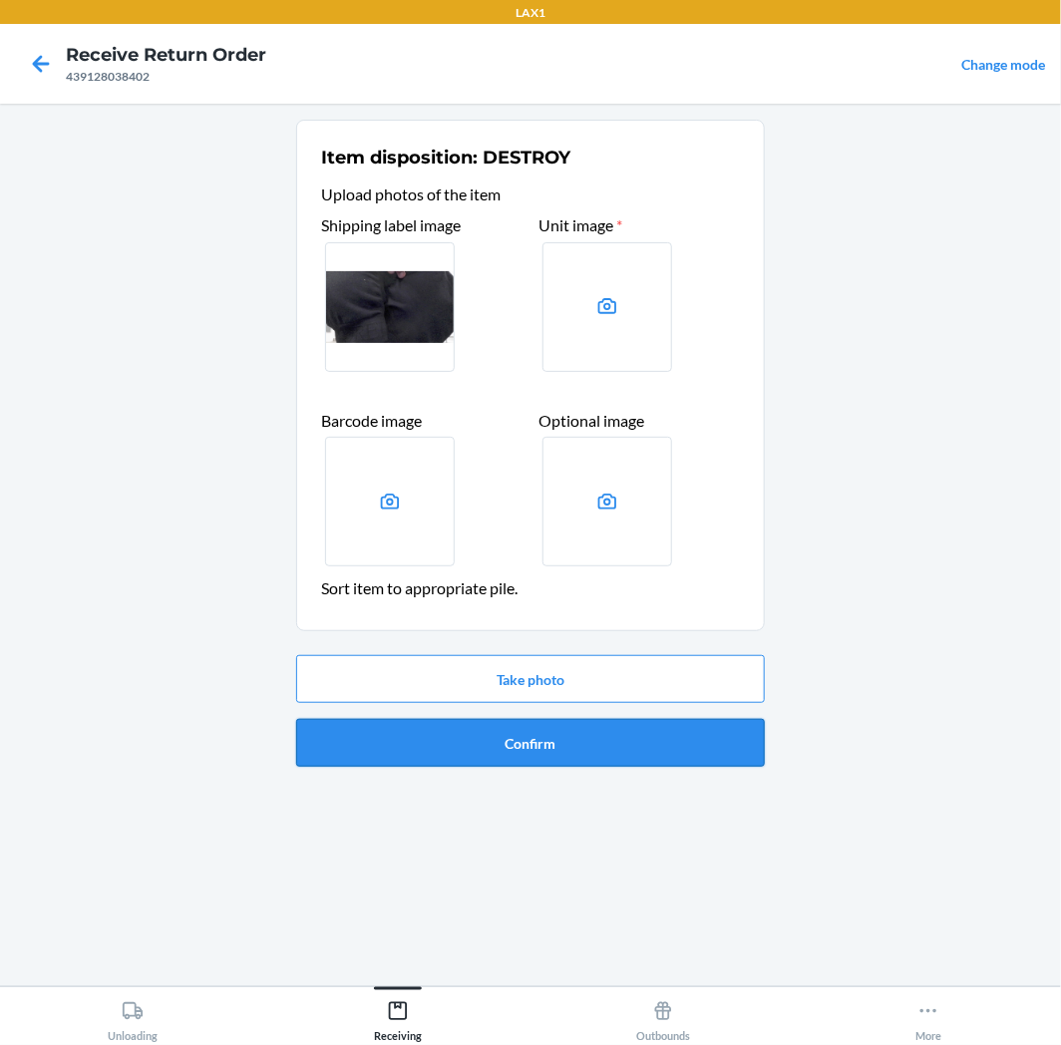
click at [585, 722] on button "Confirm" at bounding box center [530, 743] width 469 height 48
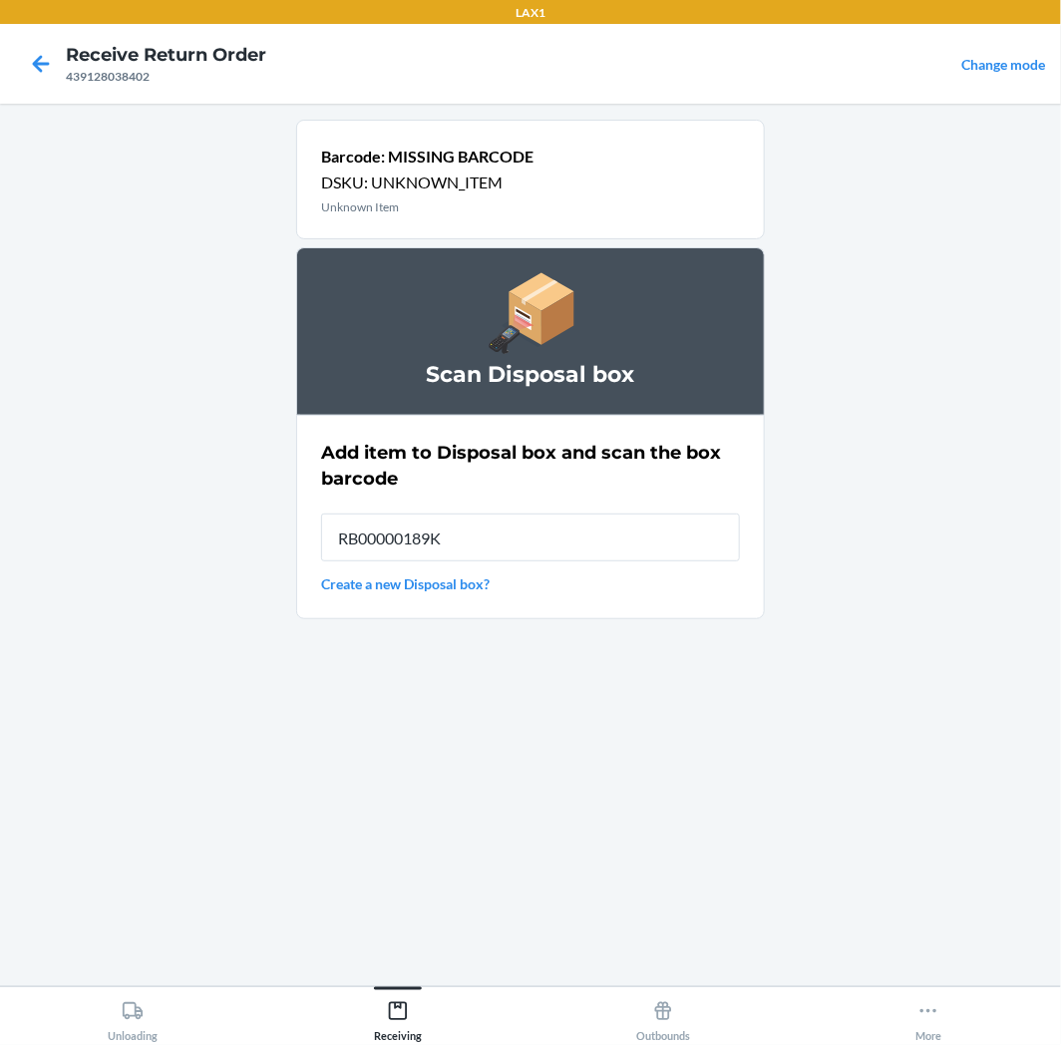
type input "RB00000189K"
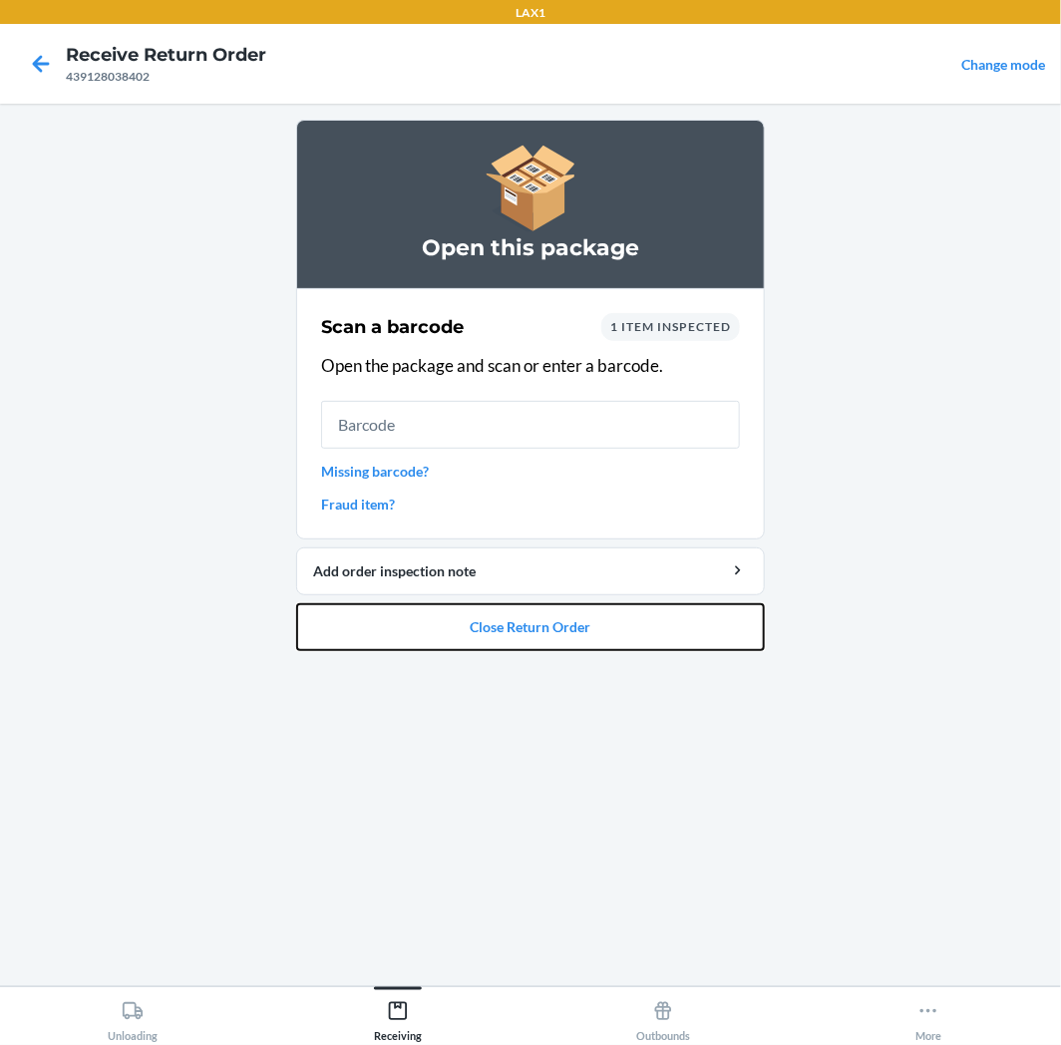
click at [596, 613] on button "Close Return Order" at bounding box center [530, 627] width 469 height 48
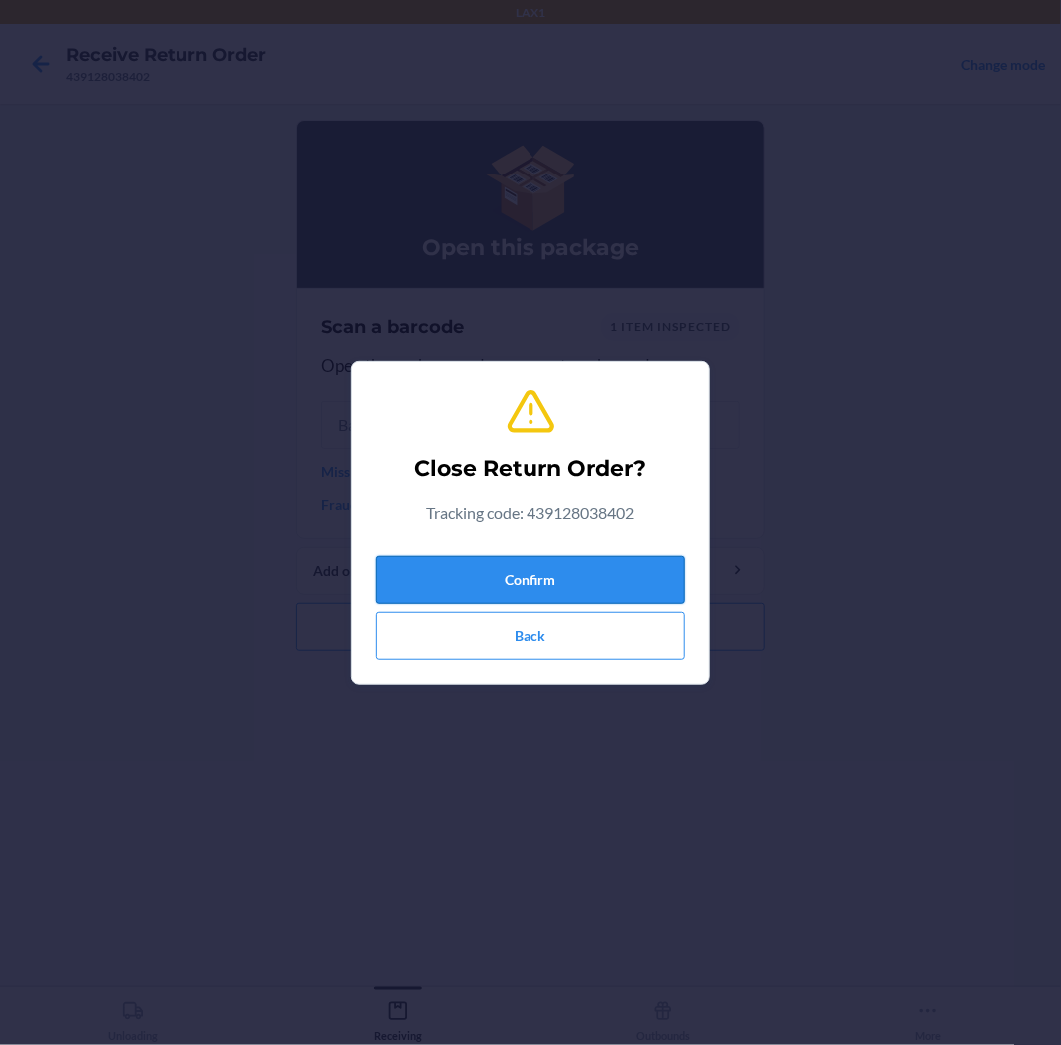
click at [610, 576] on button "Confirm" at bounding box center [530, 581] width 309 height 48
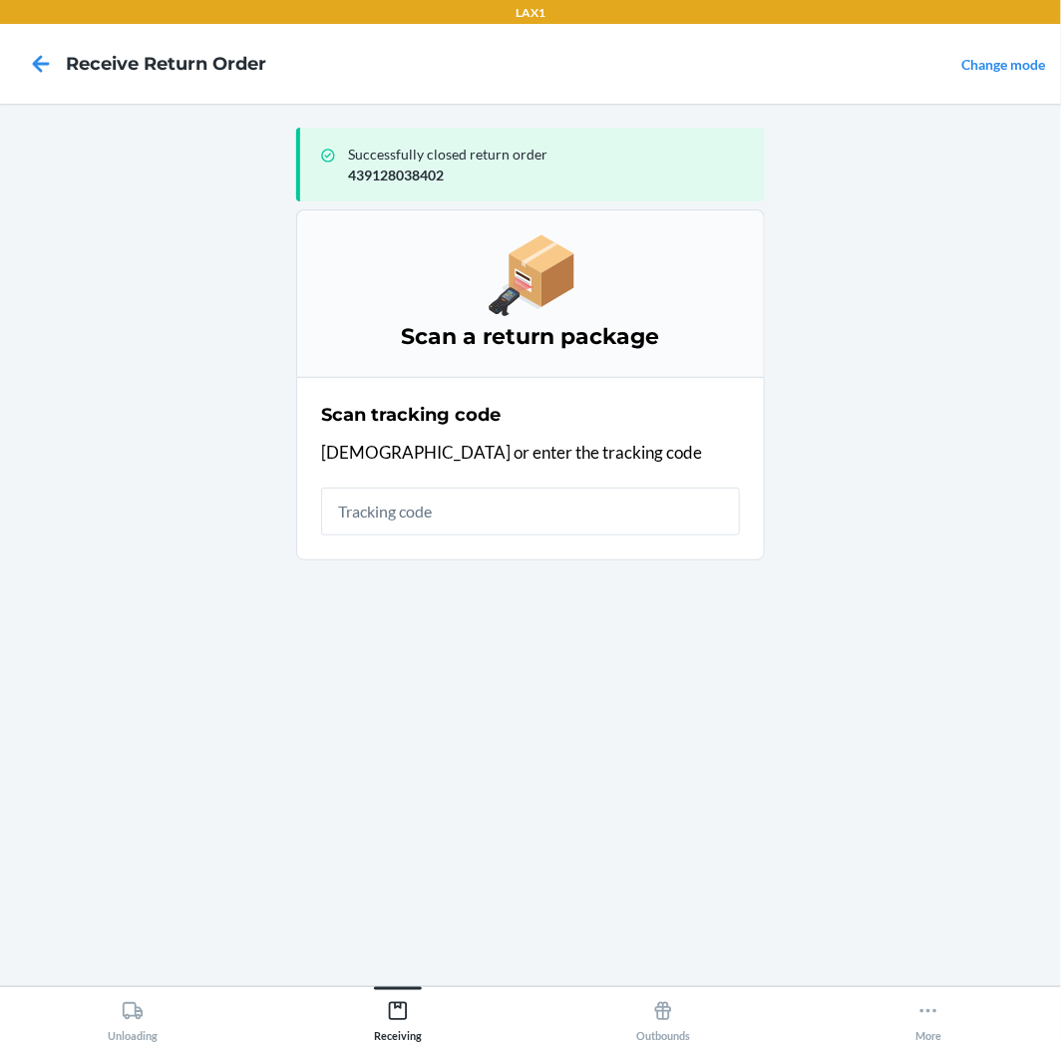
click at [503, 517] on input "text" at bounding box center [530, 512] width 419 height 48
click at [594, 766] on div "Successfully closed return order 439128038402 Scan a return package Scan tracki…" at bounding box center [530, 545] width 469 height 851
click at [406, 509] on input "text" at bounding box center [530, 512] width 419 height 48
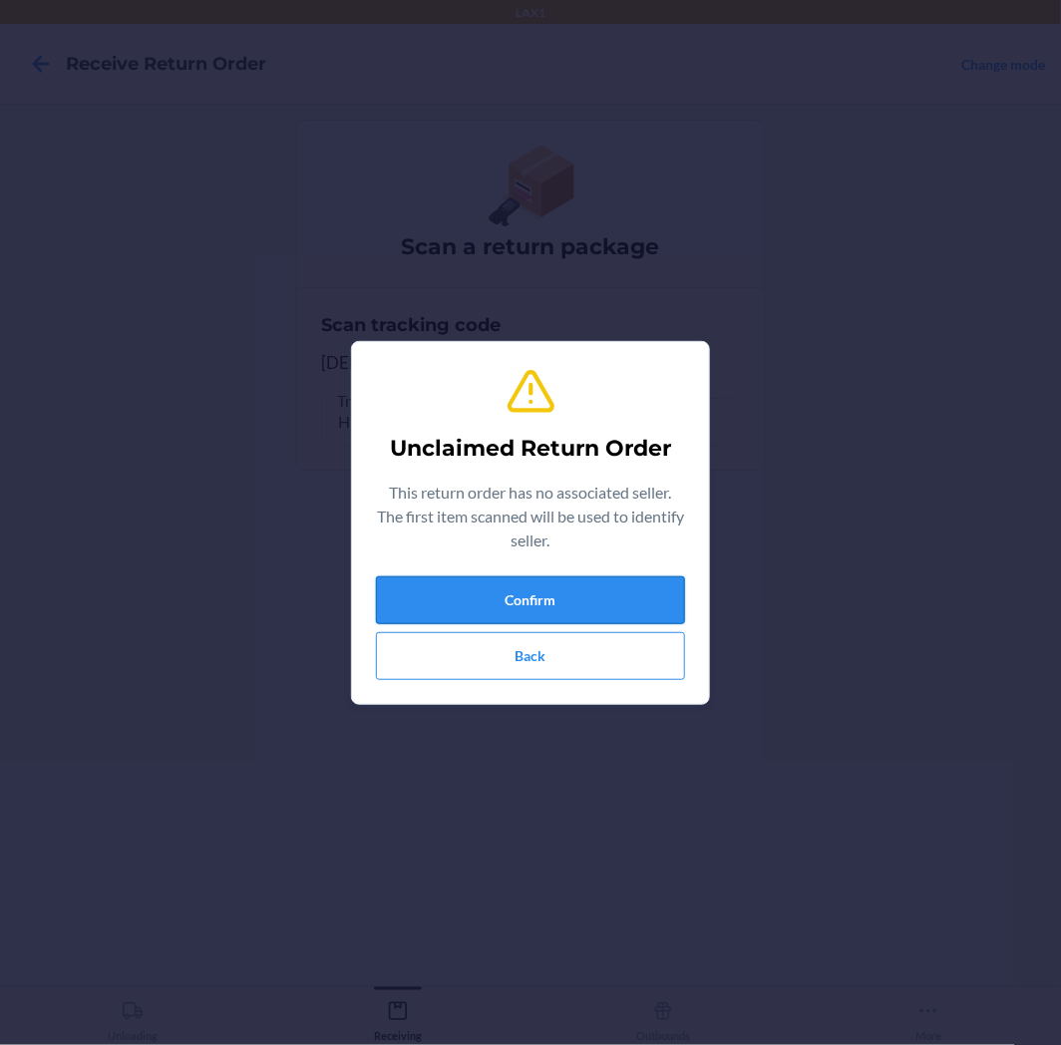
click at [549, 615] on button "Confirm" at bounding box center [530, 600] width 309 height 48
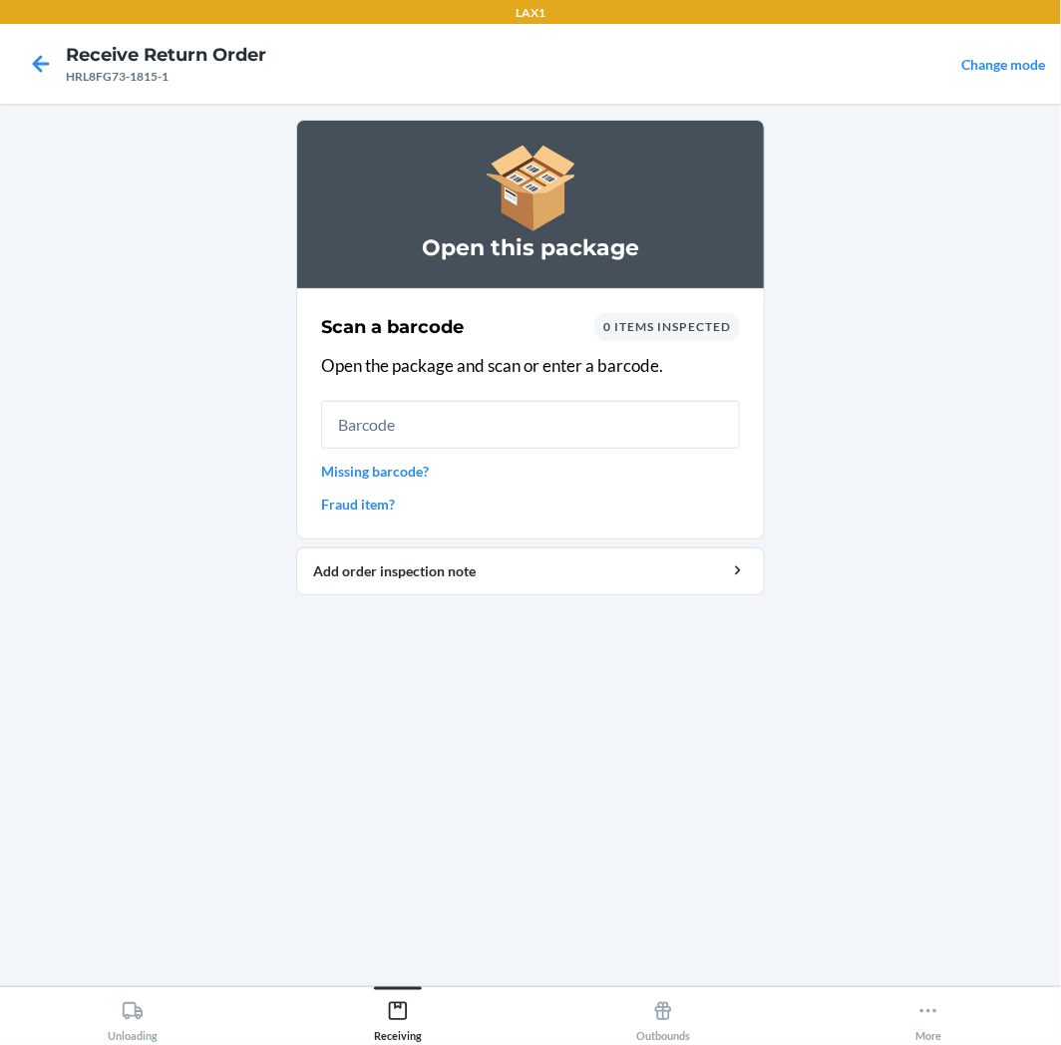
click at [555, 414] on input "text" at bounding box center [530, 425] width 419 height 48
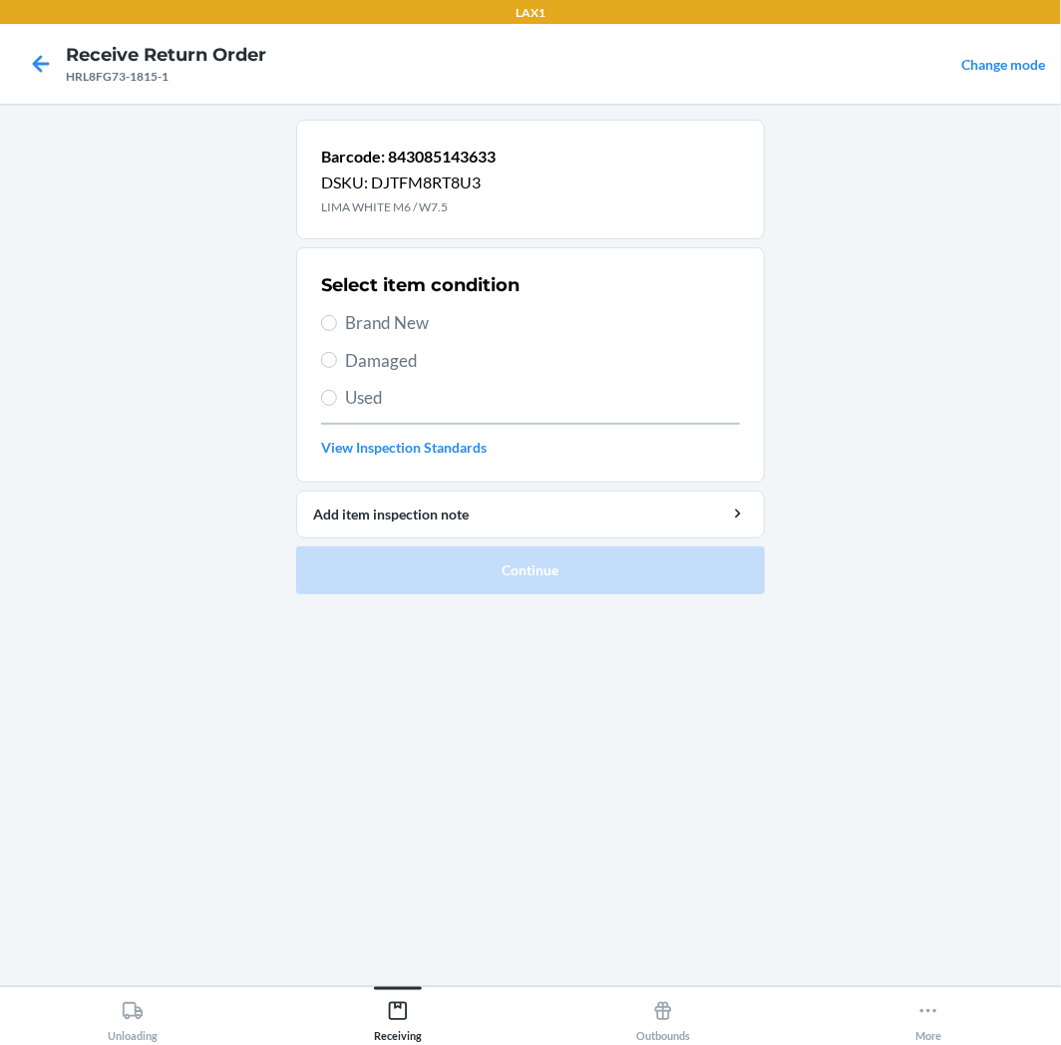
click at [414, 334] on div "Select item condition Brand New Damaged Used View Inspection Standards" at bounding box center [530, 364] width 419 height 197
click at [431, 293] on h2 "Select item condition" at bounding box center [420, 285] width 198 height 26
click at [433, 312] on span "Brand New" at bounding box center [542, 323] width 395 height 26
click at [337, 315] on input "Brand New" at bounding box center [329, 323] width 16 height 16
radio input "true"
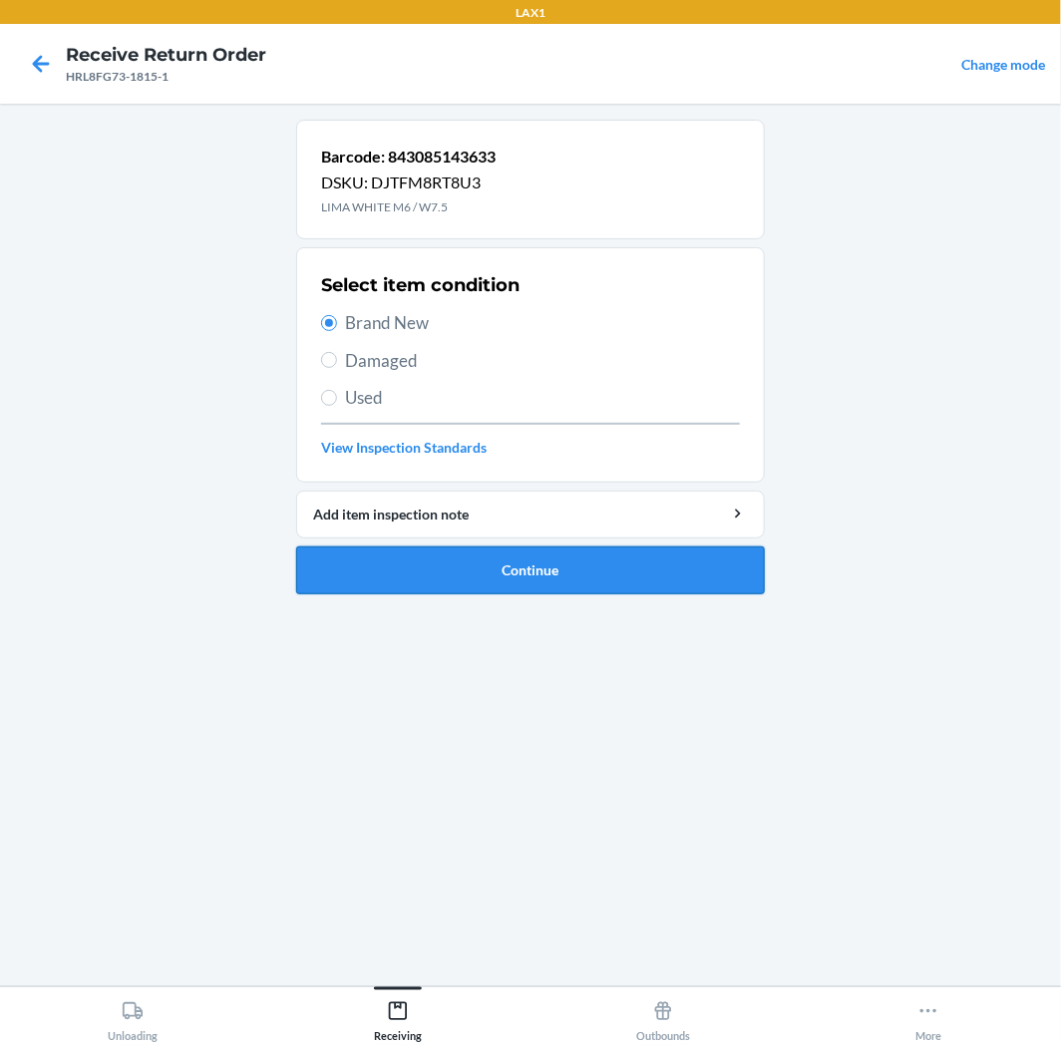
click at [505, 562] on button "Continue" at bounding box center [530, 571] width 469 height 48
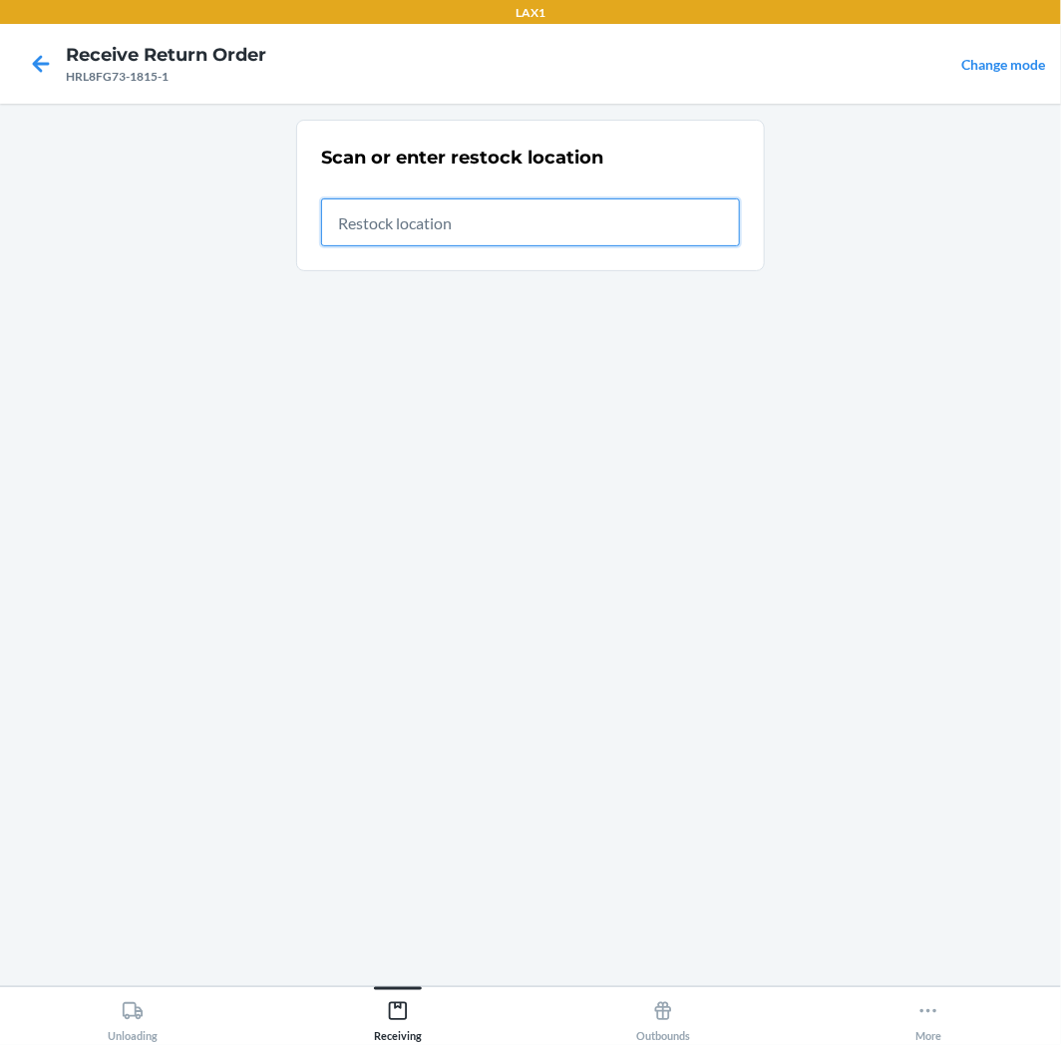
click at [656, 230] on input "text" at bounding box center [530, 222] width 419 height 48
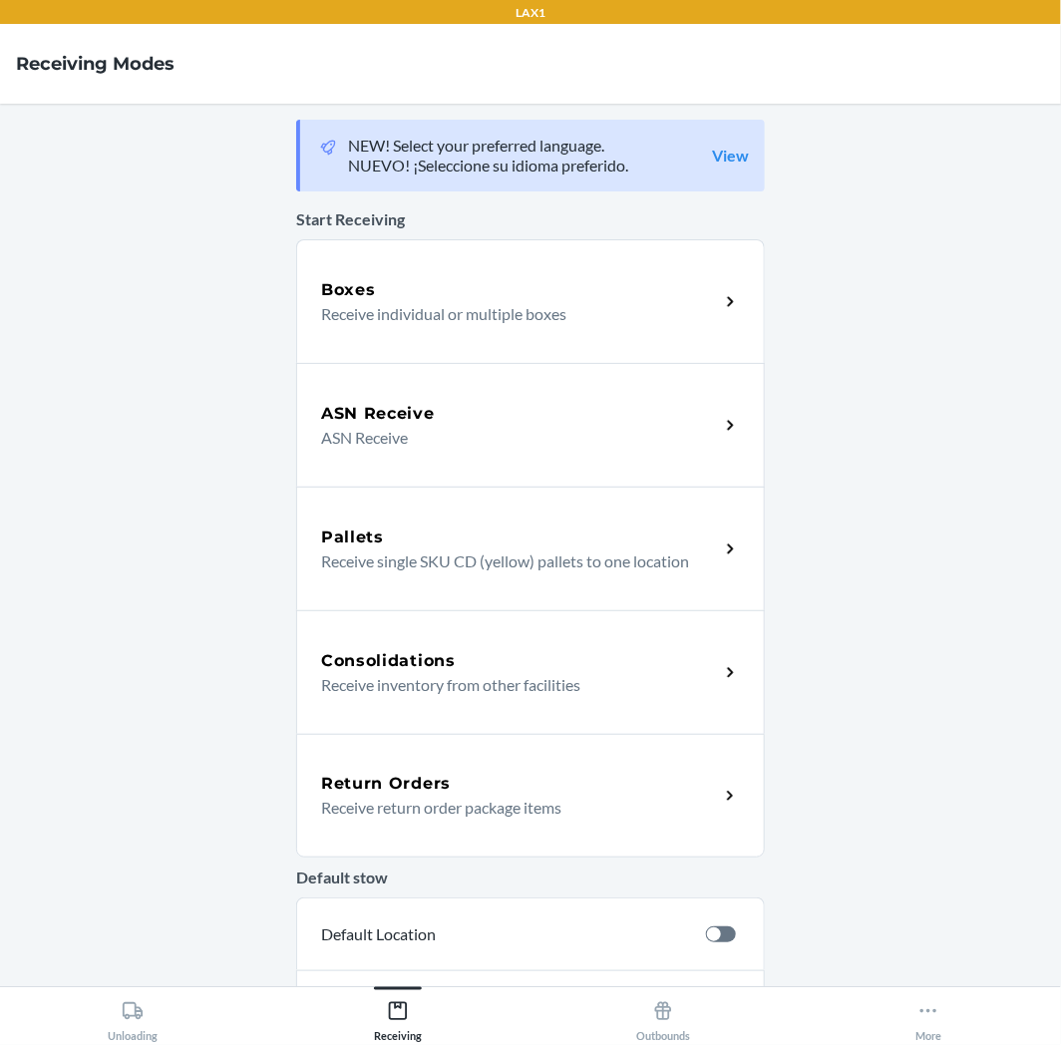
click at [530, 766] on div "Return Orders Receive return order package items" at bounding box center [530, 796] width 469 height 124
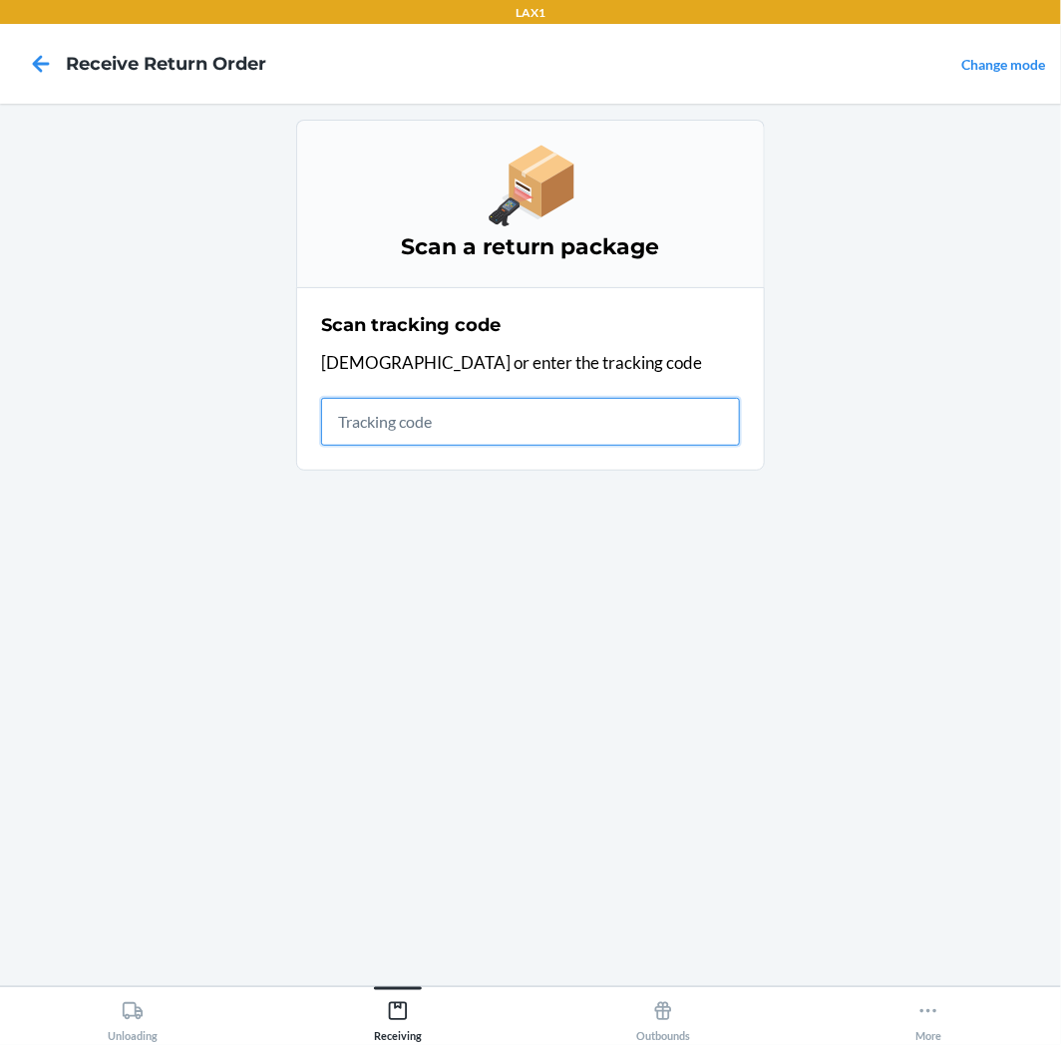
click at [466, 430] on input "text" at bounding box center [530, 422] width 419 height 48
click at [842, 586] on main "Scan a return package Scan tracking code Scan or enter the tracking code" at bounding box center [530, 545] width 1061 height 883
click at [606, 414] on input "text" at bounding box center [530, 422] width 419 height 48
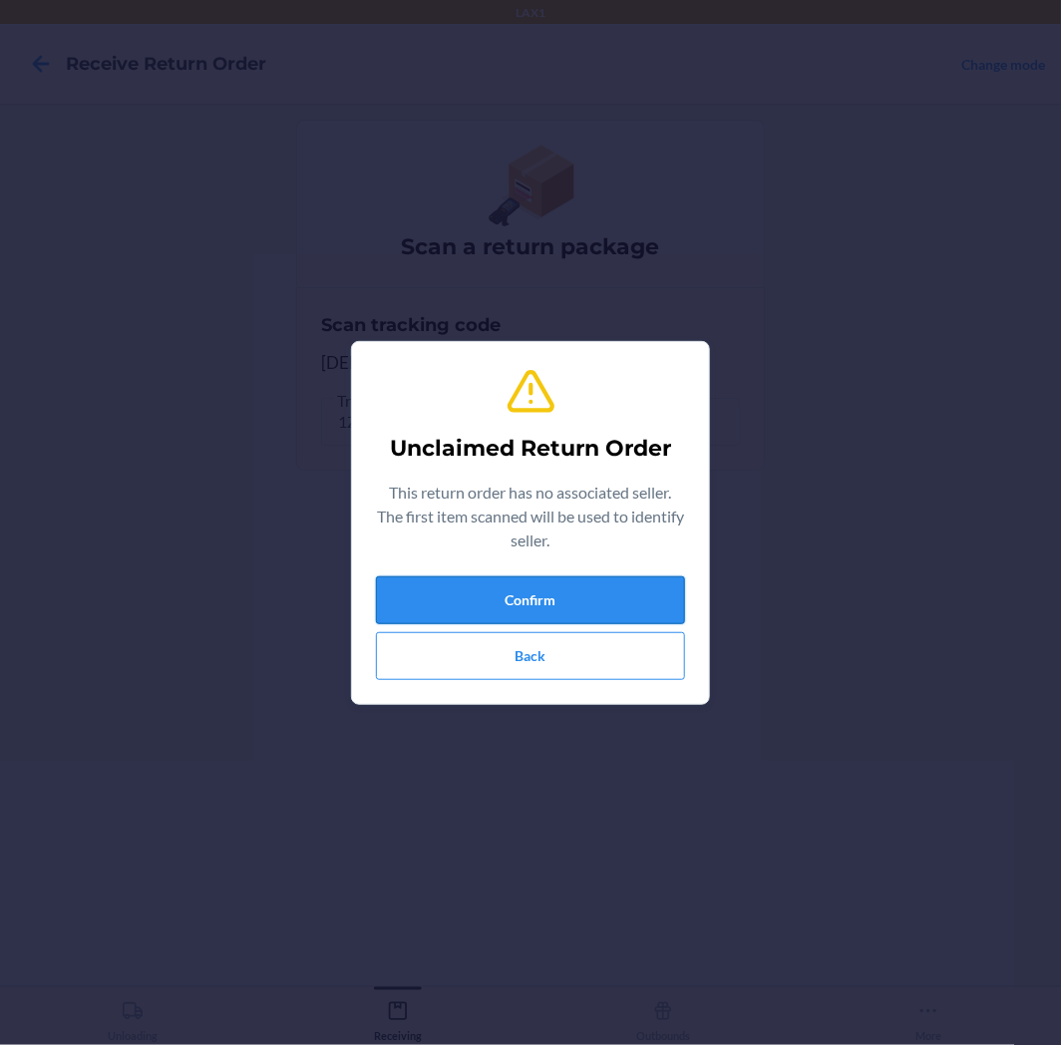
click at [562, 591] on button "Confirm" at bounding box center [530, 600] width 309 height 48
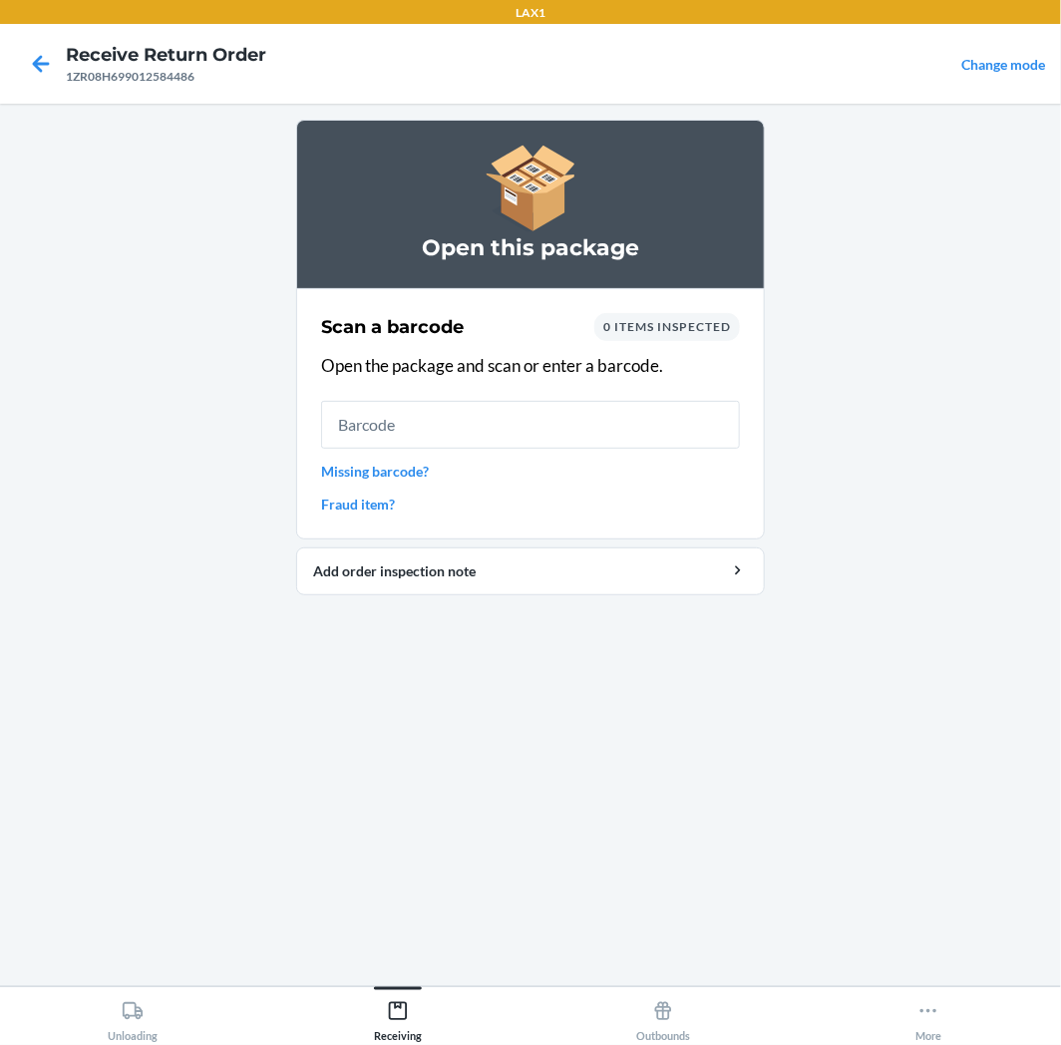
click at [557, 419] on input "text" at bounding box center [530, 425] width 419 height 48
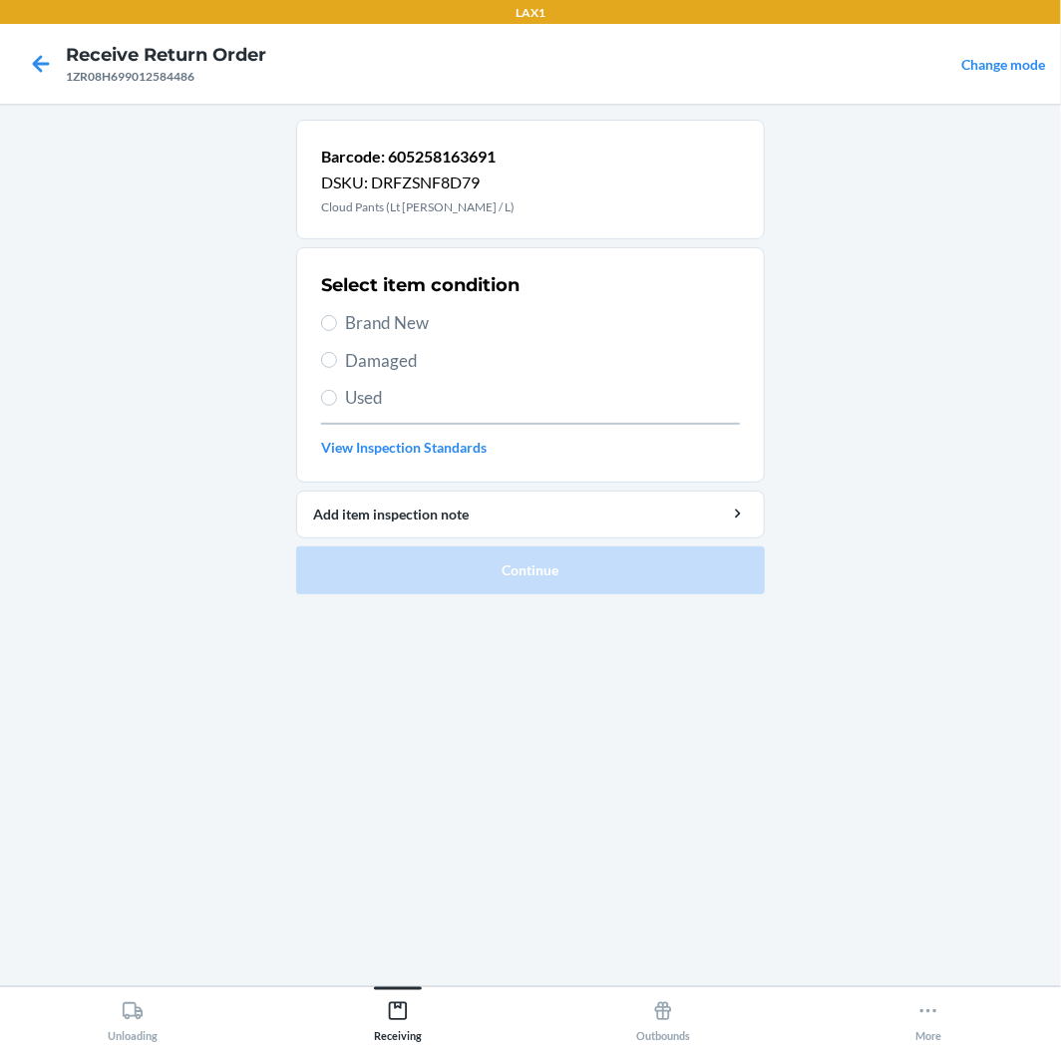
click at [402, 395] on span "Used" at bounding box center [542, 398] width 395 height 26
click at [337, 395] on input "Used" at bounding box center [329, 398] width 16 height 16
radio input "true"
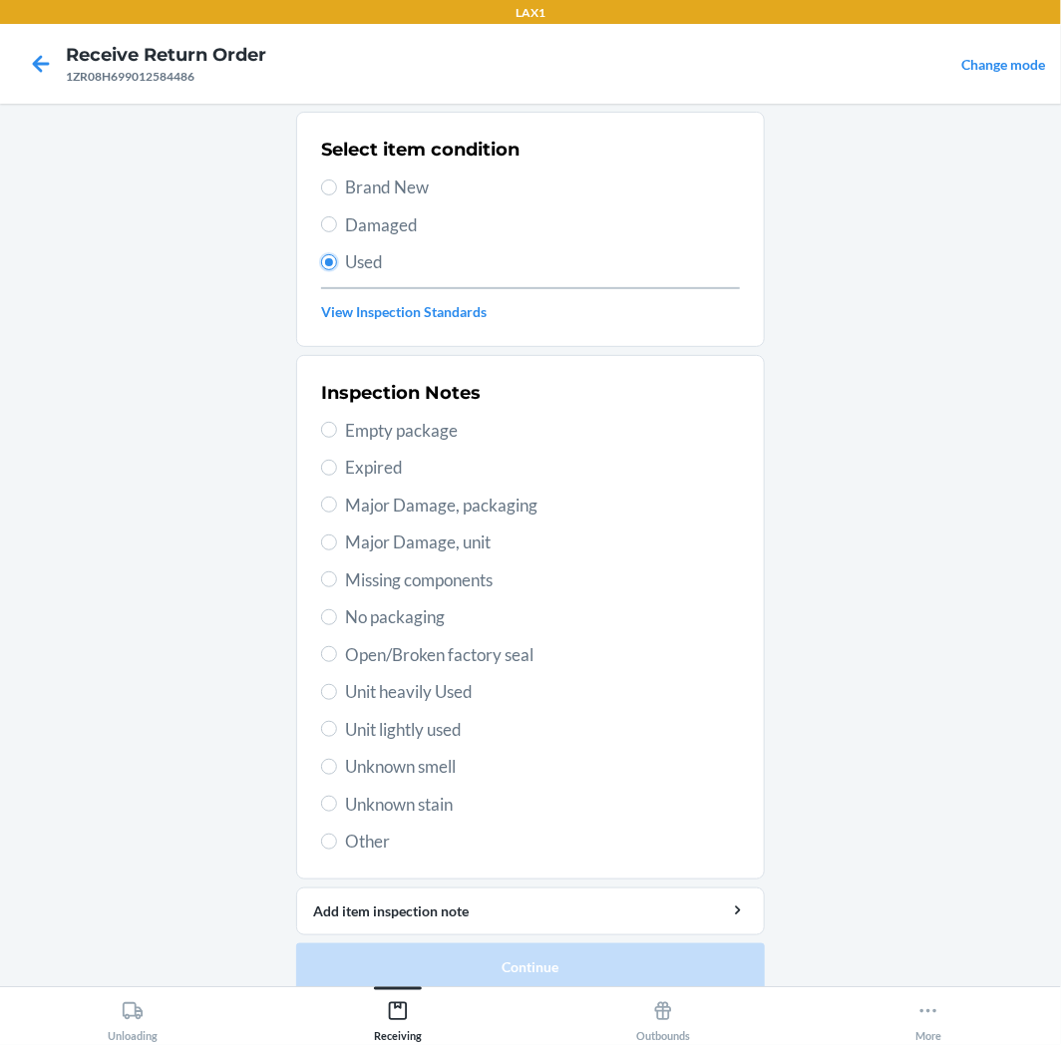
scroll to position [155, 0]
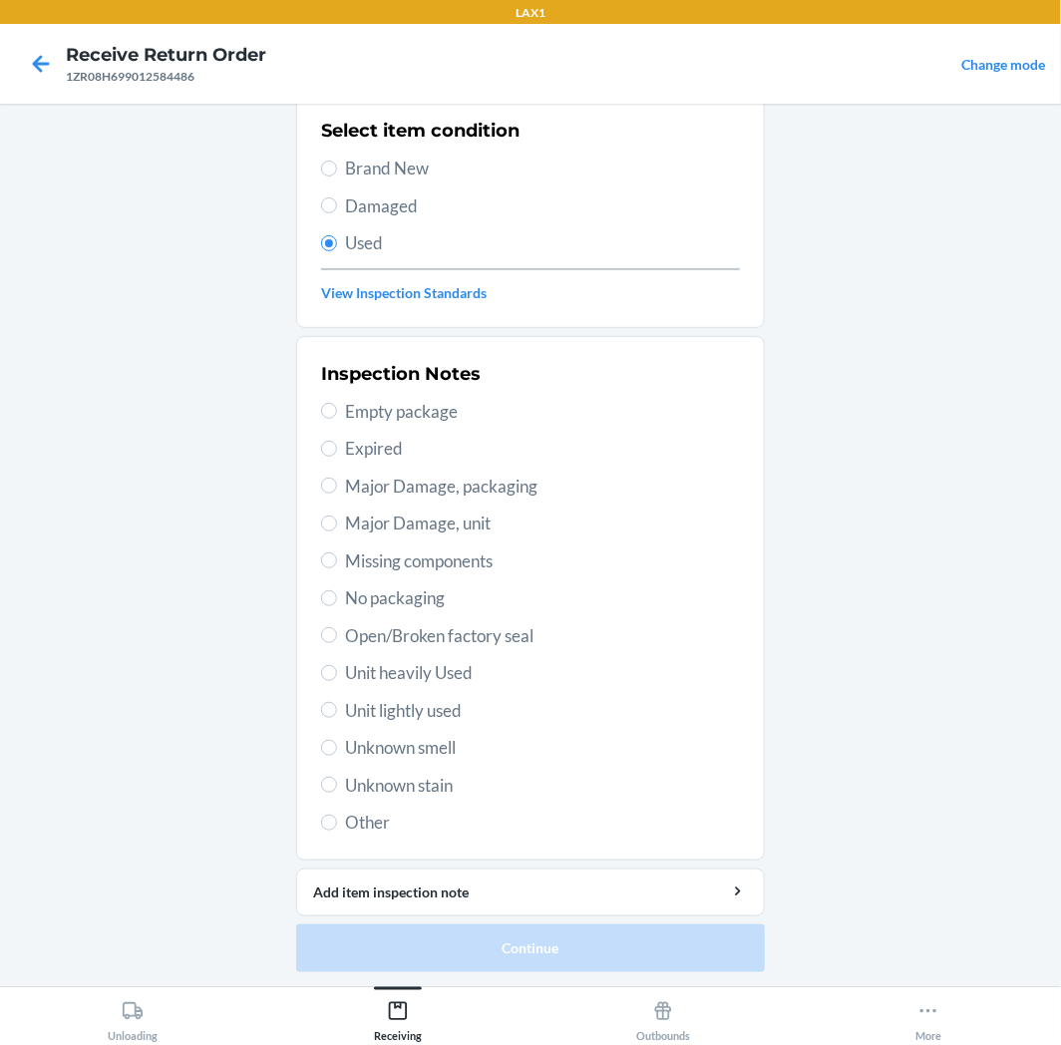
click at [420, 703] on span "Unit lightly used" at bounding box center [542, 711] width 395 height 26
click at [337, 703] on input "Unit lightly used" at bounding box center [329, 710] width 16 height 16
radio input "true"
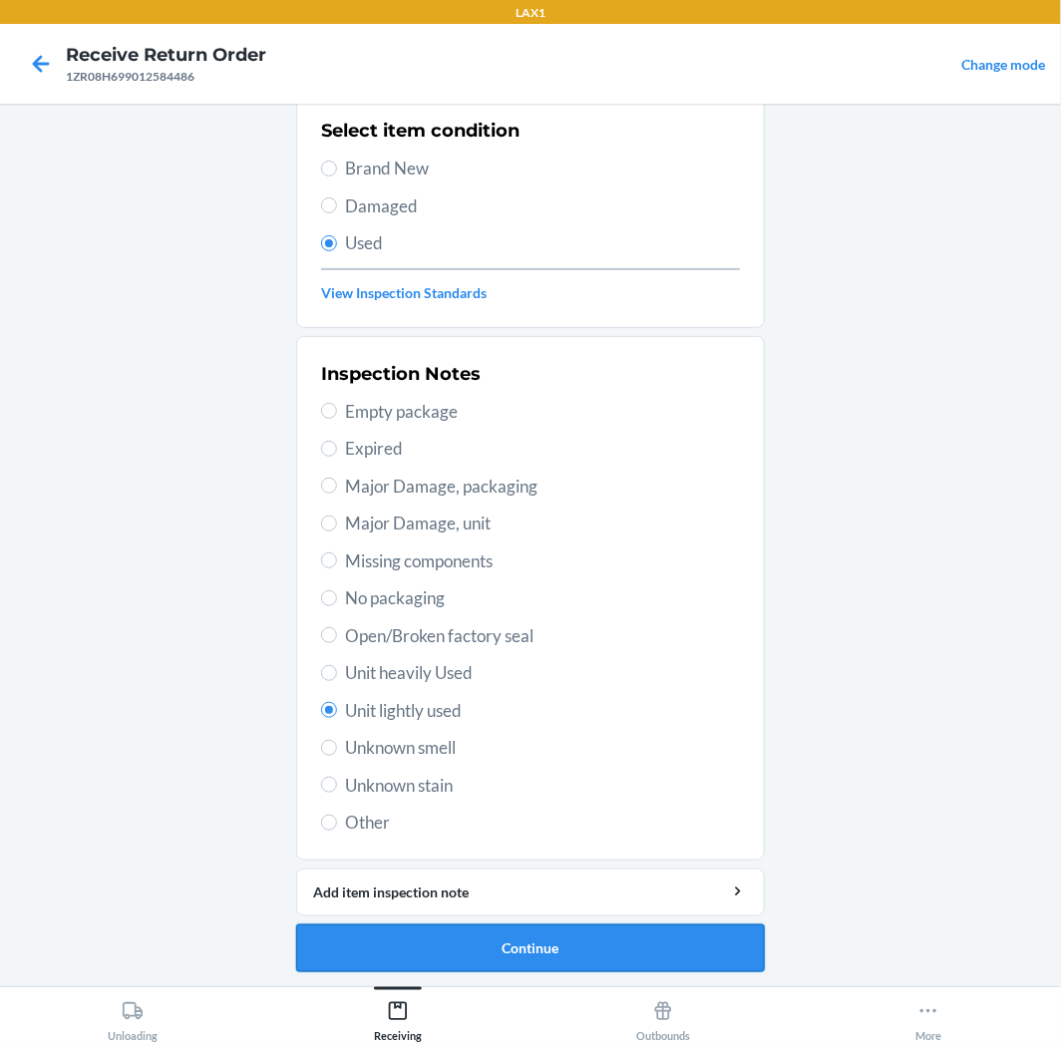
click at [453, 962] on button "Continue" at bounding box center [530, 949] width 469 height 48
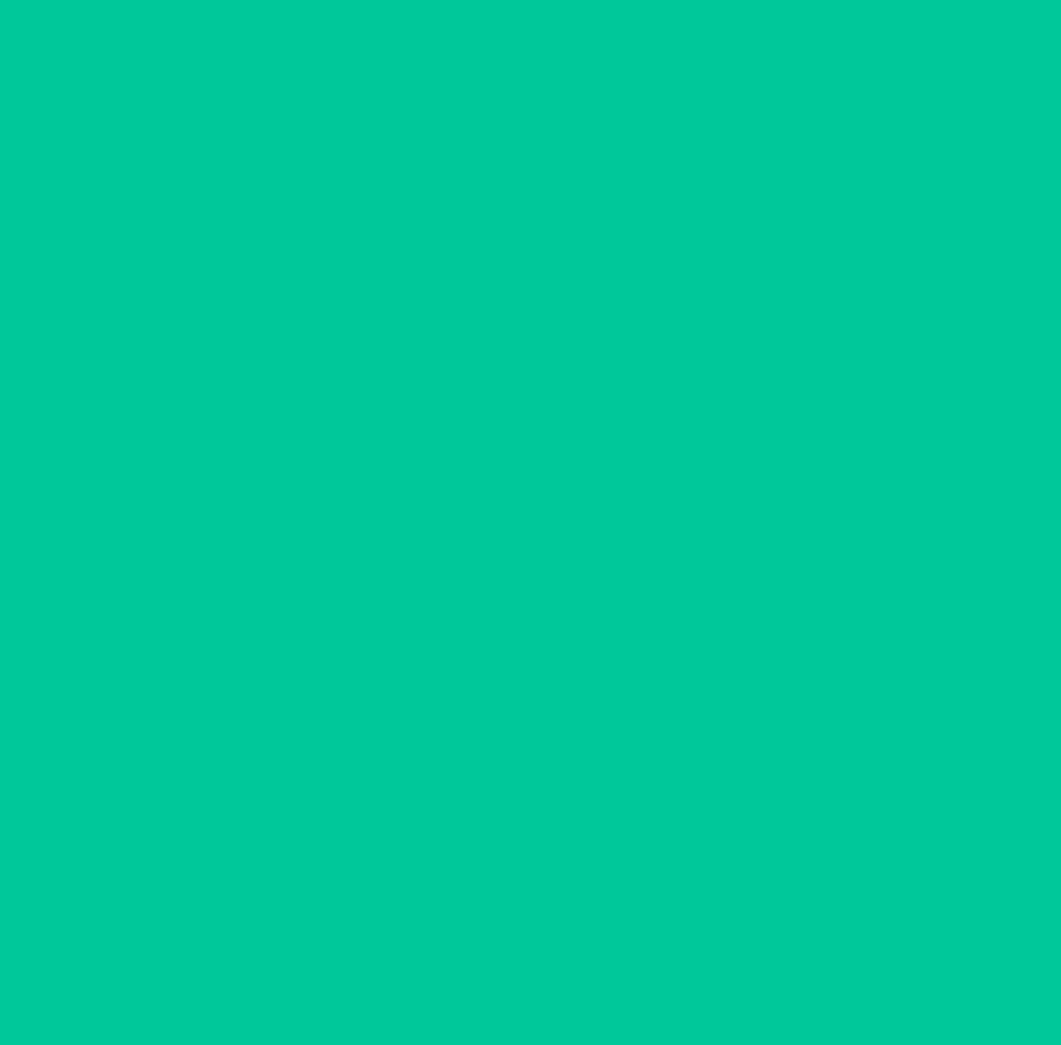
scroll to position [0, 0]
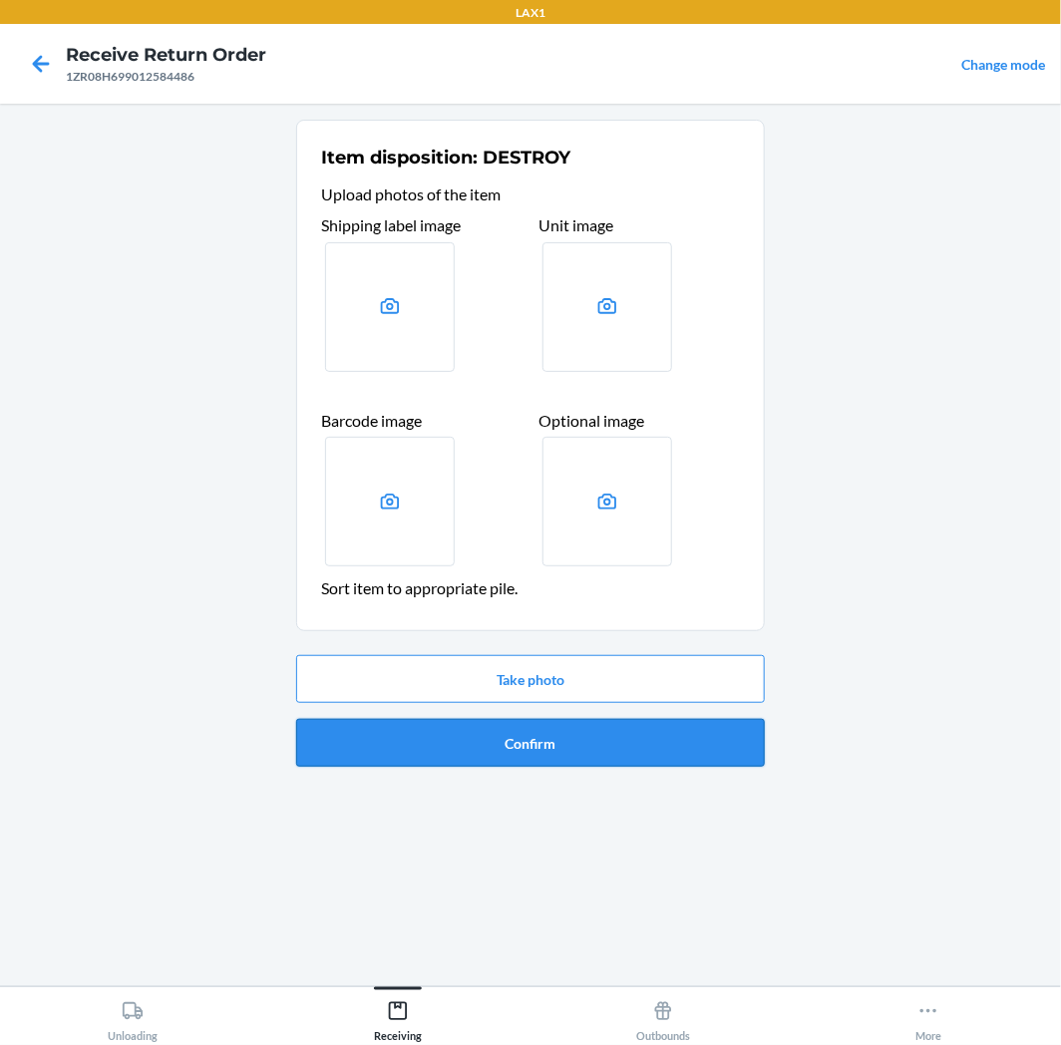
click at [496, 742] on button "Confirm" at bounding box center [530, 743] width 469 height 48
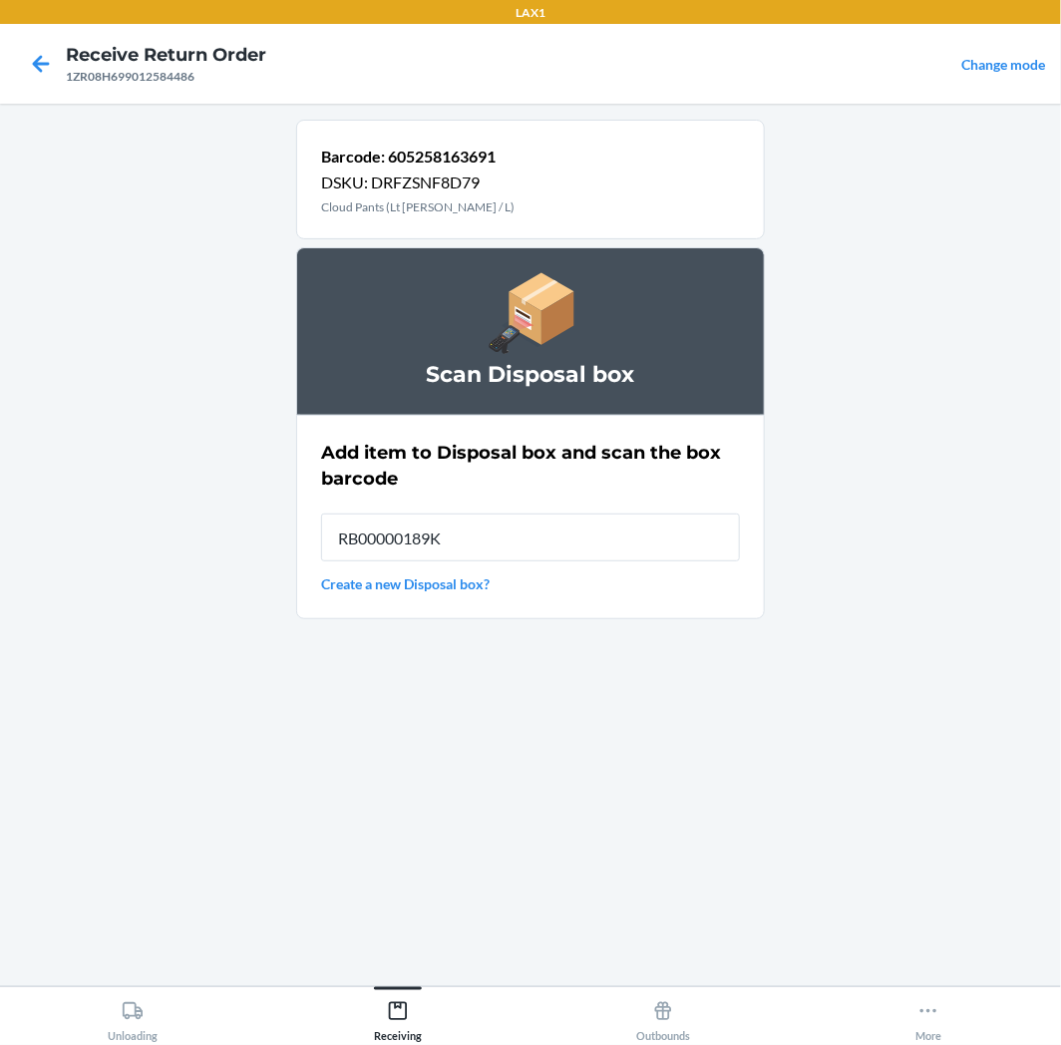
type input "RB00000189K"
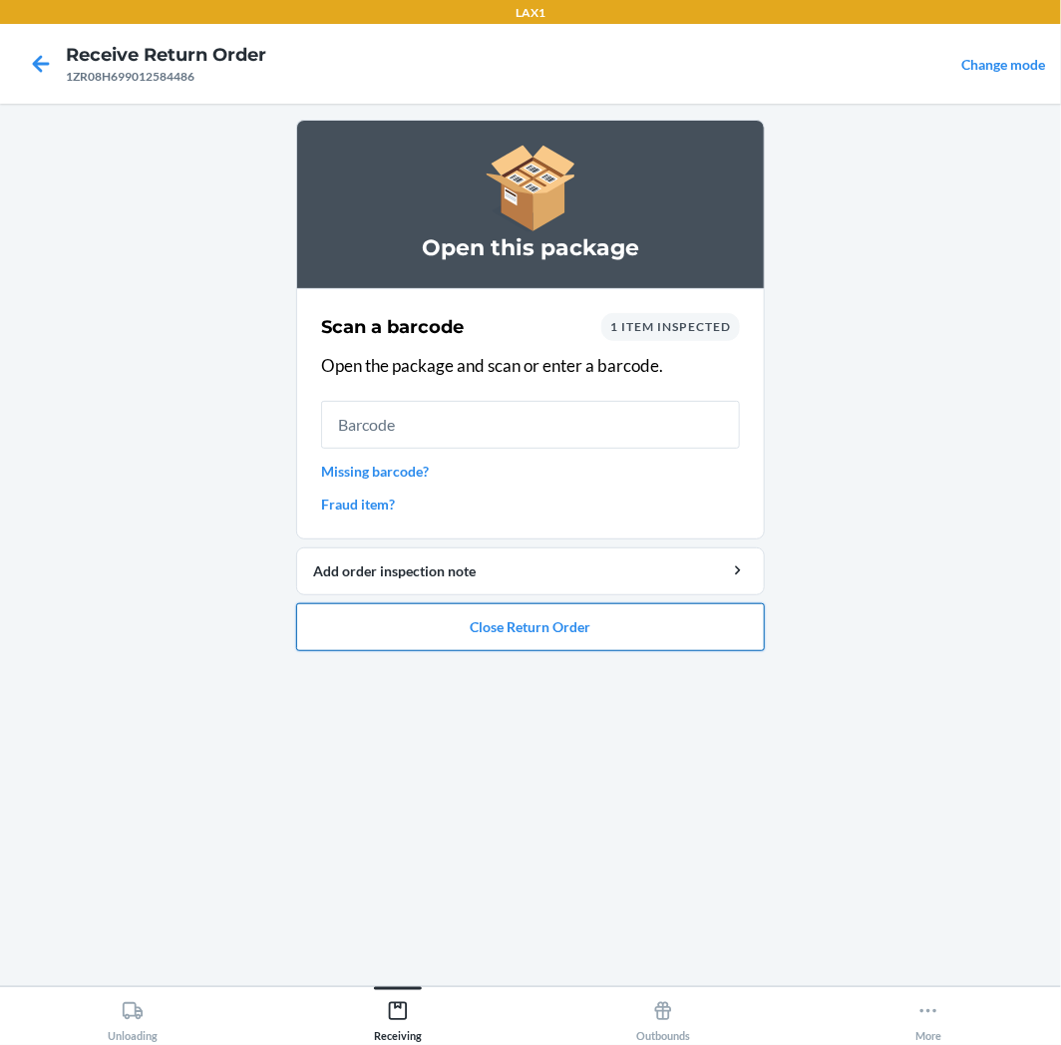
click at [437, 638] on button "Close Return Order" at bounding box center [530, 627] width 469 height 48
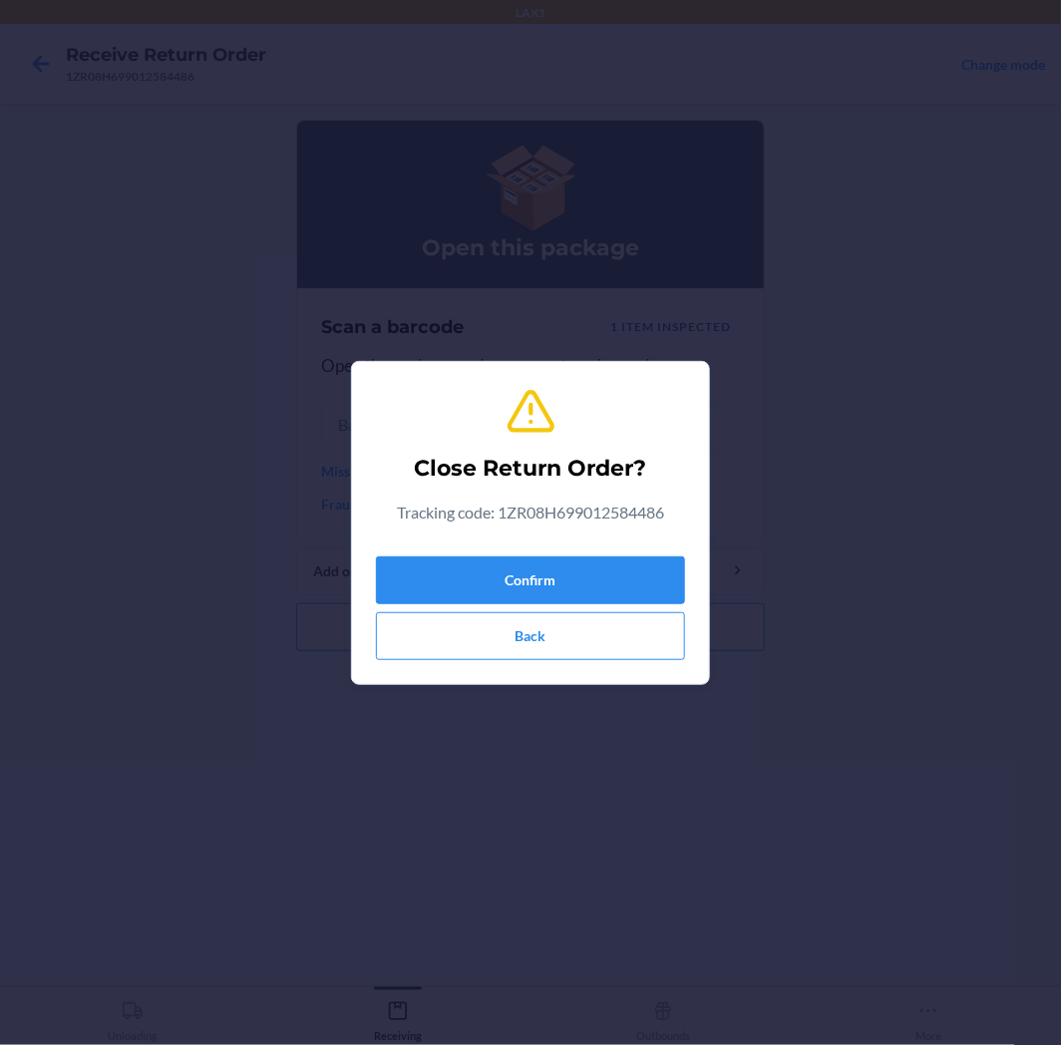
drag, startPoint x: 510, startPoint y: 532, endPoint x: 506, endPoint y: 552, distance: 20.3
click at [510, 546] on div "Close Return Order? Tracking code: 1ZR08H699012584486 Confirm Back" at bounding box center [530, 523] width 309 height 290
click at [506, 554] on div "Confirm Back" at bounding box center [530, 605] width 309 height 112
click at [505, 564] on button "Confirm" at bounding box center [530, 581] width 309 height 48
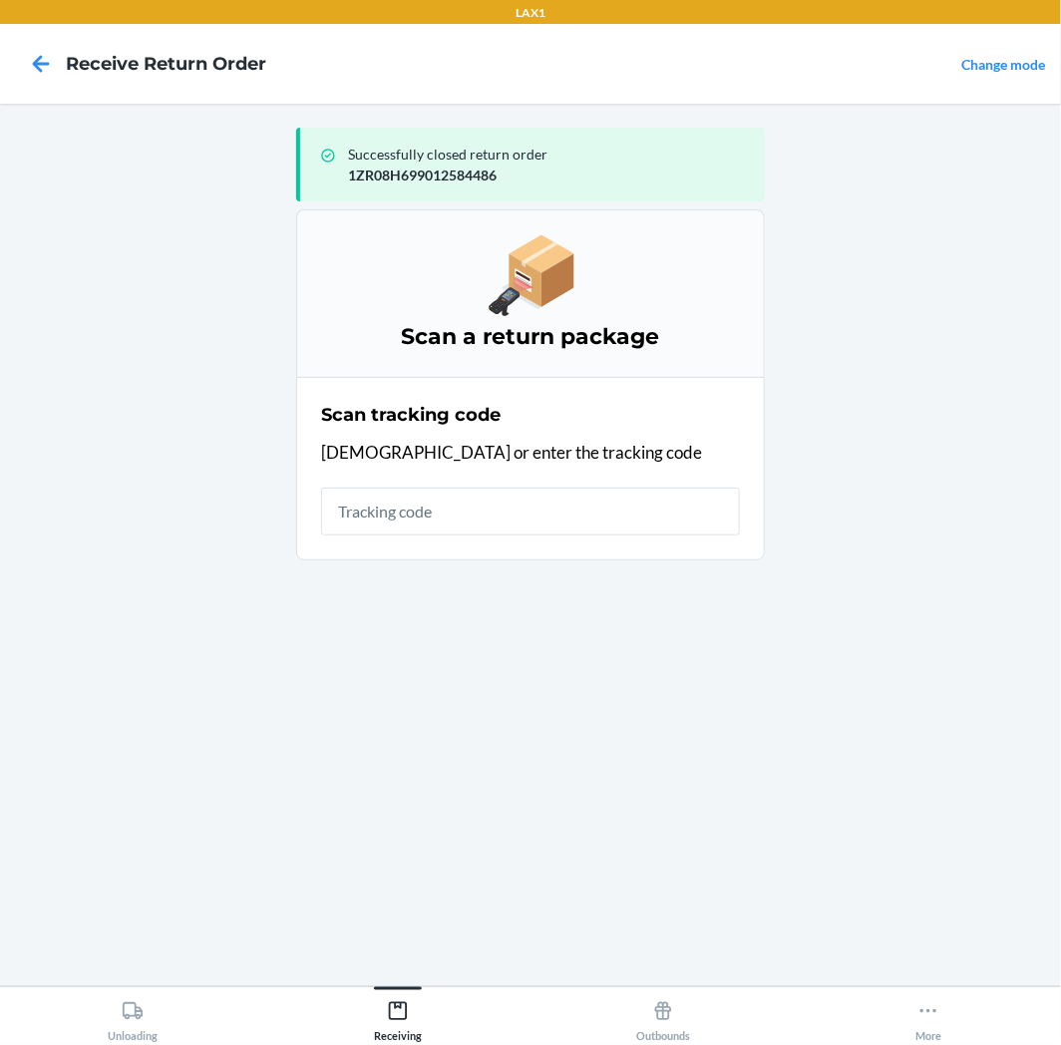
click at [514, 519] on input "text" at bounding box center [530, 512] width 419 height 48
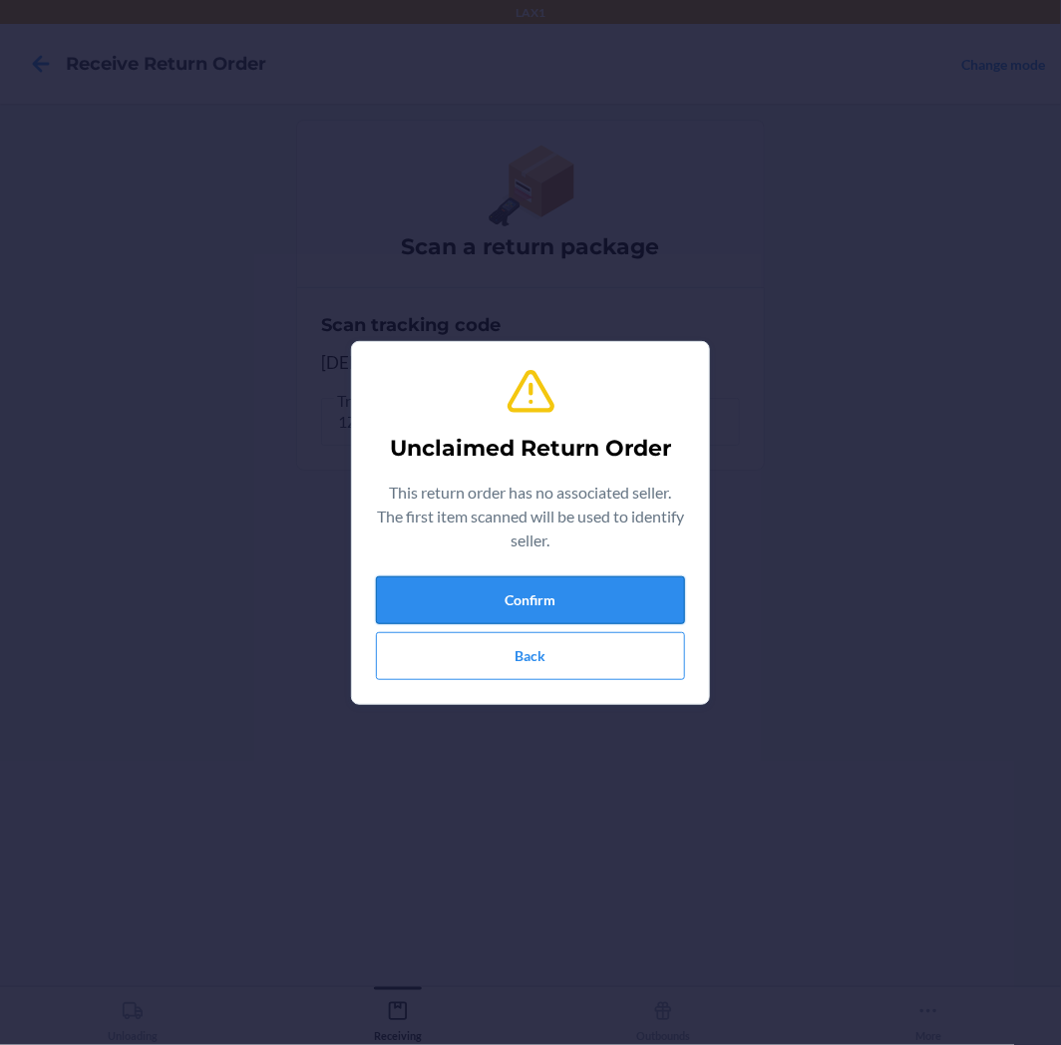
click at [539, 602] on button "Confirm" at bounding box center [530, 600] width 309 height 48
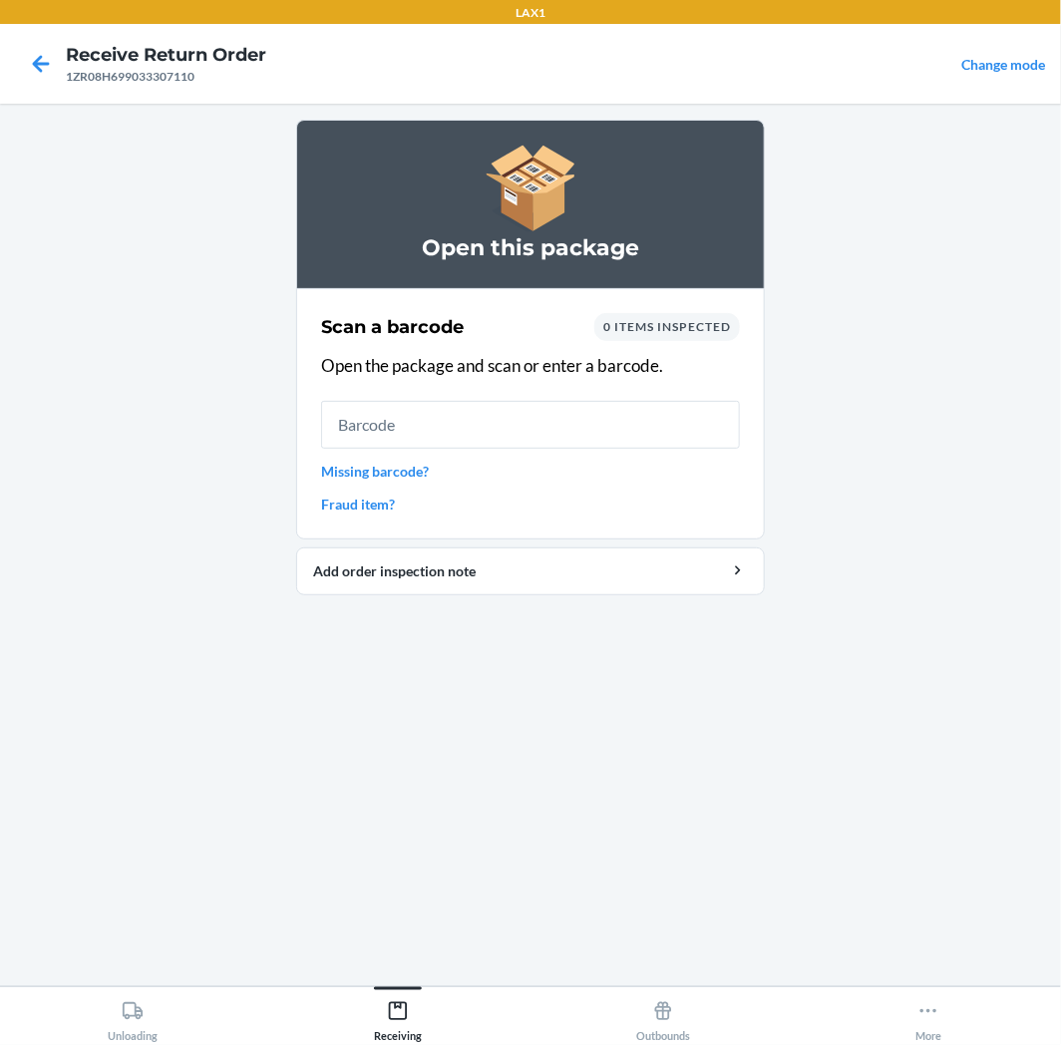
click at [588, 444] on input "text" at bounding box center [530, 425] width 419 height 48
click at [411, 463] on link "Missing barcode?" at bounding box center [530, 471] width 419 height 21
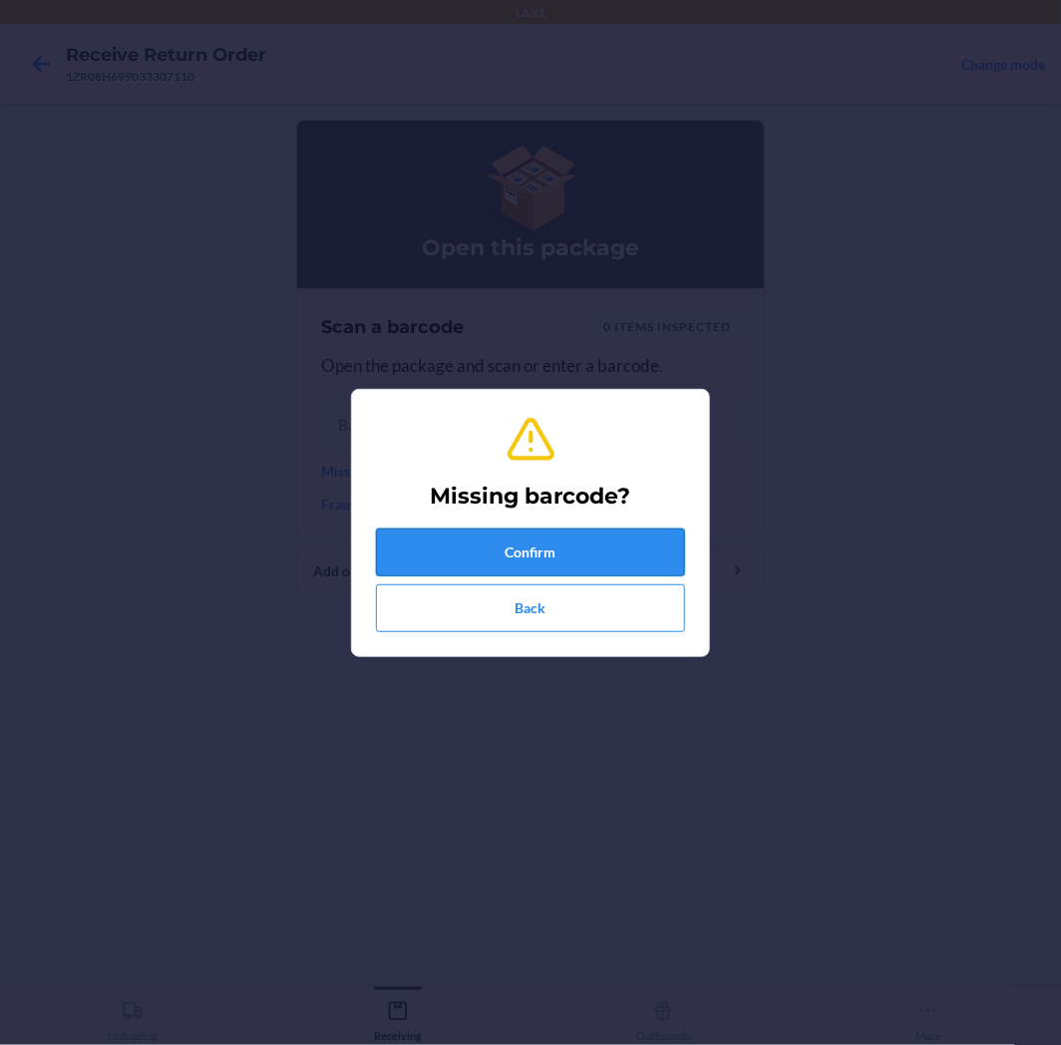
click at [445, 529] on button "Confirm" at bounding box center [530, 553] width 309 height 48
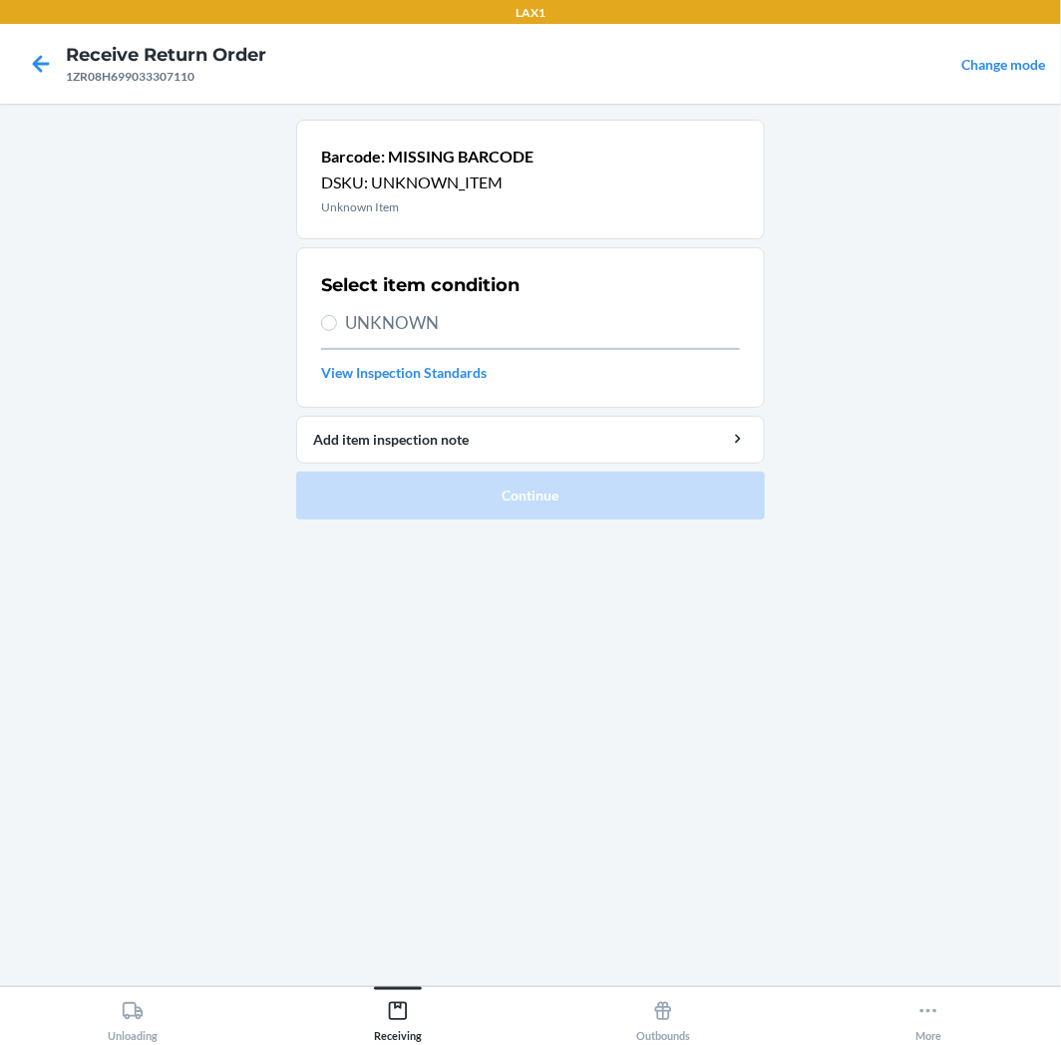
click at [549, 332] on span "UNKNOWN" at bounding box center [542, 323] width 395 height 26
click at [337, 331] on input "UNKNOWN" at bounding box center [329, 323] width 16 height 16
radio input "true"
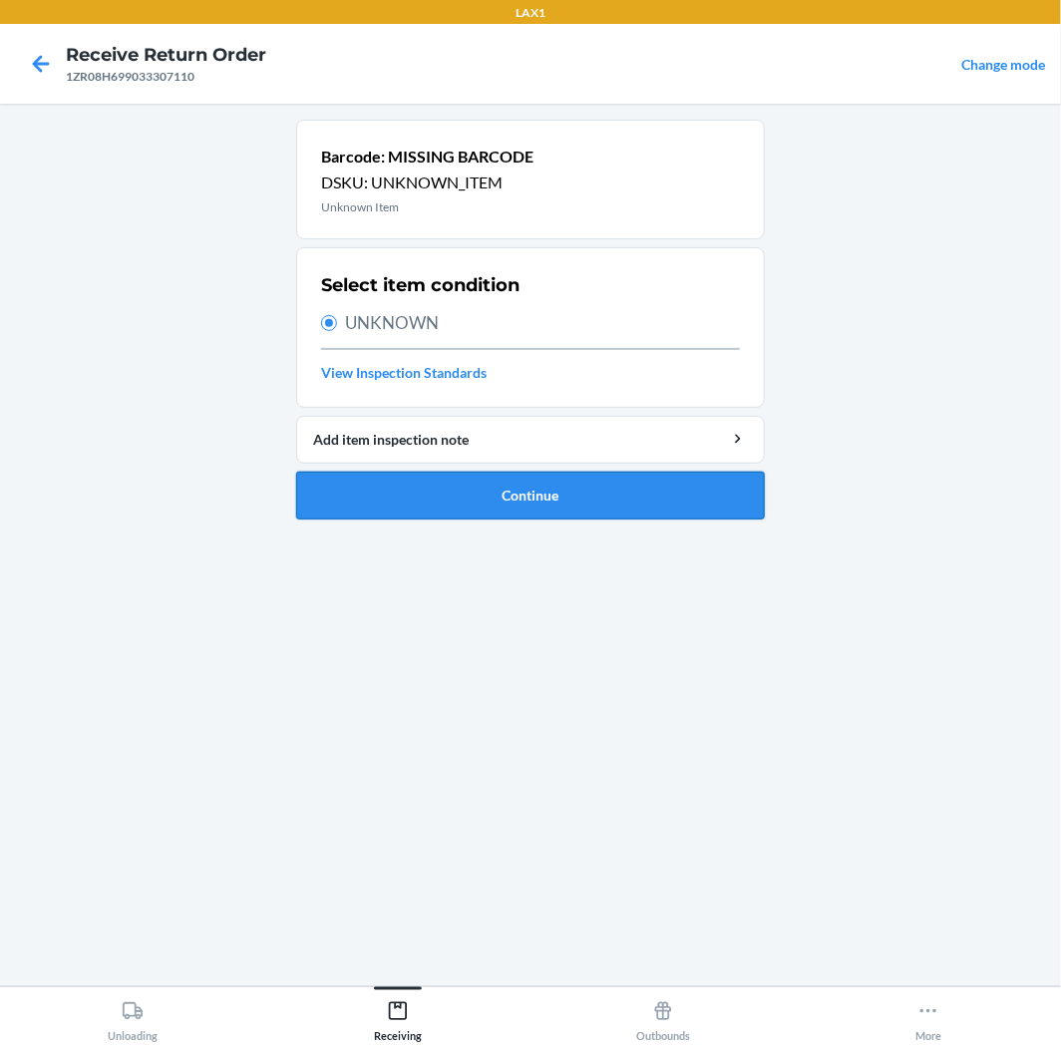
click at [551, 483] on button "Continue" at bounding box center [530, 496] width 469 height 48
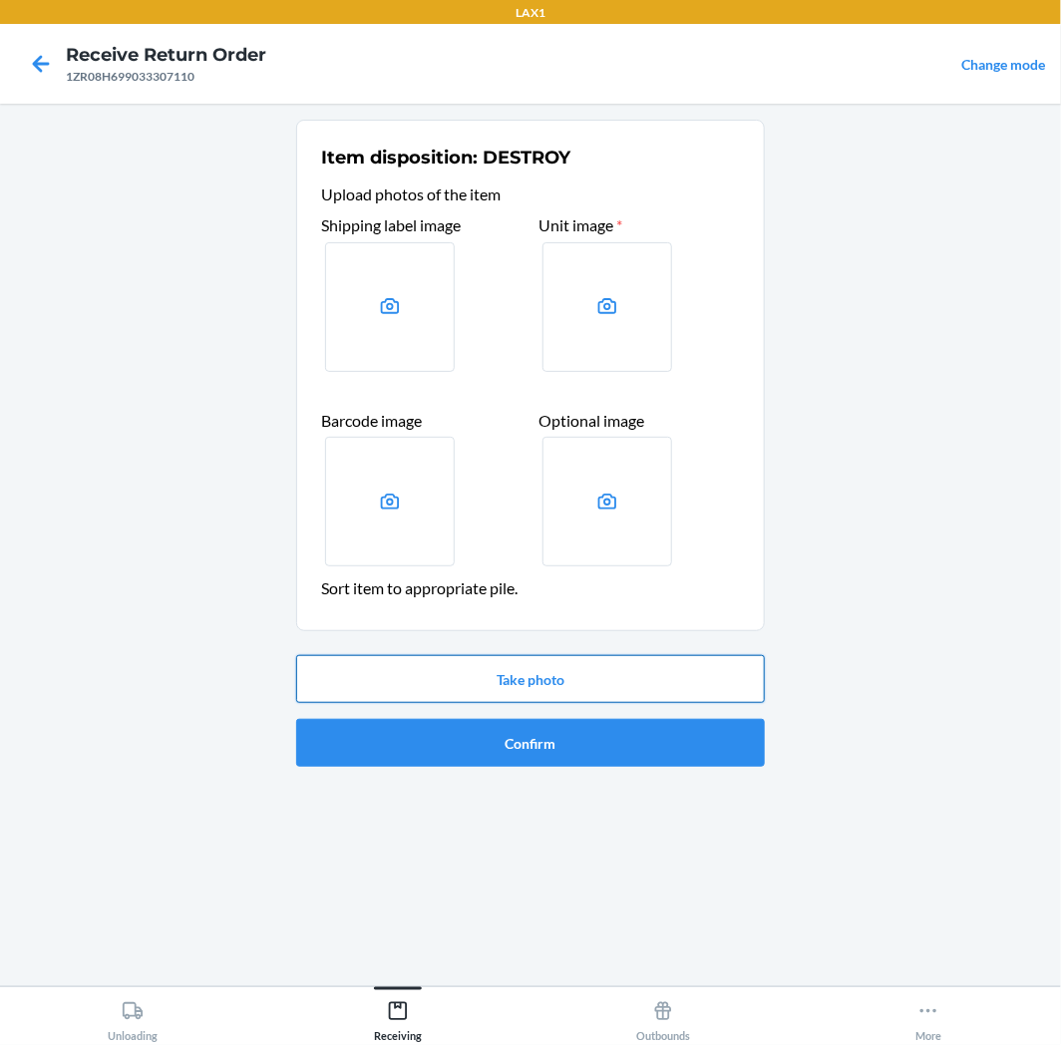
click at [515, 662] on button "Take photo" at bounding box center [530, 679] width 469 height 48
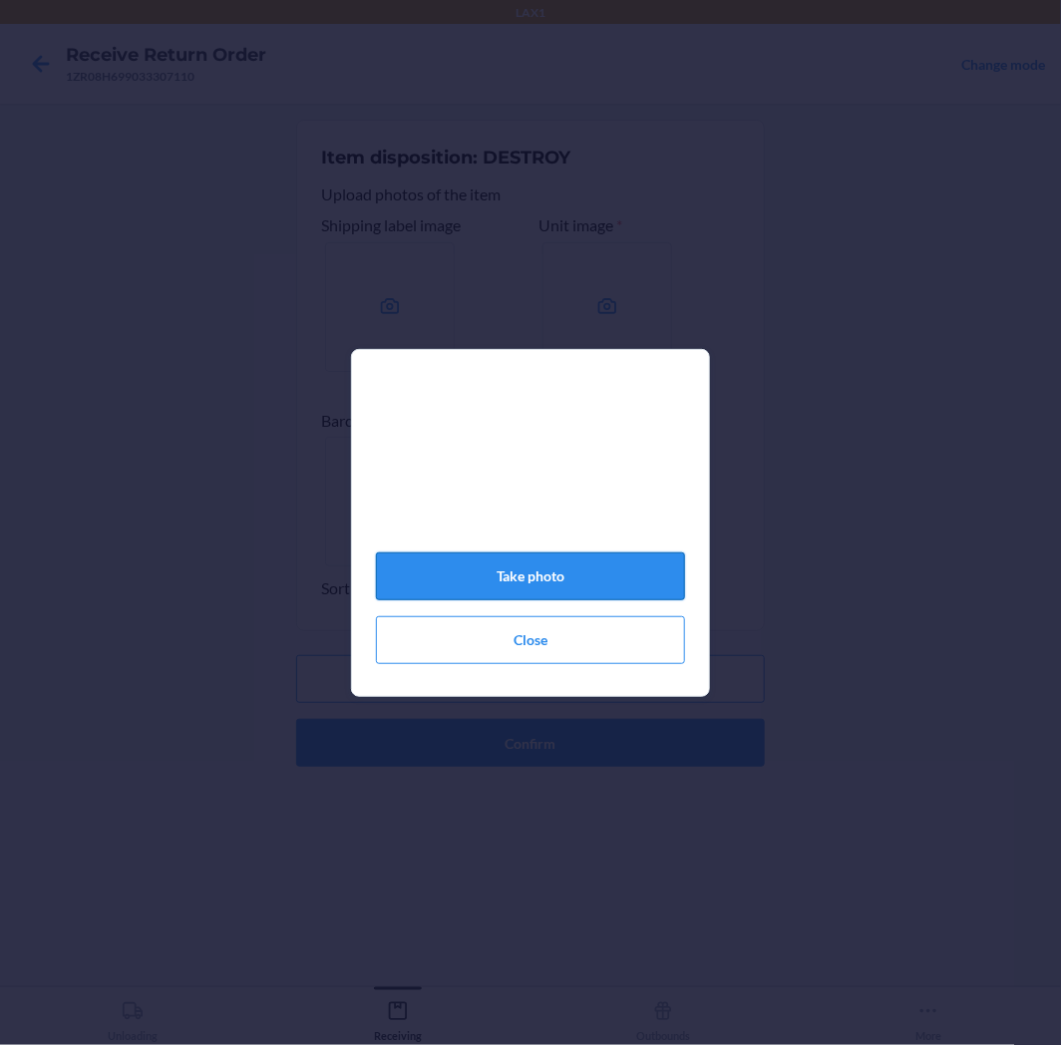
click at [614, 599] on button "Take photo" at bounding box center [530, 577] width 309 height 48
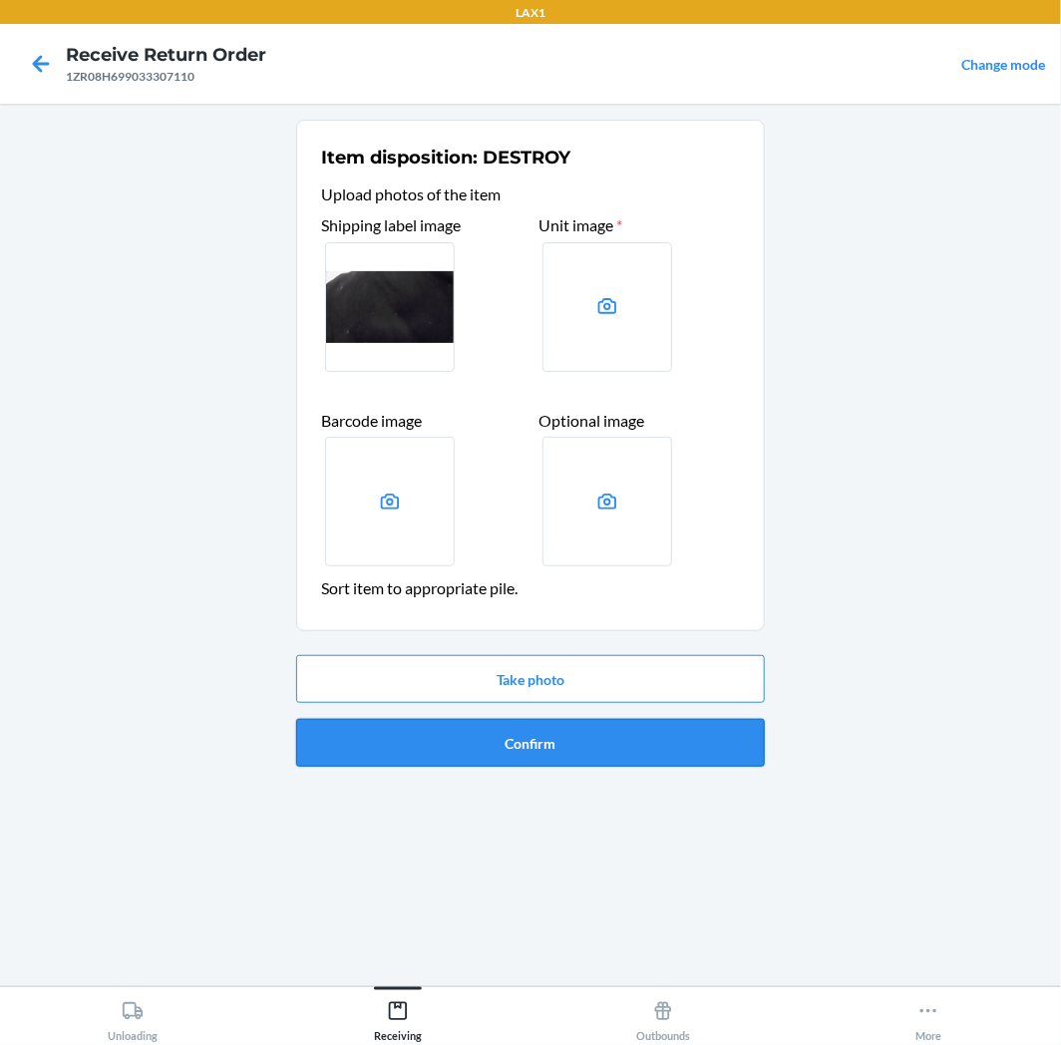
click at [560, 740] on button "Confirm" at bounding box center [530, 743] width 469 height 48
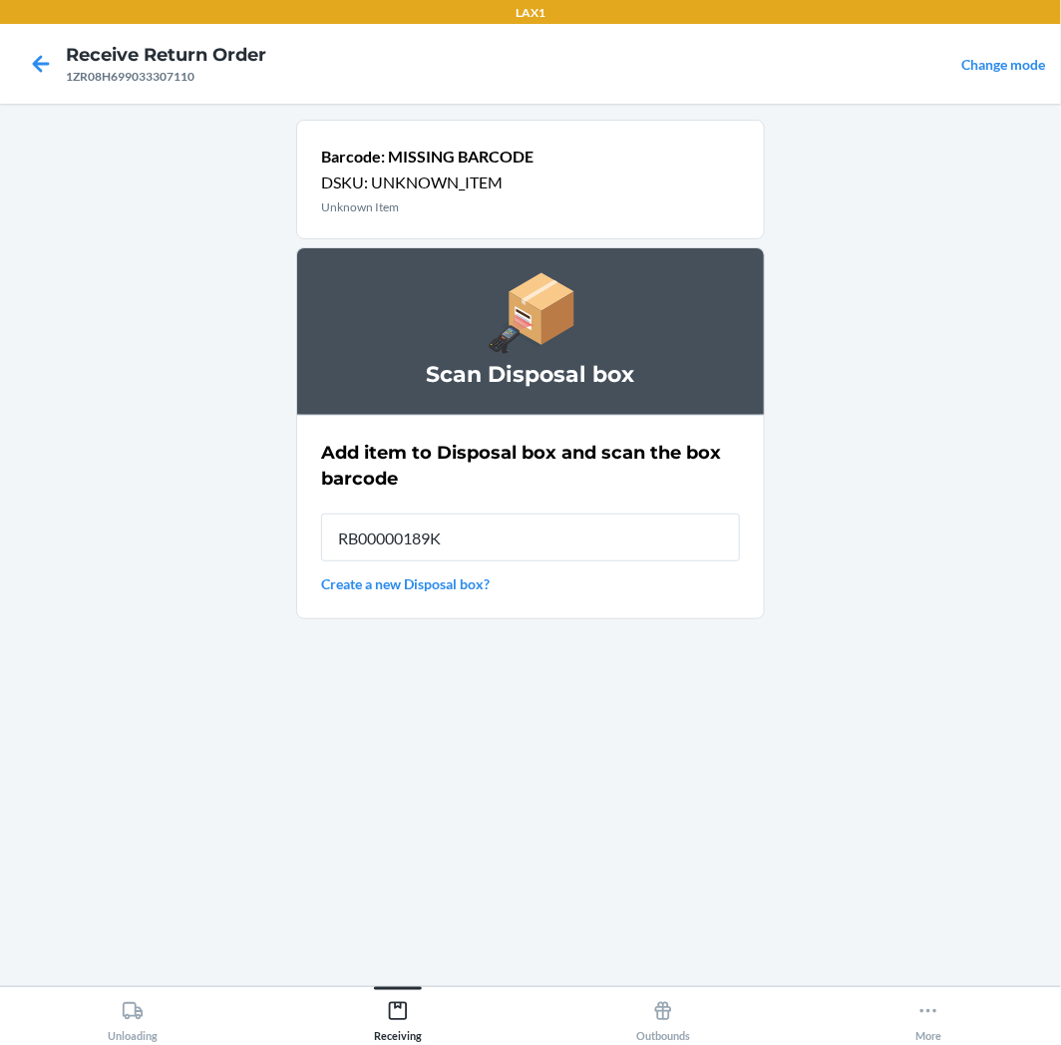
type input "RB00000189K"
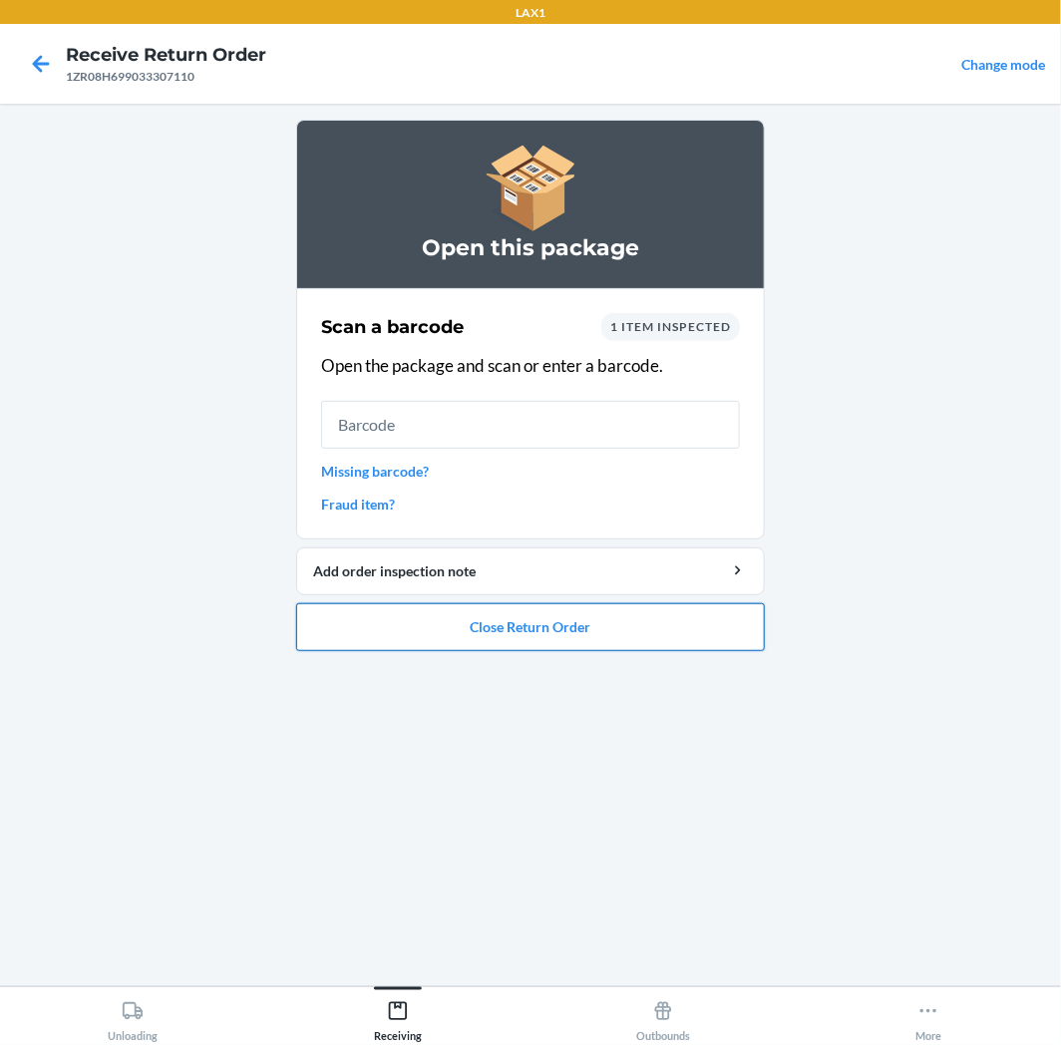
click at [509, 641] on button "Close Return Order" at bounding box center [530, 627] width 469 height 48
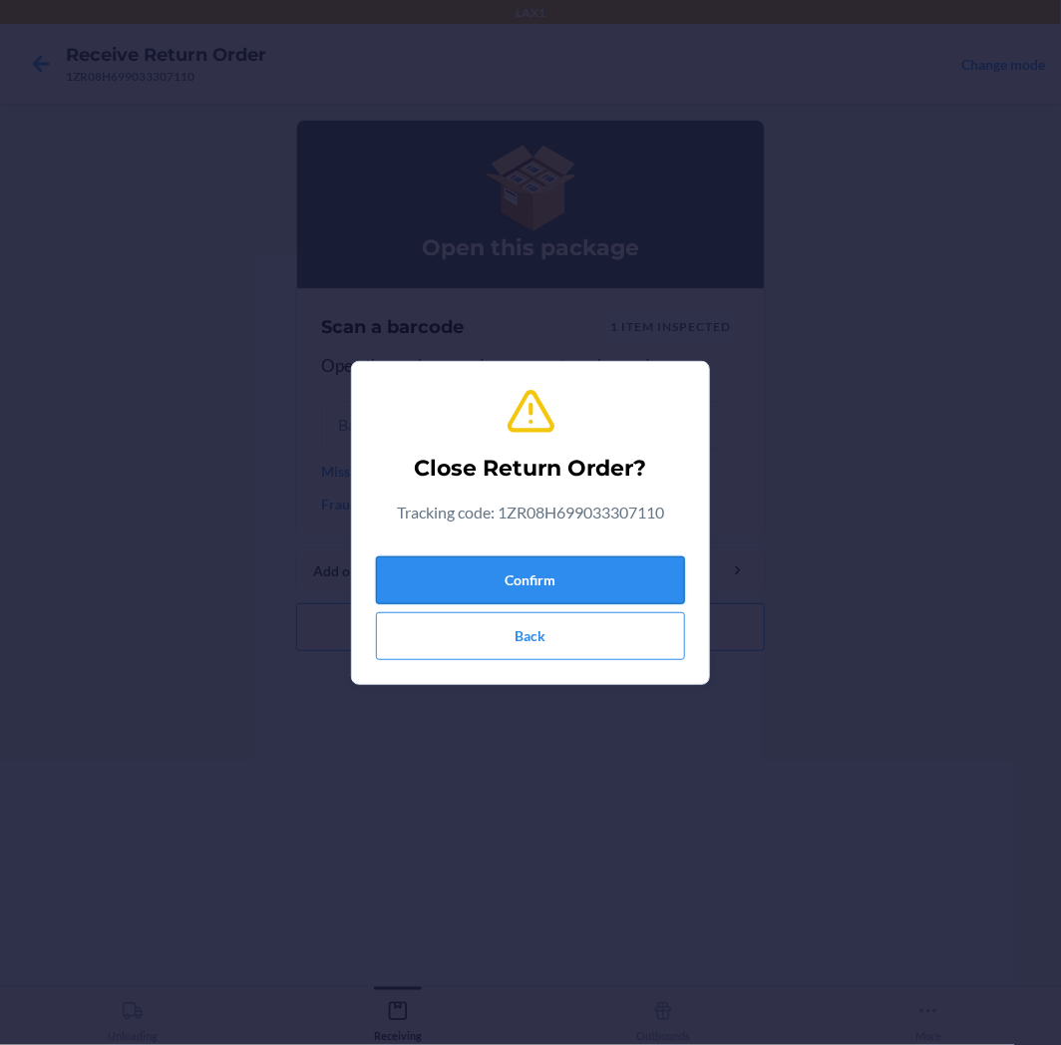
click at [606, 576] on button "Confirm" at bounding box center [530, 581] width 309 height 48
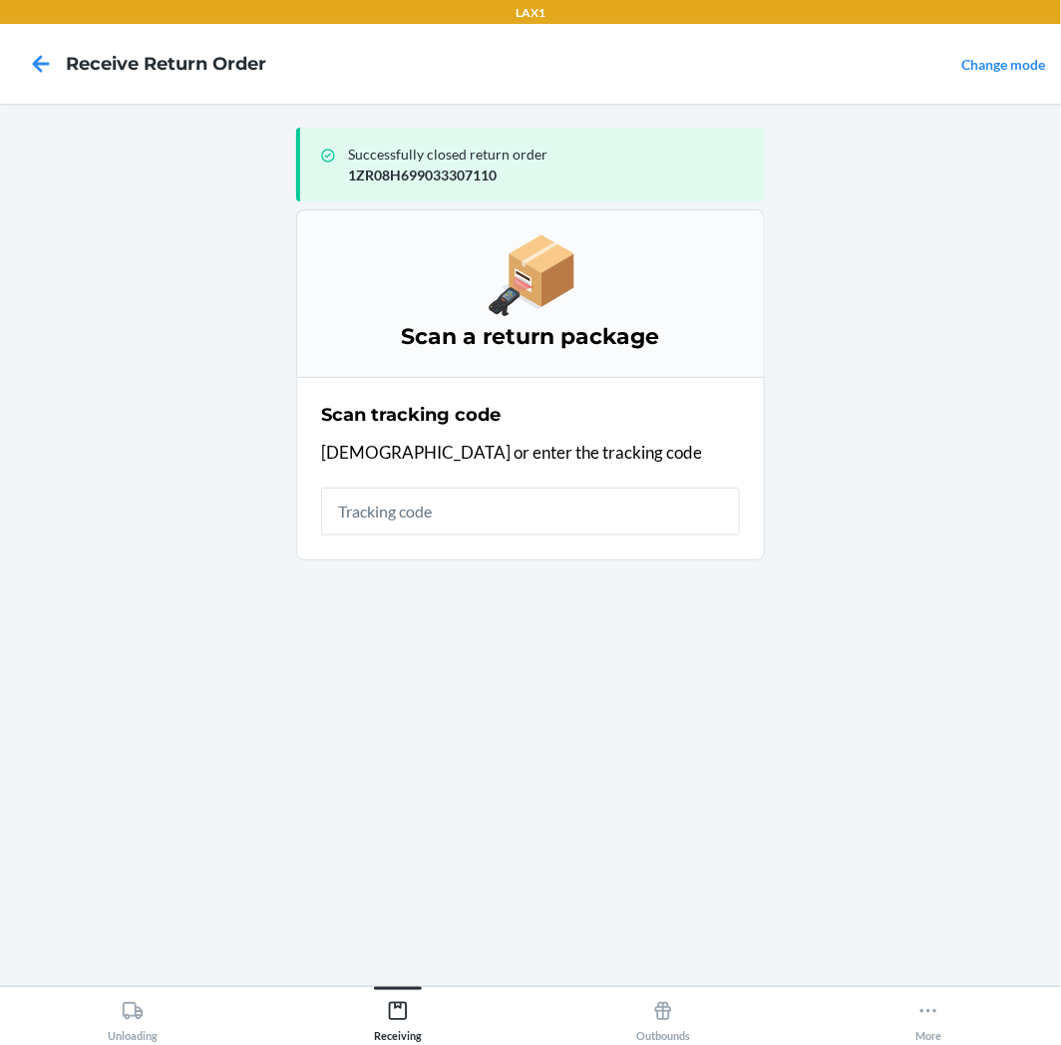
click at [590, 481] on div "Scan tracking code Scan or enter the tracking code" at bounding box center [530, 469] width 419 height 146
click at [593, 504] on input "text" at bounding box center [530, 512] width 419 height 48
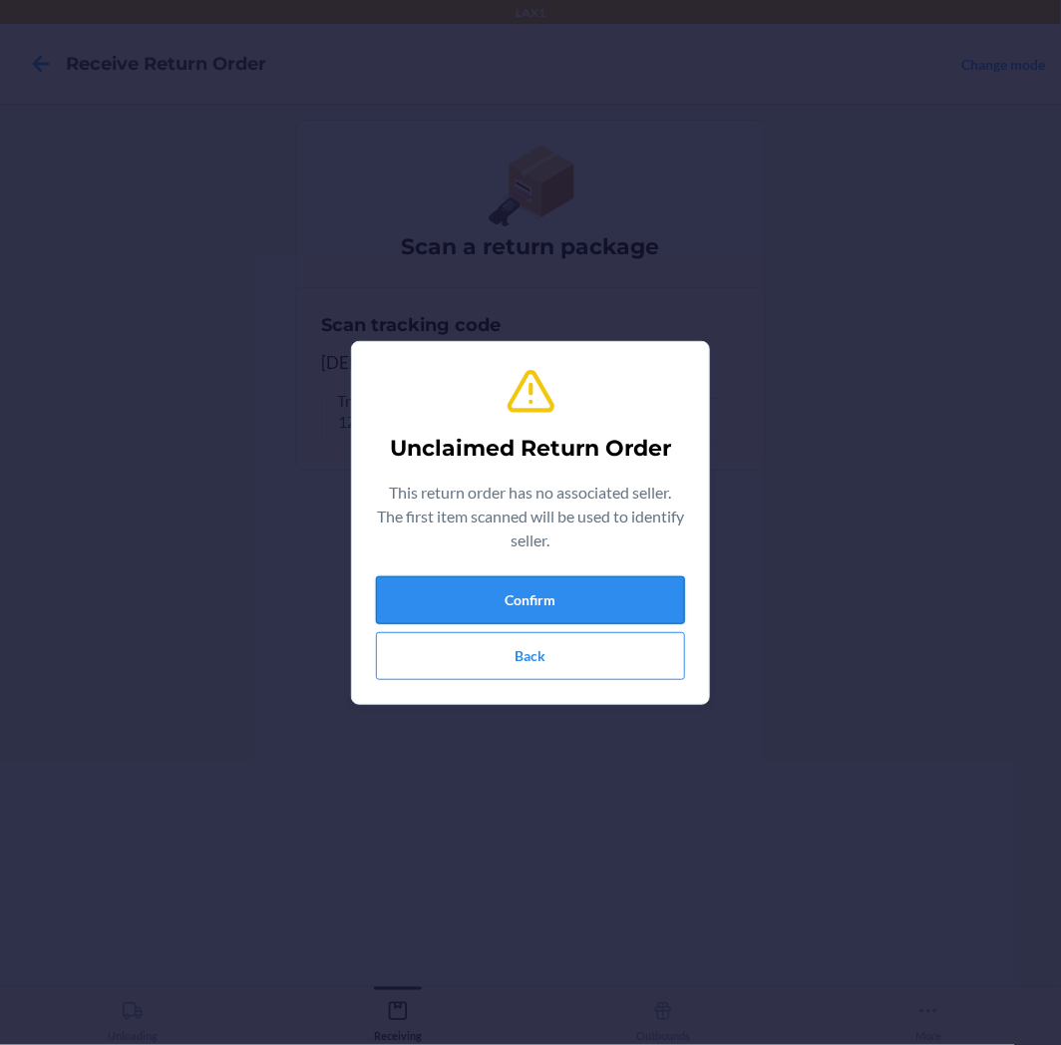
click at [616, 581] on button "Confirm" at bounding box center [530, 600] width 309 height 48
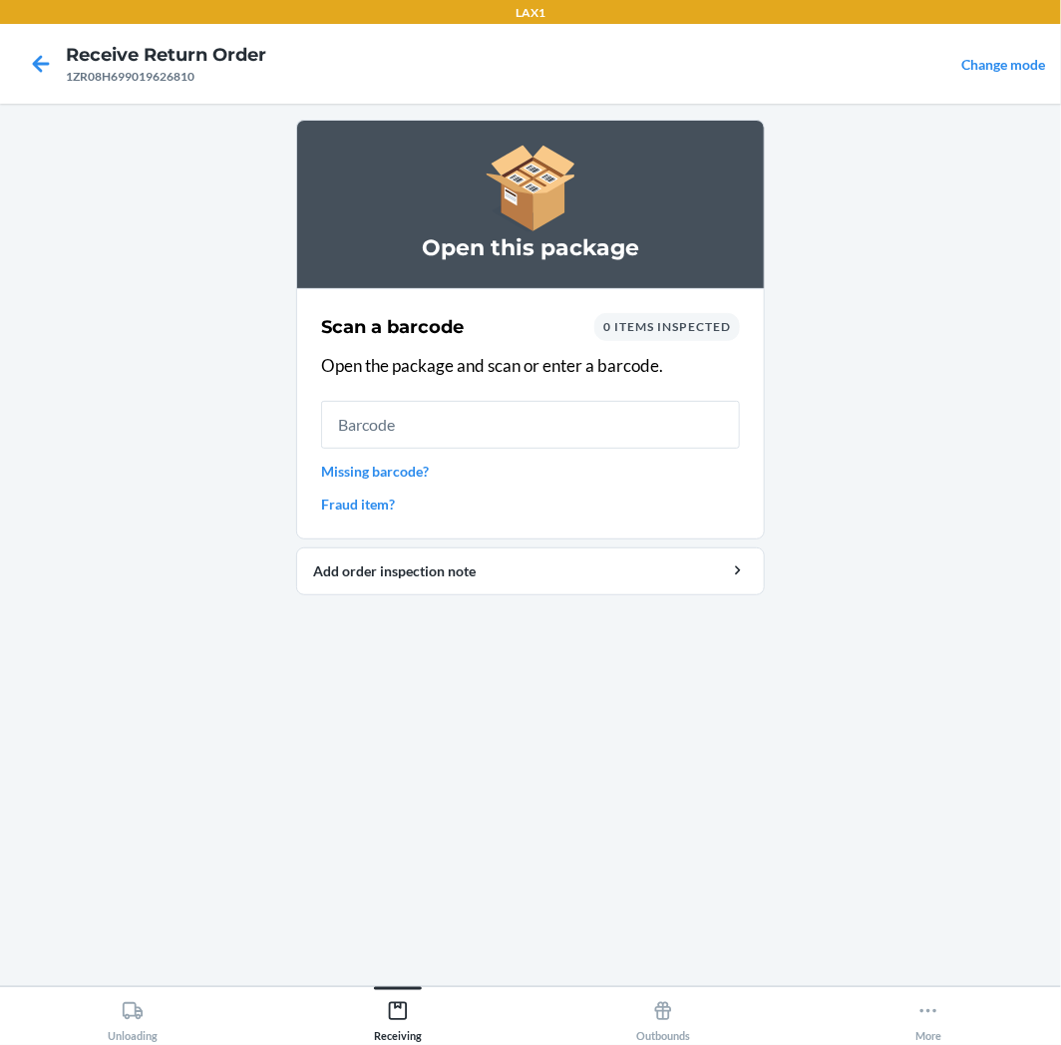
click at [630, 427] on input "text" at bounding box center [530, 425] width 419 height 48
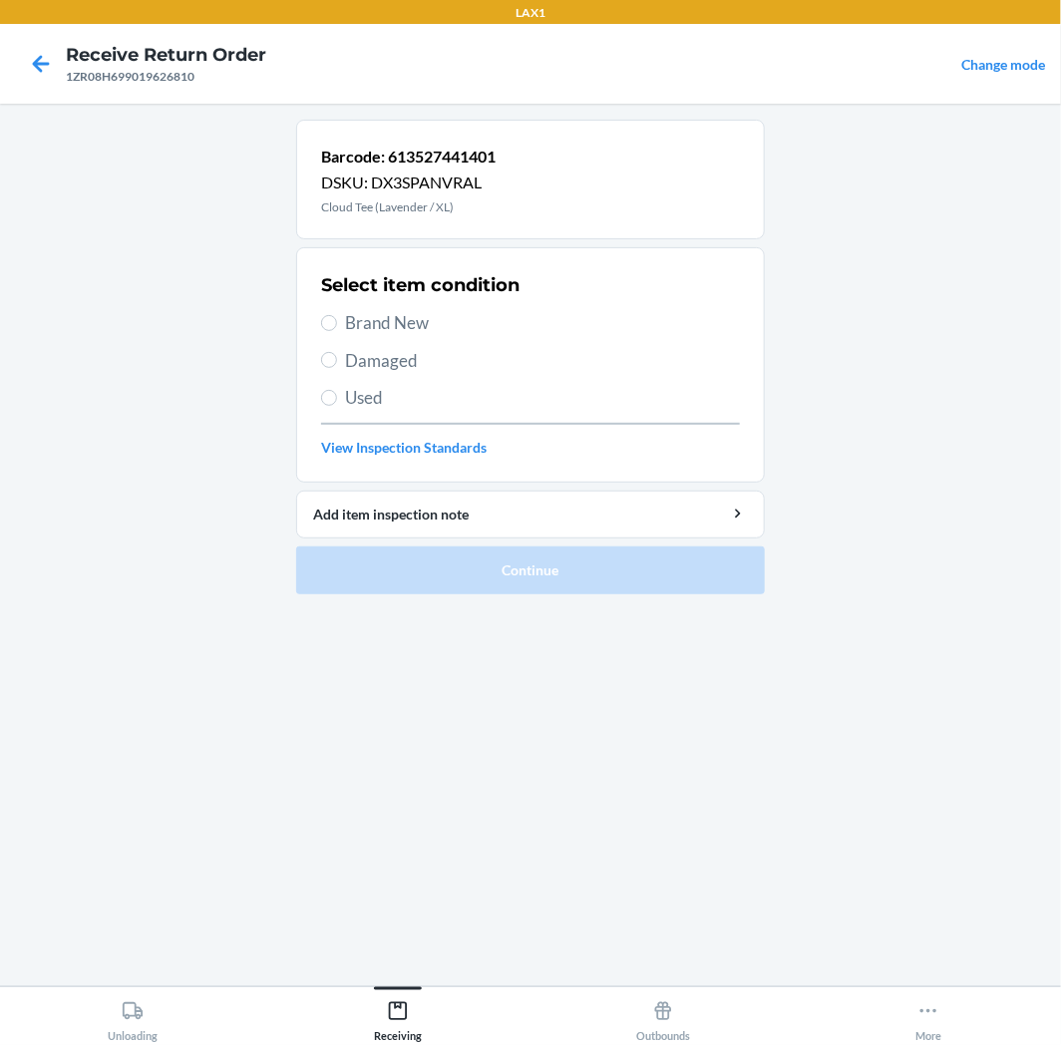
click at [350, 396] on span "Used" at bounding box center [542, 398] width 395 height 26
click at [337, 396] on input "Used" at bounding box center [329, 398] width 16 height 16
radio input "true"
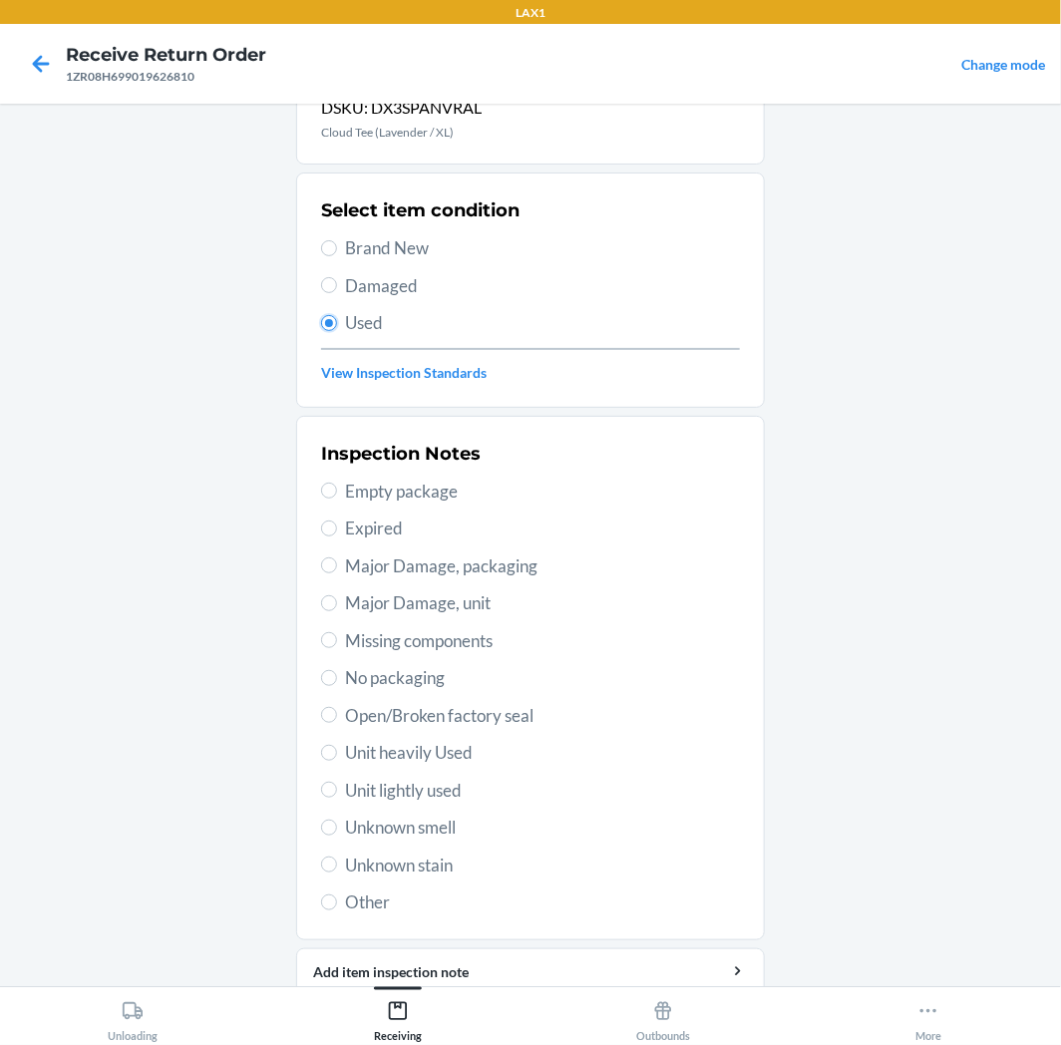
scroll to position [155, 0]
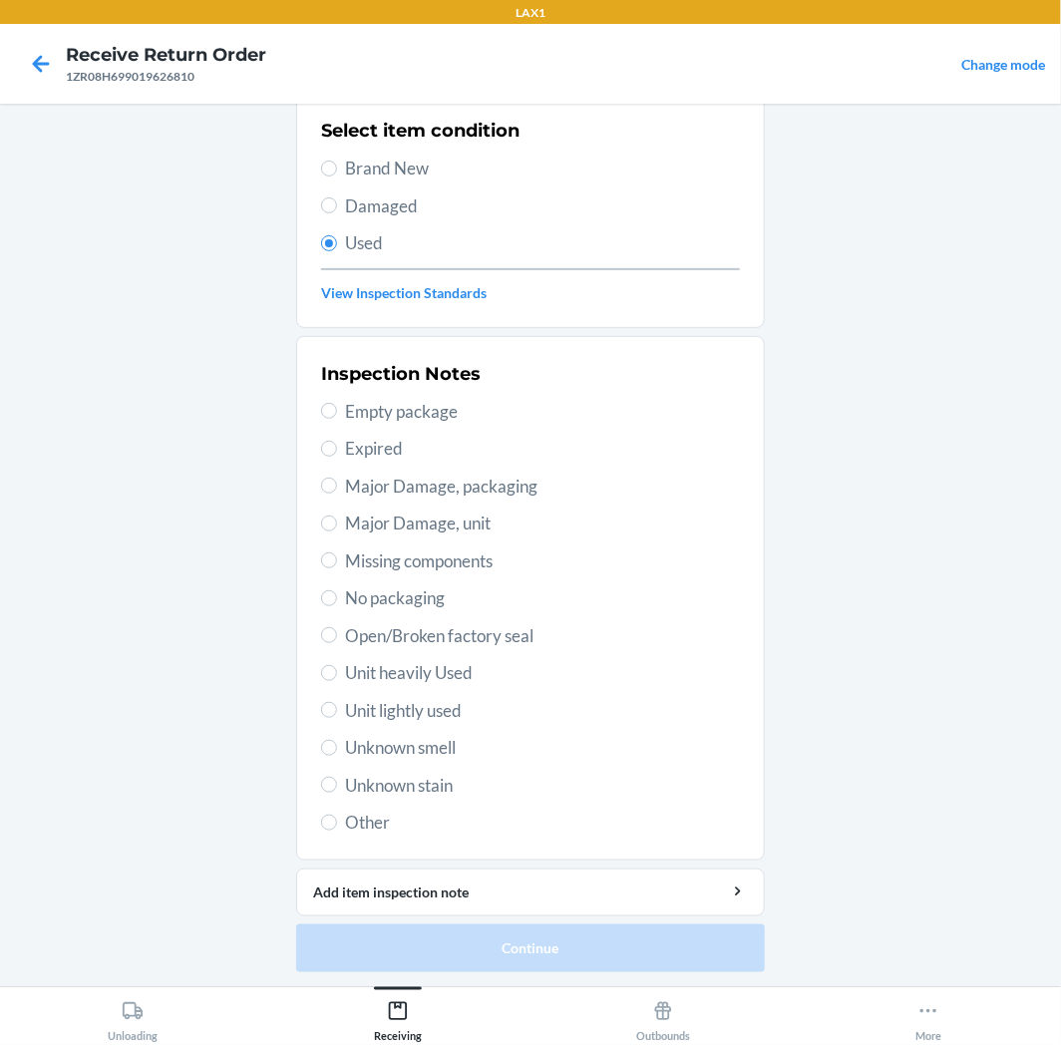
click at [393, 705] on span "Unit lightly used" at bounding box center [542, 711] width 395 height 26
click at [337, 705] on input "Unit lightly used" at bounding box center [329, 710] width 16 height 16
radio input "true"
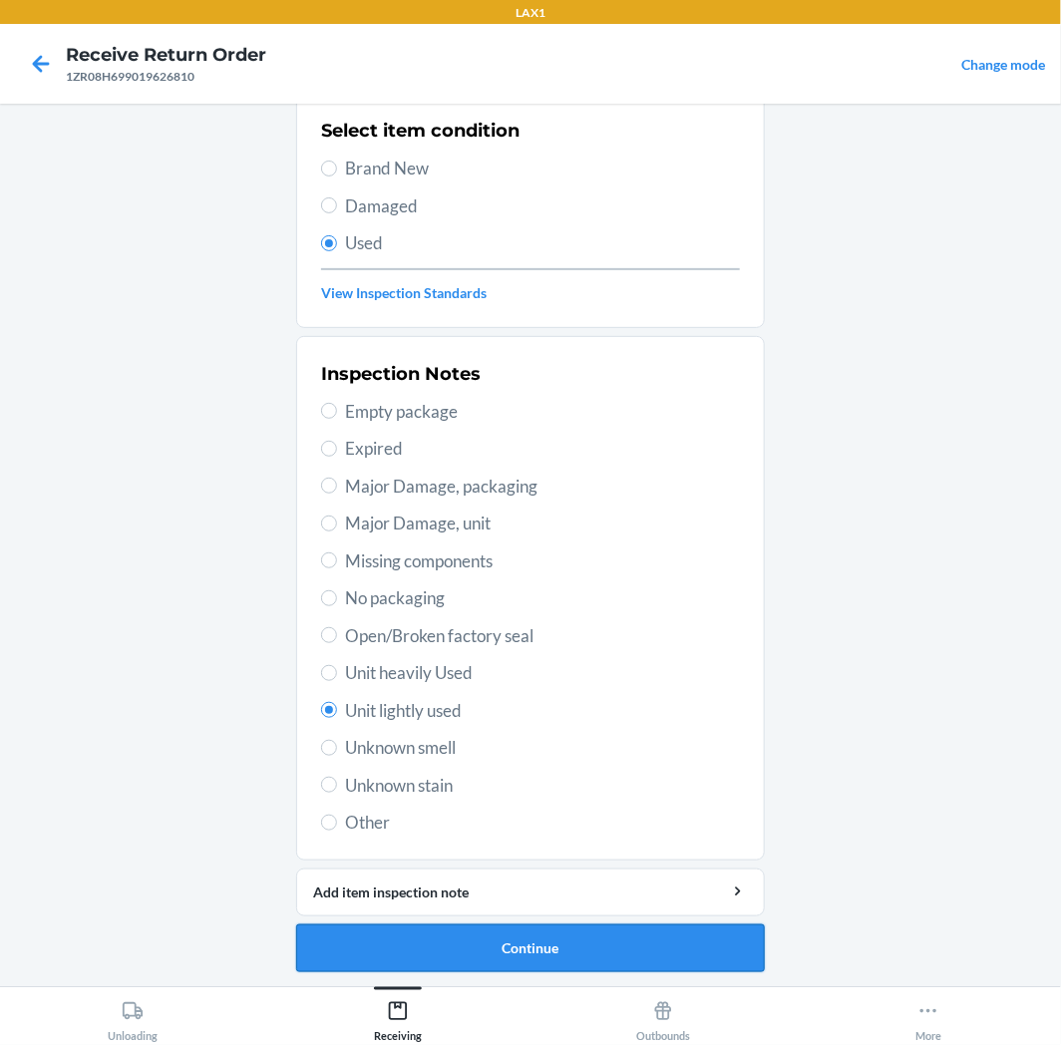
click at [515, 938] on button "Continue" at bounding box center [530, 949] width 469 height 48
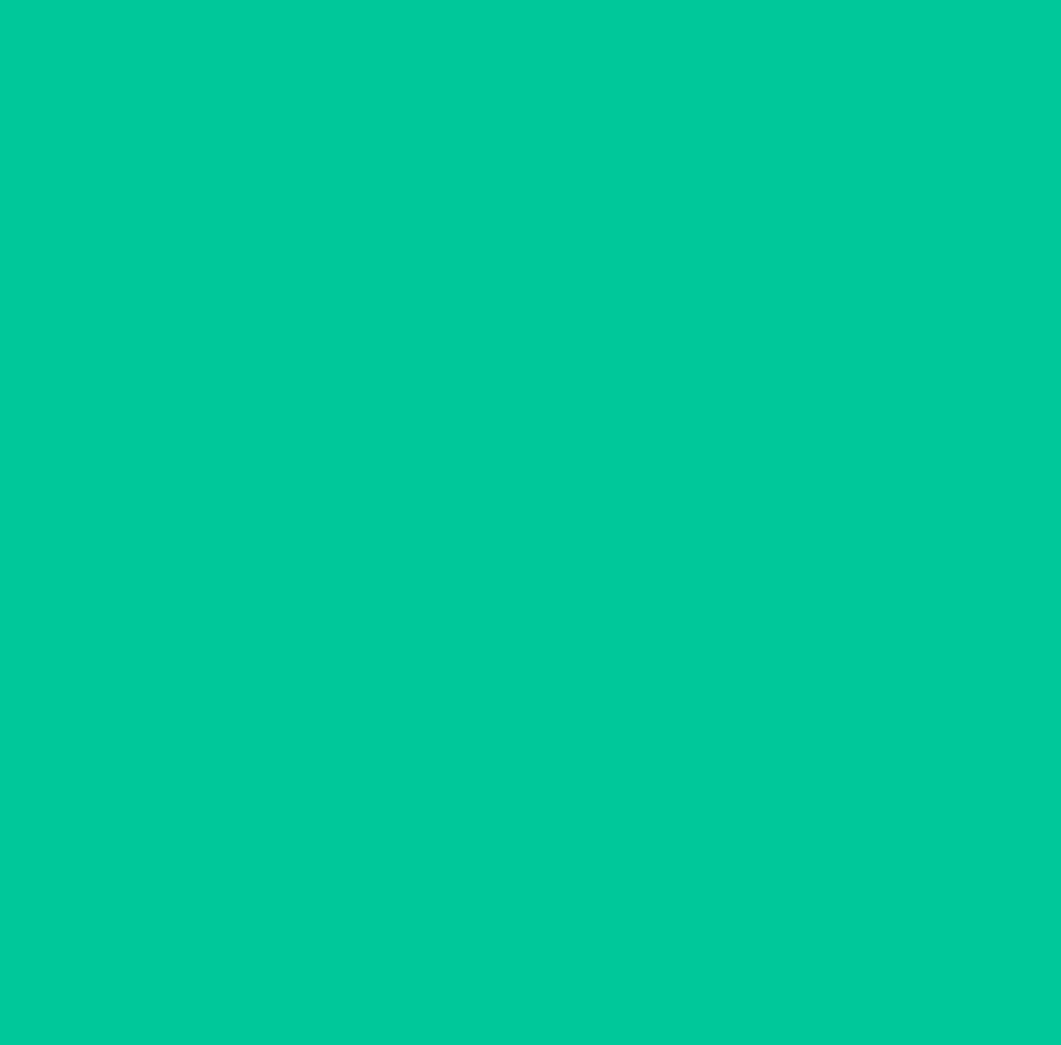
scroll to position [0, 0]
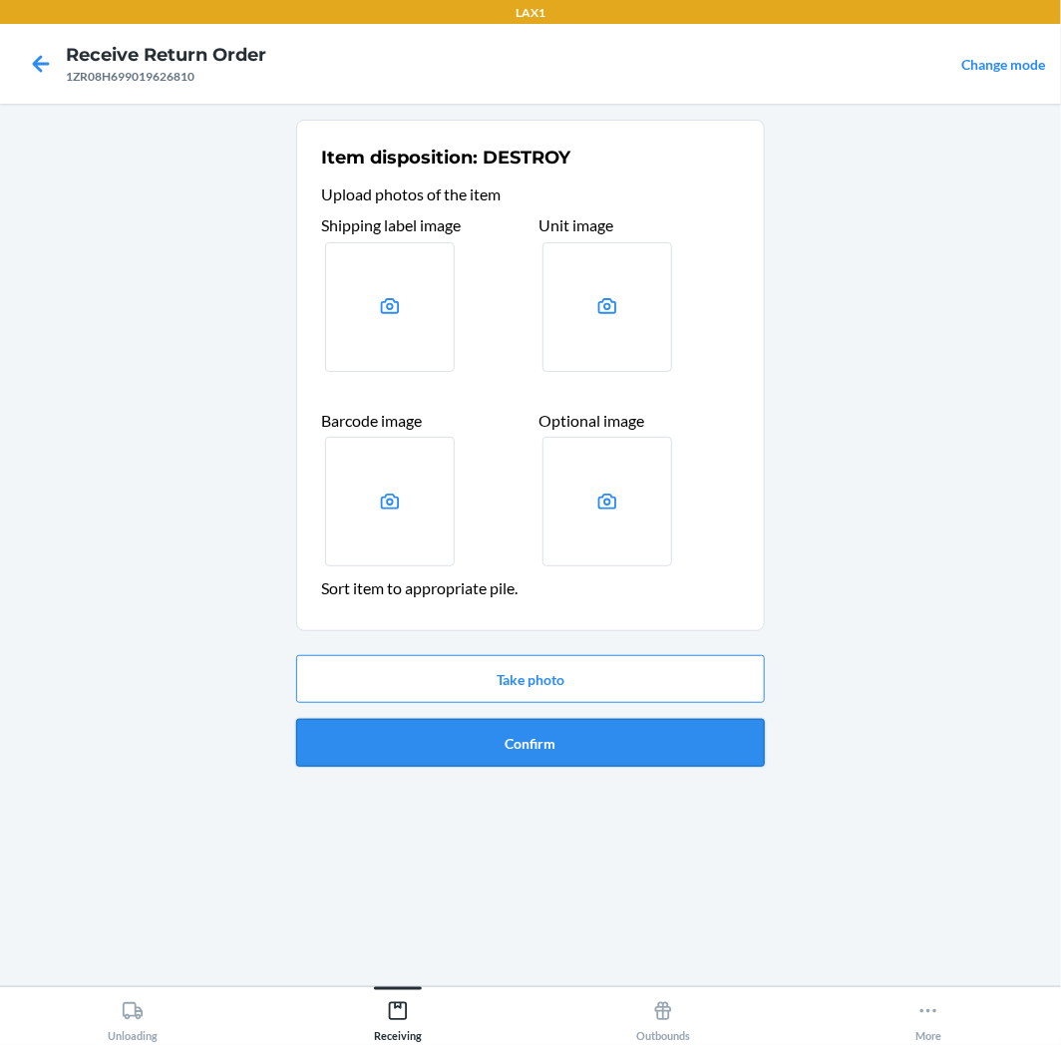
click at [523, 742] on button "Confirm" at bounding box center [530, 743] width 469 height 48
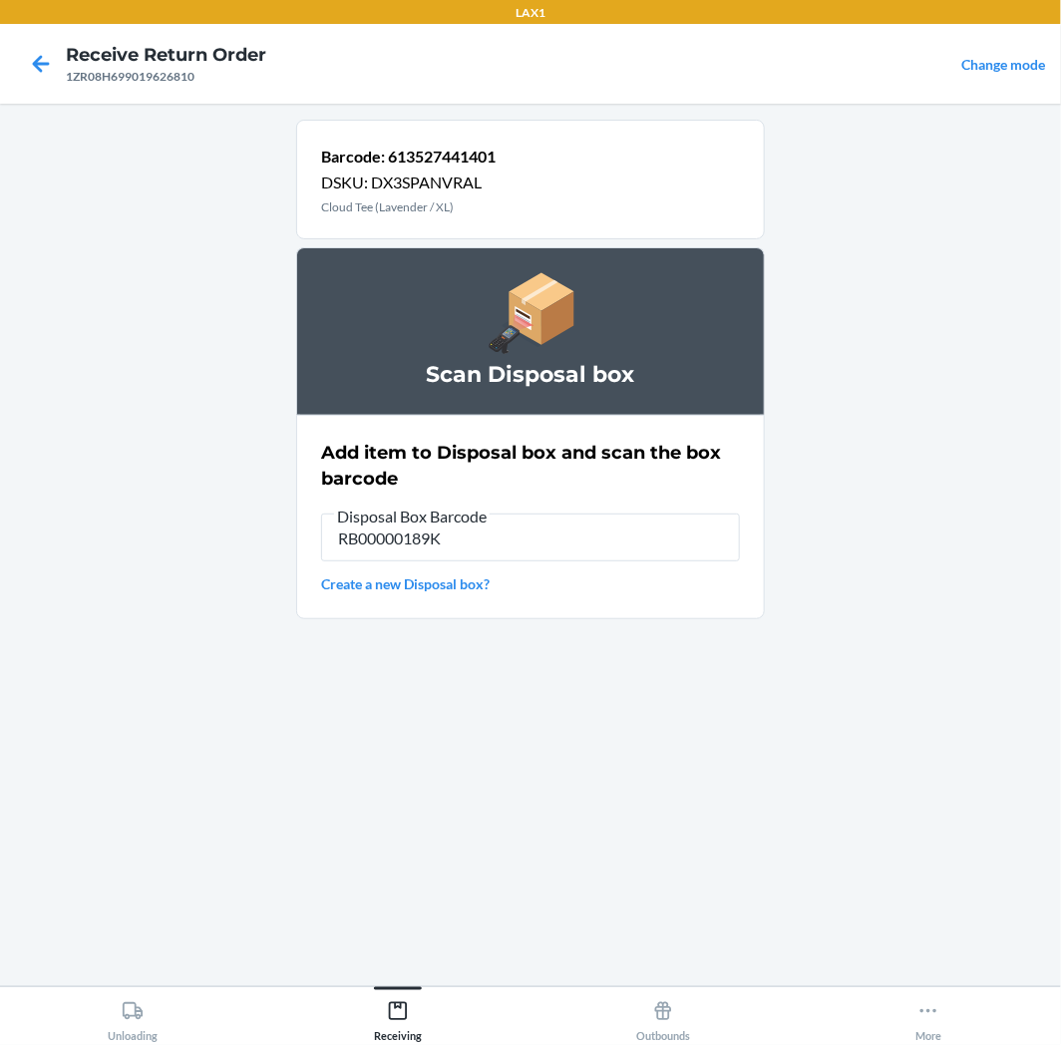
type input "RB00000189K"
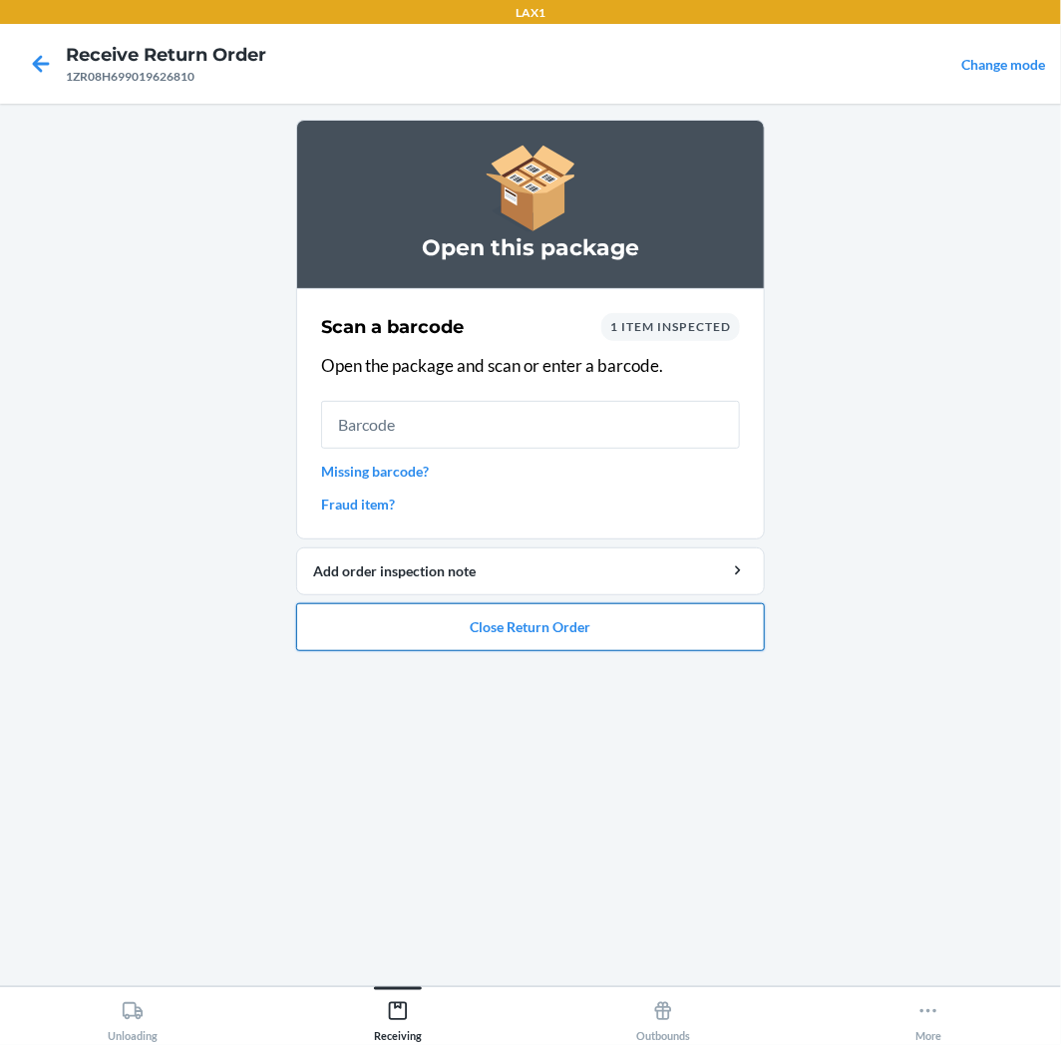
click at [537, 636] on button "Close Return Order" at bounding box center [530, 627] width 469 height 48
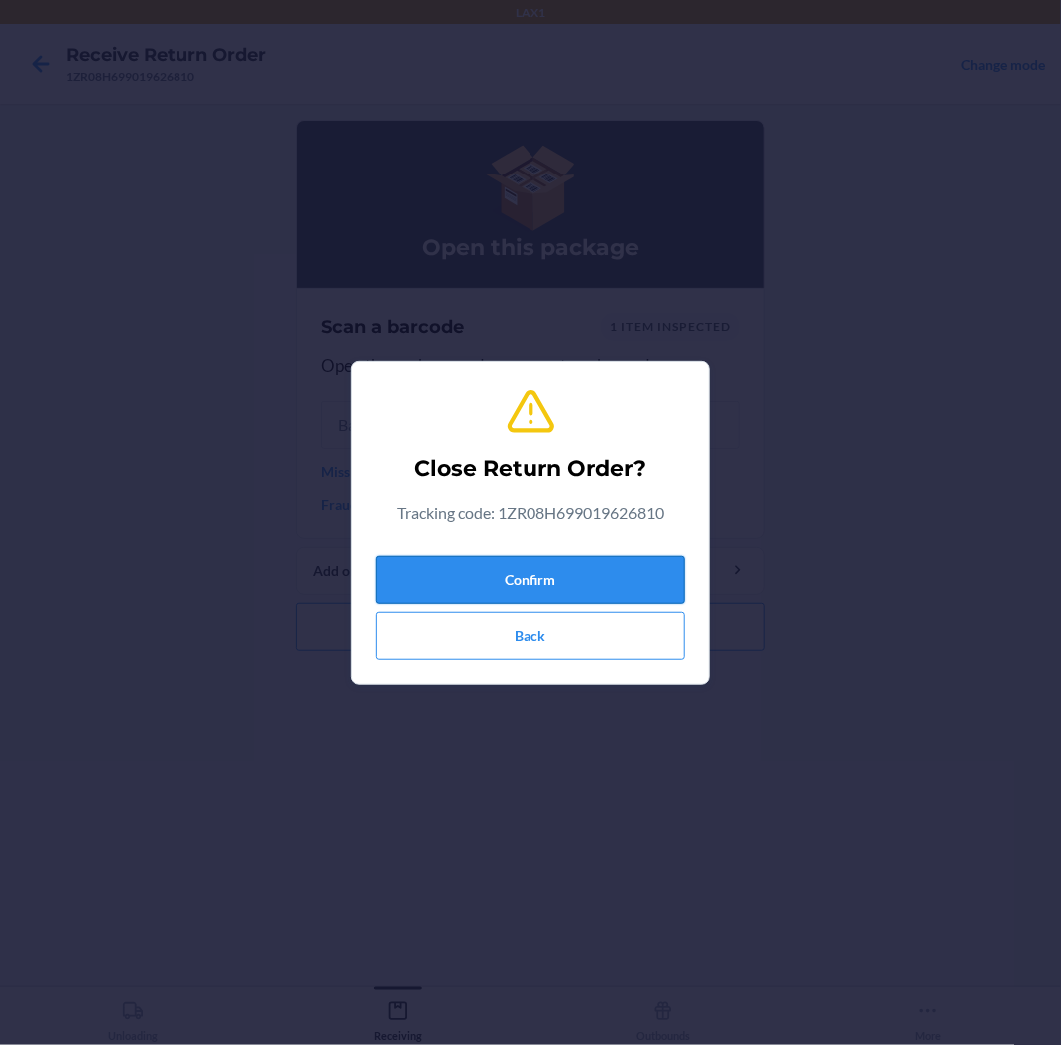
click at [551, 583] on button "Confirm" at bounding box center [530, 581] width 309 height 48
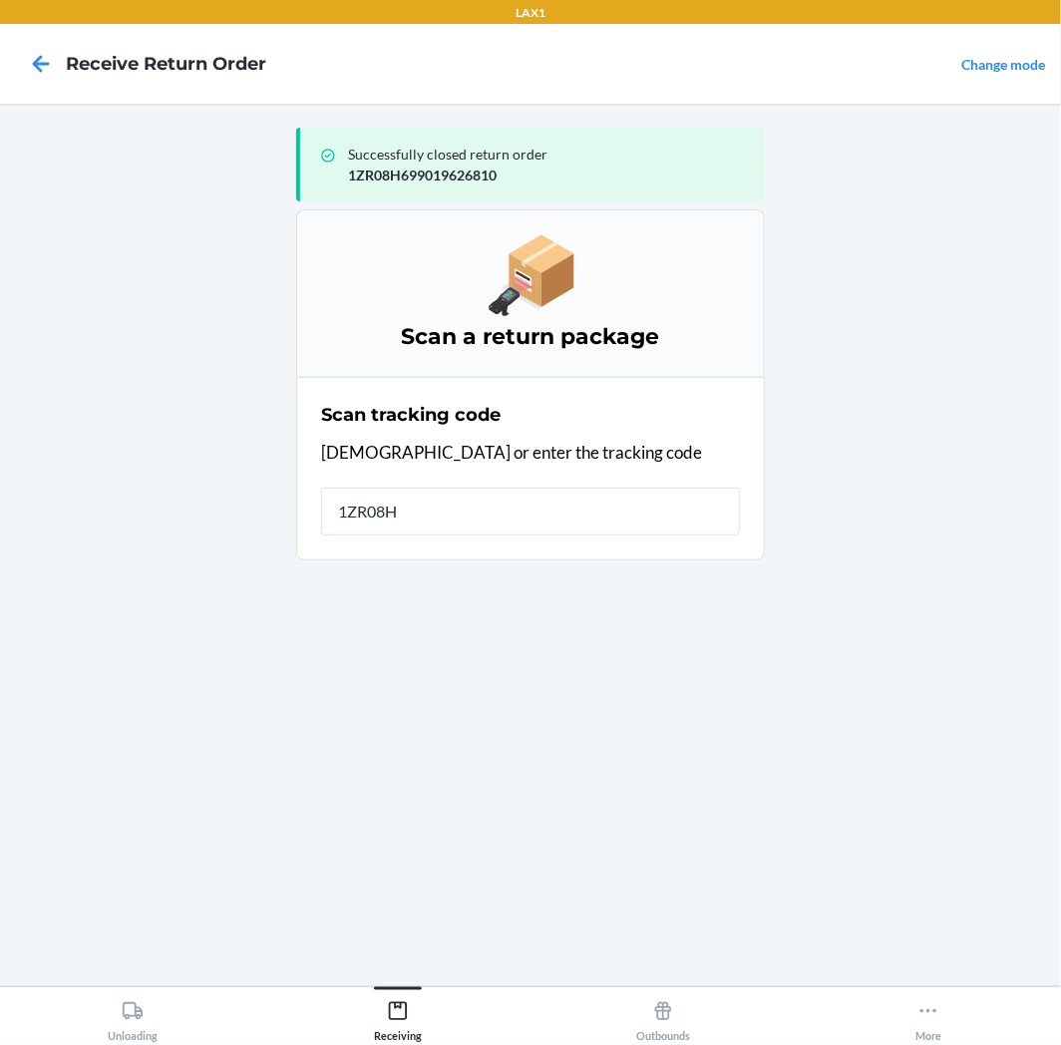
type input "1ZR08H6"
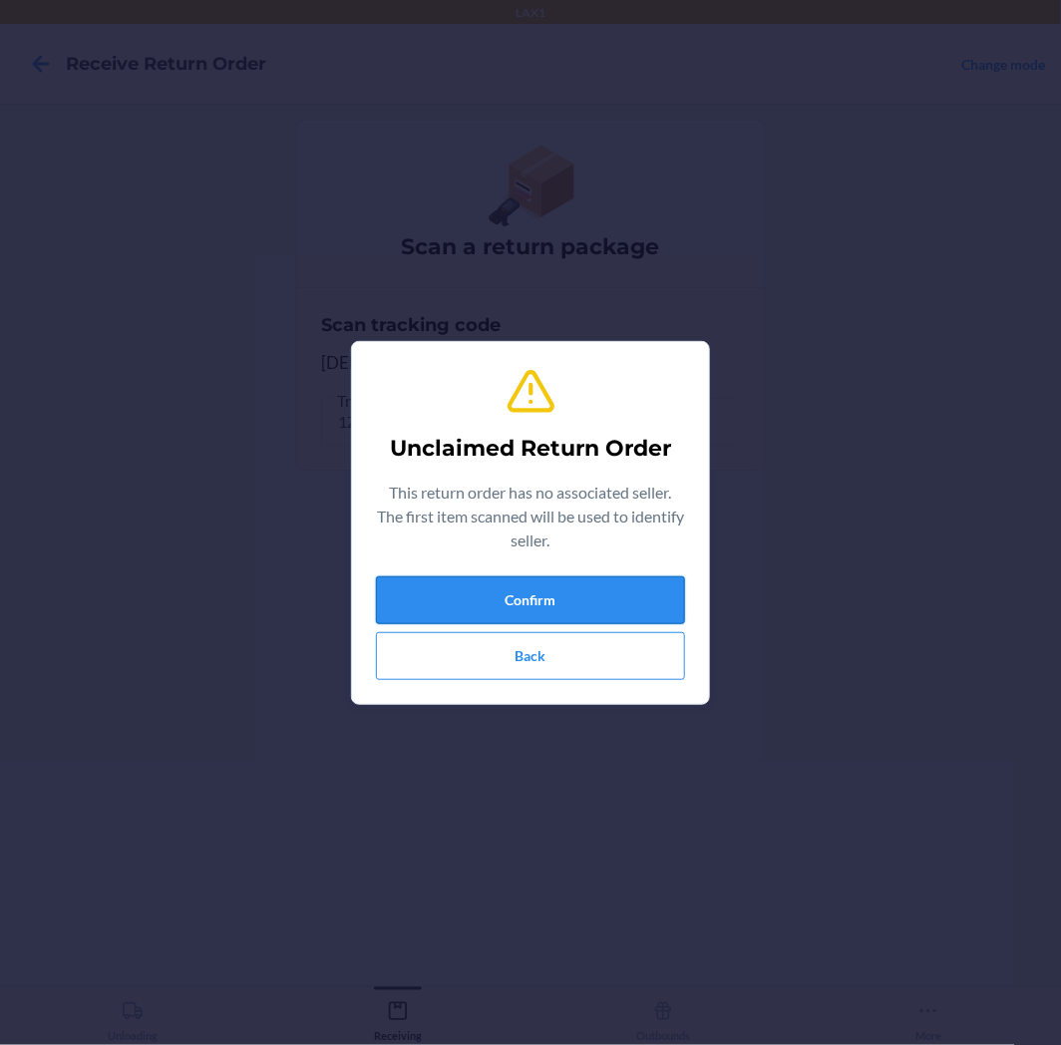
click at [588, 602] on button "Confirm" at bounding box center [530, 600] width 309 height 48
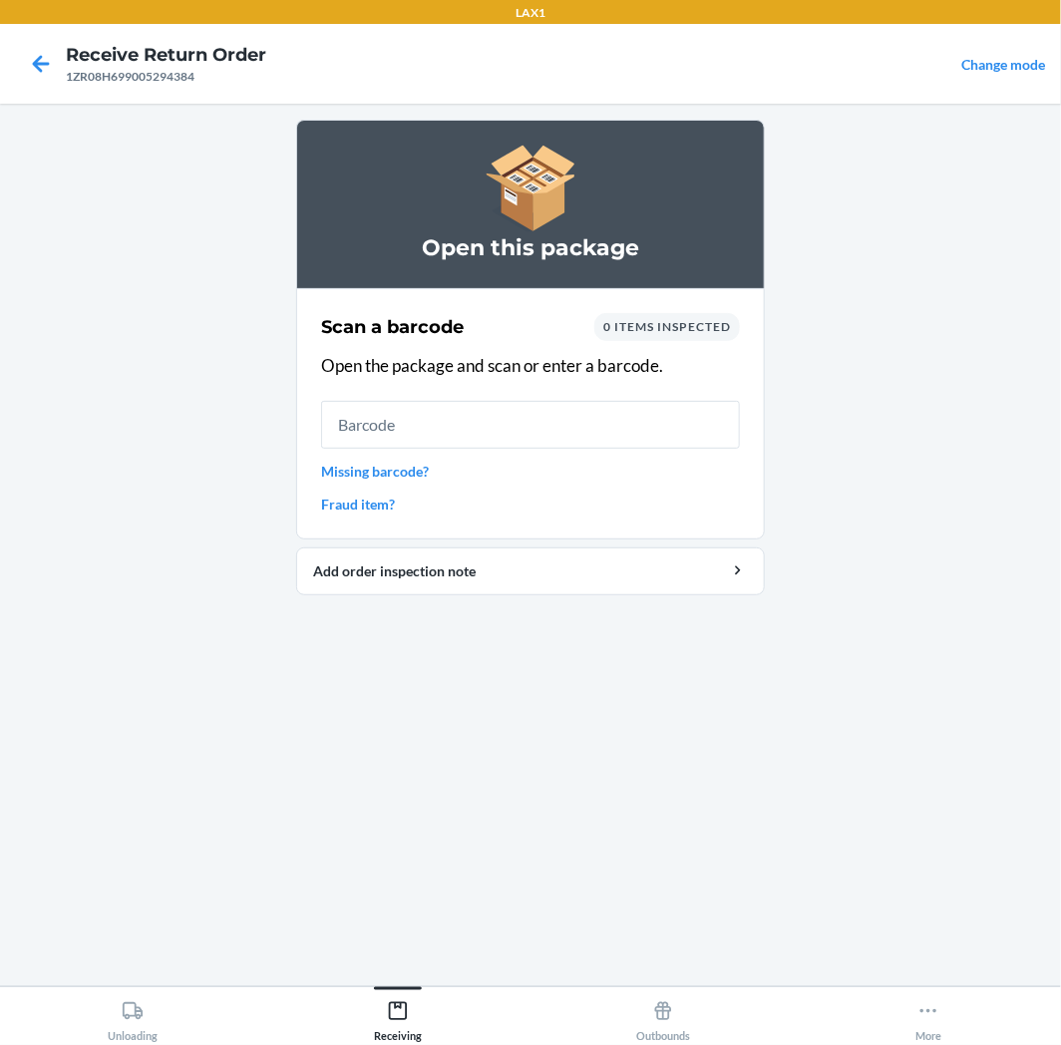
click at [593, 422] on input "text" at bounding box center [530, 425] width 419 height 48
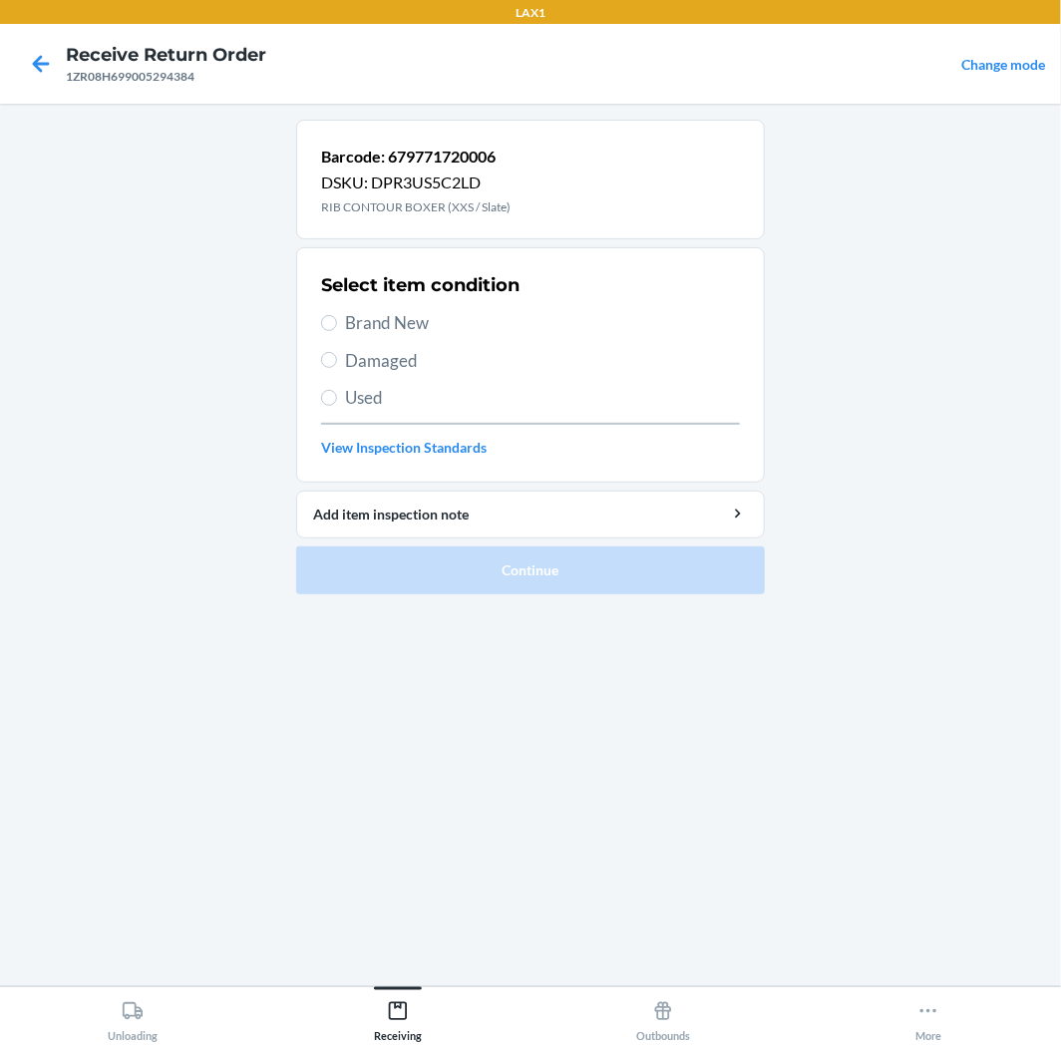
click at [425, 420] on div "Select item condition Brand New Damaged Used View Inspection Standards" at bounding box center [530, 364] width 419 height 197
click at [425, 397] on span "Used" at bounding box center [542, 398] width 395 height 26
click at [337, 397] on input "Used" at bounding box center [329, 398] width 16 height 16
radio input "true"
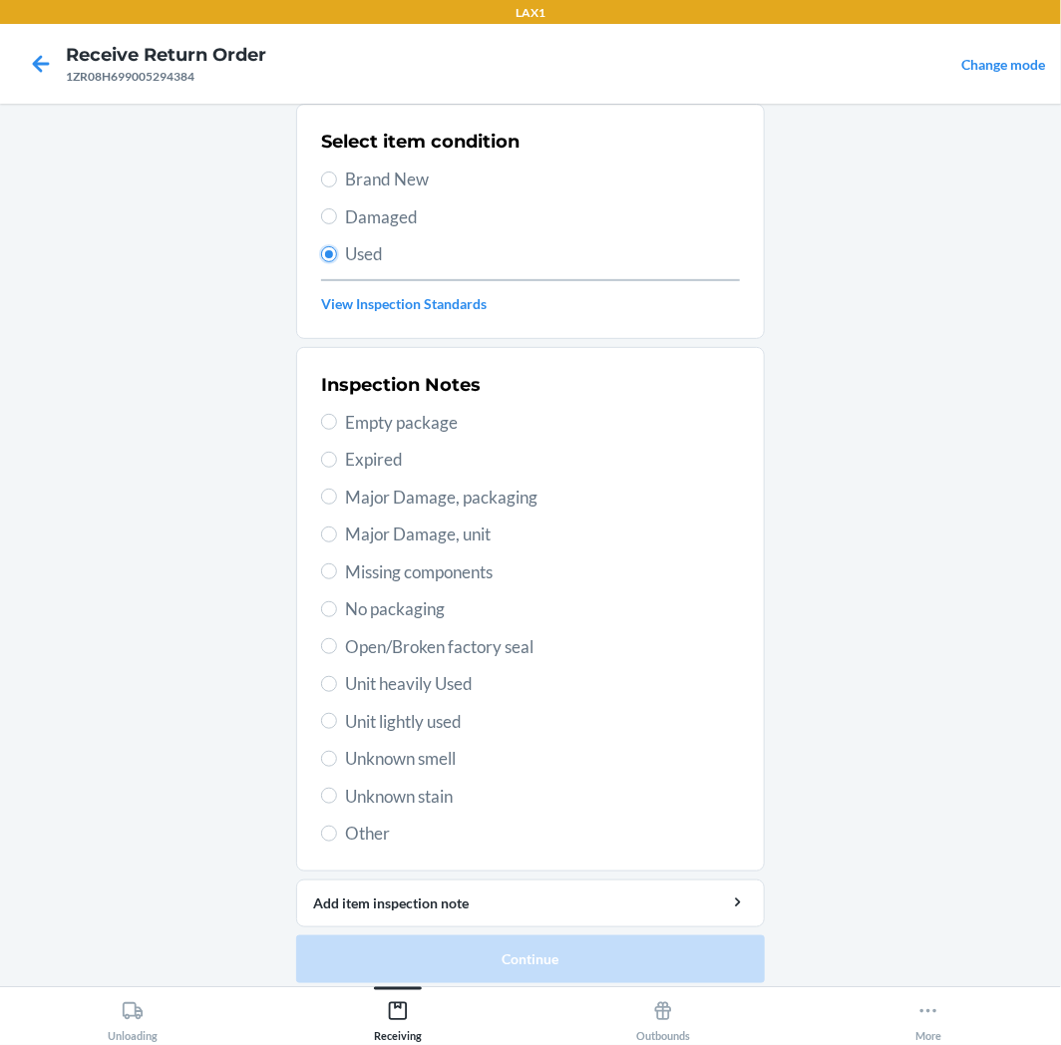
scroll to position [155, 0]
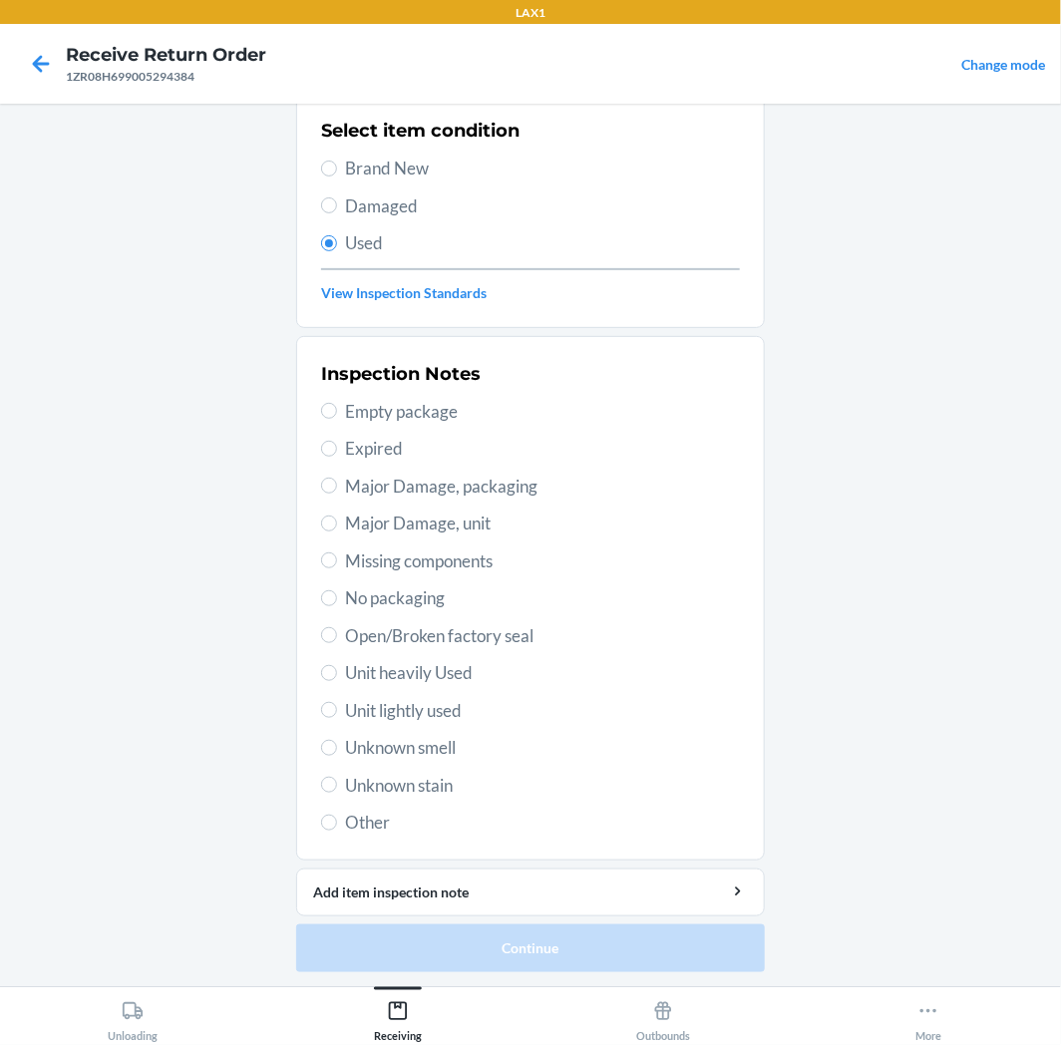
click at [437, 700] on span "Unit lightly used" at bounding box center [542, 711] width 395 height 26
click at [337, 702] on input "Unit lightly used" at bounding box center [329, 710] width 16 height 16
radio input "true"
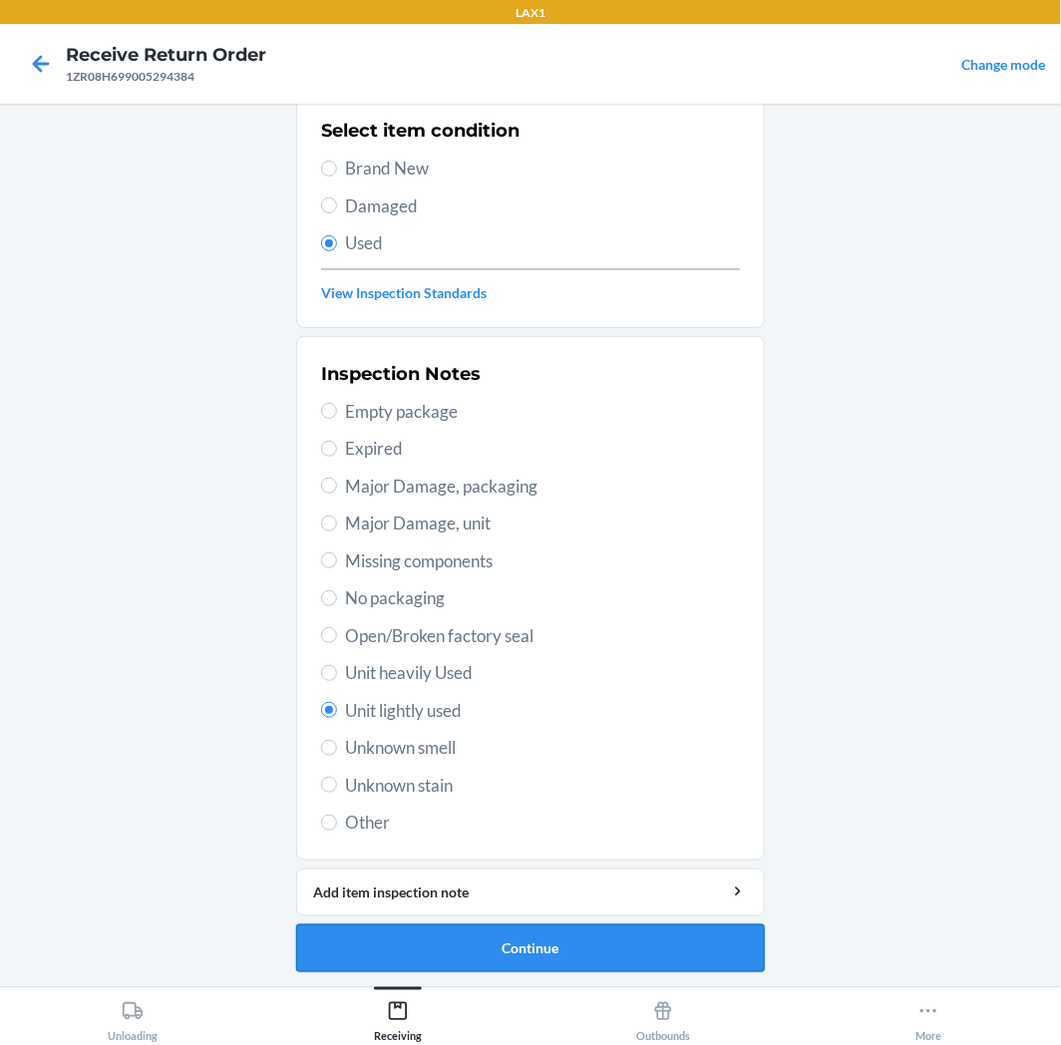
click at [453, 933] on button "Continue" at bounding box center [530, 949] width 469 height 48
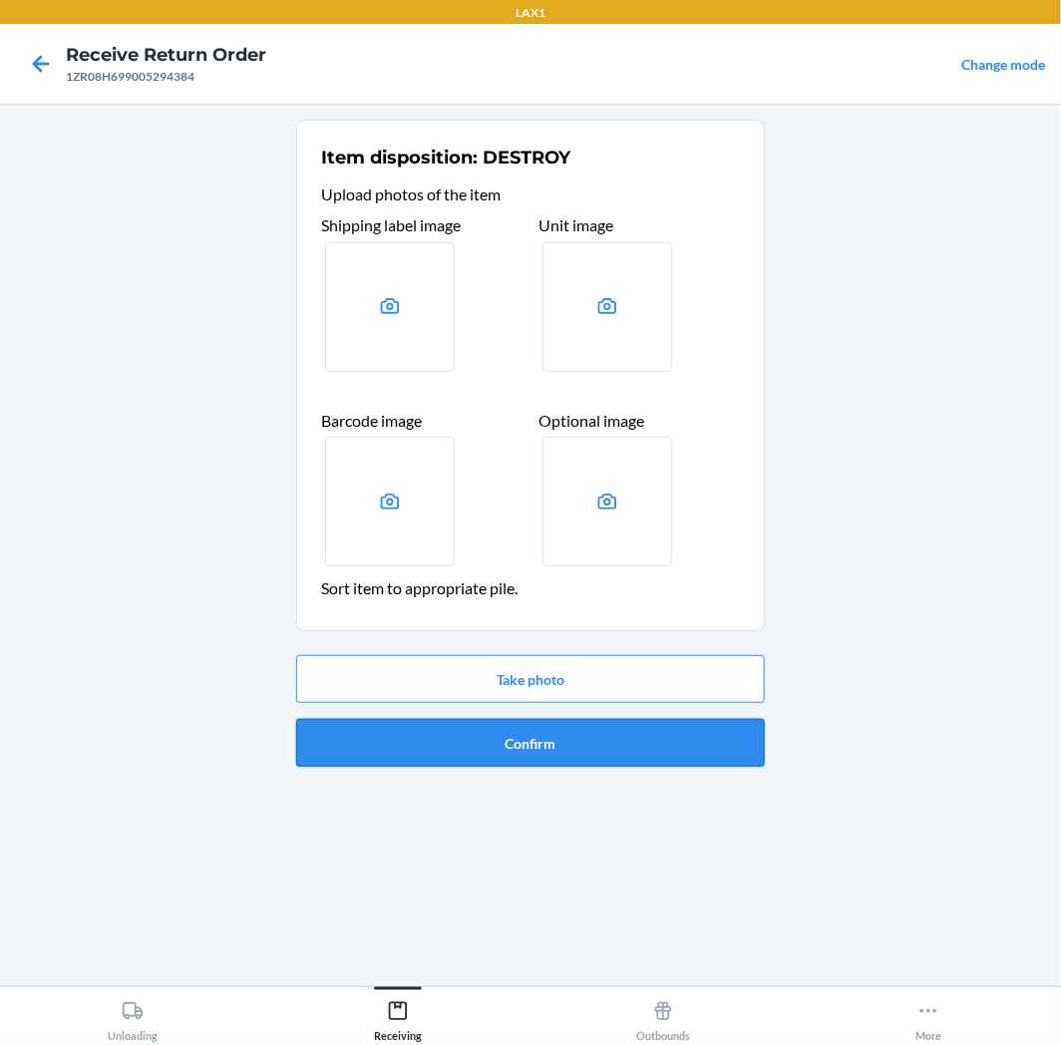
click at [462, 721] on button "Confirm" at bounding box center [530, 743] width 469 height 48
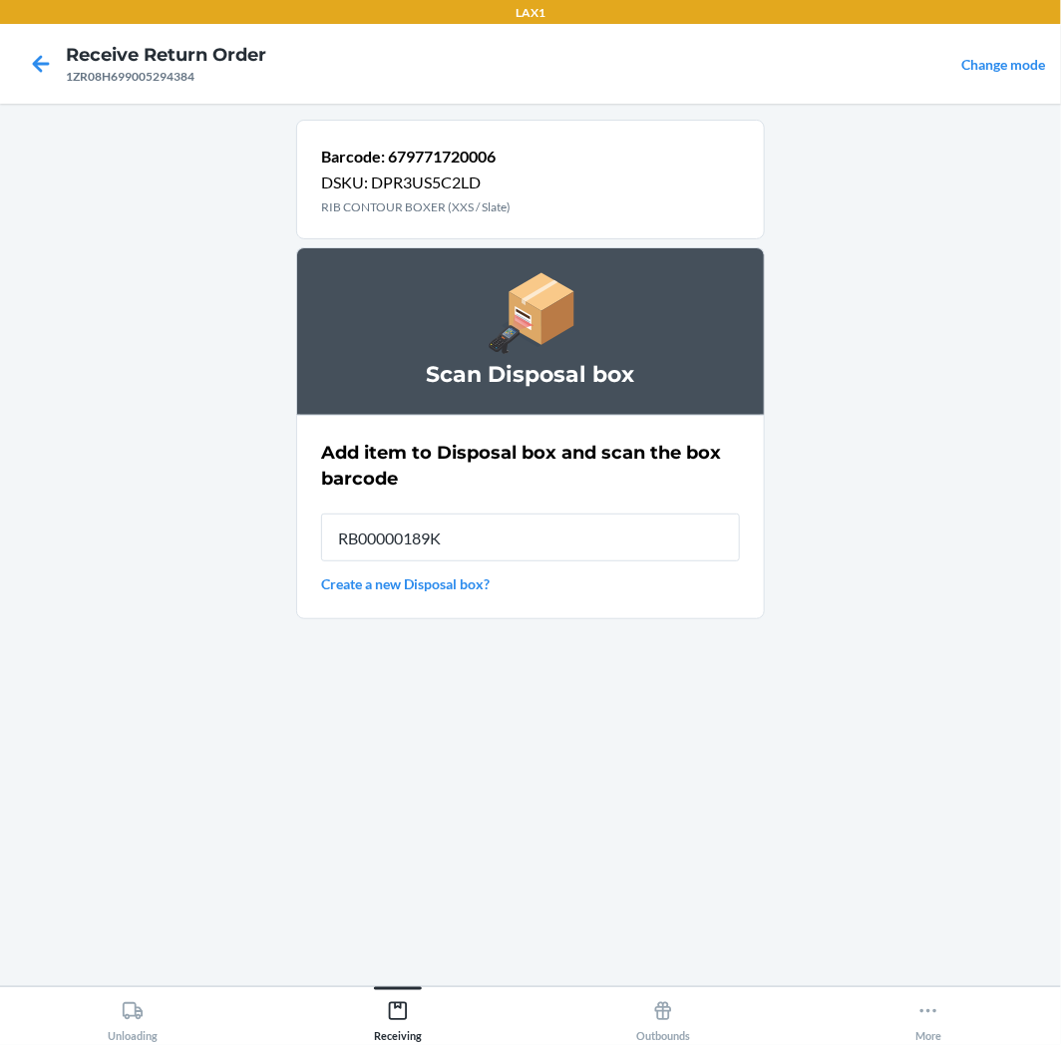
type input "RB00000189K"
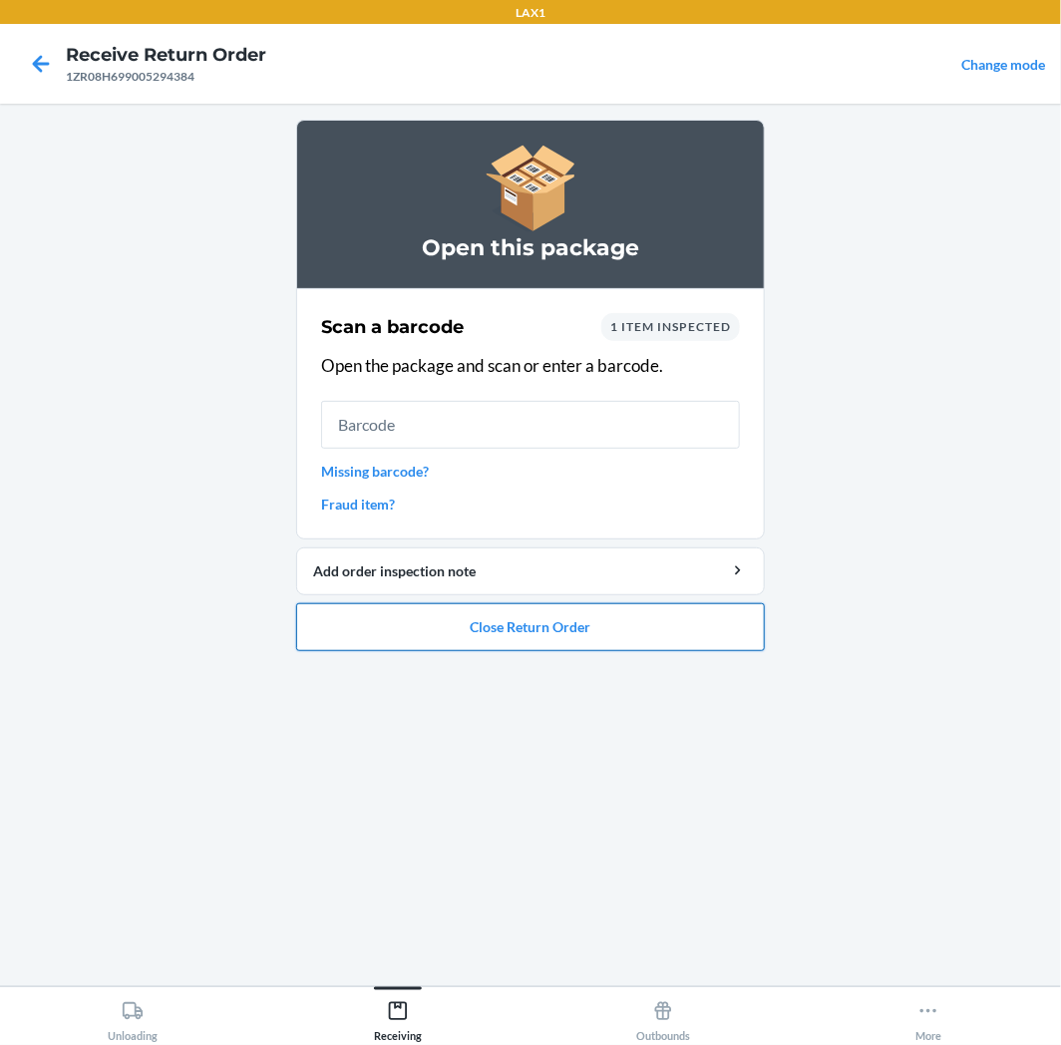
click at [366, 629] on button "Close Return Order" at bounding box center [530, 627] width 469 height 48
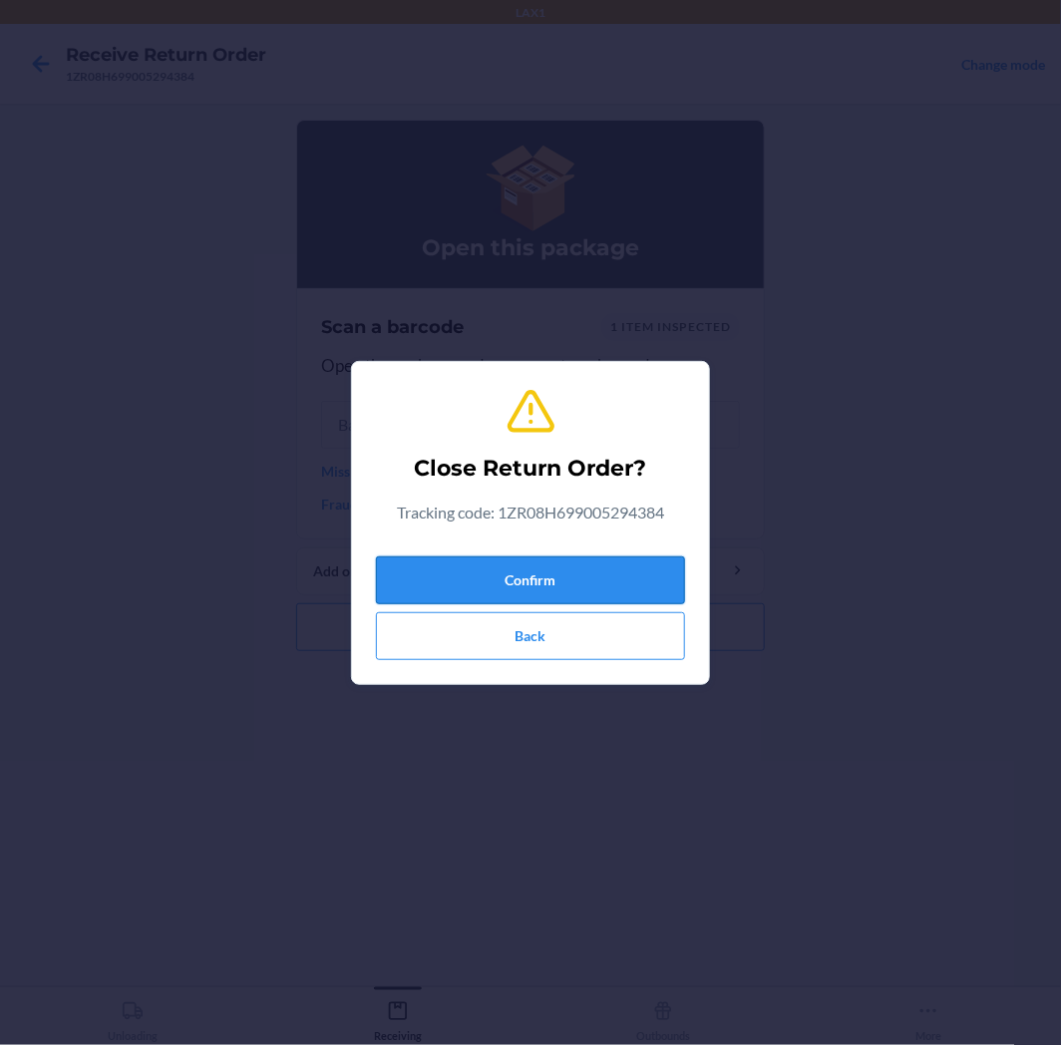
click at [464, 575] on button "Confirm" at bounding box center [530, 581] width 309 height 48
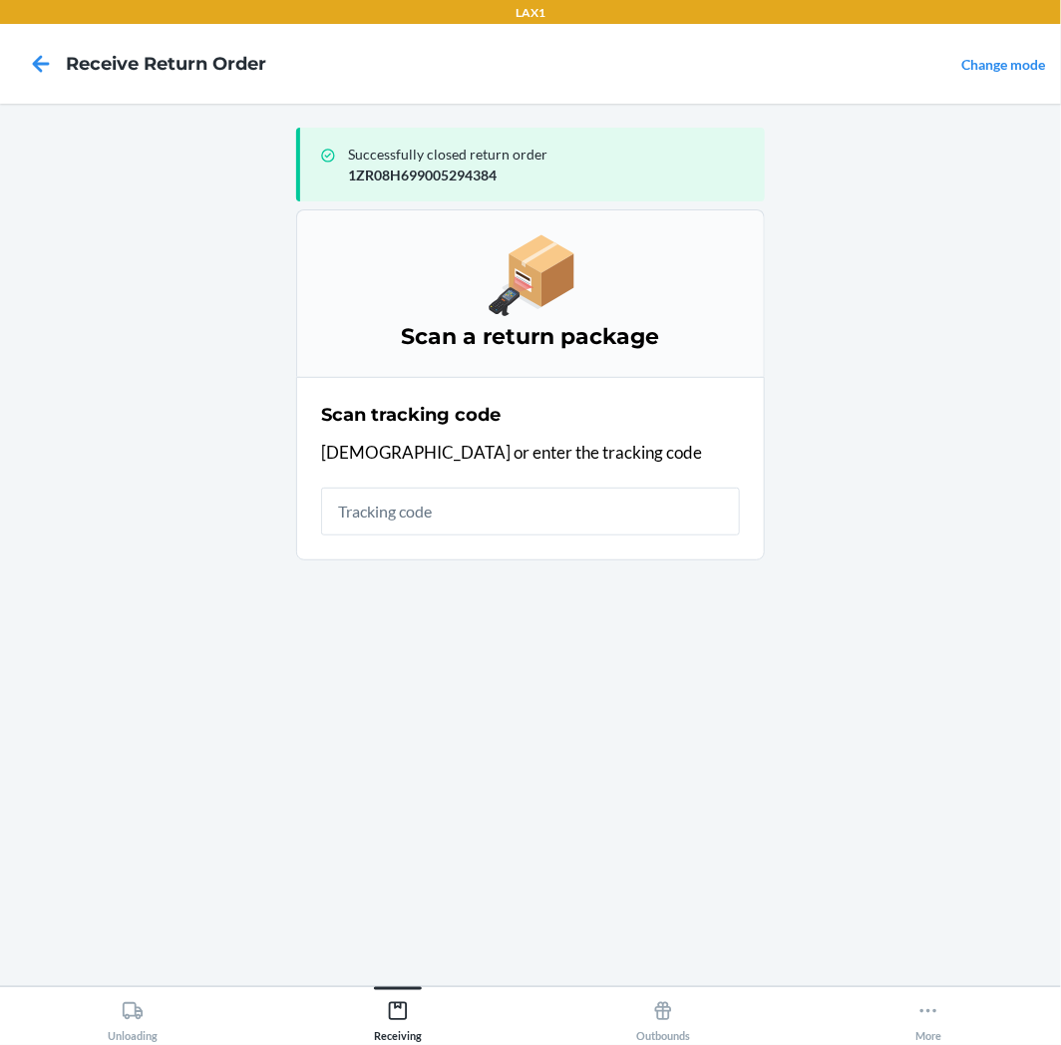
click at [463, 506] on input "text" at bounding box center [530, 512] width 419 height 48
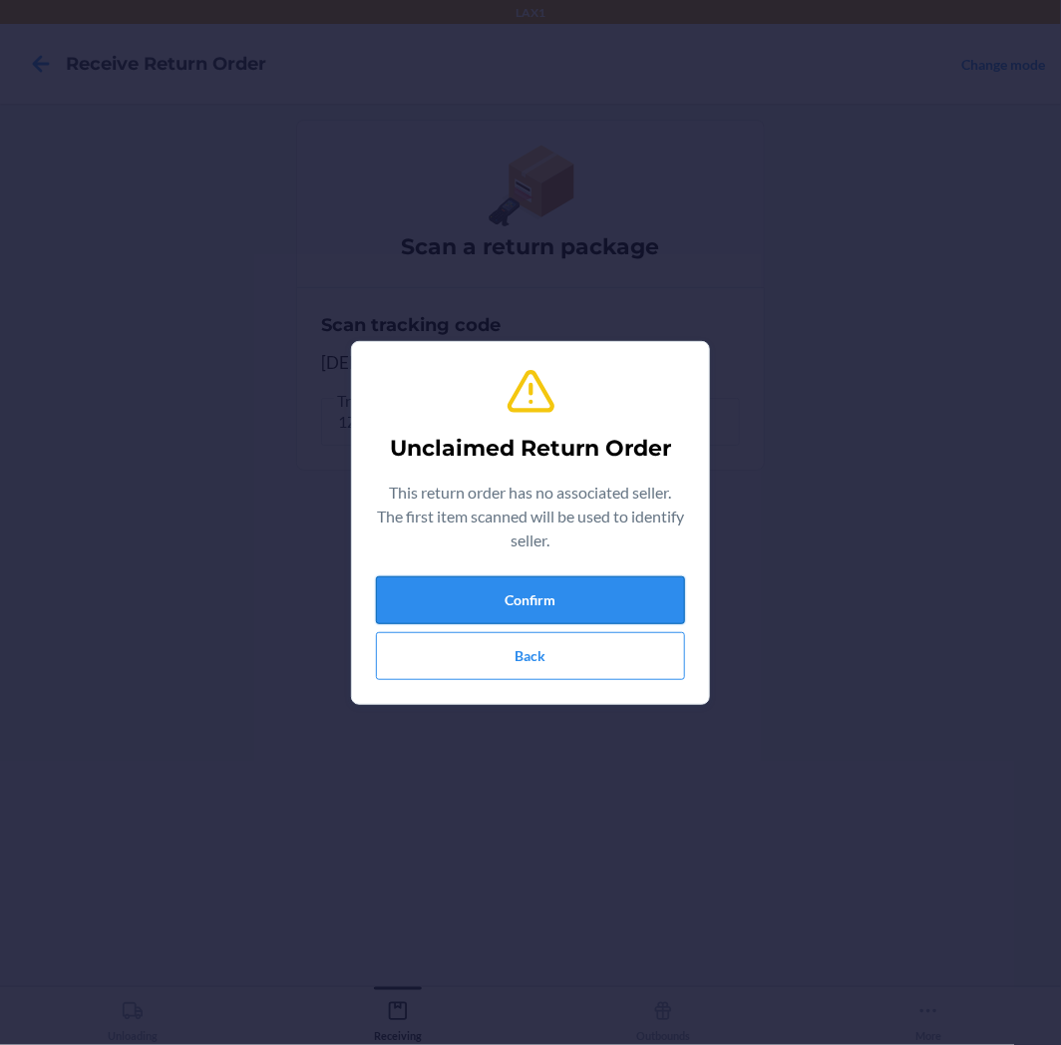
click at [536, 609] on button "Confirm" at bounding box center [530, 600] width 309 height 48
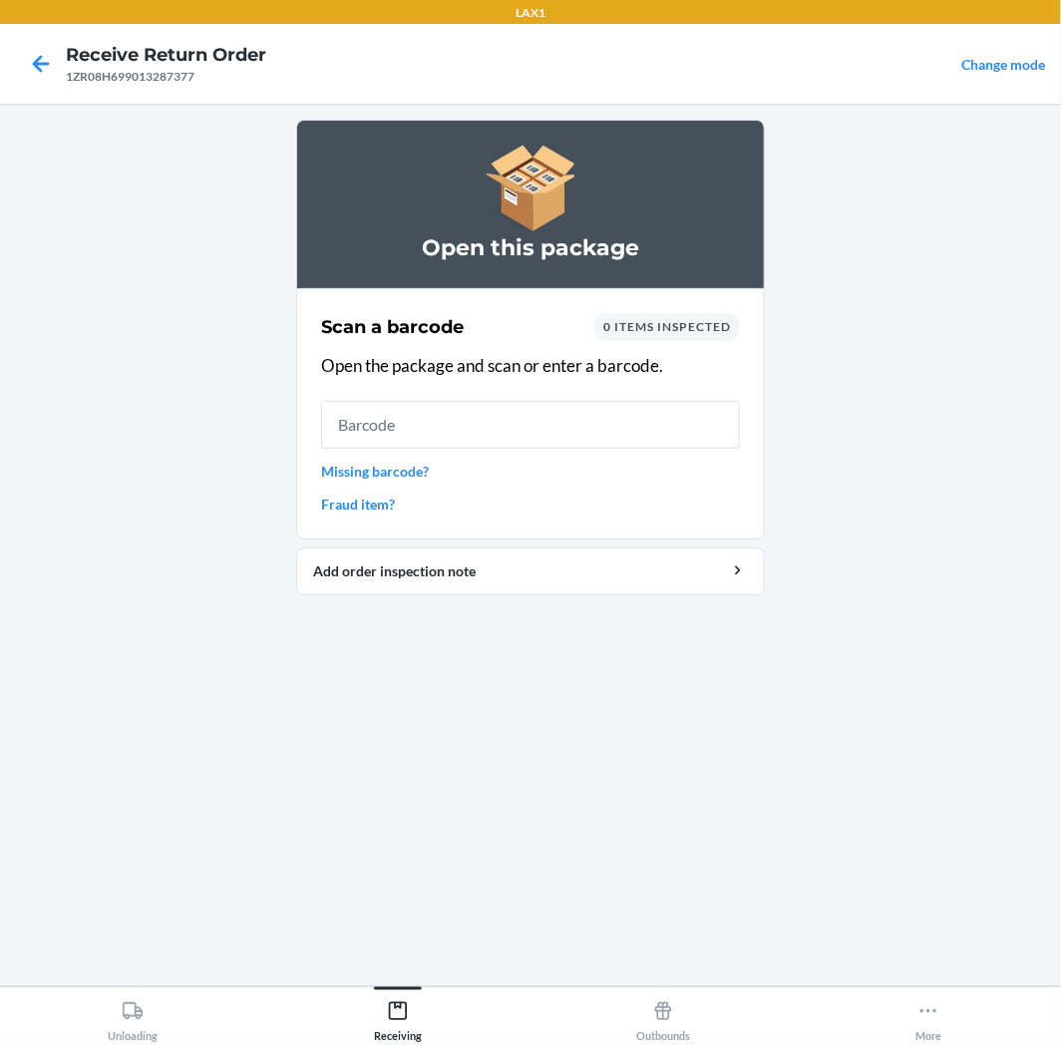
click at [599, 393] on div "Scan a barcode 0 items inspected Open the package and scan or enter a barcode. …" at bounding box center [530, 413] width 419 height 213
click at [602, 416] on input "text" at bounding box center [530, 425] width 419 height 48
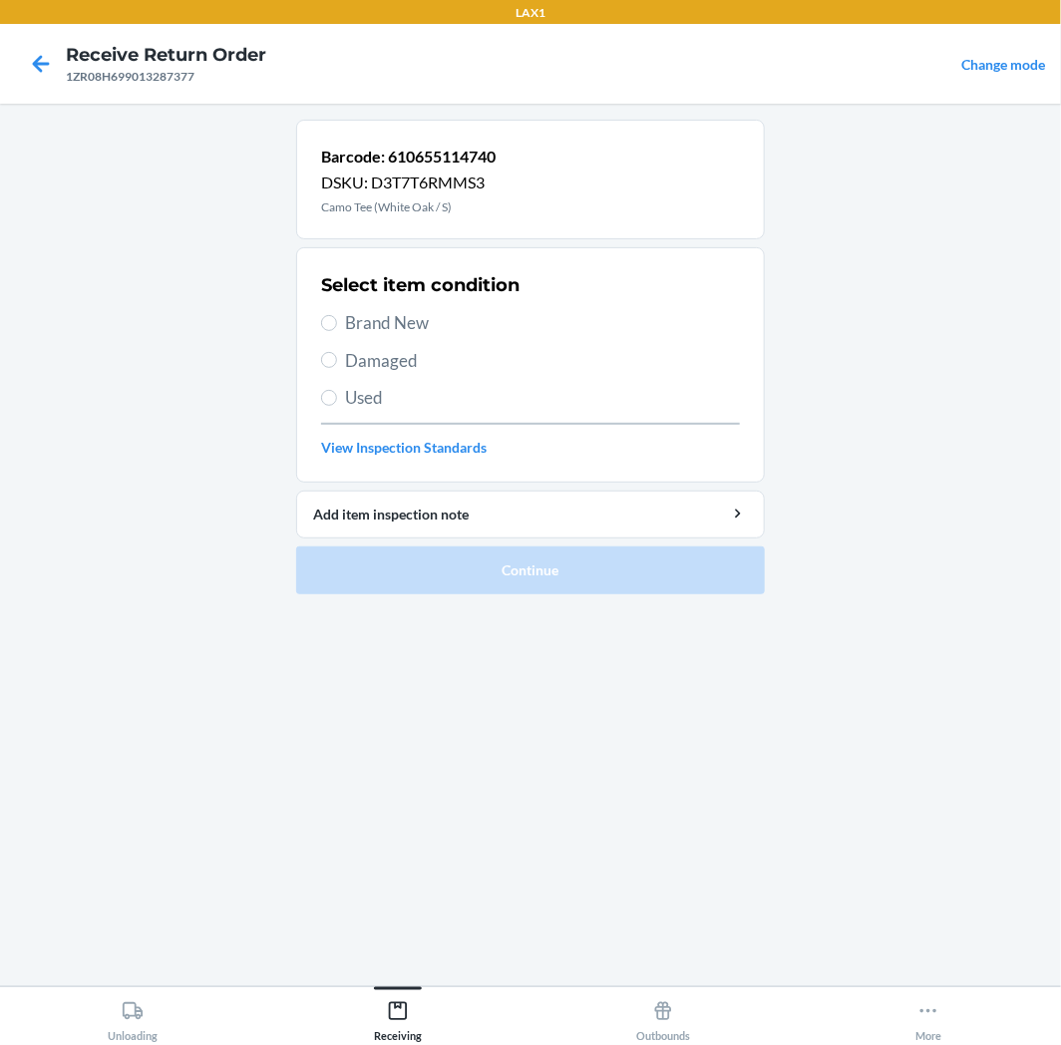
click at [381, 369] on span "Damaged" at bounding box center [542, 361] width 395 height 26
click at [337, 368] on input "Damaged" at bounding box center [329, 360] width 16 height 16
radio input "true"
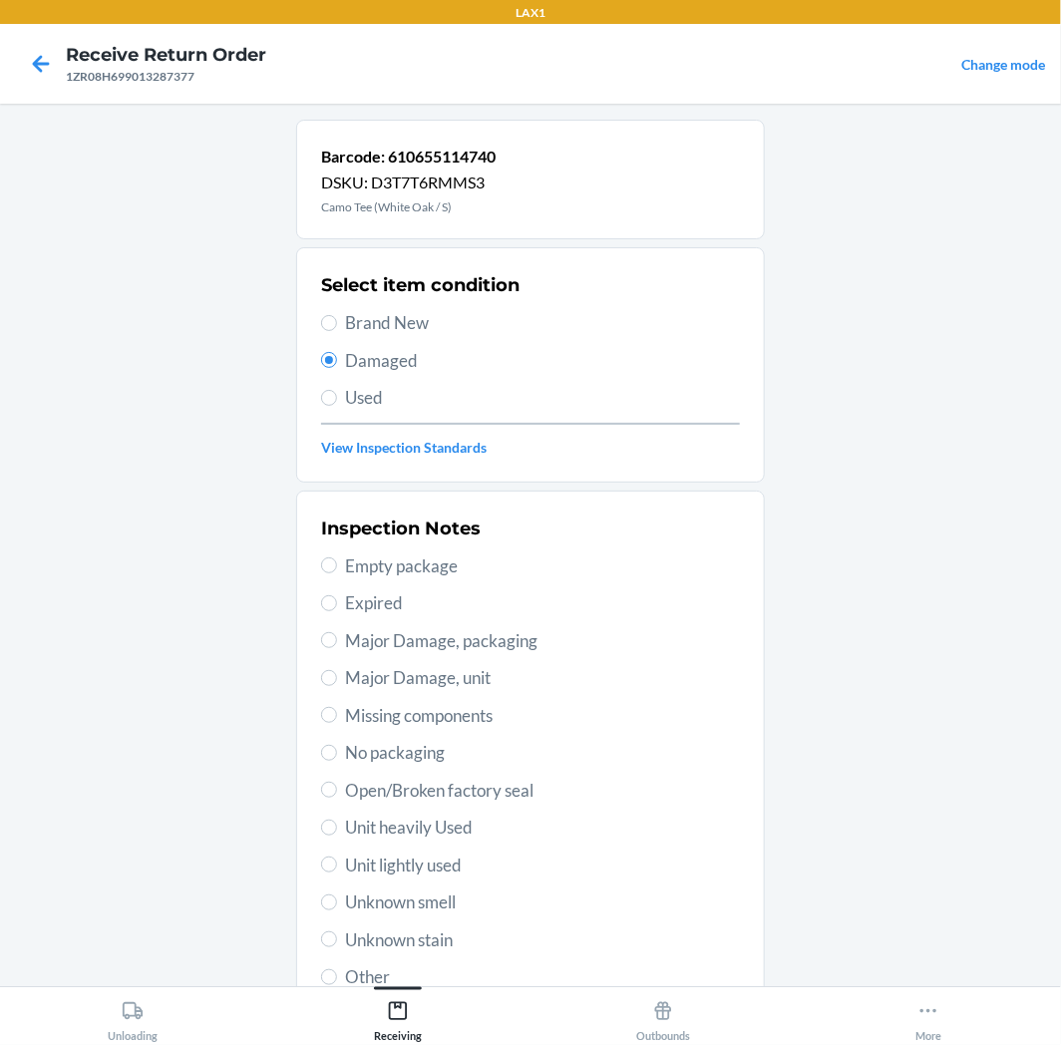
click at [379, 409] on span "Used" at bounding box center [542, 398] width 395 height 26
click at [337, 406] on input "Used" at bounding box center [329, 398] width 16 height 16
radio input "true"
radio input "false"
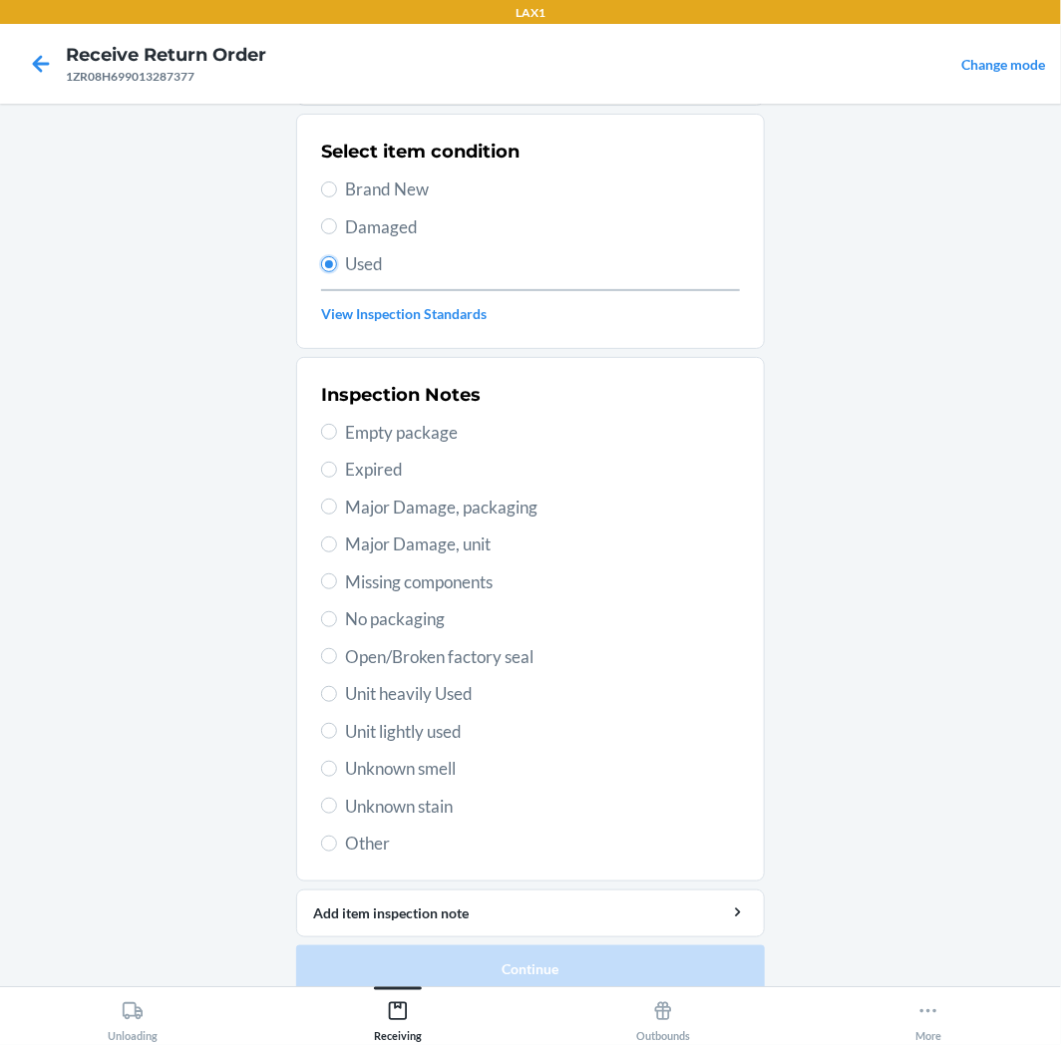
scroll to position [155, 0]
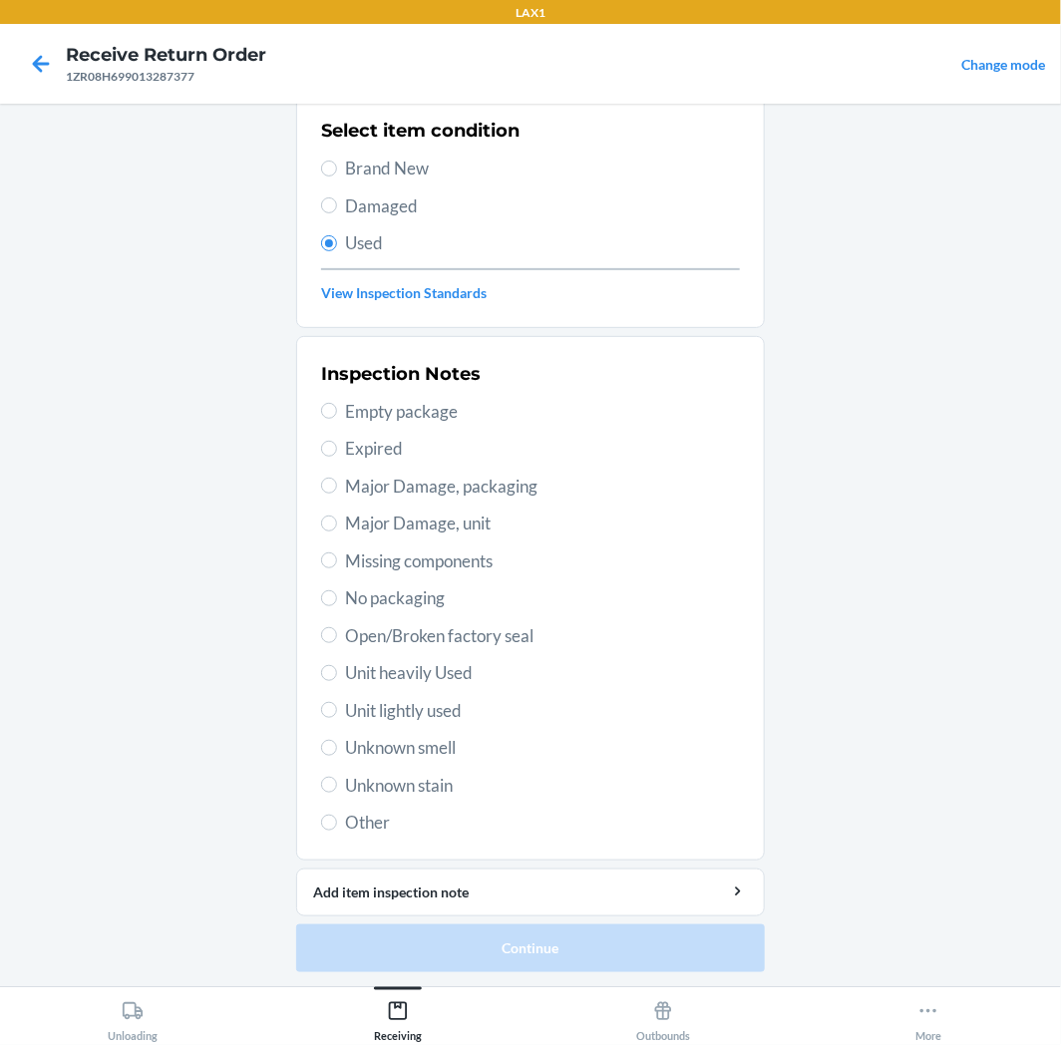
click at [467, 694] on div "Inspection Notes Empty package Expired Major Damage, packaging Major Damage, un…" at bounding box center [530, 598] width 419 height 487
click at [470, 714] on span "Unit lightly used" at bounding box center [542, 711] width 395 height 26
click at [337, 714] on input "Unit lightly used" at bounding box center [329, 710] width 16 height 16
radio input "true"
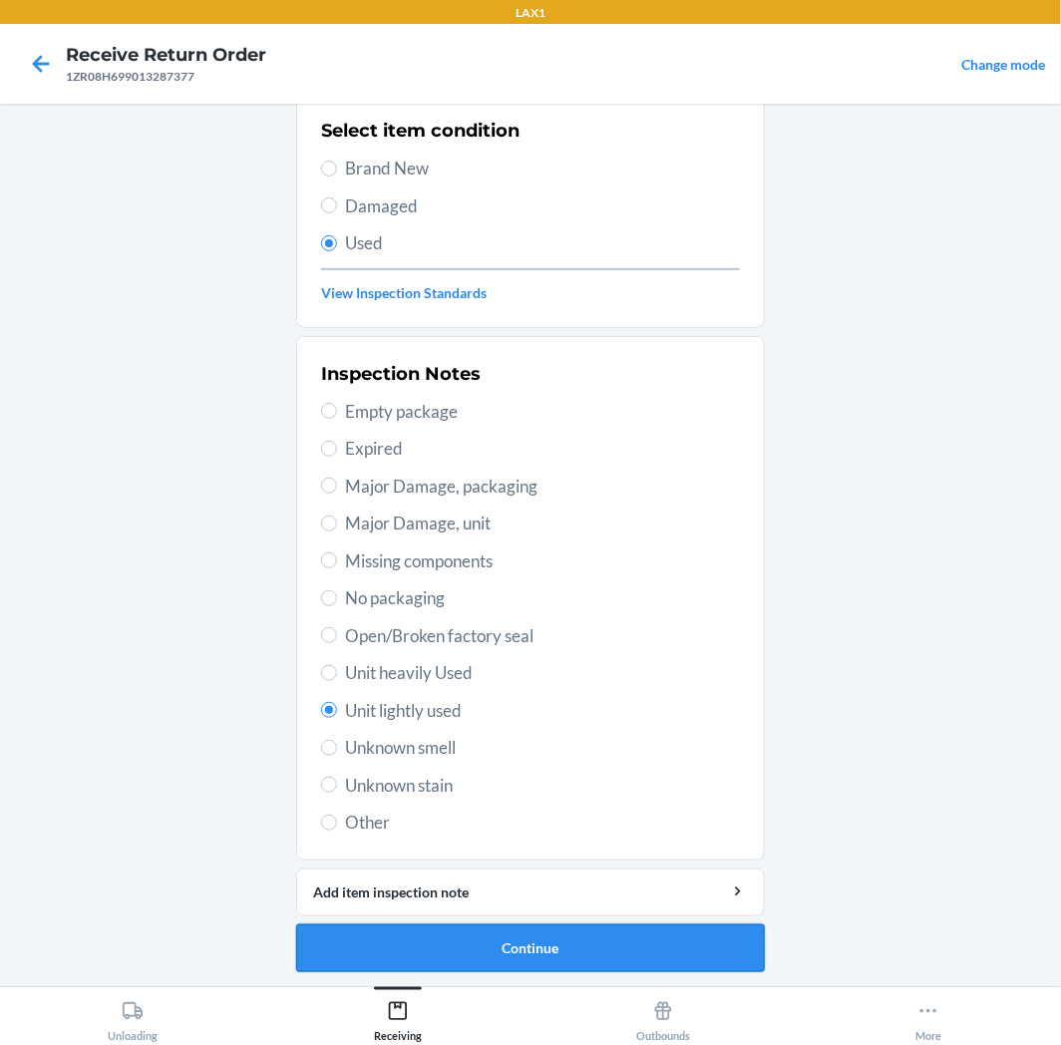
click at [517, 926] on button "Continue" at bounding box center [530, 949] width 469 height 48
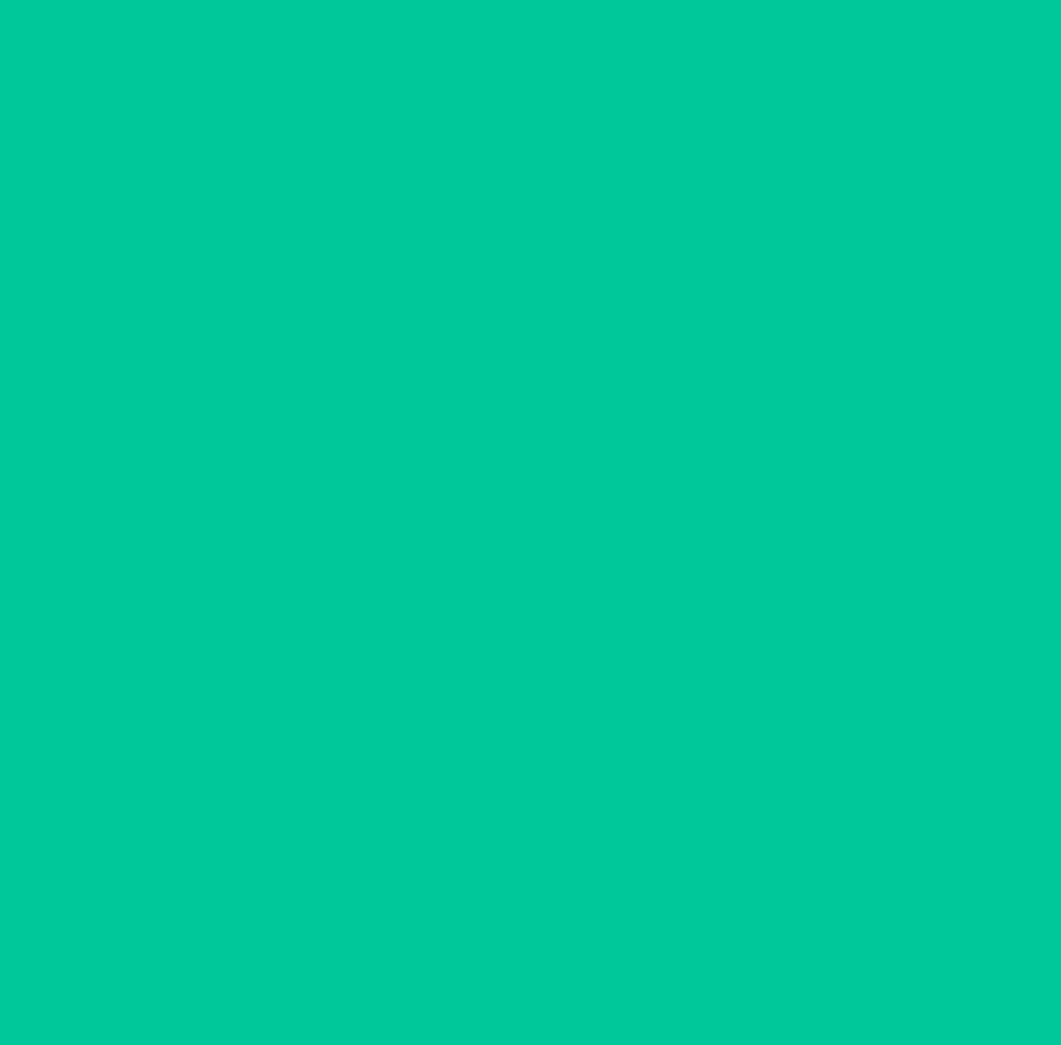
scroll to position [0, 0]
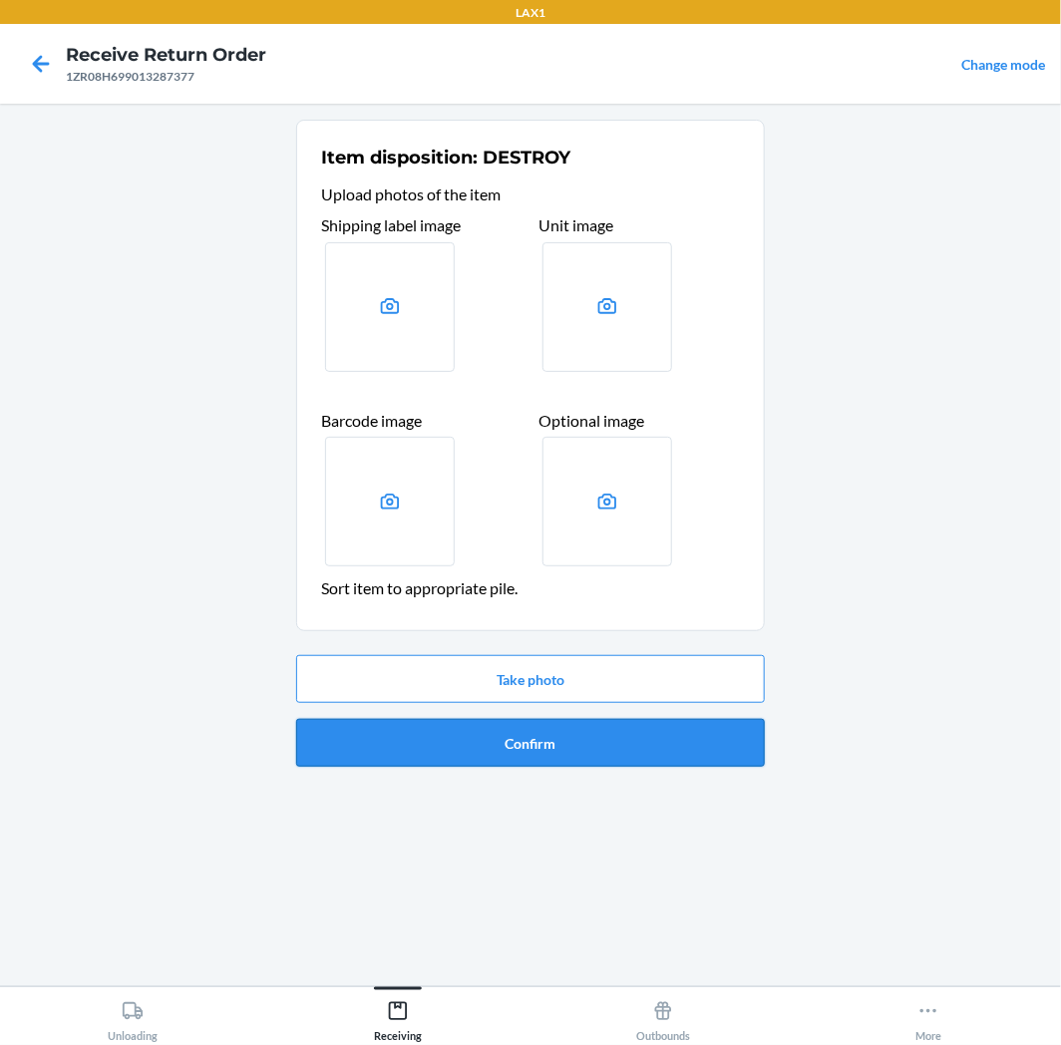
click at [560, 754] on button "Confirm" at bounding box center [530, 743] width 469 height 48
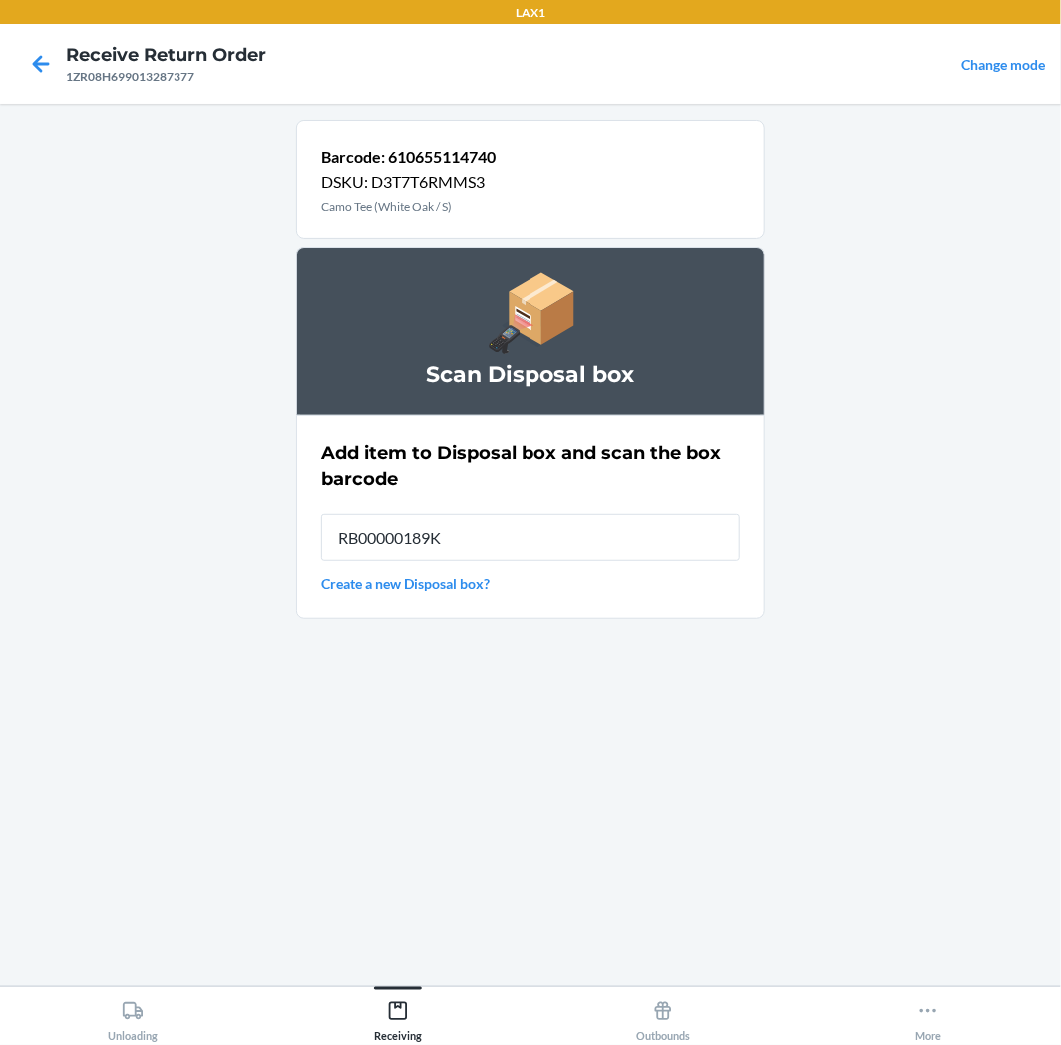
type input "RB00000189K"
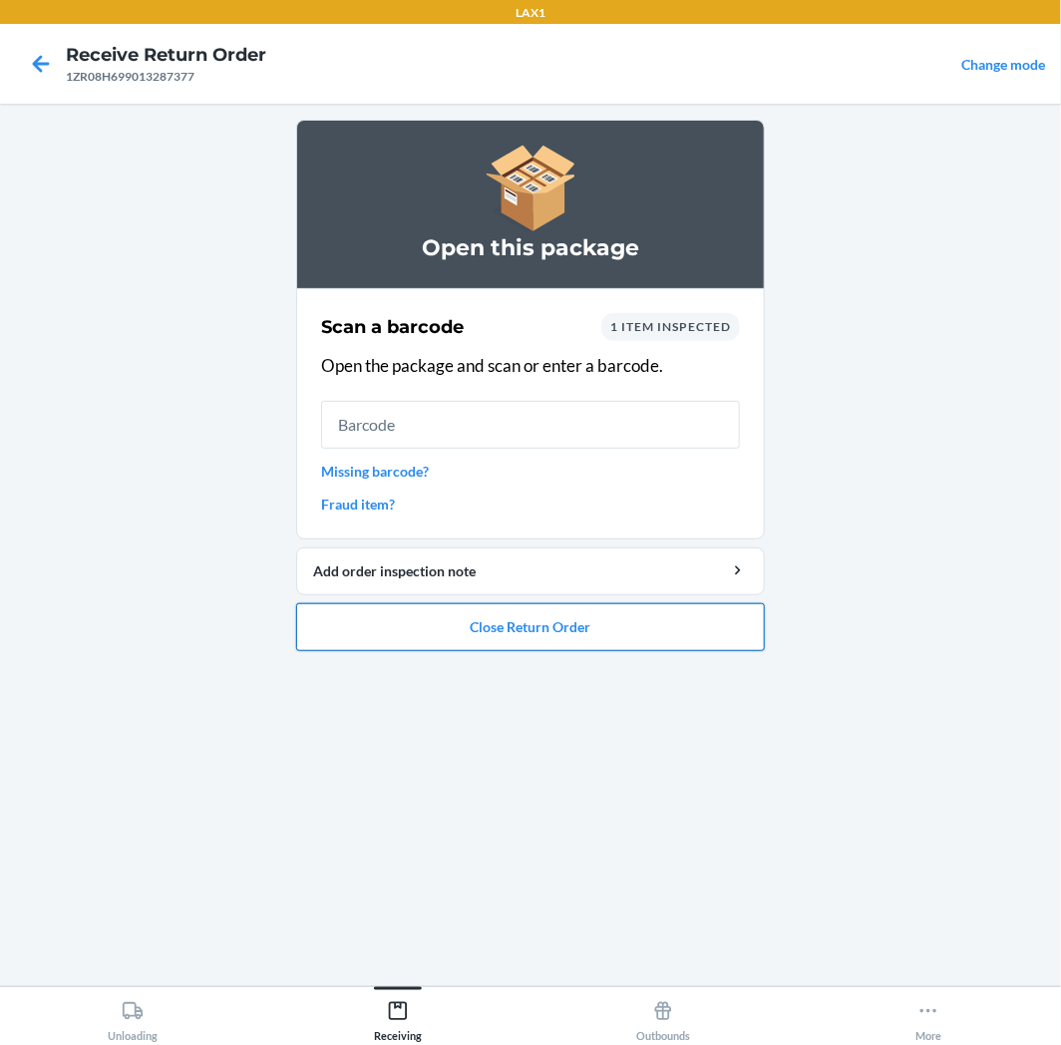
click at [545, 606] on button "Close Return Order" at bounding box center [530, 627] width 469 height 48
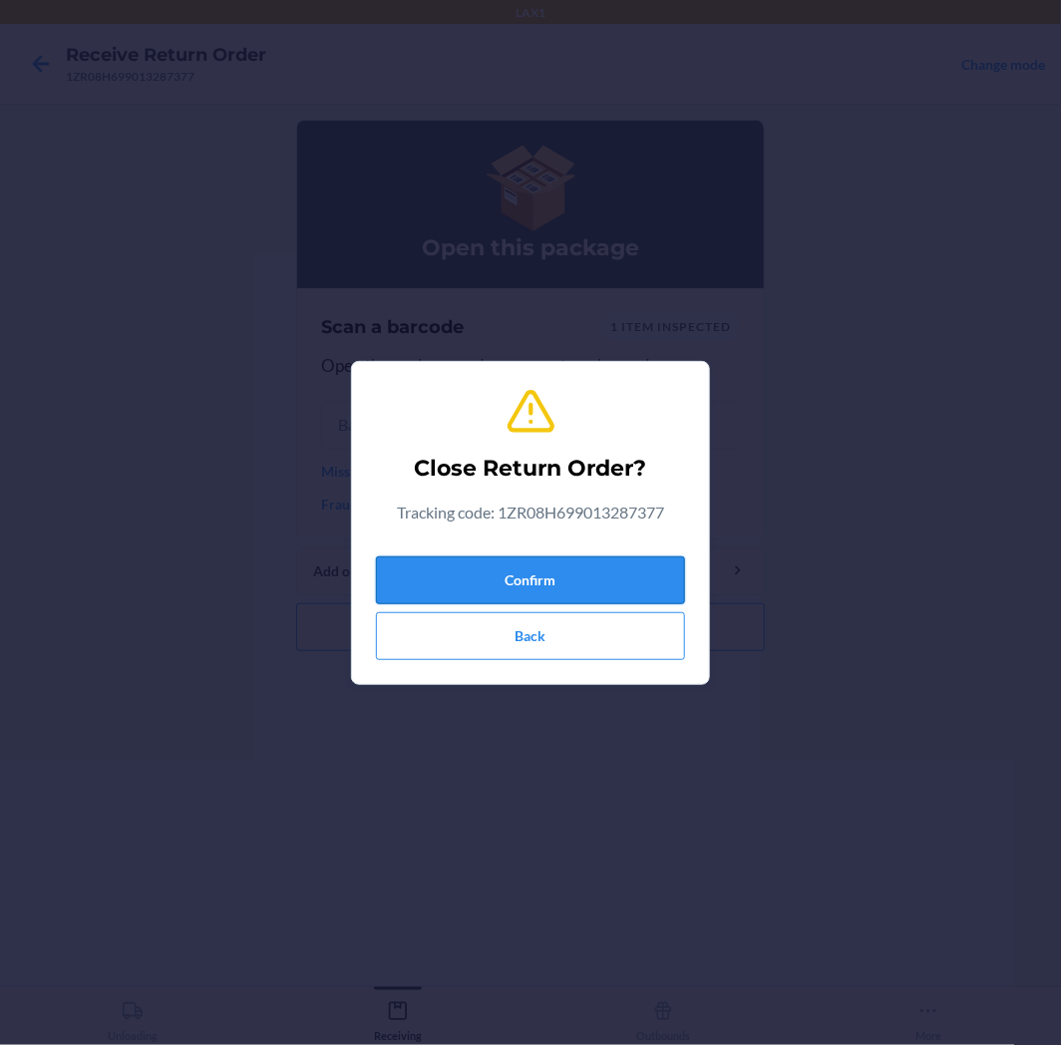
click at [555, 598] on button "Confirm" at bounding box center [530, 581] width 309 height 48
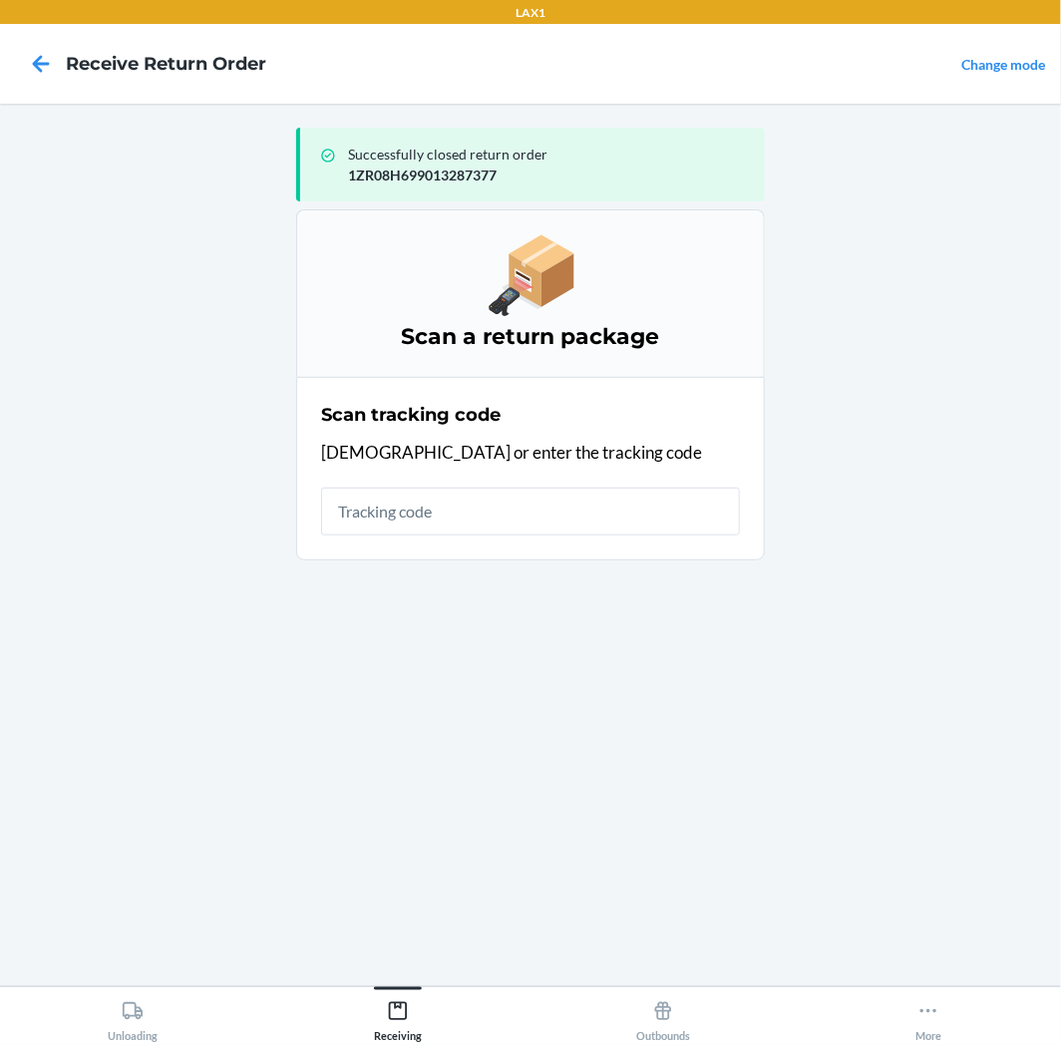
click at [575, 534] on div "Scan tracking code Scan or enter the tracking code" at bounding box center [530, 469] width 419 height 146
click at [583, 522] on input "text" at bounding box center [530, 512] width 419 height 48
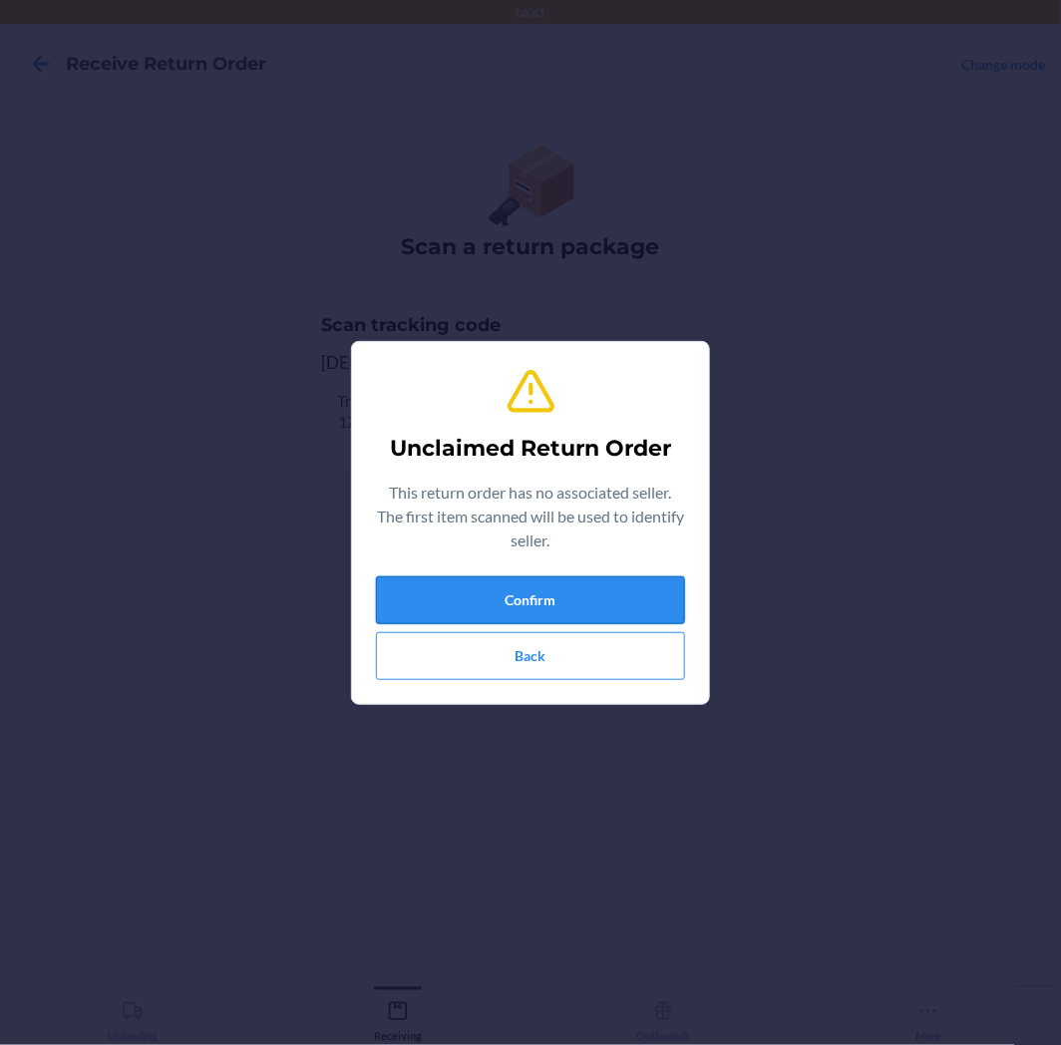
click at [620, 592] on button "Confirm" at bounding box center [530, 600] width 309 height 48
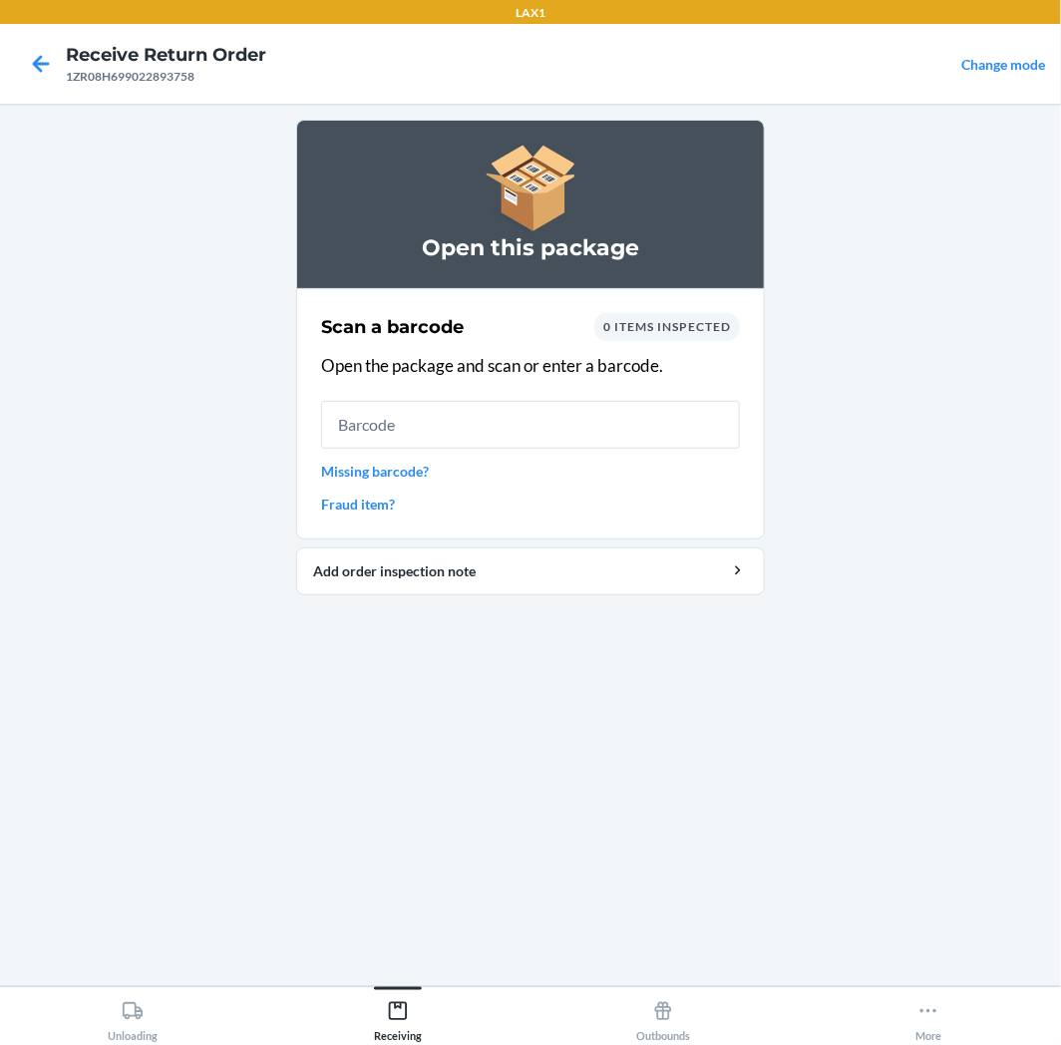
click at [600, 421] on input "text" at bounding box center [530, 425] width 419 height 48
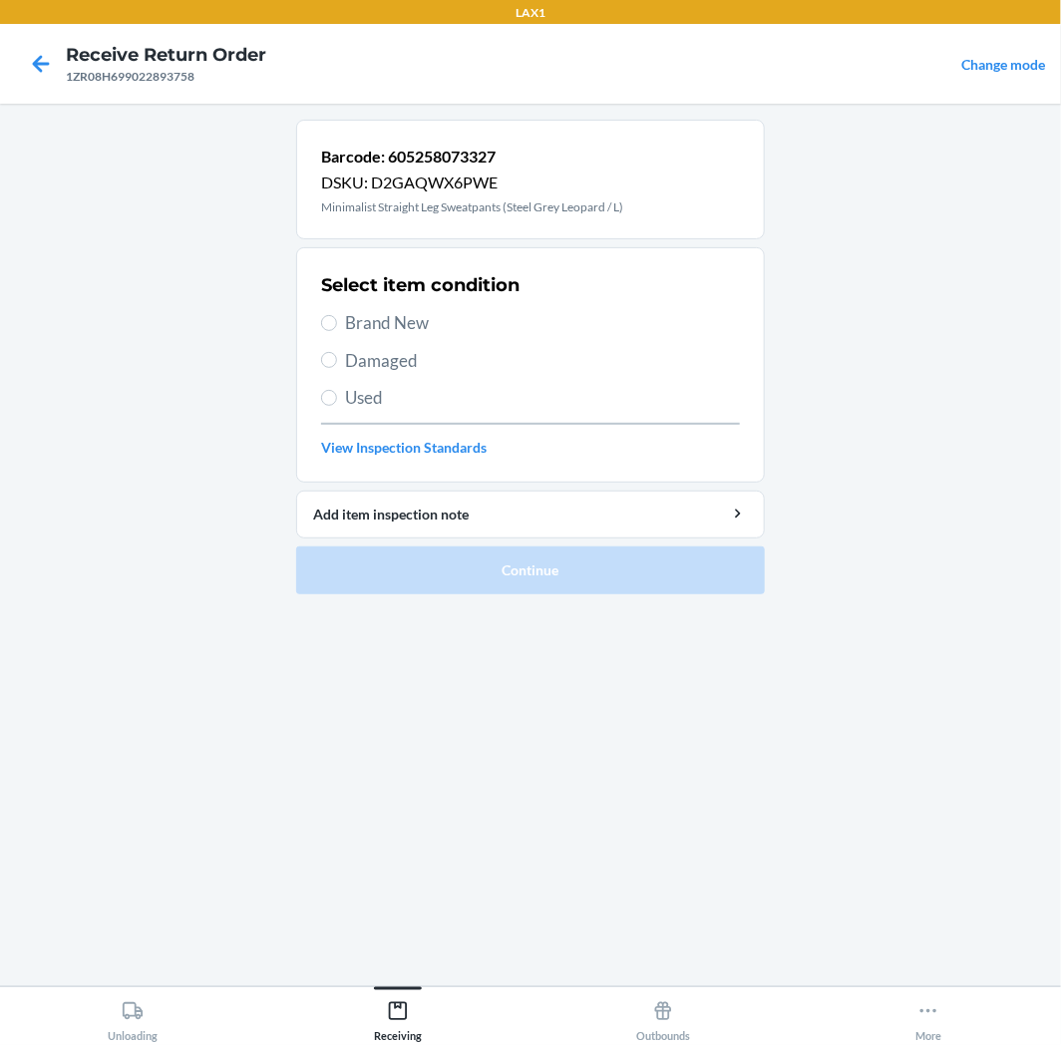
click at [401, 404] on span "Used" at bounding box center [542, 398] width 395 height 26
click at [337, 404] on input "Used" at bounding box center [329, 398] width 16 height 16
radio input "true"
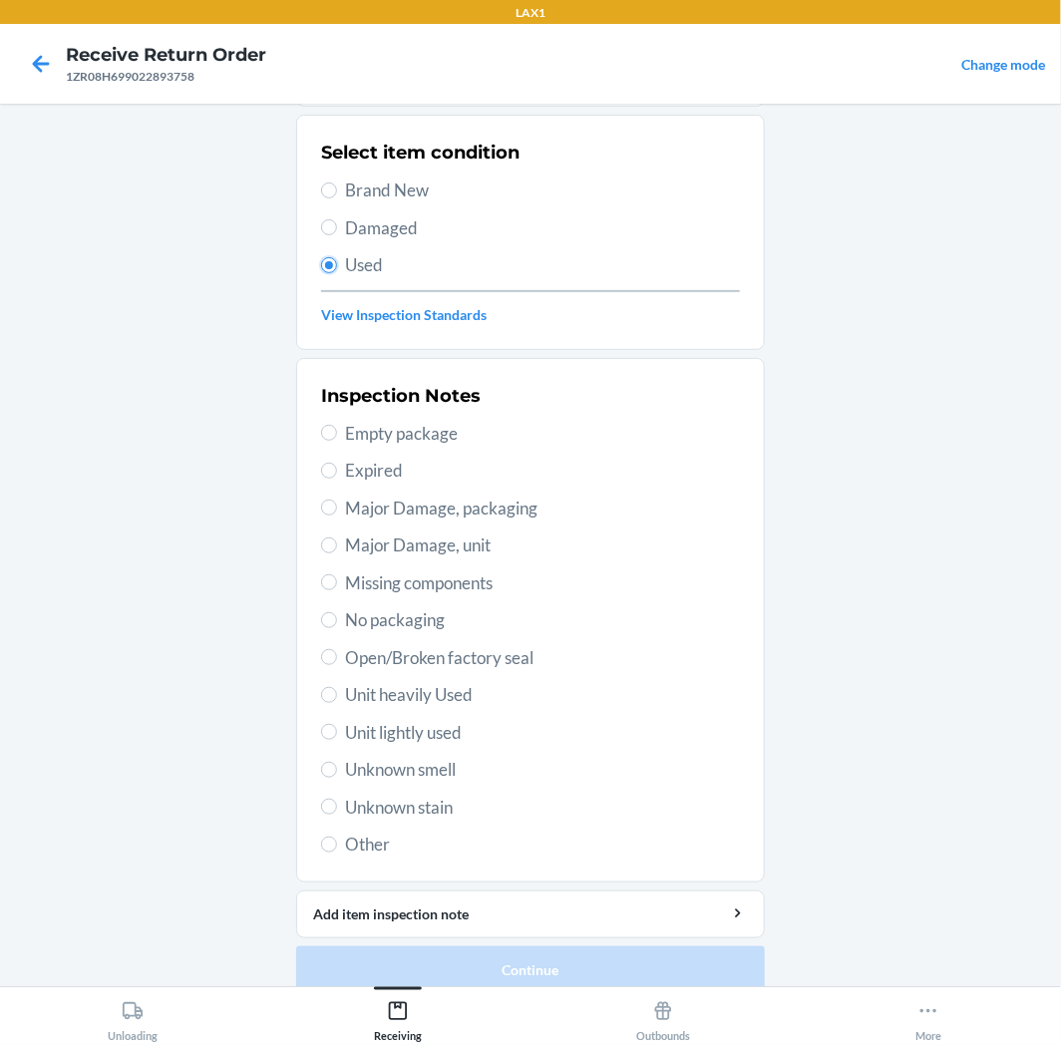
scroll to position [155, 0]
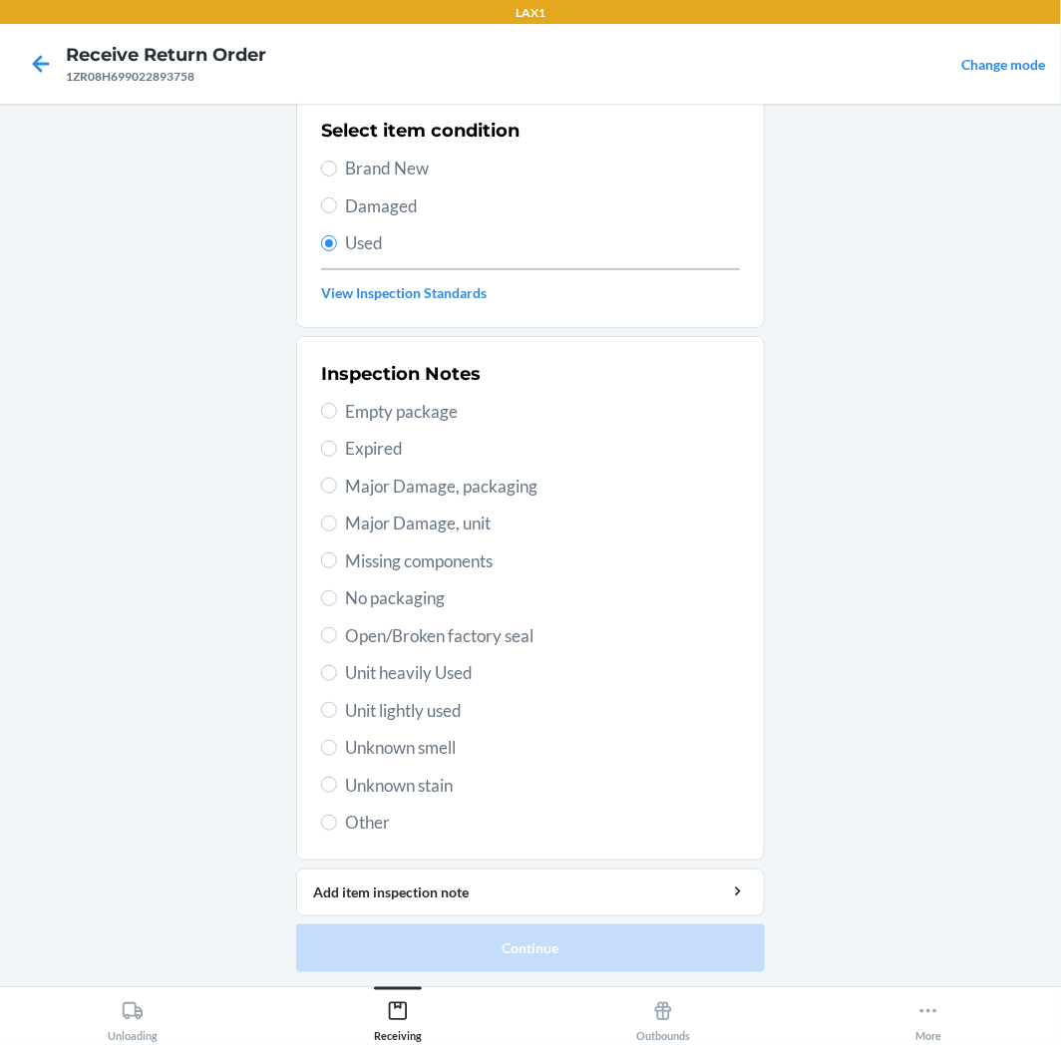
click at [412, 722] on span "Unit lightly used" at bounding box center [542, 711] width 395 height 26
click at [337, 718] on input "Unit lightly used" at bounding box center [329, 710] width 16 height 16
radio input "true"
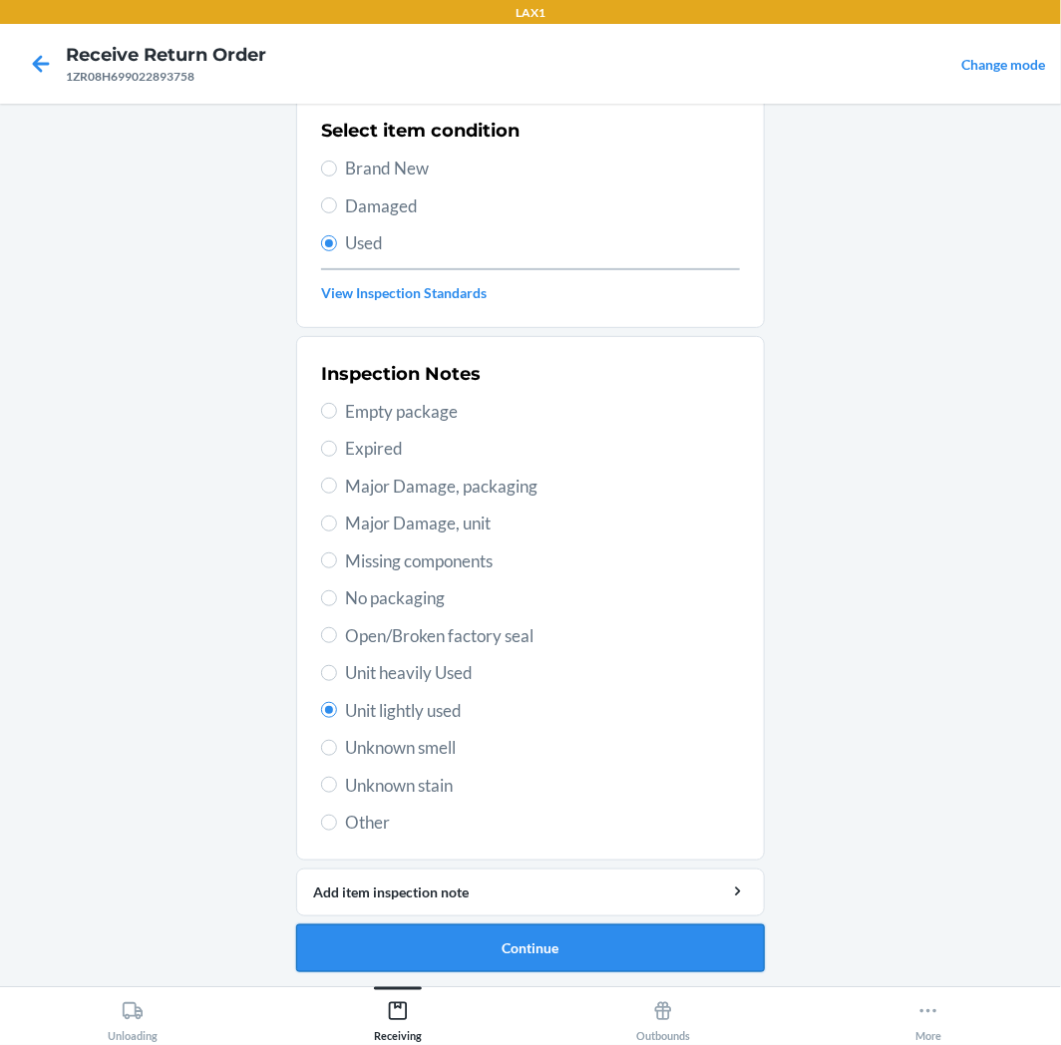
click at [520, 948] on button "Continue" at bounding box center [530, 949] width 469 height 48
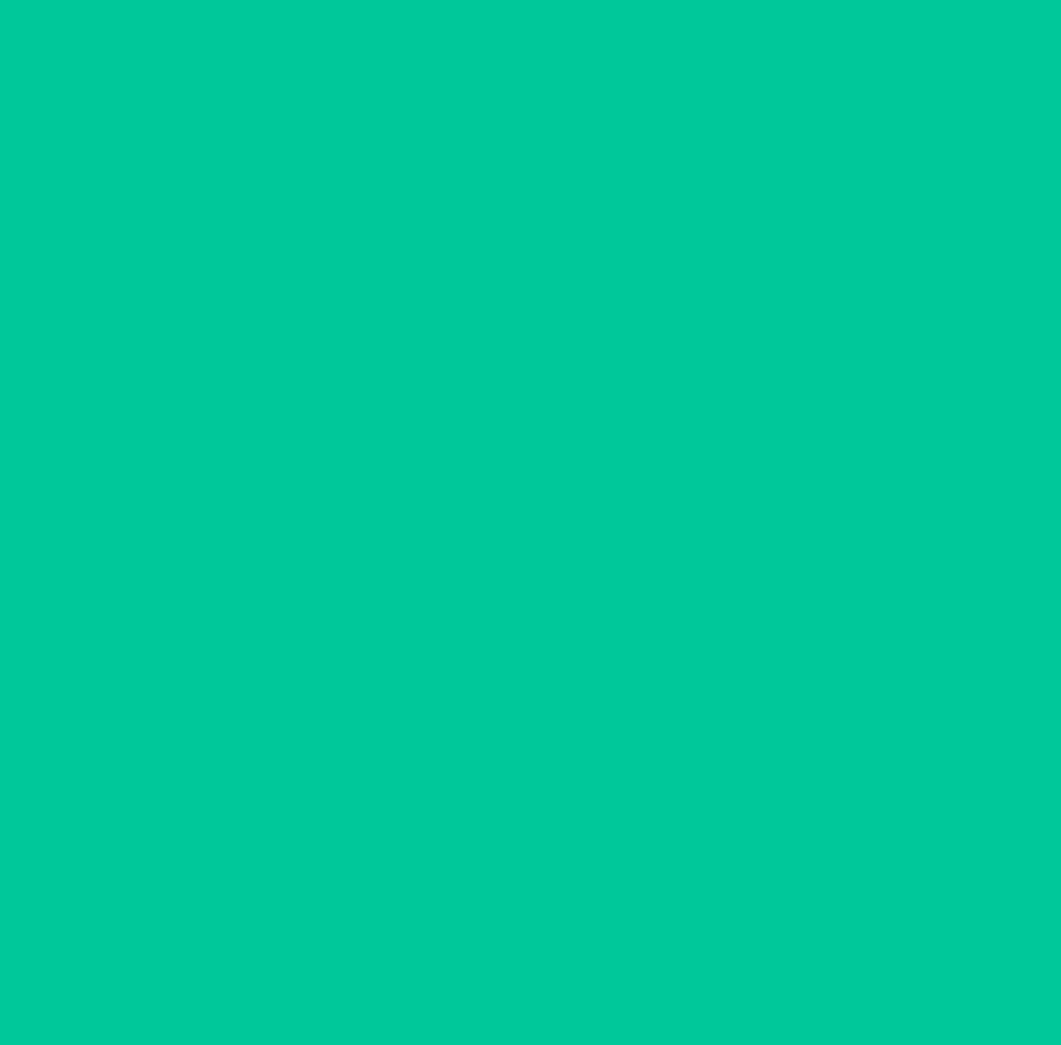
scroll to position [0, 0]
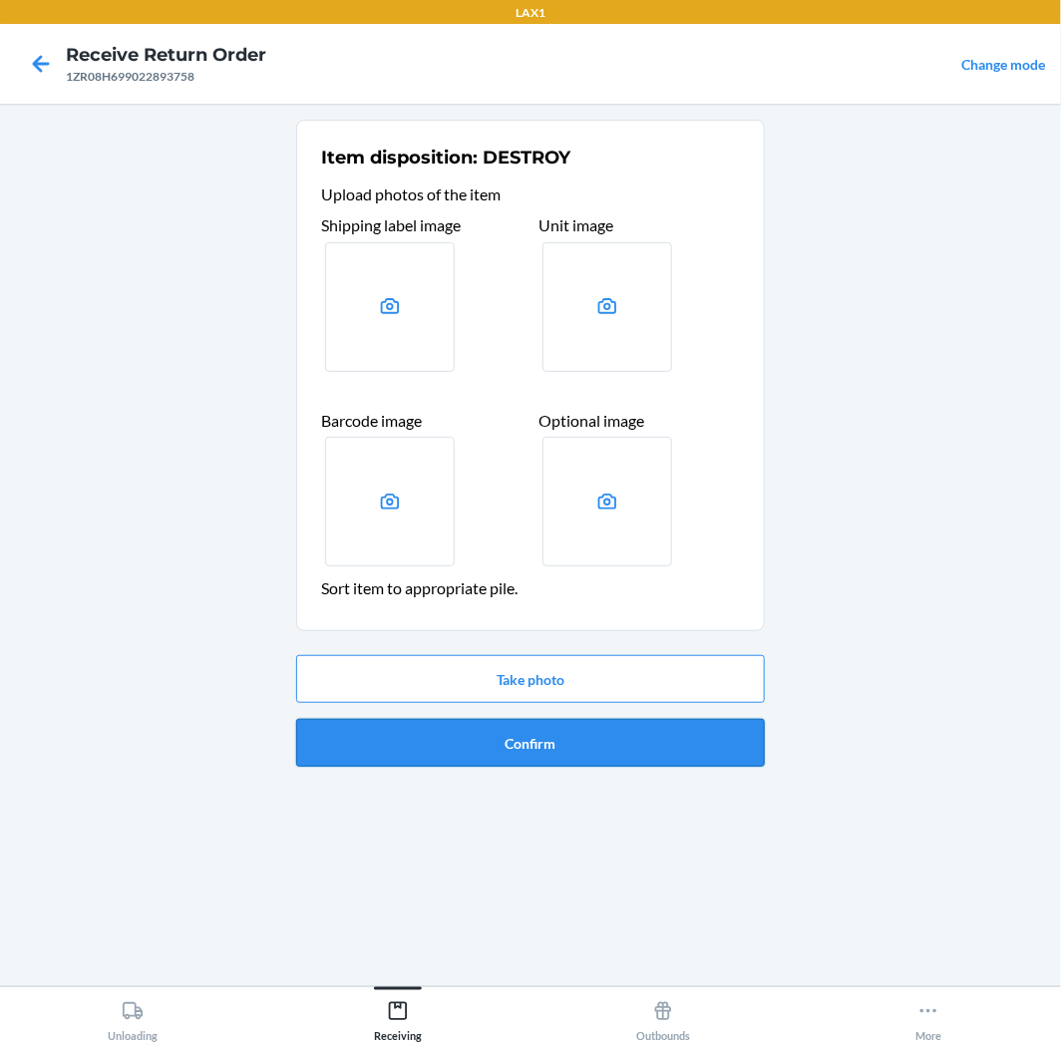
click at [573, 752] on button "Confirm" at bounding box center [530, 743] width 469 height 48
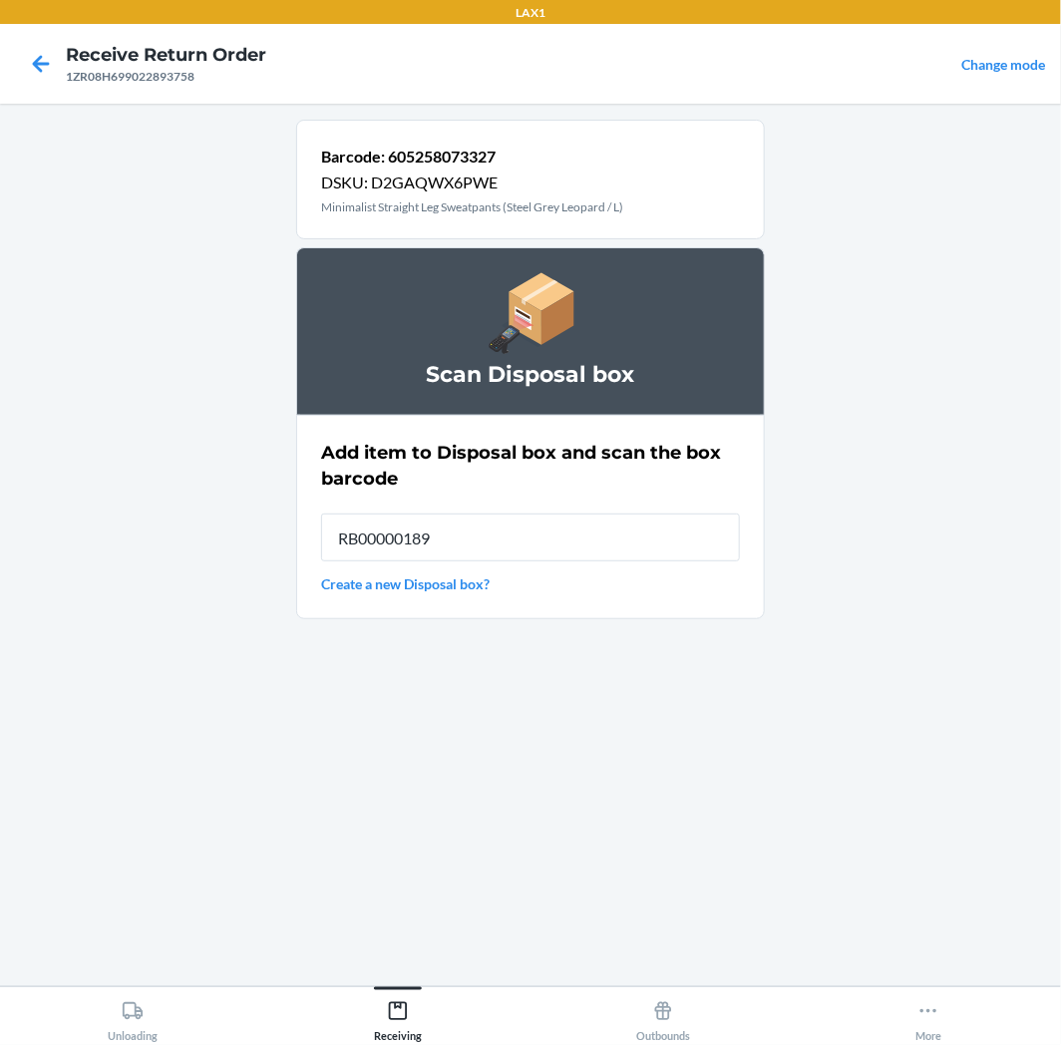
type input "RB00000189K"
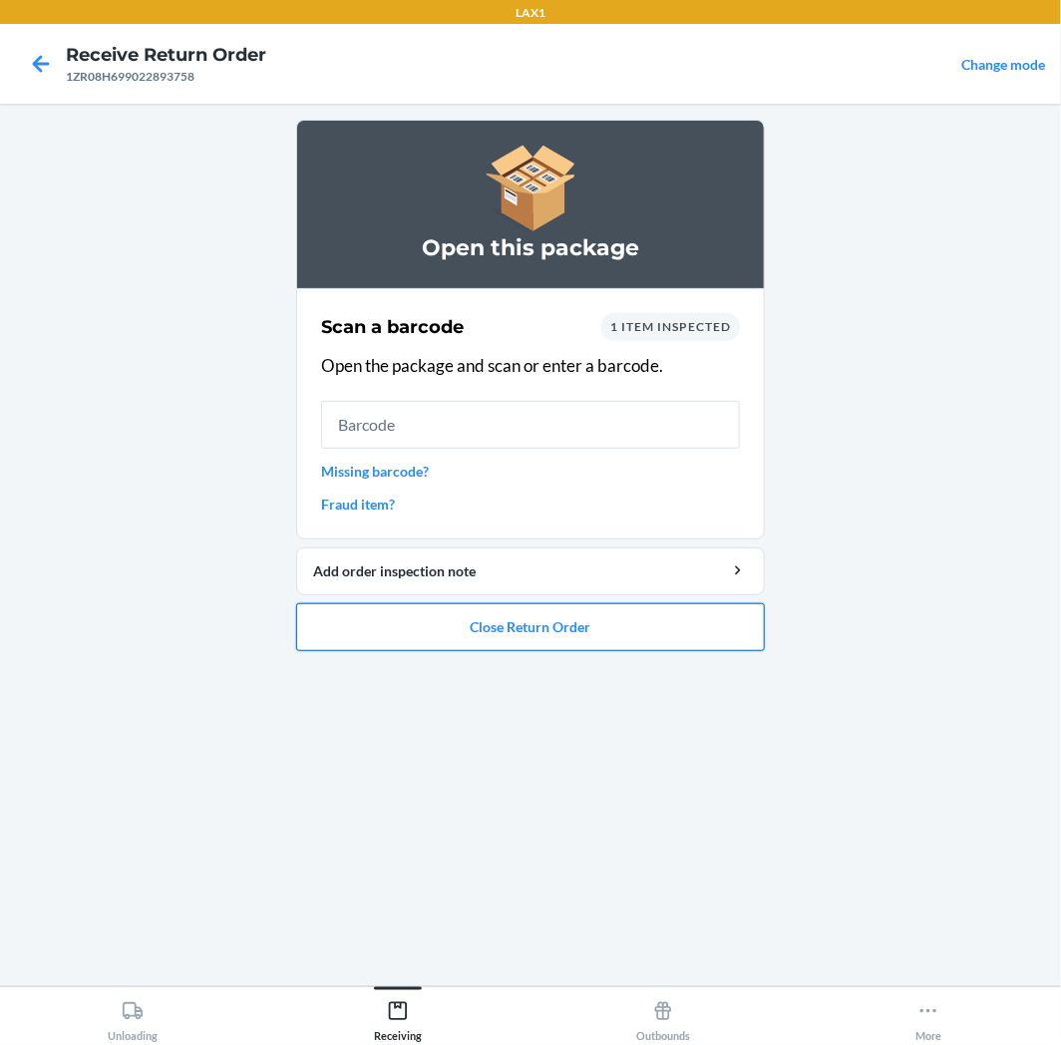
click at [391, 609] on button "Close Return Order" at bounding box center [530, 627] width 469 height 48
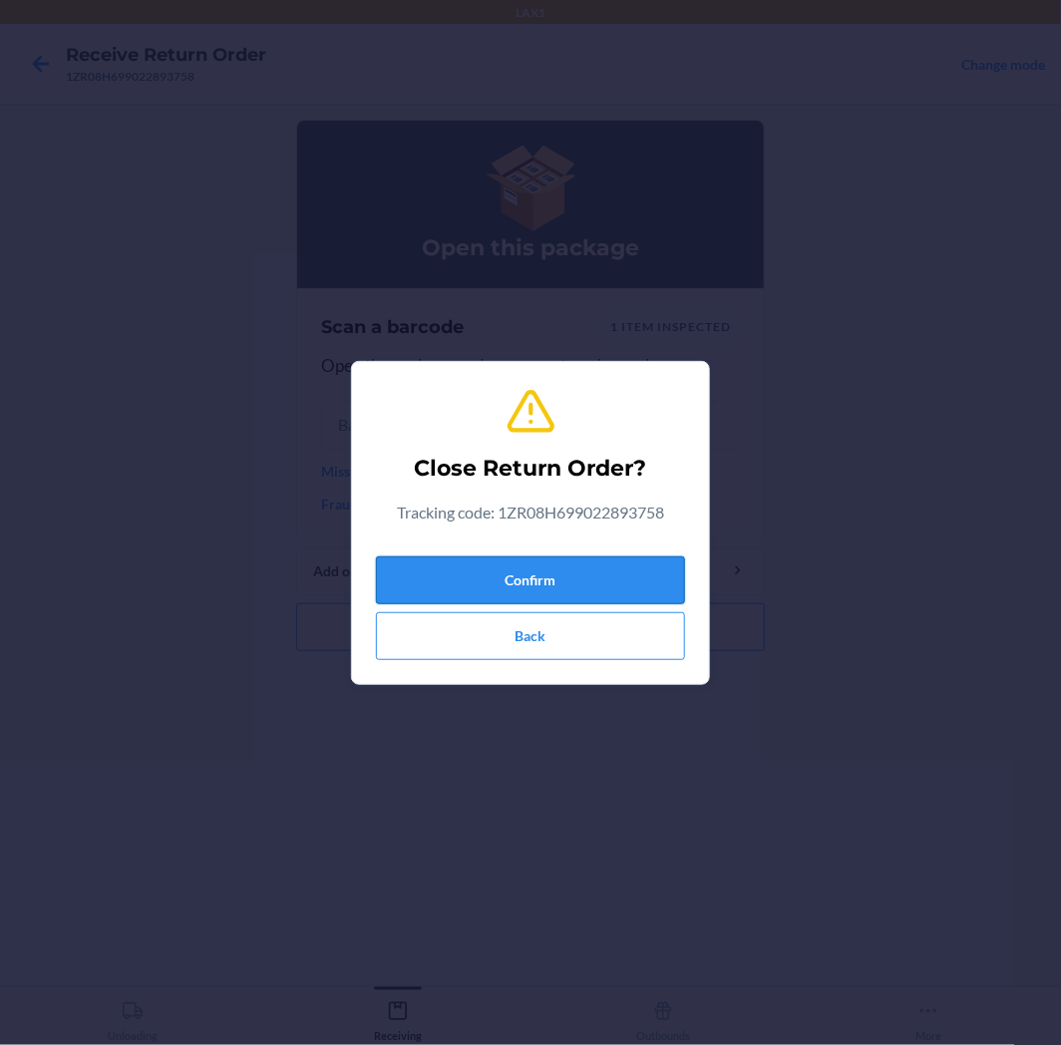
click at [450, 574] on button "Confirm" at bounding box center [530, 581] width 309 height 48
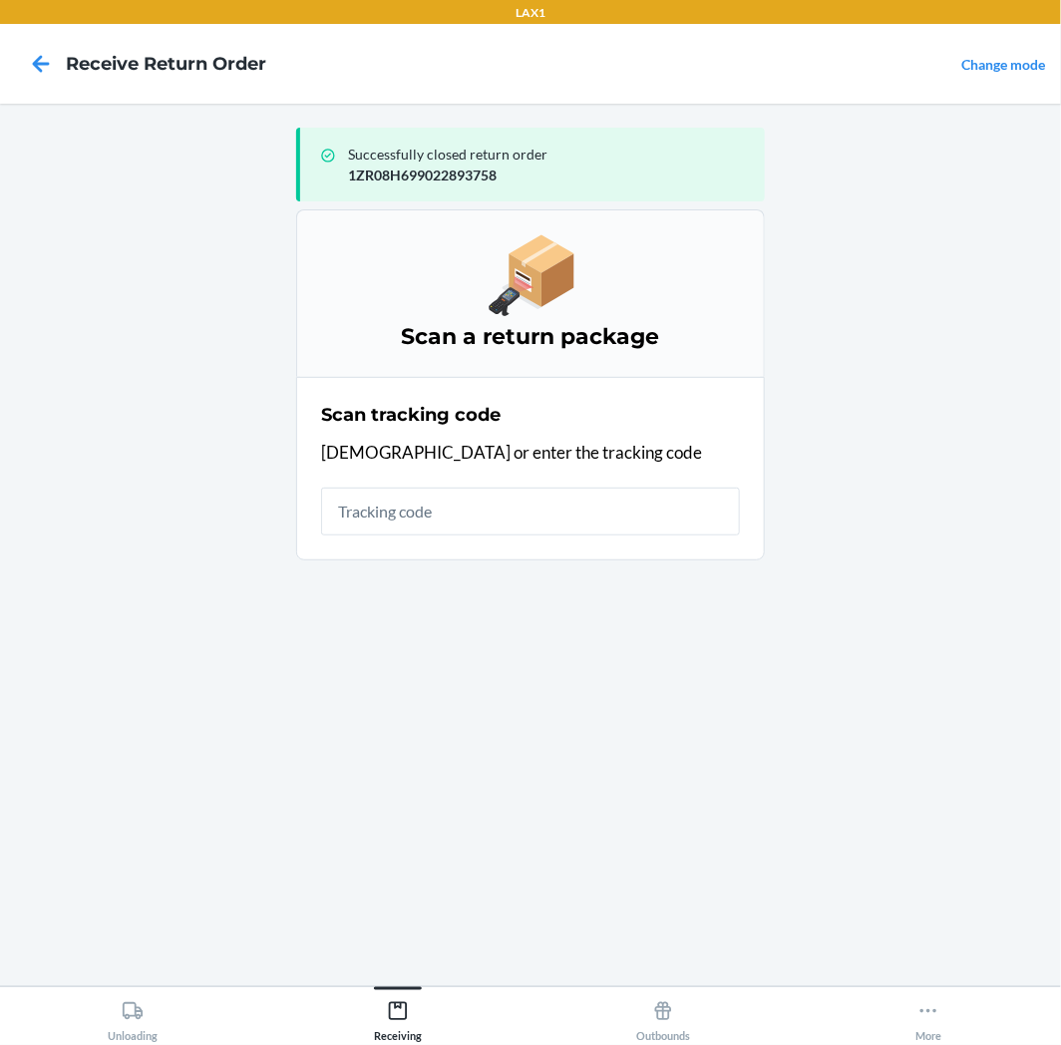
click at [561, 513] on input "text" at bounding box center [530, 512] width 419 height 48
drag, startPoint x: 506, startPoint y: 760, endPoint x: 726, endPoint y: 591, distance: 277.5
click at [512, 746] on div "Successfully closed return order 1ZR08H699022893758 Scan a return package Scan …" at bounding box center [530, 545] width 469 height 851
click at [705, 512] on input "text" at bounding box center [530, 512] width 419 height 48
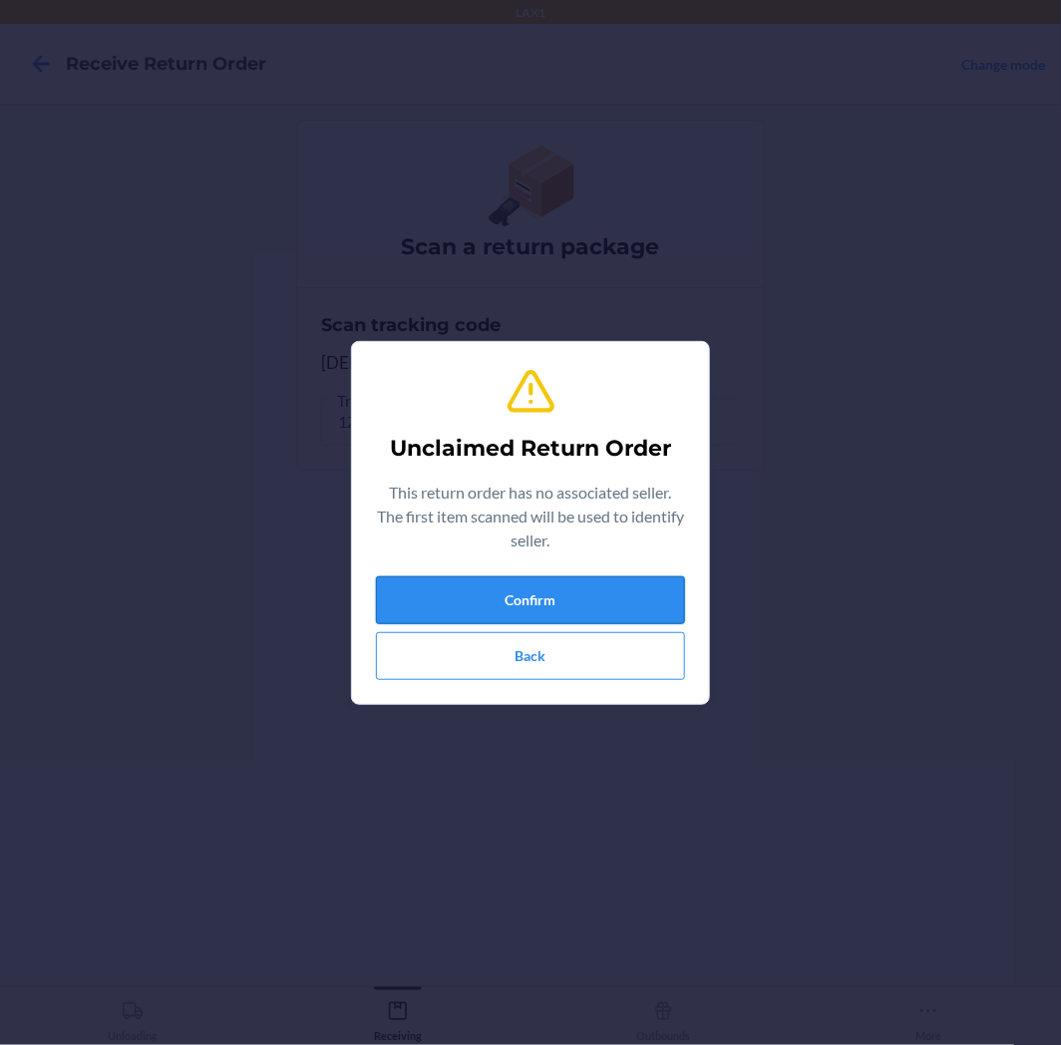
click at [623, 592] on button "Confirm" at bounding box center [530, 600] width 309 height 48
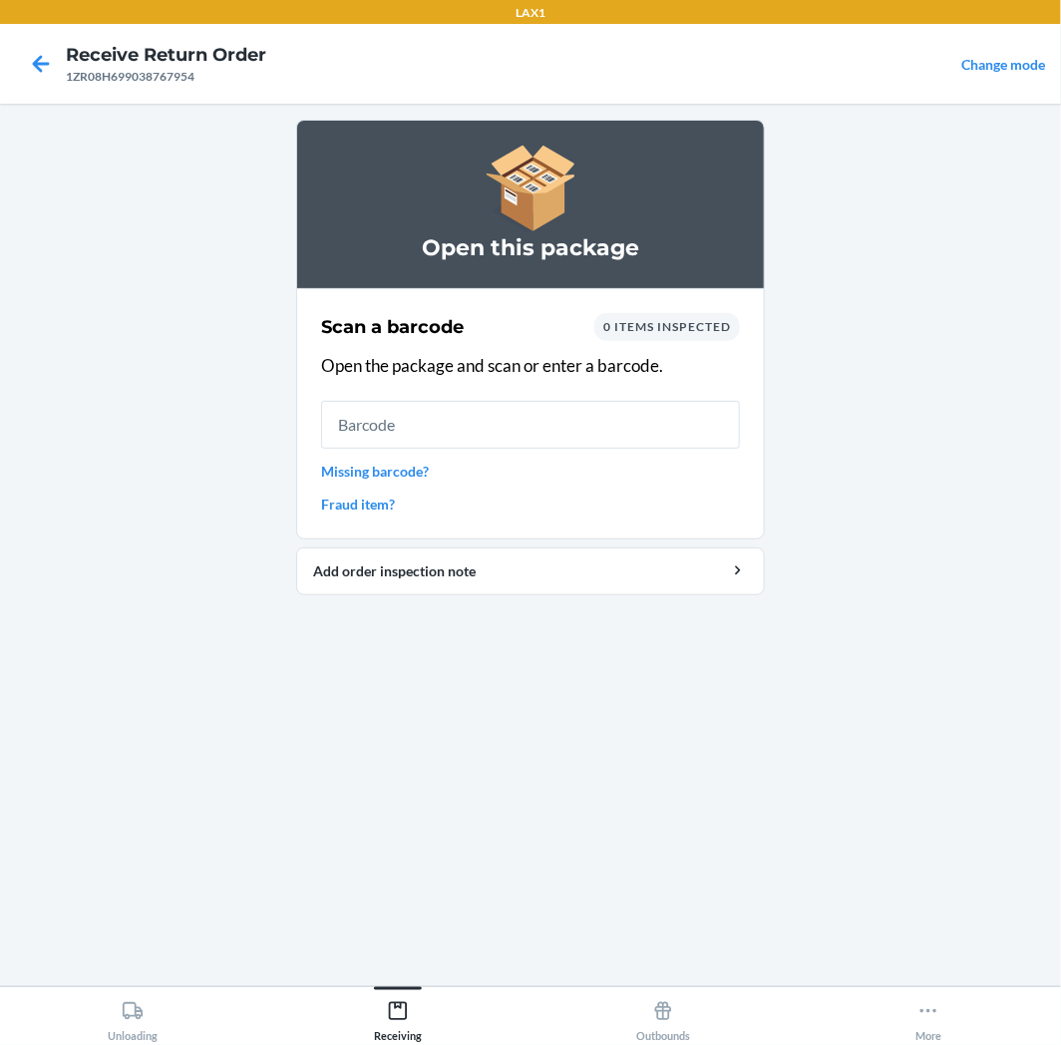
click at [713, 431] on input "text" at bounding box center [530, 425] width 419 height 48
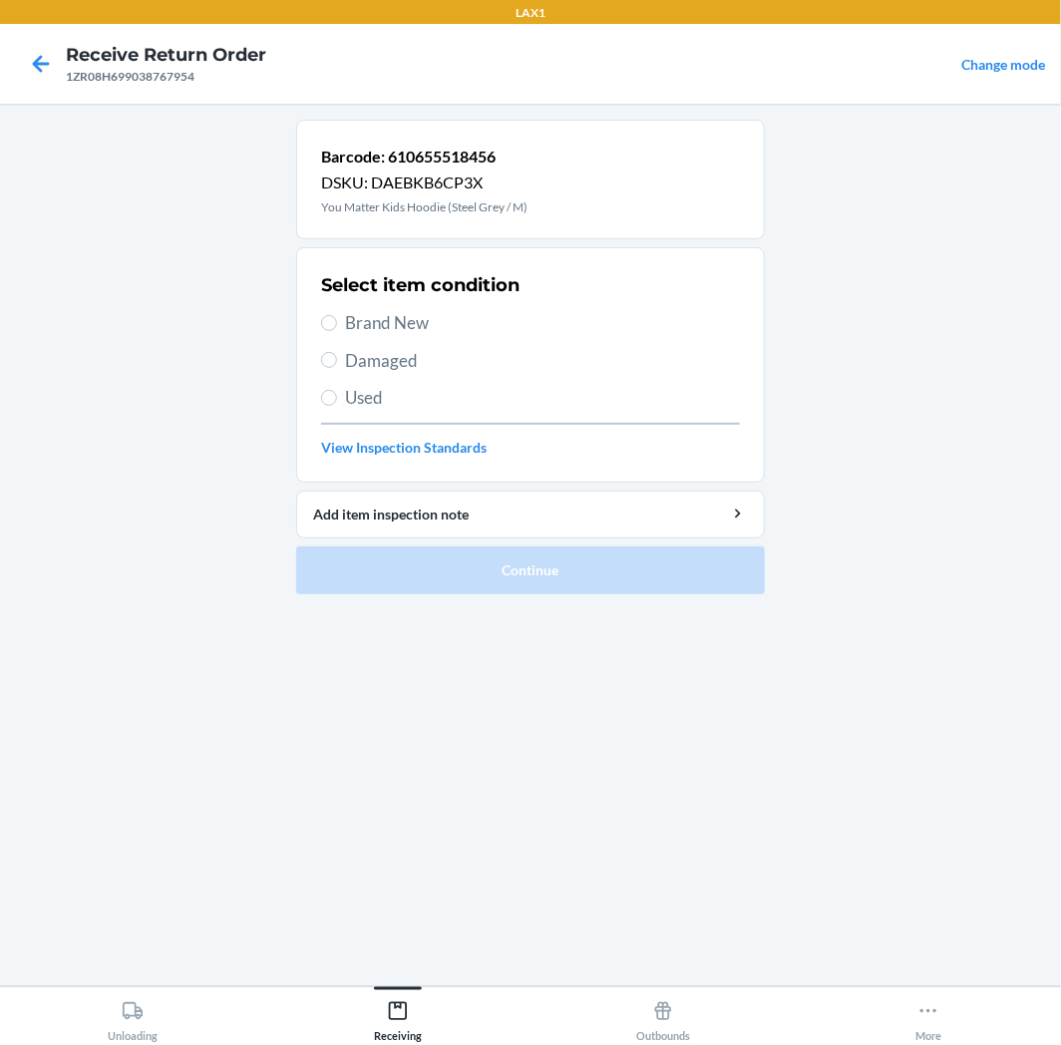
click at [444, 386] on span "Used" at bounding box center [542, 398] width 395 height 26
click at [337, 390] on input "Used" at bounding box center [329, 398] width 16 height 16
radio input "true"
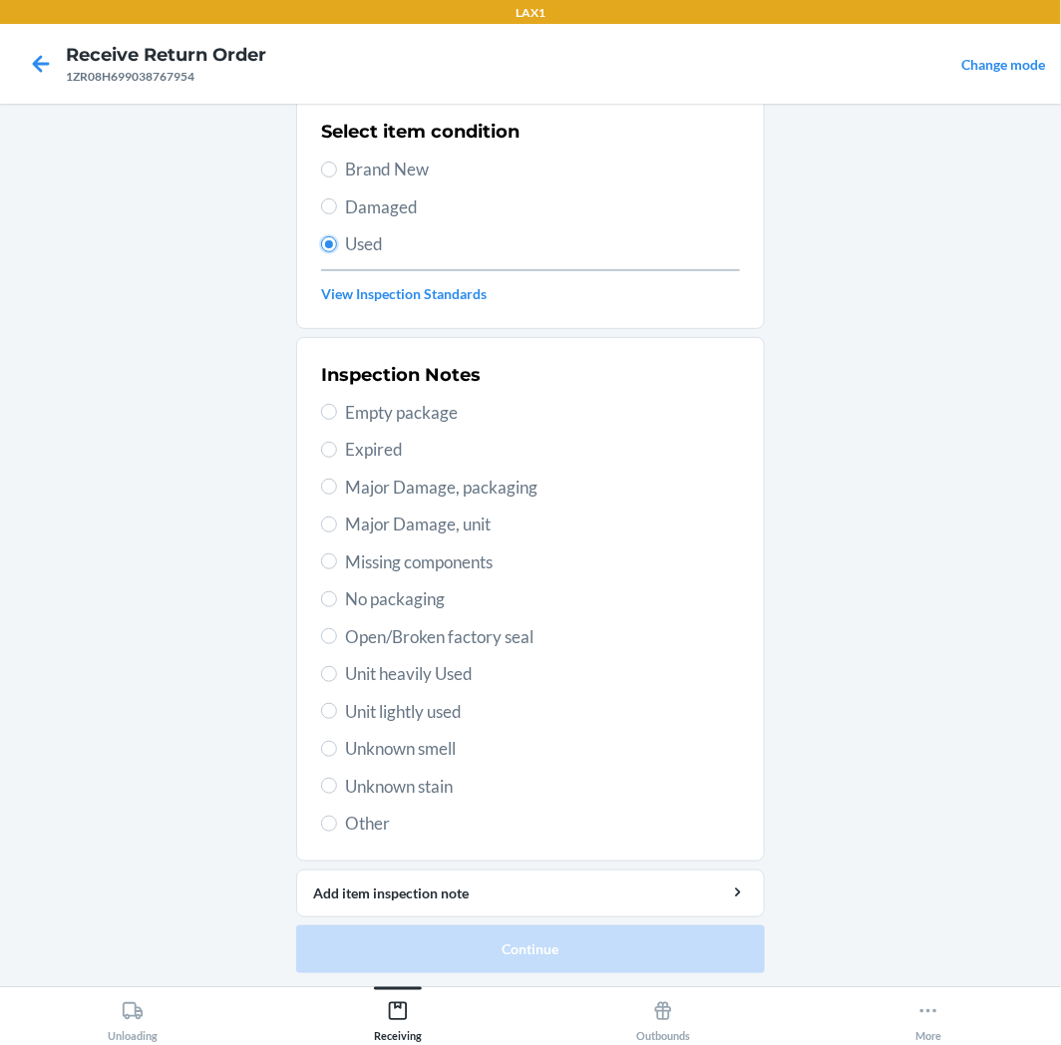
scroll to position [155, 0]
click at [444, 709] on span "Unit lightly used" at bounding box center [542, 711] width 395 height 26
click at [337, 709] on input "Unit lightly used" at bounding box center [329, 710] width 16 height 16
radio input "true"
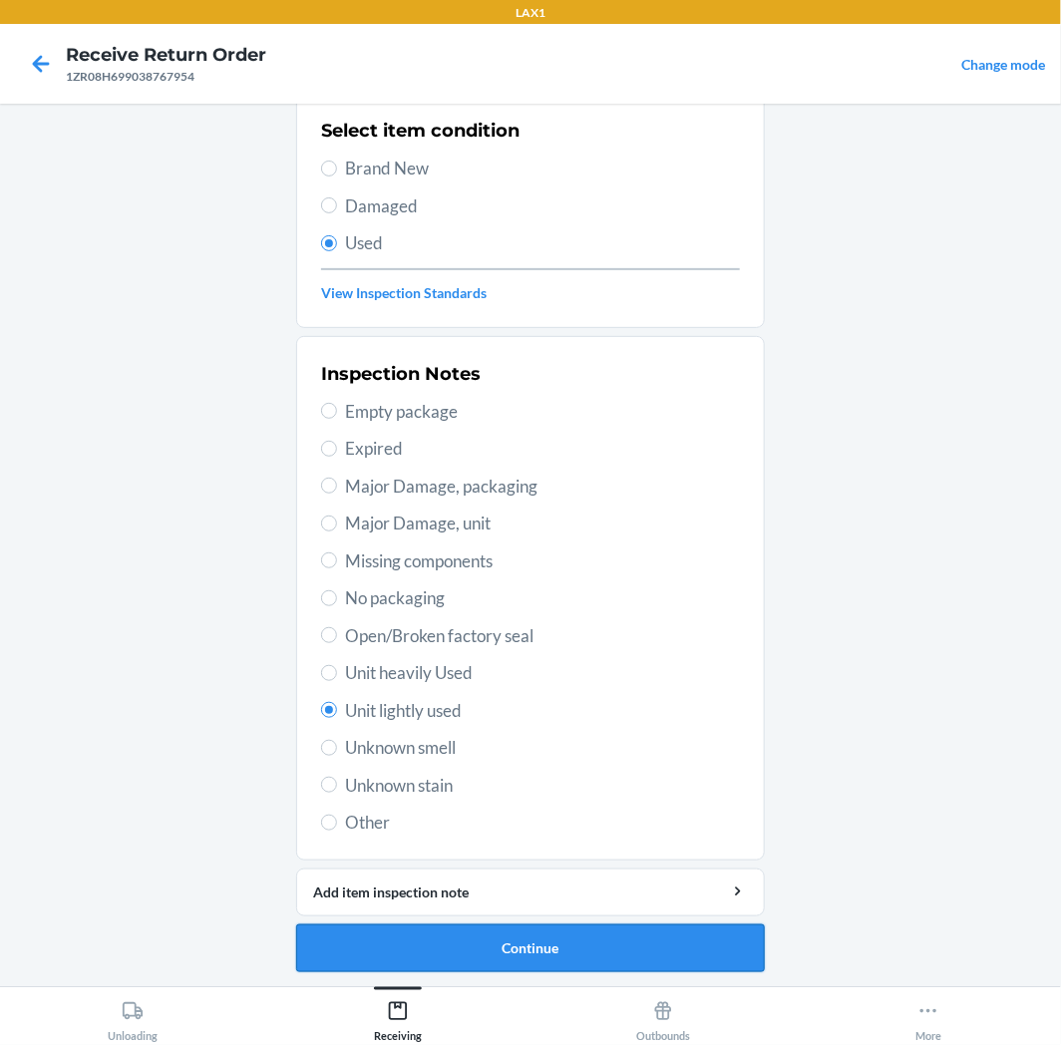
click at [512, 949] on button "Continue" at bounding box center [530, 949] width 469 height 48
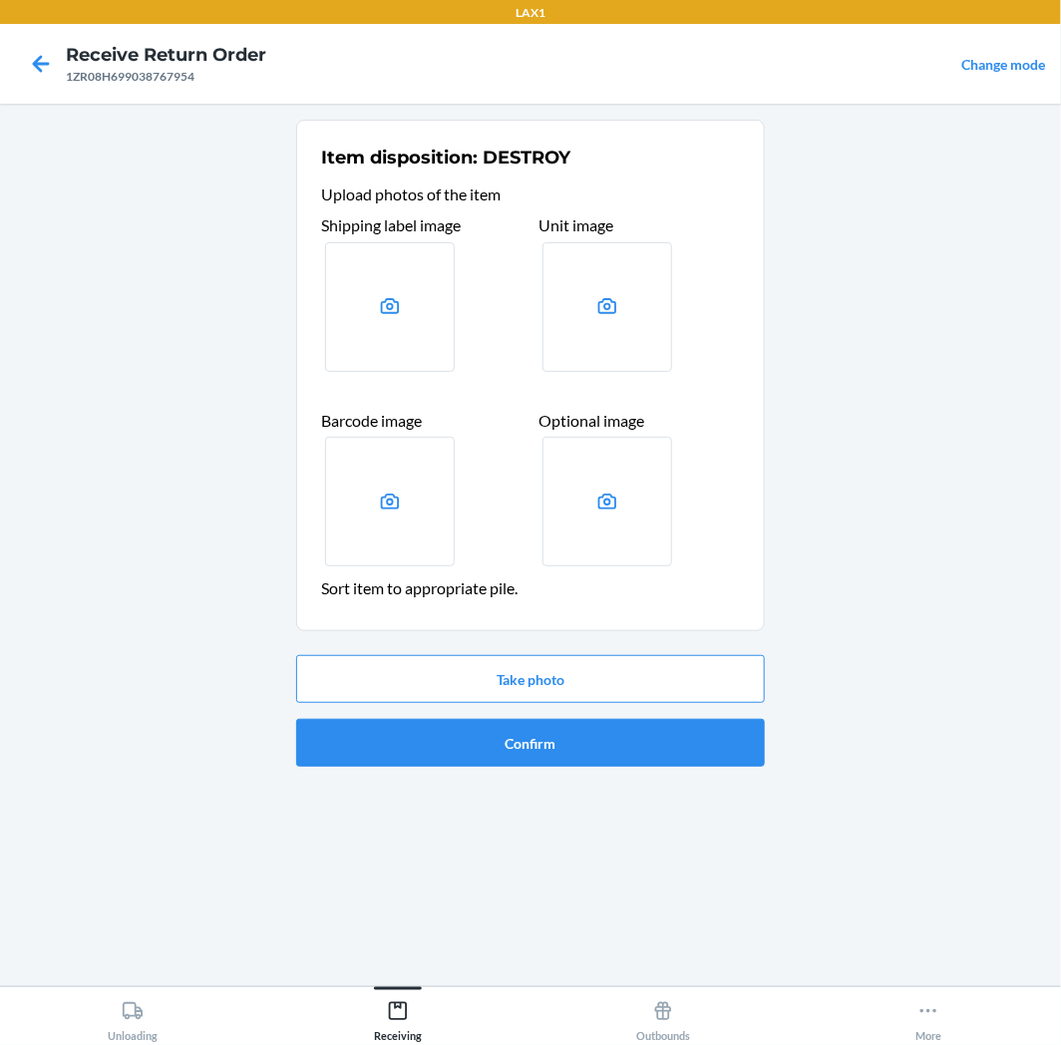
click at [512, 772] on div "Take photo Confirm" at bounding box center [530, 711] width 469 height 128
click at [531, 748] on button "Confirm" at bounding box center [530, 743] width 469 height 48
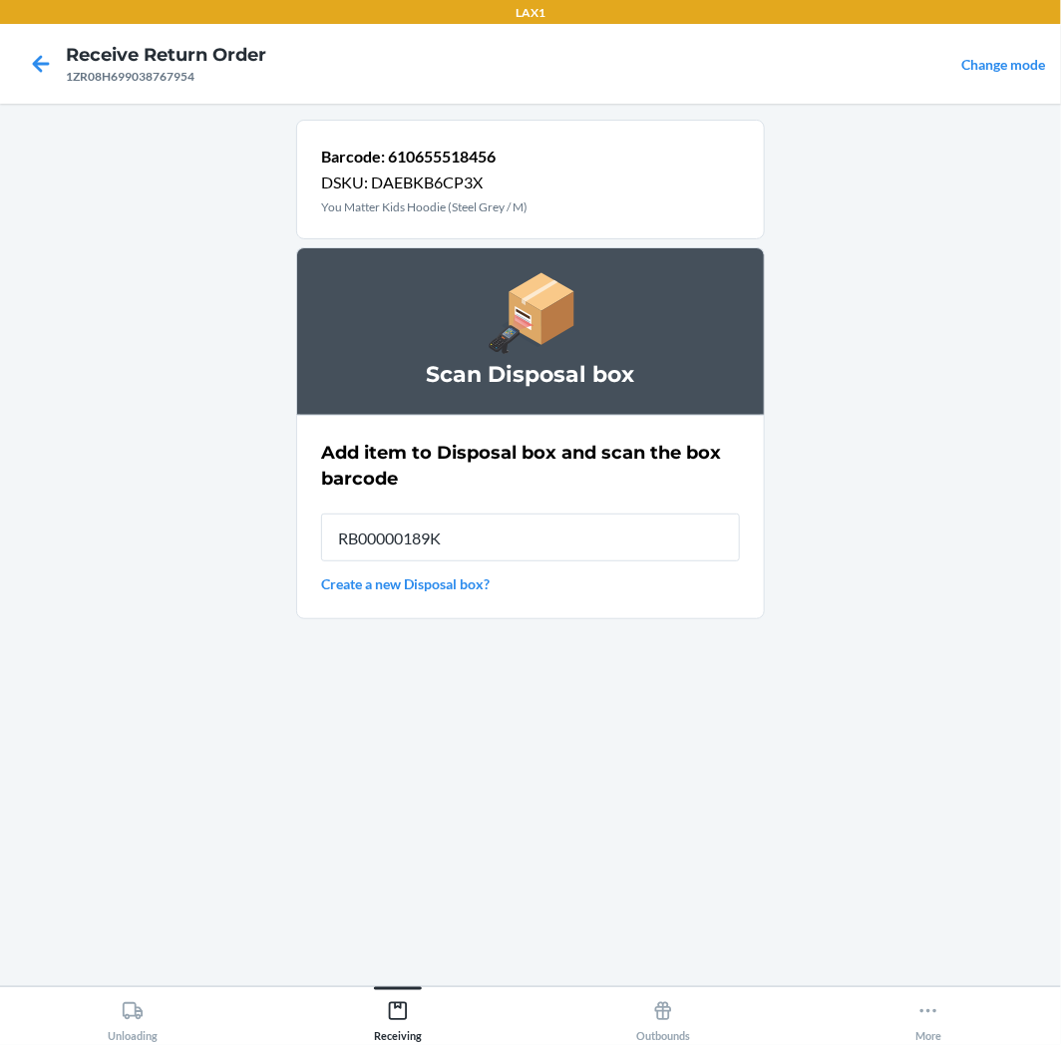
type input "RB00000189K"
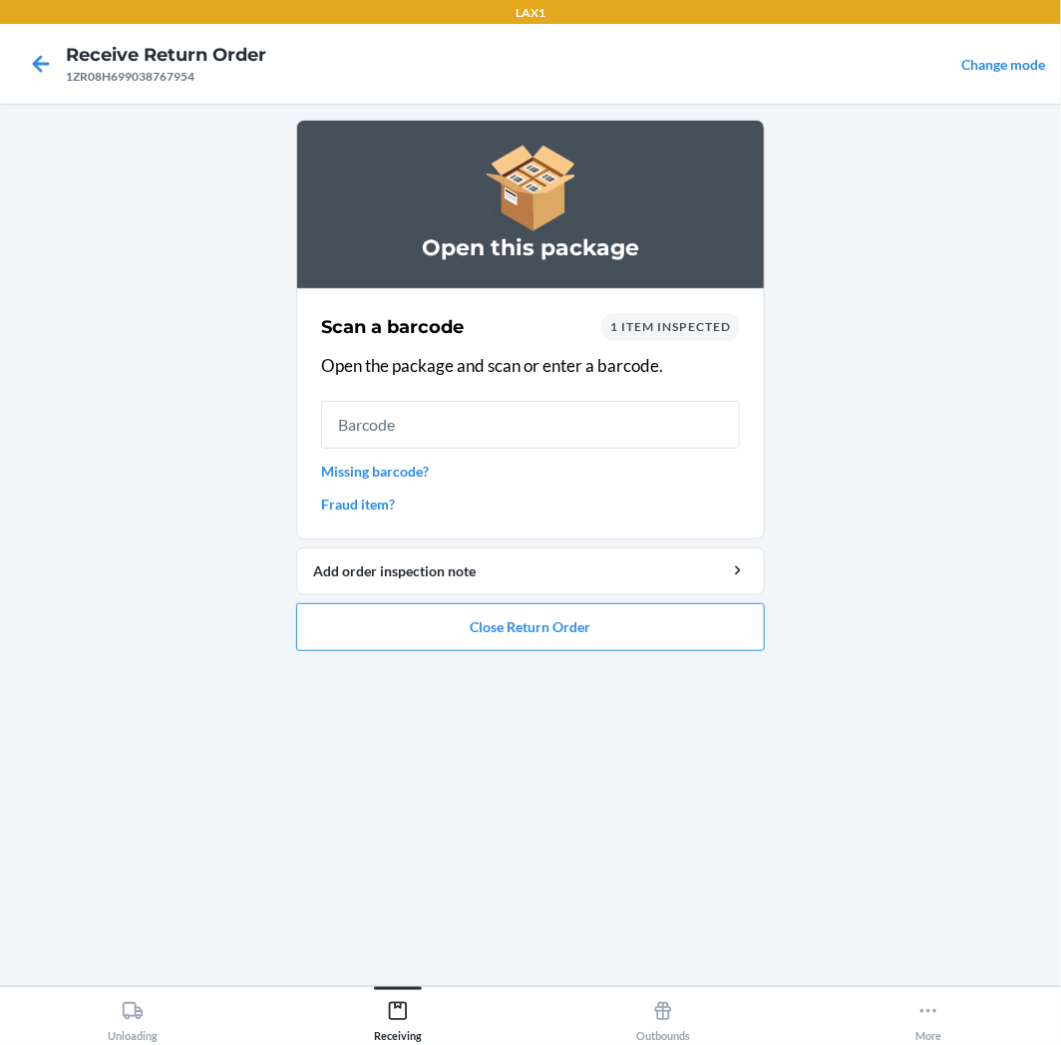
click at [592, 432] on input "text" at bounding box center [530, 425] width 419 height 48
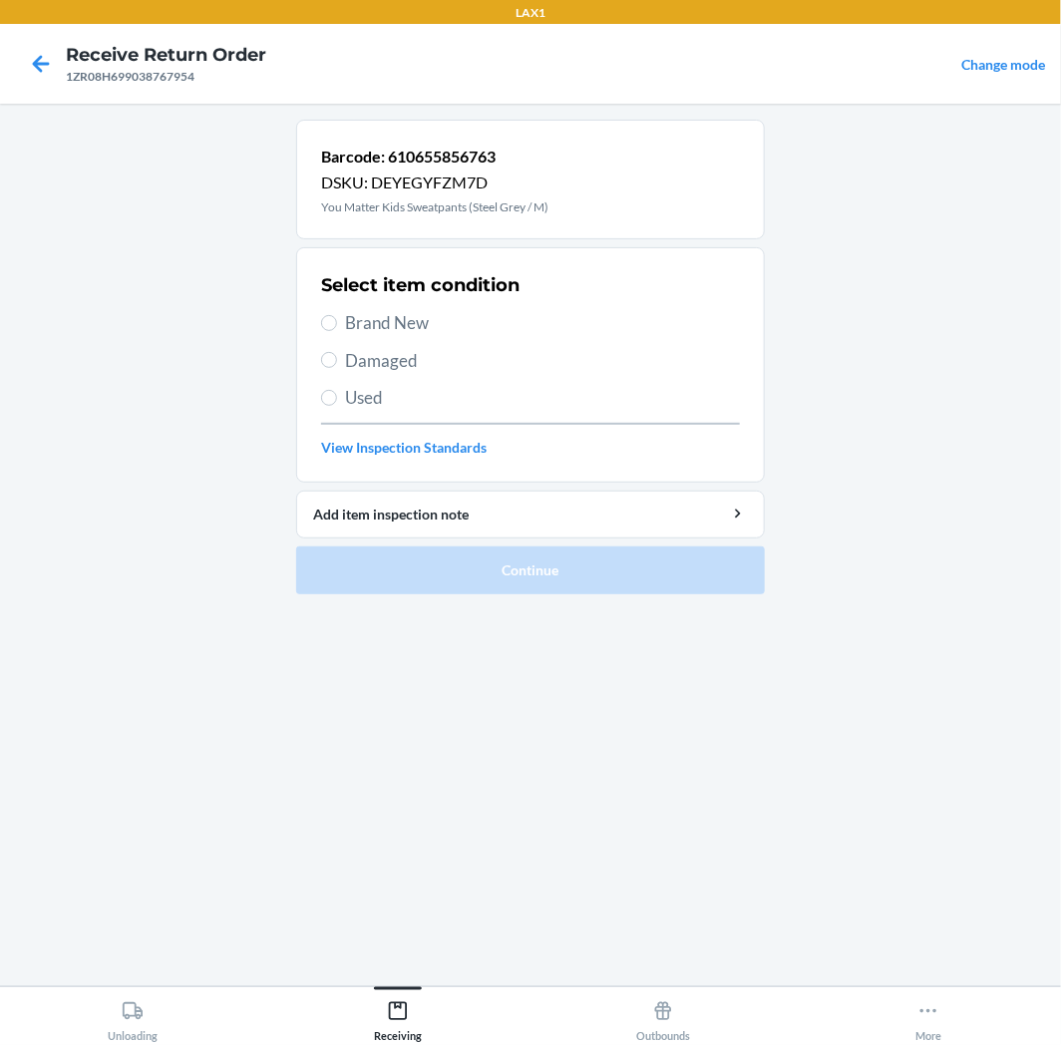
click at [370, 390] on span "Used" at bounding box center [542, 398] width 395 height 26
click at [337, 390] on input "Used" at bounding box center [329, 398] width 16 height 16
radio input "true"
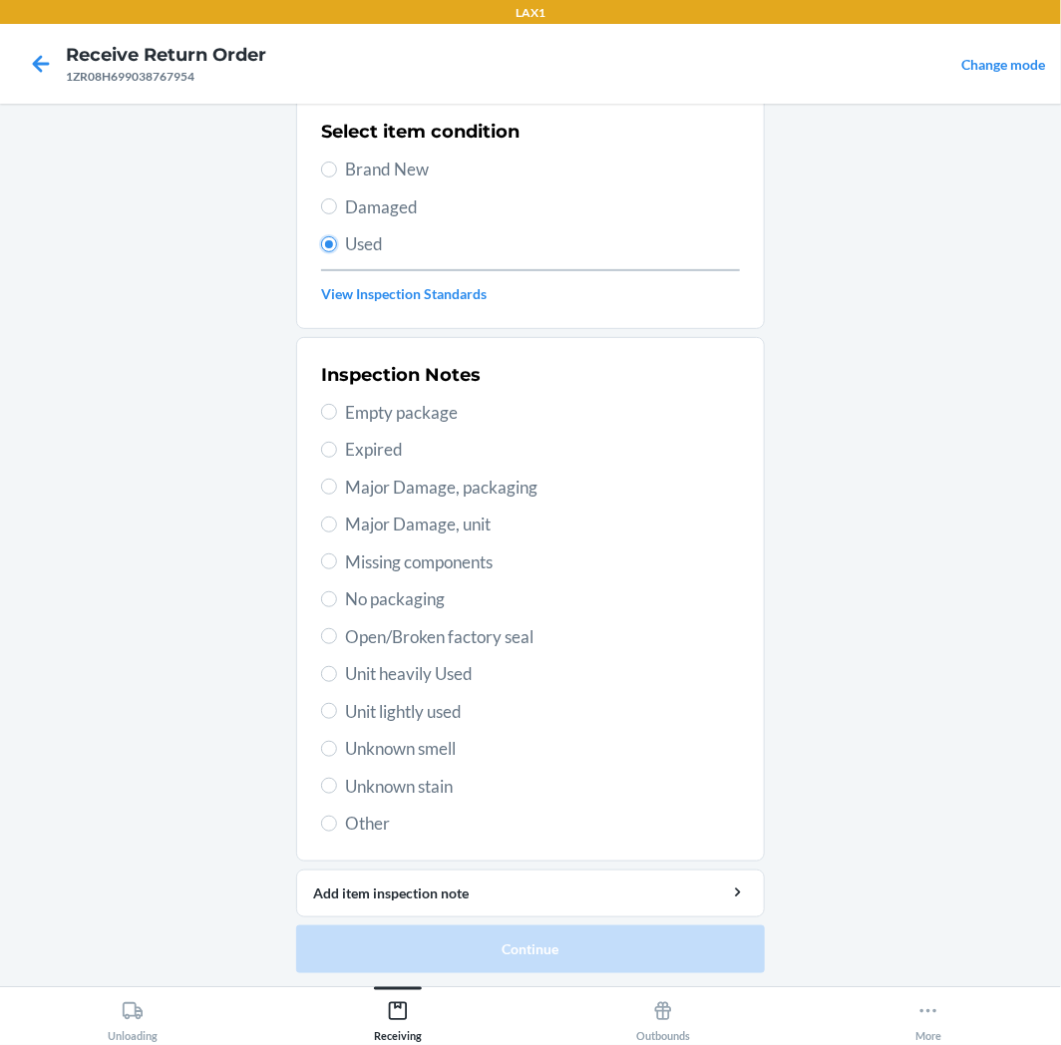
scroll to position [155, 0]
click at [420, 715] on span "Unit lightly used" at bounding box center [542, 711] width 395 height 26
click at [337, 715] on input "Unit lightly used" at bounding box center [329, 710] width 16 height 16
radio input "true"
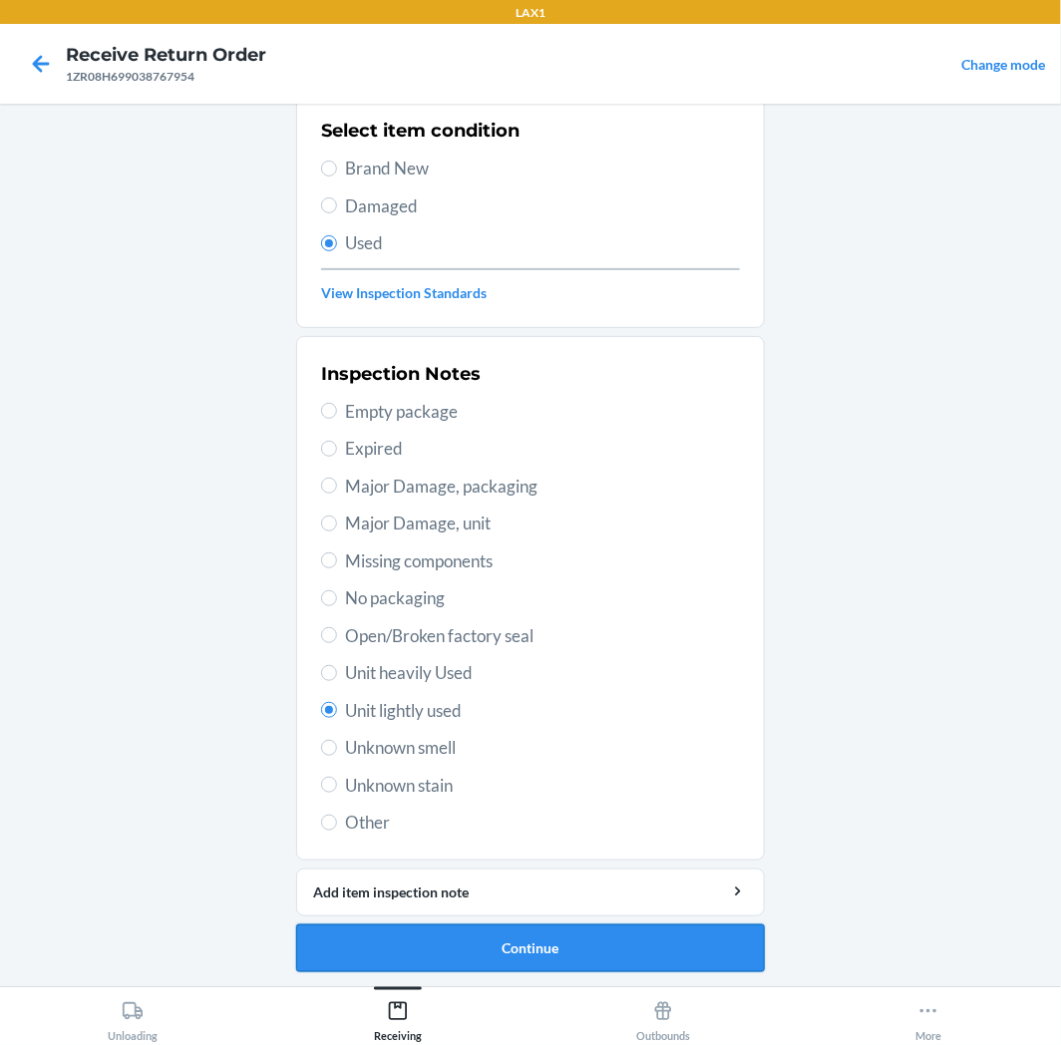
click at [545, 952] on button "Continue" at bounding box center [530, 949] width 469 height 48
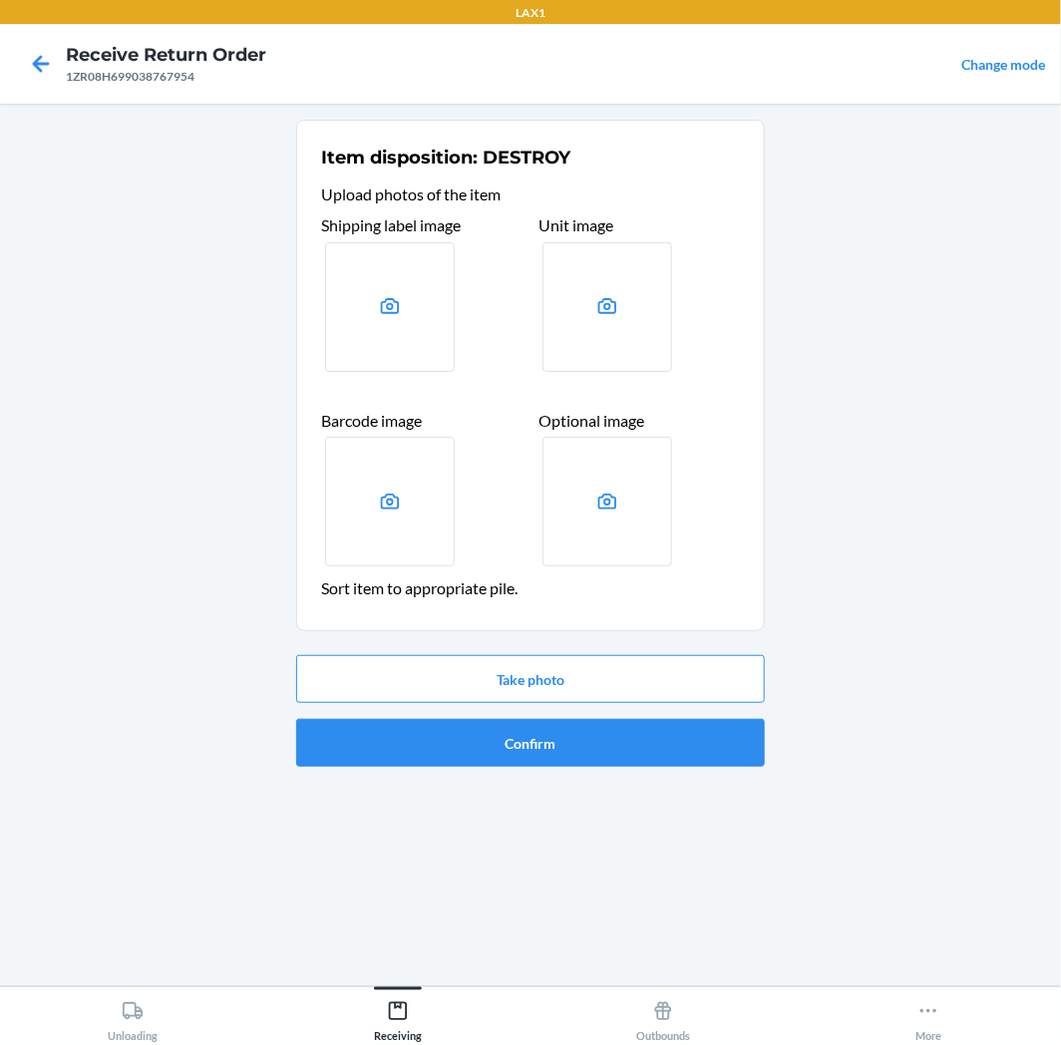
click at [612, 768] on div "Take photo Confirm" at bounding box center [530, 711] width 469 height 128
click at [625, 745] on button "Confirm" at bounding box center [530, 743] width 469 height 48
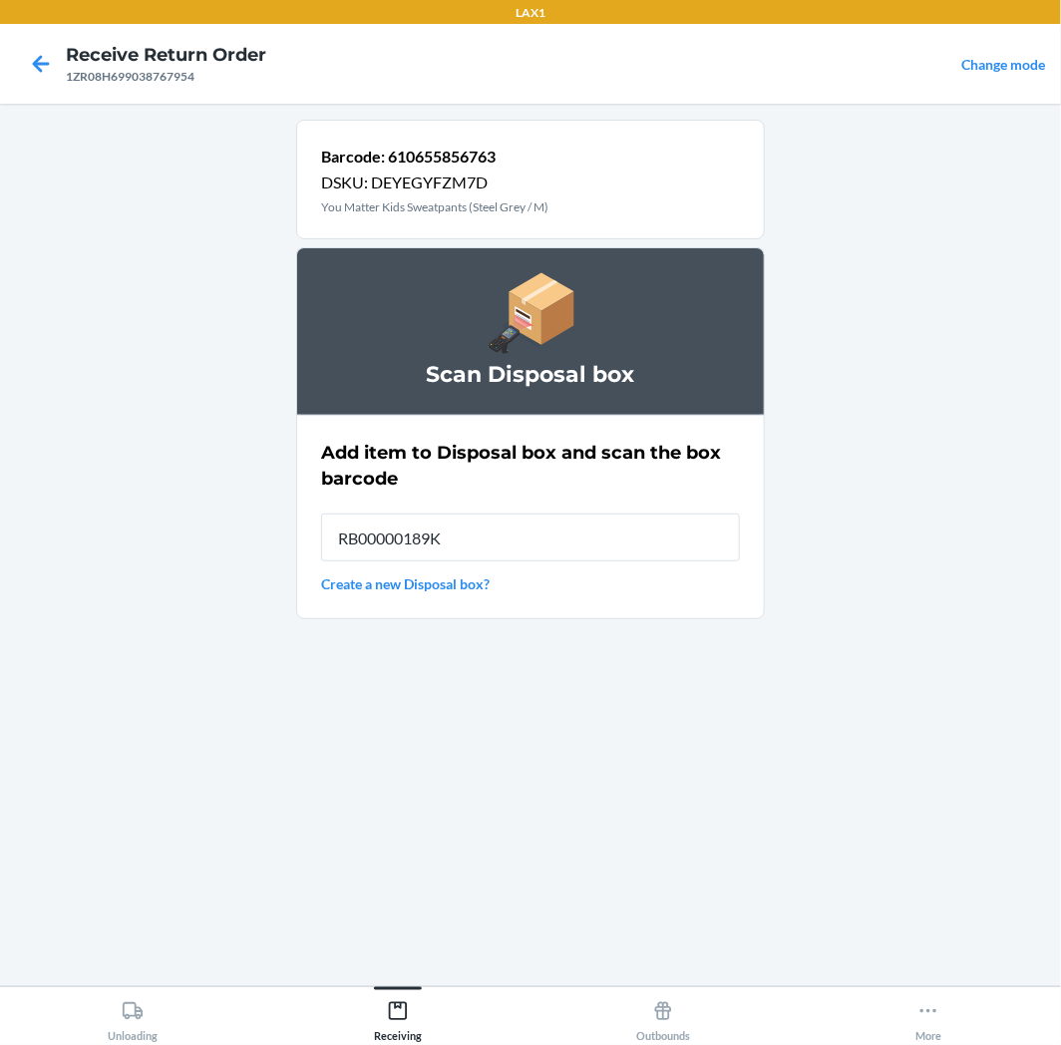
type input "RB00000189K"
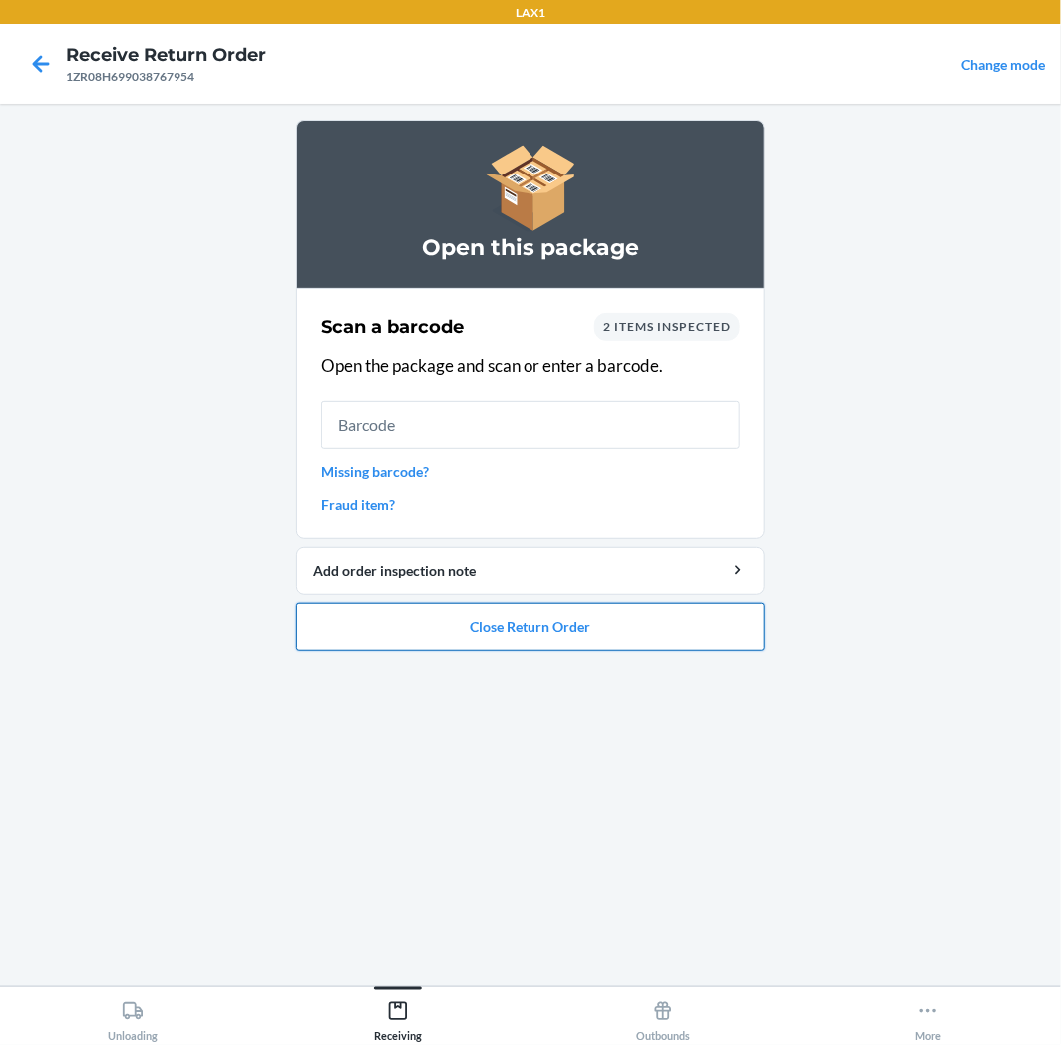
click at [664, 636] on button "Close Return Order" at bounding box center [530, 627] width 469 height 48
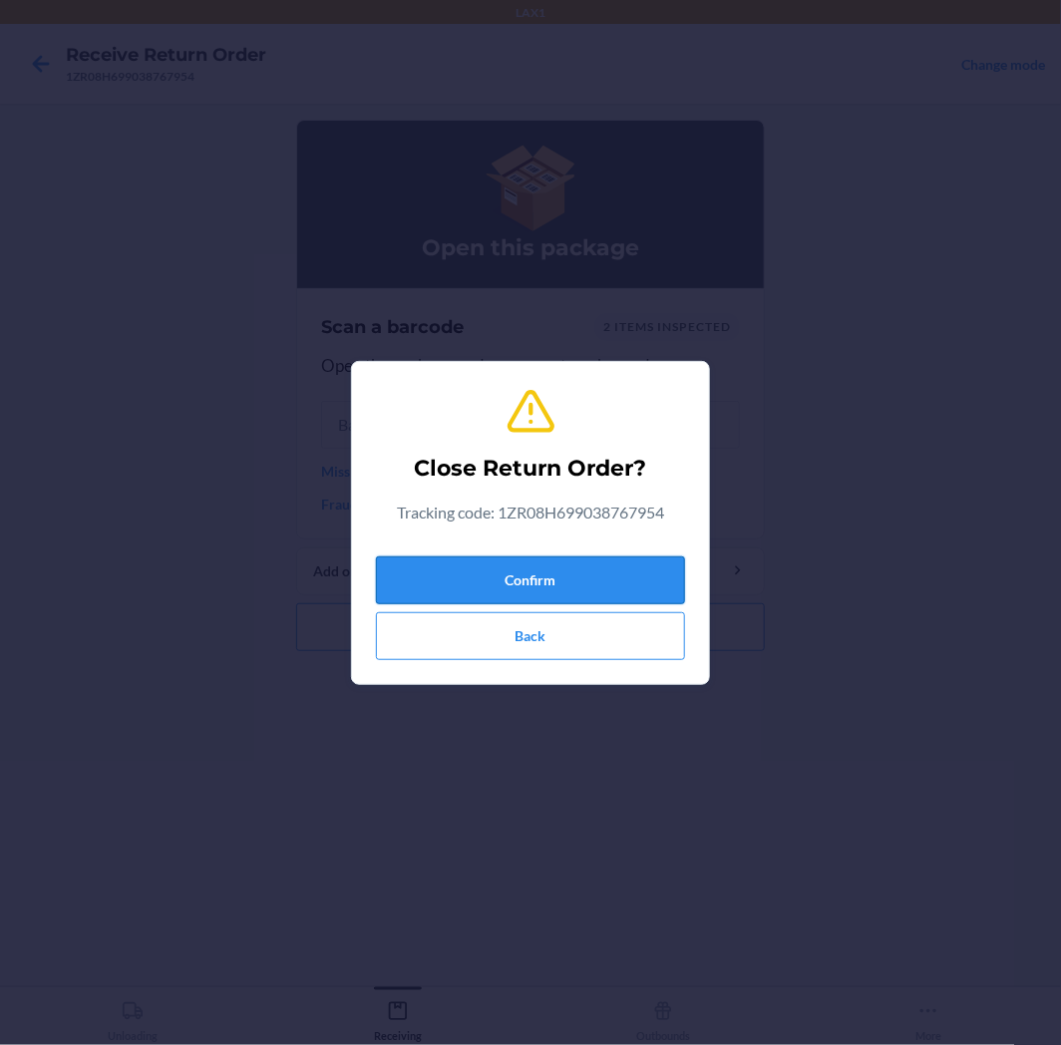
click at [669, 584] on button "Confirm" at bounding box center [530, 581] width 309 height 48
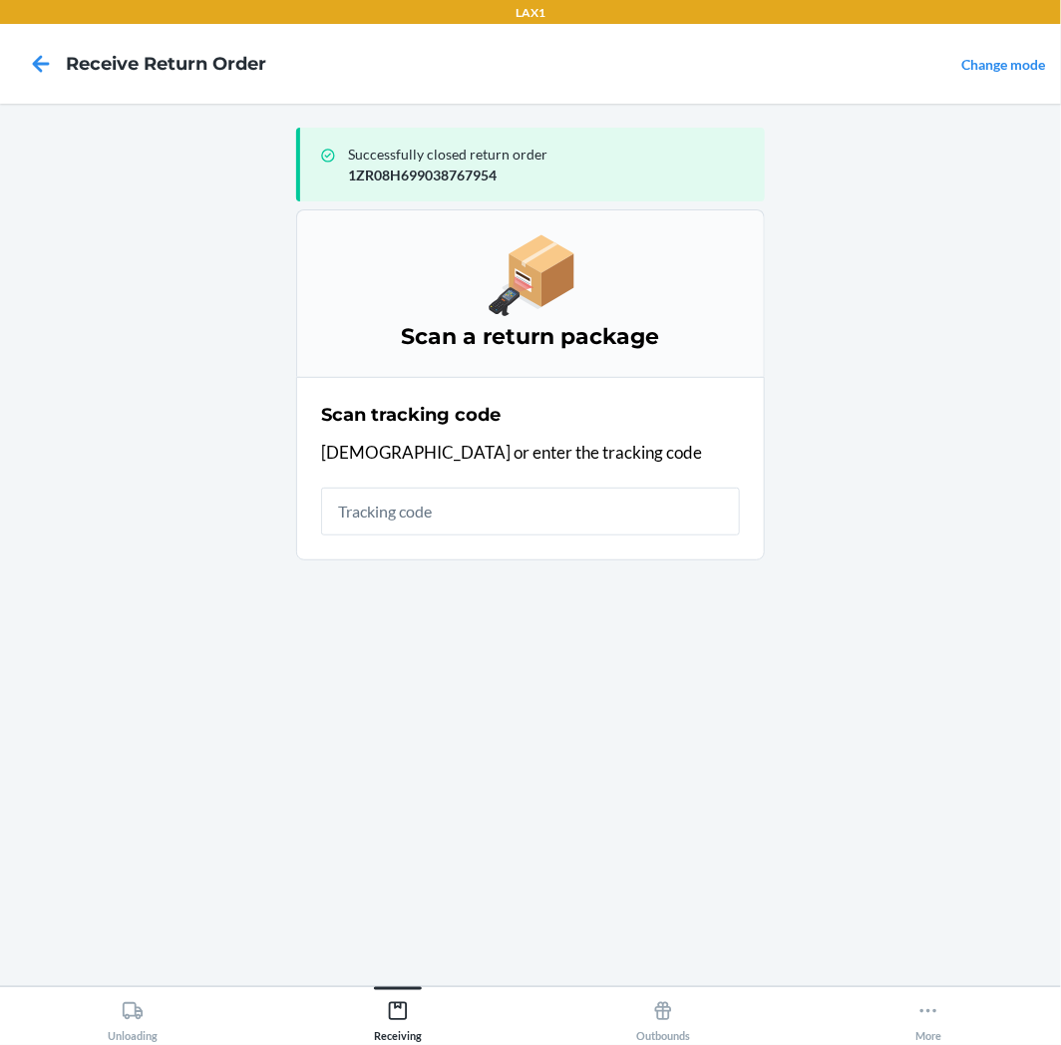
click at [642, 501] on input "text" at bounding box center [530, 512] width 419 height 48
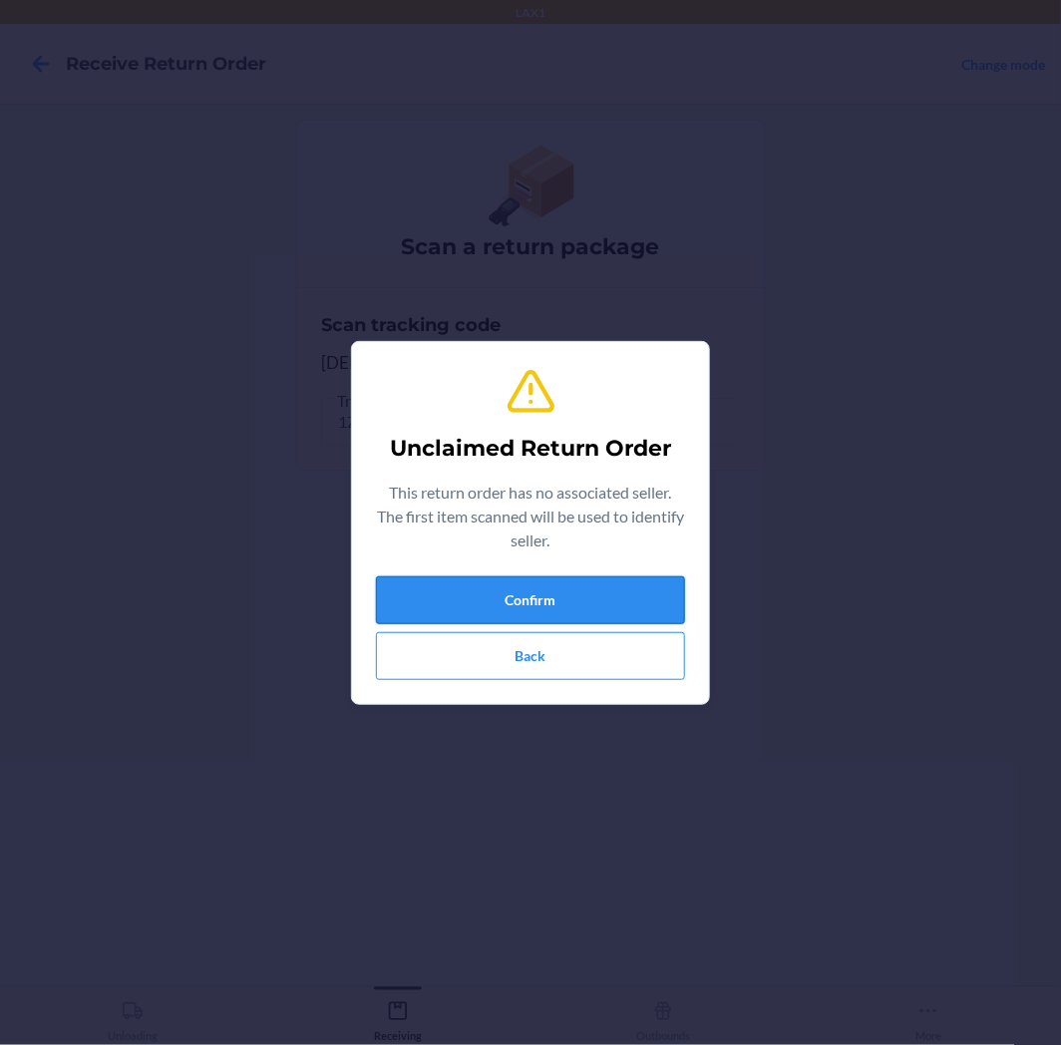
click at [628, 581] on button "Confirm" at bounding box center [530, 600] width 309 height 48
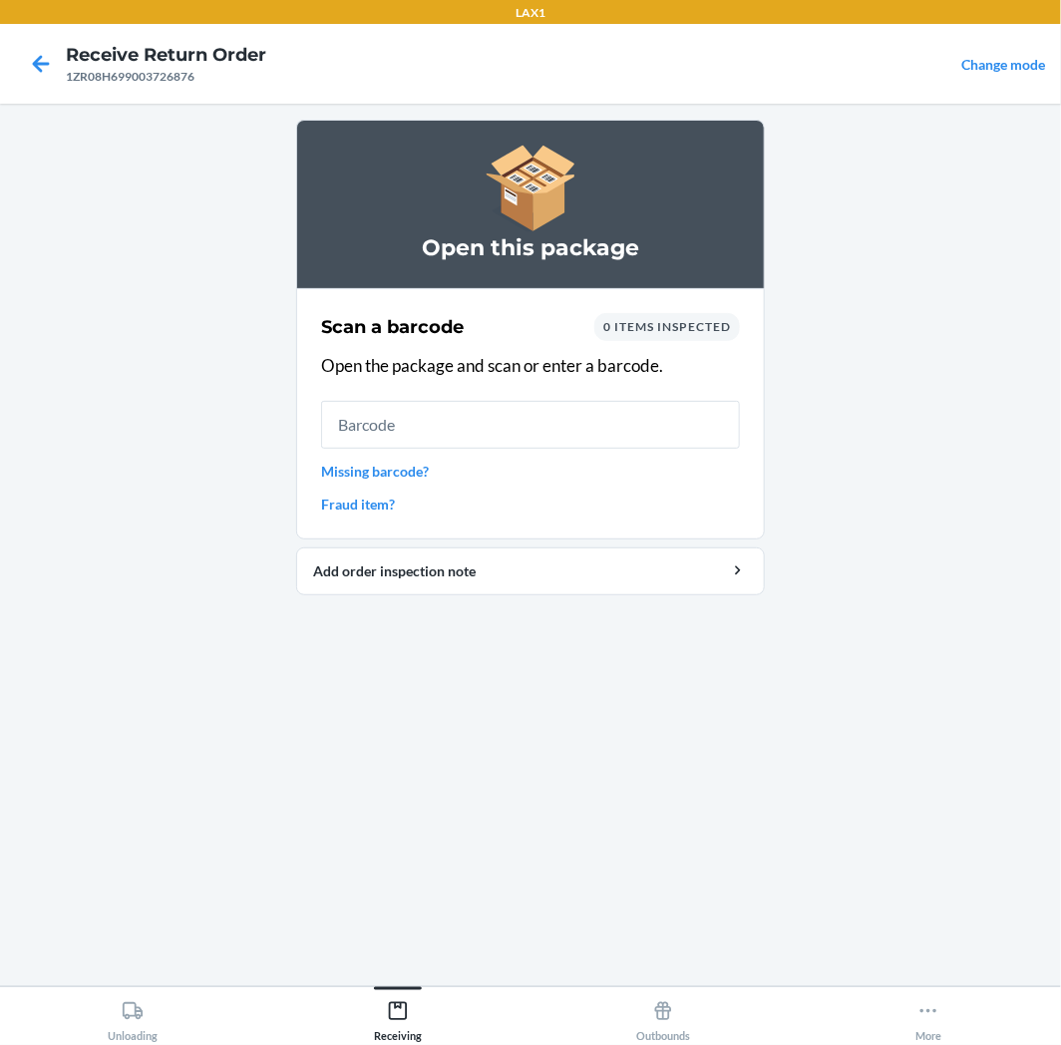
click at [546, 422] on input "text" at bounding box center [530, 425] width 419 height 48
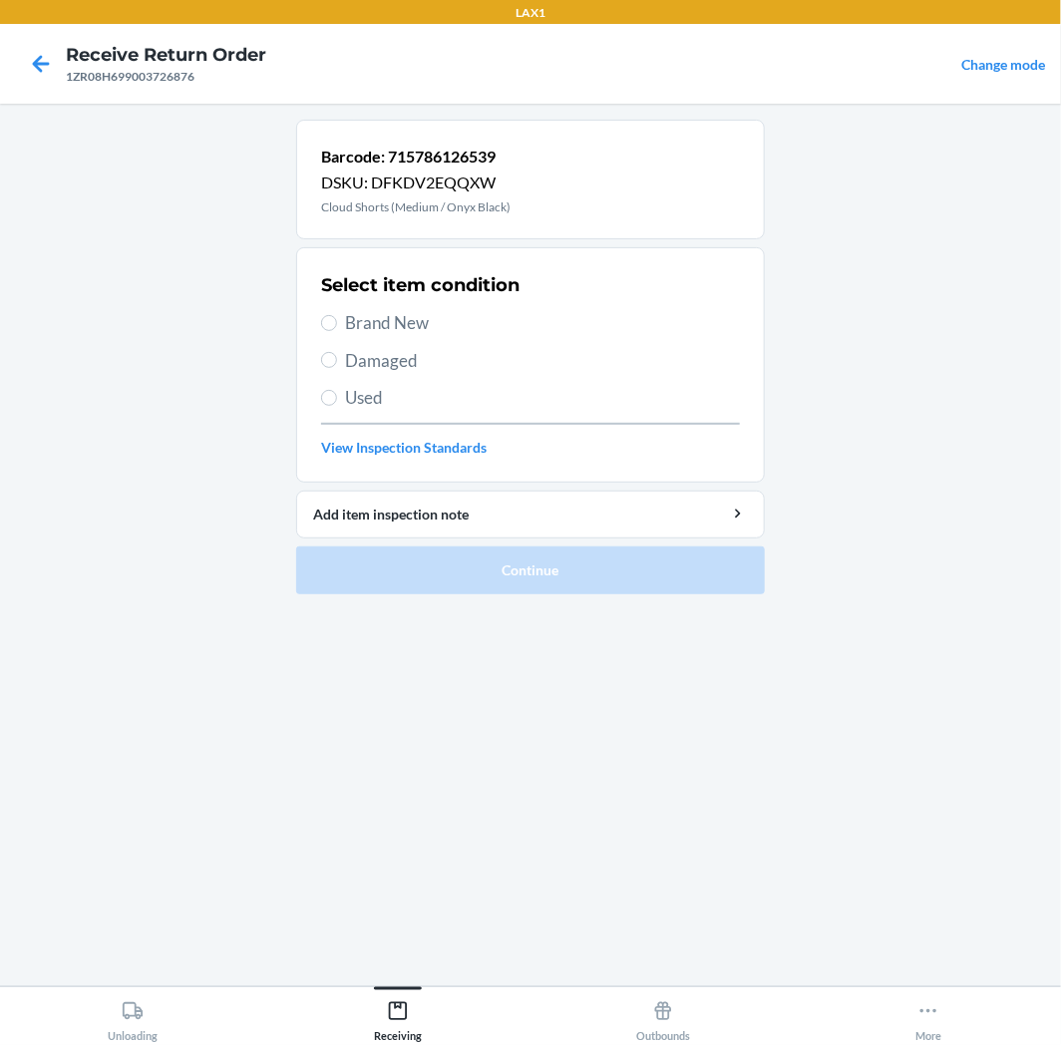
click at [446, 403] on span "Used" at bounding box center [542, 398] width 395 height 26
click at [337, 403] on input "Used" at bounding box center [329, 398] width 16 height 16
radio input "true"
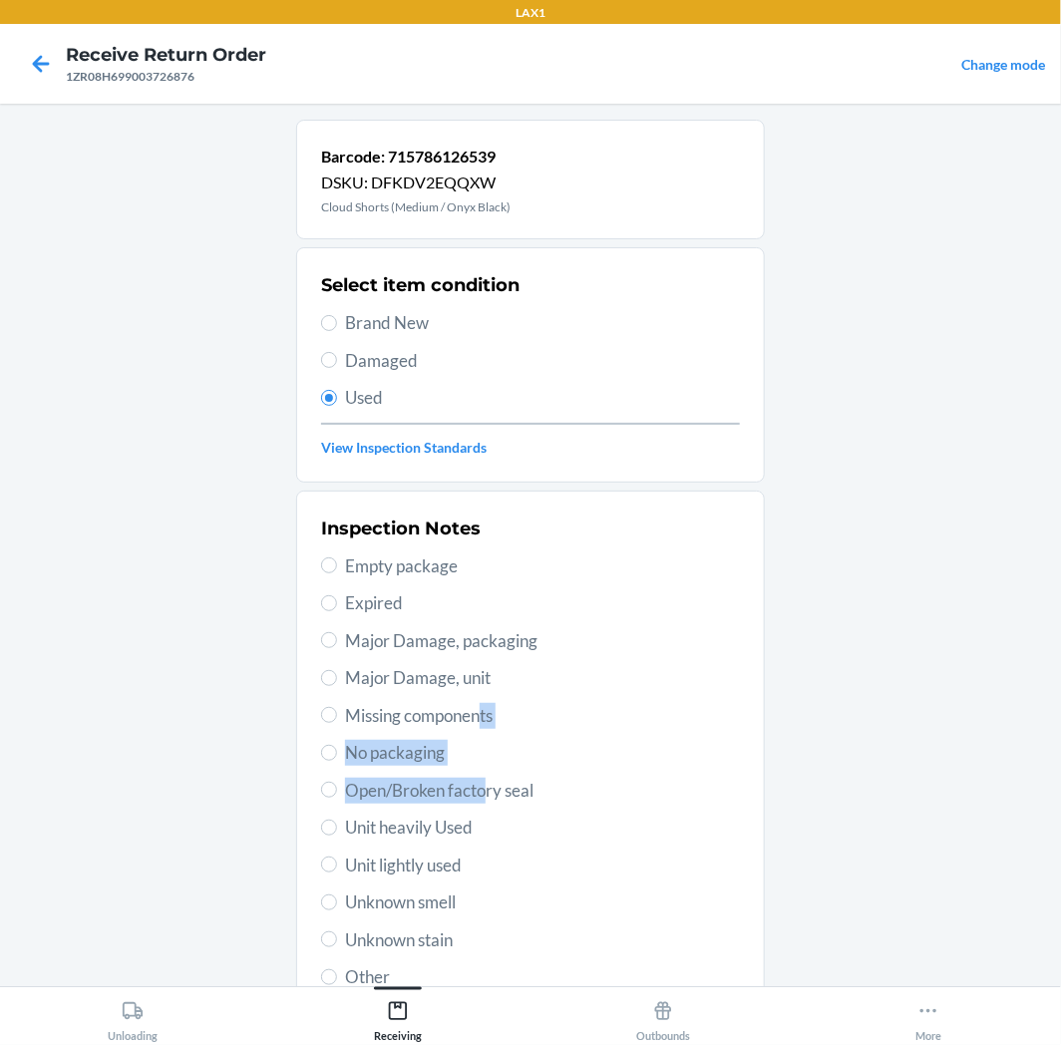
click at [481, 800] on div "Inspection Notes Empty package Expired Major Damage, packaging Major Damage, un…" at bounding box center [530, 753] width 419 height 487
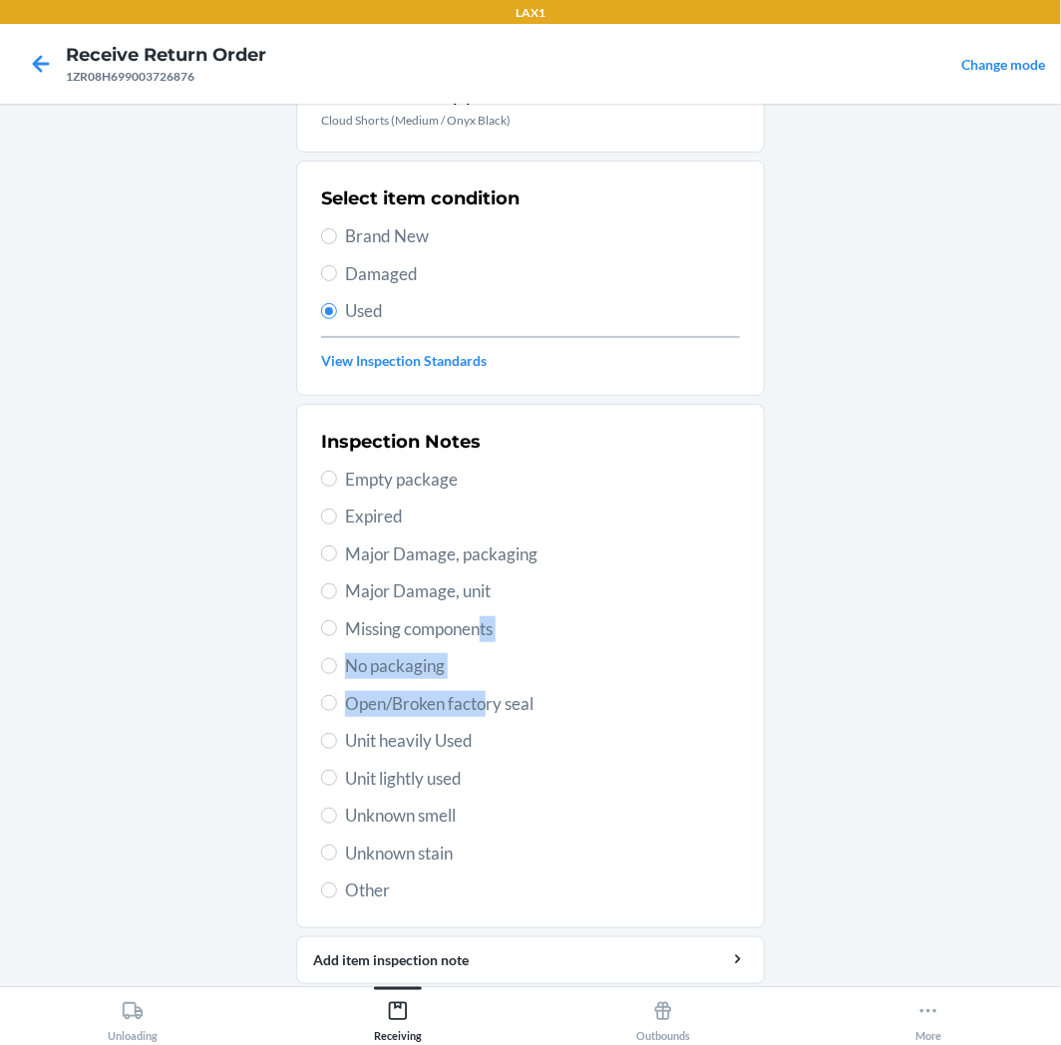
scroll to position [155, 0]
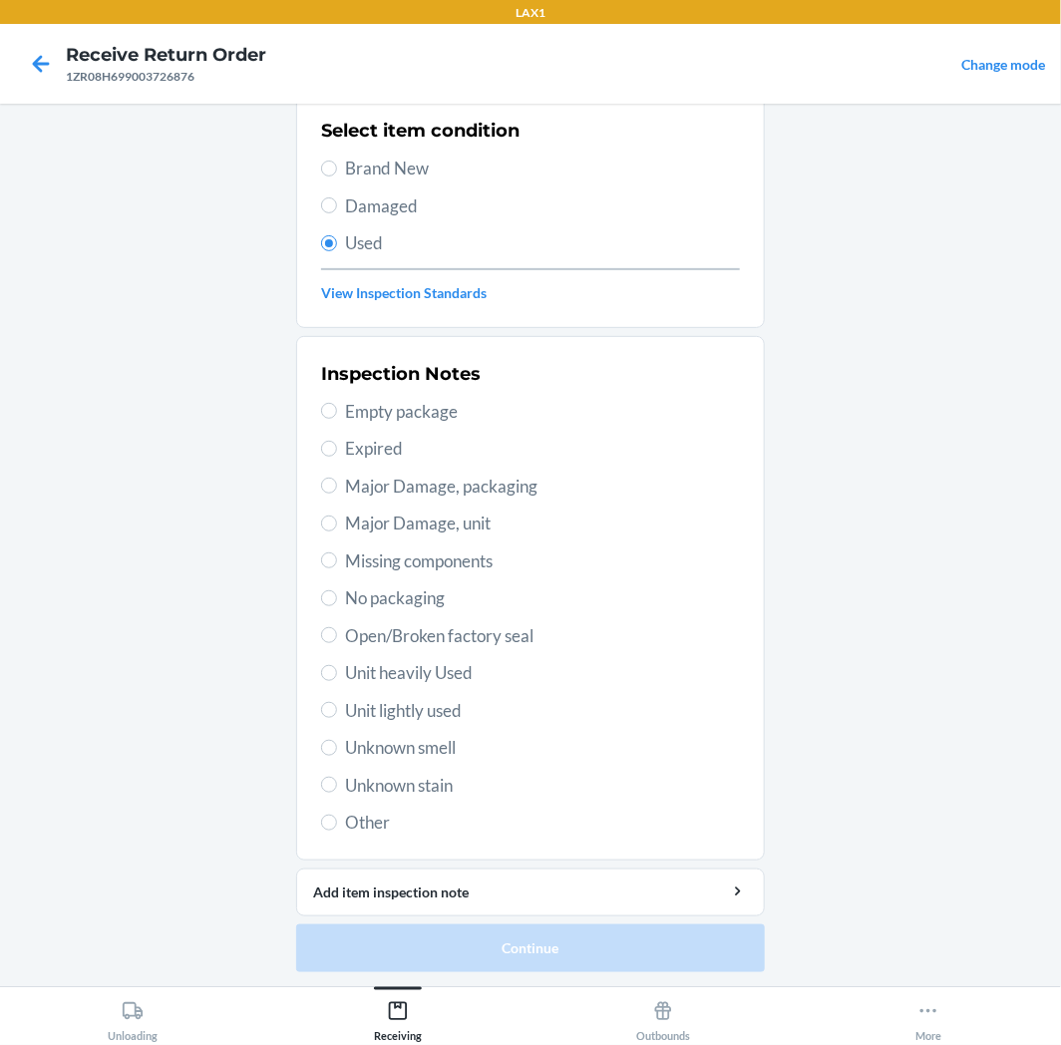
click at [397, 711] on span "Unit lightly used" at bounding box center [542, 711] width 395 height 26
click at [337, 711] on input "Unit lightly used" at bounding box center [329, 710] width 16 height 16
radio input "true"
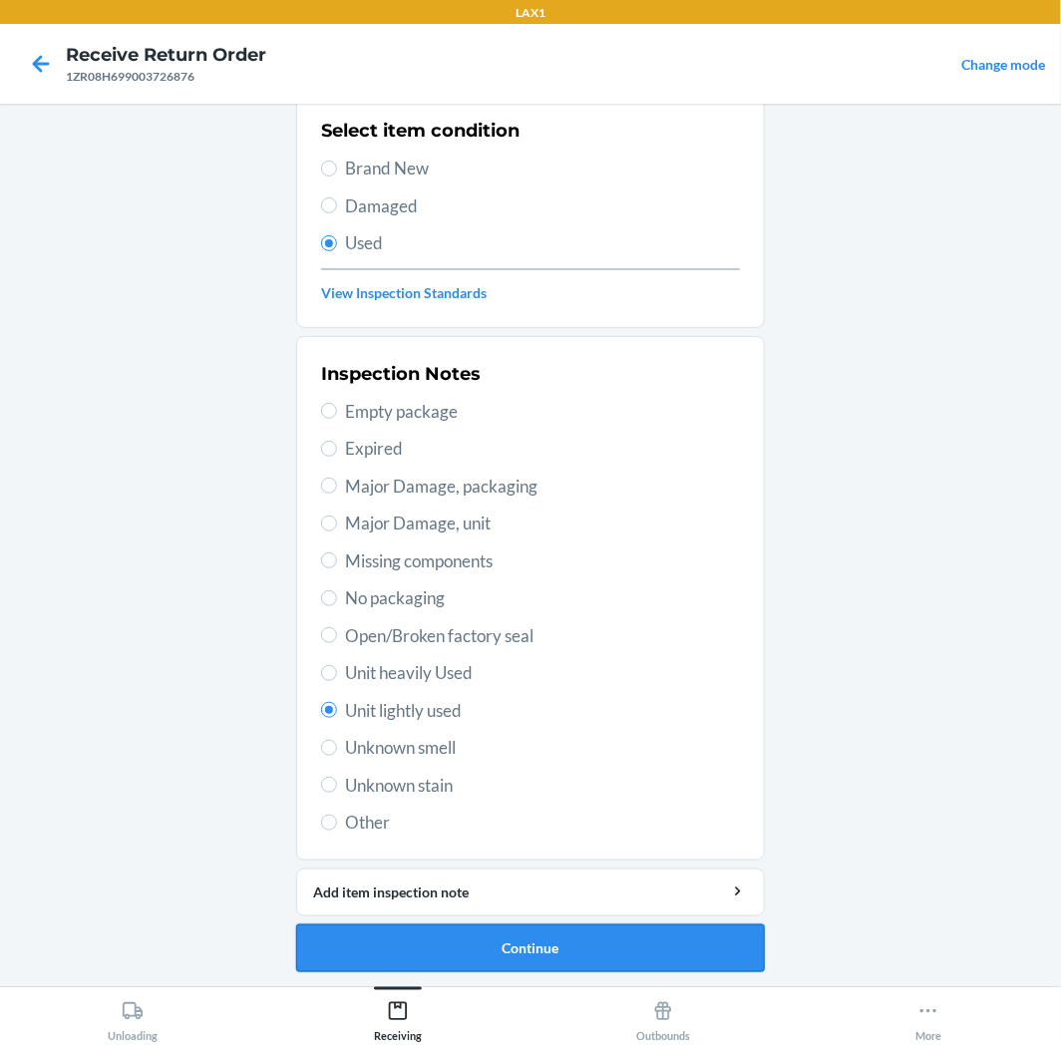
click at [480, 940] on button "Continue" at bounding box center [530, 949] width 469 height 48
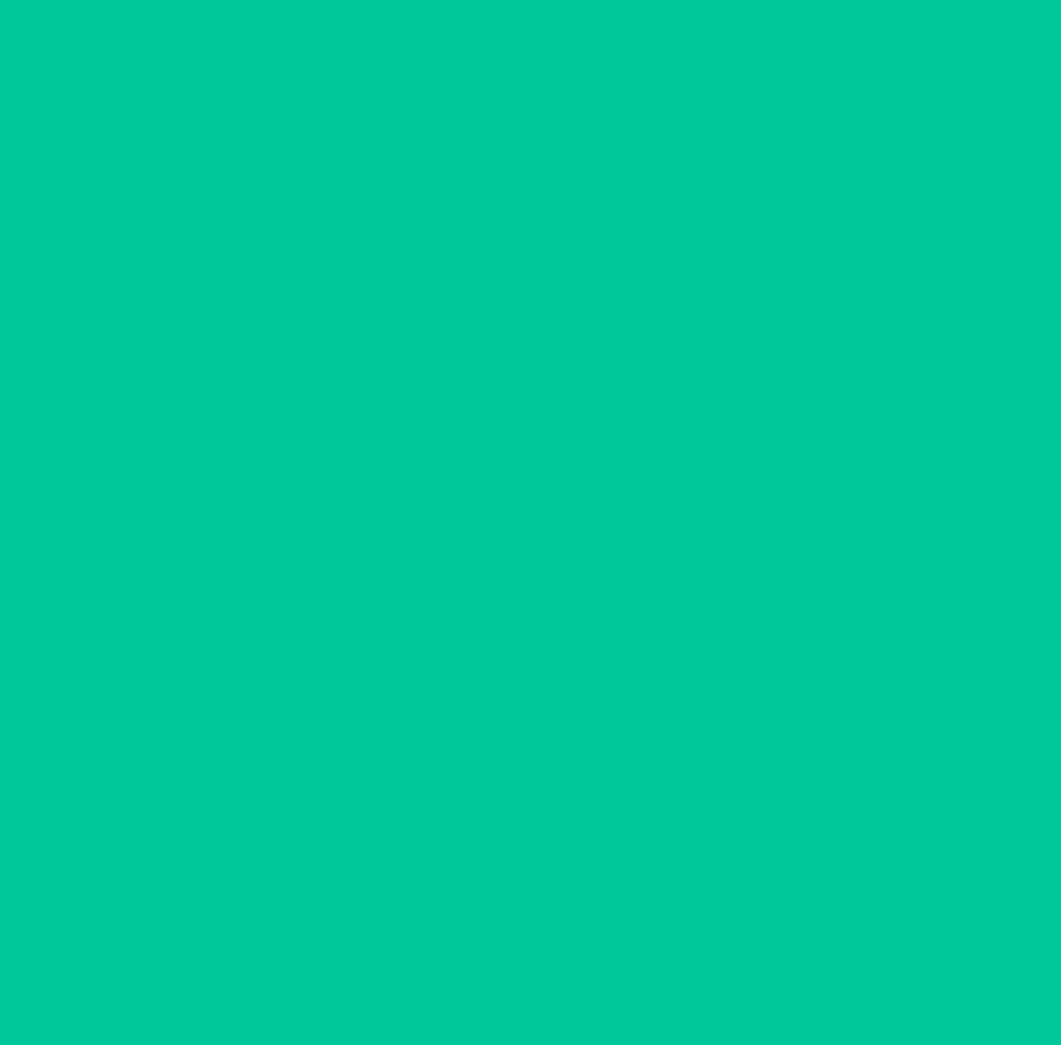
scroll to position [0, 0]
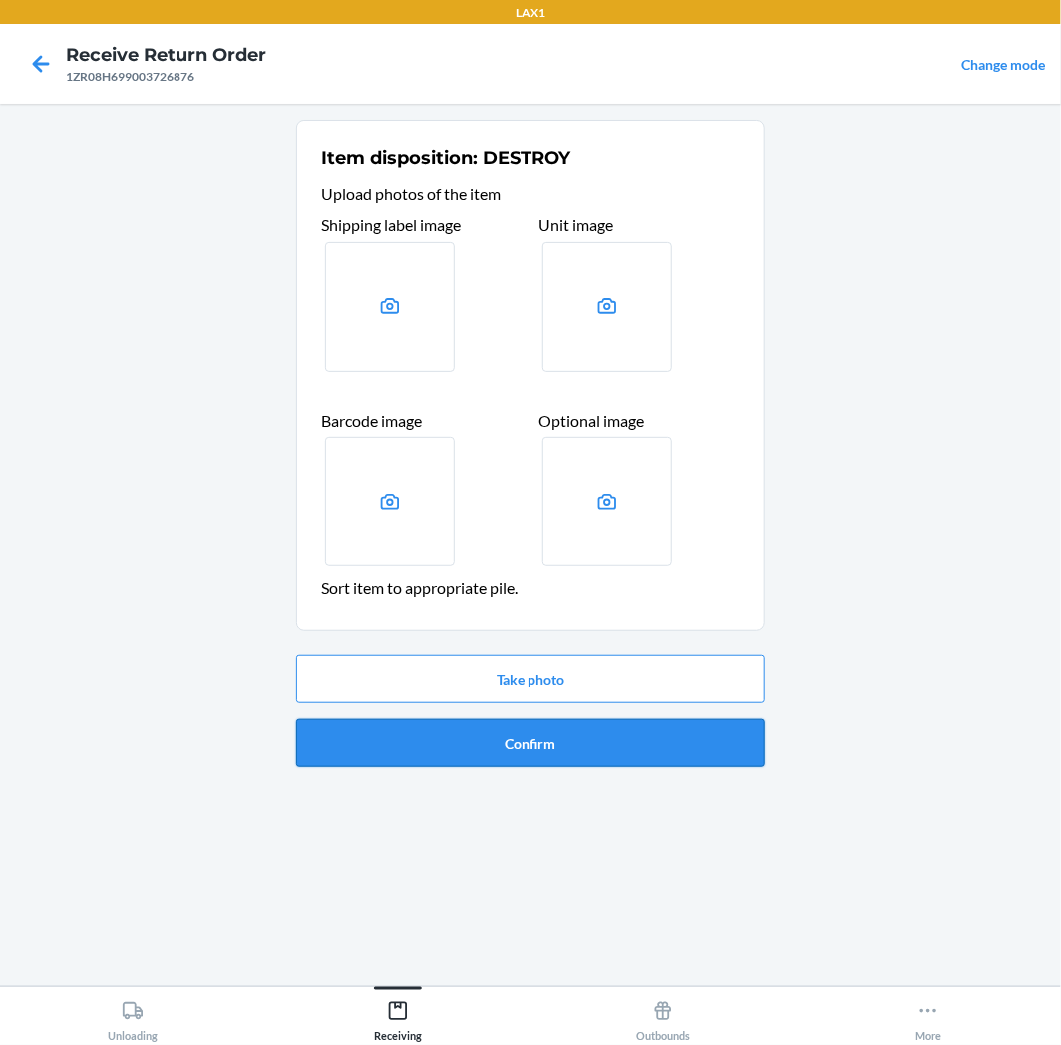
click at [495, 738] on button "Confirm" at bounding box center [530, 743] width 469 height 48
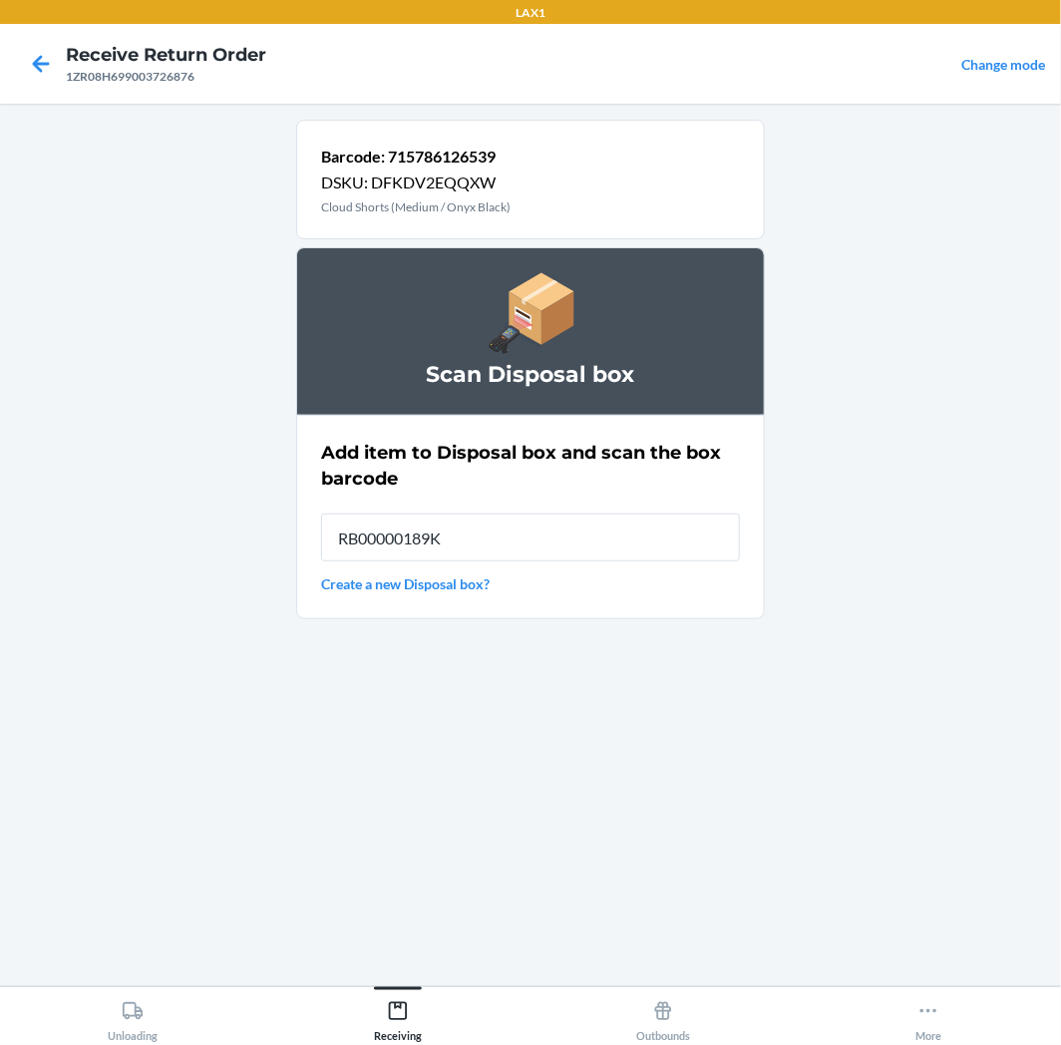
type input "RB00000189K"
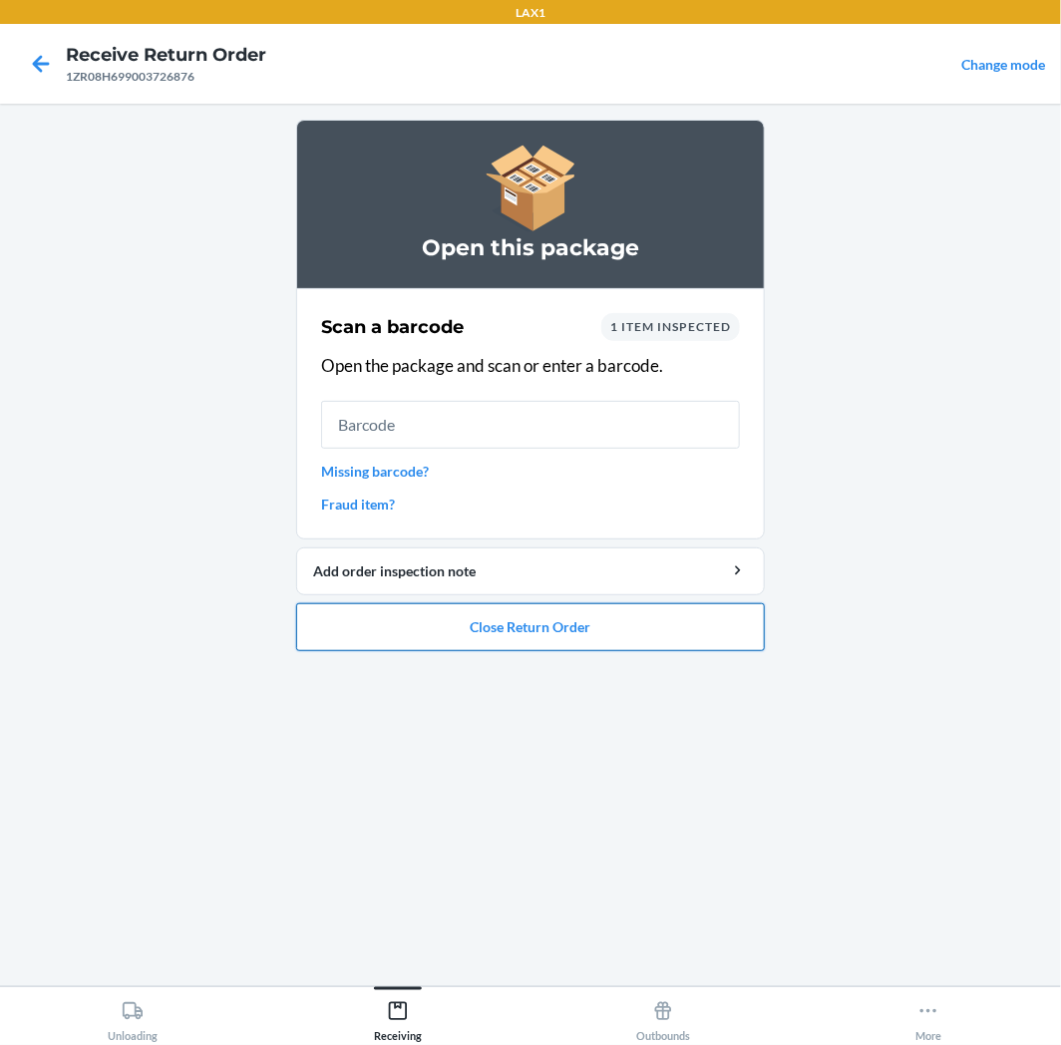
click at [632, 648] on button "Close Return Order" at bounding box center [530, 627] width 469 height 48
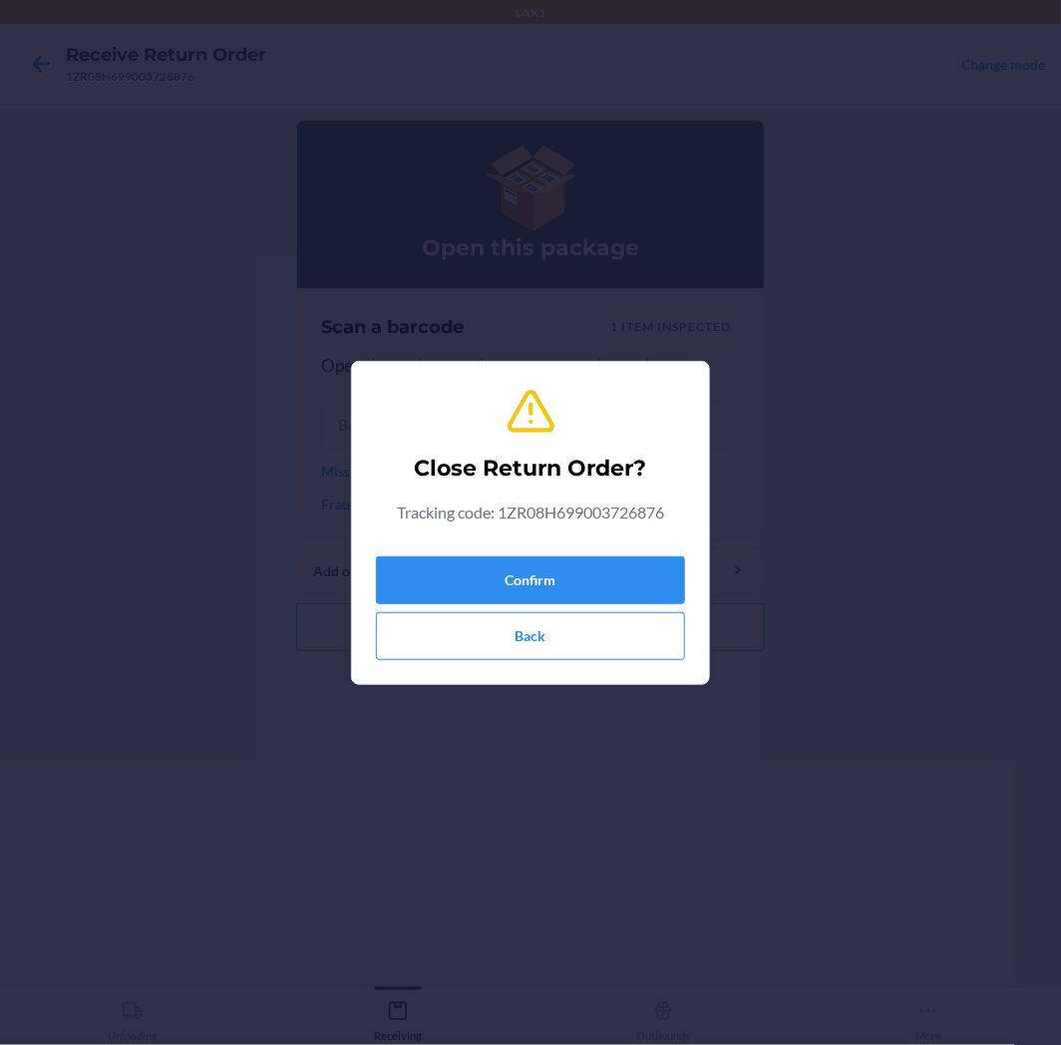
click at [661, 551] on div "Confirm Back" at bounding box center [530, 605] width 309 height 112
click at [646, 561] on button "Confirm" at bounding box center [530, 581] width 309 height 48
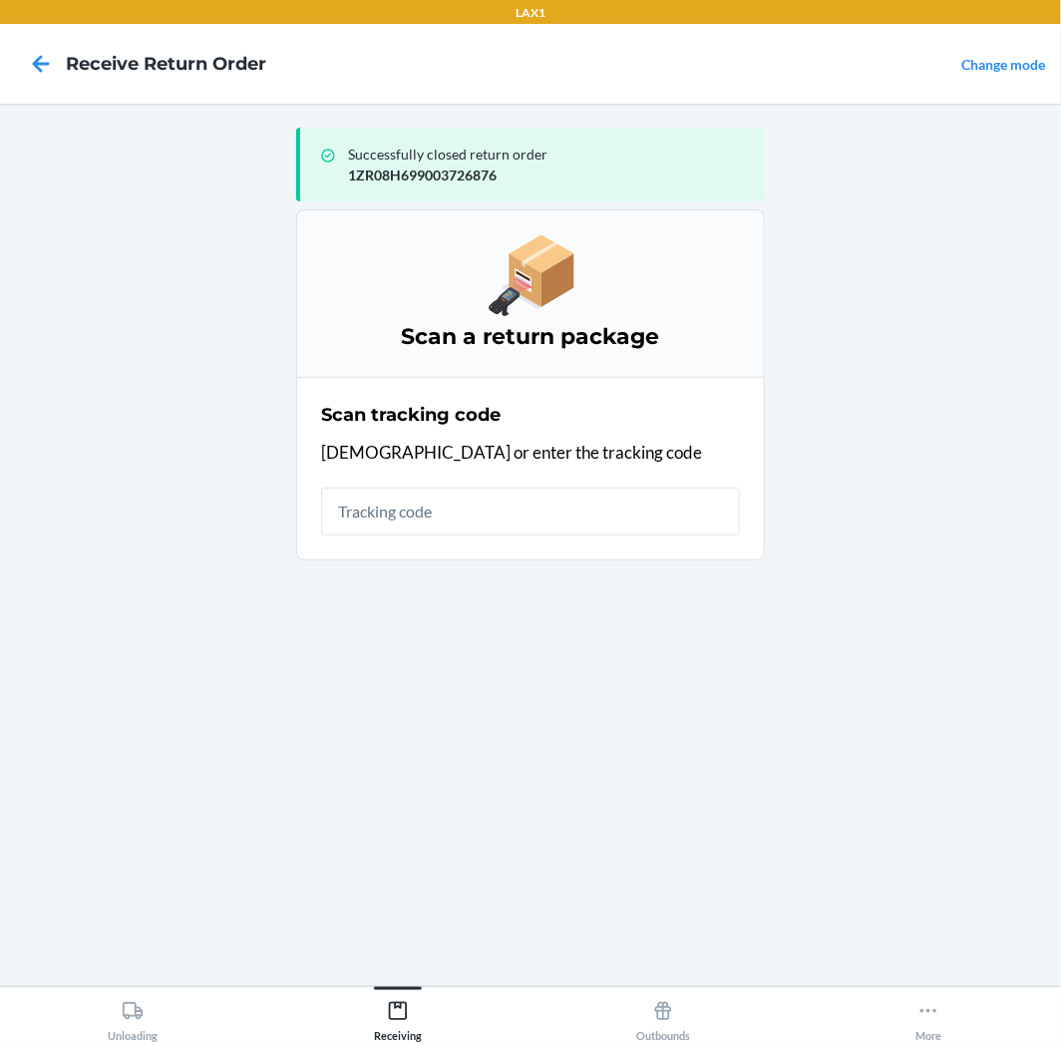
click at [636, 590] on div "Successfully closed return order 1ZR08H699003726876 Scan a return package Scan …" at bounding box center [530, 545] width 469 height 851
click at [620, 522] on input "text" at bounding box center [530, 512] width 419 height 48
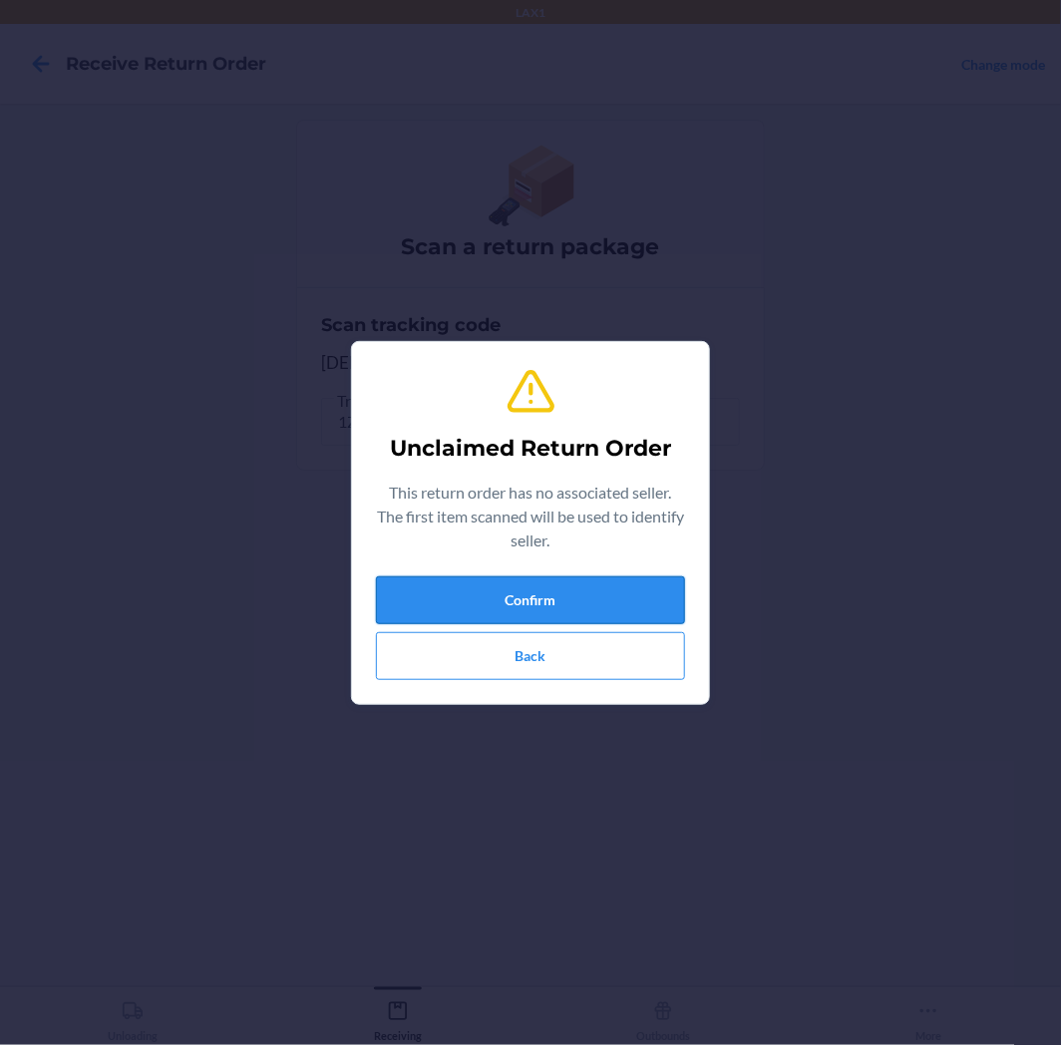
click at [634, 589] on button "Confirm" at bounding box center [530, 600] width 309 height 48
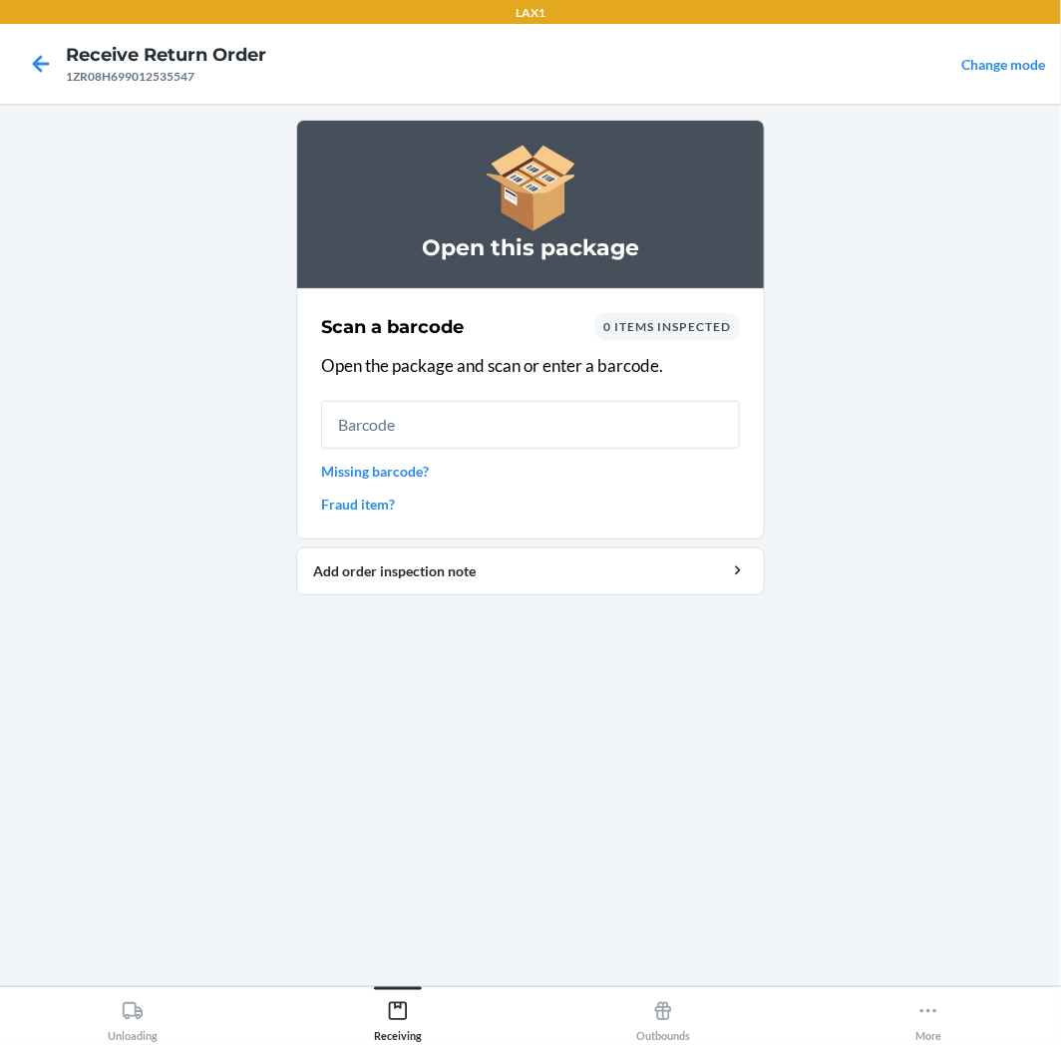
click at [566, 414] on input "text" at bounding box center [530, 425] width 419 height 48
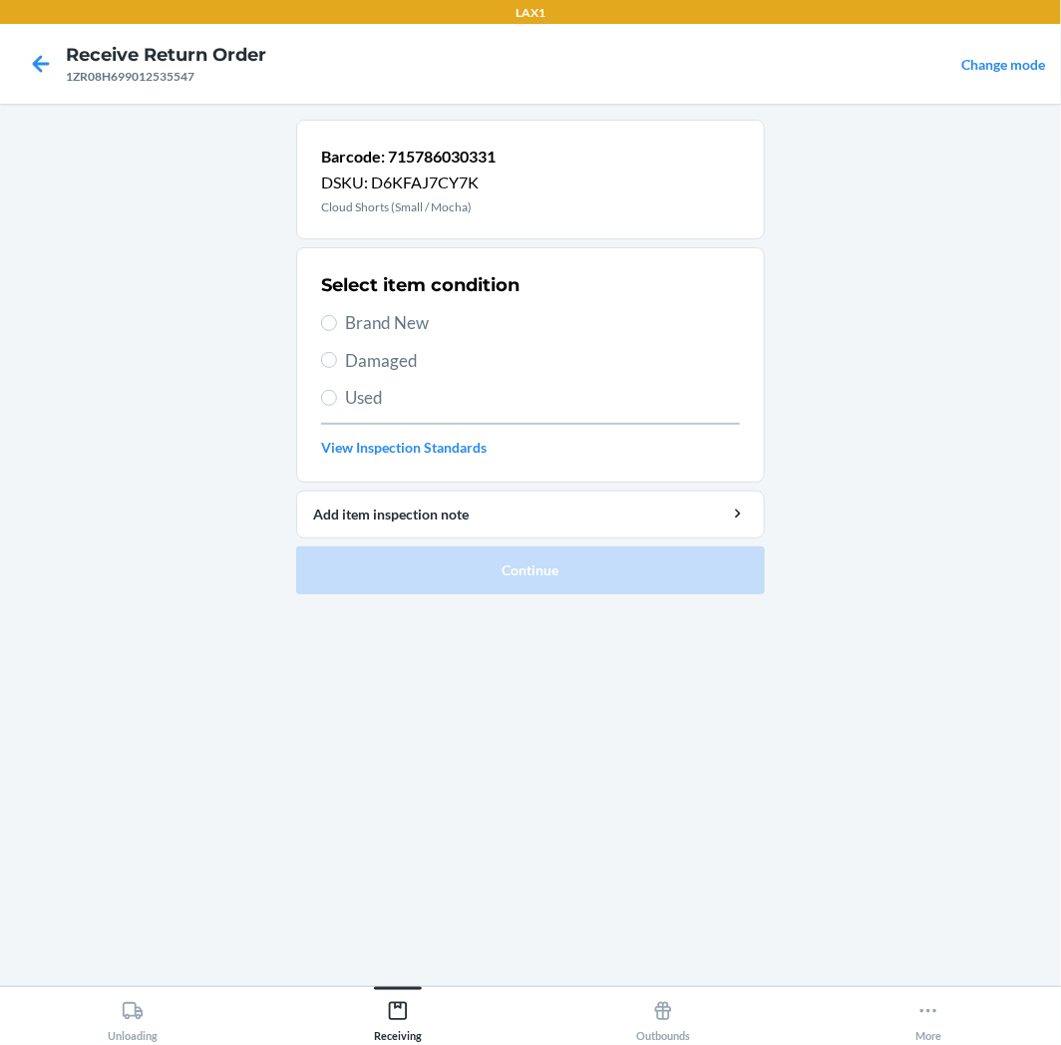
click at [862, 718] on main "Barcode: 715786030331 DSKU: D6KFAJ7CY7K Cloud Shorts (Small / Mocha) Select ite…" at bounding box center [530, 545] width 1061 height 883
click at [533, 382] on div "Select item condition Brand New Damaged Used View Inspection Standards" at bounding box center [530, 364] width 419 height 197
click at [532, 395] on span "Used" at bounding box center [542, 398] width 395 height 26
click at [337, 395] on input "Used" at bounding box center [329, 398] width 16 height 16
radio input "true"
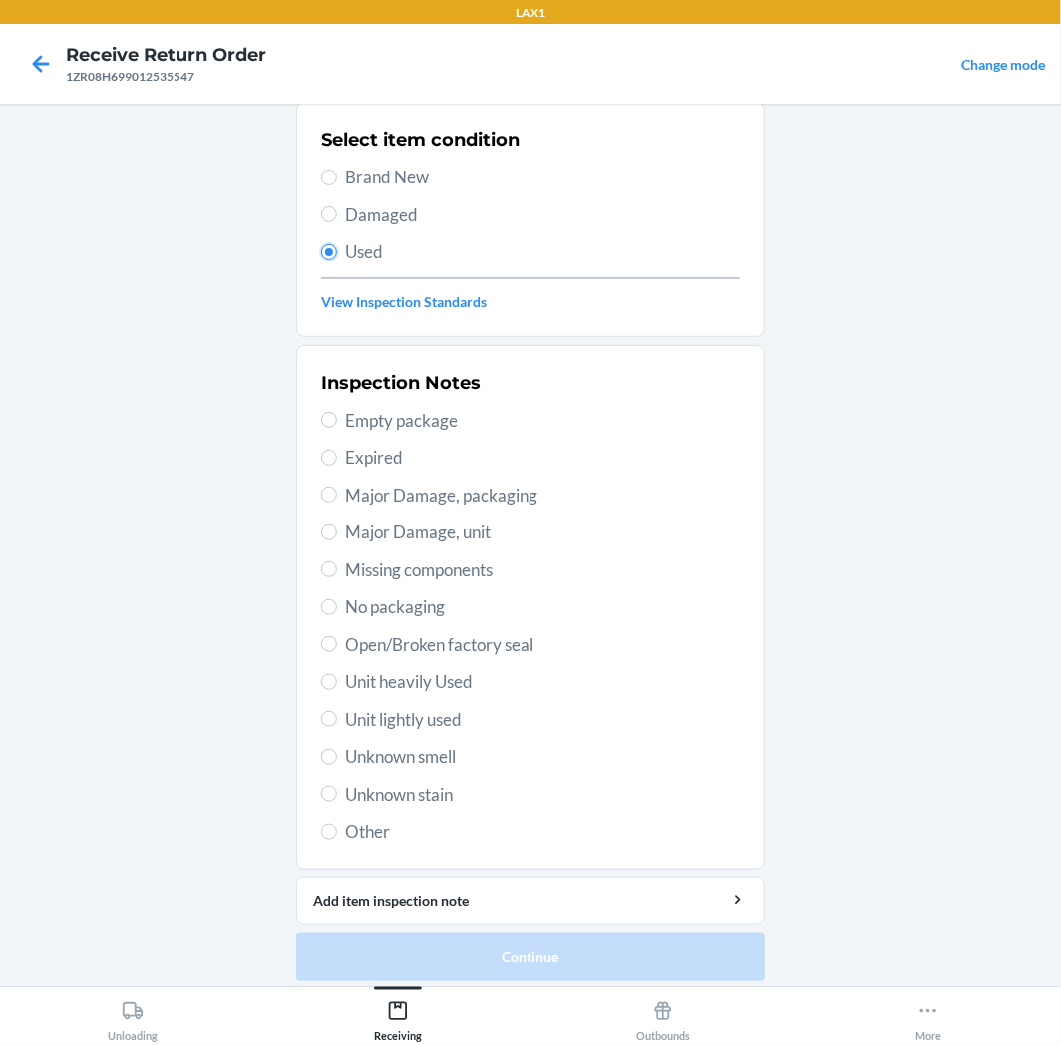
scroll to position [155, 0]
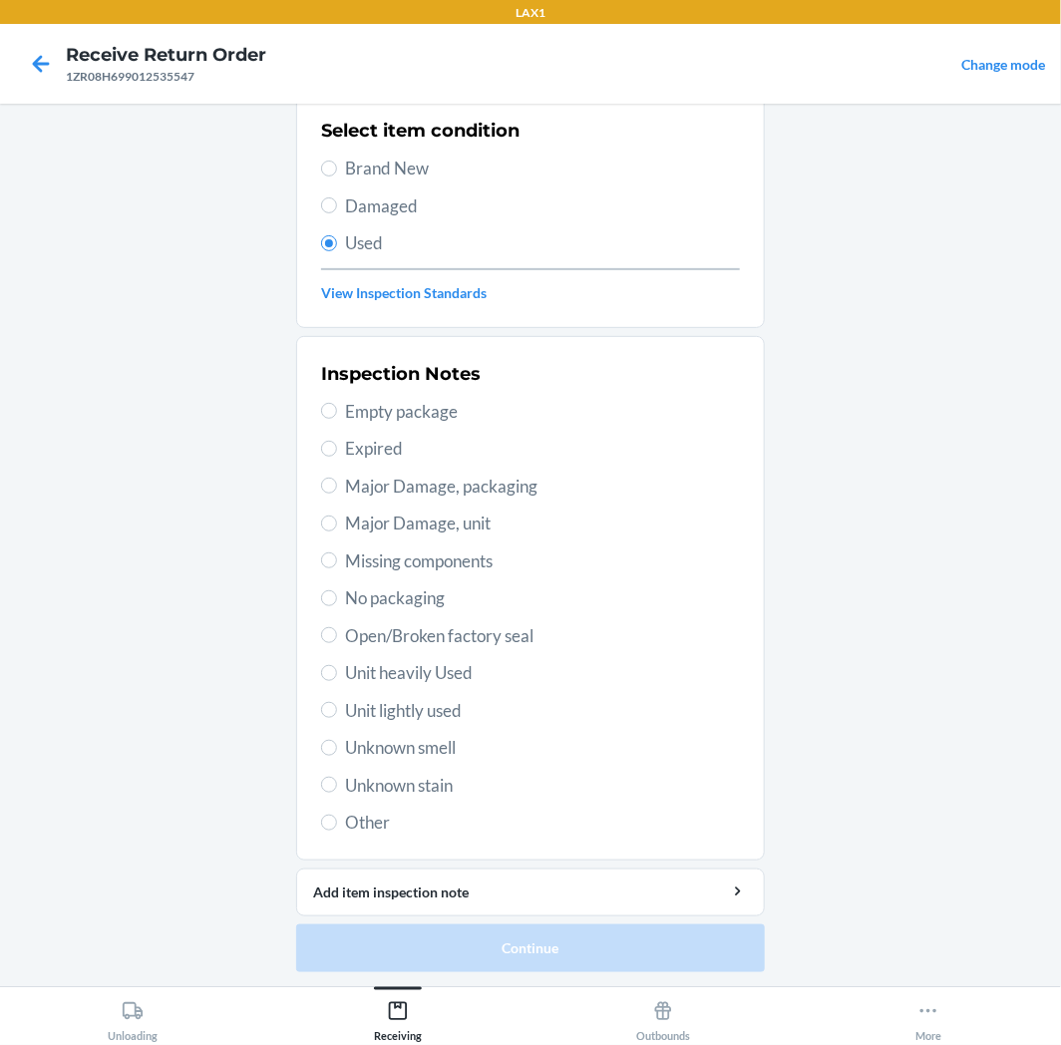
click at [461, 710] on span "Unit lightly used" at bounding box center [542, 711] width 395 height 26
click at [337, 710] on input "Unit lightly used" at bounding box center [329, 710] width 16 height 16
radio input "true"
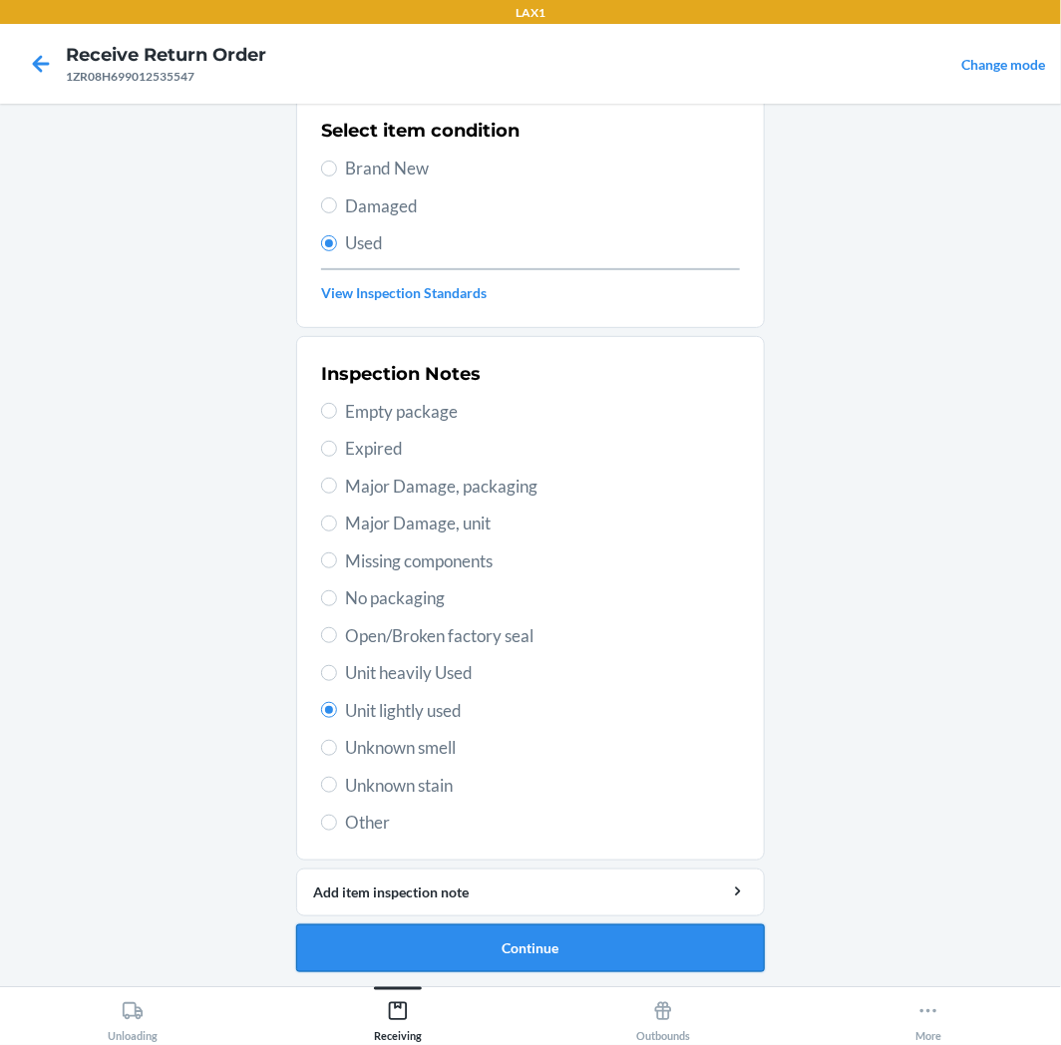
click at [502, 952] on button "Continue" at bounding box center [530, 949] width 469 height 48
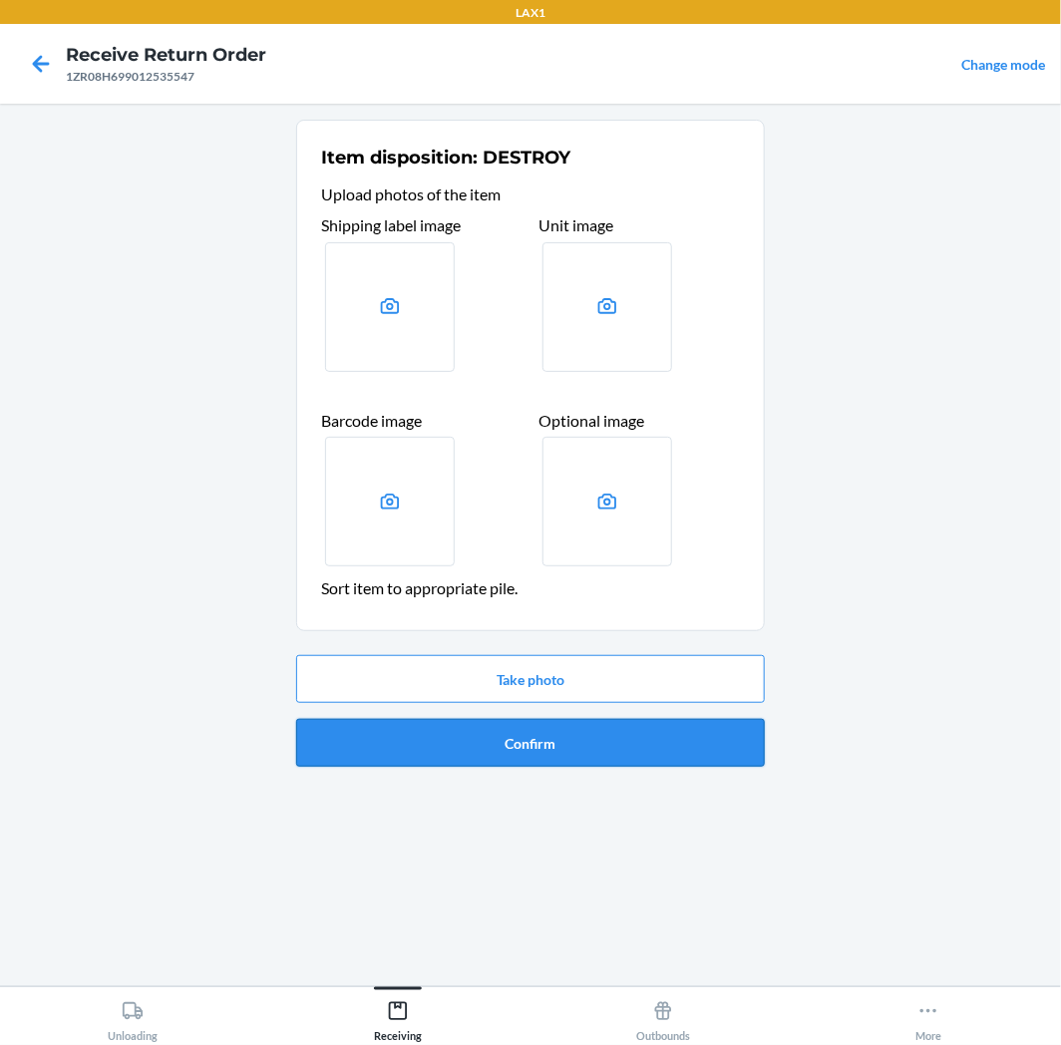
click at [583, 749] on button "Confirm" at bounding box center [530, 743] width 469 height 48
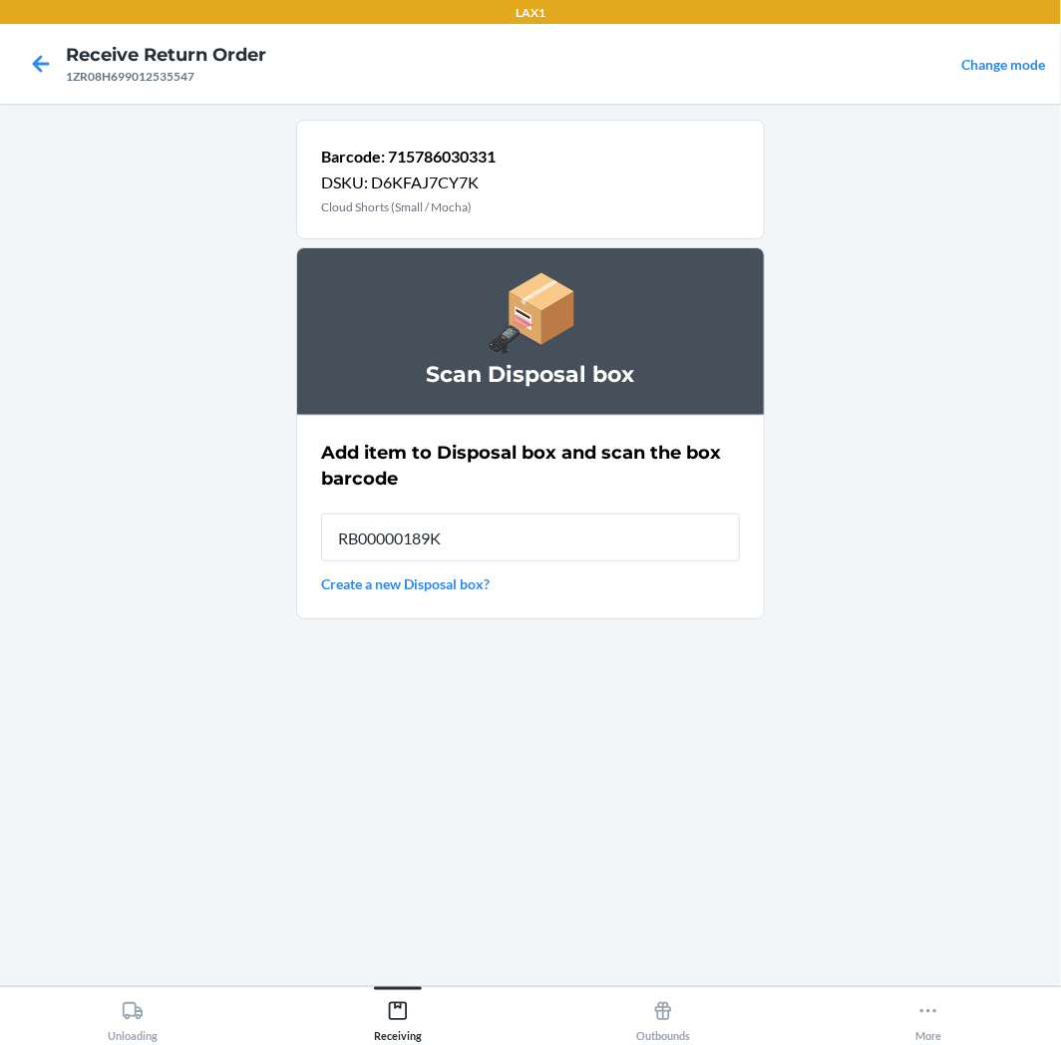
type input "RB00000189K"
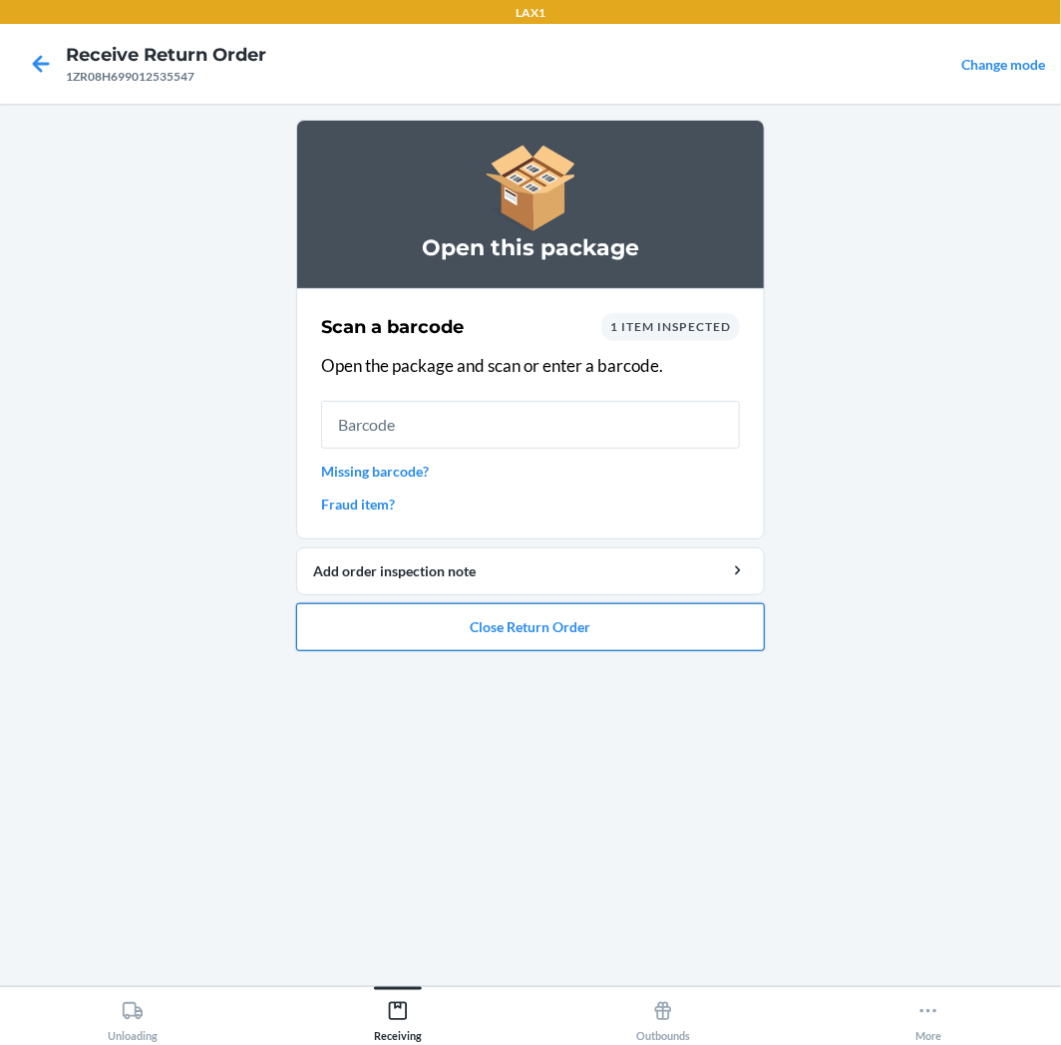
click at [509, 633] on button "Close Return Order" at bounding box center [530, 627] width 469 height 48
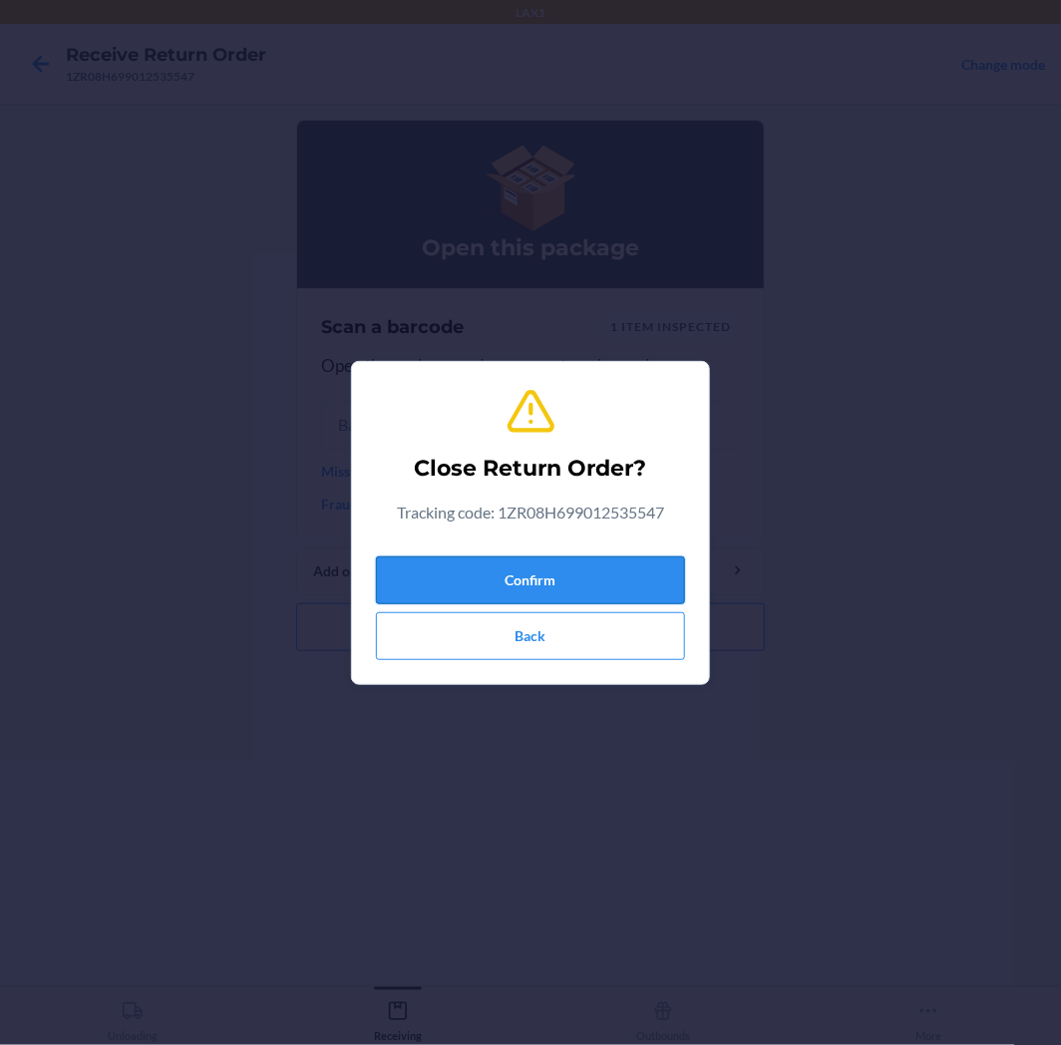
click at [525, 580] on button "Confirm" at bounding box center [530, 581] width 309 height 48
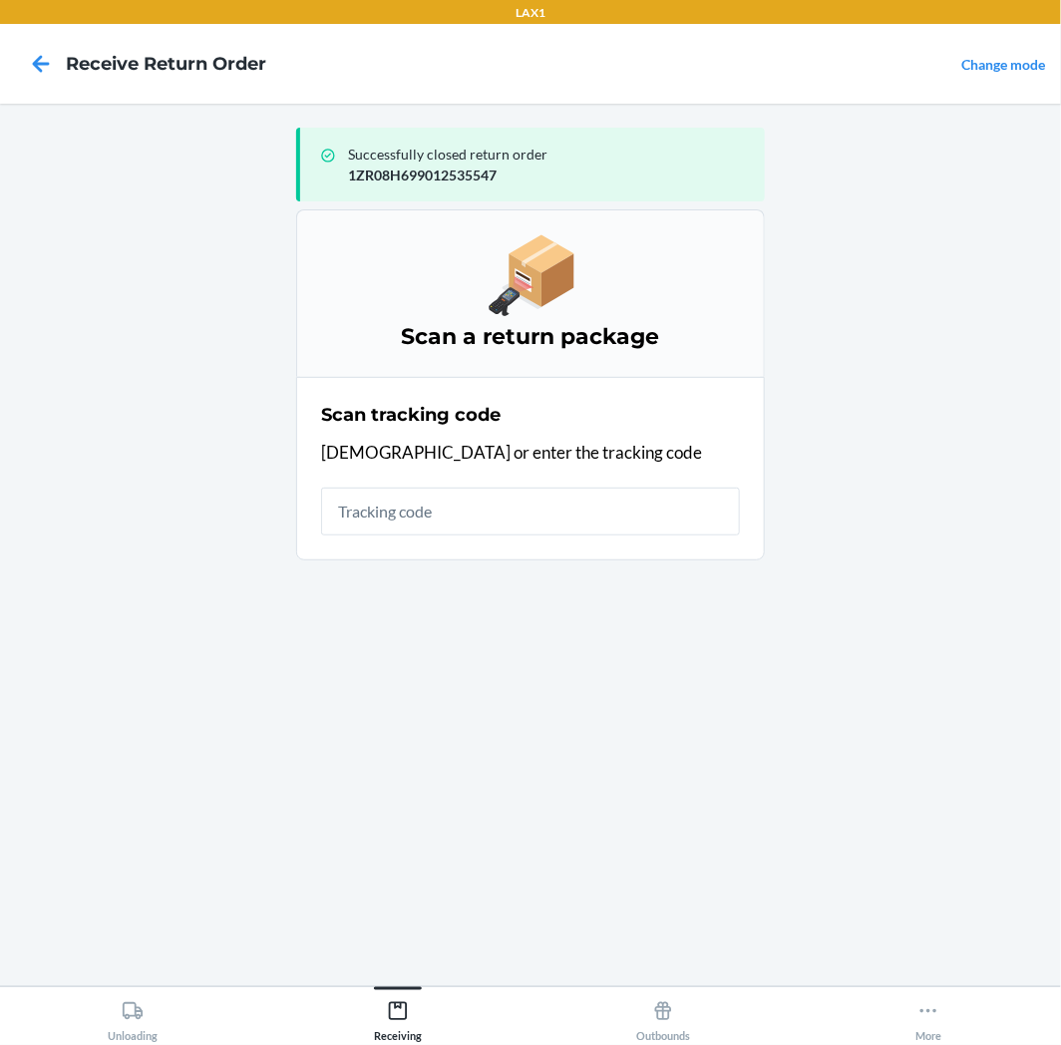
click at [563, 513] on input "text" at bounding box center [530, 512] width 419 height 48
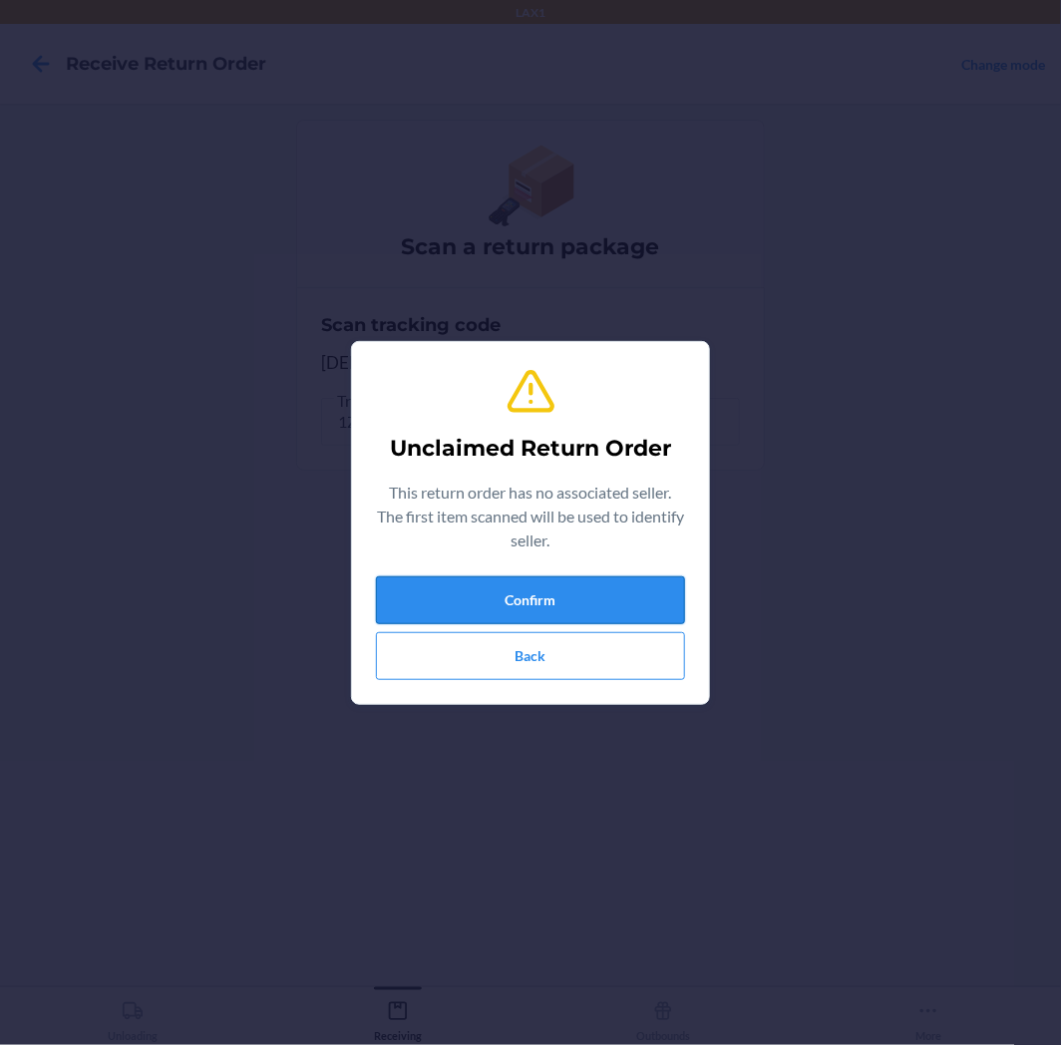
click at [479, 602] on button "Confirm" at bounding box center [530, 600] width 309 height 48
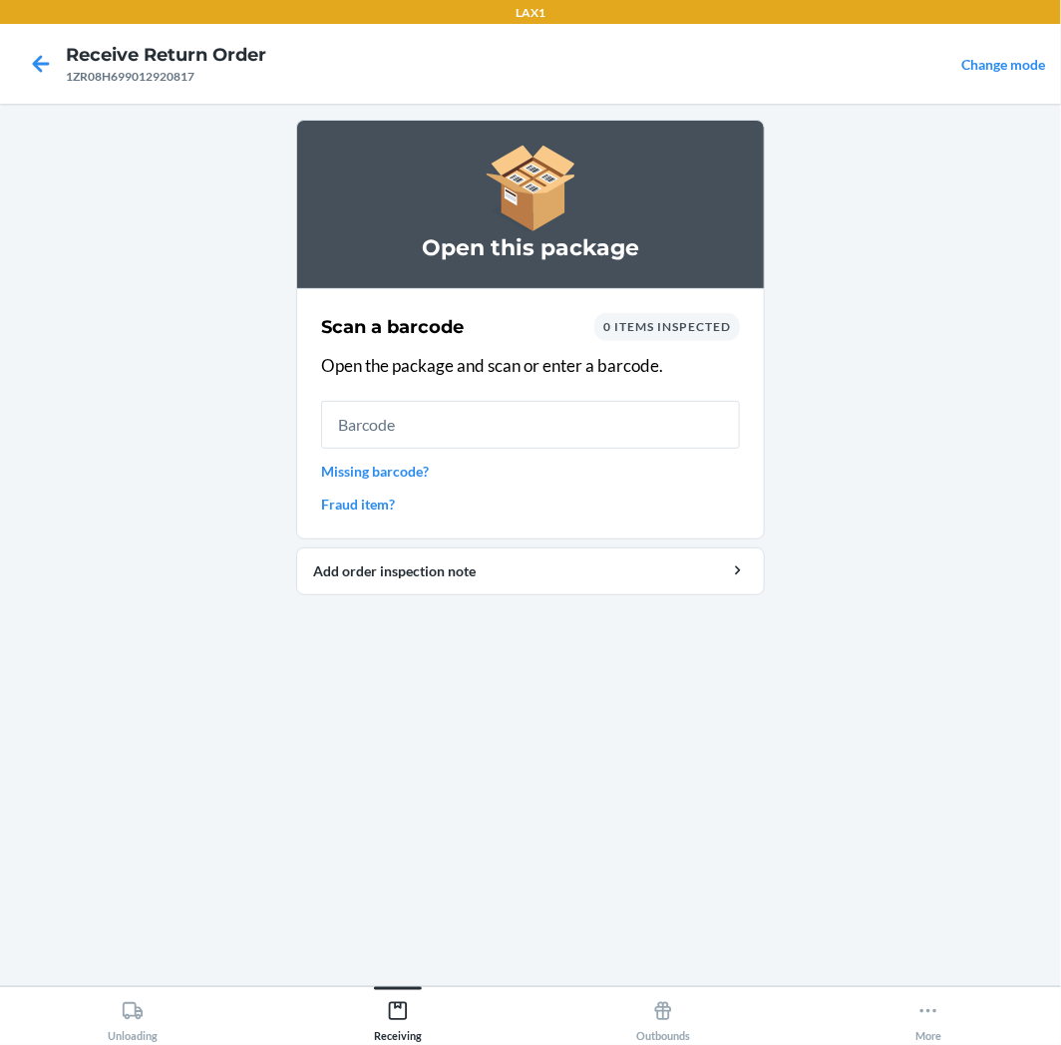
click at [553, 414] on input "text" at bounding box center [530, 425] width 419 height 48
type input "7157860913"
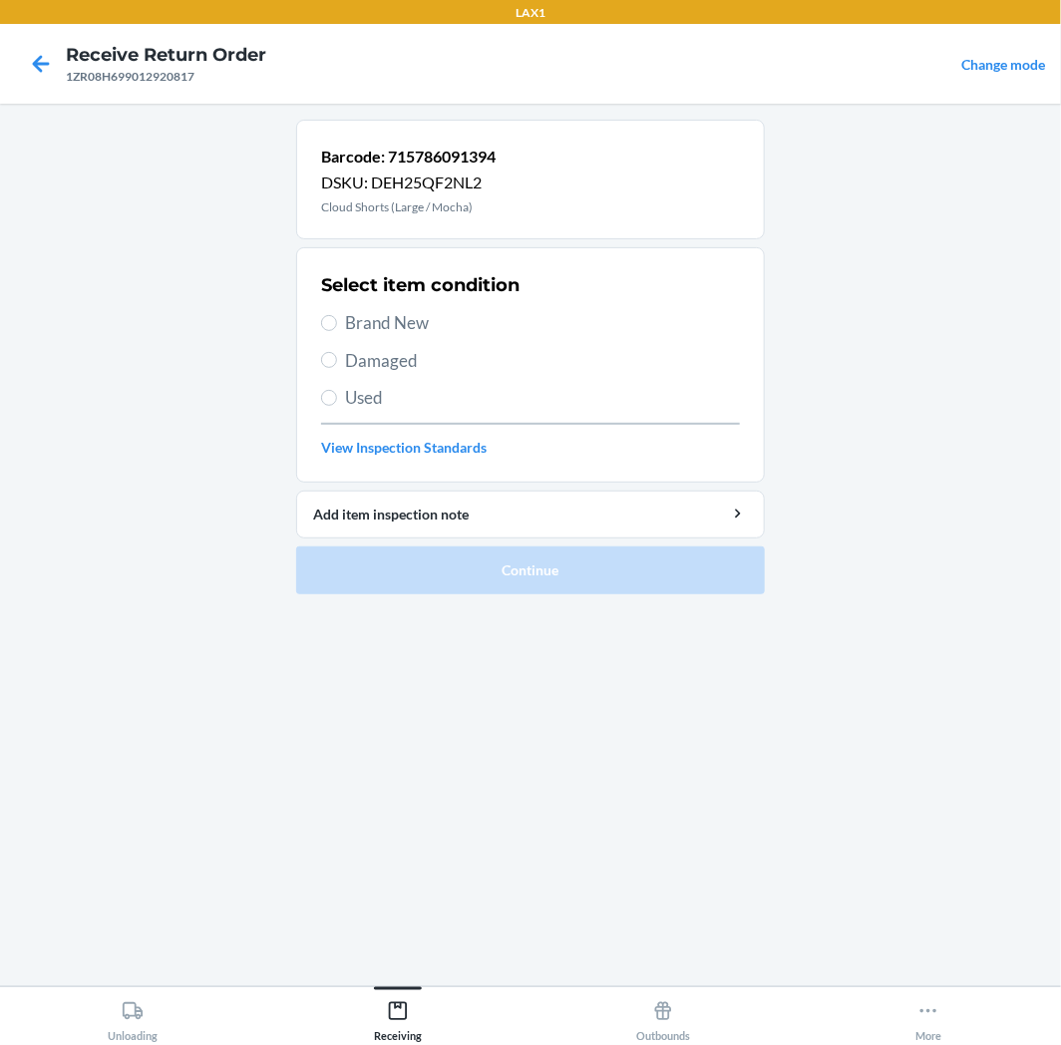
click at [553, 414] on div "Select item condition Brand New Damaged Used View Inspection Standards" at bounding box center [530, 364] width 419 height 197
click at [475, 392] on span "Used" at bounding box center [542, 398] width 395 height 26
click at [337, 392] on input "Used" at bounding box center [329, 398] width 16 height 16
radio input "true"
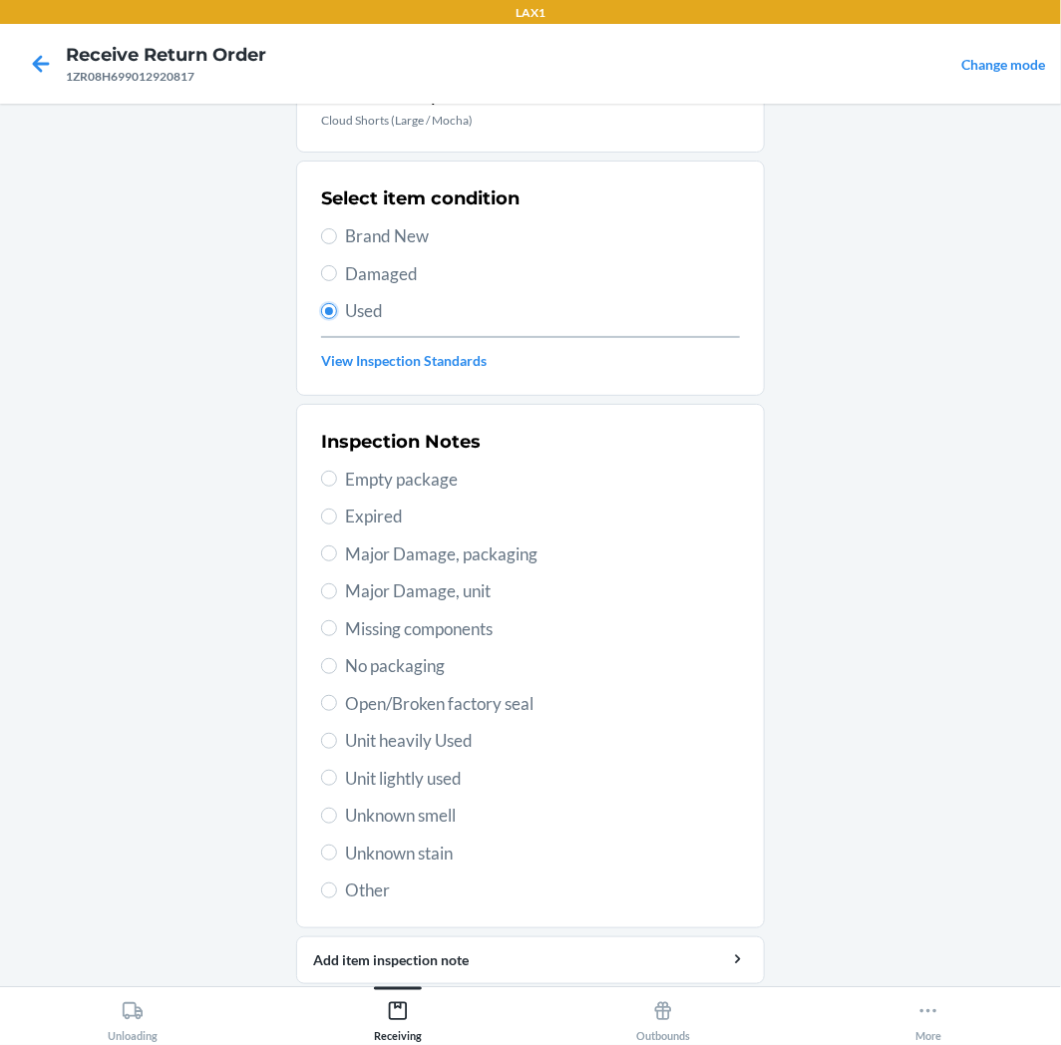
scroll to position [155, 0]
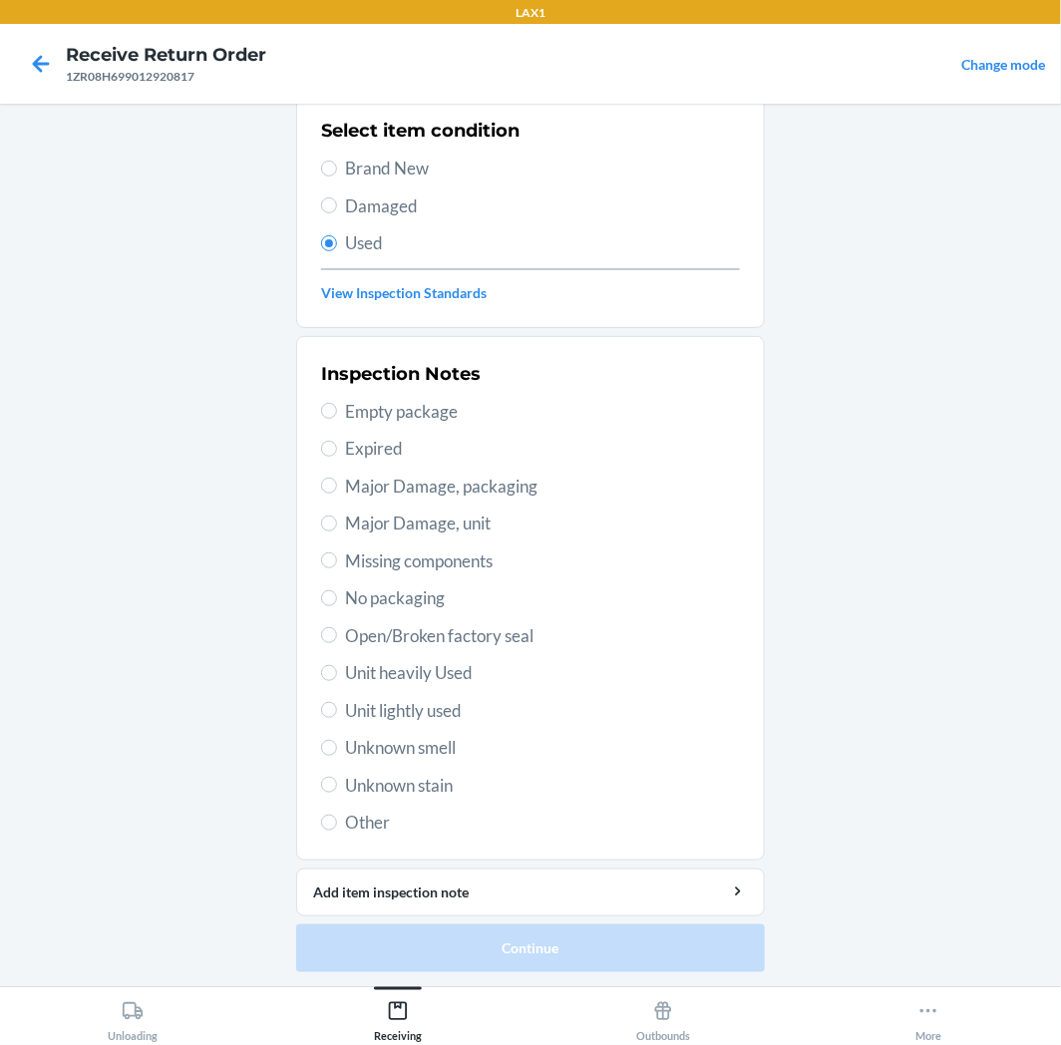
click at [437, 704] on span "Unit lightly used" at bounding box center [542, 711] width 395 height 26
click at [337, 704] on input "Unit lightly used" at bounding box center [329, 710] width 16 height 16
radio input "true"
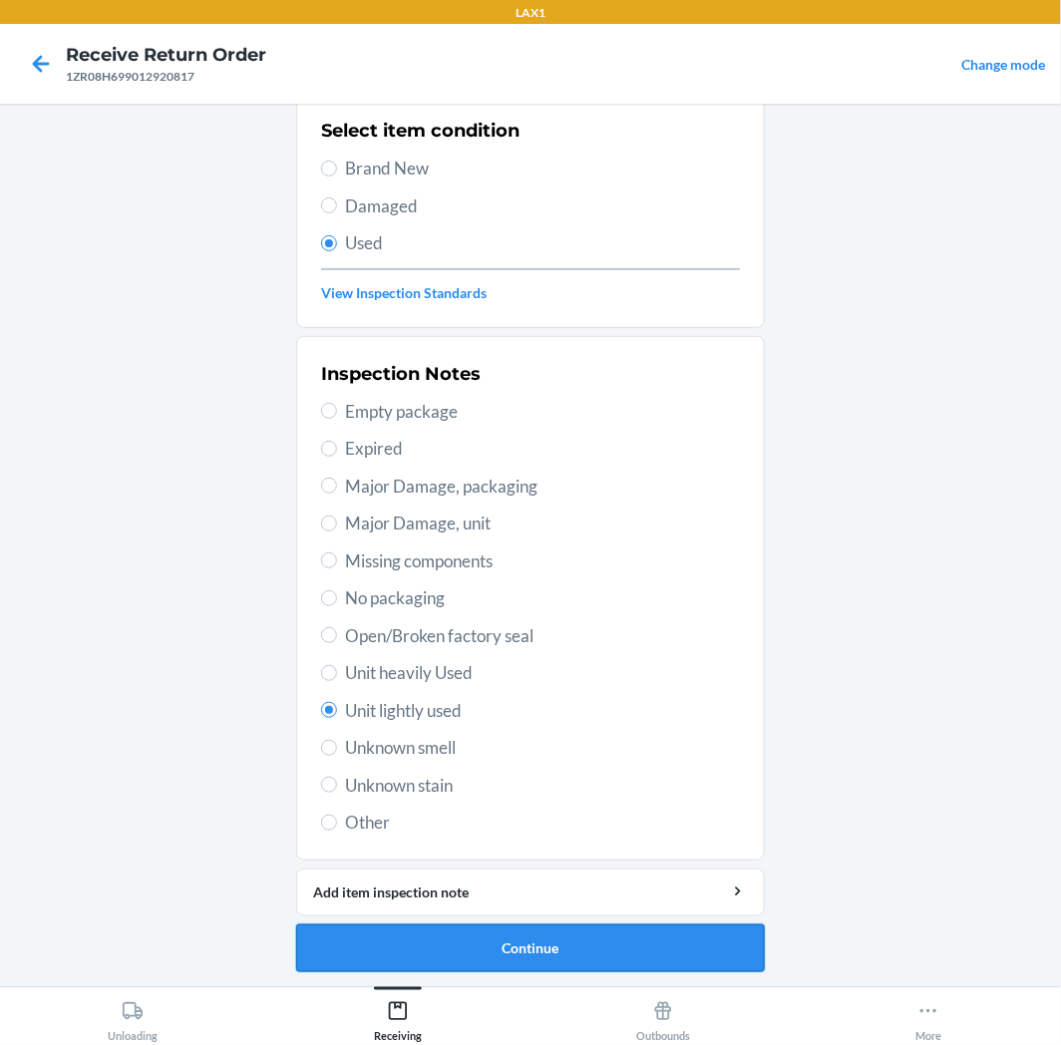
click at [459, 947] on button "Continue" at bounding box center [530, 949] width 469 height 48
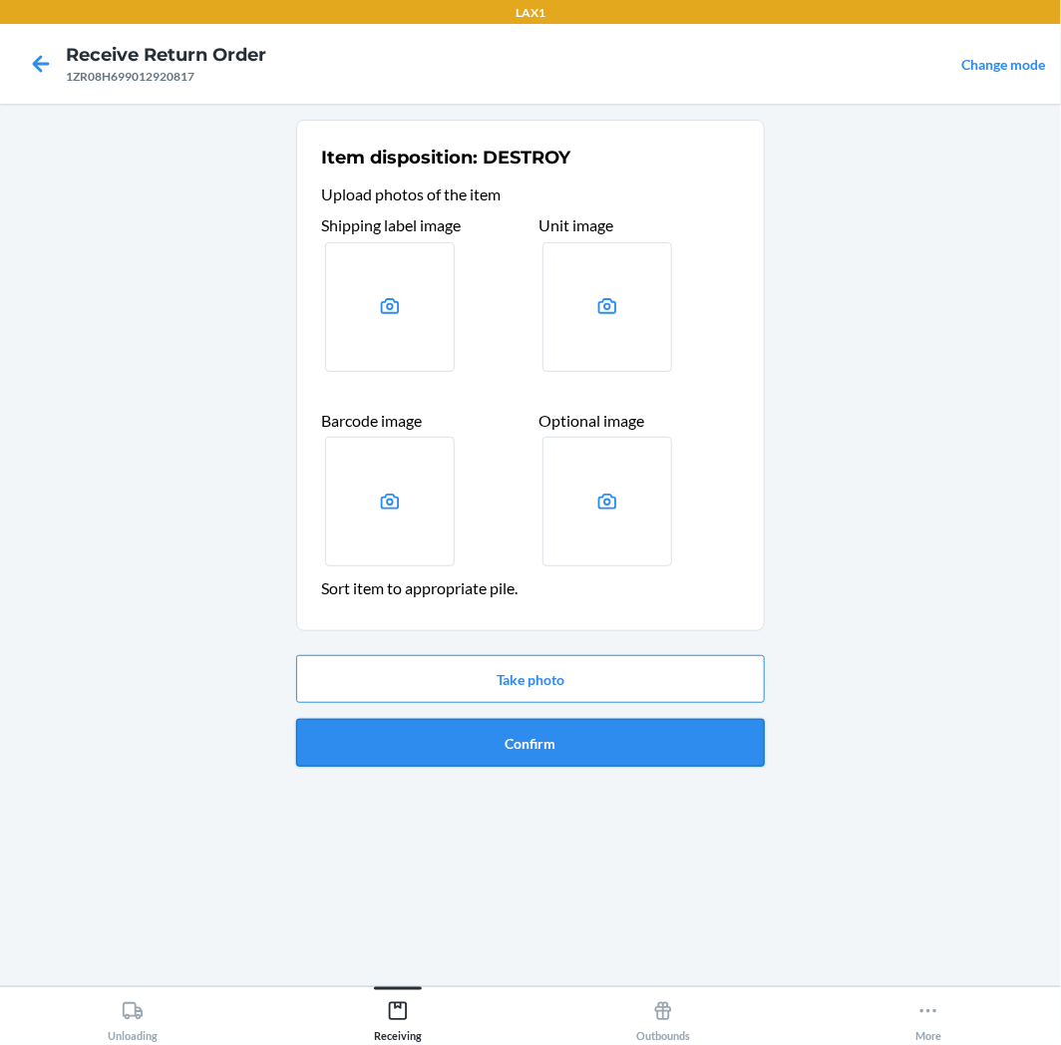
click at [572, 743] on button "Confirm" at bounding box center [530, 743] width 469 height 48
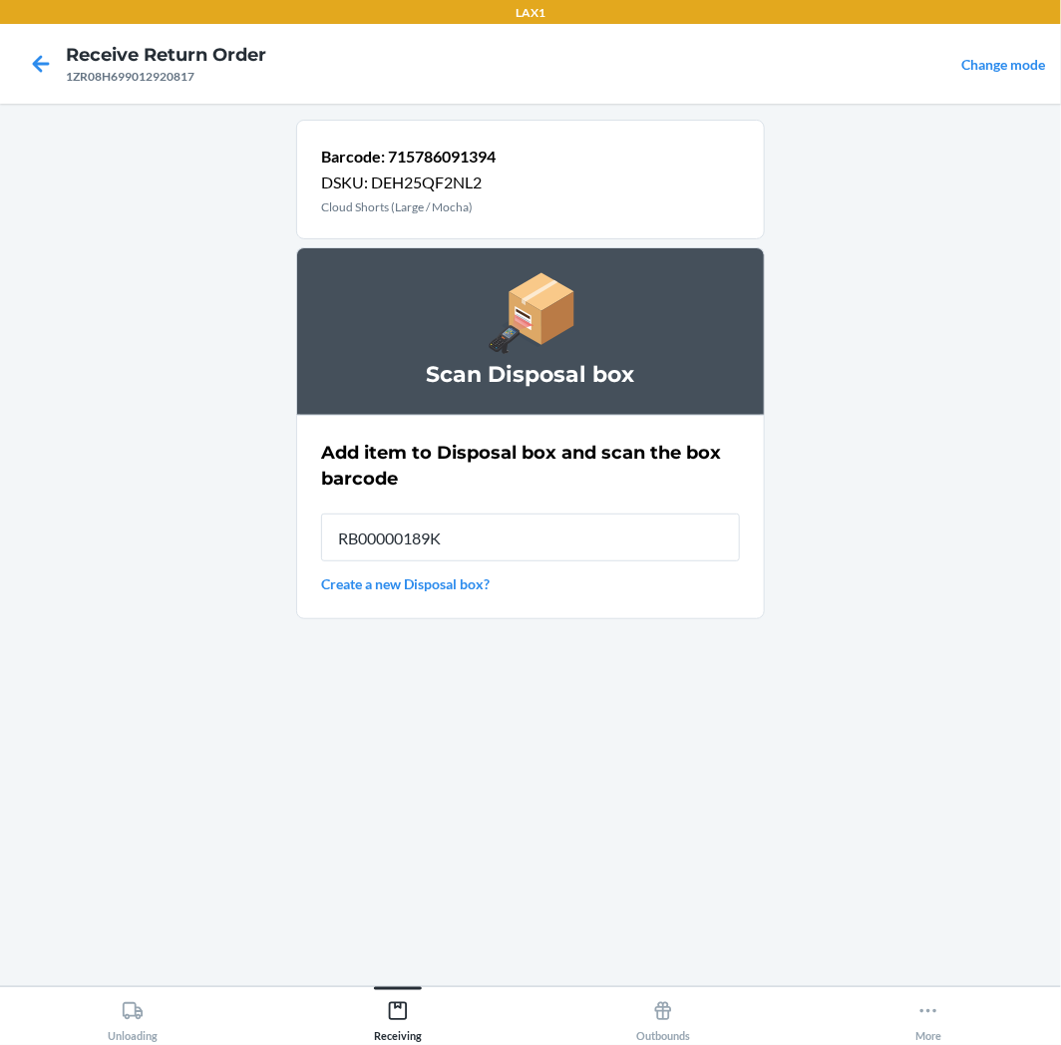
type input "RB00000189K"
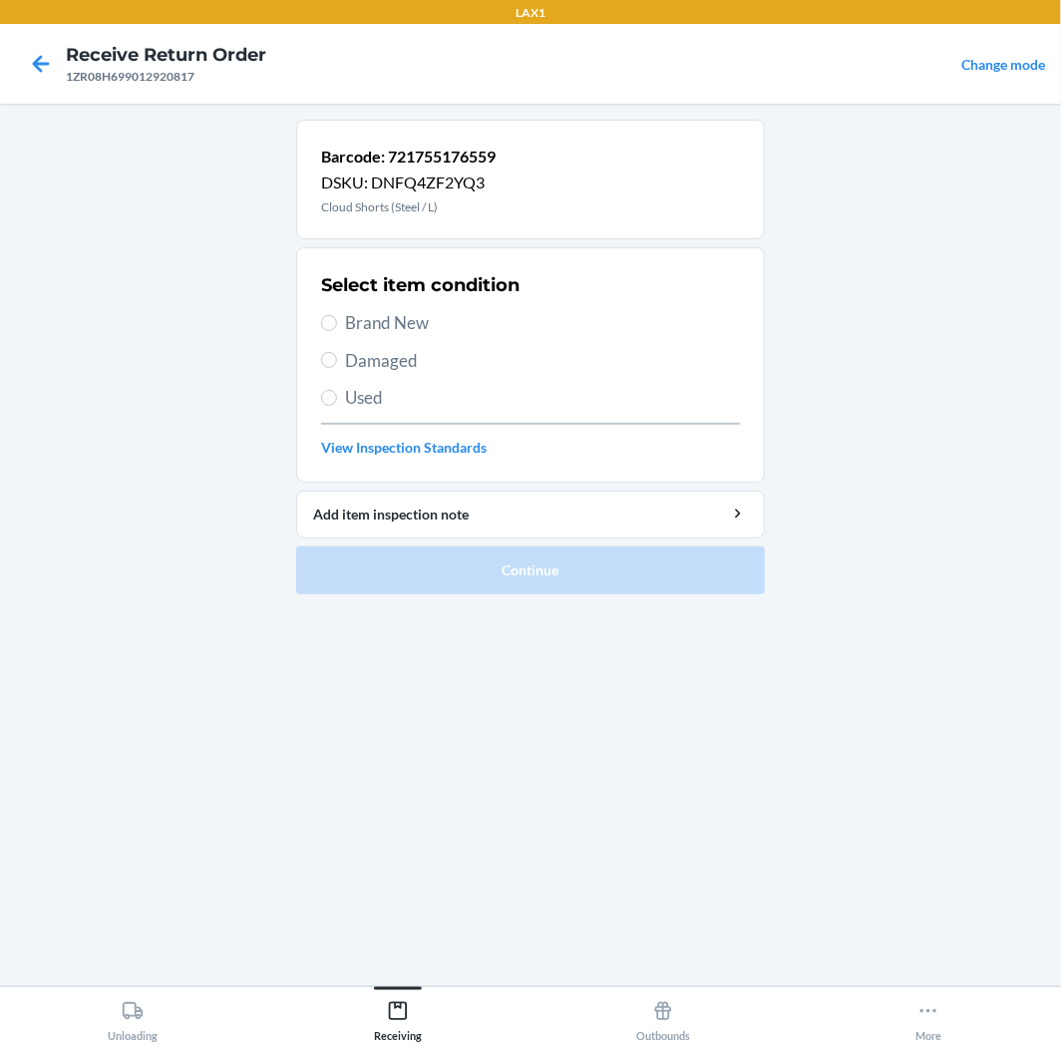
click at [401, 405] on span "Used" at bounding box center [542, 398] width 395 height 26
click at [337, 405] on input "Used" at bounding box center [329, 398] width 16 height 16
radio input "true"
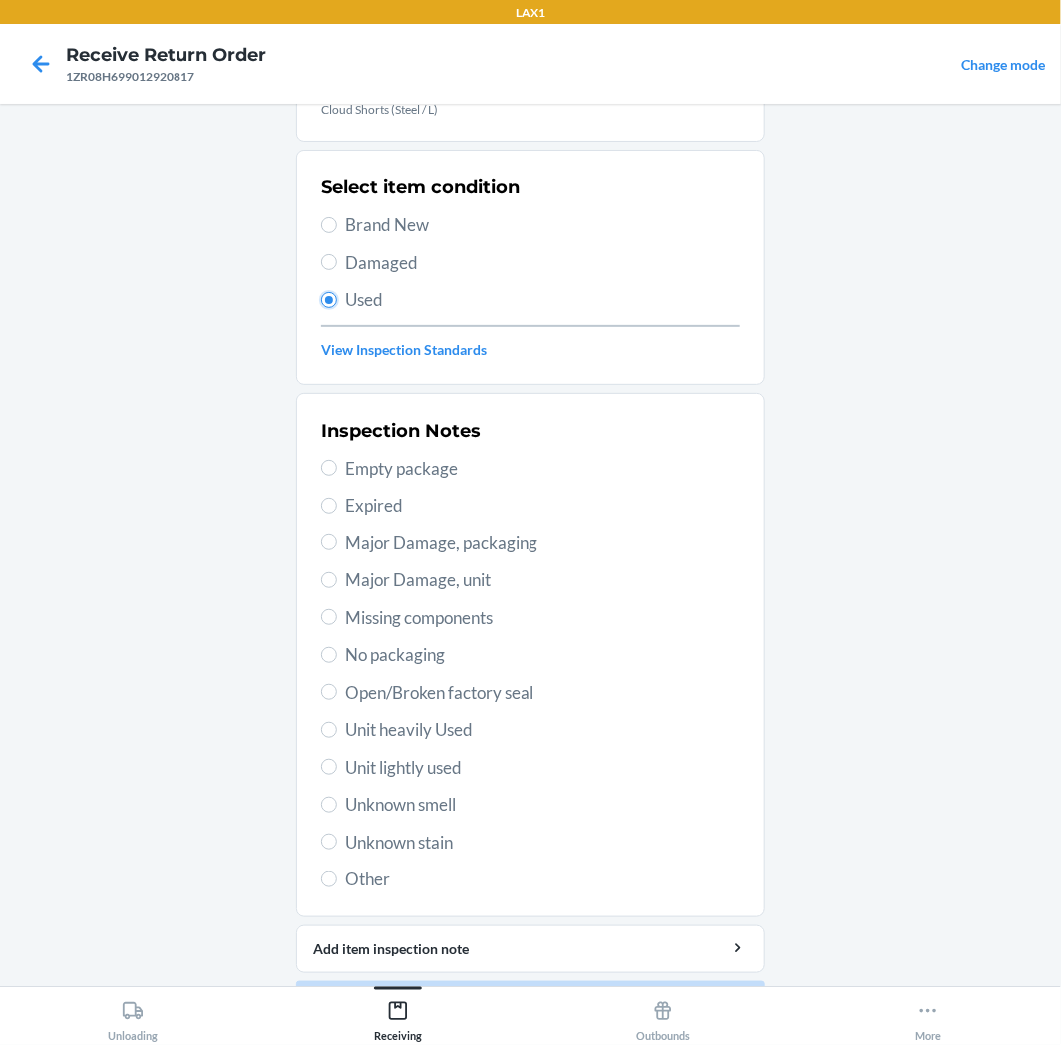
scroll to position [155, 0]
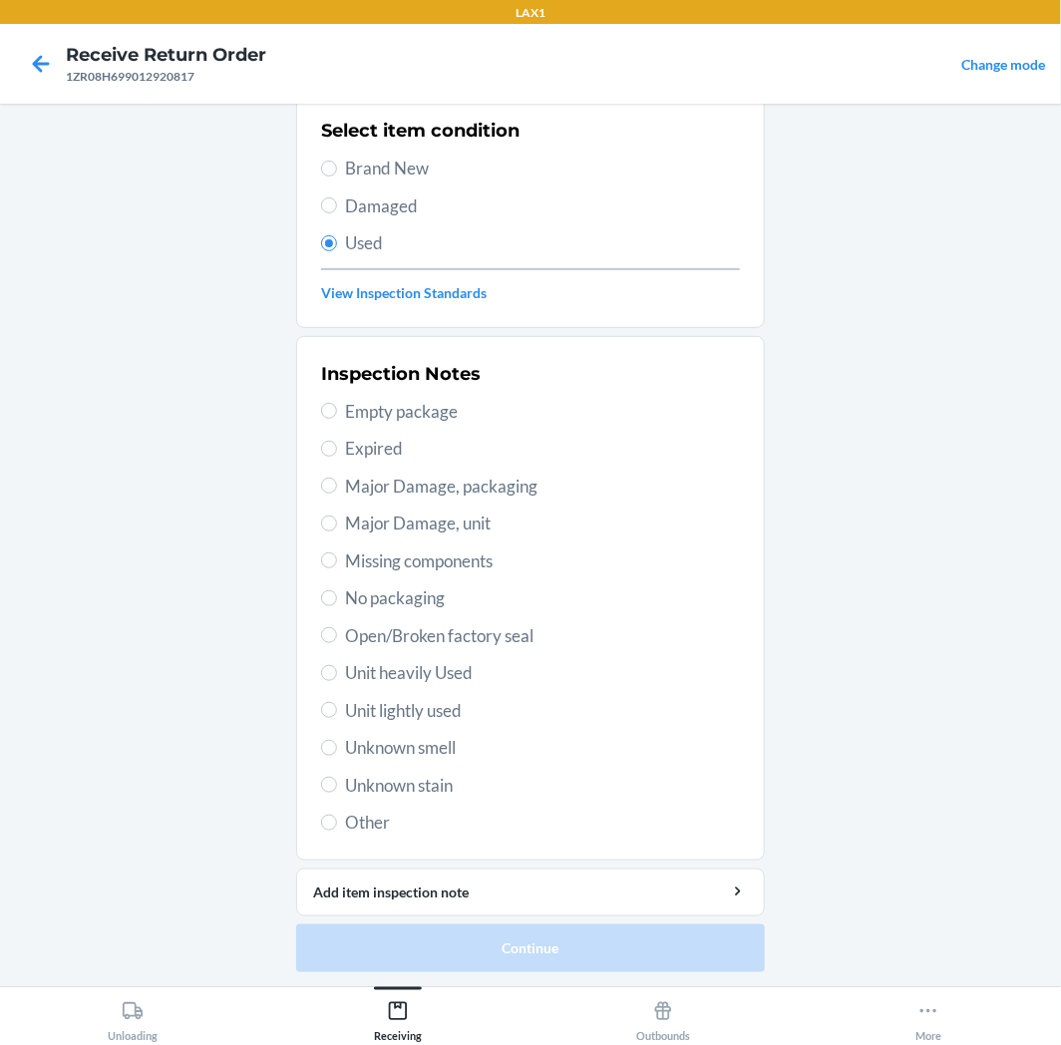
click at [422, 709] on span "Unit lightly used" at bounding box center [542, 711] width 395 height 26
click at [337, 709] on input "Unit lightly used" at bounding box center [329, 710] width 16 height 16
radio input "true"
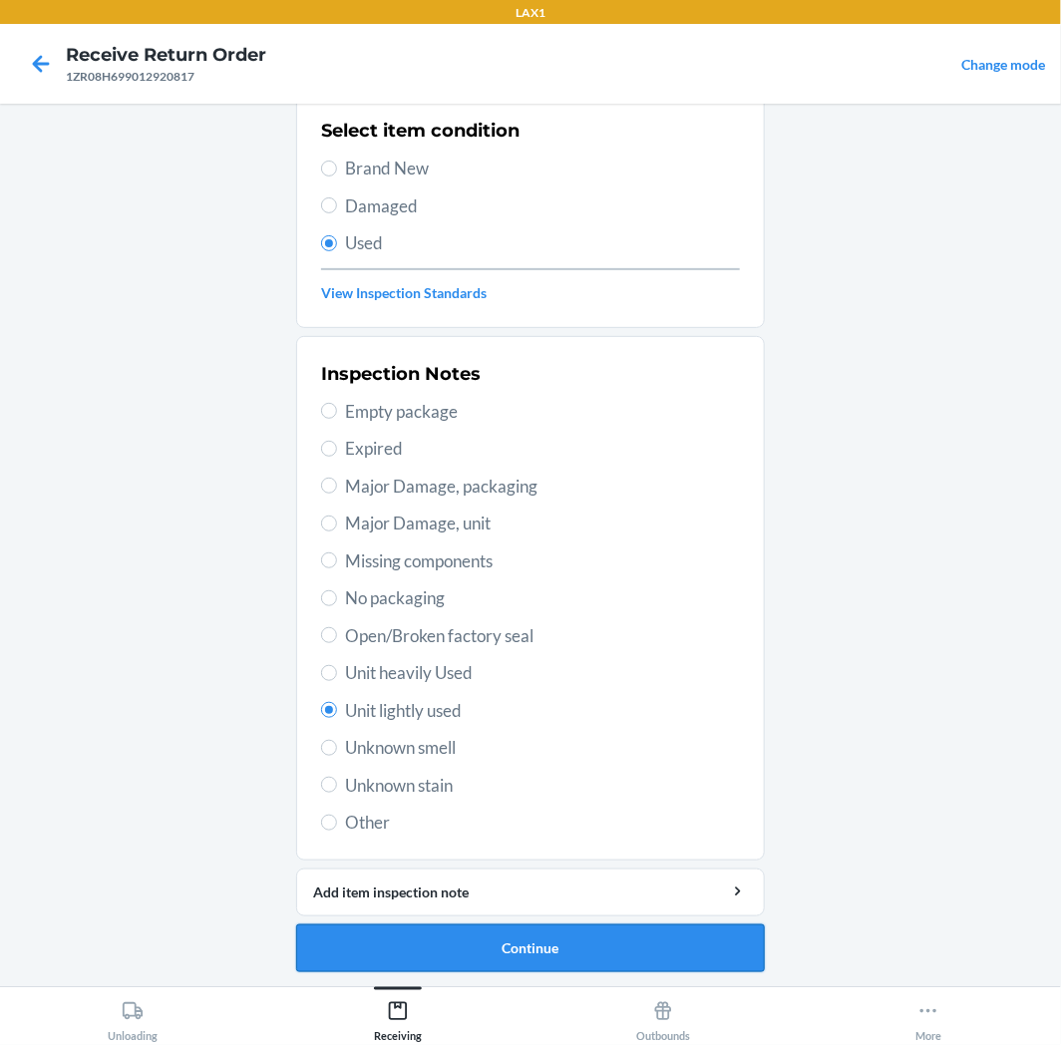
click at [433, 934] on button "Continue" at bounding box center [530, 949] width 469 height 48
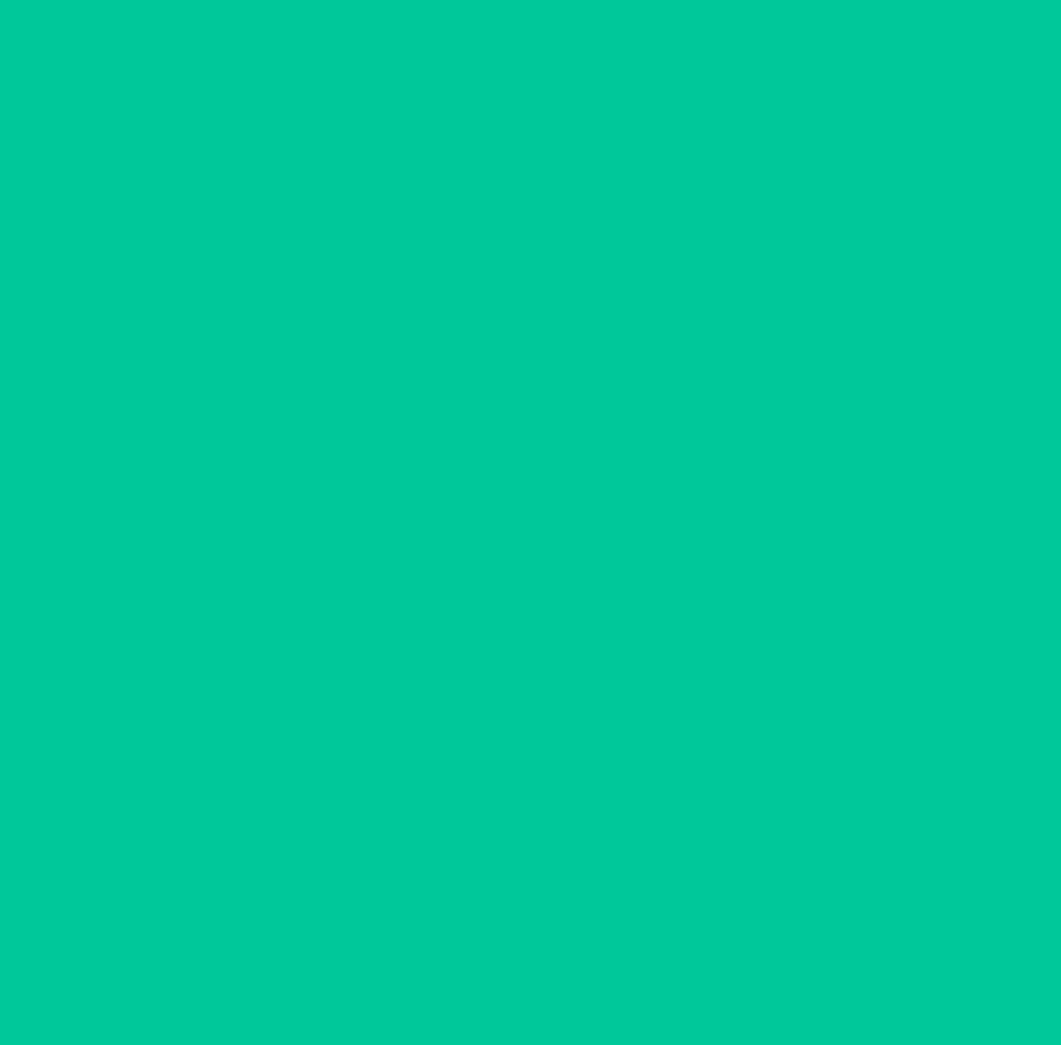
scroll to position [0, 0]
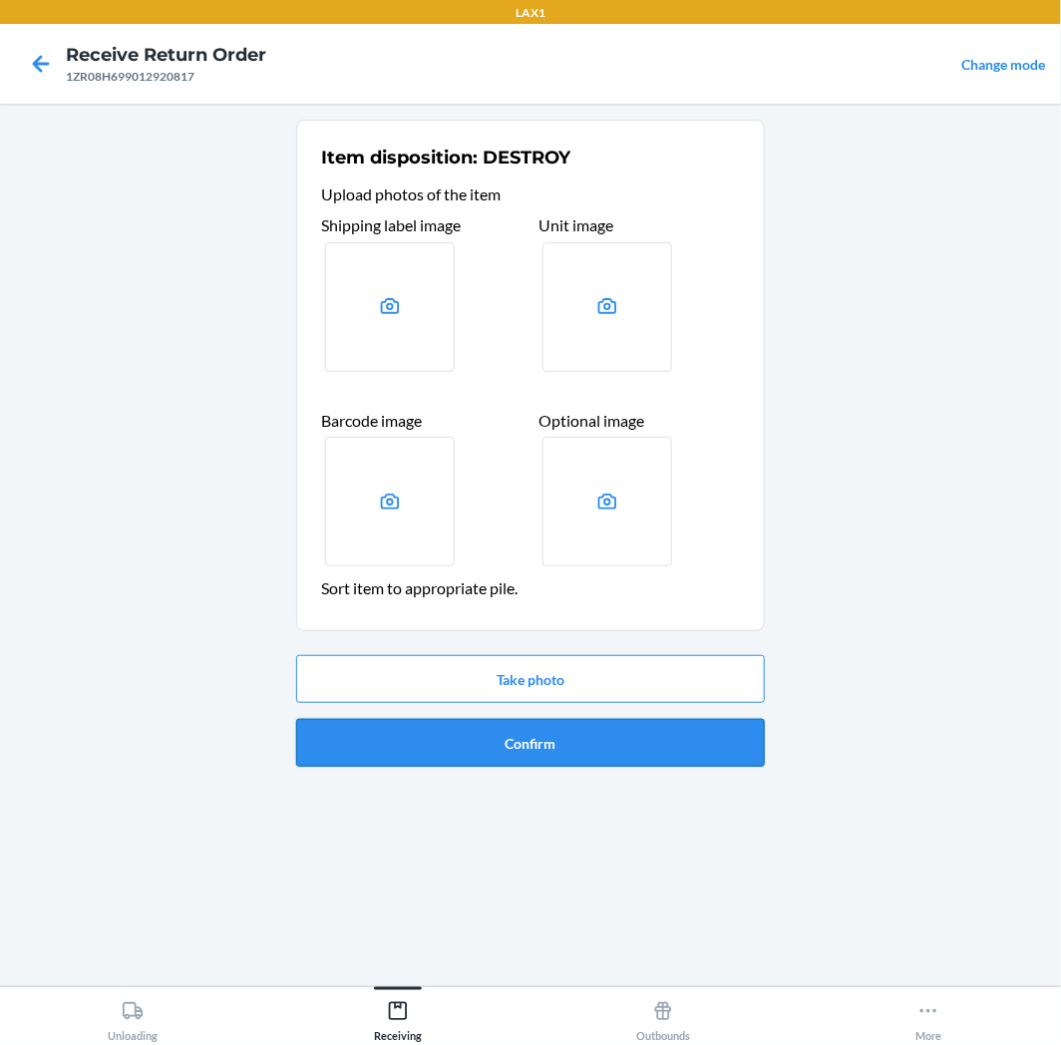
click at [477, 761] on button "Confirm" at bounding box center [530, 743] width 469 height 48
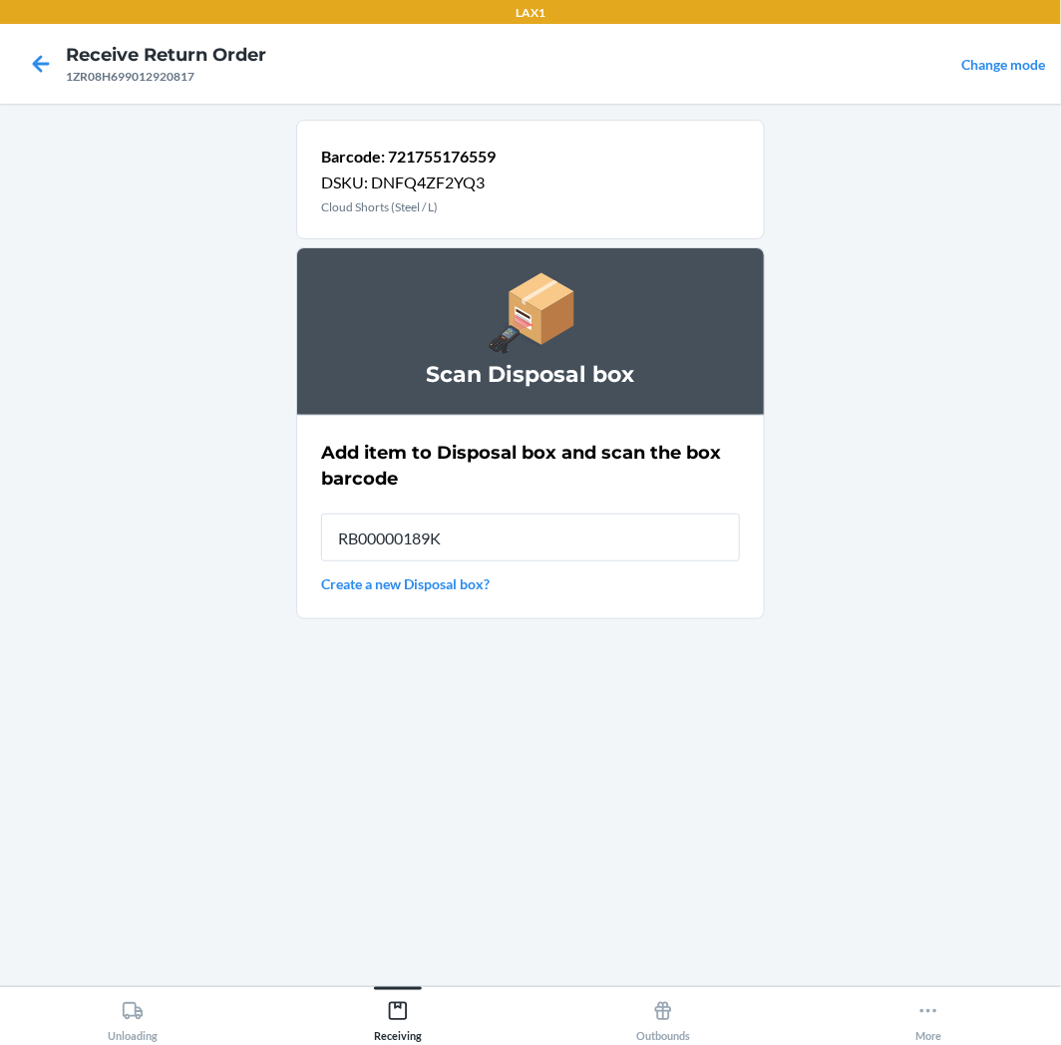
type input "RB00000189K"
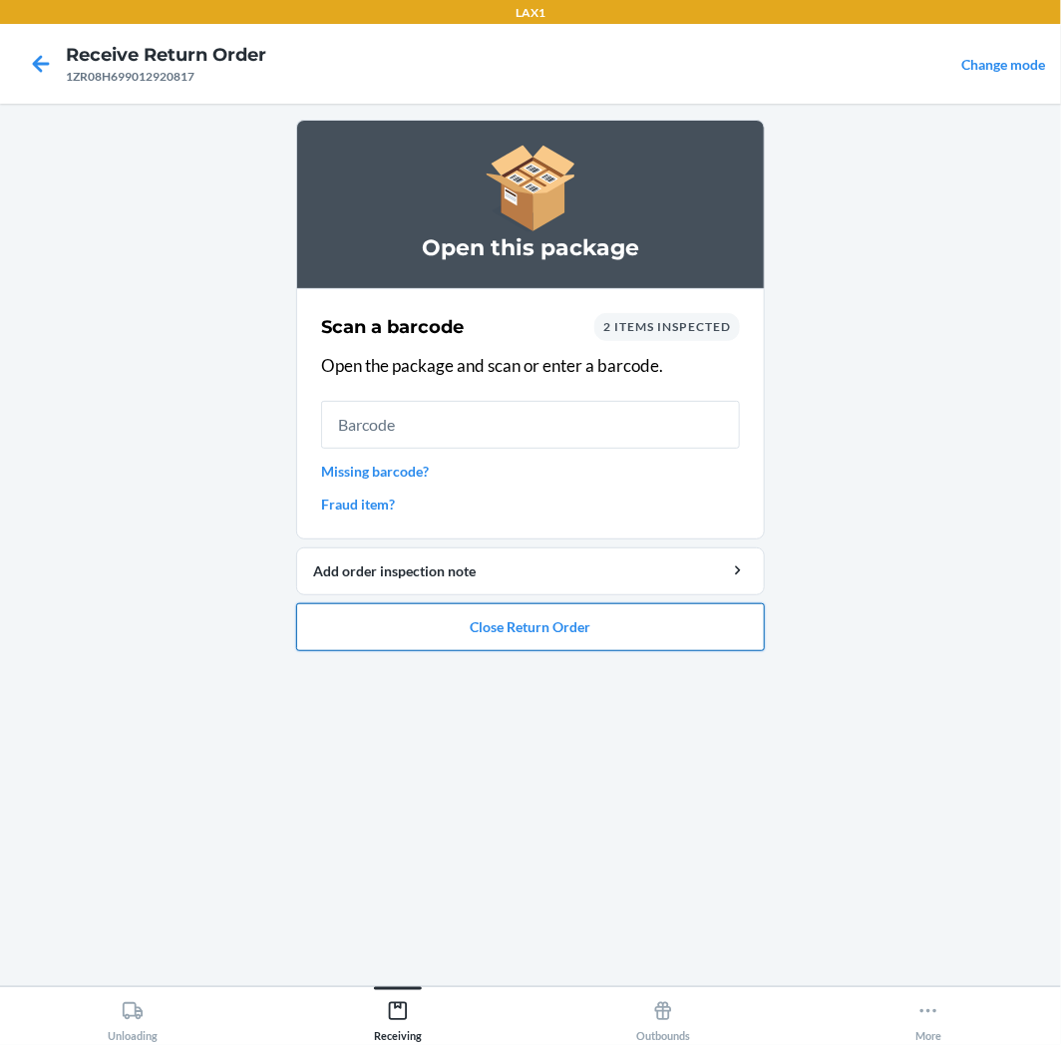
click at [515, 604] on button "Close Return Order" at bounding box center [530, 627] width 469 height 48
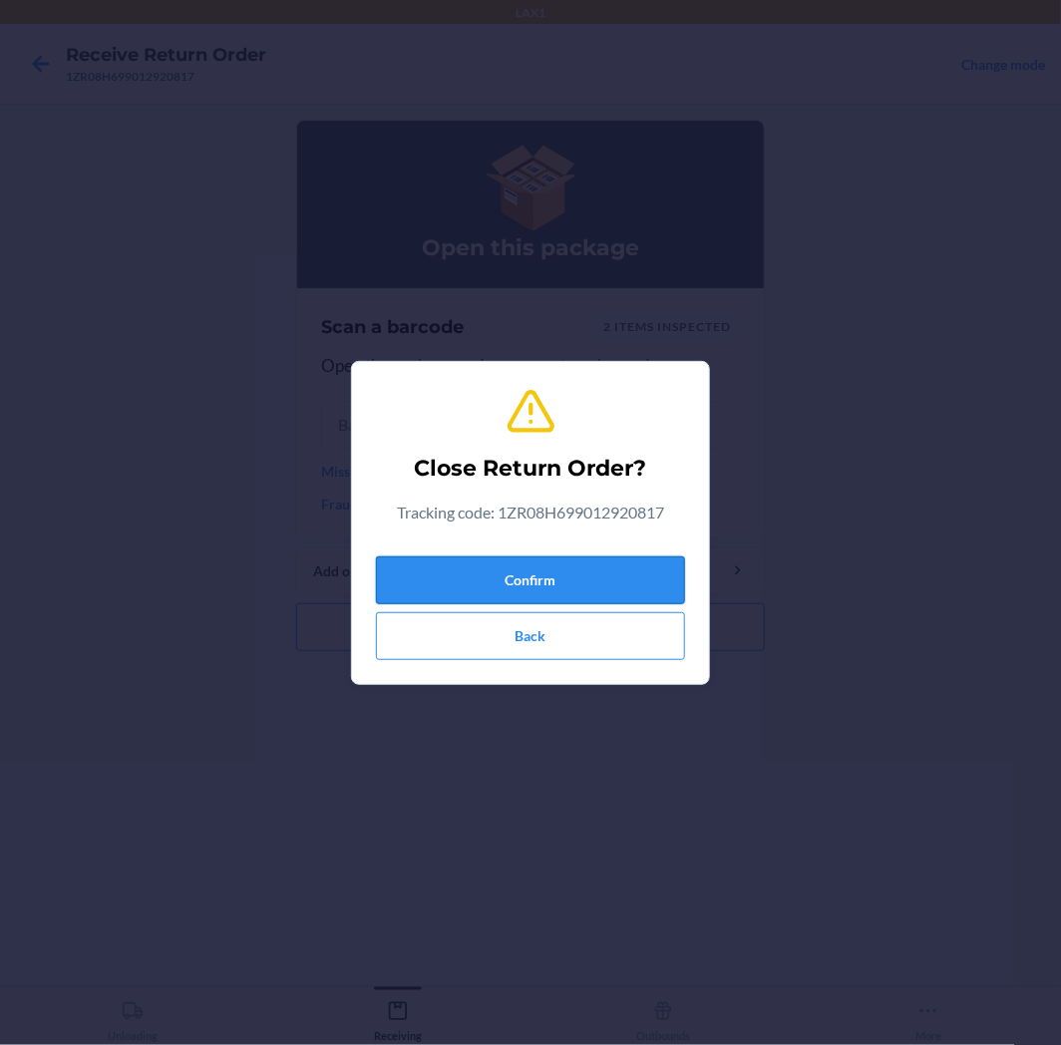
click at [523, 591] on button "Confirm" at bounding box center [530, 581] width 309 height 48
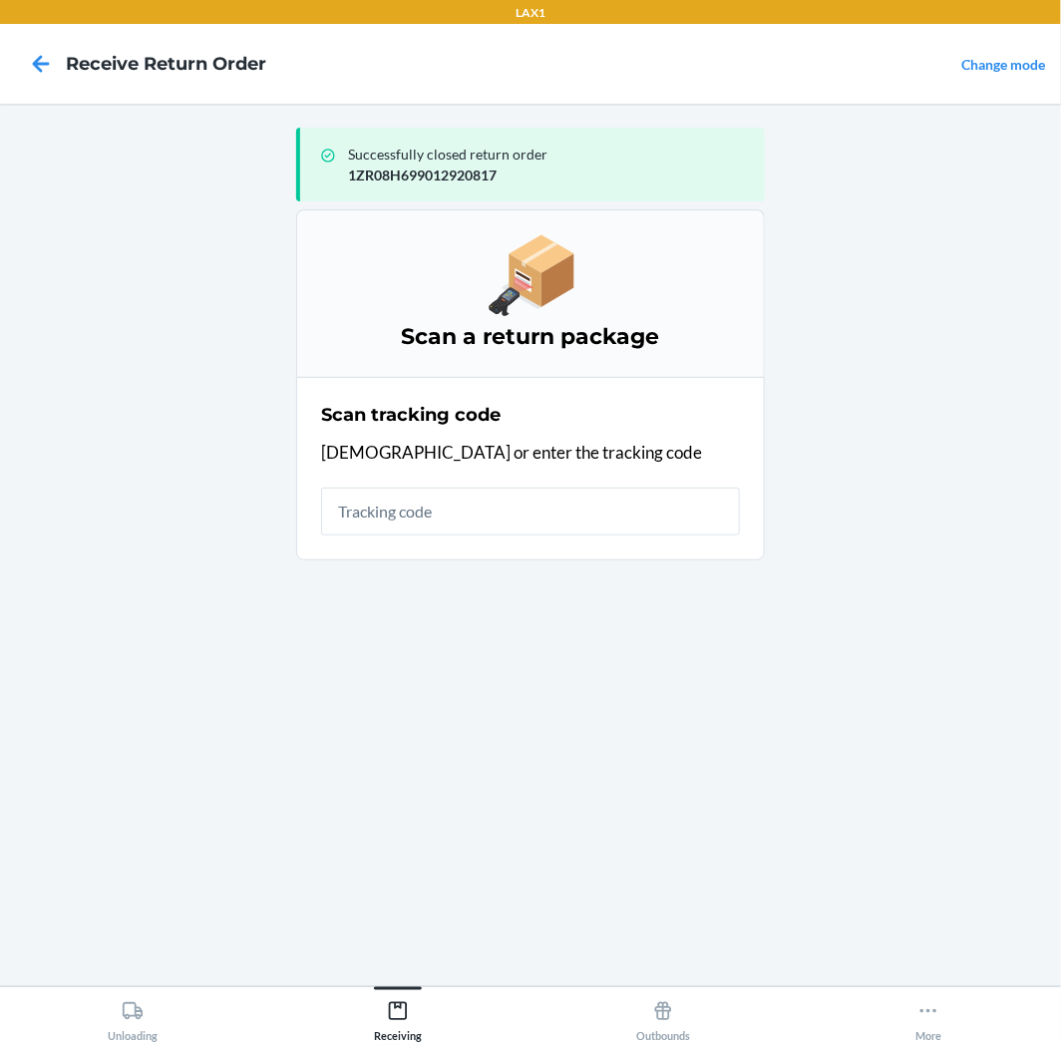
click at [520, 505] on input "text" at bounding box center [530, 512] width 419 height 48
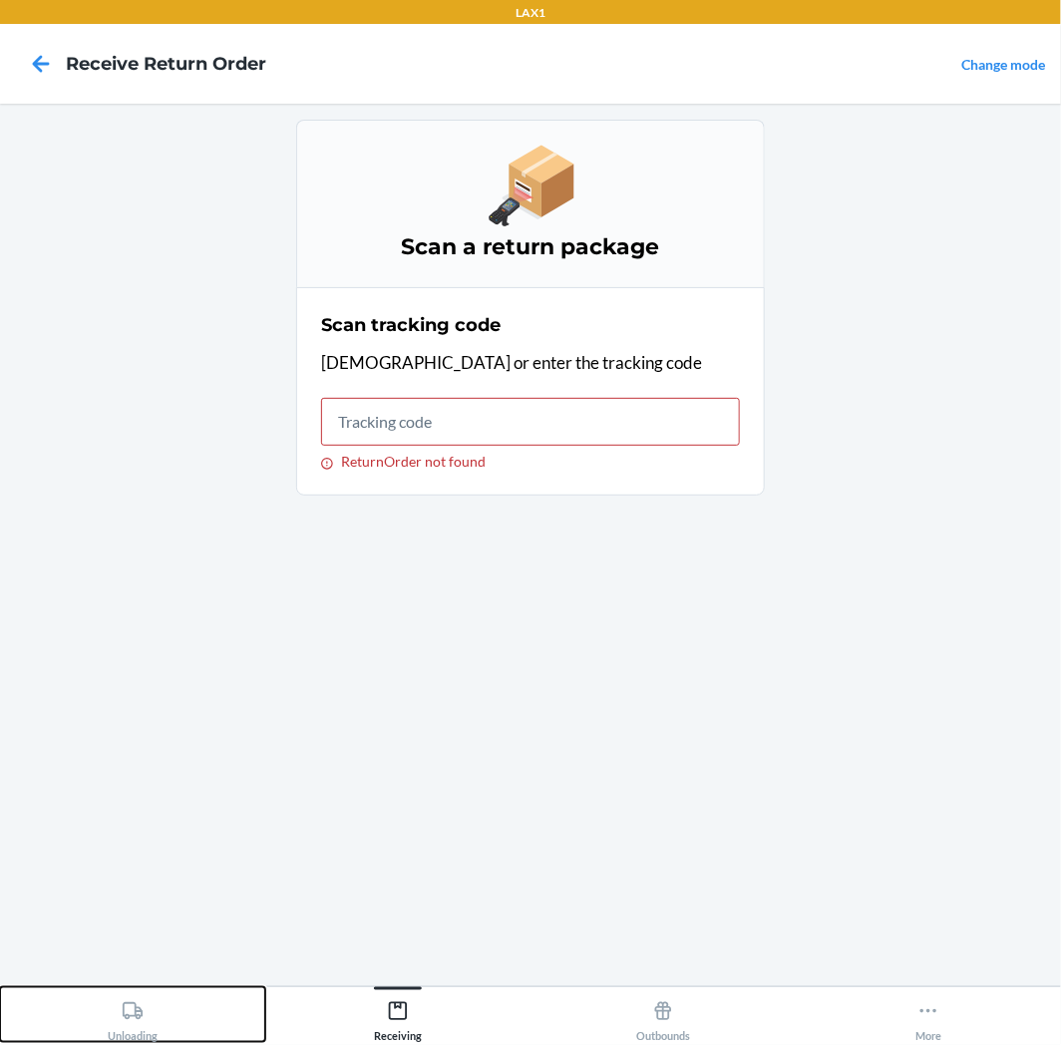
click at [124, 1004] on icon at bounding box center [133, 1010] width 20 height 17
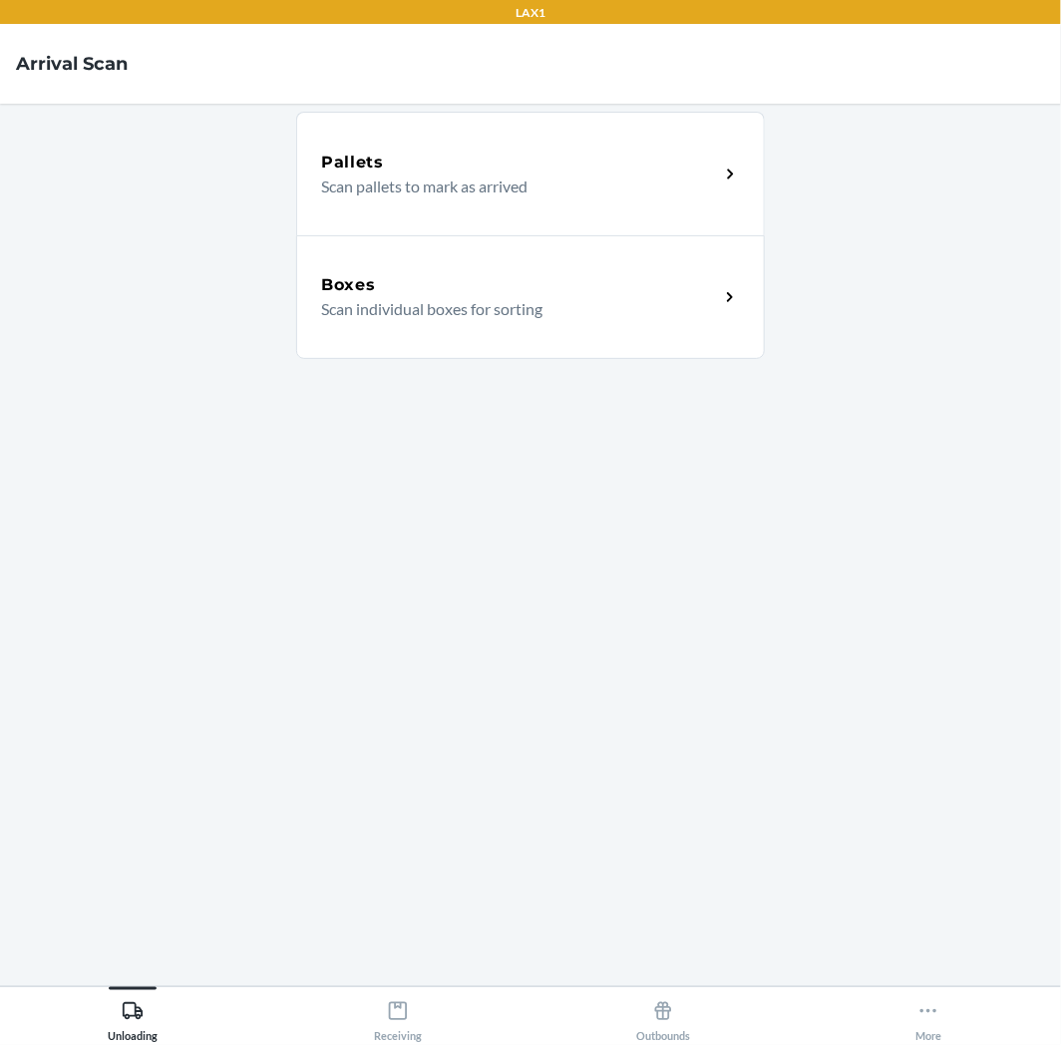
click at [519, 352] on div "Boxes Scan individual boxes for sorting" at bounding box center [530, 297] width 469 height 124
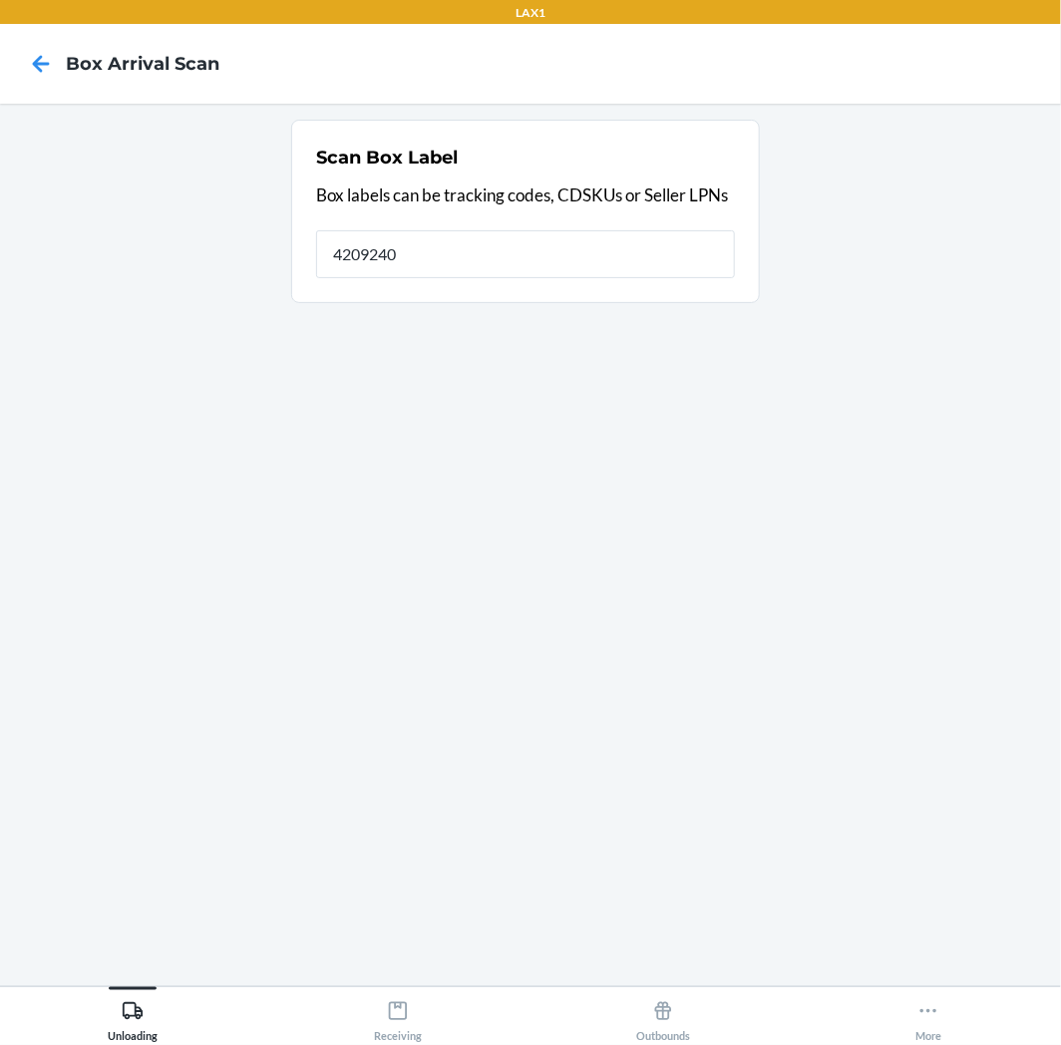
type input "42092408"
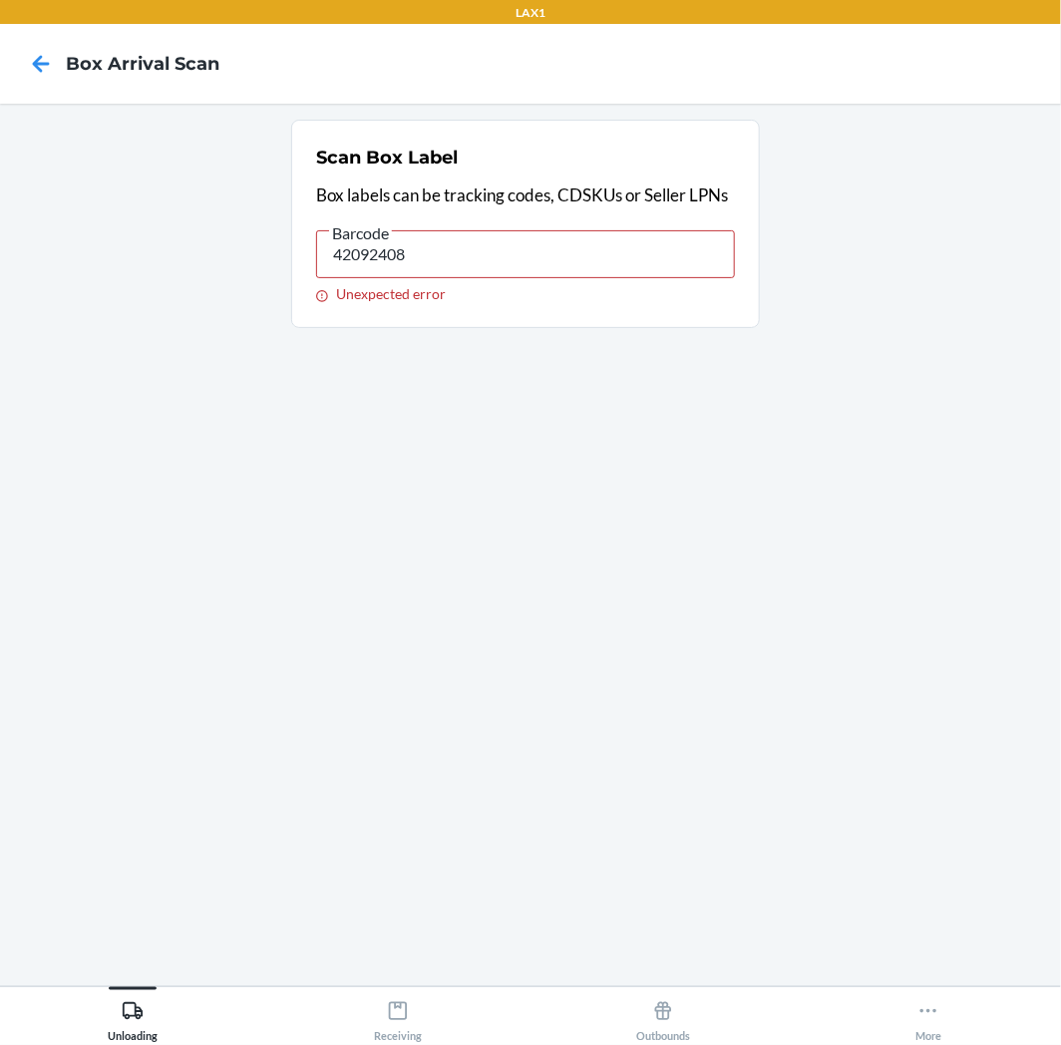
drag, startPoint x: 575, startPoint y: 252, endPoint x: 283, endPoint y: 279, distance: 293.5
click at [283, 279] on section "Scan Box Label Box labels can be tracking codes, CDSKUs or Seller LPNs Barcode …" at bounding box center [530, 545] width 1029 height 851
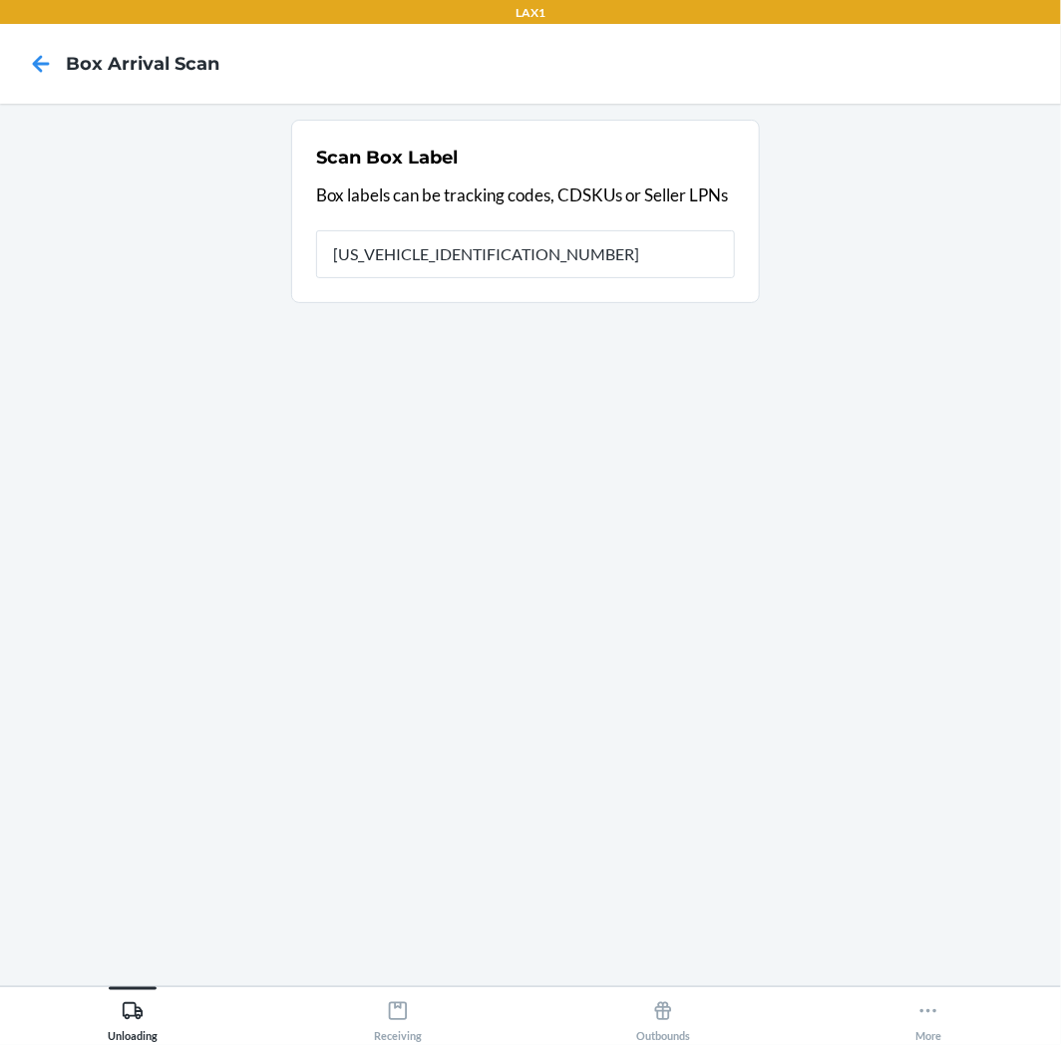
type input "1ZR08H699003051989"
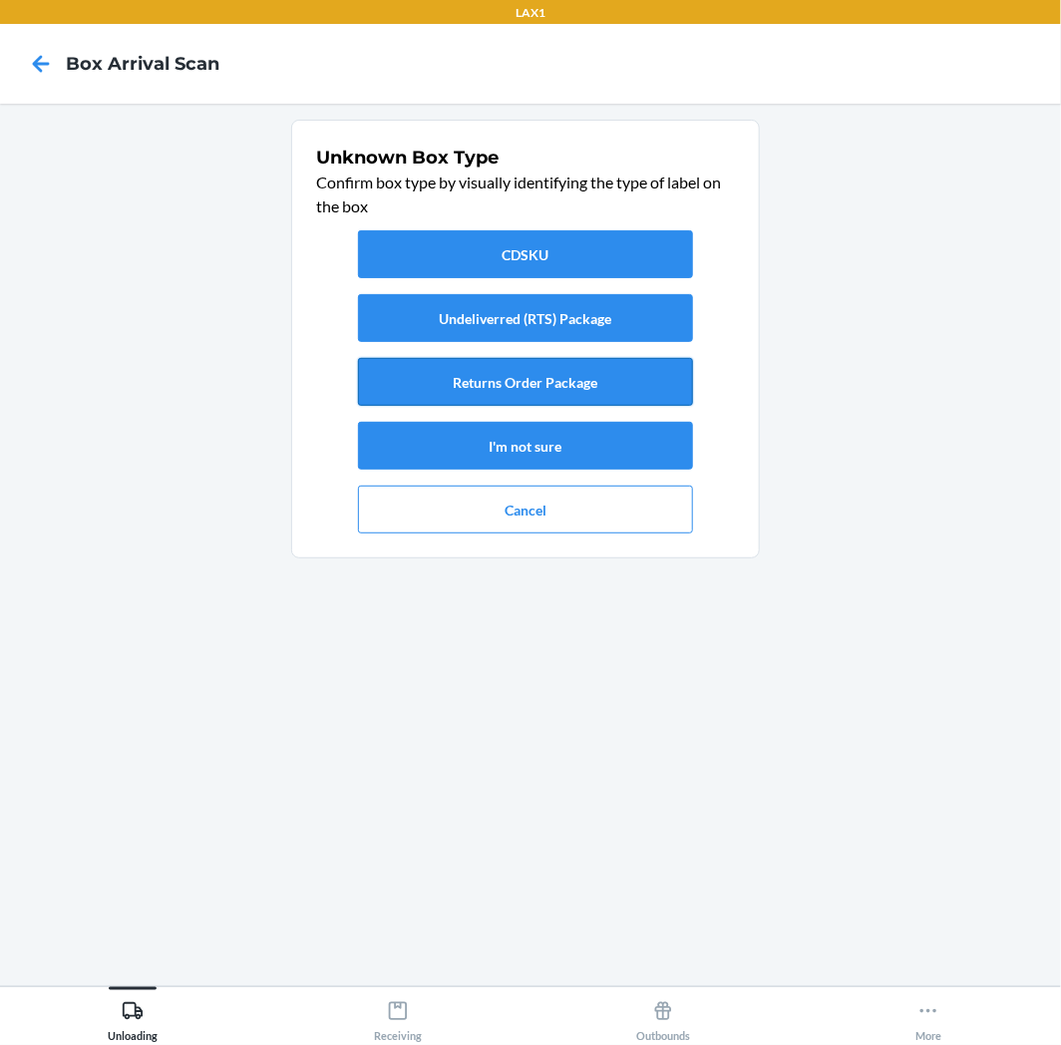
click at [609, 389] on button "Returns Order Package" at bounding box center [525, 382] width 335 height 48
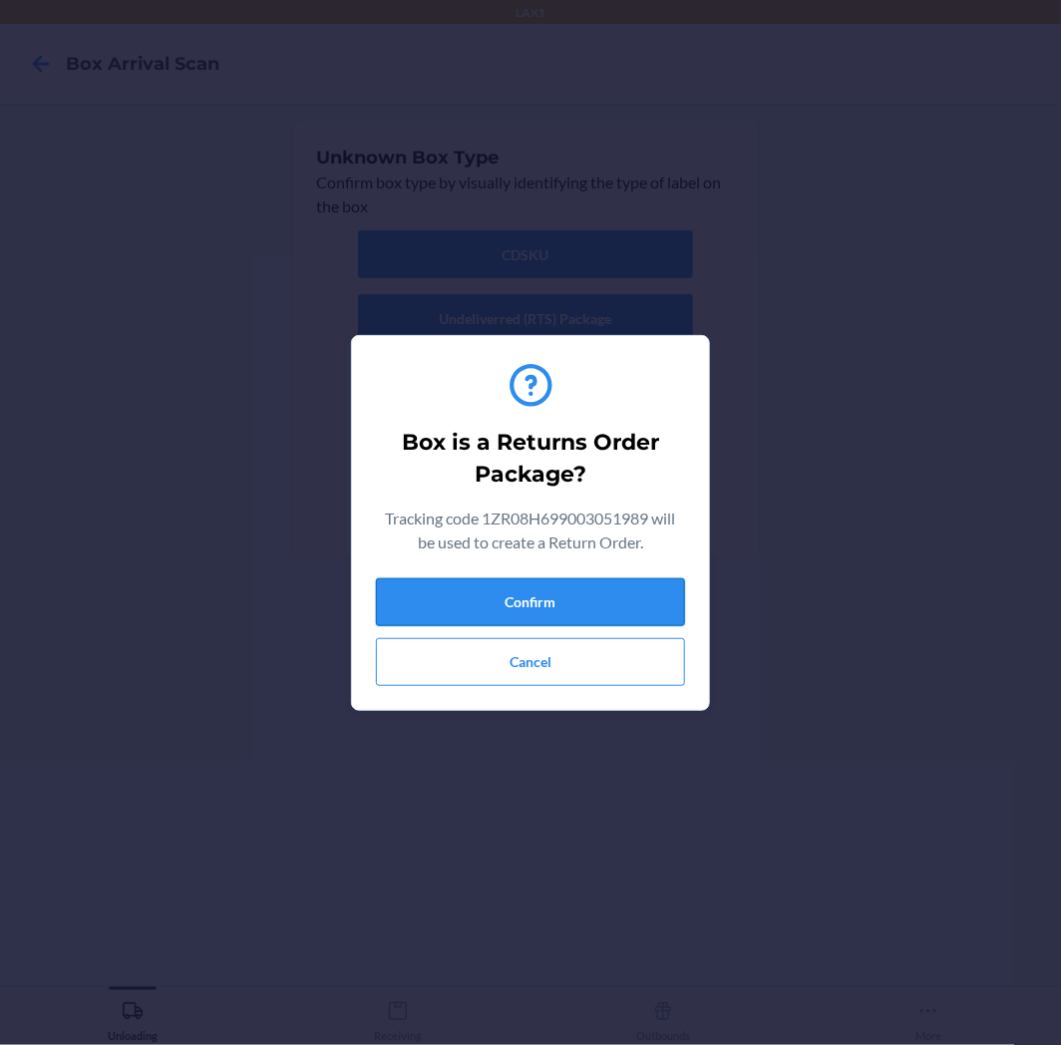
click at [575, 586] on button "Confirm" at bounding box center [530, 602] width 309 height 48
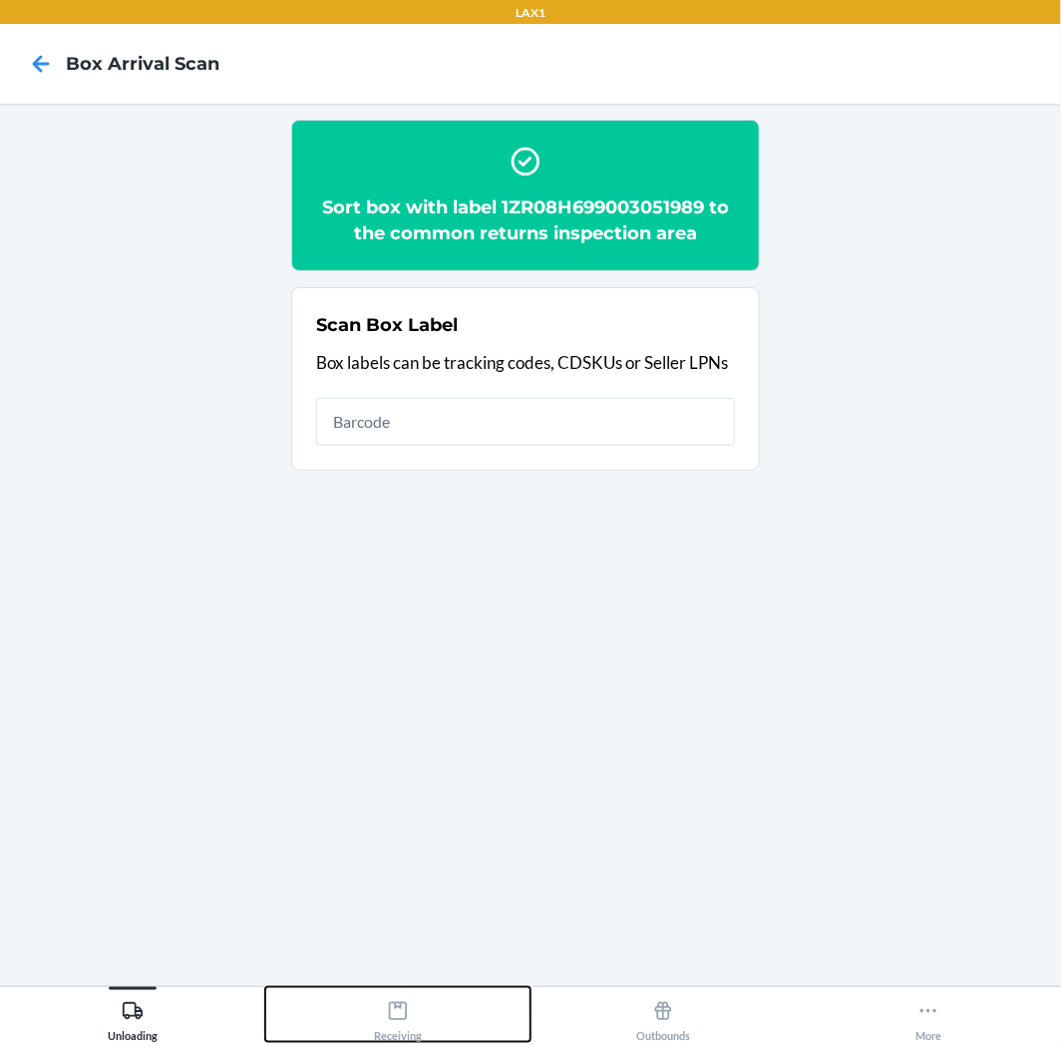
click at [410, 997] on div "Receiving" at bounding box center [398, 1017] width 48 height 50
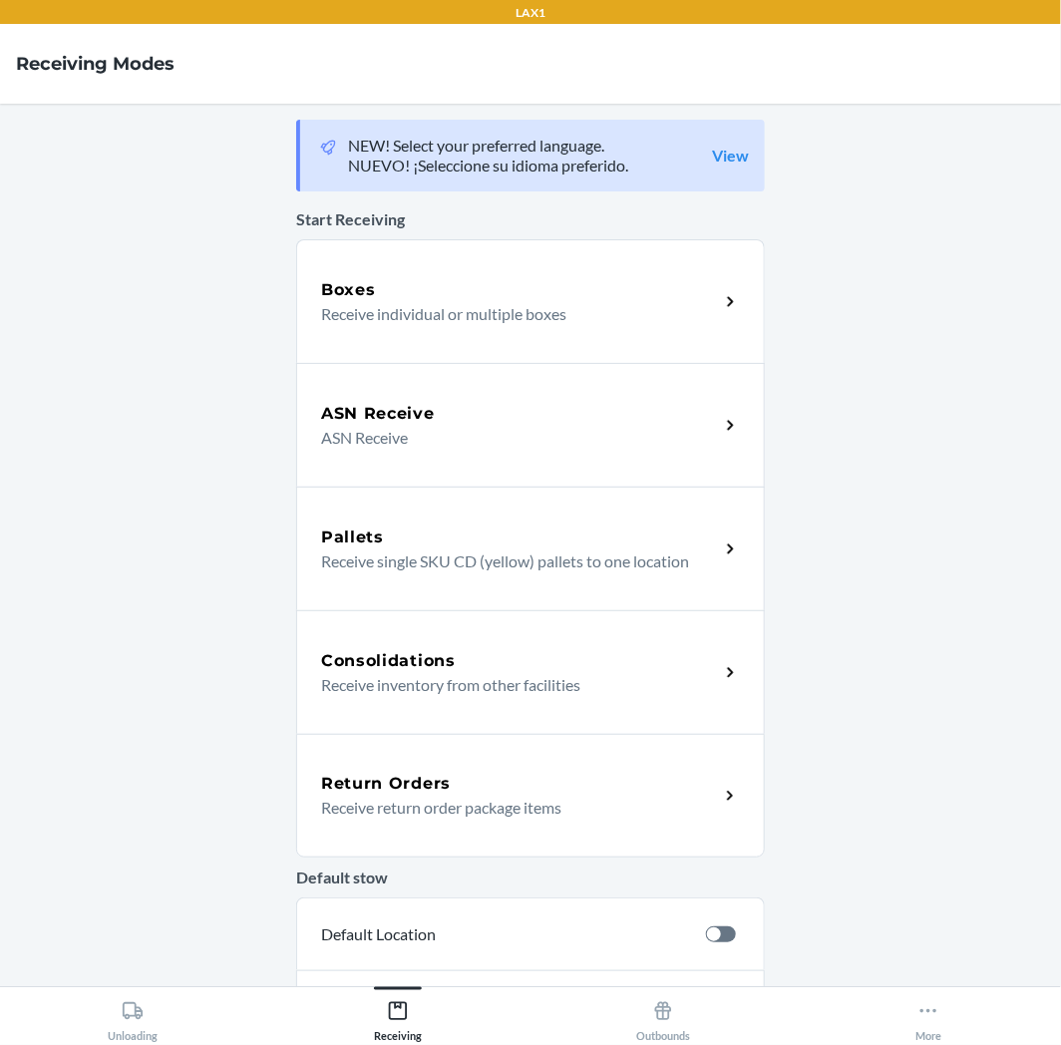
click at [439, 796] on p "Receive return order package items" at bounding box center [512, 808] width 382 height 24
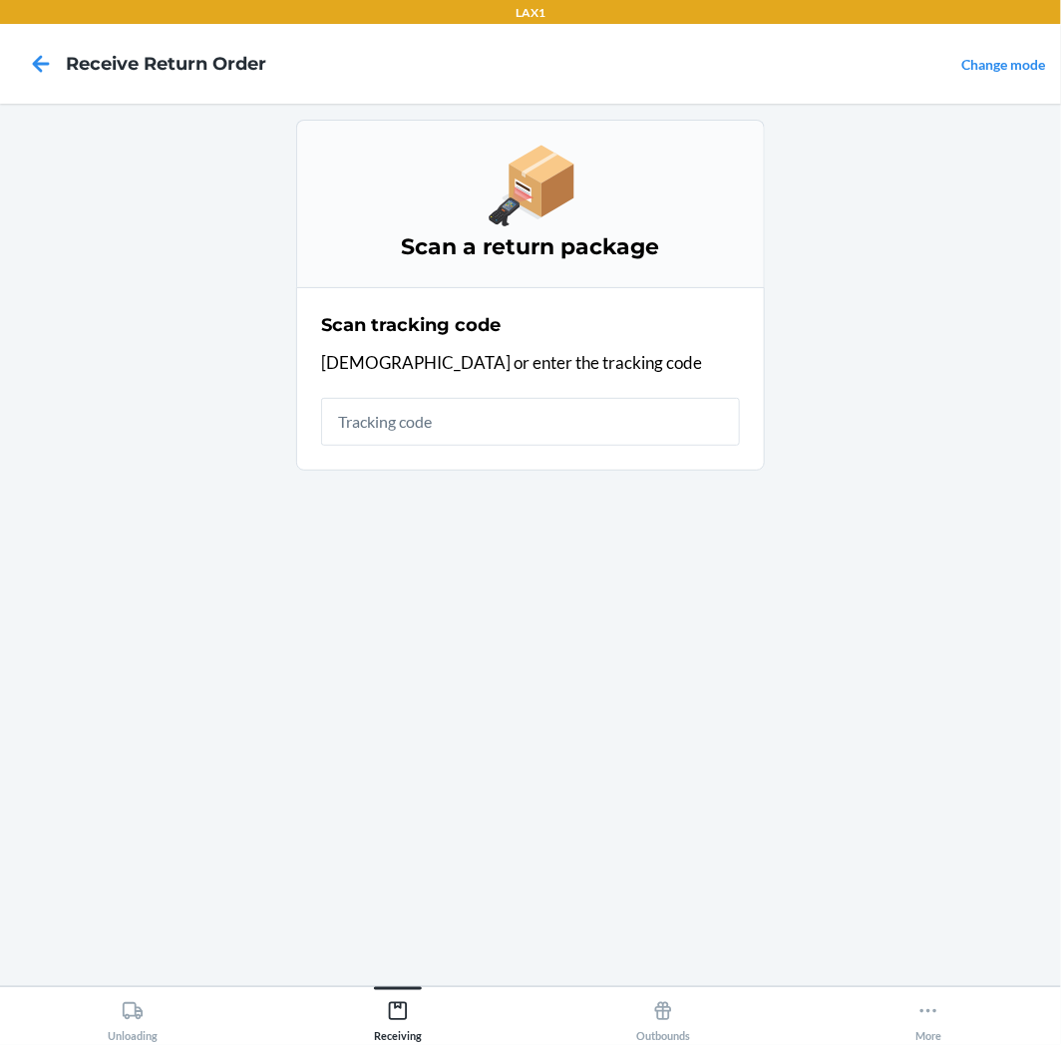
click at [474, 446] on div "Scan tracking code Scan or enter the tracking code" at bounding box center [530, 379] width 419 height 146
click at [483, 426] on input "text" at bounding box center [530, 422] width 419 height 48
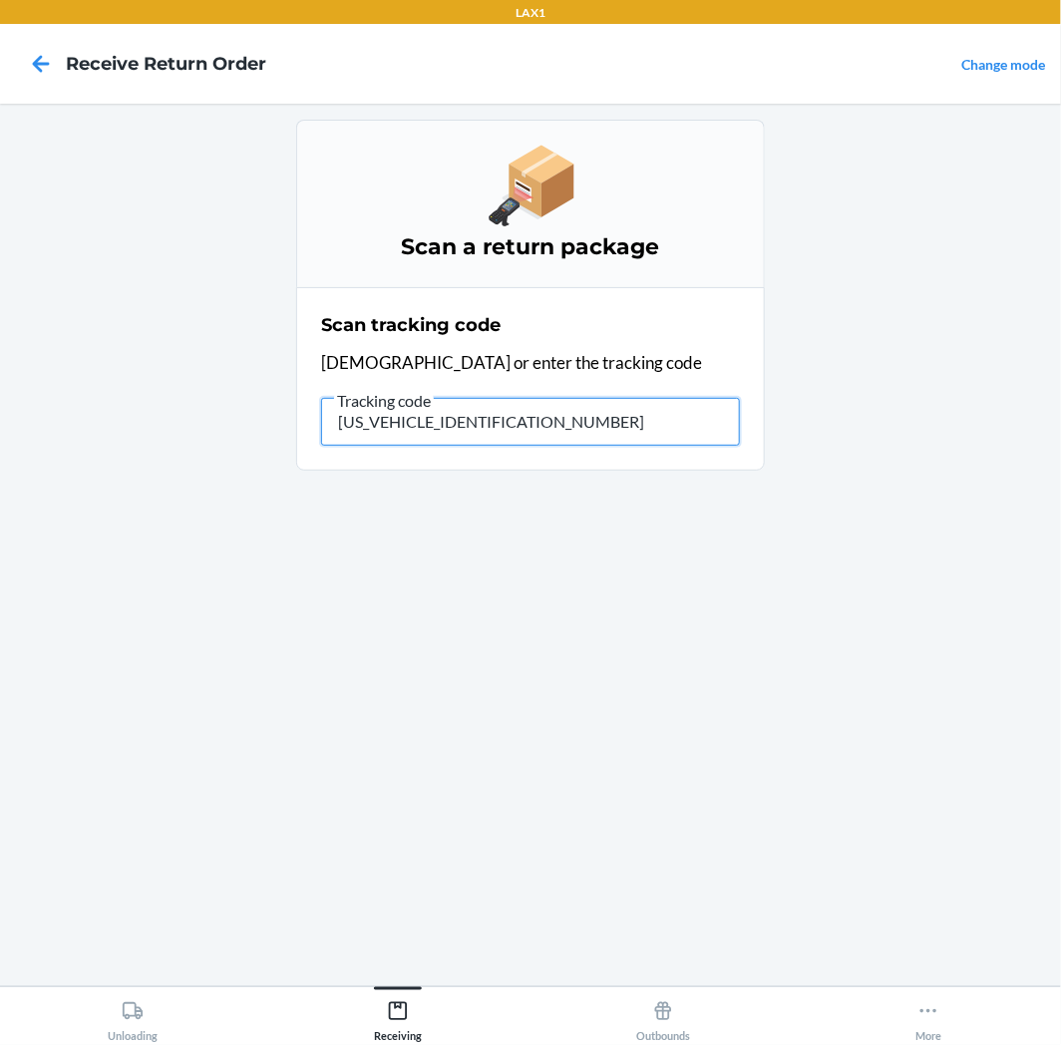
type input "1ZR08H699003051989"
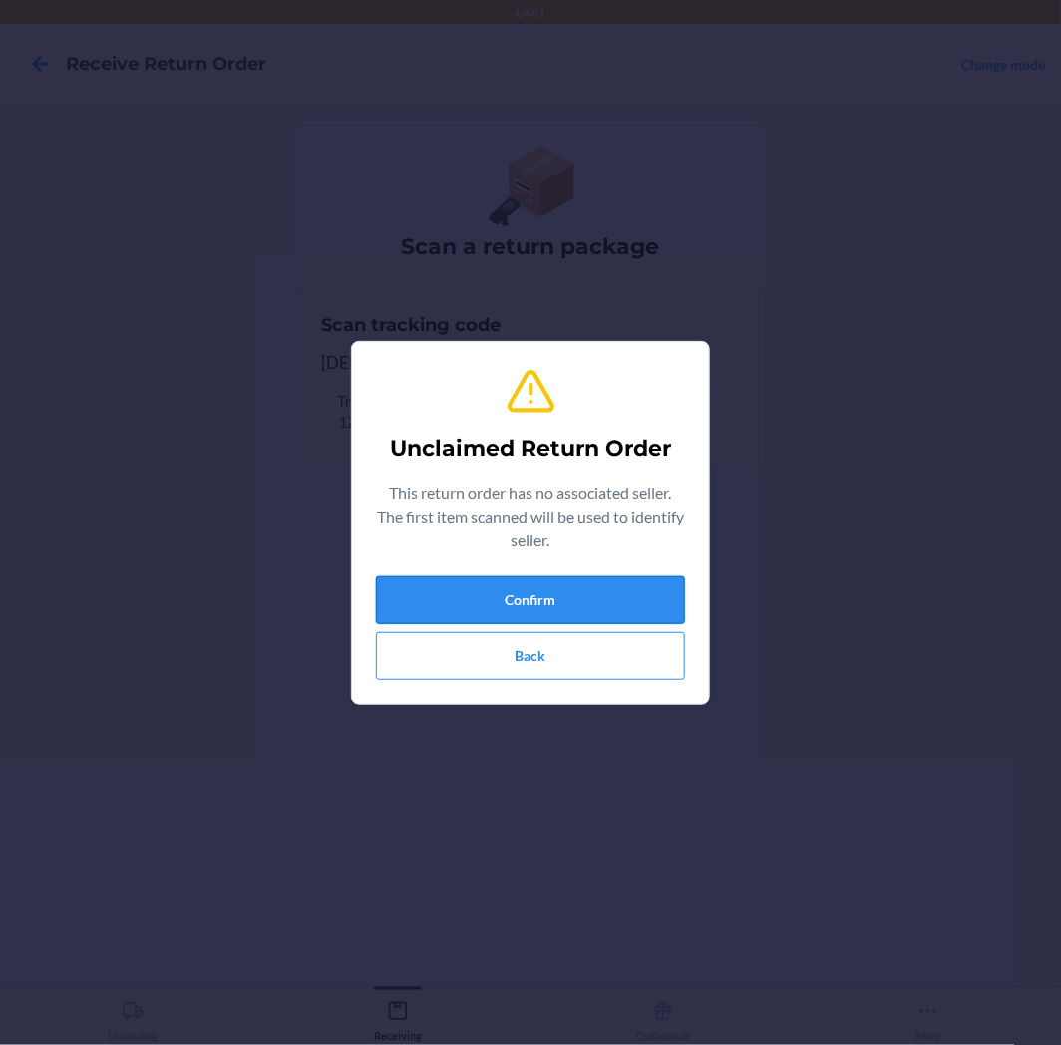
click at [544, 595] on button "Confirm" at bounding box center [530, 600] width 309 height 48
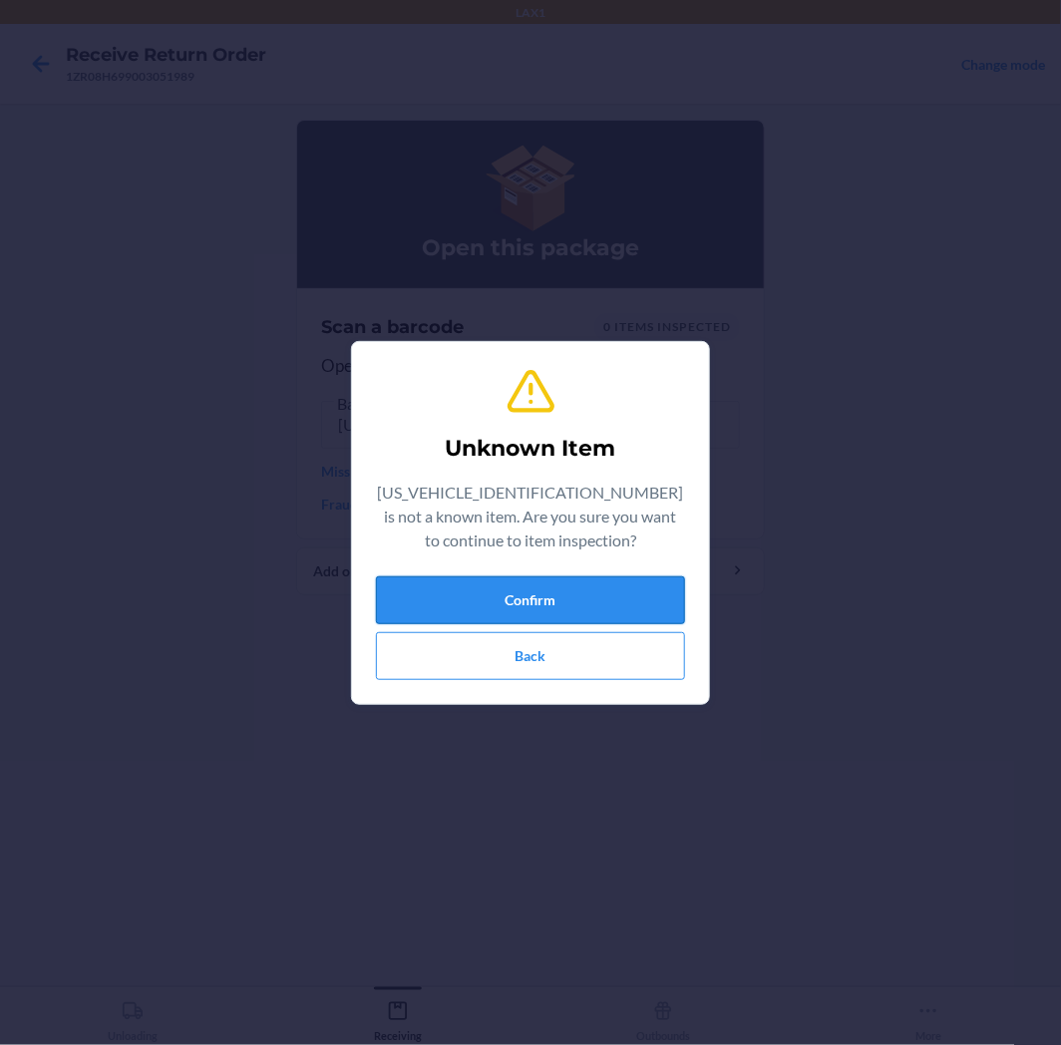
click at [605, 600] on button "Confirm" at bounding box center [530, 600] width 309 height 48
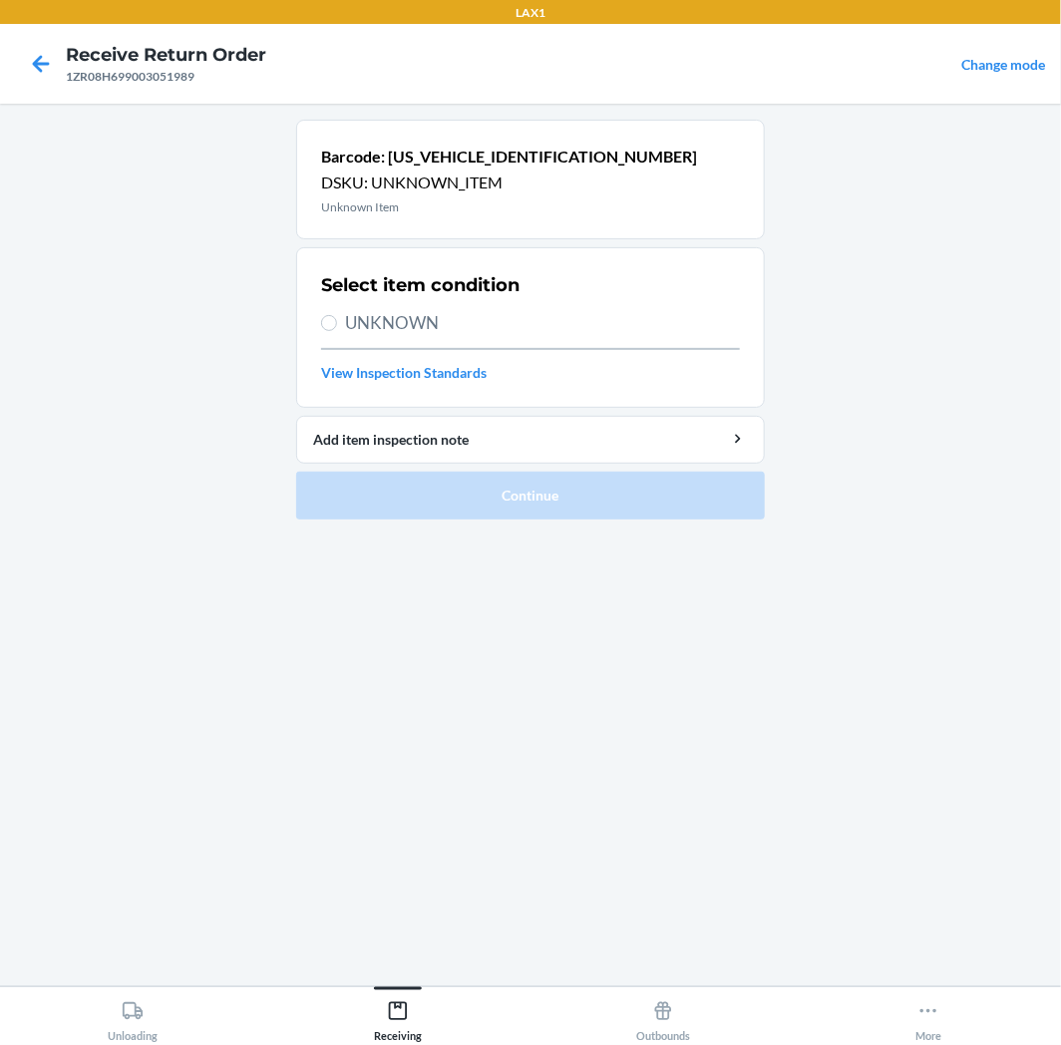
click at [541, 314] on span "UNKNOWN" at bounding box center [542, 323] width 395 height 26
click at [337, 315] on input "UNKNOWN" at bounding box center [329, 323] width 16 height 16
radio input "true"
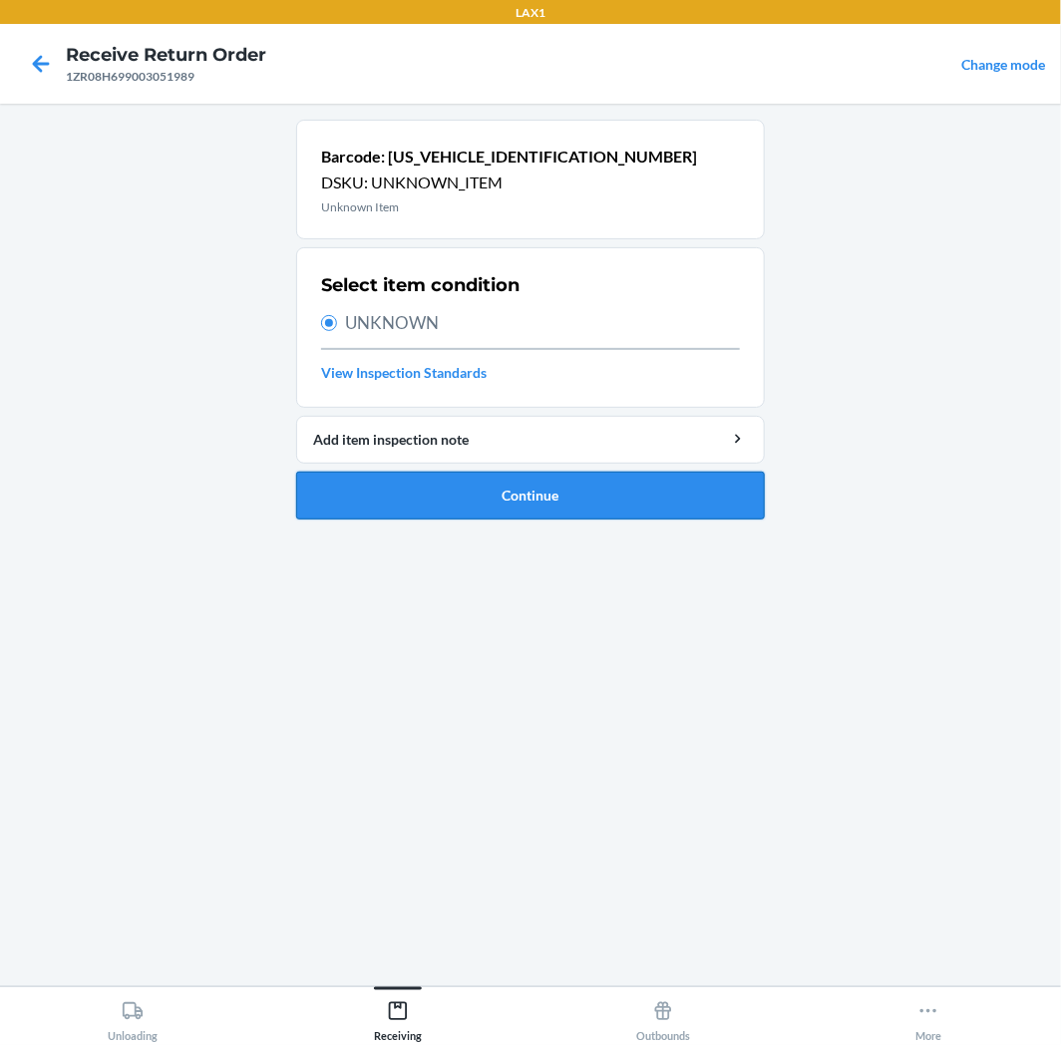
click at [543, 513] on button "Continue" at bounding box center [530, 496] width 469 height 48
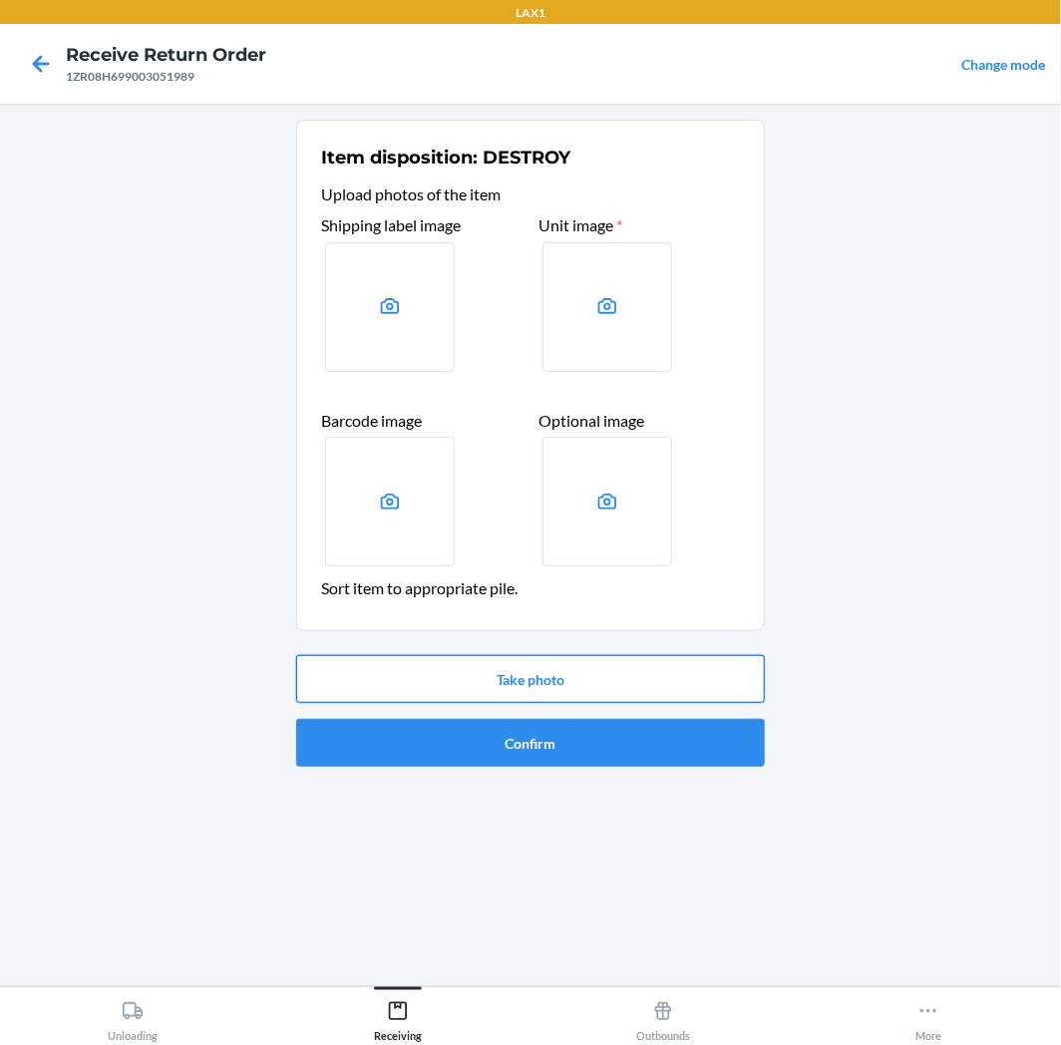
click at [614, 690] on button "Take photo" at bounding box center [530, 679] width 469 height 48
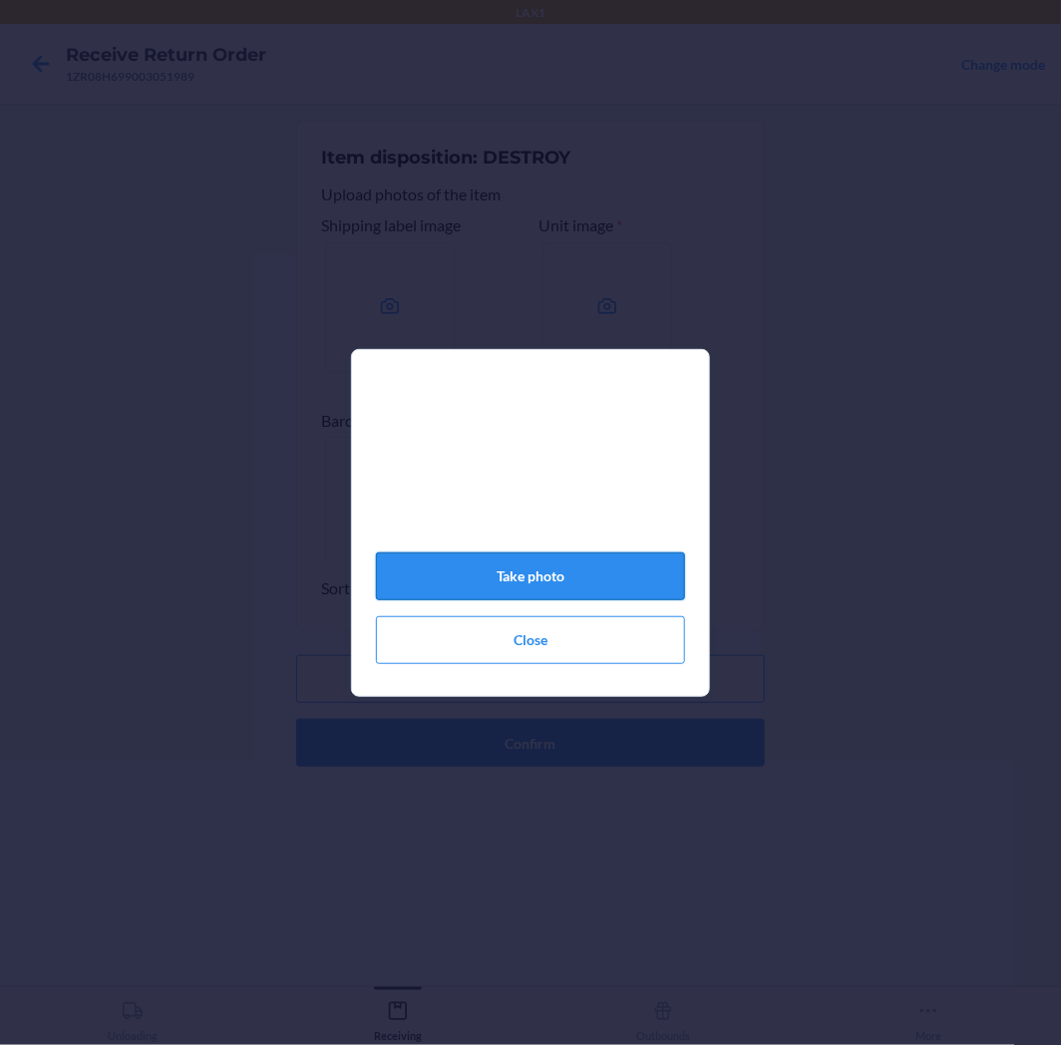
click at [606, 574] on button "Take photo" at bounding box center [530, 577] width 309 height 48
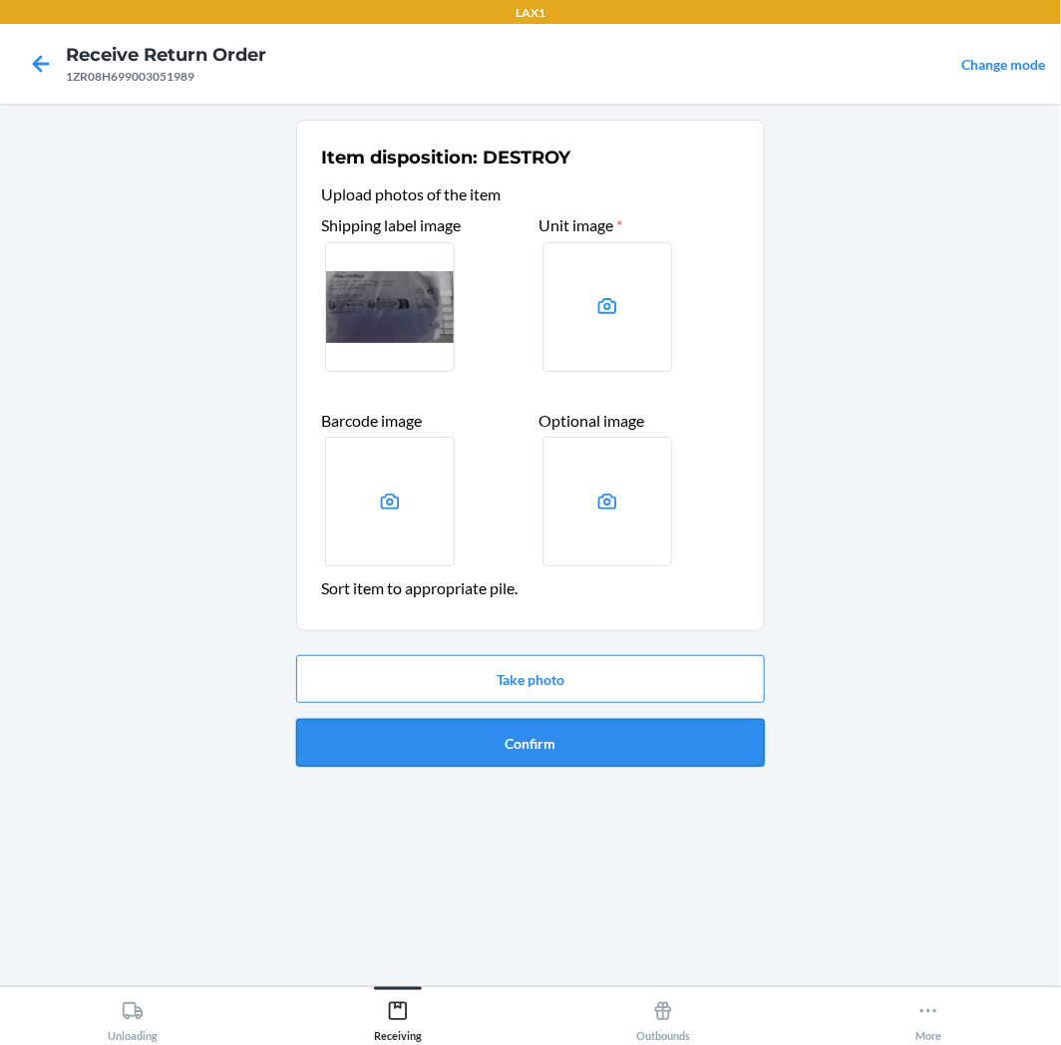
click at [663, 740] on button "Confirm" at bounding box center [530, 743] width 469 height 48
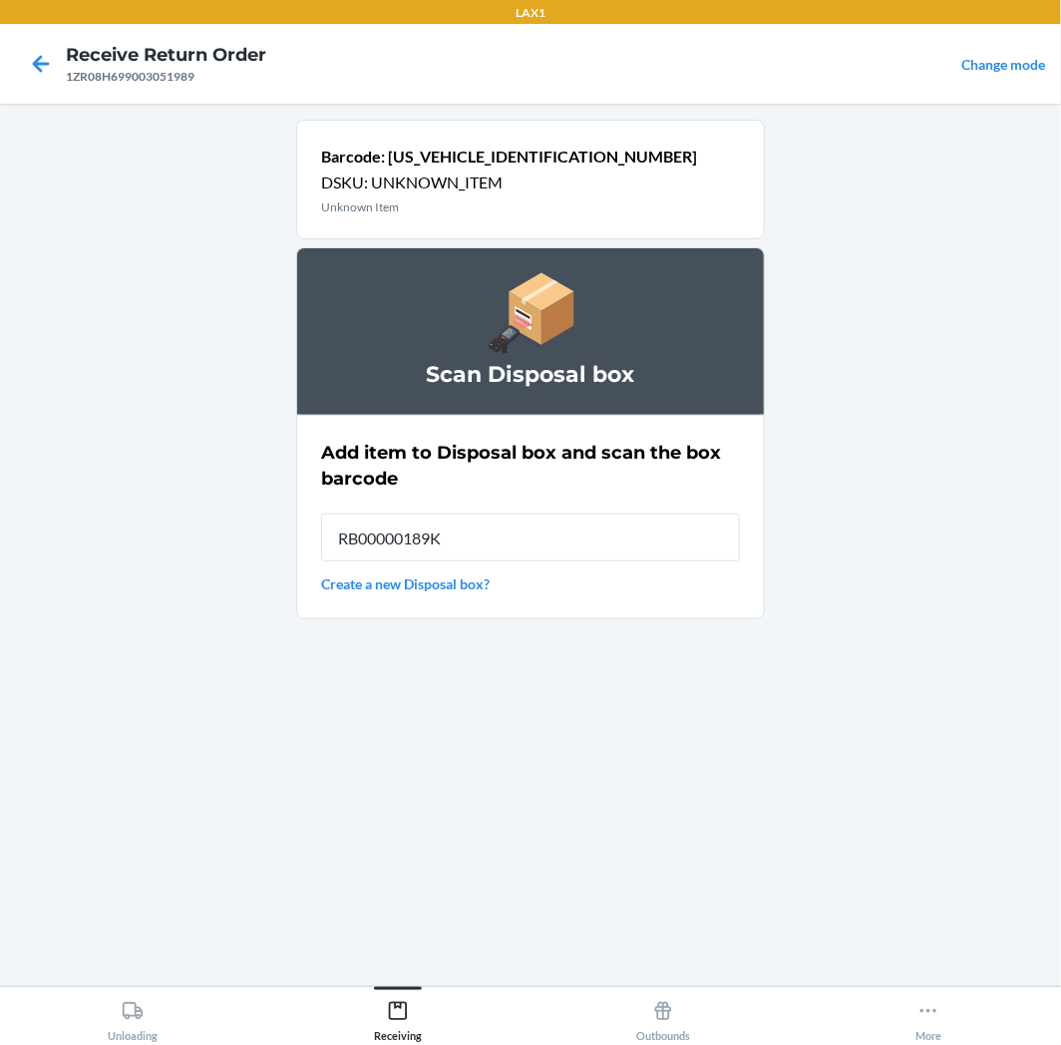
type input "RB00000189K"
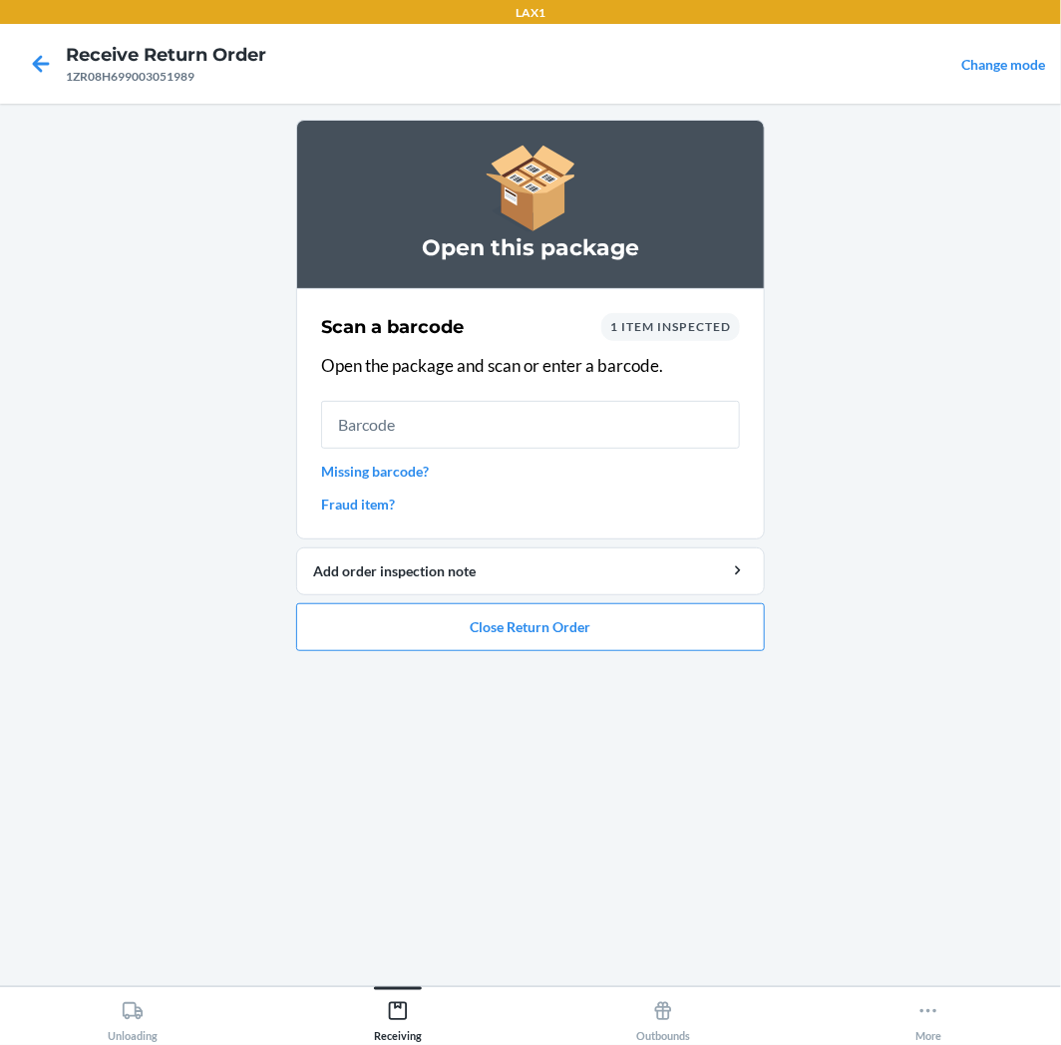
click at [608, 661] on ol "Open this package Scan a barcode 1 item inspected Open the package and scan or …" at bounding box center [530, 394] width 469 height 548
click at [605, 632] on button "Close Return Order" at bounding box center [530, 627] width 469 height 48
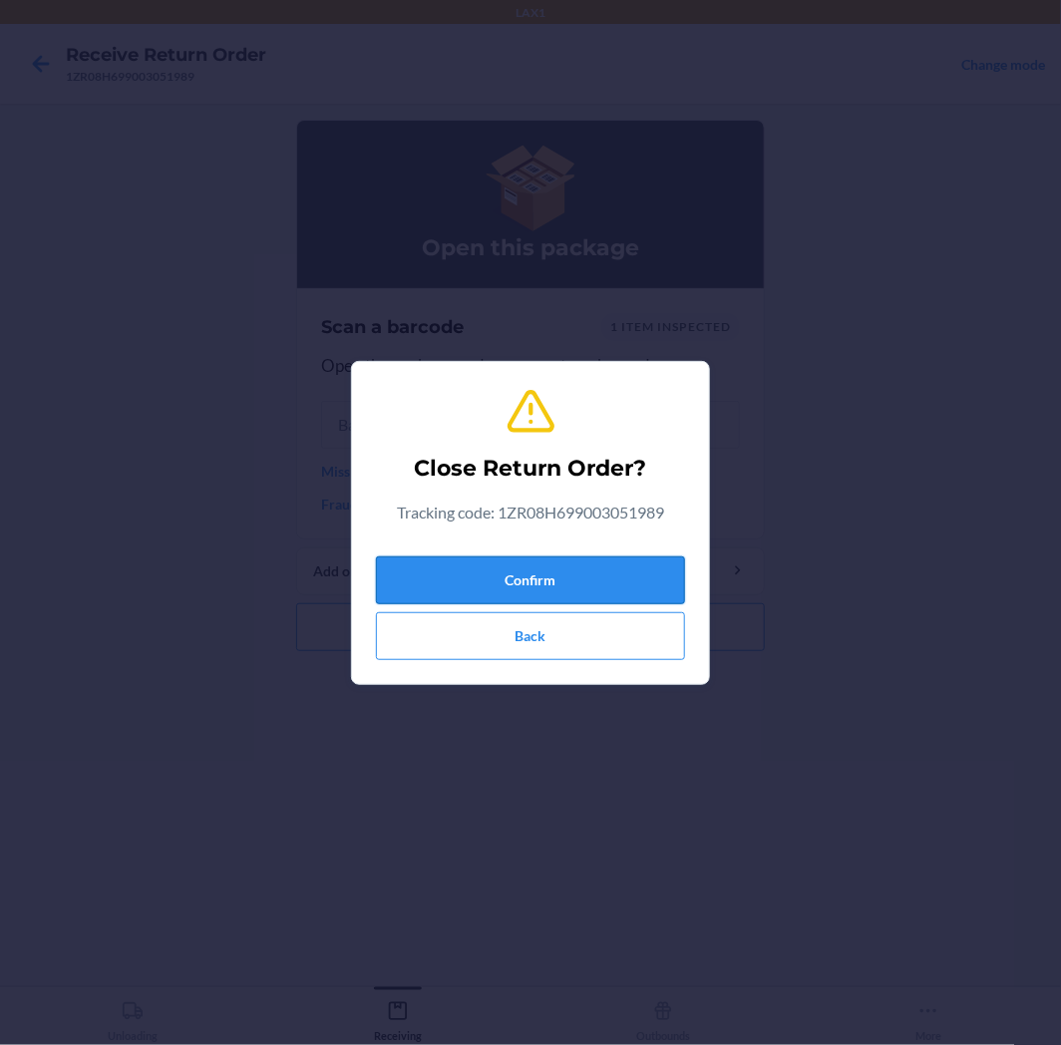
click at [616, 584] on button "Confirm" at bounding box center [530, 581] width 309 height 48
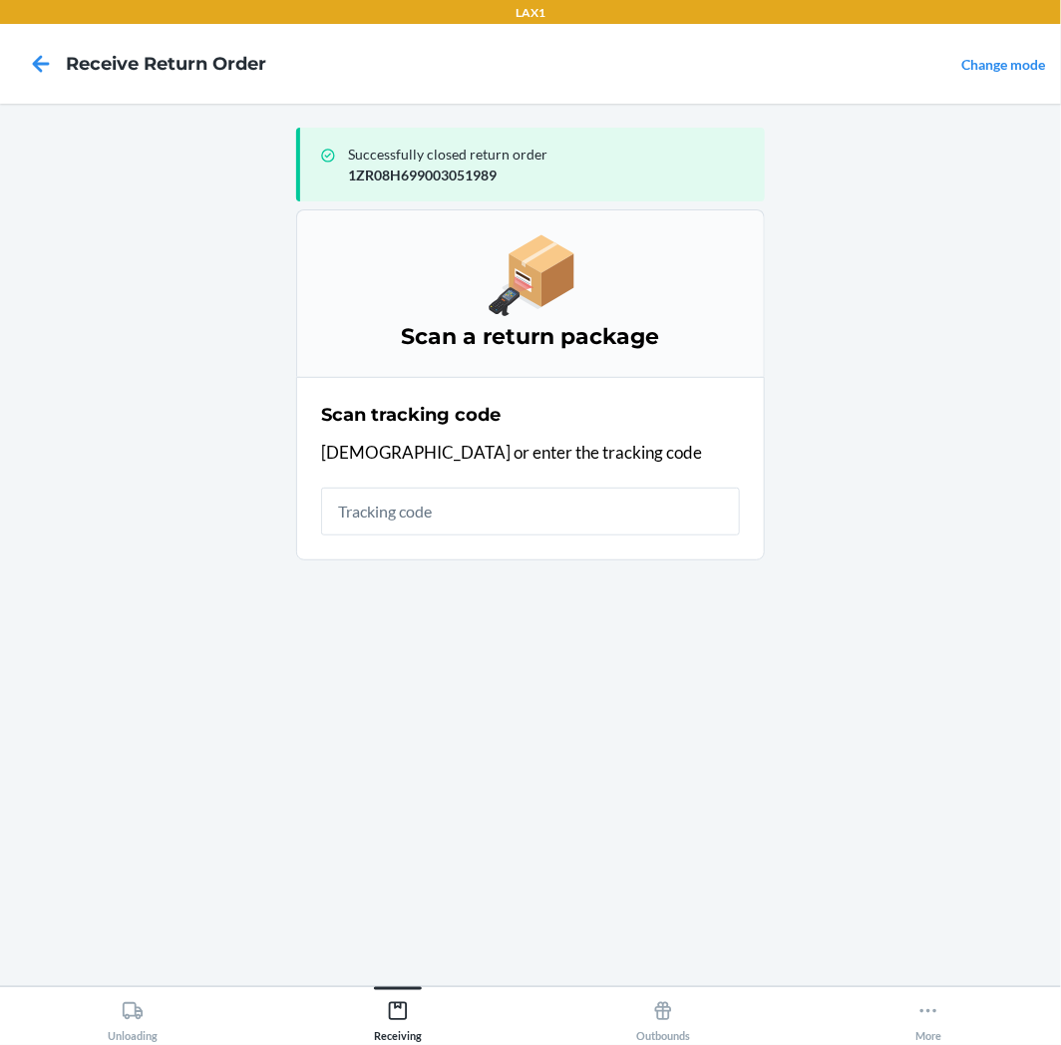
click at [513, 516] on input "text" at bounding box center [530, 512] width 419 height 48
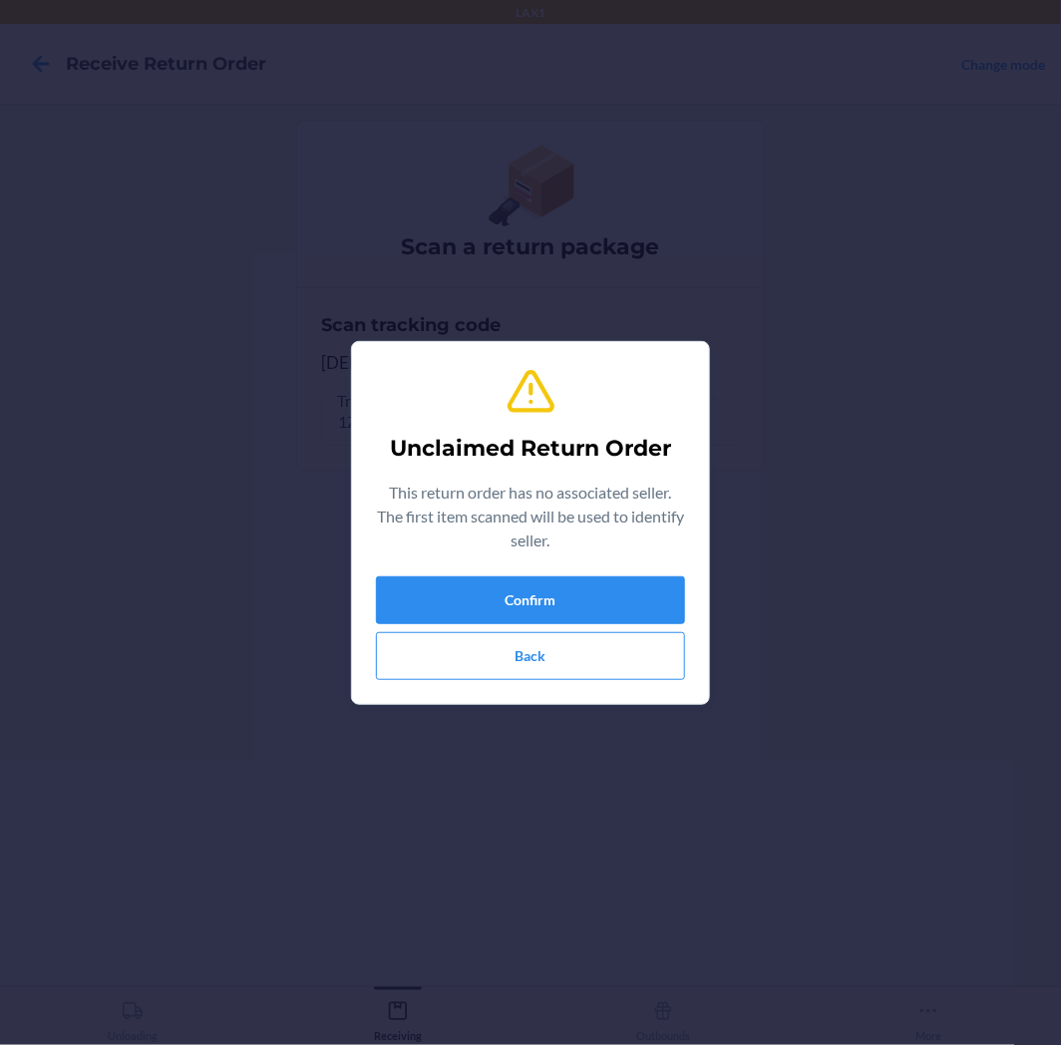
click at [544, 573] on div "Unclaimed Return Order This return order has no associated seller. The first it…" at bounding box center [530, 523] width 309 height 330
click at [544, 579] on button "Confirm" at bounding box center [530, 600] width 309 height 48
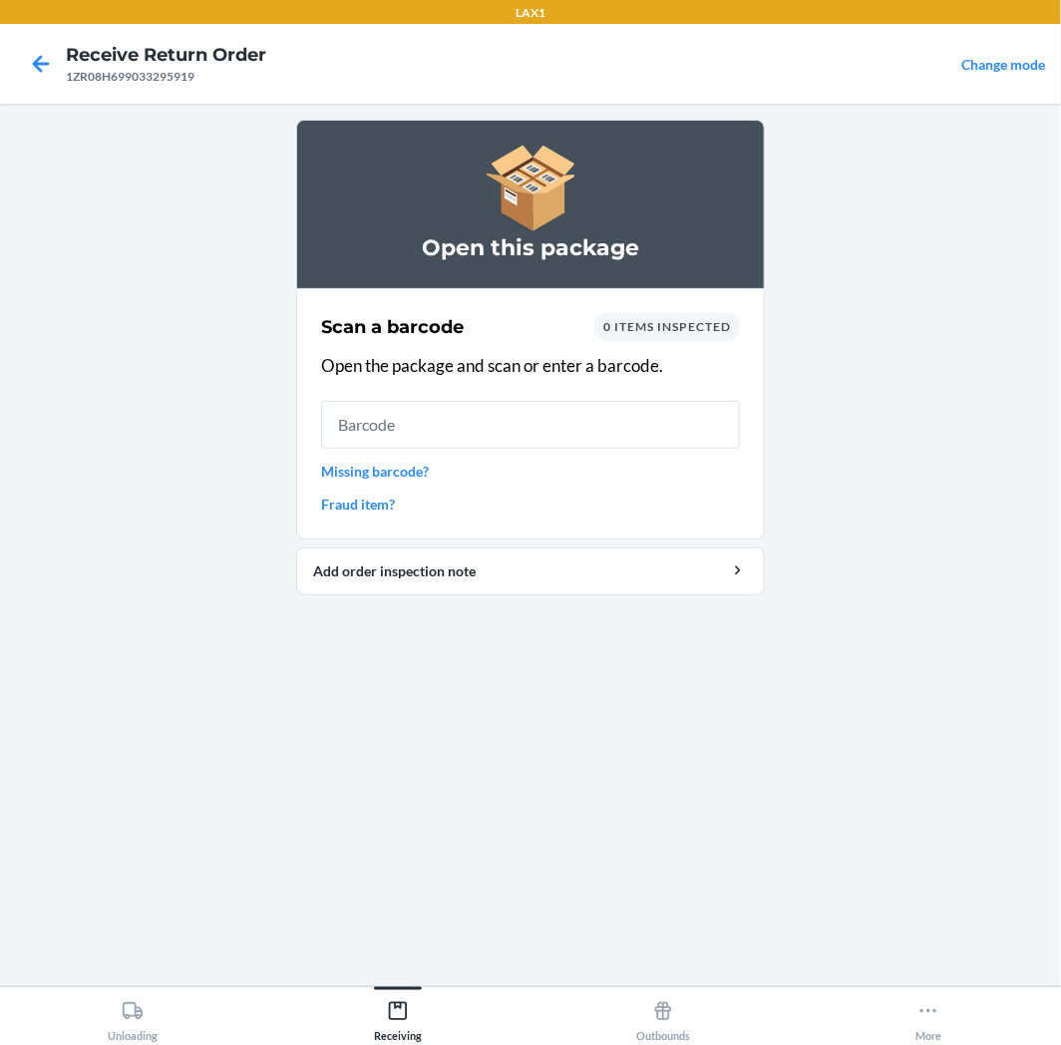
click at [599, 410] on input "text" at bounding box center [530, 425] width 419 height 48
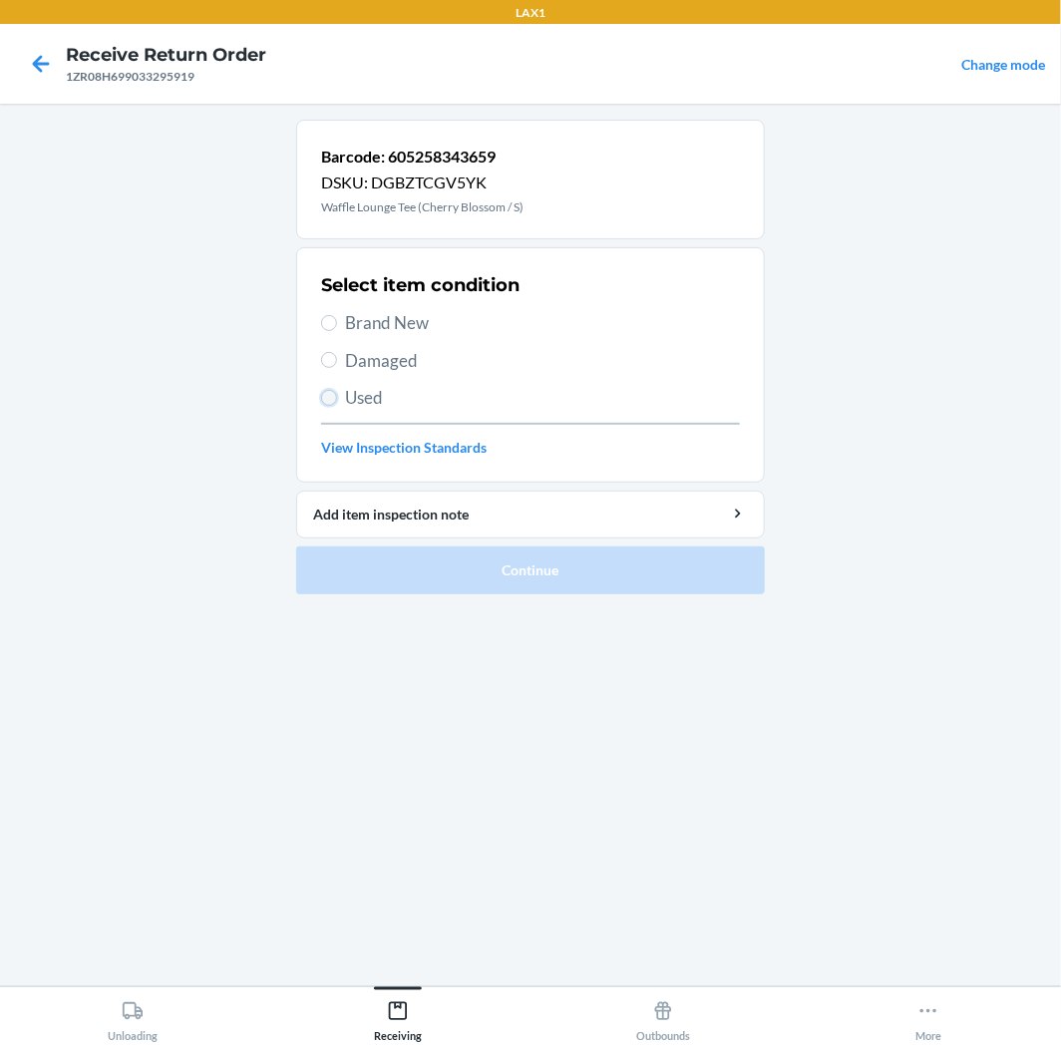
click at [333, 399] on input "Used" at bounding box center [329, 398] width 16 height 16
radio input "true"
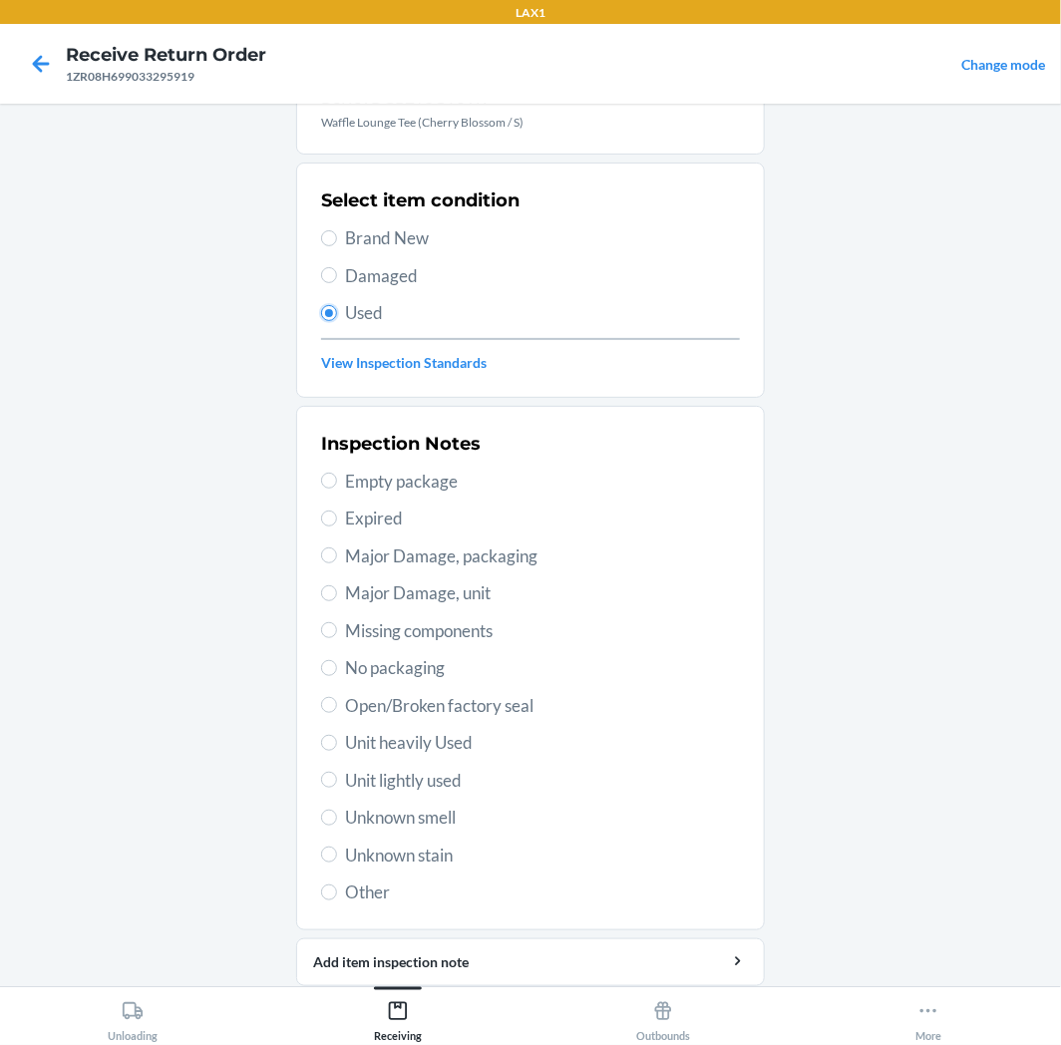
scroll to position [155, 0]
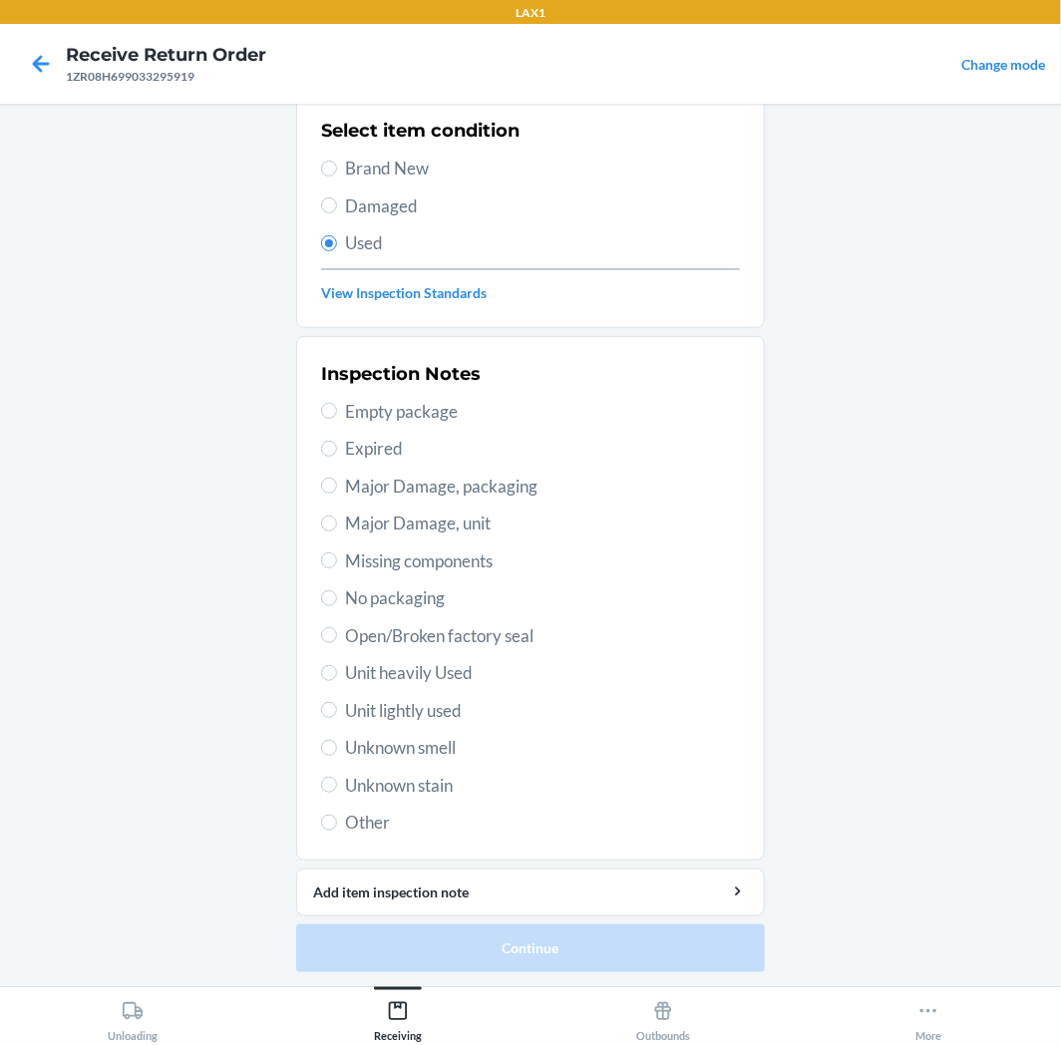
click at [415, 701] on span "Unit lightly used" at bounding box center [542, 711] width 395 height 26
click at [337, 702] on input "Unit lightly used" at bounding box center [329, 710] width 16 height 16
radio input "true"
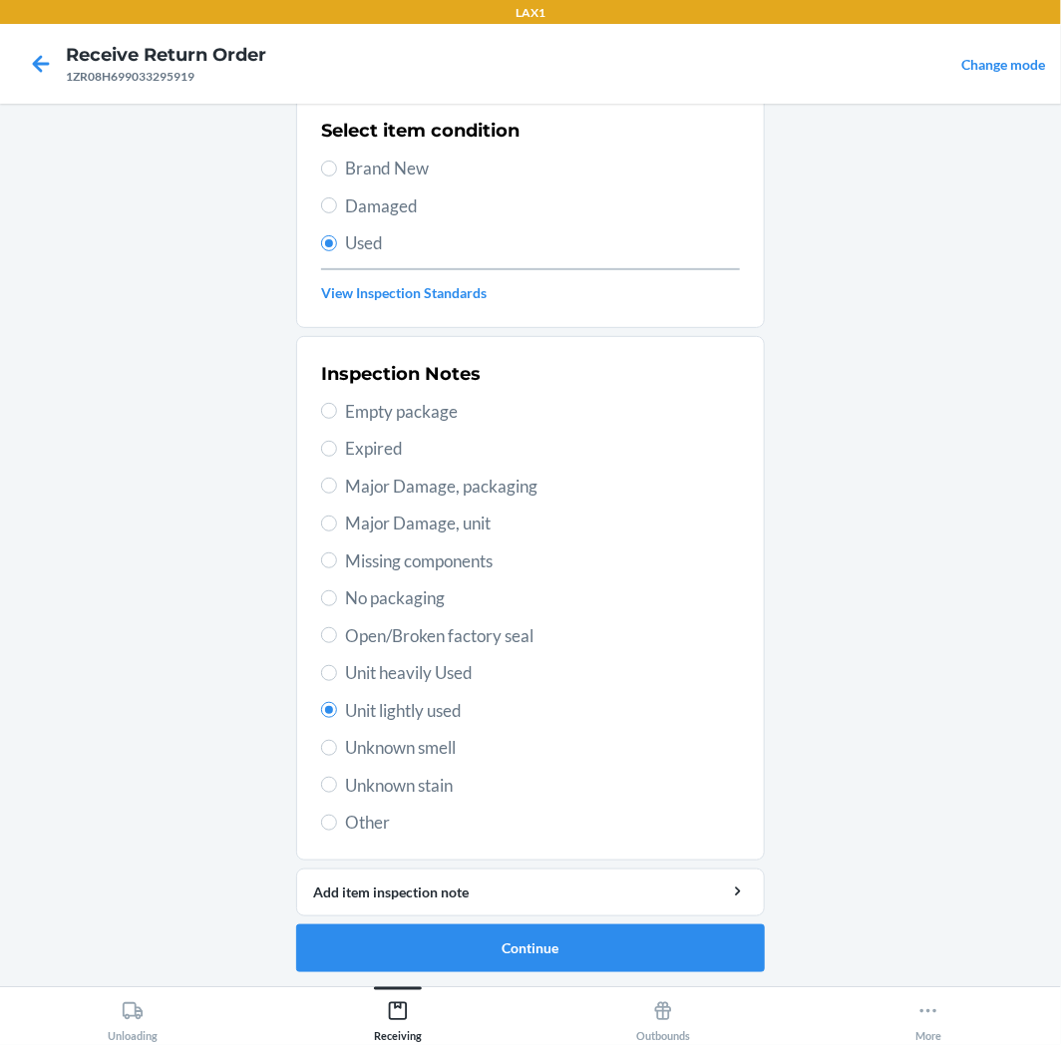
click at [433, 918] on li "Barcode: 605258343659 DSKU: DGBZTCGV5YK Waffle Lounge Tee (Cherry Blossom / S) …" at bounding box center [530, 468] width 469 height 1007
click at [437, 944] on button "Continue" at bounding box center [530, 949] width 469 height 48
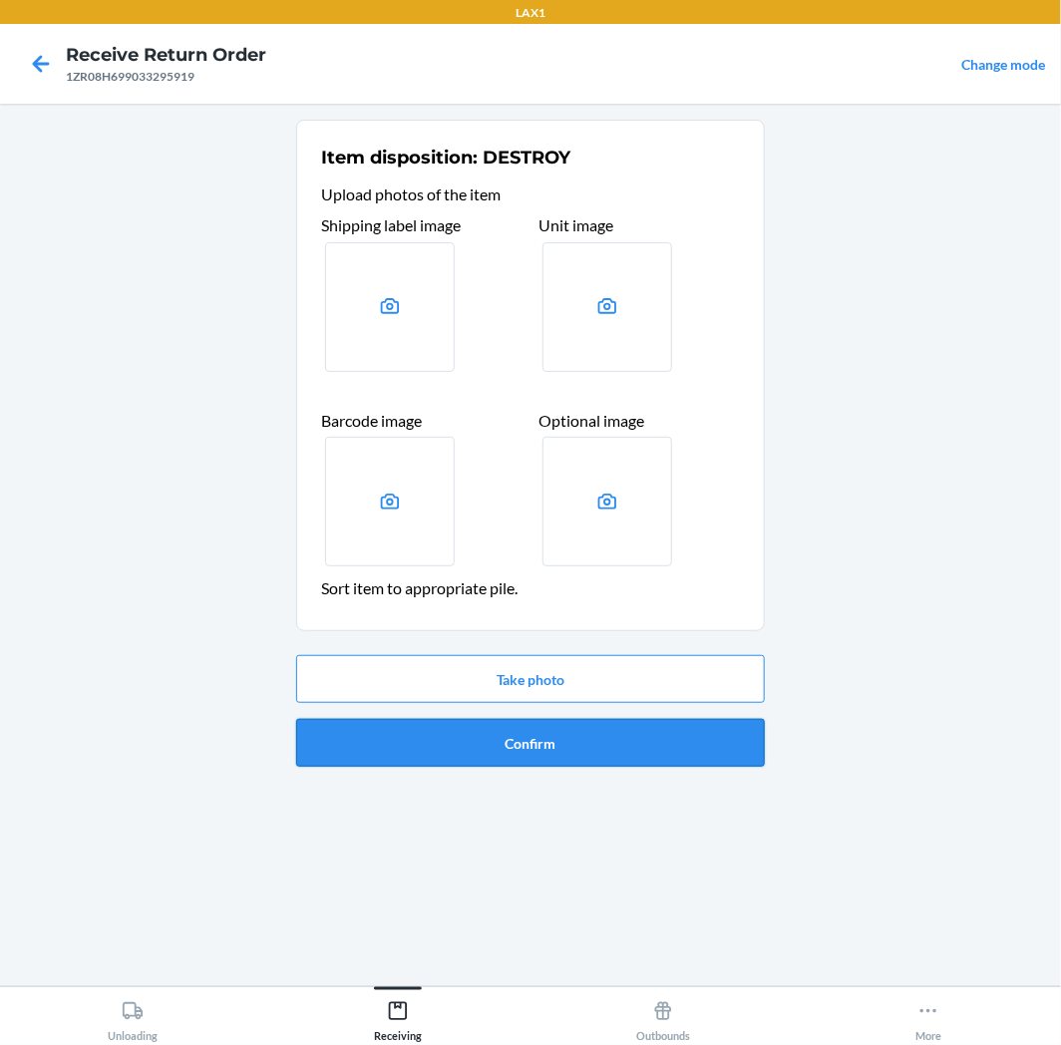
click at [474, 748] on button "Confirm" at bounding box center [530, 743] width 469 height 48
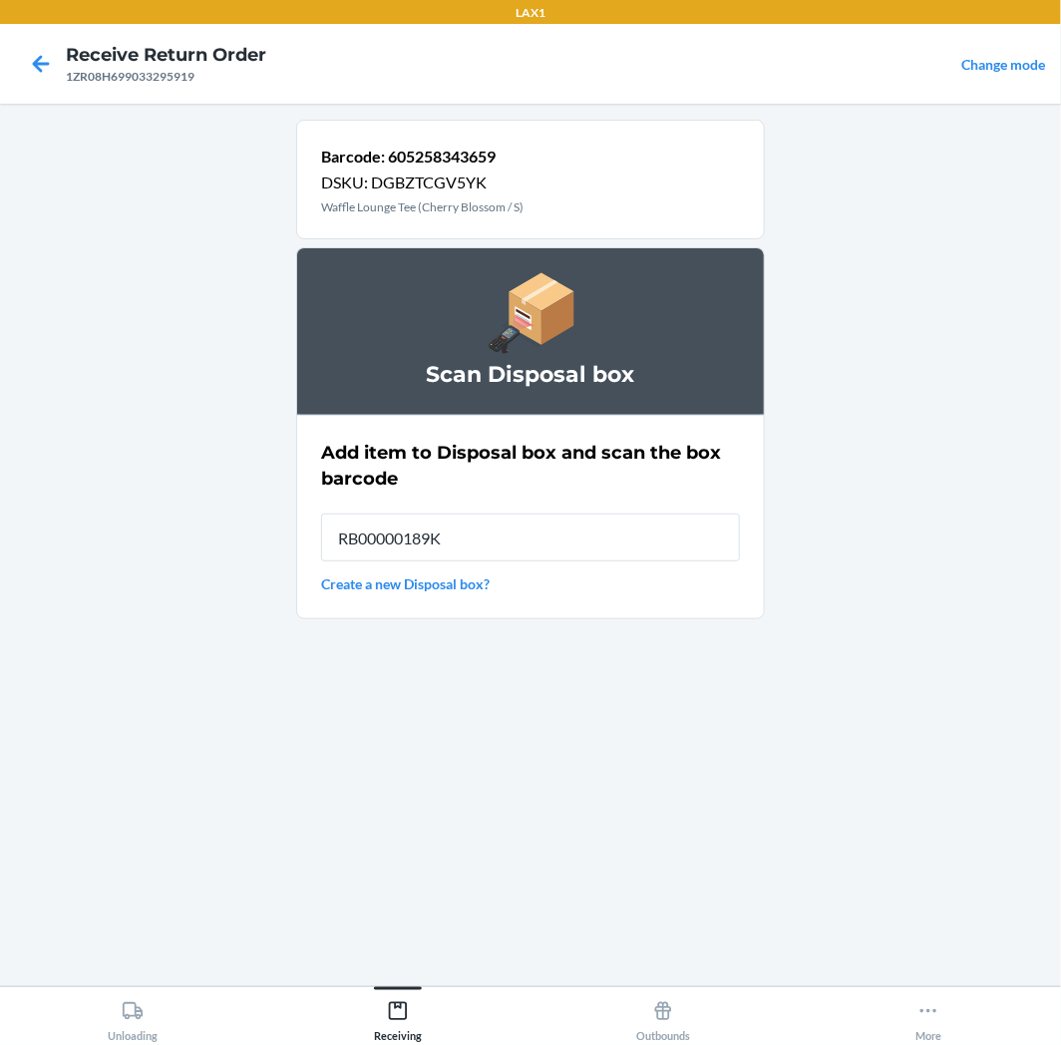
type input "RB00000189K"
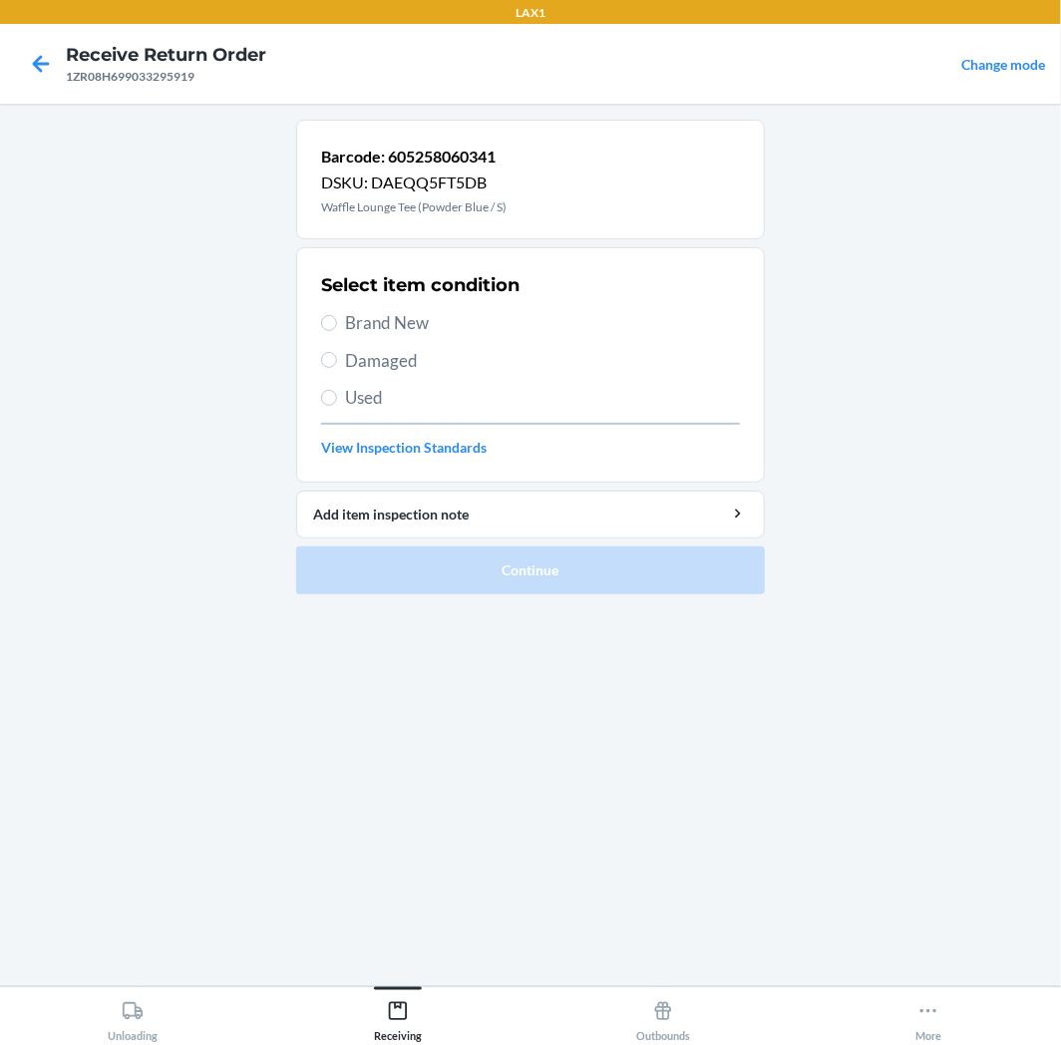
click at [490, 396] on span "Used" at bounding box center [542, 398] width 395 height 26
click at [337, 396] on input "Used" at bounding box center [329, 398] width 16 height 16
radio input "true"
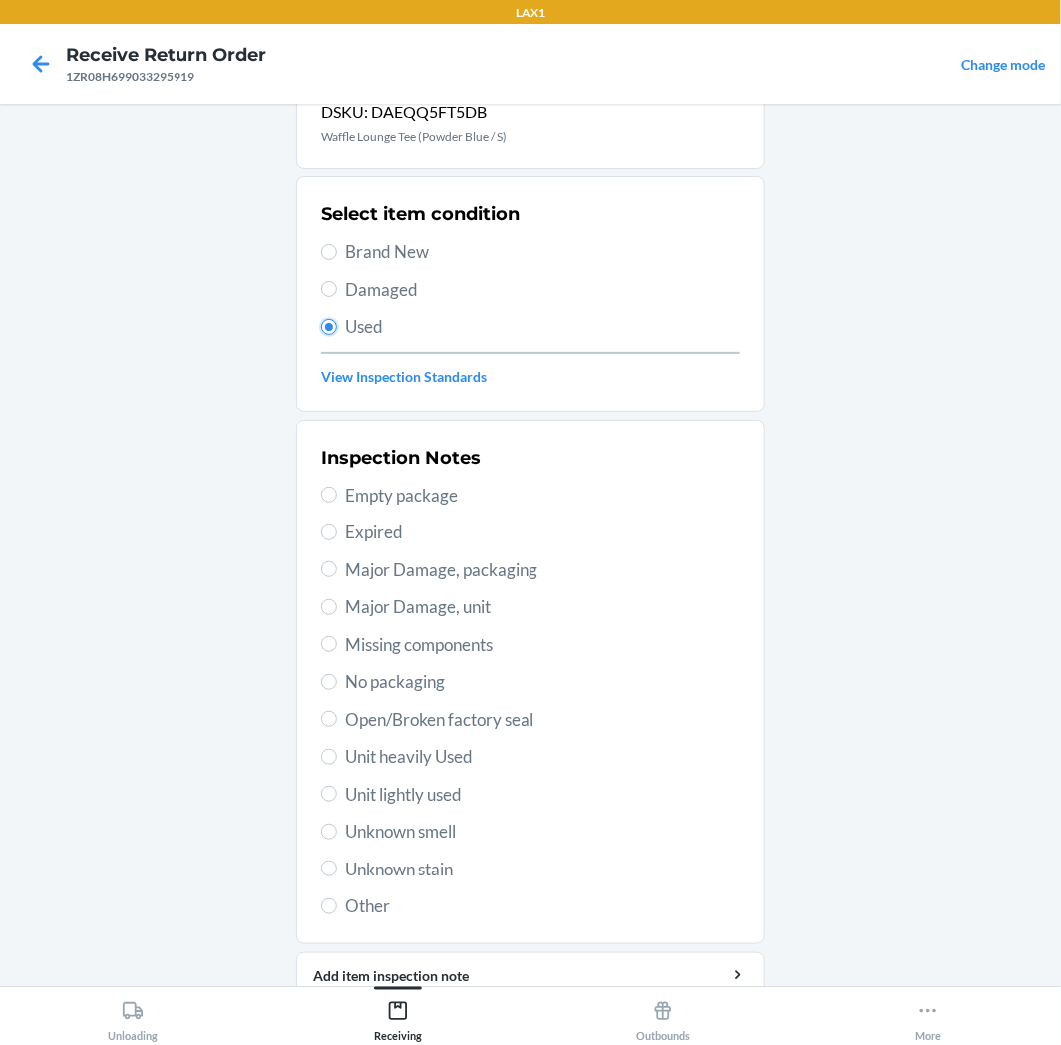
scroll to position [111, 0]
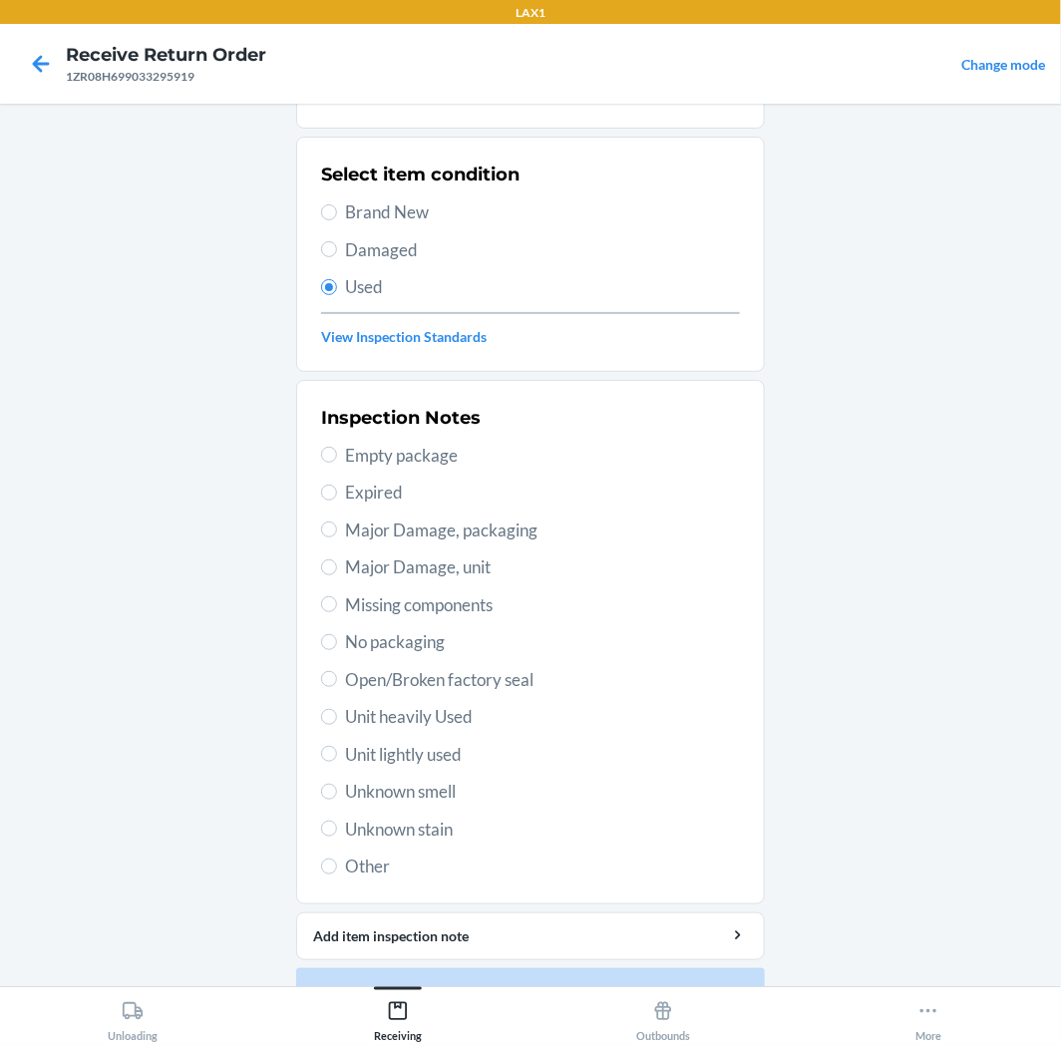
click at [460, 760] on span "Unit lightly used" at bounding box center [542, 755] width 395 height 26
click at [337, 760] on input "Unit lightly used" at bounding box center [329, 754] width 16 height 16
radio input "true"
click at [479, 973] on button "Continue" at bounding box center [530, 992] width 469 height 48
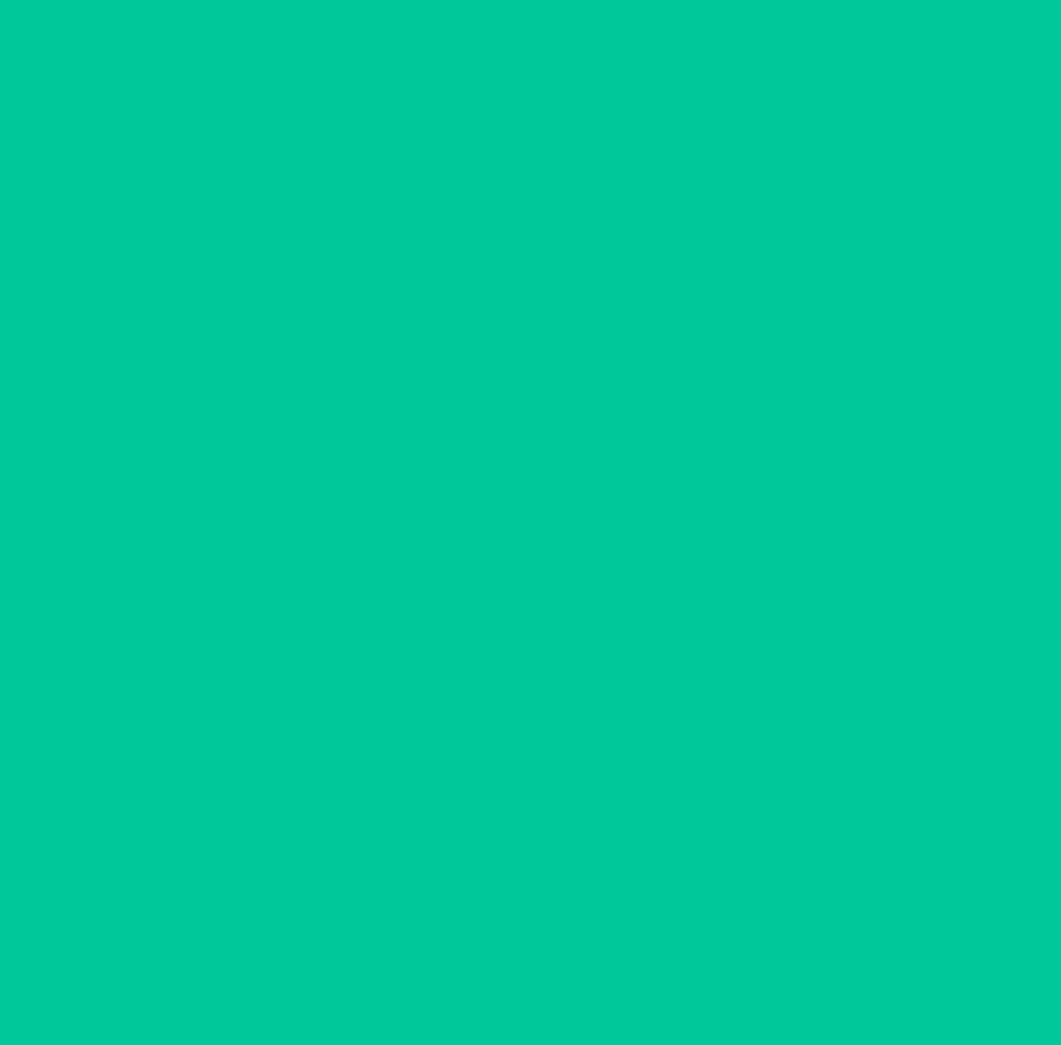
scroll to position [0, 0]
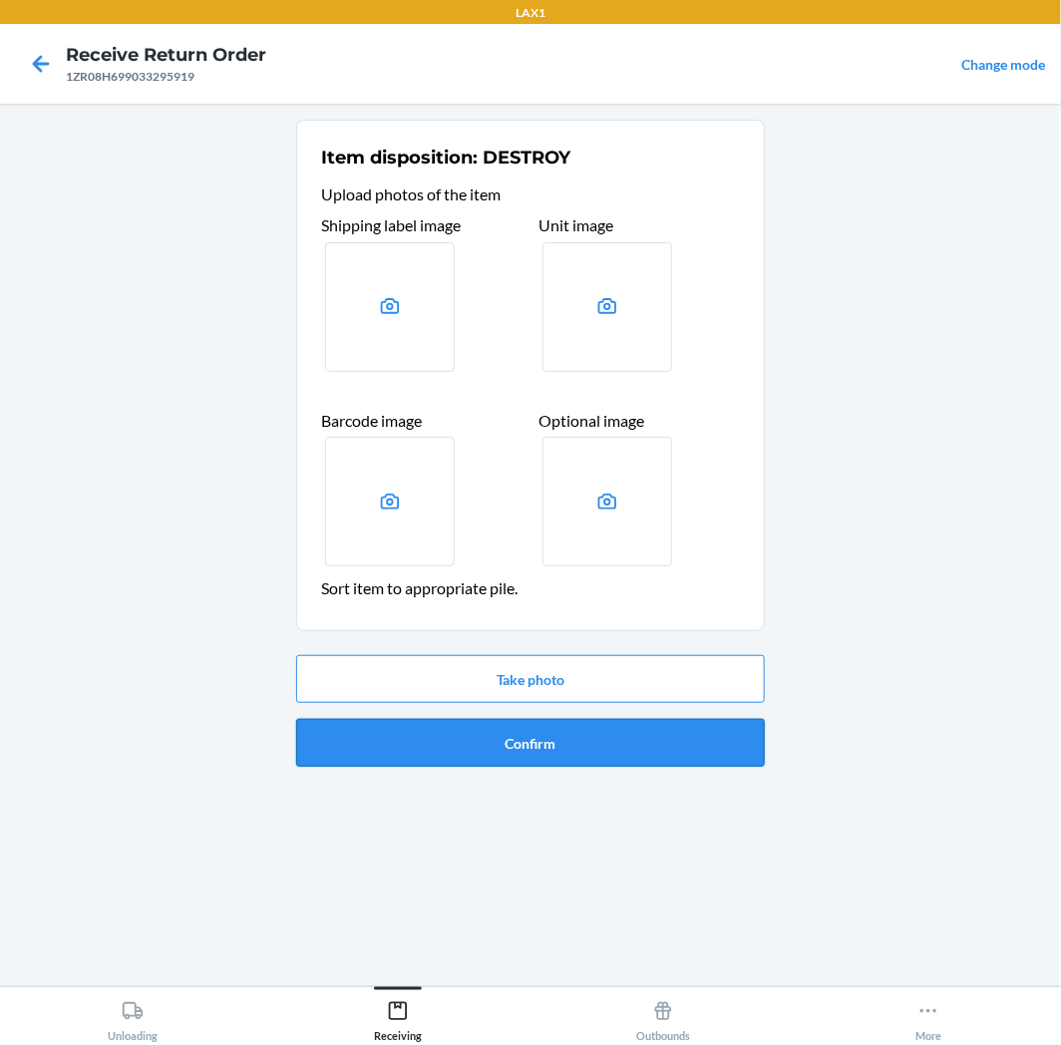
click at [539, 741] on button "Confirm" at bounding box center [530, 743] width 469 height 48
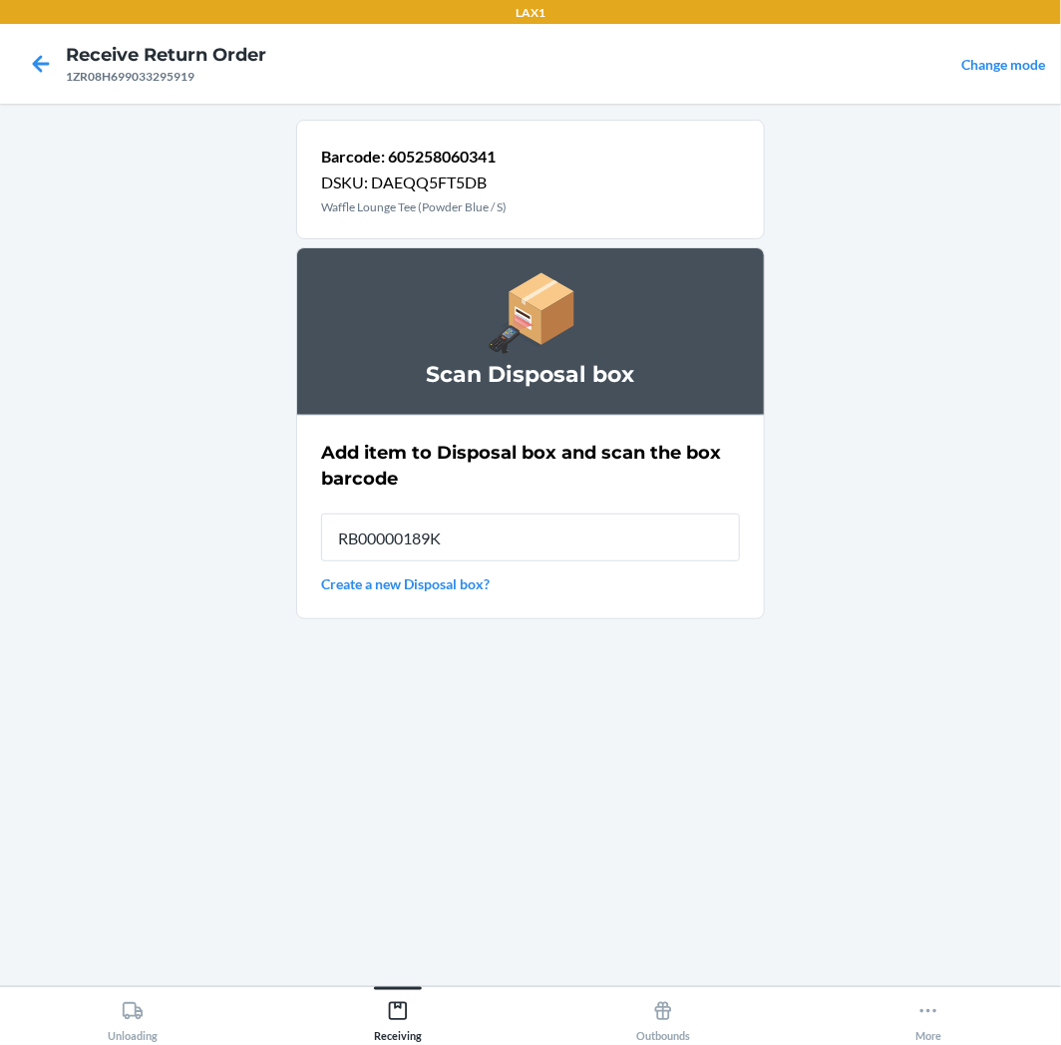
type input "RB00000189K"
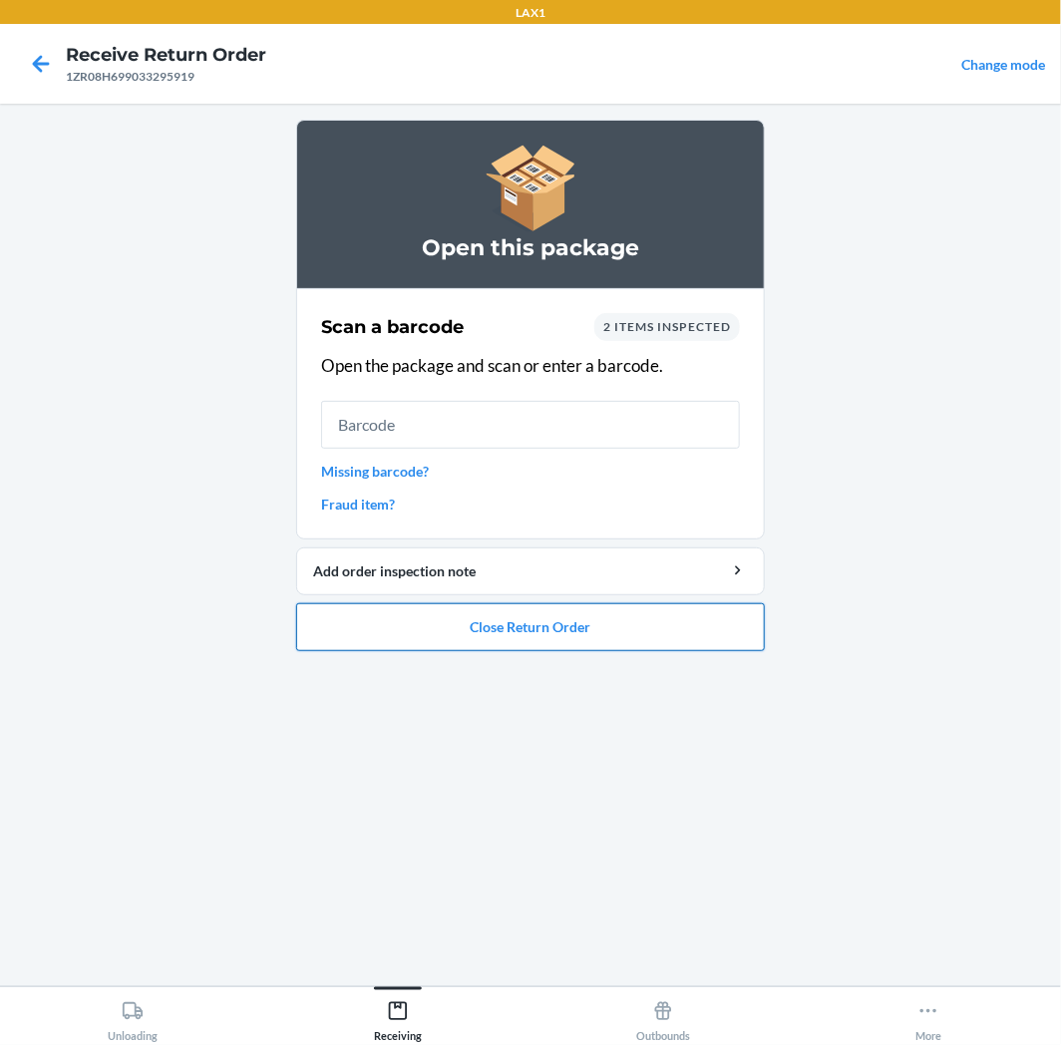
click at [553, 633] on button "Close Return Order" at bounding box center [530, 627] width 469 height 48
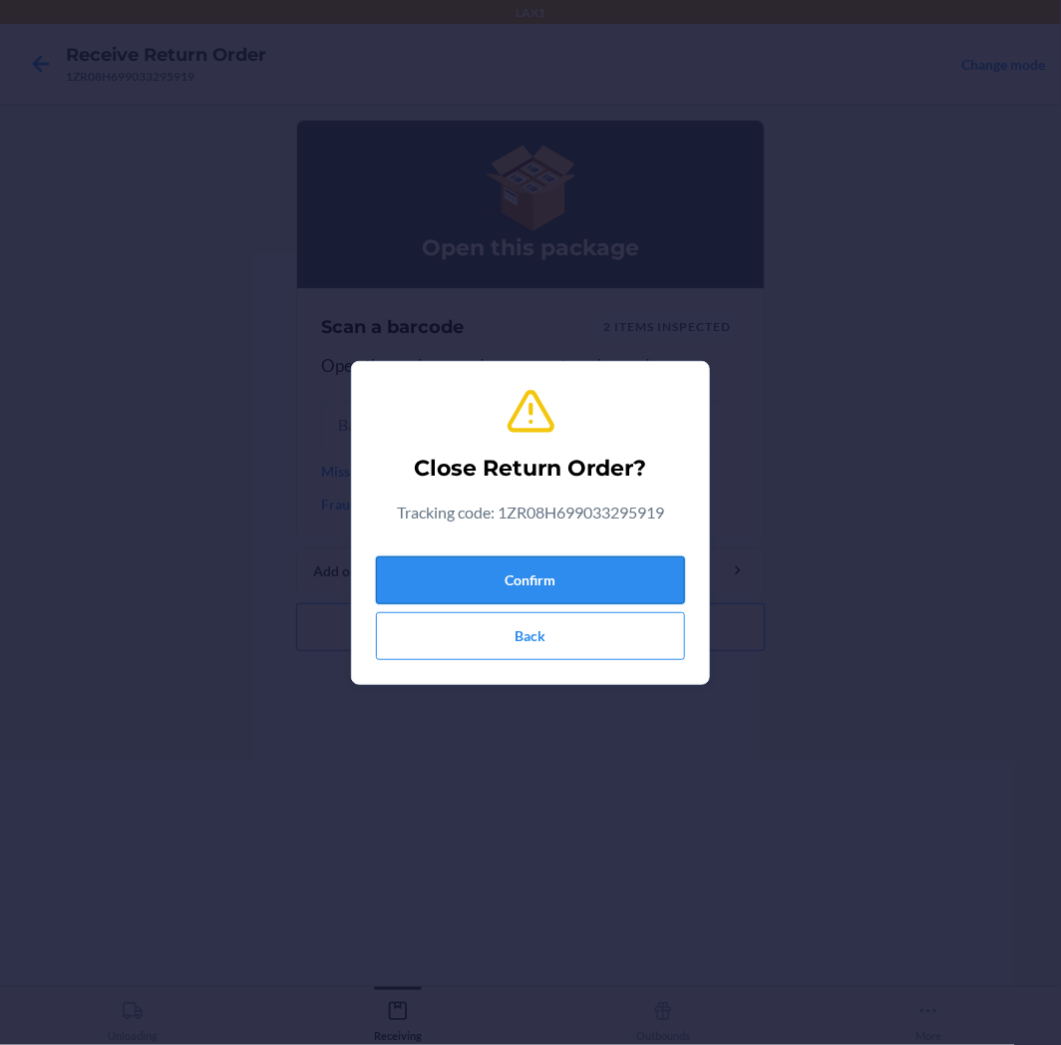
click at [564, 565] on button "Confirm" at bounding box center [530, 581] width 309 height 48
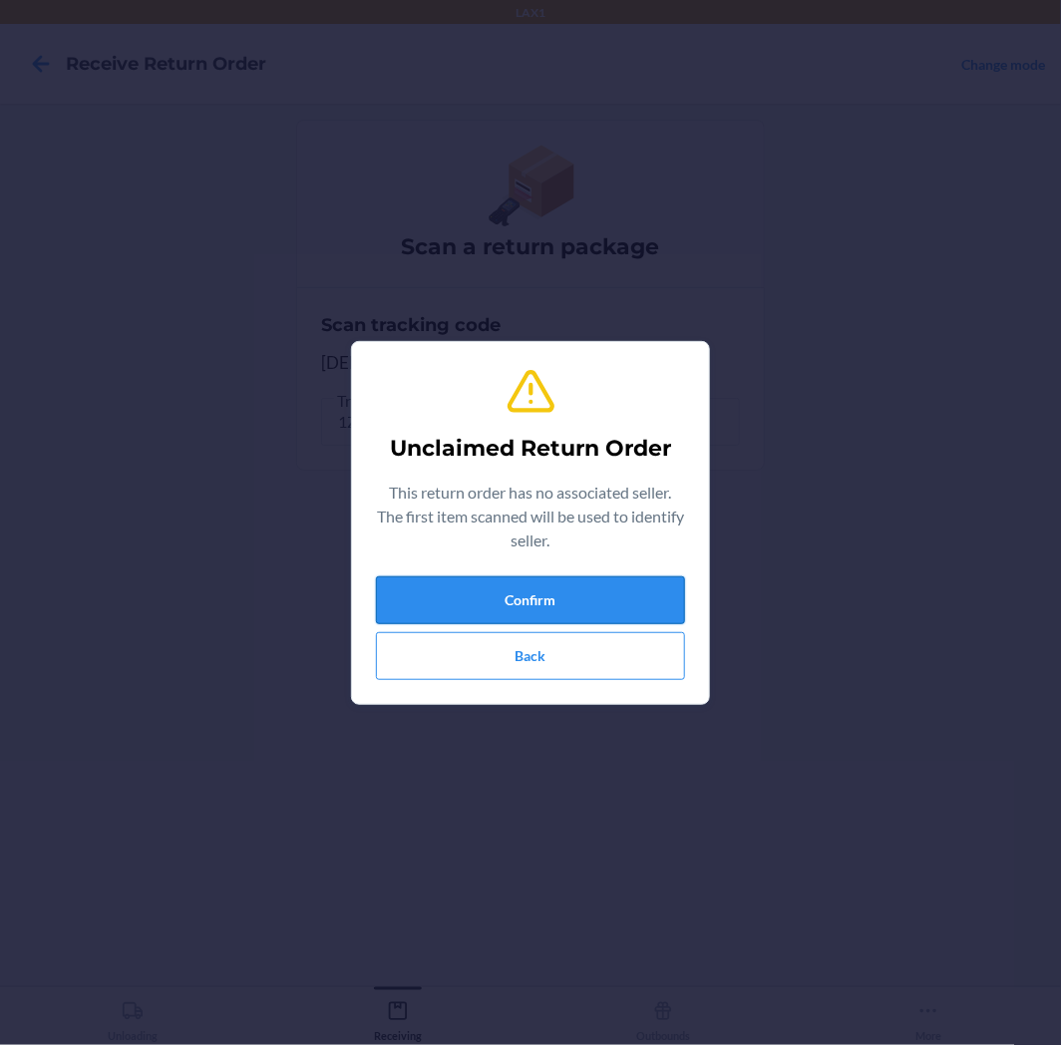
click at [493, 594] on button "Confirm" at bounding box center [530, 600] width 309 height 48
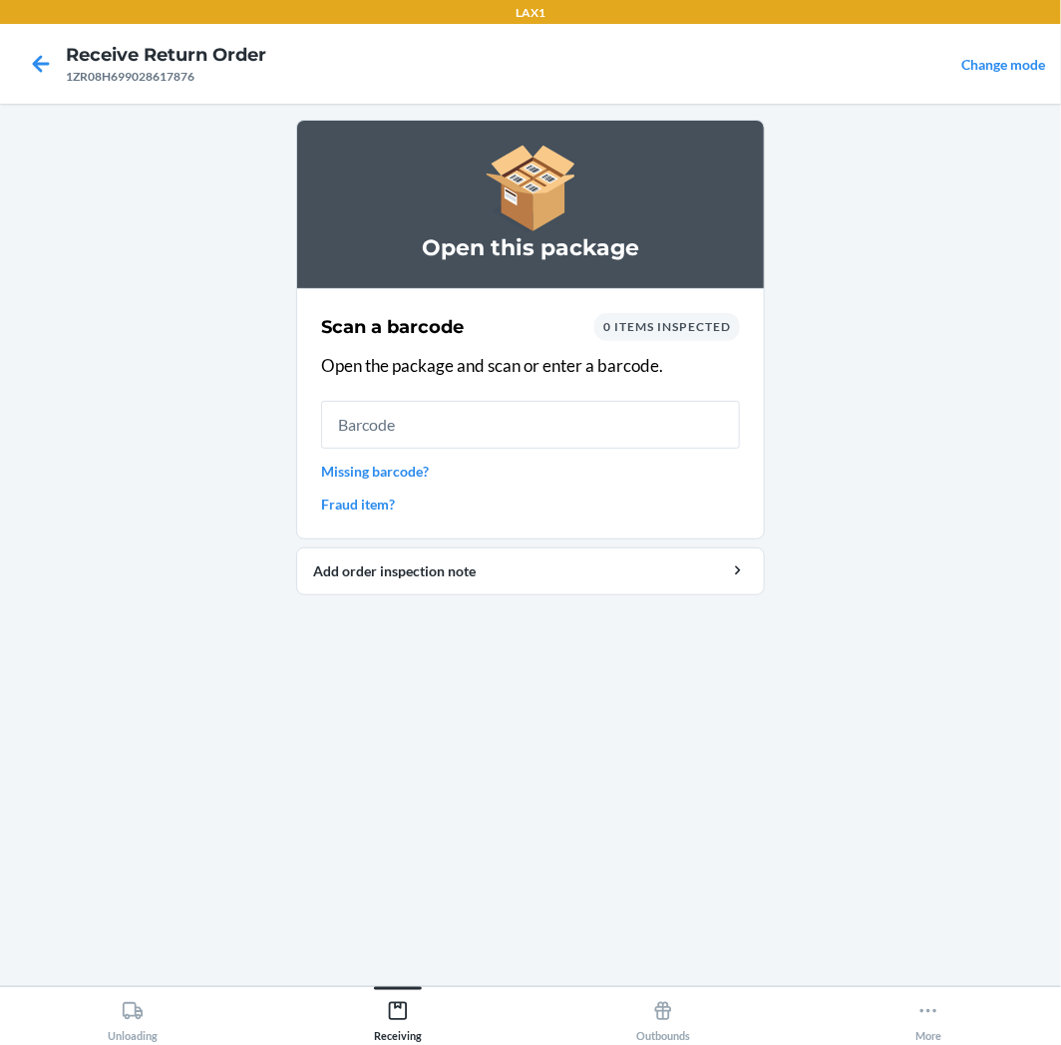
click at [631, 412] on input "text" at bounding box center [530, 425] width 419 height 48
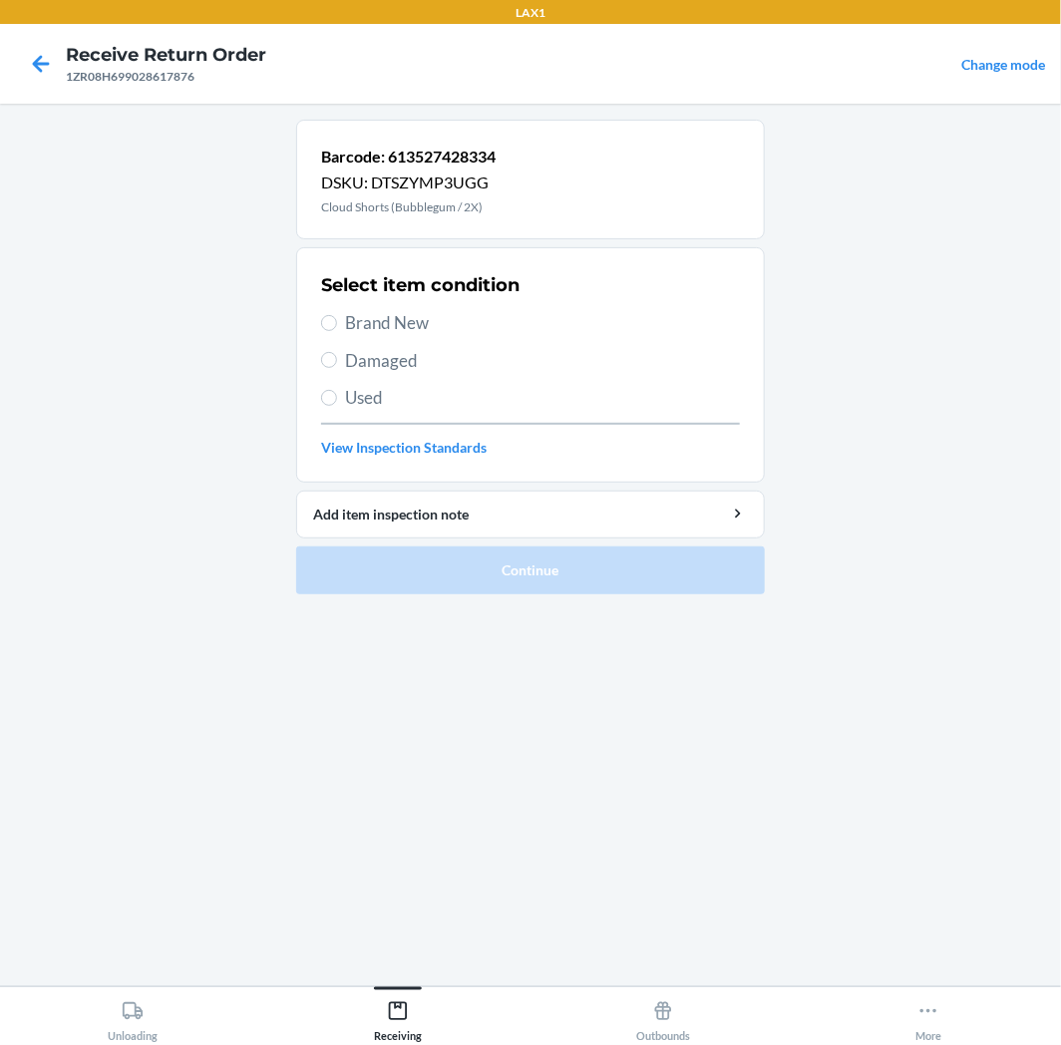
click at [441, 387] on span "Used" at bounding box center [542, 398] width 395 height 26
click at [337, 390] on input "Used" at bounding box center [329, 398] width 16 height 16
radio input "true"
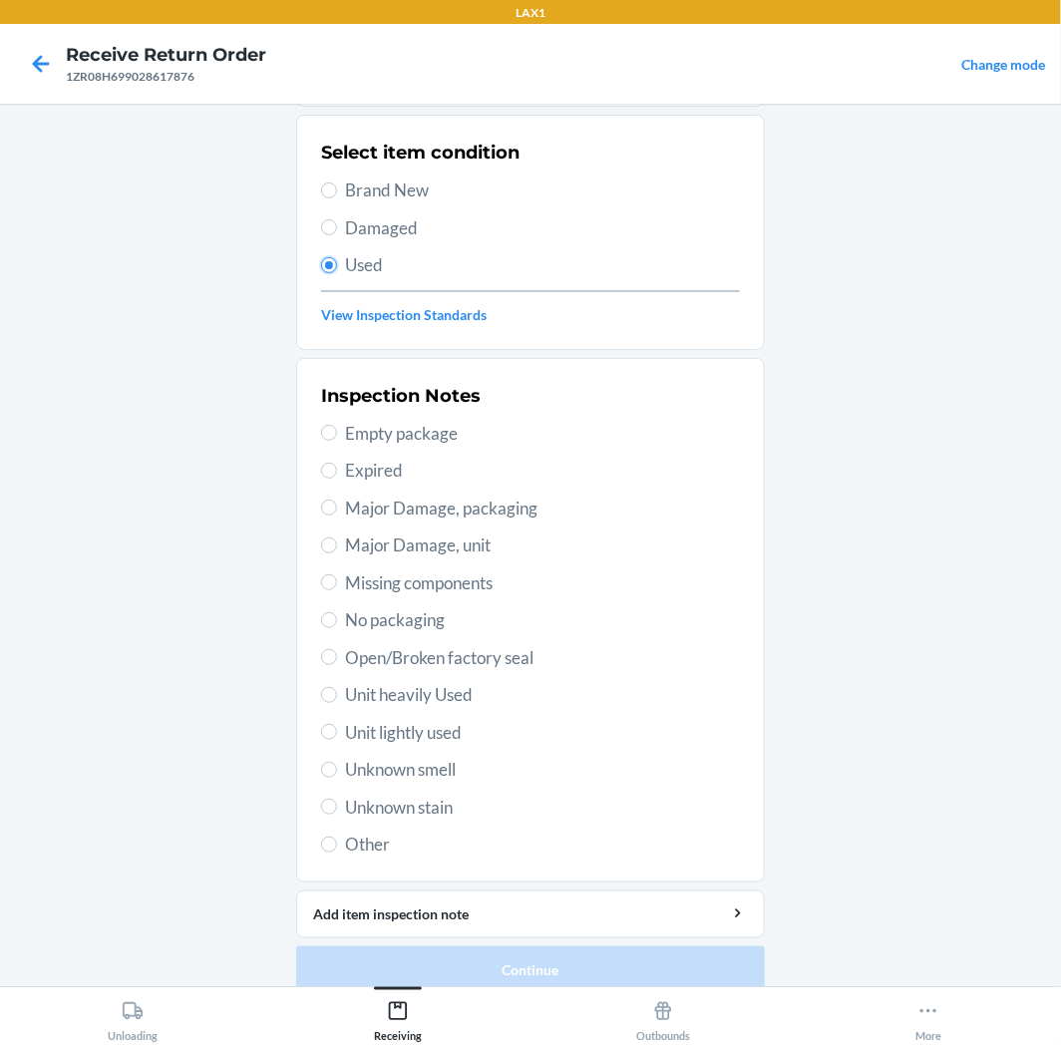
scroll to position [155, 0]
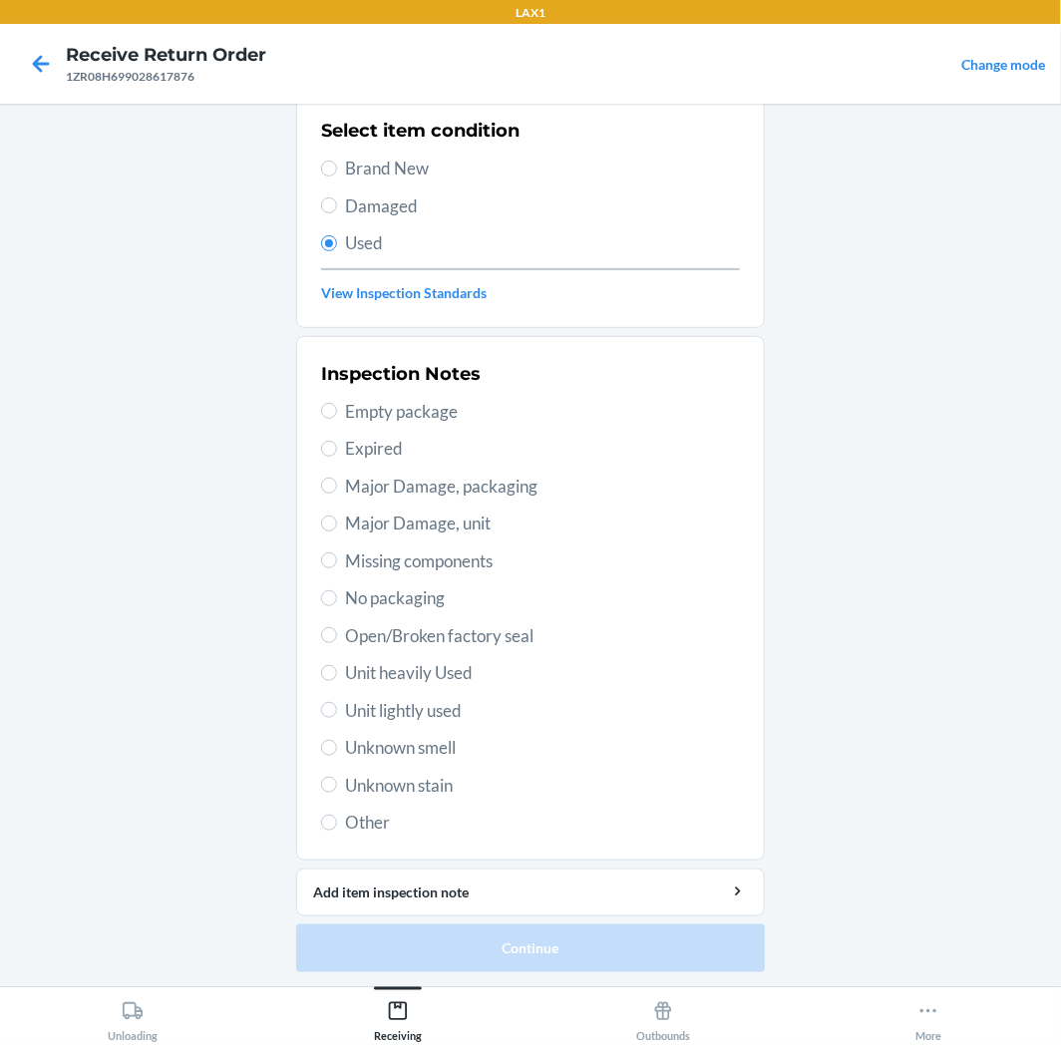
click at [454, 730] on div "Inspection Notes Empty package Expired Major Damage, packaging Major Damage, un…" at bounding box center [530, 598] width 419 height 487
click at [460, 719] on span "Unit lightly used" at bounding box center [542, 711] width 395 height 26
click at [337, 718] on input "Unit lightly used" at bounding box center [329, 710] width 16 height 16
radio input "true"
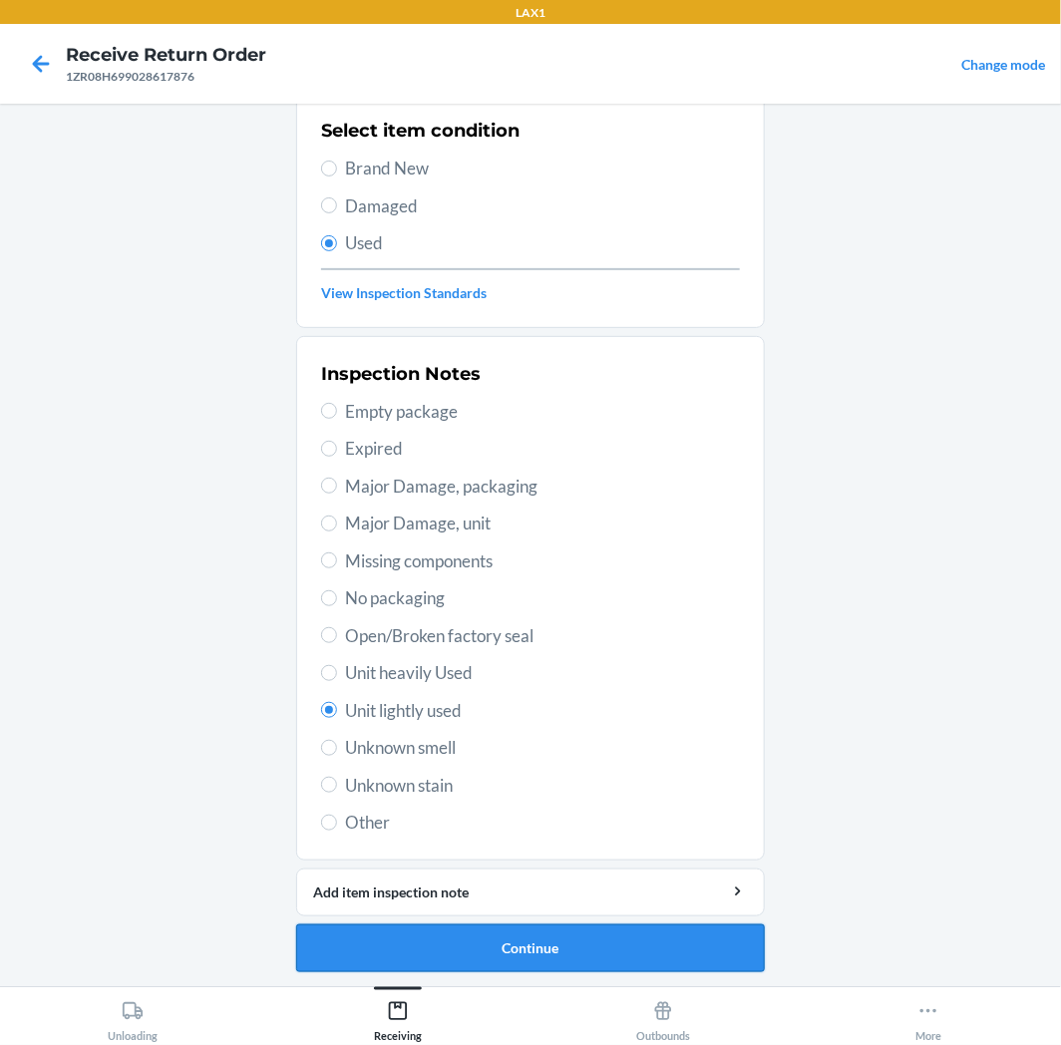
click at [499, 943] on button "Continue" at bounding box center [530, 949] width 469 height 48
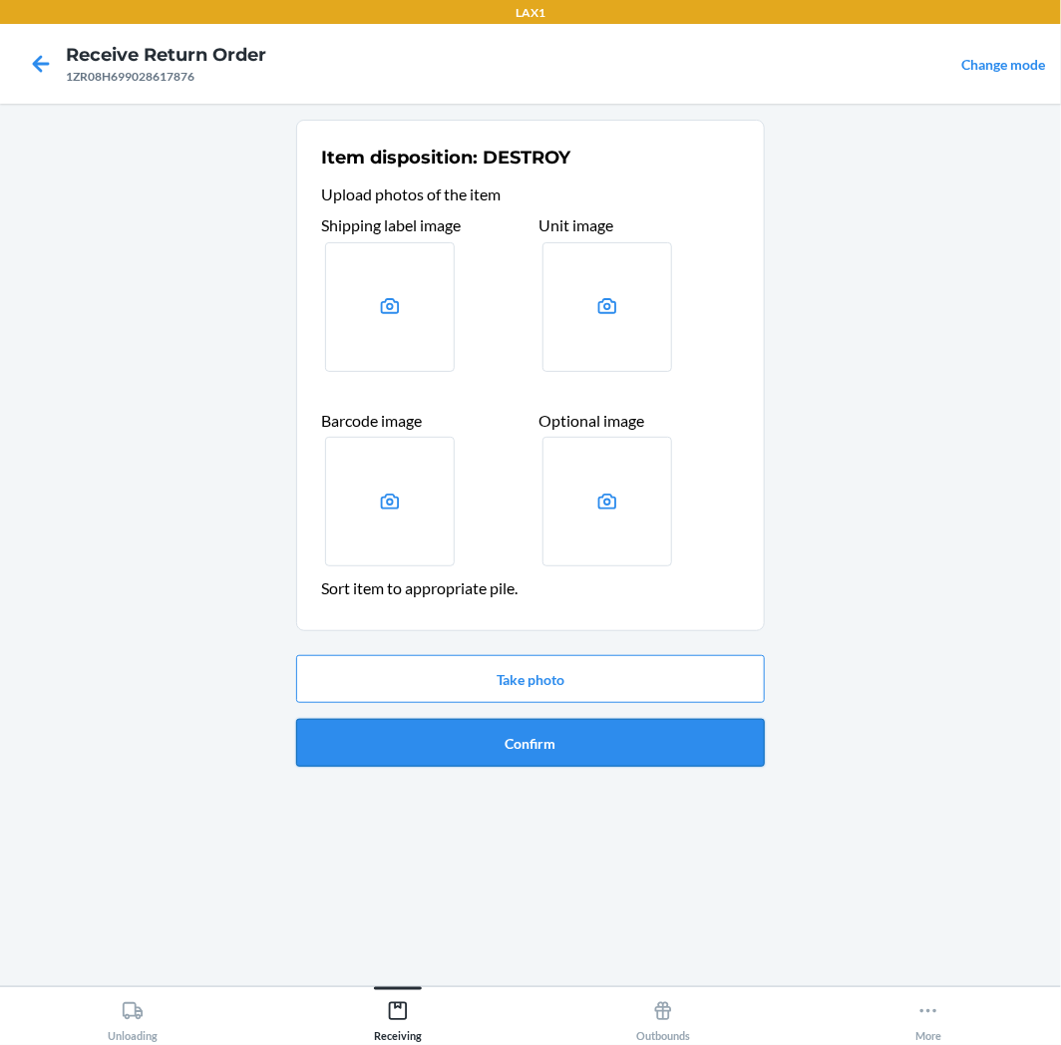
click at [561, 754] on button "Confirm" at bounding box center [530, 743] width 469 height 48
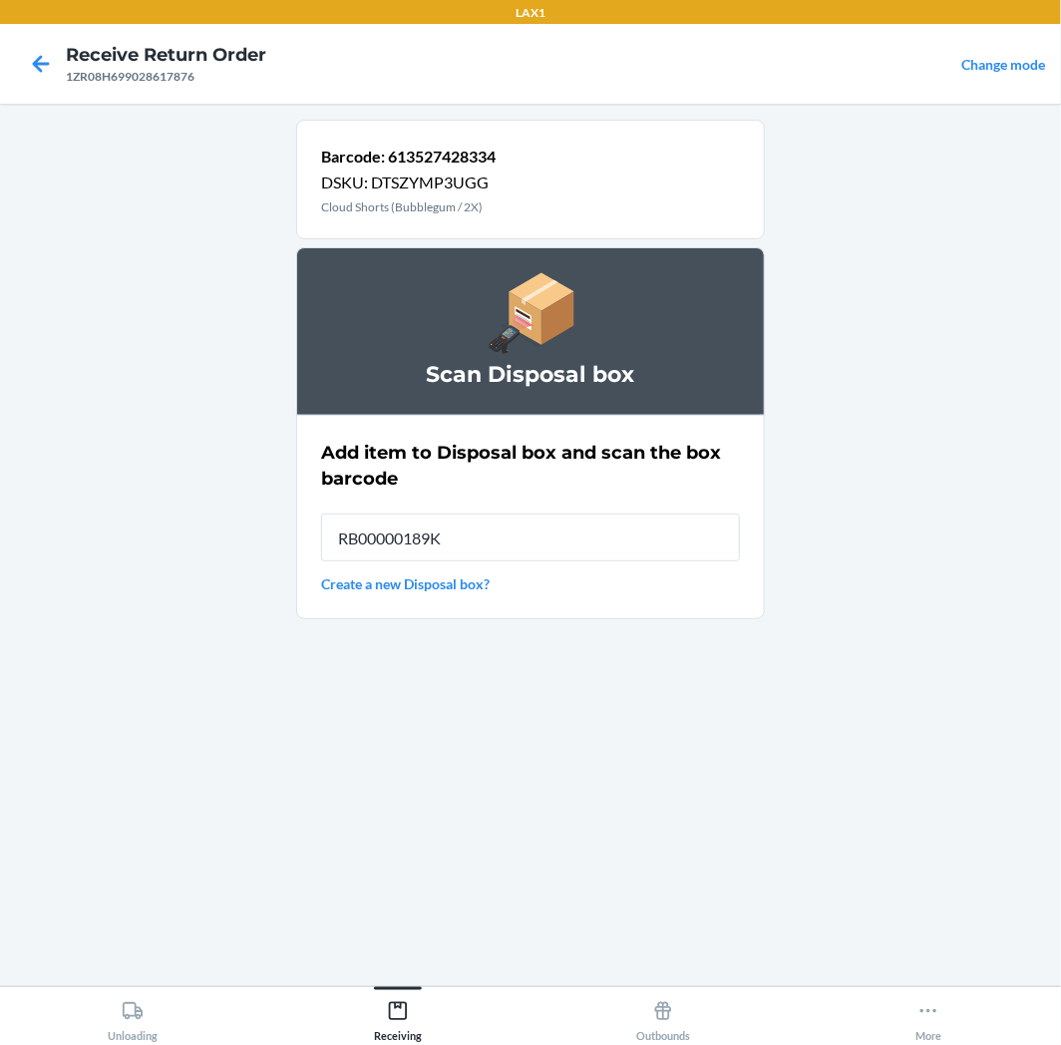
type input "RB00000189K"
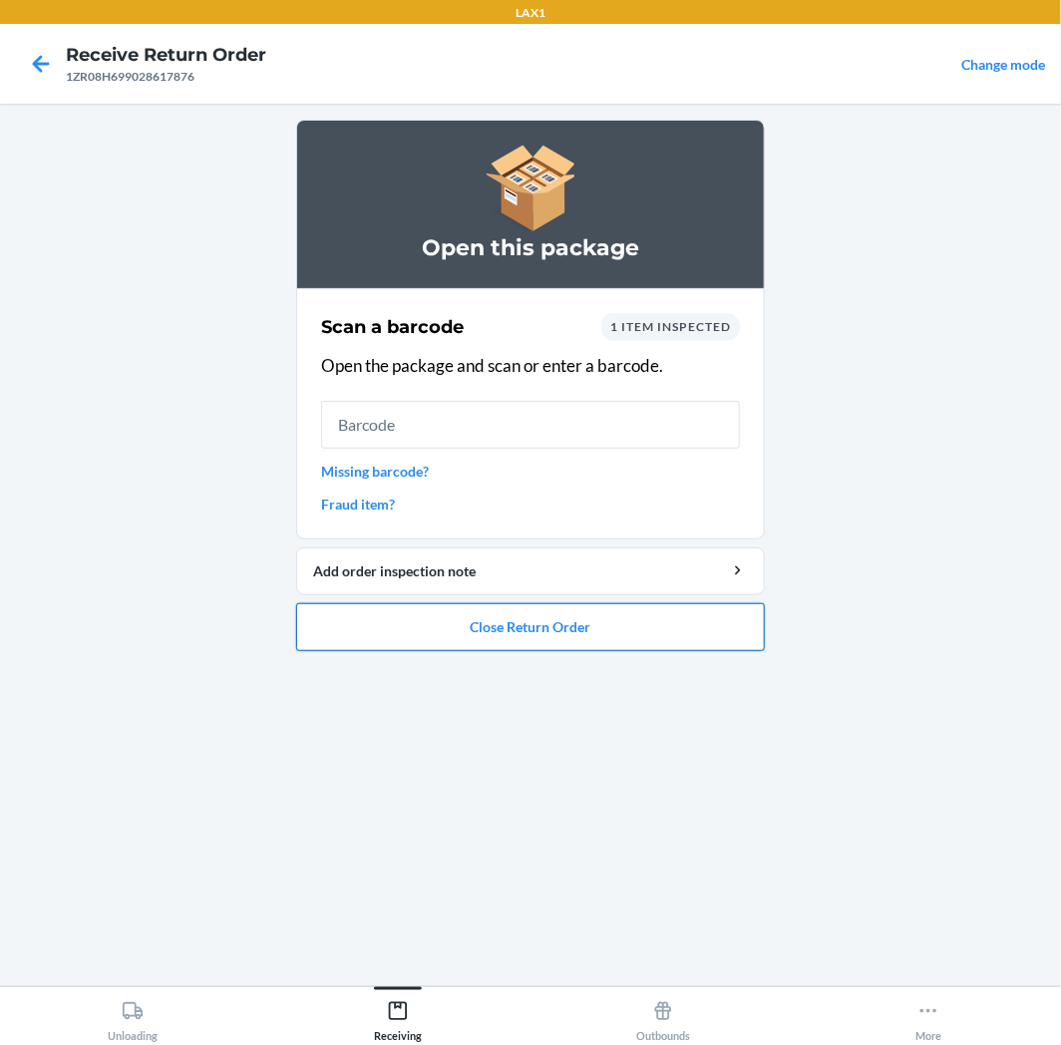
click at [561, 615] on button "Close Return Order" at bounding box center [530, 627] width 469 height 48
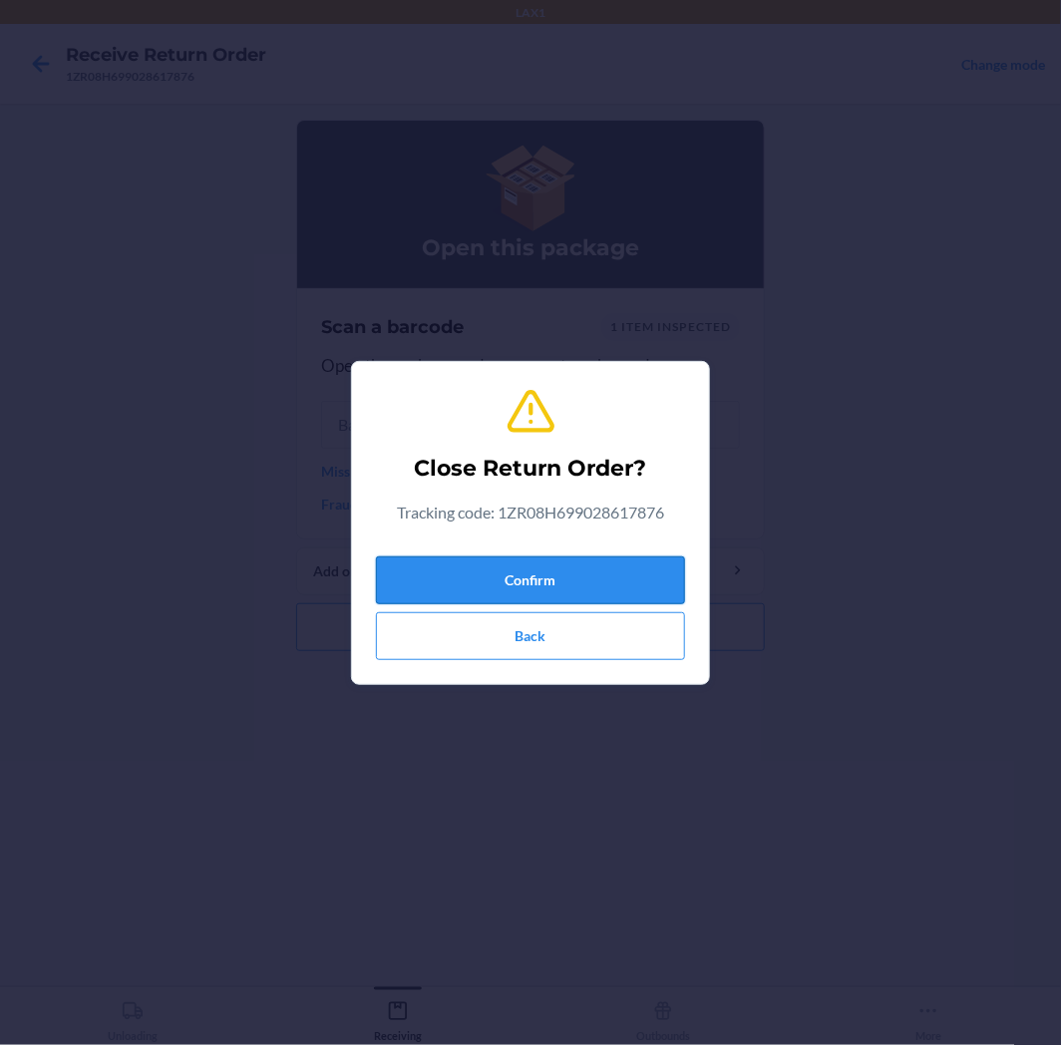
click at [582, 564] on button "Confirm" at bounding box center [530, 581] width 309 height 48
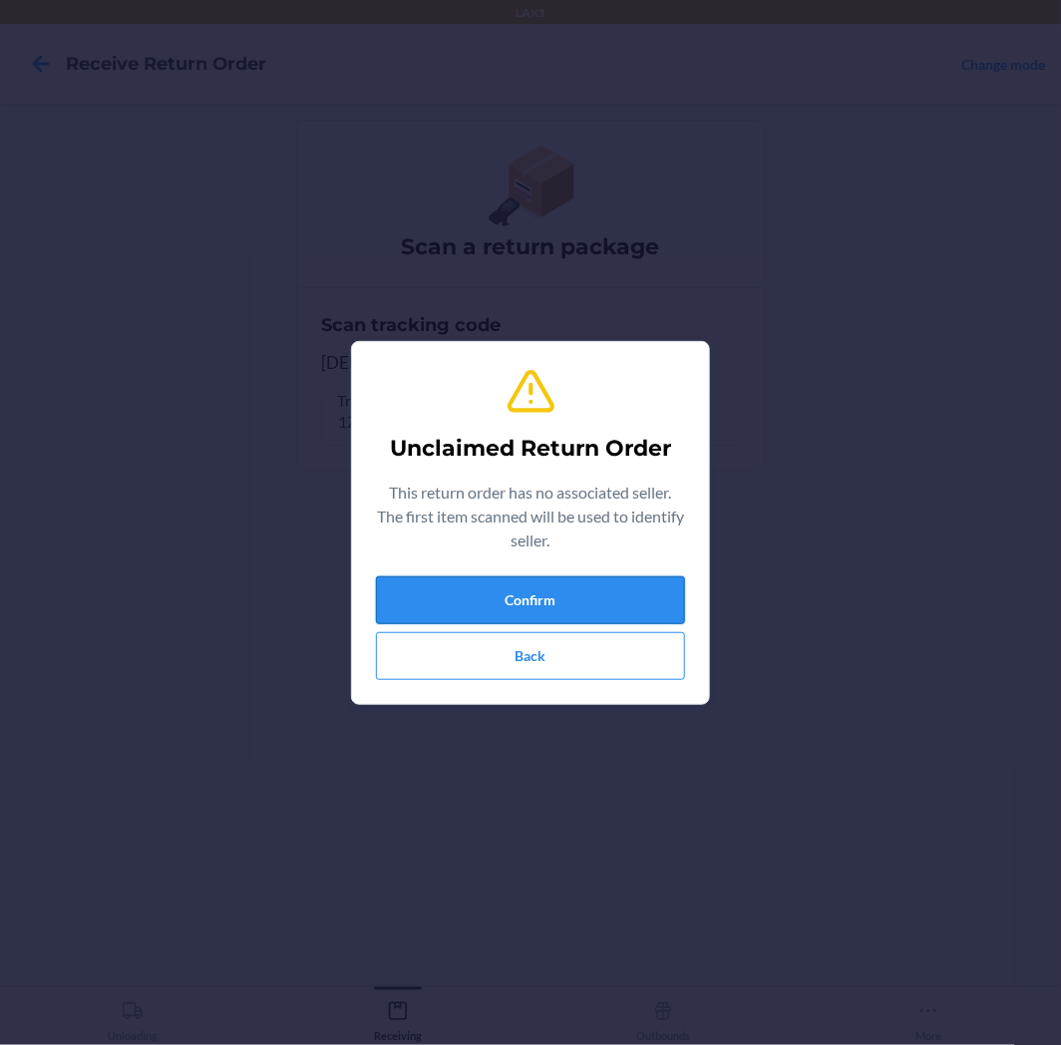
click at [589, 590] on button "Confirm" at bounding box center [530, 600] width 309 height 48
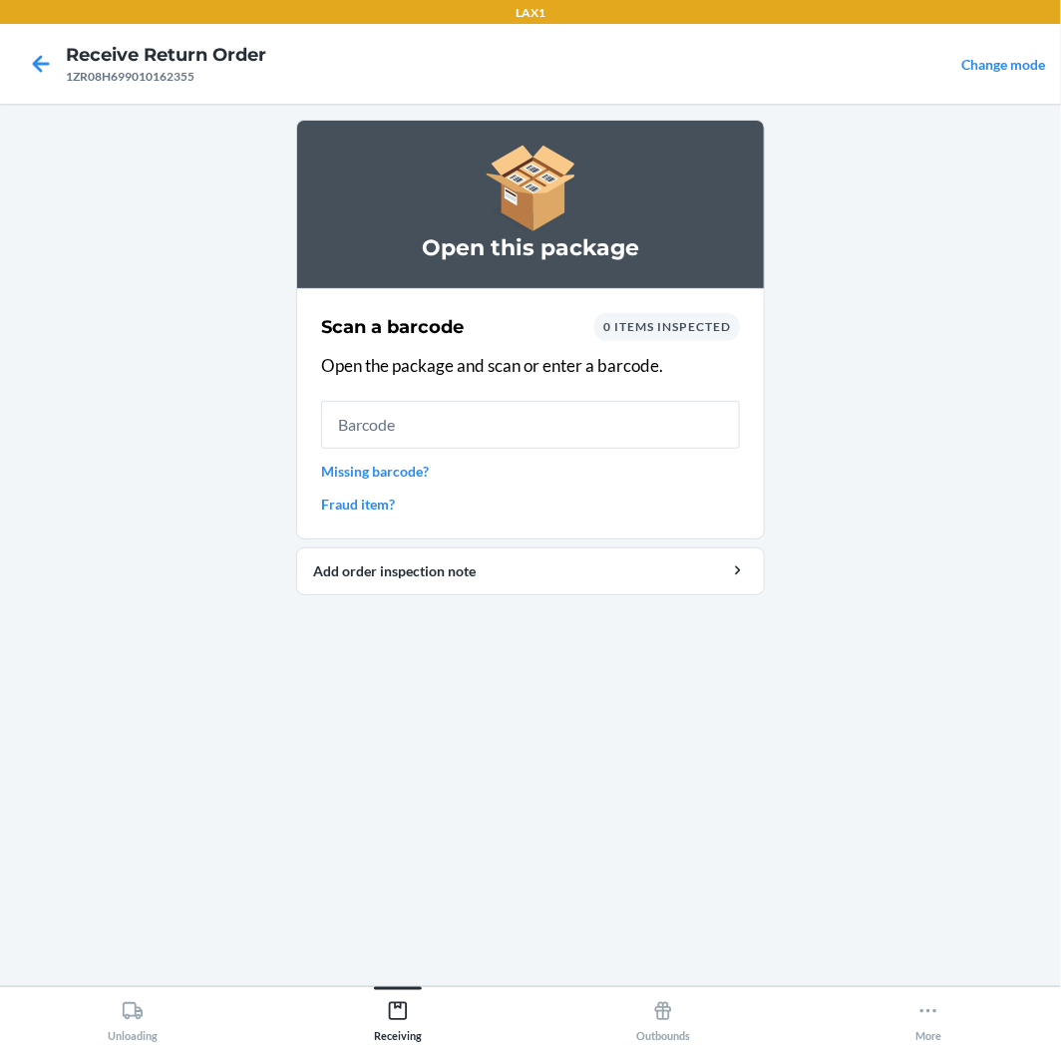
click at [582, 436] on input "text" at bounding box center [530, 425] width 419 height 48
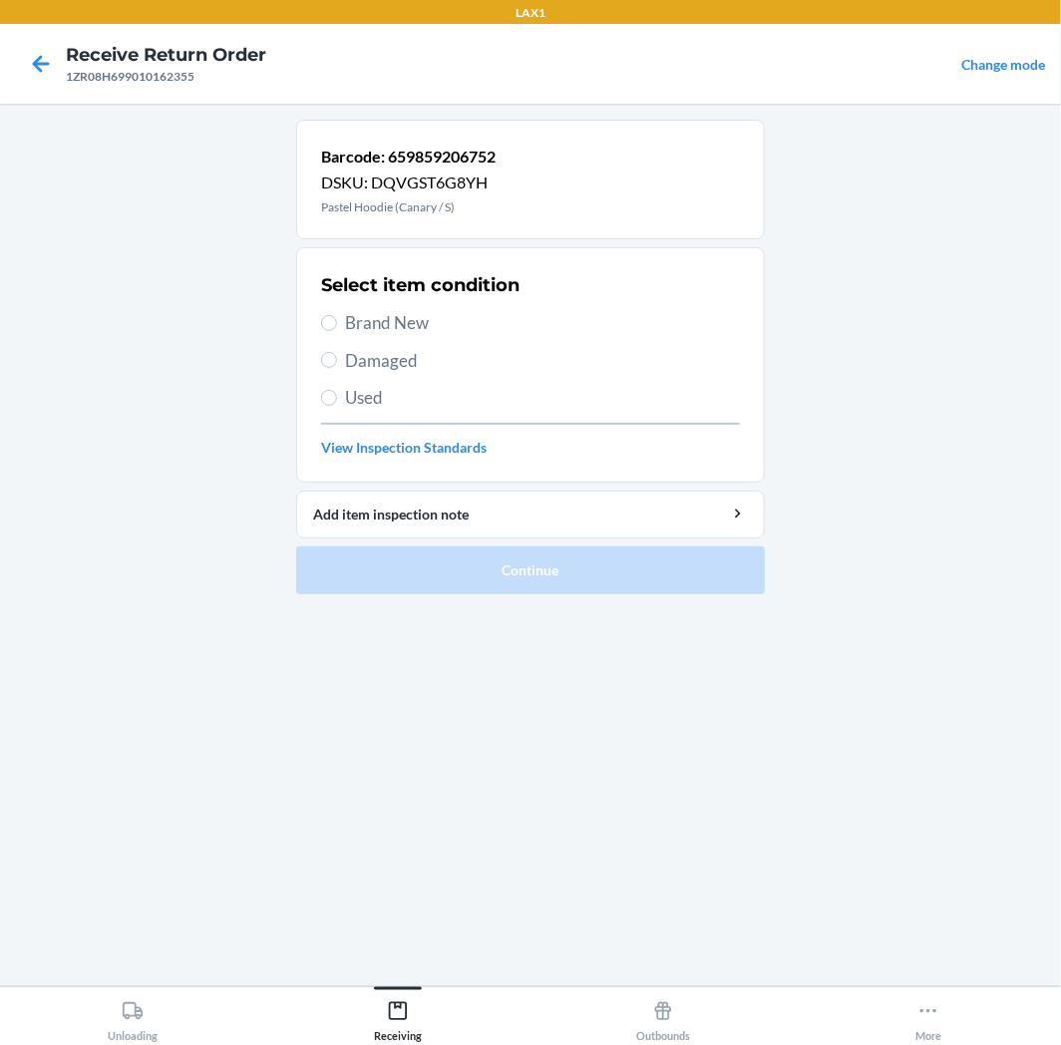
click at [948, 818] on main "Barcode: 659859206752 DSKU: DQVGST6G8YH Pastel Hoodie (Canary / S) Select item …" at bounding box center [530, 545] width 1061 height 883
click at [336, 396] on input "Used" at bounding box center [329, 398] width 16 height 16
radio input "true"
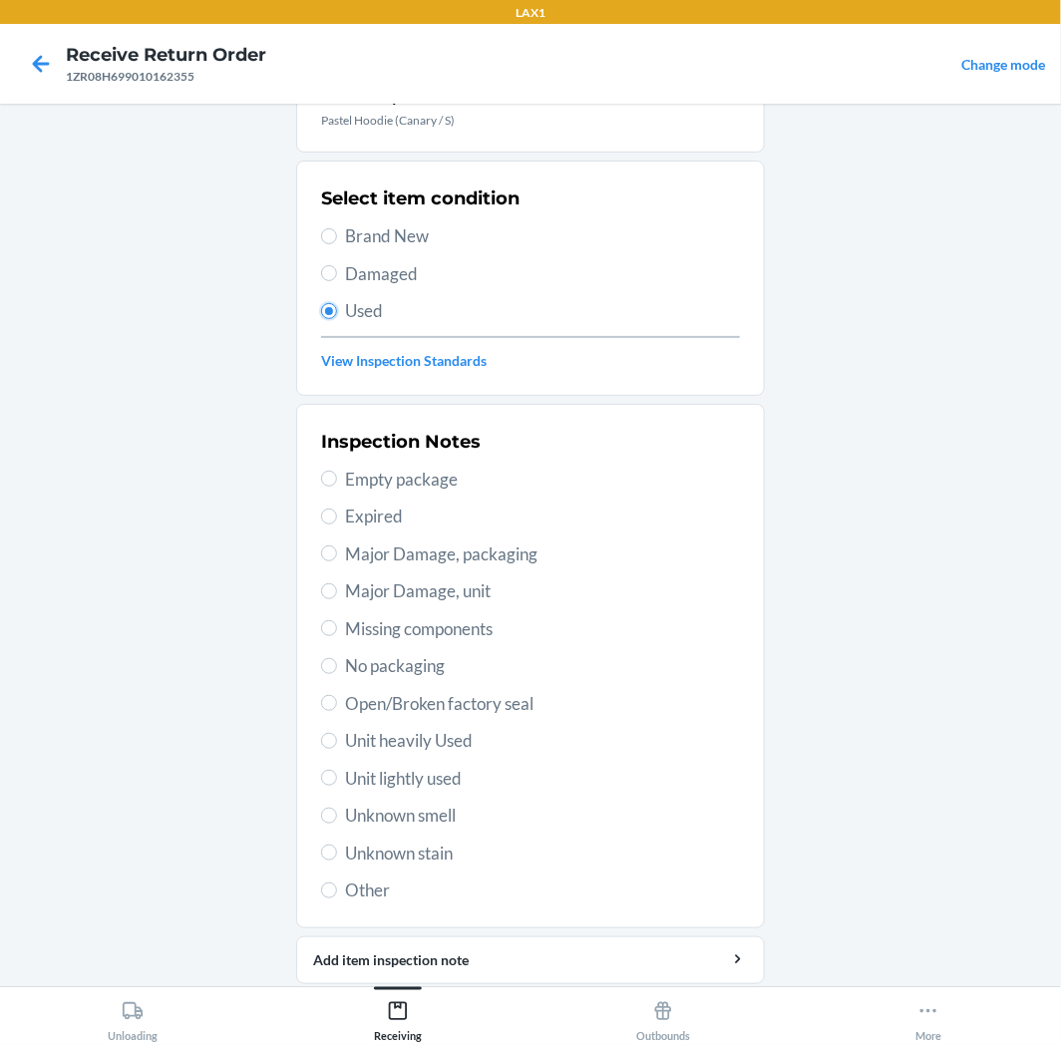
scroll to position [155, 0]
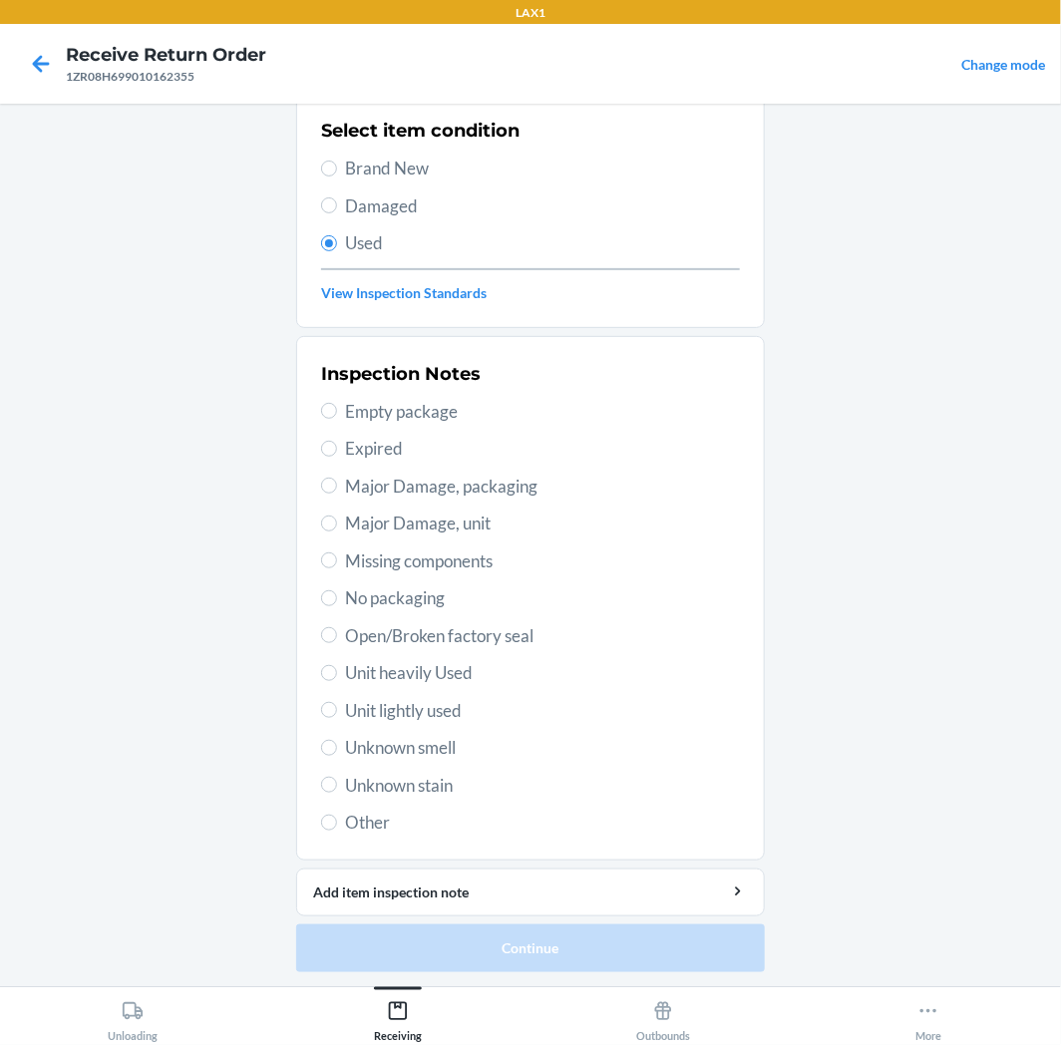
click at [426, 688] on div "Inspection Notes Empty package Expired Major Damage, packaging Major Damage, un…" at bounding box center [530, 598] width 419 height 487
click at [431, 705] on span "Unit lightly used" at bounding box center [542, 711] width 395 height 26
click at [337, 705] on input "Unit lightly used" at bounding box center [329, 710] width 16 height 16
radio input "true"
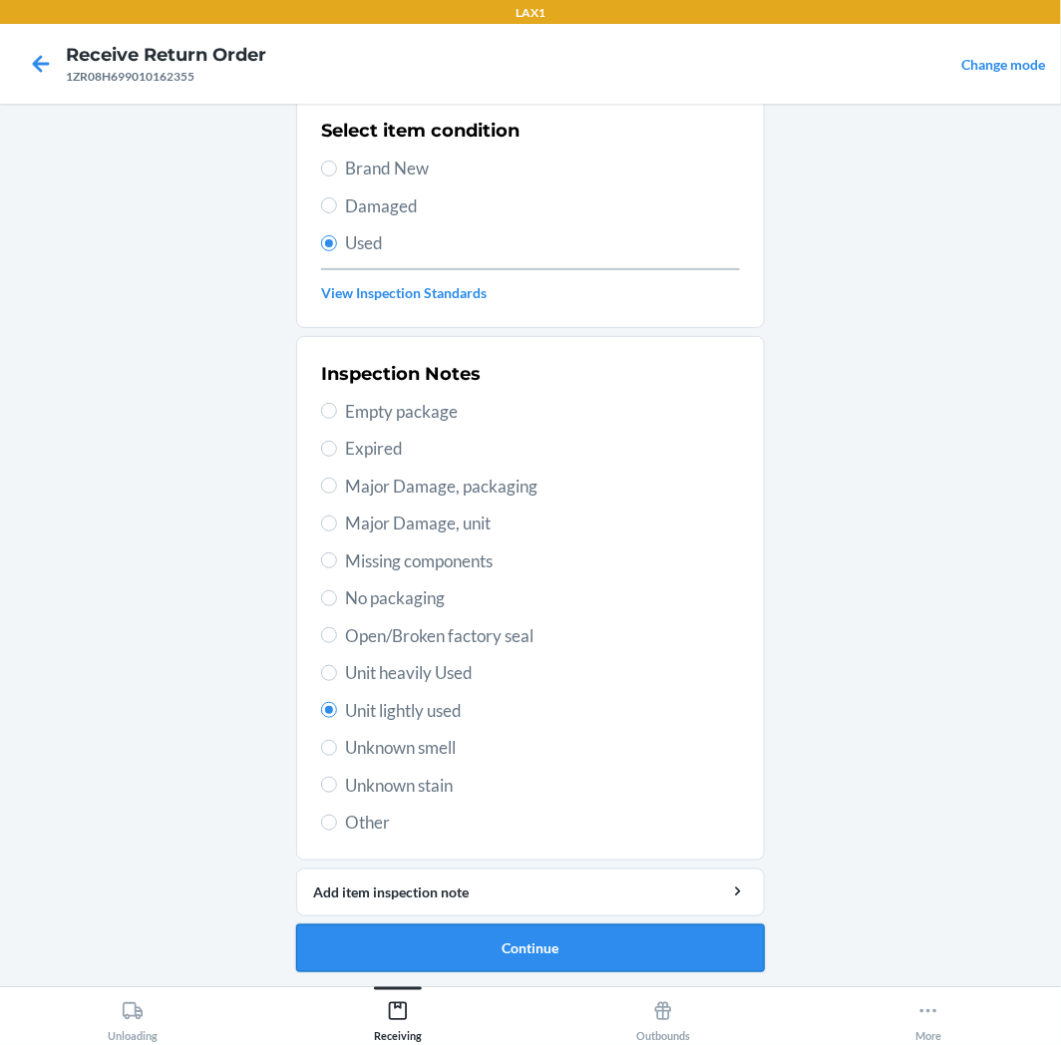
click at [522, 929] on button "Continue" at bounding box center [530, 949] width 469 height 48
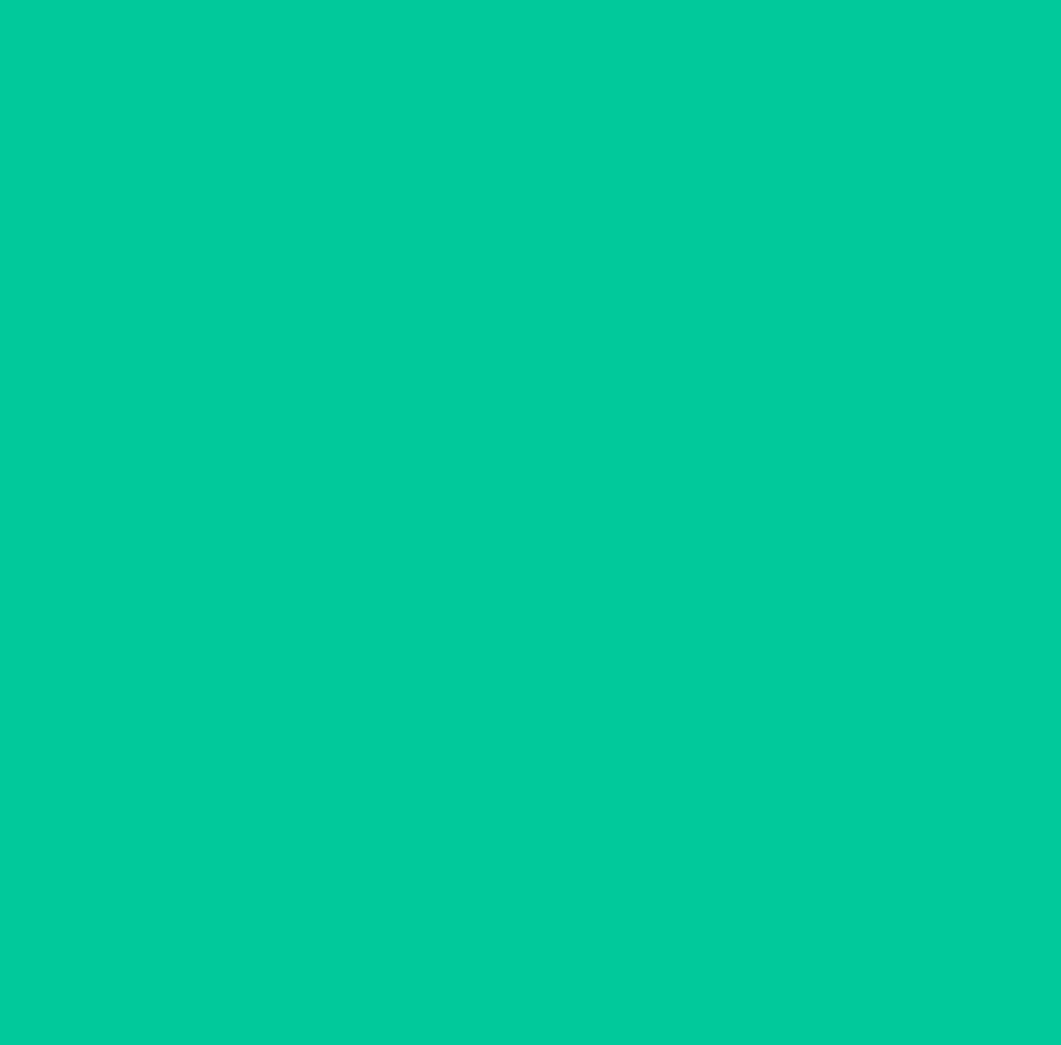
scroll to position [0, 0]
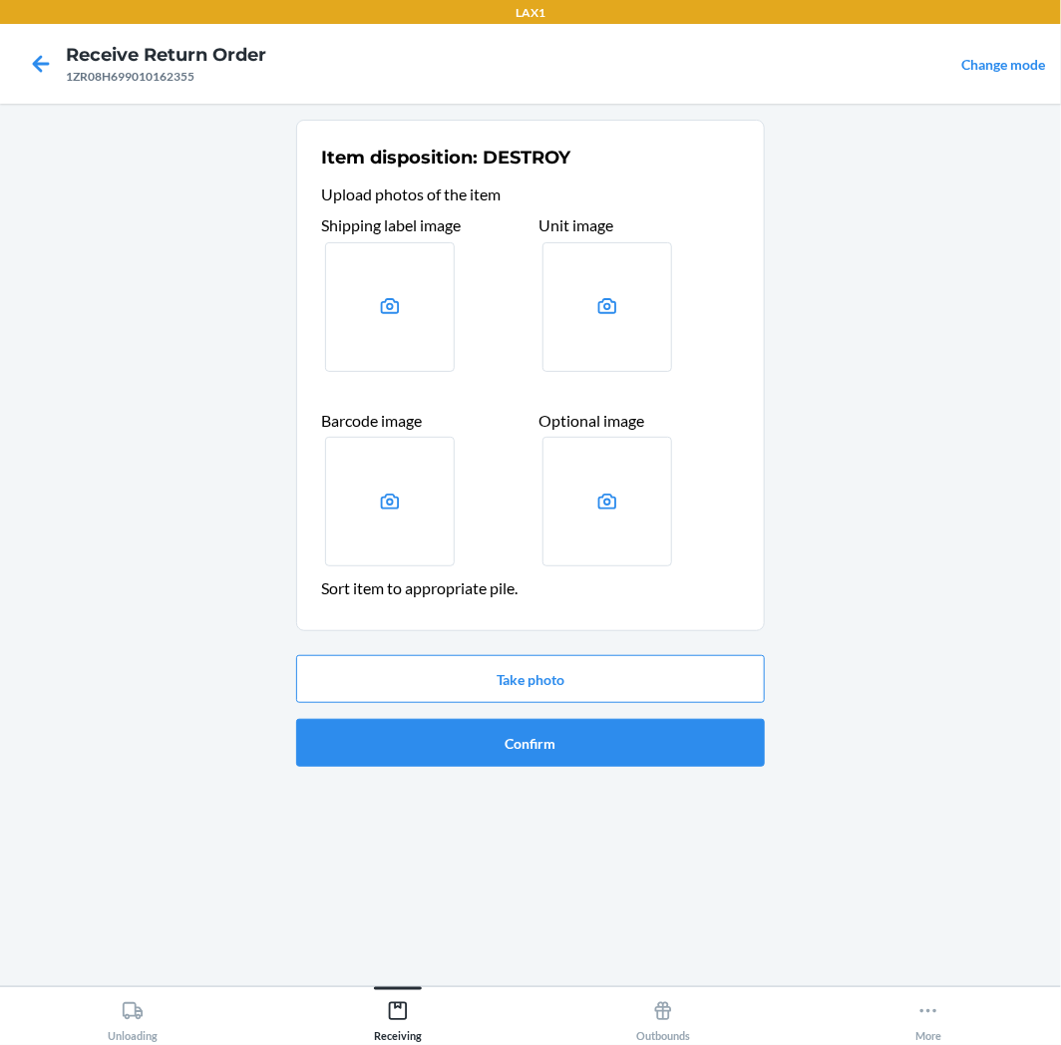
click at [590, 714] on div "Take photo Confirm" at bounding box center [530, 711] width 469 height 128
click at [588, 738] on button "Confirm" at bounding box center [530, 743] width 469 height 48
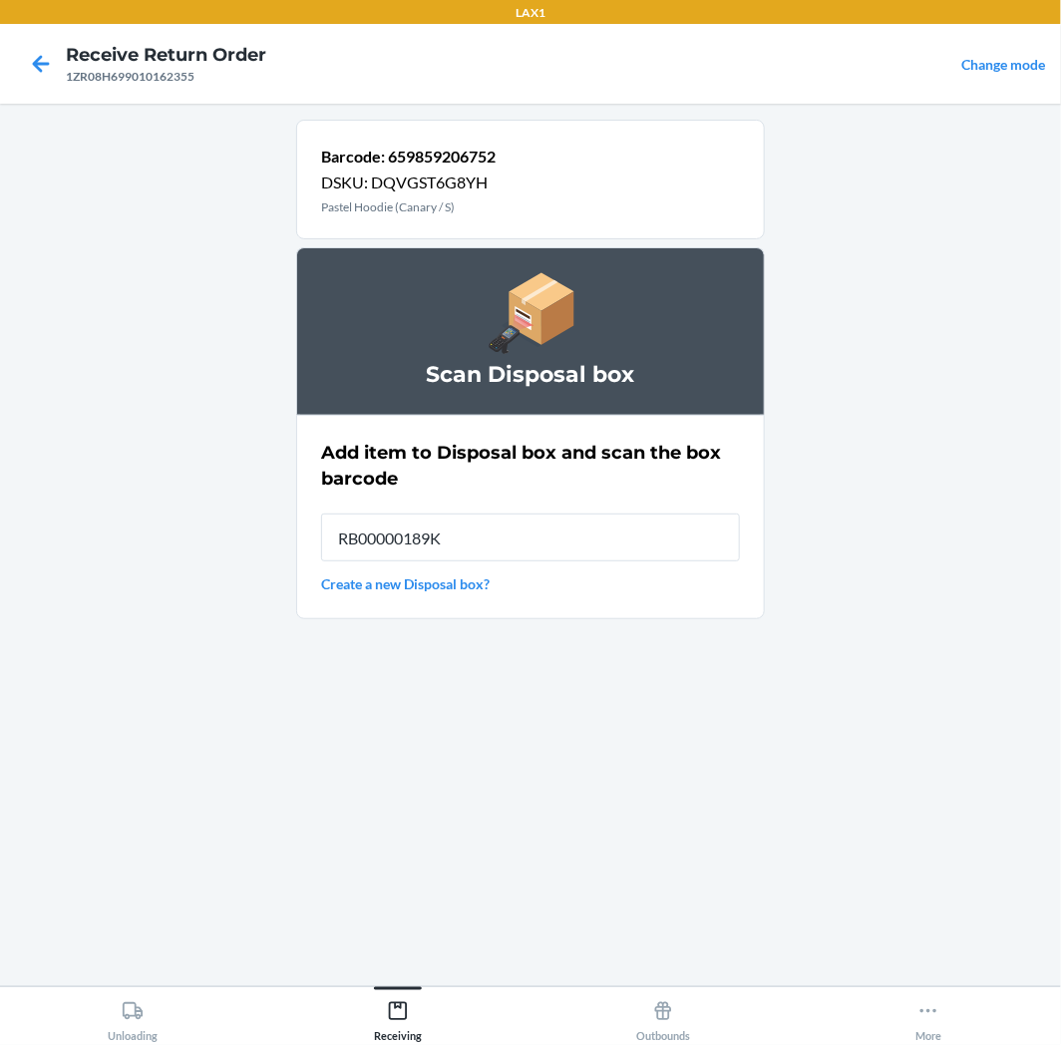
type input "RB00000189K"
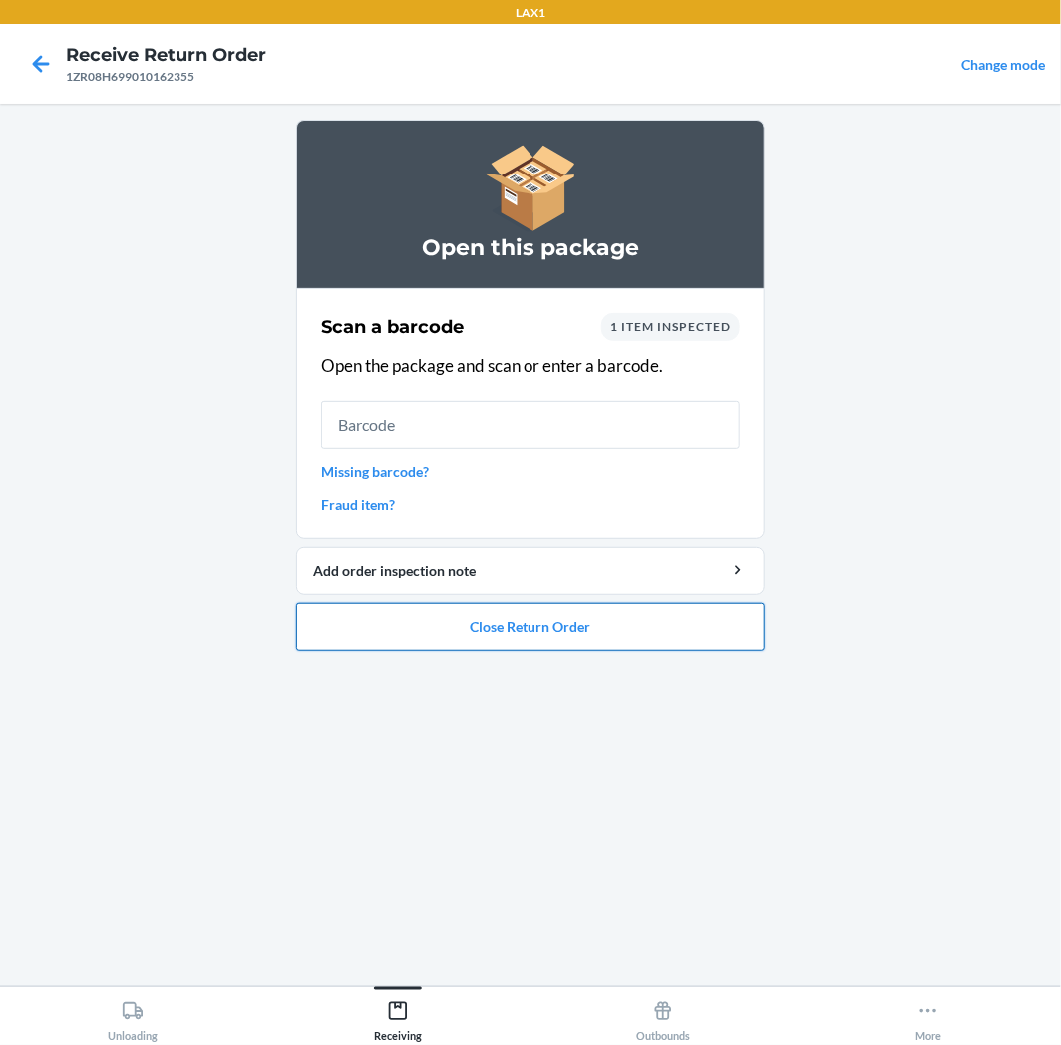
click at [505, 641] on button "Close Return Order" at bounding box center [530, 627] width 469 height 48
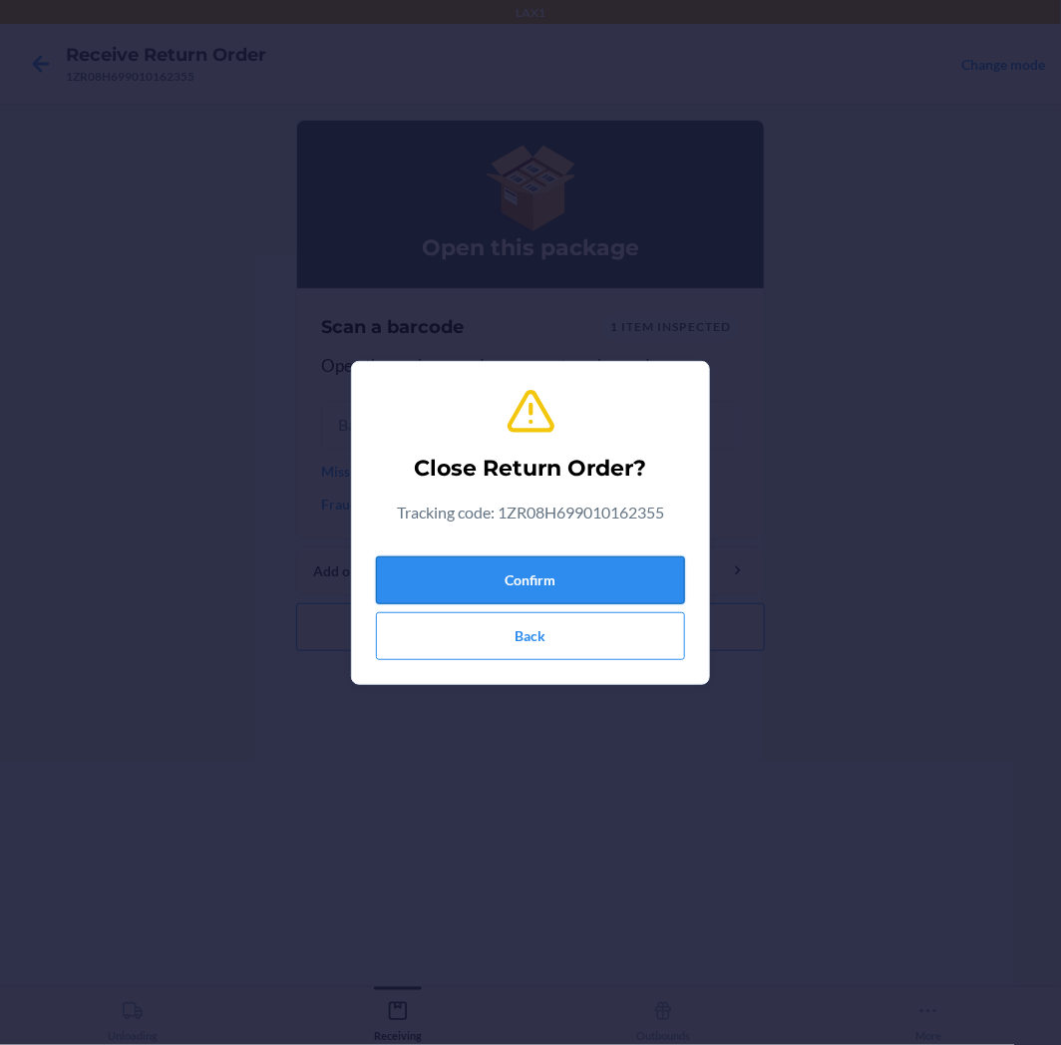
click at [550, 574] on button "Confirm" at bounding box center [530, 581] width 309 height 48
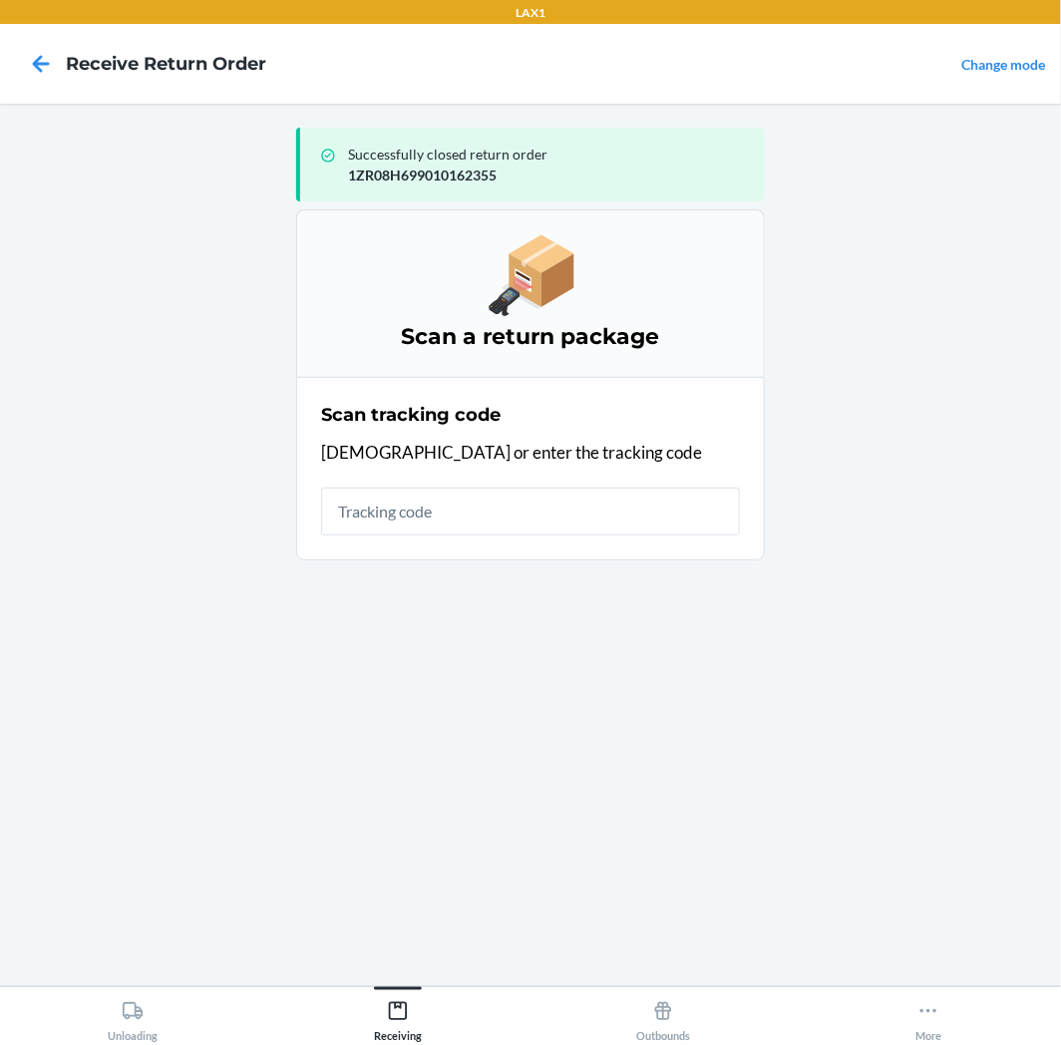
click at [632, 519] on input "text" at bounding box center [530, 512] width 419 height 48
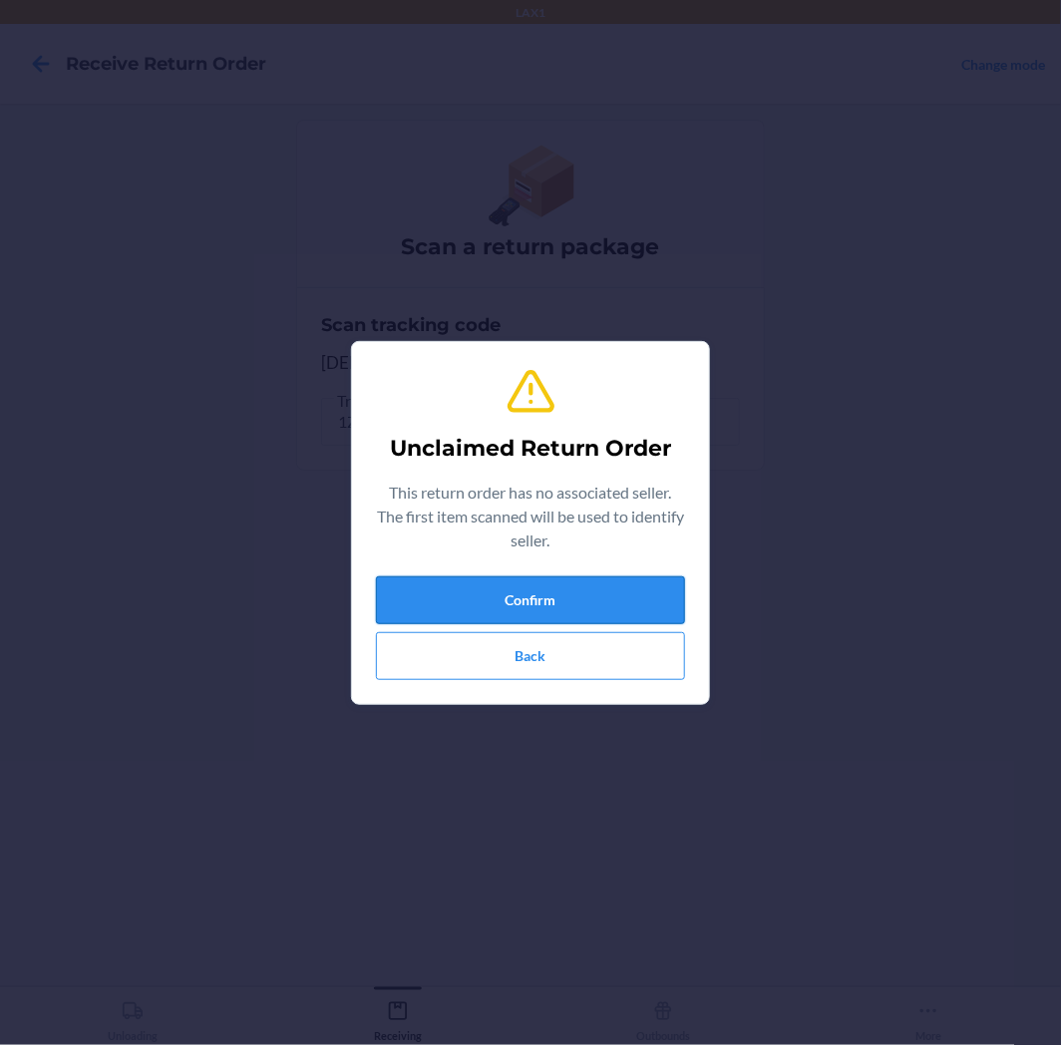
click at [633, 602] on button "Confirm" at bounding box center [530, 600] width 309 height 48
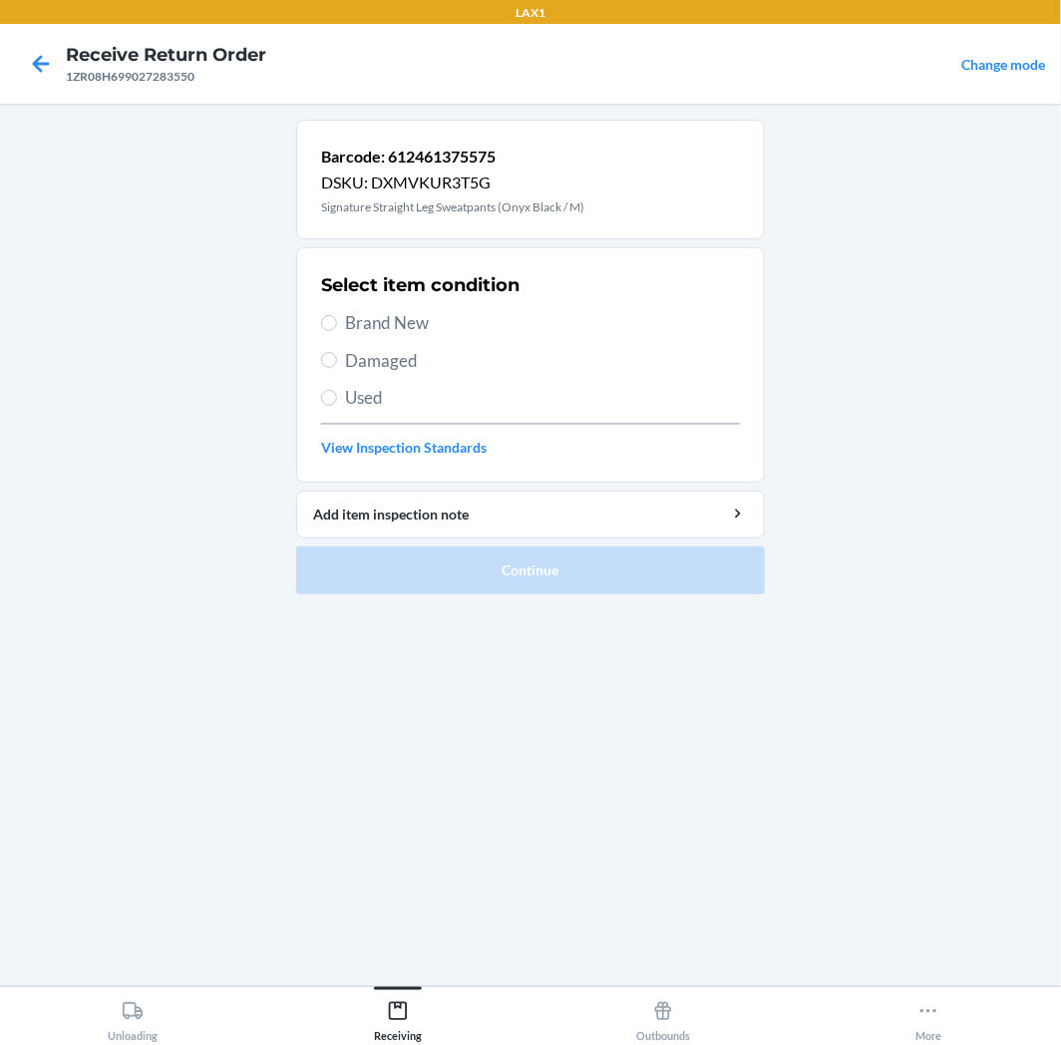
click at [409, 377] on div "Select item condition Brand New Damaged Used View Inspection Standards" at bounding box center [530, 364] width 419 height 197
click at [410, 391] on span "Used" at bounding box center [542, 398] width 395 height 26
click at [337, 391] on input "Used" at bounding box center [329, 398] width 16 height 16
radio input "true"
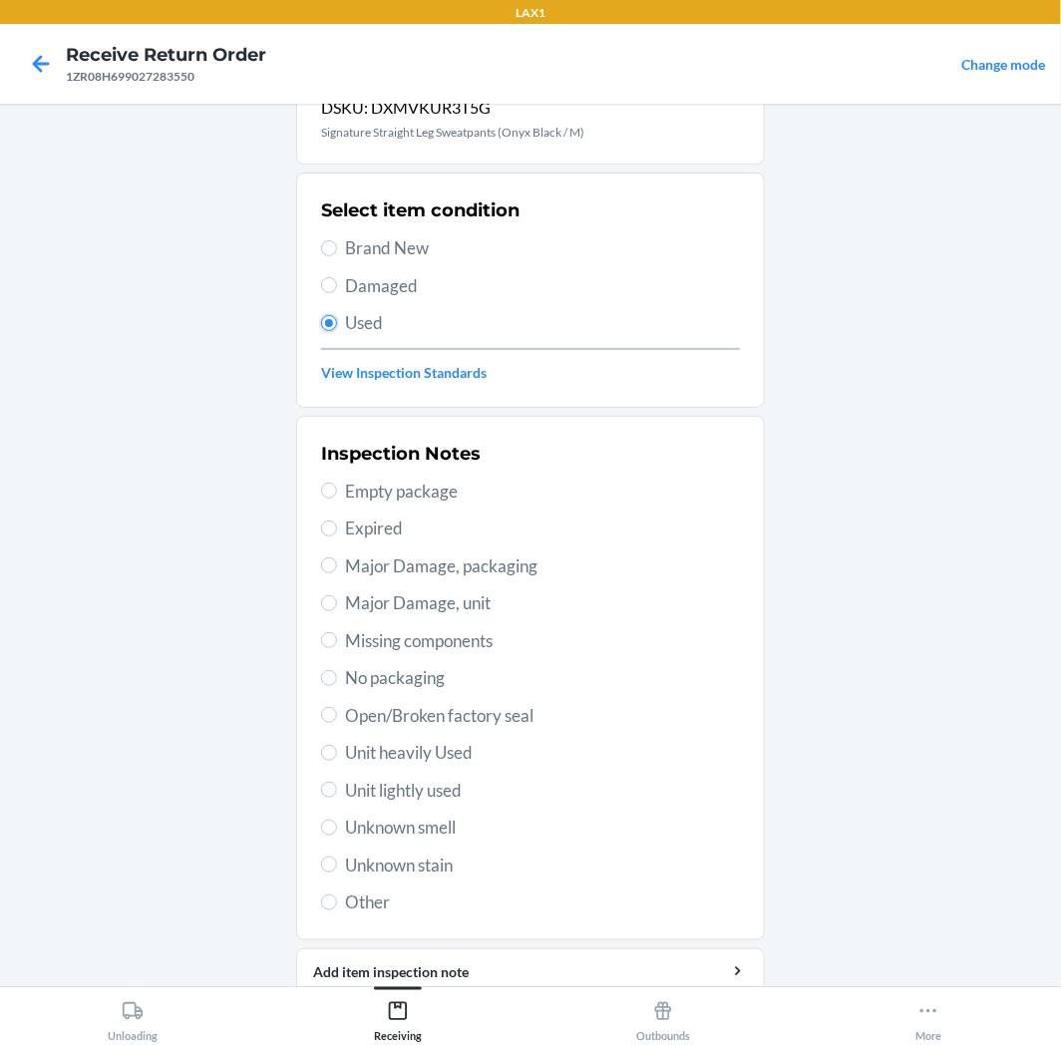
scroll to position [155, 0]
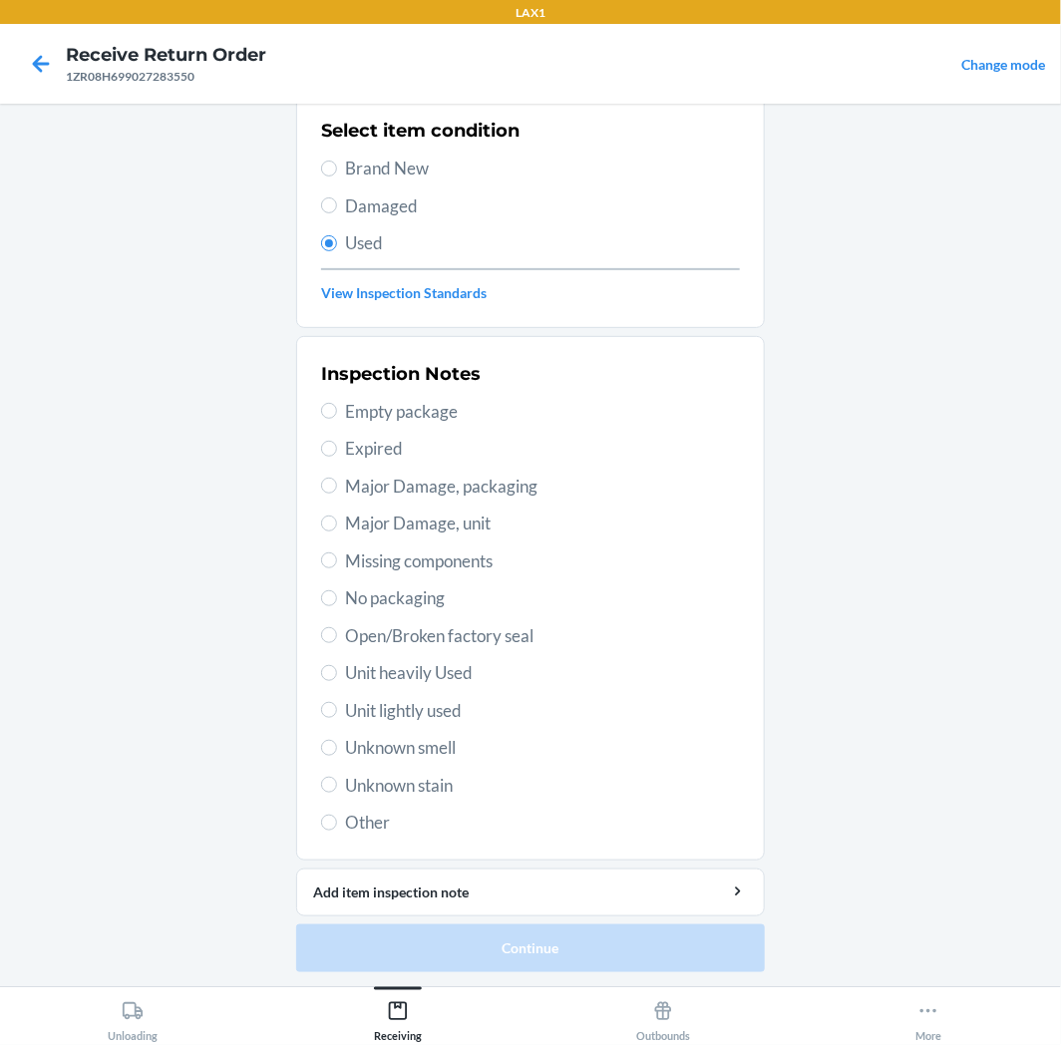
click at [427, 716] on span "Unit lightly used" at bounding box center [542, 711] width 395 height 26
click at [337, 716] on input "Unit lightly used" at bounding box center [329, 710] width 16 height 16
radio input "true"
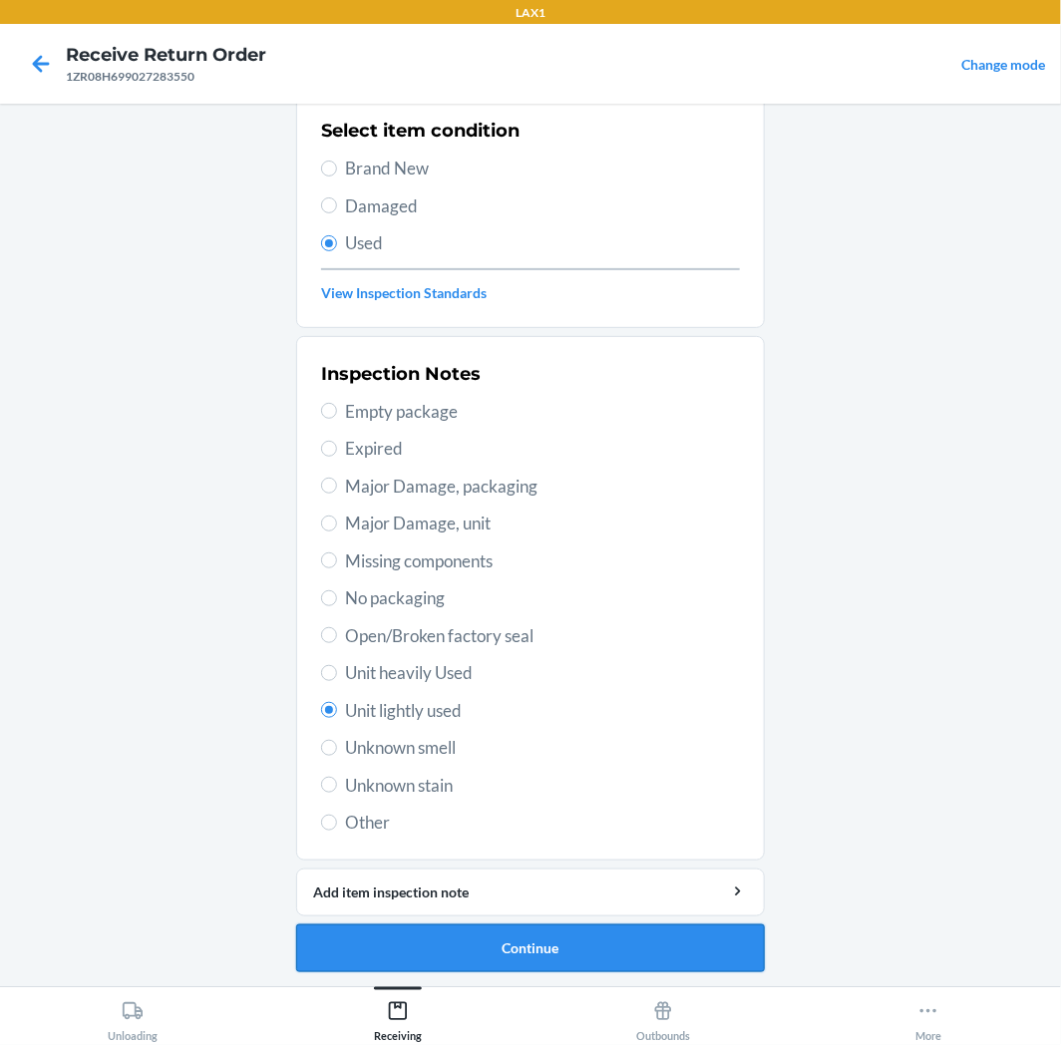
click at [490, 955] on button "Continue" at bounding box center [530, 949] width 469 height 48
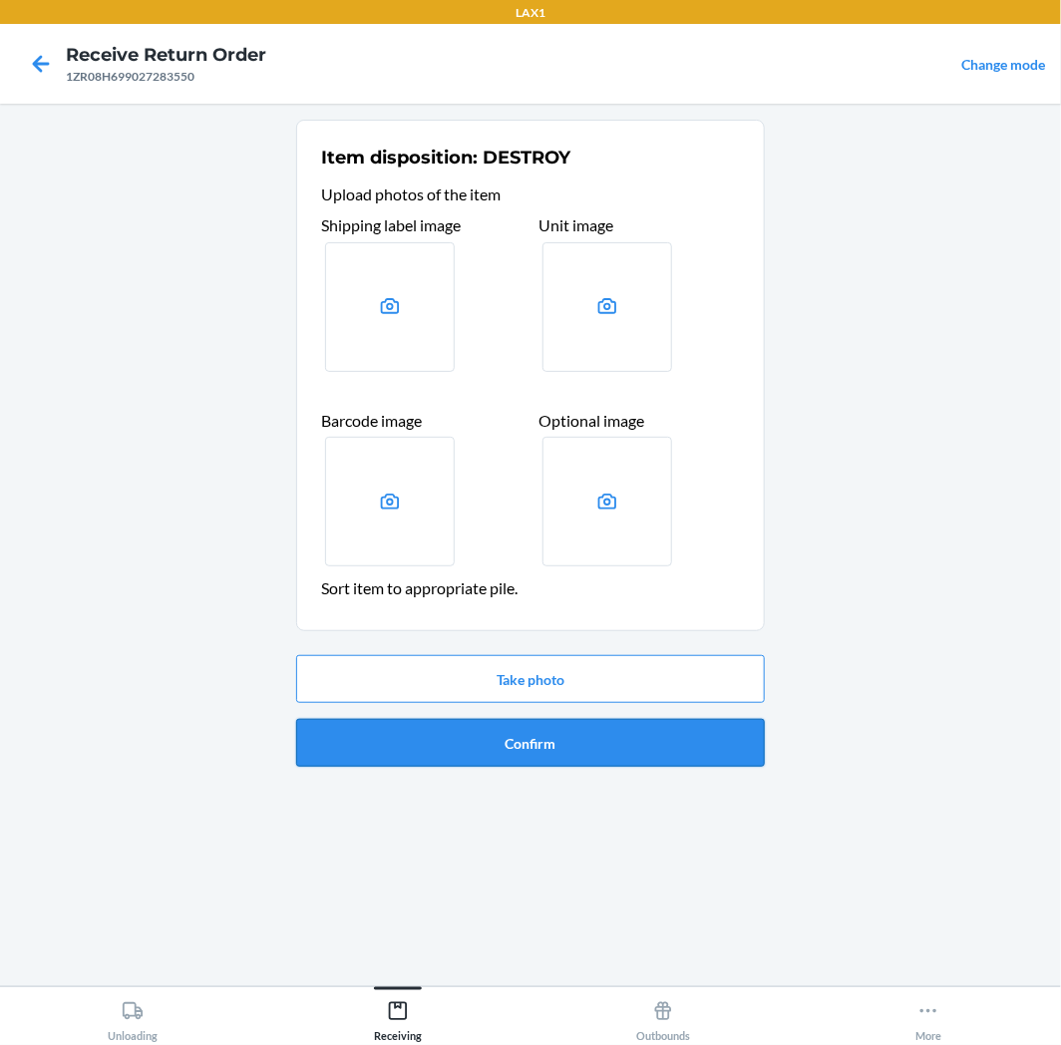
click at [534, 754] on button "Confirm" at bounding box center [530, 743] width 469 height 48
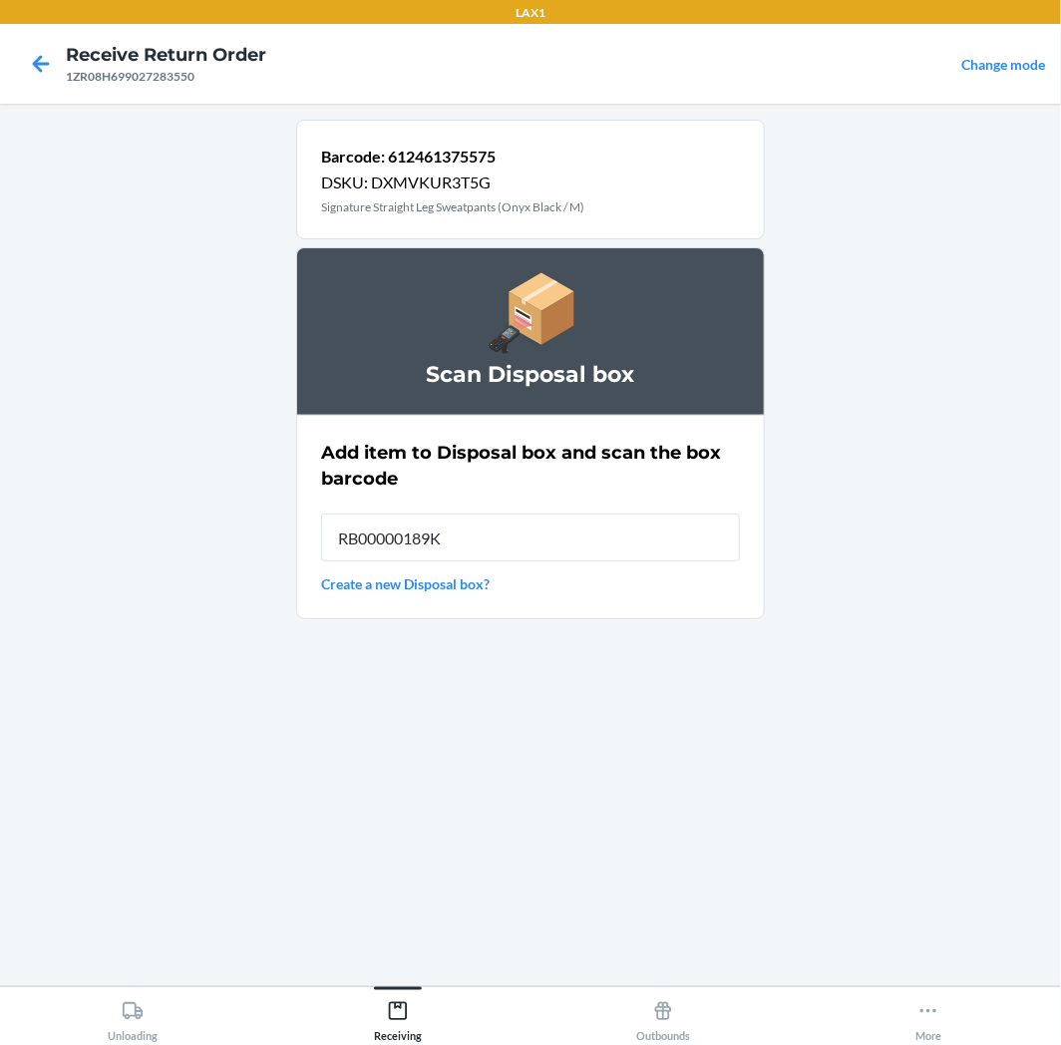
type input "RB00000189K"
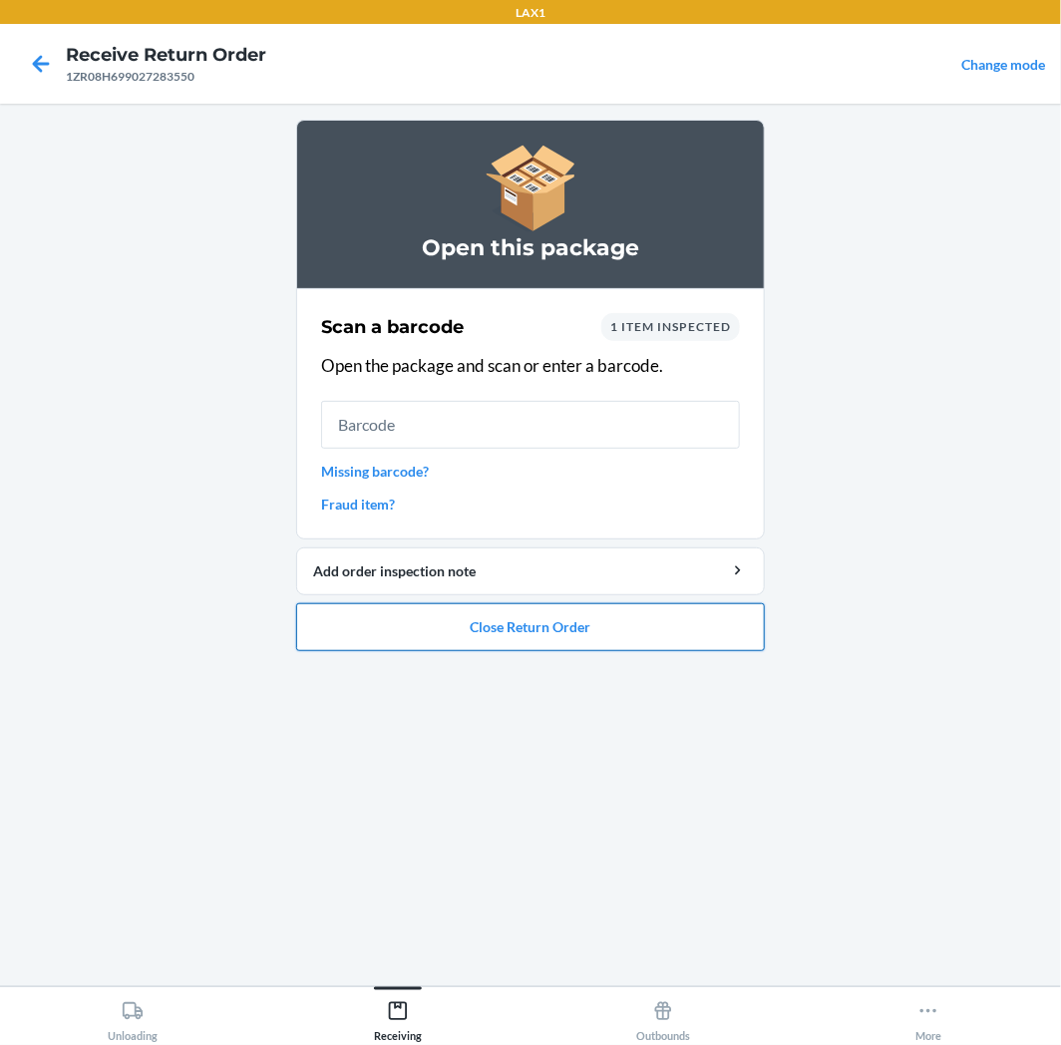
click at [665, 616] on button "Close Return Order" at bounding box center [530, 627] width 469 height 48
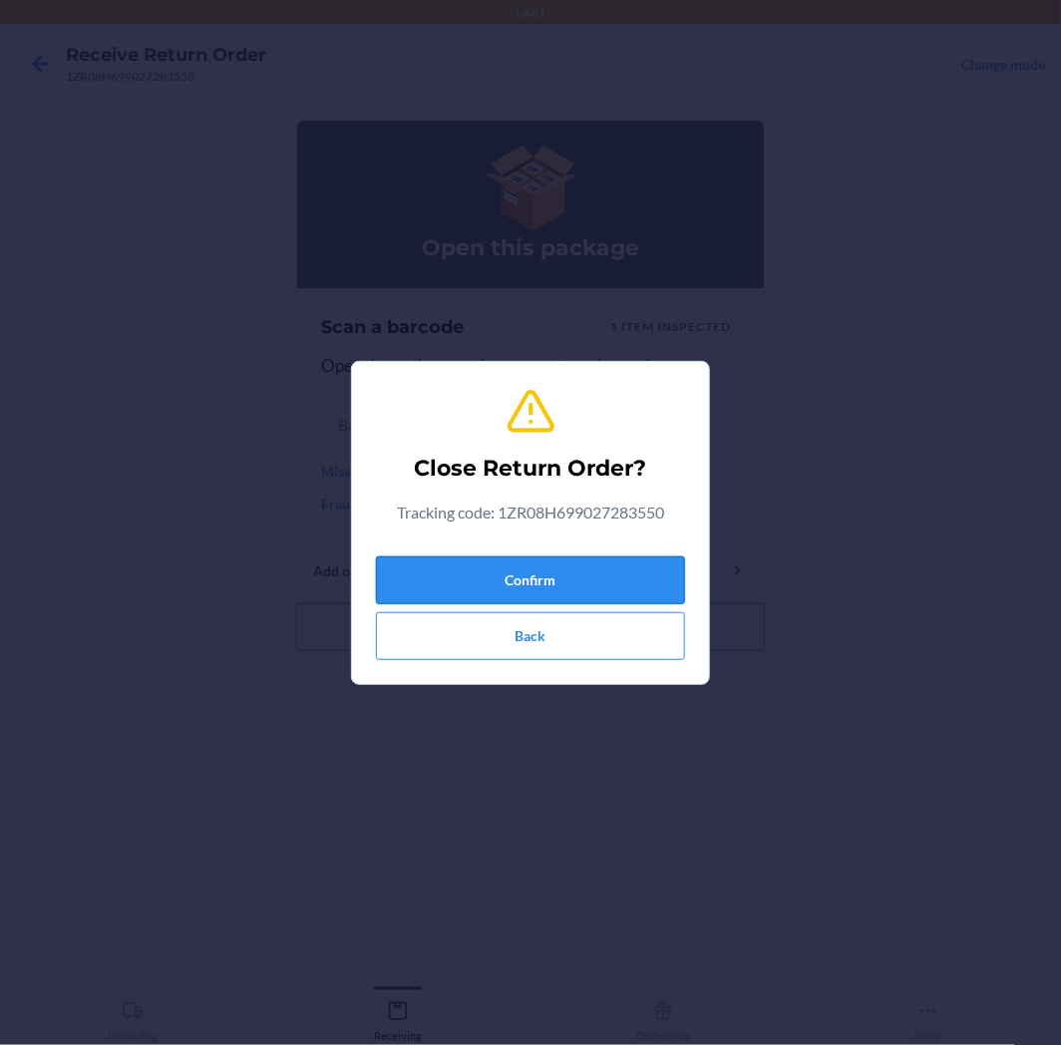
click at [679, 569] on button "Confirm" at bounding box center [530, 581] width 309 height 48
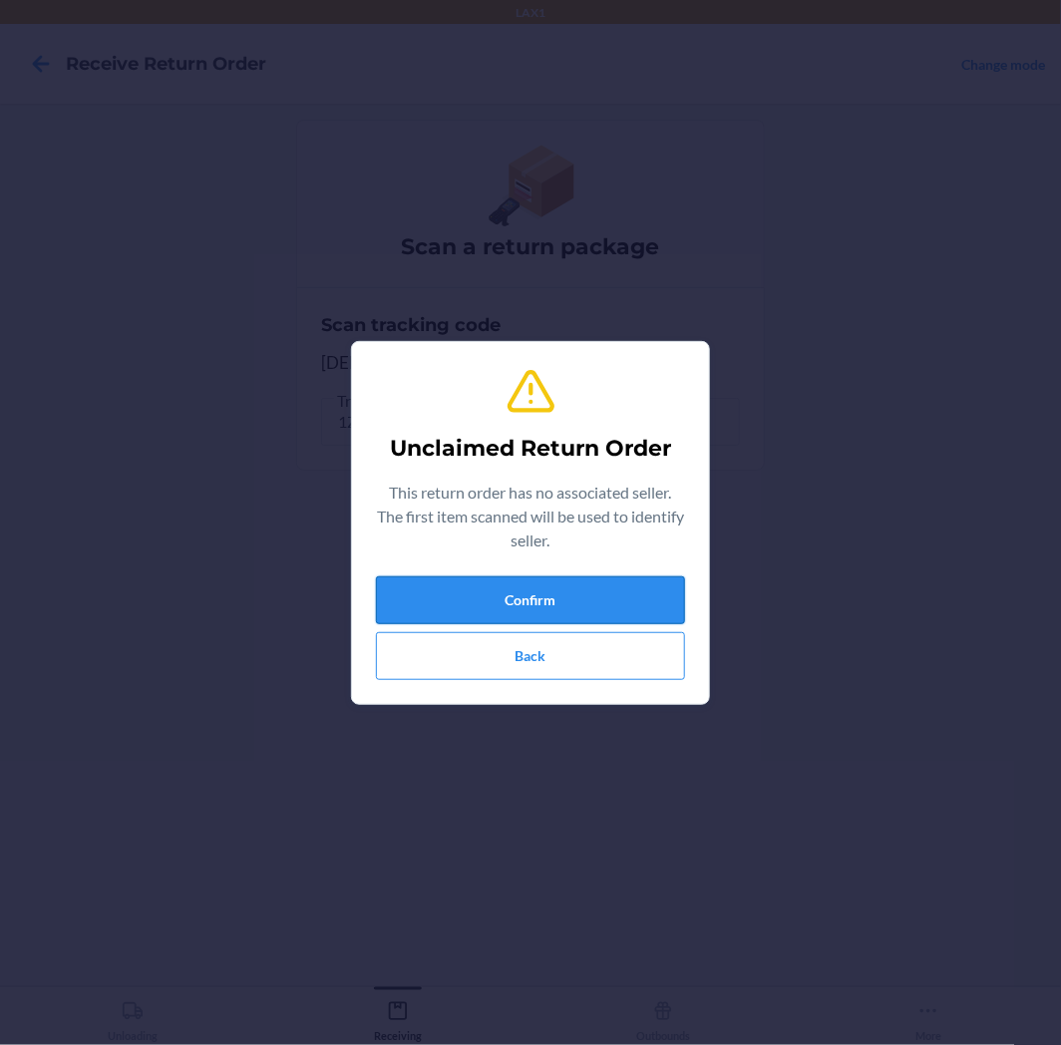
click at [679, 594] on button "Confirm" at bounding box center [530, 600] width 309 height 48
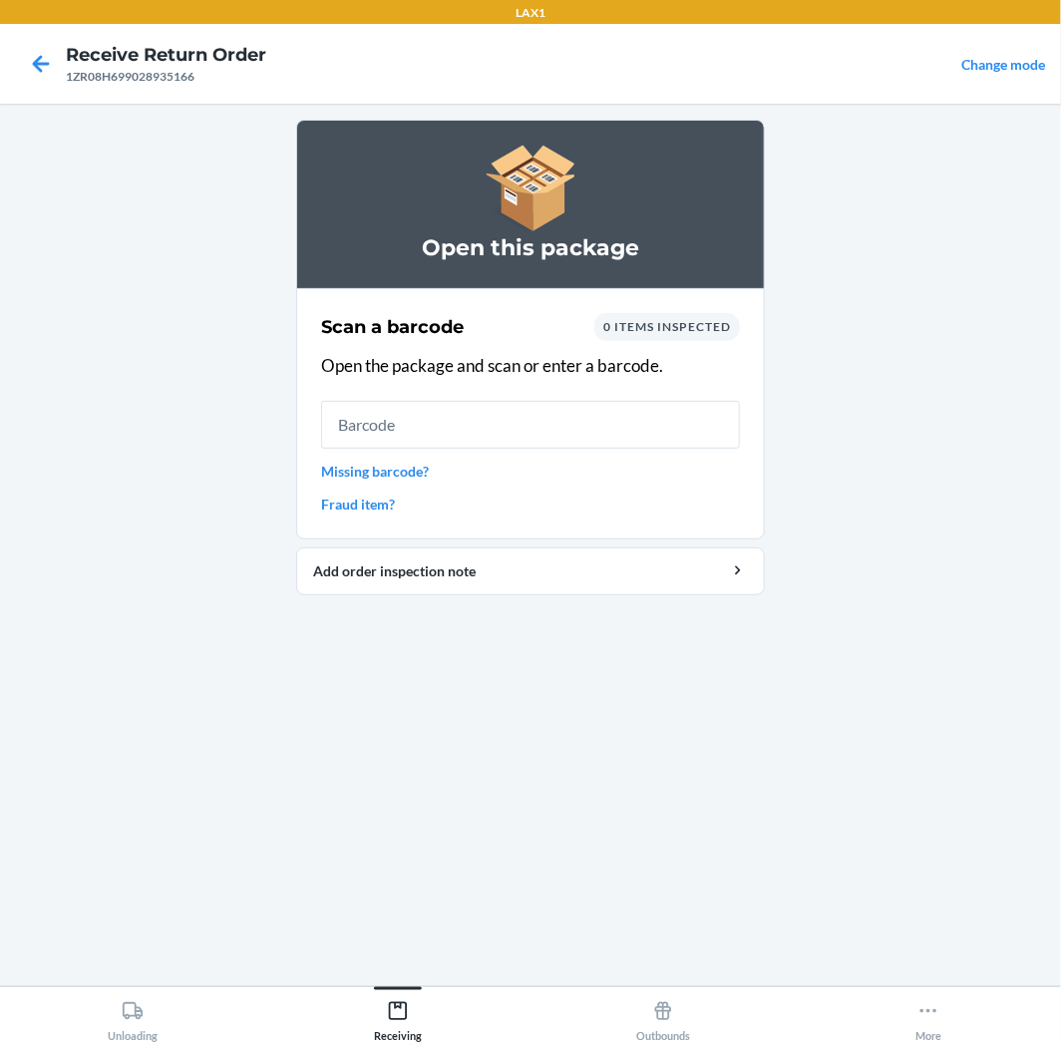
click at [618, 407] on input "text" at bounding box center [530, 425] width 419 height 48
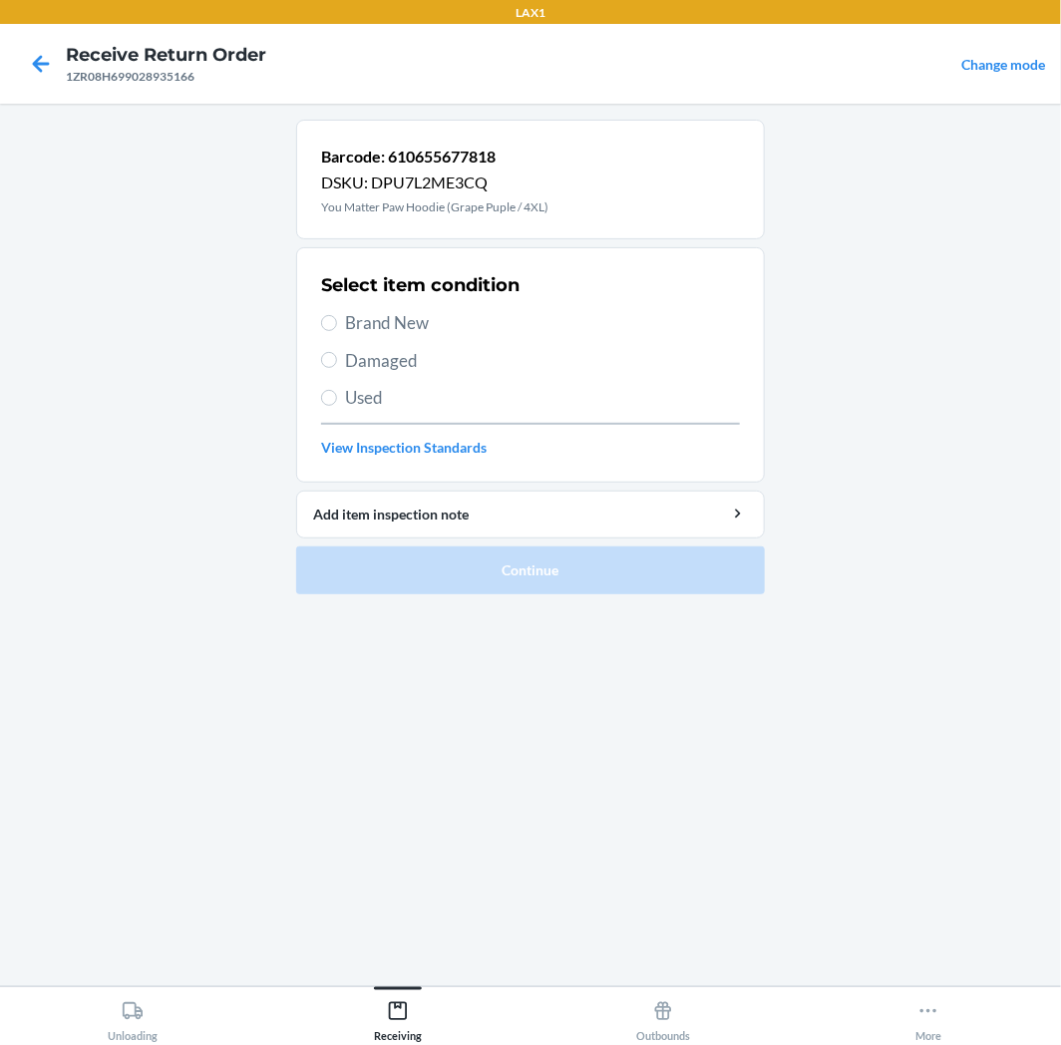
click at [412, 397] on span "Used" at bounding box center [542, 398] width 395 height 26
click at [337, 397] on input "Used" at bounding box center [329, 398] width 16 height 16
radio input "true"
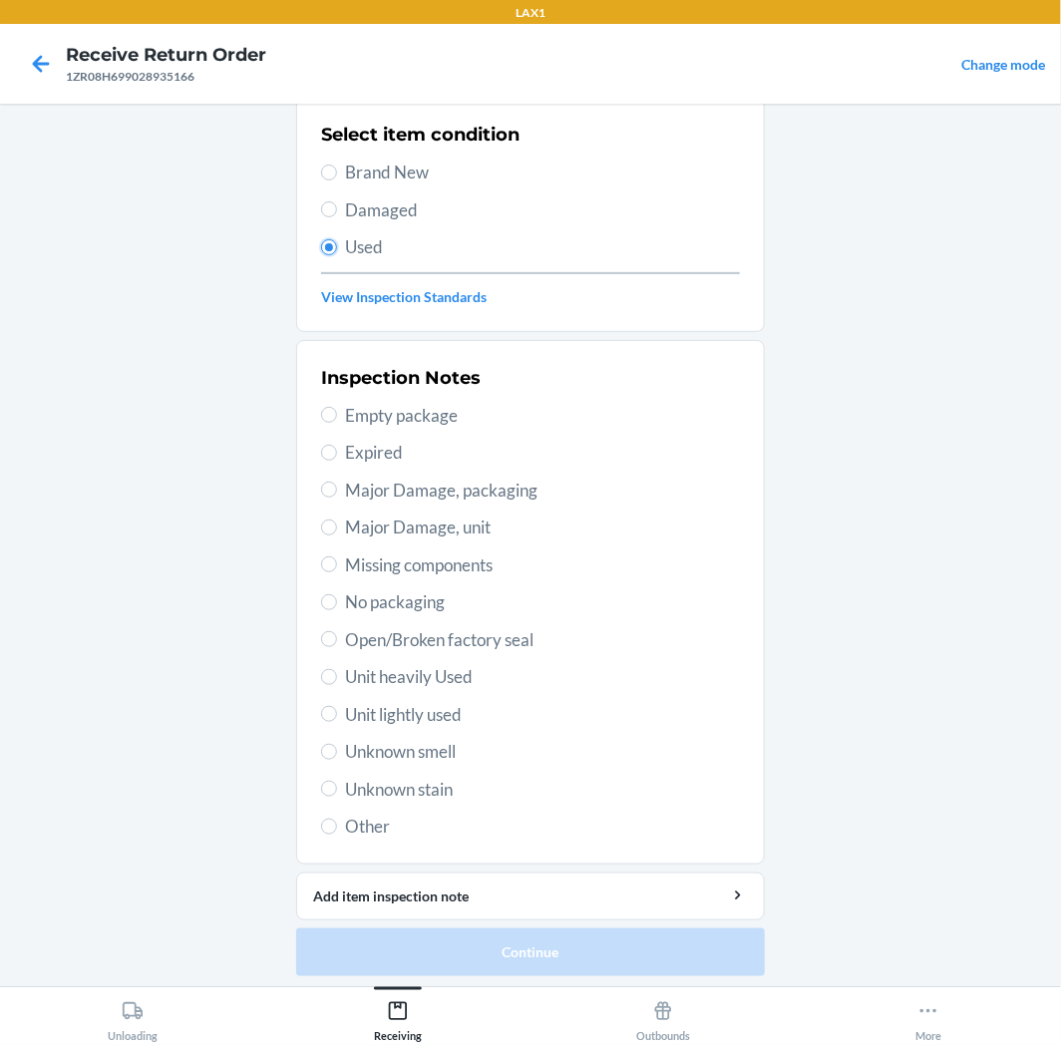
scroll to position [155, 0]
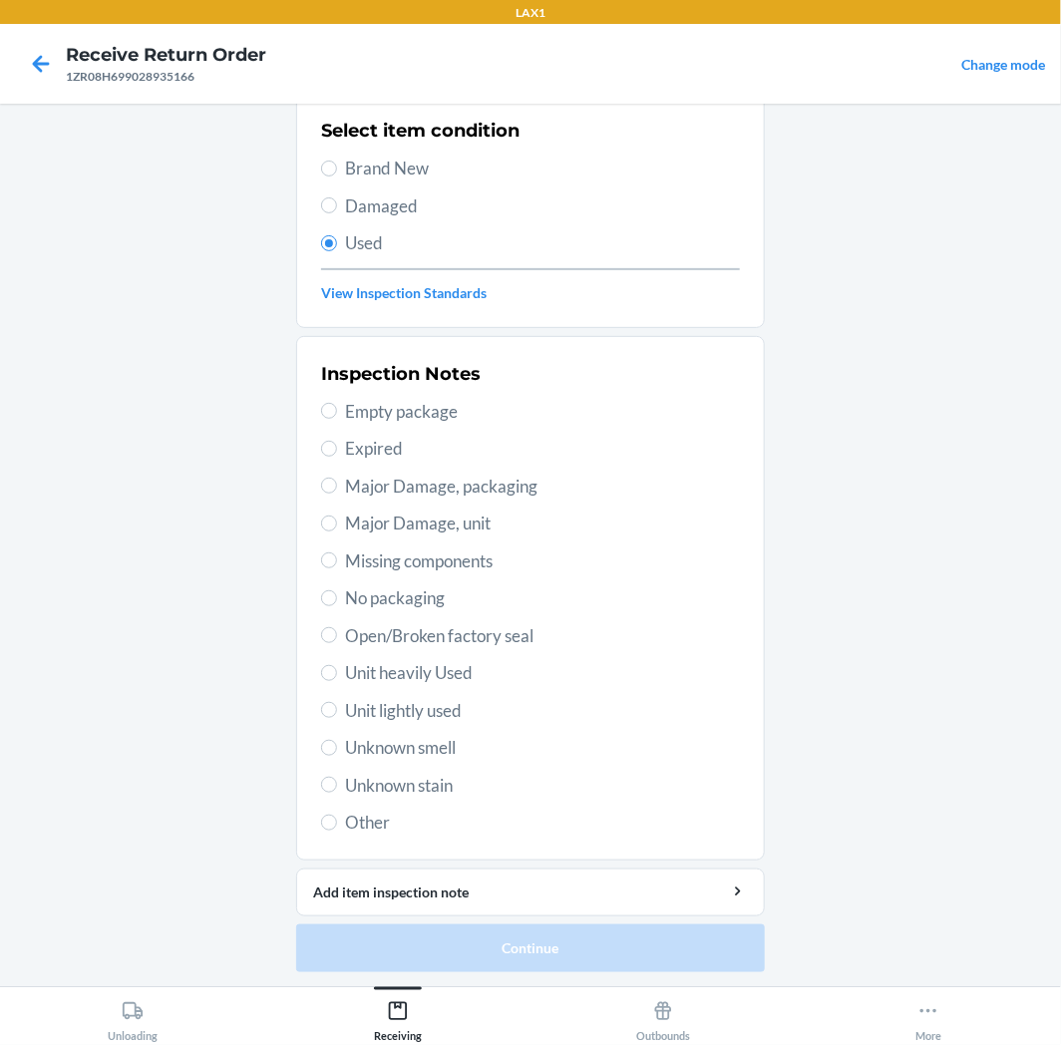
click at [412, 703] on span "Unit lightly used" at bounding box center [542, 711] width 395 height 26
click at [337, 703] on input "Unit lightly used" at bounding box center [329, 710] width 16 height 16
radio input "true"
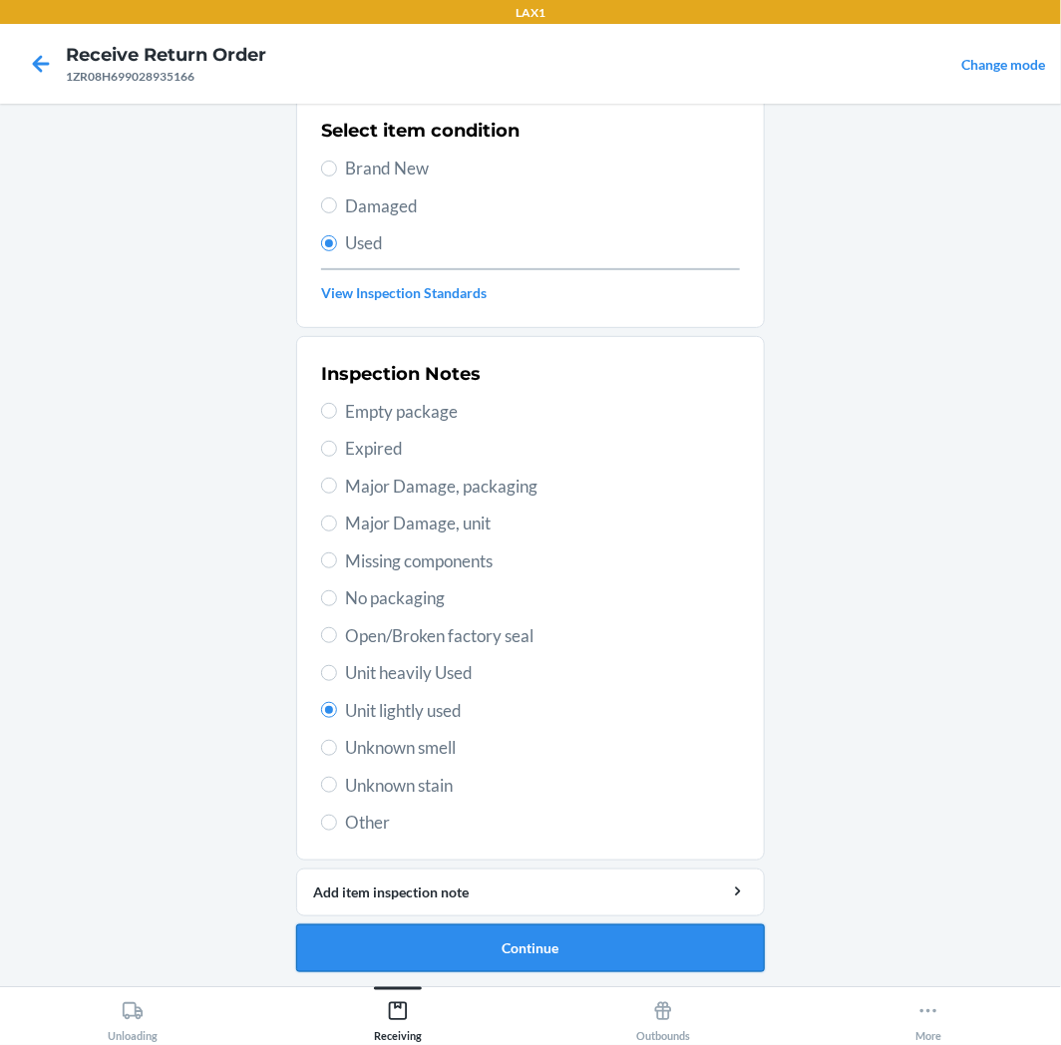
click at [485, 953] on button "Continue" at bounding box center [530, 949] width 469 height 48
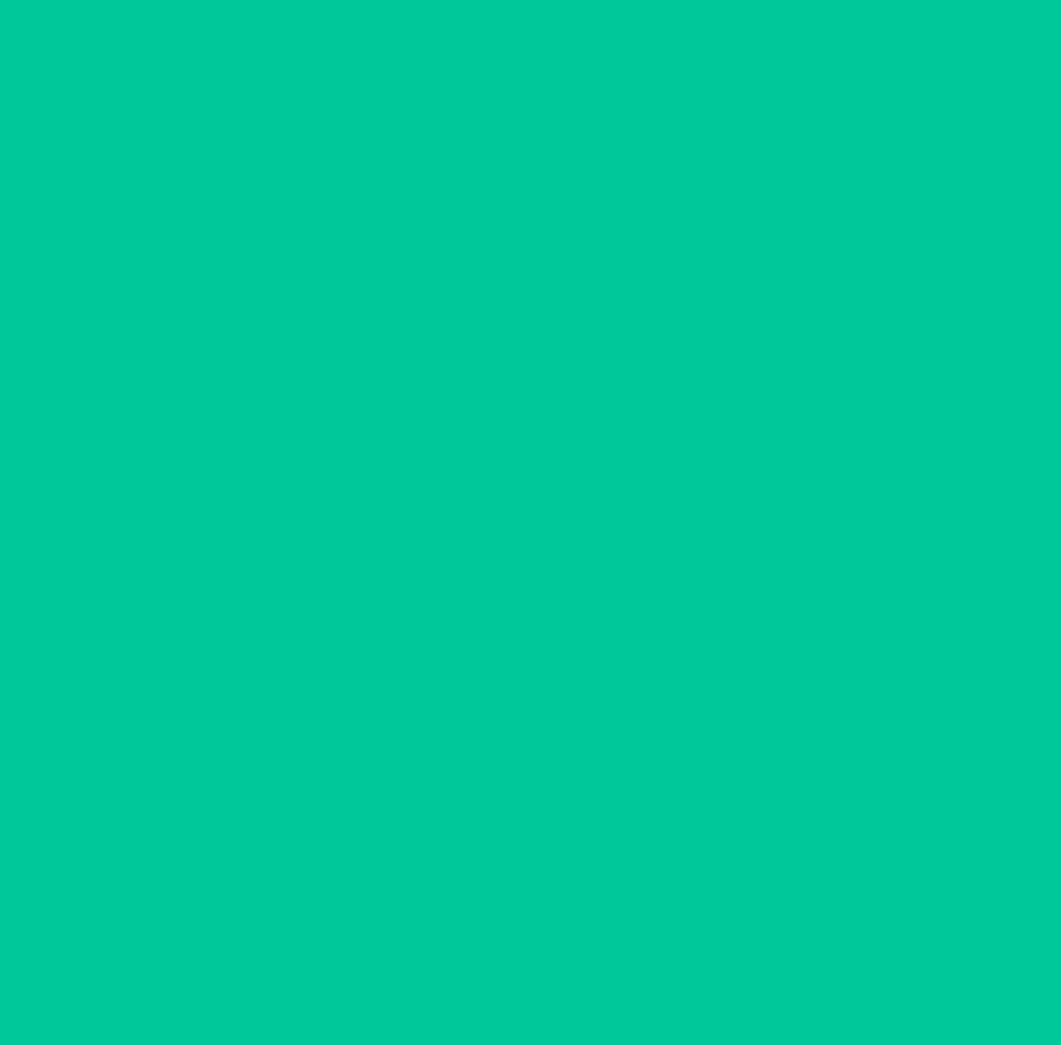
scroll to position [0, 0]
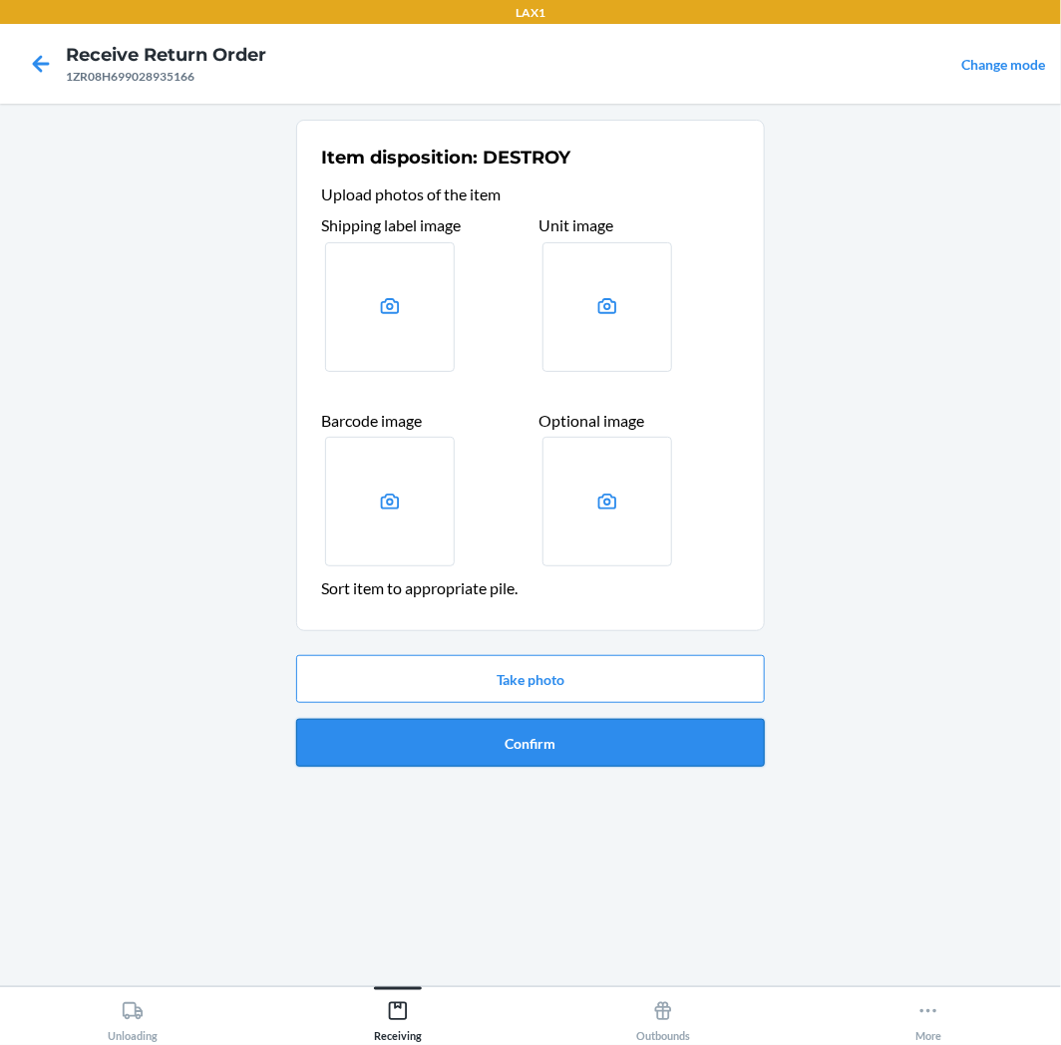
click at [573, 732] on button "Confirm" at bounding box center [530, 743] width 469 height 48
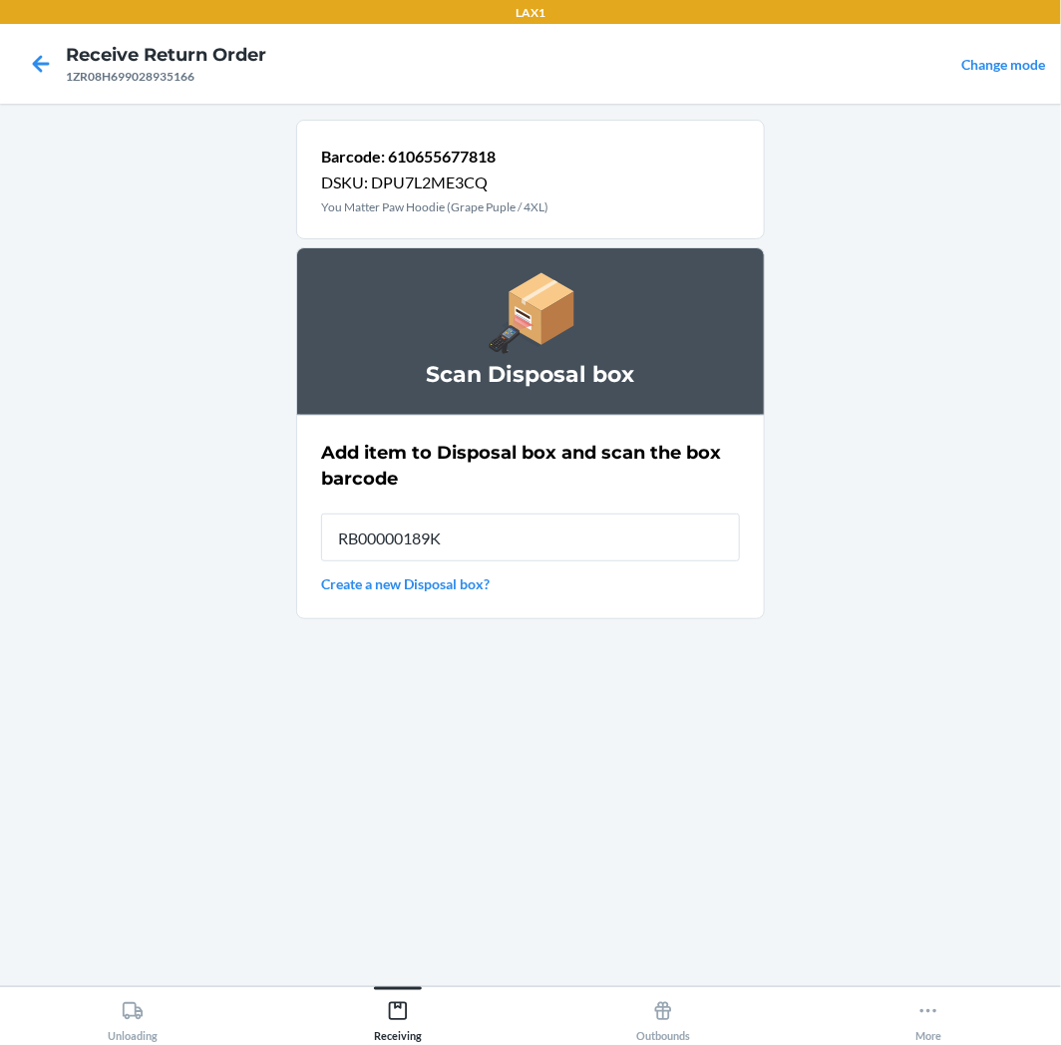
type input "RB00000189K"
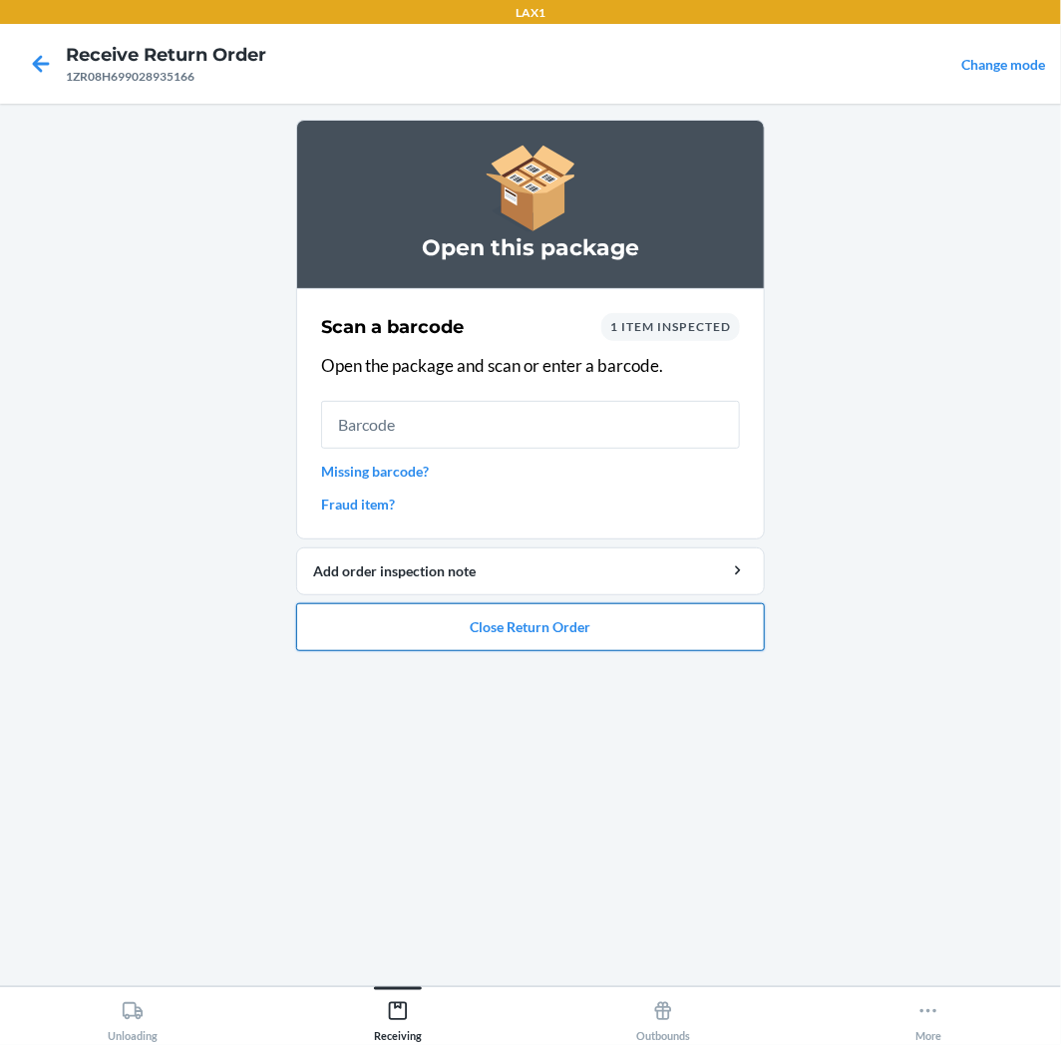
click at [683, 620] on button "Close Return Order" at bounding box center [530, 627] width 469 height 48
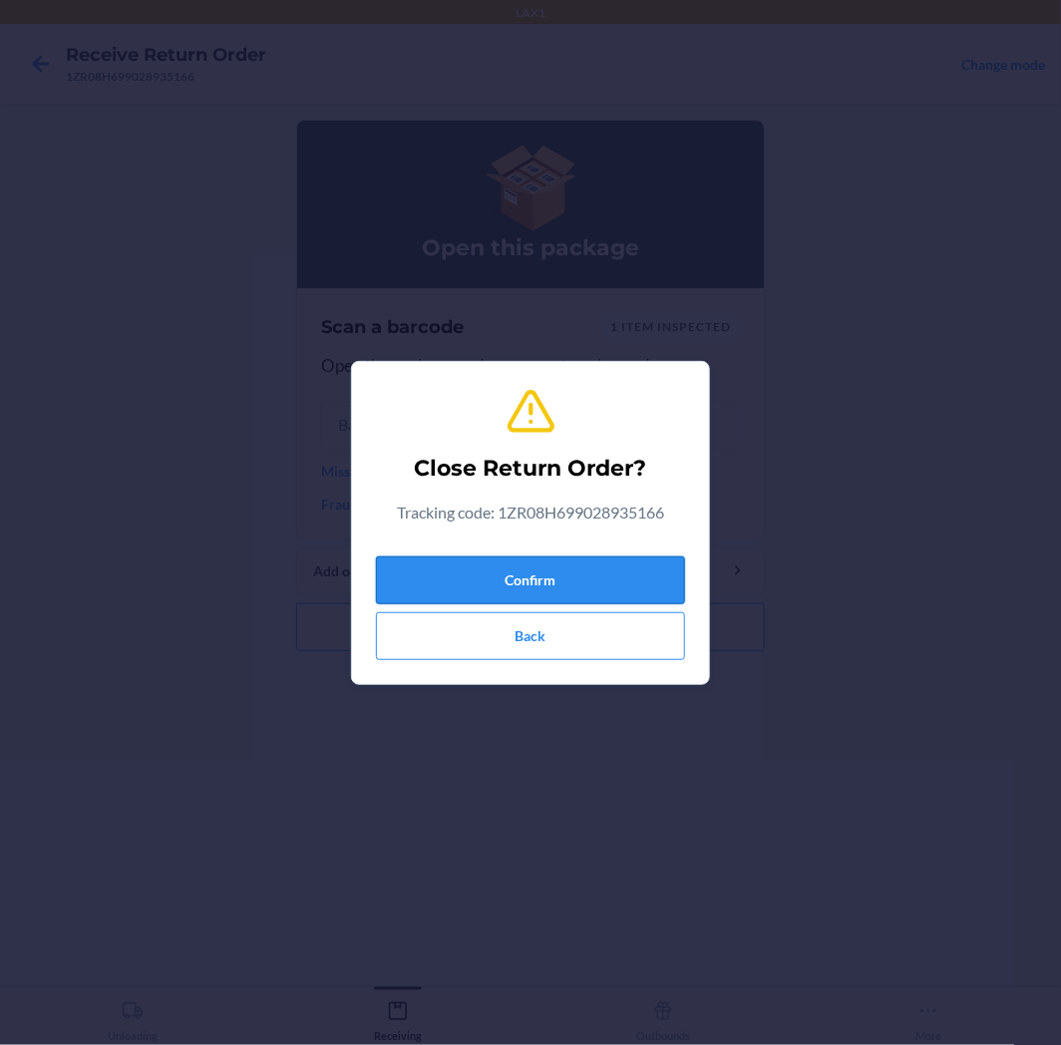
click at [641, 568] on button "Confirm" at bounding box center [530, 581] width 309 height 48
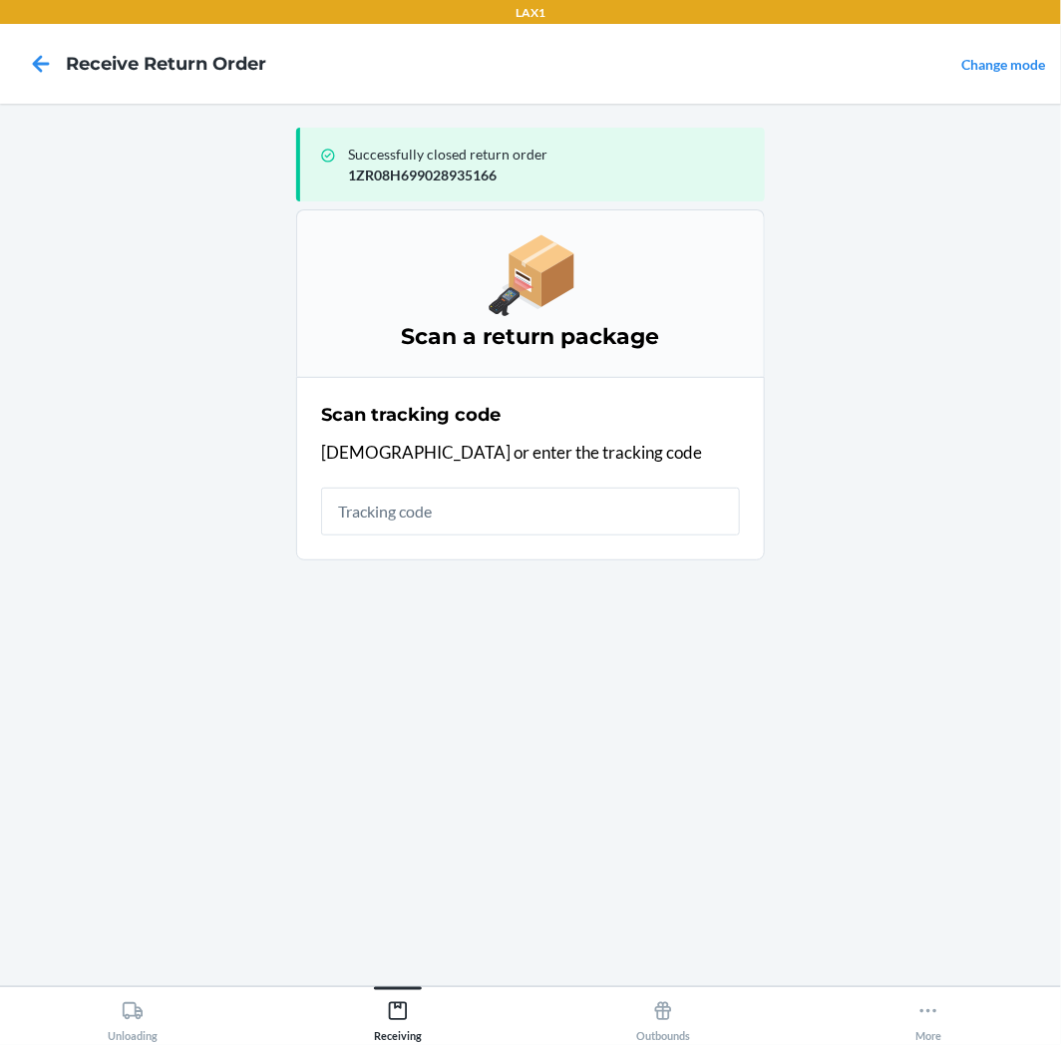
click at [646, 520] on input "text" at bounding box center [530, 512] width 419 height 48
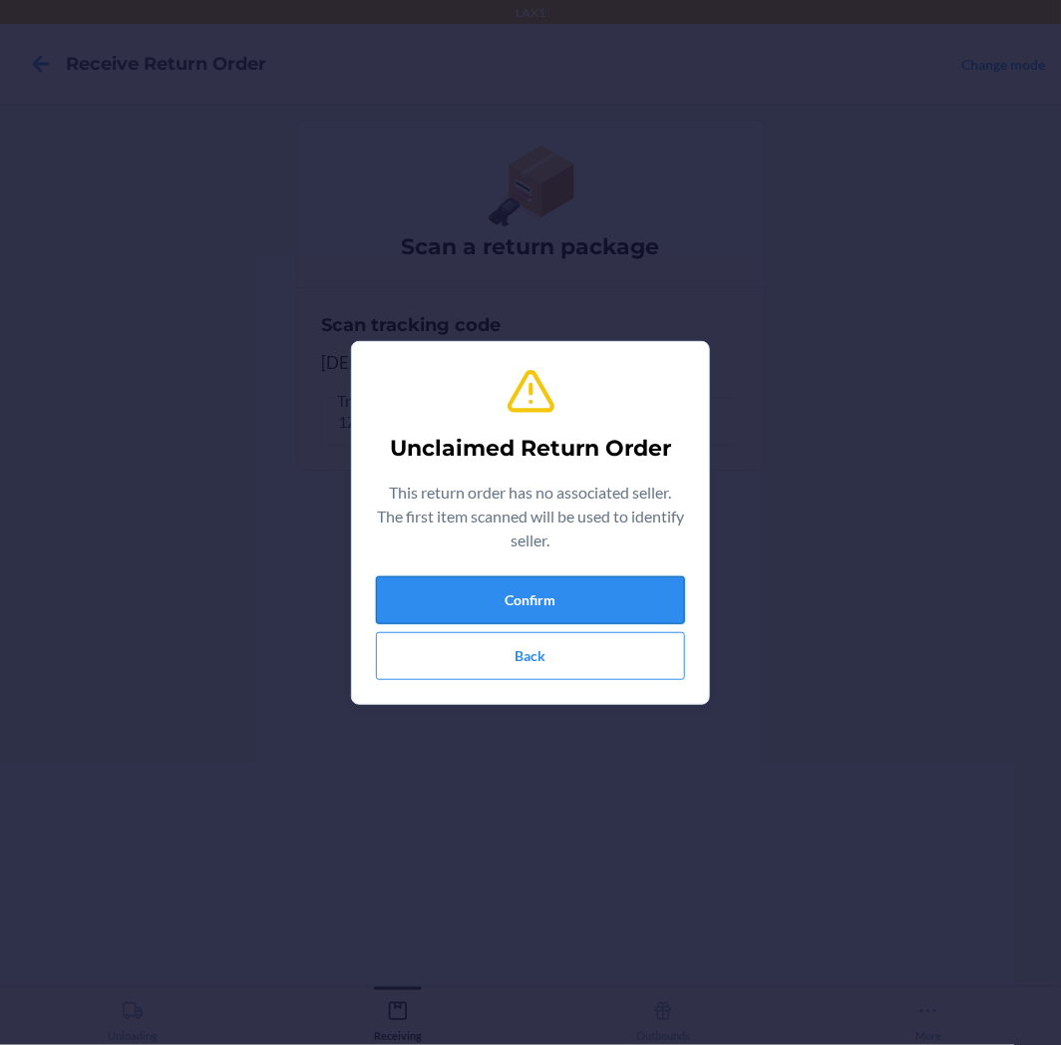
click at [611, 576] on button "Confirm" at bounding box center [530, 600] width 309 height 48
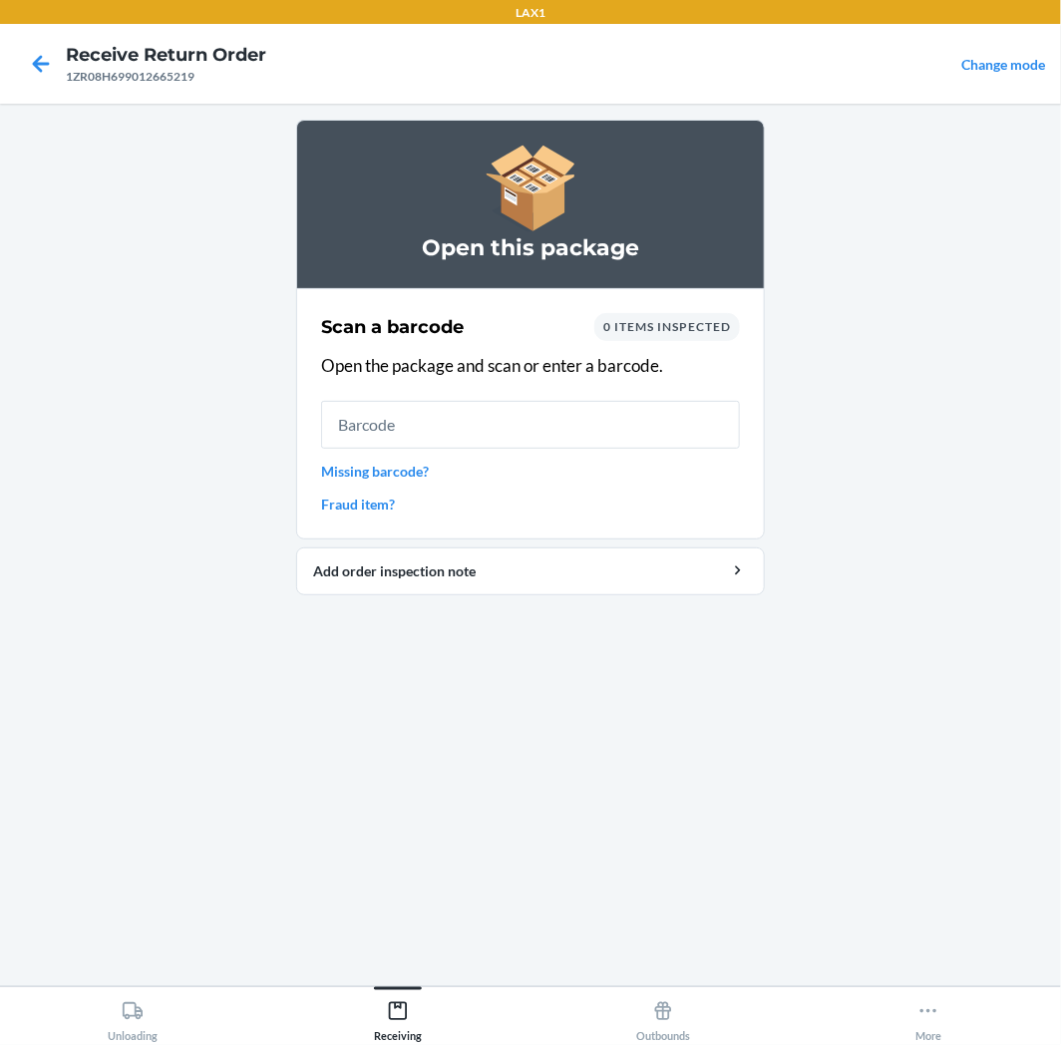
click at [537, 421] on input "text" at bounding box center [530, 425] width 419 height 48
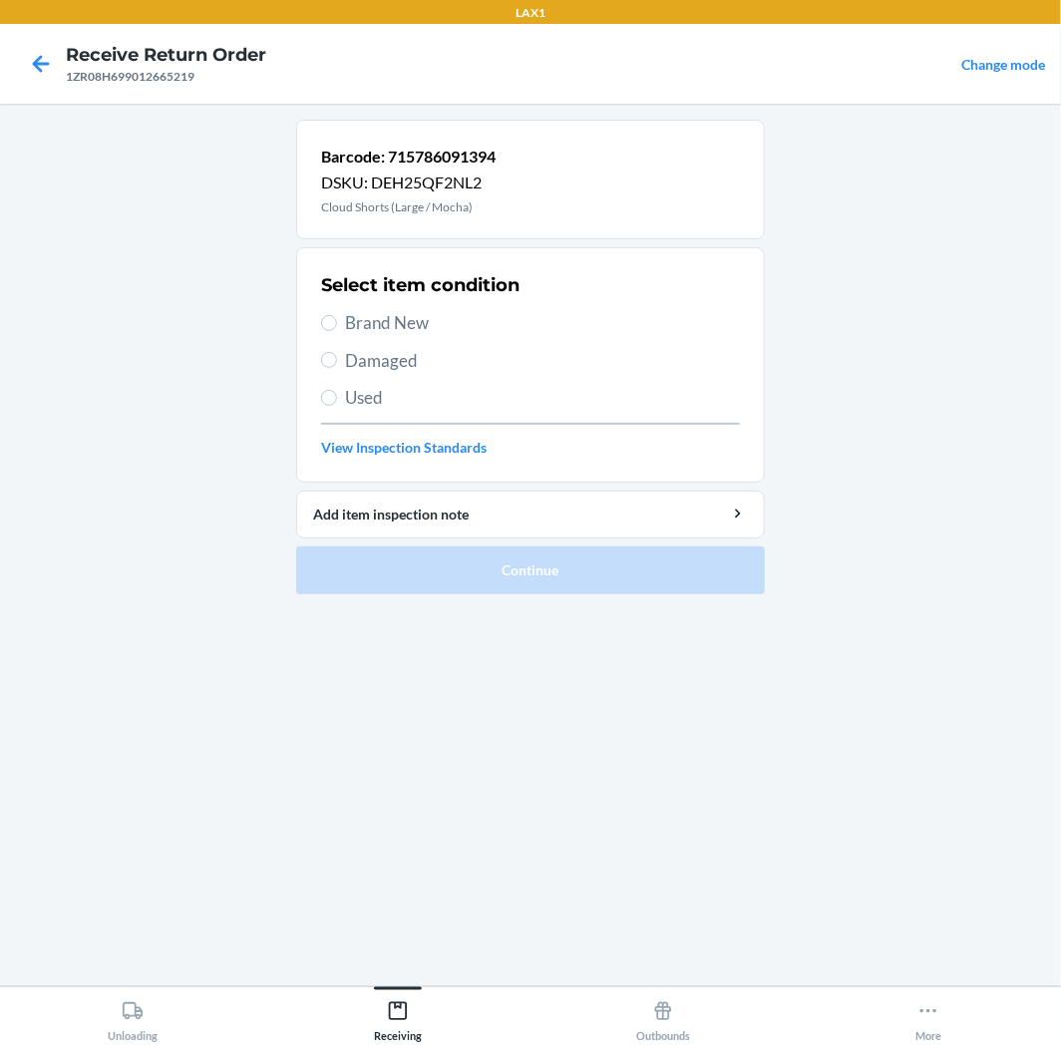
click at [395, 385] on span "Used" at bounding box center [542, 398] width 395 height 26
click at [337, 390] on input "Used" at bounding box center [329, 398] width 16 height 16
radio input "true"
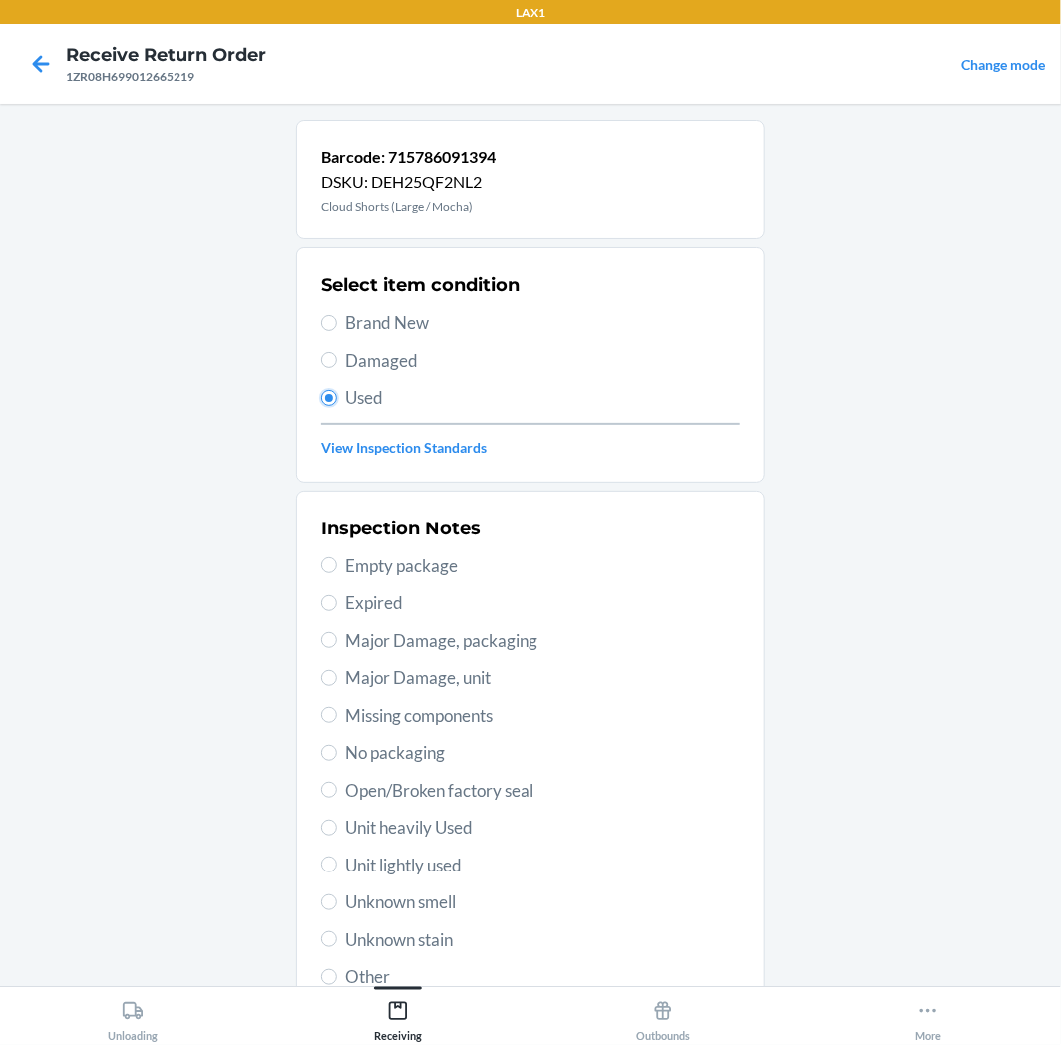
scroll to position [155, 0]
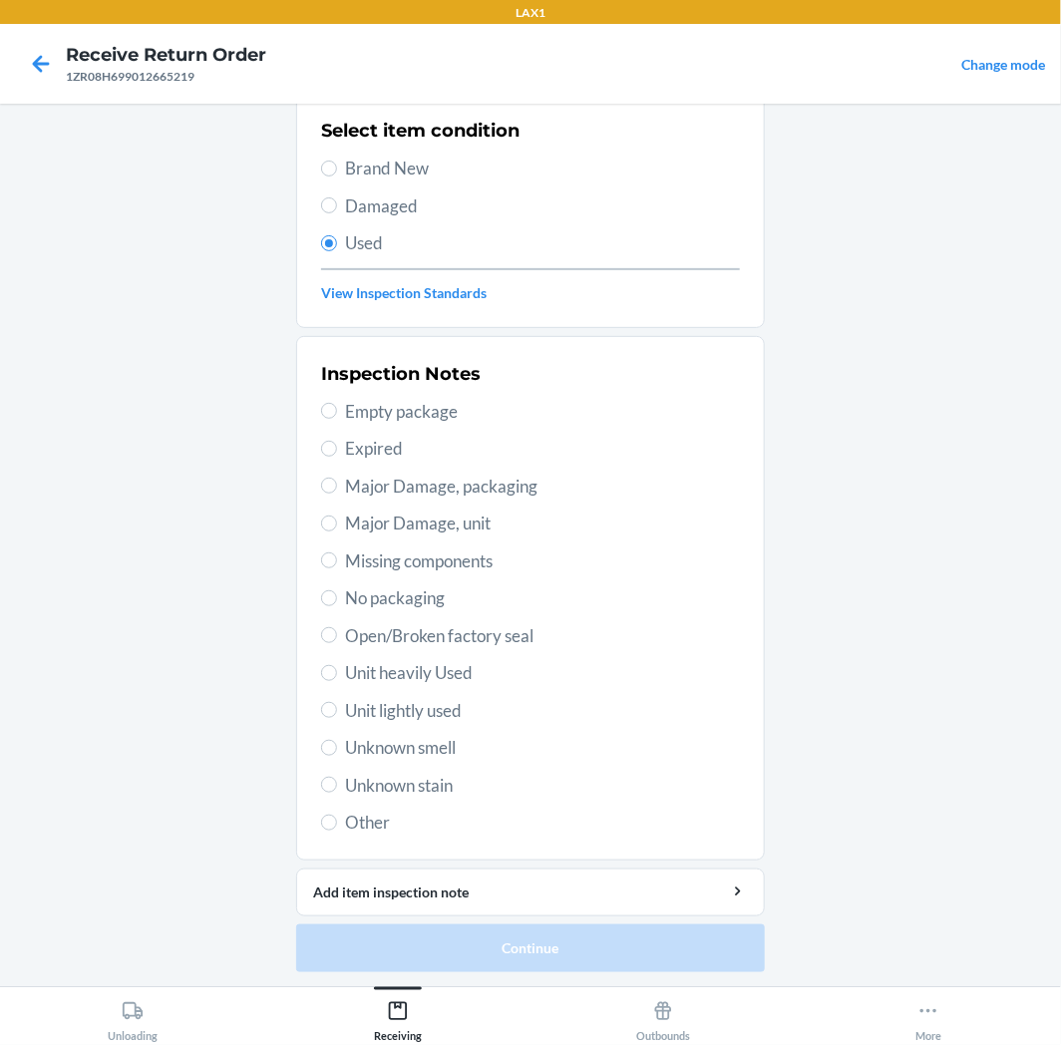
drag, startPoint x: 402, startPoint y: 713, endPoint x: 415, endPoint y: 703, distance: 16.4
click at [403, 713] on span "Unit lightly used" at bounding box center [542, 711] width 395 height 26
drag, startPoint x: 420, startPoint y: 726, endPoint x: 434, endPoint y: 724, distance: 14.1
click at [434, 724] on div "Inspection Notes Empty package Expired Major Damage, packaging Major Damage, un…" at bounding box center [530, 598] width 419 height 487
click at [455, 714] on span "Unit lightly used" at bounding box center [542, 711] width 395 height 26
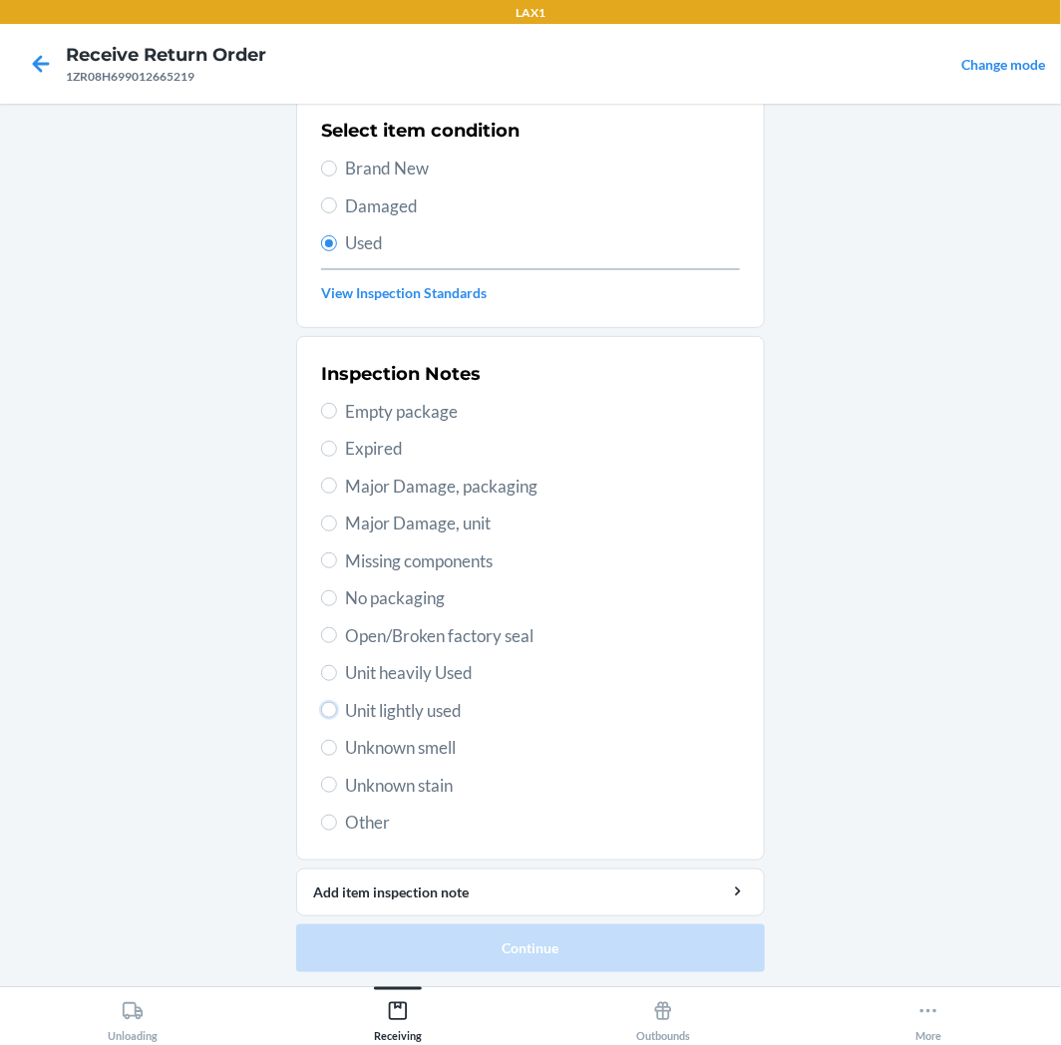
click at [337, 714] on input "Unit lightly used" at bounding box center [329, 710] width 16 height 16
radio input "true"
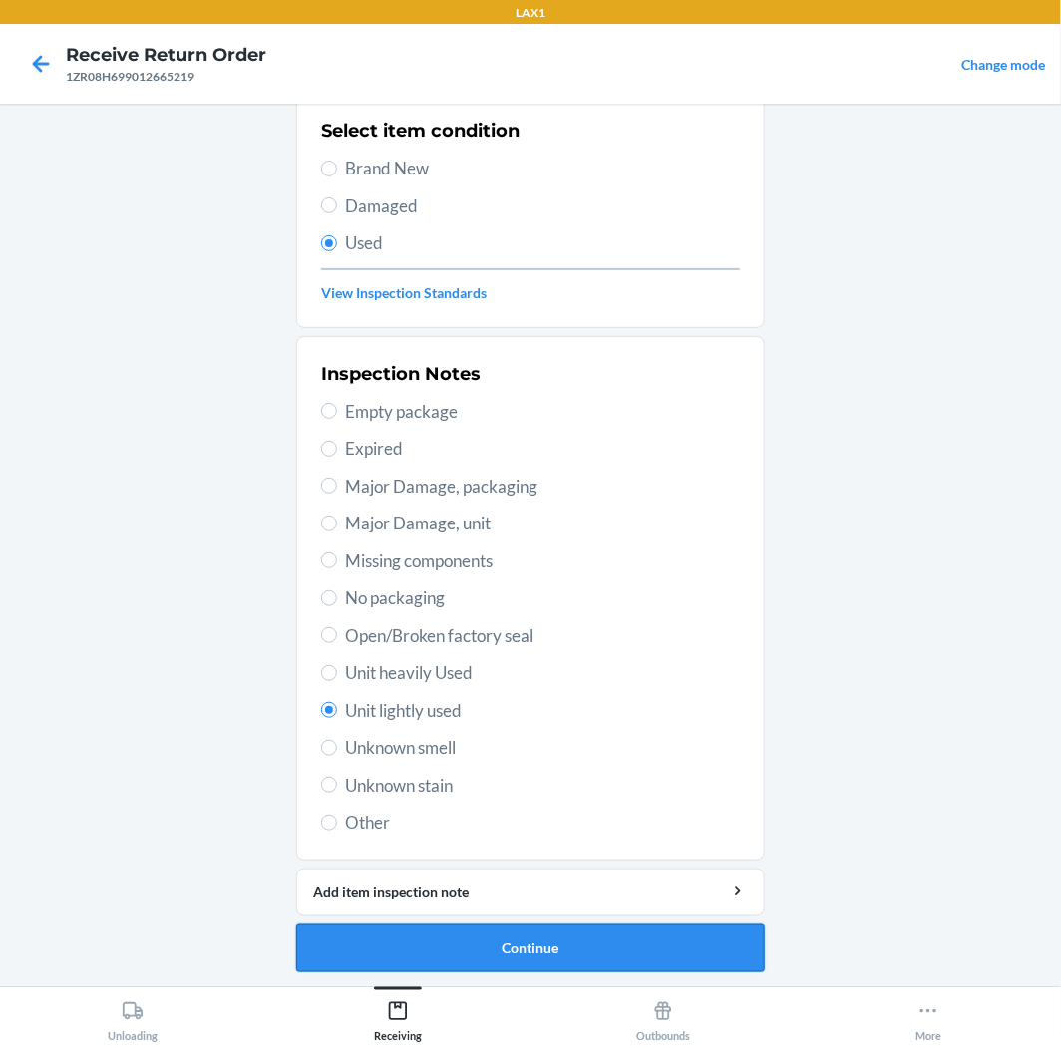
click at [552, 937] on button "Continue" at bounding box center [530, 949] width 469 height 48
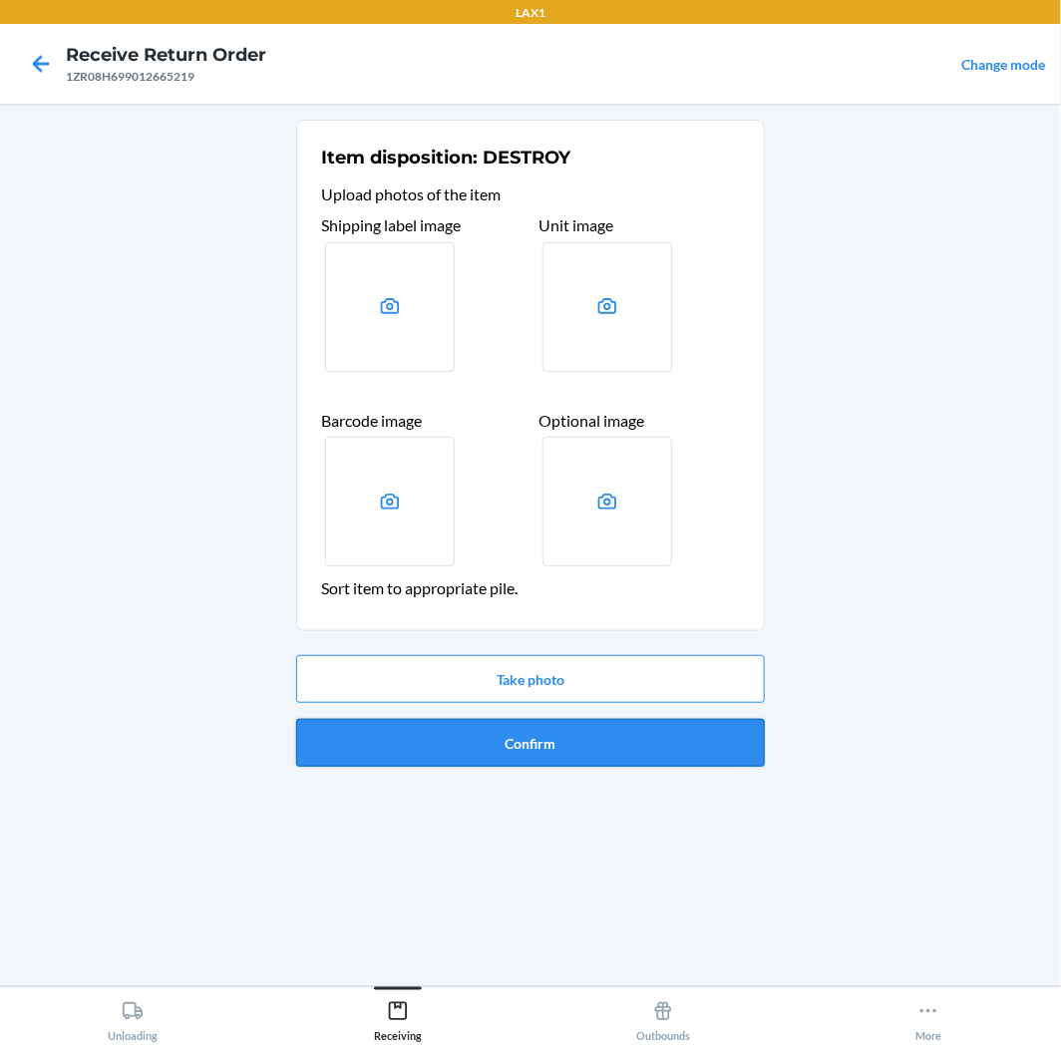
click at [516, 736] on button "Confirm" at bounding box center [530, 743] width 469 height 48
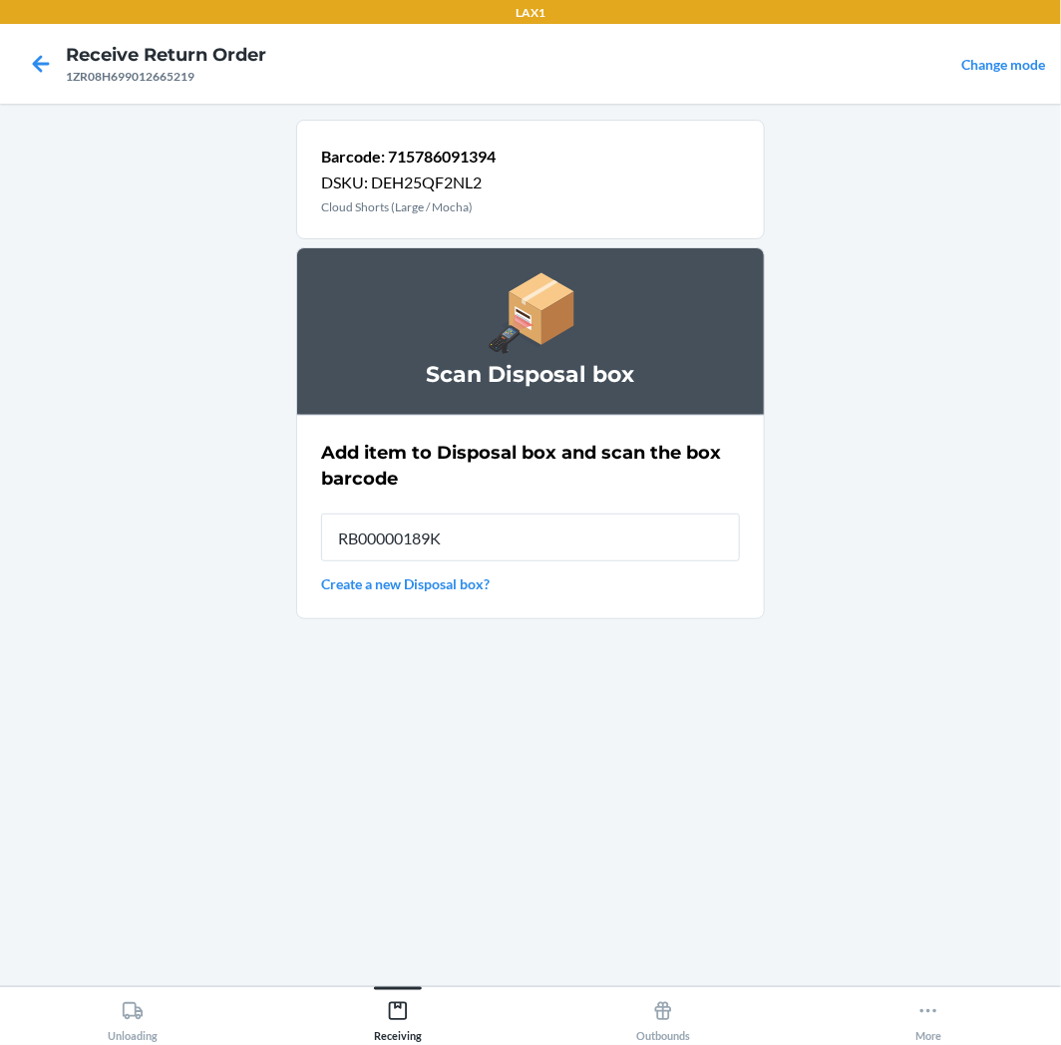
type input "RB00000189K"
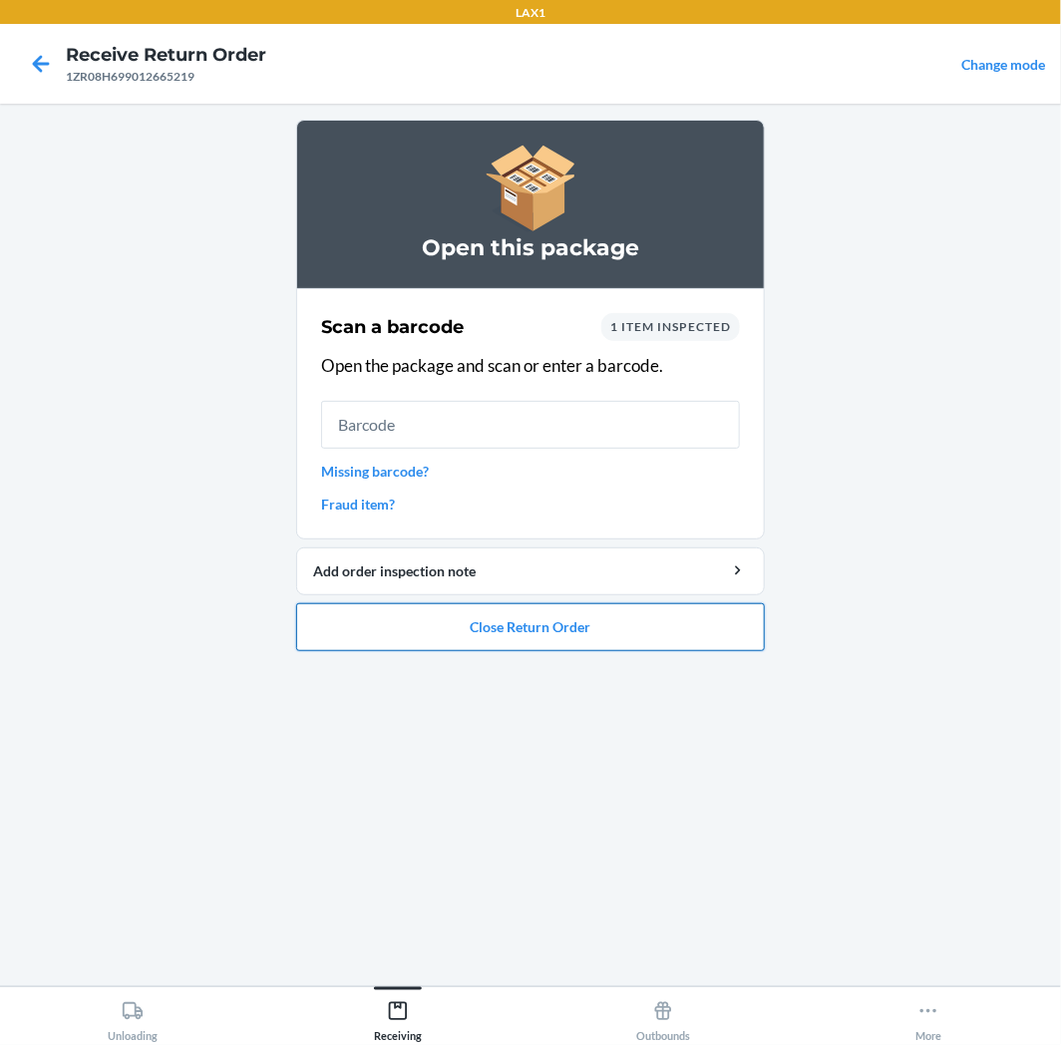
click at [699, 639] on button "Close Return Order" at bounding box center [530, 627] width 469 height 48
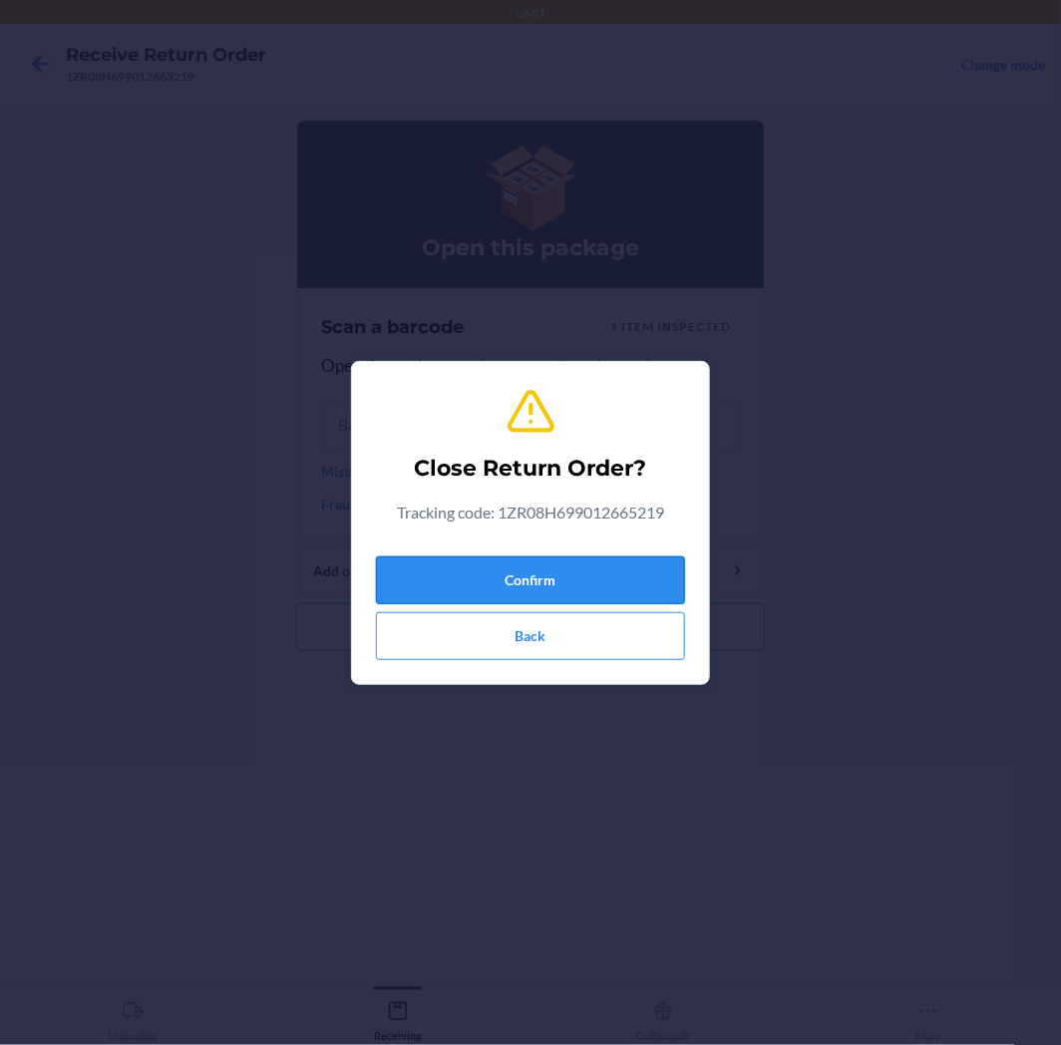
click at [683, 570] on button "Confirm" at bounding box center [530, 581] width 309 height 48
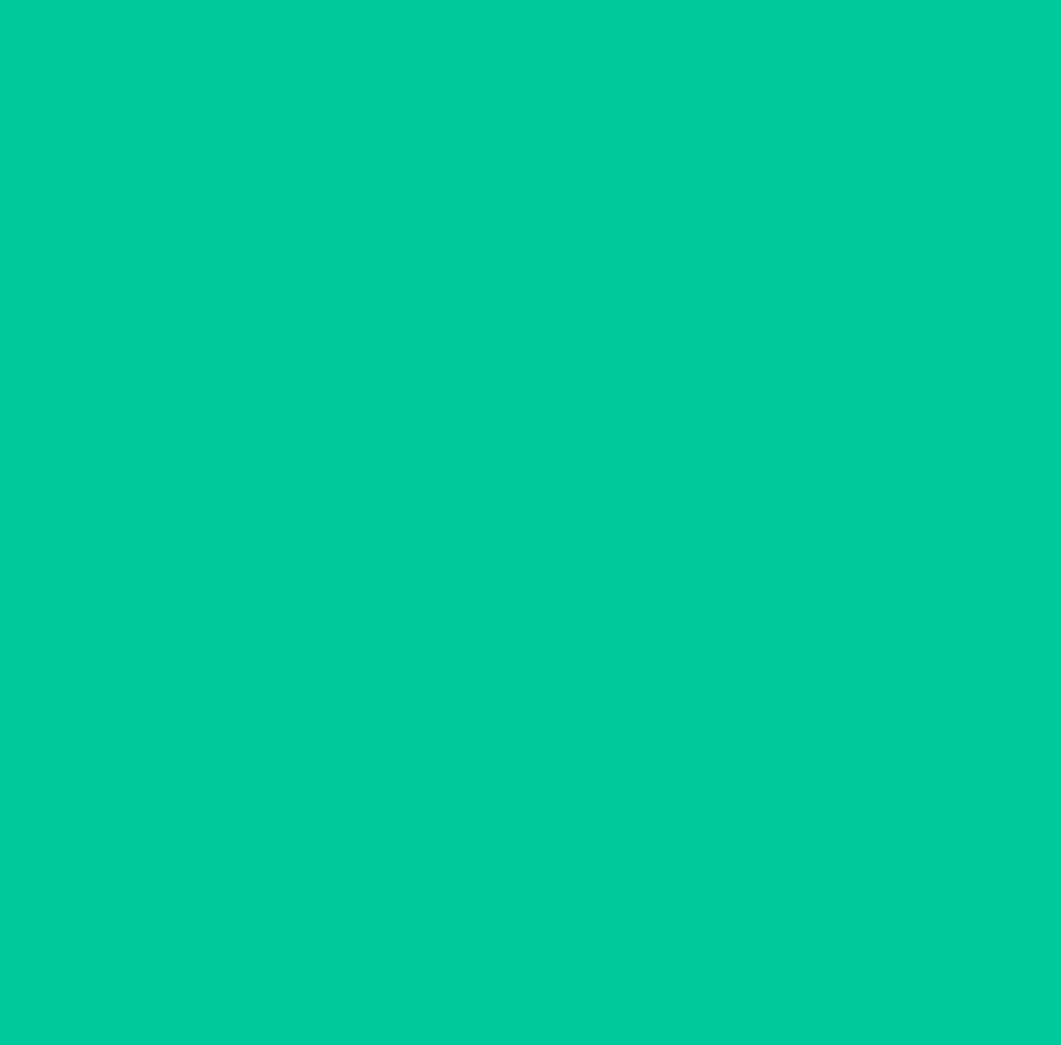
click at [656, 571] on ol "Scan a return package Scan tracking code Scan or enter the tracking code" at bounding box center [530, 392] width 469 height 367
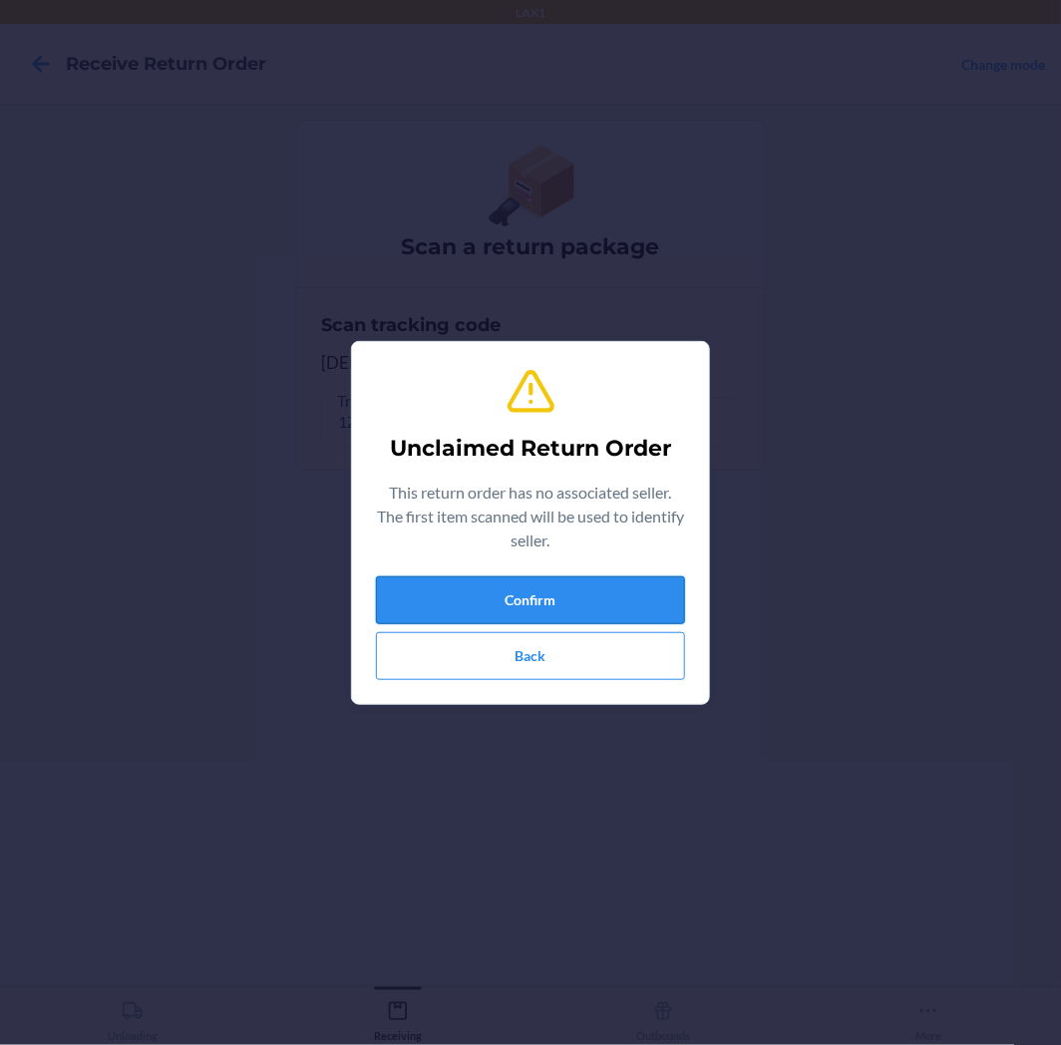
click at [644, 615] on button "Confirm" at bounding box center [530, 600] width 309 height 48
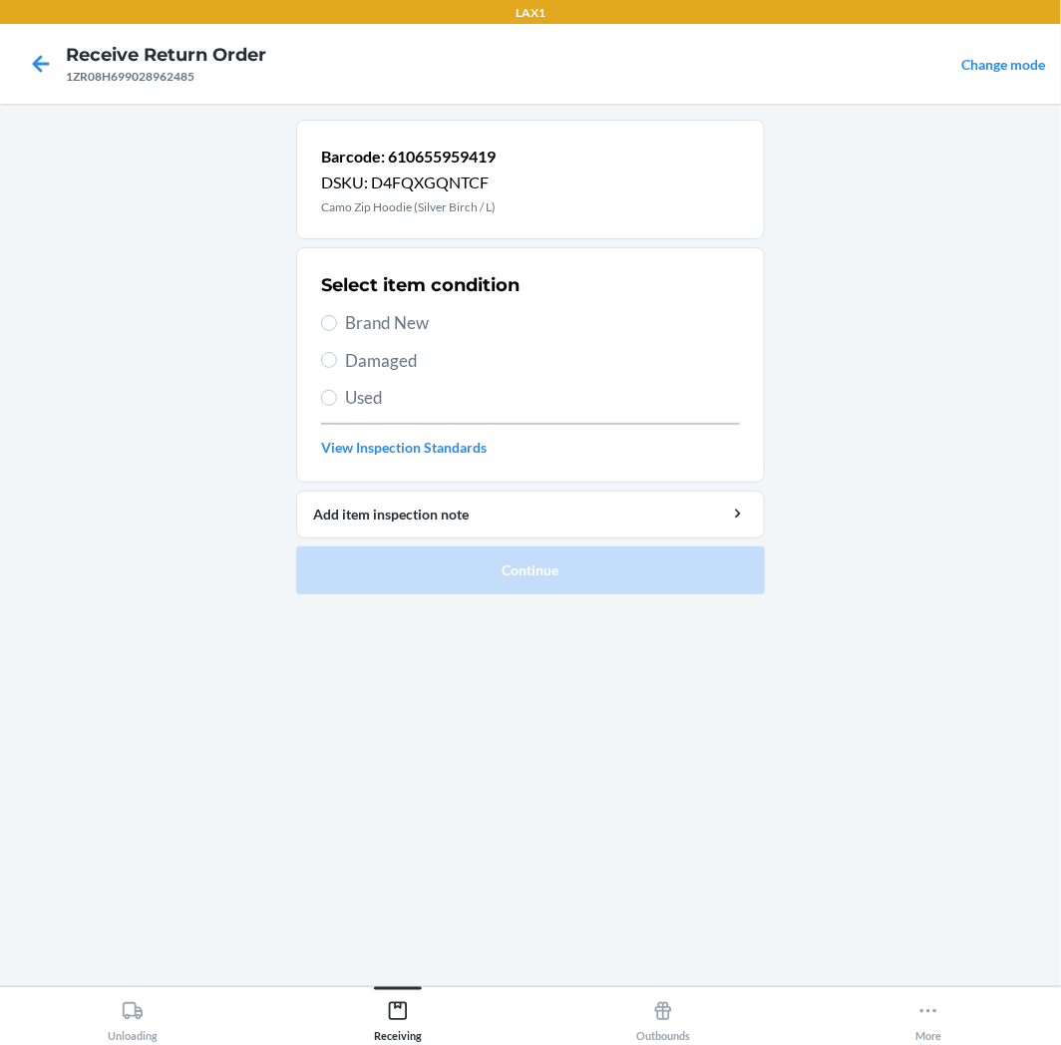
click at [412, 407] on span "Used" at bounding box center [542, 398] width 395 height 26
click at [337, 406] on input "Used" at bounding box center [329, 398] width 16 height 16
radio input "true"
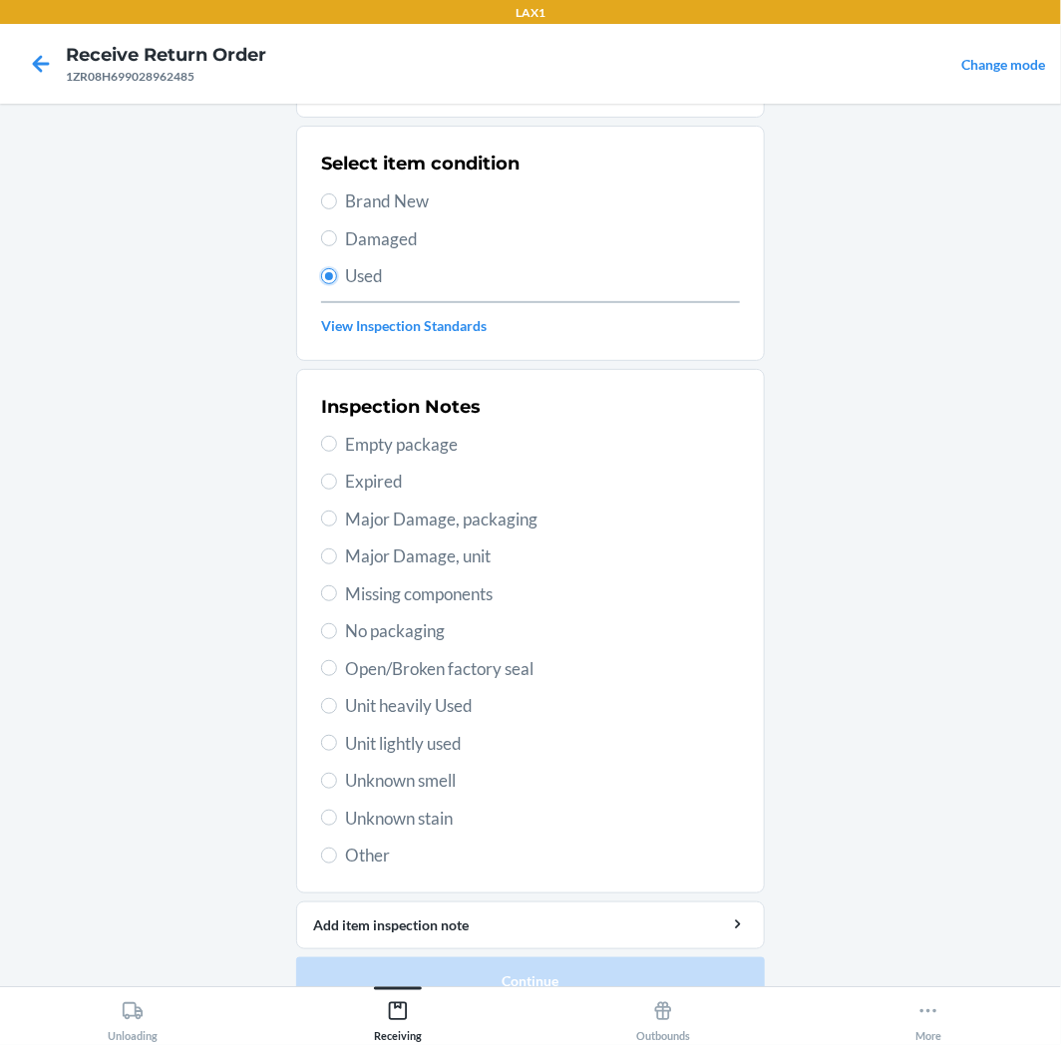
scroll to position [155, 0]
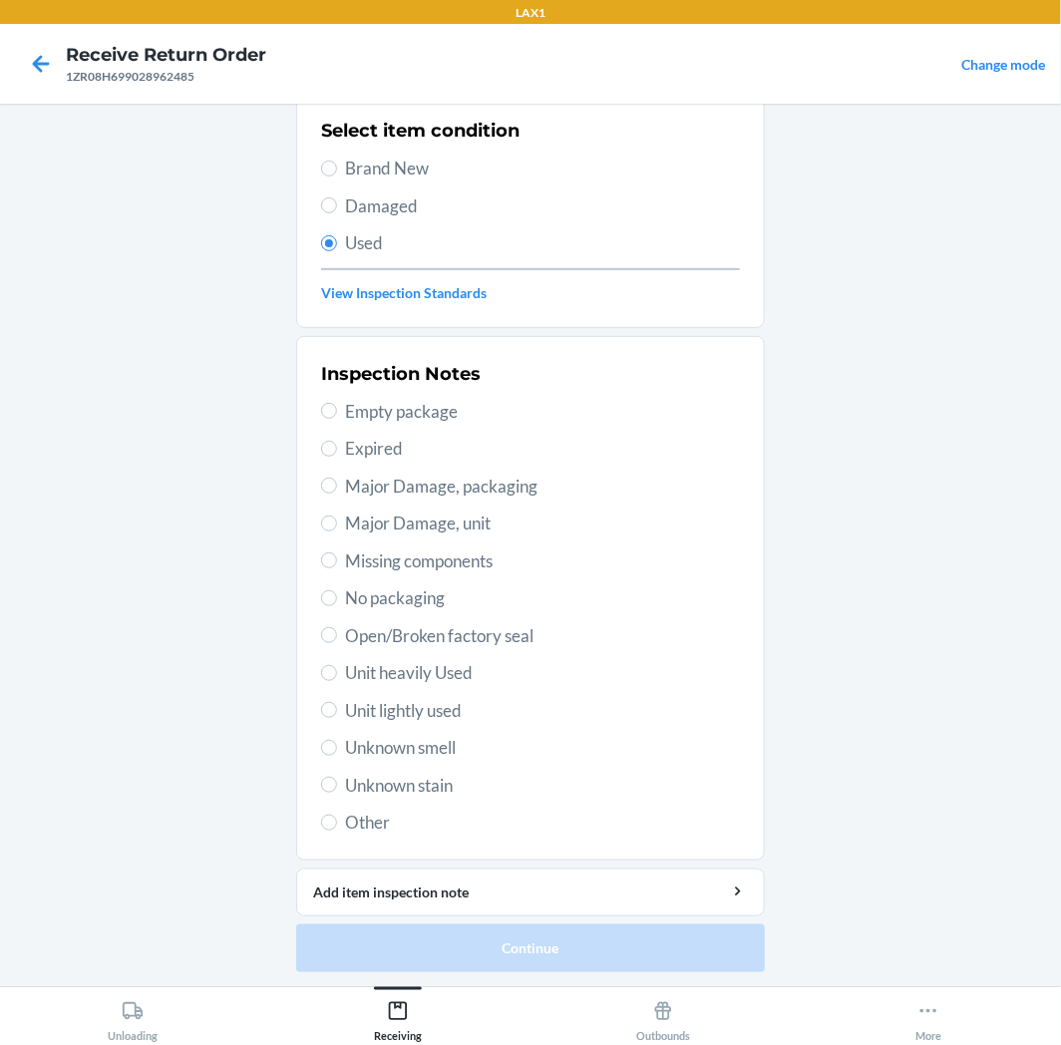
click at [436, 718] on span "Unit lightly used" at bounding box center [542, 711] width 395 height 26
click at [337, 718] on input "Unit lightly used" at bounding box center [329, 710] width 16 height 16
radio input "true"
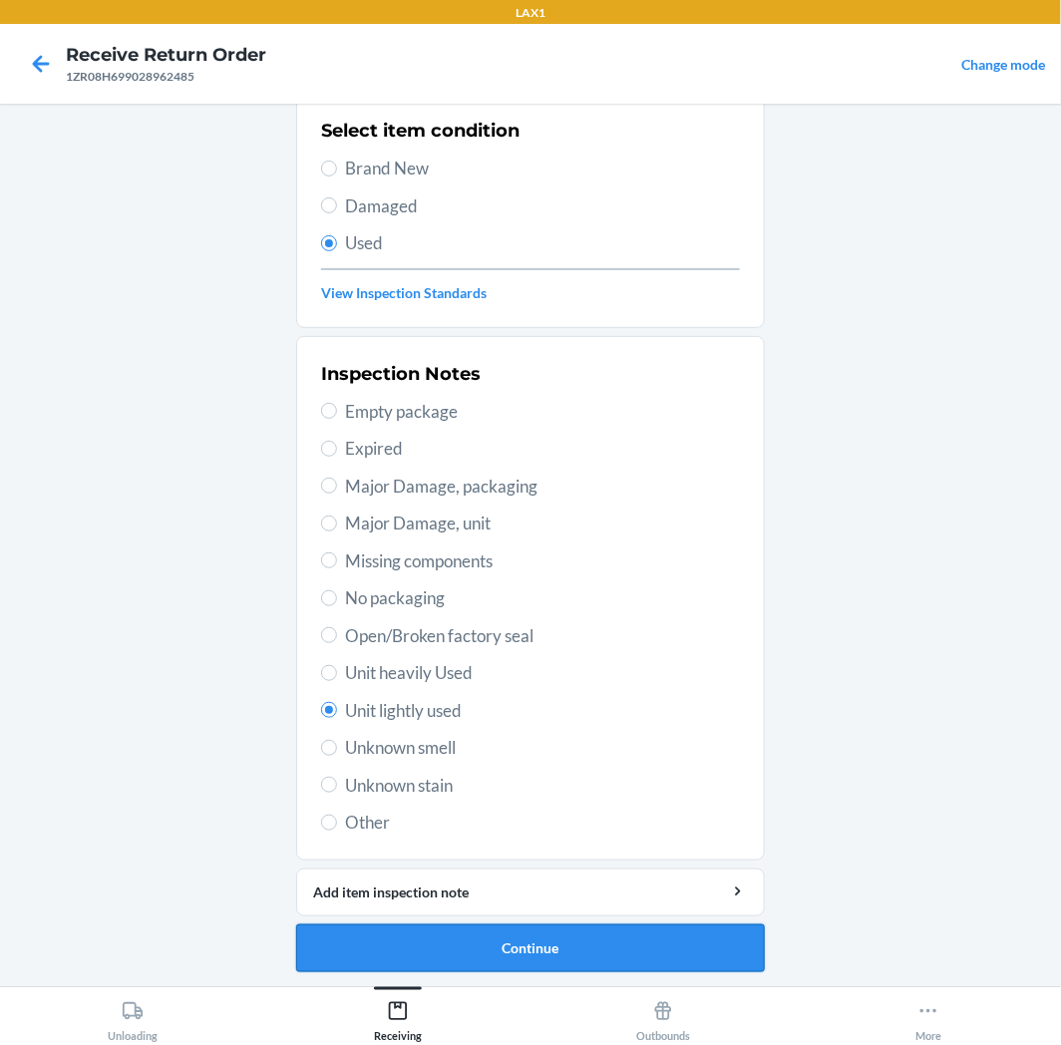
click at [487, 934] on button "Continue" at bounding box center [530, 949] width 469 height 48
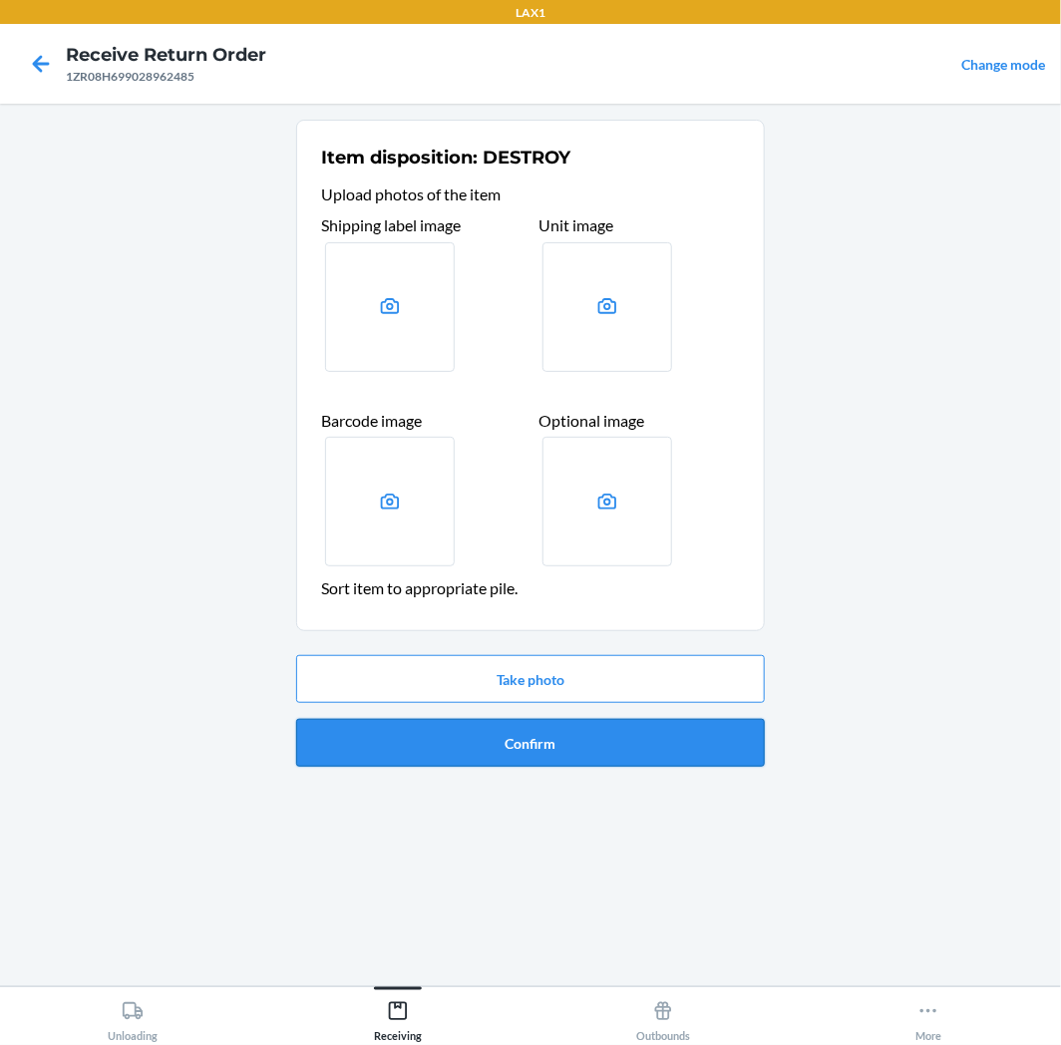
click at [505, 759] on button "Confirm" at bounding box center [530, 743] width 469 height 48
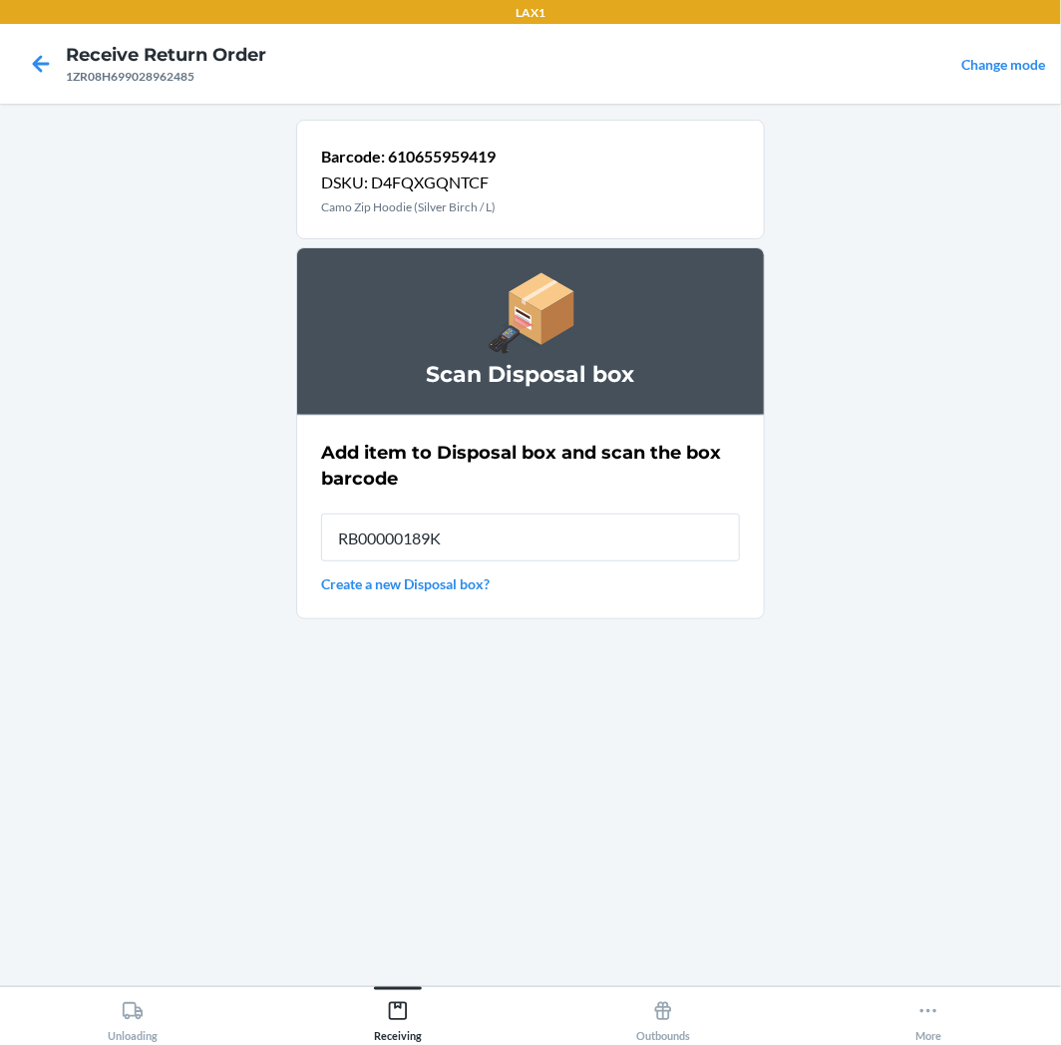
type input "RB00000189K"
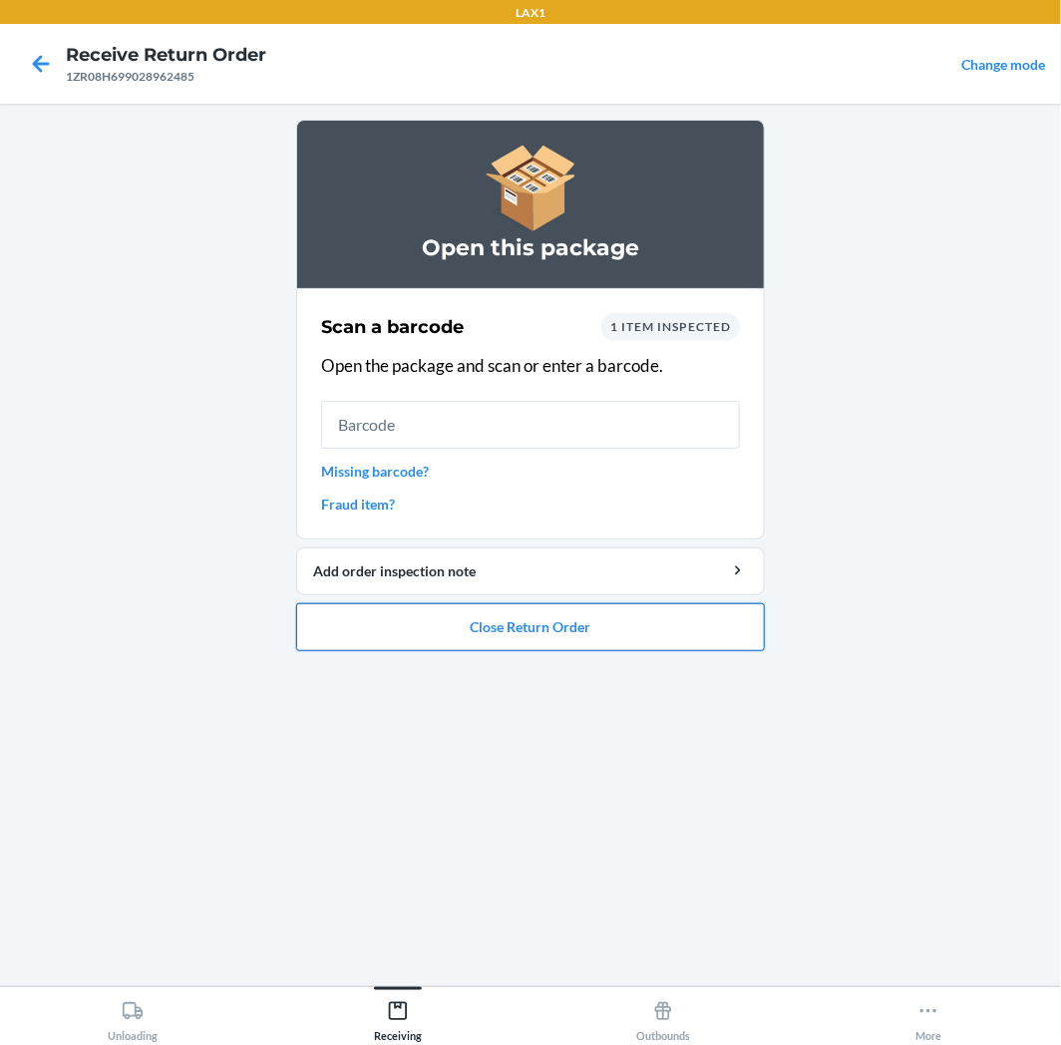
click at [465, 619] on button "Close Return Order" at bounding box center [530, 627] width 469 height 48
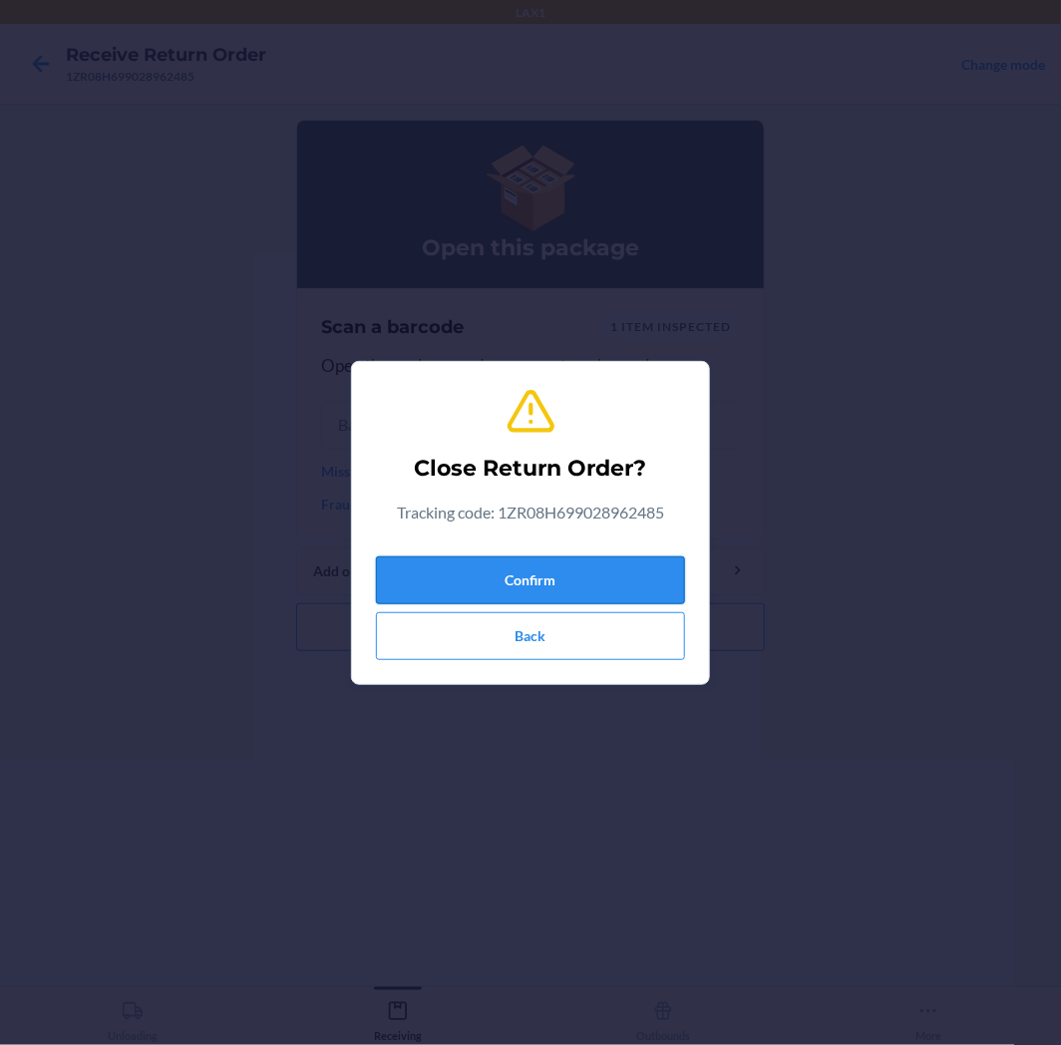
click at [482, 569] on button "Confirm" at bounding box center [530, 581] width 309 height 48
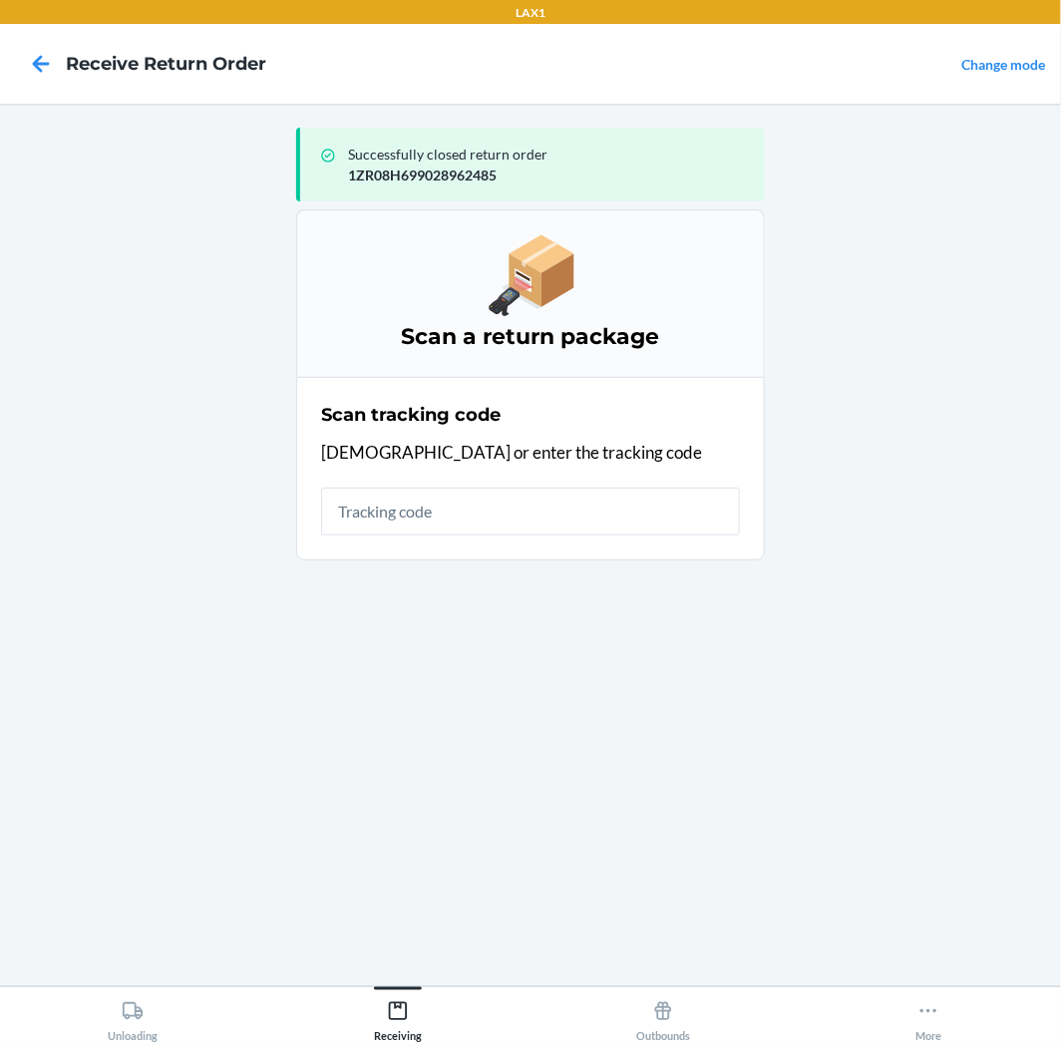
click at [524, 505] on input "text" at bounding box center [530, 512] width 419 height 48
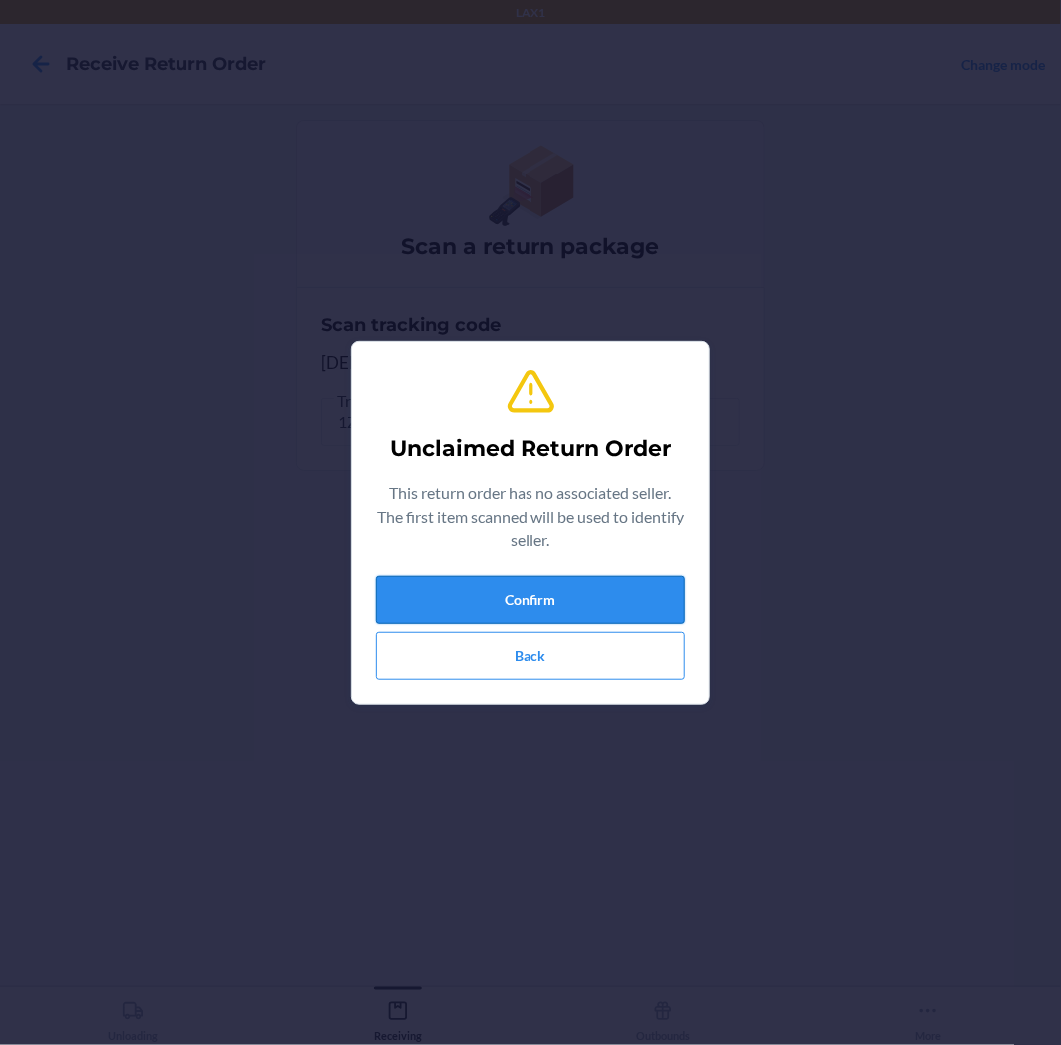
click at [662, 602] on button "Confirm" at bounding box center [530, 600] width 309 height 48
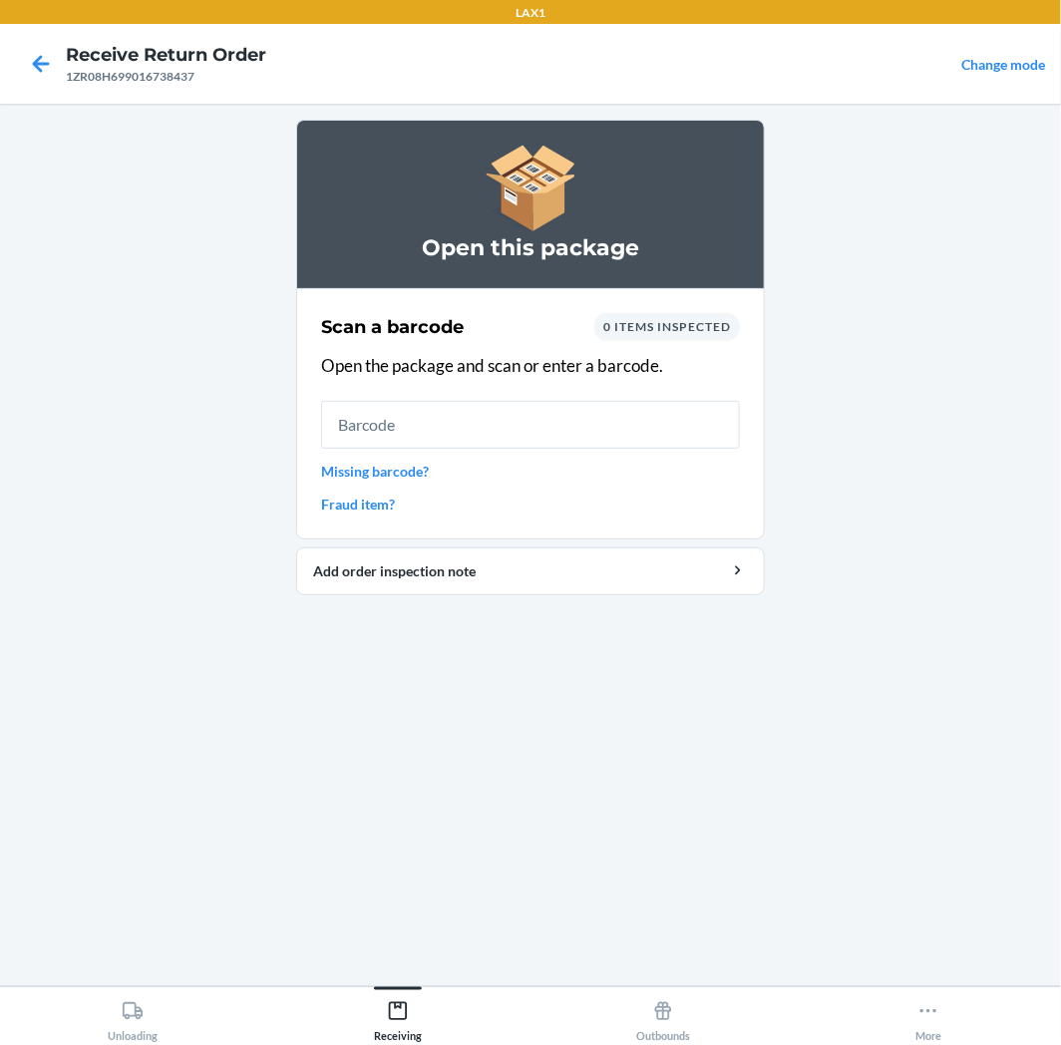
click at [625, 431] on input "text" at bounding box center [530, 425] width 419 height 48
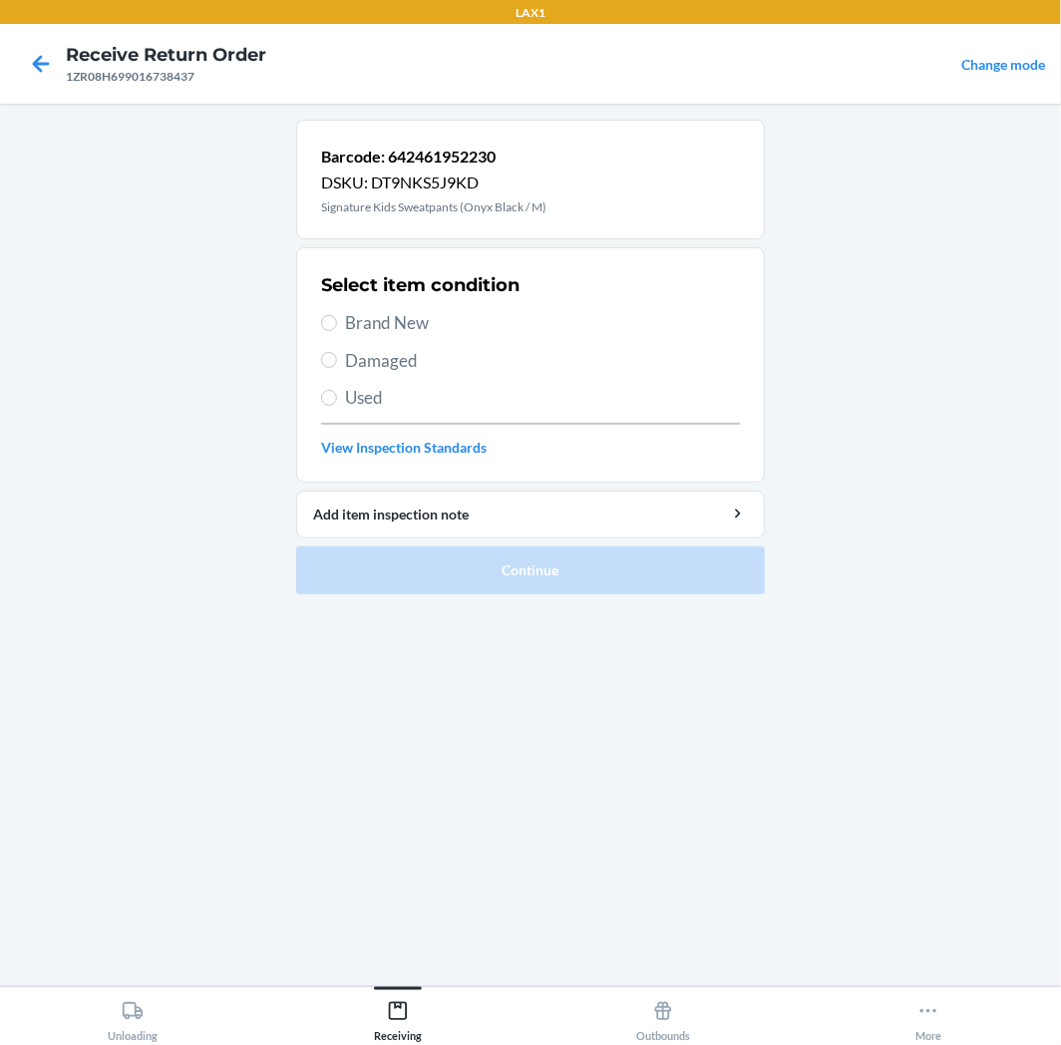
drag, startPoint x: 381, startPoint y: 411, endPoint x: 390, endPoint y: 396, distance: 17.4
click at [382, 411] on div "Select item condition Brand New Damaged Used View Inspection Standards" at bounding box center [530, 364] width 419 height 197
click at [391, 395] on span "Used" at bounding box center [542, 398] width 395 height 26
click at [337, 395] on input "Used" at bounding box center [329, 398] width 16 height 16
radio input "true"
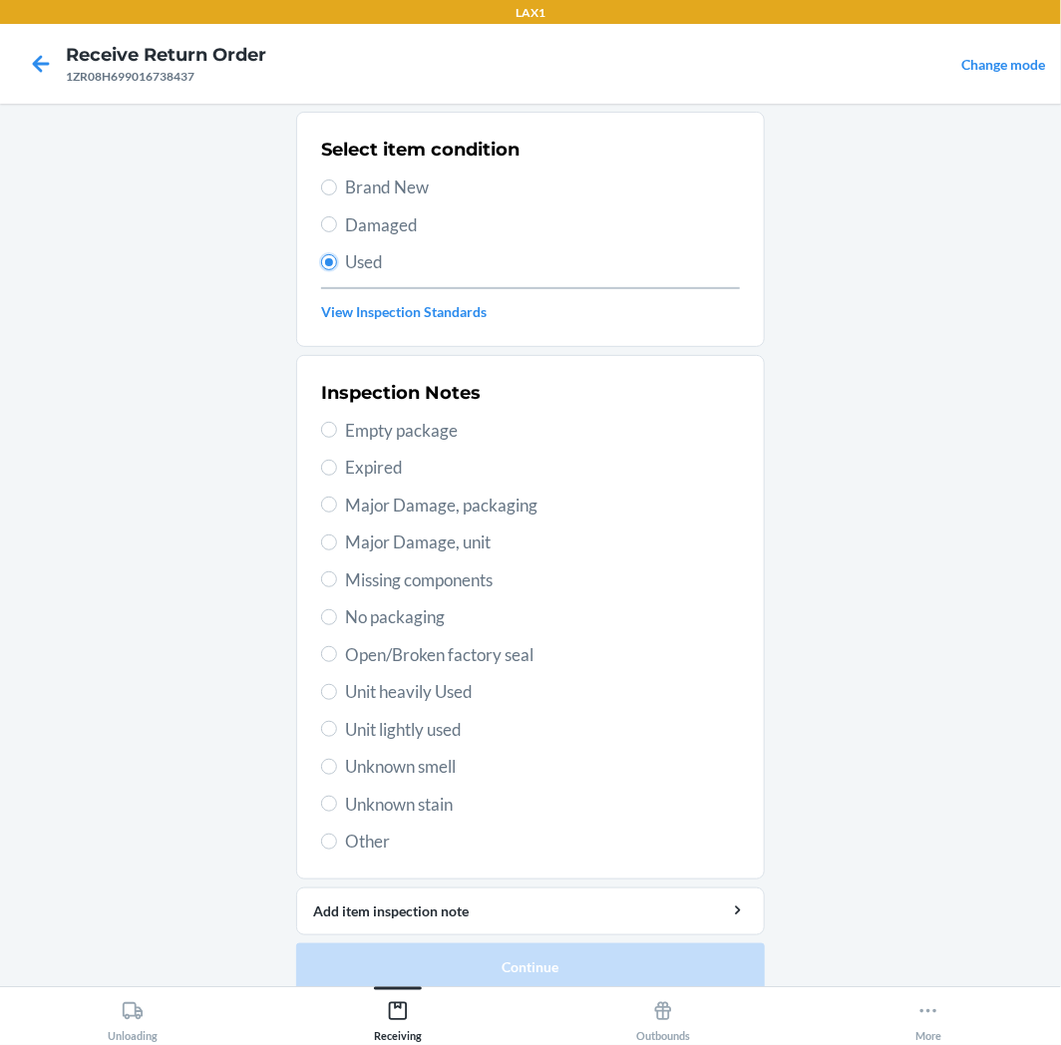
scroll to position [155, 0]
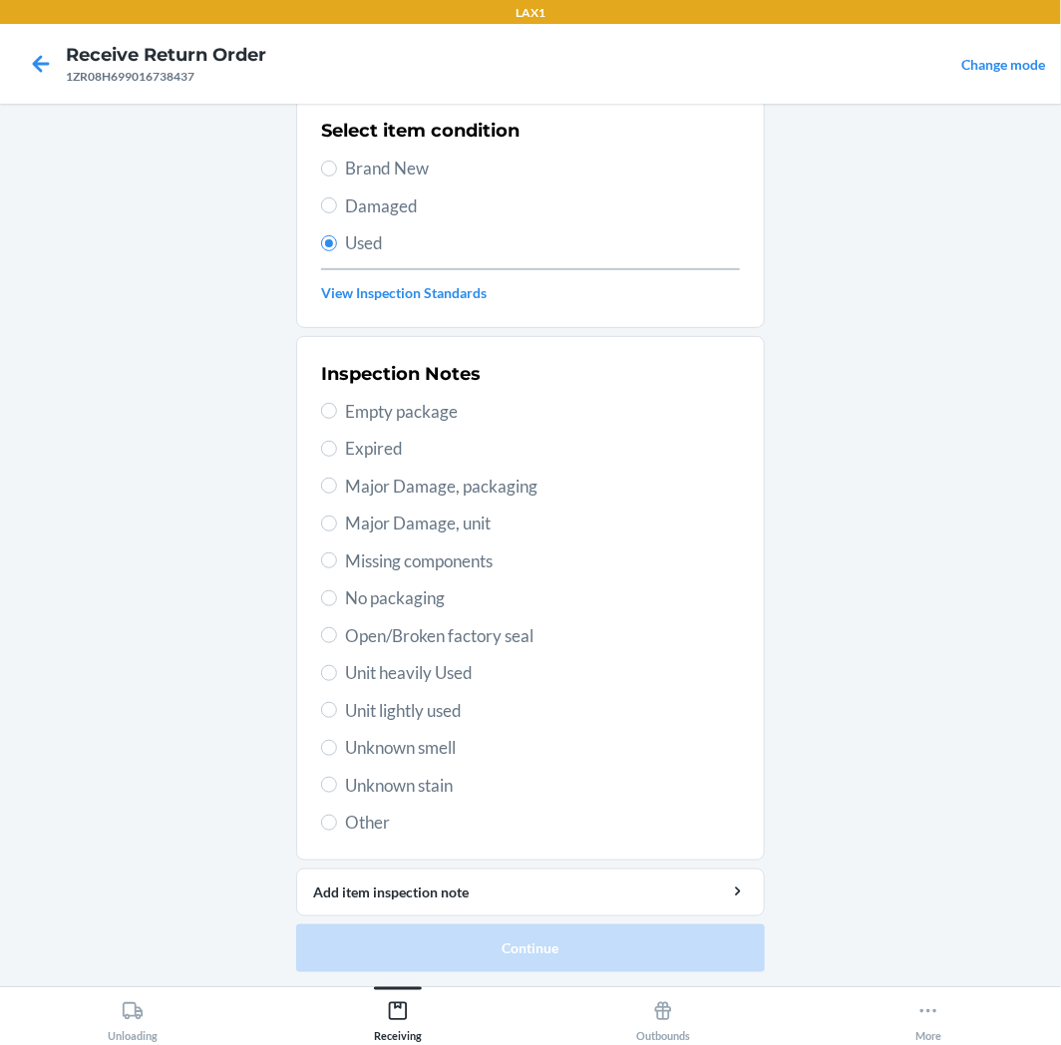
click at [477, 698] on span "Unit lightly used" at bounding box center [542, 711] width 395 height 26
click at [337, 702] on input "Unit lightly used" at bounding box center [329, 710] width 16 height 16
radio input "true"
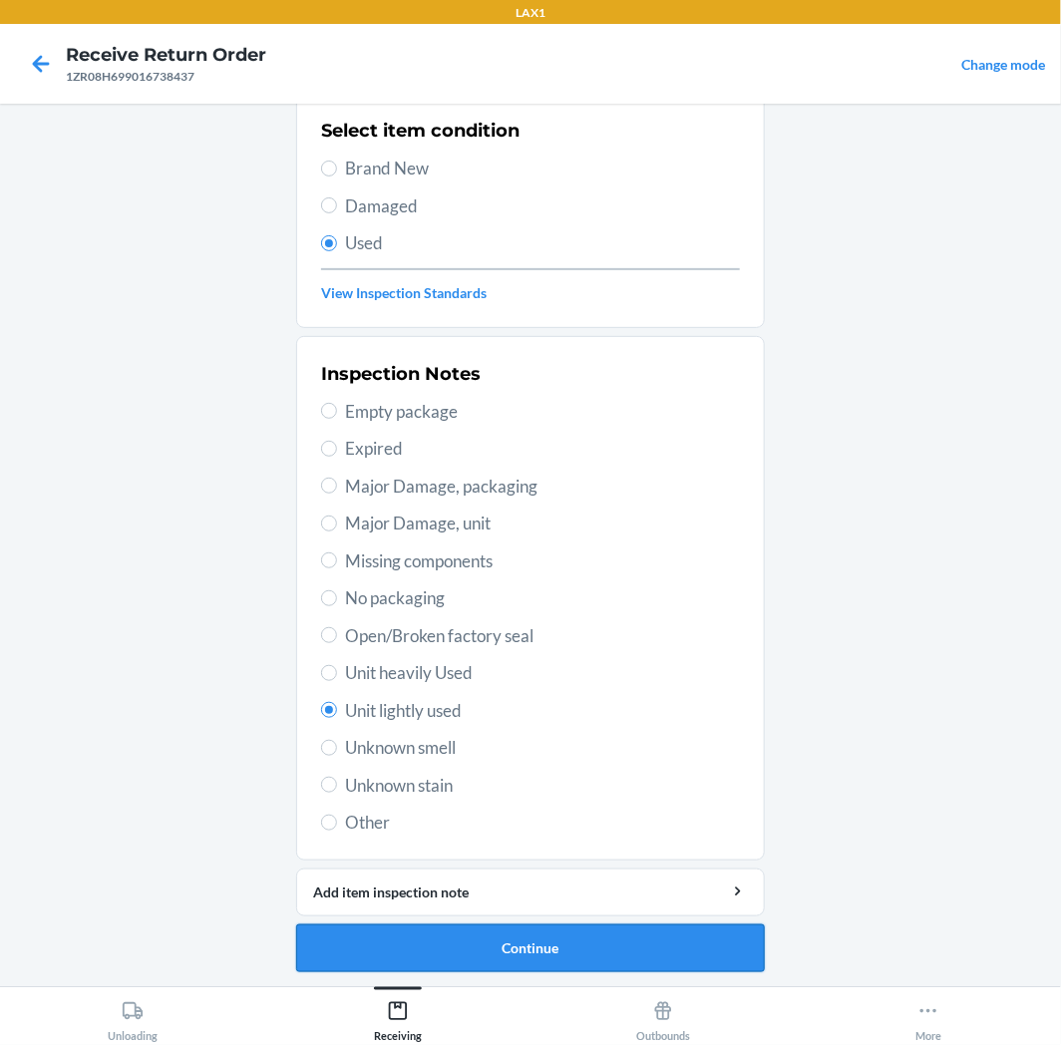
click at [485, 932] on button "Continue" at bounding box center [530, 949] width 469 height 48
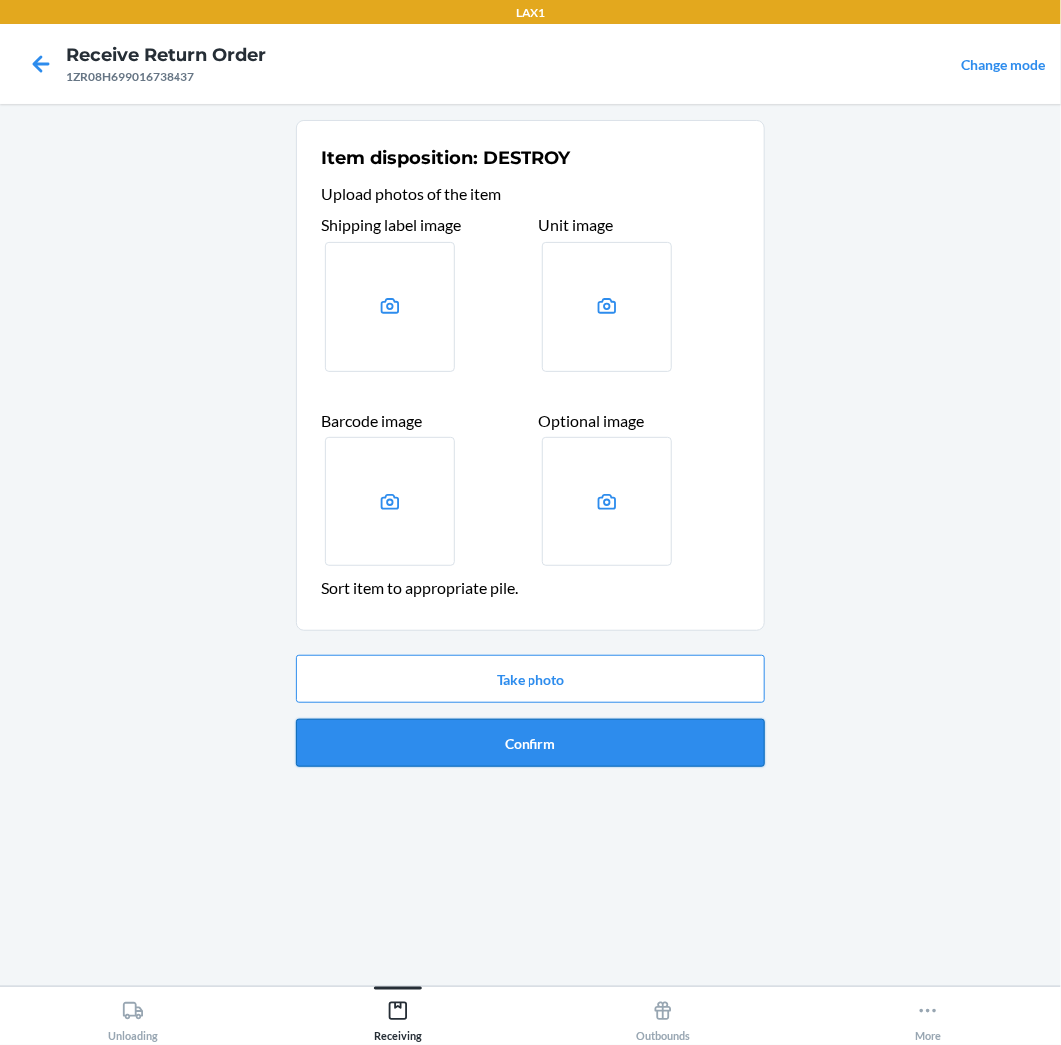
click at [542, 723] on button "Confirm" at bounding box center [530, 743] width 469 height 48
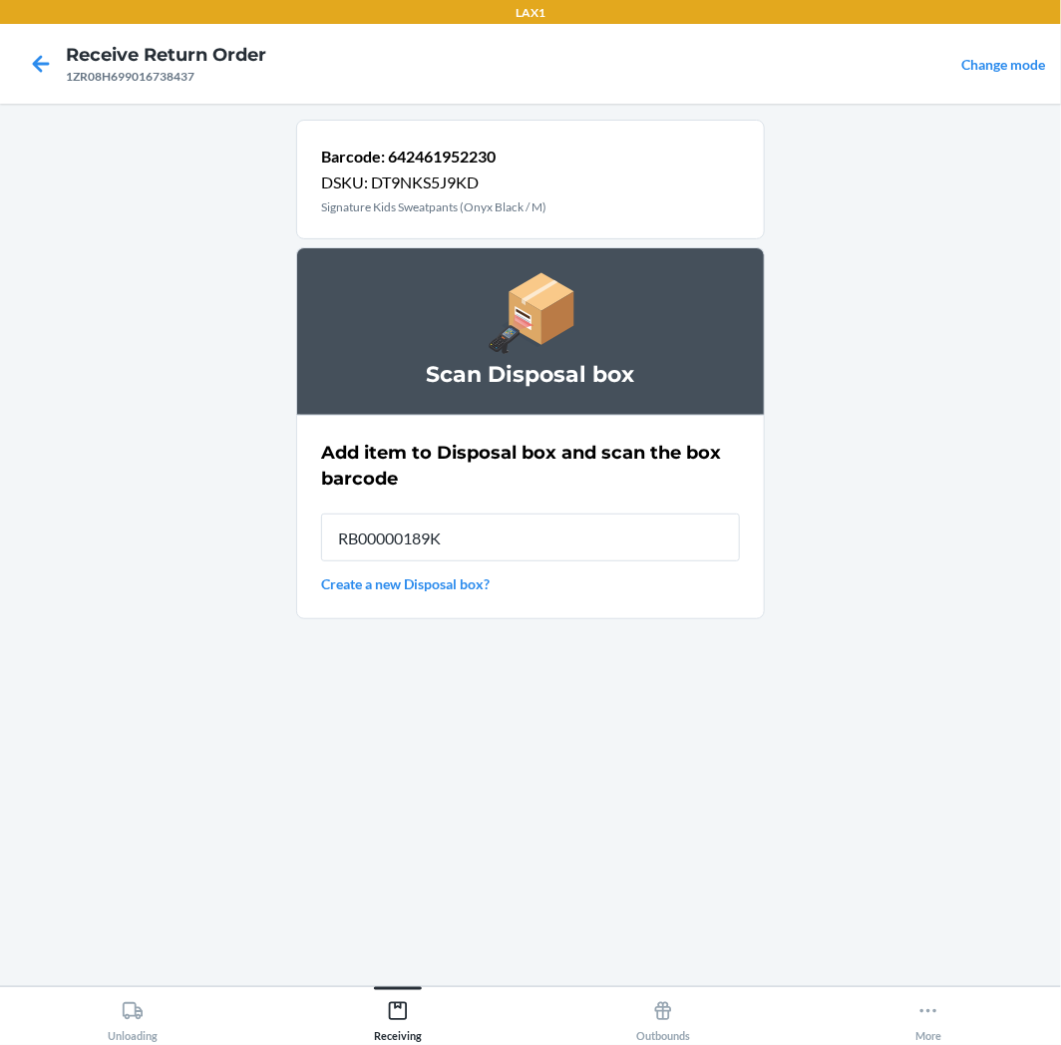
type input "RB00000189K"
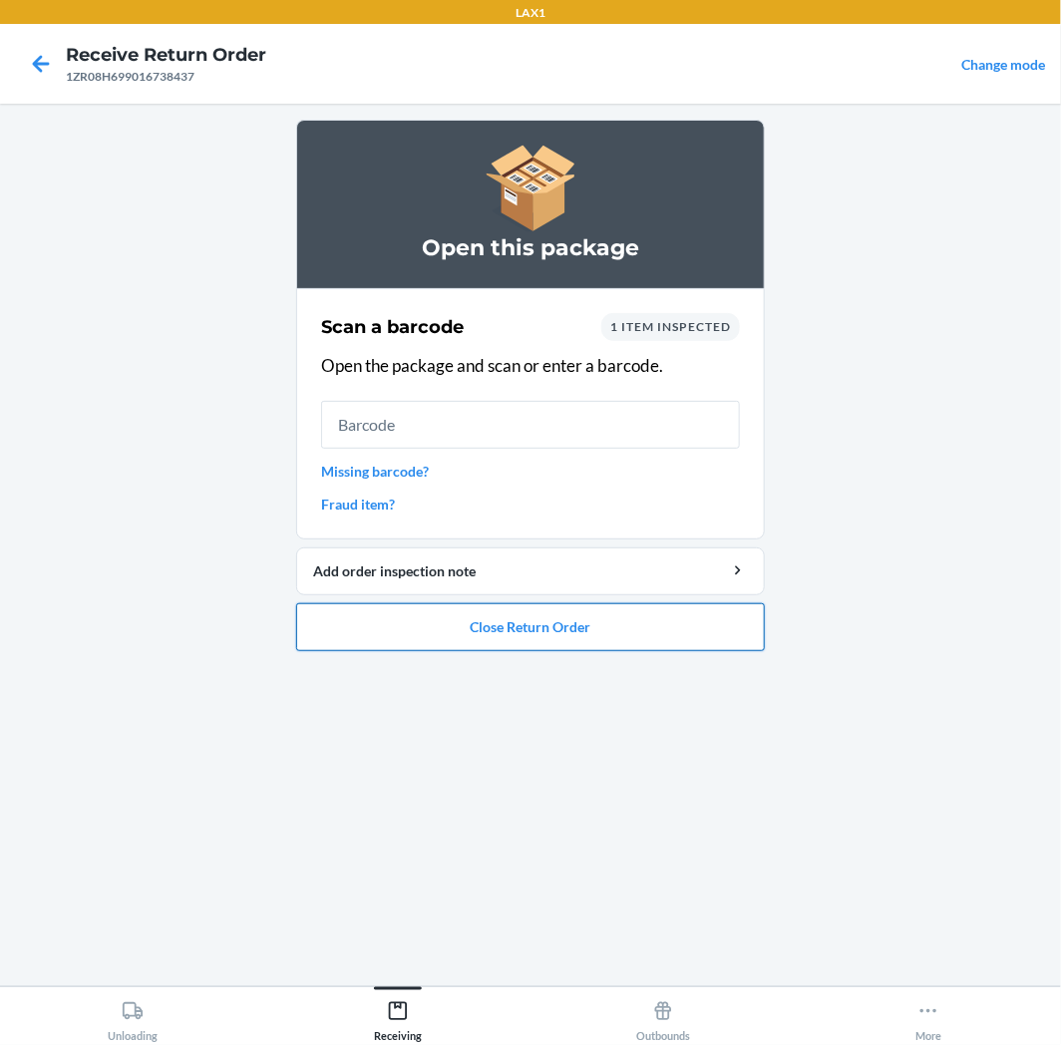
click at [547, 634] on button "Close Return Order" at bounding box center [530, 627] width 469 height 48
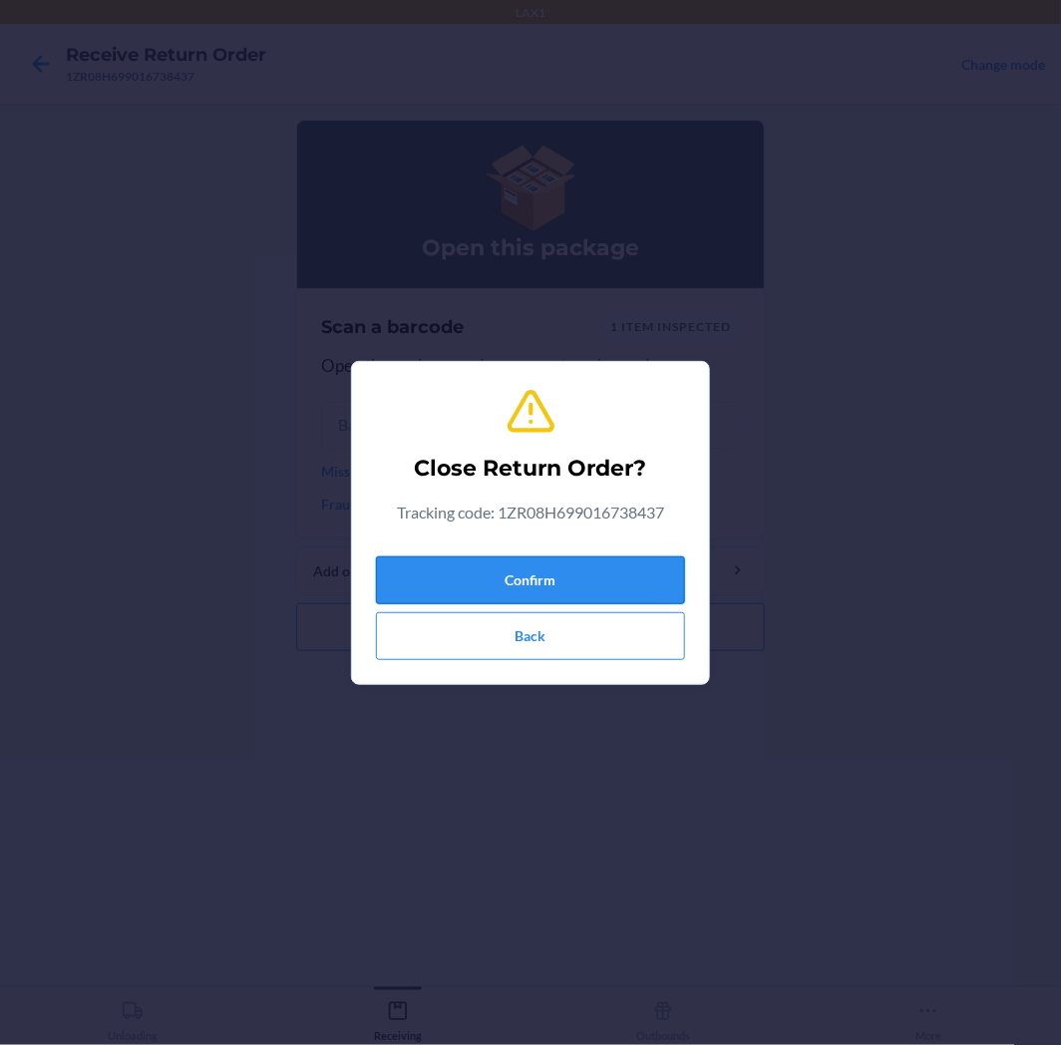
click at [564, 580] on button "Confirm" at bounding box center [530, 581] width 309 height 48
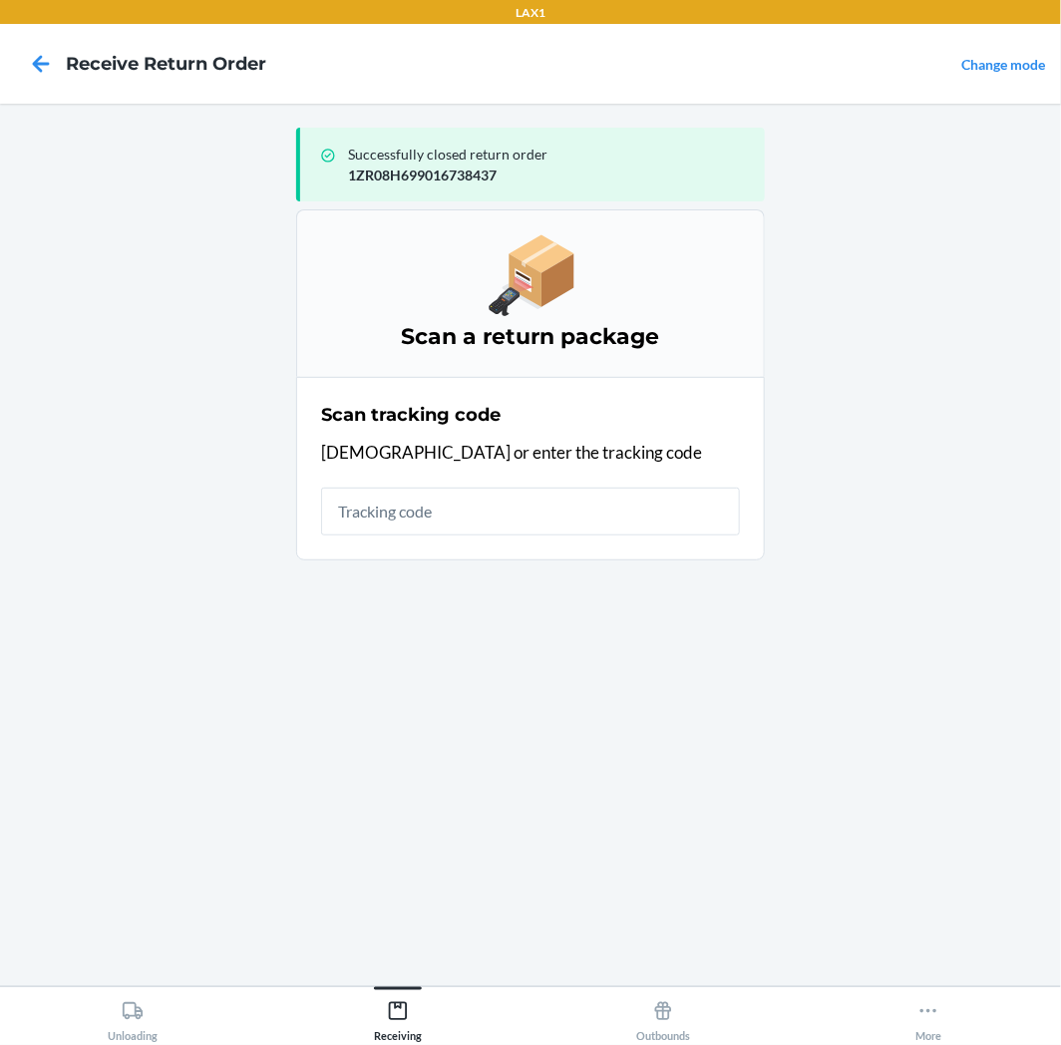
click at [574, 516] on input "text" at bounding box center [530, 512] width 419 height 48
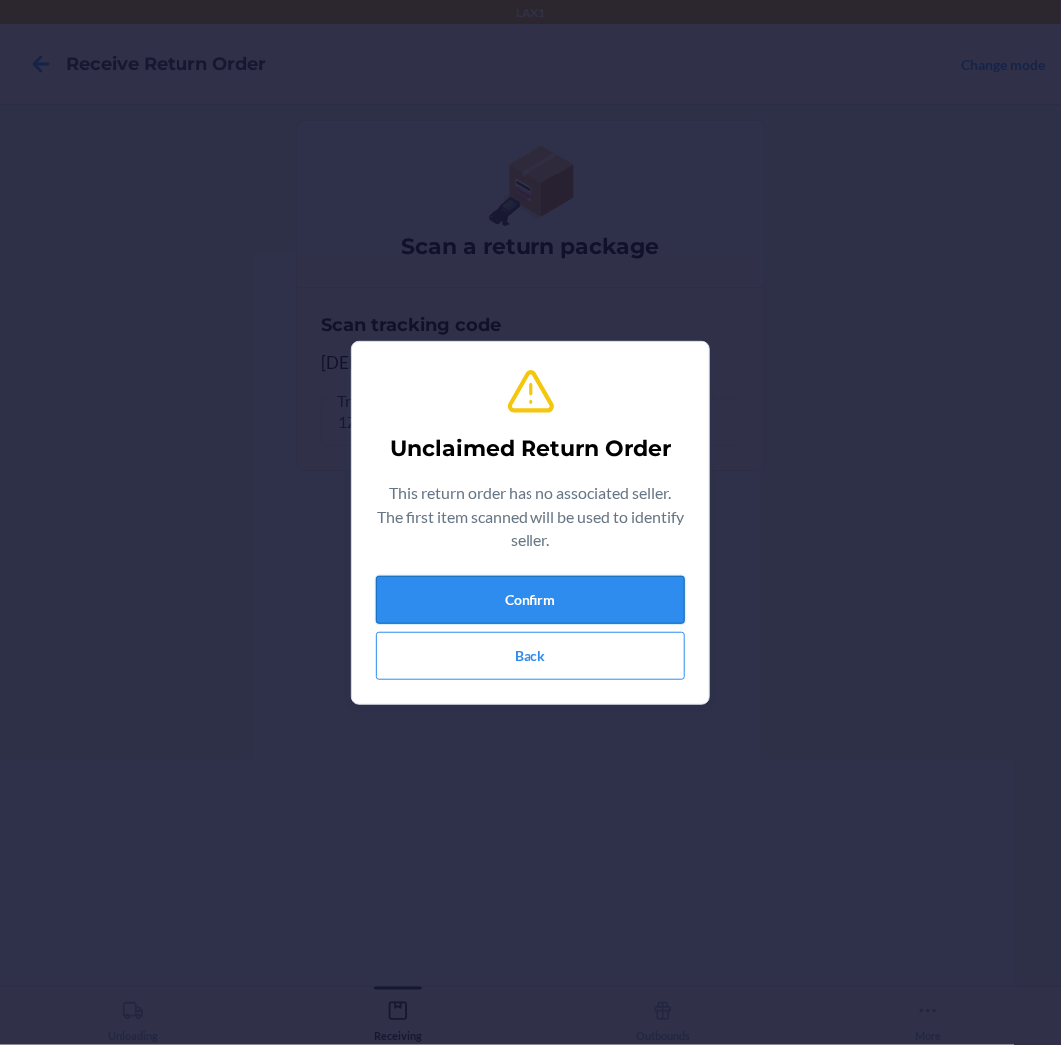
click at [639, 603] on button "Confirm" at bounding box center [530, 600] width 309 height 48
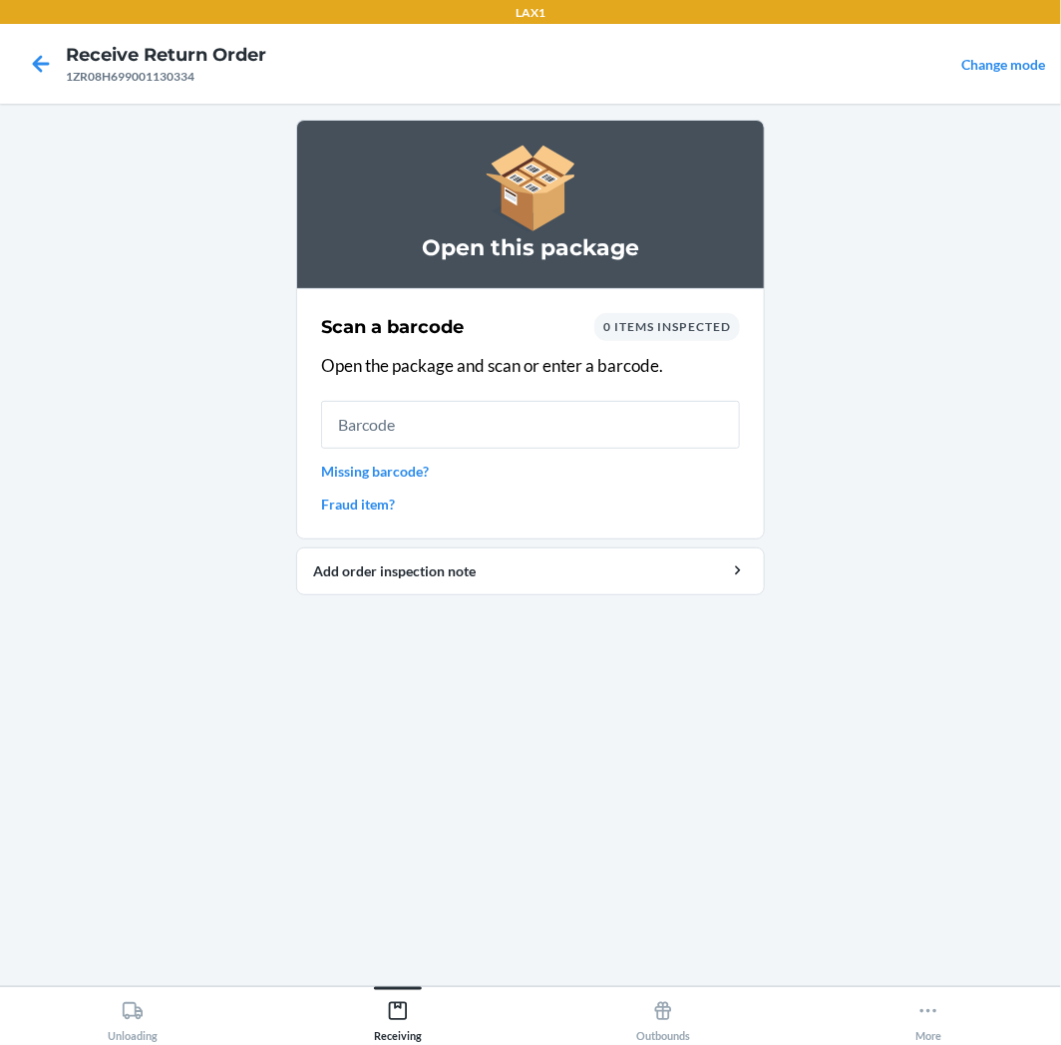
click at [673, 433] on input "text" at bounding box center [530, 425] width 419 height 48
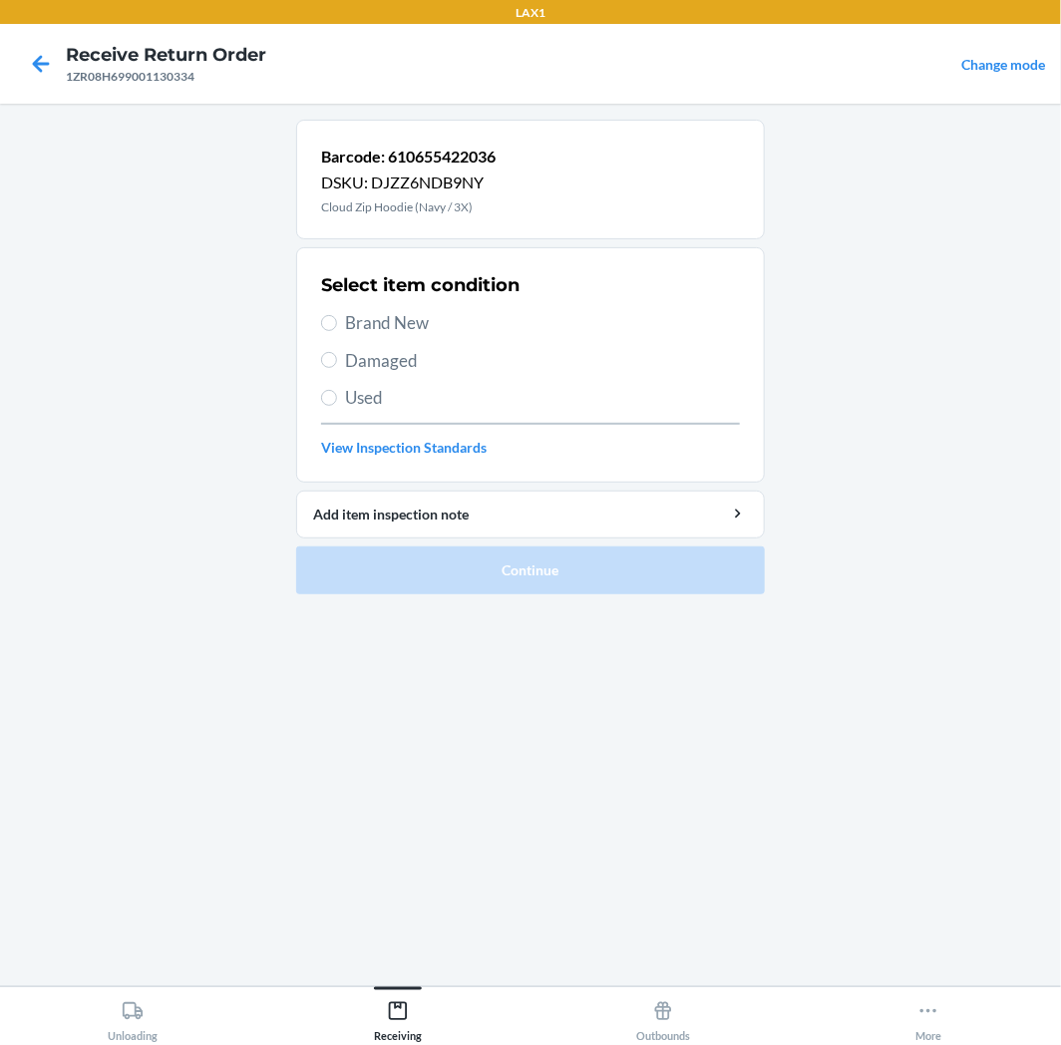
click at [483, 385] on span "Used" at bounding box center [542, 398] width 395 height 26
click at [337, 390] on input "Used" at bounding box center [329, 398] width 16 height 16
radio input "true"
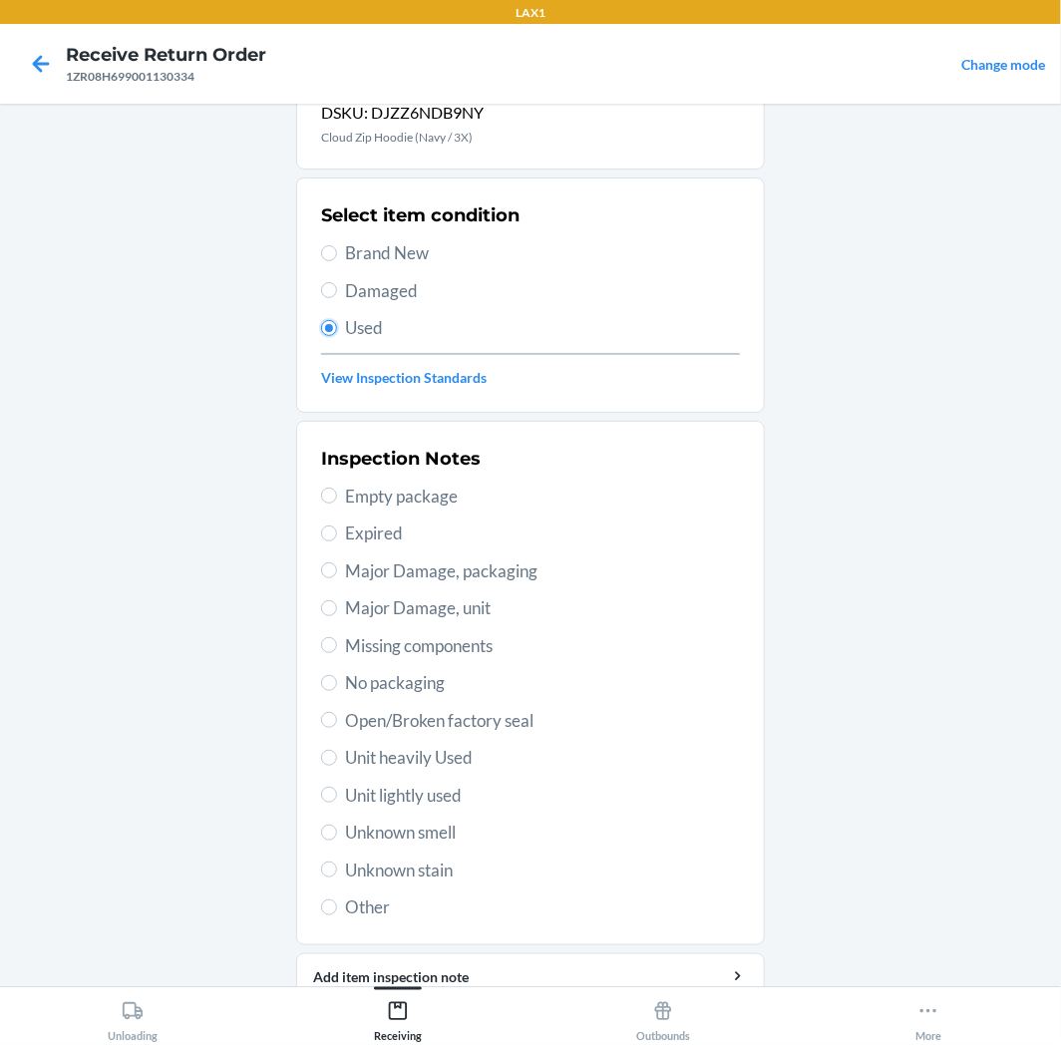
scroll to position [155, 0]
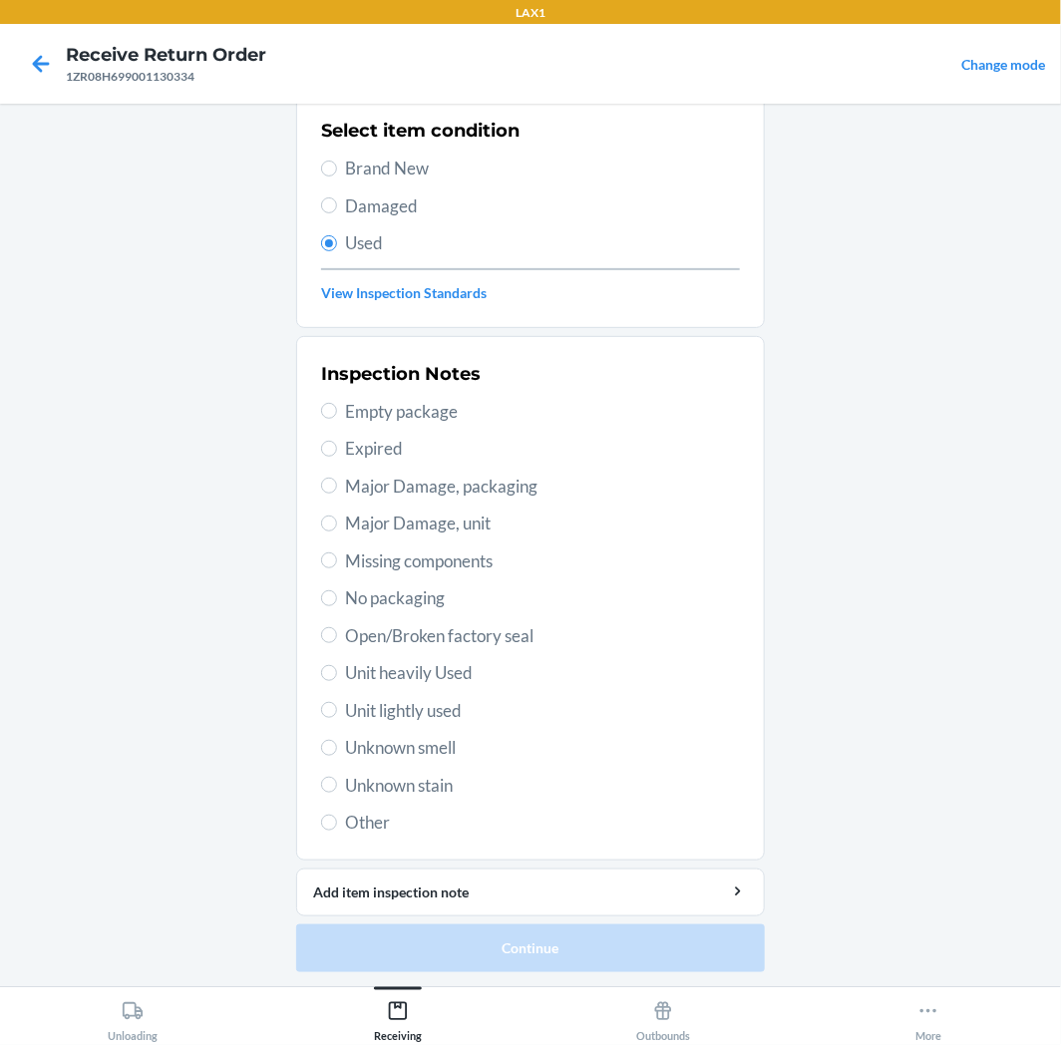
click at [363, 706] on span "Unit lightly used" at bounding box center [542, 711] width 395 height 26
click at [337, 706] on input "Unit lightly used" at bounding box center [329, 710] width 16 height 16
radio input "true"
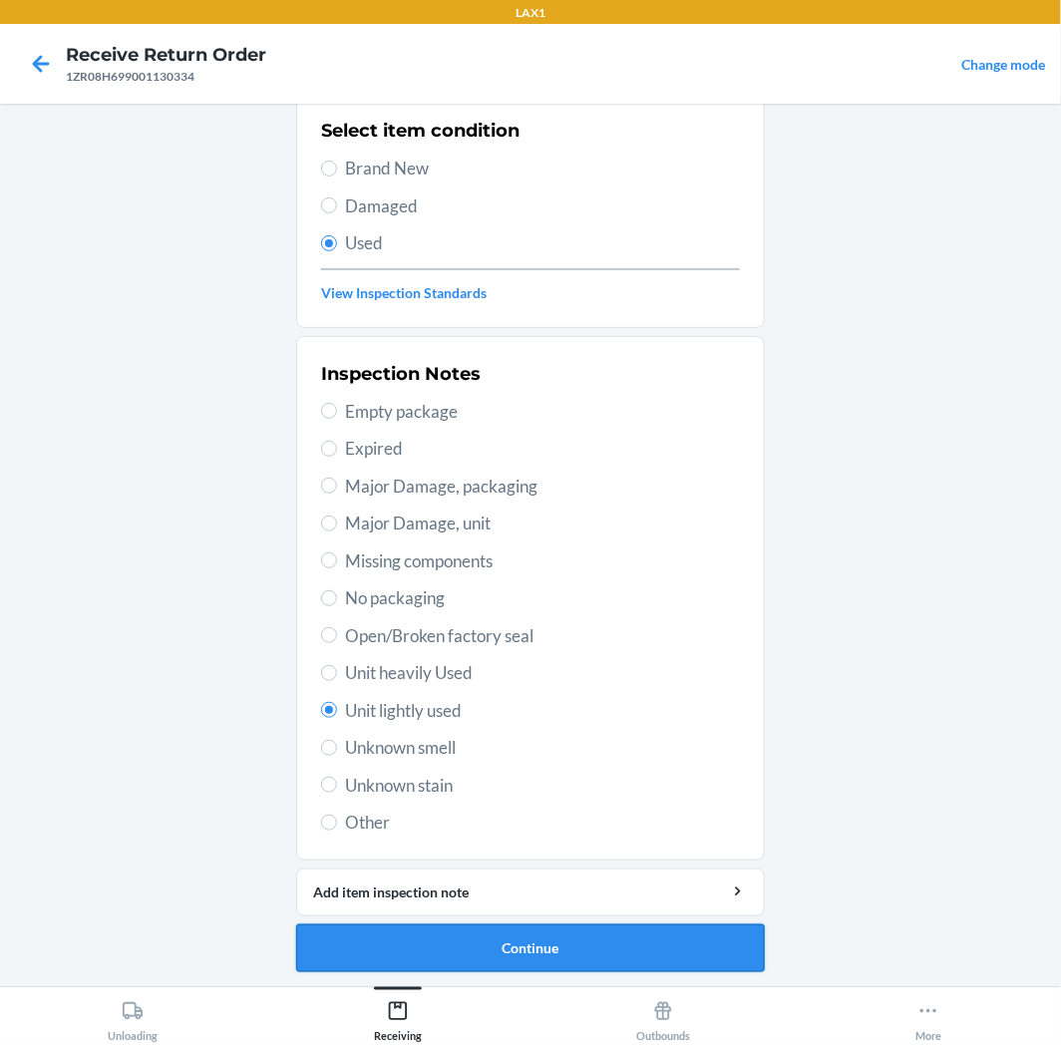
click at [530, 941] on button "Continue" at bounding box center [530, 949] width 469 height 48
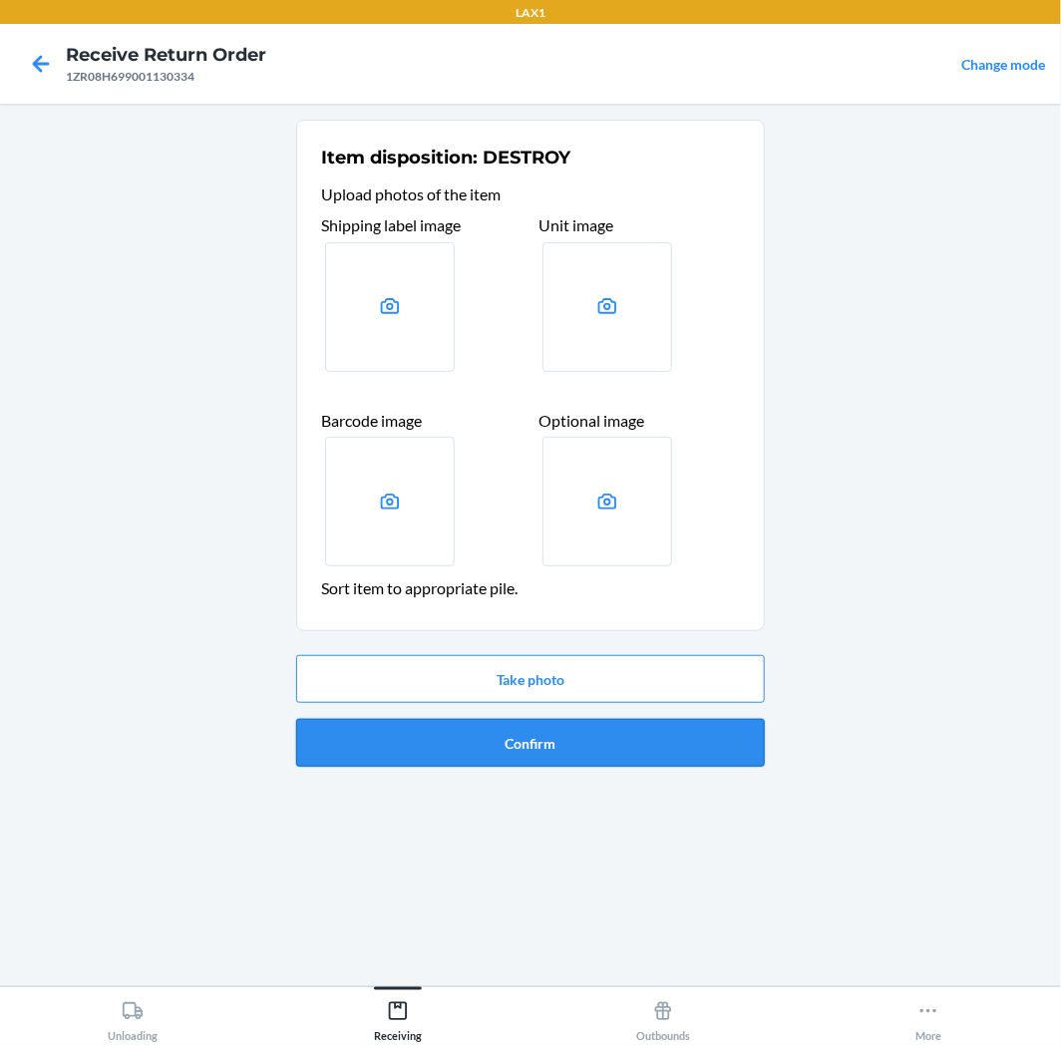
click at [568, 719] on button "Confirm" at bounding box center [530, 743] width 469 height 48
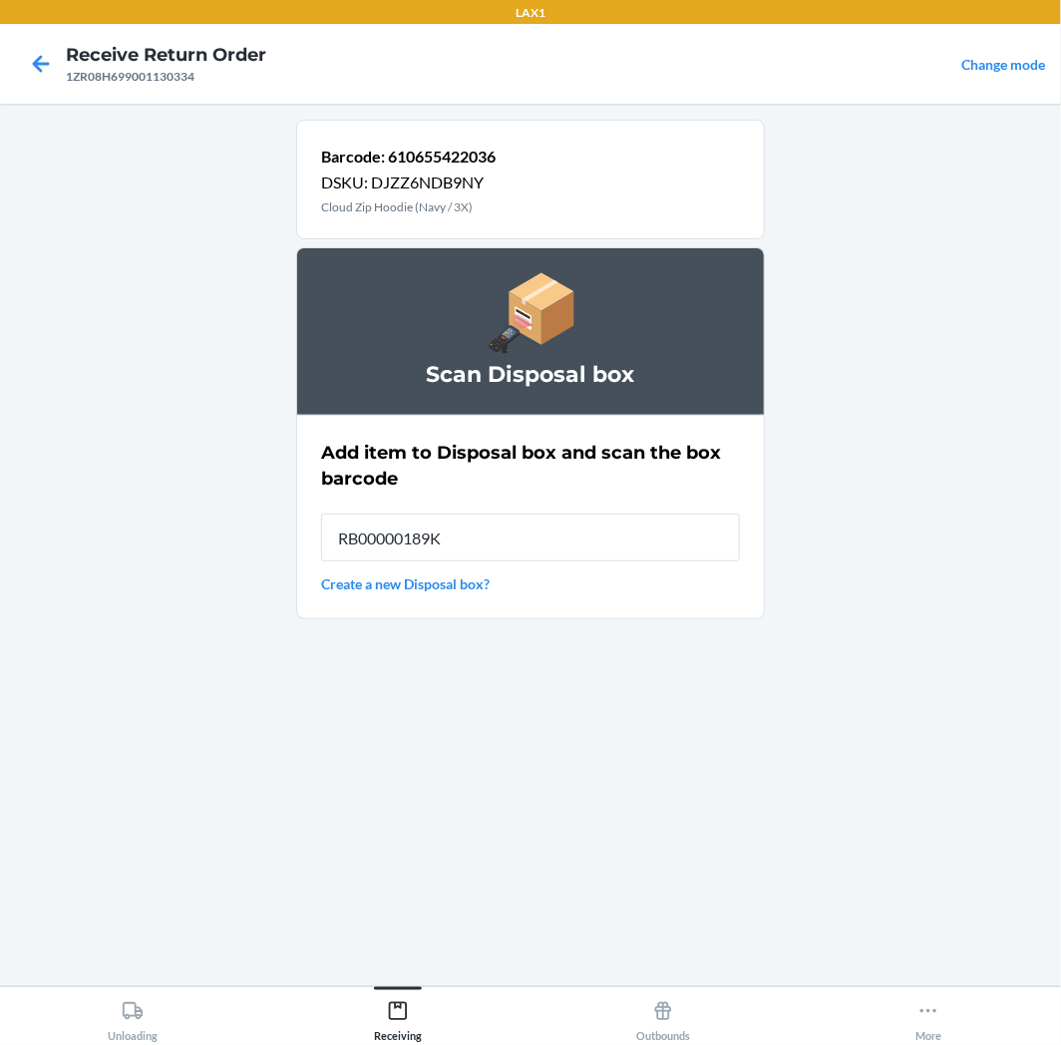
type input "RB00000189K"
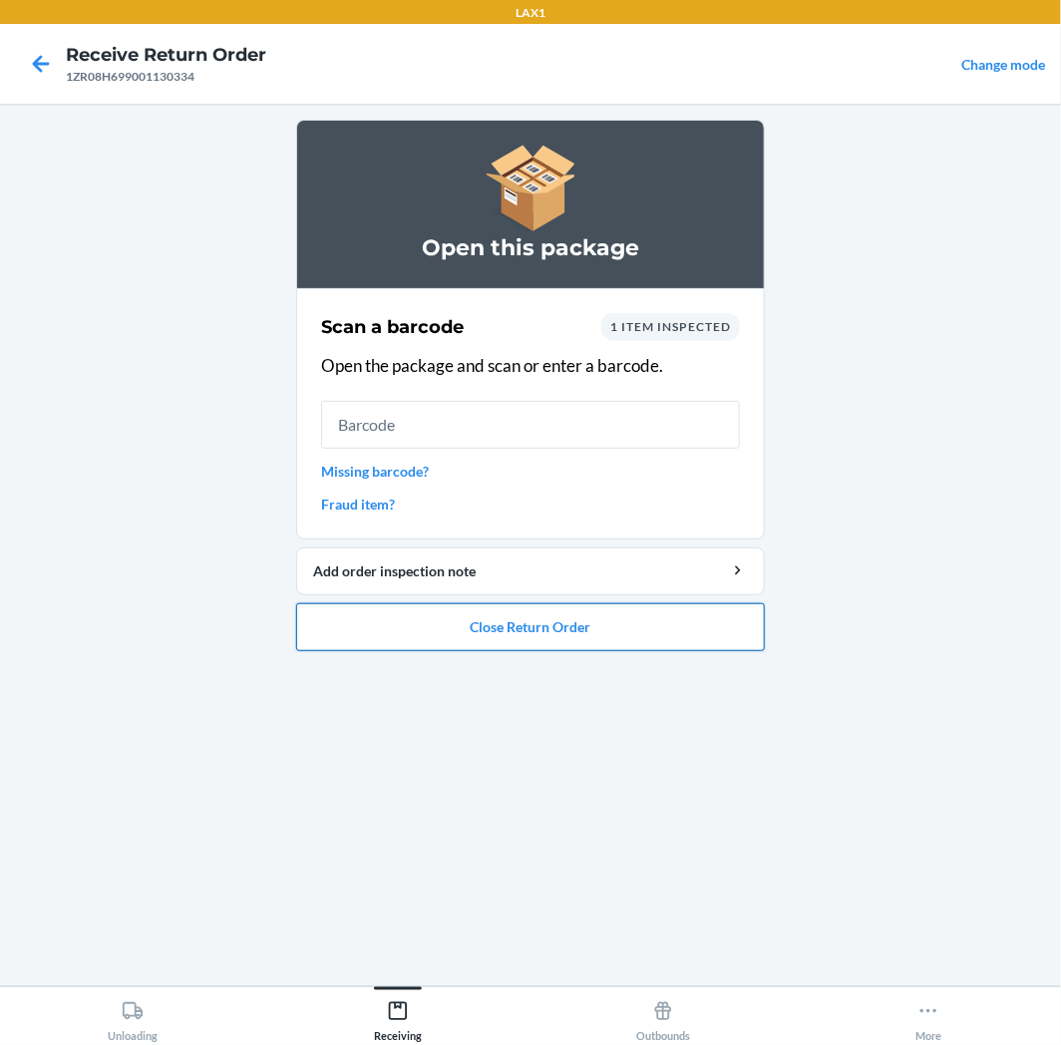
click at [426, 630] on button "Close Return Order" at bounding box center [530, 627] width 469 height 48
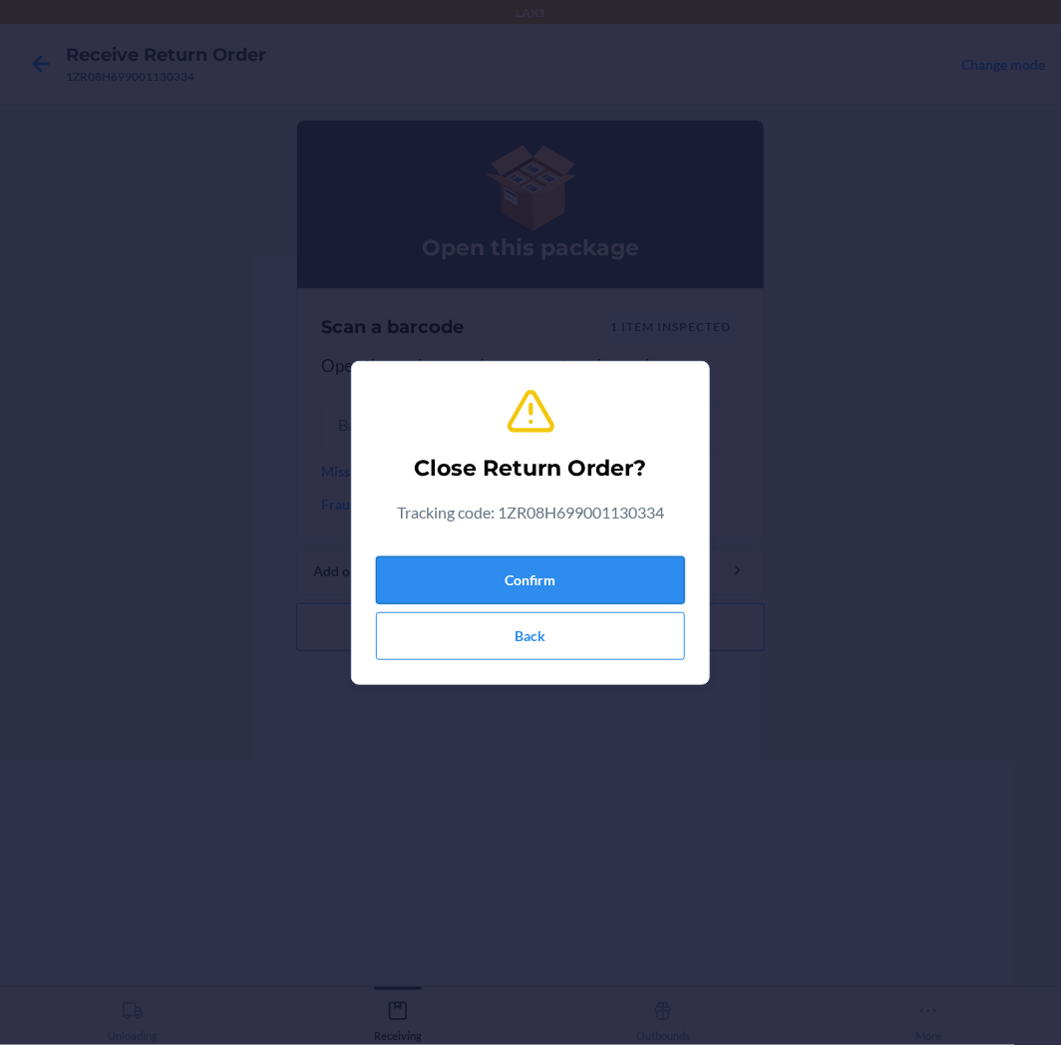
click at [467, 571] on button "Confirm" at bounding box center [530, 581] width 309 height 48
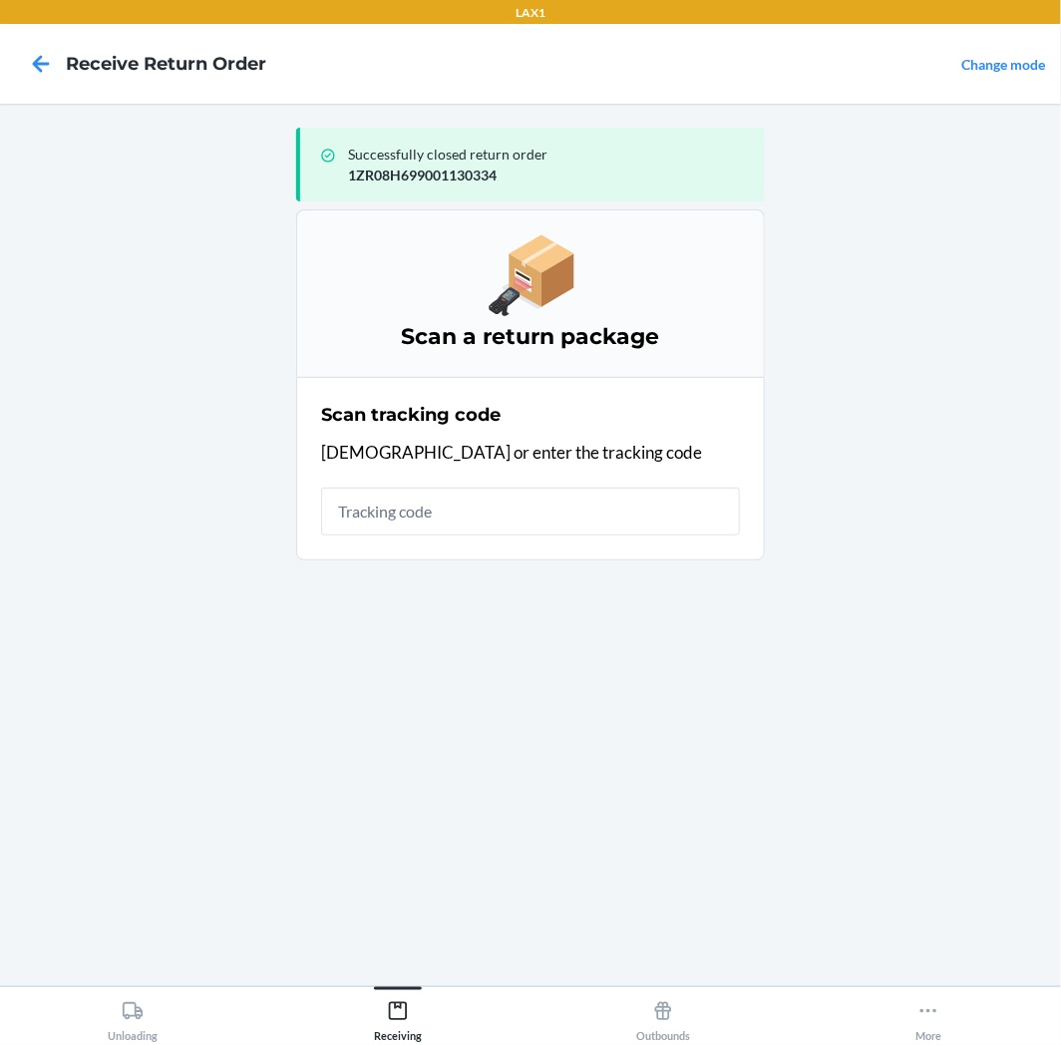
click at [539, 521] on input "text" at bounding box center [530, 512] width 419 height 48
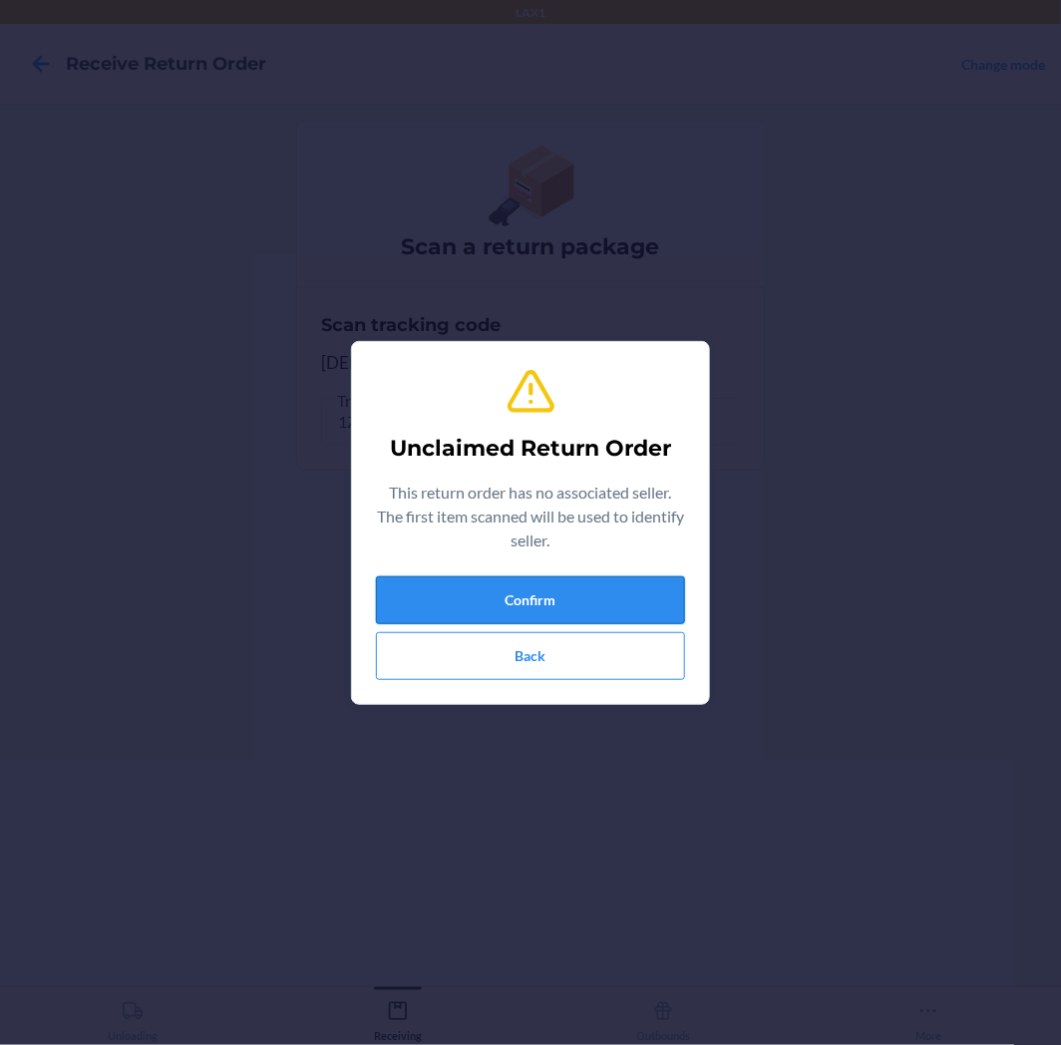
click at [564, 613] on button "Confirm" at bounding box center [530, 600] width 309 height 48
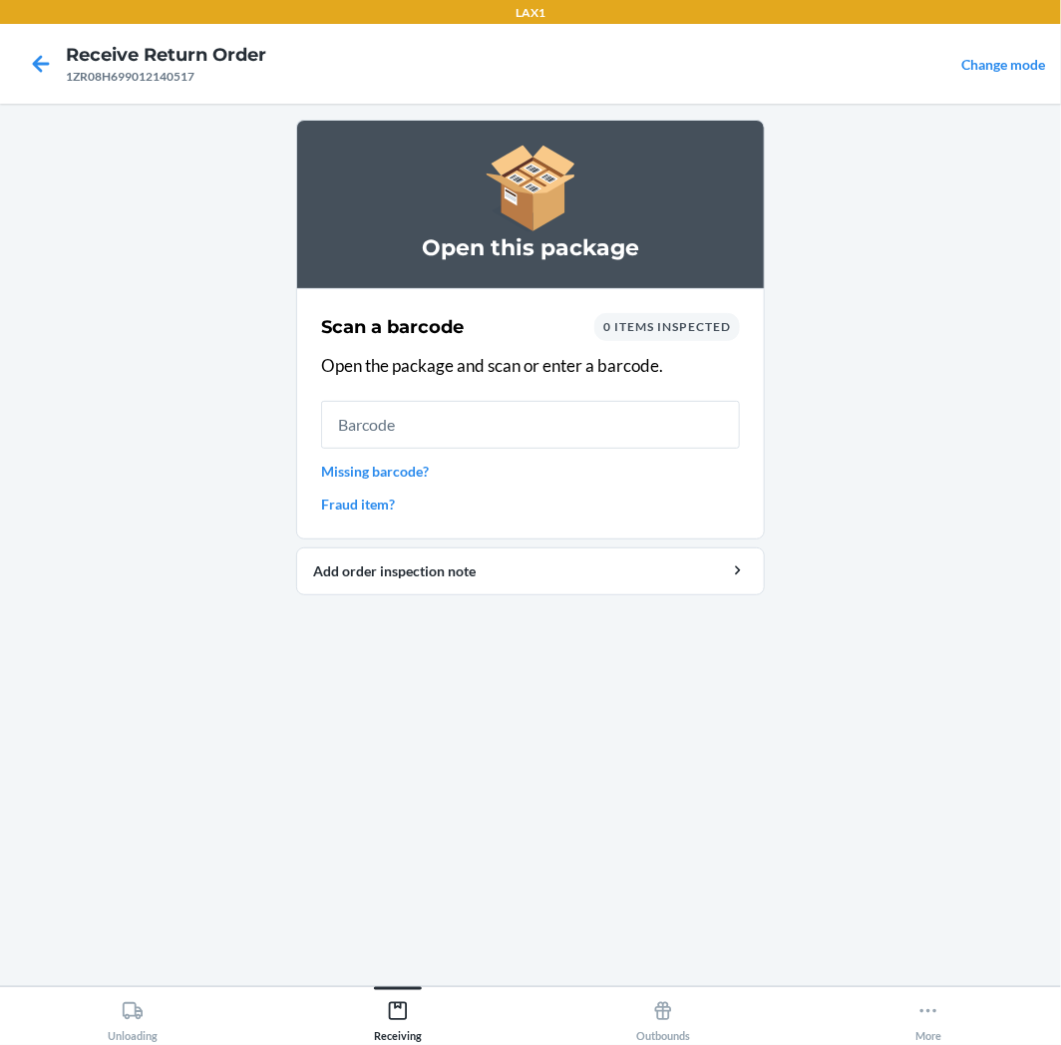
click at [540, 427] on input "text" at bounding box center [530, 425] width 419 height 48
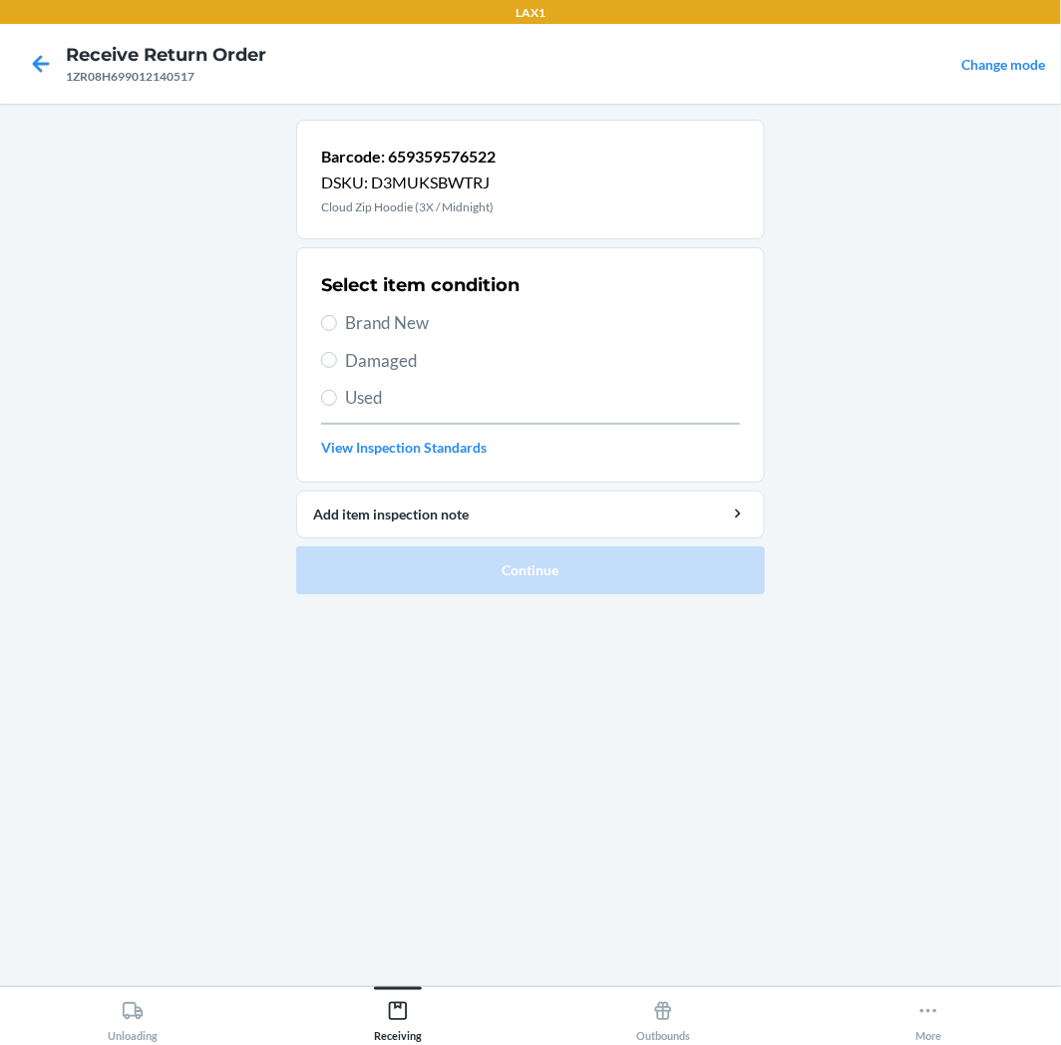
click at [349, 385] on span "Used" at bounding box center [542, 398] width 395 height 26
click at [337, 390] on input "Used" at bounding box center [329, 398] width 16 height 16
radio input "true"
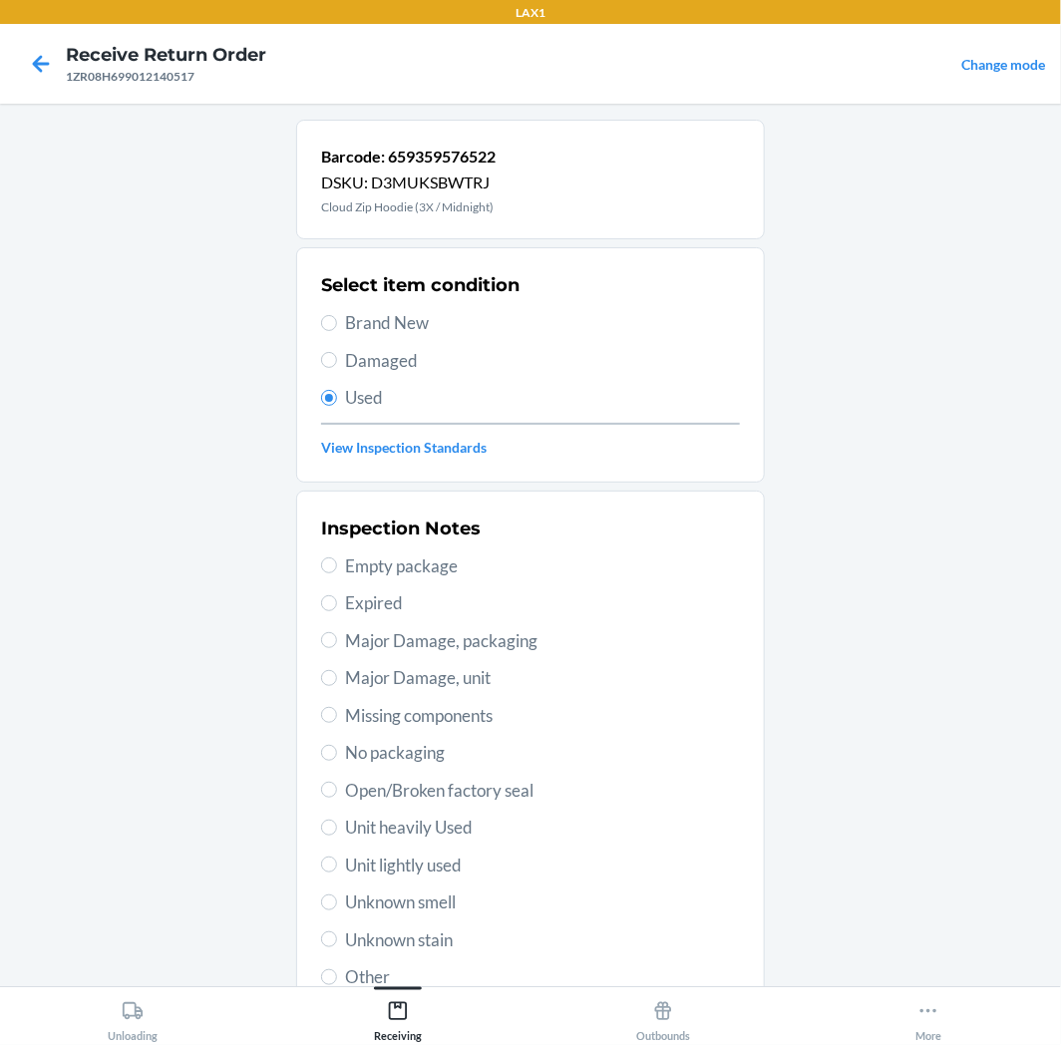
click at [881, 301] on main "Barcode: 659359576522 DSKU: D3MUKSBWTRJ Cloud Zip Hoodie (3X / Midnight) Select…" at bounding box center [530, 545] width 1061 height 883
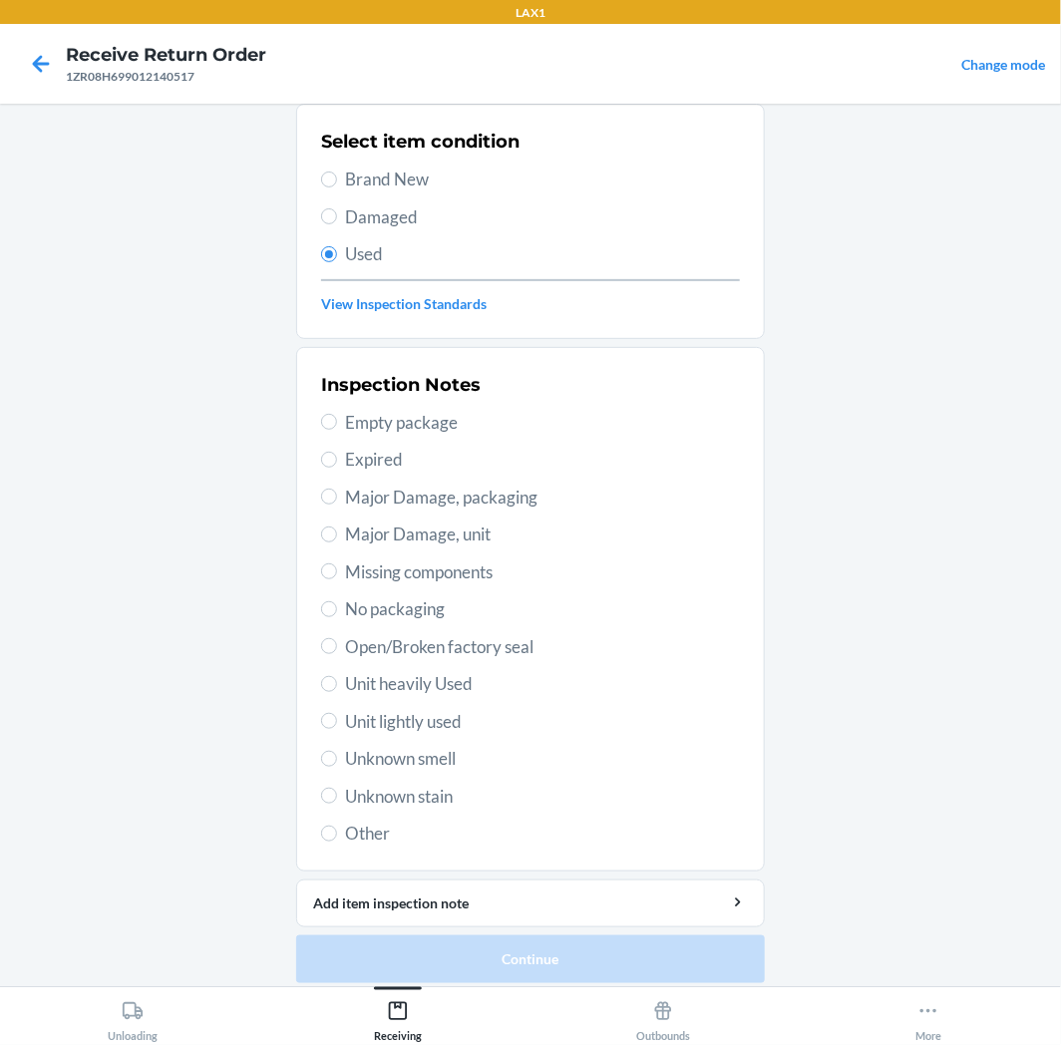
scroll to position [155, 0]
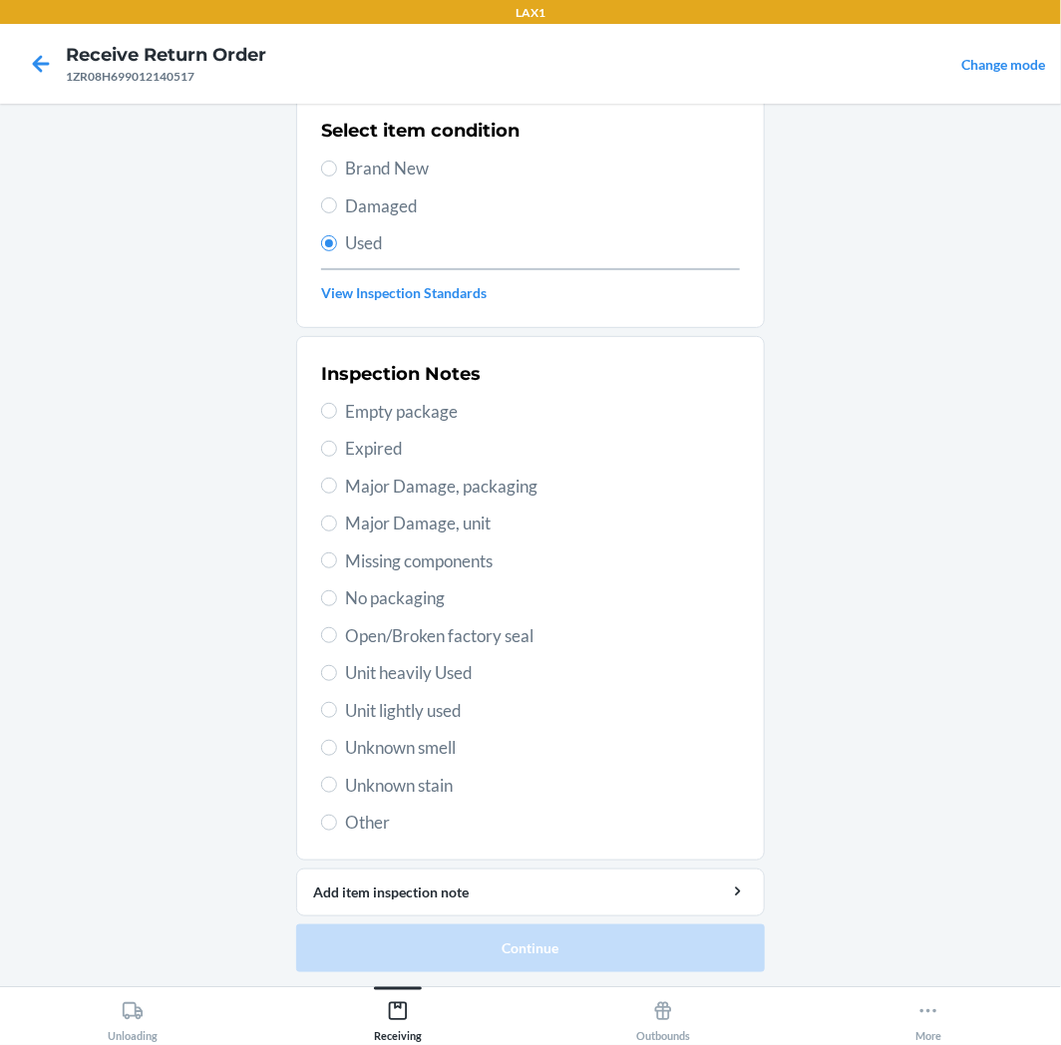
click at [421, 703] on span "Unit lightly used" at bounding box center [542, 711] width 395 height 26
click at [337, 703] on input "Unit lightly used" at bounding box center [329, 710] width 16 height 16
radio input "true"
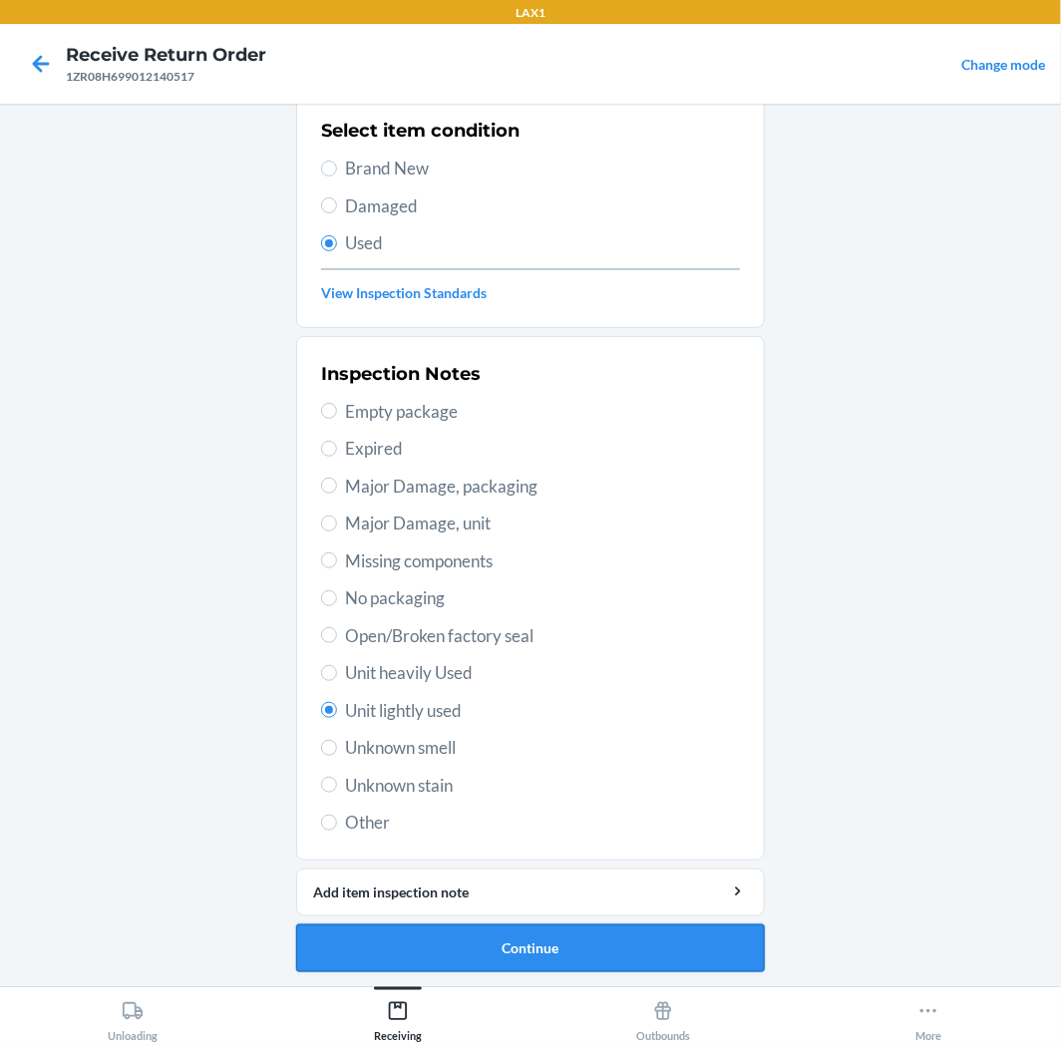
click at [400, 945] on button "Continue" at bounding box center [530, 949] width 469 height 48
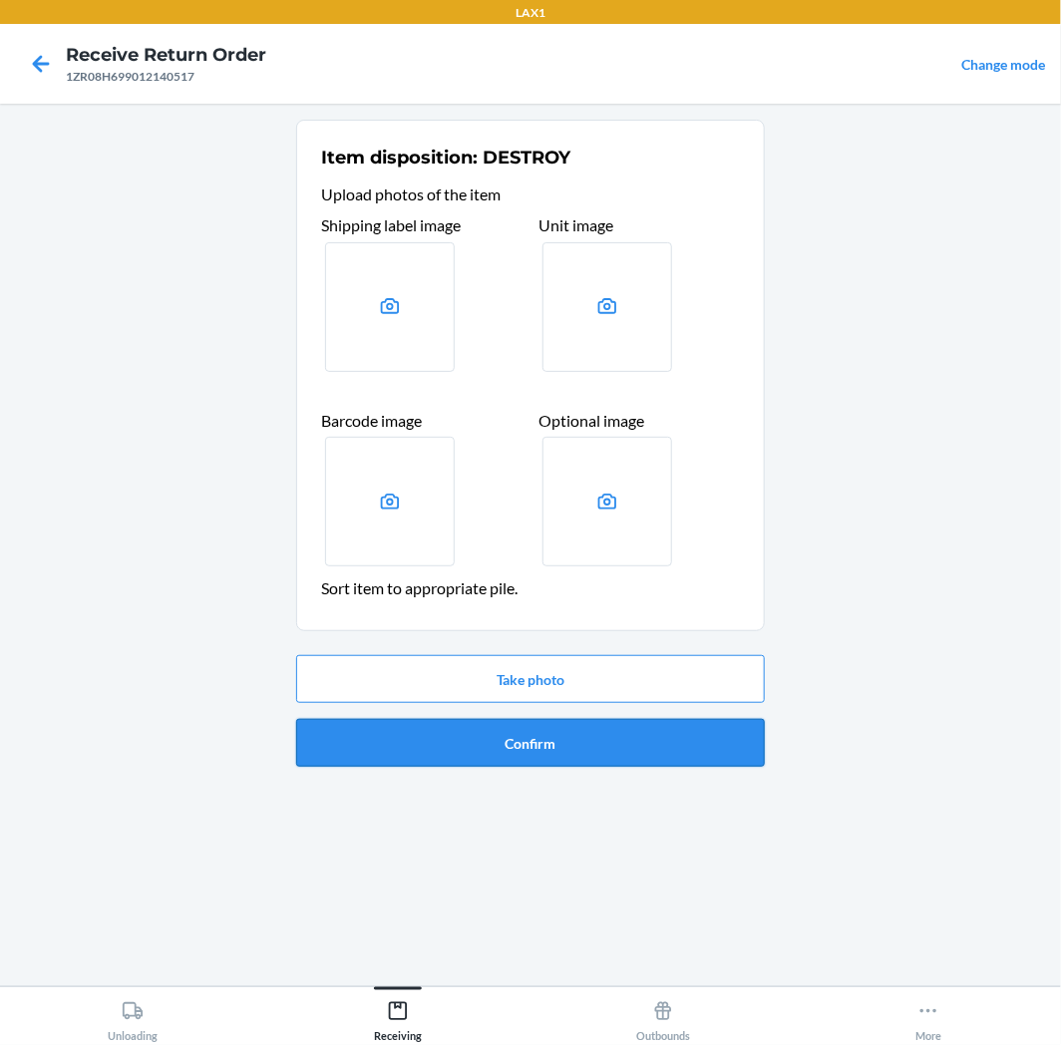
click at [492, 741] on button "Confirm" at bounding box center [530, 743] width 469 height 48
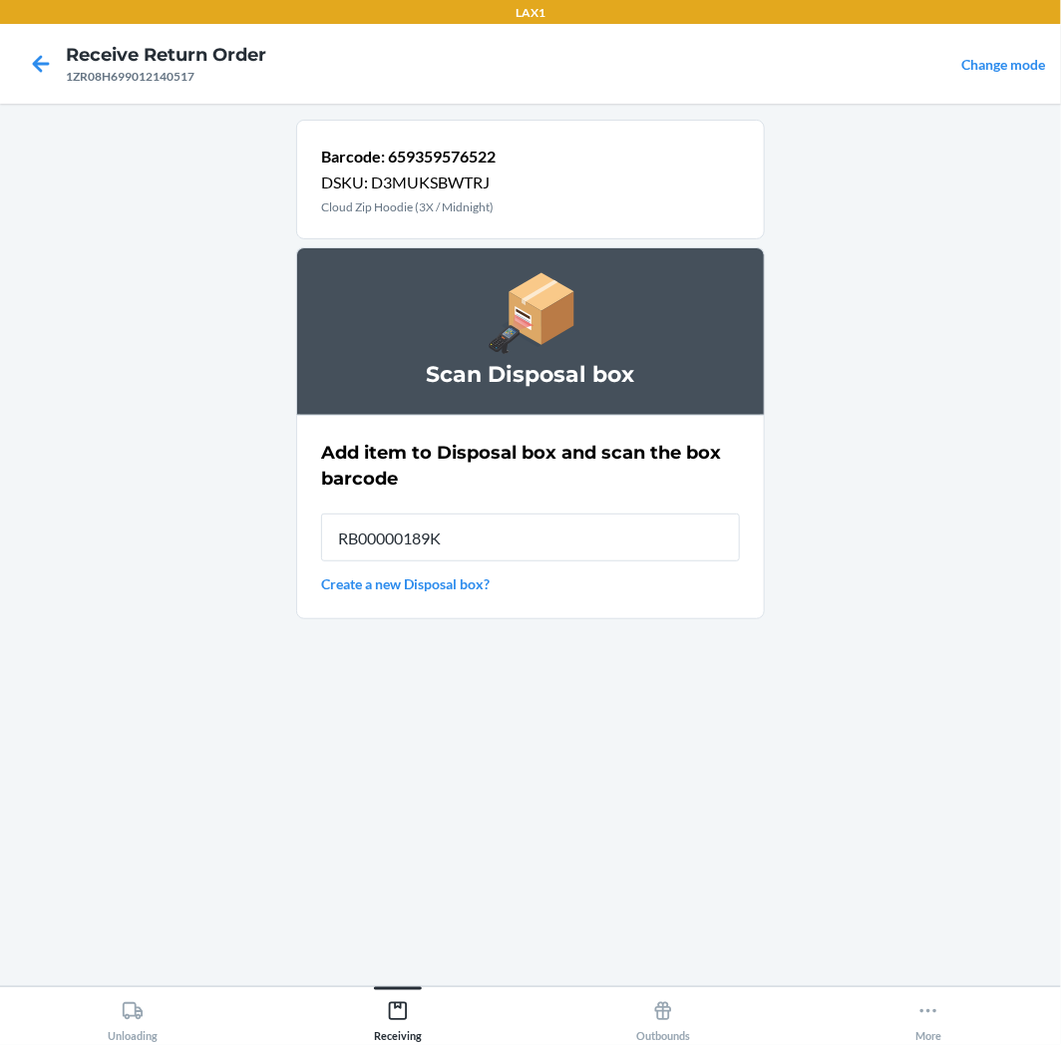
type input "RB00000189K"
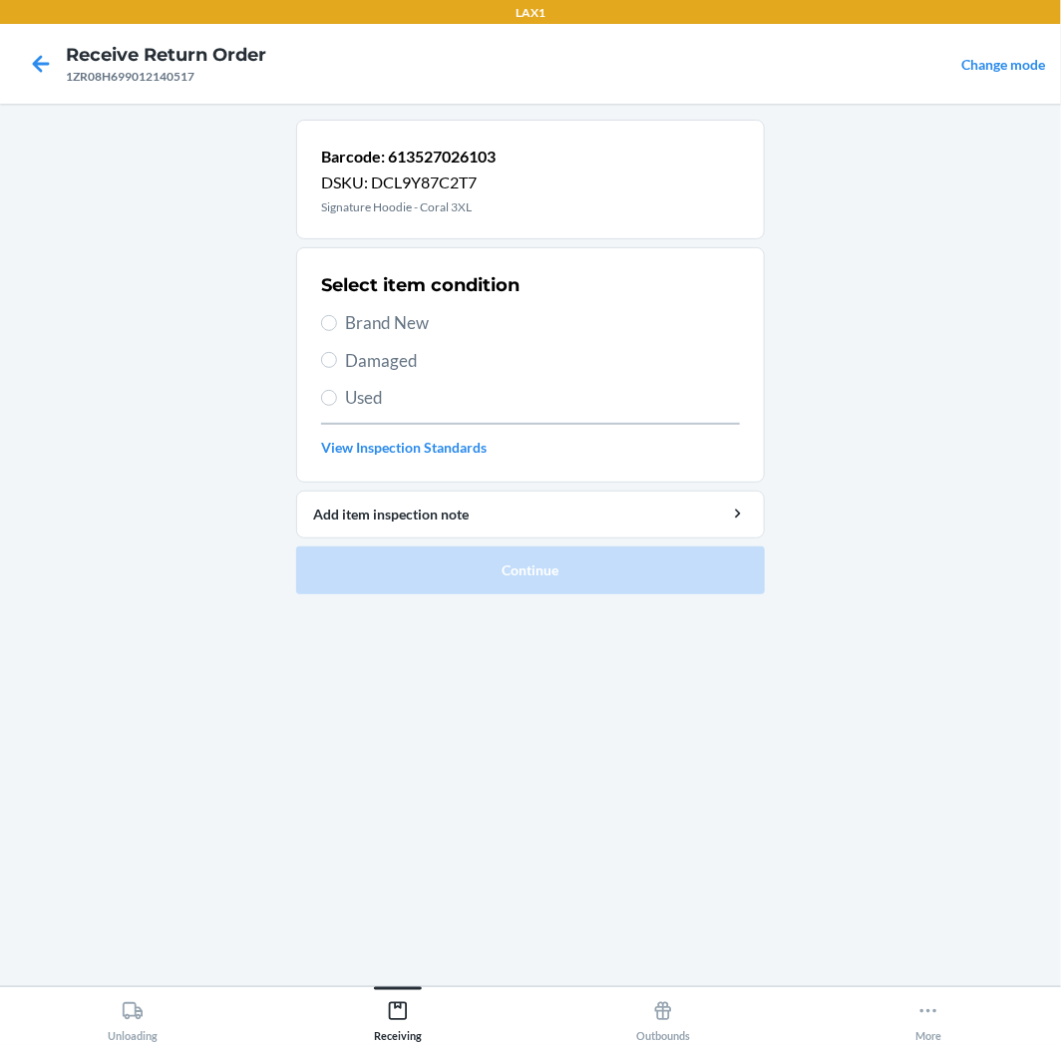
click at [434, 400] on span "Used" at bounding box center [542, 398] width 395 height 26
click at [337, 400] on input "Used" at bounding box center [329, 398] width 16 height 16
radio input "true"
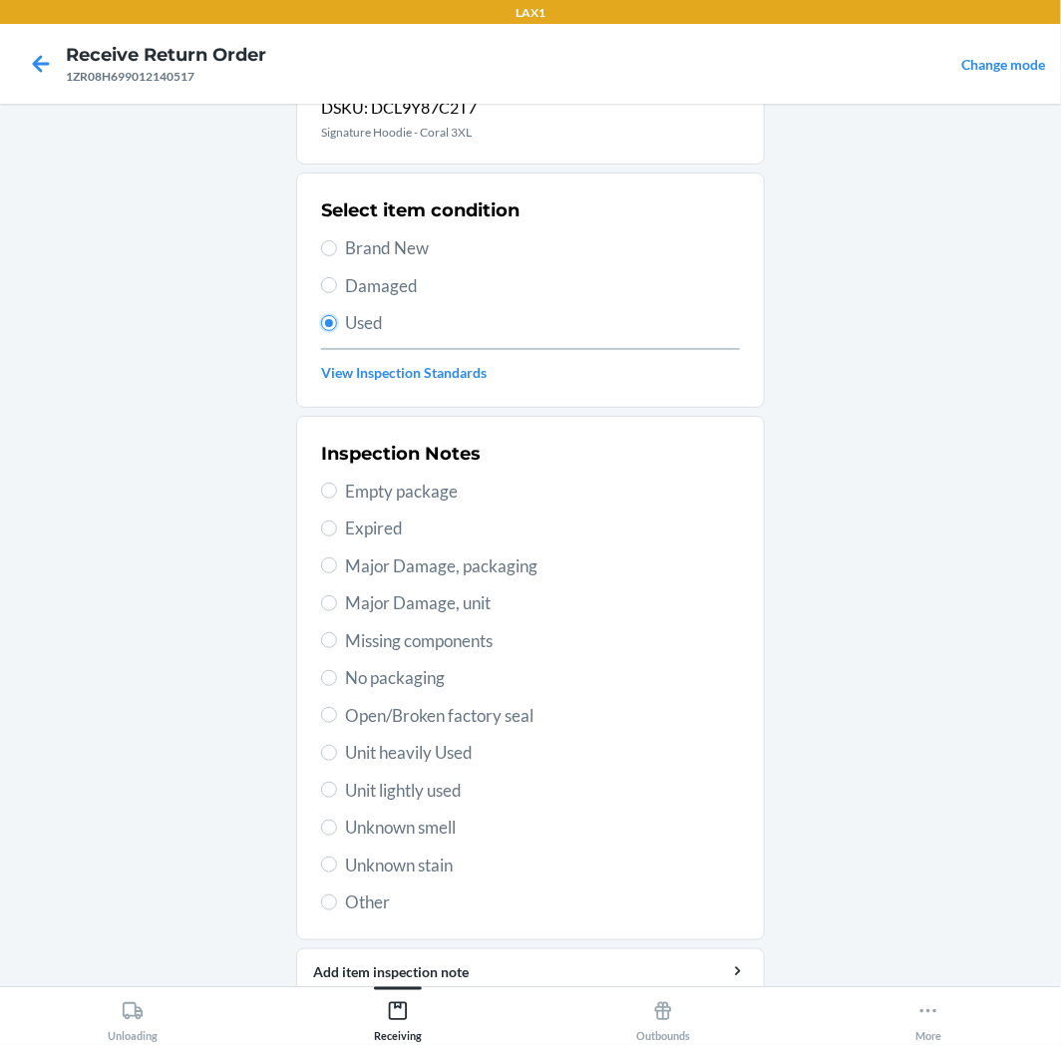
scroll to position [155, 0]
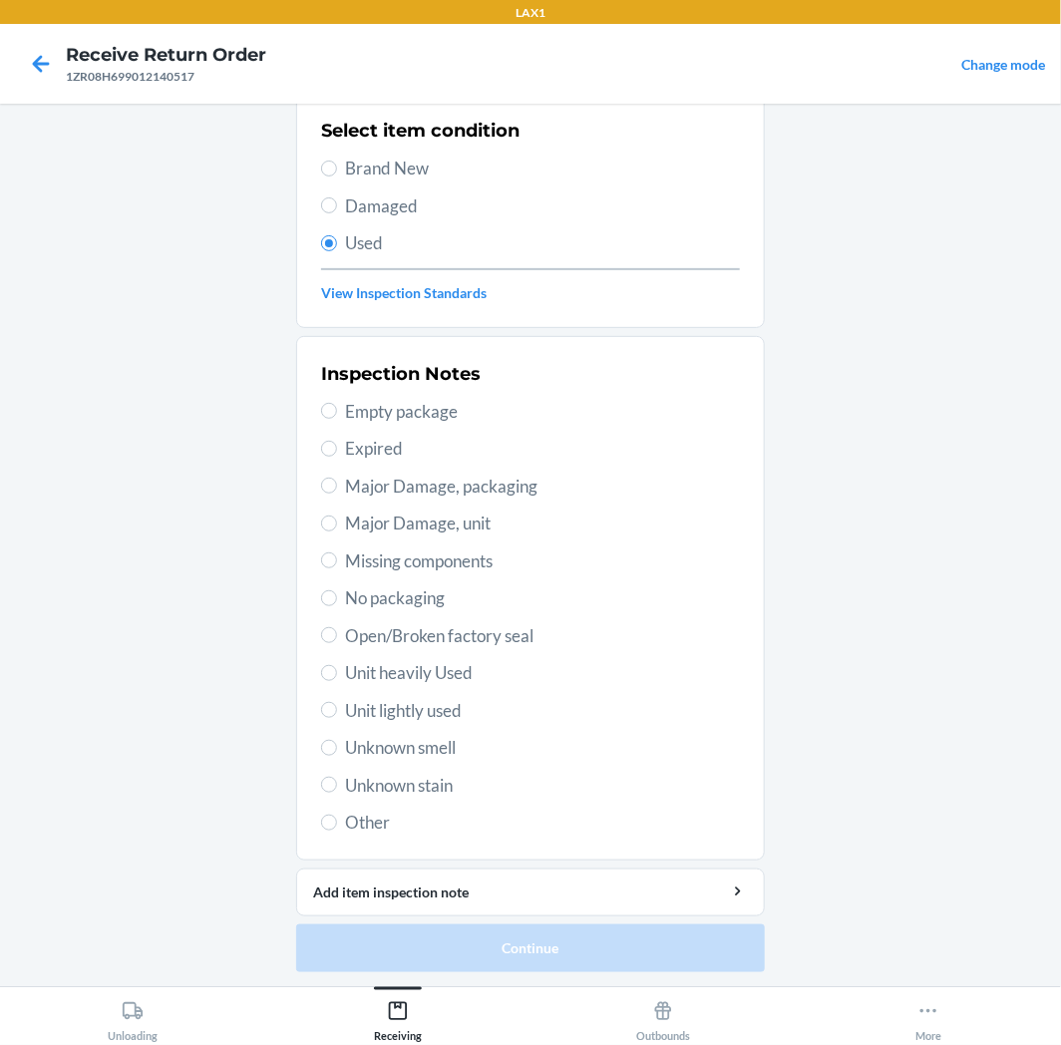
click at [457, 701] on span "Unit lightly used" at bounding box center [542, 711] width 395 height 26
click at [337, 702] on input "Unit lightly used" at bounding box center [329, 710] width 16 height 16
radio input "true"
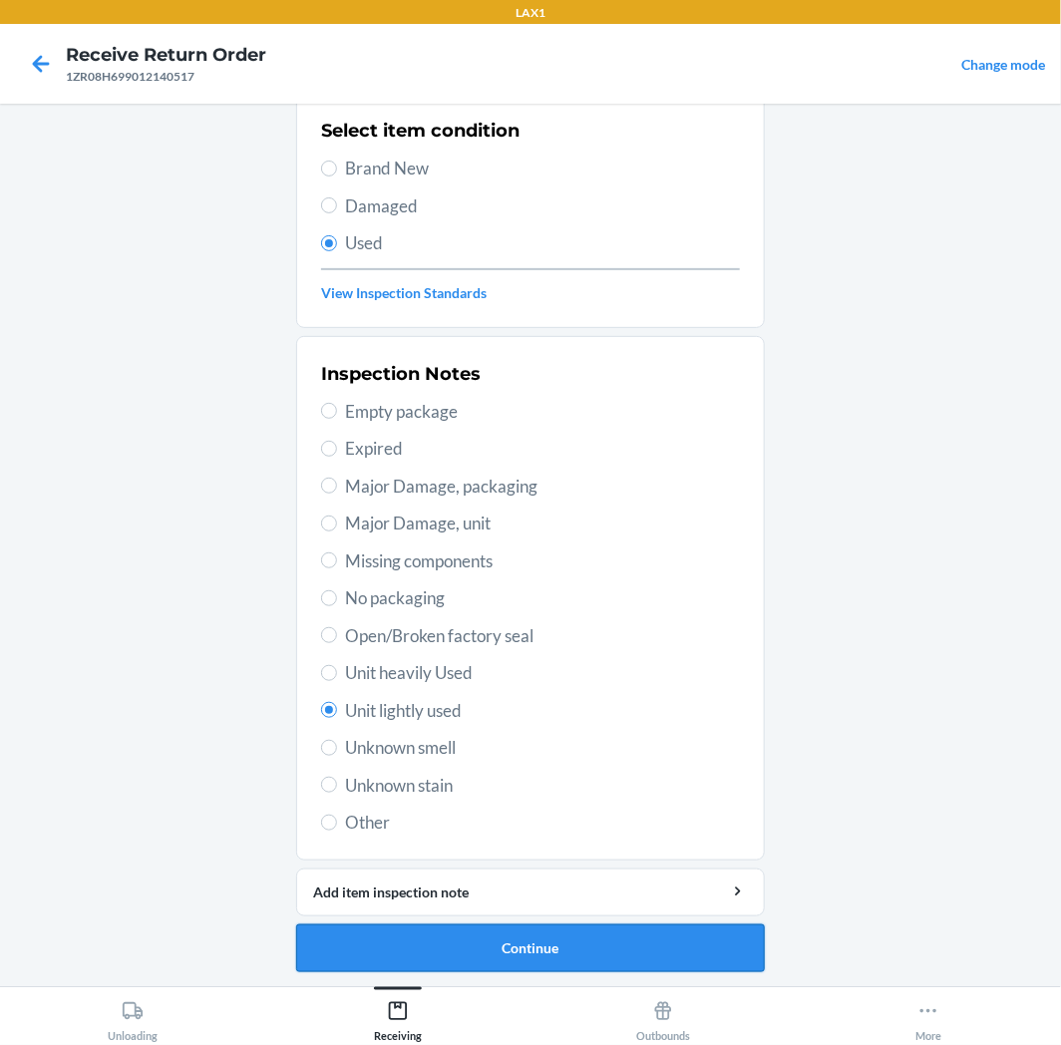
click at [481, 938] on button "Continue" at bounding box center [530, 949] width 469 height 48
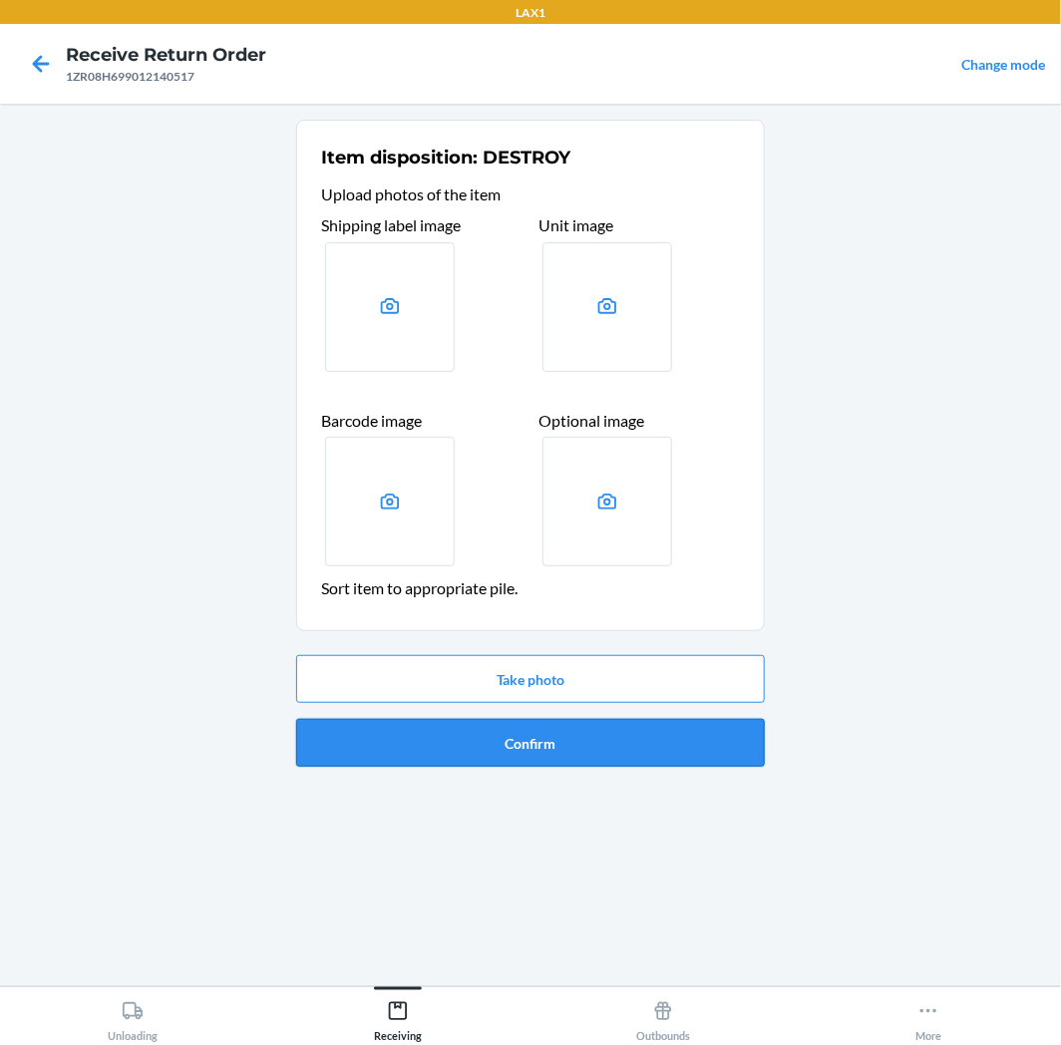
click at [530, 762] on button "Confirm" at bounding box center [530, 743] width 469 height 48
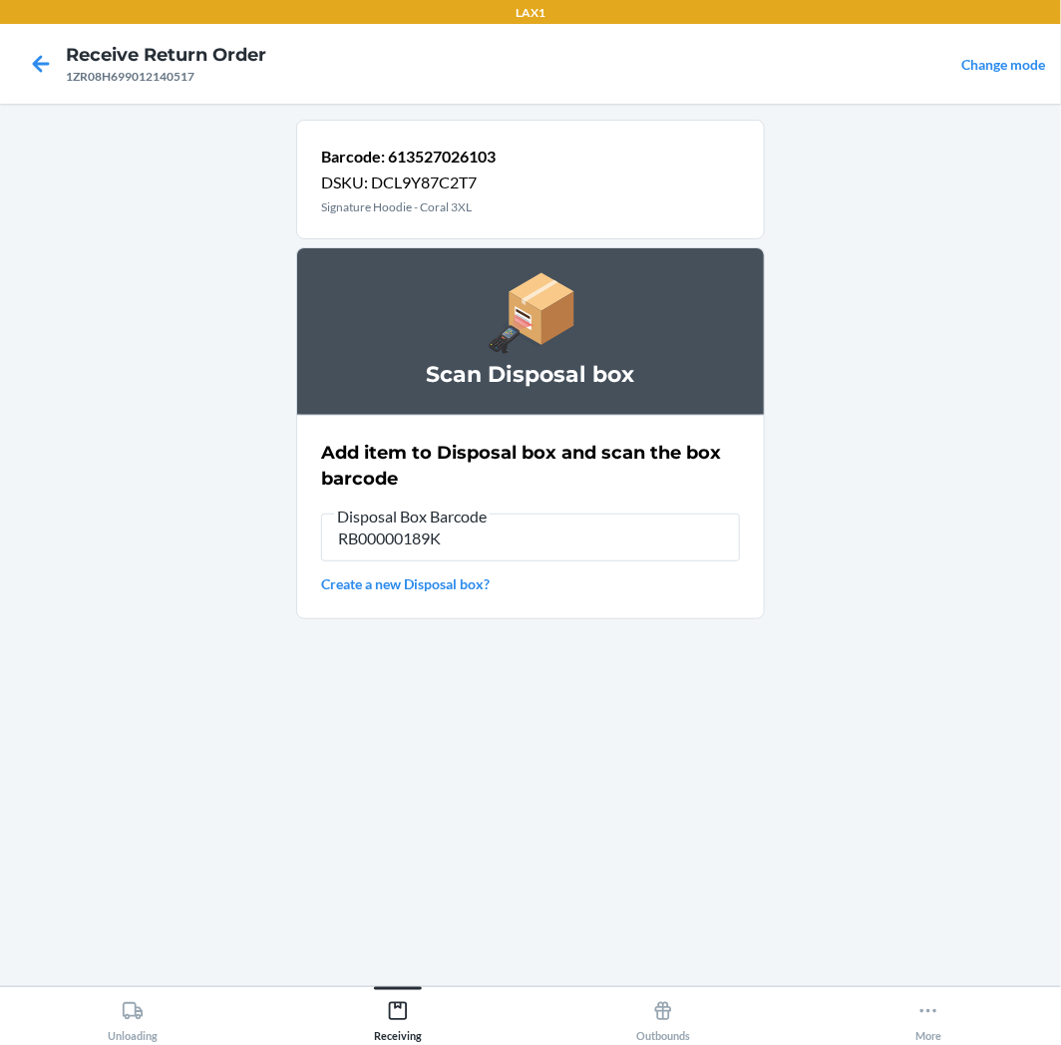
type input "RB00000189K"
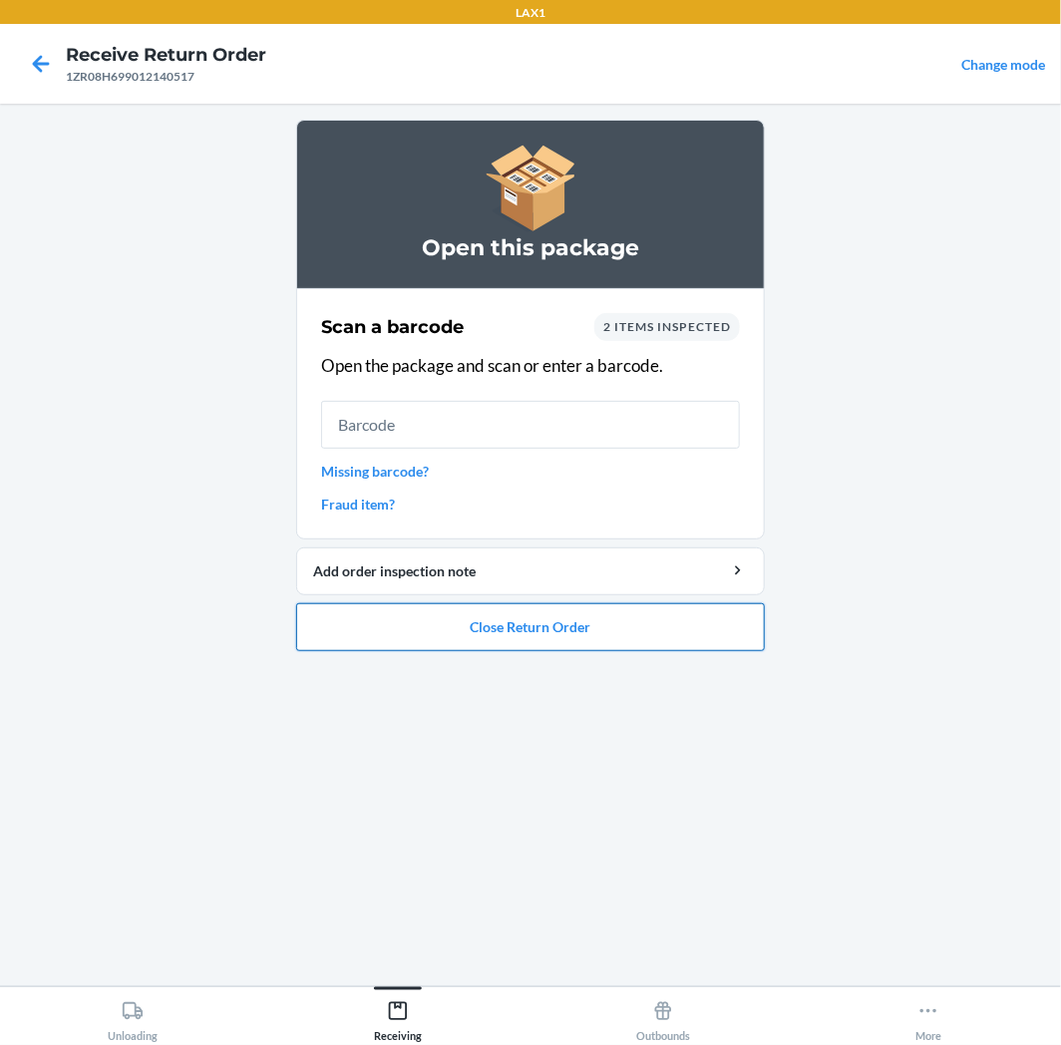
click at [600, 619] on button "Close Return Order" at bounding box center [530, 627] width 469 height 48
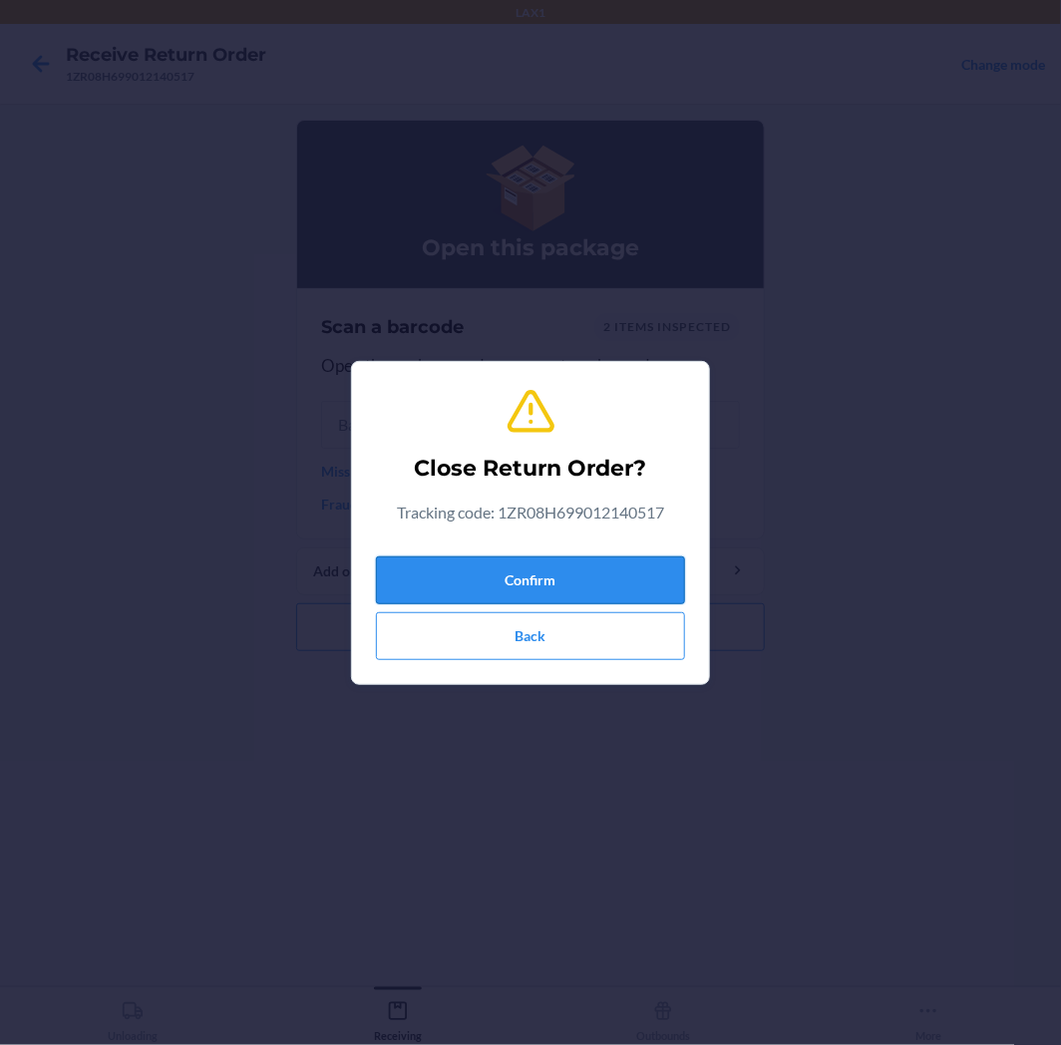
click at [600, 583] on button "Confirm" at bounding box center [530, 581] width 309 height 48
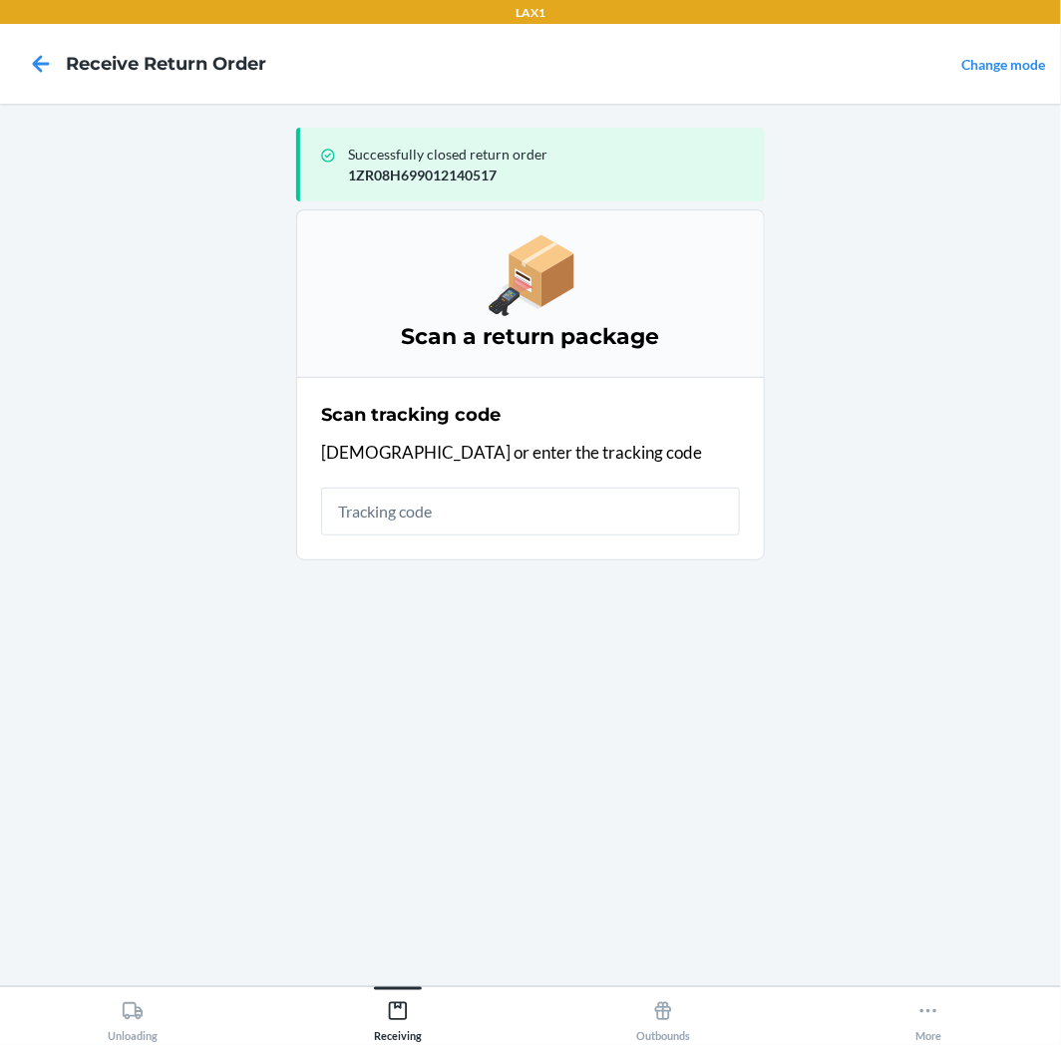
click at [584, 513] on input "text" at bounding box center [530, 512] width 419 height 48
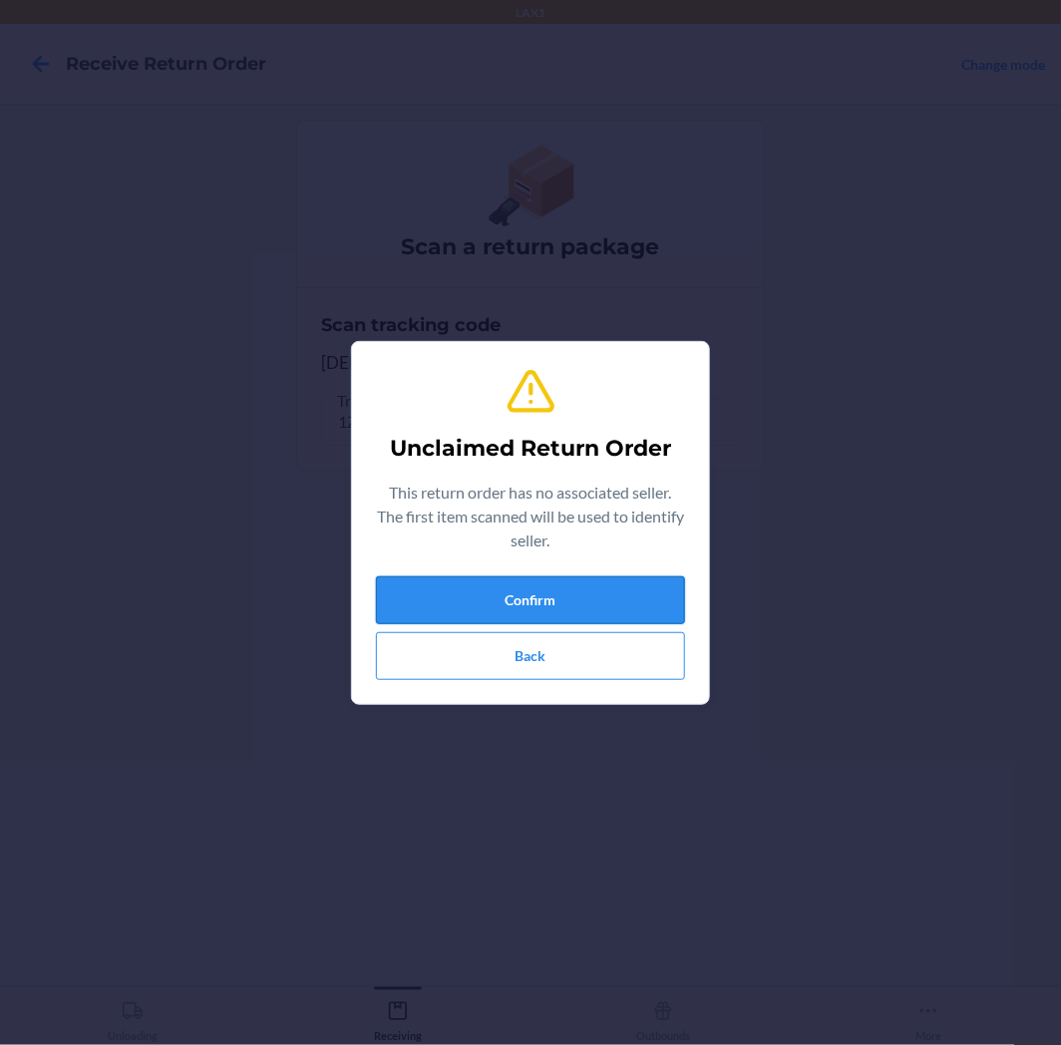
click at [566, 602] on button "Confirm" at bounding box center [530, 600] width 309 height 48
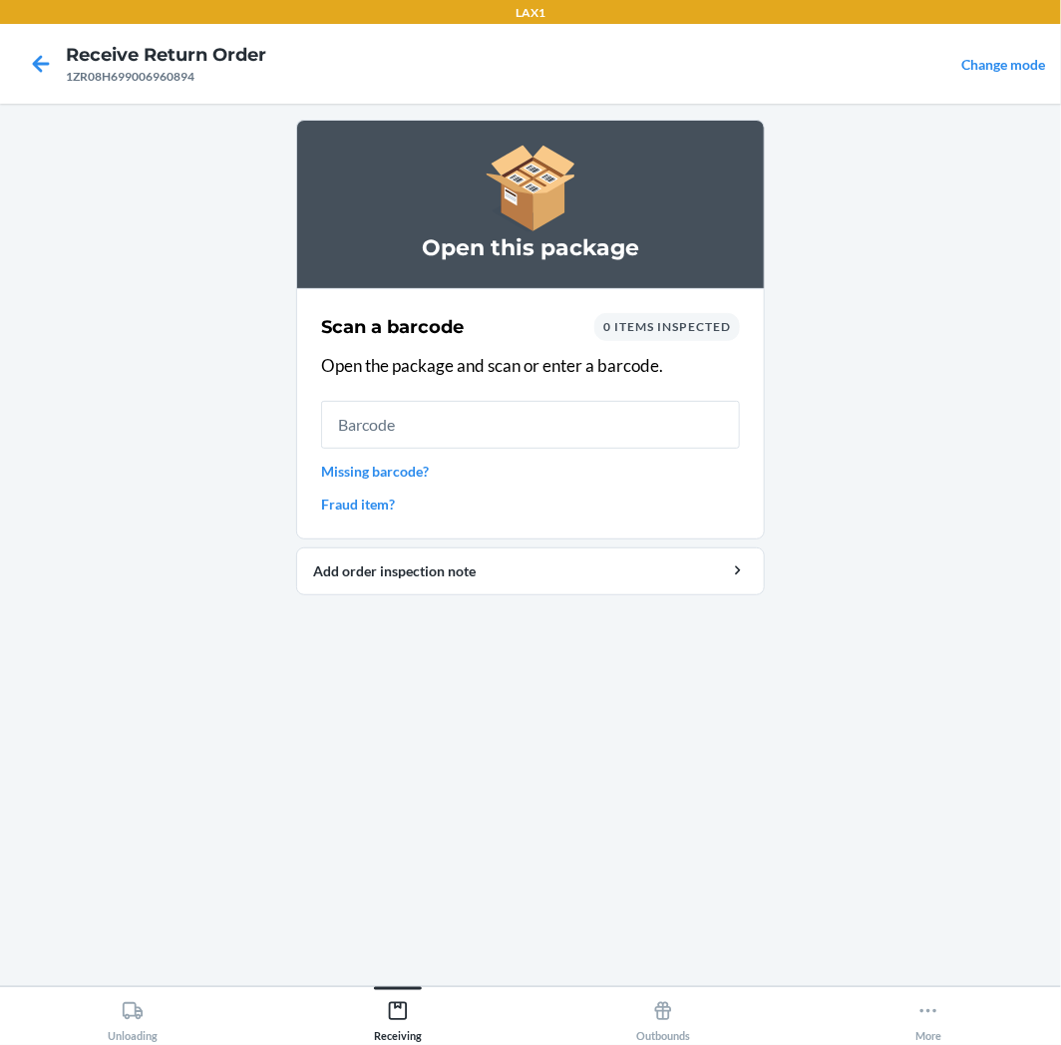
click at [515, 442] on input "text" at bounding box center [530, 425] width 419 height 48
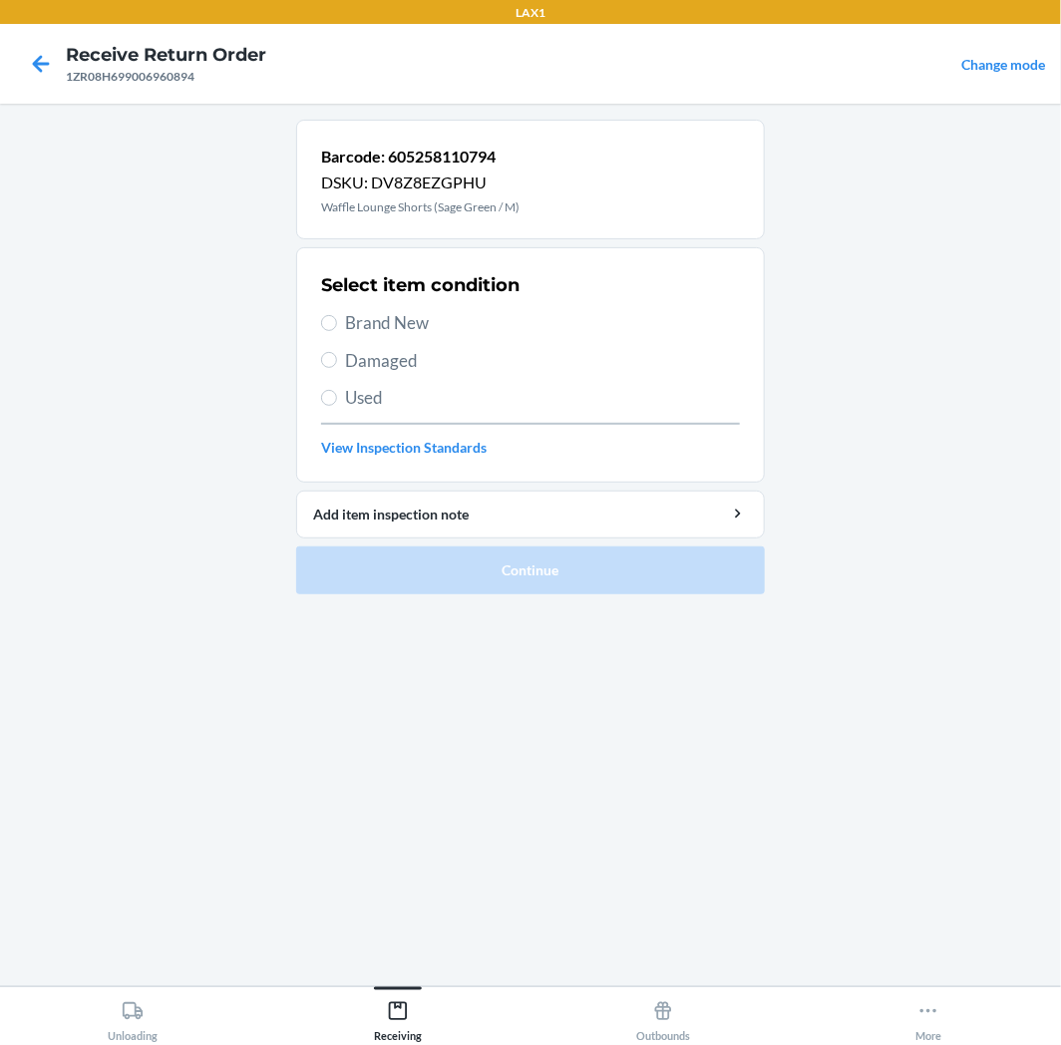
click at [411, 434] on div "Select item condition Brand New Damaged Used View Inspection Standards" at bounding box center [530, 364] width 419 height 197
click at [413, 416] on div "Select item condition Brand New Damaged Used View Inspection Standards" at bounding box center [530, 364] width 419 height 197
click at [437, 392] on span "Used" at bounding box center [542, 398] width 395 height 26
click at [337, 392] on input "Used" at bounding box center [329, 398] width 16 height 16
radio input "true"
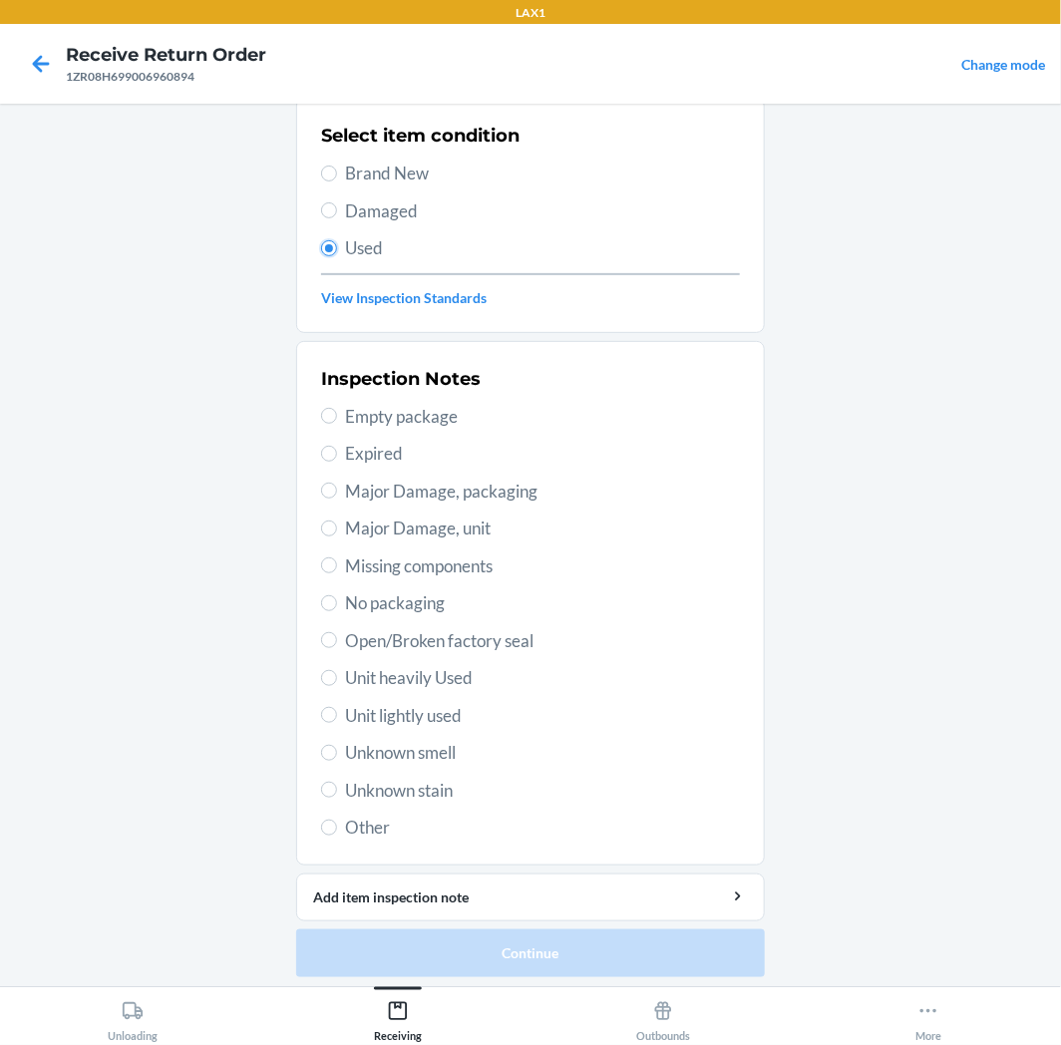
scroll to position [155, 0]
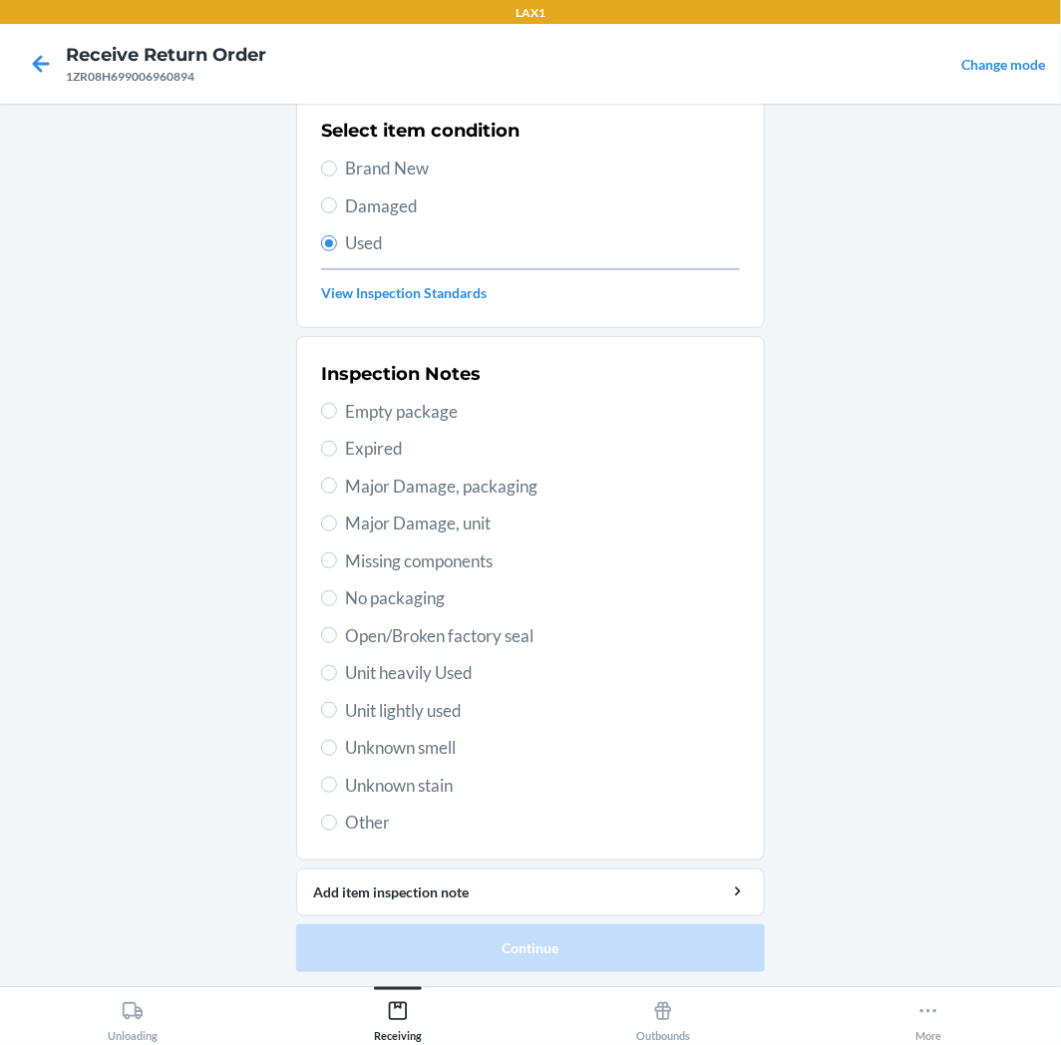
click at [382, 680] on span "Unit heavily Used" at bounding box center [542, 673] width 395 height 26
click at [337, 680] on input "Unit heavily Used" at bounding box center [329, 673] width 16 height 16
radio input "true"
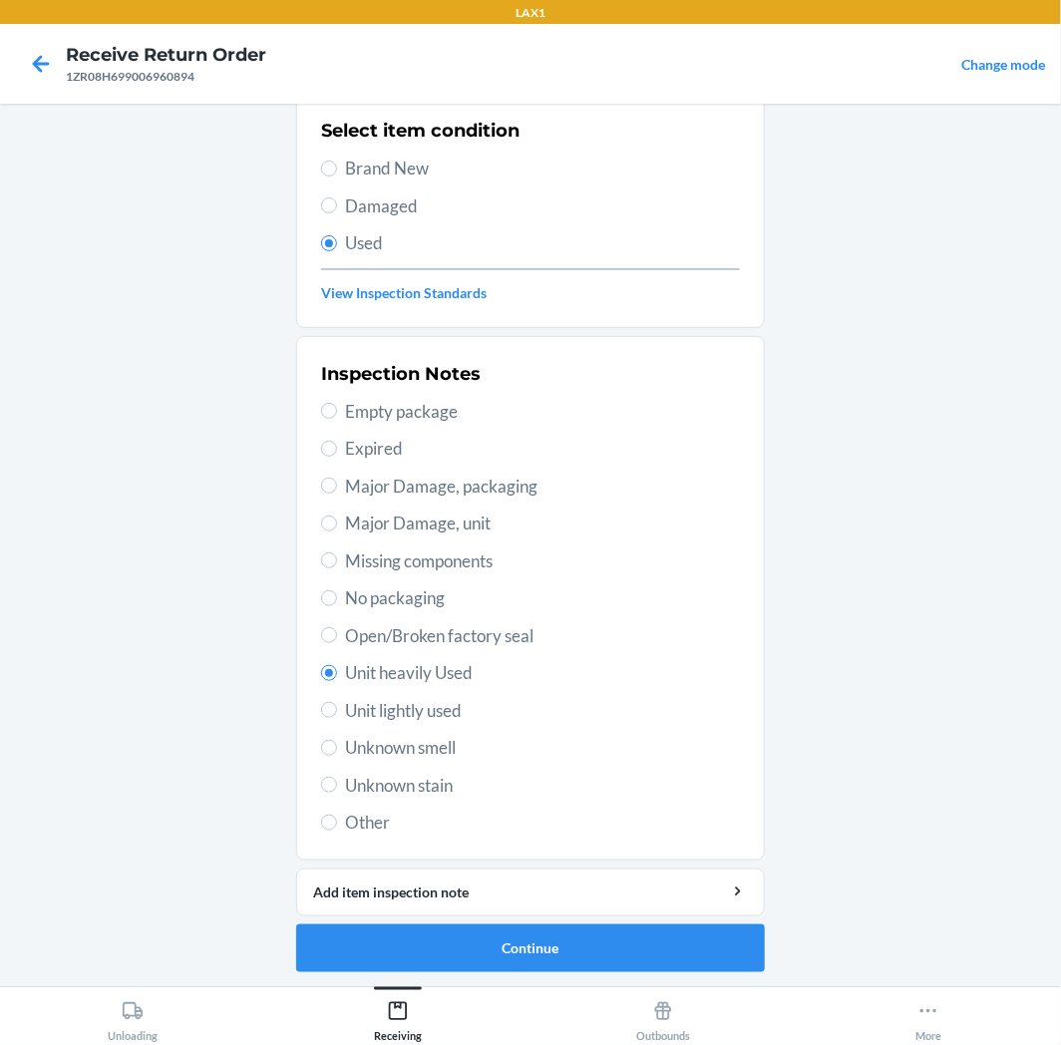
click at [386, 709] on span "Unit lightly used" at bounding box center [542, 711] width 395 height 26
click at [337, 709] on input "Unit lightly used" at bounding box center [329, 710] width 16 height 16
radio input "true"
radio input "false"
click at [463, 933] on button "Continue" at bounding box center [530, 949] width 469 height 48
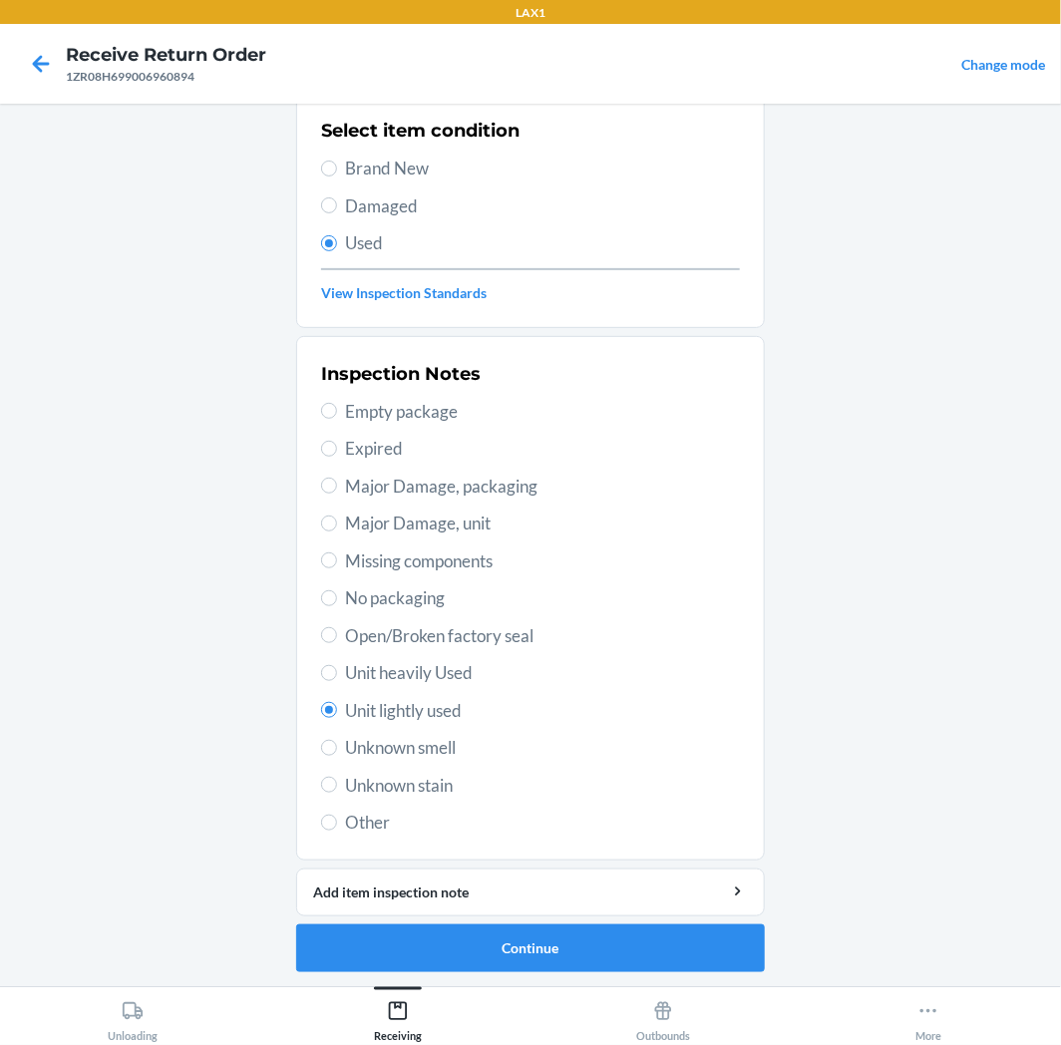
scroll to position [0, 0]
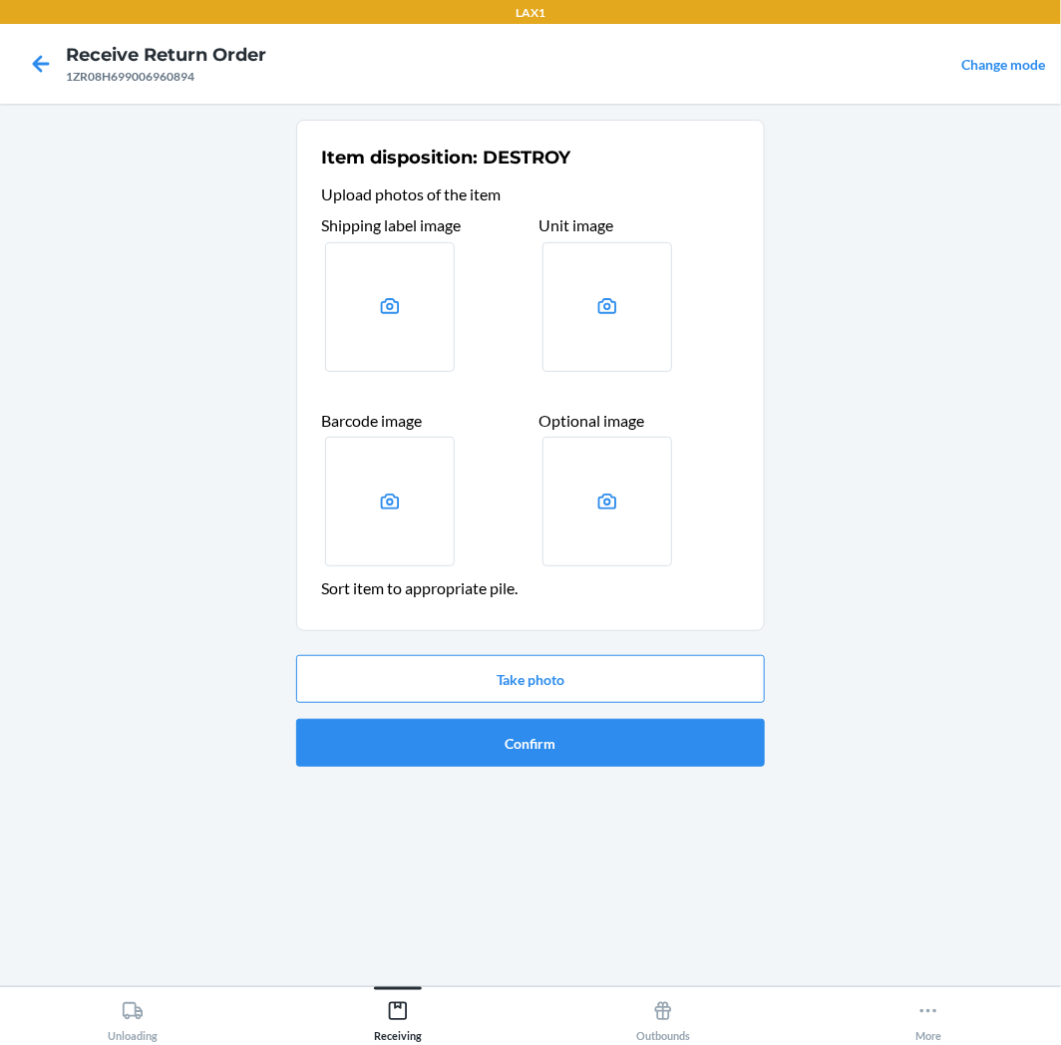
click at [487, 715] on div "Take photo Confirm" at bounding box center [530, 711] width 469 height 128
click at [491, 742] on button "Confirm" at bounding box center [530, 743] width 469 height 48
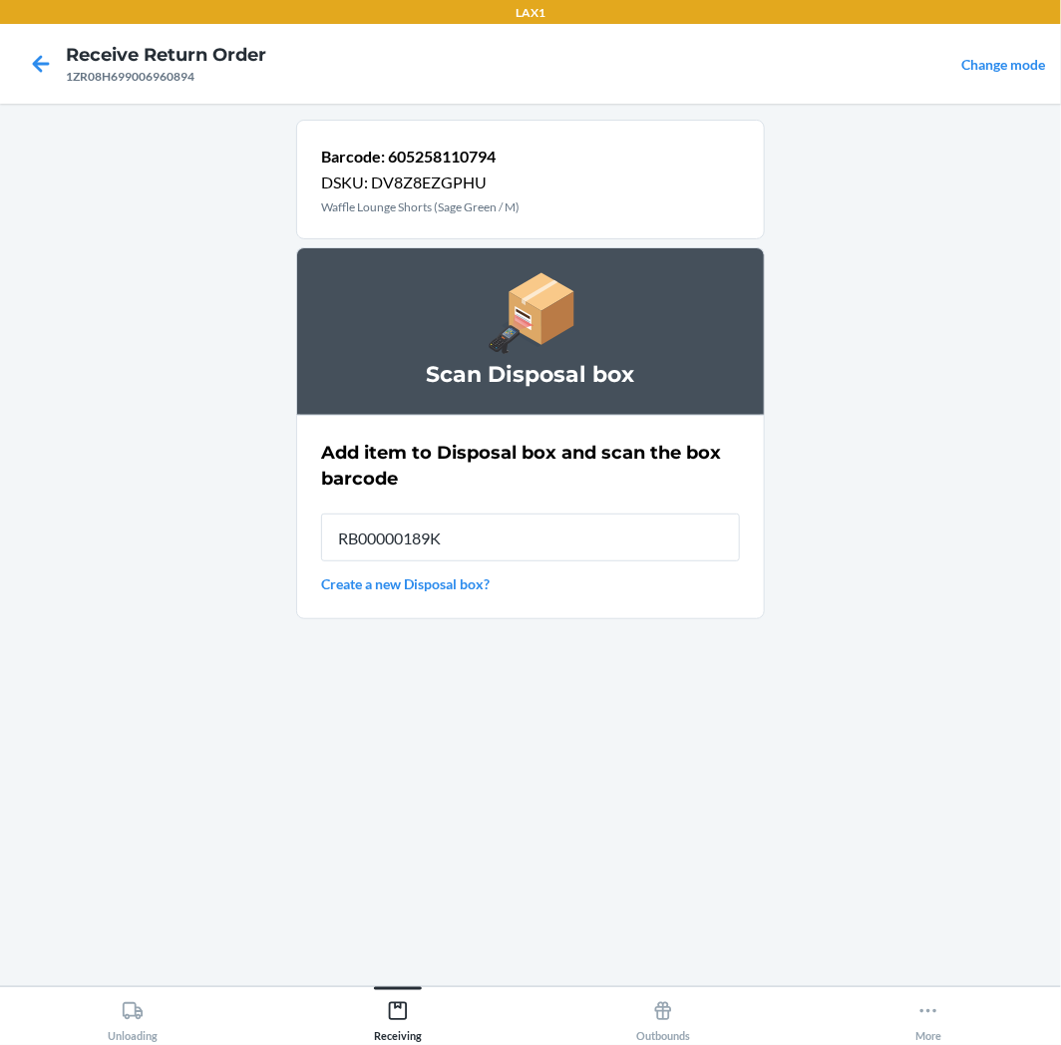
type input "RB00000189K"
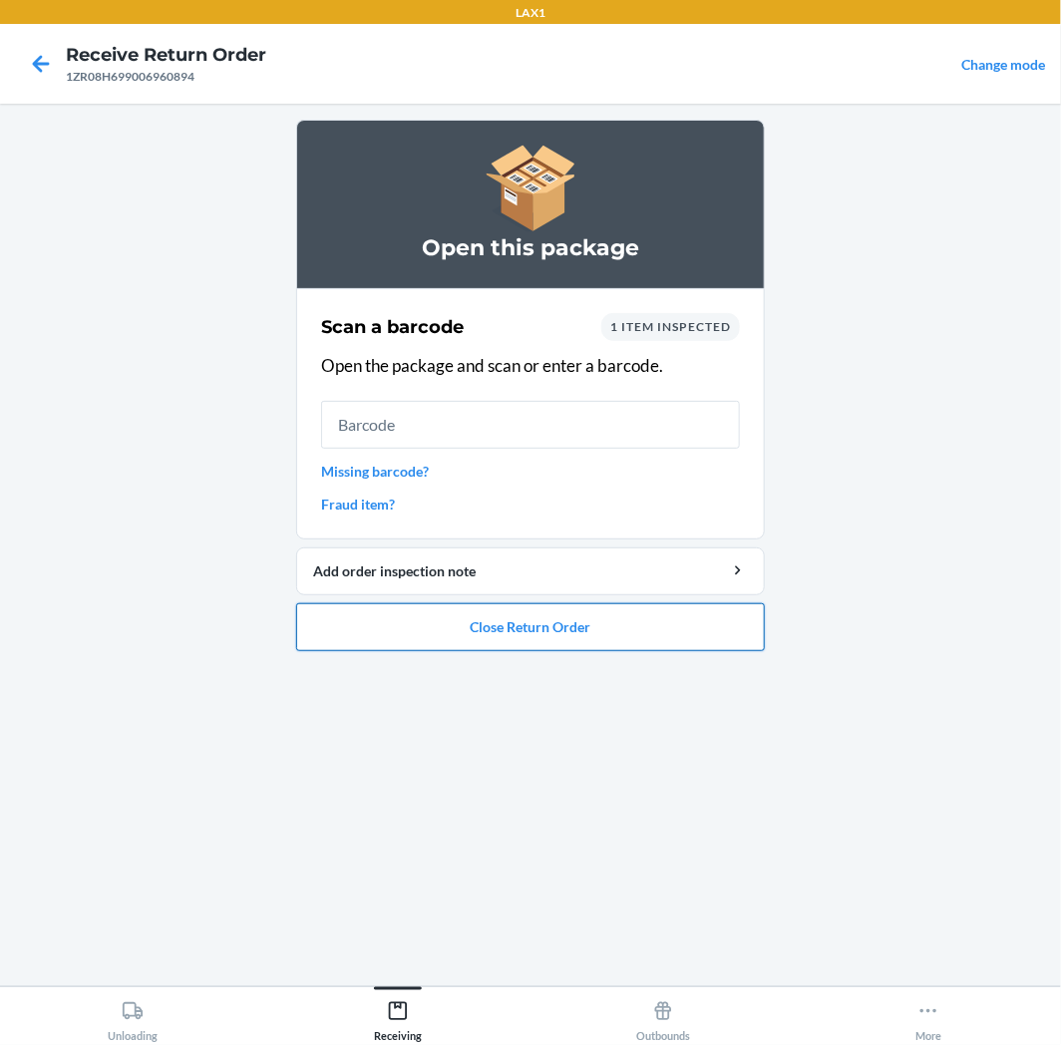
click at [495, 625] on button "Close Return Order" at bounding box center [530, 627] width 469 height 48
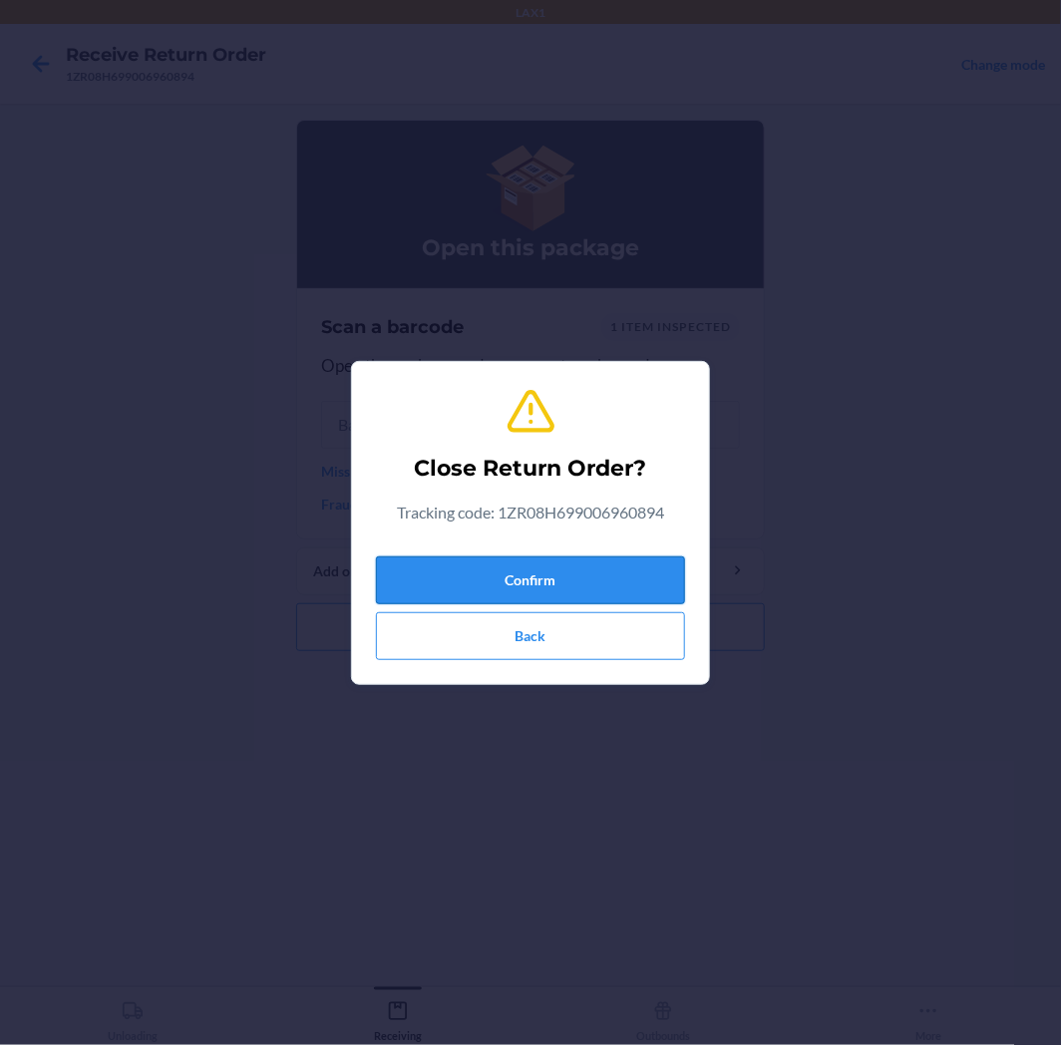
click at [504, 586] on button "Confirm" at bounding box center [530, 581] width 309 height 48
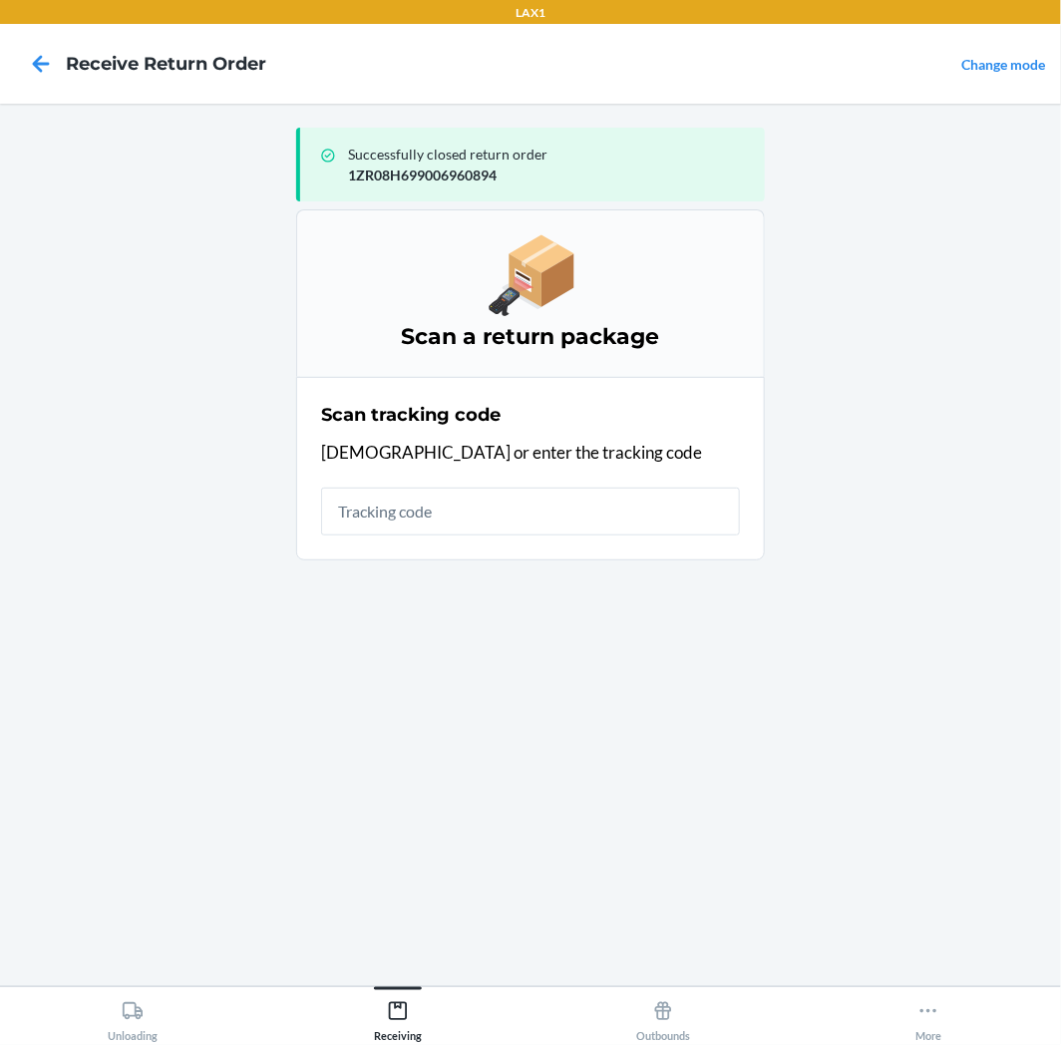
click at [703, 544] on section "Scan tracking code Scan or enter the tracking code" at bounding box center [530, 469] width 469 height 184
click at [701, 509] on input "text" at bounding box center [530, 512] width 419 height 48
type input "1ZR08H6990288"
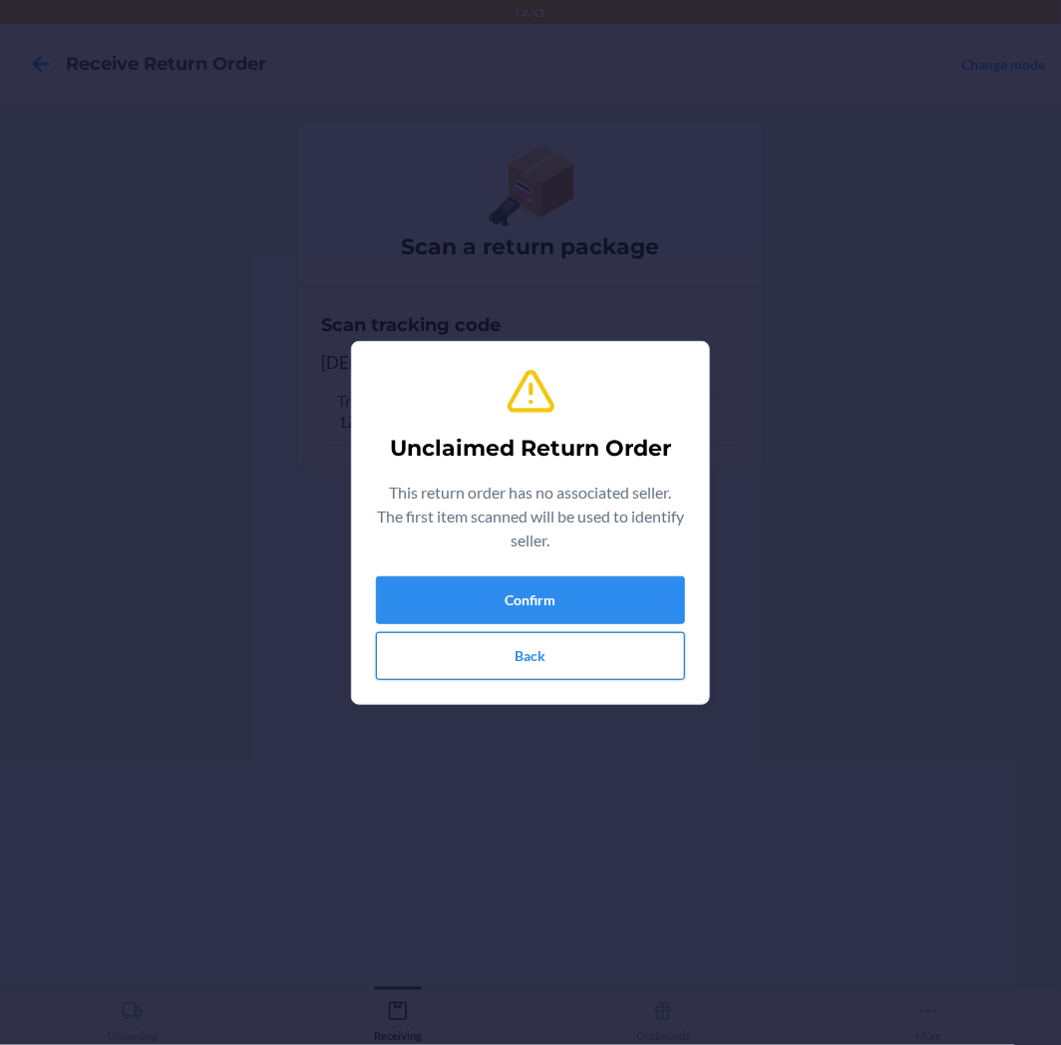
click at [605, 632] on button "Back" at bounding box center [530, 656] width 309 height 48
click at [541, 608] on button "Confirm" at bounding box center [530, 600] width 309 height 48
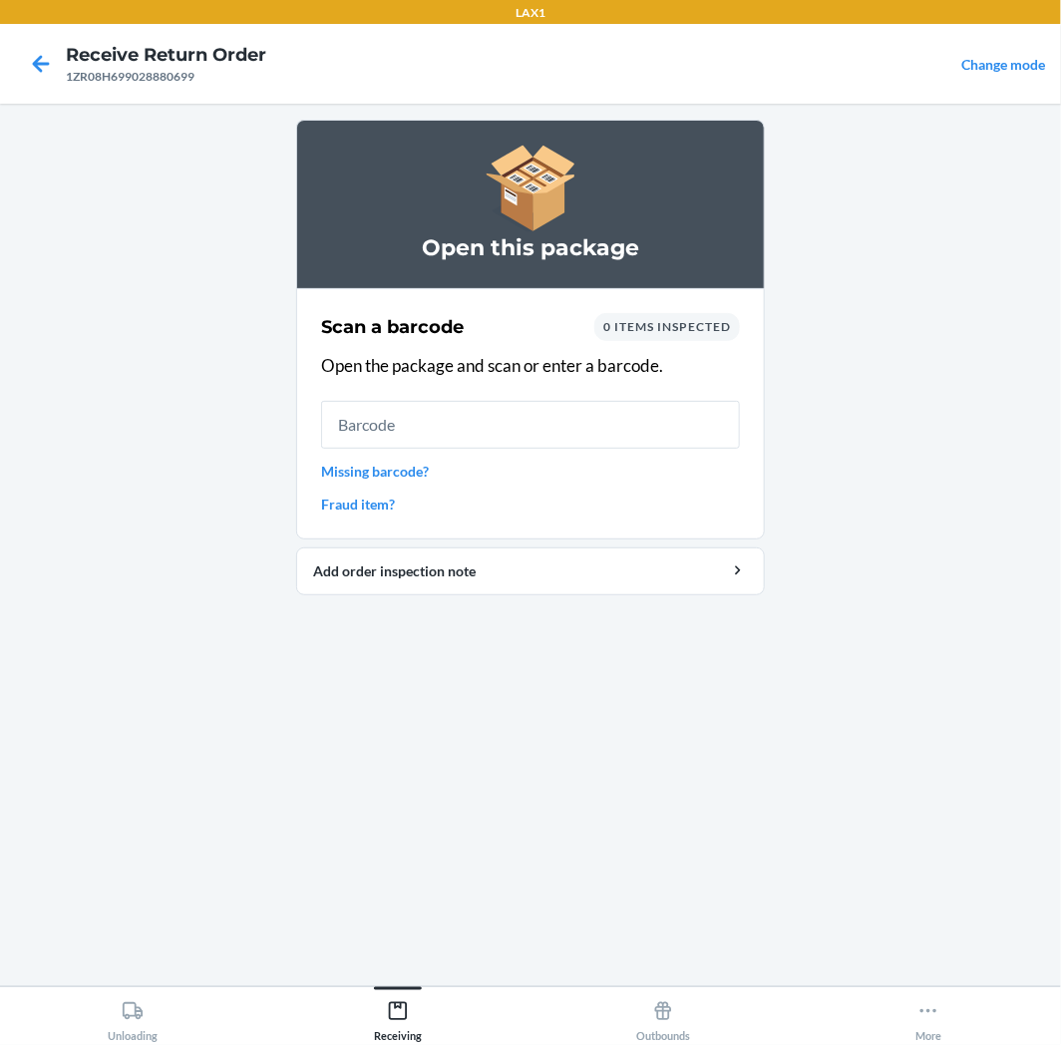
click at [555, 429] on input "text" at bounding box center [530, 425] width 419 height 48
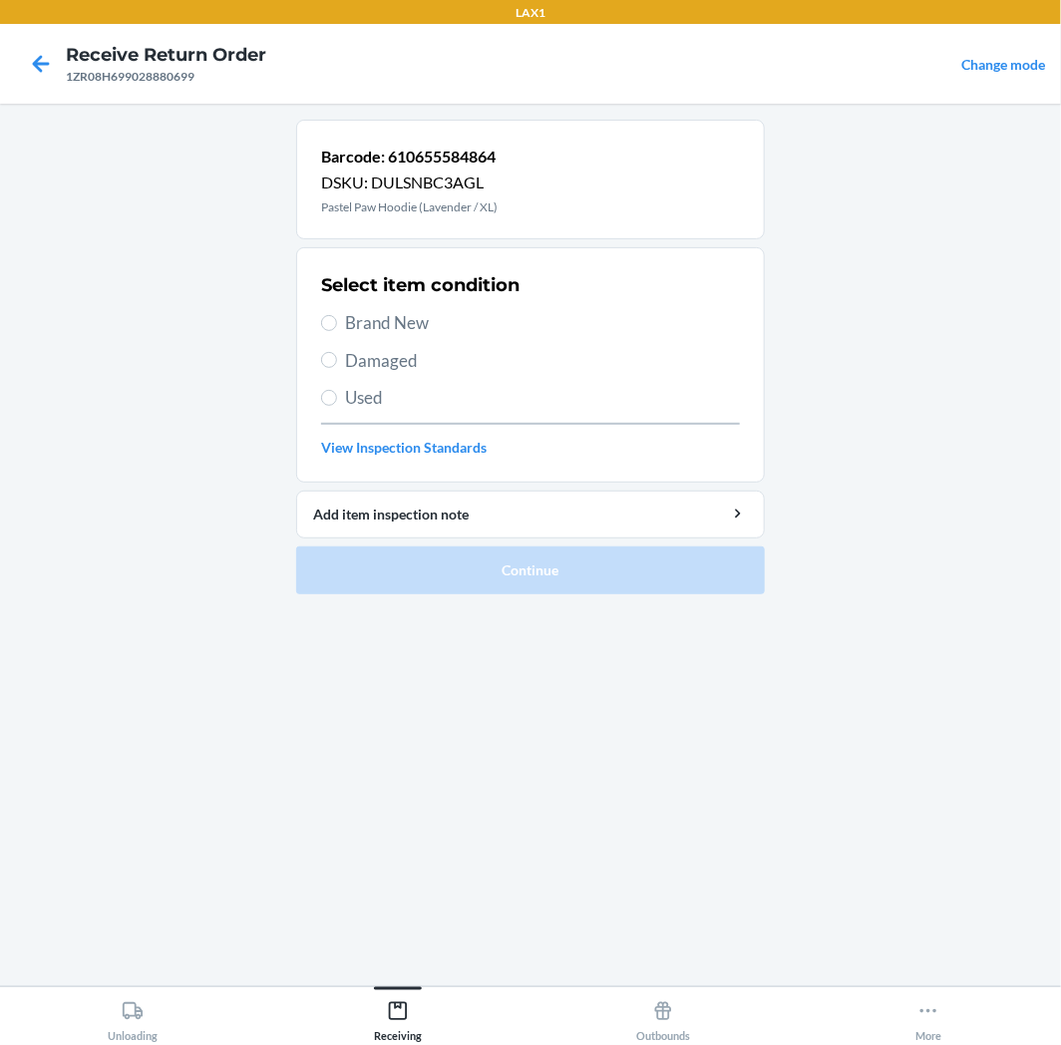
click at [360, 394] on span "Used" at bounding box center [542, 398] width 395 height 26
click at [337, 394] on input "Used" at bounding box center [329, 398] width 16 height 16
radio input "true"
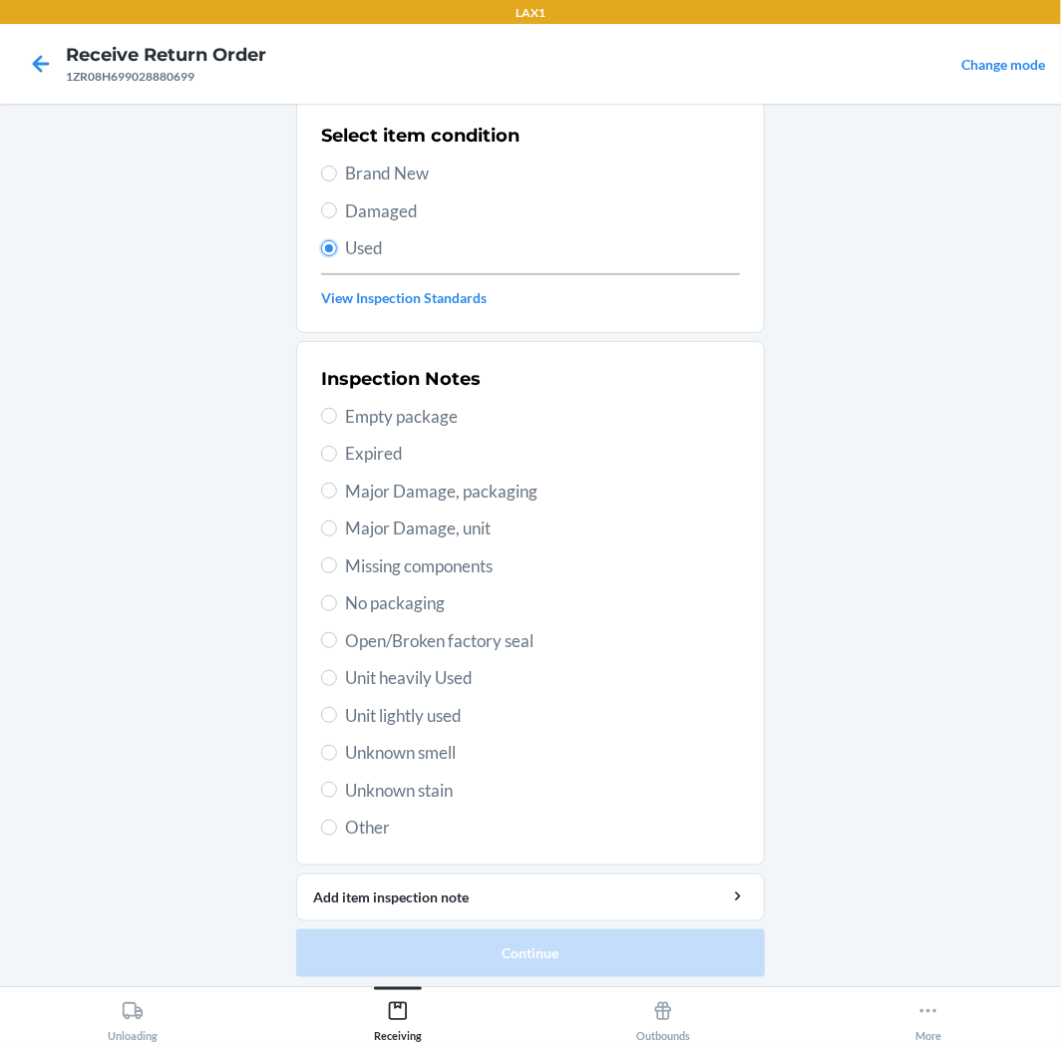
scroll to position [155, 0]
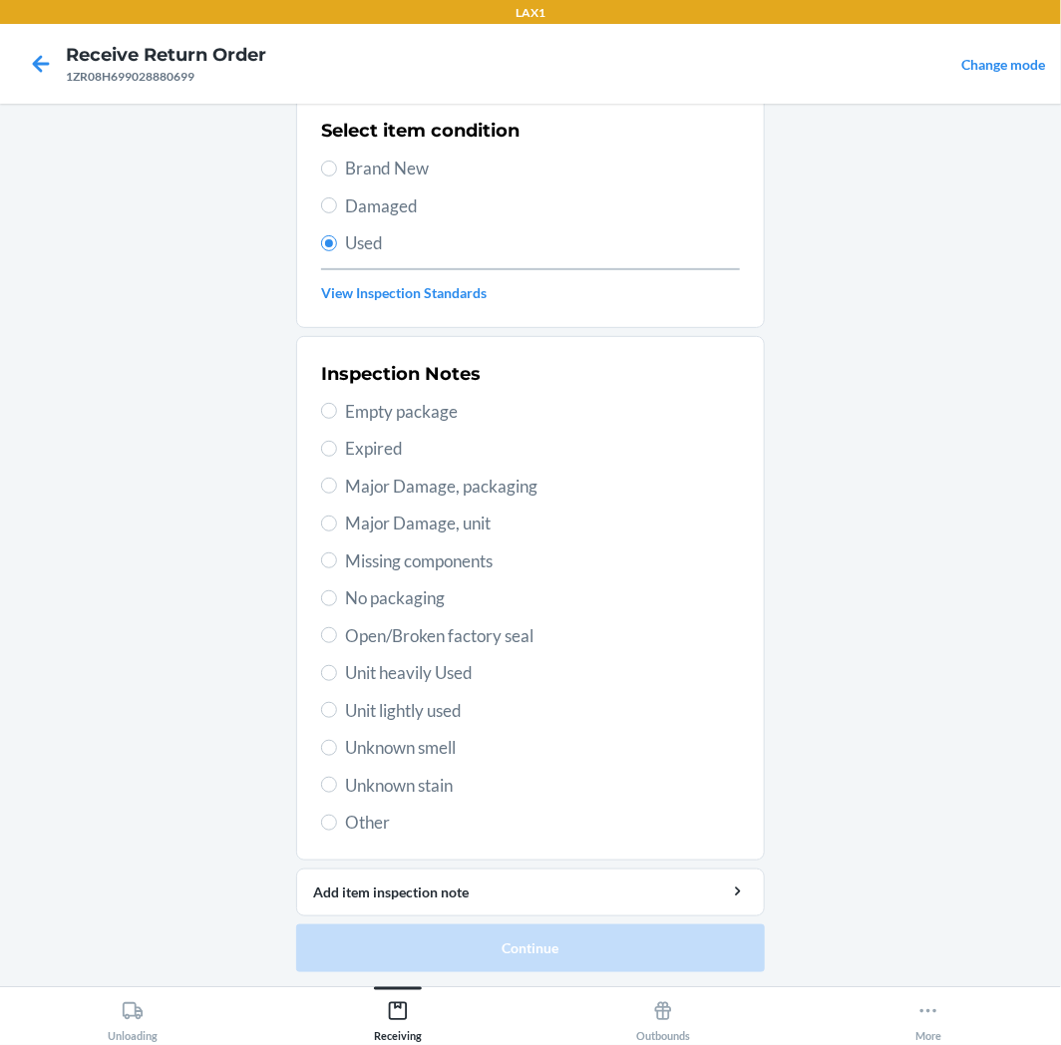
click at [395, 683] on span "Unit heavily Used" at bounding box center [542, 673] width 395 height 26
click at [337, 681] on input "Unit heavily Used" at bounding box center [329, 673] width 16 height 16
radio input "true"
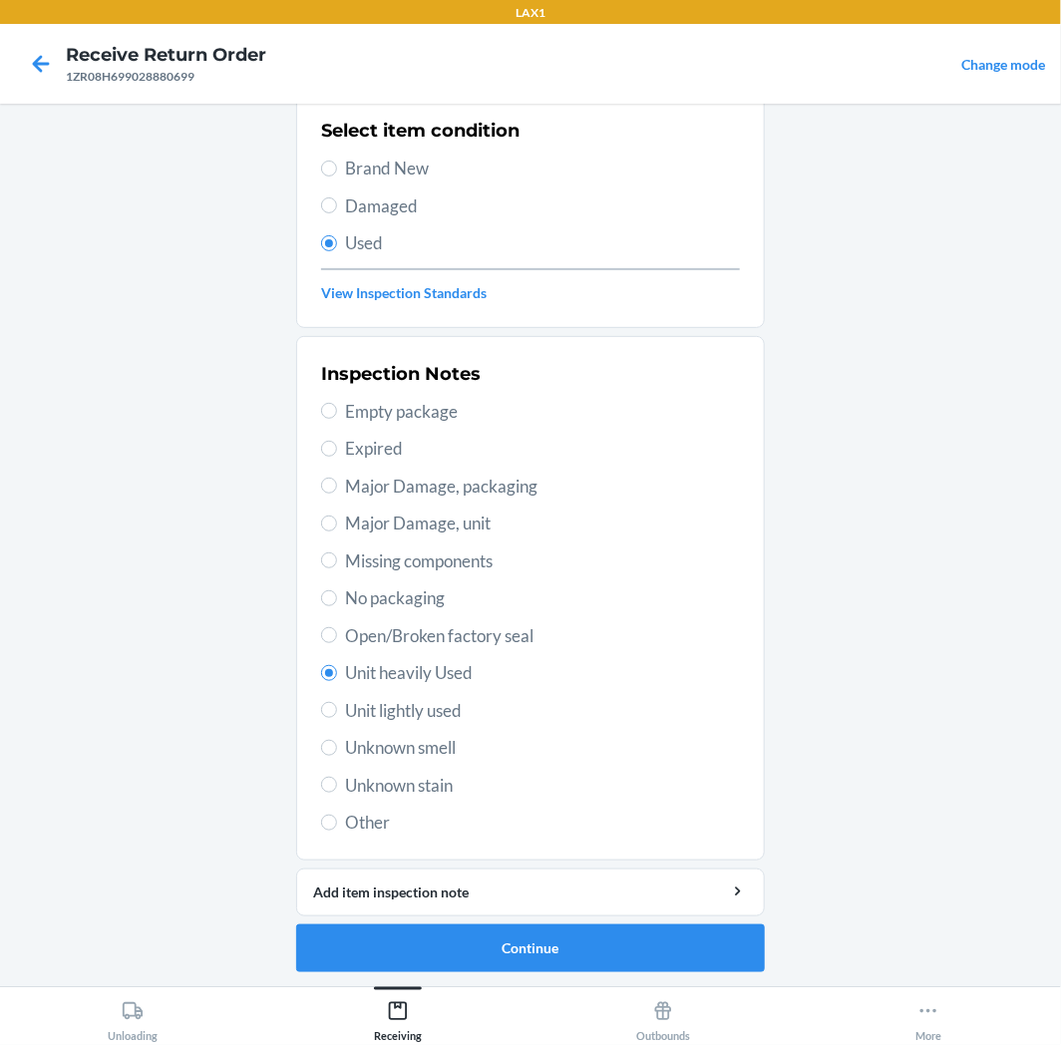
click at [403, 698] on span "Unit lightly used" at bounding box center [542, 711] width 395 height 26
click at [337, 702] on input "Unit lightly used" at bounding box center [329, 710] width 16 height 16
radio input "true"
radio input "false"
click at [511, 947] on button "Continue" at bounding box center [530, 949] width 469 height 48
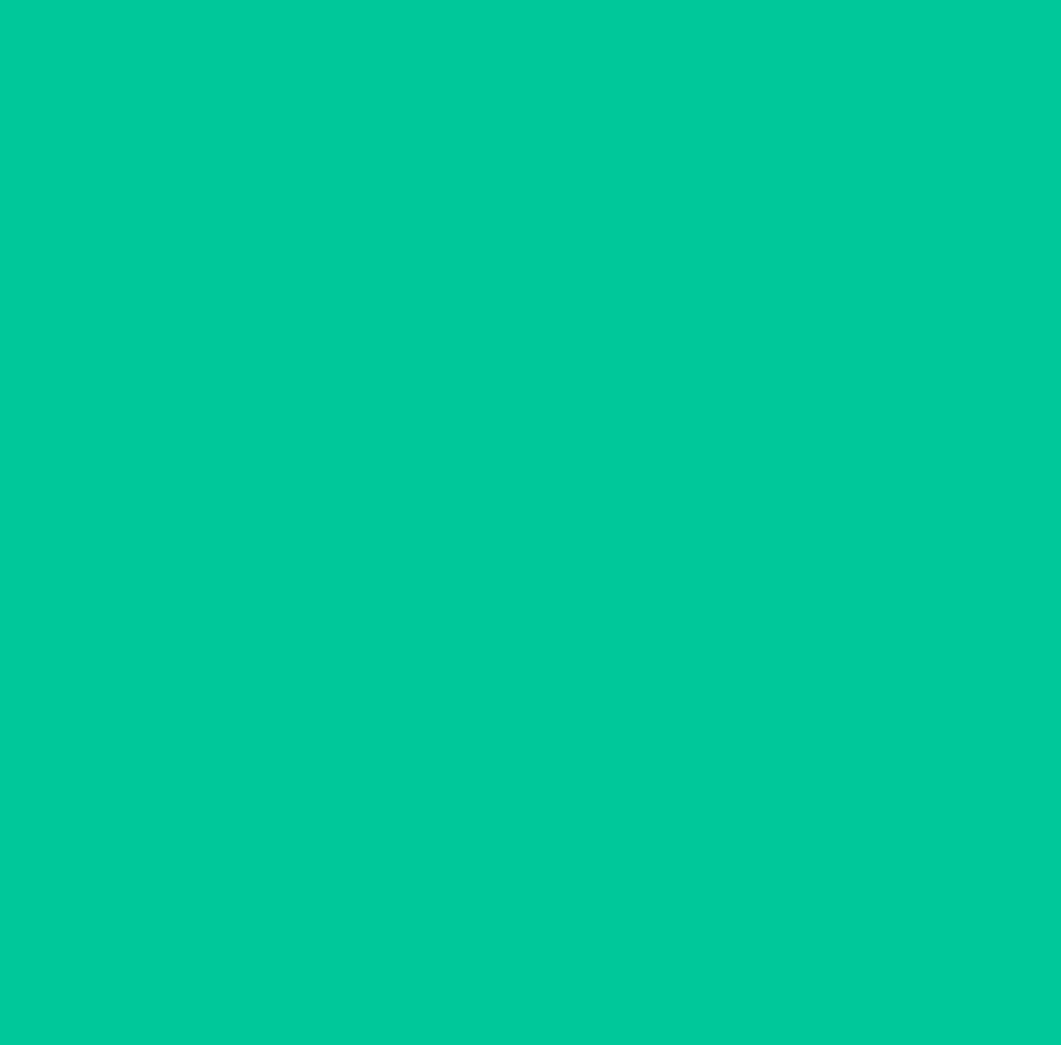
scroll to position [0, 0]
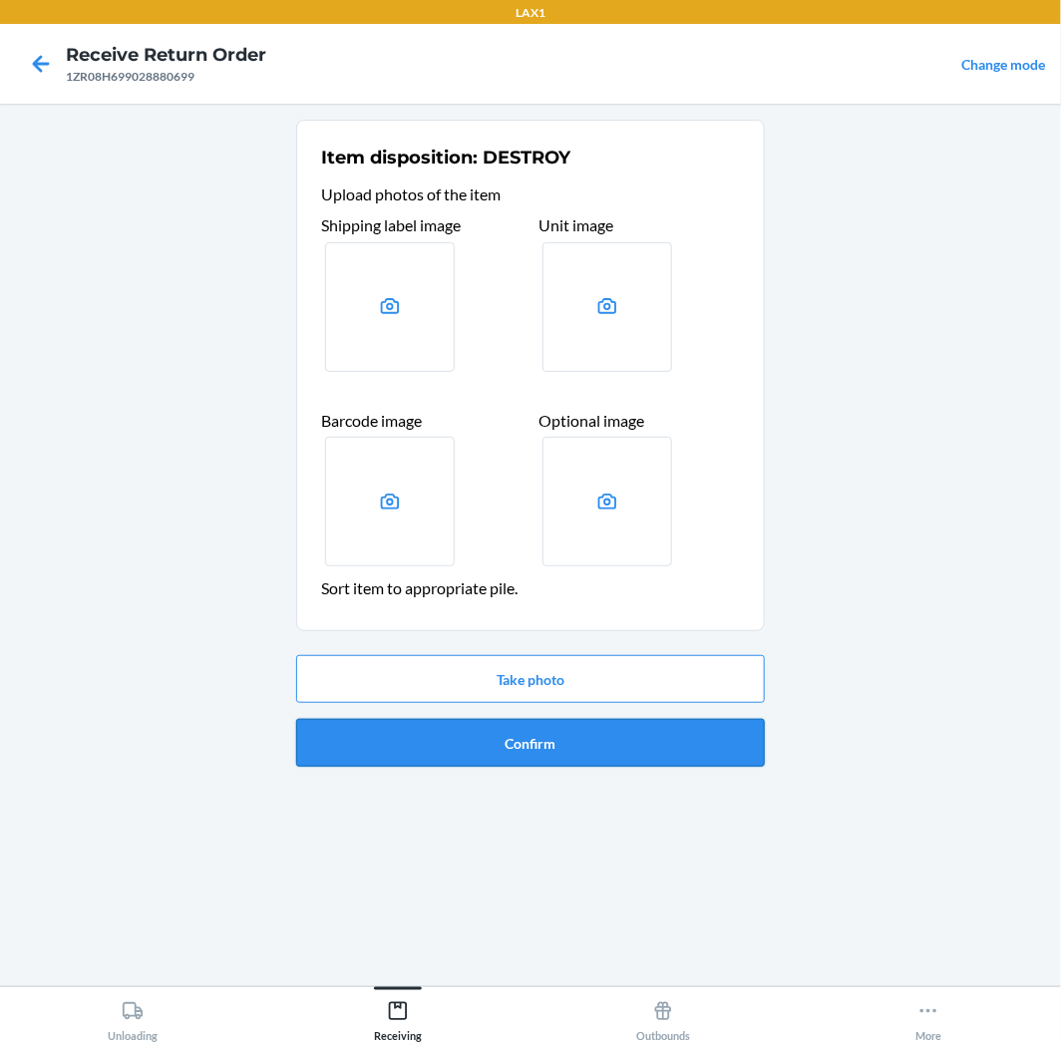
click at [669, 718] on div "Take photo Confirm" at bounding box center [530, 711] width 469 height 128
click at [669, 719] on button "Confirm" at bounding box center [530, 743] width 469 height 48
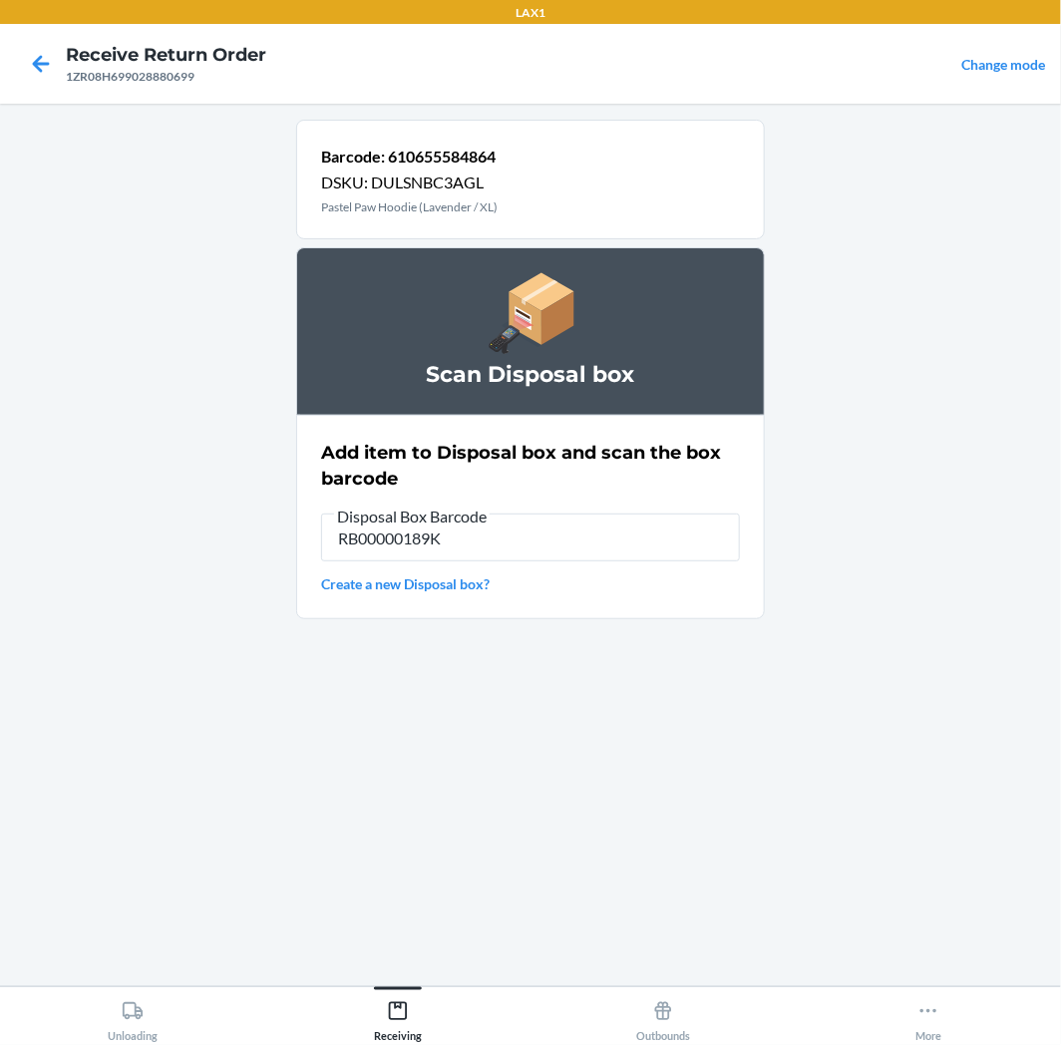
type input "RB00000189K"
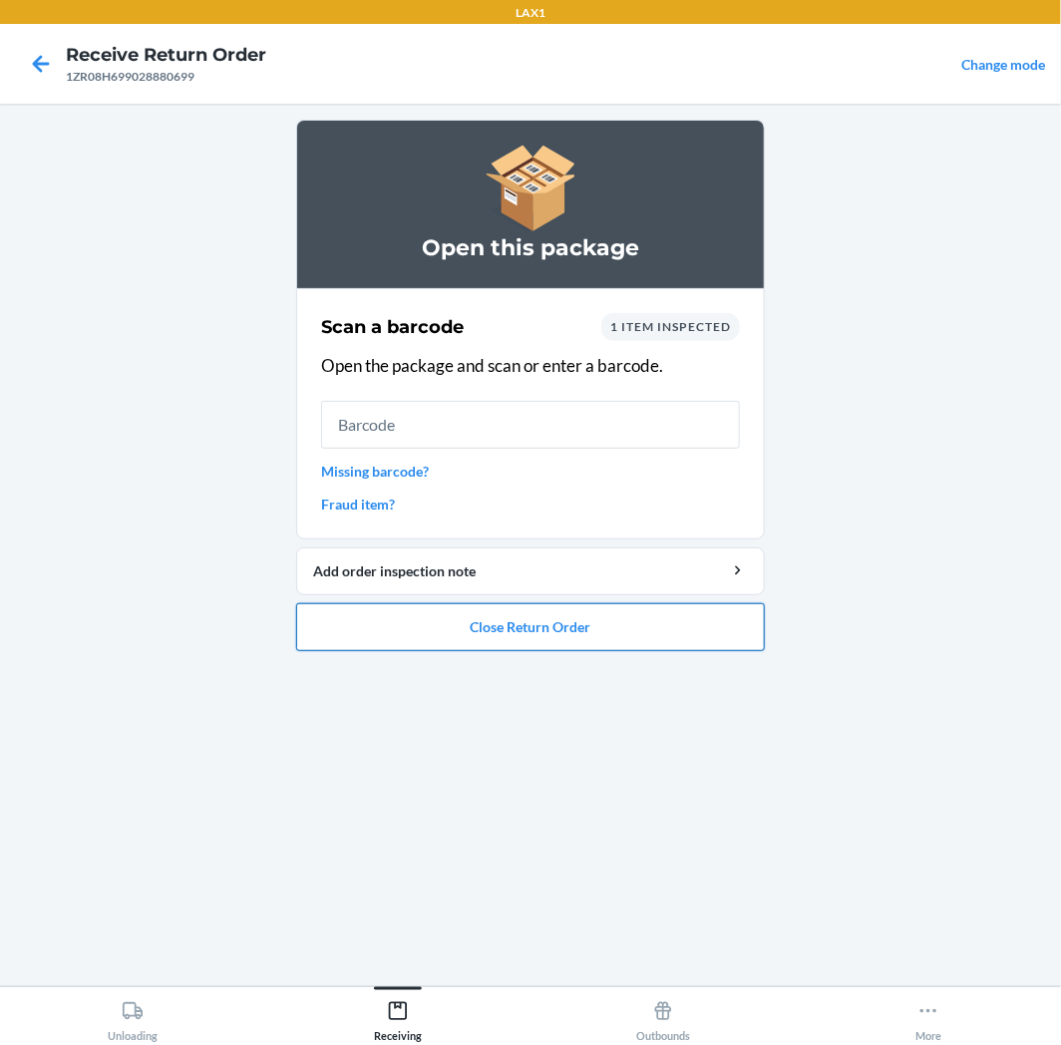
click at [691, 628] on button "Close Return Order" at bounding box center [530, 627] width 469 height 48
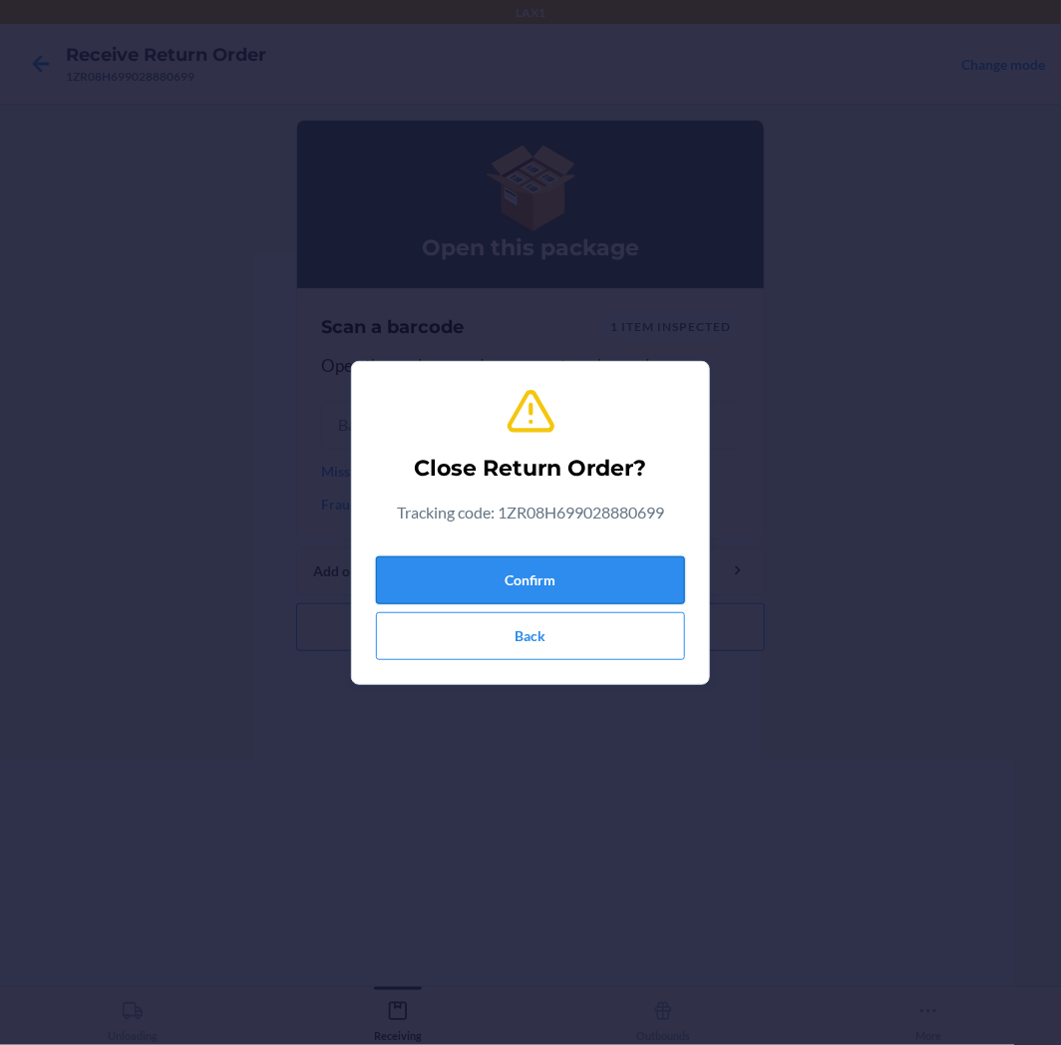
click at [674, 582] on button "Confirm" at bounding box center [530, 581] width 309 height 48
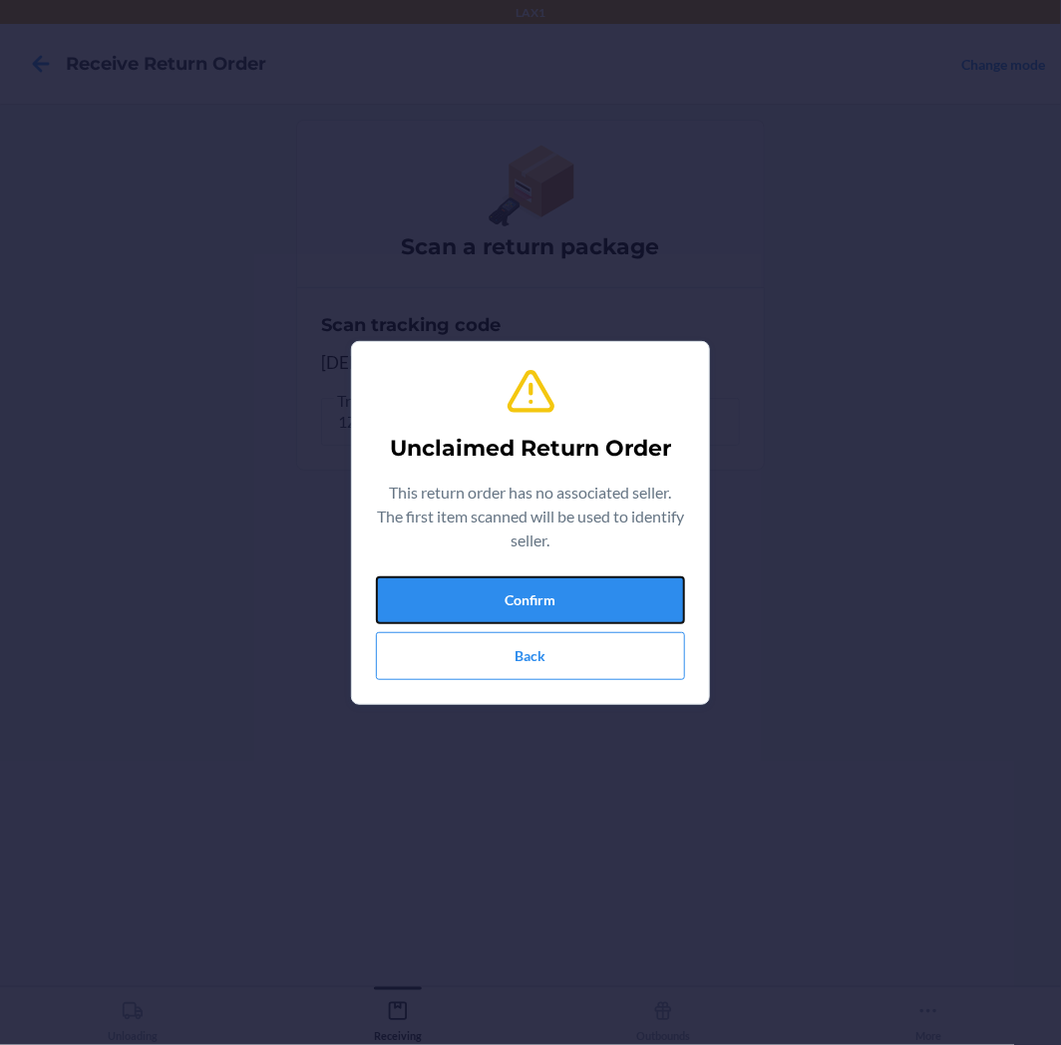
click at [674, 582] on button "Confirm" at bounding box center [530, 600] width 309 height 48
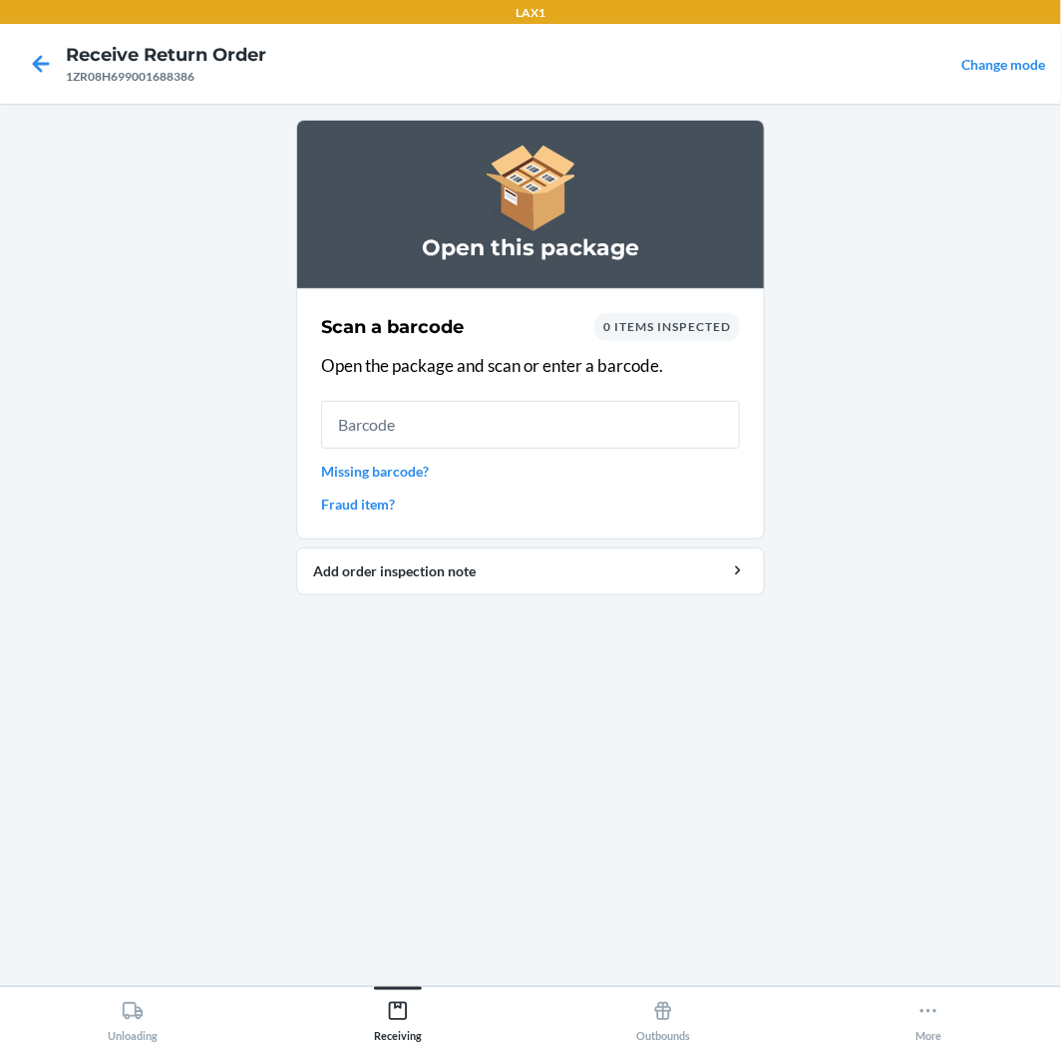
click at [610, 443] on input "text" at bounding box center [530, 425] width 419 height 48
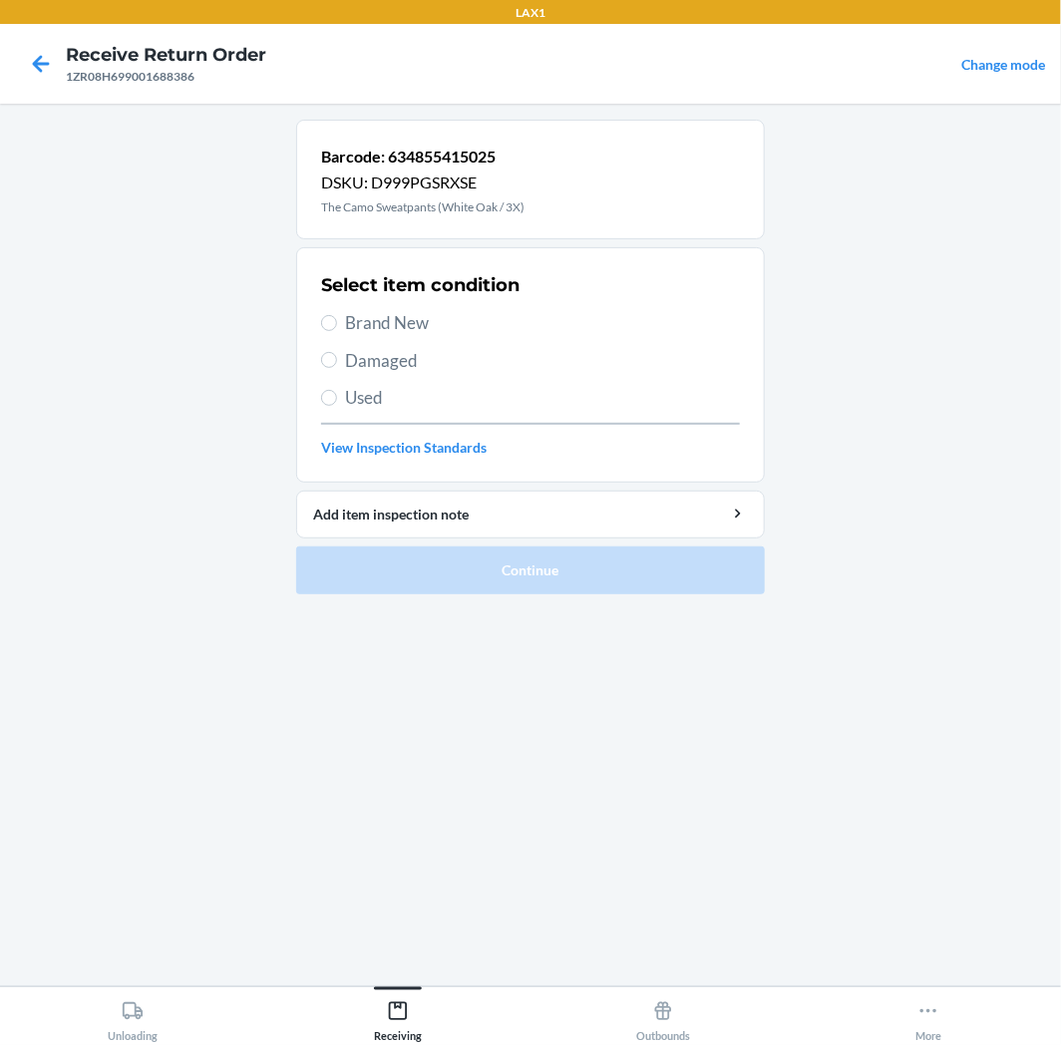
click at [471, 423] on hr at bounding box center [530, 424] width 419 height 2
click at [462, 407] on span "Used" at bounding box center [542, 398] width 395 height 26
click at [337, 406] on input "Used" at bounding box center [329, 398] width 16 height 16
radio input "true"
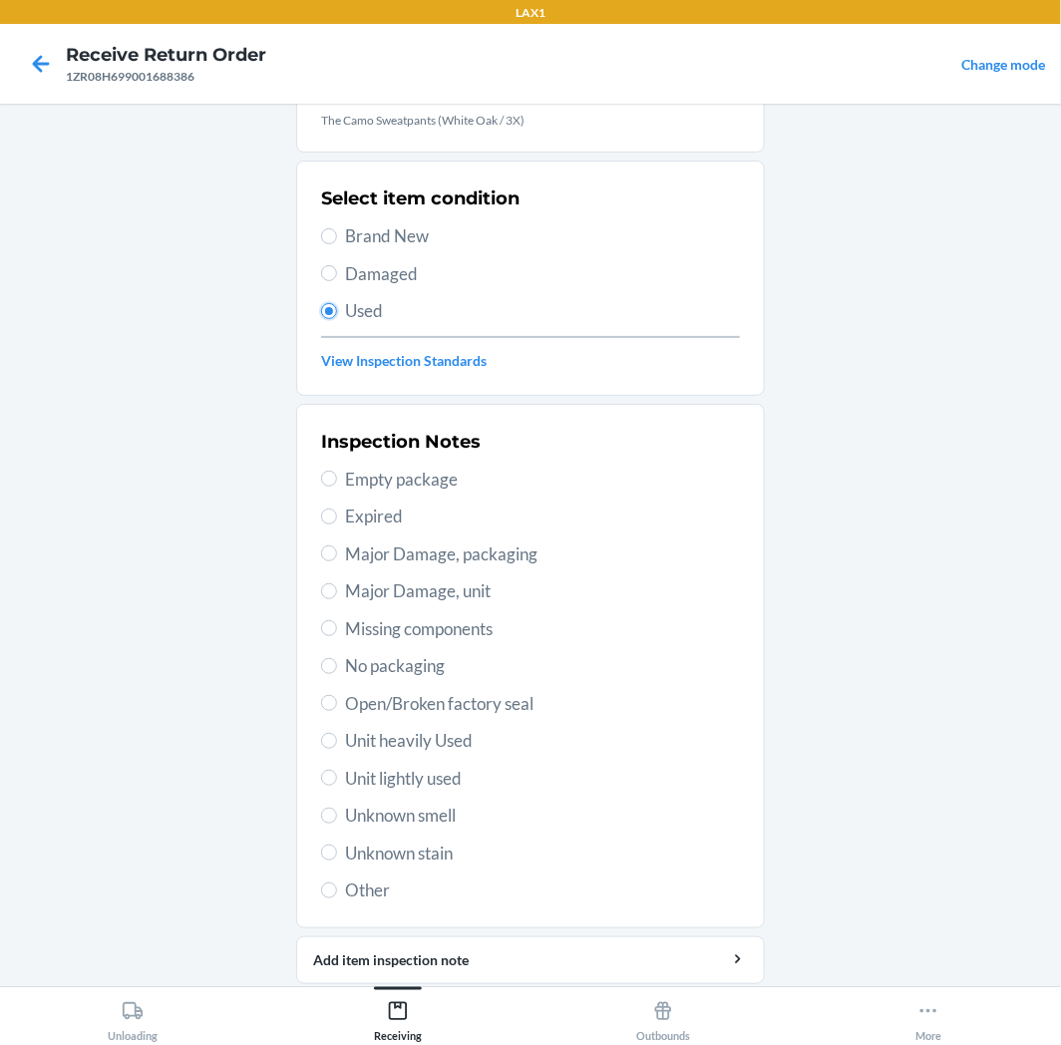
scroll to position [155, 0]
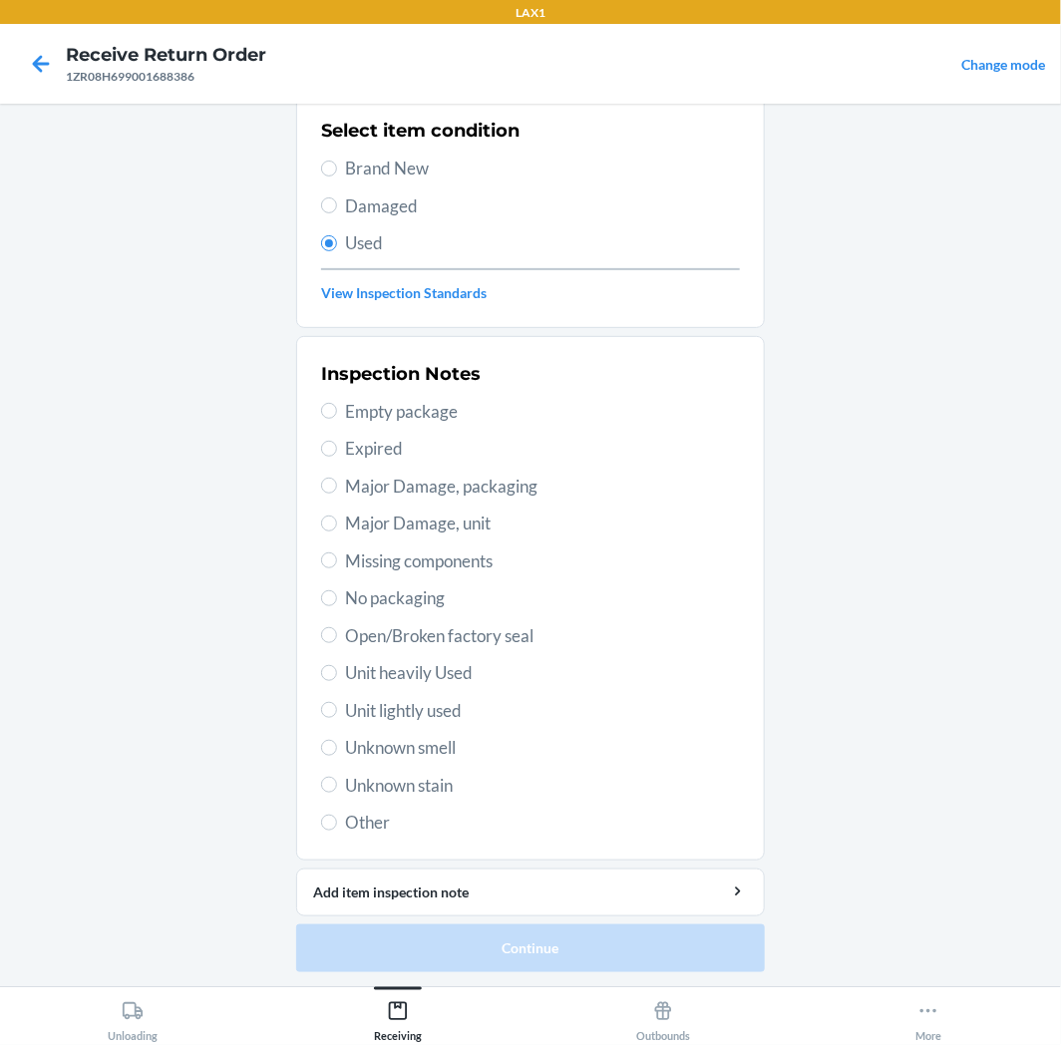
click at [461, 699] on span "Unit lightly used" at bounding box center [542, 711] width 395 height 26
click at [337, 702] on input "Unit lightly used" at bounding box center [329, 710] width 16 height 16
radio input "true"
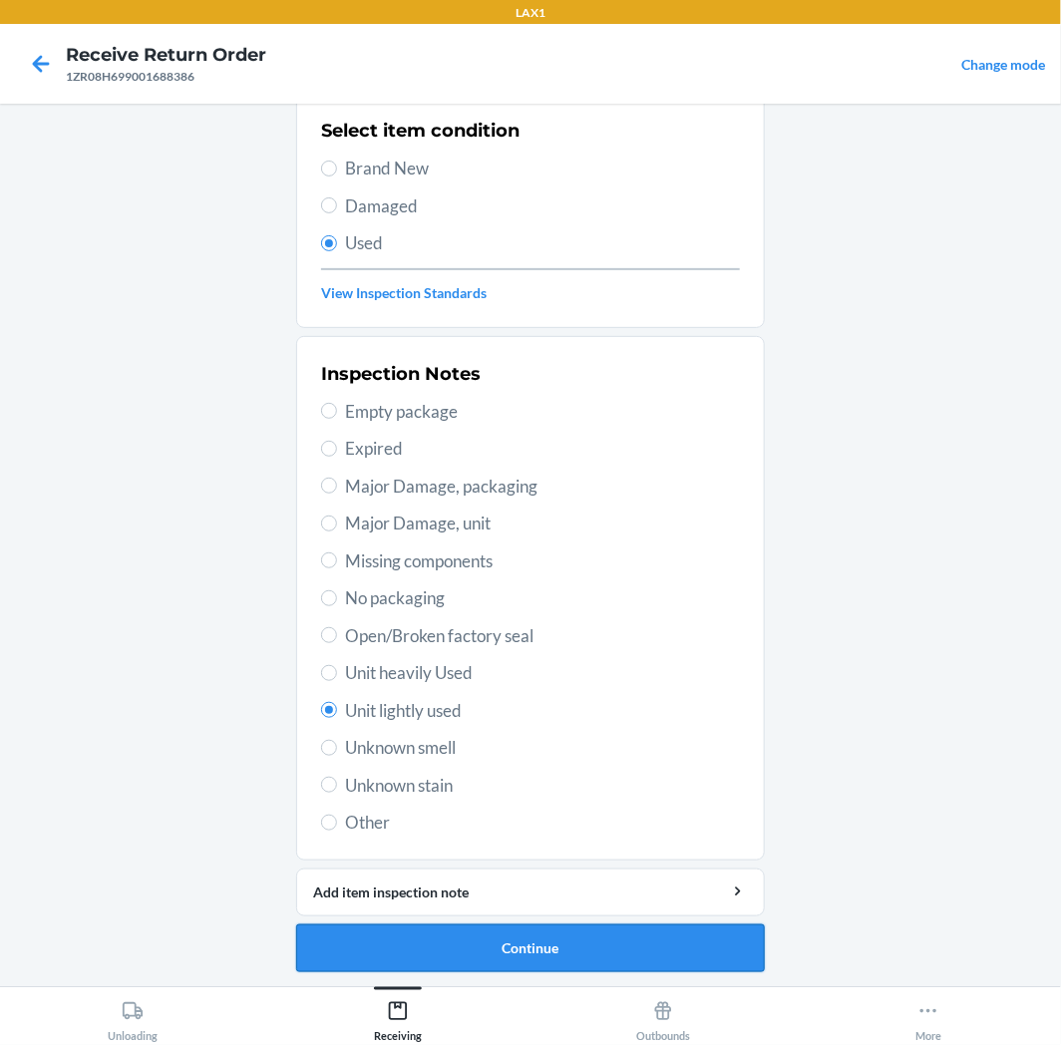
click at [501, 939] on button "Continue" at bounding box center [530, 949] width 469 height 48
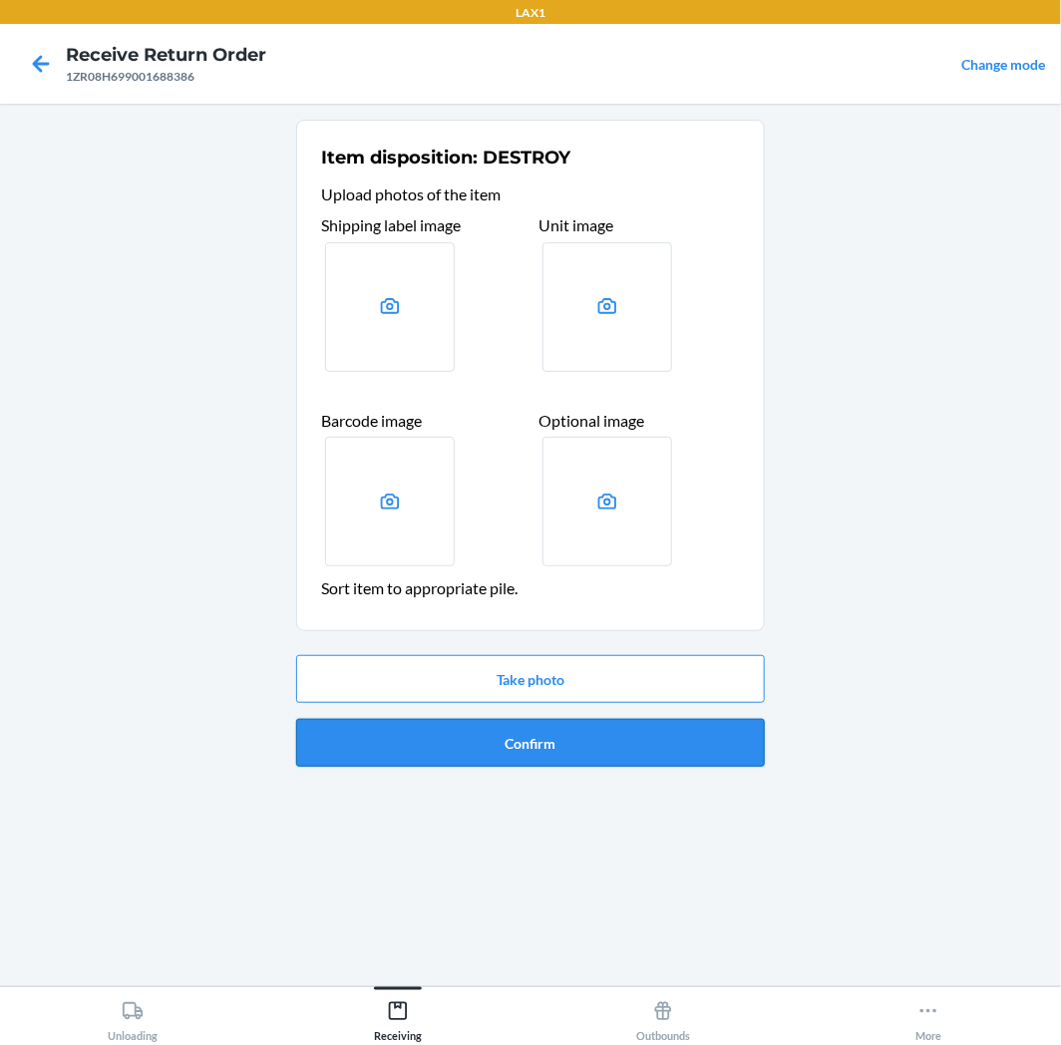
click at [492, 743] on button "Confirm" at bounding box center [530, 743] width 469 height 48
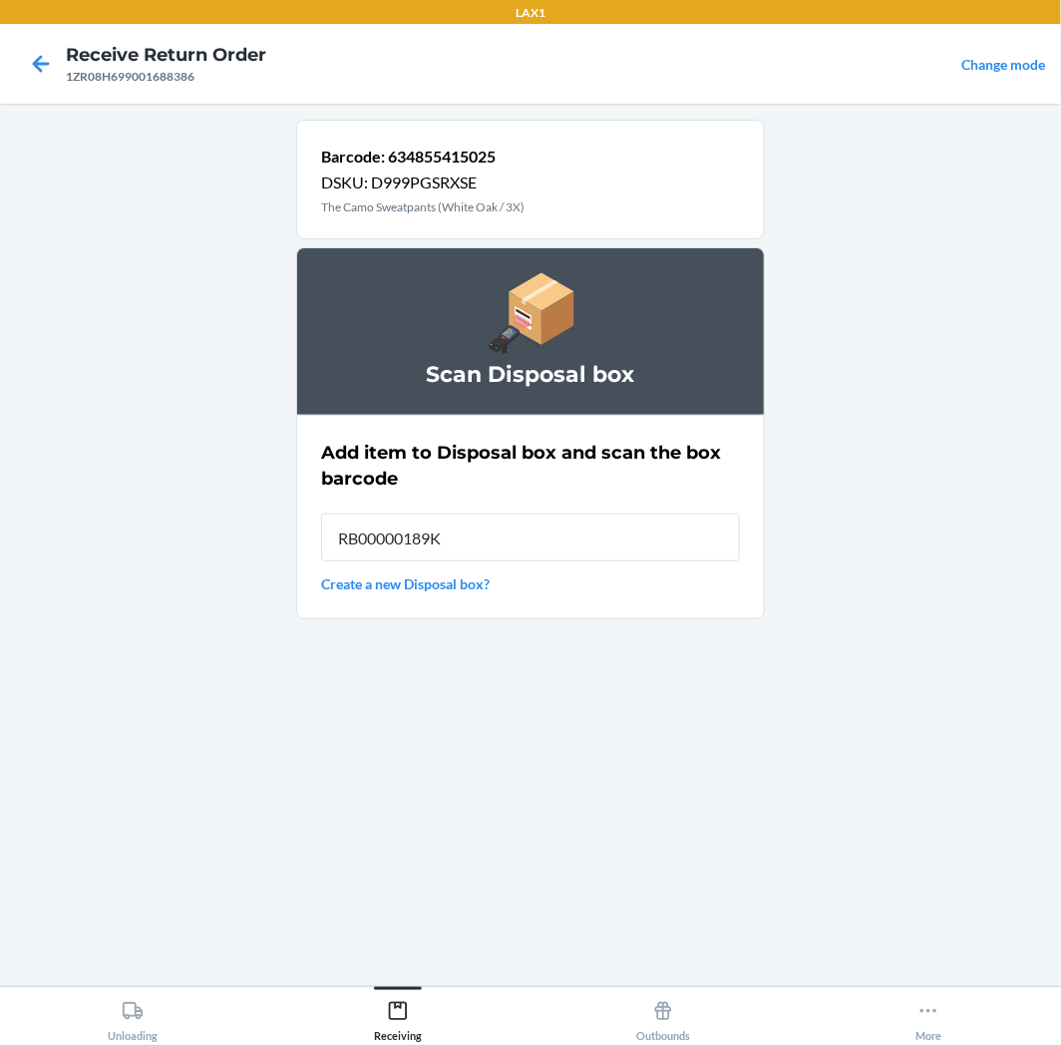
type input "RB00000189K"
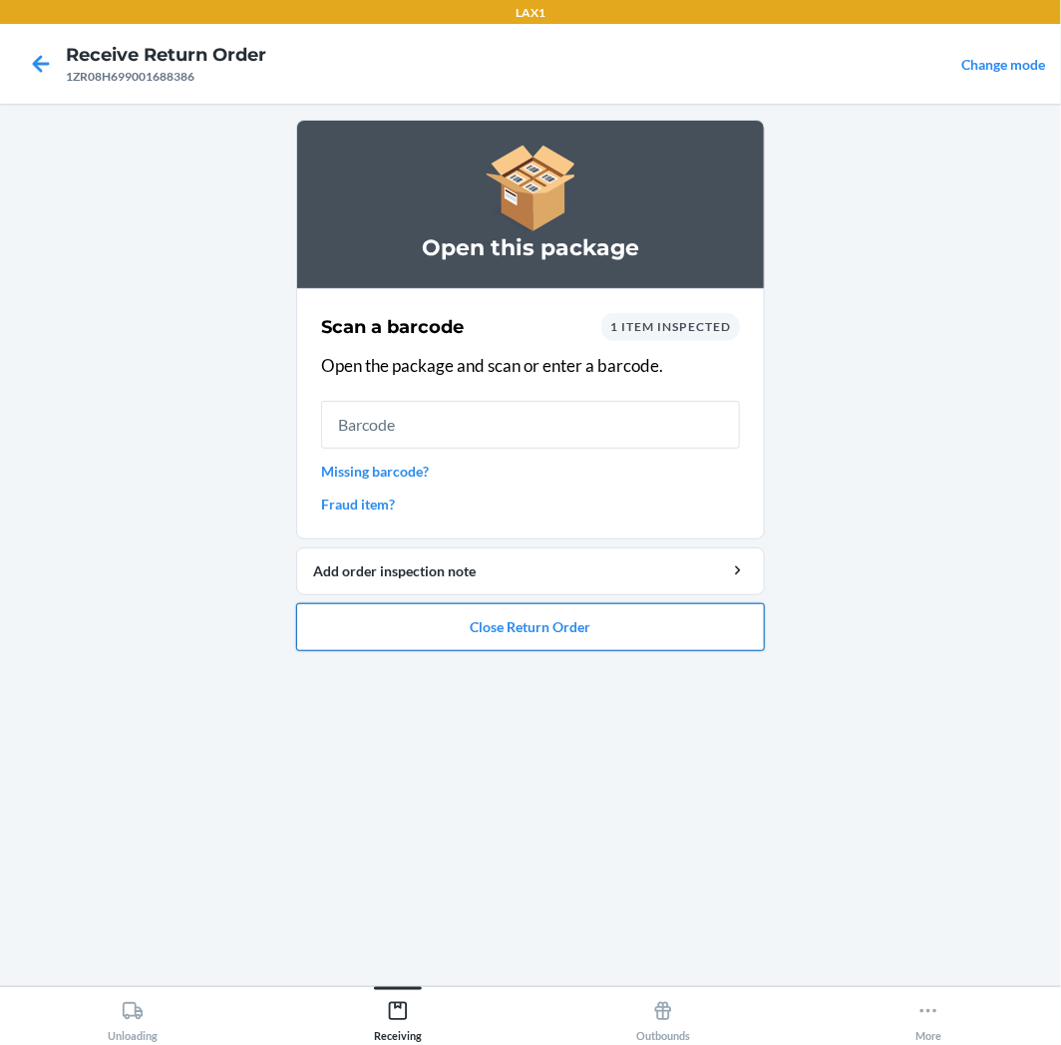
click at [506, 630] on button "Close Return Order" at bounding box center [530, 627] width 469 height 48
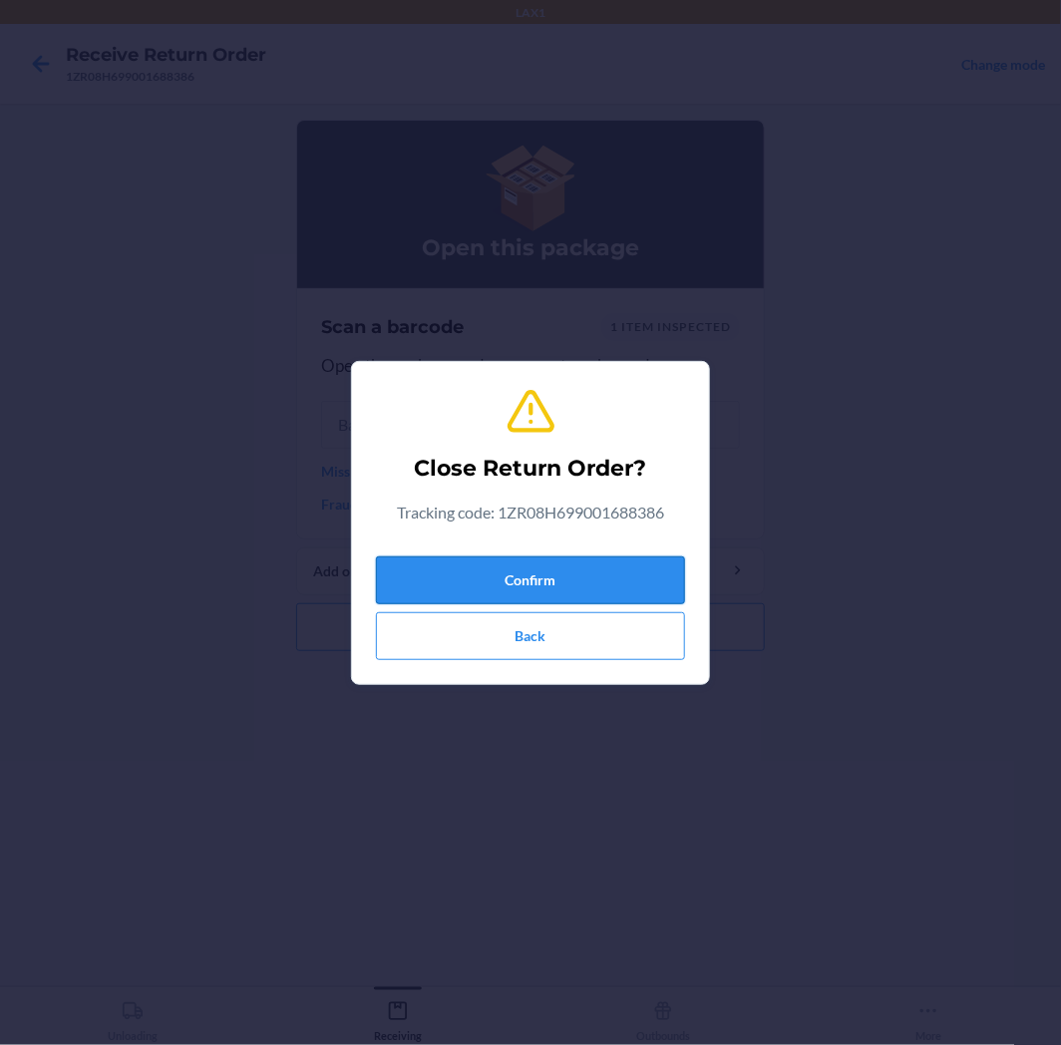
click at [521, 588] on button "Confirm" at bounding box center [530, 581] width 309 height 48
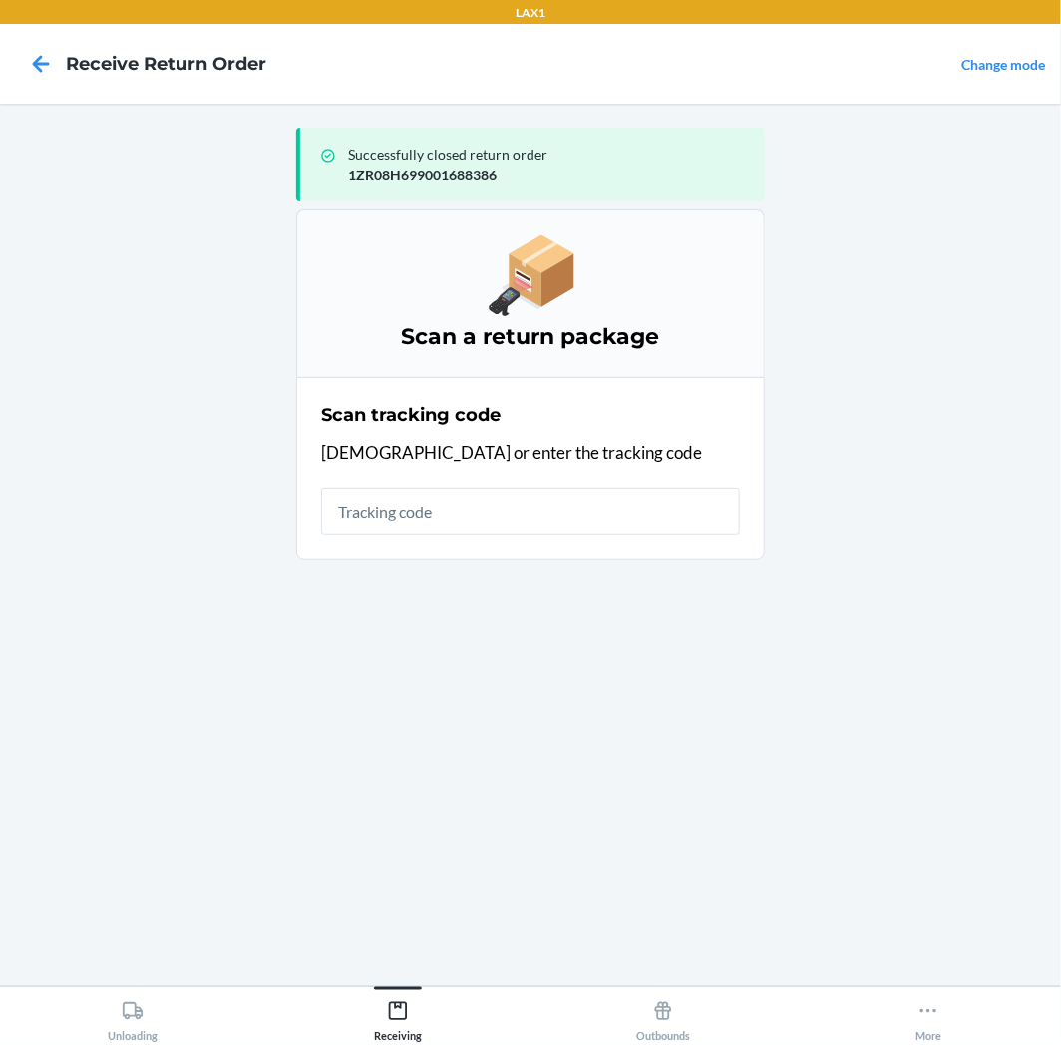
click at [519, 530] on input "text" at bounding box center [530, 512] width 419 height 48
type input "1ZR08H69902161666"
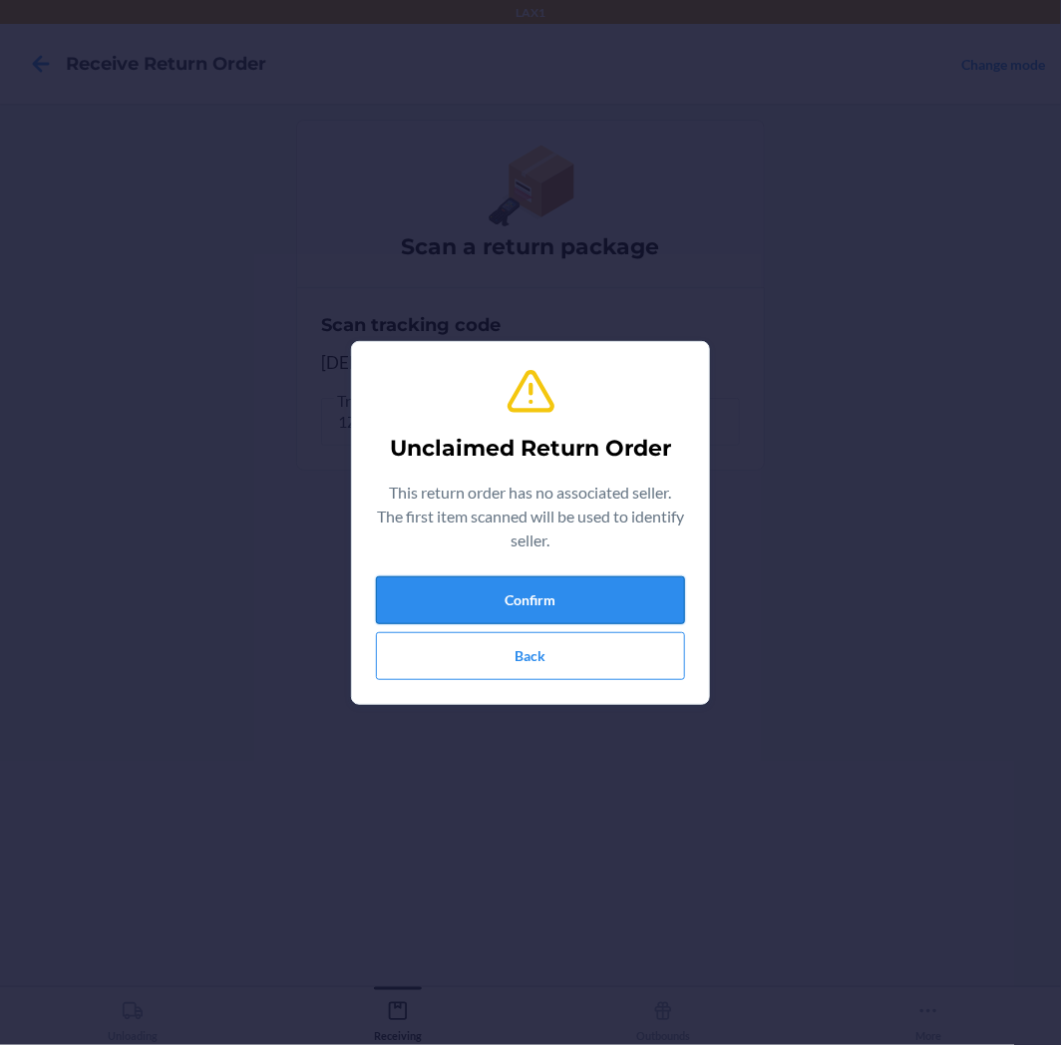
click at [614, 585] on button "Confirm" at bounding box center [530, 600] width 309 height 48
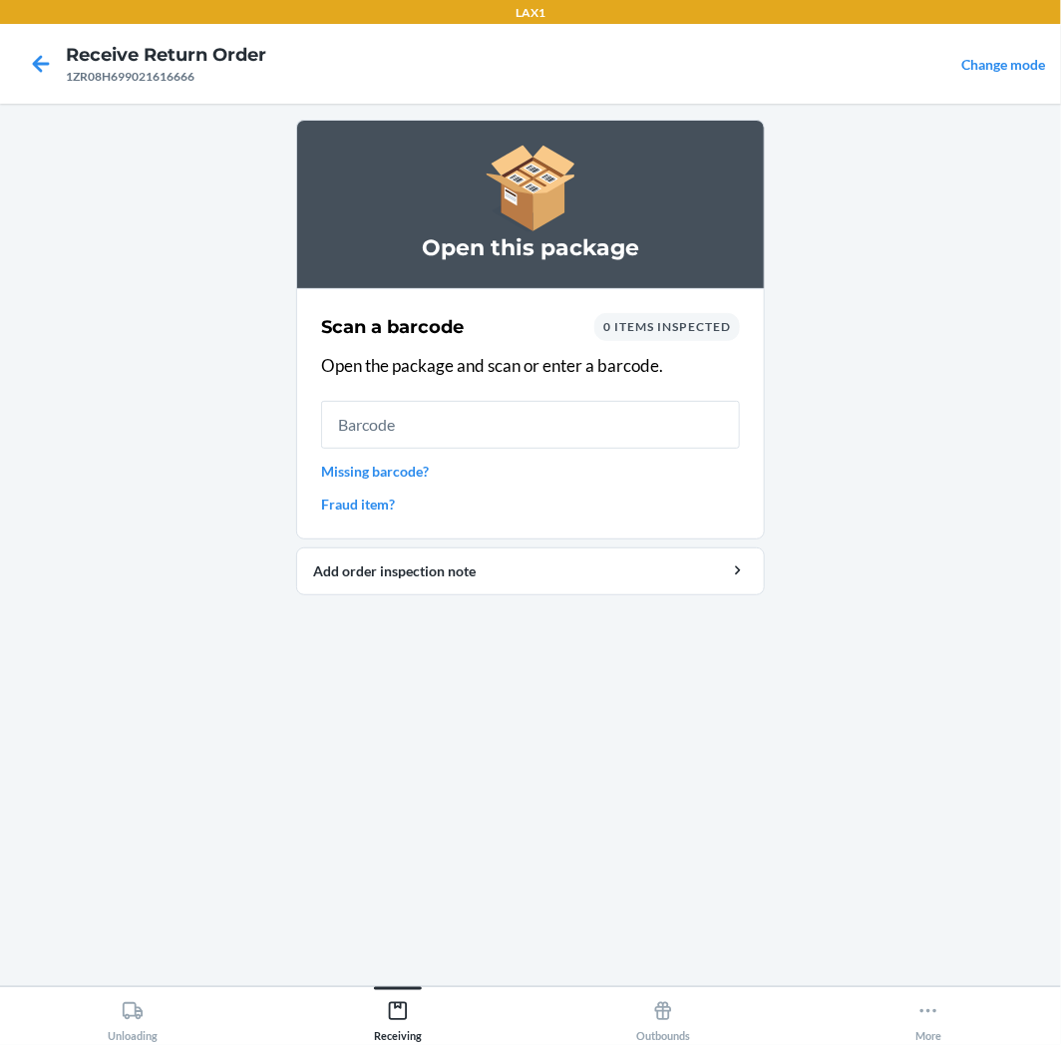
click at [594, 416] on input "text" at bounding box center [530, 425] width 419 height 48
drag, startPoint x: 1038, startPoint y: 781, endPoint x: 1029, endPoint y: 749, distance: 33.2
click at [1038, 775] on main "Open this package Scan a barcode 0 items inspected Open the package and scan or…" at bounding box center [530, 545] width 1061 height 883
click at [600, 405] on input "text" at bounding box center [530, 425] width 419 height 48
click at [395, 463] on link "Missing barcode?" at bounding box center [530, 471] width 419 height 21
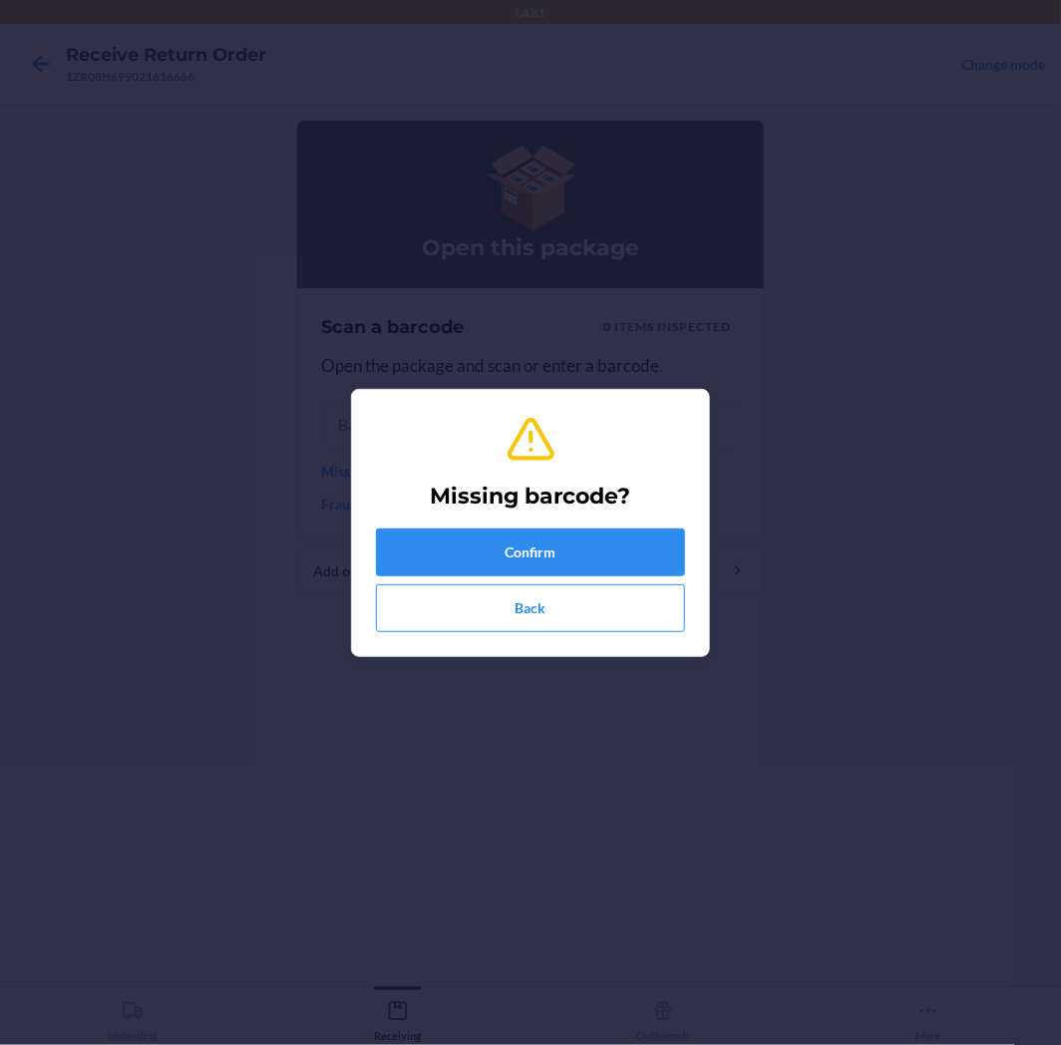
click at [417, 521] on div "Missing barcode? Confirm Back" at bounding box center [530, 523] width 309 height 234
click at [451, 553] on button "Confirm" at bounding box center [530, 553] width 309 height 48
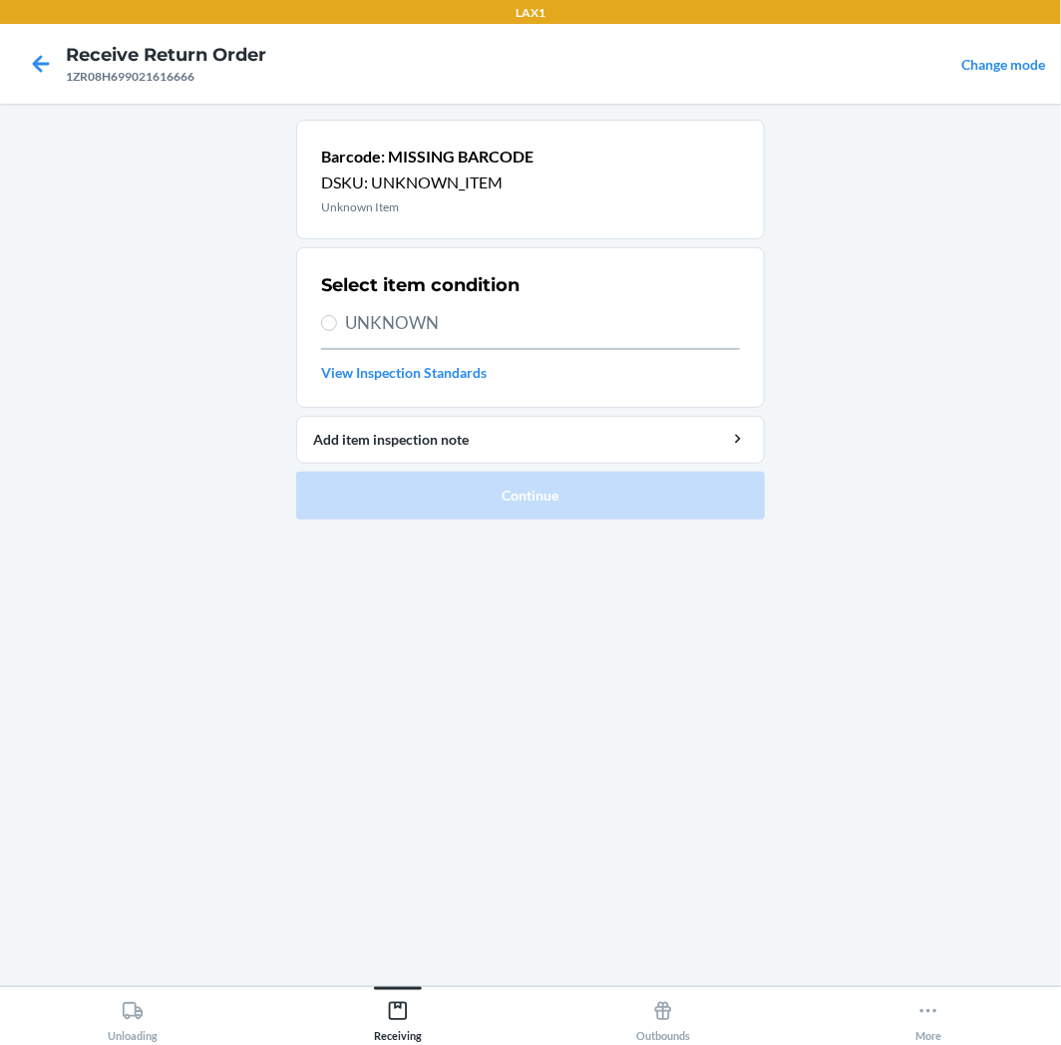
click at [497, 329] on span "UNKNOWN" at bounding box center [542, 323] width 395 height 26
click at [337, 329] on input "UNKNOWN" at bounding box center [329, 323] width 16 height 16
radio input "true"
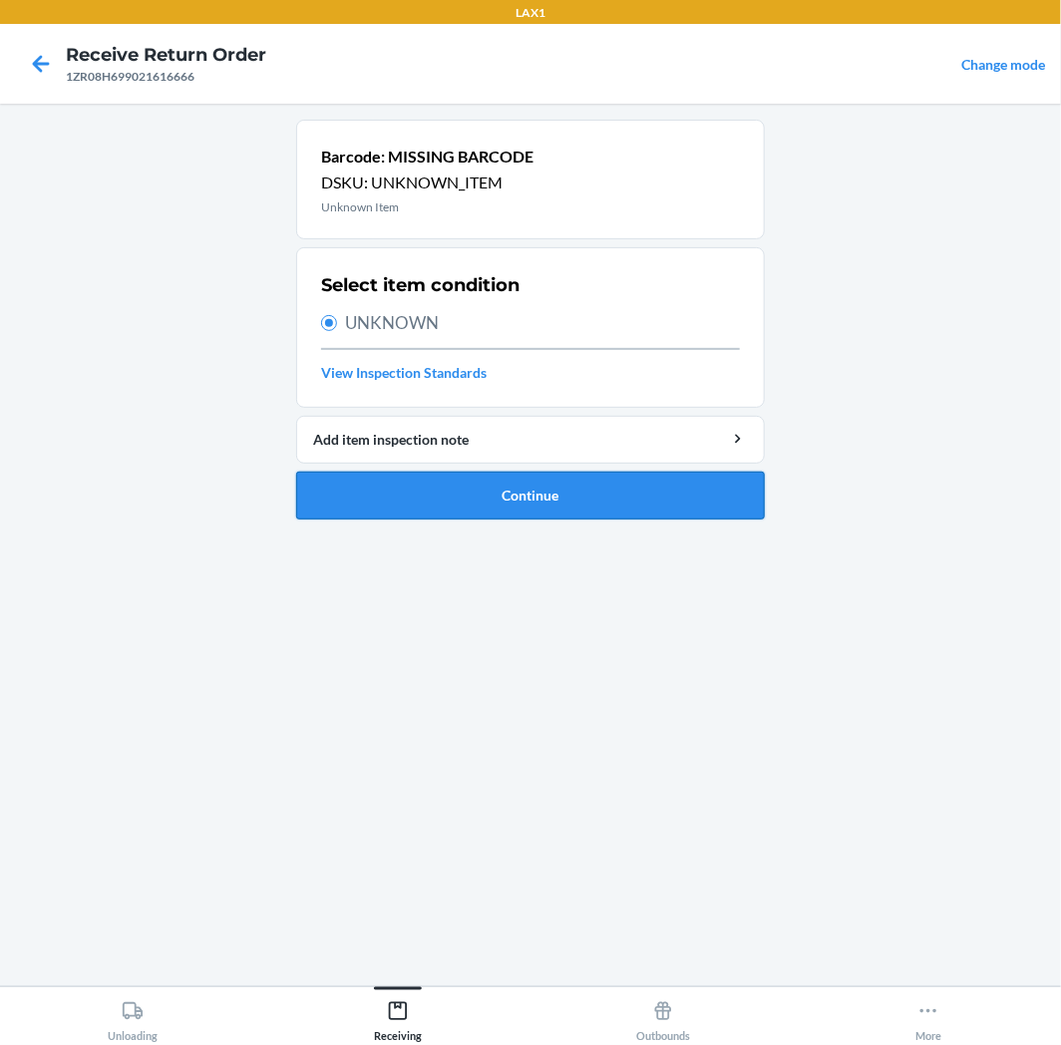
click at [580, 492] on button "Continue" at bounding box center [530, 496] width 469 height 48
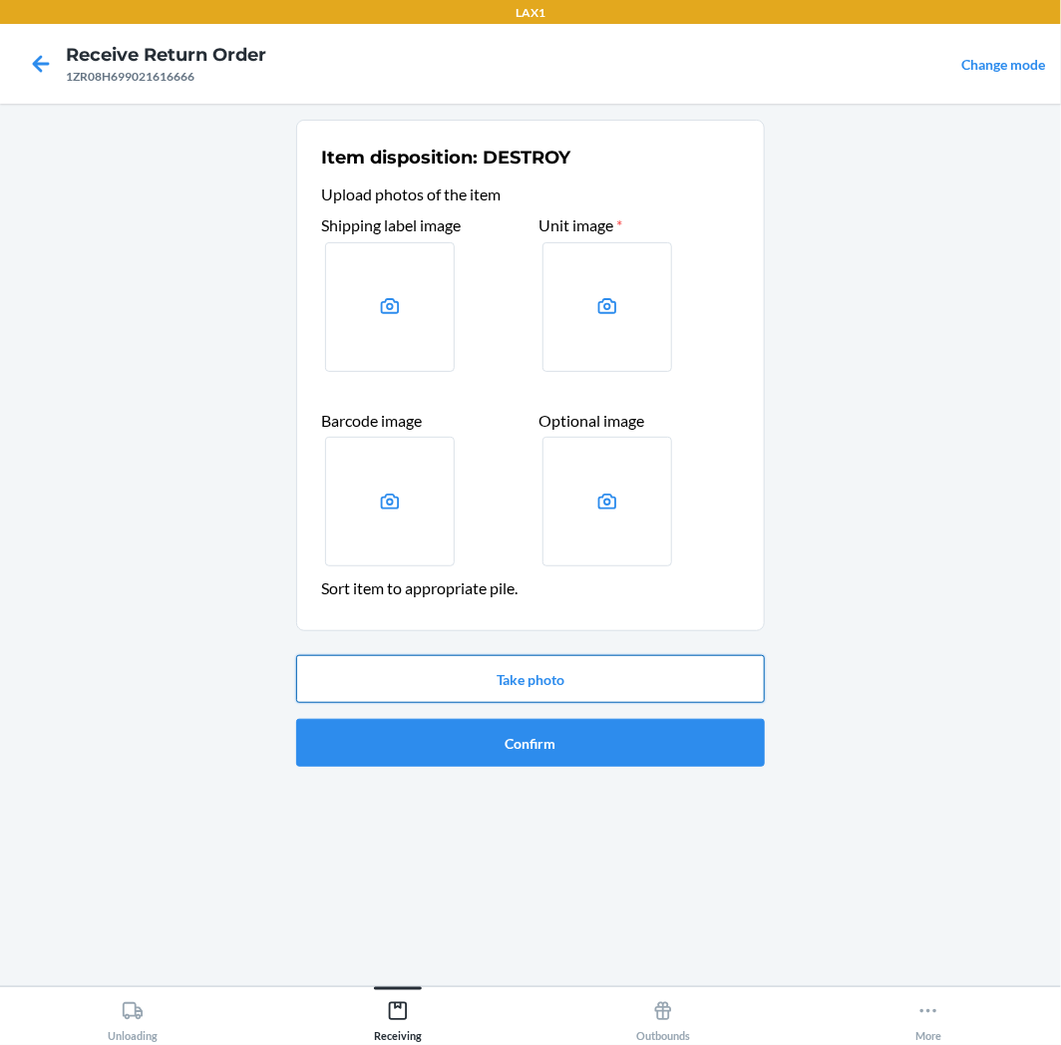
click at [586, 664] on button "Take photo" at bounding box center [530, 679] width 469 height 48
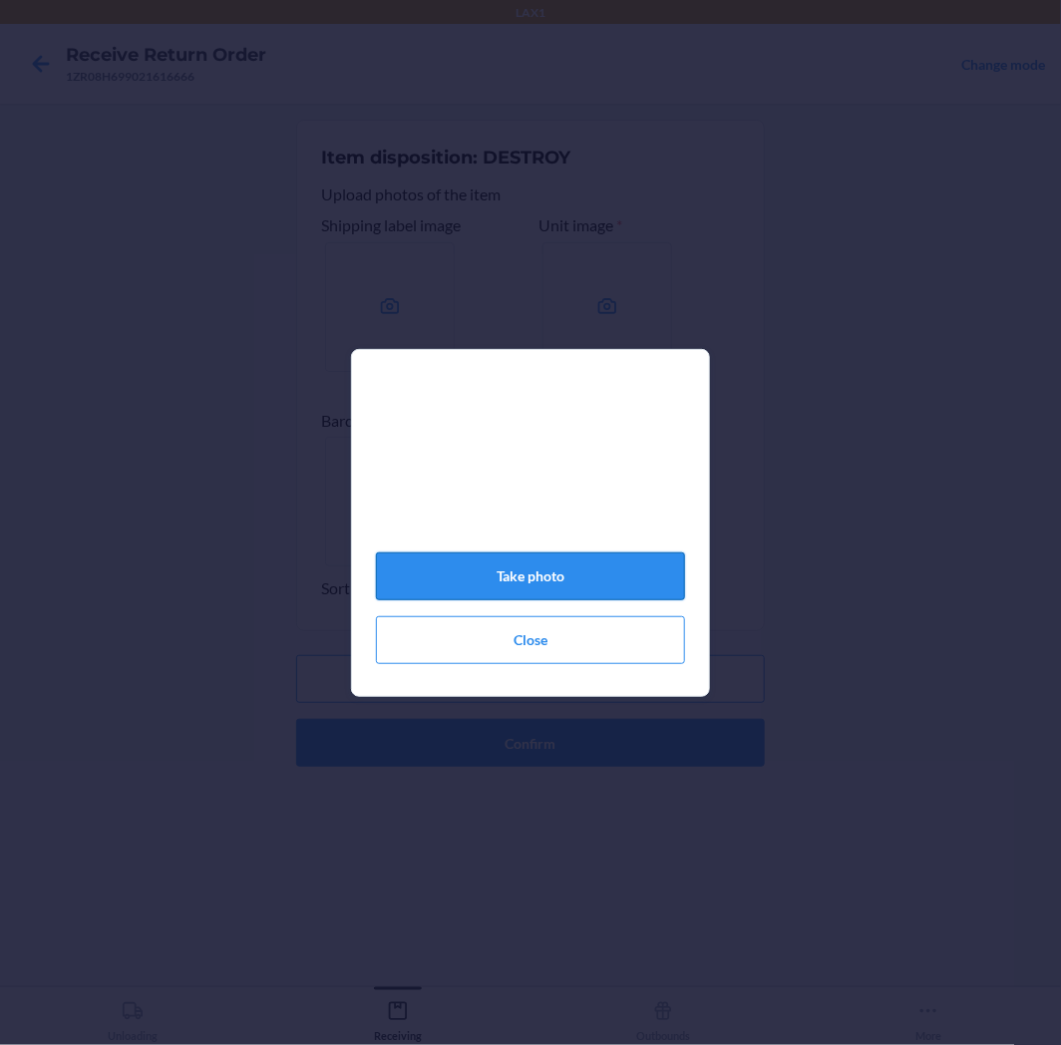
click at [611, 573] on button "Take photo" at bounding box center [530, 577] width 309 height 48
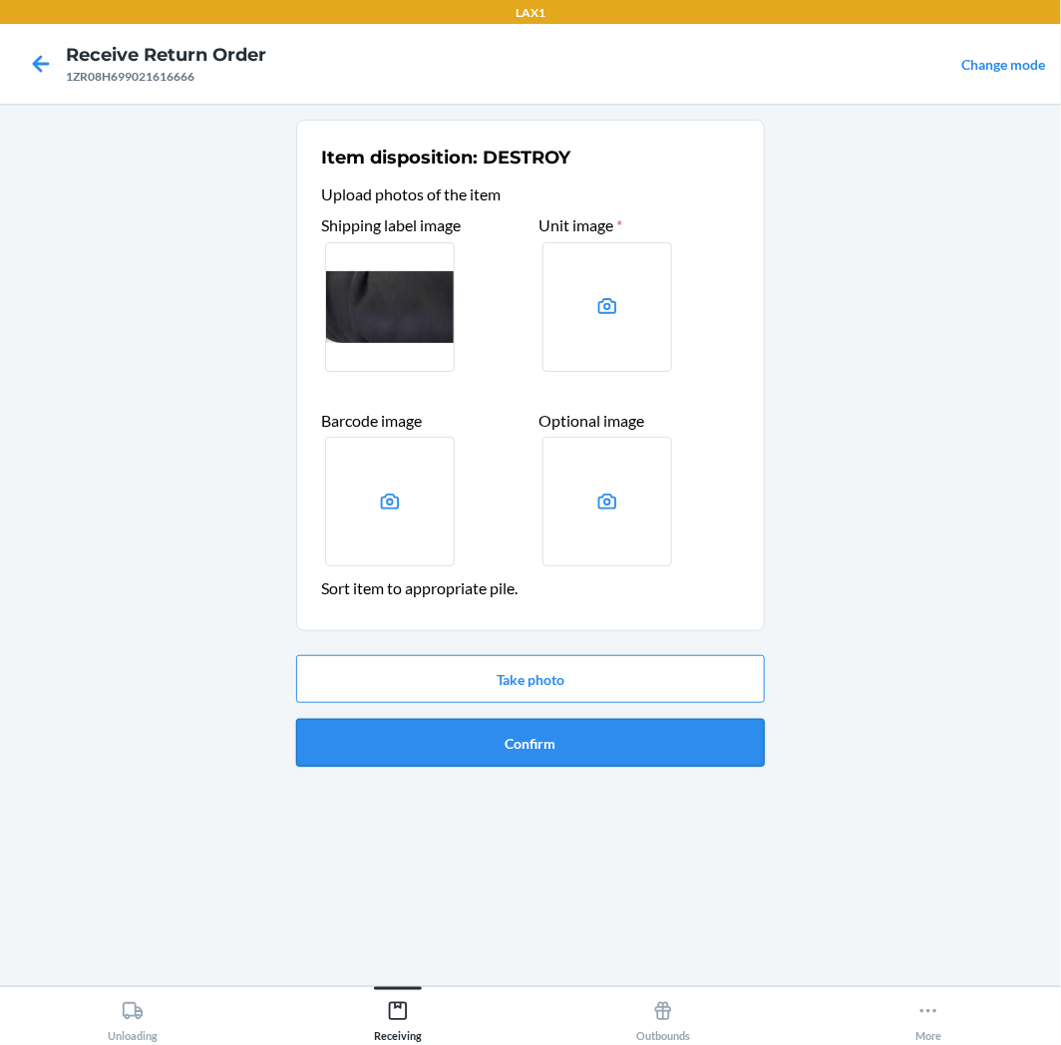
click at [555, 752] on button "Confirm" at bounding box center [530, 743] width 469 height 48
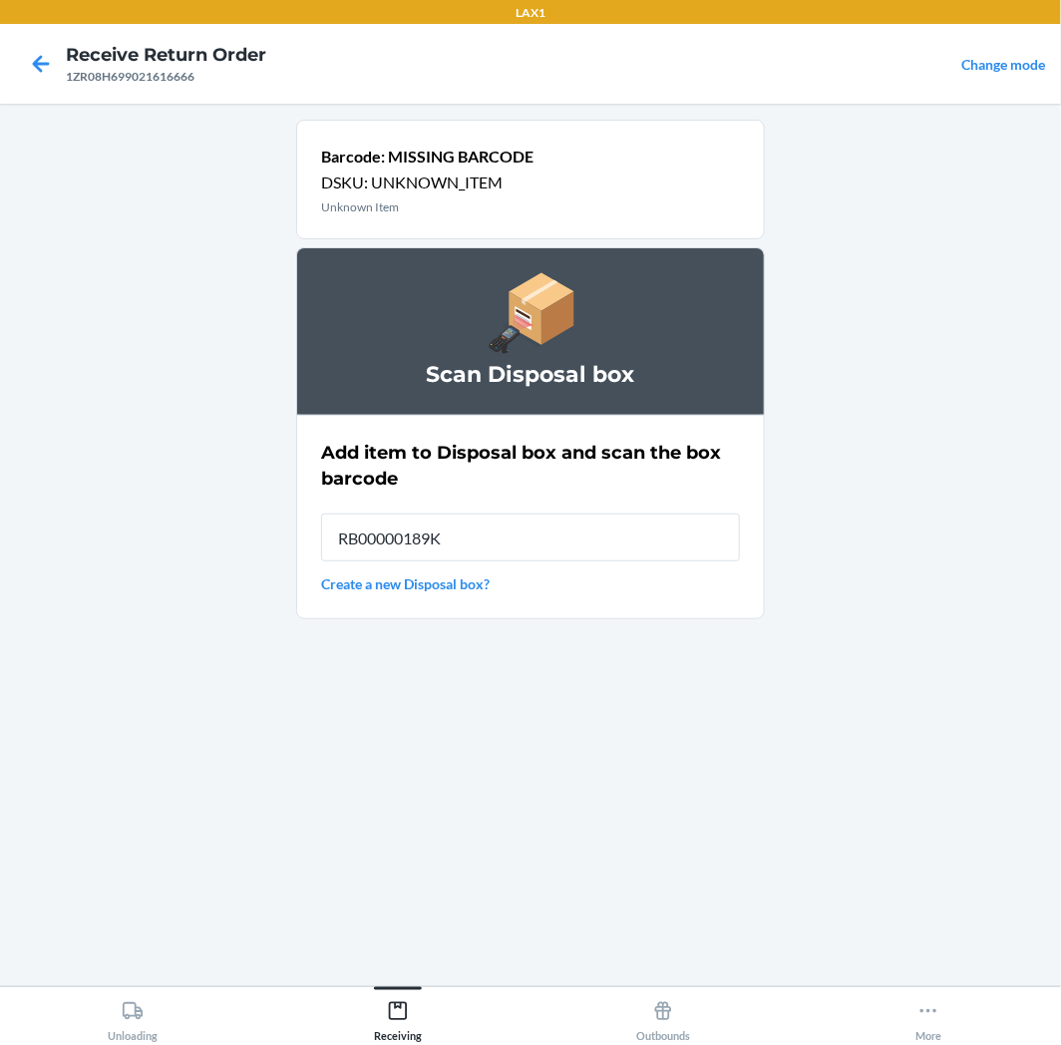
type input "RB00000189K"
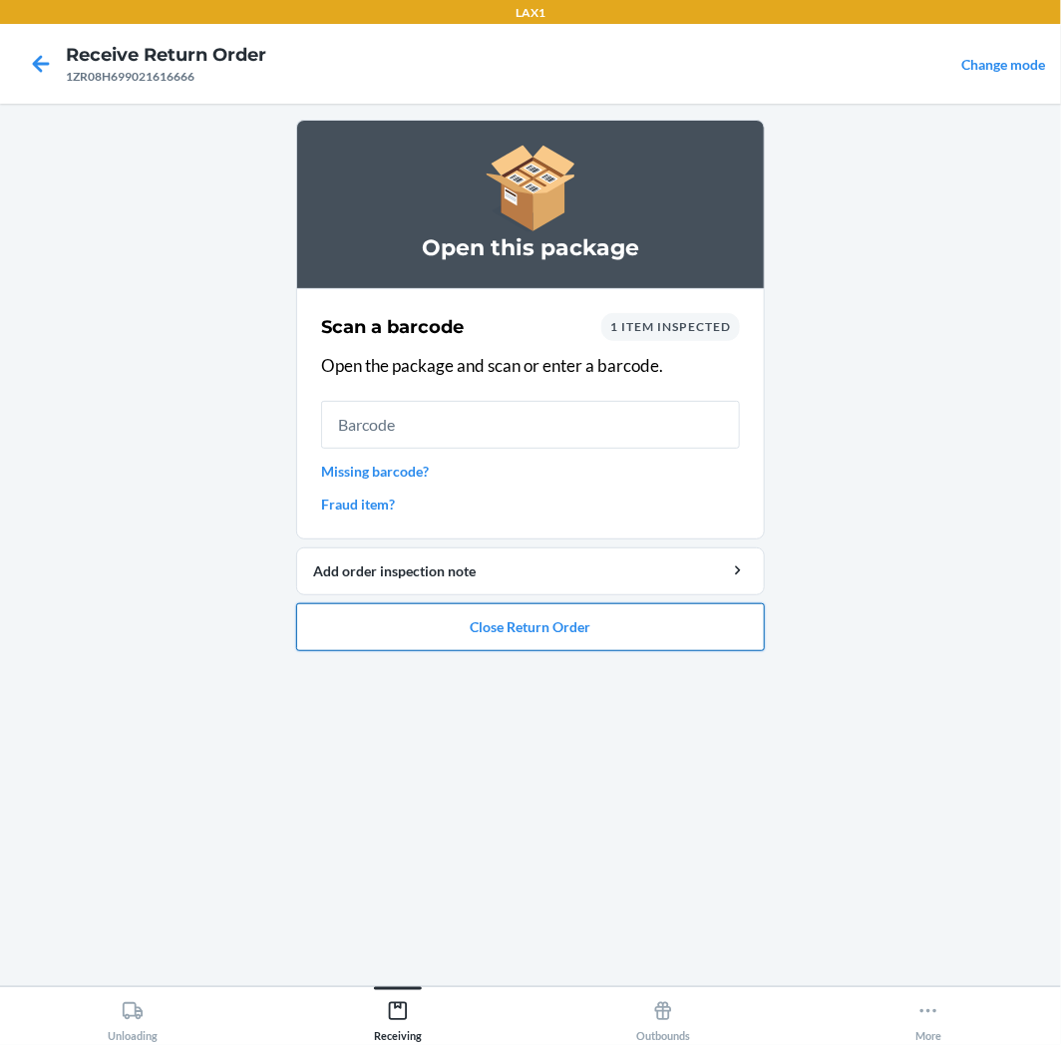
click at [721, 610] on button "Close Return Order" at bounding box center [530, 627] width 469 height 48
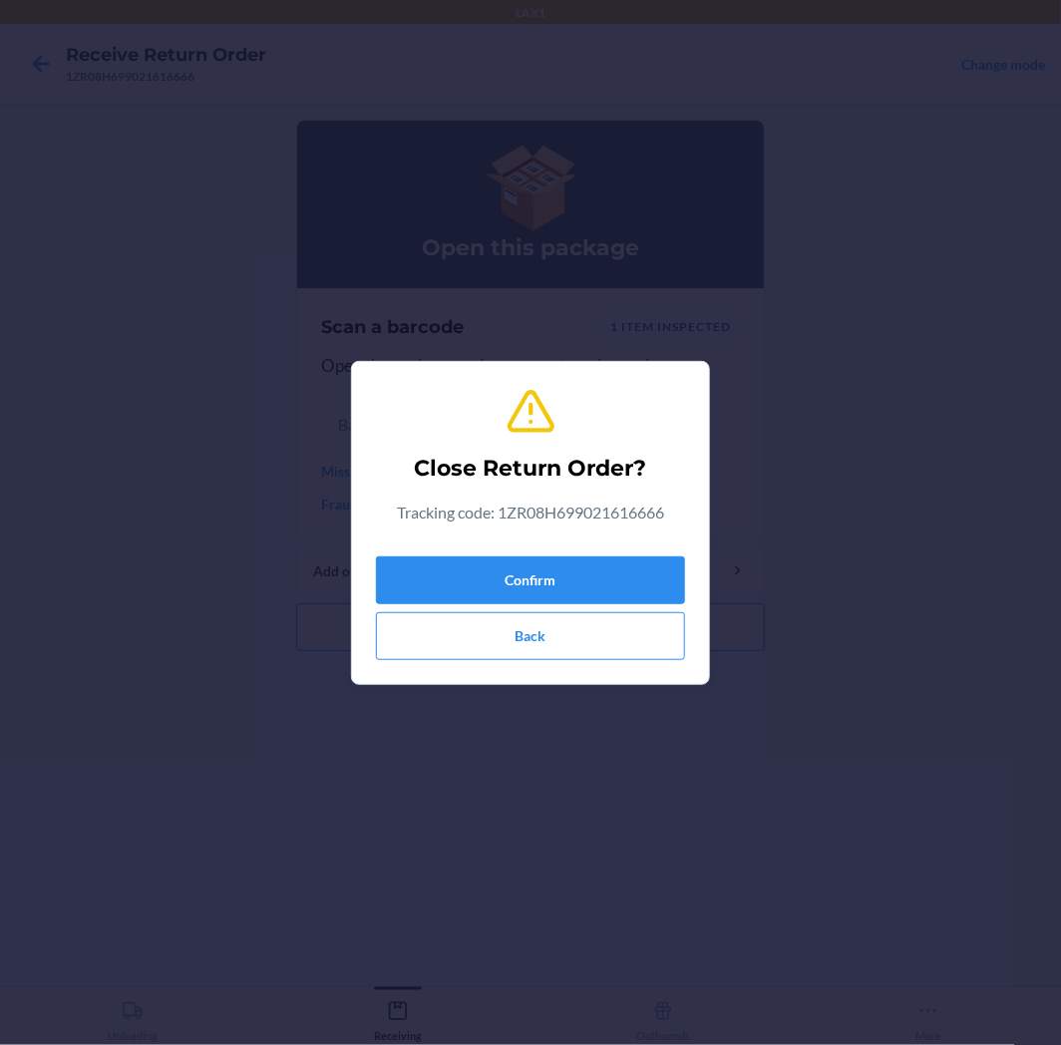
click at [652, 550] on div "Confirm Back" at bounding box center [530, 605] width 309 height 112
click at [653, 562] on button "Confirm" at bounding box center [530, 581] width 309 height 48
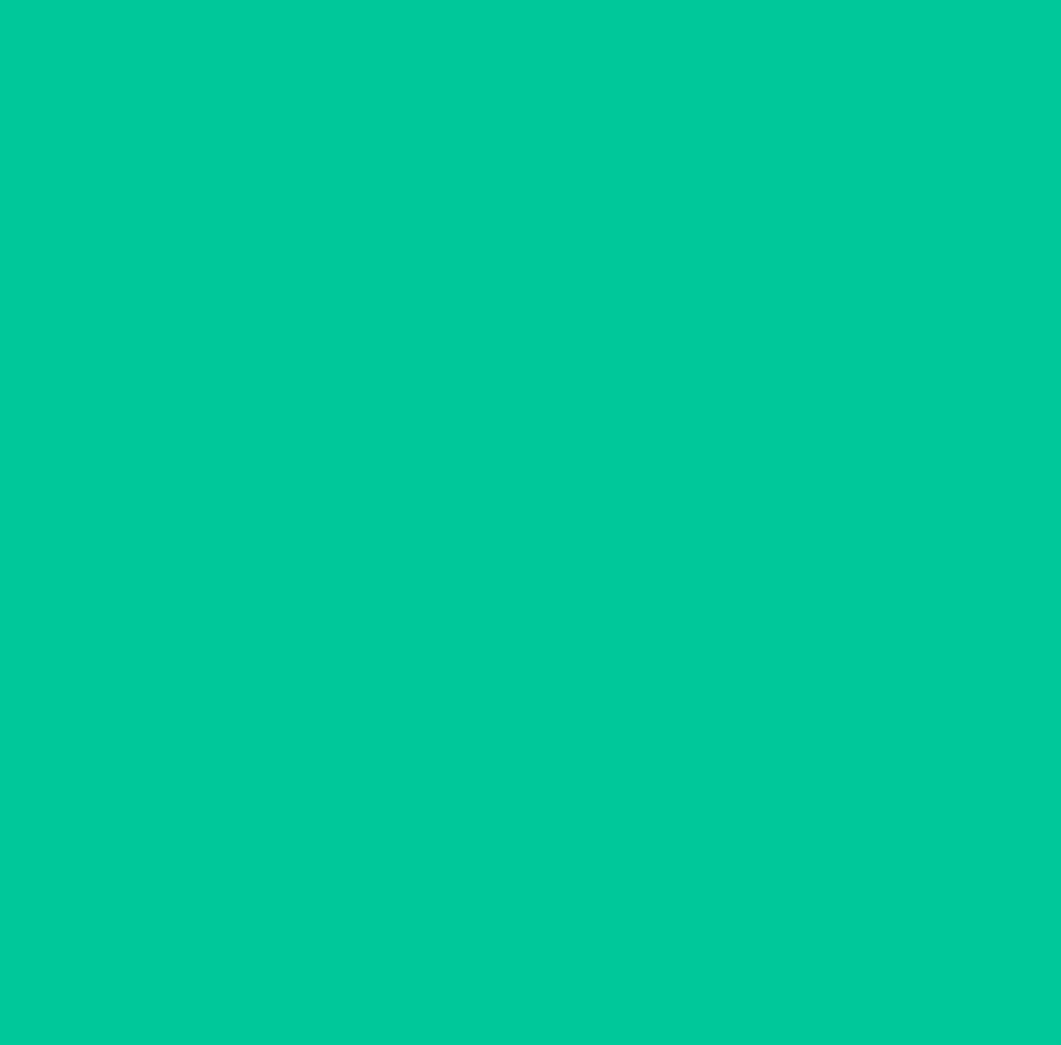
click at [646, 568] on ol "Scan a return package Scan tracking code Scan or enter the tracking code" at bounding box center [530, 392] width 469 height 367
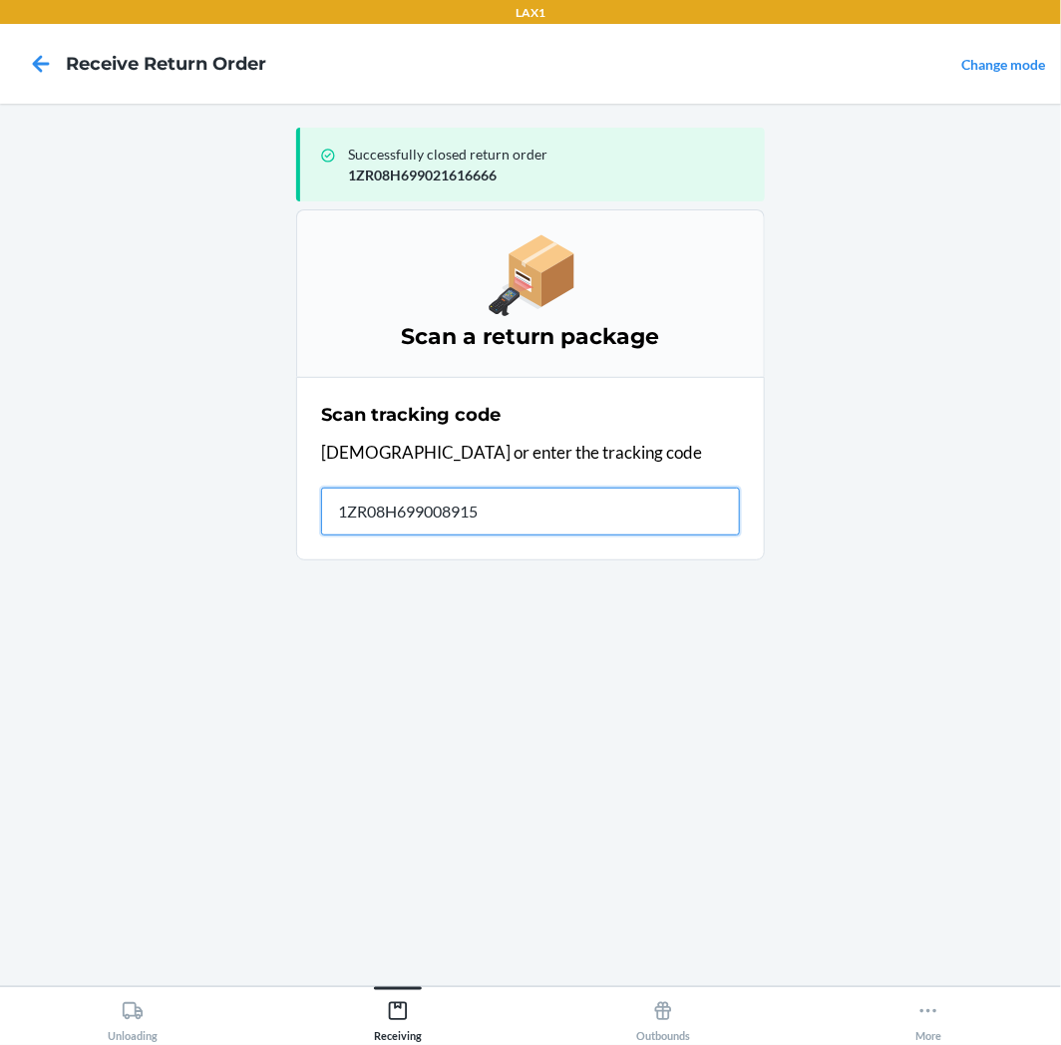
type input "1ZR08H6990089152"
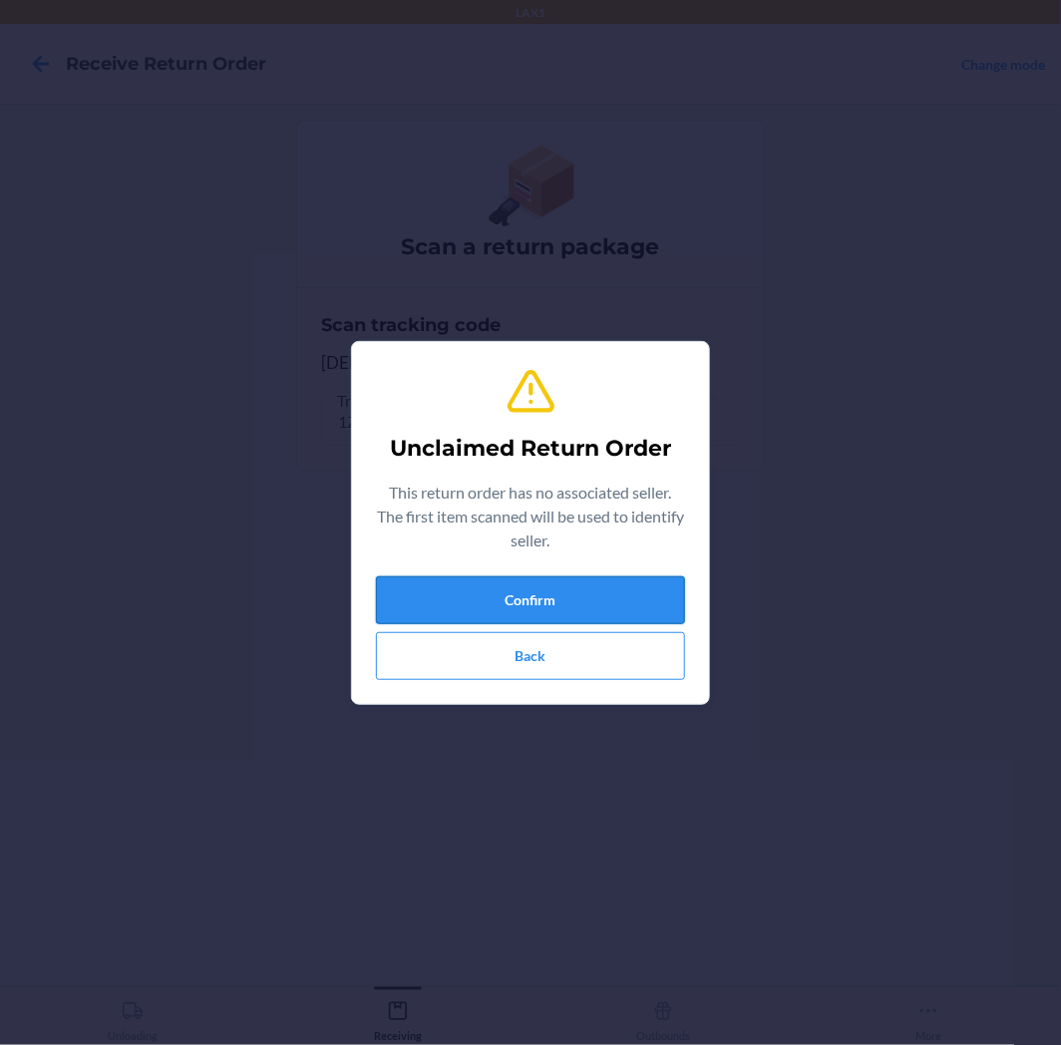
click at [656, 600] on button "Confirm" at bounding box center [530, 600] width 309 height 48
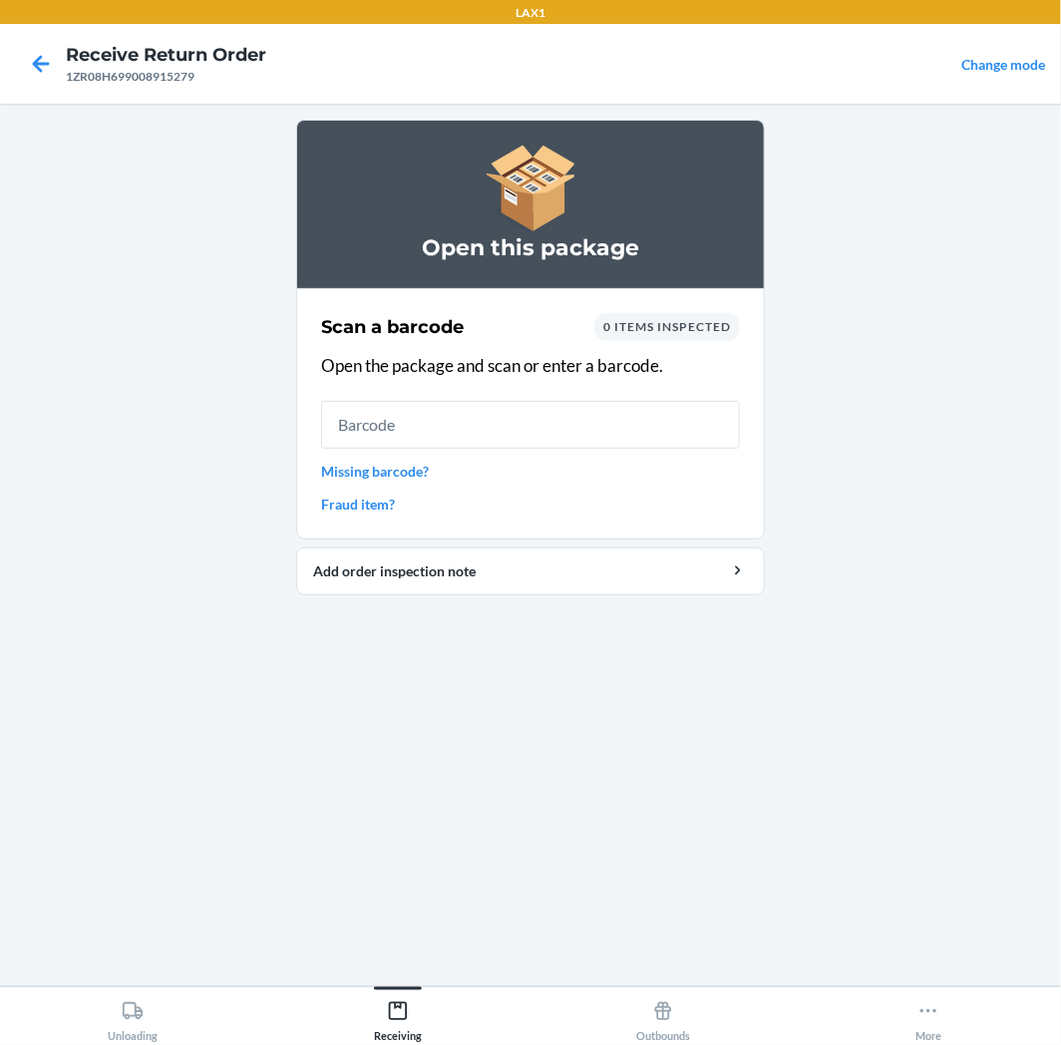
click at [515, 420] on input "text" at bounding box center [530, 425] width 419 height 48
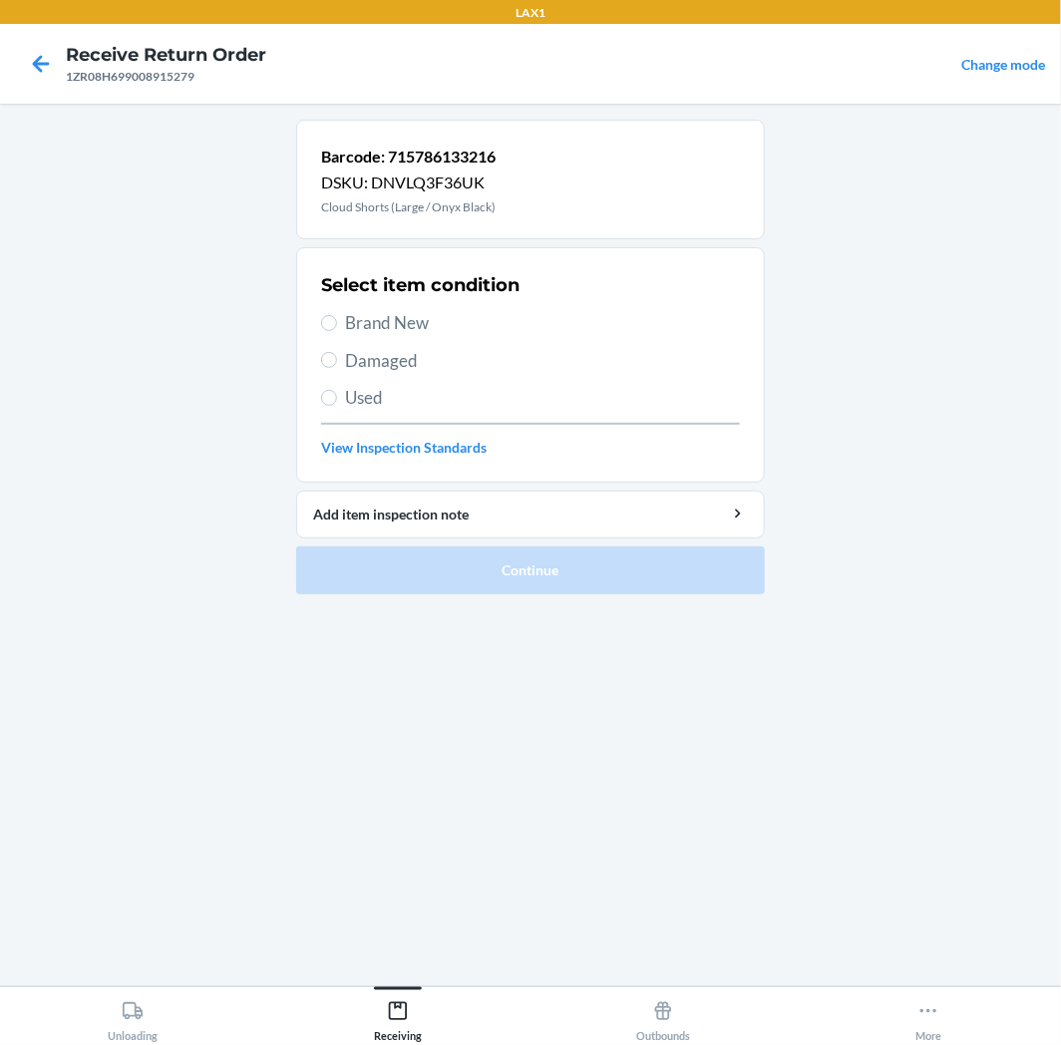
click at [371, 385] on span "Used" at bounding box center [542, 398] width 395 height 26
click at [337, 390] on input "Used" at bounding box center [329, 398] width 16 height 16
radio input "true"
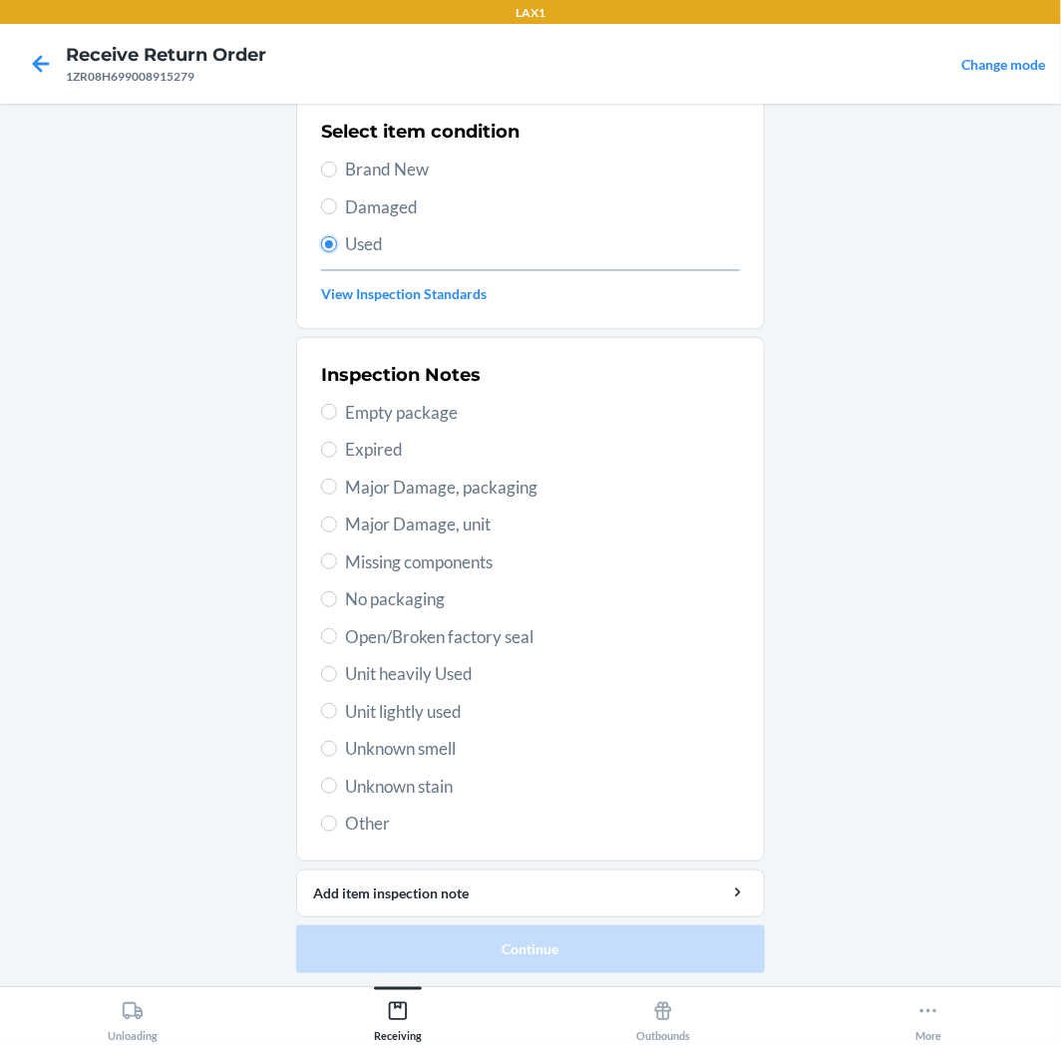
scroll to position [155, 0]
click at [442, 705] on span "Unit lightly used" at bounding box center [542, 711] width 395 height 26
click at [337, 705] on input "Unit lightly used" at bounding box center [329, 710] width 16 height 16
radio input "true"
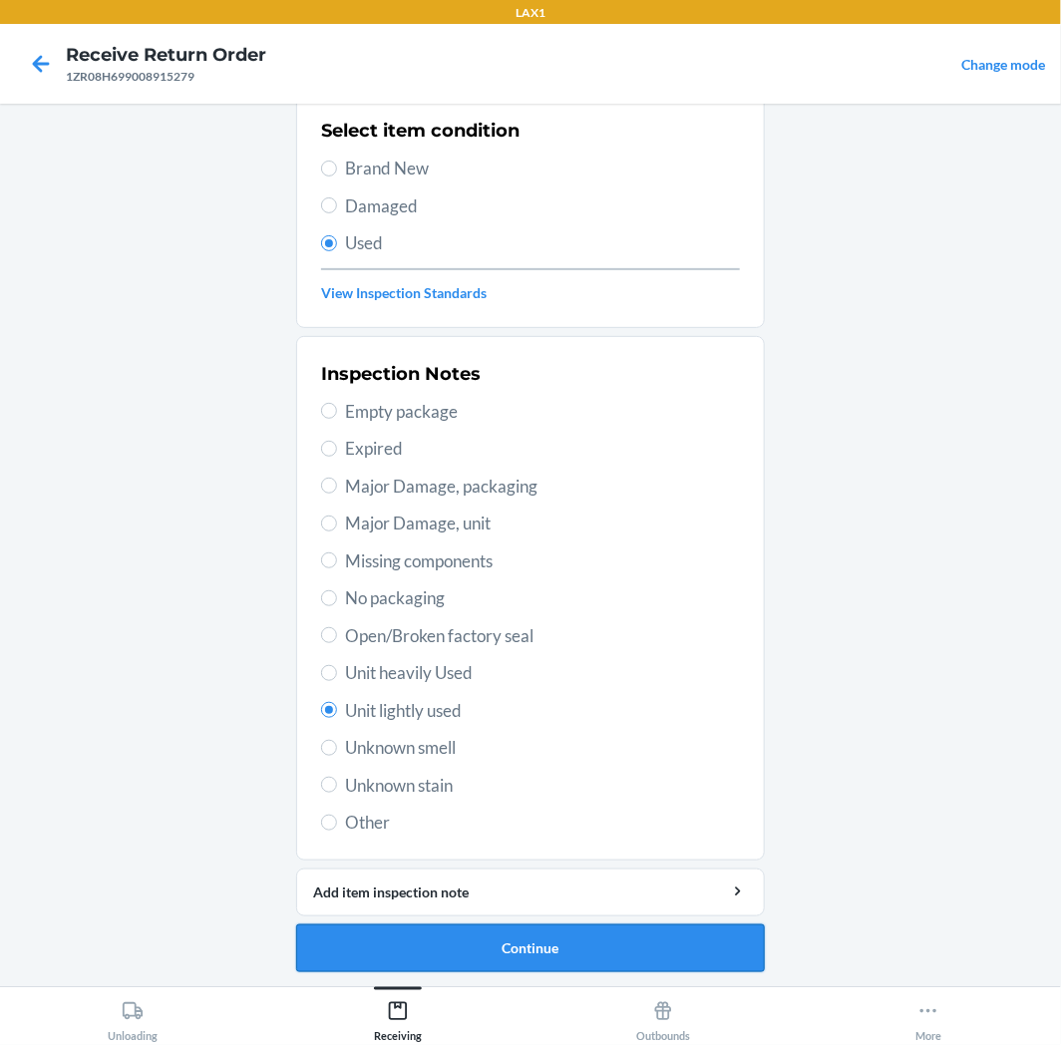
click at [511, 941] on button "Continue" at bounding box center [530, 949] width 469 height 48
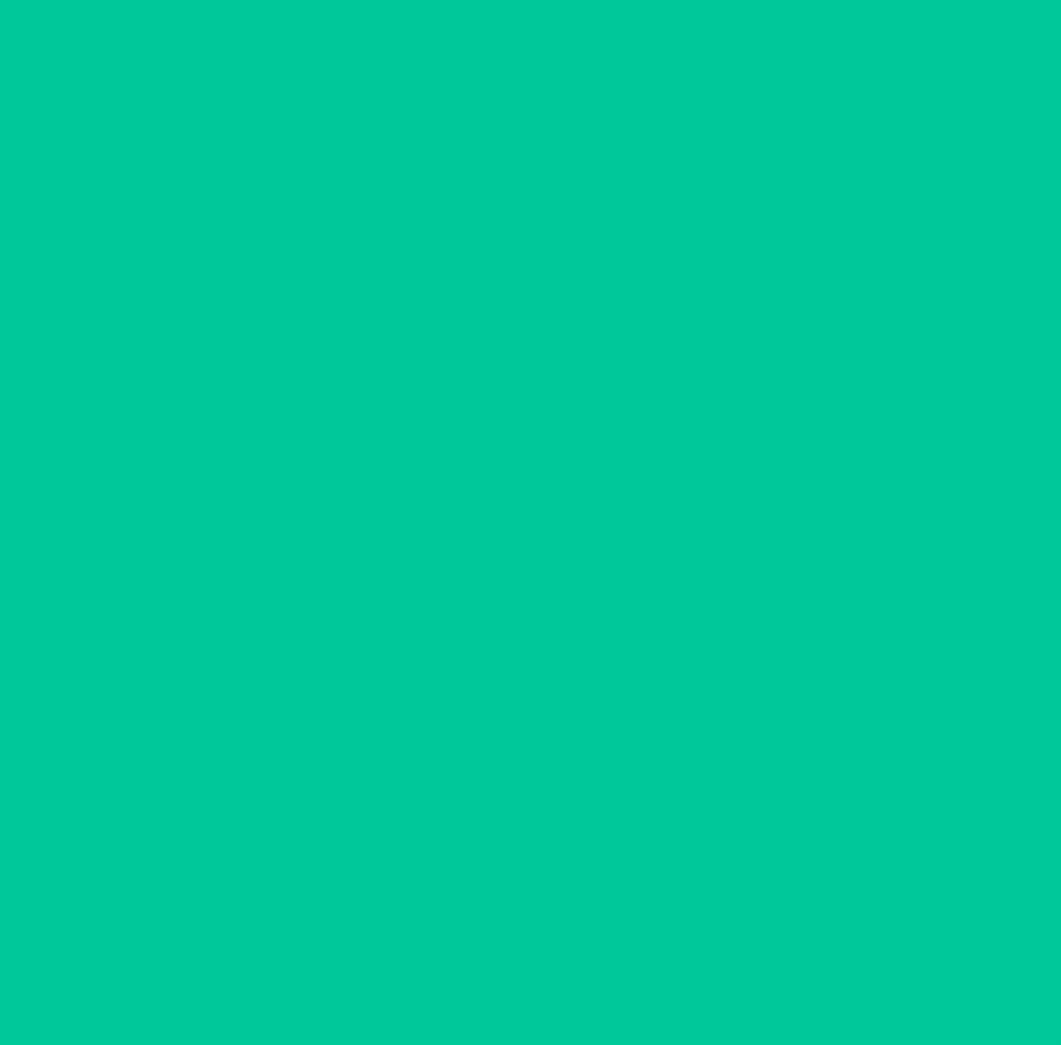
scroll to position [0, 0]
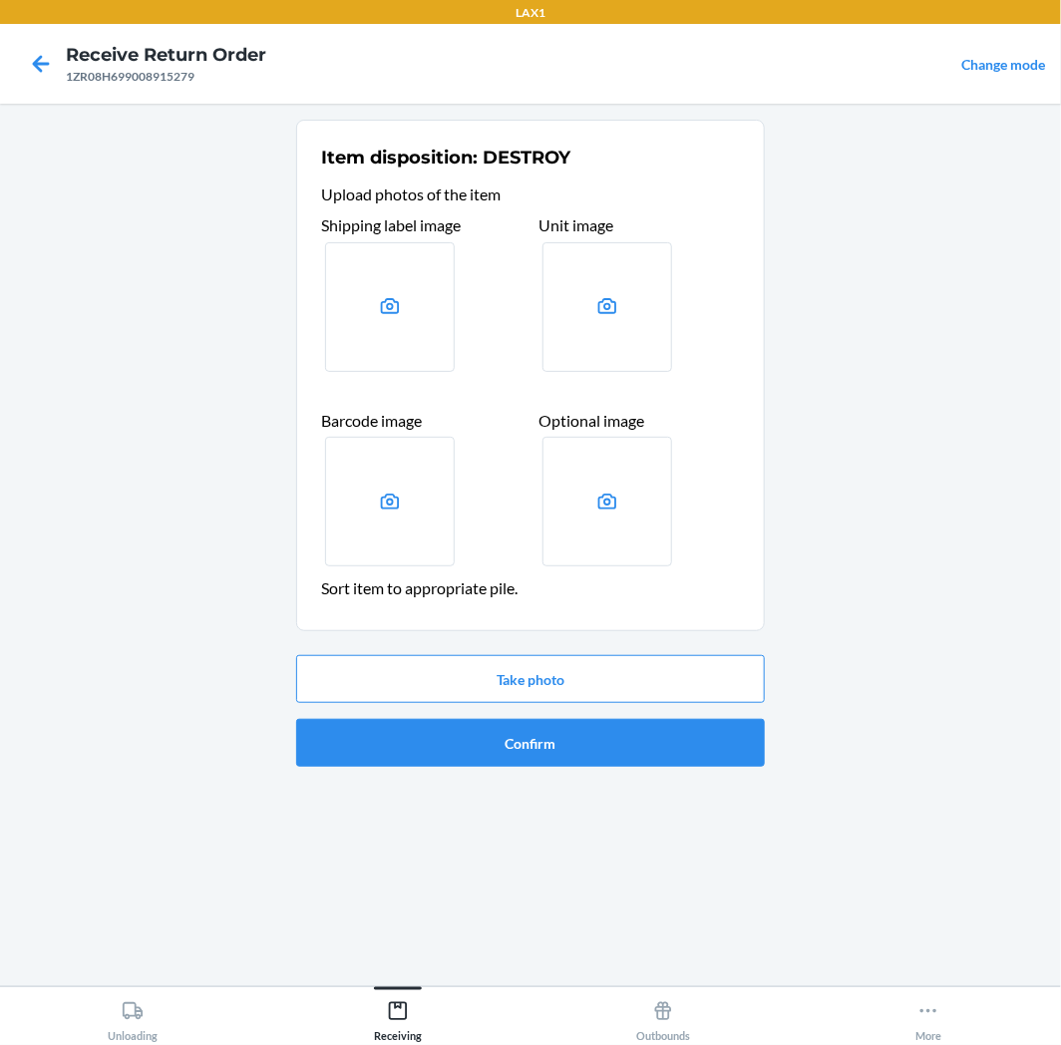
click at [547, 716] on div "Take photo Confirm" at bounding box center [530, 711] width 469 height 128
click at [560, 736] on button "Confirm" at bounding box center [530, 743] width 469 height 48
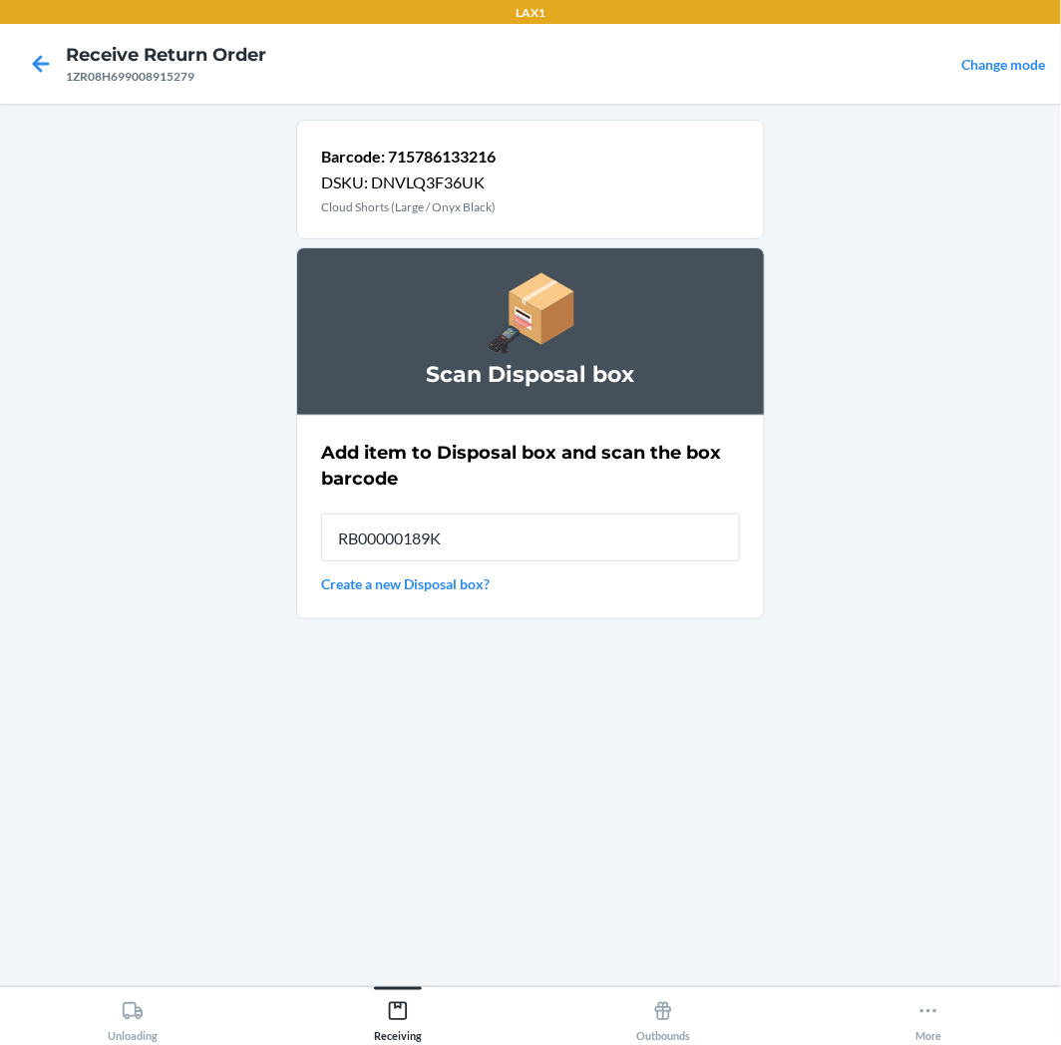
type input "RB00000189K"
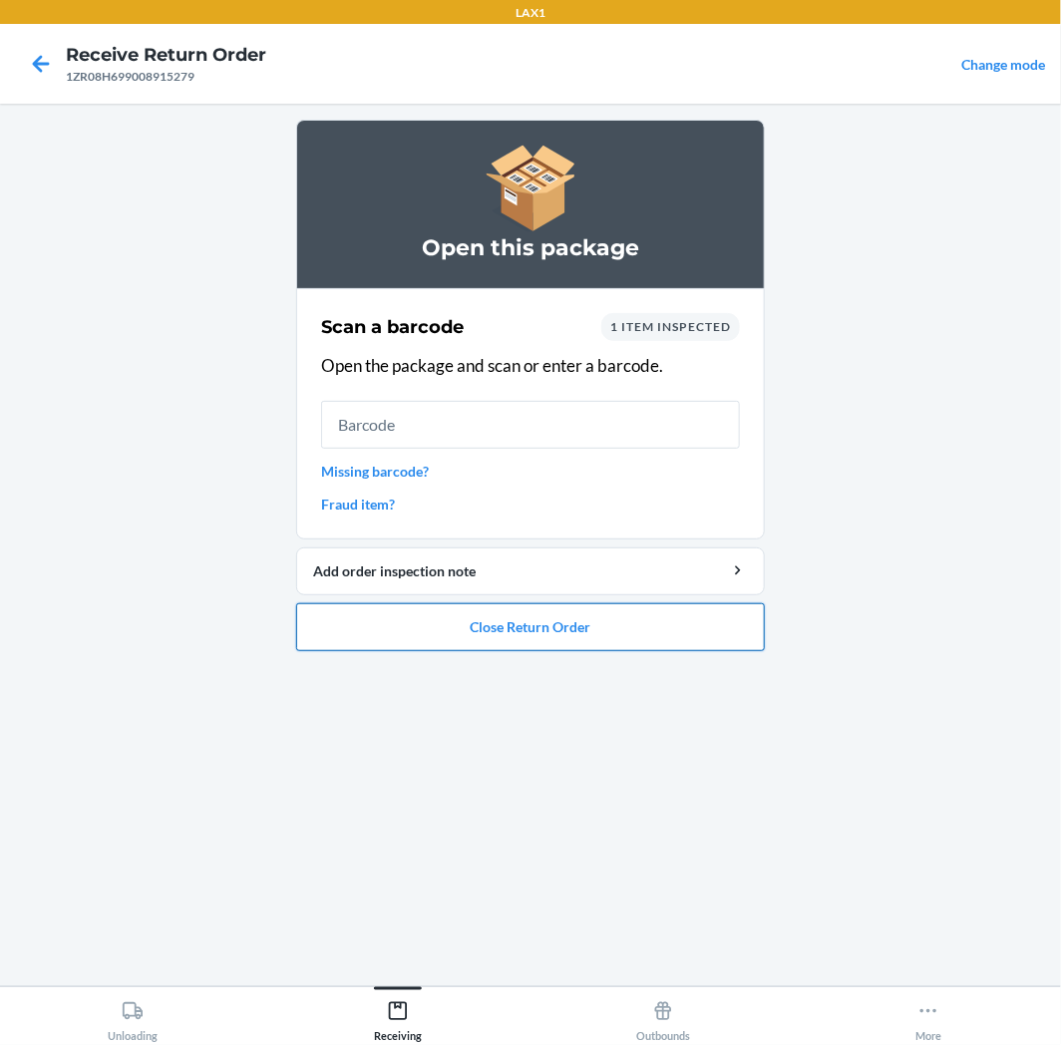
click at [610, 643] on button "Close Return Order" at bounding box center [530, 627] width 469 height 48
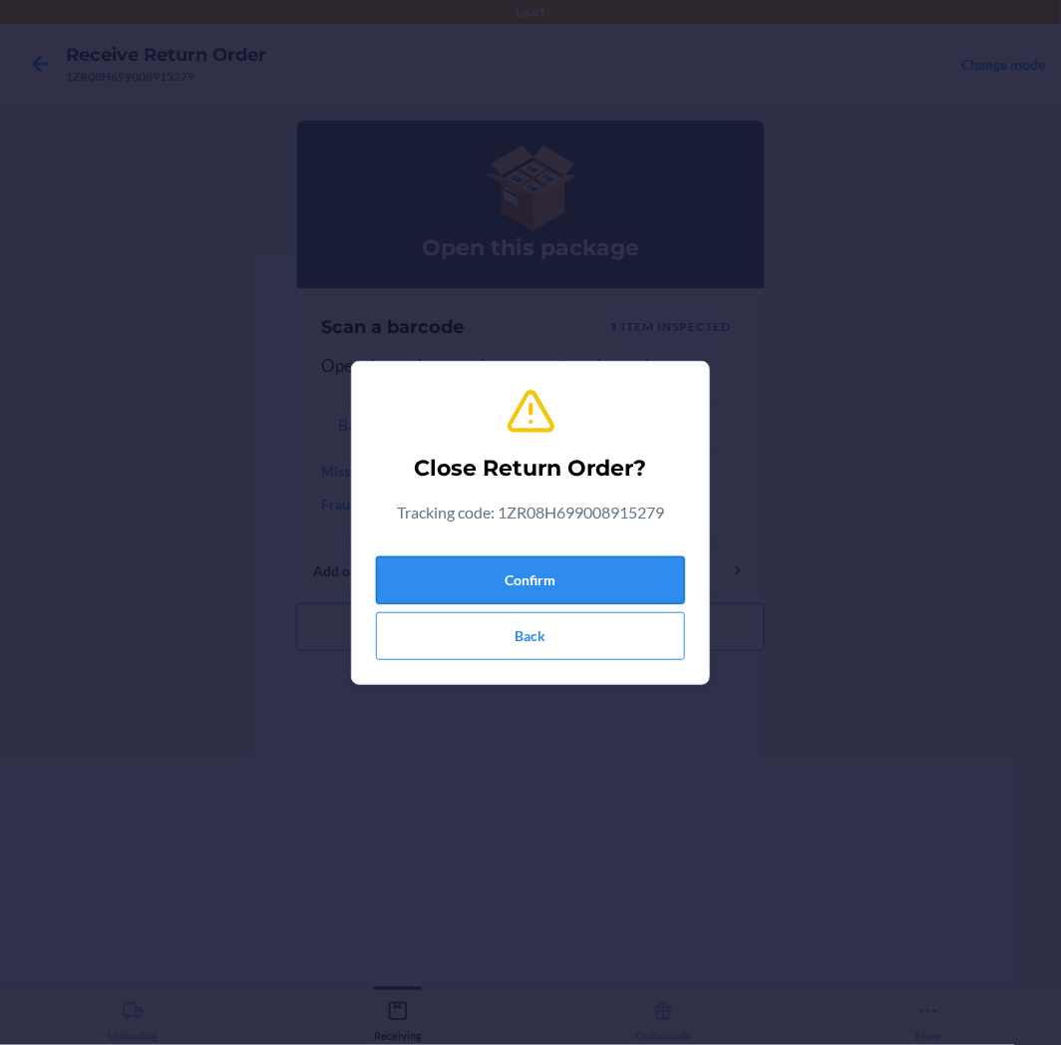
click at [614, 588] on button "Confirm" at bounding box center [530, 581] width 309 height 48
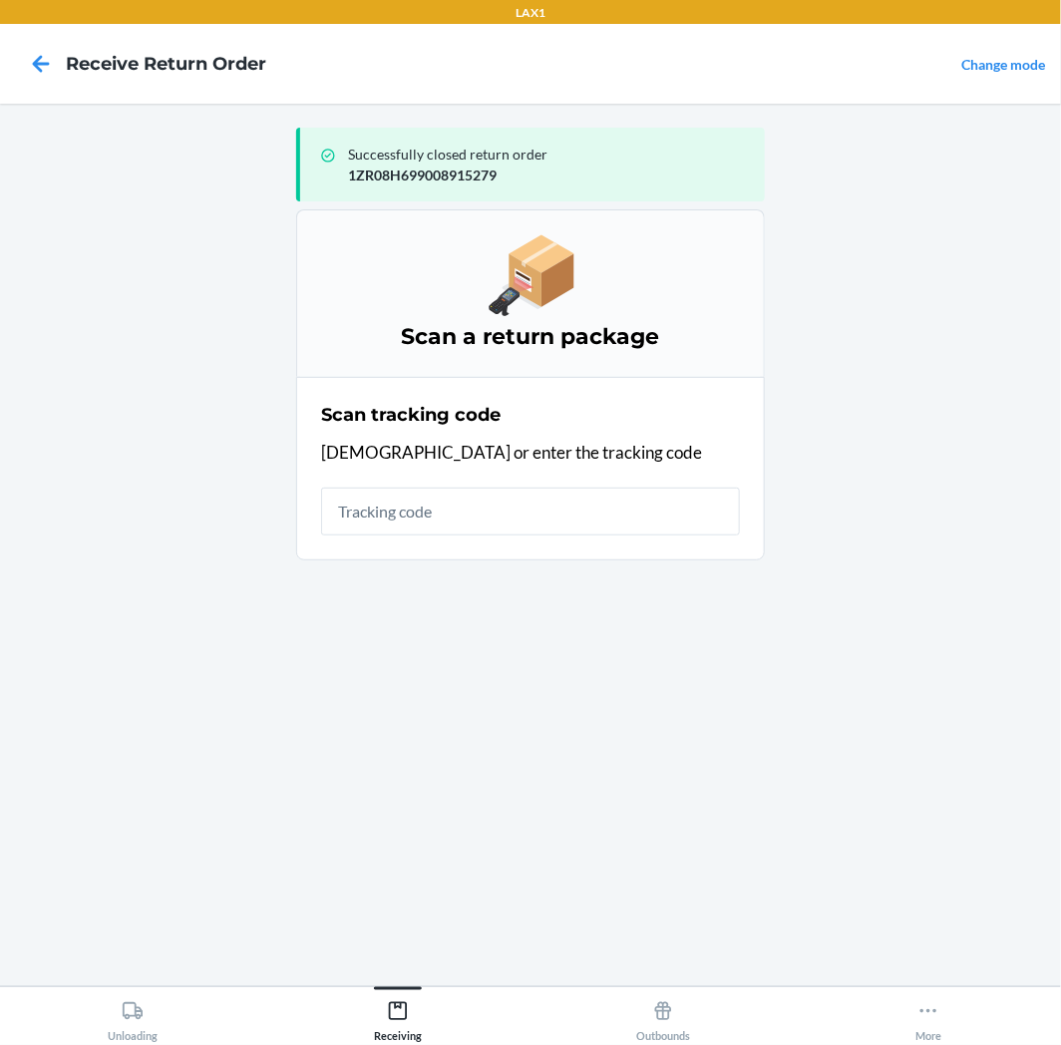
click at [818, 542] on main "Successfully closed return order 1ZR08H699008915279 Scan a return package Scan …" at bounding box center [530, 545] width 1061 height 883
click at [661, 514] on input "text" at bounding box center [530, 512] width 419 height 48
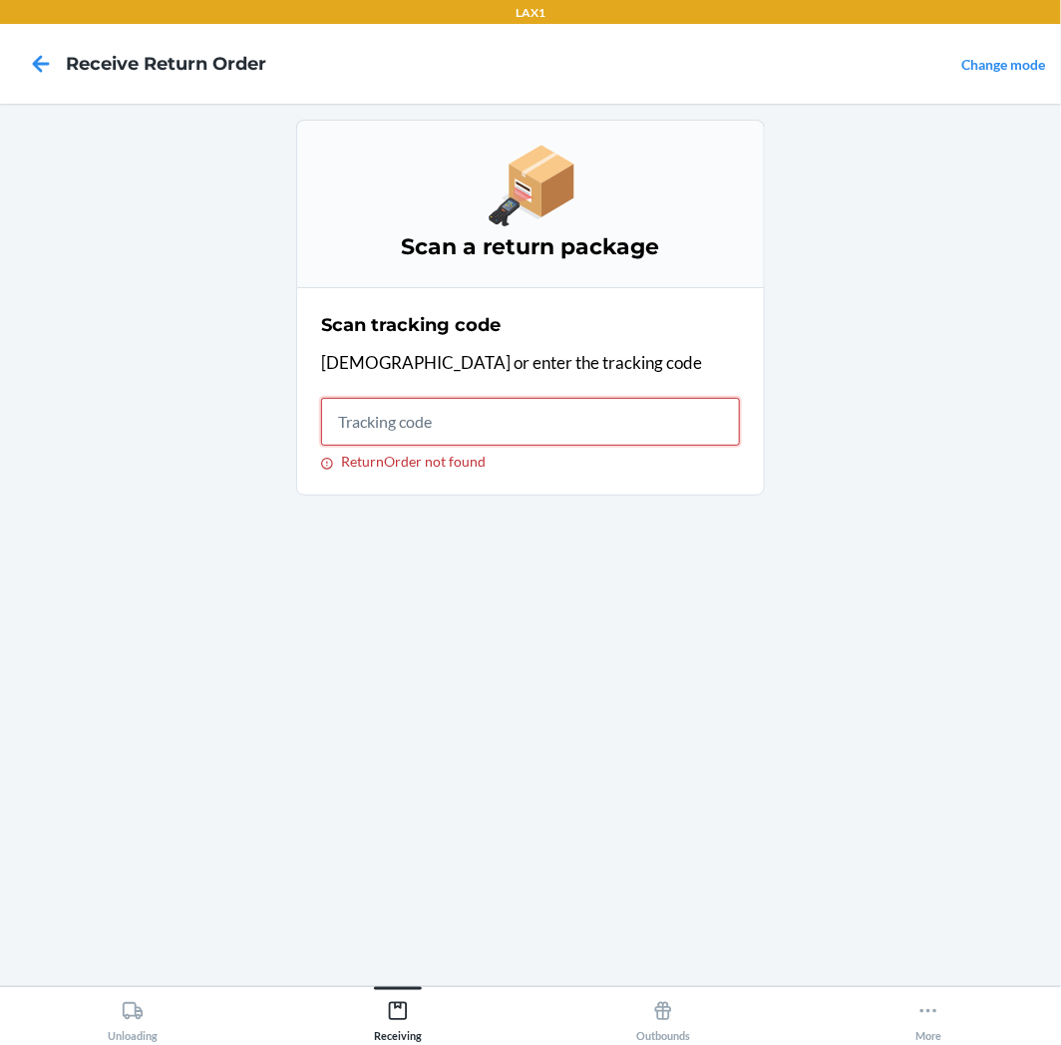
click at [522, 442] on input "ReturnOrder not found" at bounding box center [530, 422] width 419 height 48
click at [138, 997] on div "Unloading" at bounding box center [133, 1017] width 50 height 50
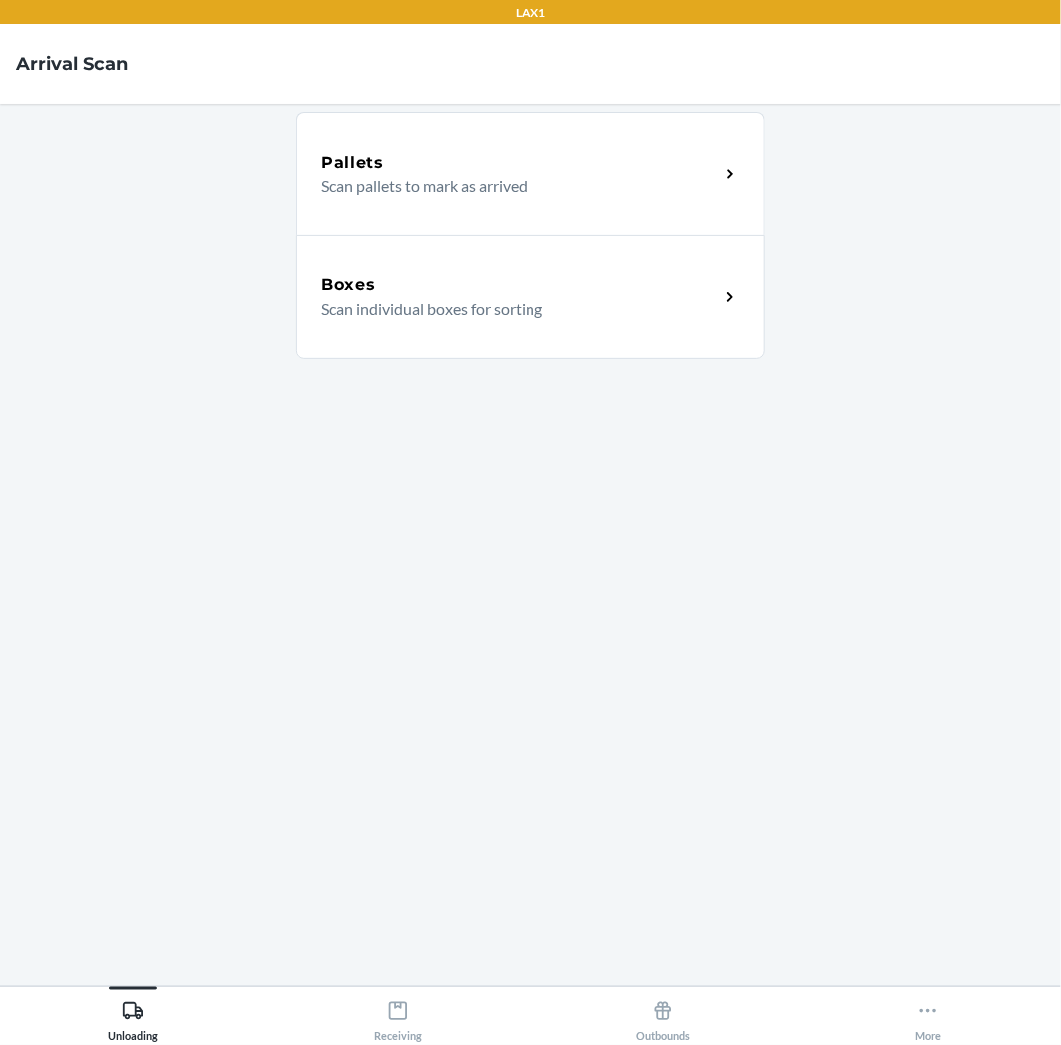
click at [477, 332] on div "Boxes Scan individual boxes for sorting" at bounding box center [530, 297] width 469 height 124
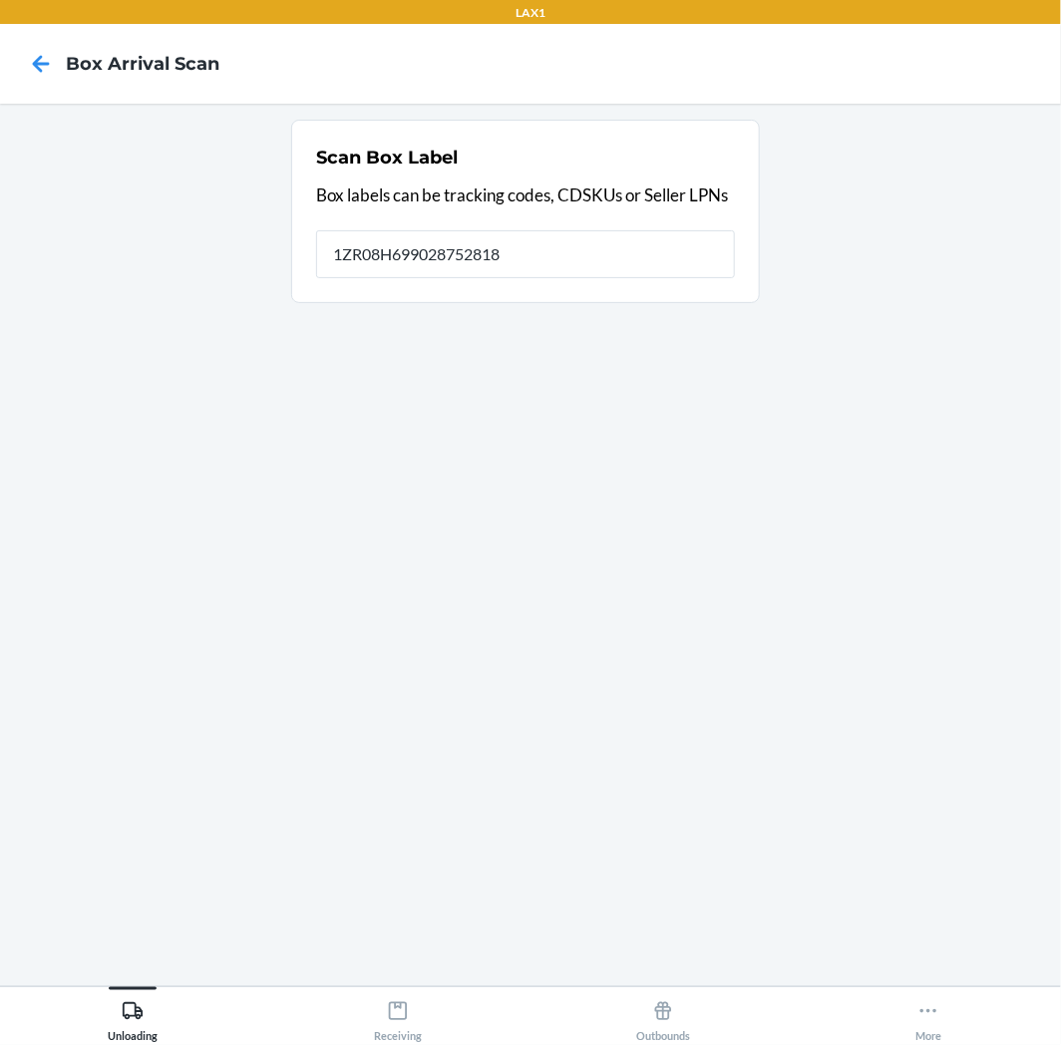
type input "1ZR08H699028752818"
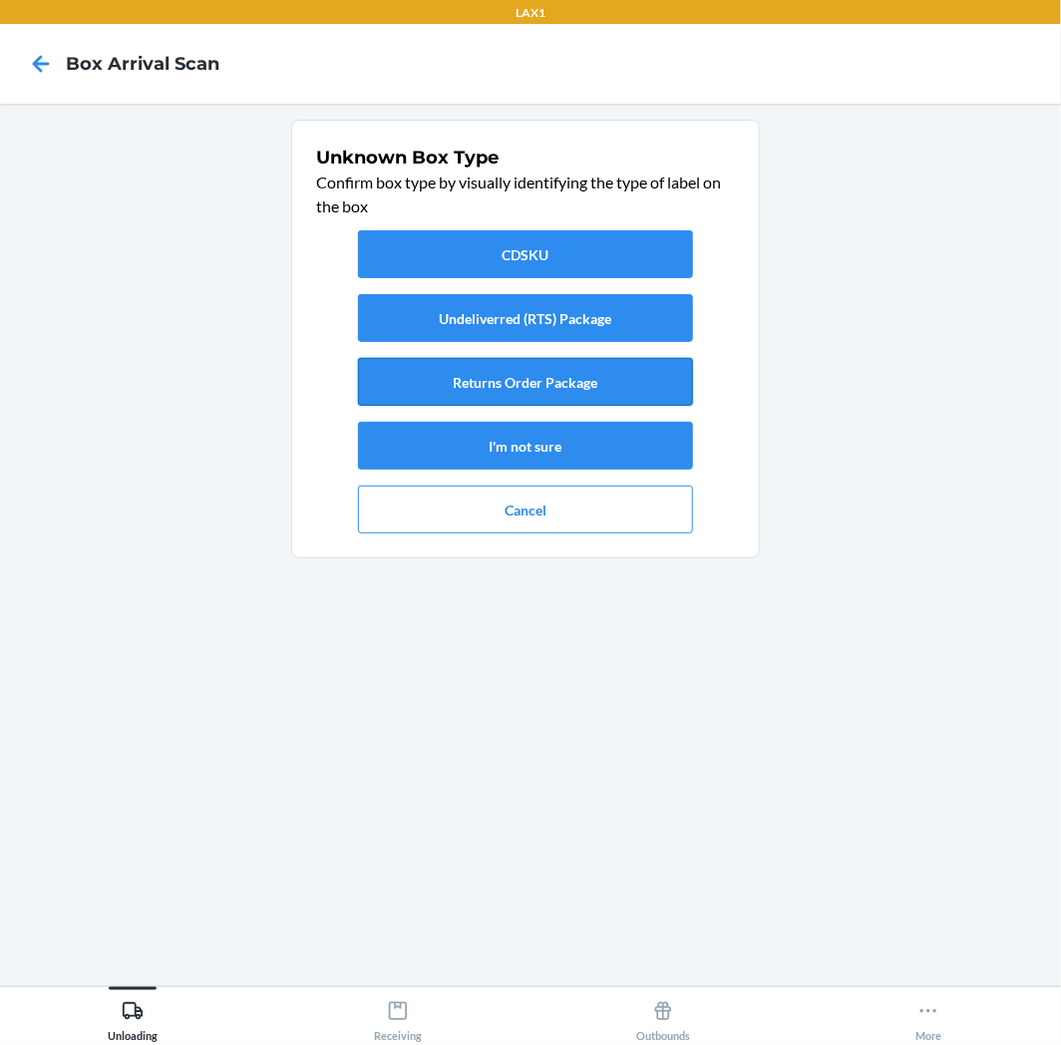
click at [437, 366] on button "Returns Order Package" at bounding box center [525, 382] width 335 height 48
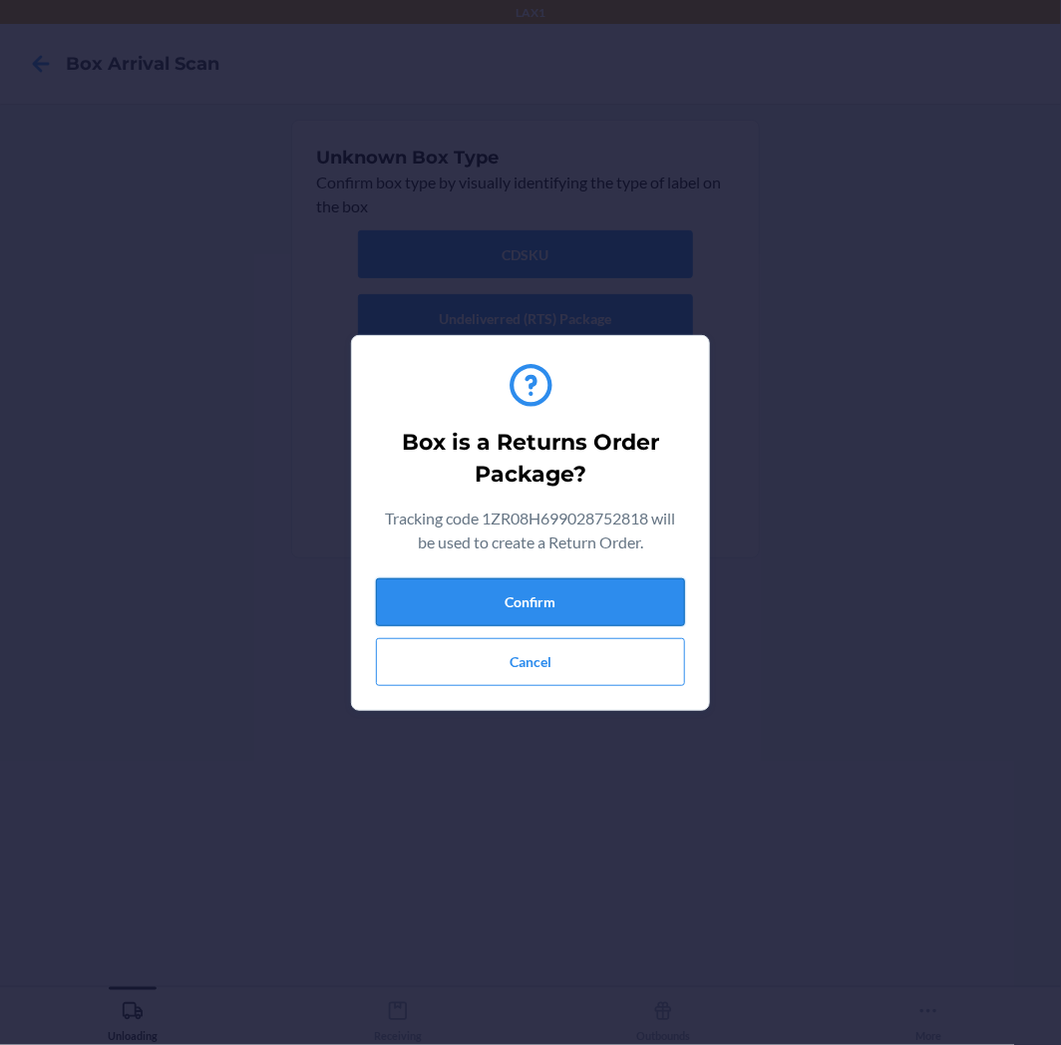
click at [476, 588] on button "Confirm" at bounding box center [530, 602] width 309 height 48
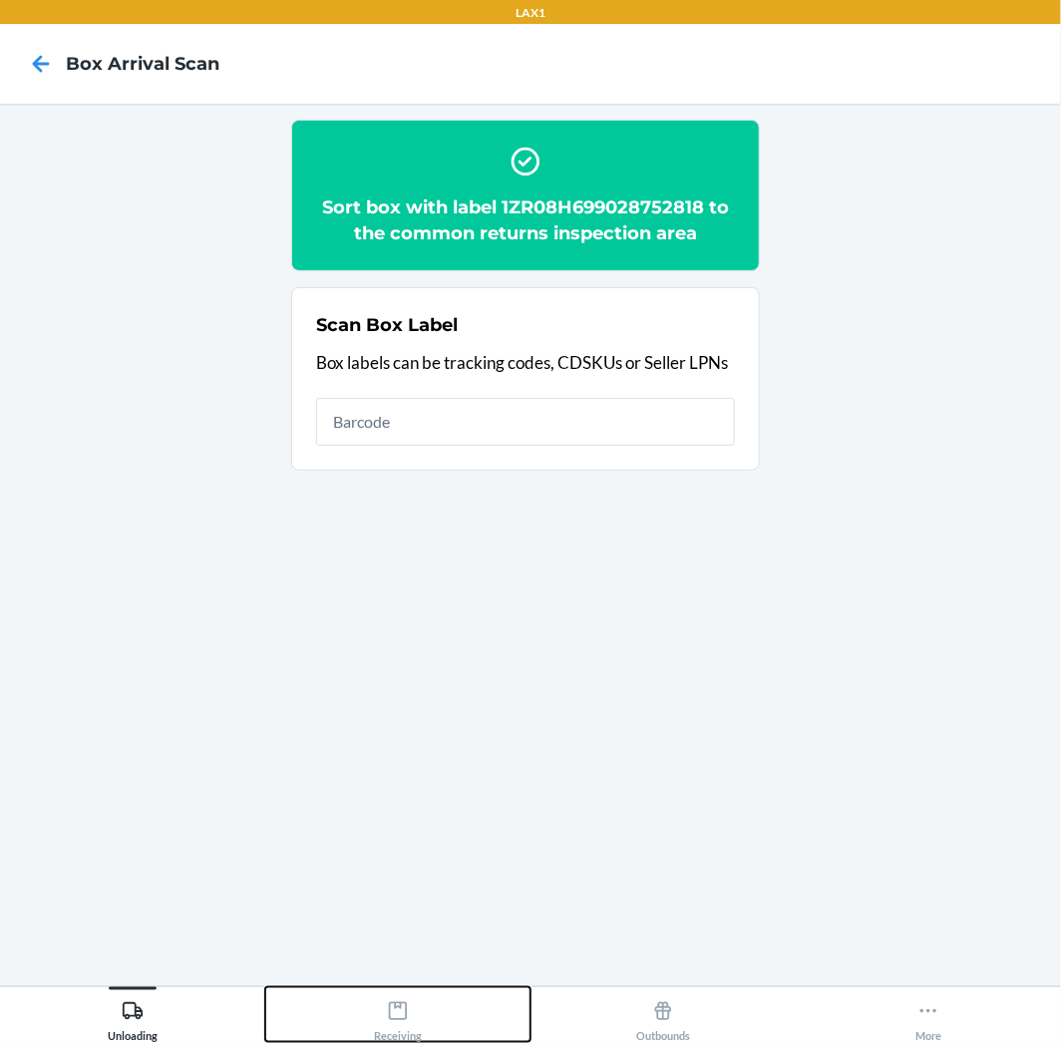
click at [432, 1001] on button "Receiving" at bounding box center [397, 1014] width 265 height 55
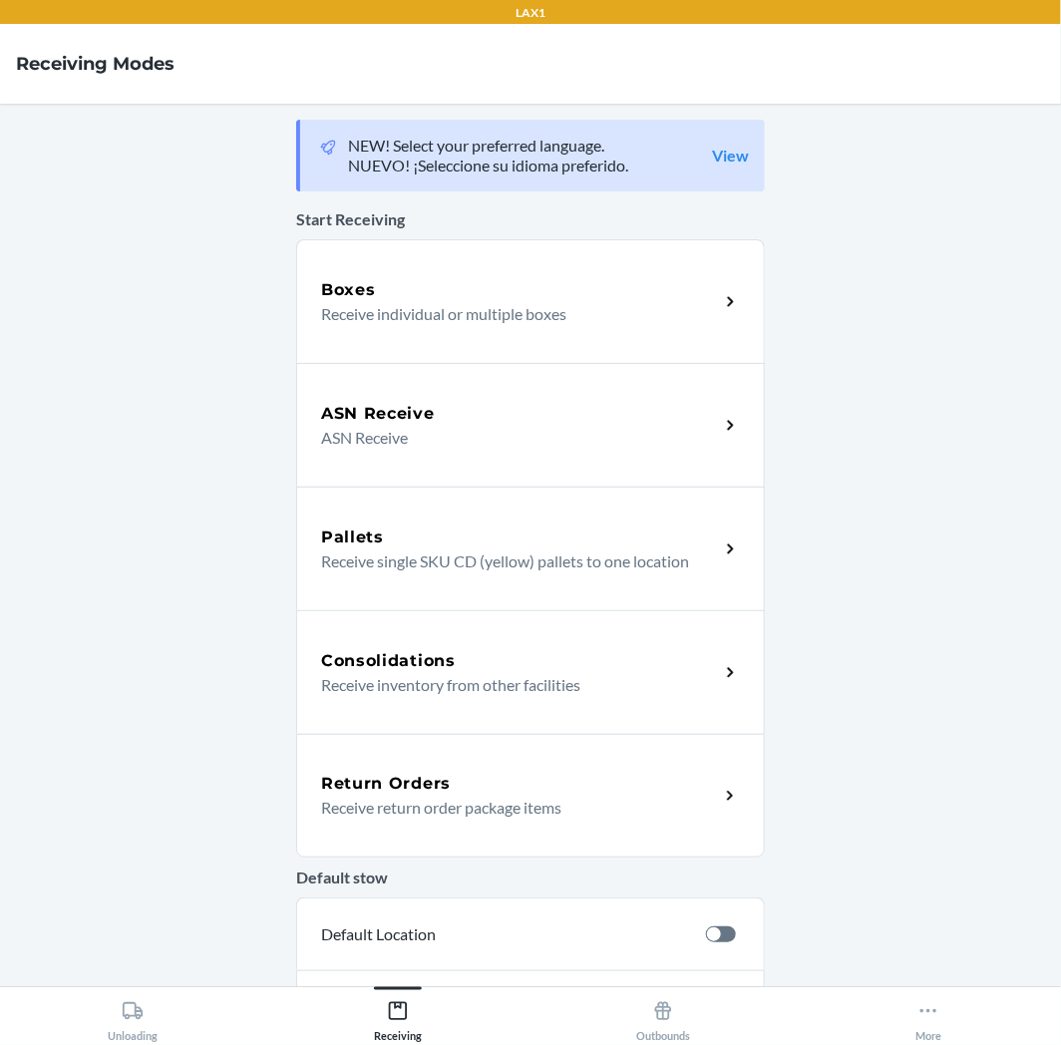
click at [519, 816] on p "Receive return order package items" at bounding box center [512, 808] width 382 height 24
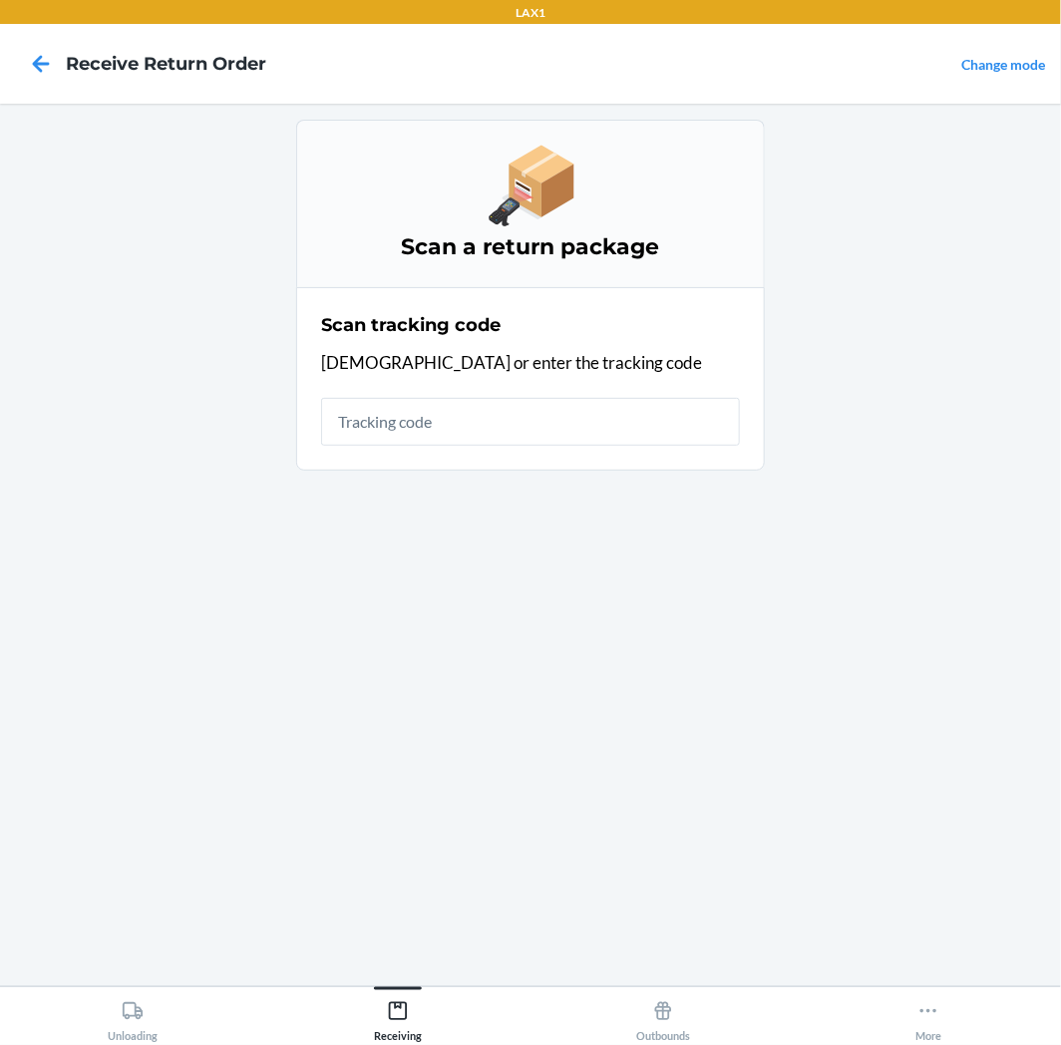
click at [585, 413] on input "text" at bounding box center [530, 422] width 419 height 48
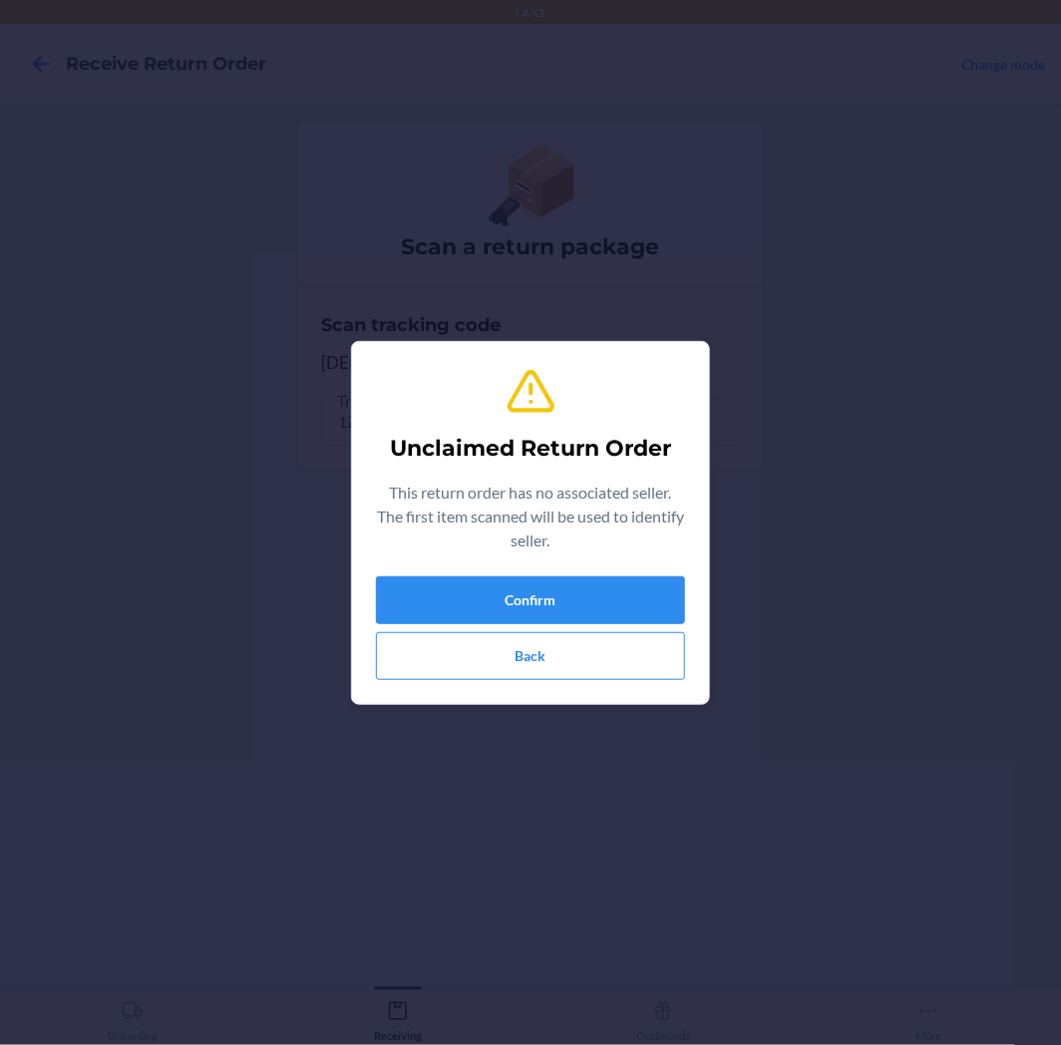
click at [585, 572] on div "Unclaimed Return Order This return order has no associated seller. The first it…" at bounding box center [530, 523] width 309 height 330
click at [590, 581] on button "Confirm" at bounding box center [530, 600] width 309 height 48
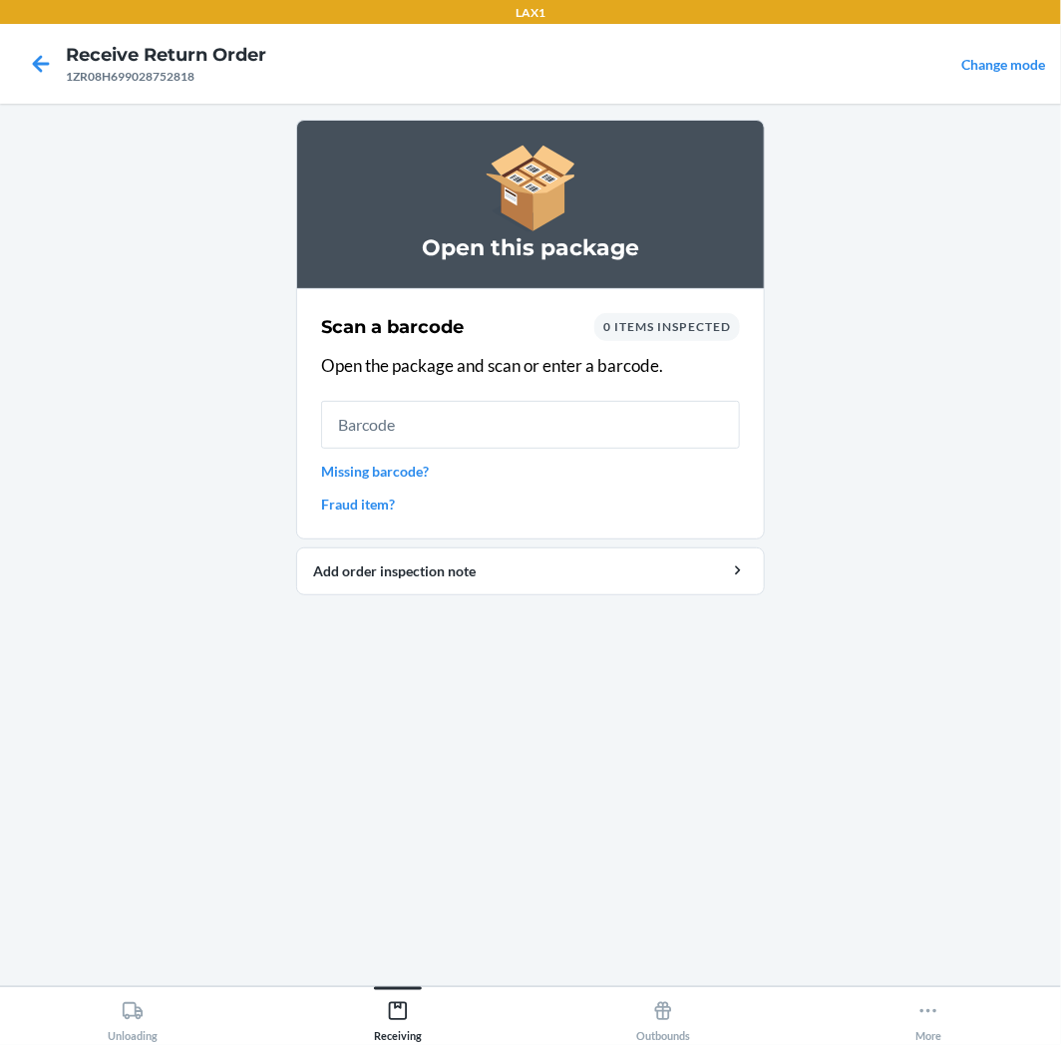
click at [555, 433] on input "text" at bounding box center [530, 425] width 419 height 48
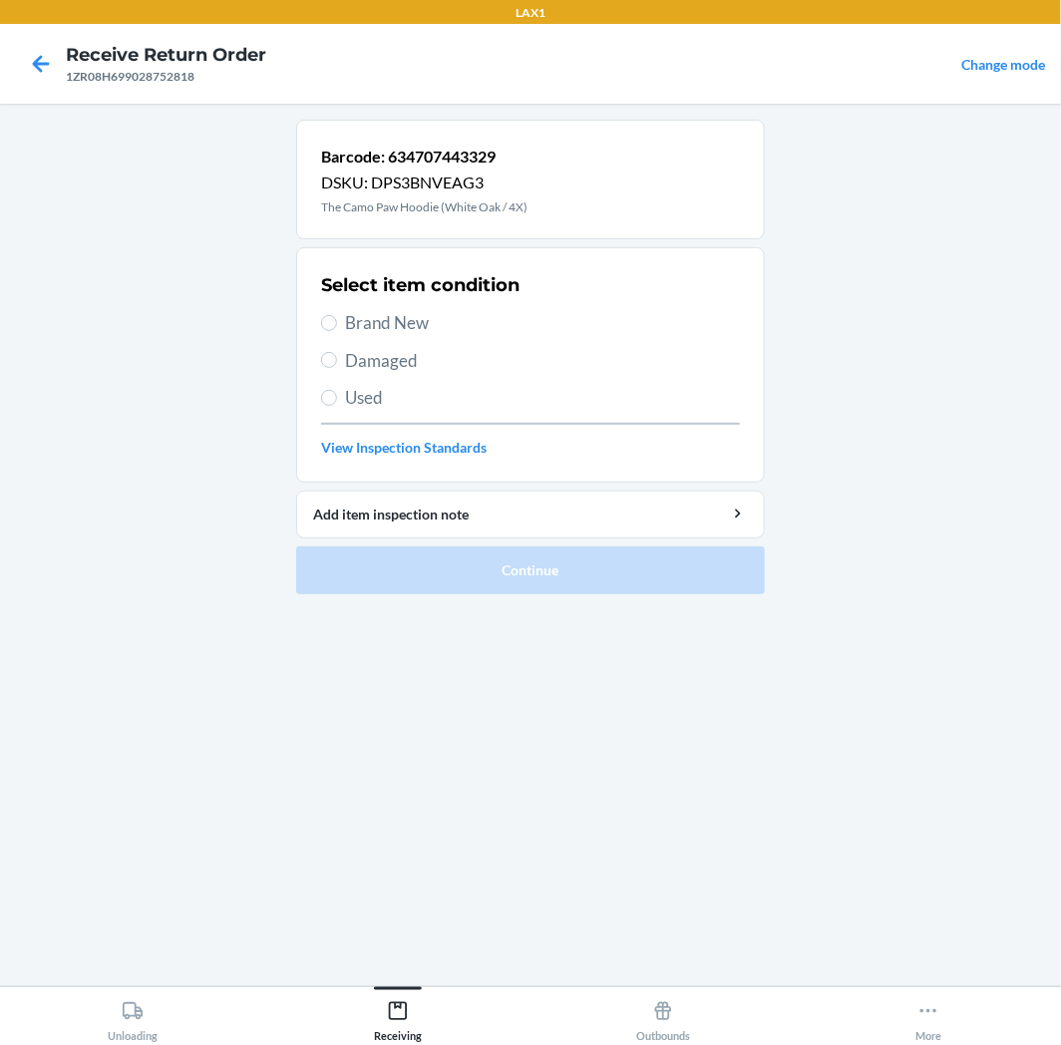
click at [425, 307] on div "Select item condition Brand New Damaged Used View Inspection Standards" at bounding box center [530, 364] width 419 height 197
click at [426, 314] on span "Brand New" at bounding box center [542, 323] width 395 height 26
click at [337, 315] on input "Brand New" at bounding box center [329, 323] width 16 height 16
radio input "true"
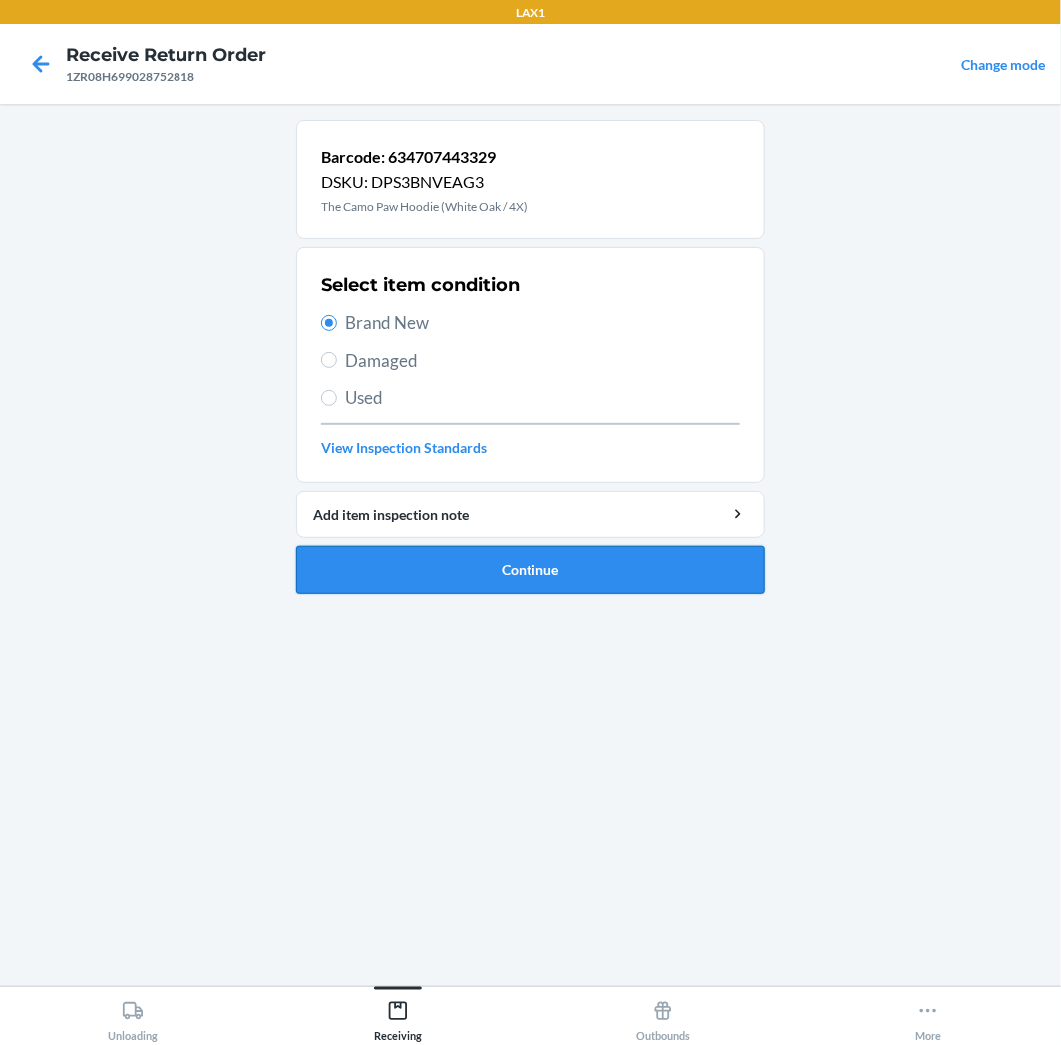
click at [487, 551] on button "Continue" at bounding box center [530, 571] width 469 height 48
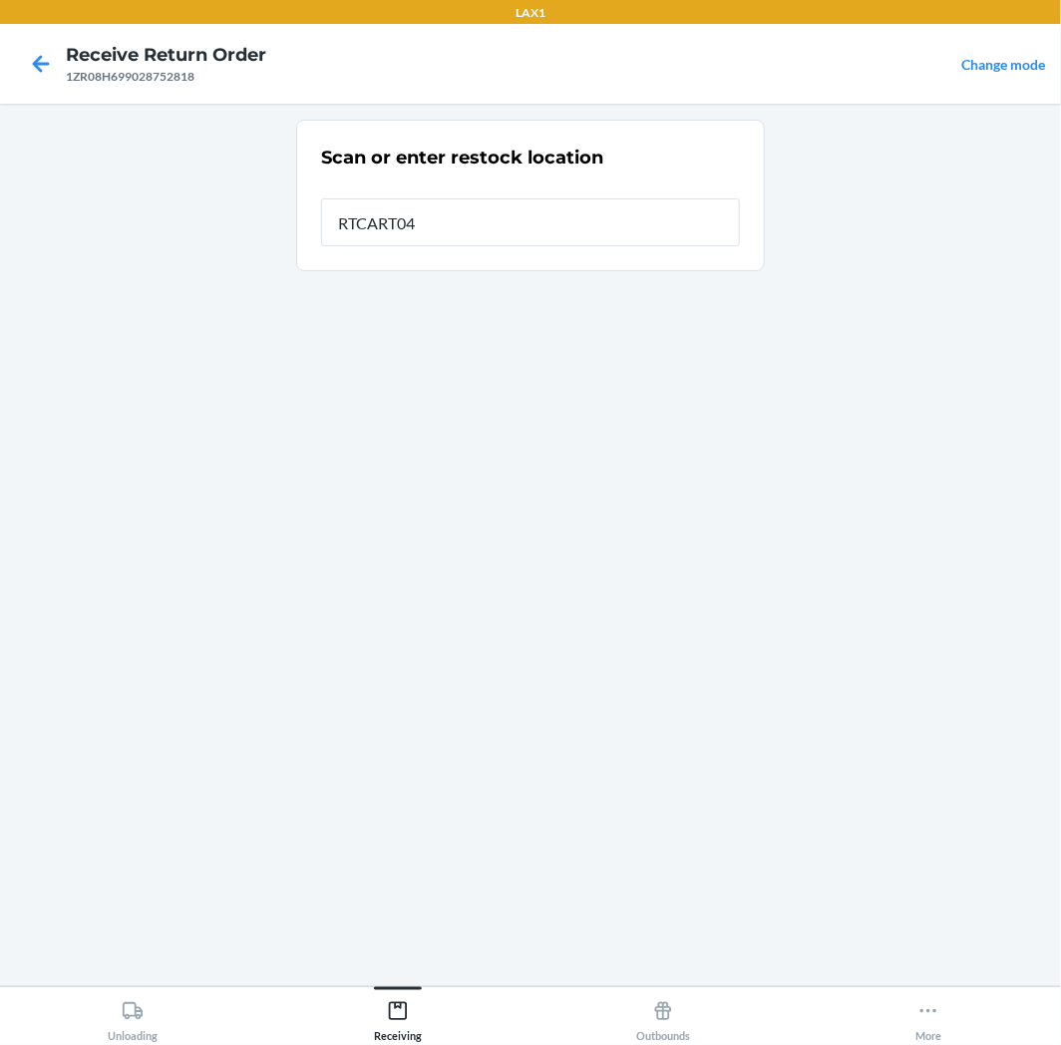
type input "RTCART046"
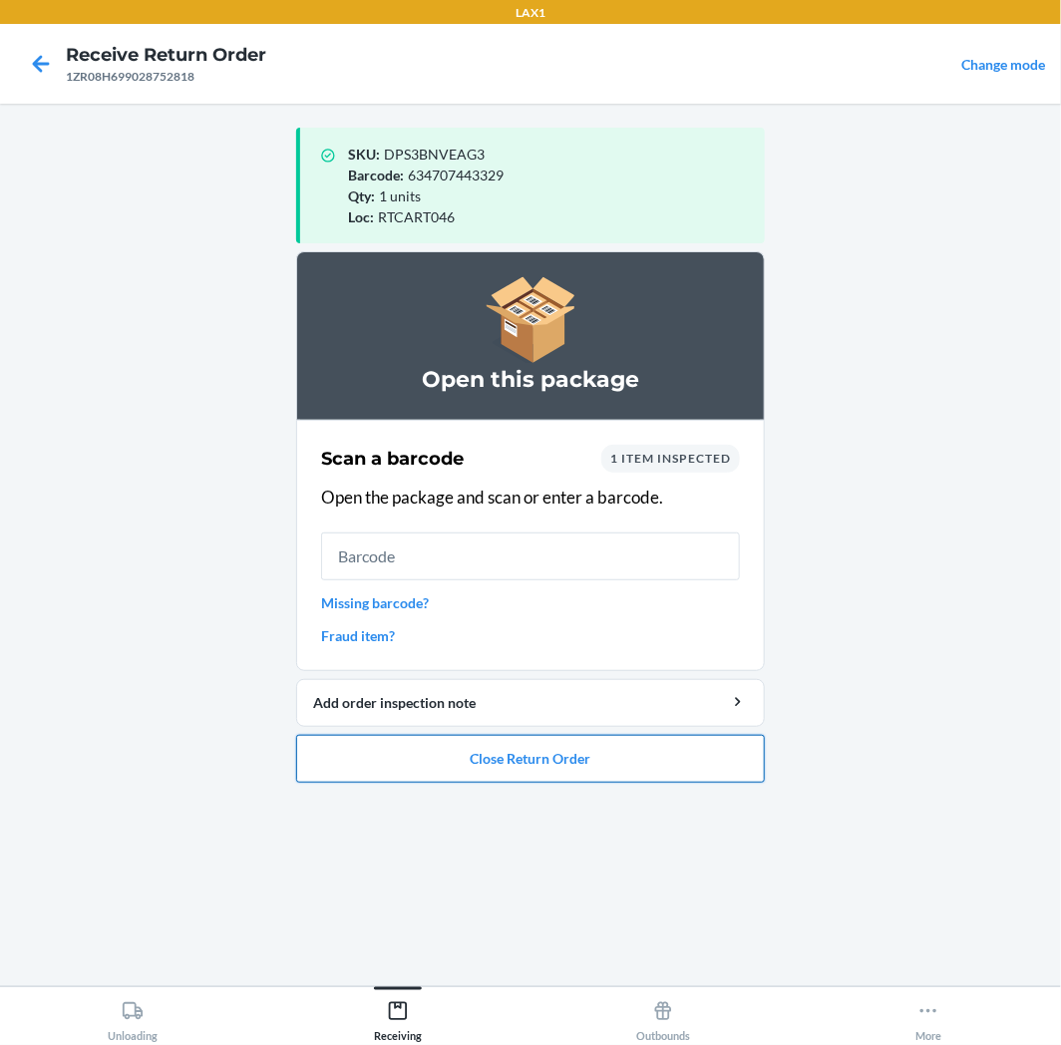
click at [586, 761] on button "Close Return Order" at bounding box center [530, 759] width 469 height 48
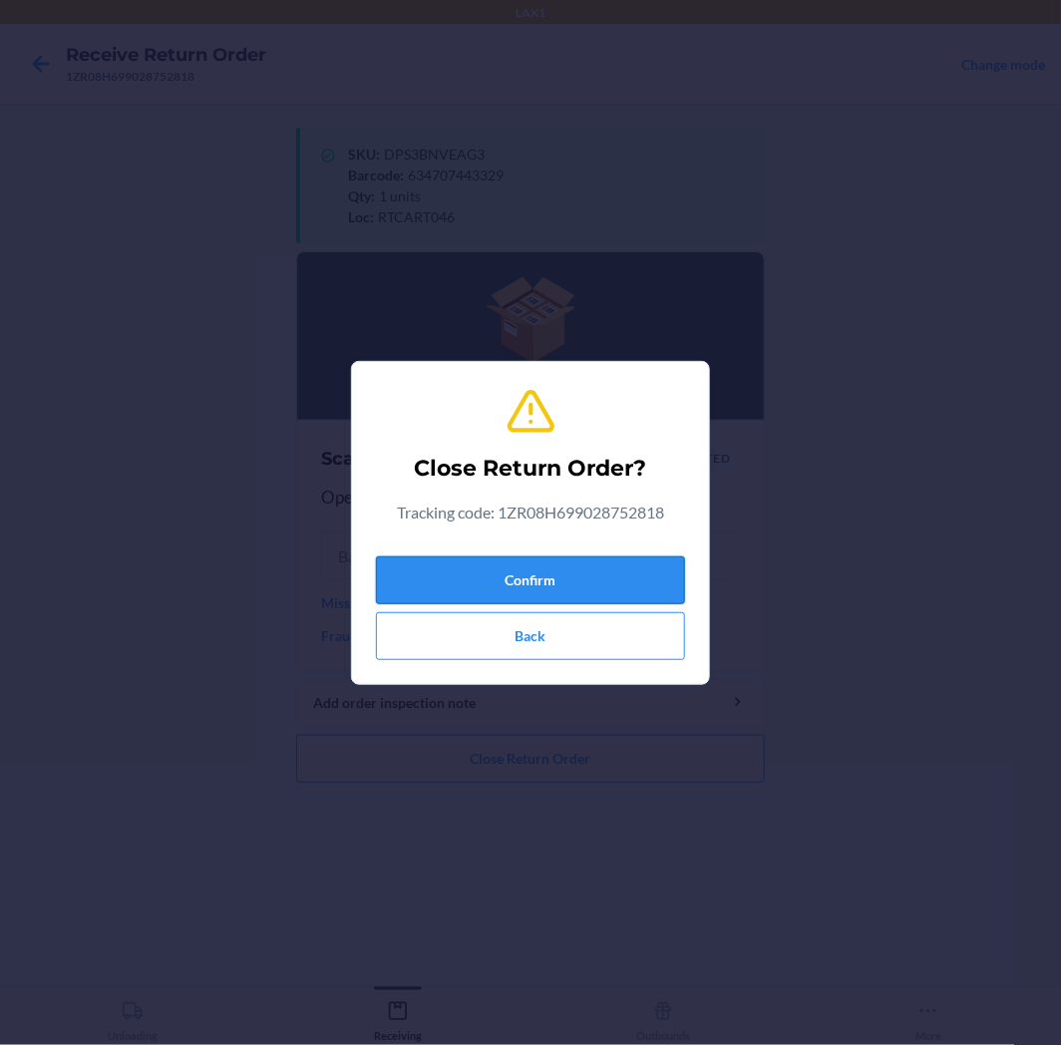
click at [606, 581] on button "Confirm" at bounding box center [530, 581] width 309 height 48
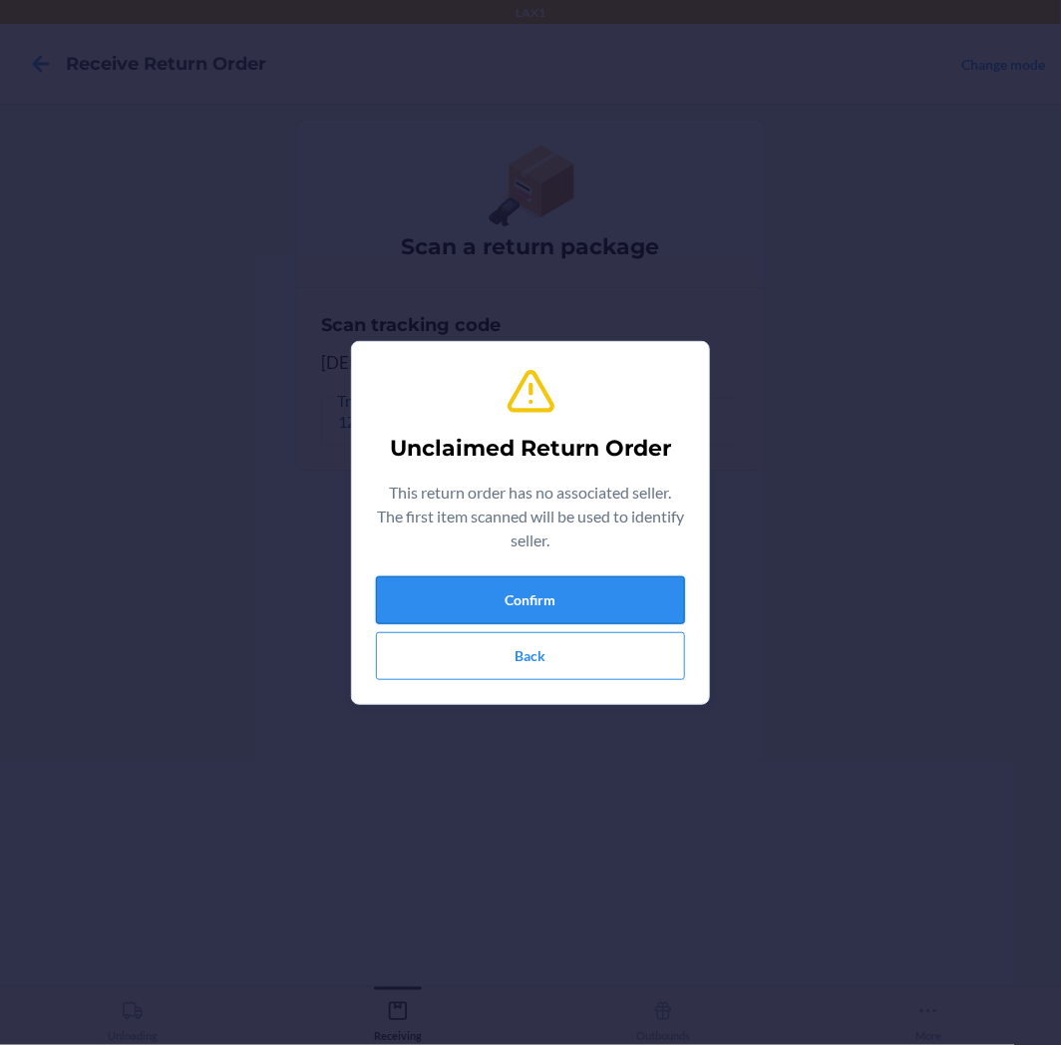
click at [584, 603] on button "Confirm" at bounding box center [530, 600] width 309 height 48
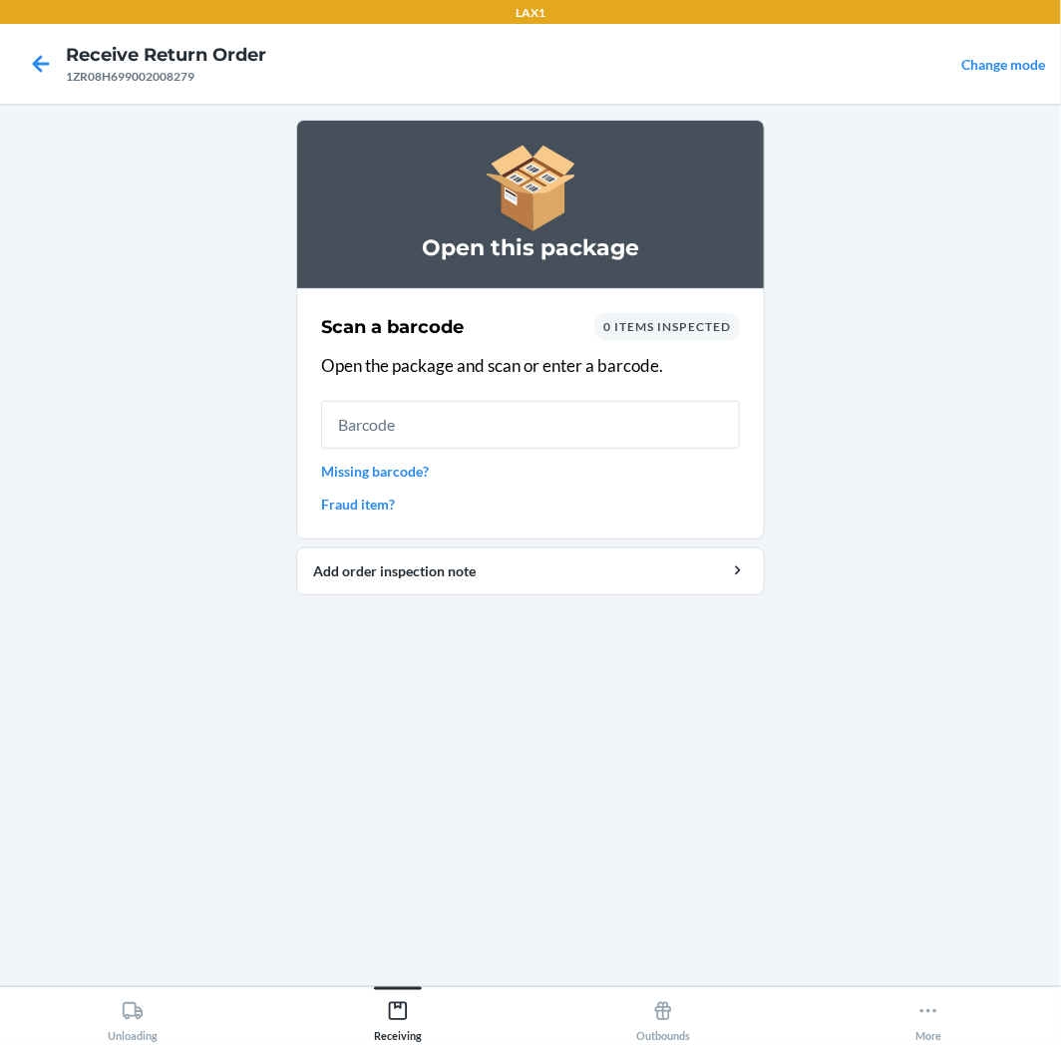
click at [598, 435] on input "text" at bounding box center [530, 425] width 419 height 48
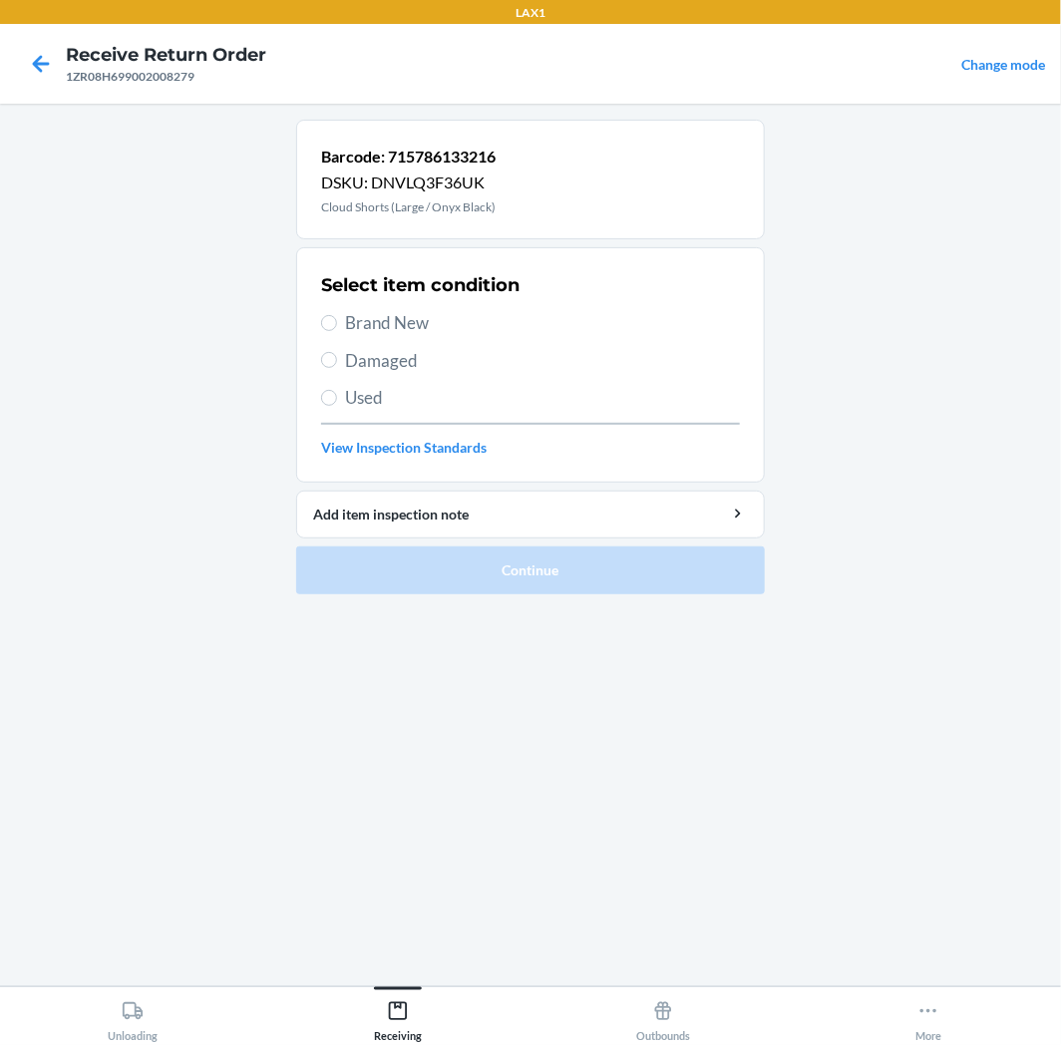
click at [386, 397] on span "Used" at bounding box center [542, 398] width 395 height 26
click at [337, 397] on input "Used" at bounding box center [329, 398] width 16 height 16
radio input "true"
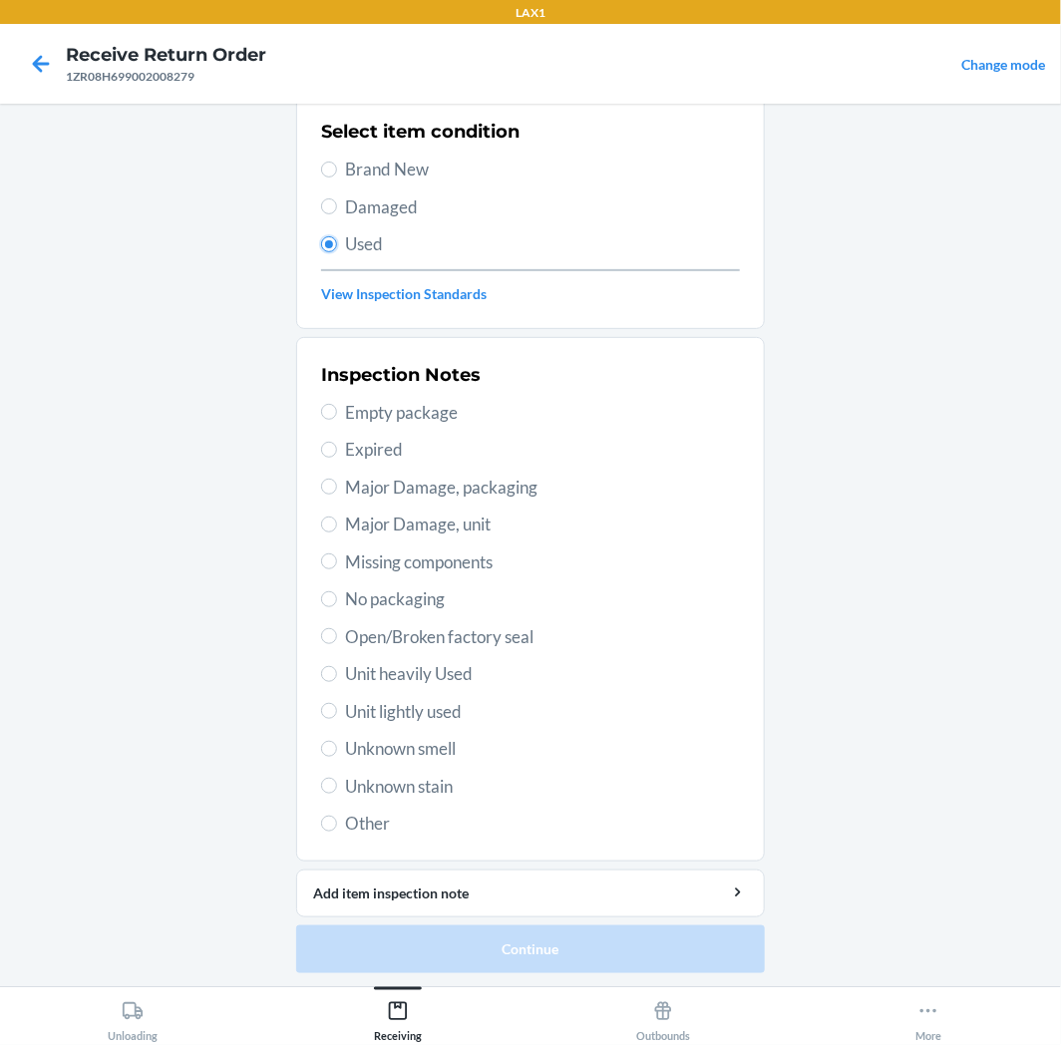
scroll to position [155, 0]
click at [364, 701] on span "Unit lightly used" at bounding box center [542, 711] width 395 height 26
click at [337, 702] on input "Unit lightly used" at bounding box center [329, 710] width 16 height 16
radio input "true"
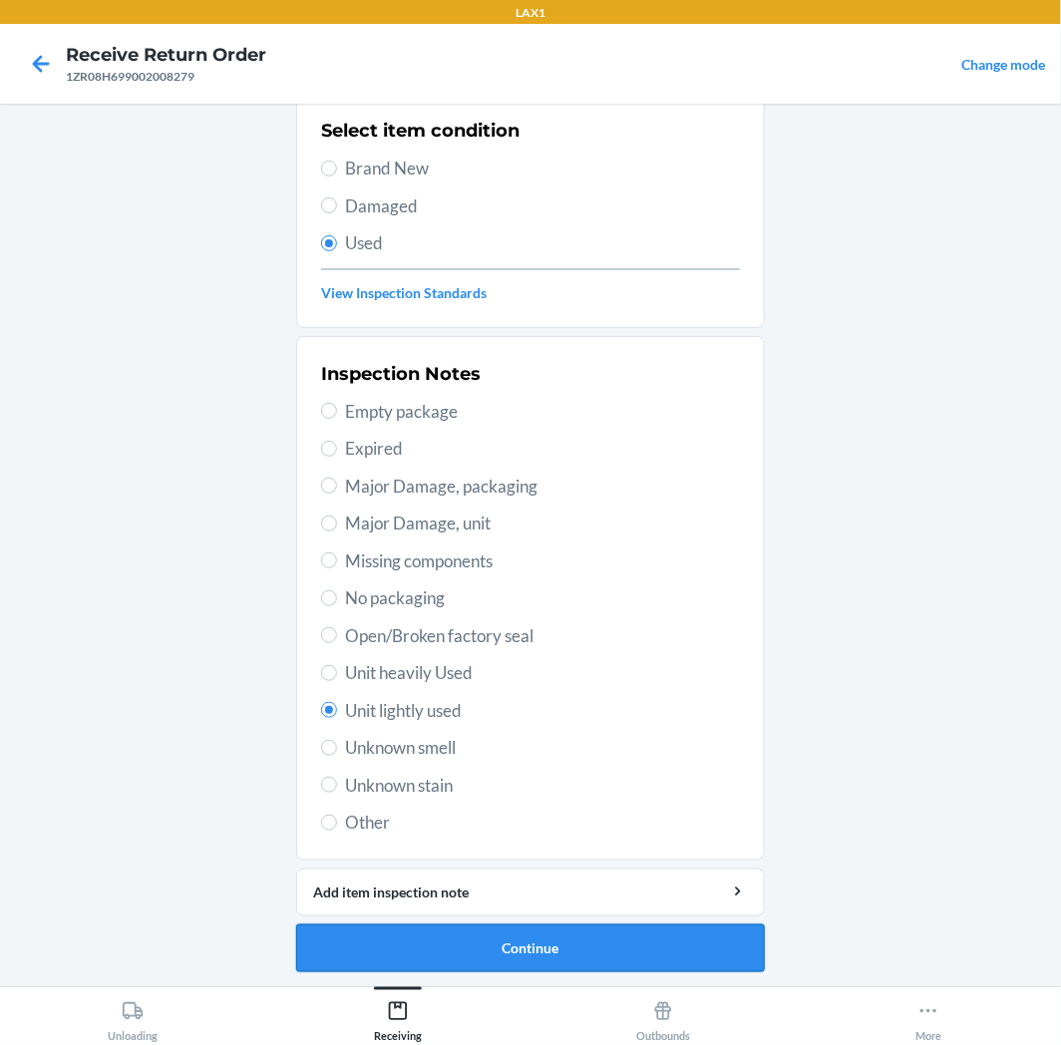
click at [455, 944] on button "Continue" at bounding box center [530, 949] width 469 height 48
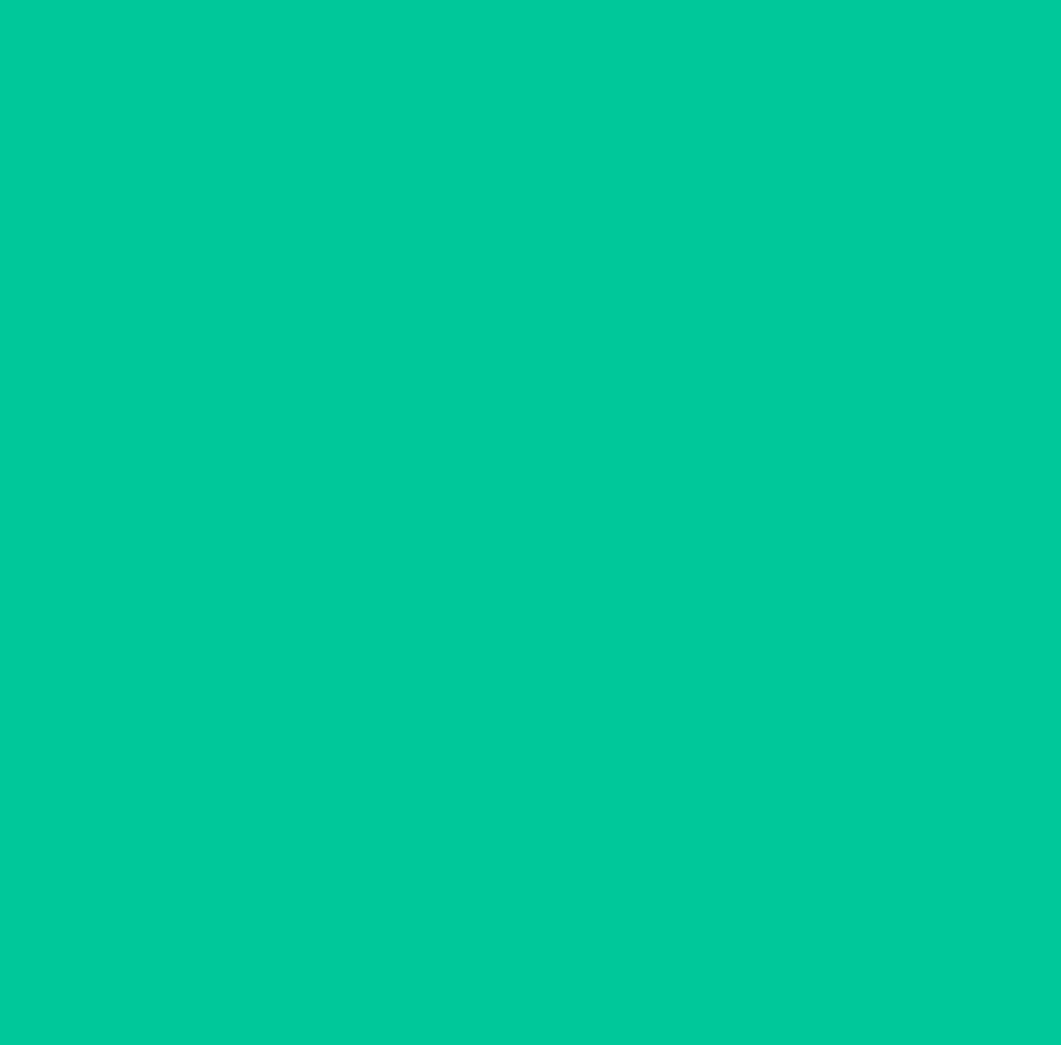
scroll to position [0, 0]
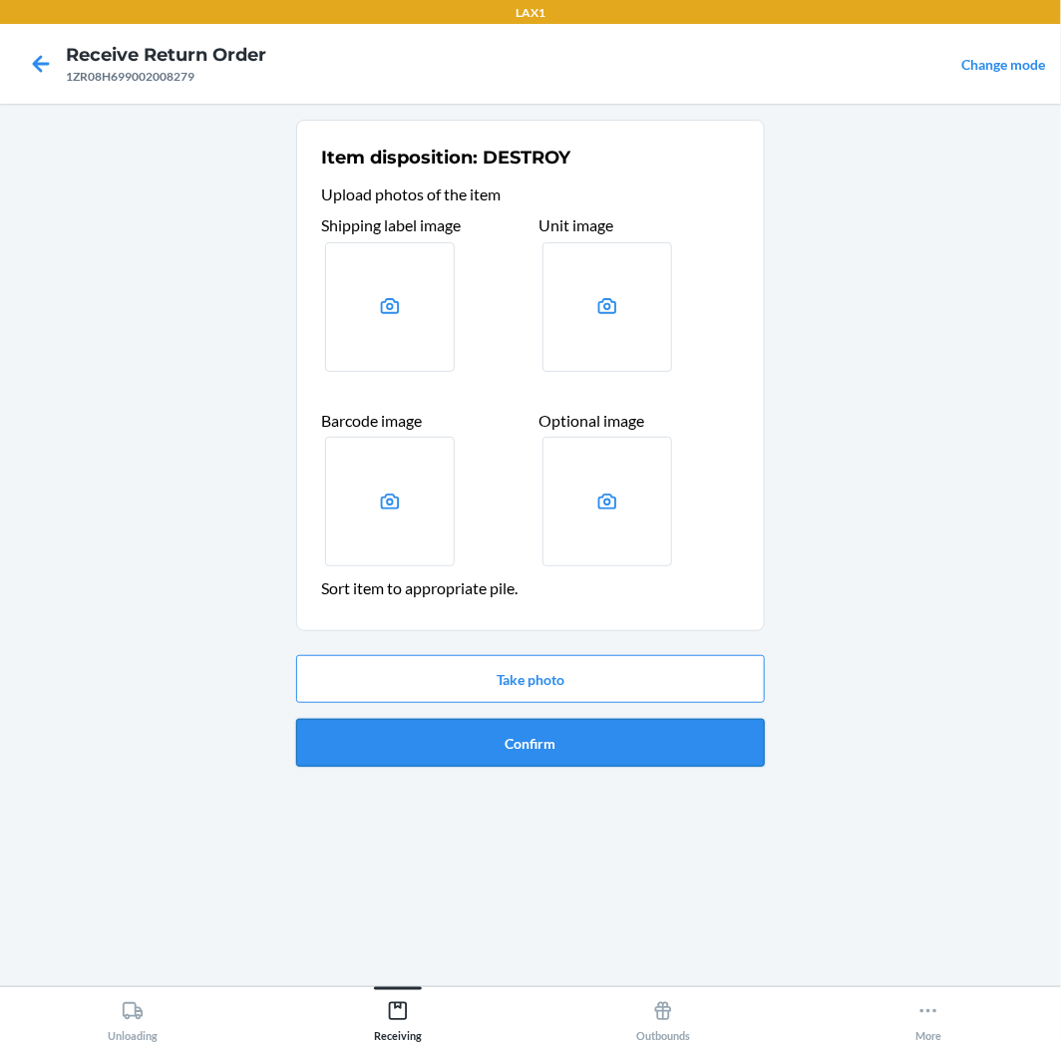
click at [515, 749] on button "Confirm" at bounding box center [530, 743] width 469 height 48
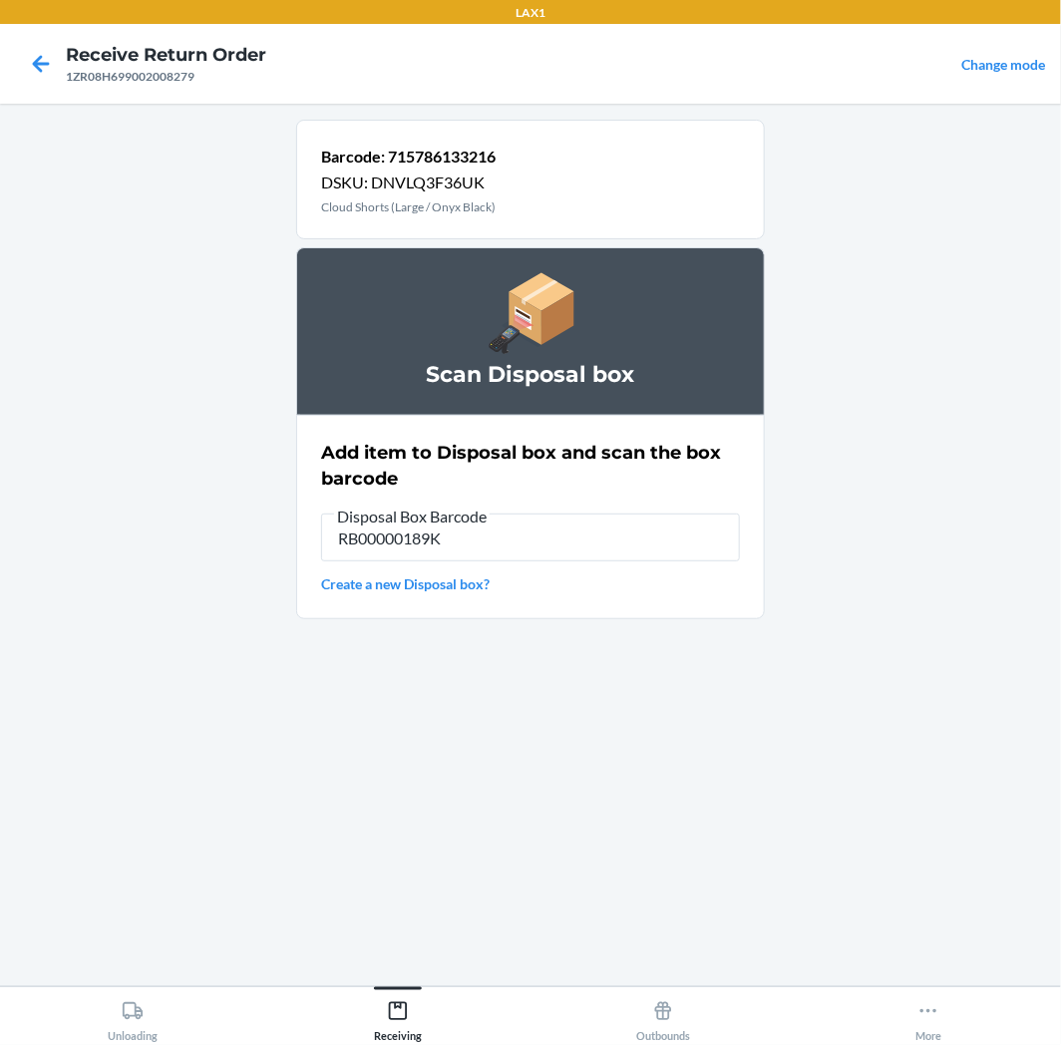
type input "RB00000189K"
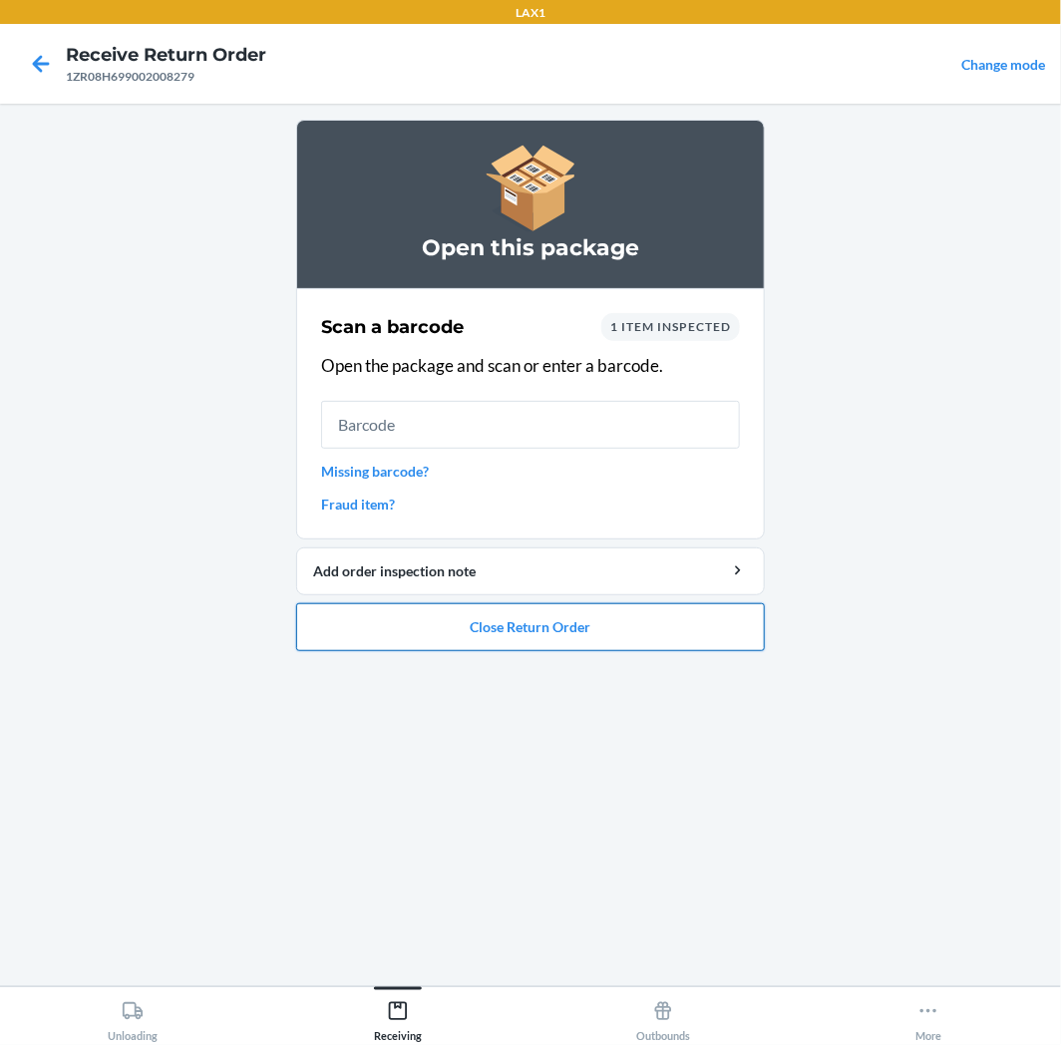
click at [485, 603] on button "Close Return Order" at bounding box center [530, 627] width 469 height 48
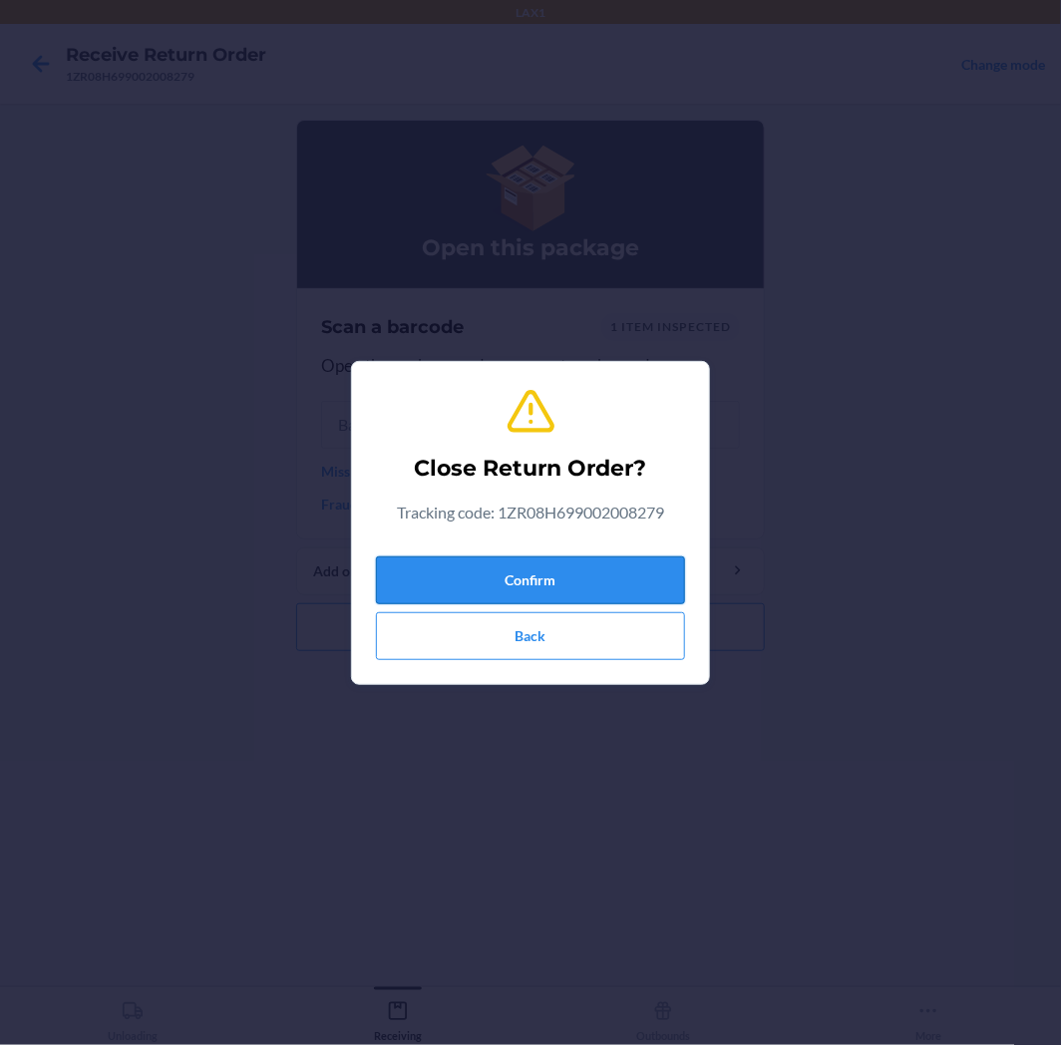
click at [492, 574] on button "Confirm" at bounding box center [530, 581] width 309 height 48
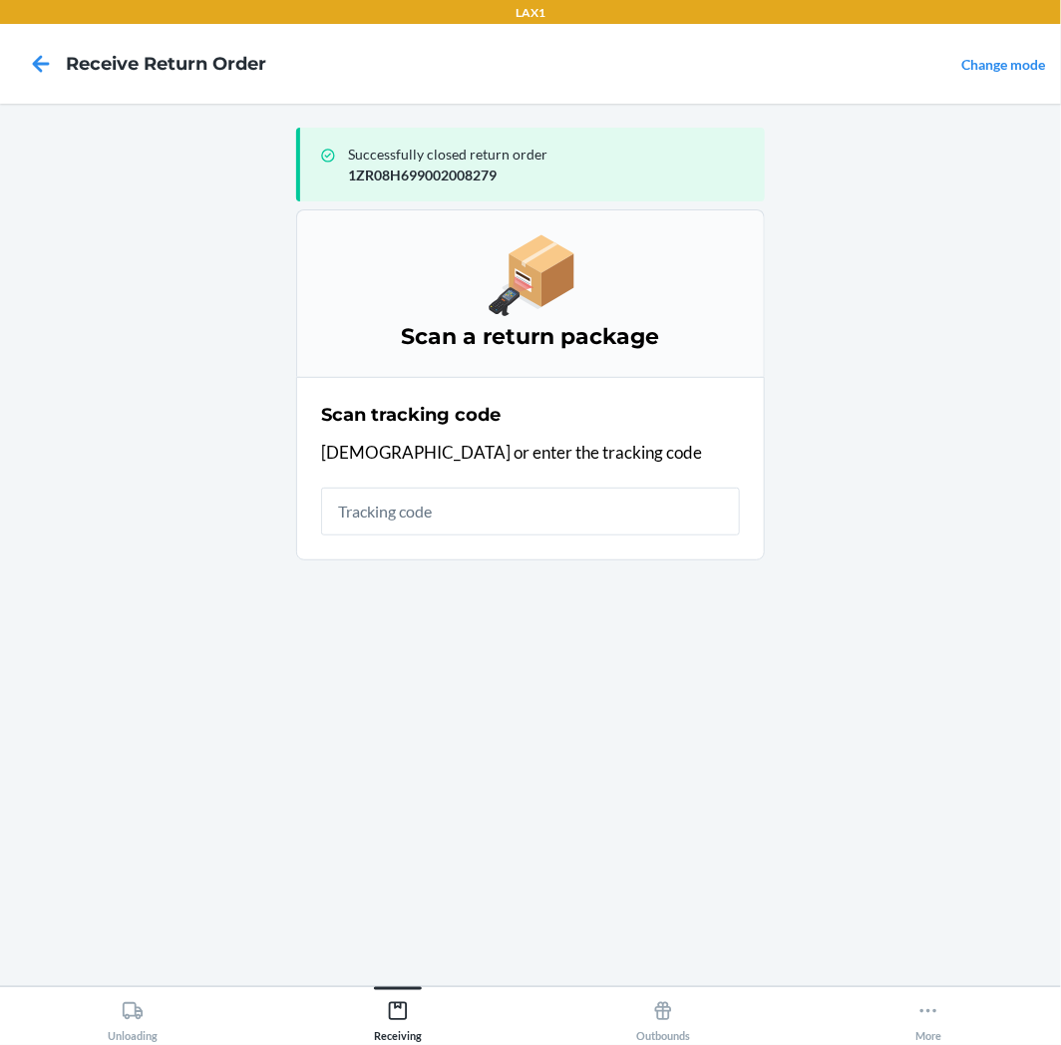
click at [571, 486] on div "Scan tracking code Scan or enter the tracking code" at bounding box center [530, 469] width 419 height 146
click at [571, 495] on input "text" at bounding box center [530, 512] width 419 height 48
type input "1ZR08H69903551851"
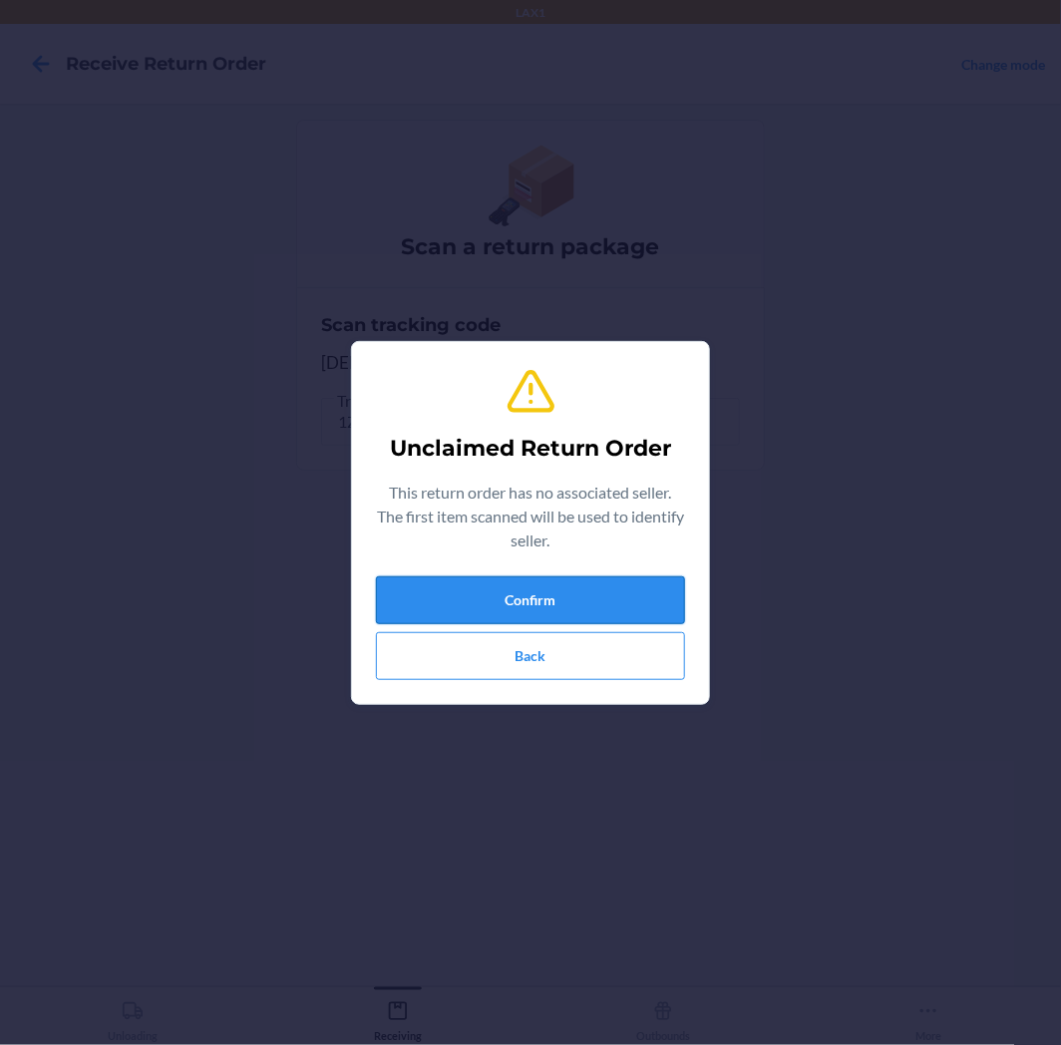
click at [598, 590] on button "Confirm" at bounding box center [530, 600] width 309 height 48
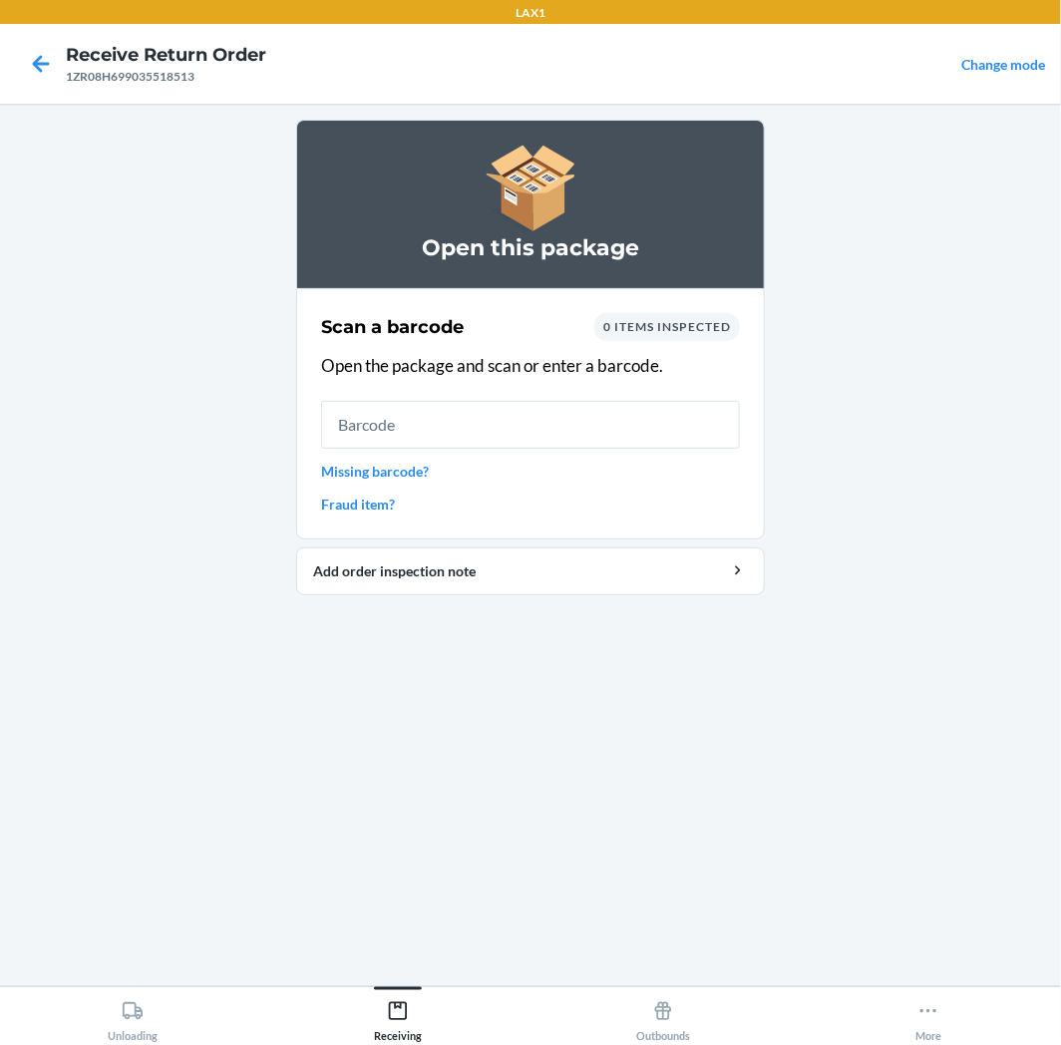
click at [560, 435] on input "text" at bounding box center [530, 425] width 419 height 48
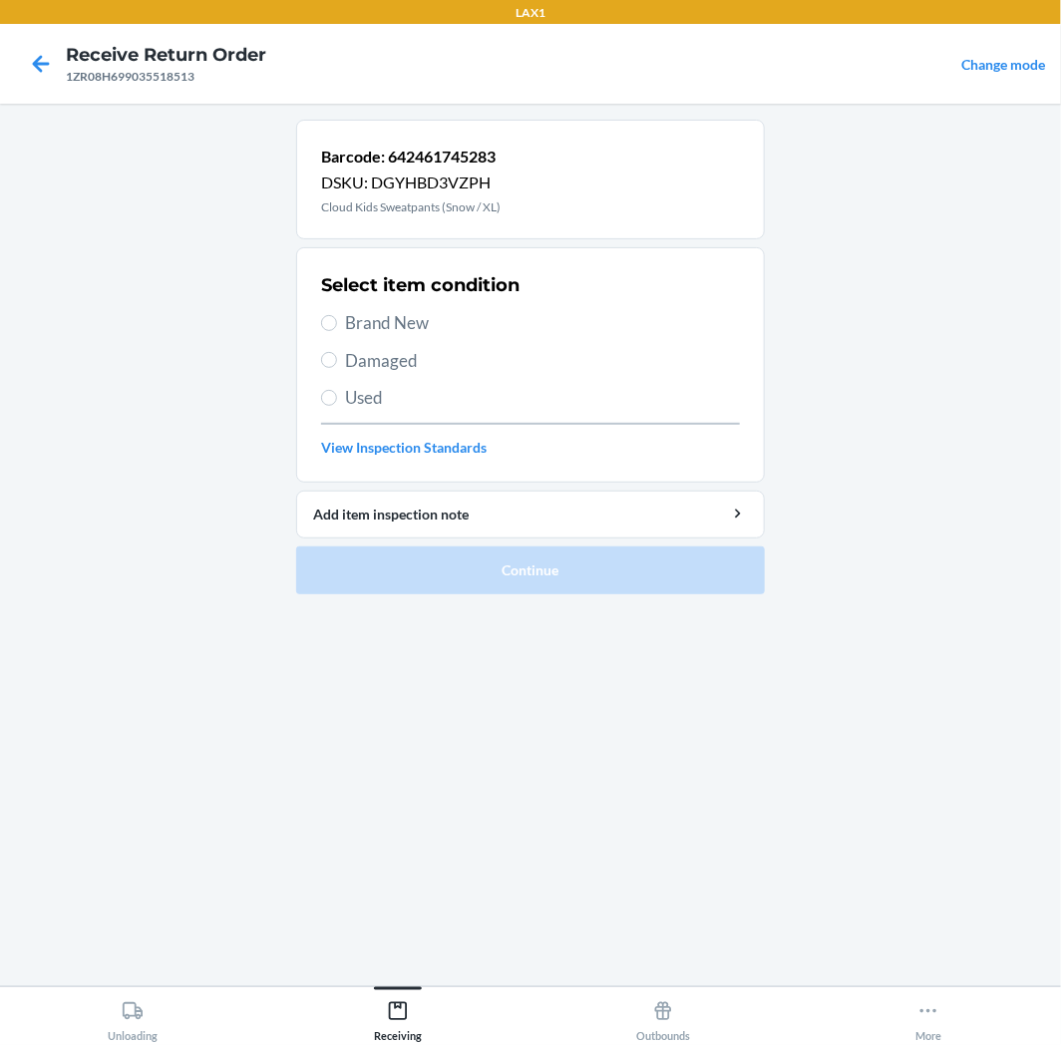
click at [497, 409] on span "Used" at bounding box center [542, 398] width 395 height 26
click at [337, 406] on input "Used" at bounding box center [329, 398] width 16 height 16
radio input "true"
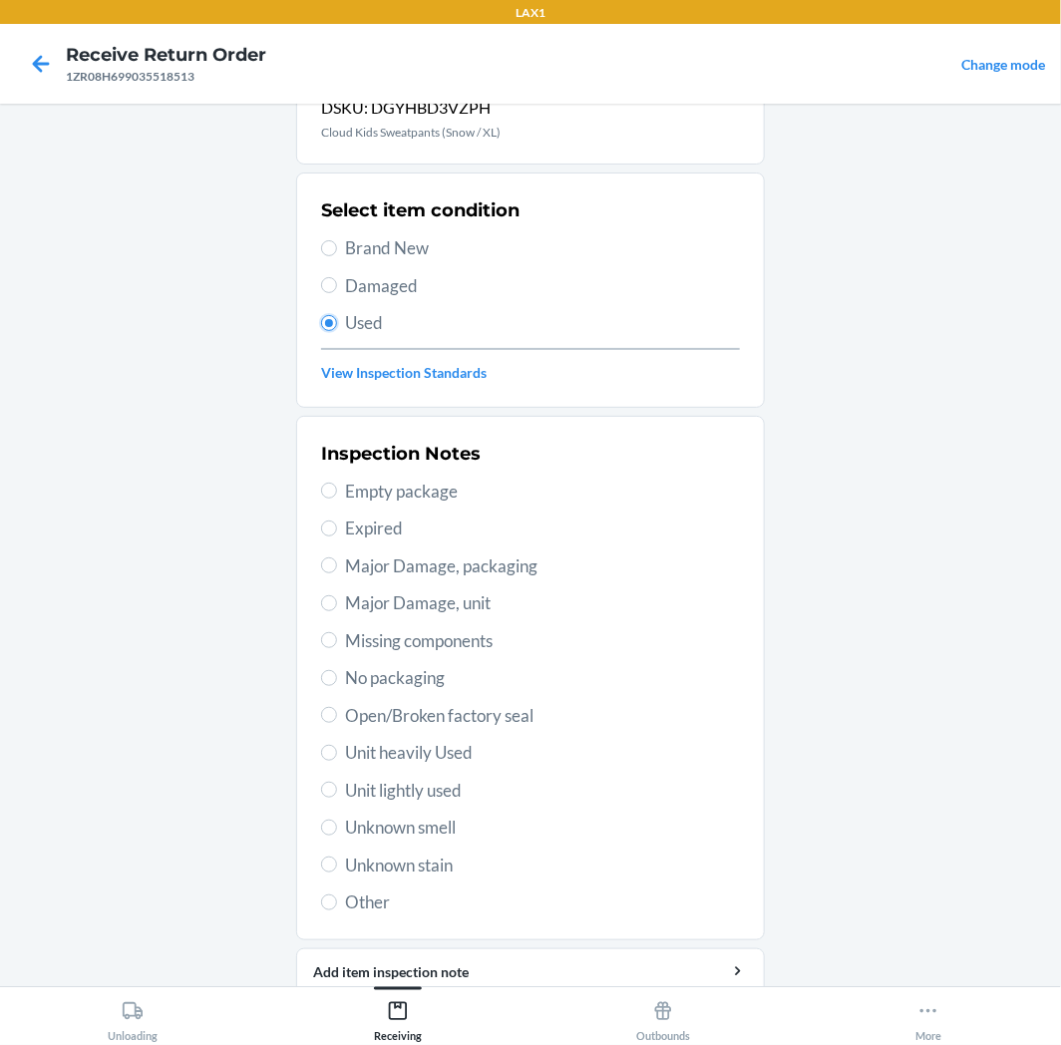
scroll to position [155, 0]
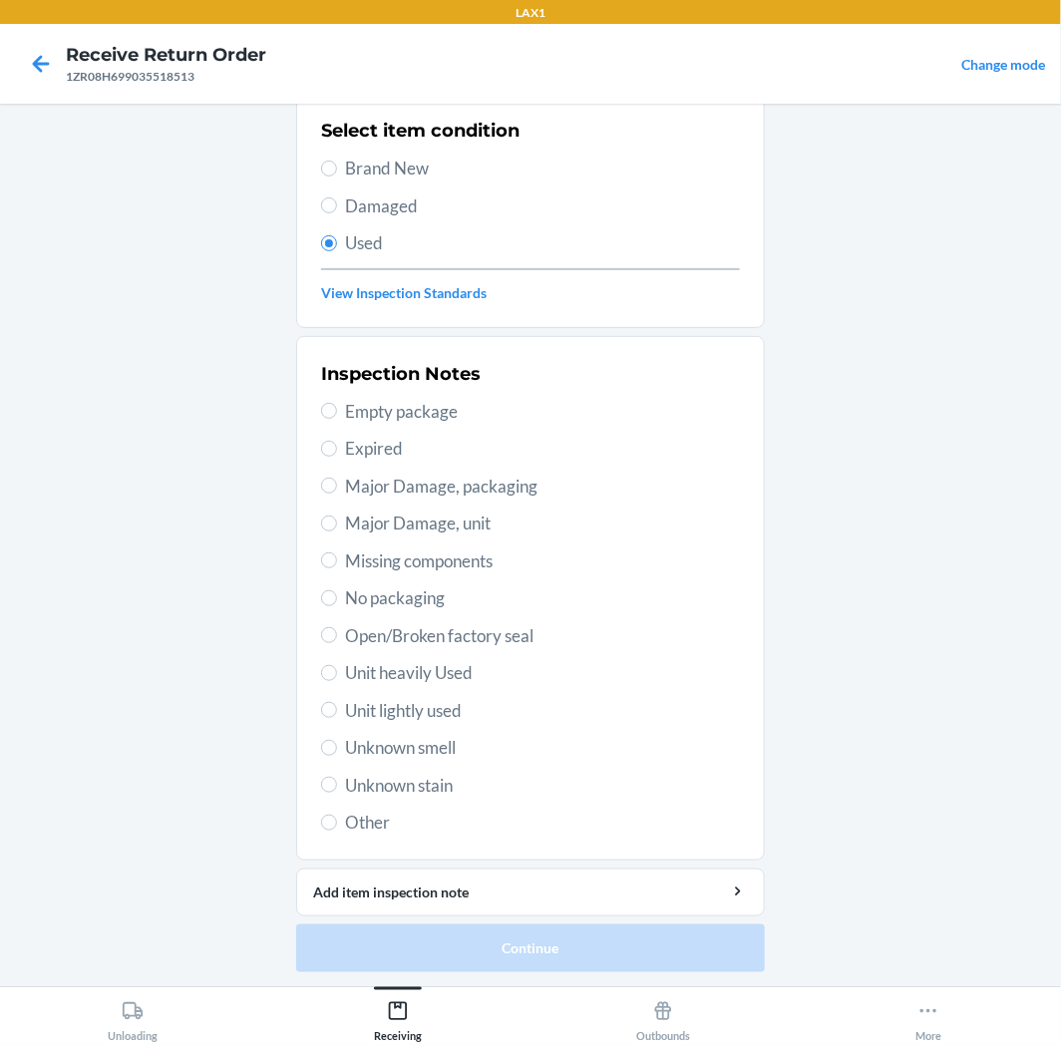
click at [467, 698] on span "Unit lightly used" at bounding box center [542, 711] width 395 height 26
click at [337, 702] on input "Unit lightly used" at bounding box center [329, 710] width 16 height 16
radio input "true"
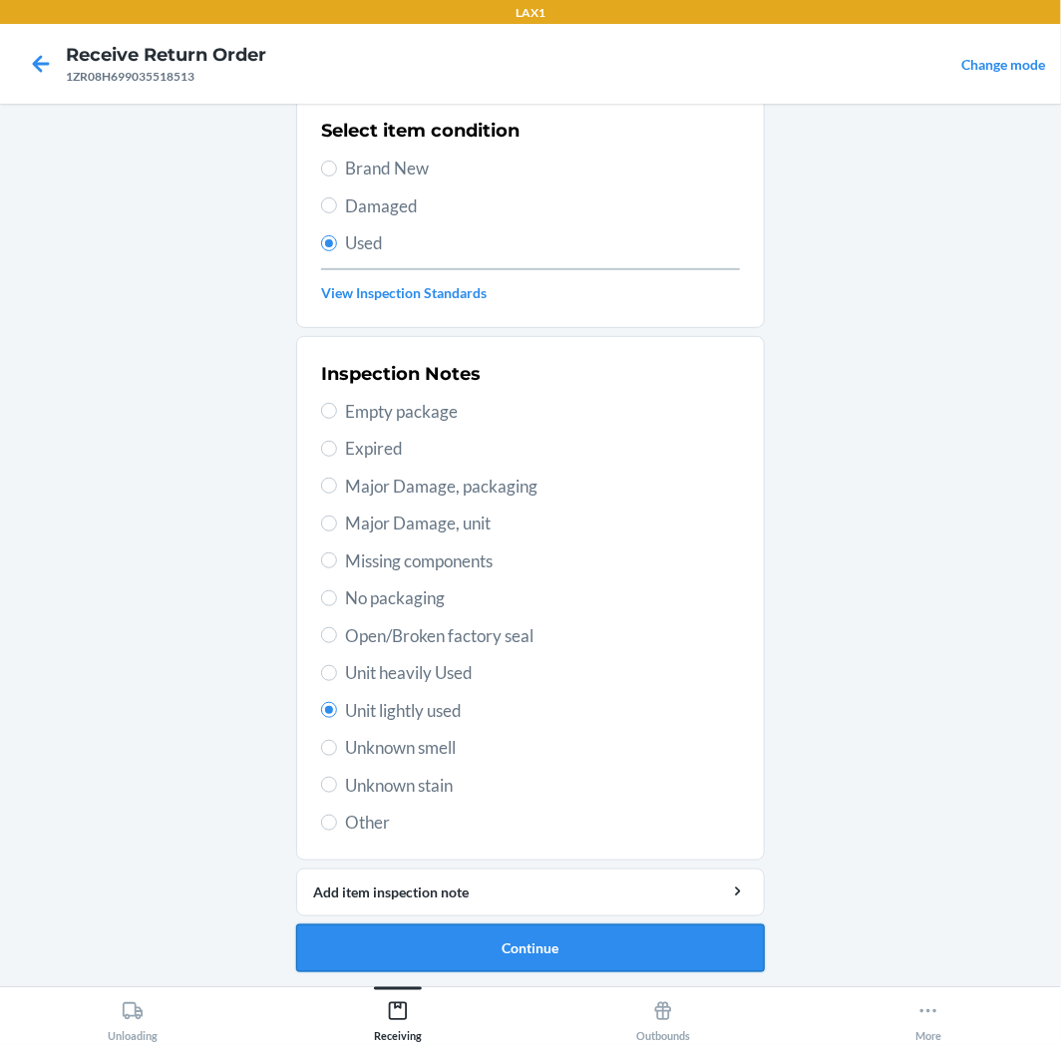
click at [527, 945] on button "Continue" at bounding box center [530, 949] width 469 height 48
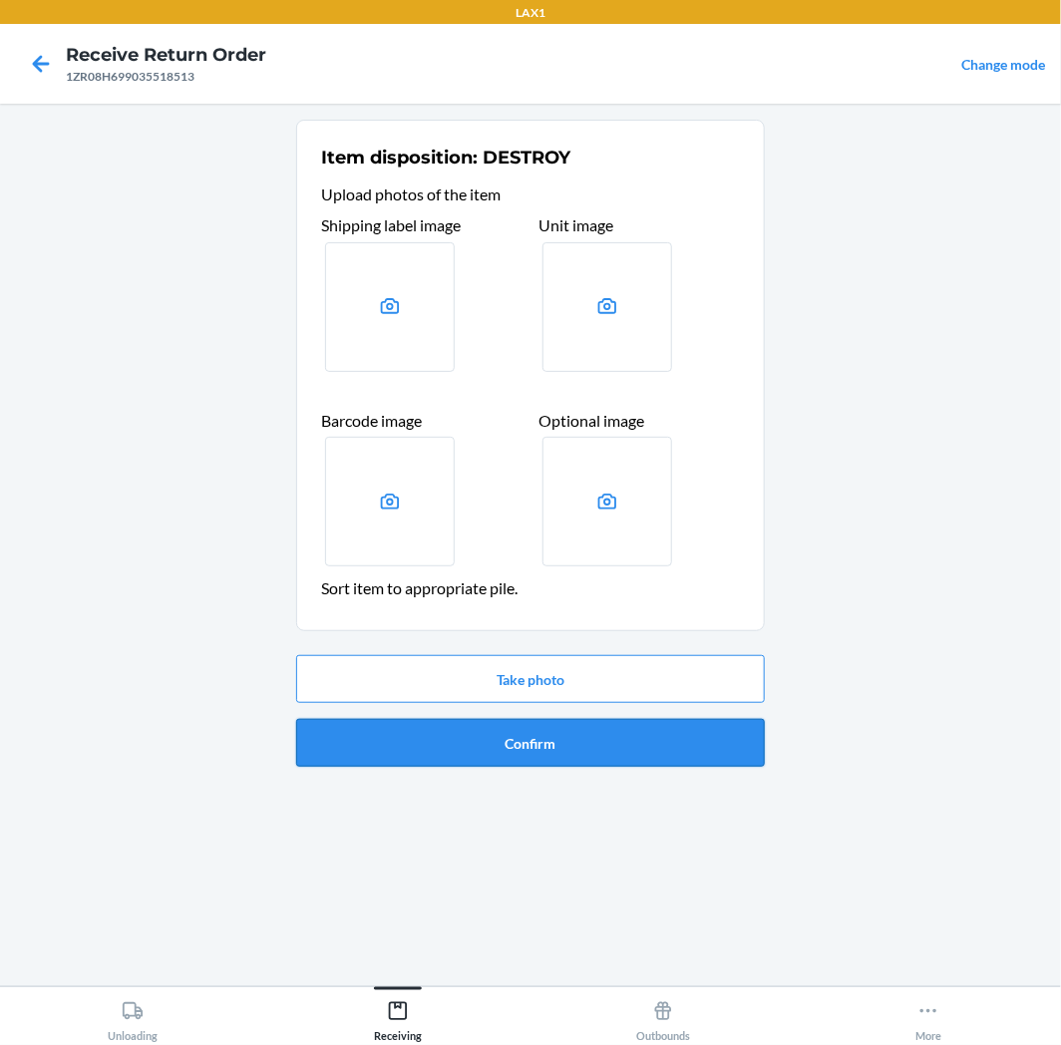
click at [573, 734] on button "Confirm" at bounding box center [530, 743] width 469 height 48
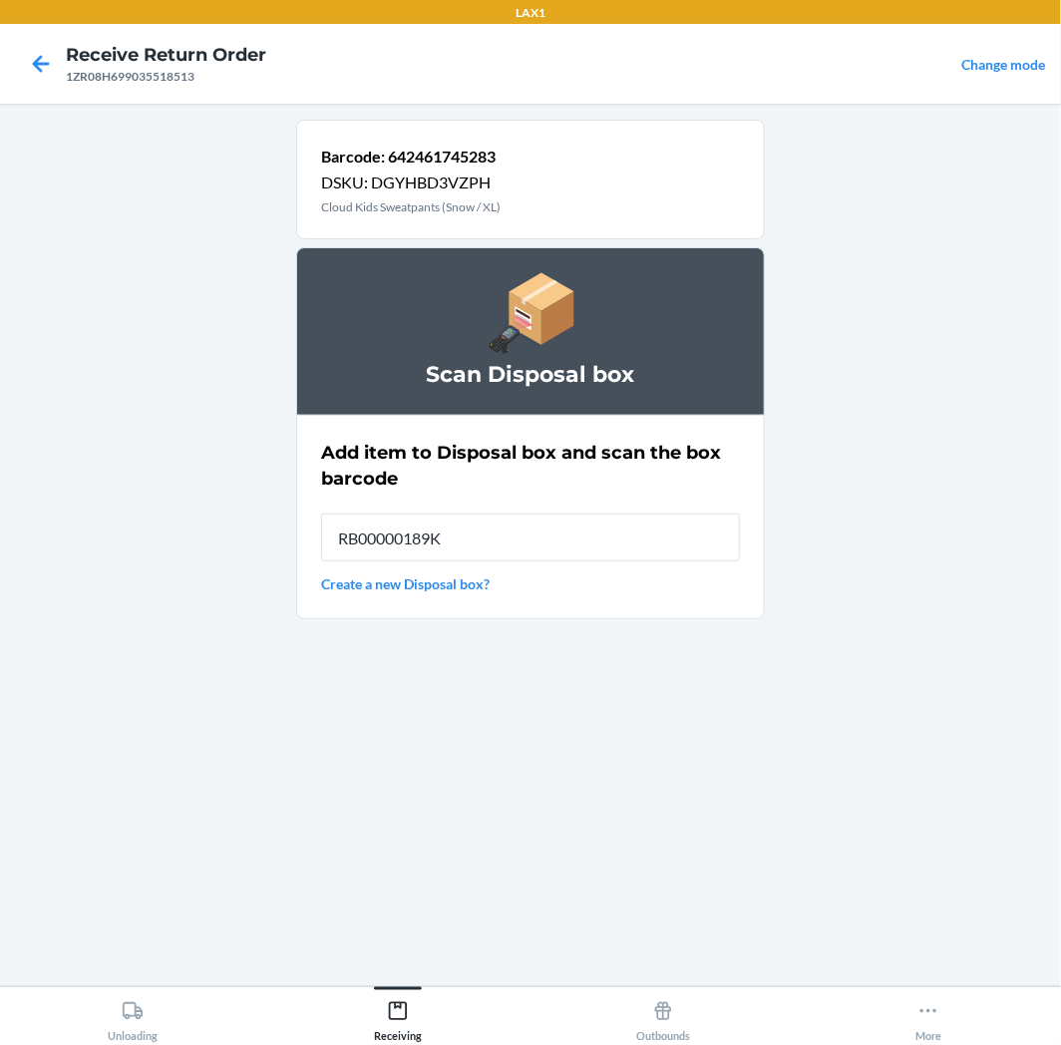
type input "RB00000189K"
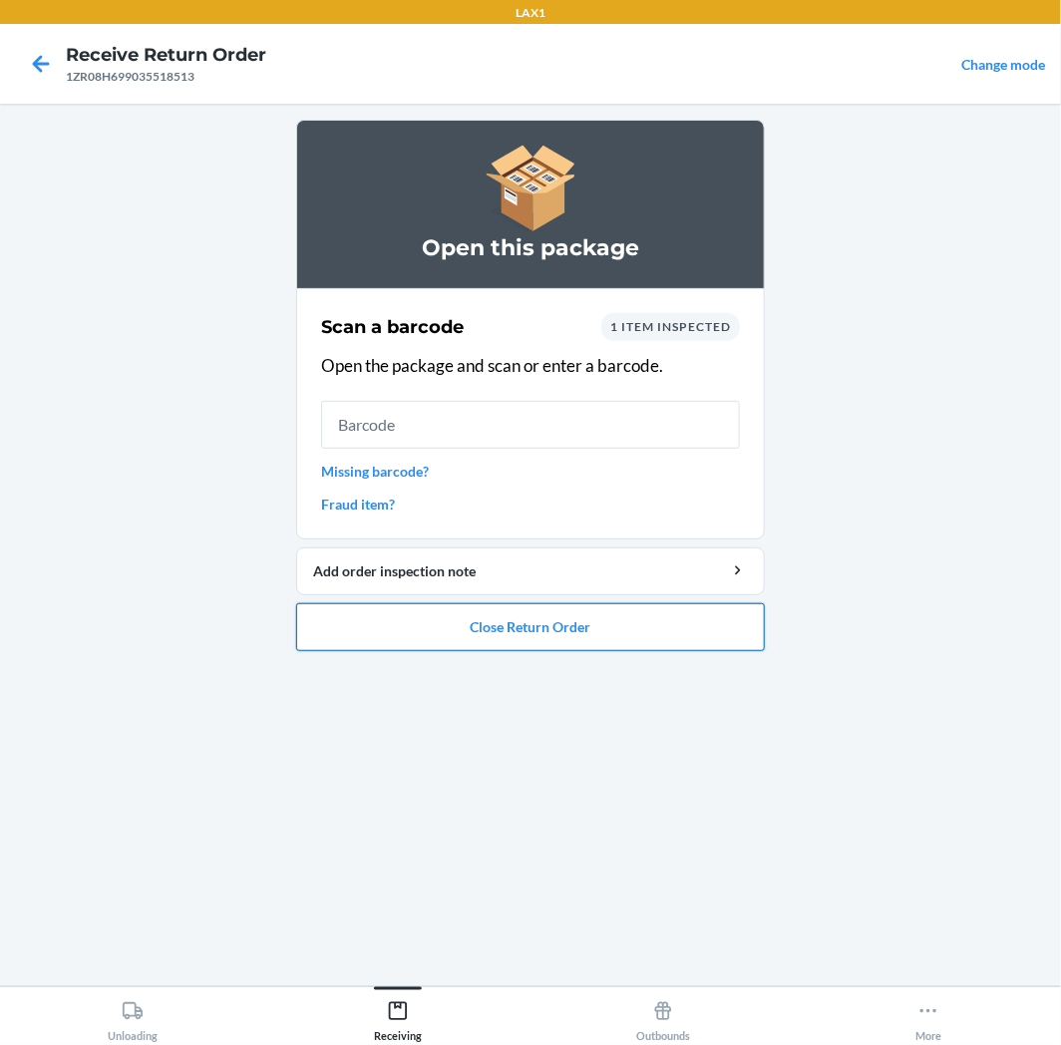
click at [569, 641] on button "Close Return Order" at bounding box center [530, 627] width 469 height 48
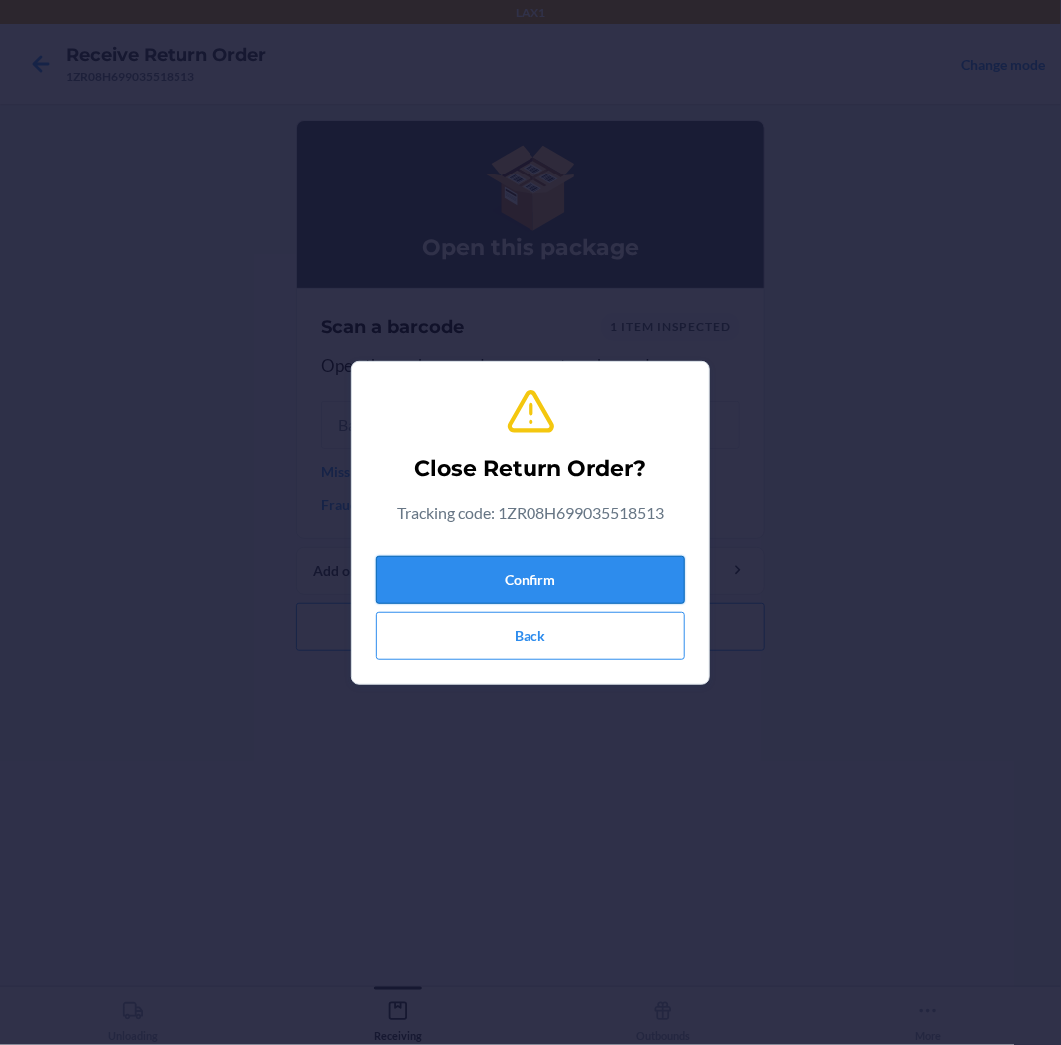
click at [579, 578] on button "Confirm" at bounding box center [530, 581] width 309 height 48
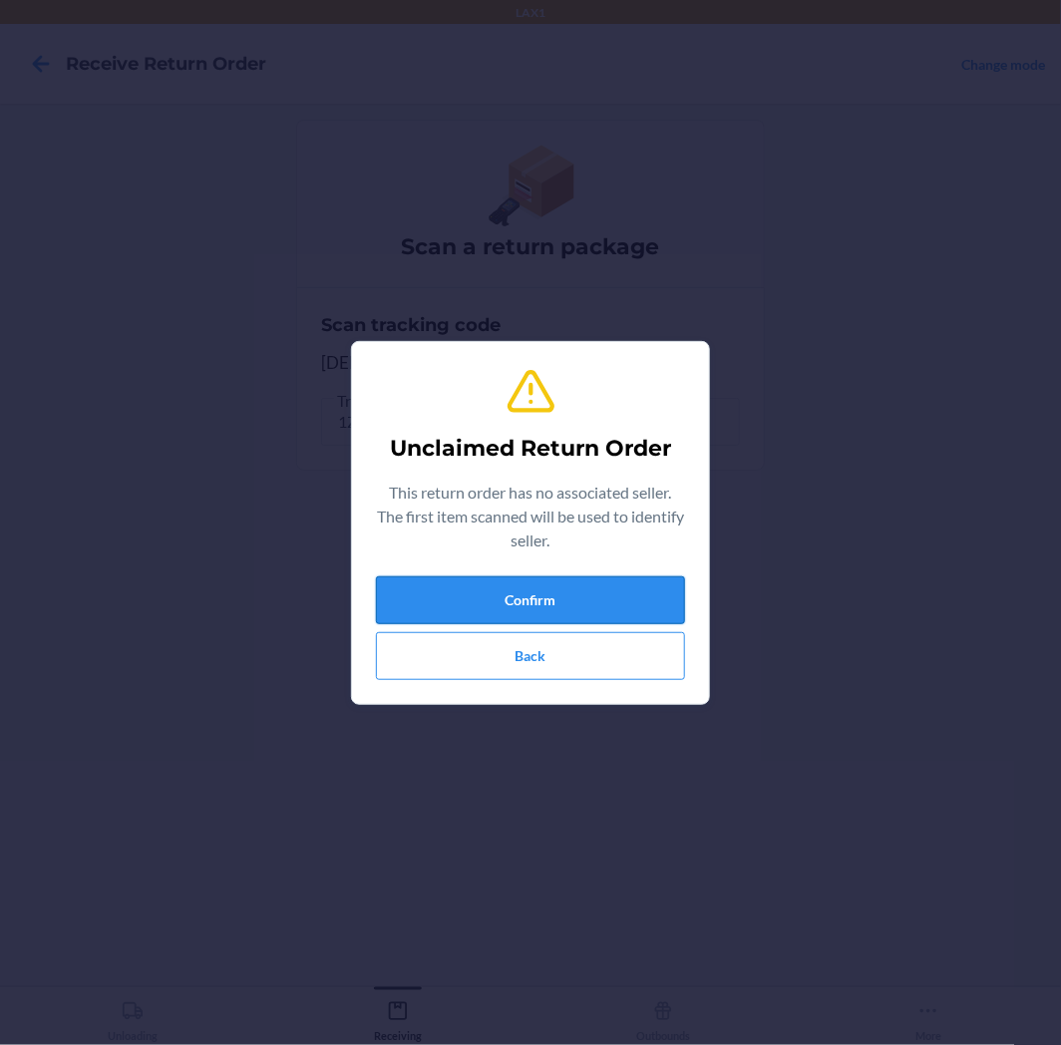
drag, startPoint x: 523, startPoint y: 568, endPoint x: 524, endPoint y: 583, distance: 15.0
click at [524, 575] on div "Unclaimed Return Order This return order has no associated seller. The first it…" at bounding box center [530, 523] width 309 height 330
click at [524, 584] on button "Confirm" at bounding box center [530, 600] width 309 height 48
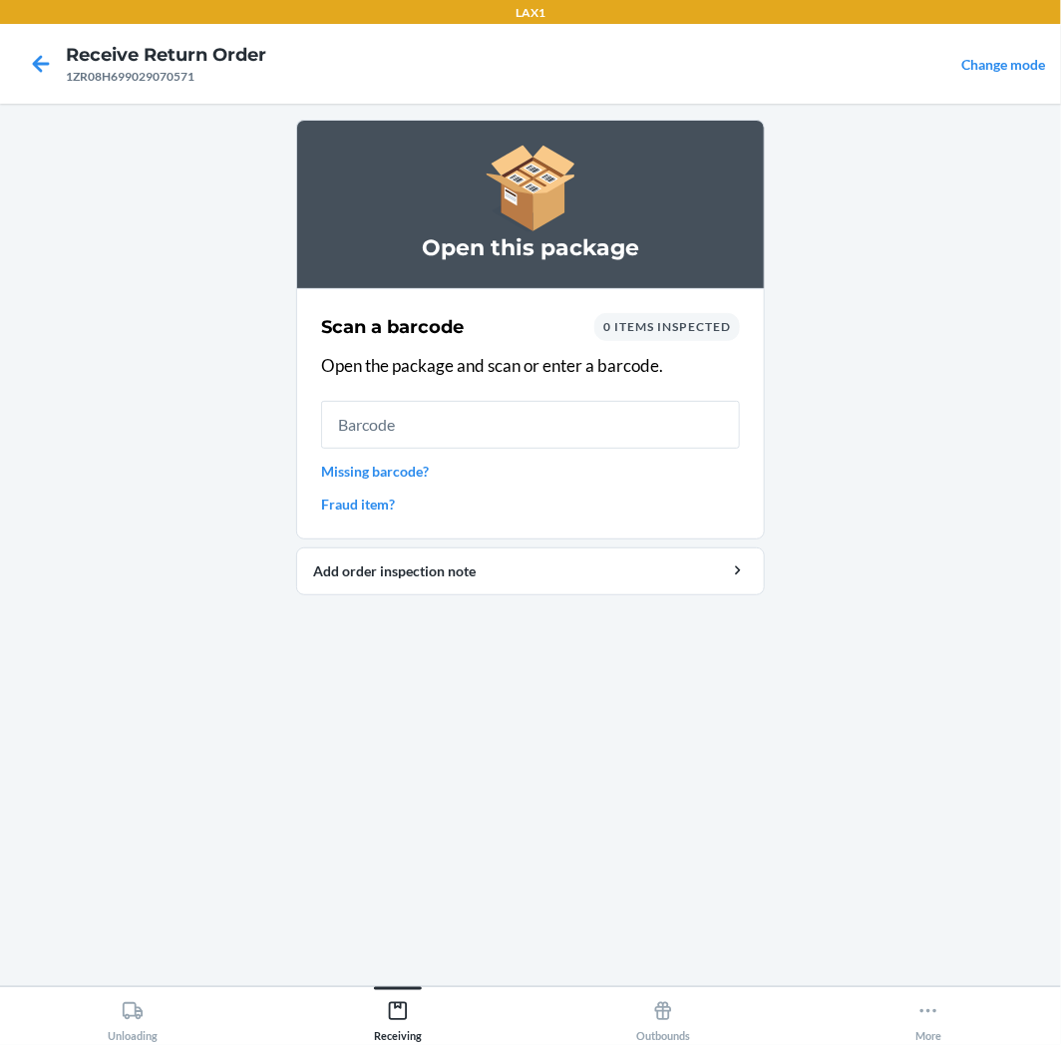
click at [590, 416] on input "text" at bounding box center [530, 425] width 419 height 48
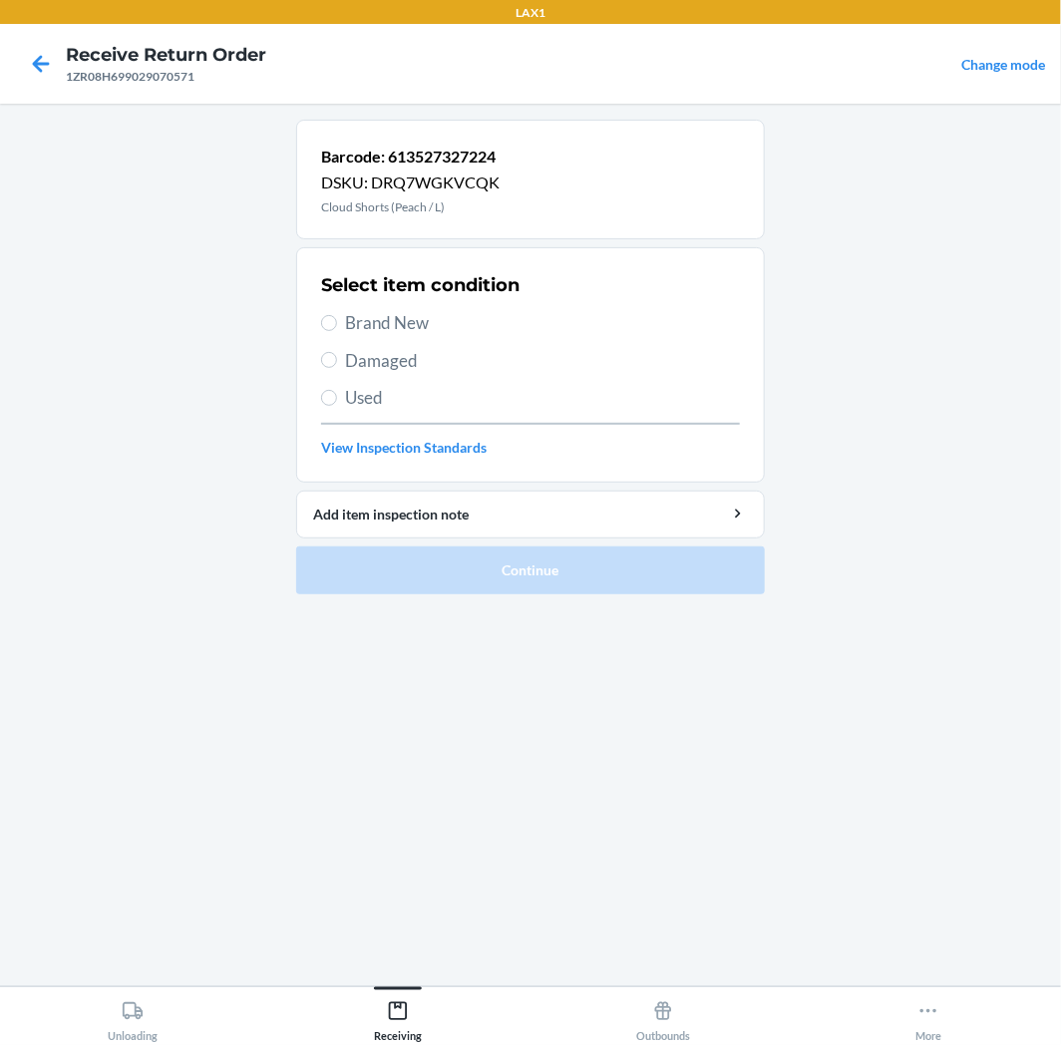
click at [433, 411] on div "Select item condition Brand New Damaged Used View Inspection Standards" at bounding box center [530, 364] width 419 height 197
click at [403, 407] on span "Used" at bounding box center [542, 398] width 395 height 26
click at [337, 406] on input "Used" at bounding box center [329, 398] width 16 height 16
radio input "true"
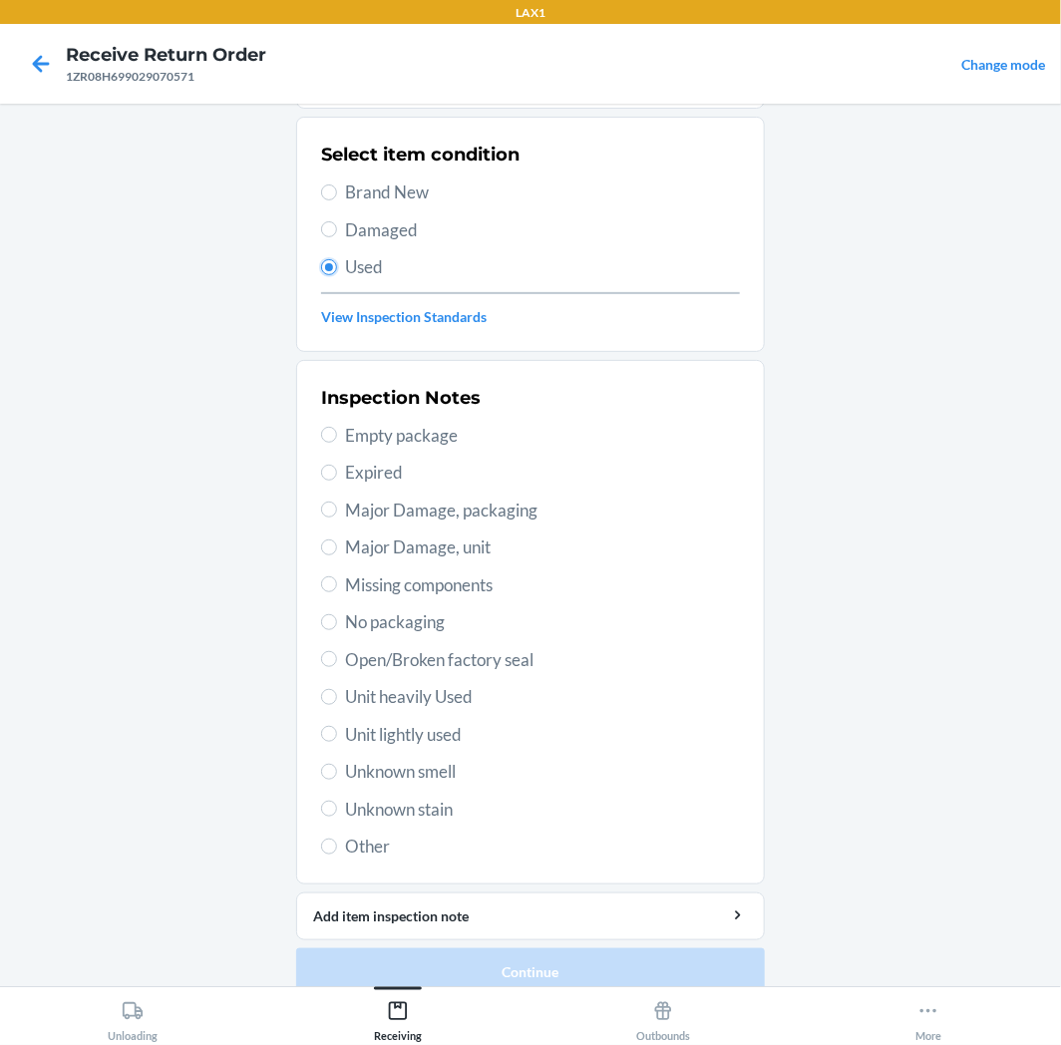
scroll to position [155, 0]
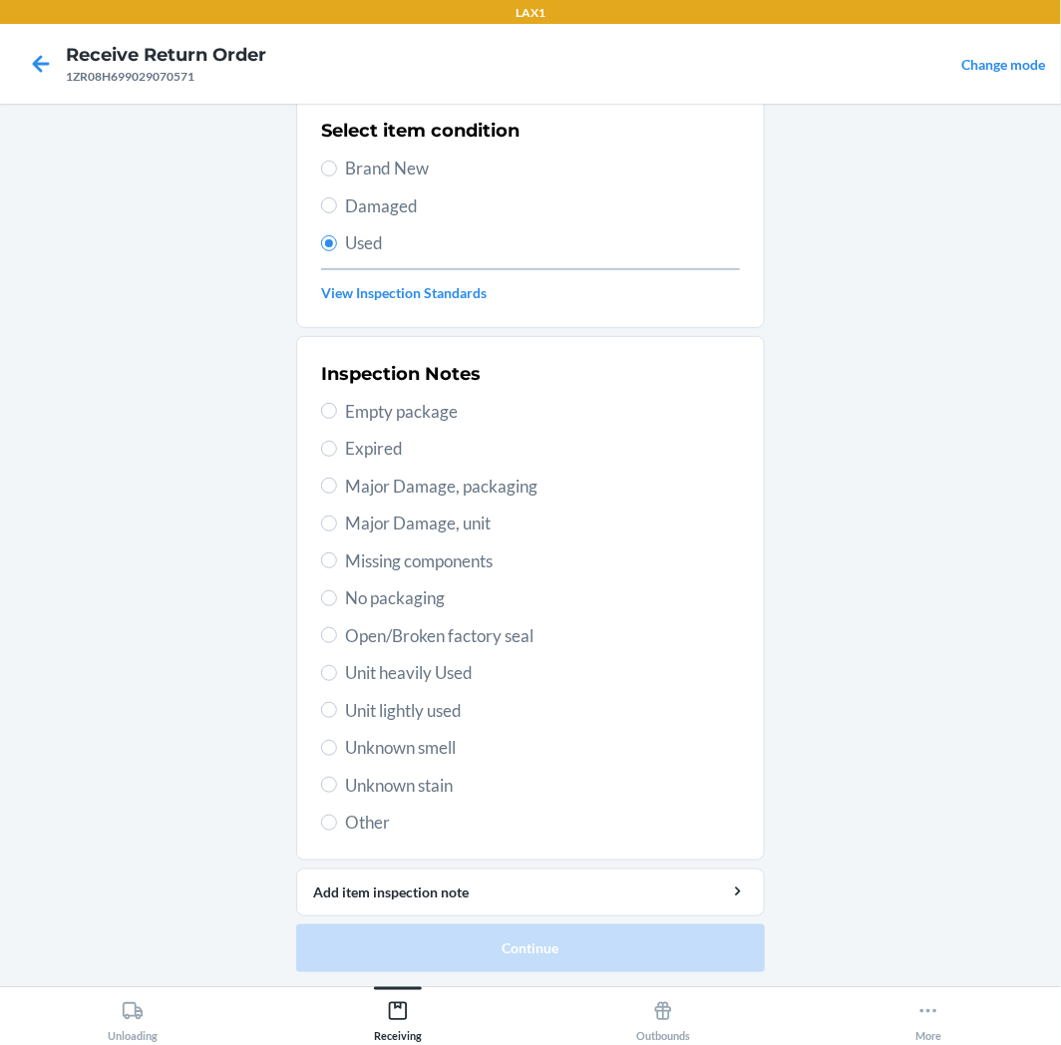
click at [446, 676] on span "Unit heavily Used" at bounding box center [542, 673] width 395 height 26
click at [337, 676] on input "Unit heavily Used" at bounding box center [329, 673] width 16 height 16
radio input "true"
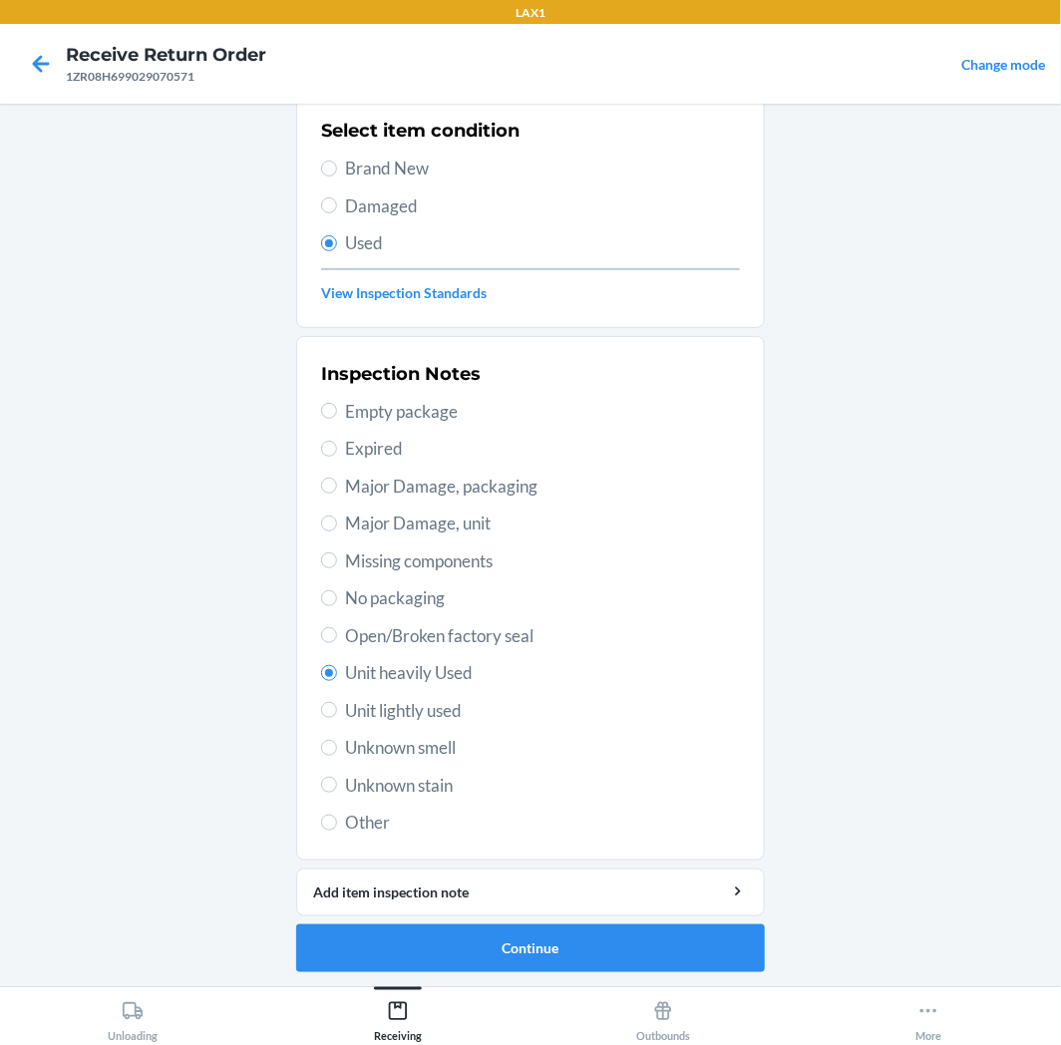
click at [441, 712] on span "Unit lightly used" at bounding box center [542, 711] width 395 height 26
click at [337, 712] on input "Unit lightly used" at bounding box center [329, 710] width 16 height 16
radio input "true"
radio input "false"
click at [485, 957] on button "Continue" at bounding box center [530, 949] width 469 height 48
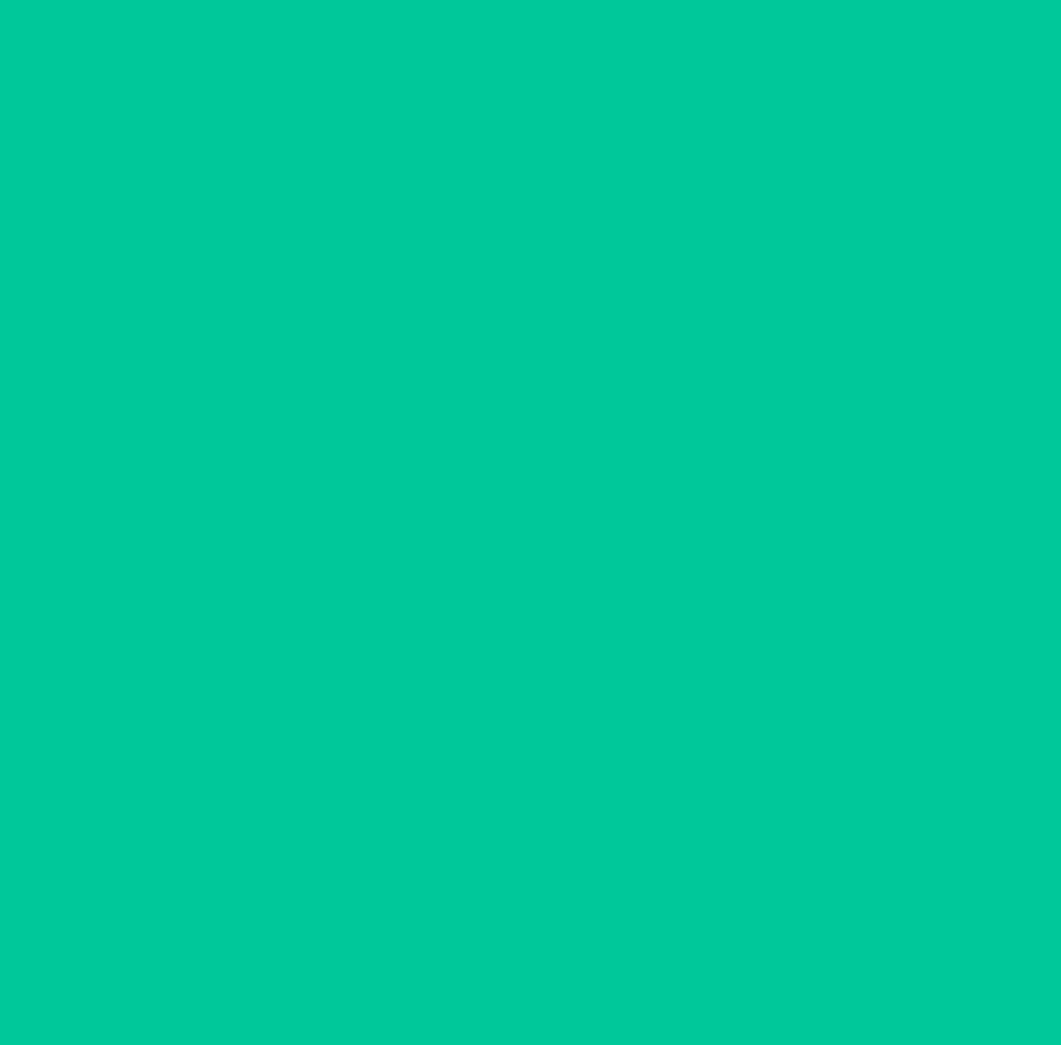
scroll to position [0, 0]
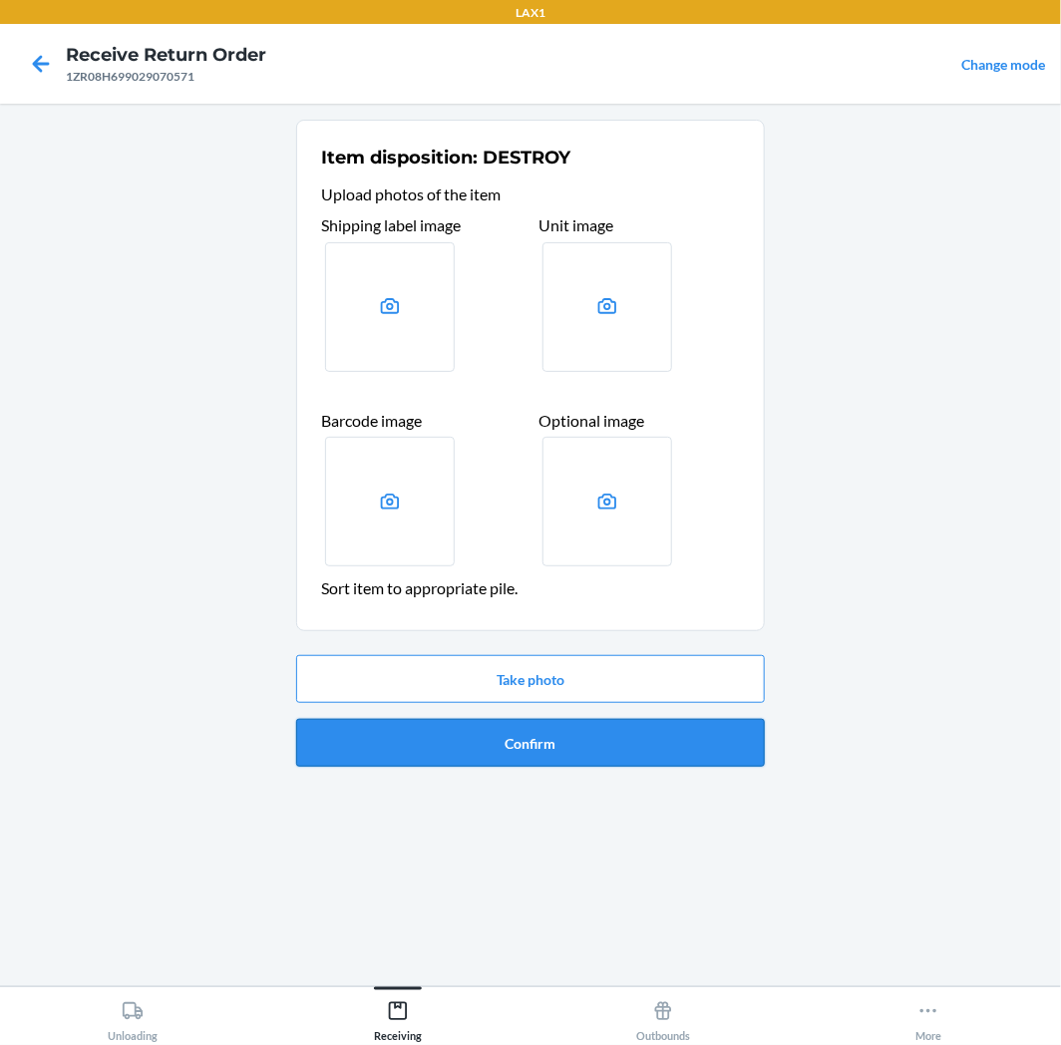
click at [527, 762] on button "Confirm" at bounding box center [530, 743] width 469 height 48
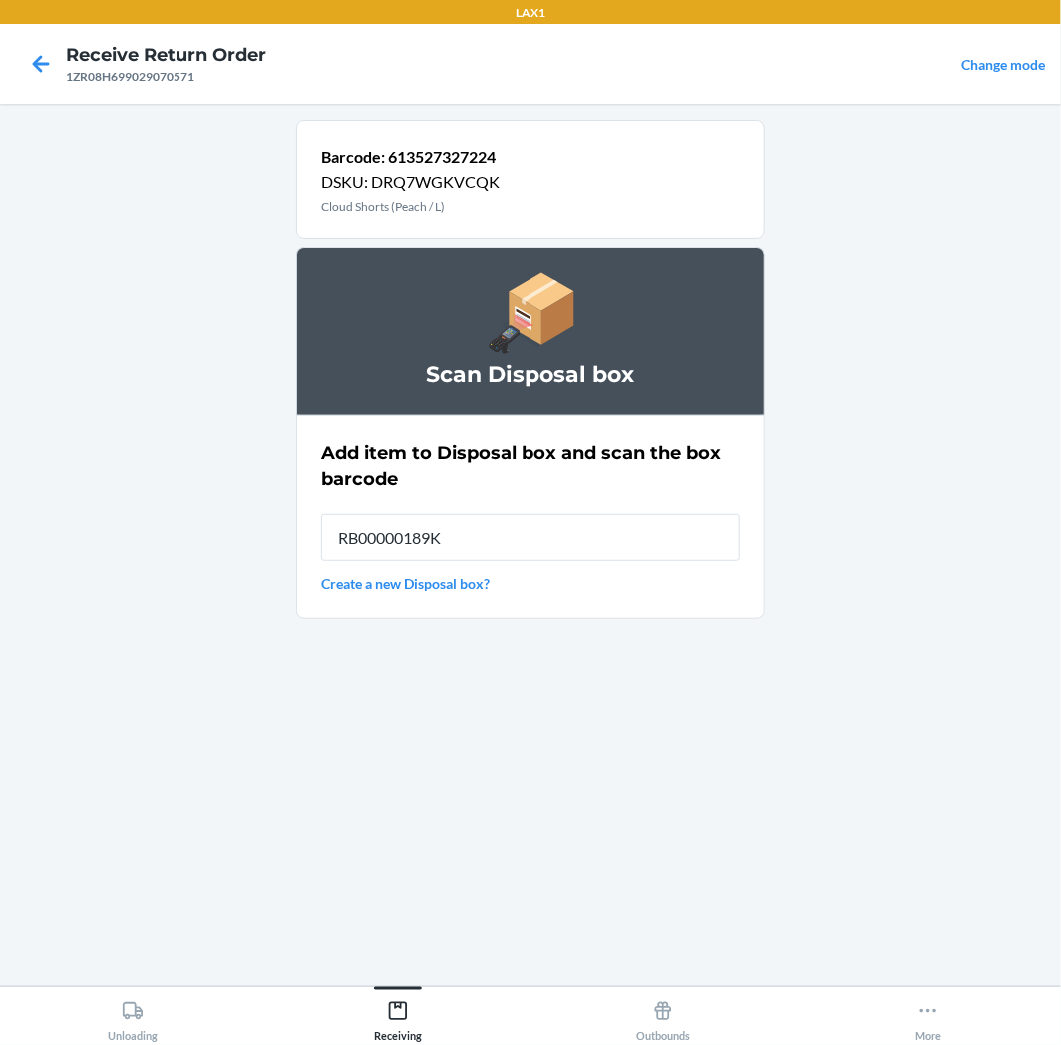
type input "RB00000189K"
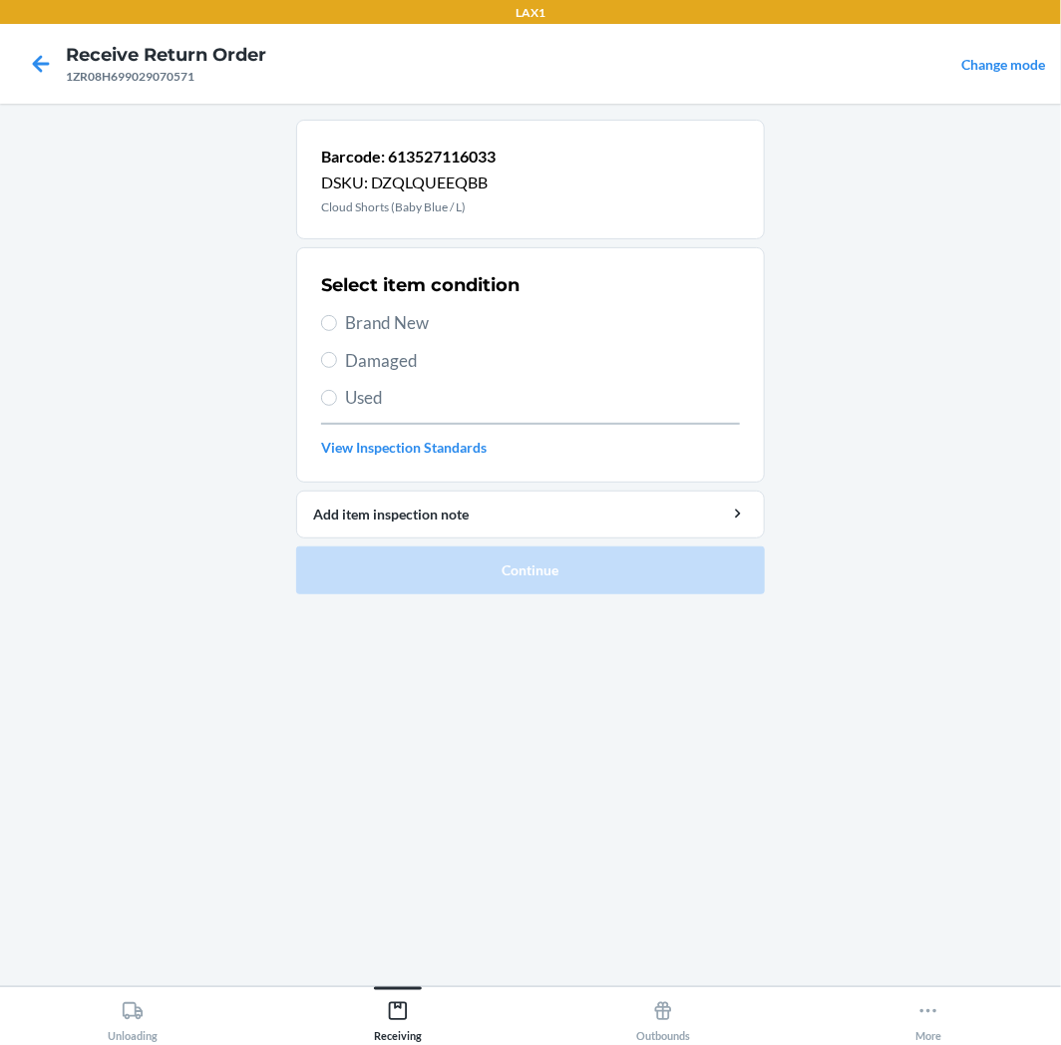
click at [445, 411] on div "Select item condition Brand New Damaged Used View Inspection Standards" at bounding box center [530, 364] width 419 height 197
click at [475, 406] on span "Used" at bounding box center [542, 398] width 395 height 26
click at [337, 406] on input "Used" at bounding box center [329, 398] width 16 height 16
radio input "true"
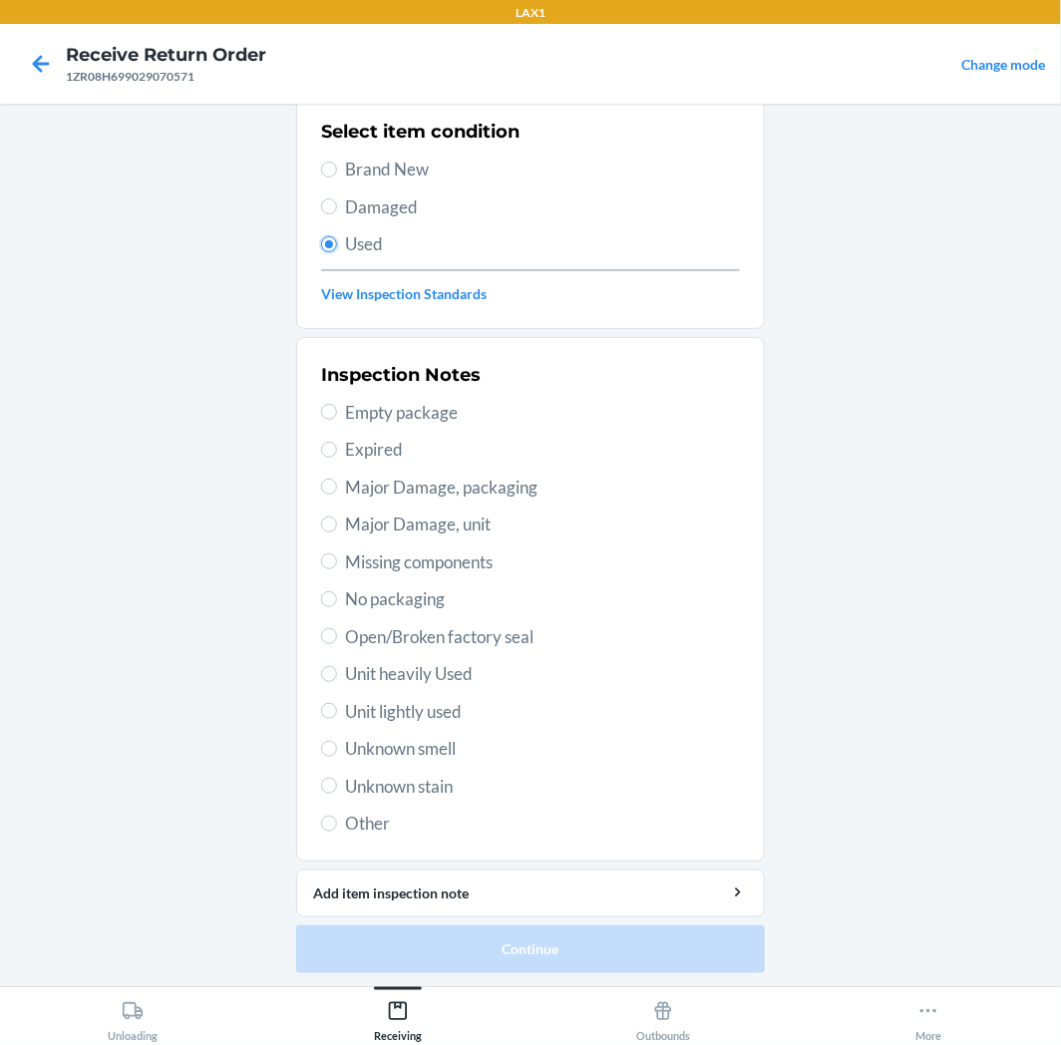
scroll to position [155, 0]
click at [445, 702] on span "Unit lightly used" at bounding box center [542, 711] width 395 height 26
click at [337, 702] on input "Unit lightly used" at bounding box center [329, 710] width 16 height 16
radio input "true"
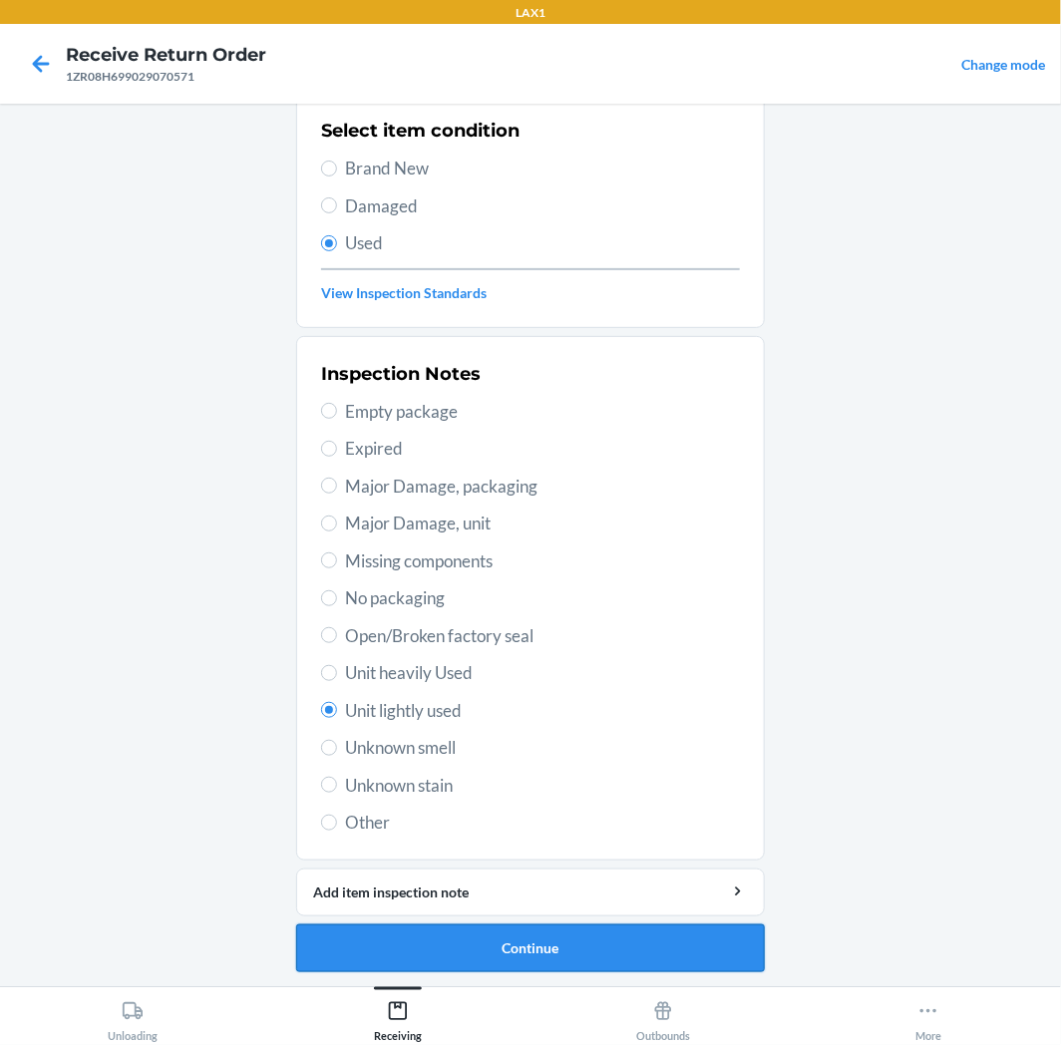
click at [571, 940] on button "Continue" at bounding box center [530, 949] width 469 height 48
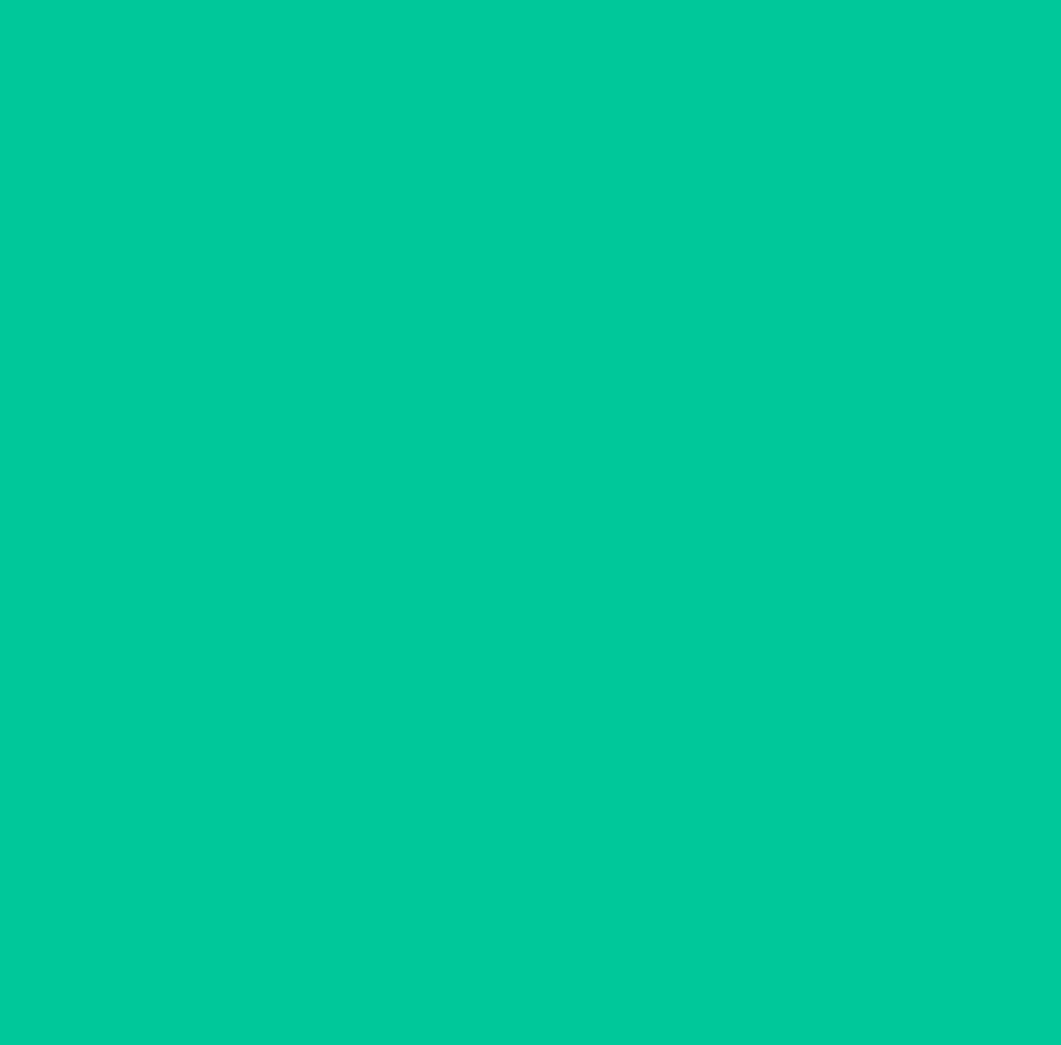
scroll to position [0, 0]
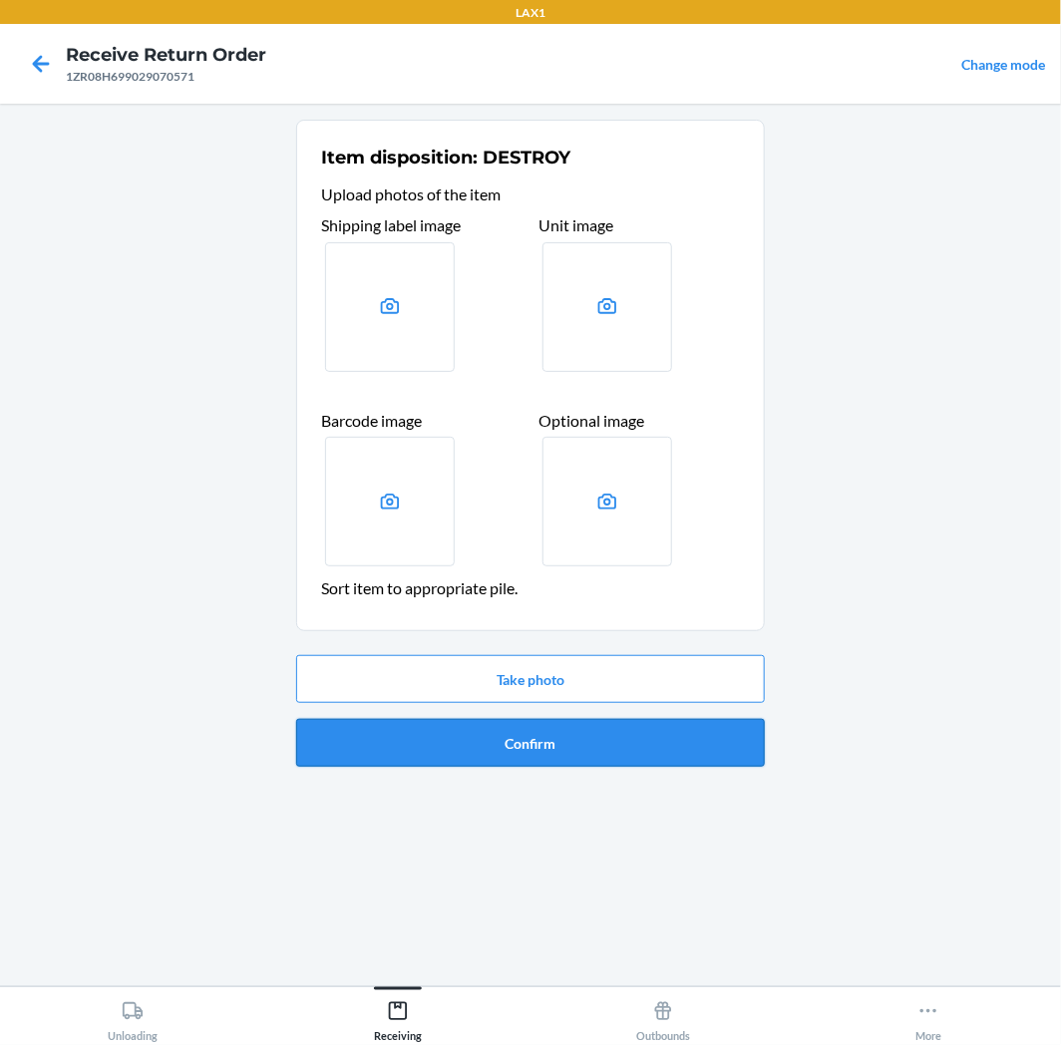
click at [594, 746] on button "Confirm" at bounding box center [530, 743] width 469 height 48
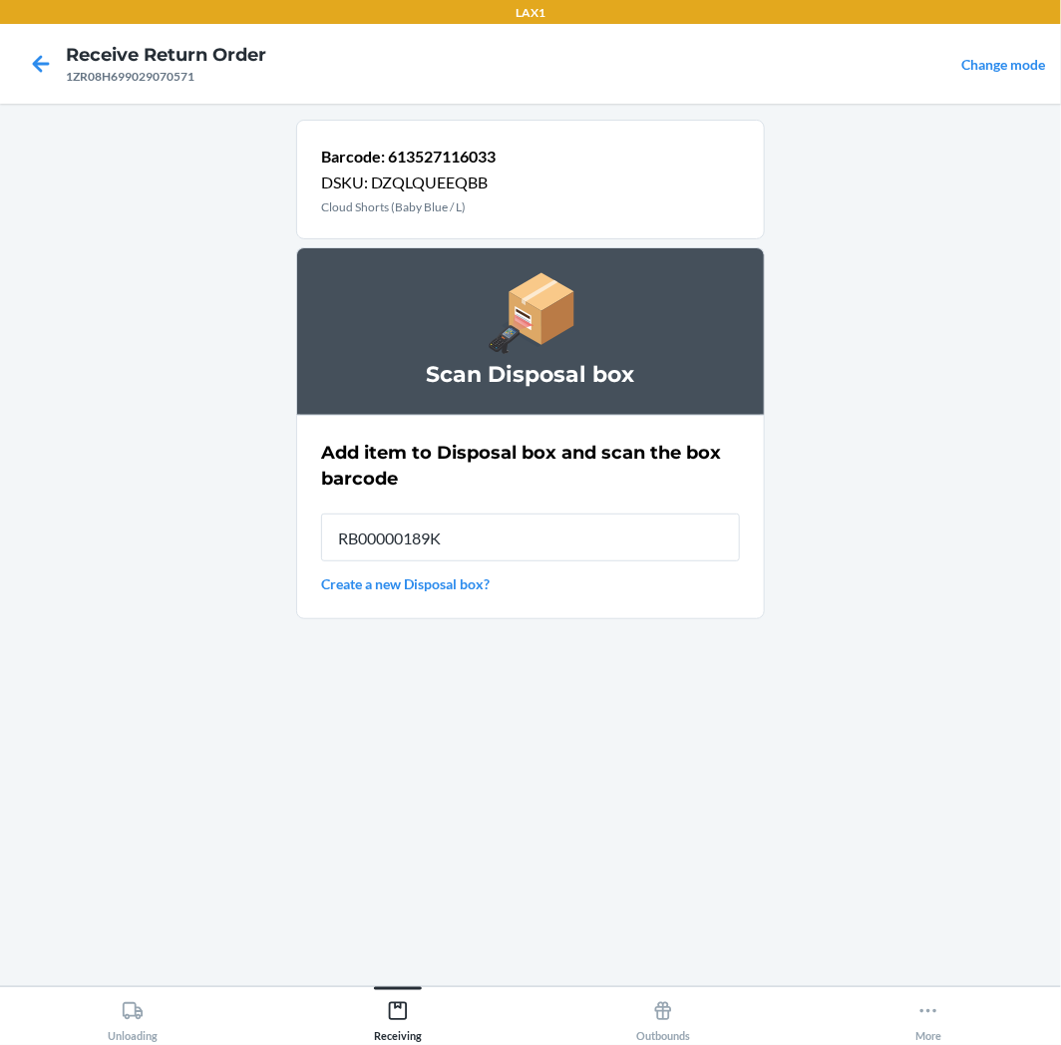
type input "RB00000189K"
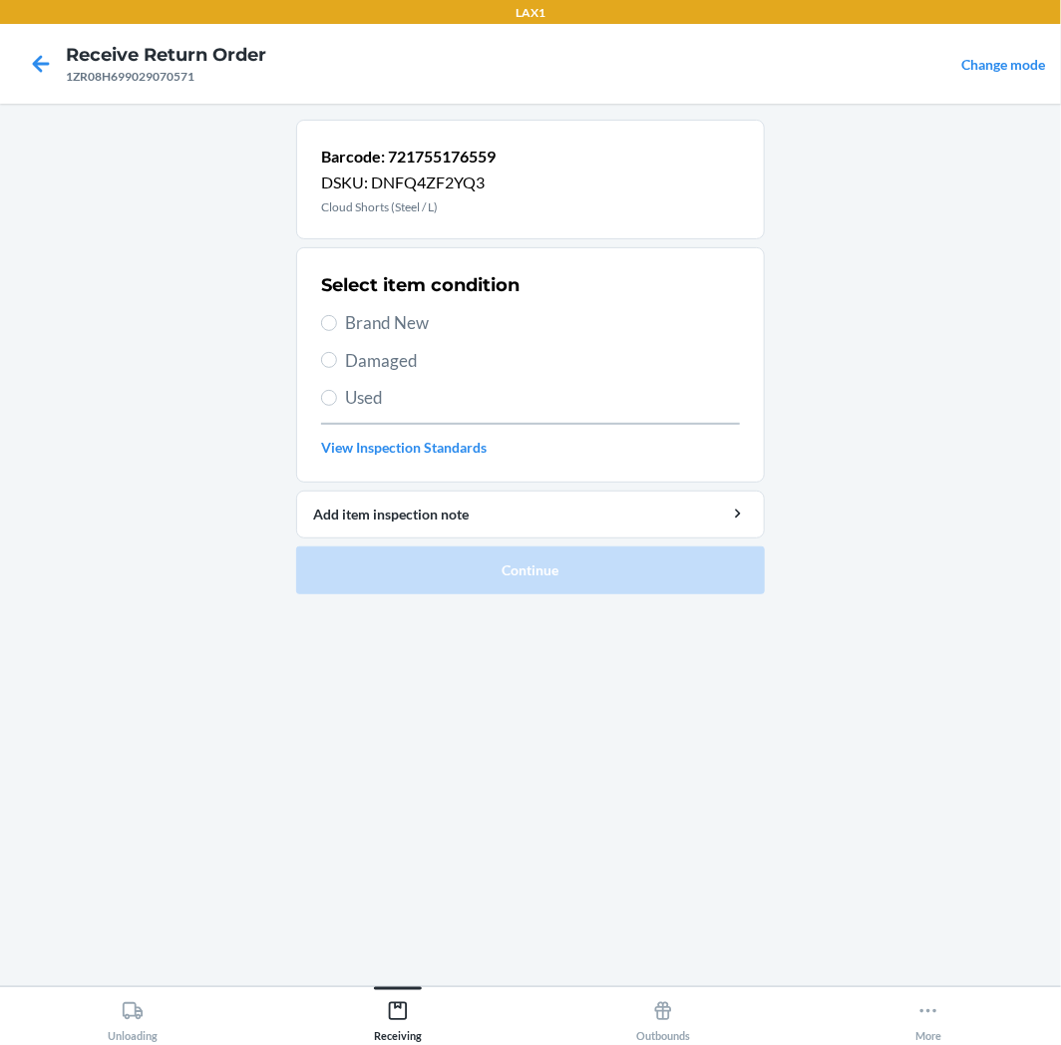
click at [363, 387] on span "Used" at bounding box center [542, 398] width 395 height 26
click at [337, 390] on input "Used" at bounding box center [329, 398] width 16 height 16
radio input "true"
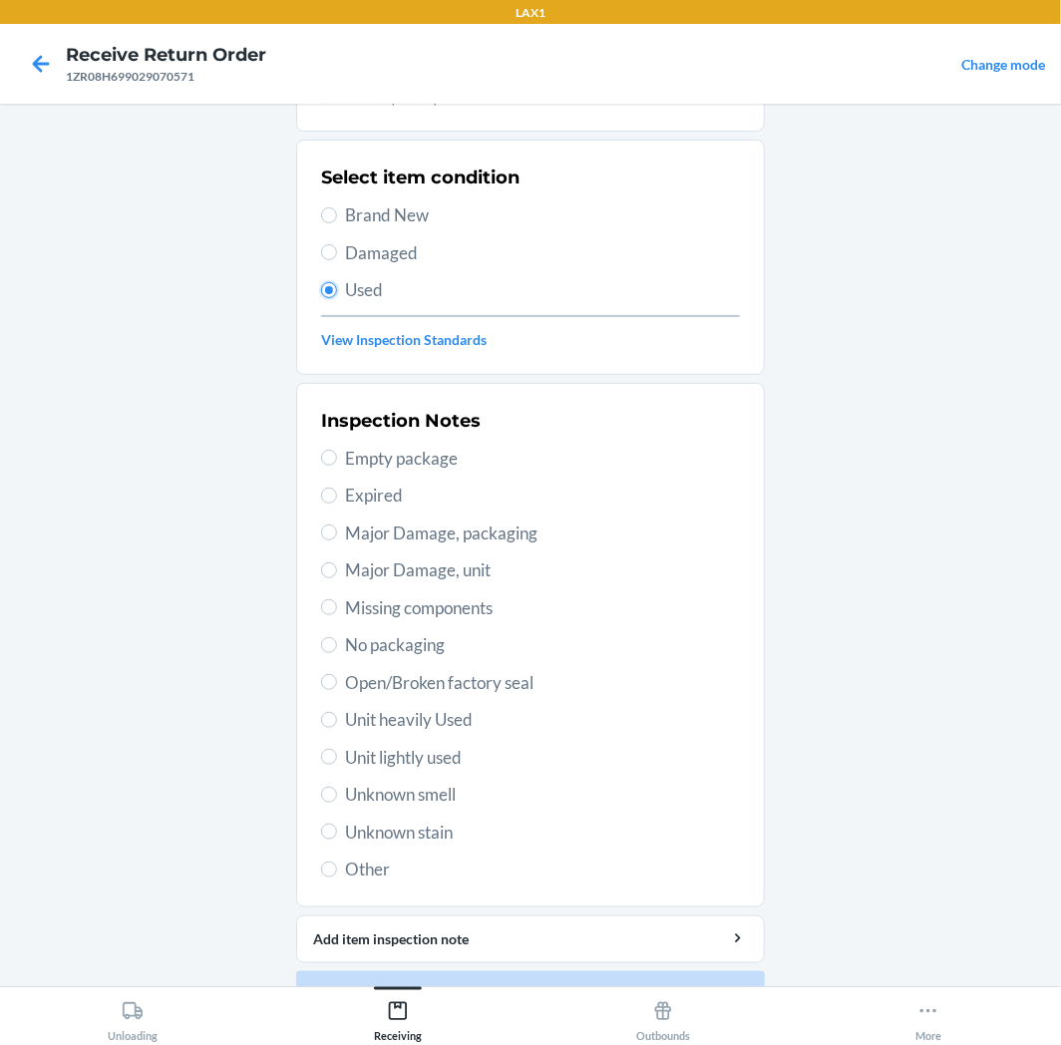
scroll to position [155, 0]
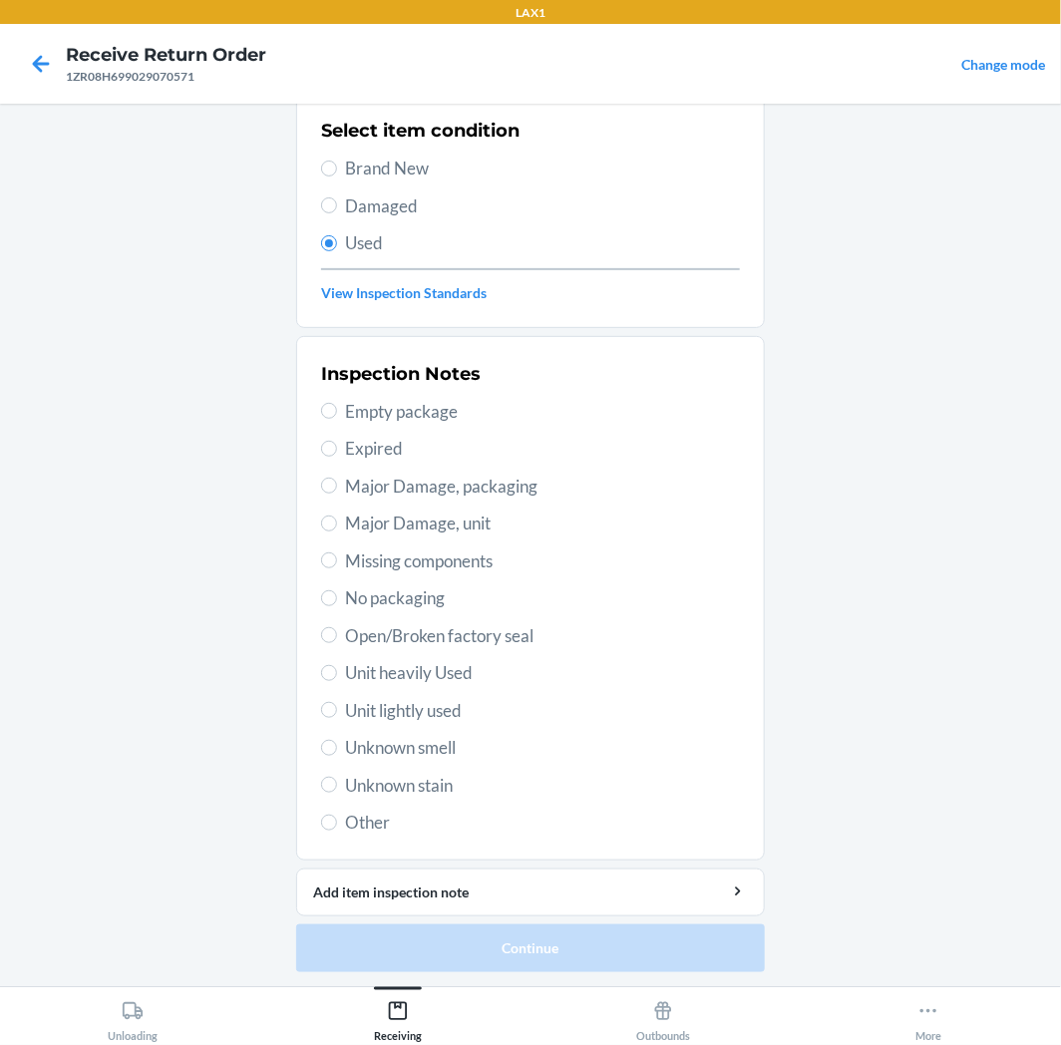
click at [402, 709] on span "Unit lightly used" at bounding box center [542, 711] width 395 height 26
click at [337, 709] on input "Unit lightly used" at bounding box center [329, 710] width 16 height 16
radio input "true"
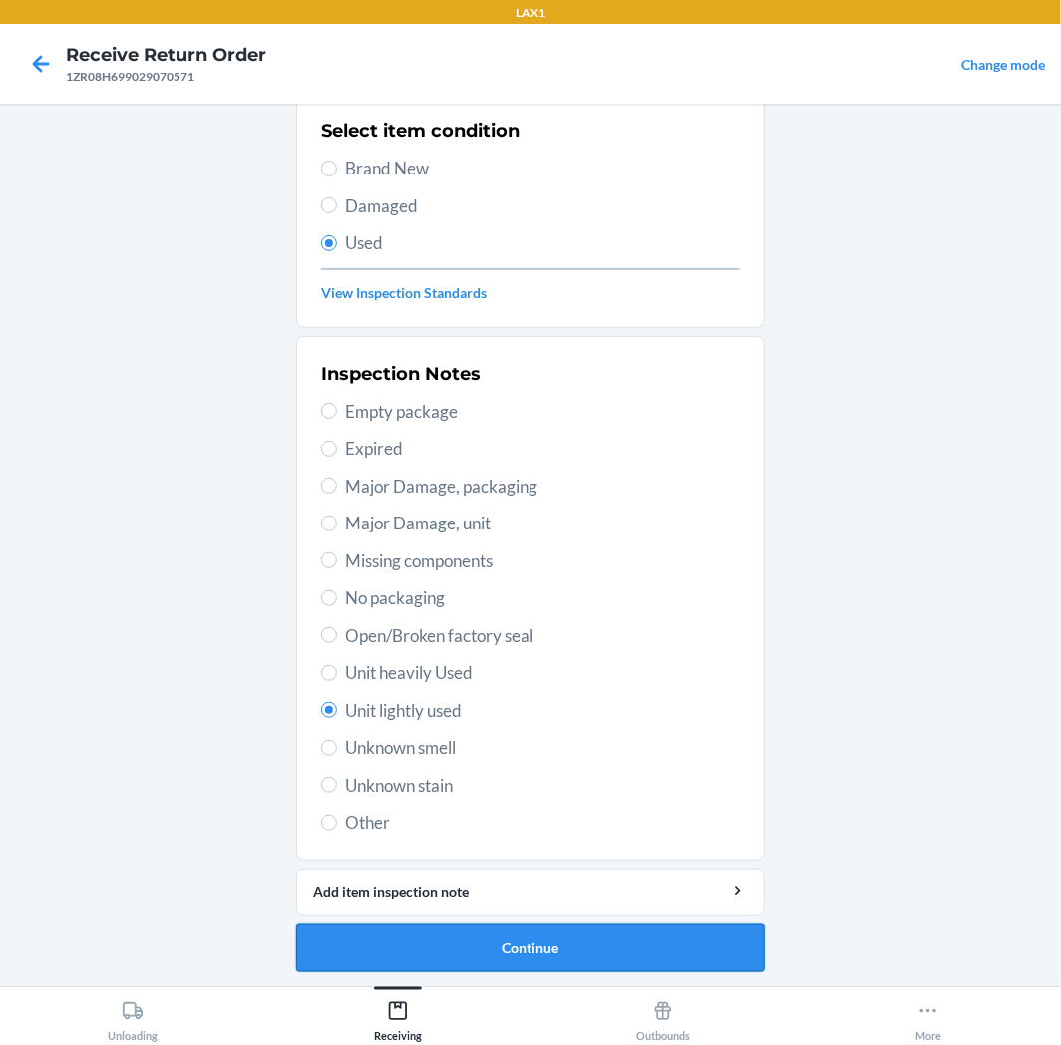
click at [435, 961] on button "Continue" at bounding box center [530, 949] width 469 height 48
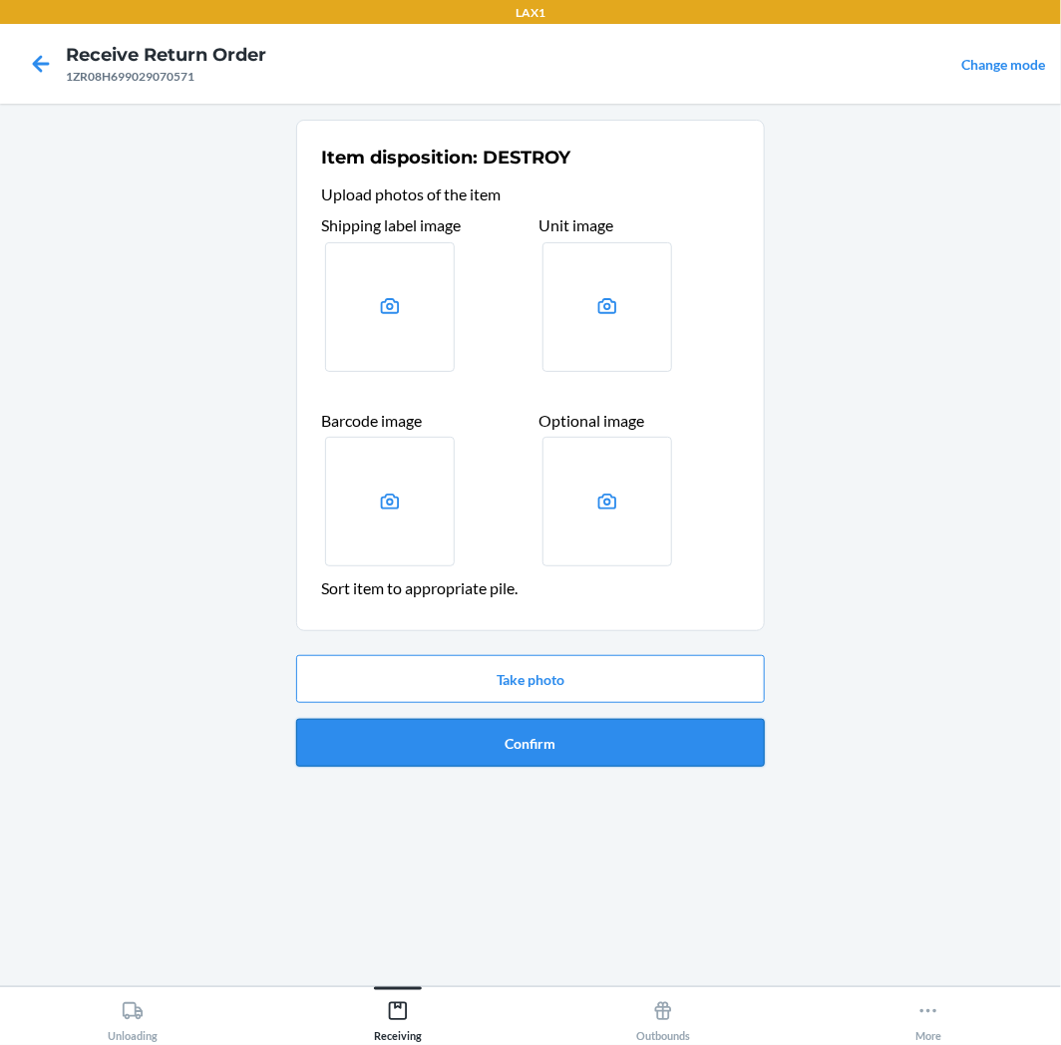
click at [473, 735] on button "Confirm" at bounding box center [530, 743] width 469 height 48
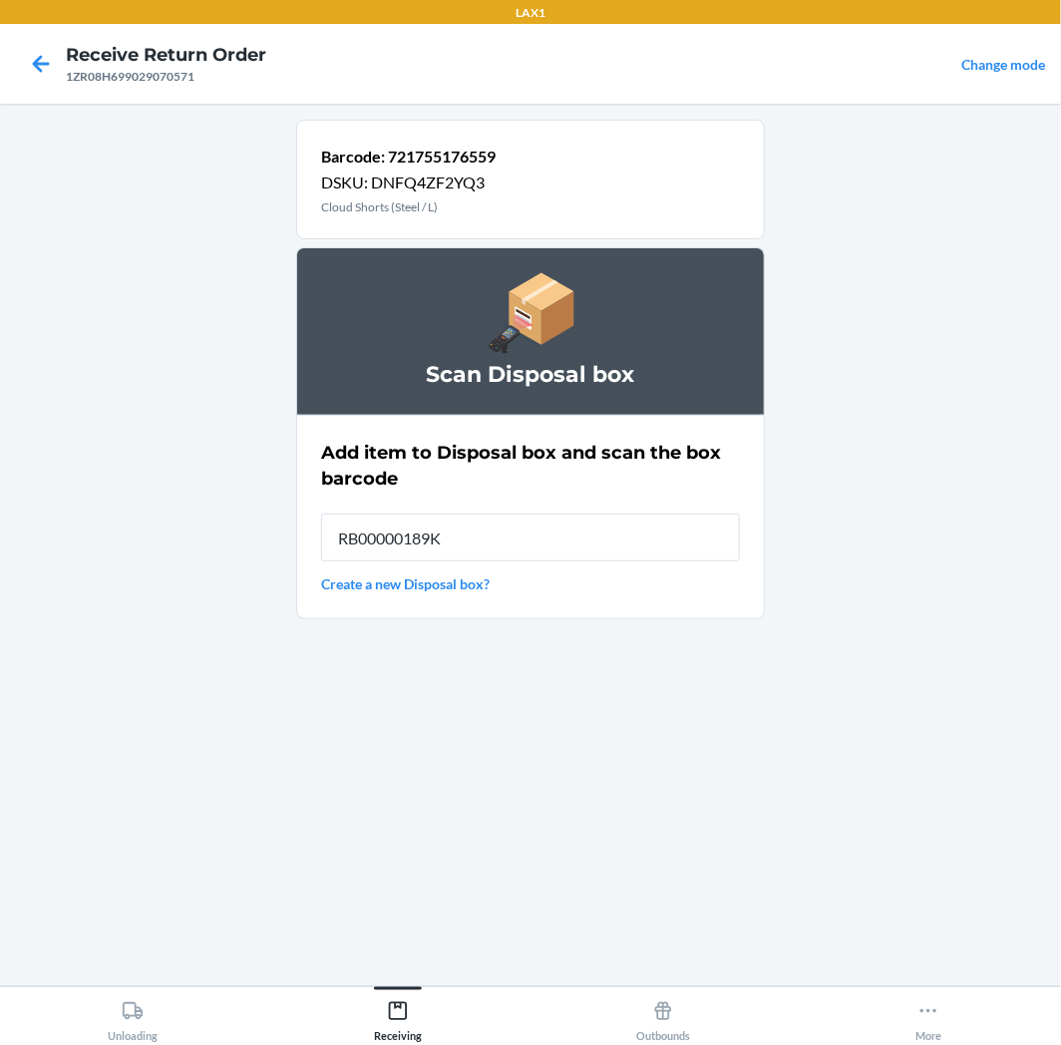
type input "RB00000189K"
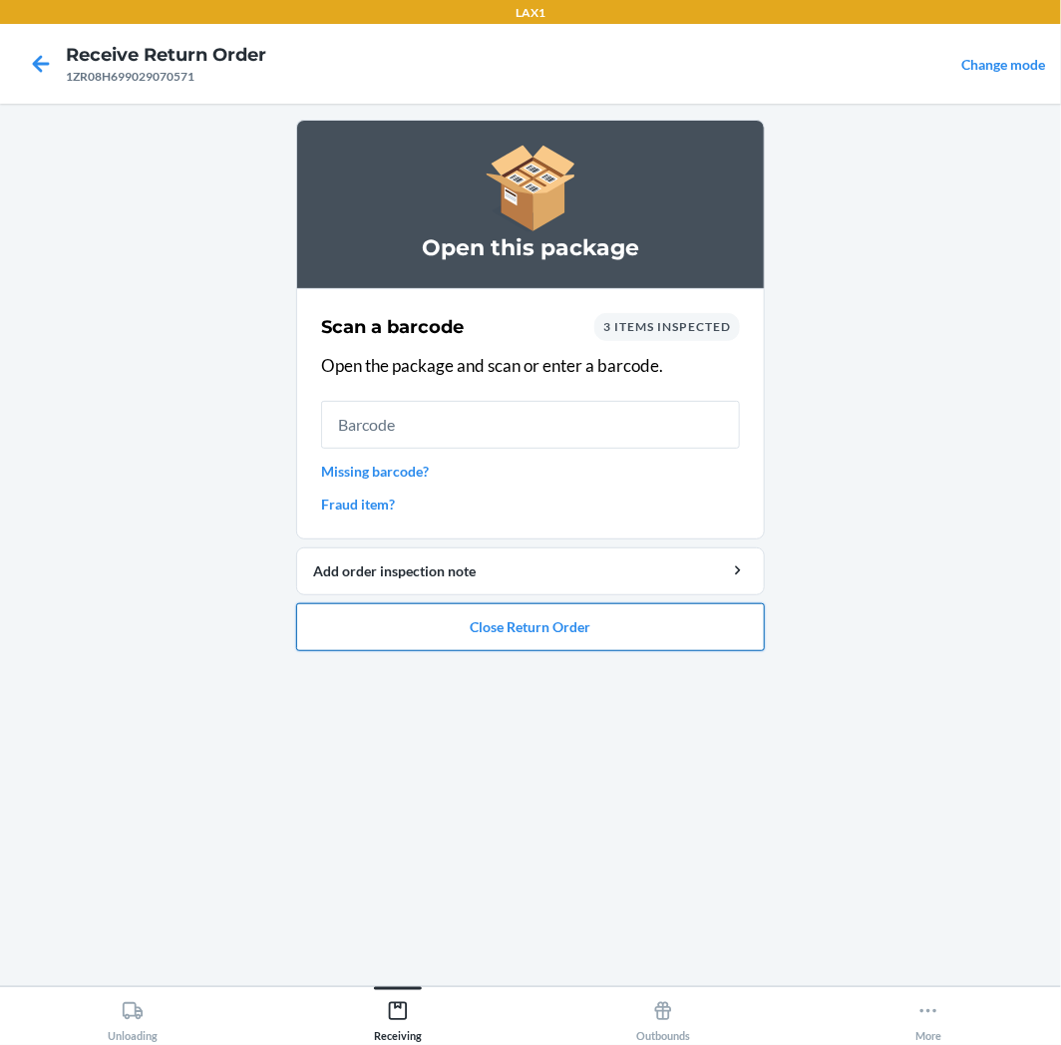
click at [562, 622] on button "Close Return Order" at bounding box center [530, 627] width 469 height 48
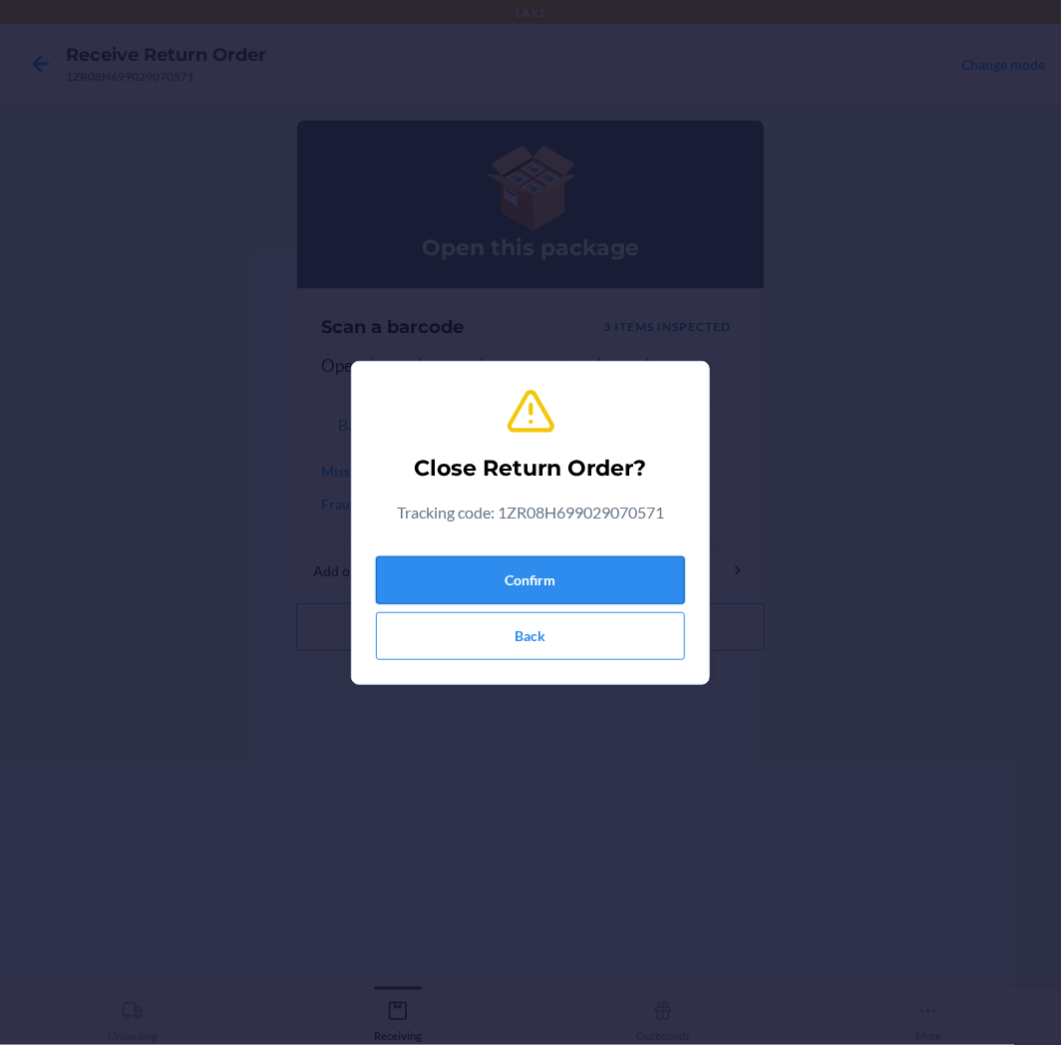
click at [573, 589] on button "Confirm" at bounding box center [530, 581] width 309 height 48
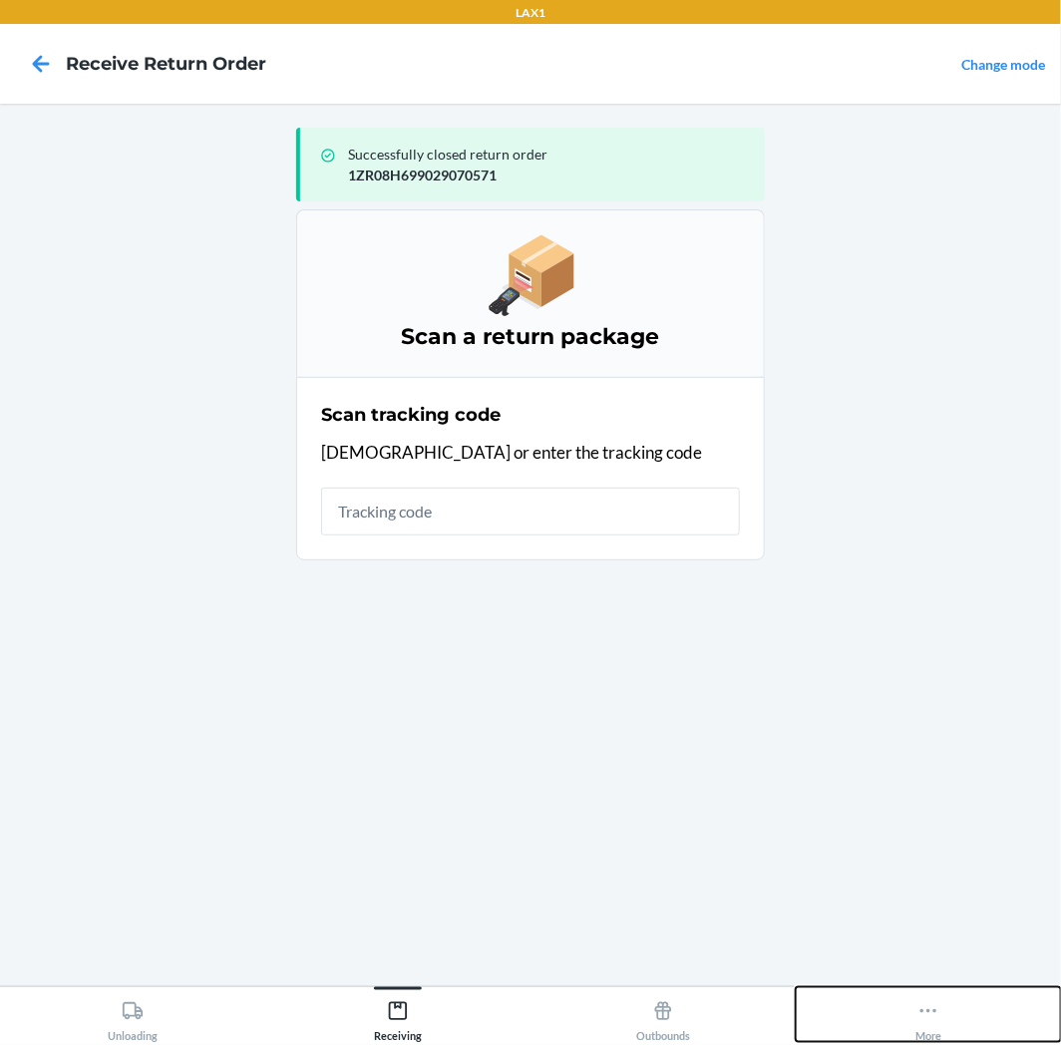
click at [948, 1011] on button "More" at bounding box center [928, 1014] width 265 height 55
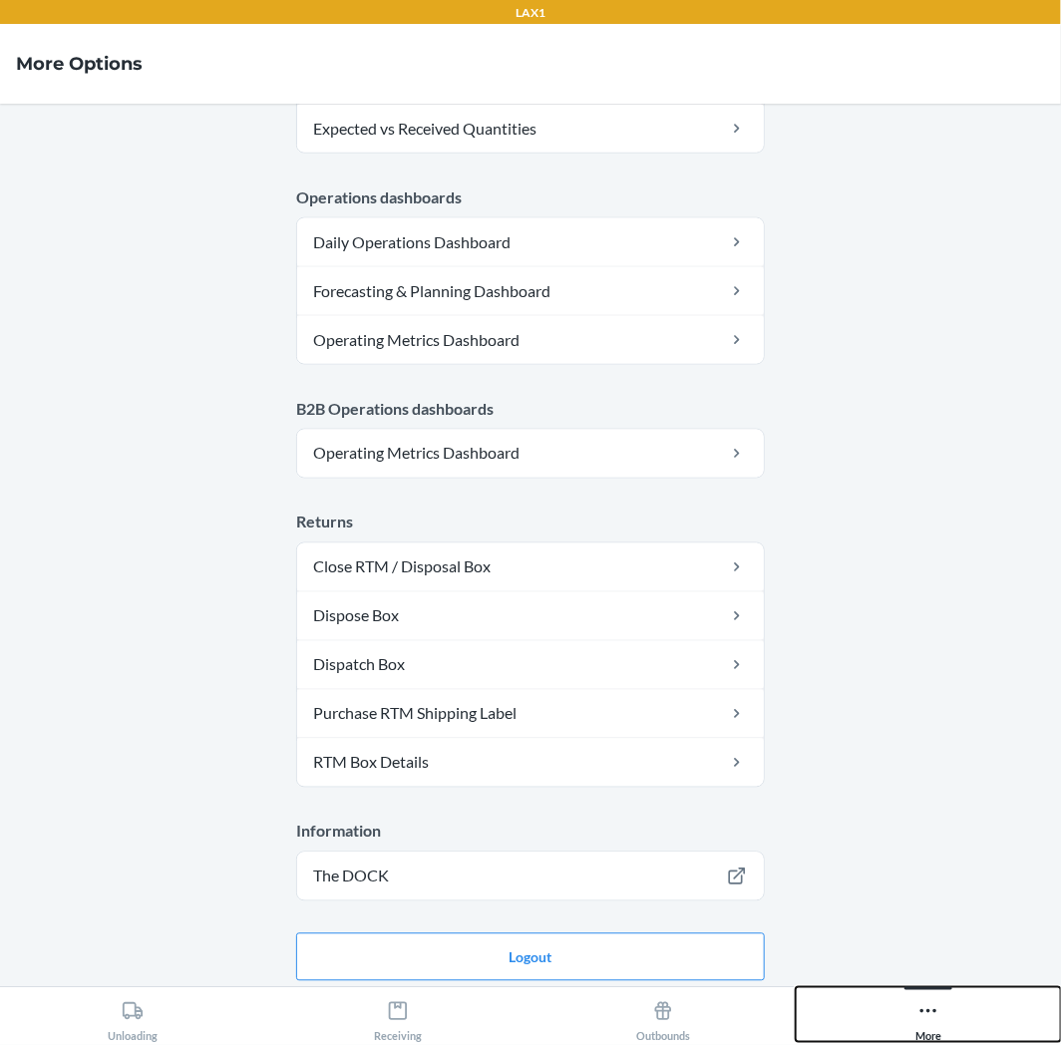
scroll to position [873, 0]
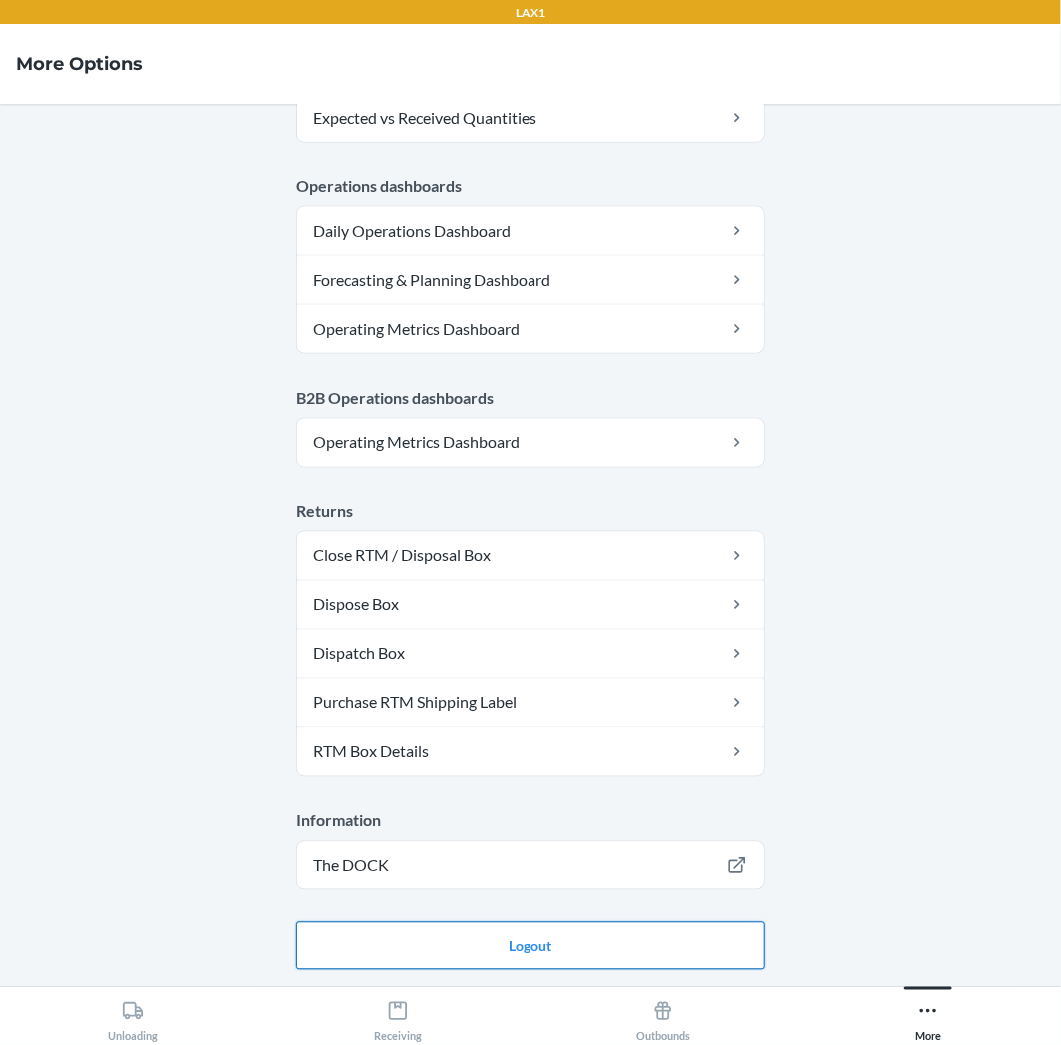
click at [514, 953] on button "Logout" at bounding box center [530, 947] width 469 height 48
